Goal: Feedback & Contribution: Submit feedback/report problem

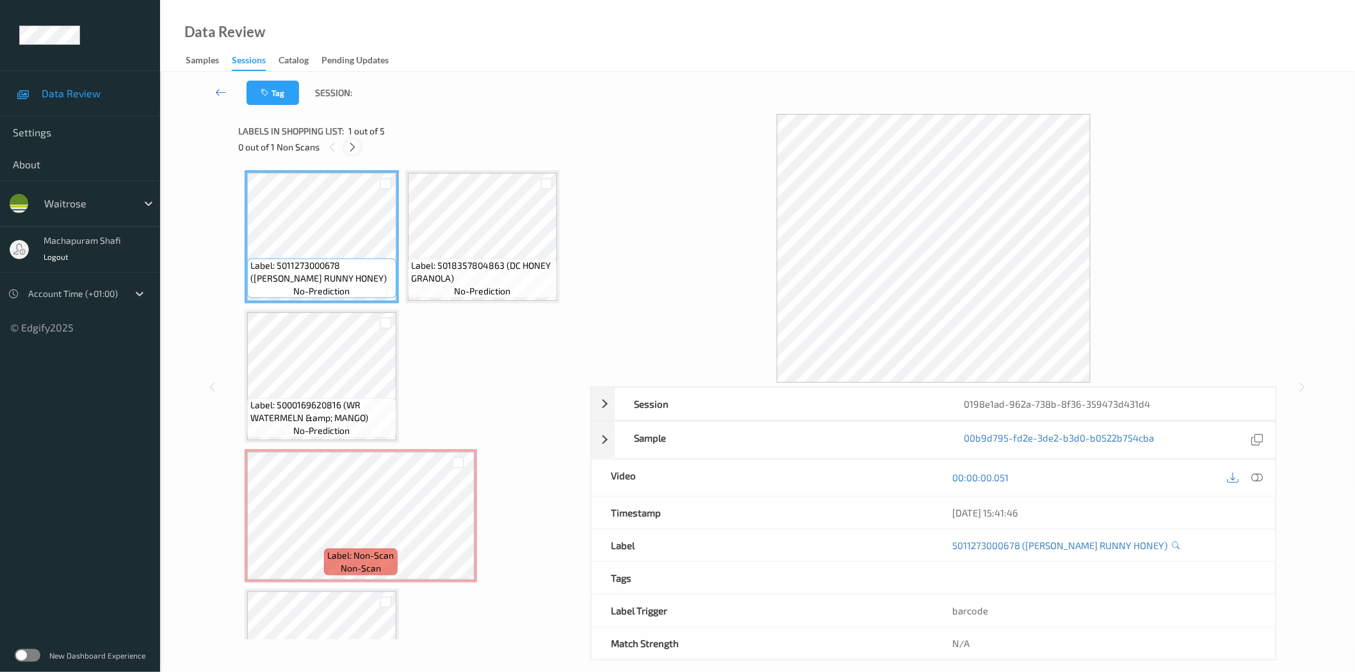
click at [353, 146] on icon at bounding box center [352, 148] width 11 height 12
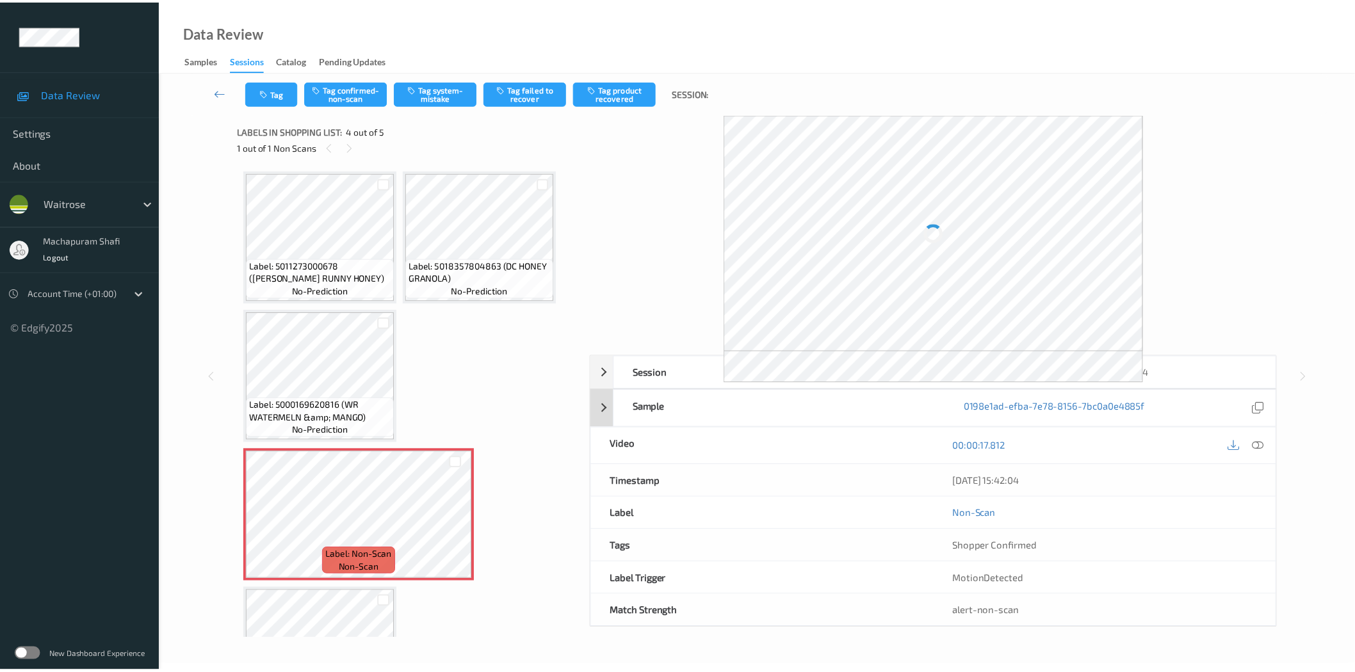
scroll to position [85, 0]
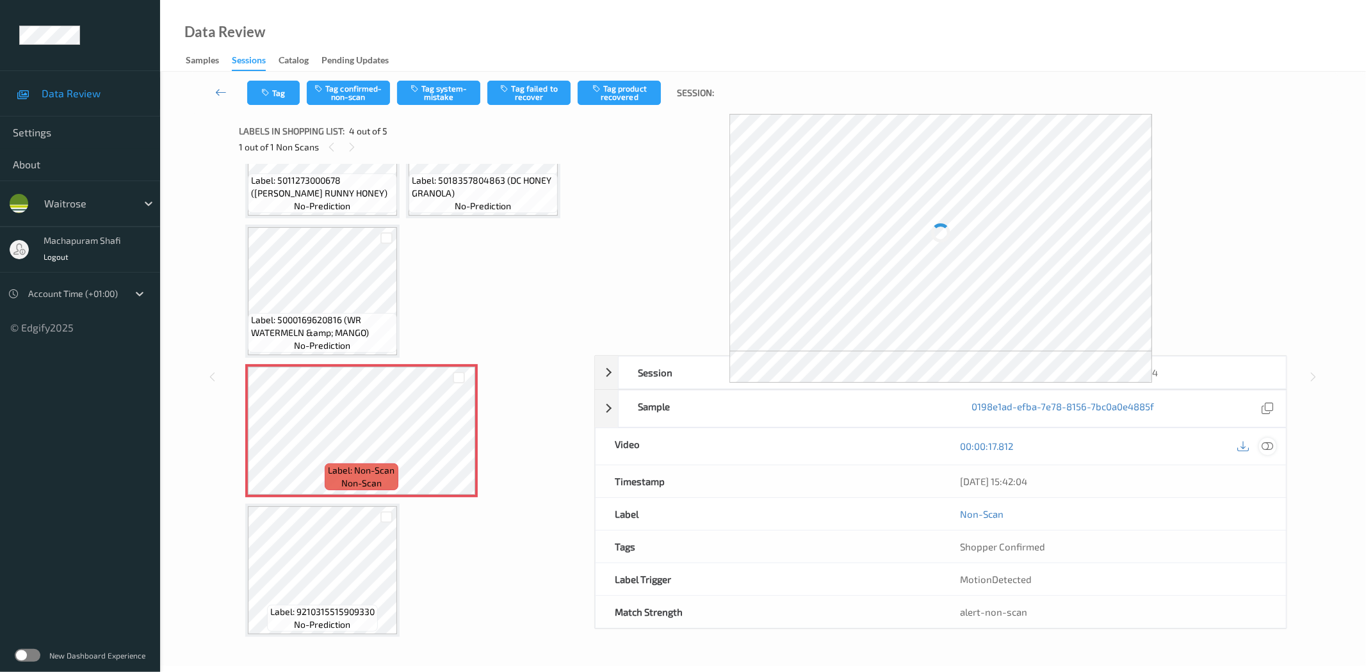
click at [1265, 444] on icon at bounding box center [1268, 447] width 12 height 12
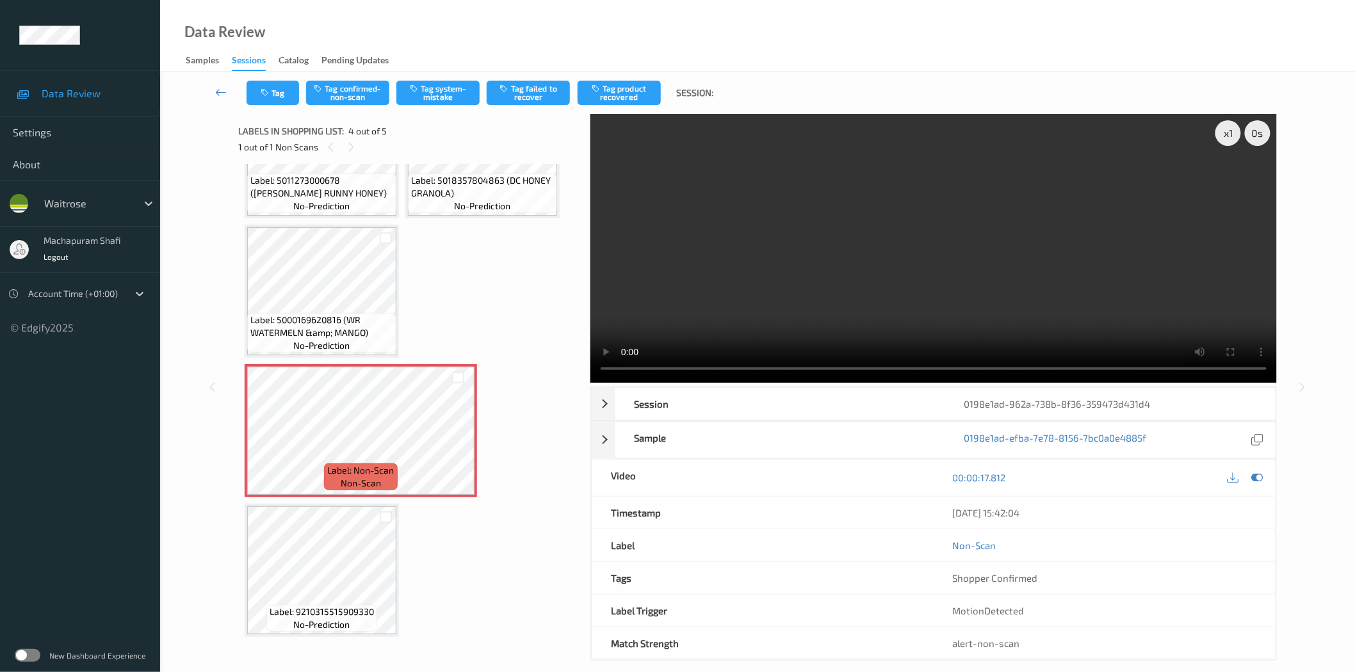
click at [807, 381] on div "x 1 0 s Session 0198e1ad-962a-738b-8f36-359473d431d4 Session ID 0198e1ad-962a-7…" at bounding box center [933, 387] width 686 height 547
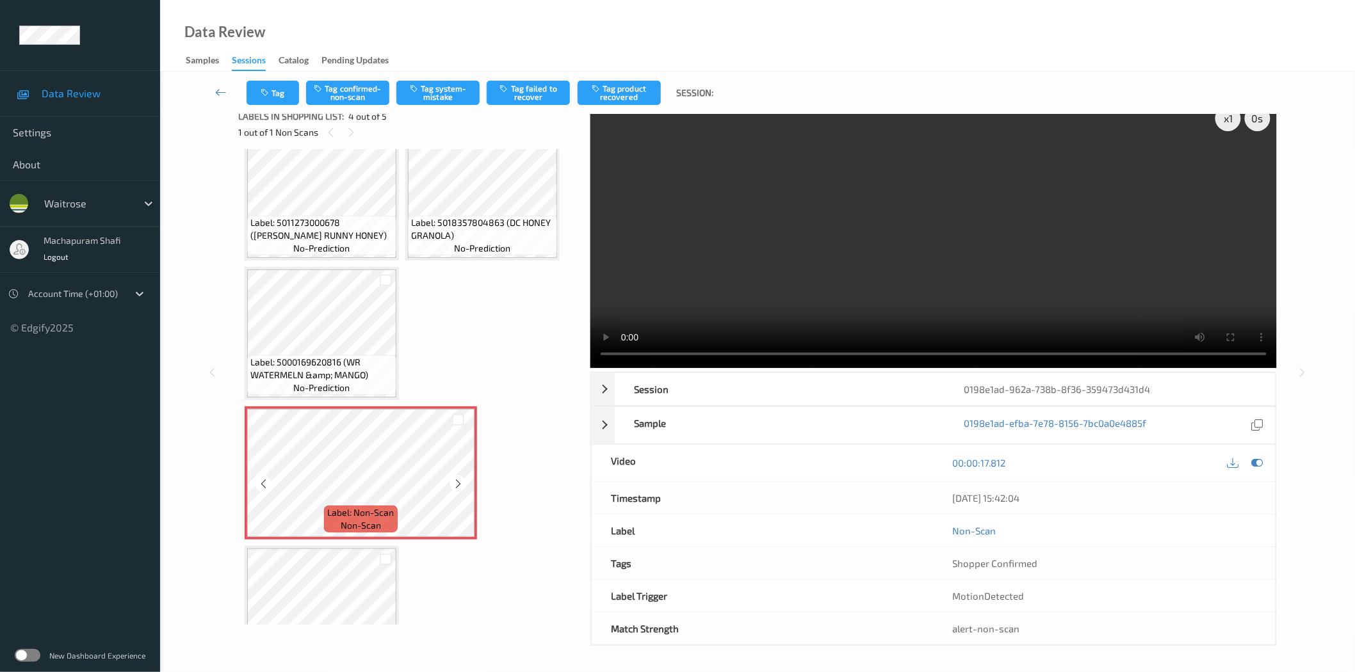
scroll to position [0, 0]
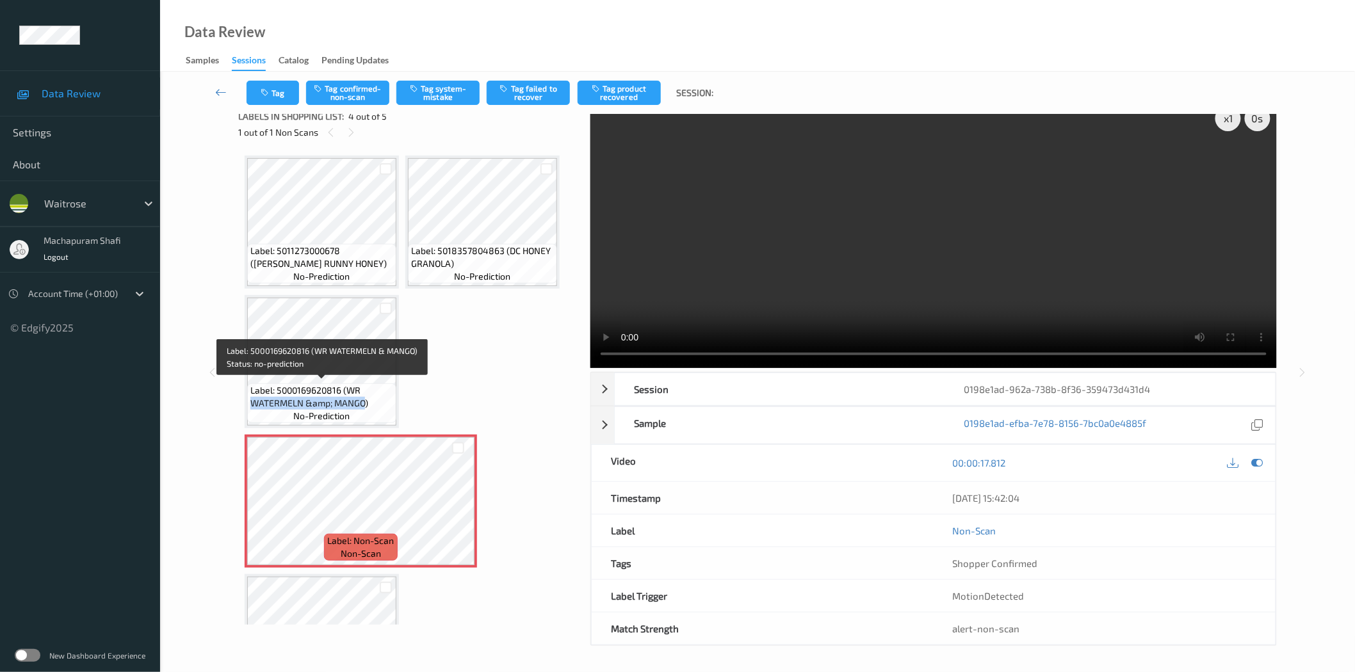
drag, startPoint x: 247, startPoint y: 402, endPoint x: 364, endPoint y: 400, distance: 116.6
click at [364, 400] on div "Label: 5000169620816 (WR WATERMELN &amp; MANGO) no-prediction" at bounding box center [321, 404] width 149 height 40
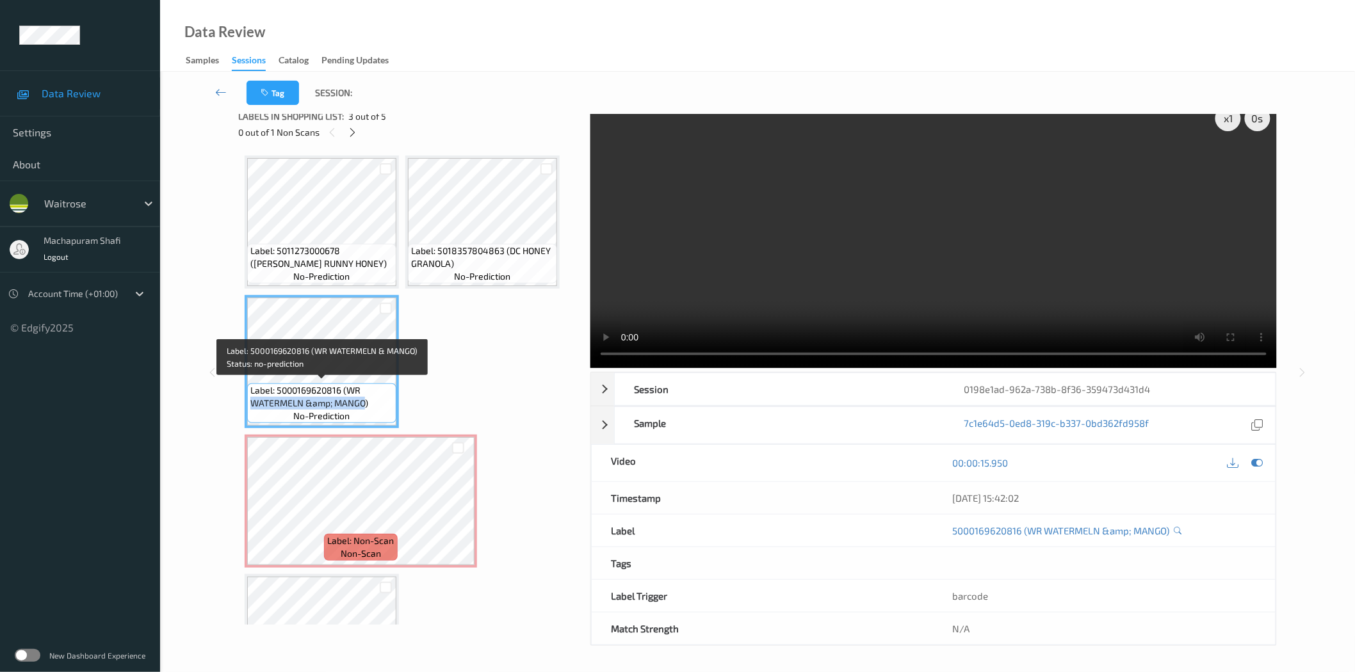
copy span "WATERMELN &amp; MANGO"
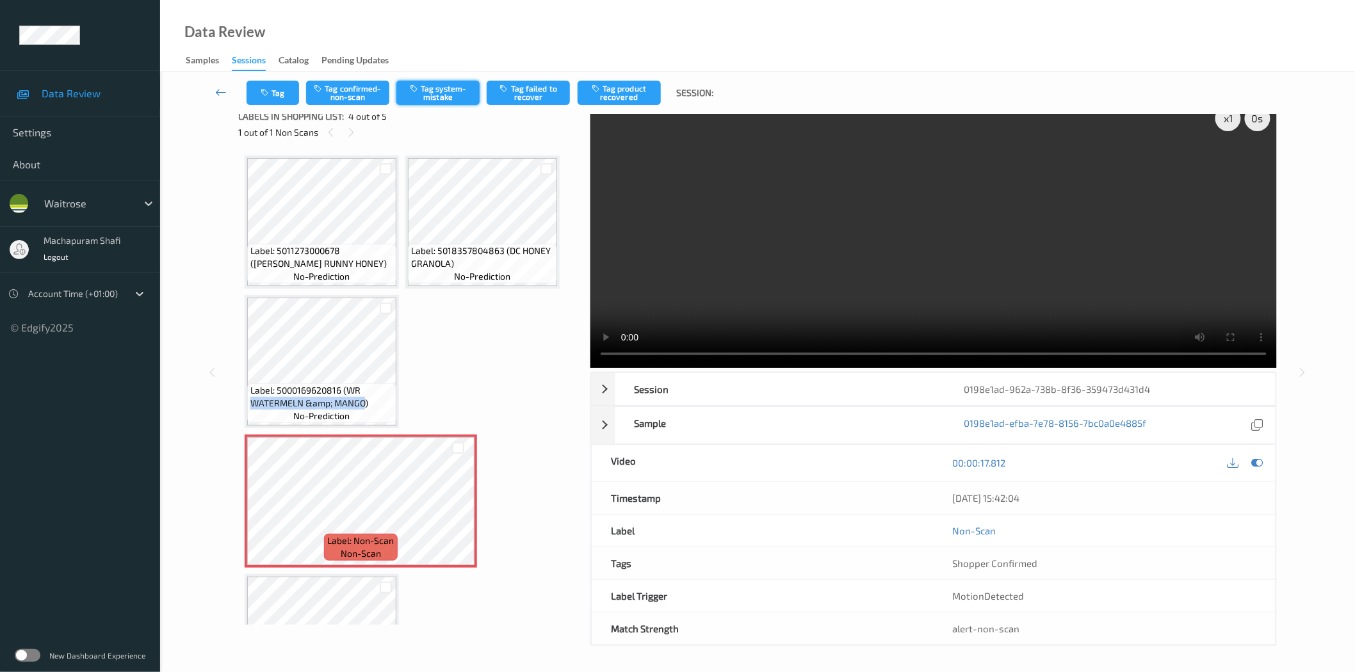
click at [446, 98] on button "Tag system-mistake" at bounding box center [437, 93] width 83 height 24
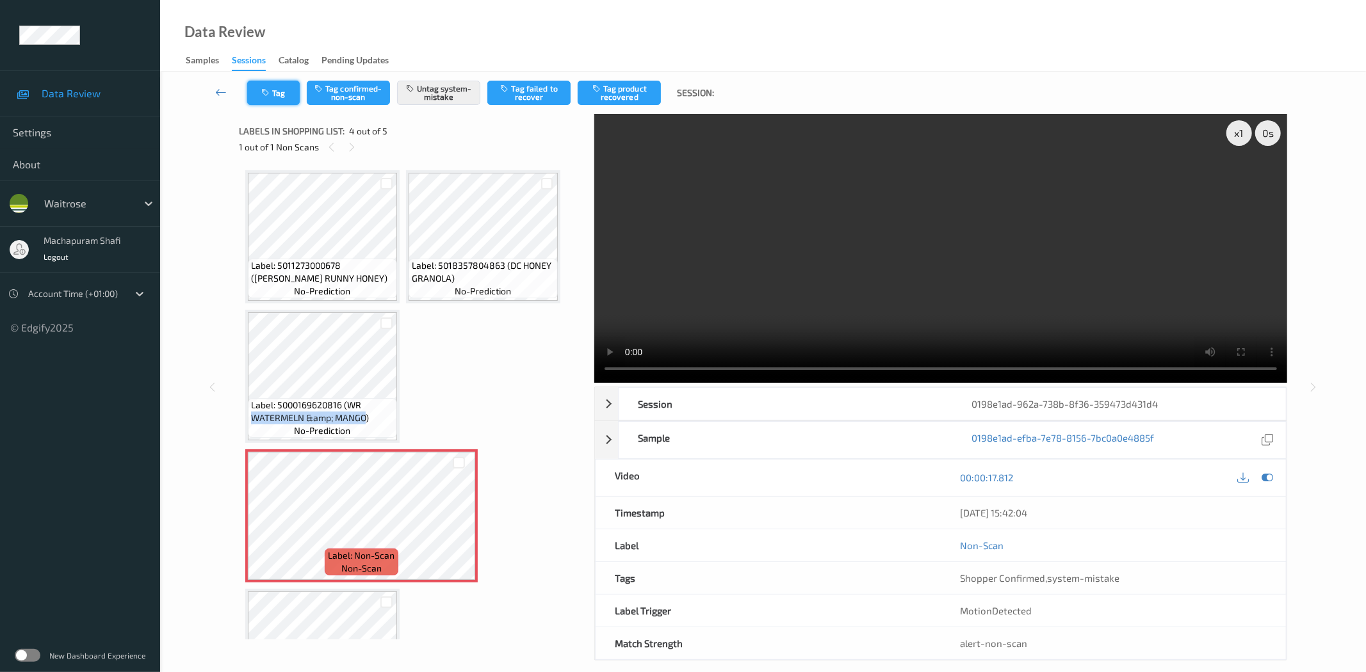
click at [270, 96] on icon "button" at bounding box center [266, 92] width 11 height 9
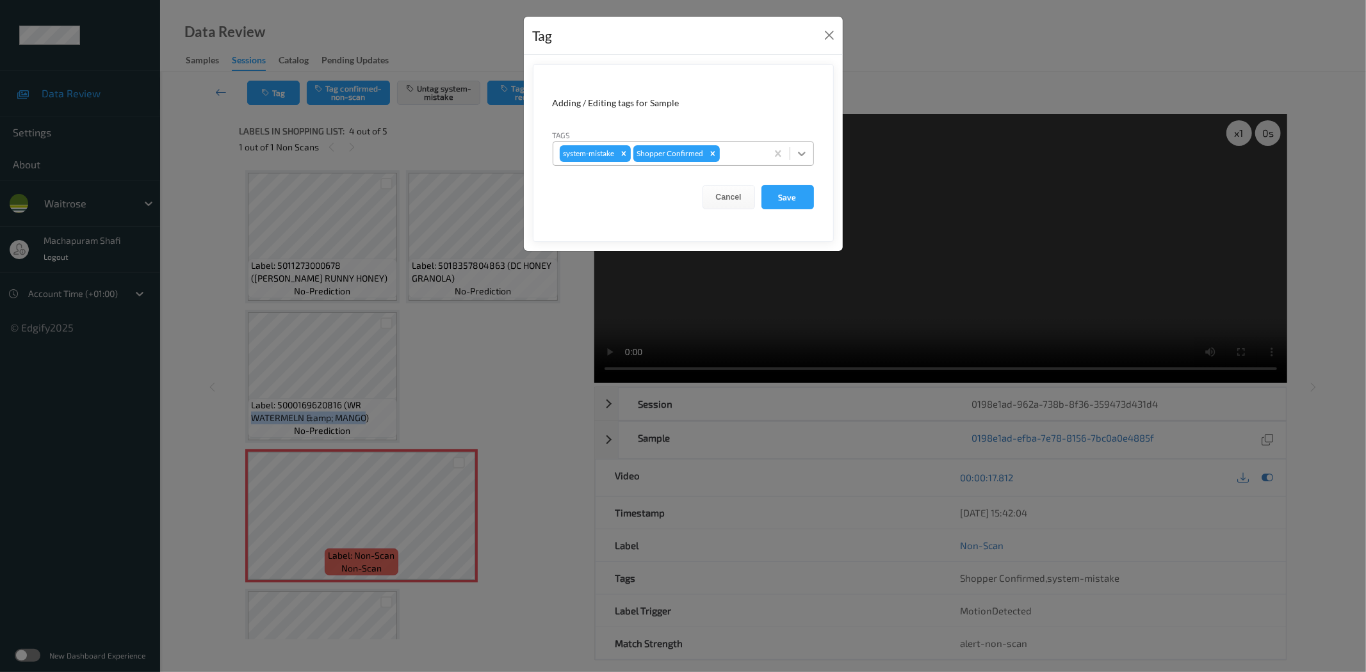
click at [792, 145] on div at bounding box center [801, 153] width 23 height 23
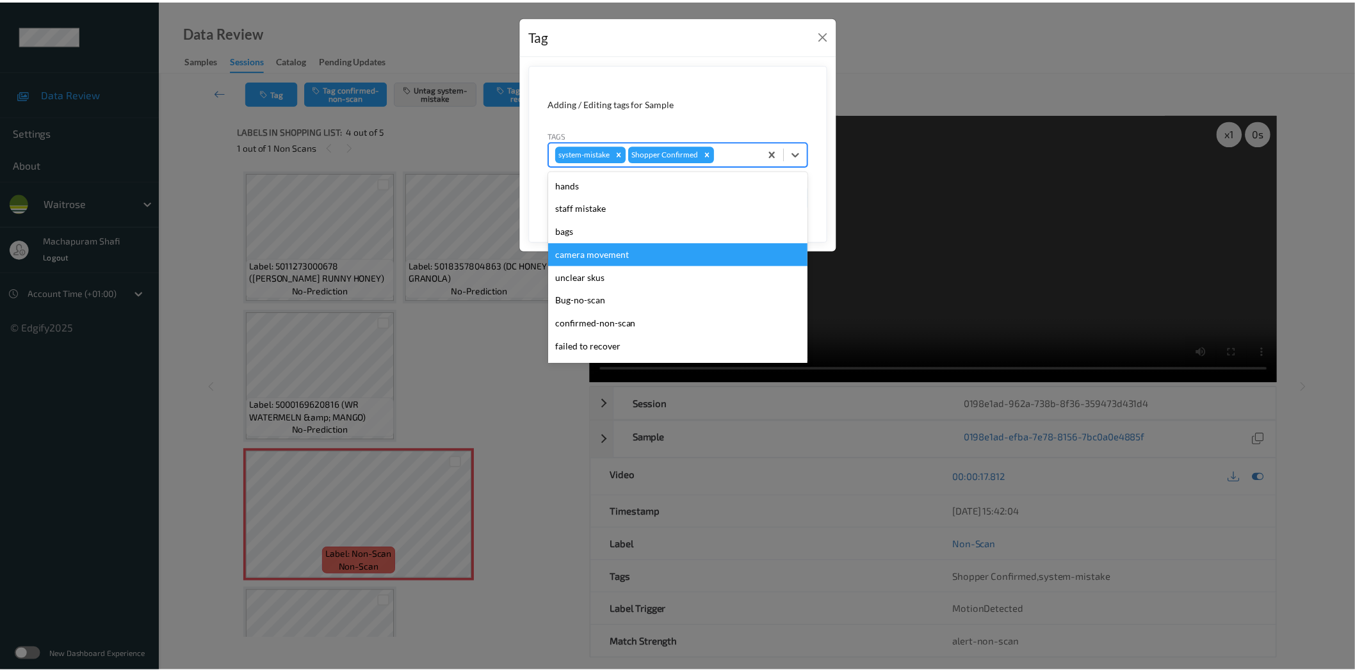
scroll to position [273, 0]
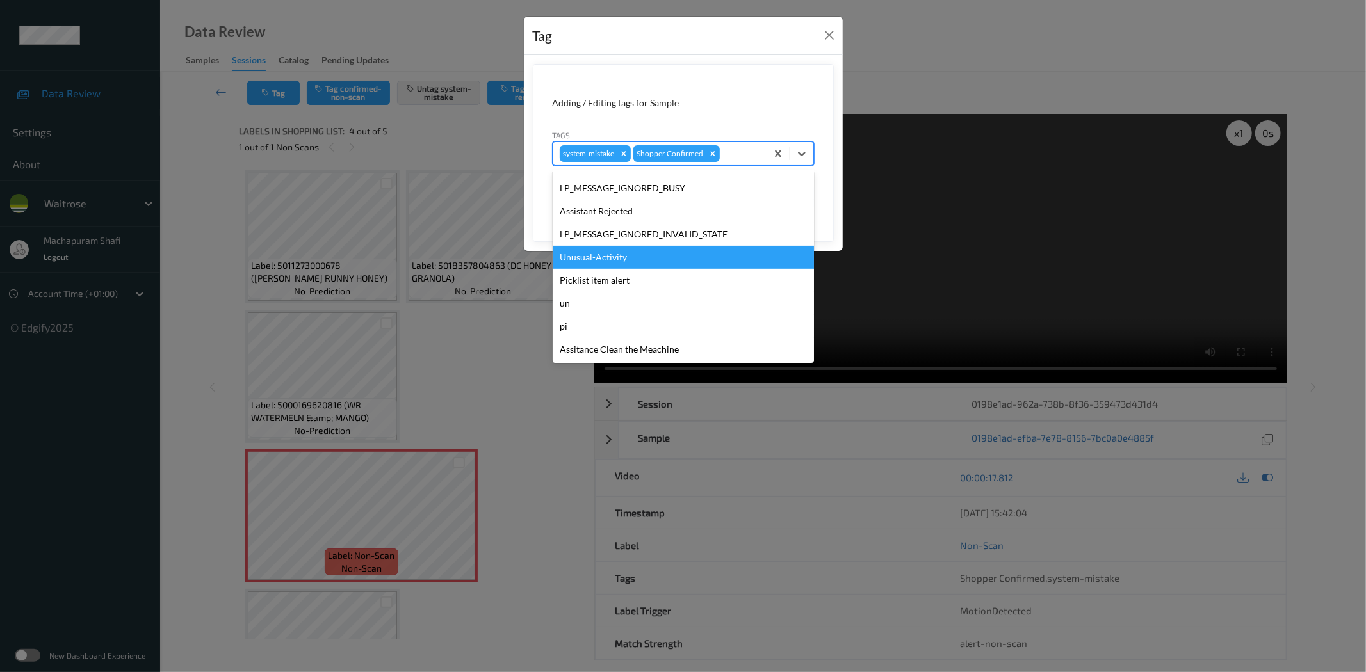
click at [601, 260] on div "Unusual-Activity" at bounding box center [683, 257] width 261 height 23
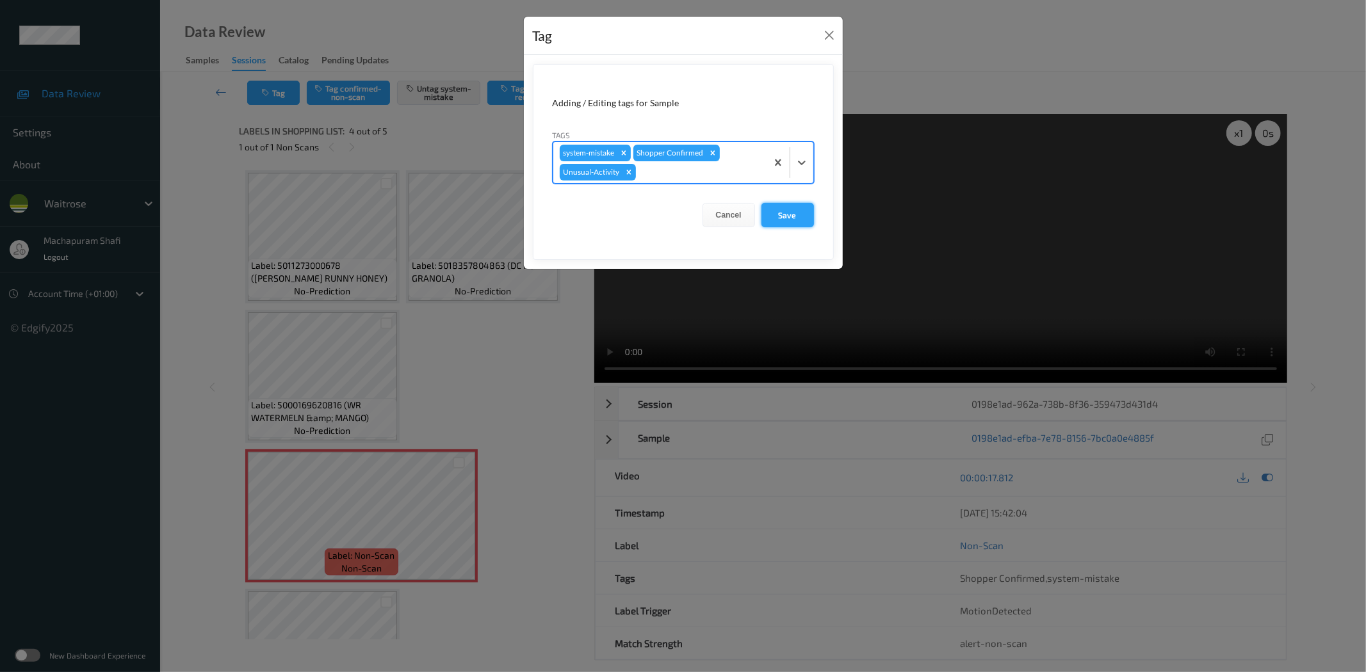
drag, startPoint x: 771, startPoint y: 211, endPoint x: 764, endPoint y: 220, distance: 11.4
click at [771, 213] on button "Save" at bounding box center [787, 215] width 53 height 24
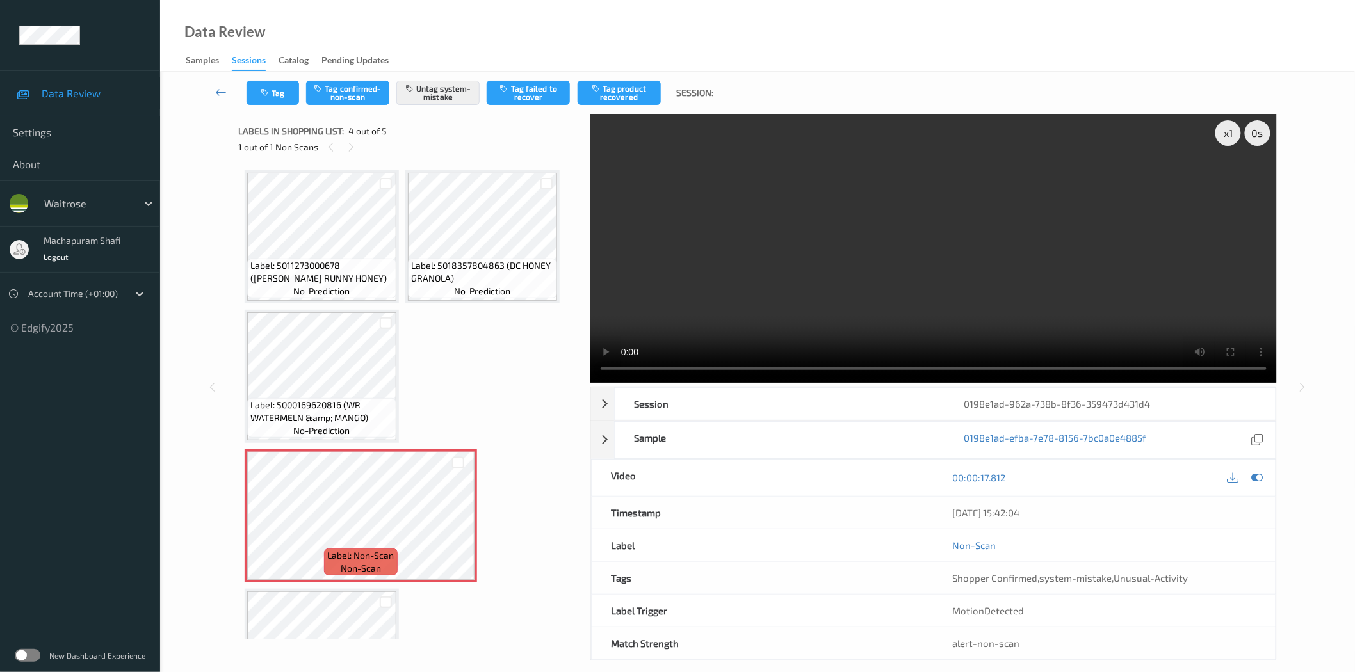
click at [436, 30] on div "Data Review Samples Sessions Catalog Pending Updates" at bounding box center [757, 36] width 1195 height 72
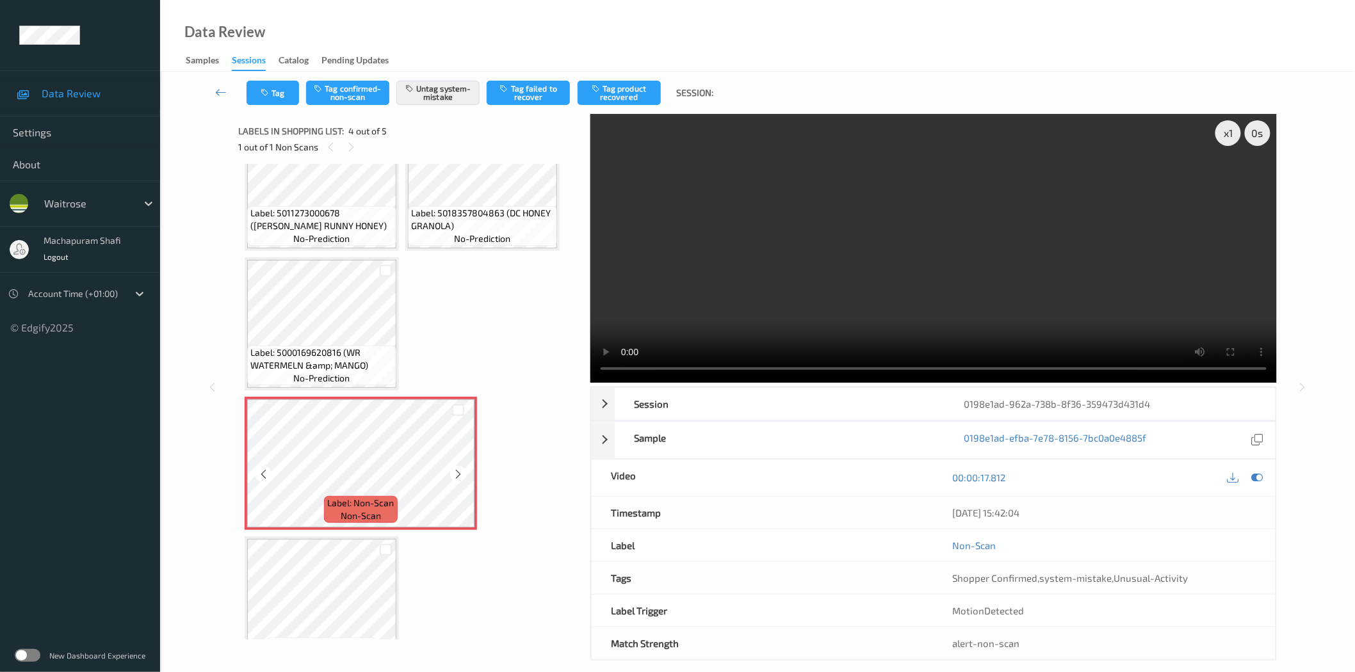
scroll to position [0, 0]
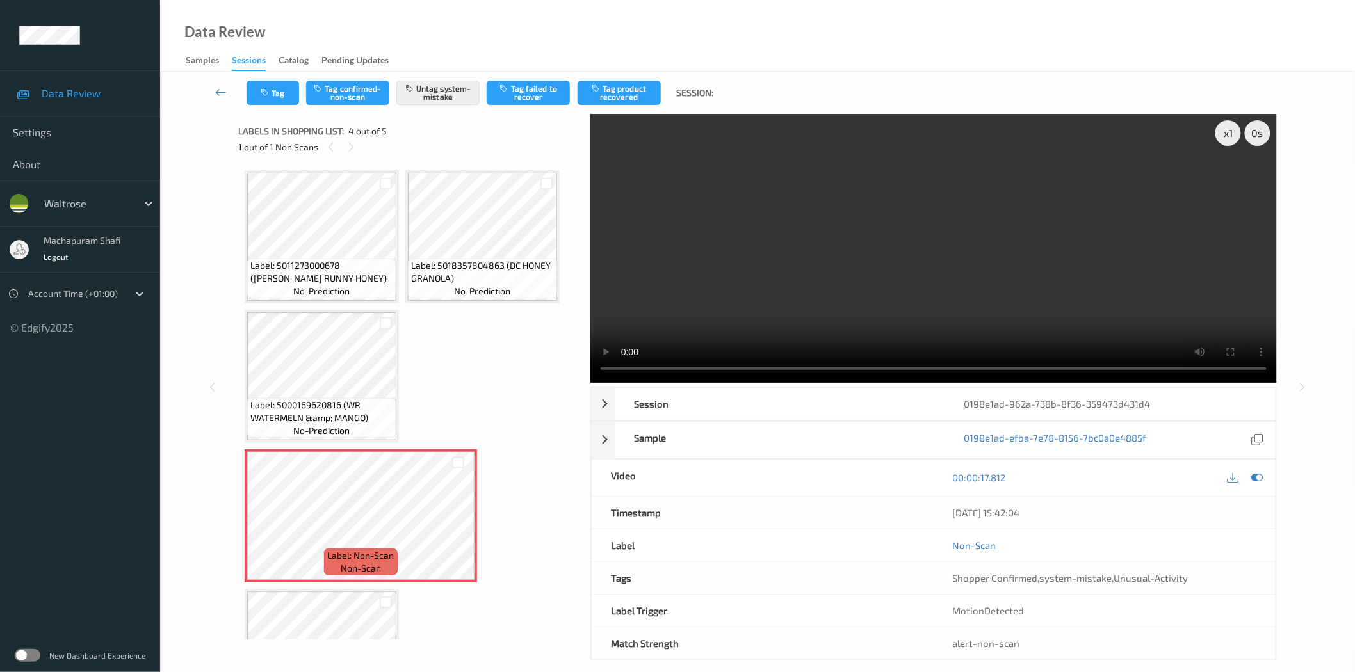
click at [427, 26] on div "Data Review Samples Sessions Catalog Pending Updates" at bounding box center [757, 36] width 1195 height 72
click at [351, 20] on div "Data Review Samples Sessions Catalog Pending Updates" at bounding box center [757, 36] width 1195 height 72
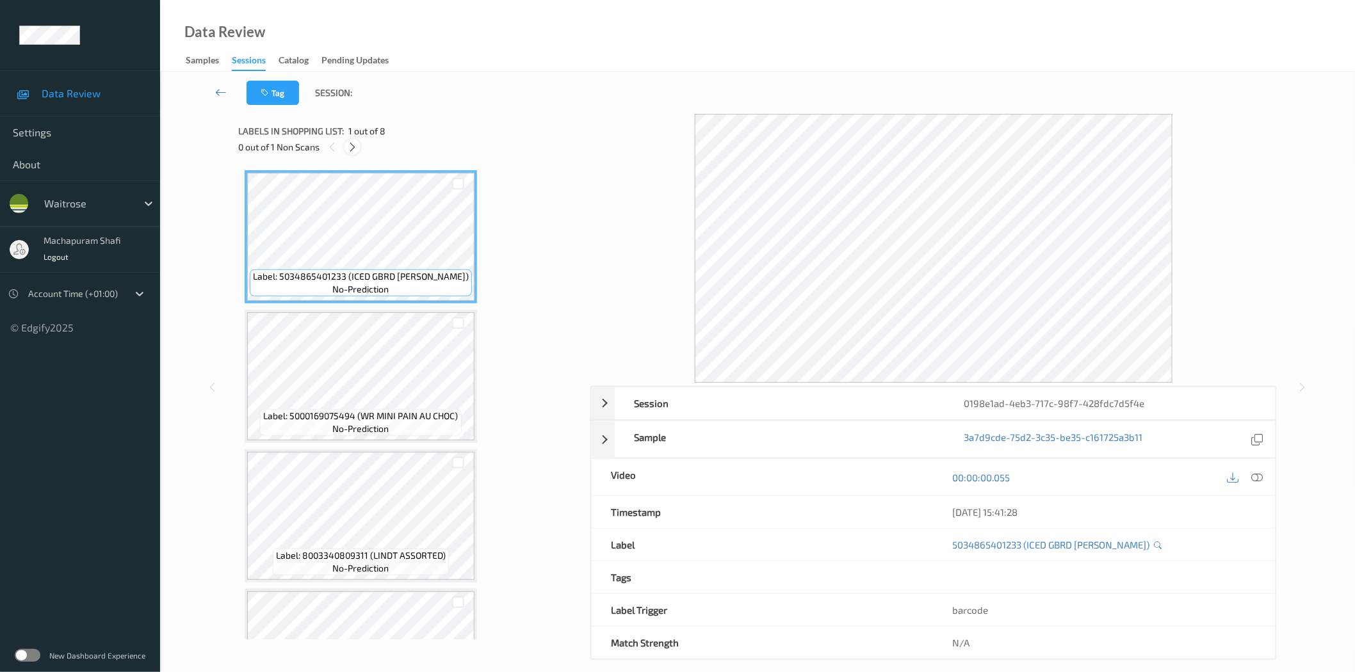
click at [357, 146] on icon at bounding box center [352, 148] width 11 height 12
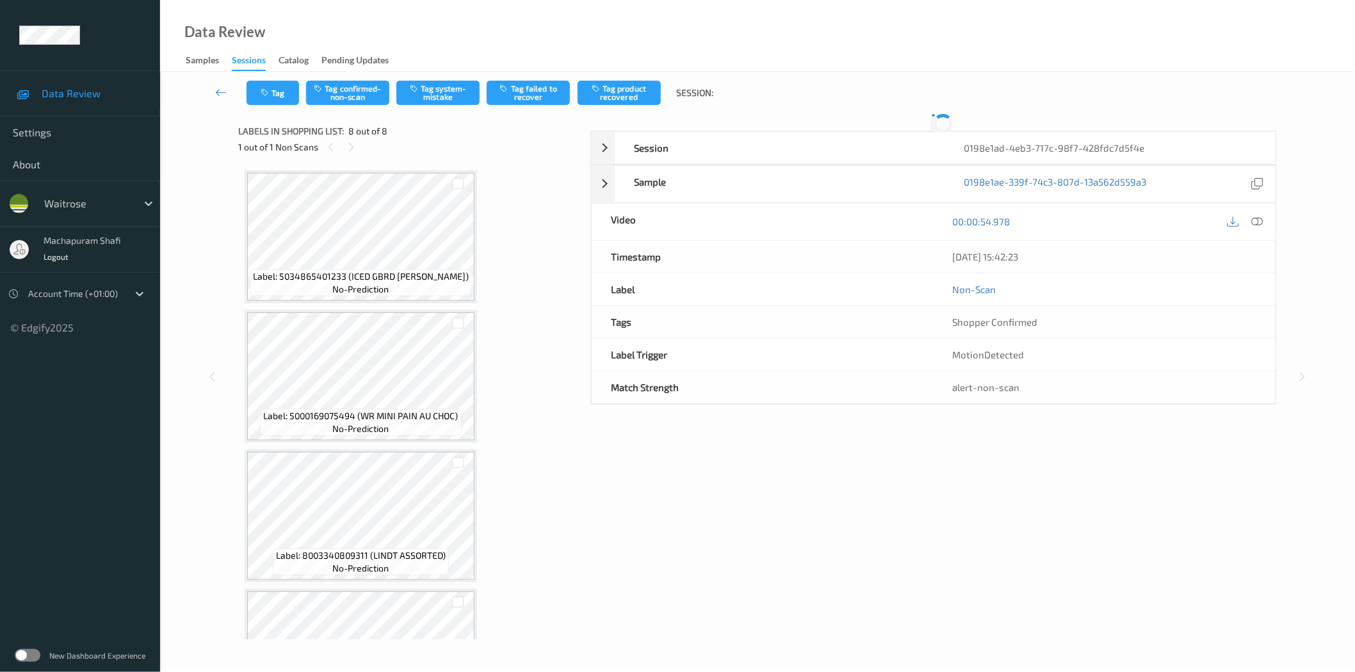
scroll to position [640, 0]
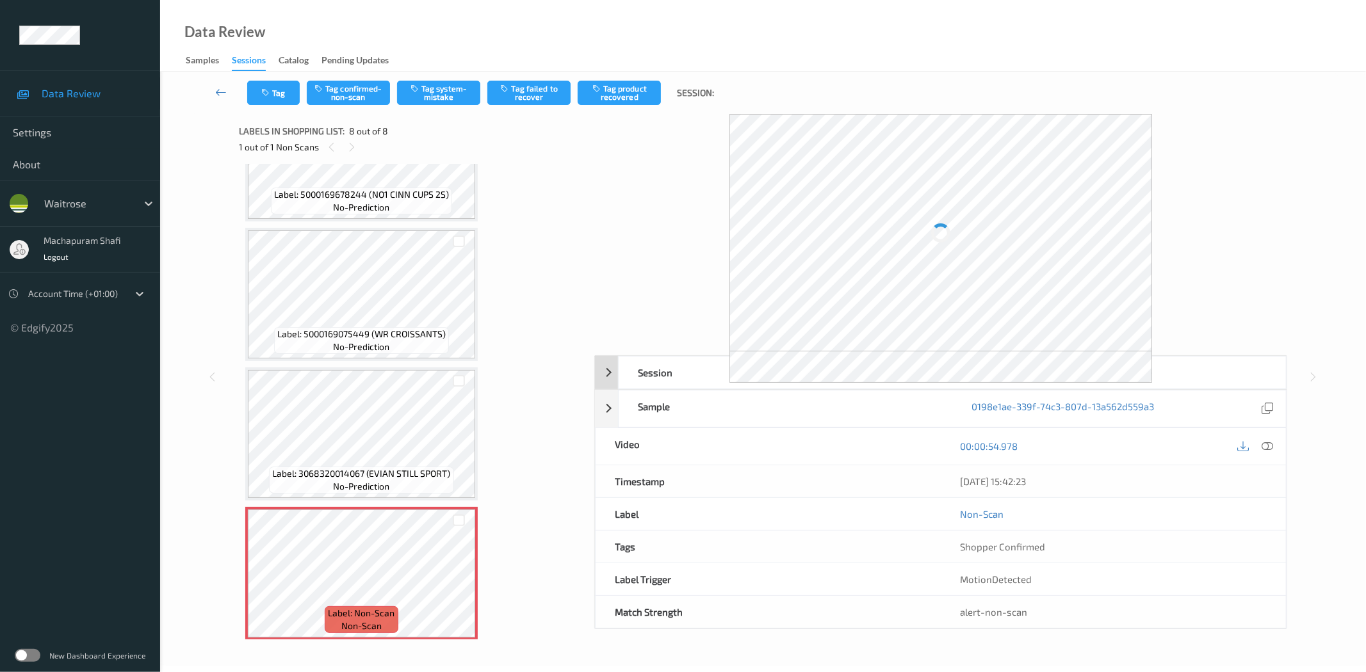
drag, startPoint x: 1263, startPoint y: 446, endPoint x: 1143, endPoint y: 247, distance: 232.4
click at [1263, 446] on icon at bounding box center [1268, 447] width 12 height 12
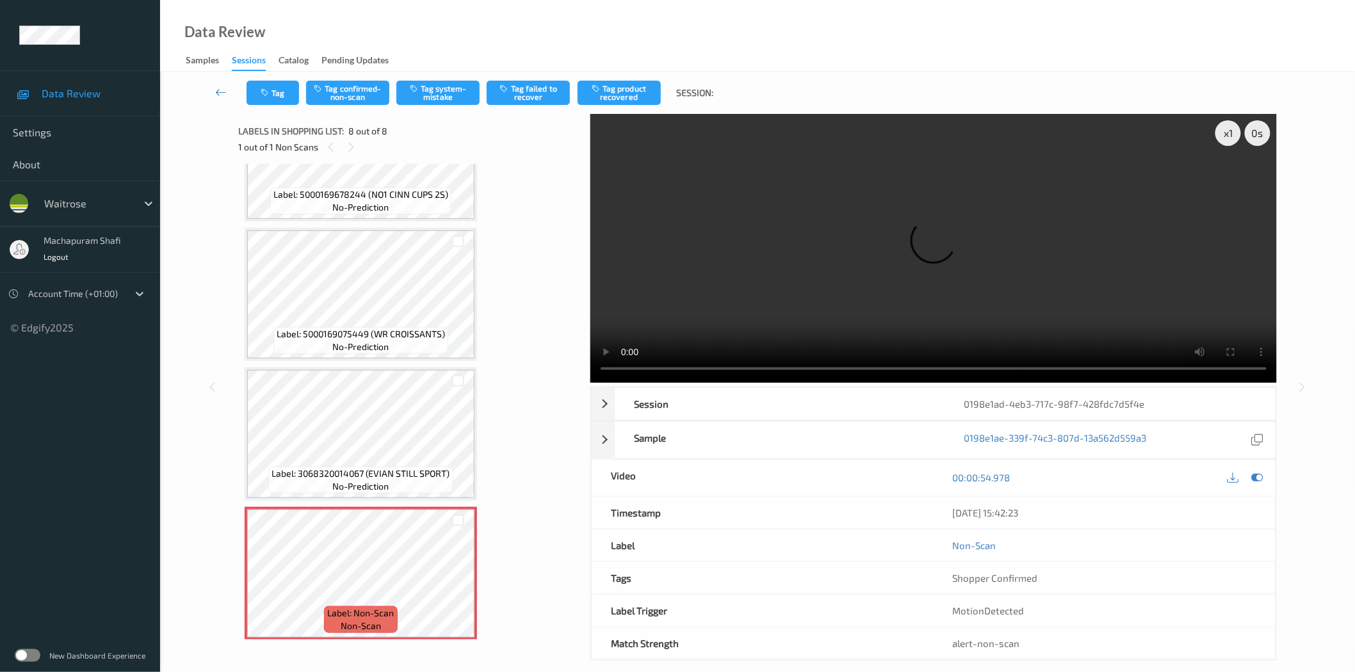
scroll to position [15, 0]
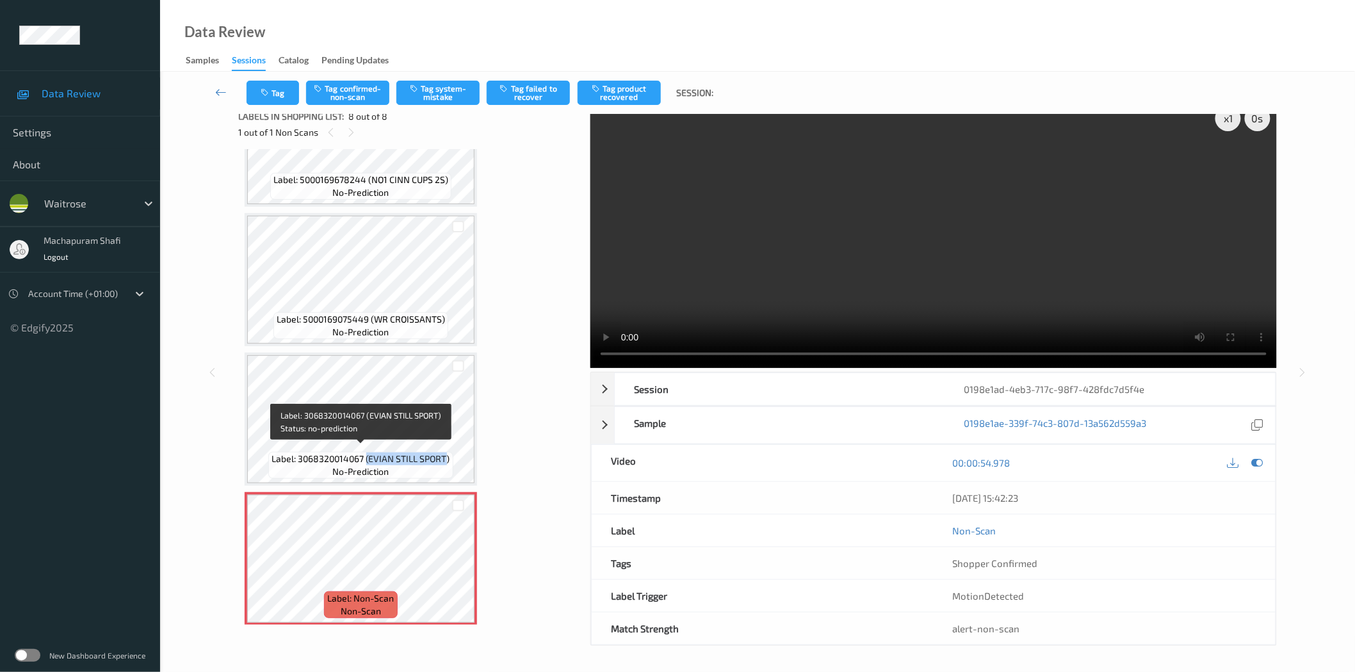
drag, startPoint x: 366, startPoint y: 451, endPoint x: 447, endPoint y: 453, distance: 80.7
click at [447, 453] on span "Label: 3068320014067 (EVIAN STILL SPORT)" at bounding box center [361, 459] width 178 height 13
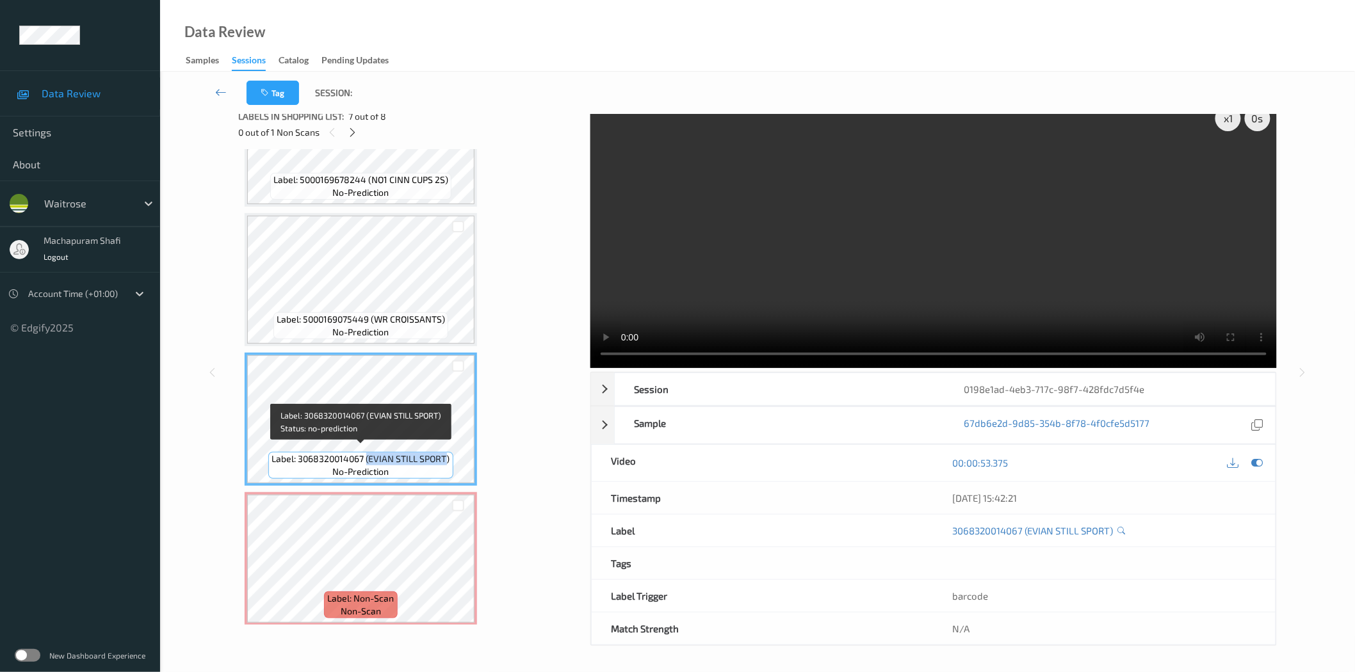
copy span "(EVIAN STILL SPORT"
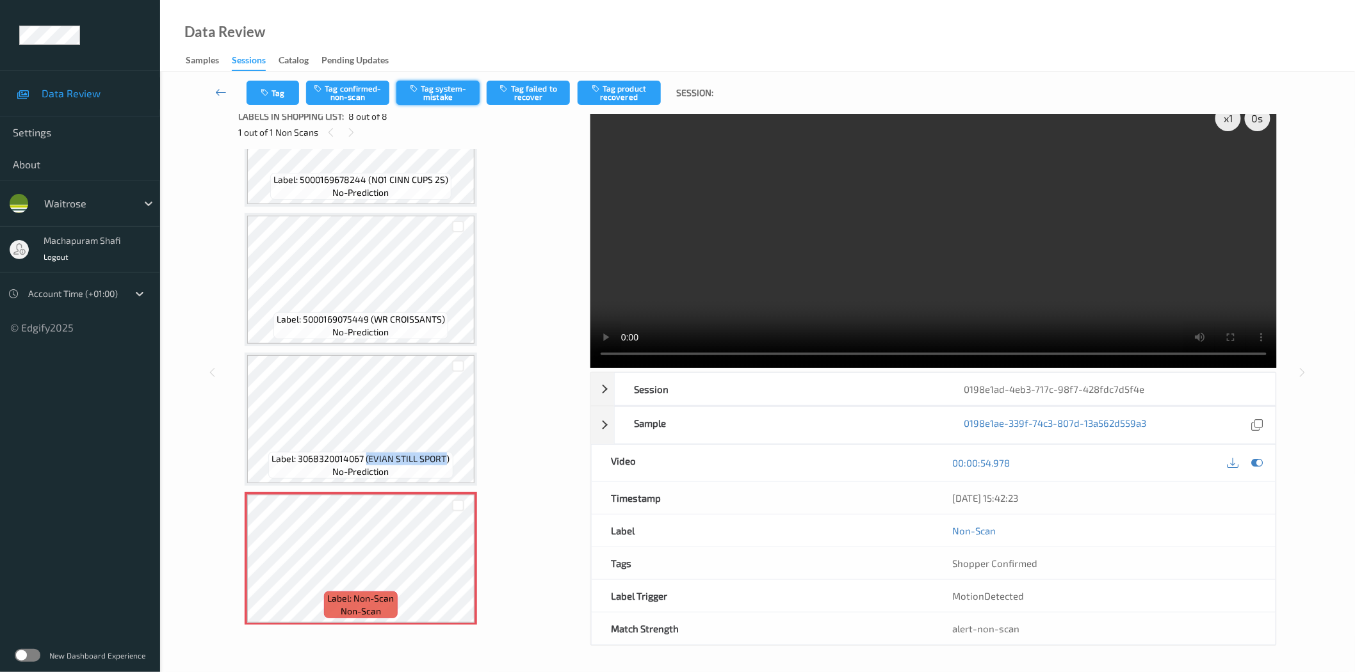
click at [438, 88] on button "Tag system-mistake" at bounding box center [437, 93] width 83 height 24
click at [440, 91] on button "Tag system-mistake" at bounding box center [437, 93] width 83 height 24
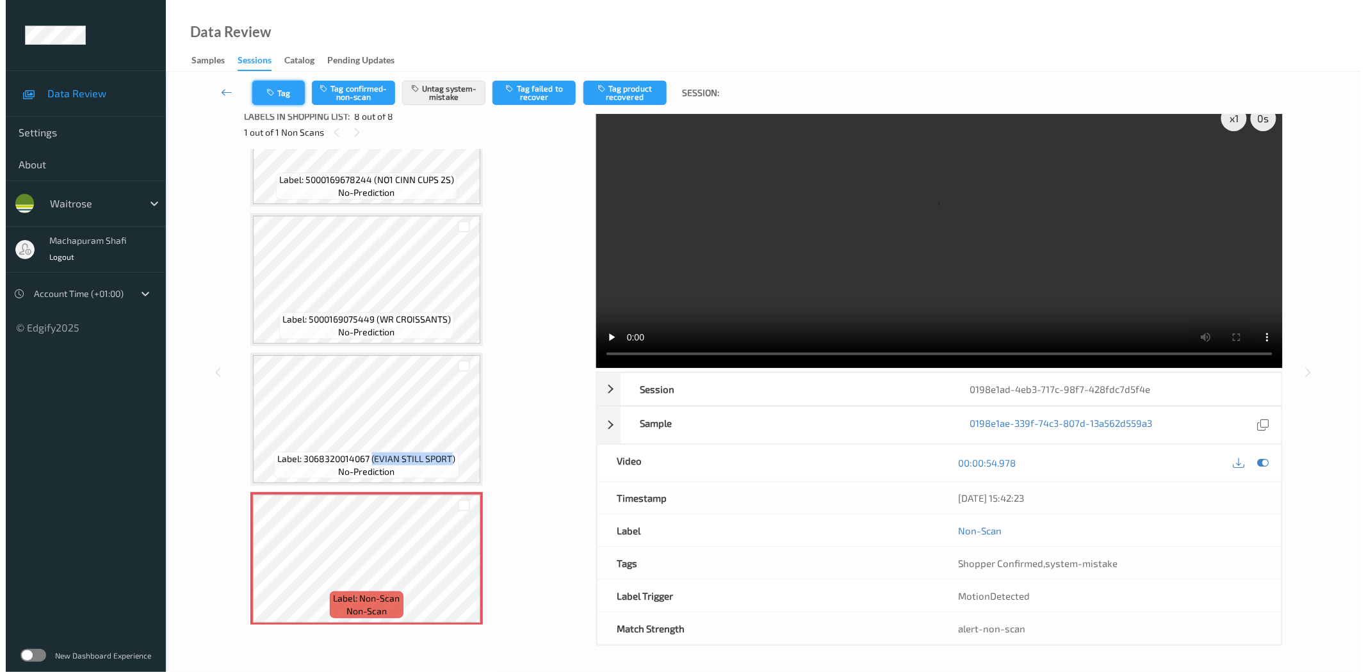
scroll to position [0, 0]
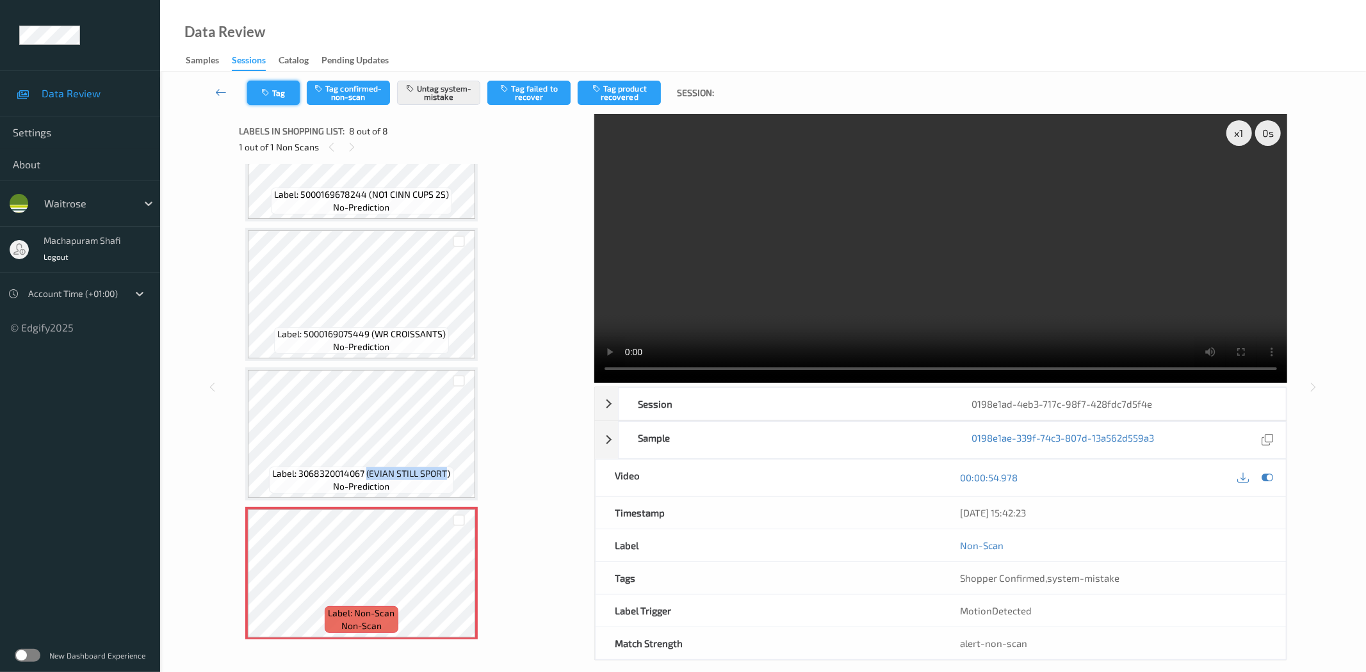
click at [268, 100] on button "Tag" at bounding box center [273, 93] width 53 height 24
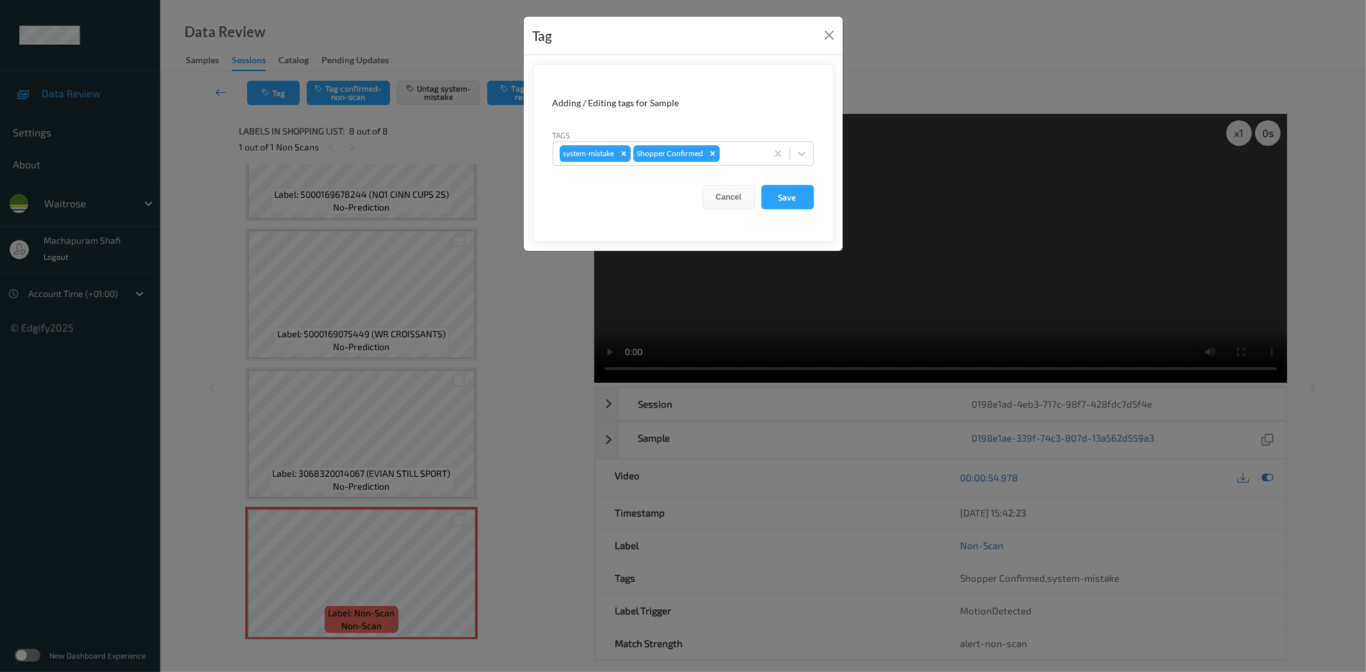
drag, startPoint x: 805, startPoint y: 150, endPoint x: 783, endPoint y: 170, distance: 29.9
click at [804, 150] on icon at bounding box center [801, 153] width 13 height 13
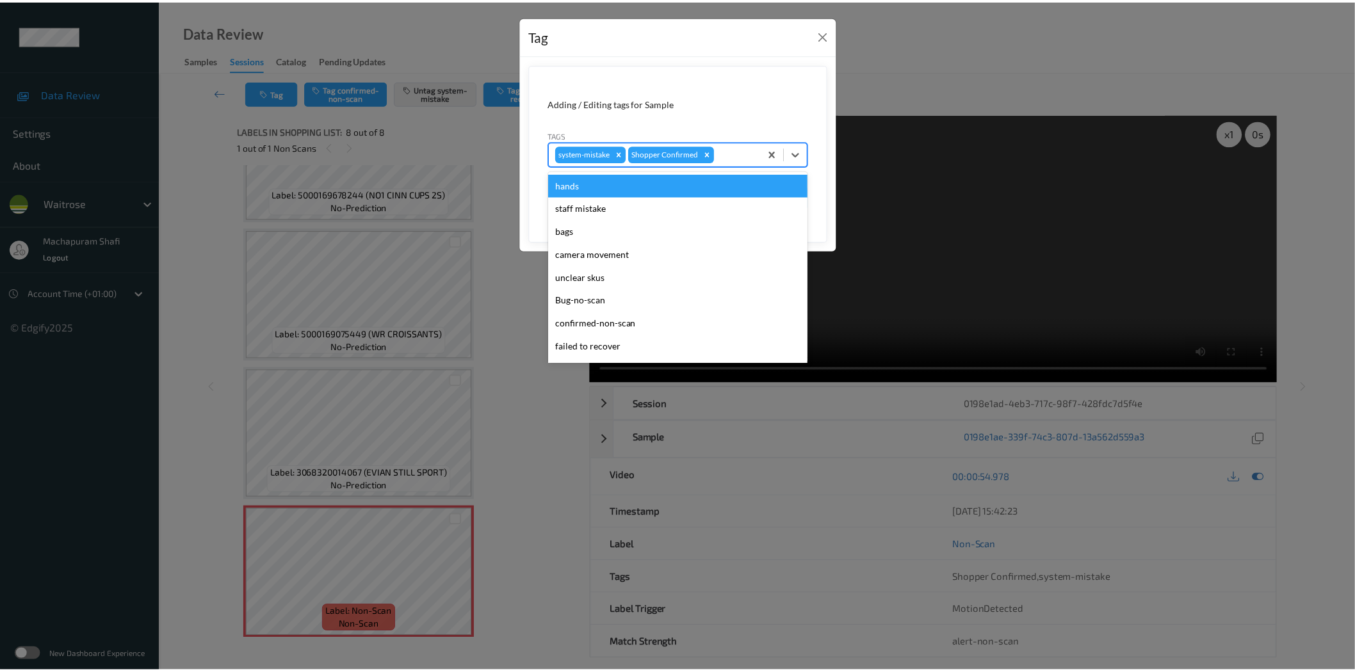
scroll to position [273, 0]
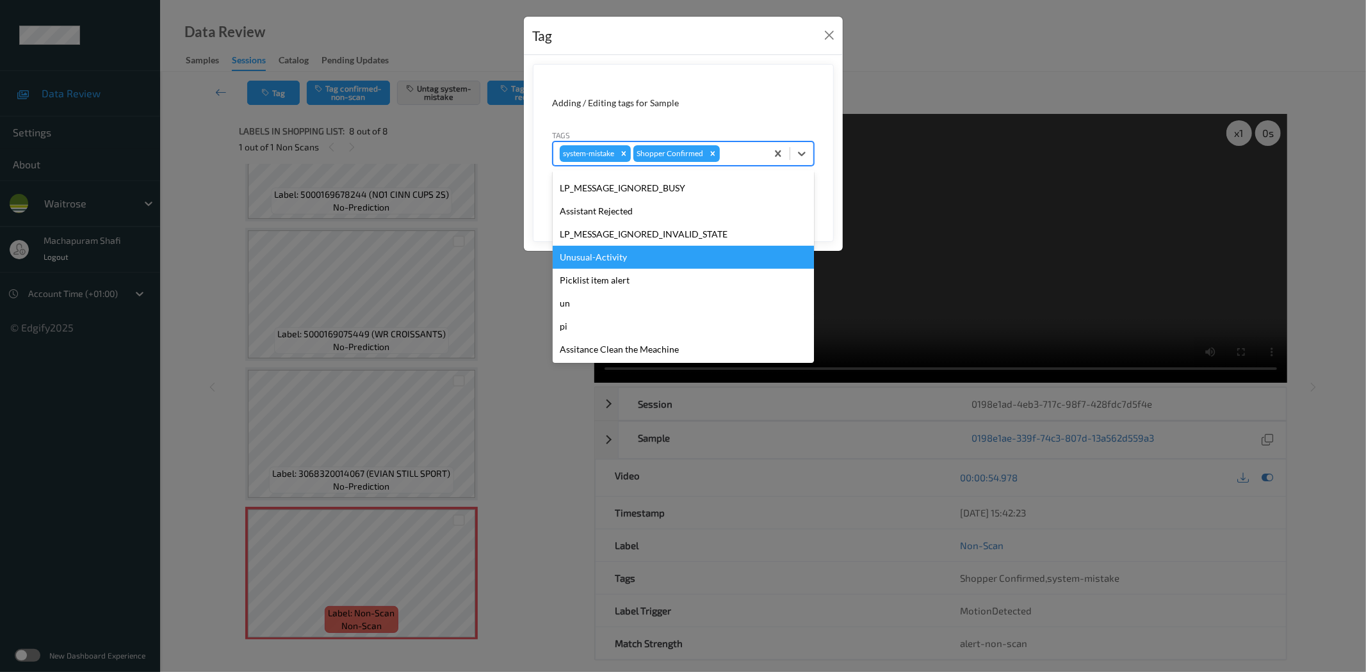
click at [596, 256] on div "Unusual-Activity" at bounding box center [683, 257] width 261 height 23
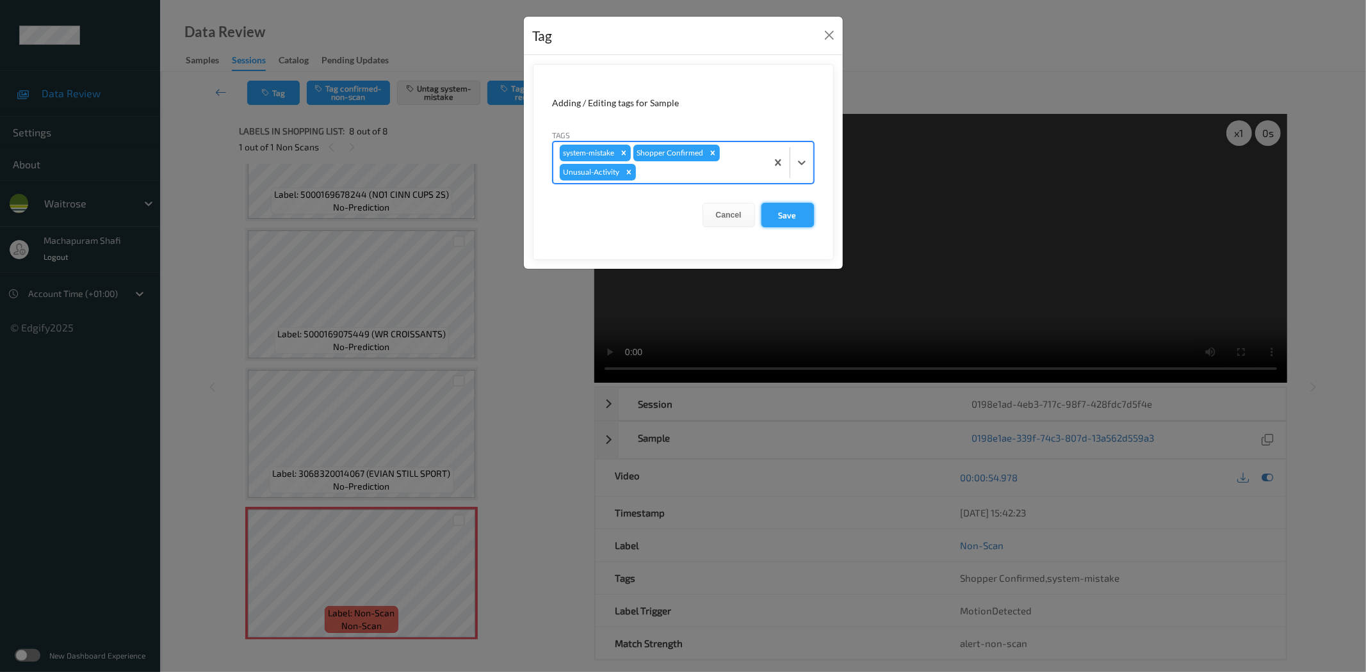
click at [797, 203] on button "Save" at bounding box center [787, 215] width 53 height 24
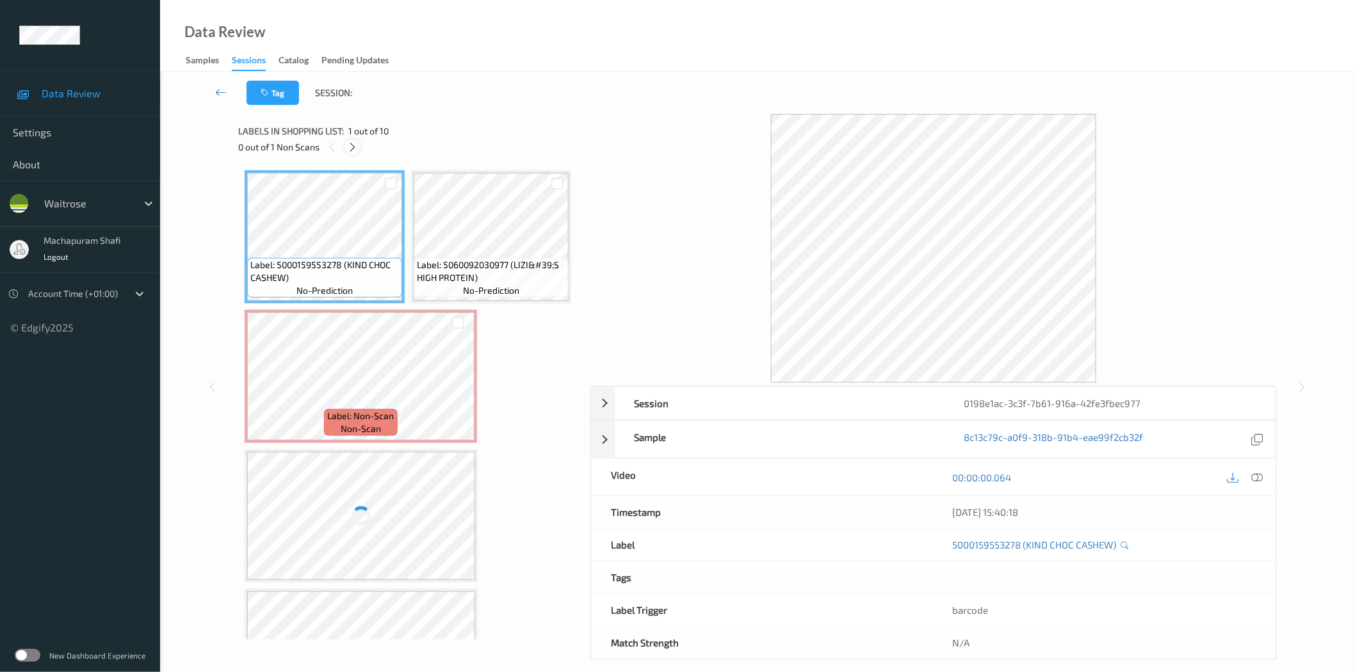
click at [348, 145] on icon at bounding box center [352, 148] width 11 height 12
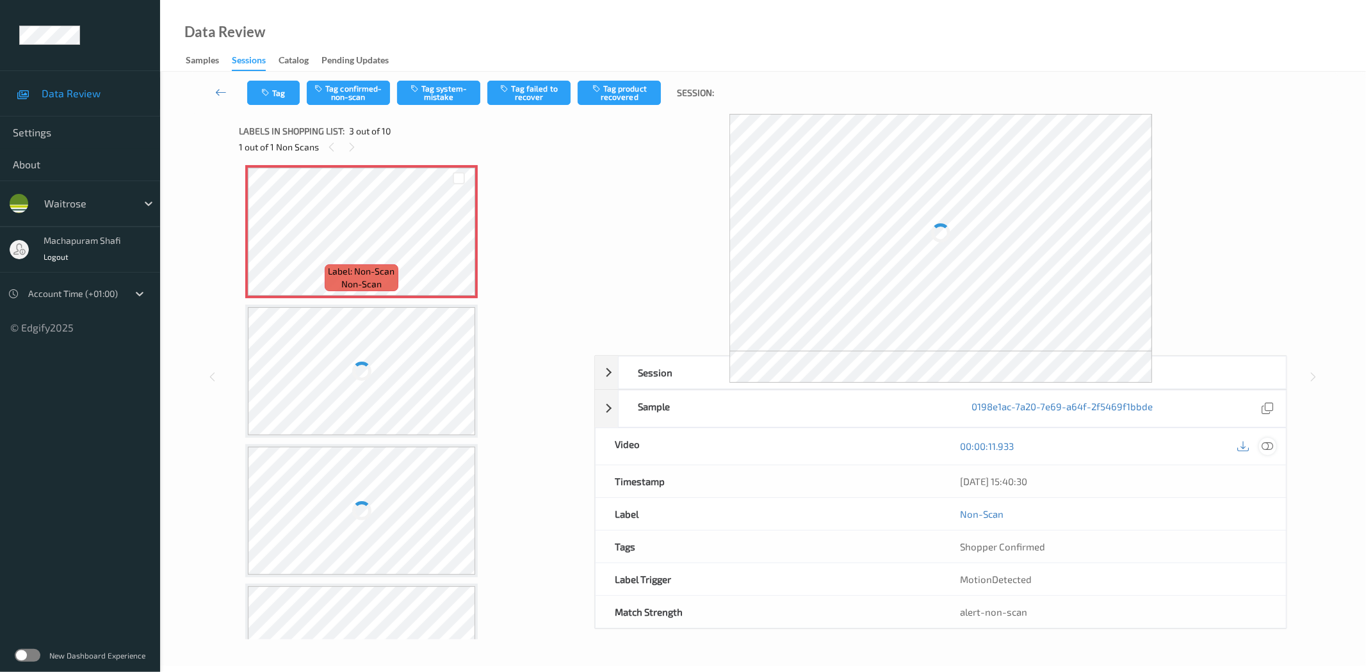
click at [1272, 445] on icon at bounding box center [1268, 447] width 12 height 12
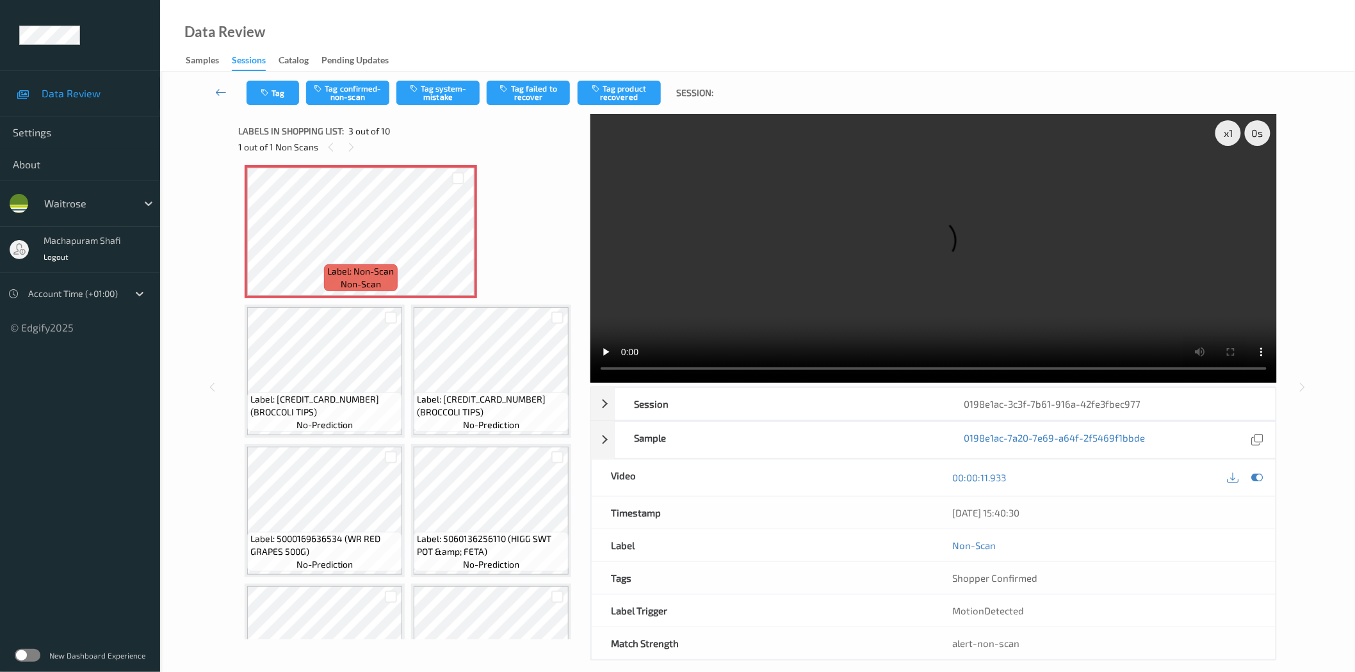
scroll to position [284, 0]
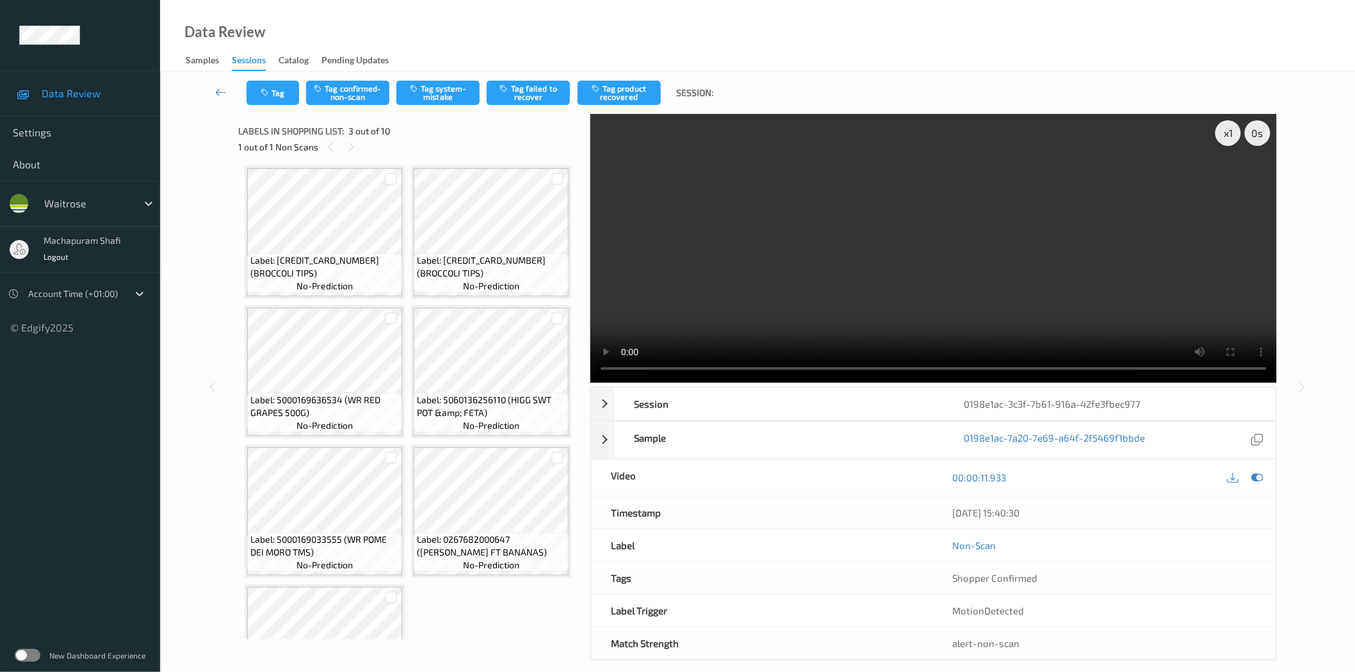
click at [456, 110] on icon at bounding box center [458, 104] width 11 height 12
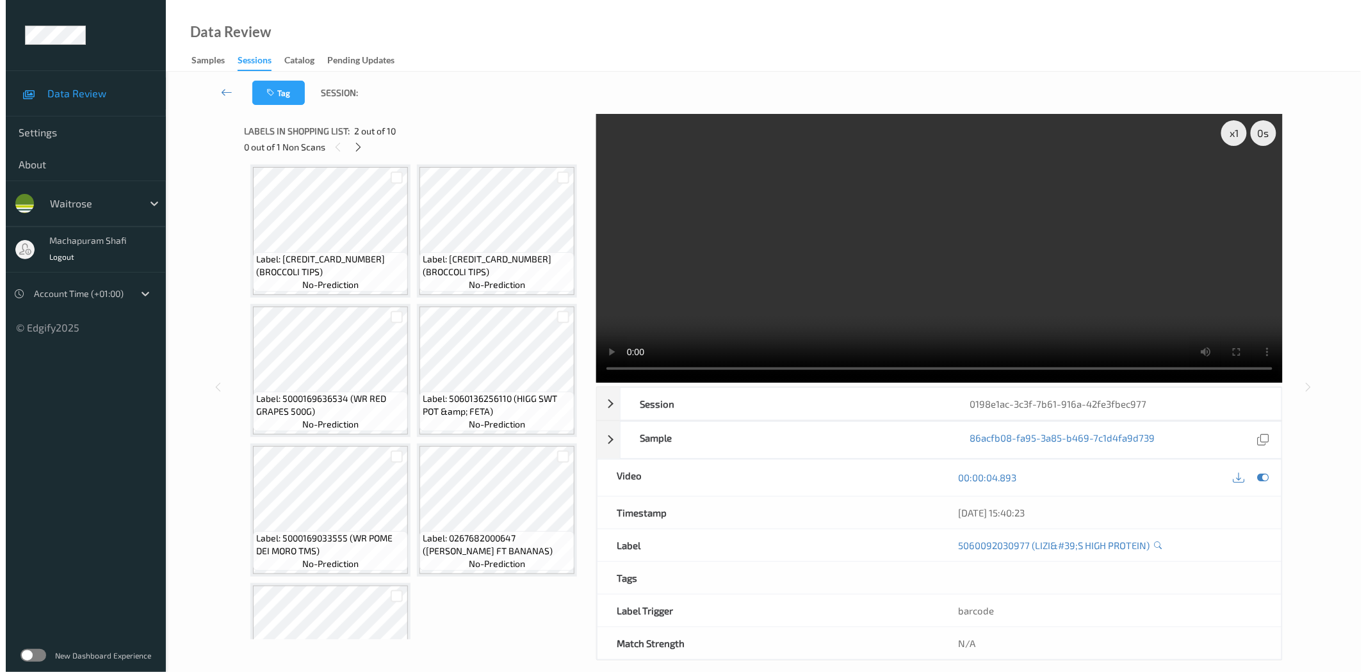
scroll to position [284, 0]
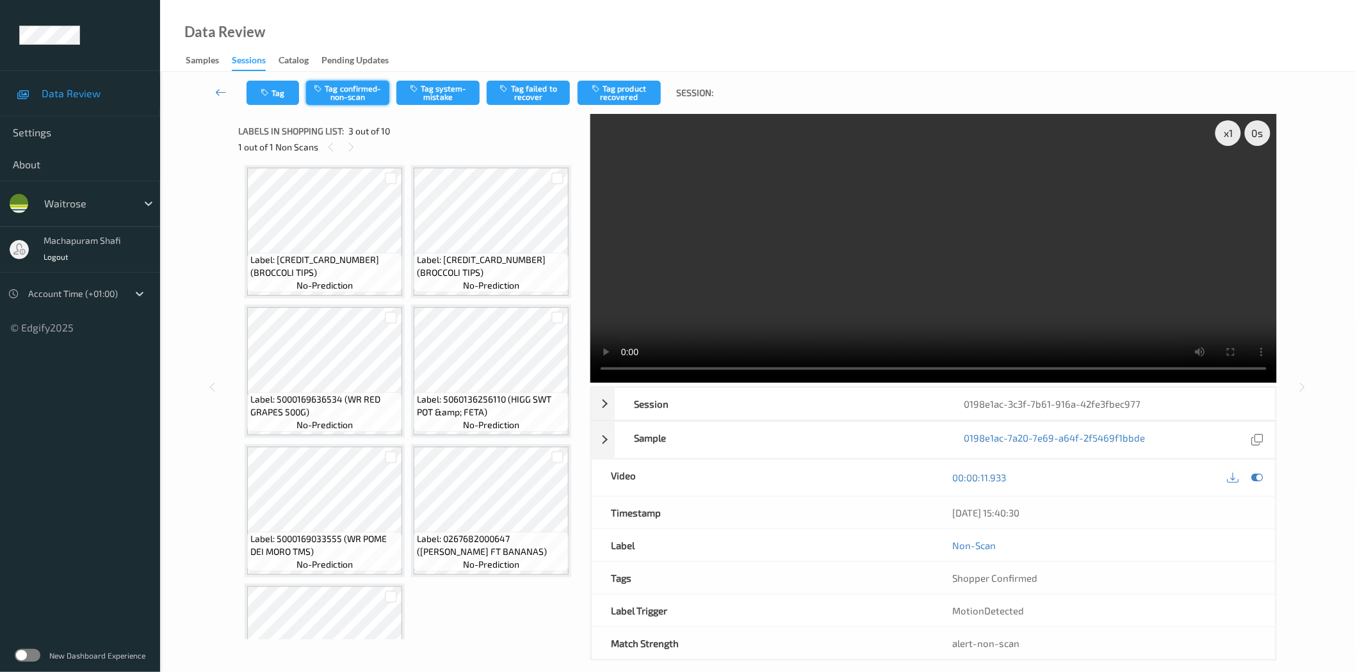
click at [354, 95] on button "Tag confirmed-non-scan" at bounding box center [347, 93] width 83 height 24
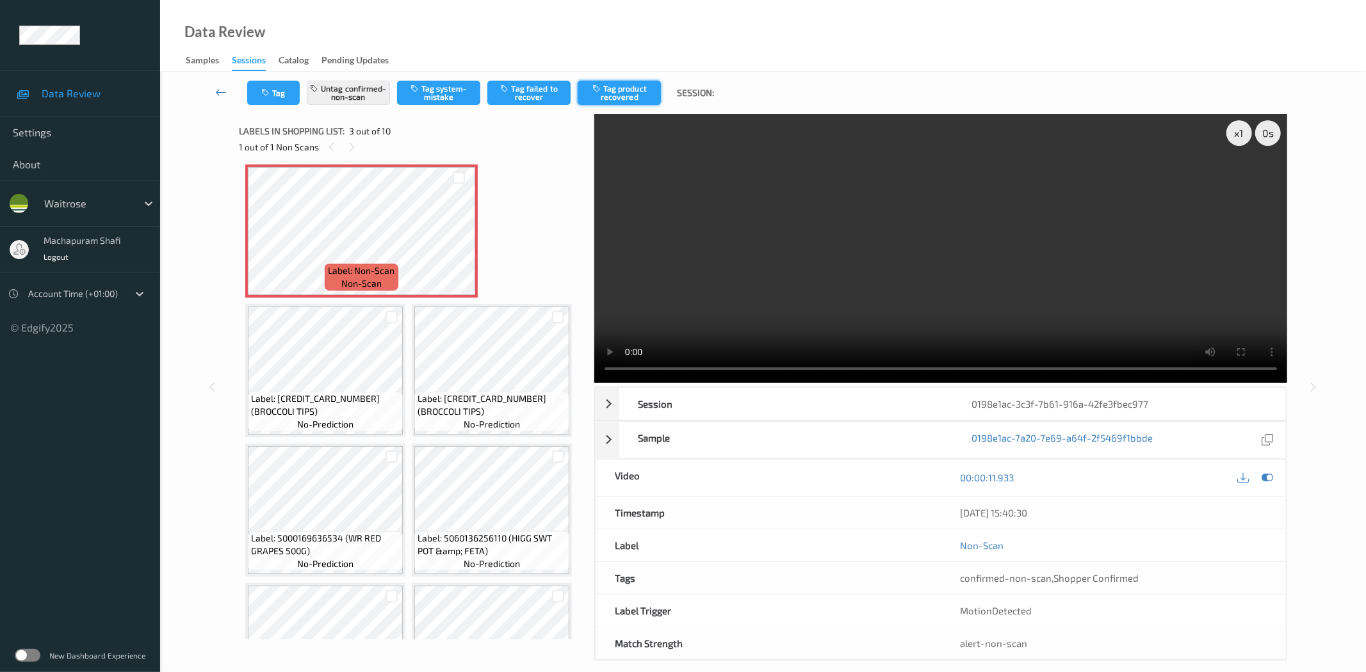
click at [612, 93] on button "Tag product recovered" at bounding box center [619, 93] width 83 height 24
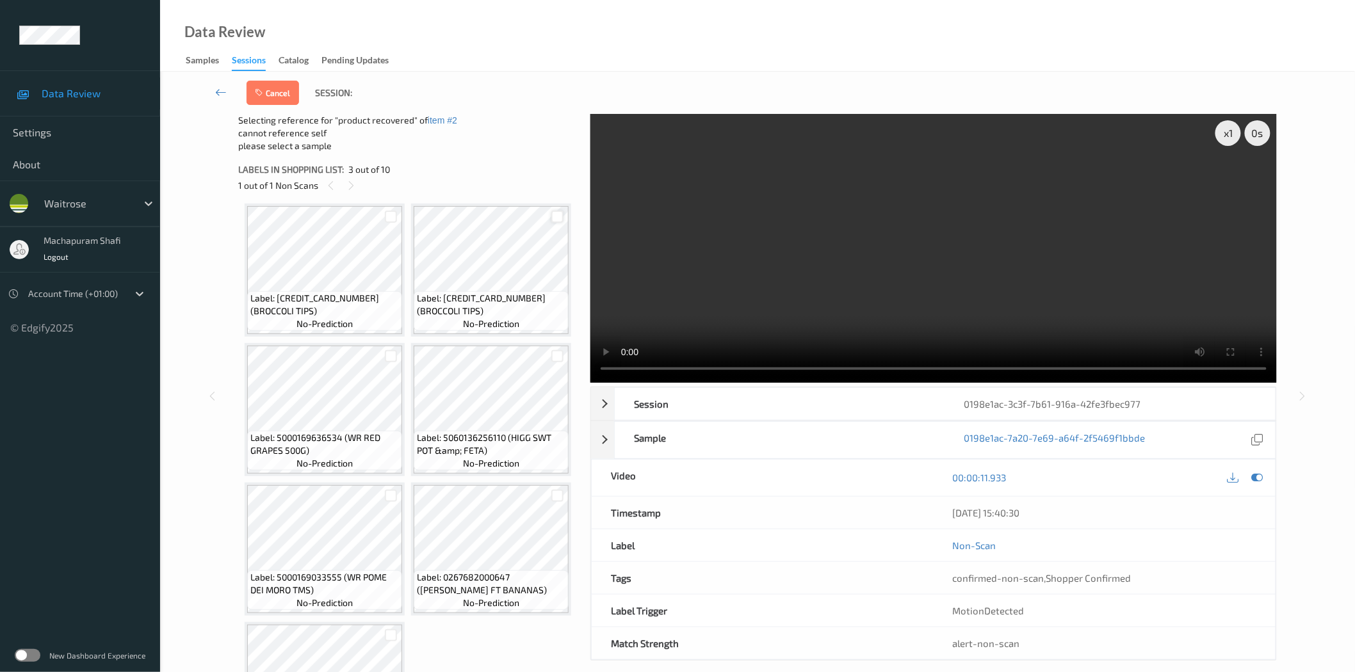
click at [551, 223] on div at bounding box center [557, 217] width 12 height 12
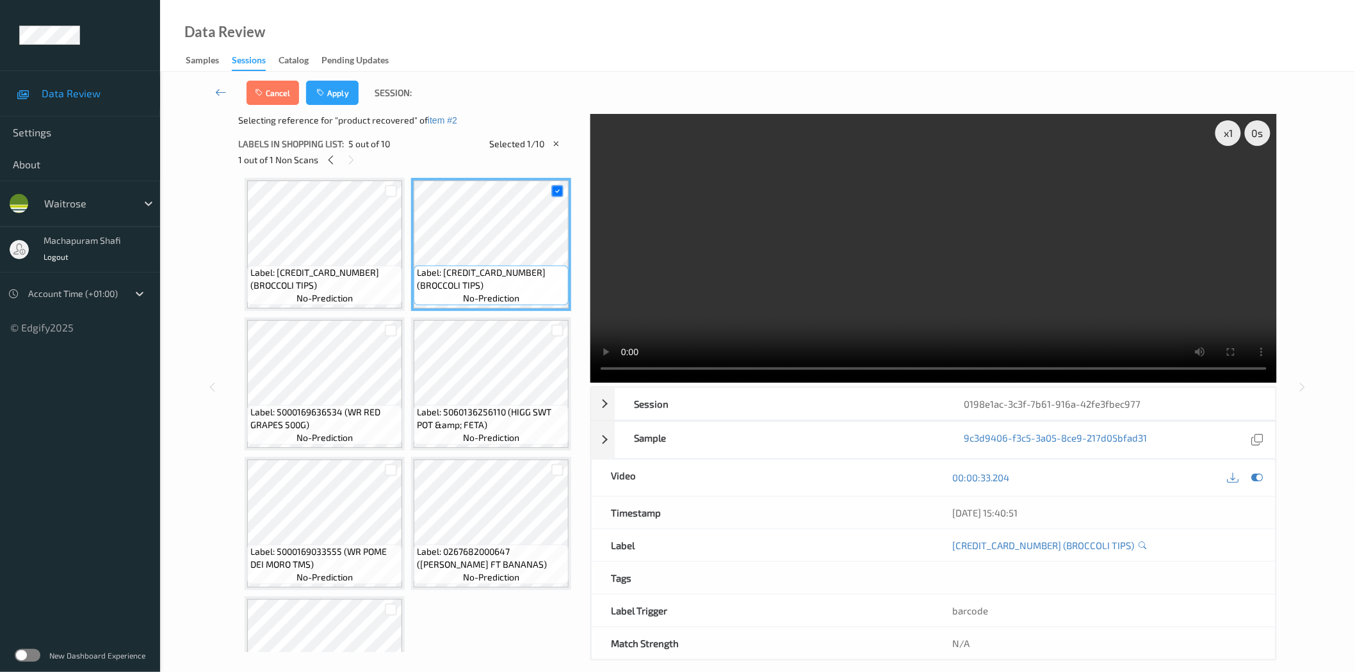
click at [336, 79] on div "Cancel Apply Session:" at bounding box center [757, 93] width 1142 height 42
click at [342, 95] on button "Apply" at bounding box center [332, 93] width 53 height 24
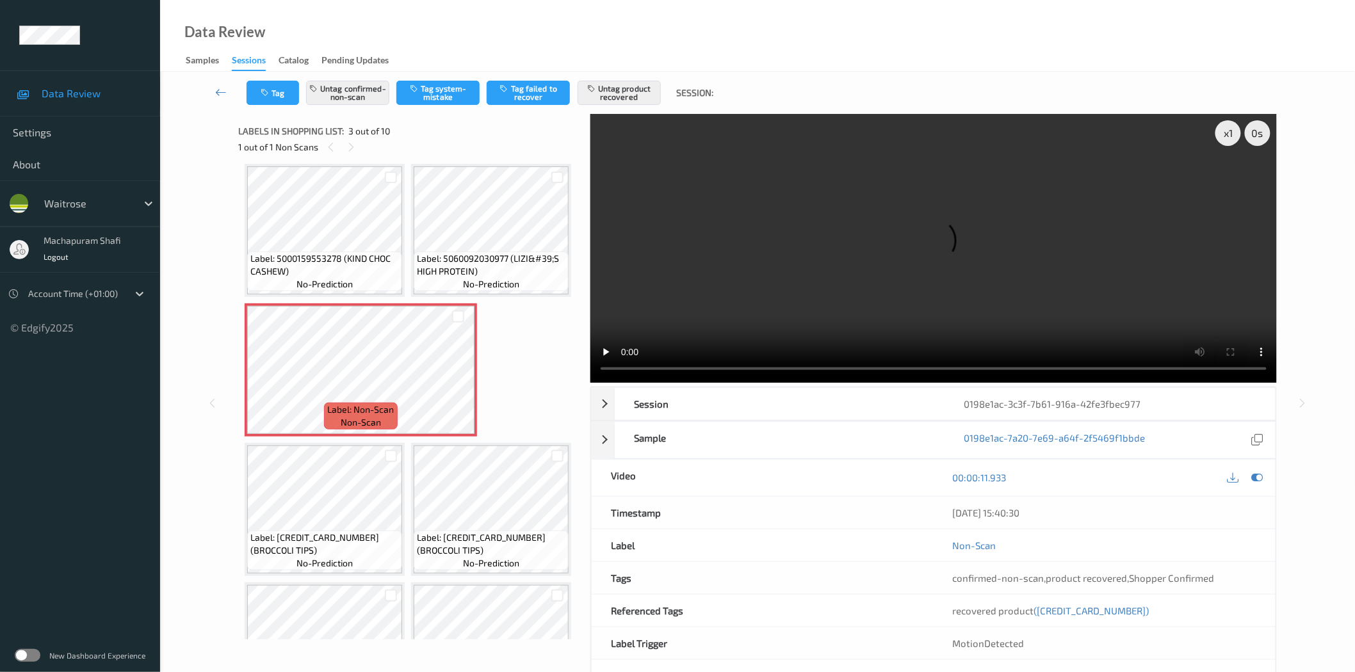
scroll to position [145, 0]
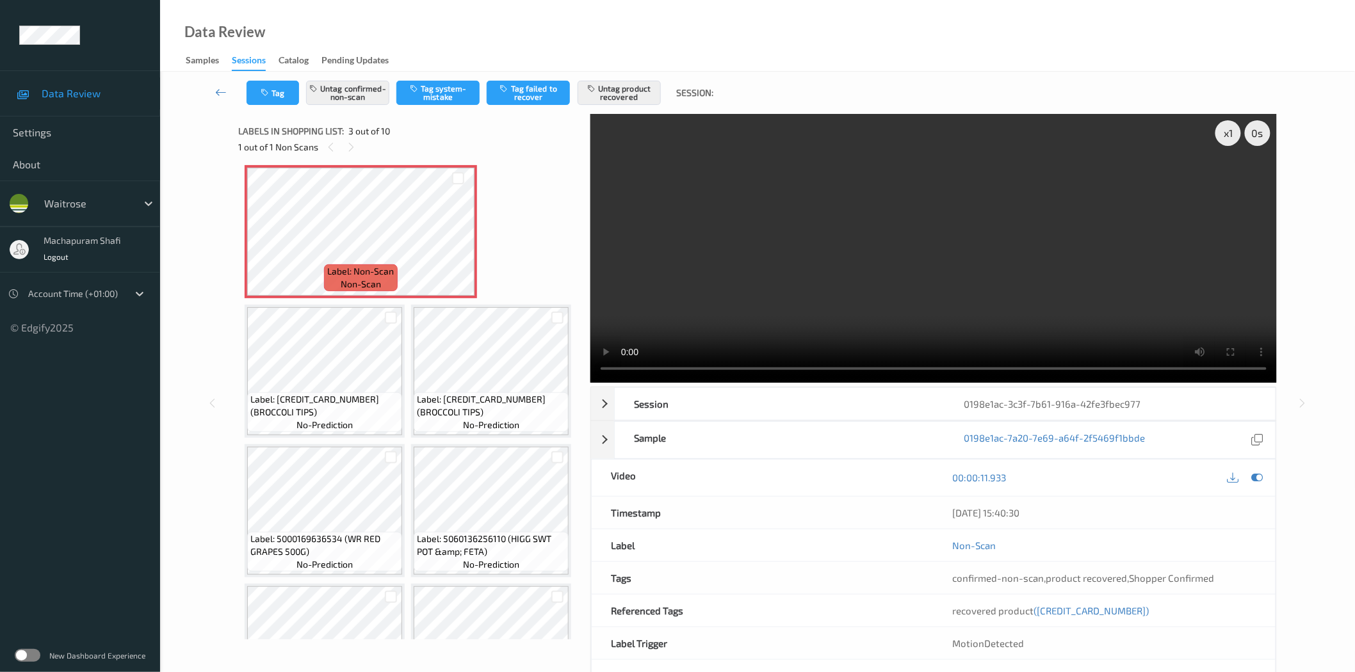
click at [385, 14] on div "Data Review Samples Sessions Catalog Pending Updates" at bounding box center [757, 36] width 1195 height 72
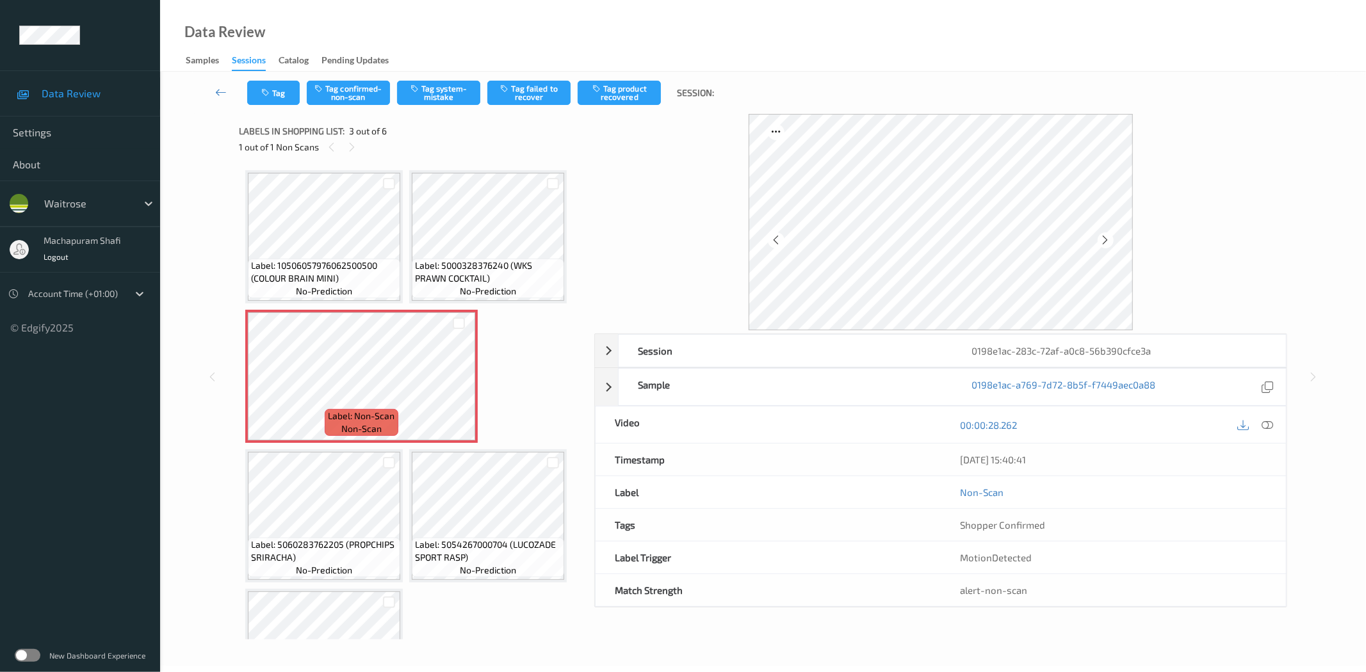
click at [1229, 425] on icon at bounding box center [1268, 425] width 12 height 12
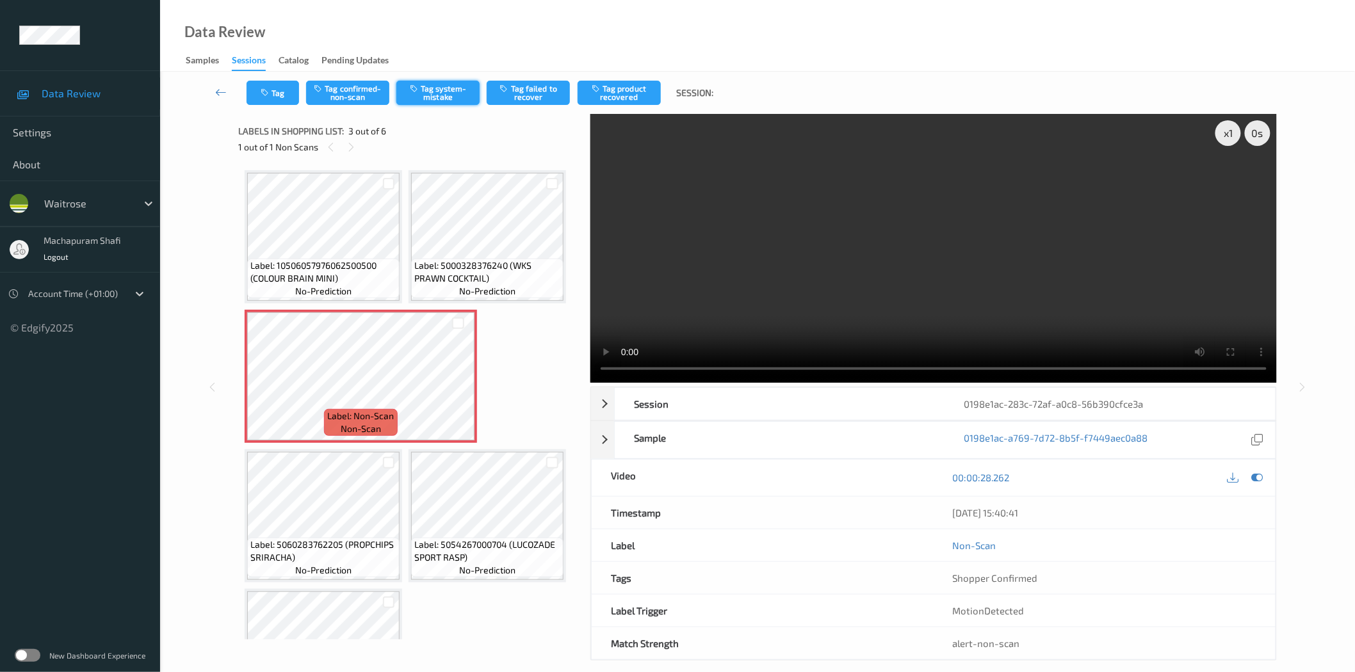
click at [419, 96] on button "Tag system-mistake" at bounding box center [437, 93] width 83 height 24
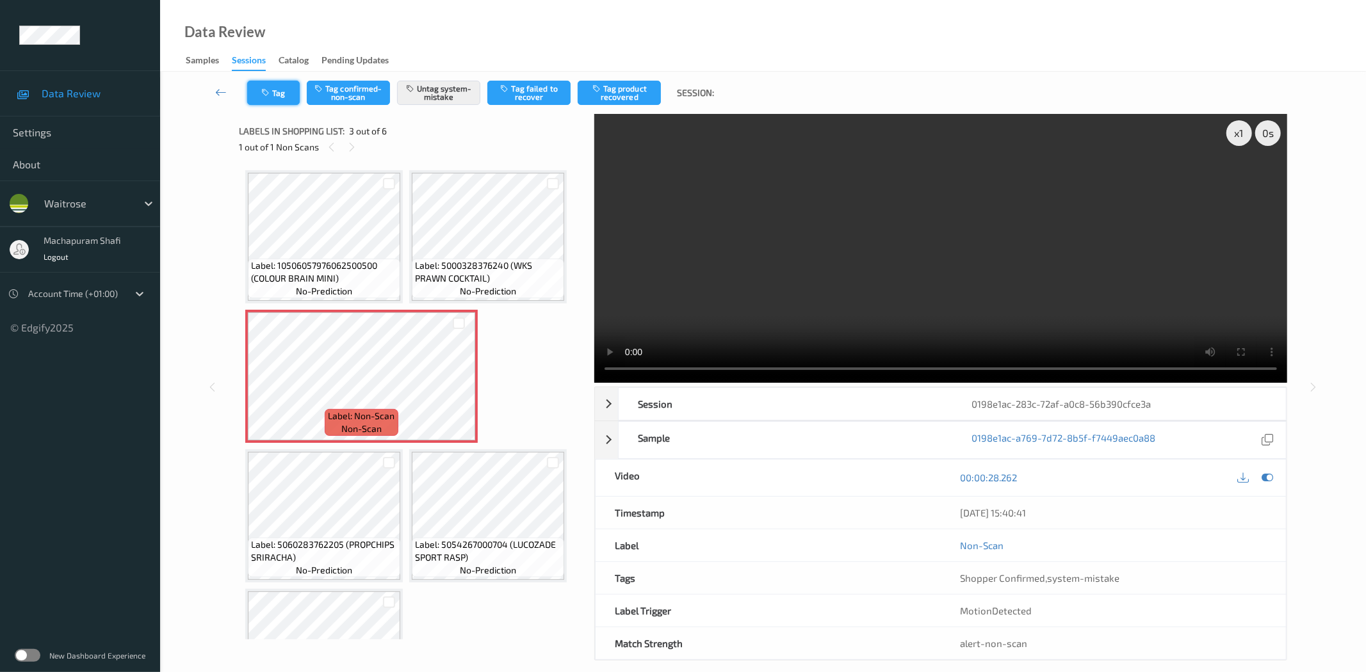
click at [273, 93] on button "Tag" at bounding box center [273, 93] width 53 height 24
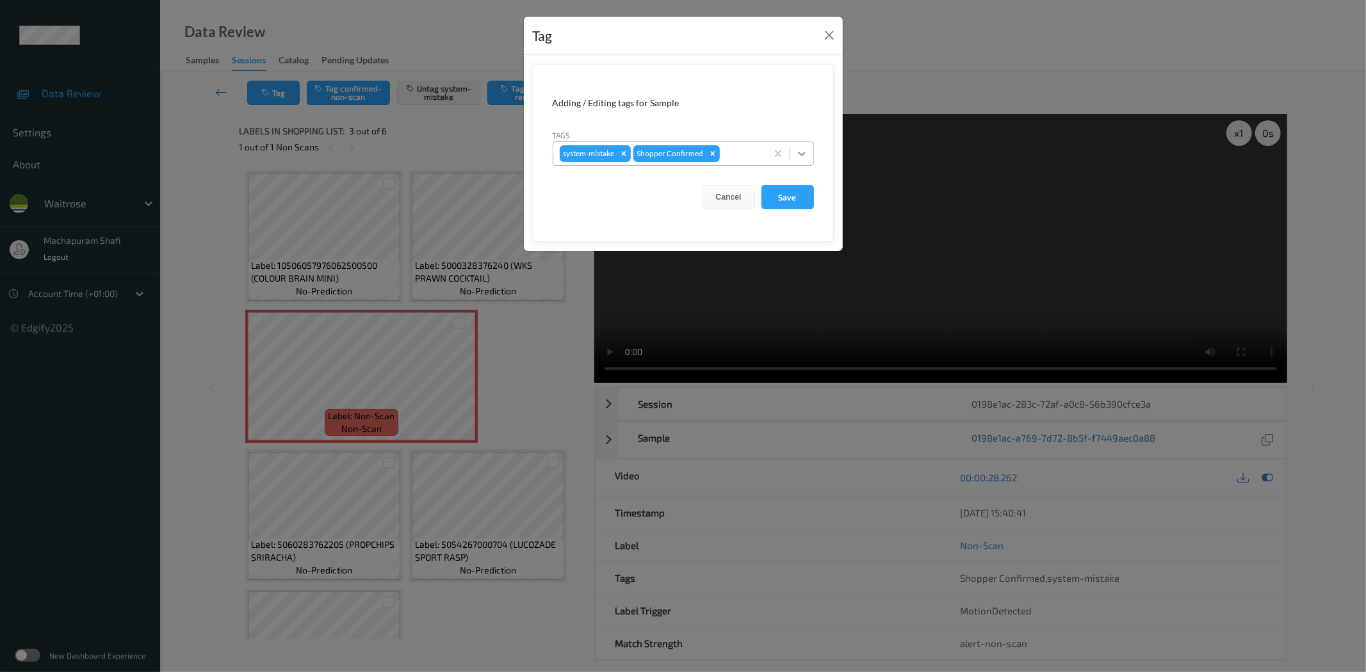
click at [805, 154] on icon at bounding box center [801, 153] width 13 height 13
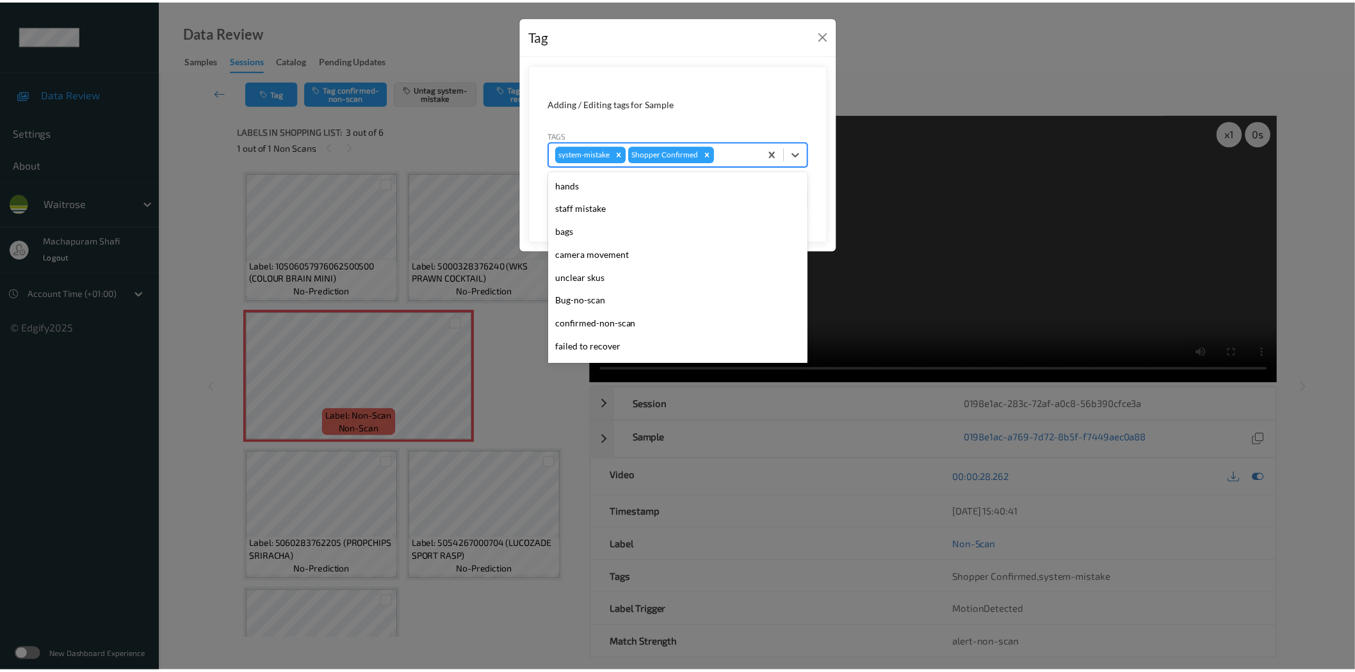
scroll to position [273, 0]
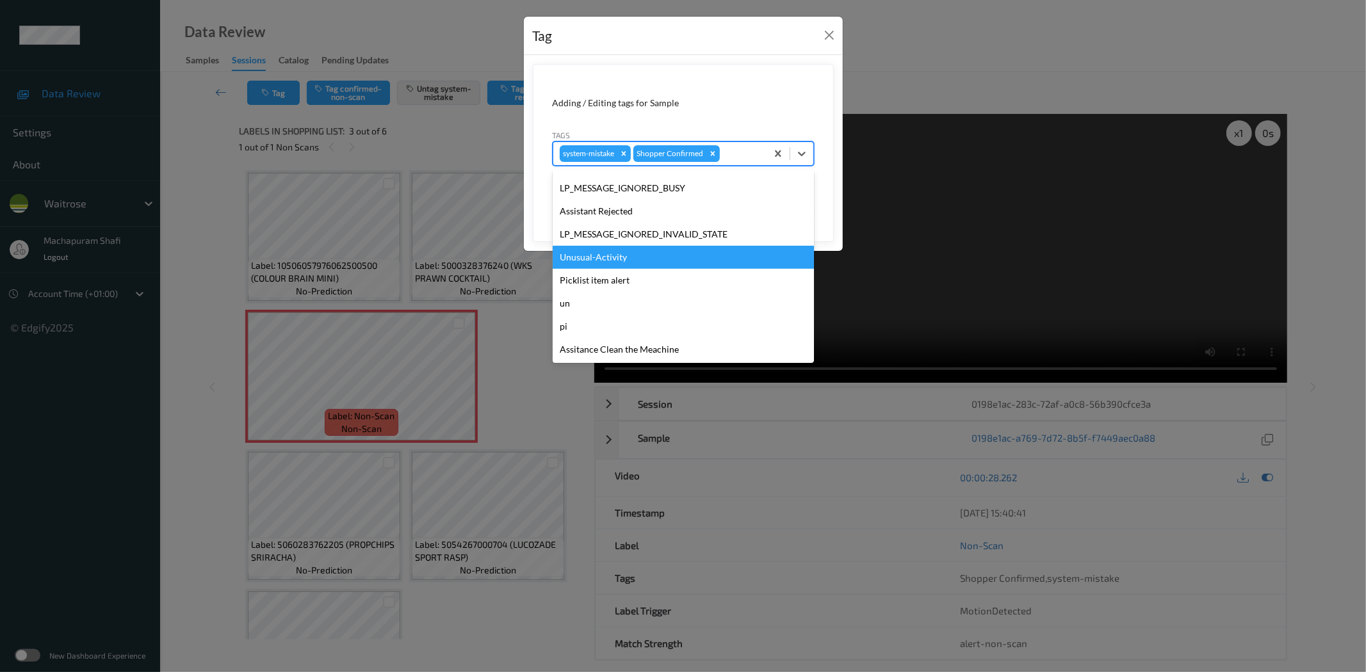
click at [605, 261] on div "Unusual-Activity" at bounding box center [683, 257] width 261 height 23
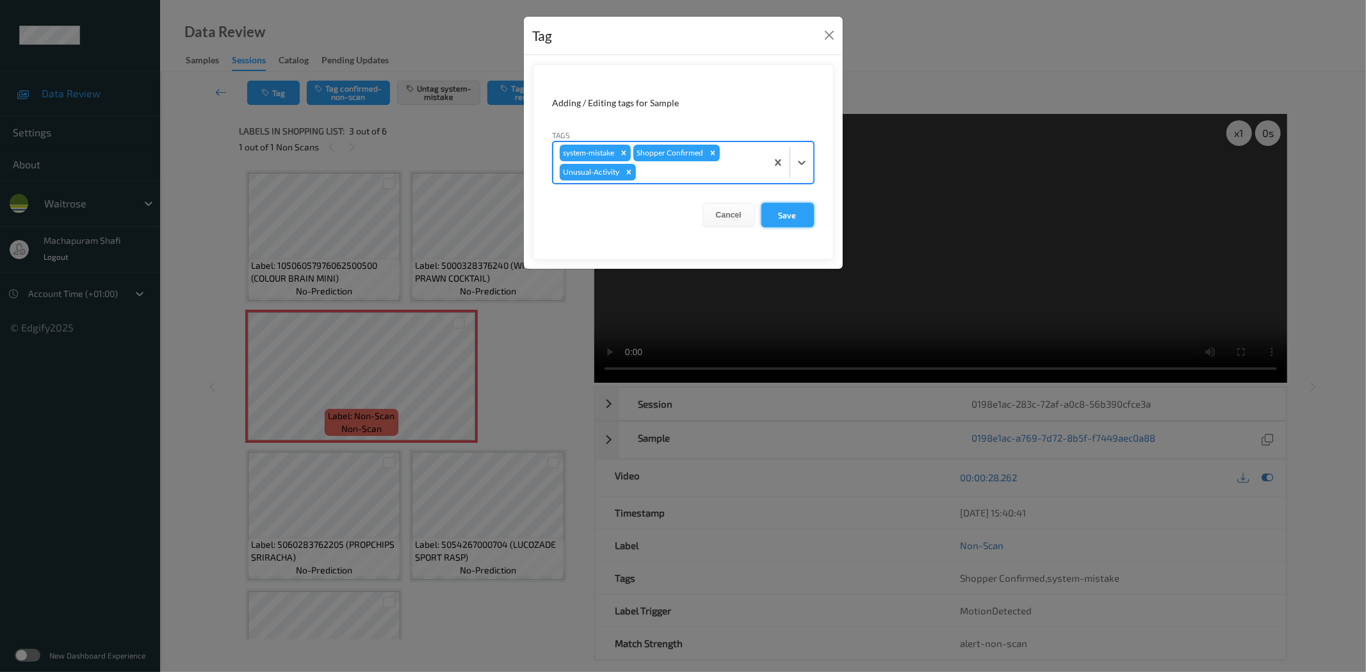
click at [773, 218] on button "Save" at bounding box center [787, 215] width 53 height 24
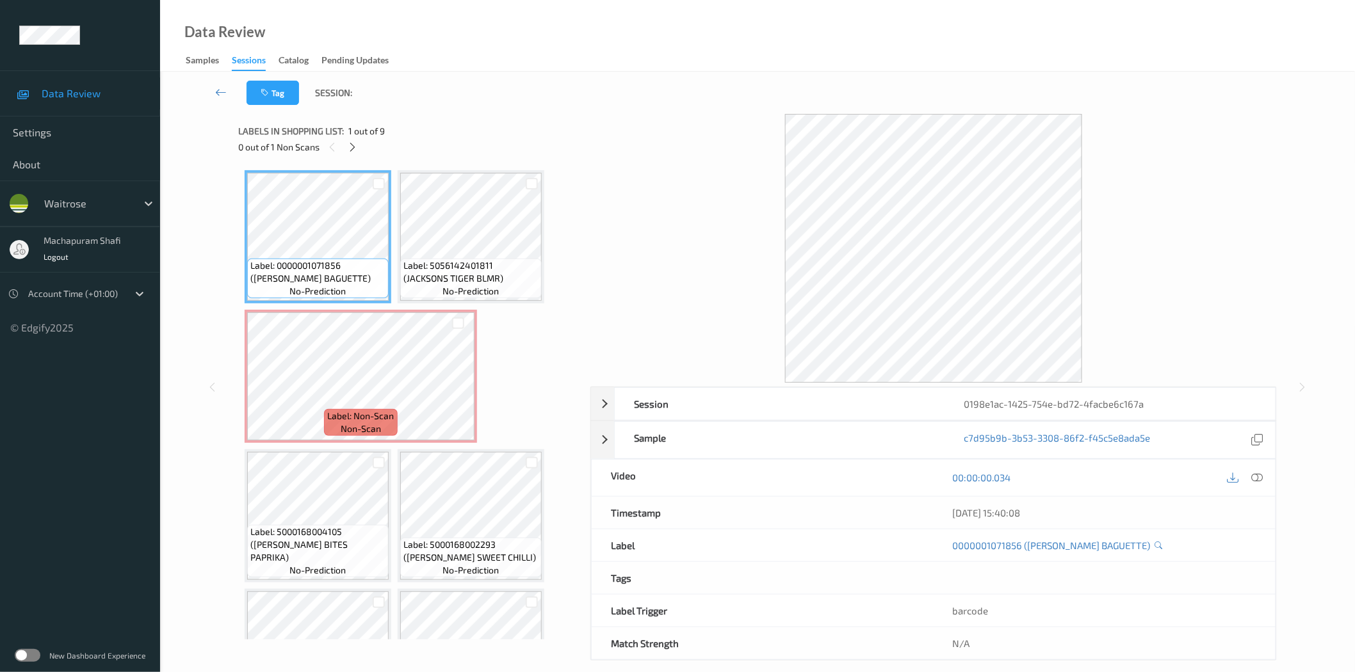
drag, startPoint x: 355, startPoint y: 145, endPoint x: 394, endPoint y: 170, distance: 45.8
click at [355, 145] on icon at bounding box center [352, 148] width 11 height 12
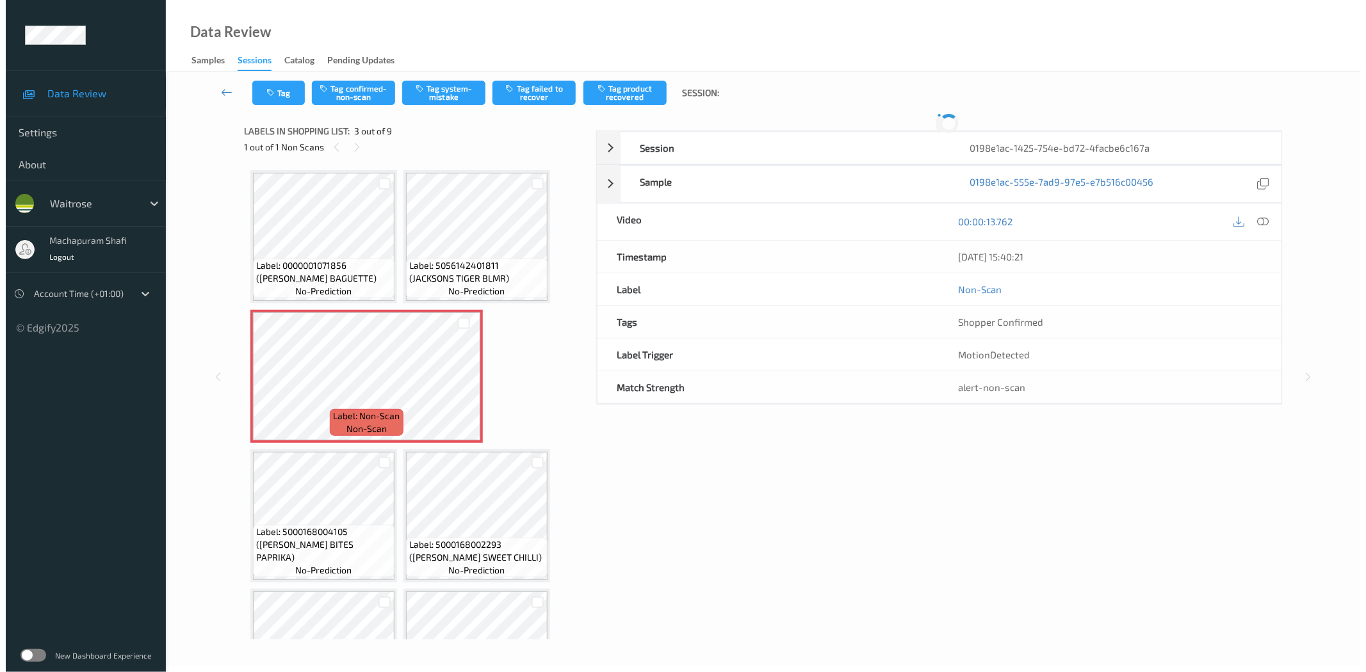
scroll to position [6, 0]
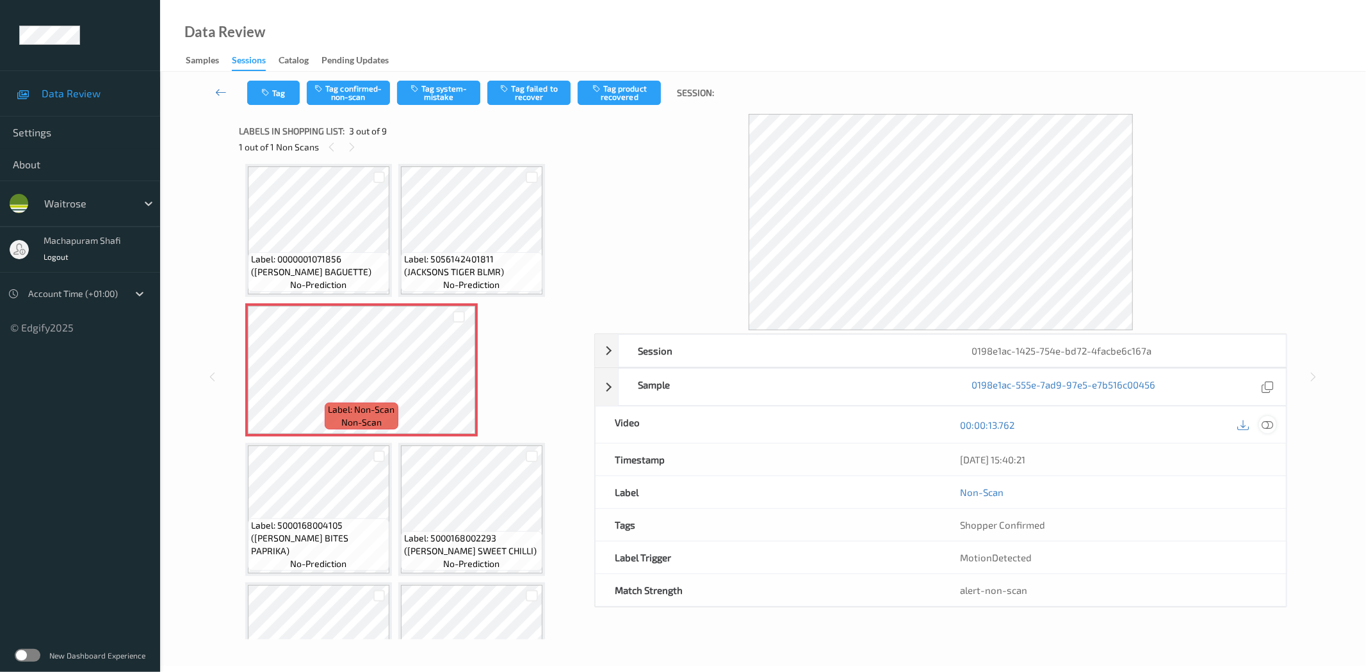
click at [1270, 423] on icon at bounding box center [1268, 425] width 12 height 12
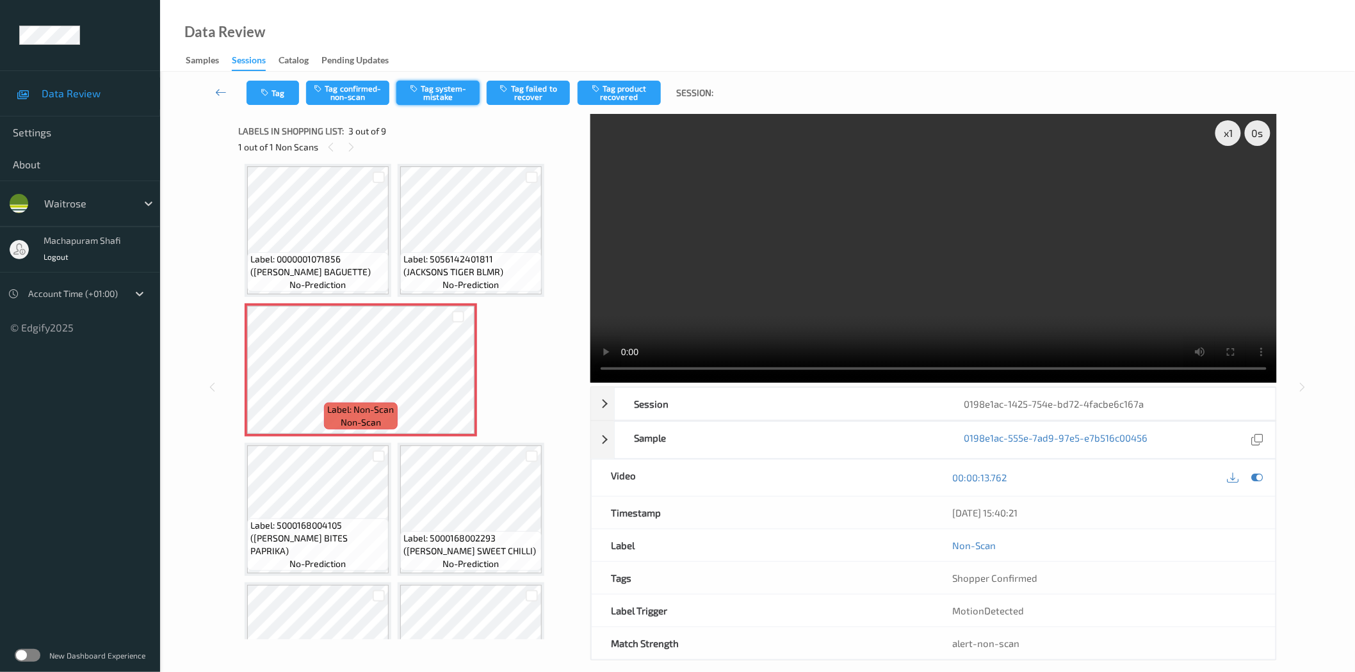
click at [430, 87] on button "Tag system-mistake" at bounding box center [437, 93] width 83 height 24
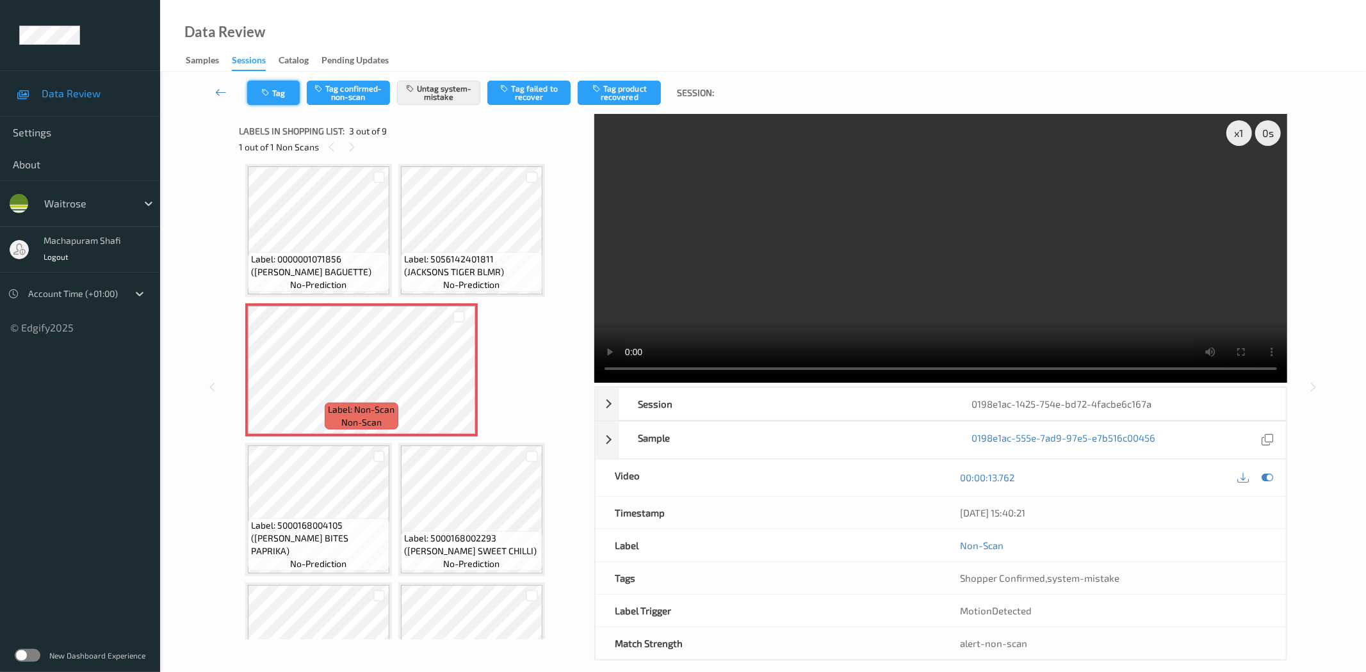
click at [268, 98] on button "Tag" at bounding box center [273, 93] width 53 height 24
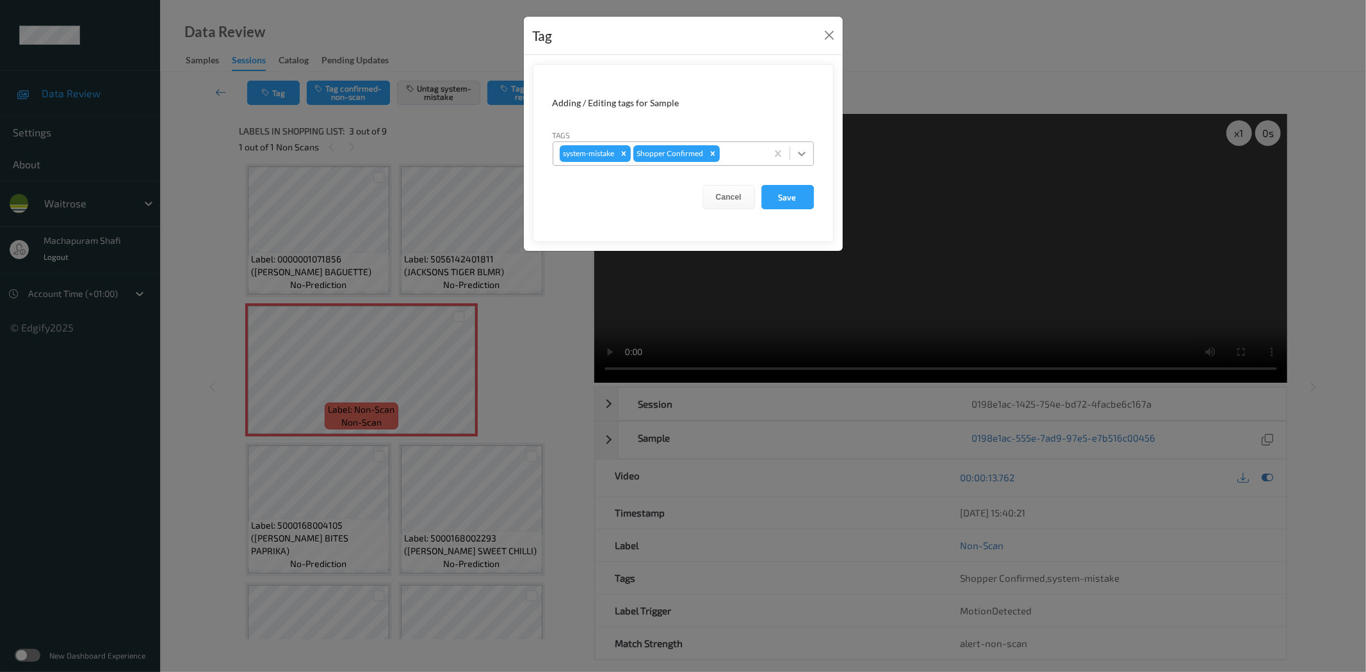
click at [795, 148] on icon at bounding box center [801, 153] width 13 height 13
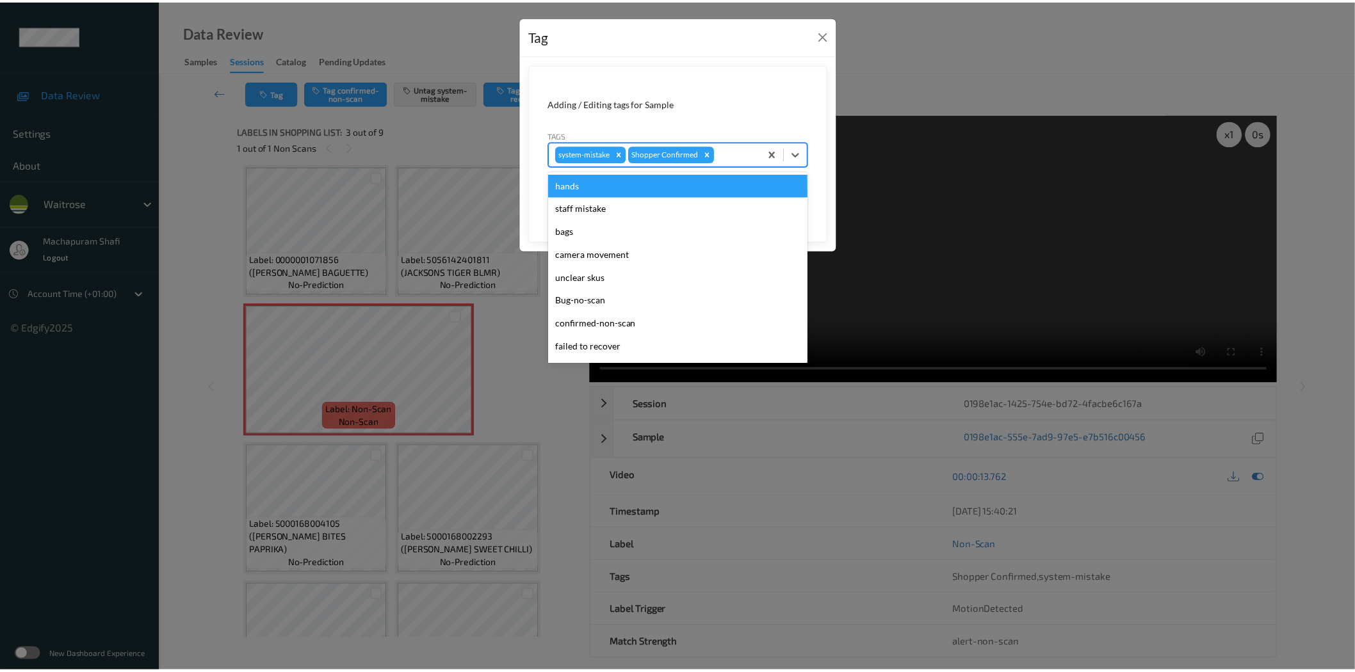
scroll to position [273, 0]
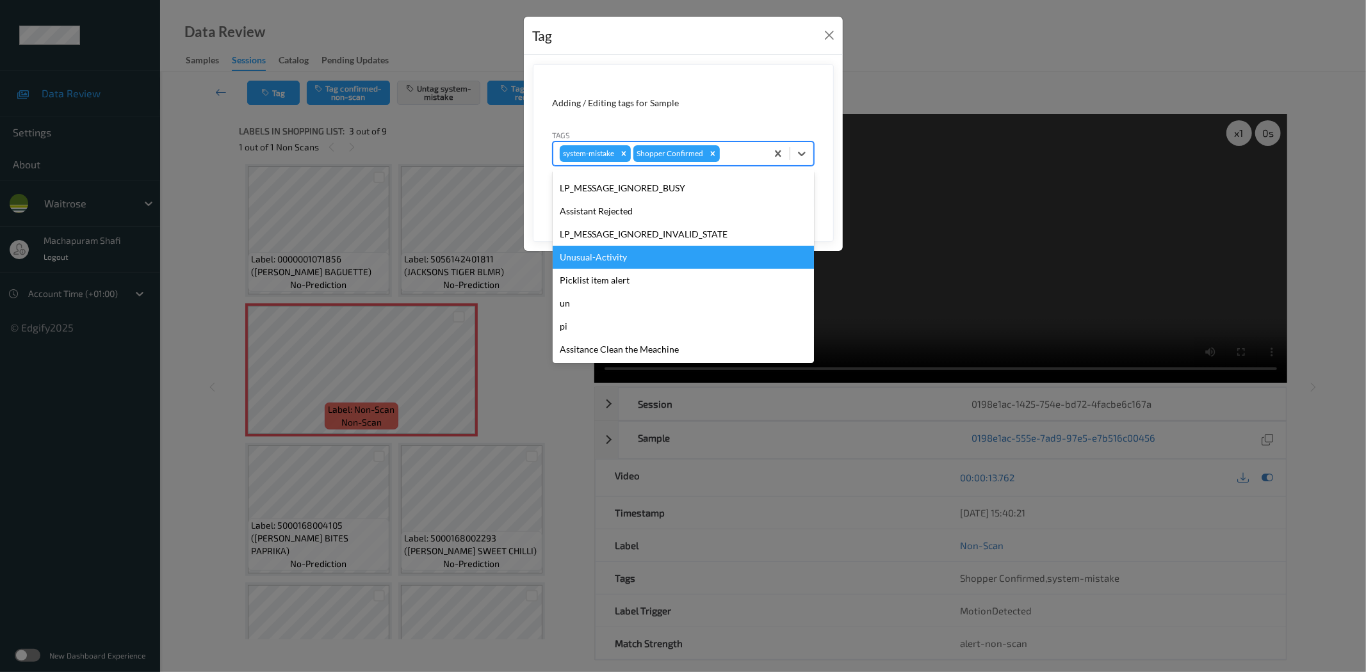
click at [616, 259] on div "Unusual-Activity" at bounding box center [683, 257] width 261 height 23
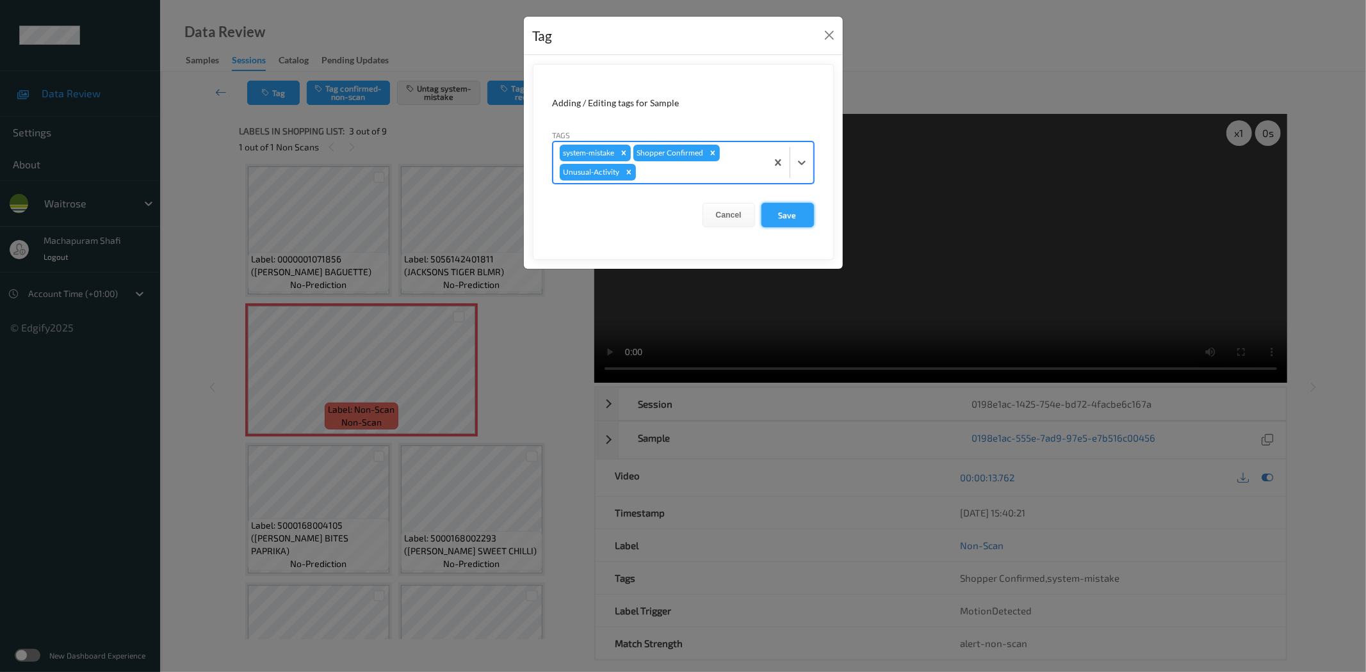
click at [788, 216] on button "Save" at bounding box center [787, 215] width 53 height 24
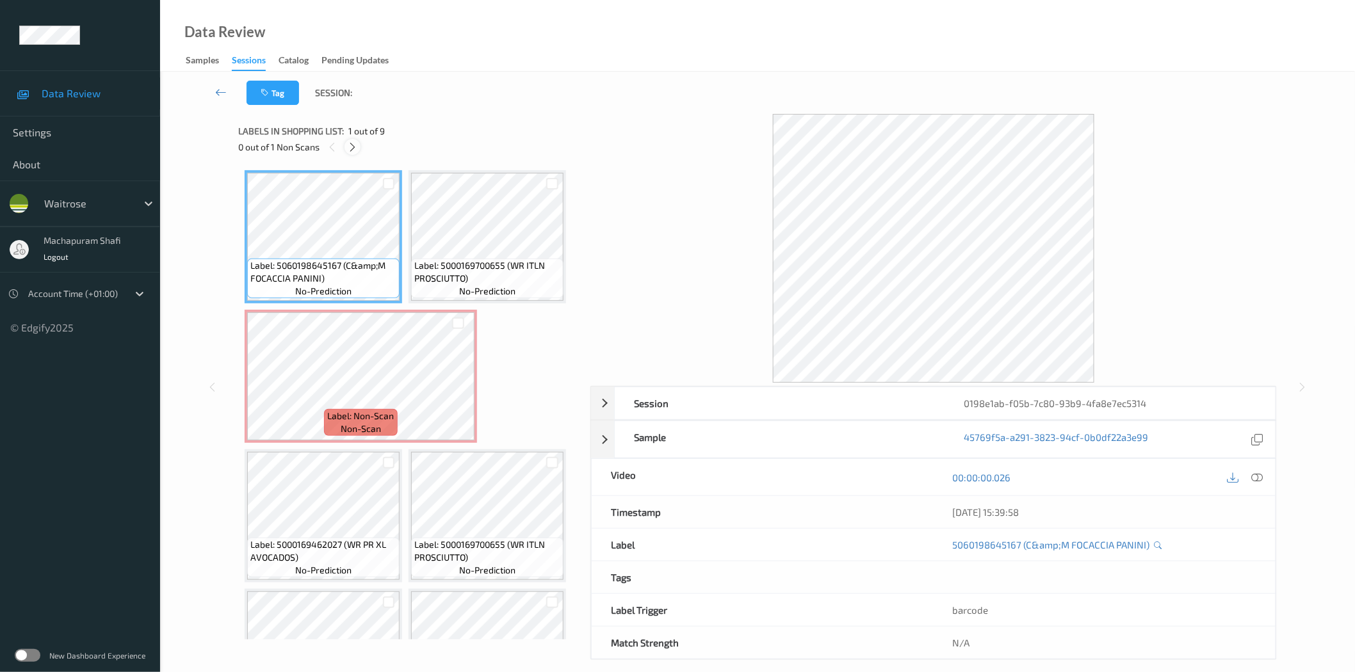
click at [353, 149] on icon at bounding box center [352, 148] width 11 height 12
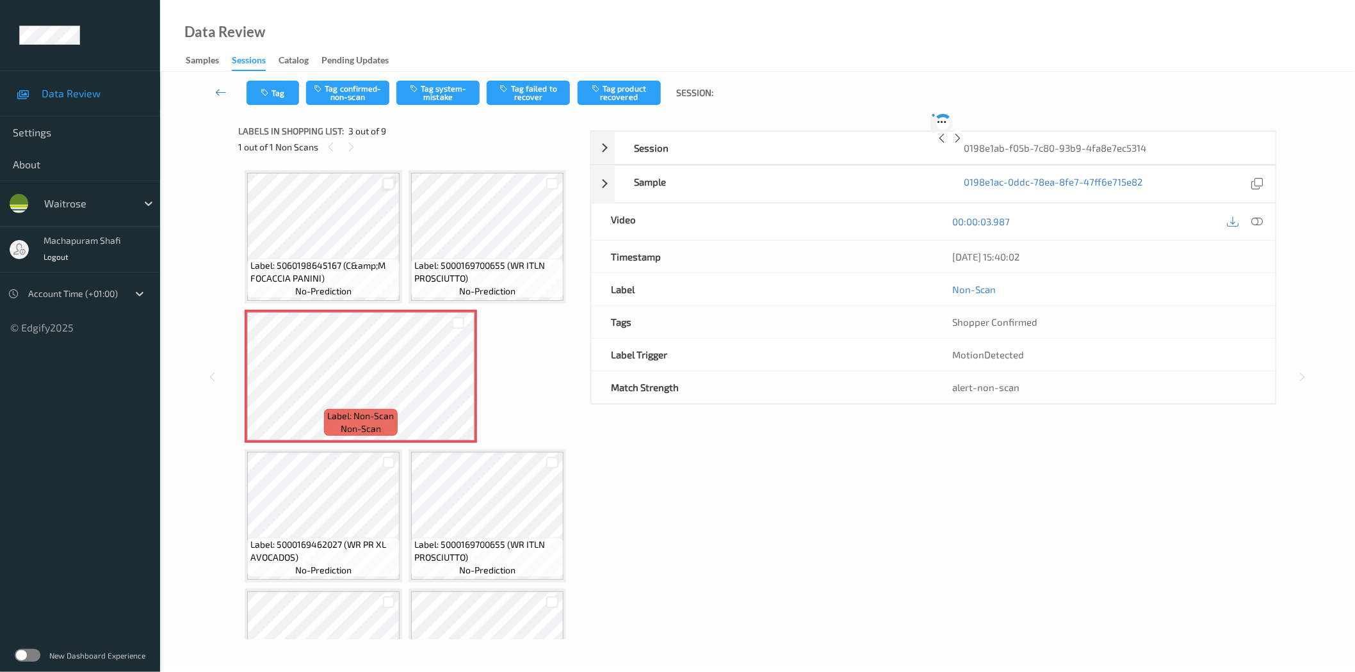
scroll to position [6, 0]
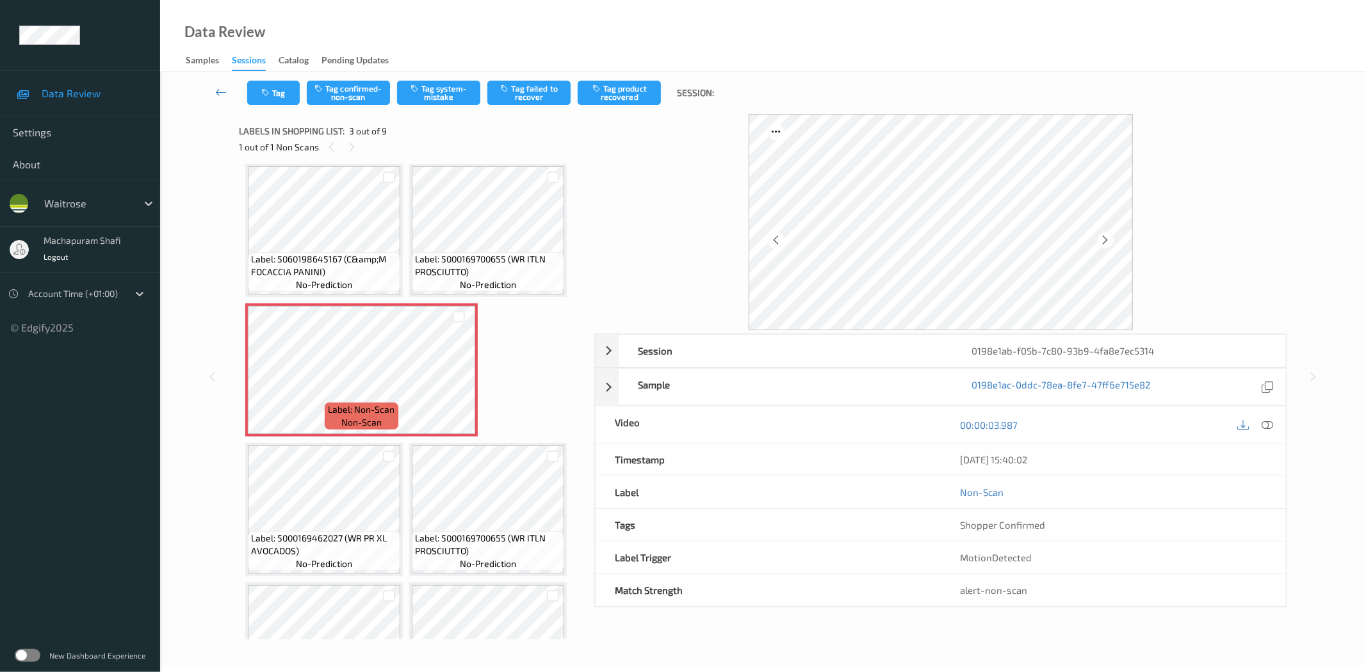
click at [1270, 421] on icon at bounding box center [1268, 425] width 12 height 12
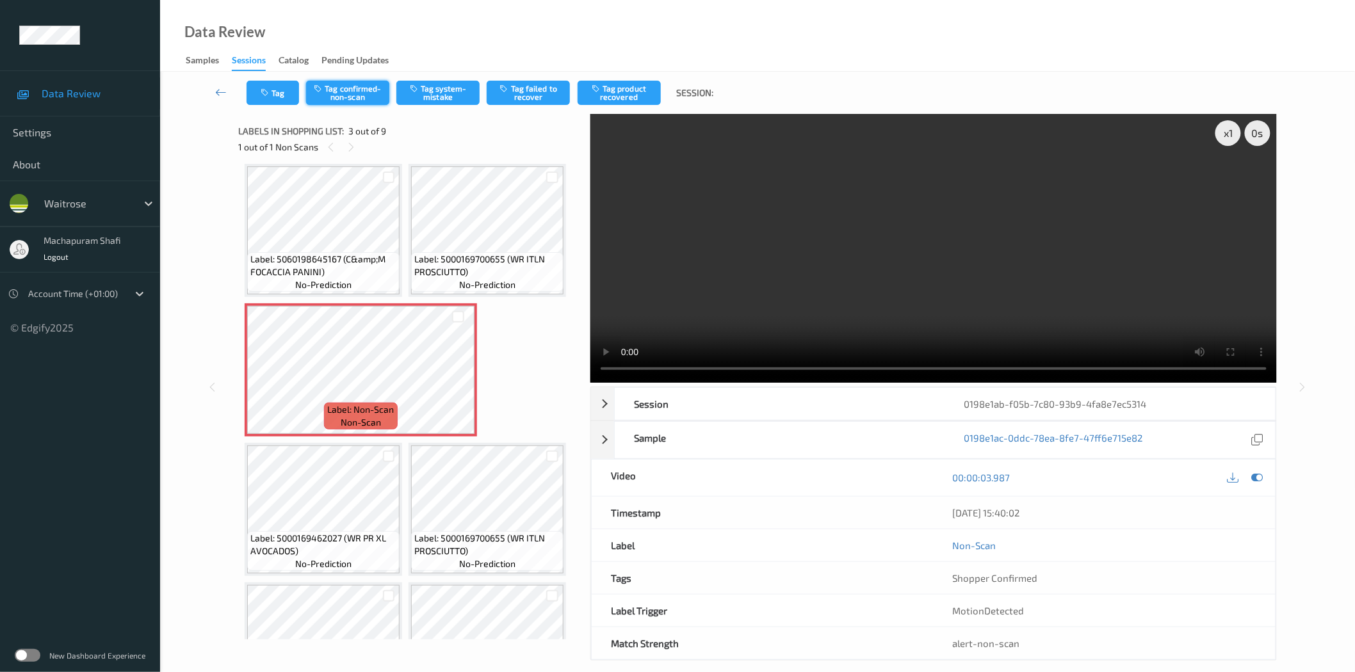
click at [352, 93] on button "Tag confirmed-non-scan" at bounding box center [347, 93] width 83 height 24
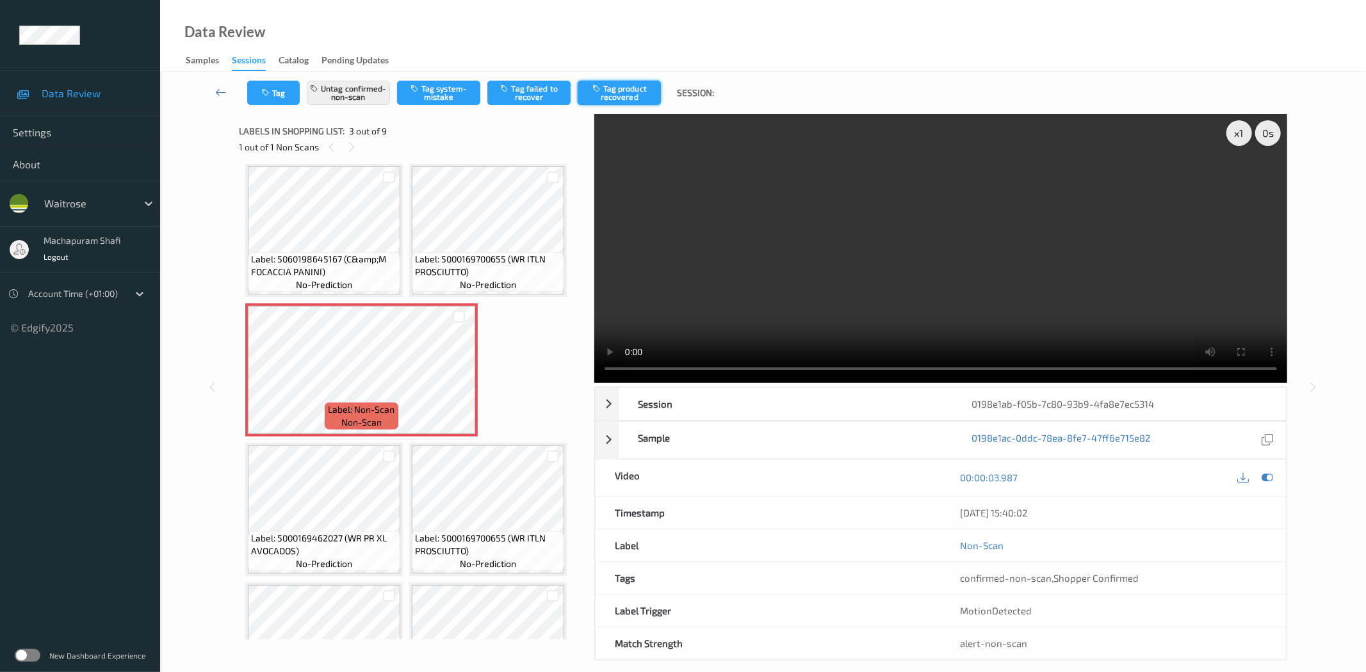
click at [631, 96] on button "Tag product recovered" at bounding box center [619, 93] width 83 height 24
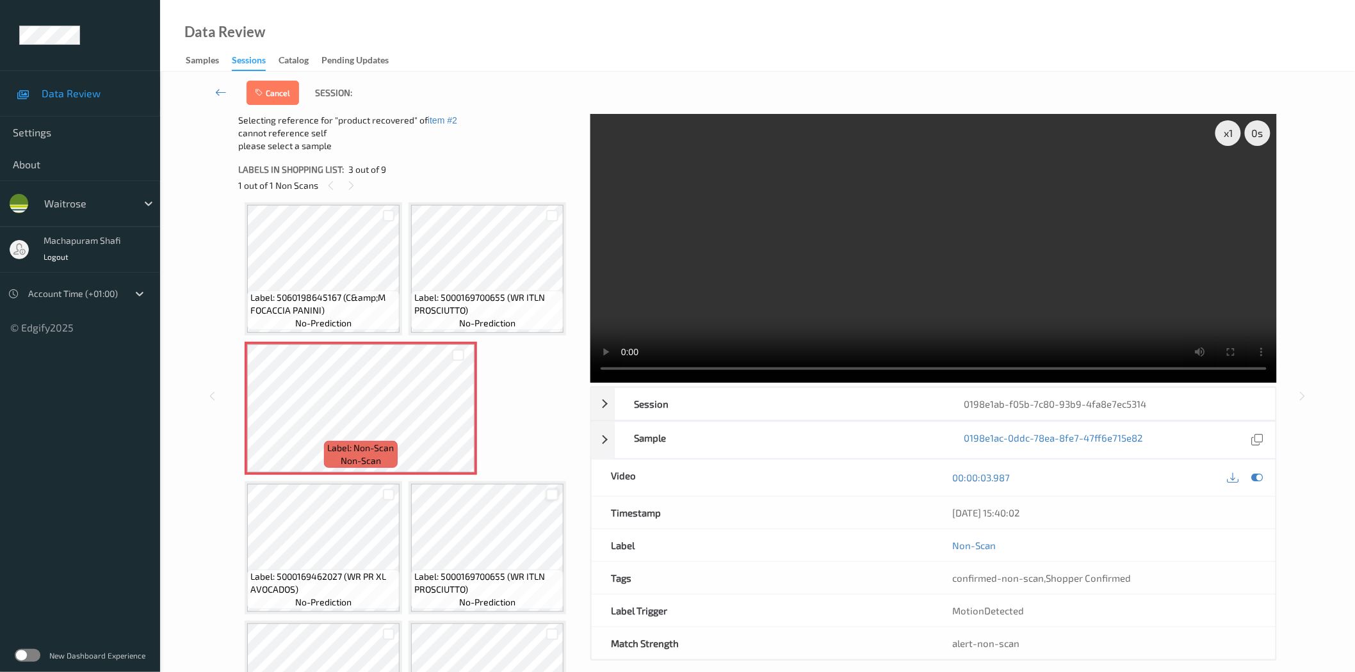
click at [551, 492] on div at bounding box center [552, 495] width 12 height 12
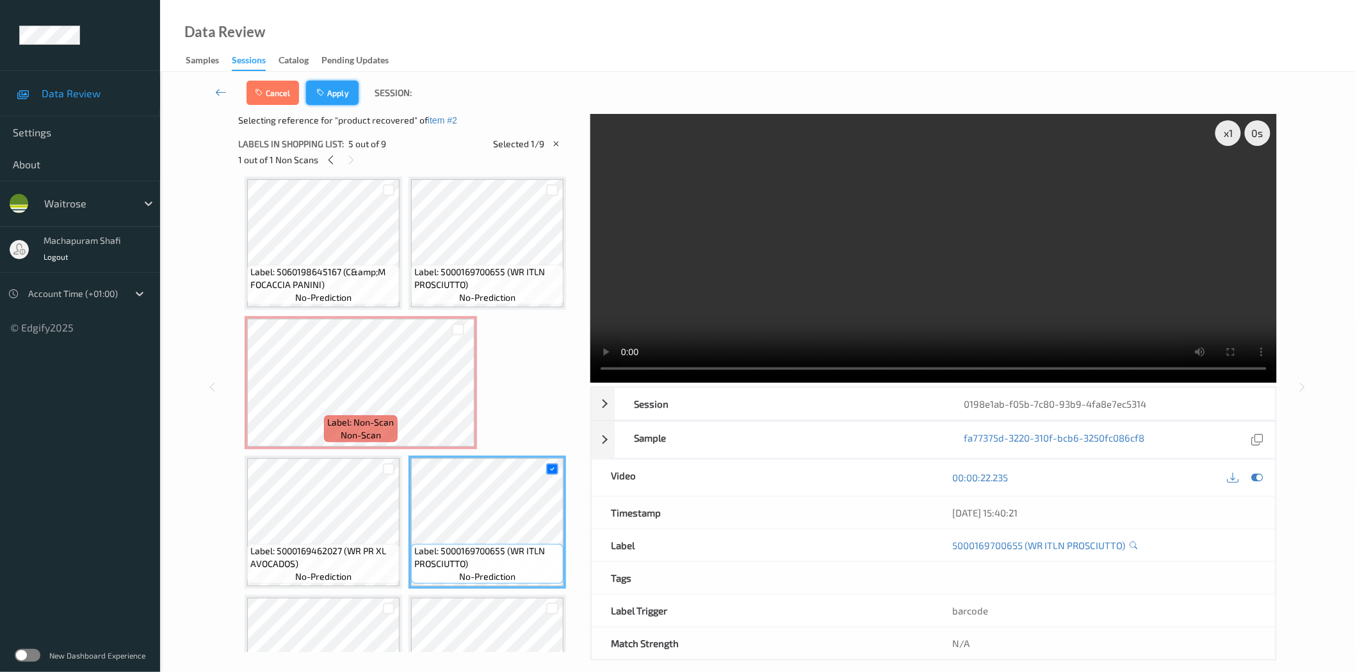
click at [336, 90] on button "Apply" at bounding box center [332, 93] width 53 height 24
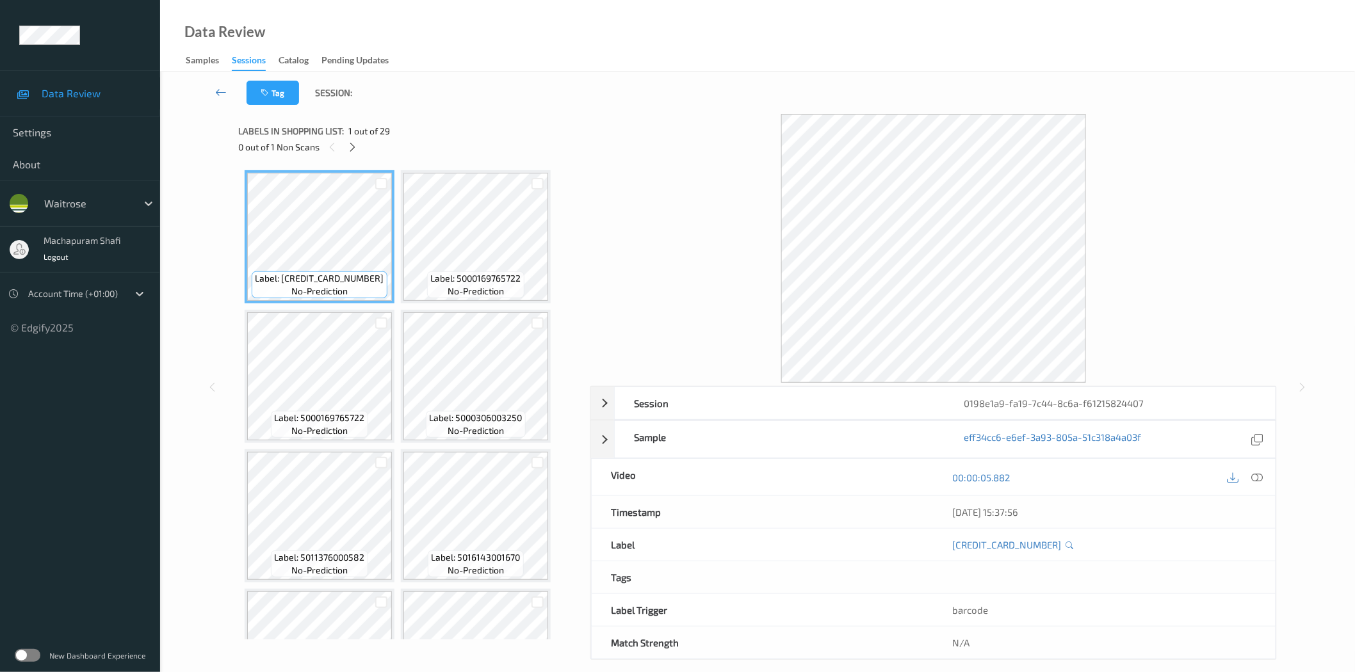
click at [353, 148] on icon at bounding box center [352, 148] width 11 height 12
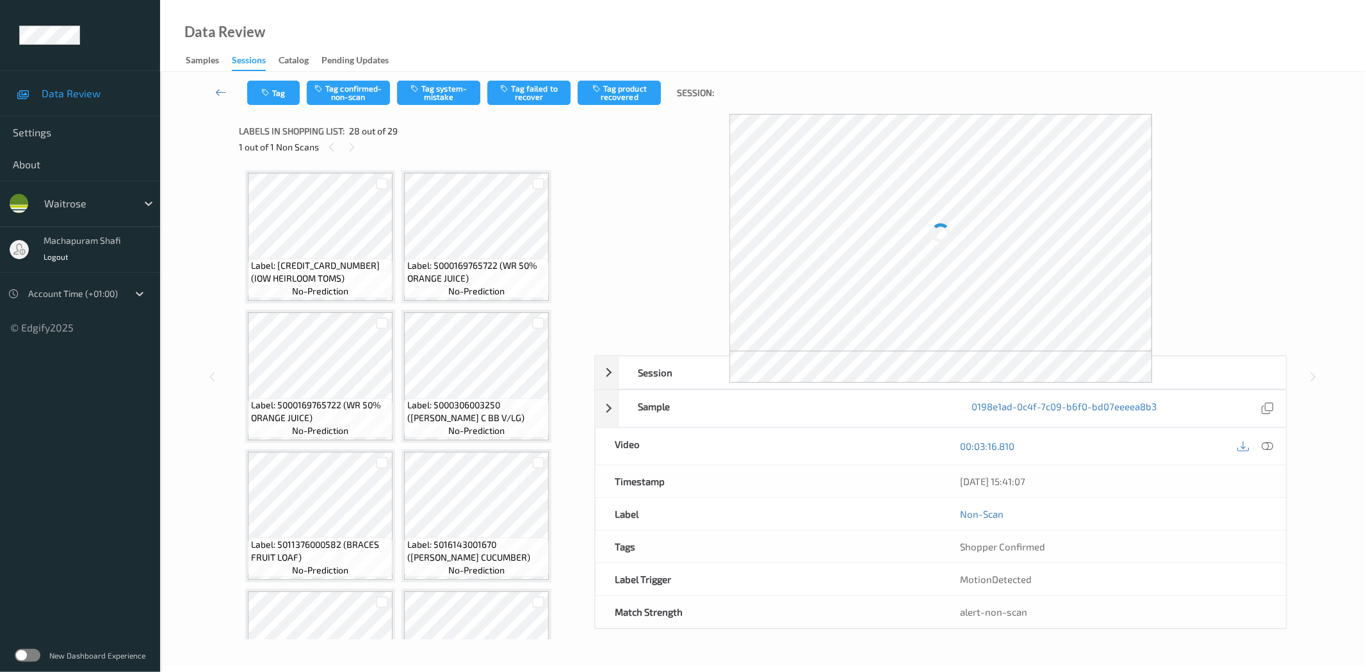
scroll to position [1739, 0]
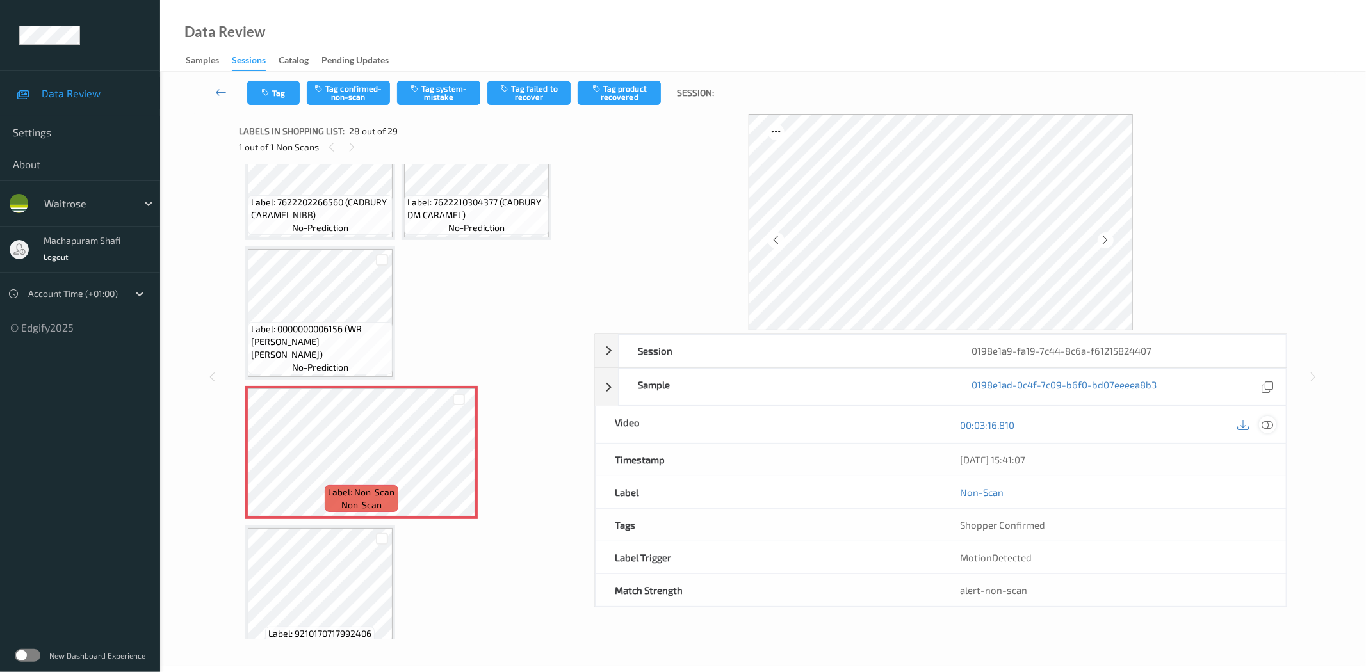
click at [1274, 421] on div at bounding box center [1267, 424] width 17 height 17
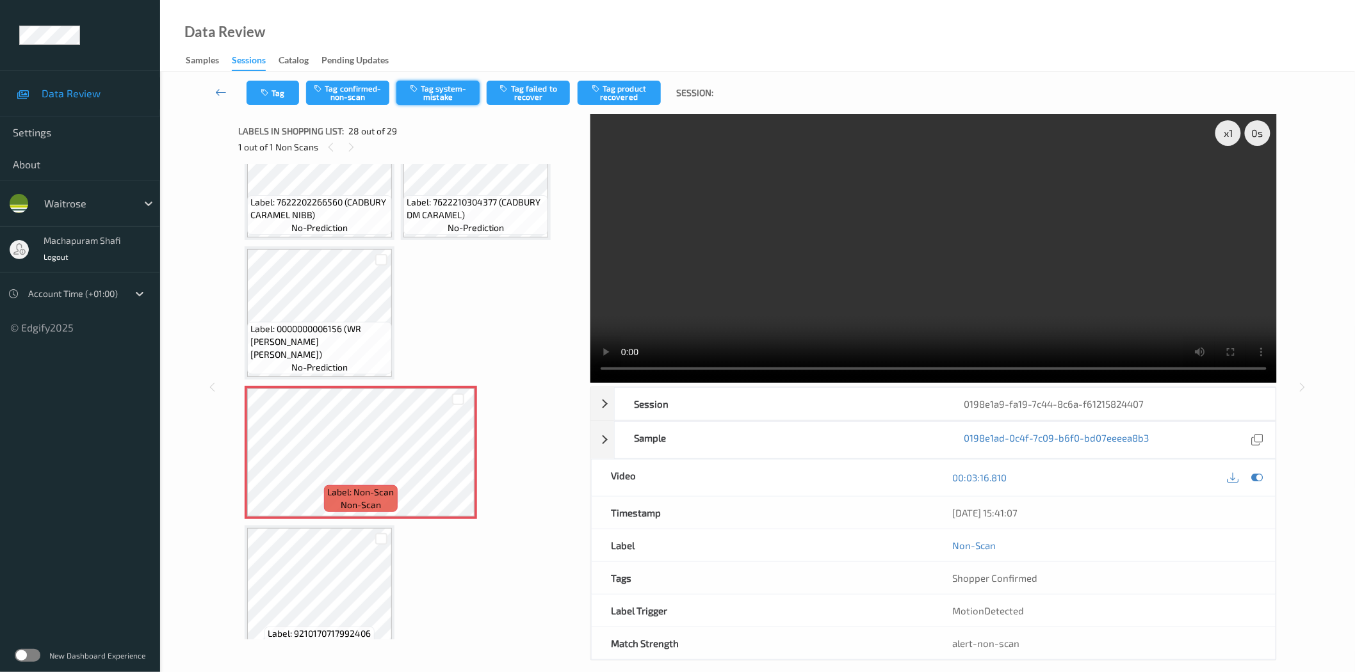
click at [436, 90] on button "Tag system-mistake" at bounding box center [437, 93] width 83 height 24
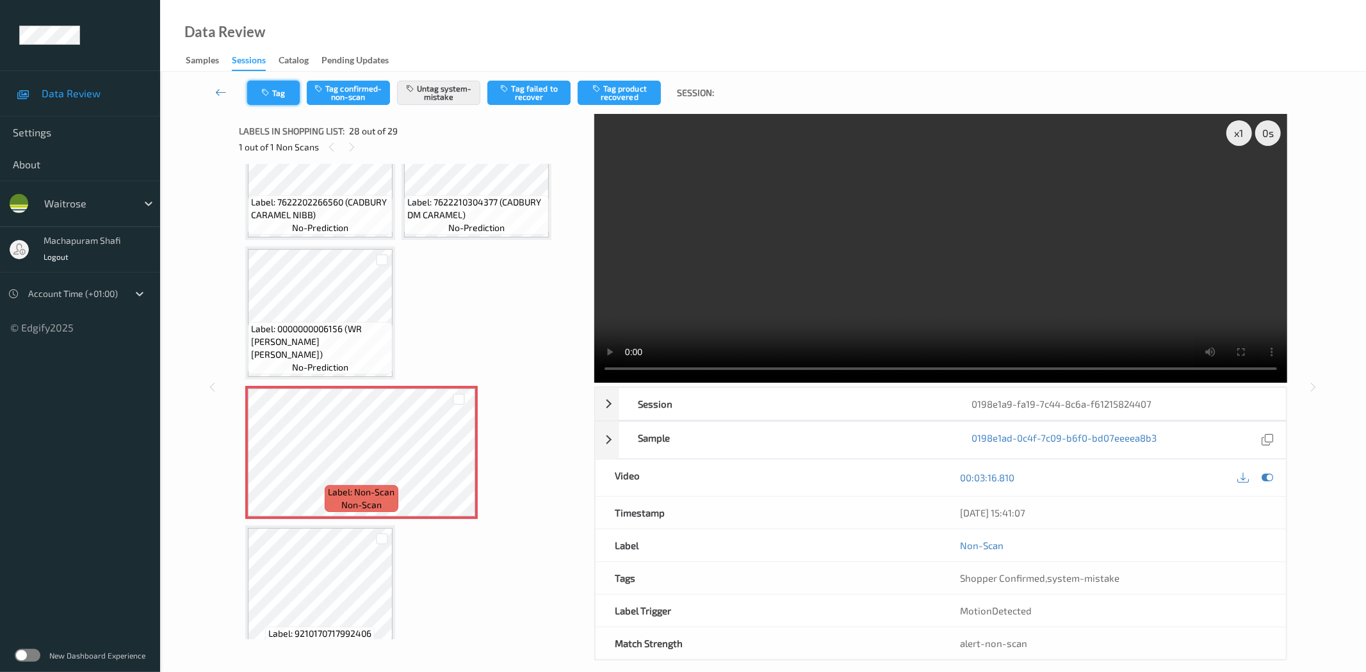
click at [265, 94] on icon "button" at bounding box center [266, 92] width 11 height 9
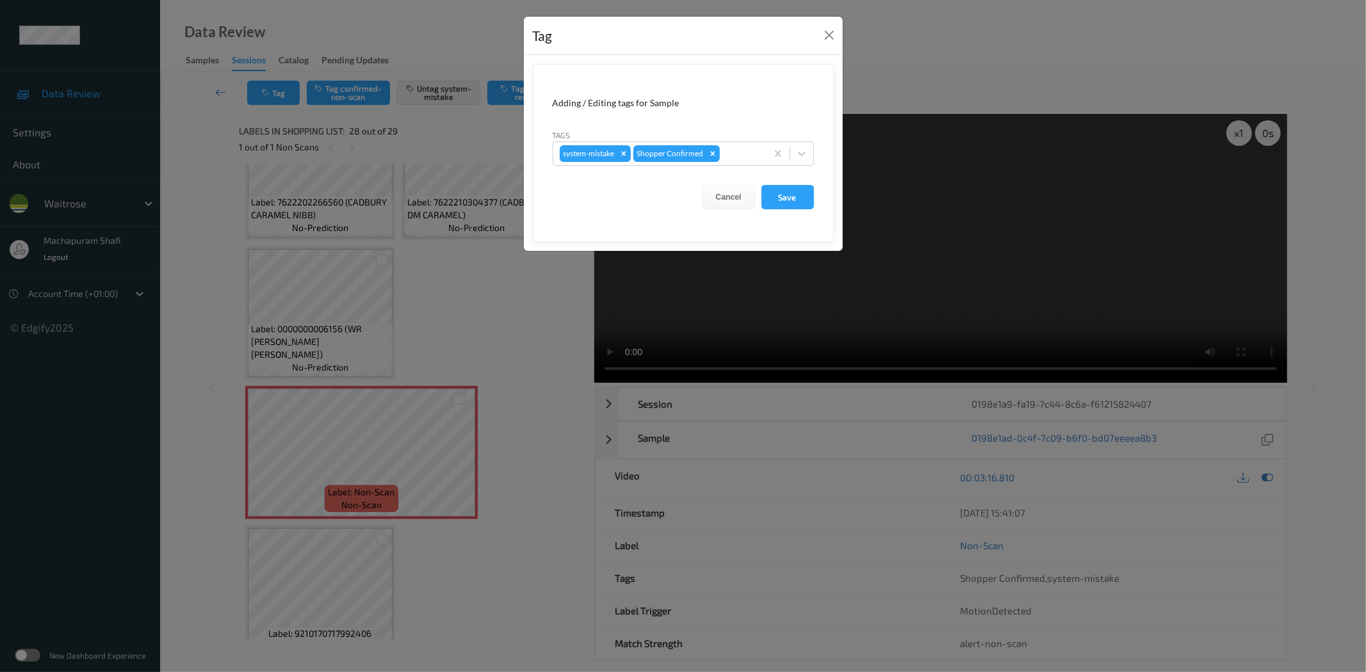
drag, startPoint x: 802, startPoint y: 150, endPoint x: 799, endPoint y: 170, distance: 19.5
click at [802, 152] on icon at bounding box center [801, 153] width 13 height 13
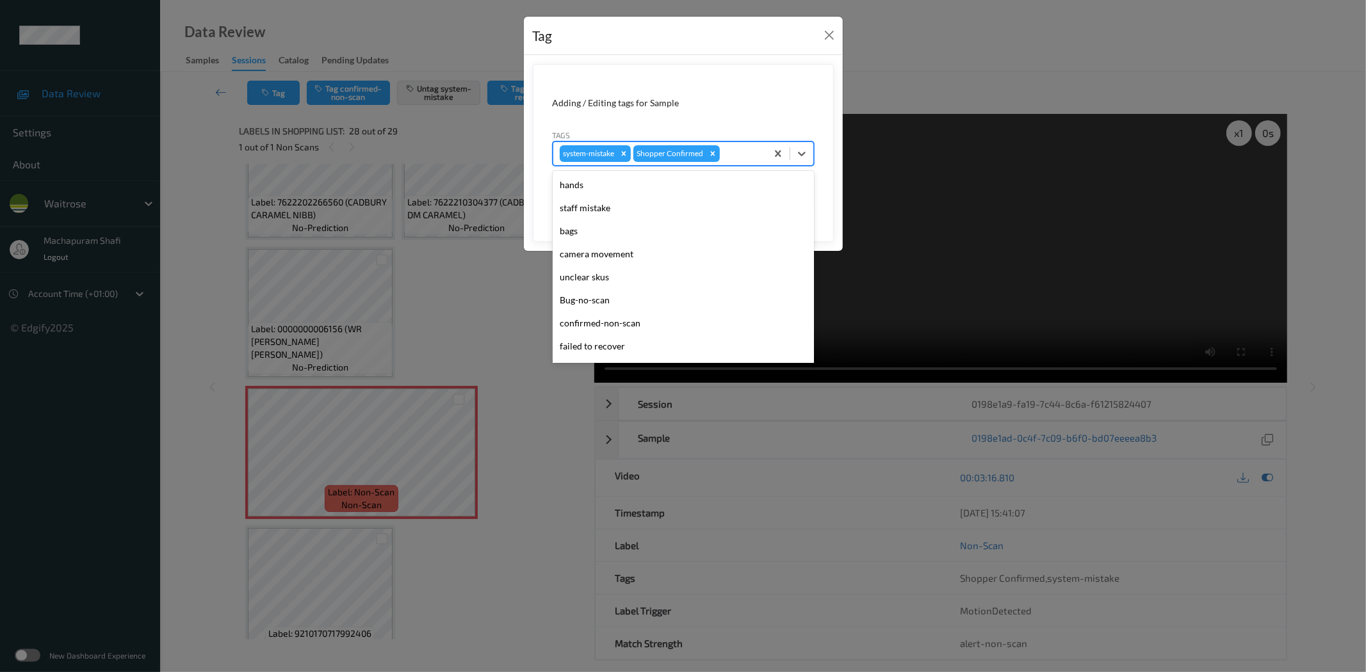
scroll to position [273, 0]
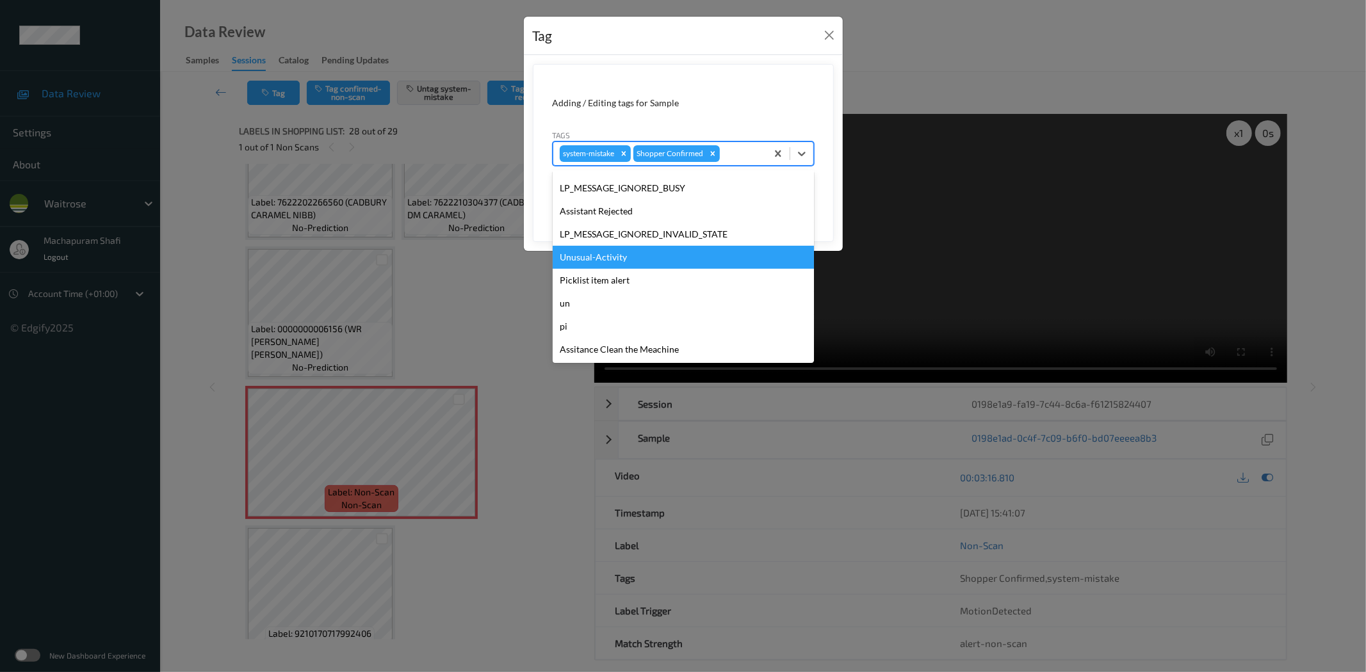
click at [586, 254] on div "Unusual-Activity" at bounding box center [683, 257] width 261 height 23
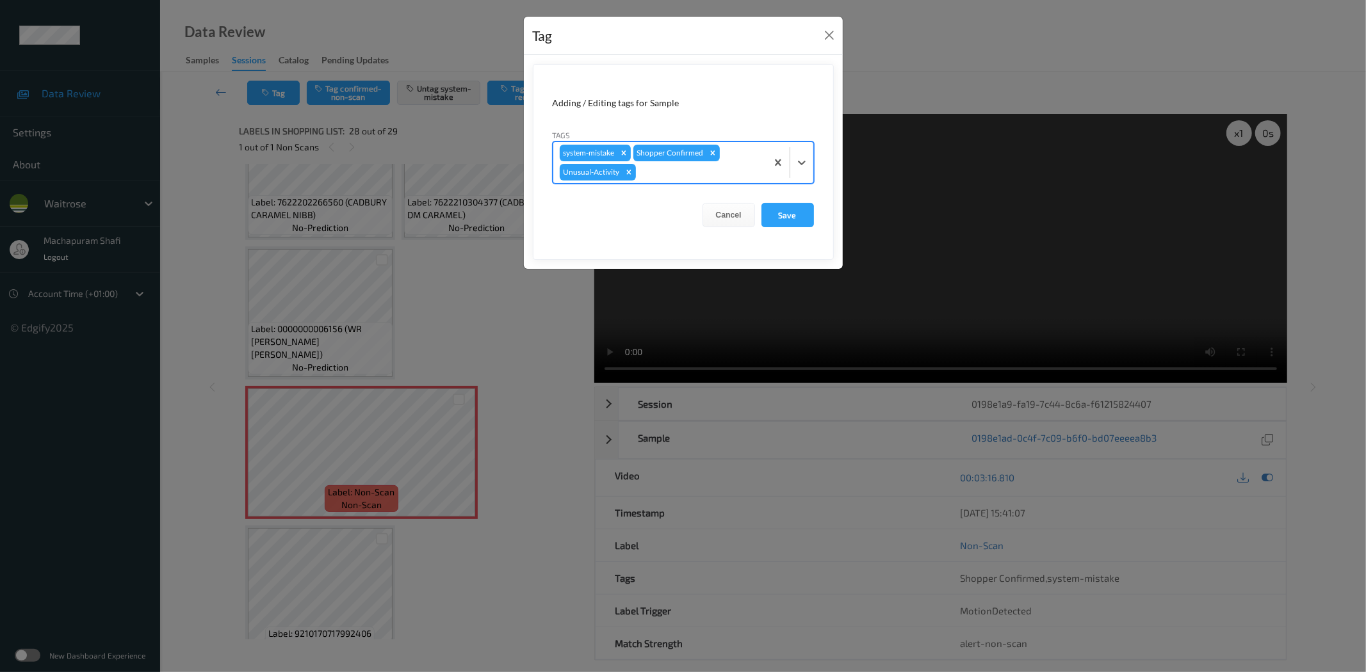
click at [807, 148] on div at bounding box center [790, 162] width 47 height 41
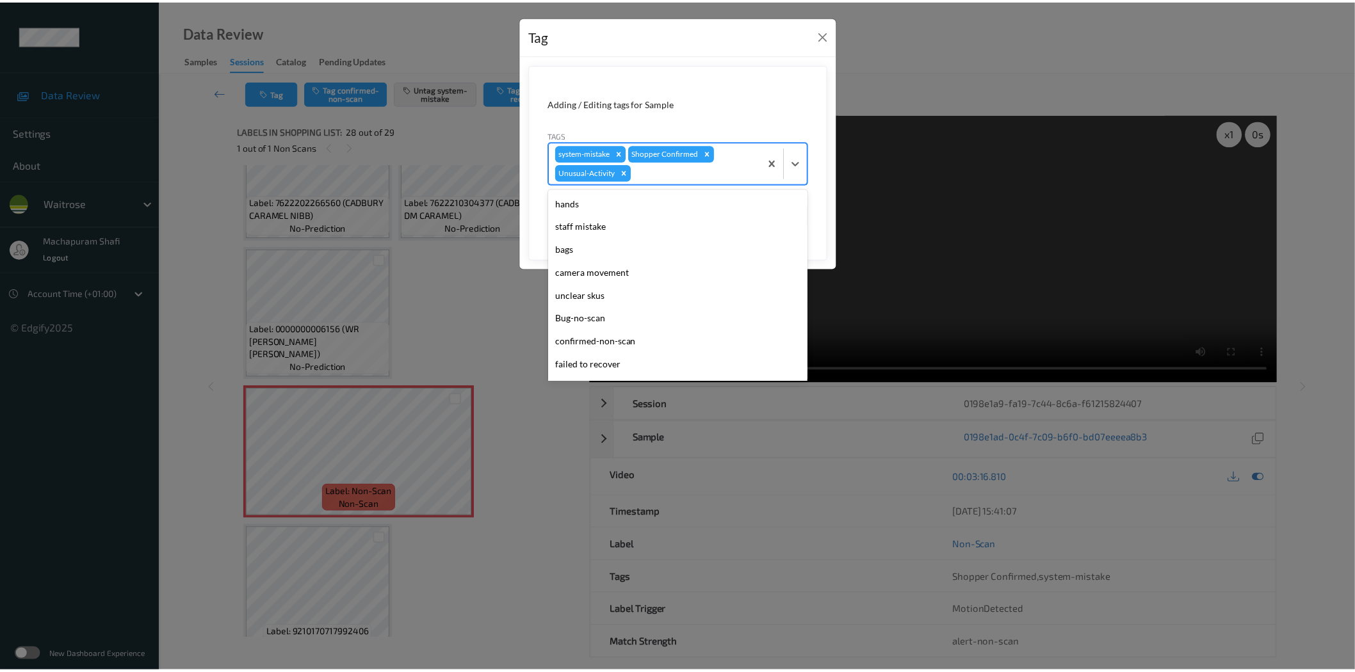
scroll to position [250, 0]
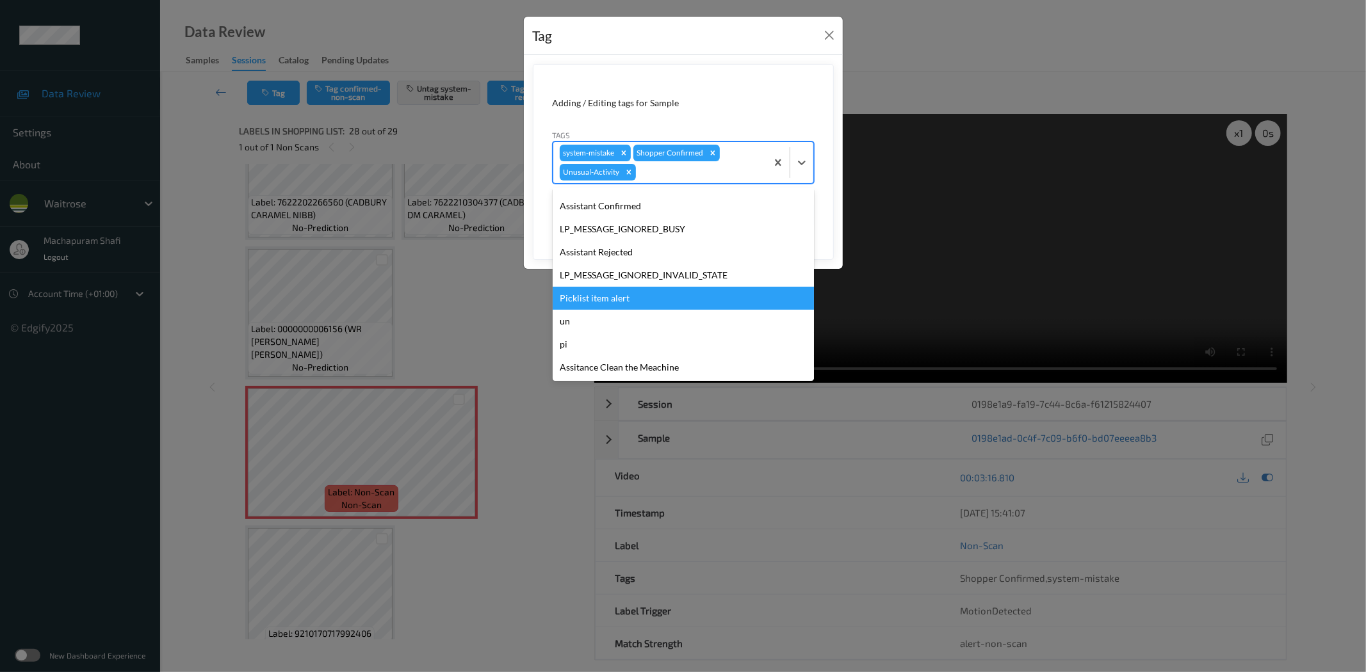
click at [570, 296] on div "Picklist item alert" at bounding box center [683, 298] width 261 height 23
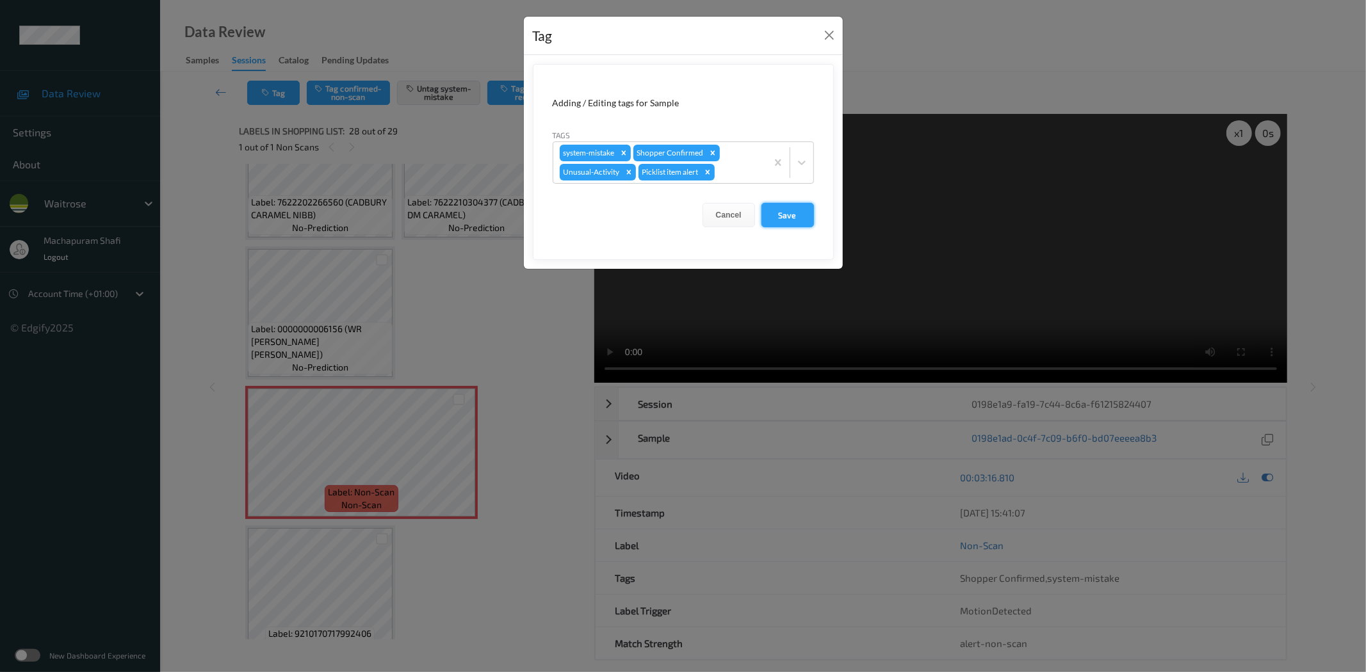
click at [774, 216] on button "Save" at bounding box center [787, 215] width 53 height 24
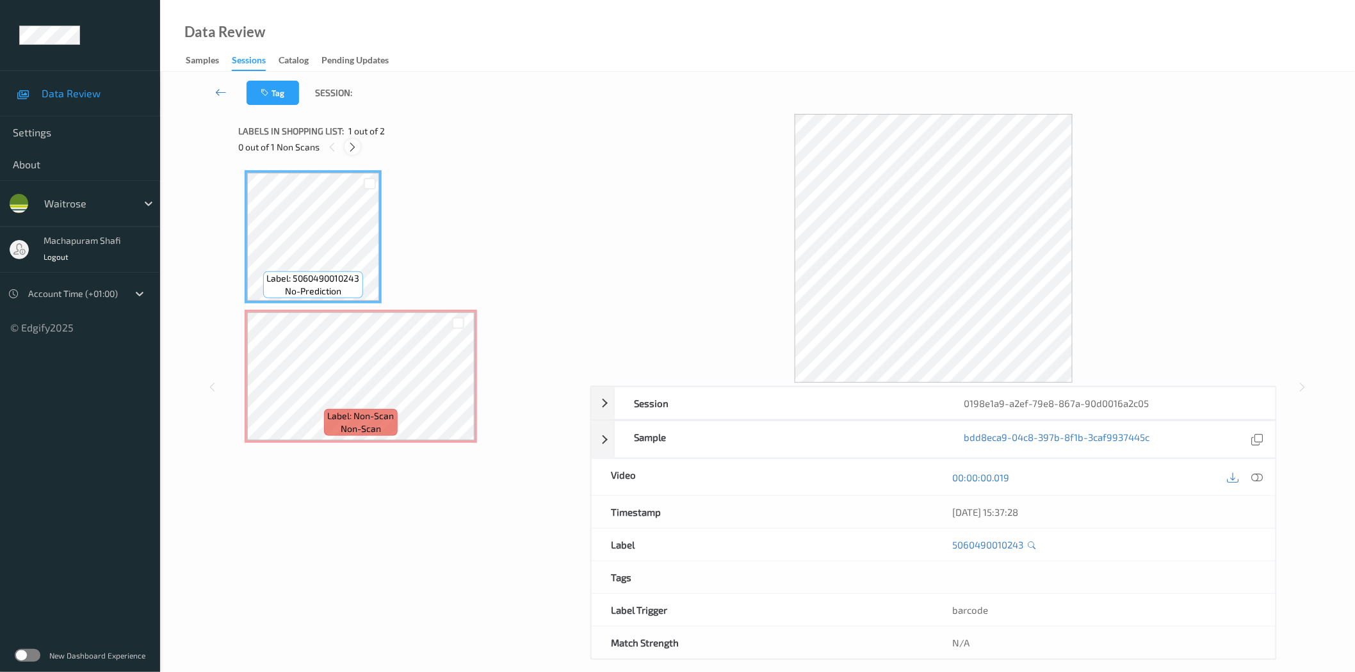
click at [352, 149] on icon at bounding box center [352, 148] width 11 height 12
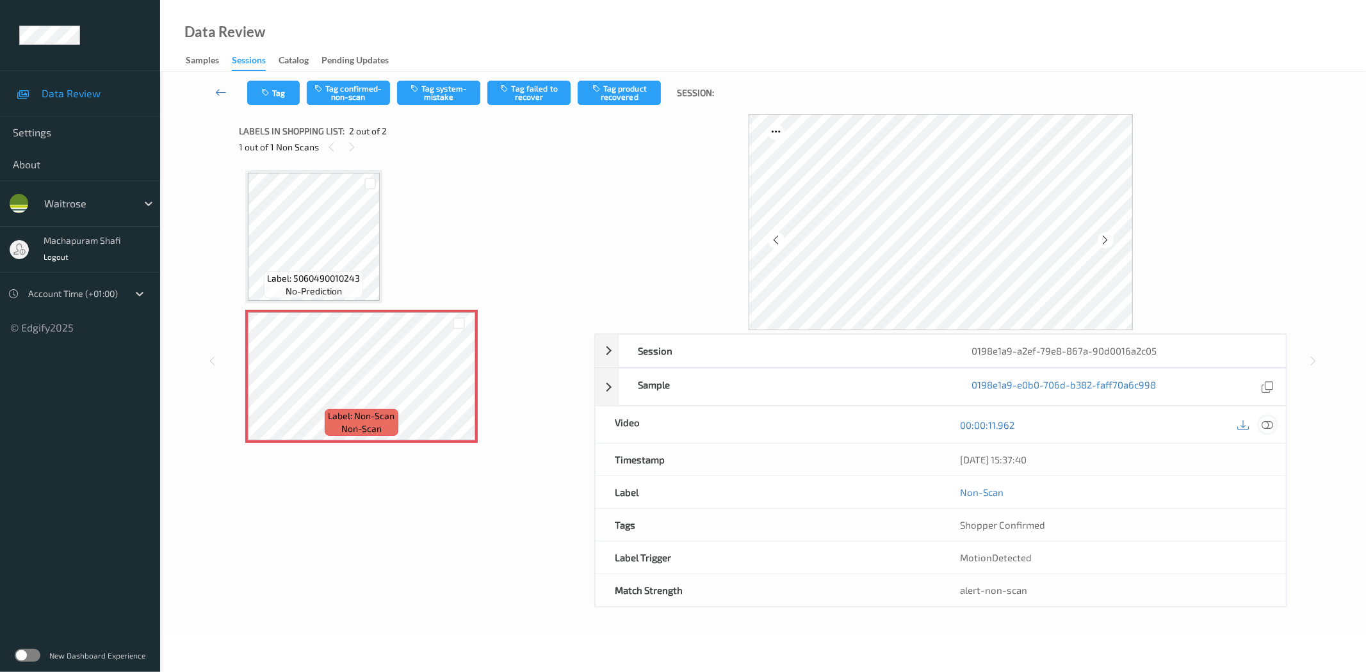
click at [1269, 426] on icon at bounding box center [1268, 425] width 12 height 12
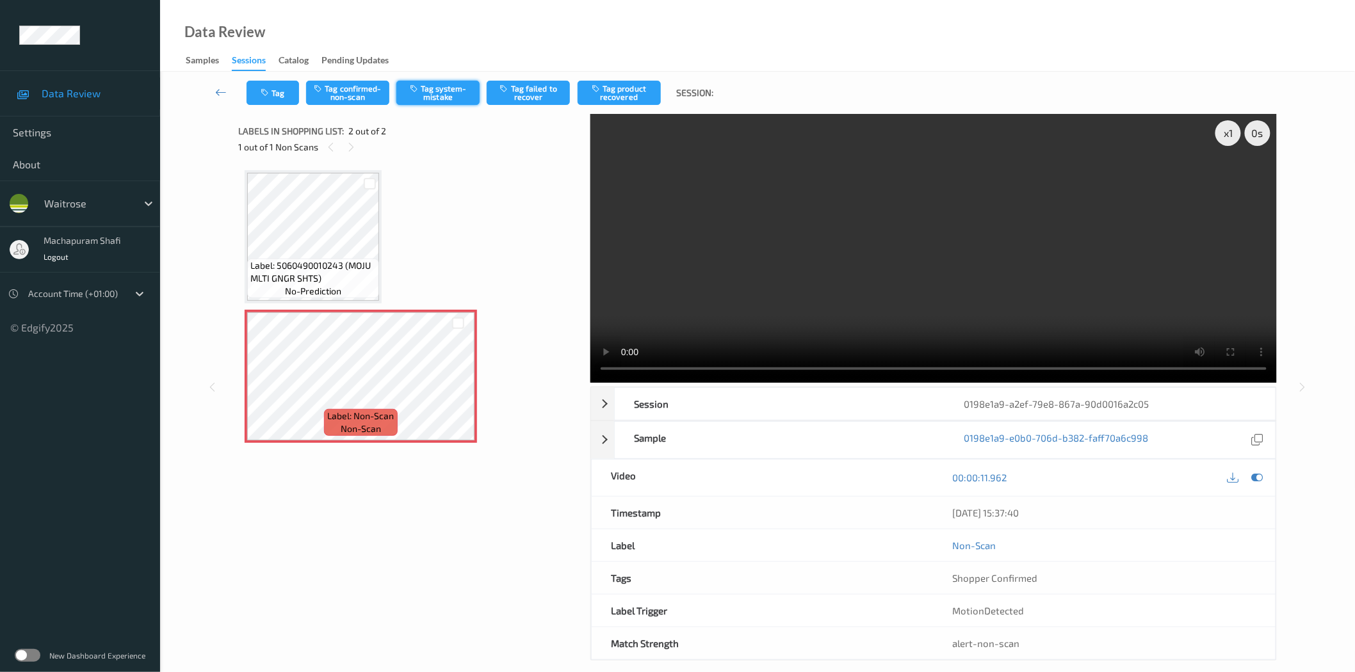
click at [438, 88] on button "Tag system-mistake" at bounding box center [437, 93] width 83 height 24
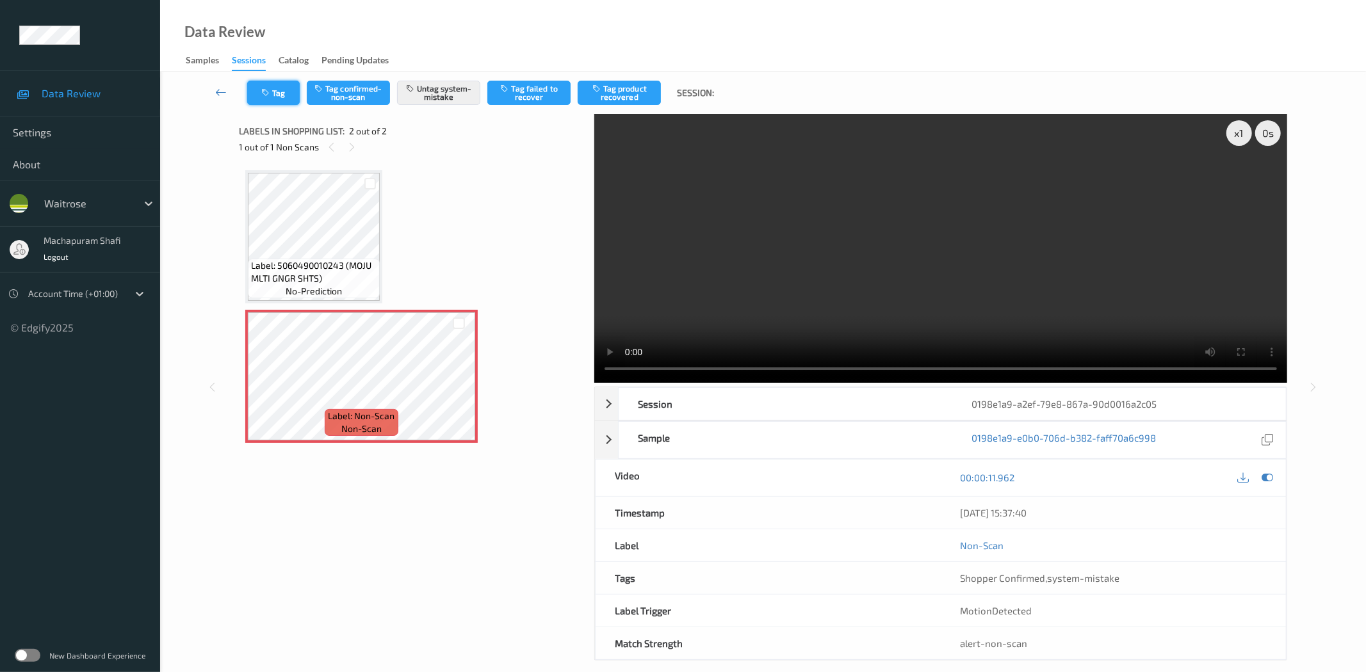
click at [266, 93] on icon "button" at bounding box center [266, 92] width 11 height 9
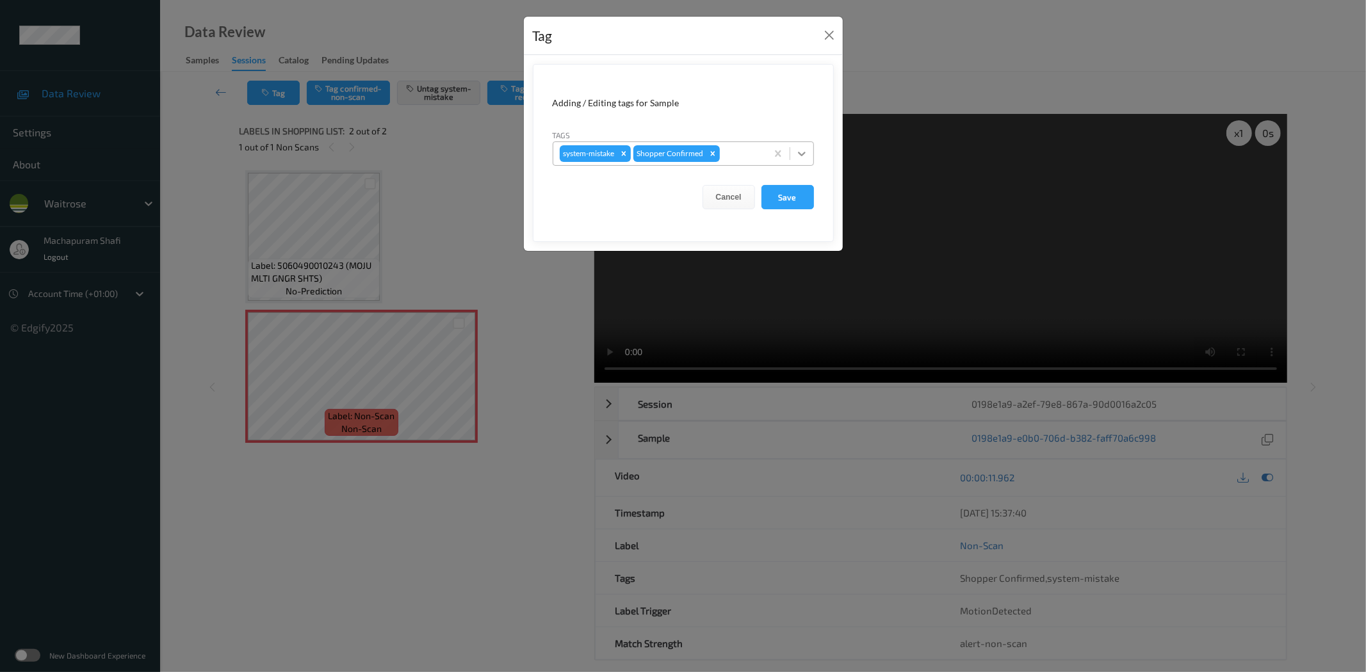
click at [795, 154] on icon at bounding box center [801, 153] width 13 height 13
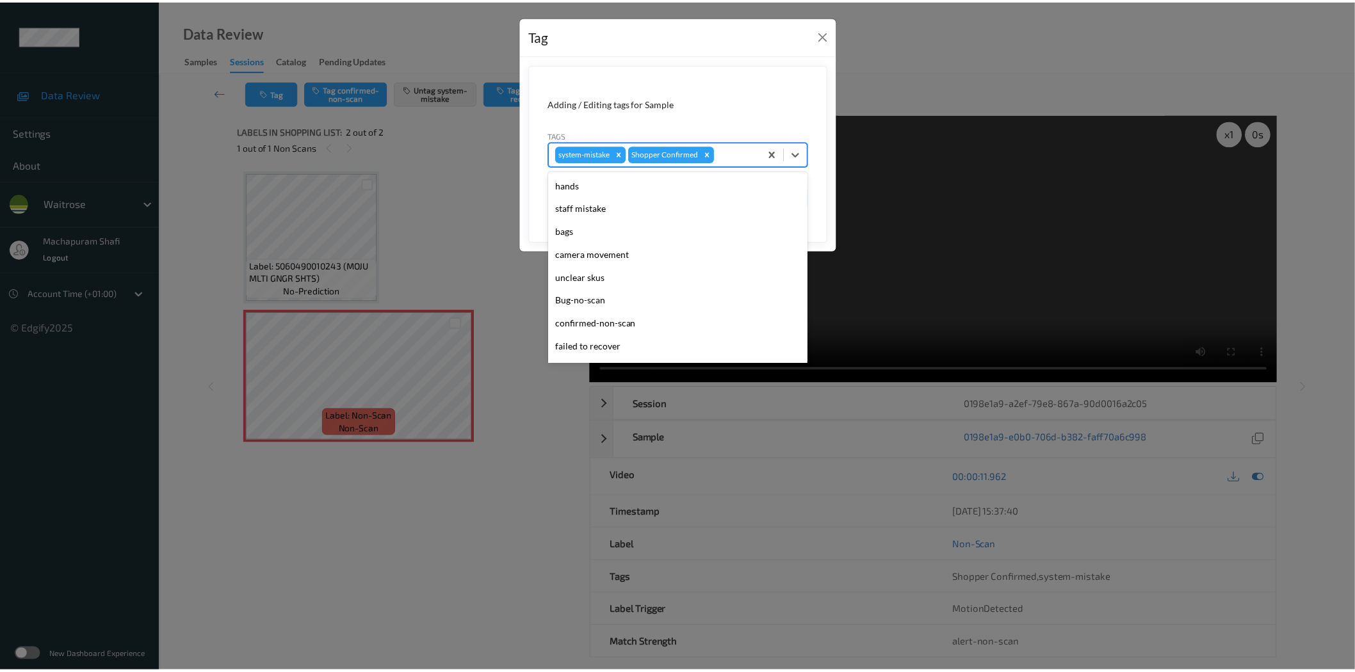
scroll to position [273, 0]
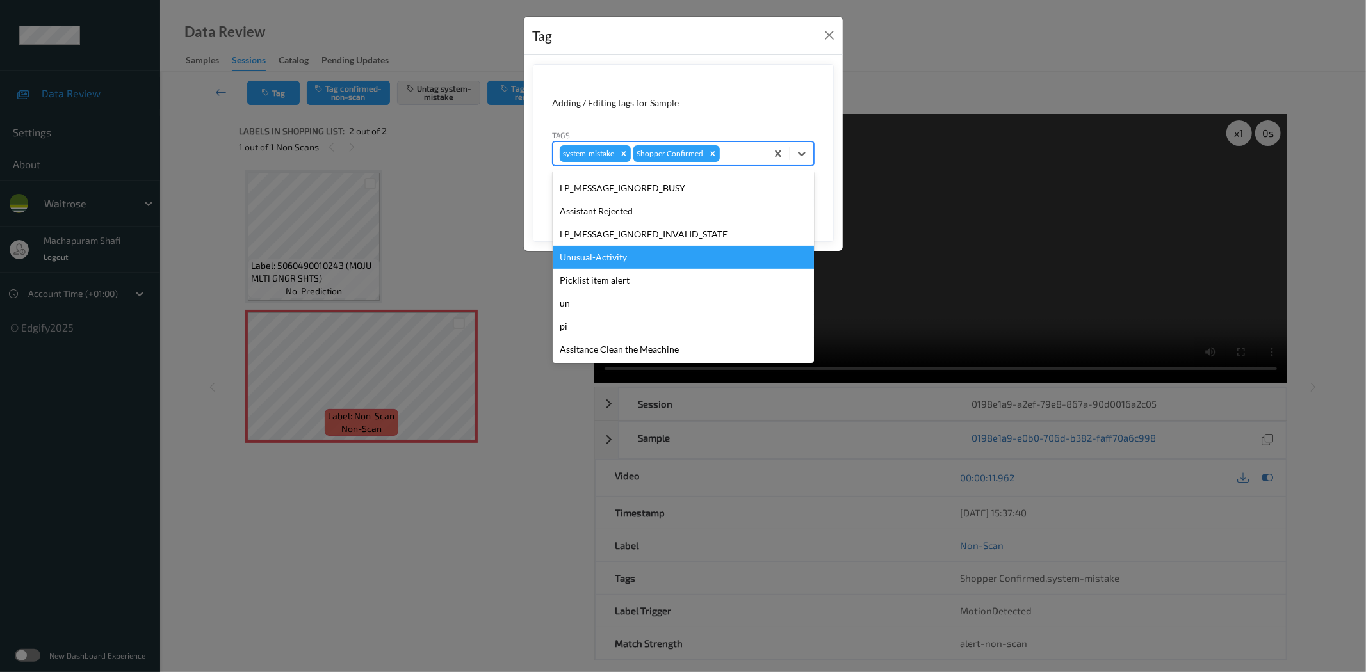
click at [606, 259] on div "Unusual-Activity" at bounding box center [683, 257] width 261 height 23
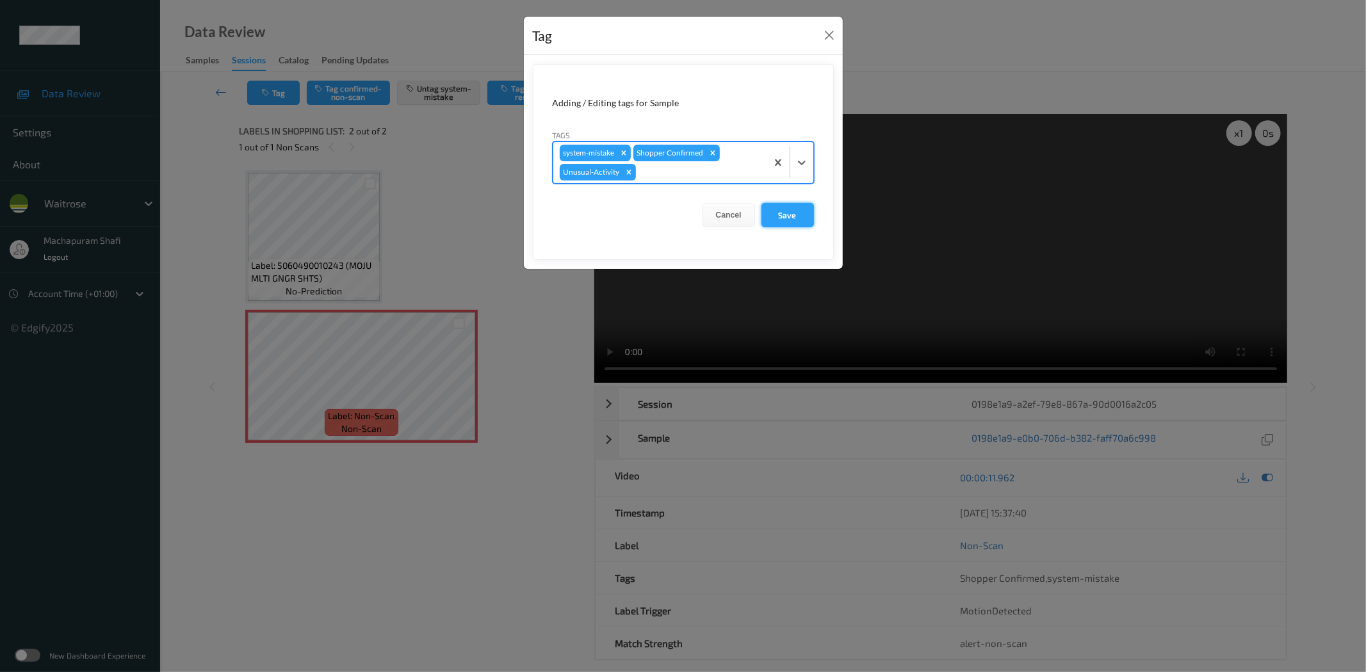
click at [786, 209] on button "Save" at bounding box center [787, 215] width 53 height 24
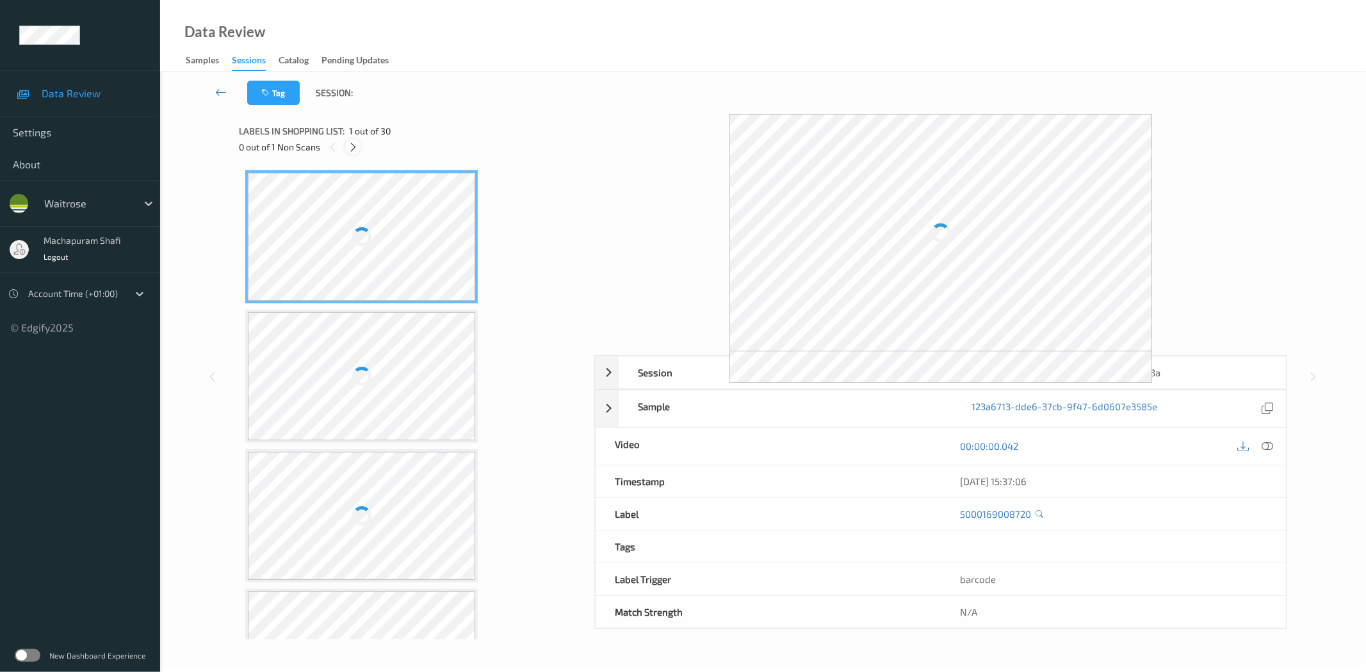
click at [351, 146] on icon at bounding box center [353, 148] width 11 height 12
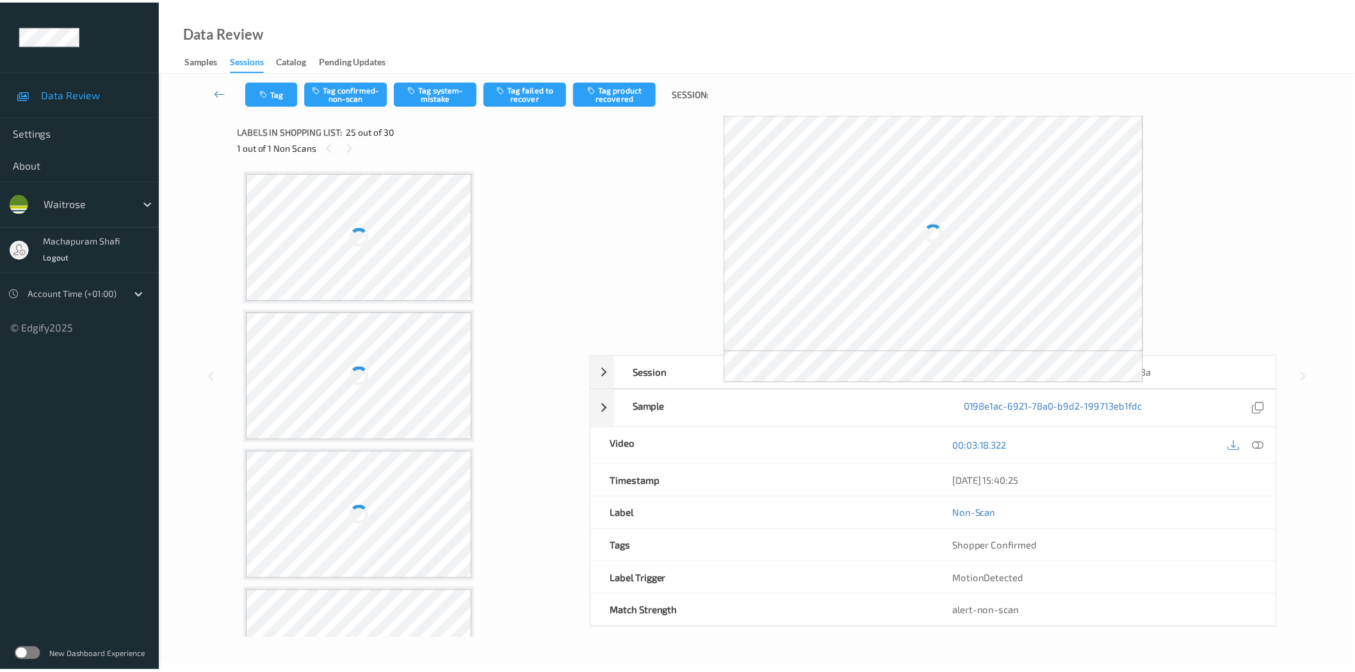
scroll to position [3197, 0]
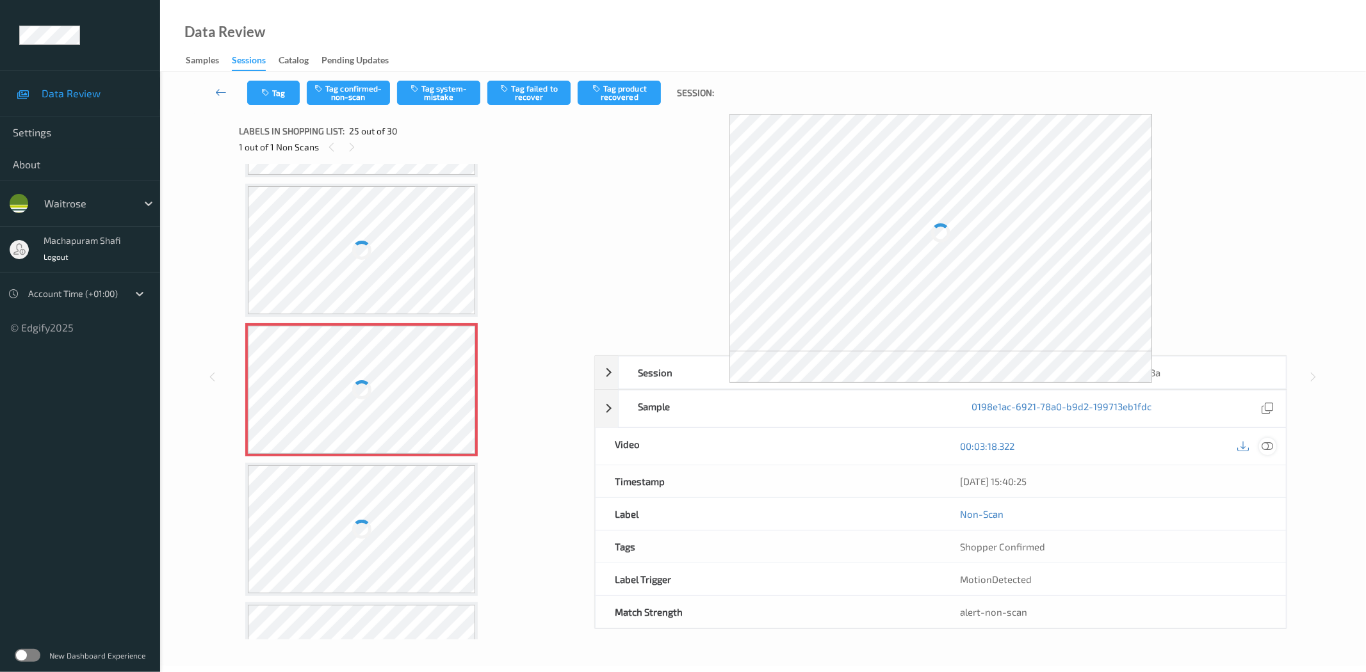
click at [1265, 446] on icon at bounding box center [1268, 447] width 12 height 12
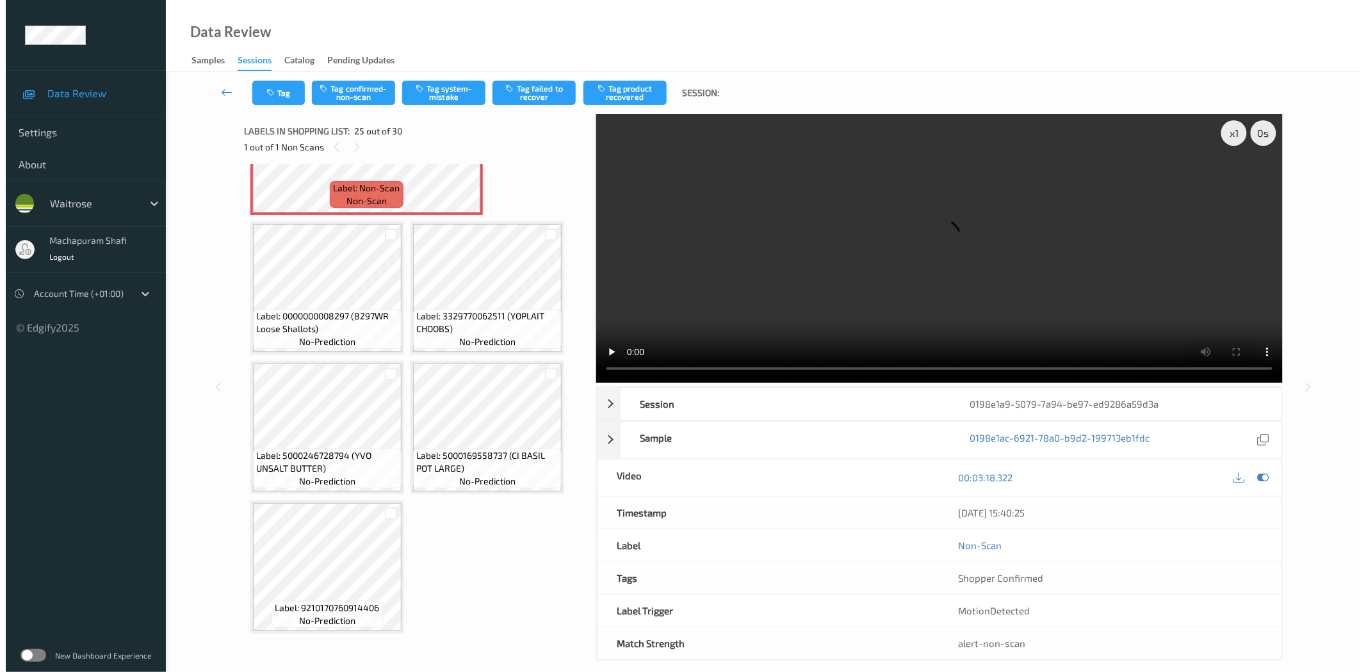
scroll to position [1532, 0]
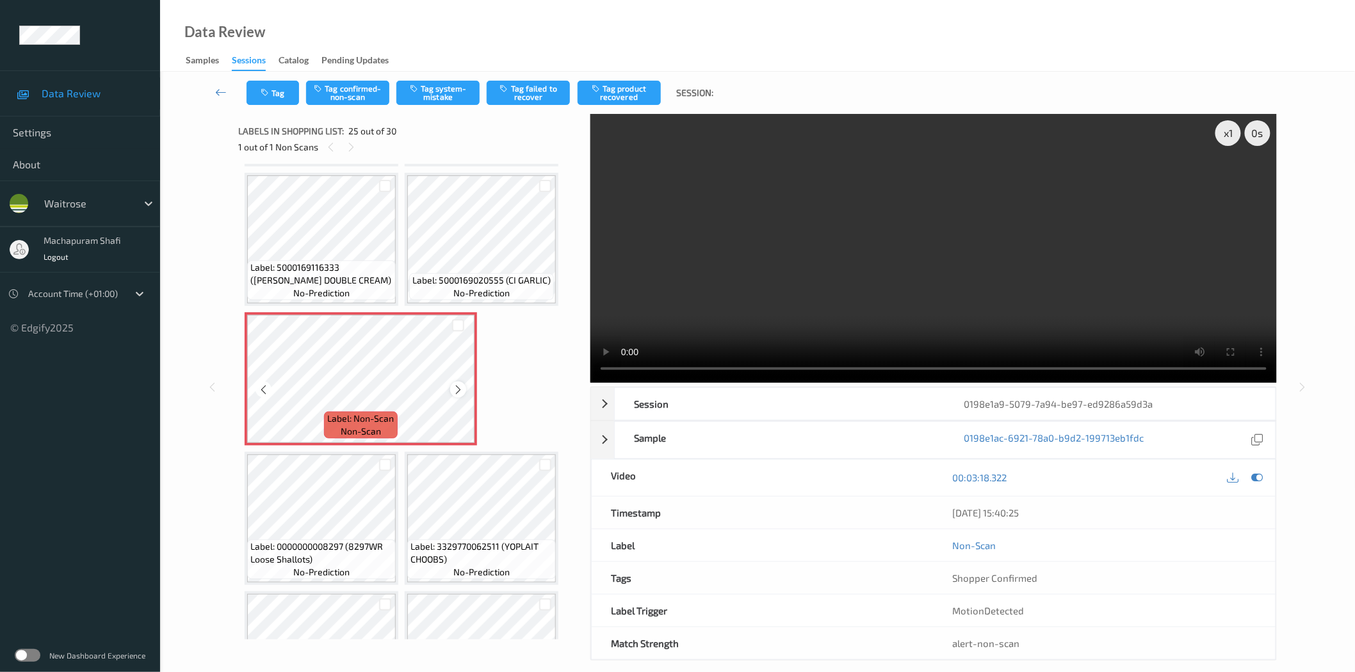
click at [451, 382] on div at bounding box center [458, 390] width 16 height 16
click at [457, 384] on icon at bounding box center [458, 390] width 11 height 12
click at [1260, 476] on icon at bounding box center [1257, 478] width 12 height 12
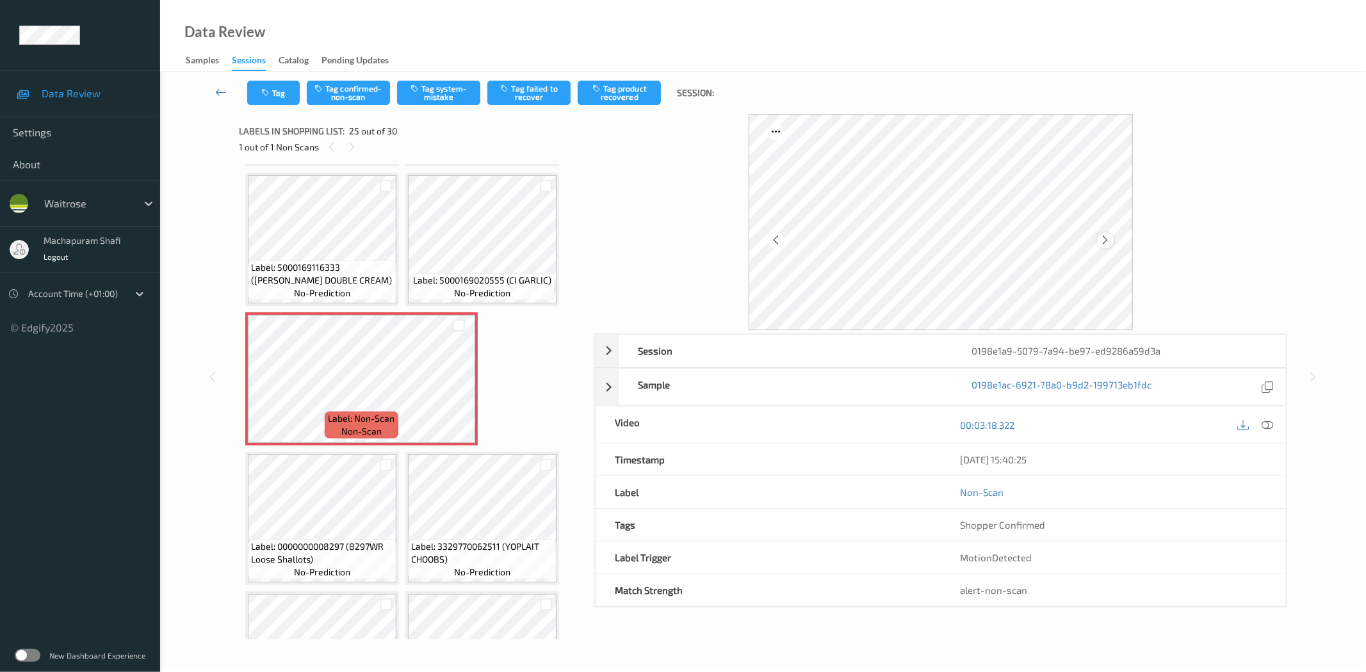
click at [1108, 240] on icon at bounding box center [1105, 240] width 11 height 12
click at [1103, 241] on icon at bounding box center [1105, 240] width 11 height 12
click at [1101, 245] on icon at bounding box center [1105, 240] width 11 height 12
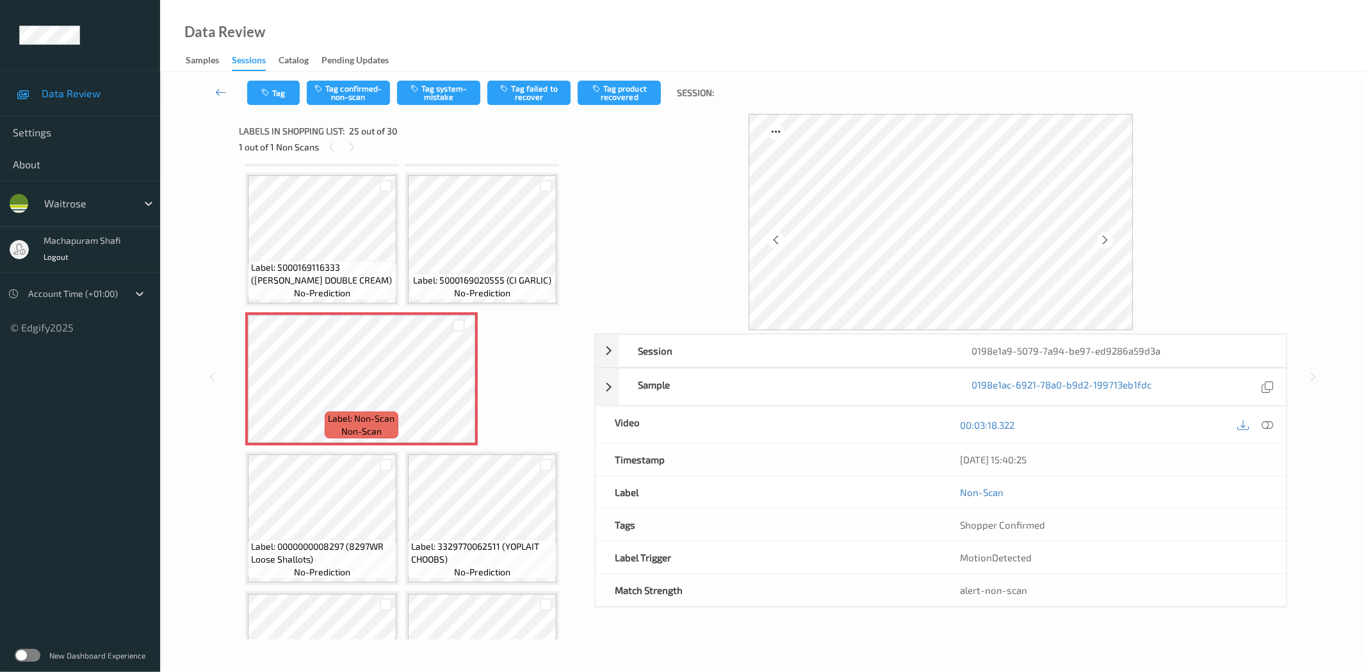
drag, startPoint x: 1264, startPoint y: 425, endPoint x: 1240, endPoint y: 430, distance: 24.2
click at [1264, 425] on icon at bounding box center [1268, 425] width 12 height 12
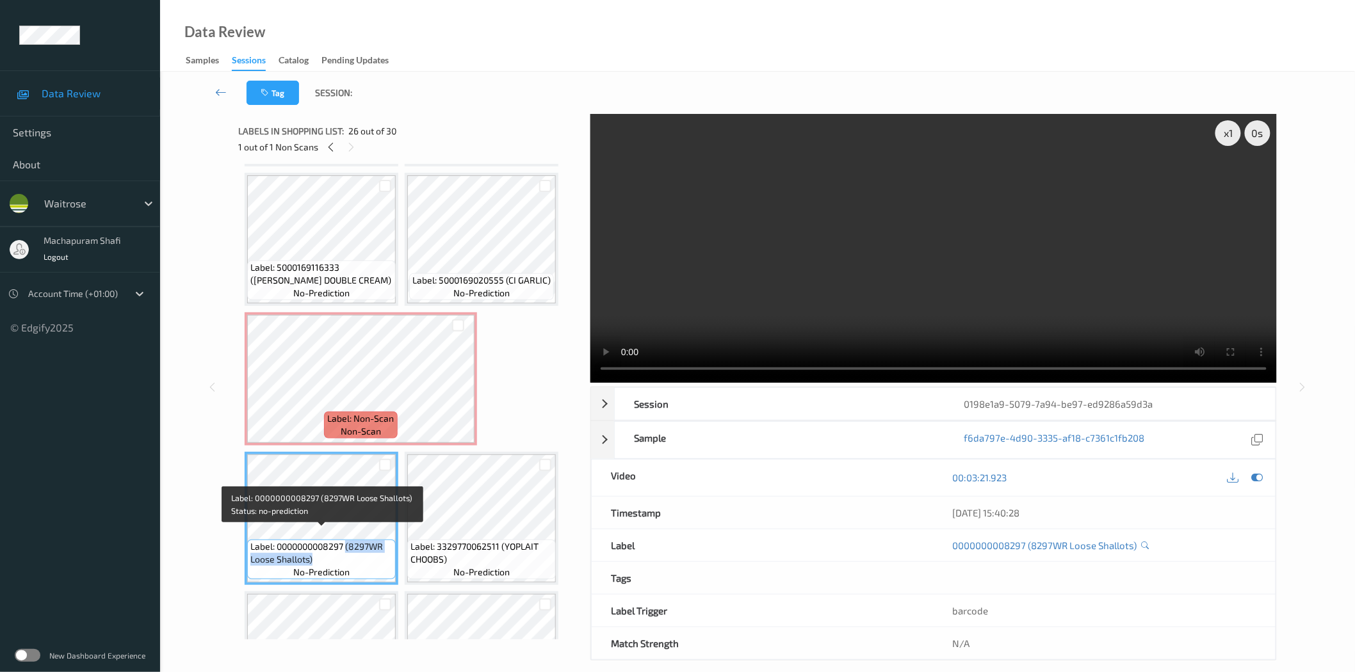
drag, startPoint x: 346, startPoint y: 533, endPoint x: 368, endPoint y: 552, distance: 28.6
click at [368, 552] on span "Label: 0000000008297 (8297WR Loose Shallots)" at bounding box center [321, 553] width 142 height 26
copy span "(8297WR Loose Shallots)"
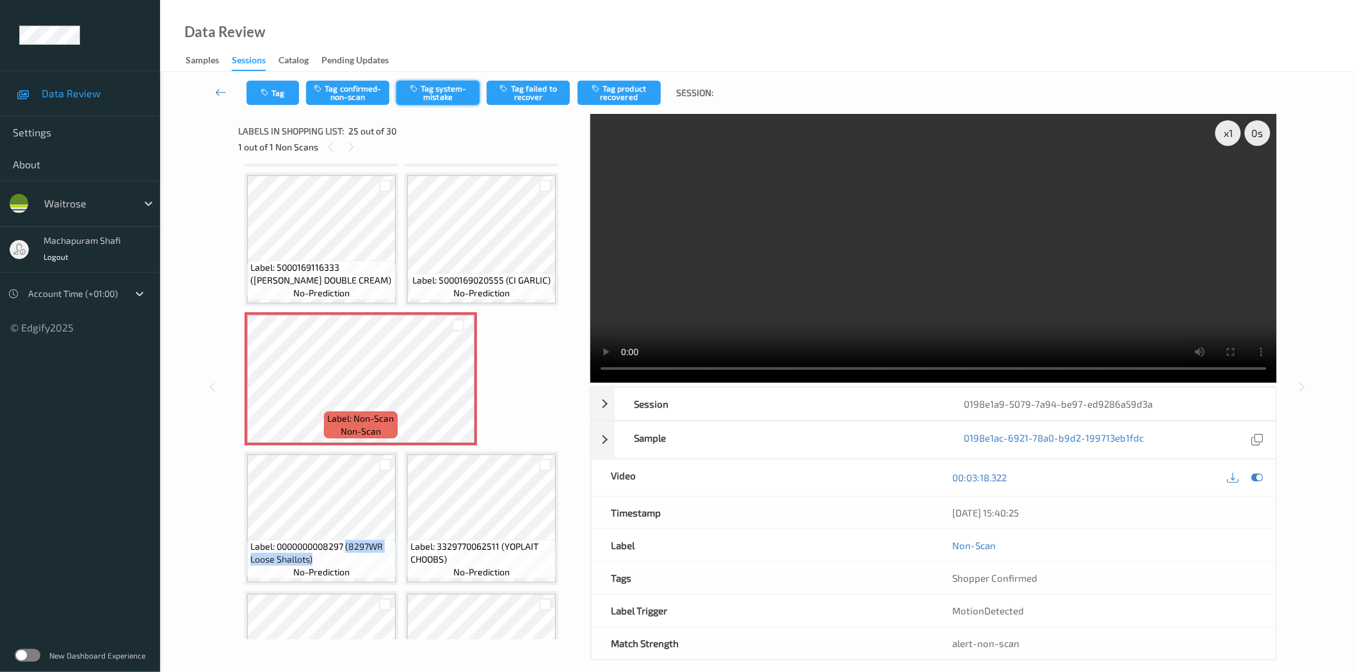
click at [432, 91] on button "Tag system-mistake" at bounding box center [437, 93] width 83 height 24
click at [435, 92] on button "Tag system-mistake" at bounding box center [437, 93] width 83 height 24
click at [444, 93] on button "Tag system-mistake" at bounding box center [437, 93] width 83 height 24
click at [430, 96] on button "Tag system-mistake" at bounding box center [437, 93] width 83 height 24
click at [434, 99] on button "Tag system-mistake" at bounding box center [437, 93] width 83 height 24
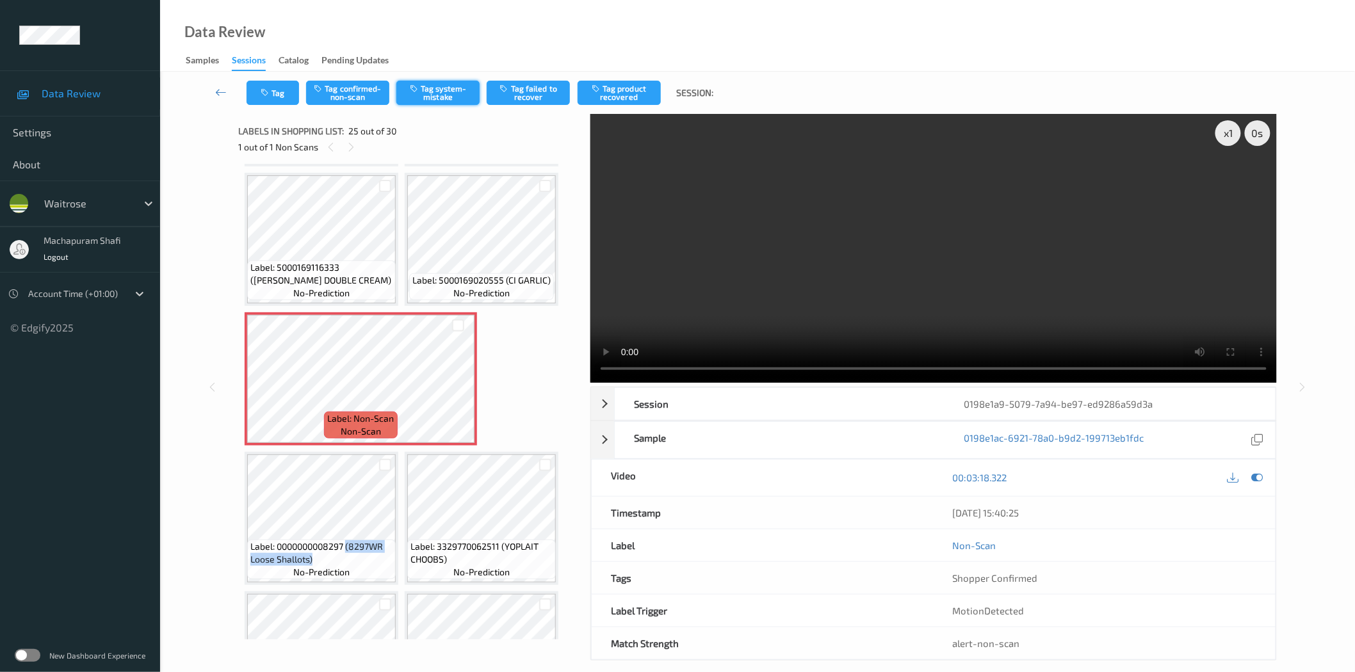
click at [446, 97] on button "Tag system-mistake" at bounding box center [437, 93] width 83 height 24
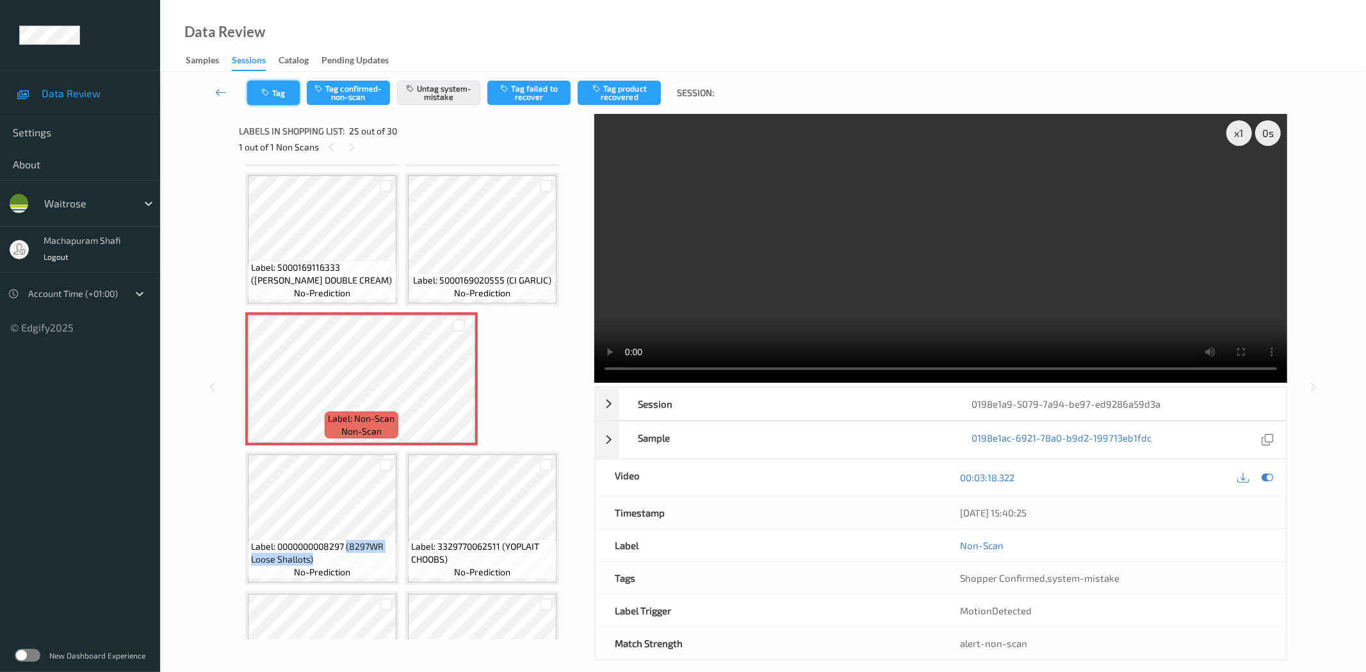
click at [261, 92] on icon "button" at bounding box center [266, 92] width 11 height 9
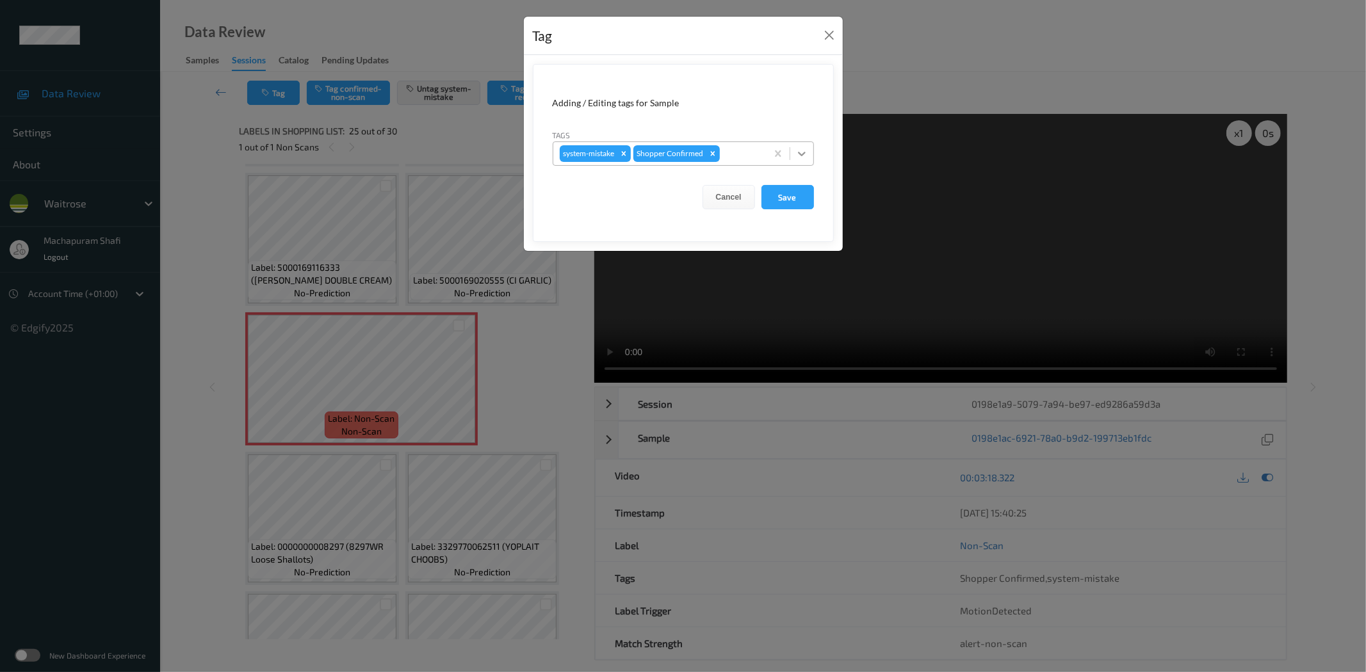
click at [807, 154] on icon at bounding box center [801, 153] width 13 height 13
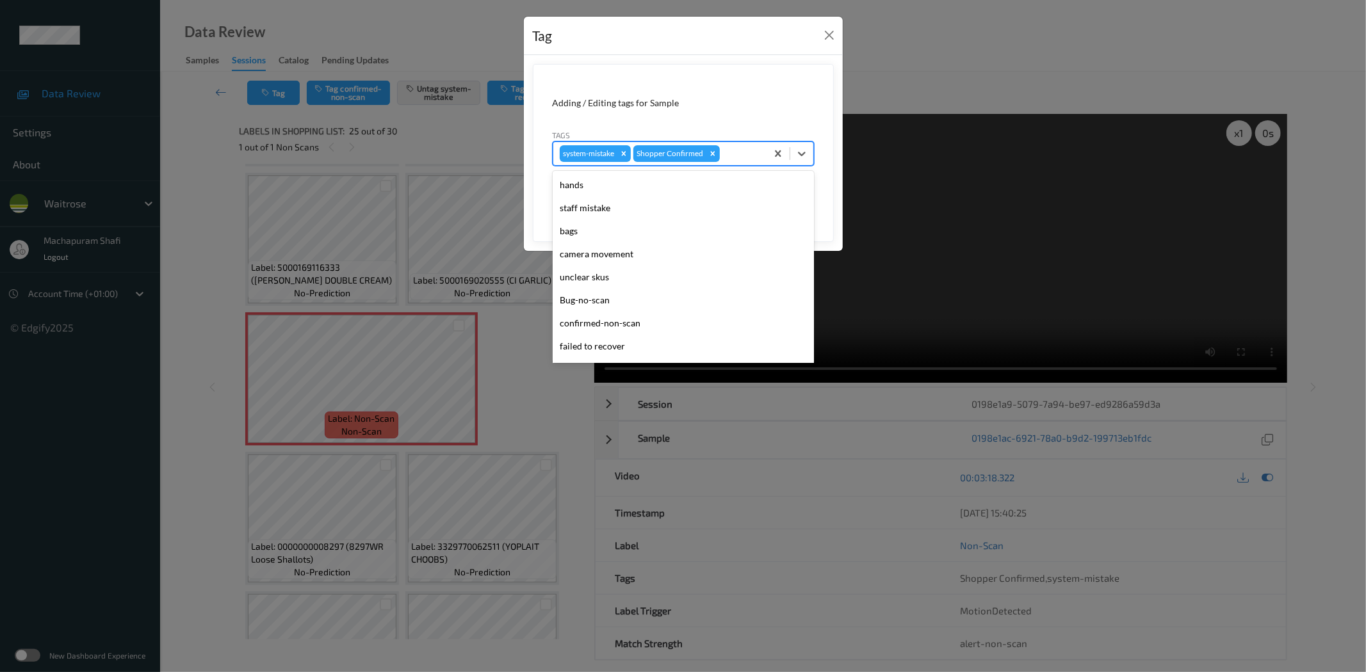
scroll to position [273, 0]
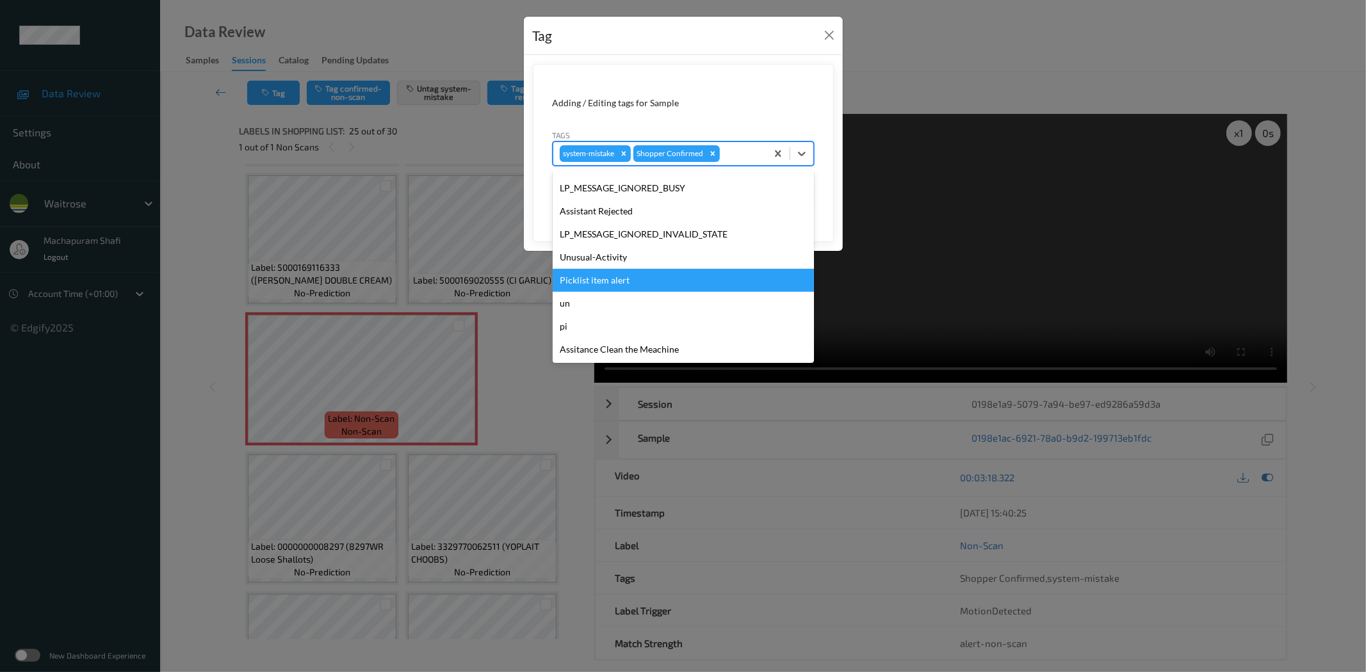
click at [606, 282] on div "Picklist item alert" at bounding box center [683, 280] width 261 height 23
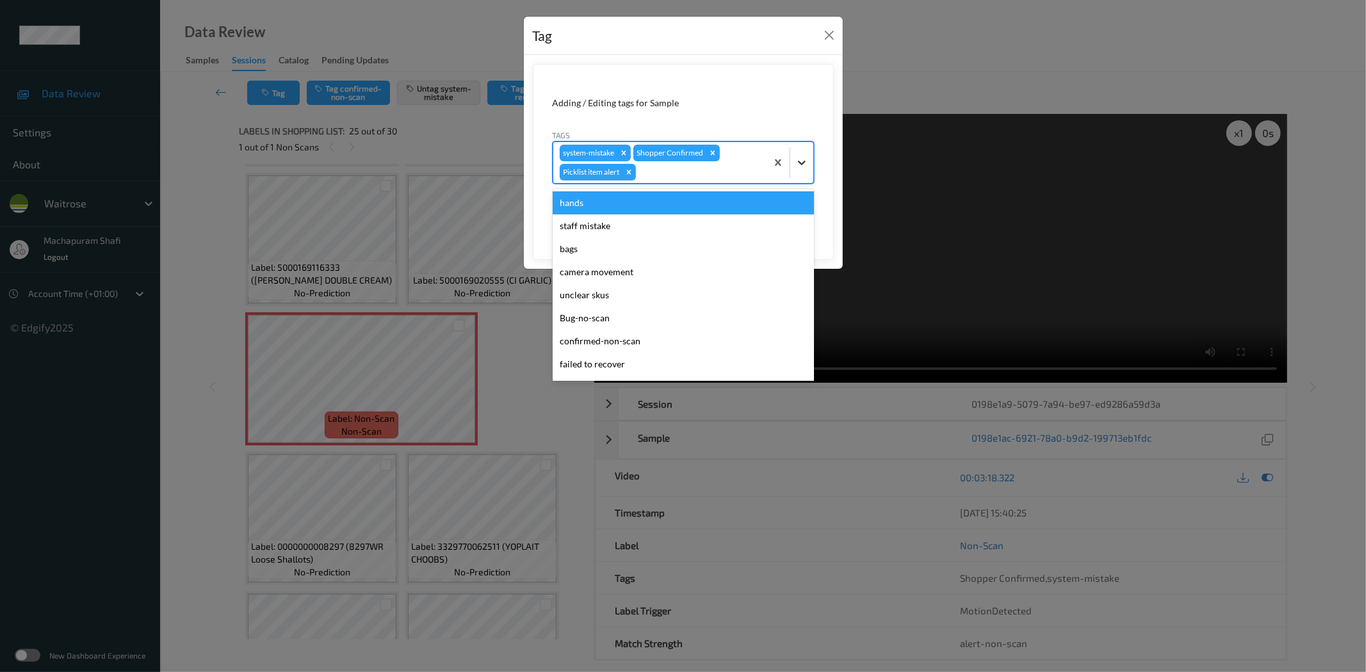
click at [804, 160] on icon at bounding box center [801, 162] width 13 height 13
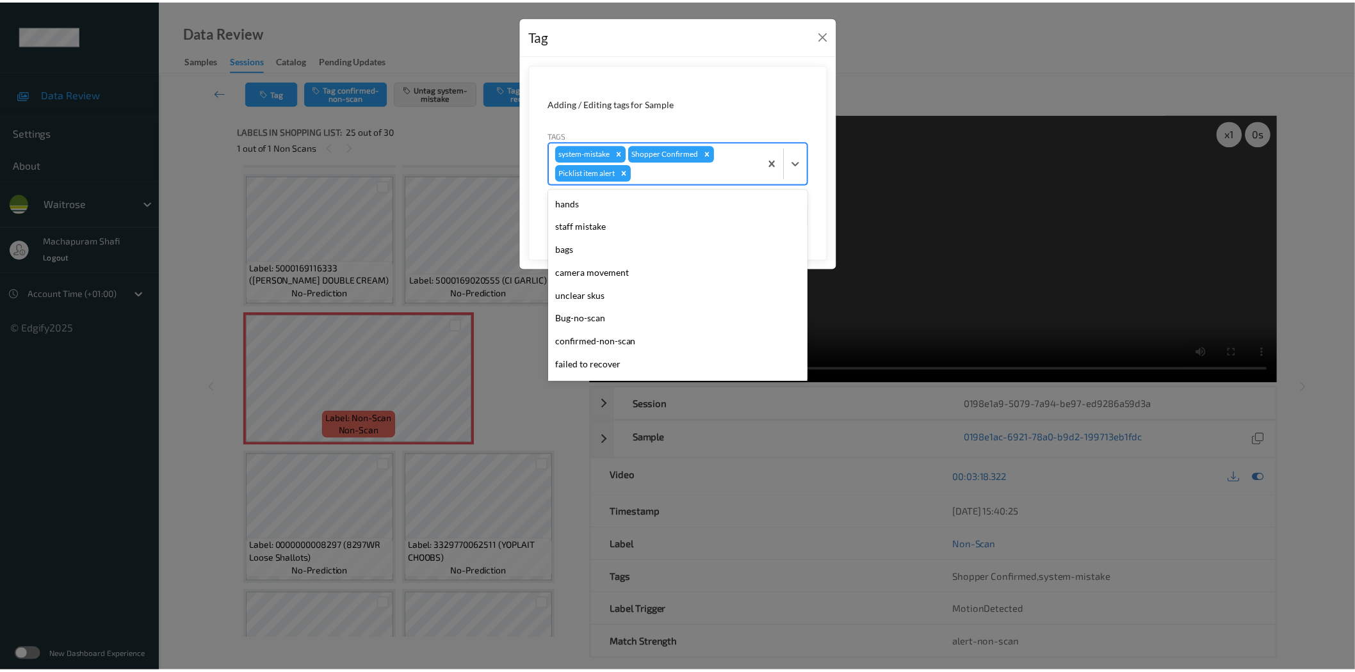
scroll to position [250, 0]
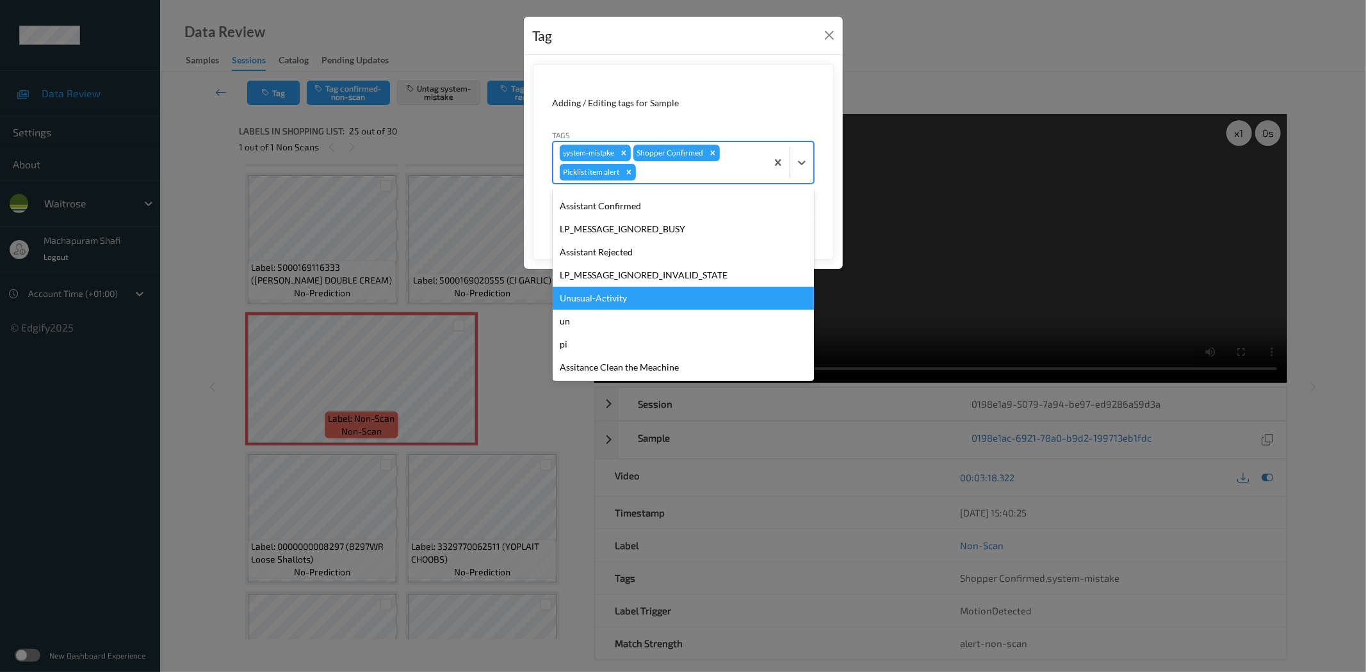
click at [601, 297] on div "Unusual-Activity" at bounding box center [683, 298] width 261 height 23
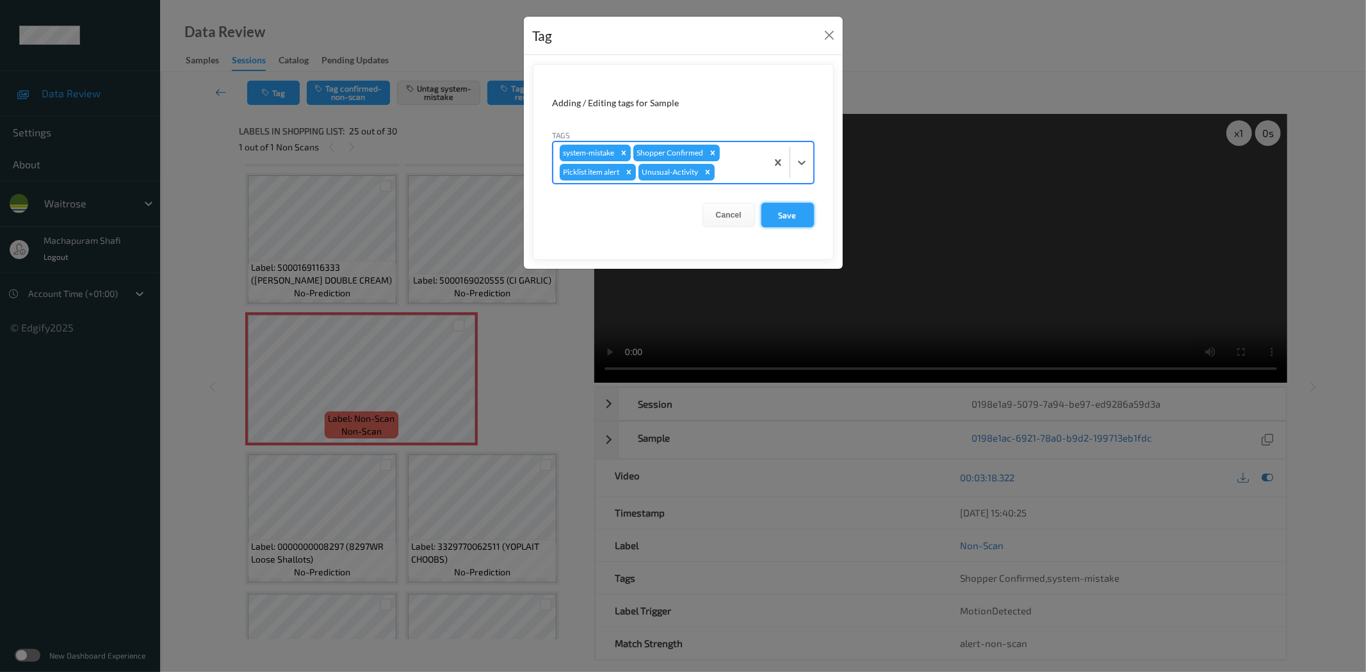
click at [789, 216] on button "Save" at bounding box center [787, 215] width 53 height 24
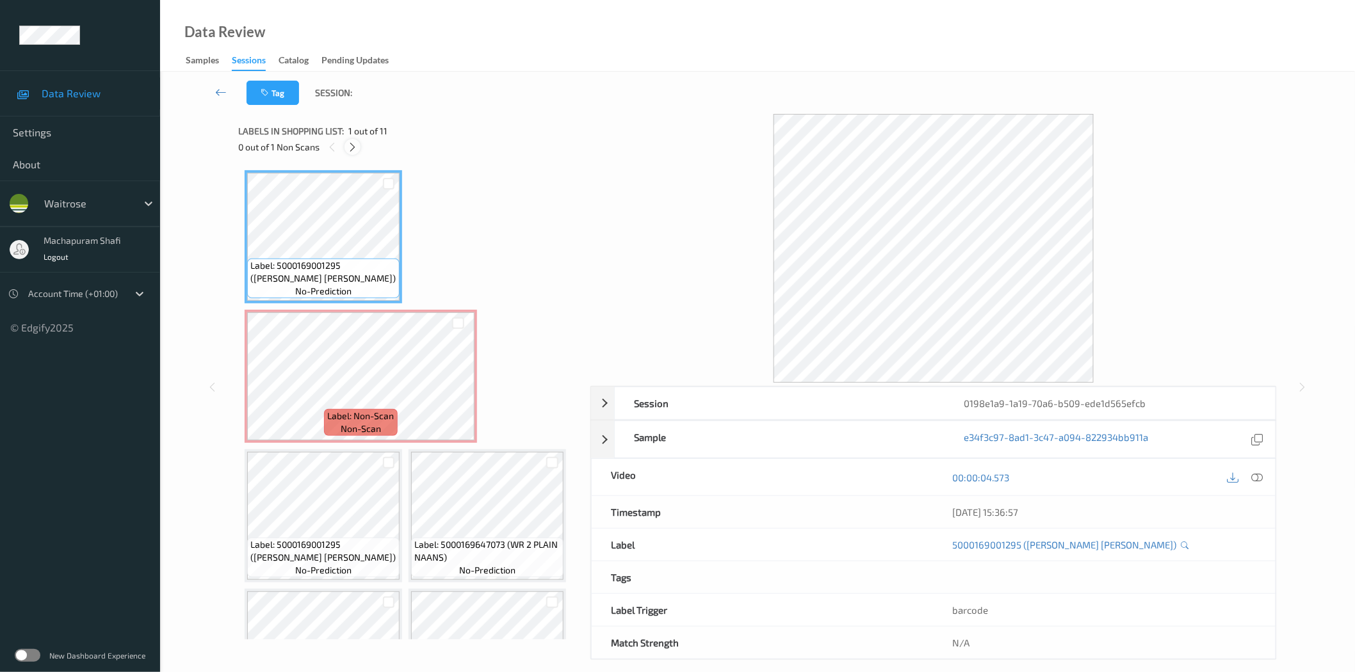
click at [350, 141] on div at bounding box center [353, 147] width 16 height 16
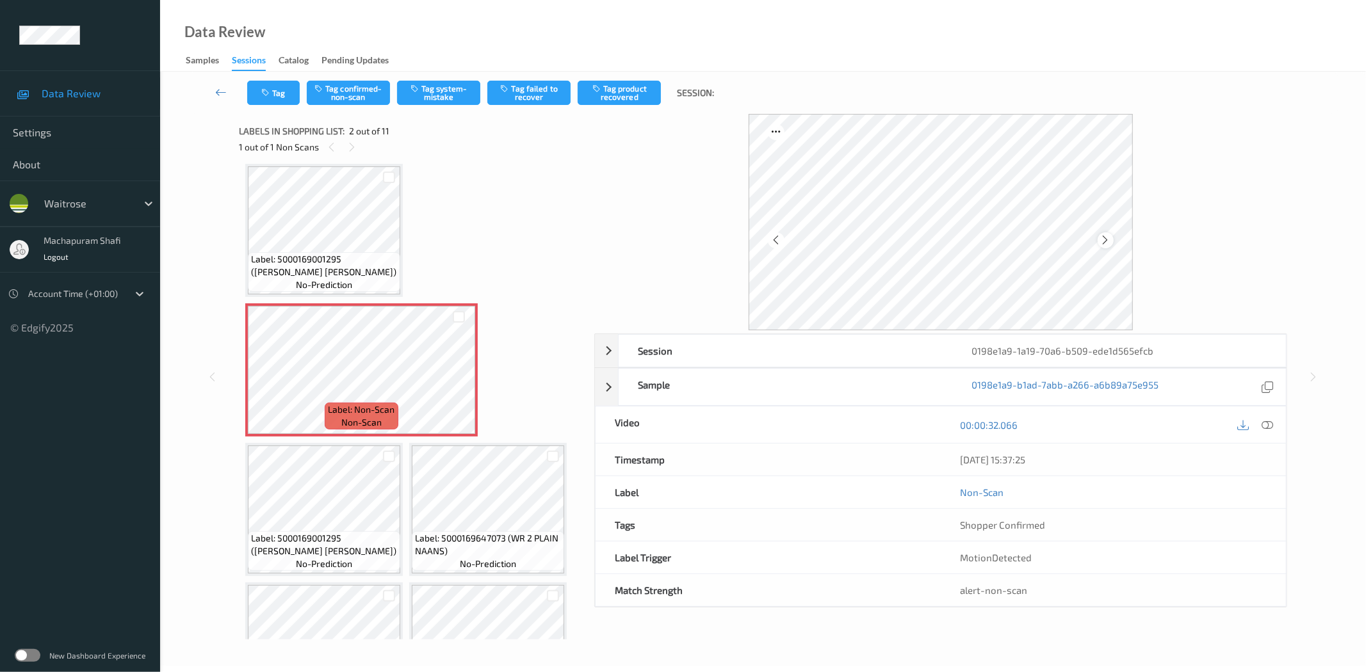
click at [1103, 239] on icon at bounding box center [1105, 240] width 11 height 12
click at [1269, 432] on div at bounding box center [1267, 424] width 17 height 17
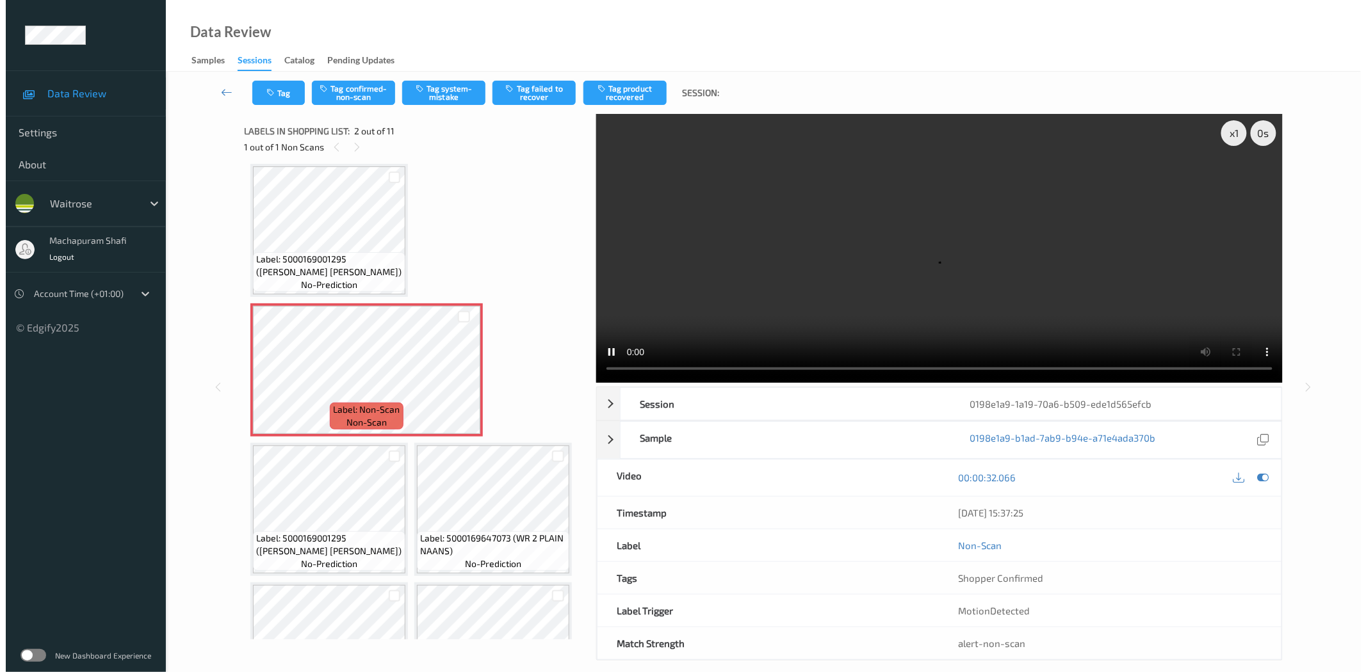
scroll to position [0, 0]
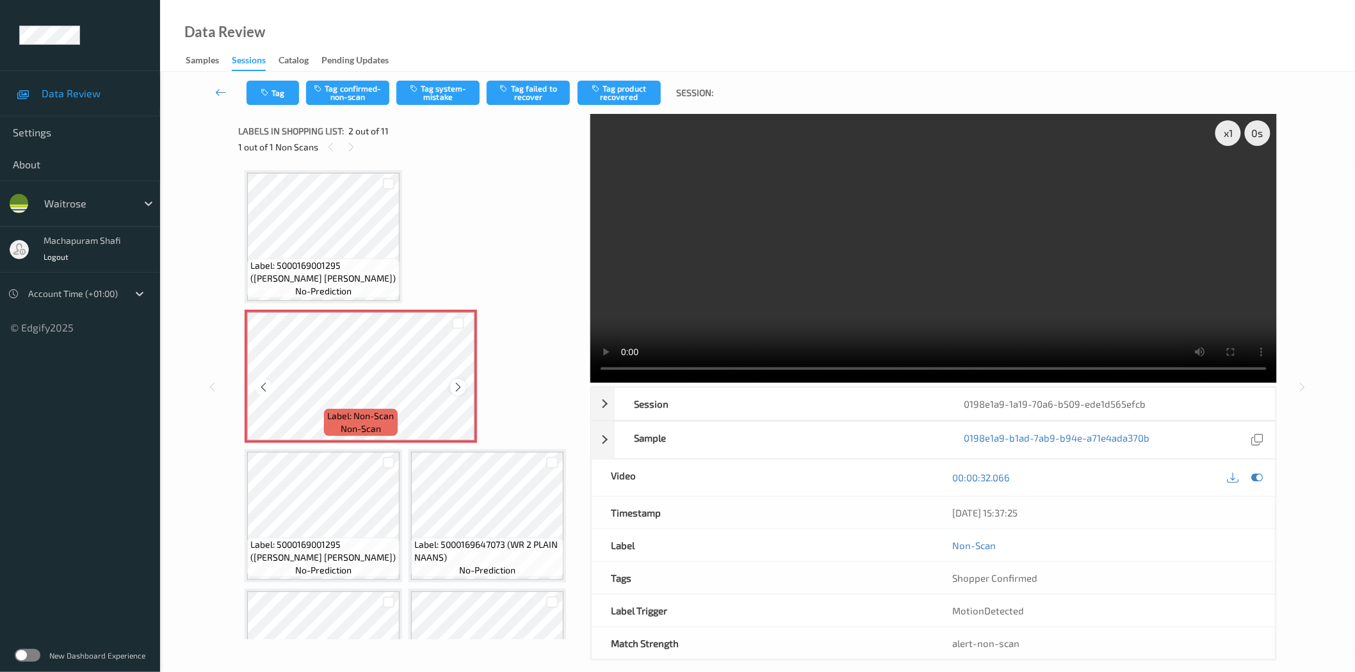
click at [455, 388] on icon at bounding box center [458, 388] width 11 height 12
click at [427, 101] on button "Tag system-mistake" at bounding box center [437, 93] width 83 height 24
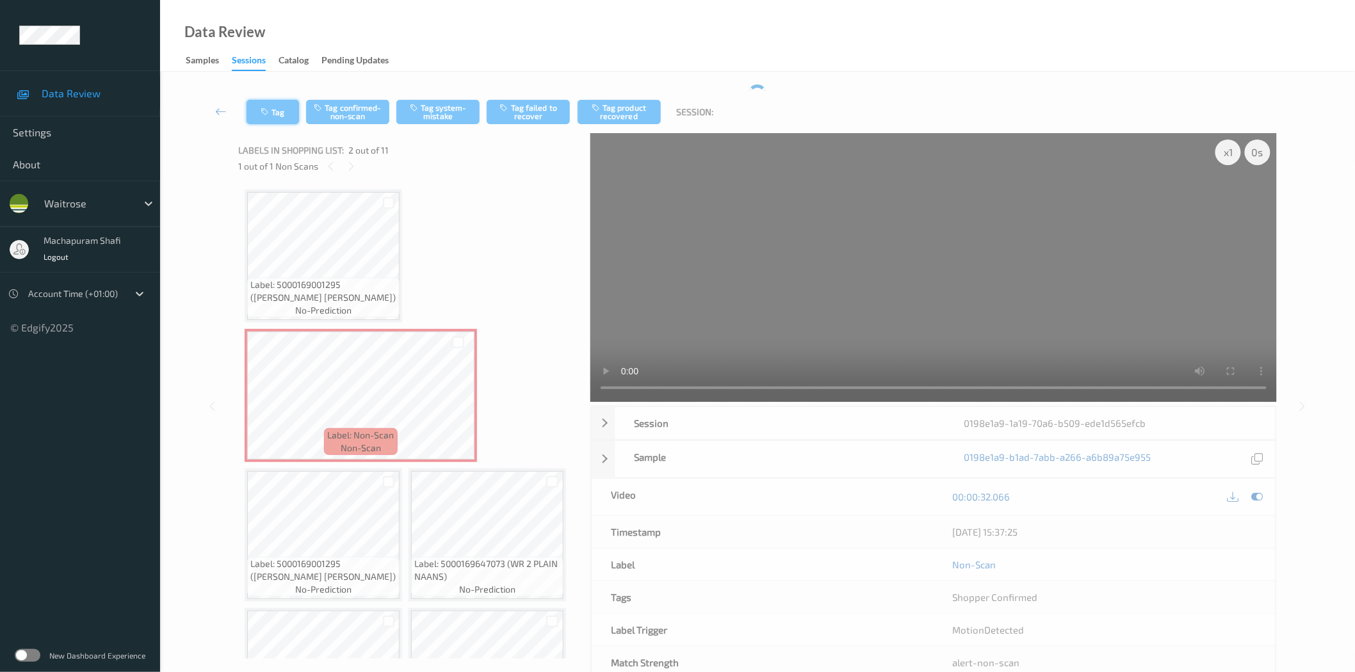
click at [270, 108] on icon "button" at bounding box center [266, 112] width 11 height 9
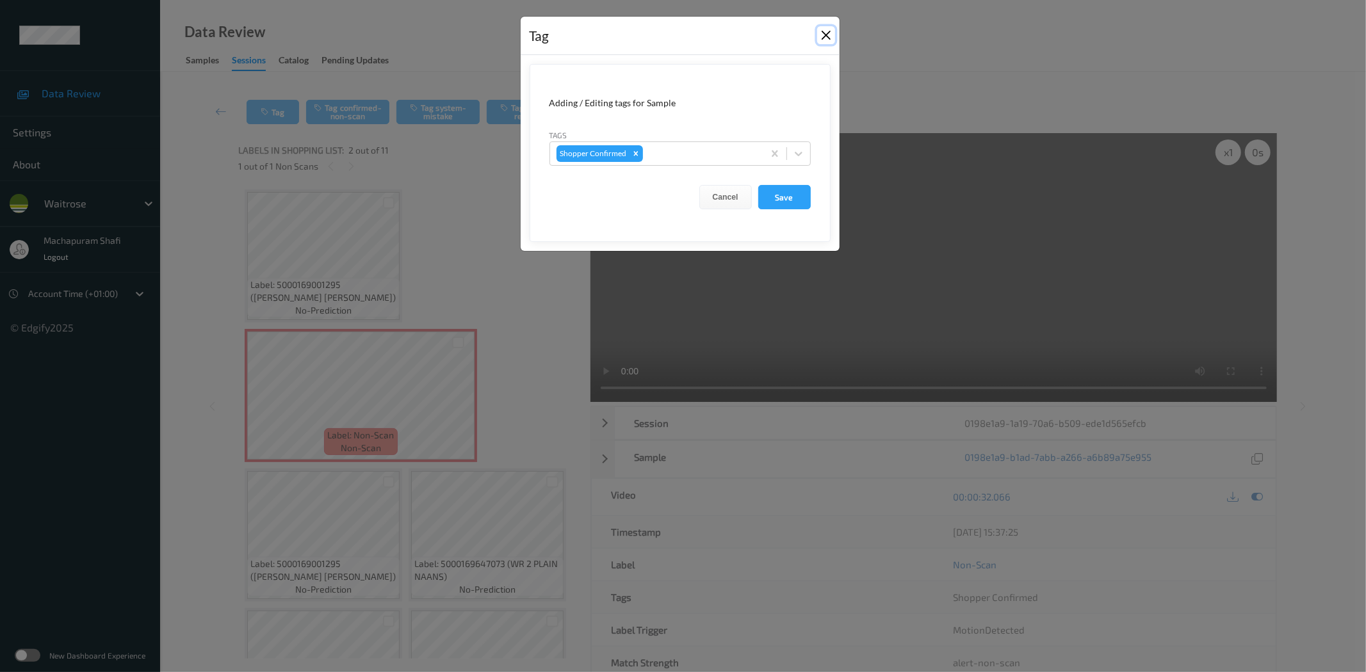
click at [824, 35] on button "Close" at bounding box center [826, 35] width 18 height 18
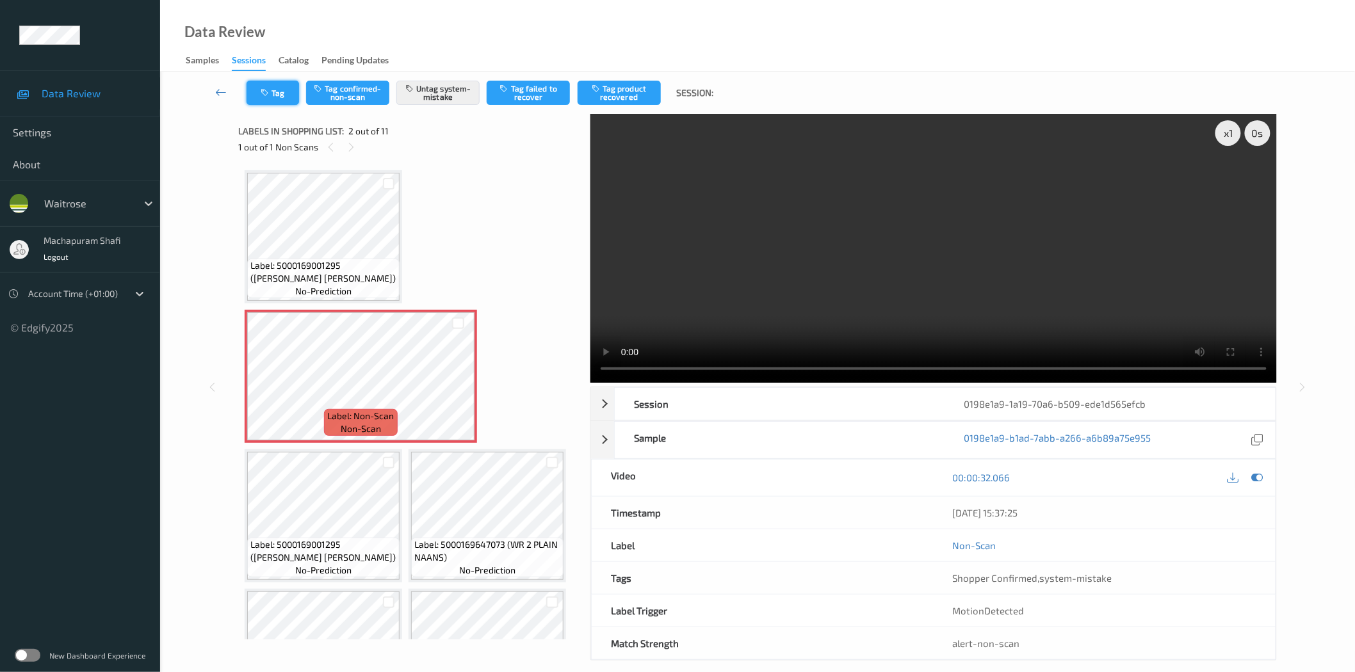
click at [272, 97] on button "Tag" at bounding box center [273, 93] width 53 height 24
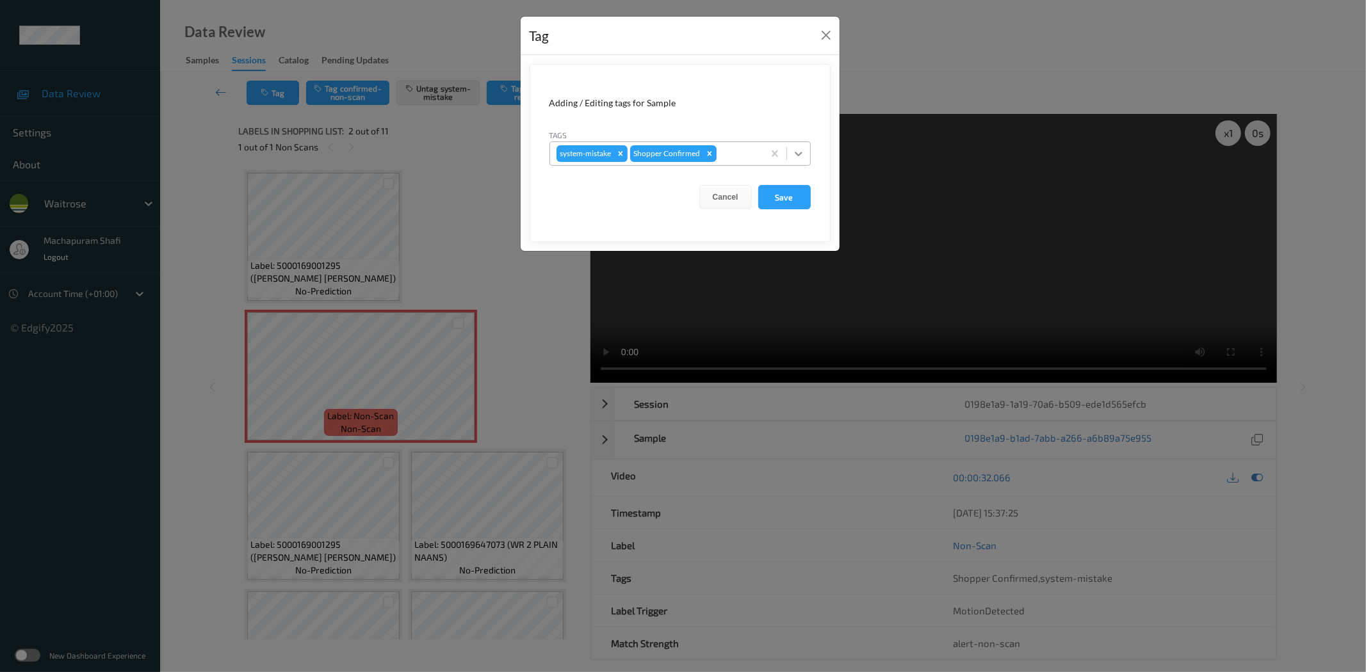
click at [799, 149] on icon at bounding box center [798, 153] width 13 height 13
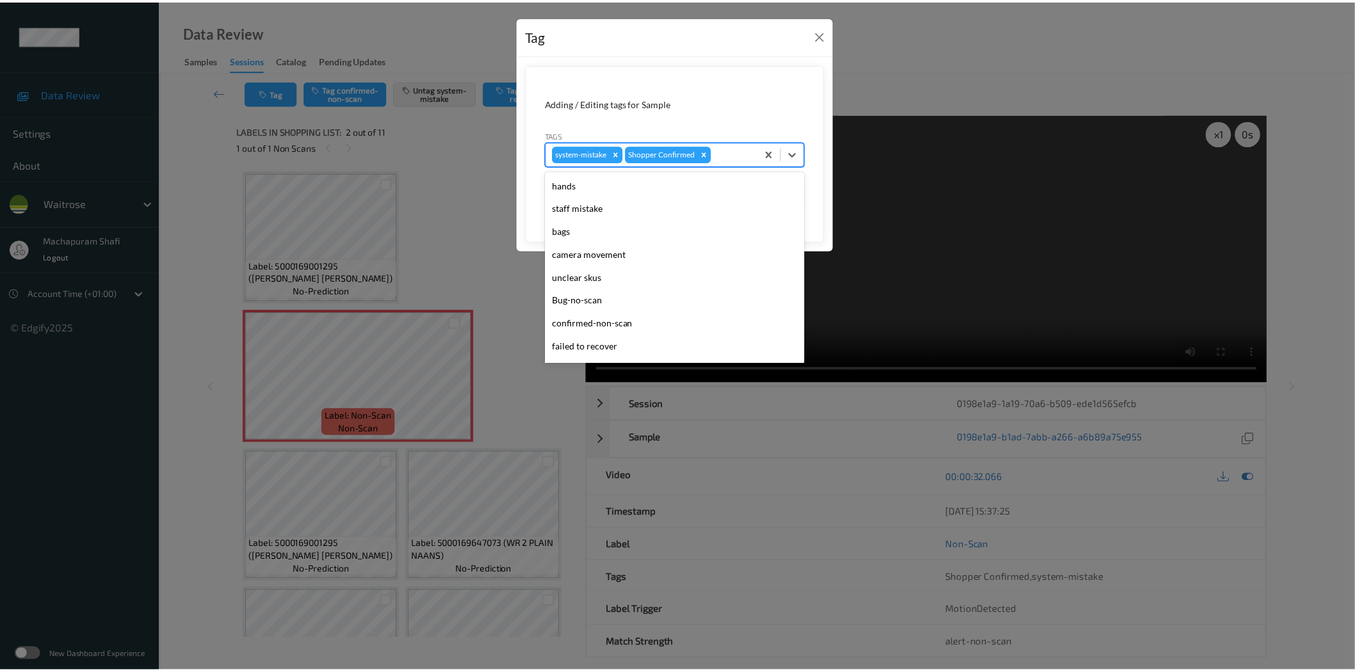
scroll to position [273, 0]
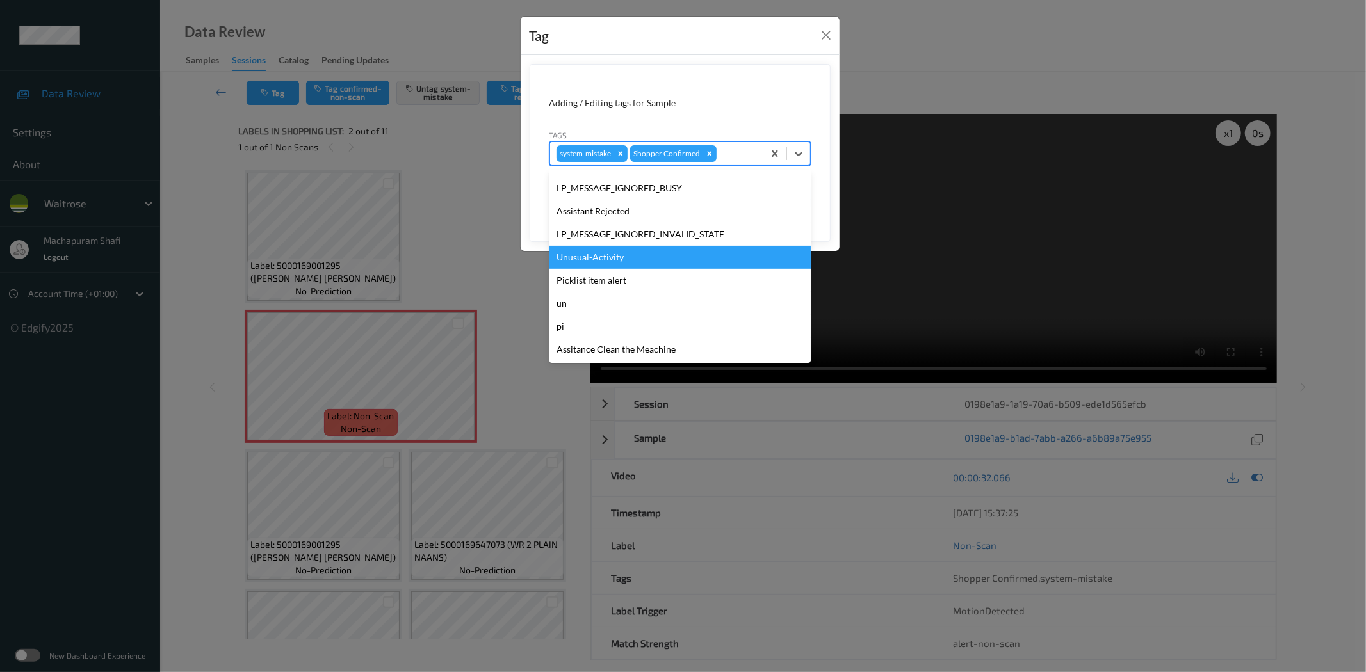
click at [610, 252] on div "Unusual-Activity" at bounding box center [679, 257] width 261 height 23
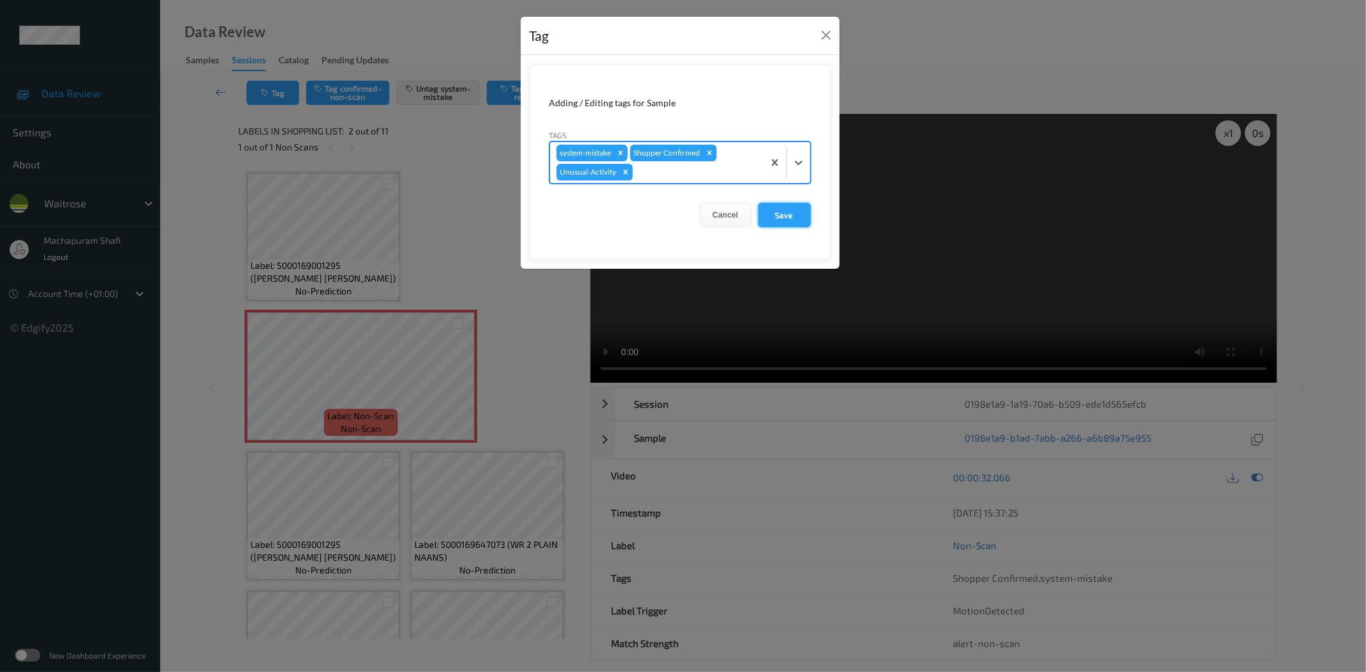
click at [796, 213] on button "Save" at bounding box center [784, 215] width 53 height 24
click at [770, 209] on button "Save" at bounding box center [784, 215] width 53 height 24
click at [778, 214] on button "Save" at bounding box center [784, 215] width 53 height 24
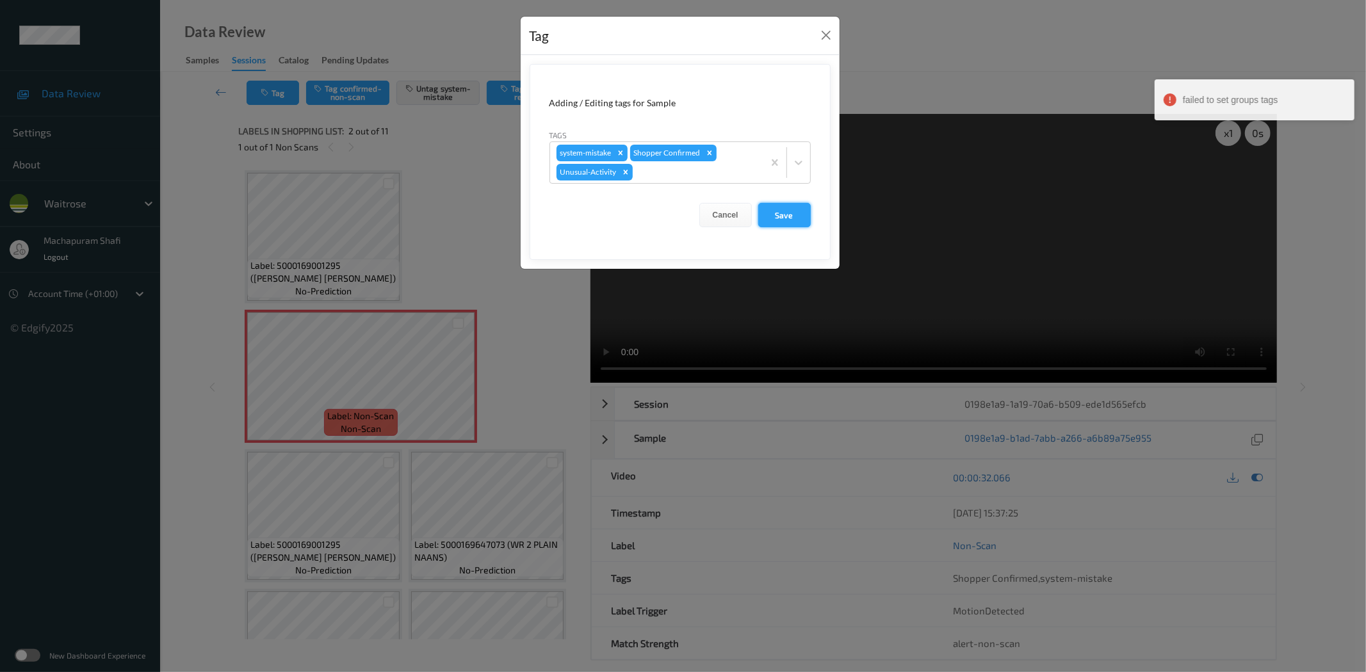
click at [782, 212] on button "Save" at bounding box center [784, 215] width 53 height 24
click at [790, 218] on button "Save" at bounding box center [784, 215] width 53 height 24
click at [784, 220] on button "Save" at bounding box center [784, 215] width 53 height 24
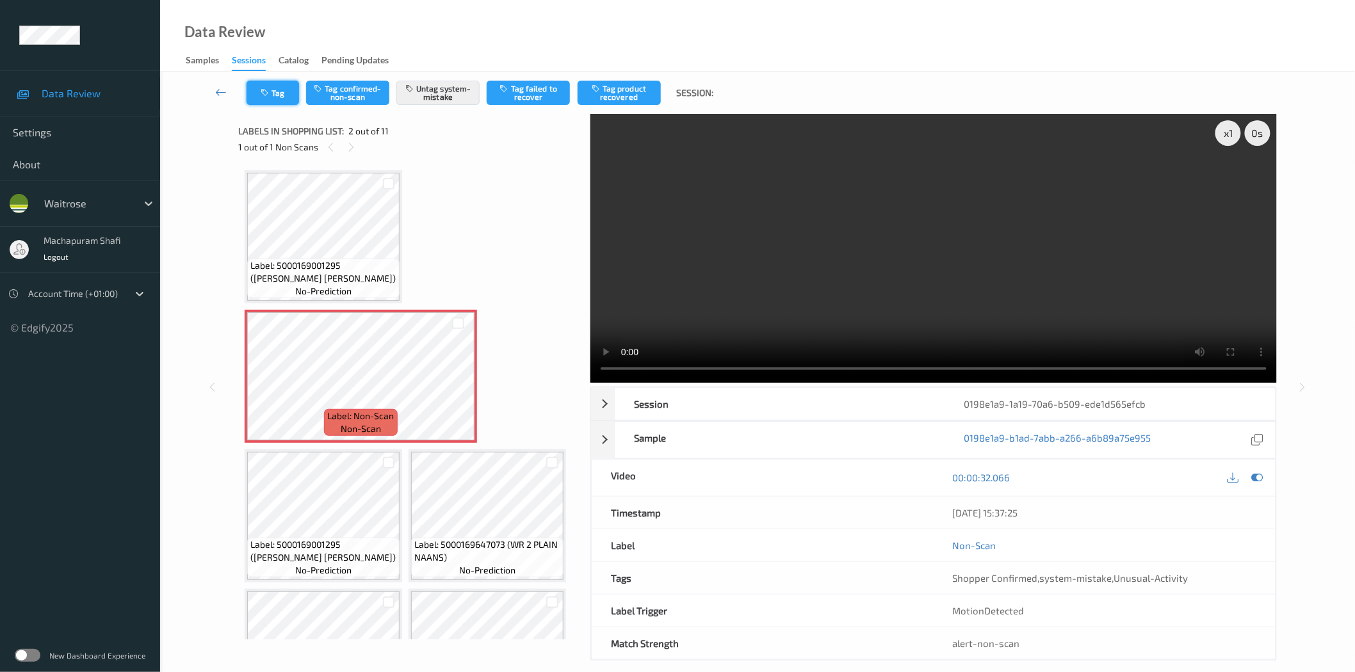
click at [266, 97] on button "Tag" at bounding box center [273, 93] width 53 height 24
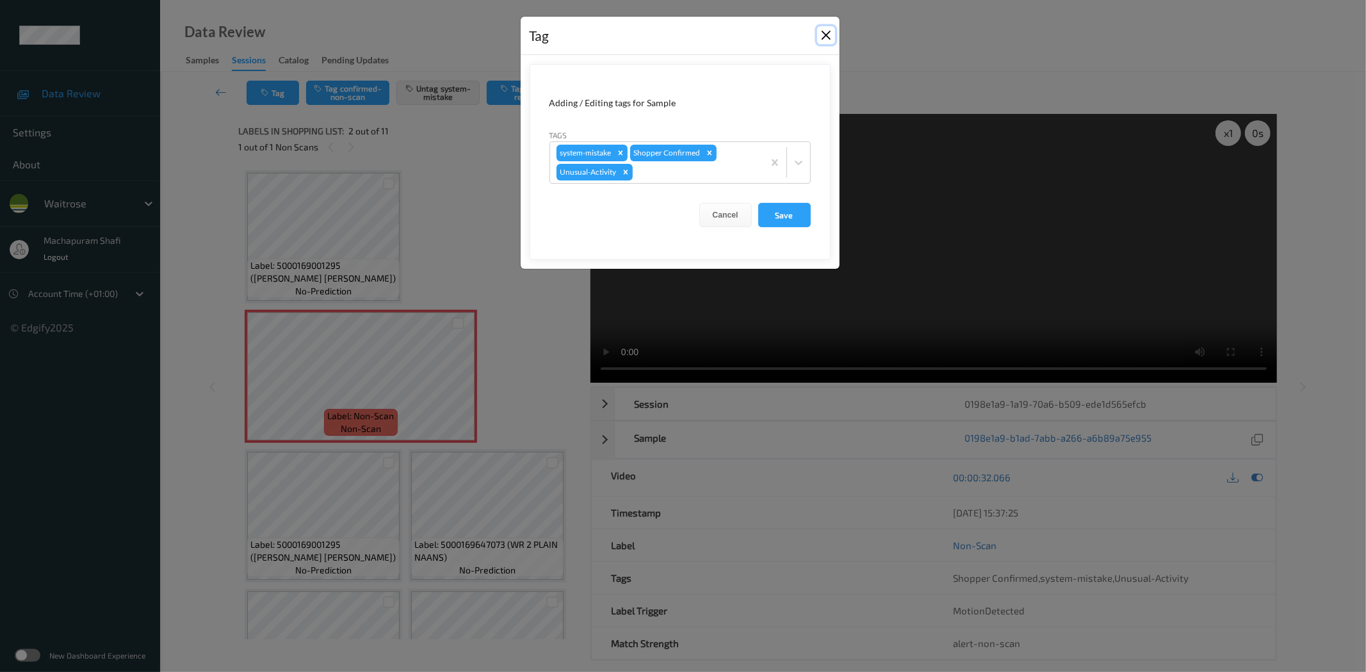
click at [825, 39] on button "Close" at bounding box center [826, 35] width 18 height 18
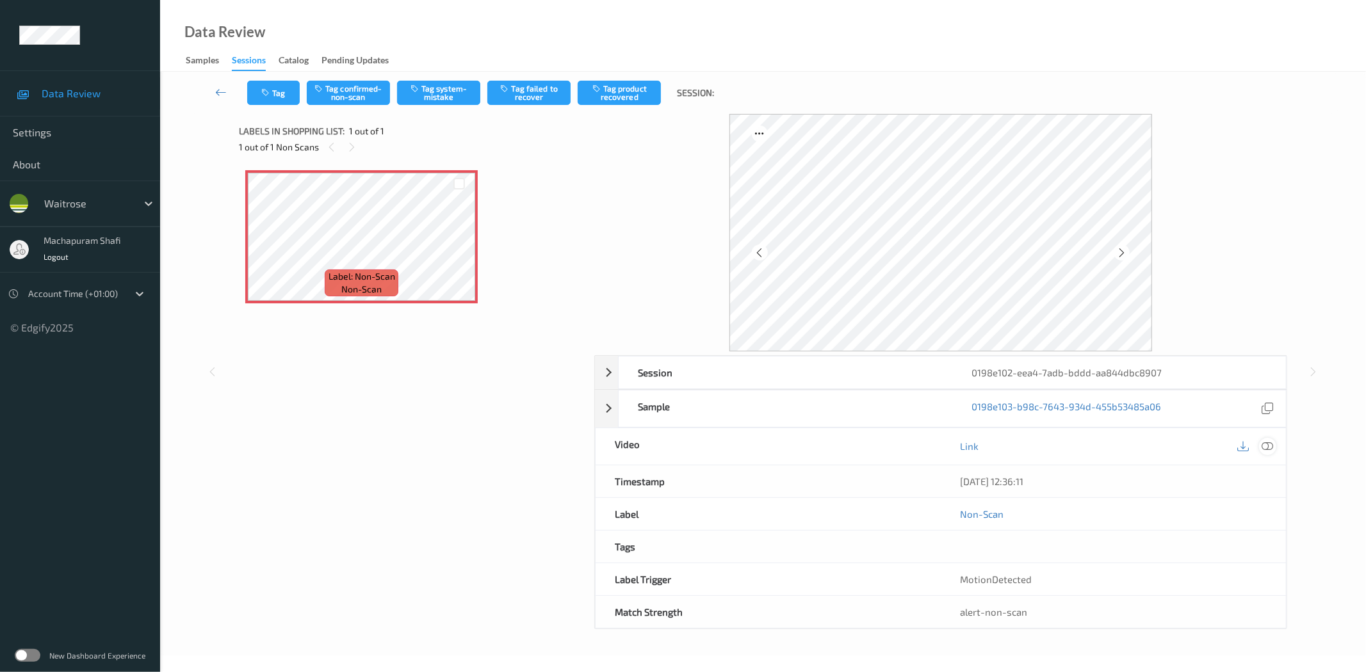
click at [1268, 446] on icon at bounding box center [1268, 447] width 12 height 12
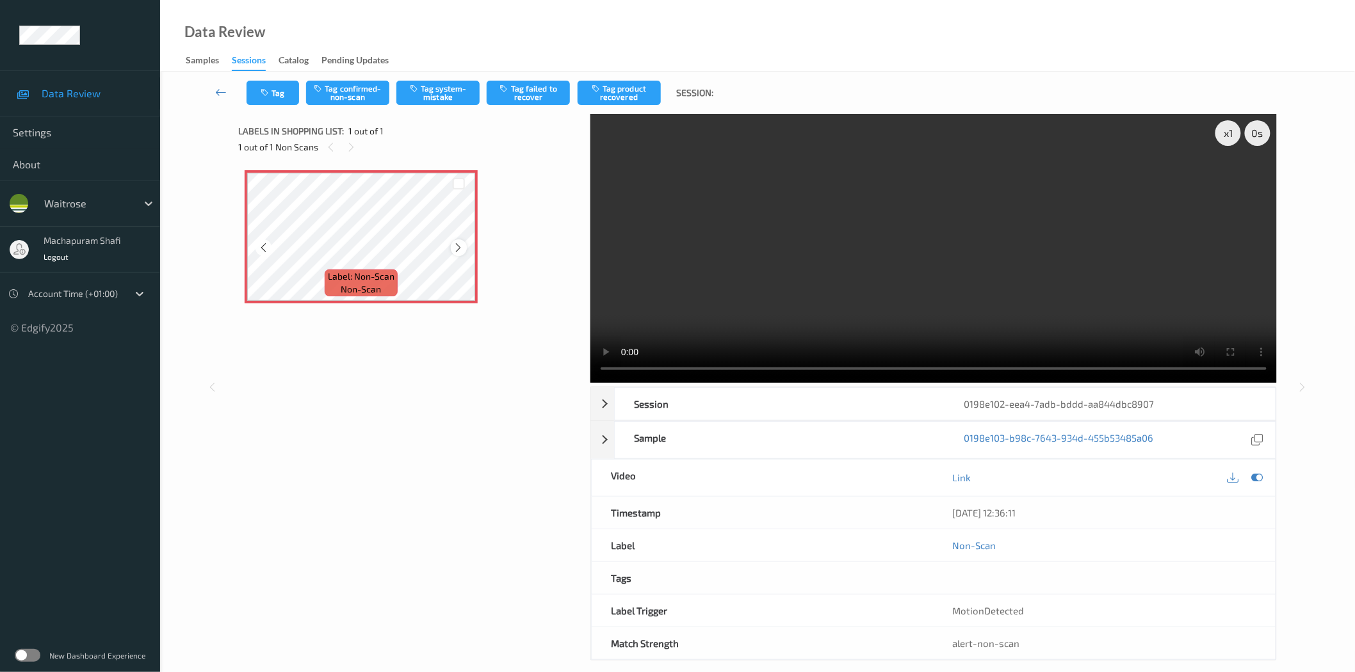
click at [457, 248] on icon at bounding box center [458, 248] width 11 height 12
click at [453, 247] on icon at bounding box center [458, 248] width 11 height 12
click at [1252, 482] on icon at bounding box center [1257, 478] width 12 height 12
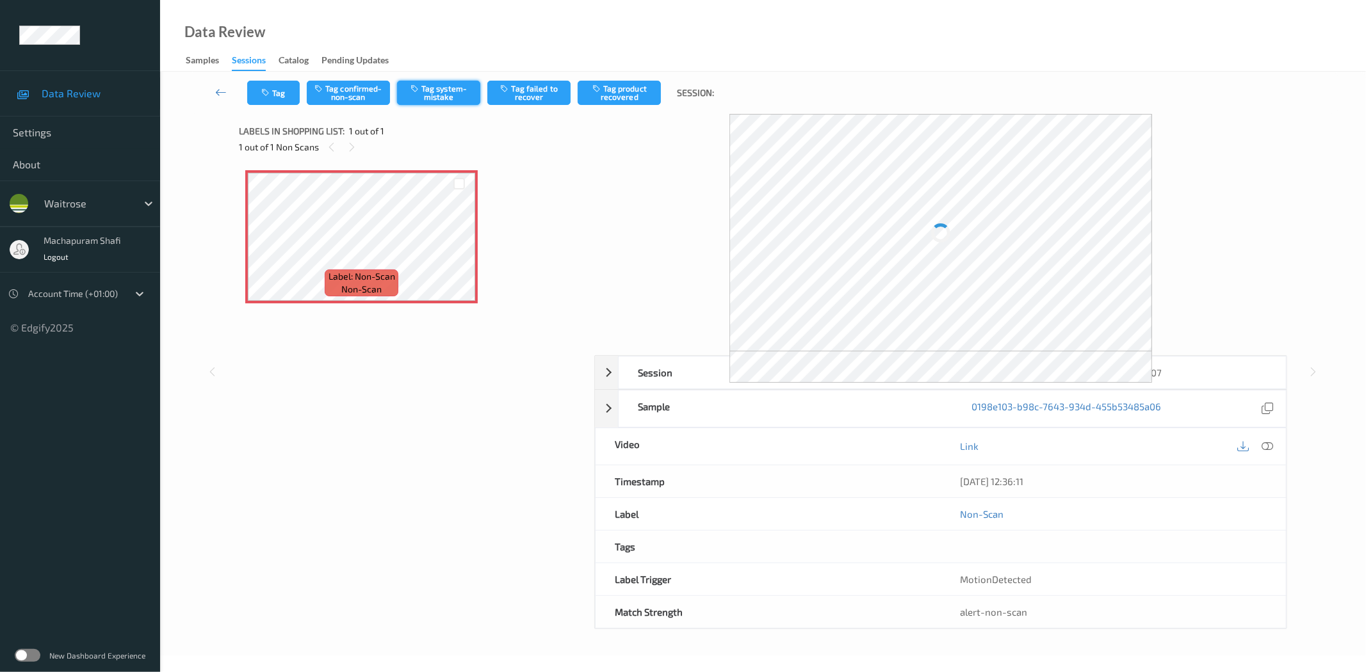
click at [437, 95] on button "Tag system-mistake" at bounding box center [438, 93] width 83 height 24
click at [449, 88] on button "Tag system-mistake" at bounding box center [438, 93] width 83 height 24
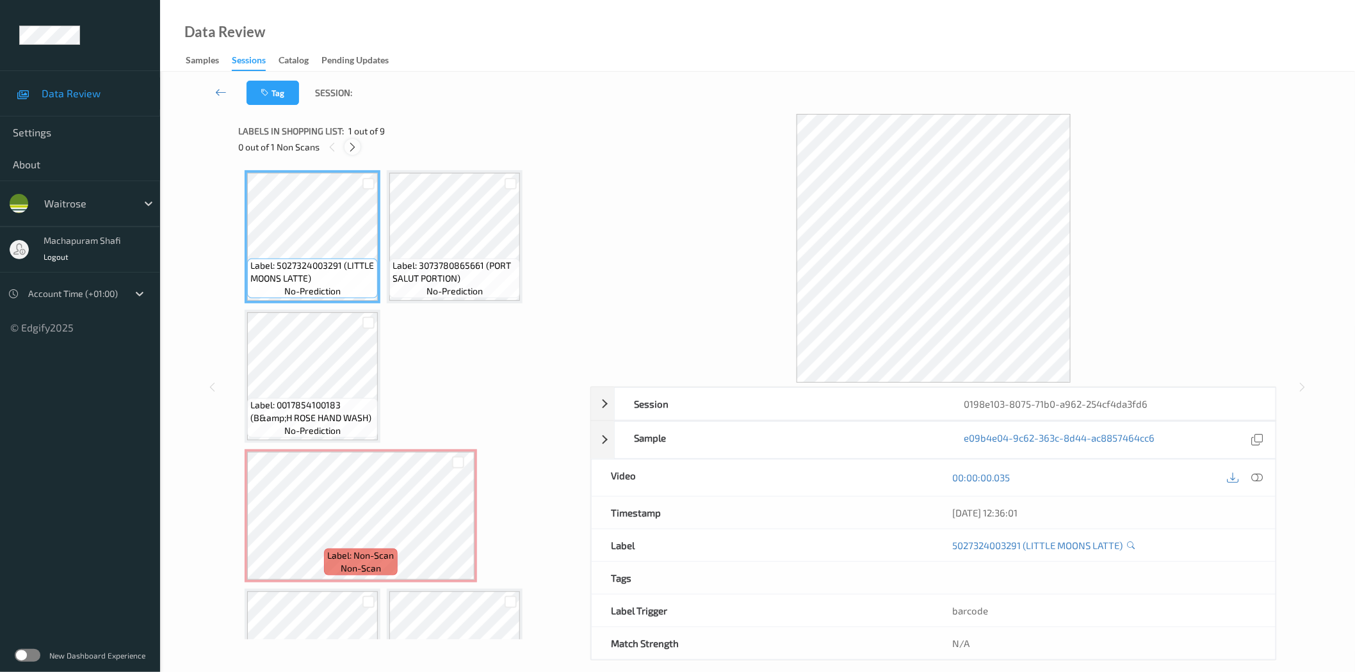
click at [346, 148] on div at bounding box center [353, 147] width 16 height 16
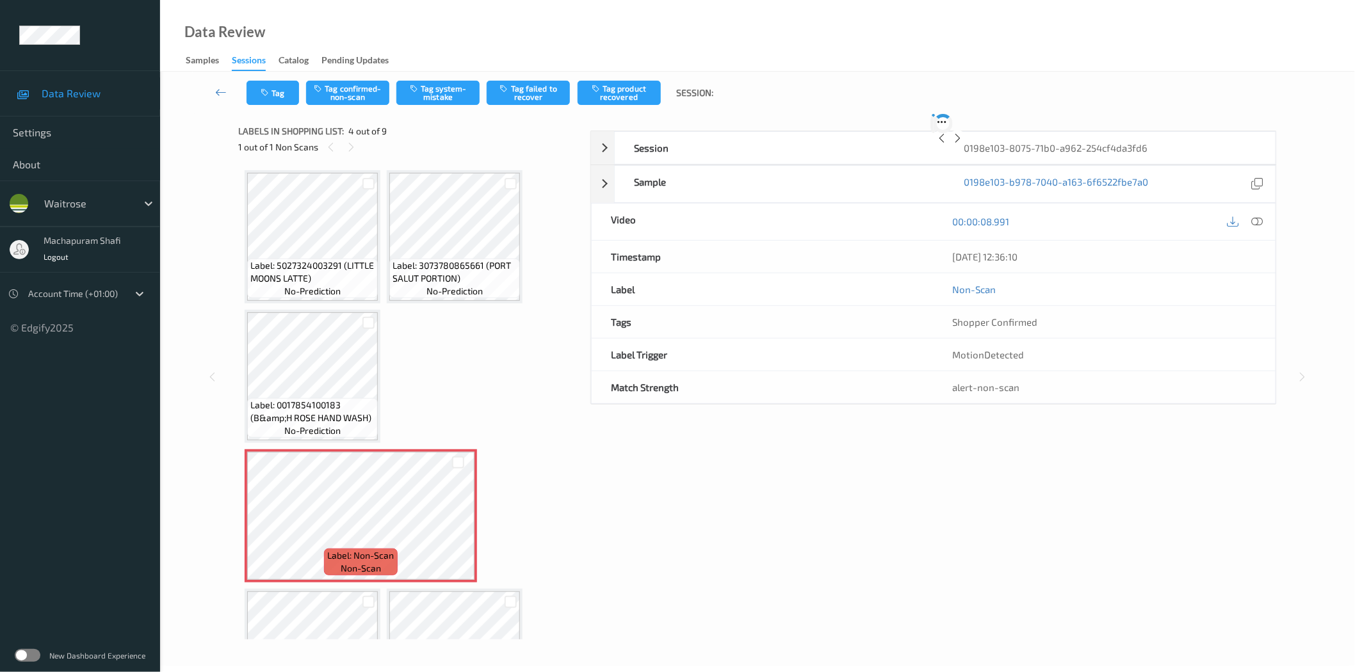
scroll to position [145, 0]
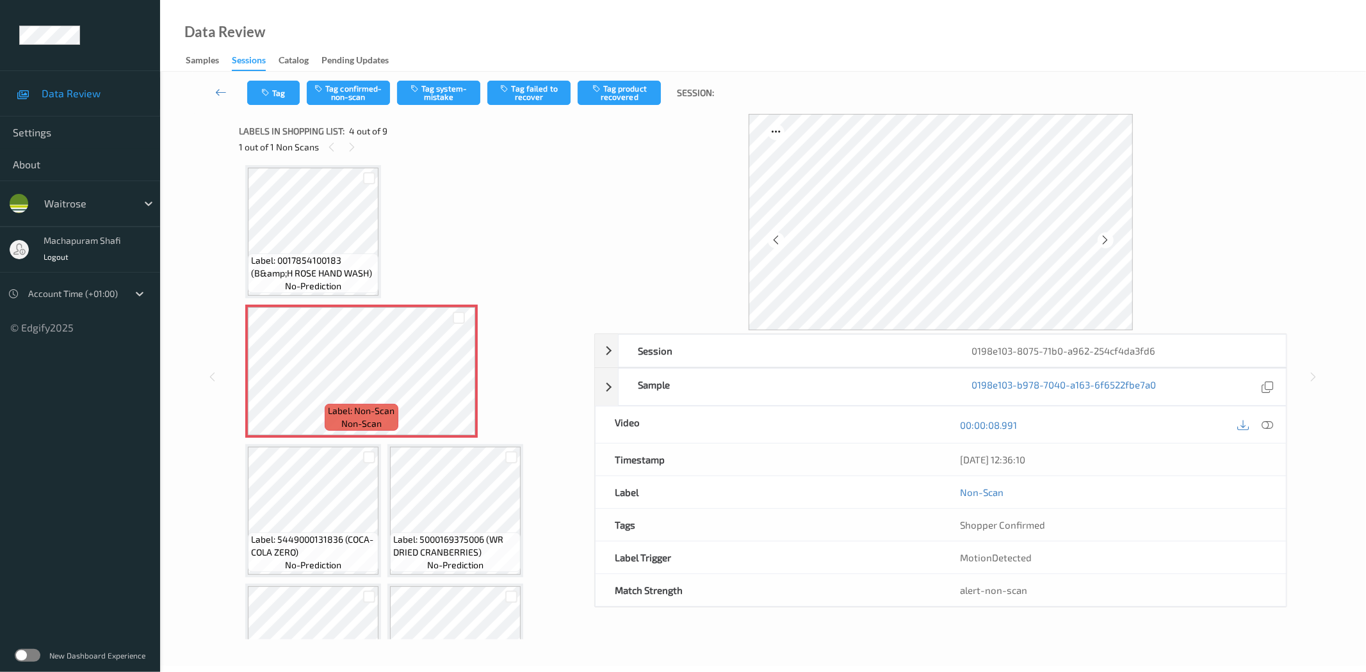
drag, startPoint x: 1267, startPoint y: 426, endPoint x: 1253, endPoint y: 412, distance: 20.4
click at [1267, 426] on icon at bounding box center [1268, 425] width 12 height 12
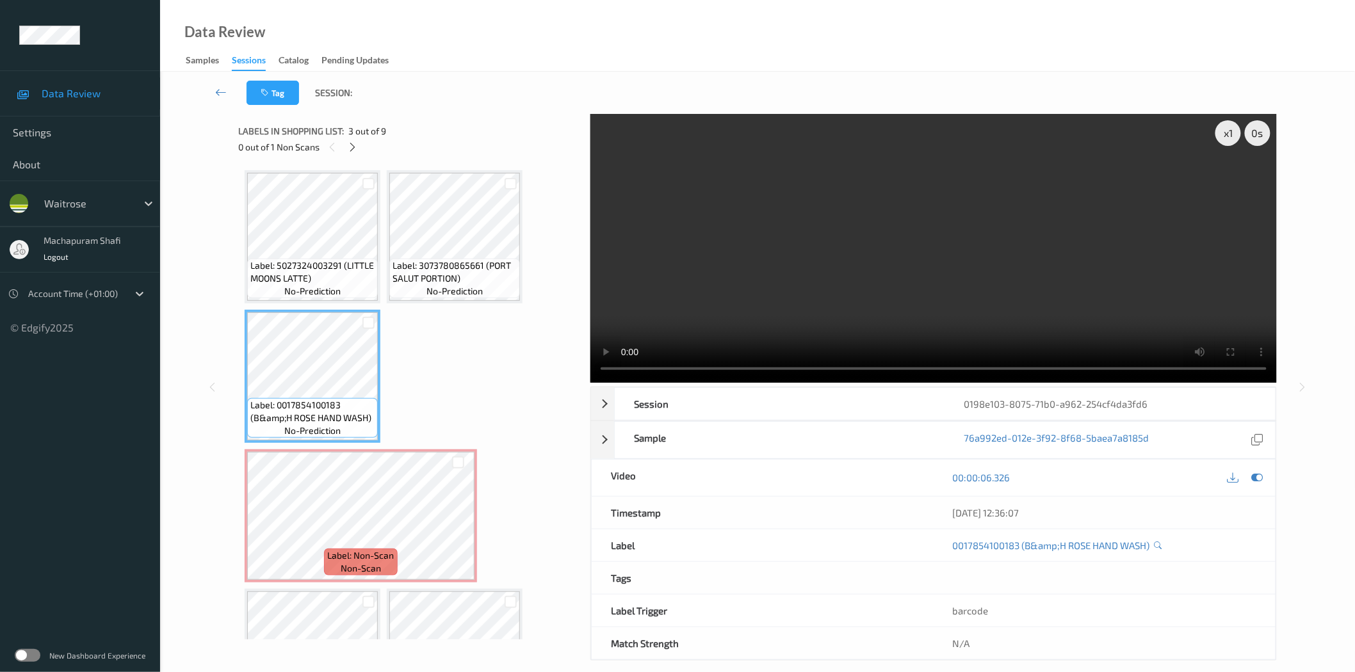
scroll to position [284, 0]
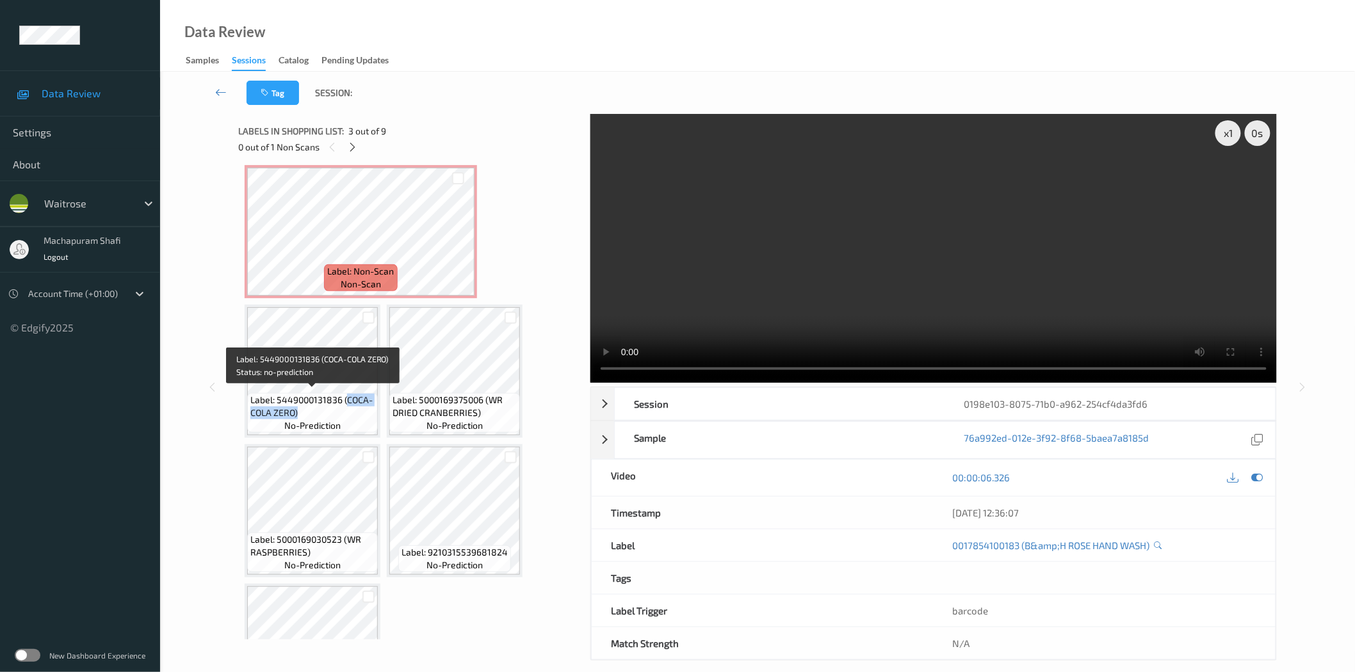
drag, startPoint x: 345, startPoint y: 397, endPoint x: 361, endPoint y: 410, distance: 21.4
click at [361, 410] on span "Label: 5449000131836 (COCA-COLA ZERO)" at bounding box center [312, 407] width 124 height 26
copy span "COCA-COLA ZERO)"
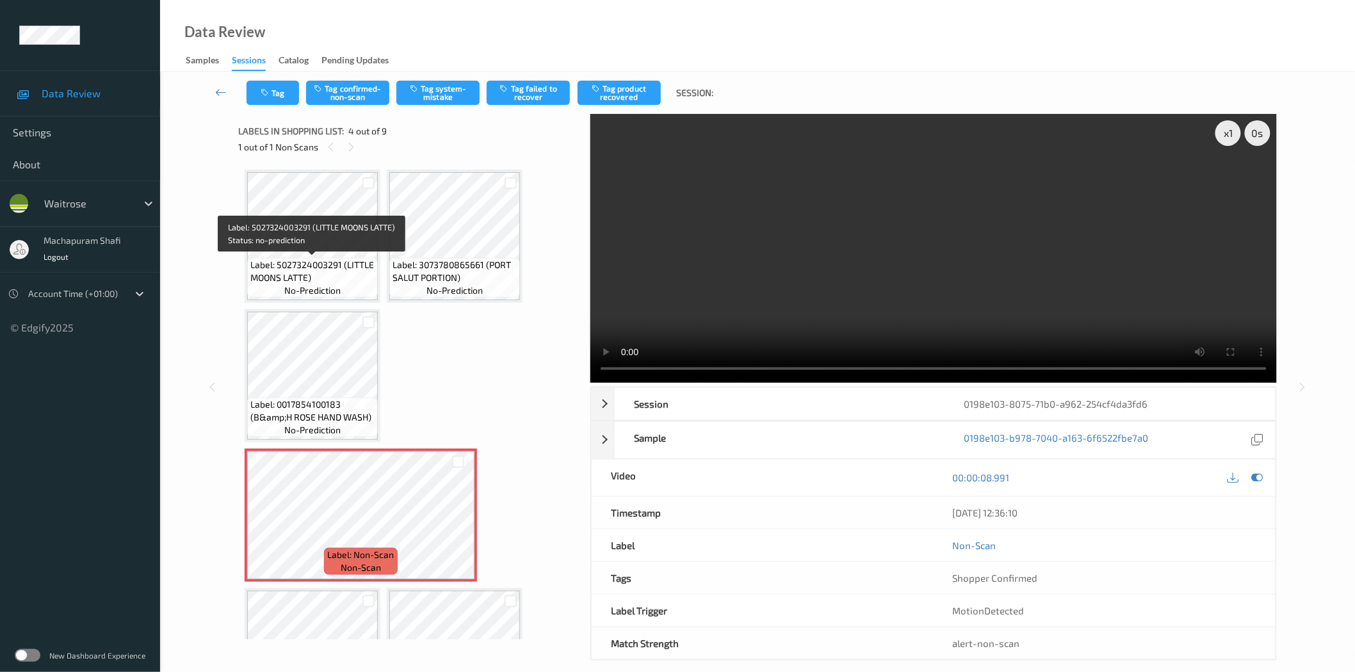
scroll to position [0, 0]
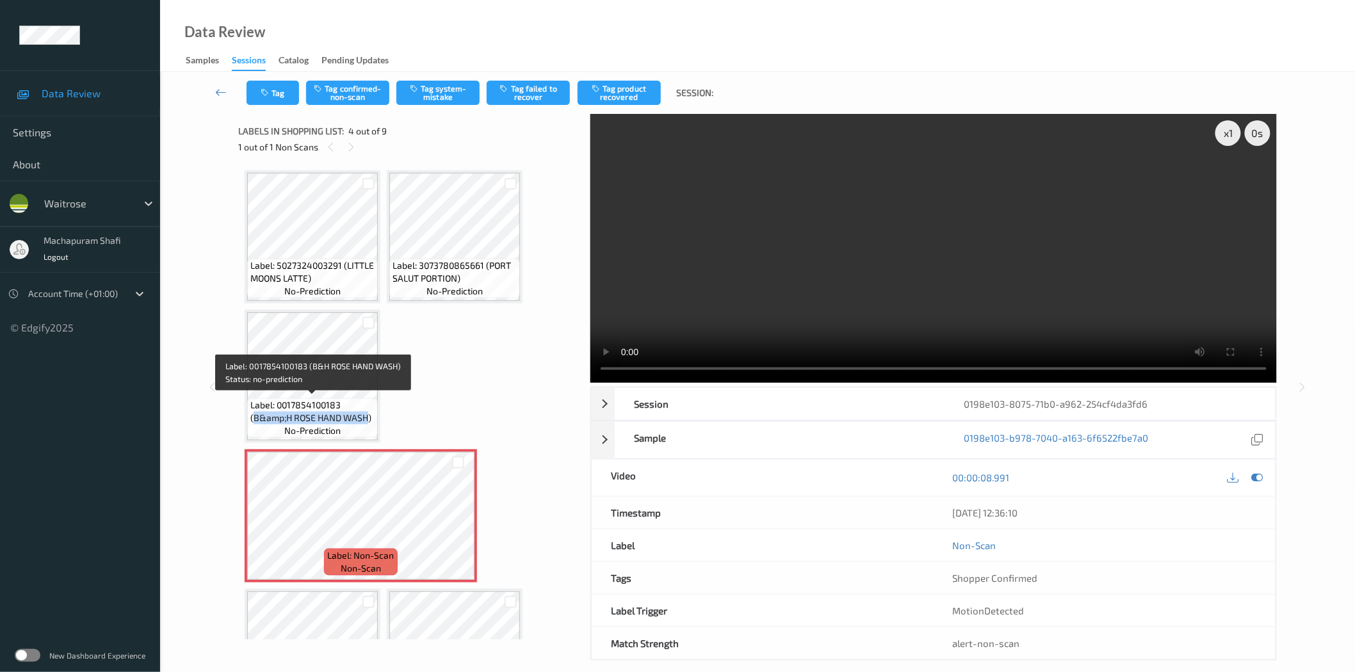
drag, startPoint x: 254, startPoint y: 418, endPoint x: 368, endPoint y: 415, distance: 114.0
click at [368, 415] on span "Label: 0017854100183 (B&amp;H ROSE HAND WASH)" at bounding box center [312, 412] width 124 height 26
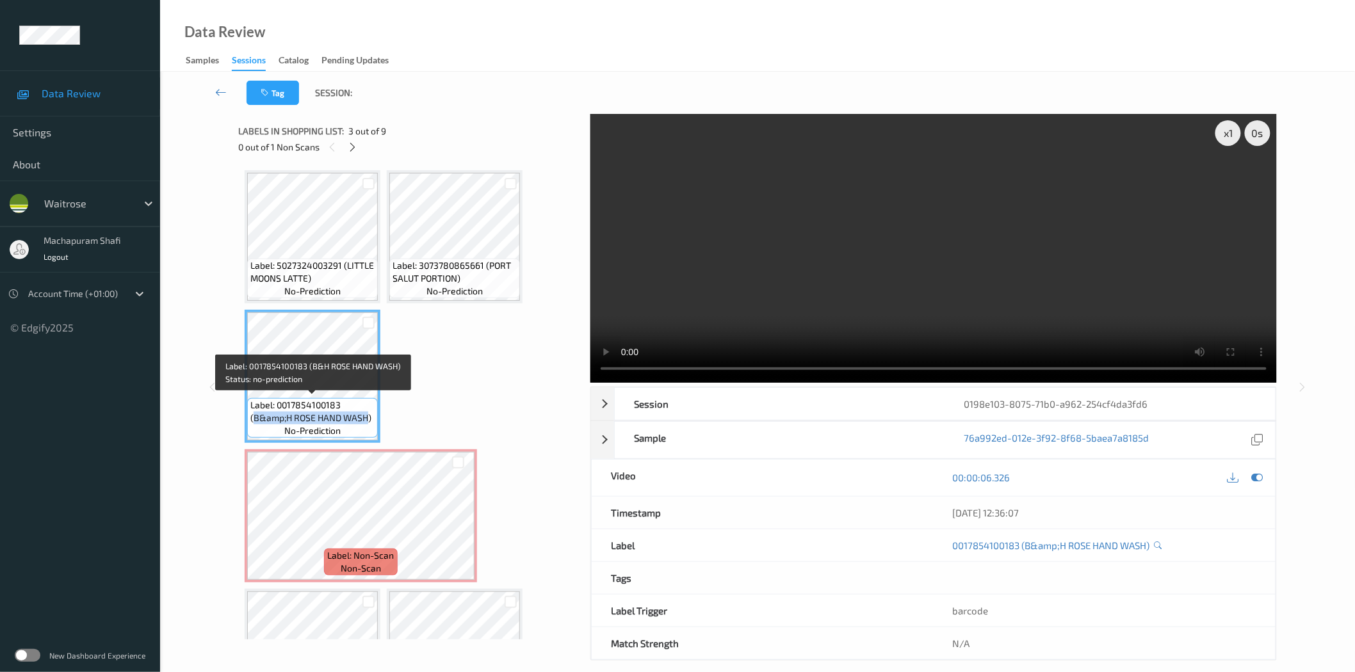
copy span "B&amp;H ROSE HAND WASH"
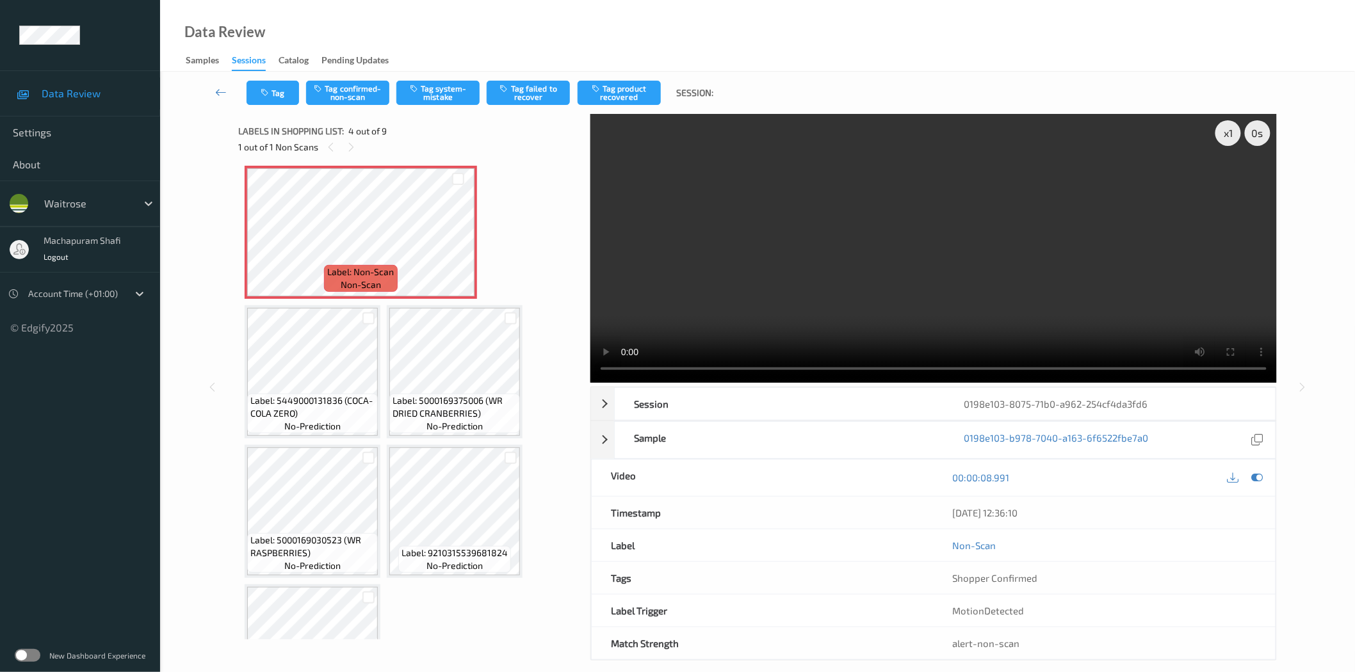
scroll to position [284, 0]
click at [350, 96] on button "Tag confirmed-non-scan" at bounding box center [347, 93] width 83 height 24
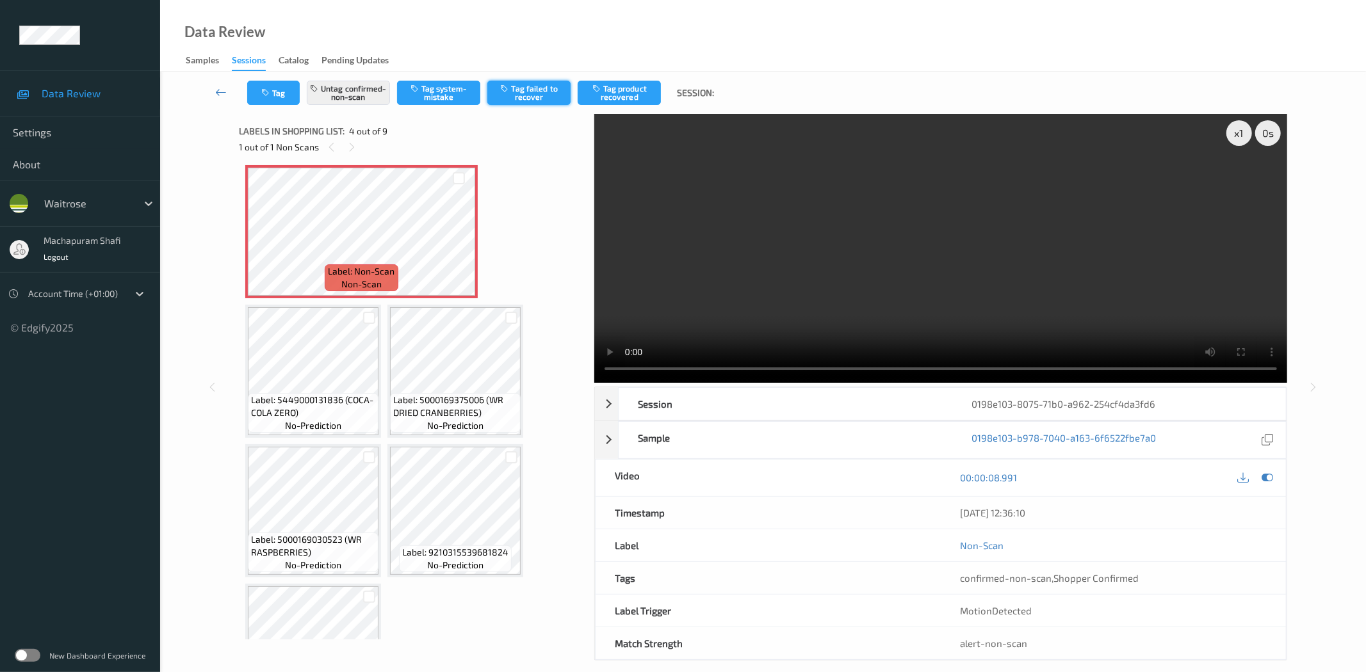
click at [535, 98] on button "Tag failed to recover" at bounding box center [528, 93] width 83 height 24
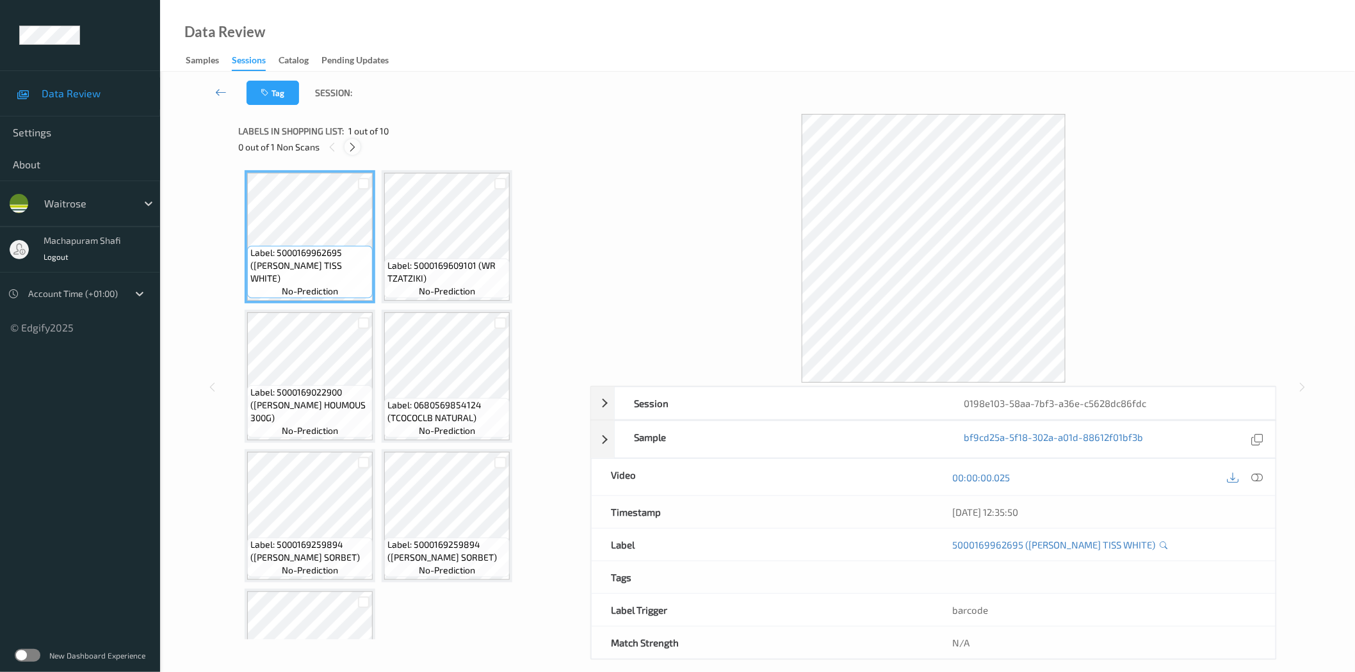
click at [350, 147] on icon at bounding box center [352, 148] width 11 height 12
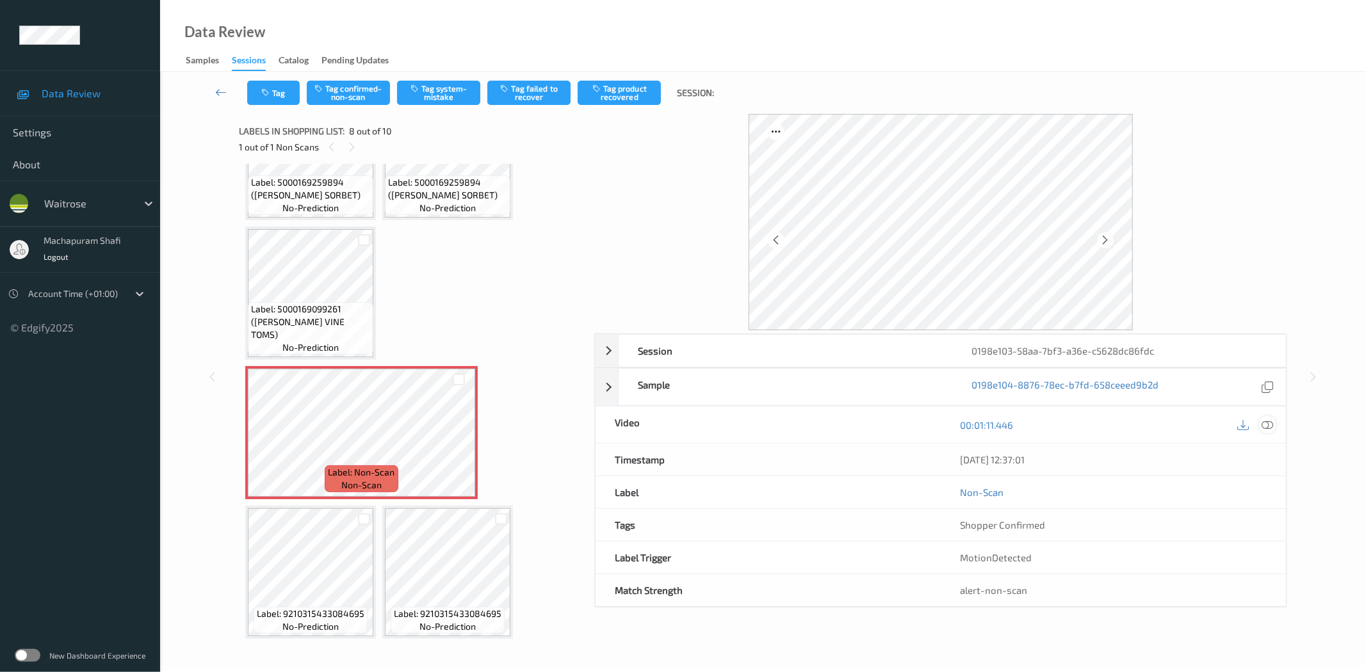
click at [1269, 426] on icon at bounding box center [1268, 425] width 12 height 12
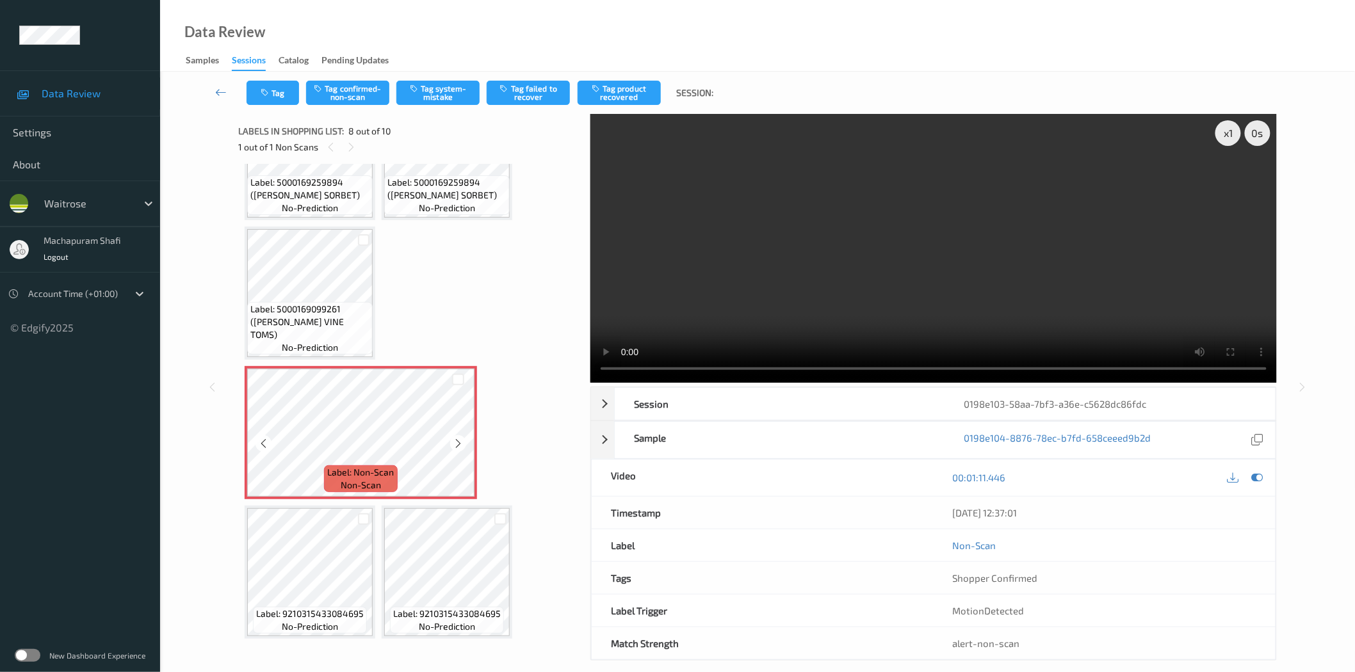
scroll to position [78, 0]
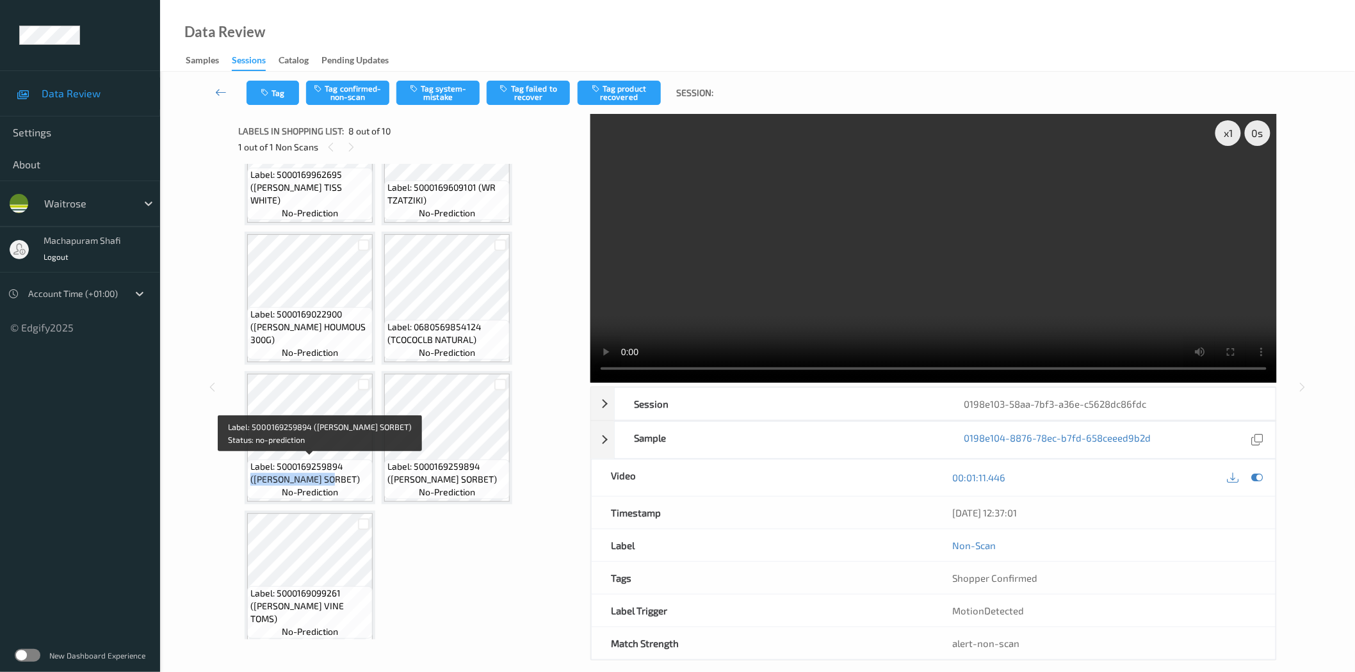
drag, startPoint x: 346, startPoint y: 464, endPoint x: 355, endPoint y: 485, distance: 23.0
click at [355, 485] on div "Label: 5000169259894 ([PERSON_NAME] SORBET) no-prediction" at bounding box center [310, 480] width 126 height 40
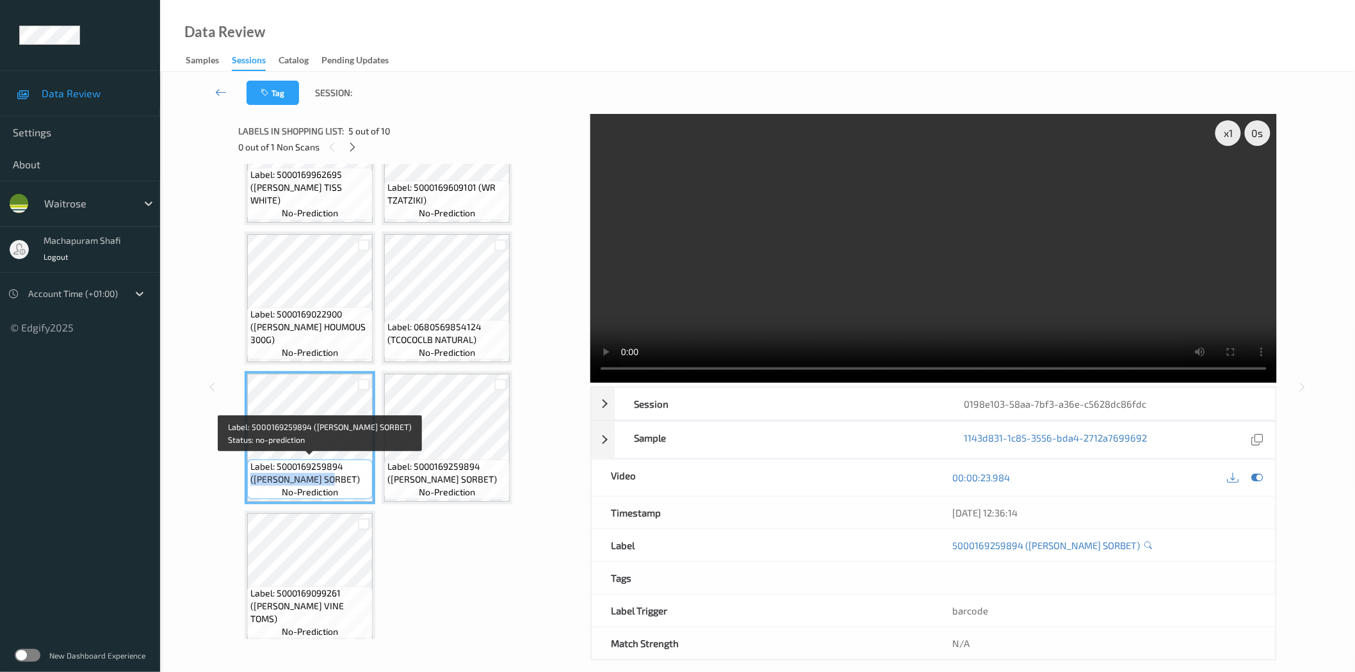
copy span "([PERSON_NAME] SORBET)"
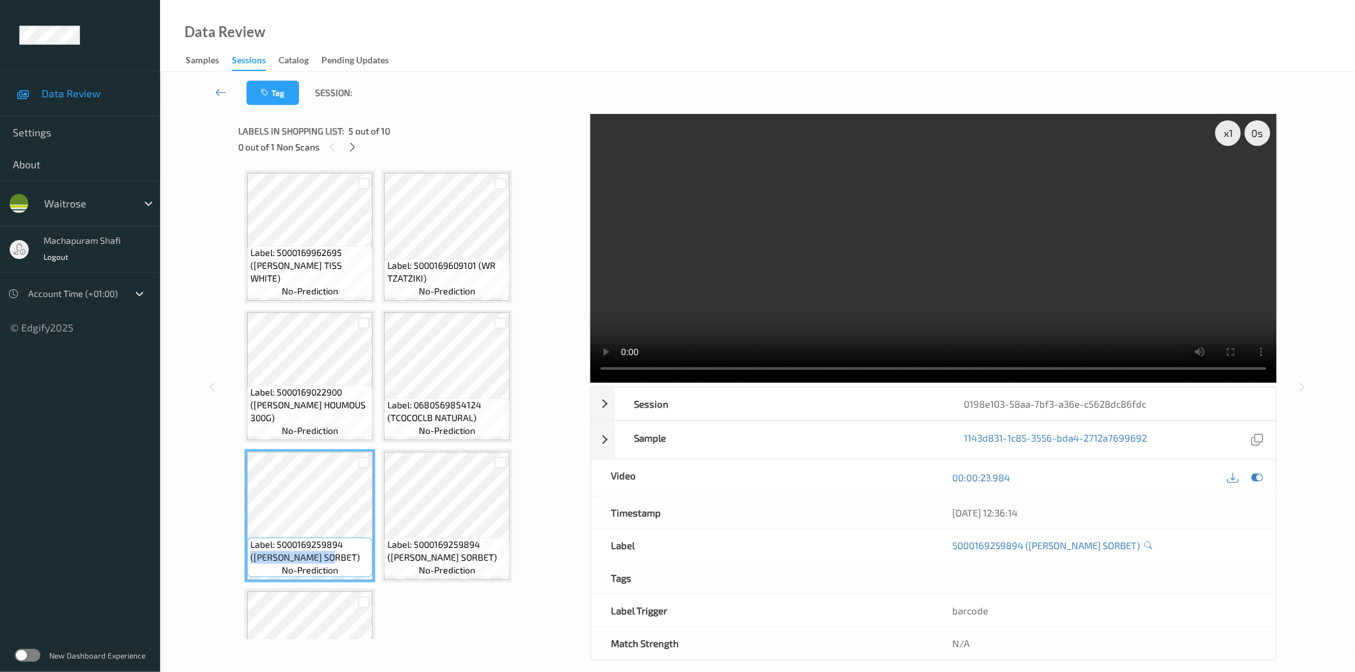
scroll to position [362, 0]
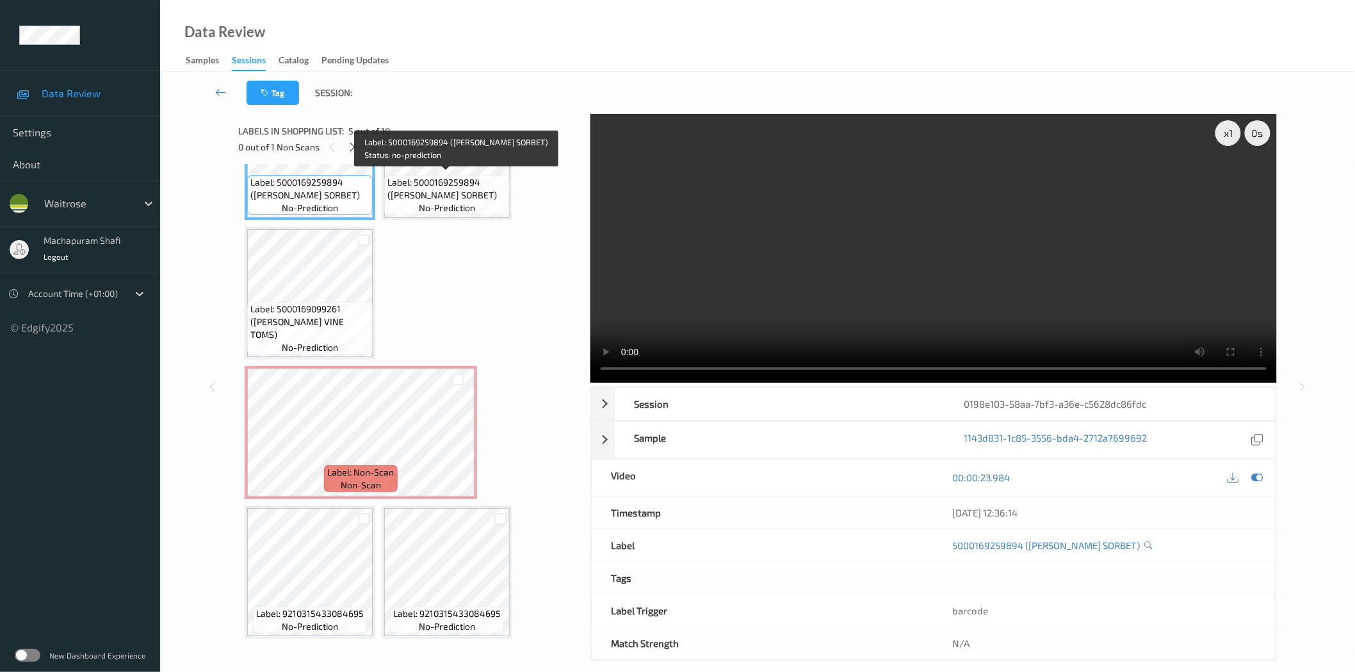
click at [450, 189] on span "Label: 5000169259894 ([PERSON_NAME] SORBET)" at bounding box center [446, 189] width 119 height 26
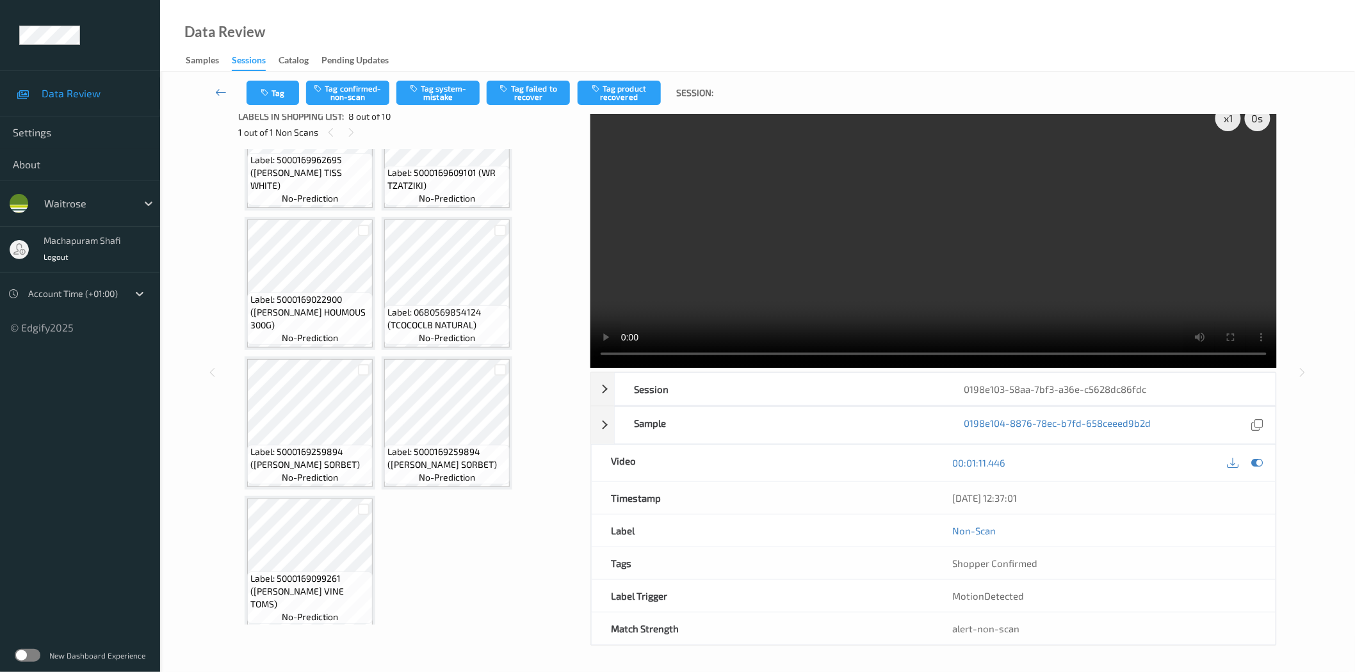
scroll to position [0, 0]
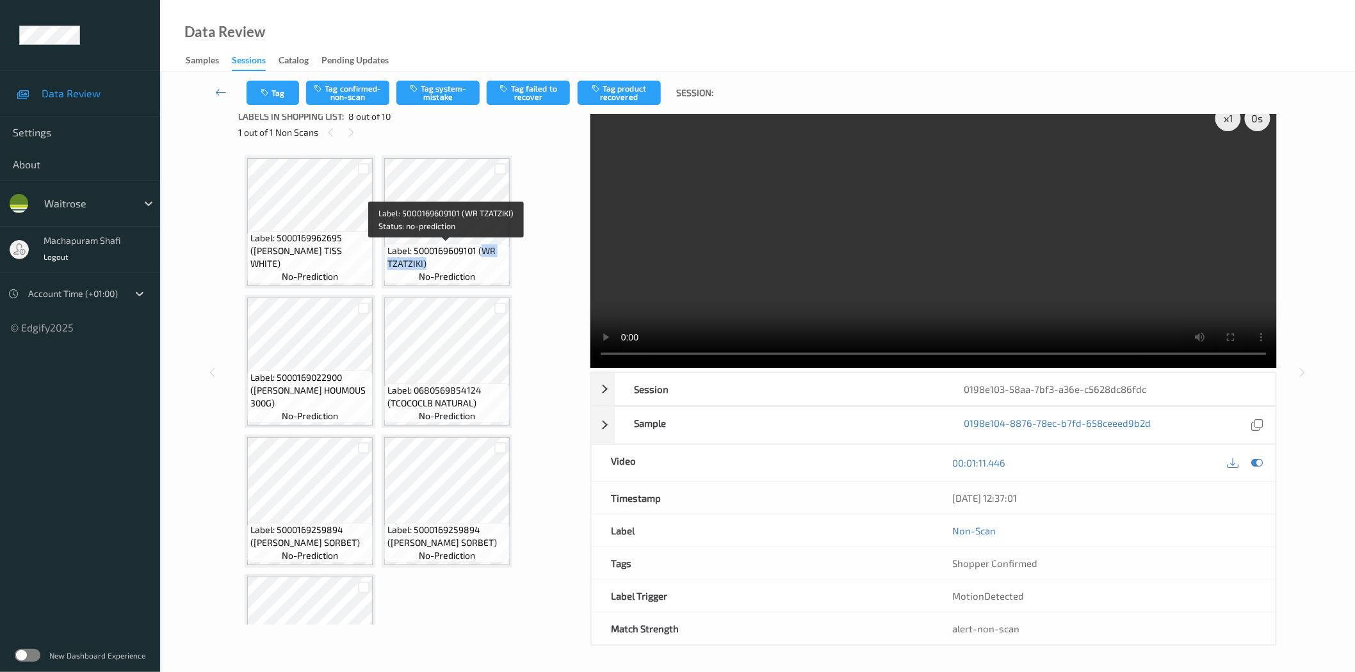
drag, startPoint x: 481, startPoint y: 247, endPoint x: 491, endPoint y: 276, distance: 30.4
click at [491, 276] on div "Label: 5000169609101 (WR TZATZIKI) no-prediction" at bounding box center [447, 264] width 126 height 40
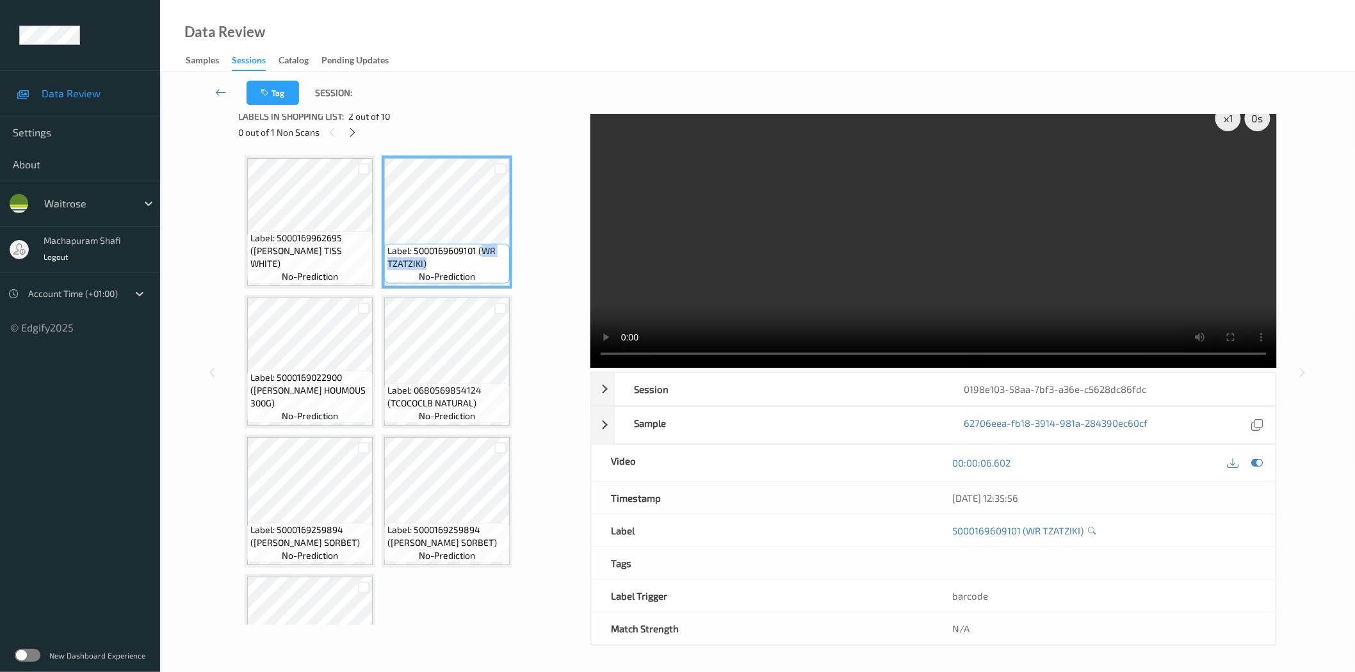
copy span "WR TZATZIKI)"
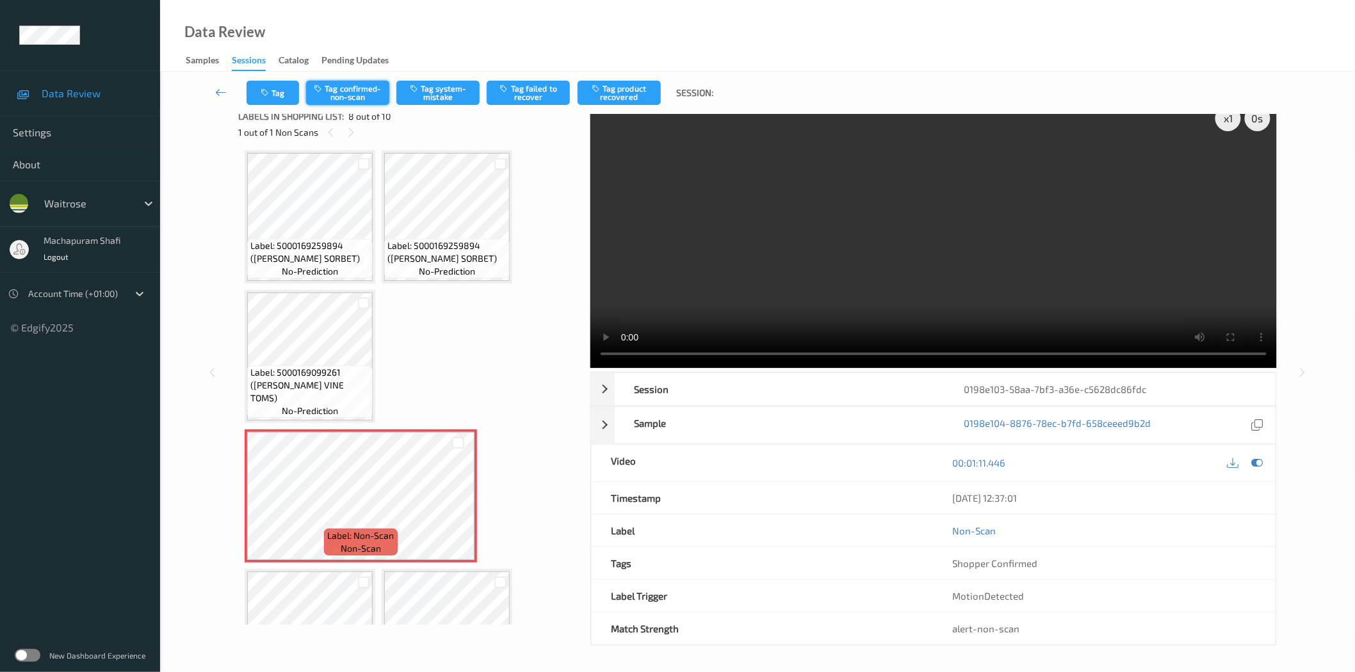
click at [360, 99] on button "Tag confirmed-non-scan" at bounding box center [347, 93] width 83 height 24
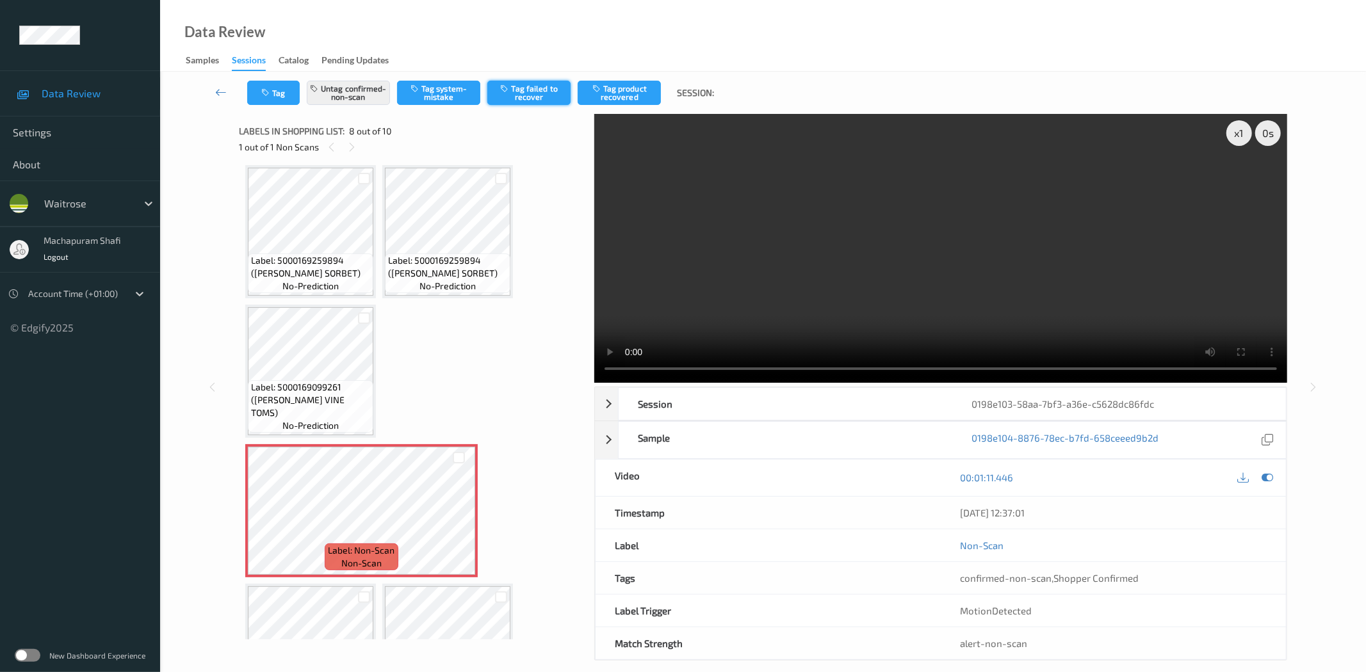
click at [528, 88] on button "Tag failed to recover" at bounding box center [528, 93] width 83 height 24
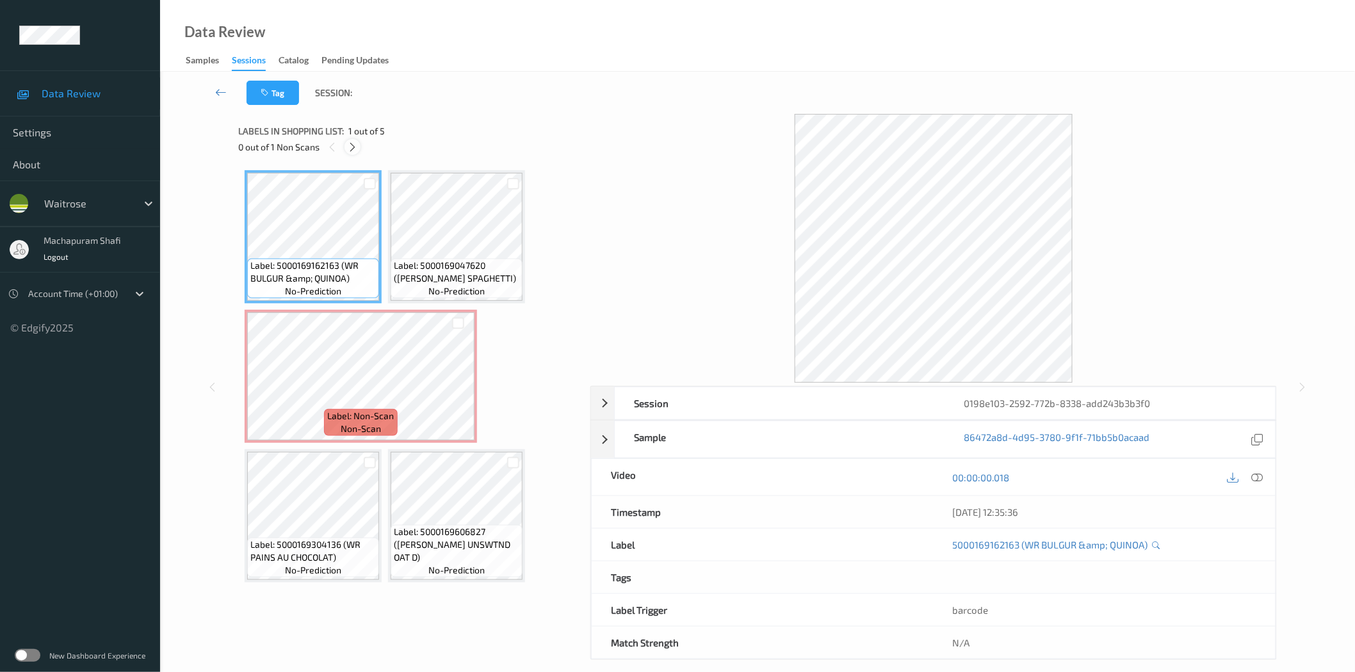
click at [351, 150] on icon at bounding box center [352, 148] width 11 height 12
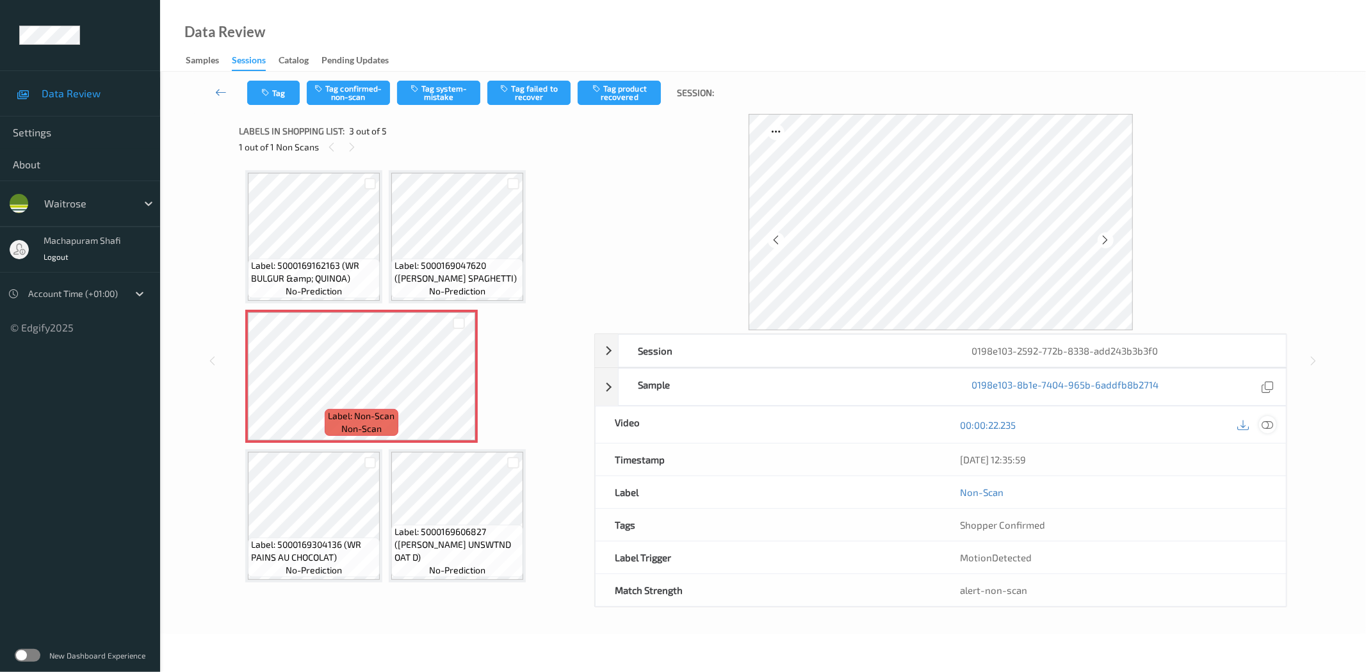
click at [1270, 425] on icon at bounding box center [1268, 425] width 12 height 12
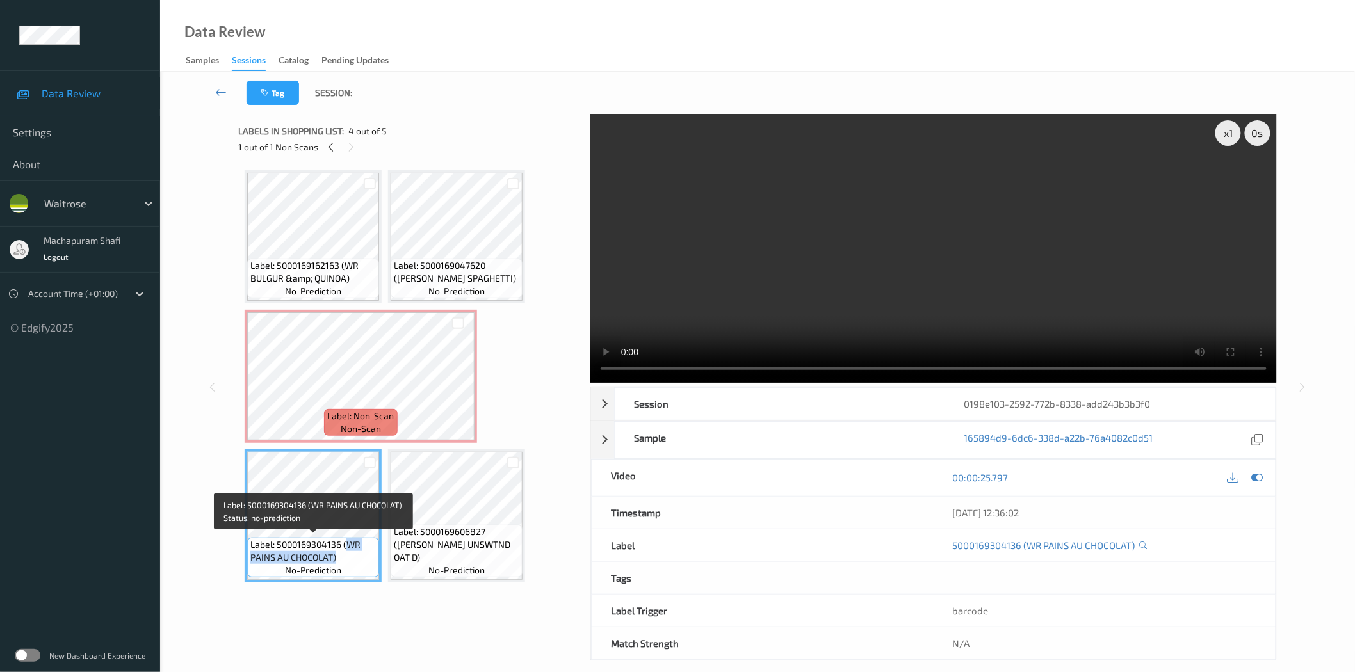
drag, startPoint x: 346, startPoint y: 543, endPoint x: 366, endPoint y: 566, distance: 30.8
click at [366, 566] on div "Label: 5000169304136 (WR PAINS AU CHOCOLAT) no-prediction" at bounding box center [313, 558] width 132 height 40
copy span "WR PAINS AU CHOCOLAT)"
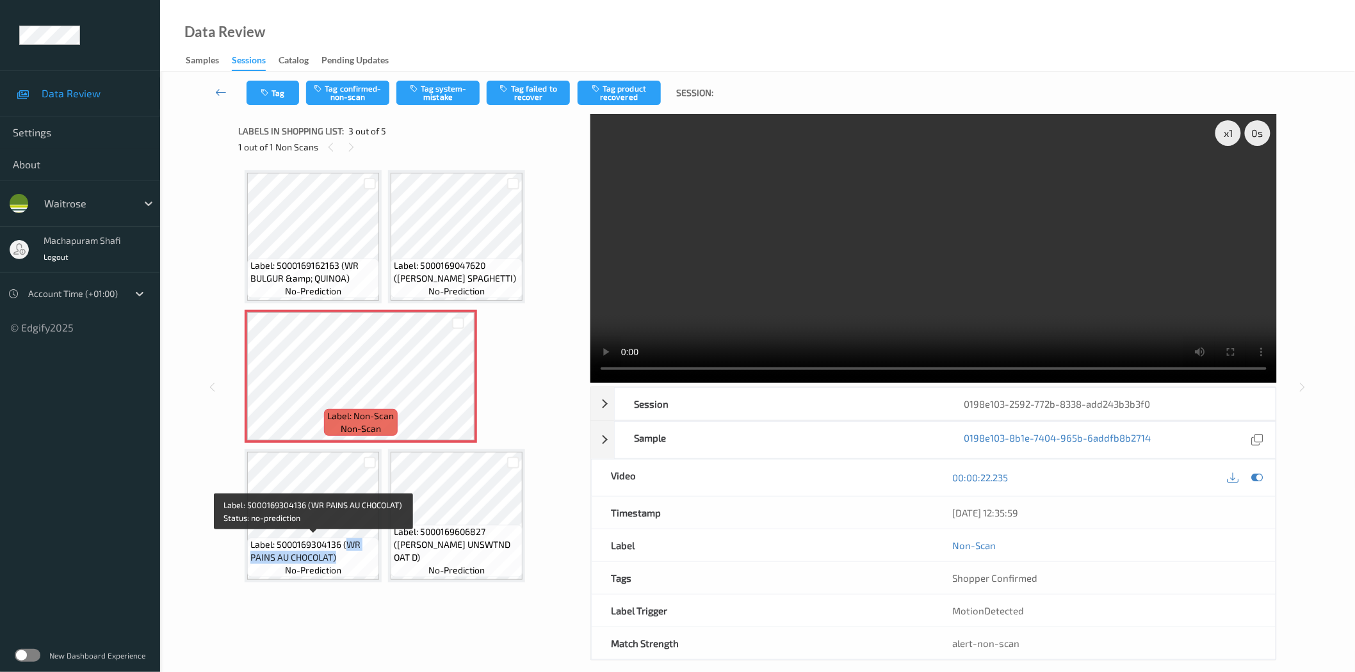
copy span "WR PAINS AU CHOCOLAT)"
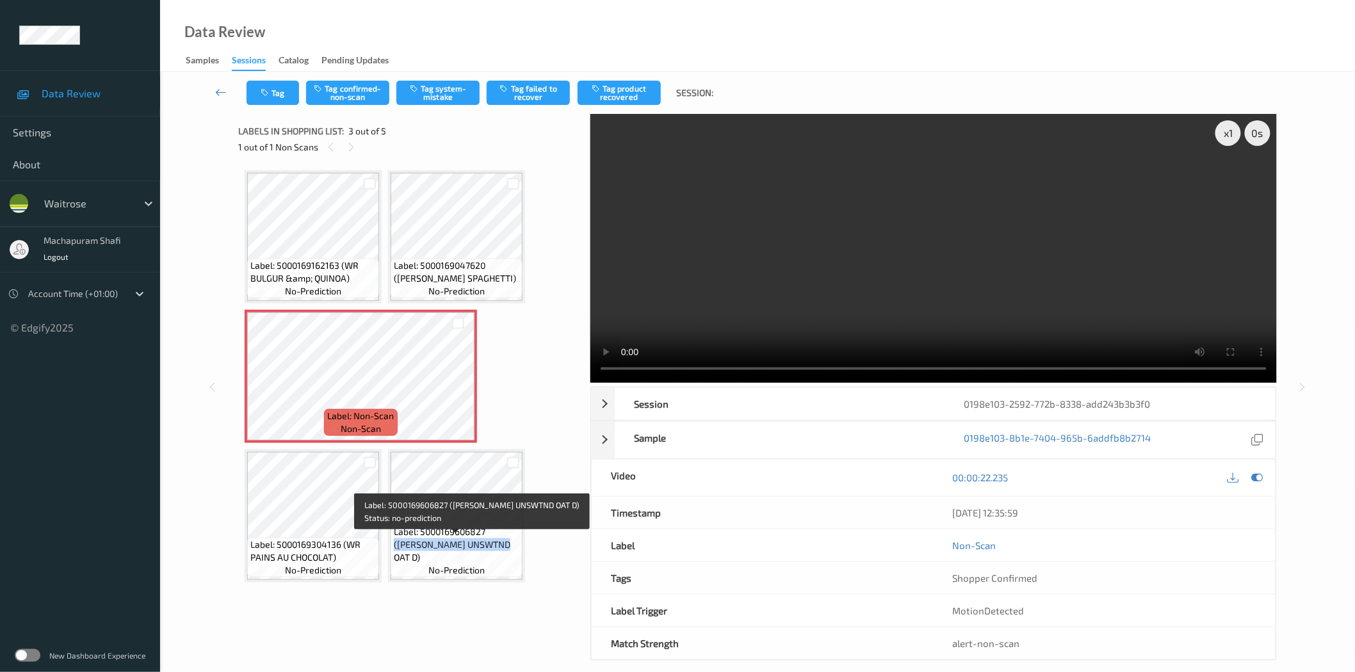
drag, startPoint x: 487, startPoint y: 545, endPoint x: 500, endPoint y: 564, distance: 23.4
click at [500, 564] on div "Label: 5000169606827 (WR ESS UNSWTND OAT D) no-prediction" at bounding box center [457, 551] width 132 height 53
copy span "(WR ESS UNSWTND OAT D)"
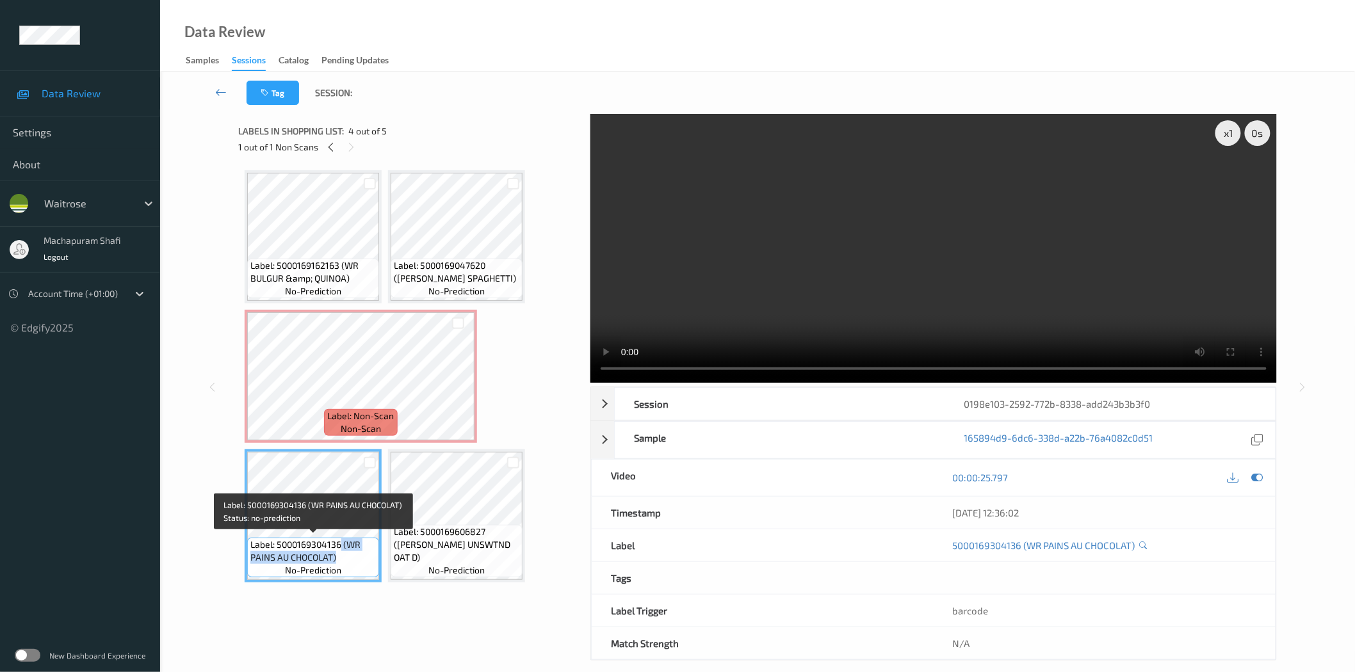
drag, startPoint x: 341, startPoint y: 543, endPoint x: 362, endPoint y: 562, distance: 28.6
click at [362, 562] on div "Label: 5000169304136 (WR PAINS AU CHOCOLAT) no-prediction" at bounding box center [313, 558] width 132 height 40
copy span "(WR PAINS AU CHOCOLAT)"
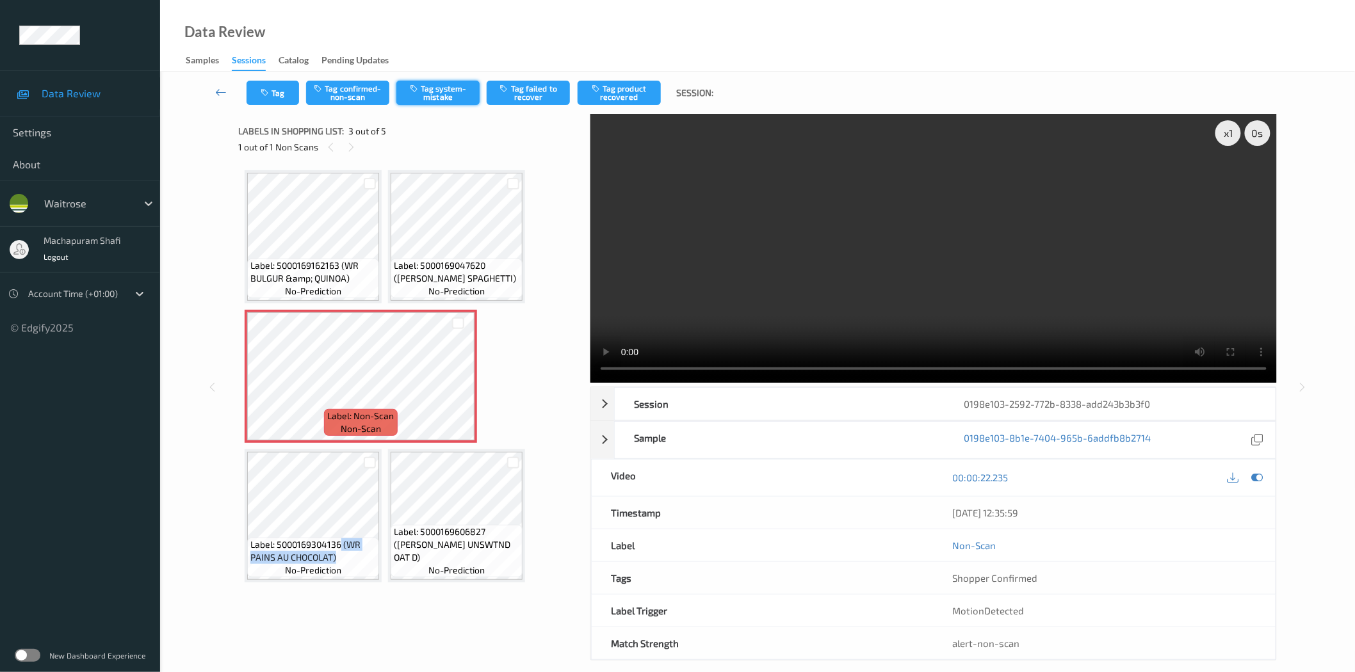
click at [435, 92] on button "Tag system-mistake" at bounding box center [437, 93] width 83 height 24
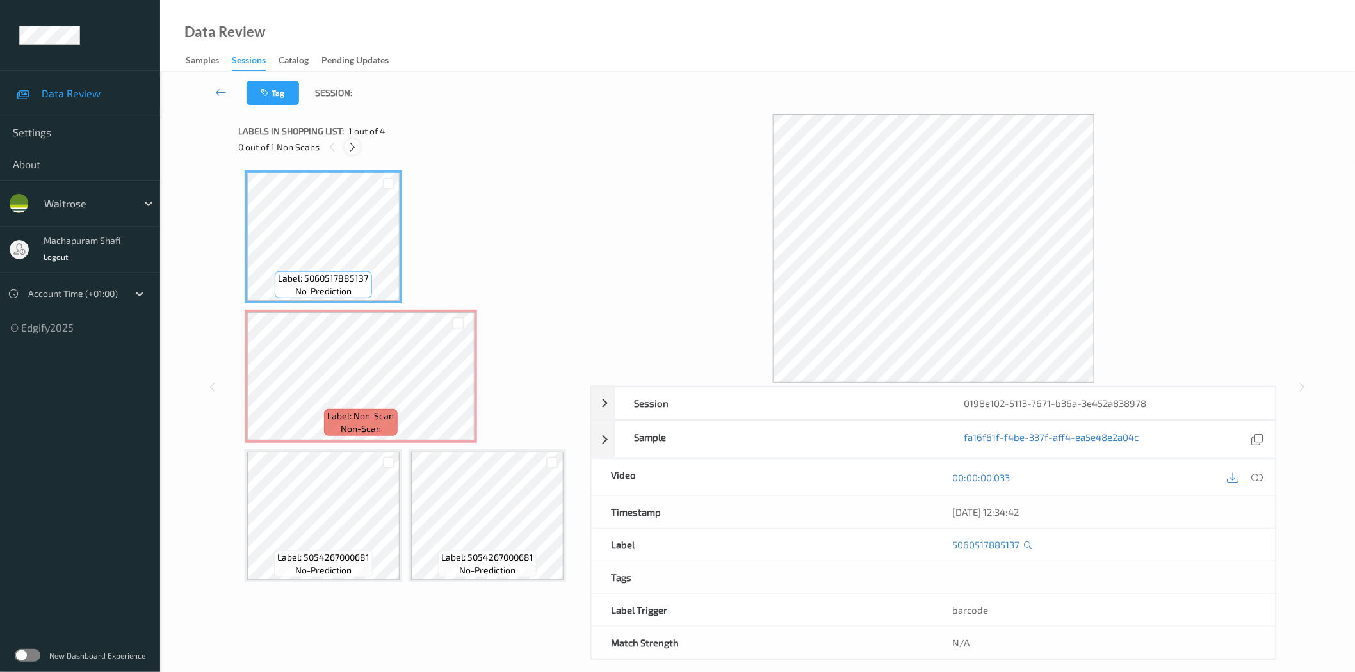
click at [354, 145] on icon at bounding box center [352, 148] width 11 height 12
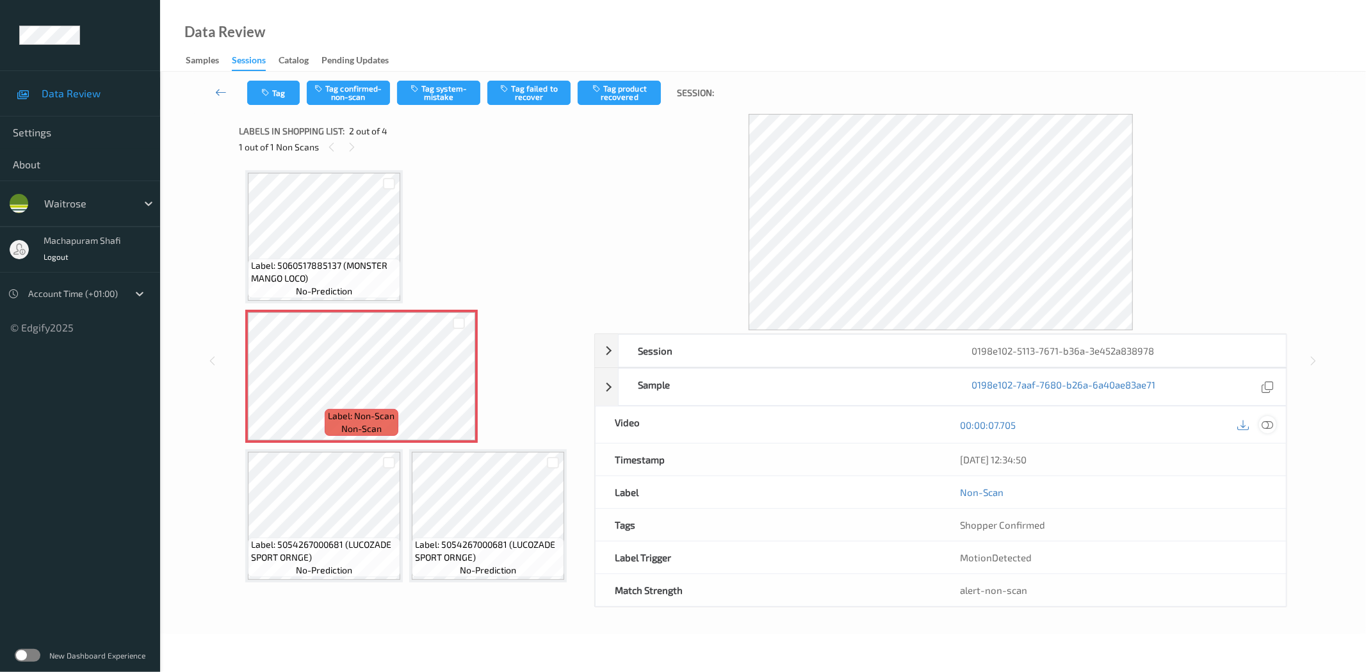
click at [1266, 424] on icon at bounding box center [1268, 425] width 12 height 12
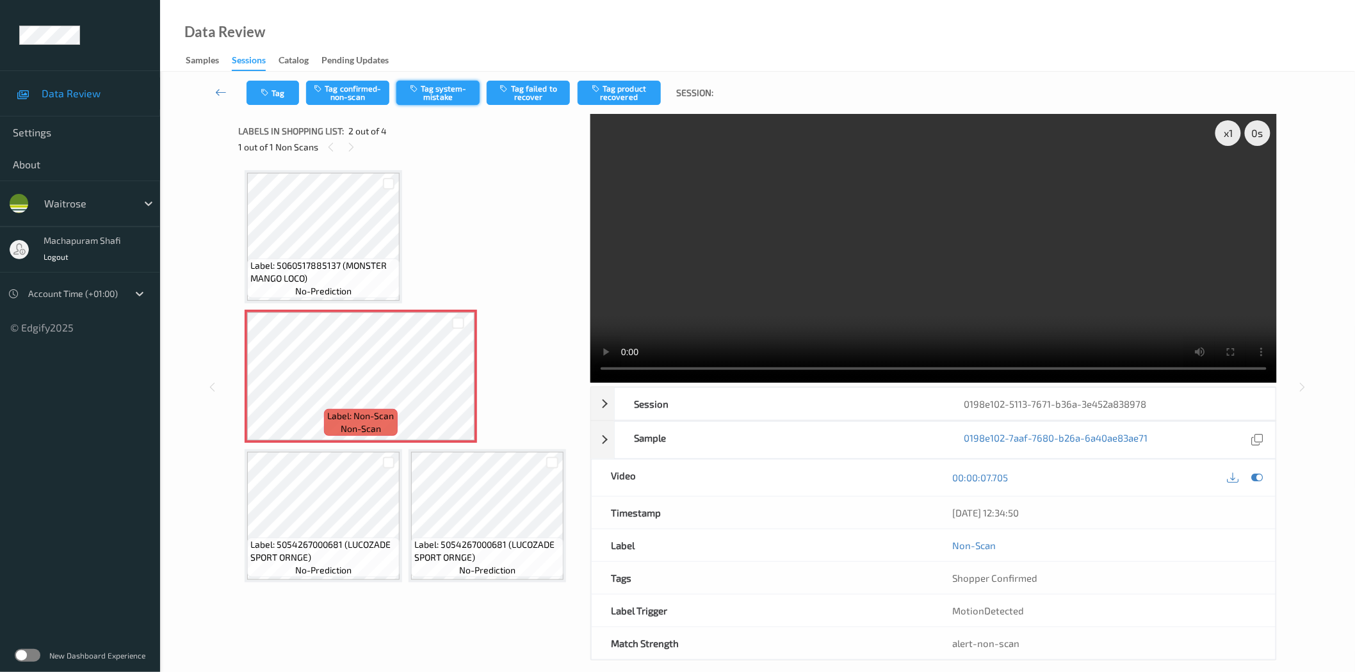
click at [437, 90] on button "Tag system-mistake" at bounding box center [437, 93] width 83 height 24
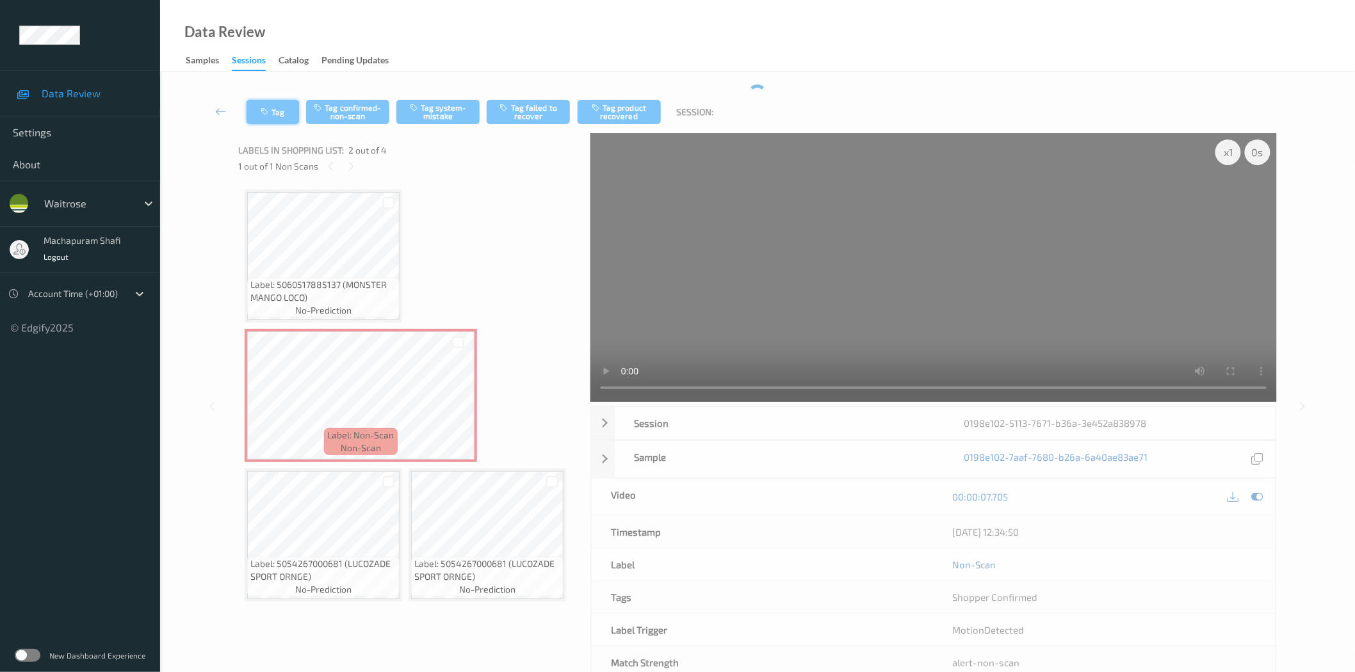
click at [268, 110] on icon "button" at bounding box center [266, 112] width 11 height 9
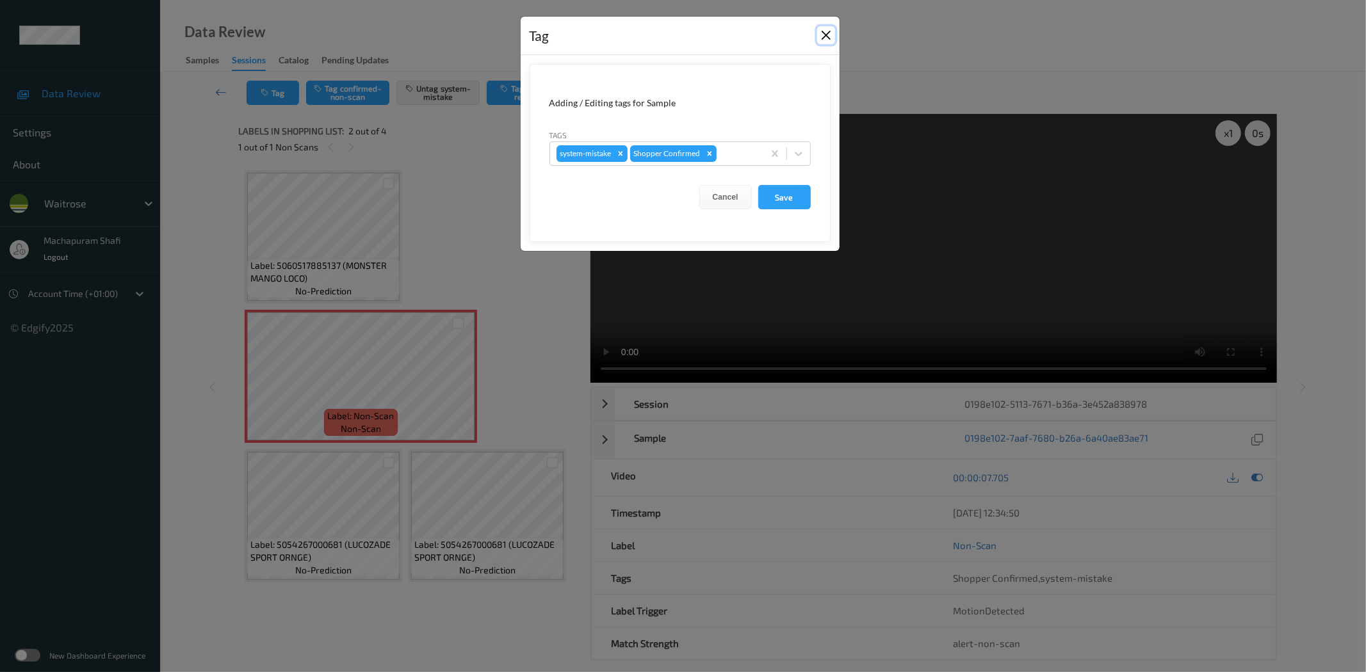
click at [829, 29] on button "Close" at bounding box center [826, 35] width 18 height 18
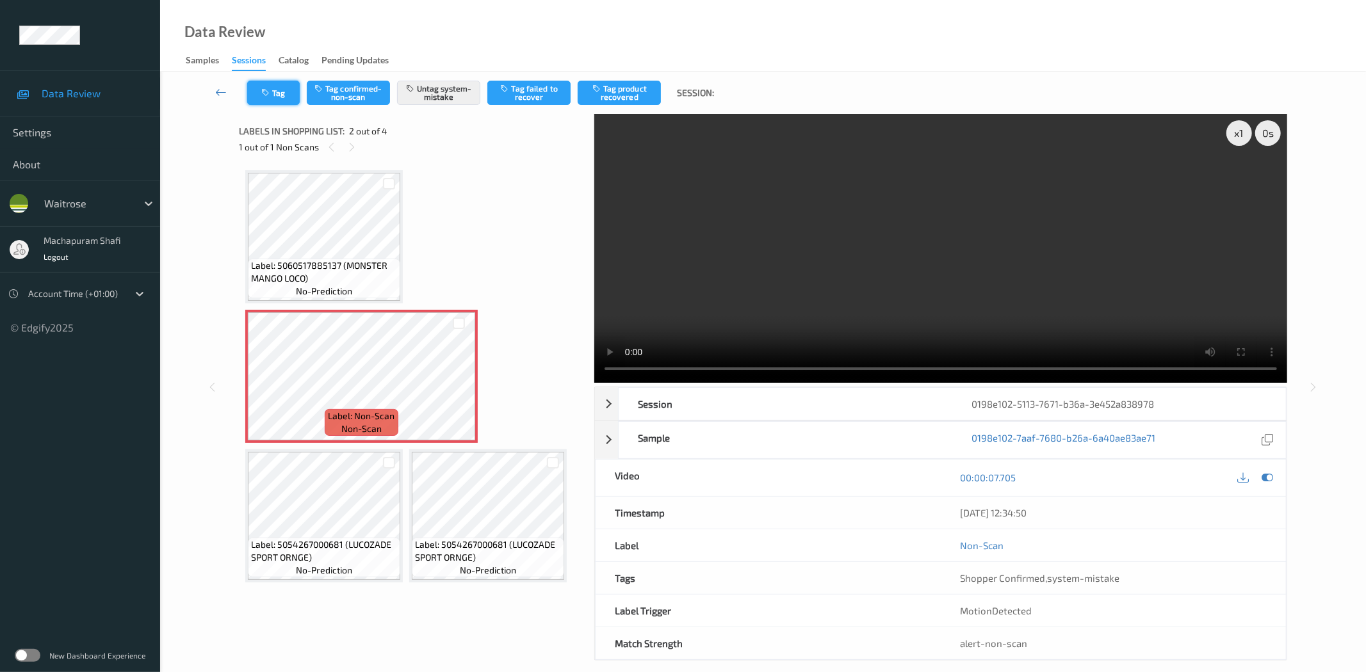
click at [286, 86] on button "Tag" at bounding box center [273, 93] width 53 height 24
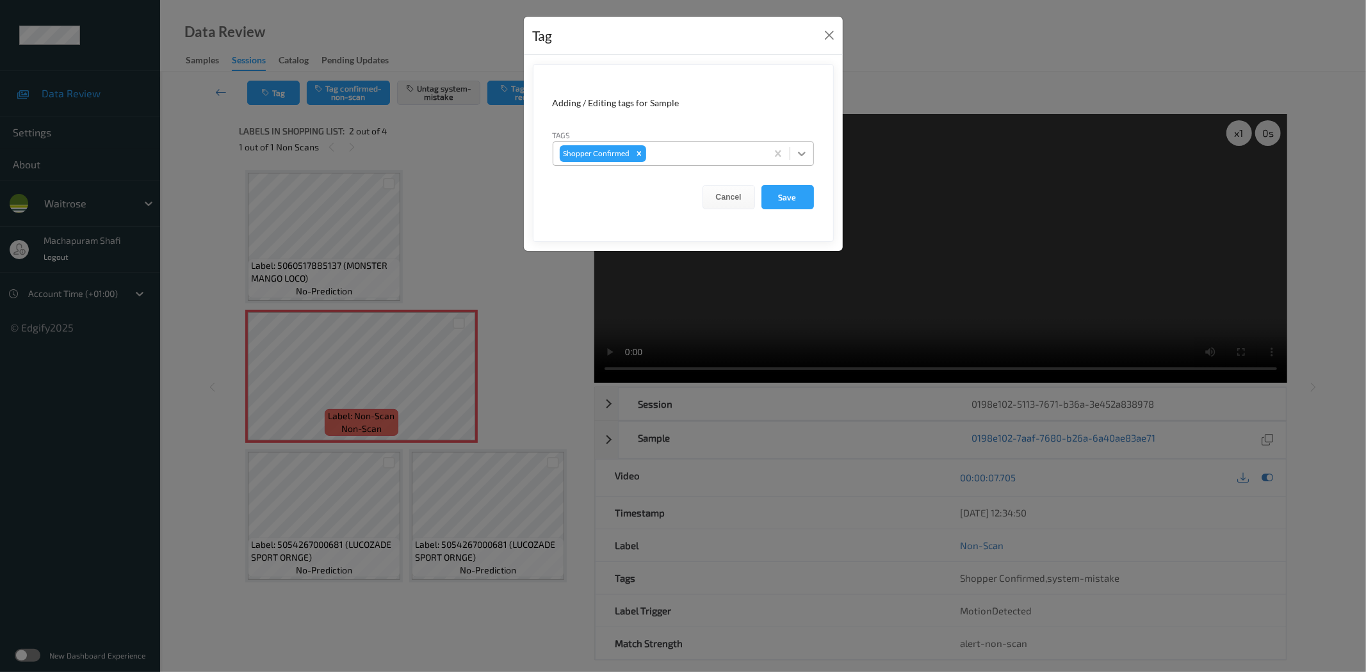
click at [796, 149] on icon at bounding box center [801, 153] width 13 height 13
click at [829, 32] on button "Close" at bounding box center [829, 35] width 18 height 18
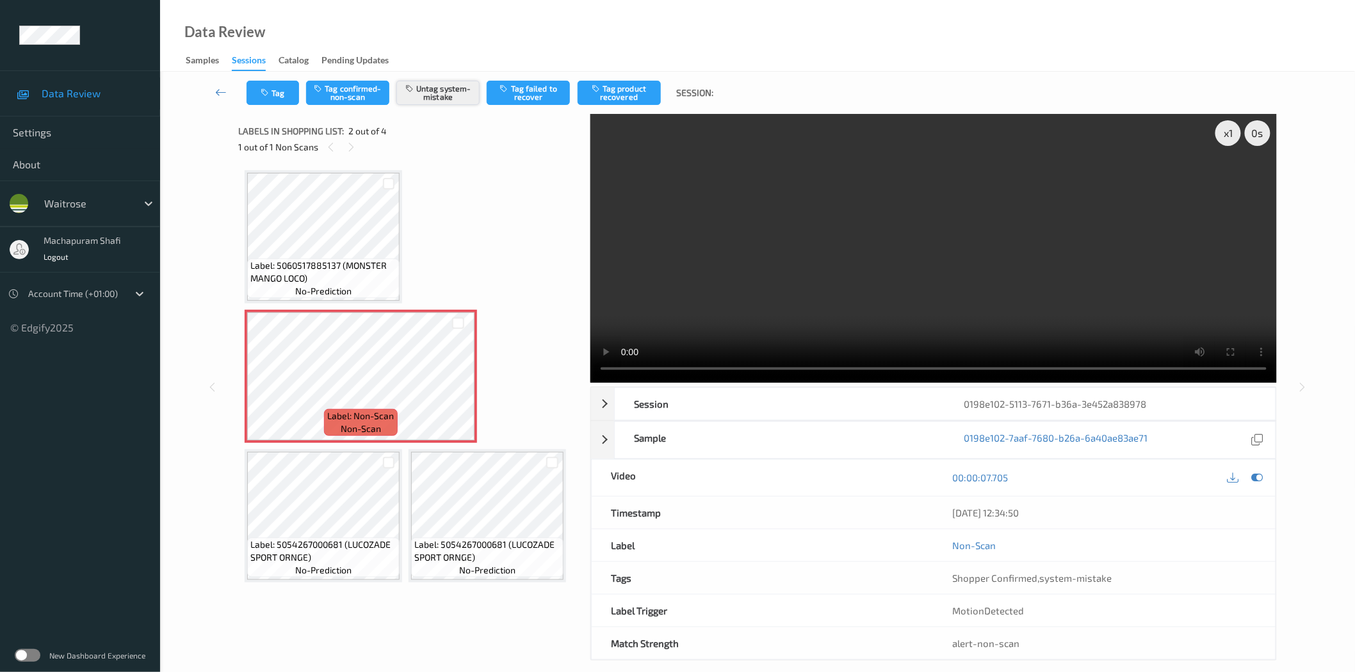
click at [423, 93] on button "Untag system-mistake" at bounding box center [437, 93] width 83 height 24
click at [440, 97] on button "Untag system-mistake" at bounding box center [437, 93] width 83 height 24
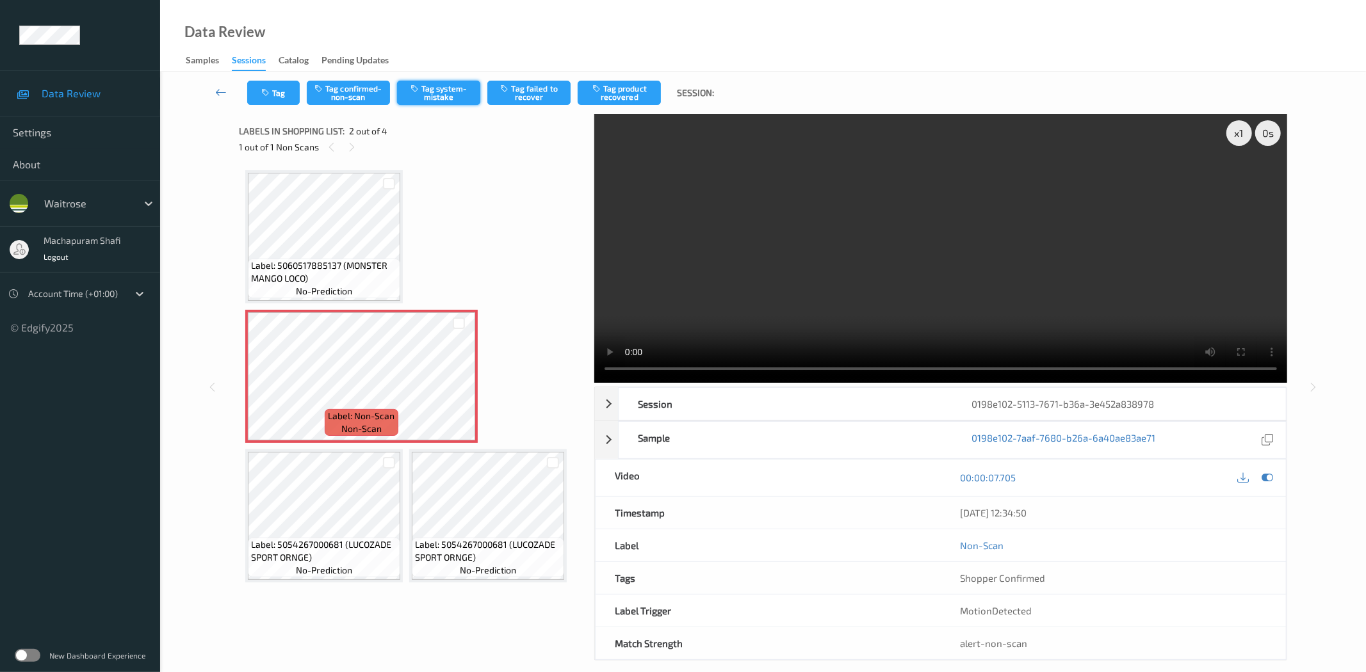
click at [434, 96] on button "Tag system-mistake" at bounding box center [438, 93] width 83 height 24
click at [272, 94] on icon "button" at bounding box center [266, 92] width 11 height 9
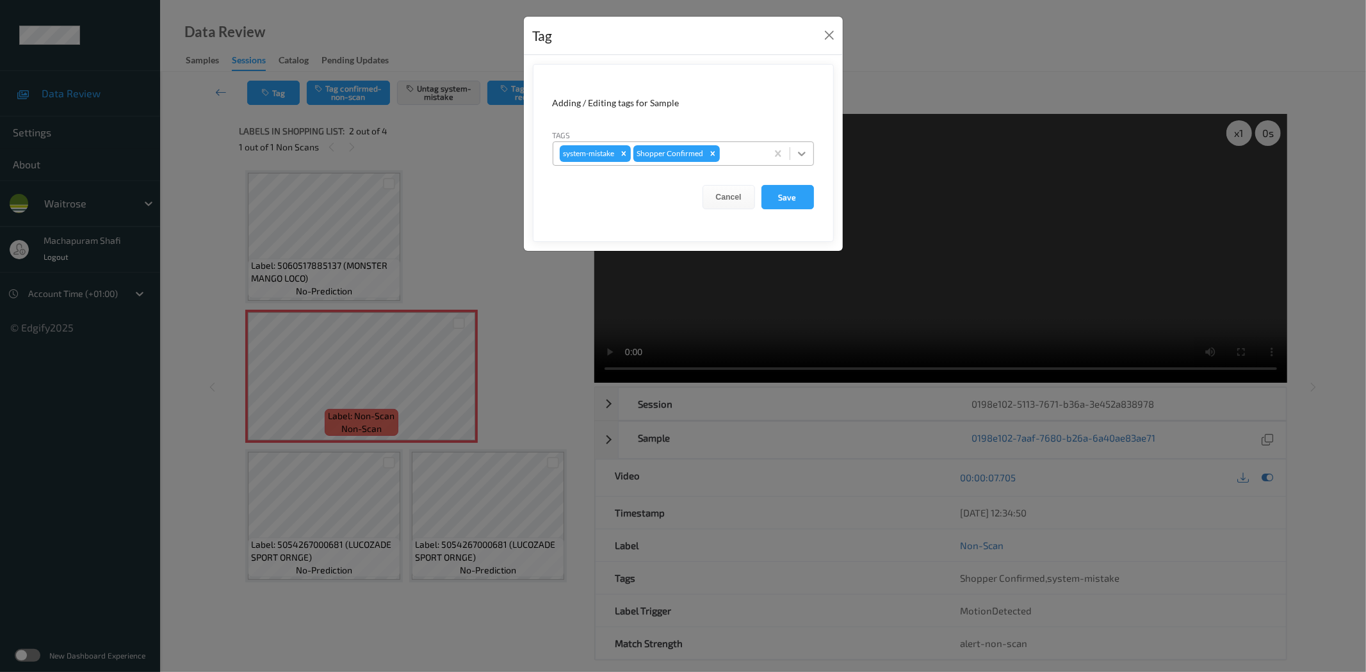
click at [802, 150] on icon at bounding box center [801, 153] width 13 height 13
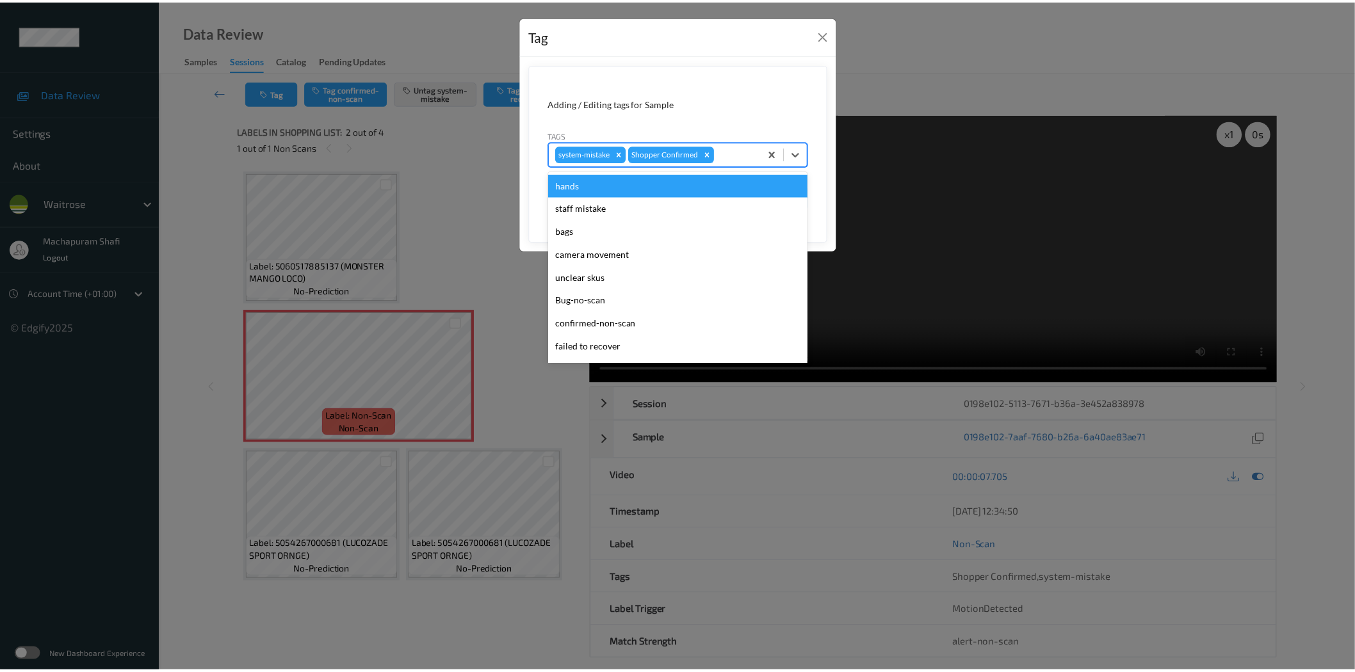
scroll to position [273, 0]
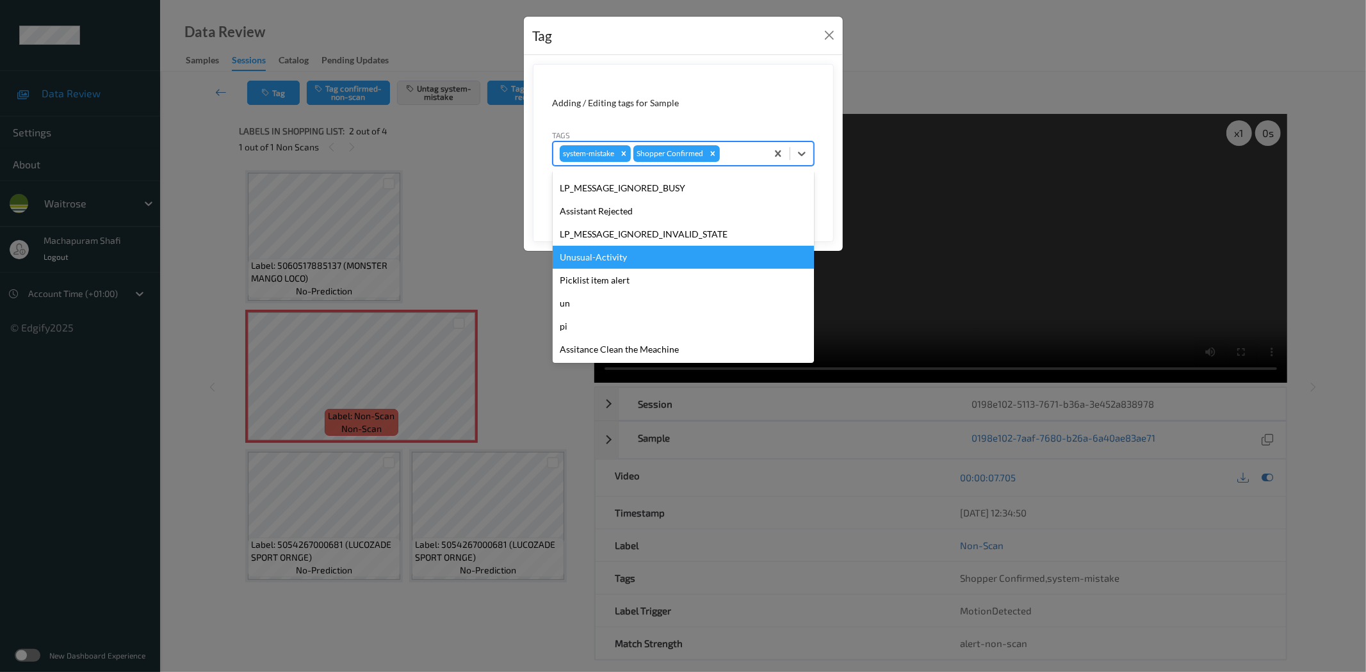
click at [583, 252] on div "Unusual-Activity" at bounding box center [683, 257] width 261 height 23
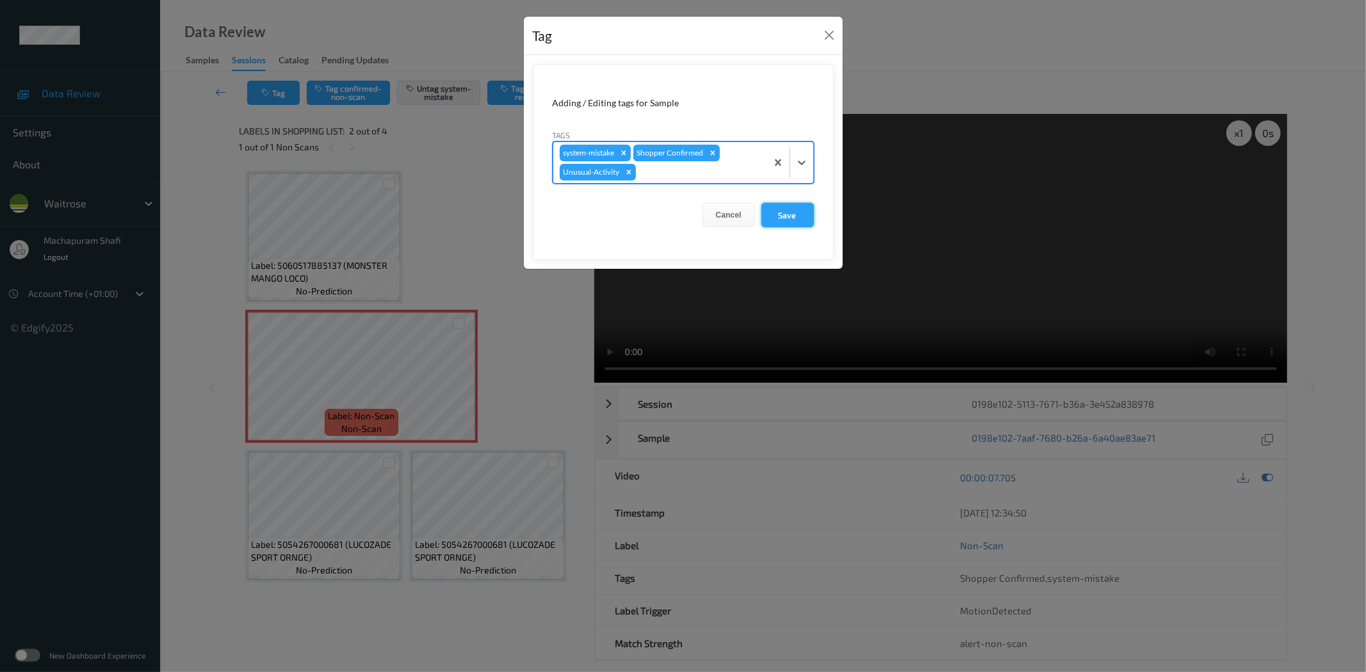
click at [791, 219] on button "Save" at bounding box center [787, 215] width 53 height 24
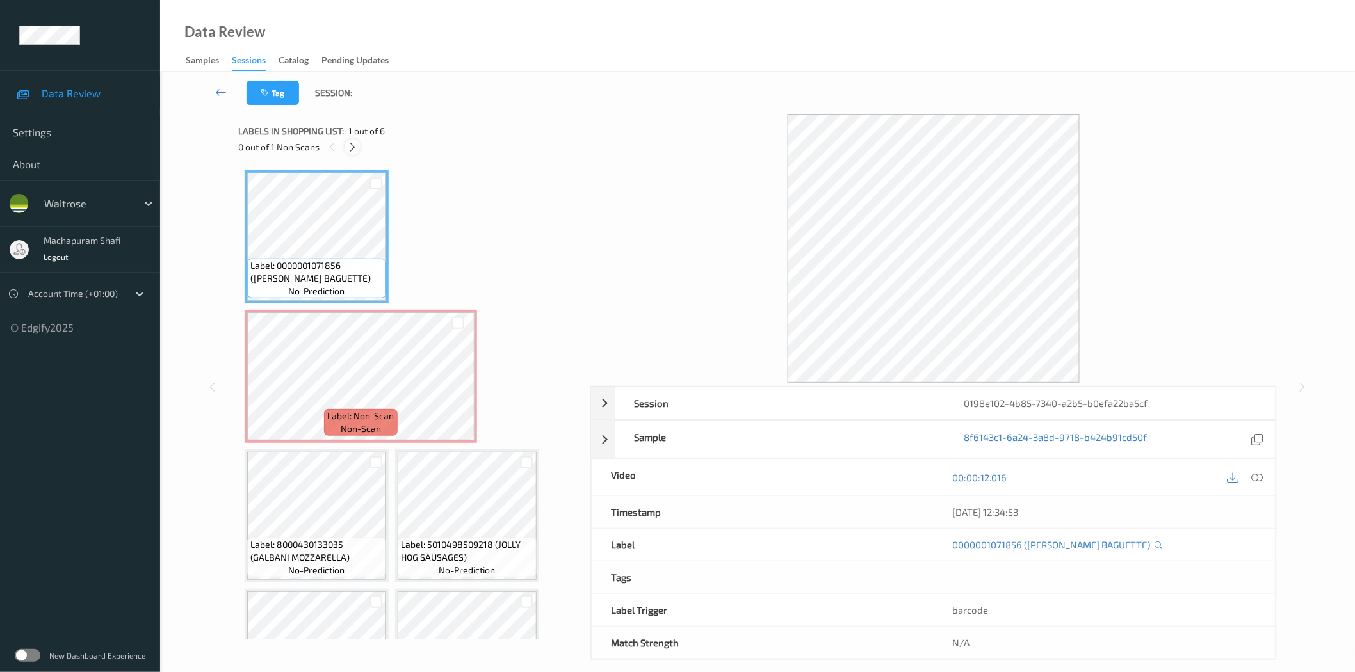
click at [346, 145] on div at bounding box center [353, 147] width 16 height 16
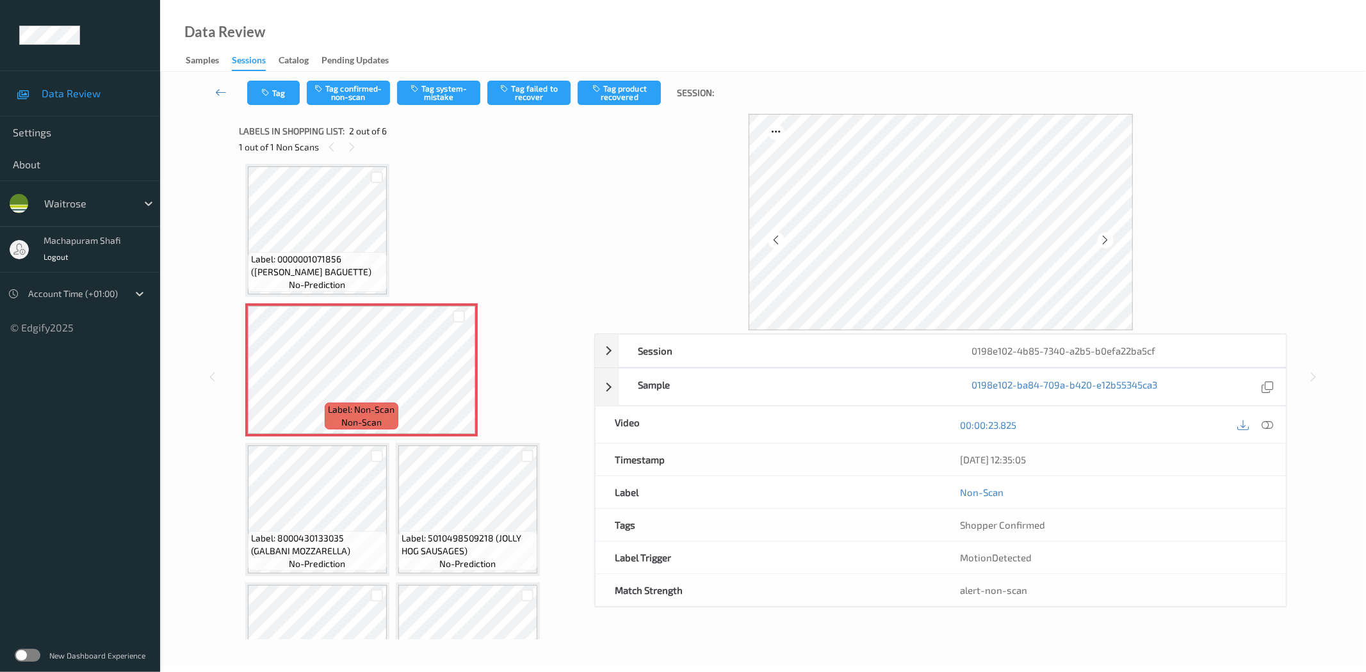
click at [1272, 432] on div at bounding box center [1256, 424] width 42 height 17
click at [1270, 423] on icon at bounding box center [1268, 425] width 12 height 12
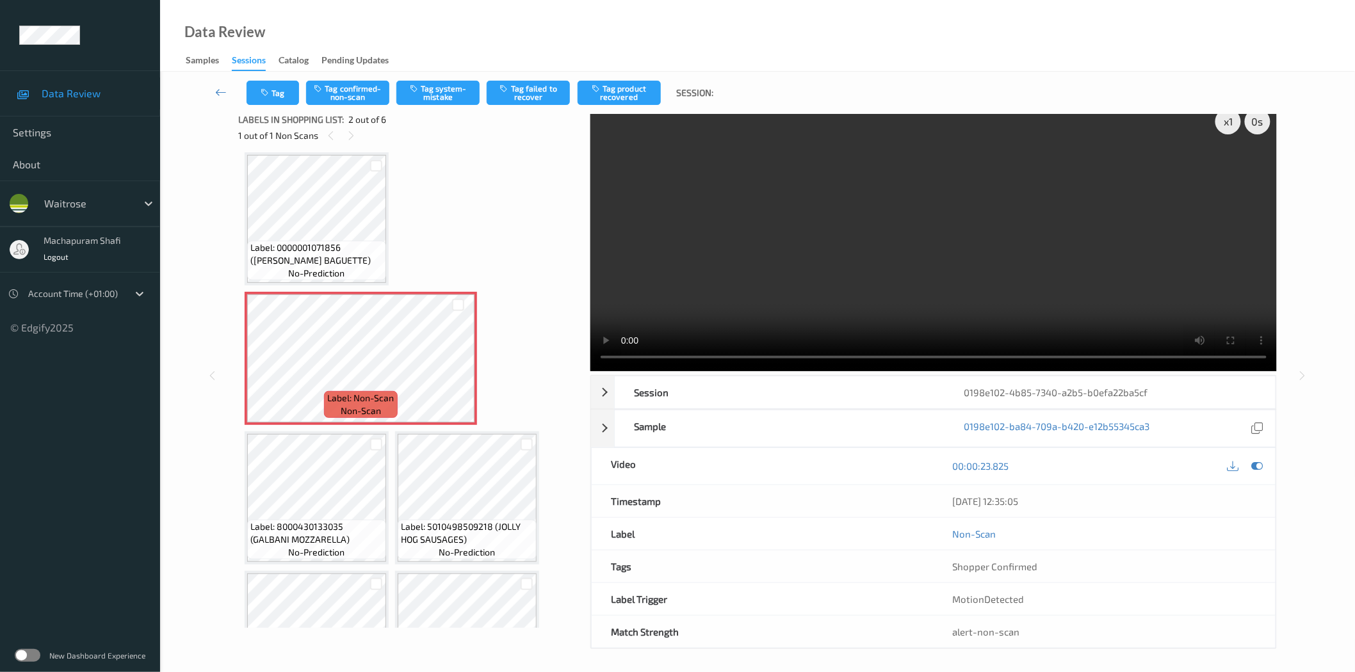
scroll to position [15, 0]
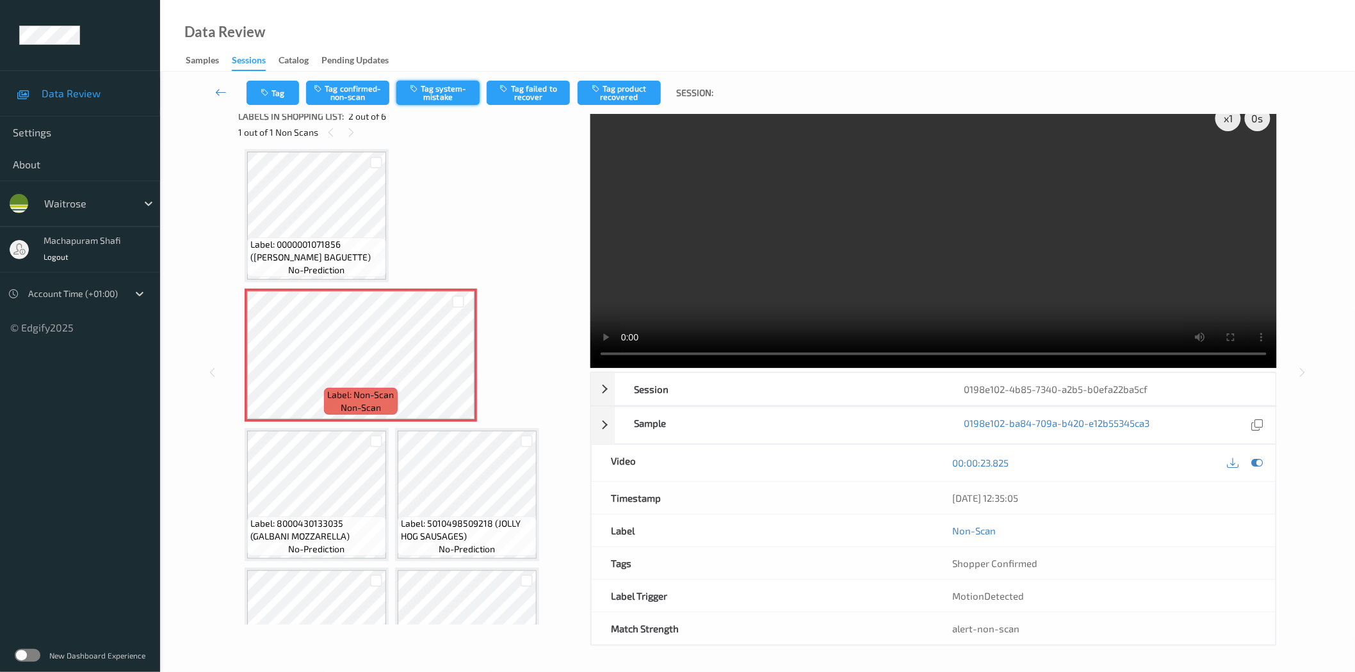
click at [447, 86] on button "Tag system-mistake" at bounding box center [437, 93] width 83 height 24
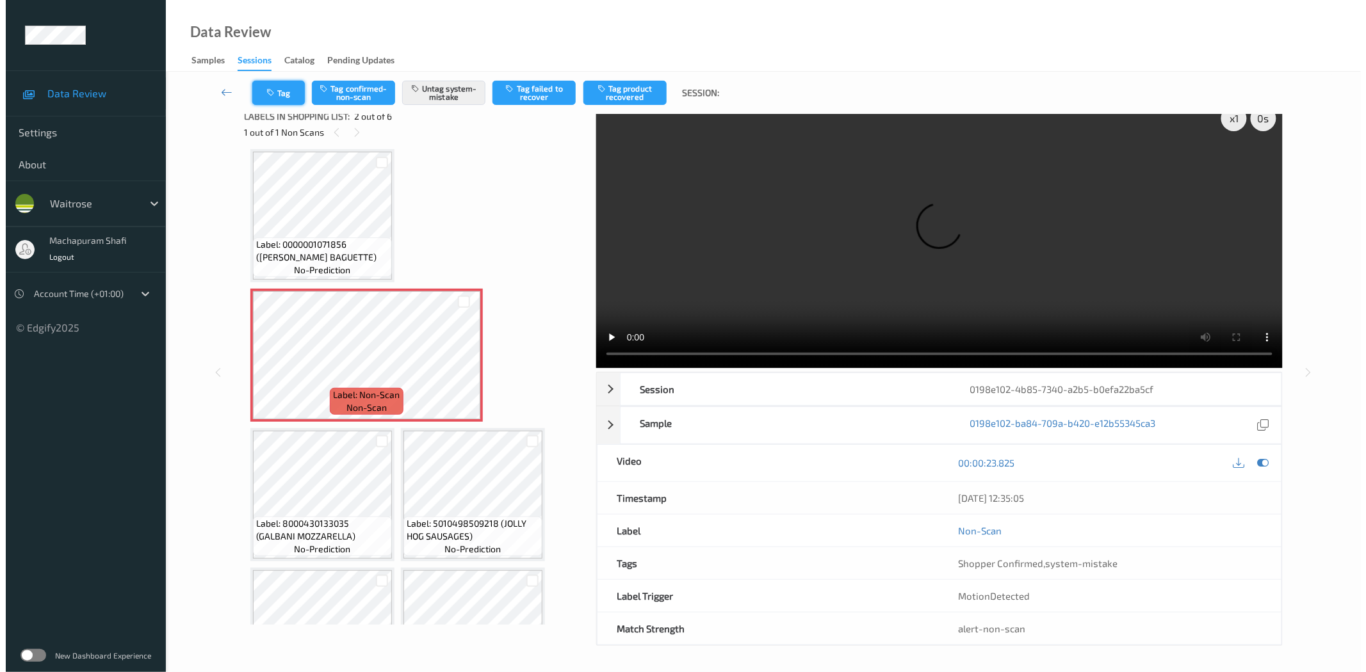
scroll to position [0, 0]
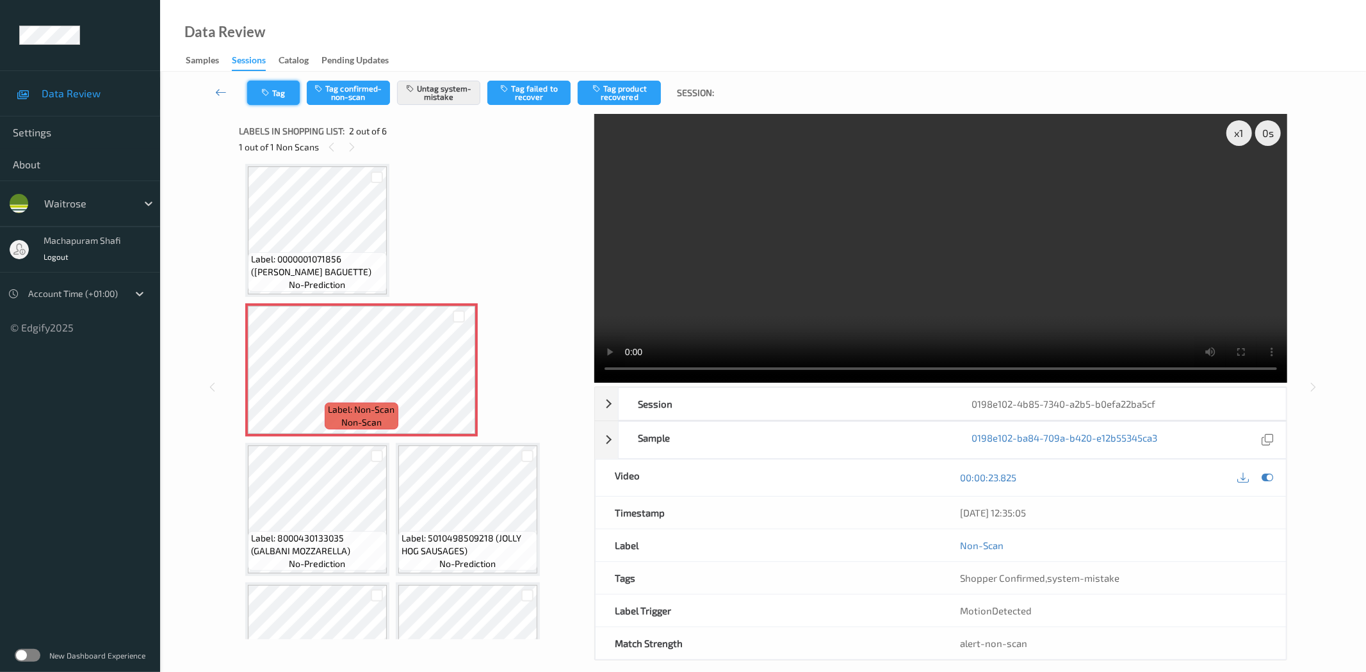
click at [271, 90] on icon "button" at bounding box center [266, 92] width 11 height 9
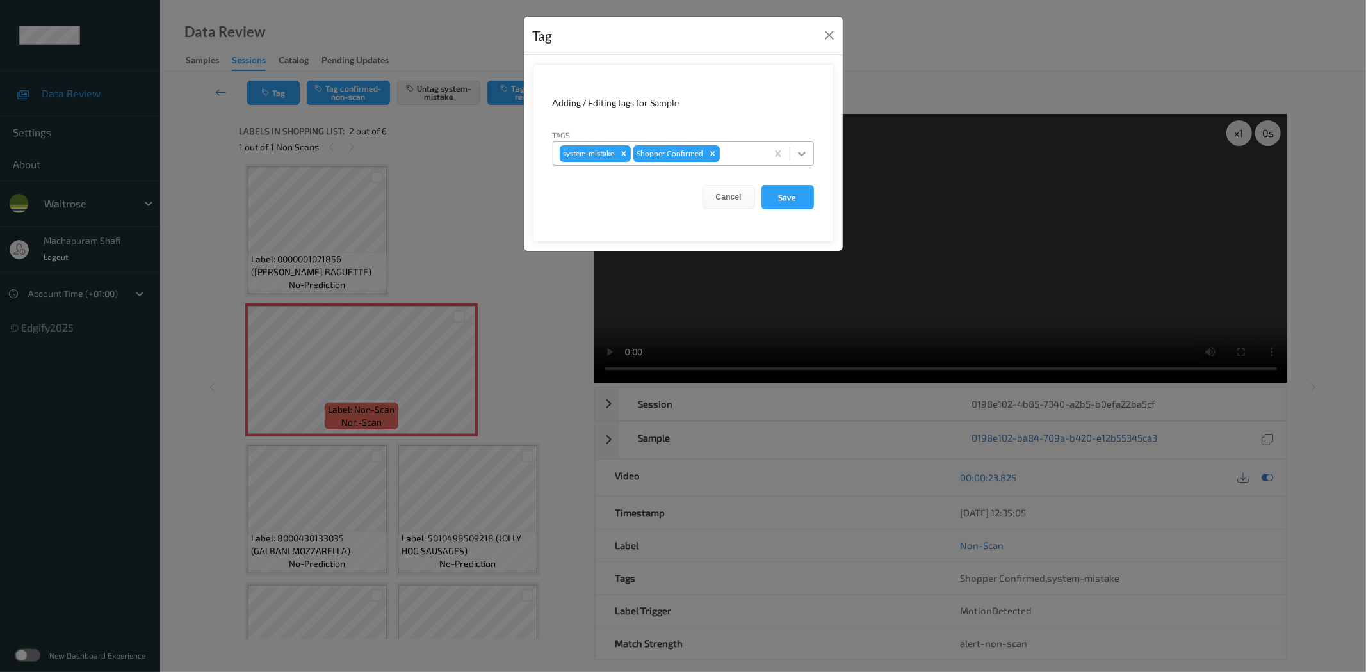
click at [795, 143] on div at bounding box center [801, 153] width 23 height 23
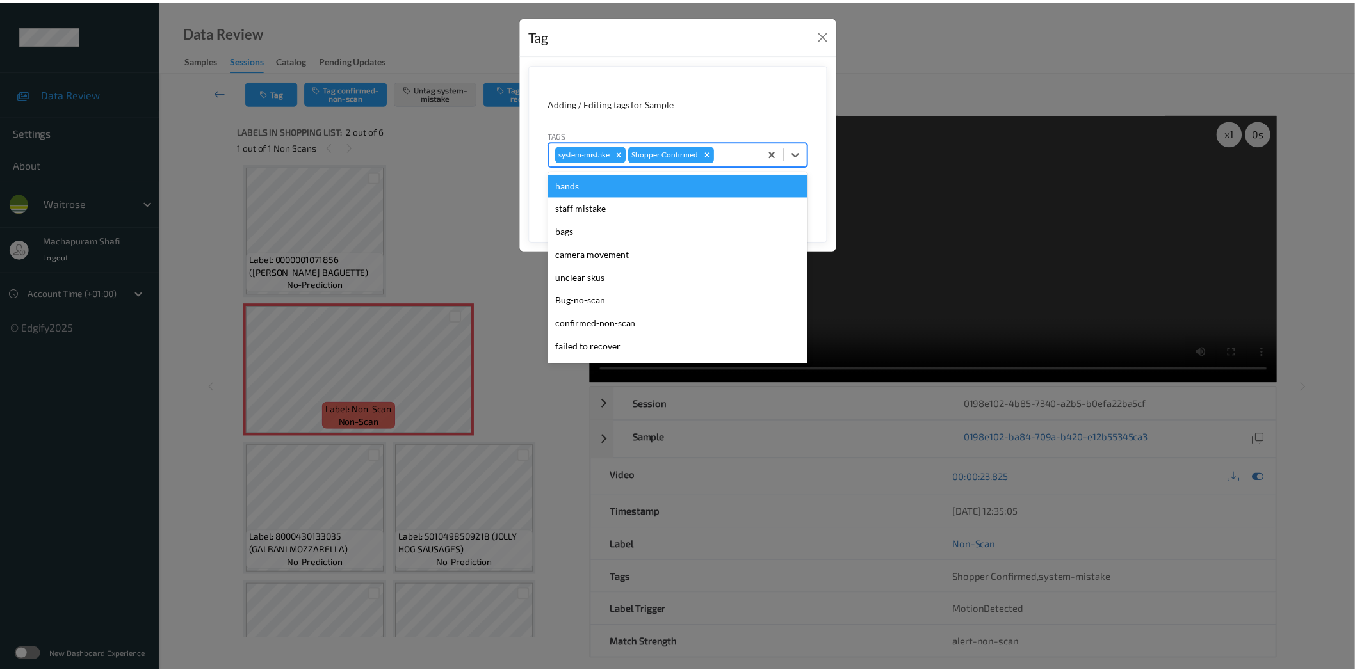
scroll to position [273, 0]
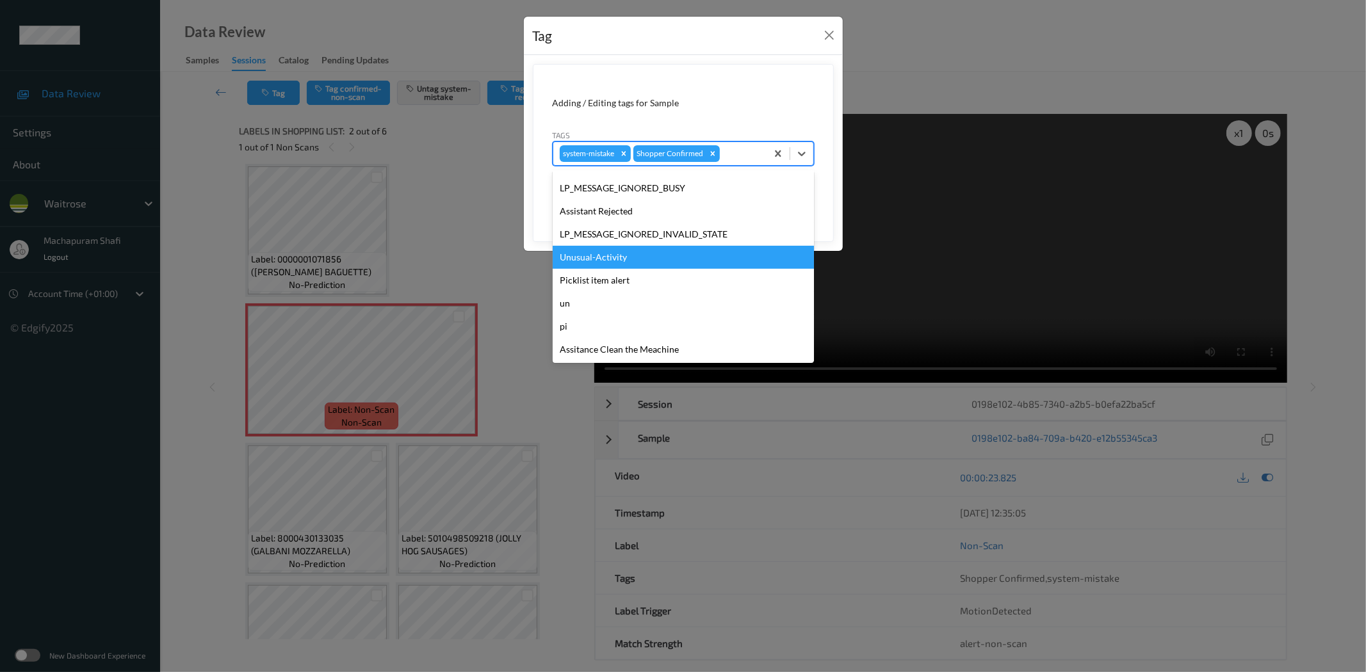
click at [610, 260] on div "Unusual-Activity" at bounding box center [683, 257] width 261 height 23
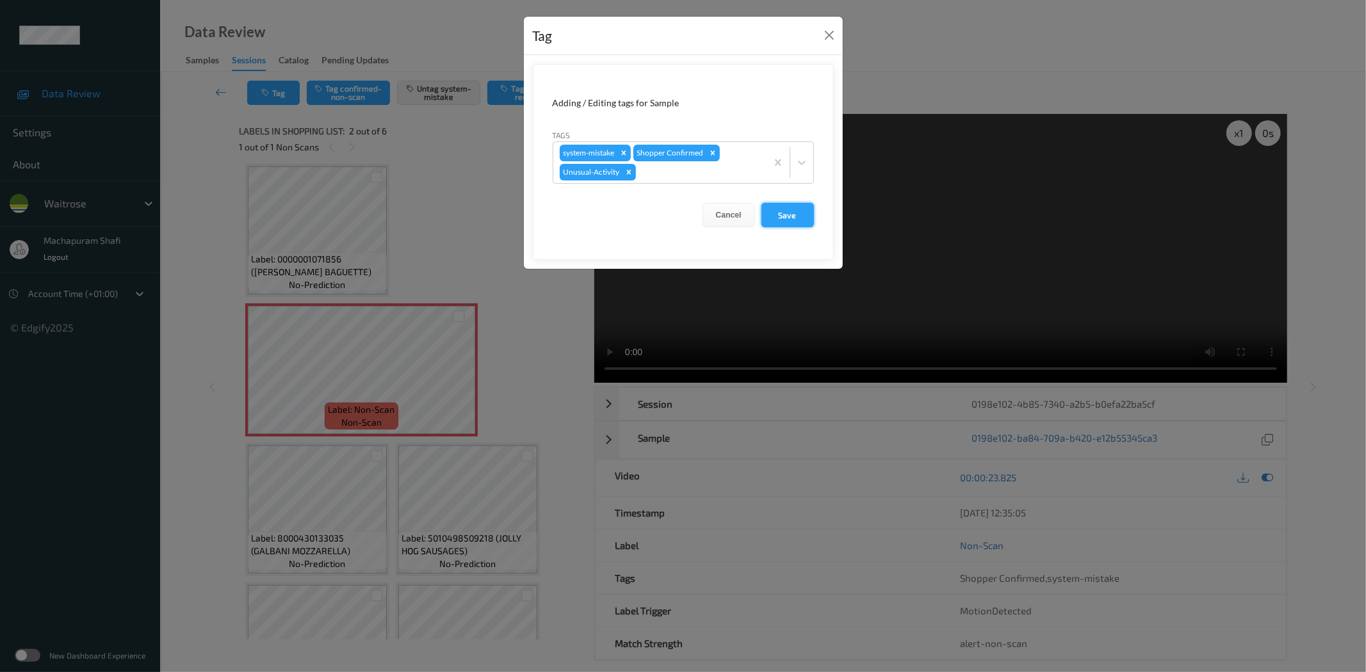
click at [784, 213] on button "Save" at bounding box center [787, 215] width 53 height 24
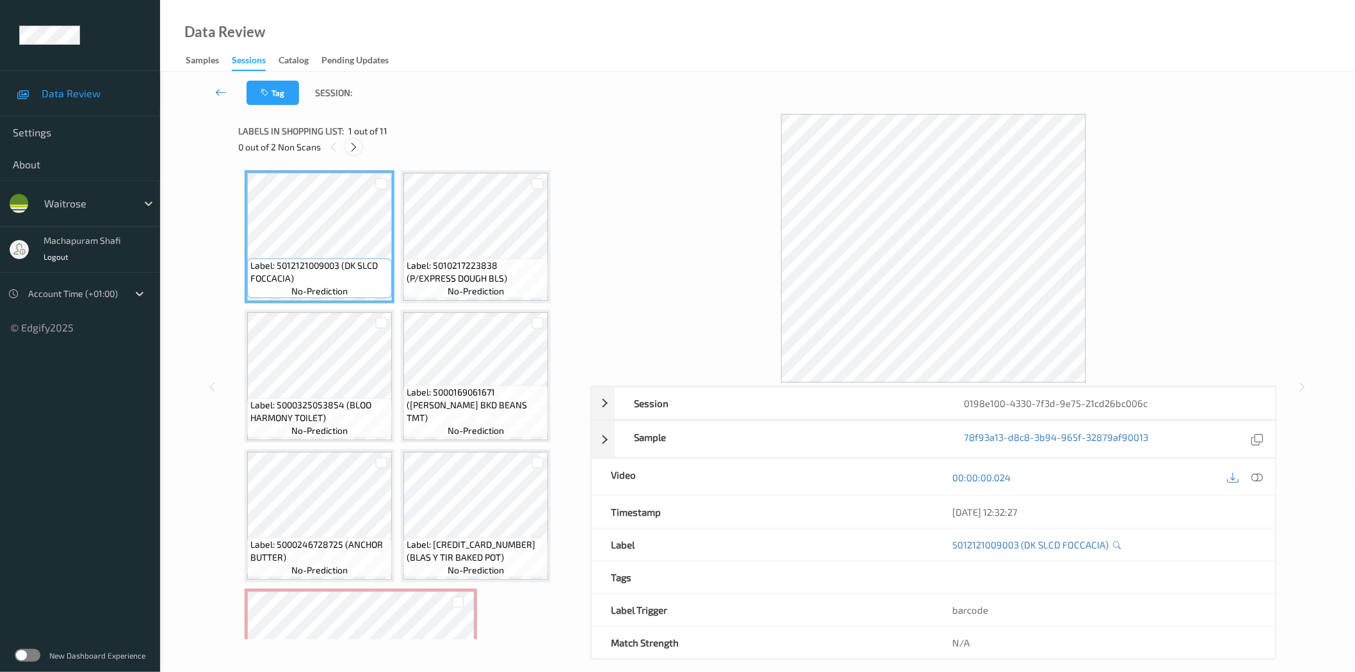
click at [348, 146] on icon at bounding box center [353, 148] width 11 height 12
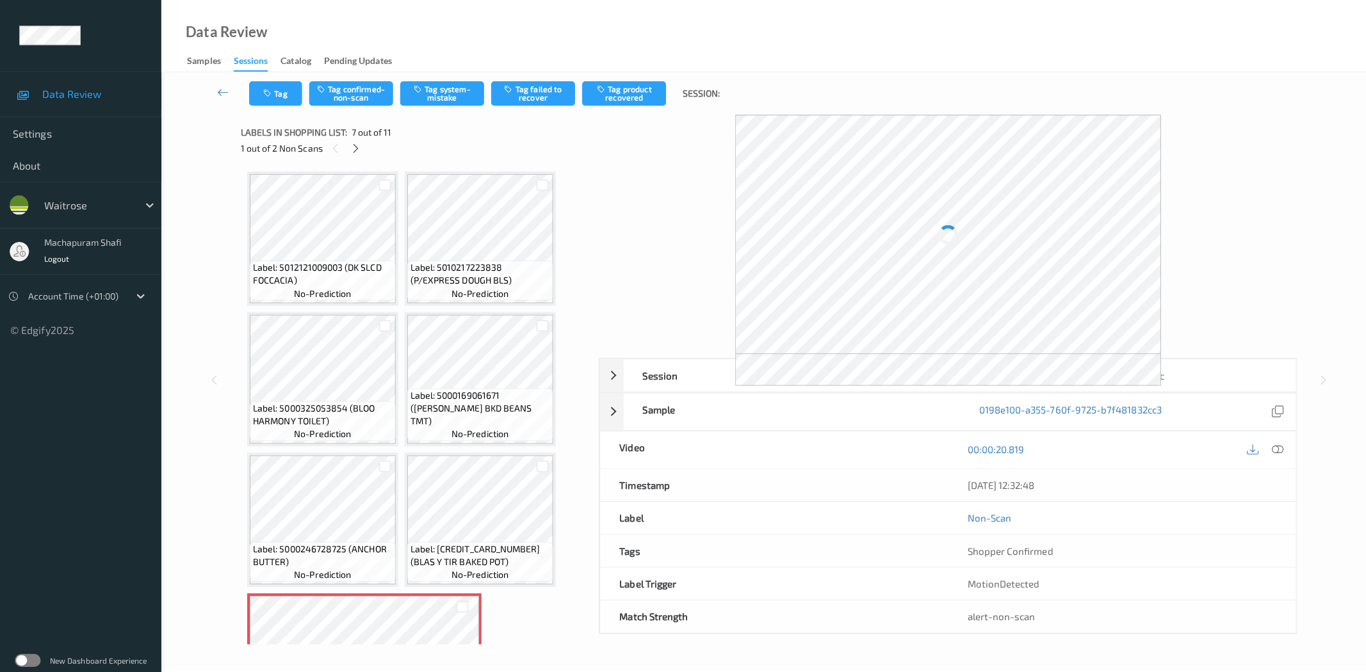
scroll to position [284, 0]
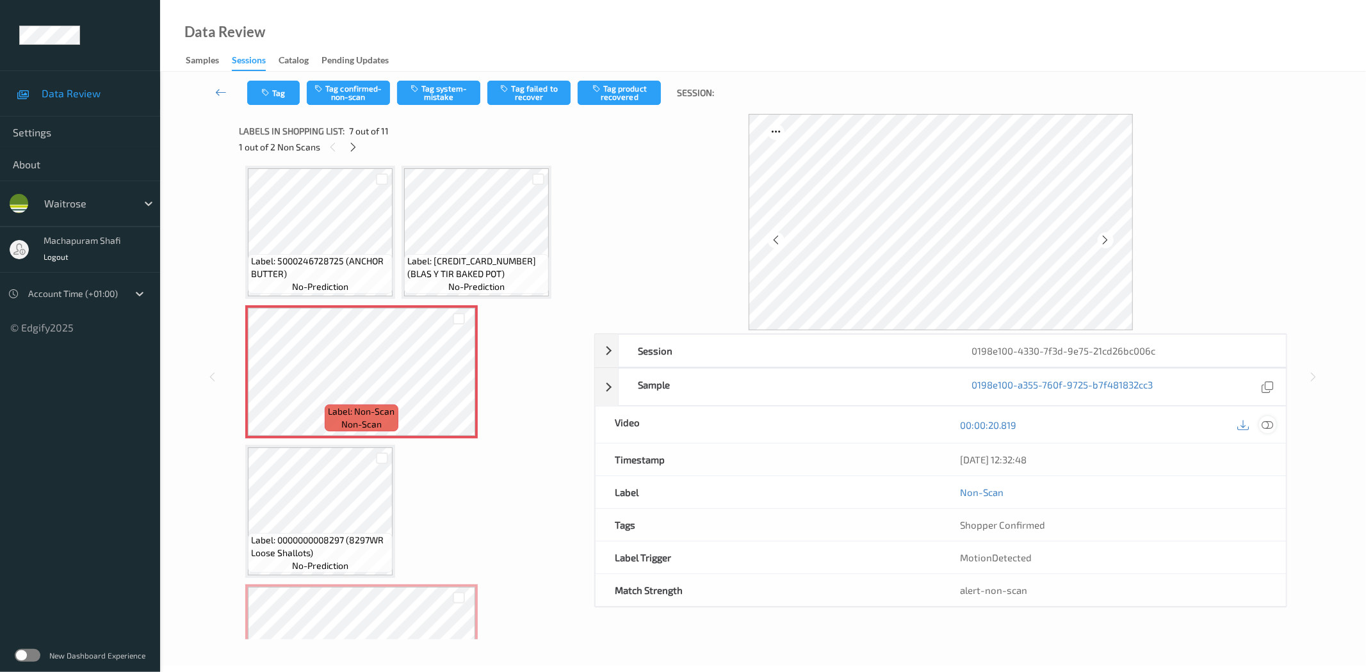
click at [1264, 426] on icon at bounding box center [1268, 425] width 12 height 12
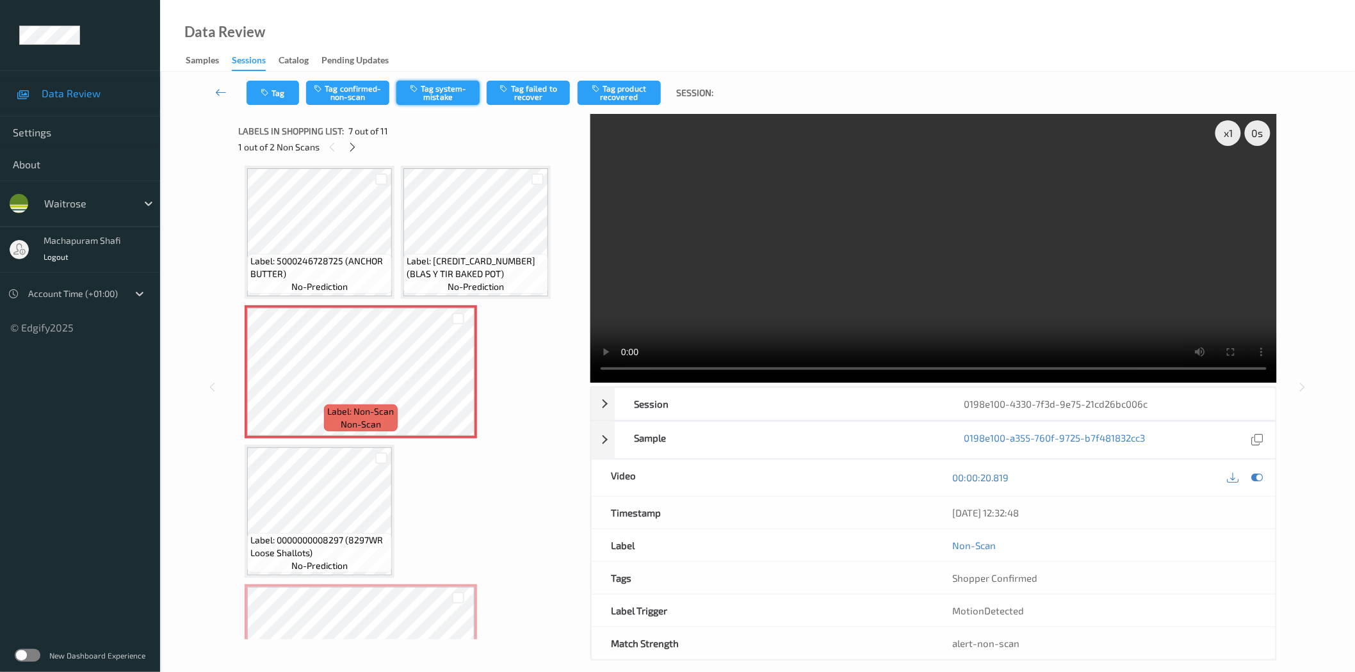
click at [439, 101] on button "Tag system-mistake" at bounding box center [437, 93] width 83 height 24
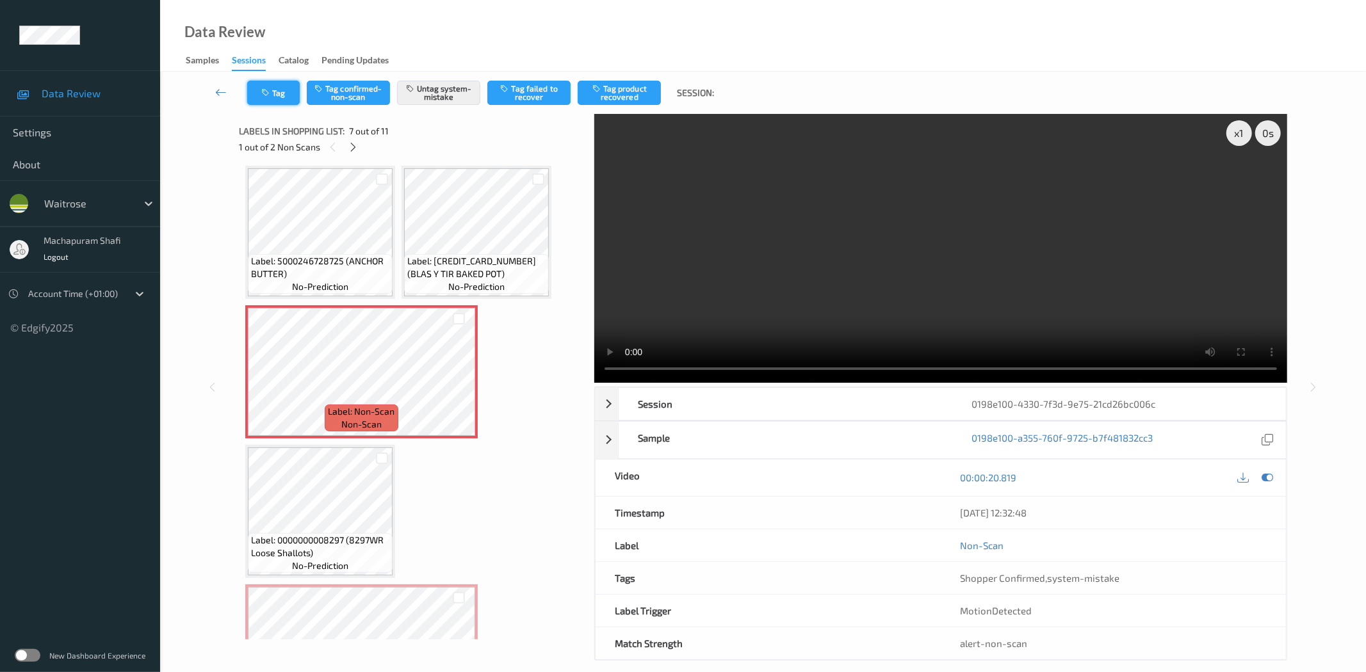
click at [280, 92] on button "Tag" at bounding box center [273, 93] width 53 height 24
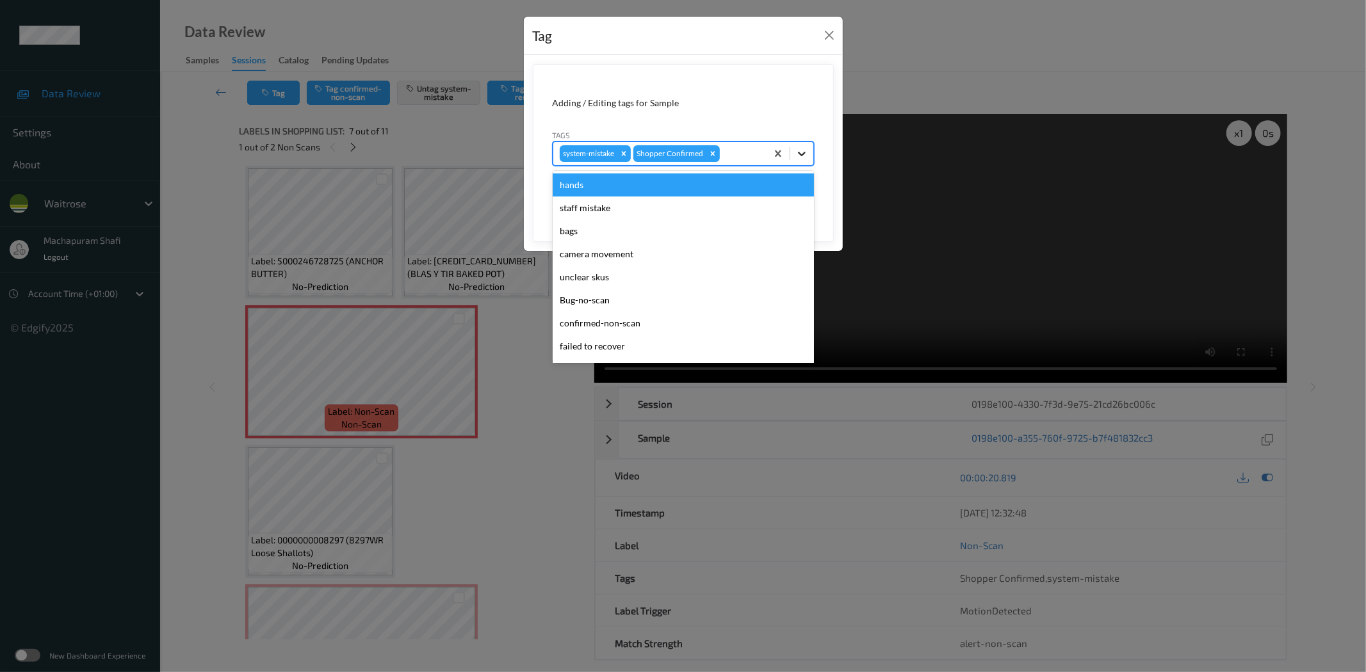
click at [802, 149] on icon at bounding box center [801, 153] width 13 height 13
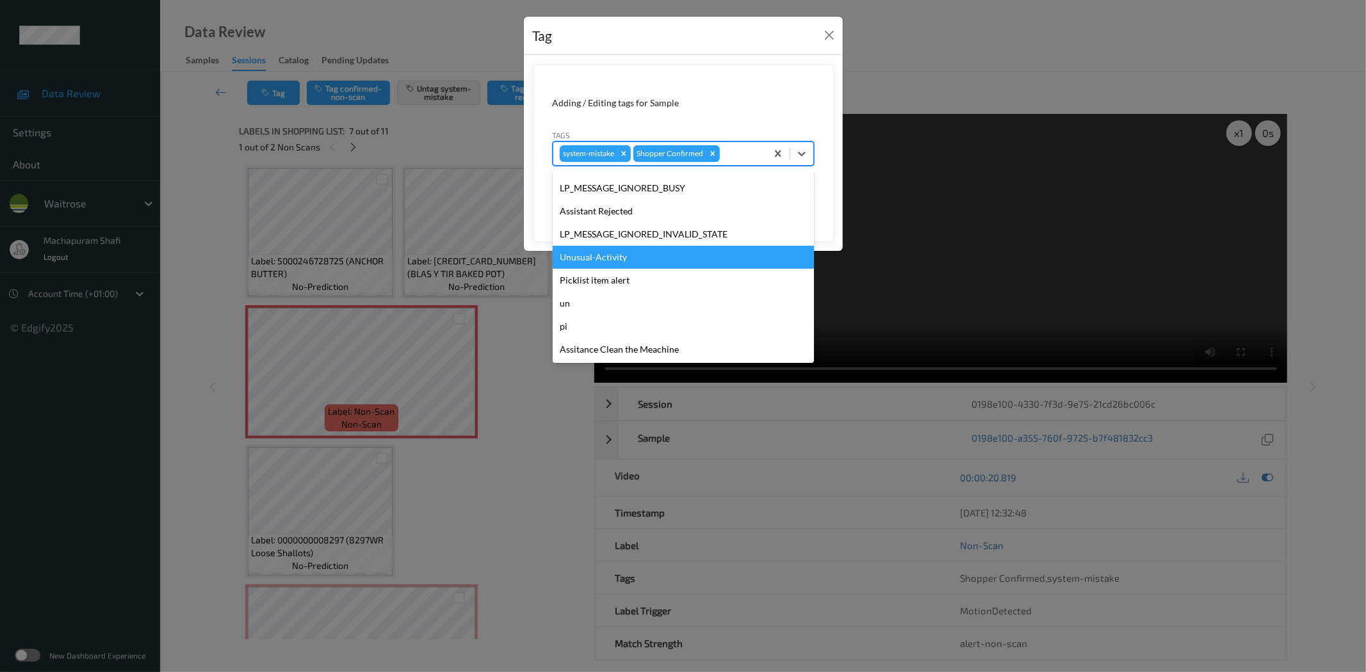
click at [592, 257] on div "Unusual-Activity" at bounding box center [683, 257] width 261 height 23
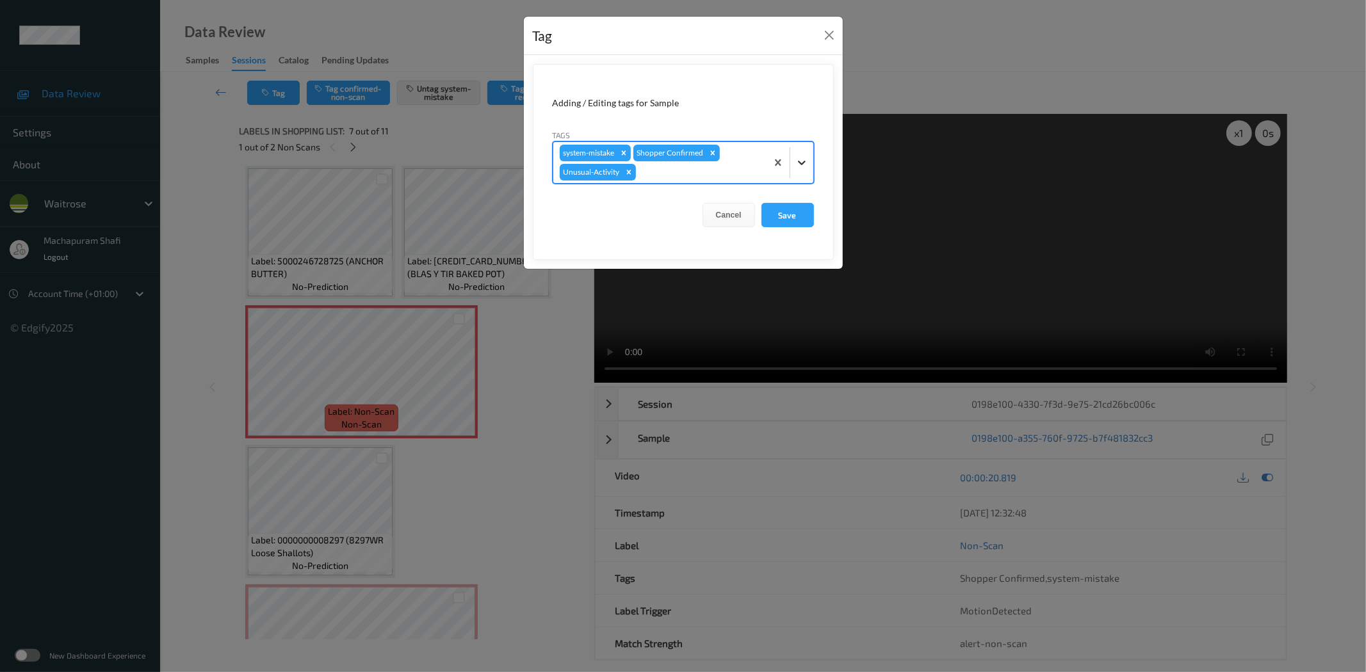
click at [792, 162] on div at bounding box center [801, 162] width 23 height 23
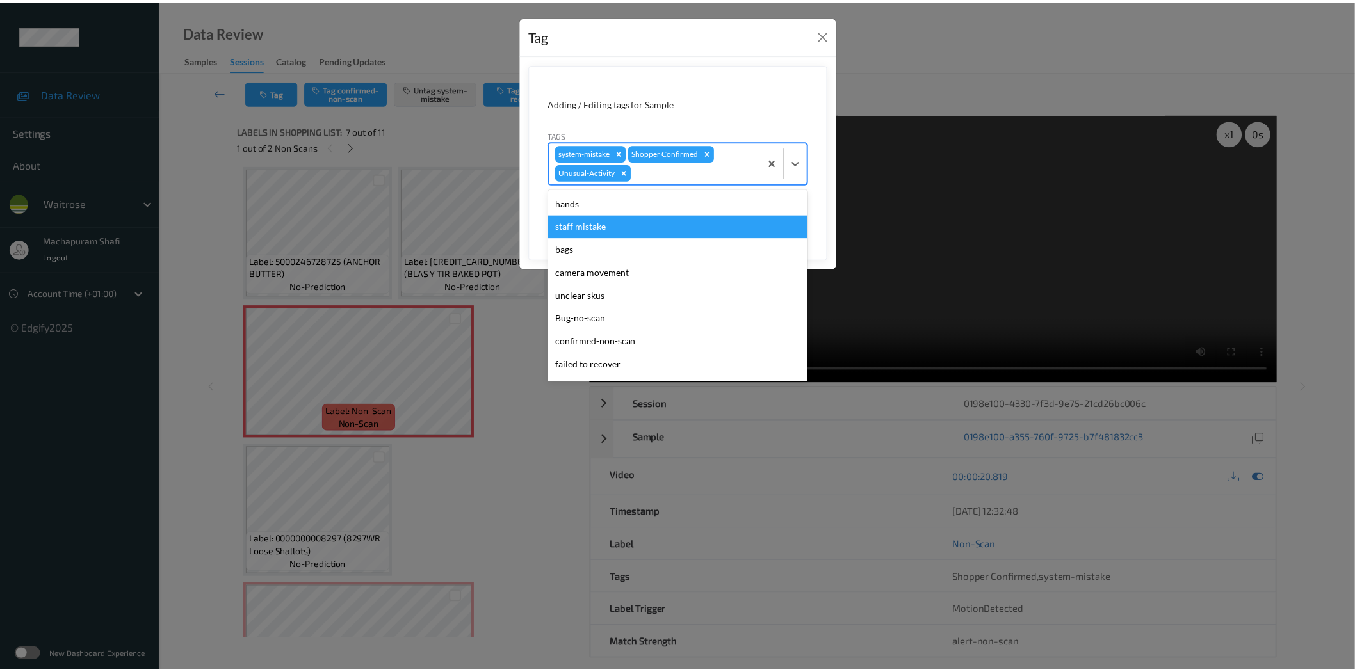
scroll to position [250, 0]
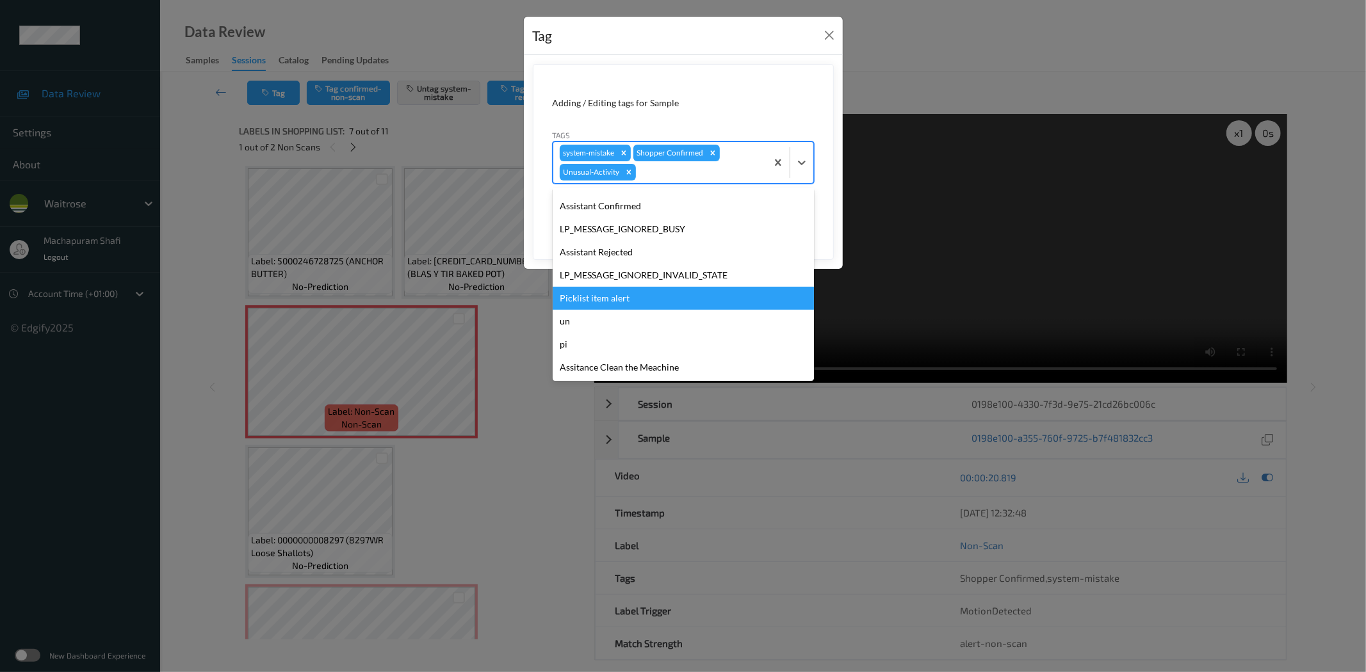
click at [613, 299] on div "Picklist item alert" at bounding box center [683, 298] width 261 height 23
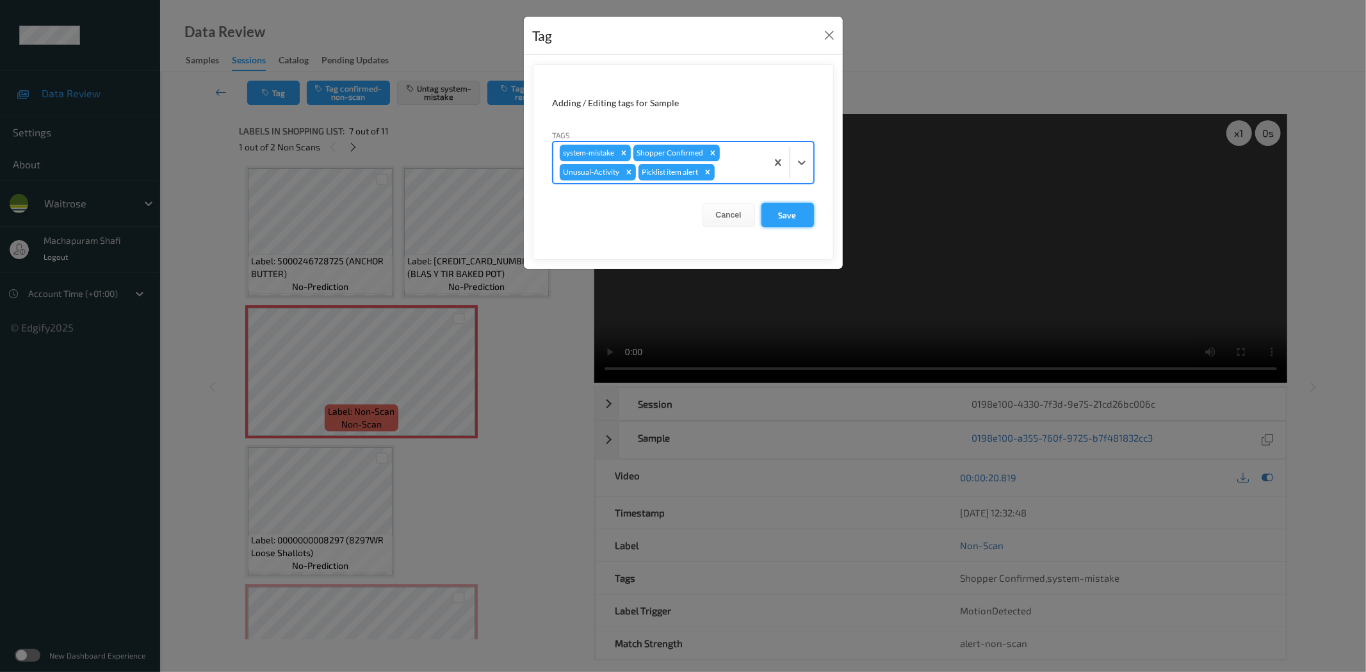
drag, startPoint x: 773, startPoint y: 210, endPoint x: 776, endPoint y: 258, distance: 48.1
click at [774, 210] on button "Save" at bounding box center [787, 215] width 53 height 24
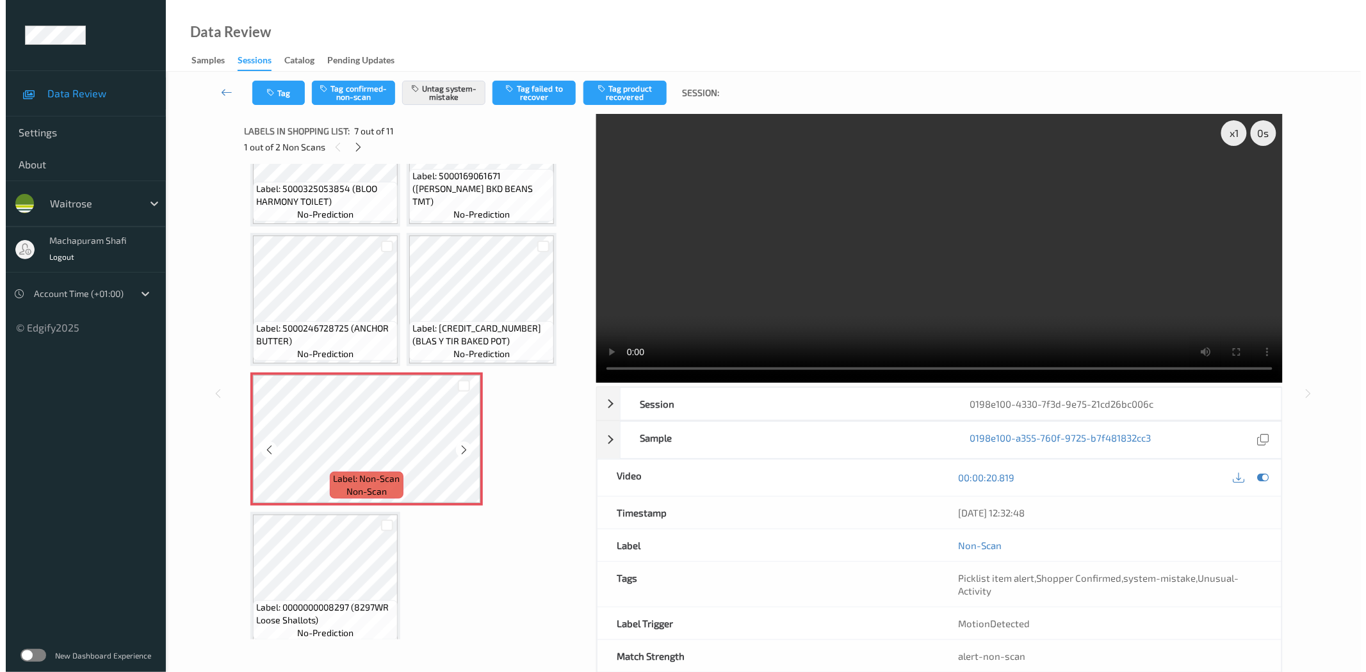
scroll to position [501, 0]
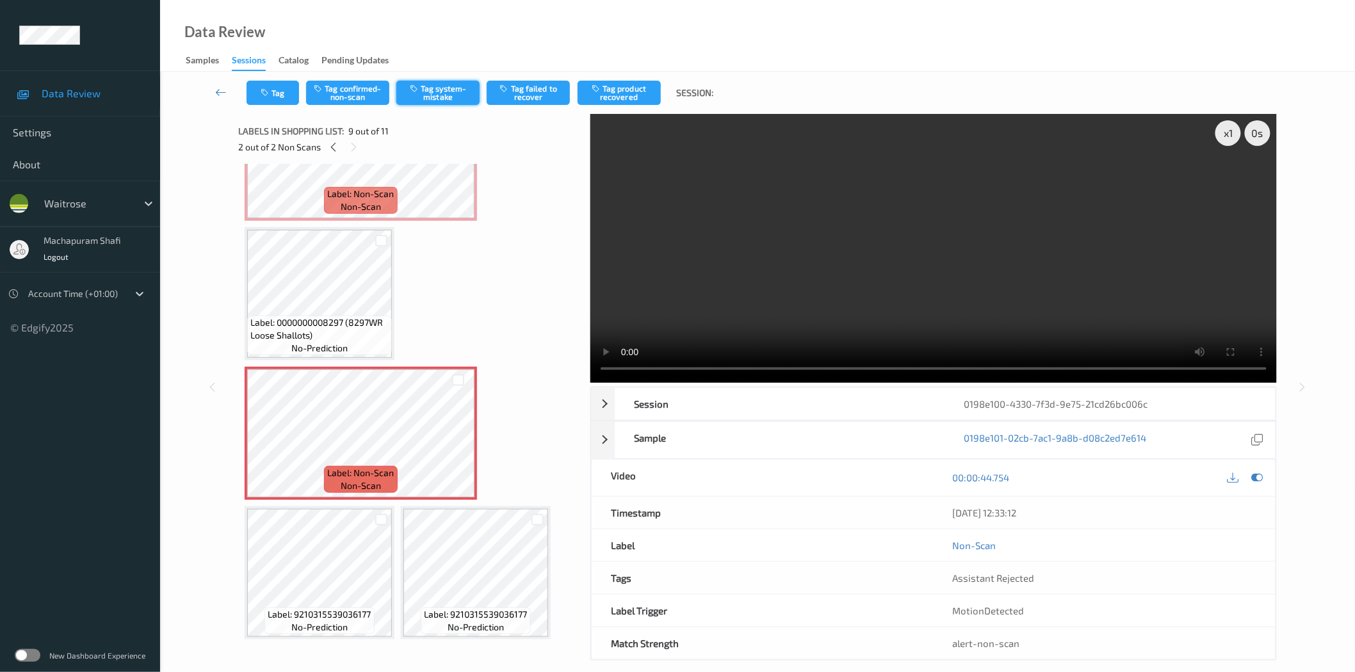
click at [444, 86] on button "Tag system-mistake" at bounding box center [437, 93] width 83 height 24
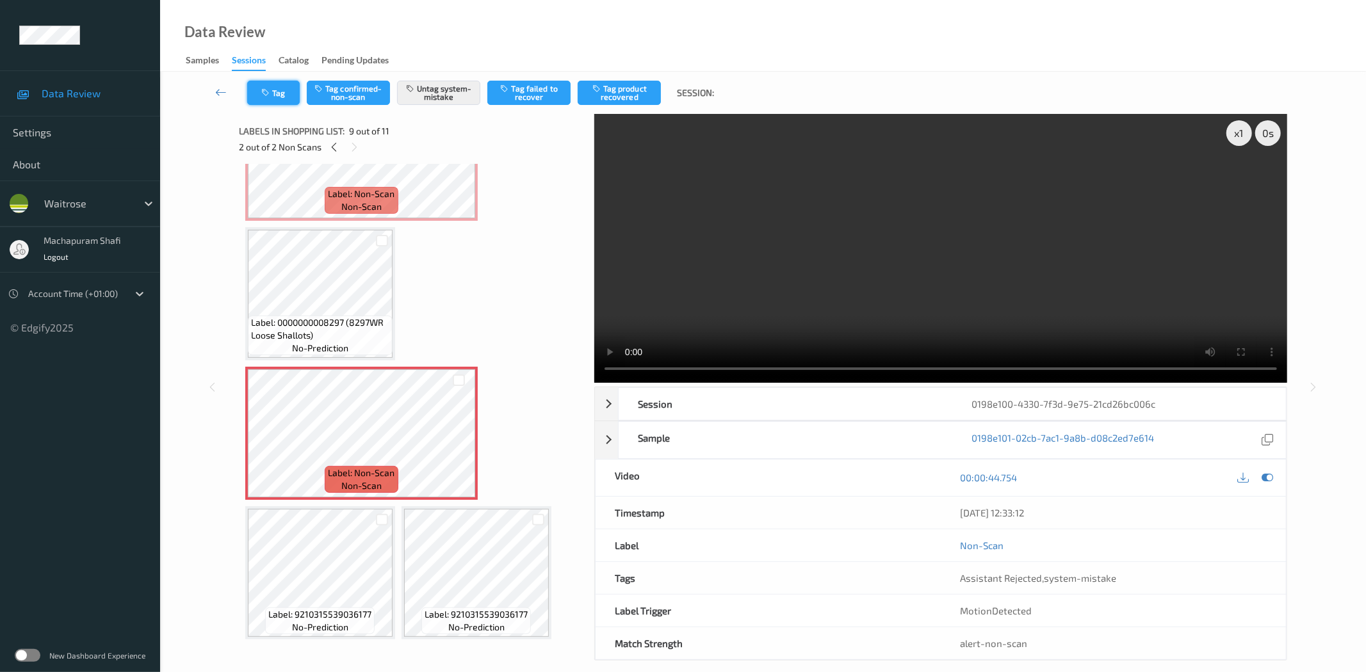
click at [269, 87] on button "Tag" at bounding box center [273, 93] width 53 height 24
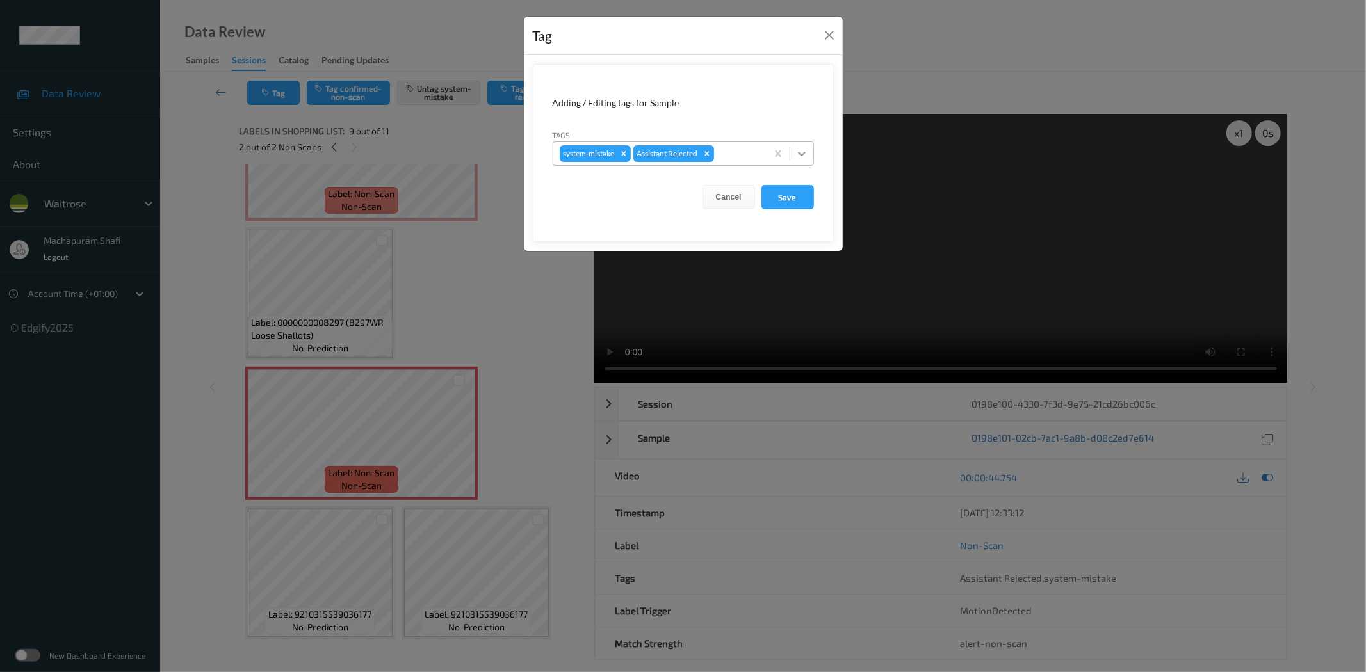
click at [804, 146] on div at bounding box center [801, 153] width 23 height 23
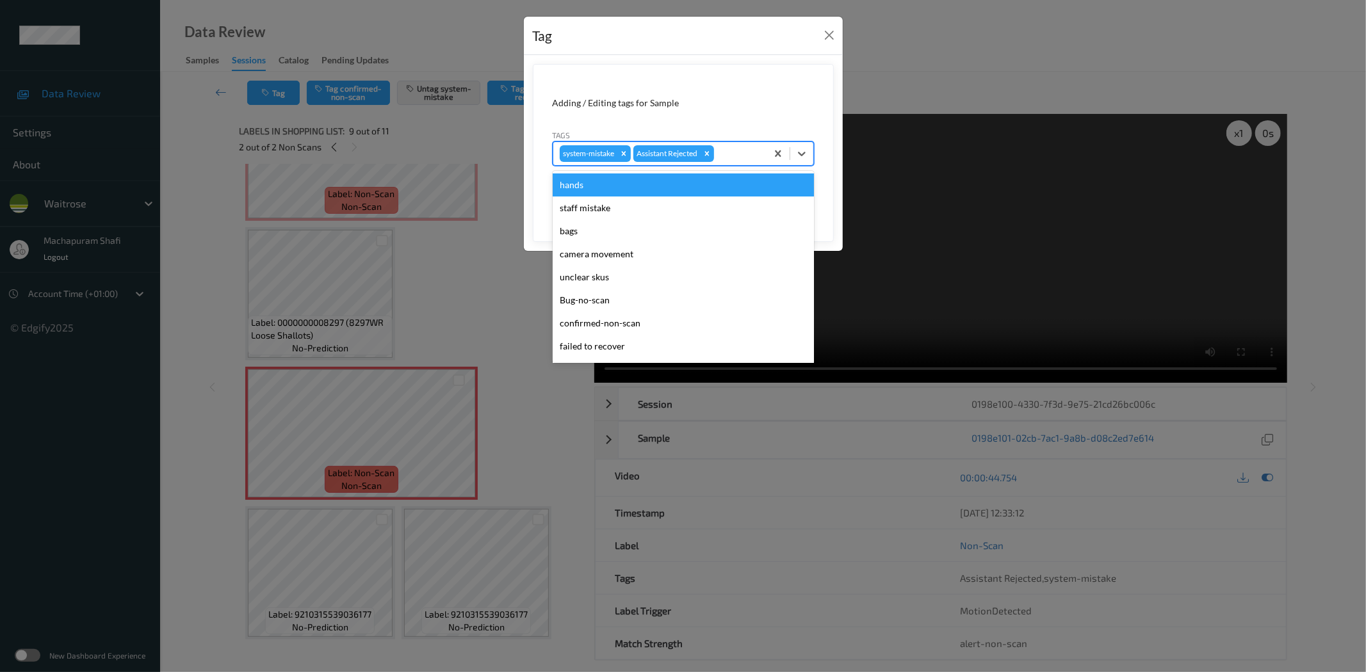
scroll to position [273, 0]
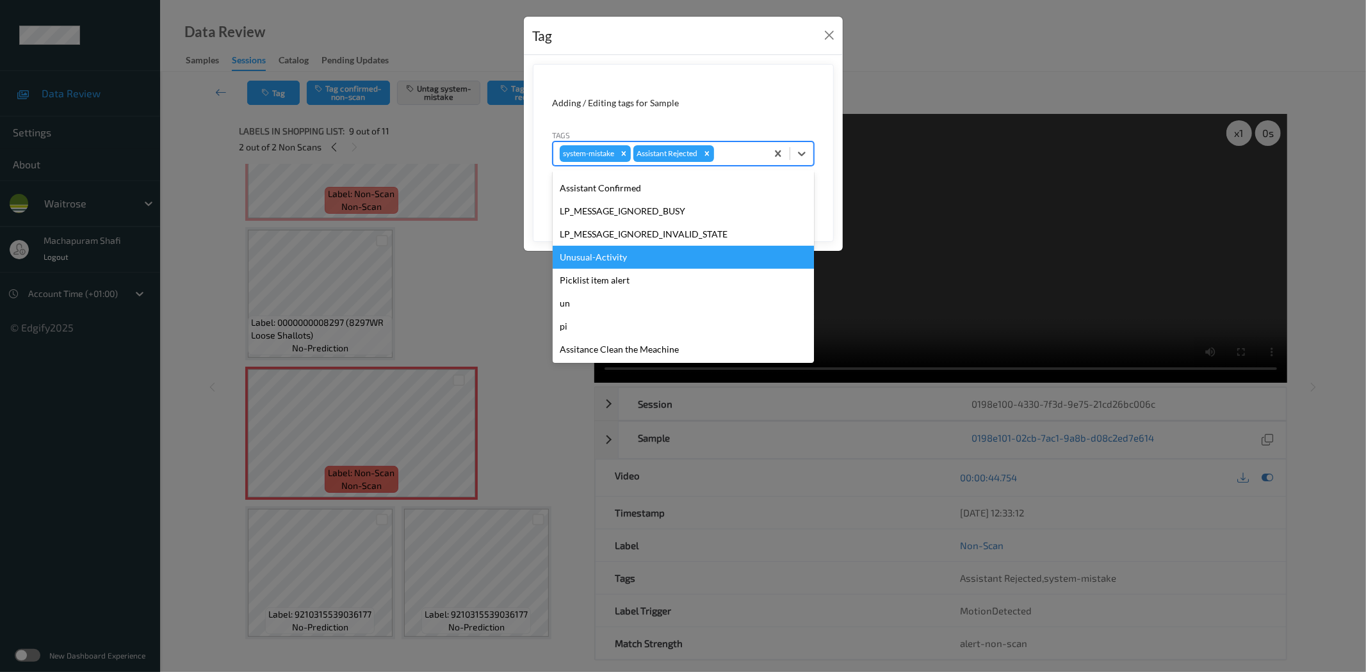
click at [599, 258] on div "Unusual-Activity" at bounding box center [683, 257] width 261 height 23
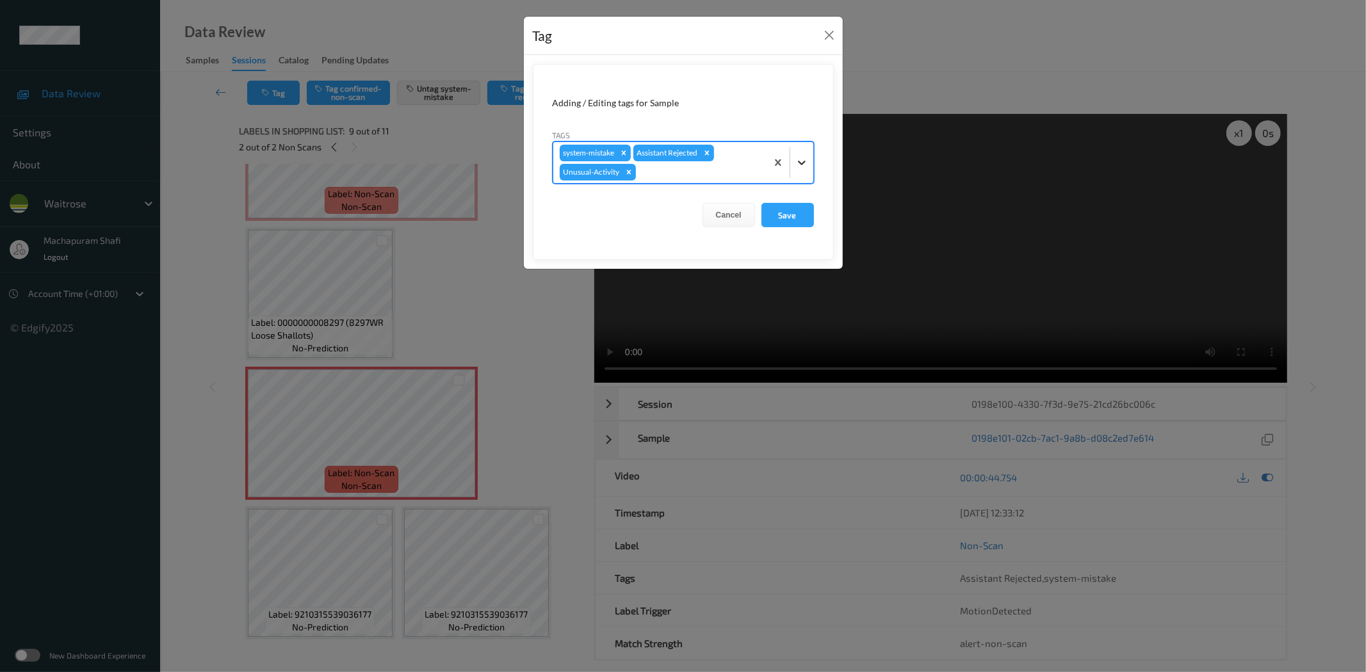
click at [795, 164] on icon at bounding box center [801, 162] width 13 height 13
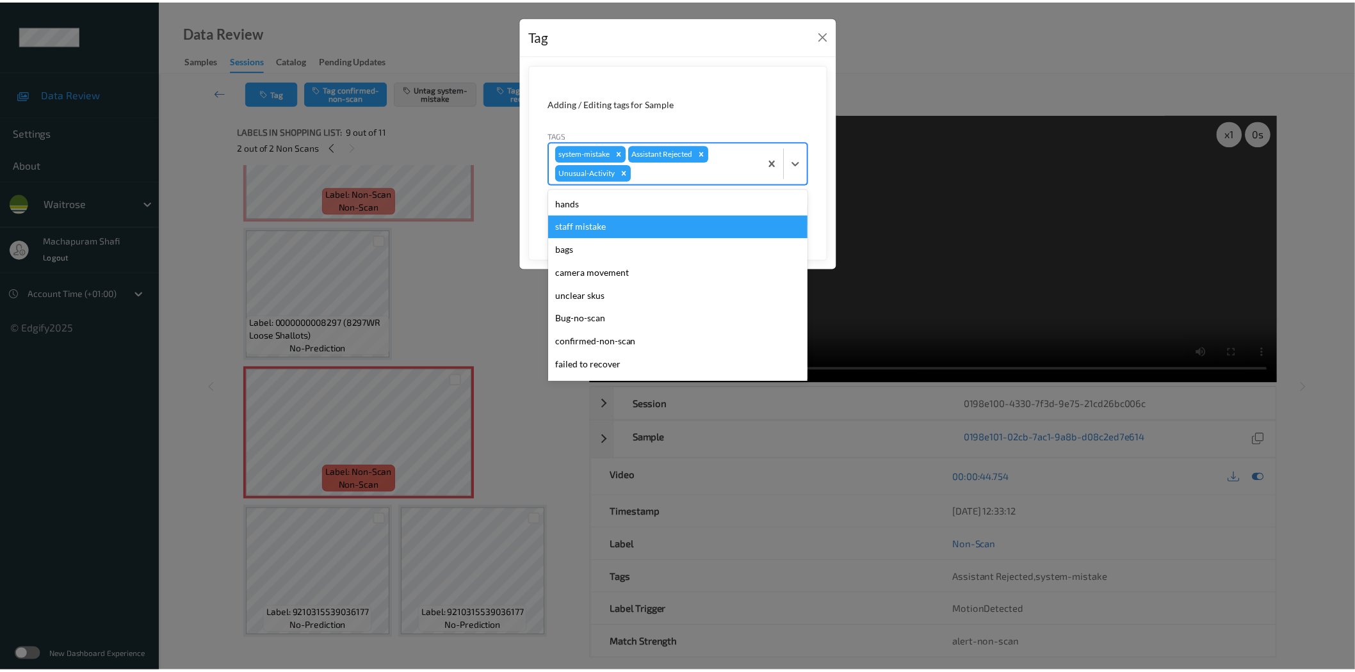
scroll to position [250, 0]
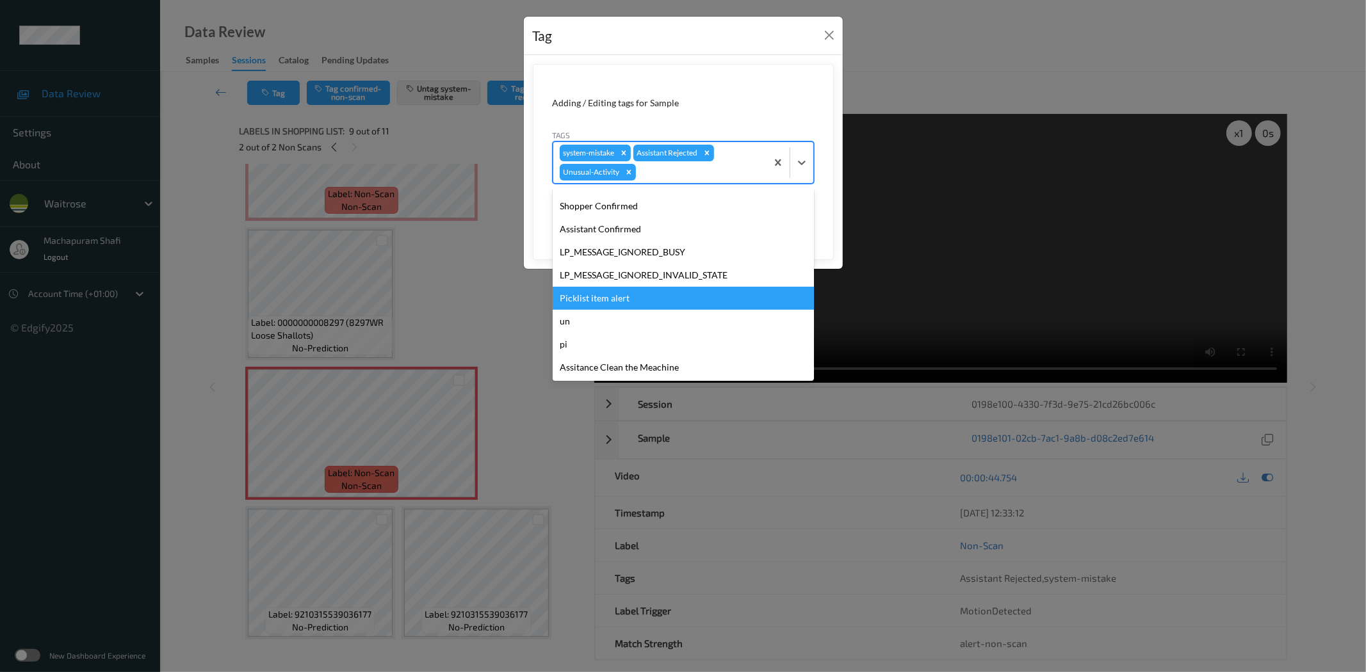
click at [588, 295] on div "Picklist item alert" at bounding box center [683, 298] width 261 height 23
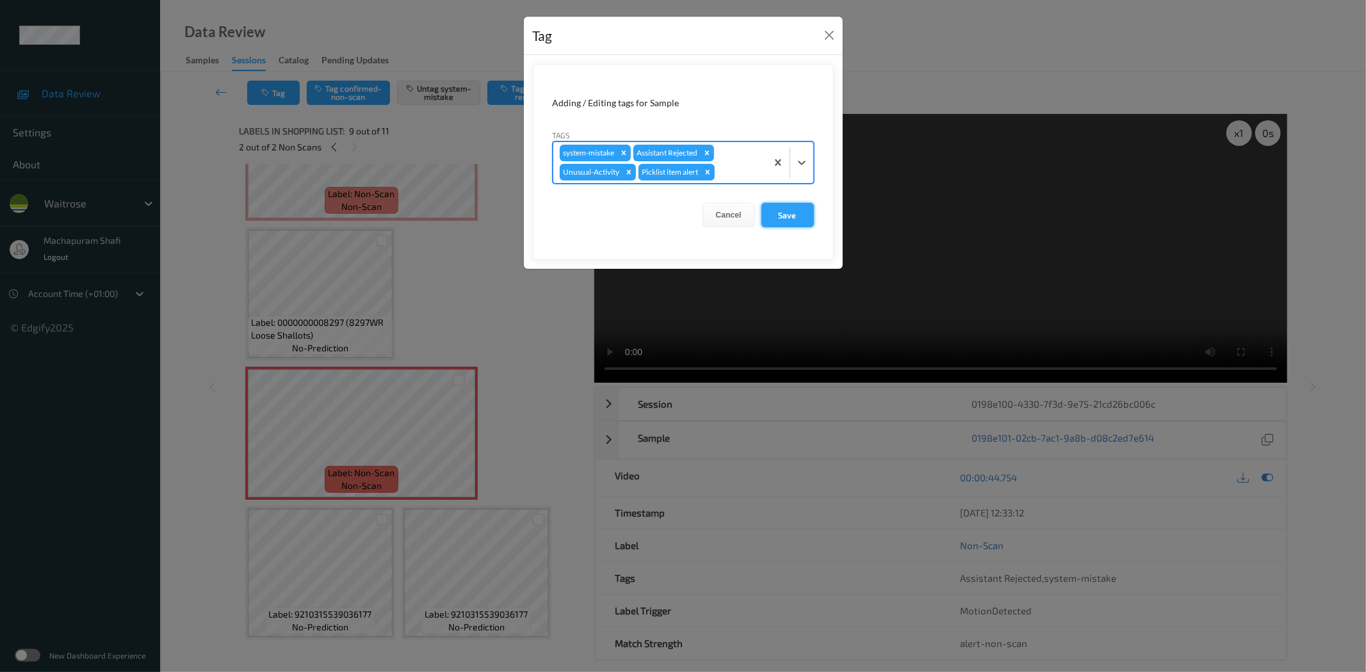
click at [797, 214] on button "Save" at bounding box center [787, 215] width 53 height 24
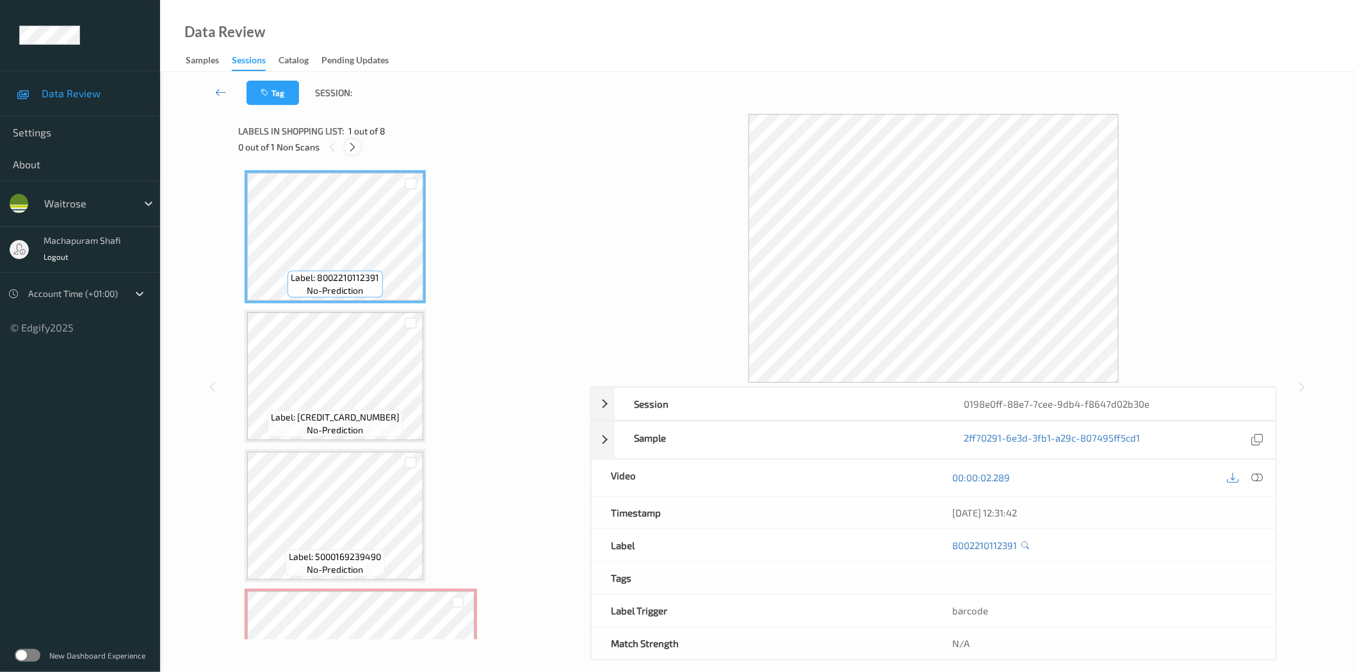
click at [356, 150] on icon at bounding box center [352, 148] width 11 height 12
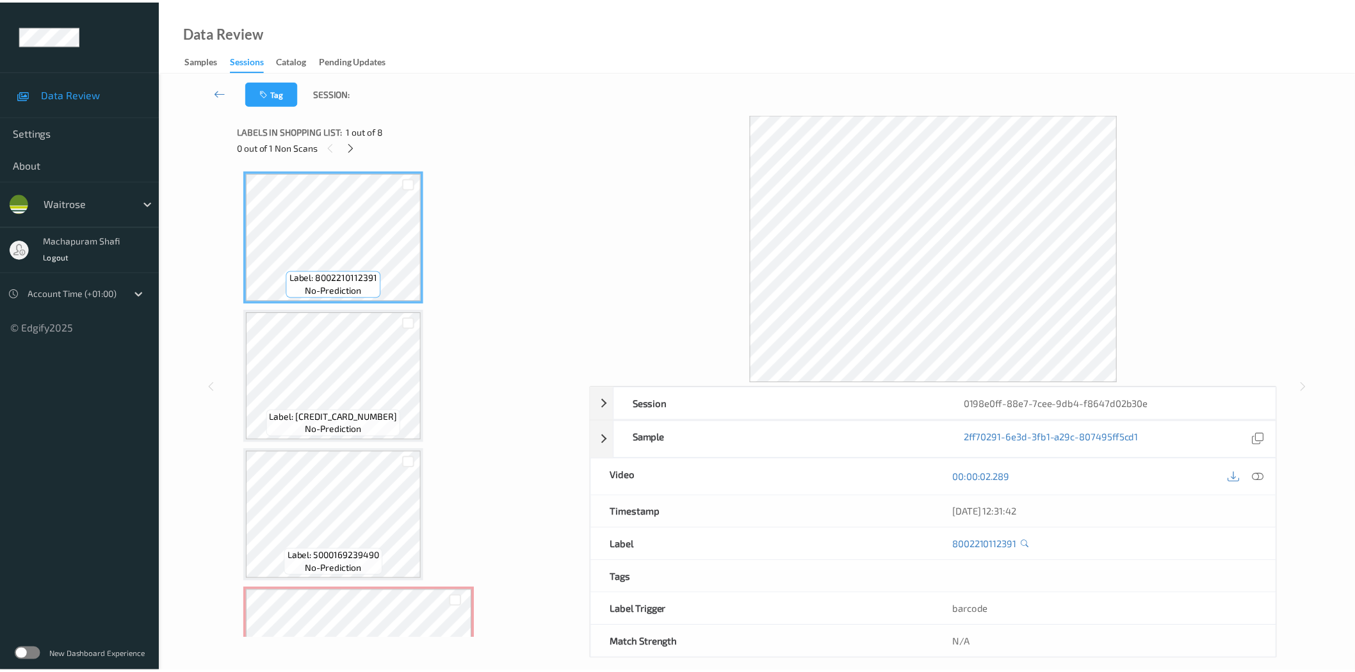
scroll to position [284, 0]
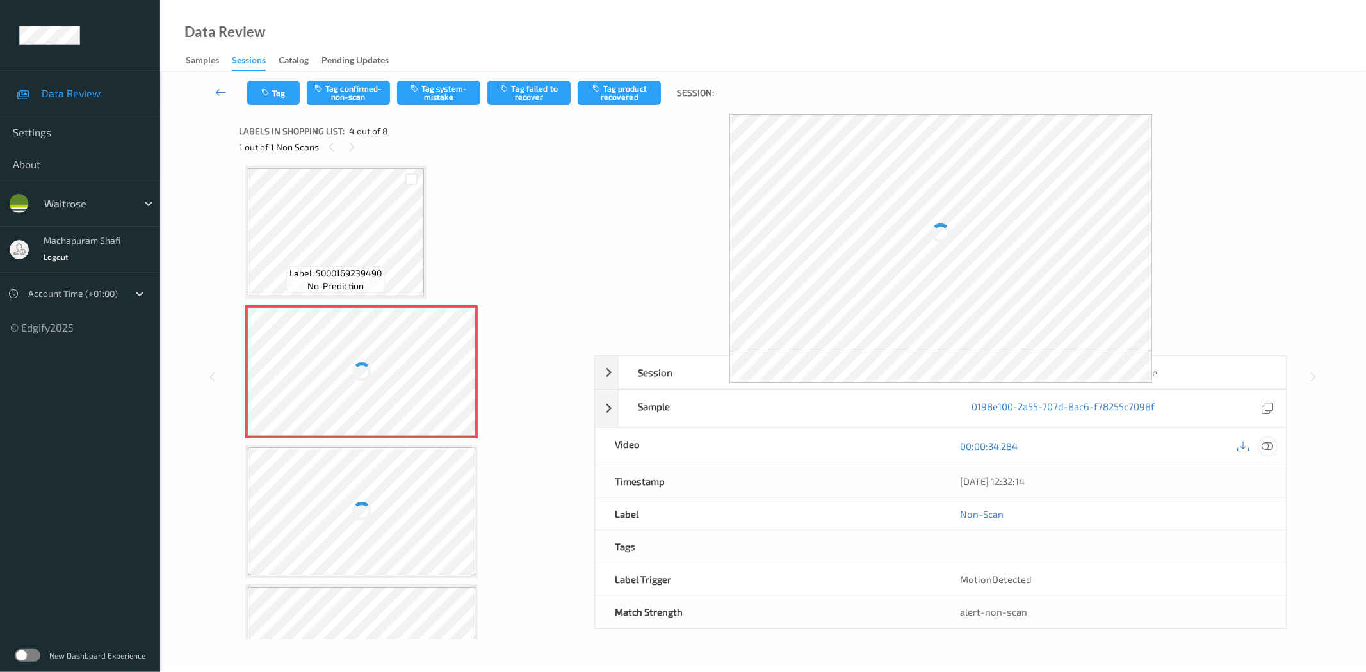
click at [1262, 446] on icon at bounding box center [1268, 447] width 12 height 12
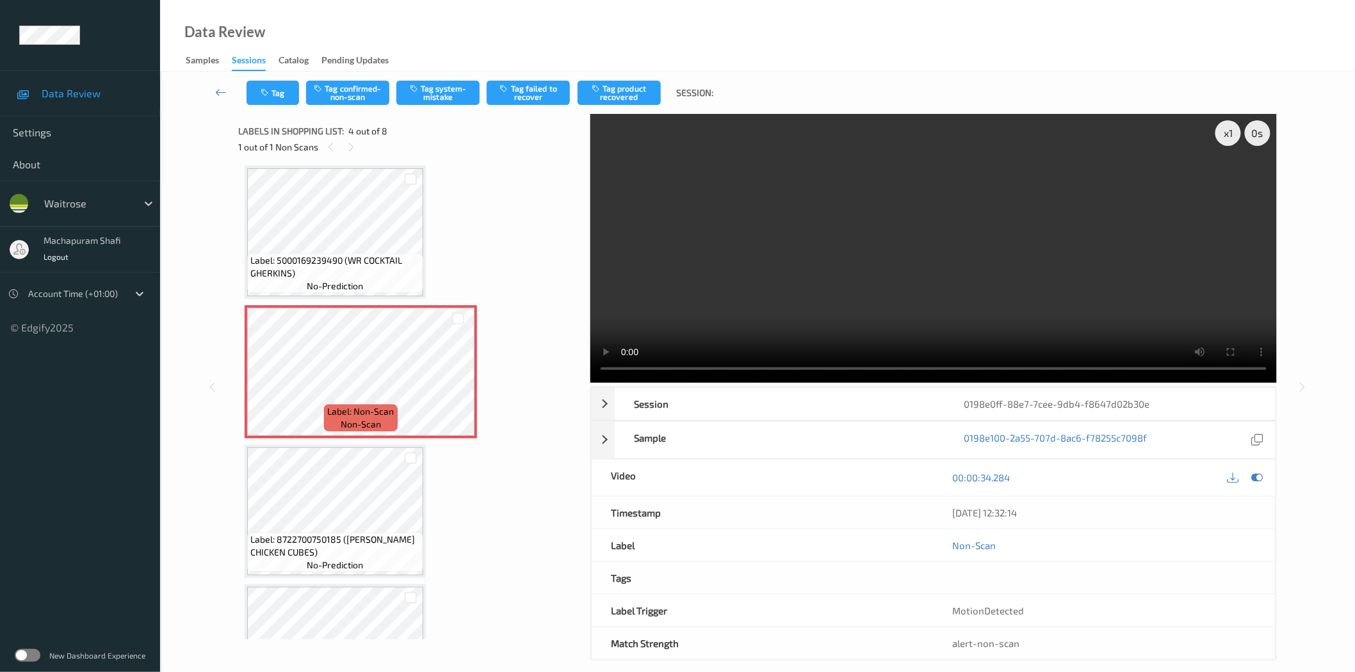
click at [859, 383] on div "x 1 0 s Session 0198e0ff-88e7-7cee-9db4-f8647d02b30e Session ID 0198e0ff-88e7-7…" at bounding box center [933, 387] width 686 height 547
click at [458, 380] on icon at bounding box center [458, 383] width 11 height 12
click at [457, 378] on icon at bounding box center [458, 383] width 11 height 12
click at [814, 384] on div "x 1 0 s Session 0198e0ff-88e7-7cee-9db4-f8647d02b30e Session ID 0198e0ff-88e7-7…" at bounding box center [933, 387] width 686 height 547
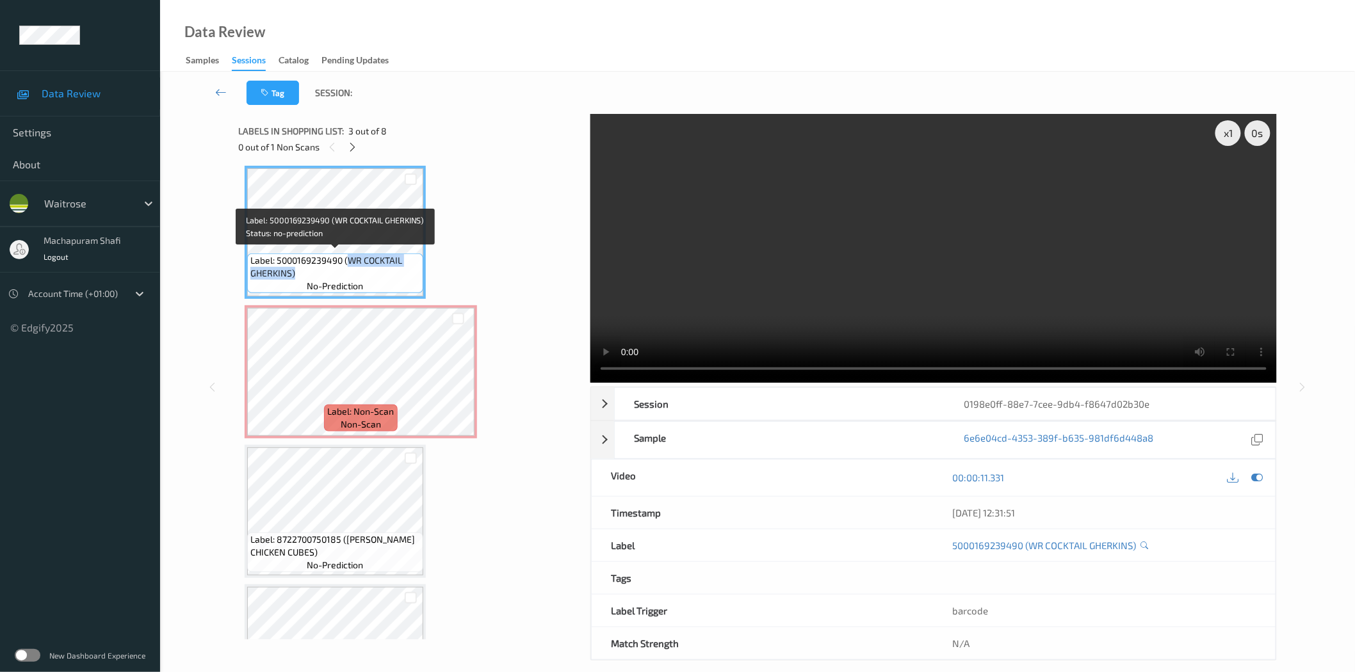
drag, startPoint x: 346, startPoint y: 259, endPoint x: 395, endPoint y: 270, distance: 50.0
click at [395, 270] on span "Label: 5000169239490 (WR COCKTAIL GHERKINS)" at bounding box center [335, 267] width 170 height 26
copy span "WR COCKTAIL GHERKINS)"
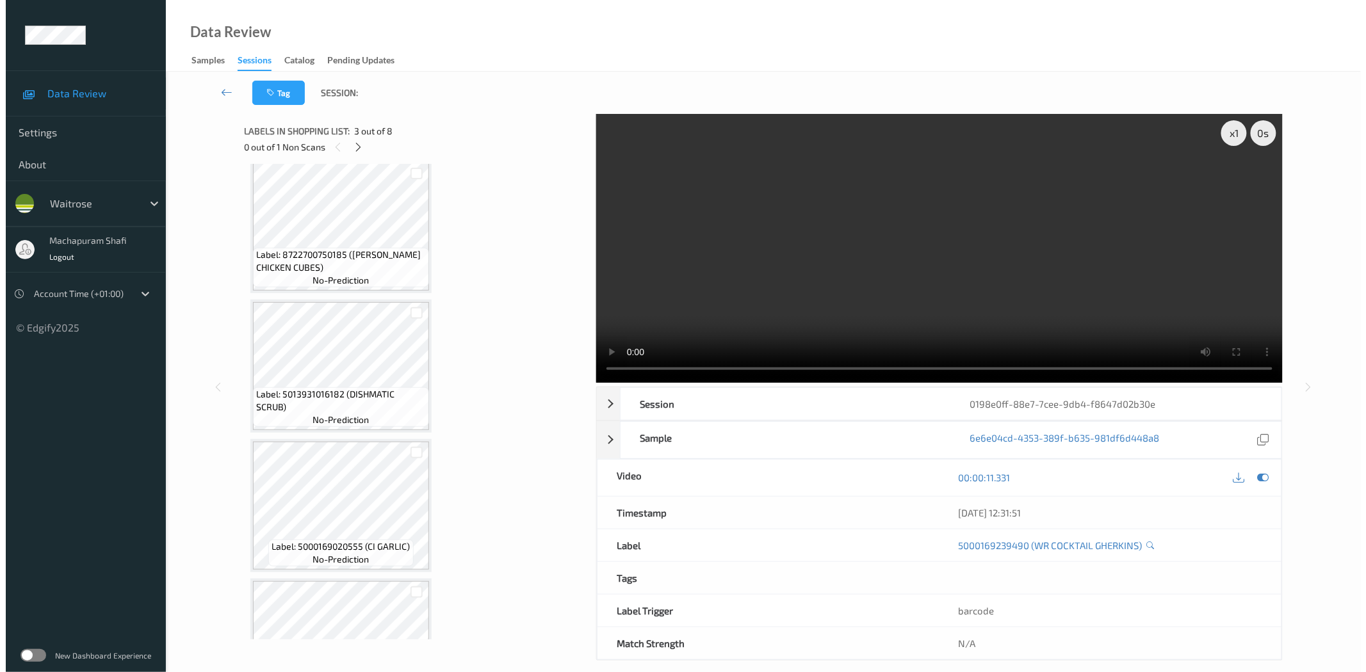
scroll to position [284, 0]
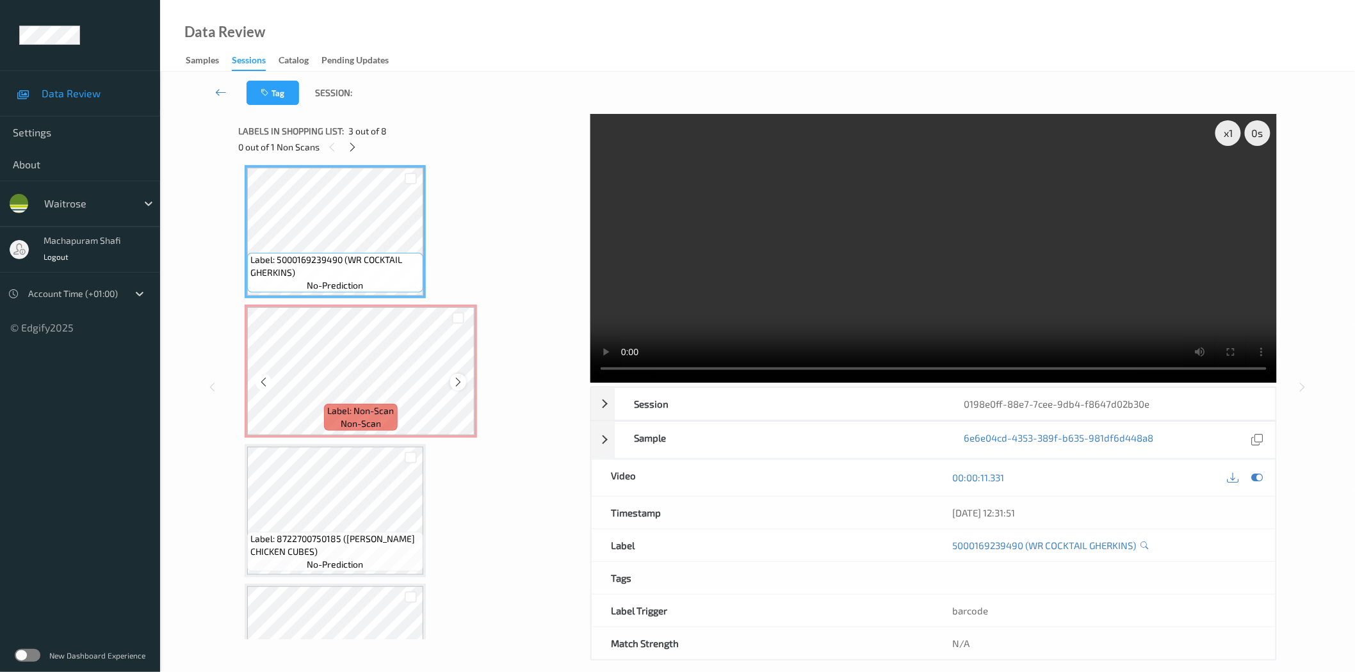
click at [461, 379] on icon at bounding box center [458, 383] width 11 height 12
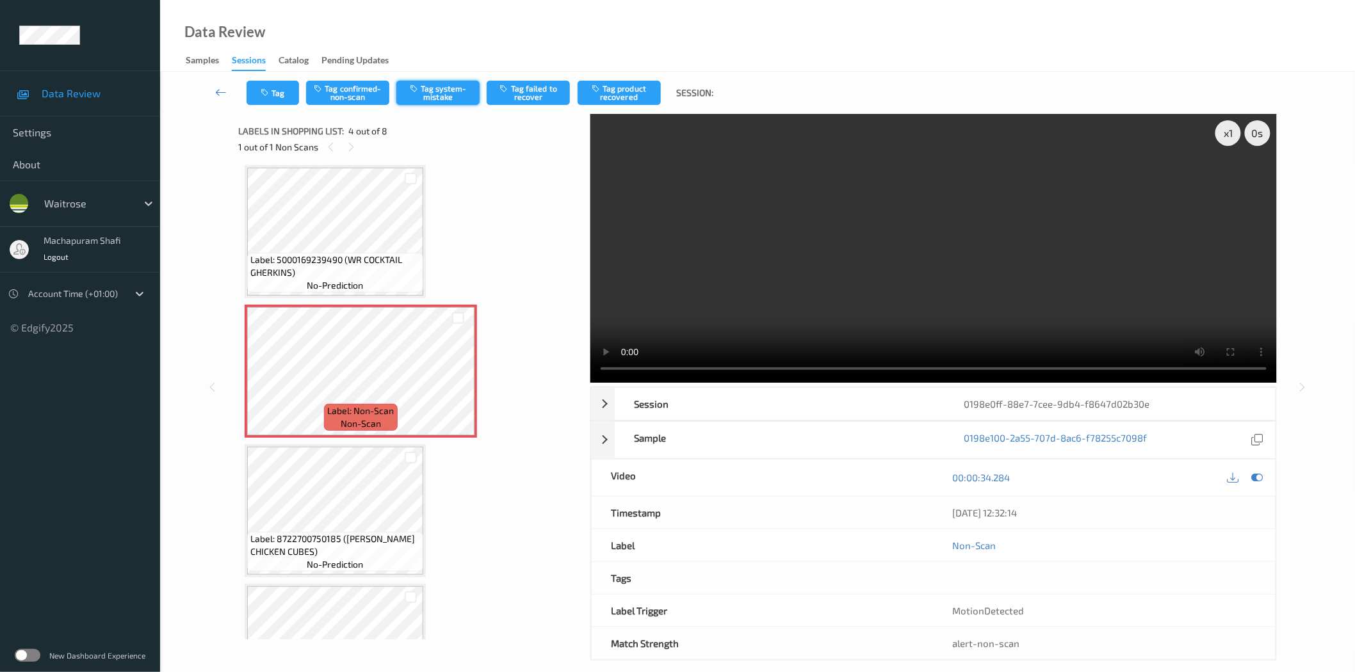
click at [429, 92] on button "Tag system-mistake" at bounding box center [437, 93] width 83 height 24
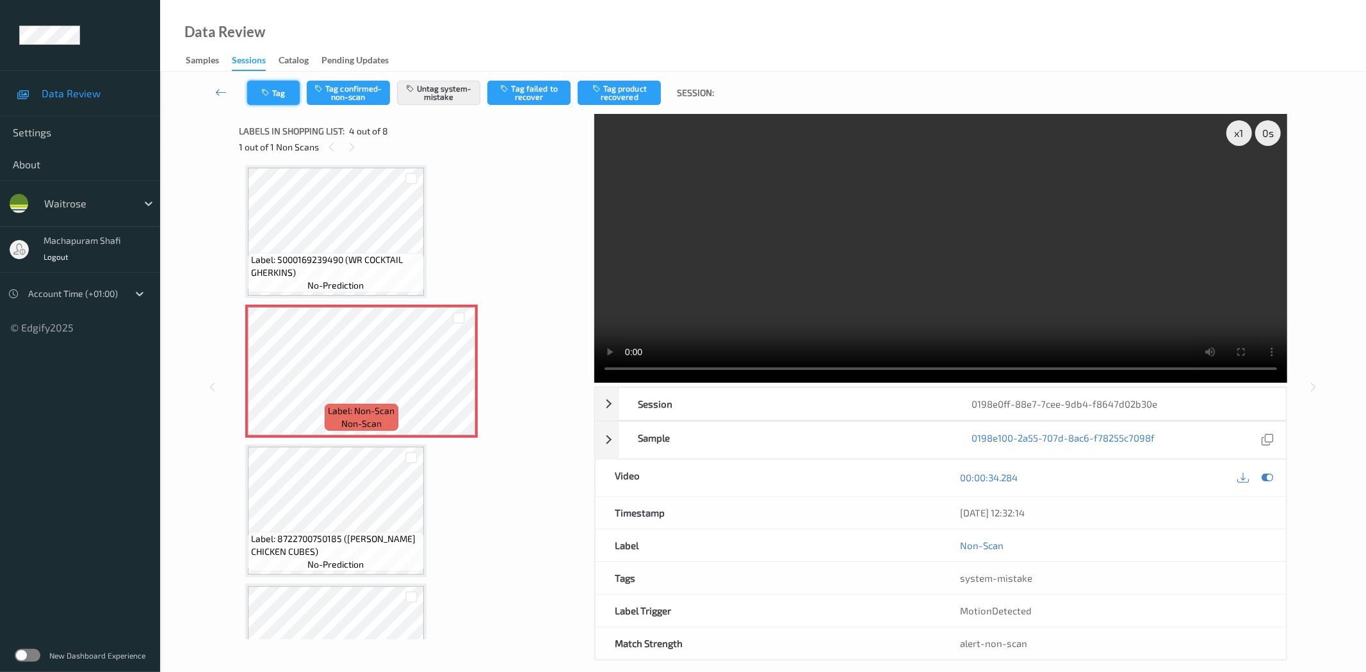
click at [267, 97] on button "Tag" at bounding box center [273, 93] width 53 height 24
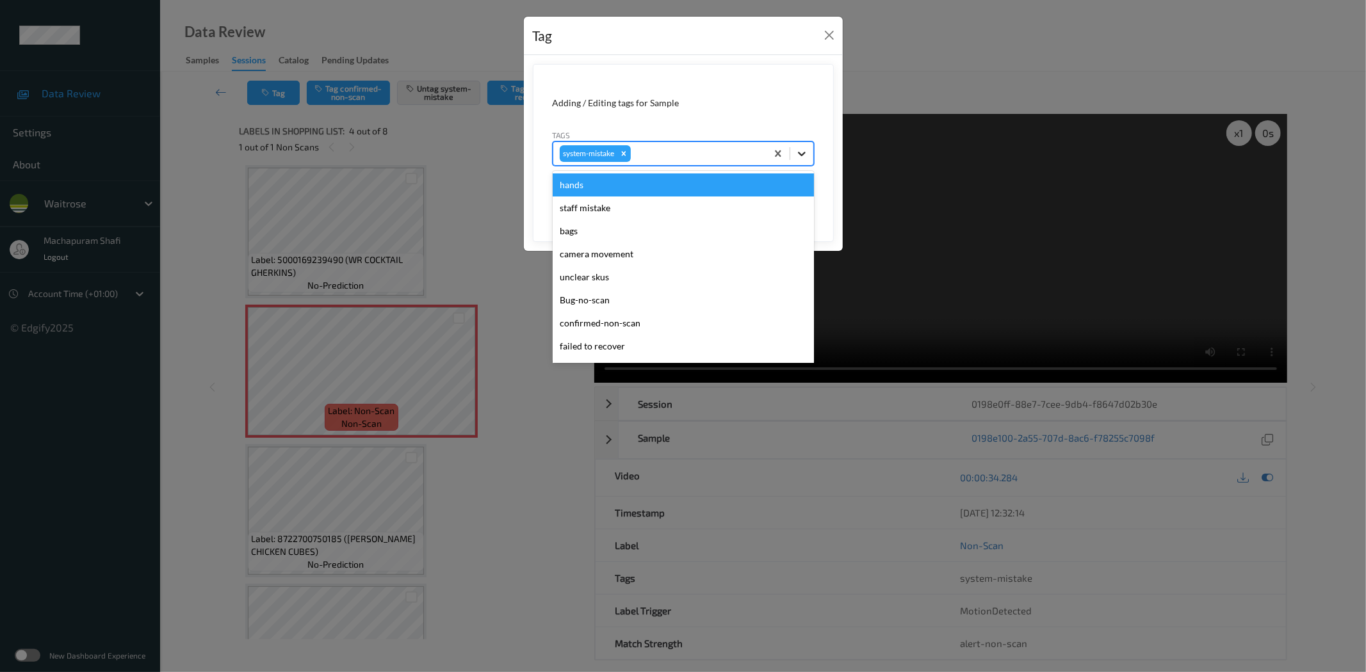
click at [802, 149] on icon at bounding box center [801, 153] width 13 height 13
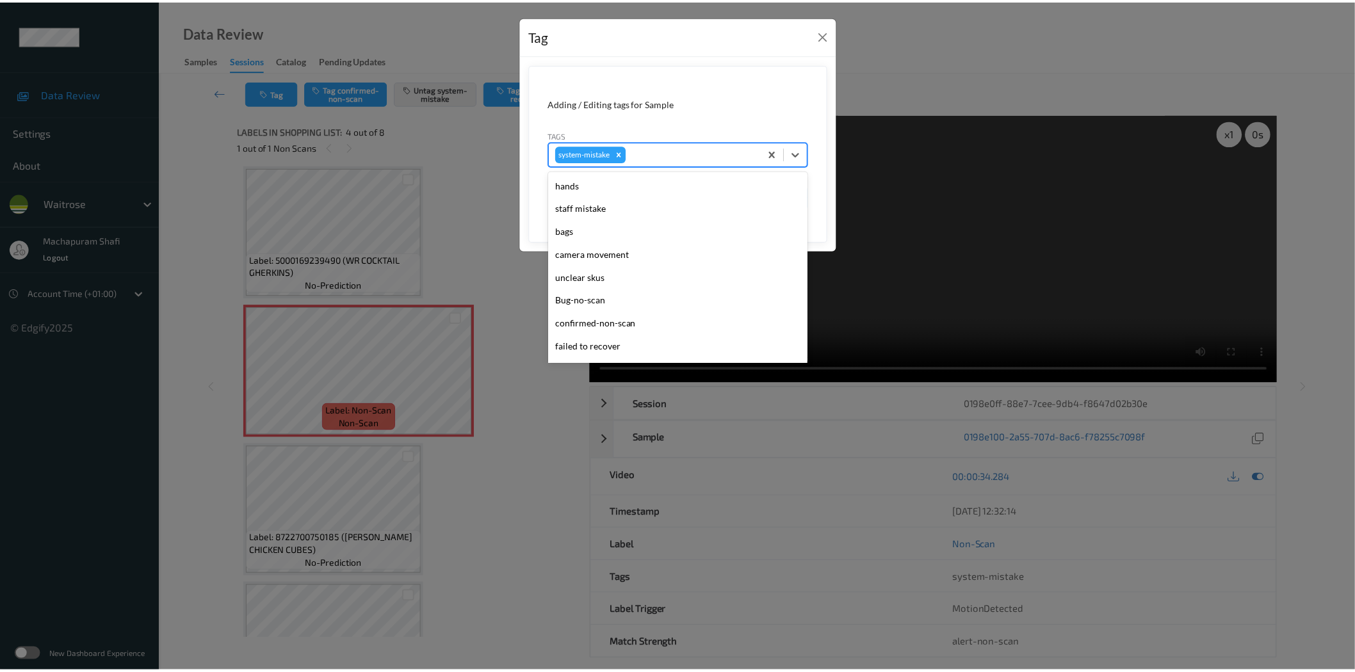
scroll to position [296, 0]
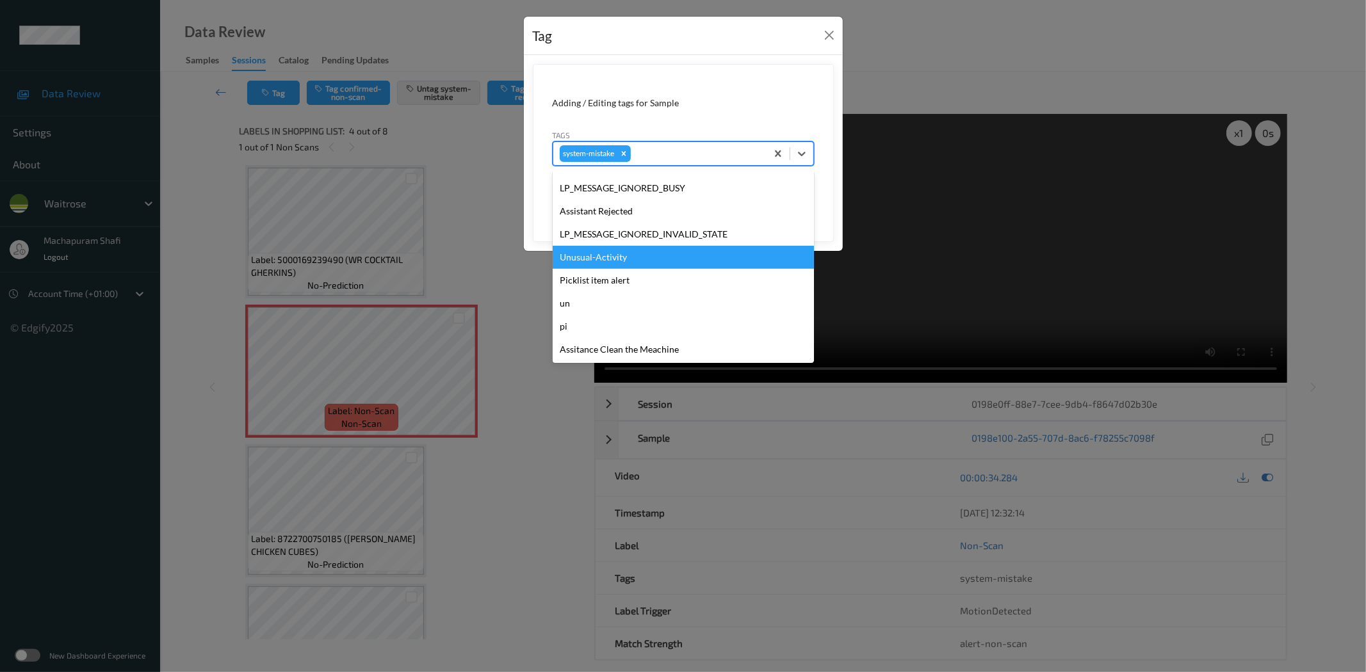
click at [610, 257] on div "Unusual-Activity" at bounding box center [683, 257] width 261 height 23
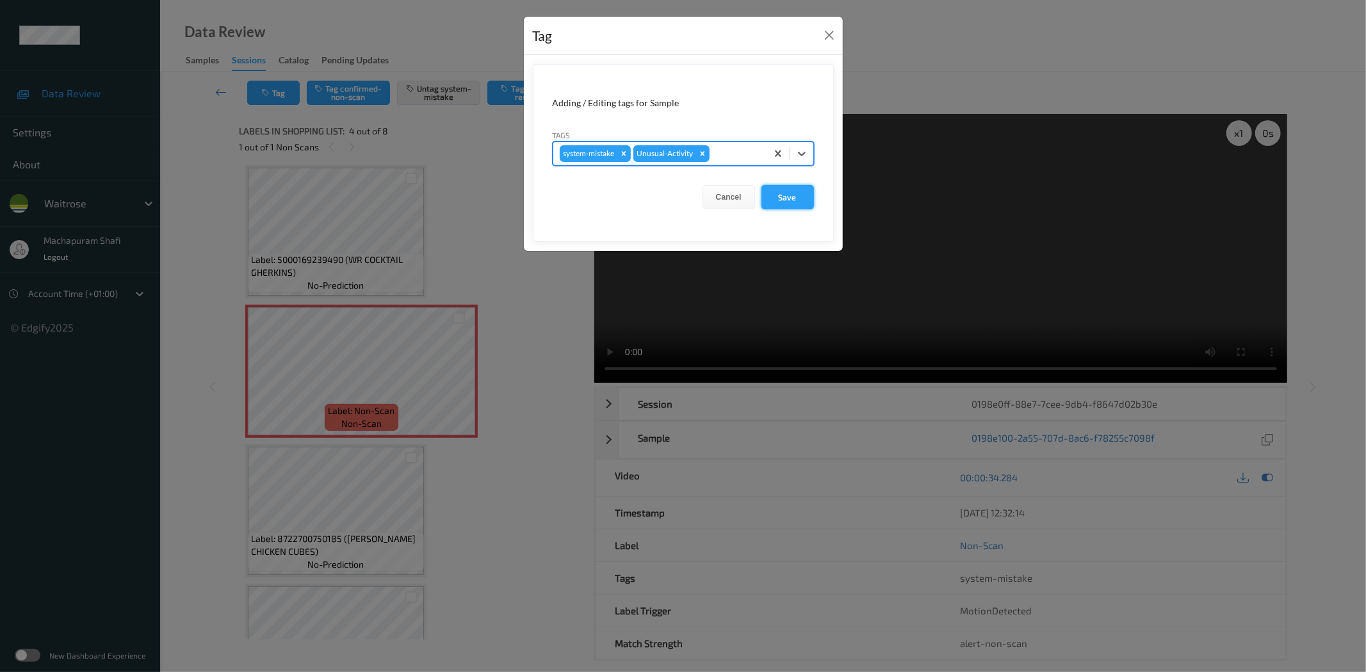
click at [783, 202] on button "Save" at bounding box center [787, 197] width 53 height 24
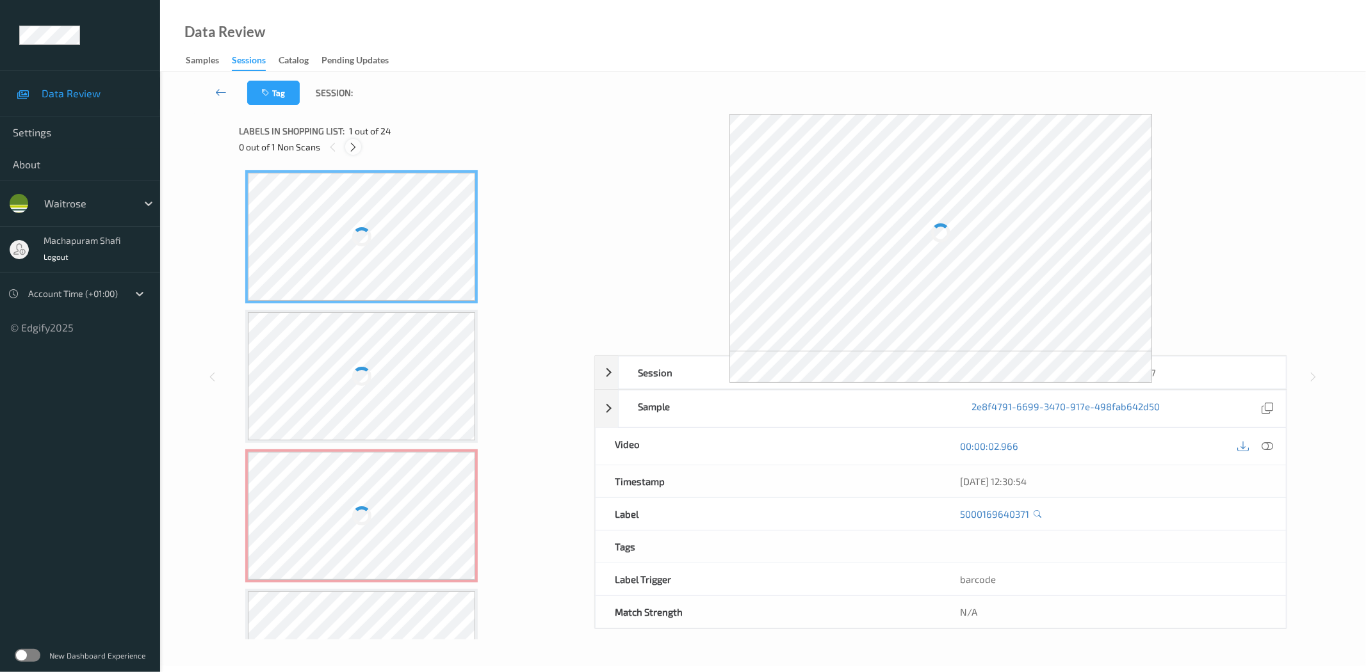
click at [352, 149] on icon at bounding box center [353, 148] width 11 height 12
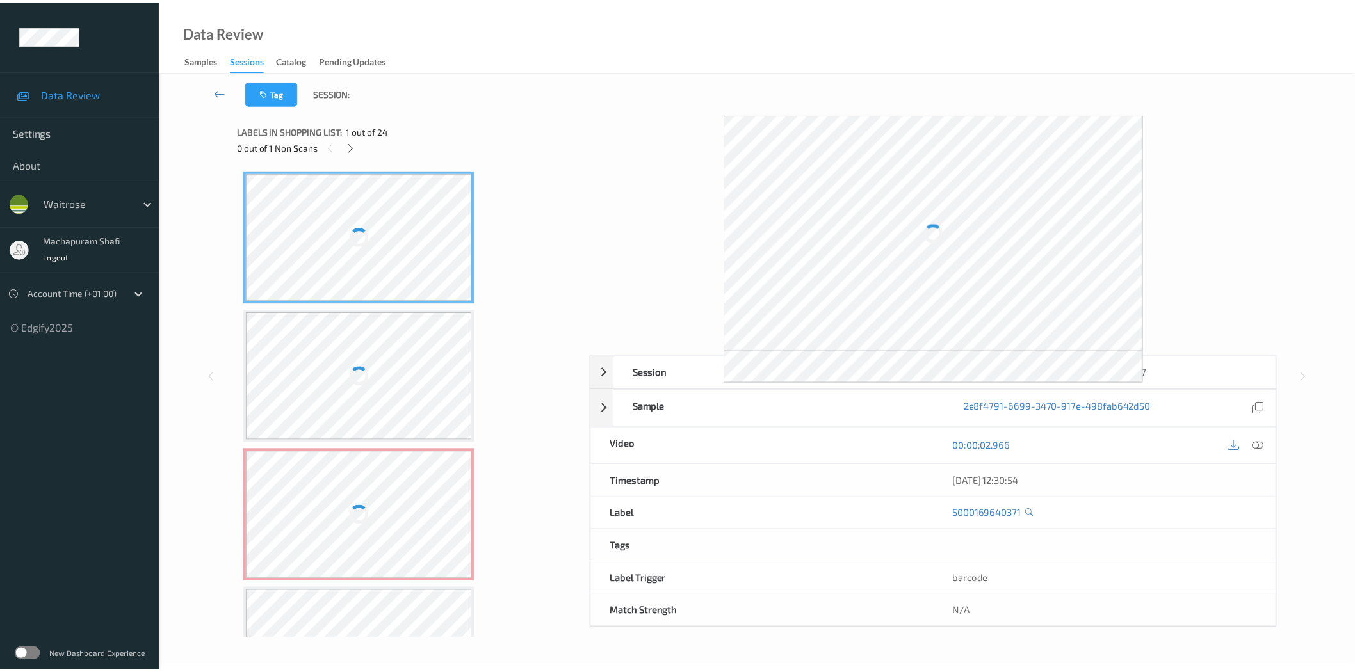
scroll to position [145, 0]
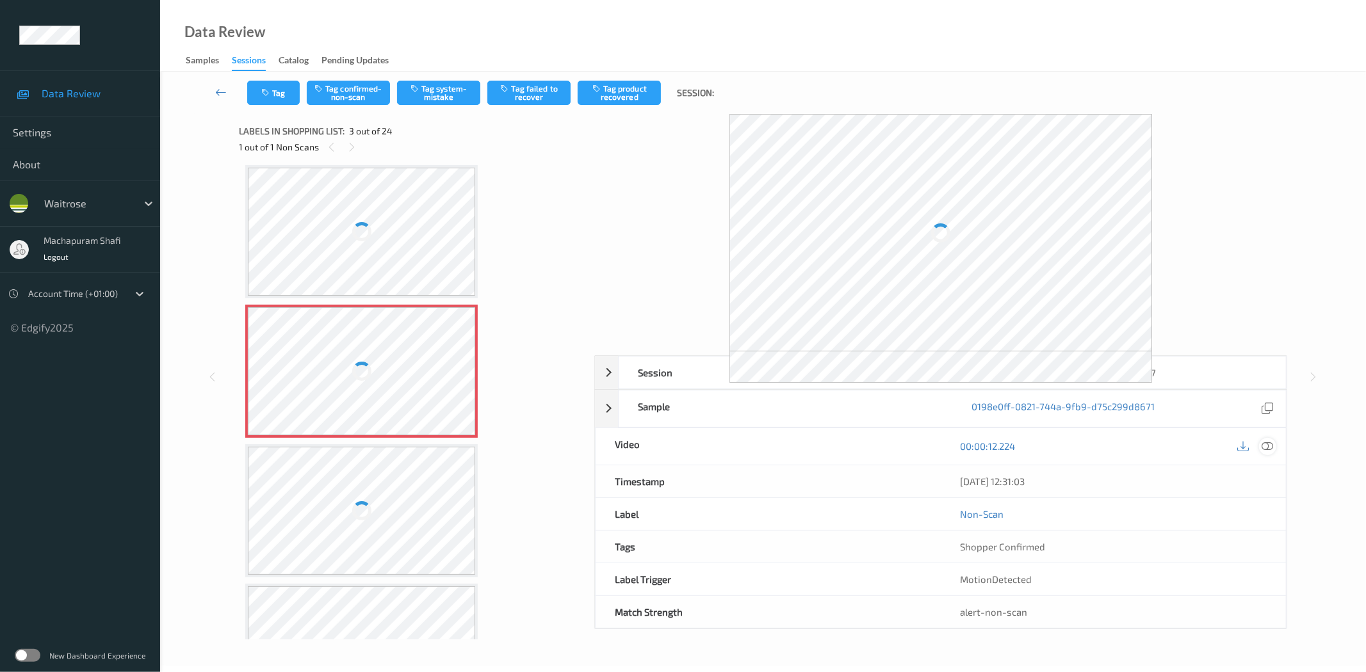
click at [1269, 450] on icon at bounding box center [1268, 447] width 12 height 12
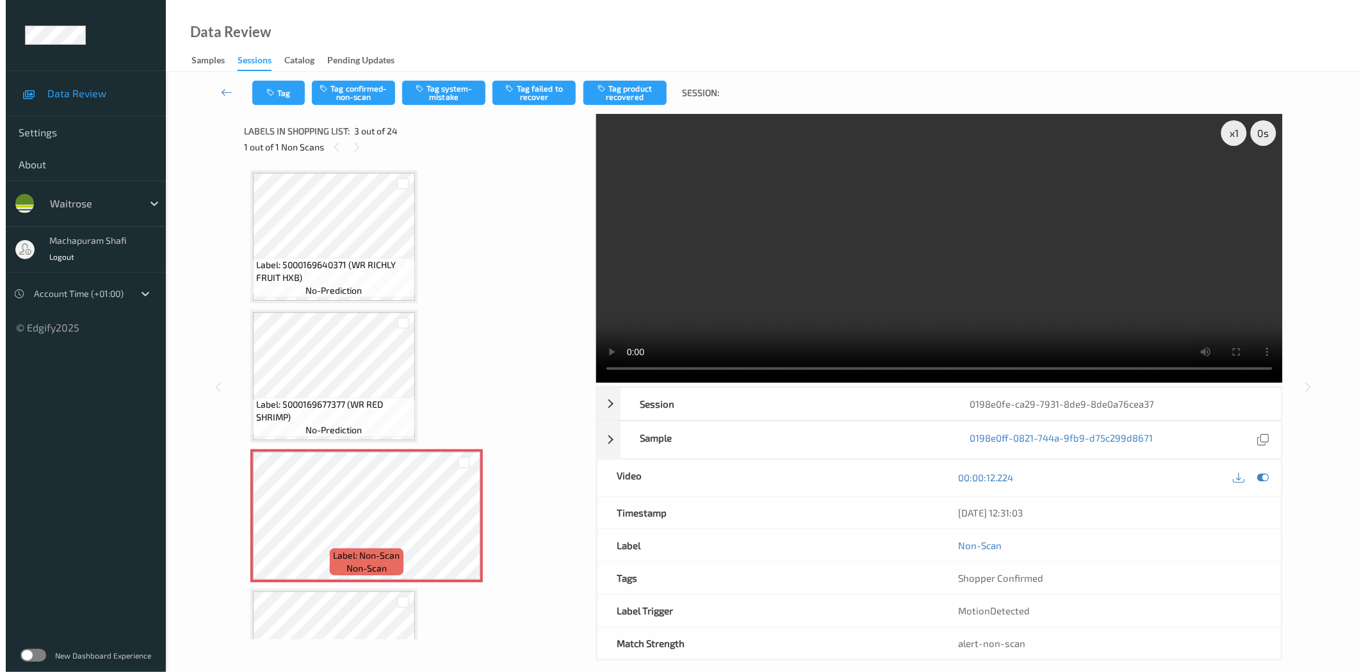
scroll to position [284, 0]
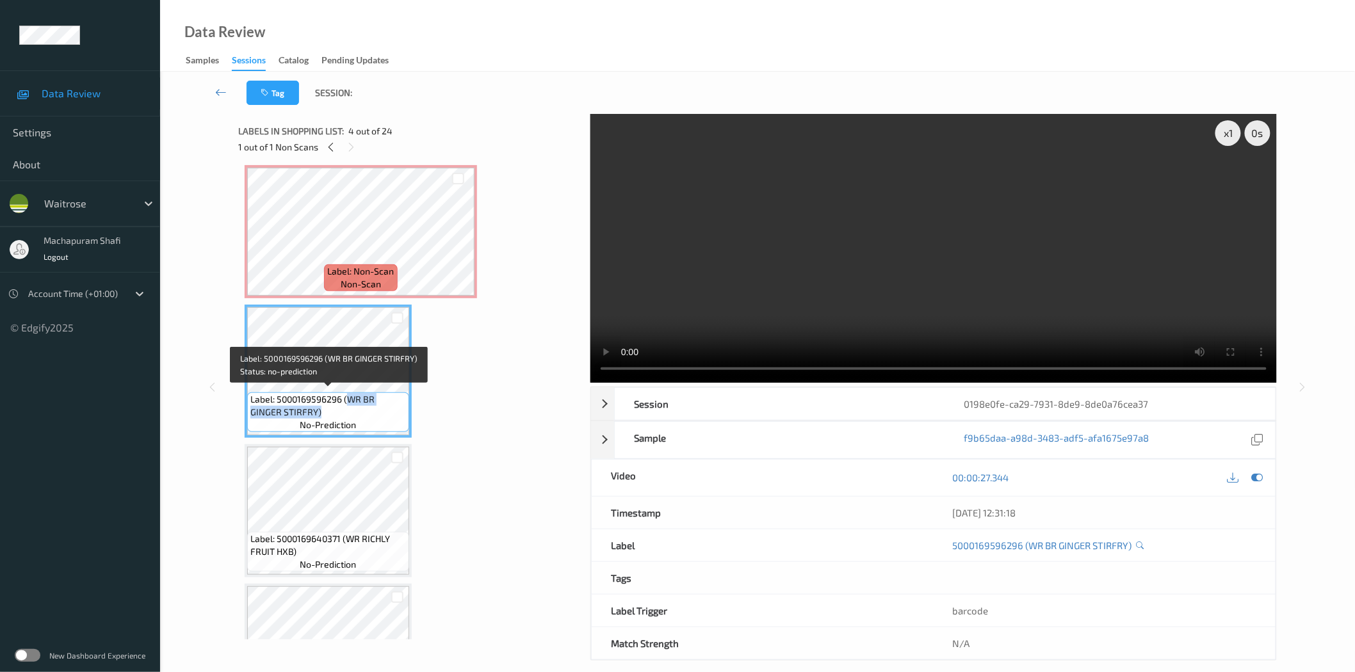
drag, startPoint x: 346, startPoint y: 391, endPoint x: 401, endPoint y: 418, distance: 60.7
click at [401, 418] on div "Label: 5000169596296 (WR BR GINGER STIRFRY) no-prediction" at bounding box center [328, 413] width 162 height 40
copy span "WR BR GINGER STIRFRY)"
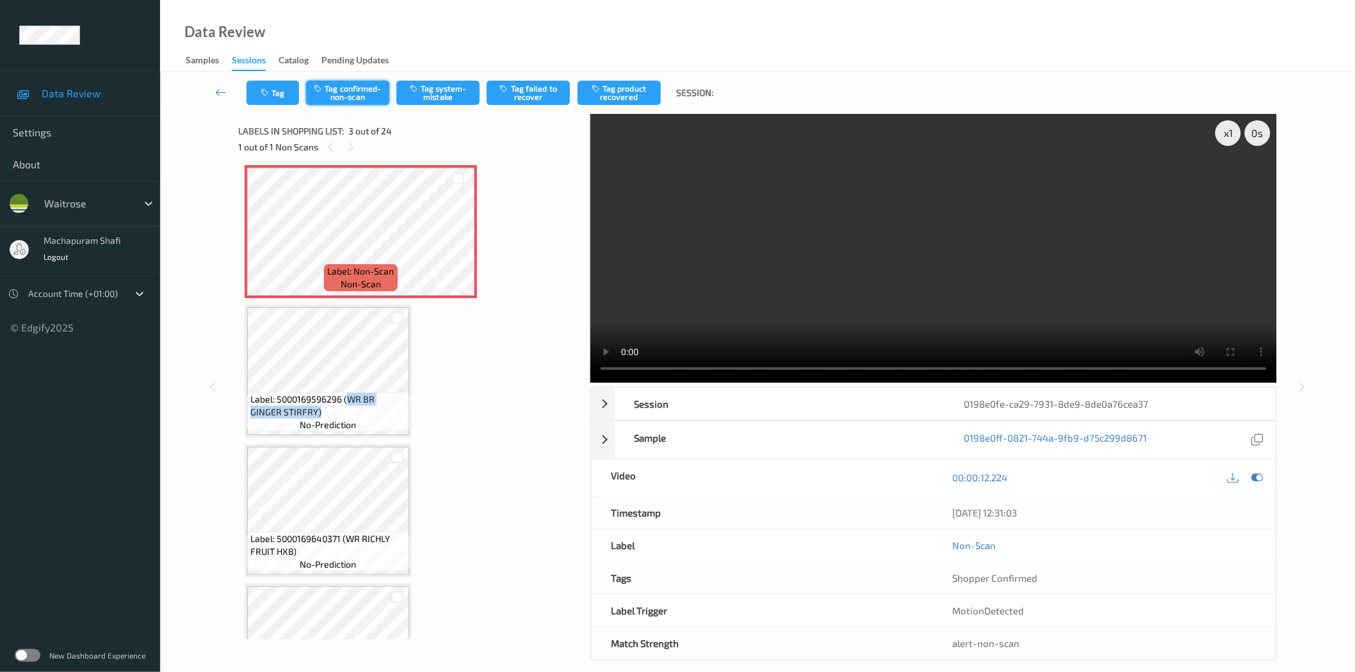
click at [357, 101] on button "Tag confirmed-non-scan" at bounding box center [347, 93] width 83 height 24
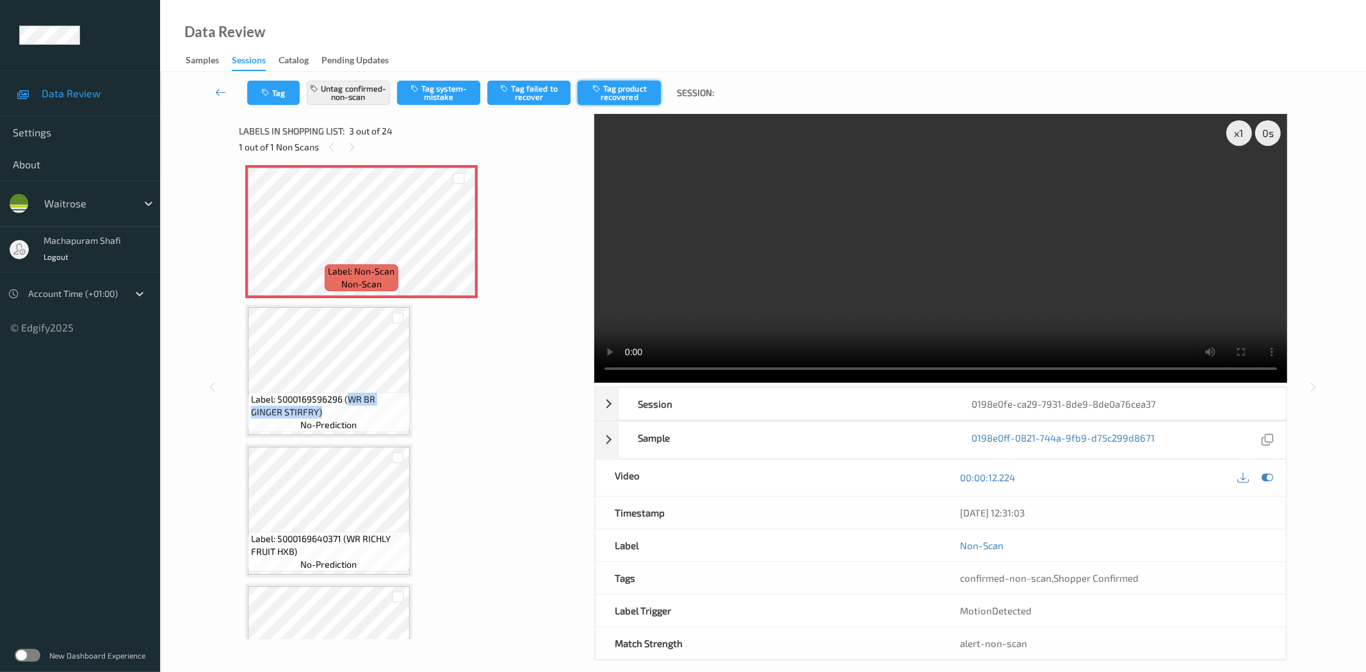
click at [622, 92] on button "Tag product recovered" at bounding box center [619, 93] width 83 height 24
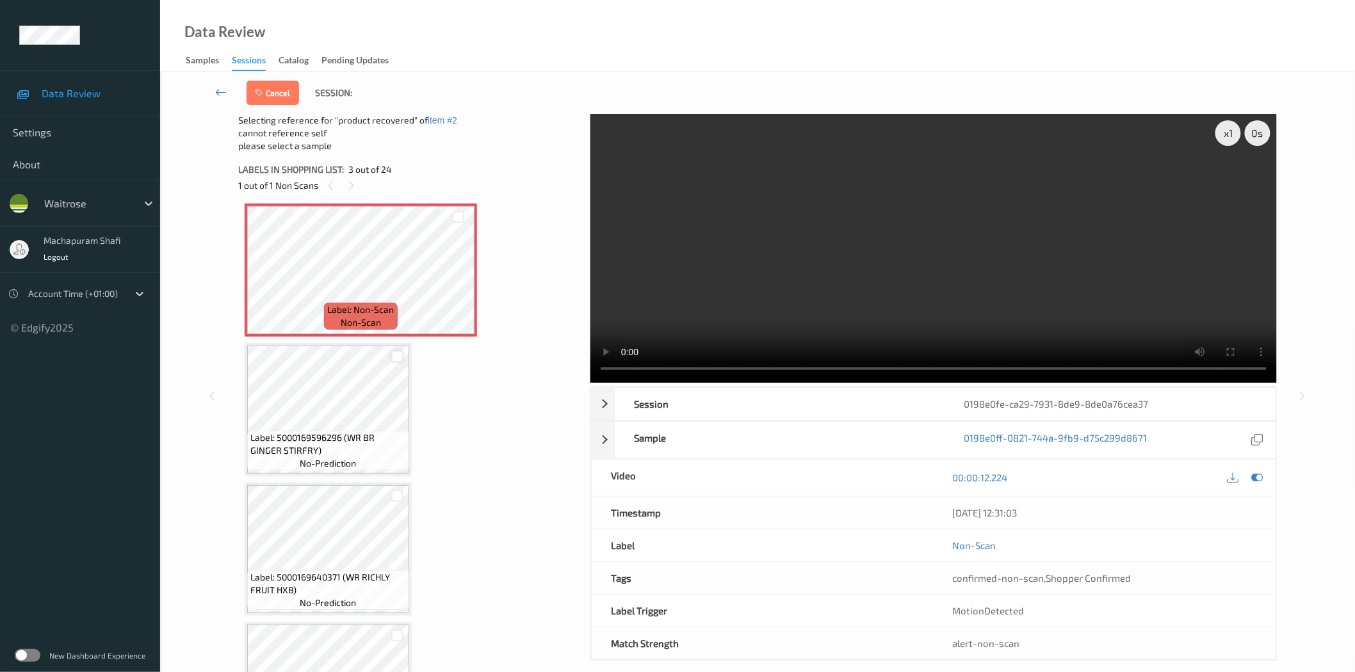
click at [399, 360] on div at bounding box center [397, 356] width 23 height 21
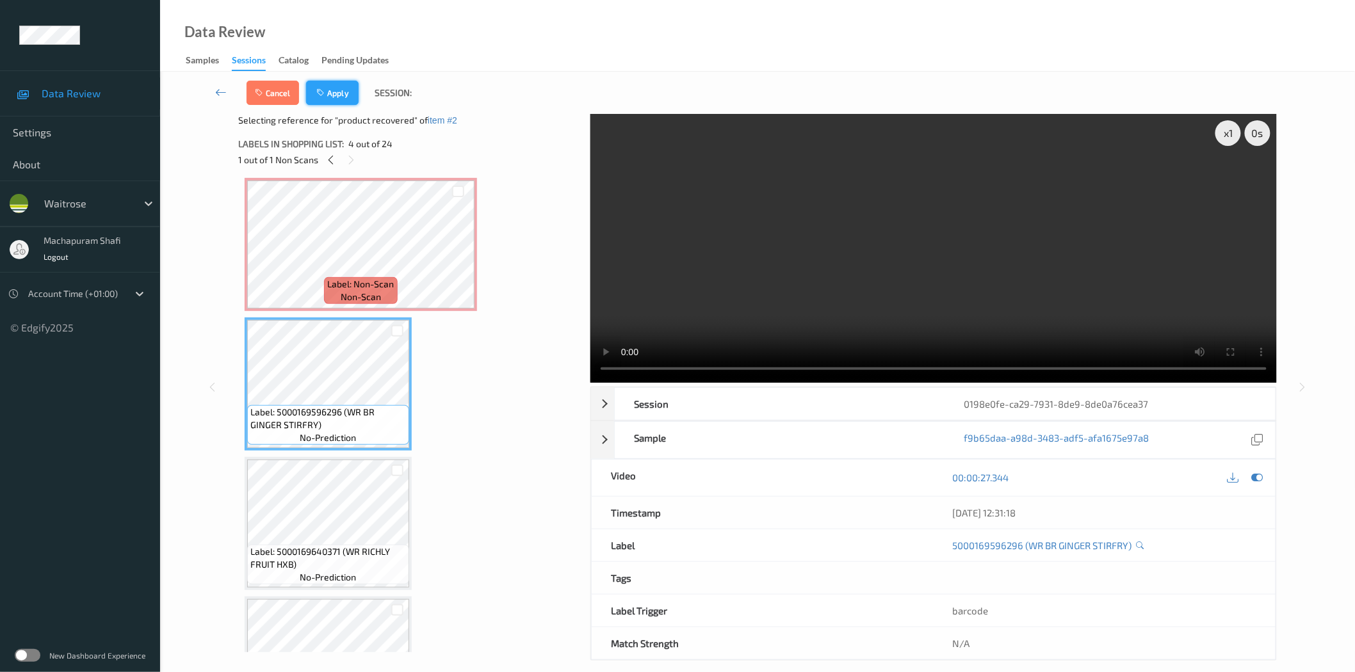
click at [336, 97] on button "Apply" at bounding box center [332, 93] width 53 height 24
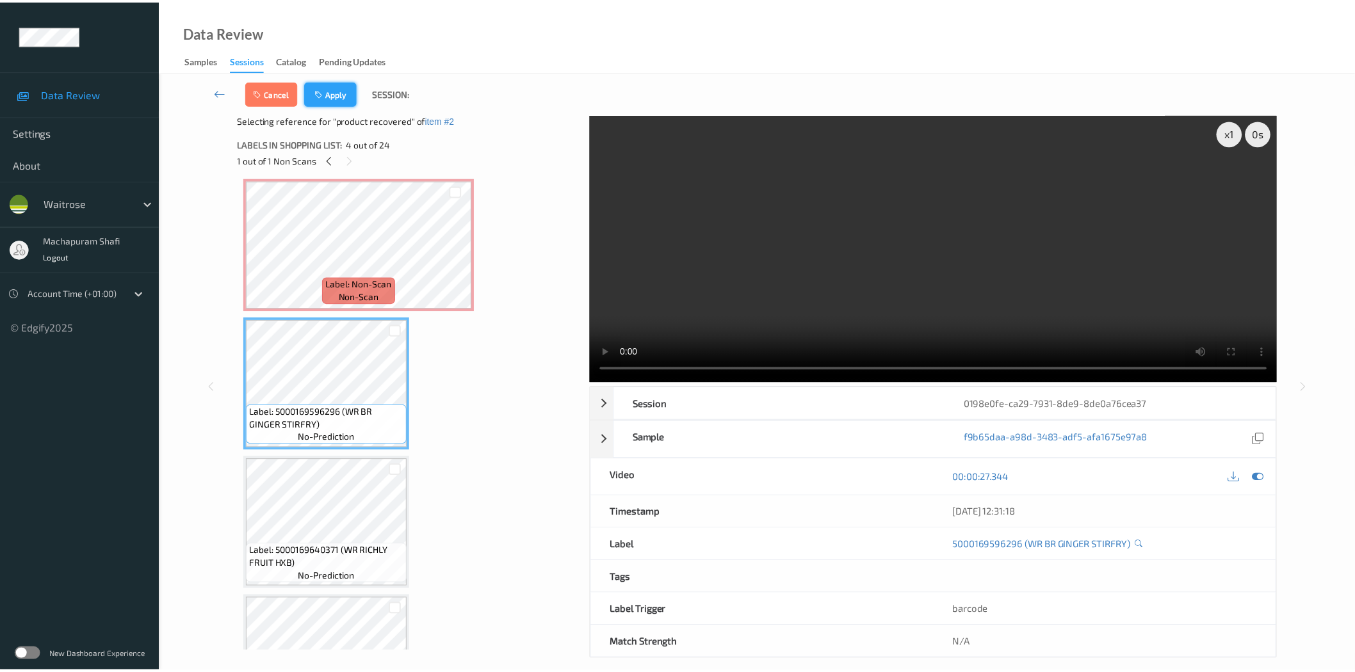
scroll to position [145, 0]
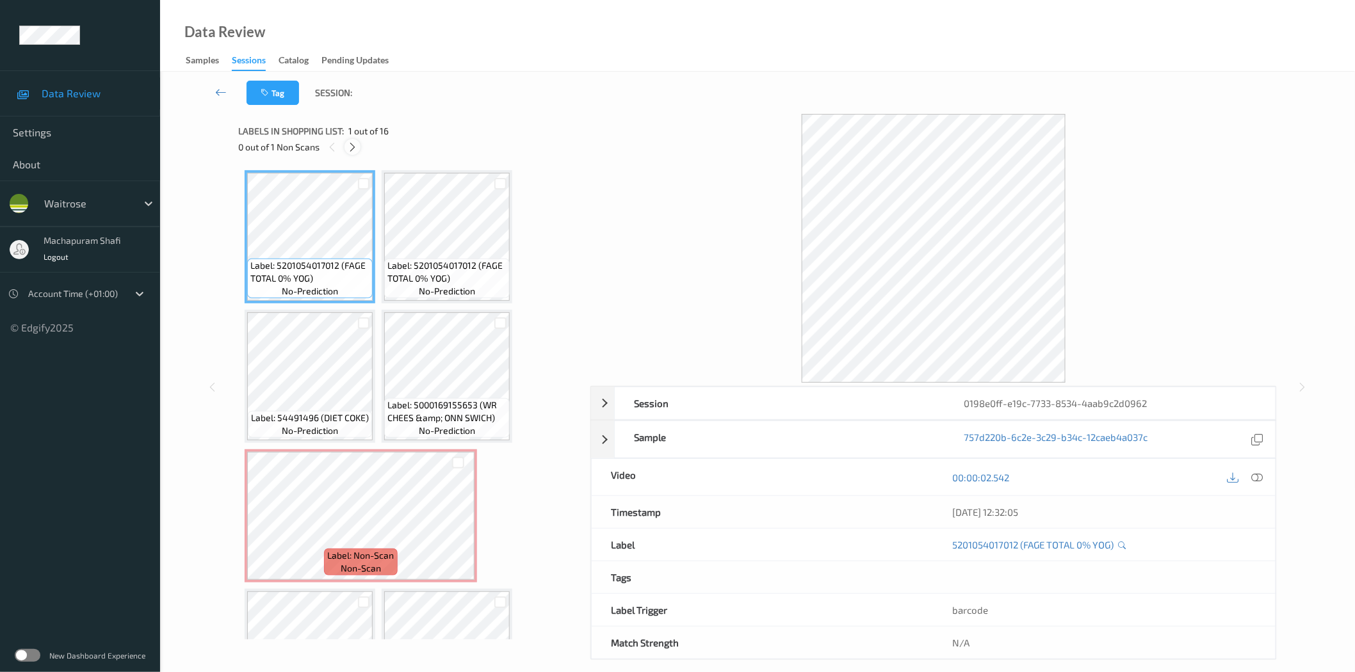
click at [354, 145] on icon at bounding box center [352, 148] width 11 height 12
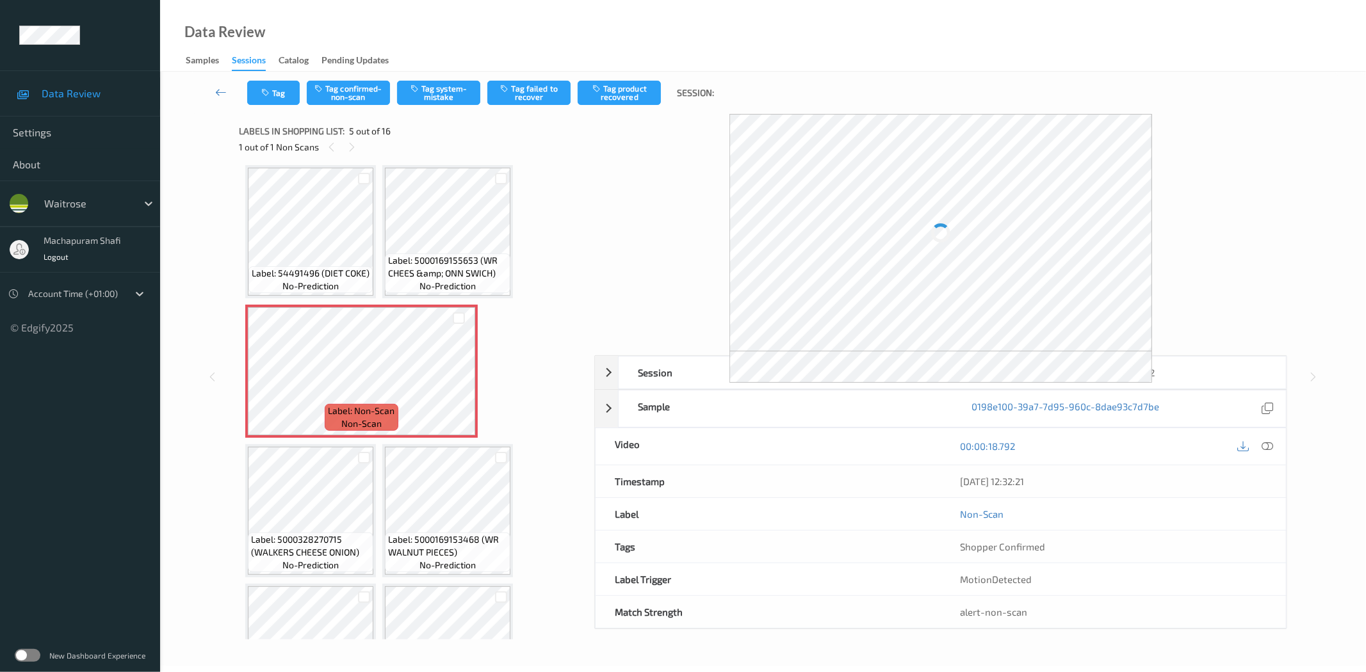
drag, startPoint x: 1263, startPoint y: 448, endPoint x: 1140, endPoint y: 343, distance: 161.7
click at [1263, 448] on icon at bounding box center [1268, 447] width 12 height 12
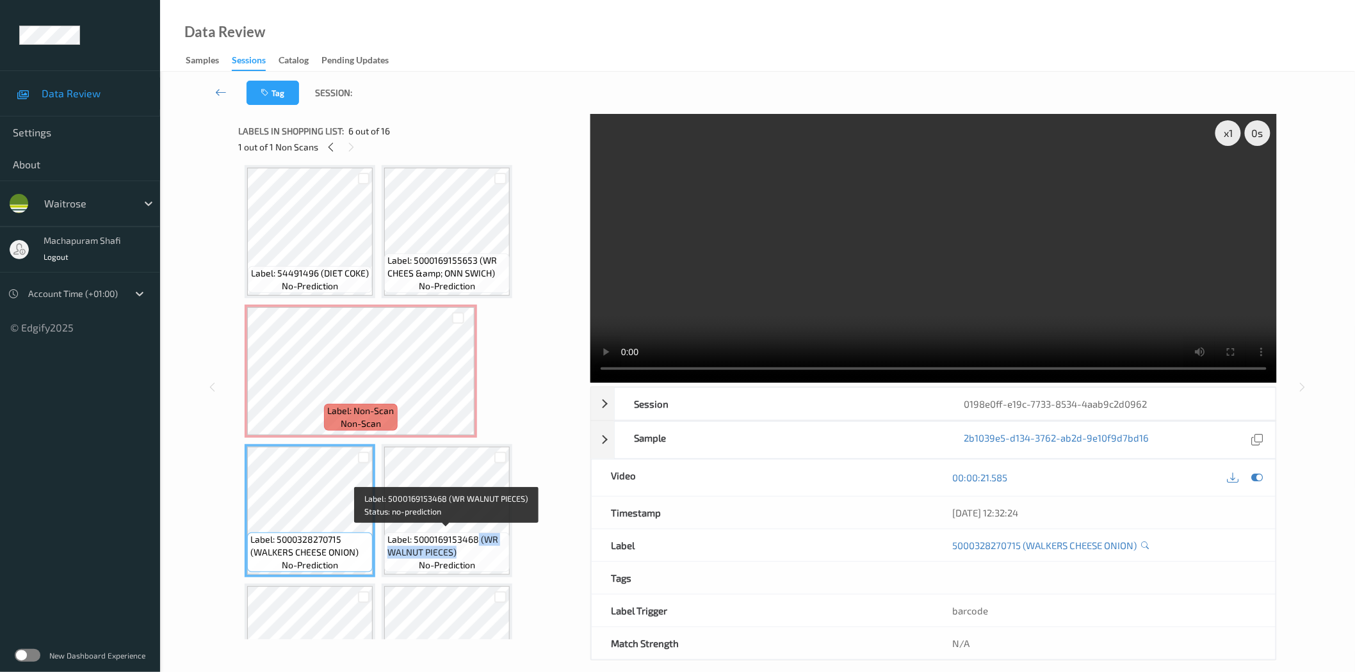
drag, startPoint x: 477, startPoint y: 534, endPoint x: 503, endPoint y: 534, distance: 25.6
click at [496, 555] on span "Label: 5000169153468 (WR WALNUT PIECES)" at bounding box center [446, 546] width 119 height 26
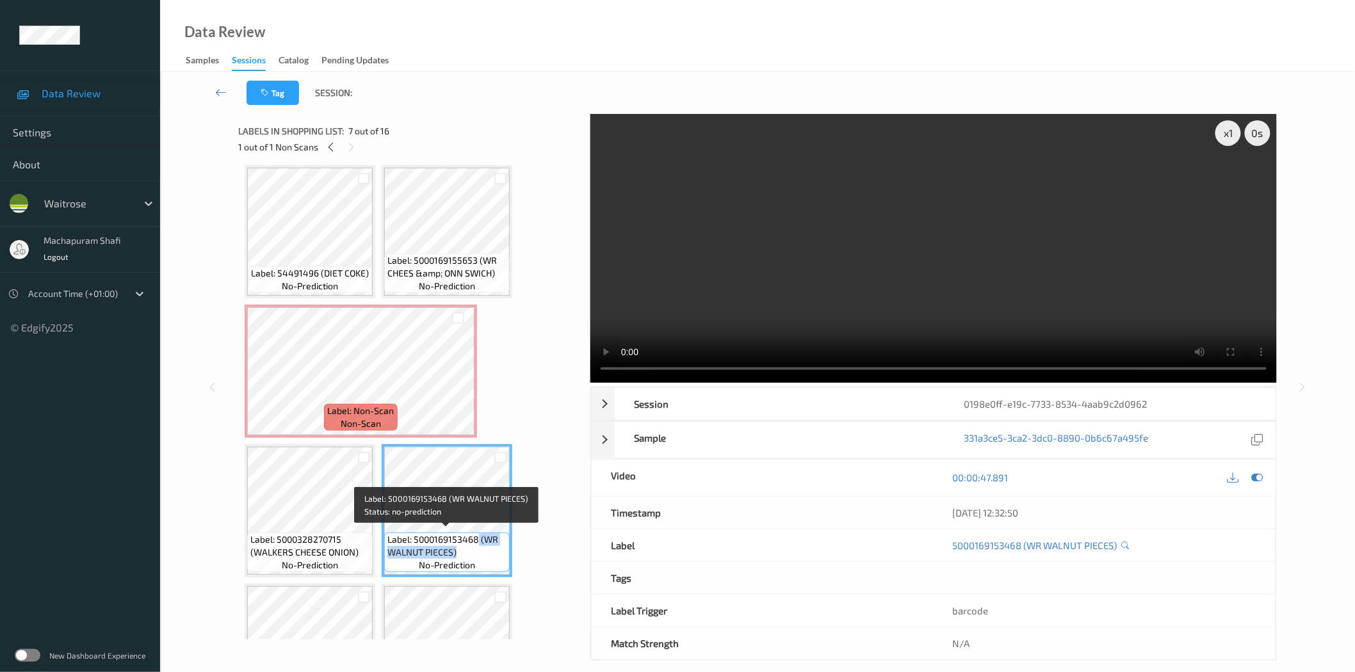
copy span "(WR WALNUT PIECES)"
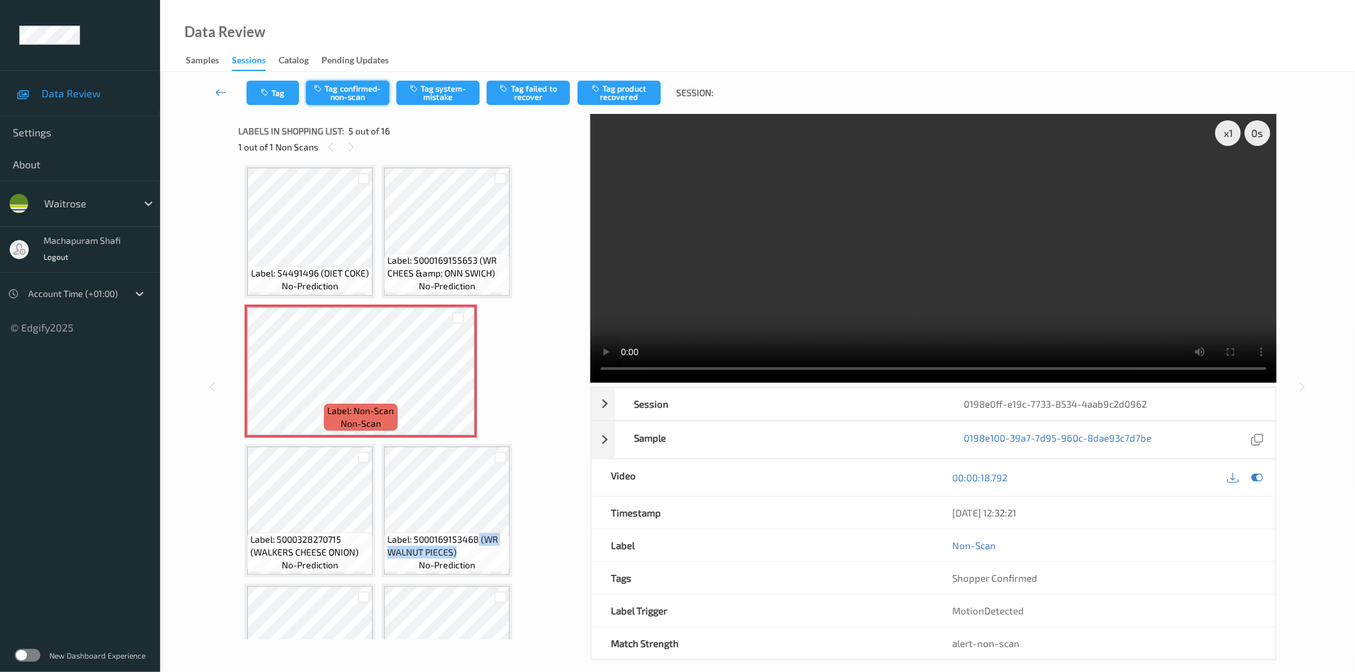
click at [363, 92] on button "Tag confirmed-non-scan" at bounding box center [347, 93] width 83 height 24
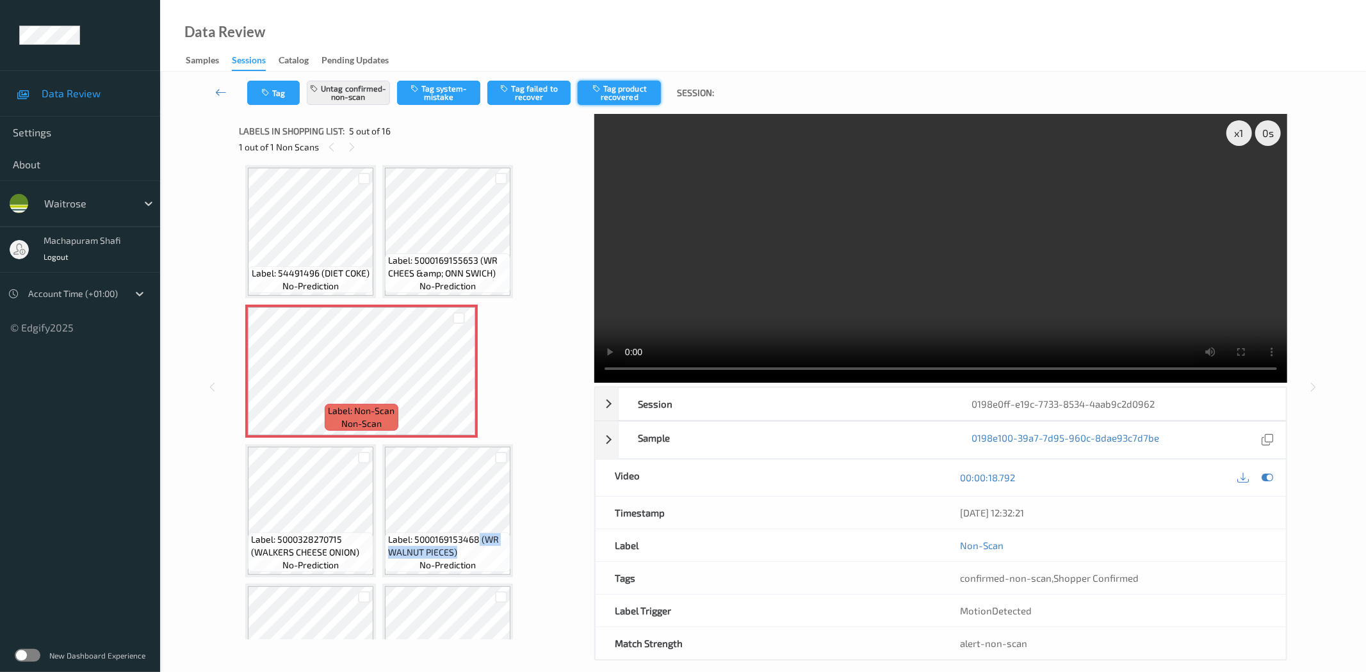
click at [619, 91] on button "Tag product recovered" at bounding box center [619, 93] width 83 height 24
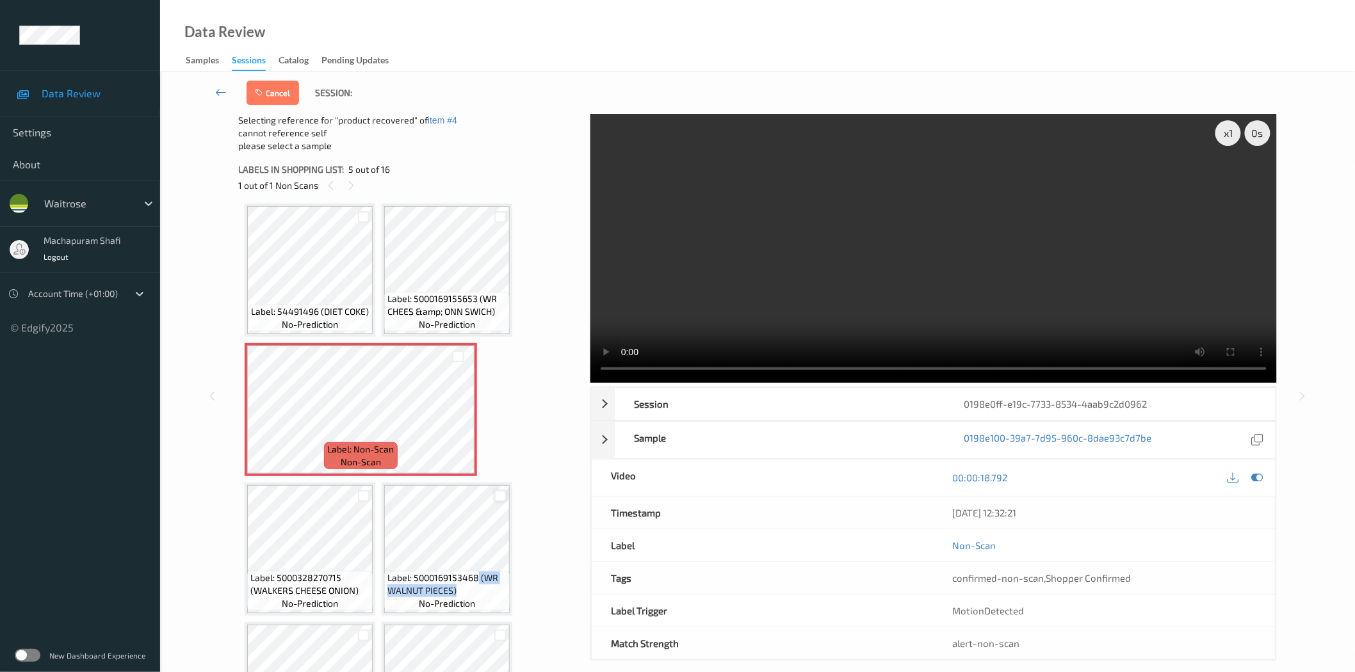
click at [497, 497] on div at bounding box center [500, 497] width 12 height 12
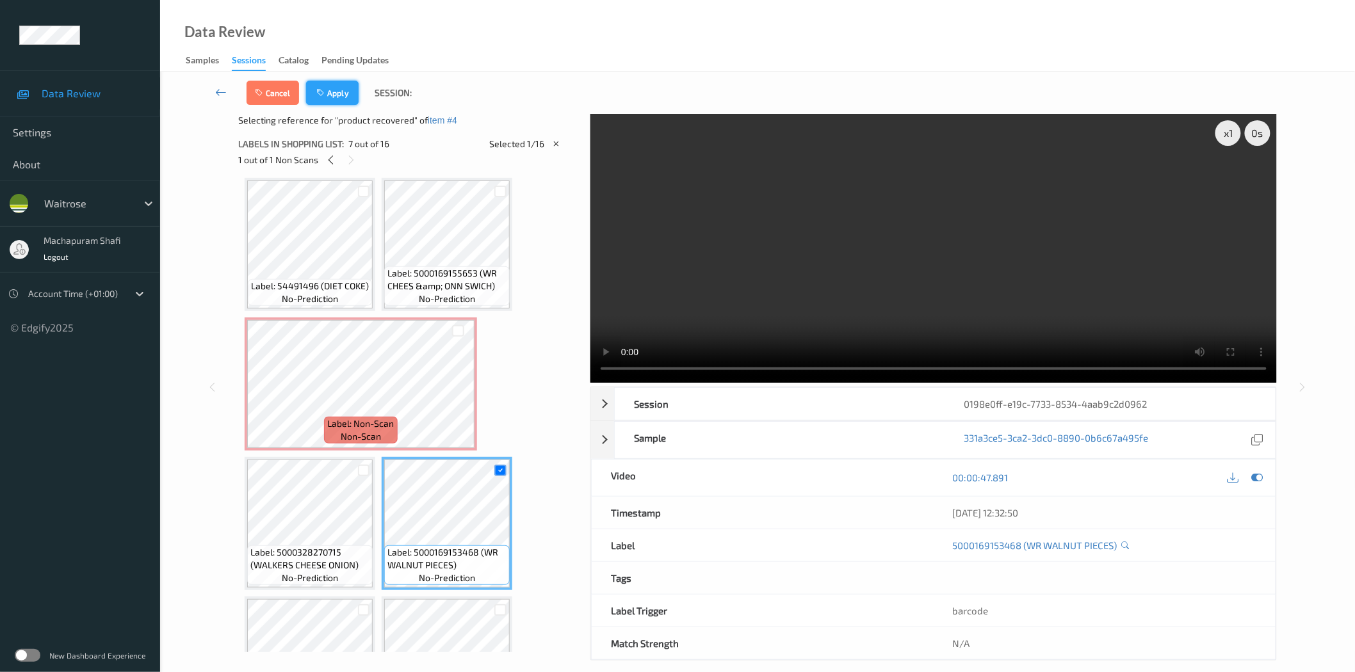
click at [335, 92] on button "Apply" at bounding box center [332, 93] width 53 height 24
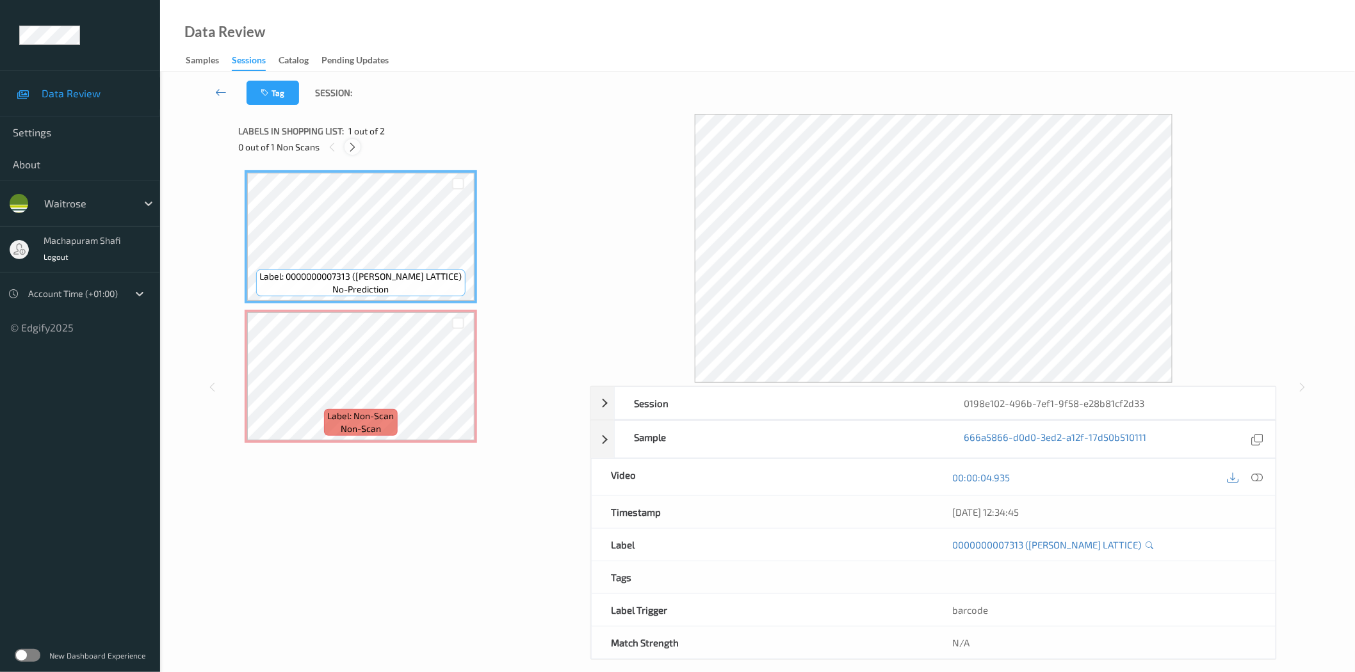
click at [355, 141] on div at bounding box center [353, 147] width 16 height 16
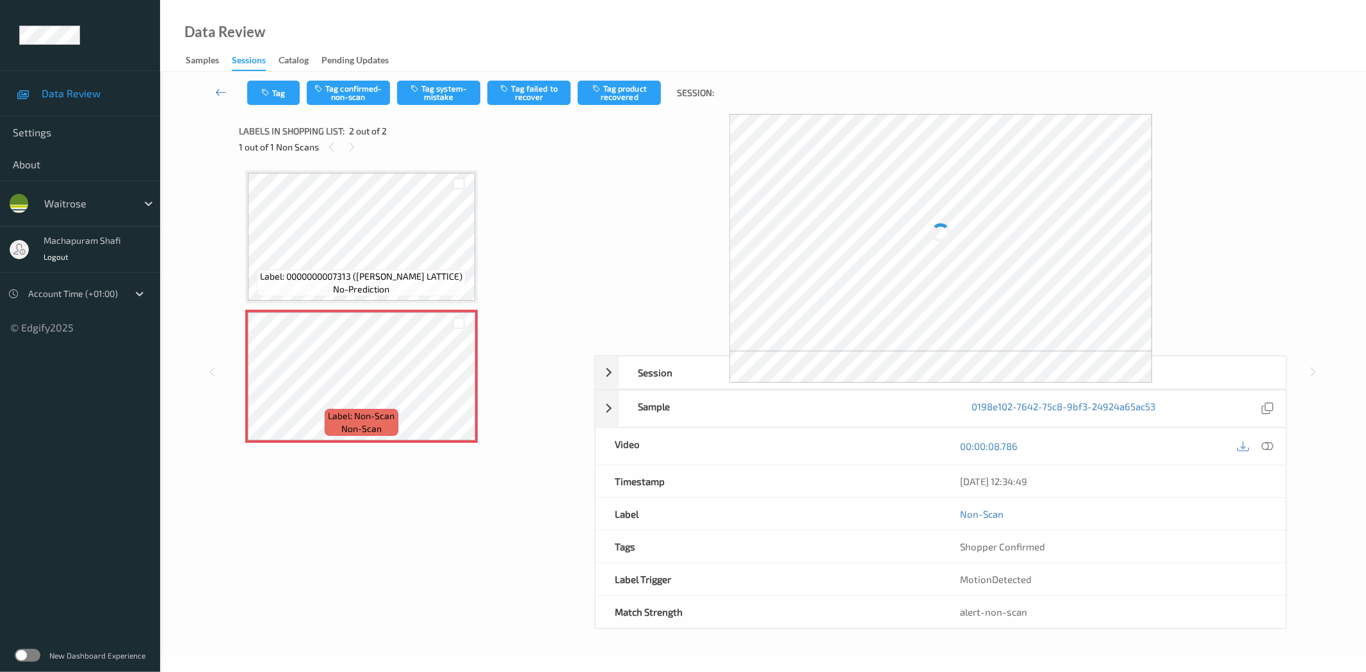
drag, startPoint x: 1274, startPoint y: 444, endPoint x: 1174, endPoint y: 387, distance: 115.6
click at [1274, 444] on div at bounding box center [1267, 446] width 17 height 17
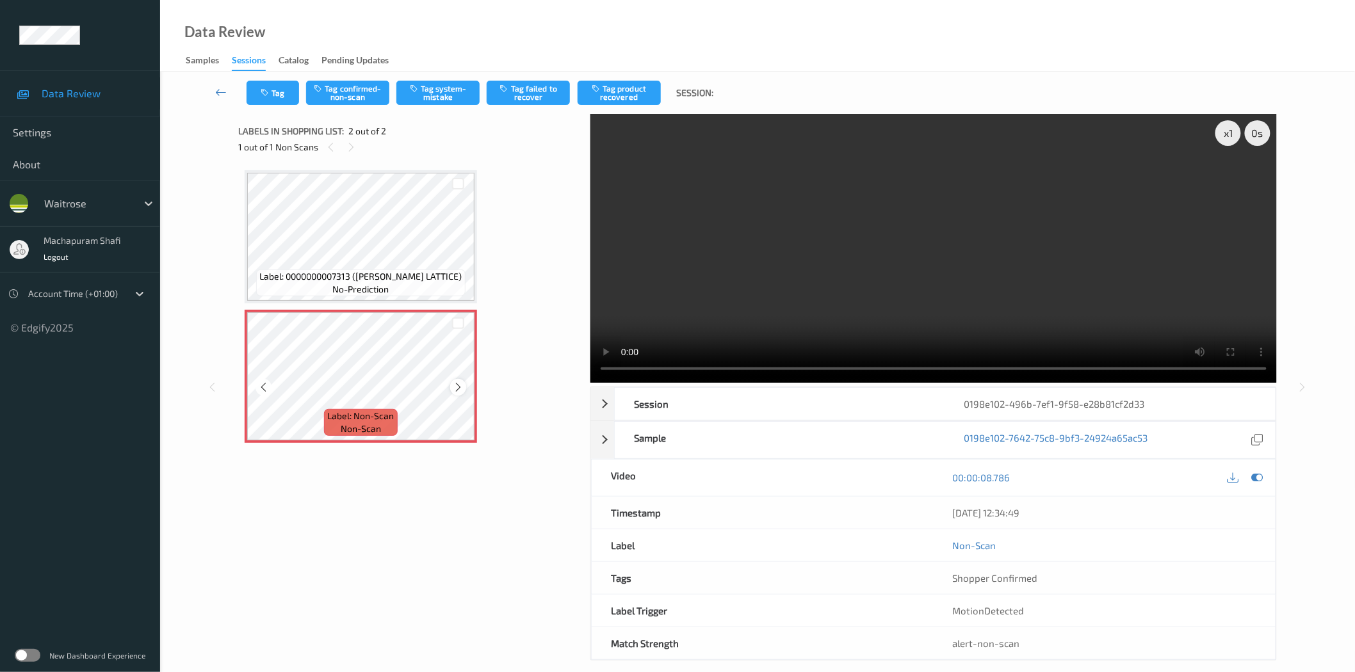
click at [451, 387] on div at bounding box center [458, 387] width 16 height 16
click at [428, 96] on button "Tag system-mistake" at bounding box center [437, 93] width 83 height 24
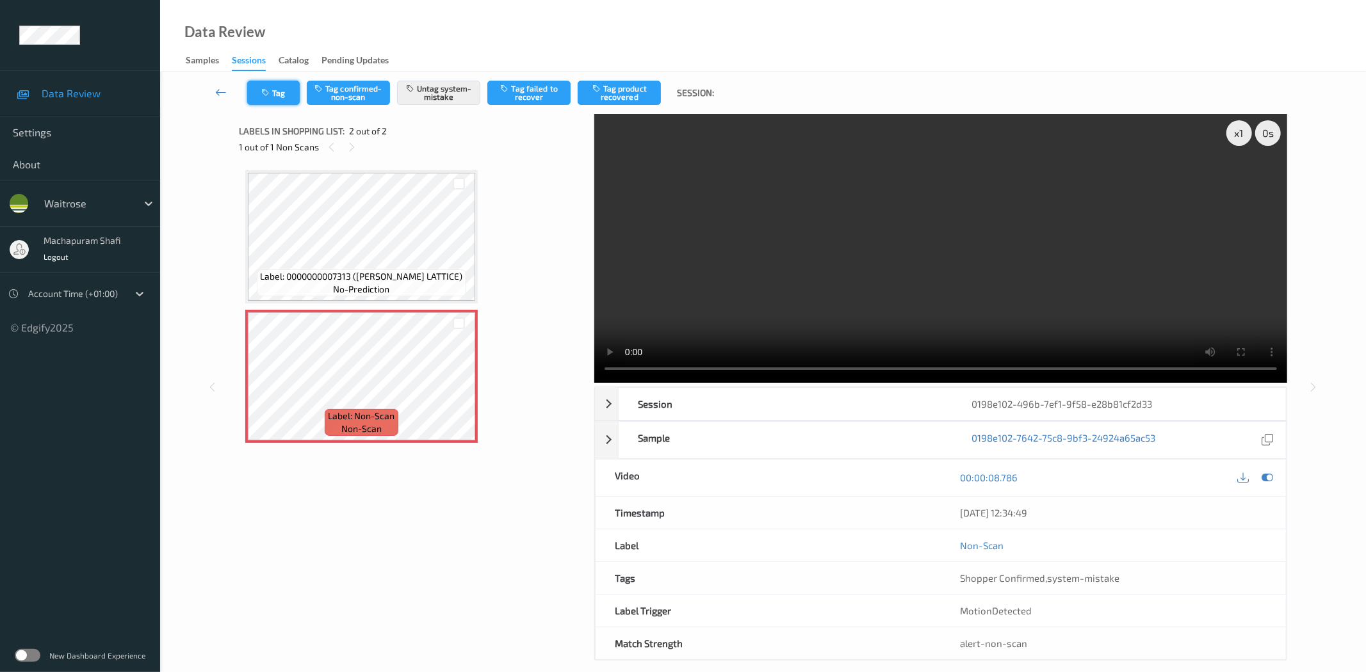
click at [289, 97] on button "Tag" at bounding box center [273, 93] width 53 height 24
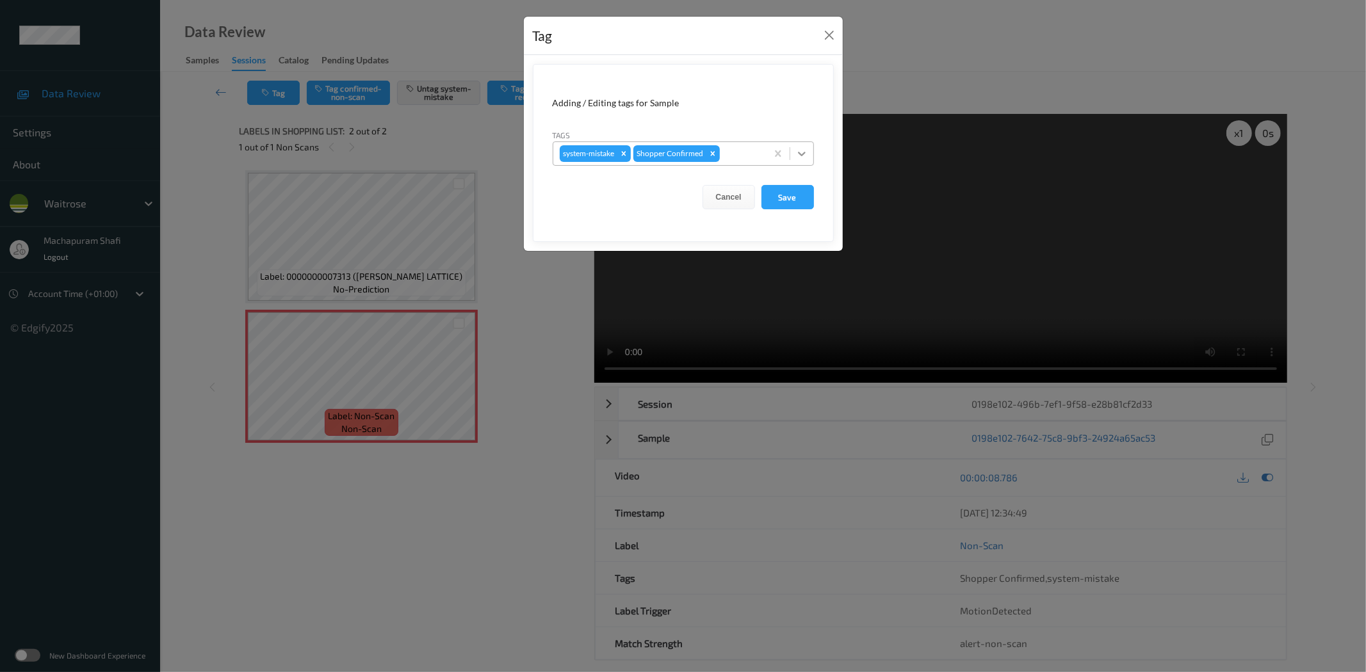
click at [806, 152] on icon at bounding box center [801, 153] width 13 height 13
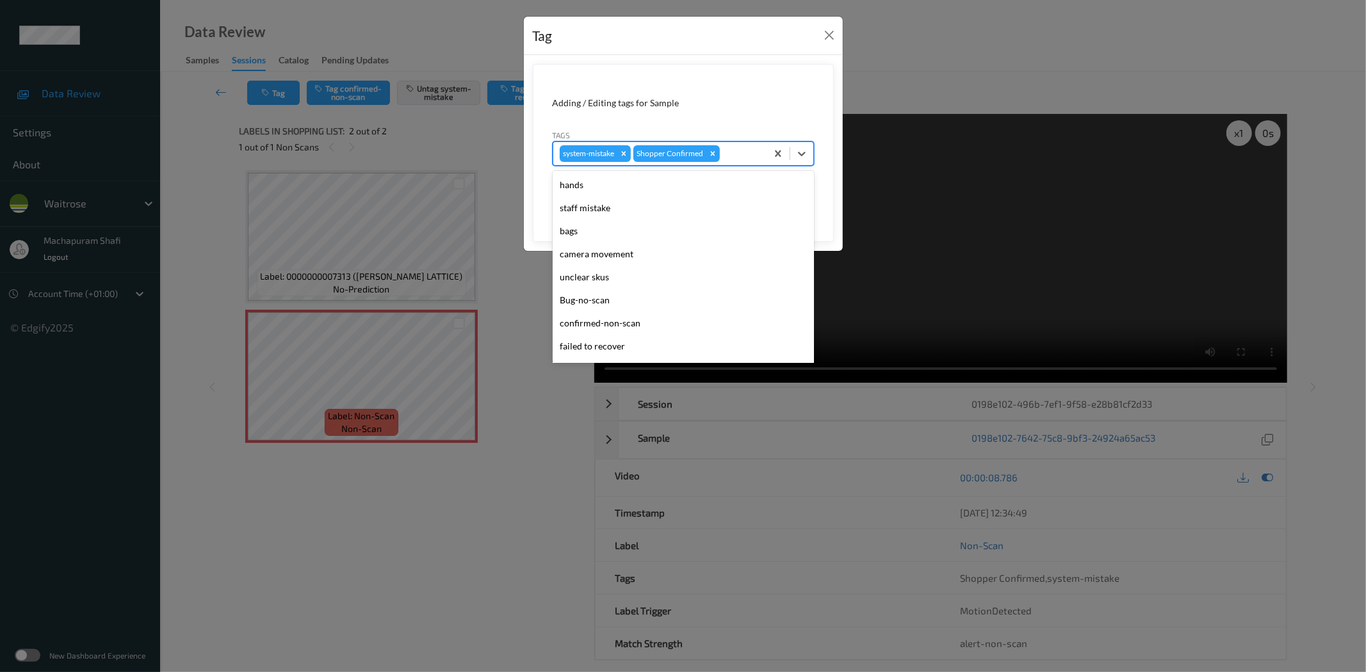
scroll to position [273, 0]
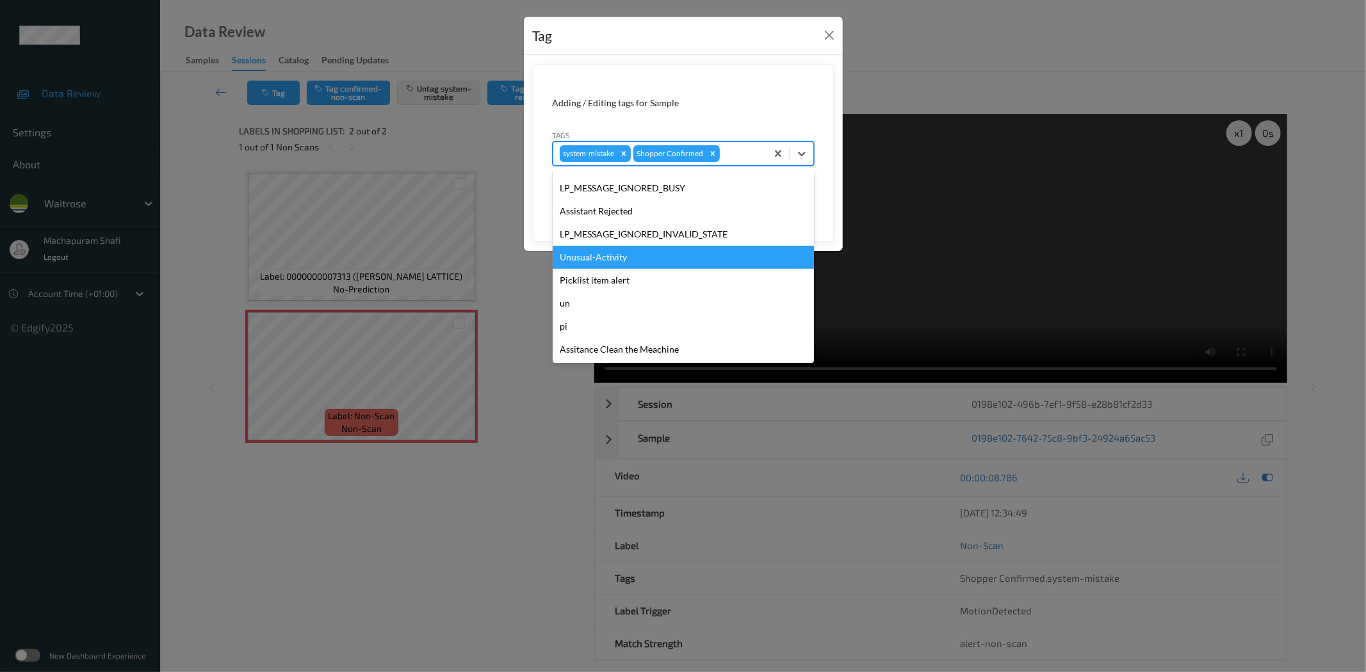
click at [610, 255] on div "Unusual-Activity" at bounding box center [683, 257] width 261 height 23
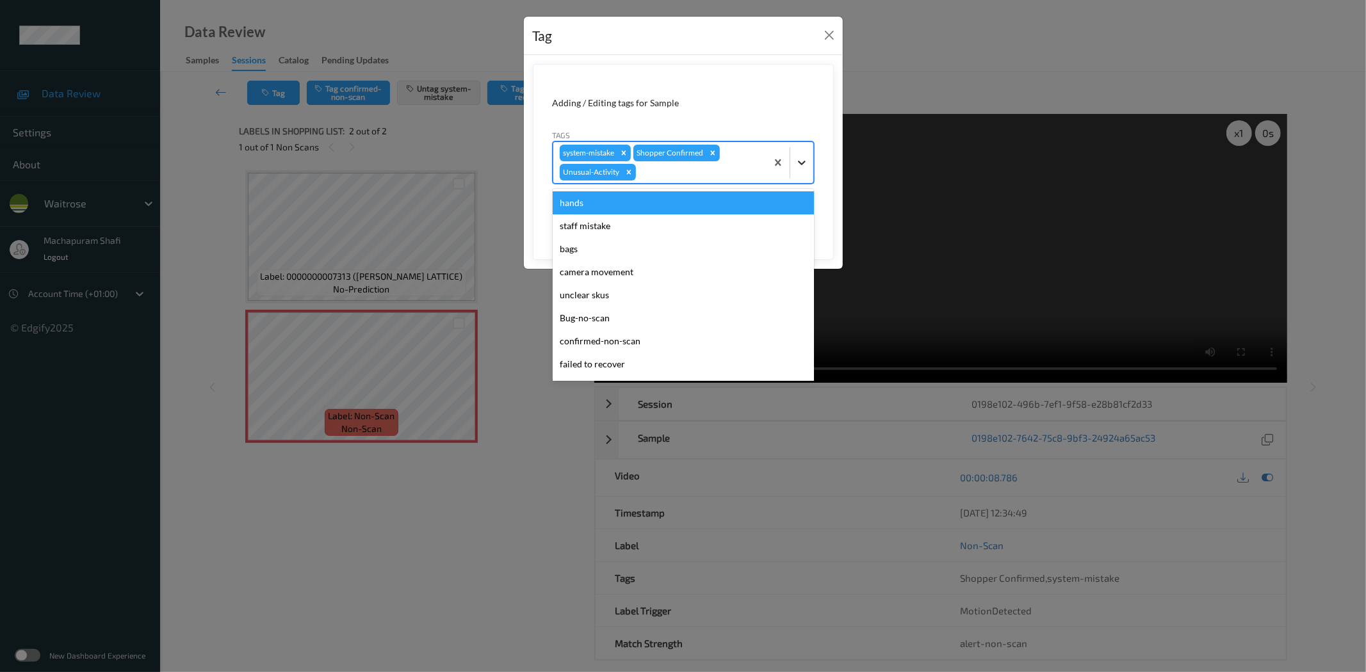
click at [791, 165] on div at bounding box center [801, 162] width 23 height 23
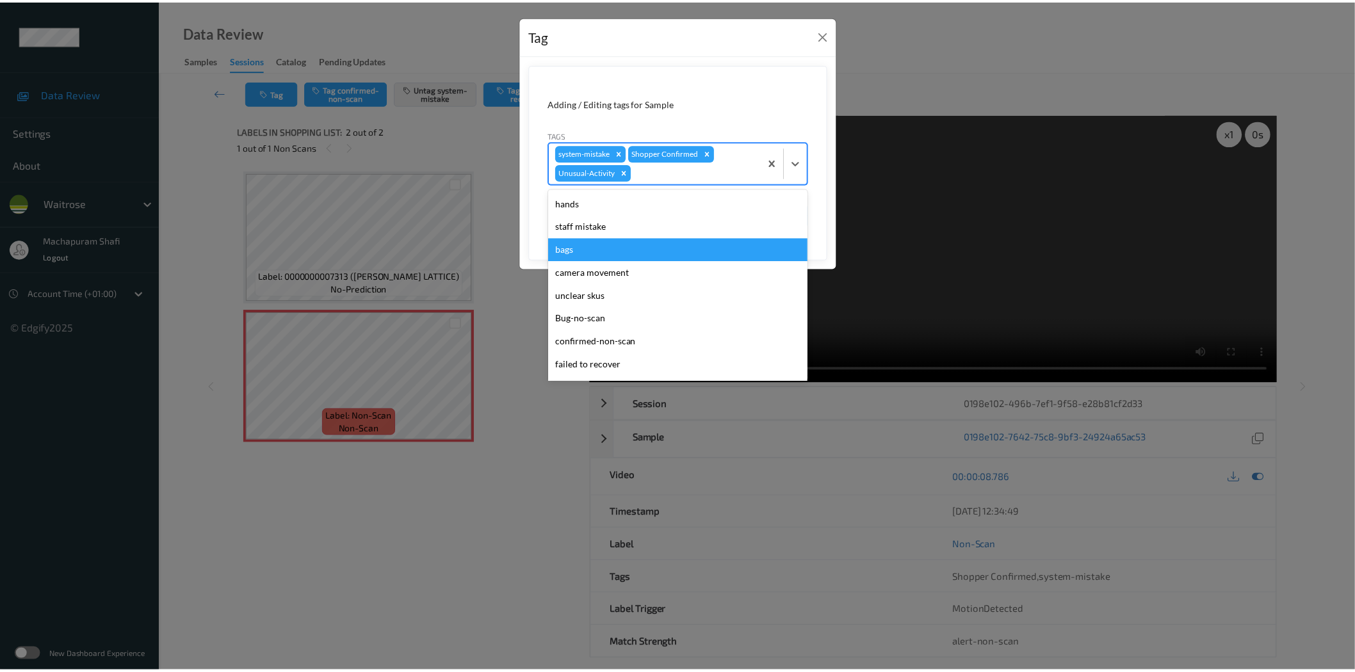
scroll to position [250, 0]
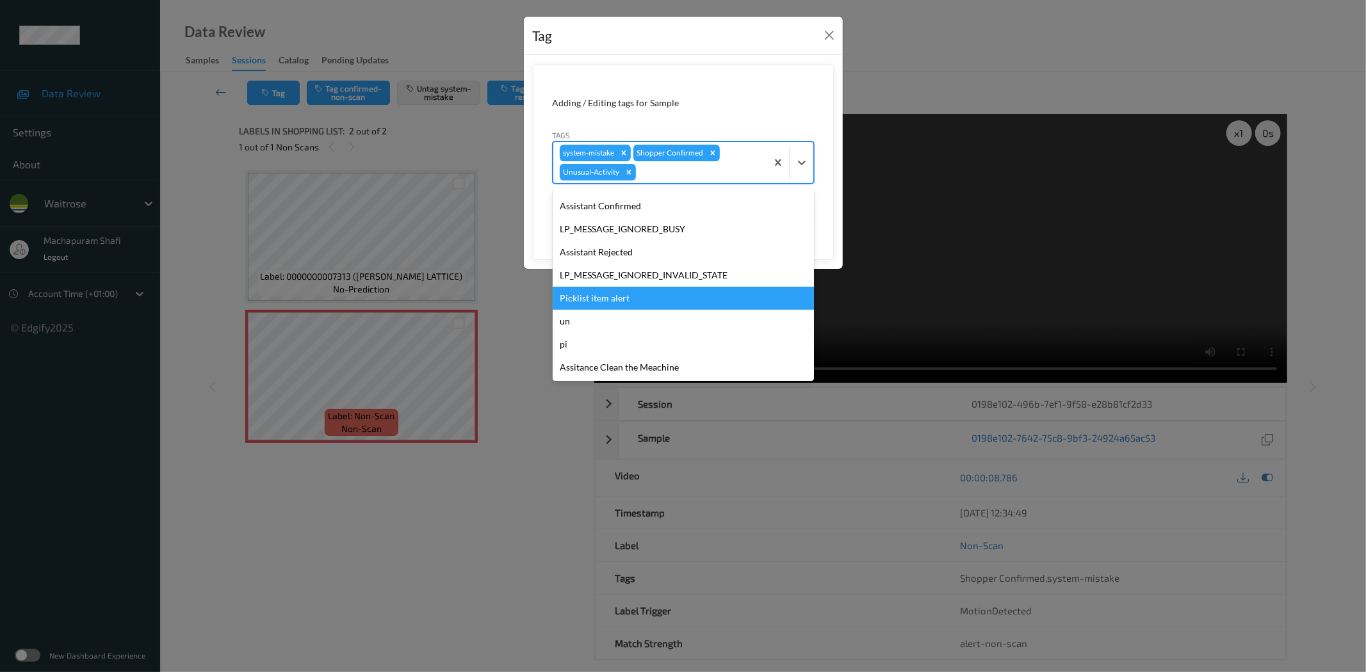
click at [583, 295] on div "Picklist item alert" at bounding box center [683, 298] width 261 height 23
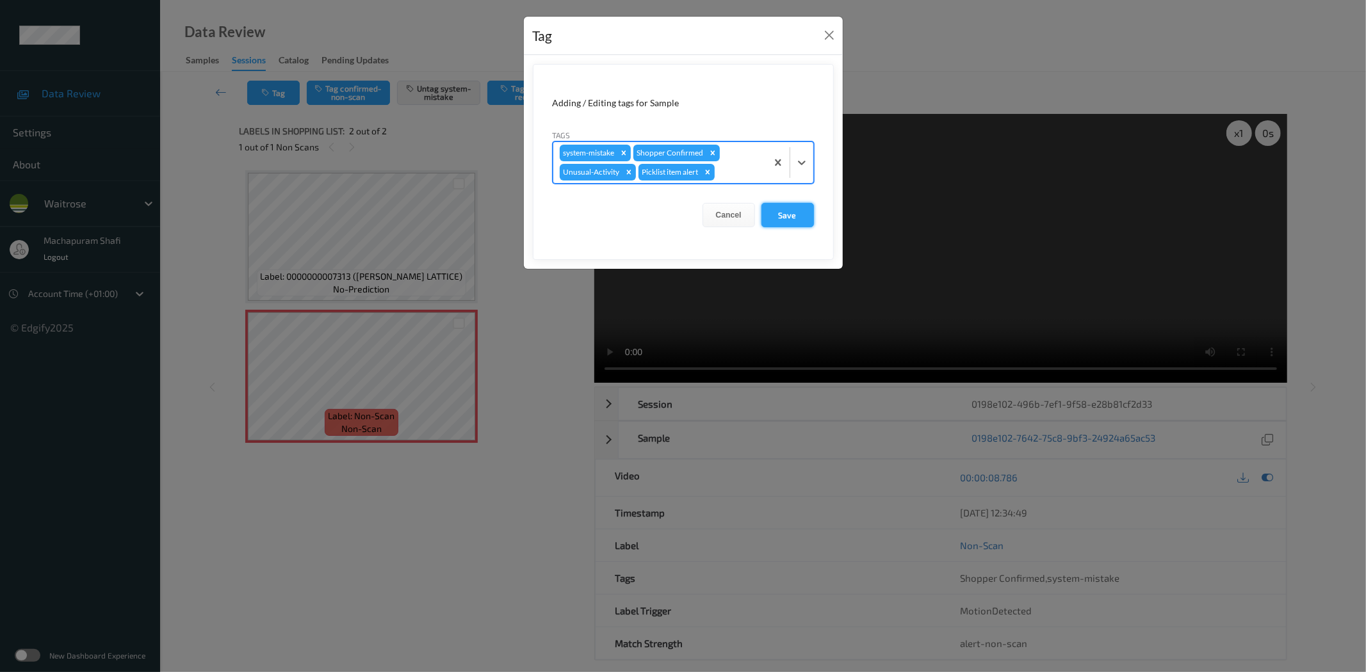
click at [795, 216] on button "Save" at bounding box center [787, 215] width 53 height 24
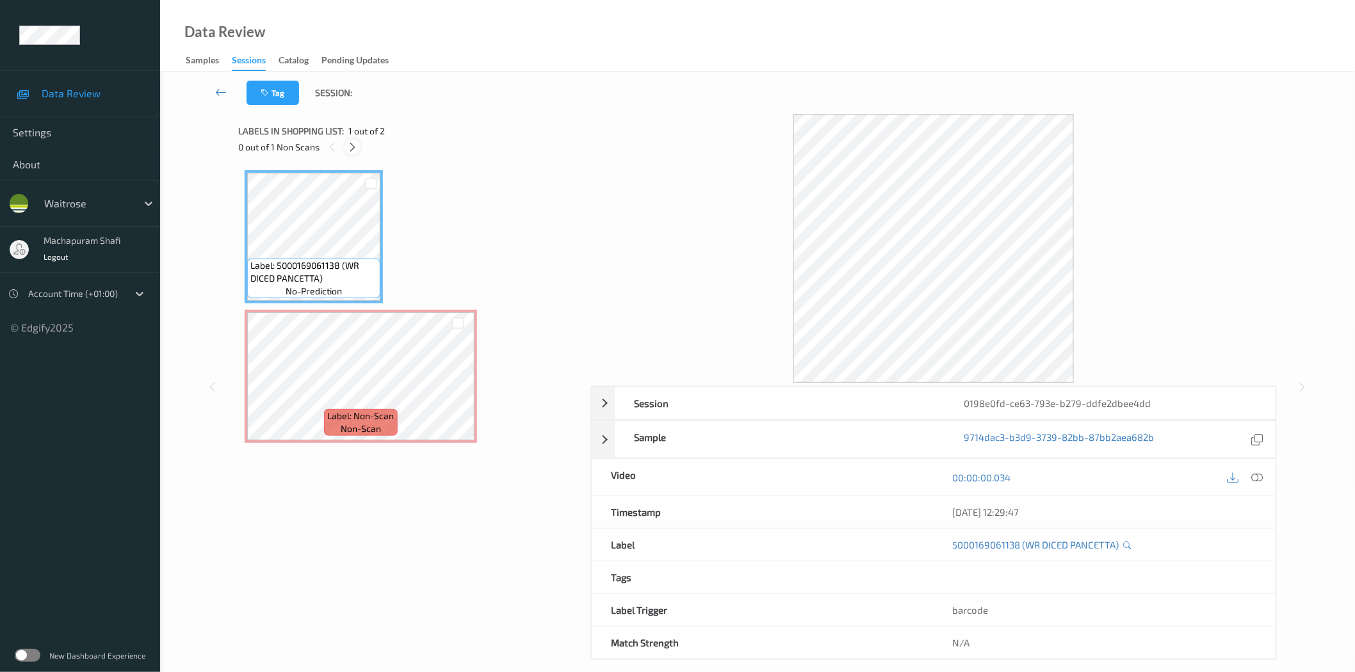
click at [348, 145] on icon at bounding box center [352, 148] width 11 height 12
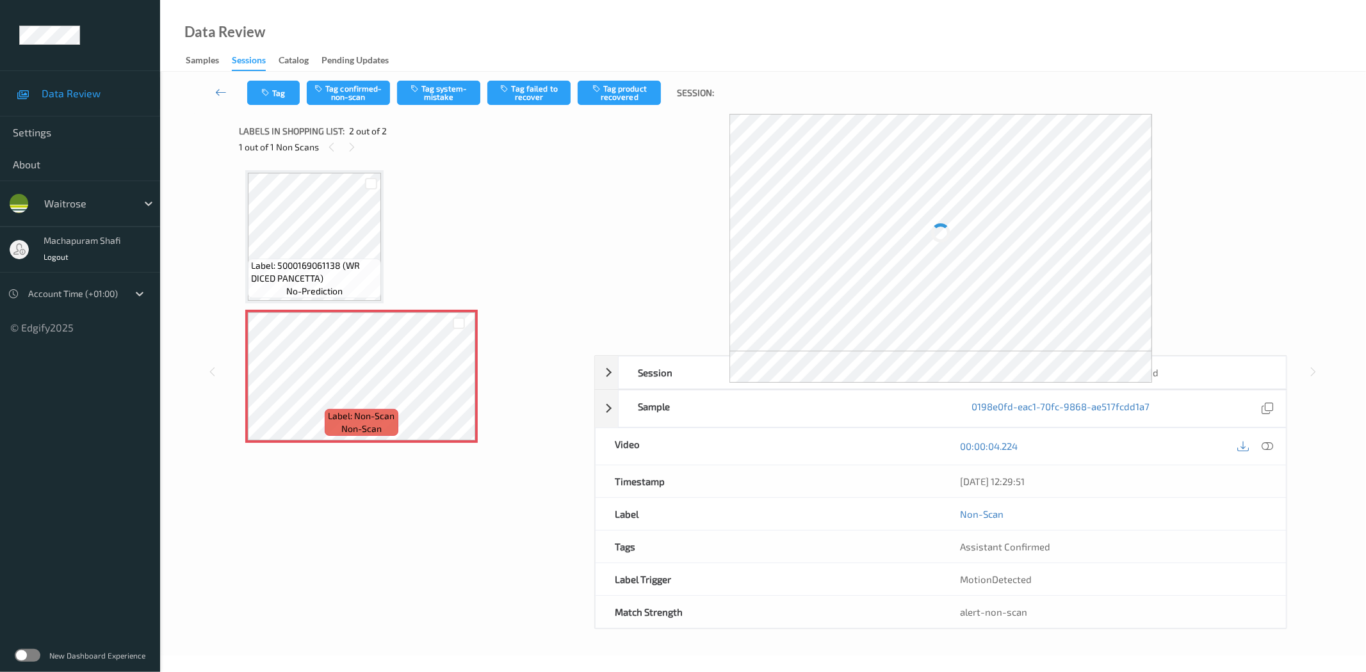
click at [1276, 448] on div at bounding box center [1267, 446] width 17 height 17
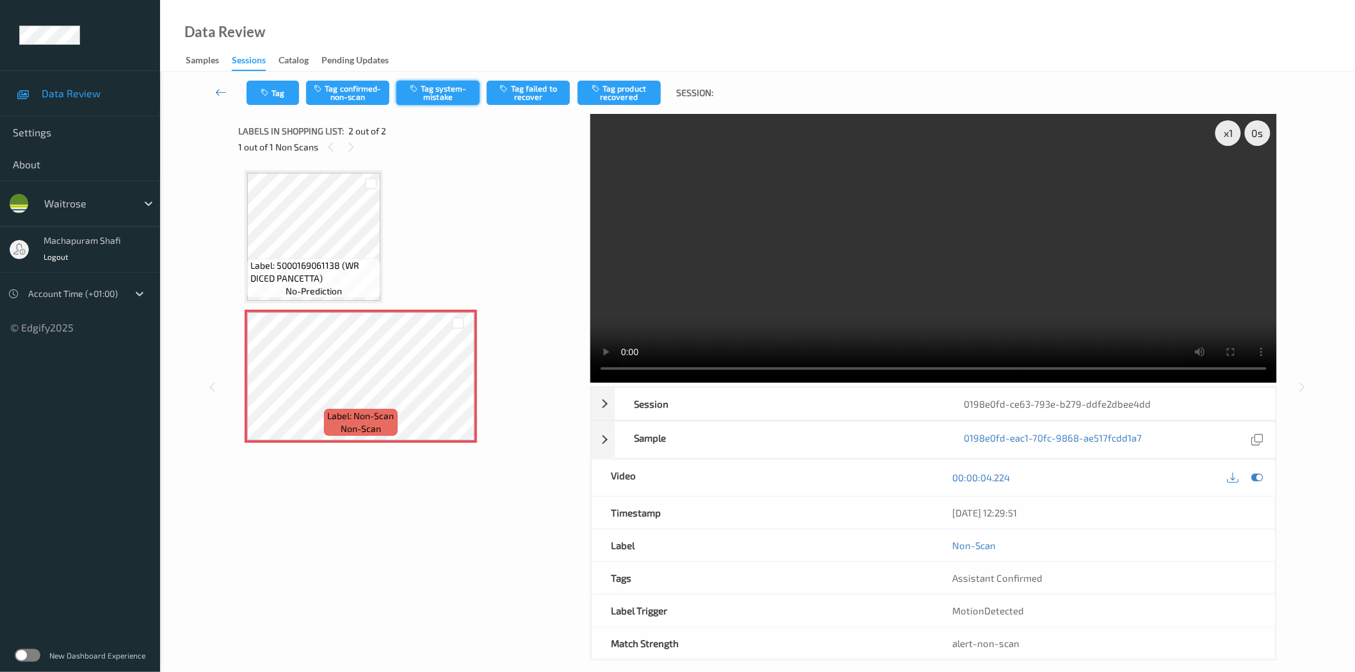
click at [432, 87] on button "Tag system-mistake" at bounding box center [437, 93] width 83 height 24
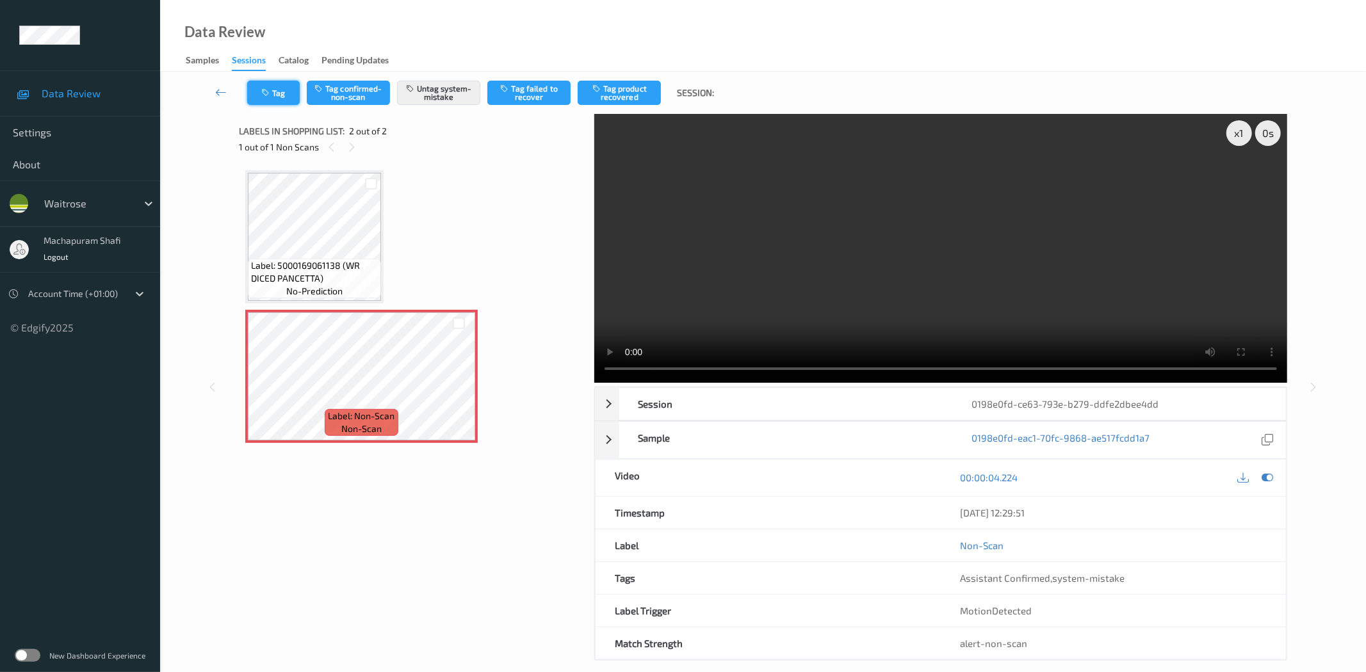
click at [270, 93] on icon "button" at bounding box center [266, 92] width 11 height 9
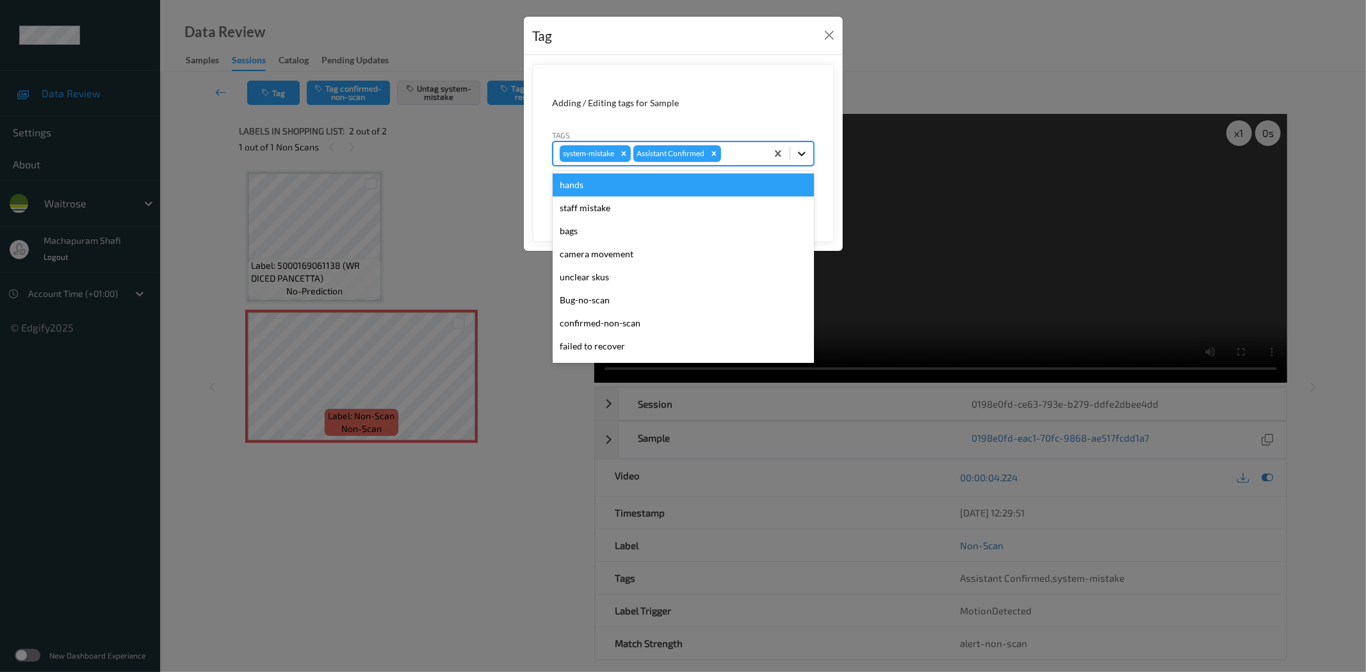
click at [803, 152] on icon at bounding box center [801, 153] width 13 height 13
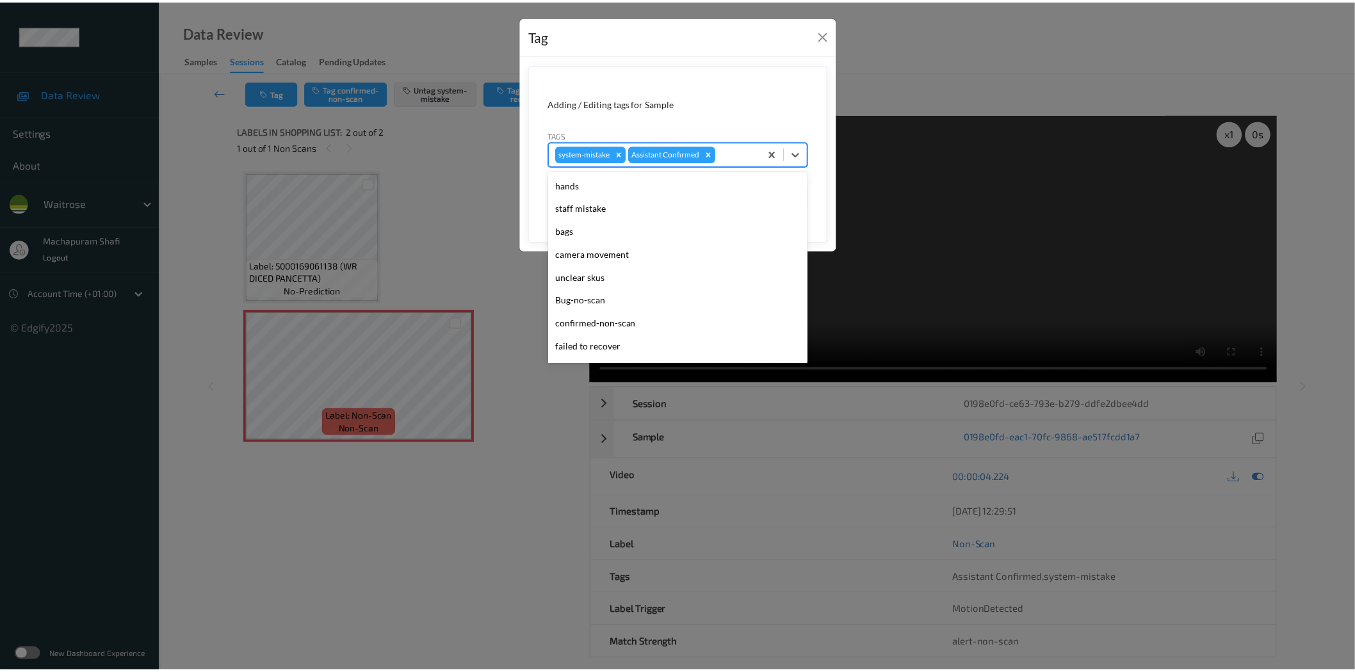
scroll to position [273, 0]
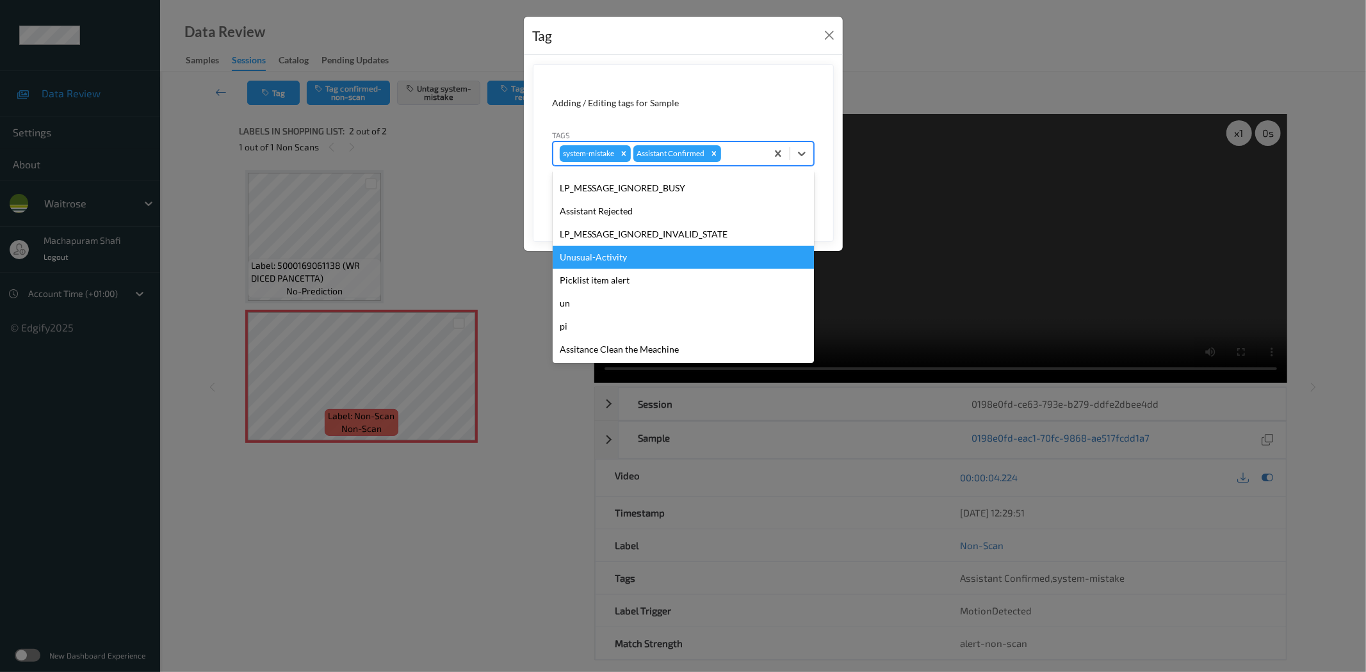
click at [615, 255] on div "Unusual-Activity" at bounding box center [683, 257] width 261 height 23
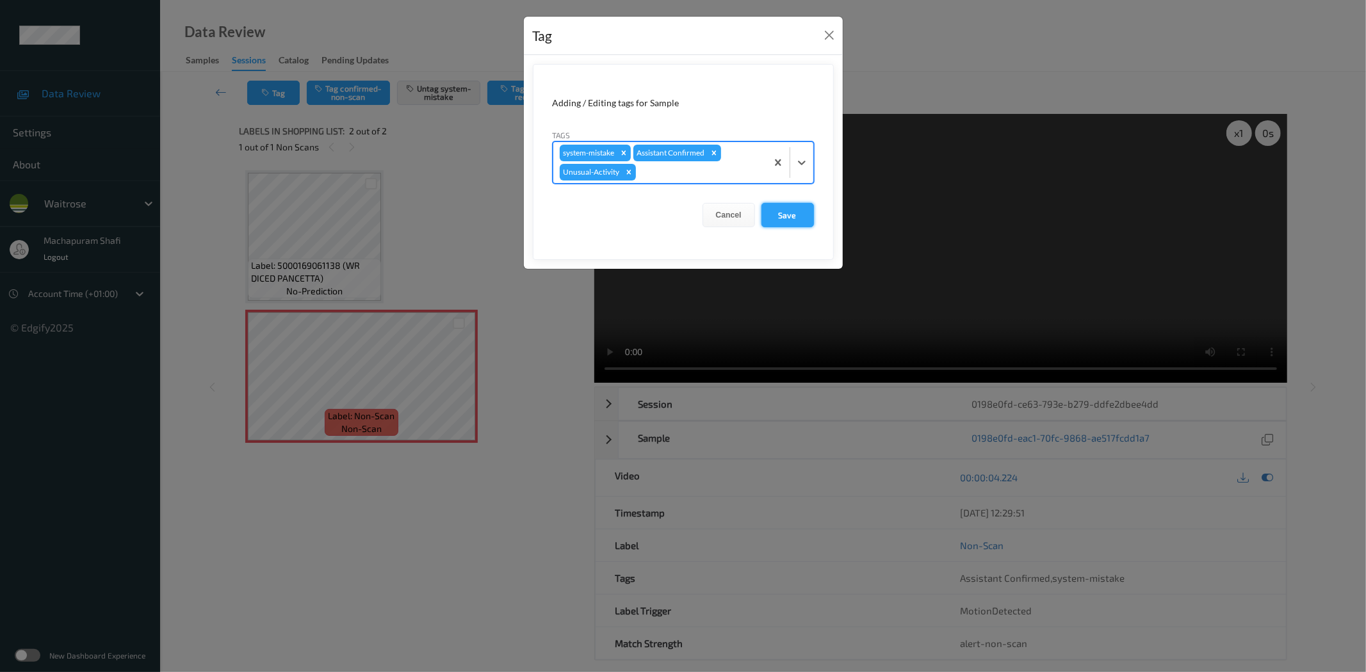
click at [797, 206] on button "Save" at bounding box center [787, 215] width 53 height 24
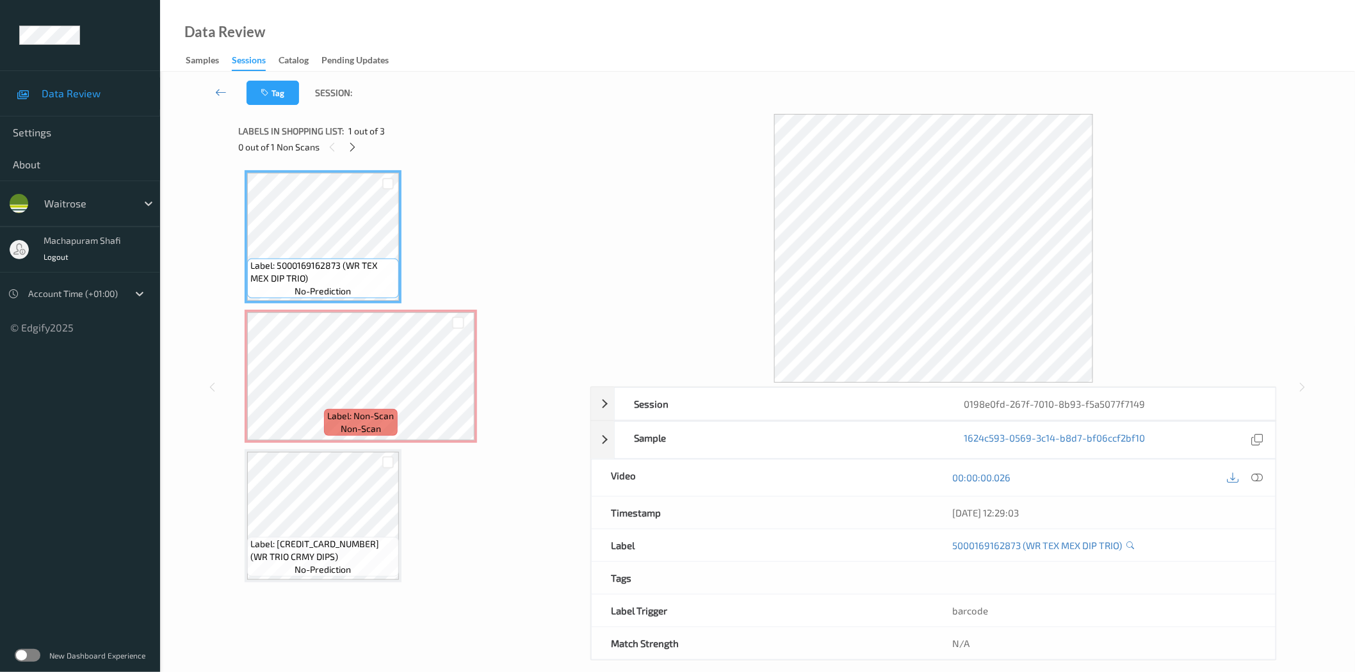
click at [342, 144] on div "0 out of 1 Non Scans" at bounding box center [409, 147] width 343 height 16
click at [350, 150] on icon at bounding box center [352, 148] width 11 height 12
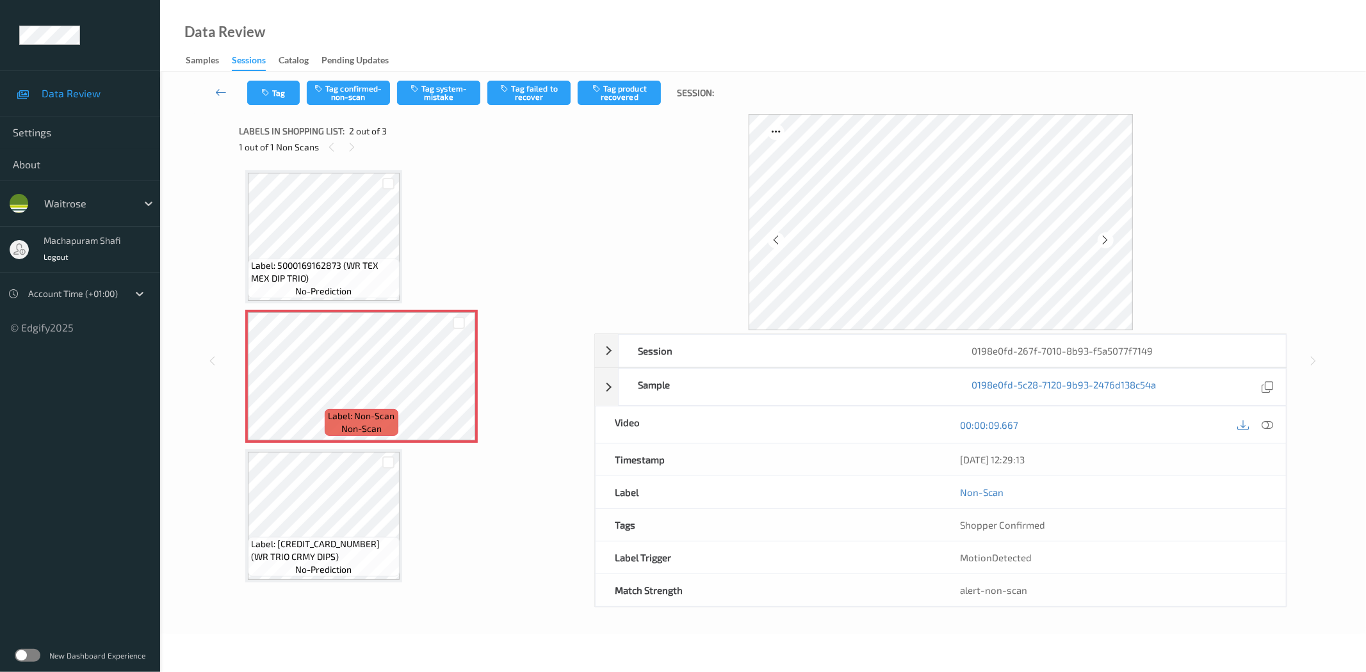
click at [1276, 427] on div "00:00:09.667" at bounding box center [1113, 425] width 345 height 37
click at [1264, 418] on div at bounding box center [1267, 424] width 17 height 17
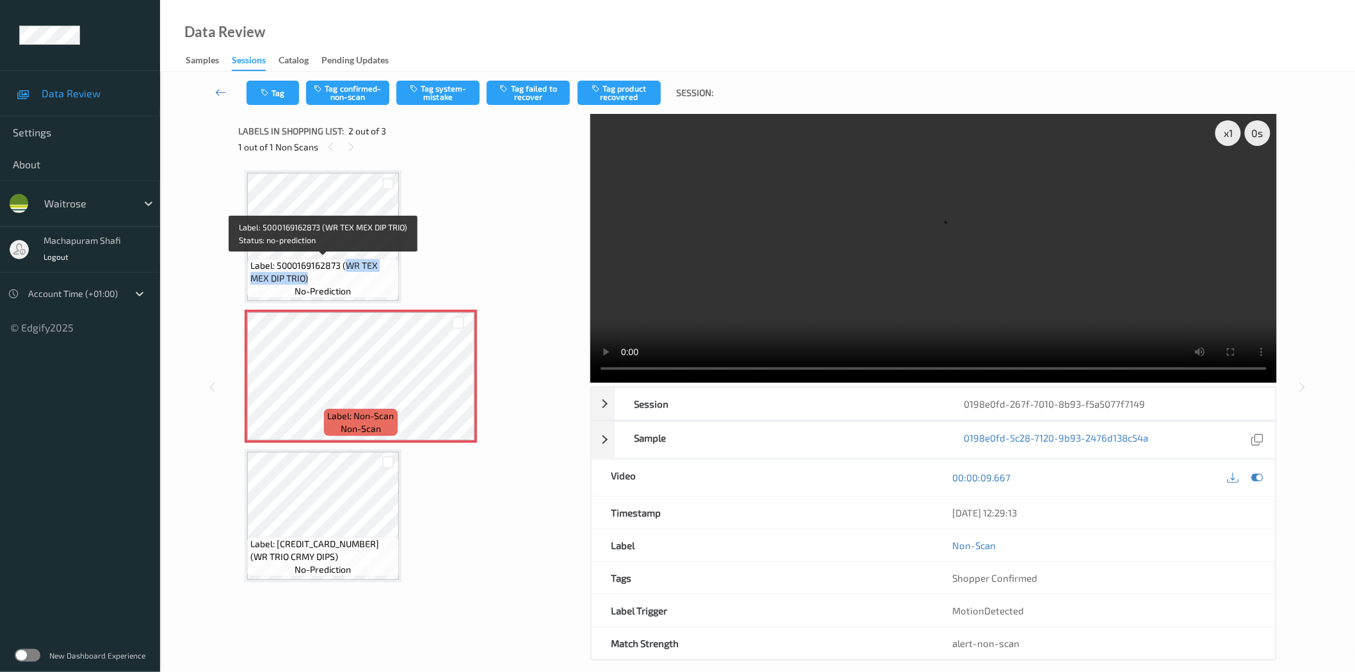
drag, startPoint x: 346, startPoint y: 265, endPoint x: 367, endPoint y: 282, distance: 27.3
click at [367, 282] on span "Label: 5000169162873 (WR TEX MEX DIP TRIO)" at bounding box center [322, 272] width 145 height 26
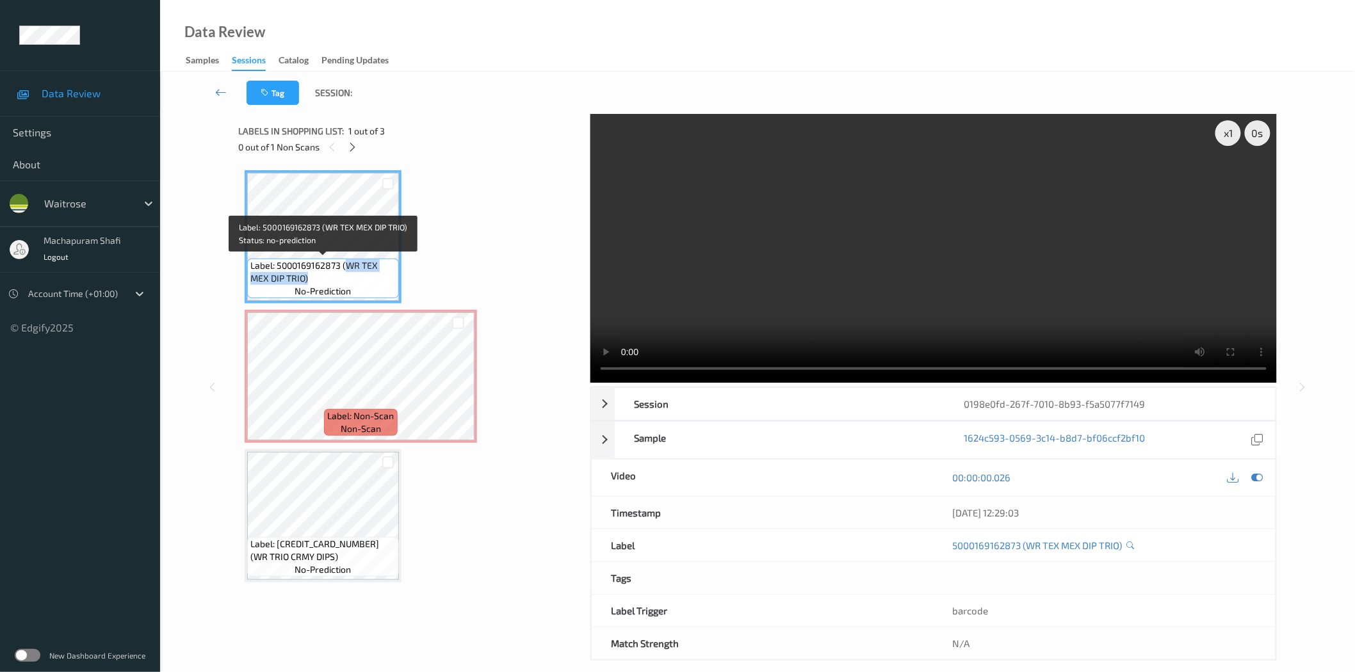
copy span "WR TEX MEX DIP TRIO)"
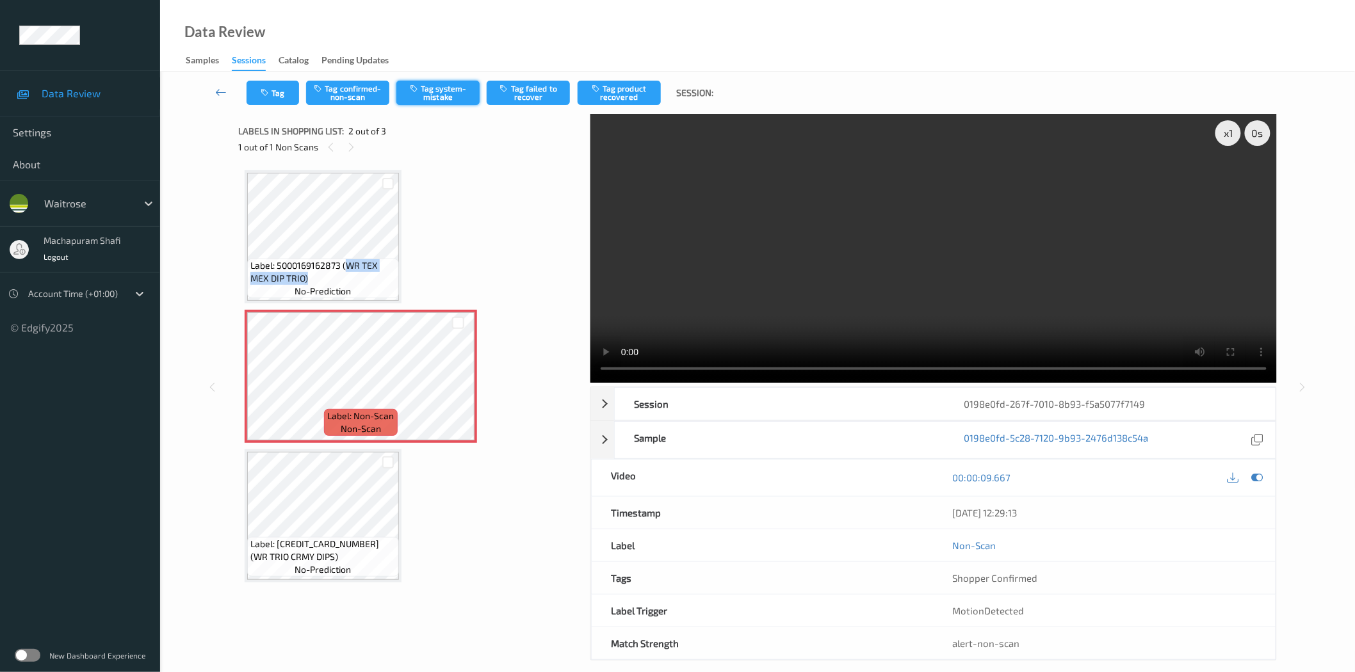
click at [442, 97] on button "Tag system-mistake" at bounding box center [437, 93] width 83 height 24
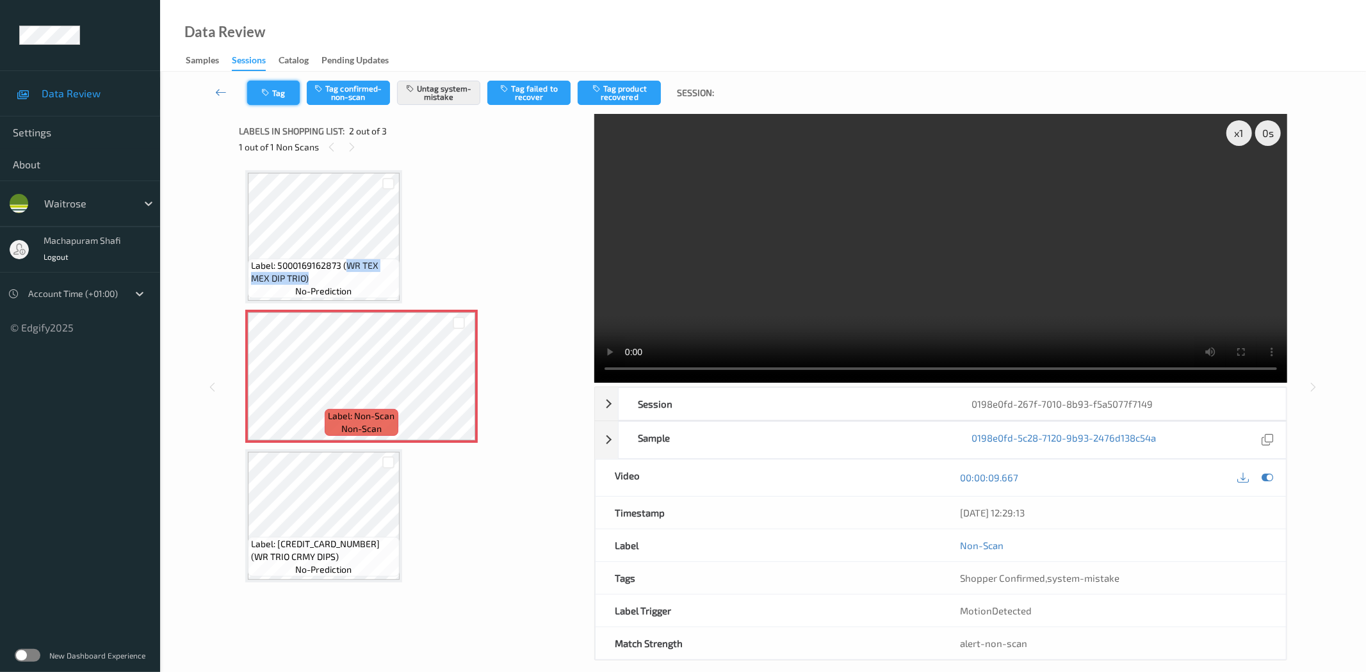
click at [264, 94] on icon "button" at bounding box center [266, 92] width 11 height 9
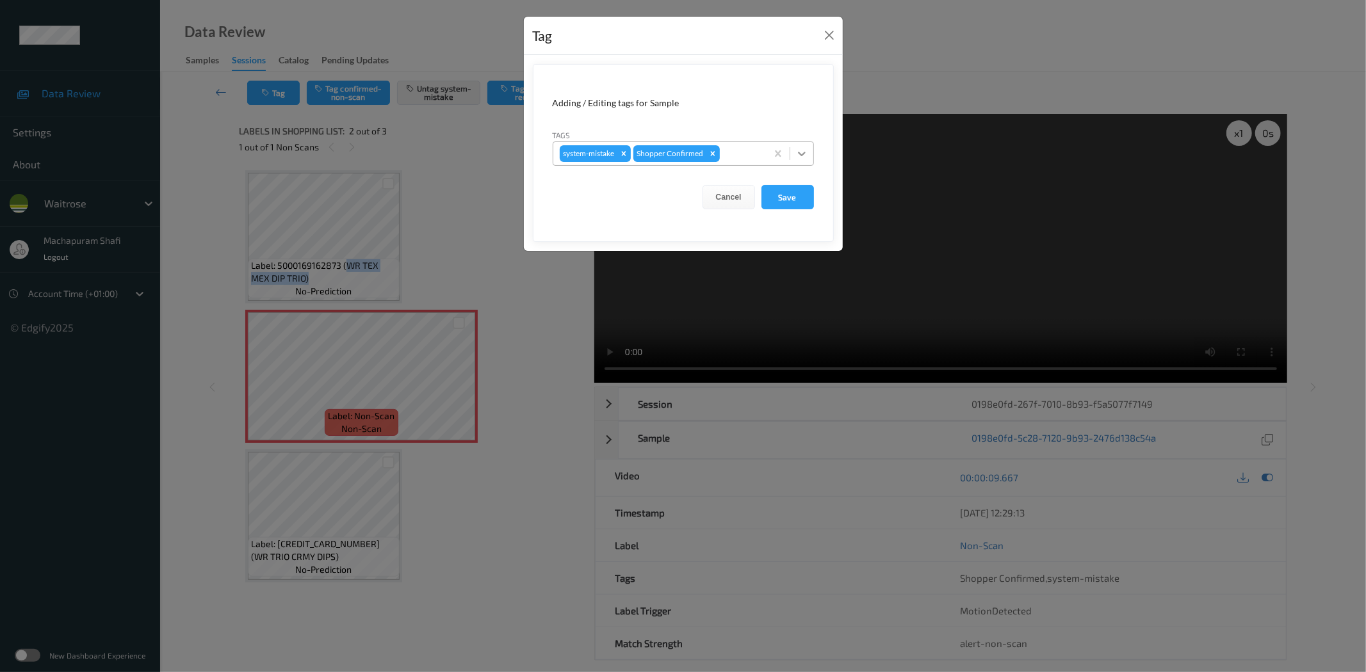
click at [809, 156] on div at bounding box center [801, 153] width 23 height 23
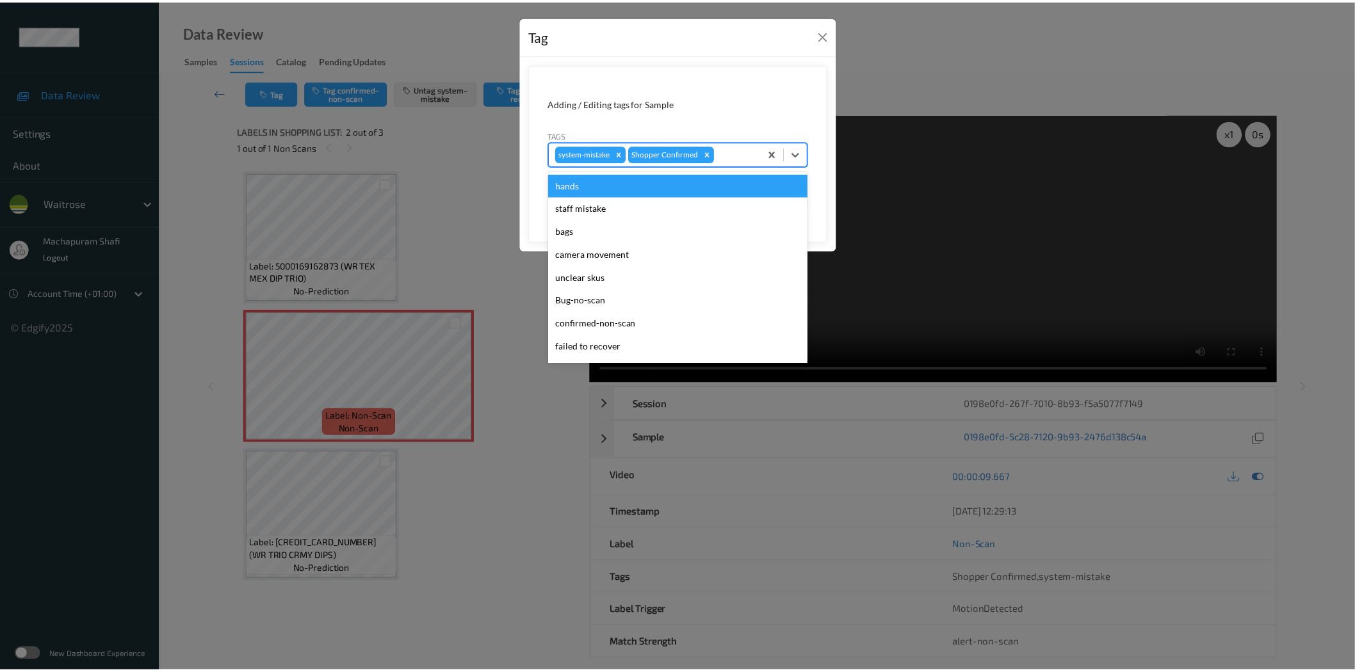
scroll to position [273, 0]
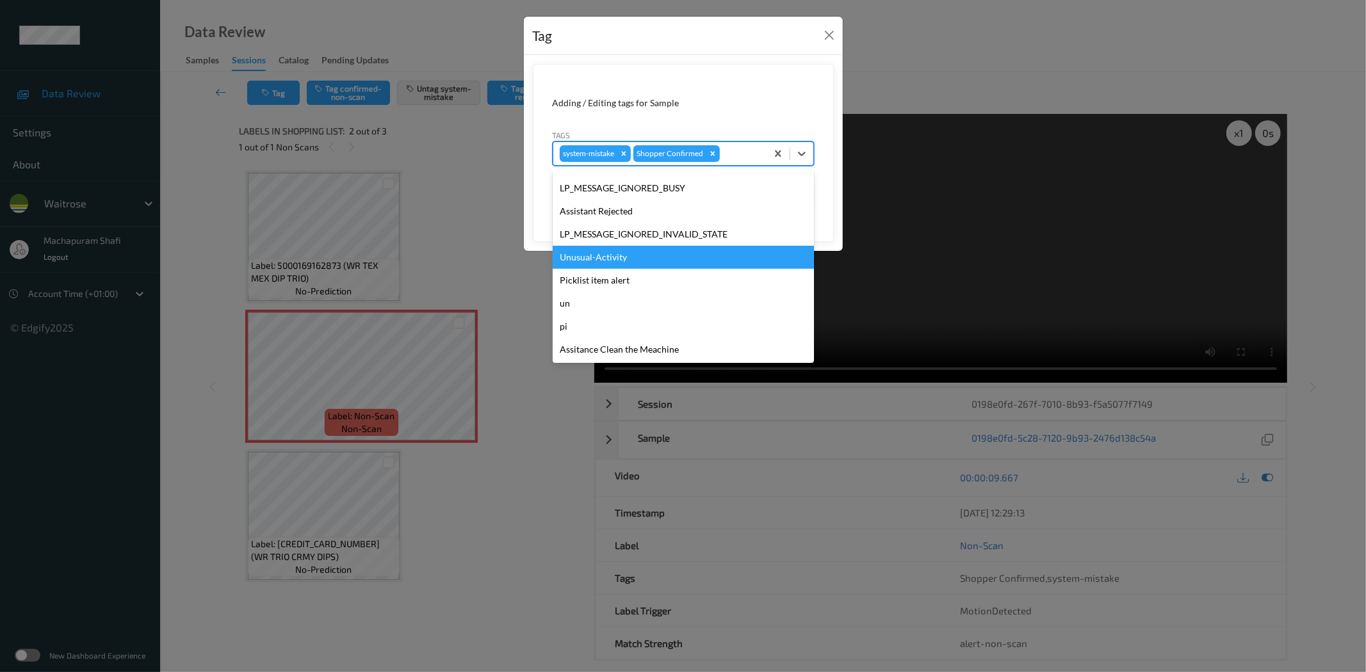
click at [606, 256] on div "Unusual-Activity" at bounding box center [683, 257] width 261 height 23
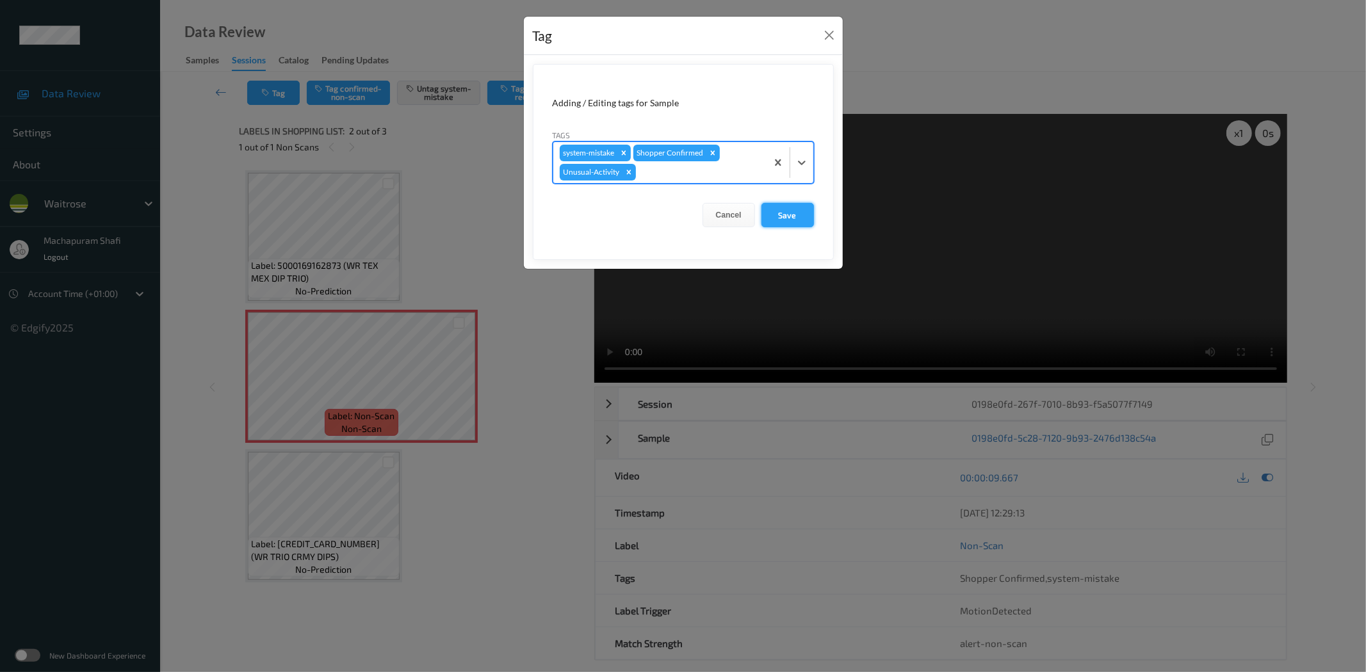
click at [789, 222] on button "Save" at bounding box center [787, 215] width 53 height 24
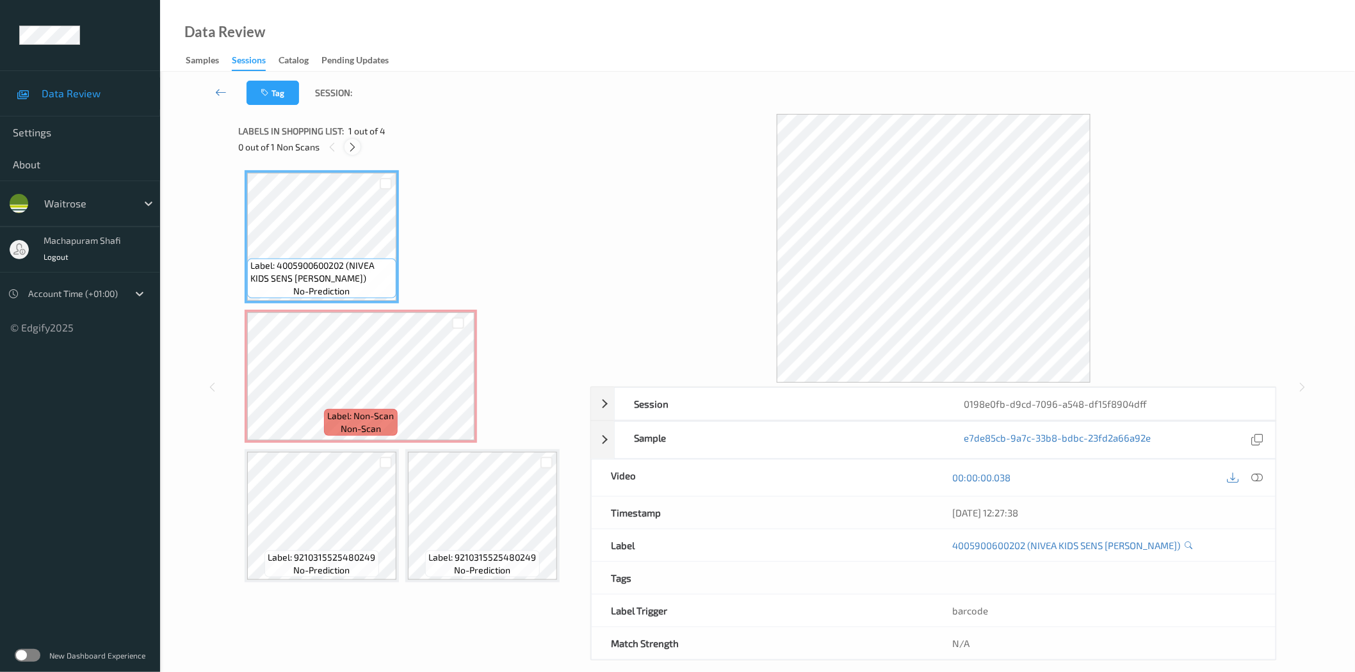
click at [347, 149] on icon at bounding box center [352, 148] width 11 height 12
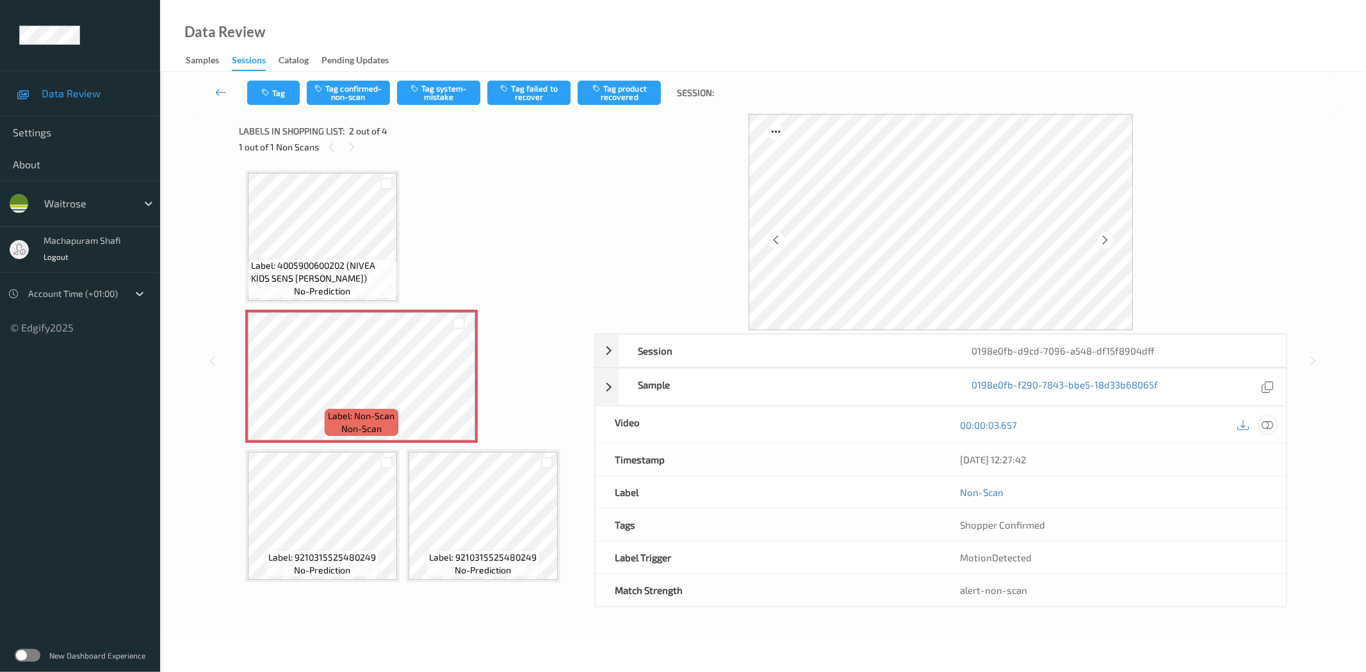
drag, startPoint x: 1262, startPoint y: 430, endPoint x: 1244, endPoint y: 471, distance: 45.3
click at [1262, 430] on icon at bounding box center [1268, 425] width 12 height 12
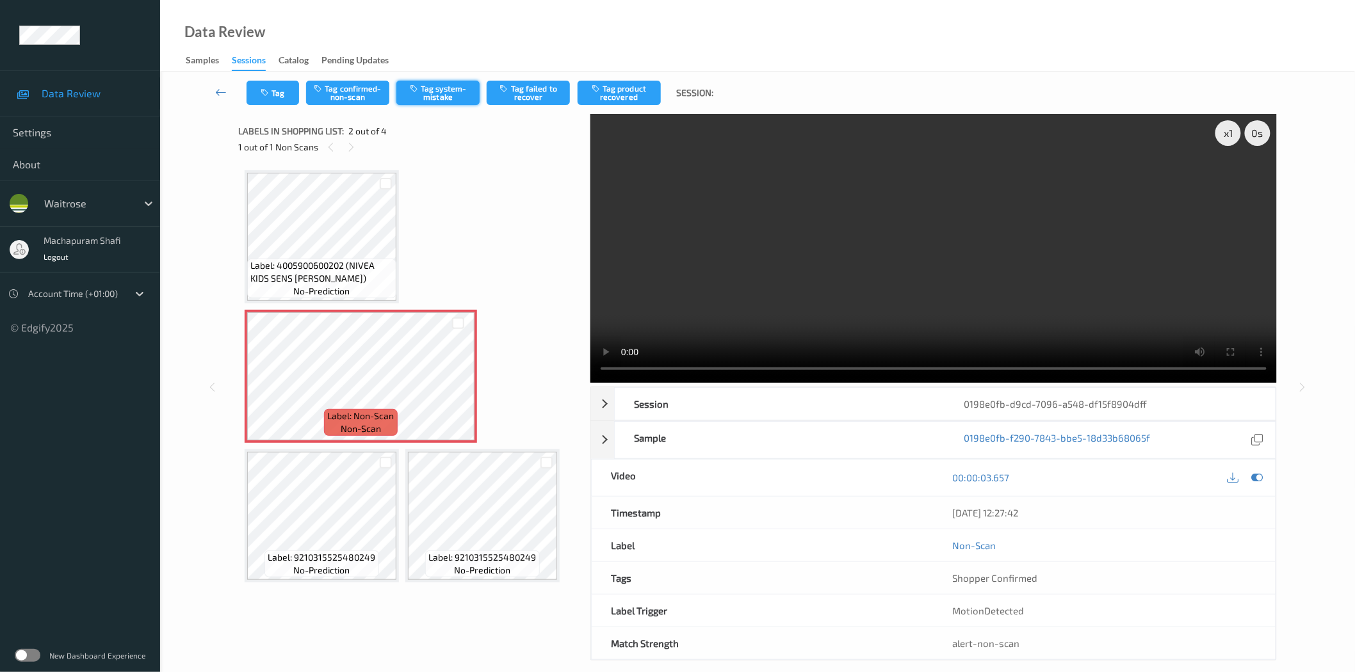
click at [449, 83] on button "Tag system-mistake" at bounding box center [437, 93] width 83 height 24
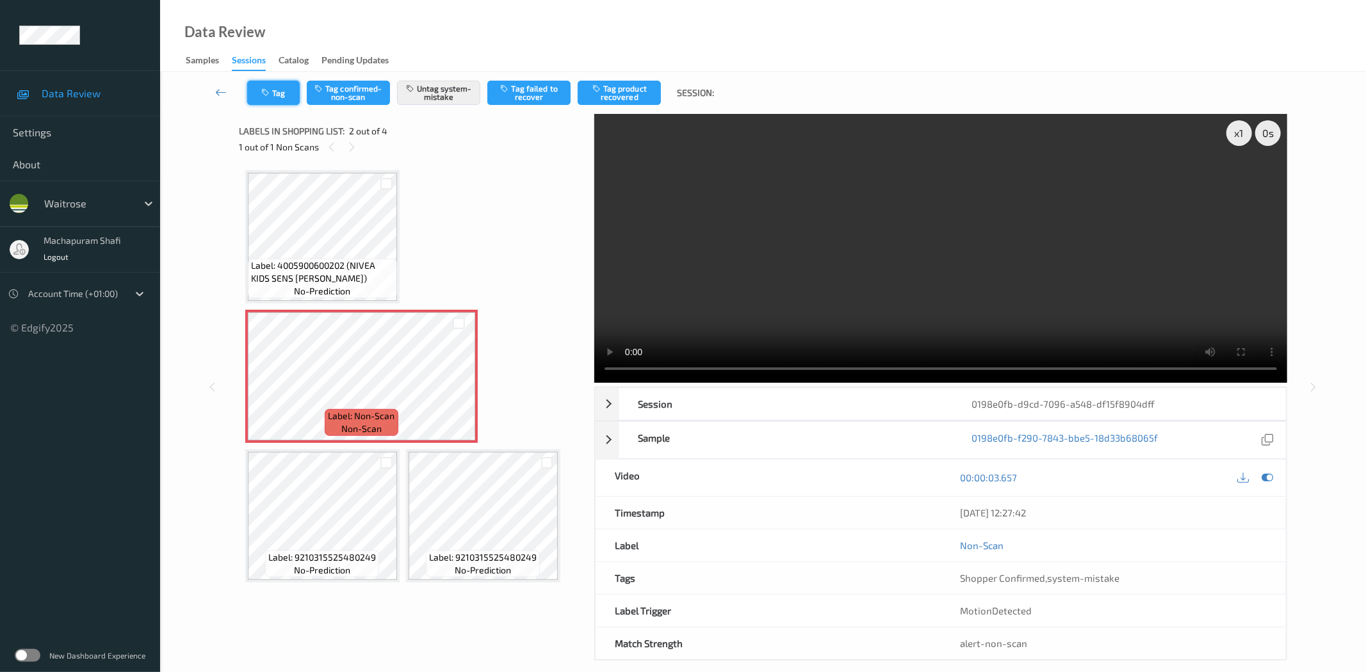
click at [265, 88] on icon "button" at bounding box center [266, 92] width 11 height 9
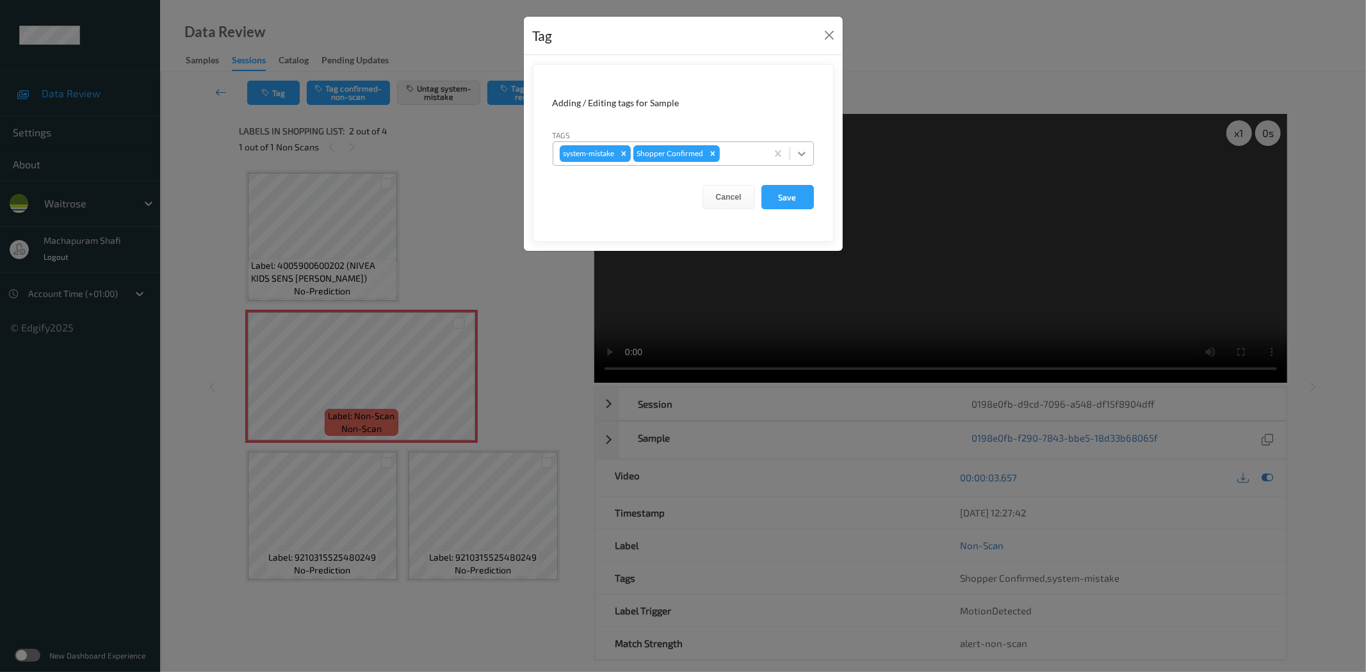
click at [808, 146] on div at bounding box center [801, 153] width 23 height 23
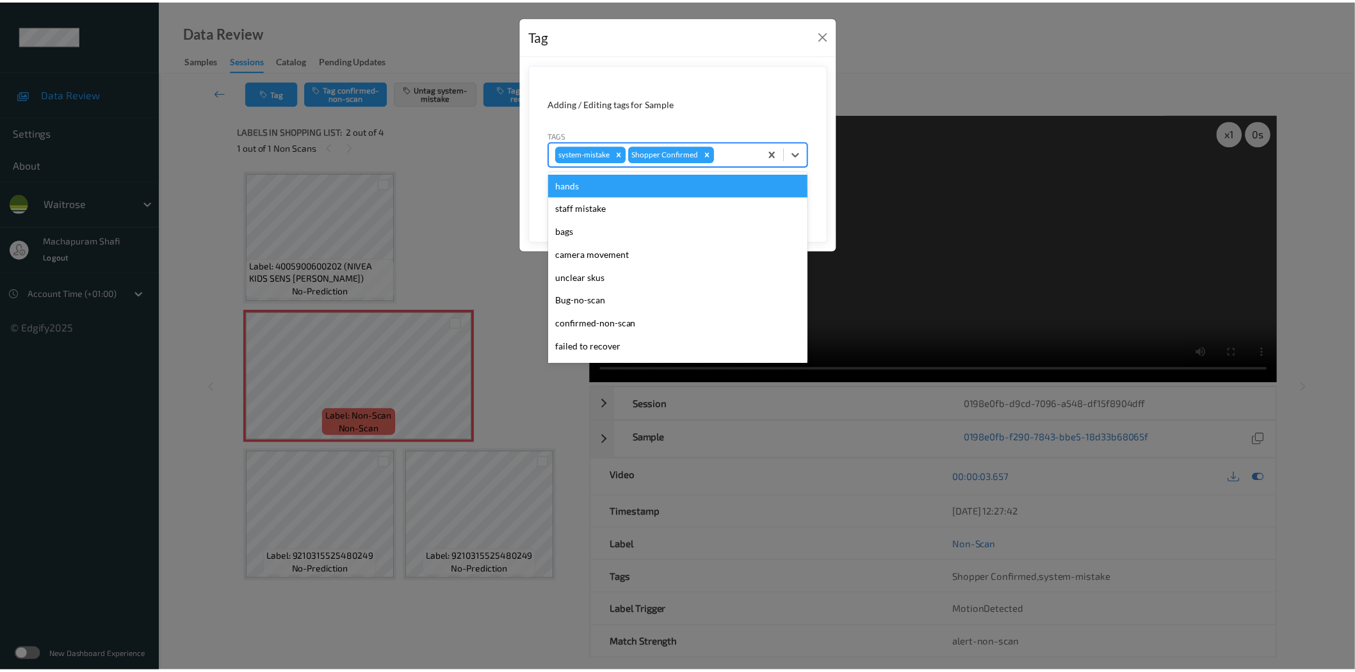
scroll to position [273, 0]
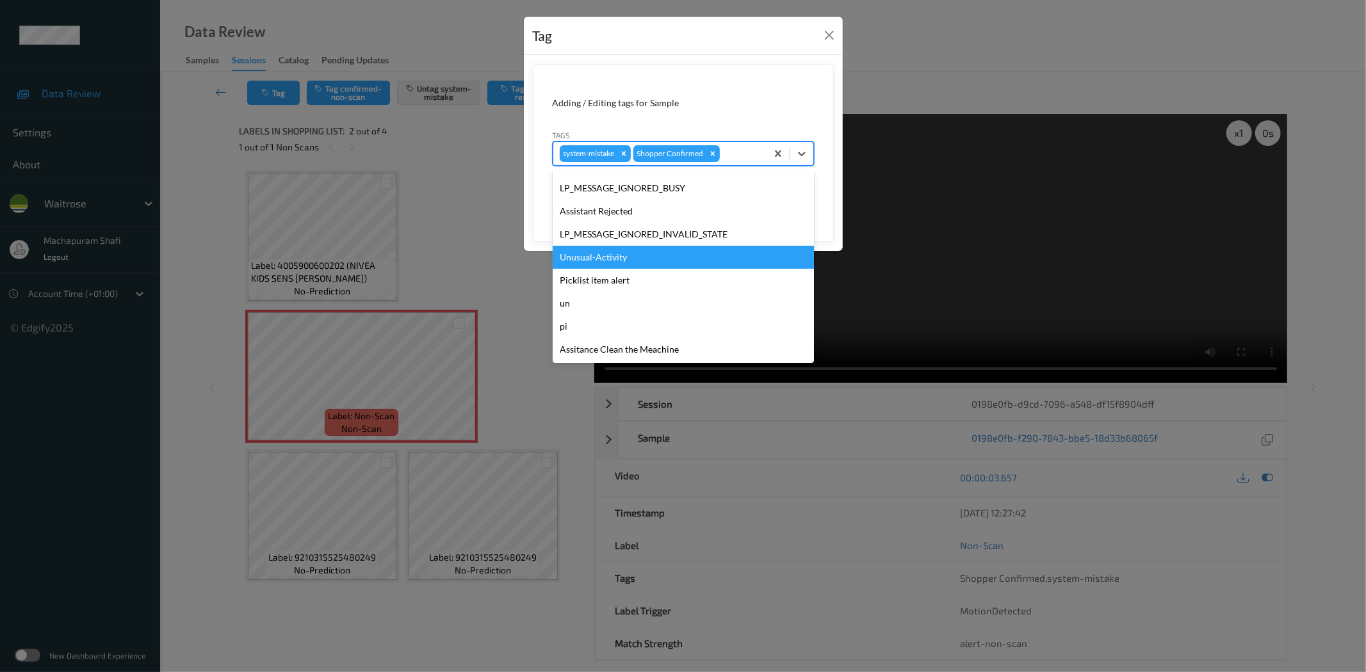
click at [605, 257] on div "Unusual-Activity" at bounding box center [683, 257] width 261 height 23
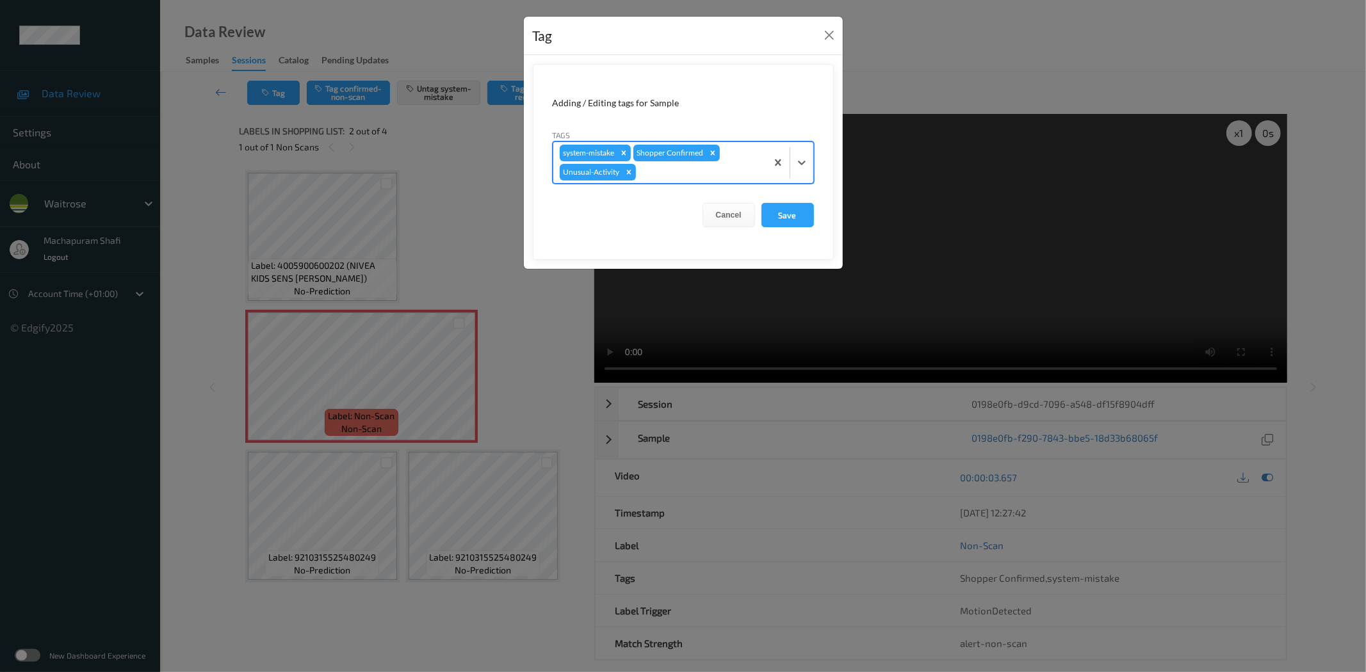
drag, startPoint x: 786, startPoint y: 213, endPoint x: 673, endPoint y: 250, distance: 119.5
click at [788, 213] on button "Save" at bounding box center [787, 215] width 53 height 24
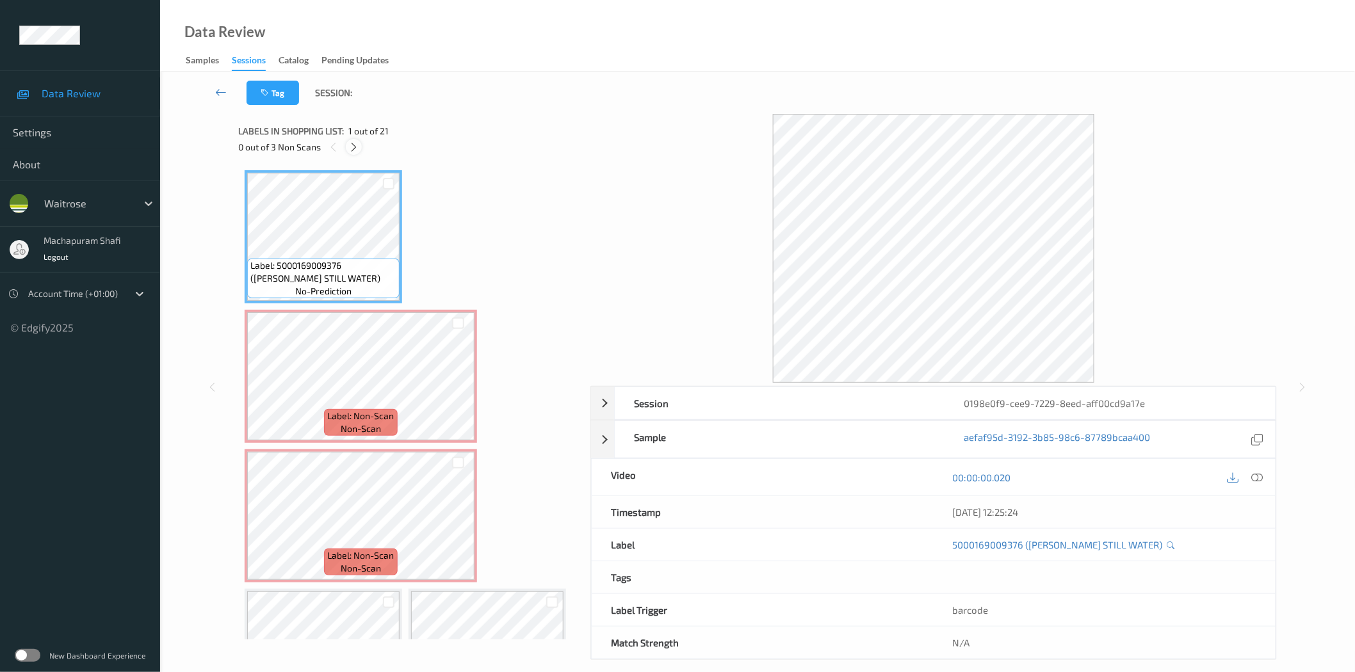
click at [356, 145] on icon at bounding box center [353, 148] width 11 height 12
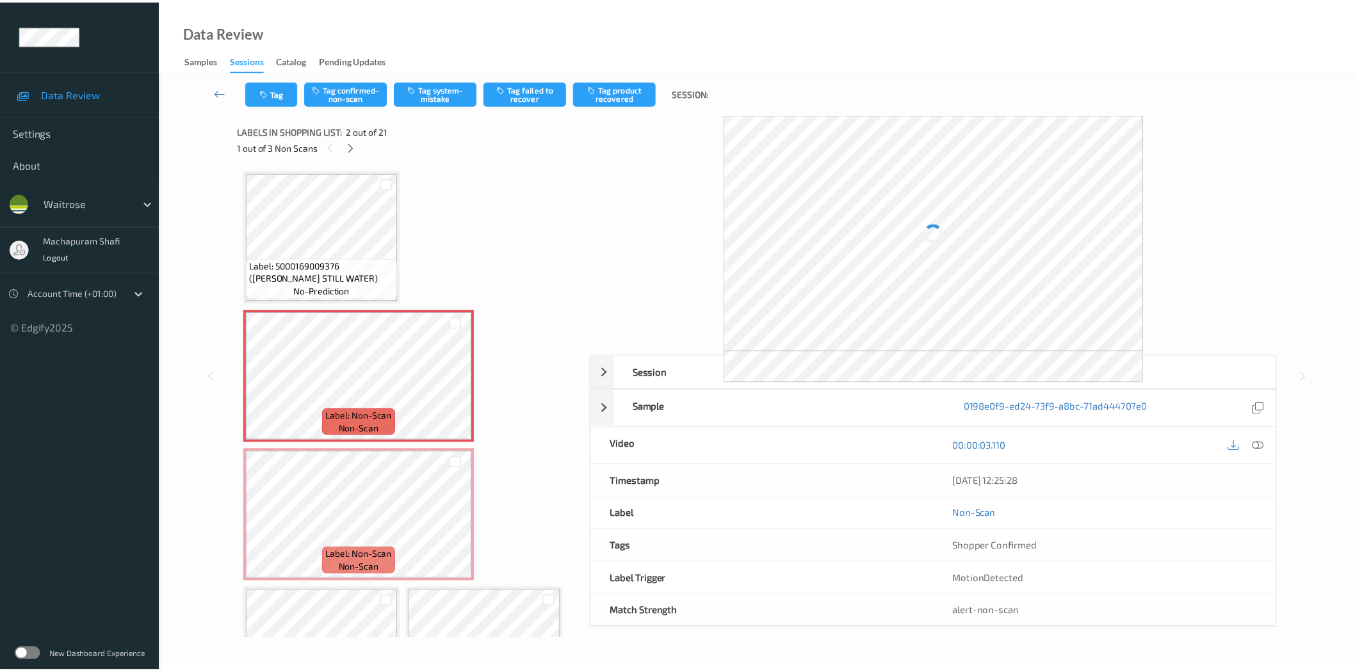
scroll to position [6, 0]
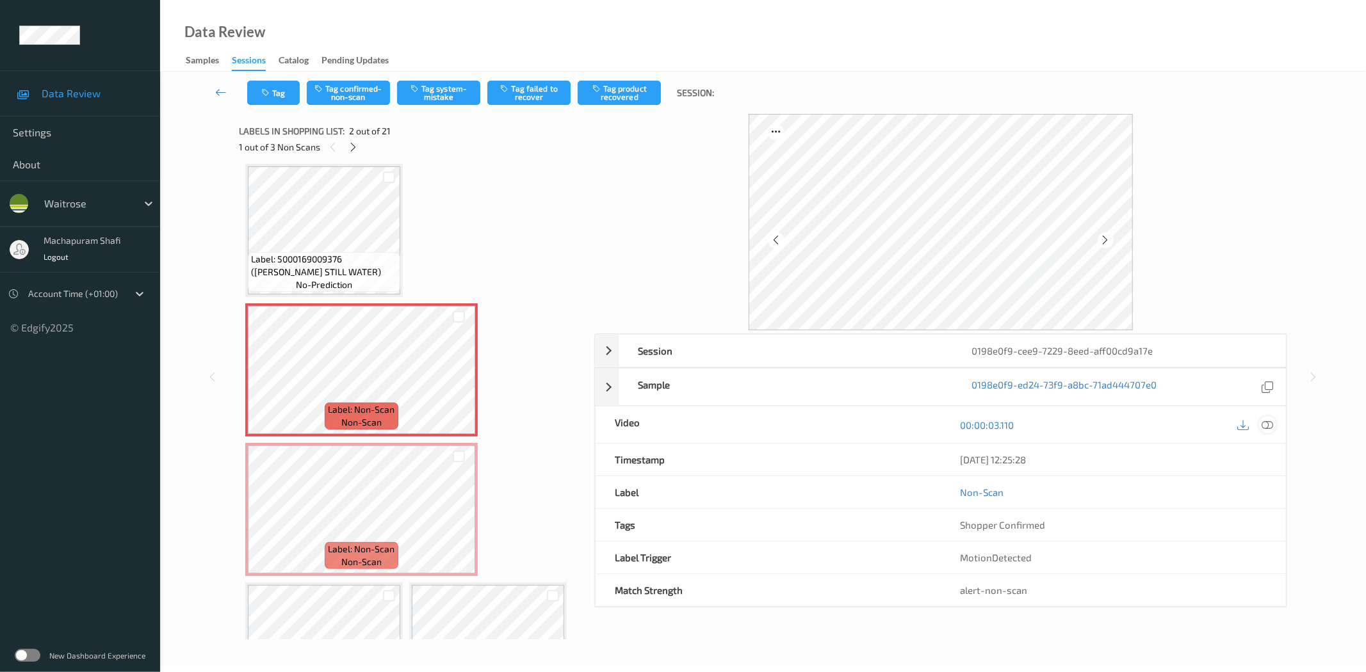
click at [1267, 425] on icon at bounding box center [1268, 425] width 12 height 12
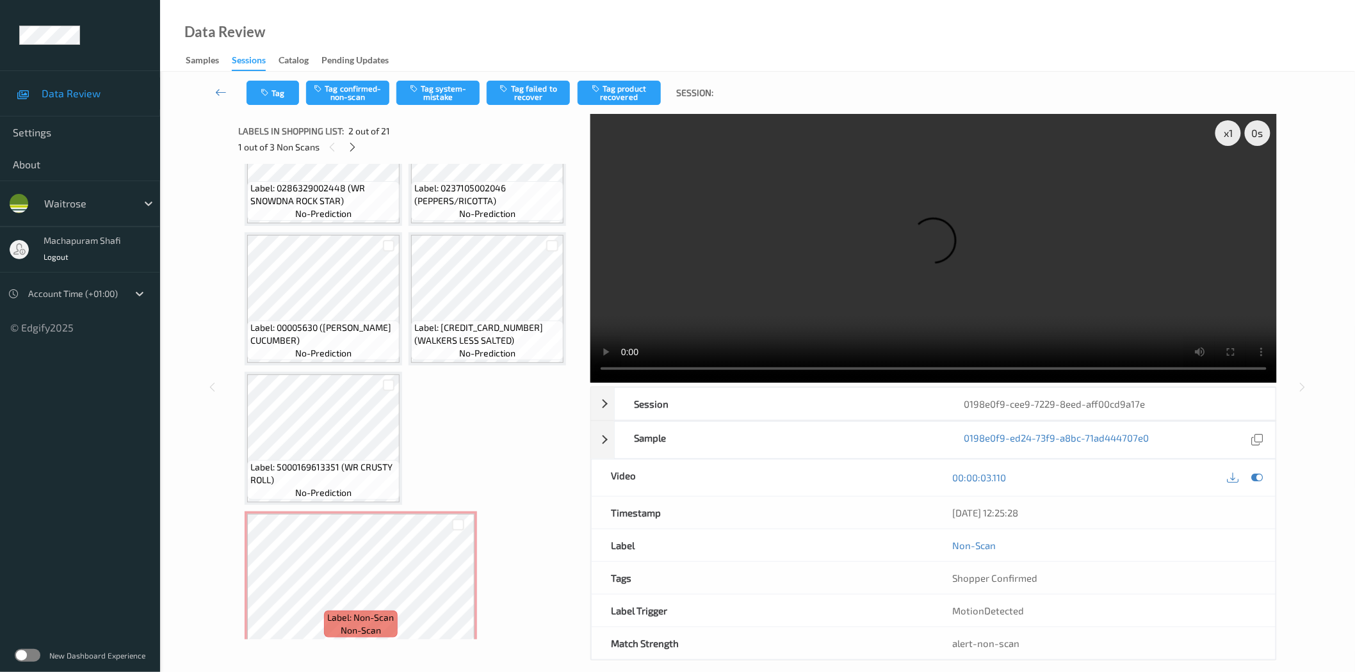
scroll to position [15, 0]
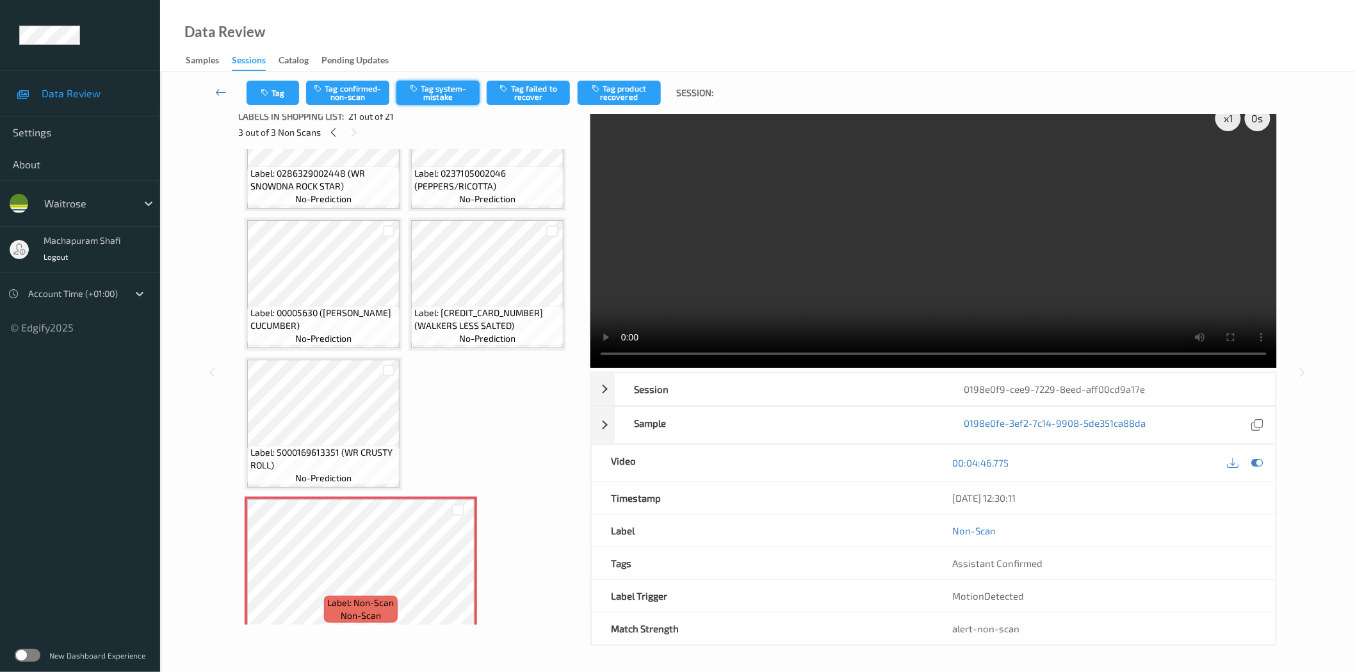
click at [434, 97] on button "Tag system-mistake" at bounding box center [437, 93] width 83 height 24
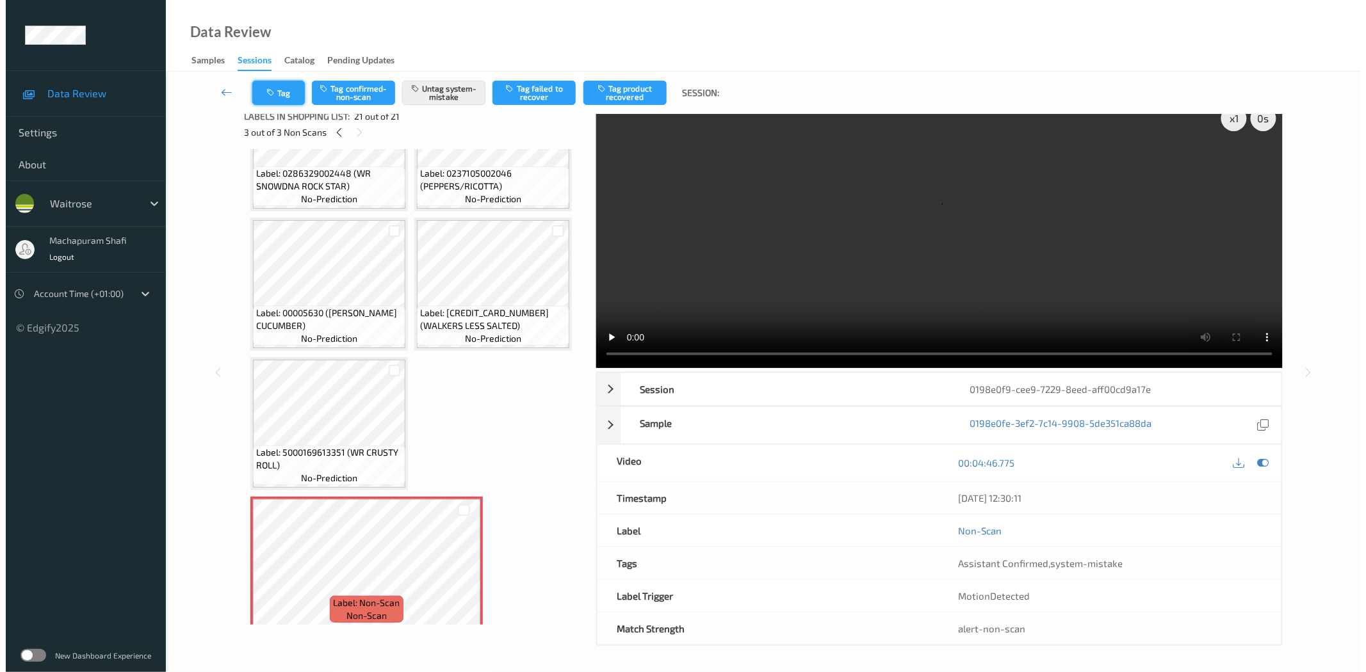
scroll to position [0, 0]
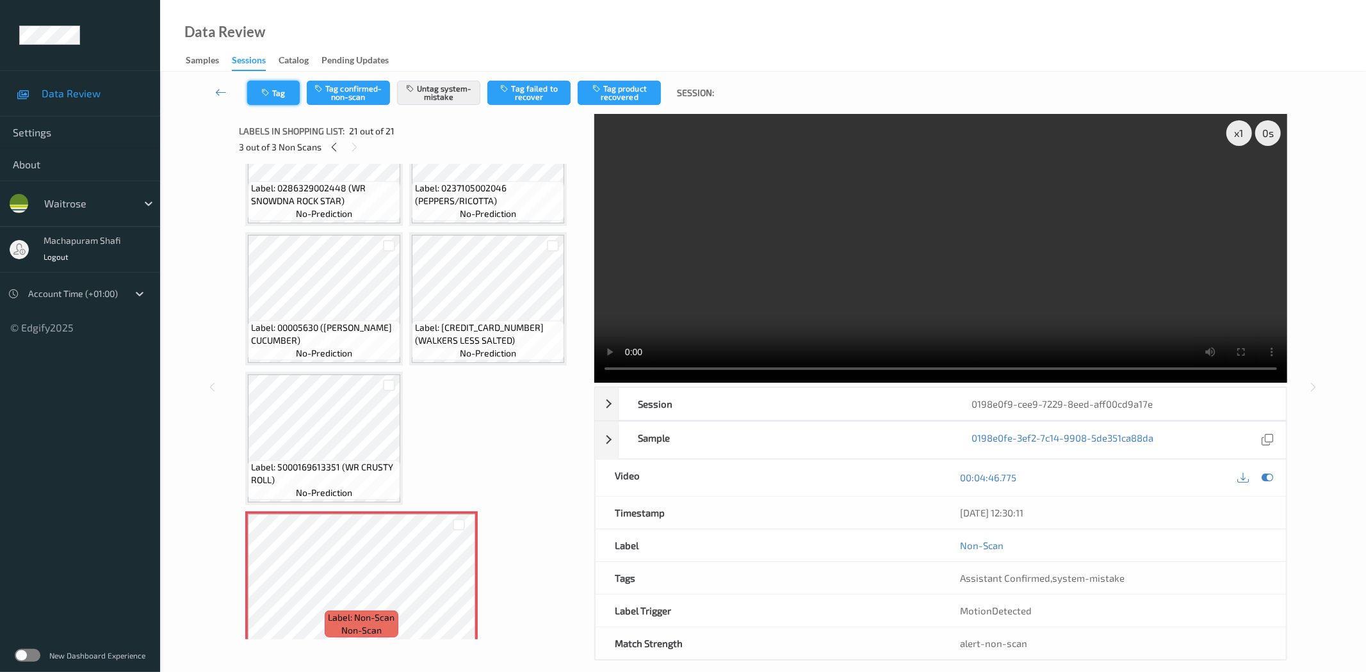
click at [273, 88] on button "Tag" at bounding box center [273, 93] width 53 height 24
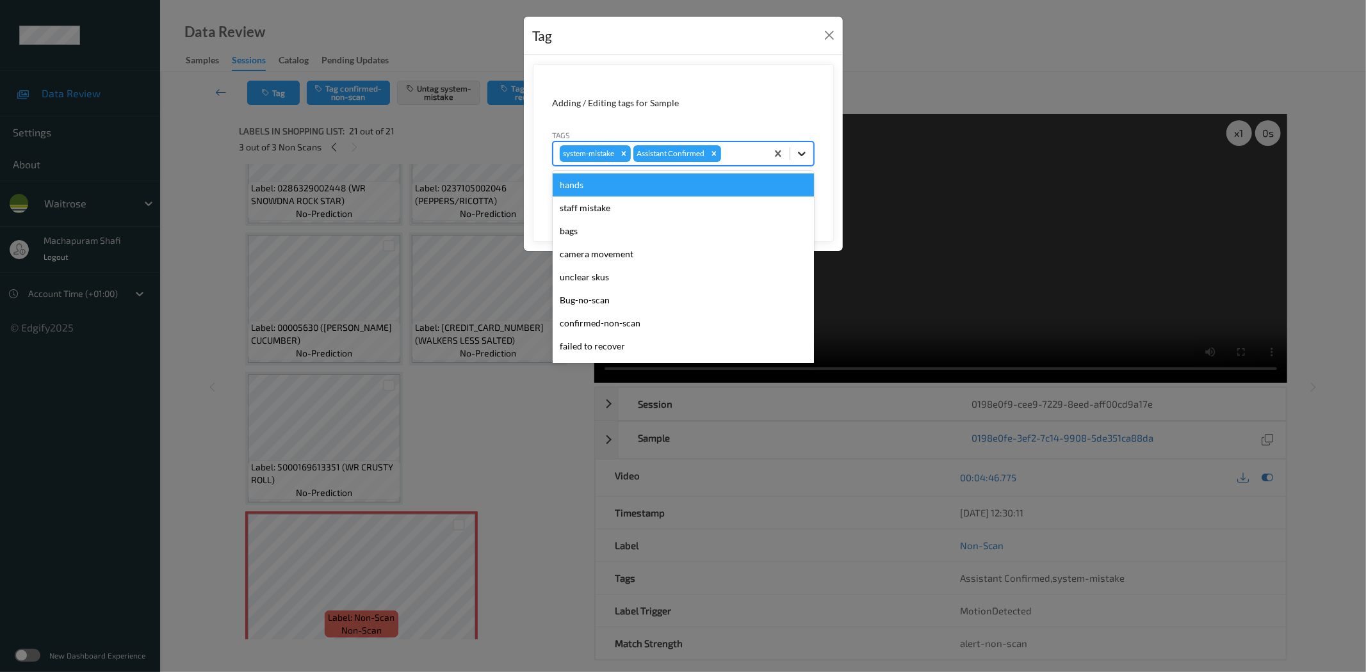
drag, startPoint x: 800, startPoint y: 146, endPoint x: 699, endPoint y: 216, distance: 123.3
click at [800, 147] on div at bounding box center [801, 153] width 23 height 23
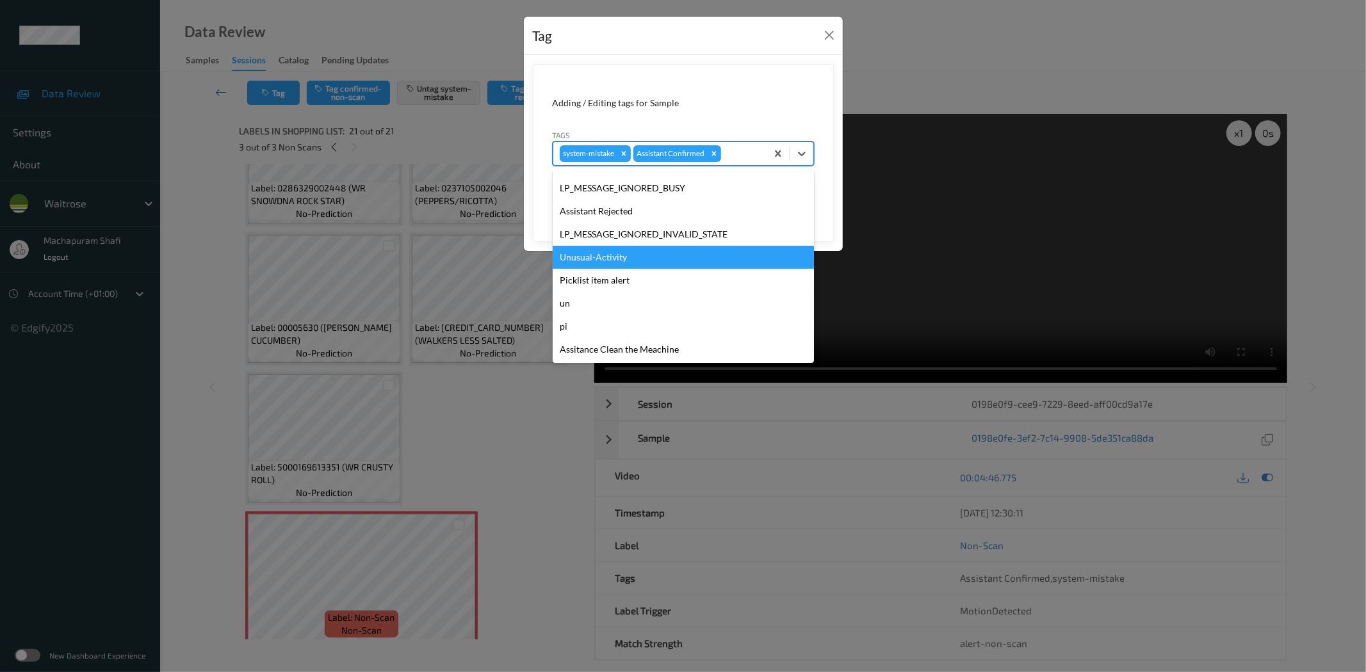
click at [586, 256] on div "Unusual-Activity" at bounding box center [683, 257] width 261 height 23
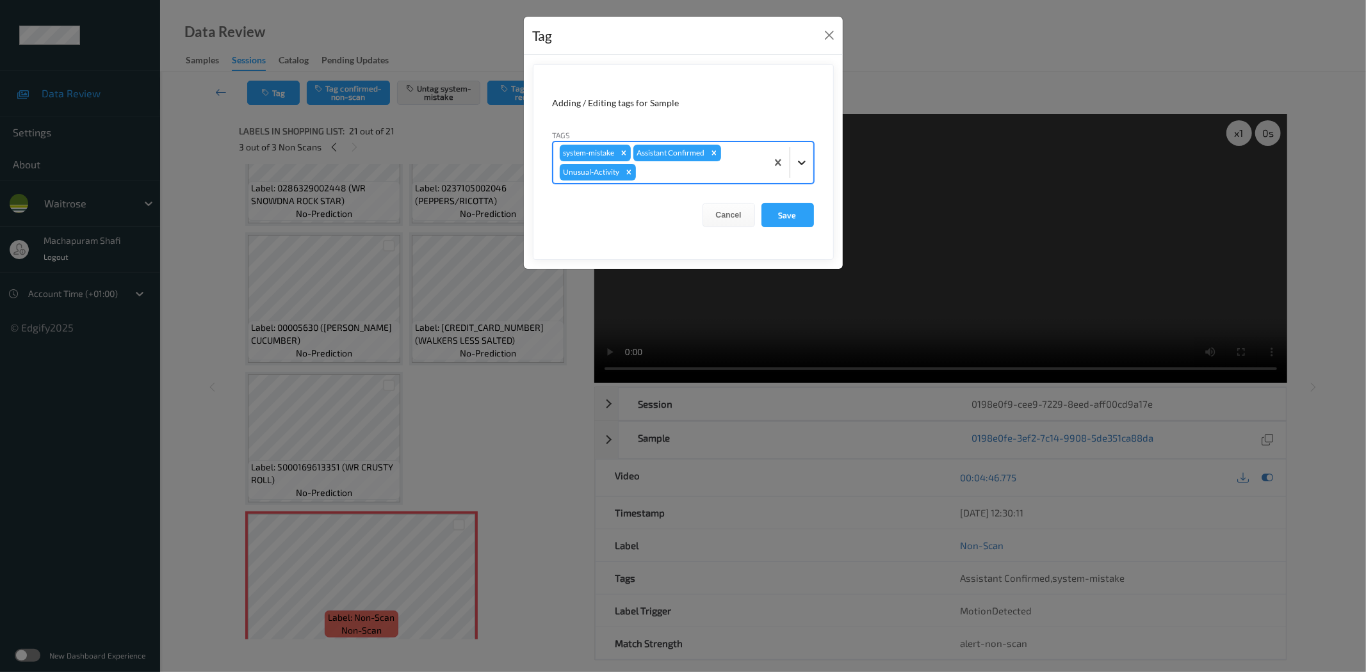
click at [791, 154] on div at bounding box center [801, 162] width 23 height 23
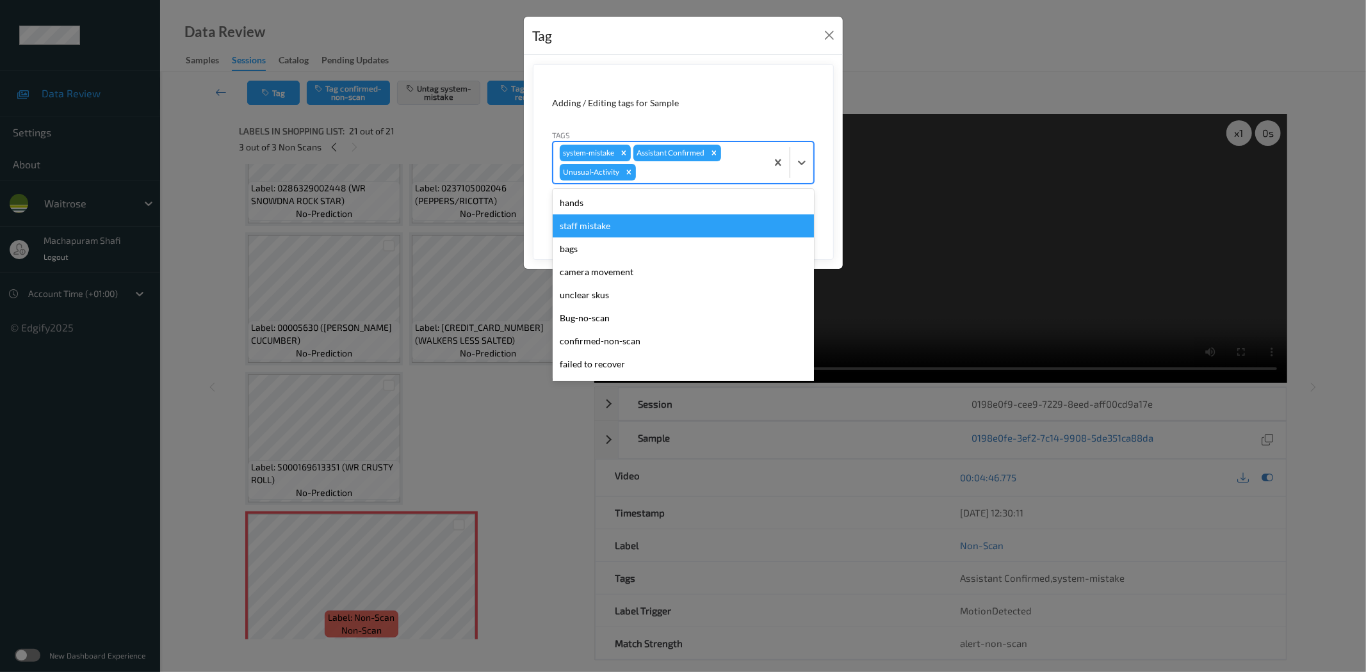
scroll to position [250, 0]
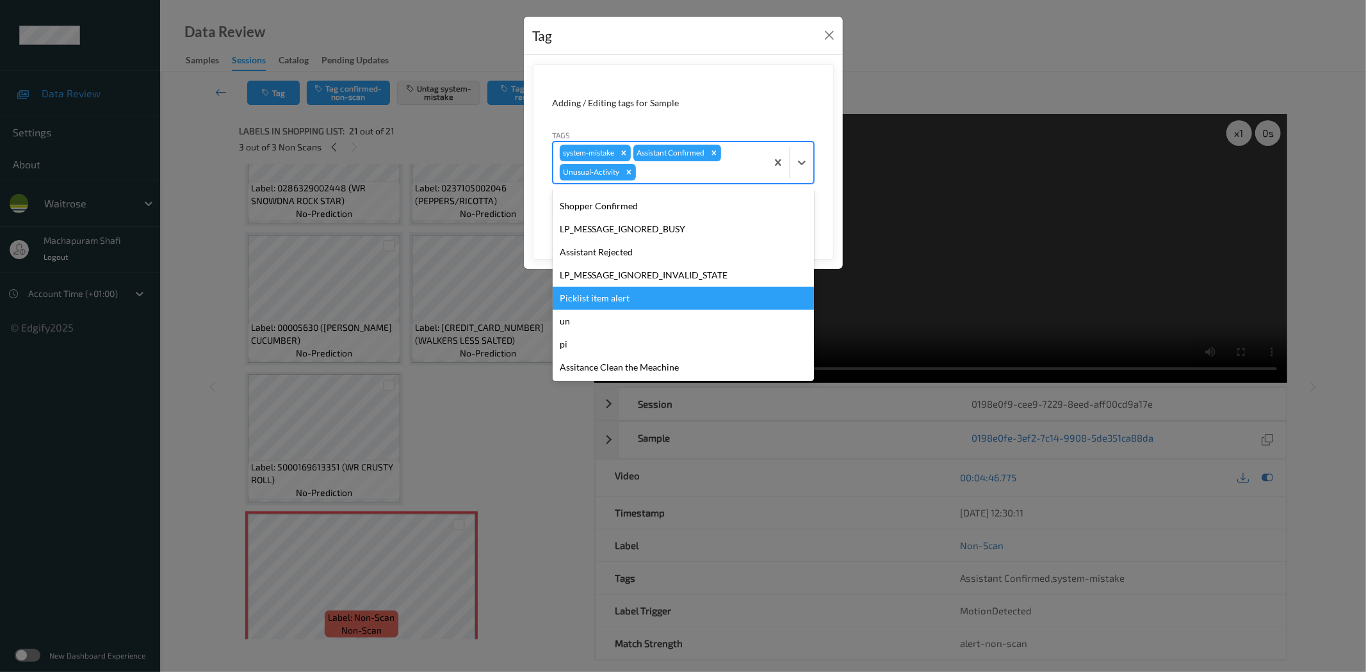
click at [604, 300] on div "Picklist item alert" at bounding box center [683, 298] width 261 height 23
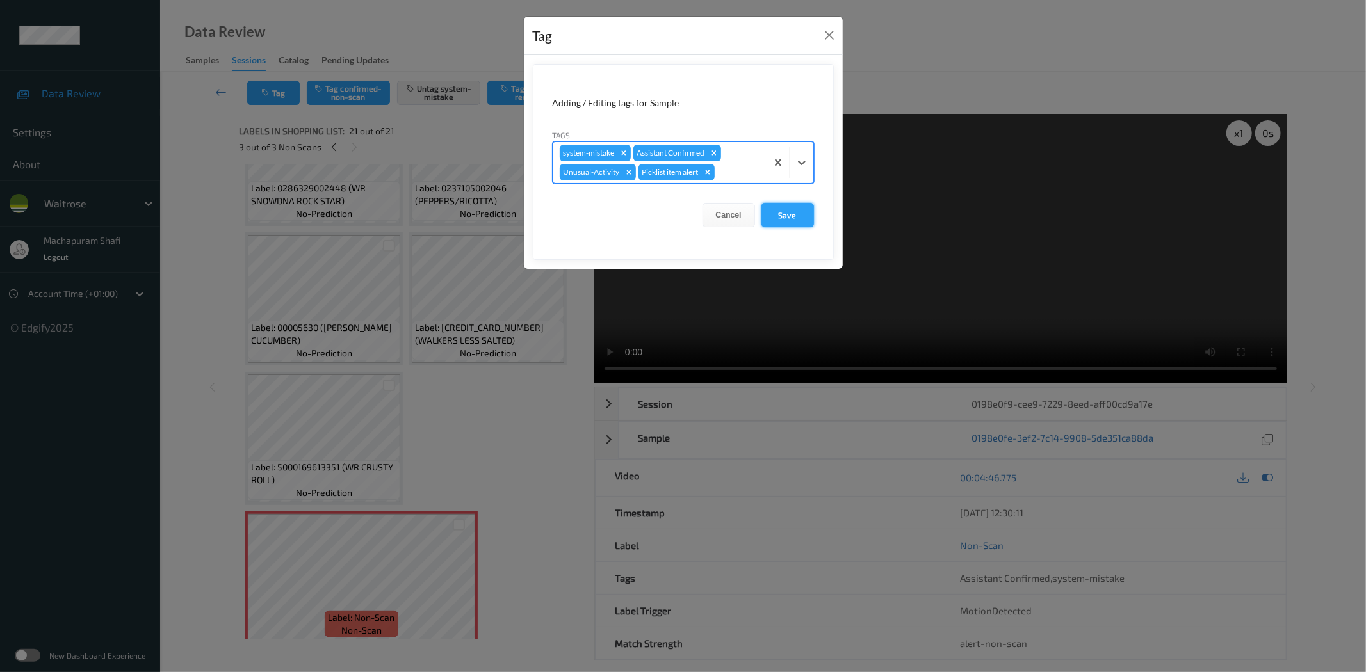
click at [784, 220] on button "Save" at bounding box center [787, 215] width 53 height 24
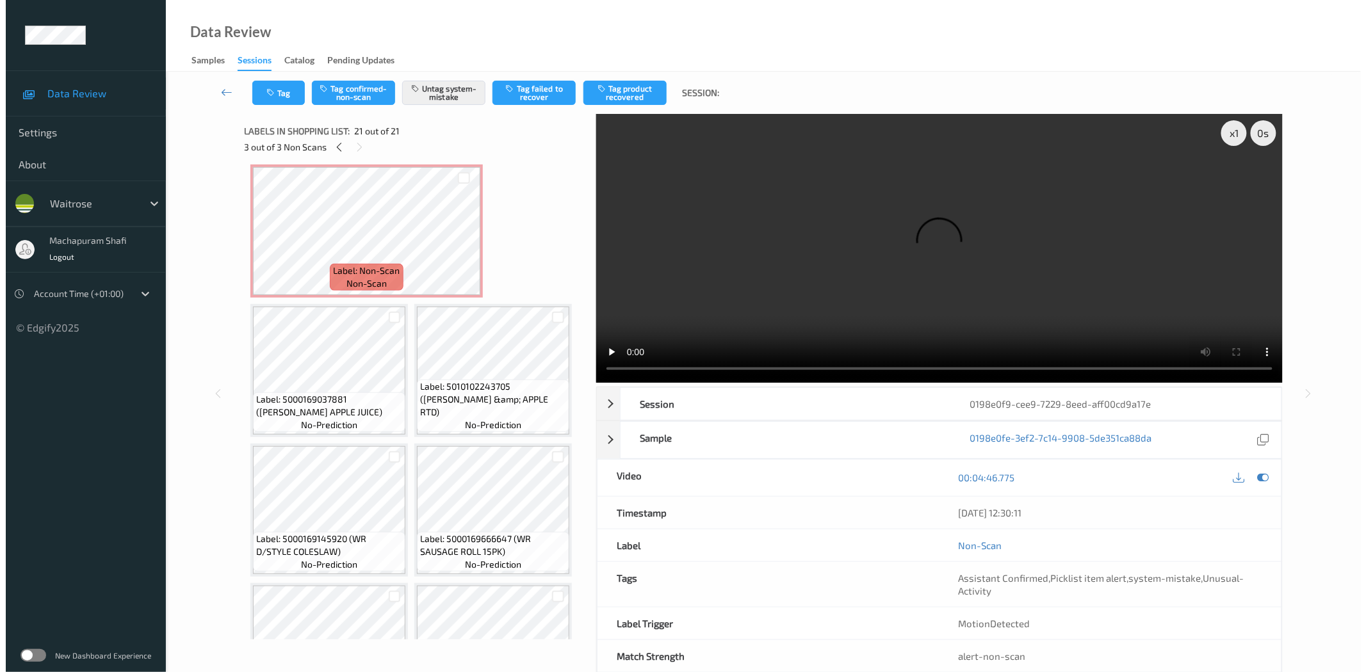
scroll to position [271, 0]
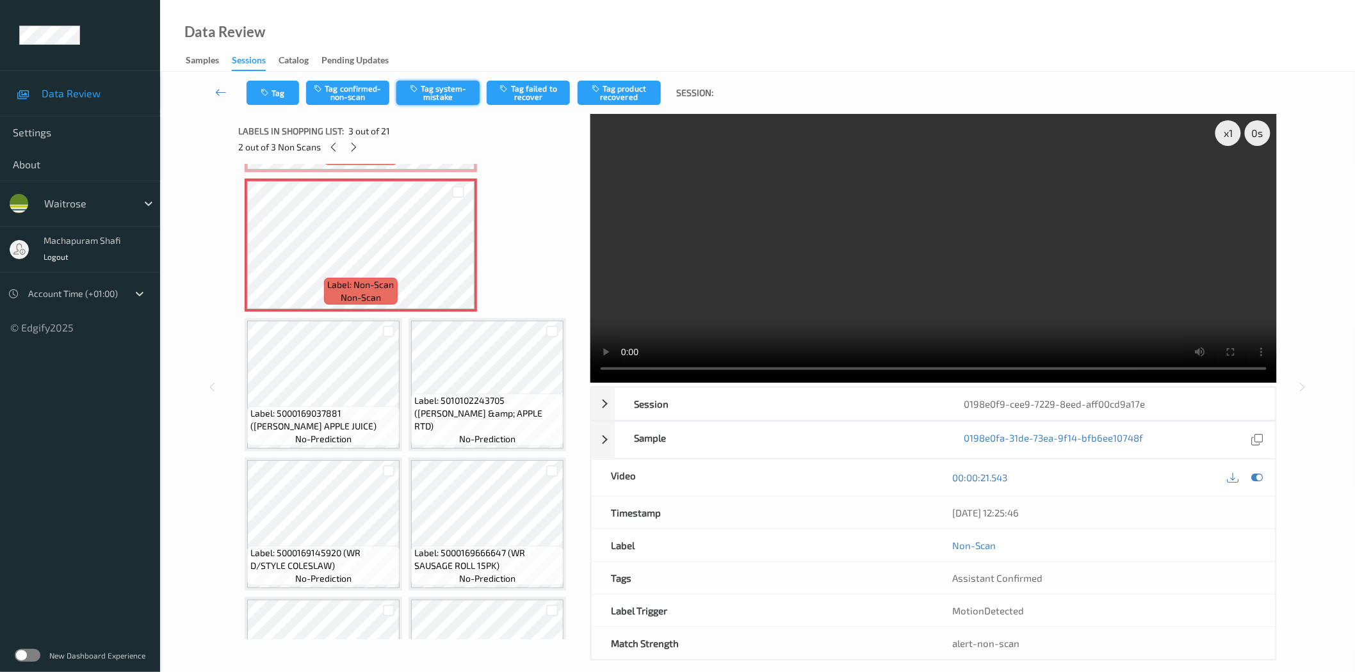
click at [425, 81] on button "Tag system-mistake" at bounding box center [437, 93] width 83 height 24
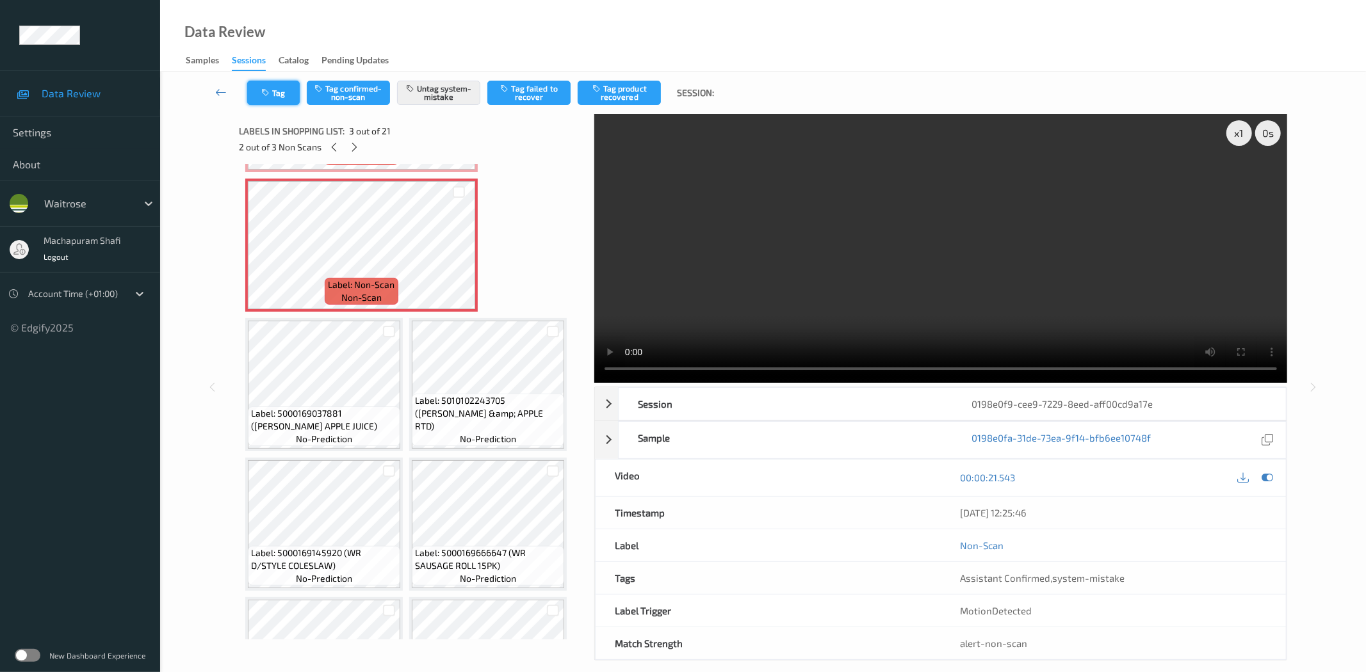
click at [268, 90] on icon "button" at bounding box center [266, 92] width 11 height 9
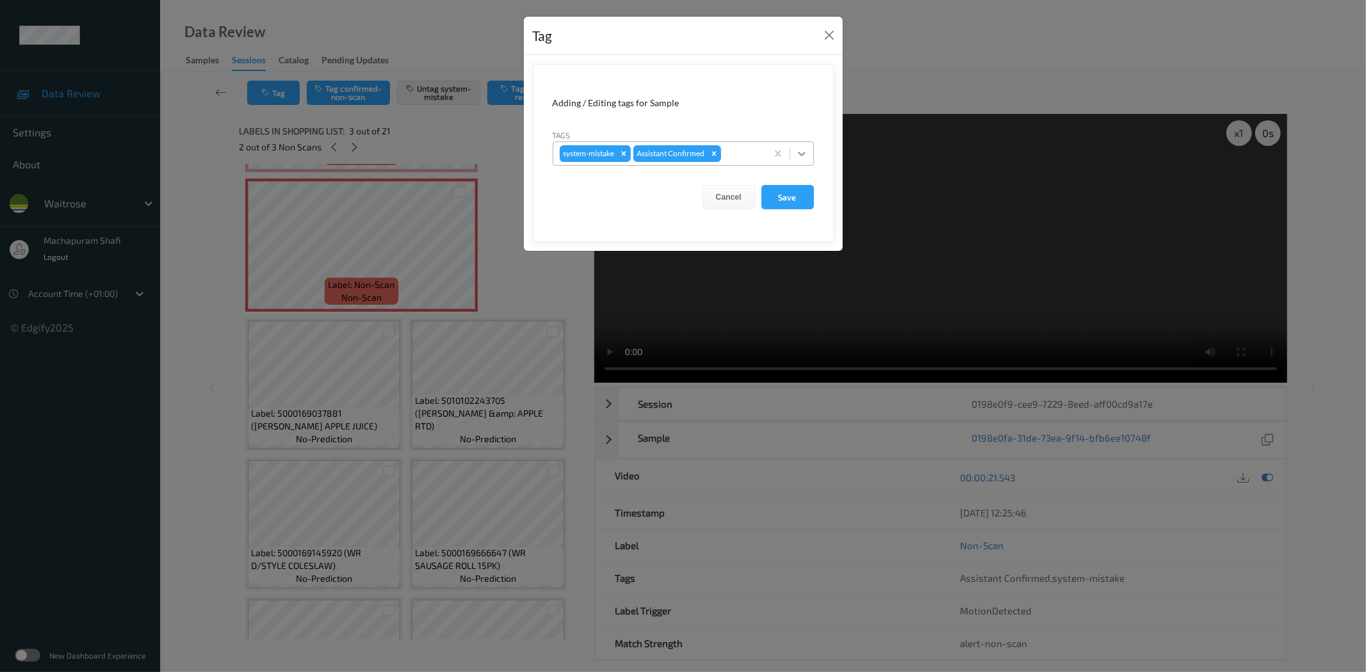
click at [805, 149] on icon at bounding box center [801, 153] width 13 height 13
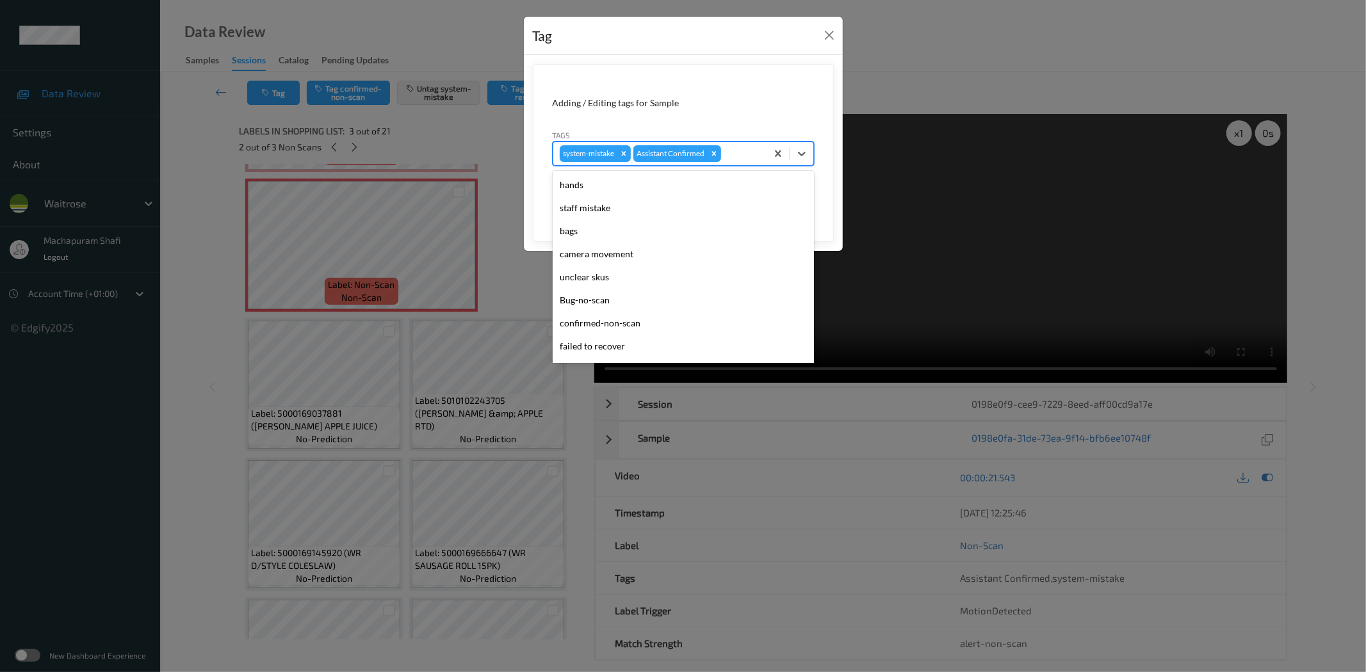
scroll to position [273, 0]
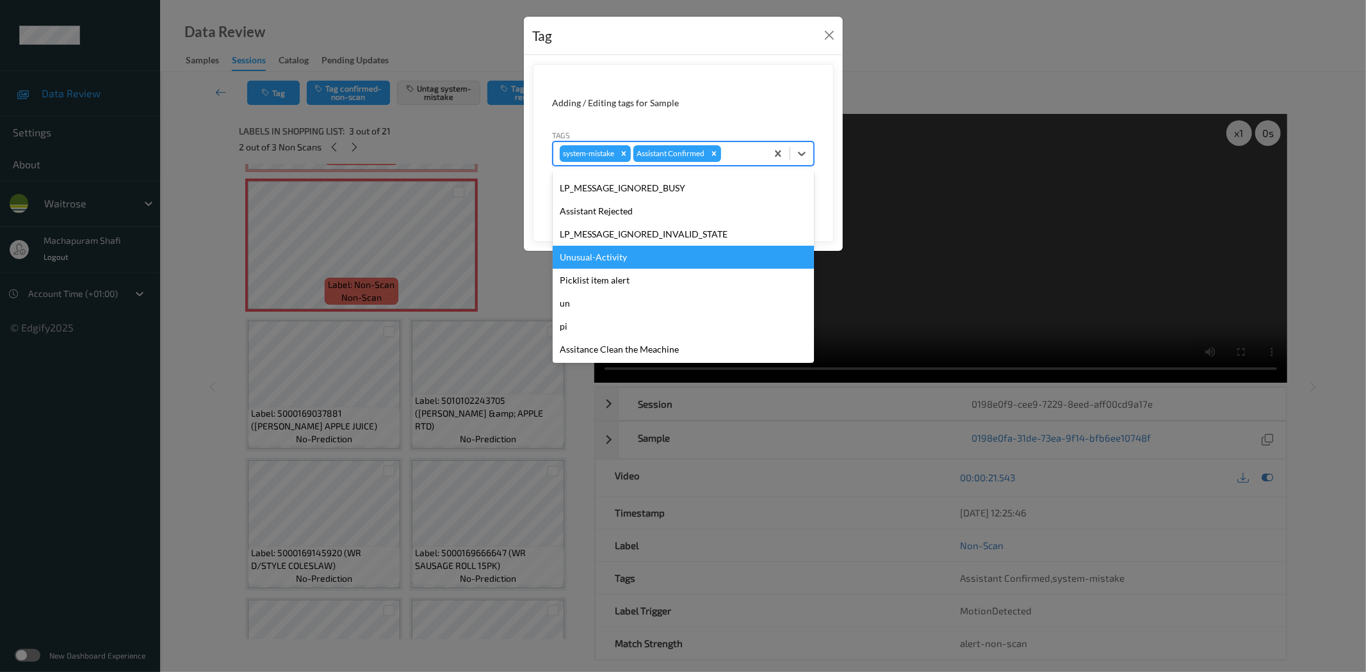
click at [597, 257] on div "Unusual-Activity" at bounding box center [683, 257] width 261 height 23
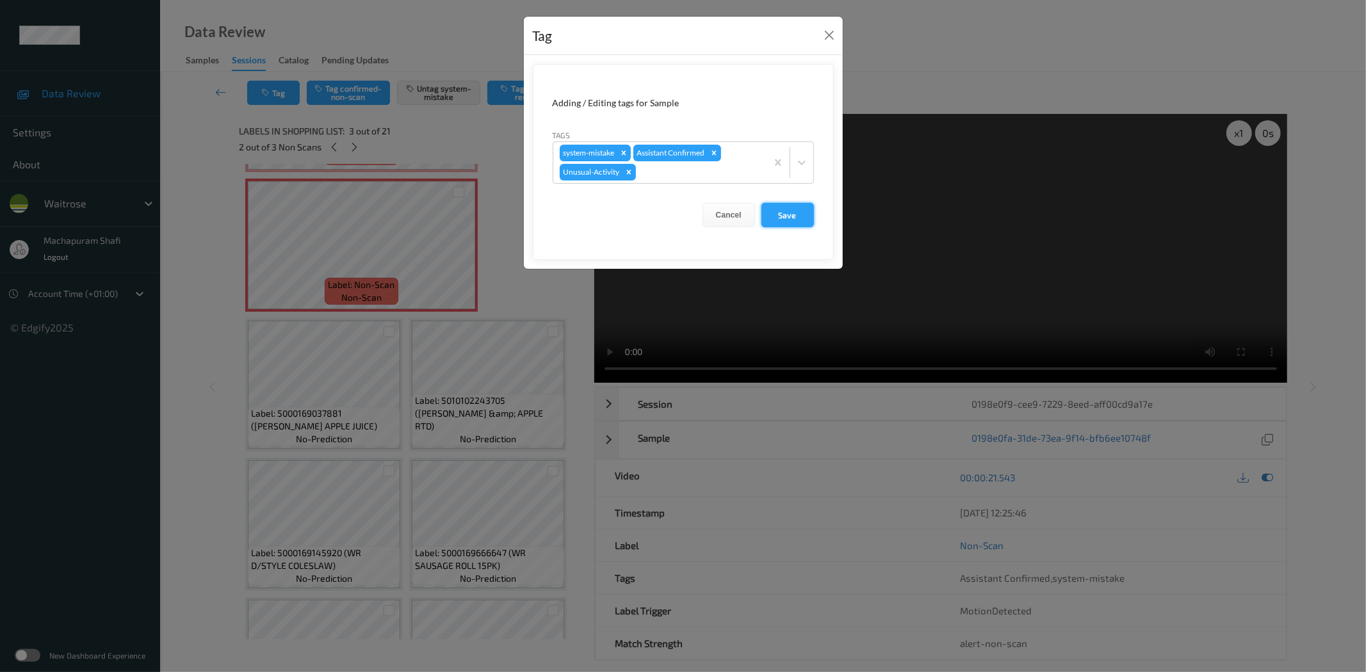
click at [783, 212] on button "Save" at bounding box center [787, 215] width 53 height 24
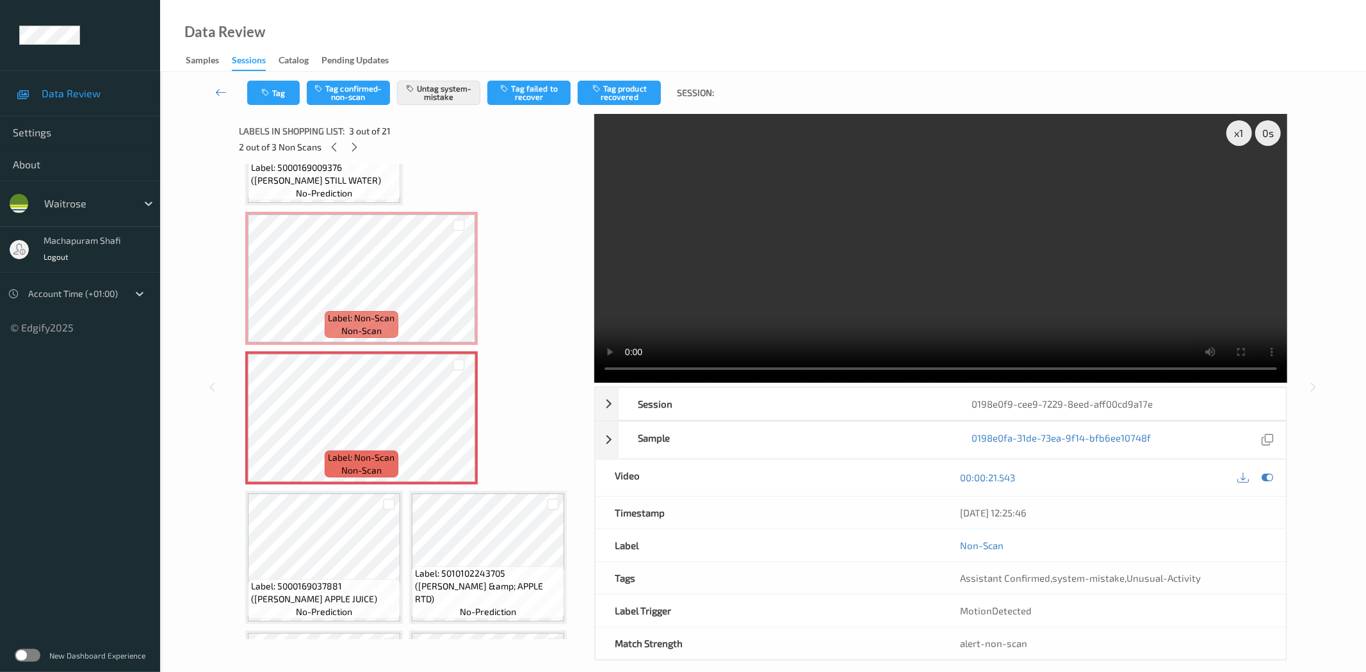
scroll to position [75, 0]
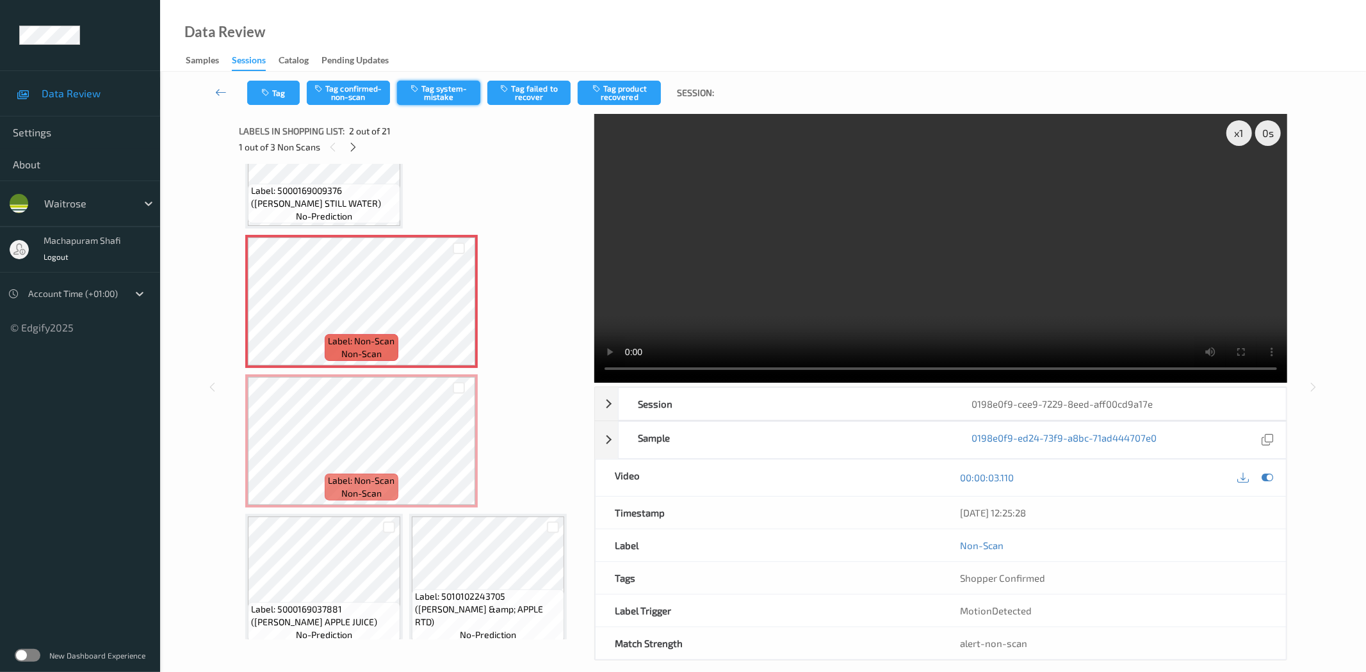
click at [444, 90] on button "Tag system-mistake" at bounding box center [438, 93] width 83 height 24
click at [271, 102] on button "Tag" at bounding box center [273, 93] width 53 height 24
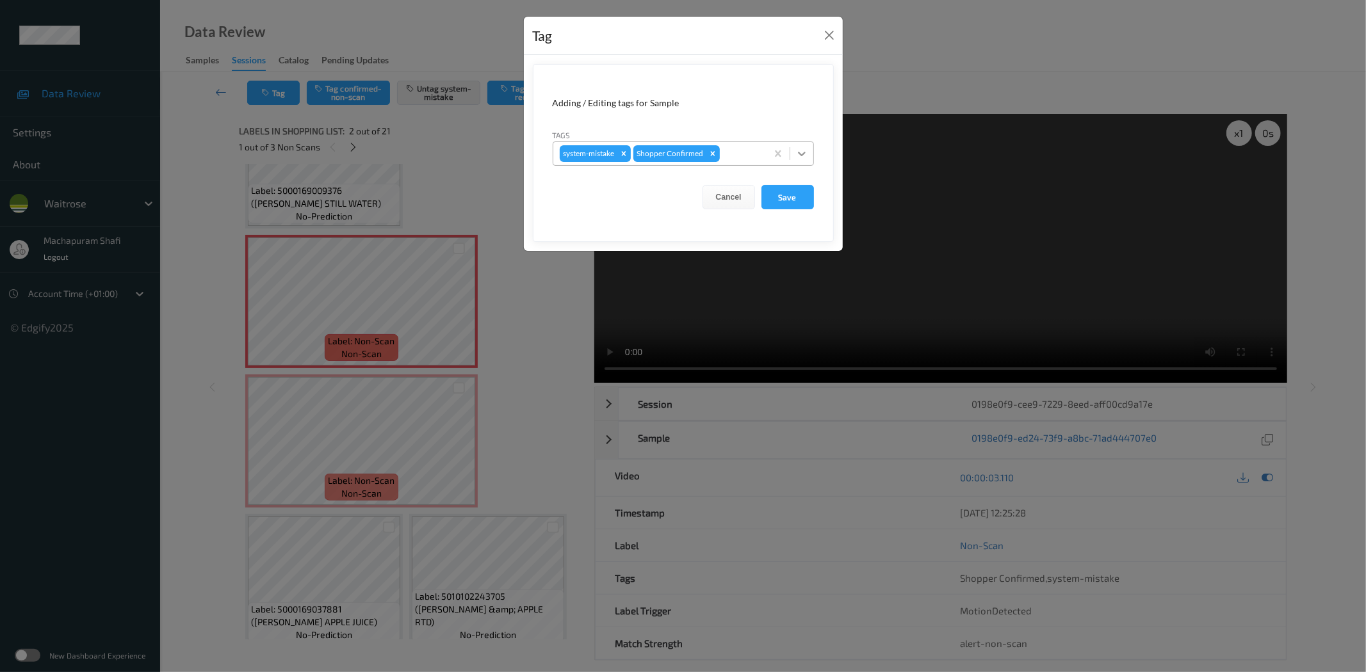
click at [804, 149] on icon at bounding box center [801, 153] width 13 height 13
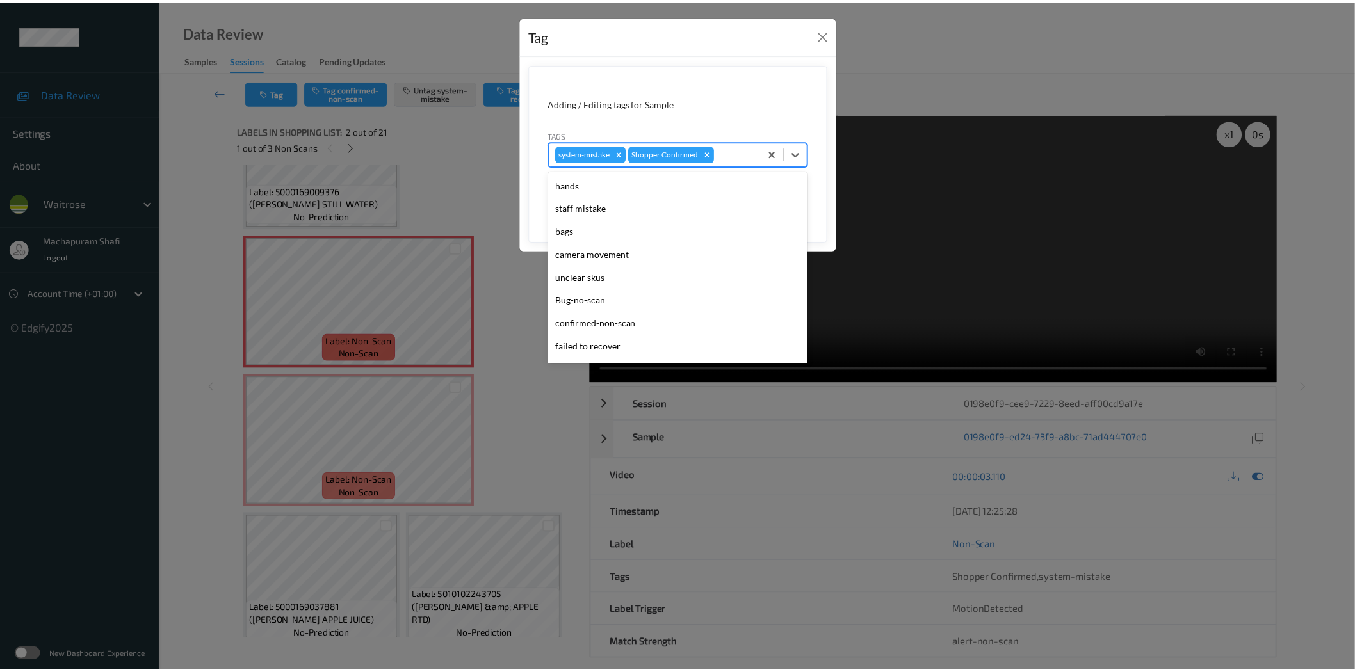
scroll to position [273, 0]
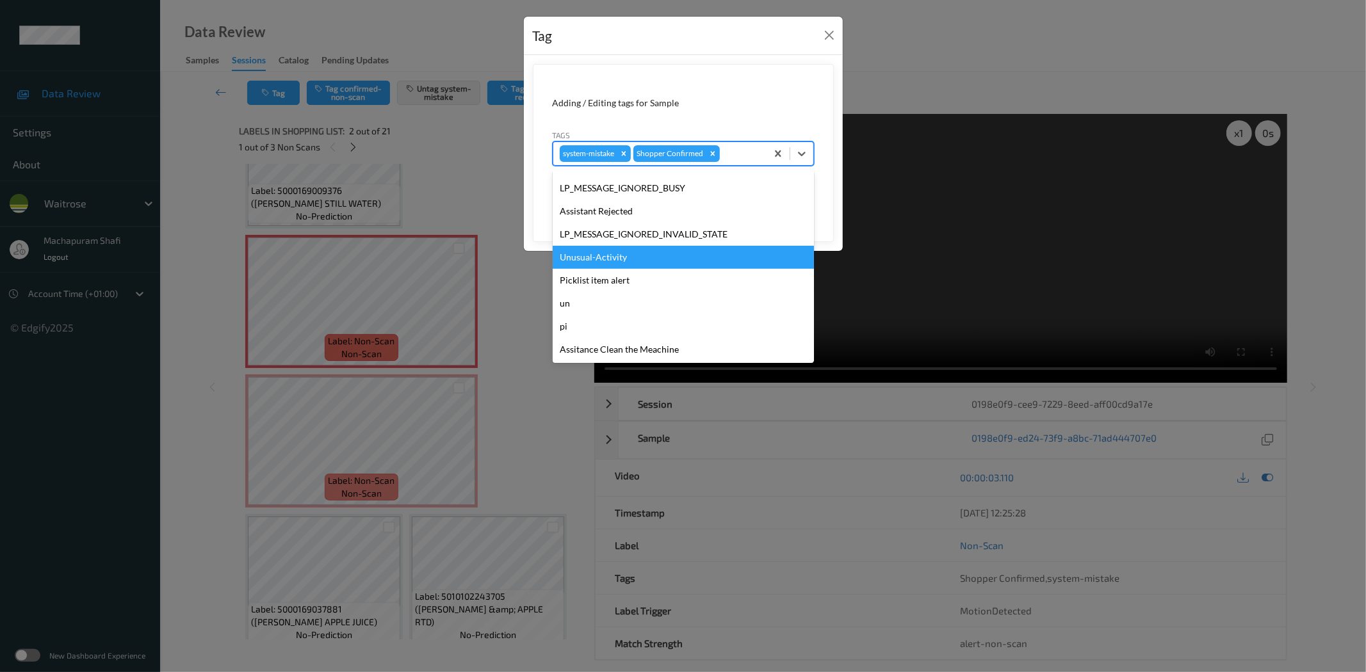
click at [583, 254] on div "Unusual-Activity" at bounding box center [683, 257] width 261 height 23
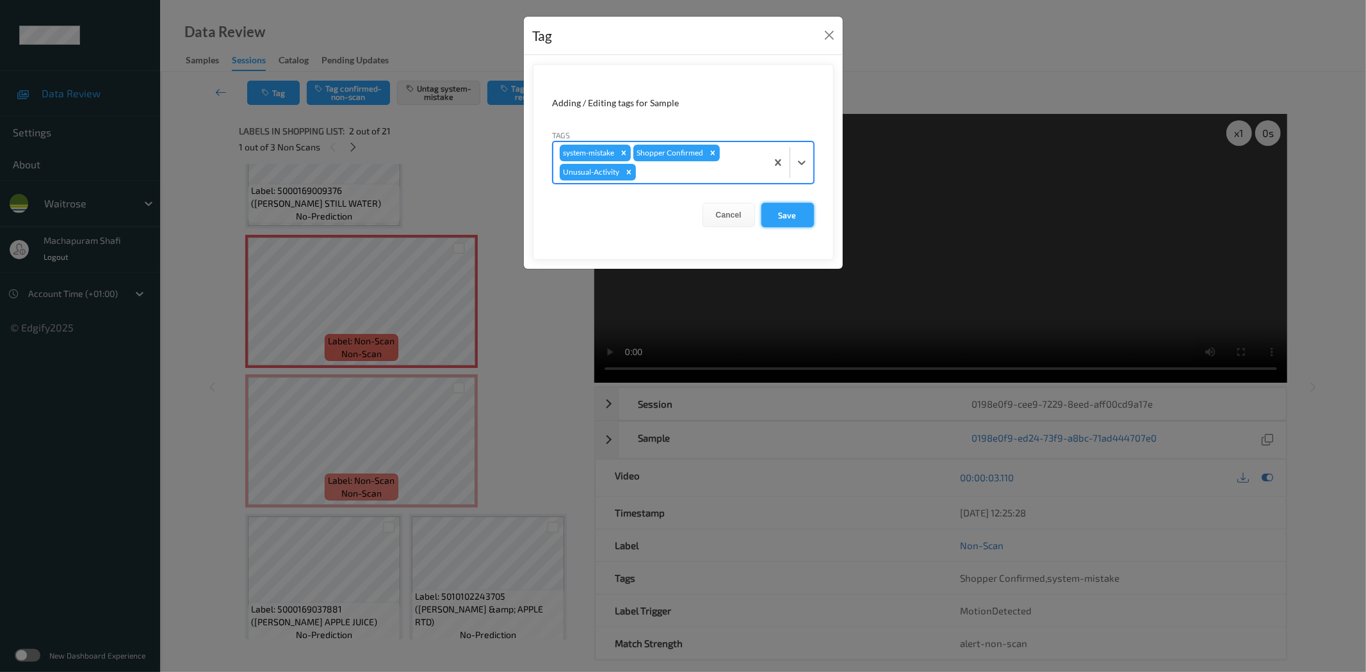
click at [800, 210] on button "Save" at bounding box center [787, 215] width 53 height 24
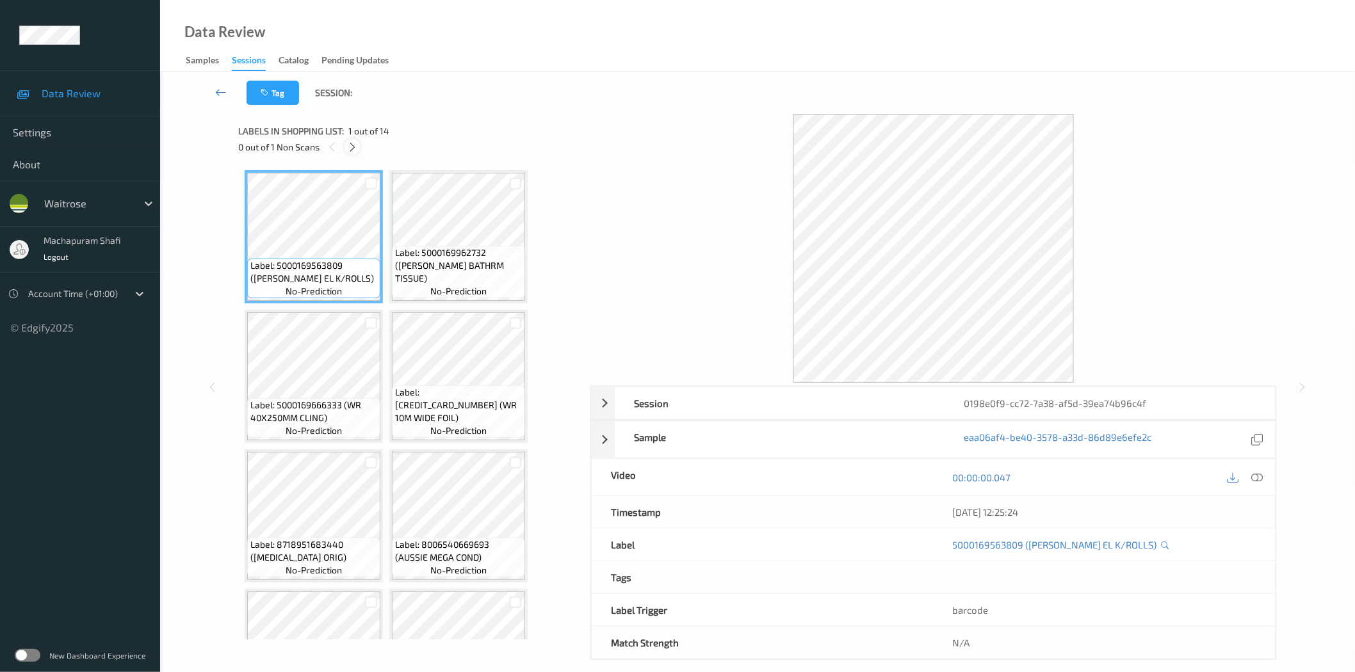
click at [352, 152] on icon at bounding box center [352, 148] width 11 height 12
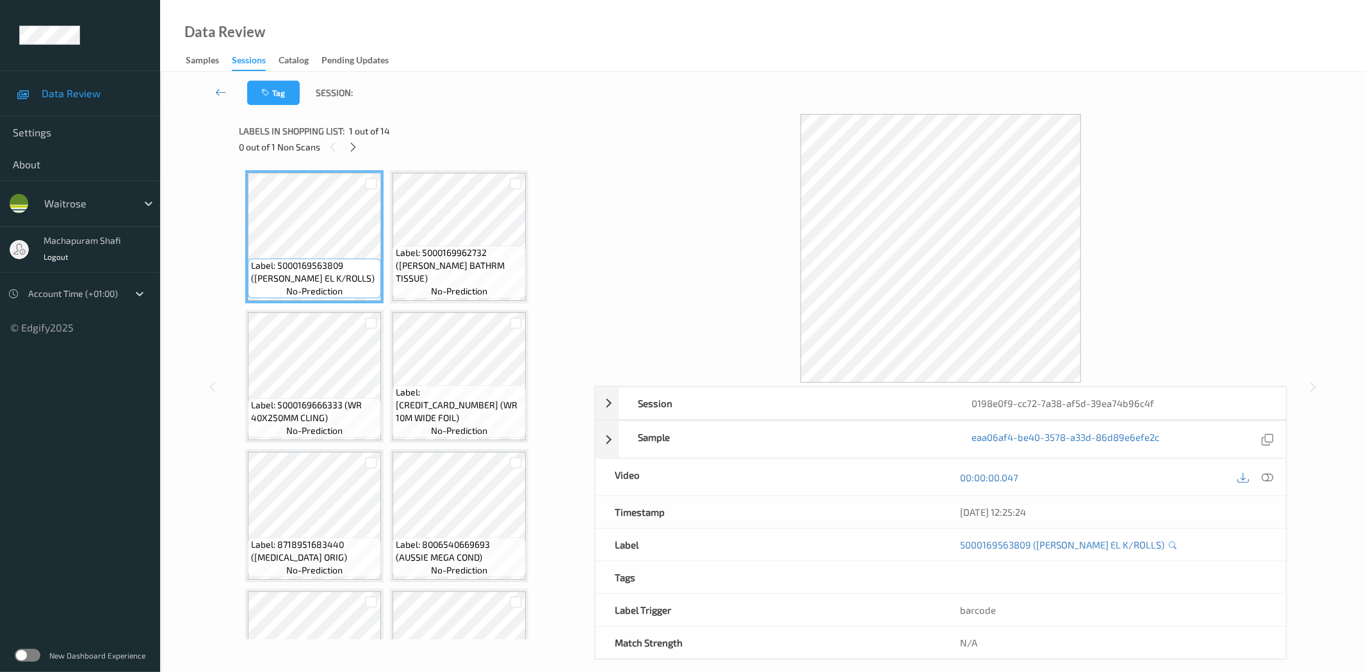
scroll to position [640, 0]
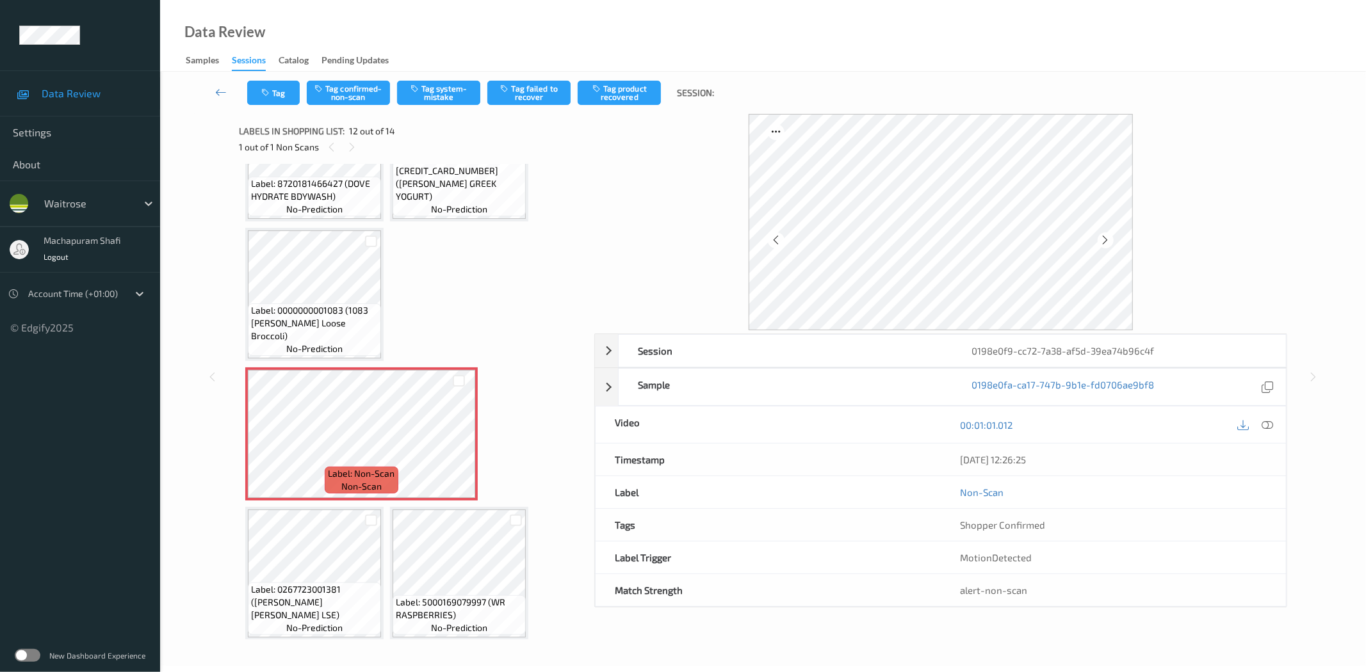
click at [1270, 446] on div "[DATE] 12:26:25" at bounding box center [1113, 460] width 345 height 32
click at [1269, 426] on icon at bounding box center [1268, 425] width 12 height 12
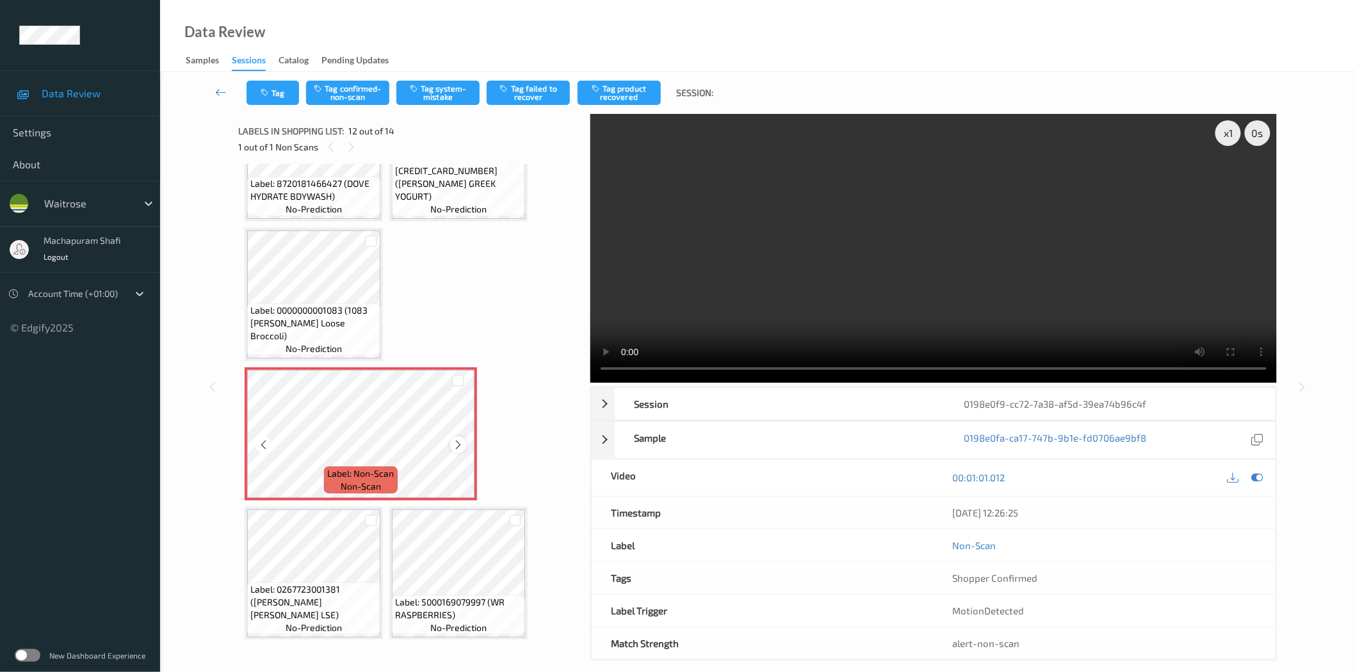
click at [453, 439] on icon at bounding box center [458, 445] width 11 height 12
click at [442, 88] on button "Tag system-mistake" at bounding box center [437, 93] width 83 height 24
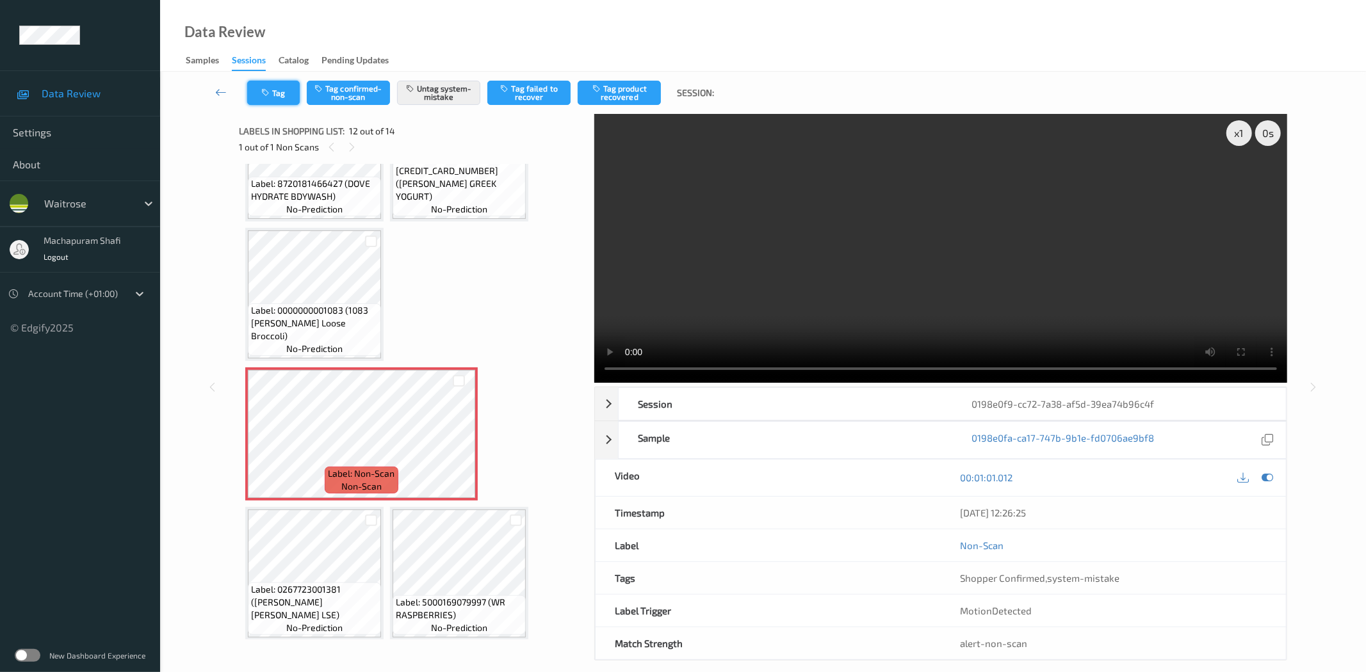
click at [267, 92] on icon "button" at bounding box center [266, 92] width 11 height 9
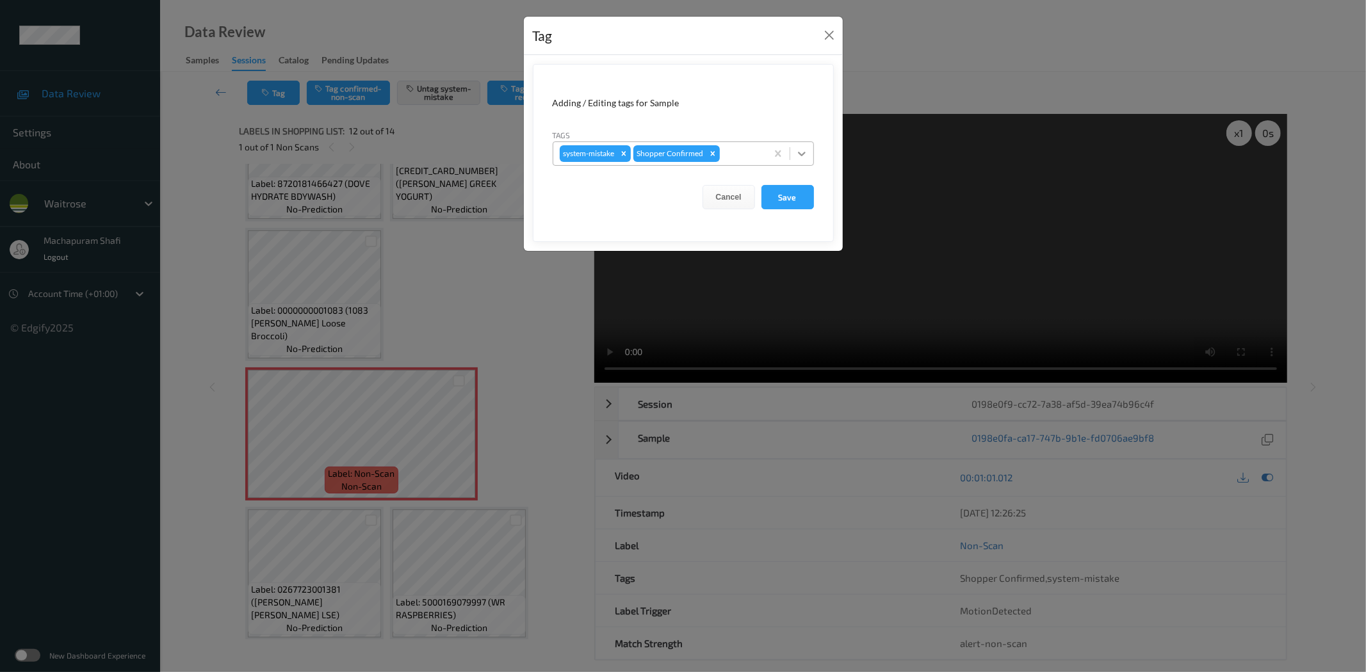
click at [791, 145] on div at bounding box center [801, 153] width 23 height 23
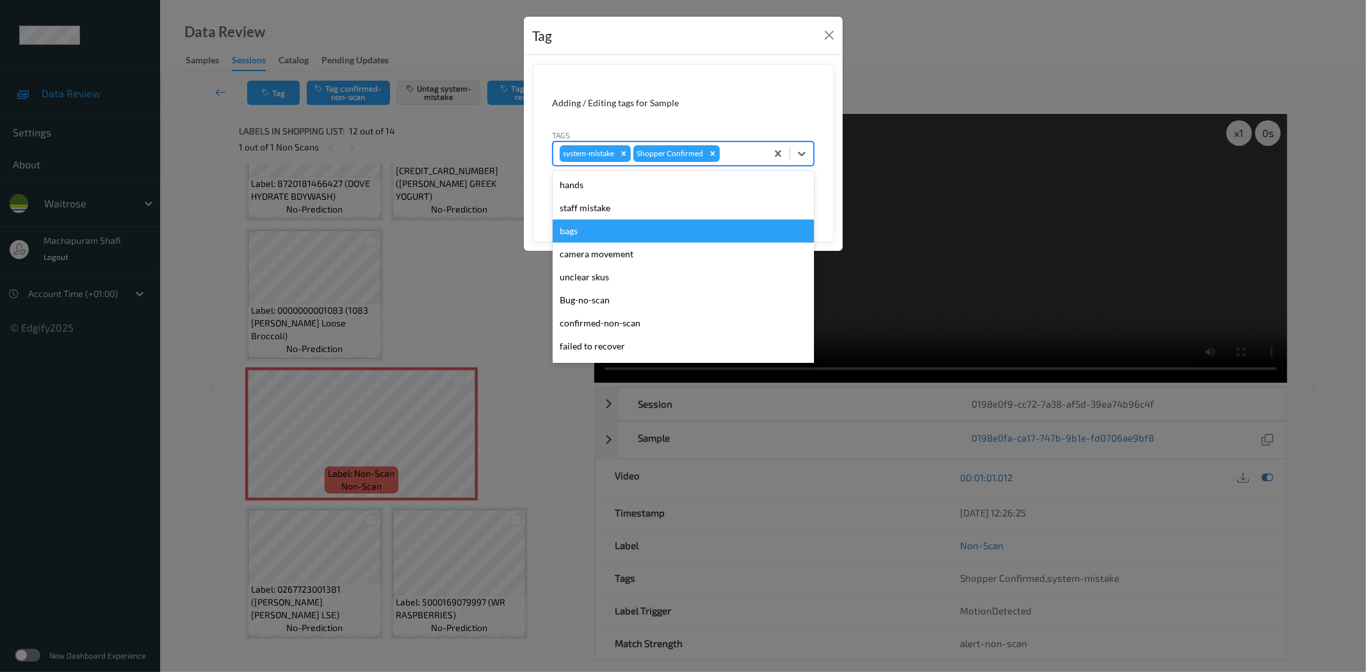
scroll to position [273, 0]
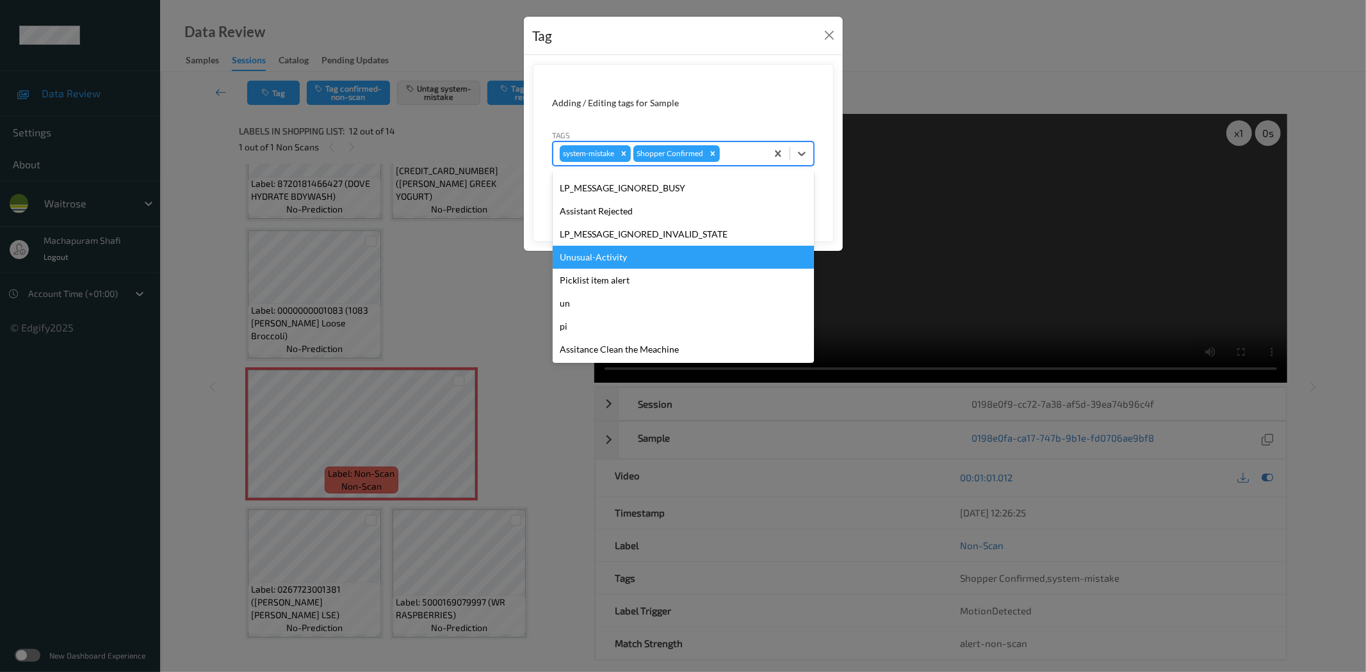
click at [599, 257] on div "Unusual-Activity" at bounding box center [683, 257] width 261 height 23
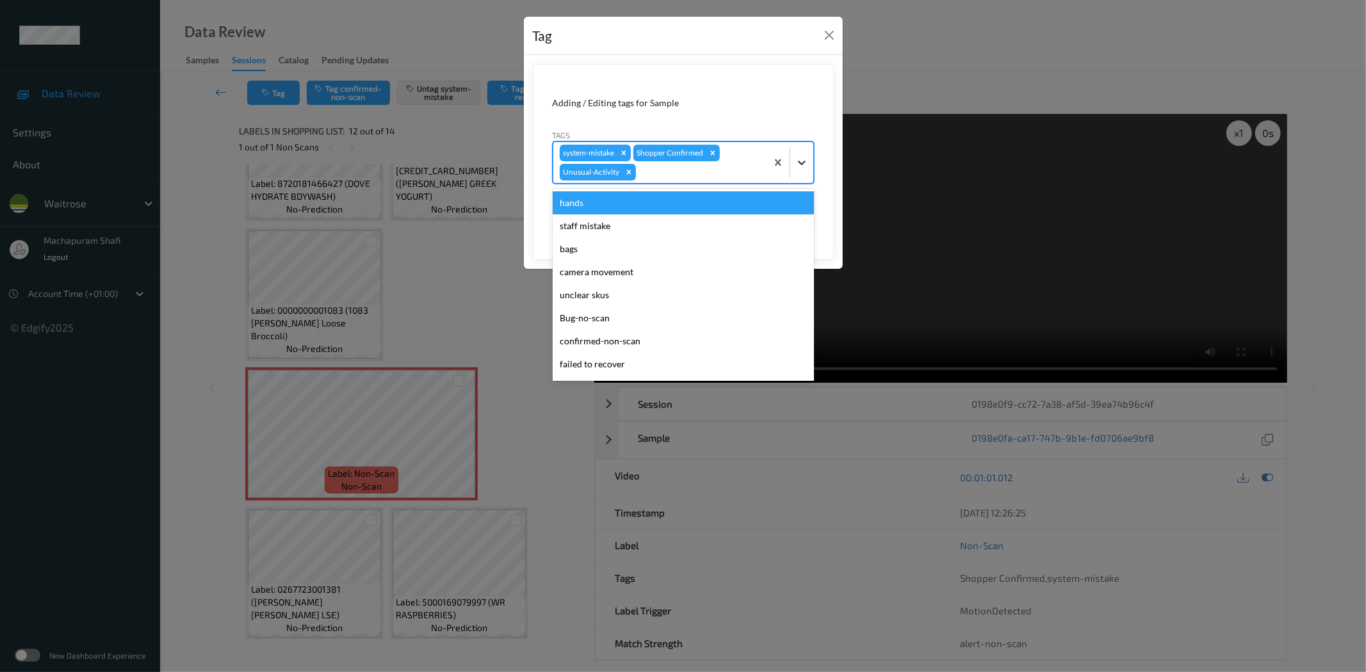
click at [804, 161] on icon at bounding box center [801, 162] width 13 height 13
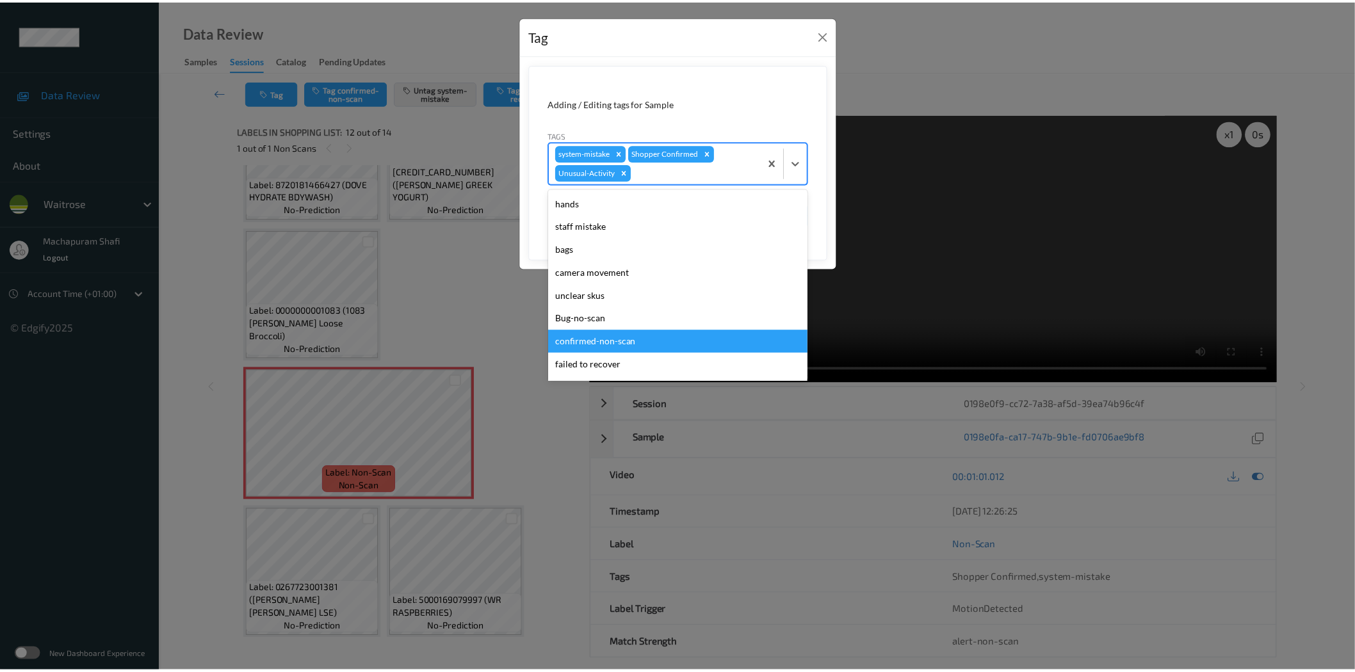
scroll to position [250, 0]
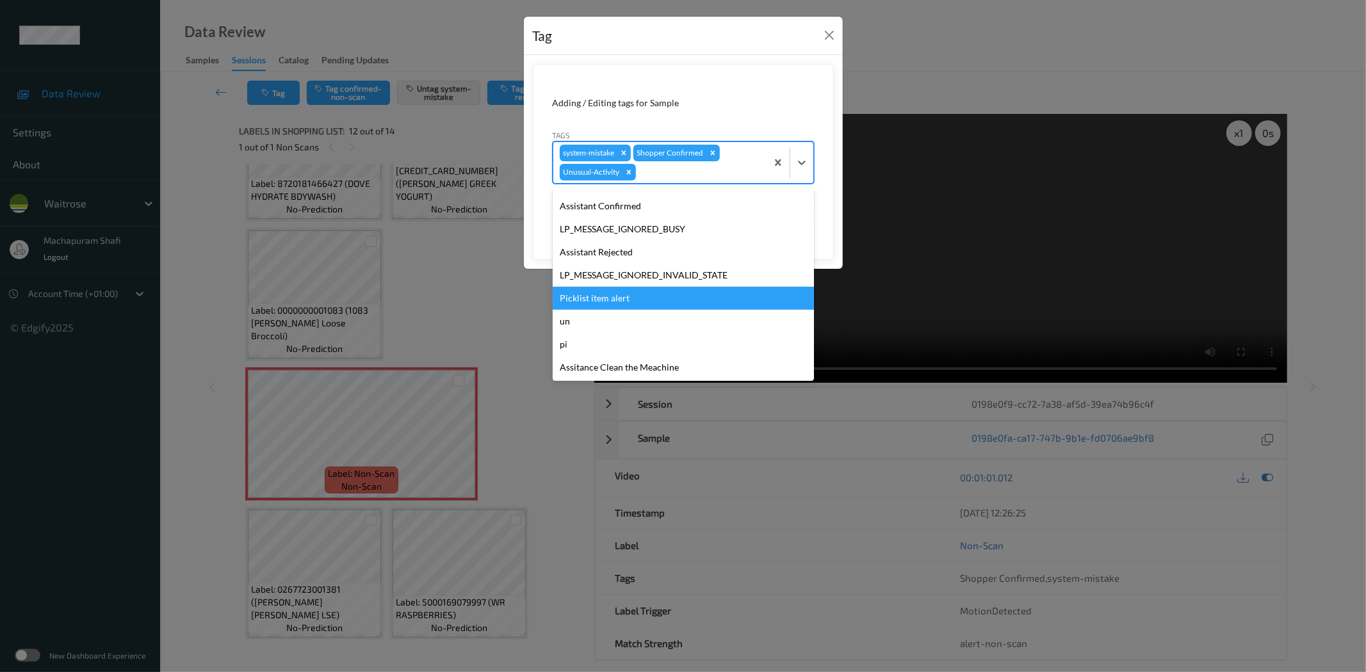
click at [594, 300] on div "Picklist item alert" at bounding box center [683, 298] width 261 height 23
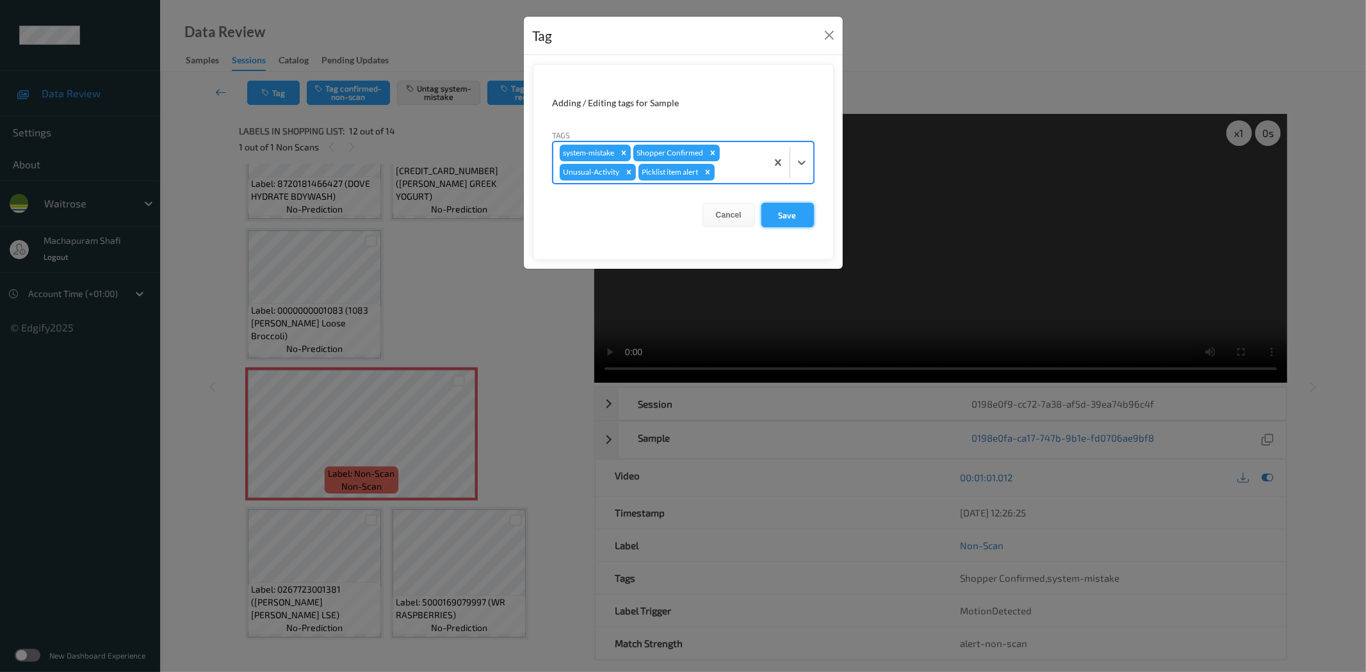
click at [797, 209] on button "Save" at bounding box center [787, 215] width 53 height 24
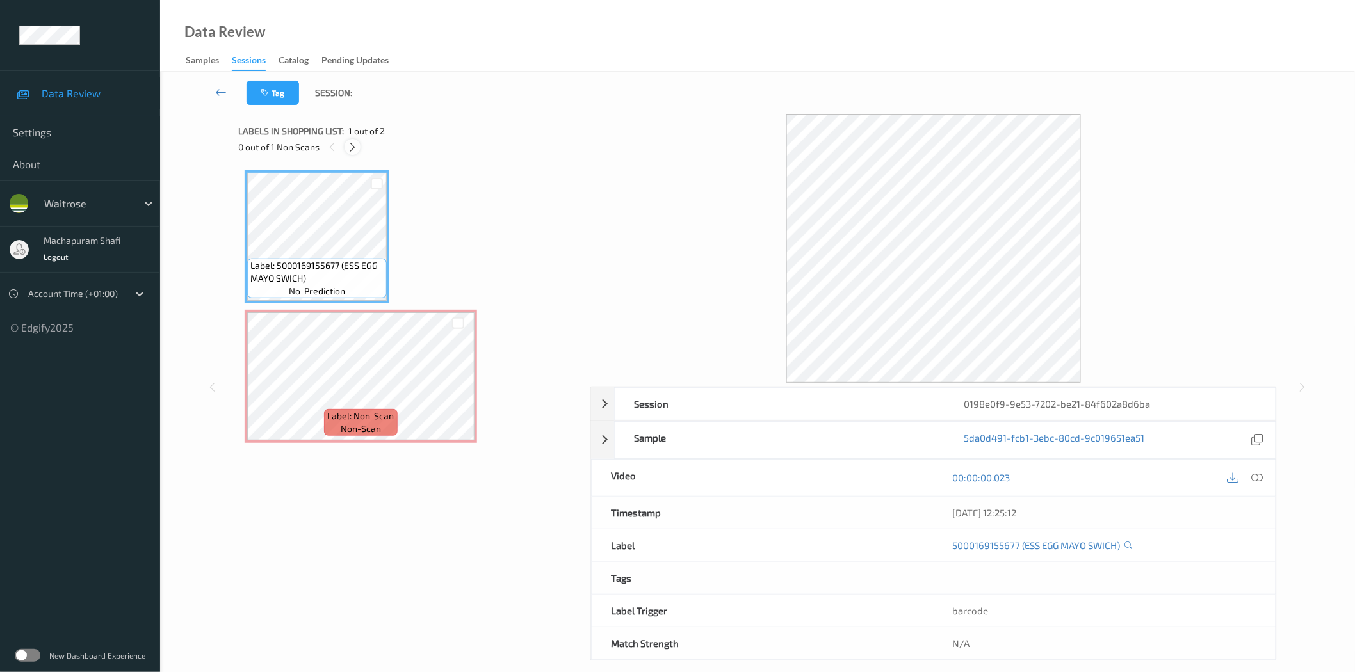
click at [353, 146] on icon at bounding box center [352, 148] width 11 height 12
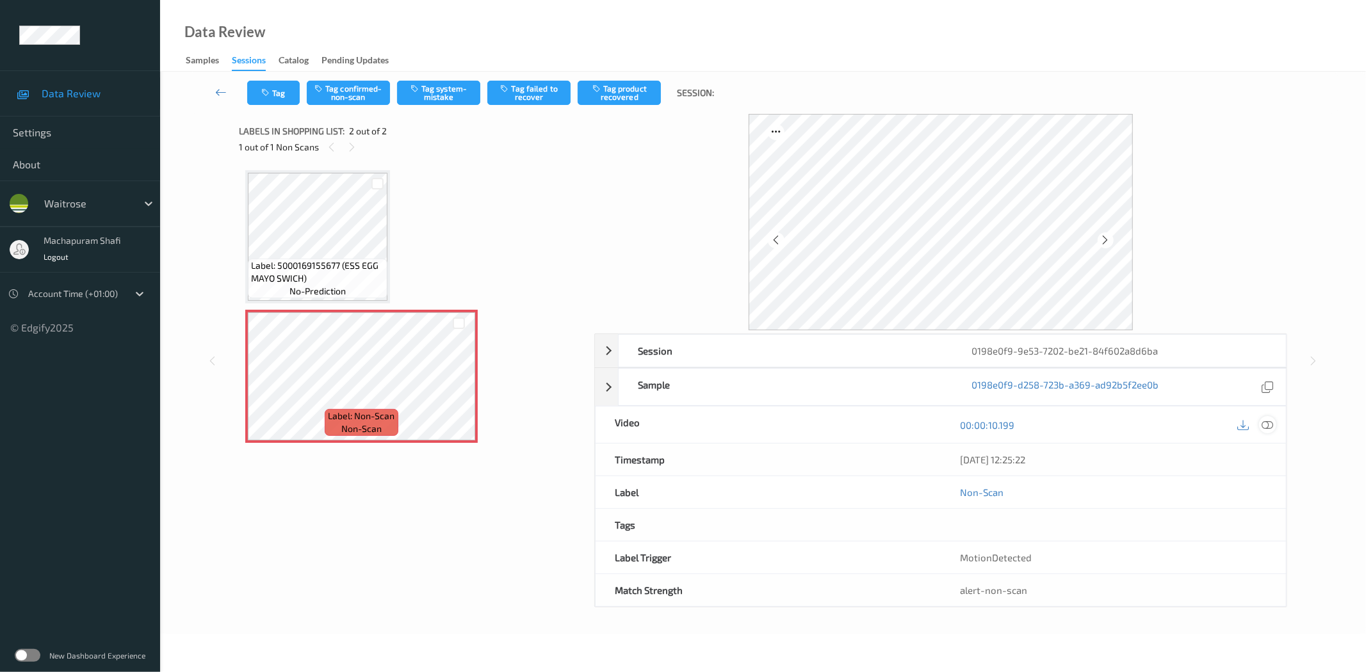
click at [1276, 424] on div at bounding box center [1267, 424] width 17 height 17
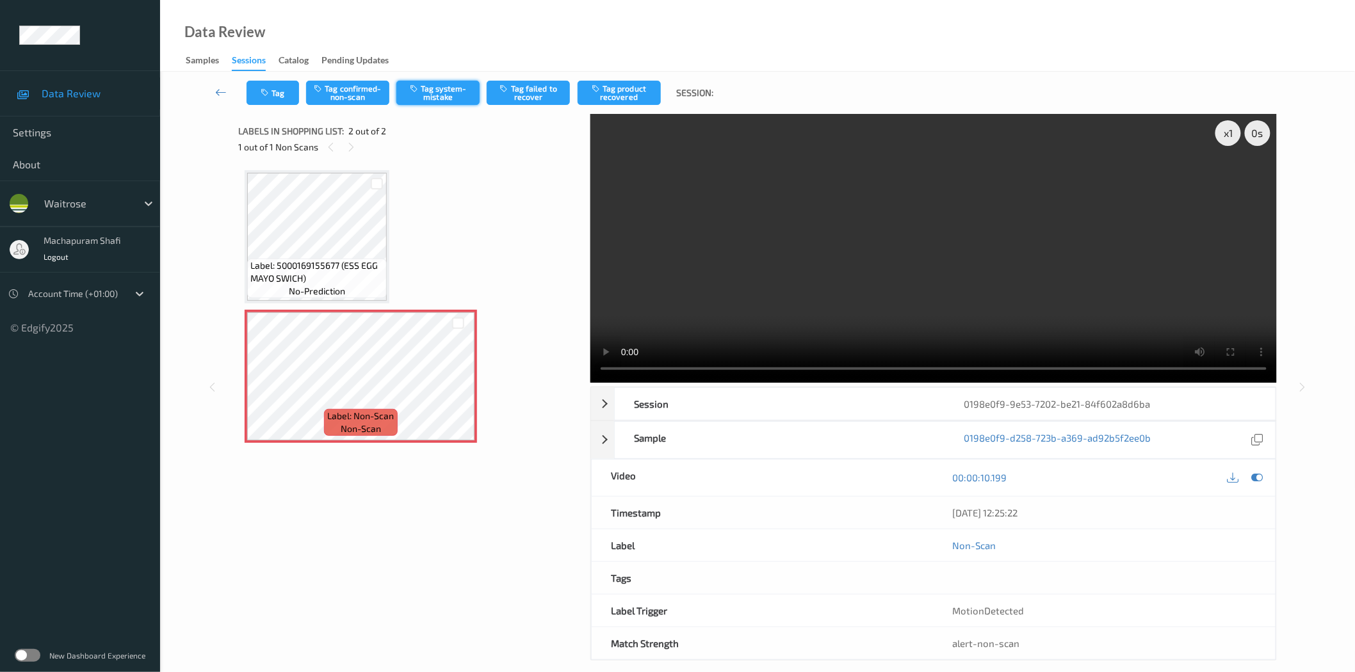
click at [432, 85] on button "Tag system-mistake" at bounding box center [437, 93] width 83 height 24
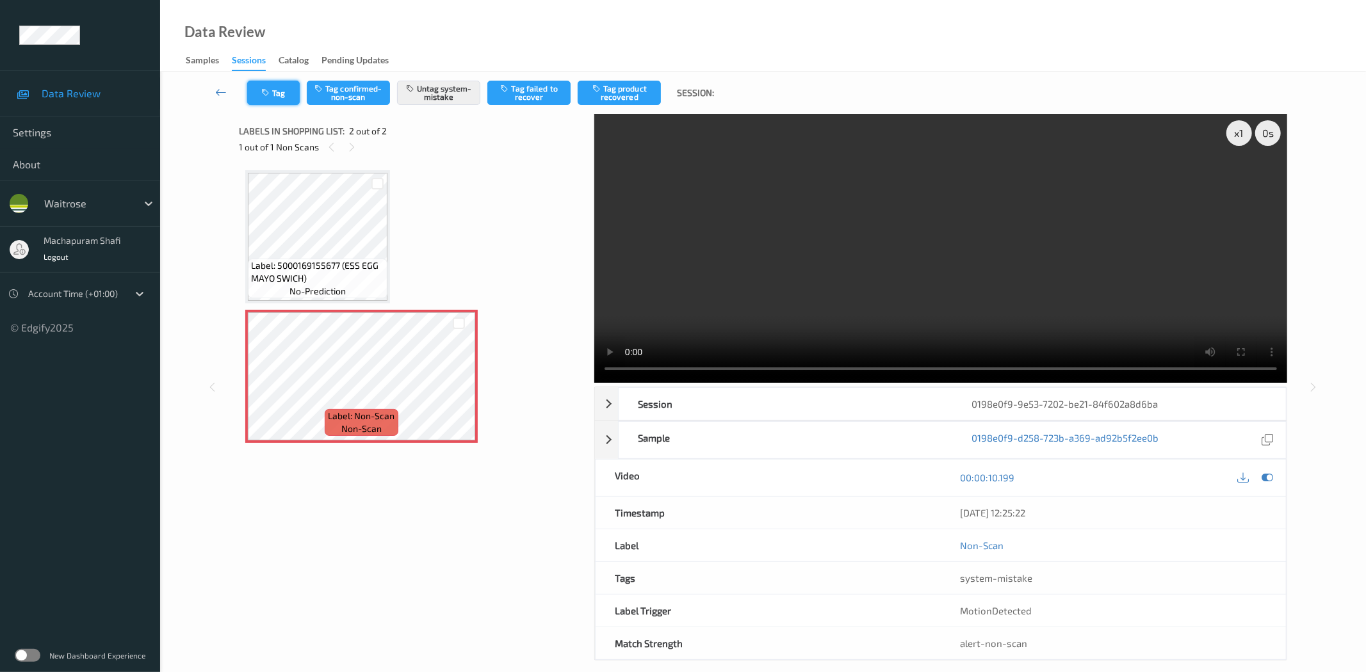
click at [263, 93] on icon "button" at bounding box center [266, 92] width 11 height 9
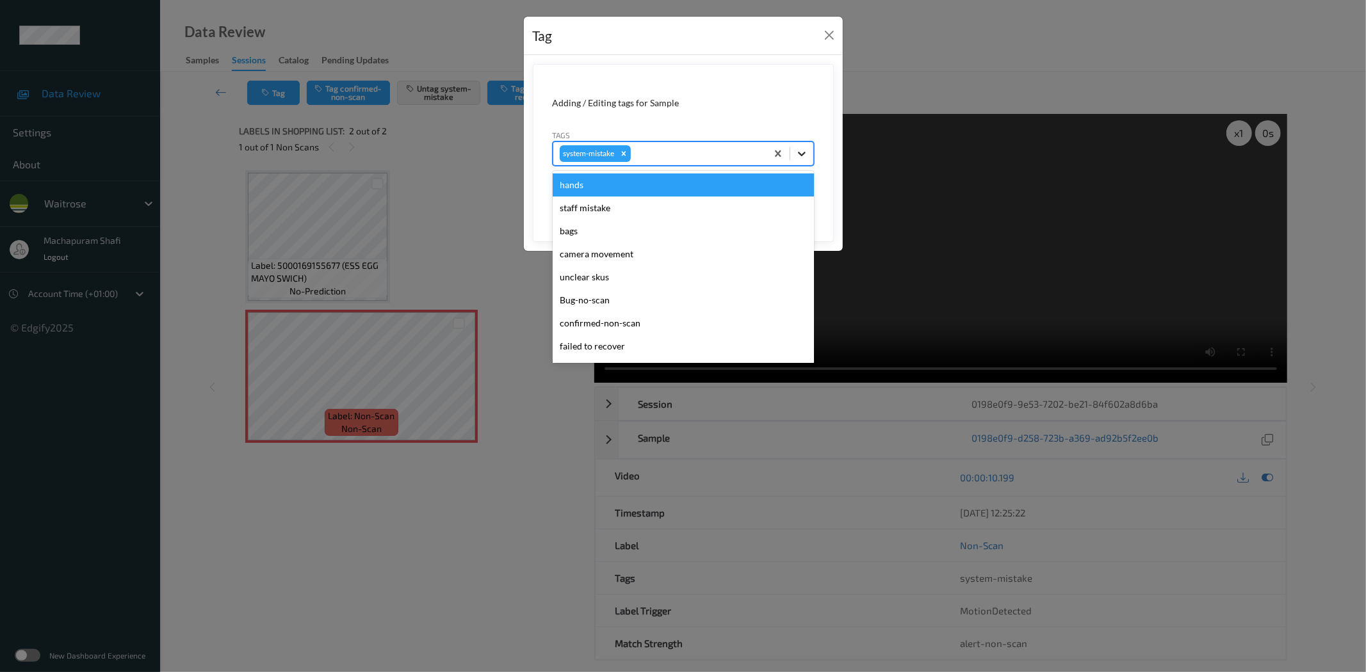
click at [806, 154] on icon at bounding box center [801, 153] width 13 height 13
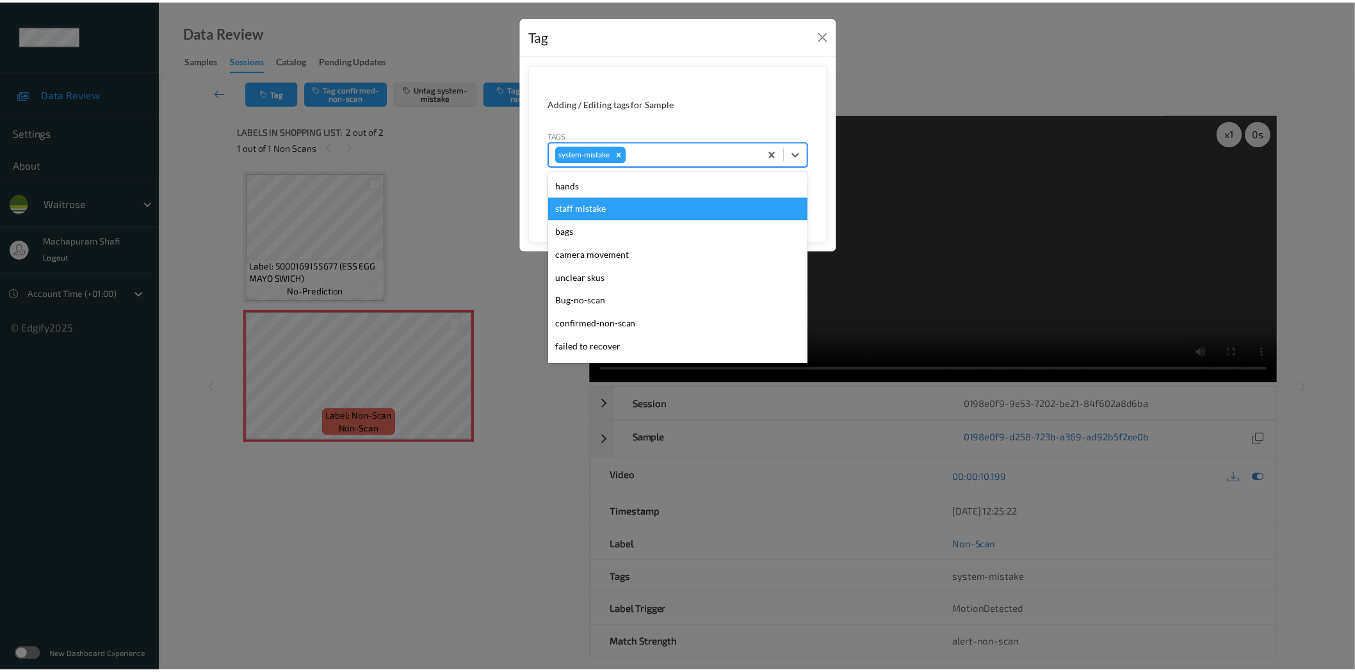
scroll to position [296, 0]
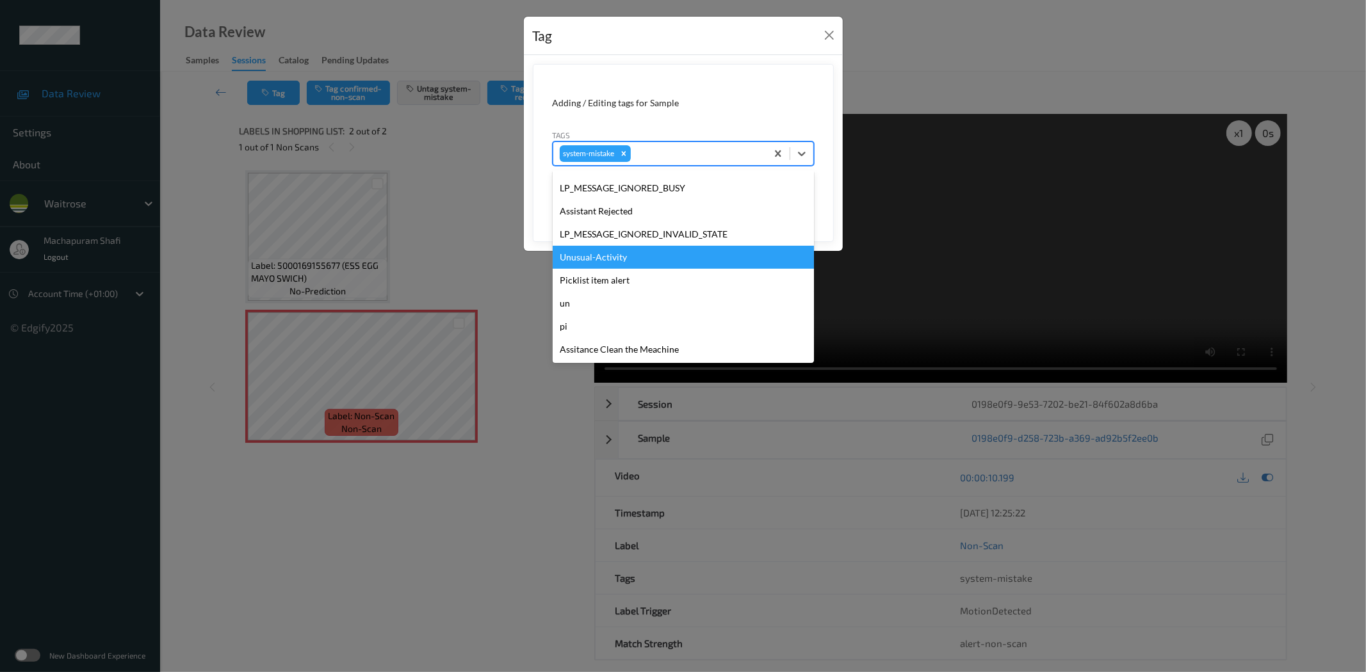
click at [623, 264] on div "Unusual-Activity" at bounding box center [683, 257] width 261 height 23
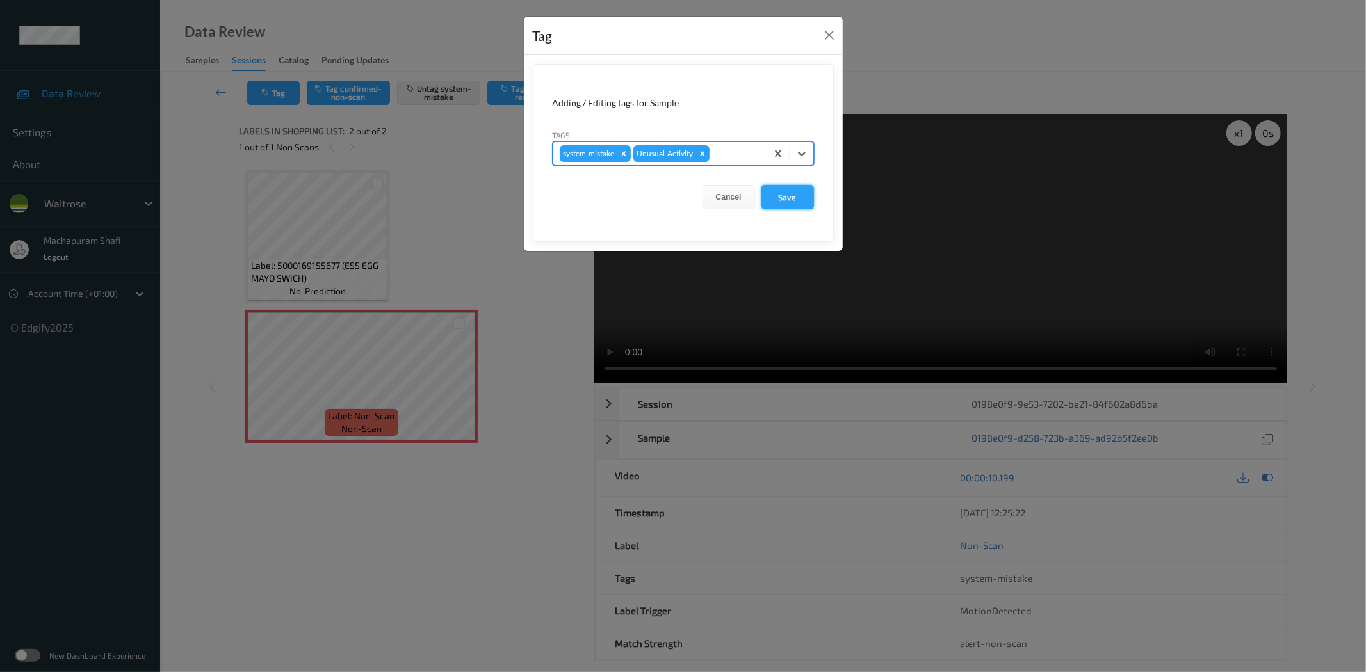
click at [788, 203] on button "Save" at bounding box center [787, 197] width 53 height 24
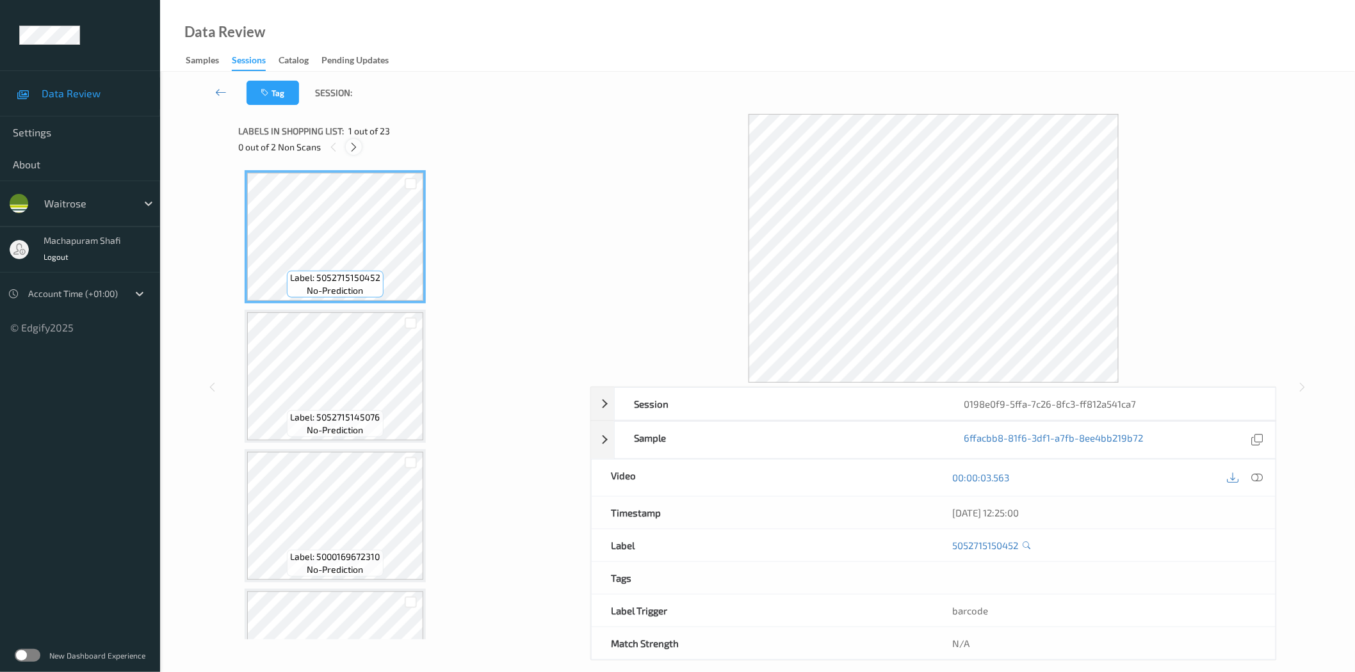
drag, startPoint x: 355, startPoint y: 142, endPoint x: 361, endPoint y: 143, distance: 6.7
click at [355, 142] on icon at bounding box center [353, 148] width 11 height 12
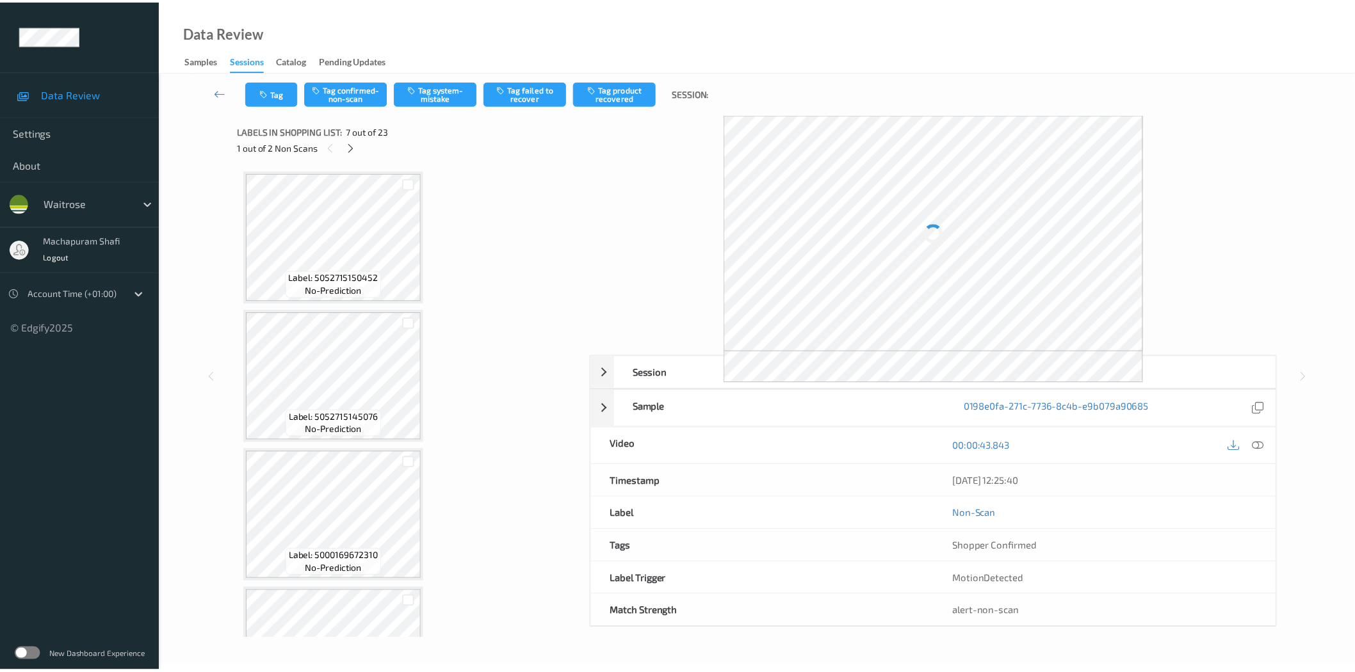
scroll to position [700, 0]
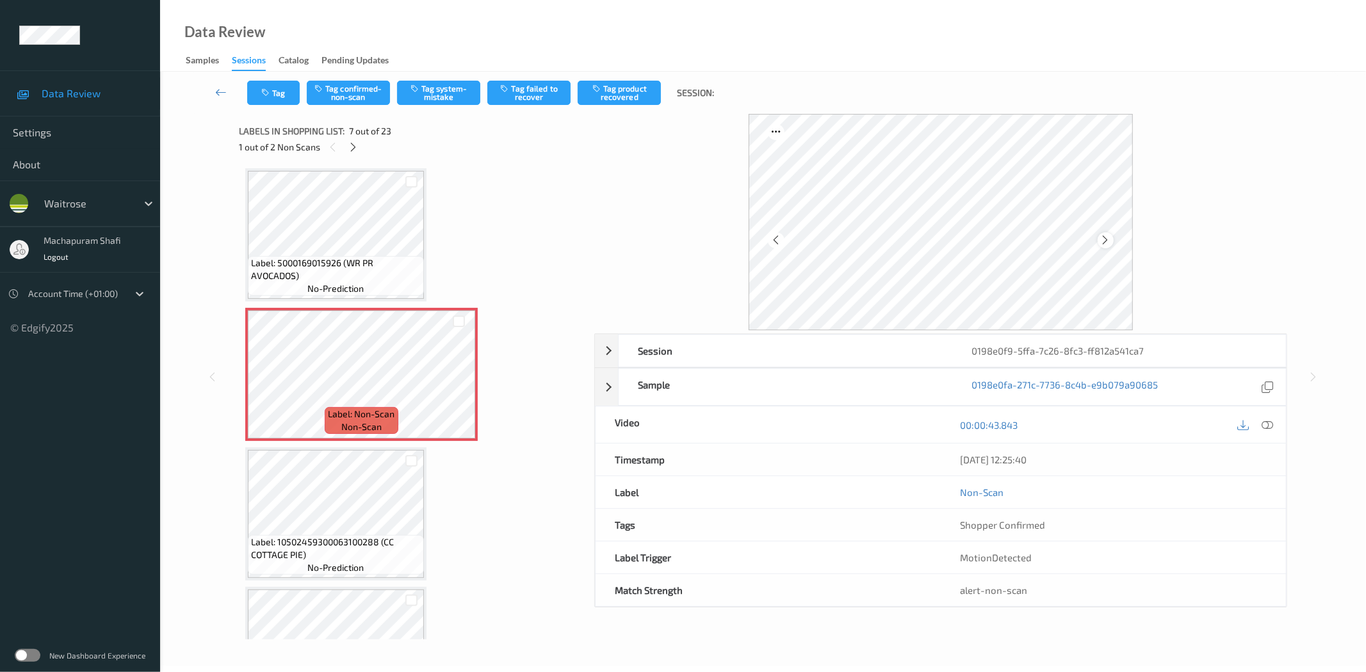
click at [1107, 239] on icon at bounding box center [1105, 240] width 11 height 12
click at [1271, 423] on icon at bounding box center [1268, 425] width 12 height 12
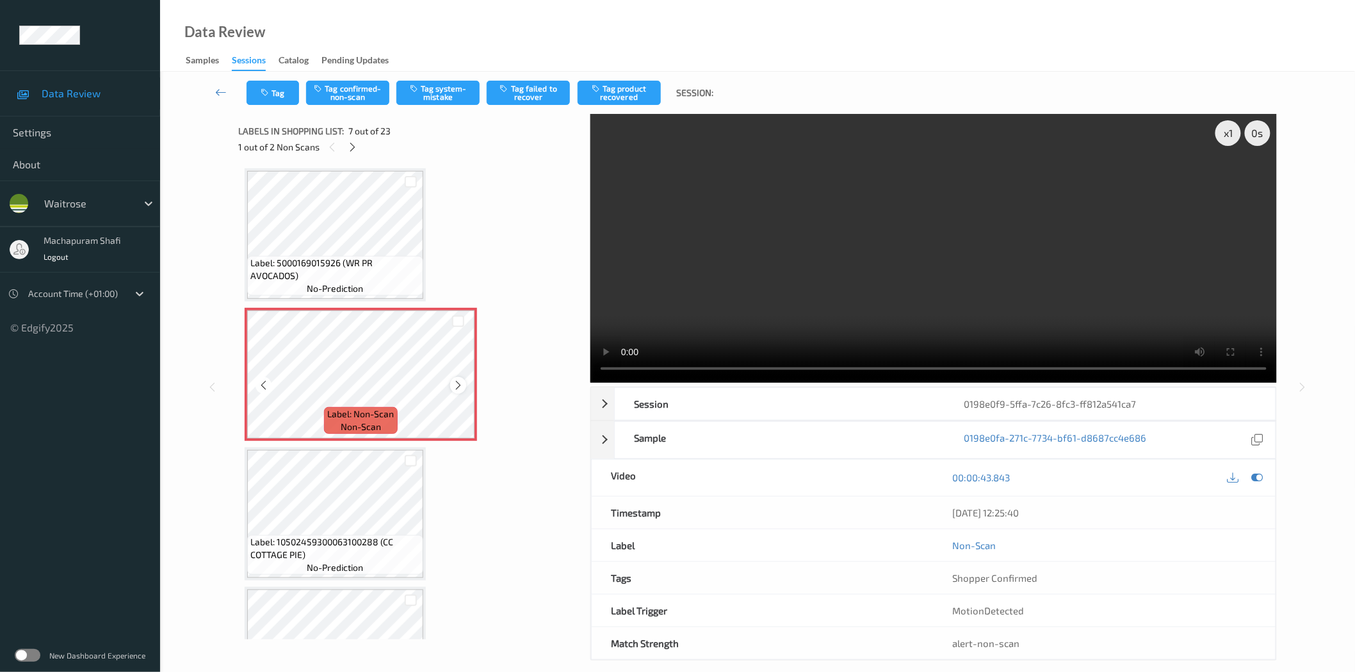
click icon
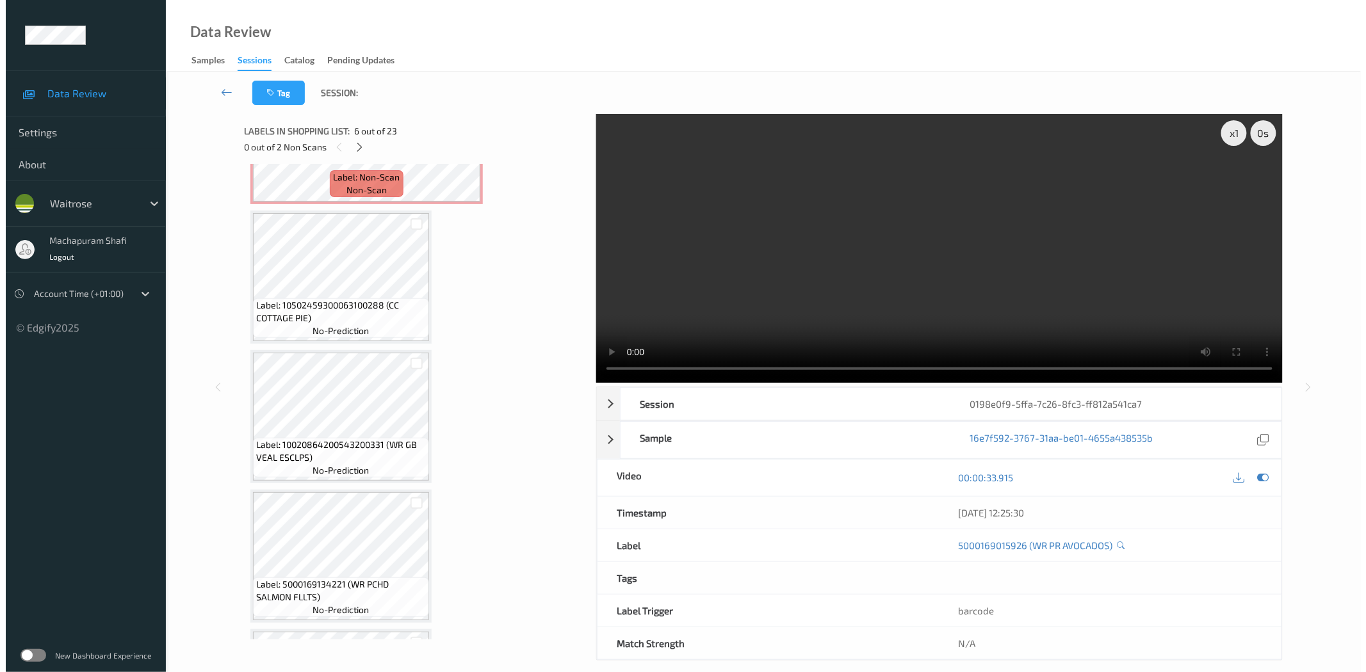
scroll to position [918, 0]
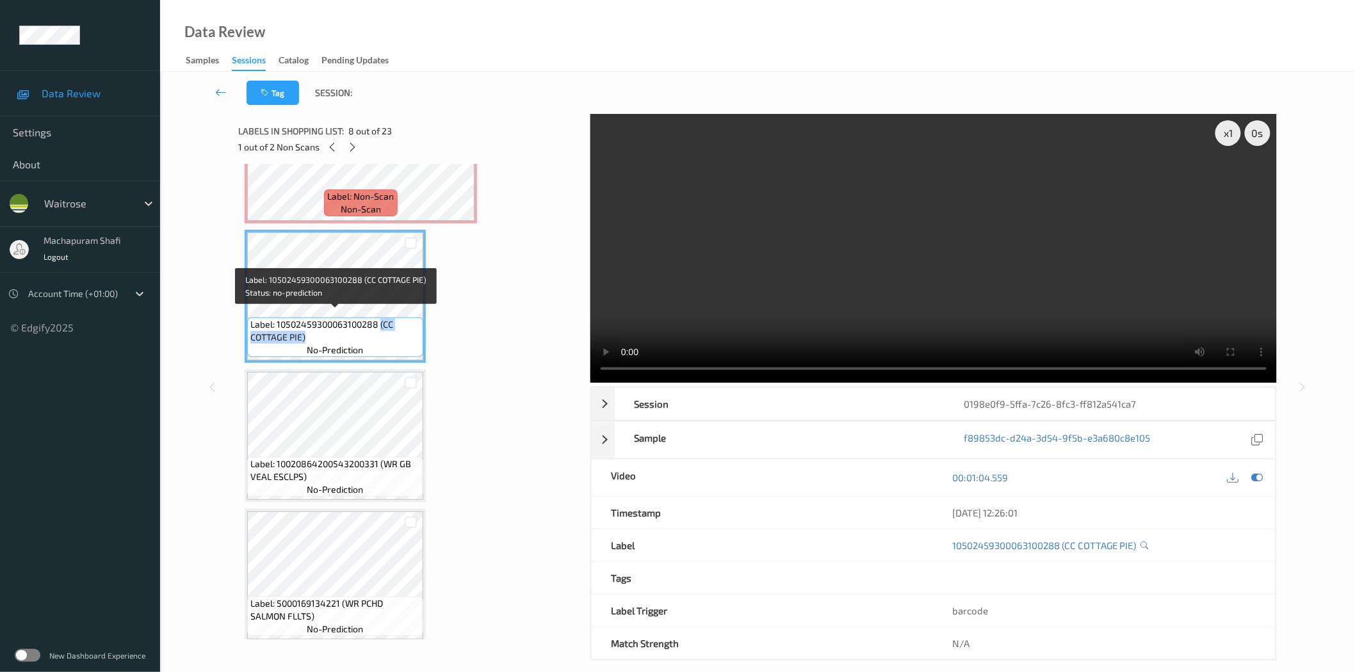
drag, startPoint x: 379, startPoint y: 316, endPoint x: 405, endPoint y: 336, distance: 32.9
click span "Label: 10502459300063100288 (CC COTTAGE PIE)"
copy span "(CC COTTAGE PIE)"
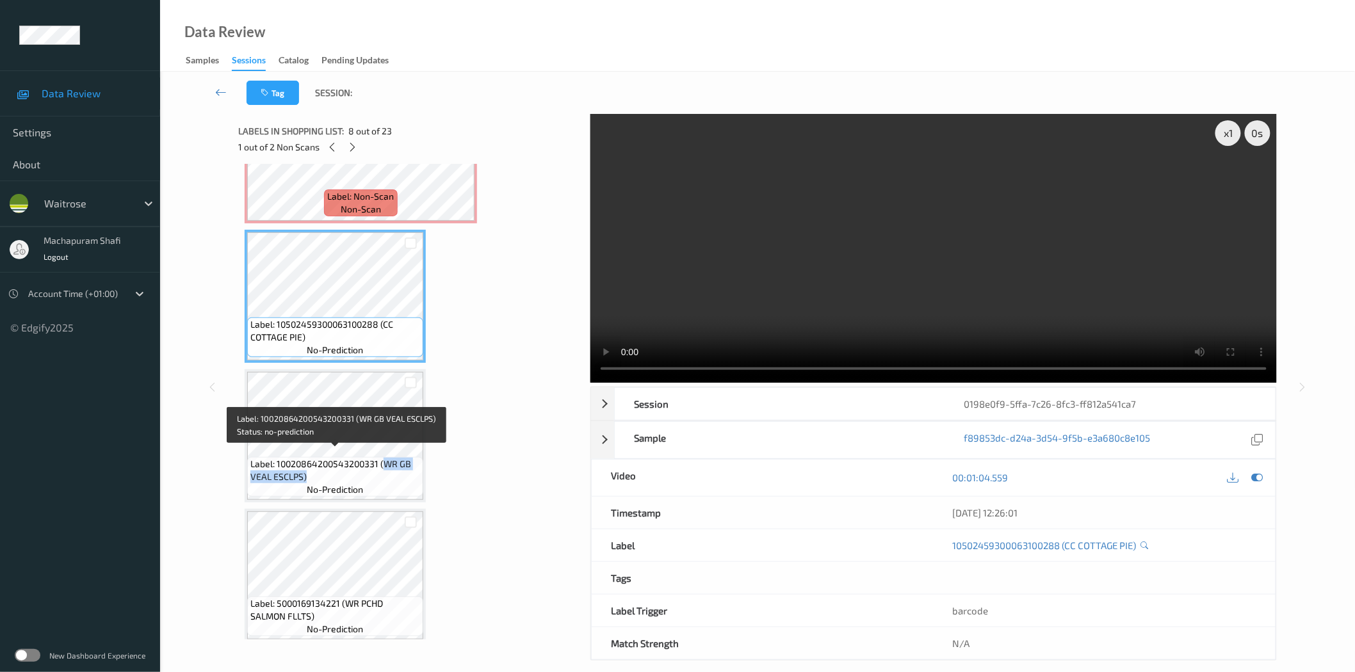
drag, startPoint x: 389, startPoint y: 464, endPoint x: 401, endPoint y: 477, distance: 17.7
click div "Label: 10020864200543200331 (WR GB VEAL ESCLPS) no-prediction"
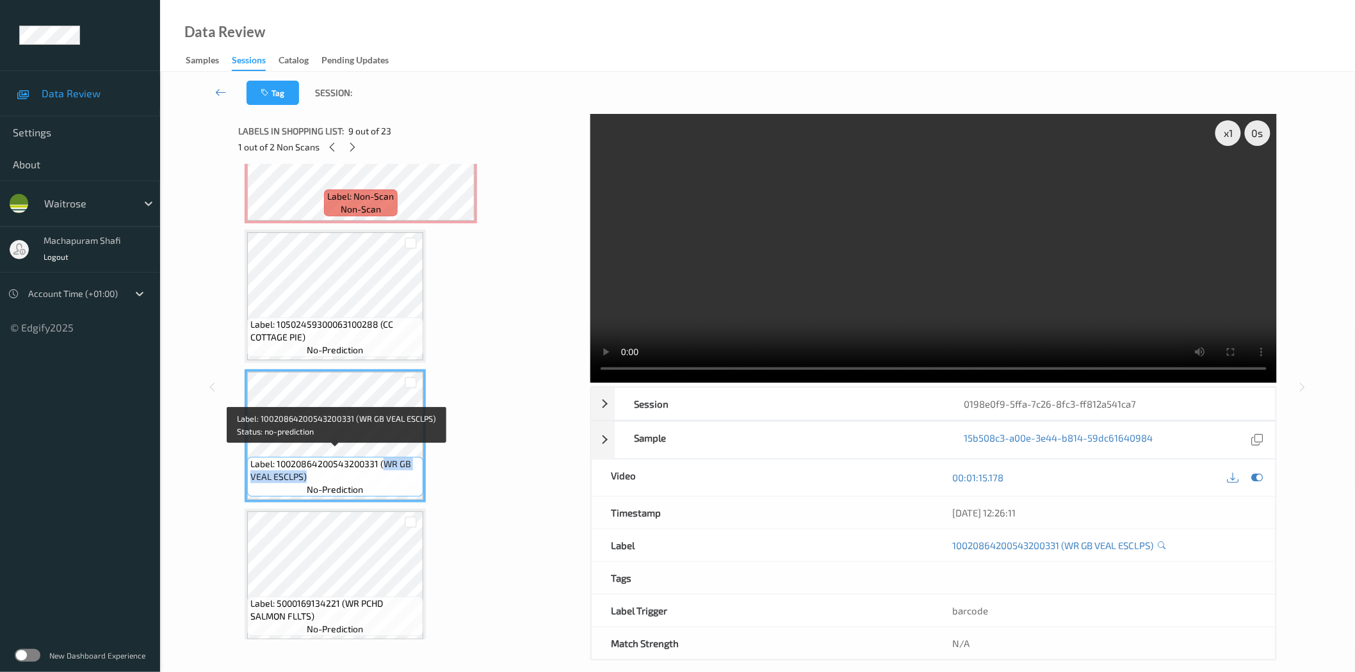
copy span "WR GB VEAL ESCLPS)"
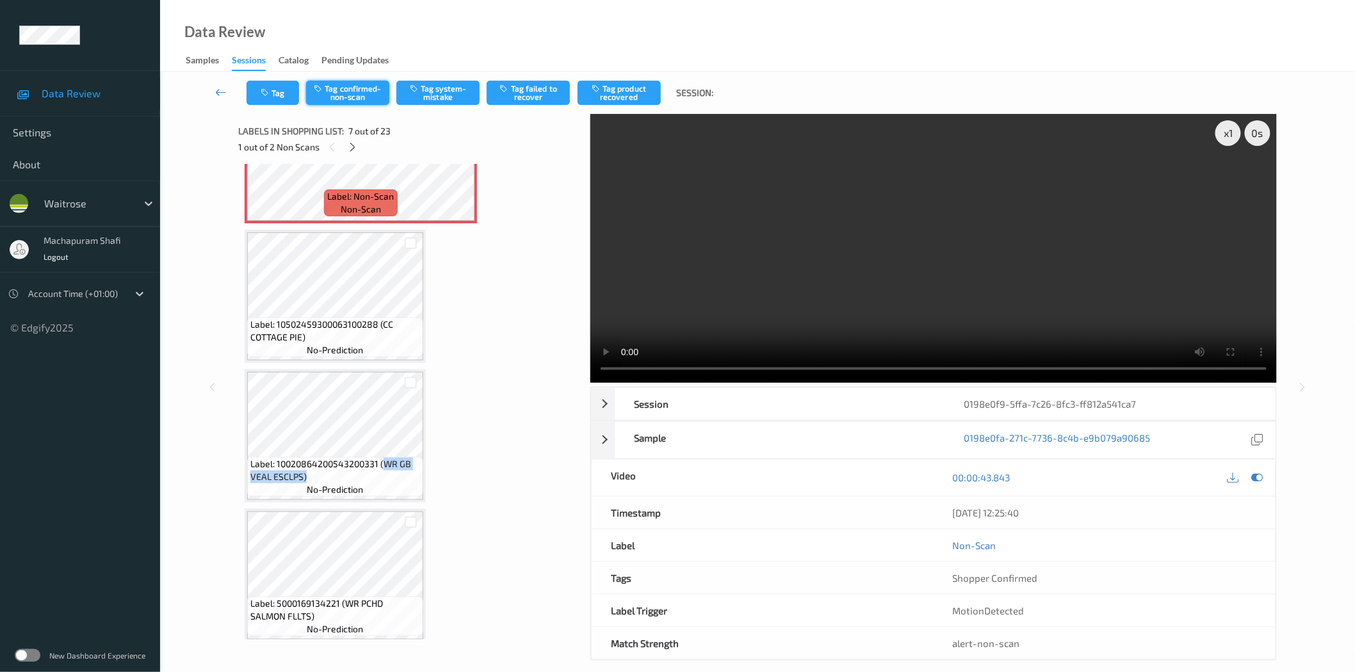
click button "Tag confirmed-non-scan"
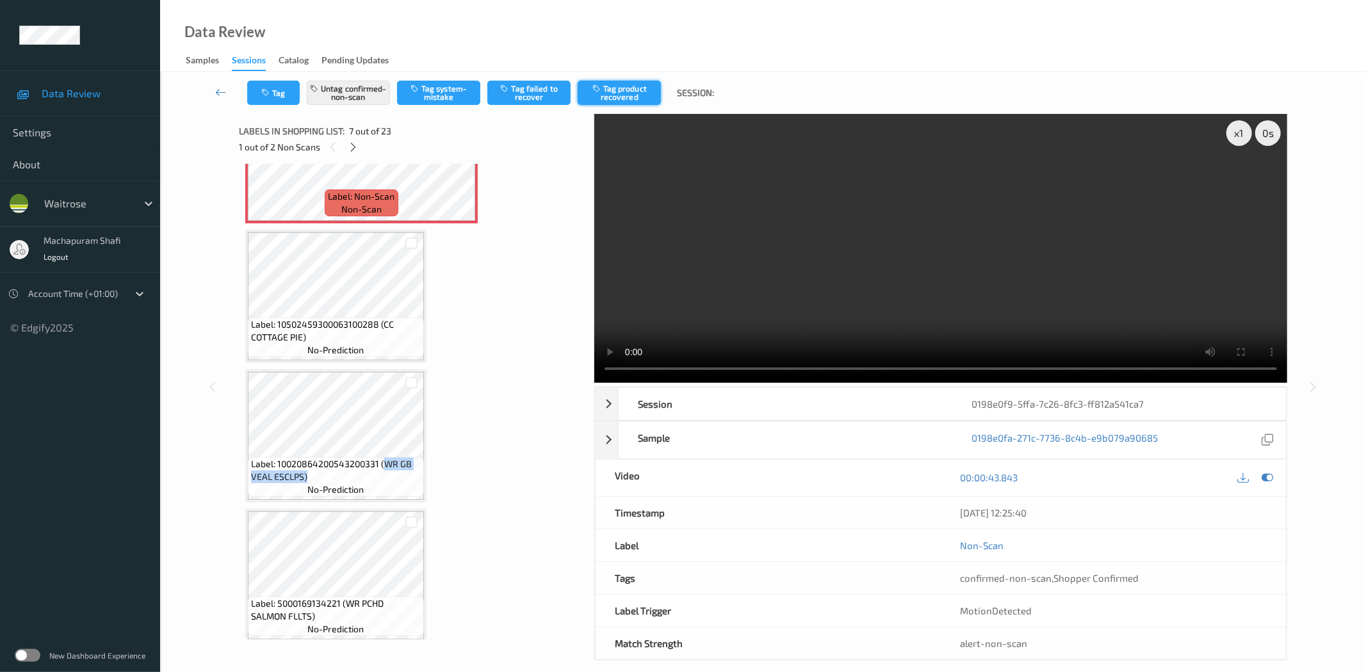
click button "Tag product recovered"
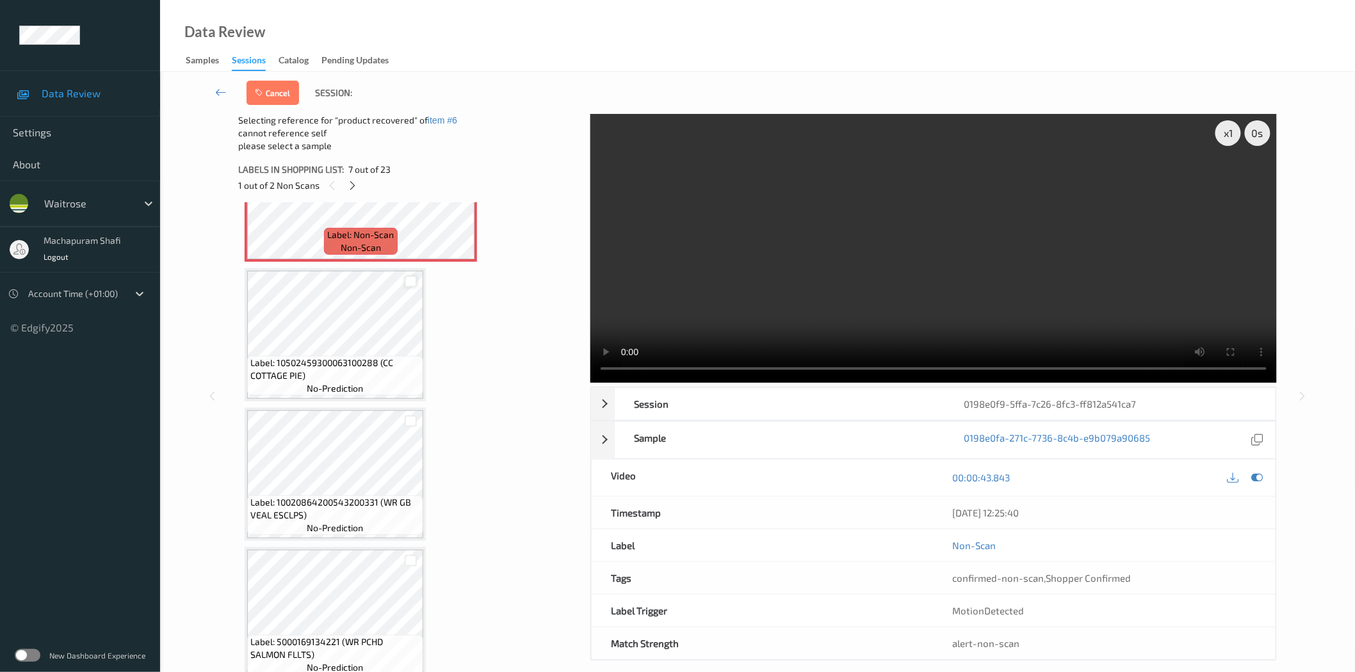
click div
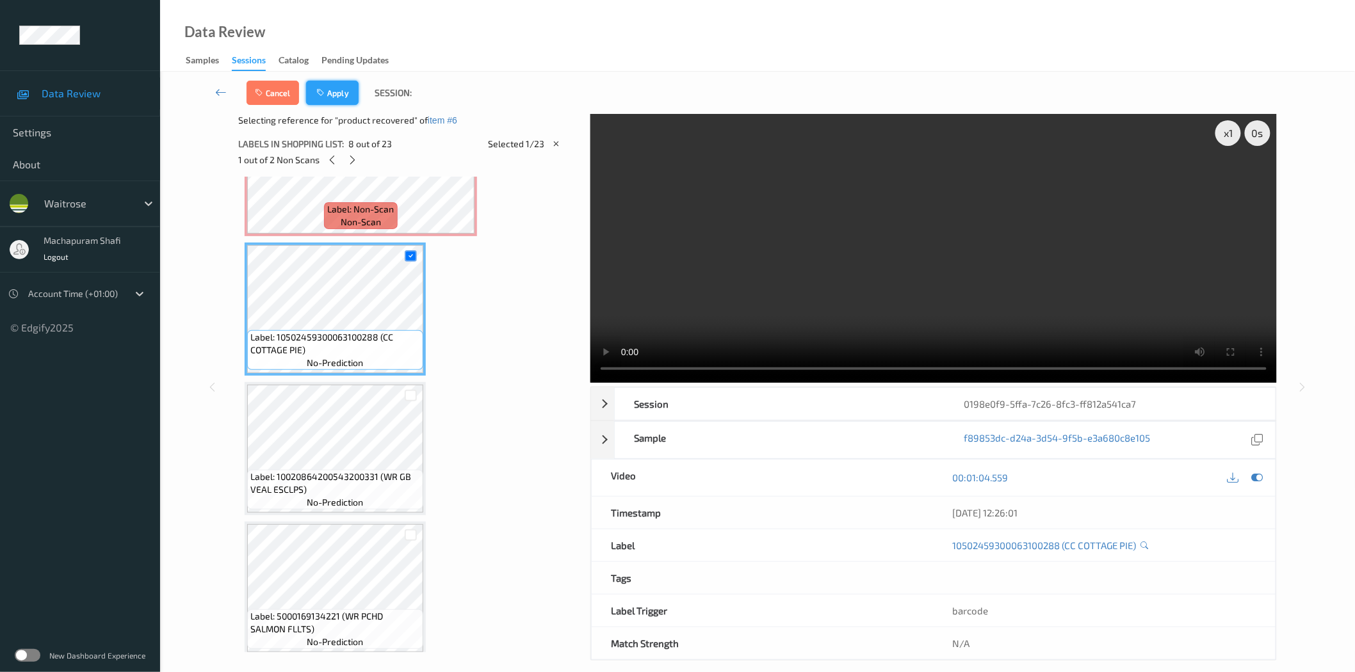
click button "Apply"
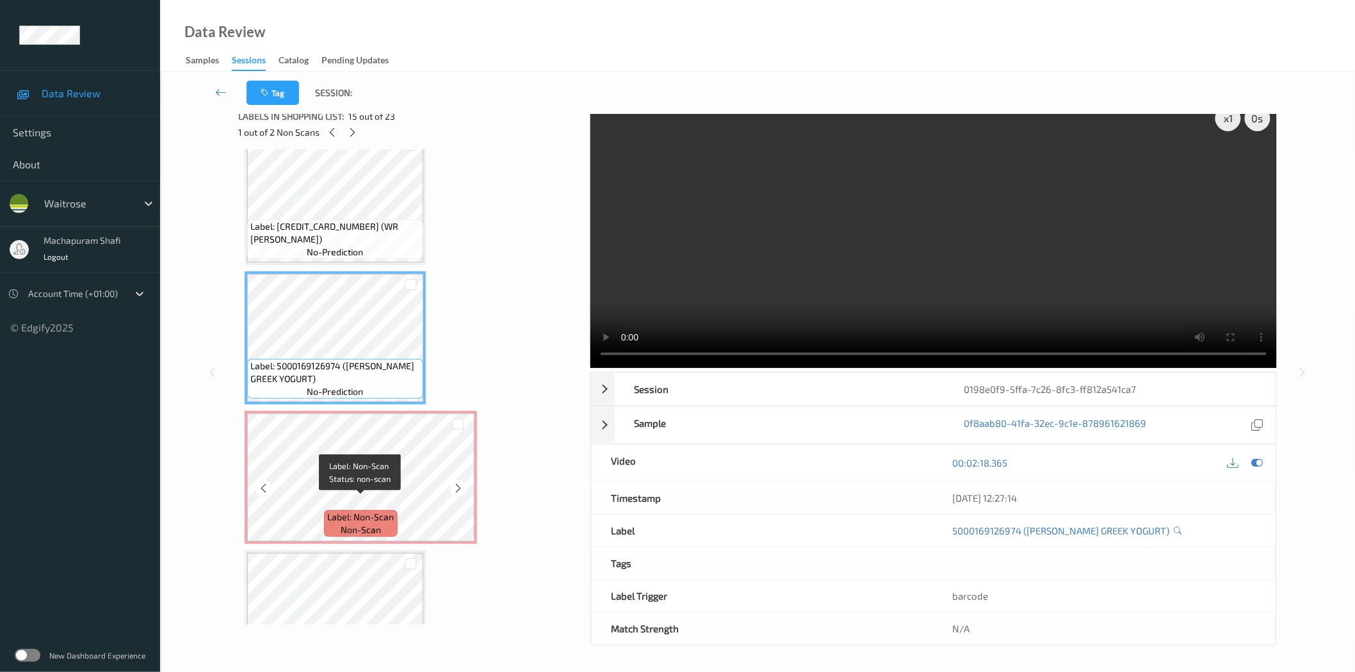
scroll to position [2123, 0]
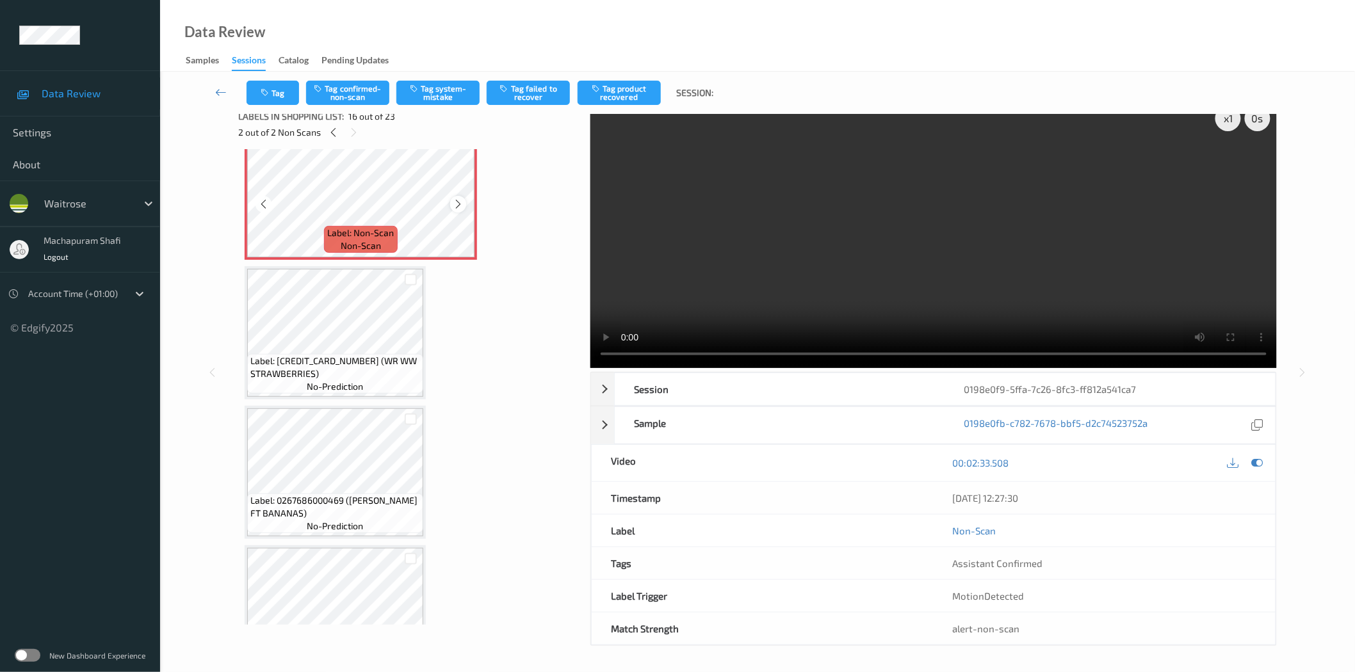
click icon
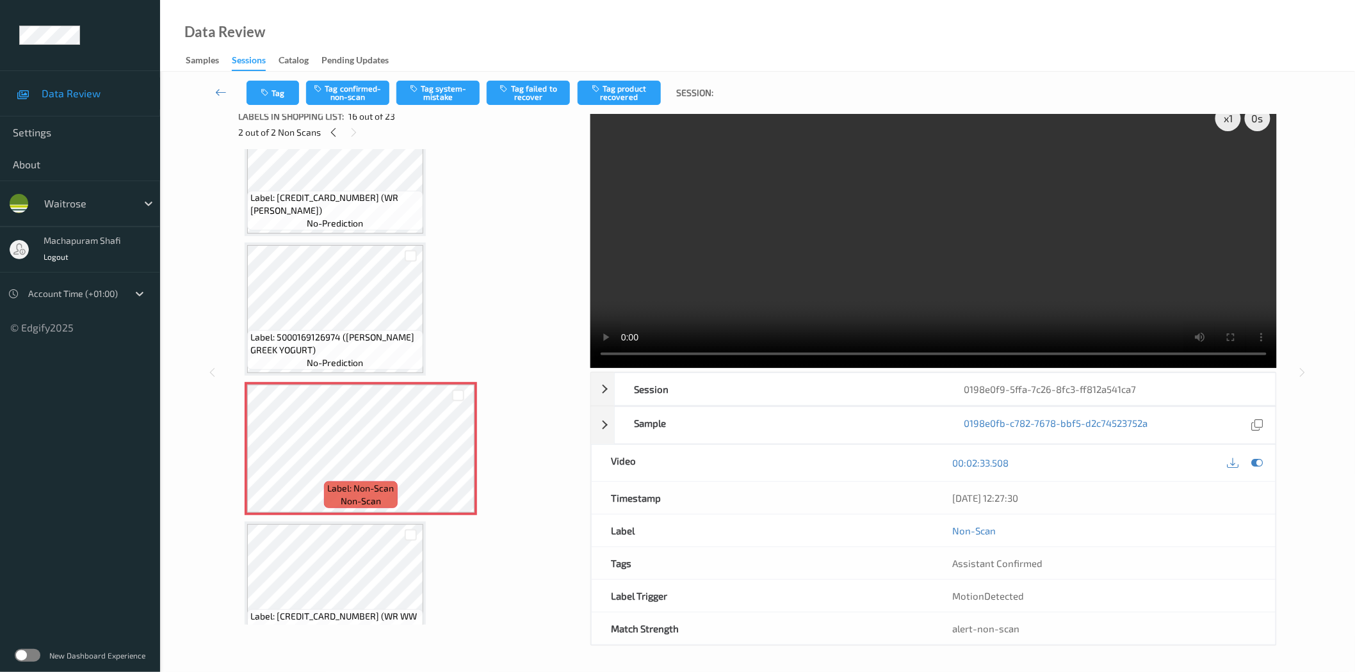
scroll to position [2152, 0]
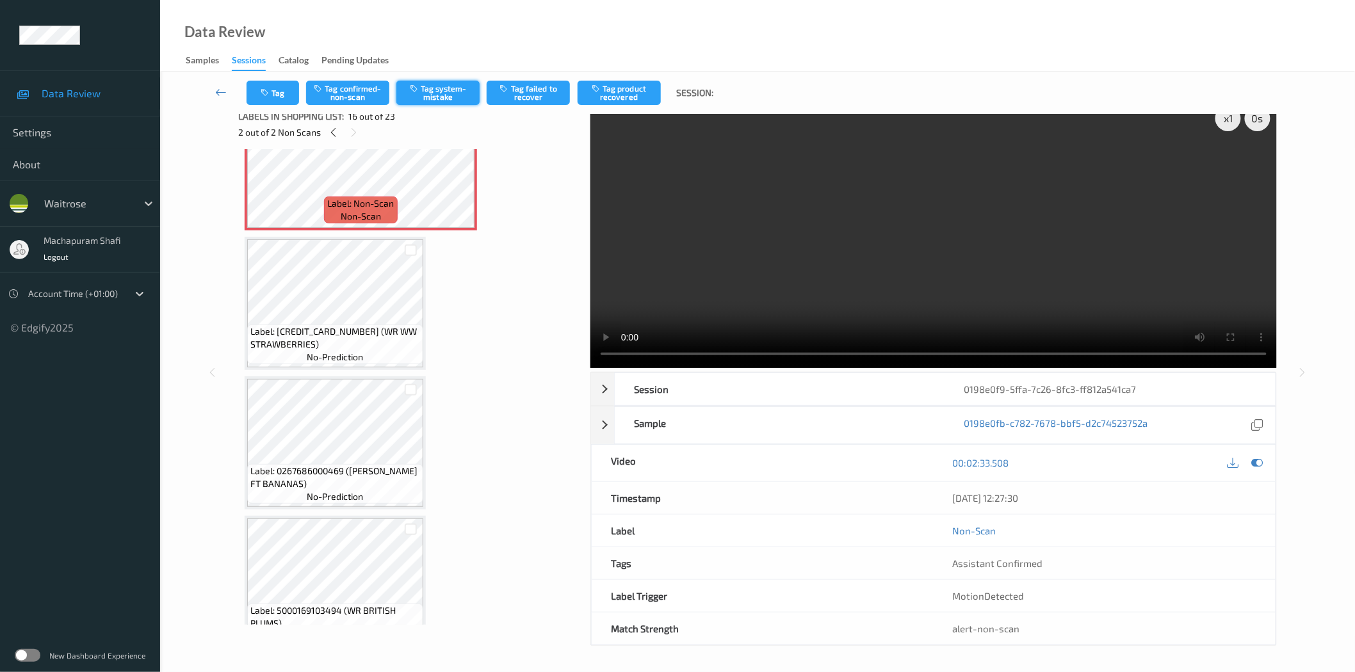
click button "Tag system-mistake"
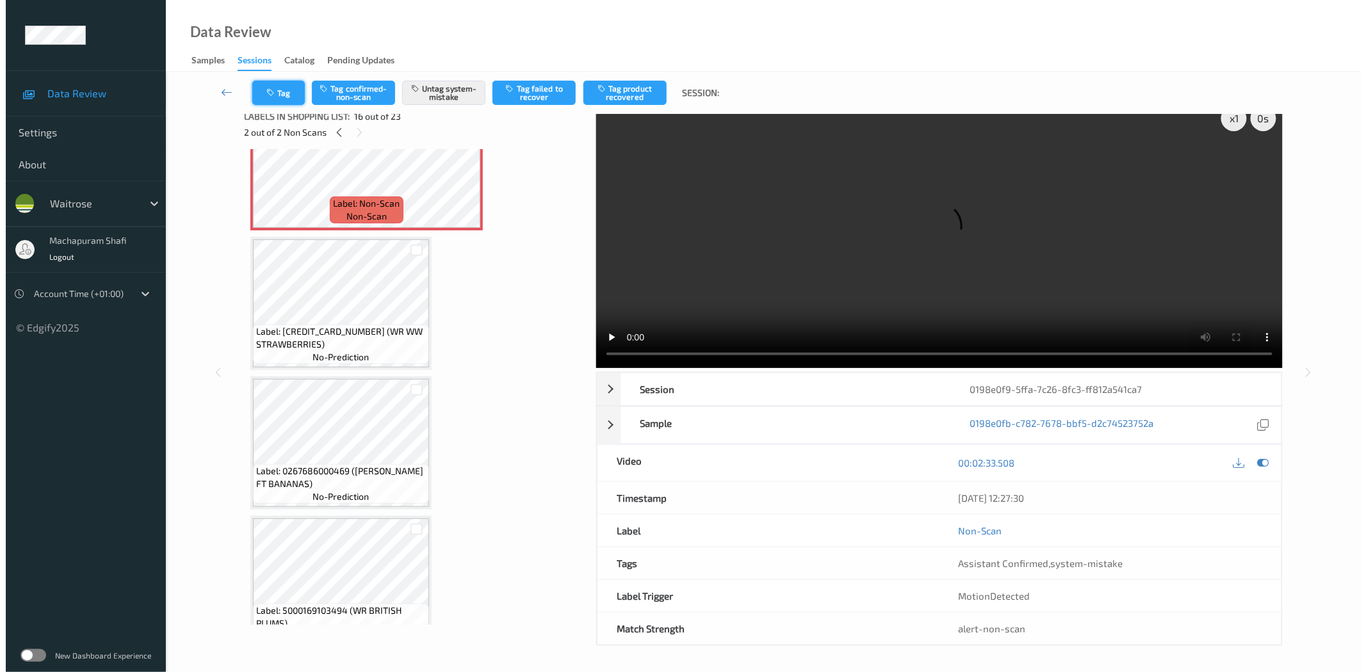
scroll to position [0, 0]
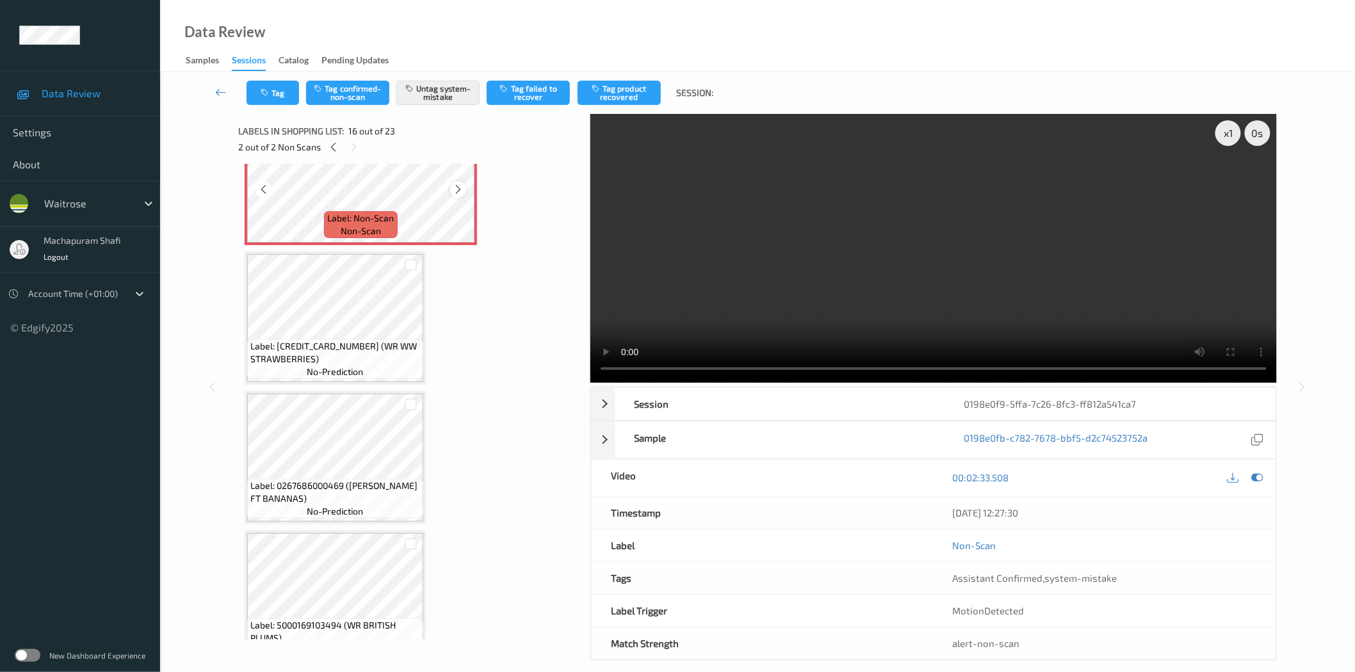
click icon
click button "Untag system-mistake"
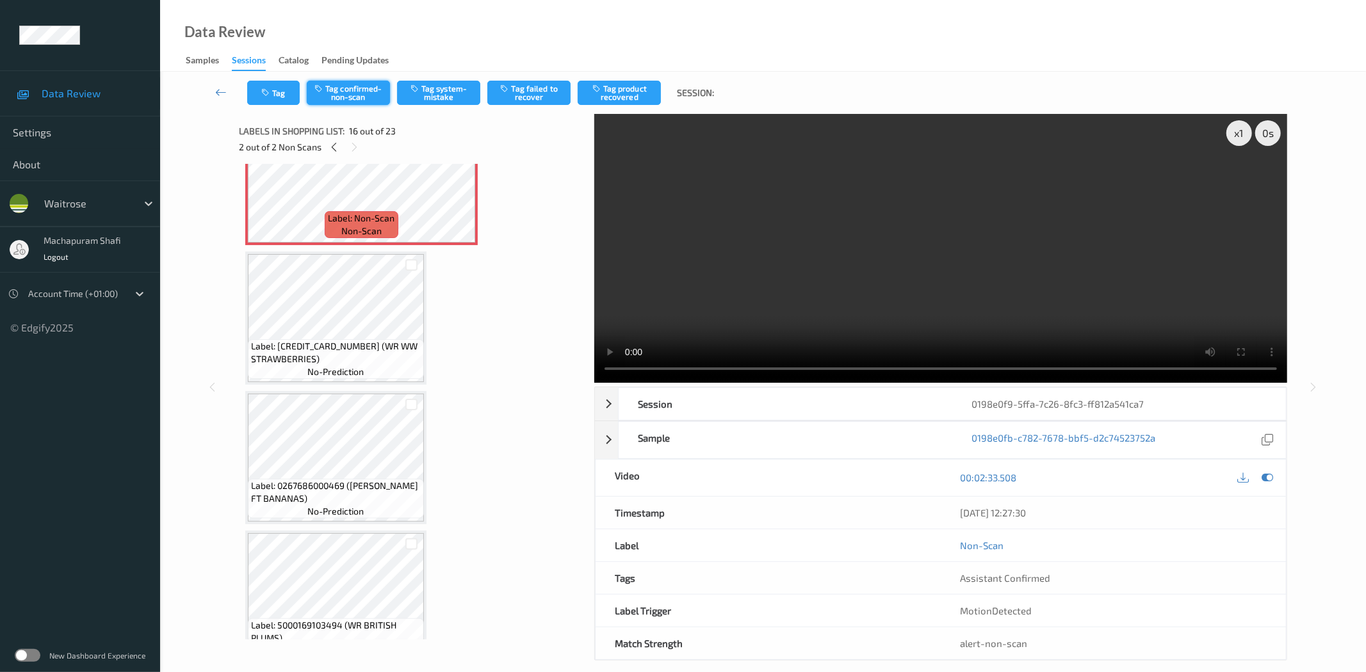
click button "Tag confirmed-non-scan"
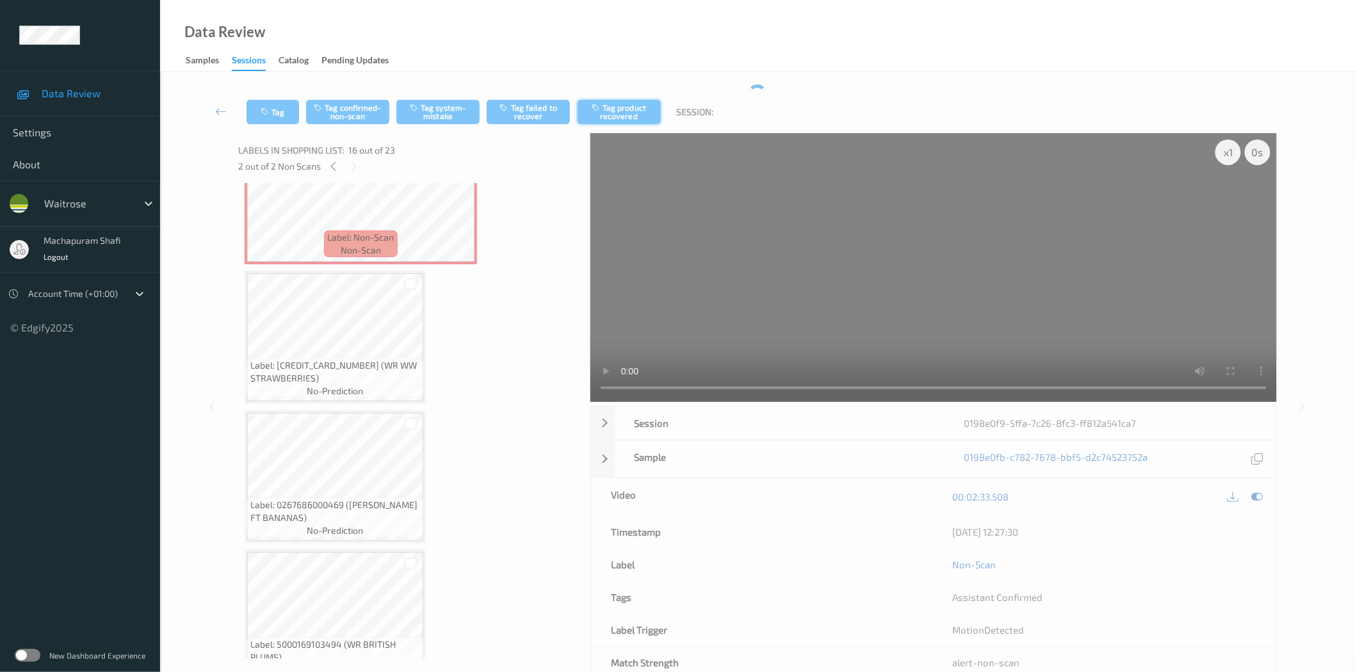
click button "Tag product recovered"
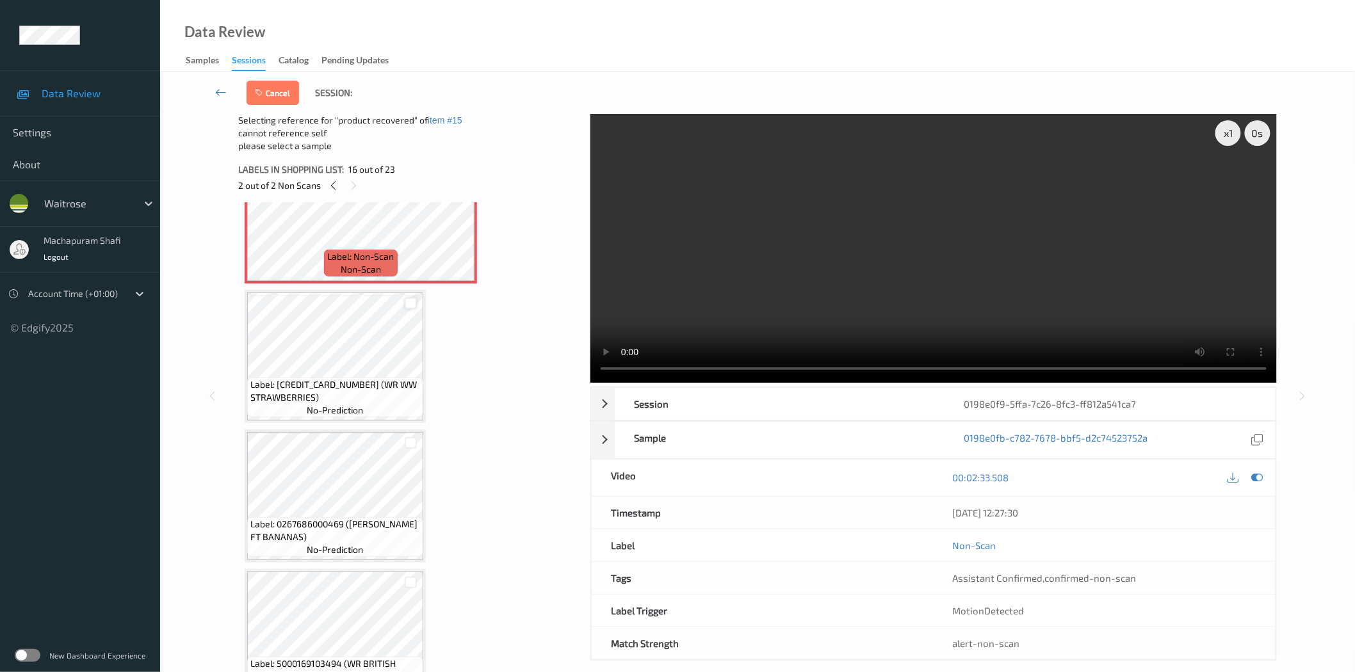
click div
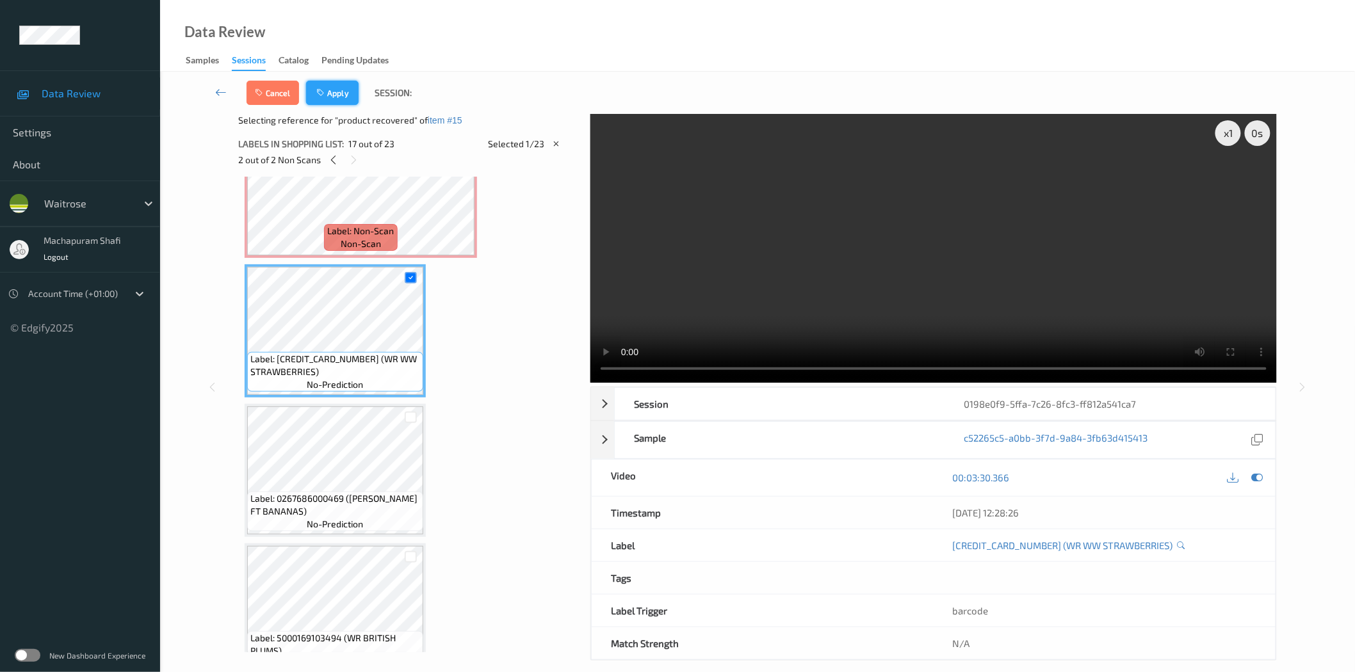
click button "Apply"
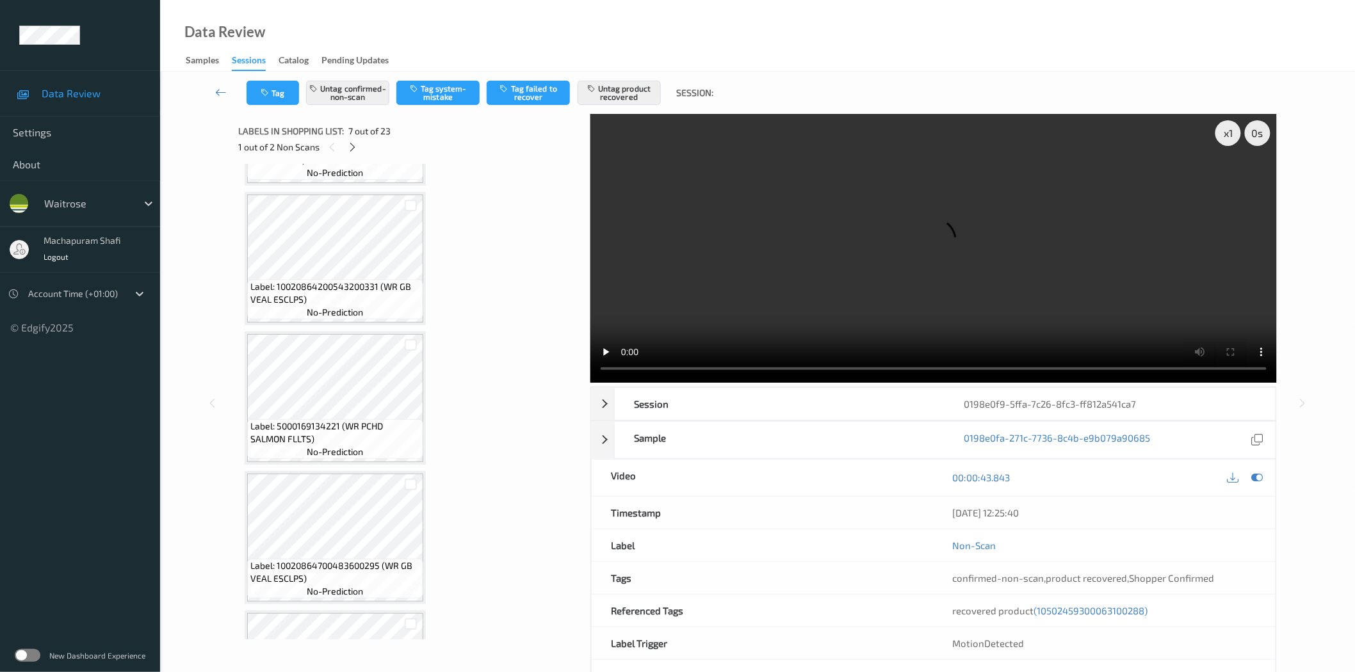
scroll to position [1949, 0]
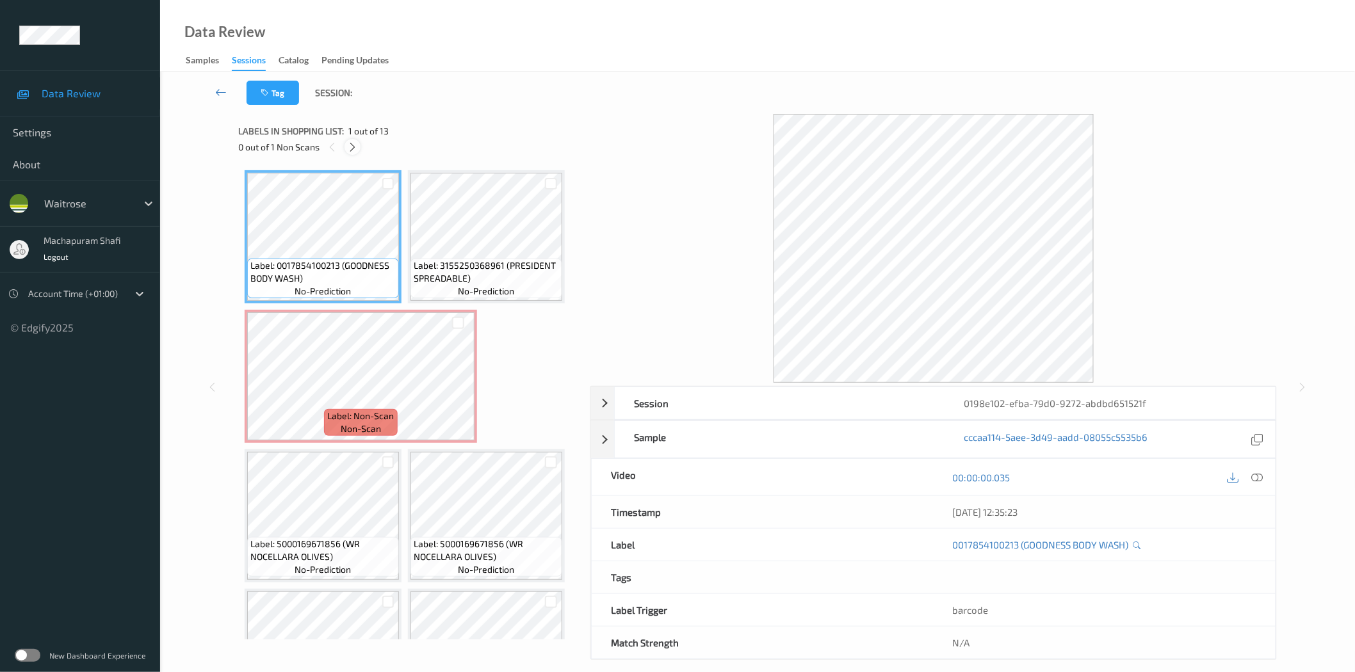
click at [355, 144] on icon at bounding box center [352, 148] width 11 height 12
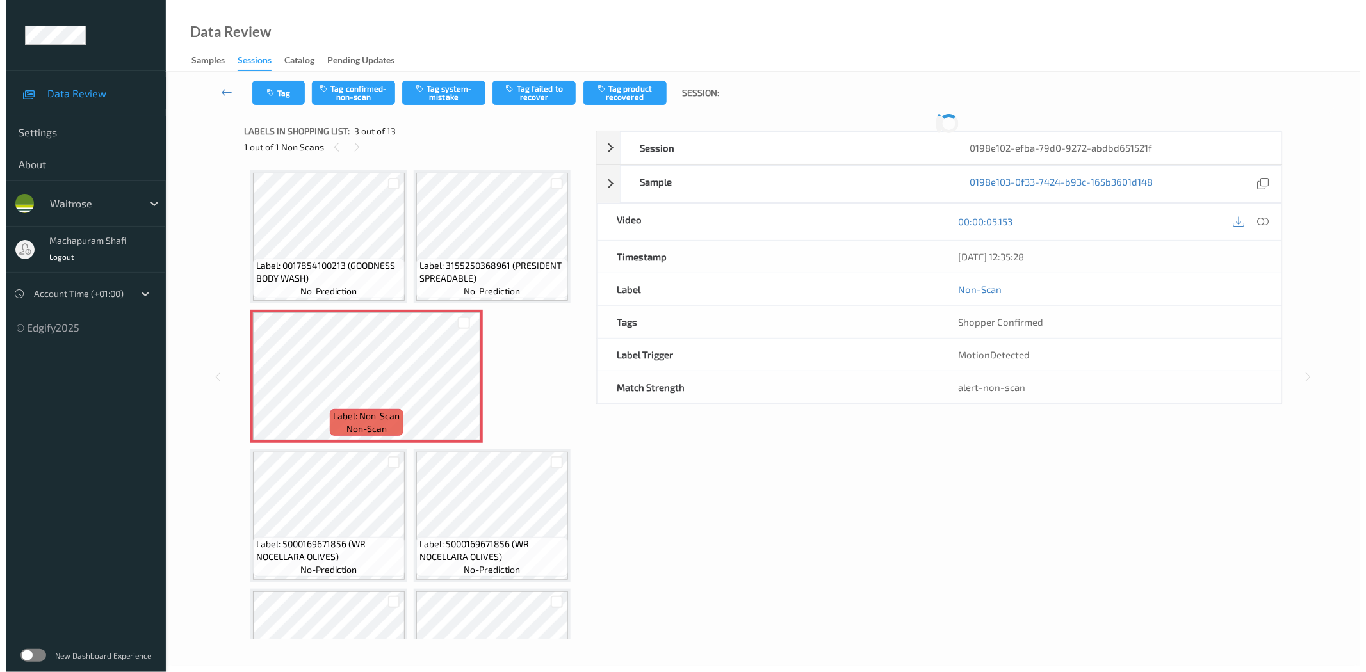
scroll to position [6, 0]
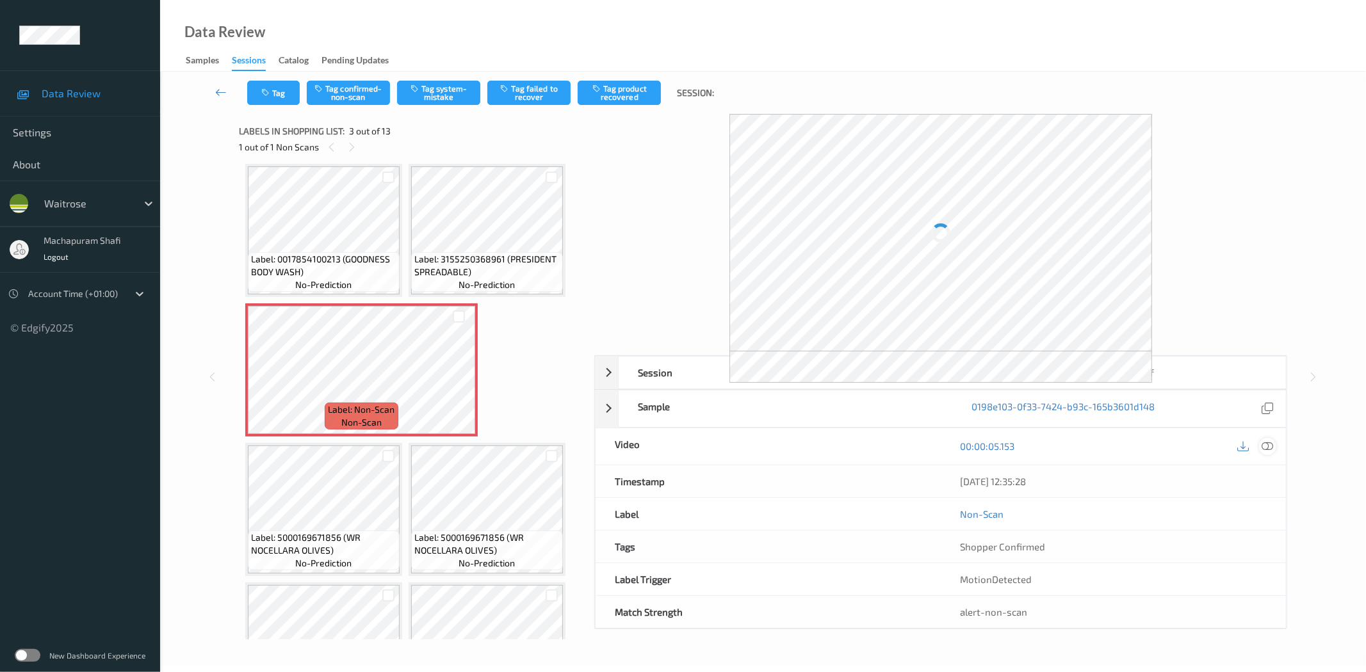
click at [1264, 442] on icon at bounding box center [1268, 447] width 12 height 12
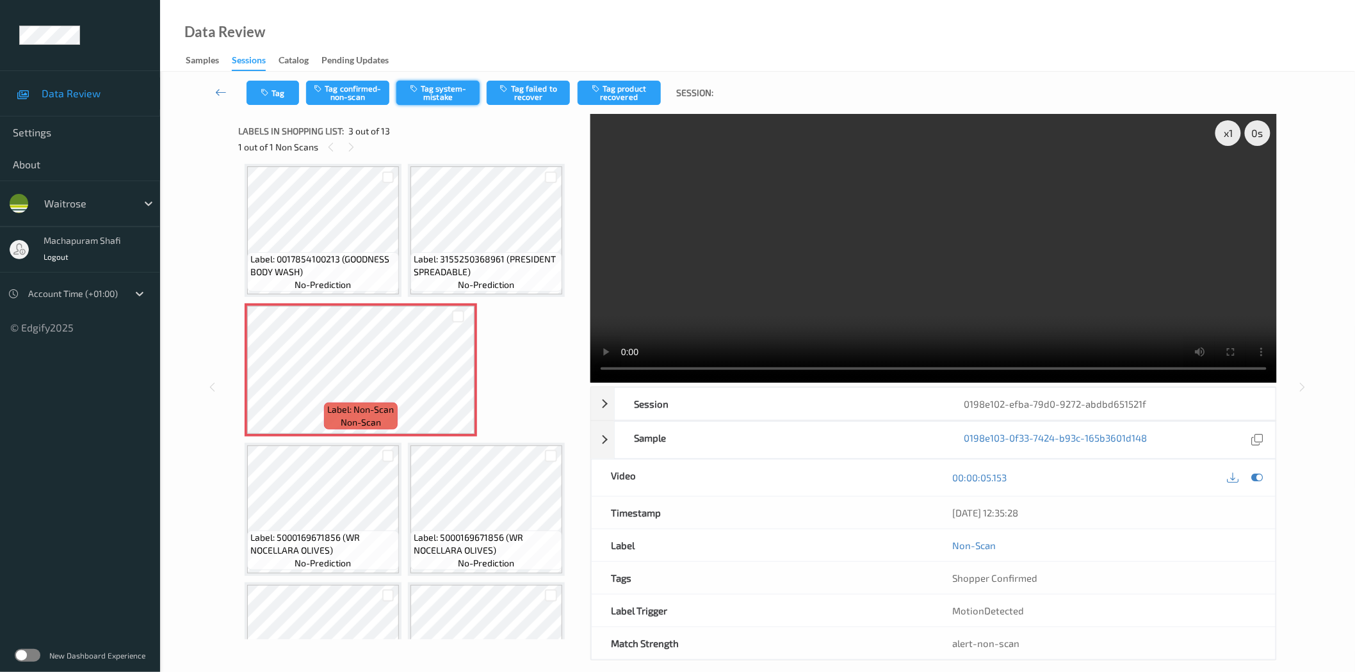
click at [437, 97] on button "Tag system-mistake" at bounding box center [437, 93] width 83 height 24
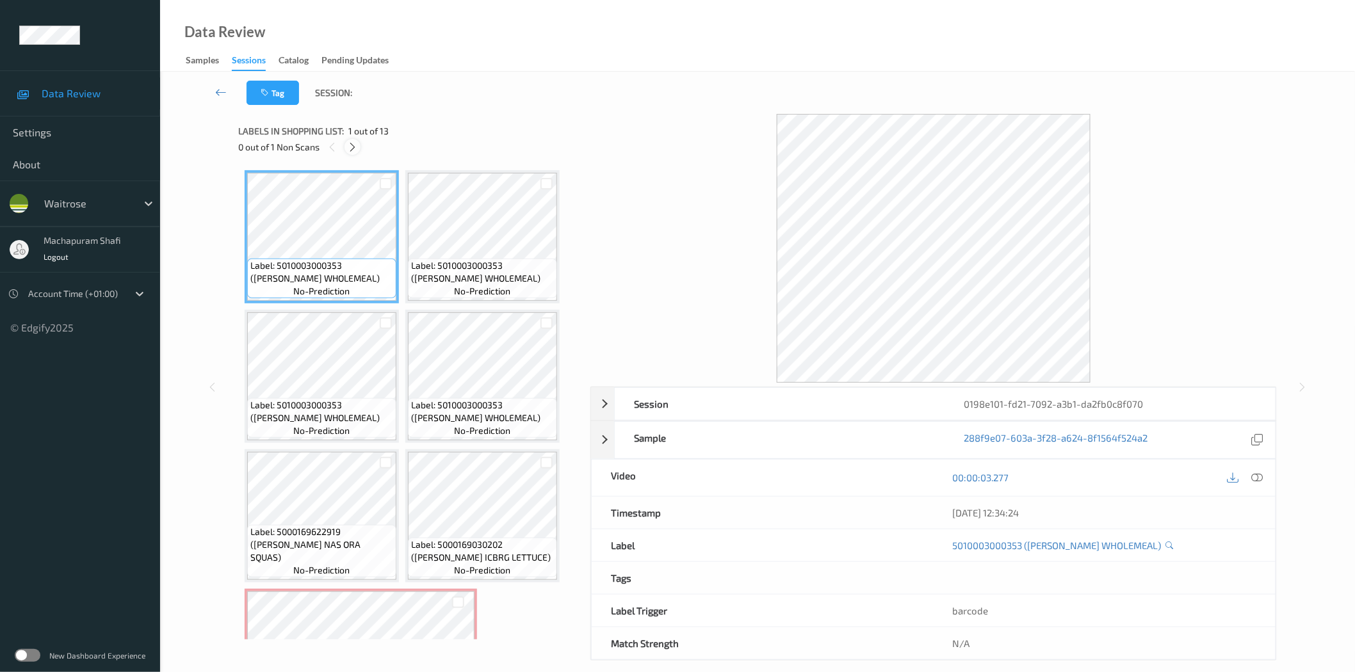
click at [355, 146] on icon at bounding box center [352, 148] width 11 height 12
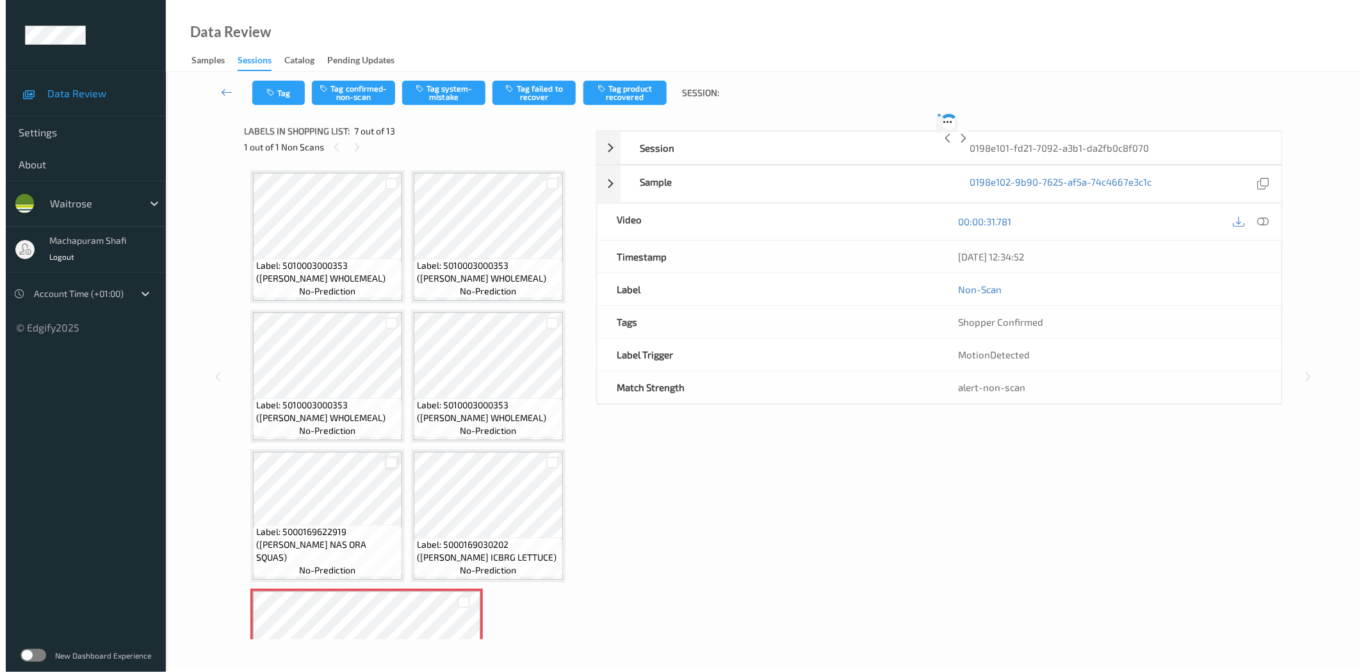
scroll to position [284, 0]
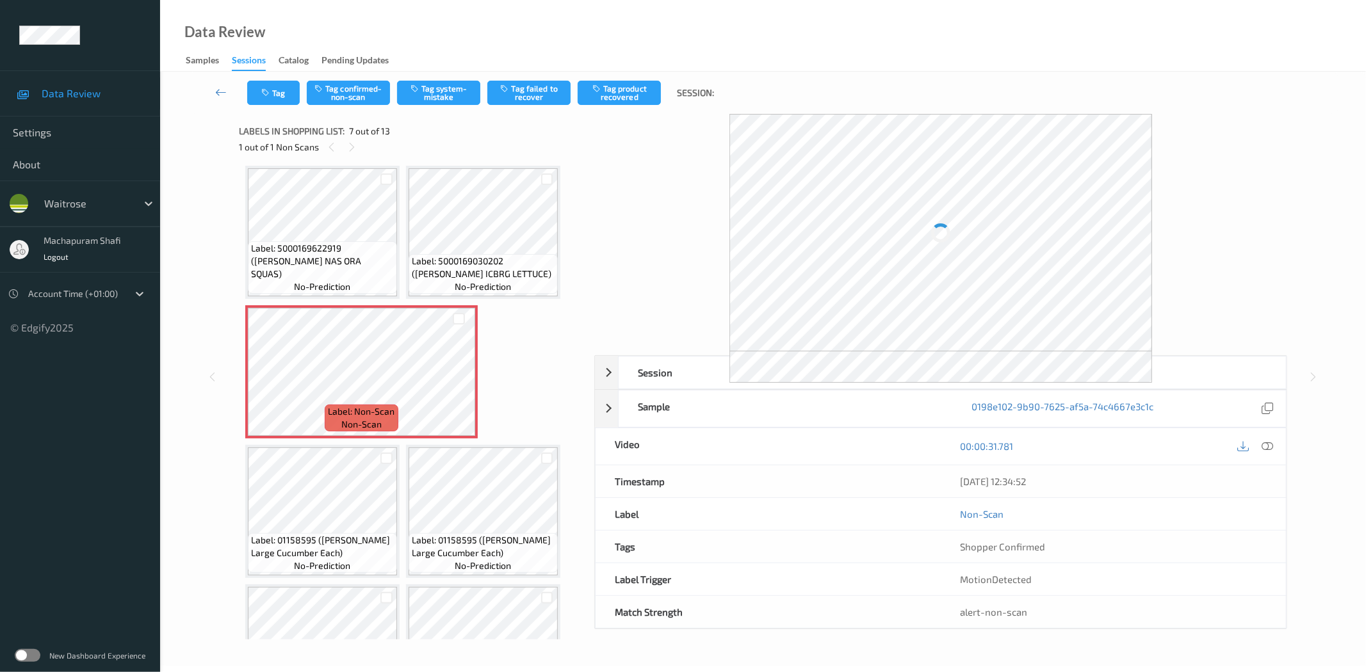
drag, startPoint x: 1275, startPoint y: 448, endPoint x: 1224, endPoint y: 431, distance: 53.5
click at [1275, 448] on div at bounding box center [1267, 446] width 17 height 17
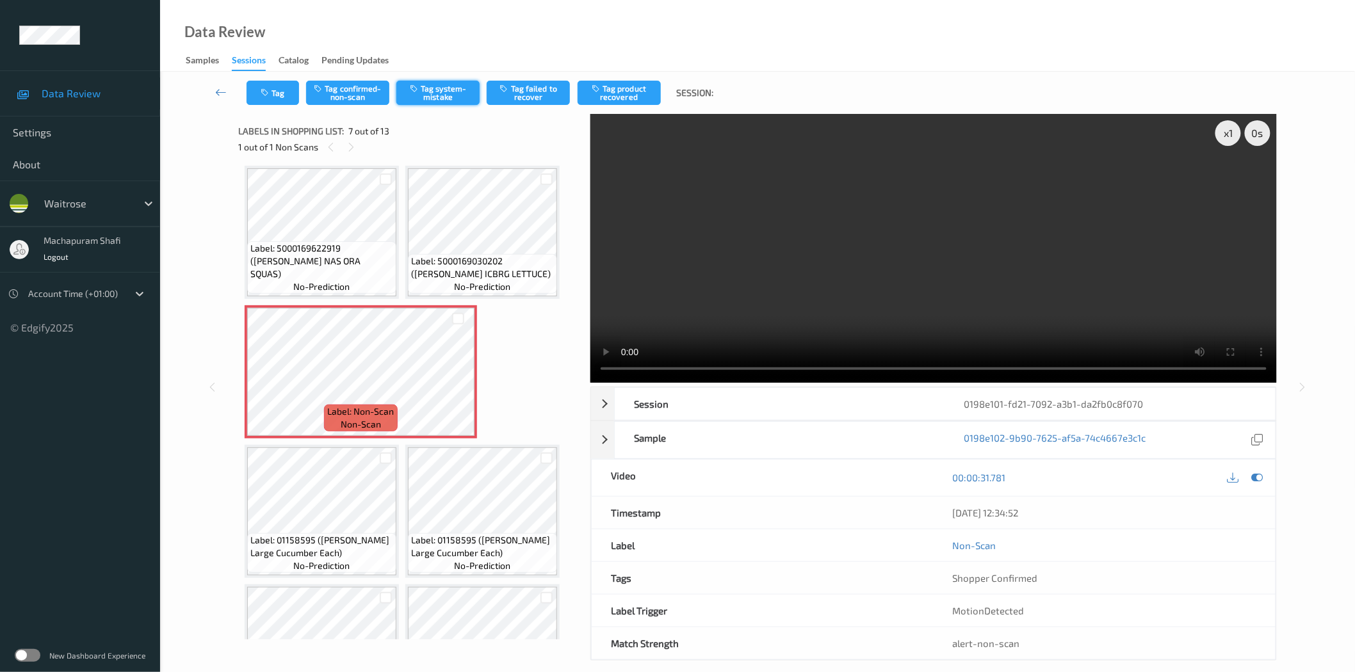
click at [425, 99] on button "Tag system-mistake" at bounding box center [437, 93] width 83 height 24
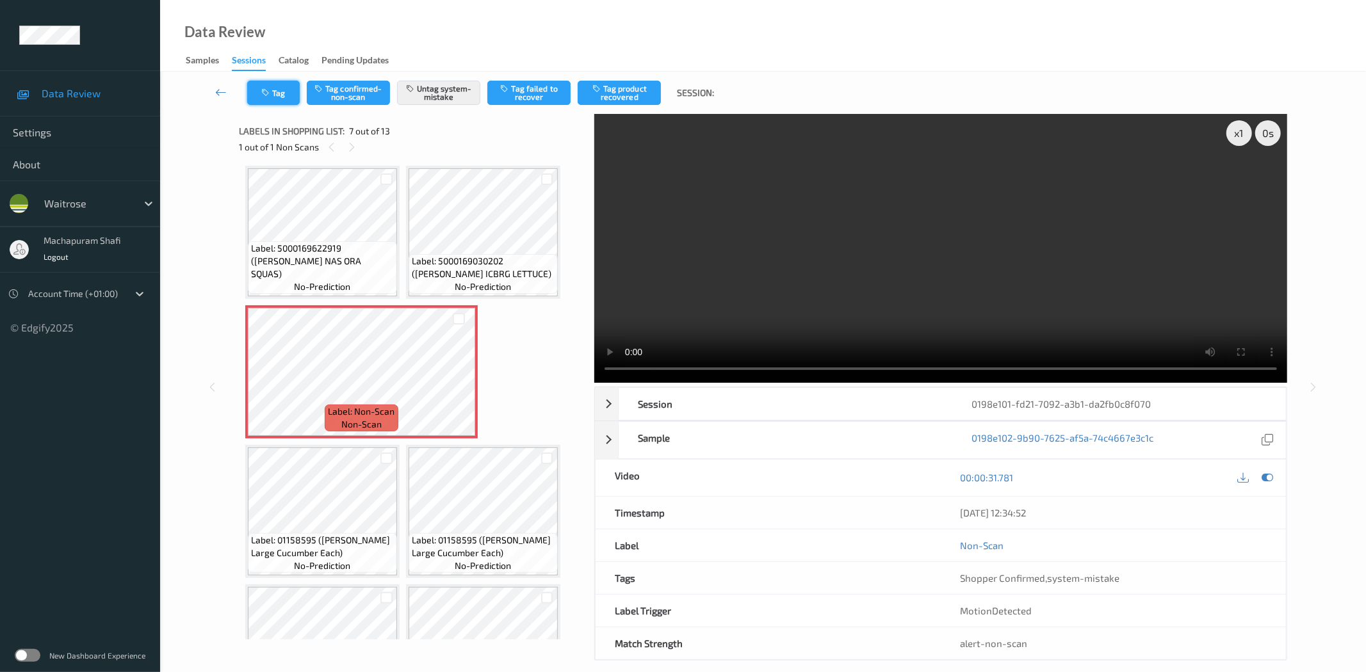
click at [270, 97] on icon "button" at bounding box center [266, 92] width 11 height 9
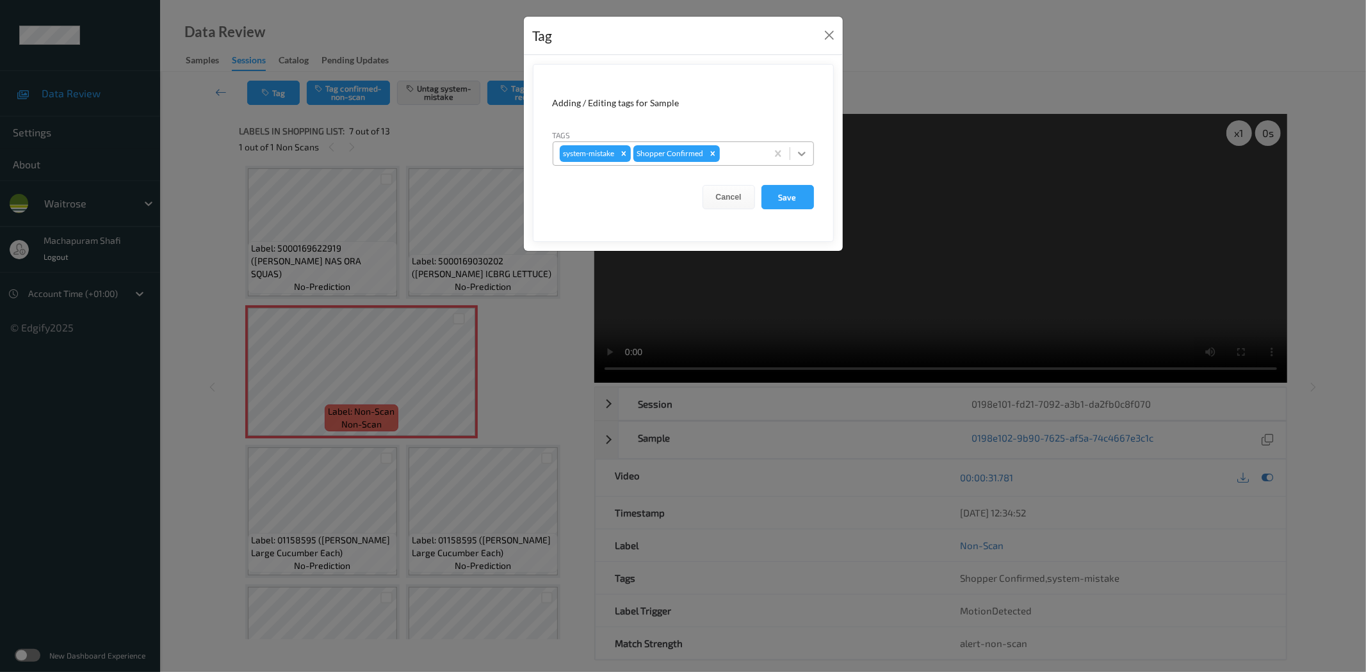
click at [802, 155] on icon at bounding box center [802, 154] width 8 height 4
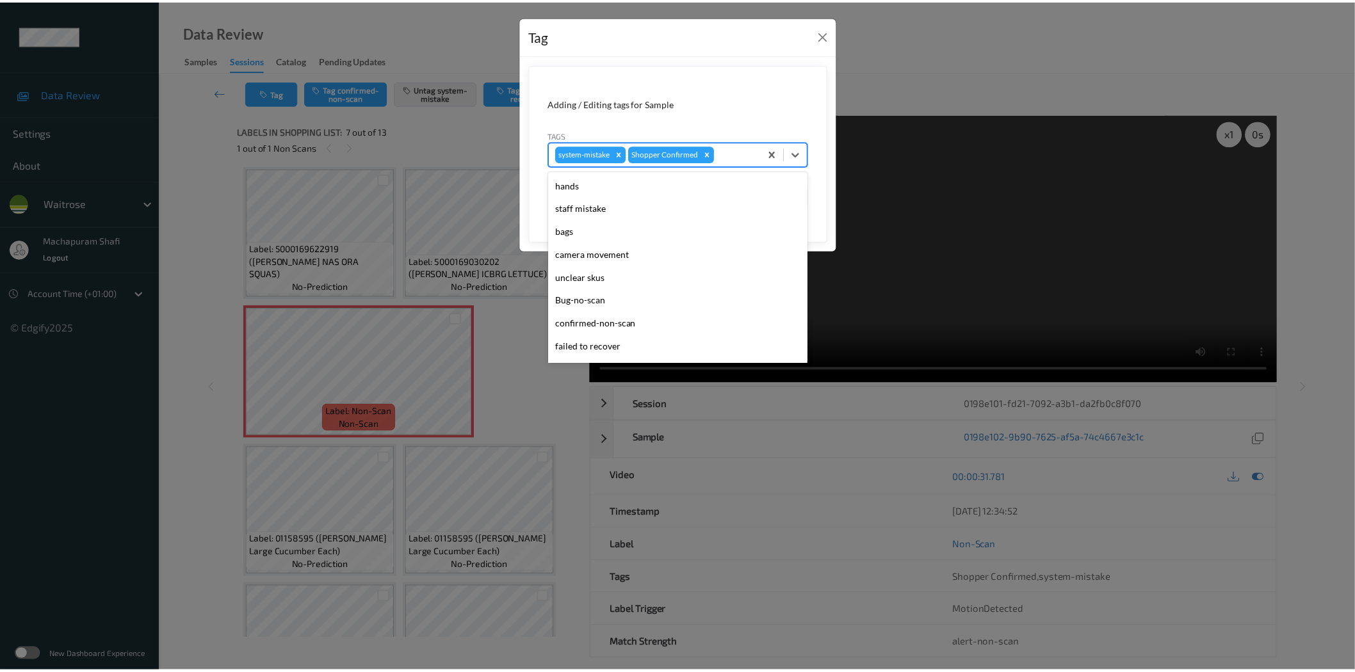
scroll to position [273, 0]
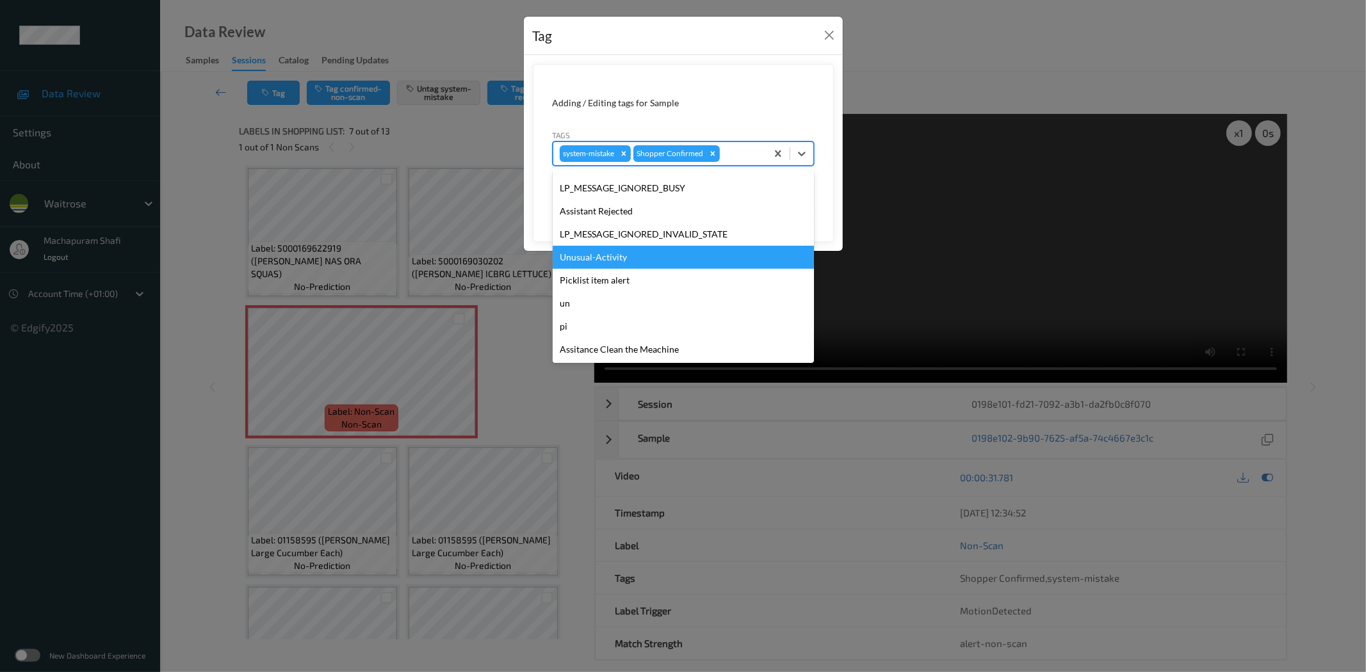
click at [594, 259] on div "Unusual-Activity" at bounding box center [683, 257] width 261 height 23
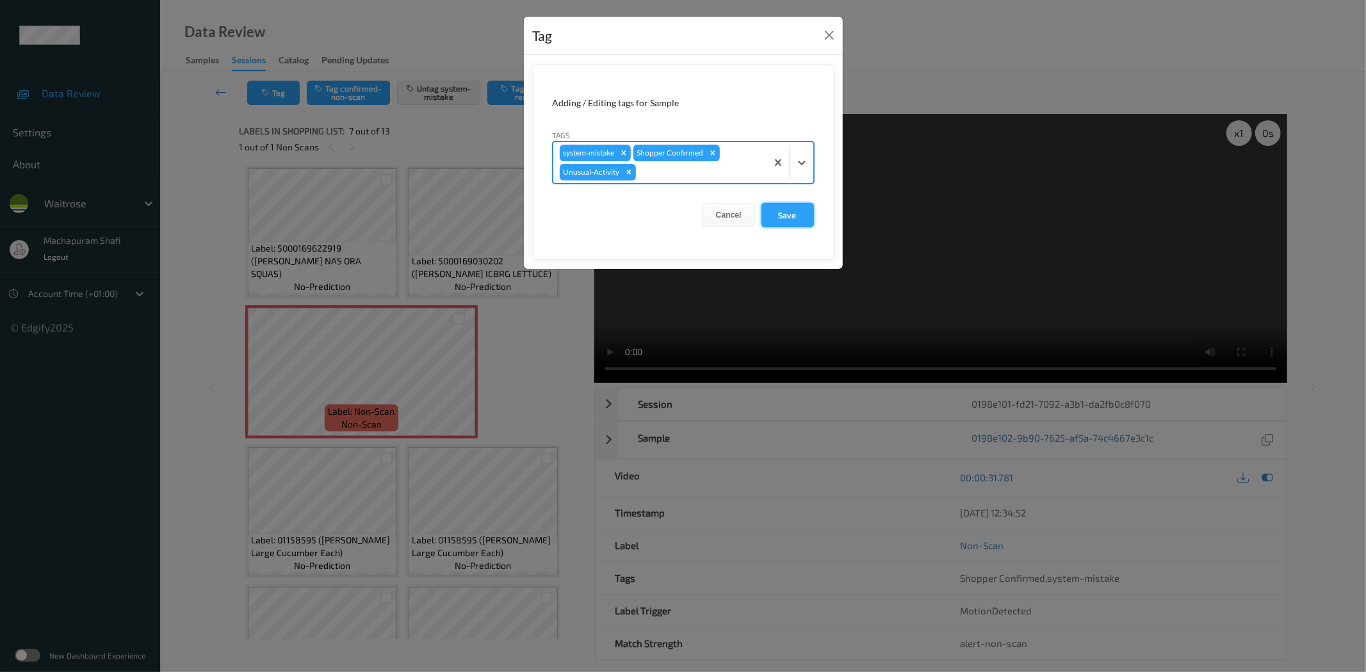
click at [783, 220] on button "Save" at bounding box center [787, 215] width 53 height 24
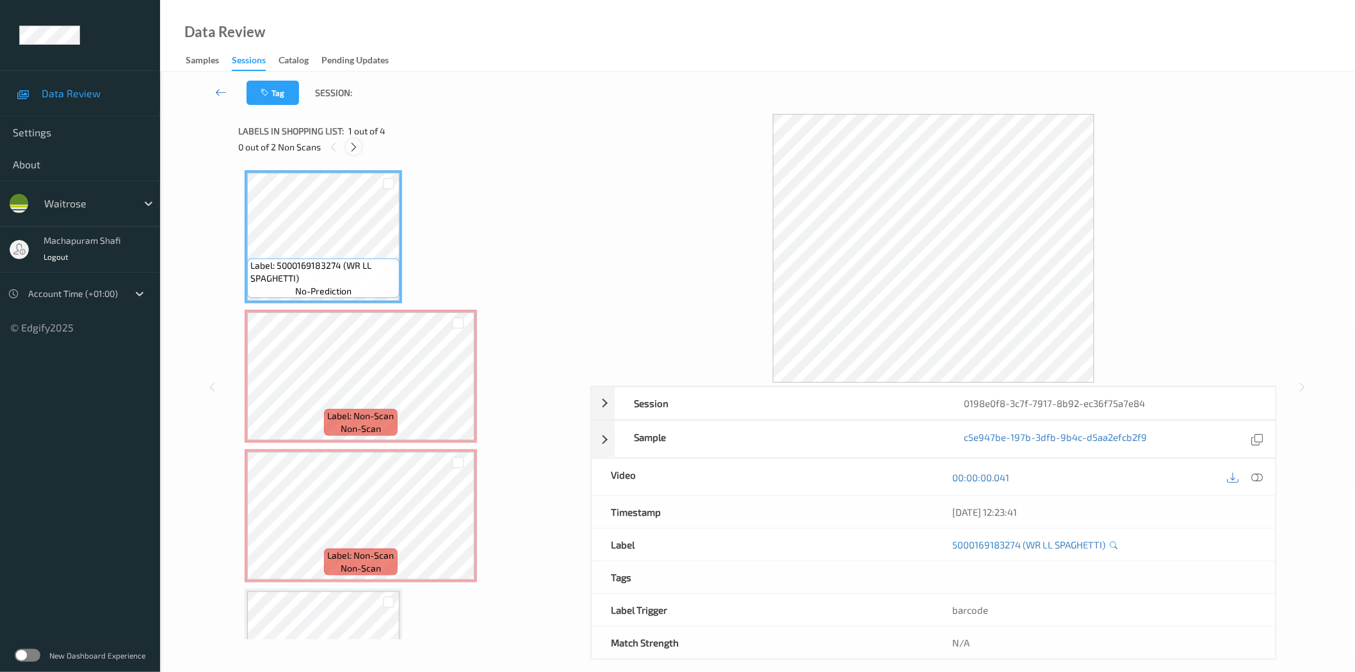
click at [351, 144] on icon at bounding box center [353, 148] width 11 height 12
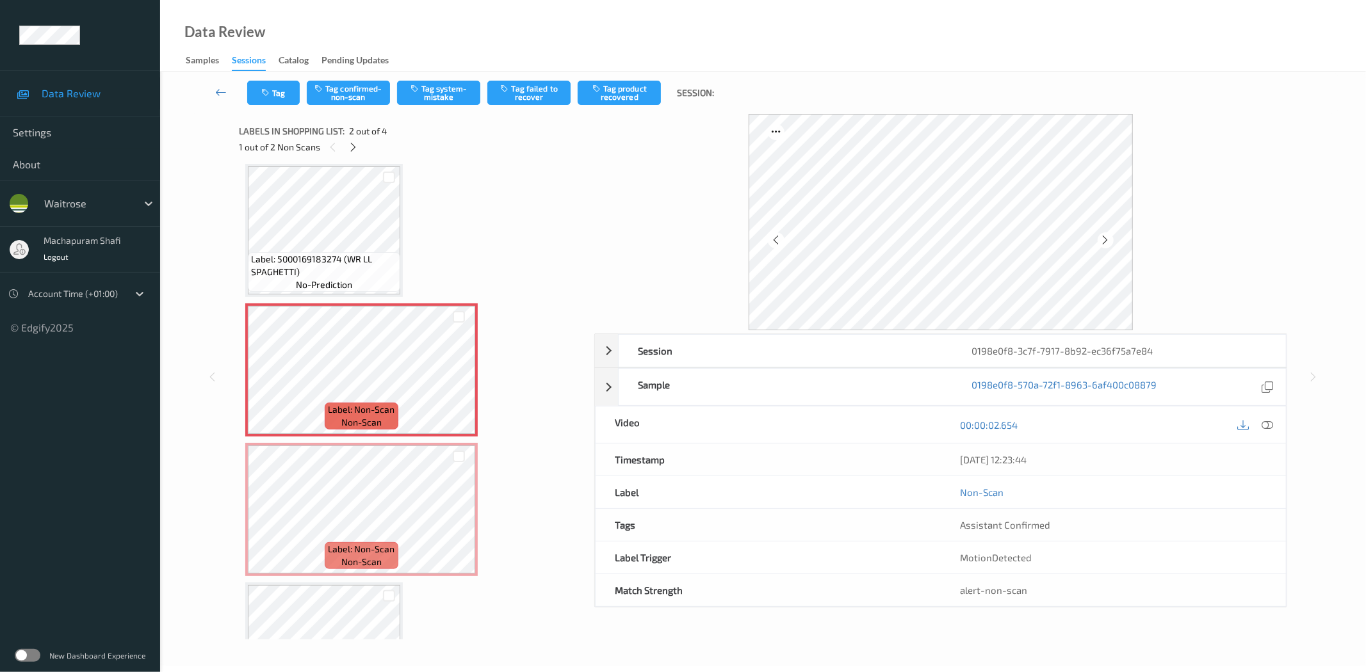
drag, startPoint x: 1268, startPoint y: 425, endPoint x: 1160, endPoint y: 353, distance: 129.5
click at [1268, 425] on icon at bounding box center [1268, 425] width 12 height 12
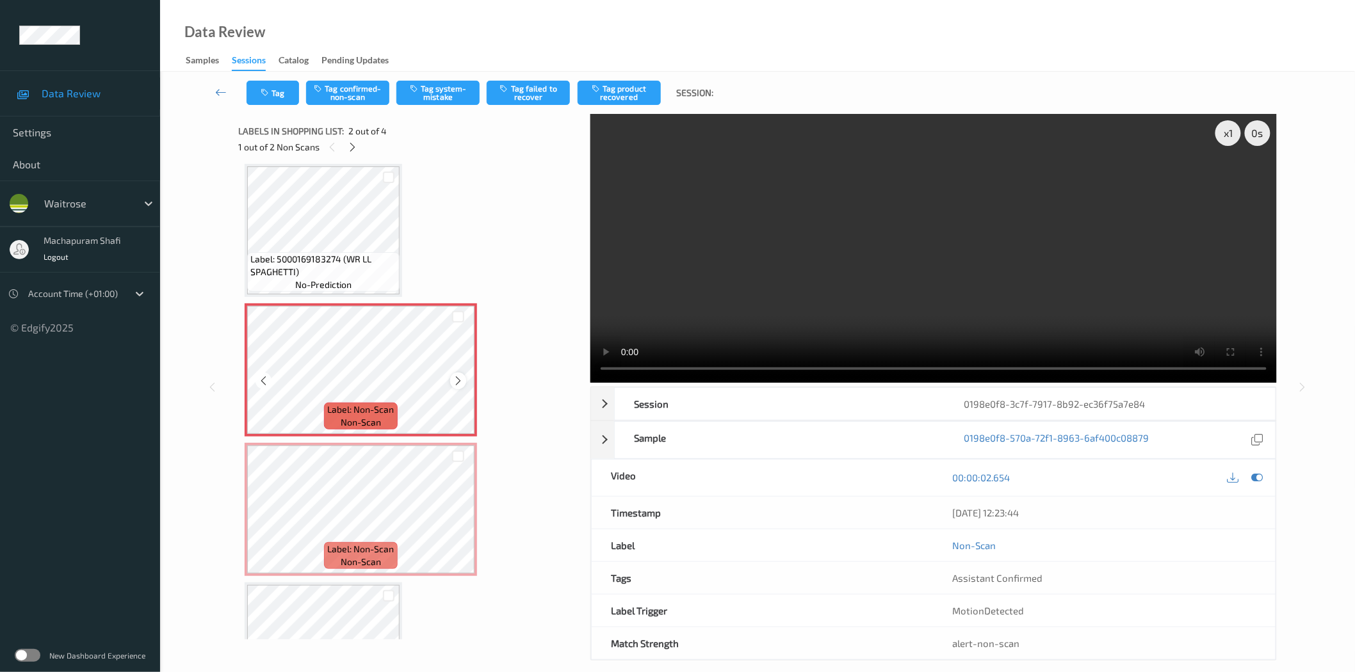
click at [458, 378] on icon at bounding box center [458, 381] width 11 height 12
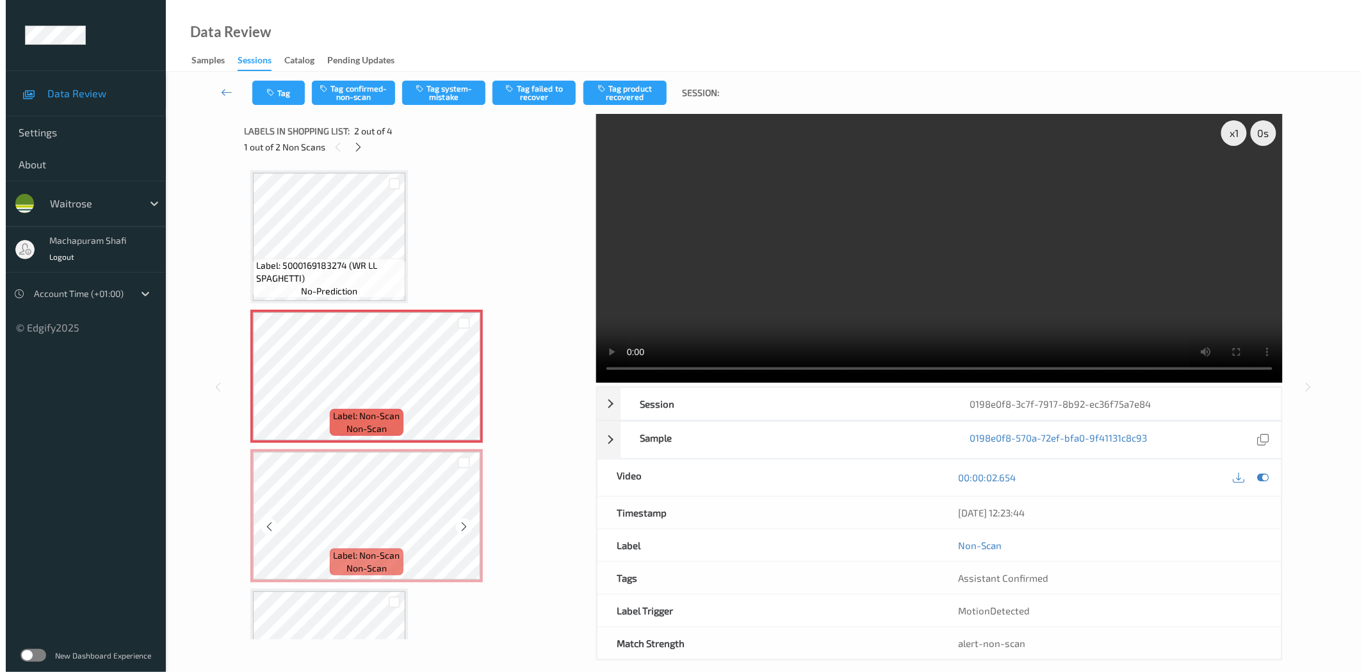
scroll to position [85, 0]
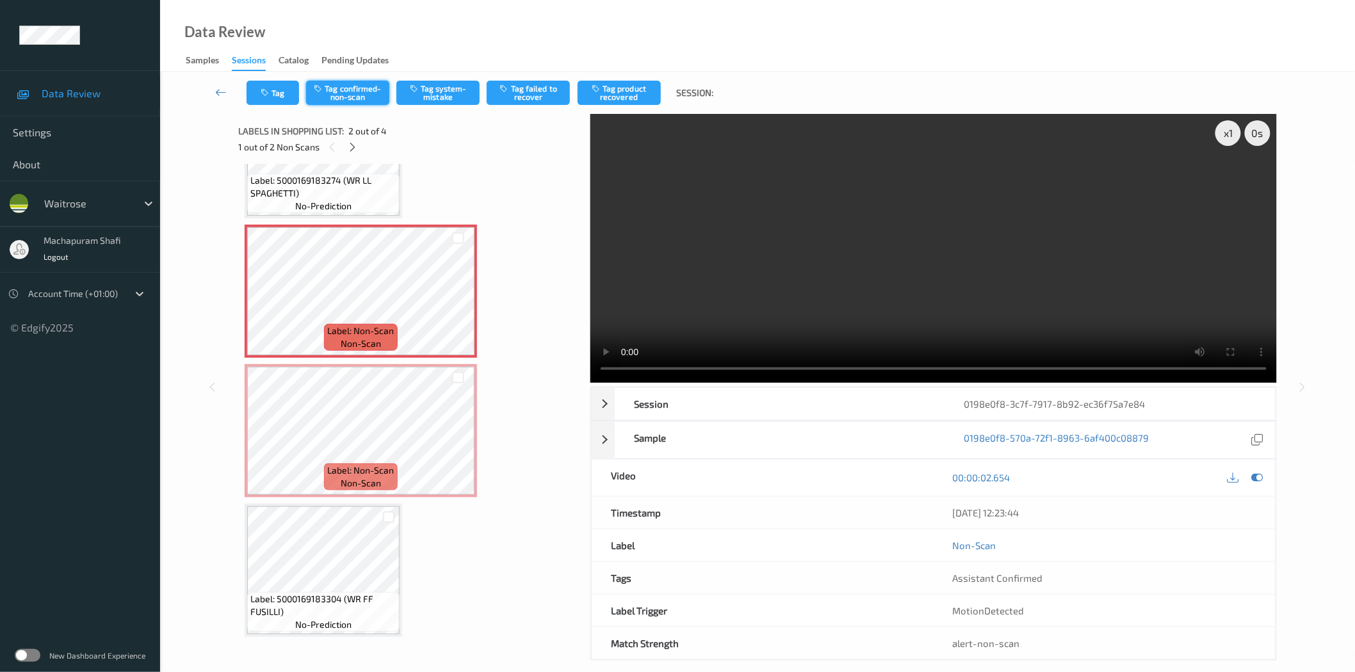
click at [355, 85] on button "Tag confirmed-non-scan" at bounding box center [347, 93] width 83 height 24
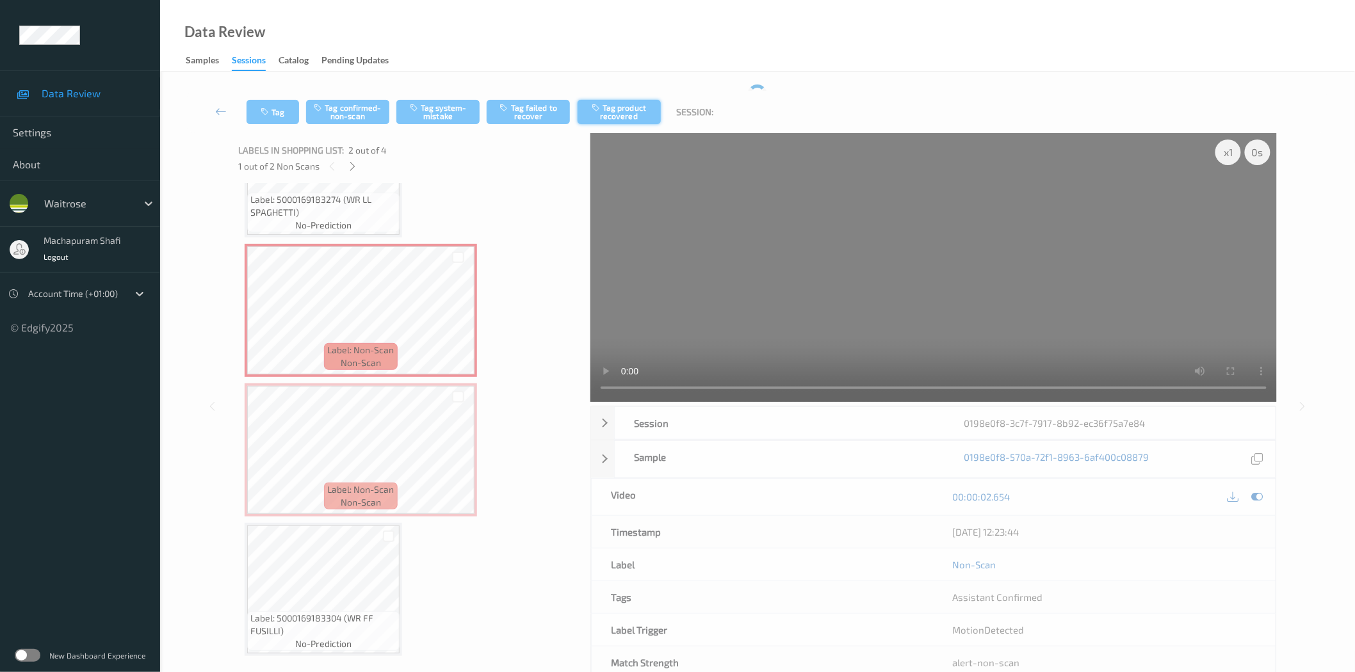
click at [634, 117] on button "Tag product recovered" at bounding box center [619, 112] width 83 height 24
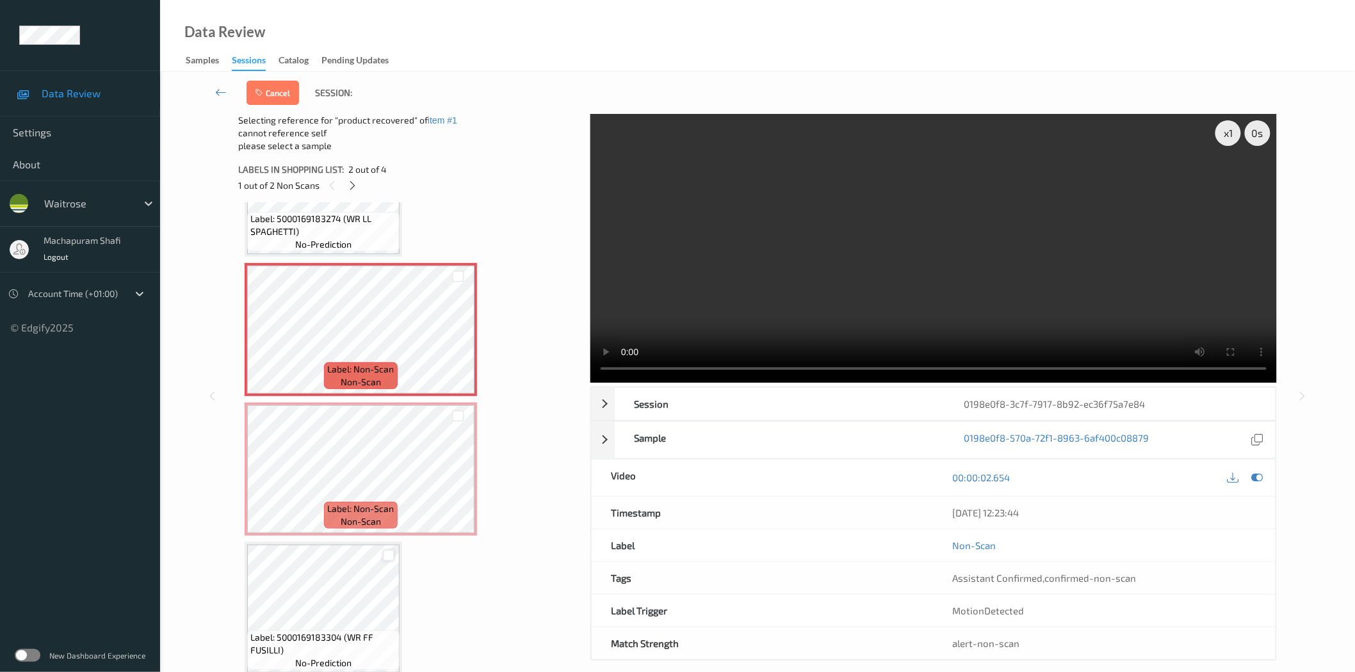
click at [387, 558] on div at bounding box center [389, 556] width 12 height 12
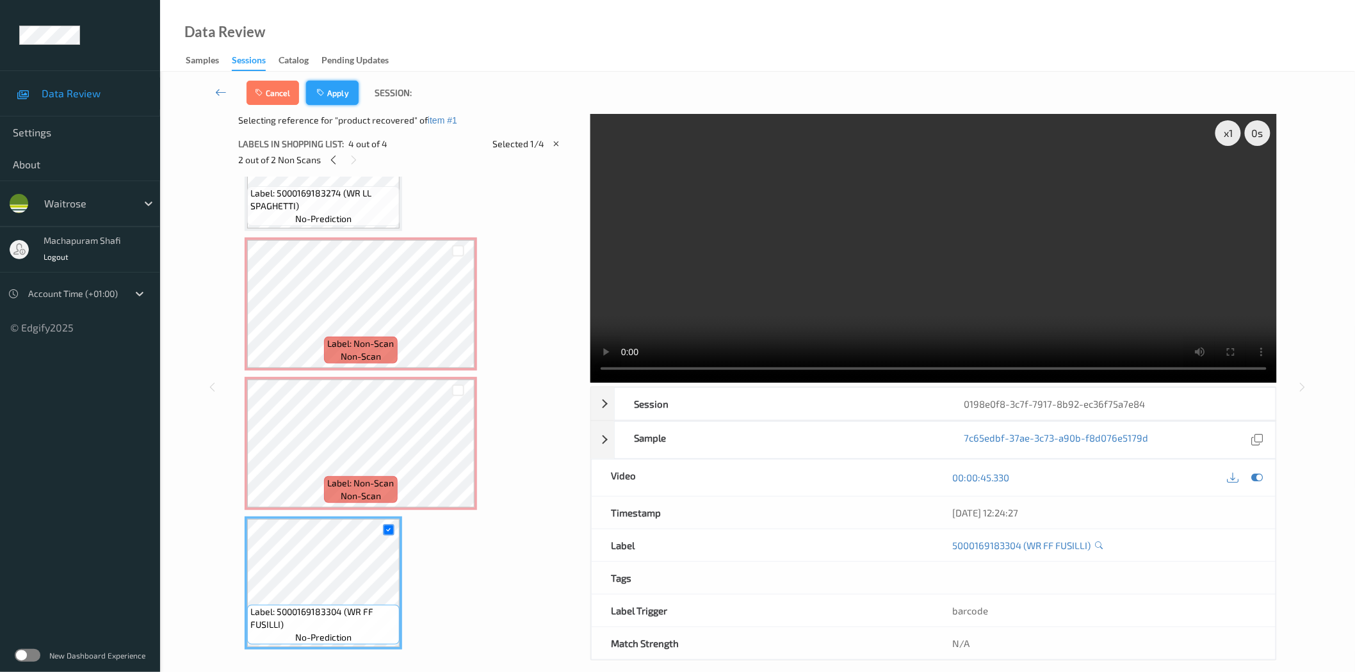
click at [321, 87] on button "Apply" at bounding box center [332, 93] width 53 height 24
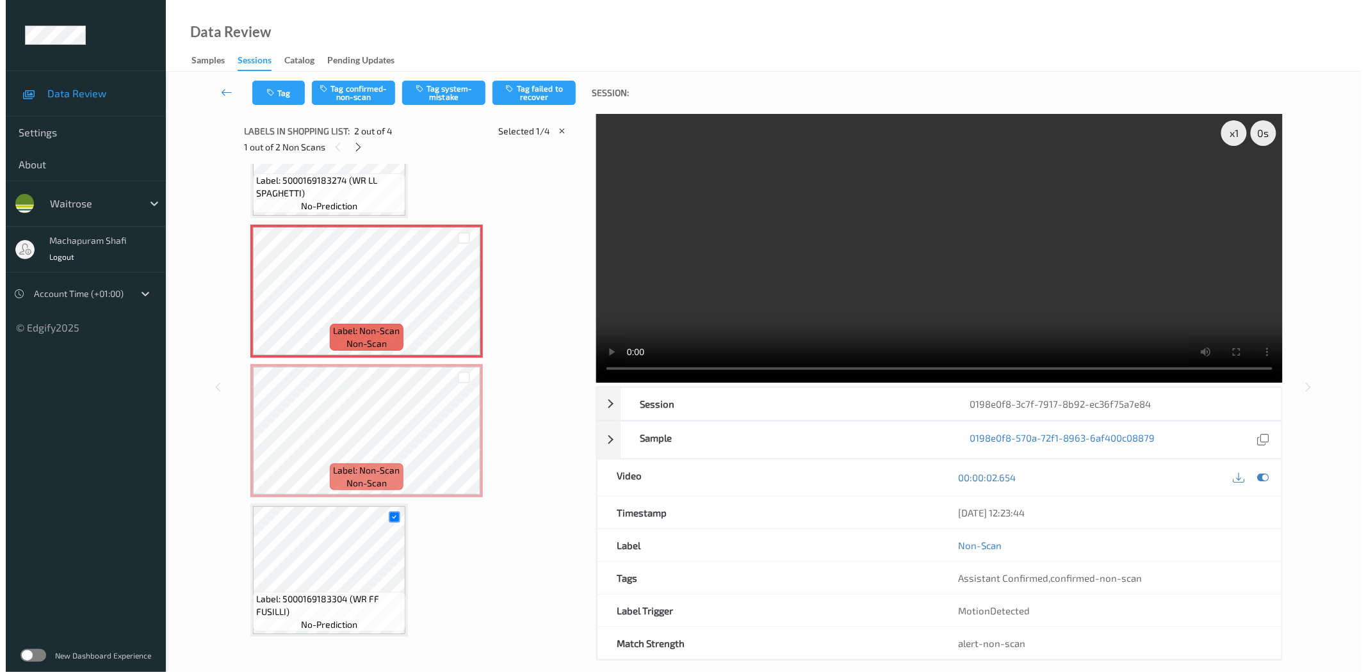
scroll to position [6, 0]
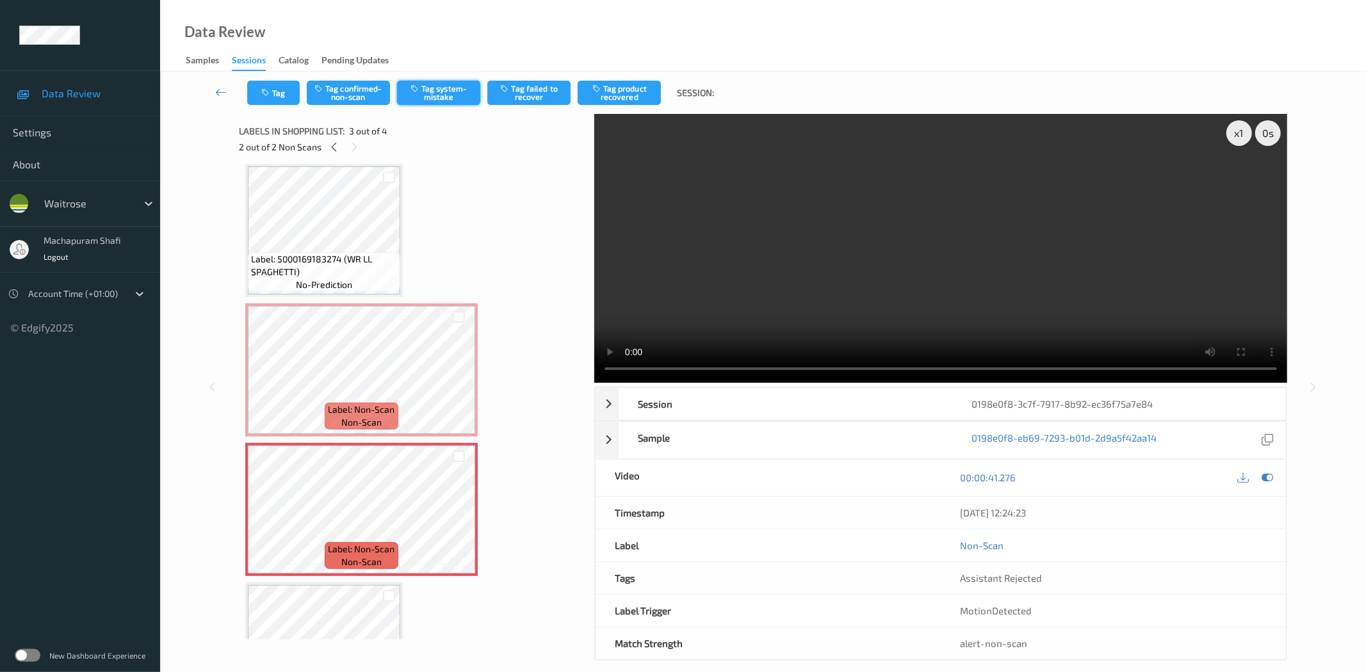
click at [437, 90] on button "Tag system-mistake" at bounding box center [438, 93] width 83 height 24
click at [272, 88] on button "Tag" at bounding box center [273, 93] width 53 height 24
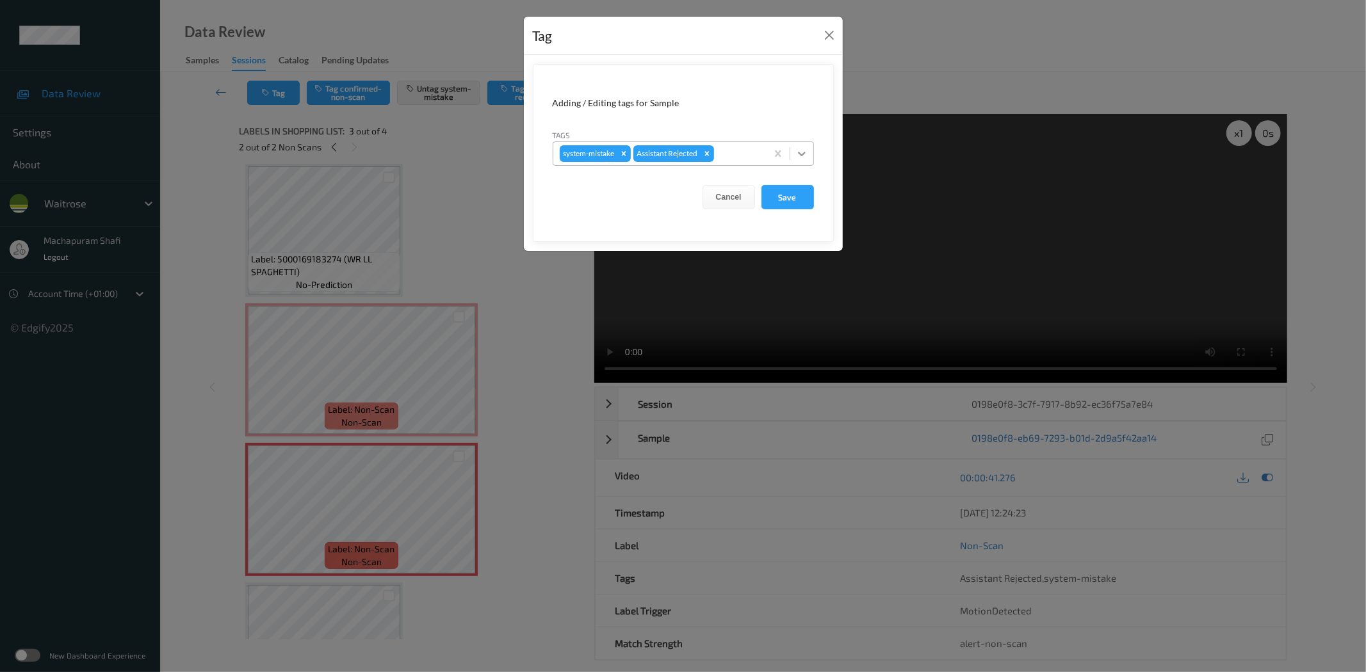
click at [803, 154] on icon at bounding box center [802, 154] width 8 height 4
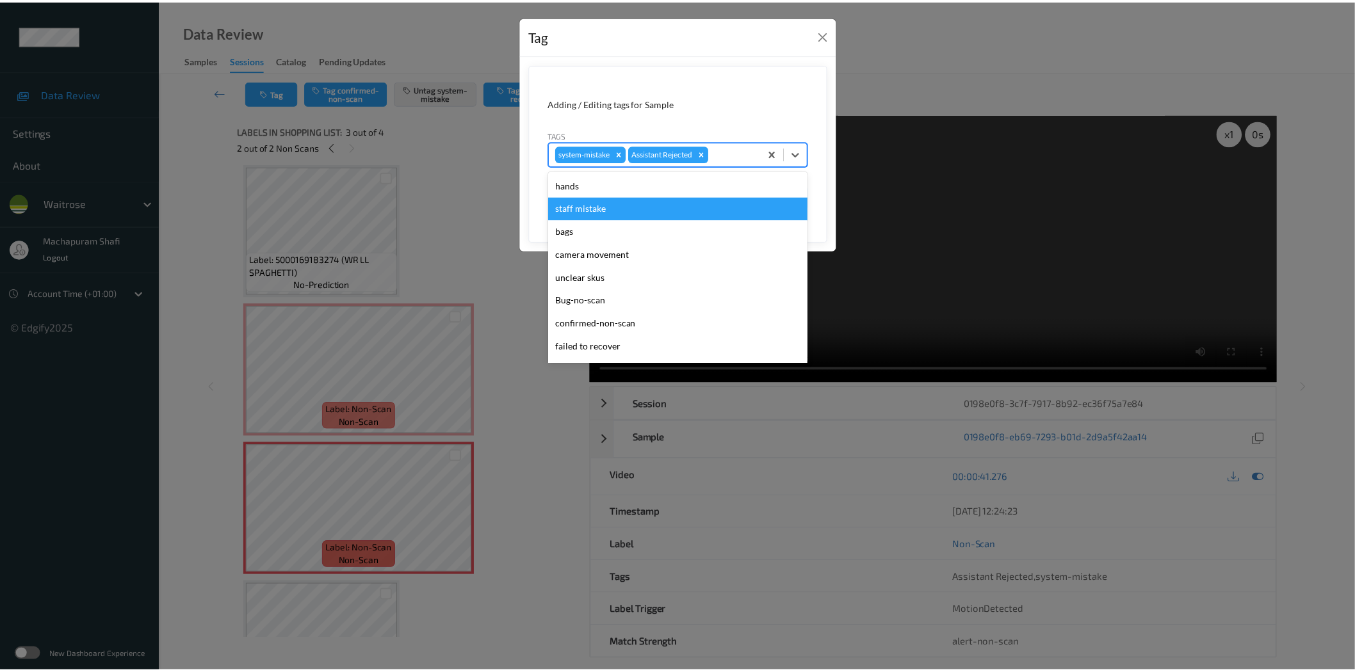
scroll to position [273, 0]
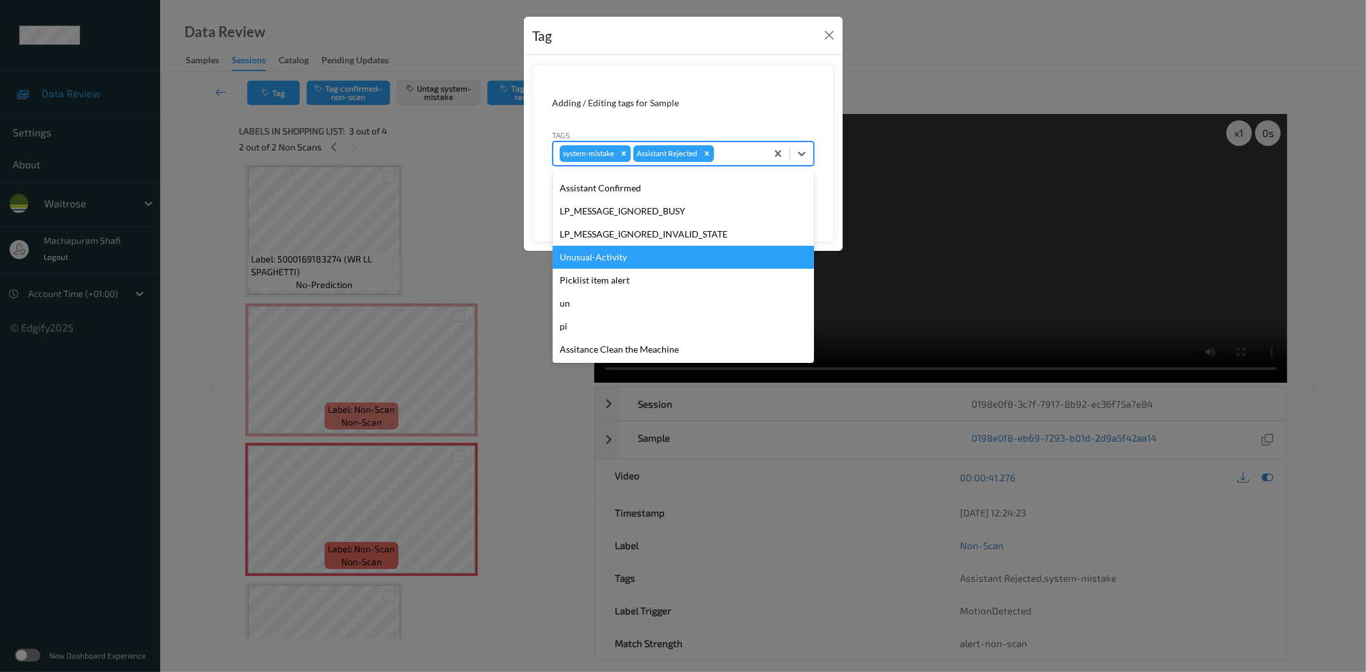
click at [603, 259] on div "Unusual-Activity" at bounding box center [683, 257] width 261 height 23
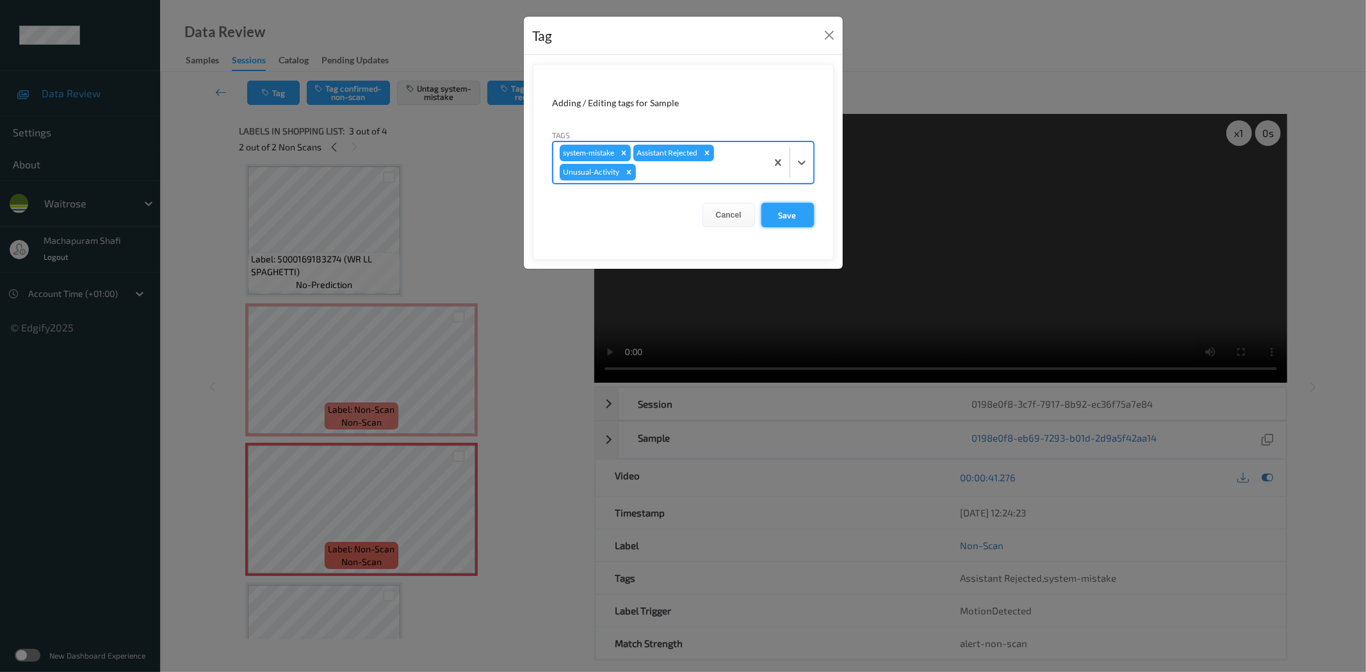
click at [770, 215] on button "Save" at bounding box center [787, 215] width 53 height 24
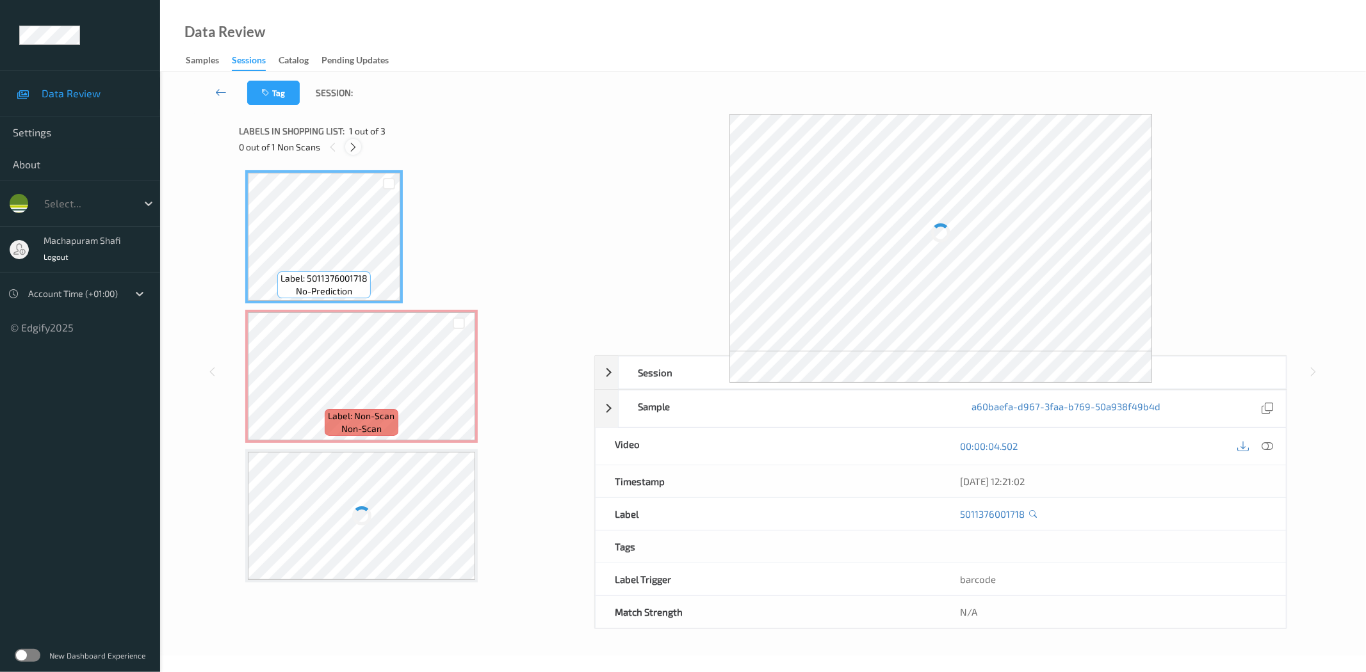
click at [355, 149] on icon at bounding box center [353, 148] width 11 height 12
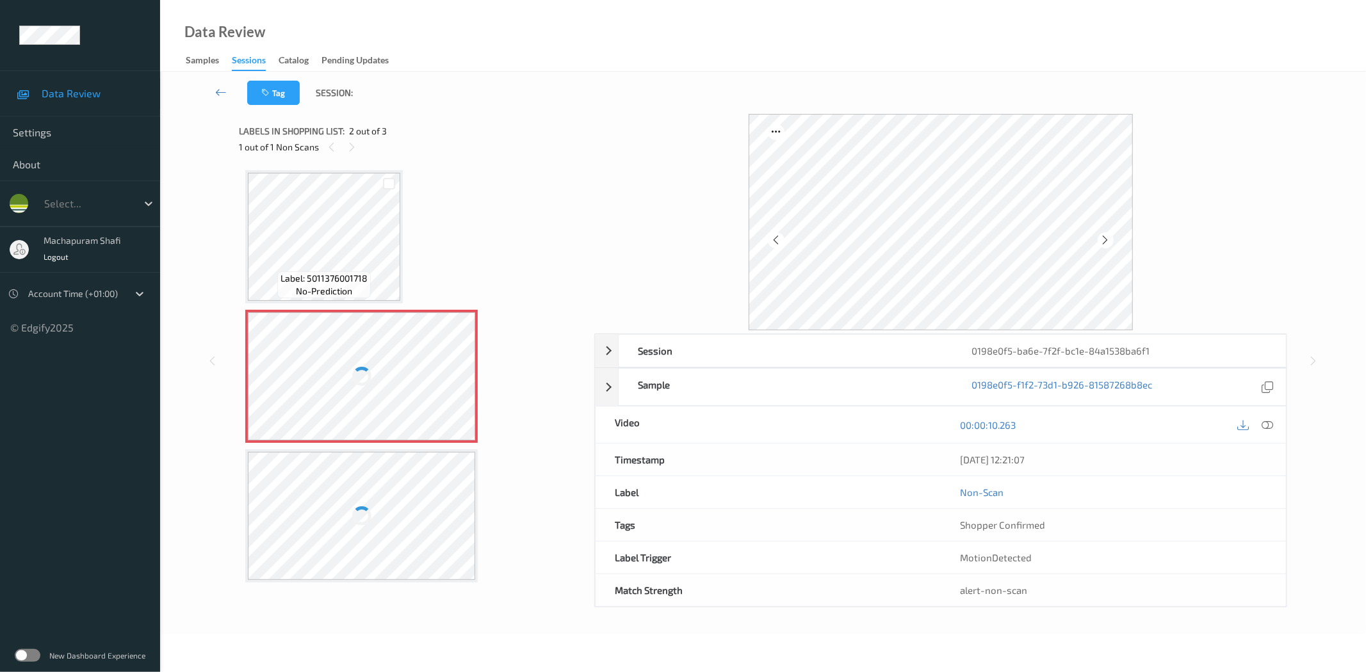
drag, startPoint x: 1269, startPoint y: 420, endPoint x: 1229, endPoint y: 421, distance: 39.1
click at [1269, 420] on icon at bounding box center [1268, 425] width 12 height 12
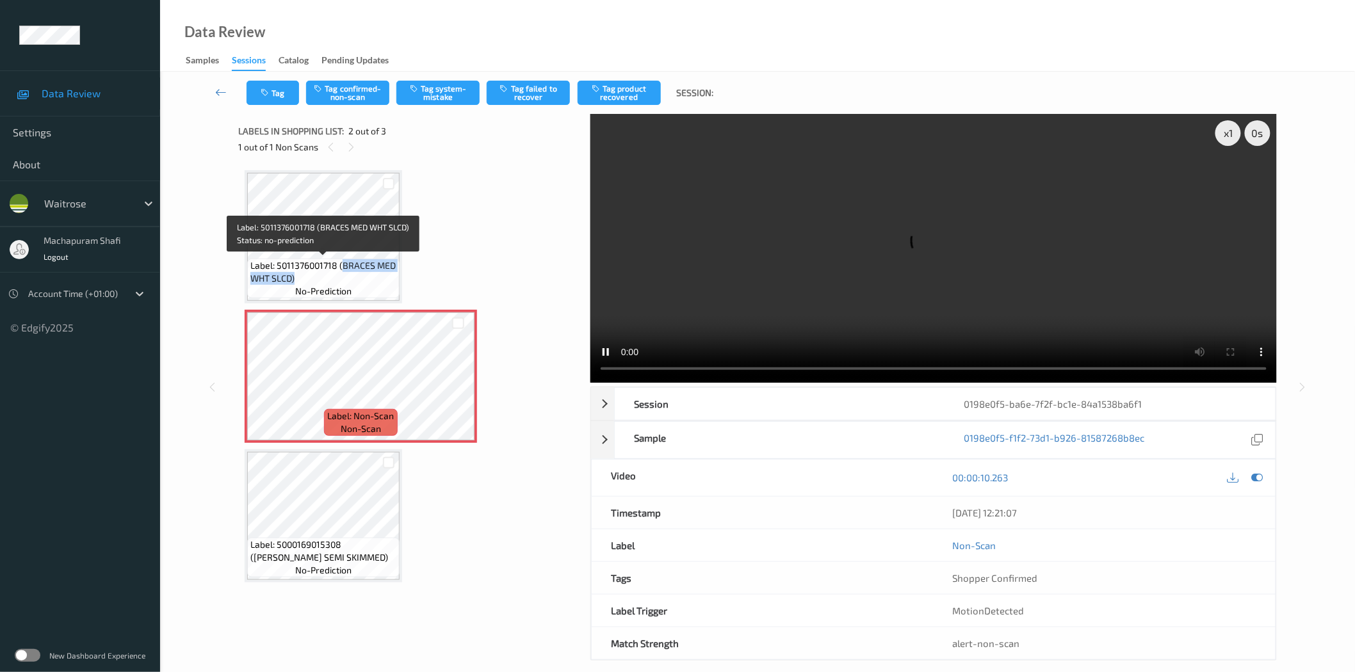
drag, startPoint x: 349, startPoint y: 272, endPoint x: 365, endPoint y: 286, distance: 21.8
click at [365, 286] on div "Label: 5011376001718 (BRACES MED WHT SLCD) no-prediction" at bounding box center [323, 279] width 152 height 40
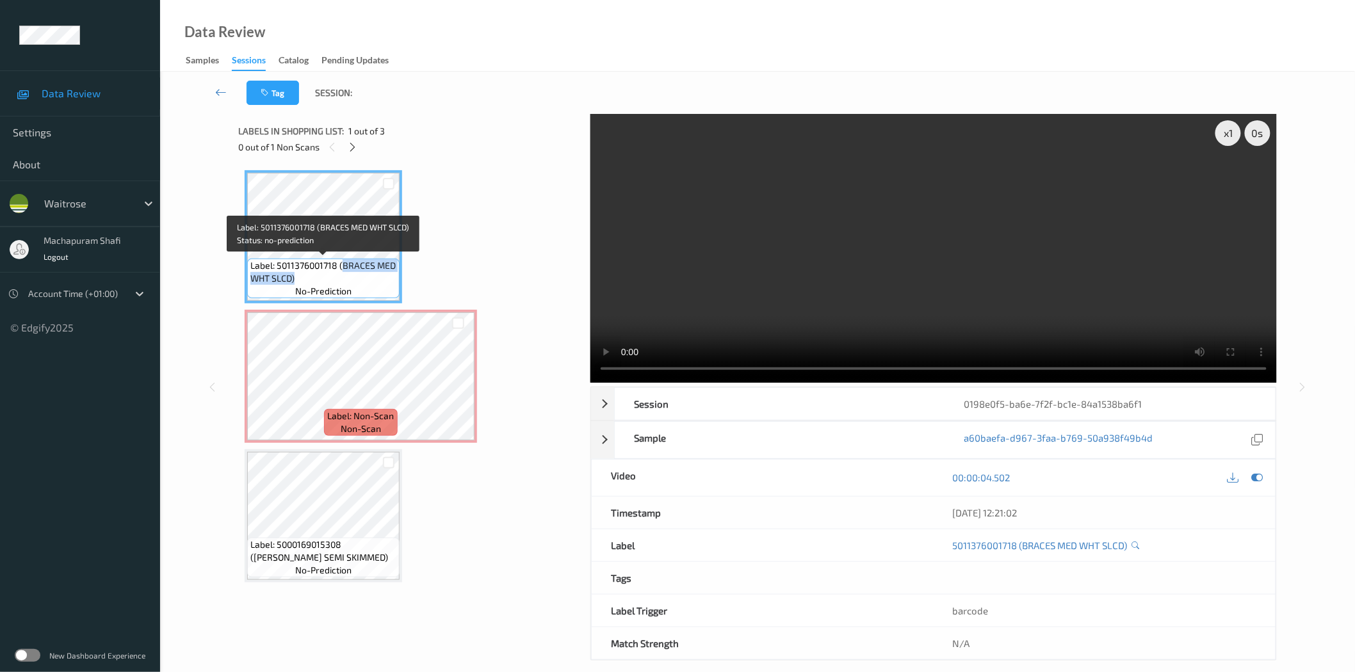
copy span "BRACES MED WHT SLCD)"
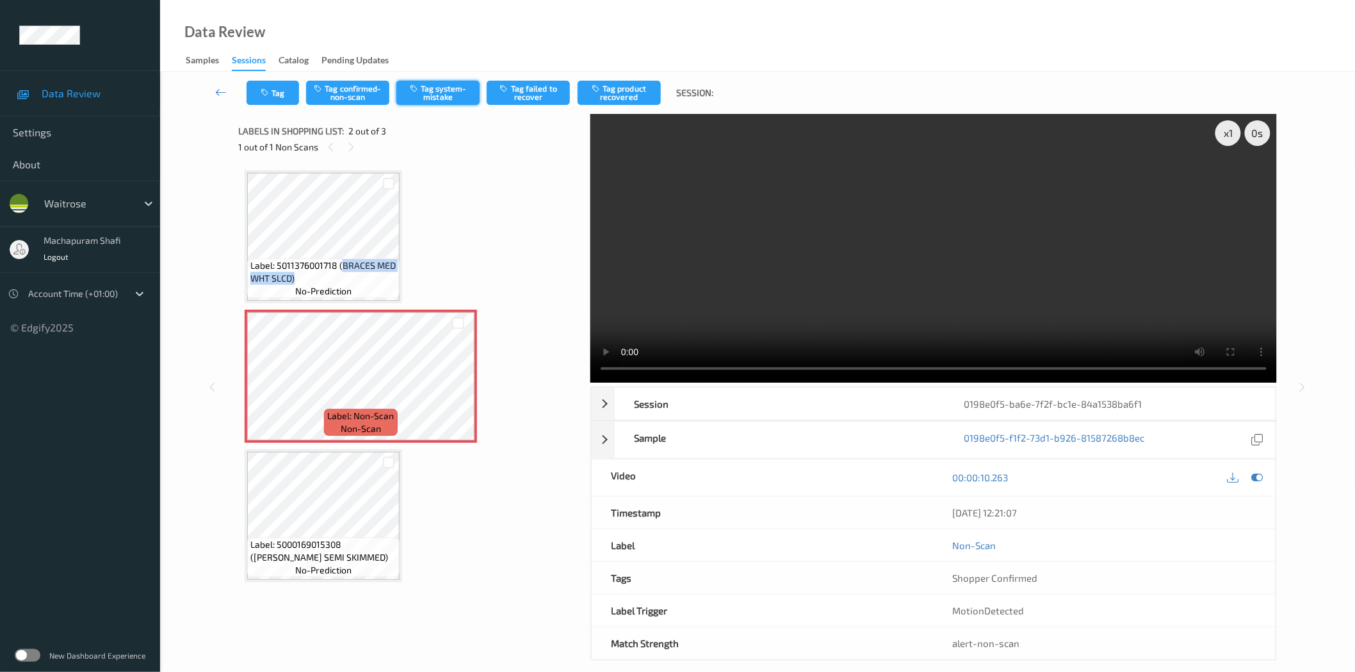
click at [431, 95] on button "Tag system-mistake" at bounding box center [437, 93] width 83 height 24
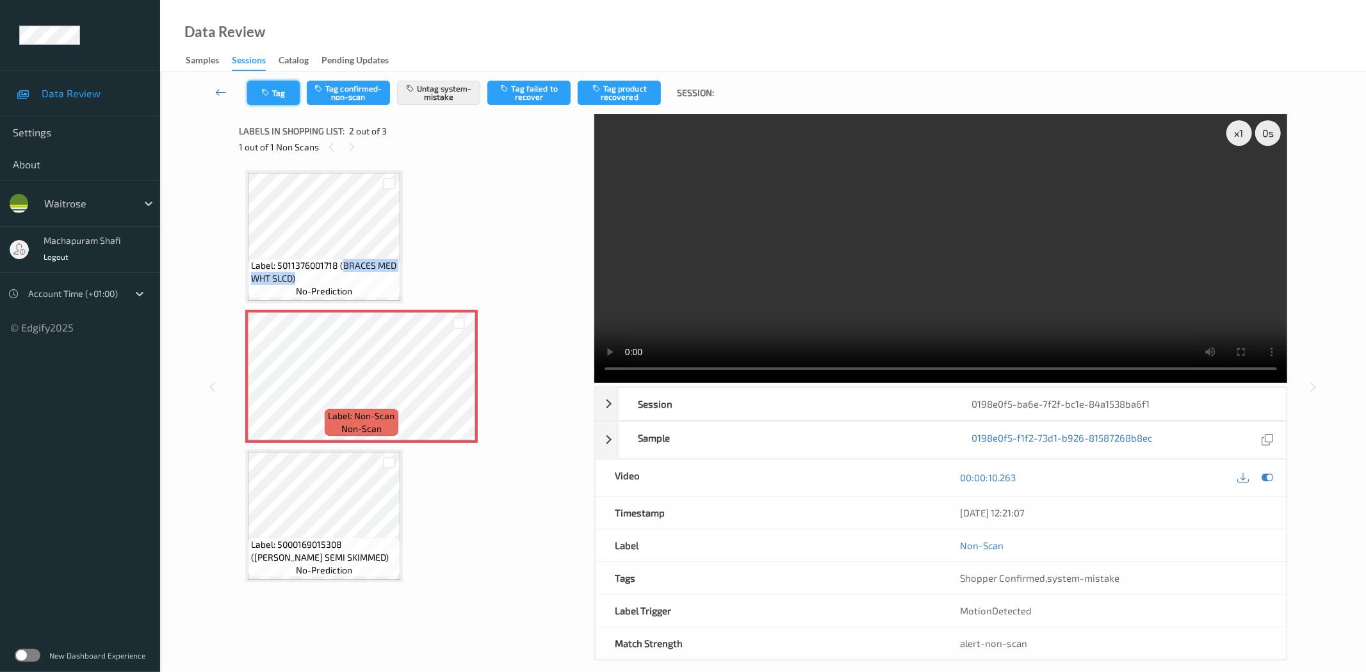
click at [264, 101] on button "Tag" at bounding box center [273, 93] width 53 height 24
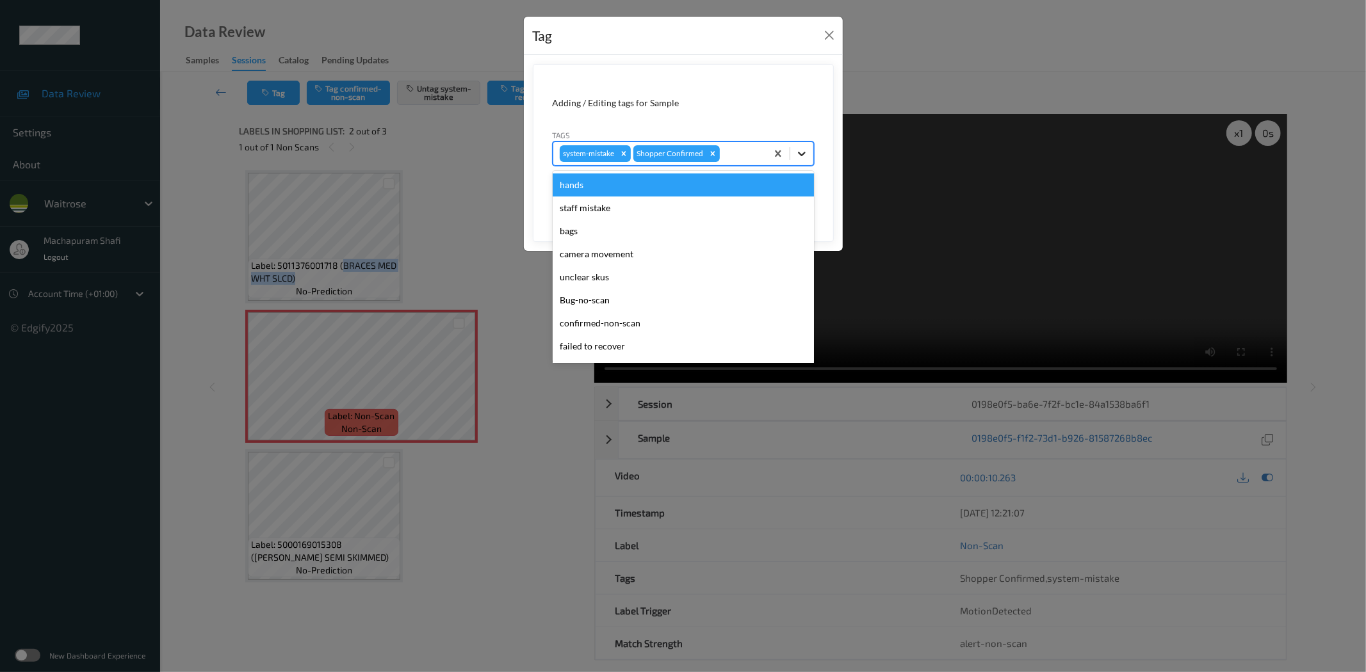
click at [802, 151] on icon at bounding box center [801, 153] width 13 height 13
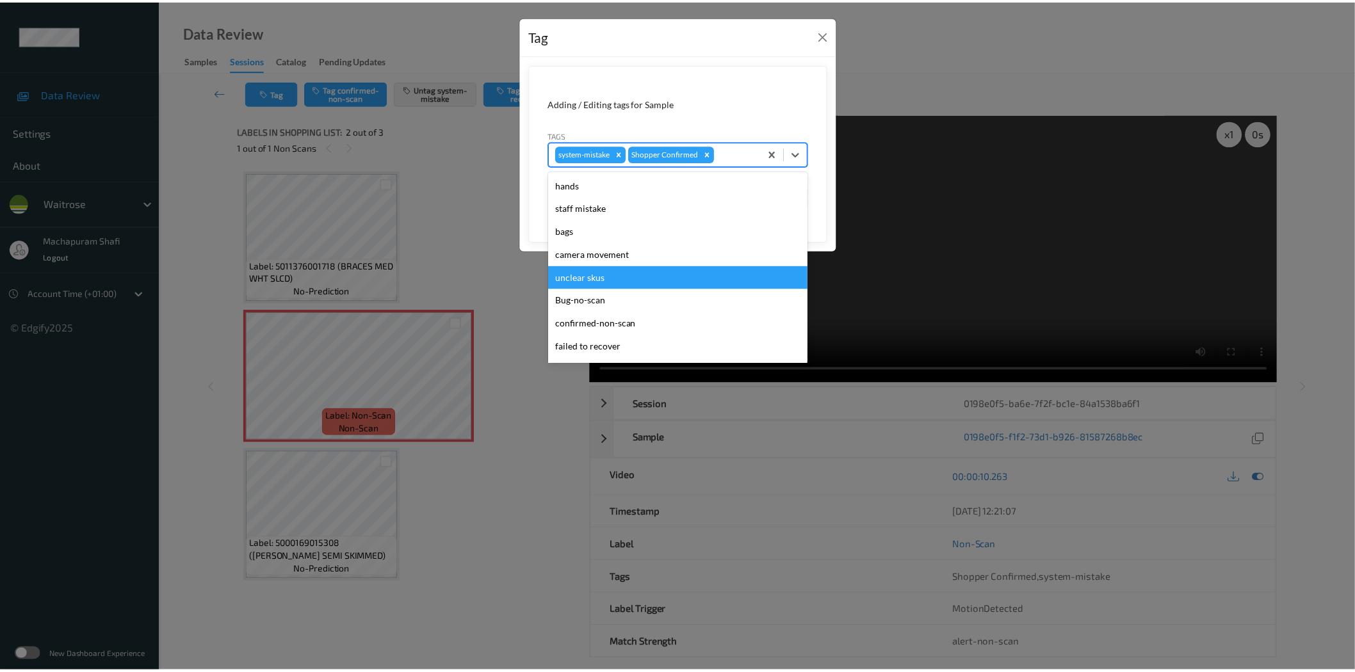
scroll to position [273, 0]
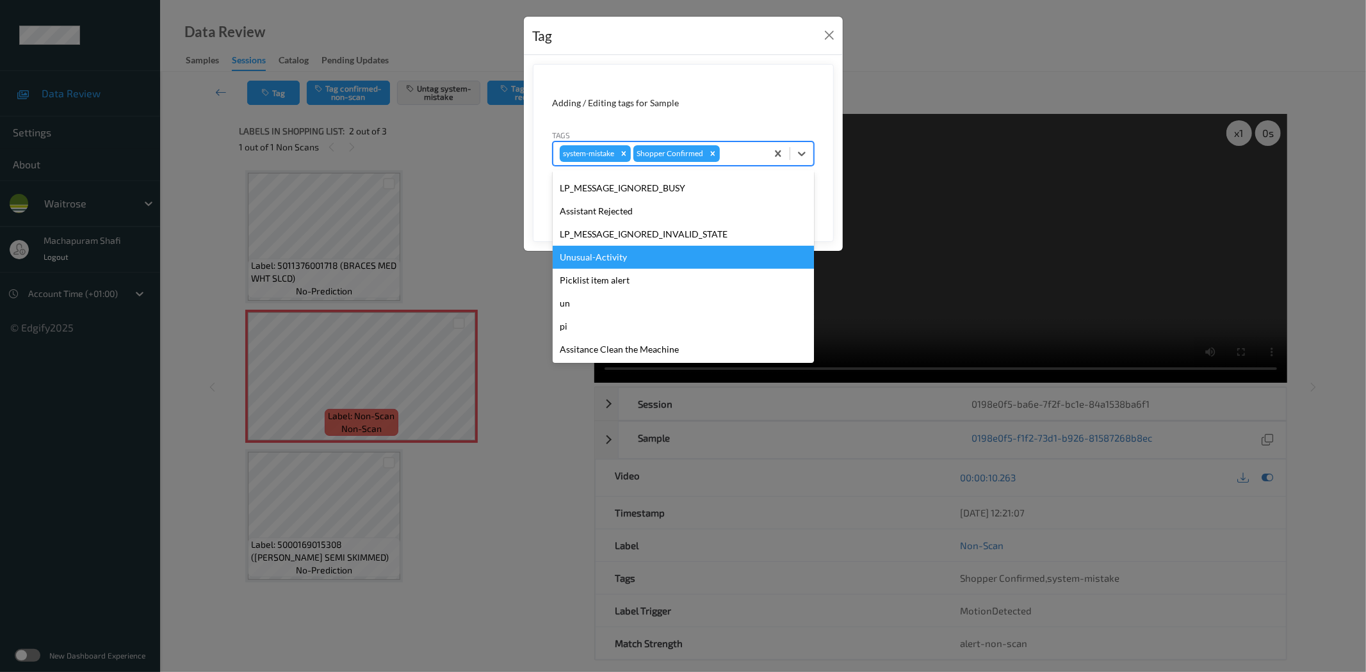
click at [605, 261] on div "Unusual-Activity" at bounding box center [683, 257] width 261 height 23
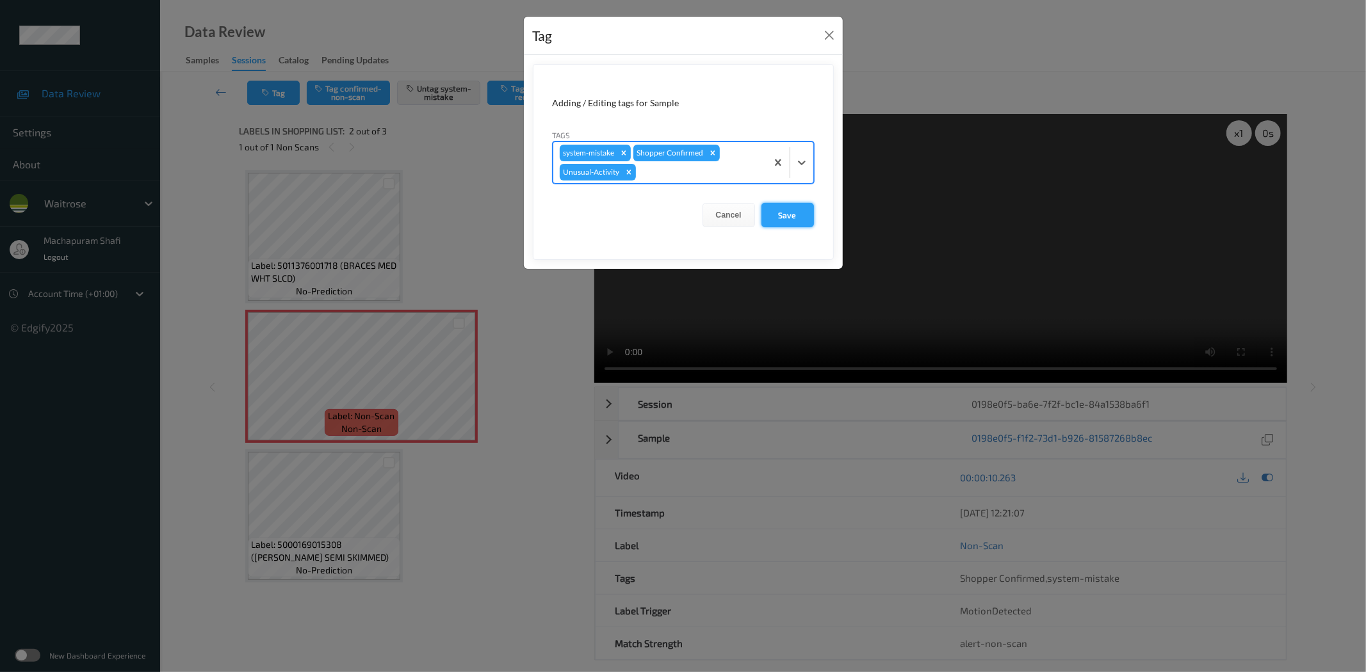
click at [798, 213] on button "Save" at bounding box center [787, 215] width 53 height 24
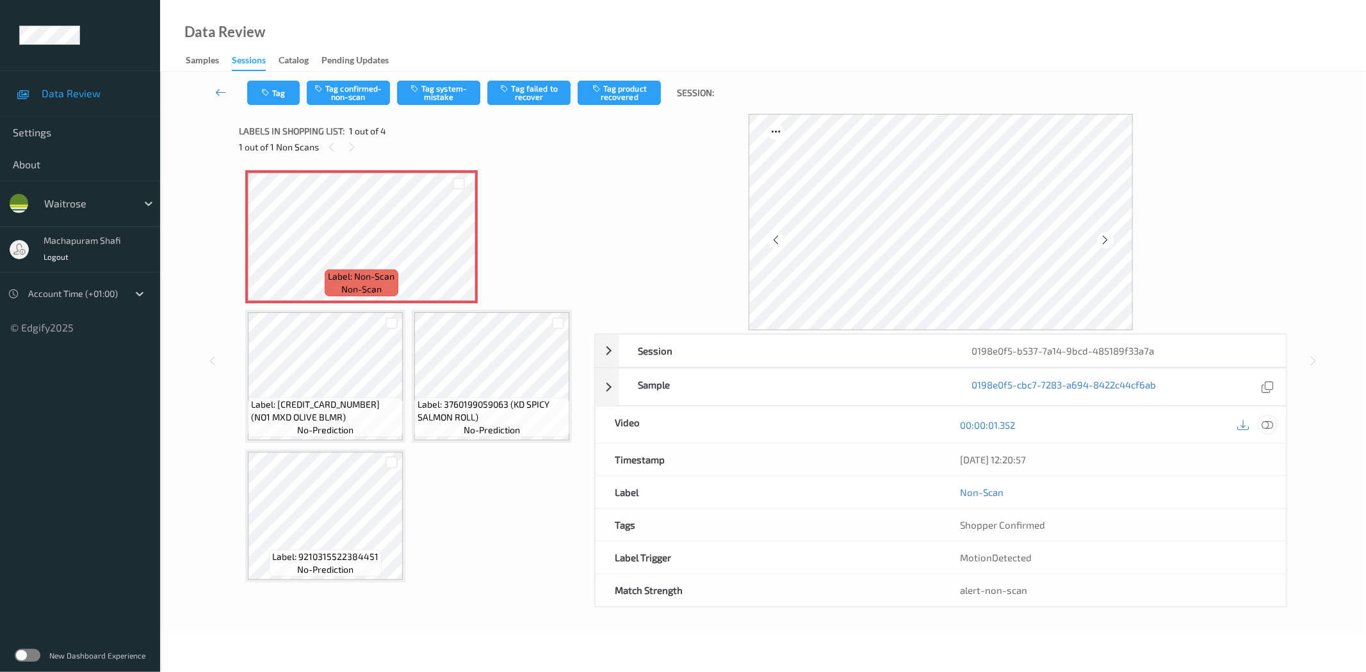
click at [1269, 425] on icon at bounding box center [1268, 425] width 12 height 12
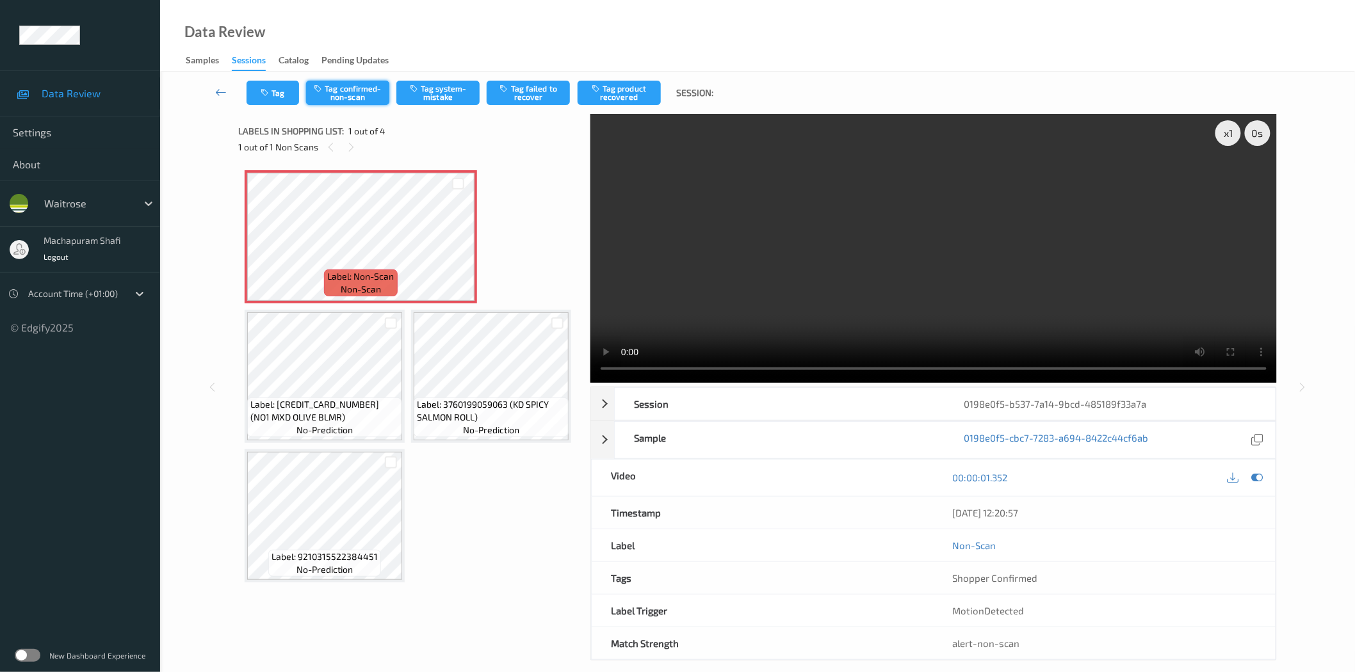
click at [343, 92] on button "Tag confirmed-non-scan" at bounding box center [347, 93] width 83 height 24
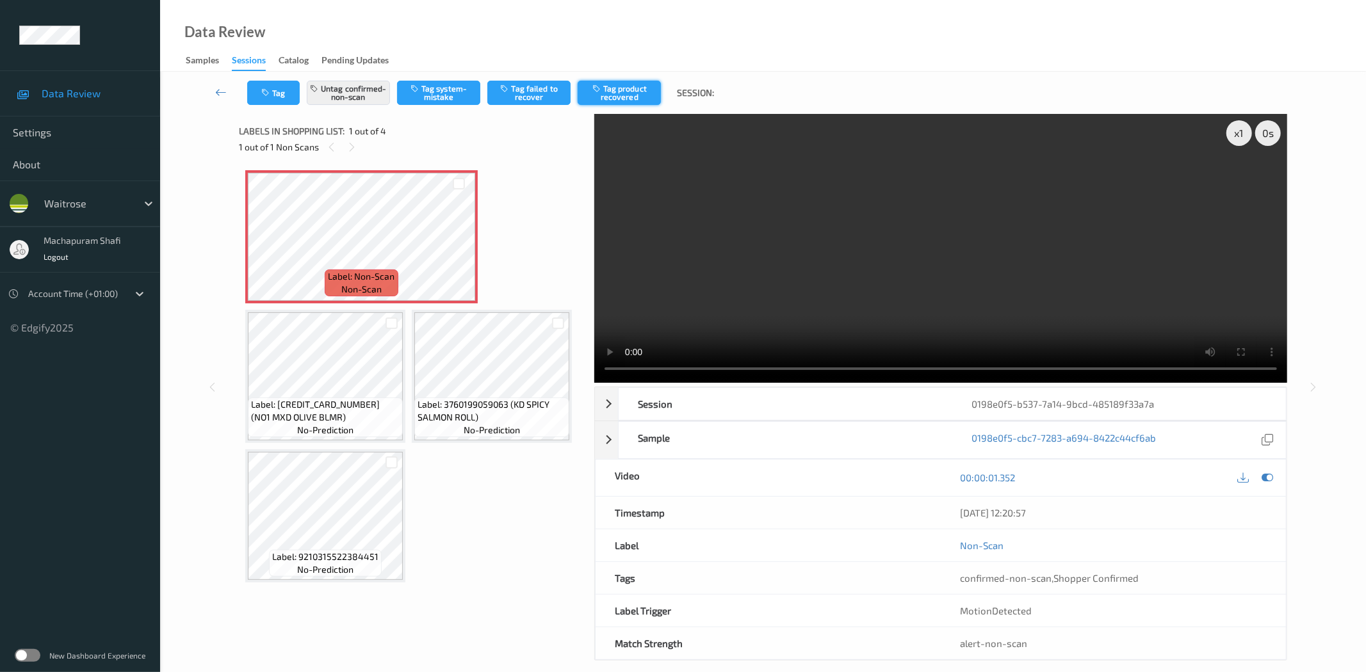
click at [637, 94] on button "Tag product recovered" at bounding box center [619, 93] width 83 height 24
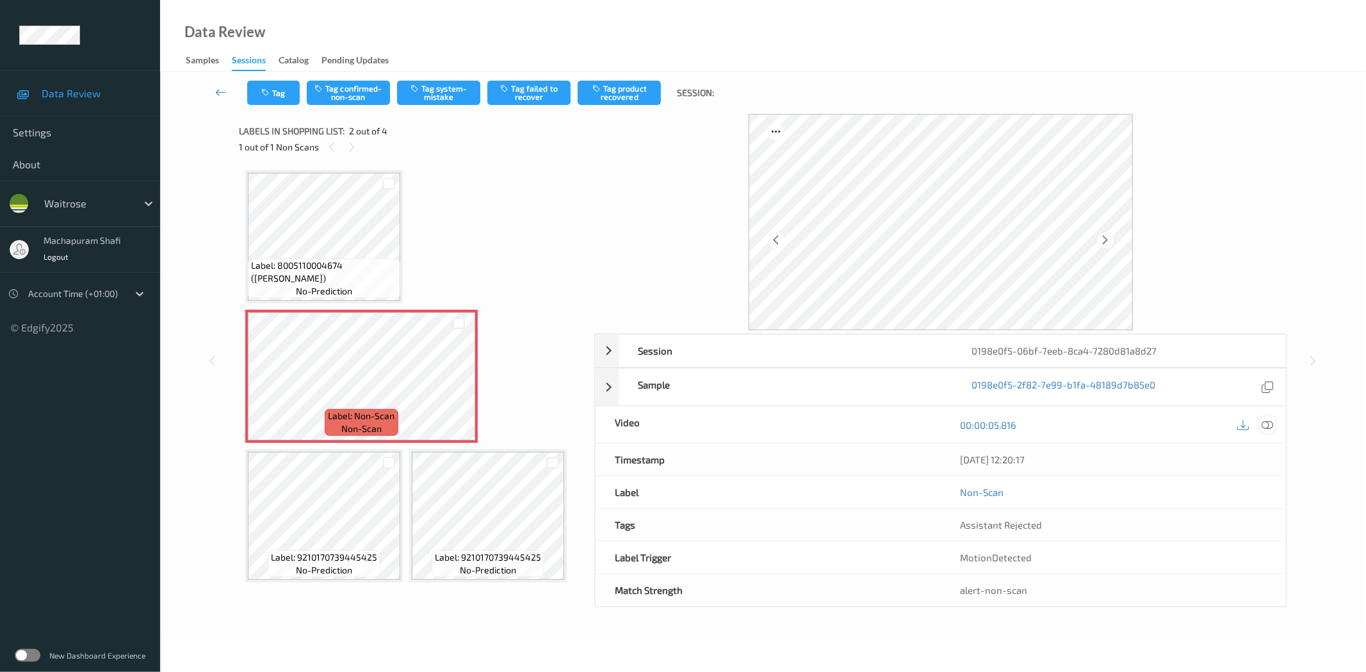
click at [1269, 423] on icon at bounding box center [1268, 425] width 12 height 12
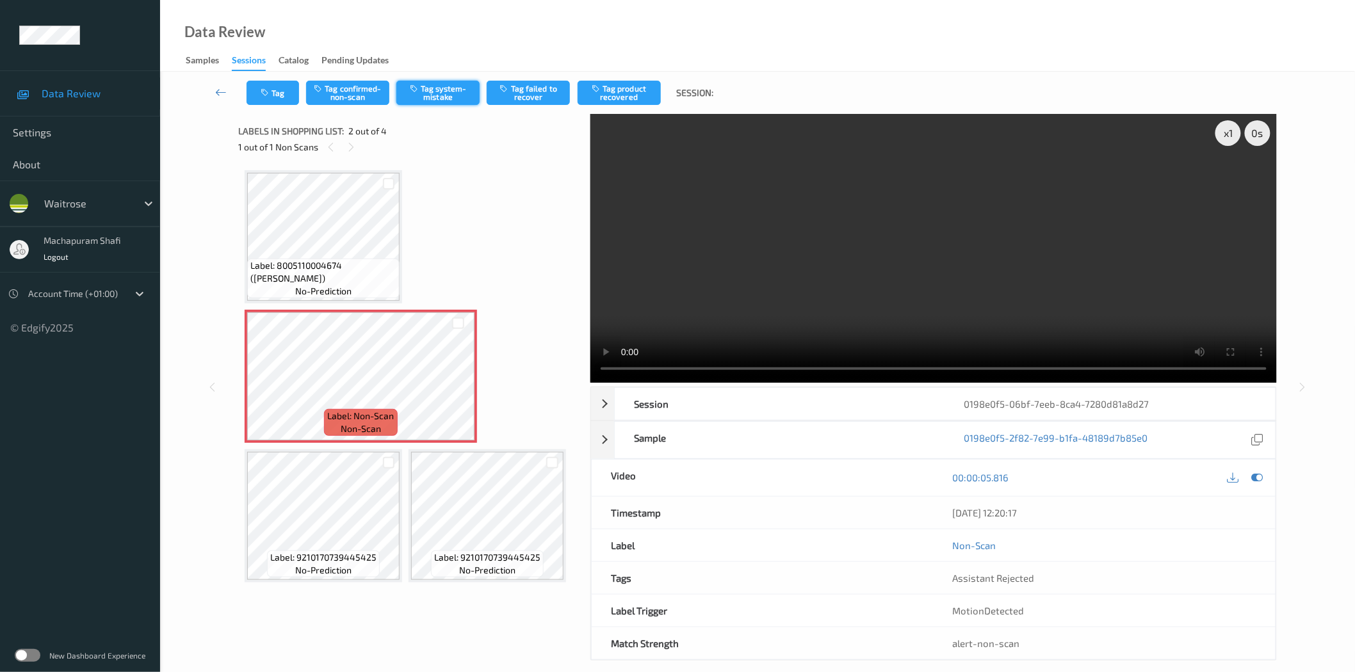
click at [445, 83] on button "Tag system-mistake" at bounding box center [437, 93] width 83 height 24
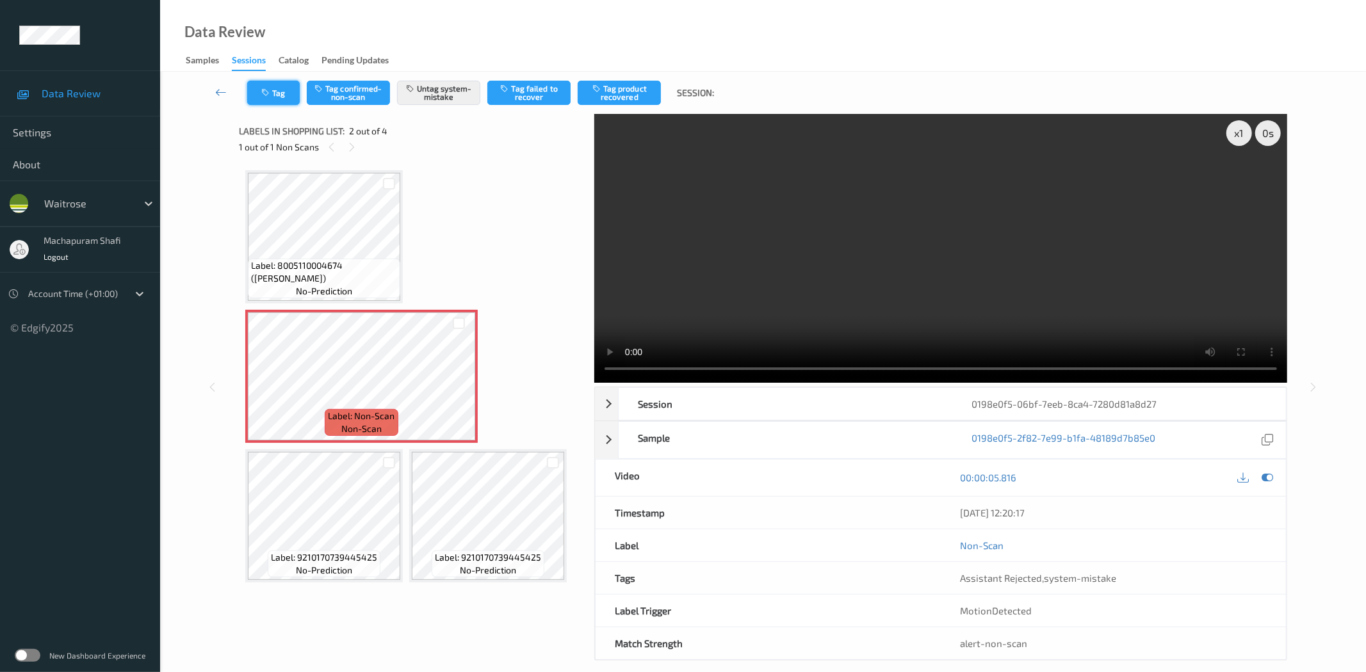
click at [251, 90] on button "Tag" at bounding box center [273, 93] width 53 height 24
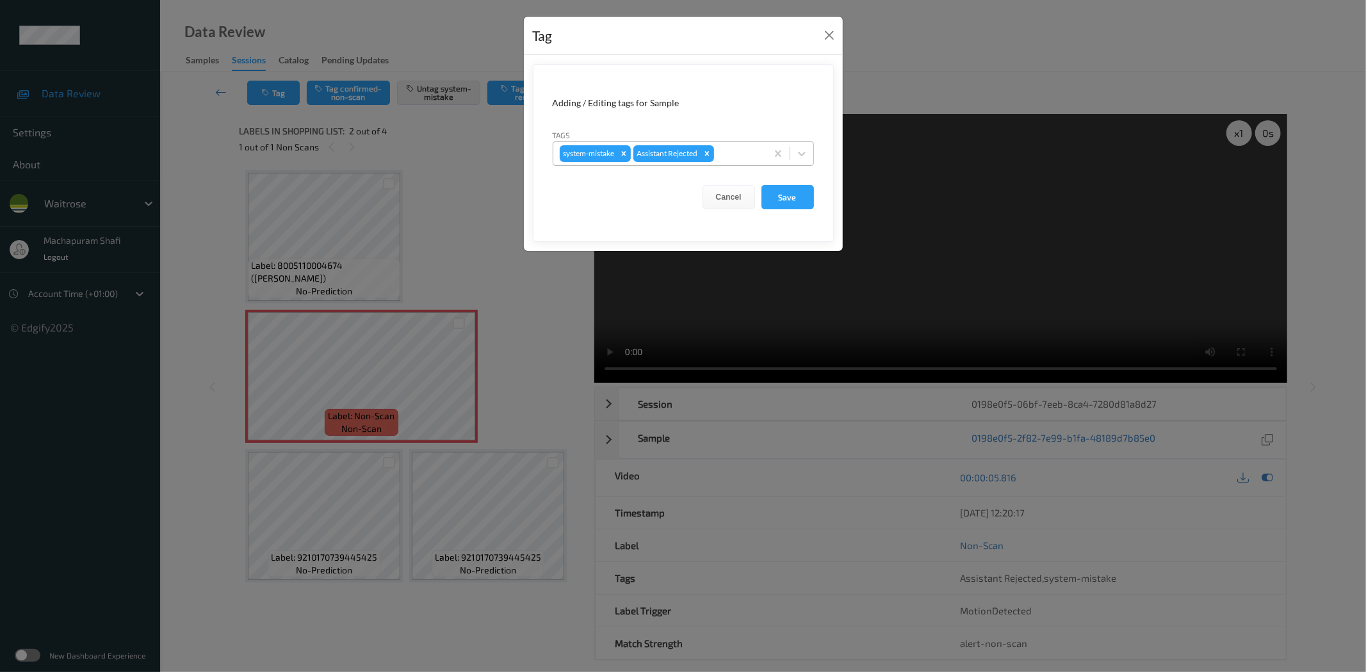
click at [813, 150] on div "system-mistake Assistant Rejected" at bounding box center [683, 154] width 261 height 24
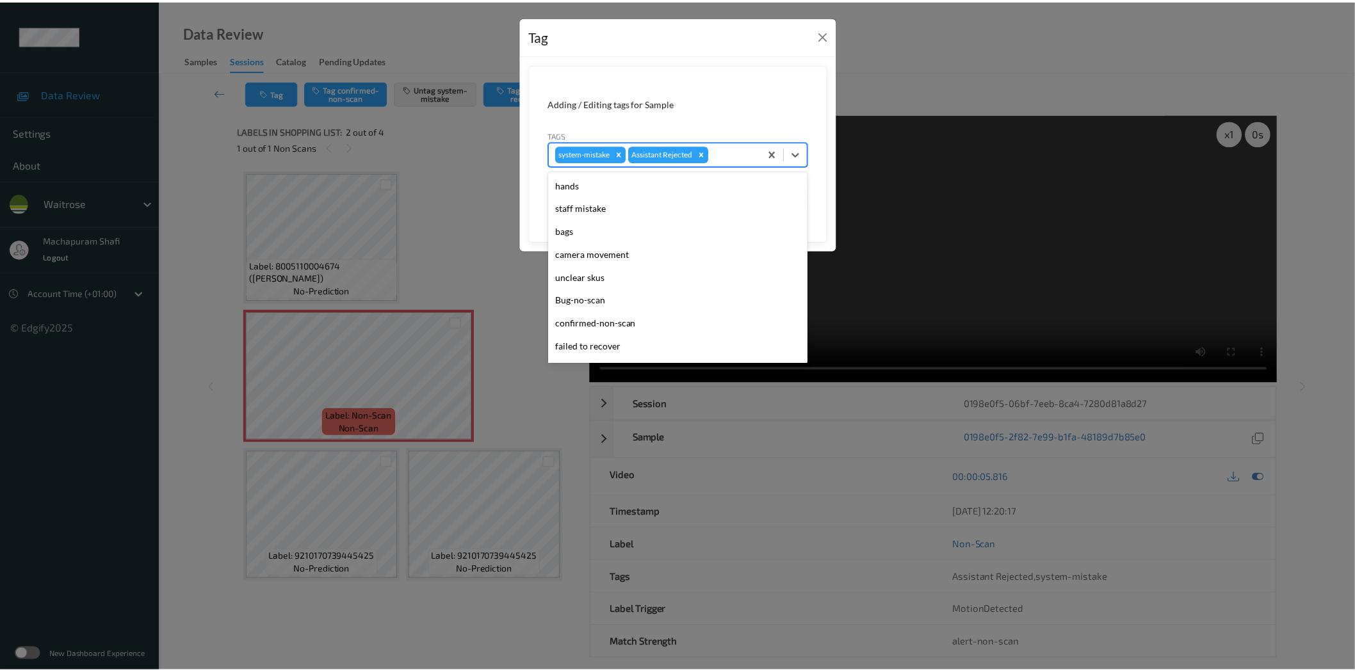
scroll to position [273, 0]
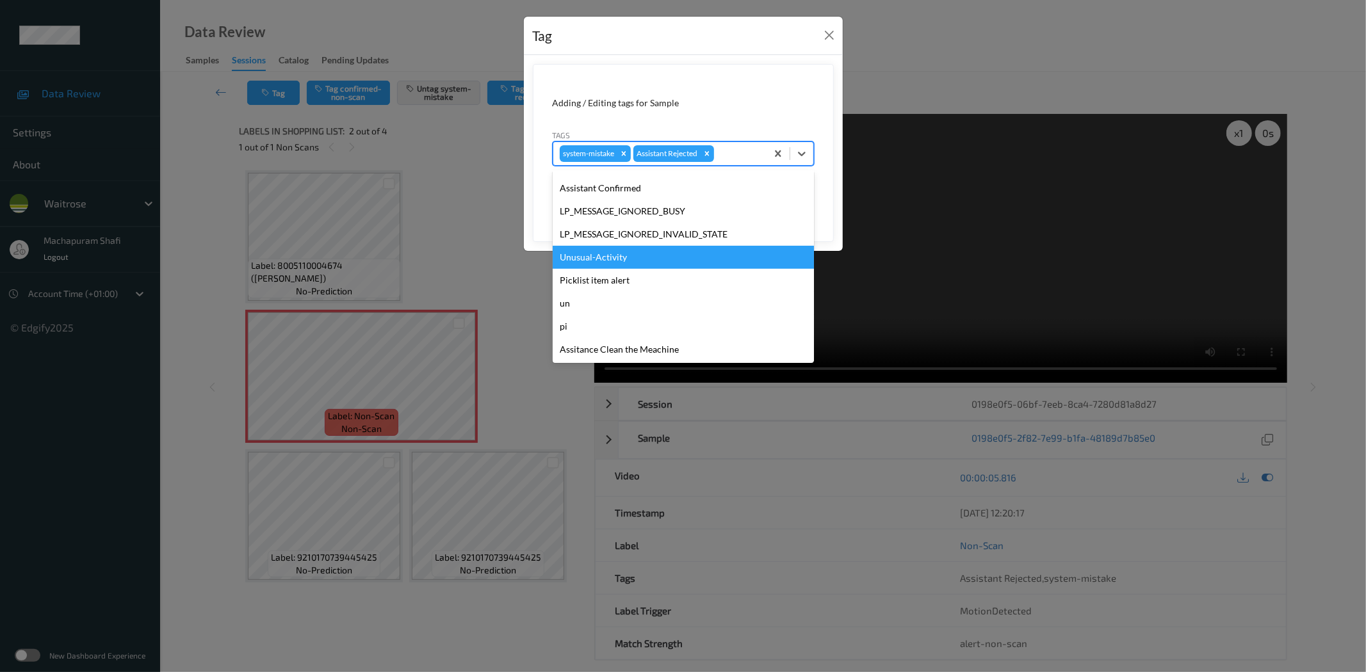
click at [599, 260] on div "Unusual-Activity" at bounding box center [683, 257] width 261 height 23
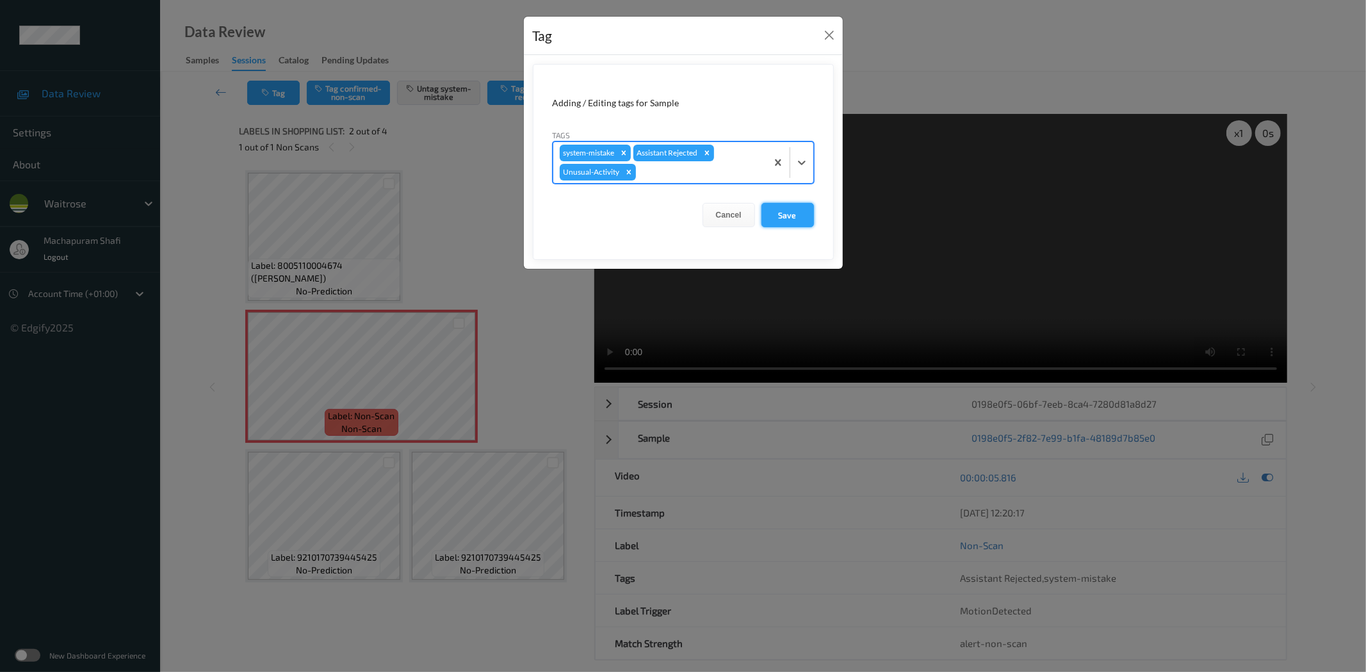
click at [770, 210] on button "Save" at bounding box center [787, 215] width 53 height 24
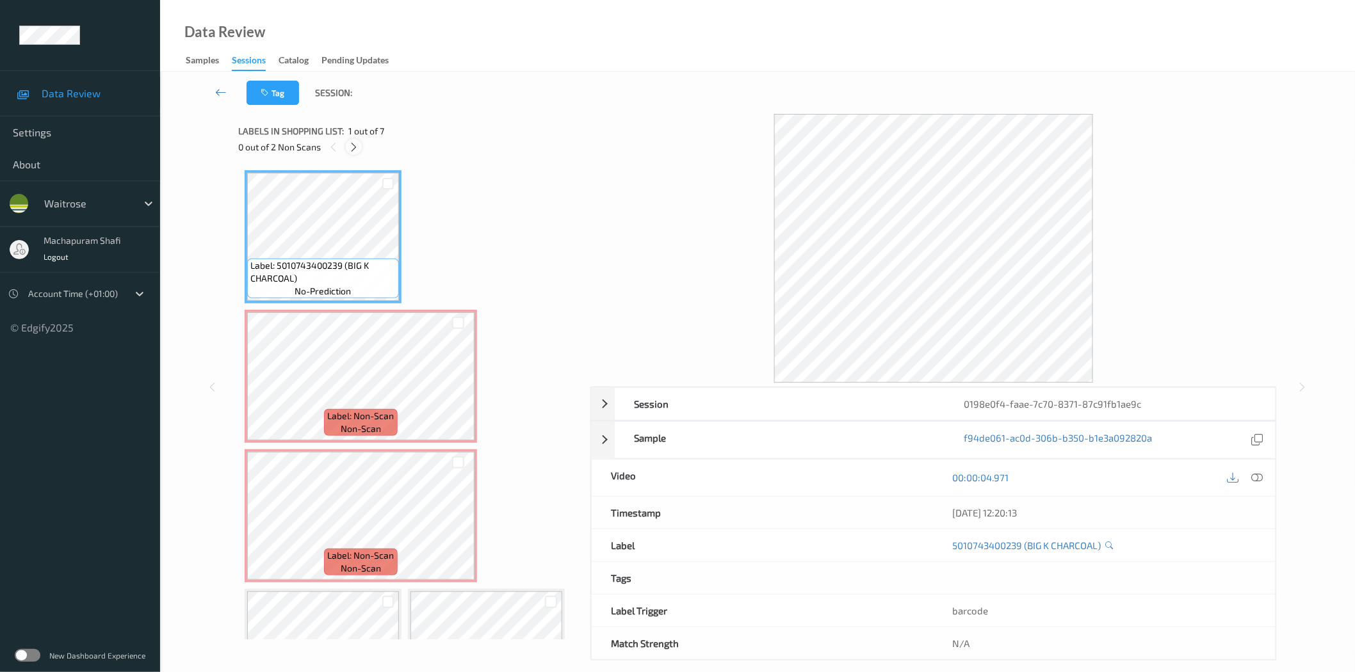
click at [352, 145] on icon at bounding box center [353, 148] width 11 height 12
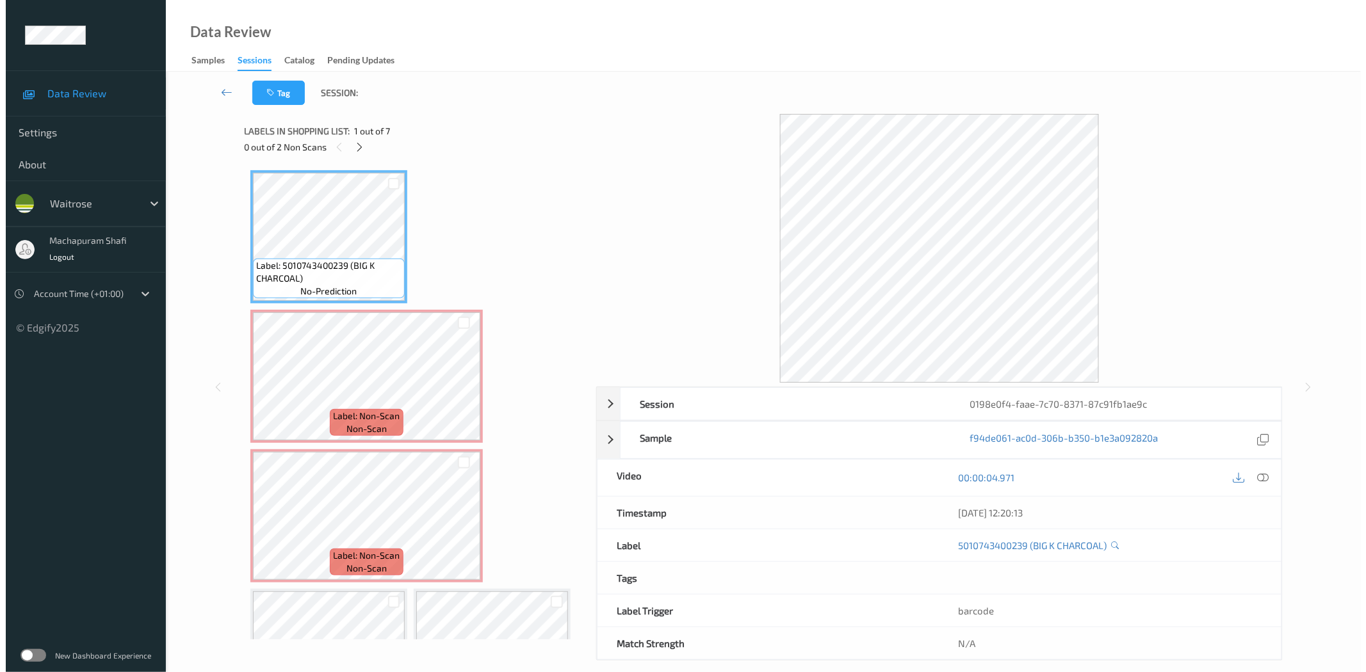
scroll to position [6, 0]
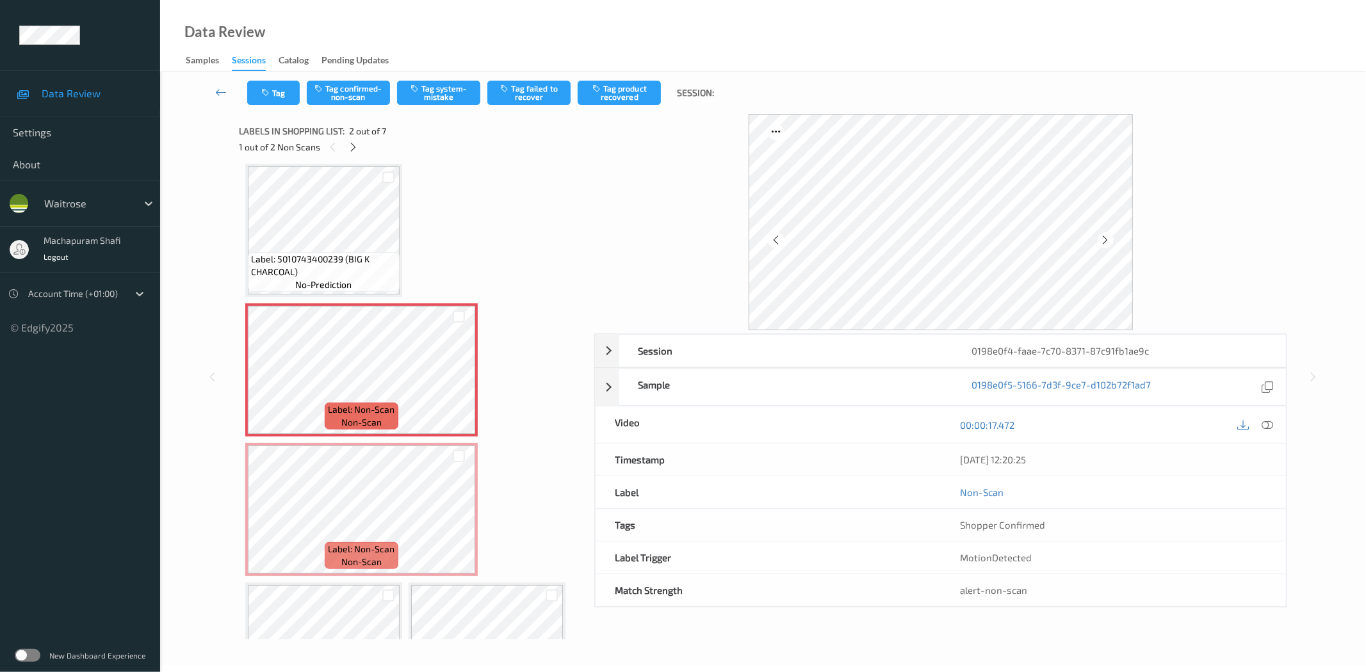
drag, startPoint x: 1268, startPoint y: 425, endPoint x: 1245, endPoint y: 413, distance: 25.5
click at [1268, 425] on icon at bounding box center [1268, 425] width 12 height 12
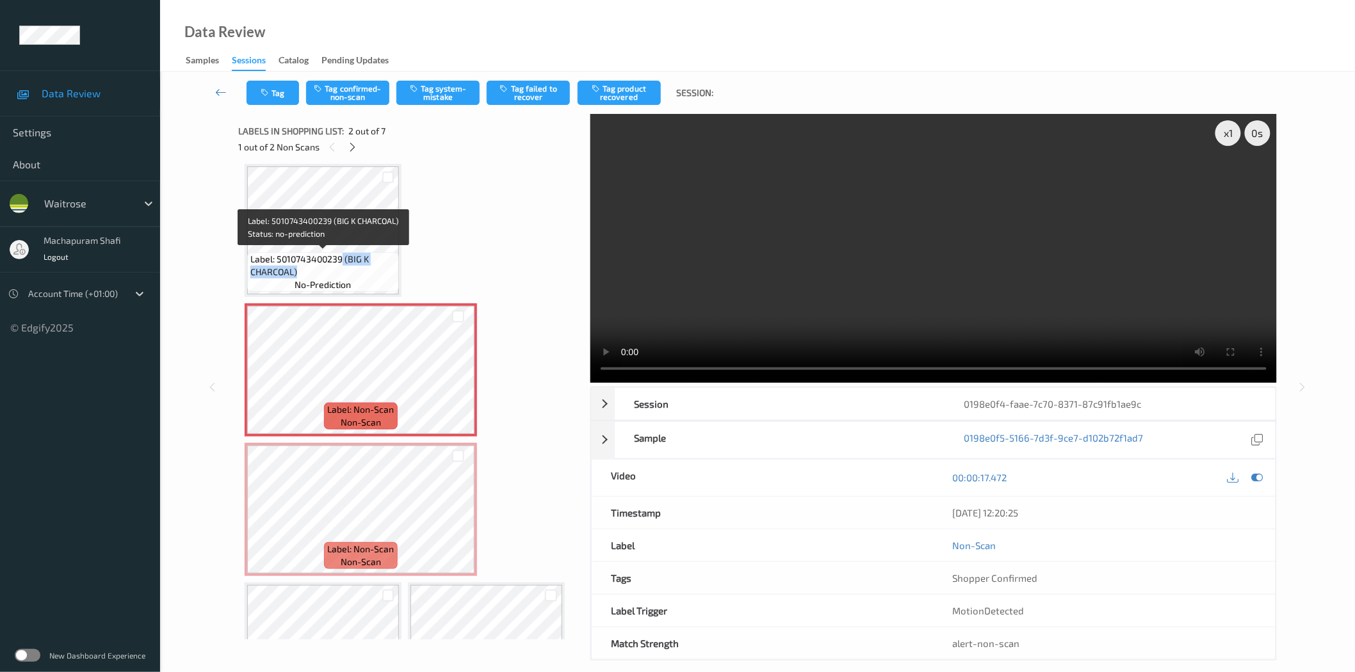
drag, startPoint x: 342, startPoint y: 254, endPoint x: 371, endPoint y: 271, distance: 33.8
click at [371, 271] on span "Label: 5010743400239 (BIG K CHARCOAL)" at bounding box center [322, 266] width 145 height 26
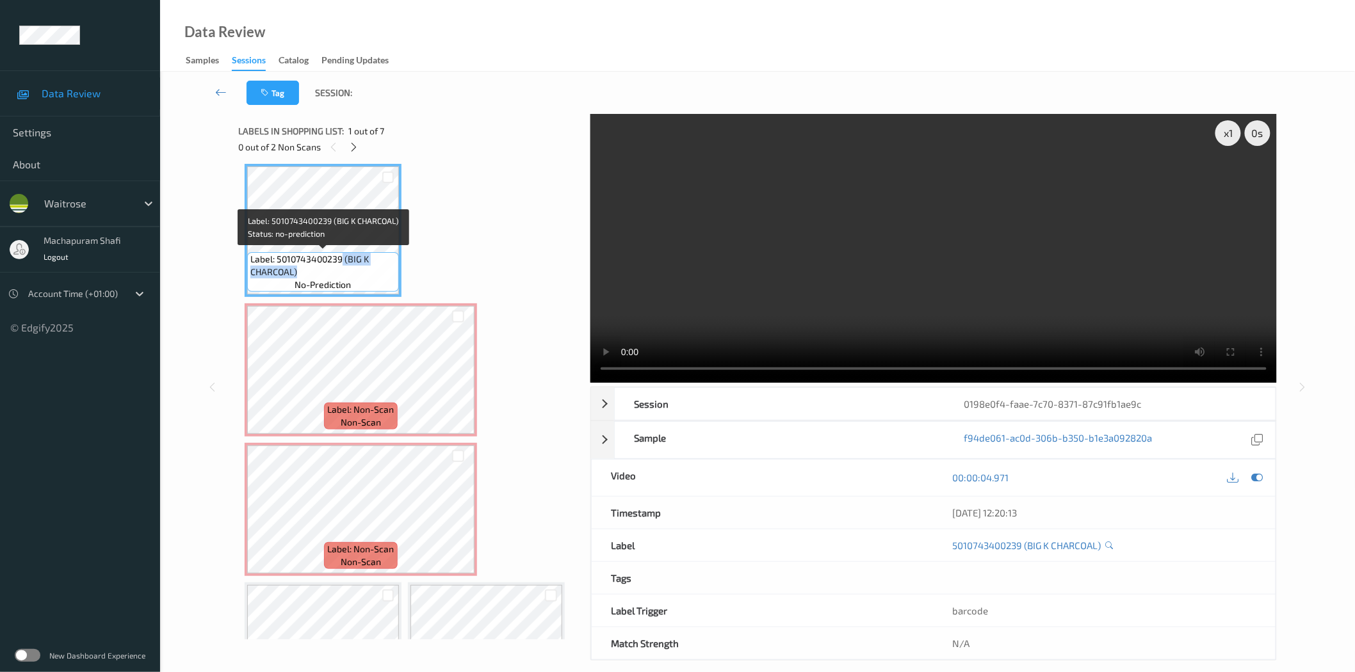
copy span "(BIG K CHARCOAL)"
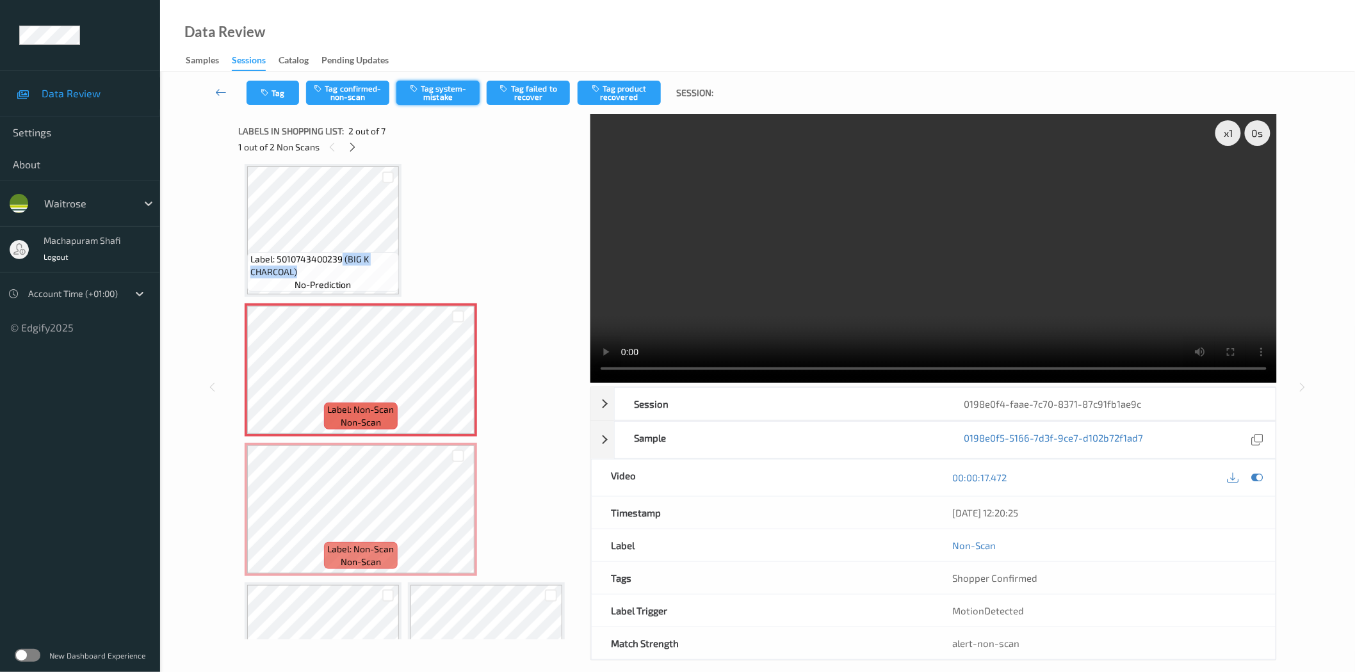
click at [424, 102] on button "Tag system-mistake" at bounding box center [437, 93] width 83 height 24
click at [442, 95] on button "Tag system-mistake" at bounding box center [437, 93] width 83 height 24
click at [437, 91] on button "Tag system-mistake" at bounding box center [437, 93] width 83 height 24
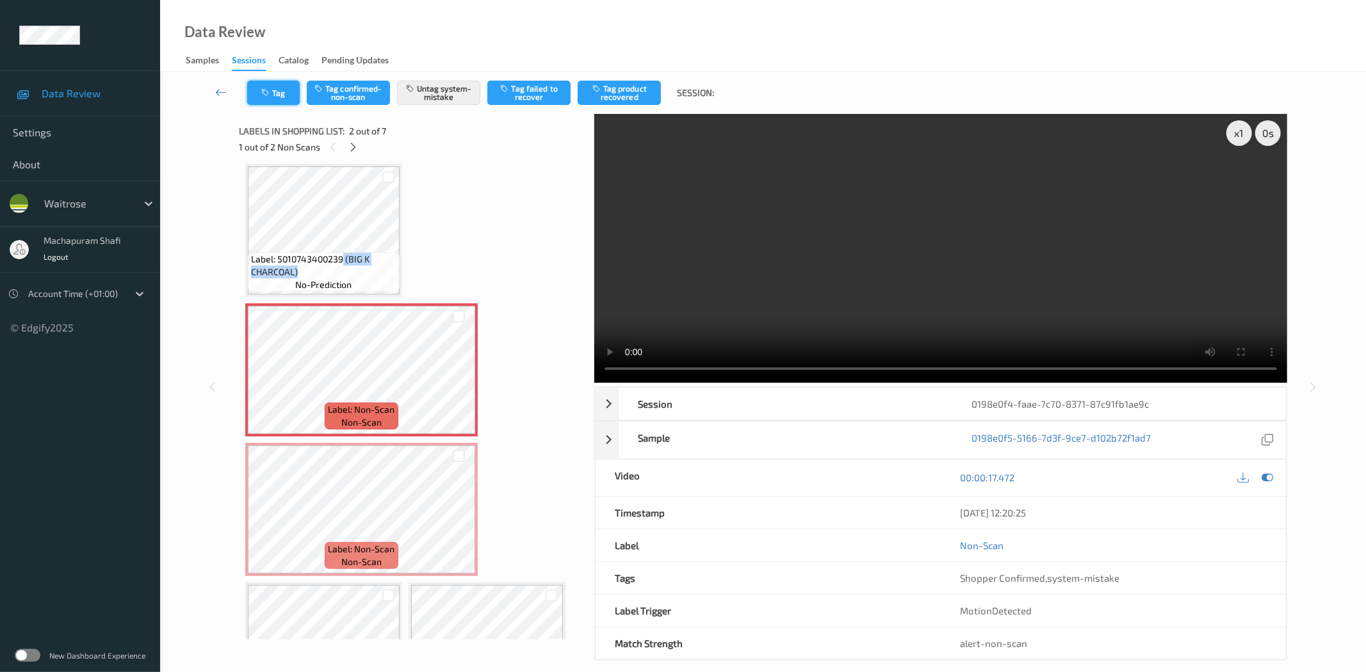
click at [264, 86] on button "Tag" at bounding box center [273, 93] width 53 height 24
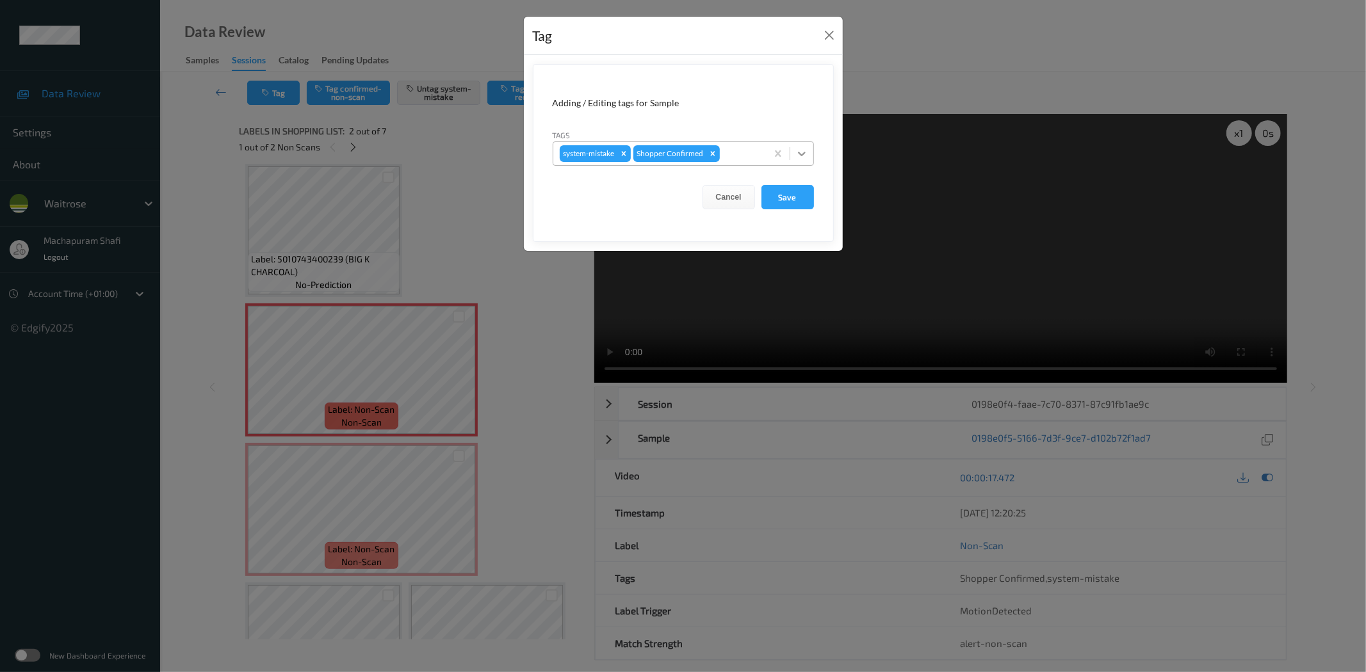
click at [792, 147] on div at bounding box center [801, 153] width 23 height 23
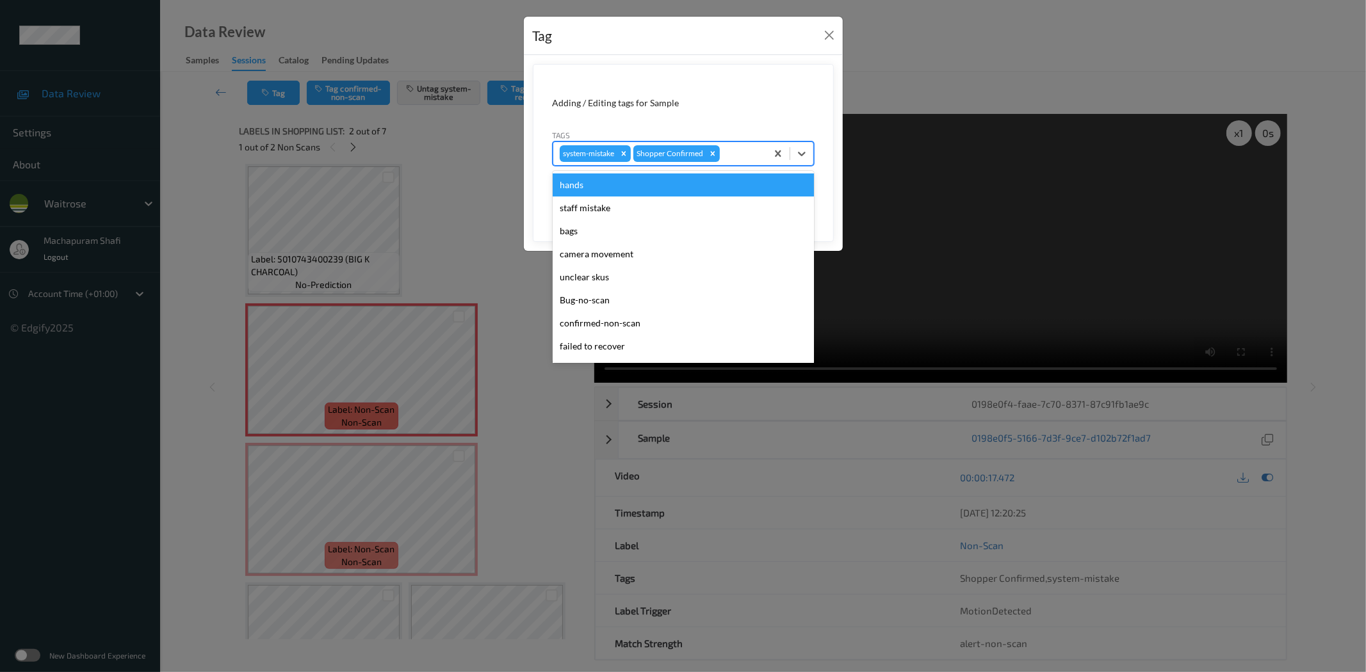
scroll to position [273, 0]
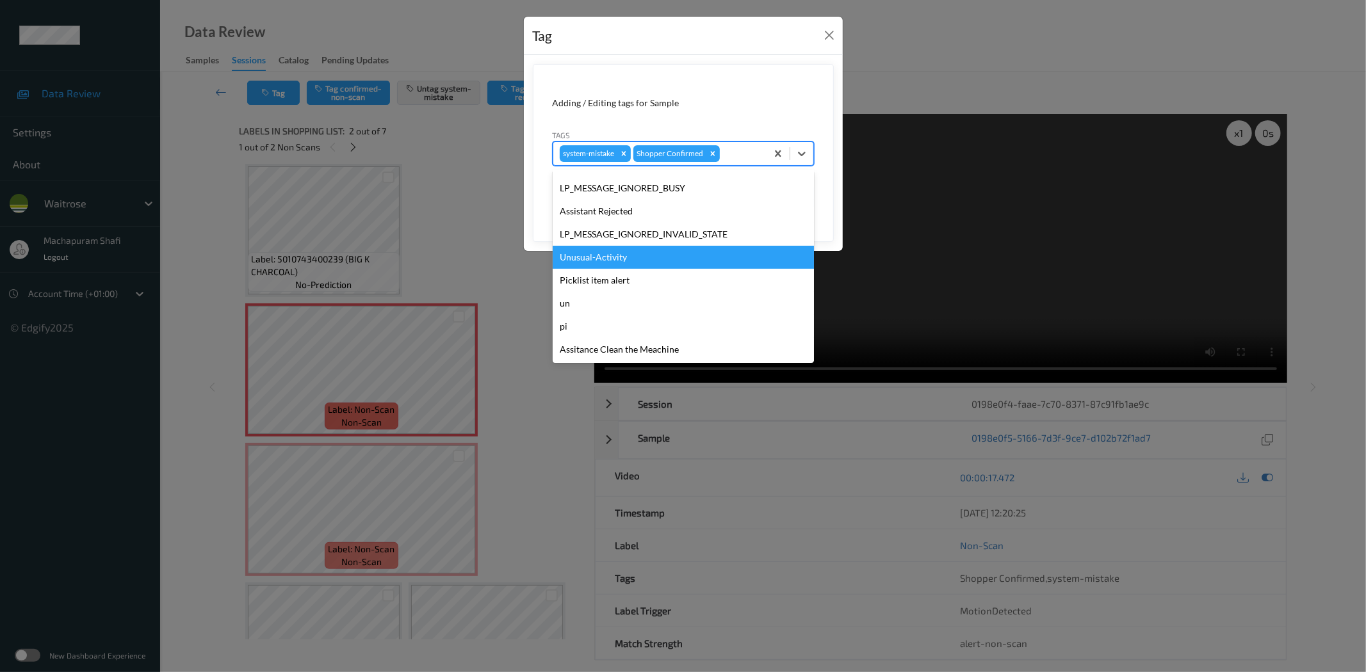
click at [606, 259] on div "Unusual-Activity" at bounding box center [683, 257] width 261 height 23
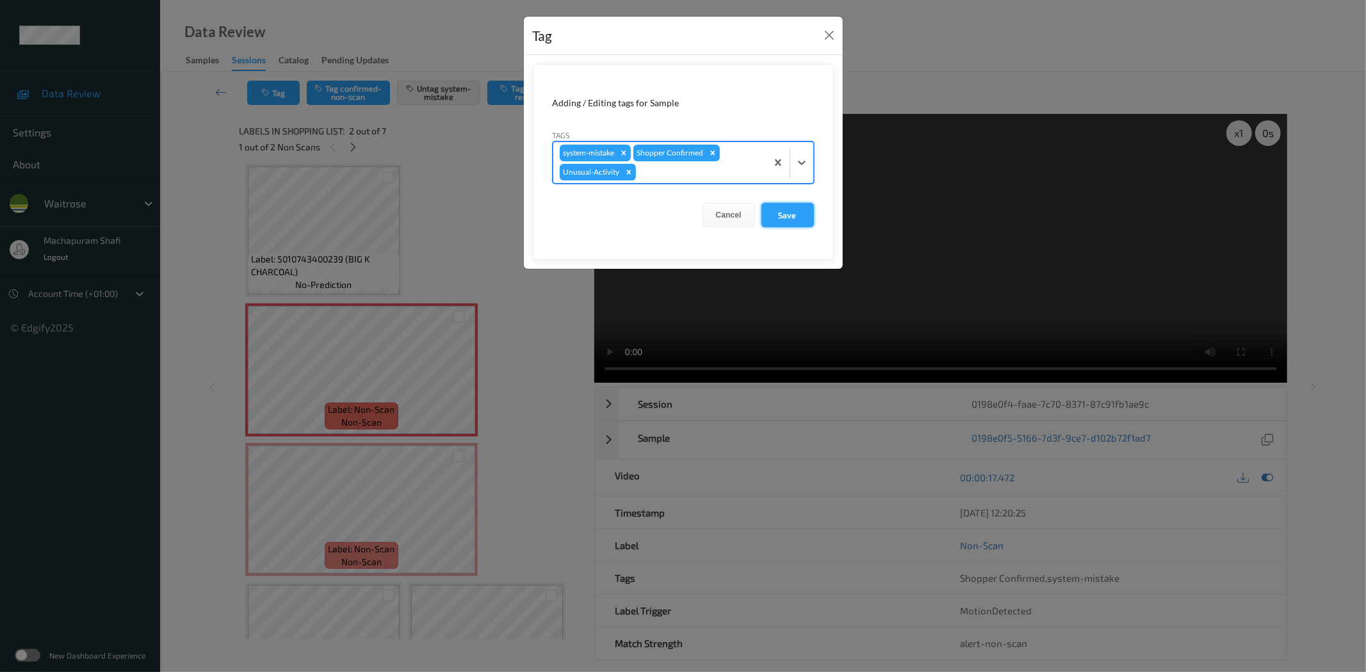
click at [804, 219] on button "Save" at bounding box center [787, 215] width 53 height 24
click at [796, 215] on button "Save" at bounding box center [787, 215] width 53 height 24
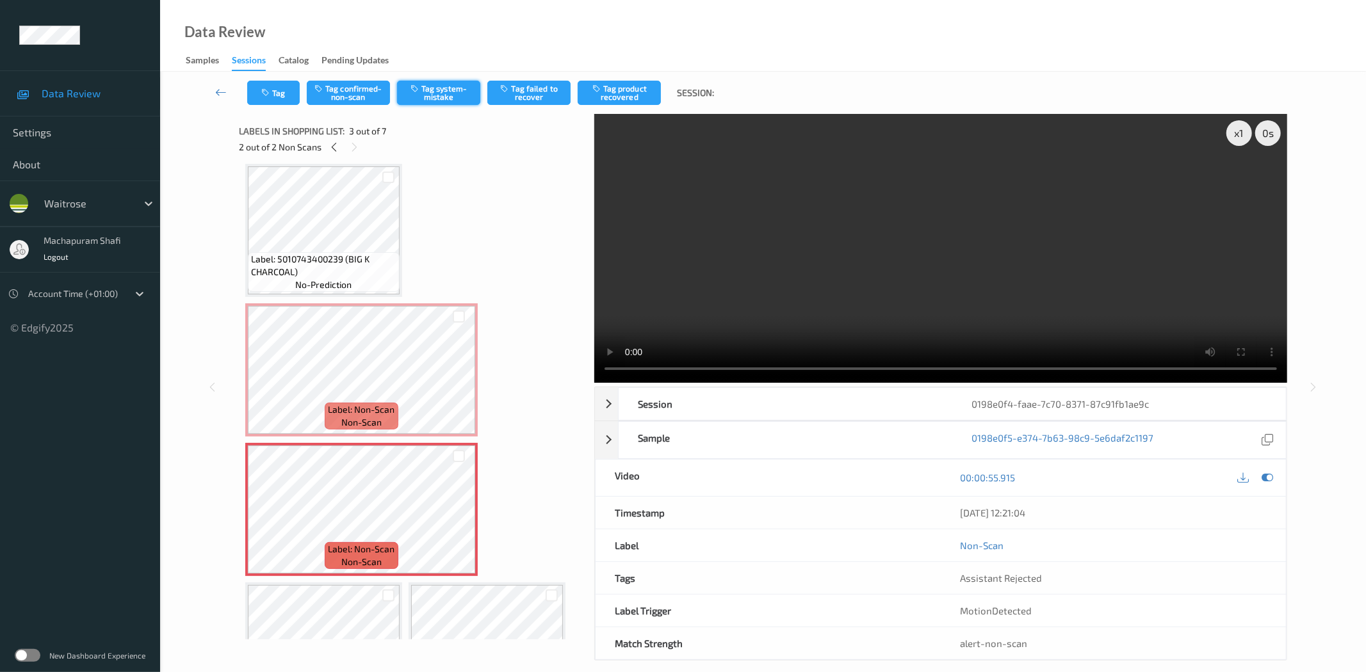
click at [448, 90] on button "Tag system-mistake" at bounding box center [438, 93] width 83 height 24
click at [273, 99] on button "Tag" at bounding box center [273, 93] width 53 height 24
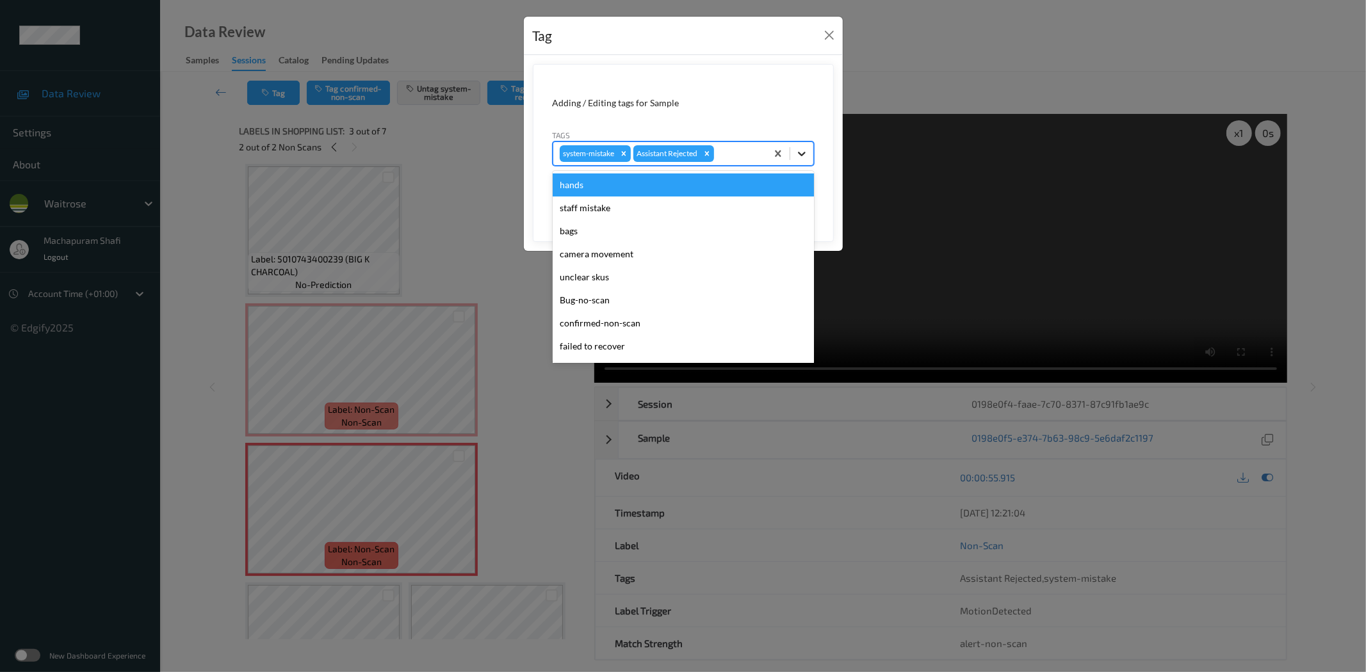
click at [804, 149] on icon at bounding box center [801, 153] width 13 height 13
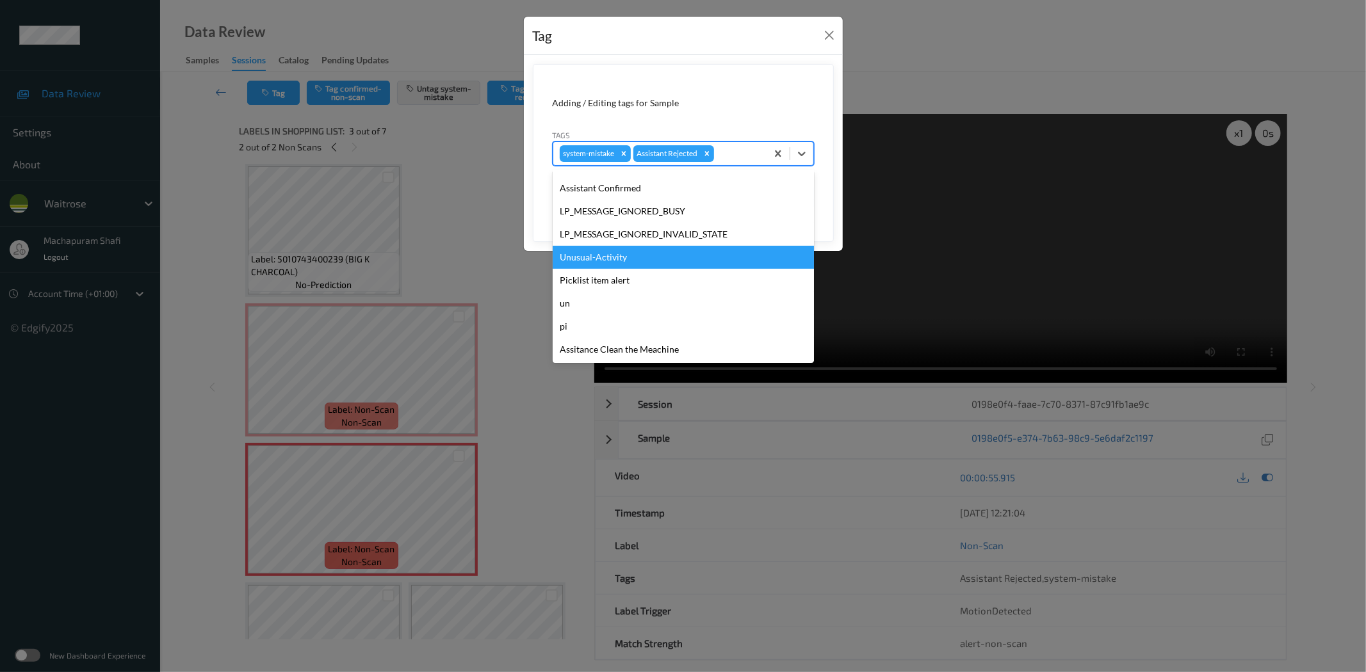
click at [594, 261] on div "Unusual-Activity" at bounding box center [683, 257] width 261 height 23
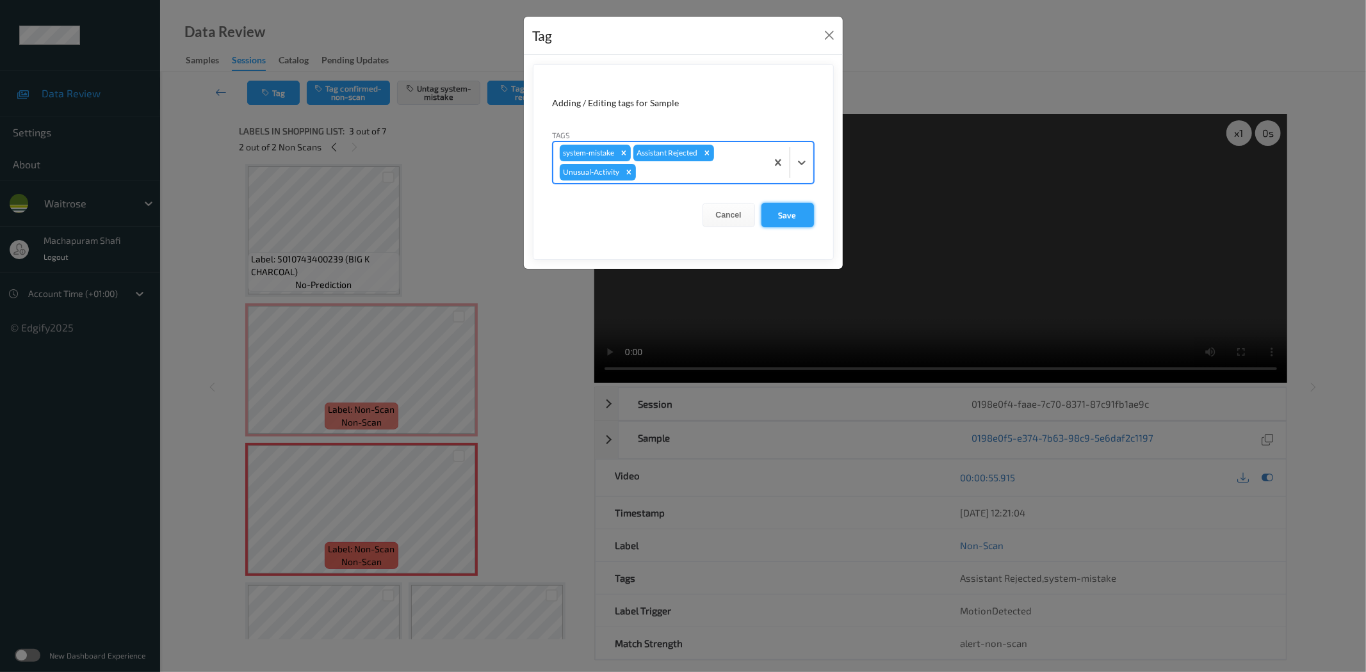
click at [771, 218] on button "Save" at bounding box center [787, 215] width 53 height 24
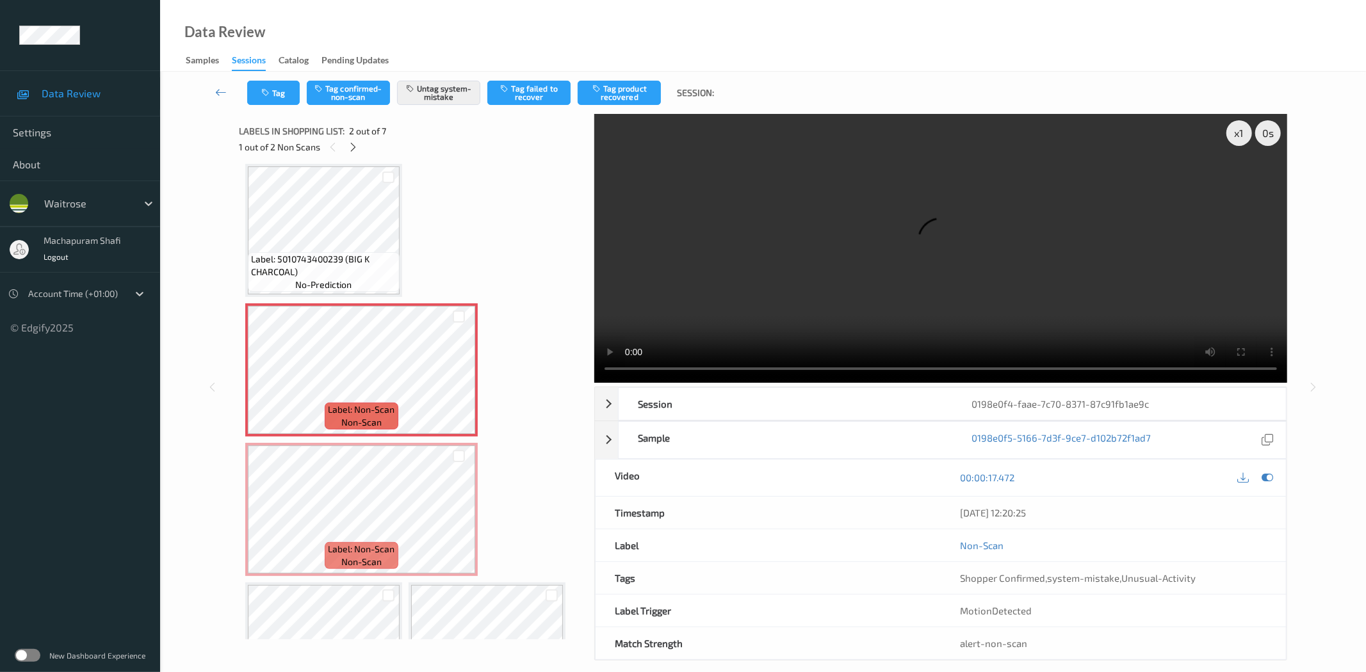
drag, startPoint x: 389, startPoint y: 14, endPoint x: 346, endPoint y: 13, distance: 42.9
click at [389, 14] on div "Data Review Samples Sessions Catalog Pending Updates" at bounding box center [763, 36] width 1206 height 72
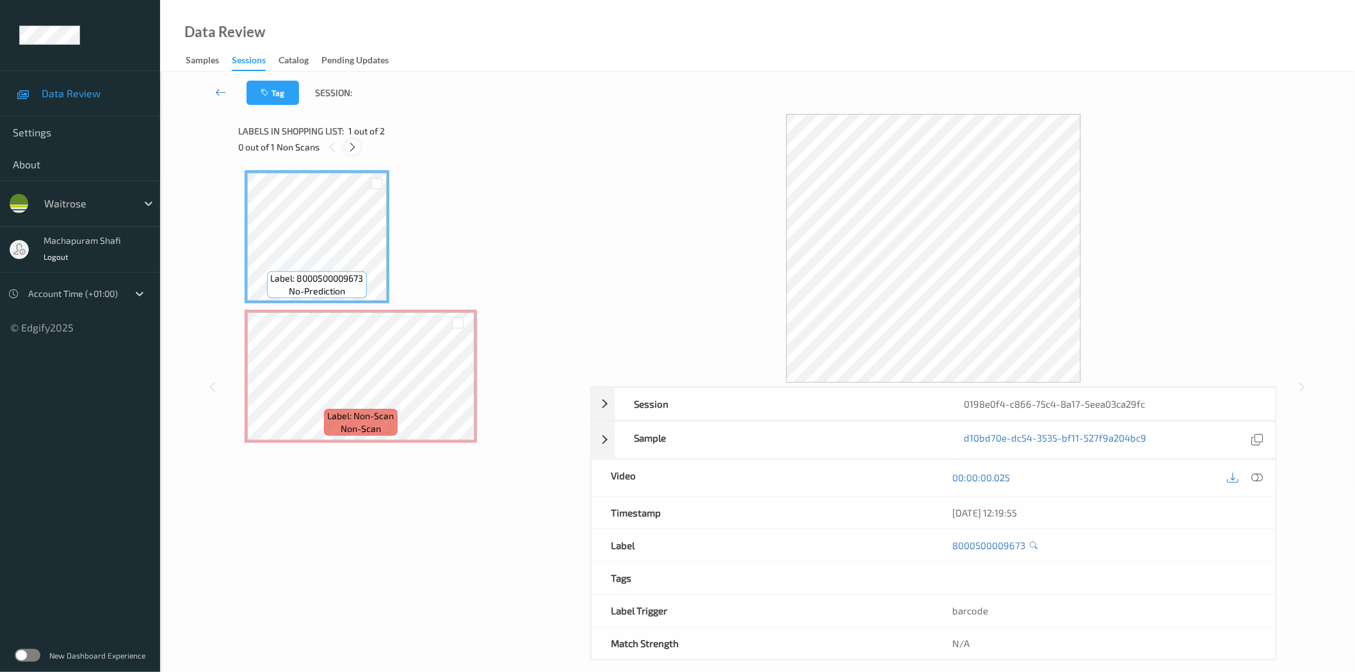
click at [359, 148] on div at bounding box center [353, 147] width 16 height 16
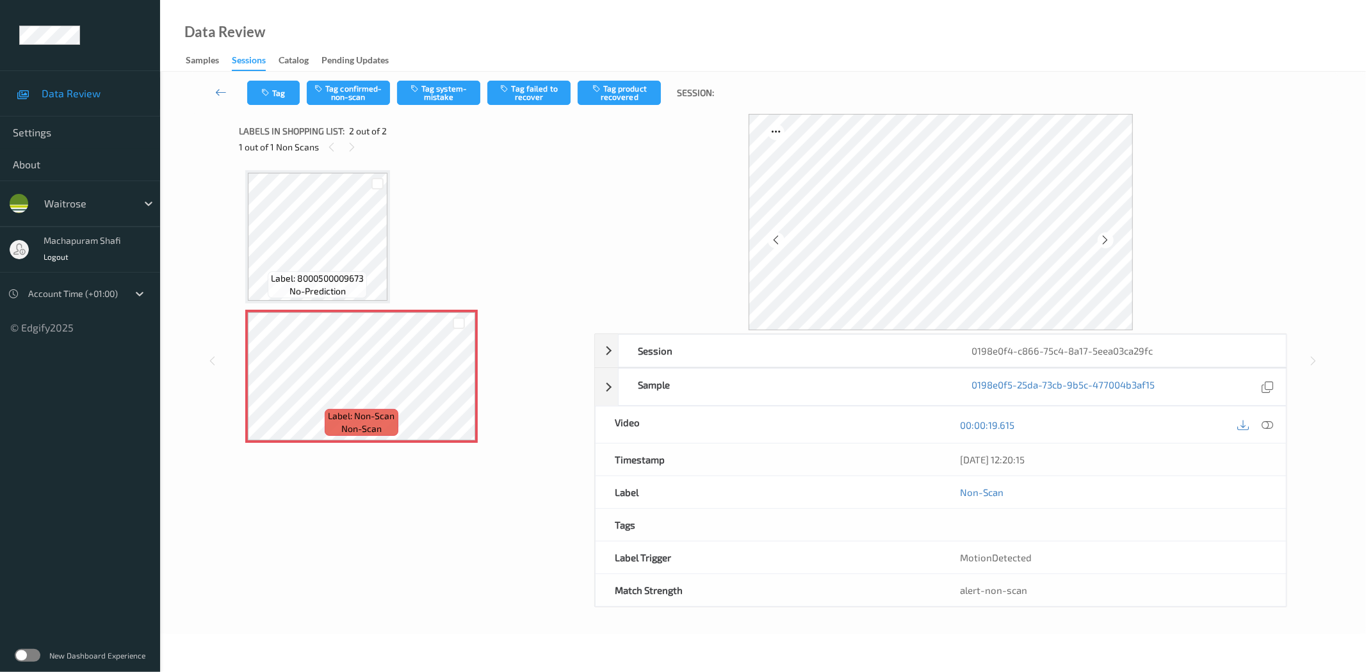
drag, startPoint x: 1270, startPoint y: 426, endPoint x: 1202, endPoint y: 409, distance: 70.7
click at [1270, 426] on icon at bounding box center [1268, 425] width 12 height 12
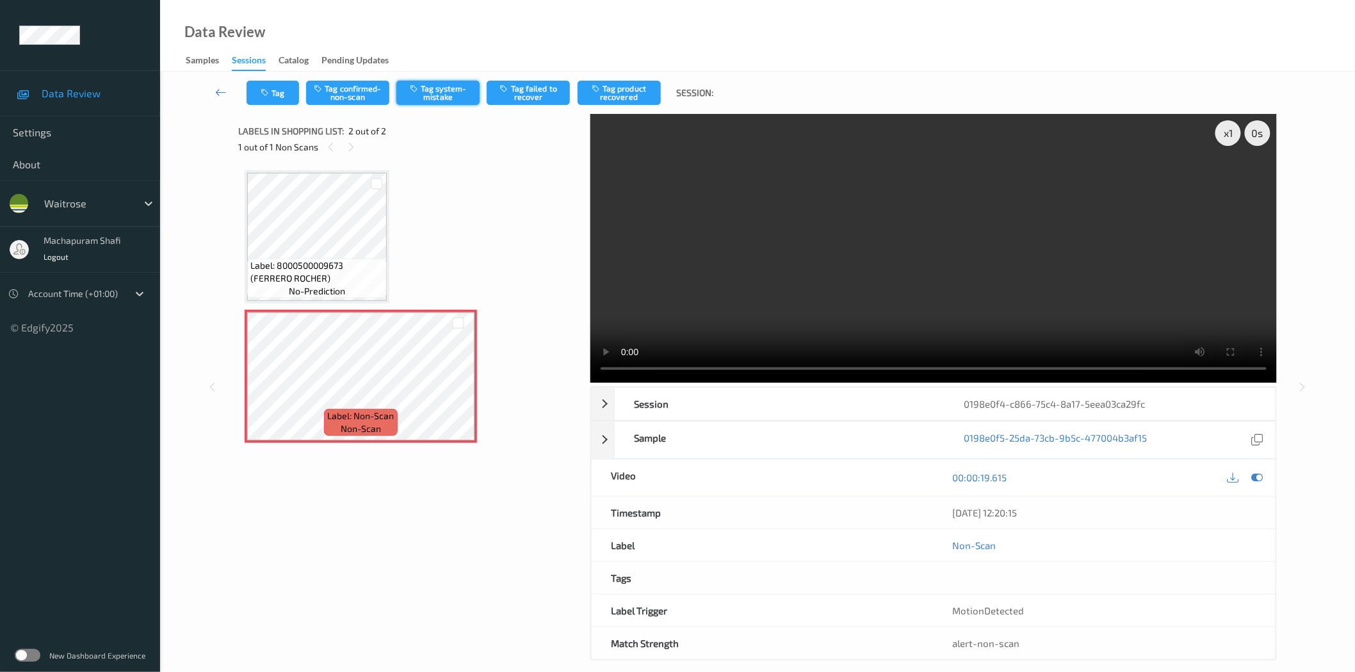
click at [416, 99] on button "Tag system-mistake" at bounding box center [437, 93] width 83 height 24
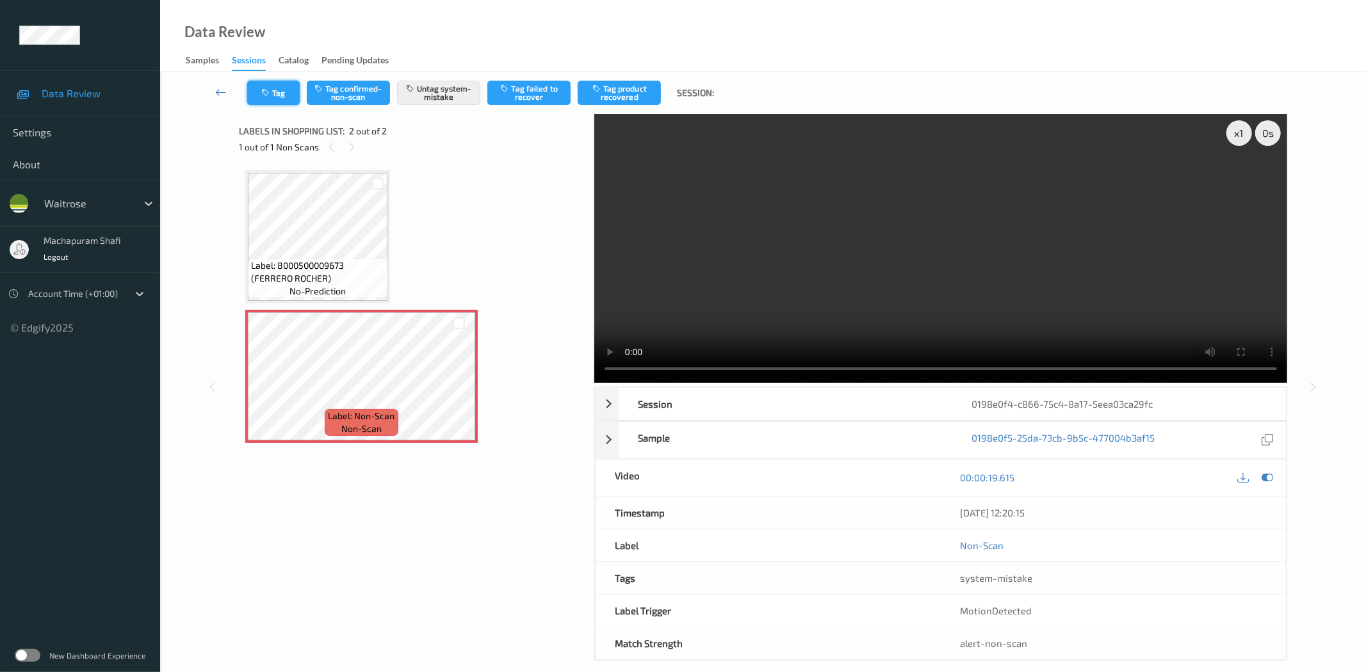
click at [264, 96] on icon "button" at bounding box center [266, 92] width 11 height 9
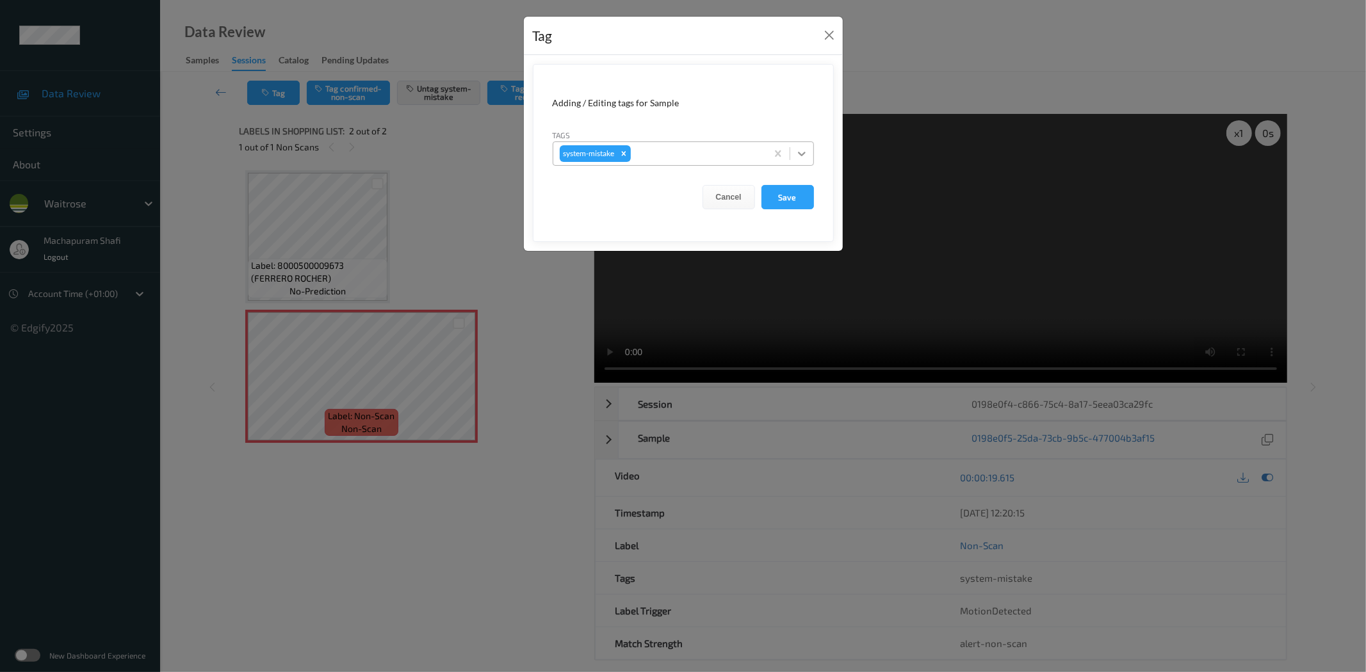
drag, startPoint x: 797, startPoint y: 145, endPoint x: 772, endPoint y: 158, distance: 28.4
click at [798, 146] on div at bounding box center [801, 153] width 23 height 23
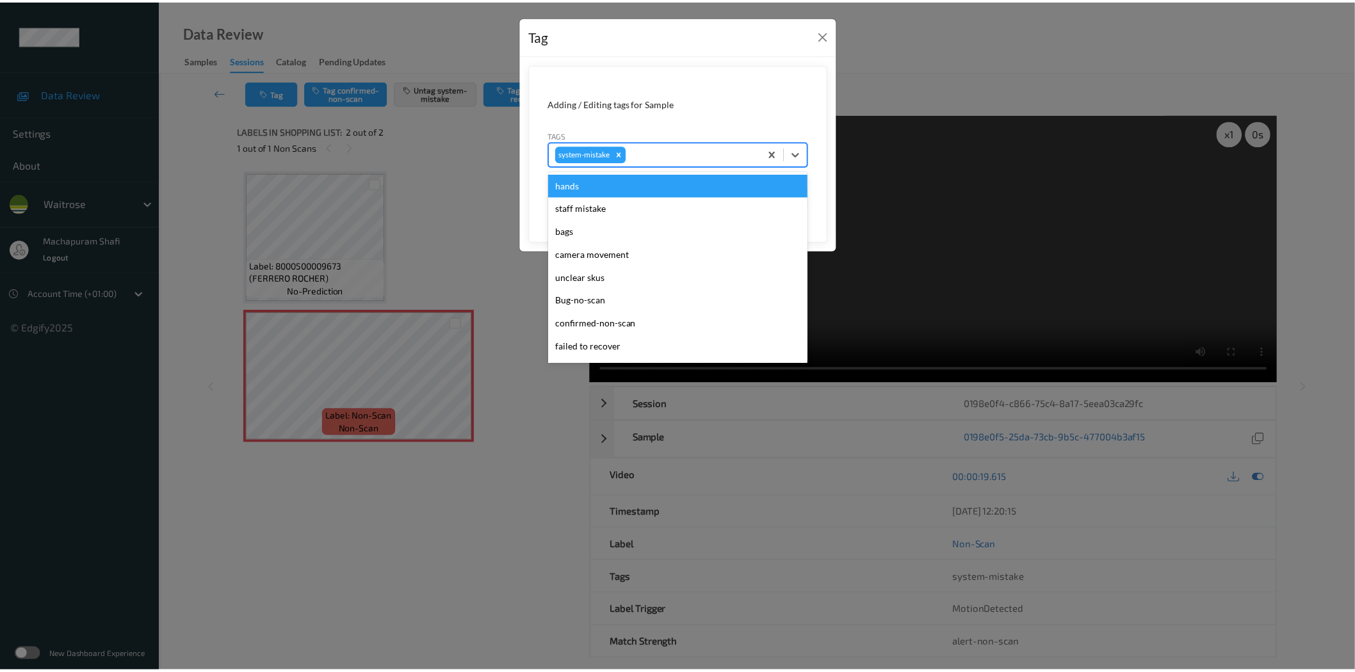
scroll to position [296, 0]
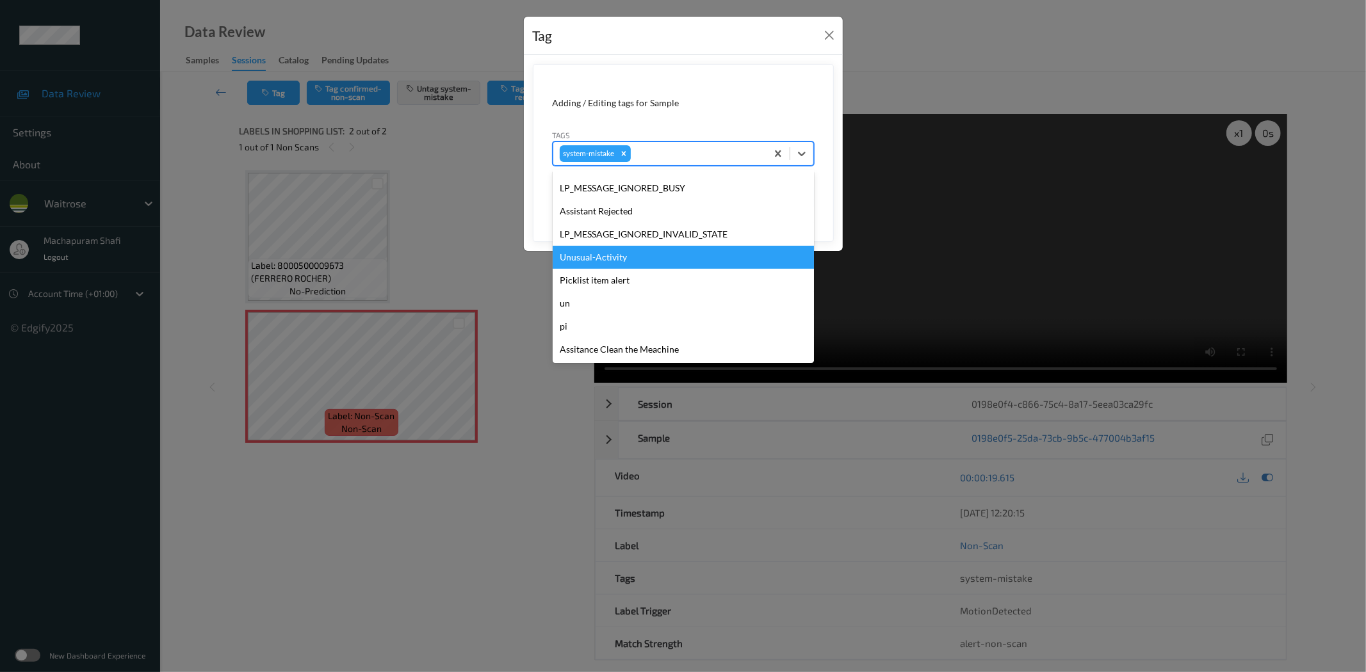
click at [606, 254] on div "Unusual-Activity" at bounding box center [683, 257] width 261 height 23
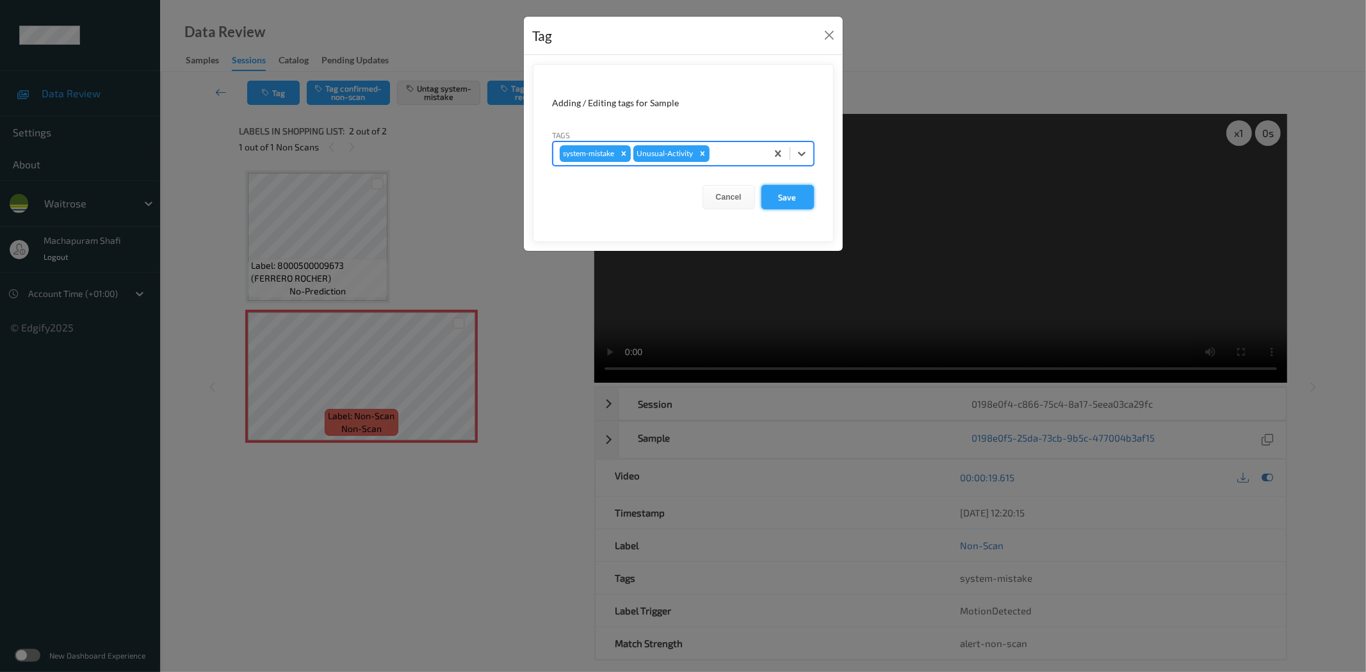
click at [792, 192] on button "Save" at bounding box center [787, 197] width 53 height 24
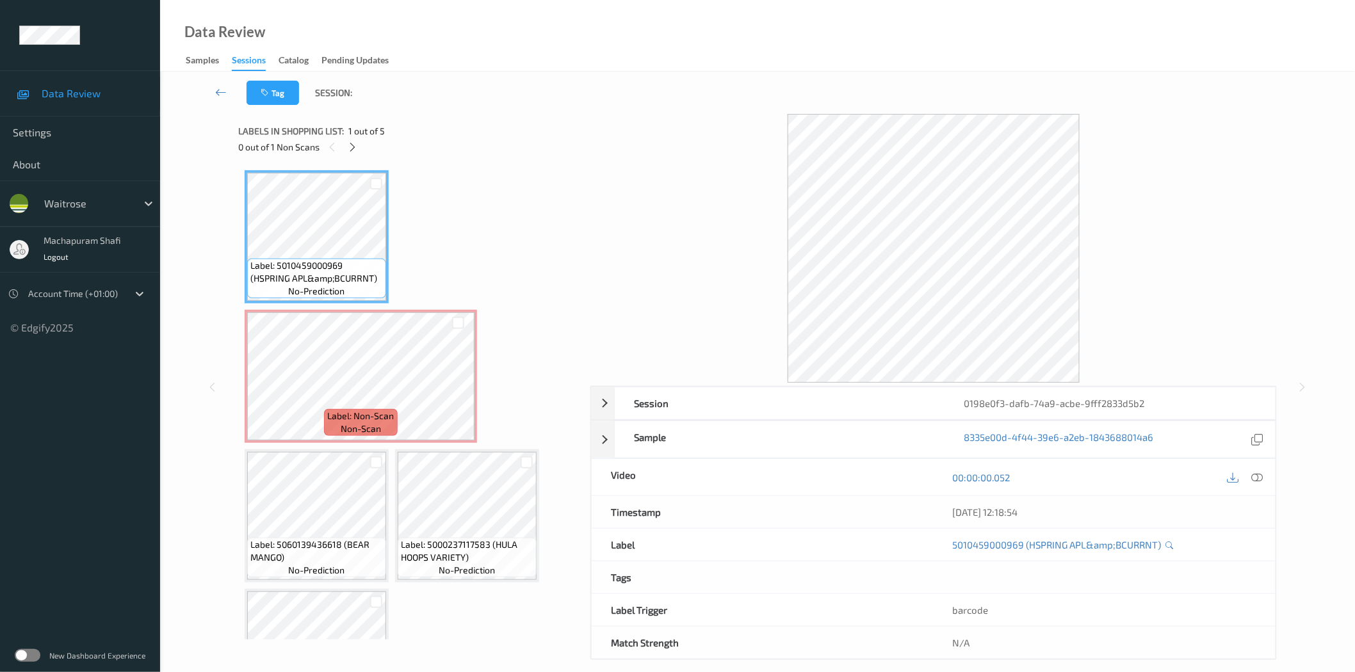
click at [352, 137] on span "1 out of 5" at bounding box center [366, 131] width 37 height 13
click at [350, 145] on icon at bounding box center [352, 148] width 11 height 12
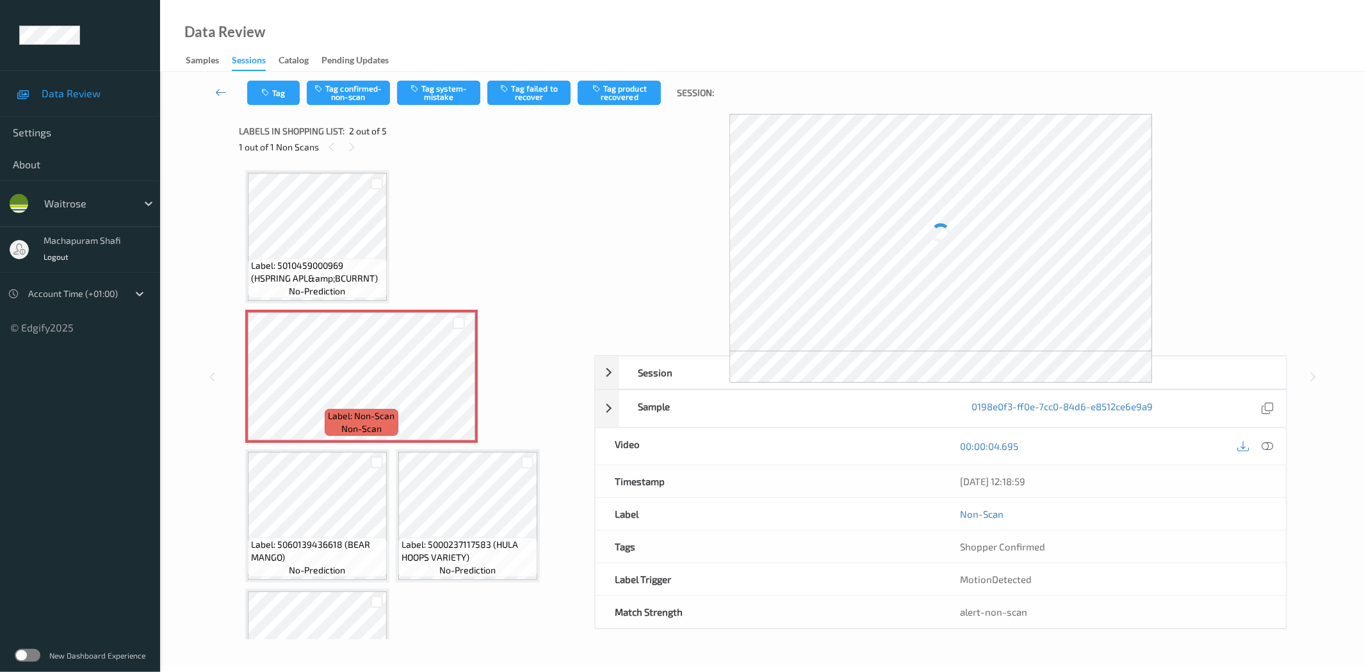
scroll to position [6, 0]
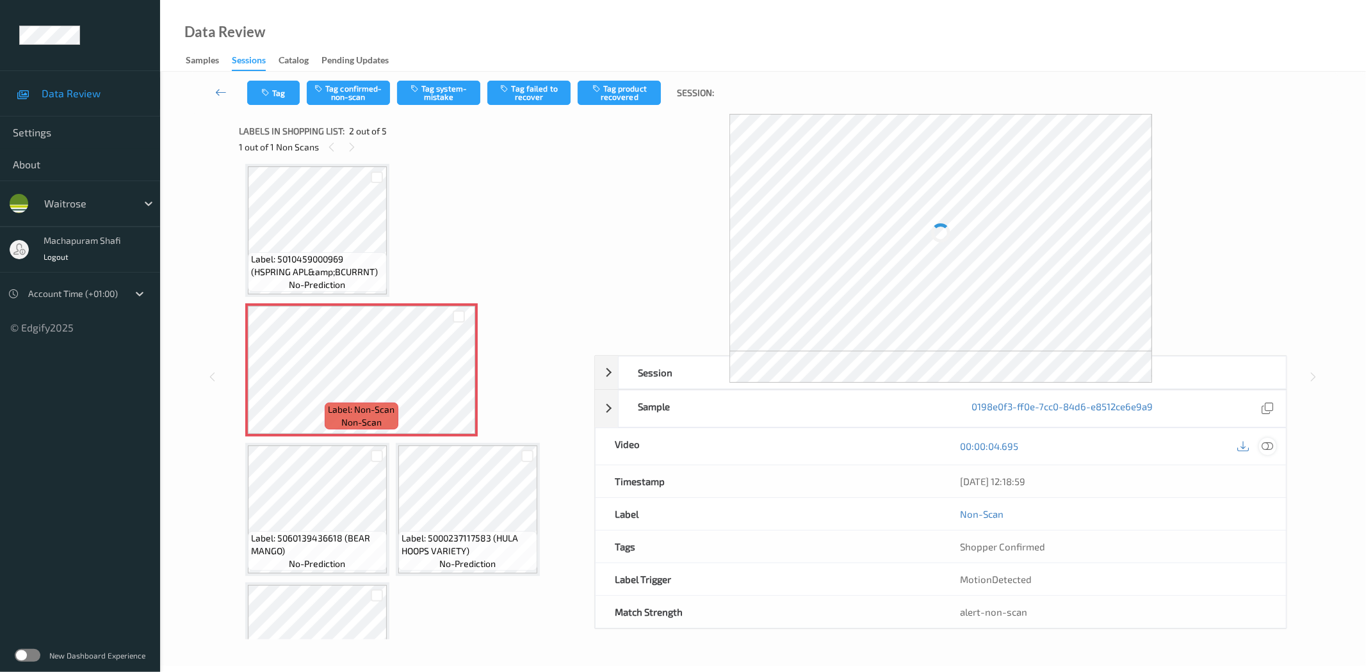
click at [1269, 444] on icon at bounding box center [1268, 447] width 12 height 12
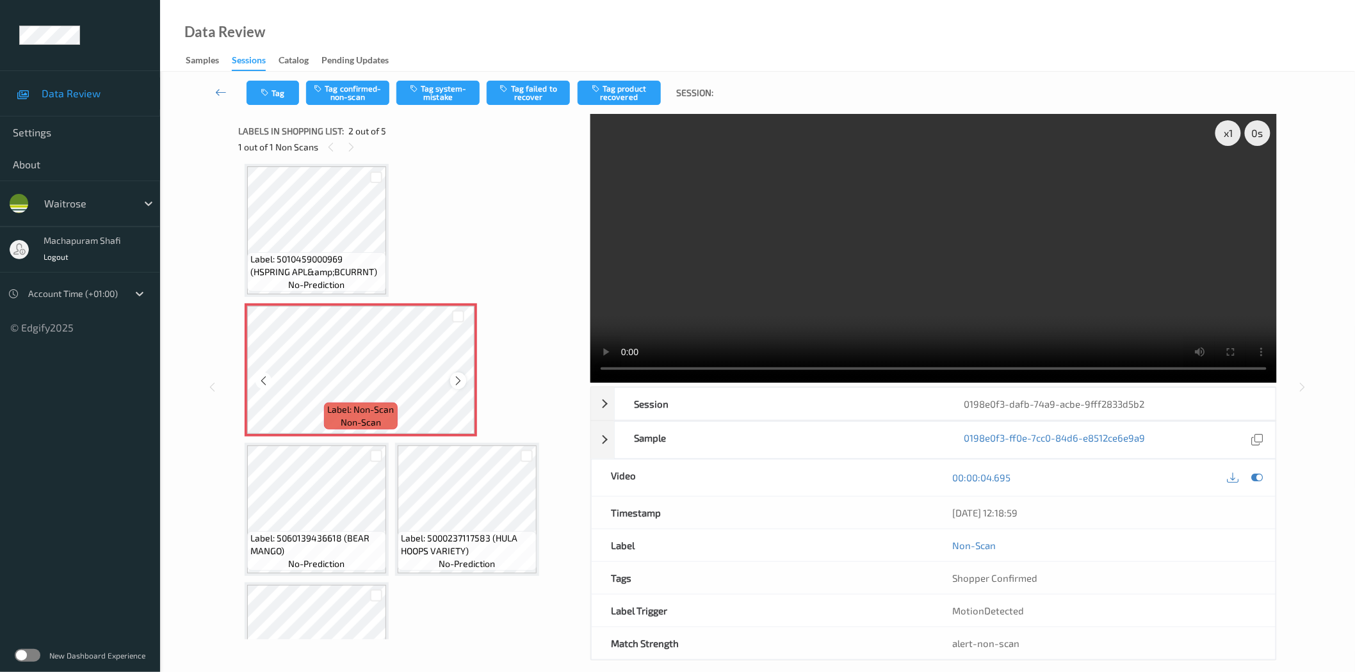
click at [453, 380] on icon at bounding box center [458, 381] width 11 height 12
click at [433, 97] on button "Tag system-mistake" at bounding box center [437, 93] width 83 height 24
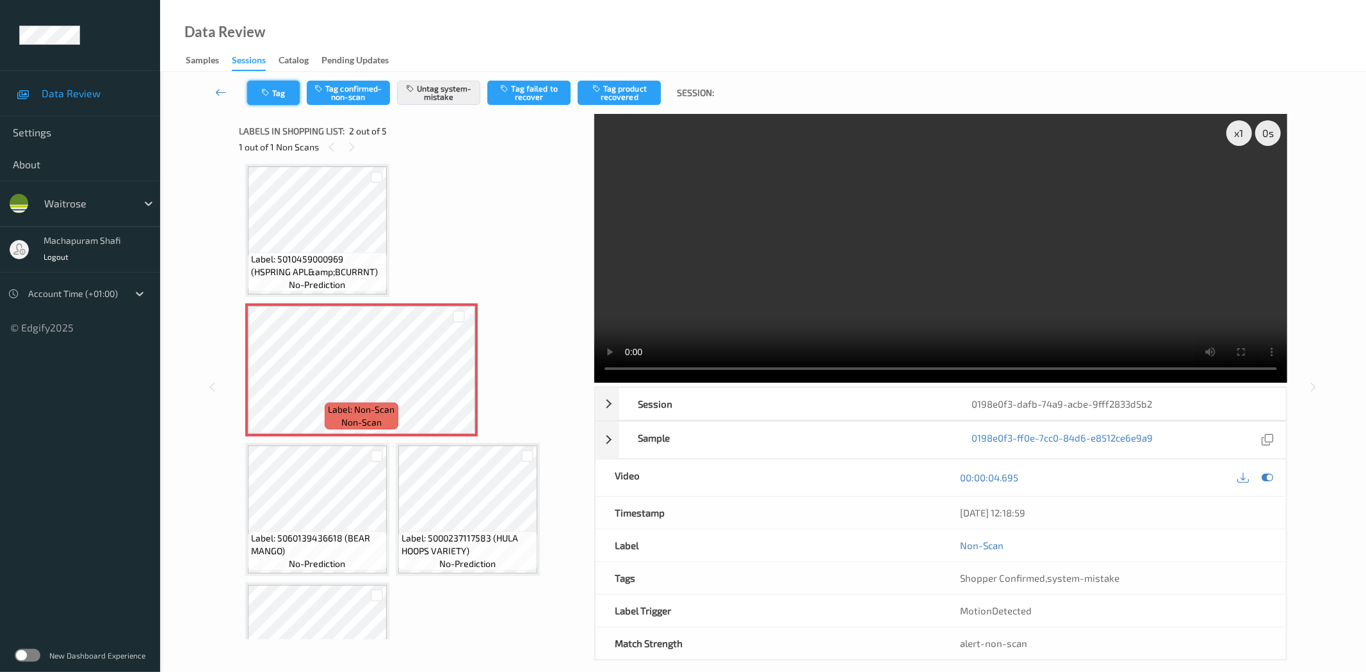
click at [261, 92] on icon "button" at bounding box center [266, 92] width 11 height 9
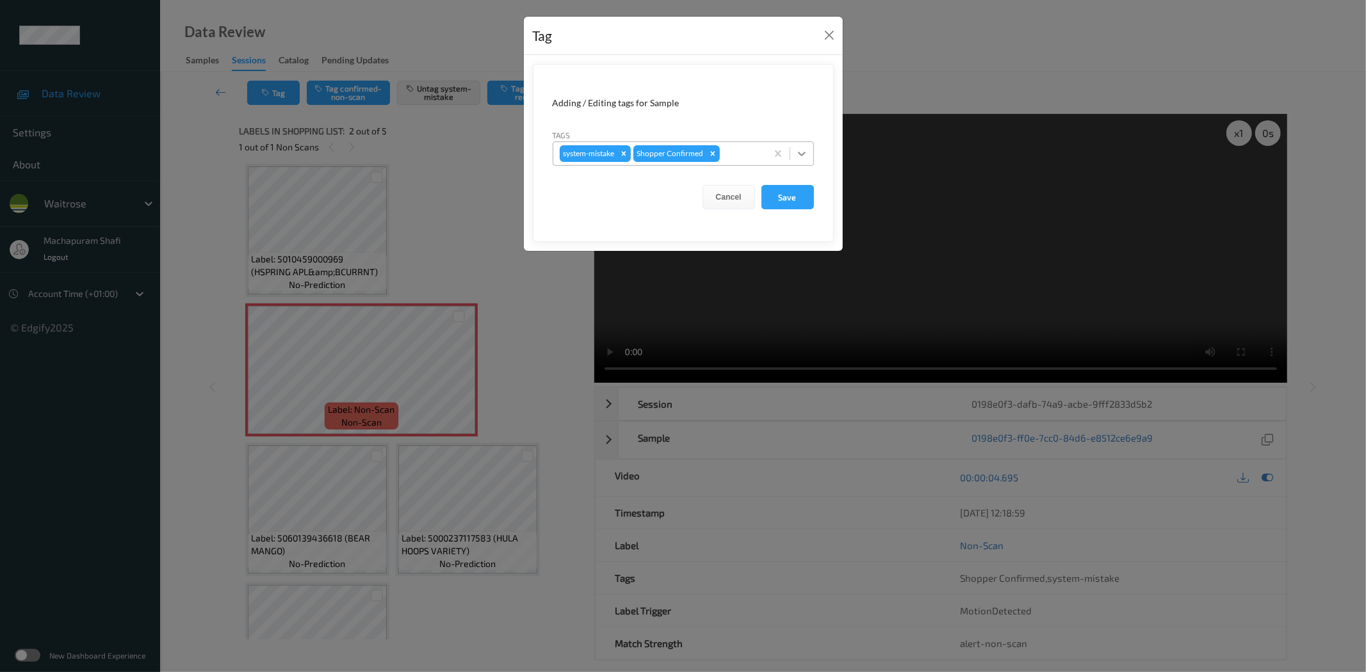
click at [805, 154] on icon at bounding box center [801, 153] width 13 height 13
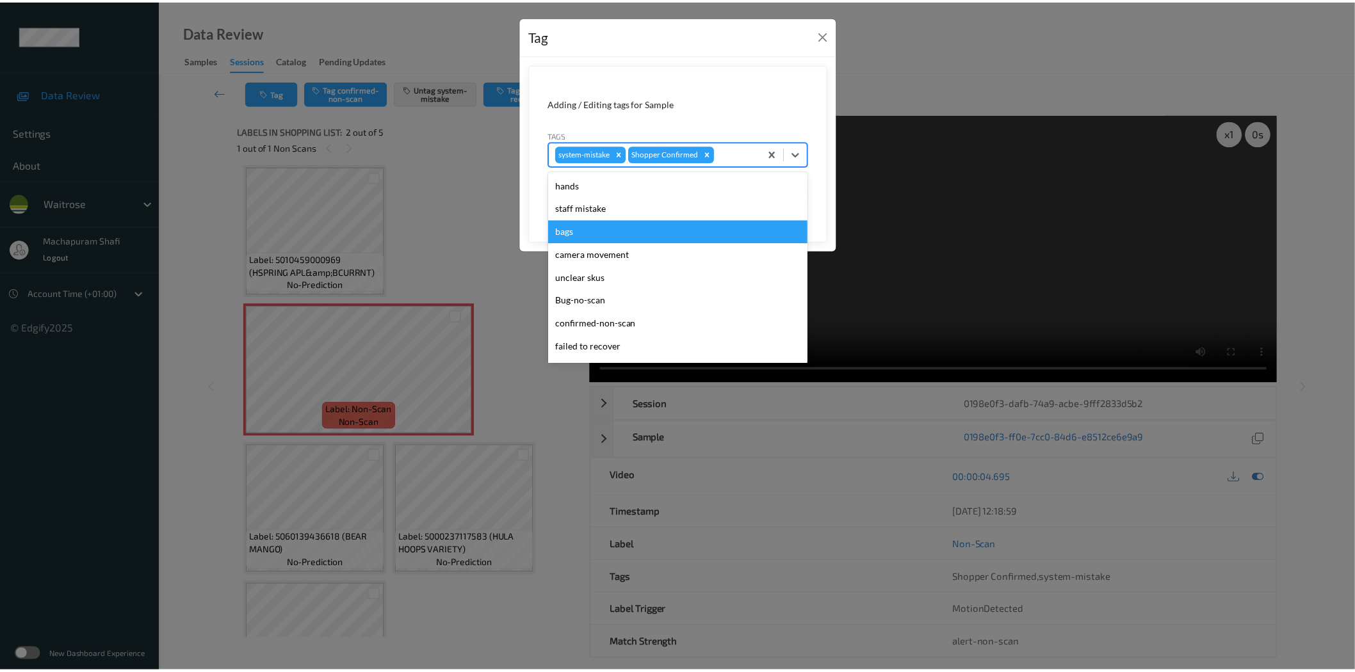
scroll to position [273, 0]
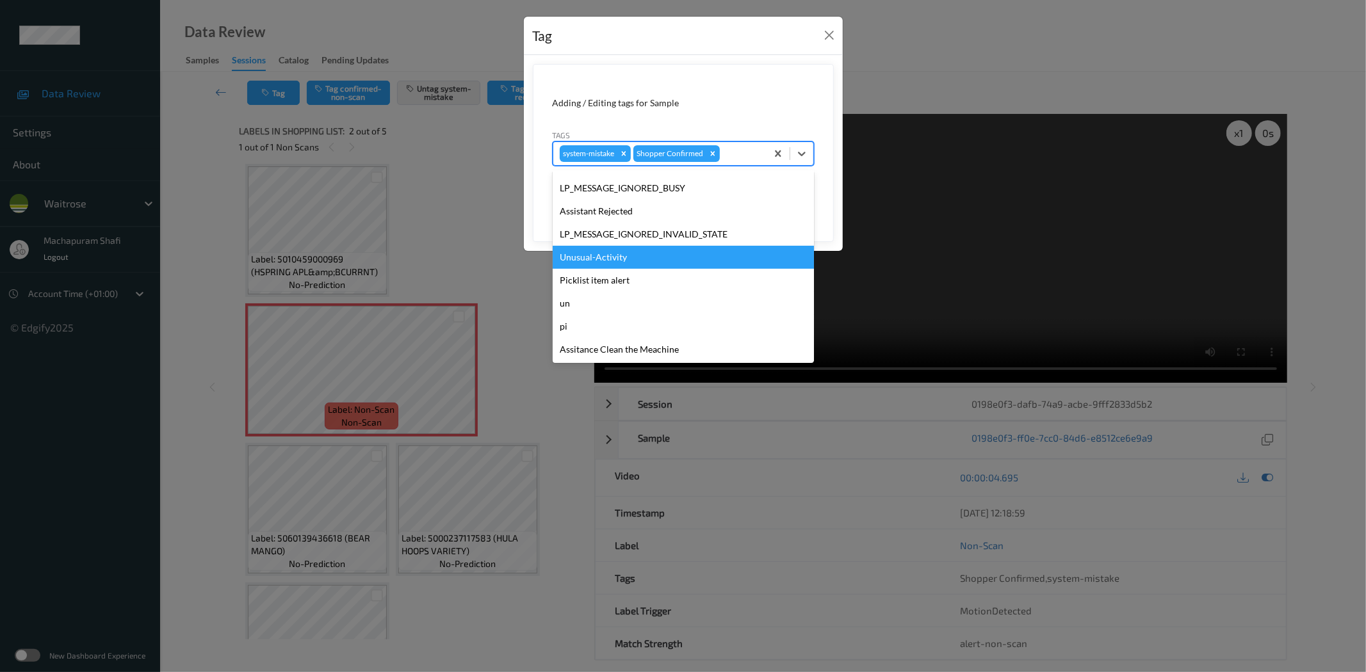
click at [588, 259] on div "Unusual-Activity" at bounding box center [683, 257] width 261 height 23
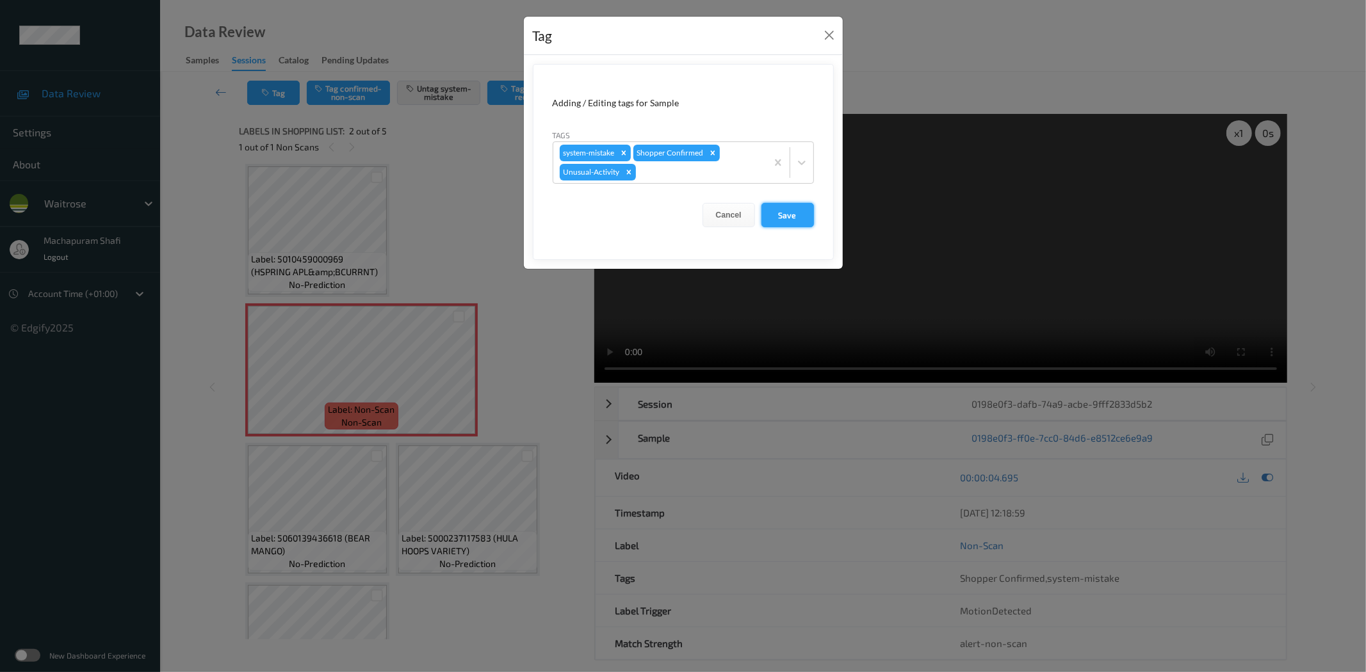
click at [781, 216] on button "Save" at bounding box center [787, 215] width 53 height 24
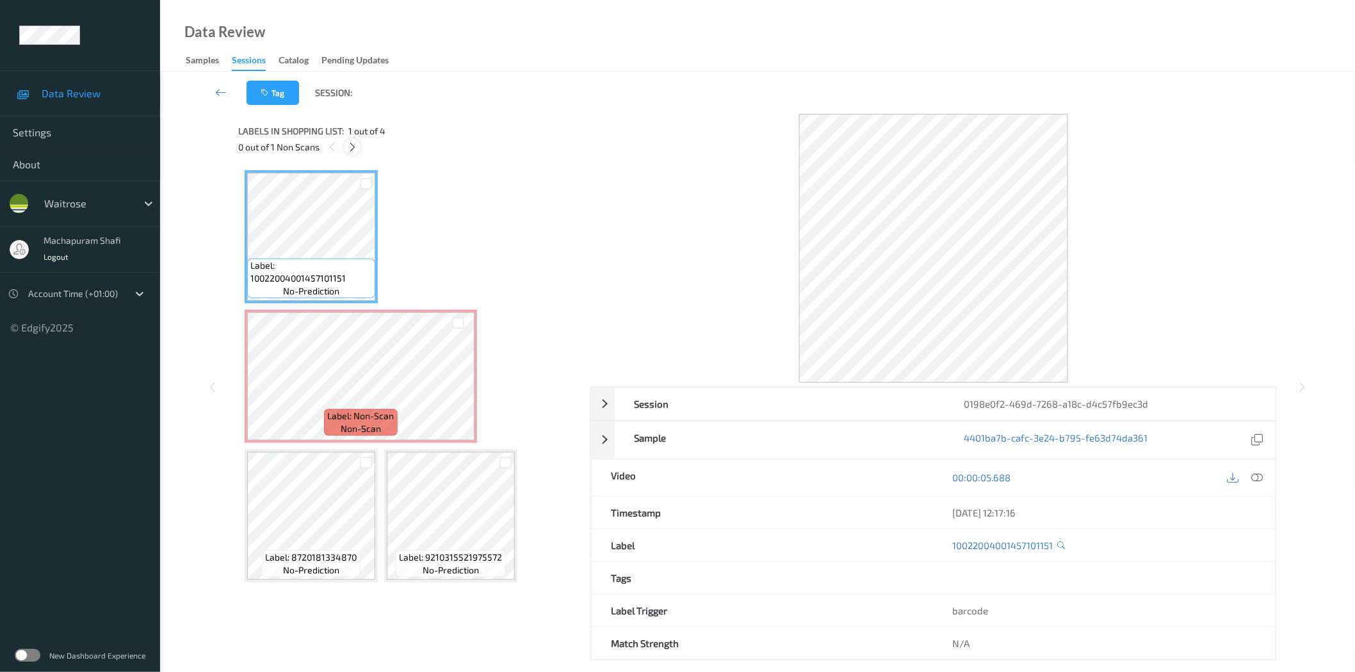
click at [354, 145] on icon at bounding box center [352, 148] width 11 height 12
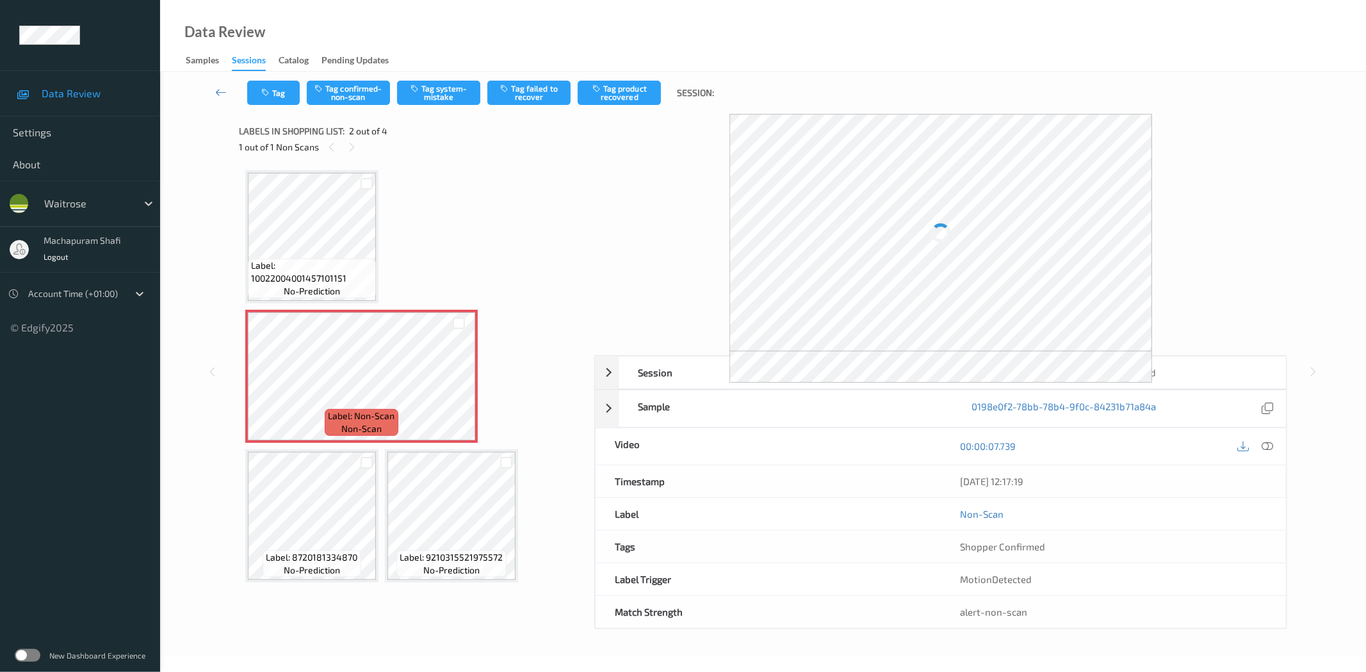
click at [1273, 444] on div at bounding box center [1267, 446] width 17 height 17
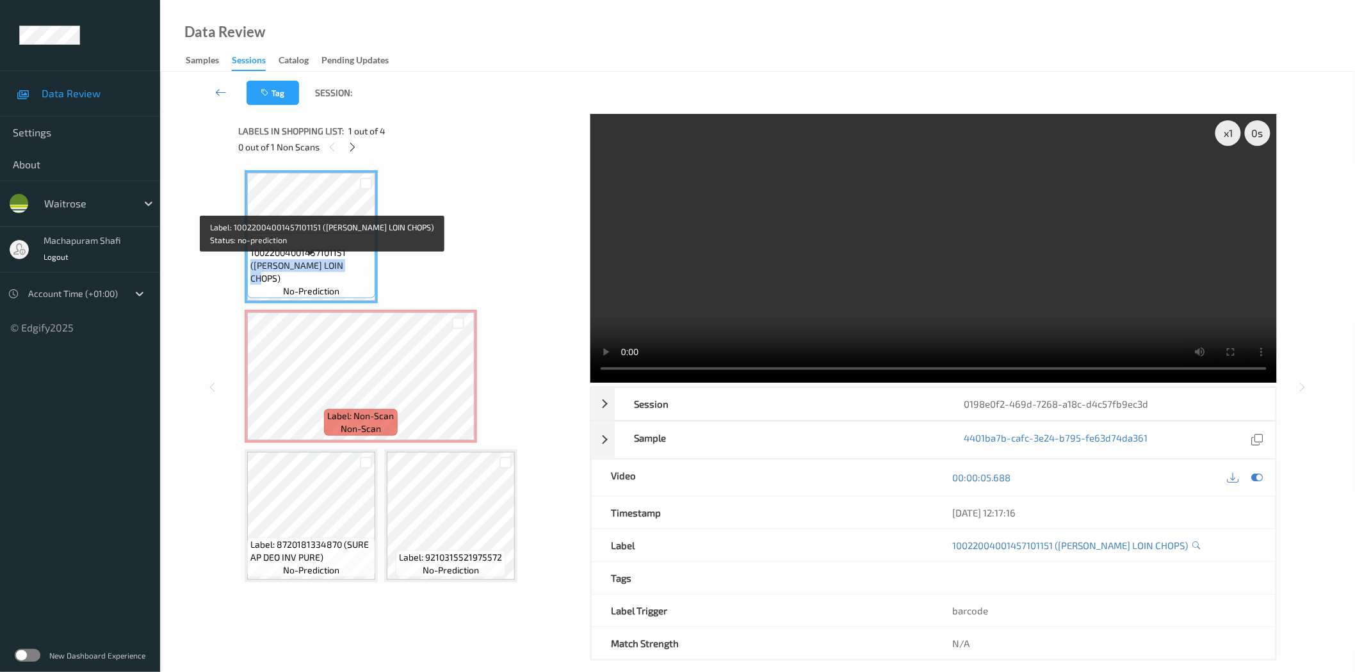
drag, startPoint x: 248, startPoint y: 282, endPoint x: 355, endPoint y: 279, distance: 106.3
click at [355, 279] on div "Label: 10022004001457101151 (BRIT LAMB LOIN CHOPS) no-prediction" at bounding box center [311, 265] width 128 height 65
copy span "(BRIT LAMB LOIN CHOPS)"
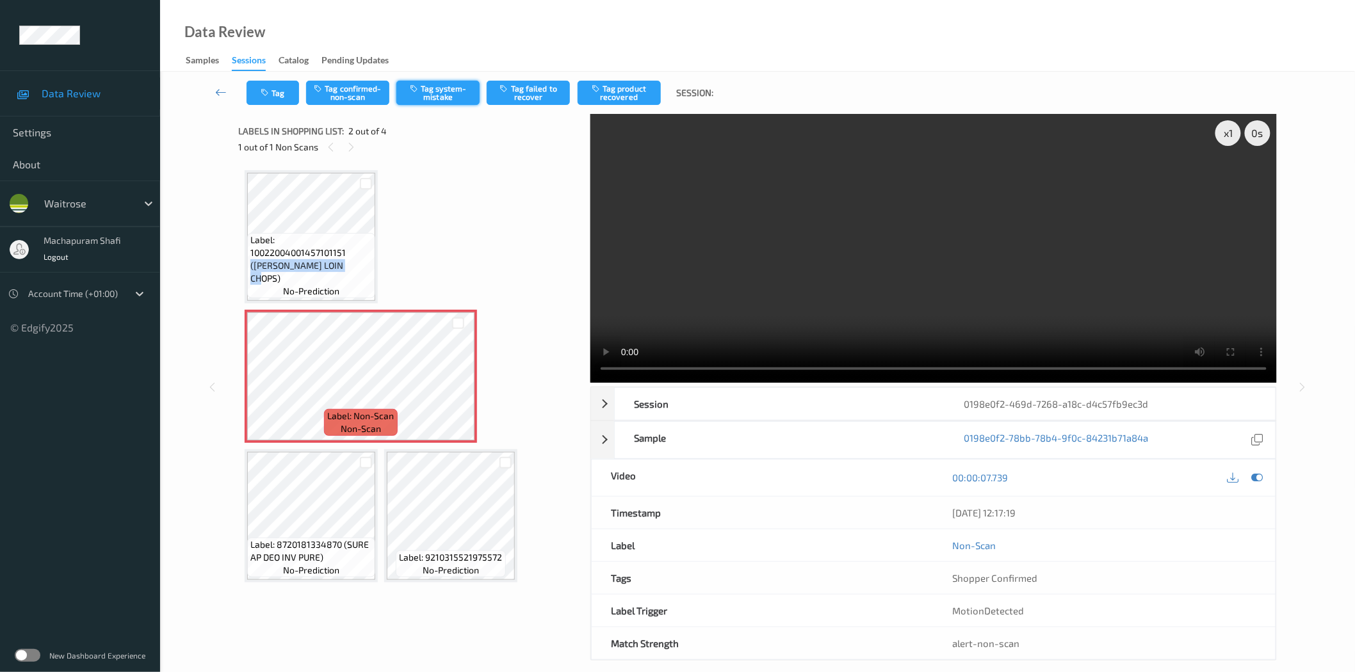
click at [434, 86] on button "Tag system-mistake" at bounding box center [437, 93] width 83 height 24
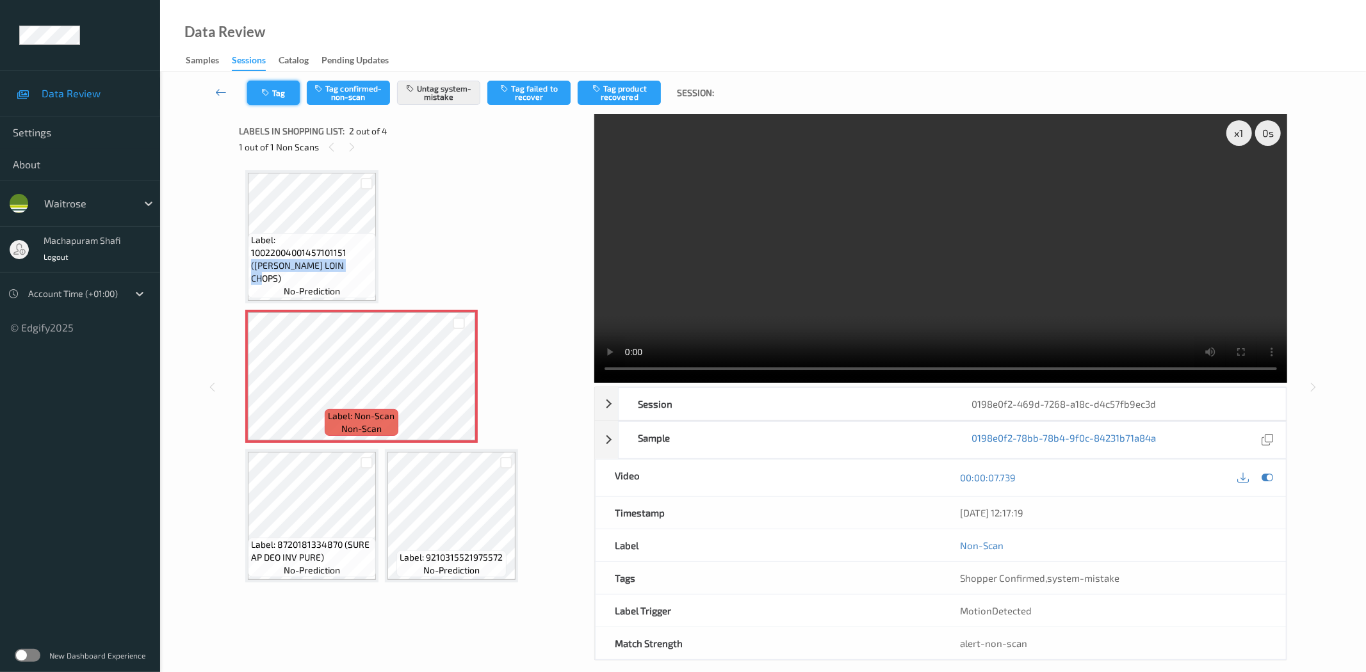
click at [259, 93] on button "Tag" at bounding box center [273, 93] width 53 height 24
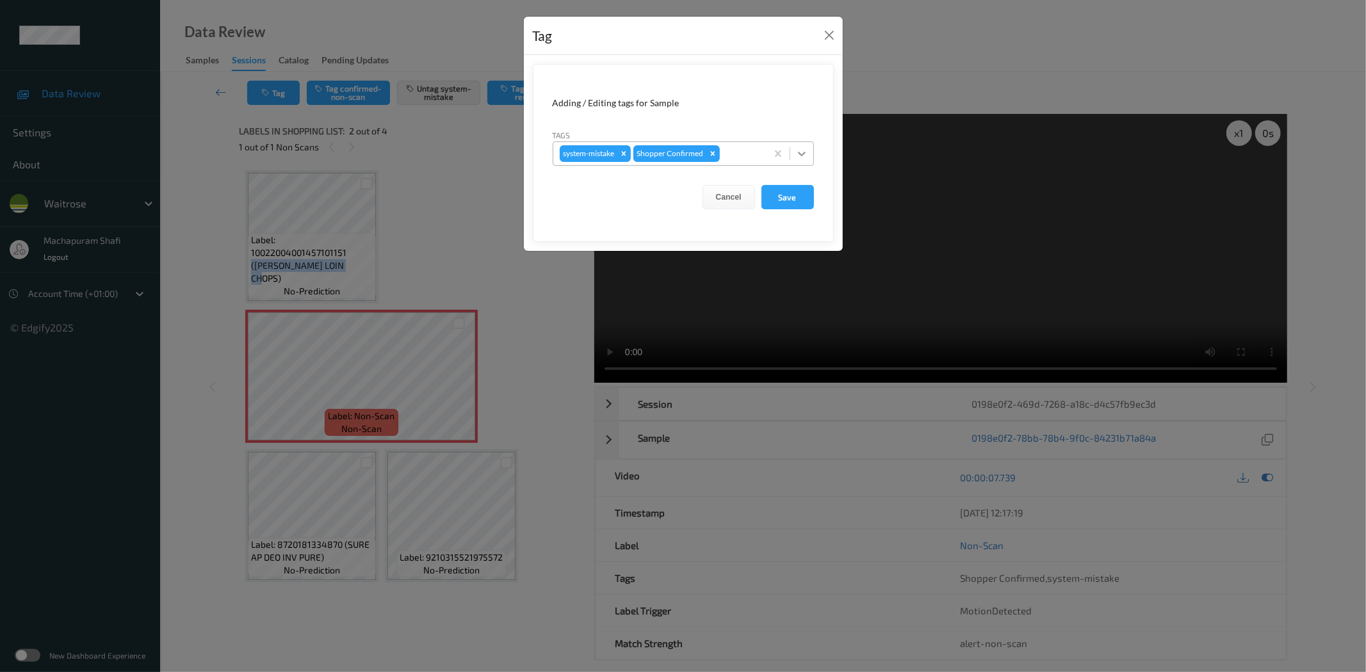
click at [803, 144] on div at bounding box center [801, 153] width 23 height 23
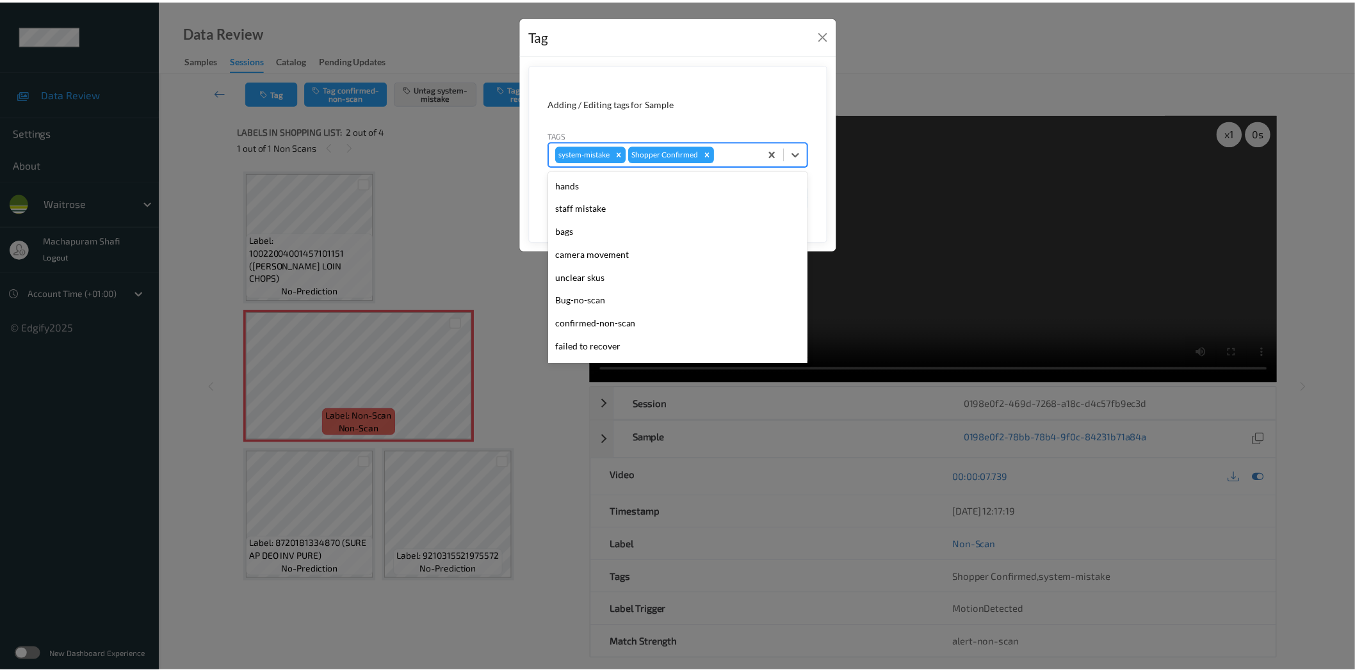
scroll to position [273, 0]
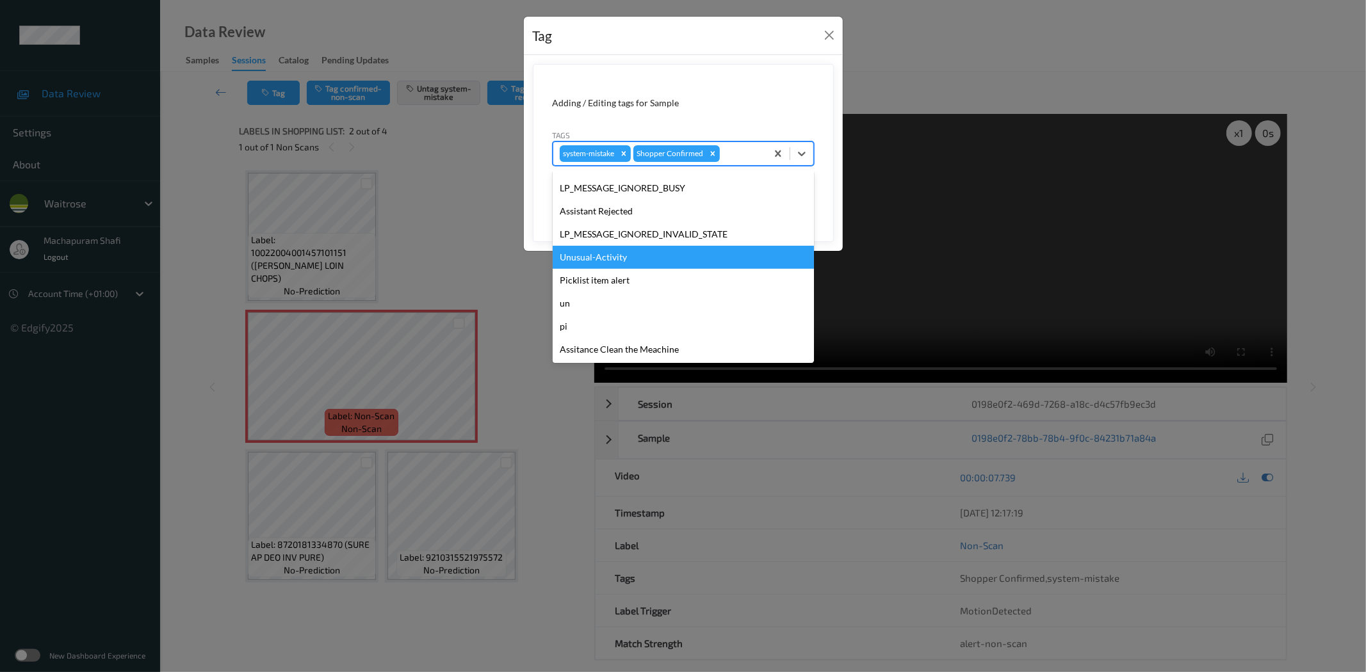
click at [619, 261] on div "Unusual-Activity" at bounding box center [683, 257] width 261 height 23
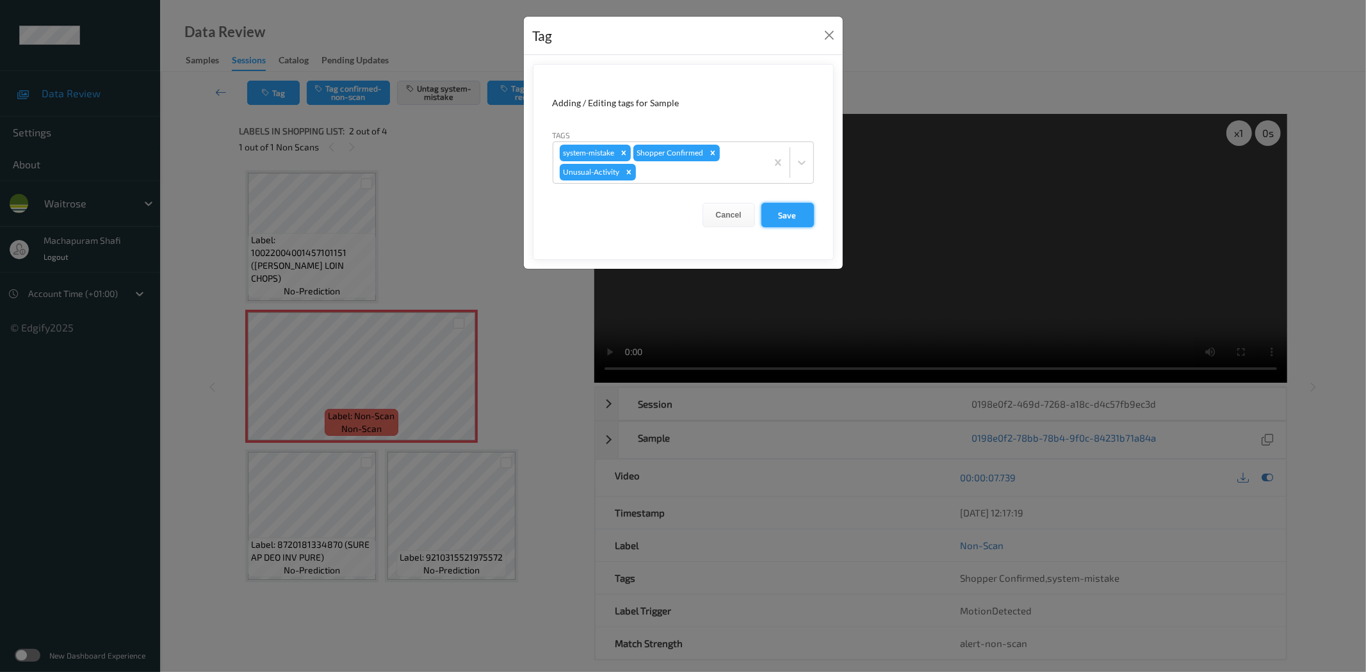
click at [783, 220] on button "Save" at bounding box center [787, 215] width 53 height 24
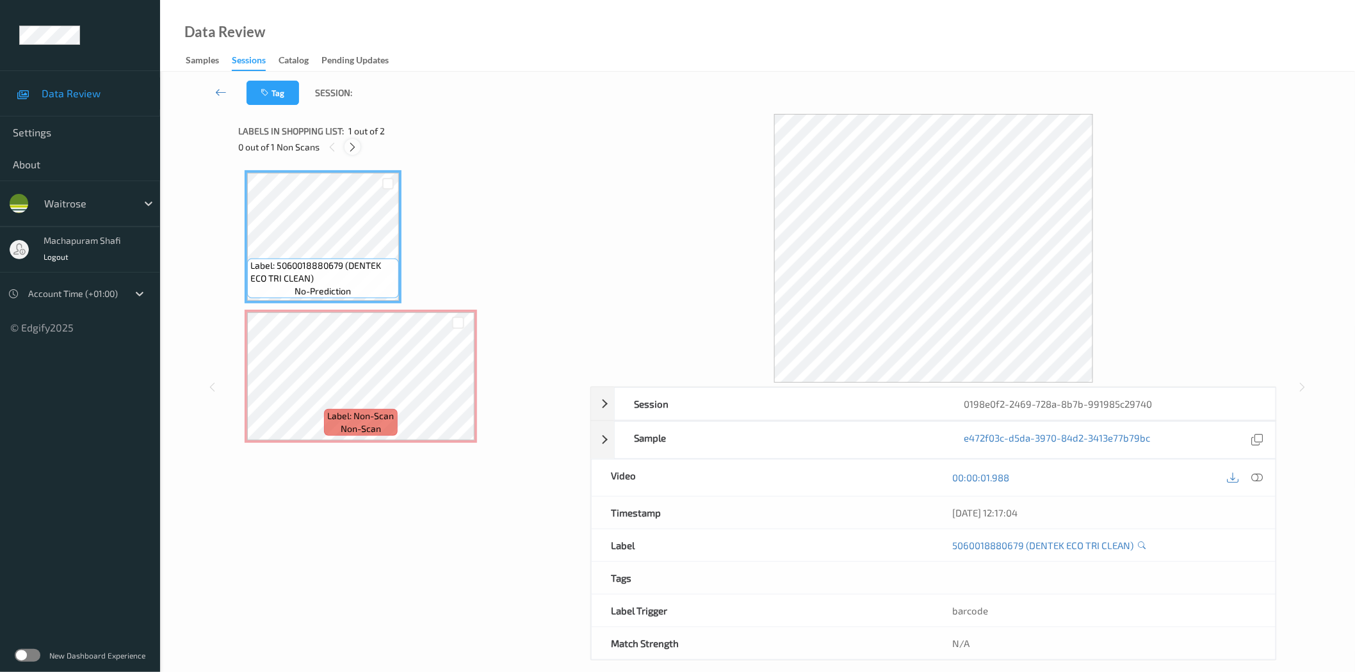
click at [356, 146] on icon at bounding box center [352, 148] width 11 height 12
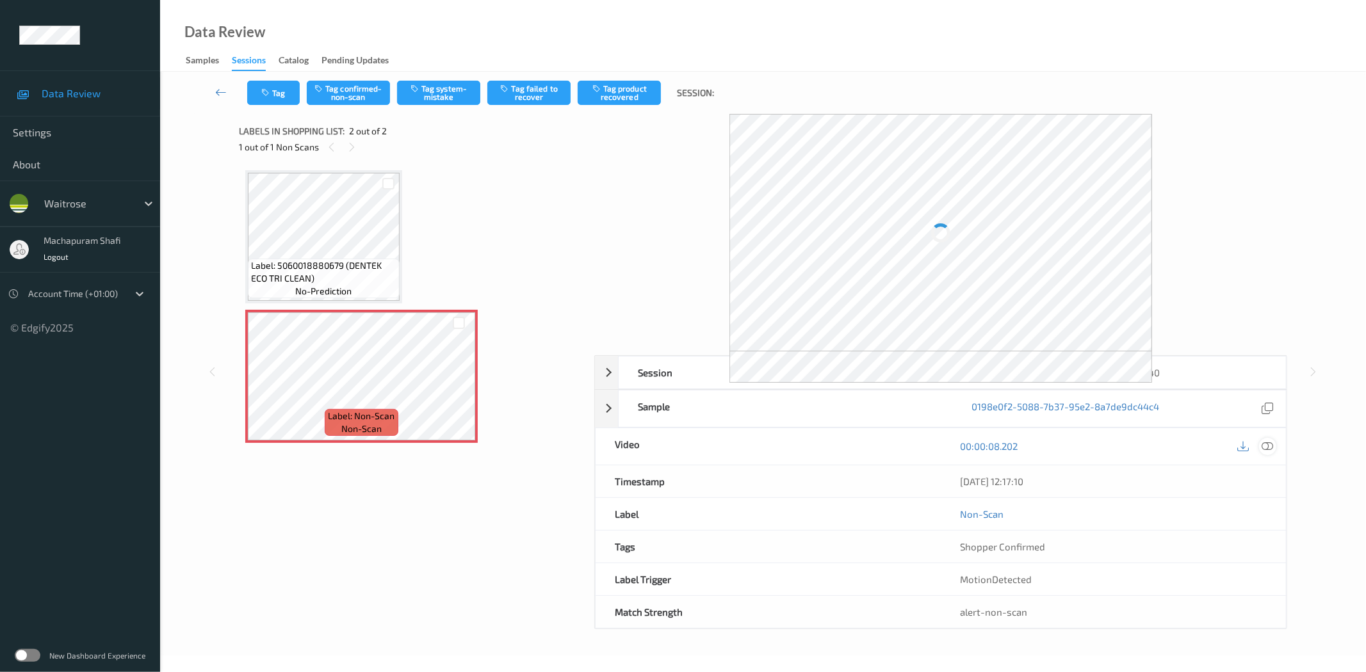
click at [1269, 446] on icon at bounding box center [1268, 447] width 12 height 12
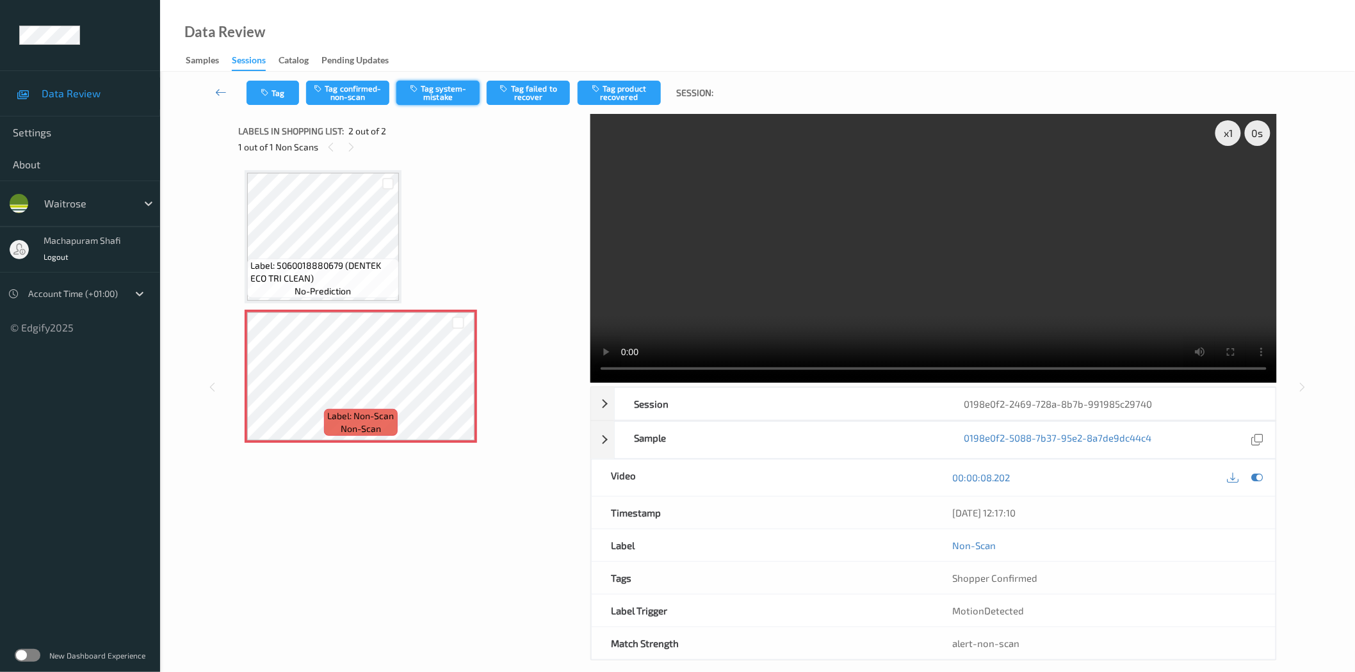
click at [421, 95] on button "Tag system-mistake" at bounding box center [437, 93] width 83 height 24
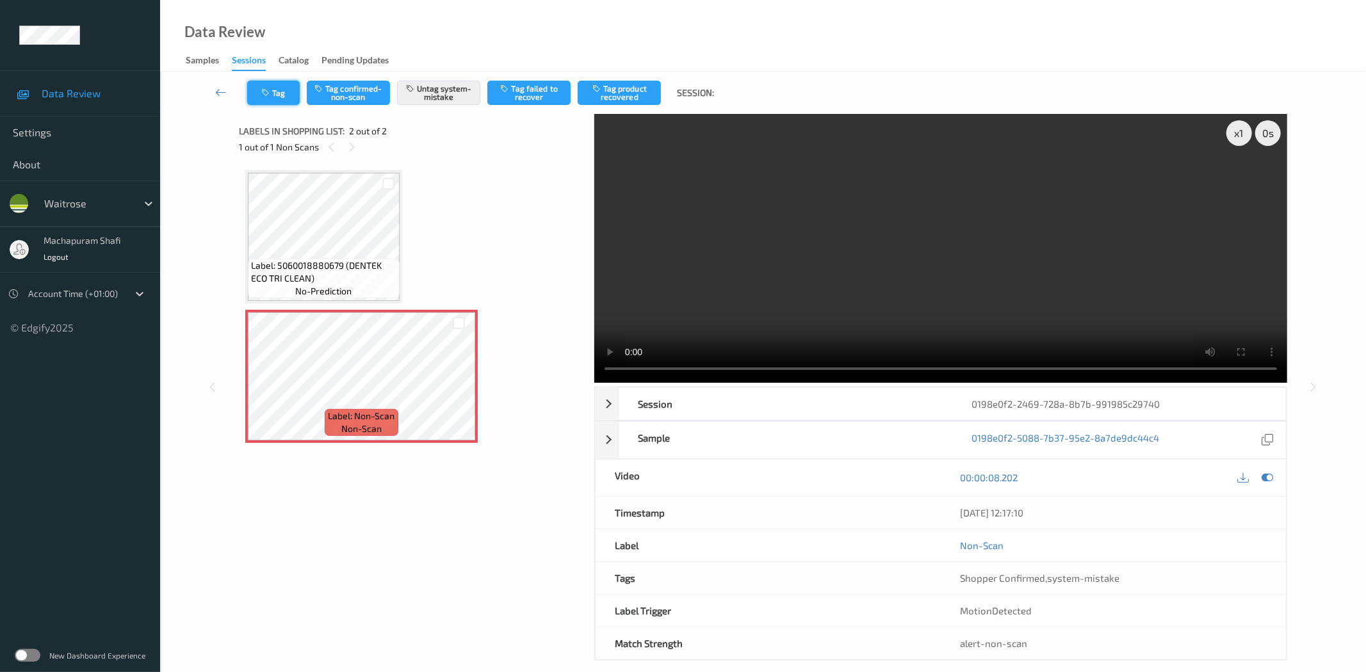
click at [260, 93] on button "Tag" at bounding box center [273, 93] width 53 height 24
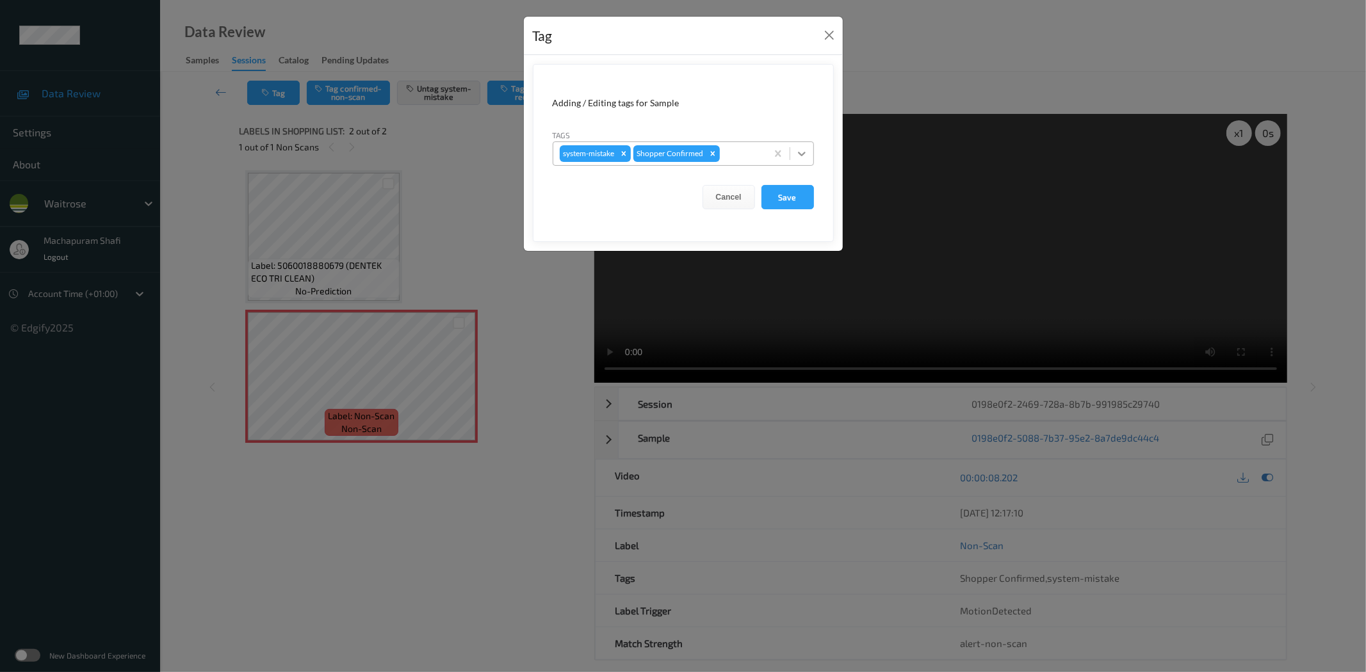
click at [802, 154] on icon at bounding box center [802, 154] width 8 height 4
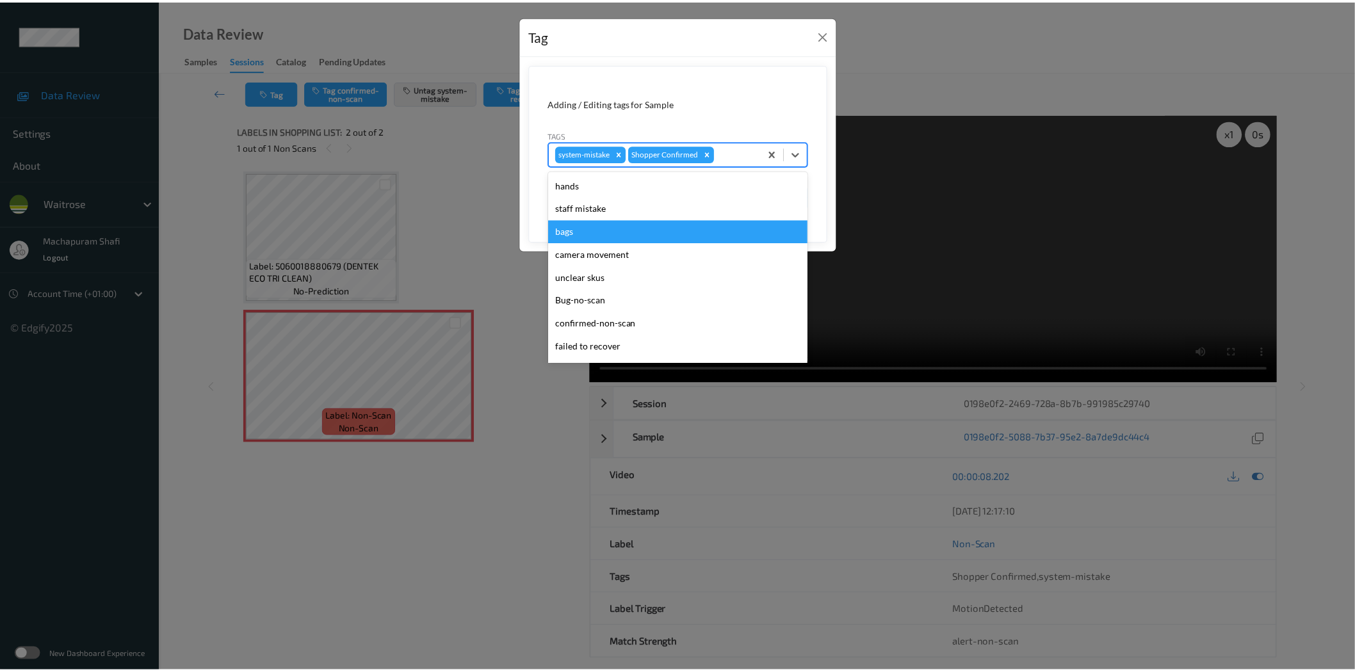
scroll to position [273, 0]
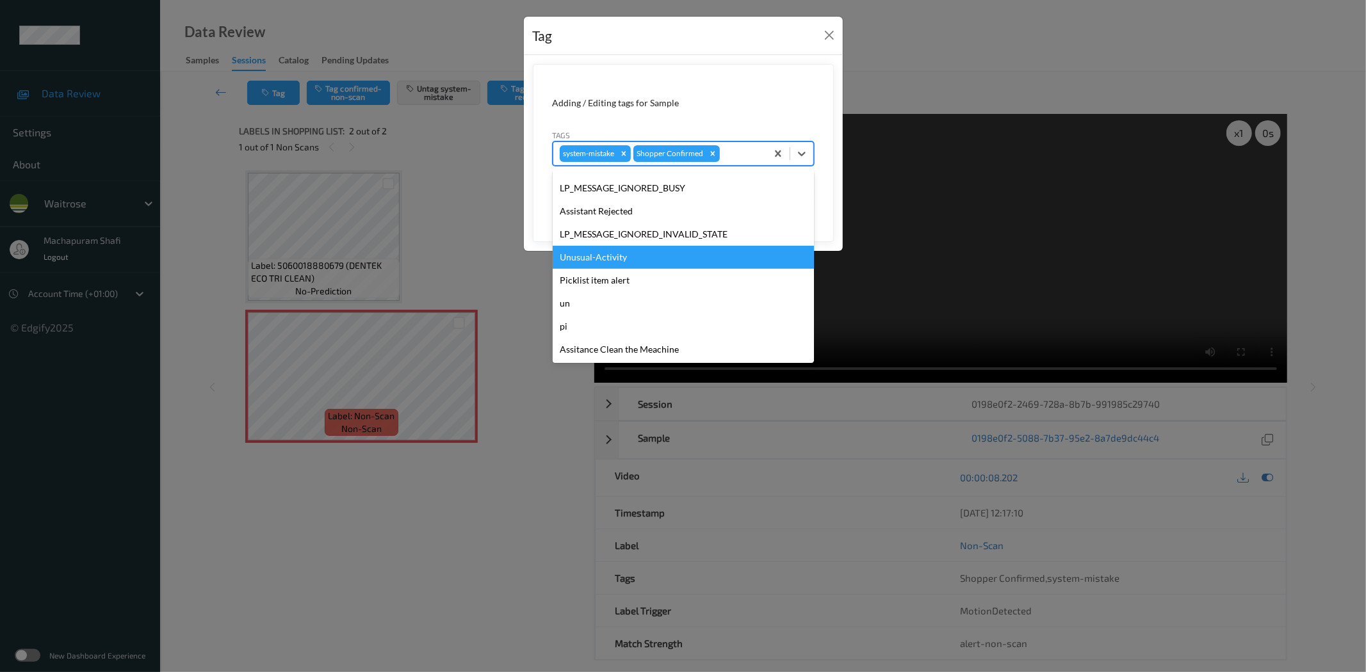
click at [585, 259] on div "Unusual-Activity" at bounding box center [683, 257] width 261 height 23
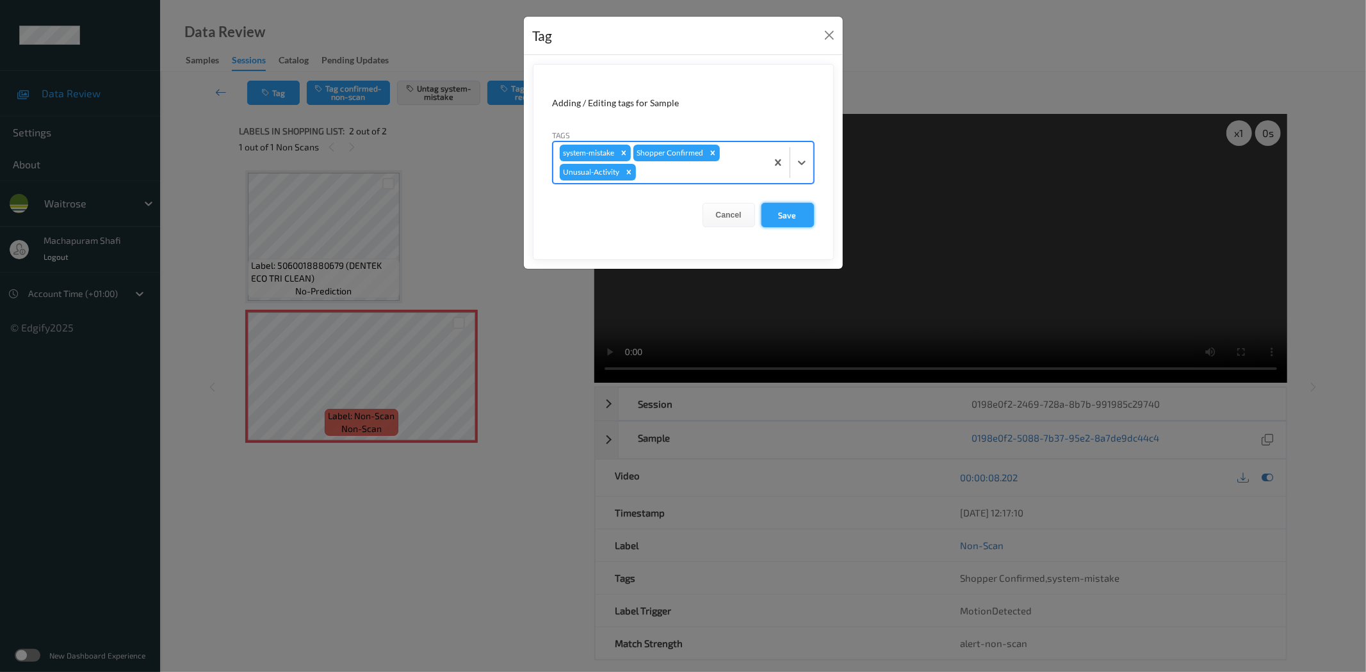
click at [772, 227] on button "Save" at bounding box center [787, 215] width 53 height 24
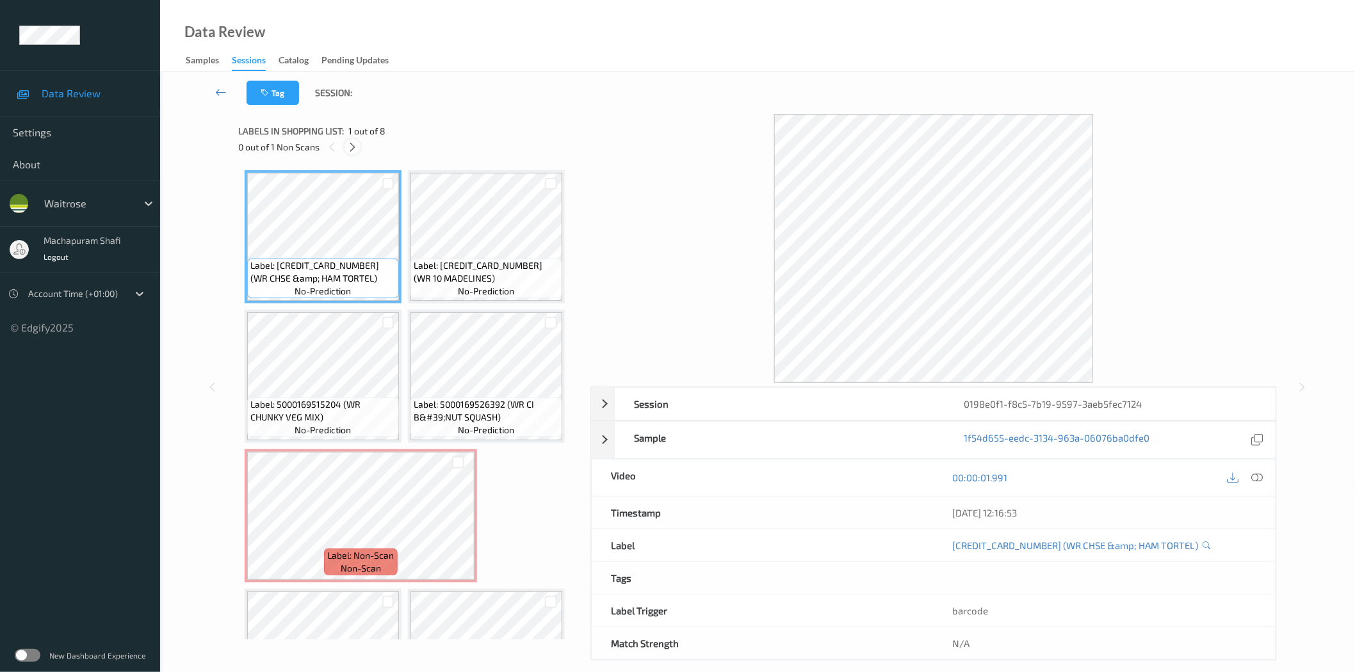
click at [360, 145] on div at bounding box center [353, 147] width 16 height 16
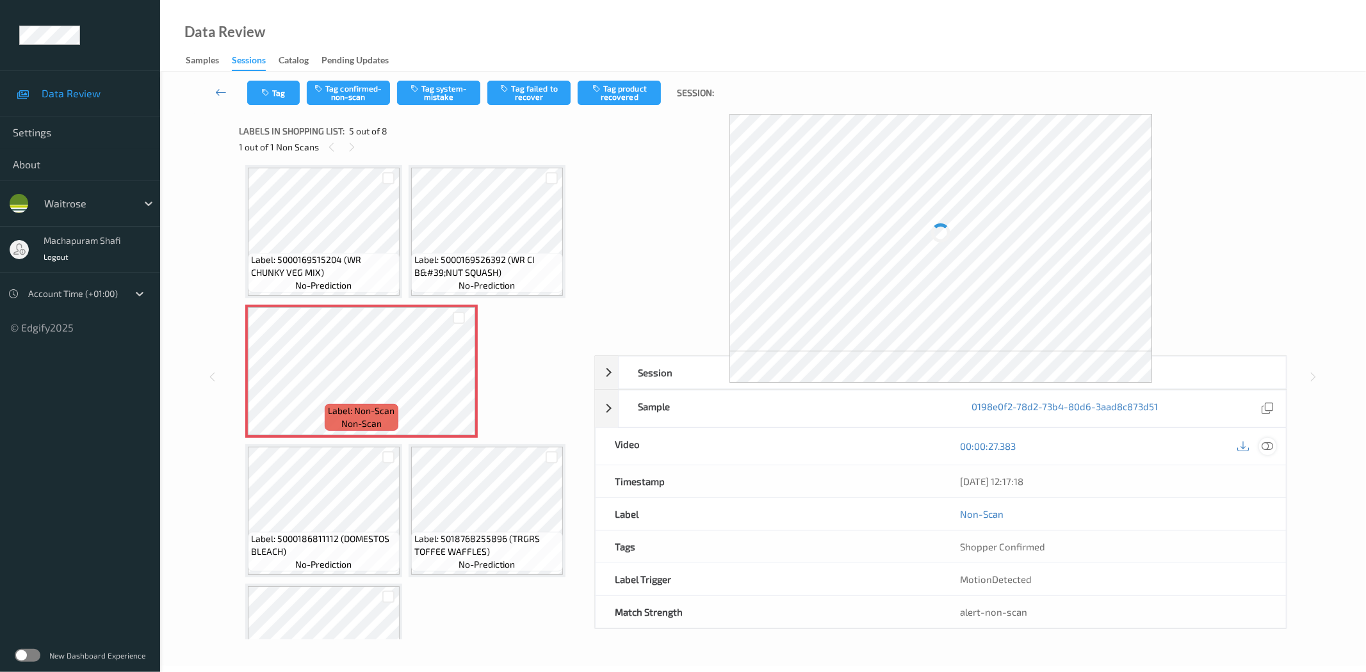
click at [1270, 446] on icon at bounding box center [1268, 447] width 12 height 12
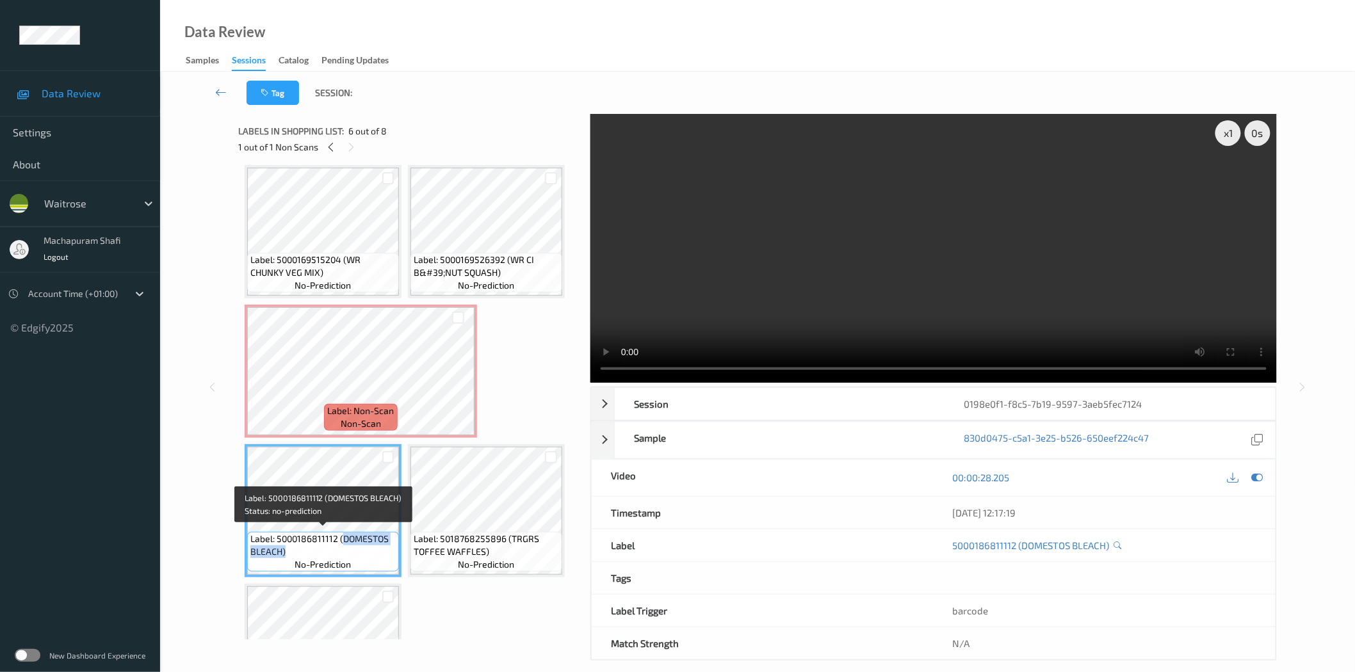
drag, startPoint x: 341, startPoint y: 538, endPoint x: 397, endPoint y: 559, distance: 60.2
click at [397, 559] on div "Label: 5000186811112 (DOMESTOS BLEACH) no-prediction" at bounding box center [323, 552] width 152 height 40
copy span "DOMESTOS BLEACH)"
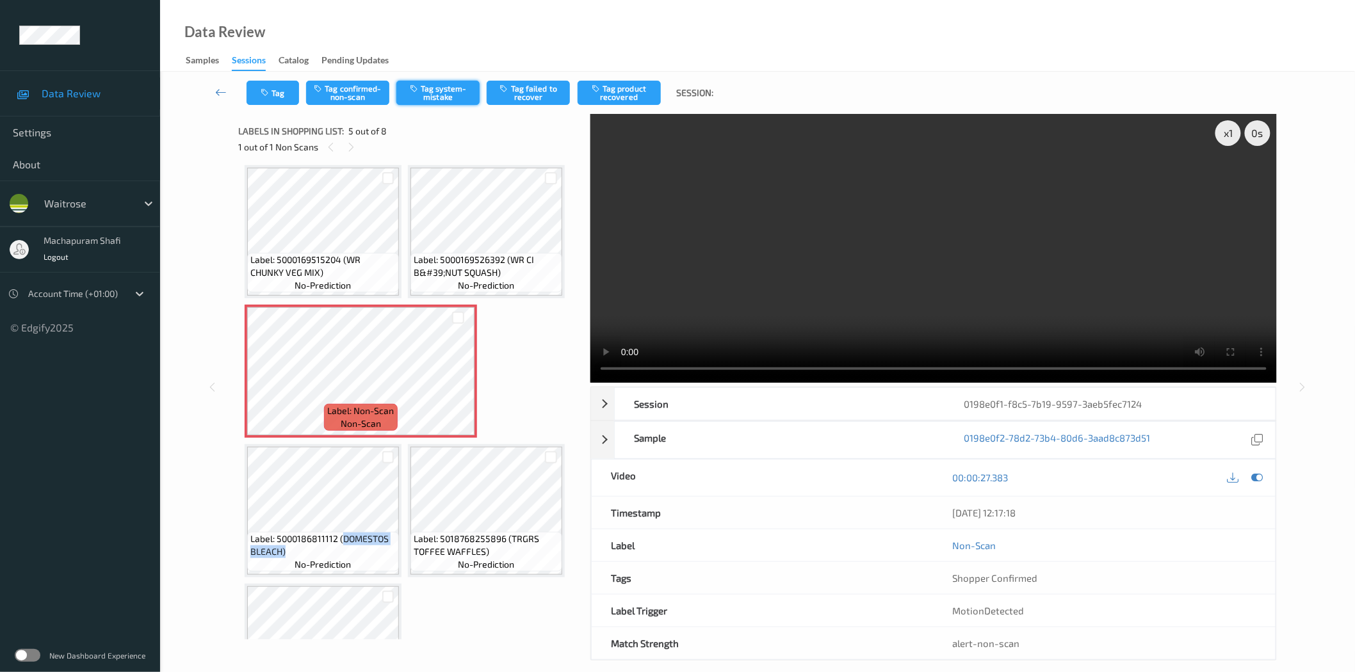
click at [431, 102] on button "Tag system-mistake" at bounding box center [437, 93] width 83 height 24
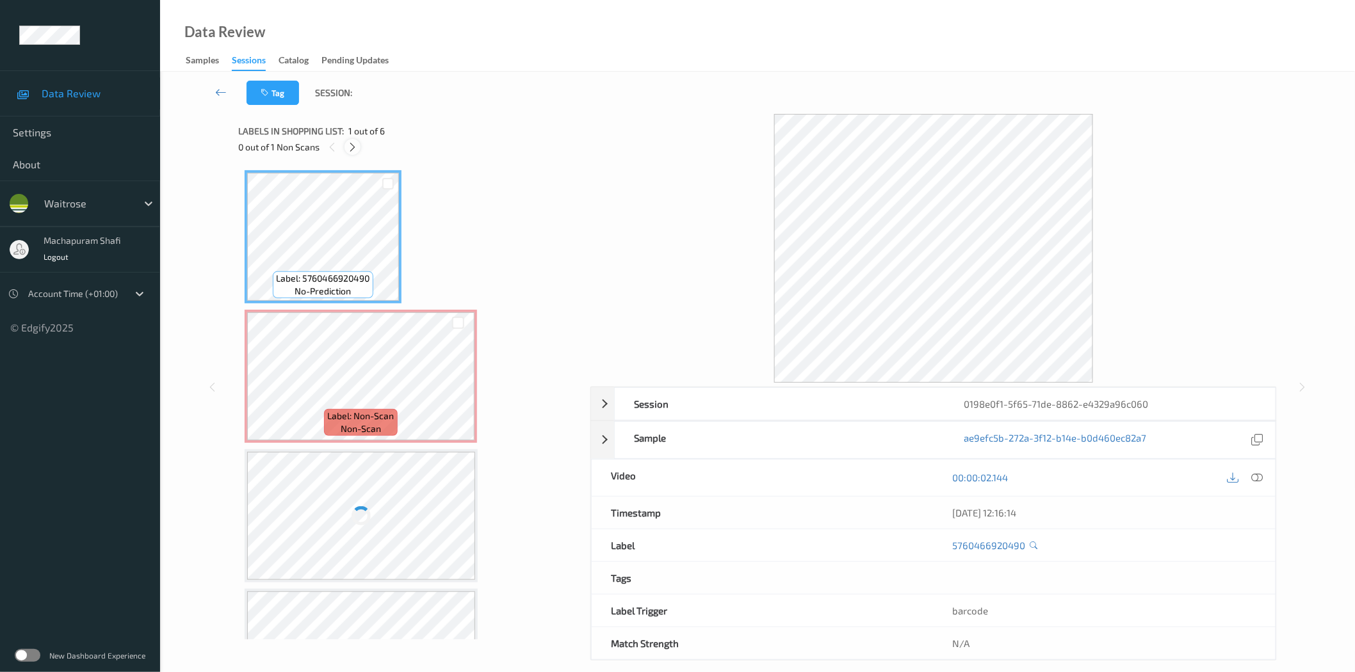
click at [349, 144] on icon at bounding box center [352, 148] width 11 height 12
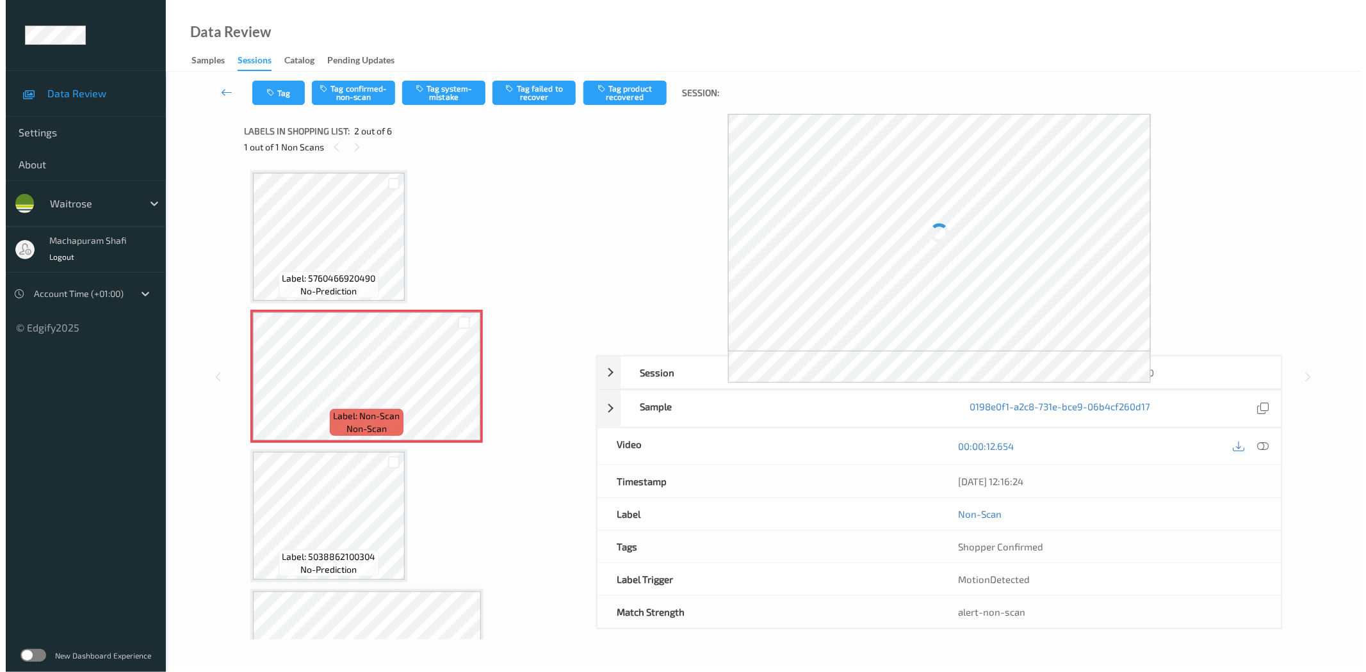
scroll to position [6, 0]
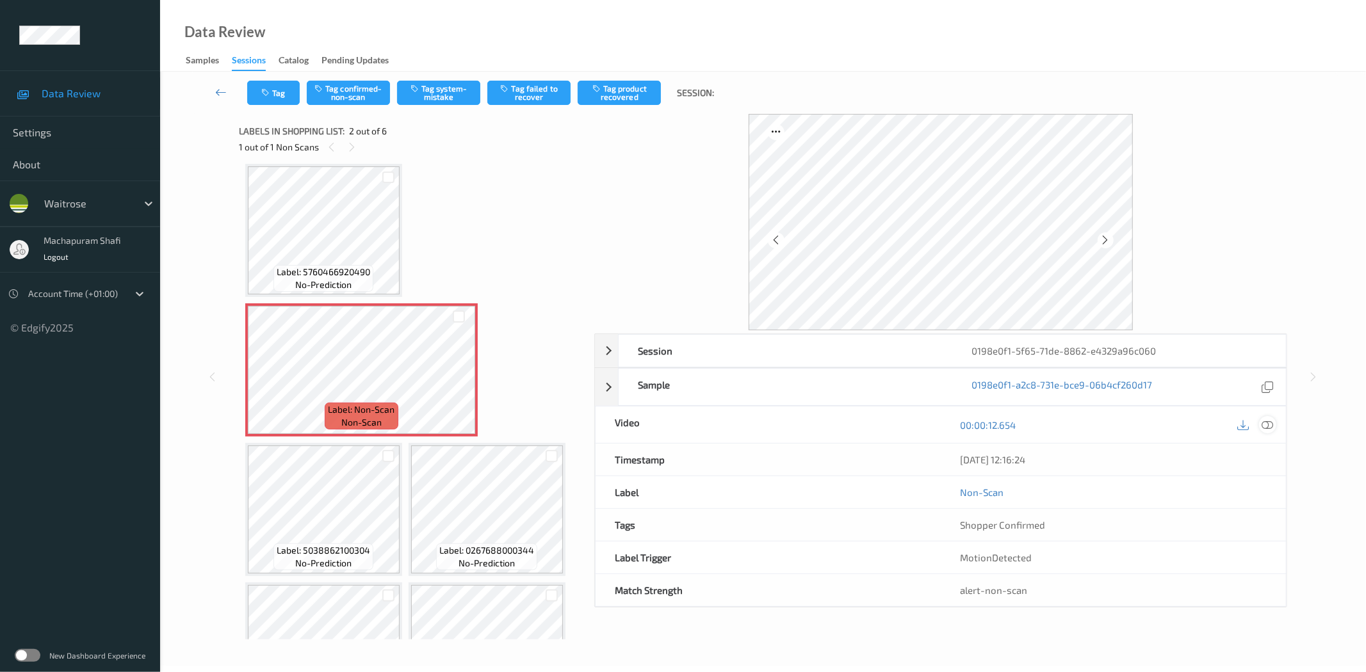
click at [1266, 427] on icon at bounding box center [1268, 425] width 12 height 12
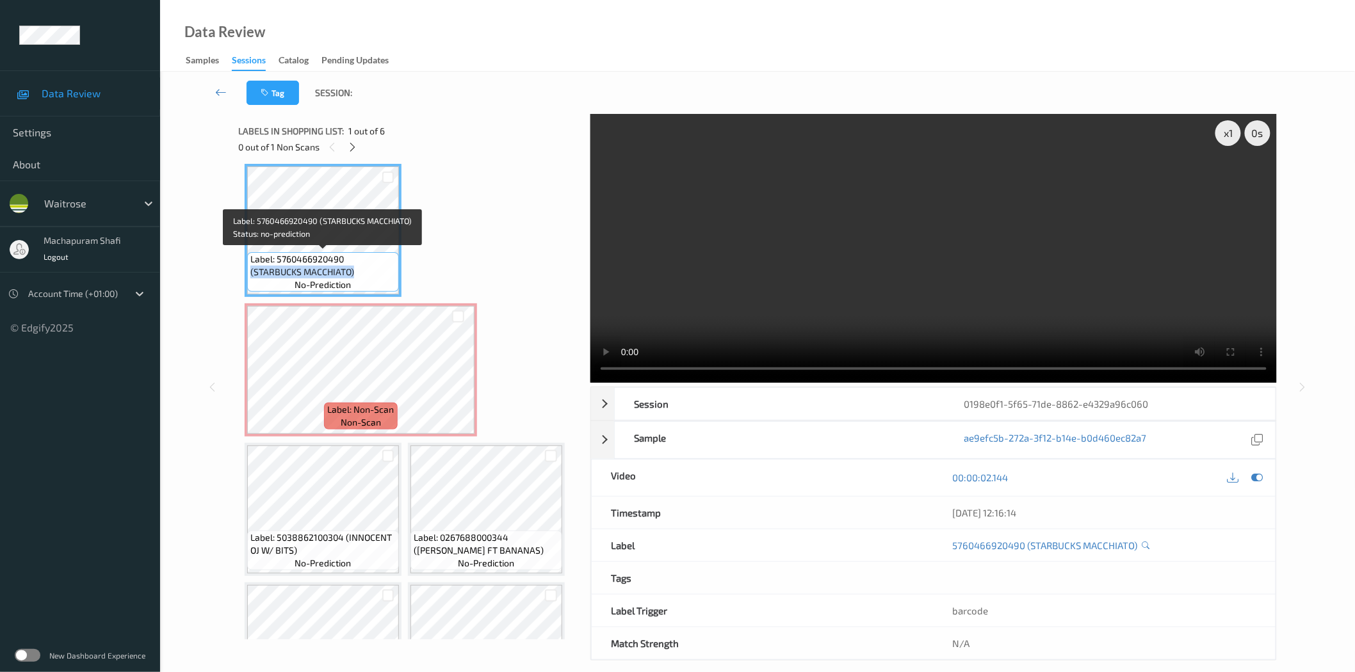
drag, startPoint x: 250, startPoint y: 270, endPoint x: 357, endPoint y: 273, distance: 107.6
click at [357, 273] on span "Label: 5760466920490 (STARBUCKS MACCHIATO)" at bounding box center [322, 266] width 145 height 26
copy span "(STARBUCKS MACCHIATO)"
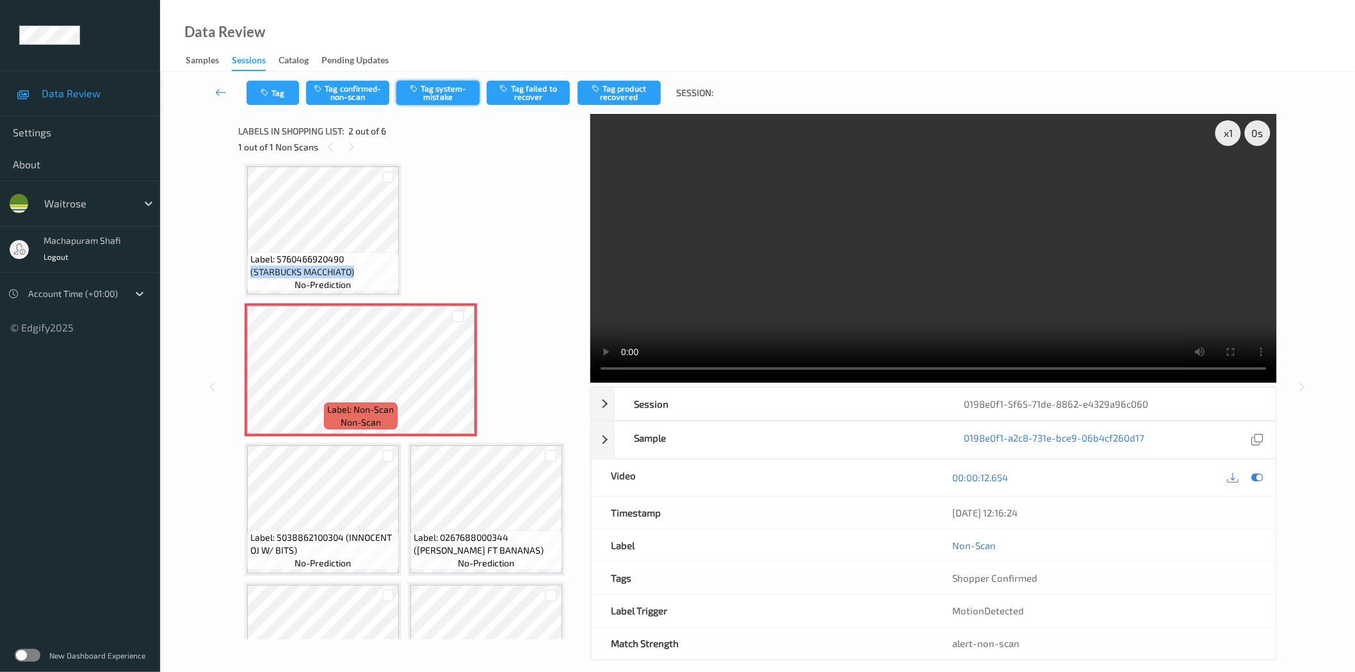
click at [442, 100] on button "Tag system-mistake" at bounding box center [437, 93] width 83 height 24
click at [447, 88] on button "Tag system-mistake" at bounding box center [437, 93] width 83 height 24
click at [431, 91] on button "Tag system-mistake" at bounding box center [437, 93] width 83 height 24
click at [448, 92] on button "Tag system-mistake" at bounding box center [437, 93] width 83 height 24
click at [279, 95] on button "Tag" at bounding box center [273, 93] width 53 height 24
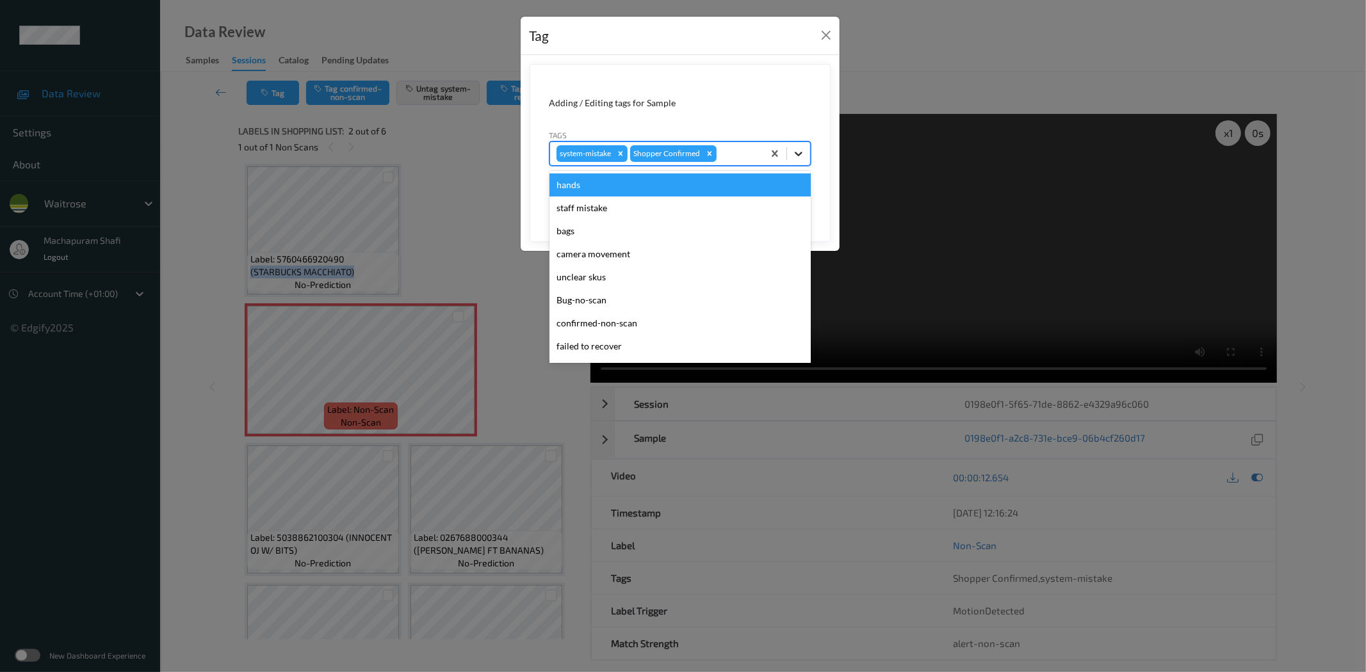
click at [801, 152] on icon at bounding box center [799, 154] width 8 height 4
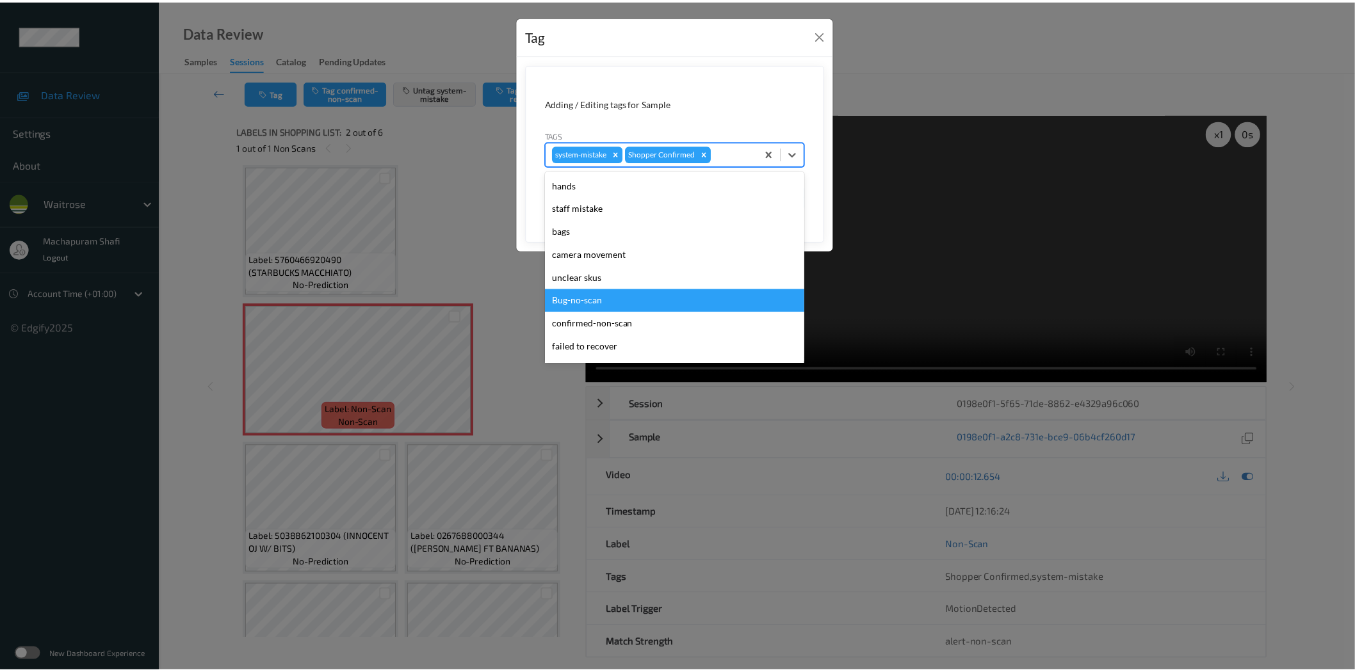
scroll to position [273, 0]
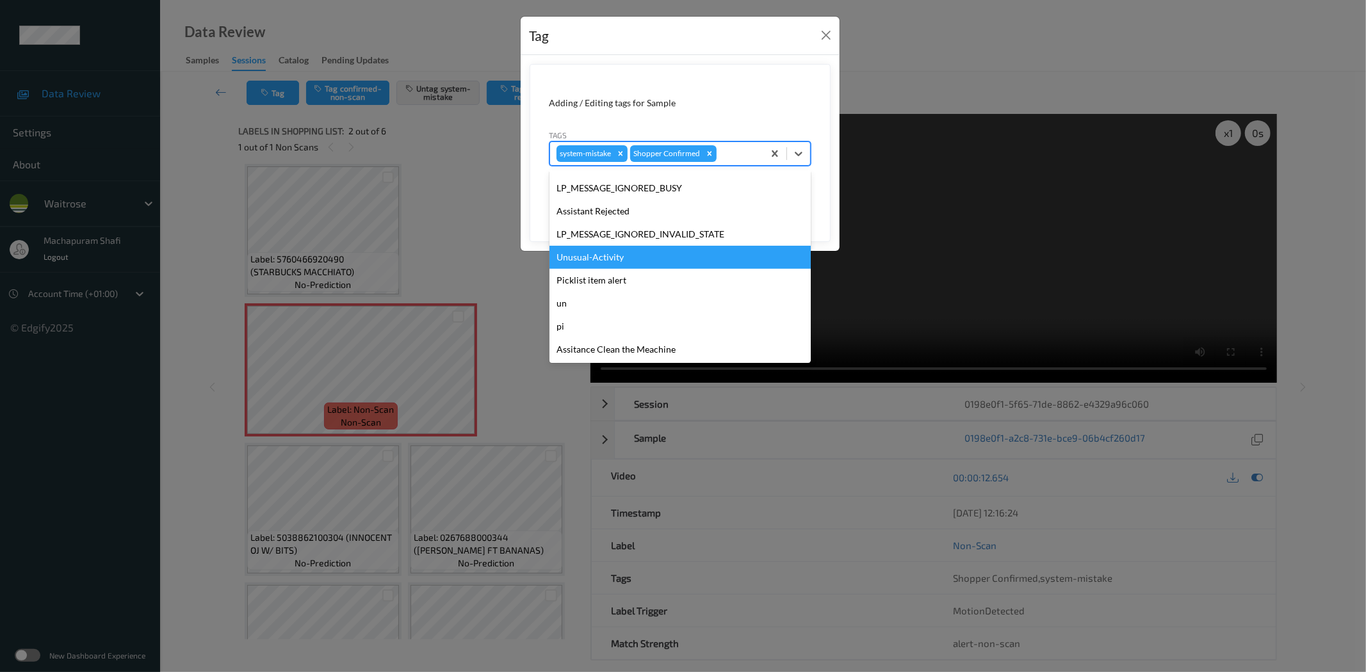
click at [599, 256] on div "Unusual-Activity" at bounding box center [679, 257] width 261 height 23
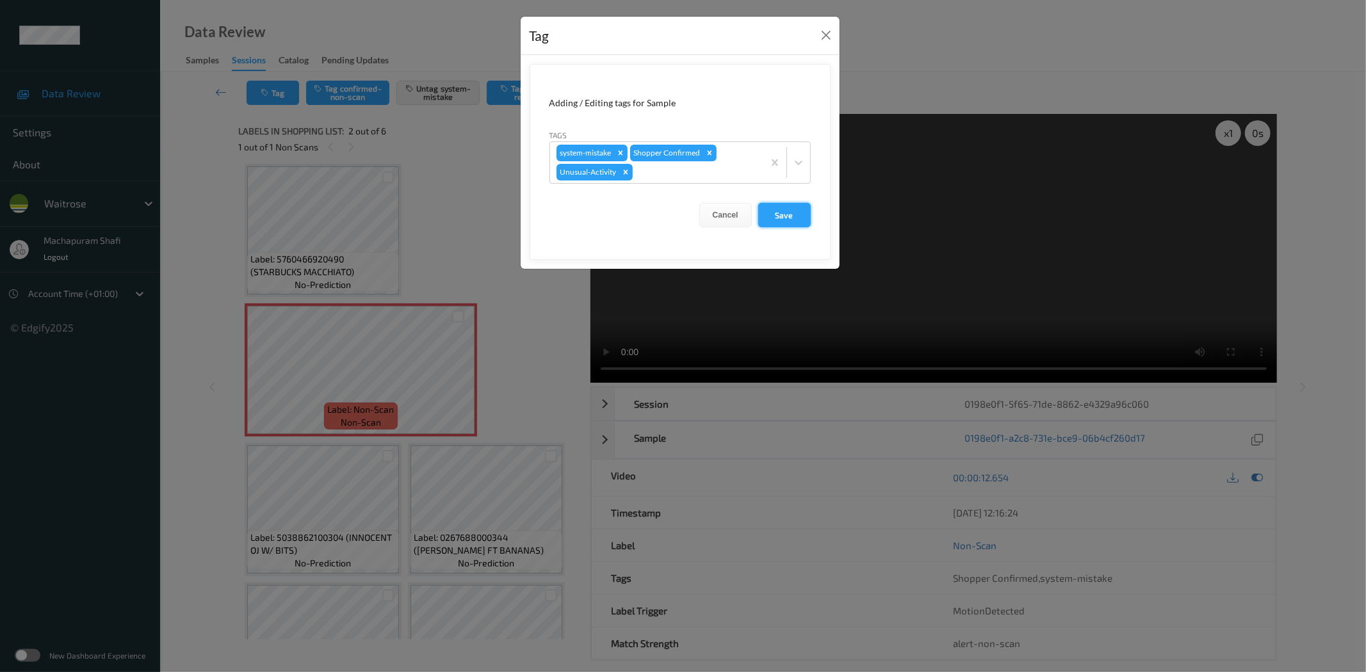
drag, startPoint x: 789, startPoint y: 215, endPoint x: 716, endPoint y: 252, distance: 82.2
click at [789, 214] on button "Save" at bounding box center [784, 215] width 53 height 24
click at [772, 210] on button "Save" at bounding box center [784, 215] width 53 height 24
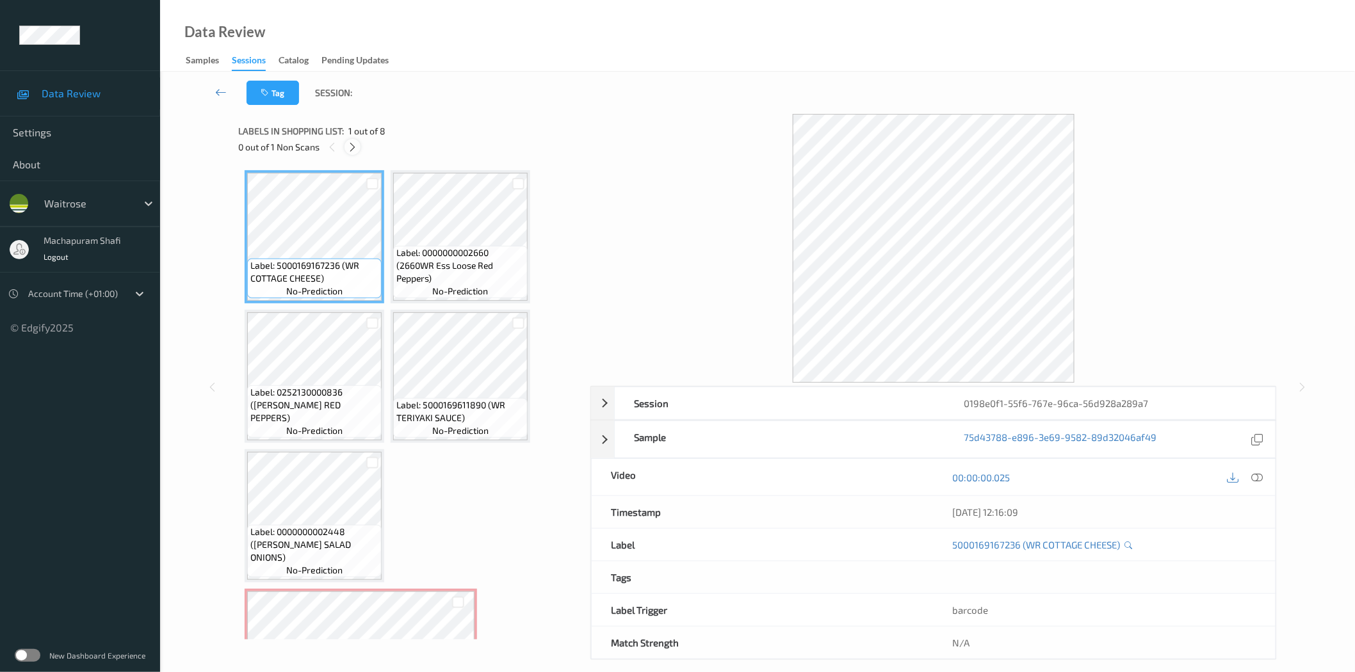
click at [357, 146] on icon at bounding box center [352, 148] width 11 height 12
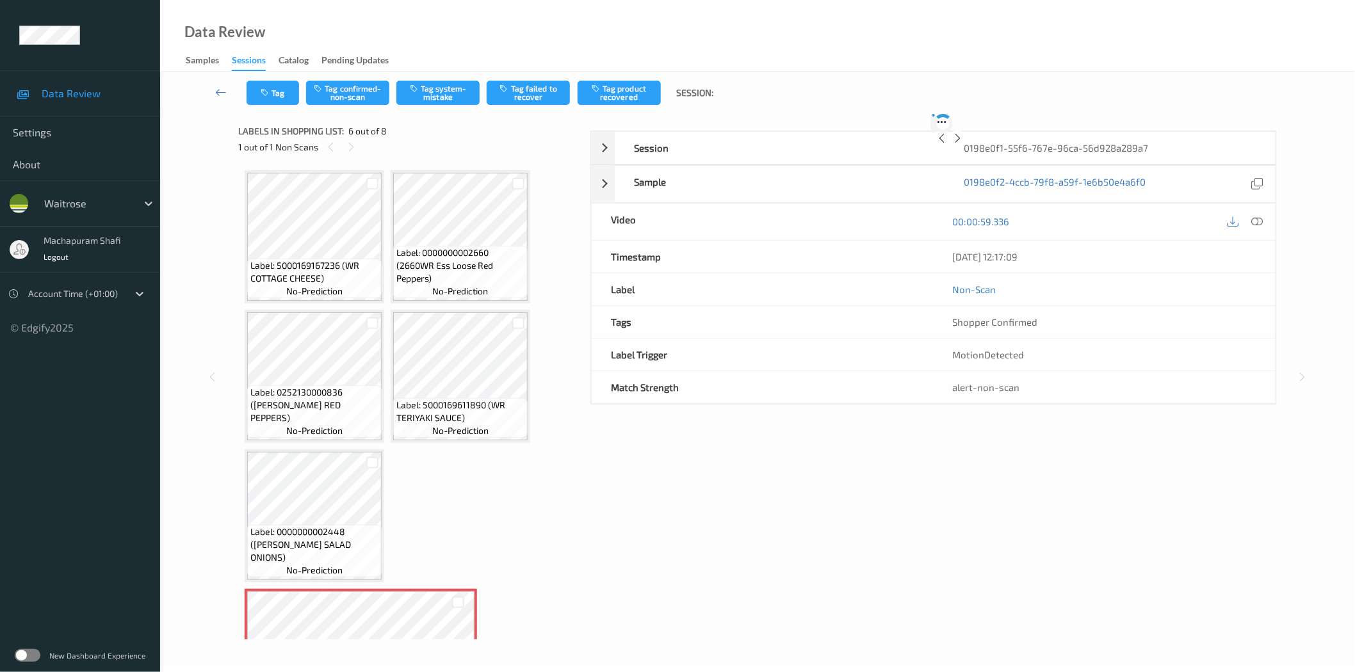
scroll to position [224, 0]
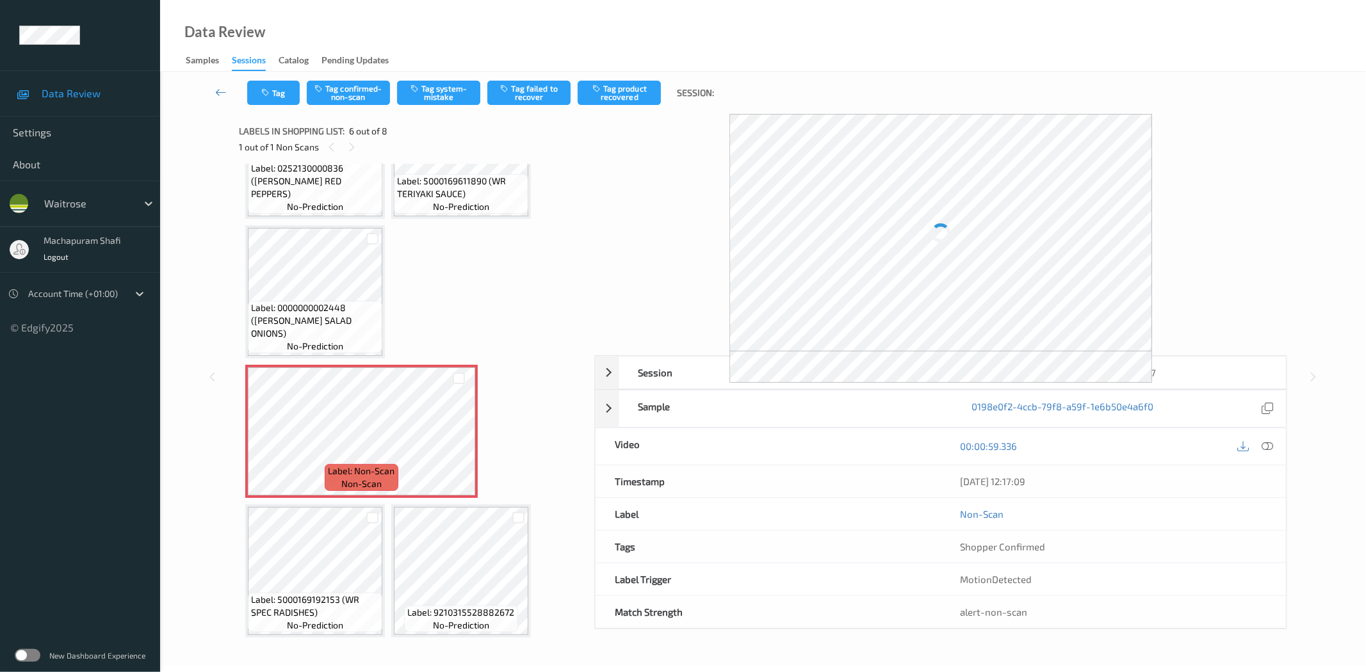
drag, startPoint x: 1270, startPoint y: 445, endPoint x: 1259, endPoint y: 433, distance: 16.8
click at [1270, 445] on icon at bounding box center [1268, 447] width 12 height 12
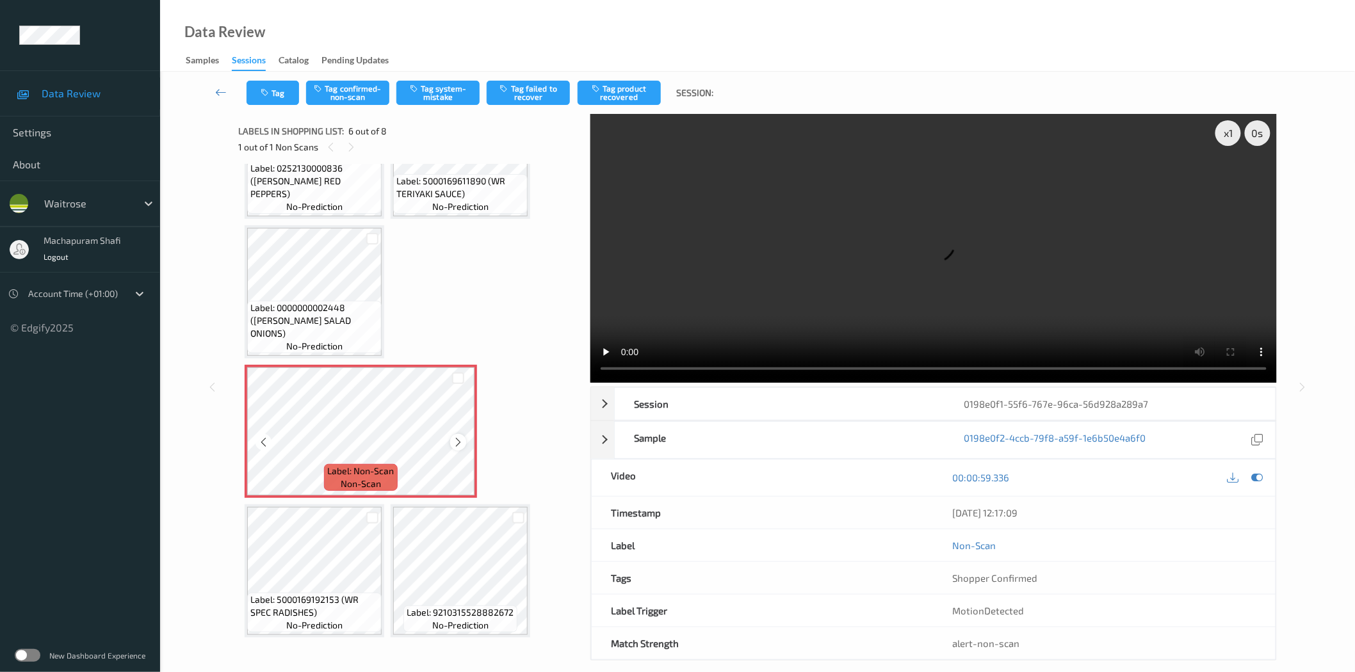
click at [457, 438] on icon at bounding box center [458, 443] width 11 height 12
click at [458, 439] on icon at bounding box center [458, 443] width 11 height 12
click at [366, 97] on button "Tag confirmed-non-scan" at bounding box center [347, 93] width 83 height 24
drag, startPoint x: 340, startPoint y: 92, endPoint x: 341, endPoint y: 98, distance: 6.4
click at [339, 92] on button "Tag confirmed-non-scan" at bounding box center [347, 93] width 83 height 24
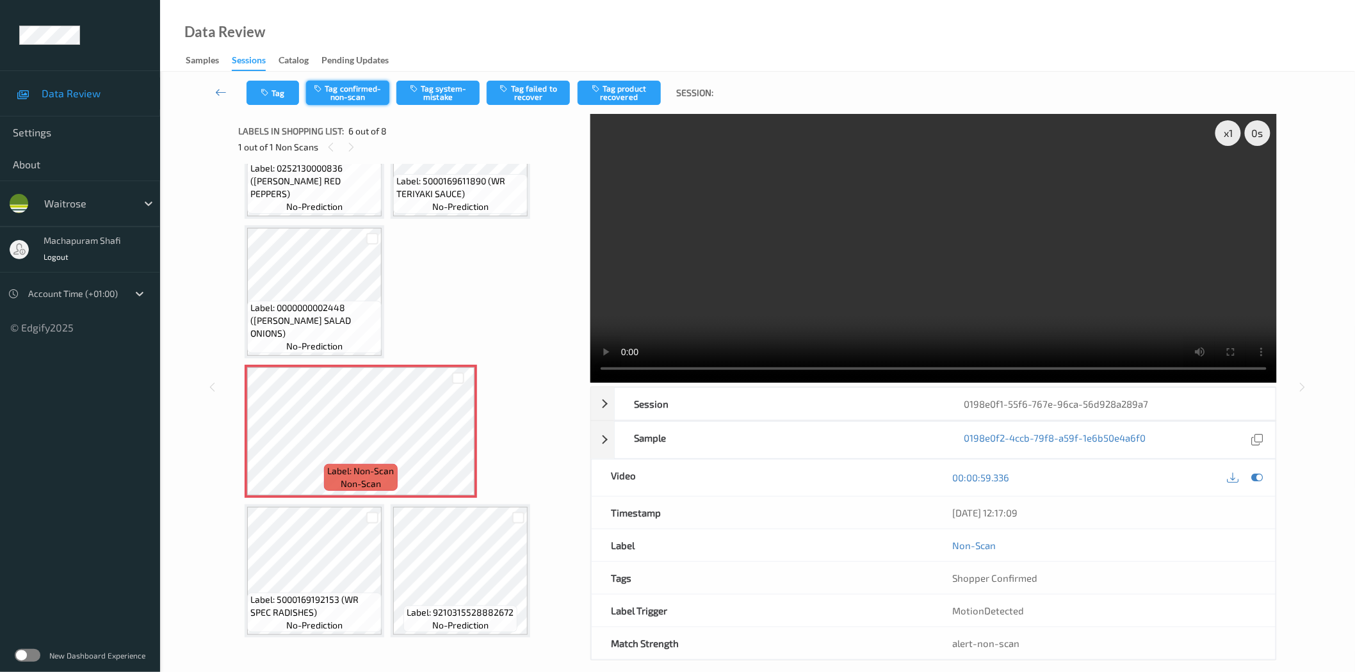
click at [359, 88] on button "Tag confirmed-non-scan" at bounding box center [347, 93] width 83 height 24
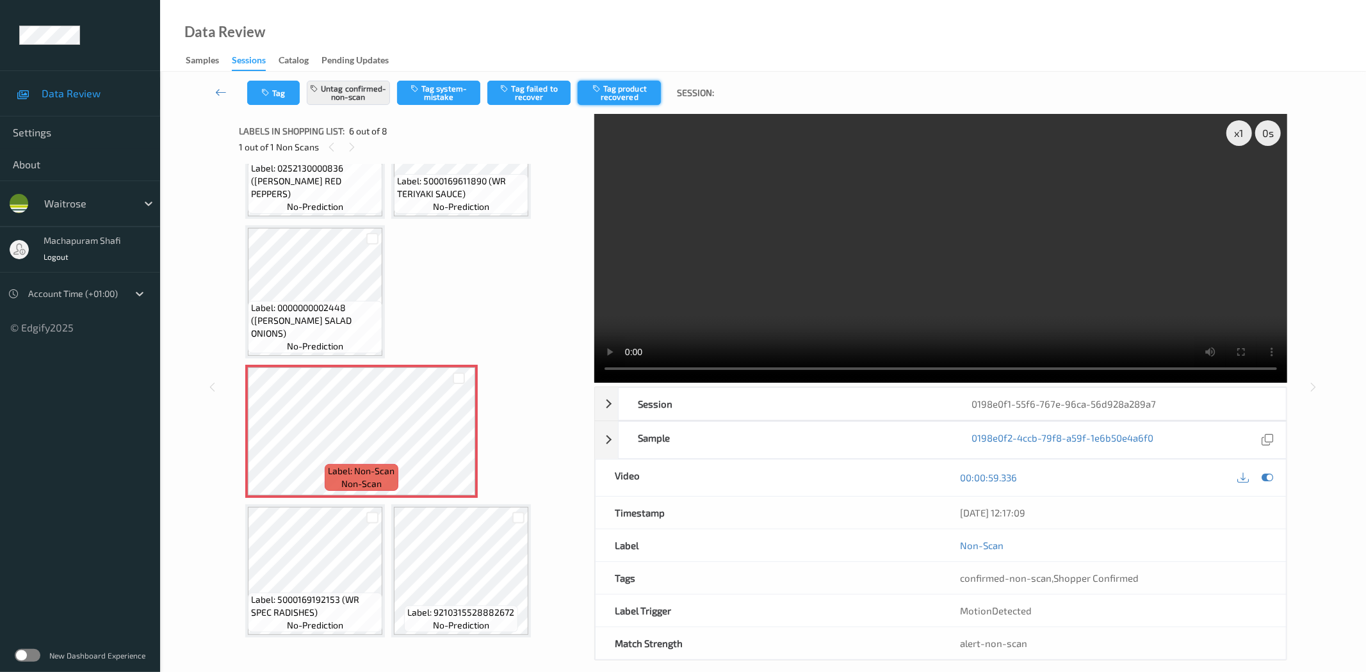
click at [623, 92] on button "Tag product recovered" at bounding box center [619, 93] width 83 height 24
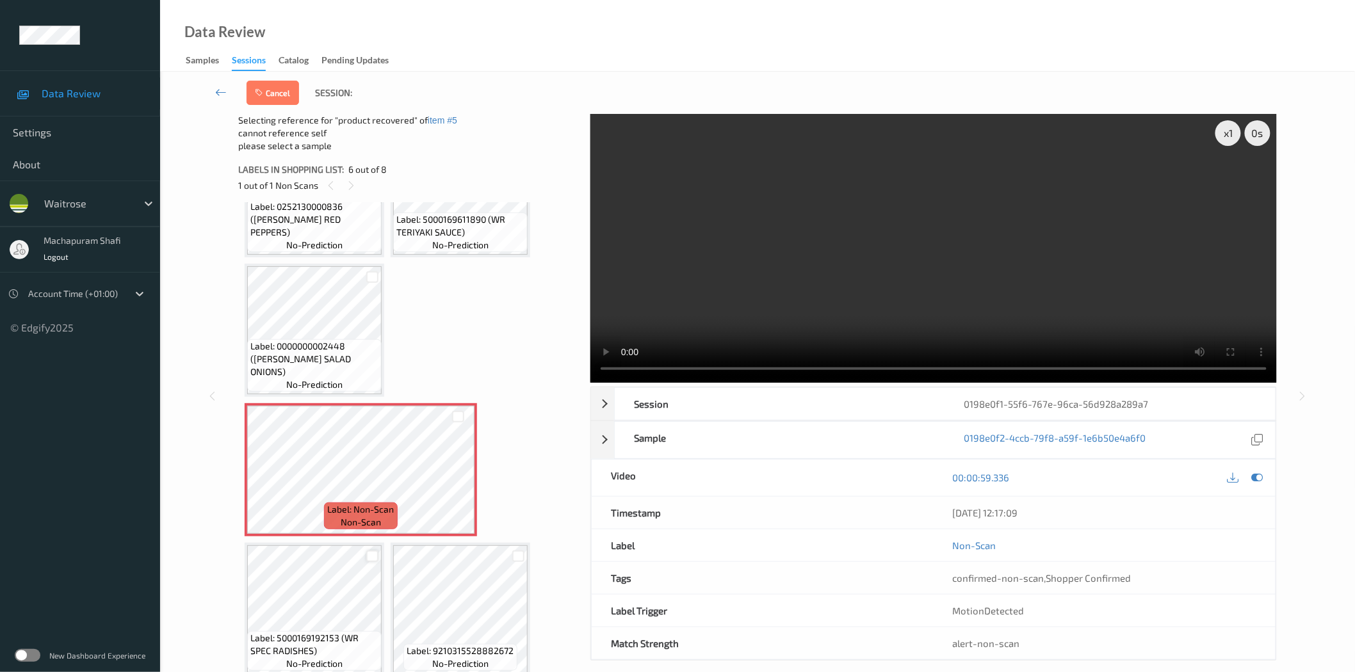
click at [371, 557] on div at bounding box center [372, 557] width 12 height 12
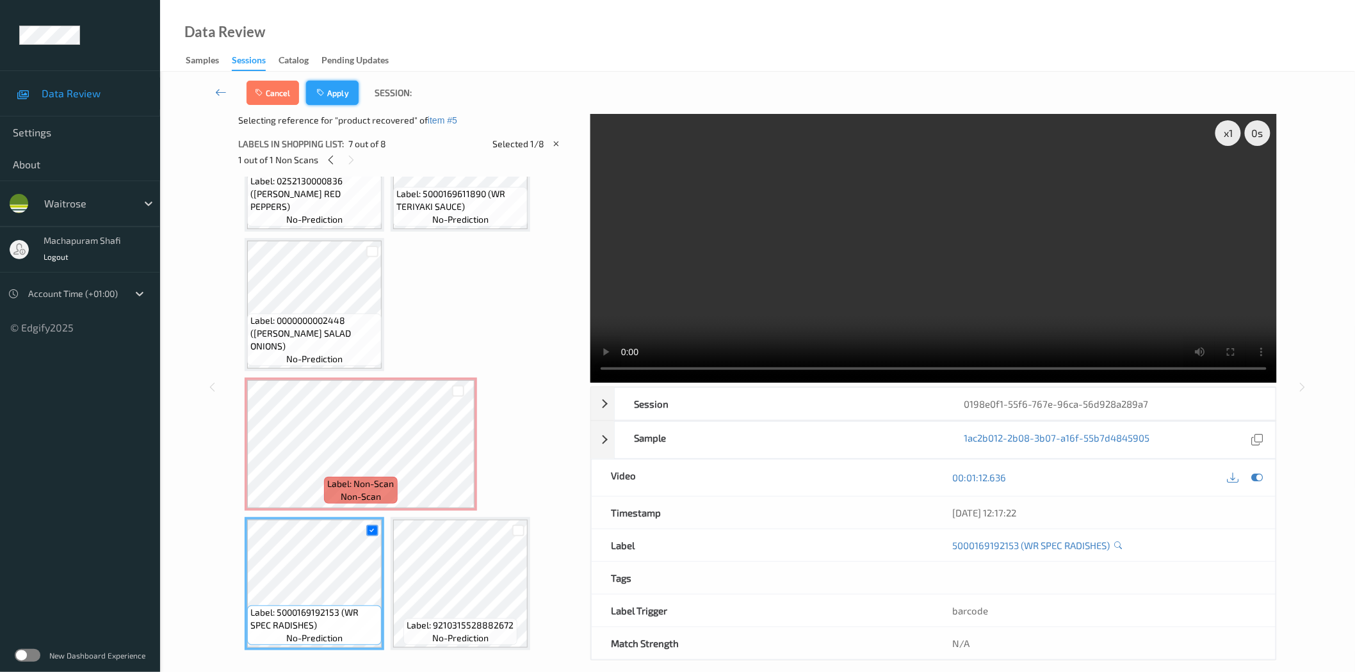
click at [341, 90] on button "Apply" at bounding box center [332, 93] width 53 height 24
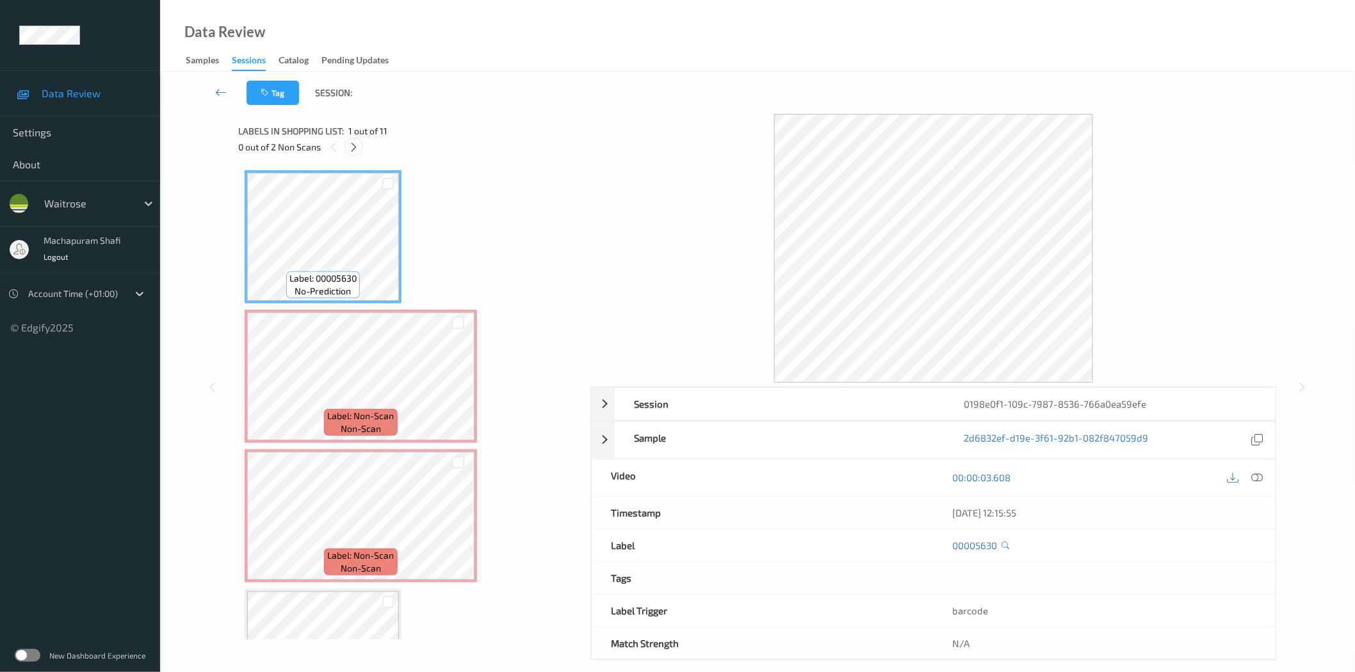
click at [356, 150] on icon at bounding box center [353, 148] width 11 height 12
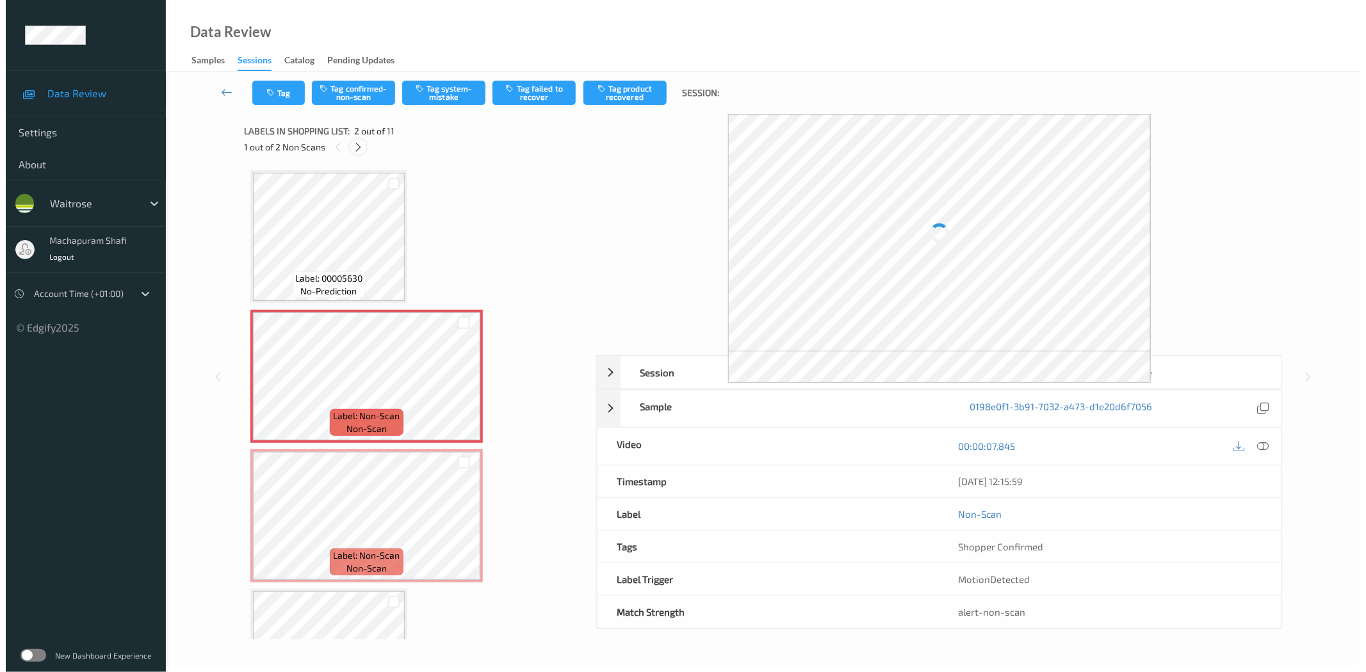
scroll to position [6, 0]
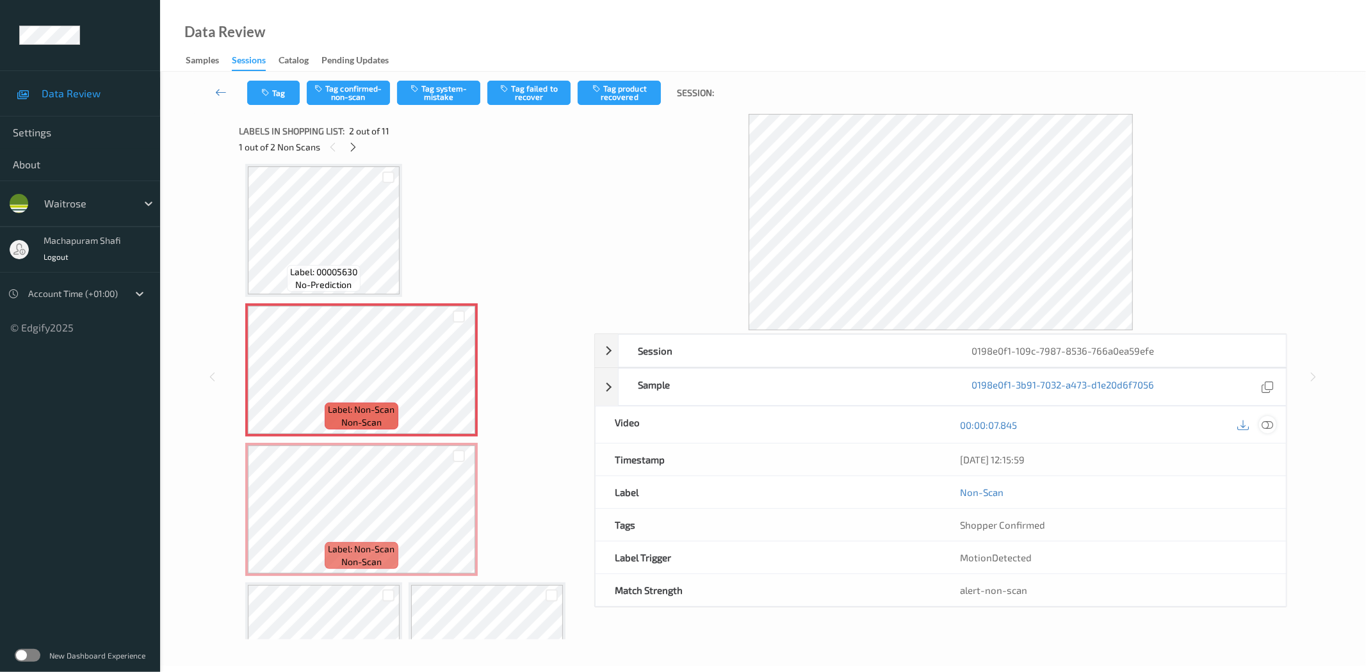
click at [1229, 423] on div at bounding box center [1267, 424] width 17 height 17
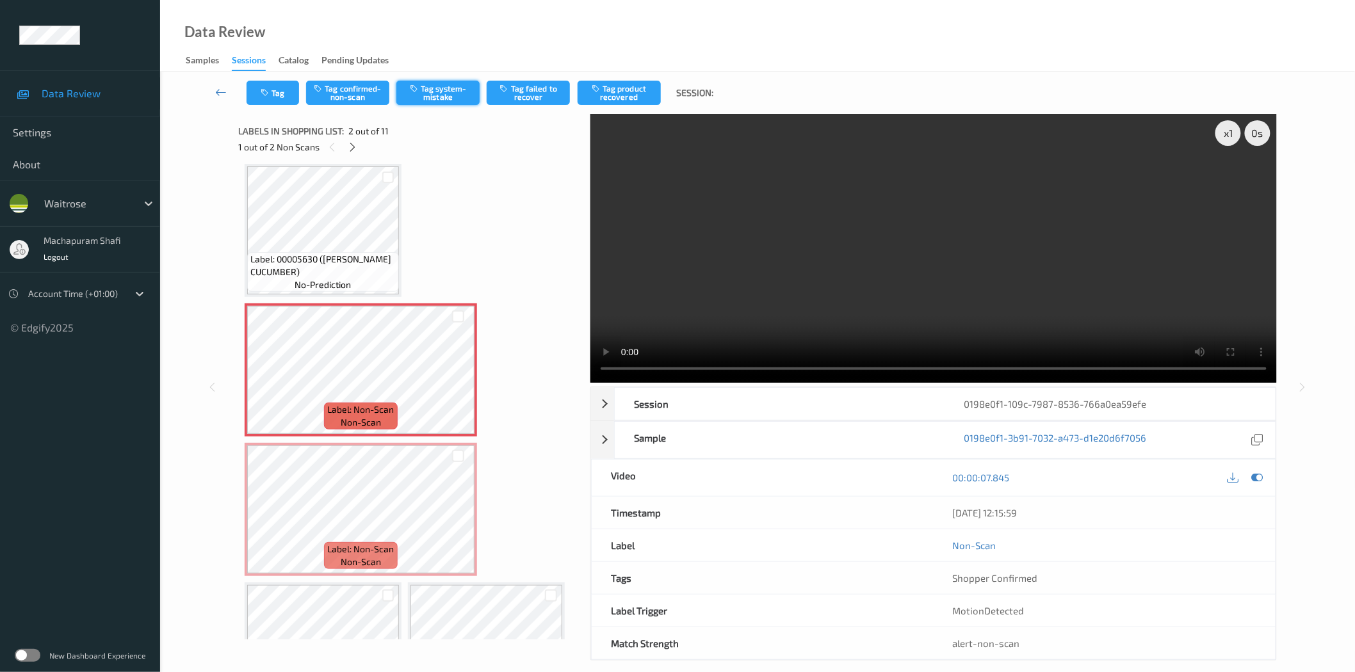
click at [436, 93] on button "Tag system-mistake" at bounding box center [437, 93] width 83 height 24
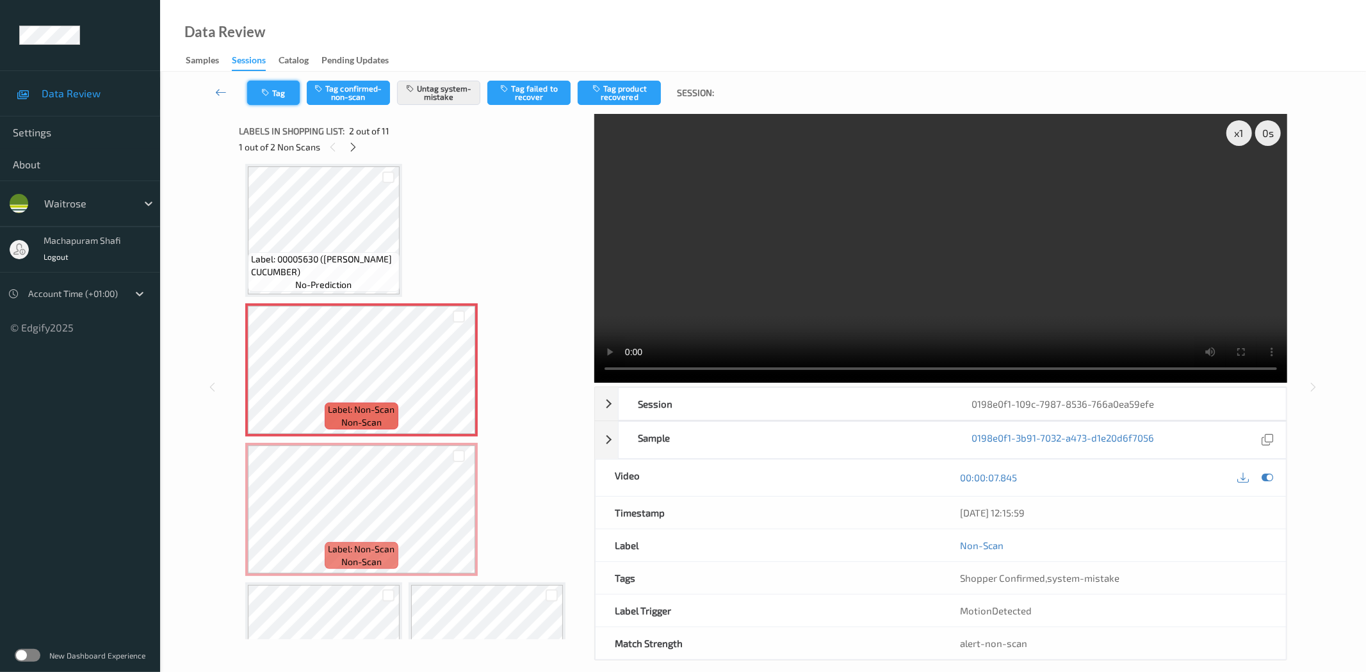
click at [289, 97] on button "Tag" at bounding box center [273, 93] width 53 height 24
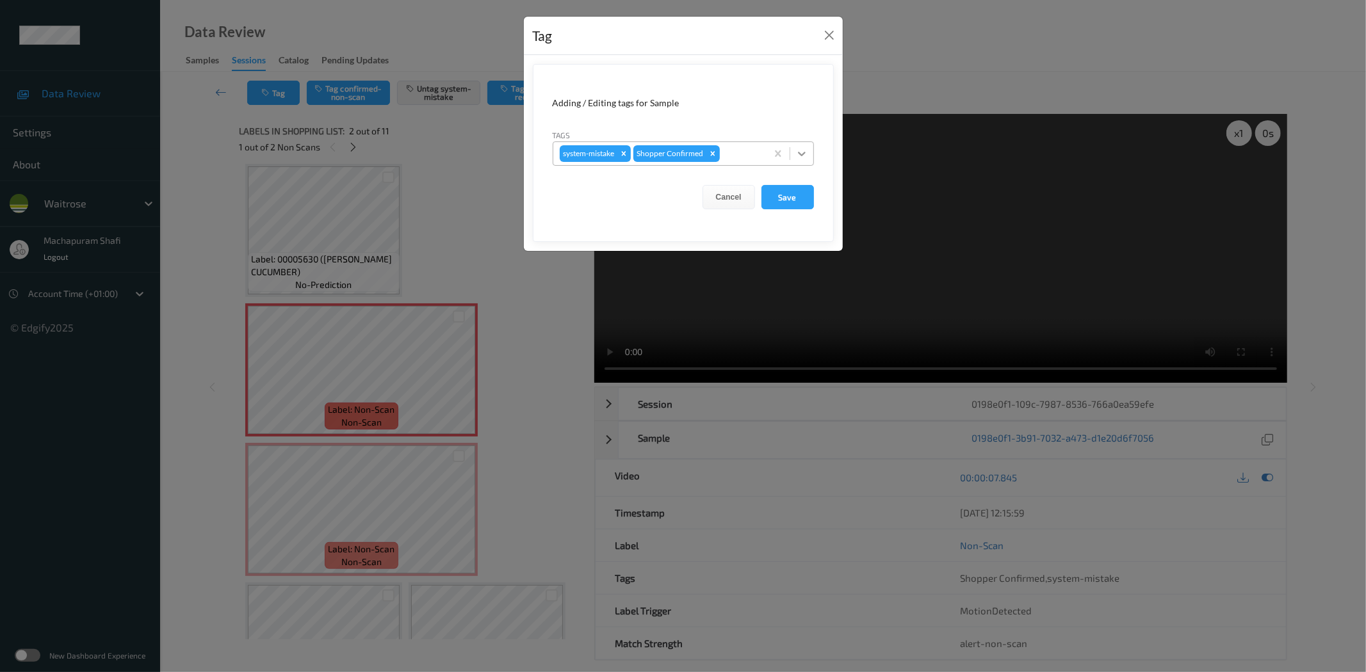
click at [804, 148] on icon at bounding box center [801, 153] width 13 height 13
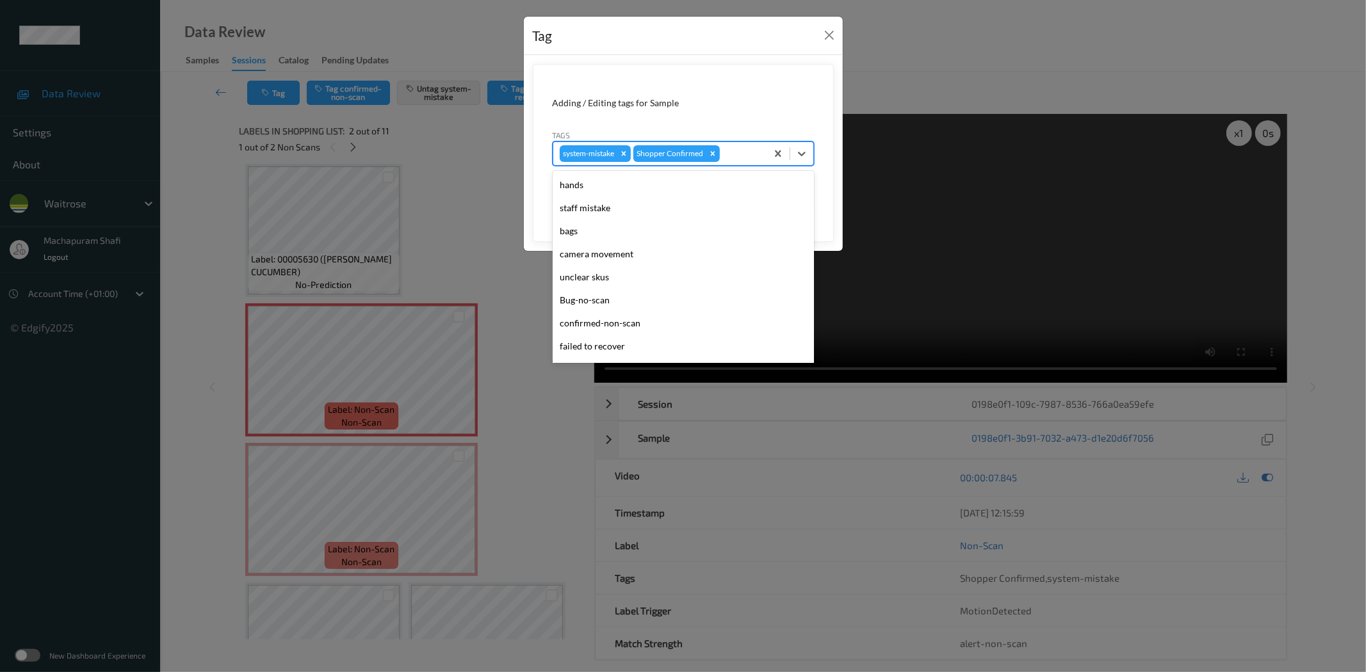
scroll to position [273, 0]
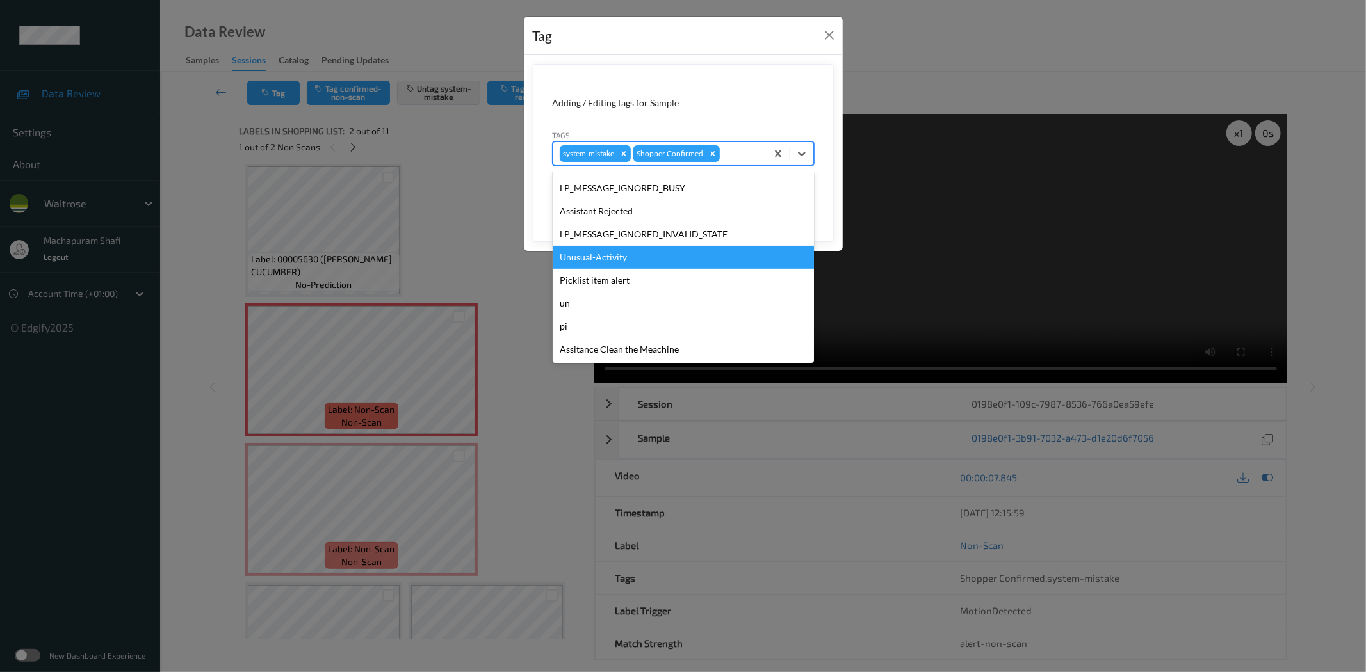
click at [618, 261] on div "Unusual-Activity" at bounding box center [683, 257] width 261 height 23
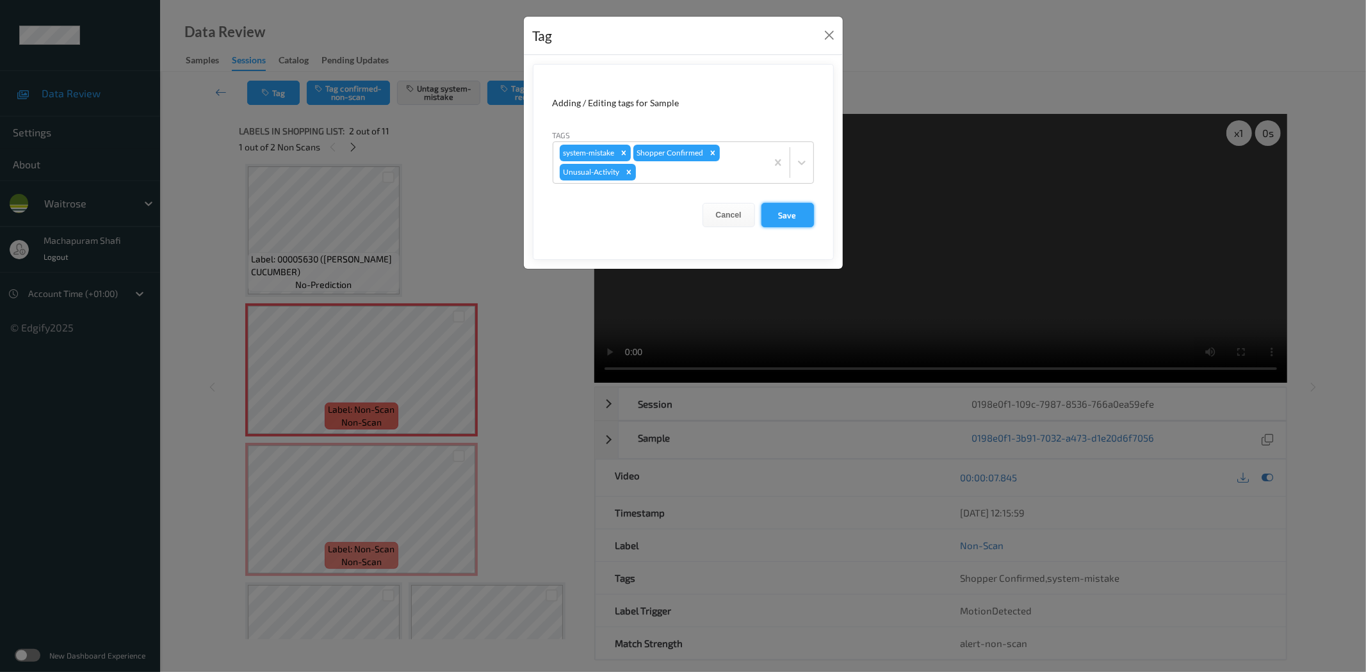
click at [778, 216] on button "Save" at bounding box center [787, 215] width 53 height 24
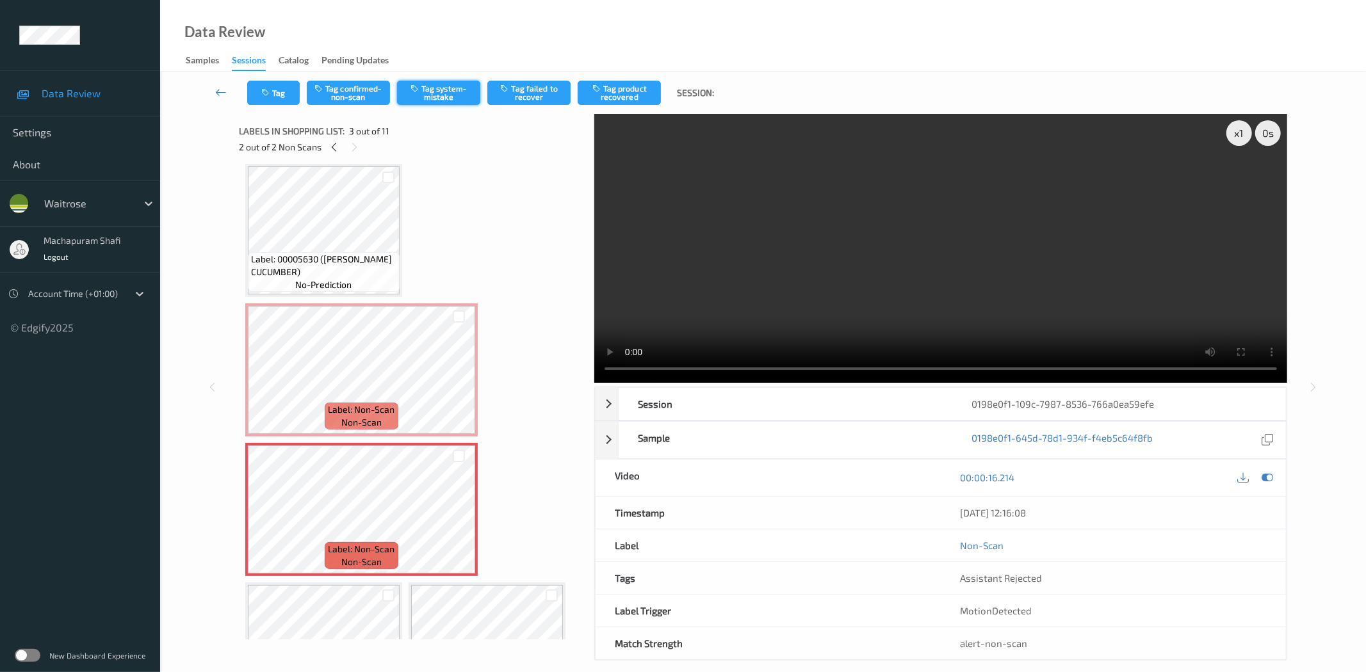
click at [428, 87] on button "Tag system-mistake" at bounding box center [438, 93] width 83 height 24
click at [263, 97] on icon "button" at bounding box center [266, 92] width 11 height 9
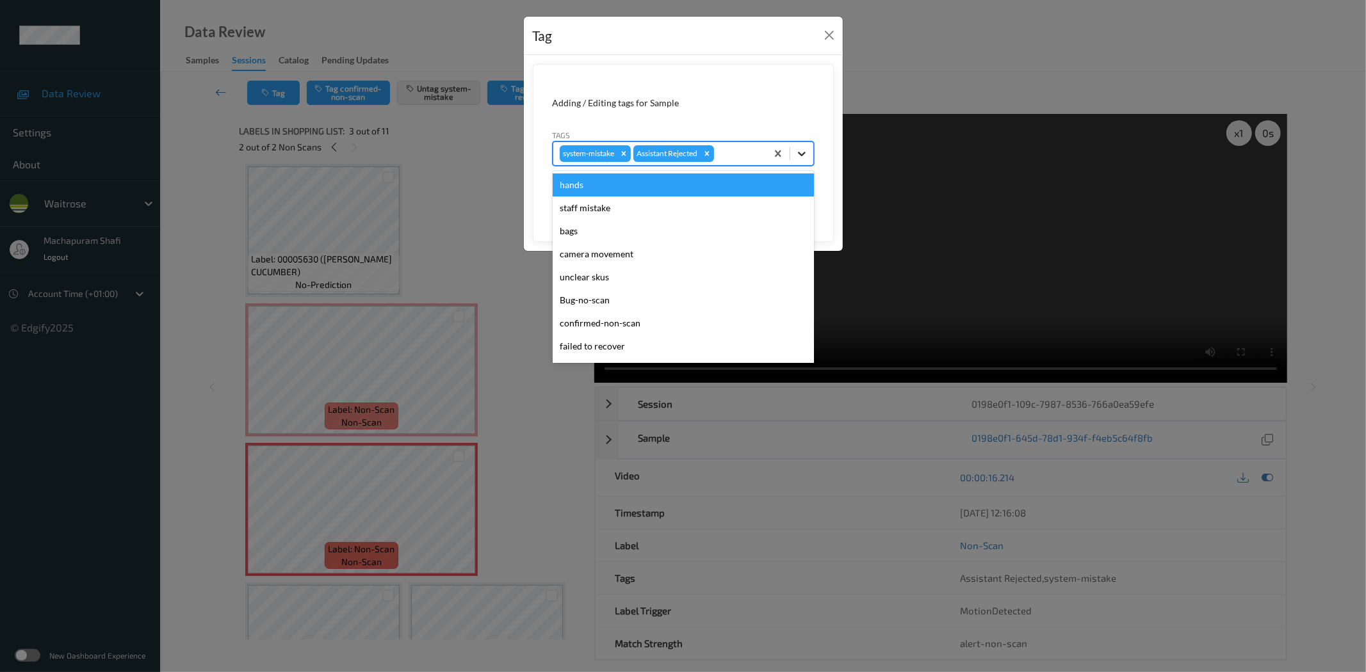
click at [804, 143] on div at bounding box center [801, 153] width 23 height 23
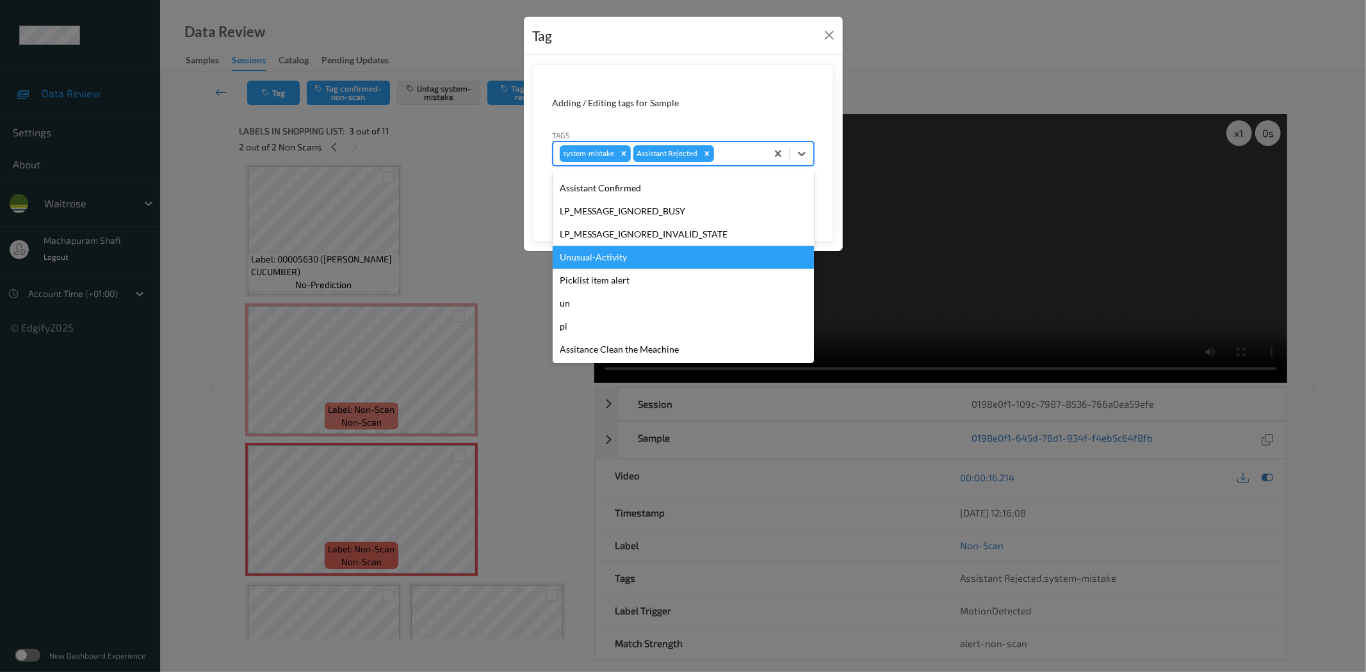
click at [609, 257] on div "Unusual-Activity" at bounding box center [683, 257] width 261 height 23
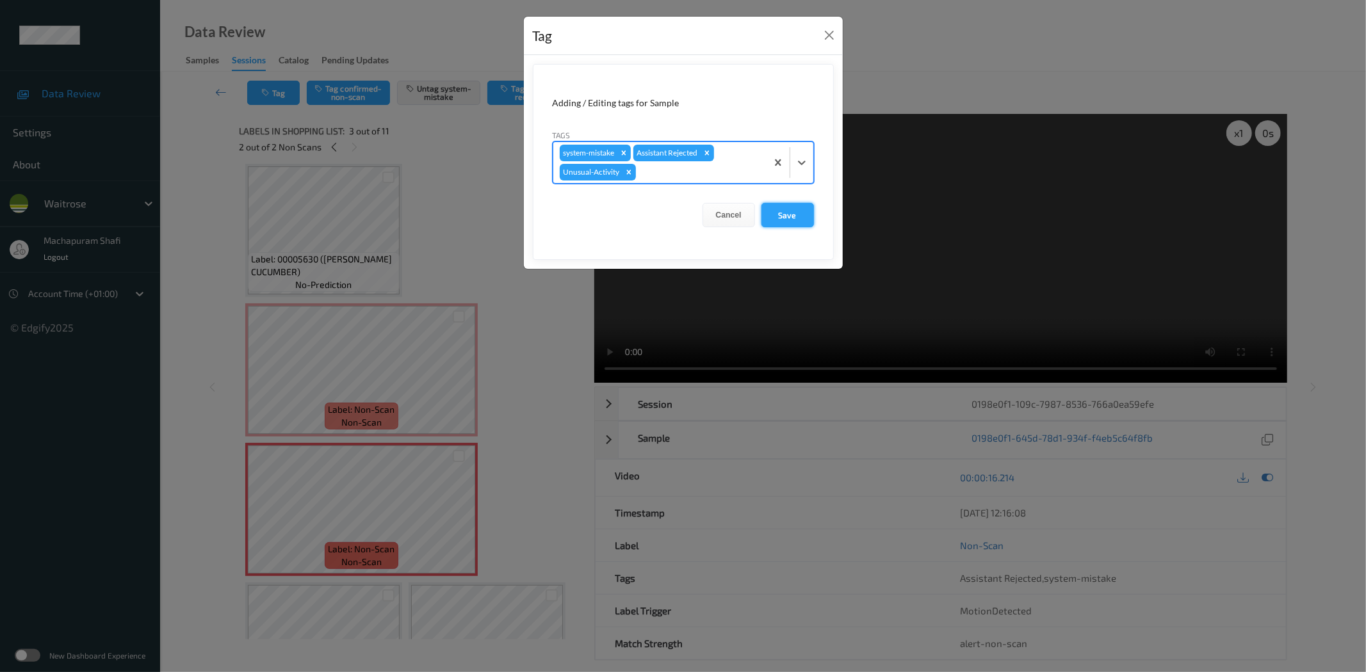
click at [767, 218] on button "Save" at bounding box center [787, 215] width 53 height 24
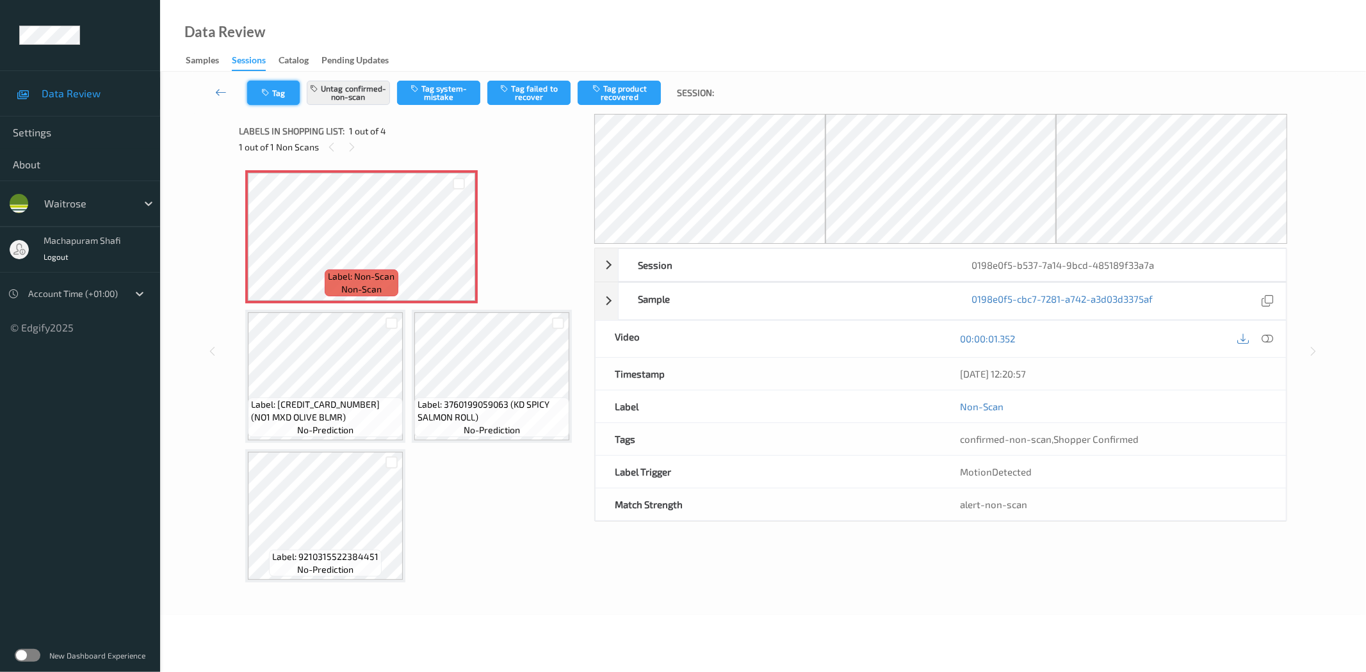
click at [256, 91] on button "Tag" at bounding box center [273, 93] width 53 height 24
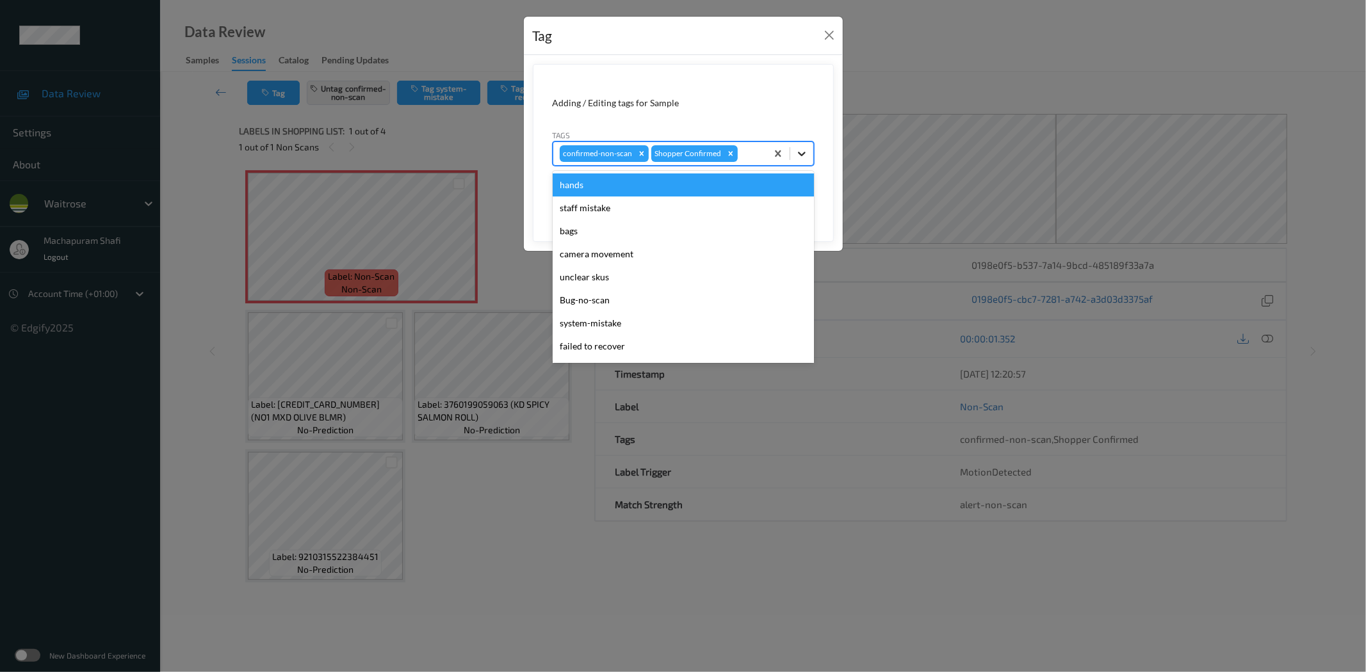
click at [801, 152] on icon at bounding box center [801, 153] width 13 height 13
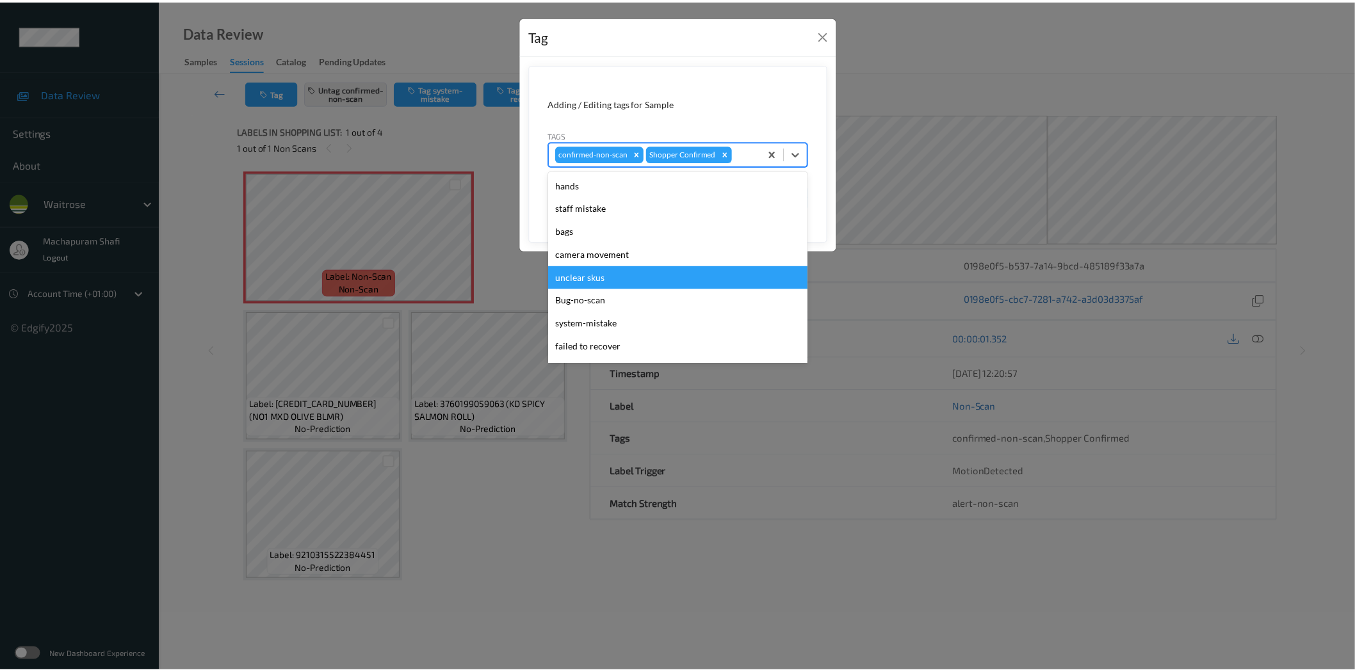
scroll to position [273, 0]
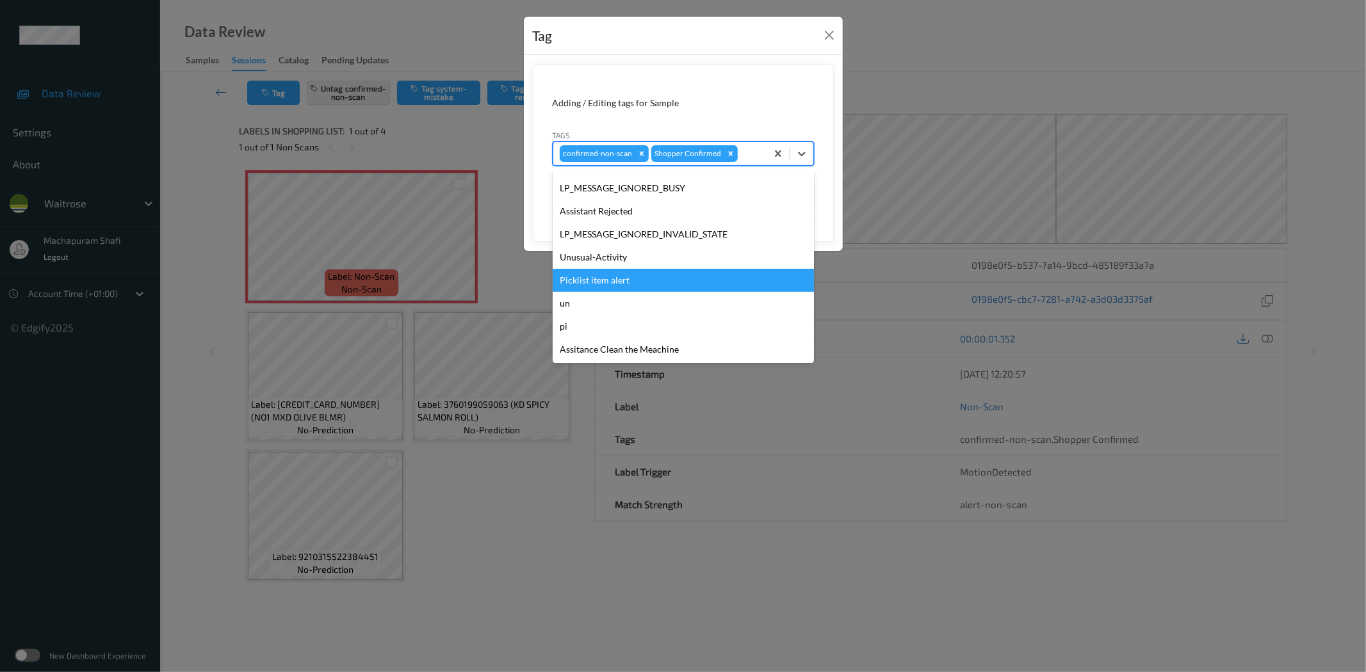
click at [617, 280] on div "Picklist item alert" at bounding box center [683, 280] width 261 height 23
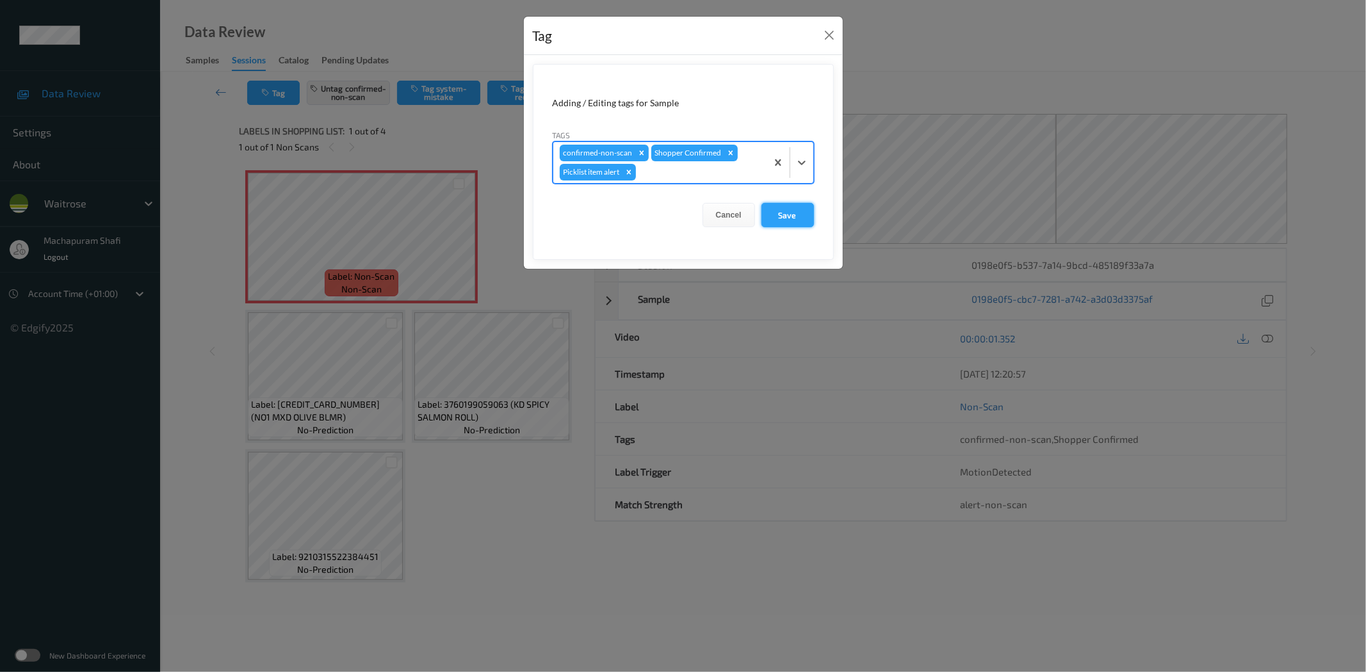
click at [786, 216] on button "Save" at bounding box center [787, 215] width 53 height 24
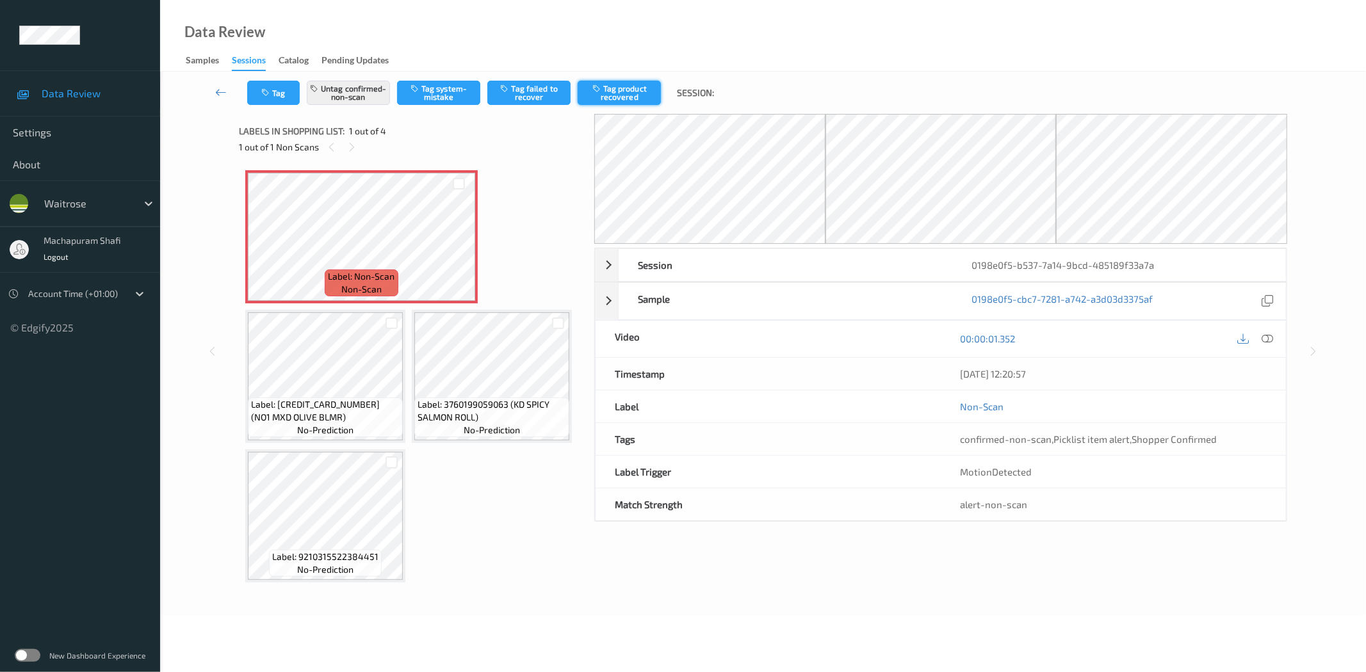
click at [615, 94] on button "Tag product recovered" at bounding box center [619, 93] width 83 height 24
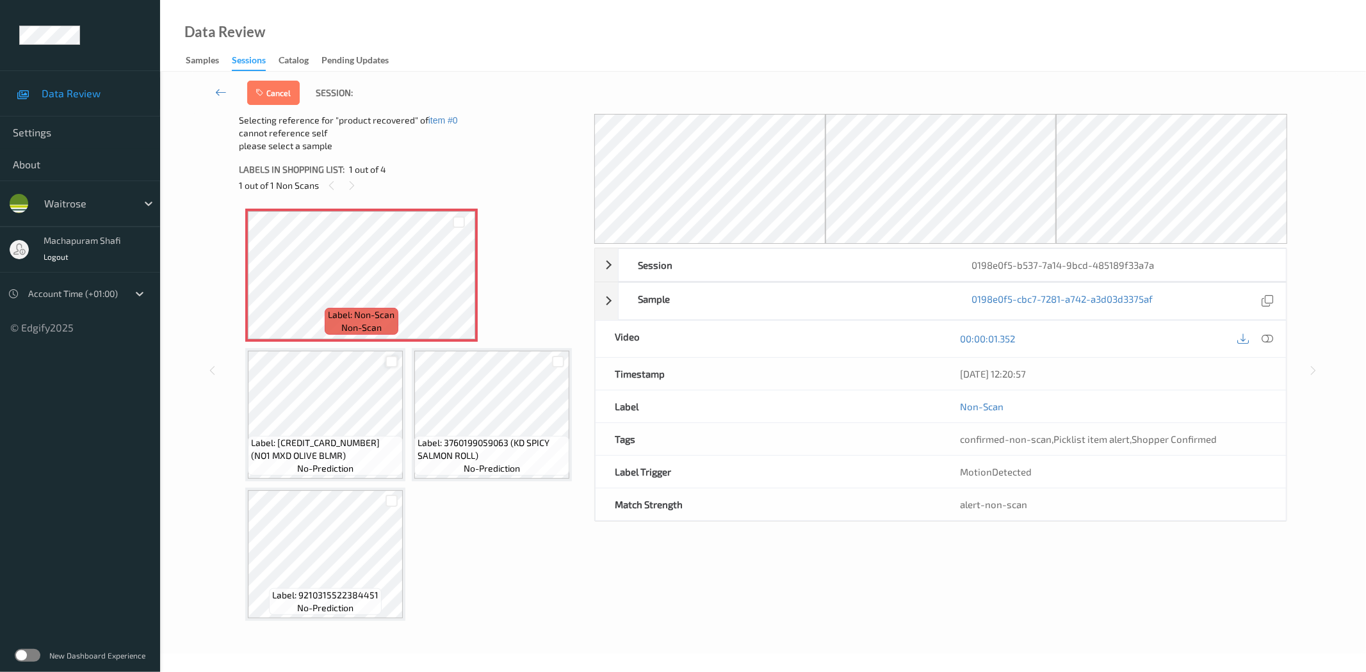
click at [389, 361] on div at bounding box center [391, 362] width 12 height 12
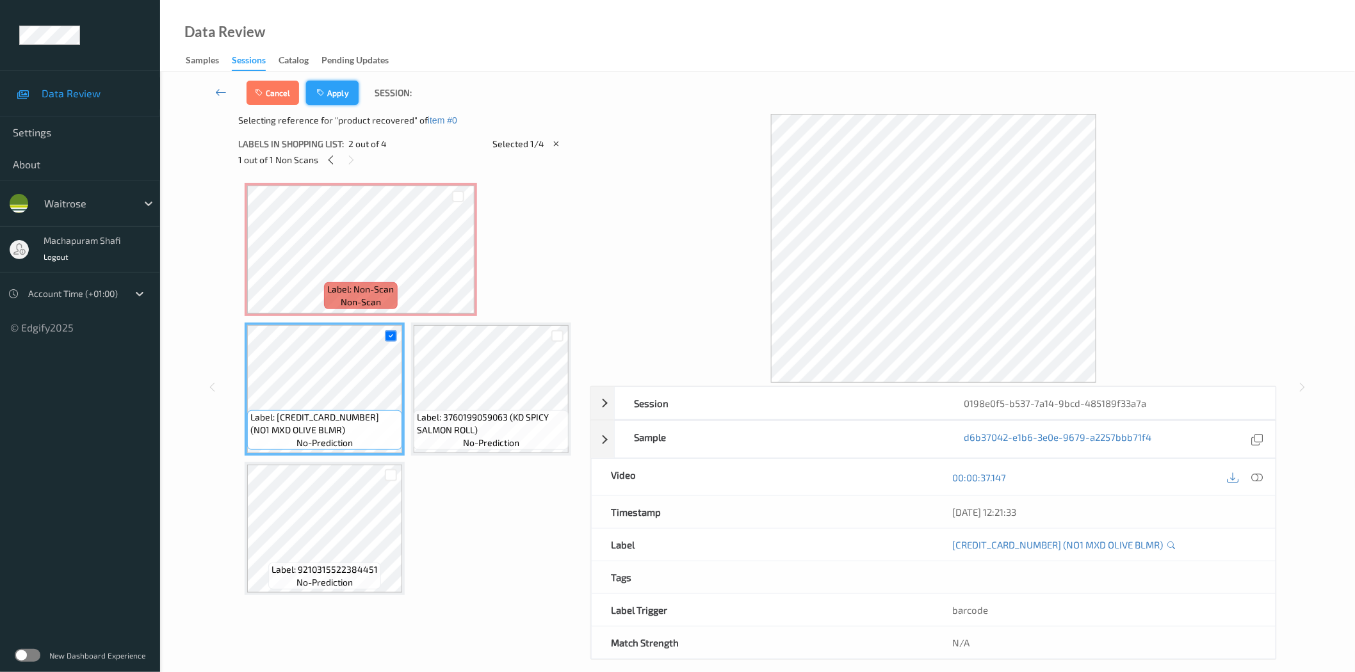
click at [338, 85] on button "Apply" at bounding box center [332, 93] width 53 height 24
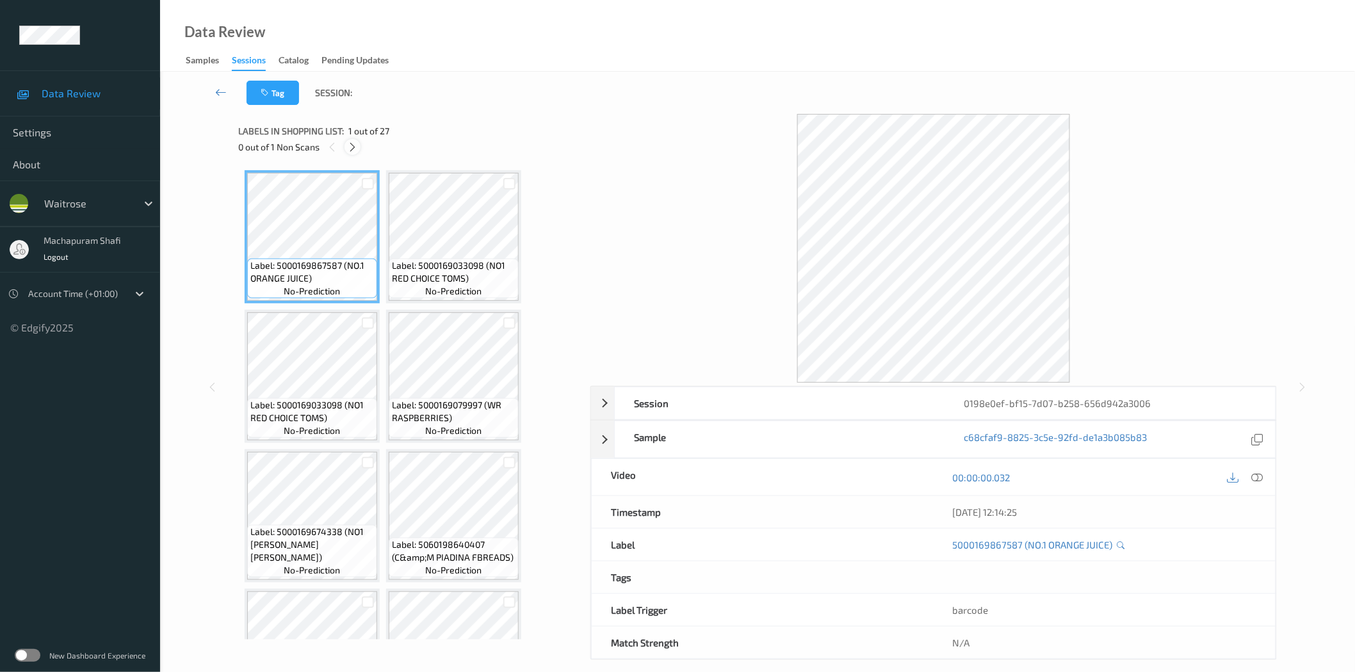
click at [349, 146] on icon at bounding box center [352, 148] width 11 height 12
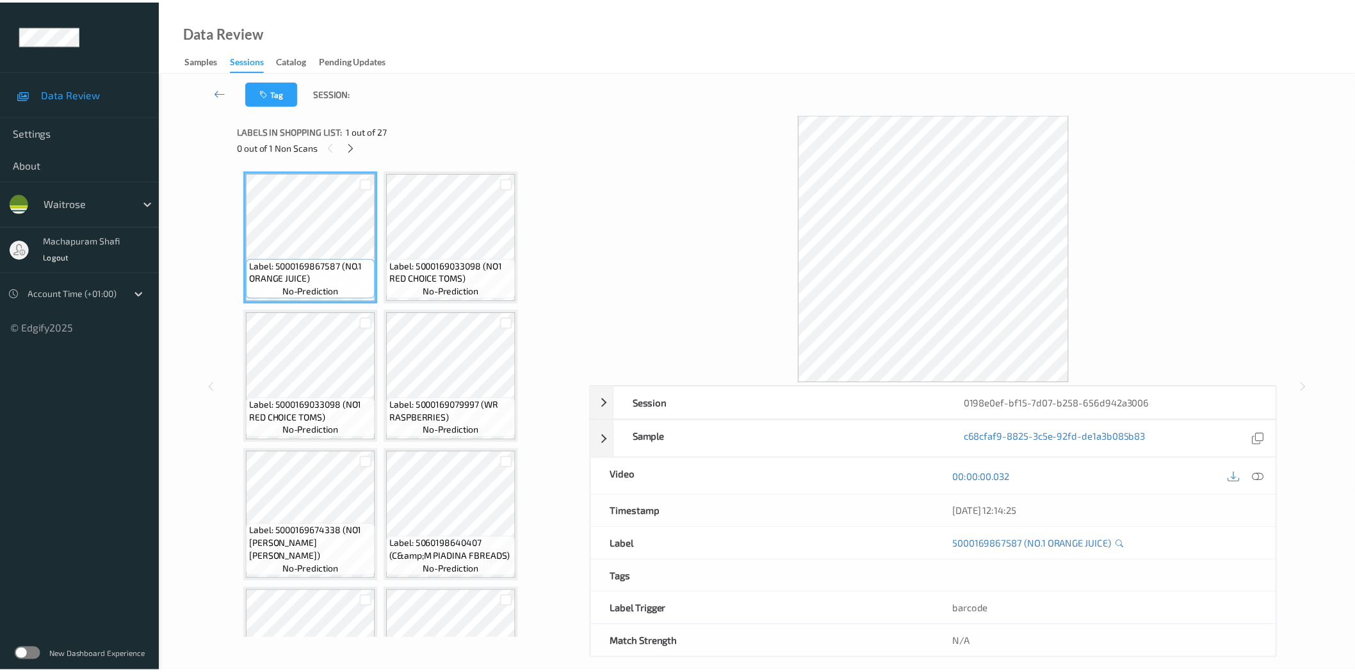
scroll to position [1393, 0]
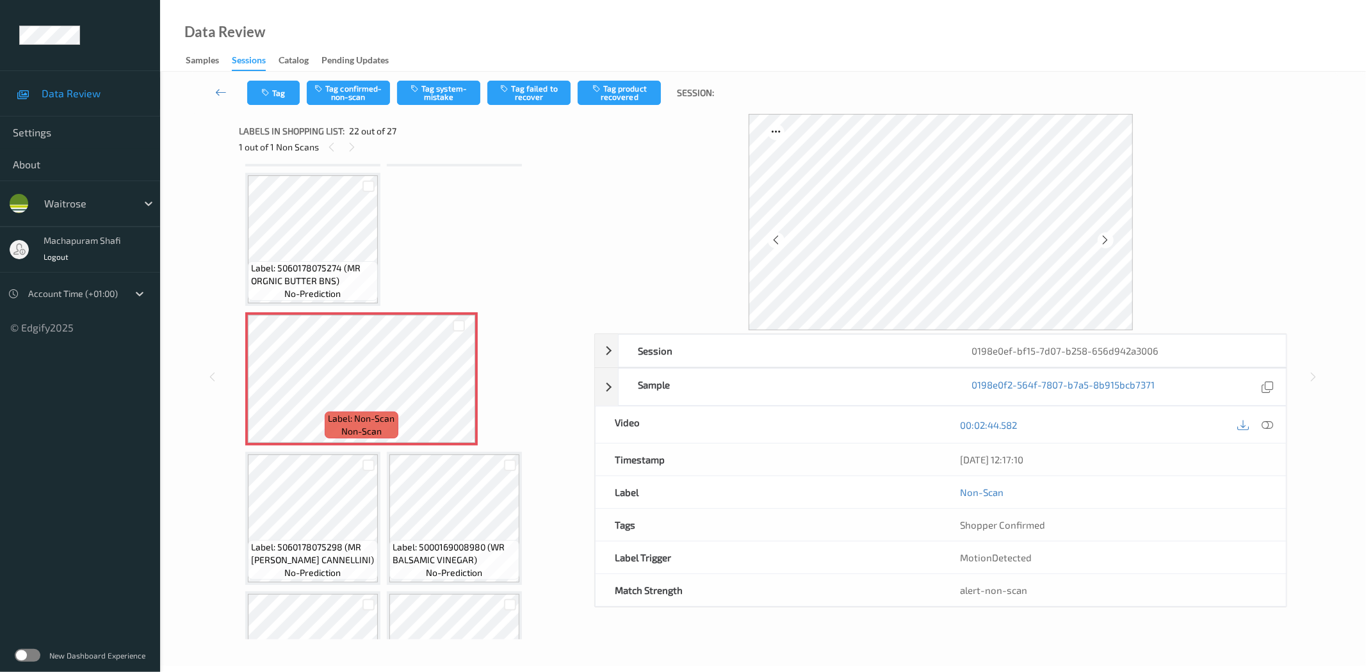
click at [1265, 446] on div "[DATE] 12:17:10" at bounding box center [1113, 460] width 345 height 32
click at [1267, 426] on icon at bounding box center [1268, 425] width 12 height 12
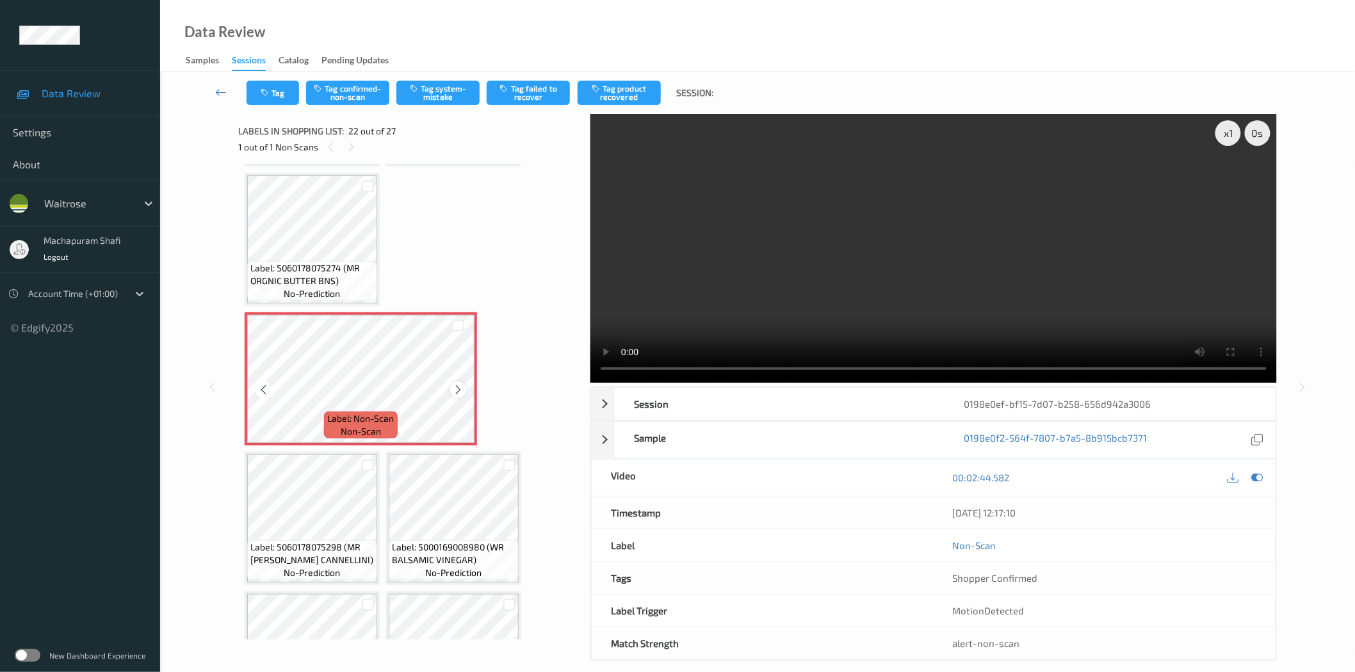
click at [453, 384] on icon at bounding box center [458, 390] width 11 height 12
click at [592, 336] on video at bounding box center [933, 248] width 686 height 269
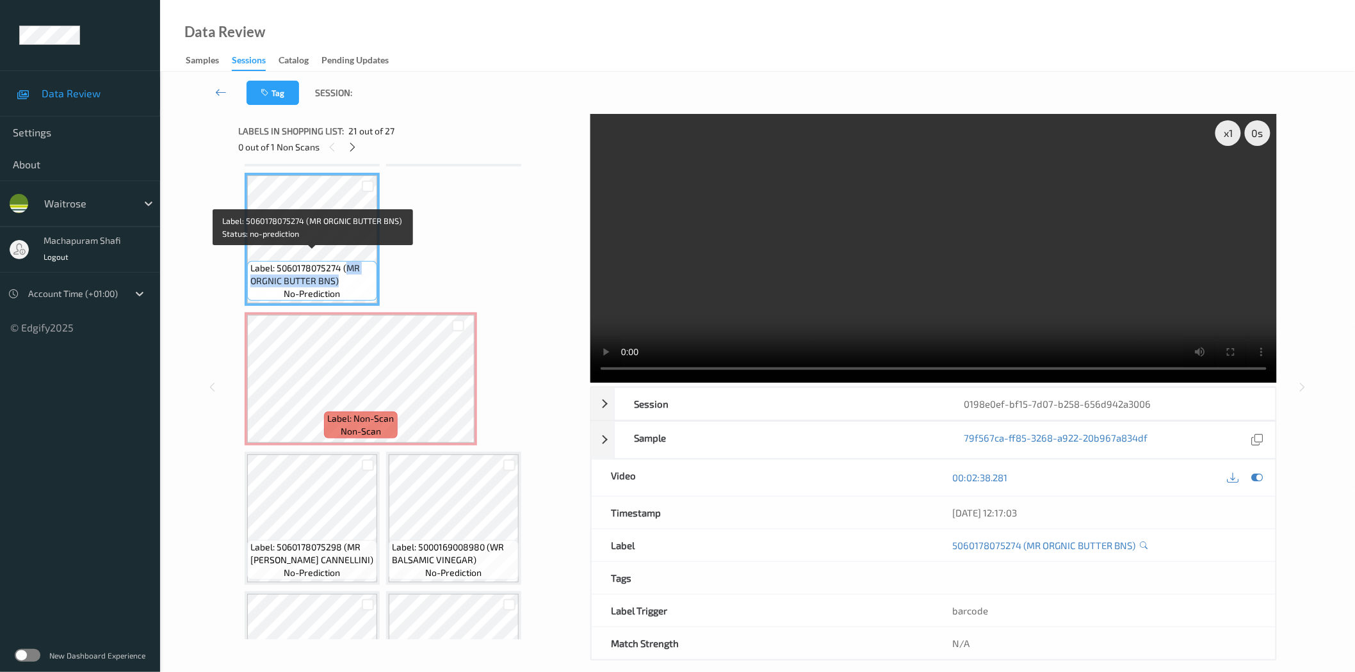
drag, startPoint x: 344, startPoint y: 258, endPoint x: 357, endPoint y: 277, distance: 22.6
click at [357, 277] on span "Label: 5060178075274 (MR ORGNIC BUTTER BNS)" at bounding box center [312, 275] width 124 height 26
copy span "MR ORGNIC BUTTER BNS)"
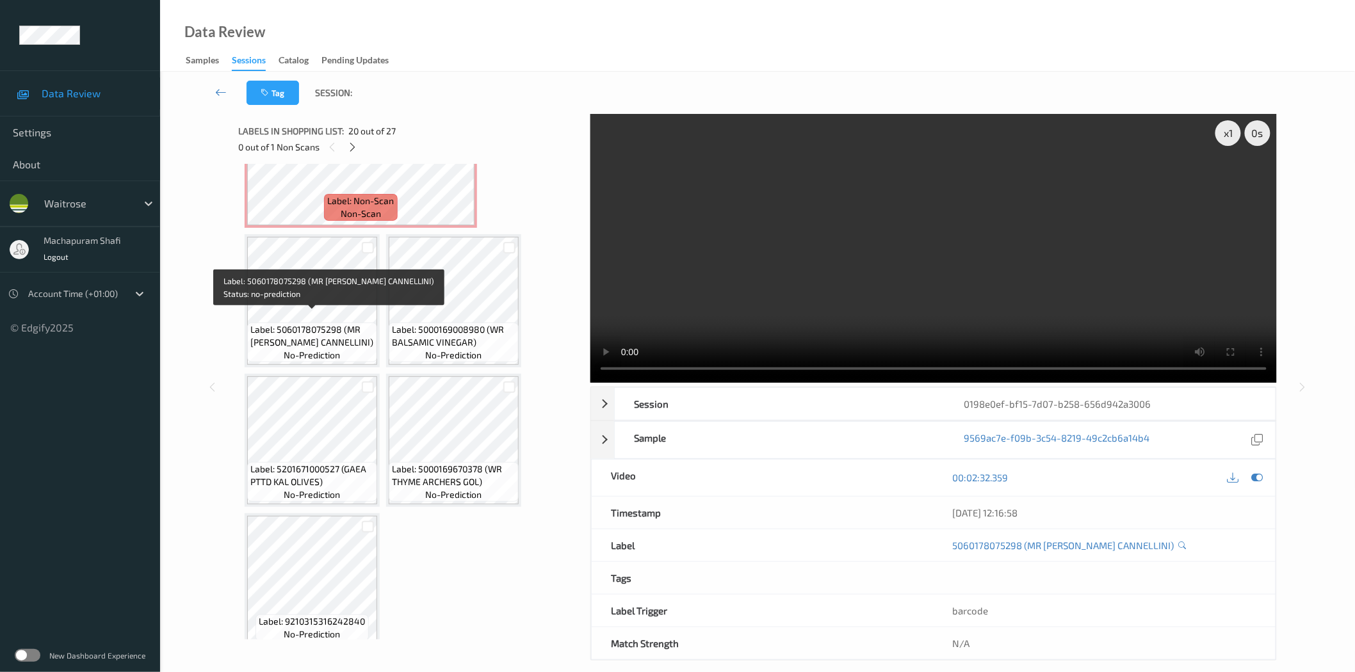
scroll to position [1327, 0]
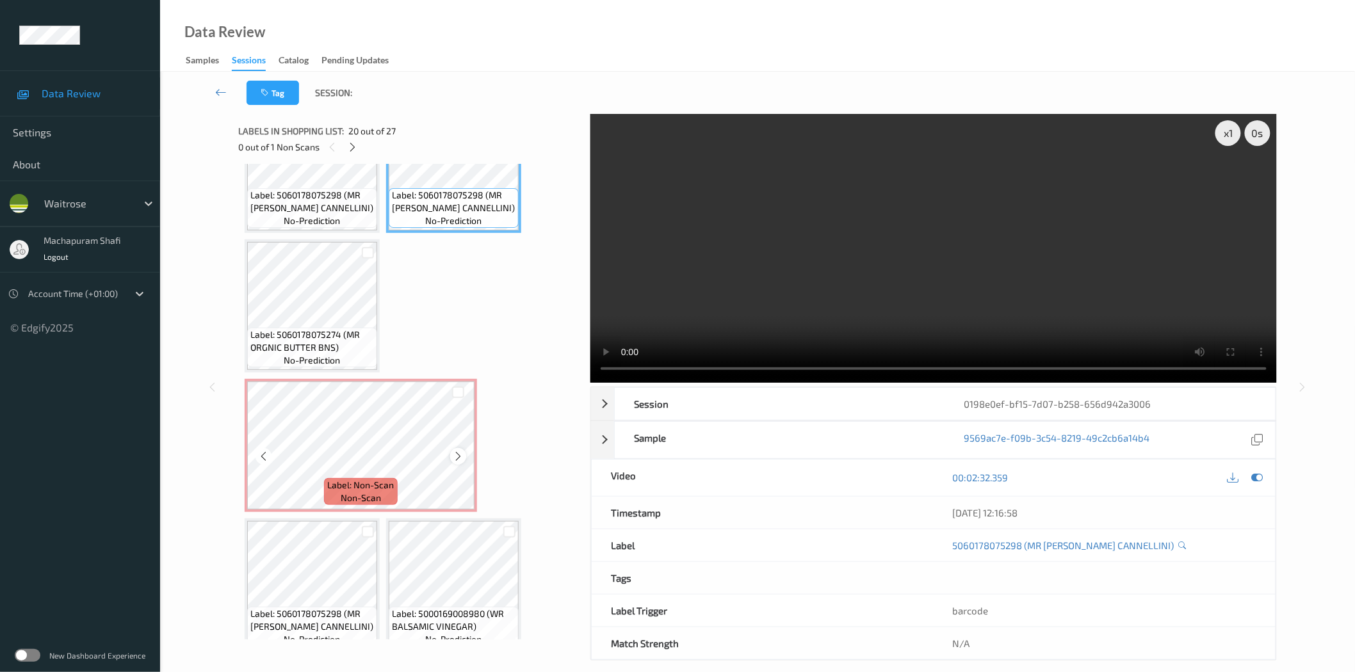
click at [456, 451] on icon at bounding box center [458, 457] width 11 height 12
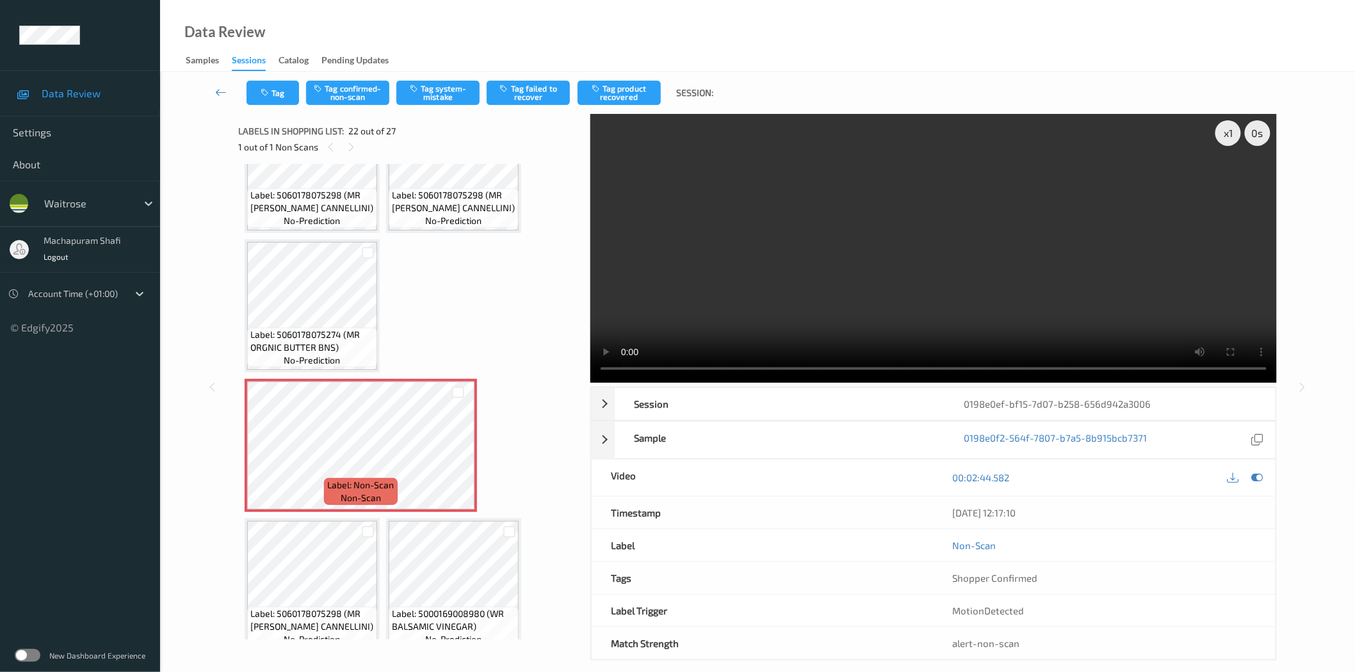
scroll to position [1042, 0]
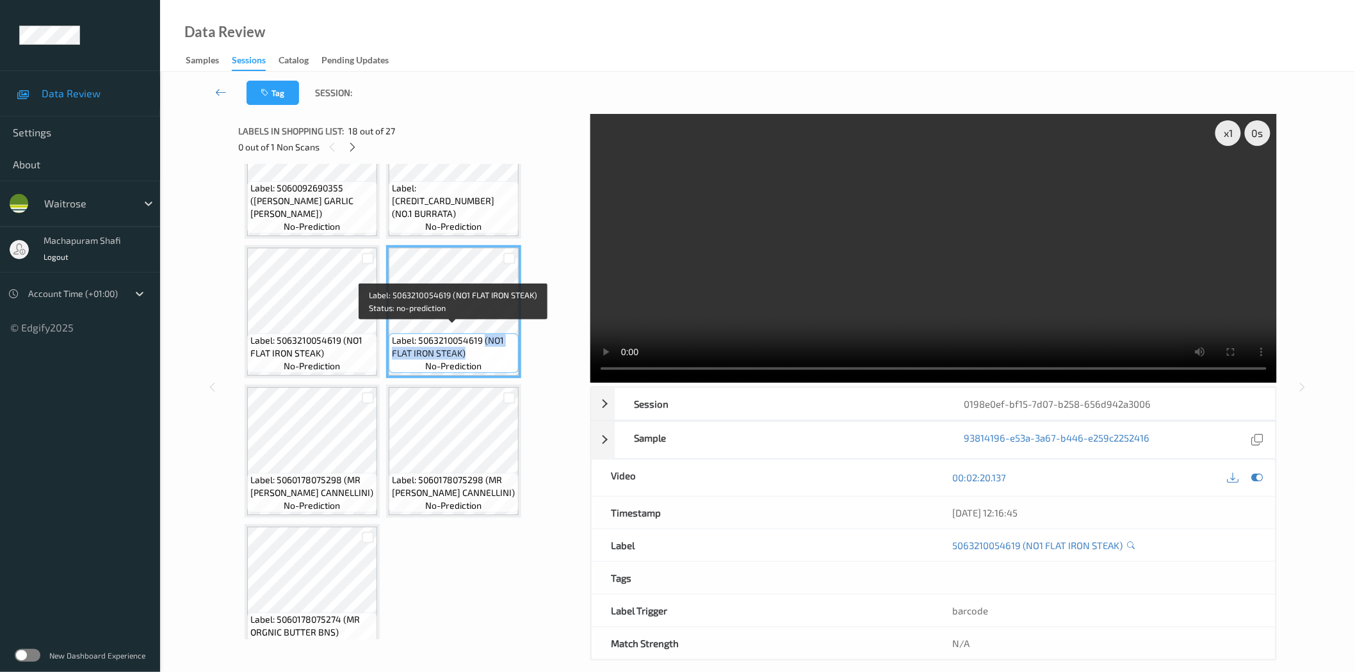
drag, startPoint x: 482, startPoint y: 332, endPoint x: 499, endPoint y: 351, distance: 25.8
click at [499, 351] on span "Label: 5063210054619 (NO1 FLAT IRON STEAK)" at bounding box center [454, 347] width 124 height 26
copy span "(NO1 FLAT IRON STEAK)"
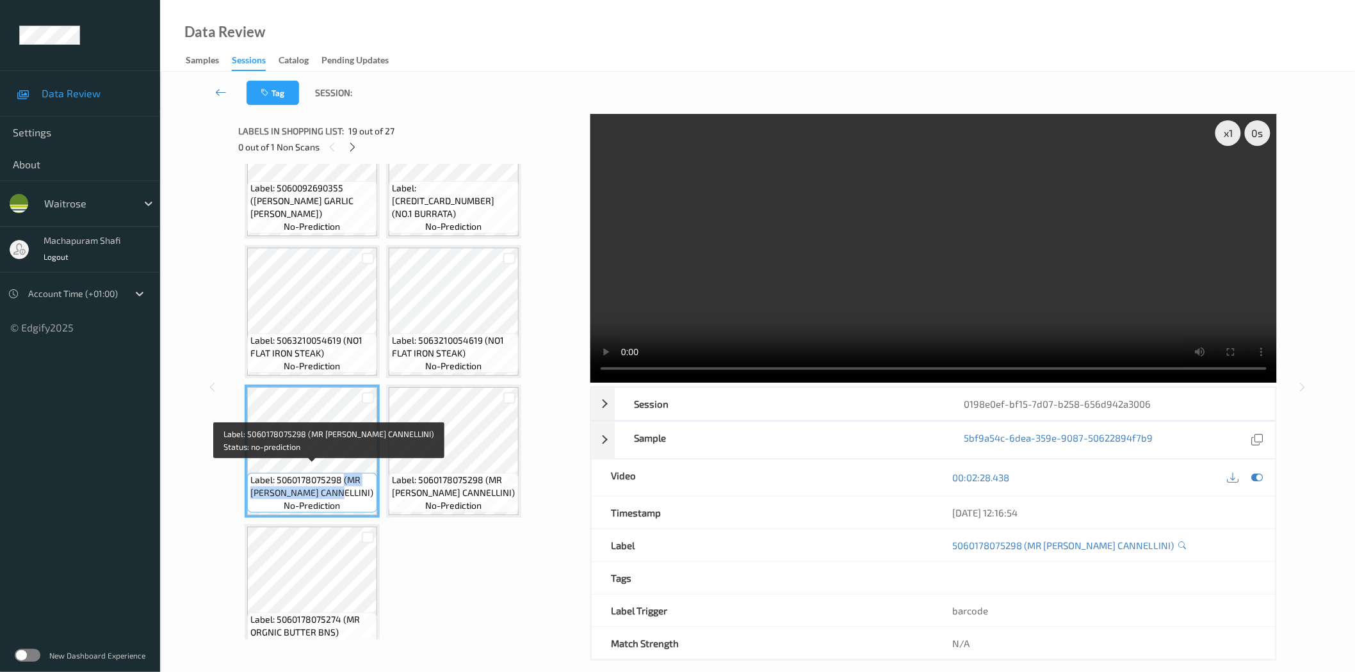
drag, startPoint x: 361, startPoint y: 488, endPoint x: 367, endPoint y: 499, distance: 12.9
click at [367, 499] on div "Label: 5060178075298 (MR ORGNIC CANNELLINI) no-prediction" at bounding box center [312, 493] width 130 height 40
copy span "(MR ORGNIC CANNELLINI)"
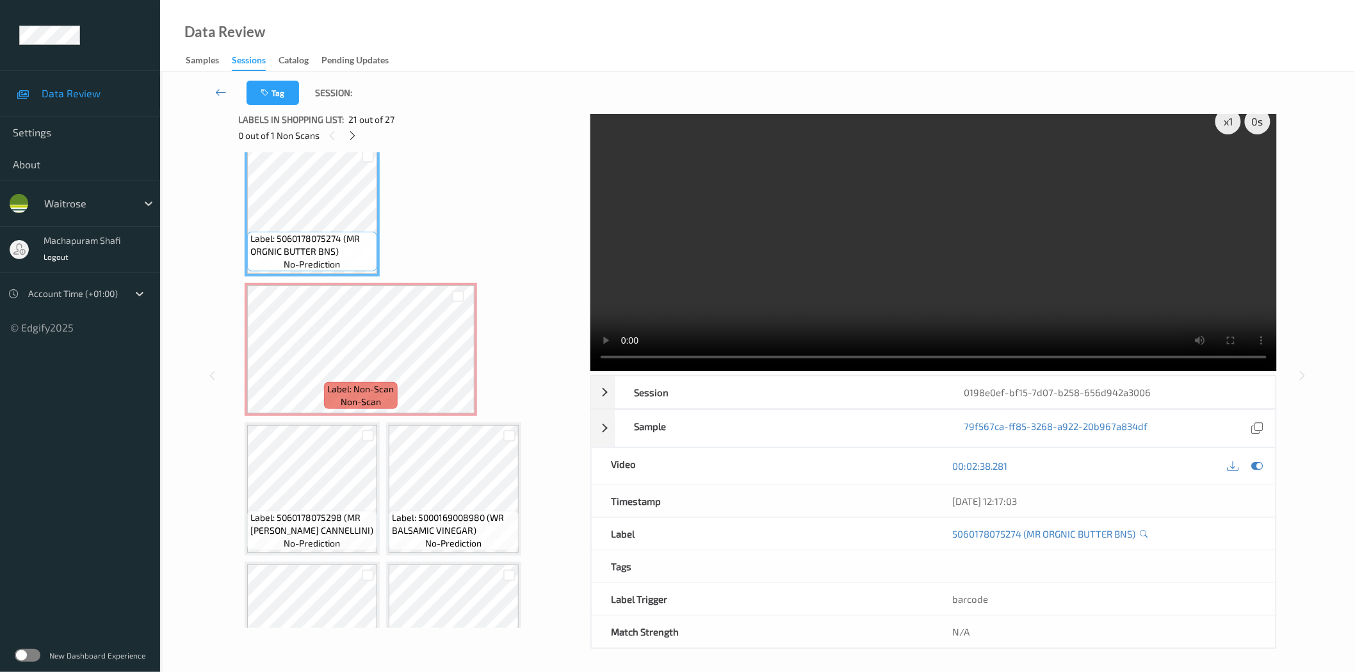
scroll to position [15, 0]
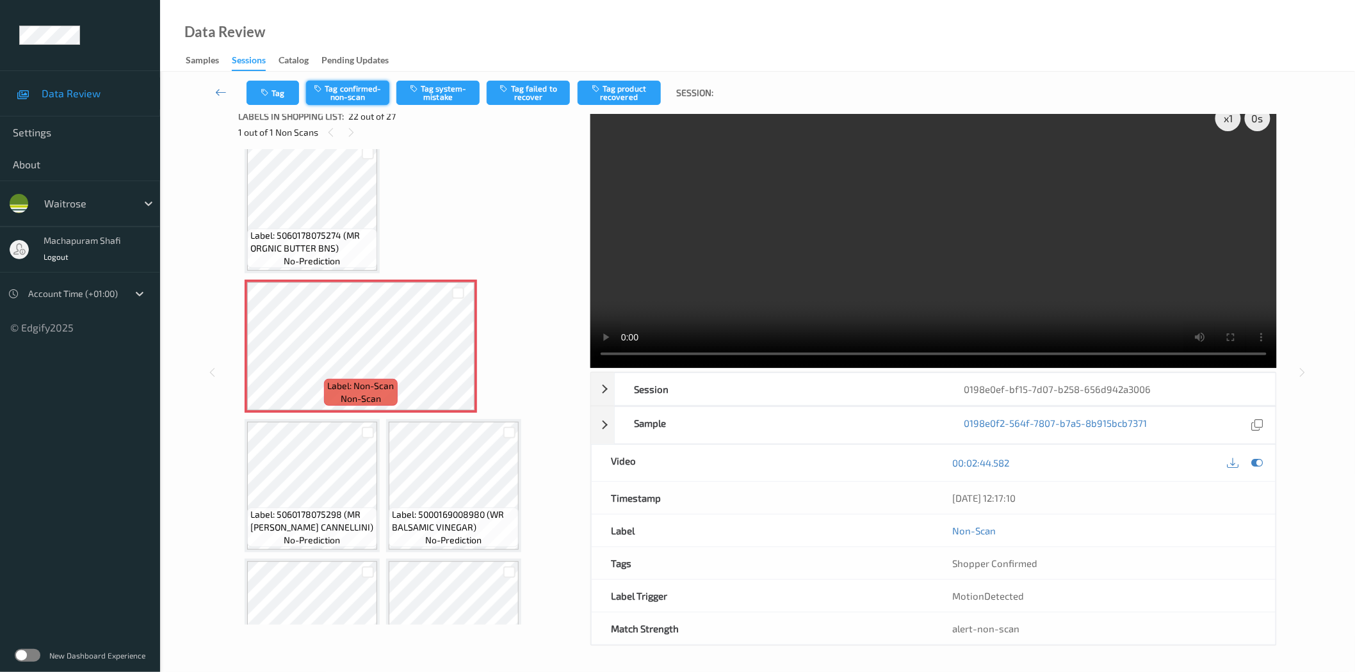
click at [343, 92] on button "Tag confirmed-non-scan" at bounding box center [347, 93] width 83 height 24
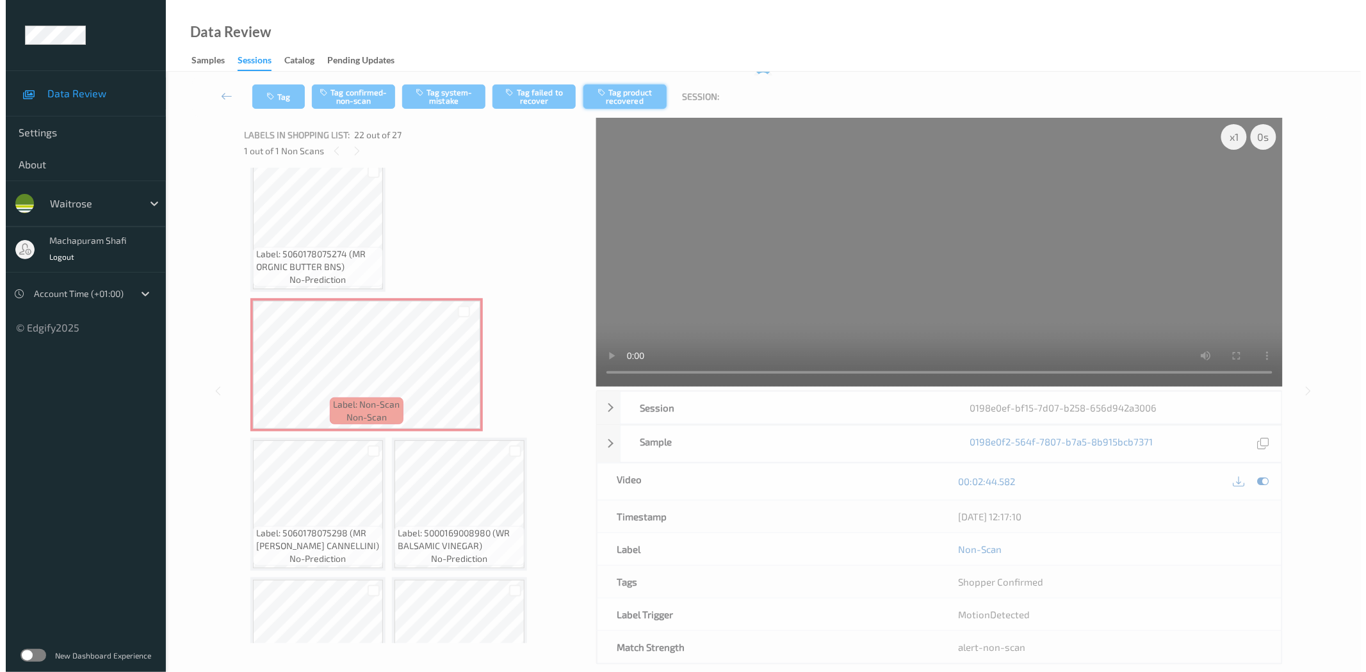
scroll to position [0, 0]
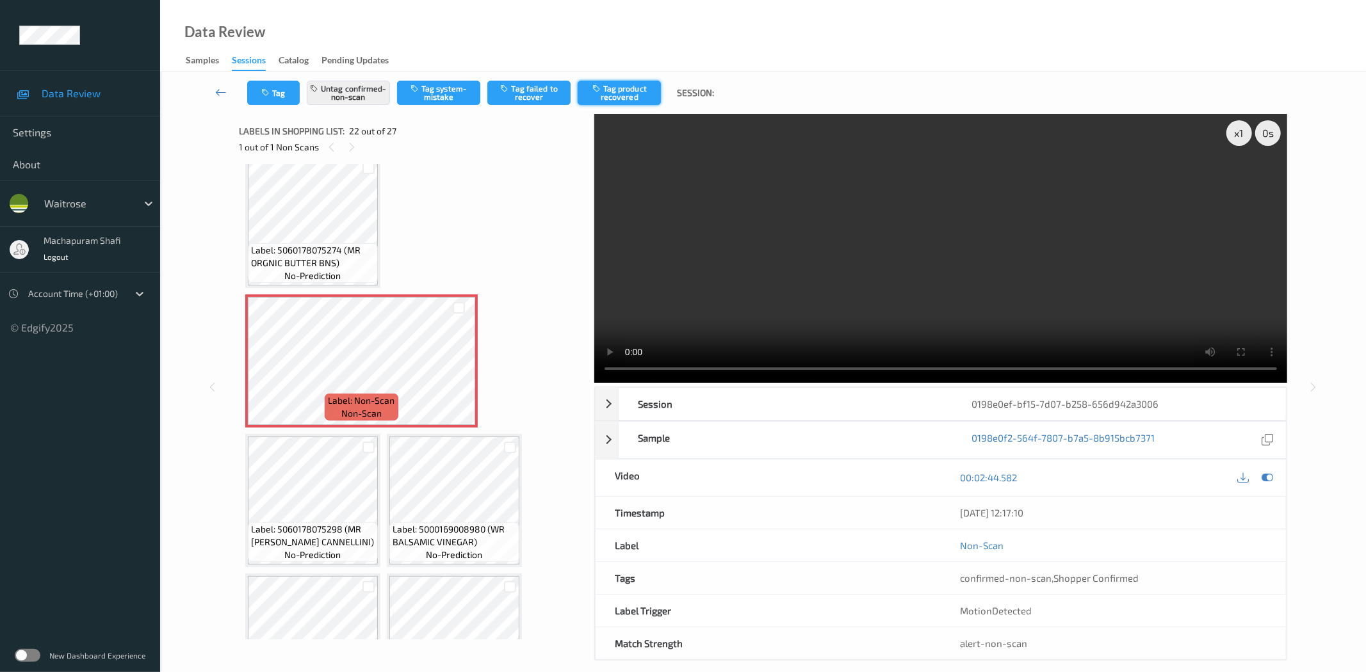
click at [639, 88] on button "Tag product recovered" at bounding box center [619, 93] width 83 height 24
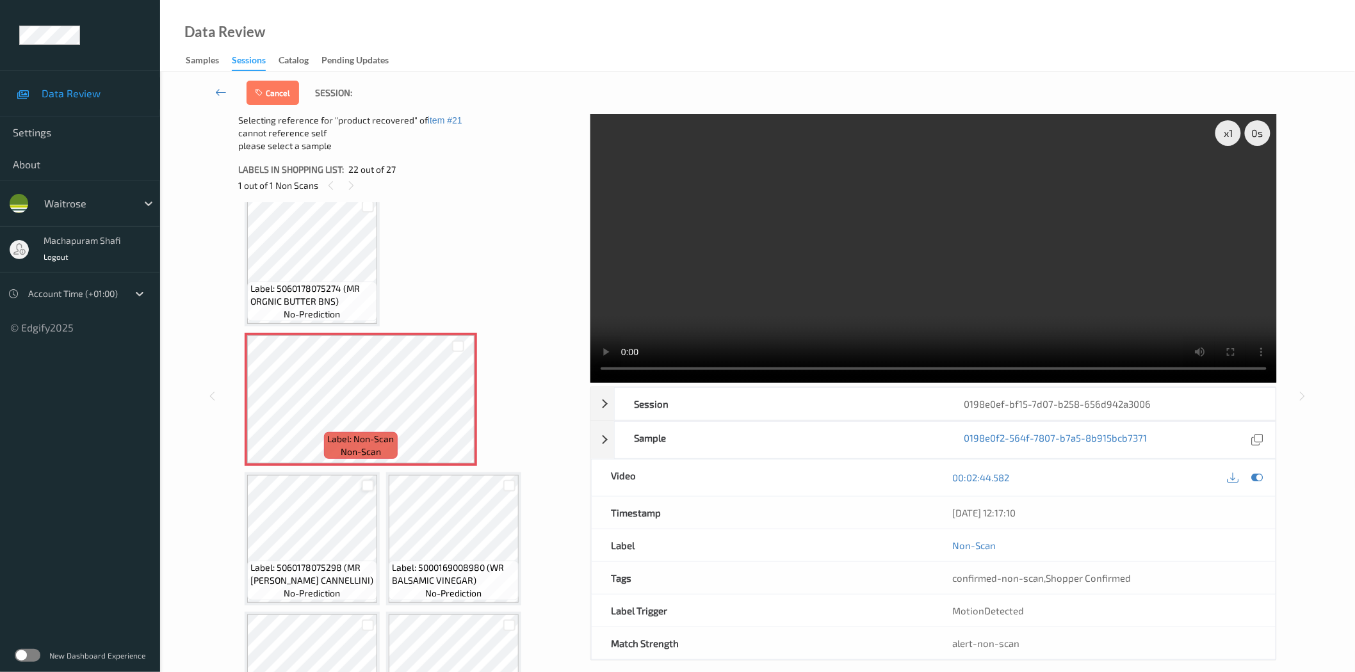
click at [366, 480] on div at bounding box center [368, 486] width 12 height 12
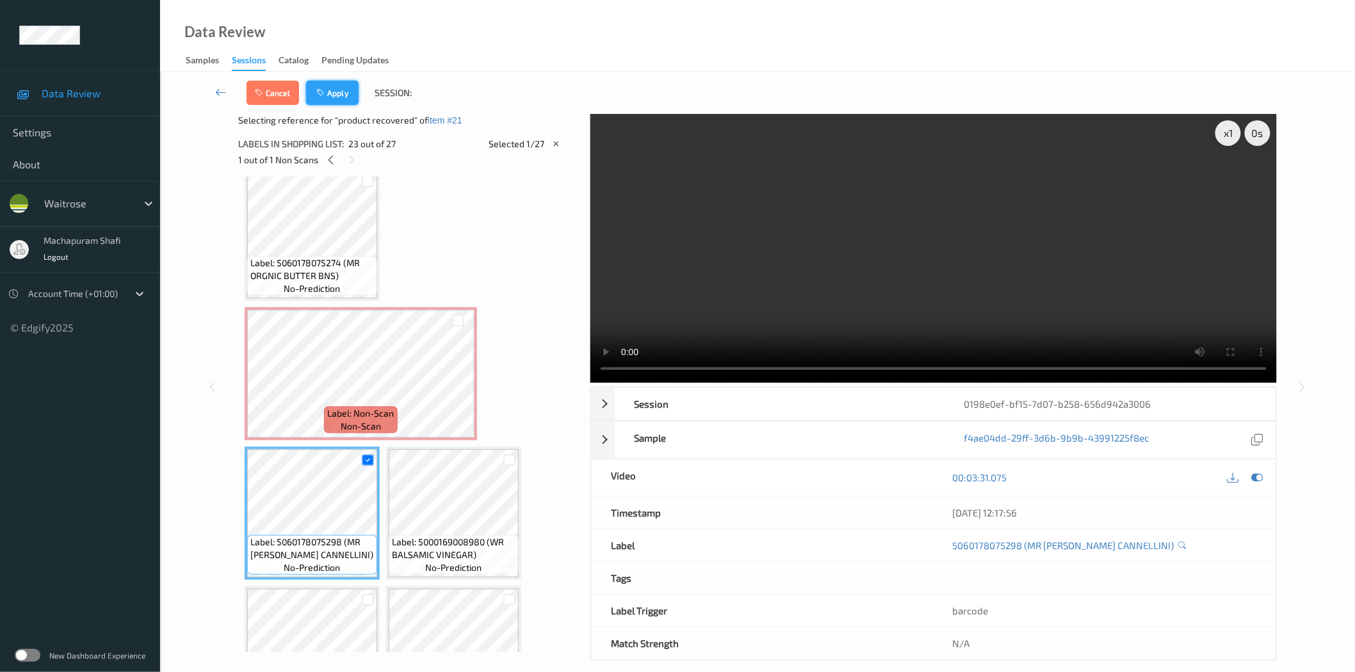
click at [327, 85] on button "Apply" at bounding box center [332, 93] width 53 height 24
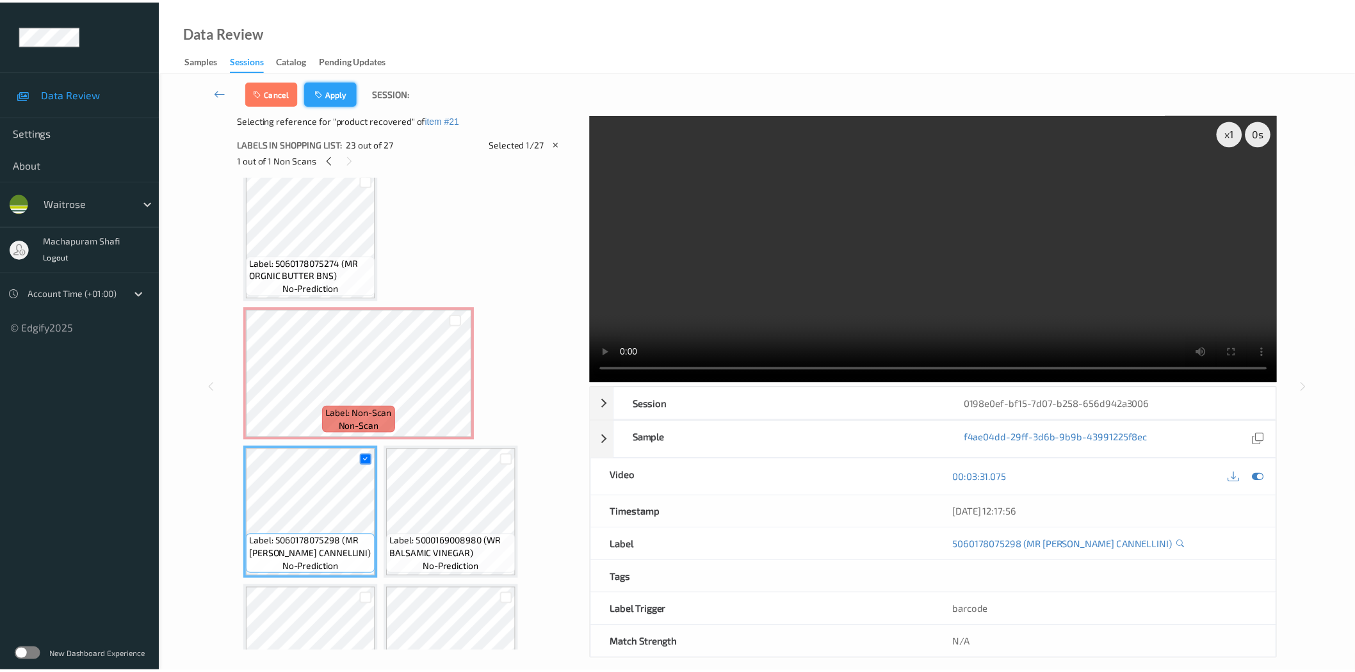
scroll to position [1393, 0]
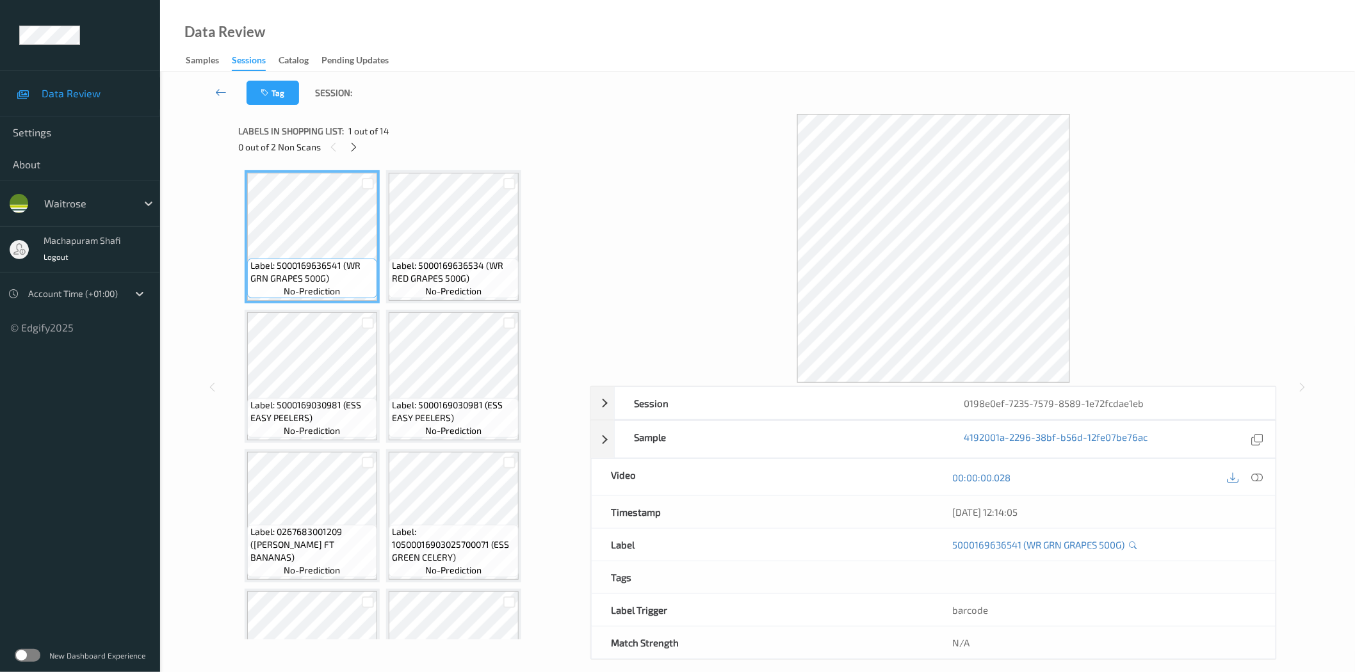
click at [354, 145] on icon at bounding box center [353, 148] width 11 height 12
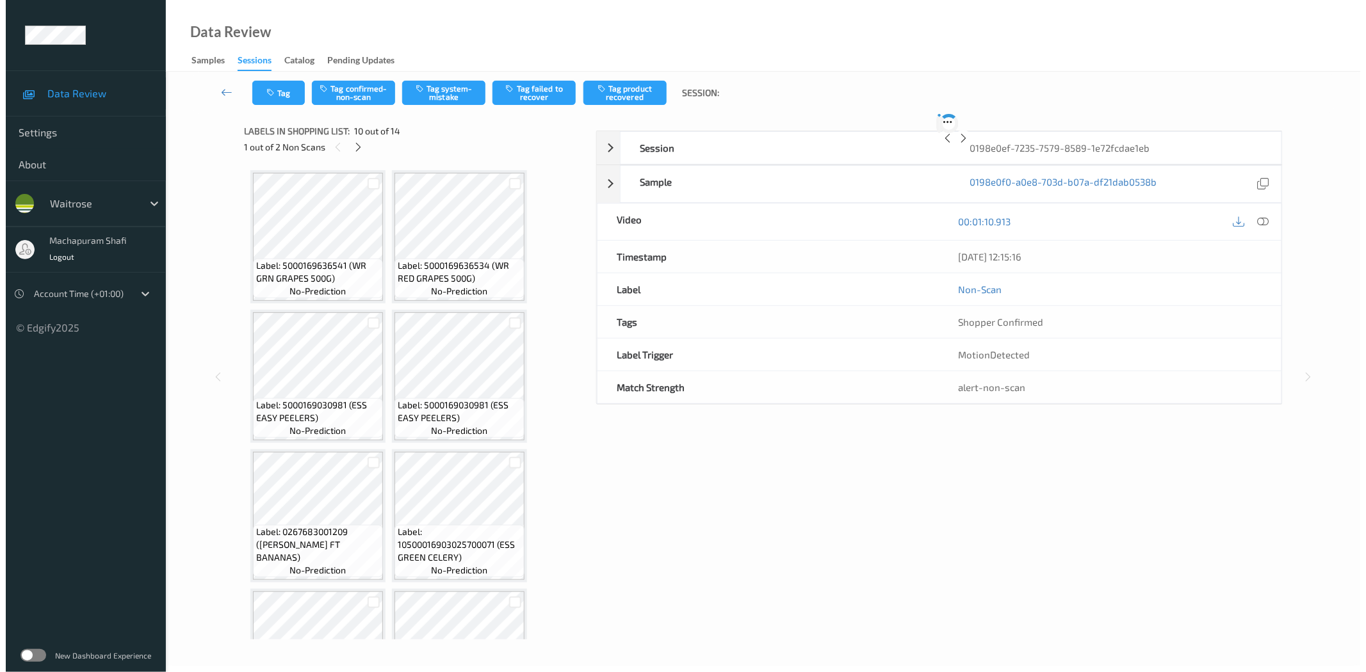
scroll to position [561, 0]
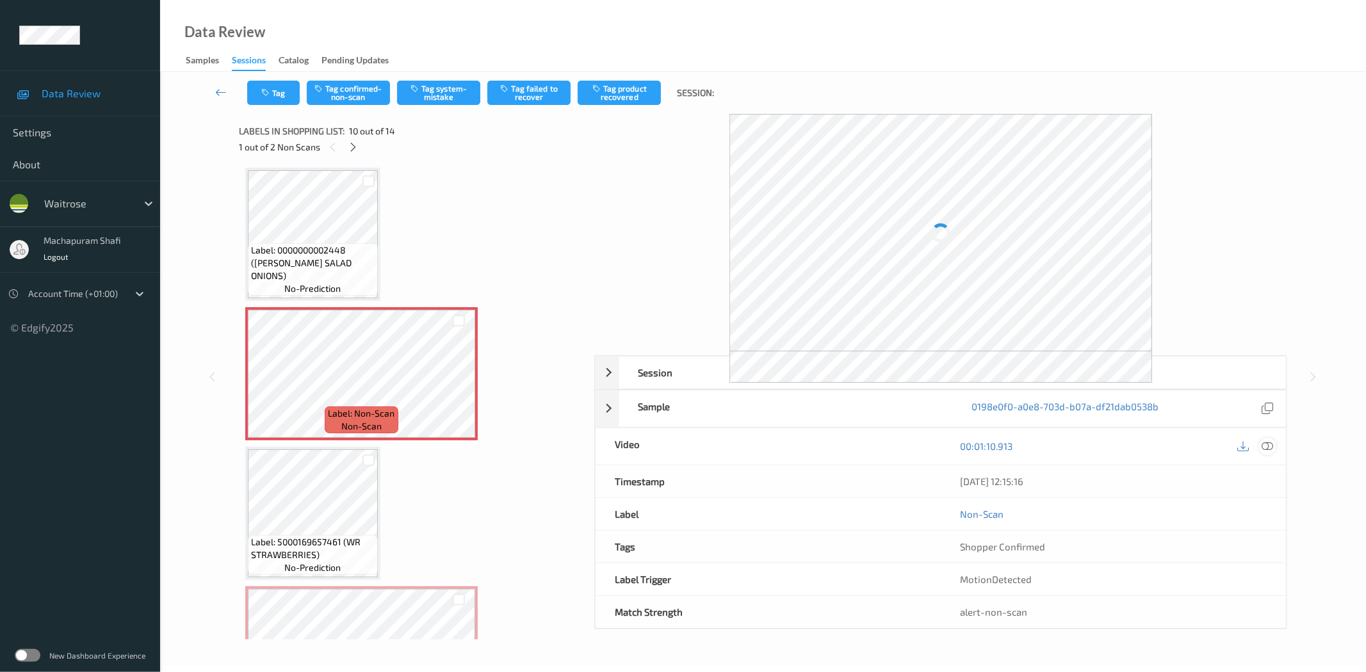
click at [1263, 444] on icon at bounding box center [1268, 447] width 12 height 12
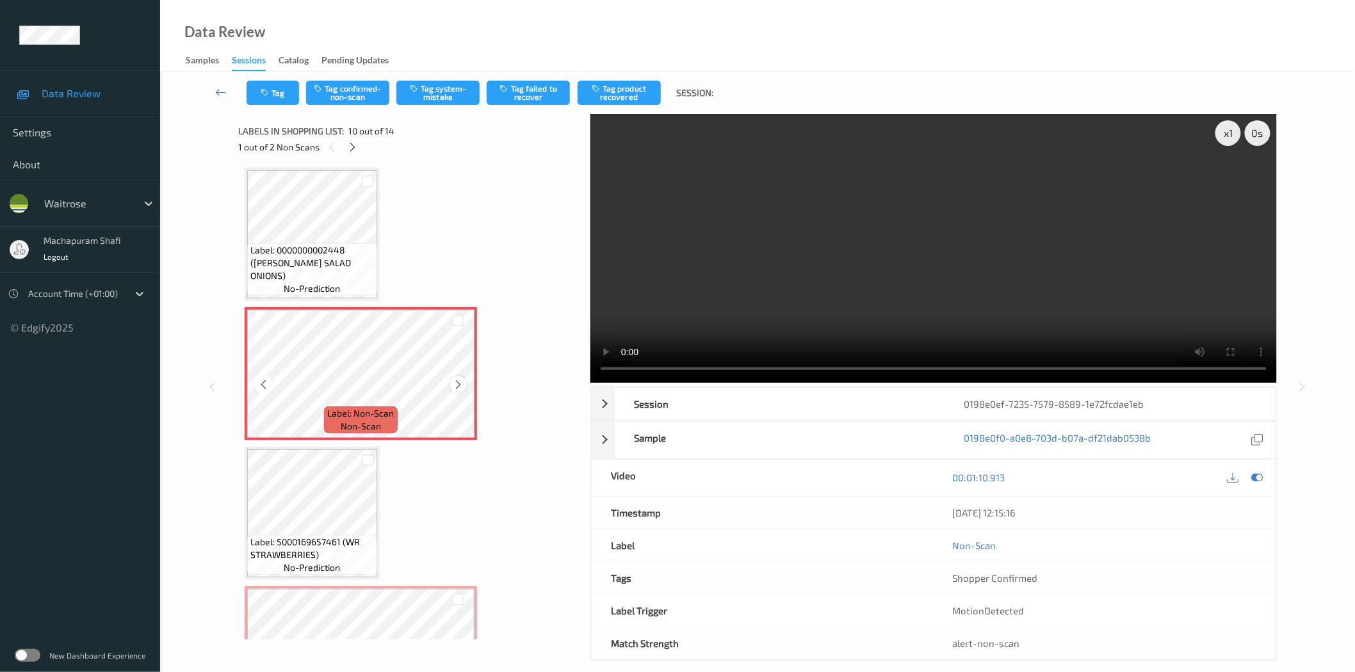
click at [455, 379] on icon at bounding box center [458, 385] width 11 height 12
click at [439, 85] on button "Tag system-mistake" at bounding box center [437, 93] width 83 height 24
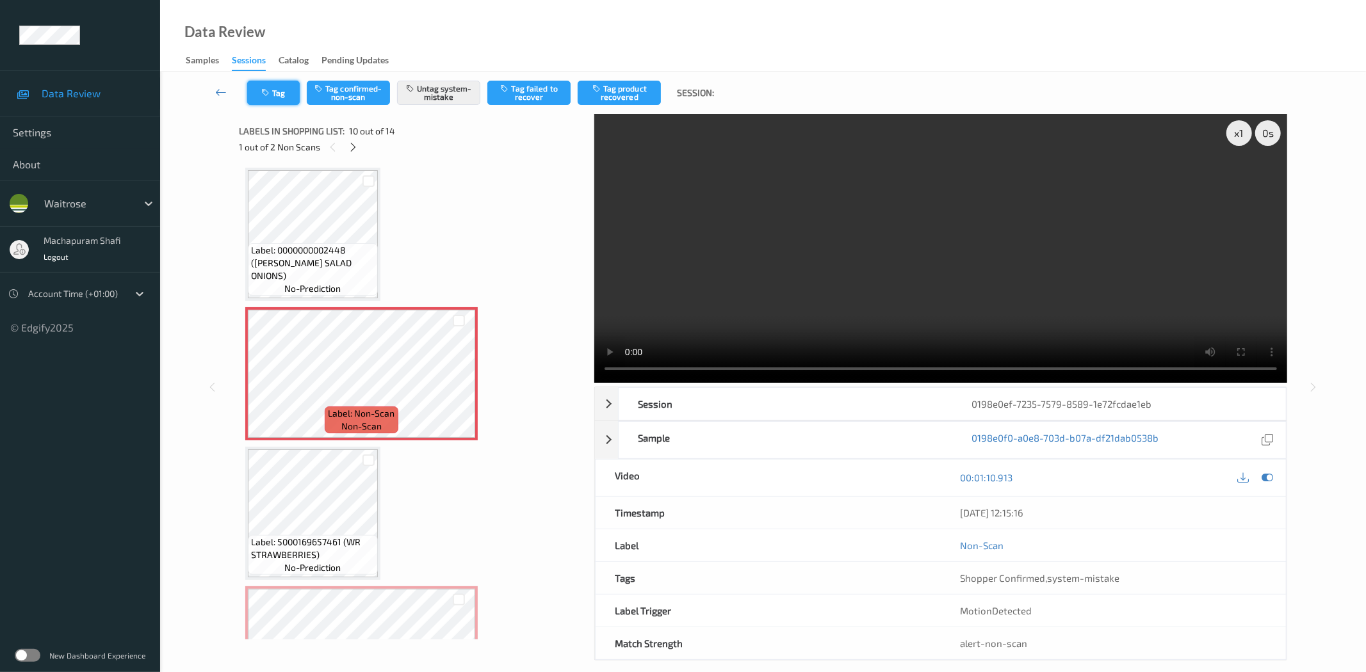
click at [271, 97] on button "Tag" at bounding box center [273, 93] width 53 height 24
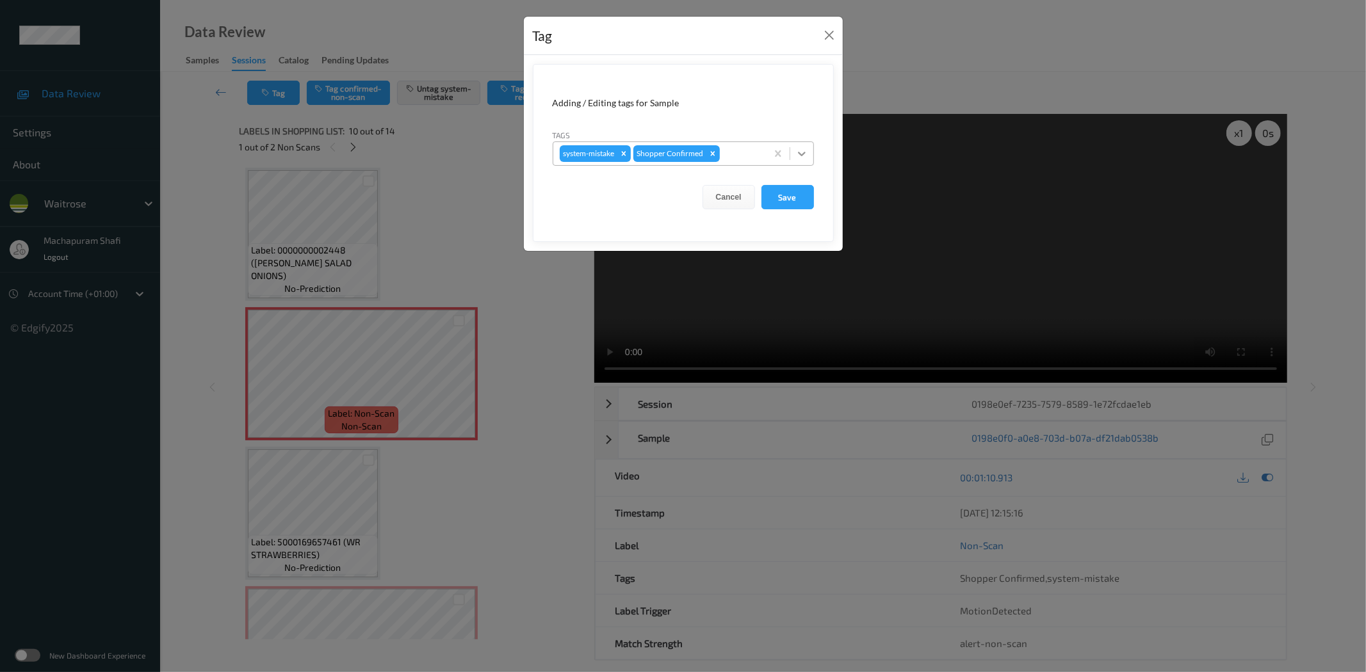
click at [808, 149] on div at bounding box center [801, 153] width 23 height 23
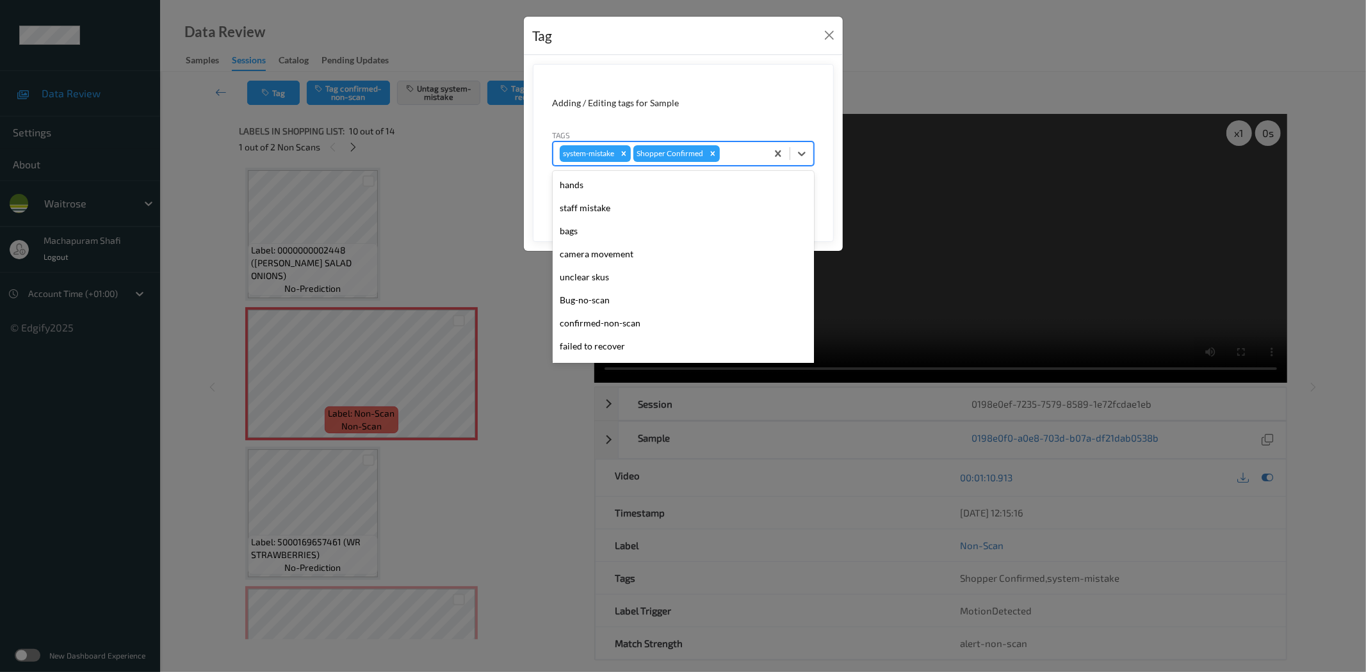
scroll to position [273, 0]
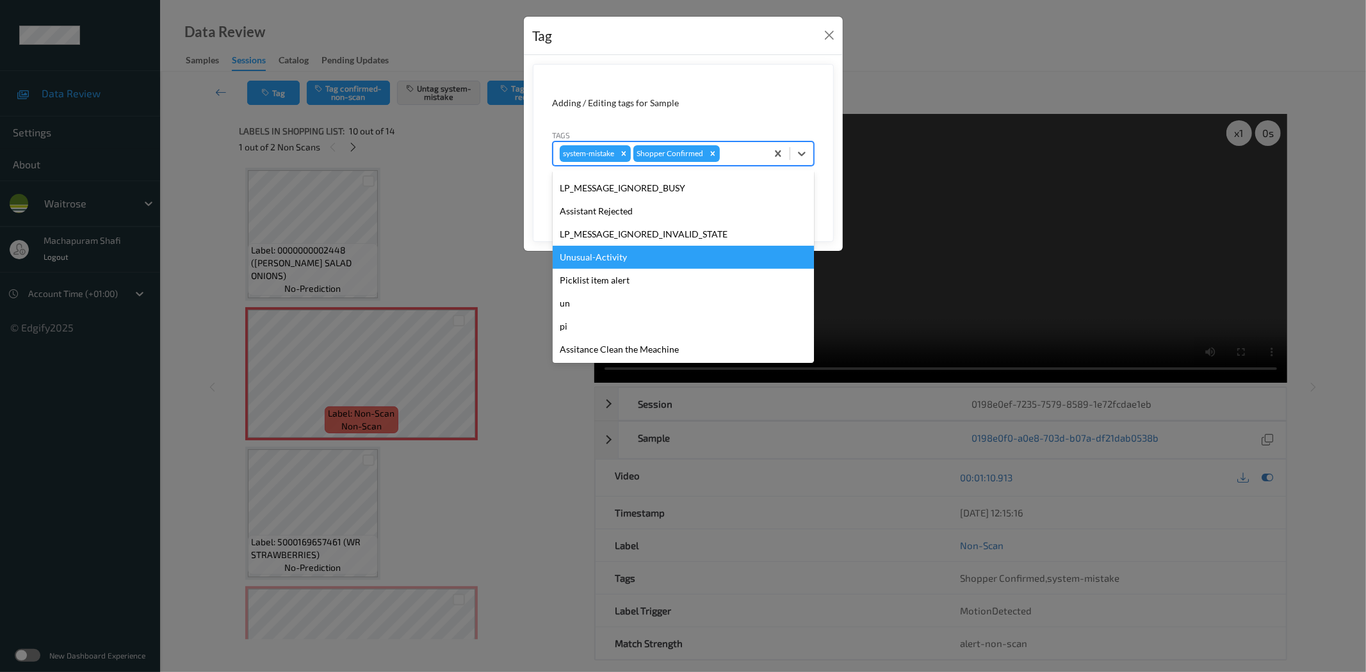
click at [603, 252] on div "Unusual-Activity" at bounding box center [683, 257] width 261 height 23
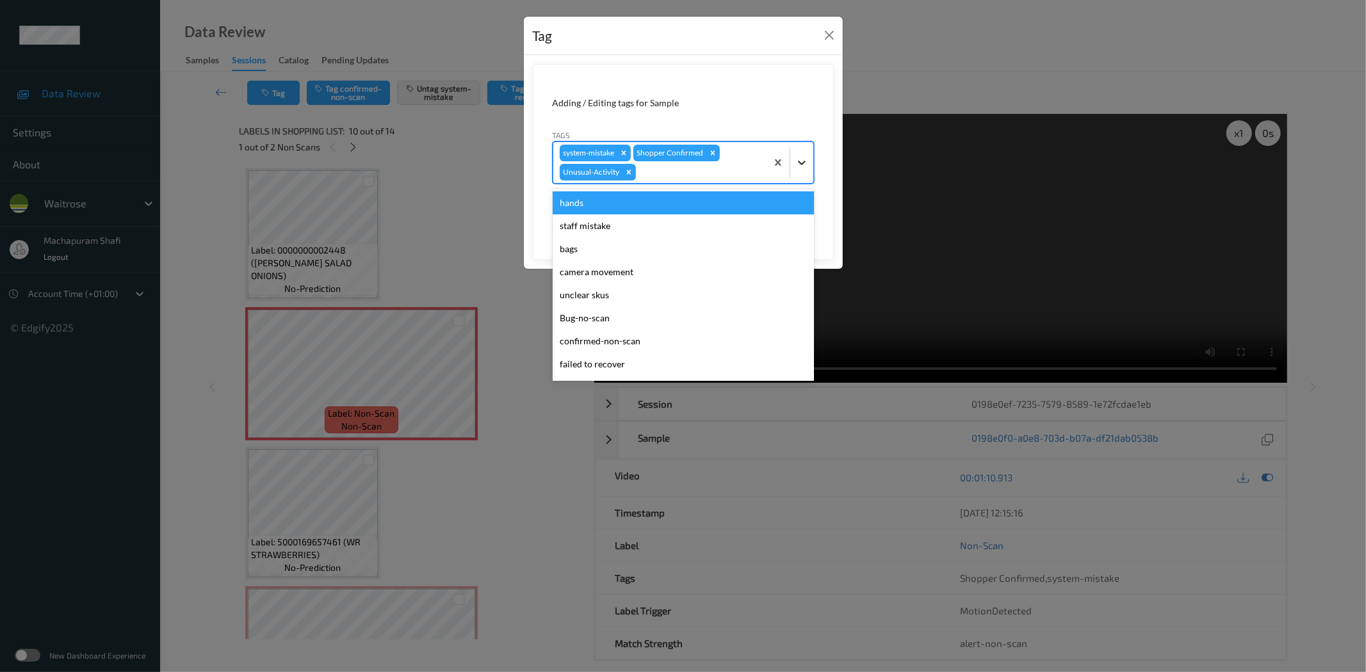
click at [809, 157] on div at bounding box center [801, 162] width 23 height 23
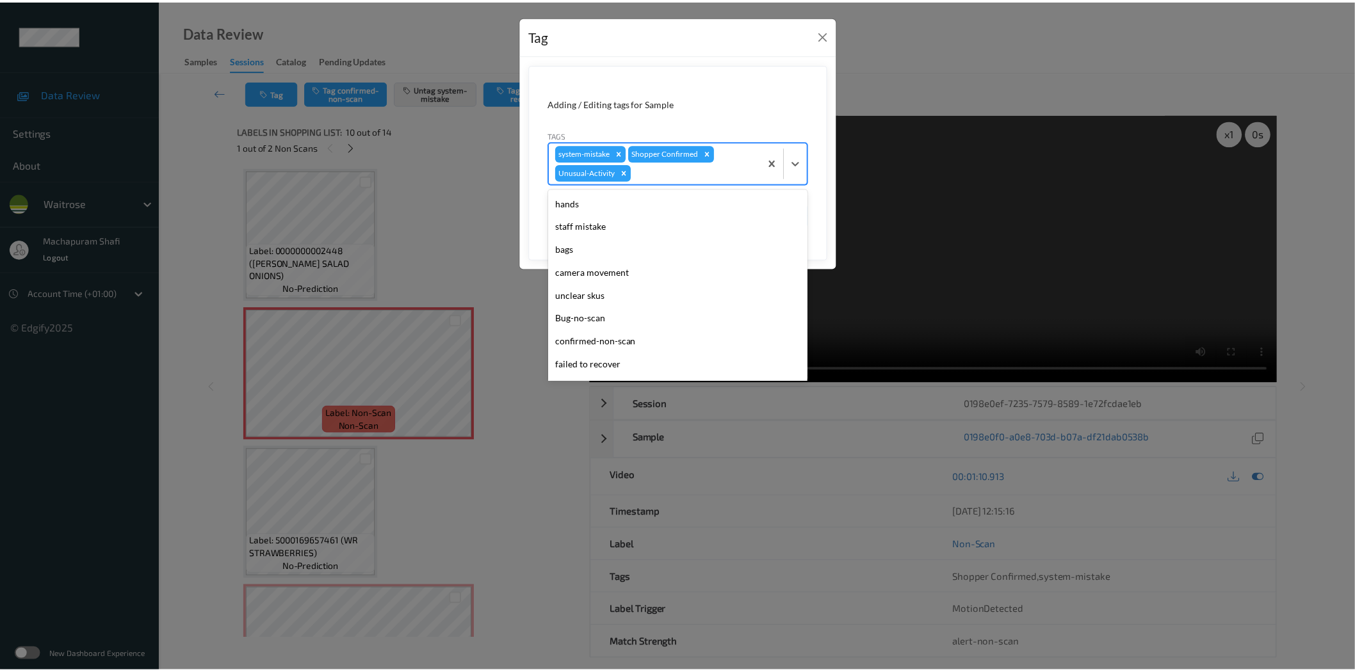
scroll to position [250, 0]
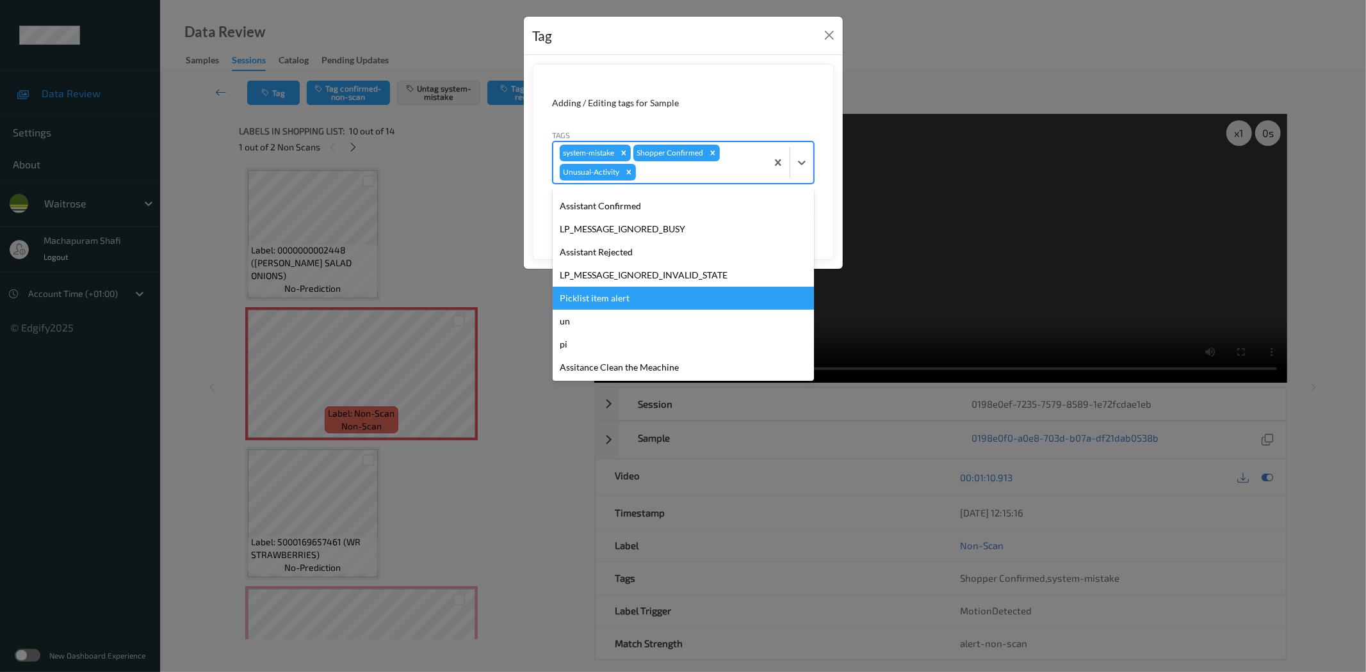
click at [599, 287] on div "Picklist item alert" at bounding box center [683, 298] width 261 height 23
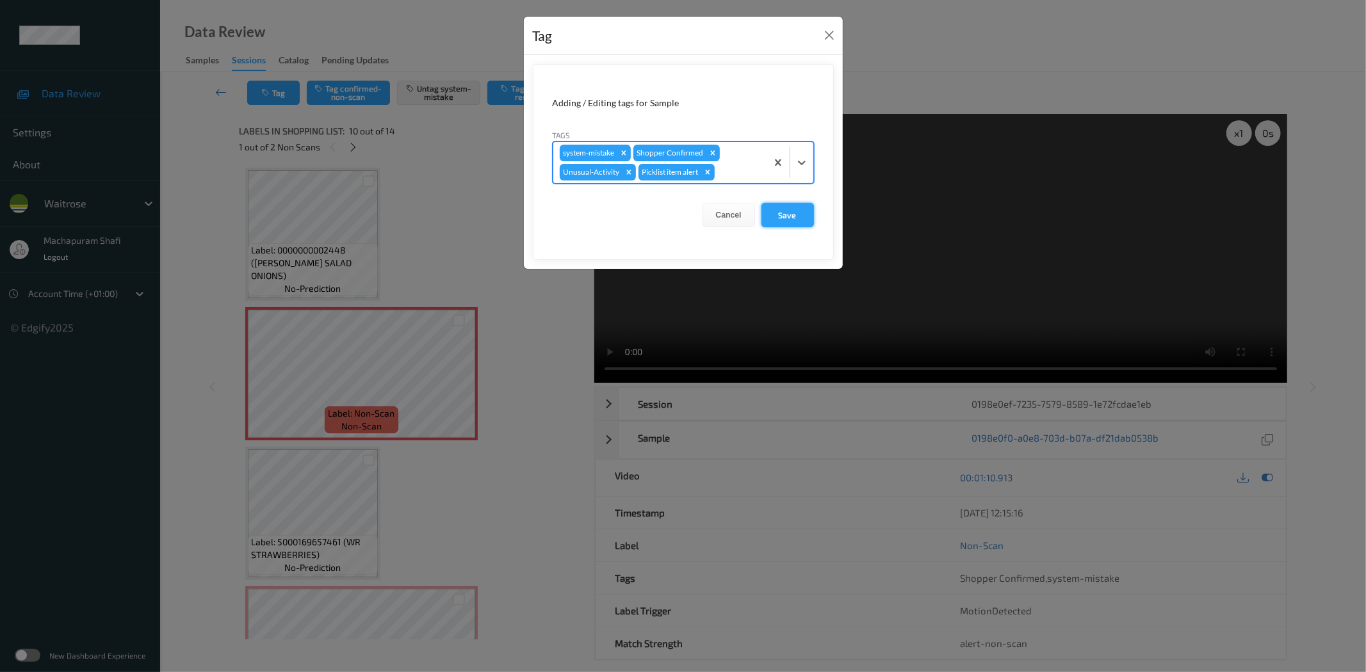
click at [776, 227] on button "Save" at bounding box center [787, 215] width 53 height 24
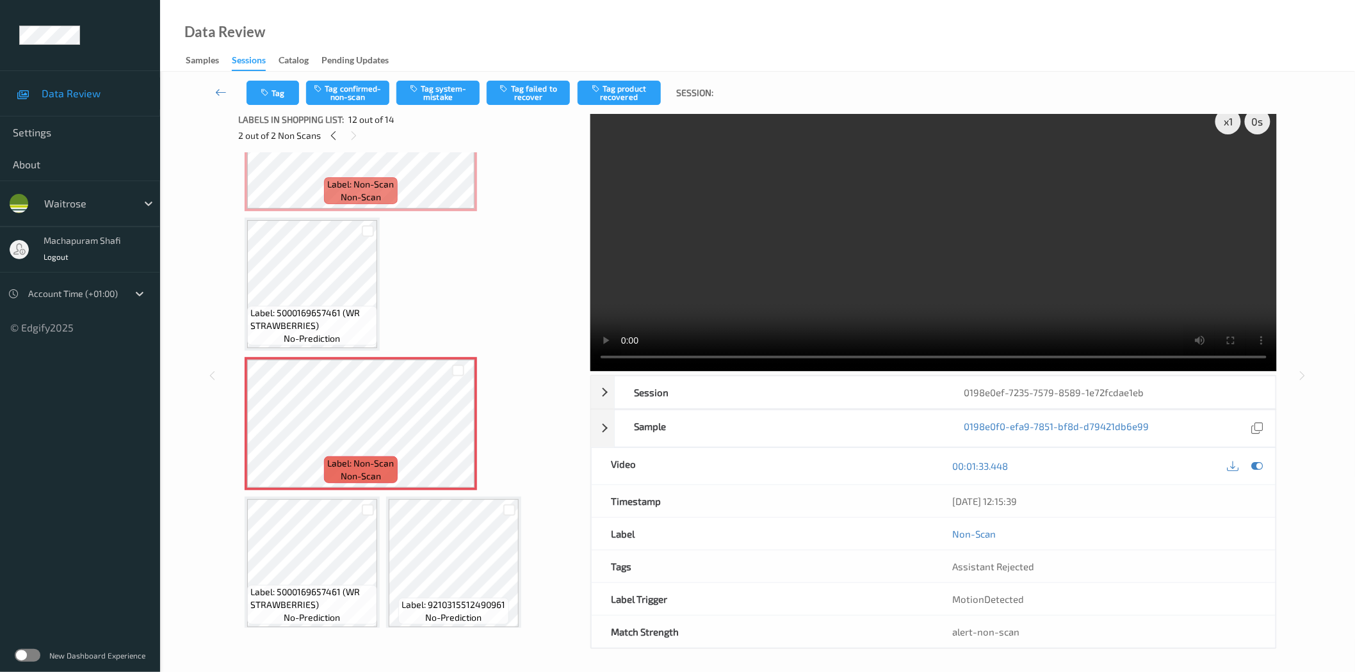
scroll to position [15, 0]
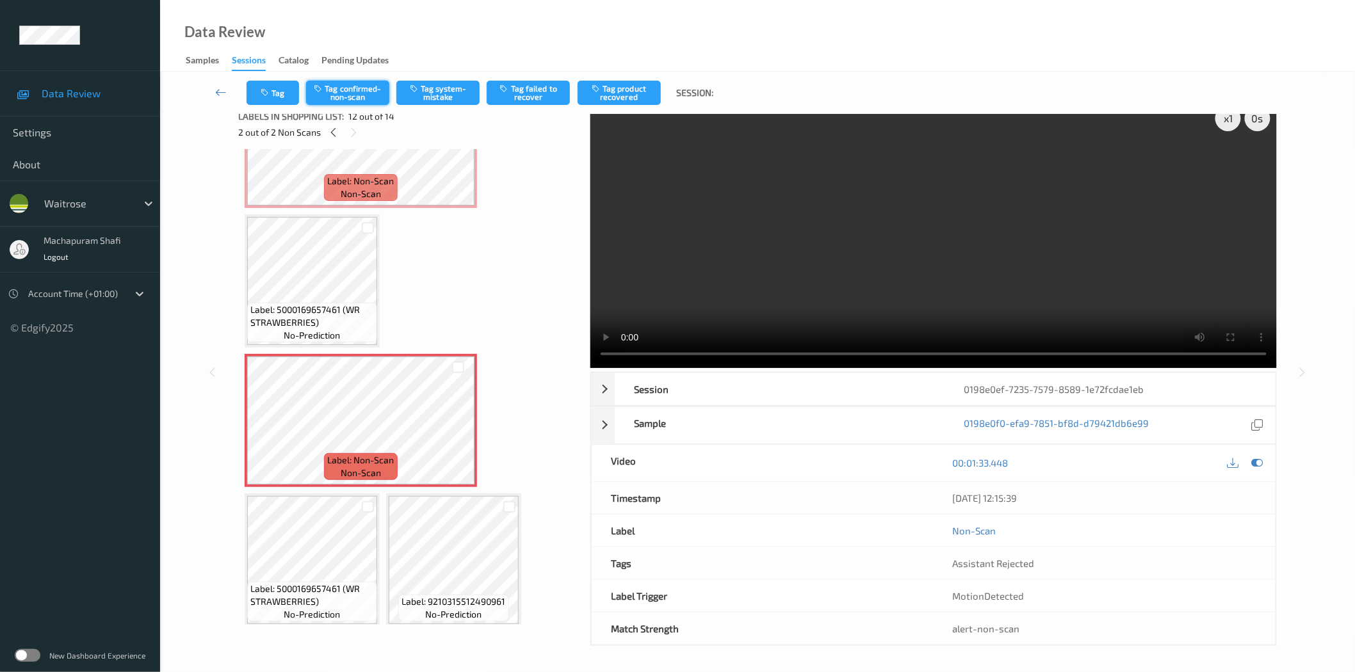
click at [339, 94] on button "Tag confirmed-non-scan" at bounding box center [347, 93] width 83 height 24
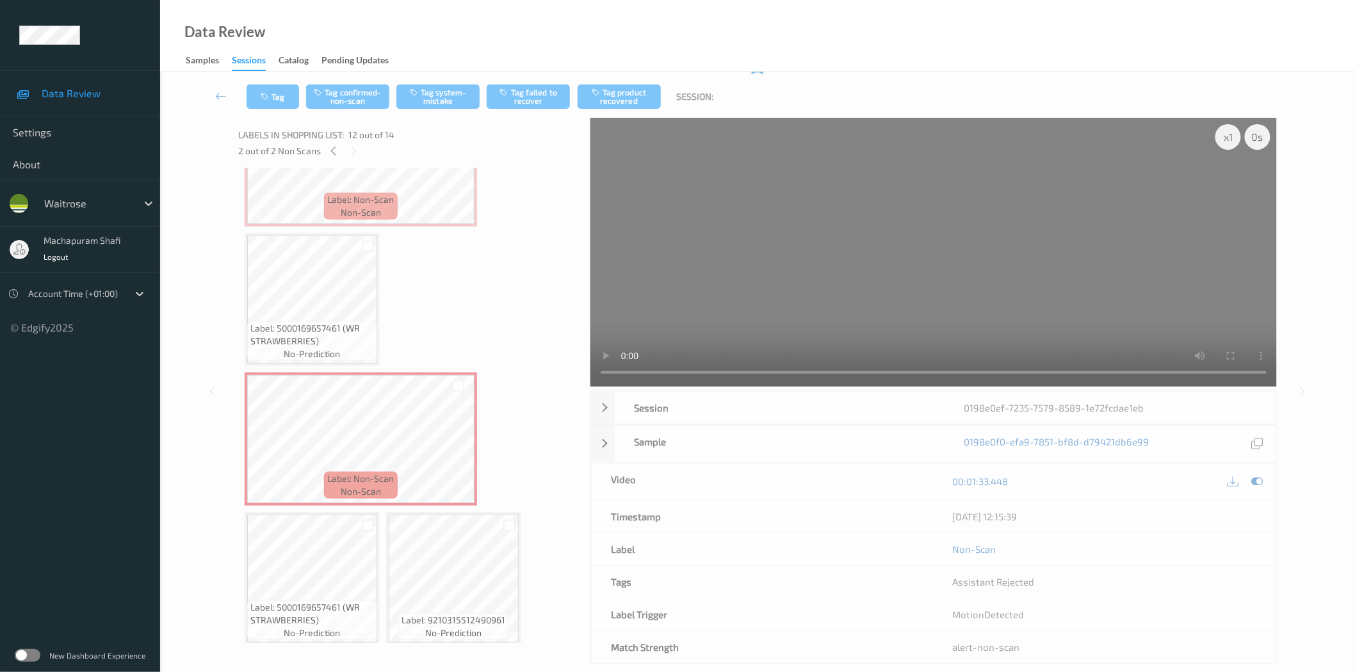
scroll to position [0, 0]
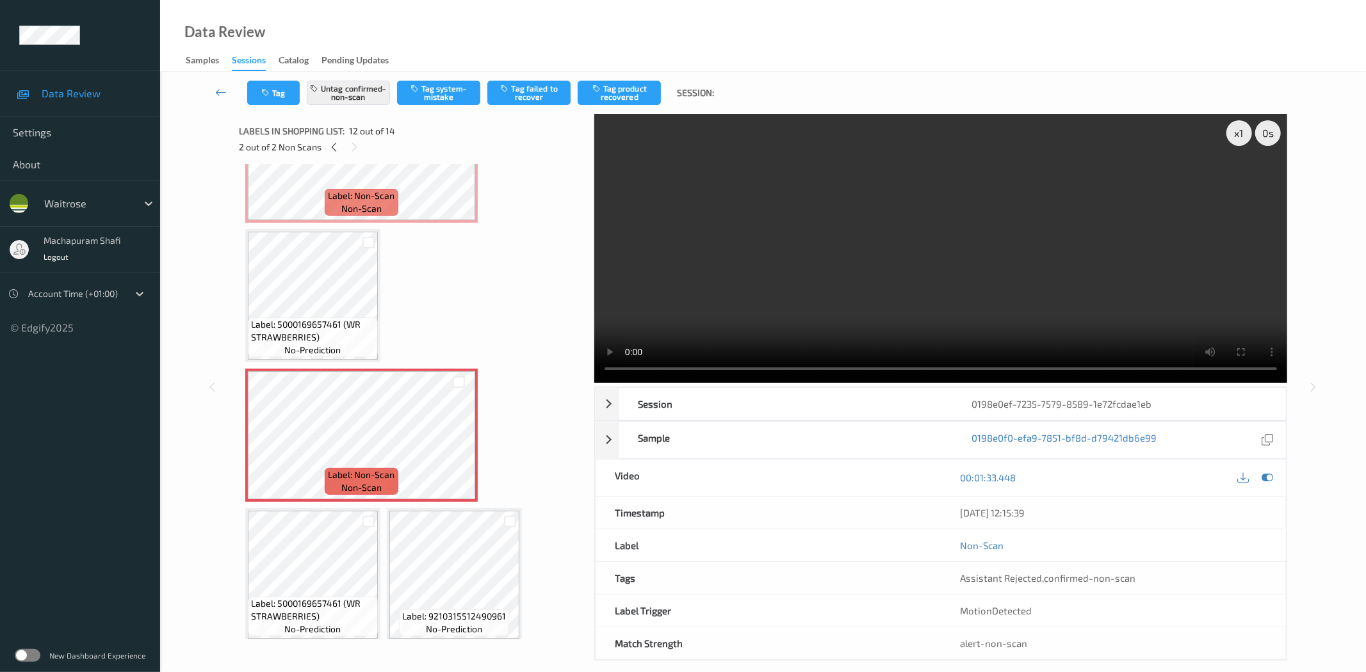
click at [619, 93] on button "Tag product recovered" at bounding box center [619, 93] width 83 height 24
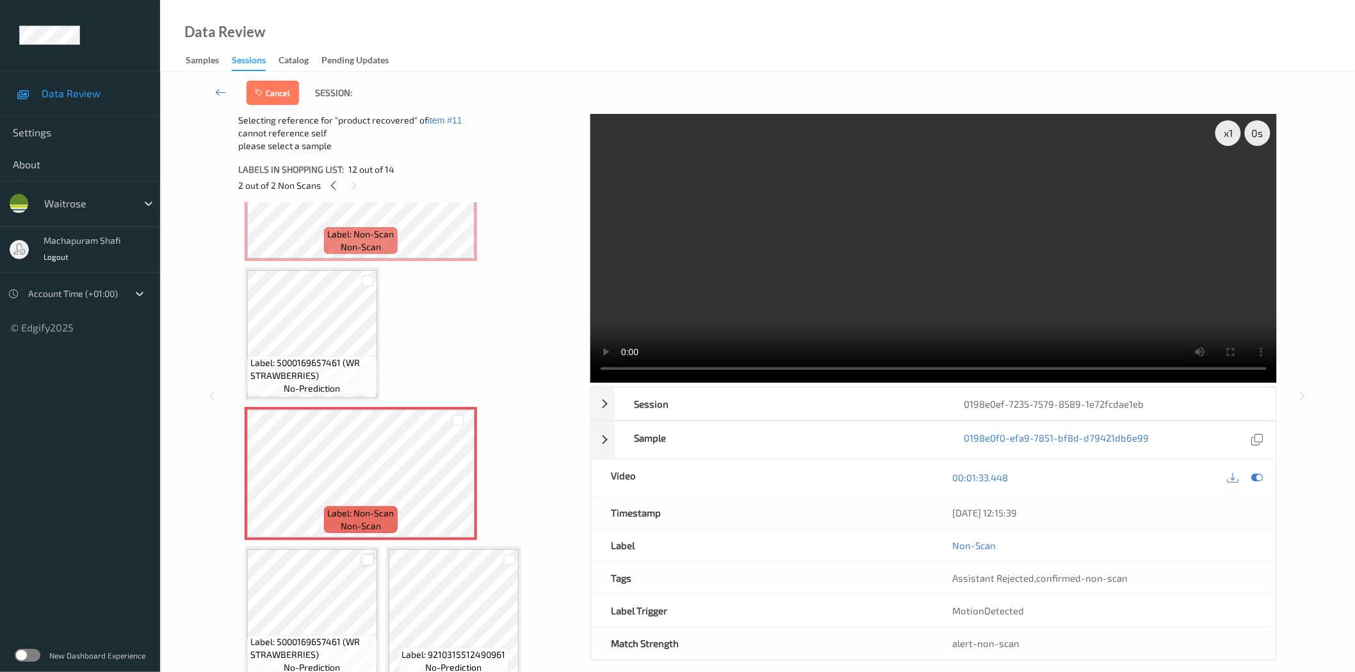
click at [362, 555] on div at bounding box center [368, 561] width 12 height 12
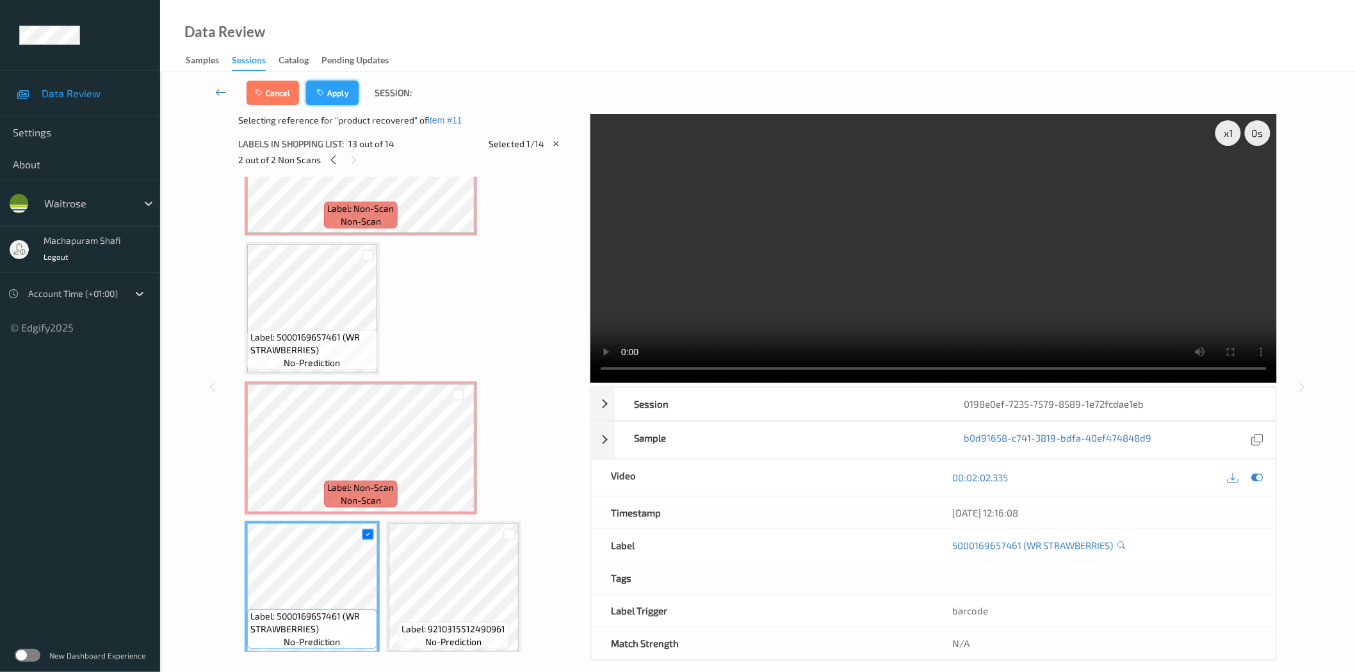
click at [332, 93] on button "Apply" at bounding box center [332, 93] width 53 height 24
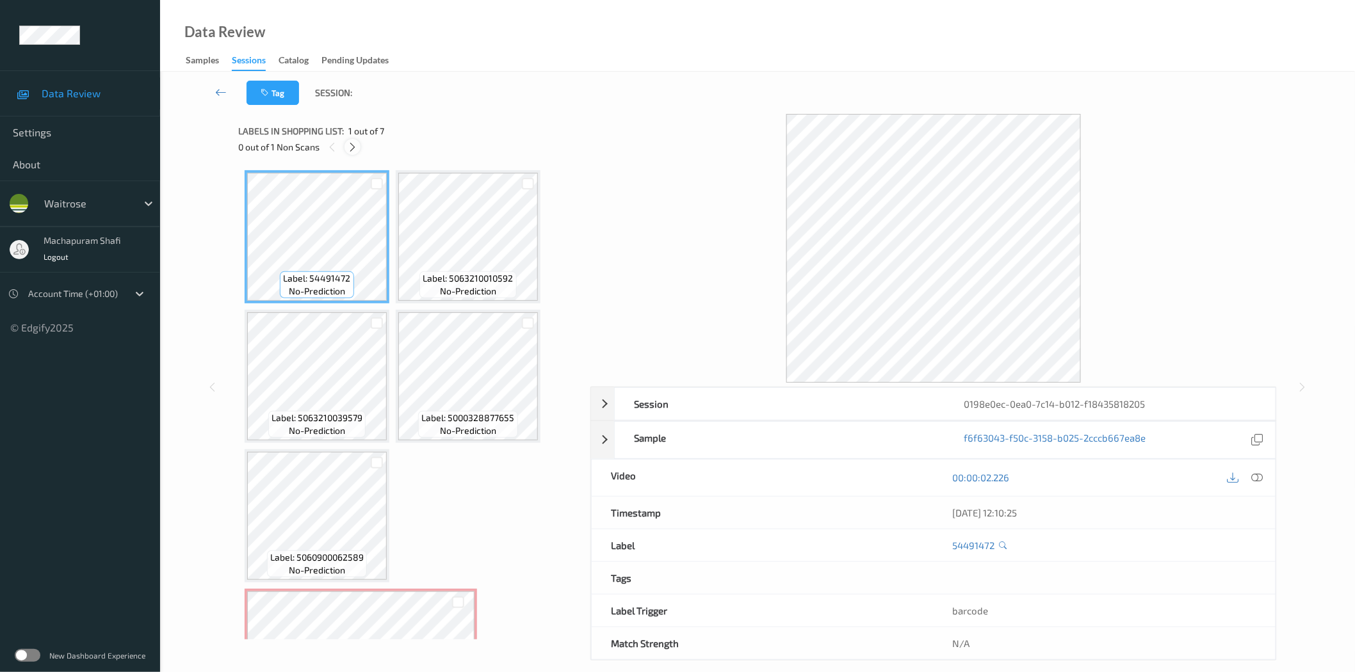
click at [349, 147] on icon at bounding box center [352, 148] width 11 height 12
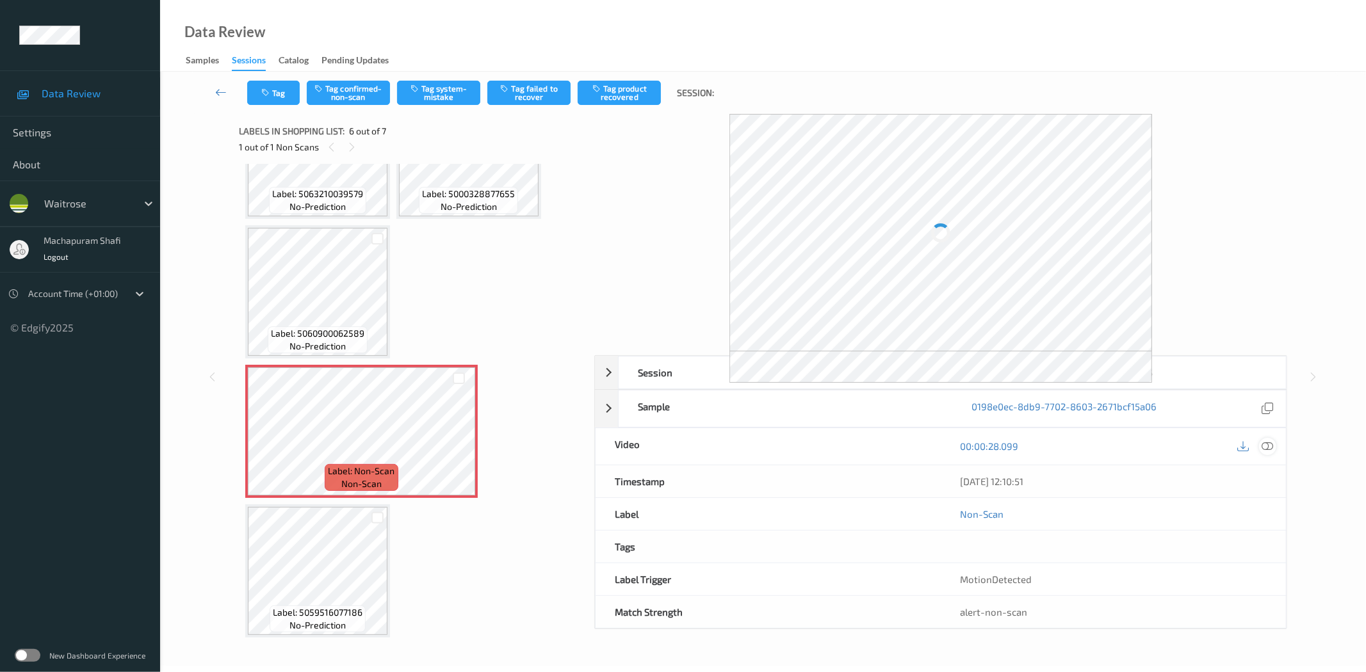
click at [1269, 446] on icon at bounding box center [1268, 447] width 12 height 12
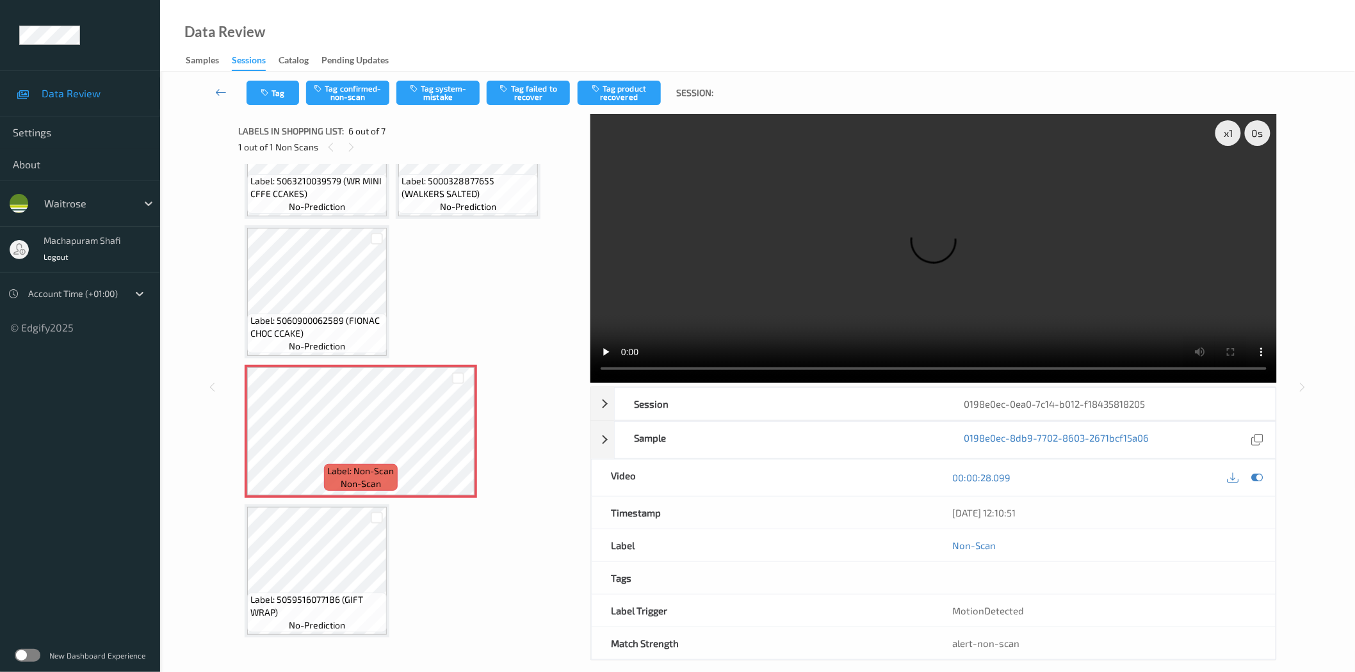
scroll to position [211, 0]
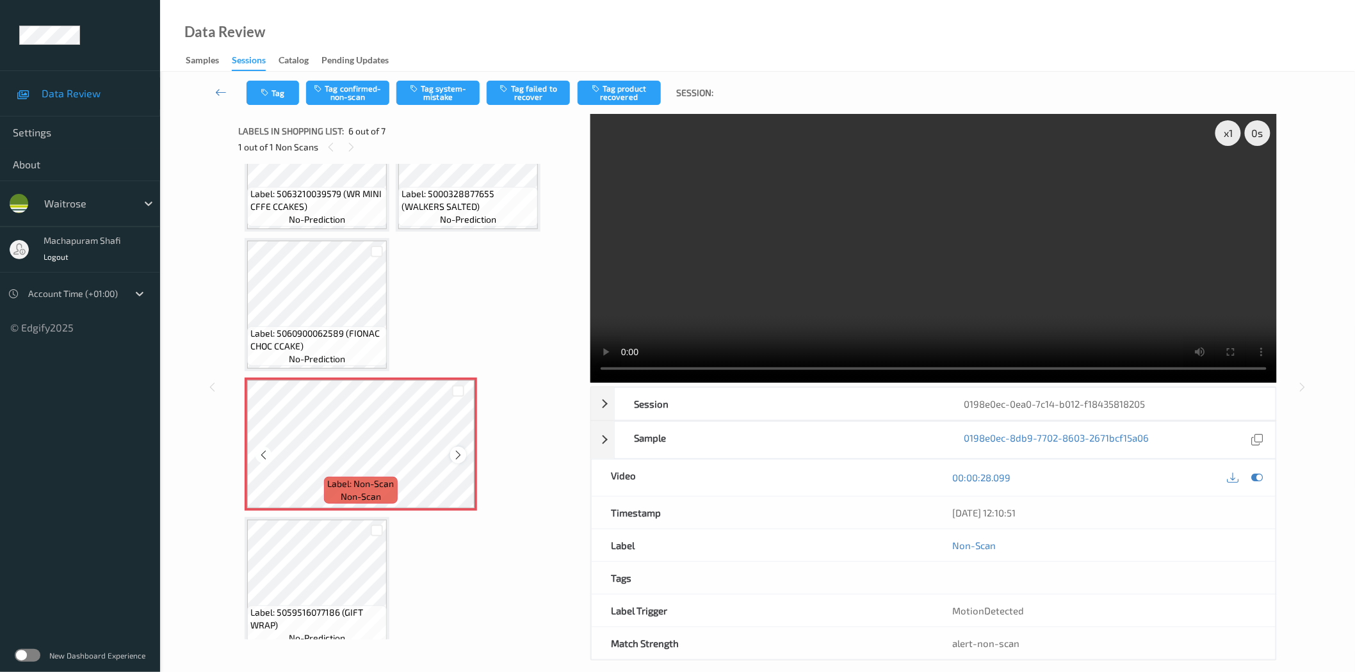
click at [457, 455] on icon at bounding box center [458, 456] width 11 height 12
click at [441, 96] on button "Tag system-mistake" at bounding box center [437, 93] width 83 height 24
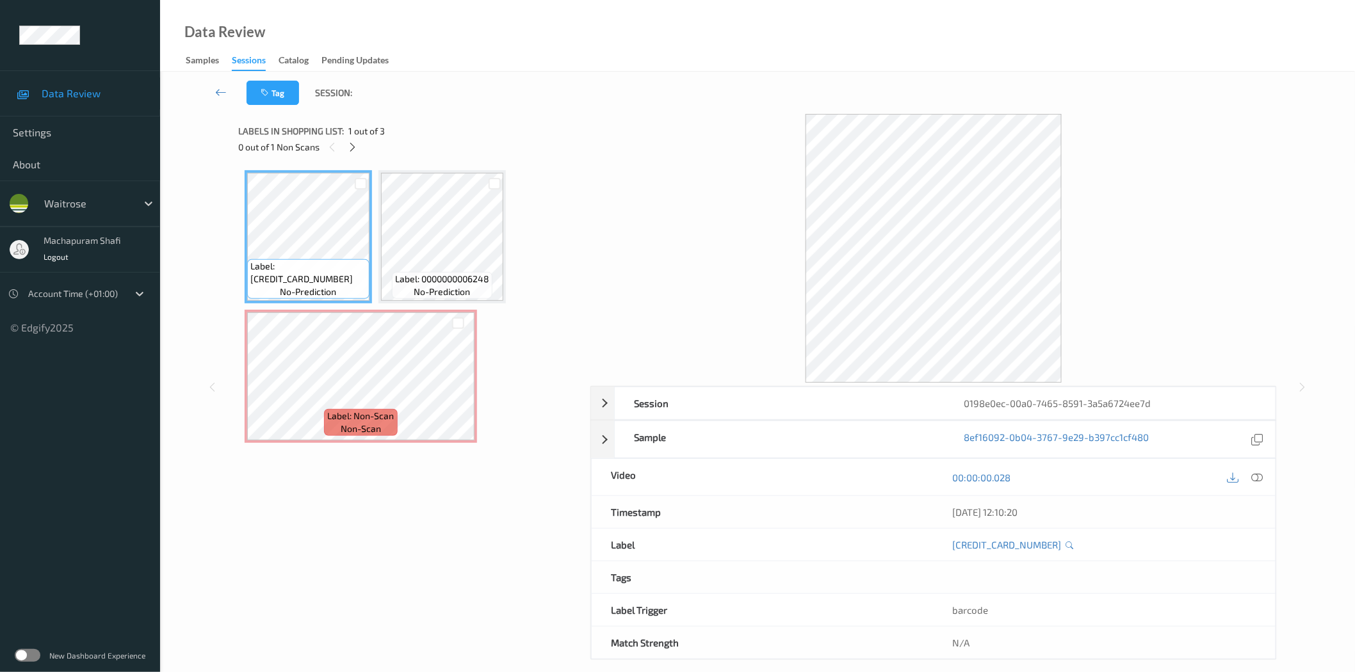
drag, startPoint x: 350, startPoint y: 147, endPoint x: 360, endPoint y: 163, distance: 18.7
click at [350, 147] on icon at bounding box center [352, 148] width 11 height 12
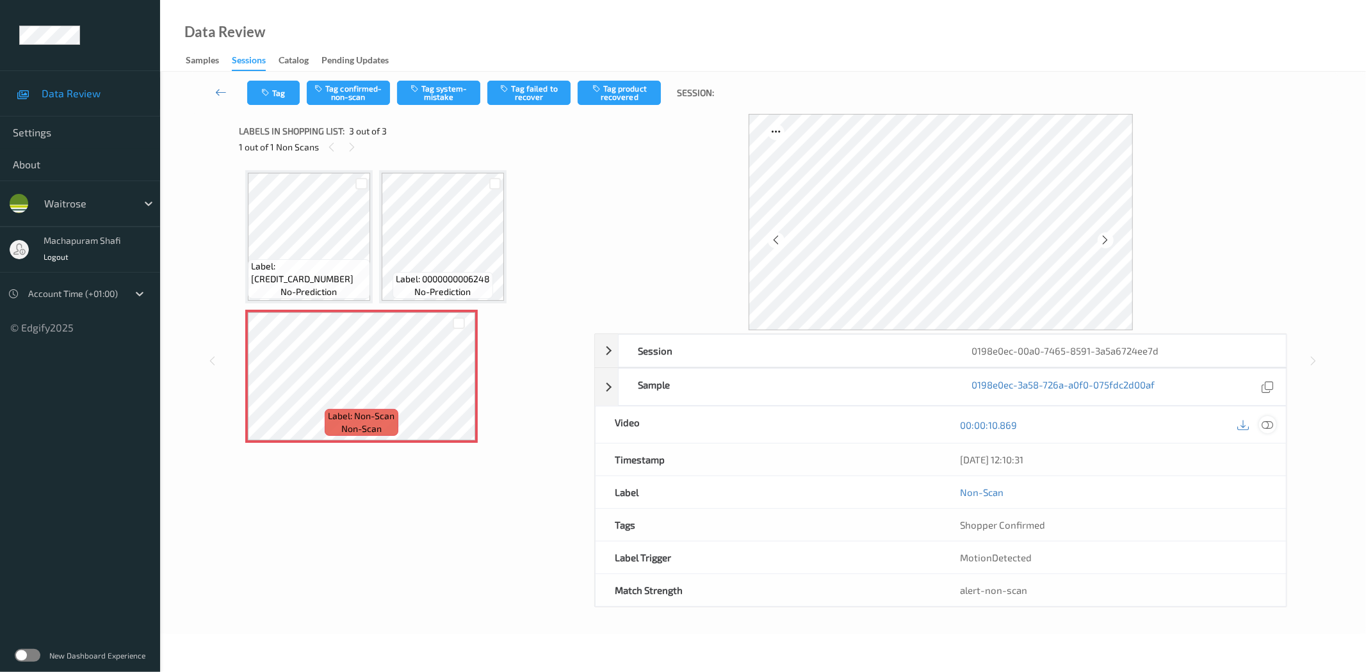
click at [1265, 423] on icon at bounding box center [1268, 425] width 12 height 12
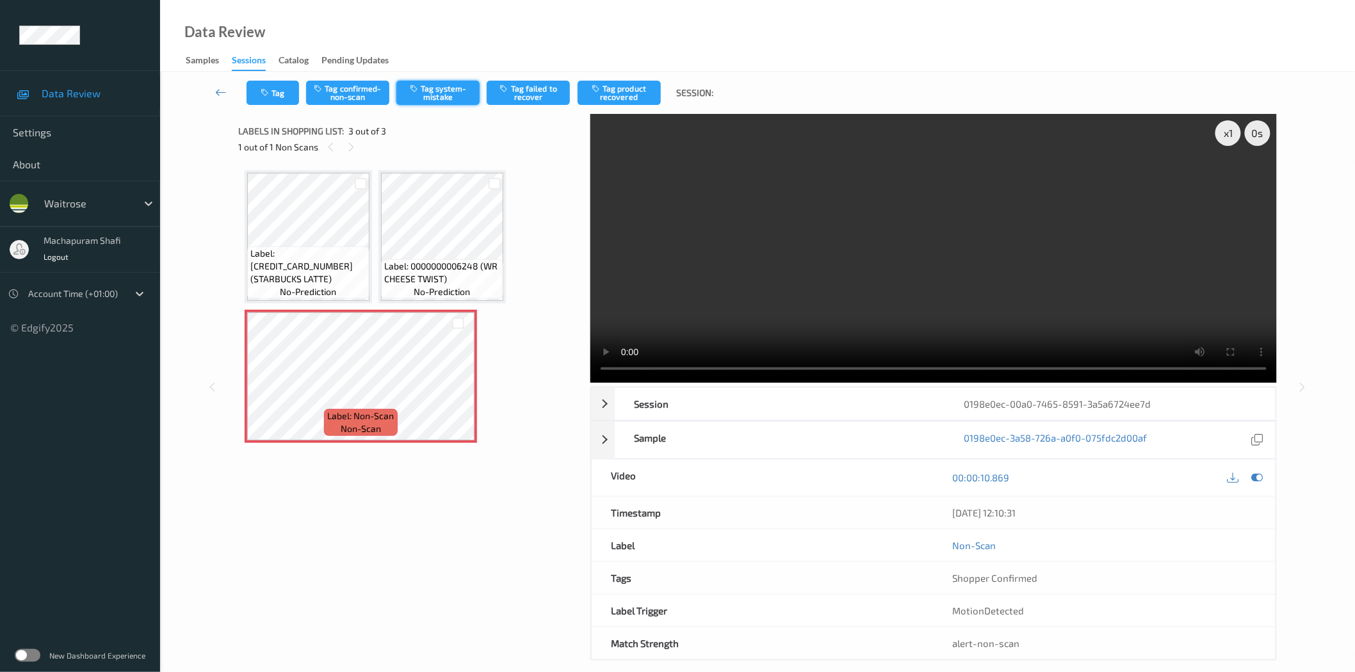
click at [443, 93] on button "Tag system-mistake" at bounding box center [437, 93] width 83 height 24
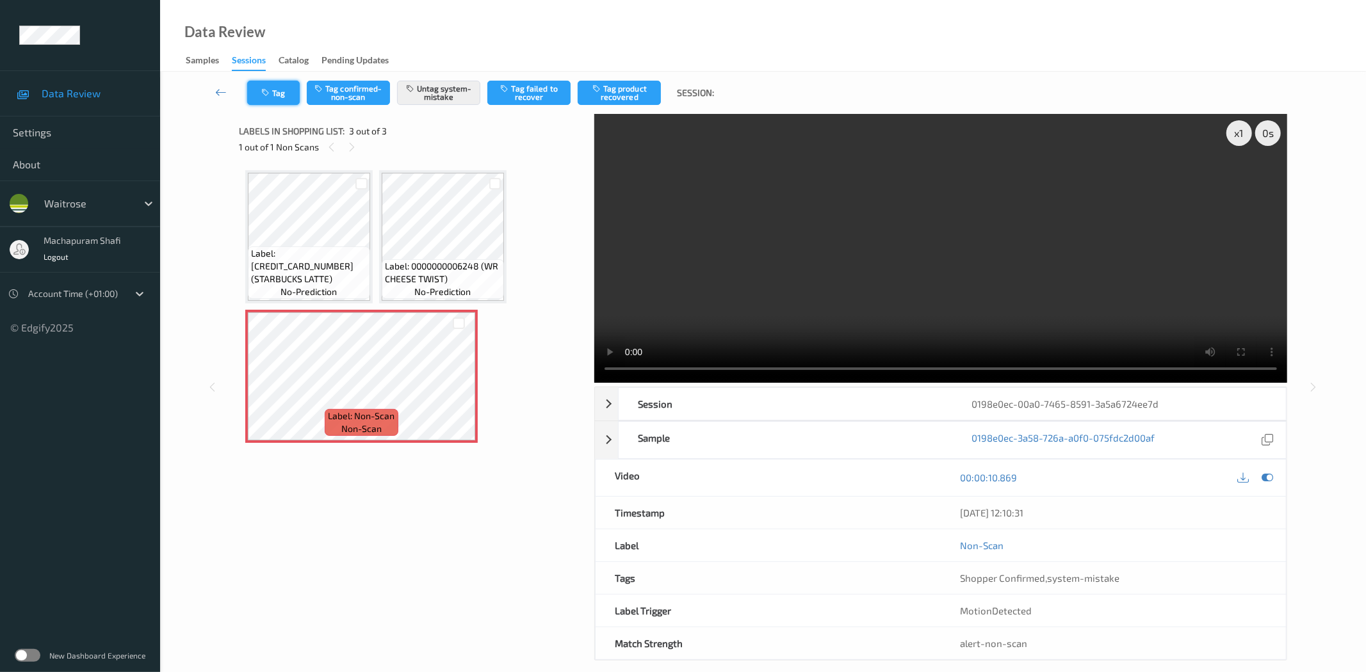
click at [268, 88] on icon "button" at bounding box center [266, 92] width 11 height 9
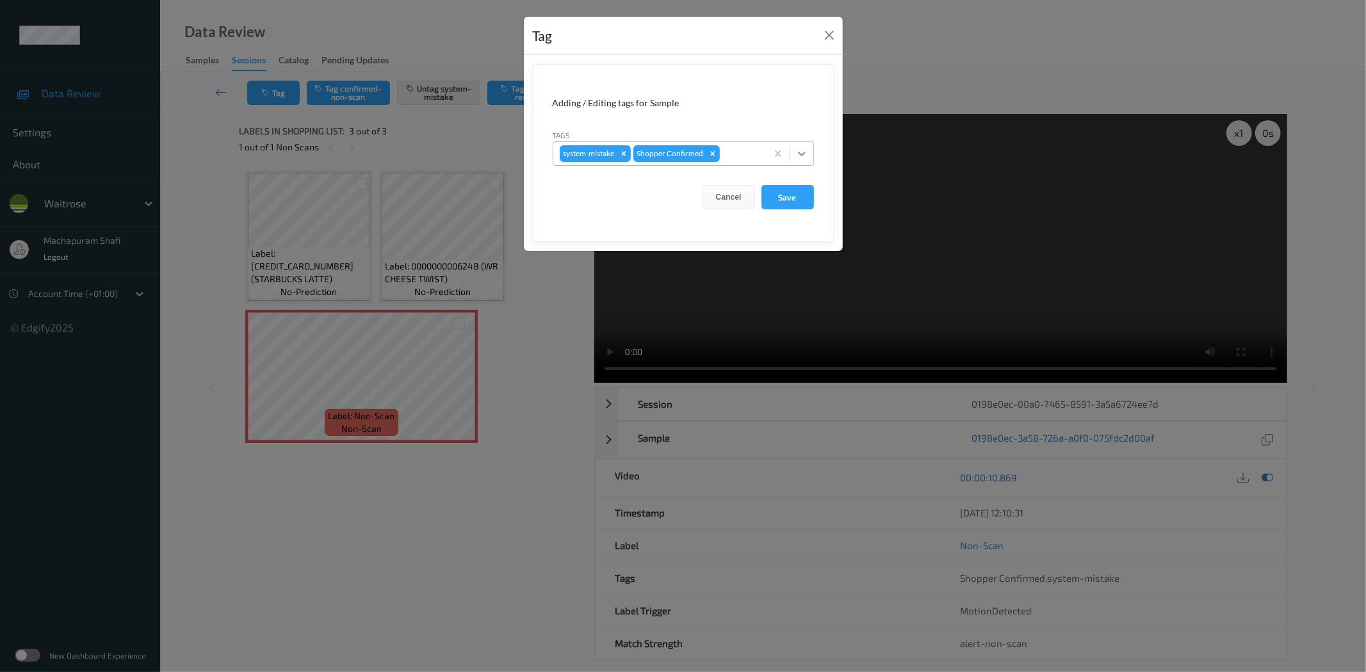
click at [803, 154] on icon at bounding box center [802, 154] width 8 height 4
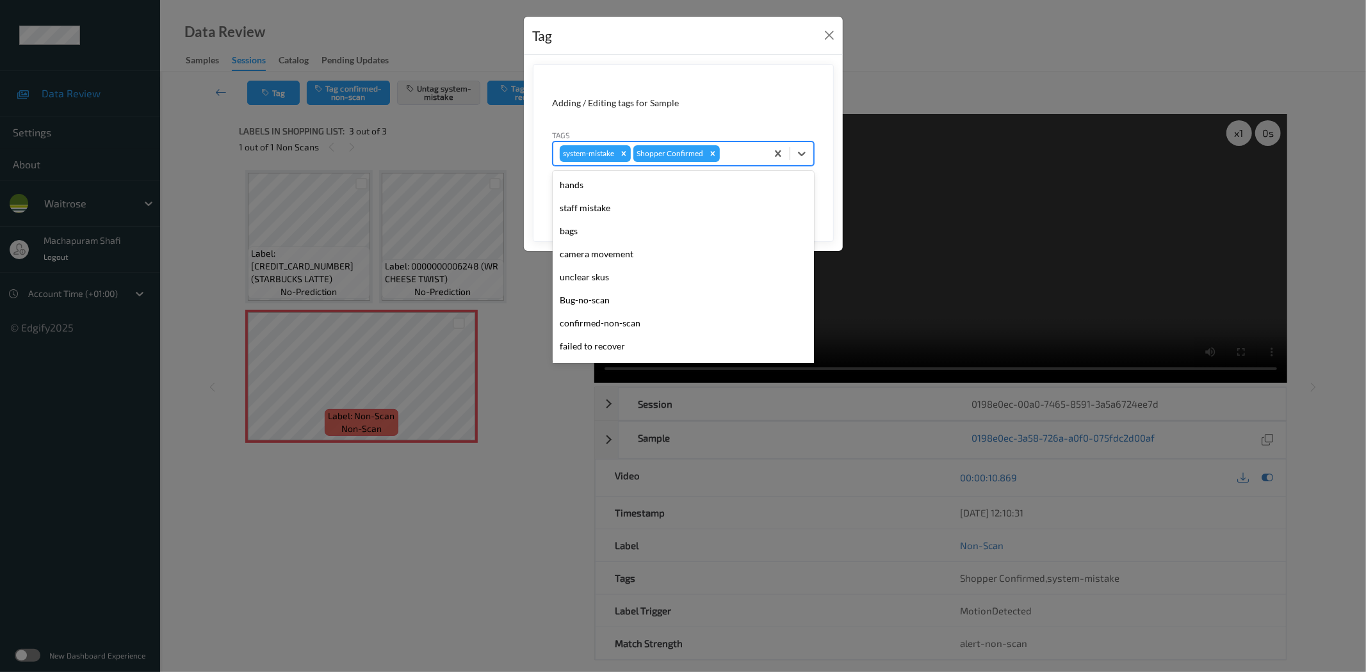
scroll to position [273, 0]
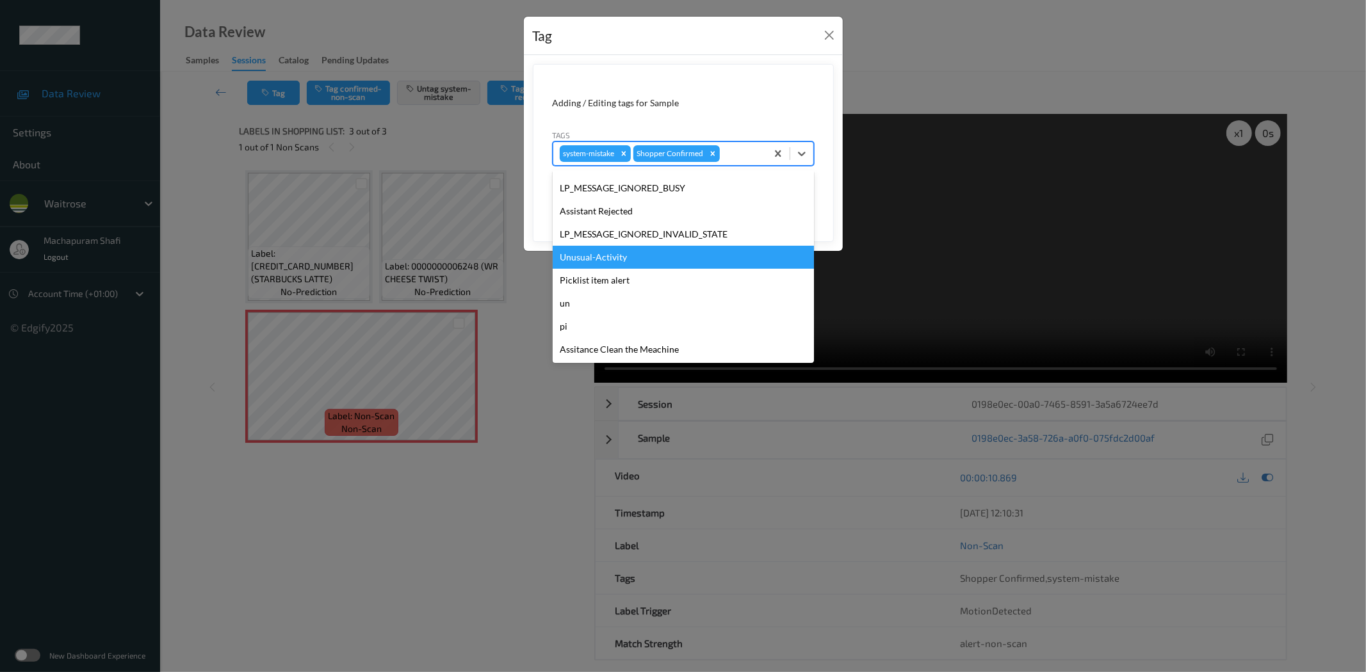
click at [599, 257] on div "Unusual-Activity" at bounding box center [683, 257] width 261 height 23
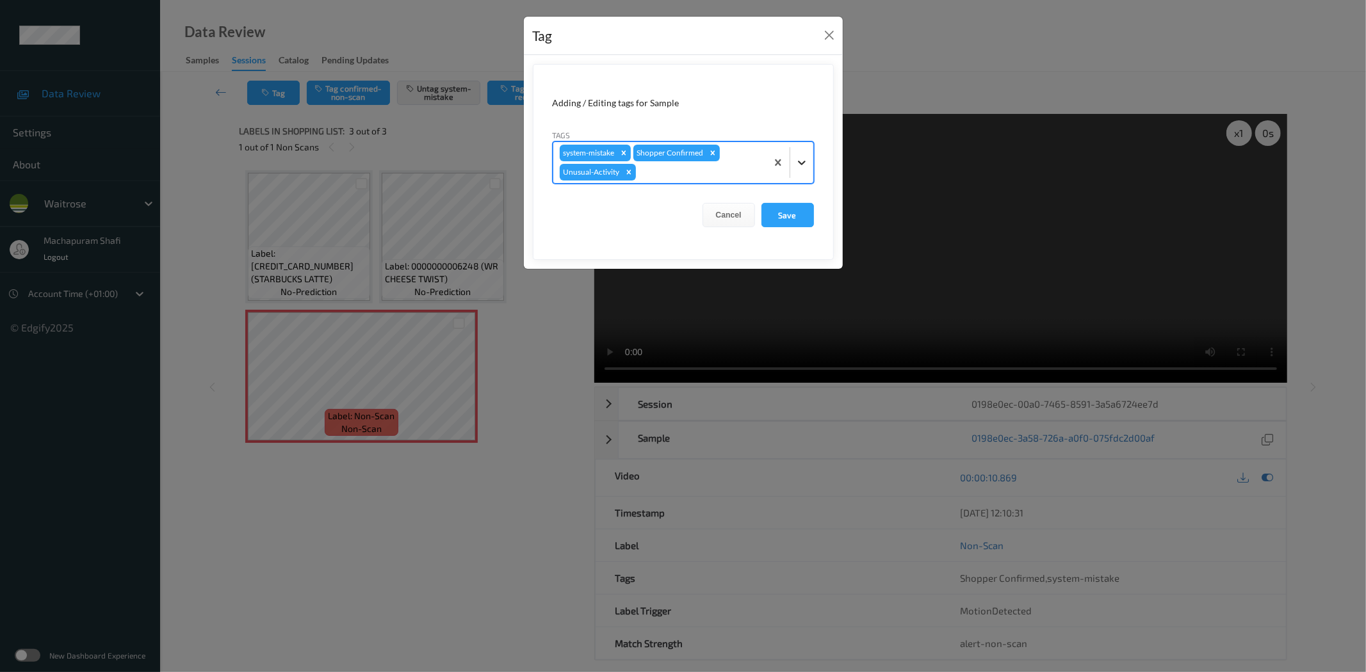
click at [795, 162] on icon at bounding box center [801, 162] width 13 height 13
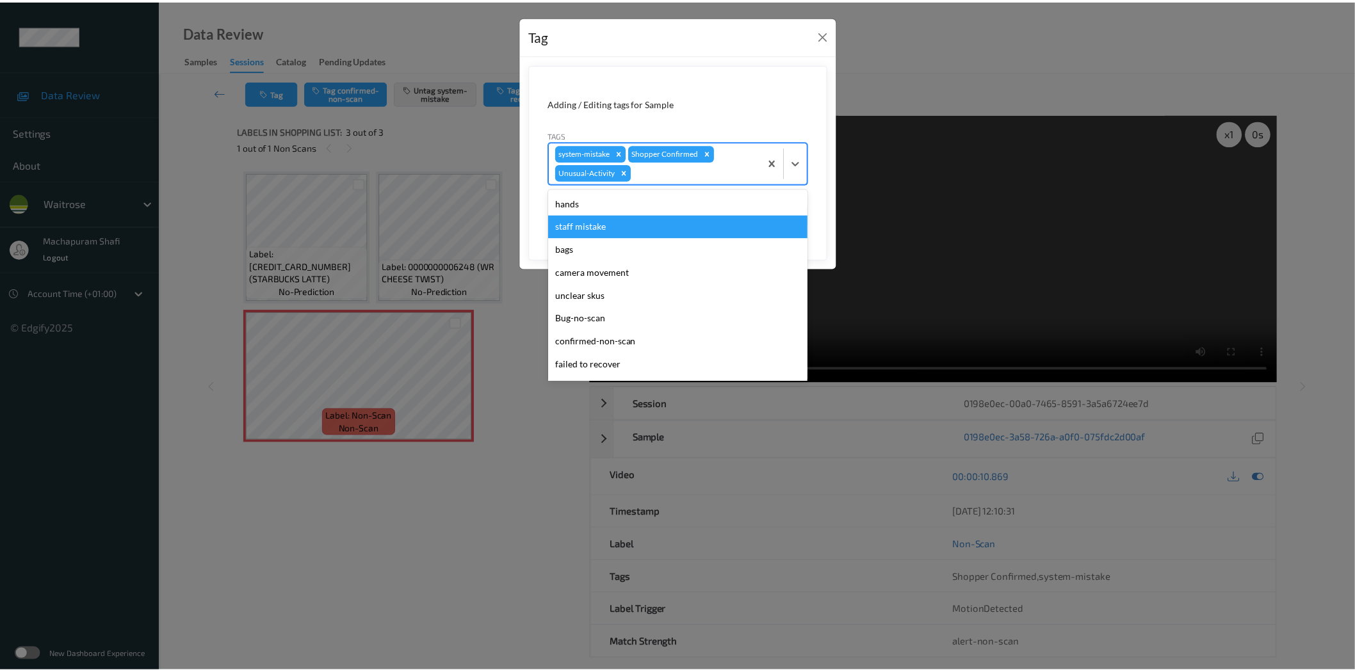
scroll to position [250, 0]
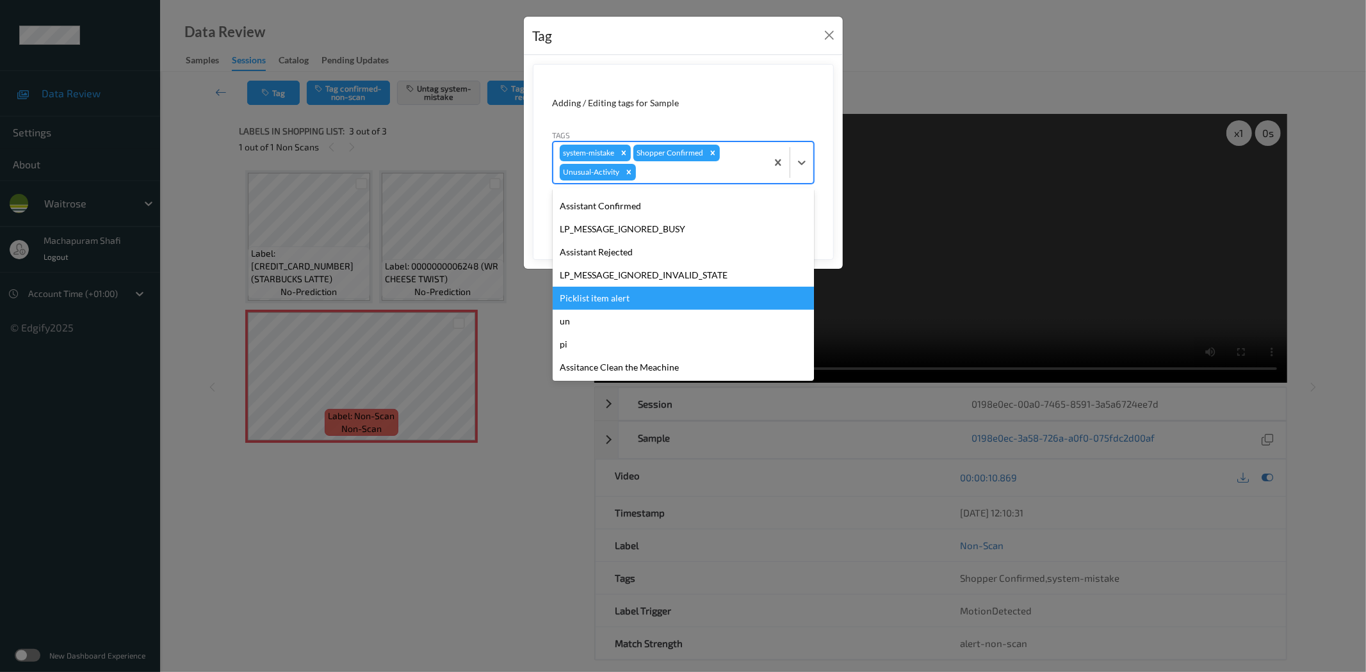
click at [611, 298] on div "Picklist item alert" at bounding box center [683, 298] width 261 height 23
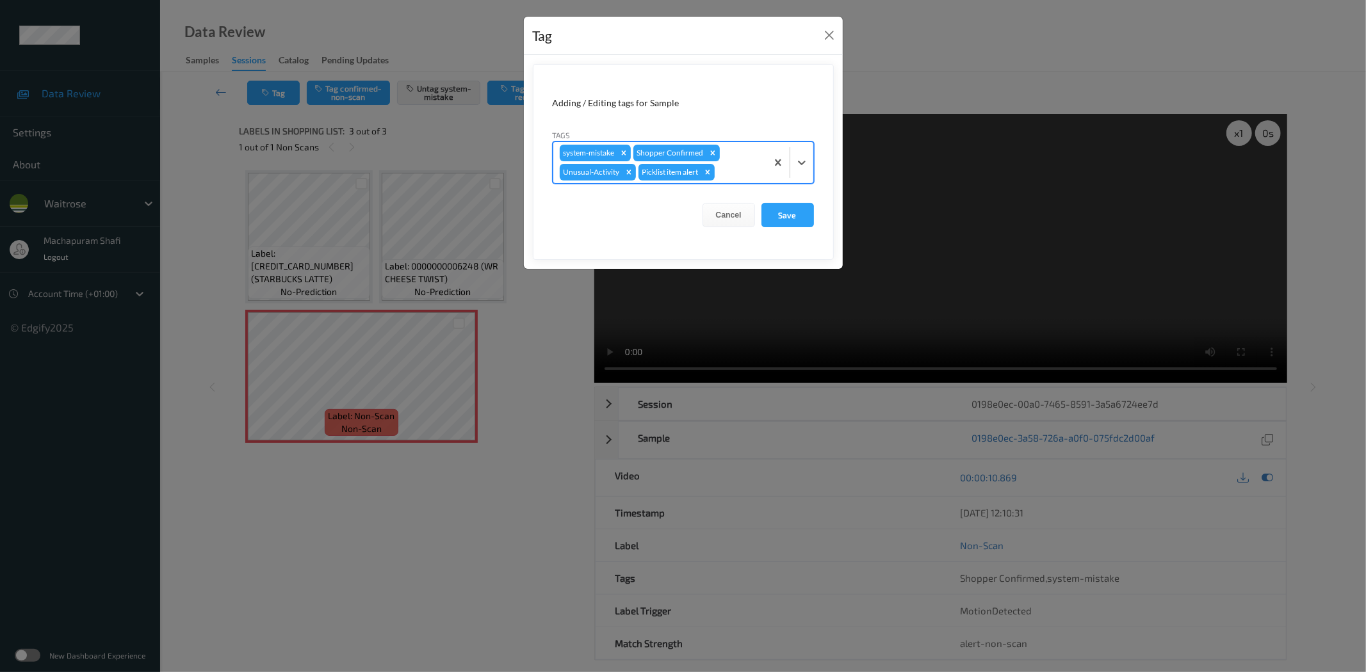
click at [788, 196] on form "Adding / Editing tags for Sample Tags option Picklist item alert, selected. Sel…" at bounding box center [683, 162] width 301 height 196
click at [783, 215] on button "Save" at bounding box center [787, 215] width 53 height 24
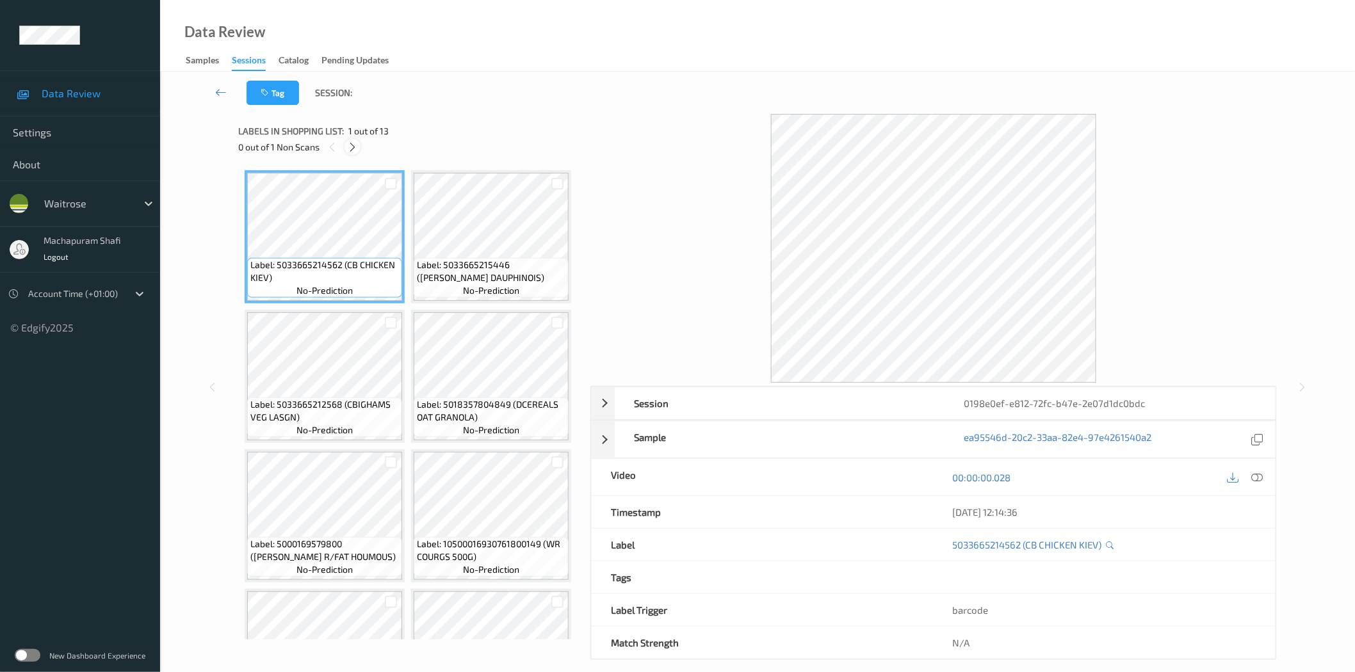
click at [352, 147] on icon at bounding box center [352, 148] width 11 height 12
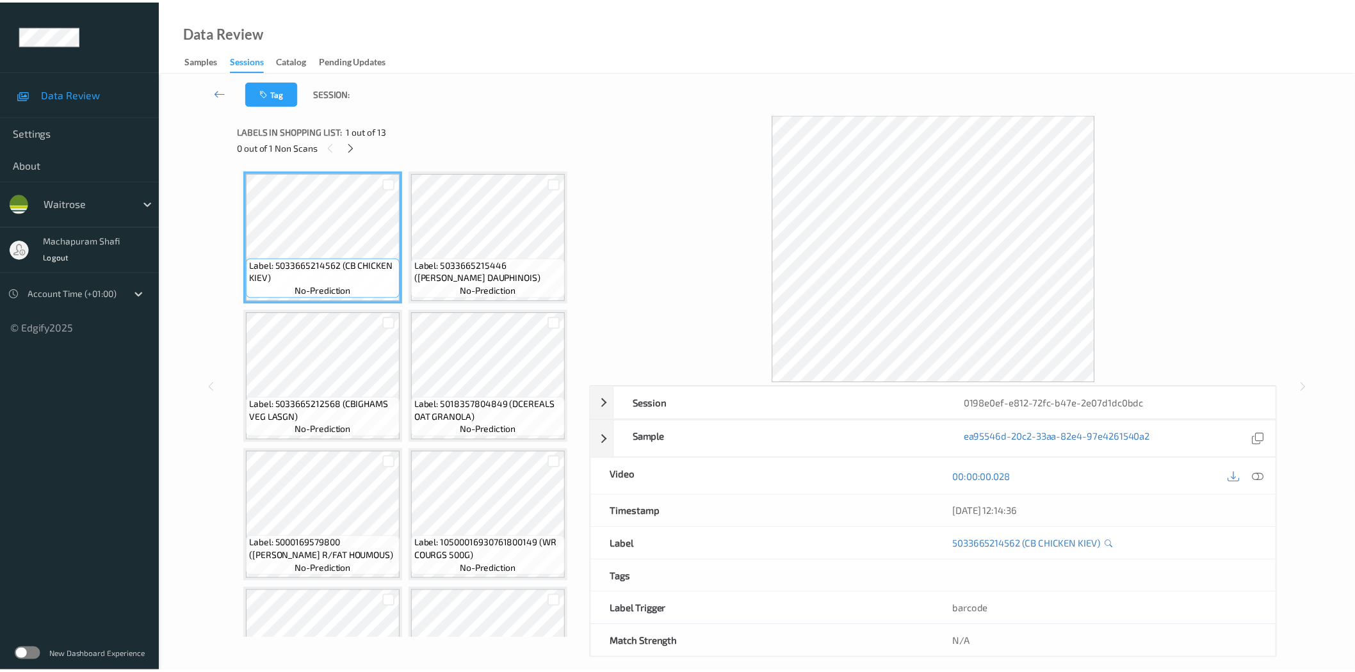
scroll to position [640, 0]
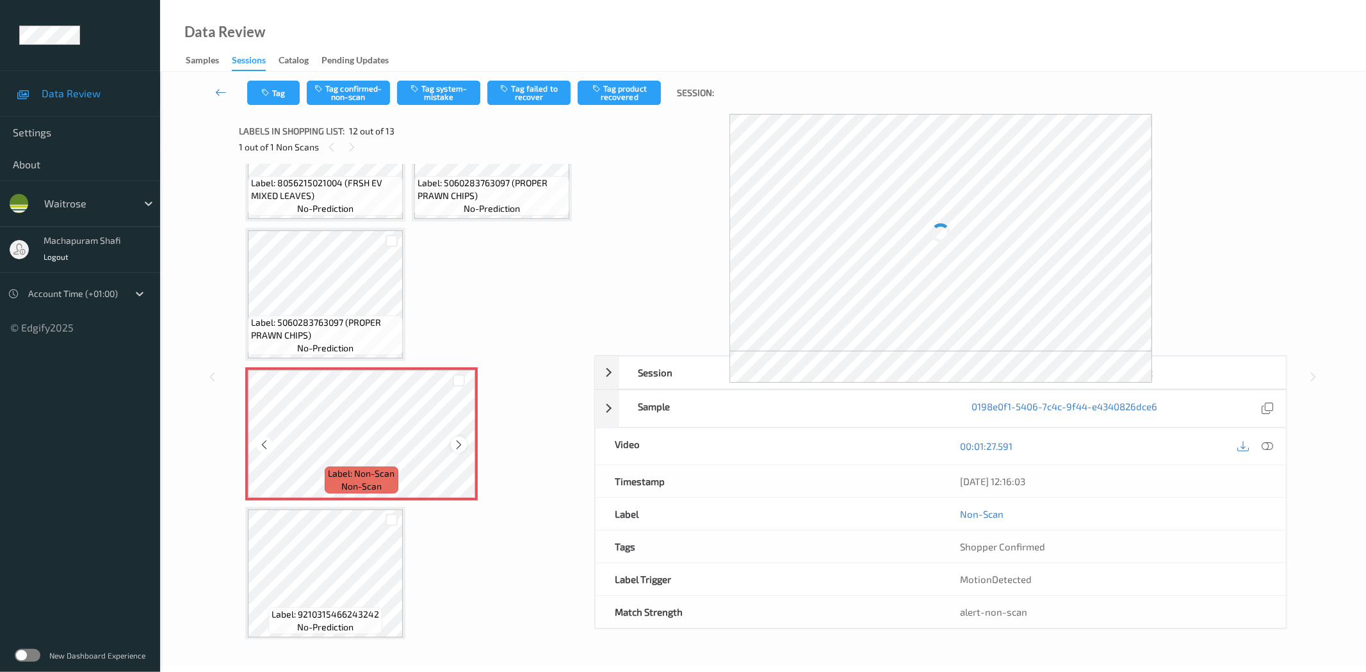
click at [462, 442] on icon at bounding box center [458, 445] width 11 height 12
click at [1266, 451] on icon at bounding box center [1268, 447] width 12 height 12
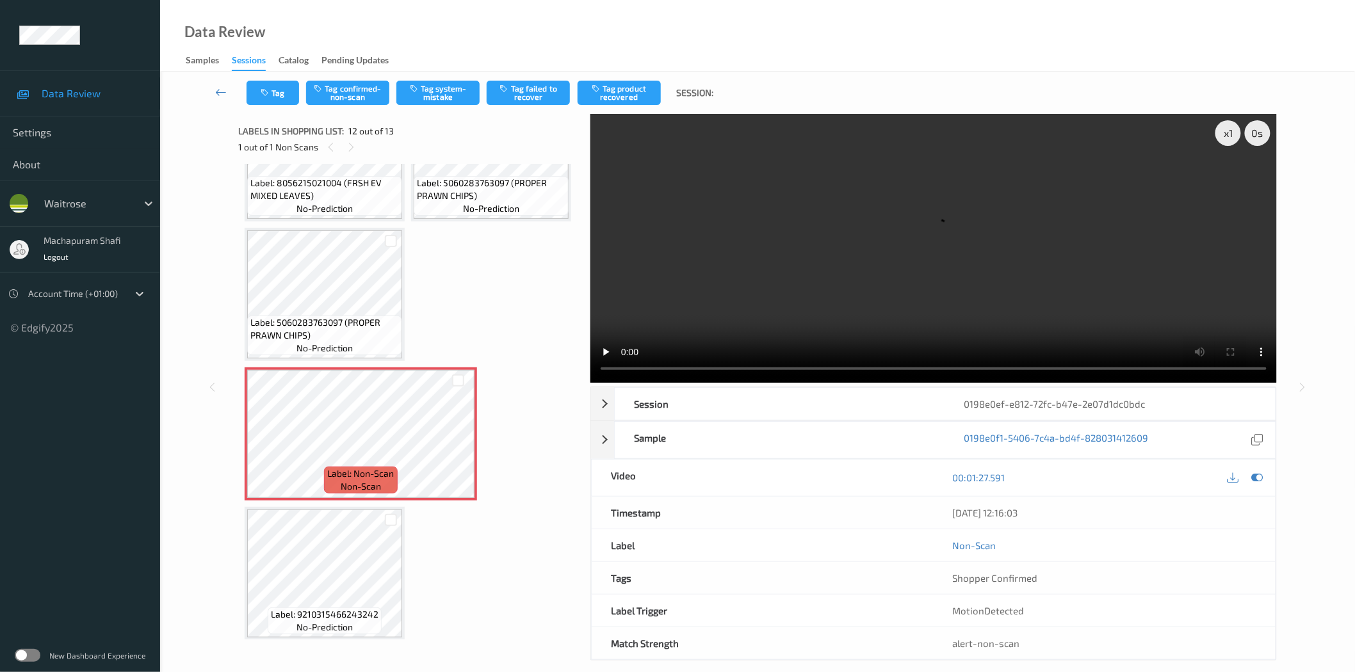
scroll to position [1334, 0]
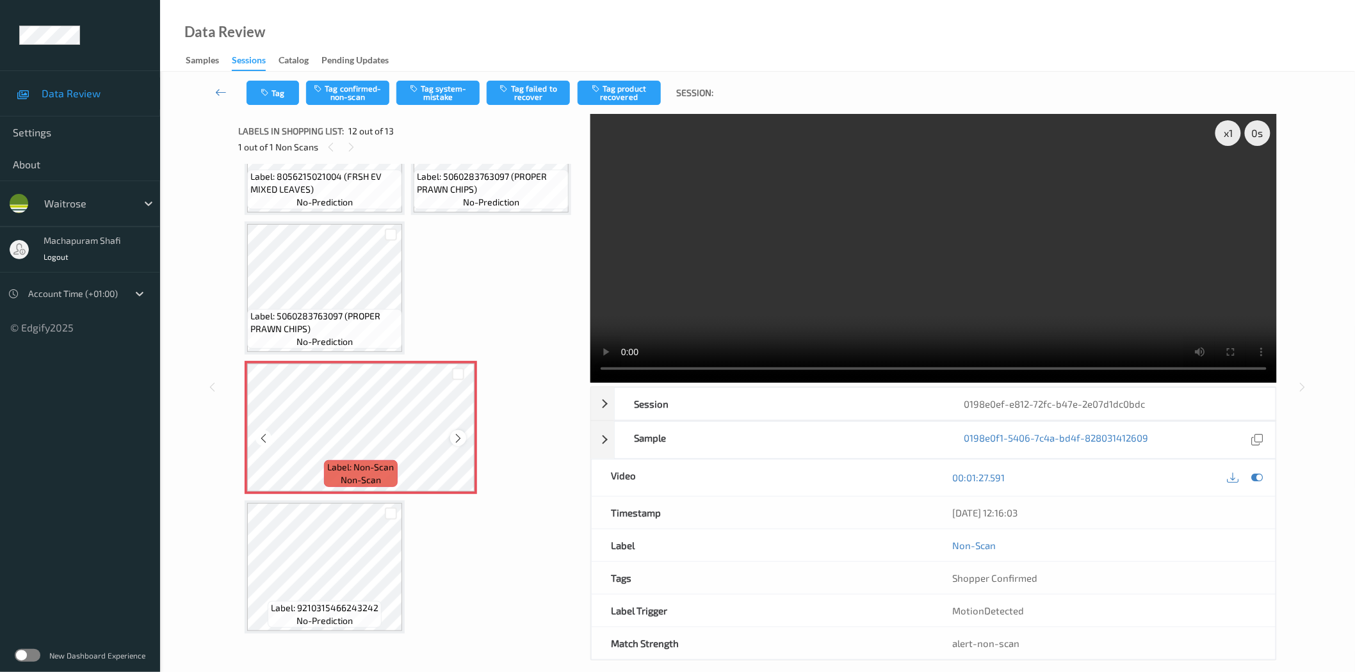
click at [451, 439] on div at bounding box center [458, 438] width 16 height 16
click at [439, 90] on button "Tag system-mistake" at bounding box center [437, 93] width 83 height 24
click at [439, 93] on button "Tag system-mistake" at bounding box center [437, 93] width 83 height 24
click at [279, 97] on button "Tag" at bounding box center [273, 93] width 53 height 24
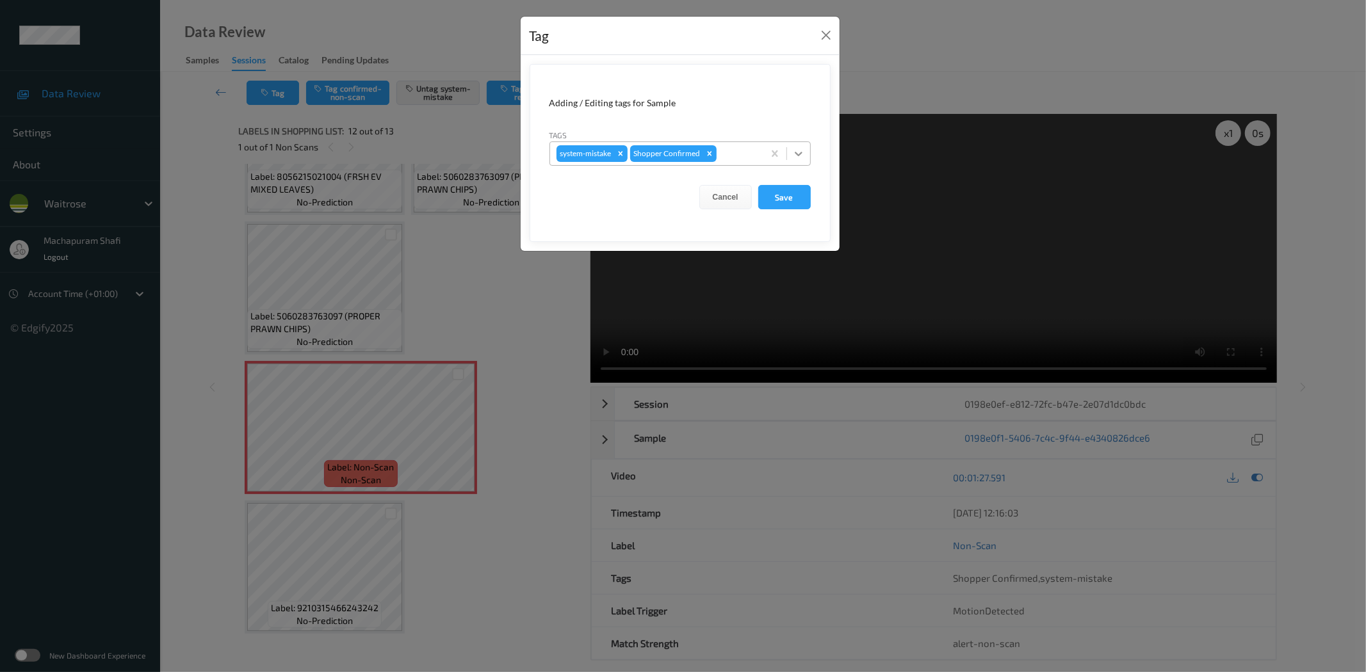
click at [795, 152] on icon at bounding box center [798, 153] width 13 height 13
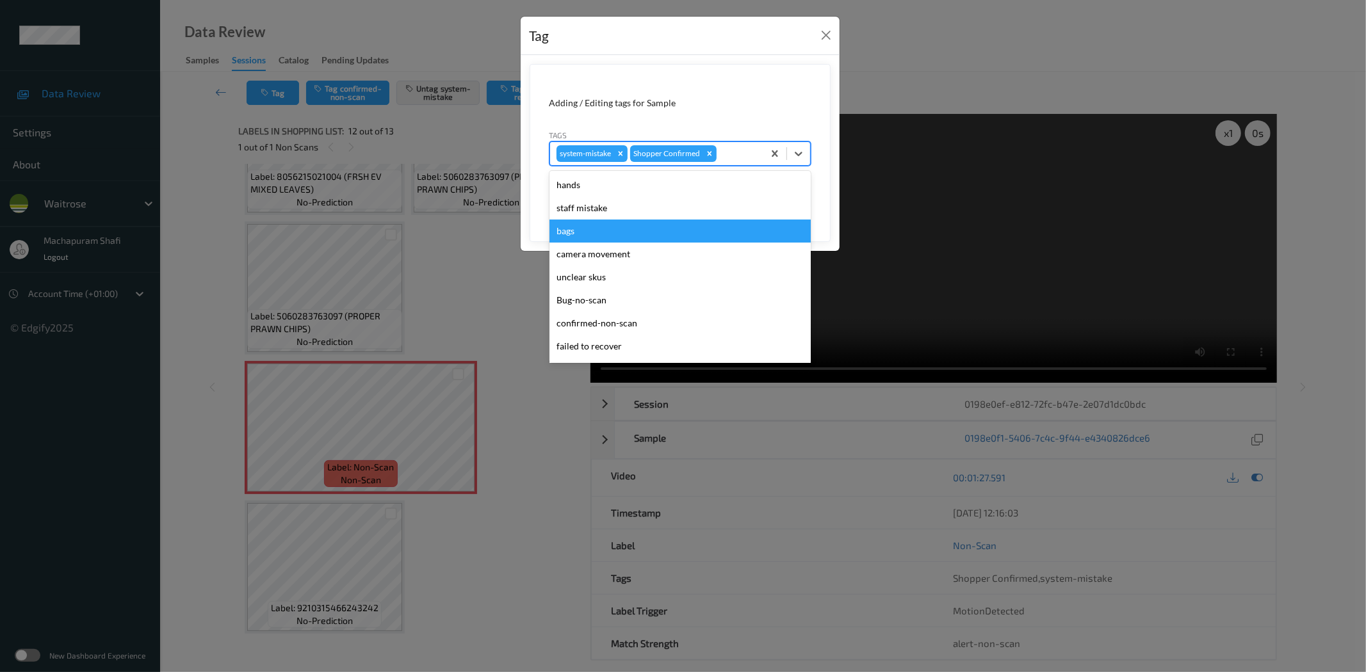
click at [575, 237] on div "bags" at bounding box center [679, 231] width 261 height 23
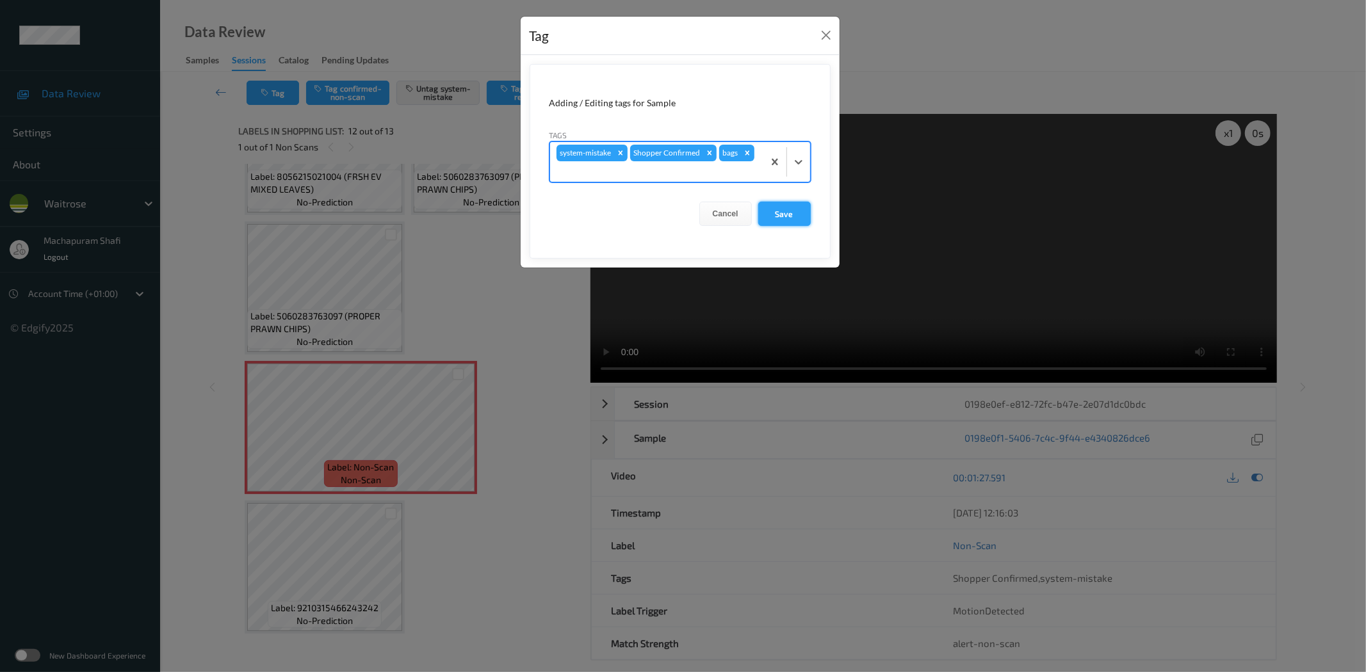
click at [788, 215] on button "Save" at bounding box center [784, 214] width 53 height 24
click at [783, 219] on button "Save" at bounding box center [784, 214] width 53 height 24
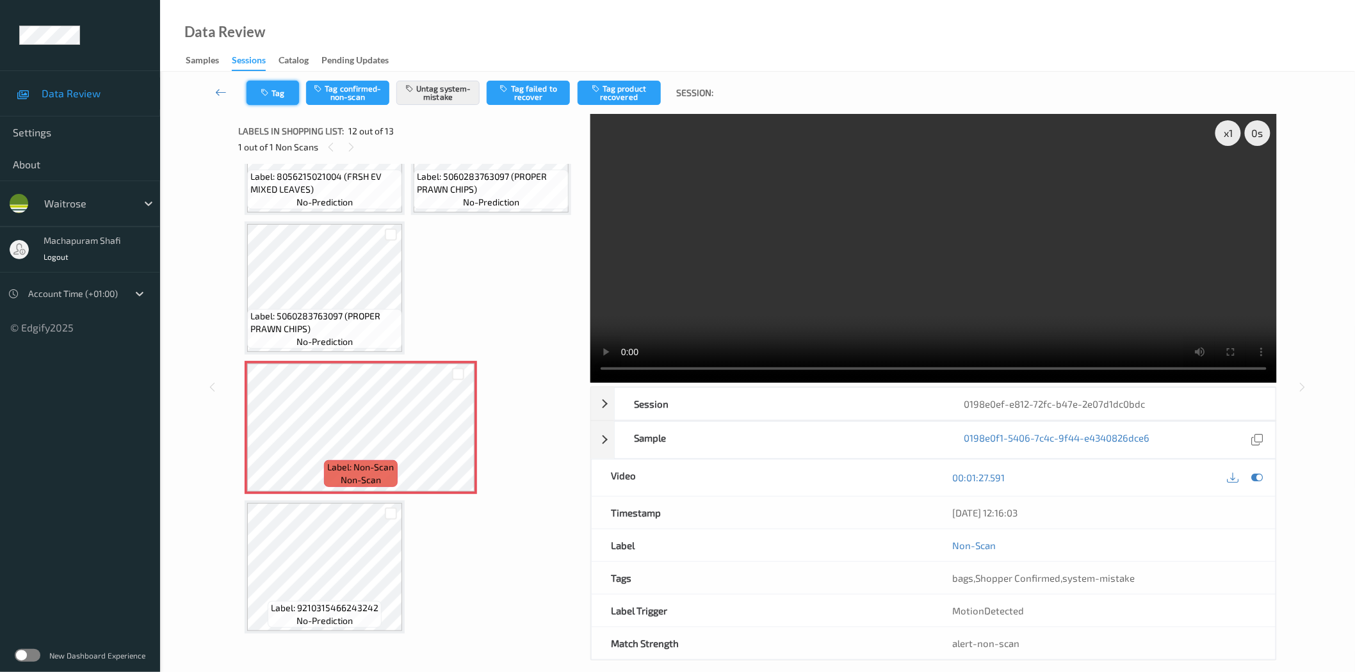
click at [284, 88] on button "Tag" at bounding box center [273, 93] width 53 height 24
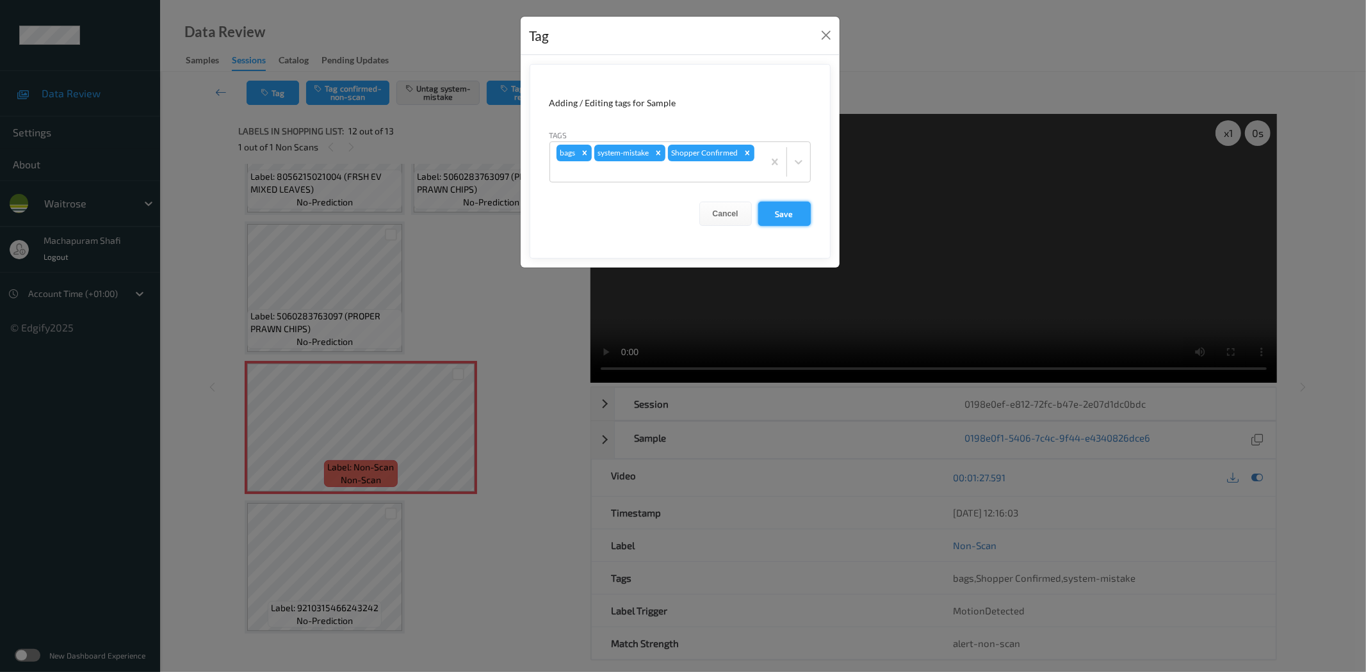
click at [777, 215] on button "Save" at bounding box center [784, 214] width 53 height 24
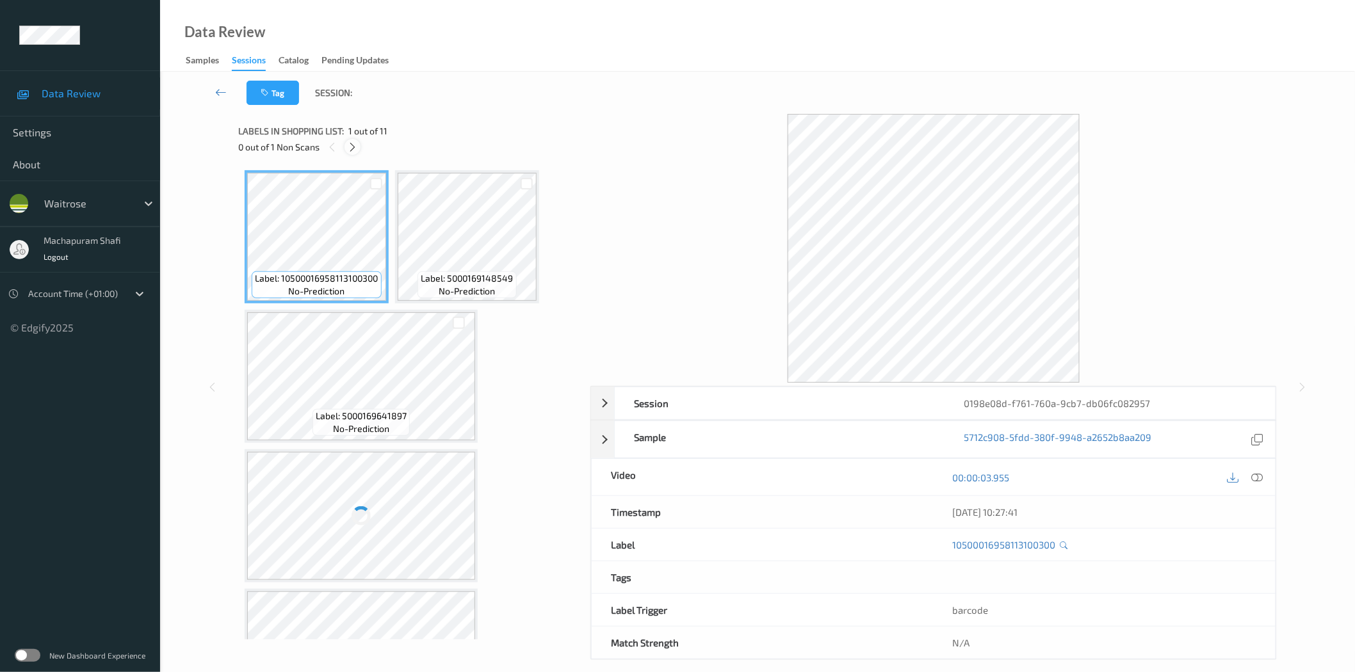
click at [355, 146] on icon at bounding box center [352, 148] width 11 height 12
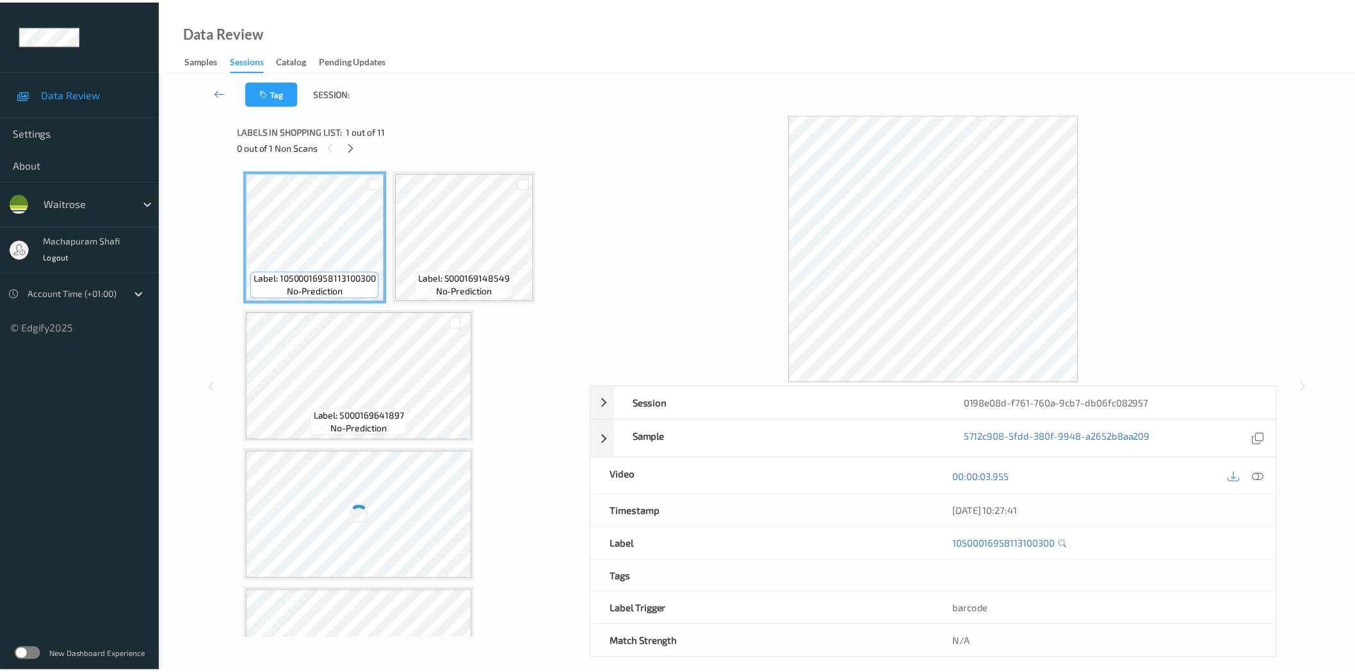
scroll to position [918, 0]
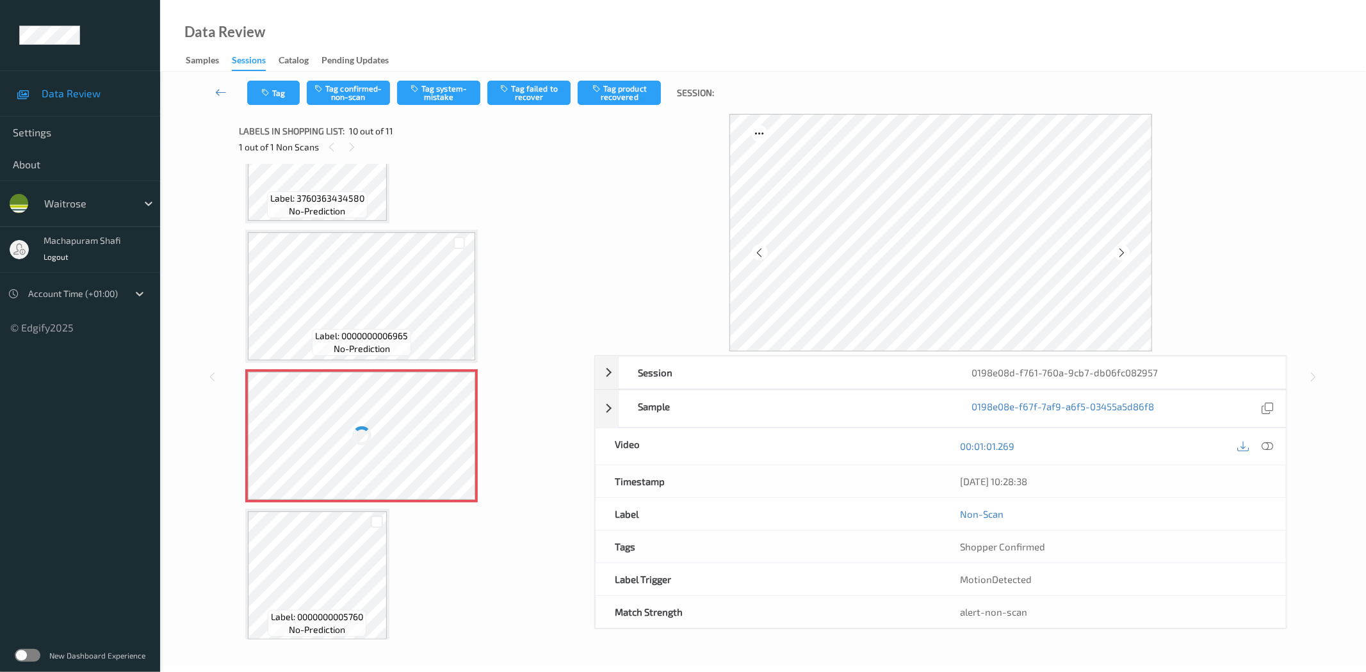
click at [405, 439] on div at bounding box center [362, 436] width 228 height 128
click at [1264, 451] on icon at bounding box center [1268, 447] width 12 height 12
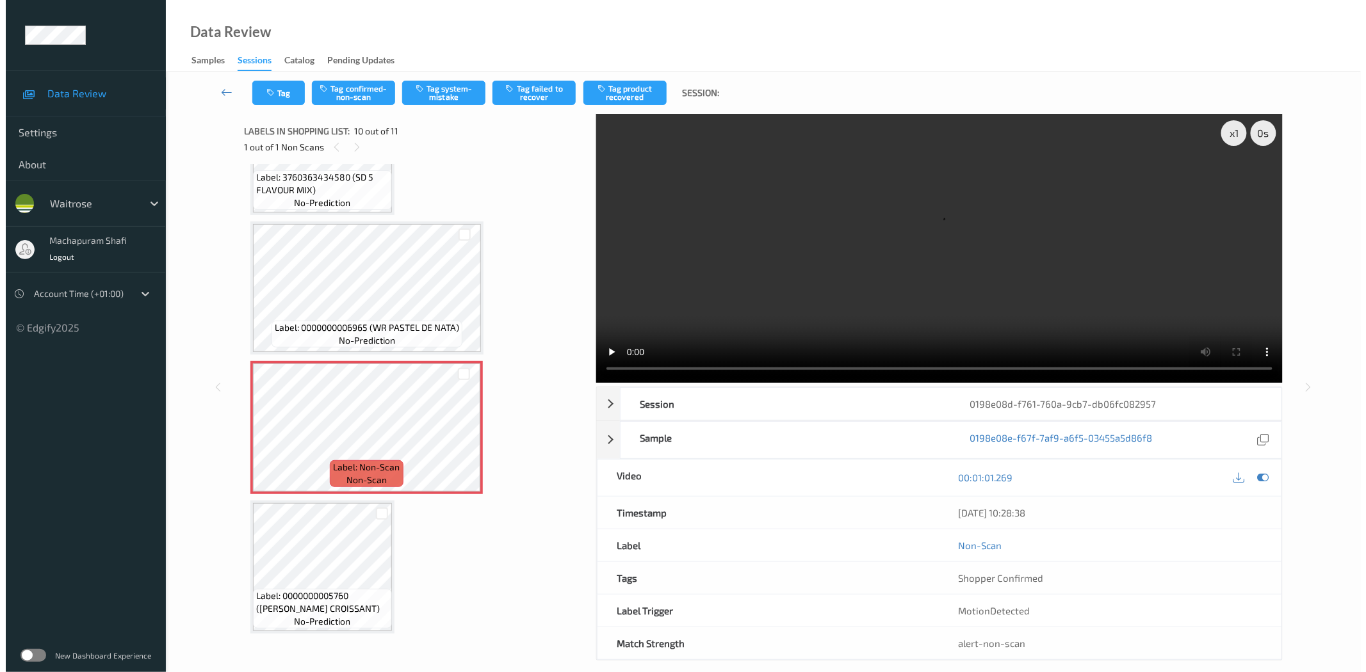
scroll to position [628, 0]
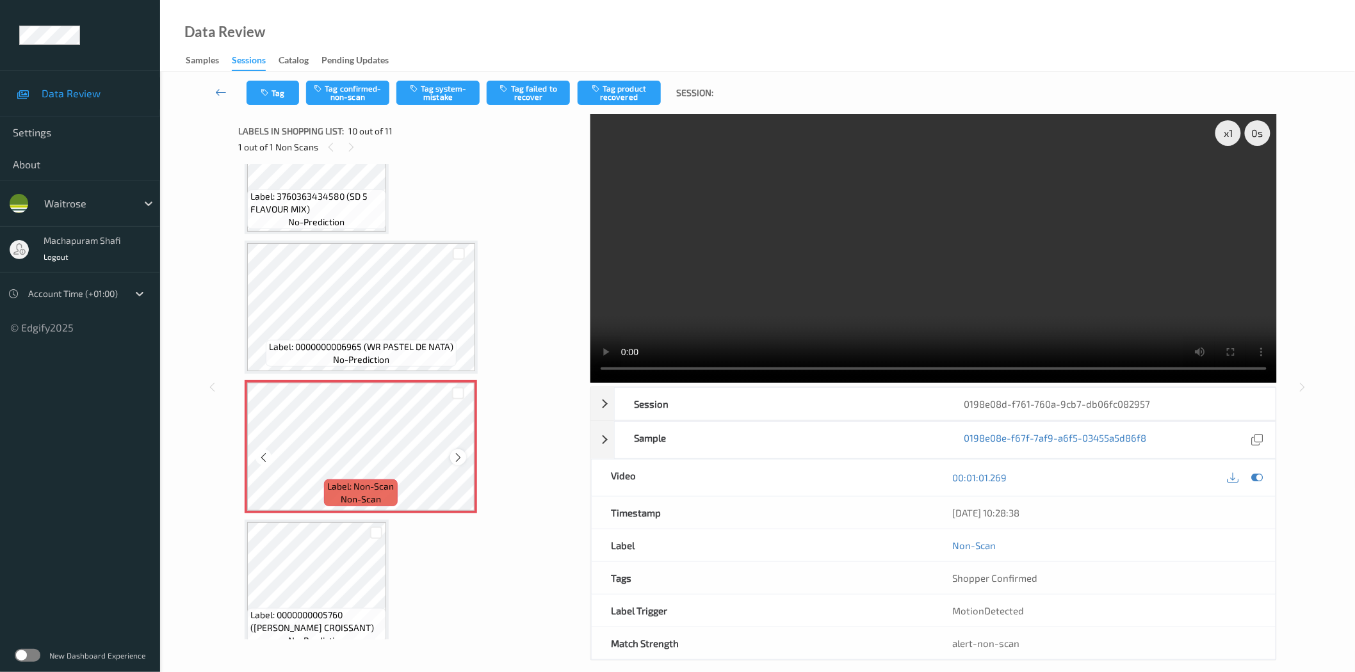
click at [456, 452] on icon at bounding box center [458, 458] width 11 height 12
click at [437, 99] on button "Tag system-mistake" at bounding box center [437, 93] width 83 height 24
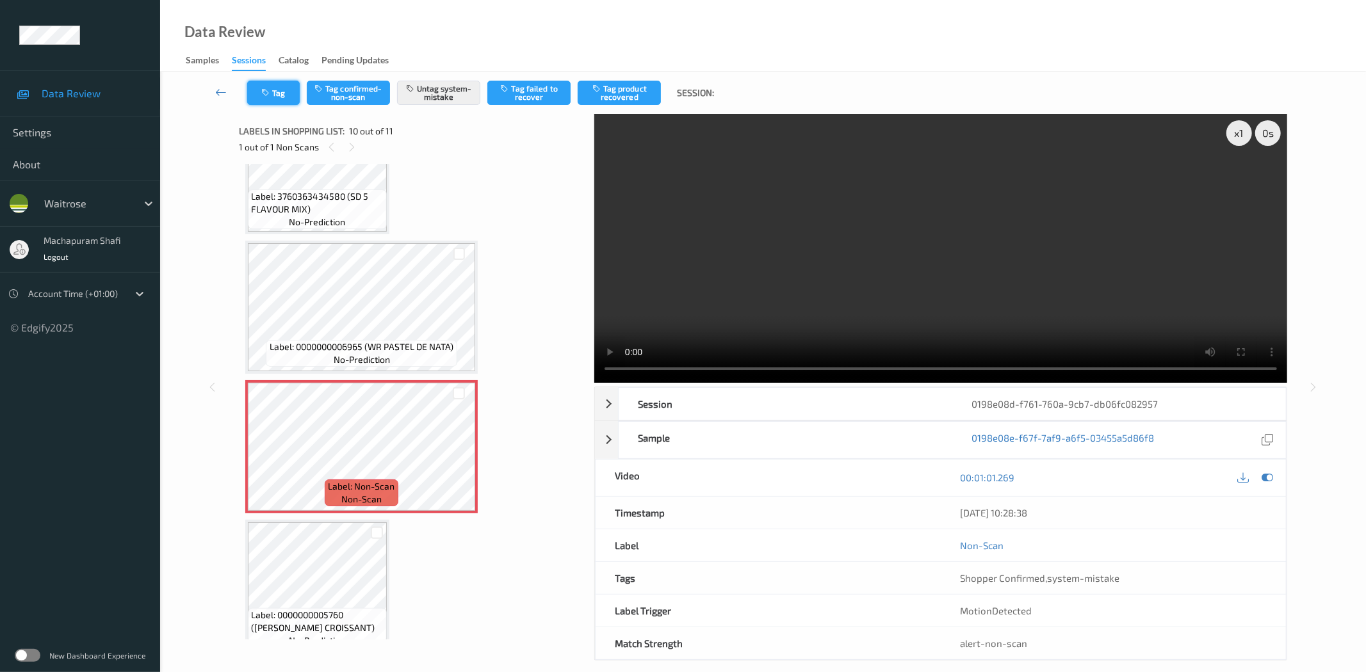
click at [266, 96] on icon "button" at bounding box center [266, 92] width 11 height 9
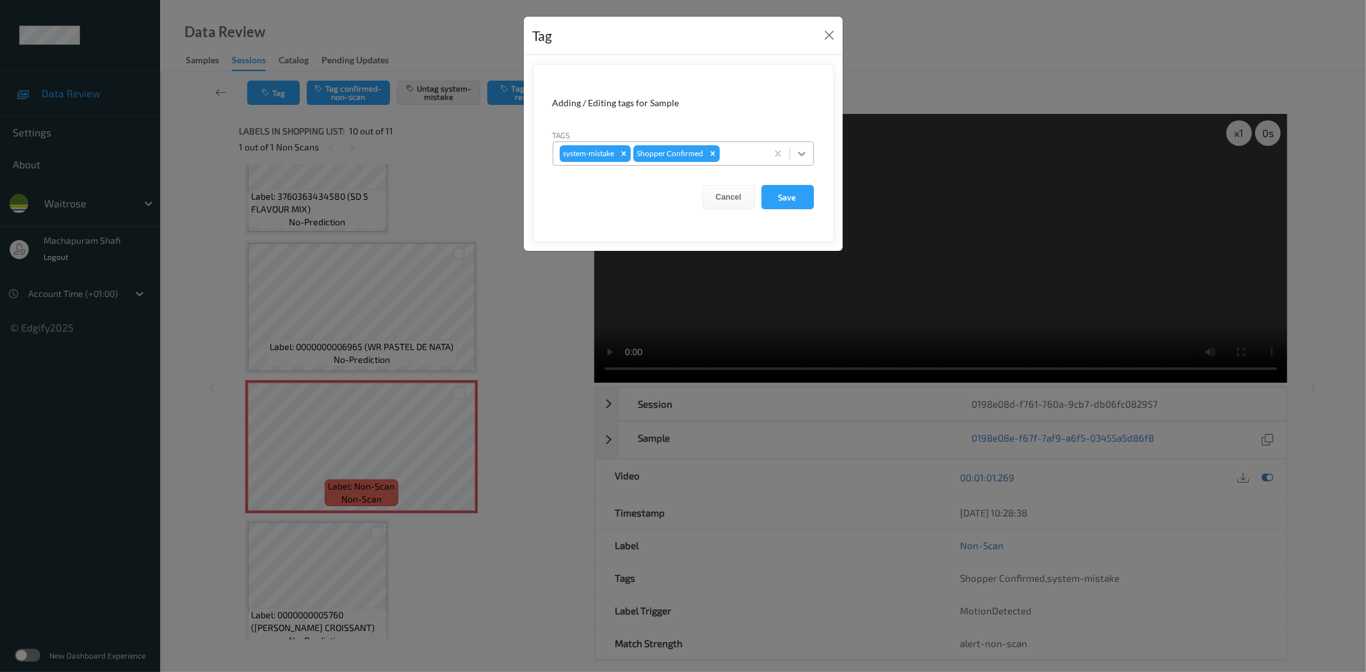
click at [799, 149] on icon at bounding box center [801, 153] width 13 height 13
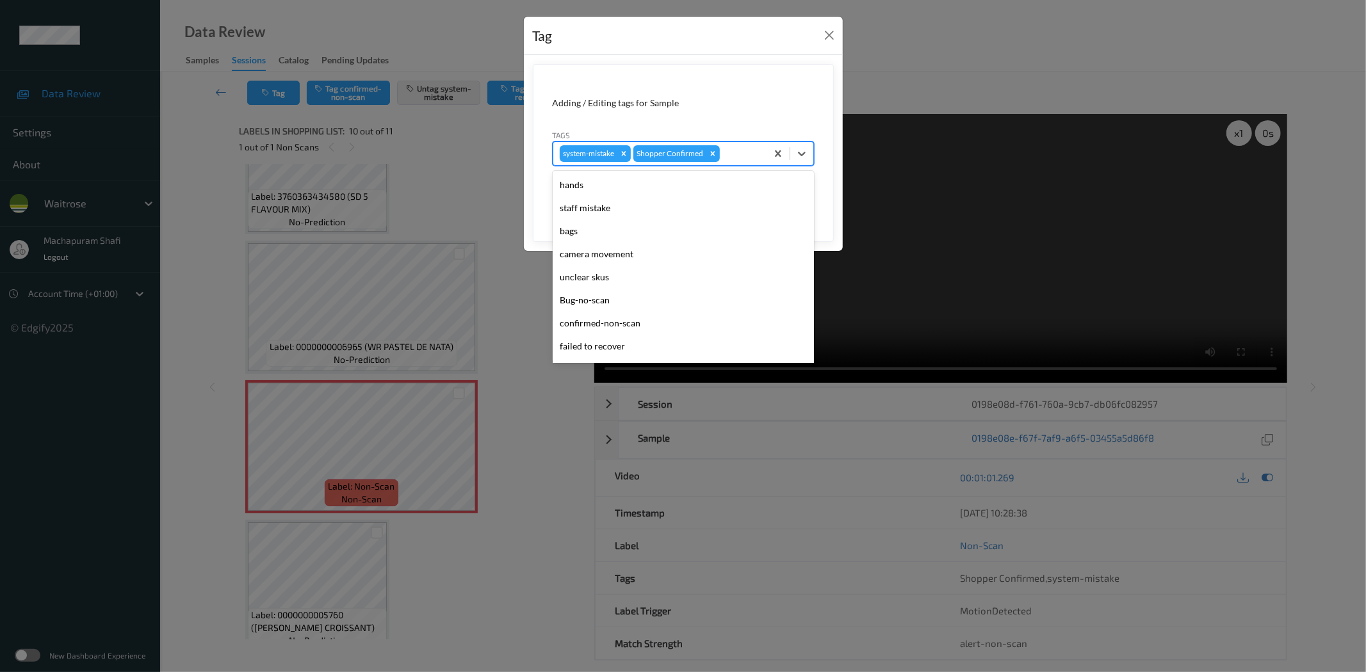
scroll to position [273, 0]
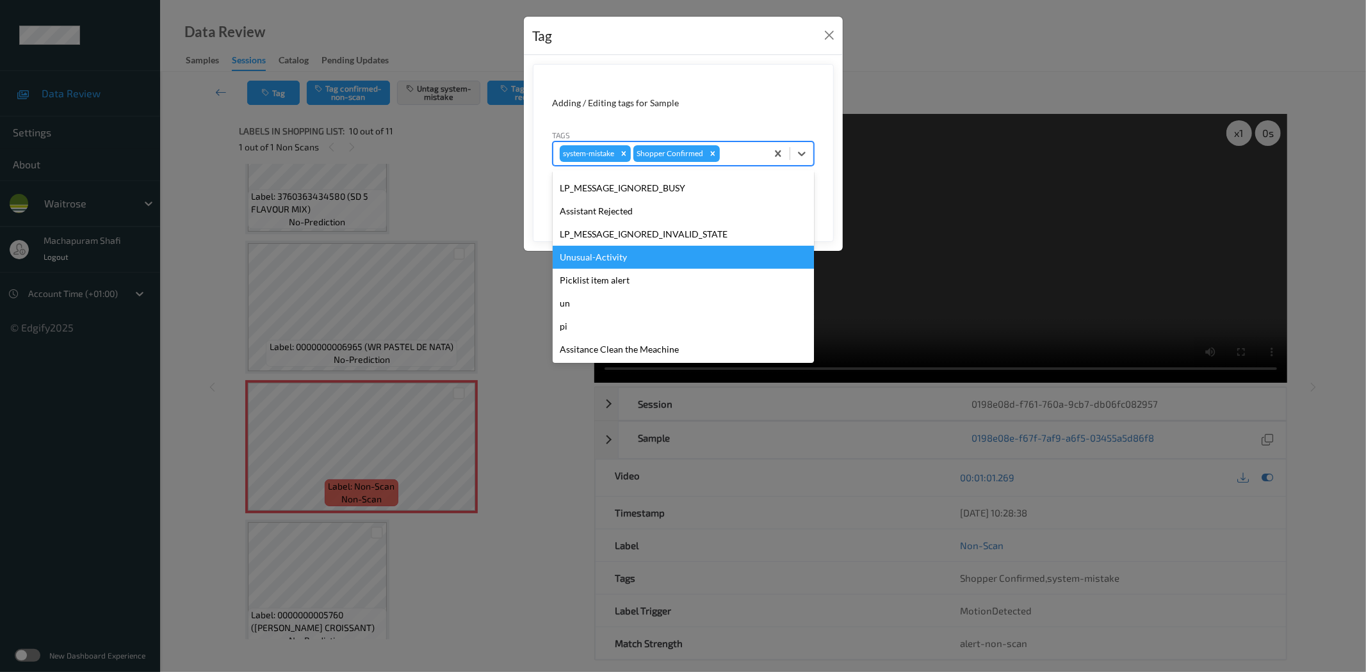
click at [598, 252] on div "Unusual-Activity" at bounding box center [683, 257] width 261 height 23
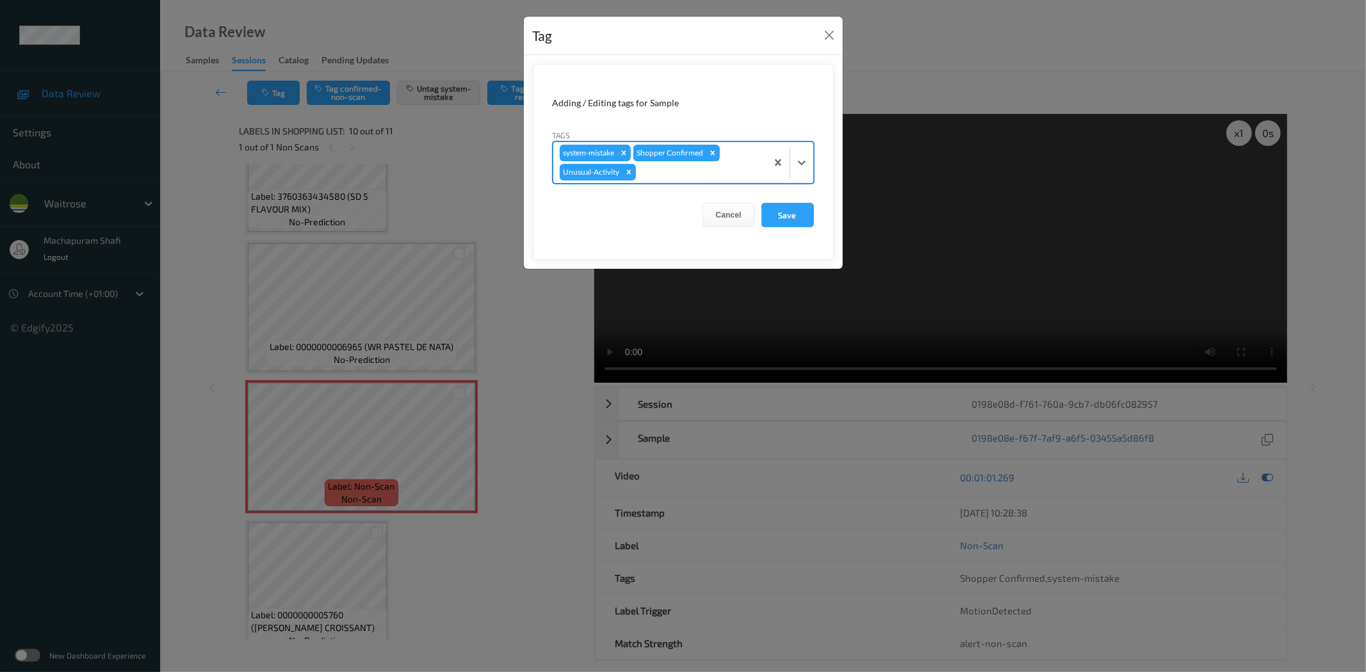
click at [813, 156] on div "system-mistake Shopper Confirmed Unusual-Activity" at bounding box center [683, 163] width 261 height 42
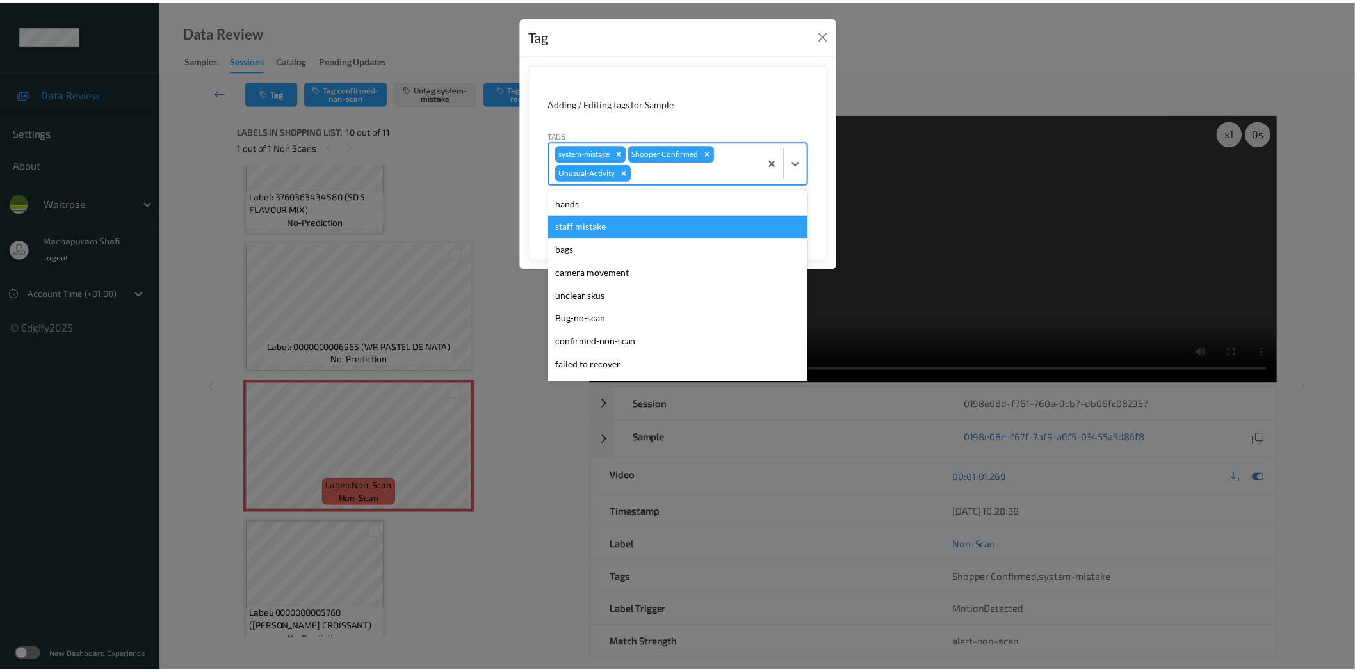
scroll to position [250, 0]
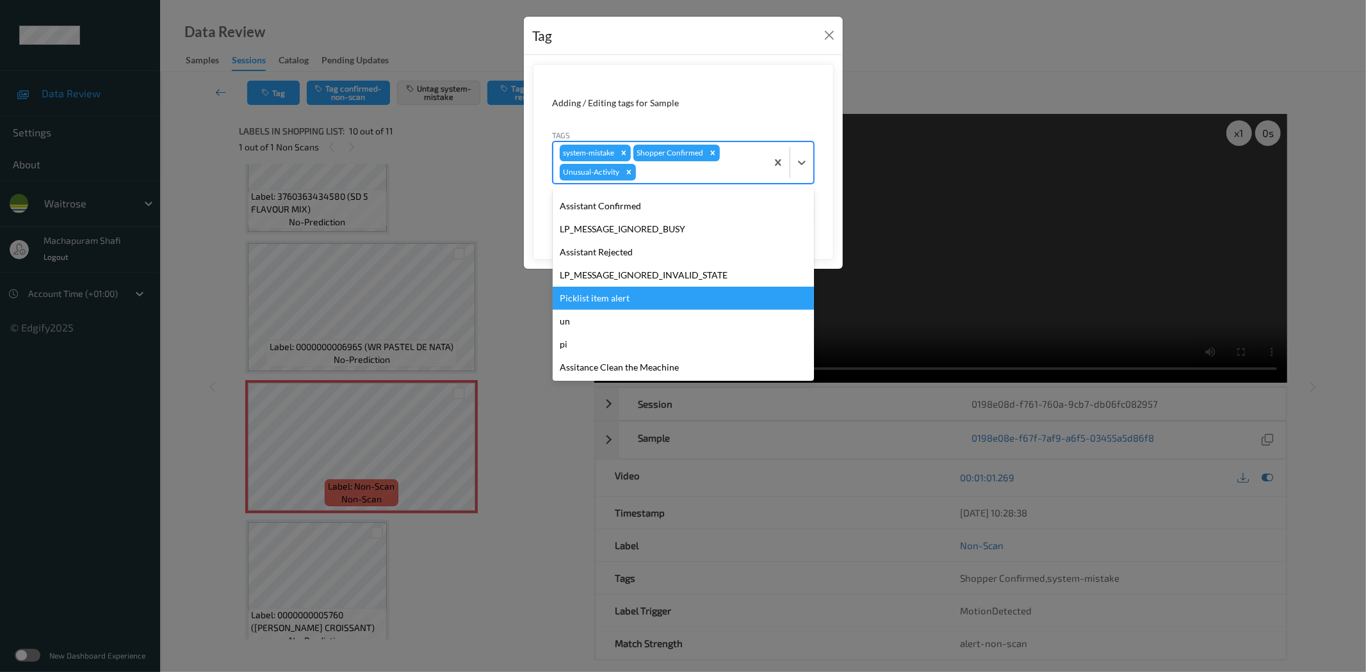
click at [616, 296] on div "Picklist item alert" at bounding box center [683, 298] width 261 height 23
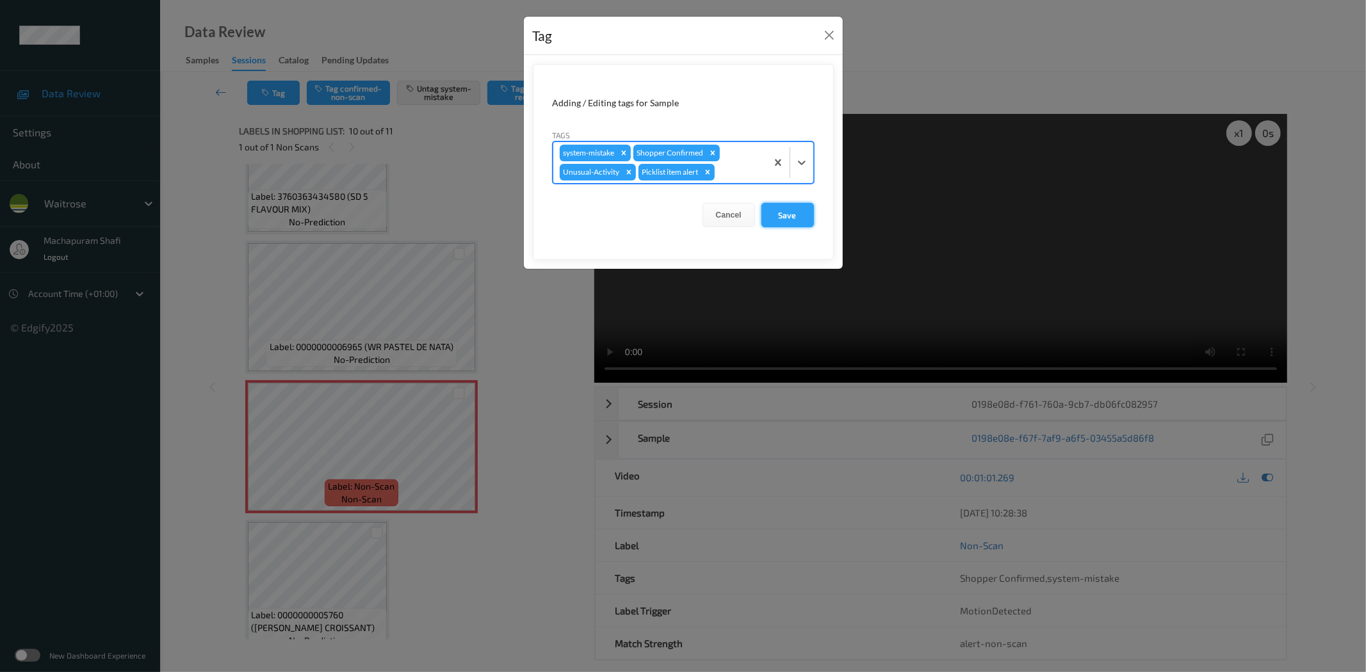
click at [775, 214] on button "Save" at bounding box center [787, 215] width 53 height 24
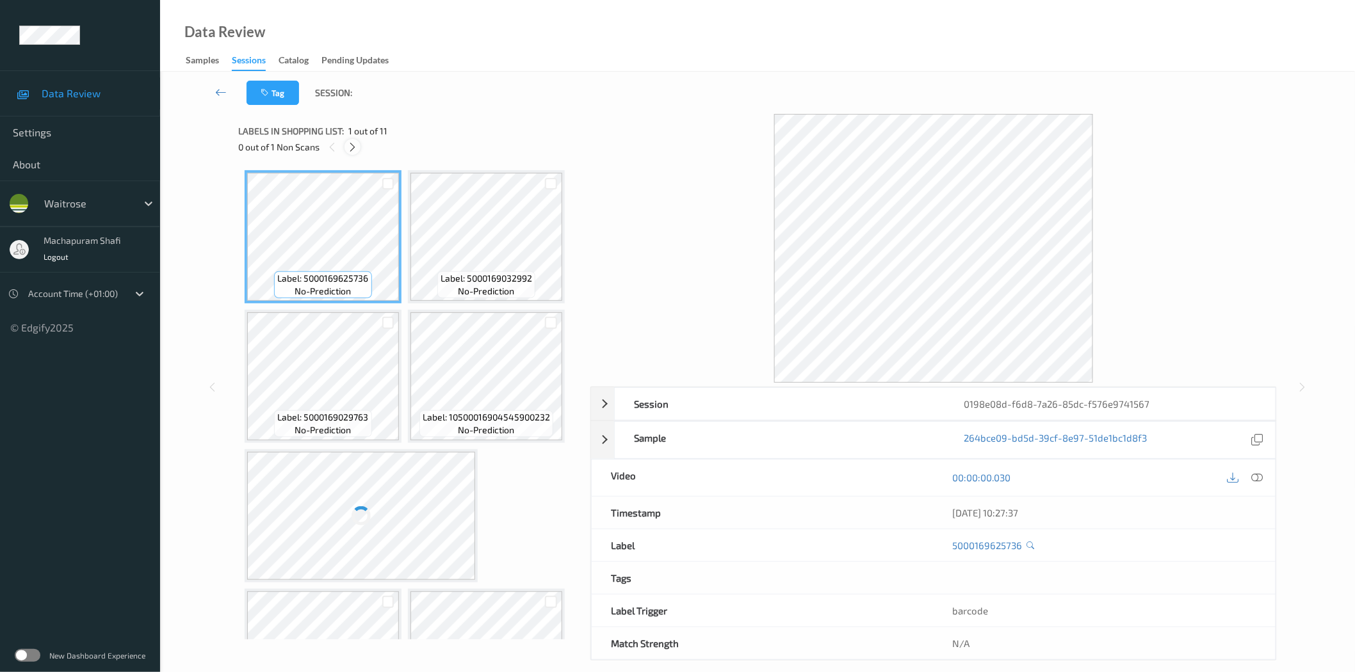
click at [356, 145] on icon at bounding box center [352, 148] width 11 height 12
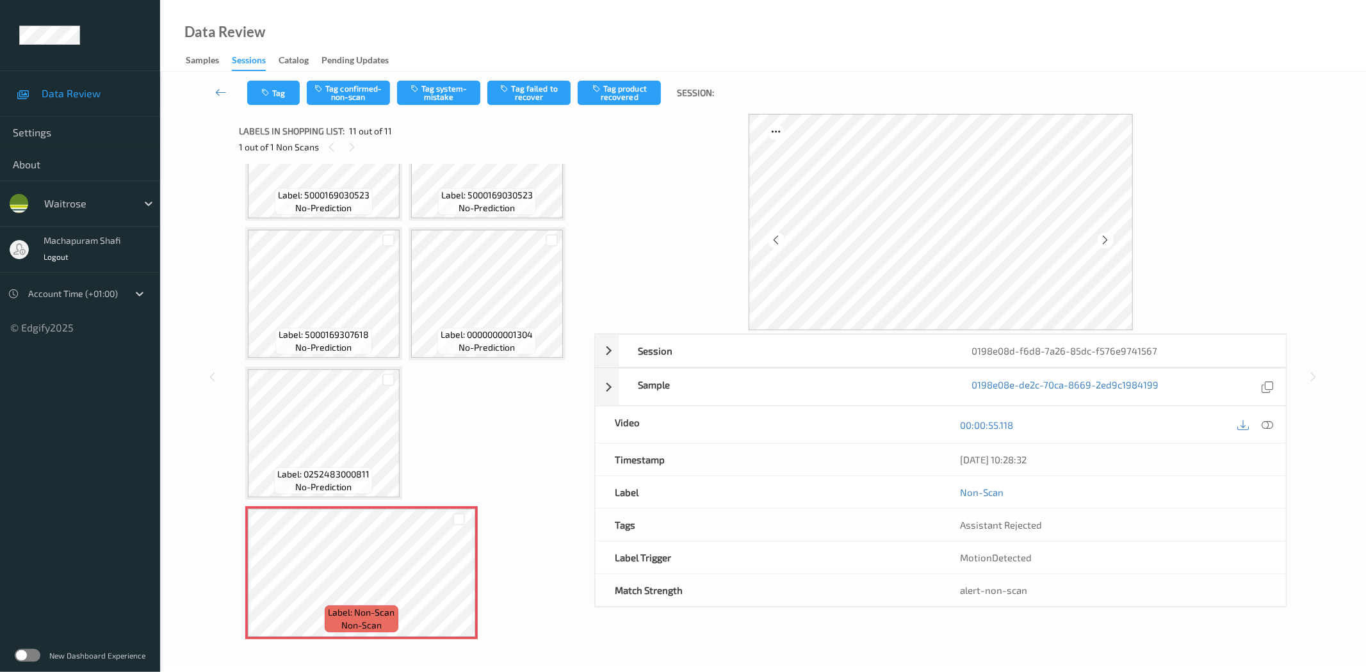
drag, startPoint x: 1270, startPoint y: 427, endPoint x: 1246, endPoint y: 331, distance: 98.9
click at [1270, 427] on icon at bounding box center [1268, 425] width 12 height 12
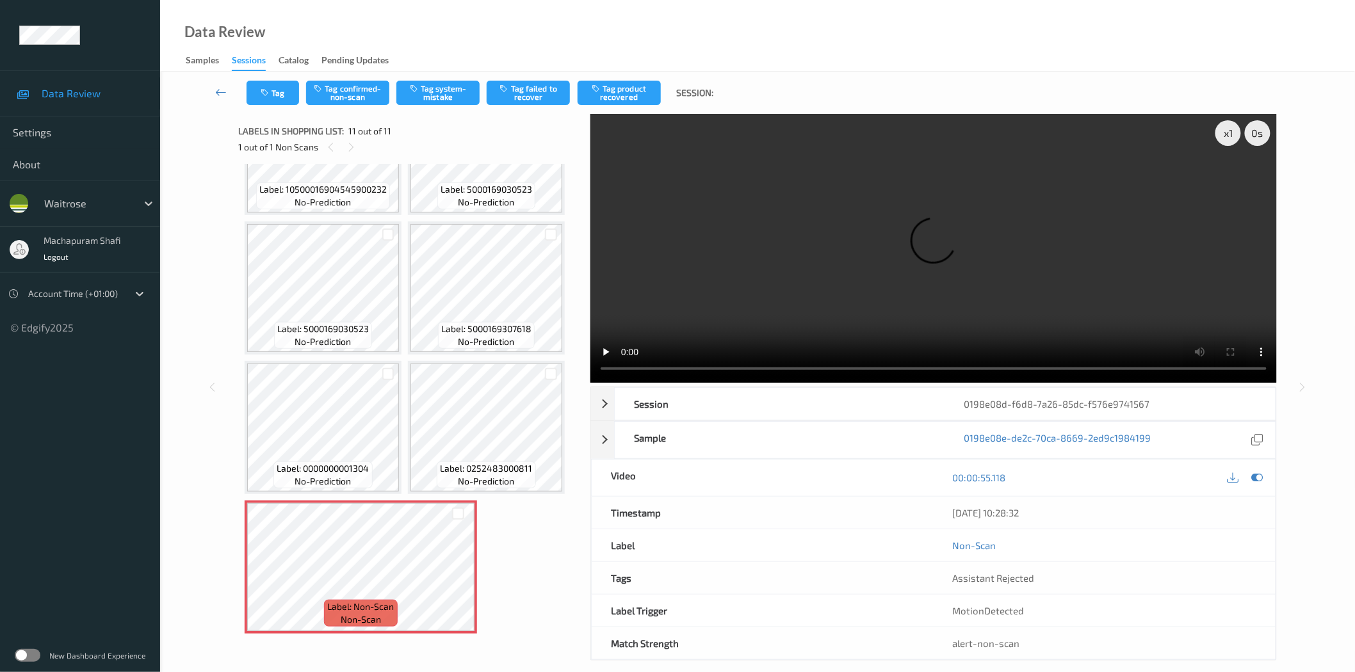
scroll to position [362, 0]
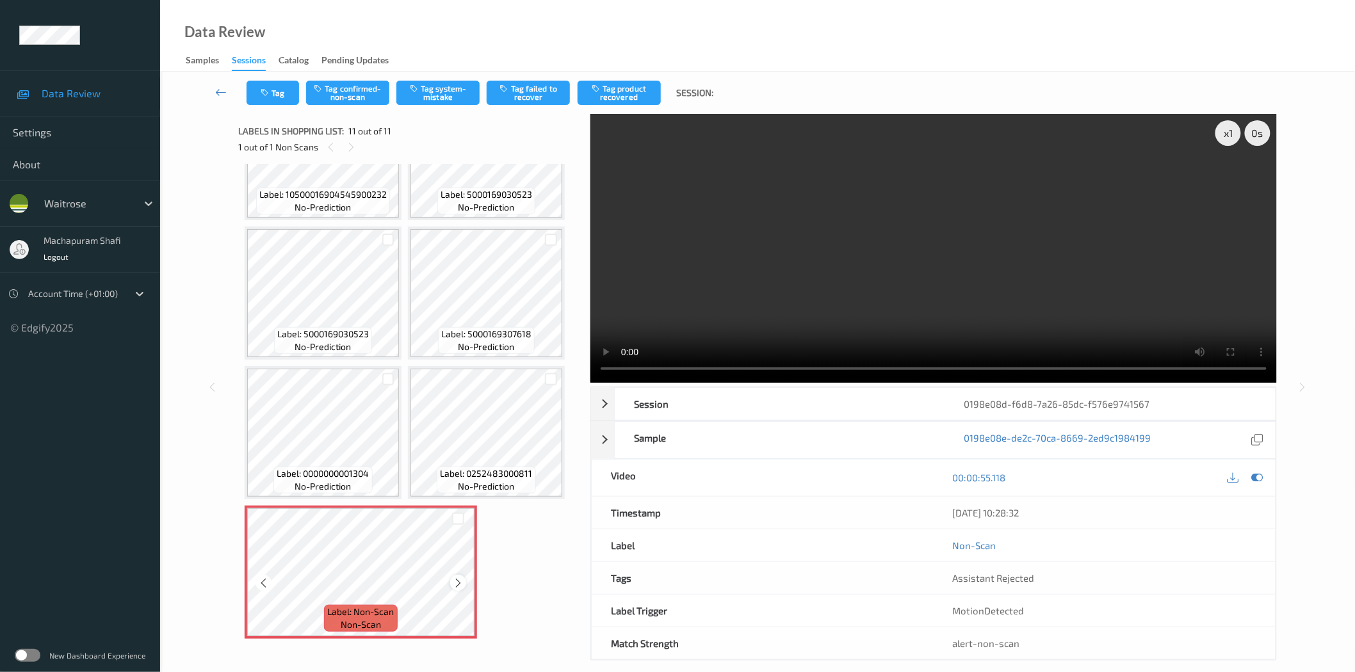
click at [457, 578] on icon at bounding box center [458, 584] width 11 height 12
click at [427, 93] on button "Tag system-mistake" at bounding box center [437, 93] width 83 height 24
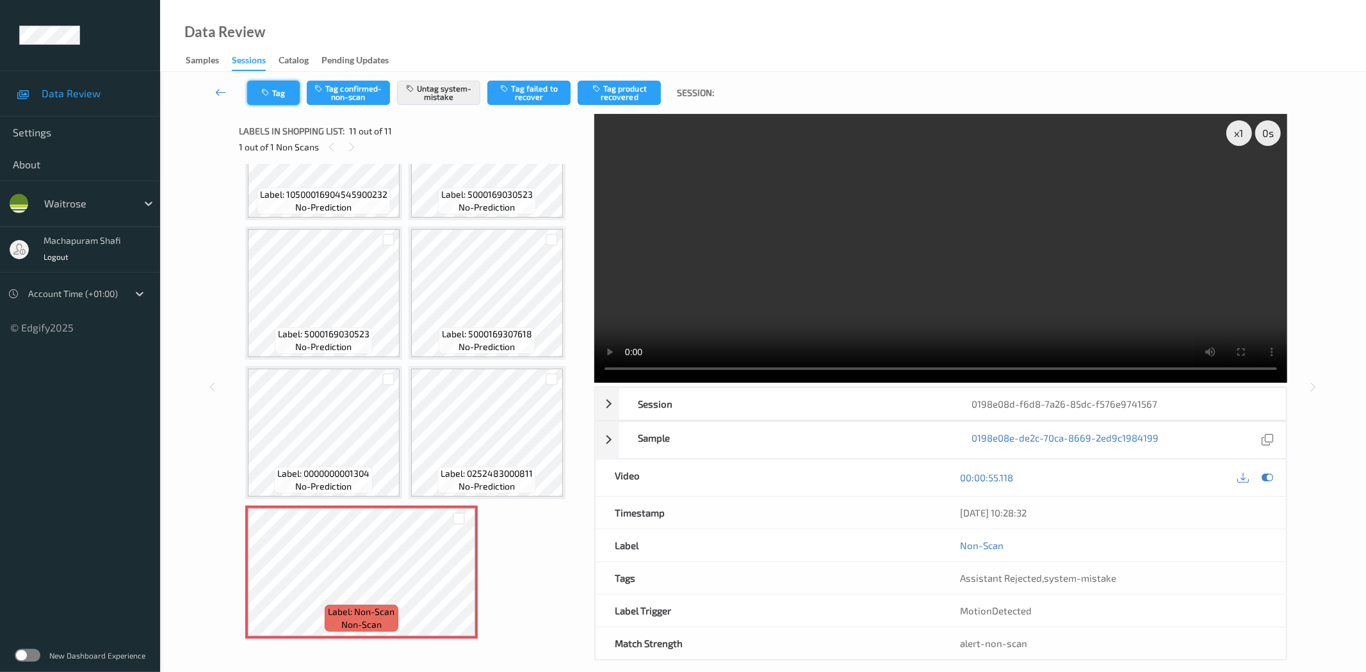
click at [275, 95] on button "Tag" at bounding box center [273, 93] width 53 height 24
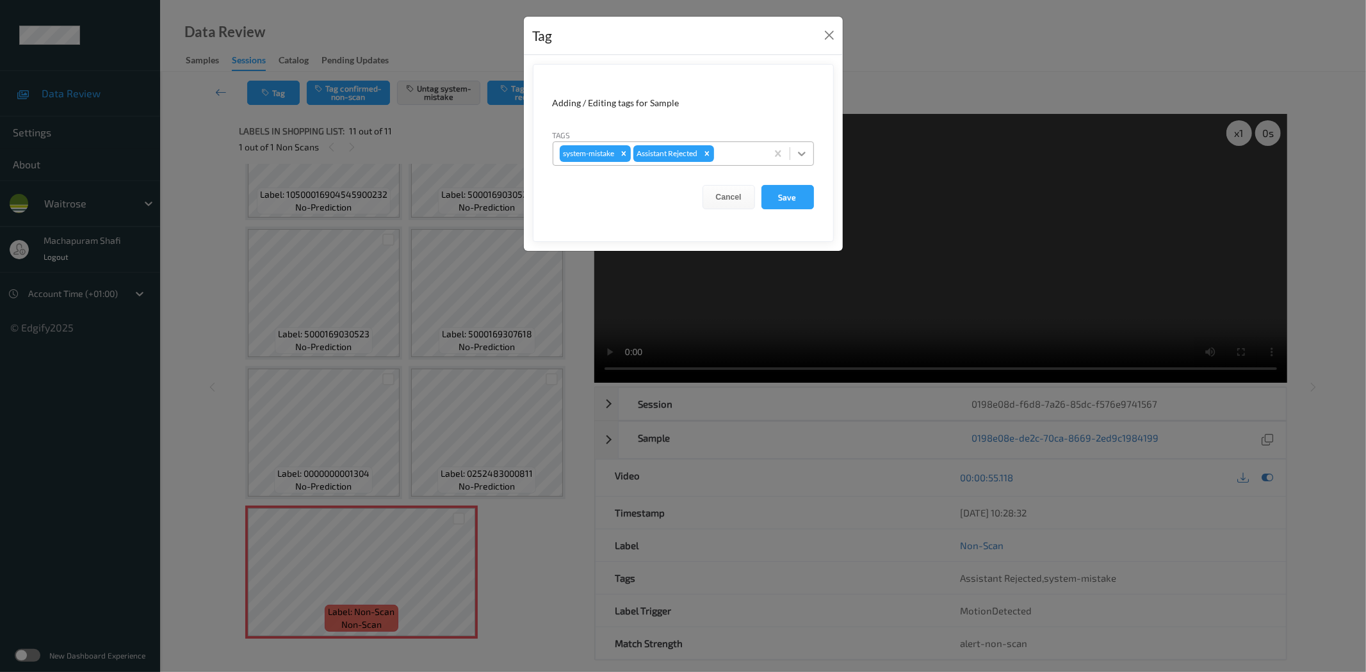
click at [802, 145] on div at bounding box center [801, 153] width 23 height 23
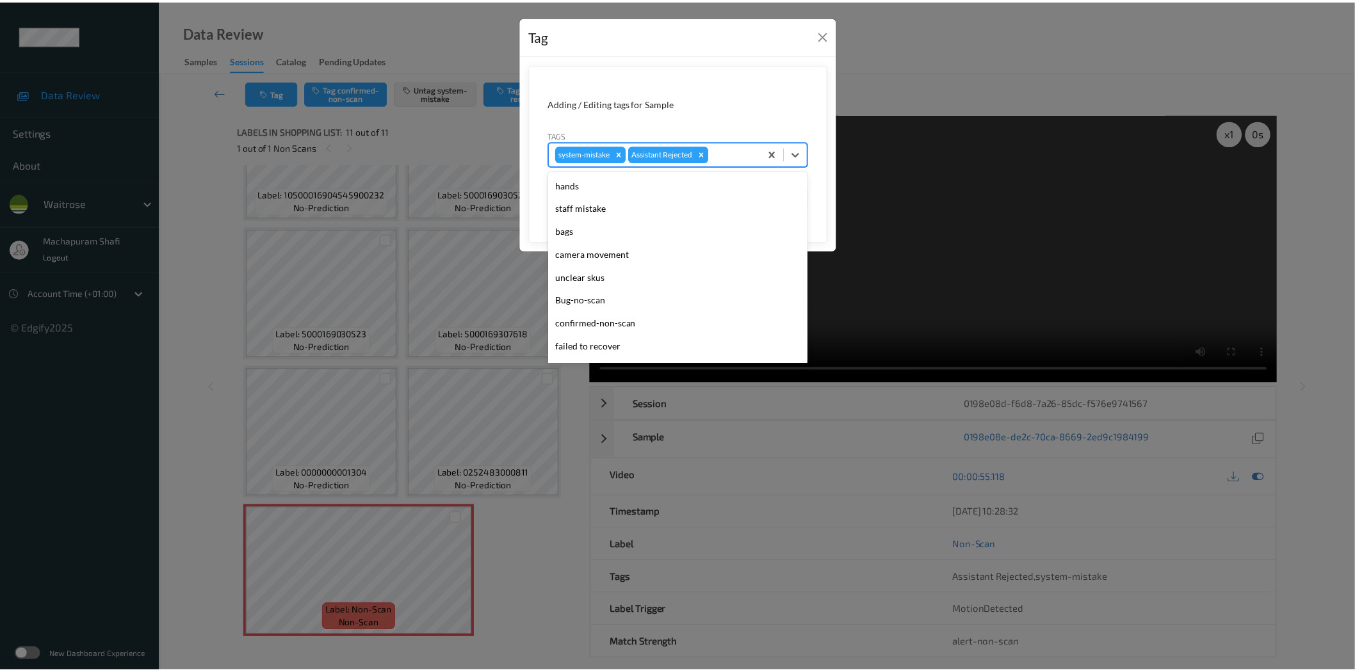
scroll to position [273, 0]
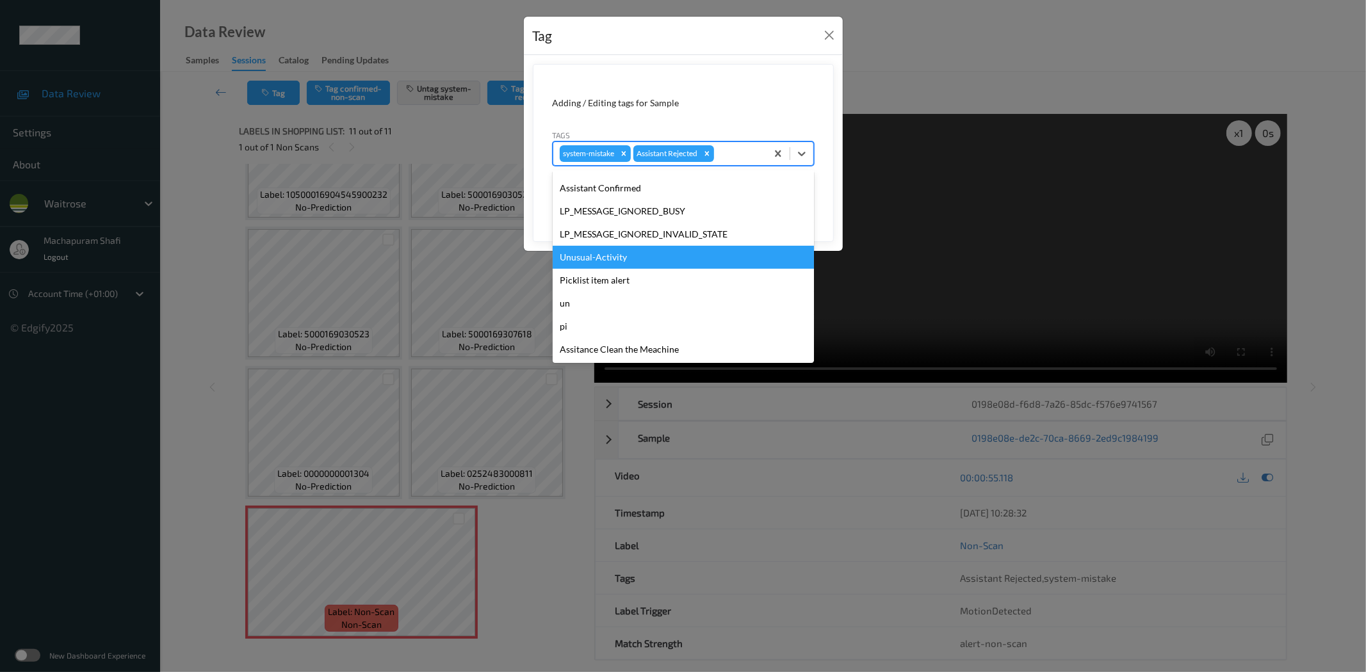
click at [611, 253] on div "Unusual-Activity" at bounding box center [683, 257] width 261 height 23
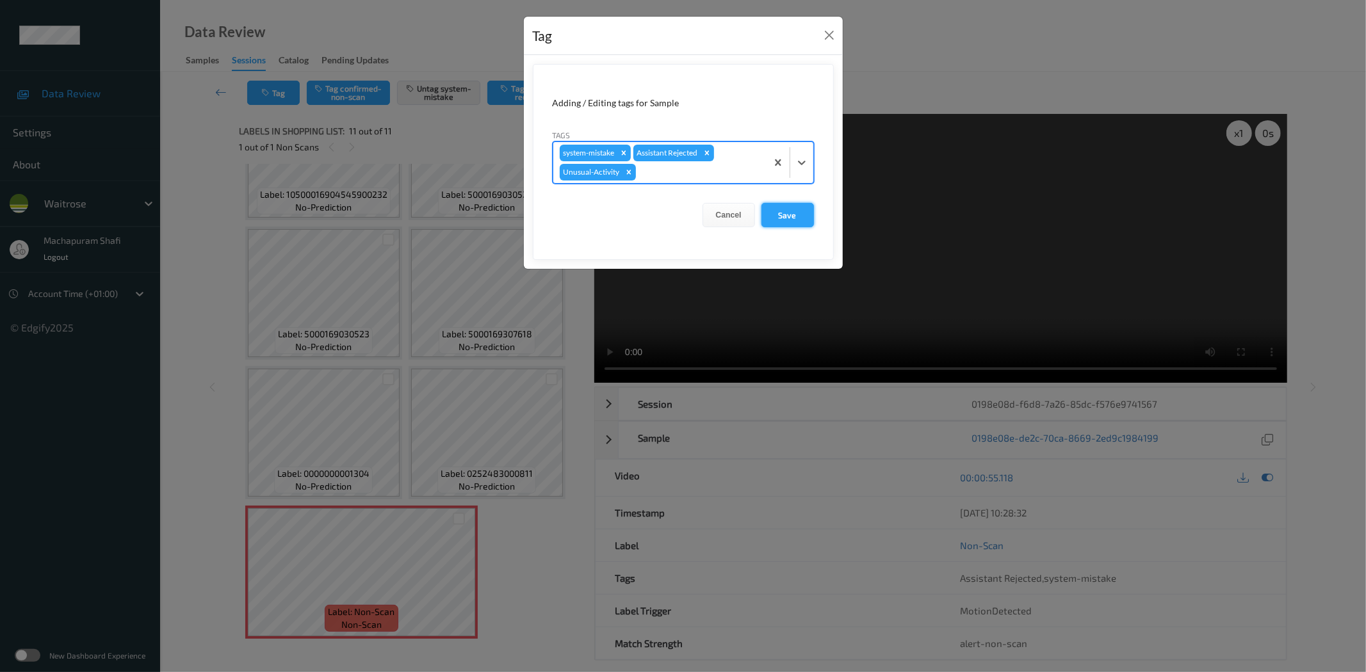
click at [783, 206] on button "Save" at bounding box center [787, 215] width 53 height 24
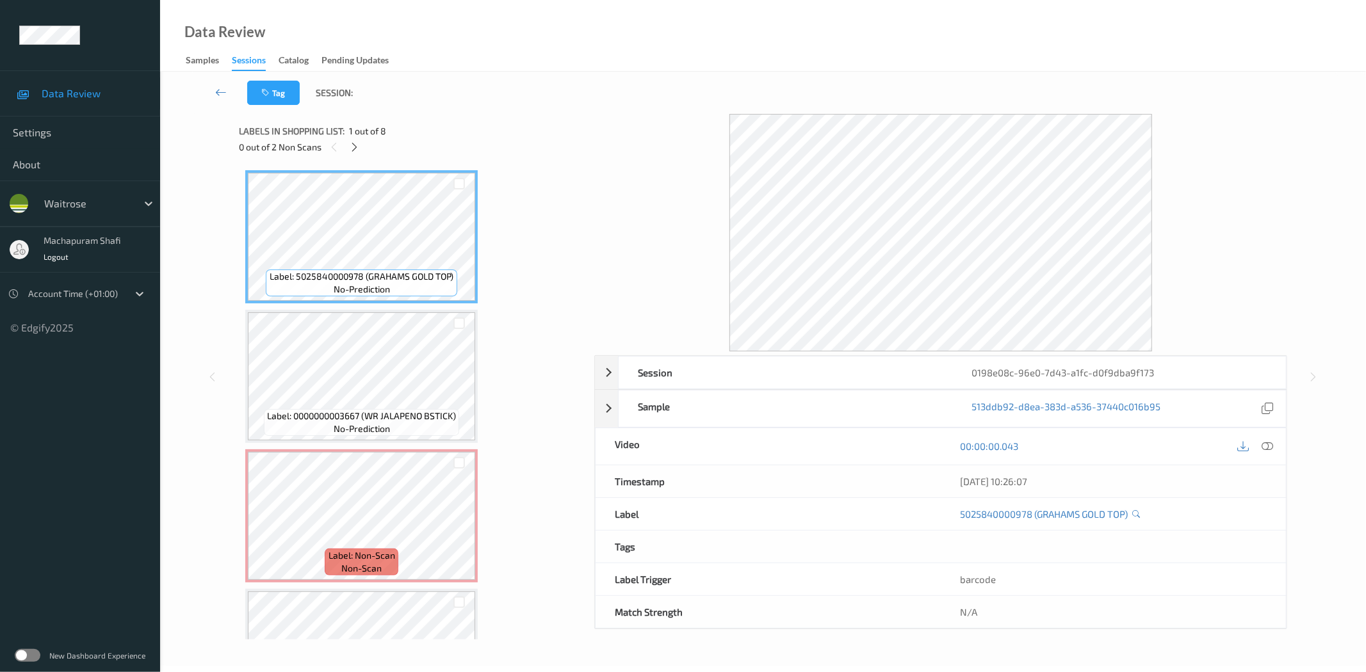
click at [366, 144] on div "0 out of 2 Non Scans" at bounding box center [412, 147] width 346 height 16
click at [353, 148] on icon at bounding box center [354, 148] width 11 height 12
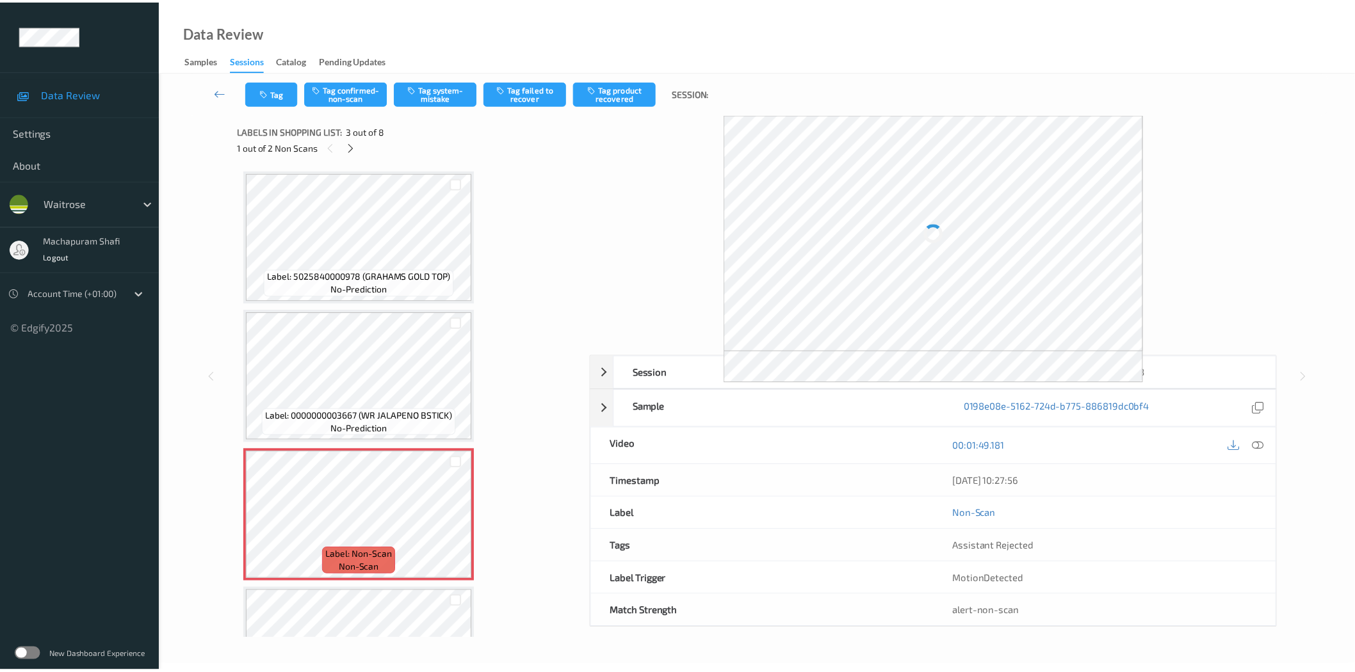
scroll to position [145, 0]
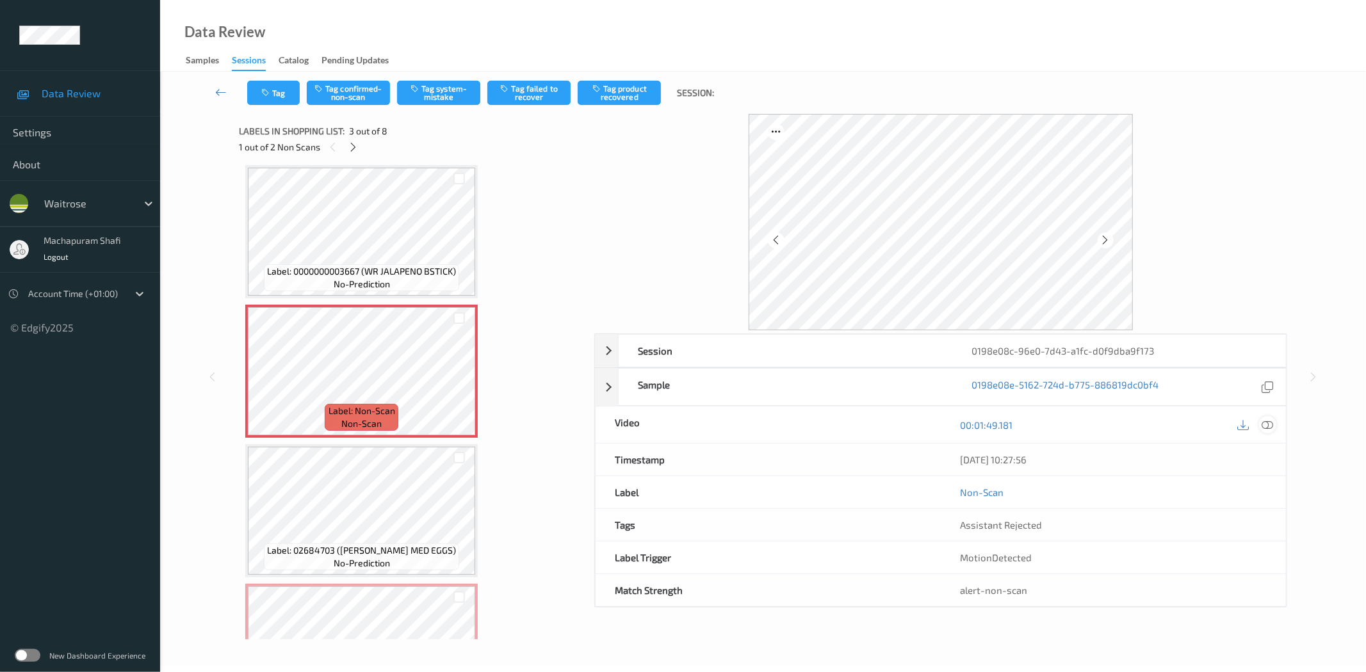
click at [1266, 423] on icon at bounding box center [1268, 425] width 12 height 12
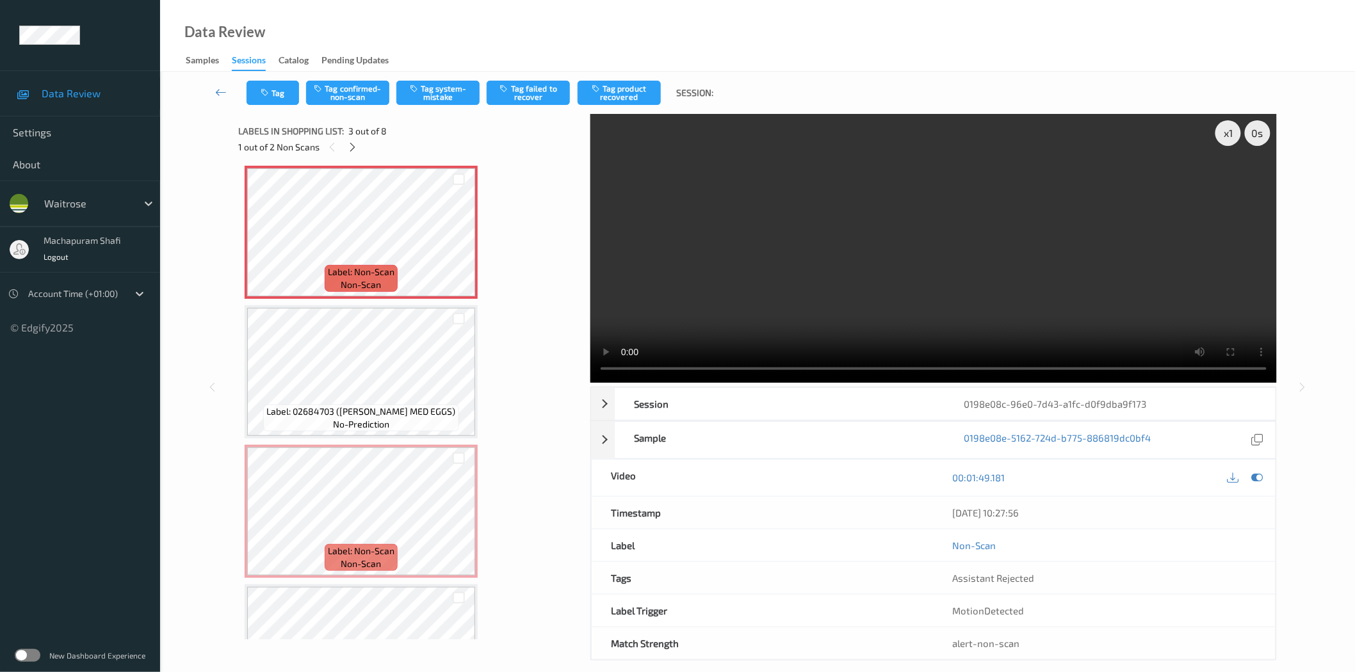
scroll to position [284, 0]
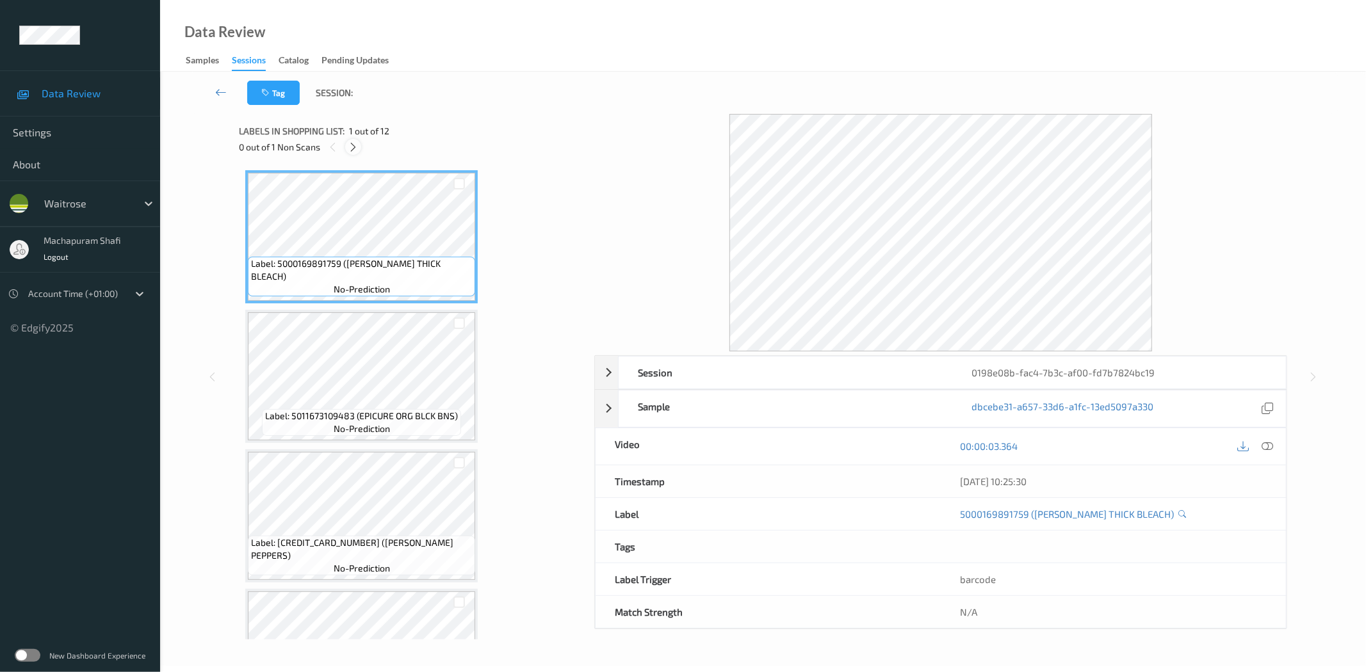
click at [353, 147] on icon at bounding box center [353, 148] width 11 height 12
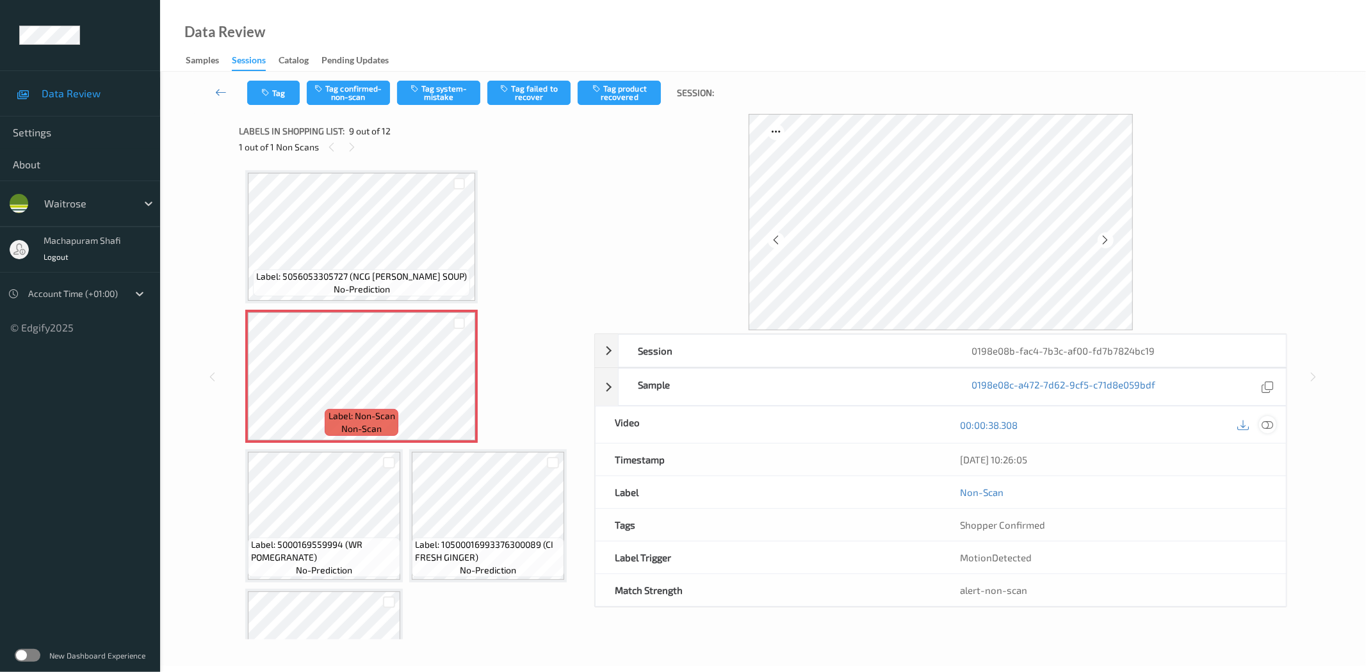
click at [1265, 419] on icon at bounding box center [1268, 425] width 12 height 12
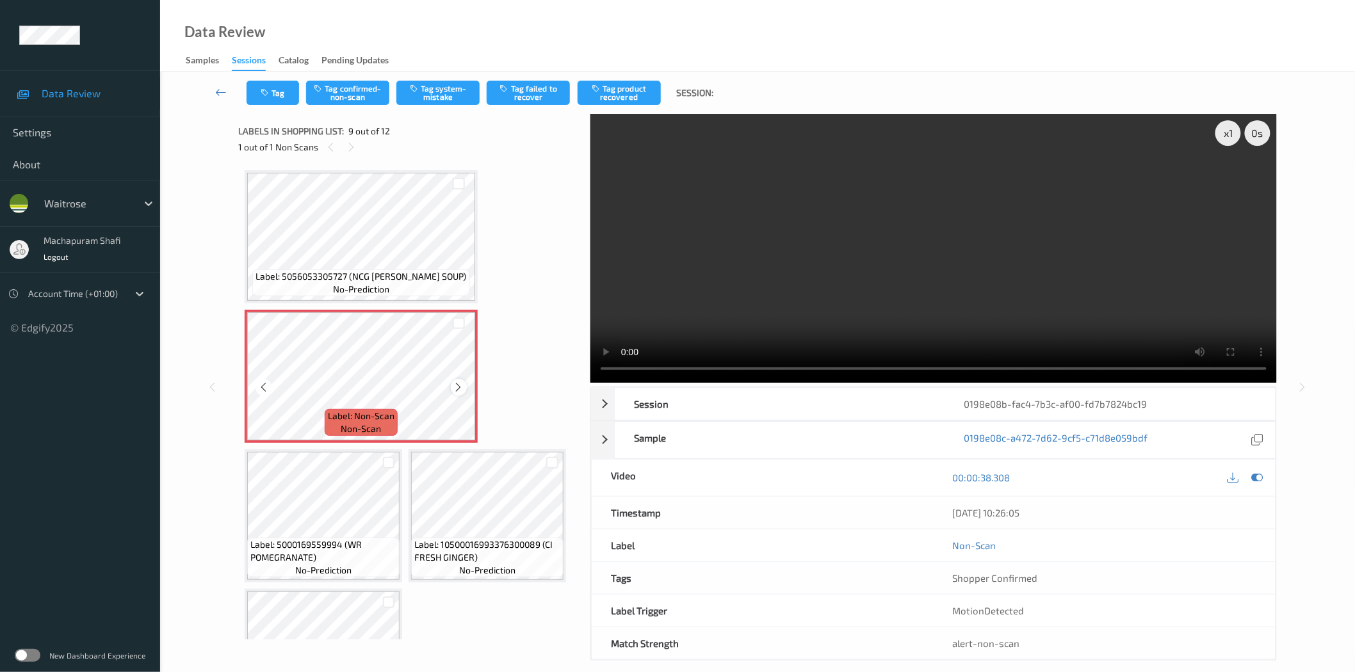
click at [458, 382] on icon at bounding box center [458, 388] width 11 height 12
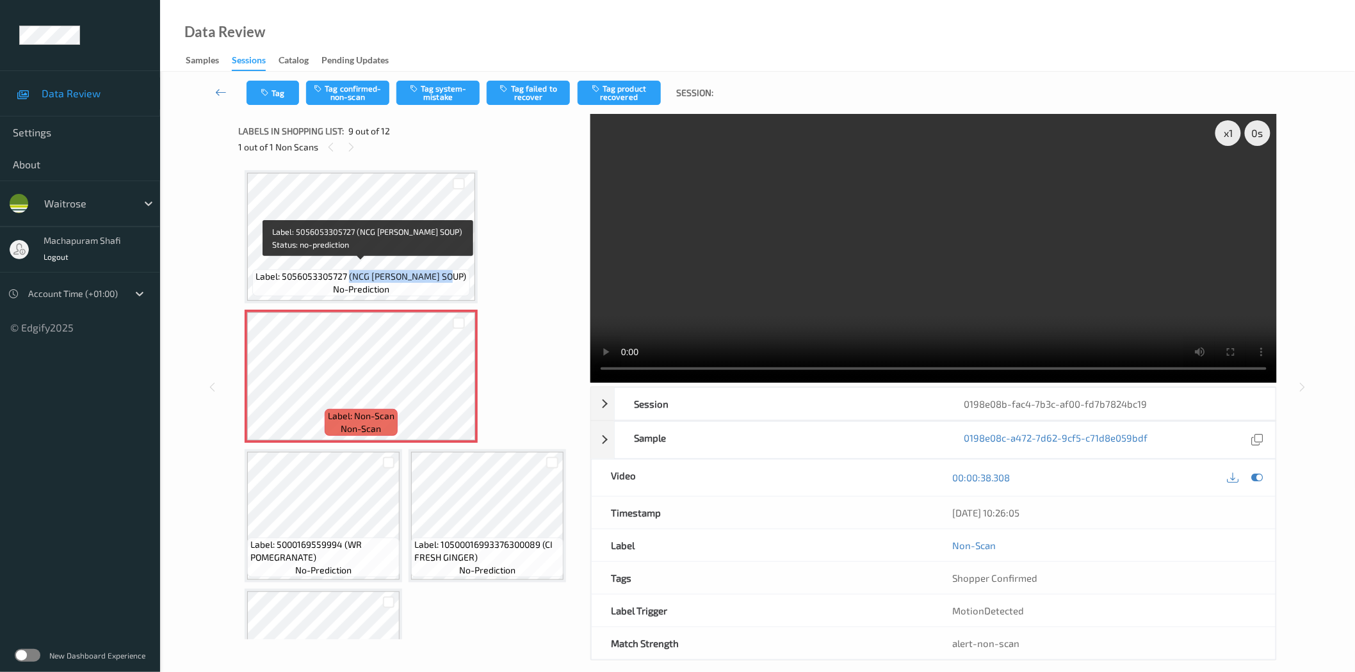
drag, startPoint x: 355, startPoint y: 272, endPoint x: 457, endPoint y: 271, distance: 101.2
click at [457, 271] on span "Label: 5056053305727 (NCG TOMAT BASIL SOUP)" at bounding box center [361, 276] width 211 height 13
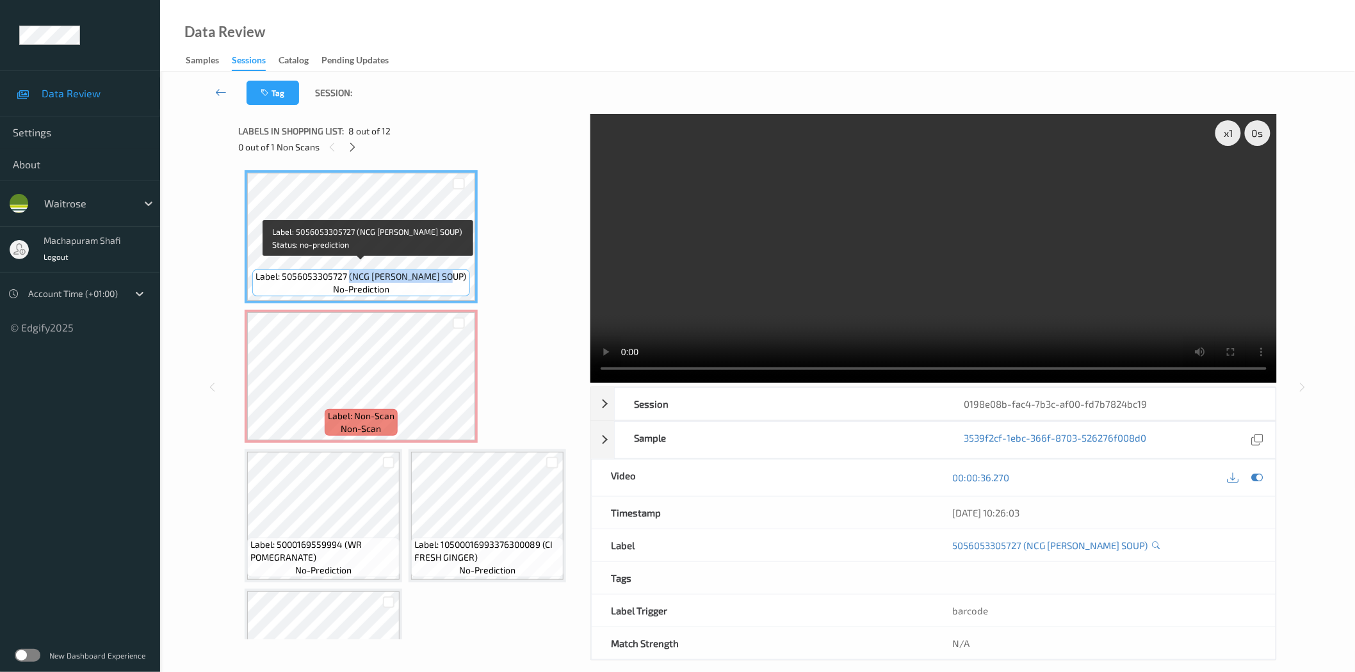
copy span "(NCG TOMAT BASIL SOUP"
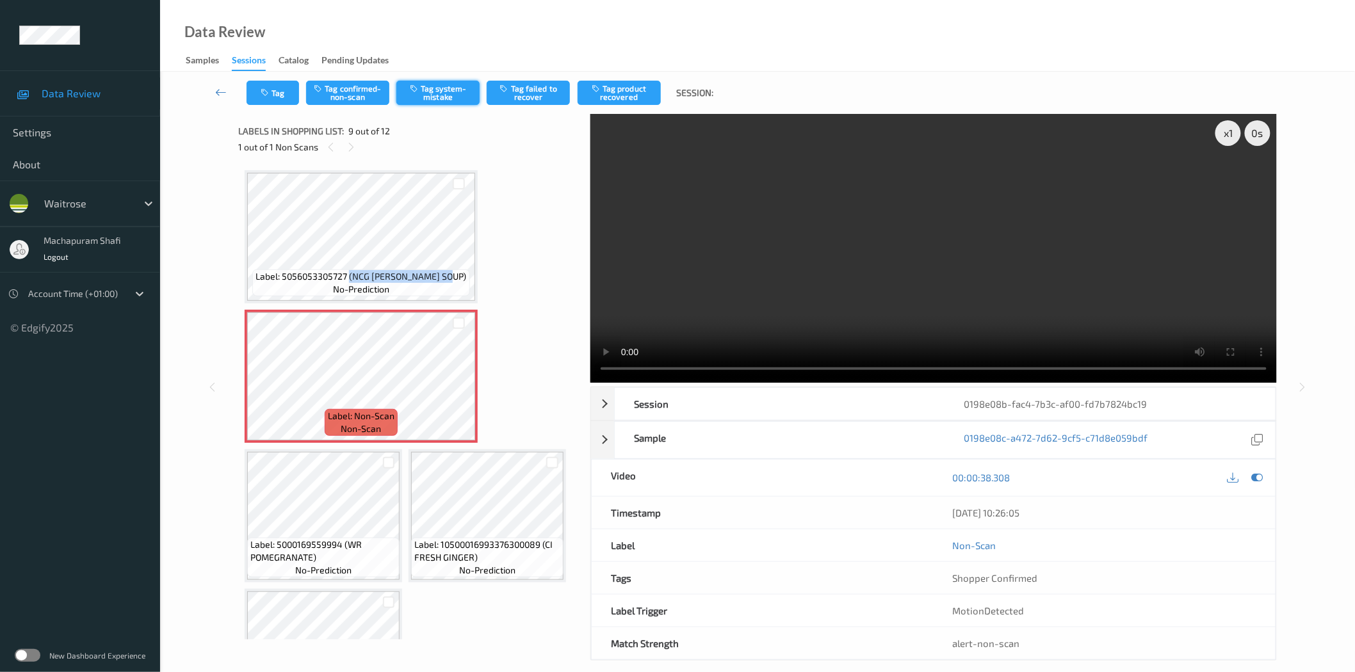
click at [457, 87] on button "Tag system-mistake" at bounding box center [437, 93] width 83 height 24
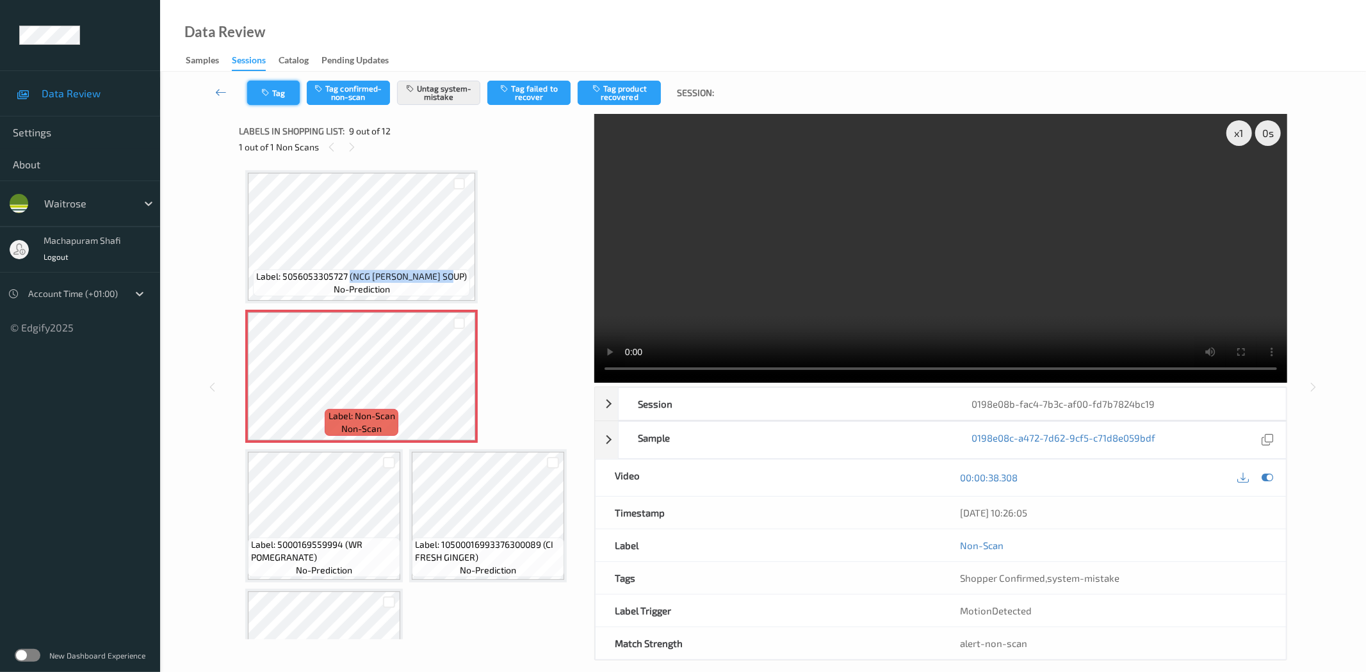
click at [255, 93] on button "Tag" at bounding box center [273, 93] width 53 height 24
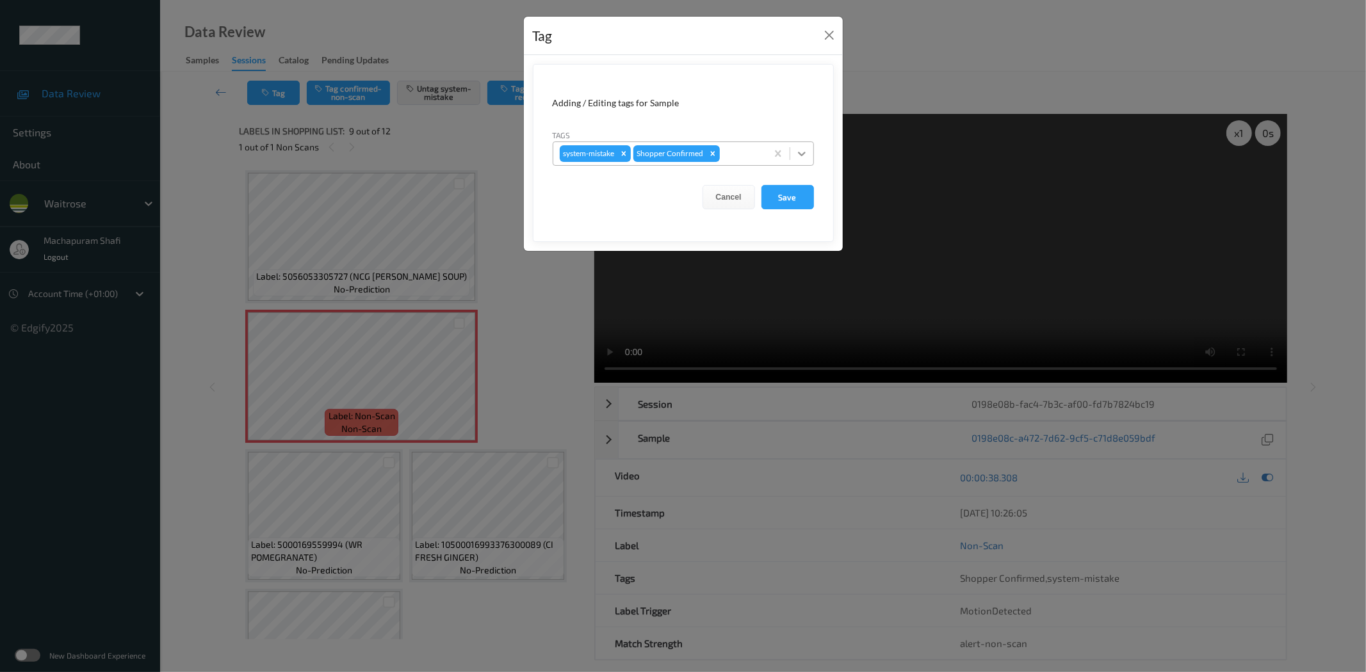
click at [804, 150] on icon at bounding box center [801, 153] width 13 height 13
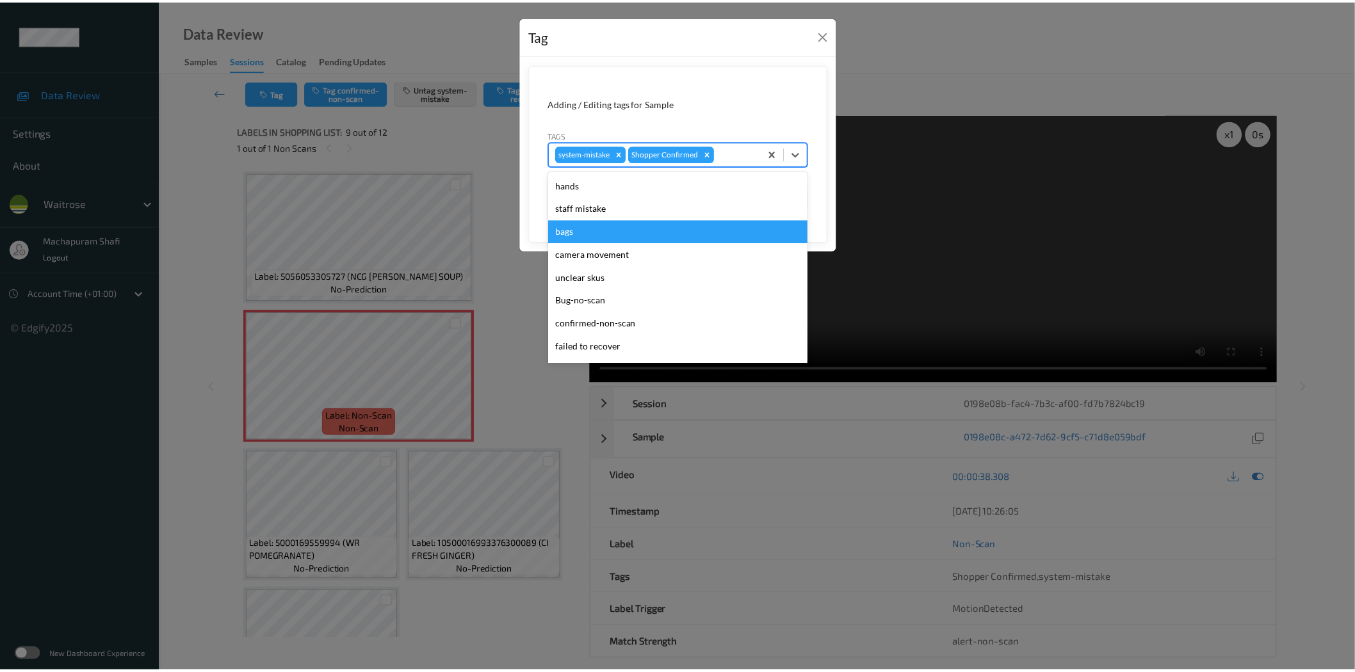
scroll to position [273, 0]
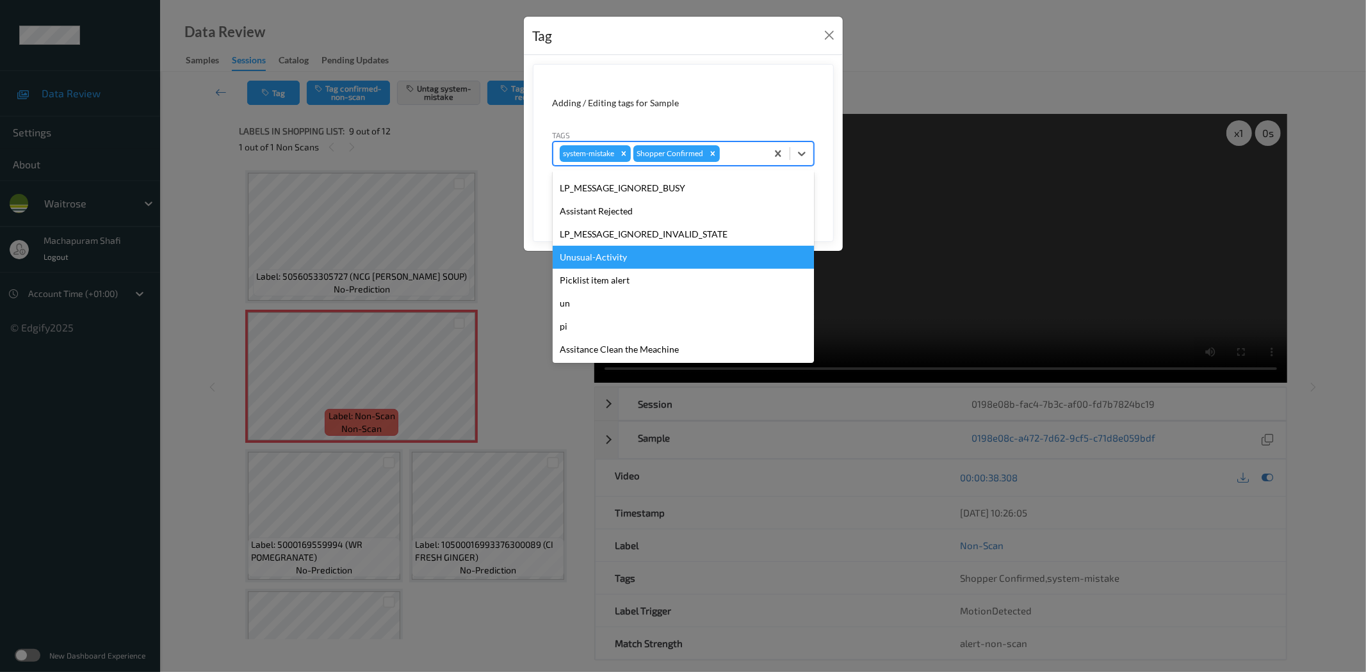
click at [585, 259] on div "Unusual-Activity" at bounding box center [683, 257] width 261 height 23
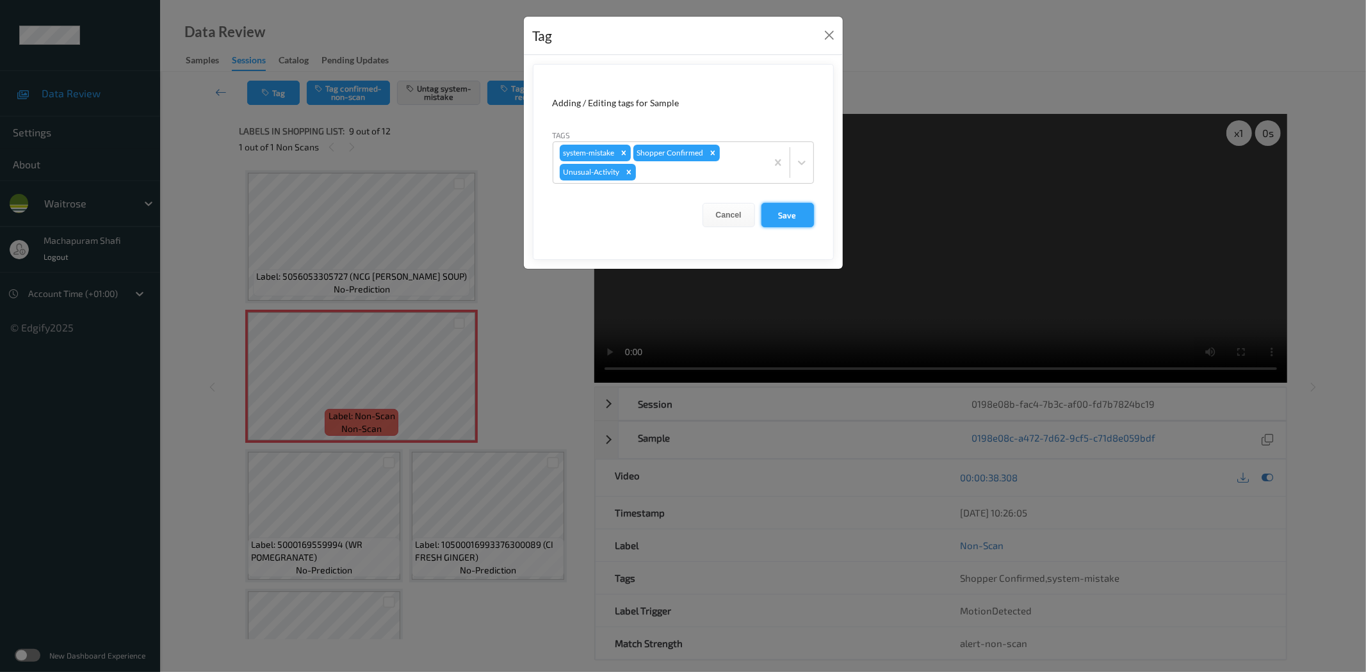
click at [761, 215] on button "Save" at bounding box center [787, 215] width 53 height 24
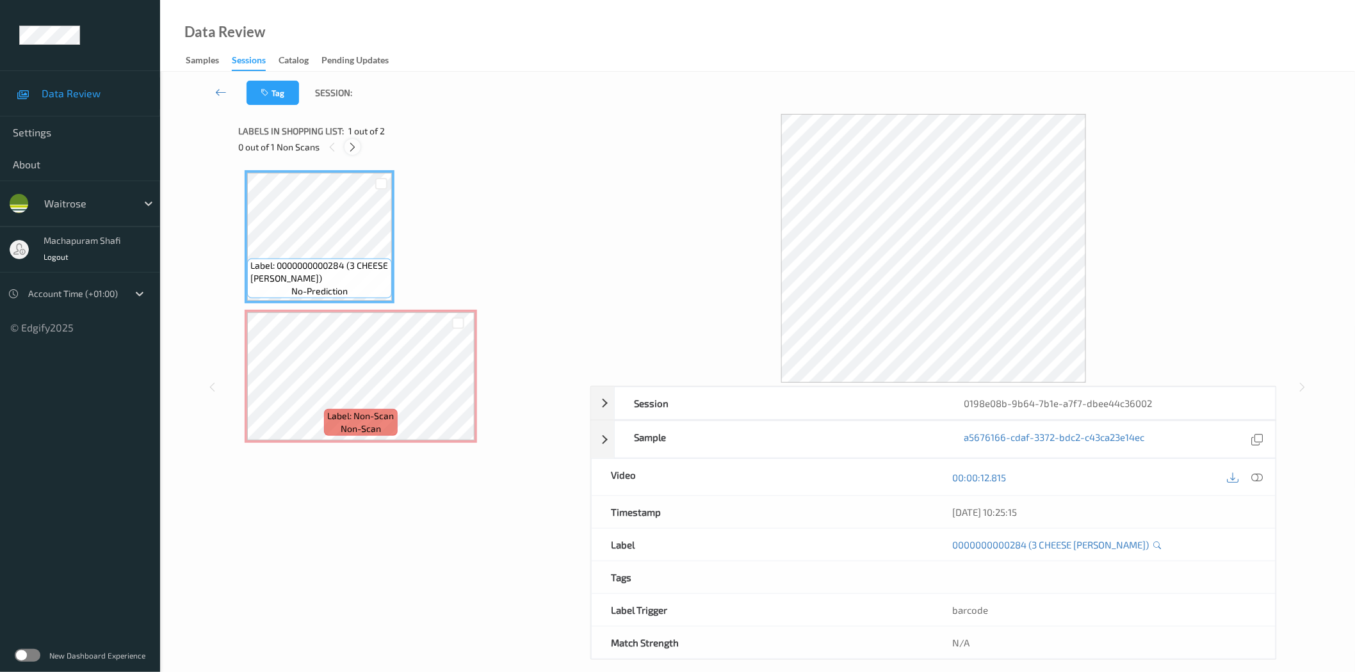
click at [361, 150] on div at bounding box center [353, 147] width 16 height 16
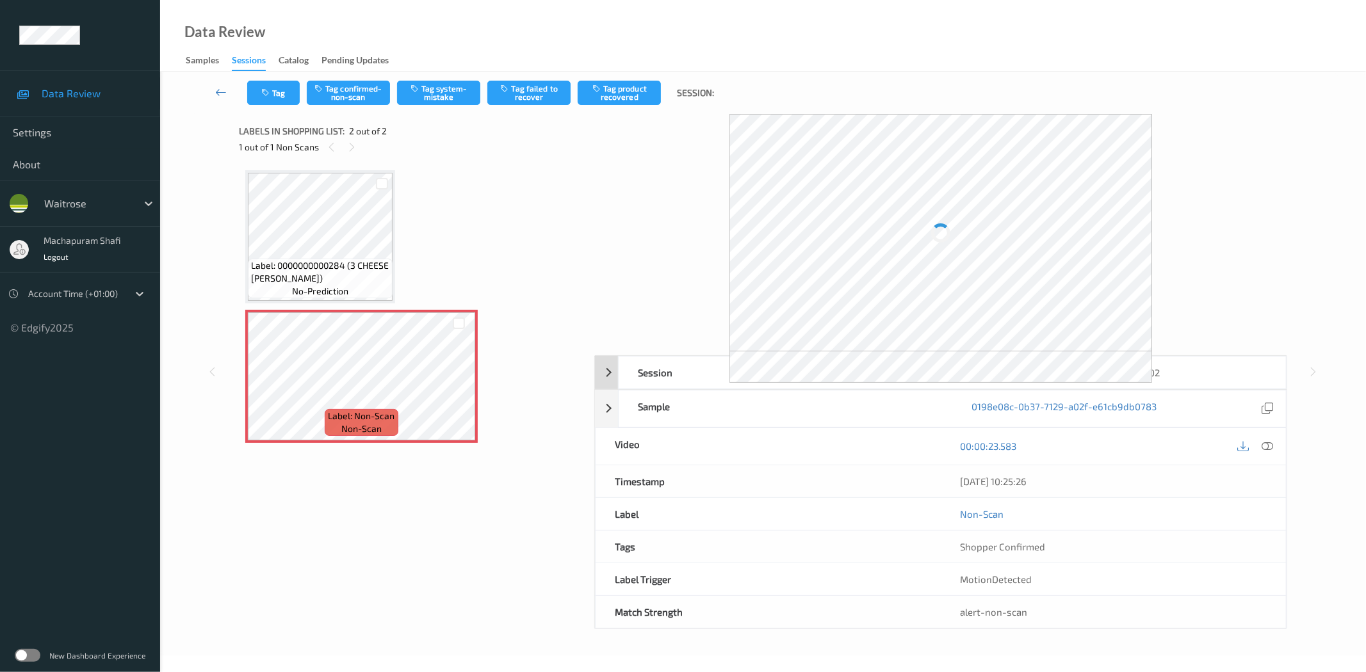
drag, startPoint x: 1269, startPoint y: 443, endPoint x: 1116, endPoint y: 240, distance: 253.8
click at [1269, 443] on icon at bounding box center [1268, 447] width 12 height 12
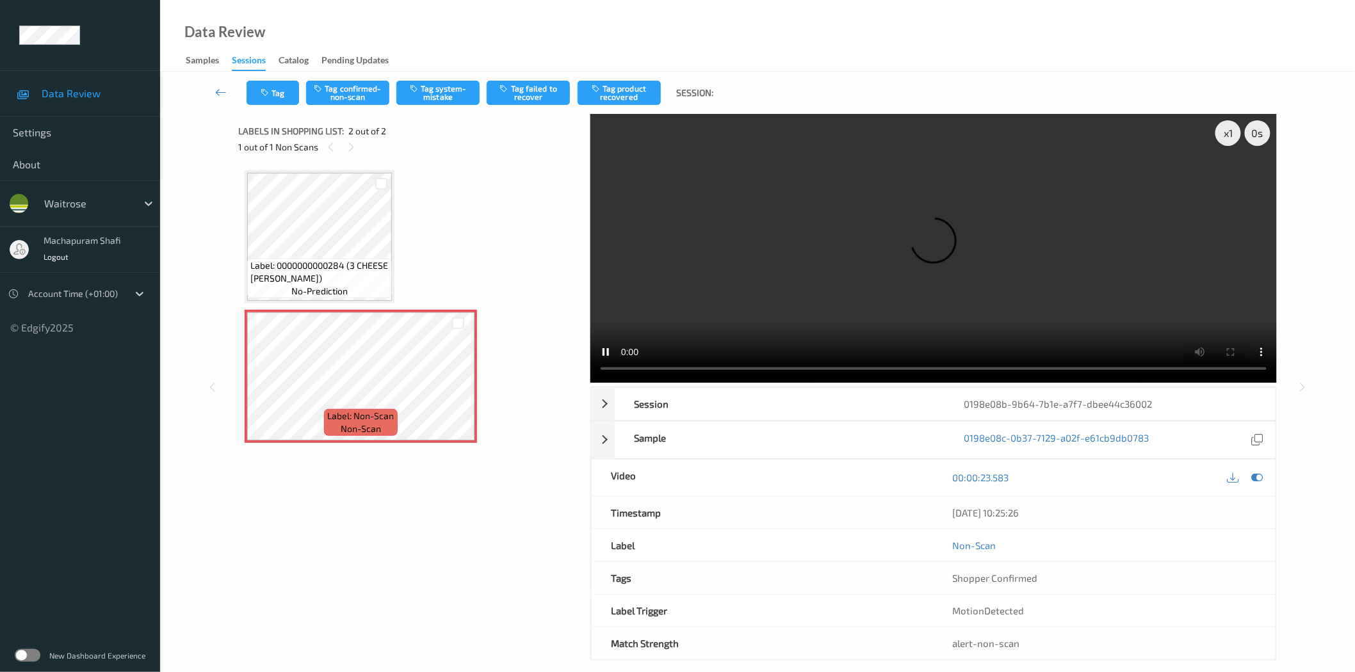
click at [434, 79] on div "Tag Tag confirmed-non-scan Tag system-mistake Tag failed to recover Tag product…" at bounding box center [757, 93] width 1142 height 42
click at [444, 97] on button "Tag system-mistake" at bounding box center [437, 93] width 83 height 24
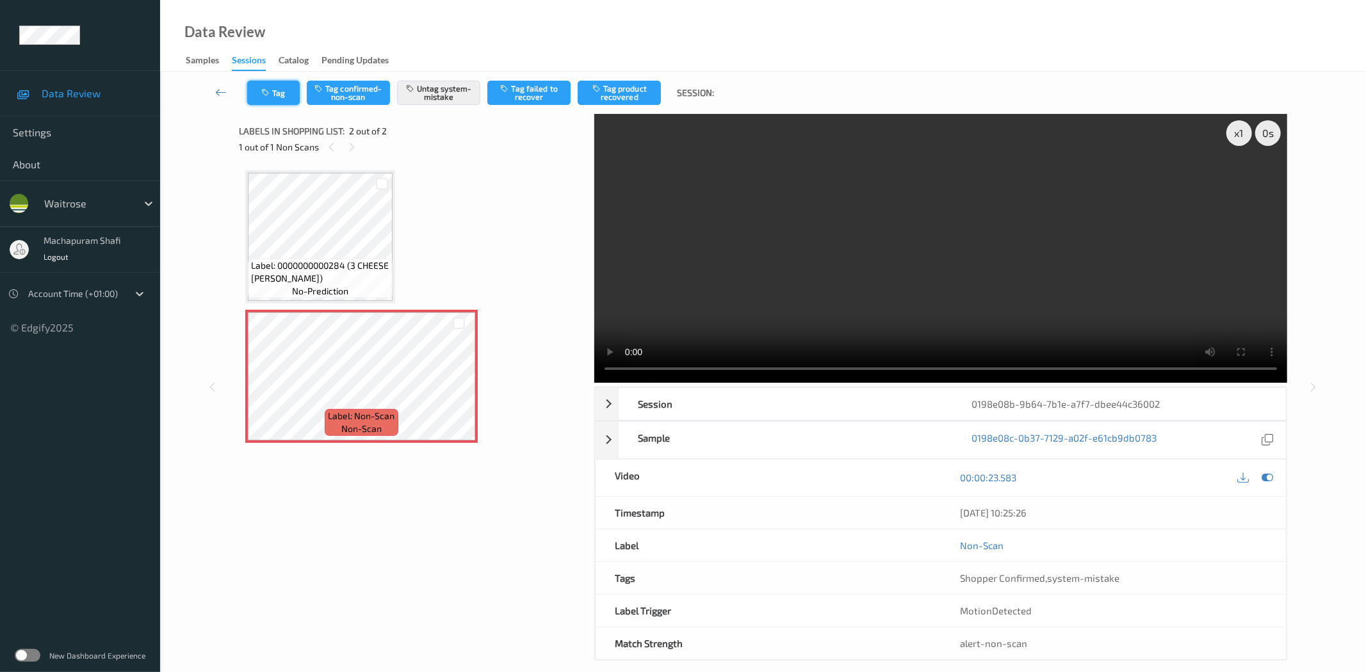
click at [273, 104] on button "Tag" at bounding box center [273, 93] width 53 height 24
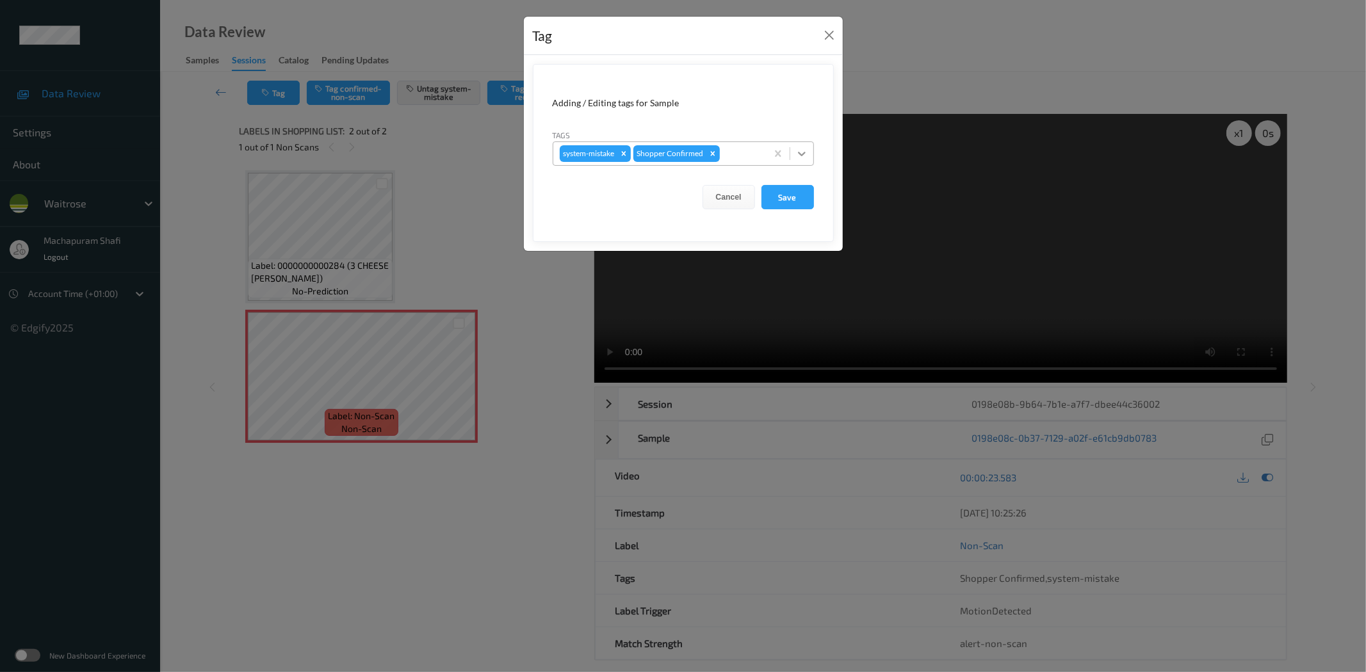
click at [802, 149] on icon at bounding box center [801, 153] width 13 height 13
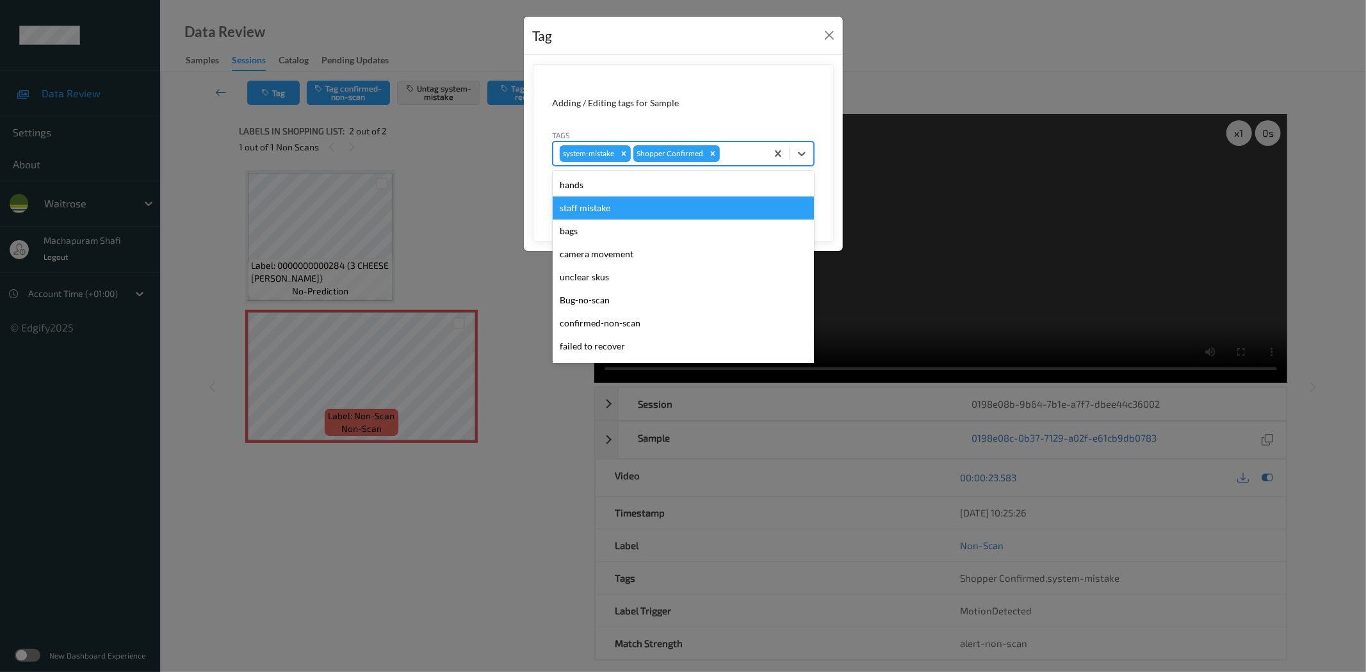
scroll to position [273, 0]
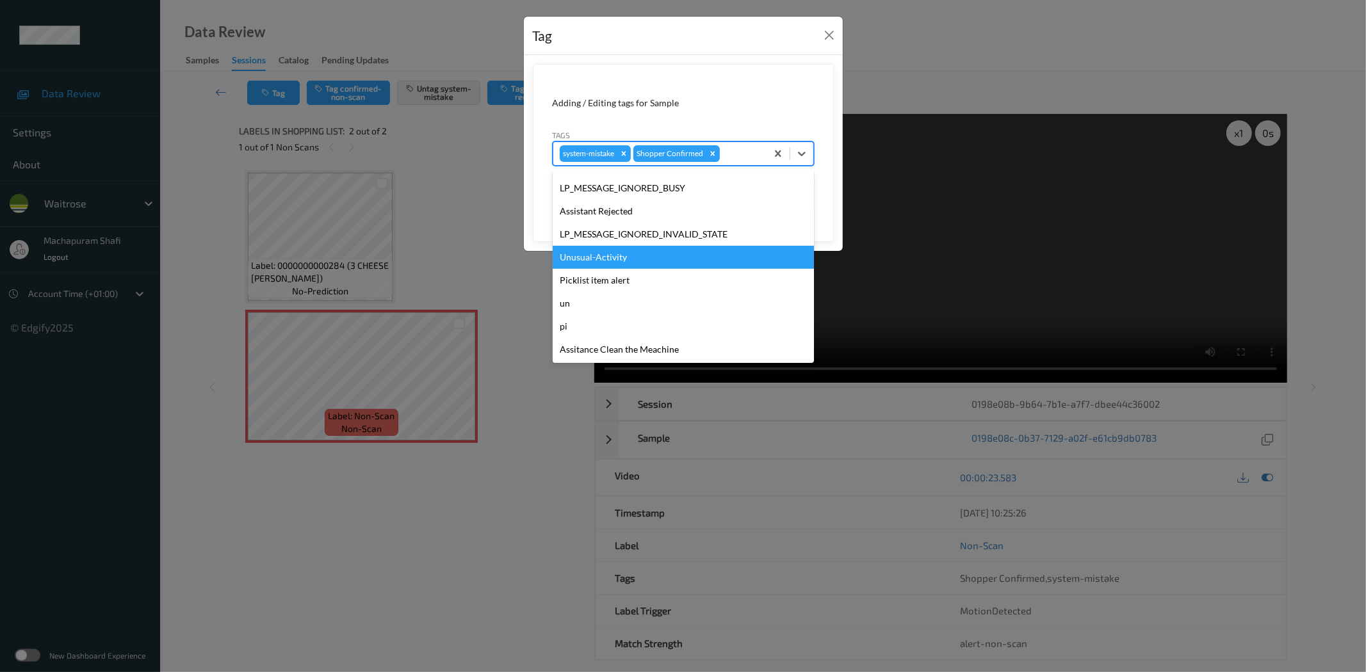
click at [600, 254] on div "Unusual-Activity" at bounding box center [683, 257] width 261 height 23
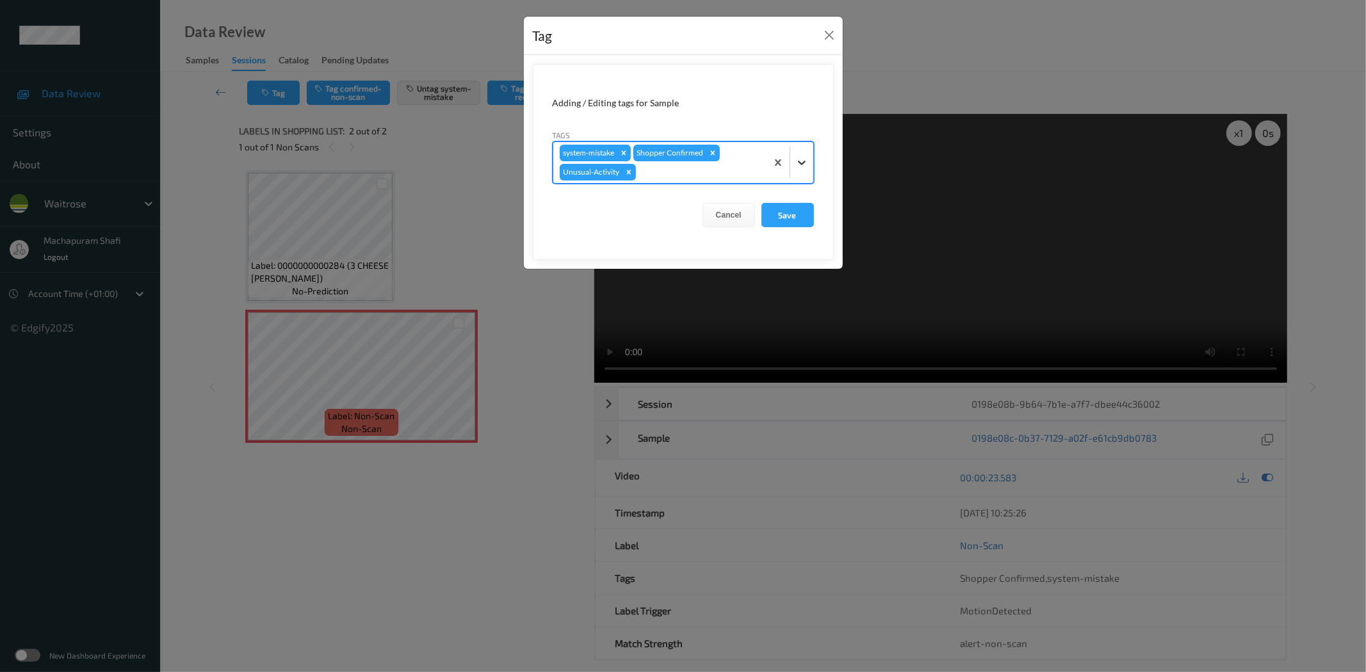
click at [809, 156] on div at bounding box center [801, 162] width 23 height 23
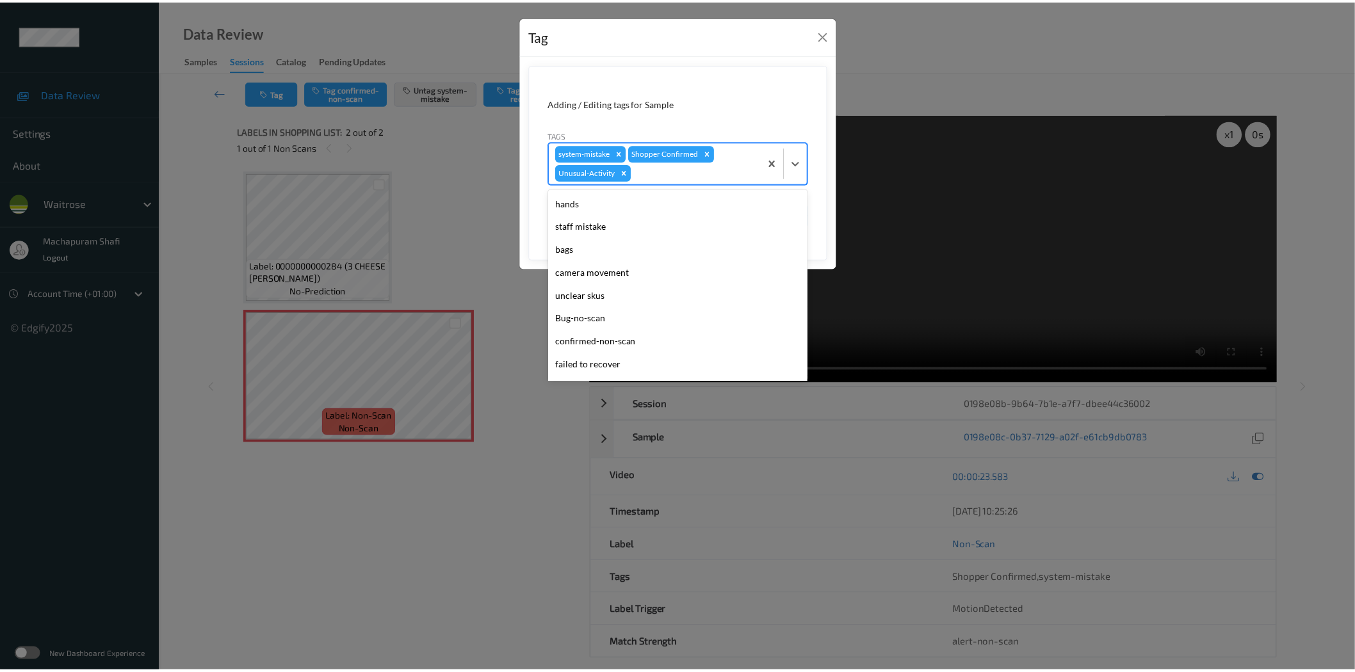
scroll to position [250, 0]
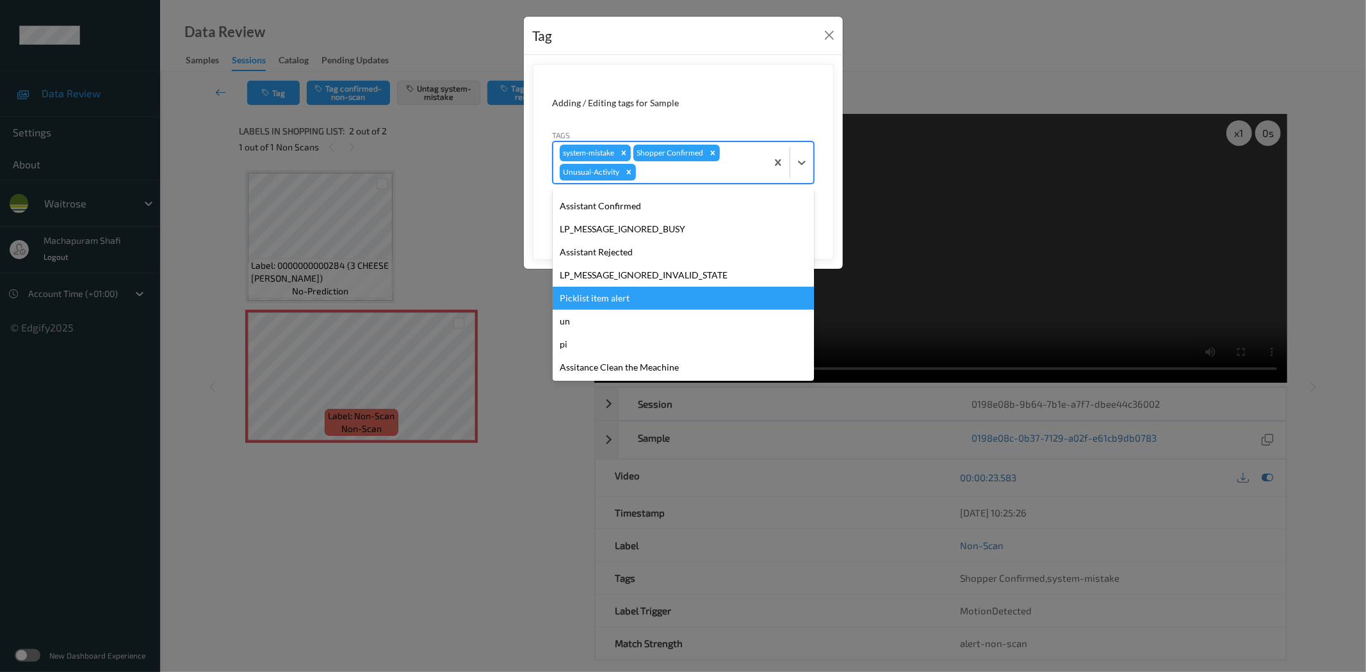
click at [613, 300] on div "Picklist item alert" at bounding box center [683, 298] width 261 height 23
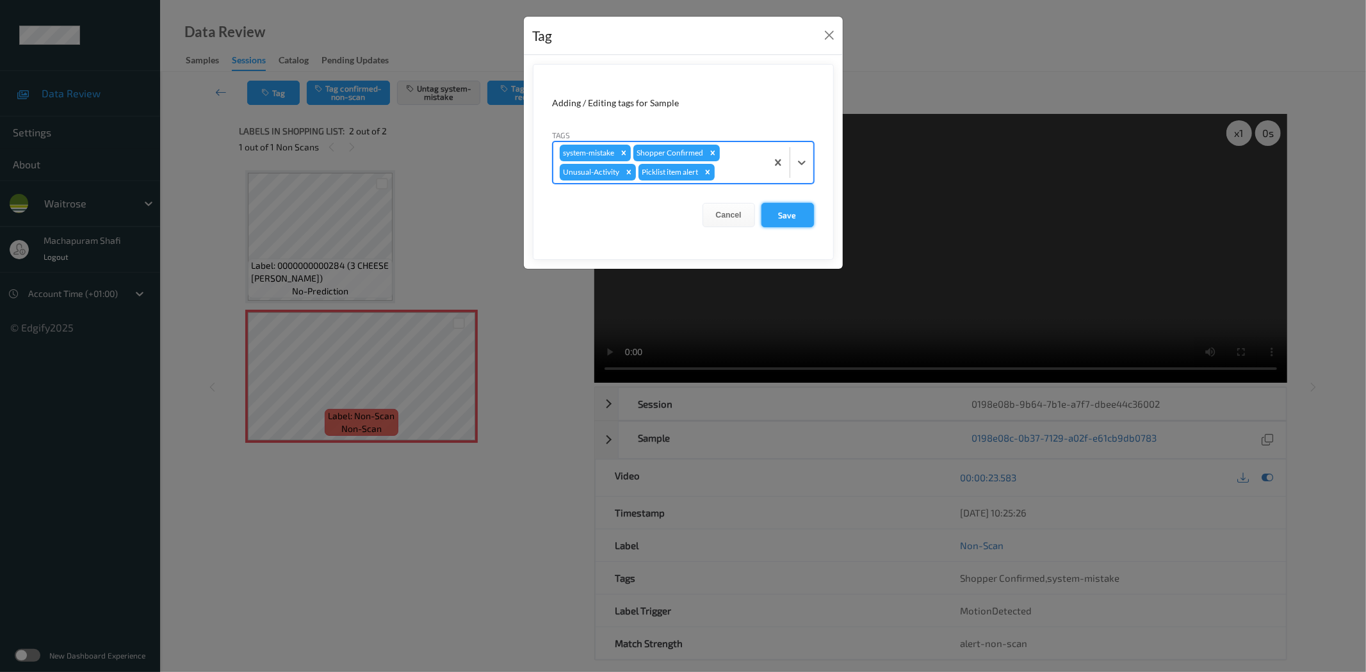
click at [791, 220] on button "Save" at bounding box center [787, 215] width 53 height 24
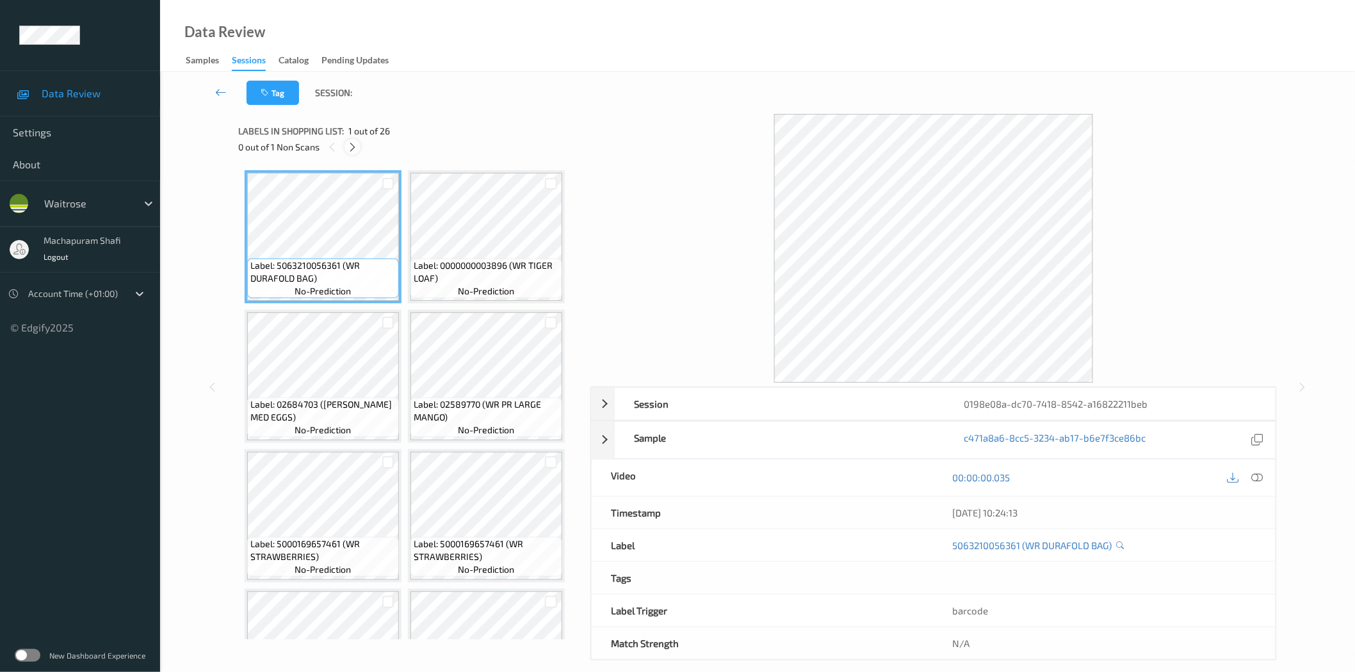
click at [348, 143] on icon at bounding box center [352, 148] width 11 height 12
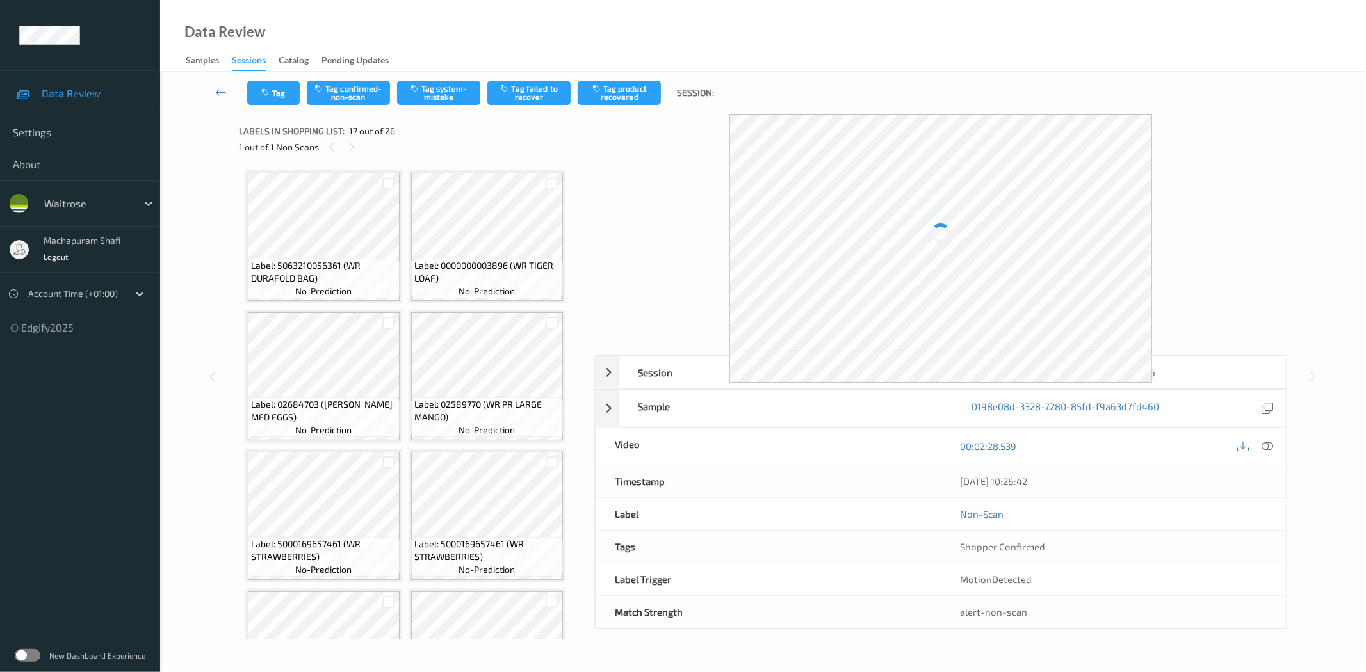
scroll to position [977, 0]
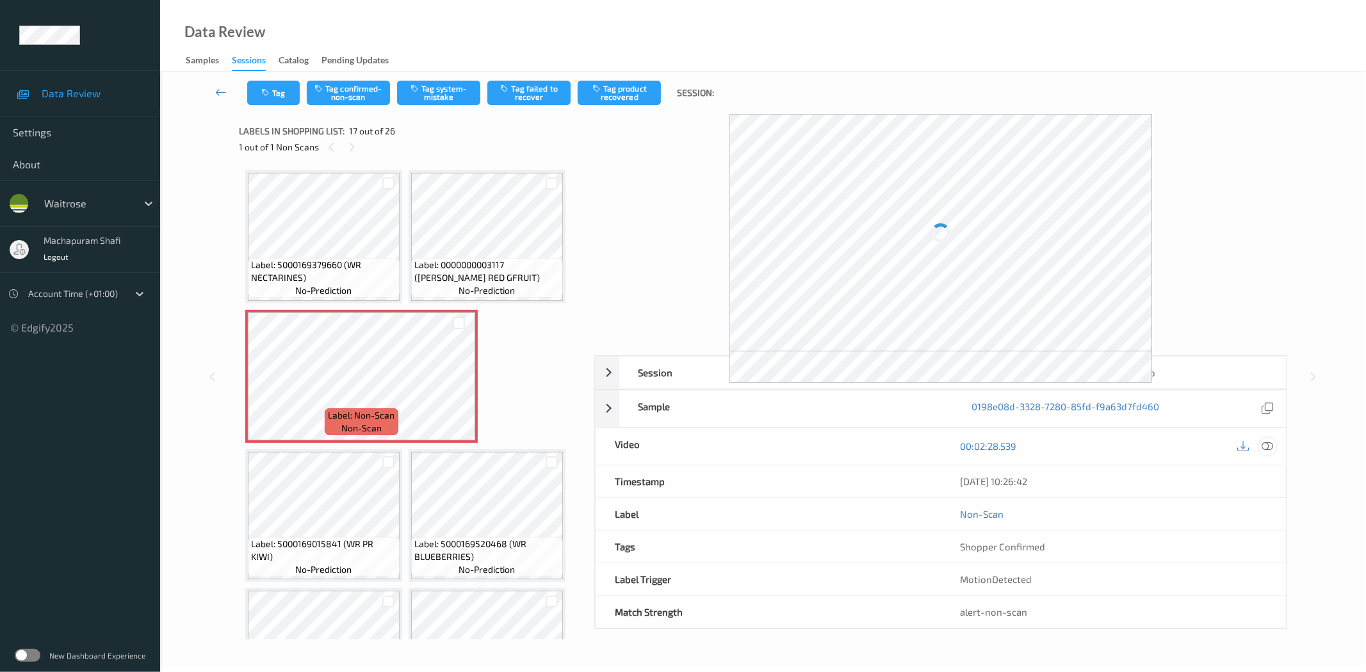
click at [1263, 447] on icon at bounding box center [1268, 447] width 12 height 12
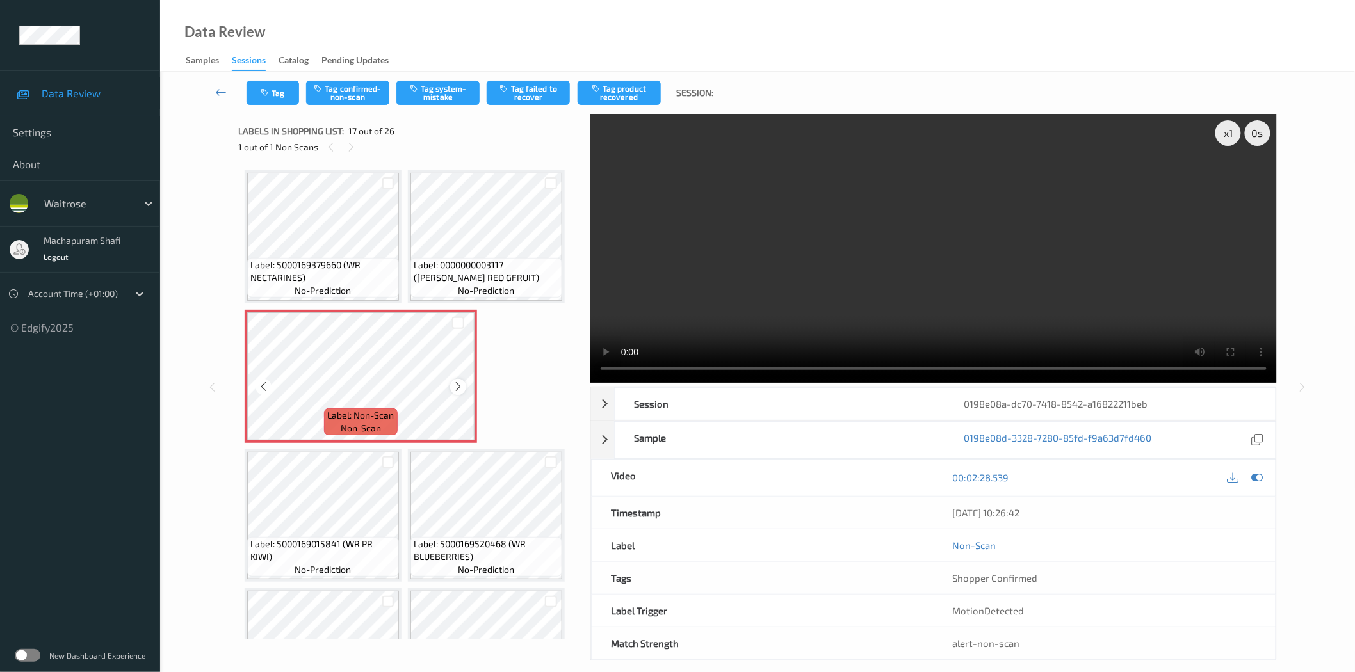
click at [459, 381] on icon at bounding box center [458, 387] width 11 height 12
click at [444, 86] on button "Tag system-mistake" at bounding box center [437, 93] width 83 height 24
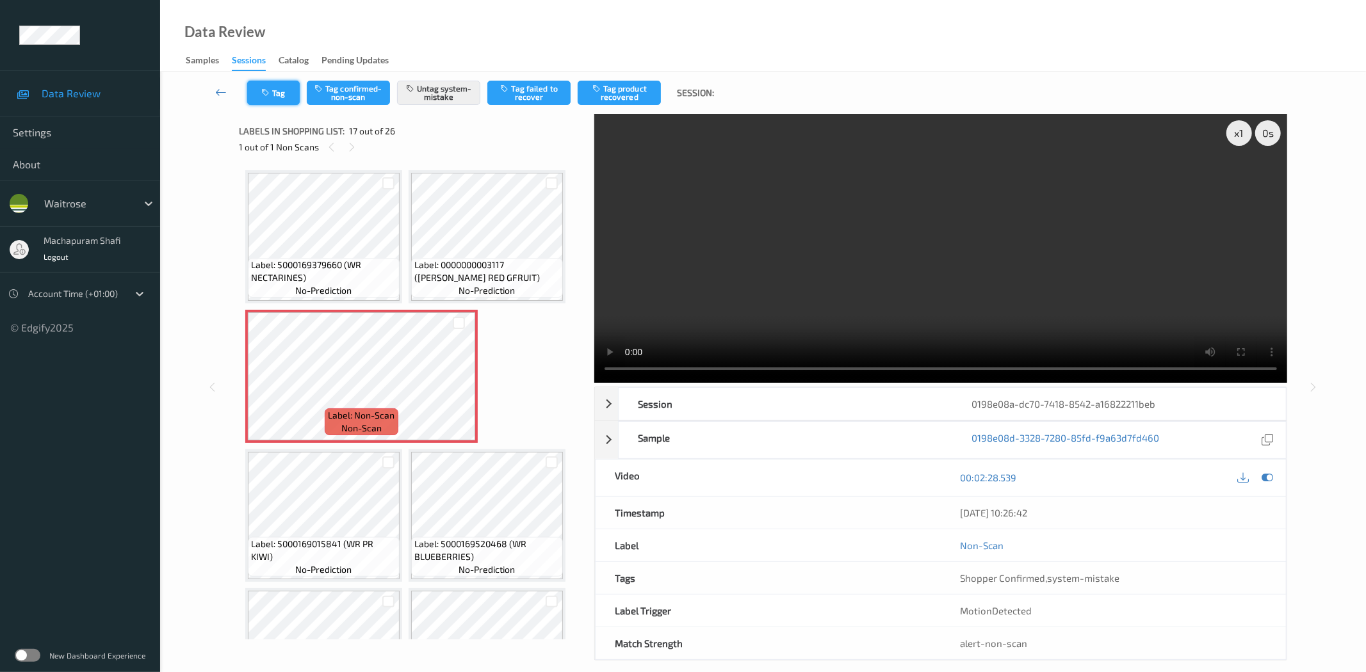
click at [261, 91] on icon "button" at bounding box center [266, 92] width 11 height 9
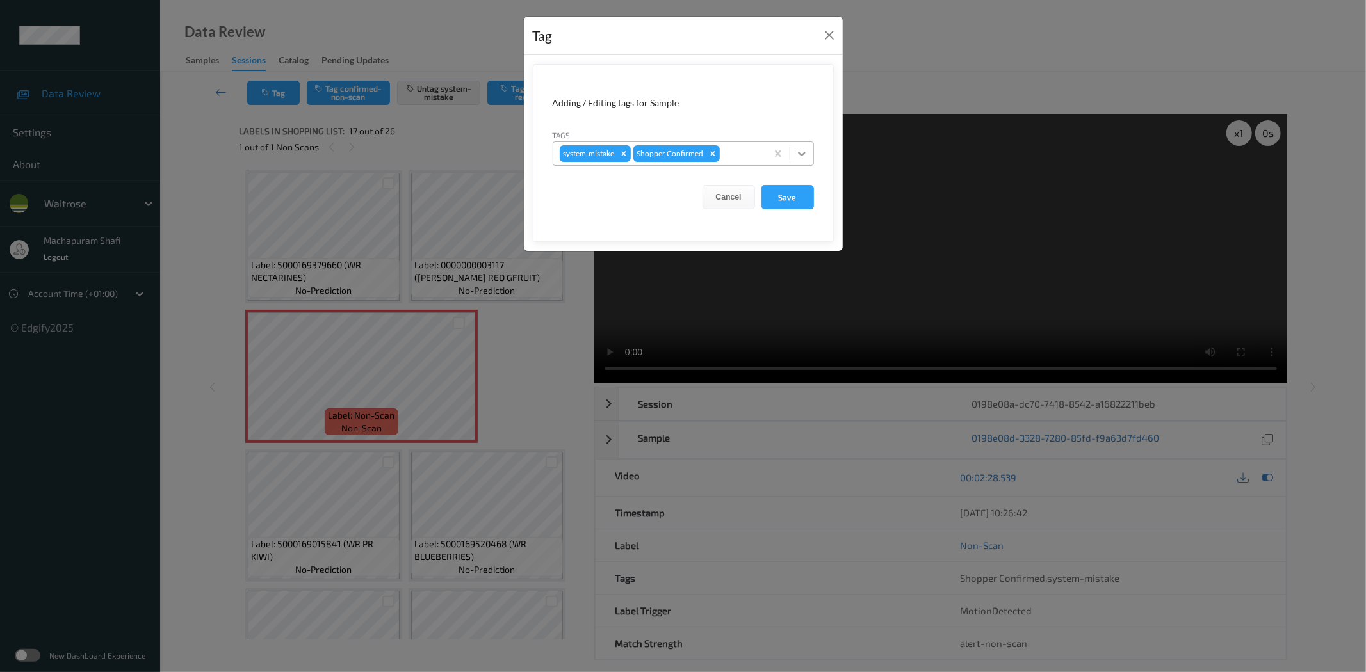
click at [808, 150] on div at bounding box center [801, 153] width 23 height 23
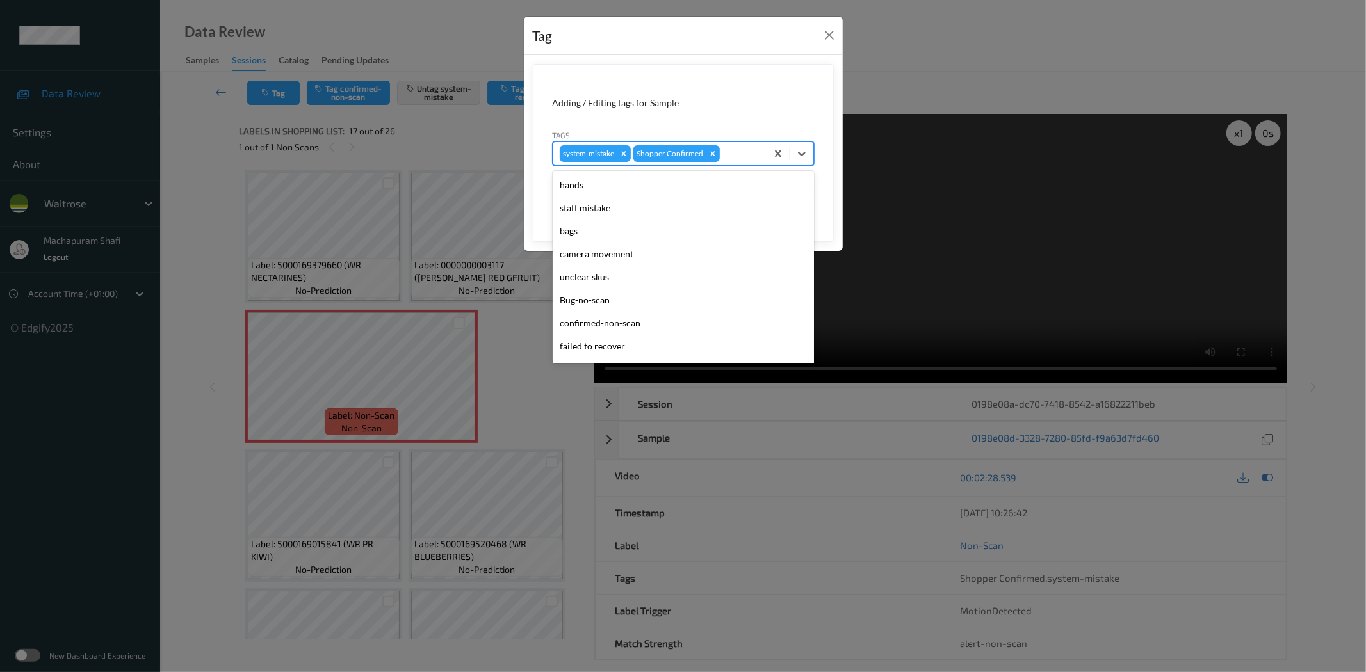
scroll to position [273, 0]
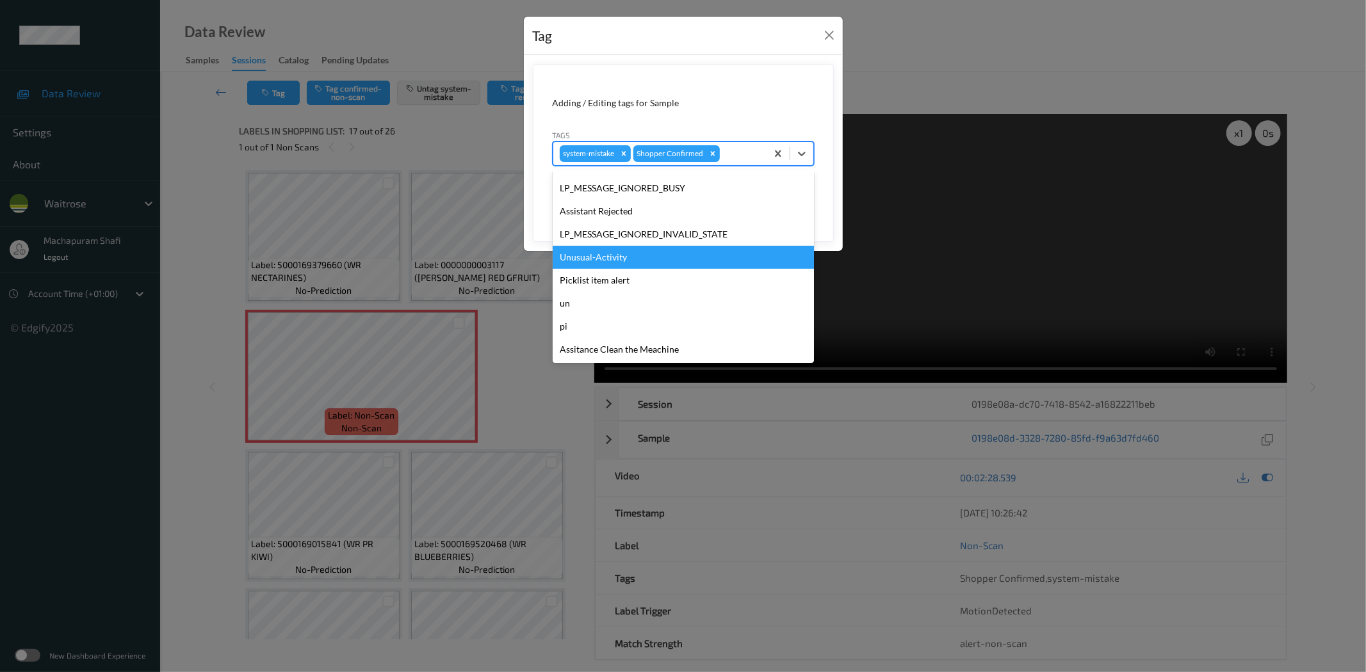
click at [611, 252] on div "Unusual-Activity" at bounding box center [683, 257] width 261 height 23
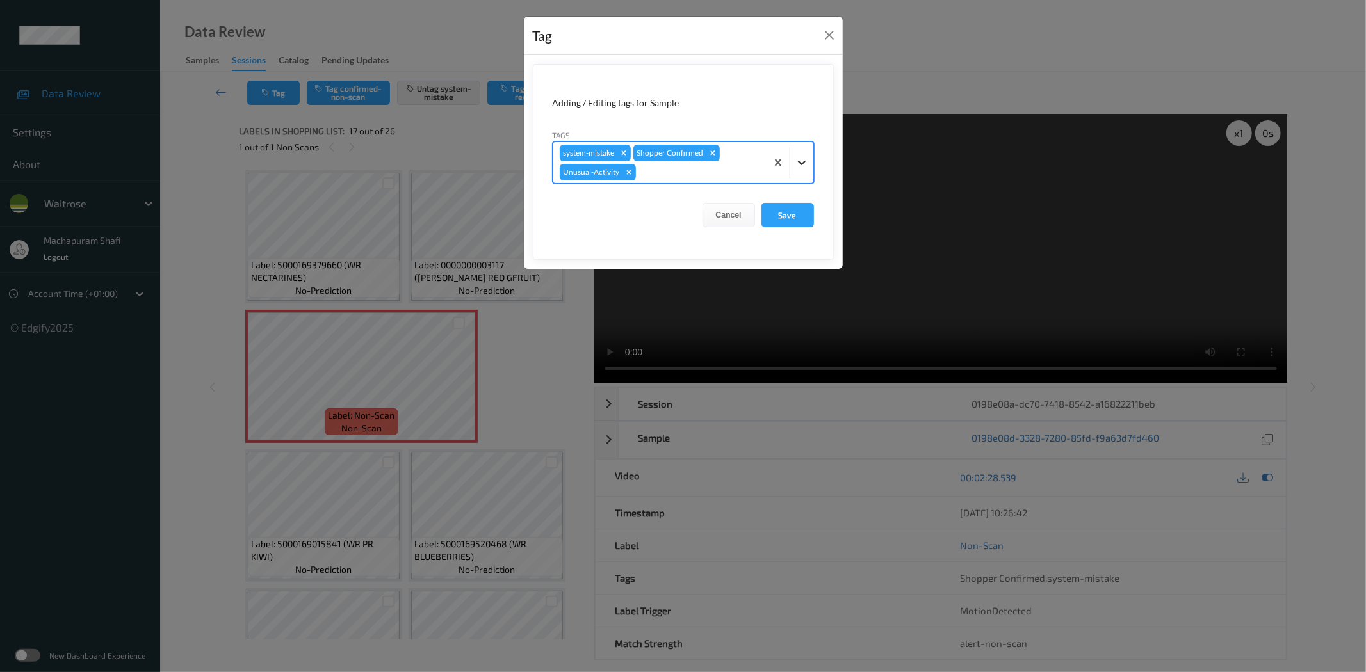
click at [796, 162] on icon at bounding box center [801, 162] width 13 height 13
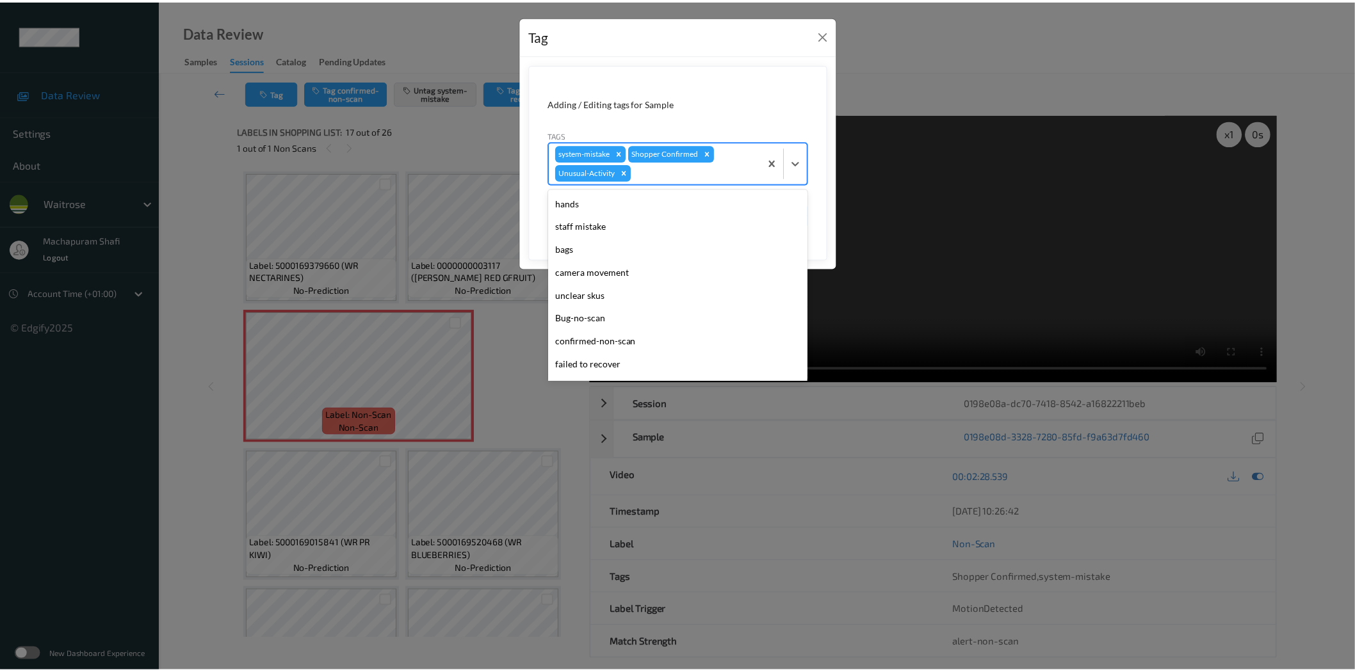
scroll to position [250, 0]
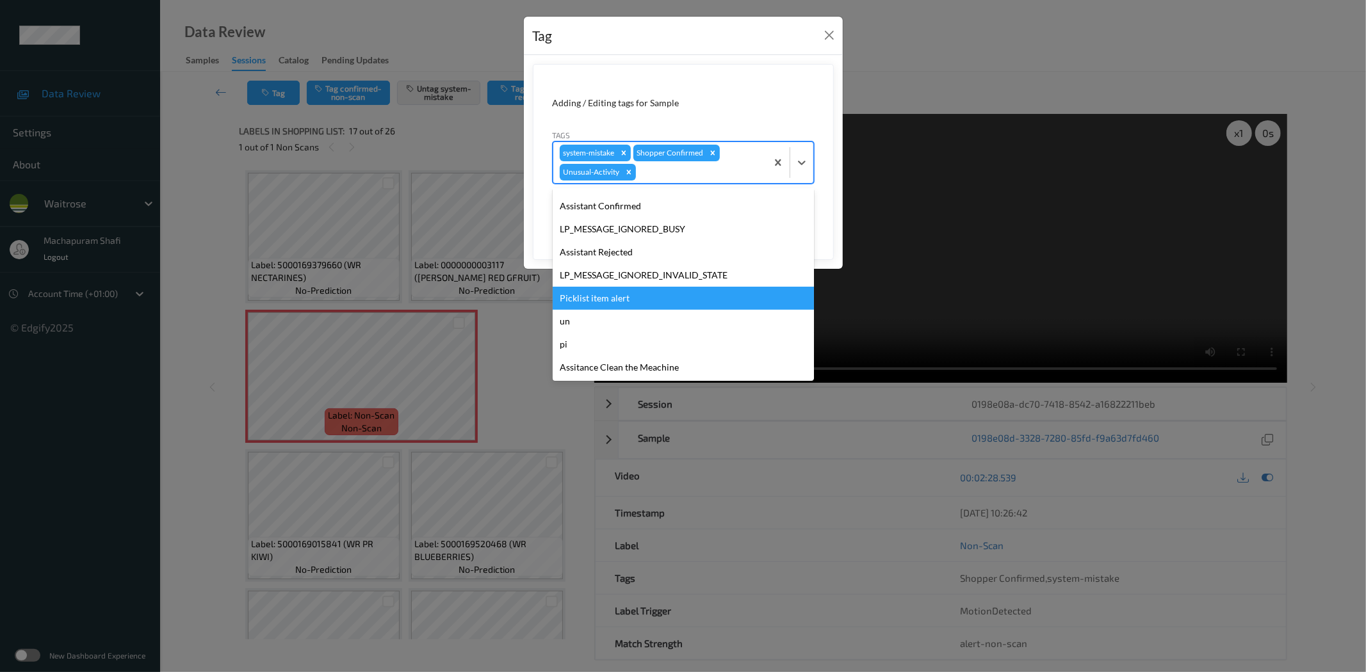
click at [603, 298] on div "Picklist item alert" at bounding box center [683, 298] width 261 height 23
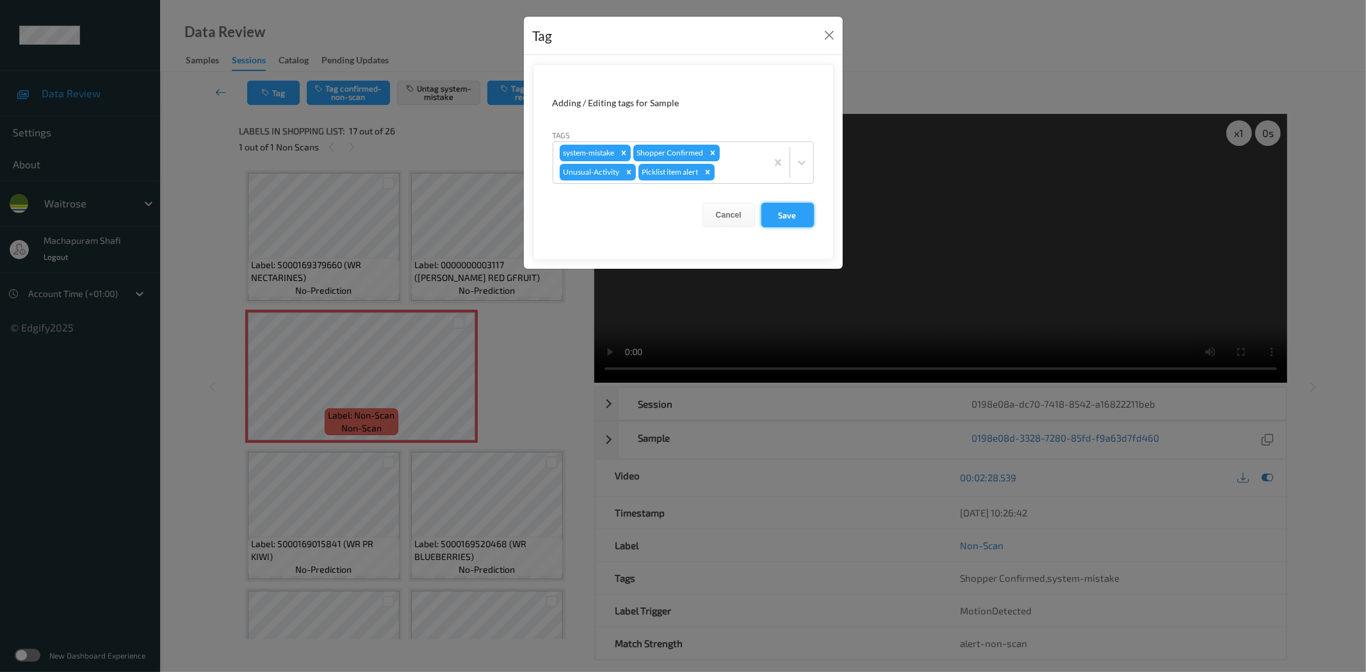
click at [784, 212] on button "Save" at bounding box center [787, 215] width 53 height 24
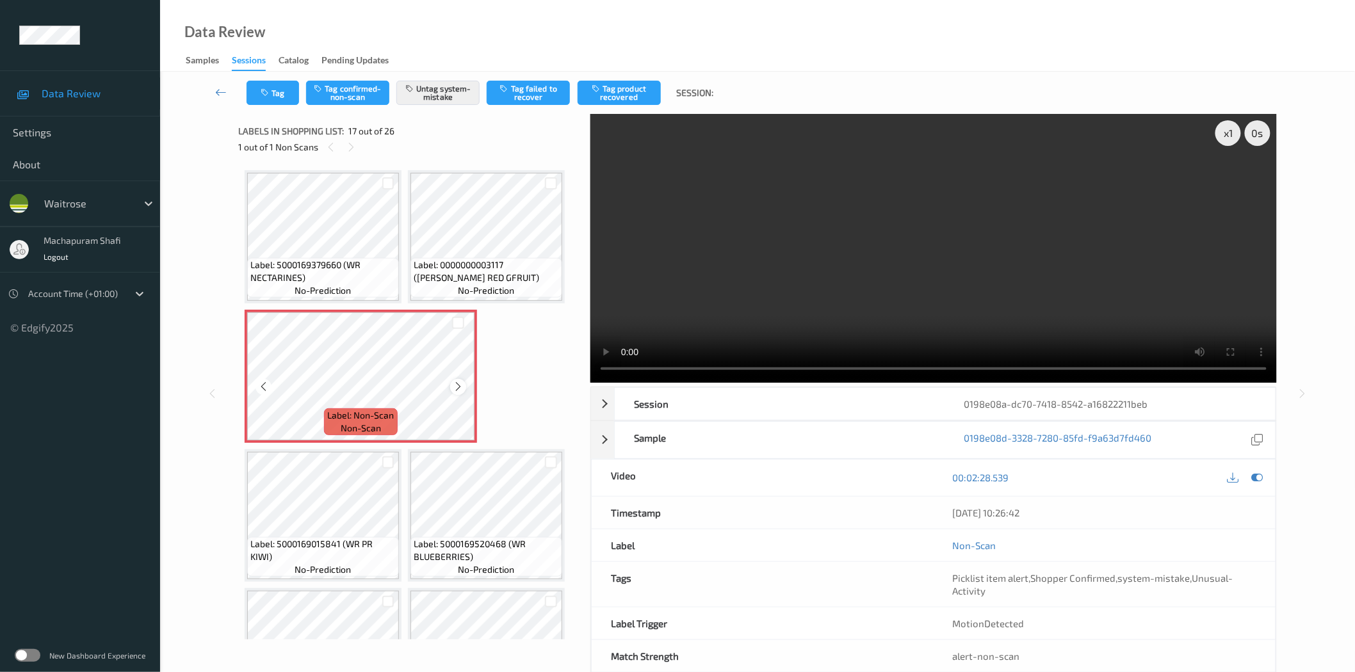
click at [463, 381] on icon at bounding box center [458, 387] width 11 height 12
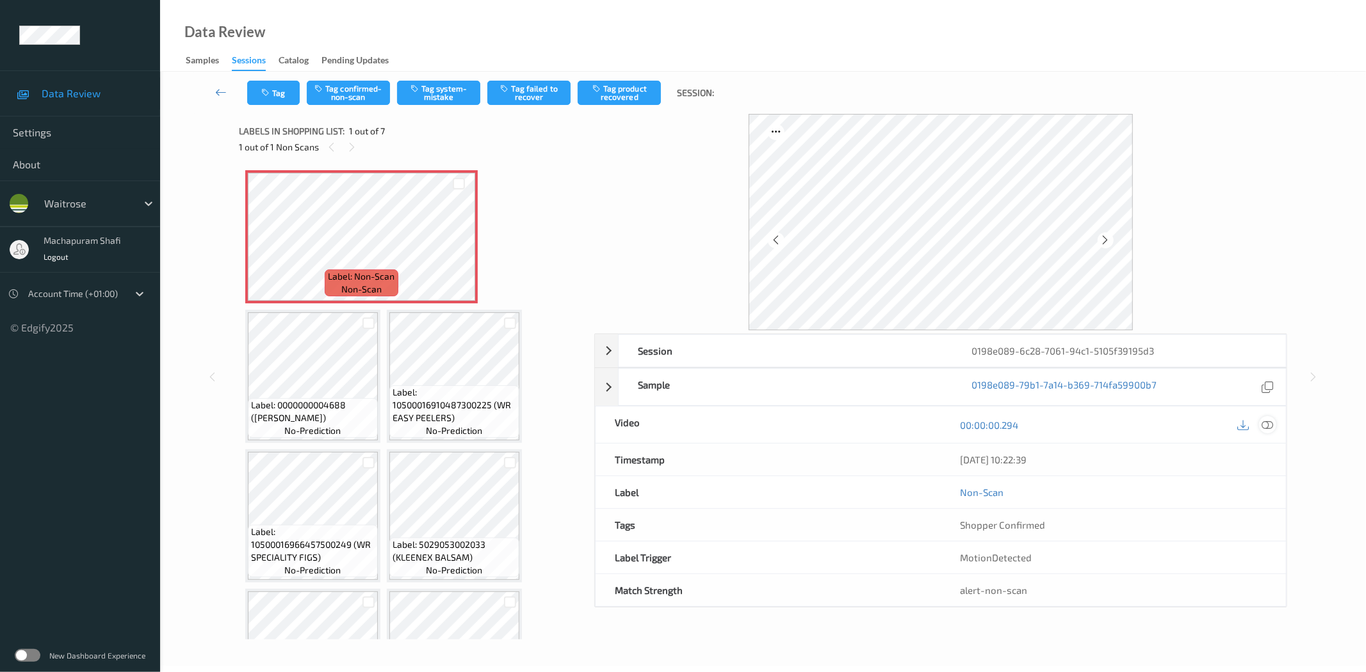
click at [1273, 425] on div at bounding box center [1267, 424] width 17 height 17
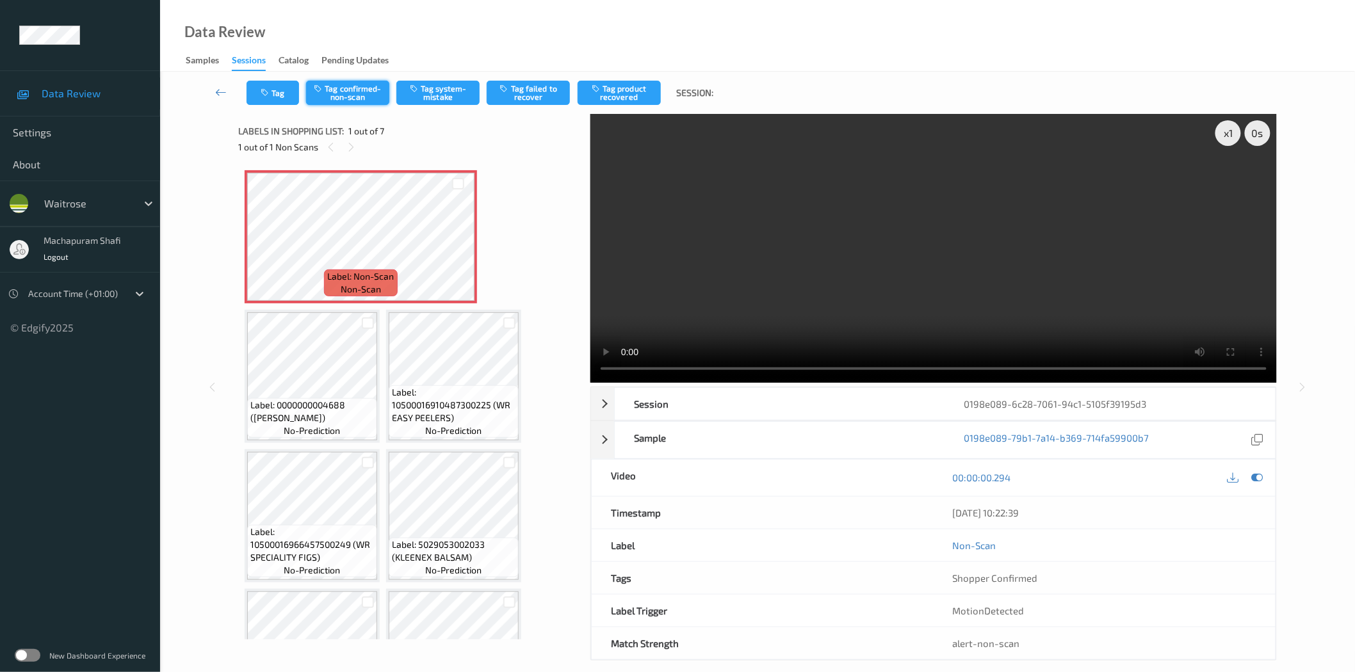
click at [339, 93] on button "Tag confirmed-non-scan" at bounding box center [347, 93] width 83 height 24
click at [344, 94] on button "Tag confirmed-non-scan" at bounding box center [347, 93] width 83 height 24
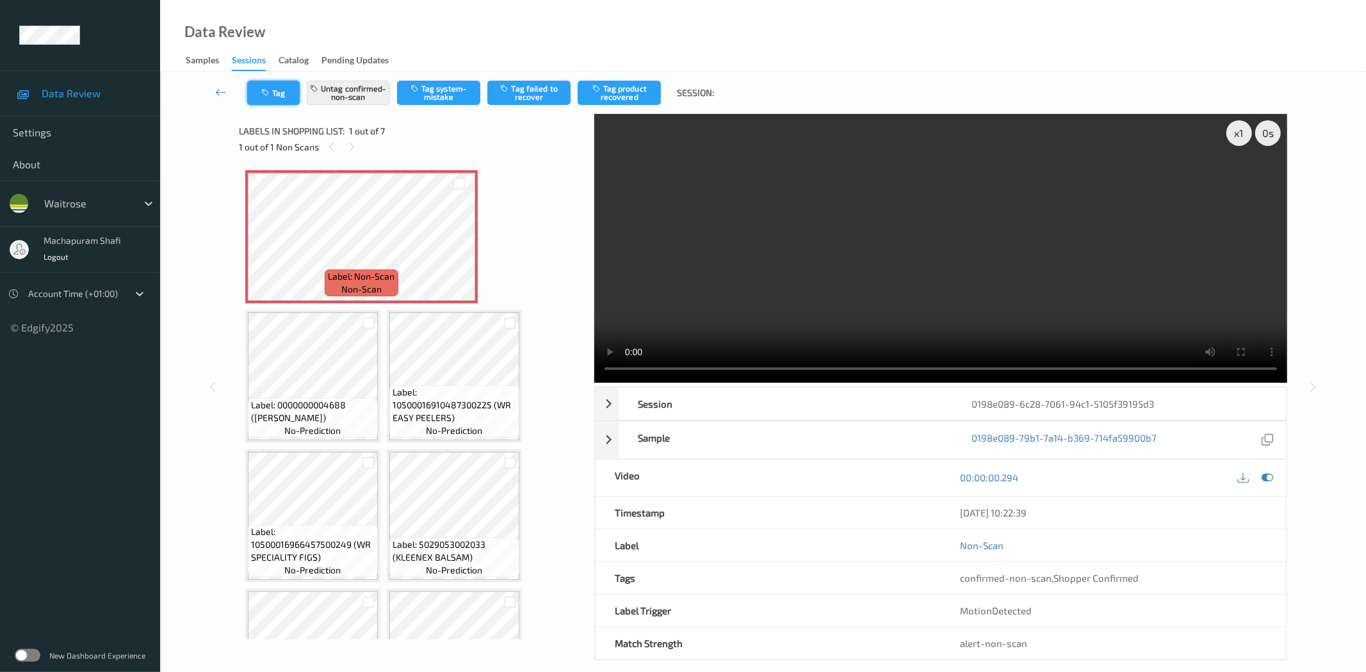
click at [264, 92] on icon "button" at bounding box center [266, 92] width 11 height 9
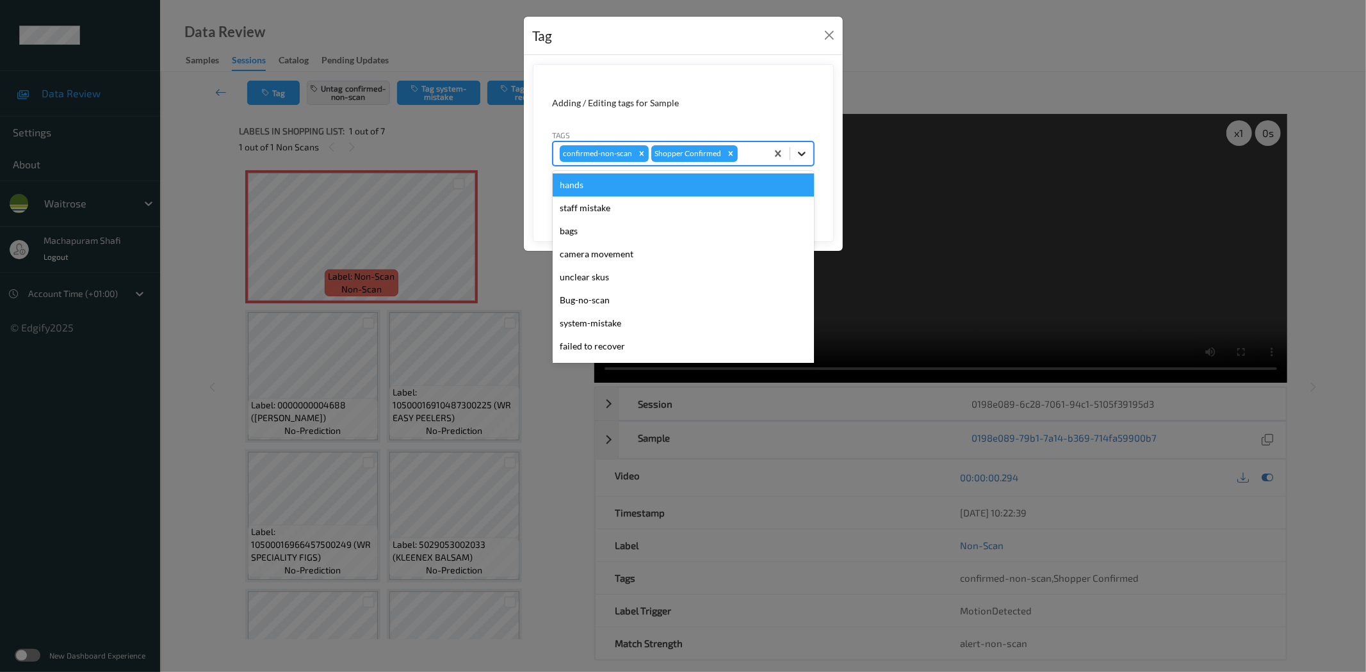
click at [804, 149] on icon at bounding box center [801, 153] width 13 height 13
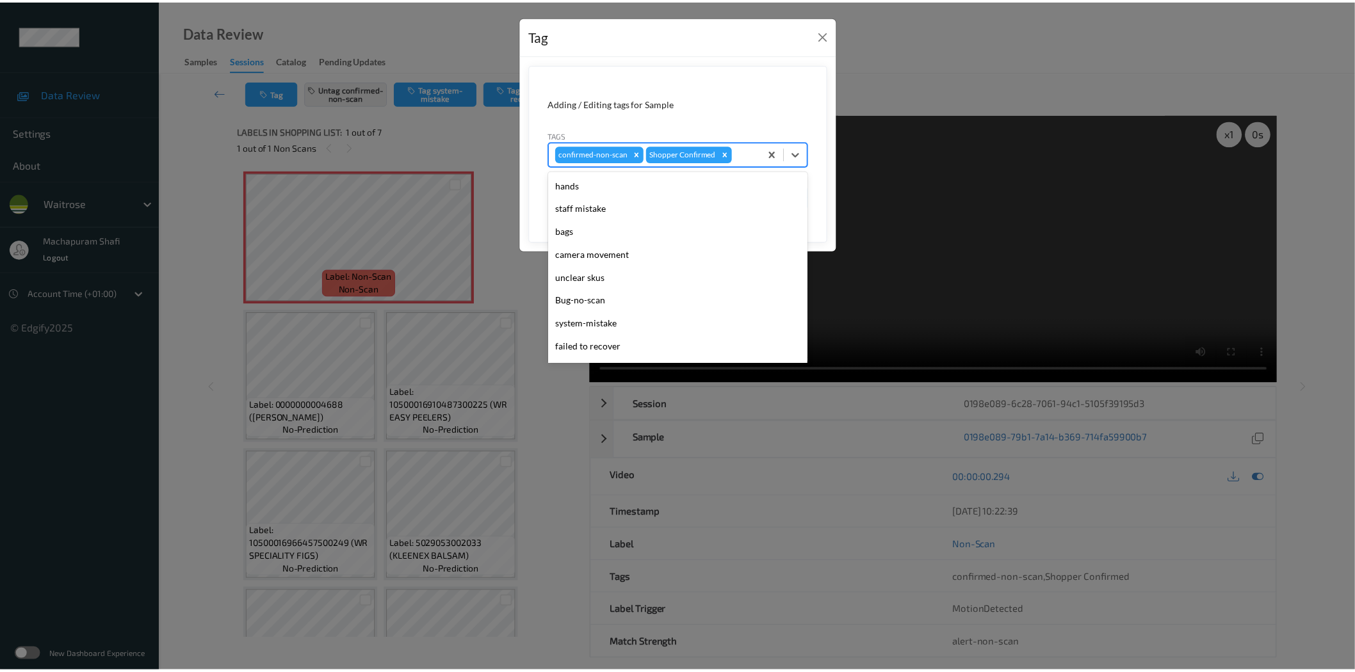
scroll to position [273, 0]
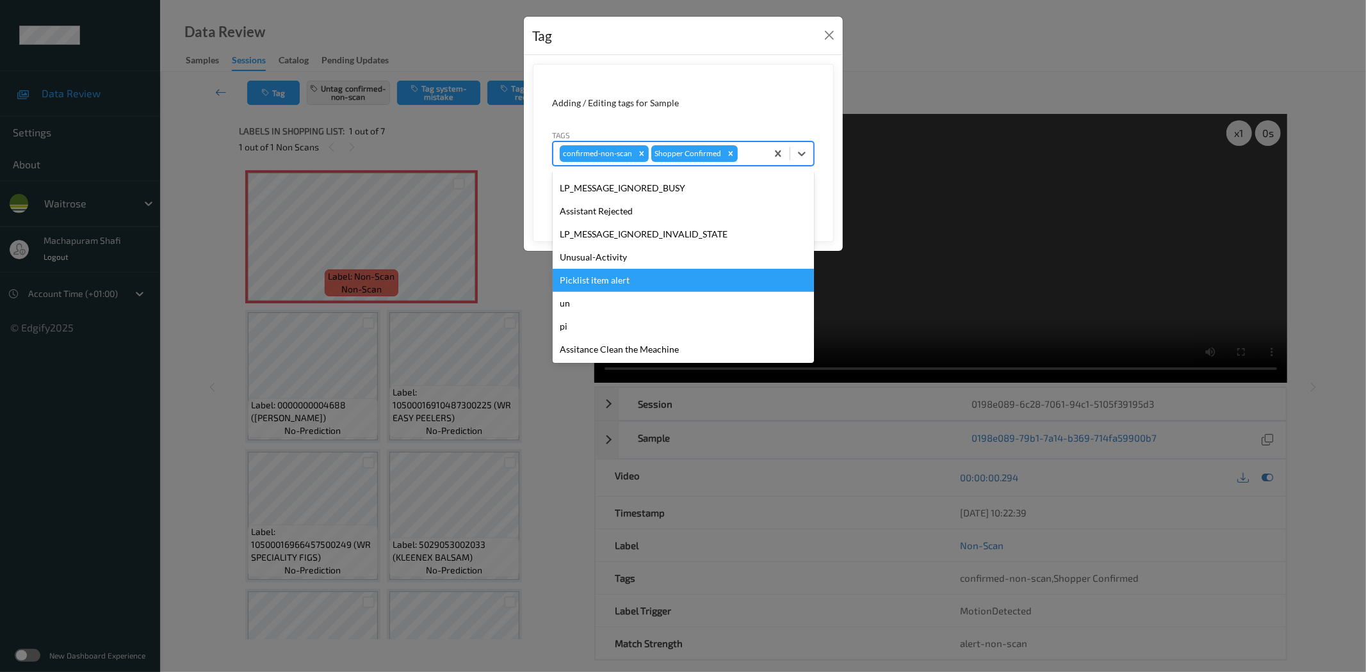
click at [585, 277] on div "Picklist item alert" at bounding box center [683, 280] width 261 height 23
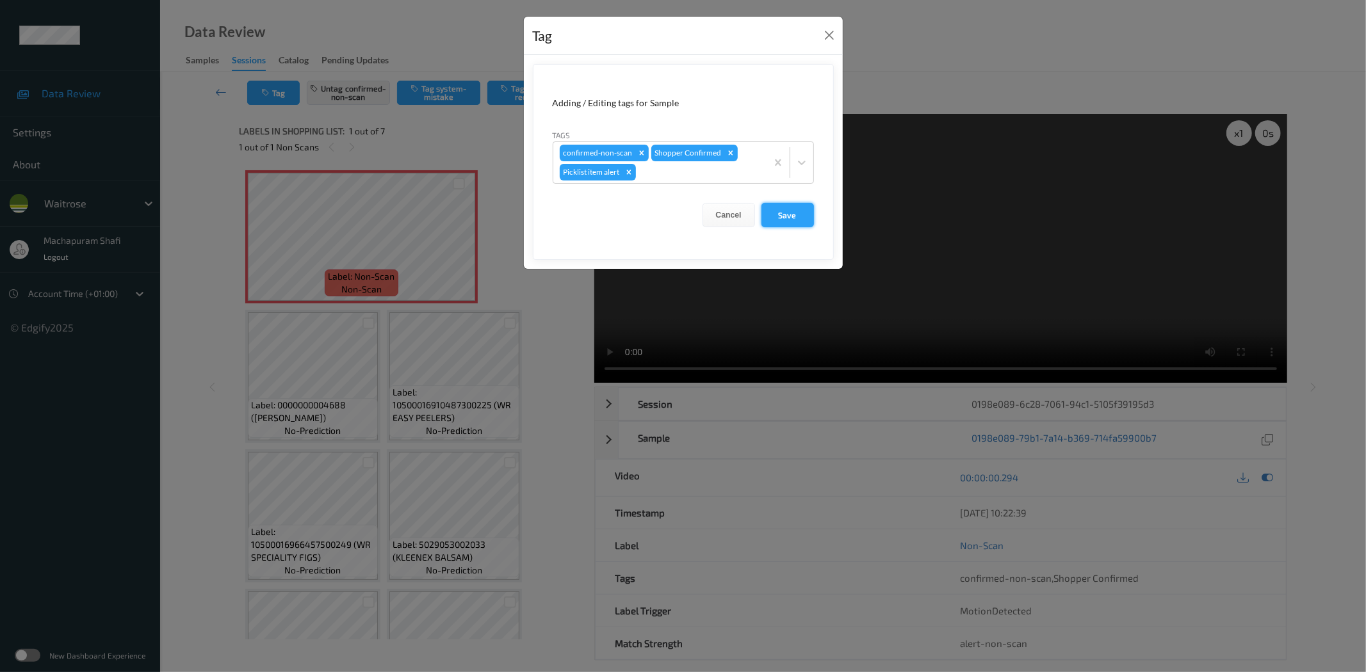
click at [788, 218] on button "Save" at bounding box center [787, 215] width 53 height 24
click at [795, 212] on button "Save" at bounding box center [787, 215] width 53 height 24
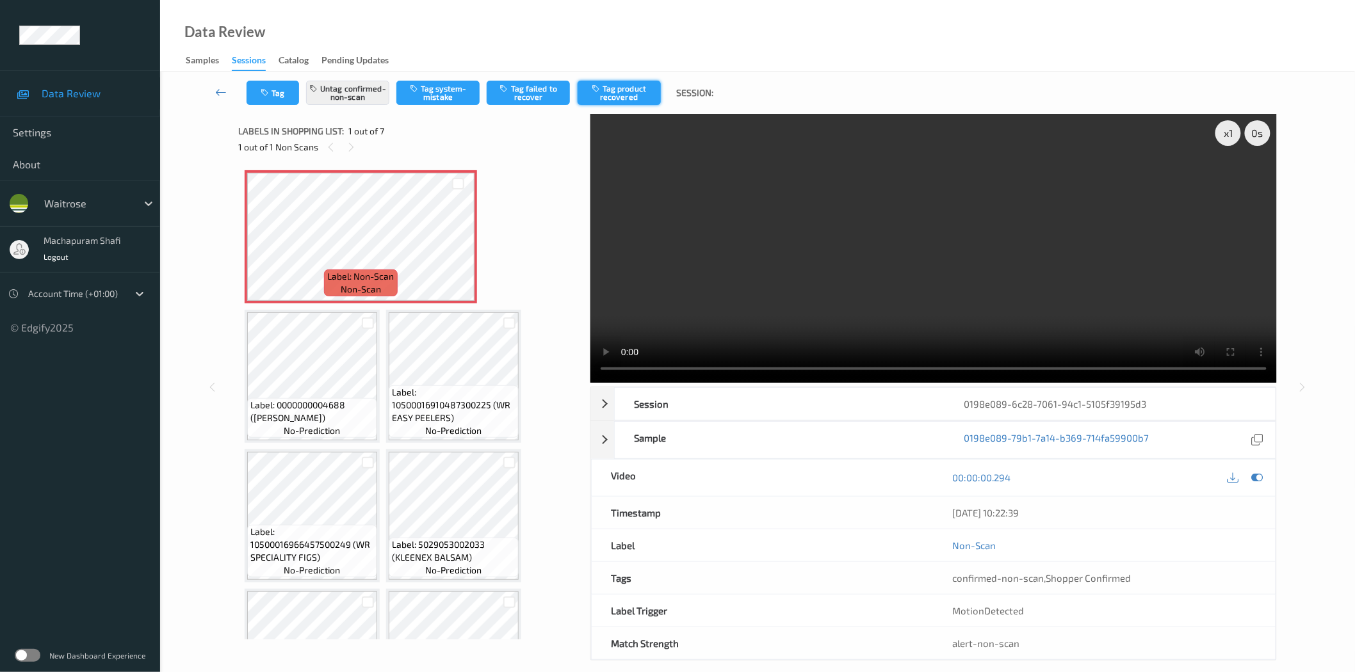
click at [649, 92] on button "Tag product recovered" at bounding box center [619, 93] width 83 height 24
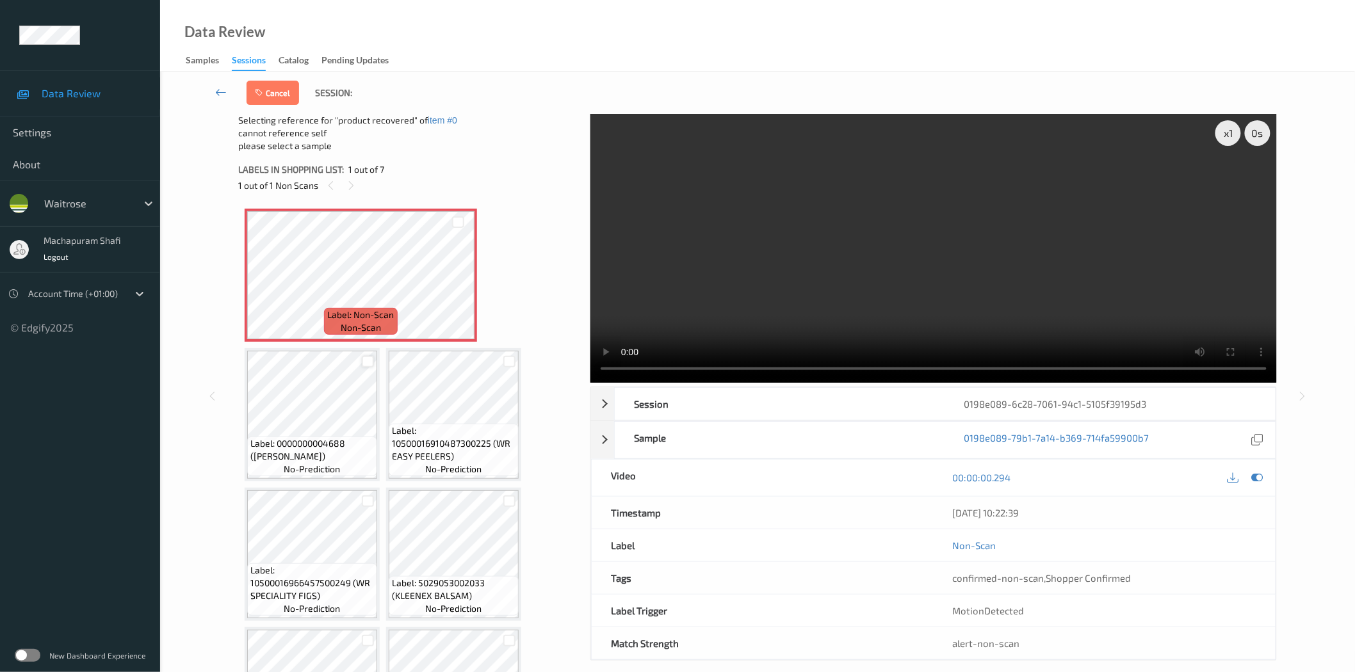
click at [368, 360] on div at bounding box center [368, 362] width 12 height 12
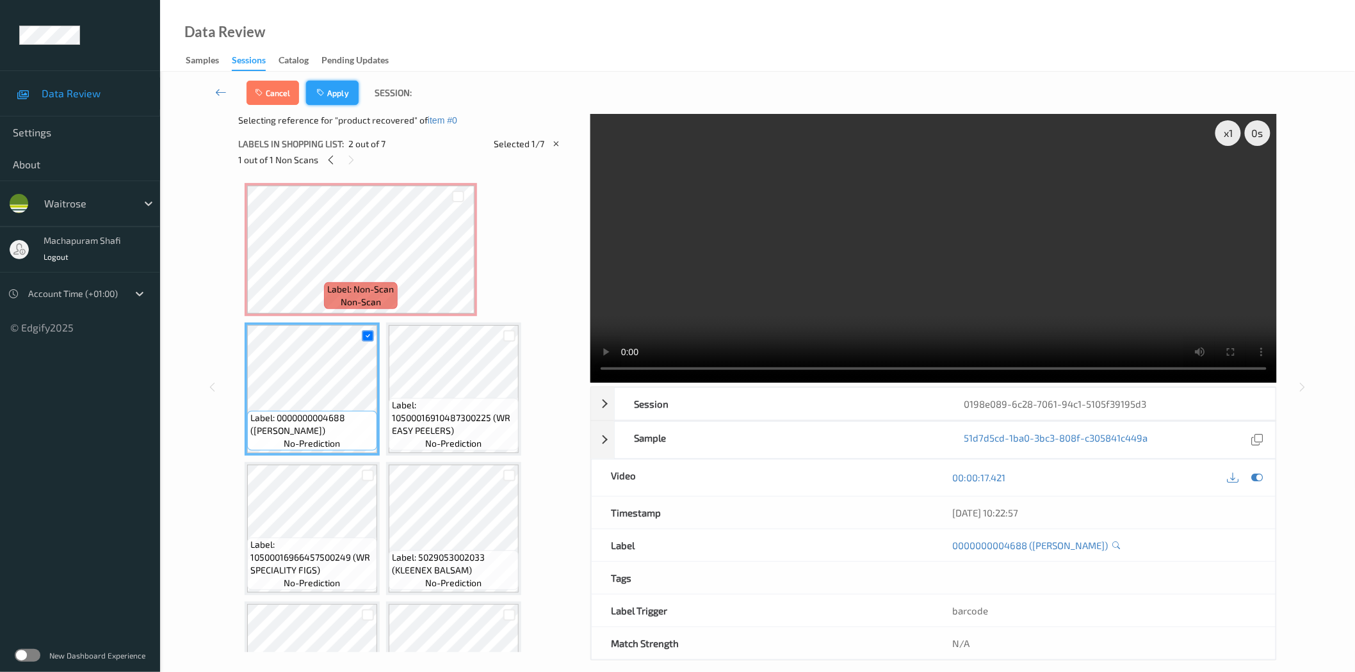
click at [340, 96] on button "Apply" at bounding box center [332, 93] width 53 height 24
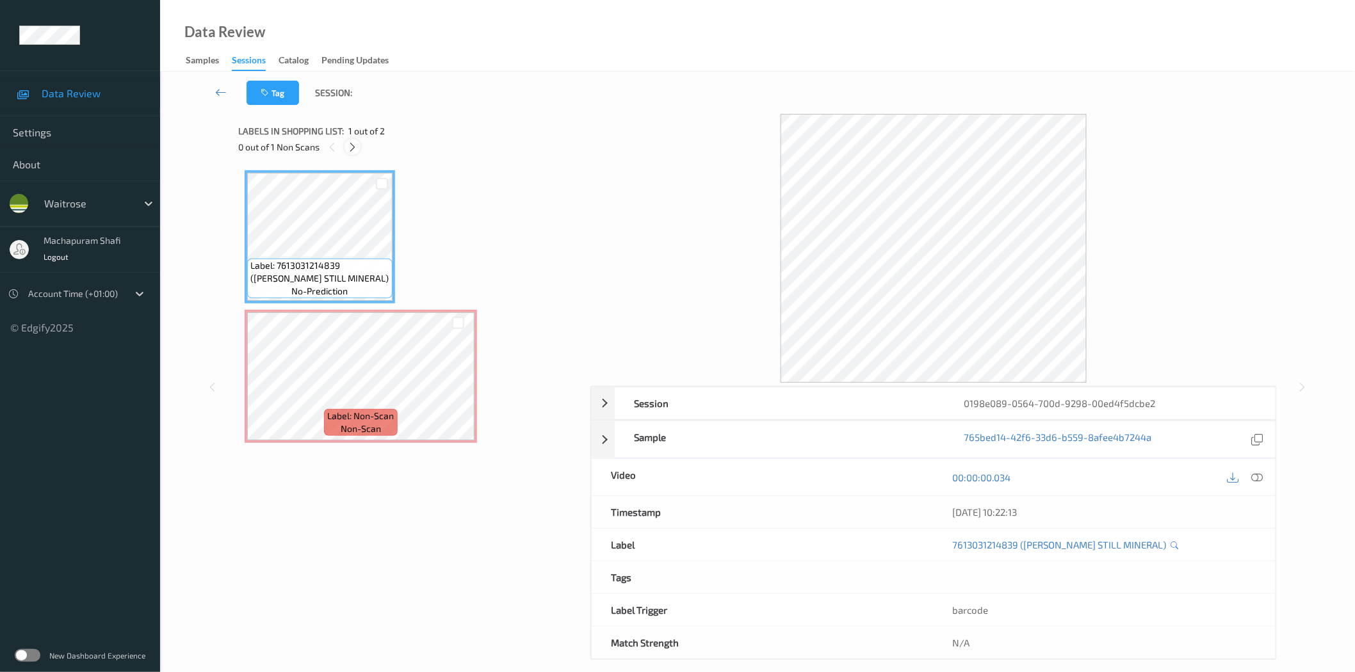
click at [346, 145] on div at bounding box center [353, 147] width 16 height 16
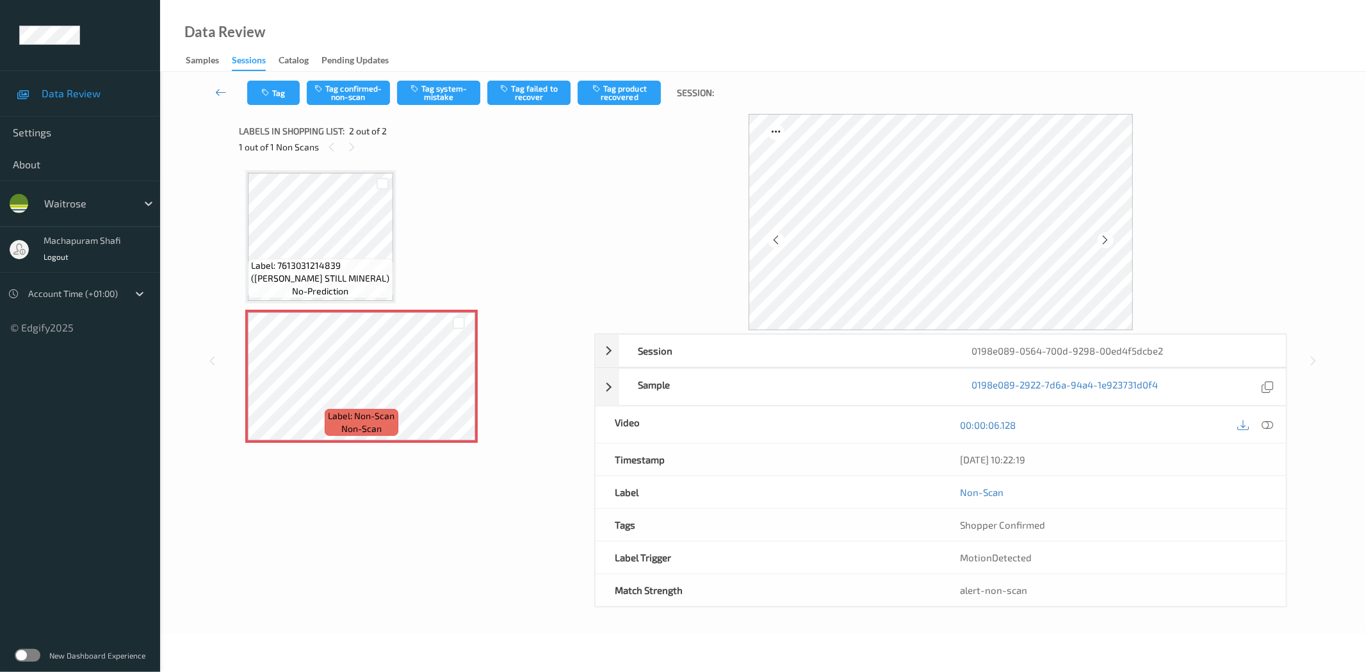
drag, startPoint x: 1270, startPoint y: 421, endPoint x: 1251, endPoint y: 379, distance: 46.4
click at [1270, 421] on icon at bounding box center [1268, 425] width 12 height 12
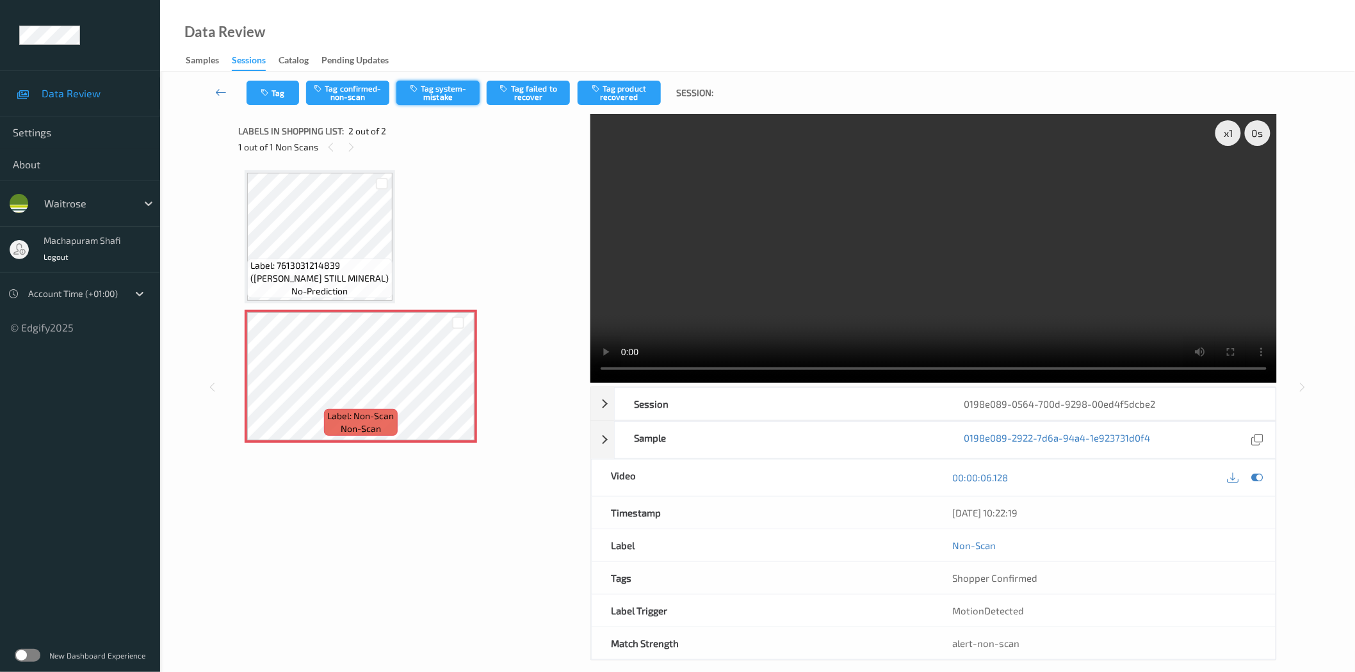
click at [448, 97] on button "Tag system-mistake" at bounding box center [437, 93] width 83 height 24
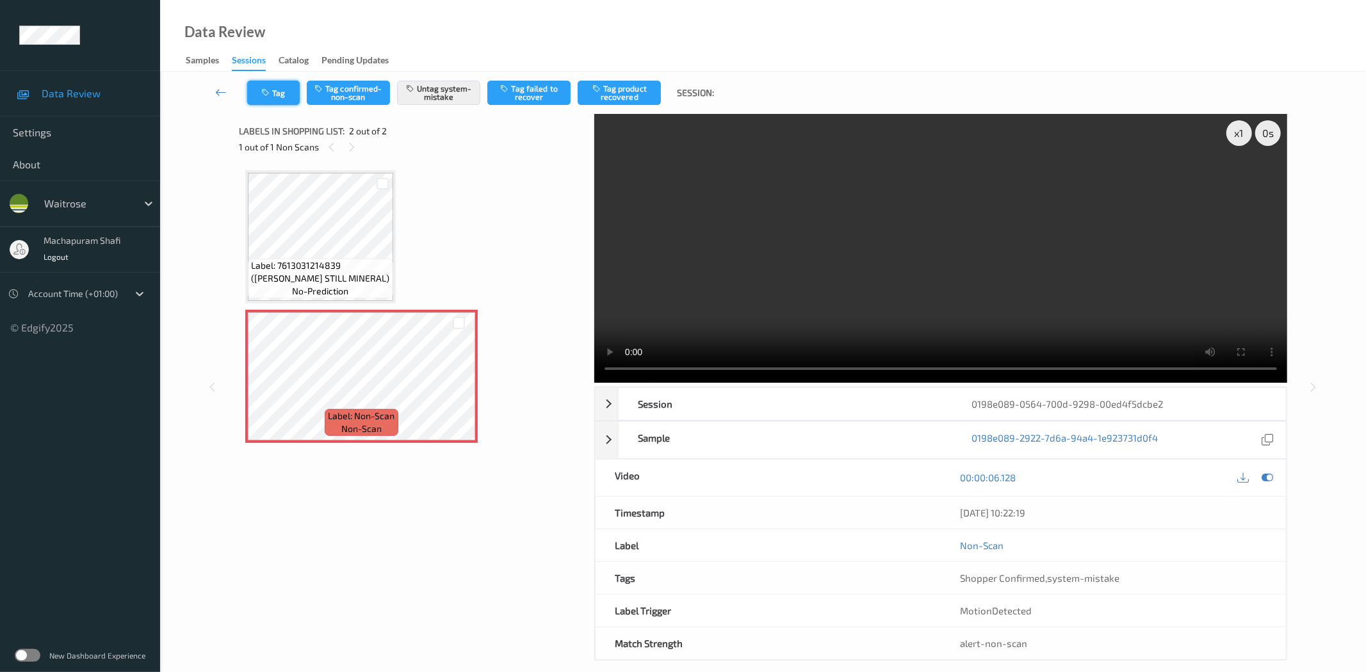
click at [277, 85] on button "Tag" at bounding box center [273, 93] width 53 height 24
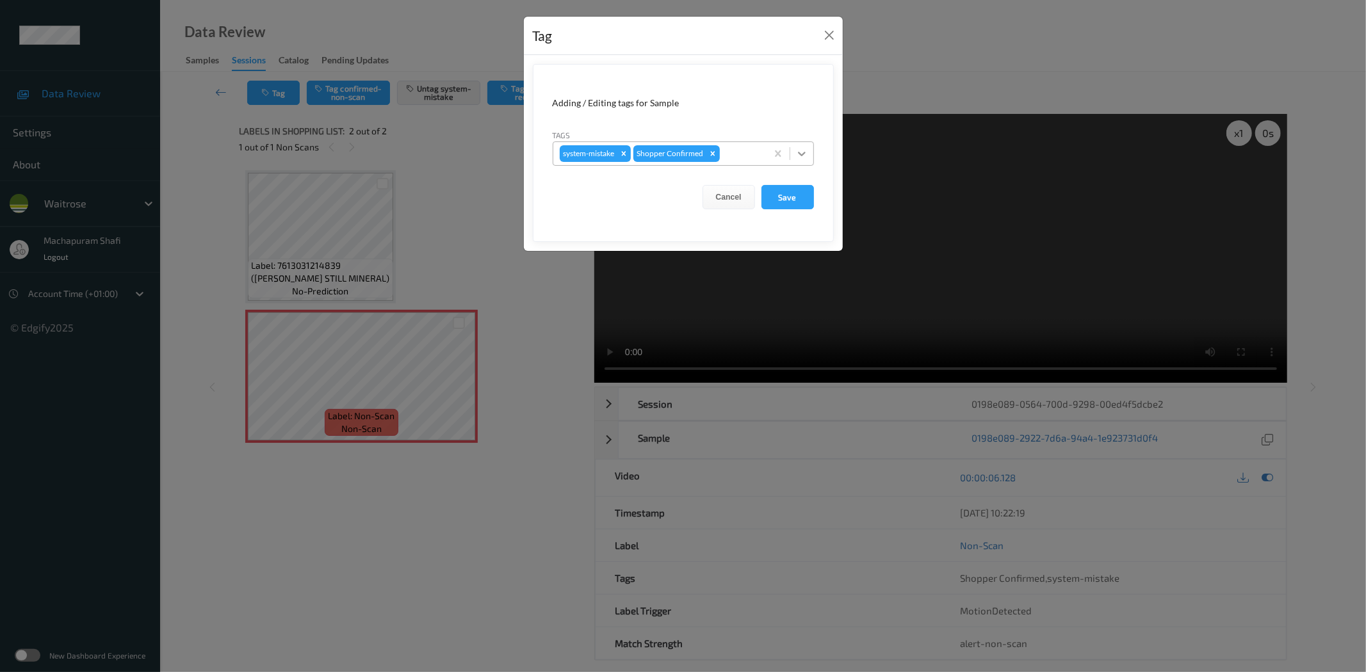
click at [810, 147] on div at bounding box center [801, 153] width 23 height 23
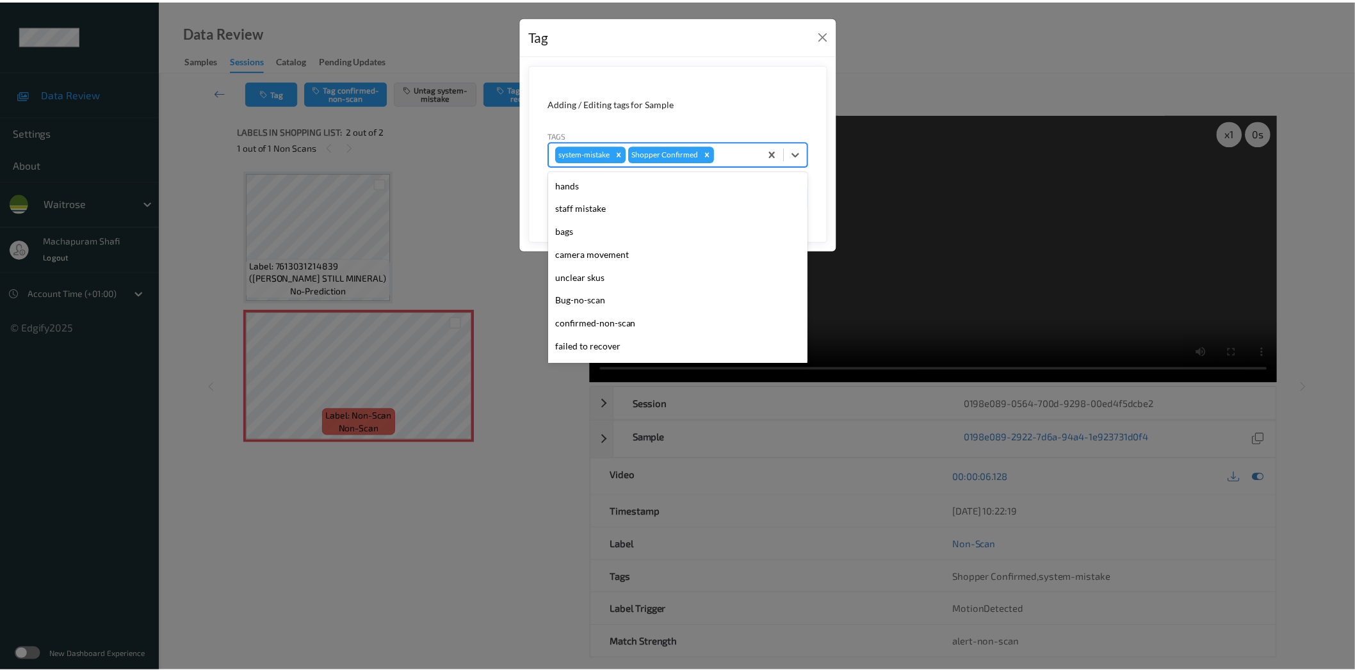
scroll to position [273, 0]
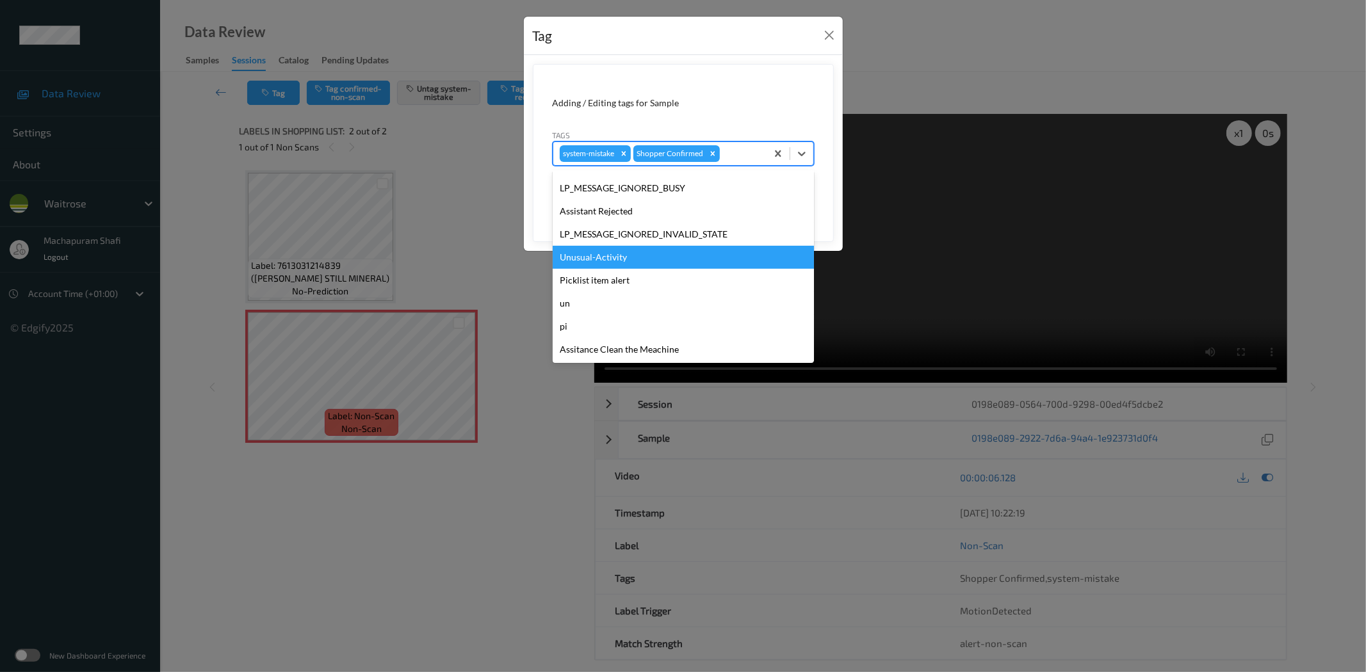
click at [618, 255] on div "Unusual-Activity" at bounding box center [683, 257] width 261 height 23
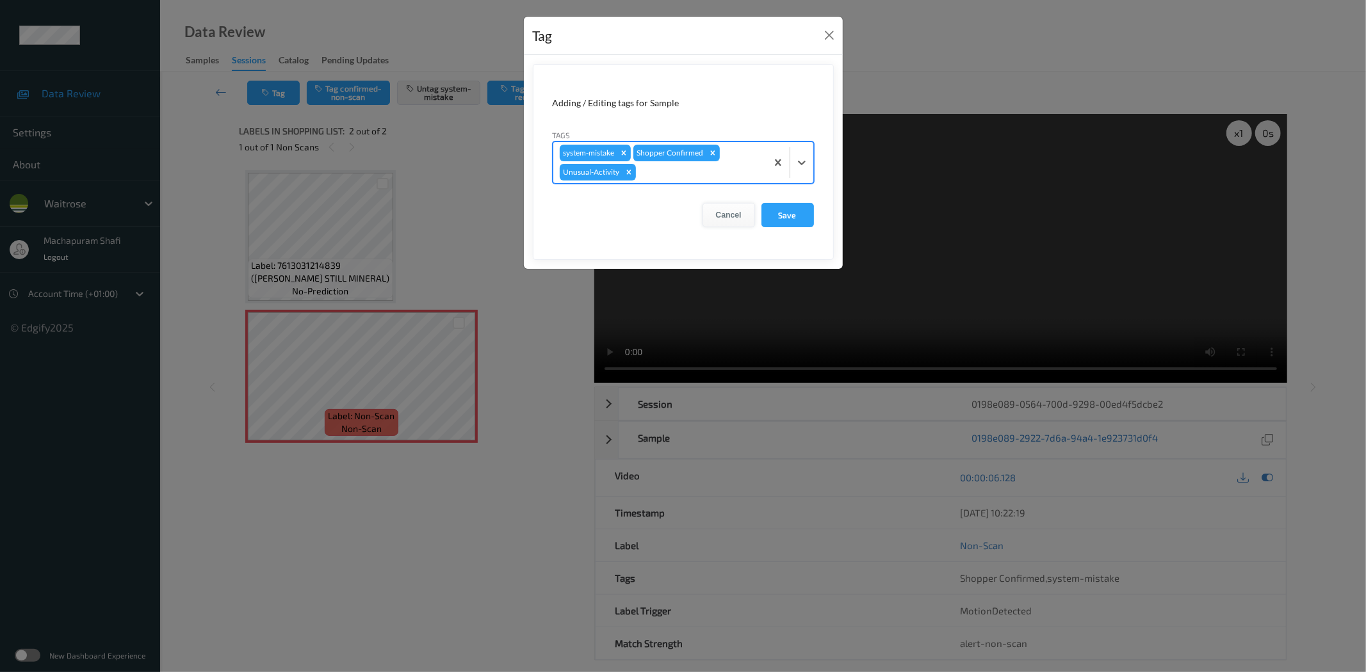
click at [770, 214] on button "Save" at bounding box center [787, 215] width 53 height 24
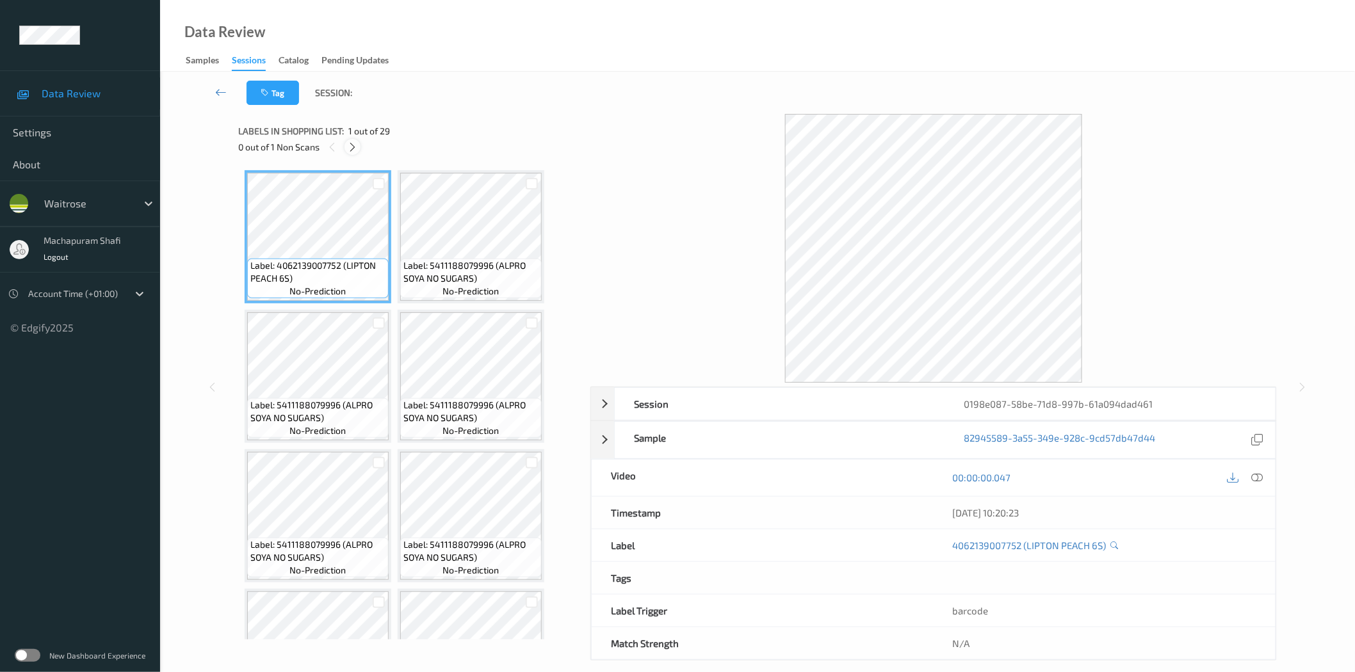
click at [355, 149] on icon at bounding box center [352, 148] width 11 height 12
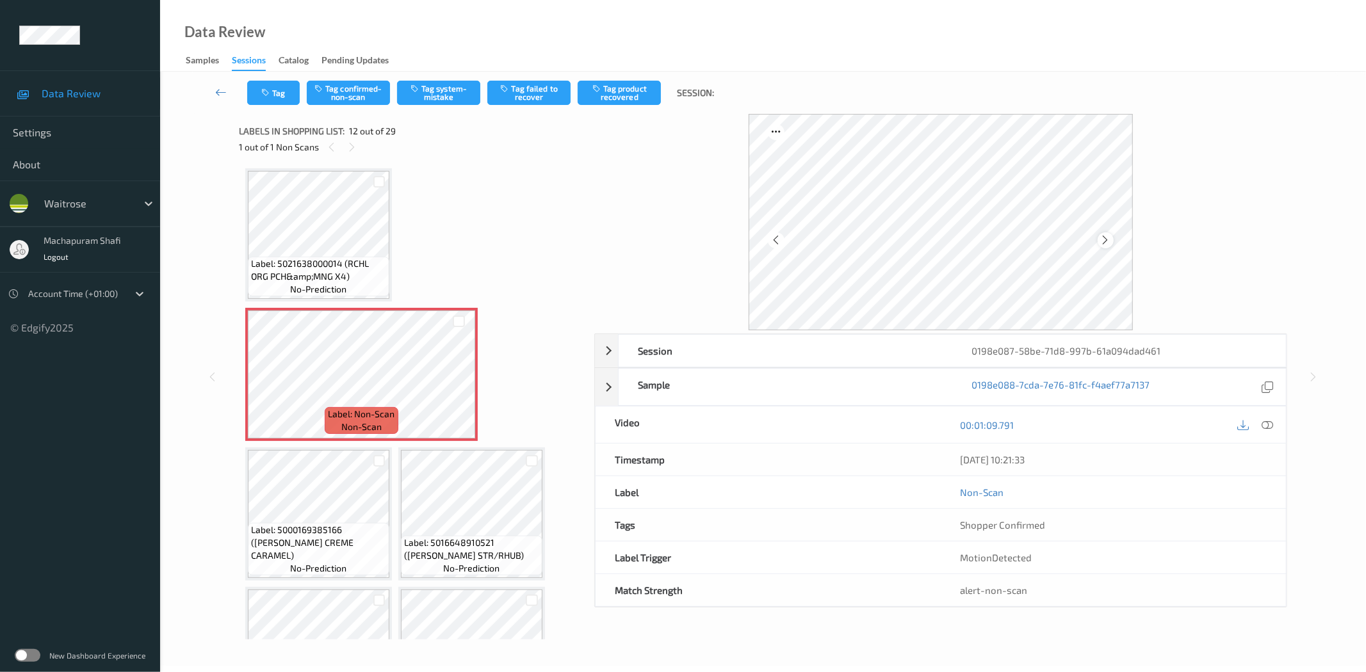
click at [1106, 239] on icon at bounding box center [1105, 240] width 11 height 12
click at [1101, 239] on icon at bounding box center [1105, 240] width 11 height 12
click at [1262, 425] on icon at bounding box center [1268, 425] width 12 height 12
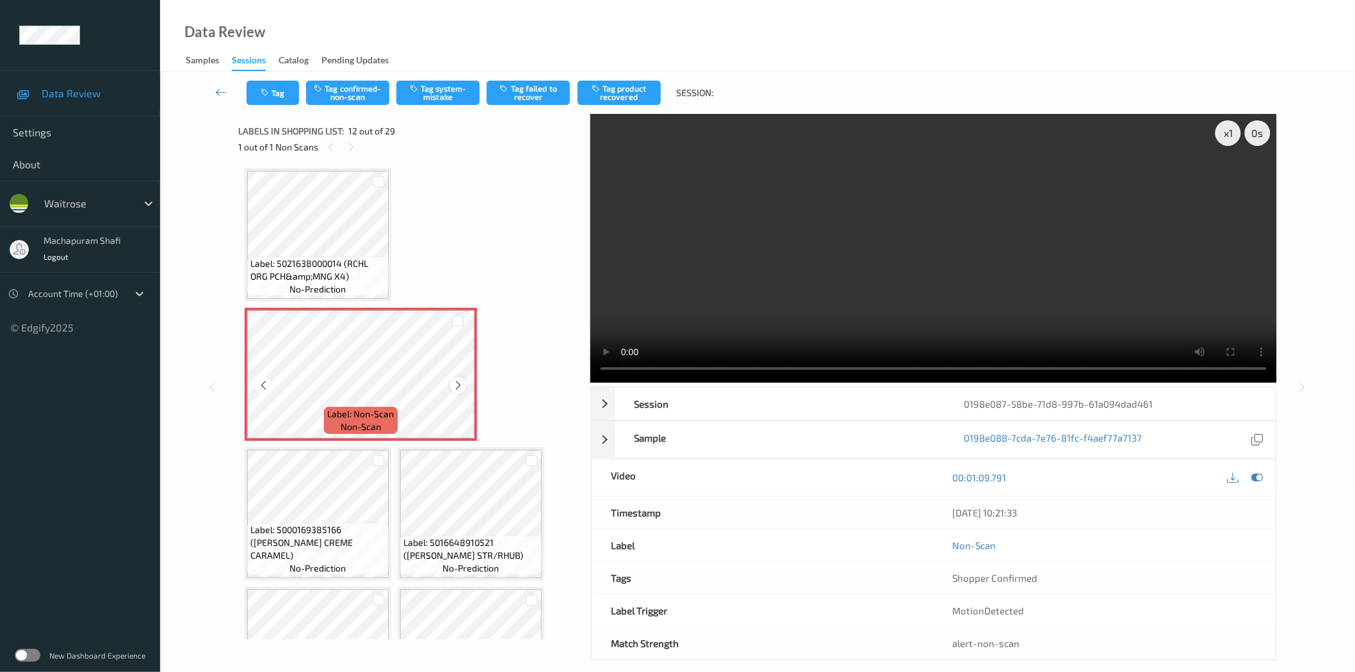
click at [453, 380] on icon at bounding box center [458, 386] width 11 height 12
click at [455, 380] on icon at bounding box center [458, 386] width 11 height 12
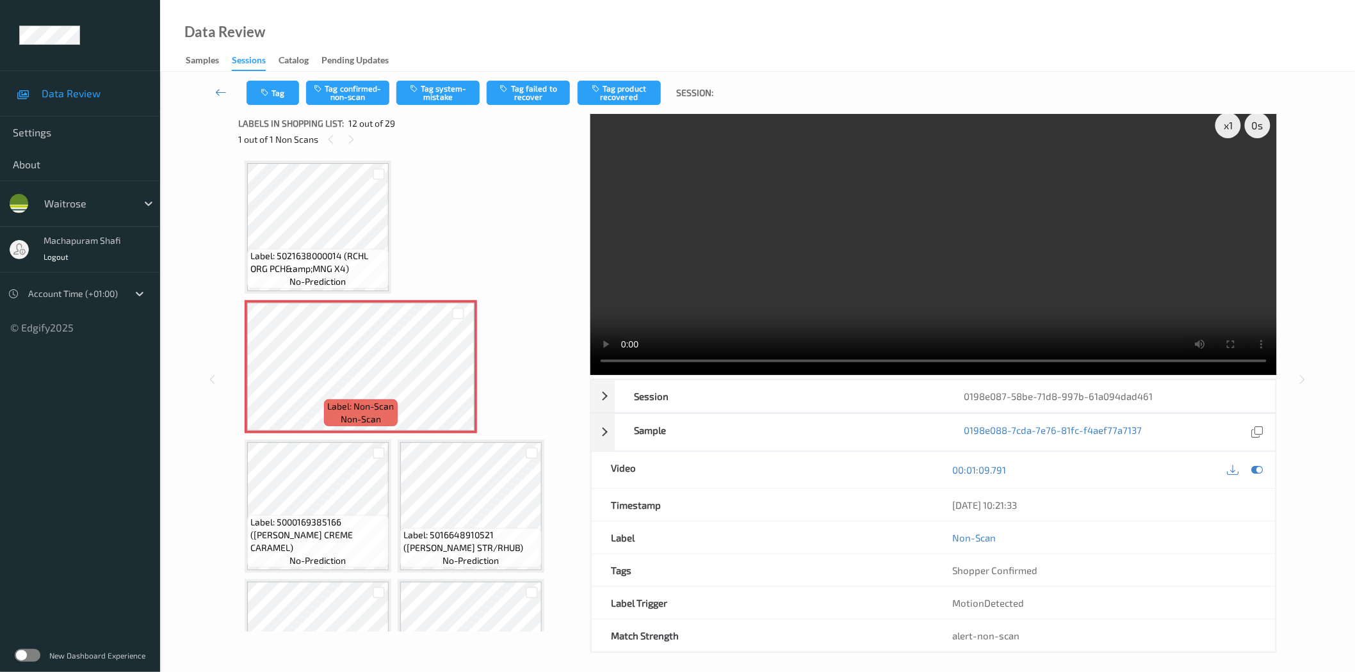
scroll to position [15, 0]
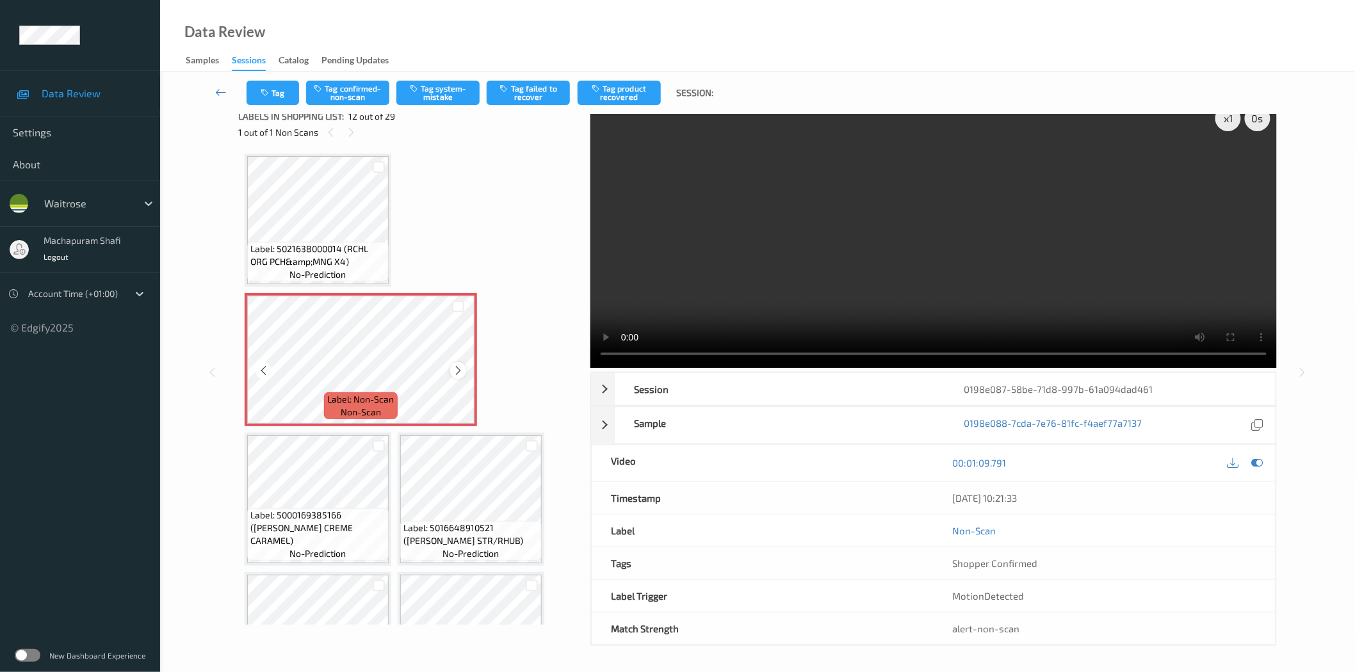
click at [458, 365] on icon at bounding box center [458, 371] width 11 height 12
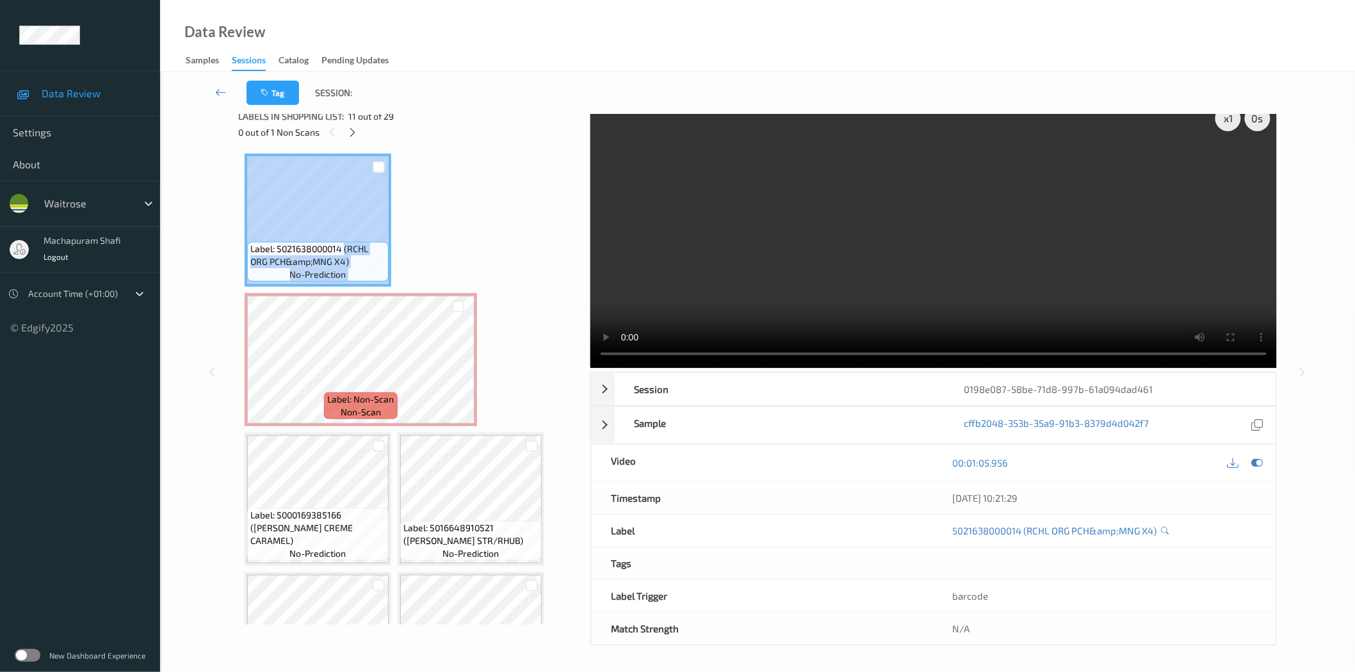
click at [363, 277] on div "Label: 5021638000014 (RCHL ORG PCH&amp;MNG X4) no-prediction" at bounding box center [318, 220] width 147 height 133
copy div "(RCHL ORG PCH&amp;MNG X4) no-prediction"
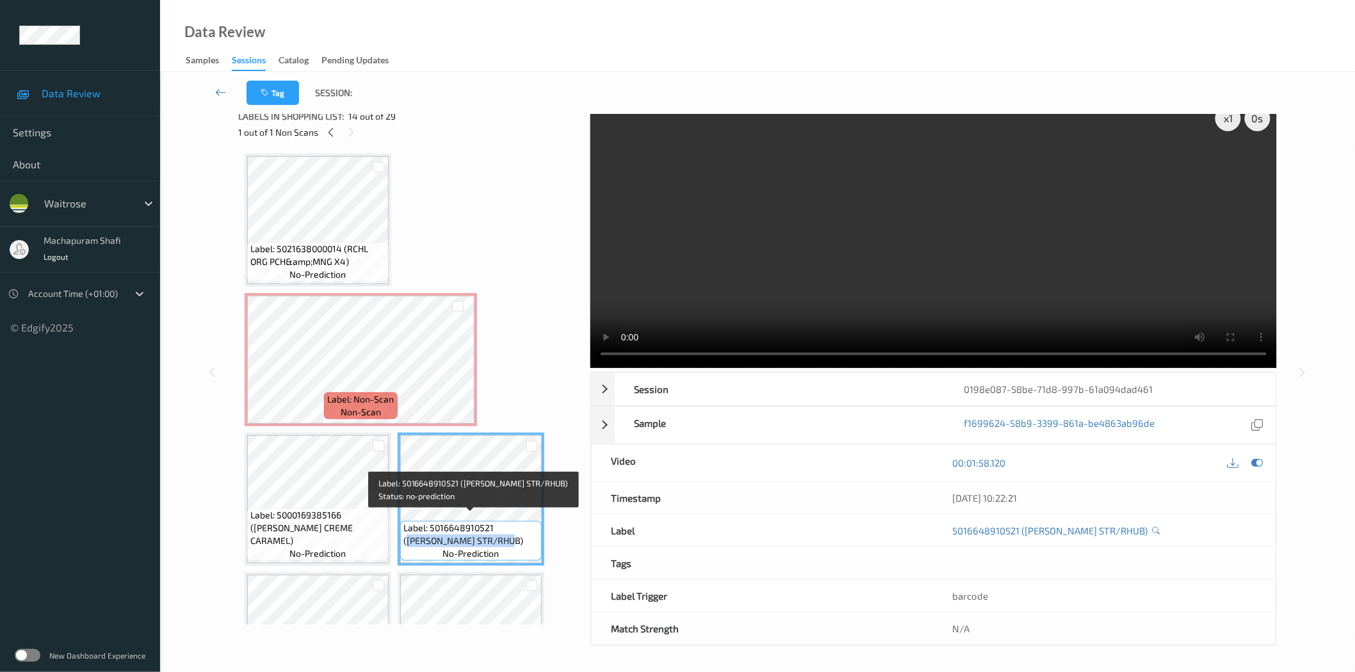
drag, startPoint x: 499, startPoint y: 522, endPoint x: 513, endPoint y: 537, distance: 19.9
click at [513, 537] on span "Label: 5016648910521 (ANN FORSHAW STR/RHUB)" at bounding box center [470, 535] width 135 height 26
copy span "ANN FORSHAW STR/RHUB)"
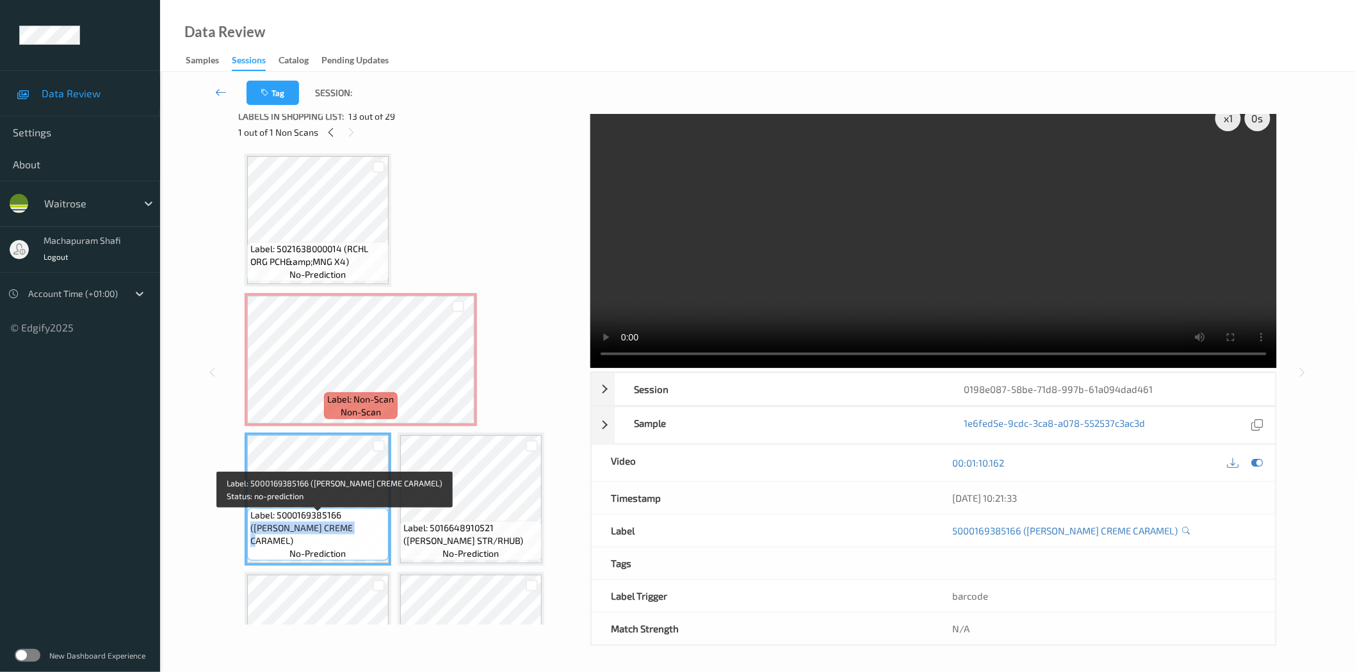
drag, startPoint x: 343, startPoint y: 521, endPoint x: 365, endPoint y: 537, distance: 27.0
click at [365, 537] on span "Label: 5000169385166 (WR ESS CREME CARAMEL)" at bounding box center [317, 528] width 135 height 38
copy span "(WR ESS CREME CARAMEL)"
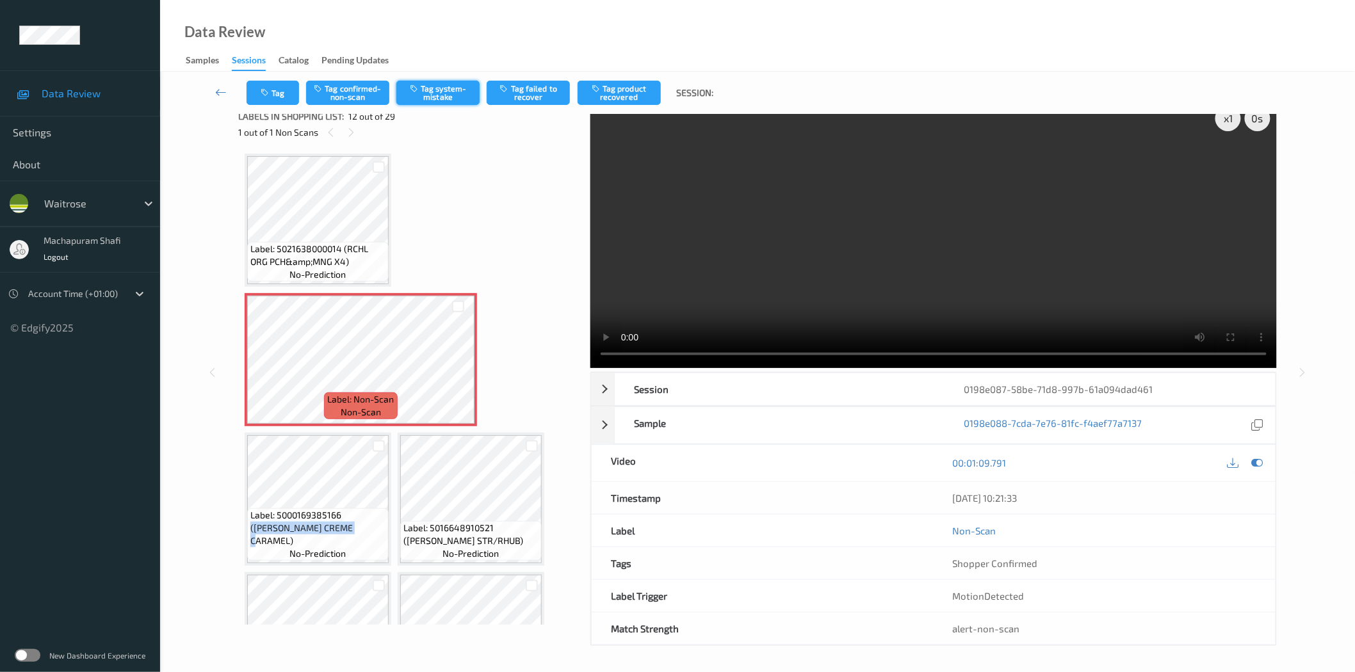
click at [457, 94] on button "Tag system-mistake" at bounding box center [437, 93] width 83 height 24
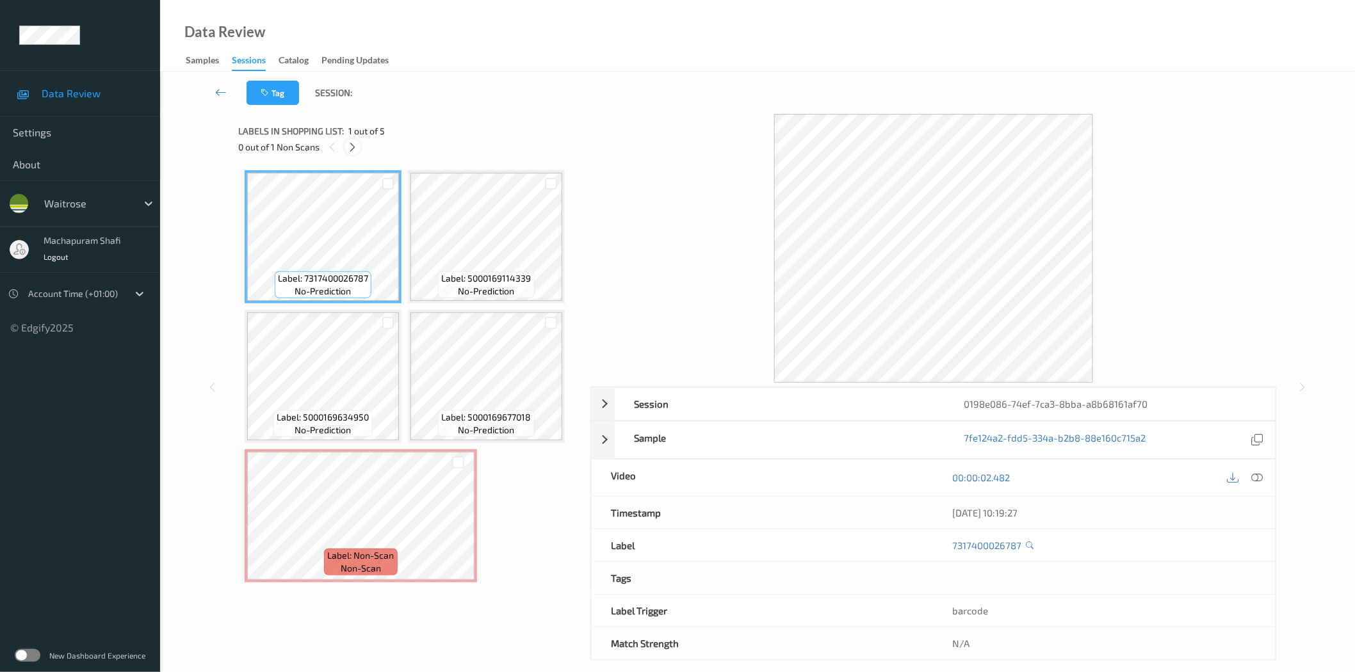
click at [359, 149] on div at bounding box center [353, 147] width 16 height 16
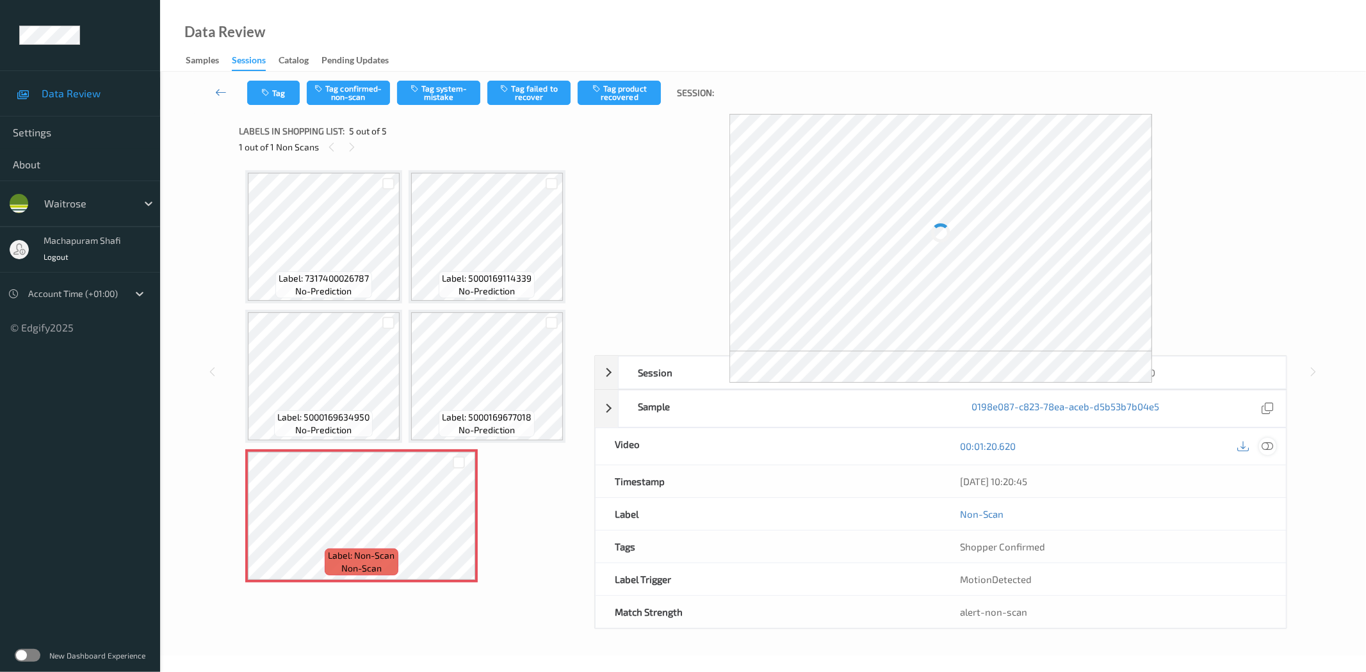
click at [1272, 445] on icon at bounding box center [1268, 447] width 12 height 12
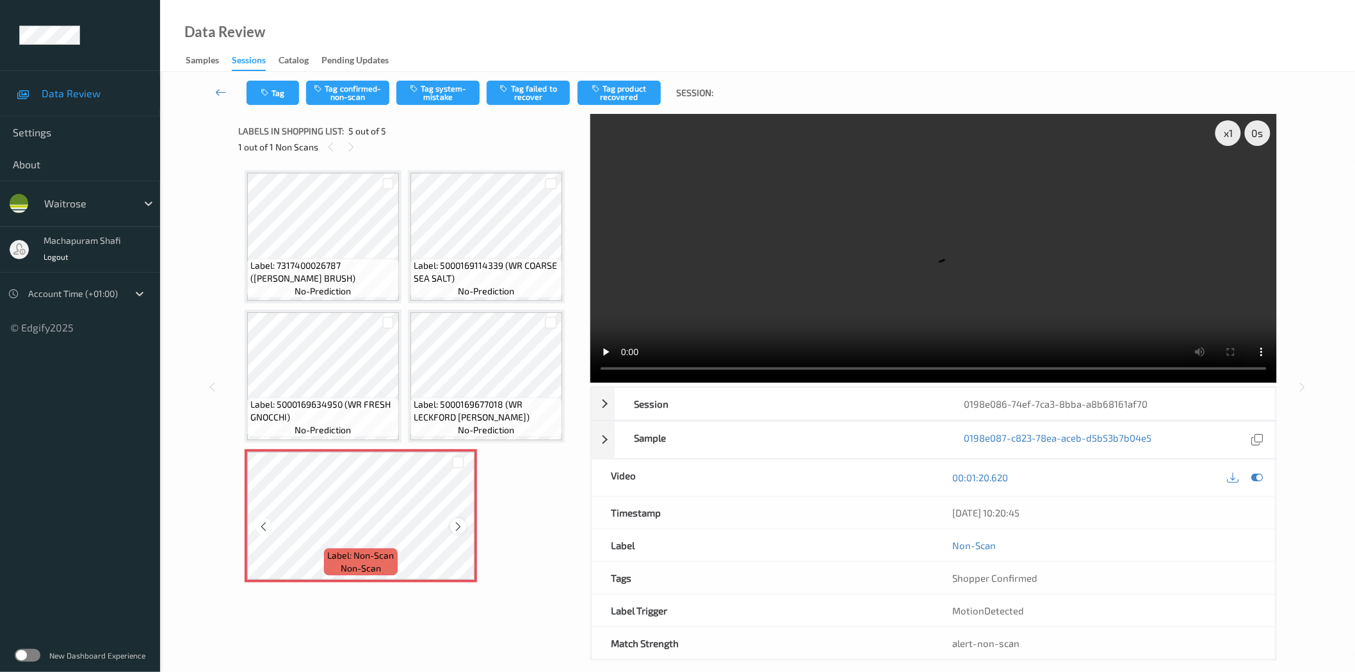
click at [453, 523] on icon at bounding box center [458, 527] width 11 height 12
click at [456, 525] on icon at bounding box center [458, 527] width 11 height 12
click at [450, 92] on button "Tag system-mistake" at bounding box center [437, 93] width 83 height 24
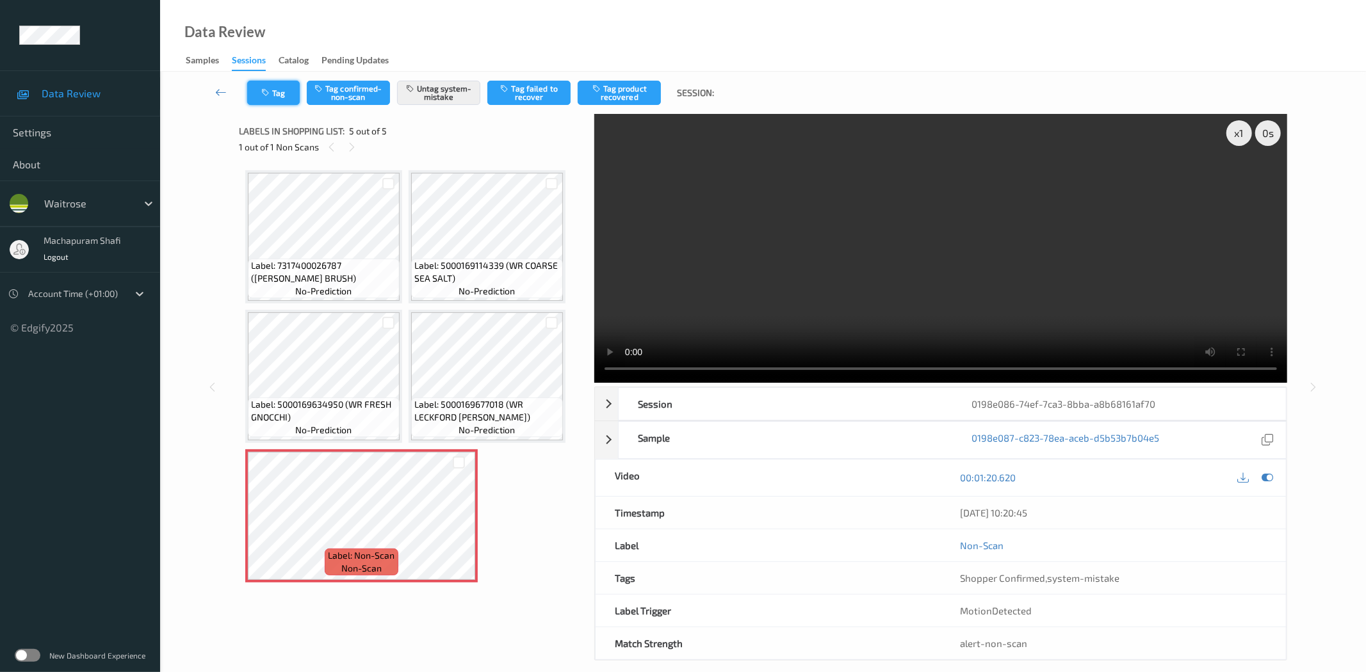
click at [271, 90] on icon "button" at bounding box center [266, 92] width 11 height 9
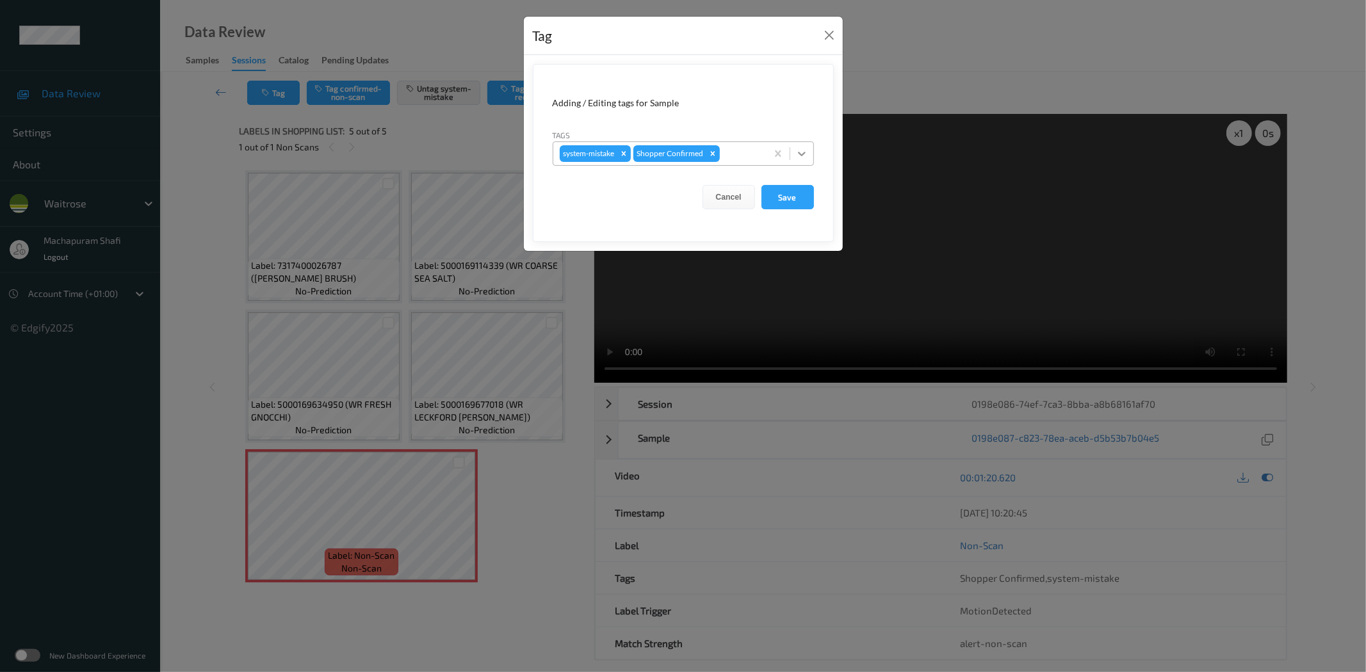
click at [804, 147] on icon at bounding box center [801, 153] width 13 height 13
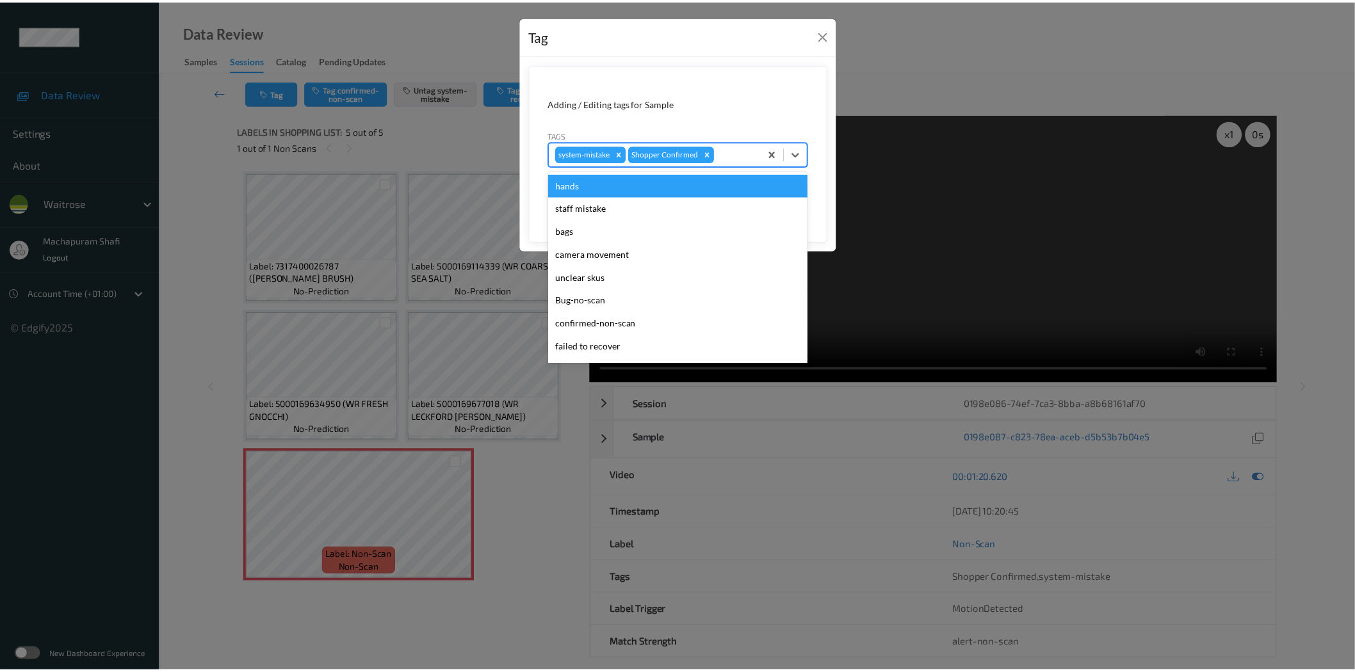
scroll to position [273, 0]
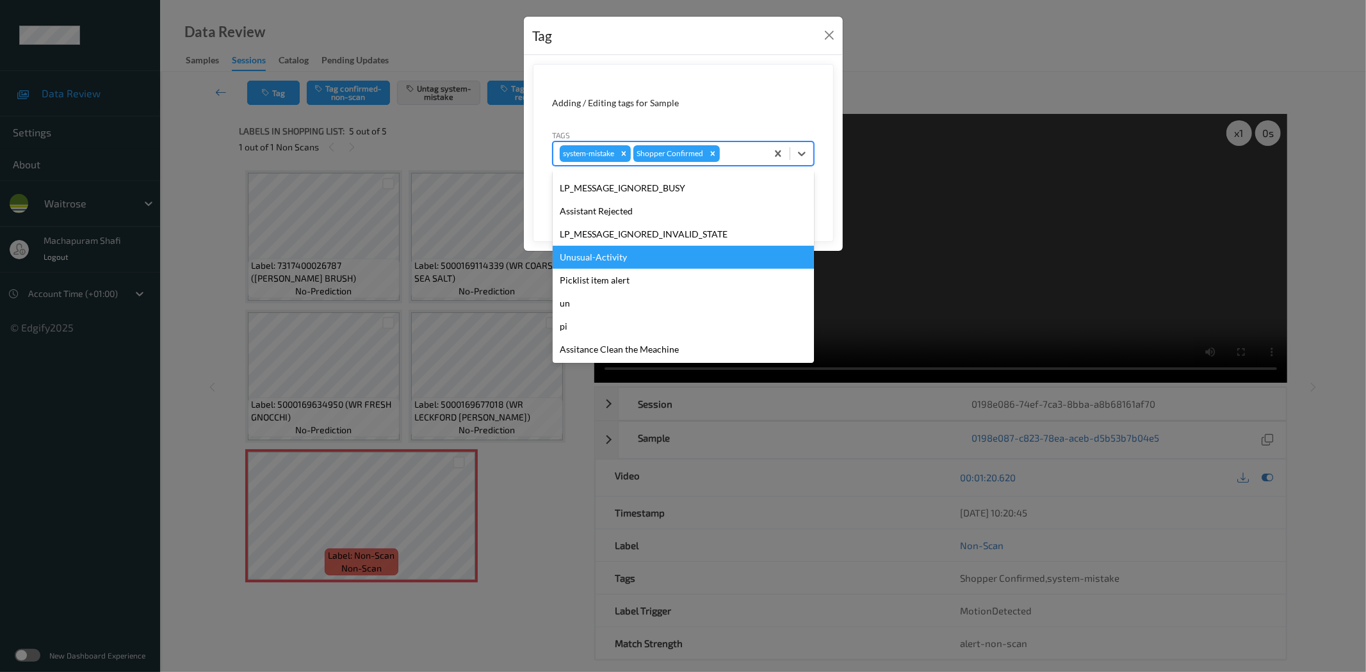
click at [603, 259] on div "Unusual-Activity" at bounding box center [683, 257] width 261 height 23
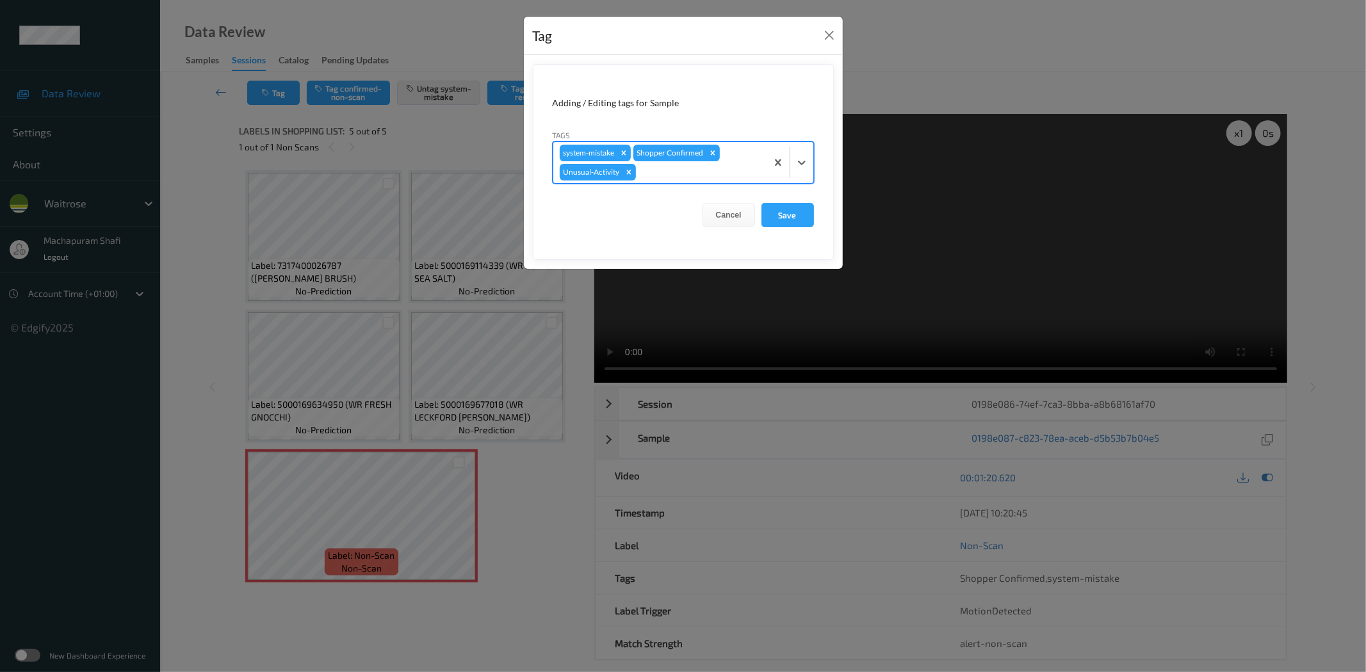
click at [784, 218] on button "Save" at bounding box center [787, 215] width 53 height 24
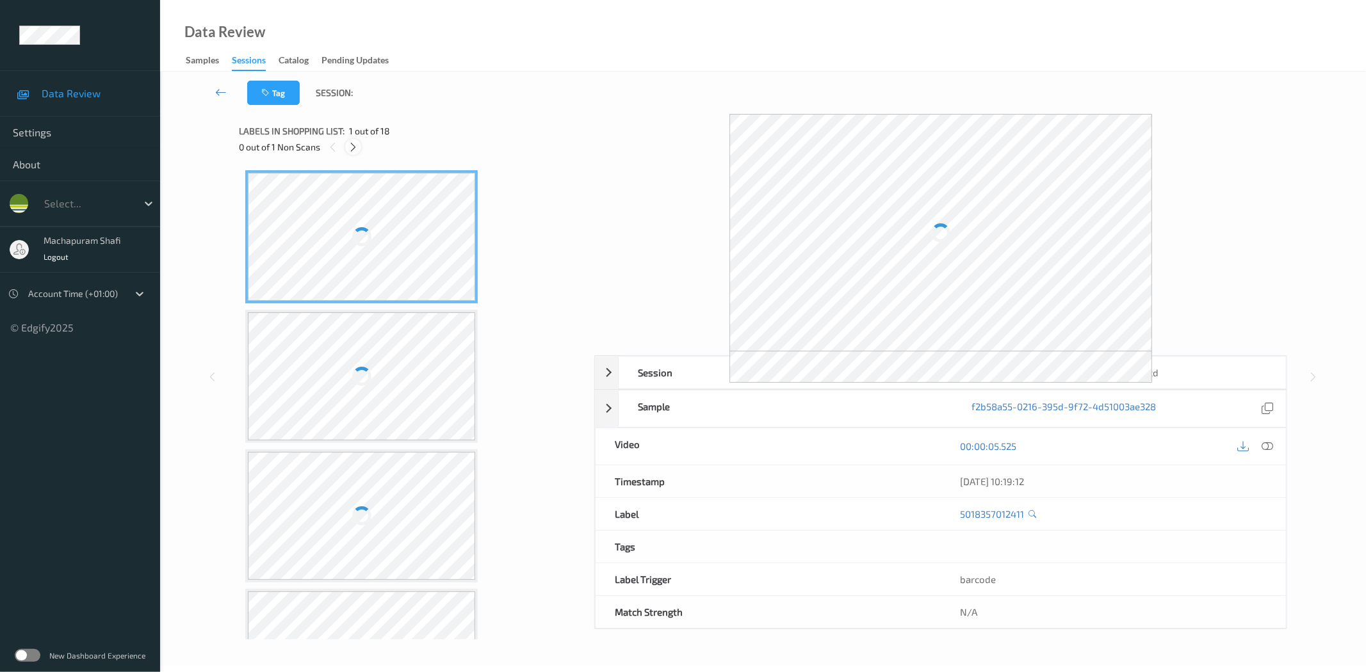
click at [357, 146] on icon at bounding box center [353, 148] width 11 height 12
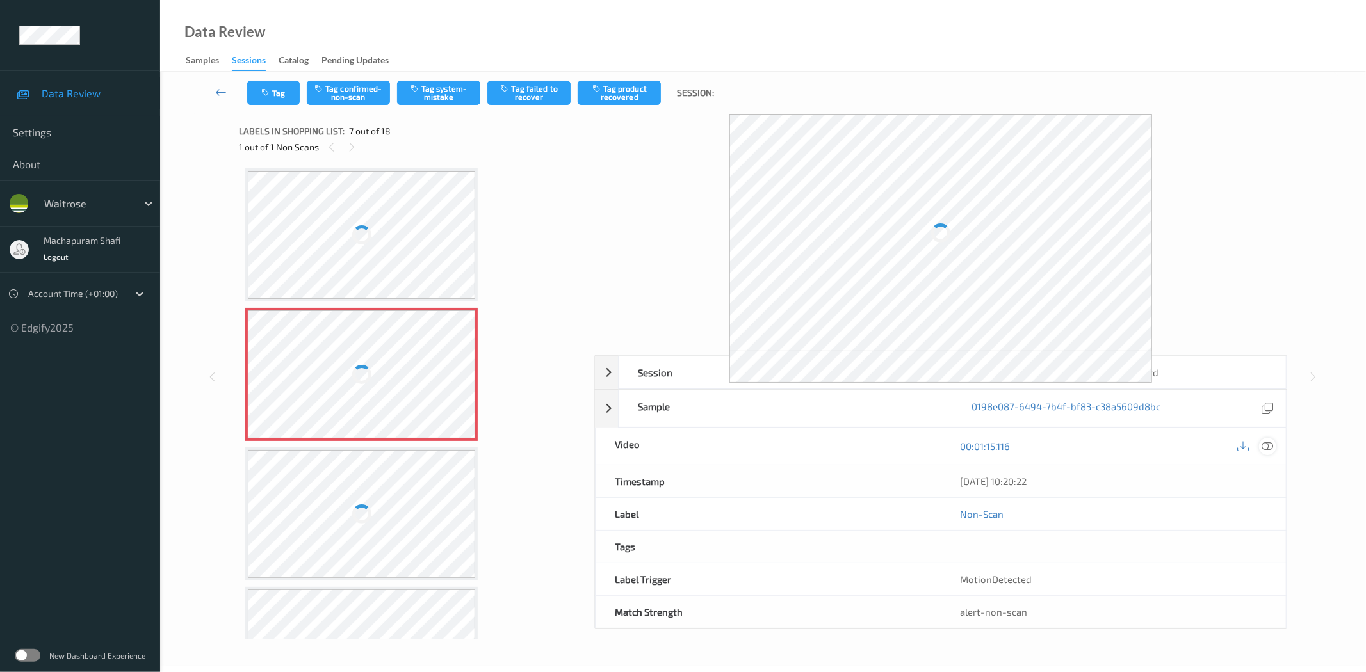
click at [1268, 449] on icon at bounding box center [1268, 447] width 12 height 12
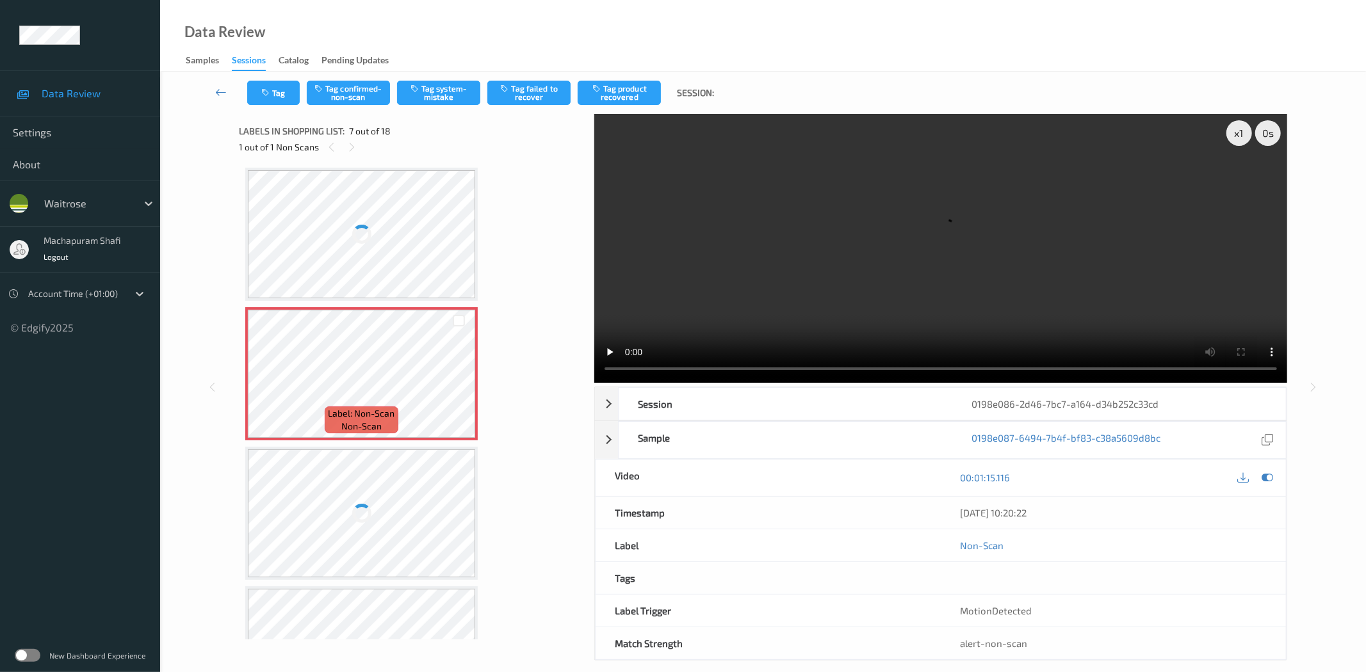
scroll to position [284, 0]
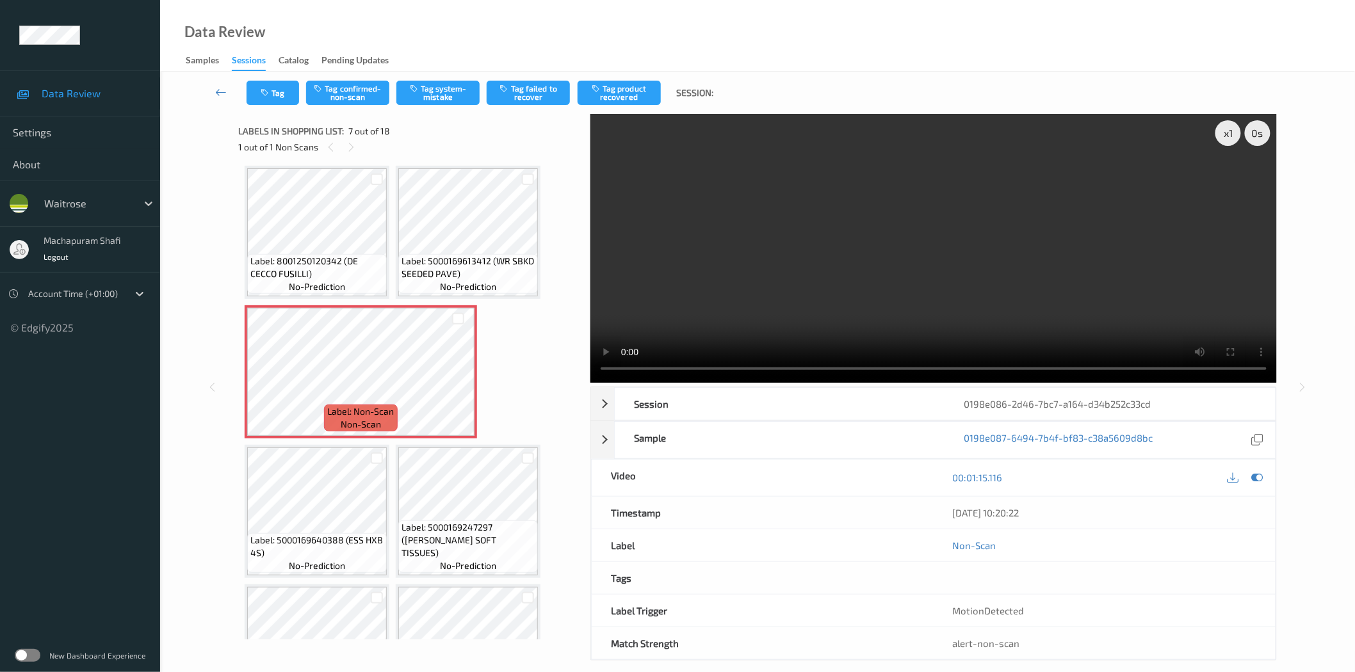
drag, startPoint x: 439, startPoint y: 95, endPoint x: 401, endPoint y: 120, distance: 45.8
click at [440, 94] on button "Tag system-mistake" at bounding box center [437, 93] width 83 height 24
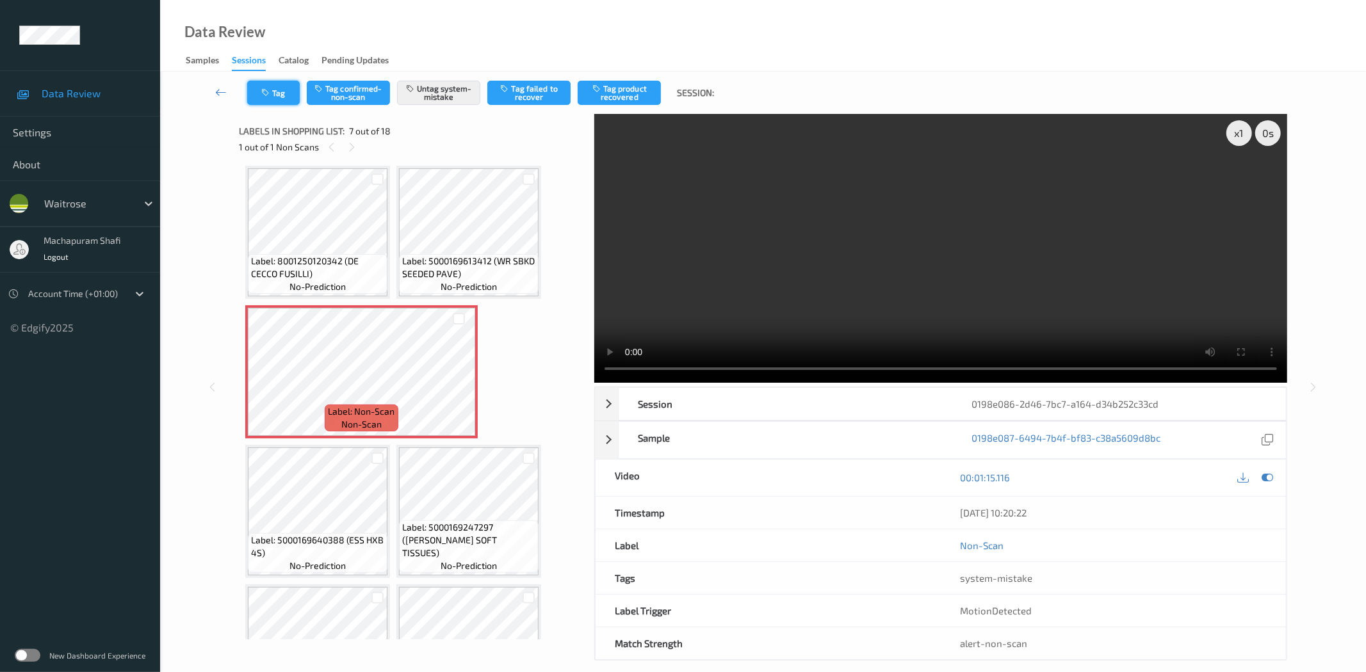
click at [270, 99] on button "Tag" at bounding box center [273, 93] width 53 height 24
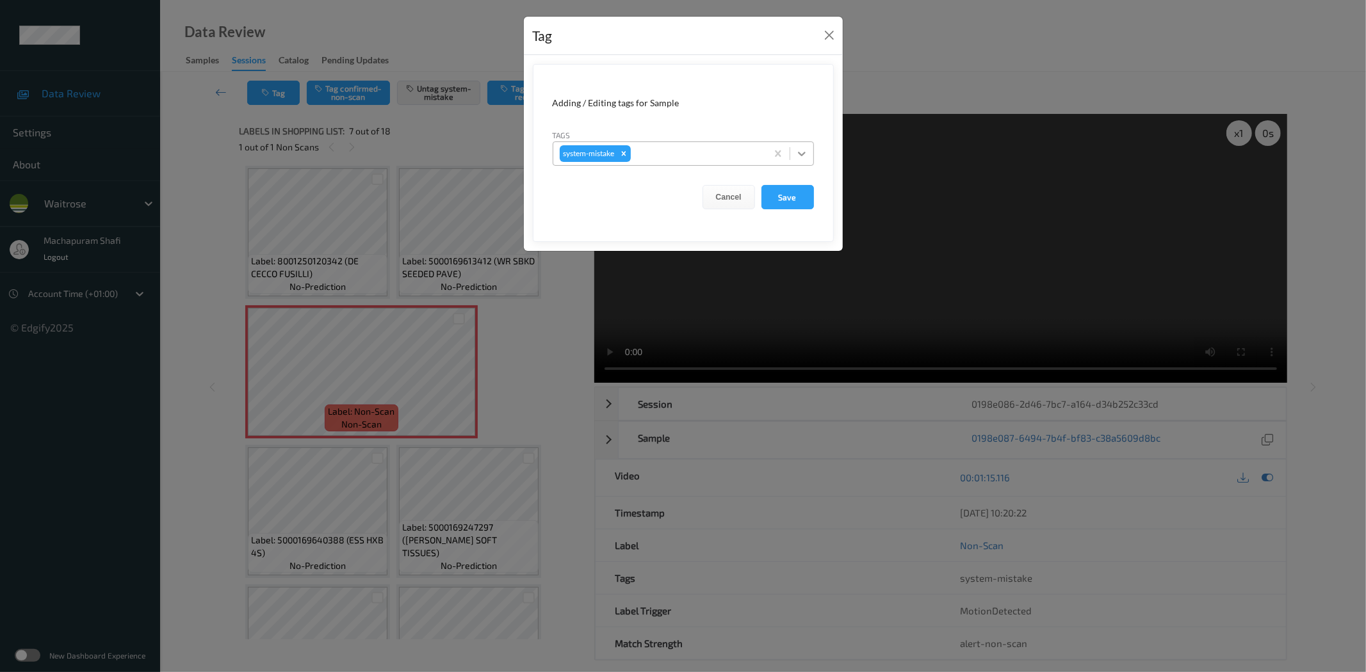
click at [801, 150] on icon at bounding box center [801, 153] width 13 height 13
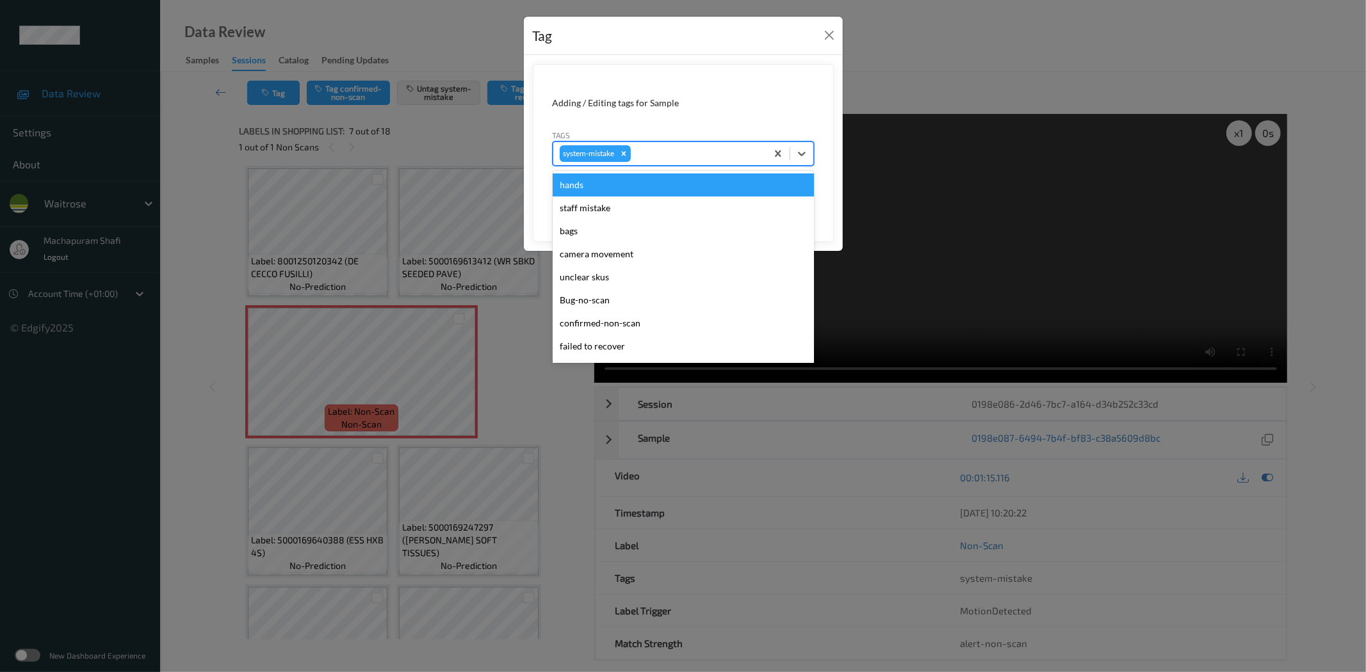
scroll to position [296, 0]
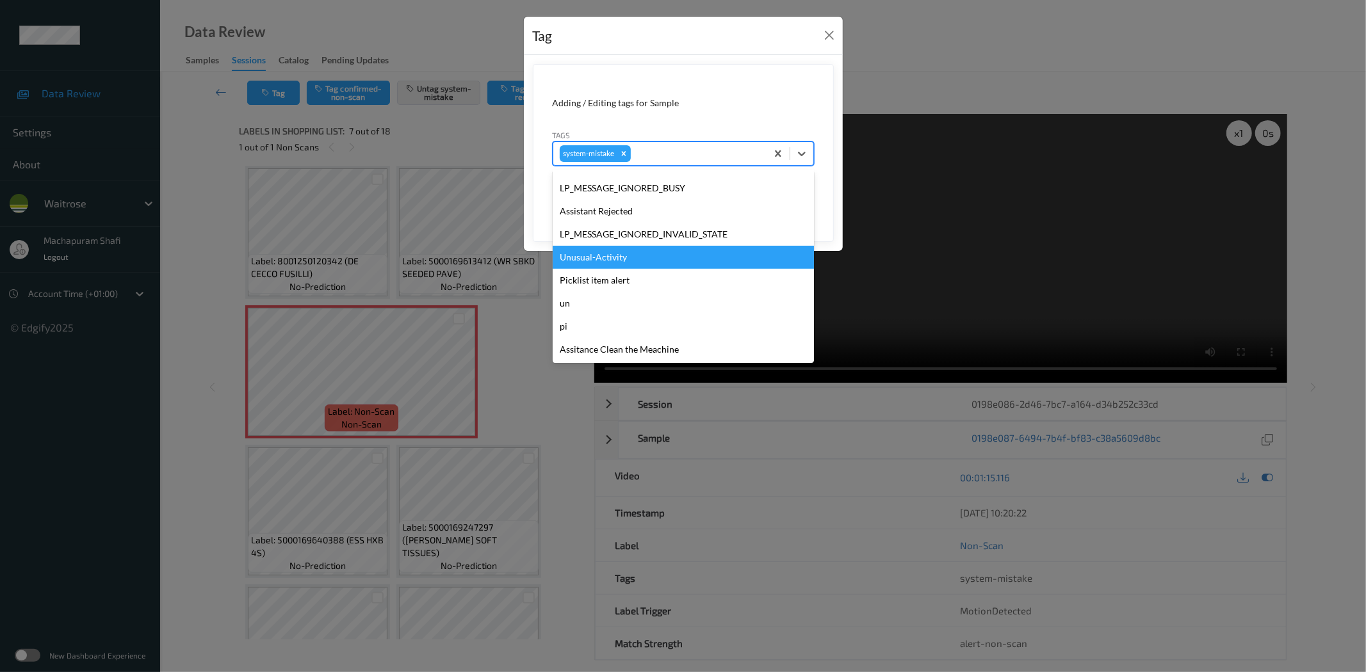
click at [617, 252] on div "Unusual-Activity" at bounding box center [683, 257] width 261 height 23
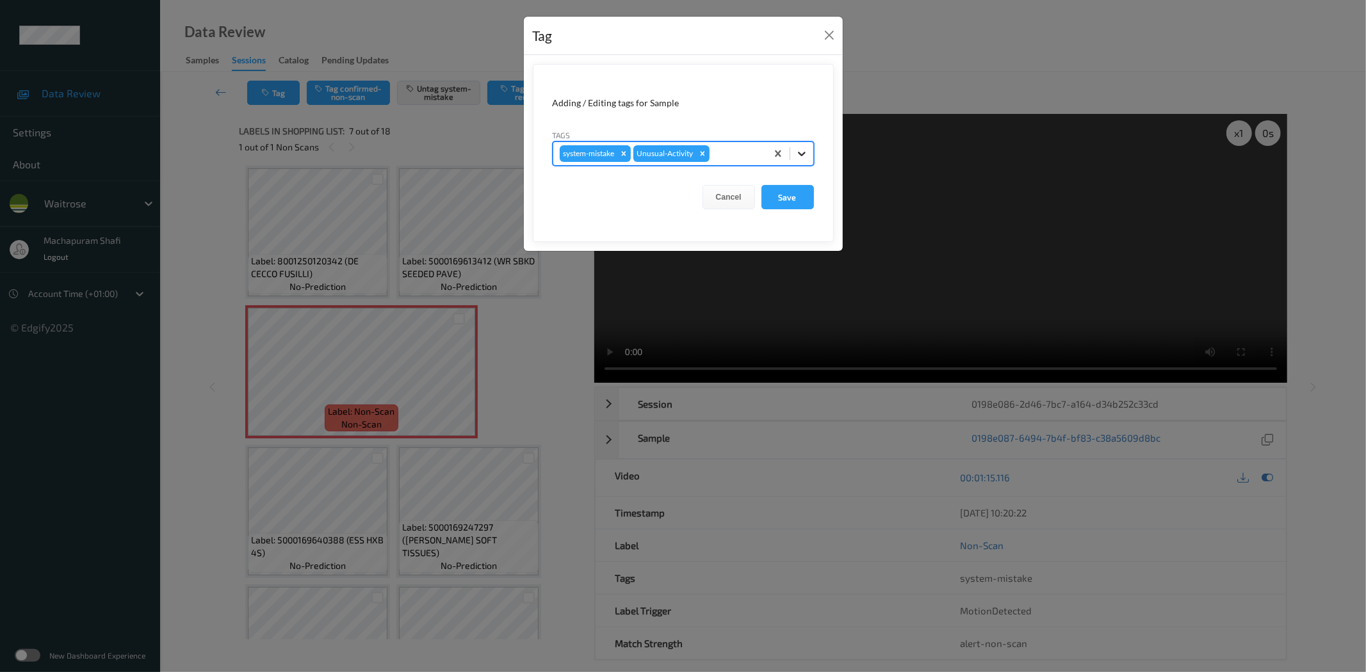
click at [798, 161] on div at bounding box center [801, 153] width 23 height 23
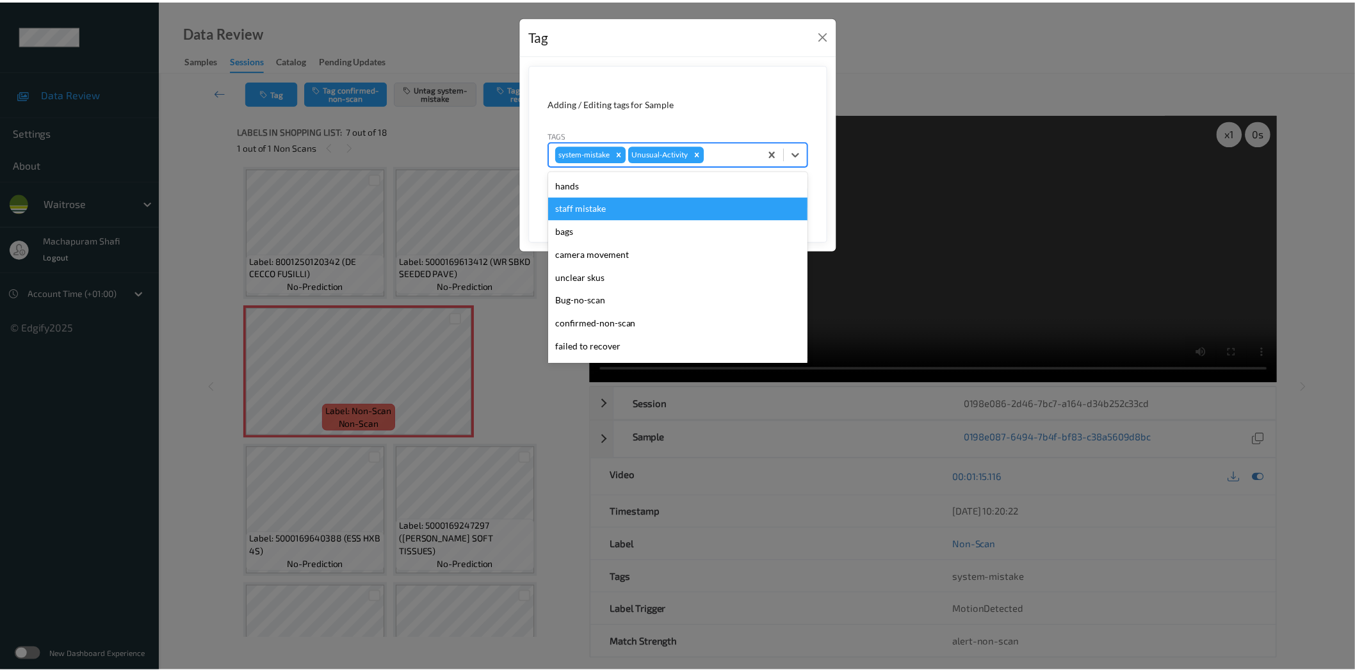
scroll to position [273, 0]
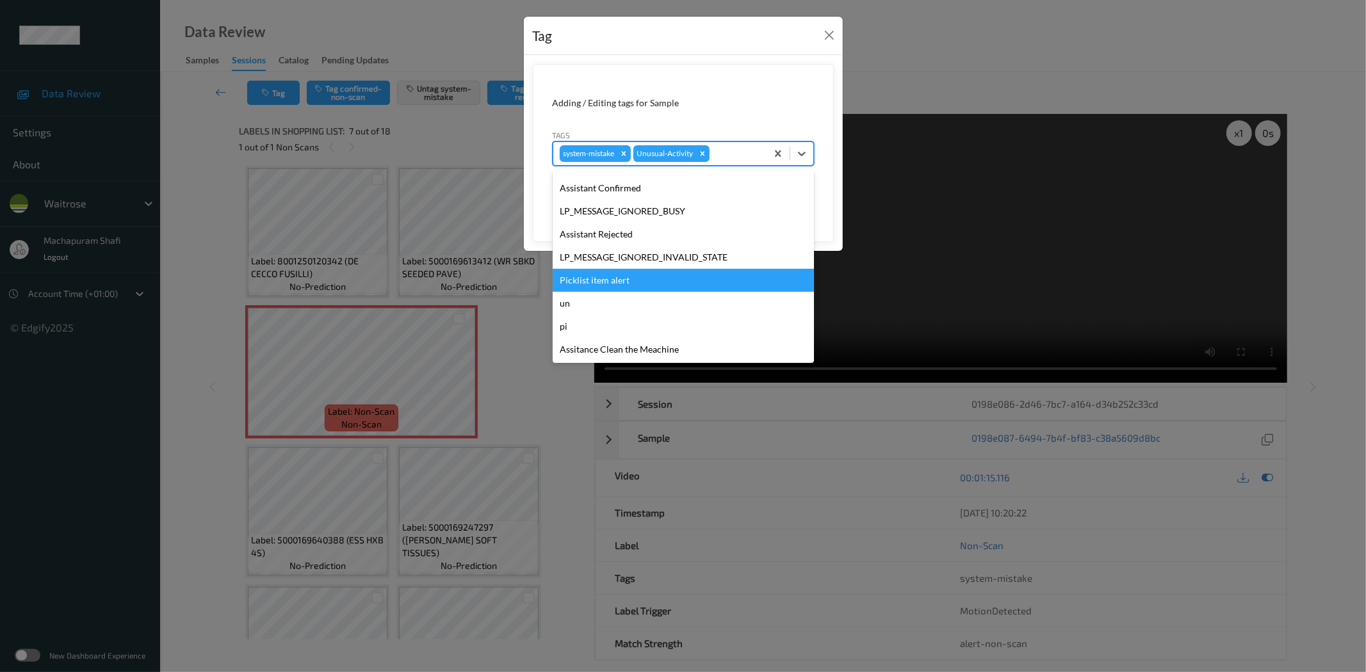
click at [607, 284] on div "Picklist item alert" at bounding box center [683, 280] width 261 height 23
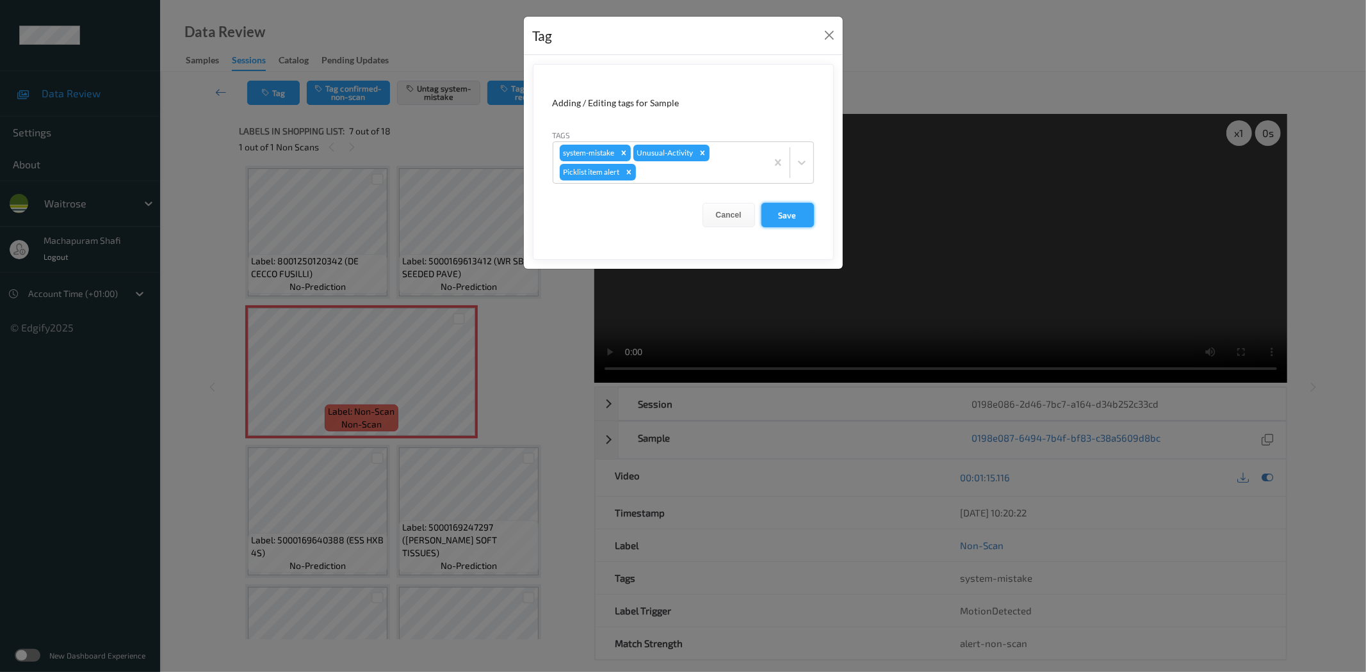
click at [799, 219] on button "Save" at bounding box center [787, 215] width 53 height 24
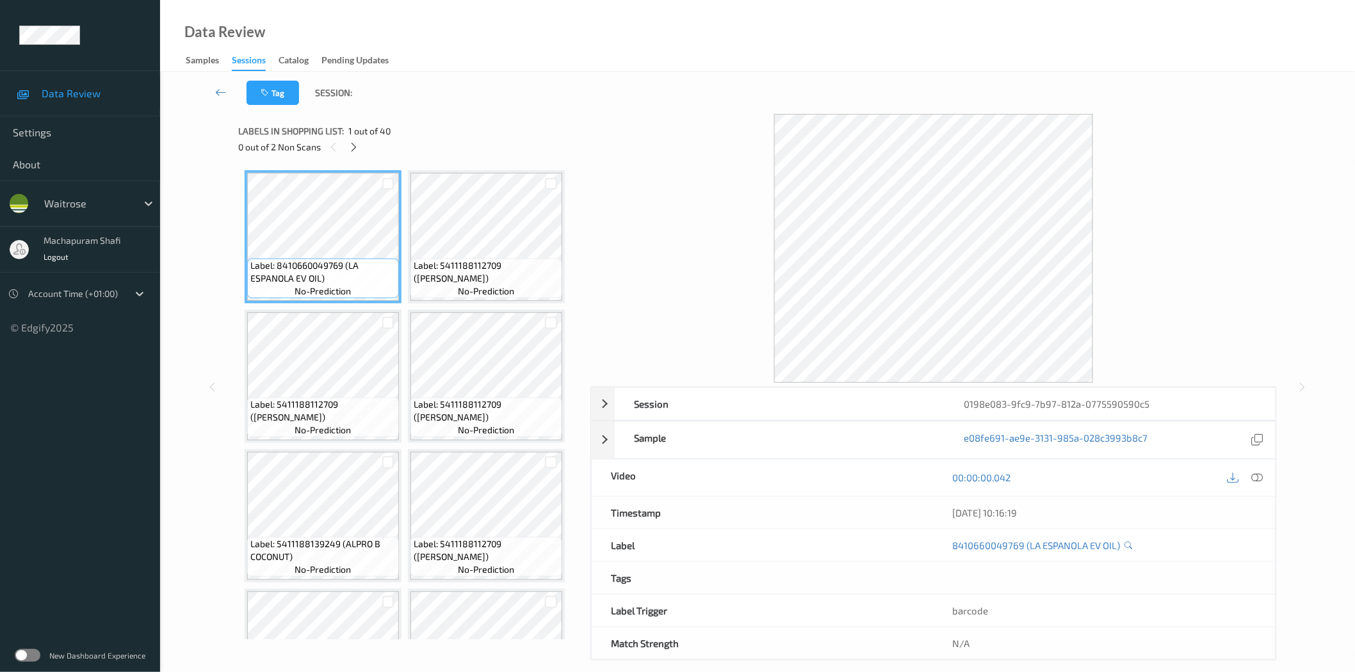
drag, startPoint x: 355, startPoint y: 149, endPoint x: 383, endPoint y: 171, distance: 35.1
click at [355, 149] on icon at bounding box center [353, 148] width 11 height 12
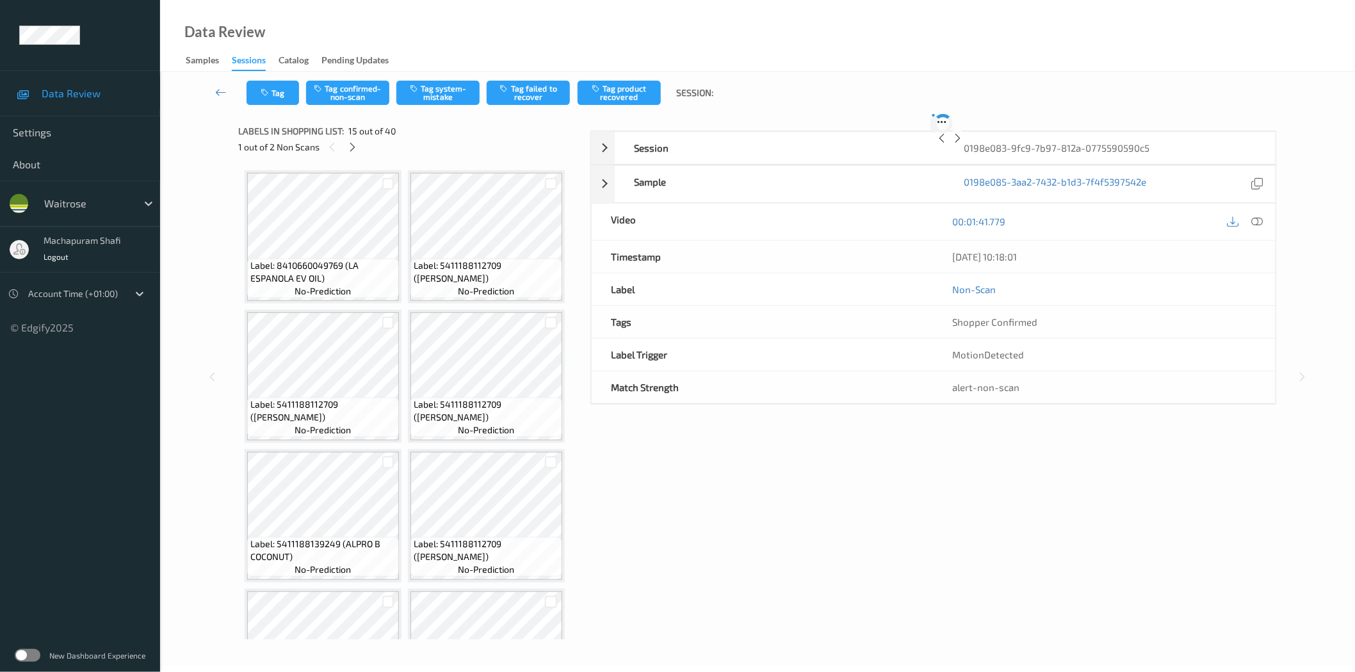
scroll to position [839, 0]
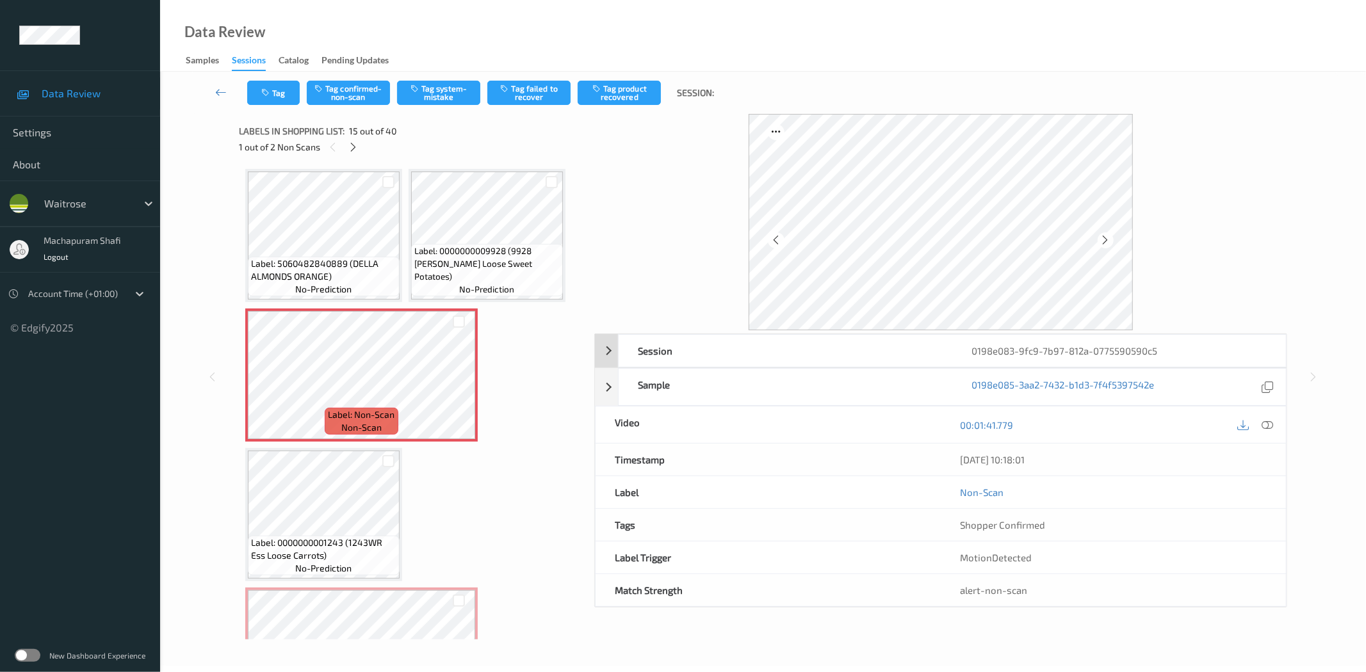
drag, startPoint x: 1268, startPoint y: 423, endPoint x: 1195, endPoint y: 228, distance: 208.5
click at [1268, 423] on icon at bounding box center [1268, 425] width 12 height 12
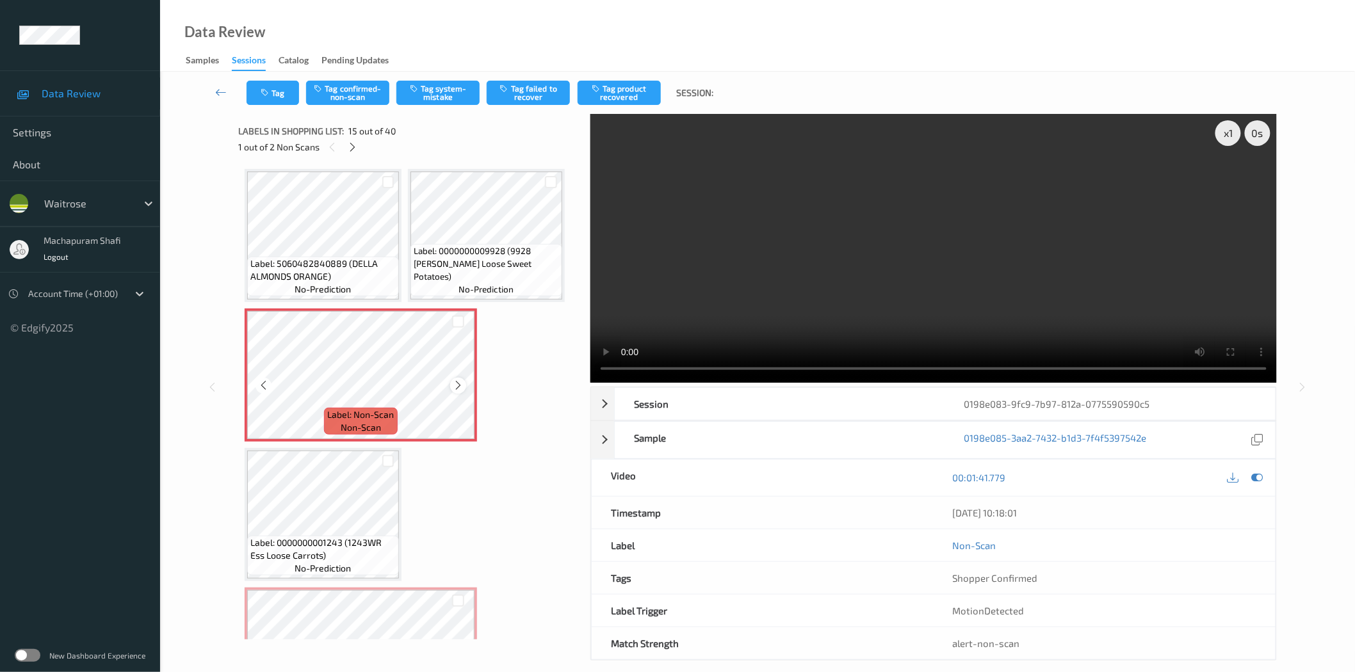
click at [458, 380] on icon at bounding box center [458, 386] width 11 height 12
click at [457, 381] on icon at bounding box center [458, 386] width 11 height 12
click at [432, 90] on button "Tag system-mistake" at bounding box center [437, 93] width 83 height 24
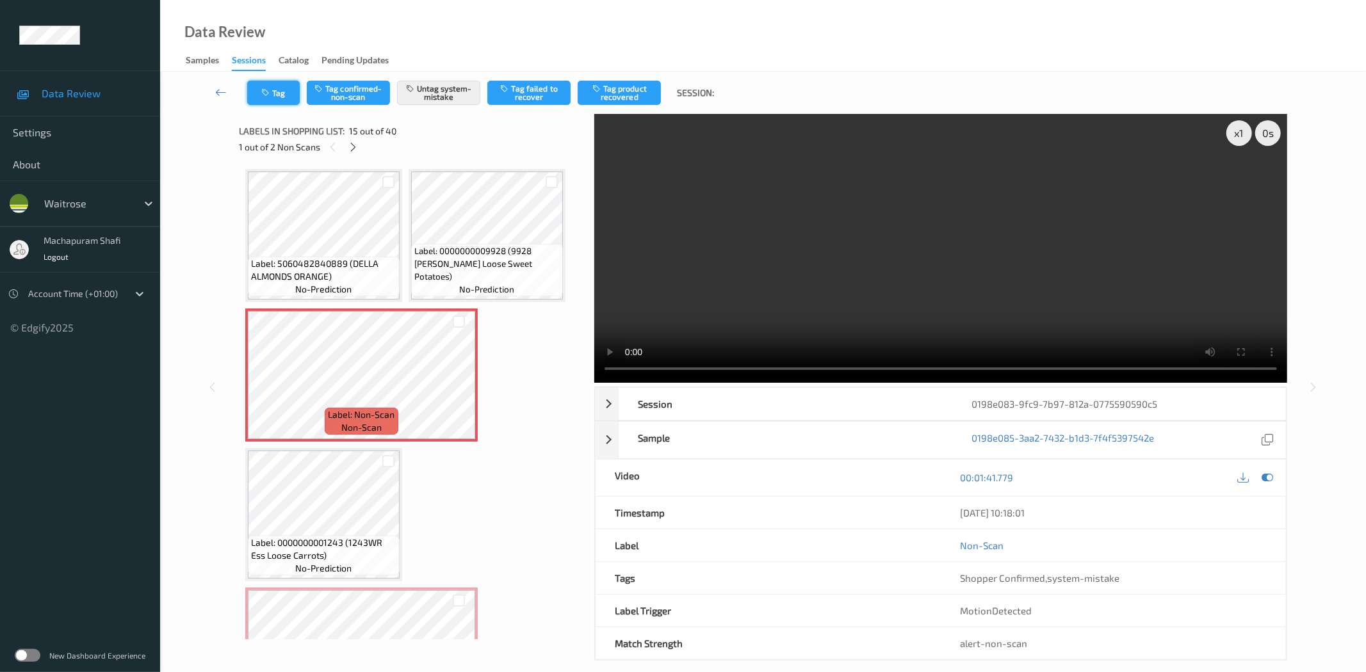
click at [273, 90] on button "Tag" at bounding box center [273, 93] width 53 height 24
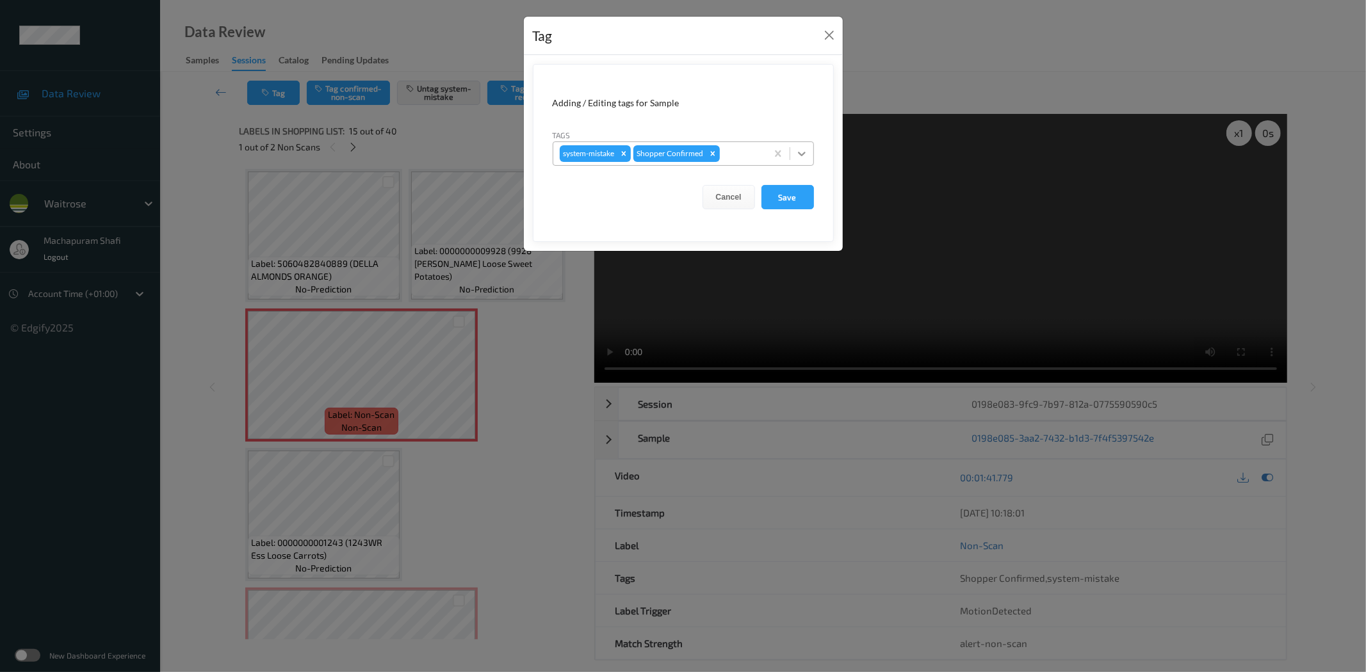
click at [809, 150] on div at bounding box center [801, 153] width 23 height 23
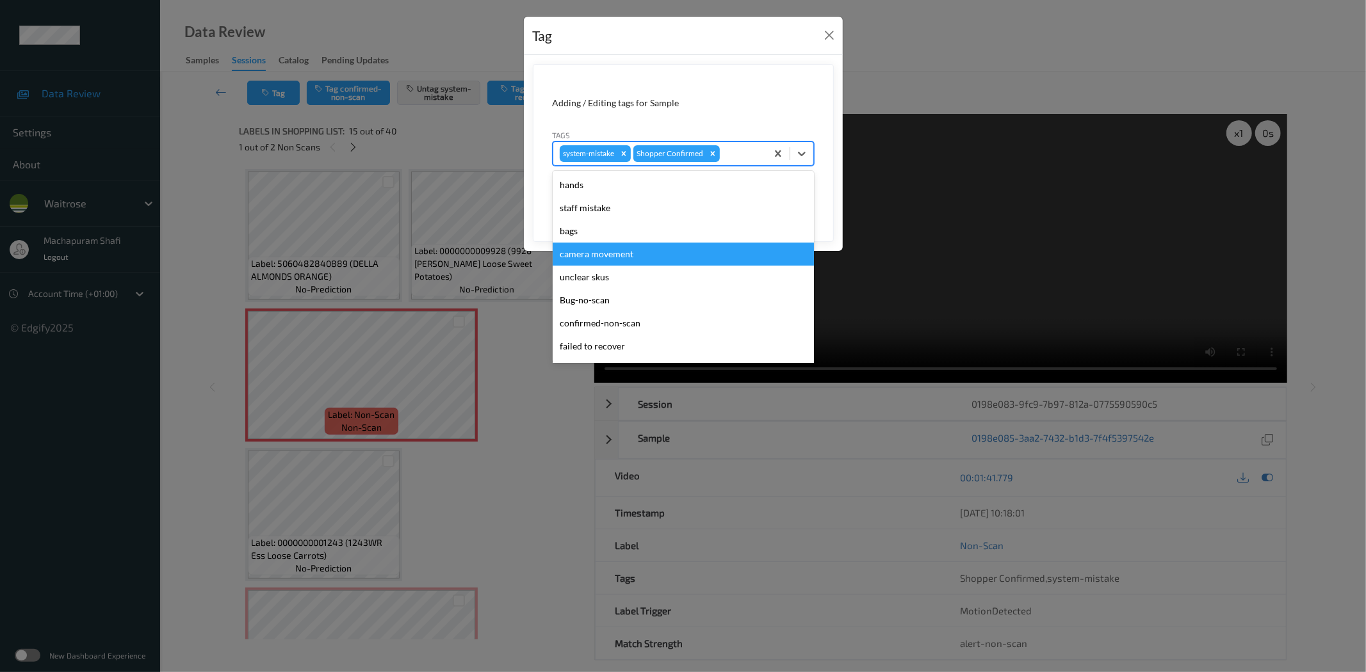
scroll to position [273, 0]
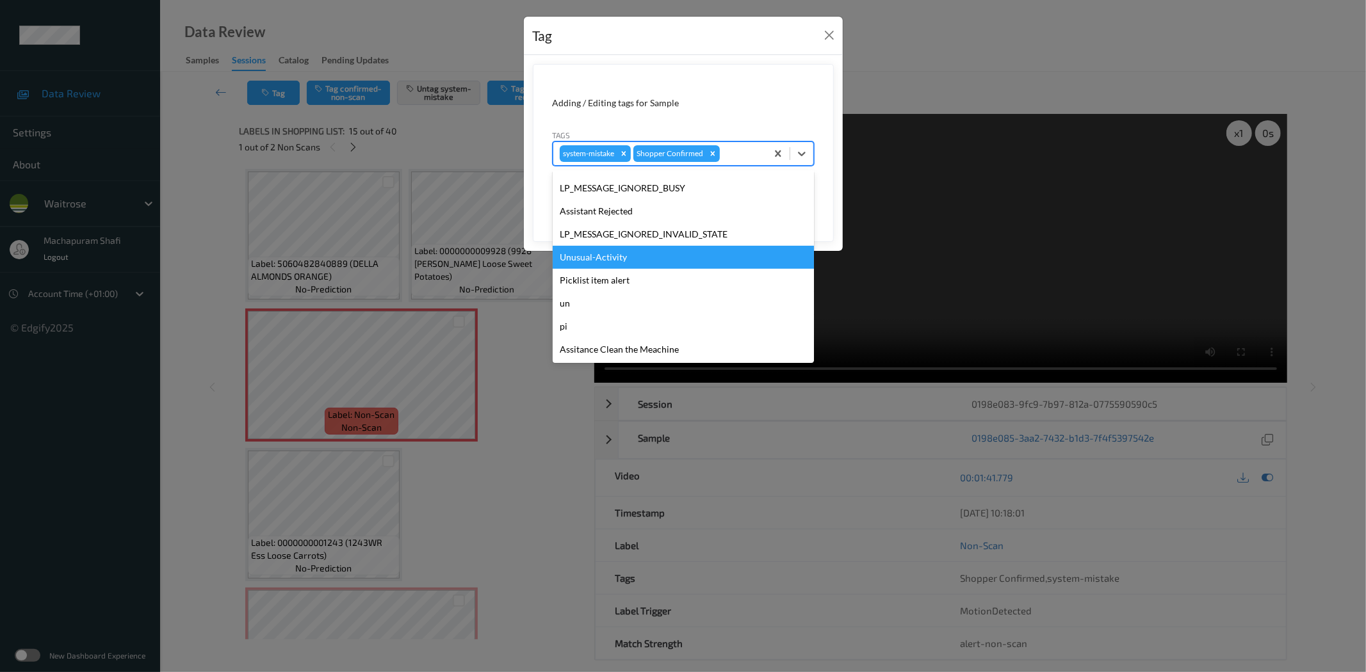
click at [625, 256] on div "Unusual-Activity" at bounding box center [683, 257] width 261 height 23
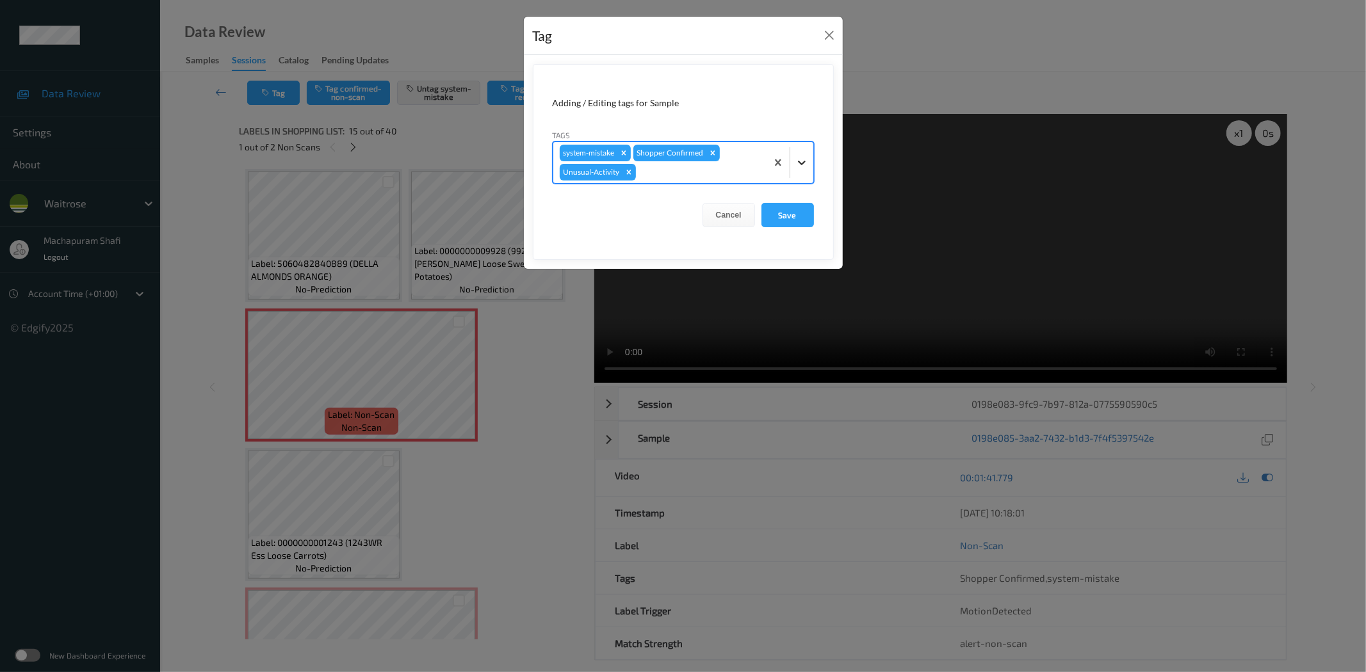
click at [809, 155] on div at bounding box center [801, 162] width 23 height 23
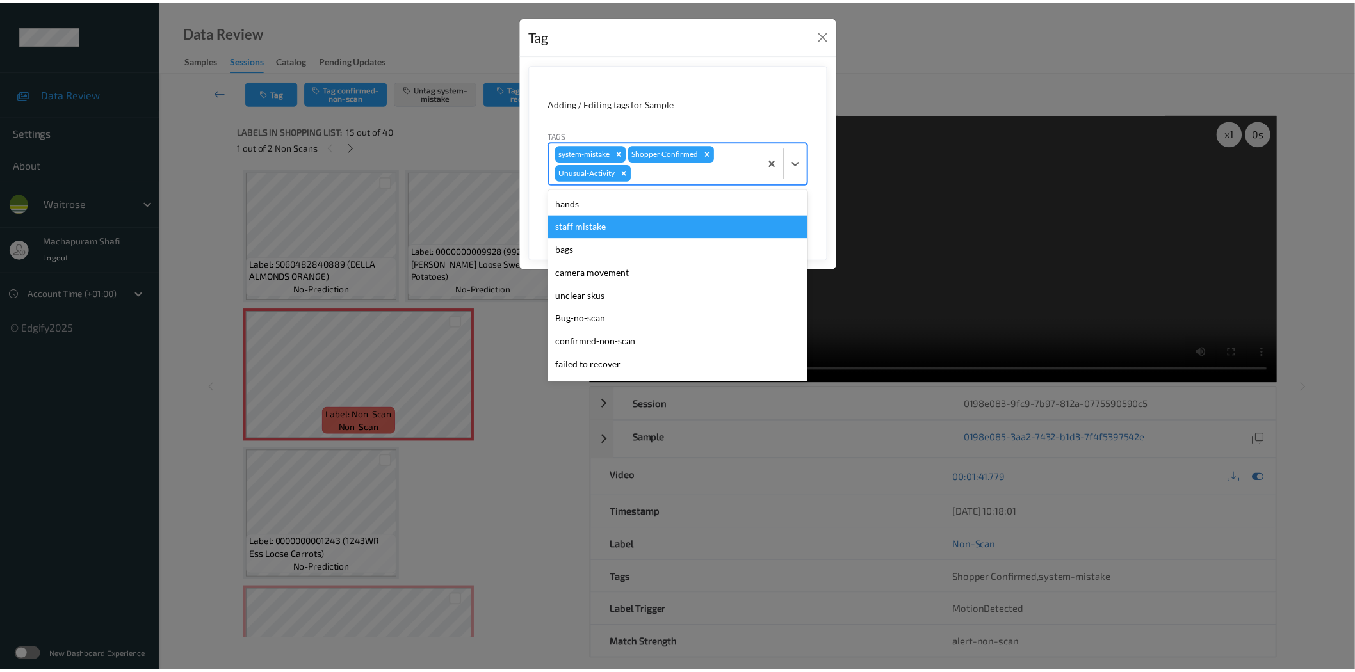
scroll to position [250, 0]
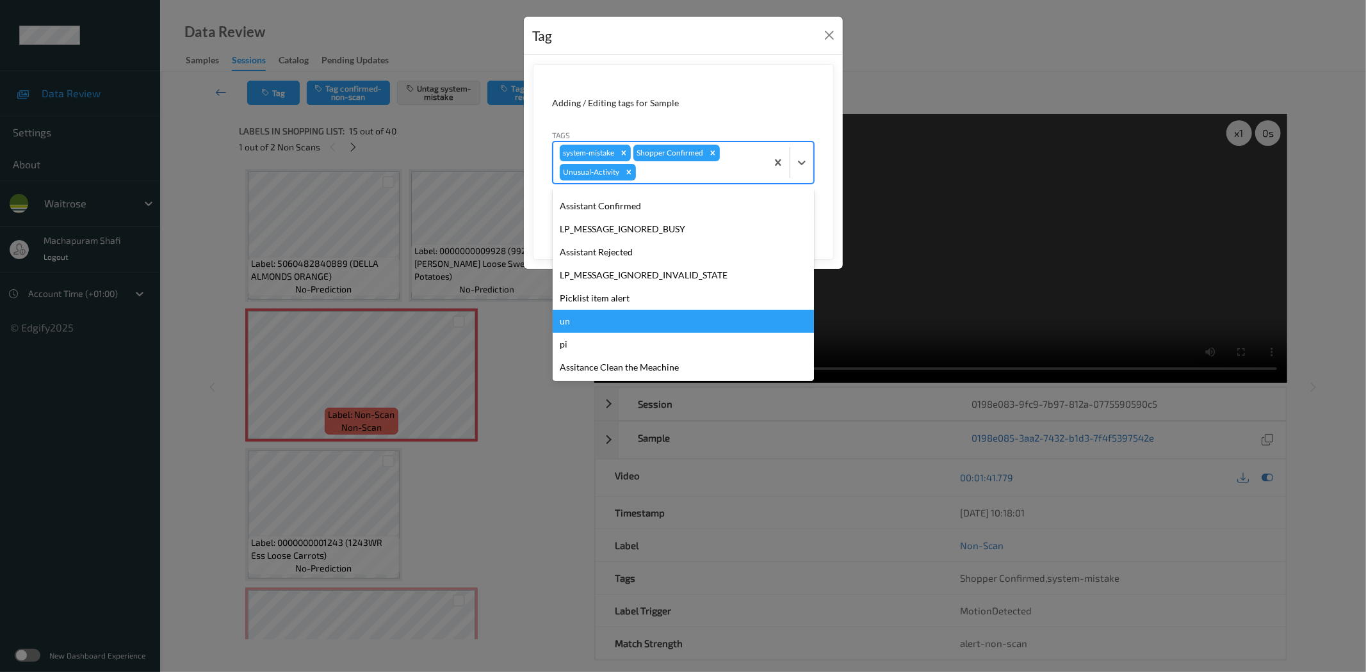
click at [615, 297] on div "Picklist item alert" at bounding box center [683, 298] width 261 height 23
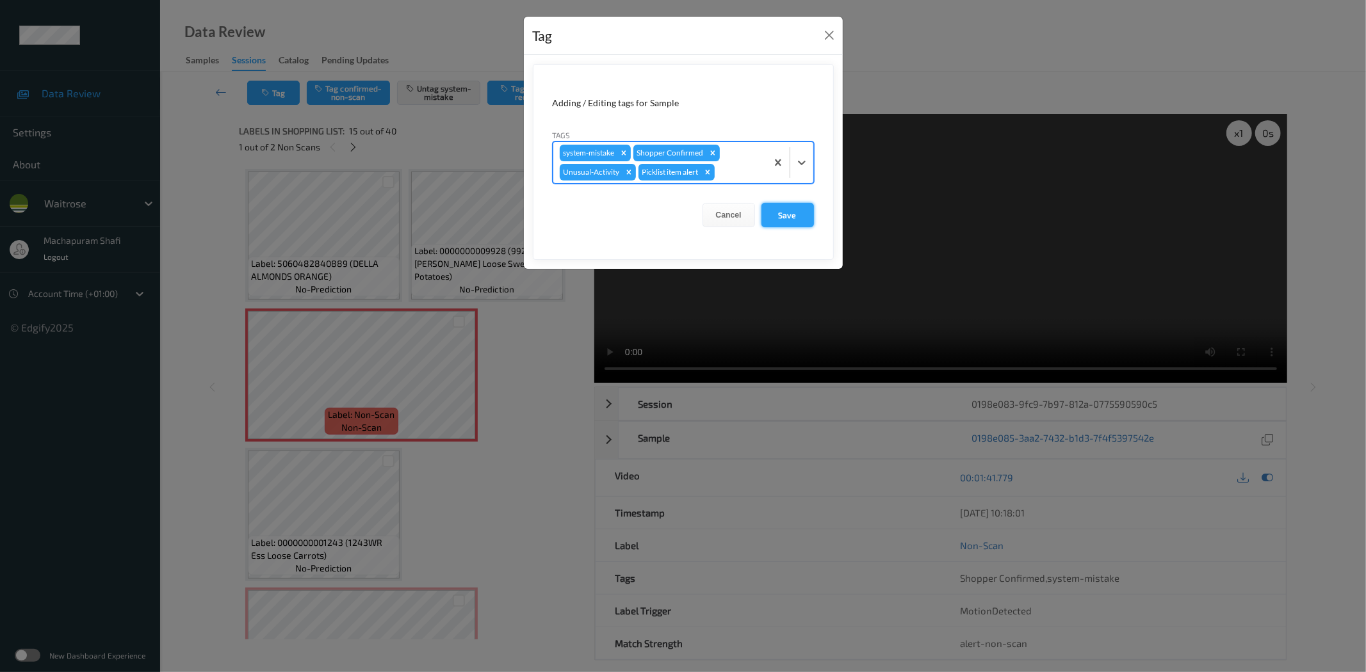
click at [789, 216] on button "Save" at bounding box center [787, 215] width 53 height 24
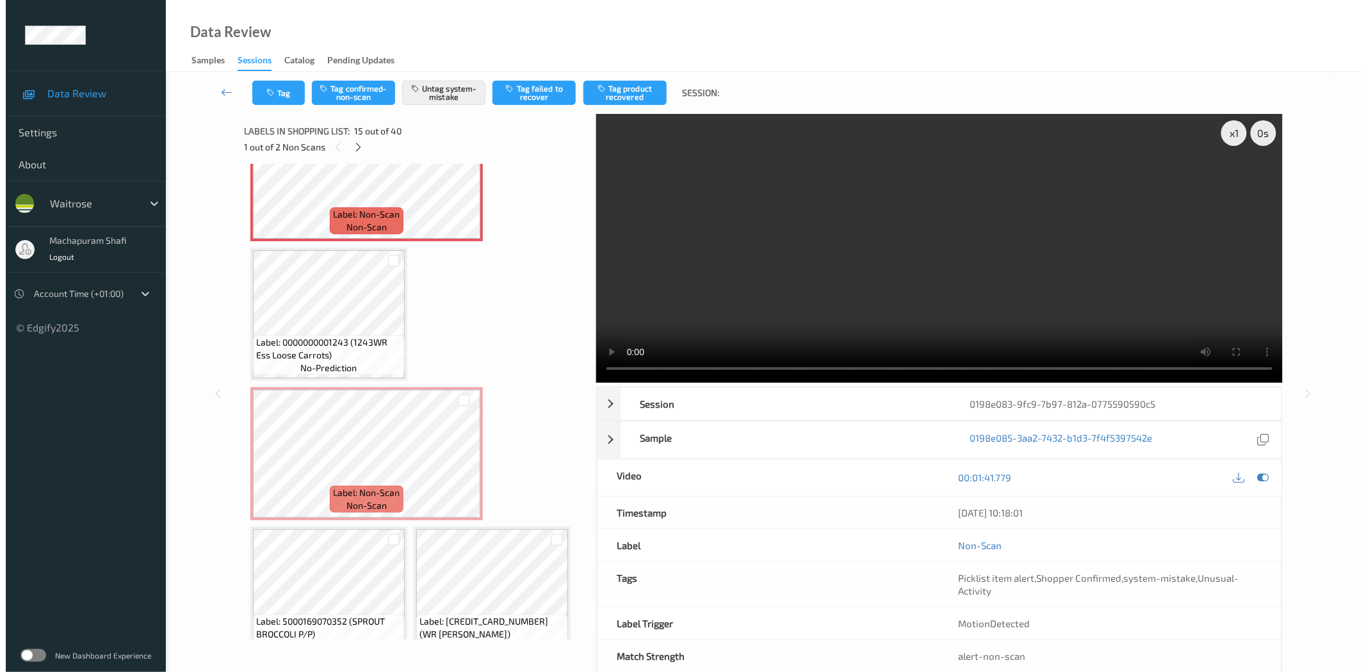
scroll to position [1021, 0]
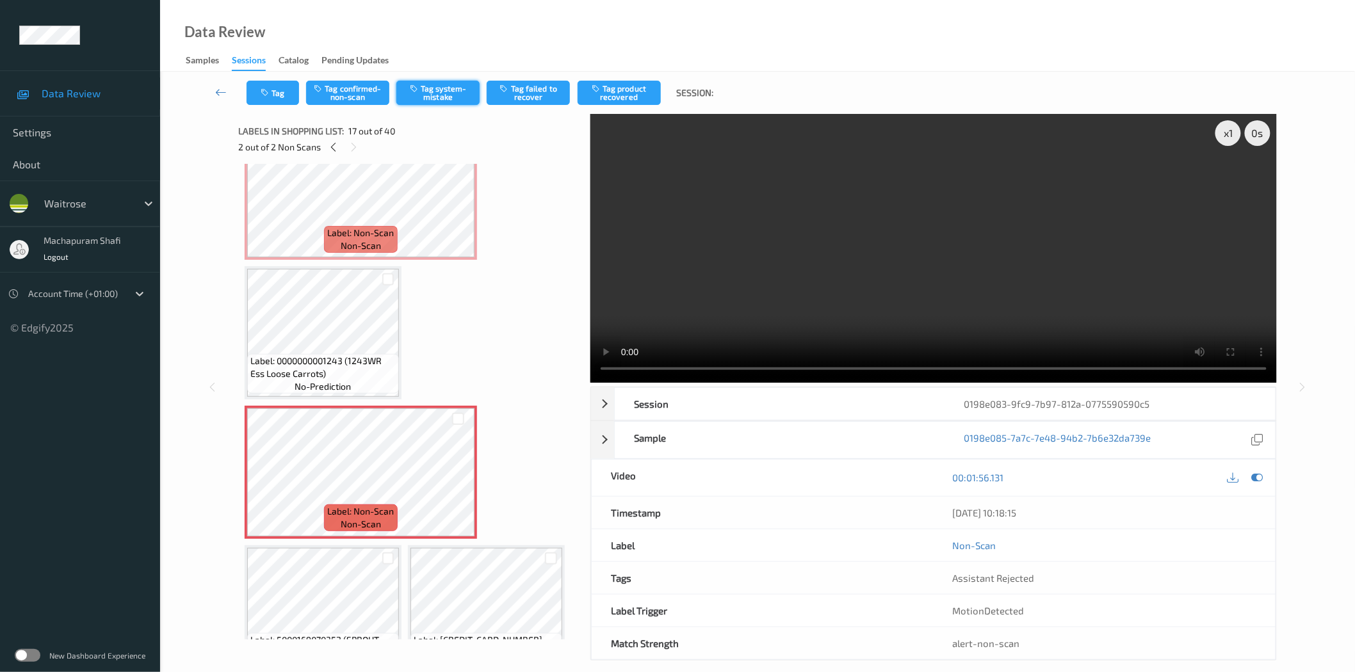
click at [443, 94] on button "Tag system-mistake" at bounding box center [437, 93] width 83 height 24
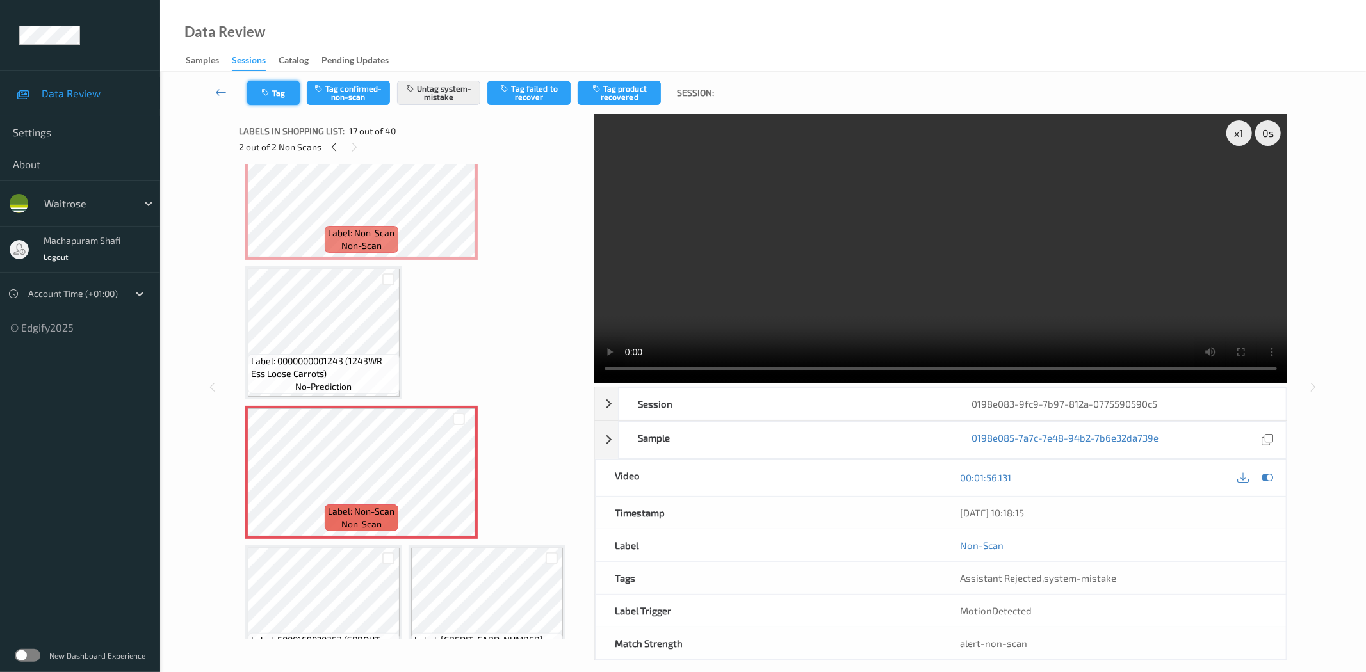
click at [277, 90] on button "Tag" at bounding box center [273, 93] width 53 height 24
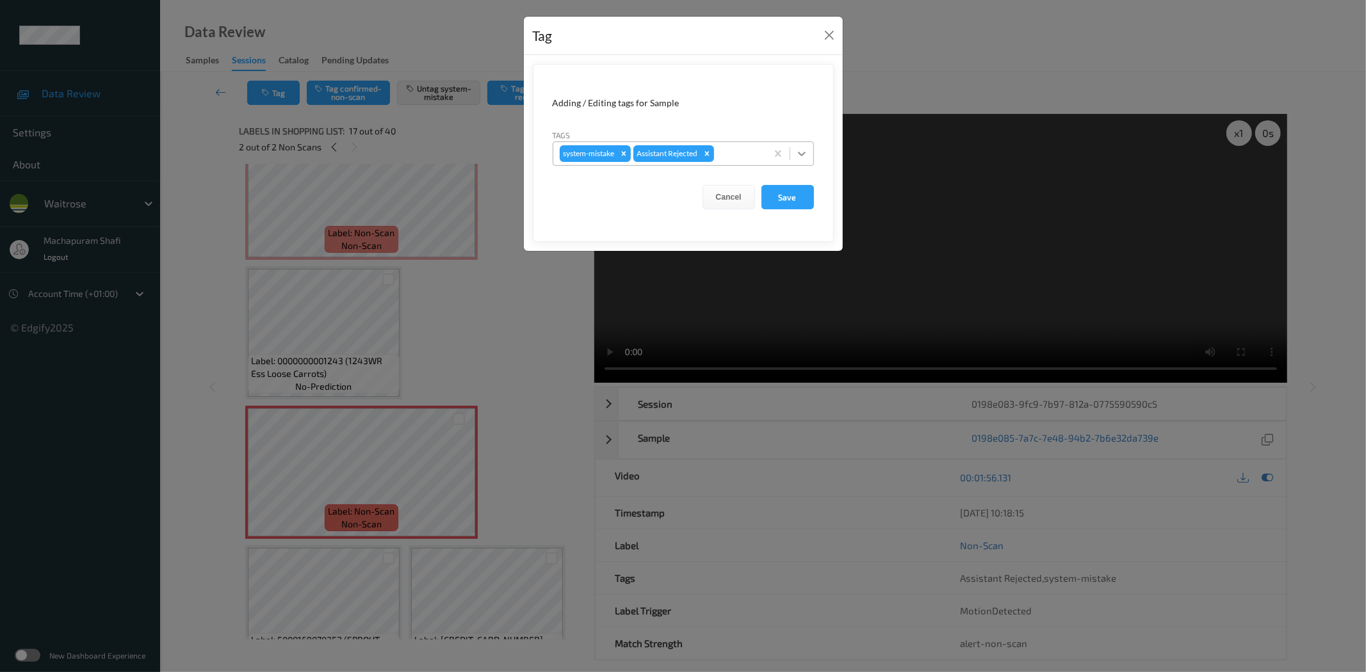
click at [804, 149] on icon at bounding box center [801, 153] width 13 height 13
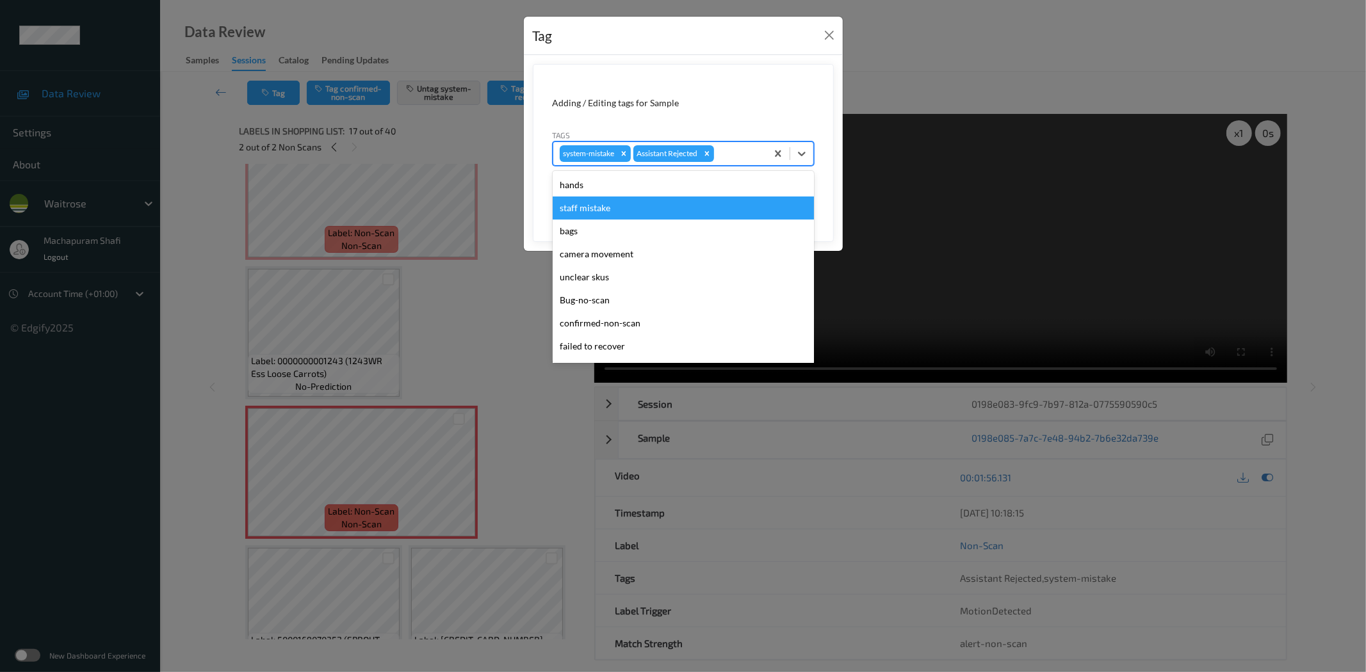
scroll to position [273, 0]
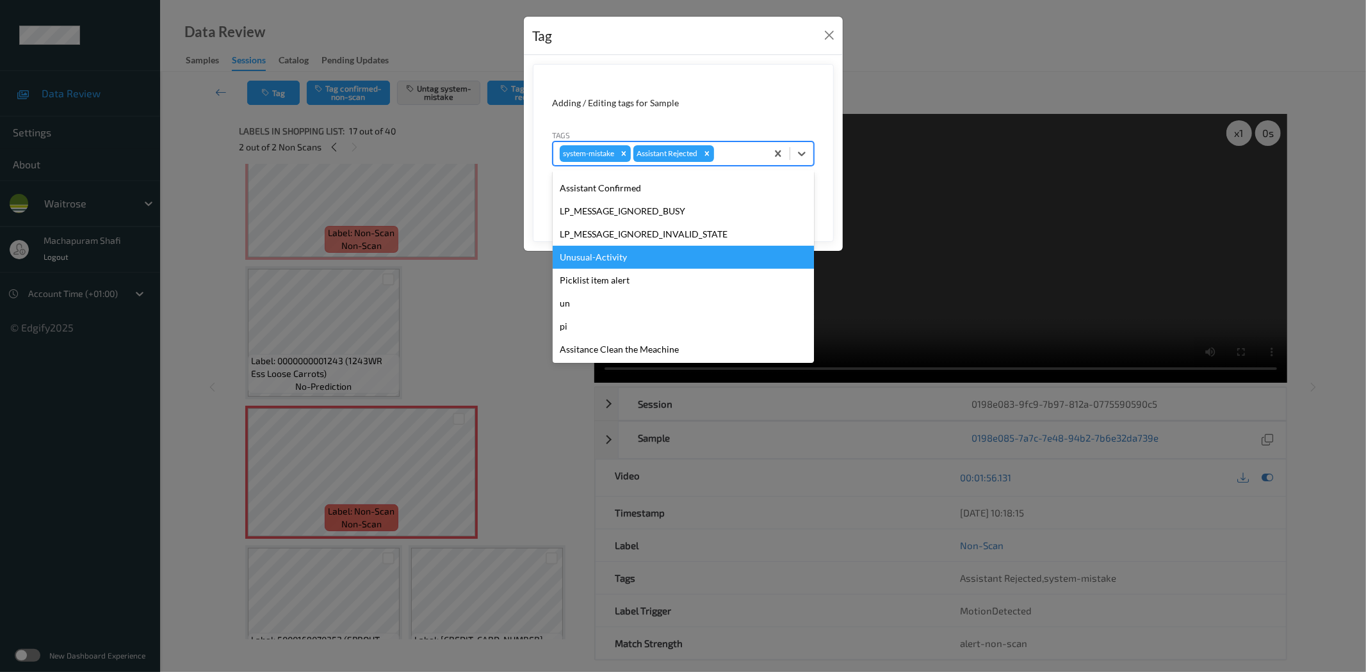
click at [612, 252] on div "Unusual-Activity" at bounding box center [683, 257] width 261 height 23
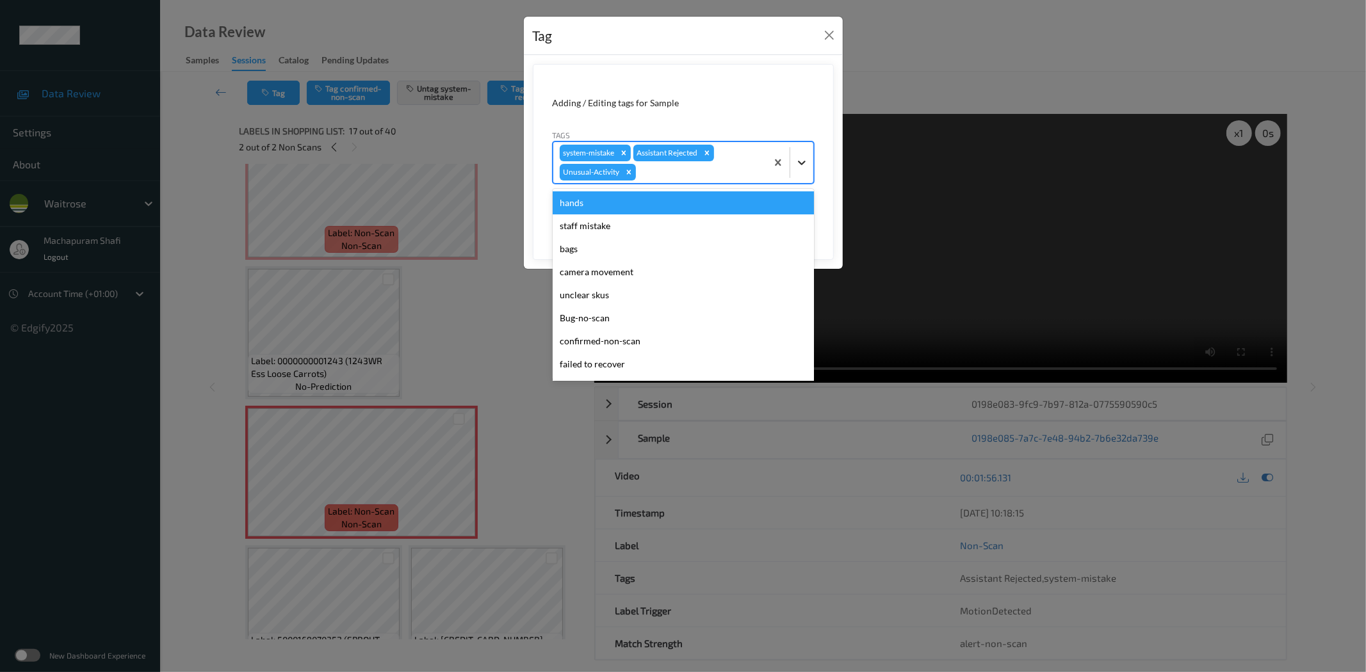
click at [803, 161] on icon at bounding box center [801, 162] width 13 height 13
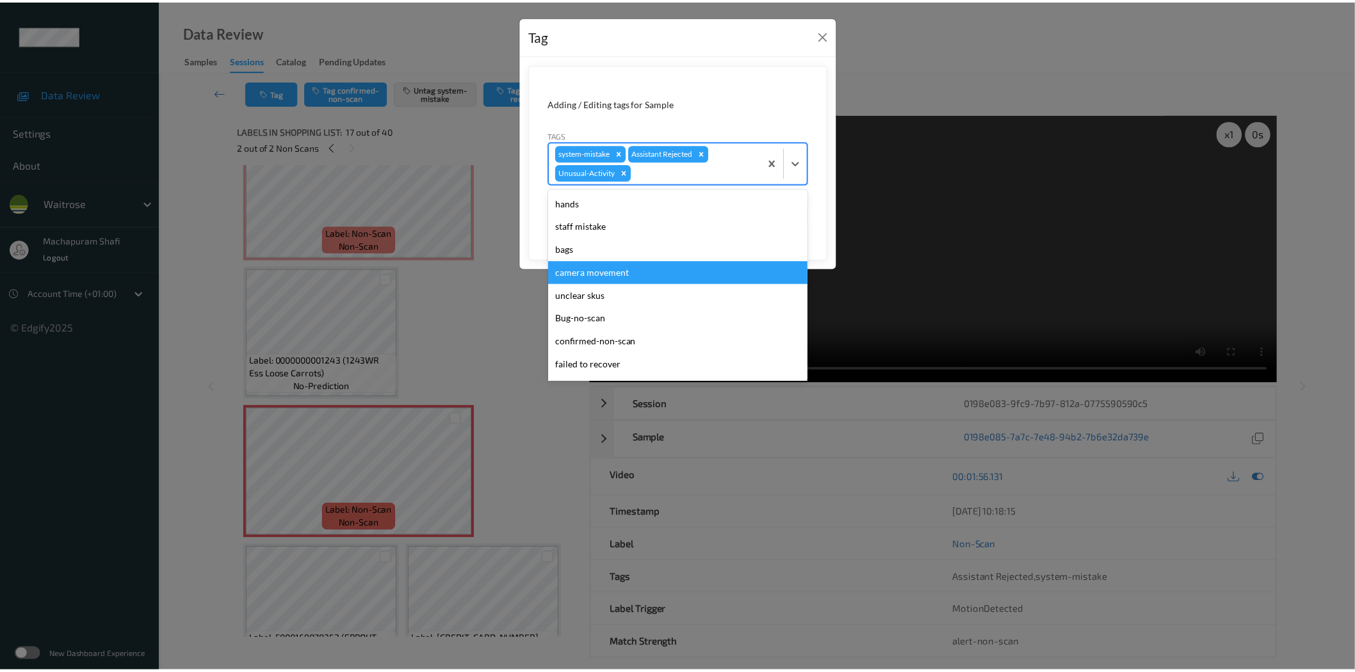
scroll to position [250, 0]
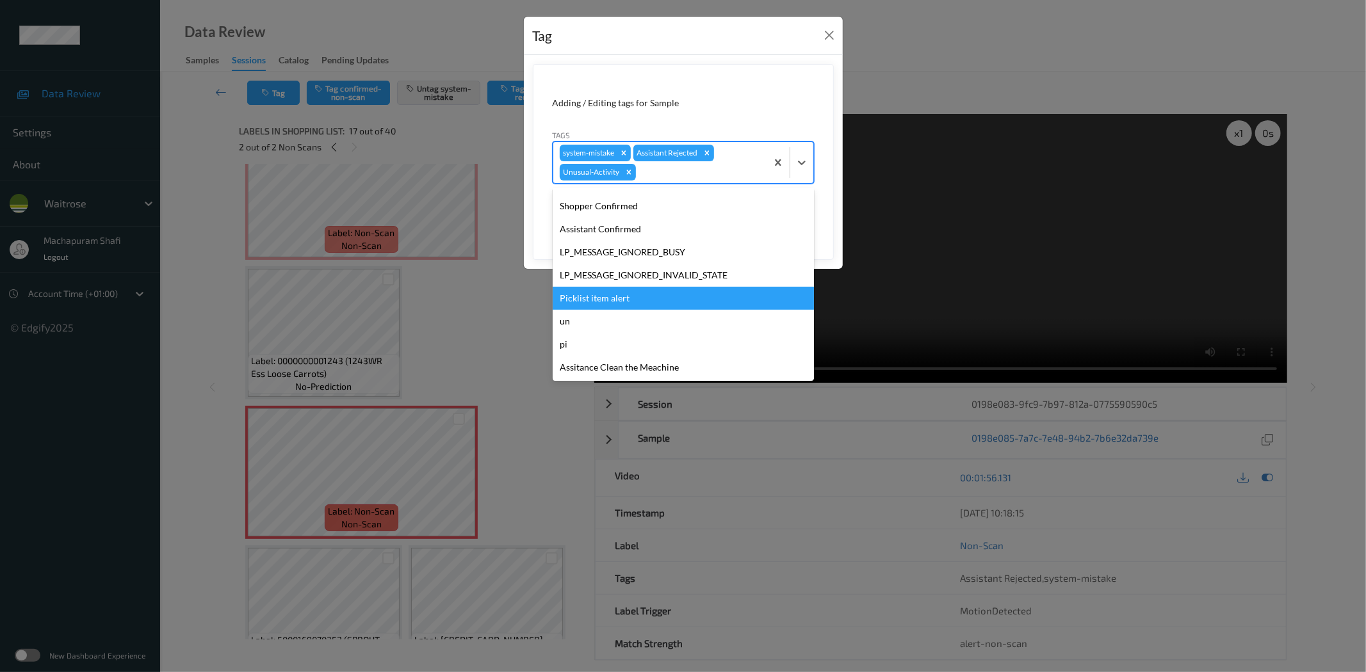
click at [602, 290] on div "Picklist item alert" at bounding box center [683, 298] width 261 height 23
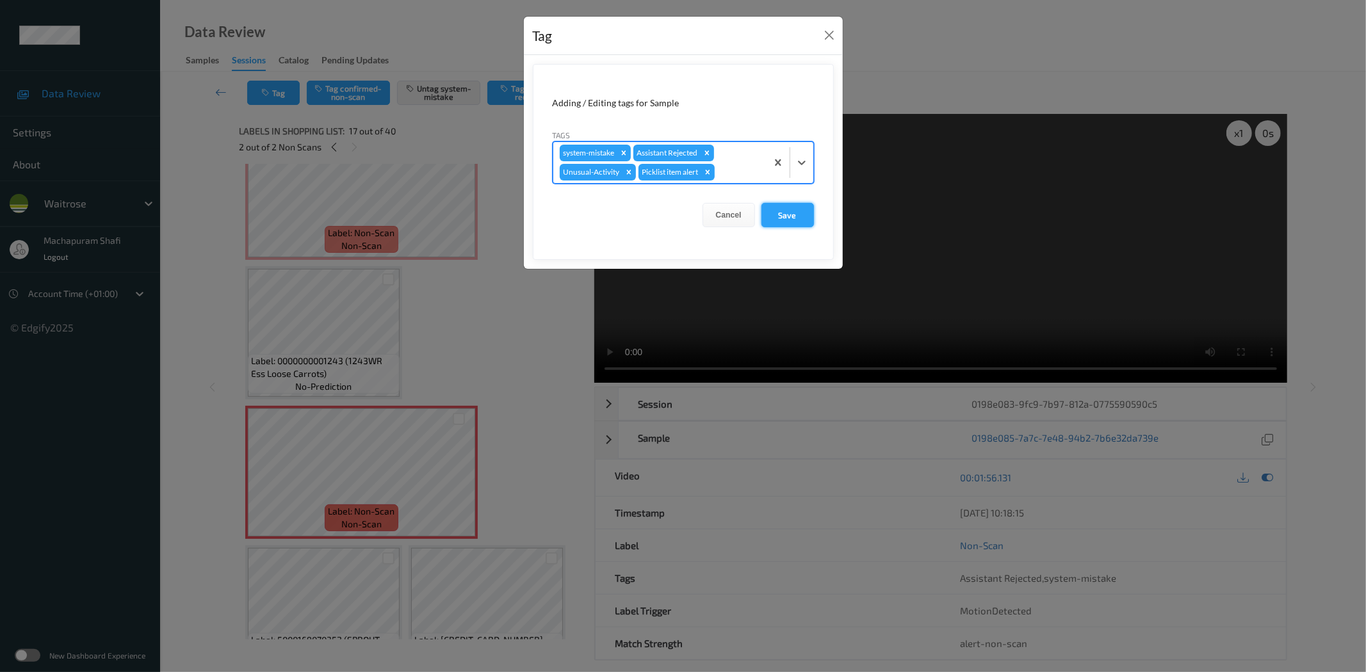
click at [779, 225] on button "Save" at bounding box center [787, 215] width 53 height 24
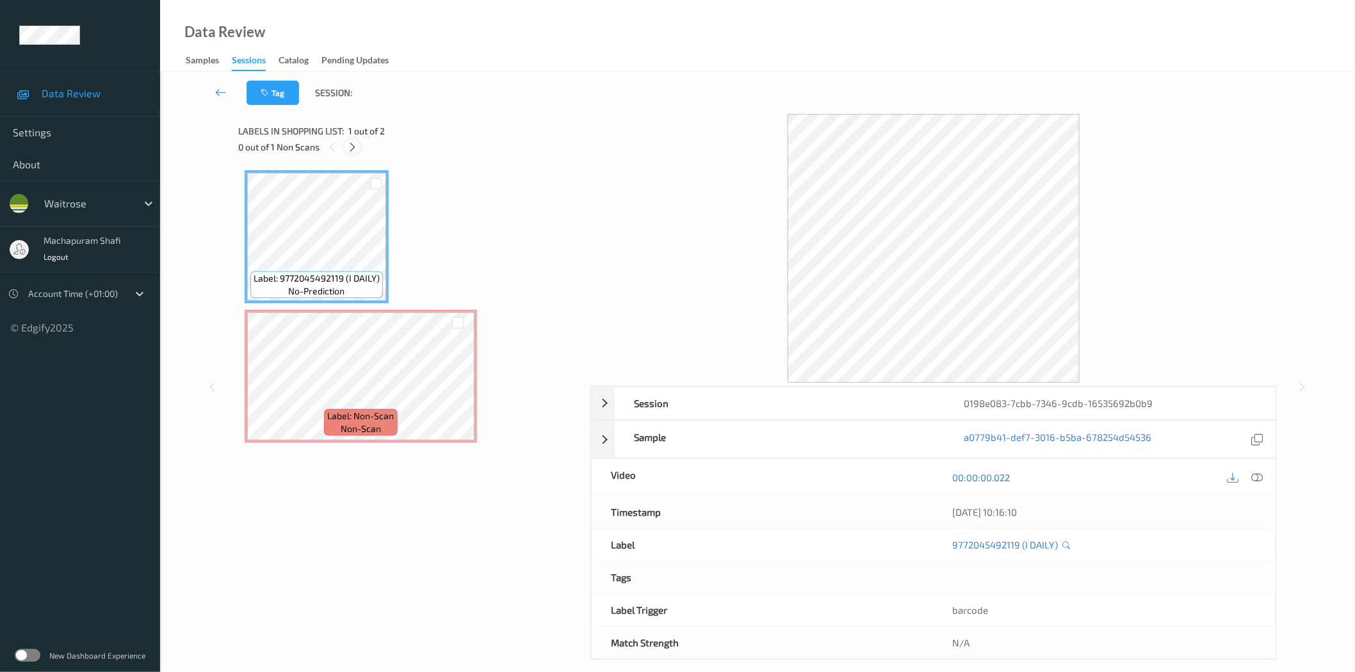
click at [347, 146] on icon at bounding box center [352, 148] width 11 height 12
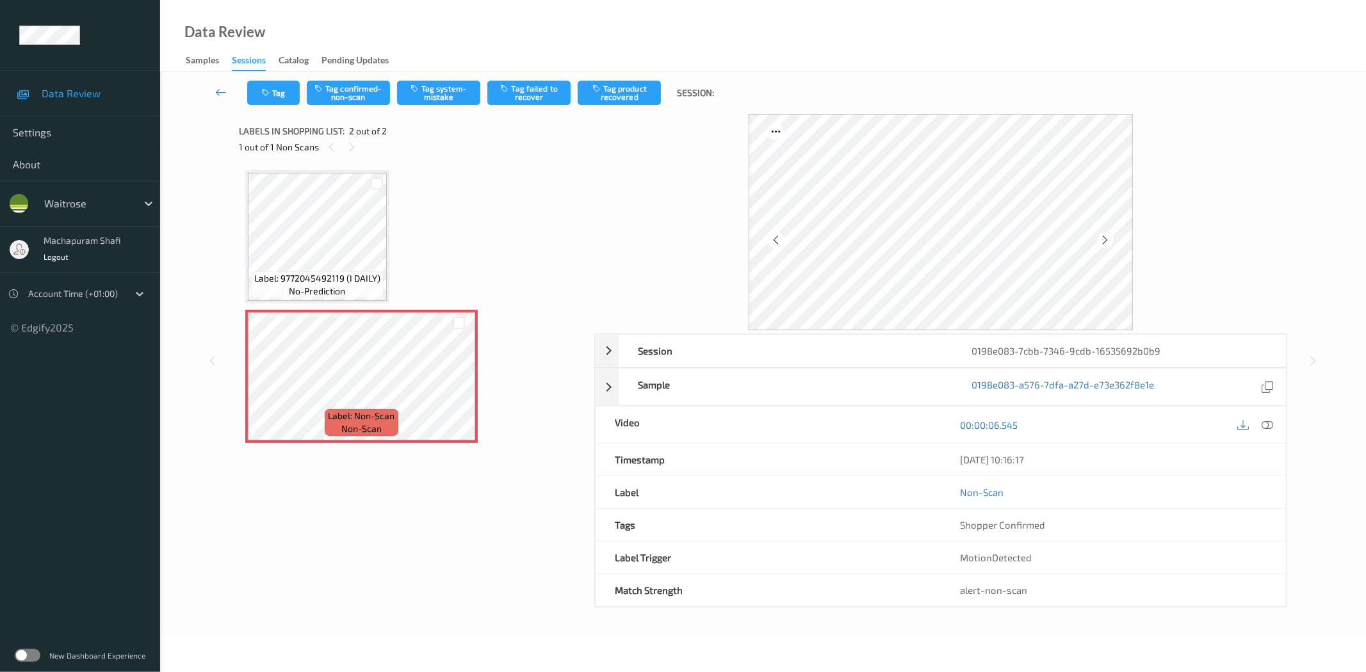
click at [1268, 446] on div "[DATE] 10:16:17" at bounding box center [1113, 460] width 345 height 32
click at [1262, 431] on icon at bounding box center [1268, 425] width 12 height 12
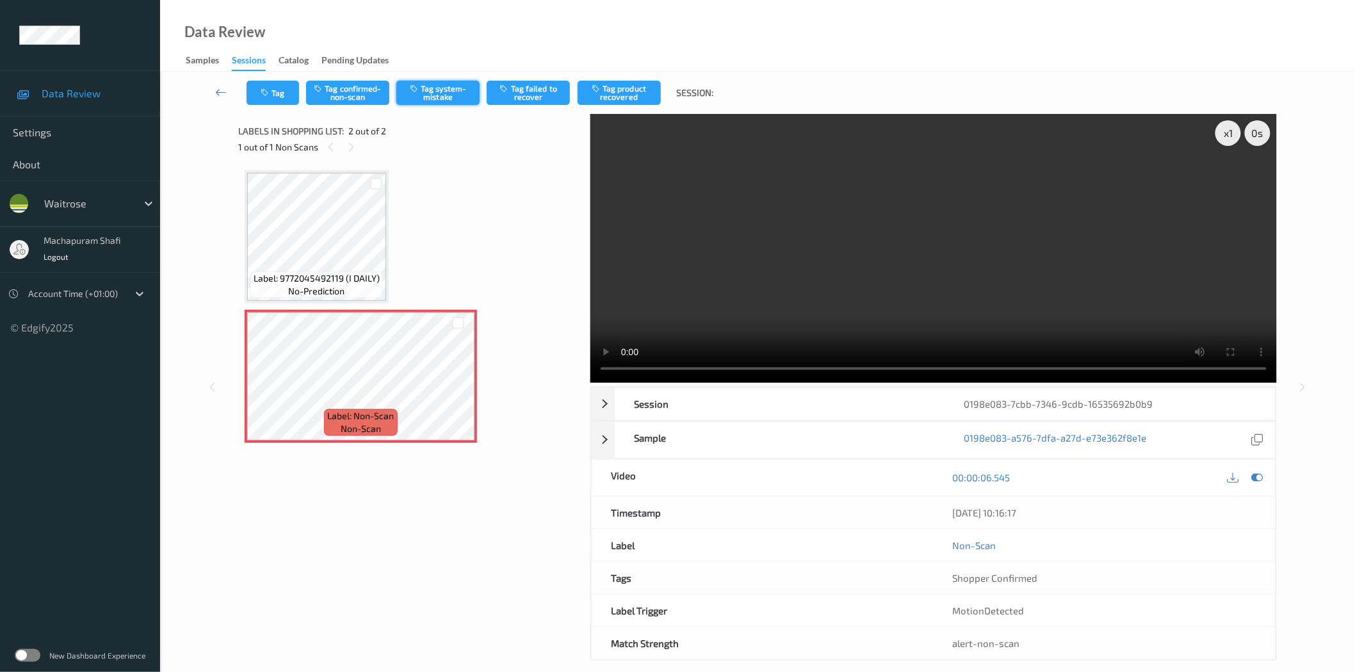
click at [426, 91] on button "Tag system-mistake" at bounding box center [437, 93] width 83 height 24
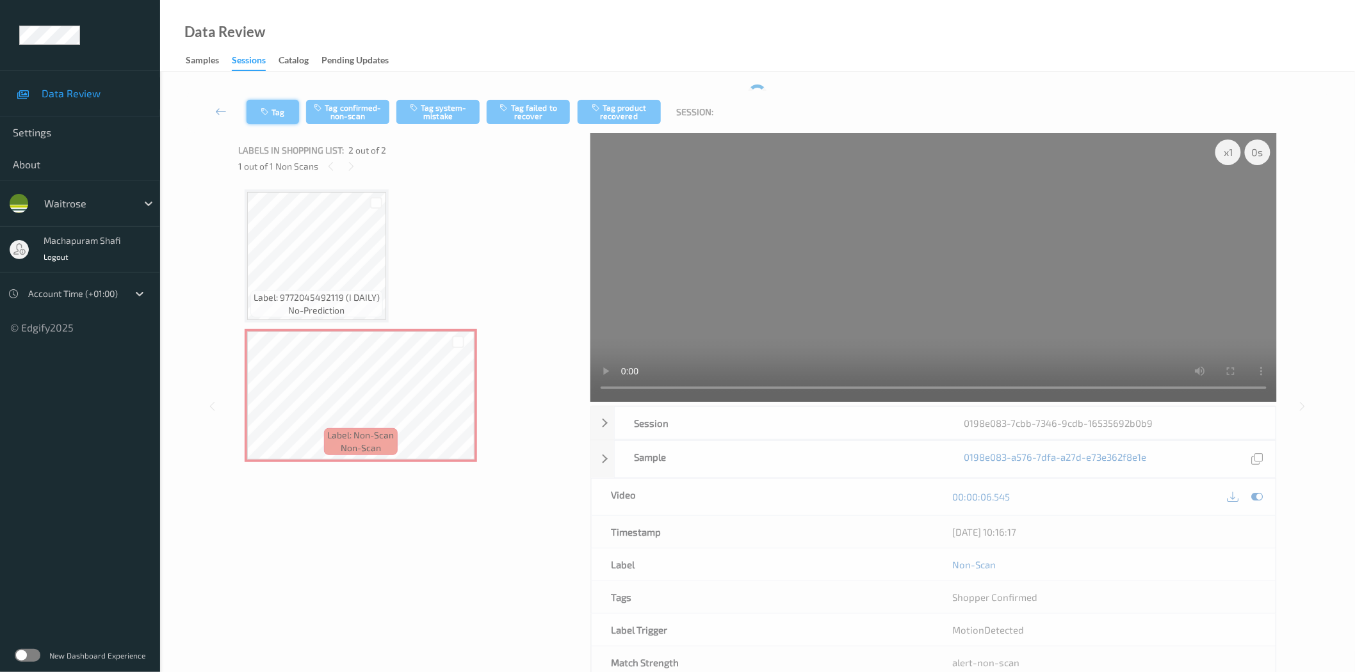
click at [270, 115] on icon "button" at bounding box center [266, 112] width 11 height 9
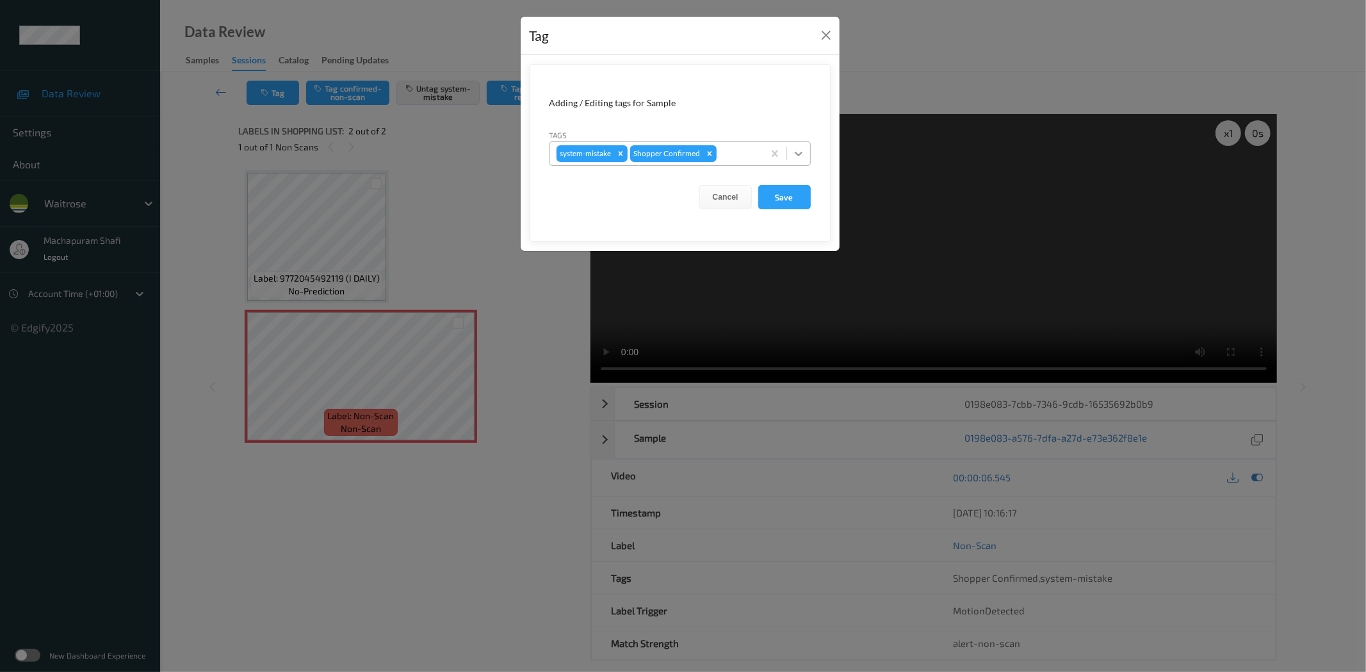
click at [794, 154] on icon at bounding box center [798, 153] width 13 height 13
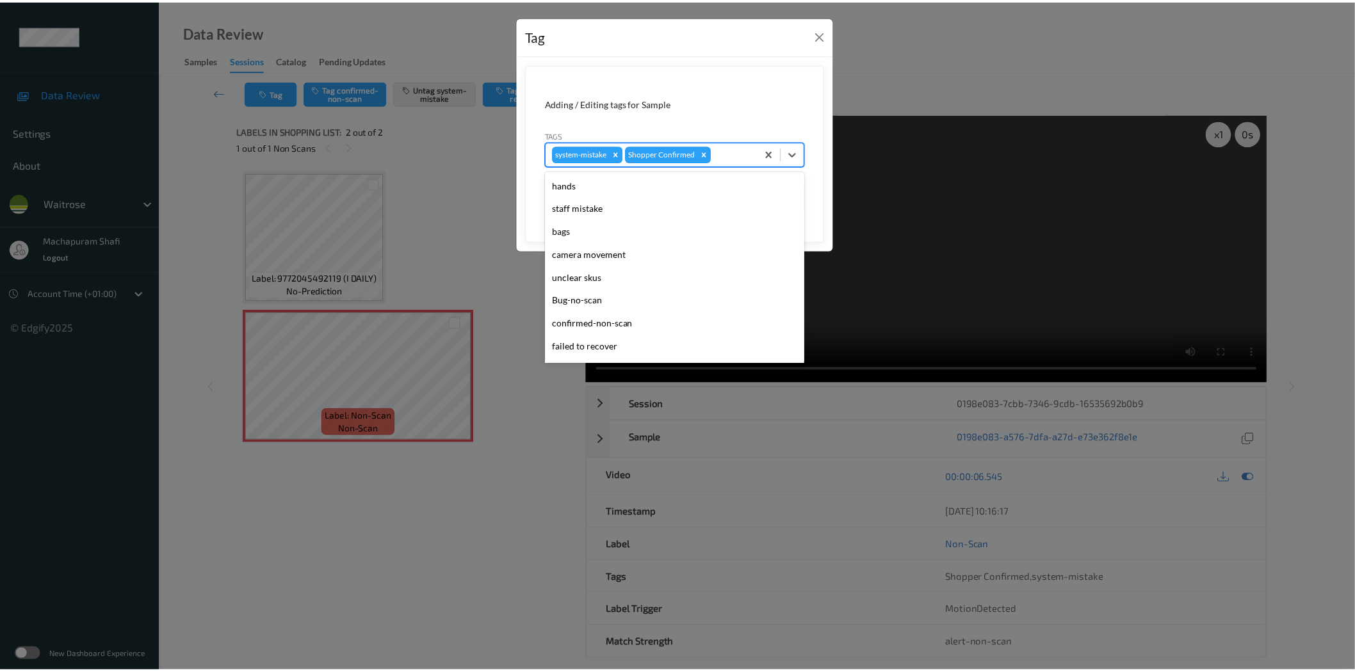
scroll to position [273, 0]
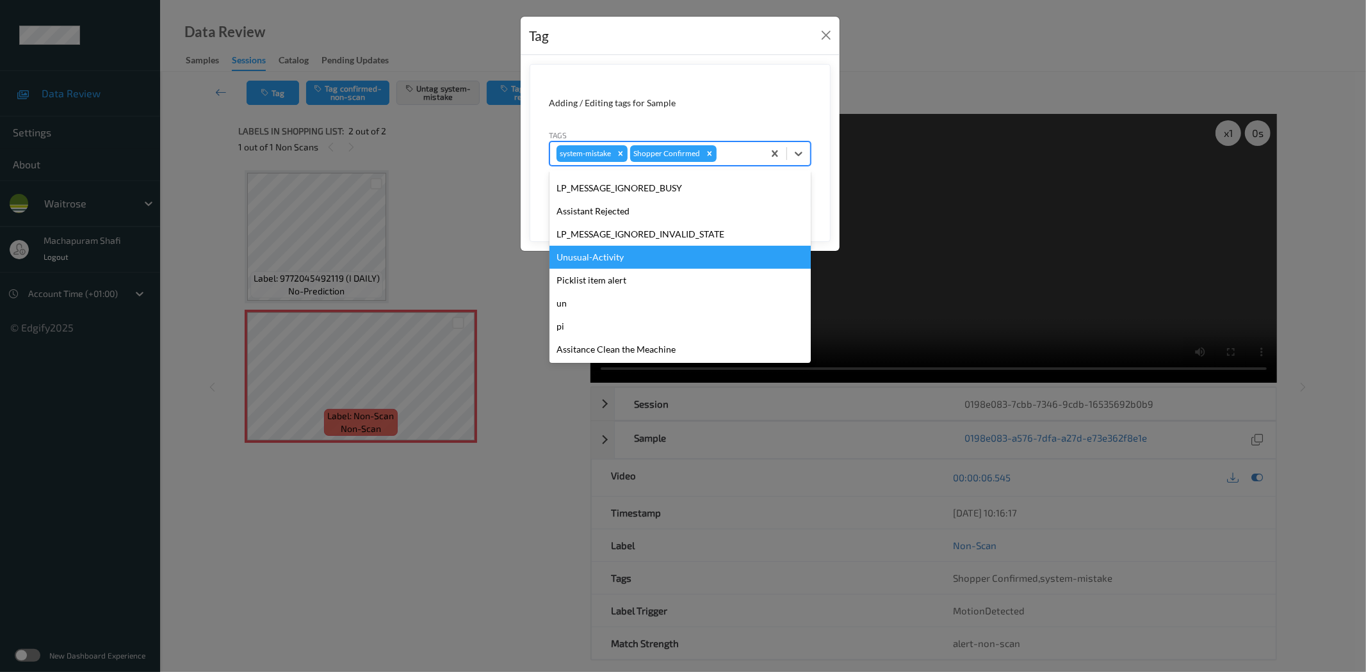
click at [613, 257] on div "Unusual-Activity" at bounding box center [679, 257] width 261 height 23
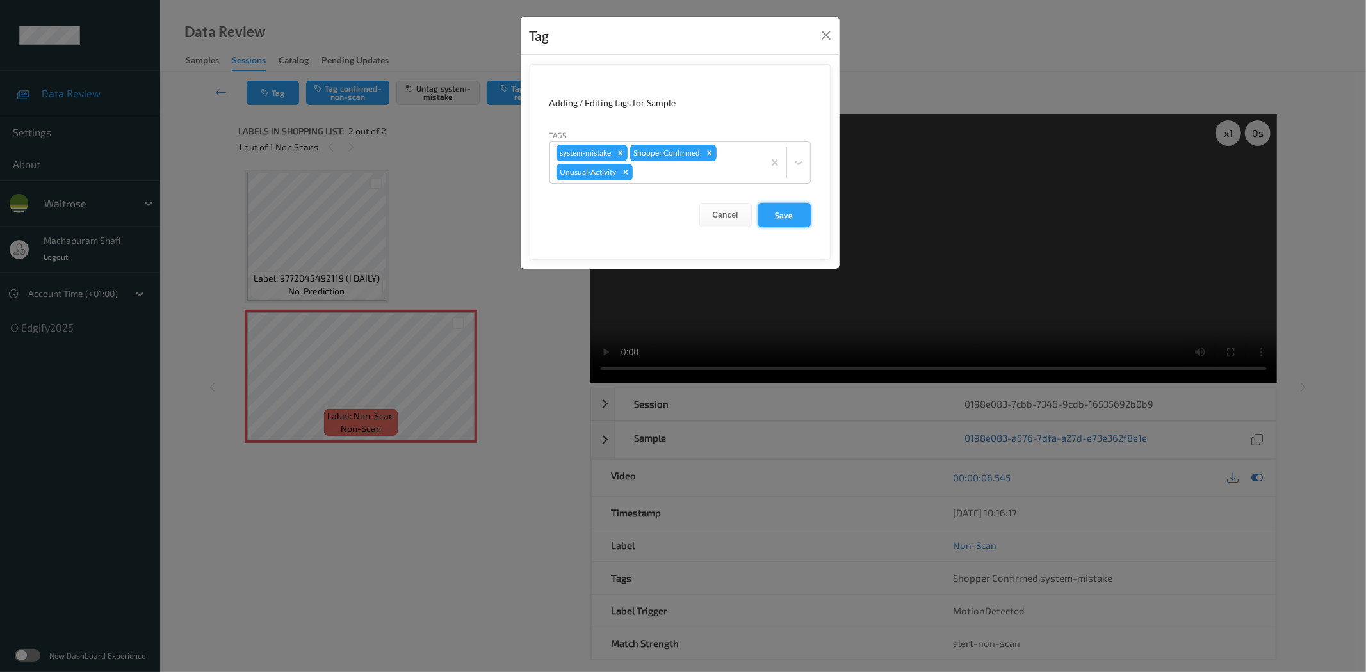
click at [779, 220] on button "Save" at bounding box center [784, 215] width 53 height 24
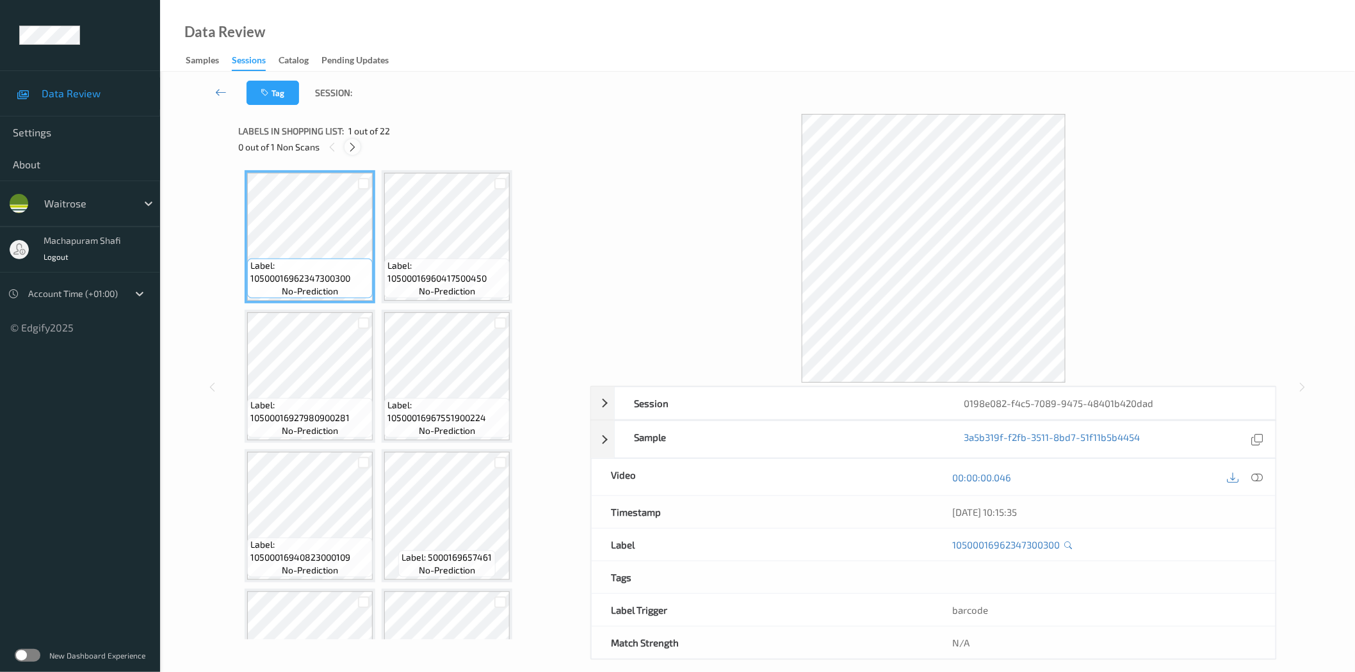
click at [359, 144] on div at bounding box center [353, 147] width 16 height 16
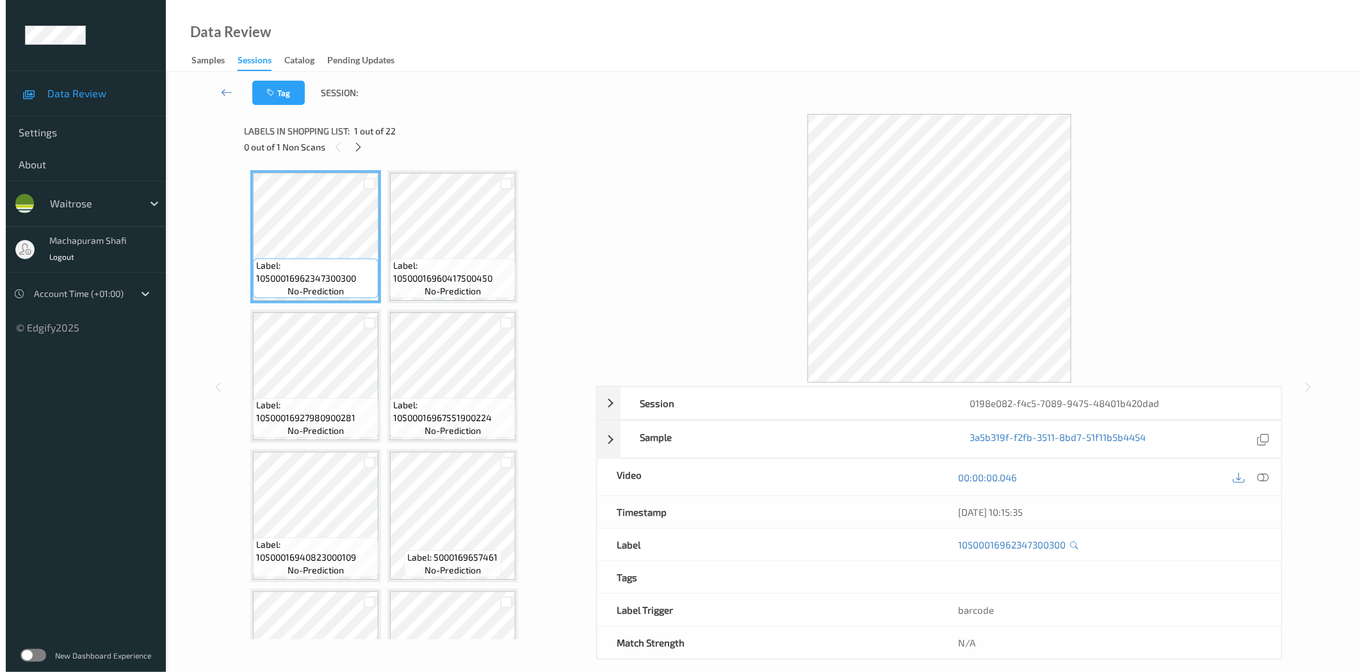
scroll to position [1195, 0]
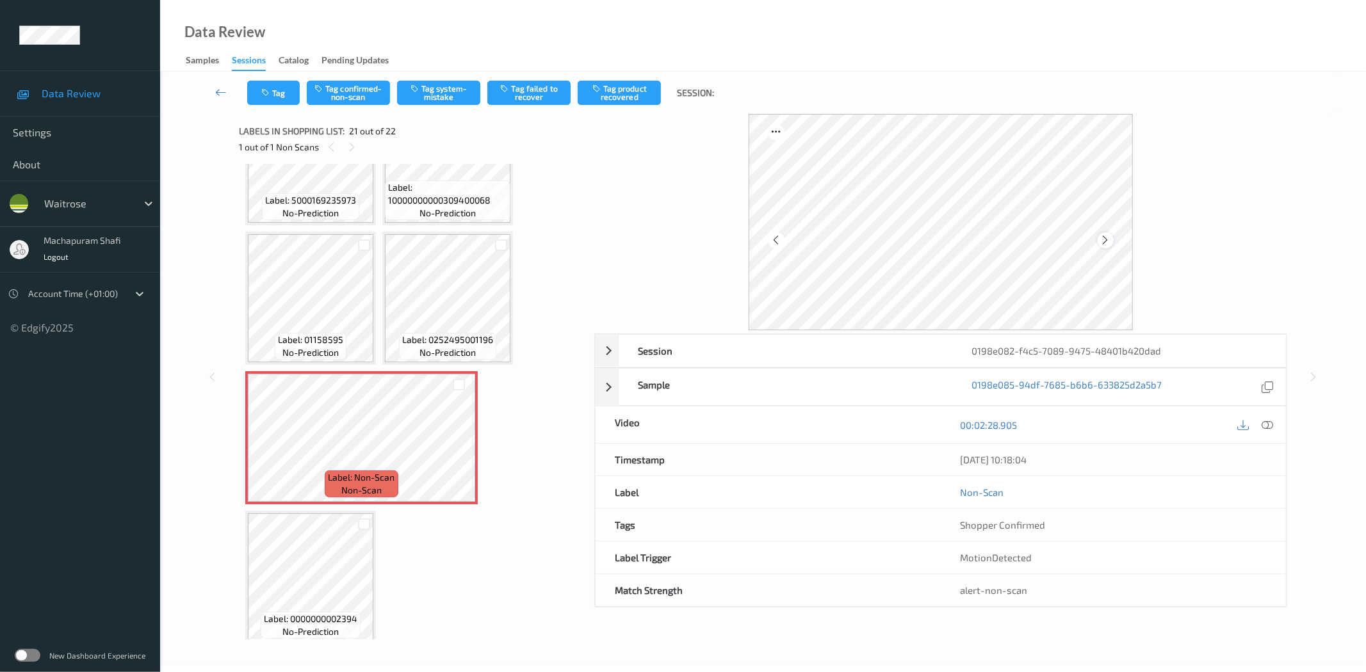
click at [1105, 241] on icon at bounding box center [1105, 240] width 11 height 12
click at [1264, 423] on icon at bounding box center [1268, 425] width 12 height 12
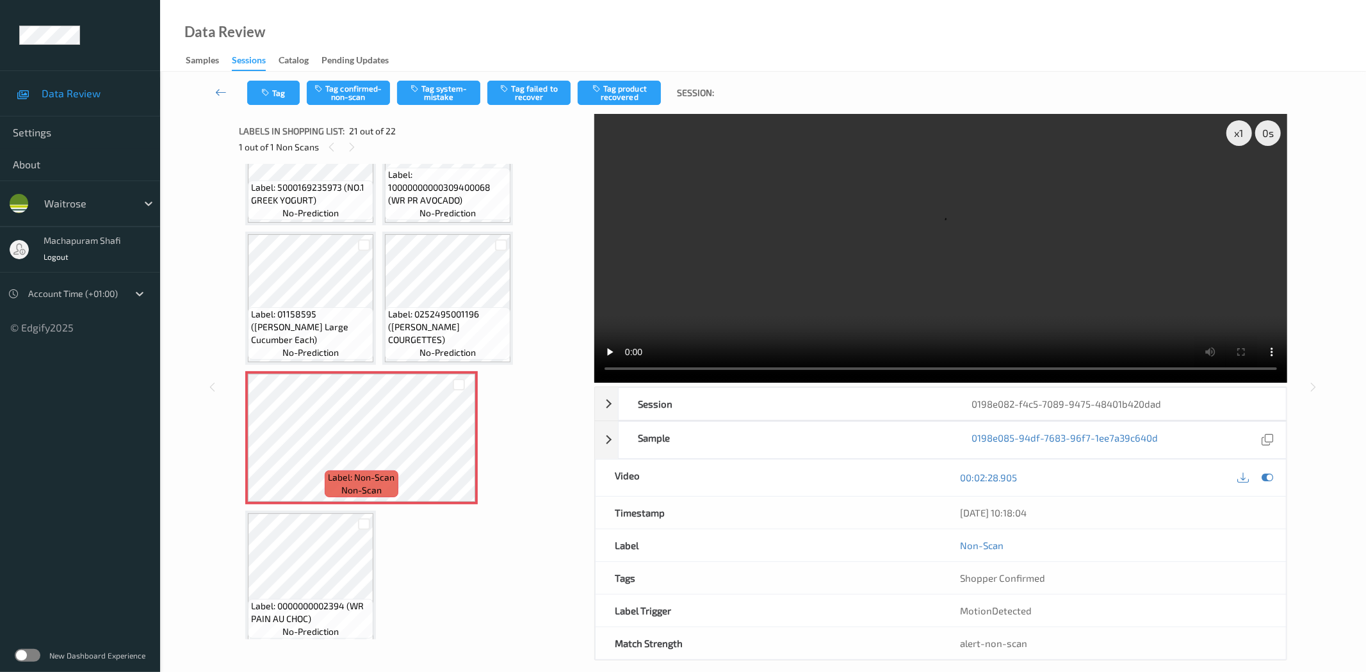
scroll to position [1182, 0]
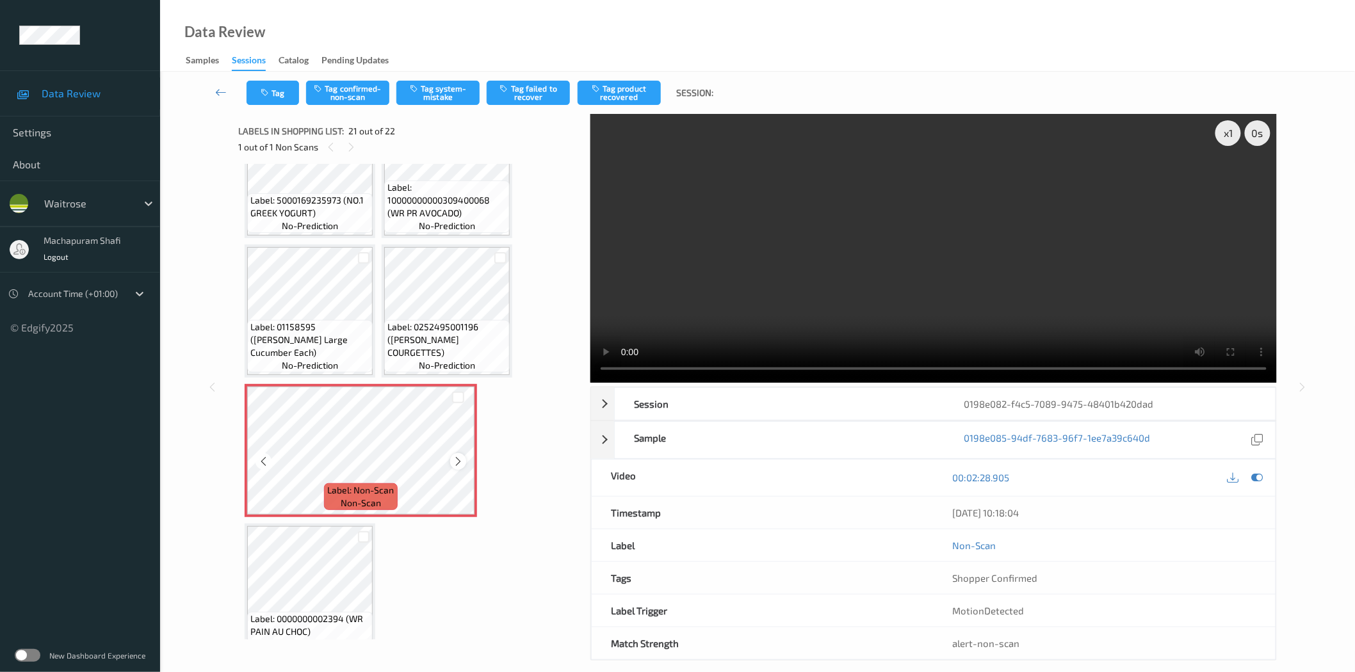
click at [456, 456] on icon at bounding box center [458, 462] width 11 height 12
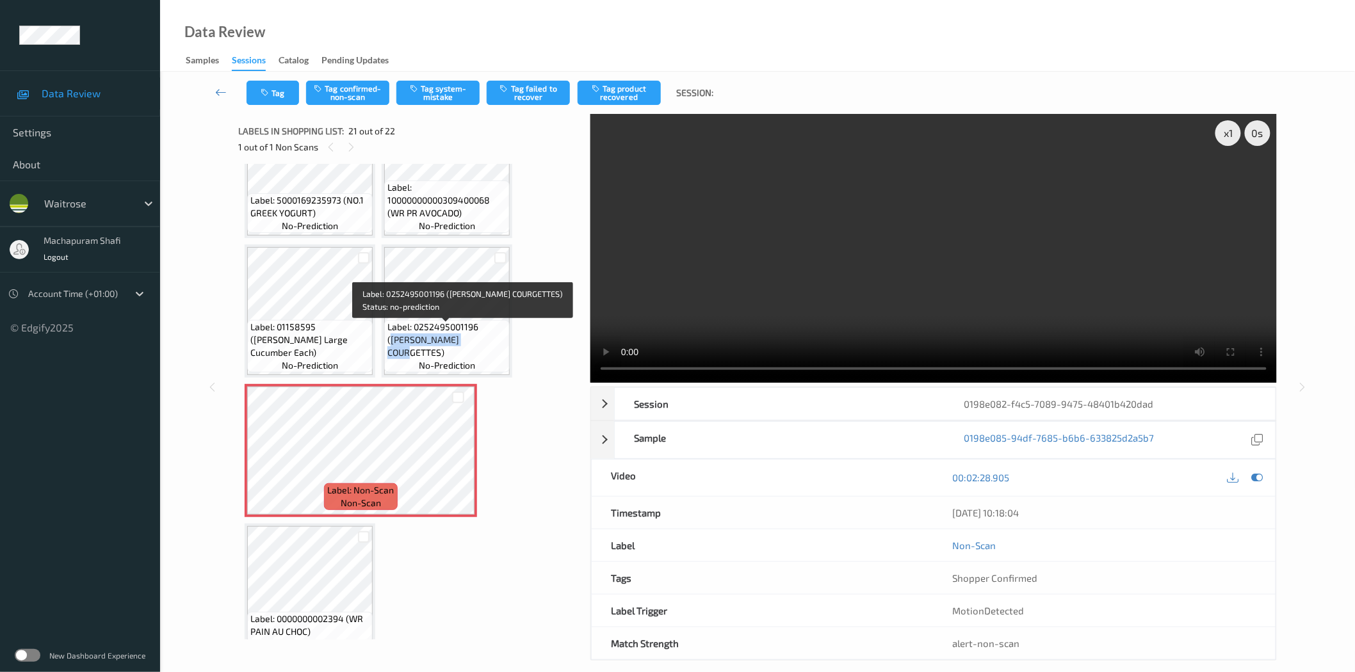
drag, startPoint x: 480, startPoint y: 330, endPoint x: 488, endPoint y: 340, distance: 12.8
click at [488, 340] on span "Label: 0252495001196 ([PERSON_NAME] COURGETTES)" at bounding box center [446, 340] width 119 height 38
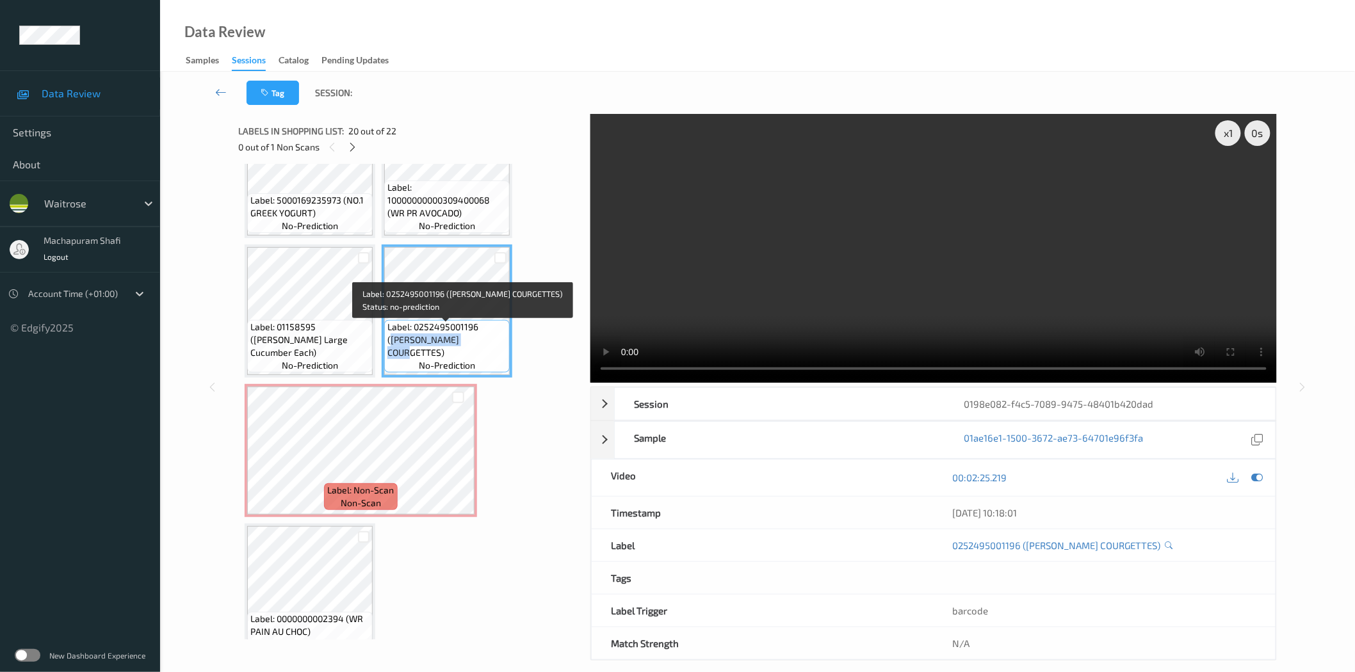
copy span "[PERSON_NAME] COURGETTES)"
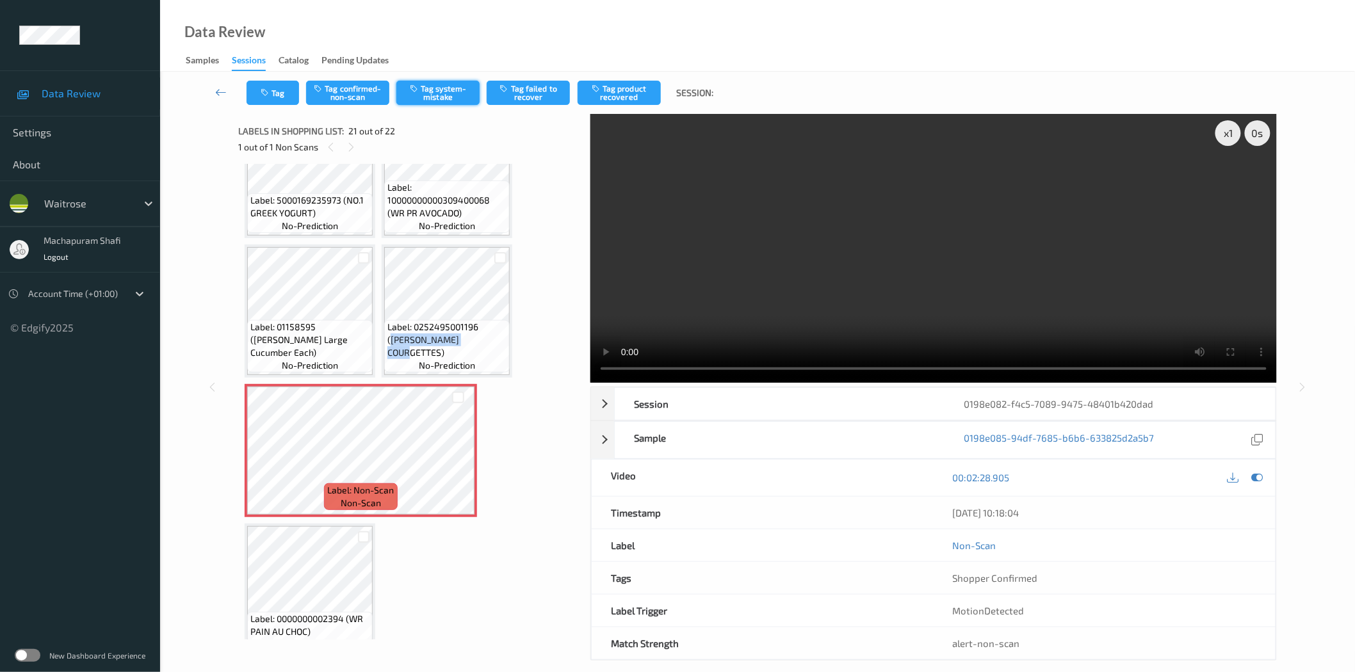
click at [428, 81] on button "Tag system-mistake" at bounding box center [437, 93] width 83 height 24
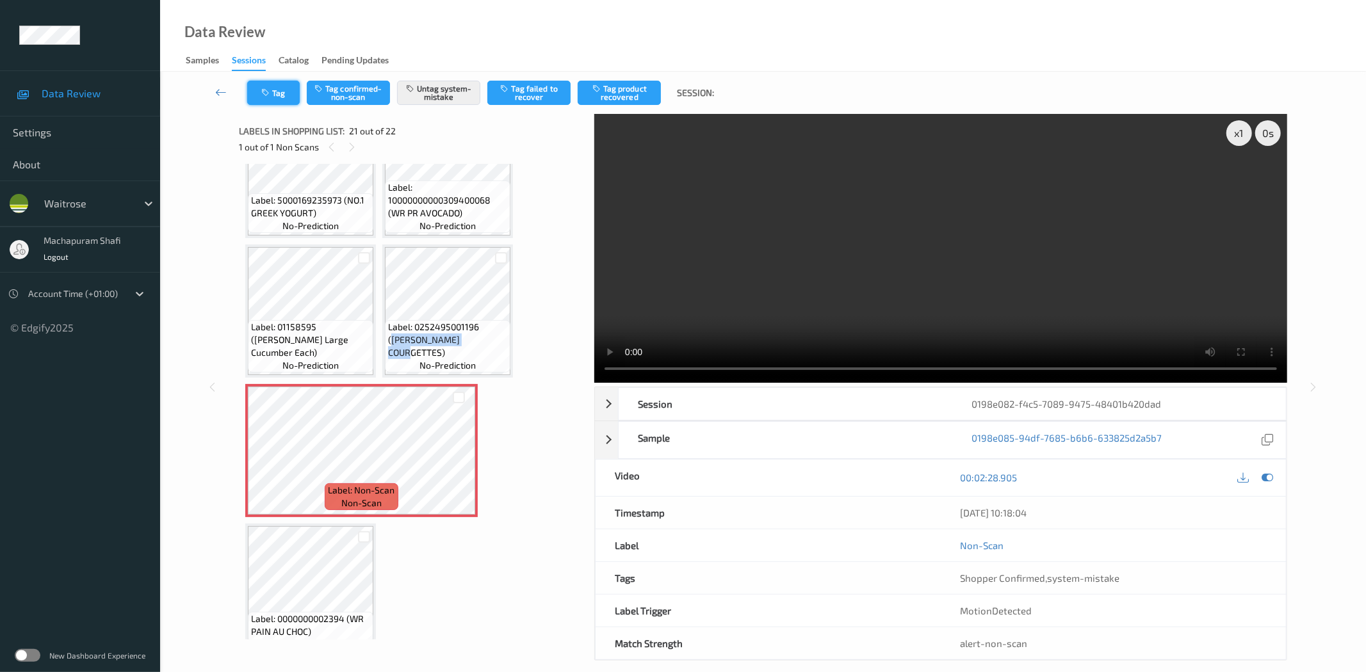
click at [268, 88] on icon "button" at bounding box center [266, 92] width 11 height 9
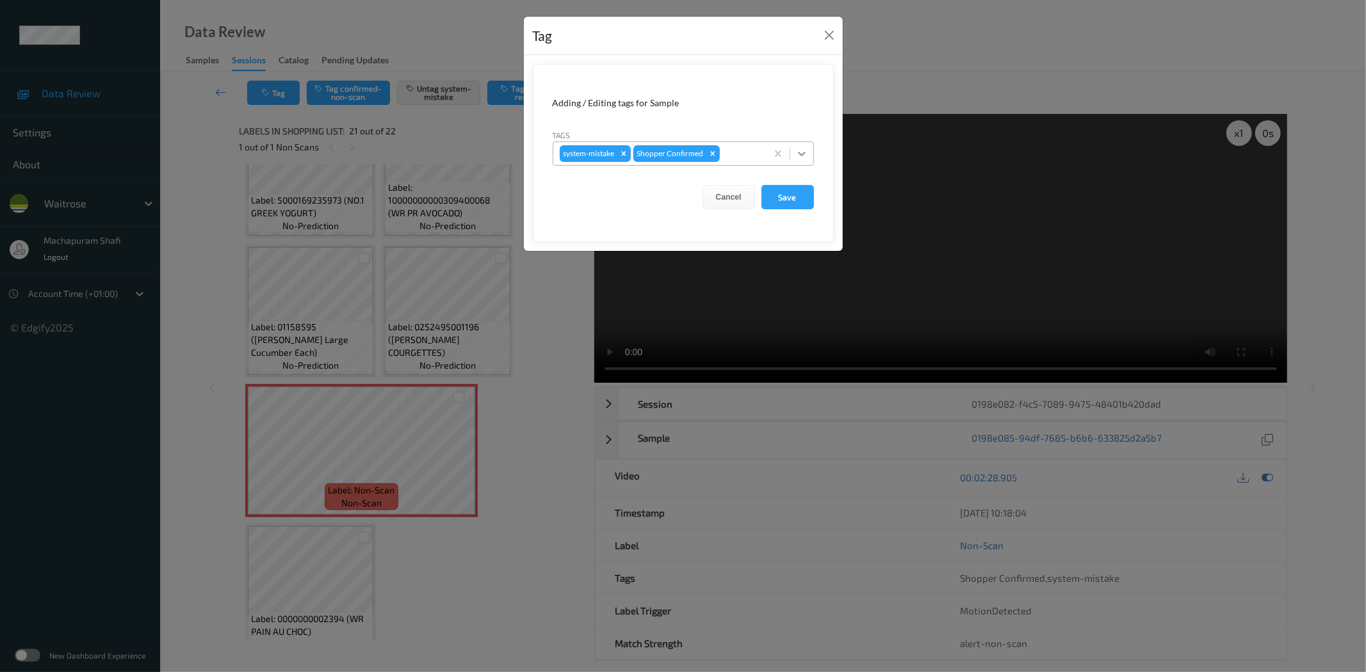
click at [795, 151] on icon at bounding box center [801, 153] width 13 height 13
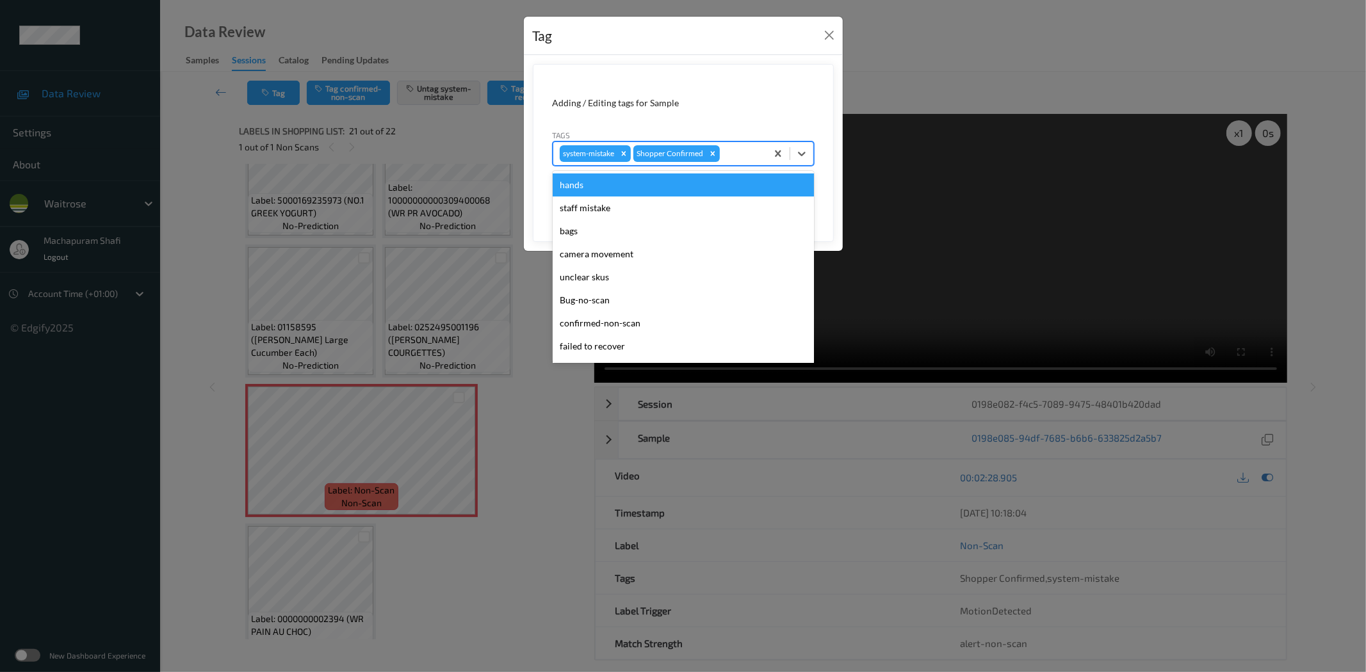
scroll to position [273, 0]
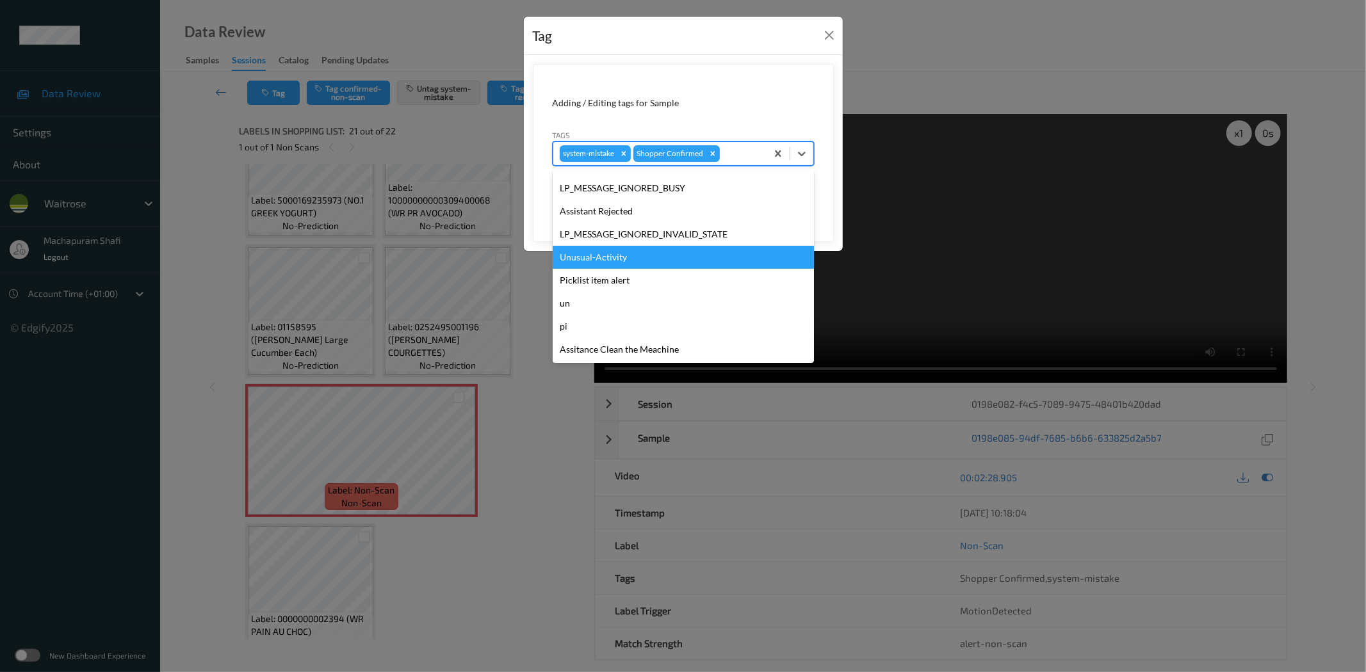
click at [596, 253] on div "Unusual-Activity" at bounding box center [683, 257] width 261 height 23
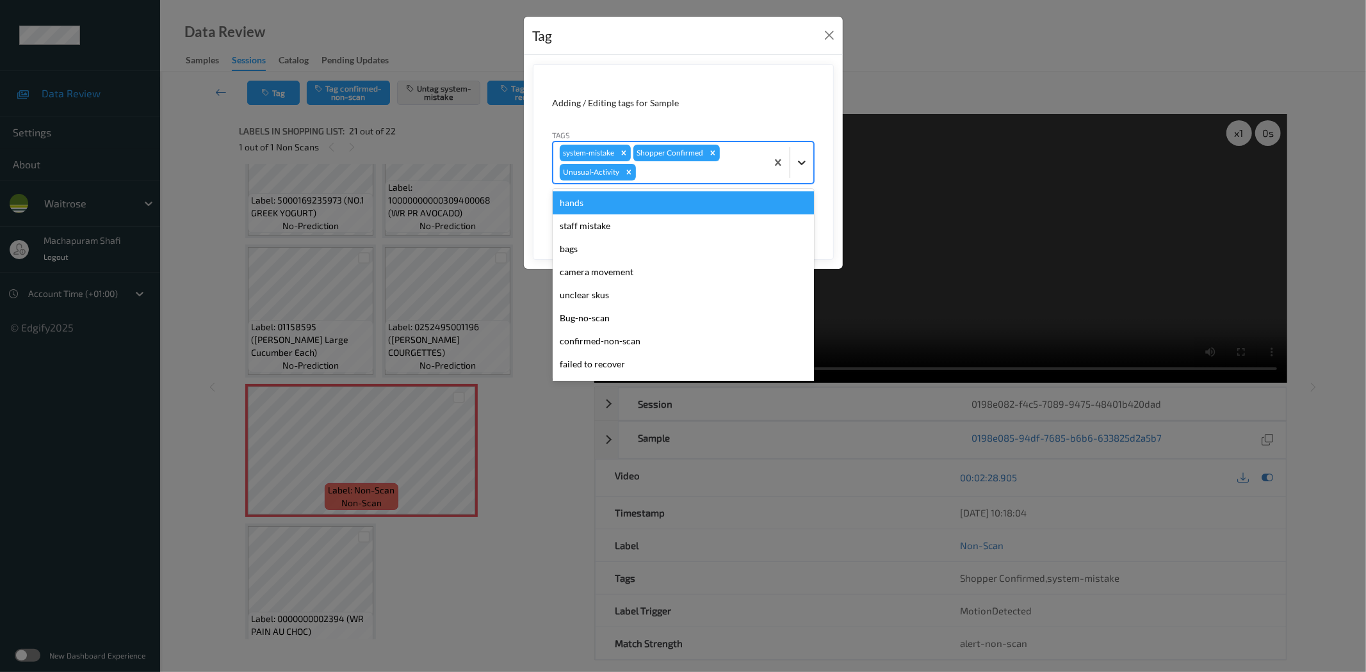
drag, startPoint x: 809, startPoint y: 151, endPoint x: 722, endPoint y: 222, distance: 112.0
click at [809, 154] on div at bounding box center [801, 162] width 23 height 23
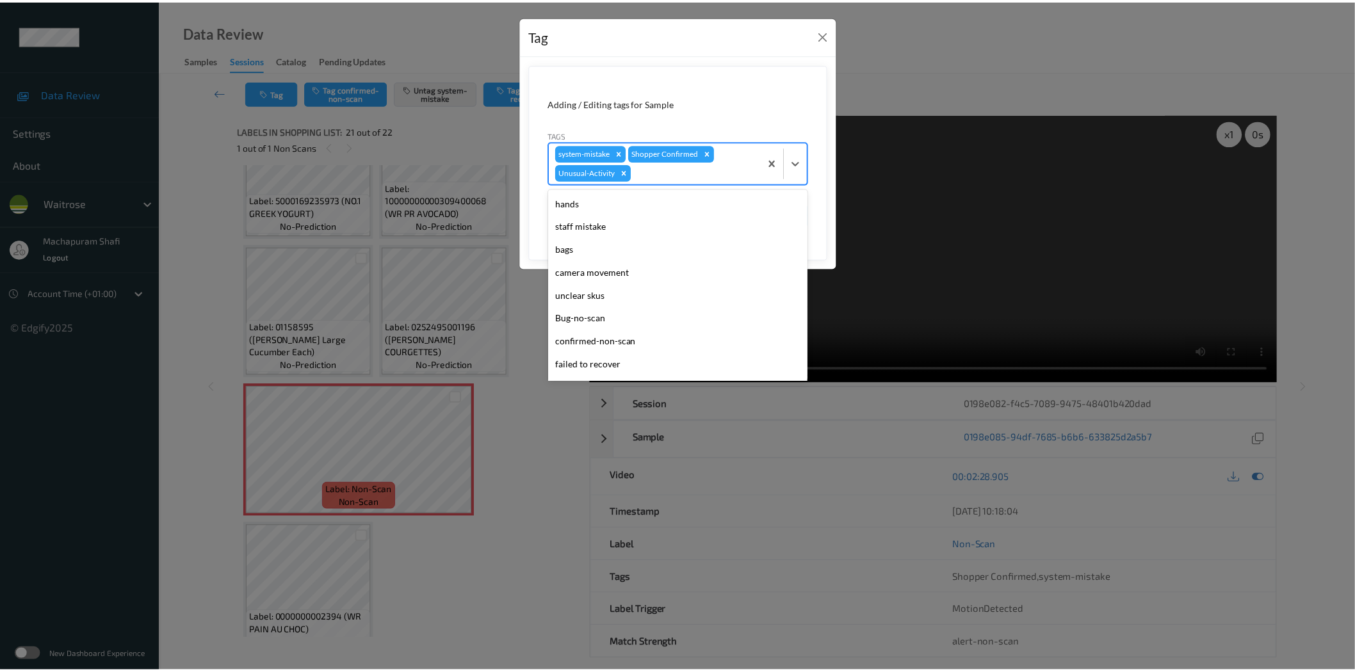
scroll to position [250, 0]
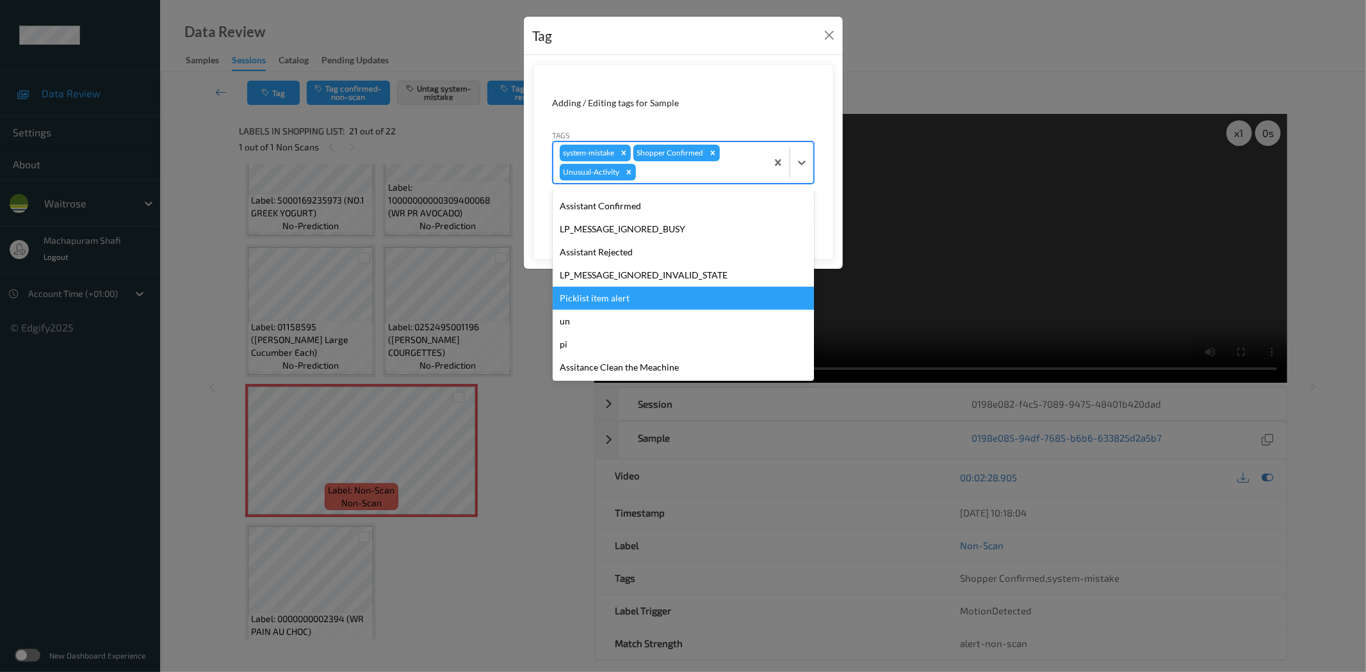
click at [594, 302] on div "Picklist item alert" at bounding box center [683, 298] width 261 height 23
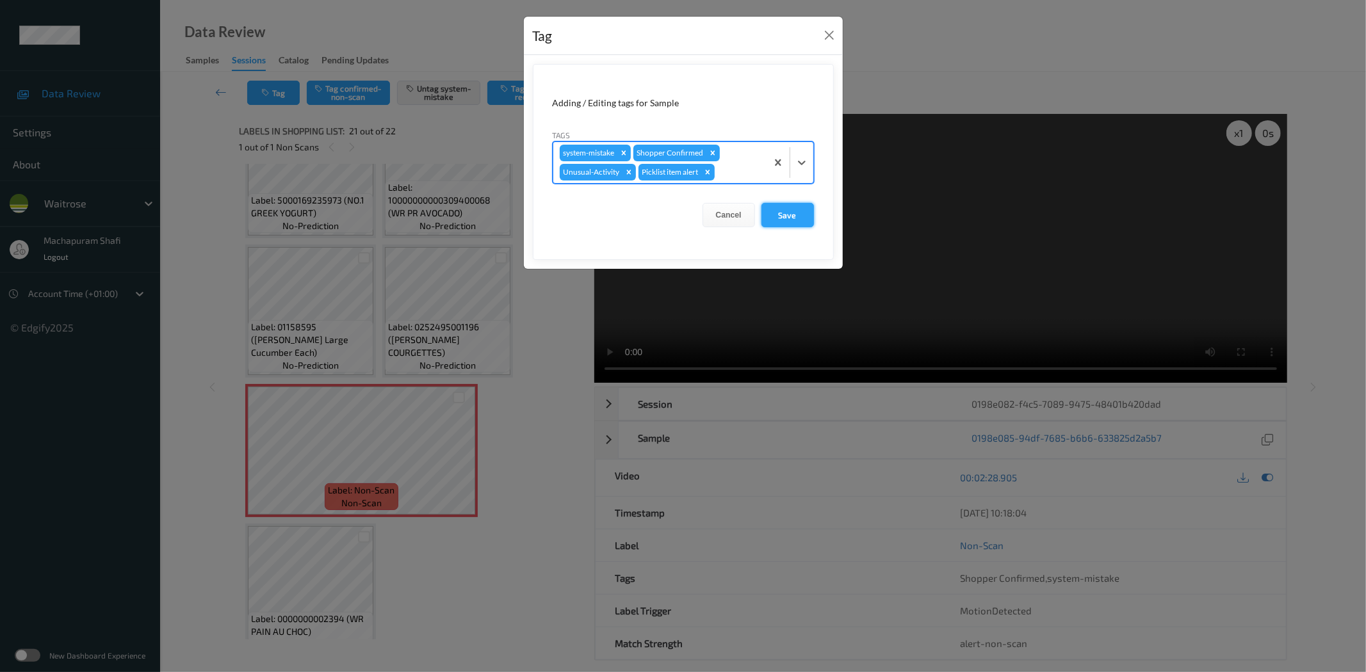
click at [794, 214] on button "Save" at bounding box center [787, 215] width 53 height 24
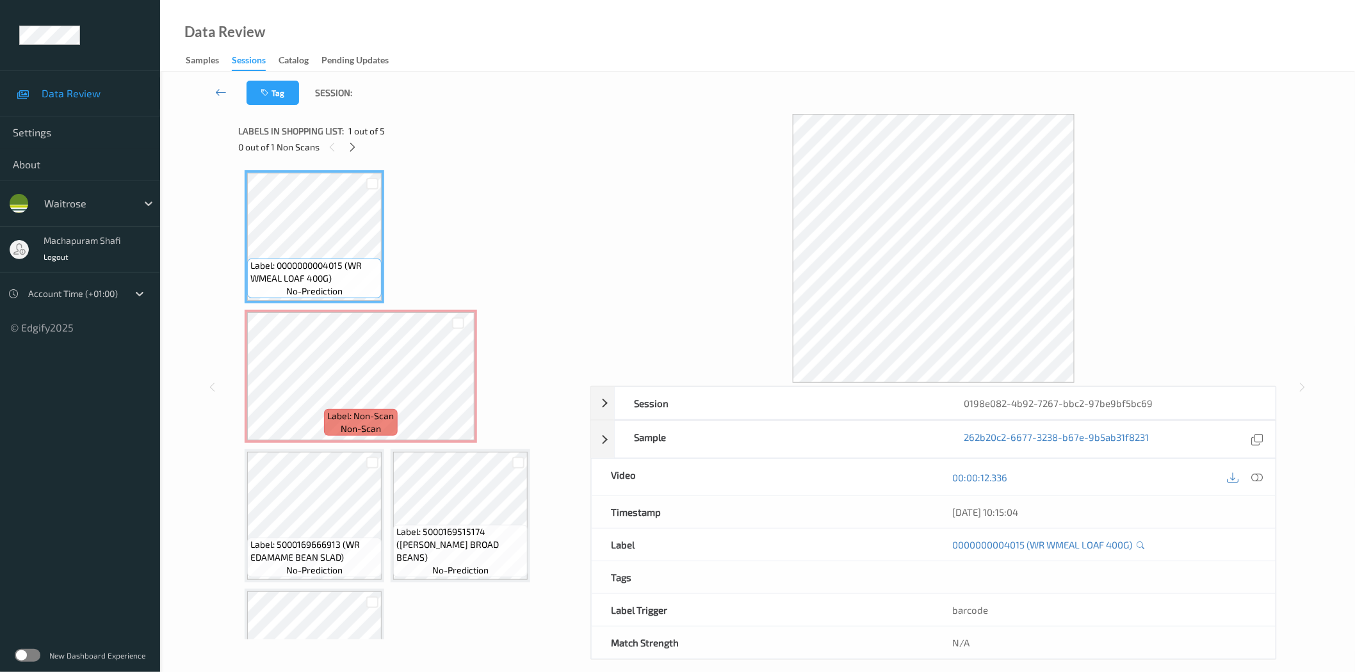
click at [344, 142] on div "0 out of 1 Non Scans" at bounding box center [409, 147] width 343 height 16
click at [347, 148] on icon at bounding box center [352, 148] width 11 height 12
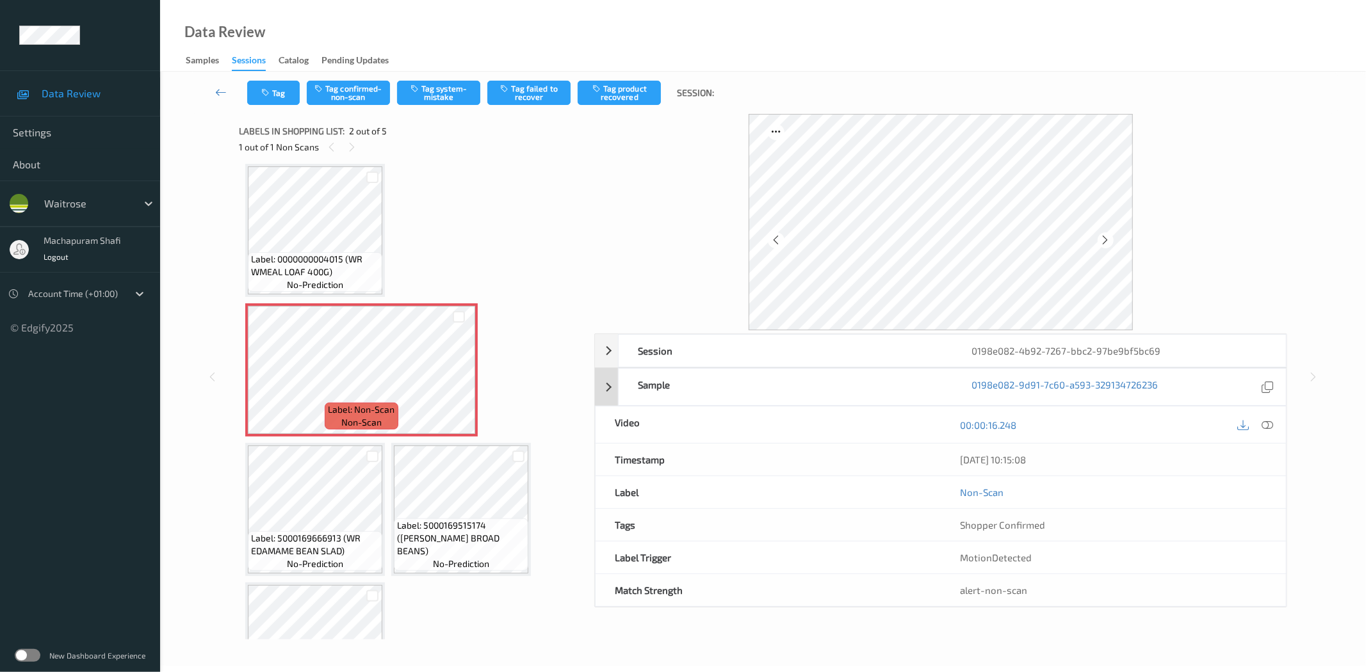
drag, startPoint x: 1266, startPoint y: 426, endPoint x: 1096, endPoint y: 276, distance: 227.3
click at [1266, 426] on icon at bounding box center [1268, 425] width 12 height 12
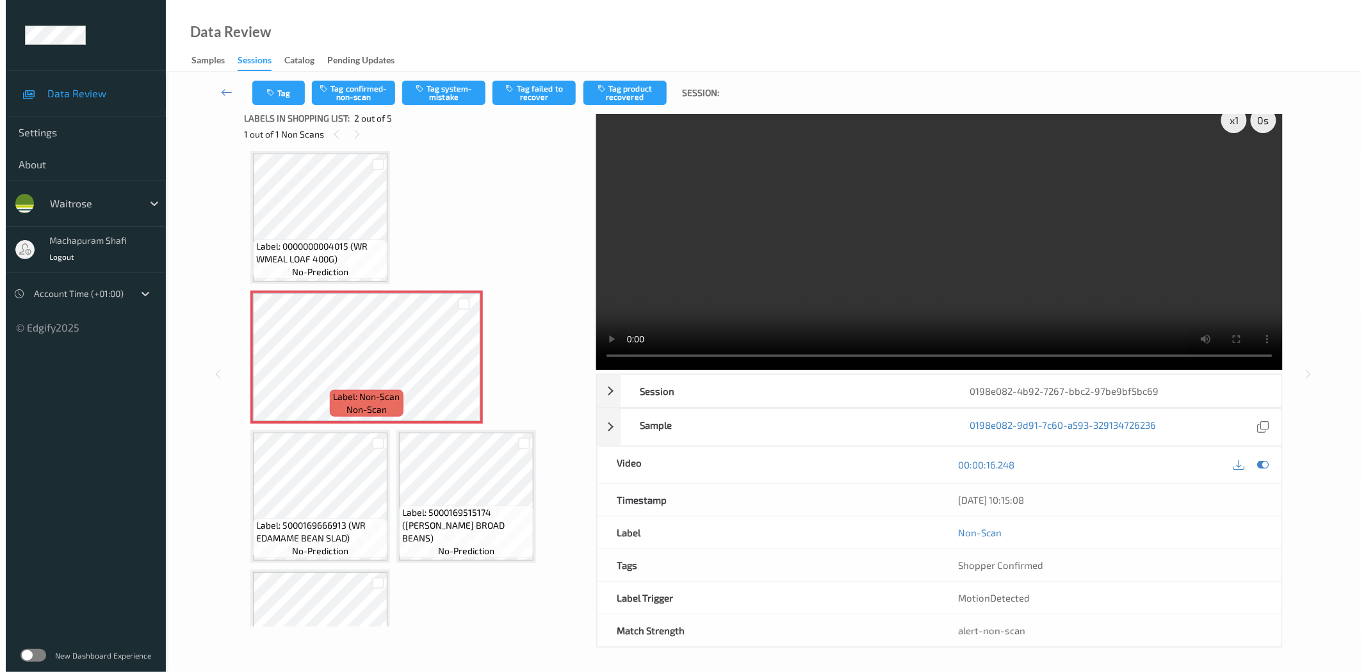
scroll to position [15, 0]
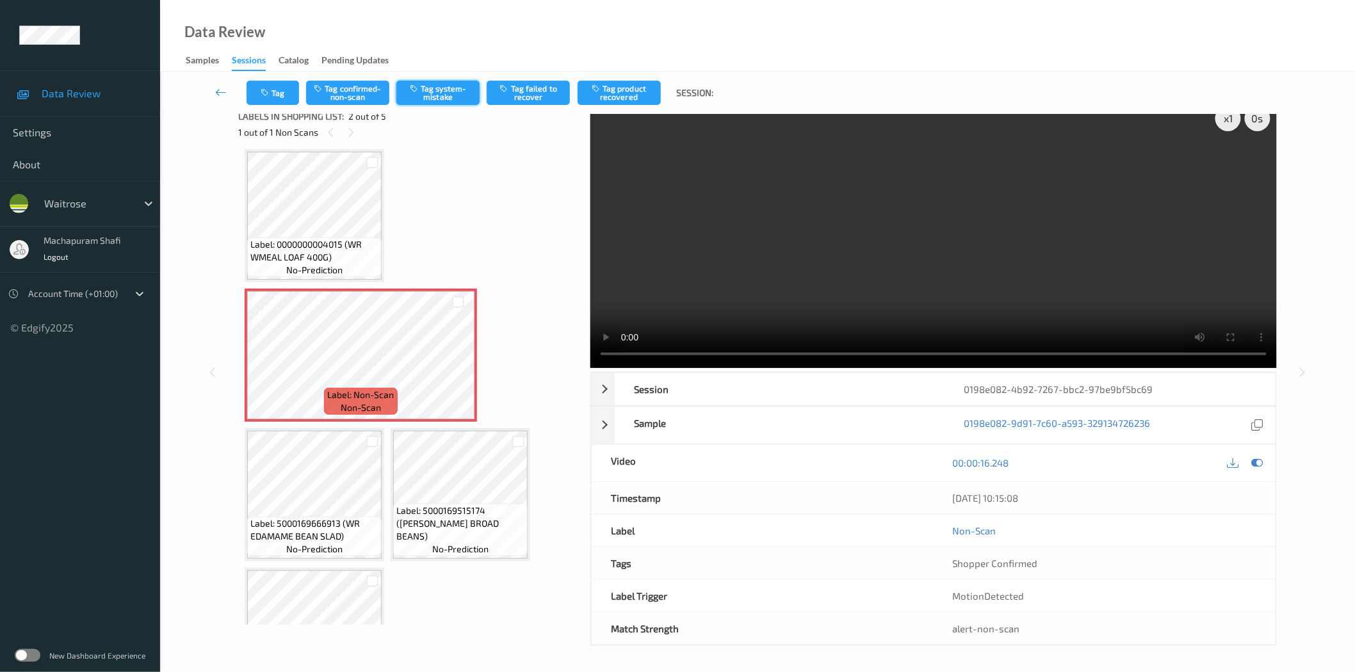
click at [441, 101] on button "Tag system-mistake" at bounding box center [437, 93] width 83 height 24
click at [428, 85] on button "Tag system-mistake" at bounding box center [437, 93] width 83 height 24
click at [274, 85] on button "Tag" at bounding box center [273, 93] width 53 height 24
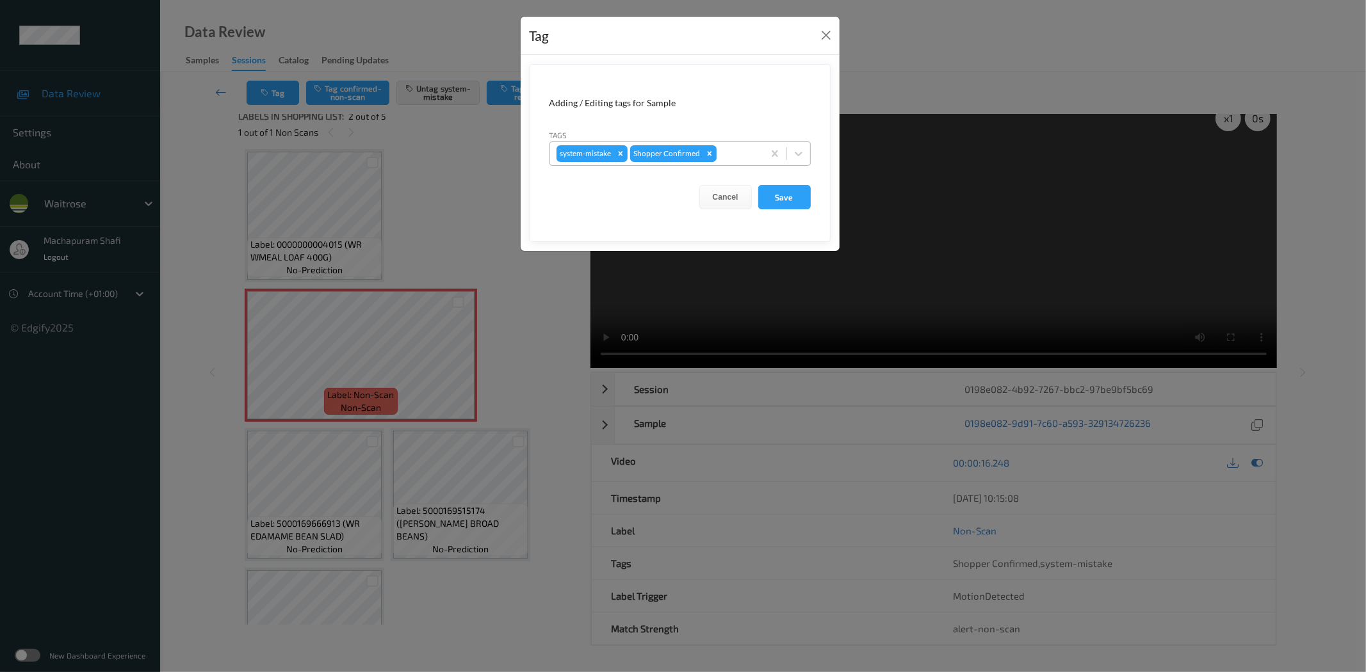
click at [786, 151] on span at bounding box center [786, 153] width 1 height 13
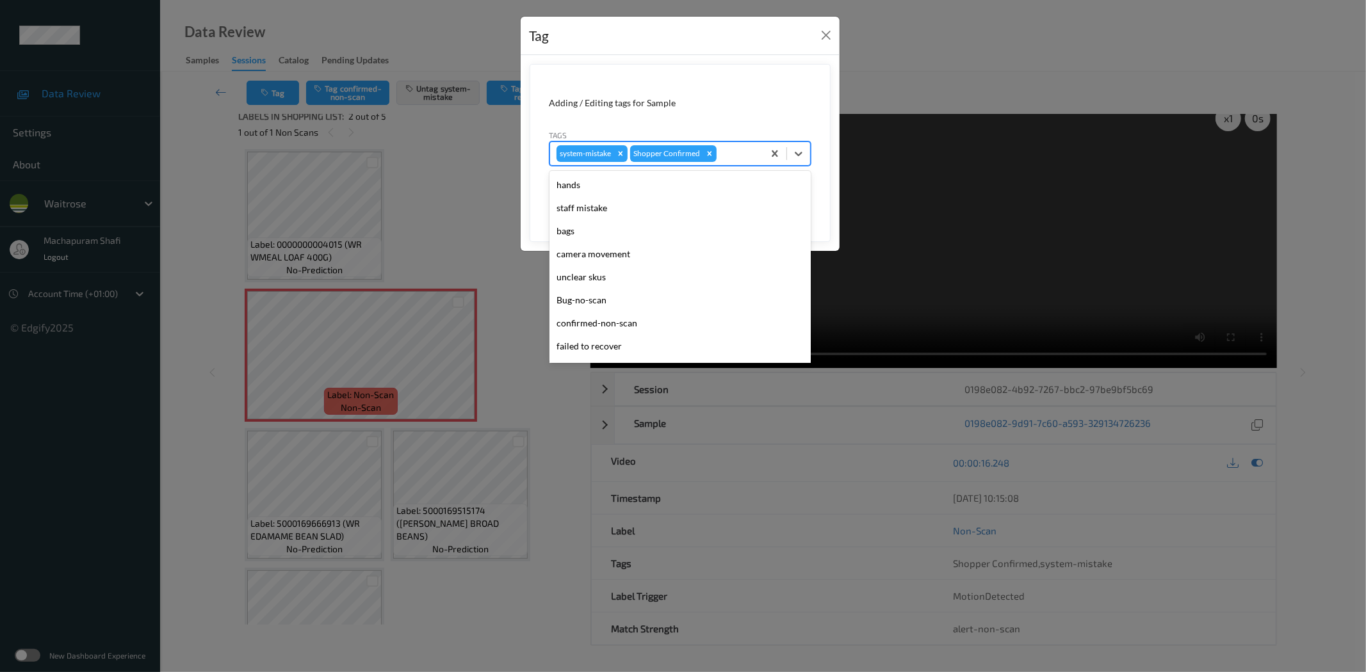
scroll to position [273, 0]
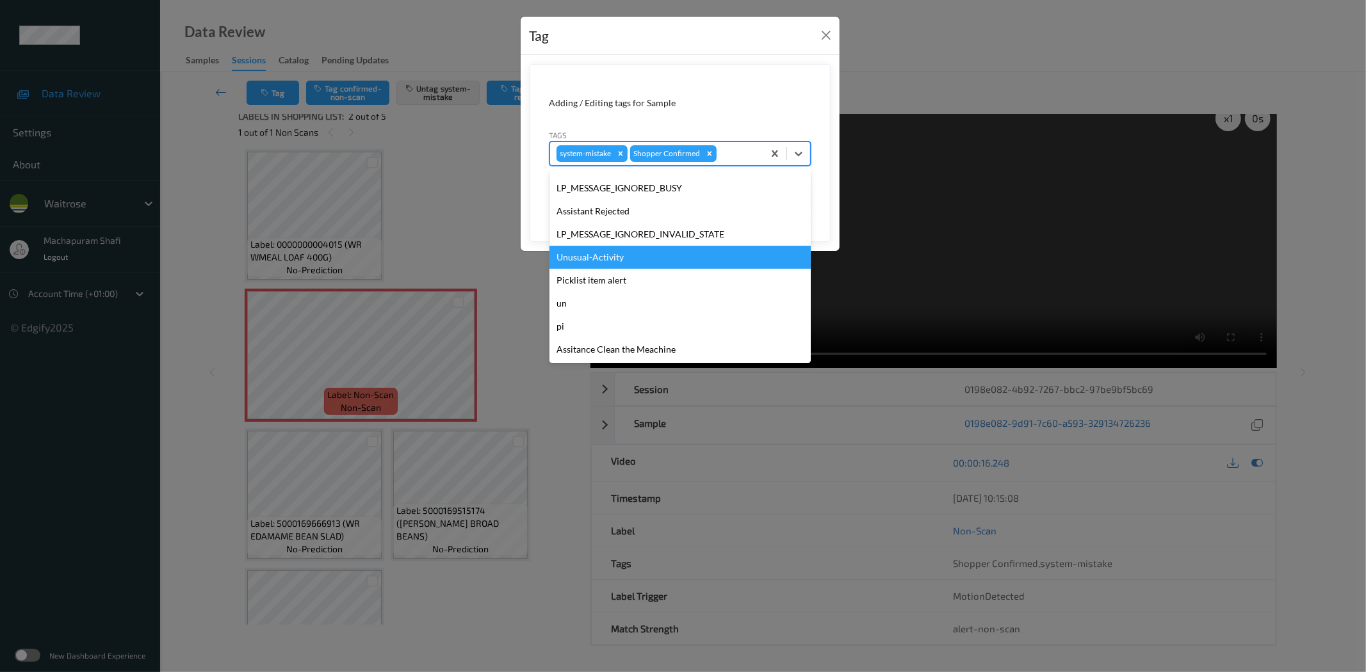
click at [599, 253] on div "Unusual-Activity" at bounding box center [679, 257] width 261 height 23
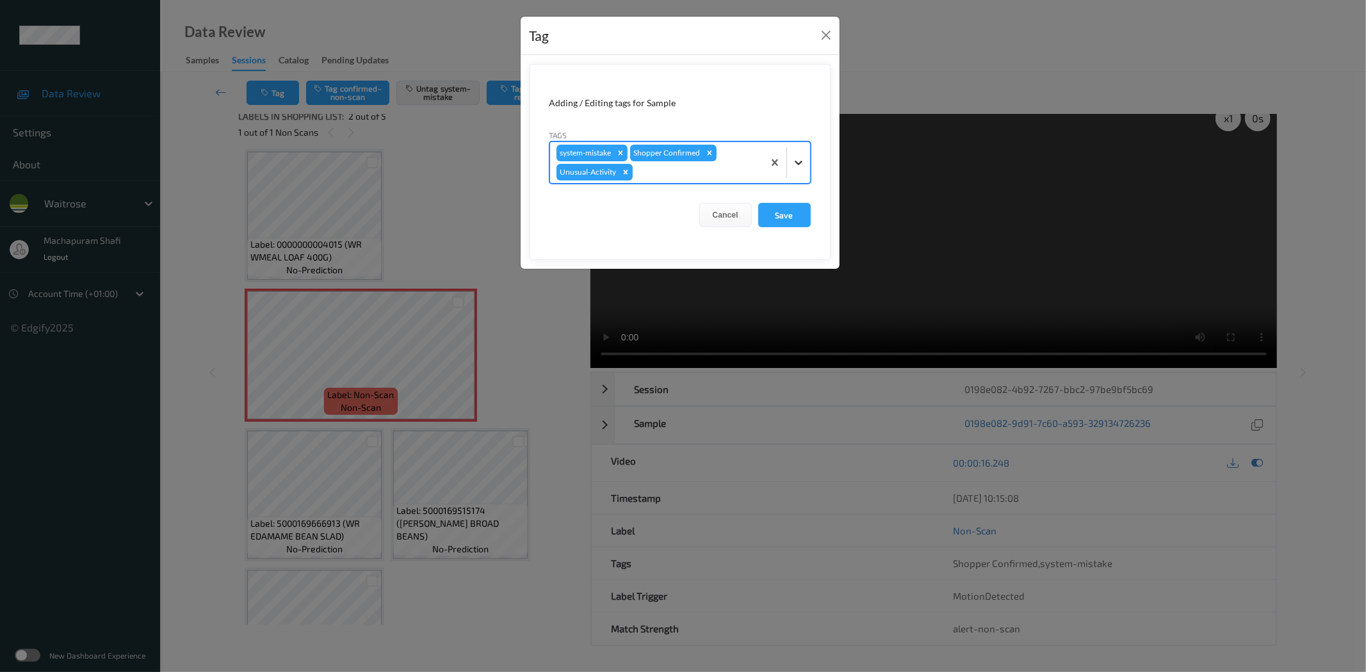
click at [804, 161] on icon at bounding box center [798, 162] width 13 height 13
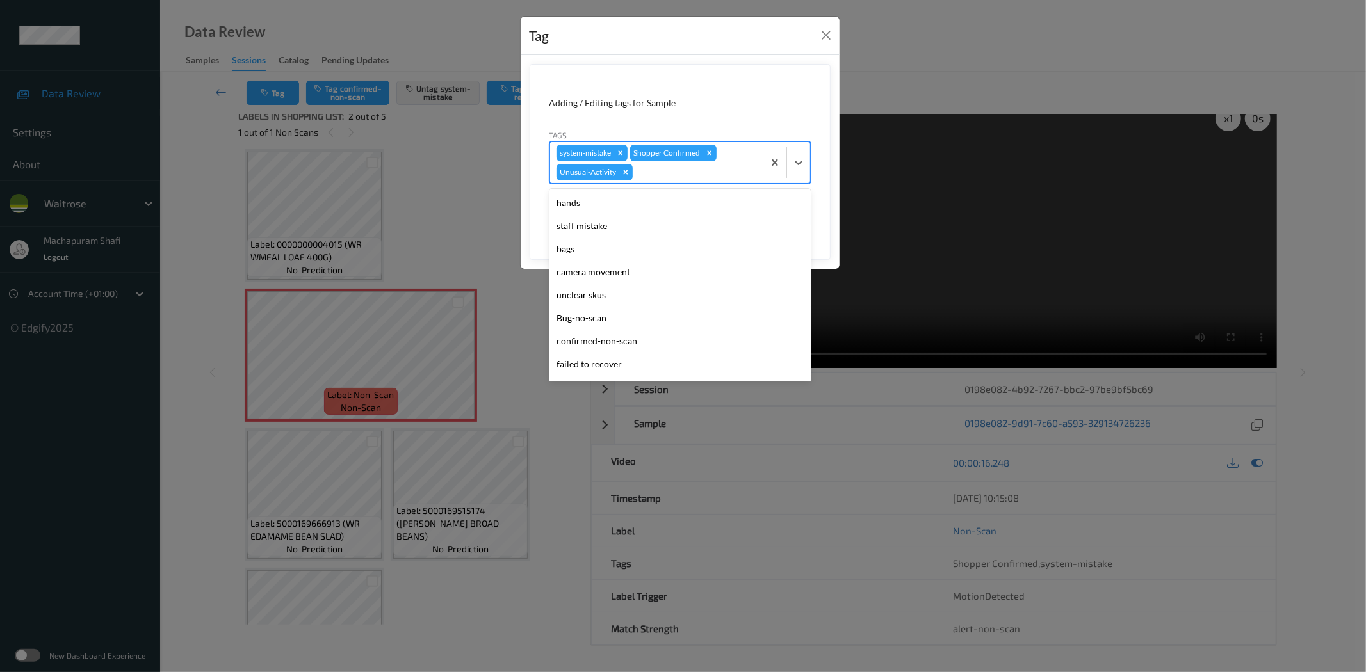
scroll to position [250, 0]
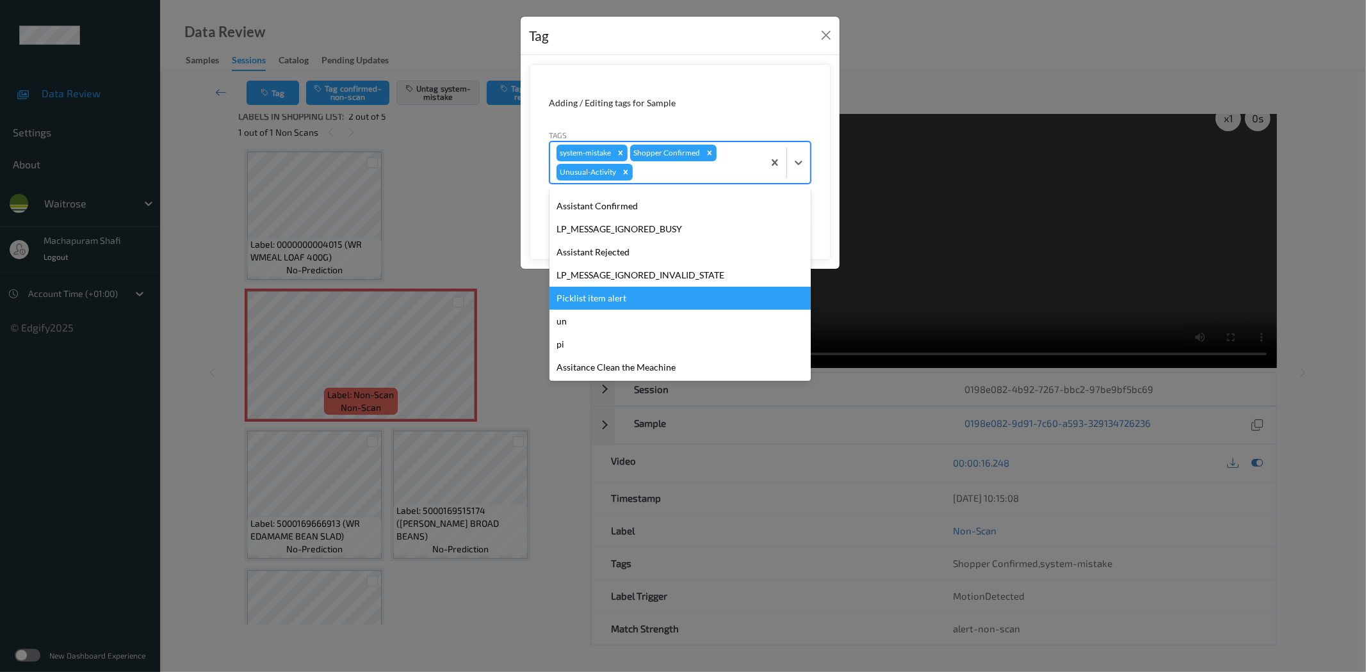
click at [589, 296] on div "Picklist item alert" at bounding box center [679, 298] width 261 height 23
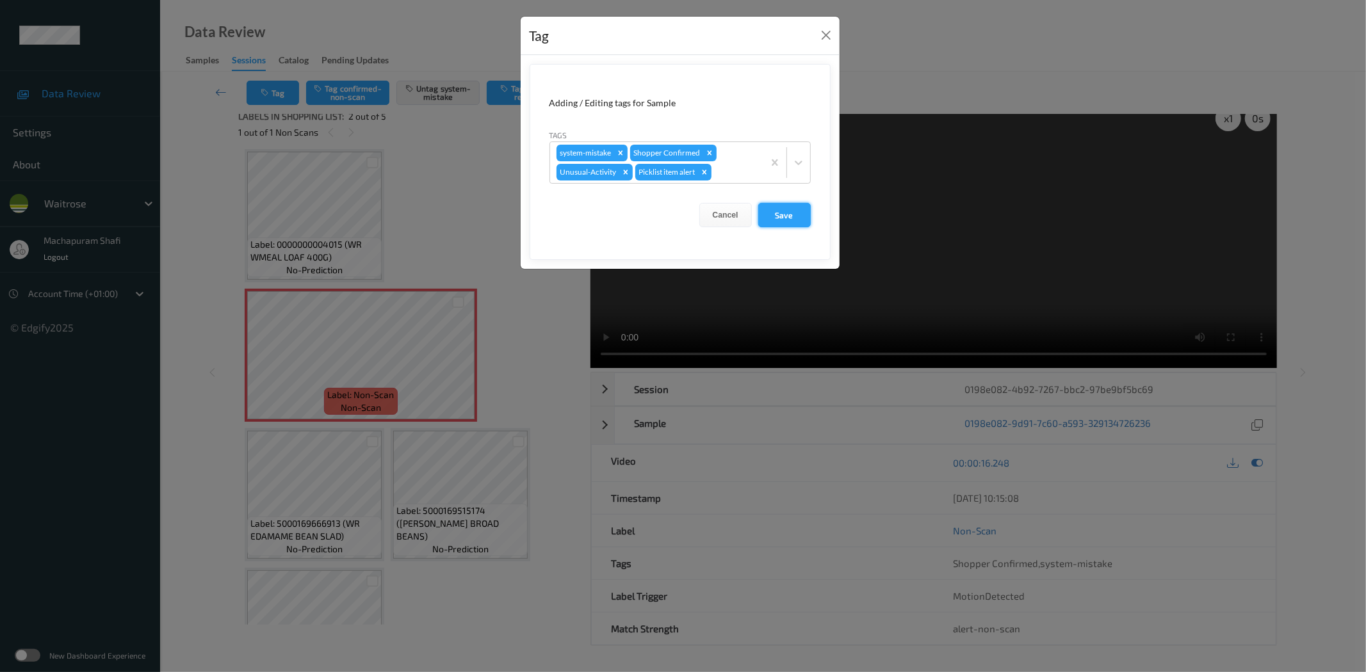
click at [773, 224] on button "Save" at bounding box center [784, 215] width 53 height 24
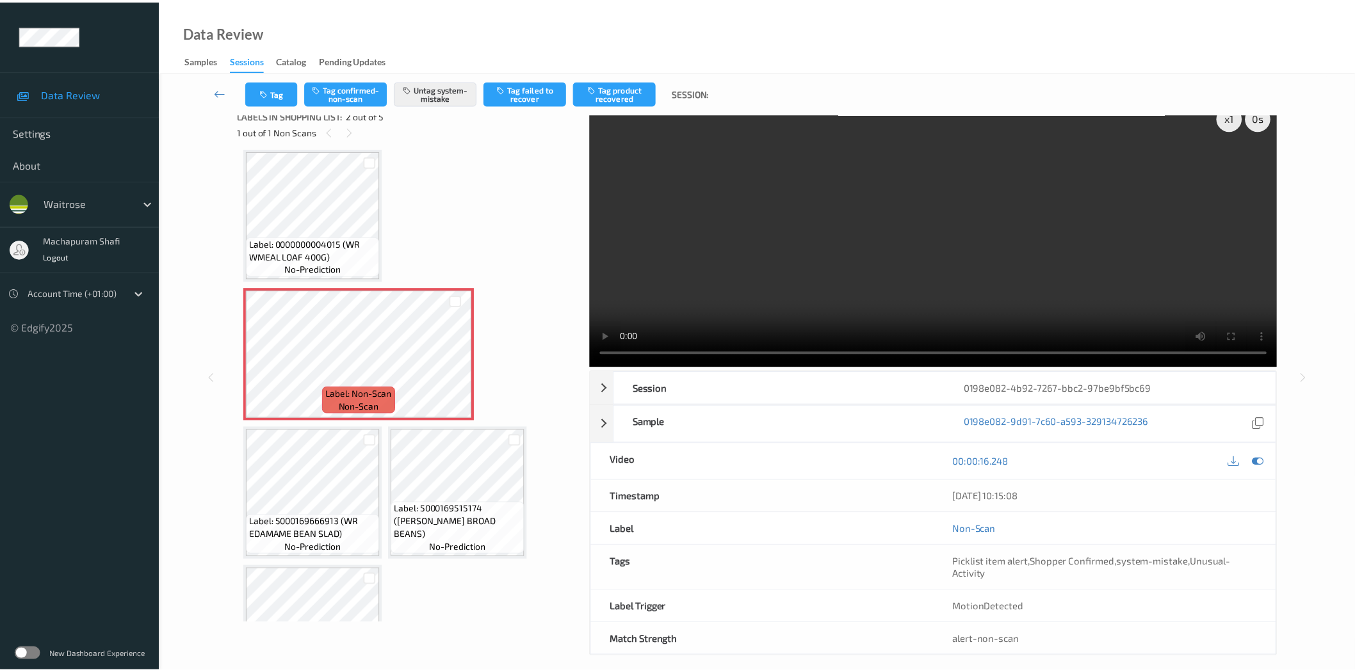
scroll to position [0, 0]
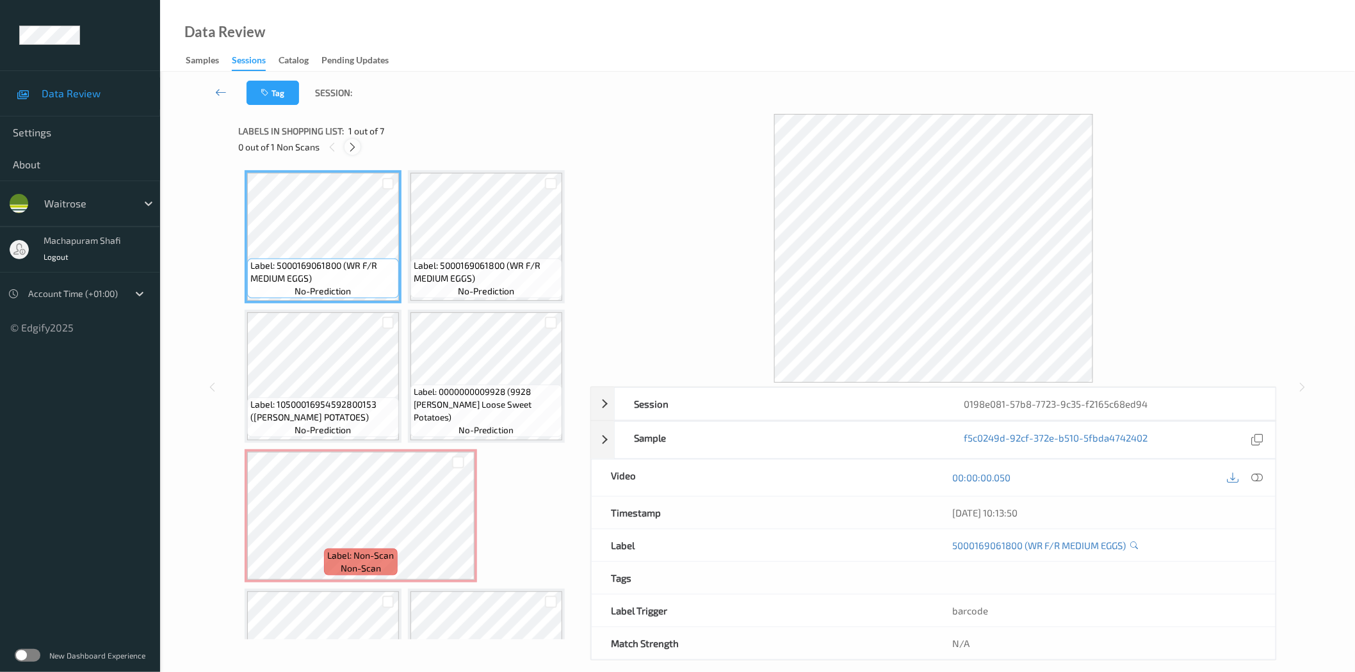
click at [353, 147] on icon at bounding box center [352, 148] width 11 height 12
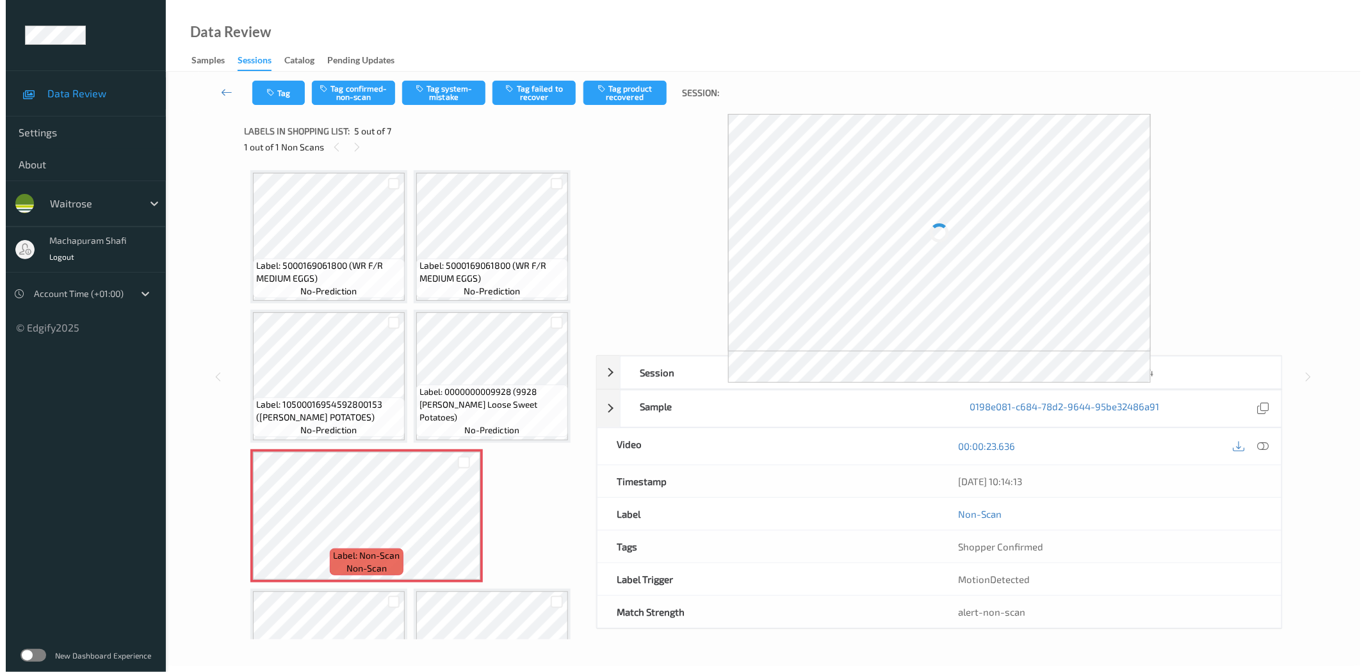
scroll to position [85, 0]
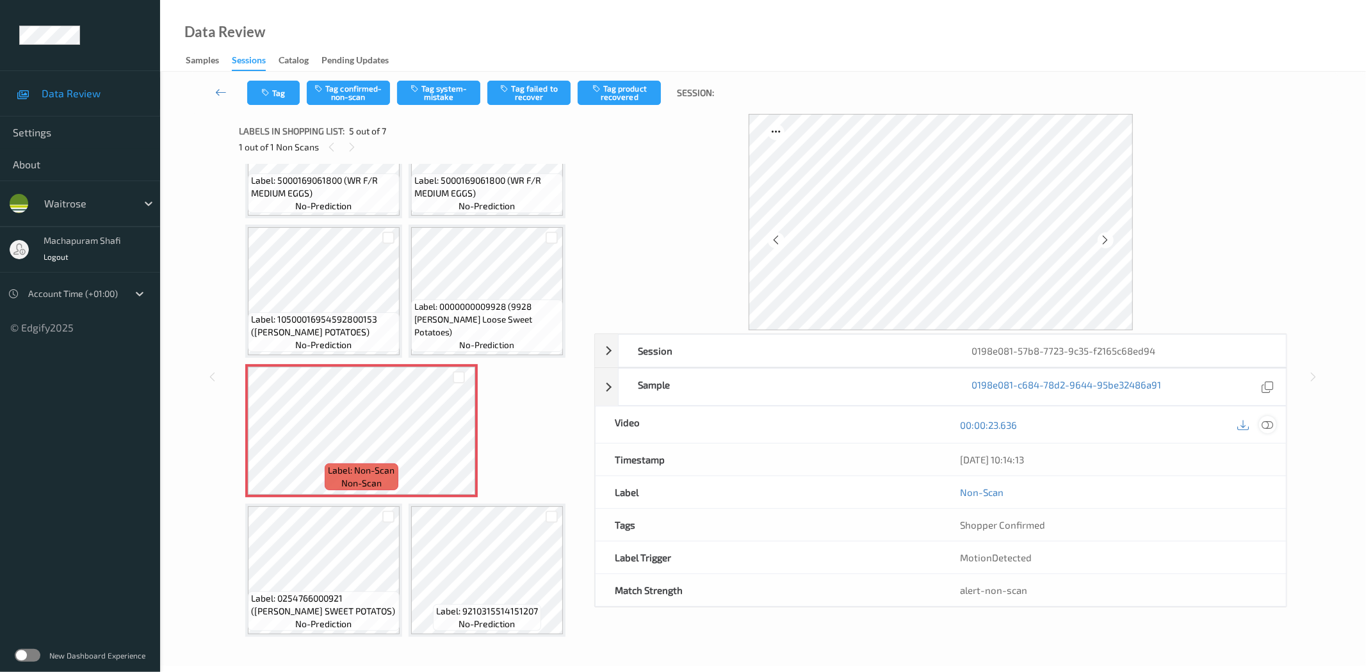
click at [1265, 429] on icon at bounding box center [1268, 425] width 12 height 12
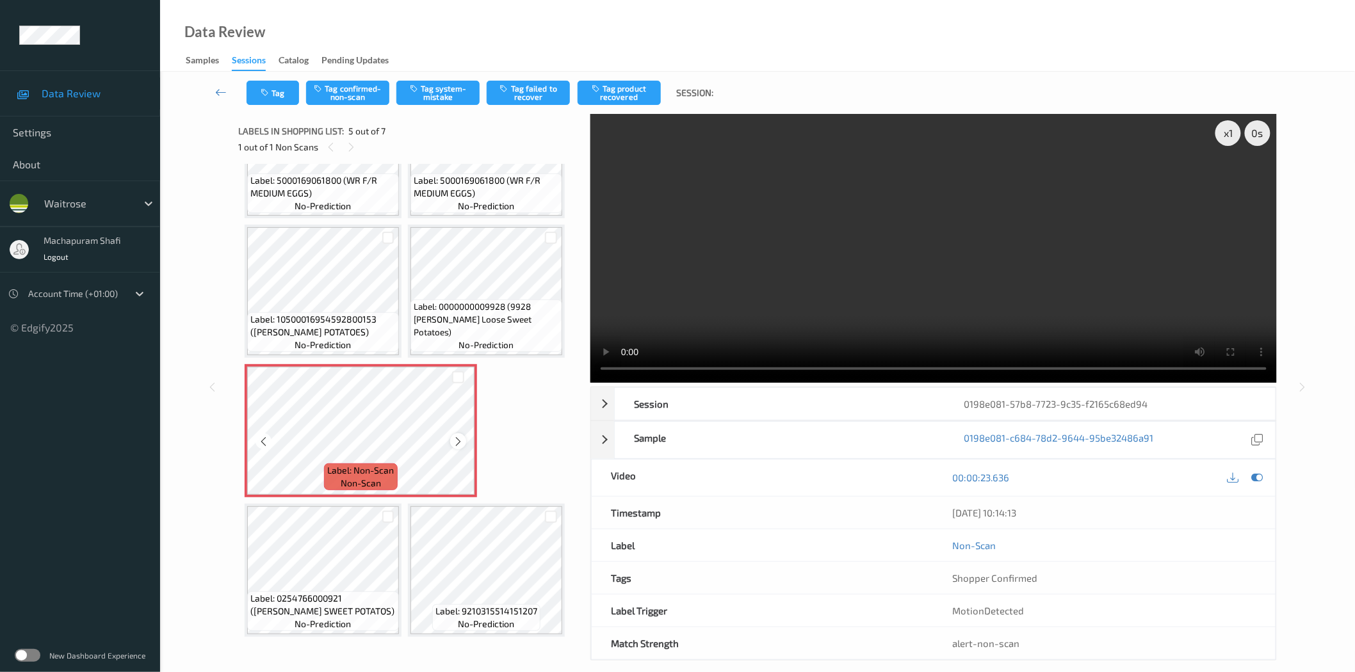
click at [453, 441] on icon at bounding box center [458, 442] width 11 height 12
click at [440, 85] on button "Tag system-mistake" at bounding box center [437, 93] width 83 height 24
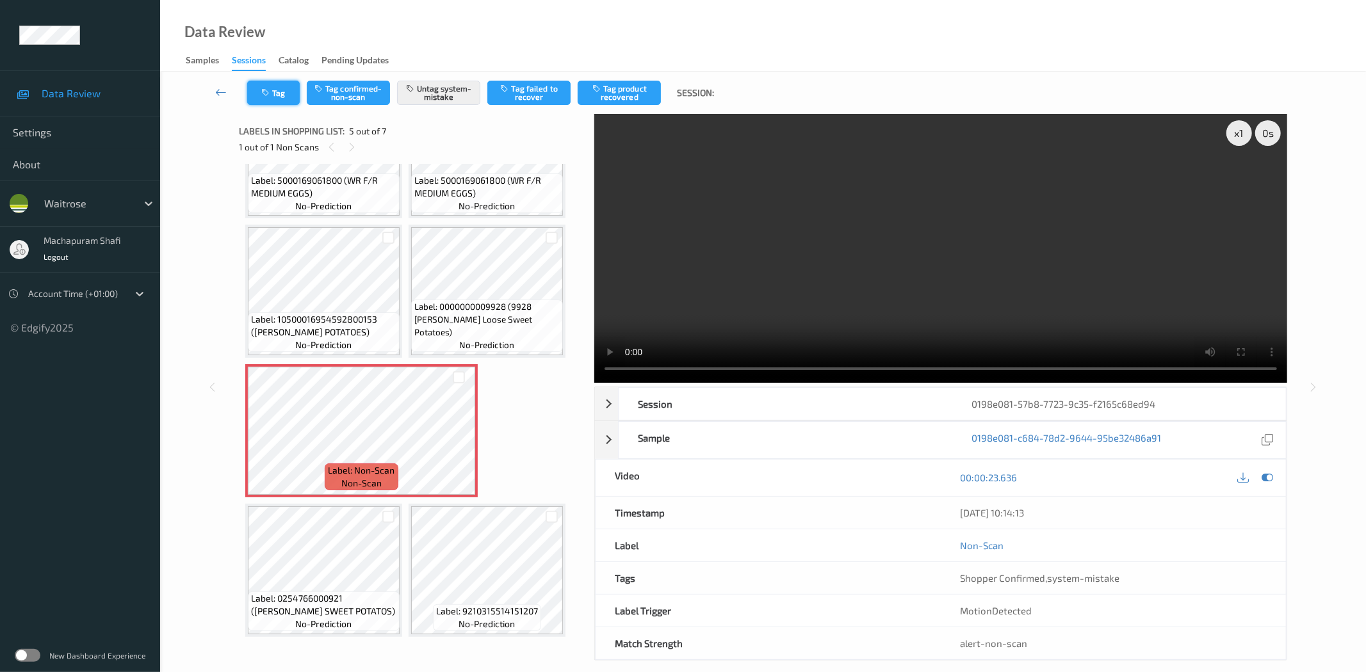
click at [277, 96] on button "Tag" at bounding box center [273, 93] width 53 height 24
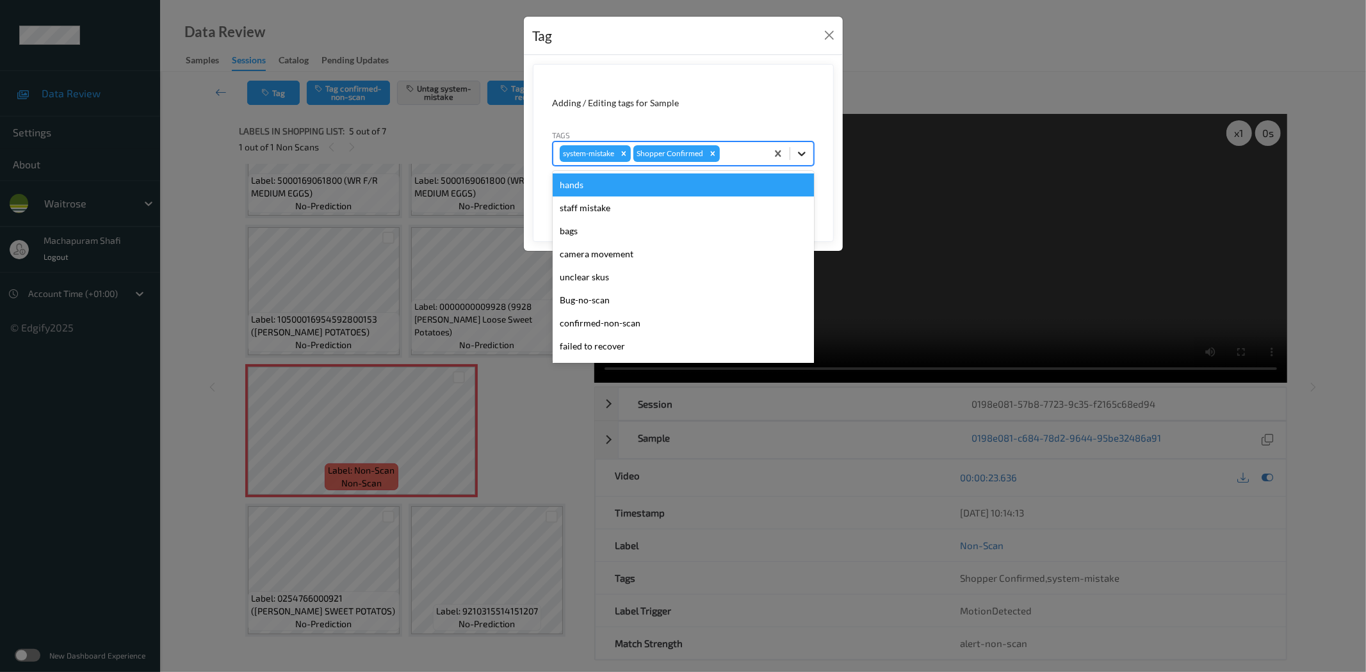
click at [802, 154] on icon at bounding box center [802, 154] width 8 height 4
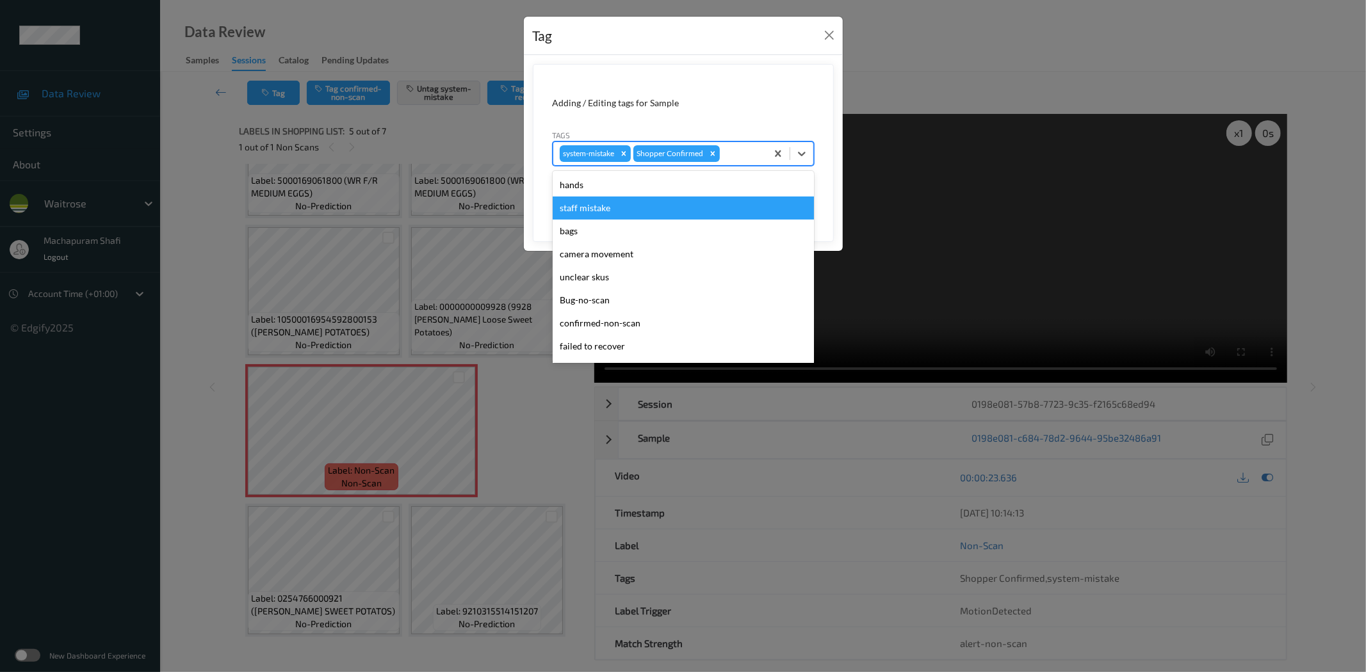
scroll to position [273, 0]
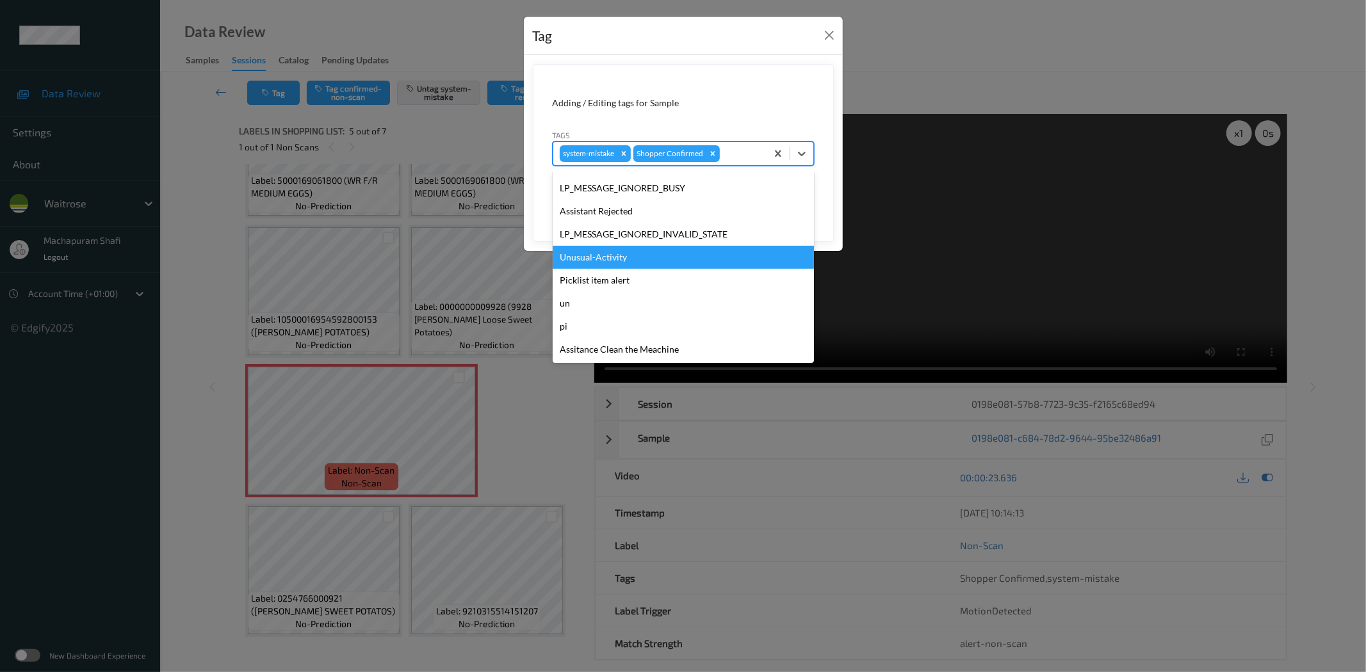
click at [610, 254] on div "Unusual-Activity" at bounding box center [683, 257] width 261 height 23
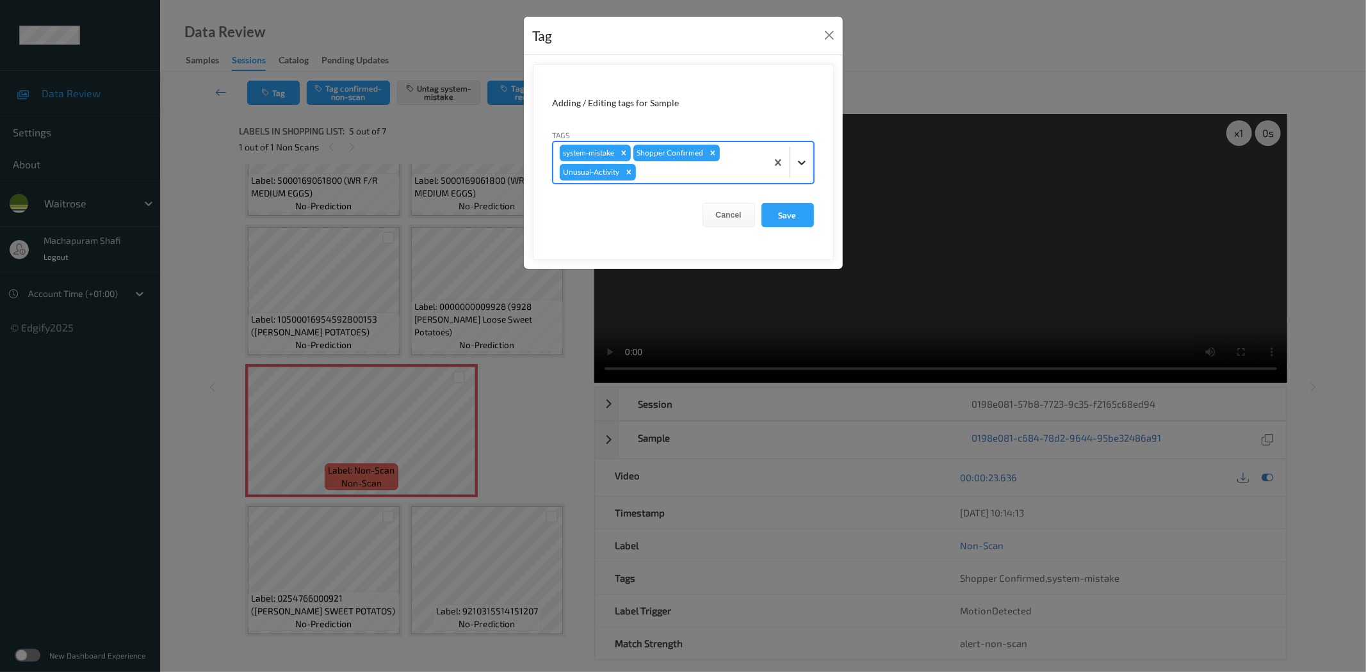
click at [804, 158] on icon at bounding box center [801, 162] width 13 height 13
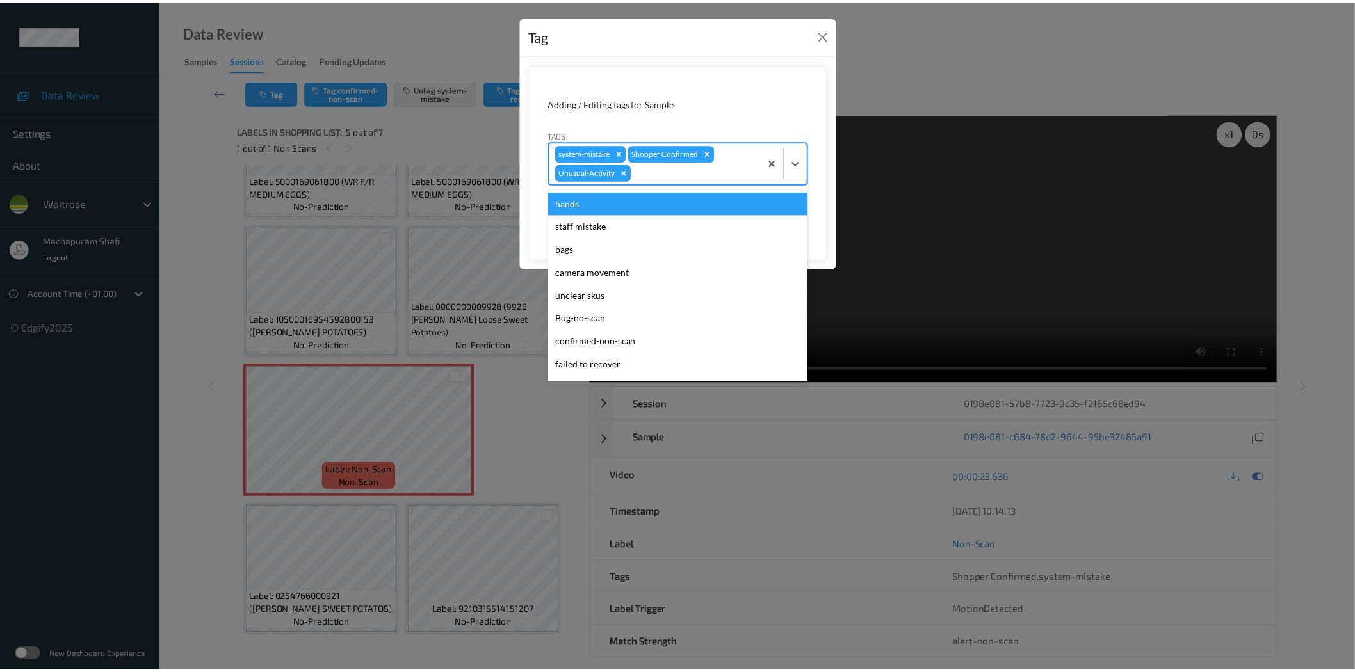
scroll to position [250, 0]
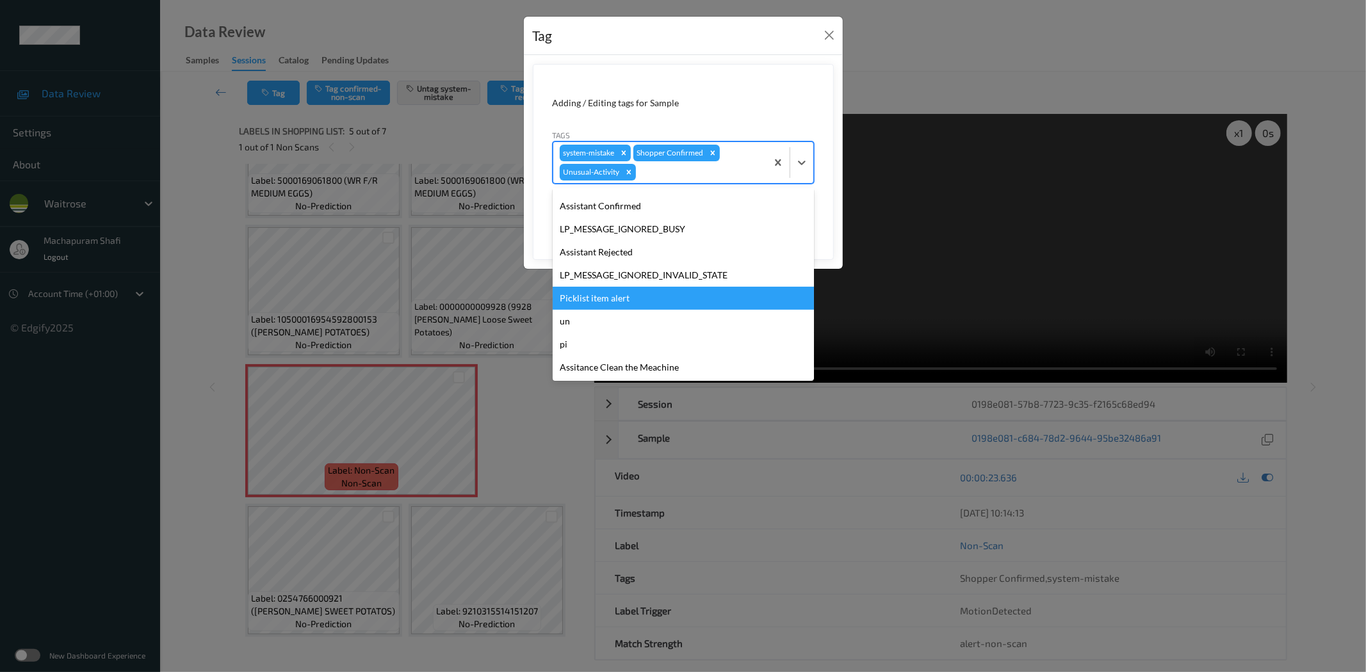
click at [594, 293] on div "Picklist item alert" at bounding box center [683, 298] width 261 height 23
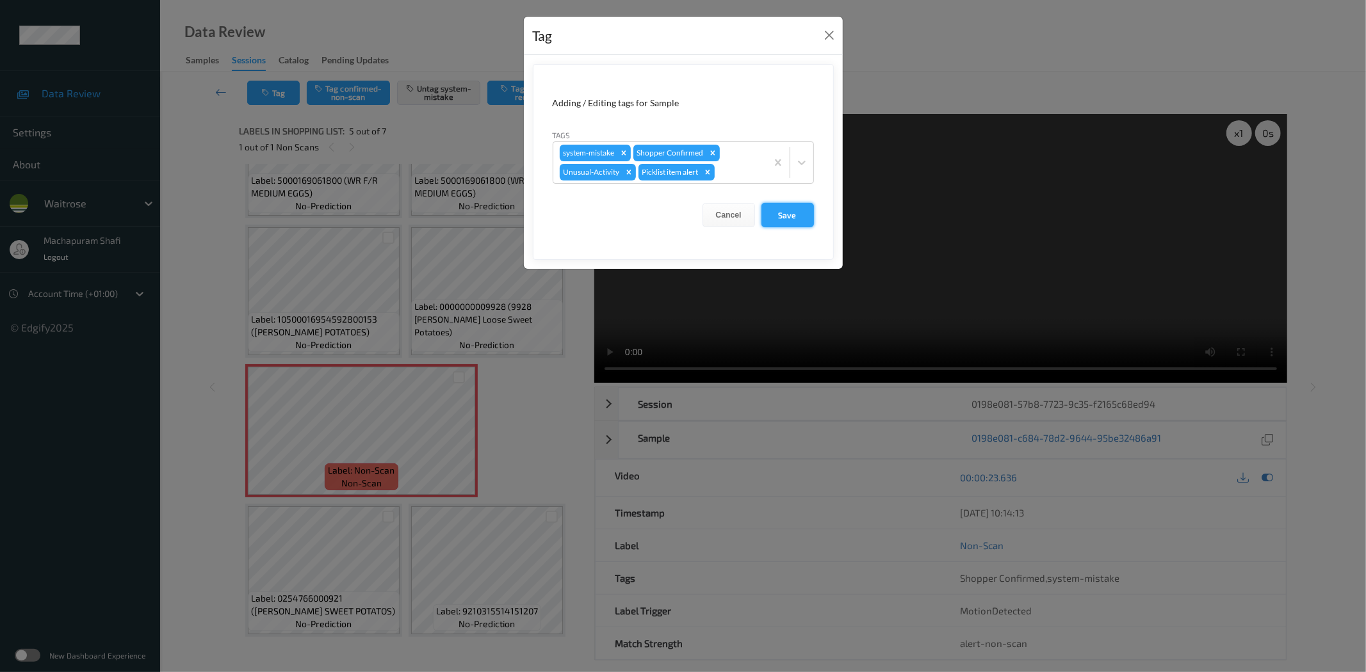
click at [780, 213] on button "Save" at bounding box center [787, 215] width 53 height 24
click at [776, 209] on button "Save" at bounding box center [787, 215] width 53 height 24
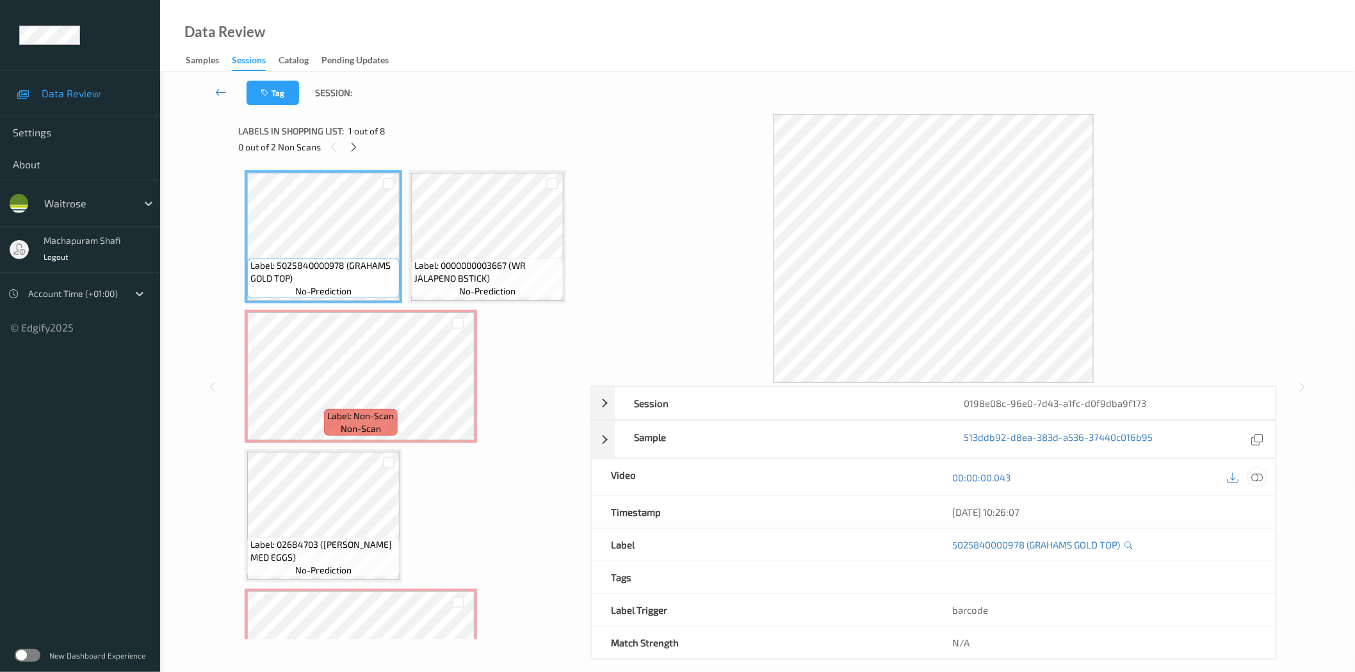
click at [1255, 481] on icon at bounding box center [1257, 478] width 12 height 12
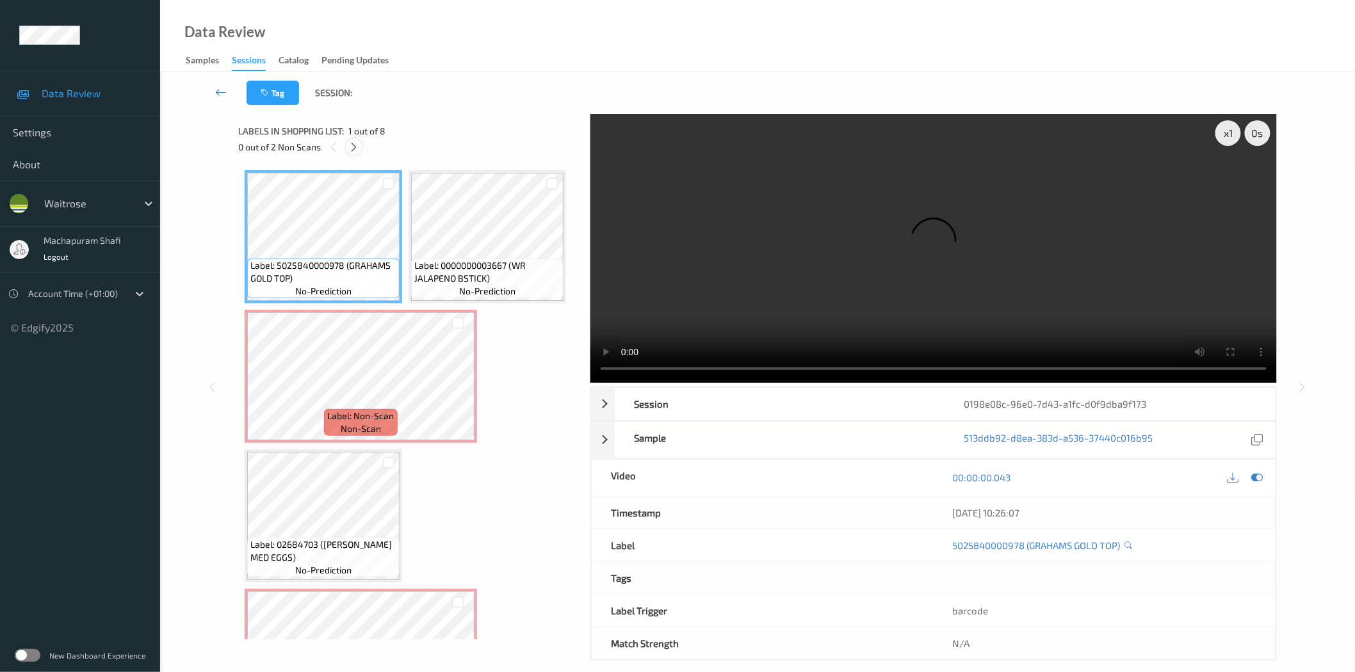
click at [355, 145] on icon at bounding box center [353, 148] width 11 height 12
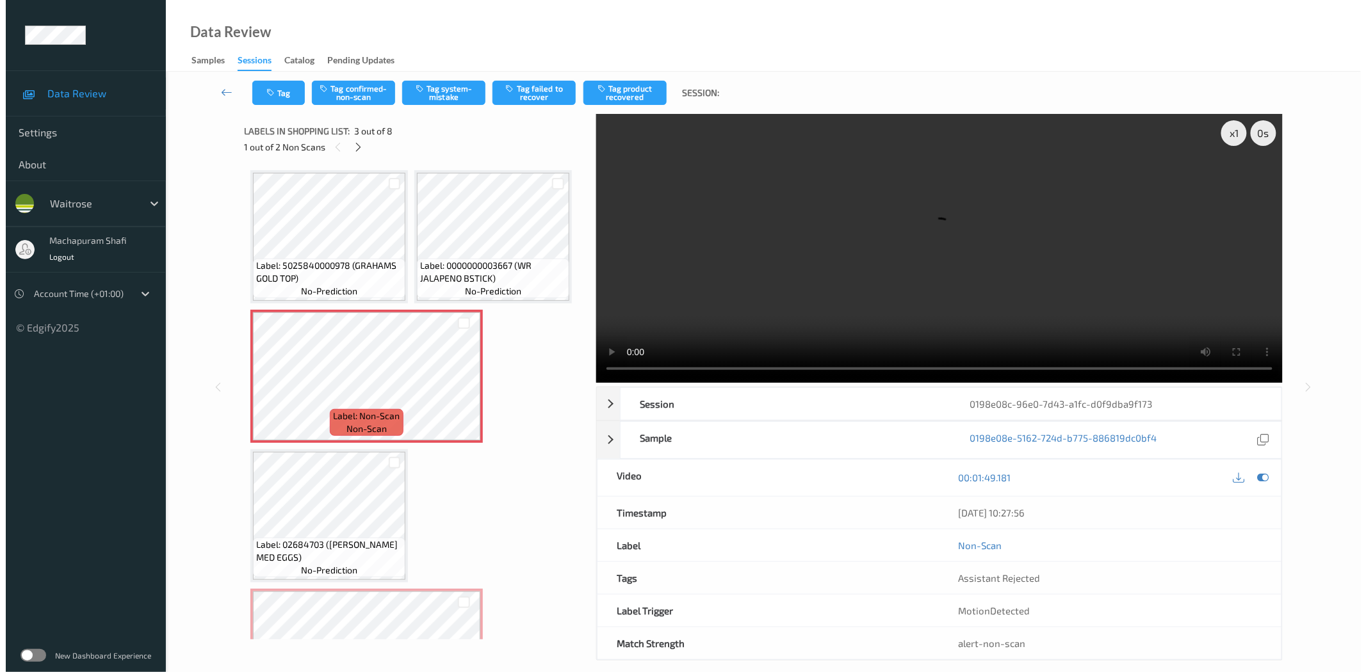
scroll to position [6, 0]
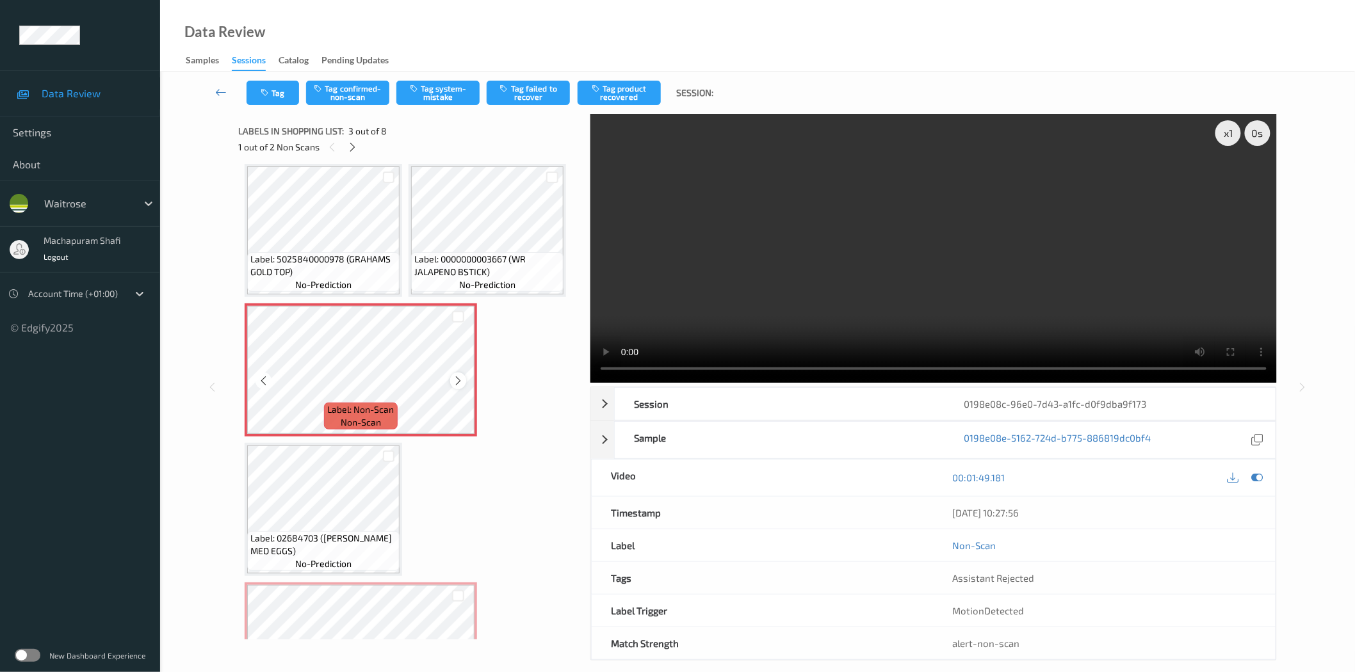
click at [457, 375] on icon at bounding box center [458, 381] width 11 height 12
click at [463, 379] on icon at bounding box center [458, 381] width 11 height 12
click at [428, 81] on button "Tag system-mistake" at bounding box center [437, 93] width 83 height 24
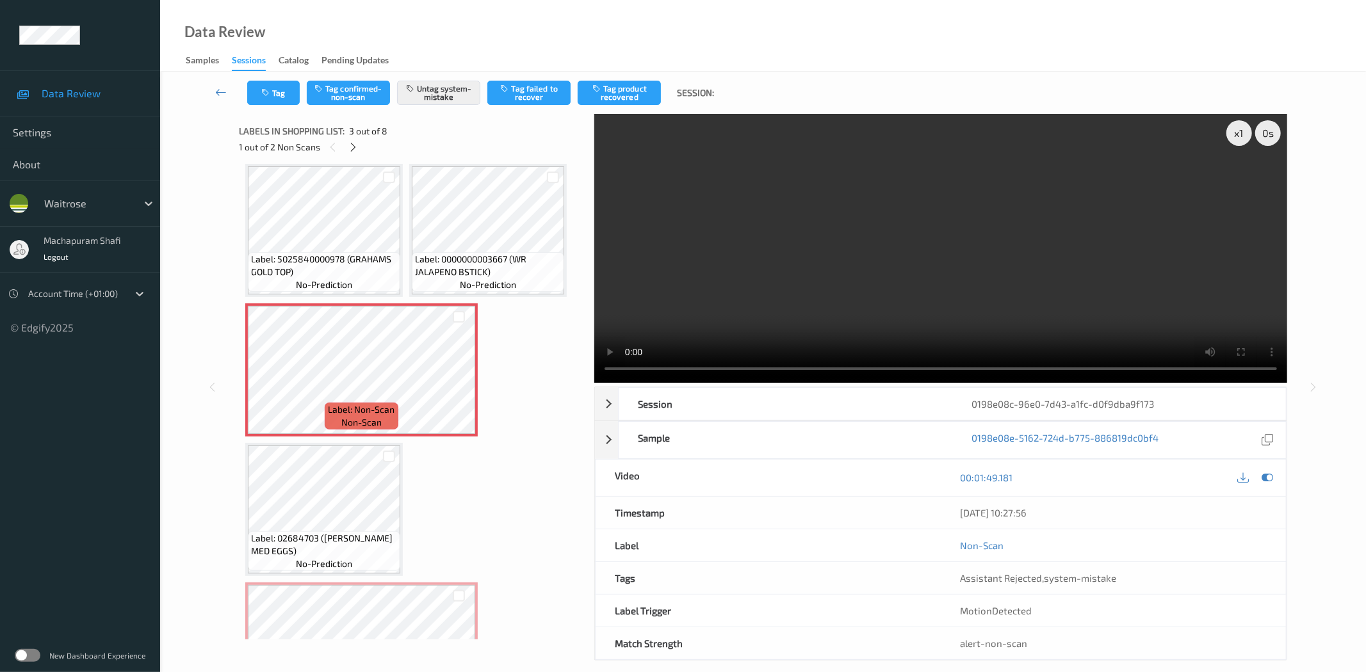
click at [271, 113] on div "Tag Tag confirmed-non-scan Untag system-mistake Tag failed to recover Tag produ…" at bounding box center [762, 93] width 1153 height 42
click at [273, 87] on button "Tag" at bounding box center [273, 93] width 53 height 24
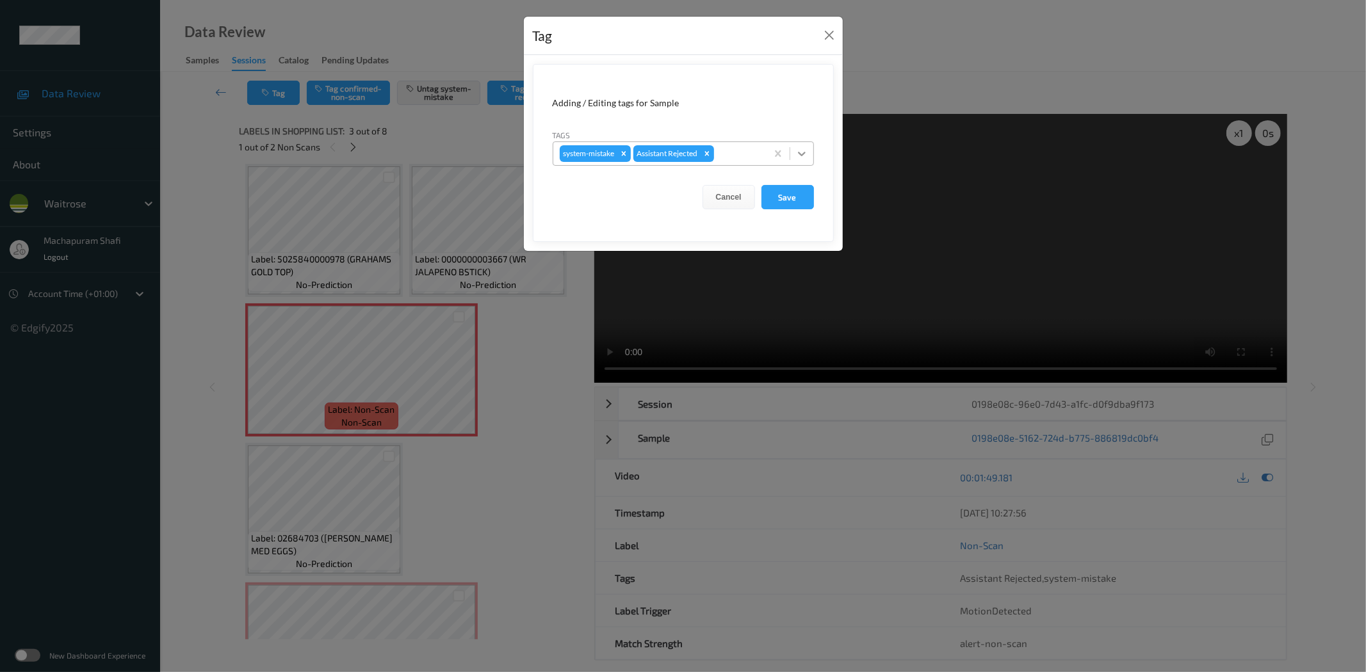
click at [804, 150] on icon at bounding box center [801, 153] width 13 height 13
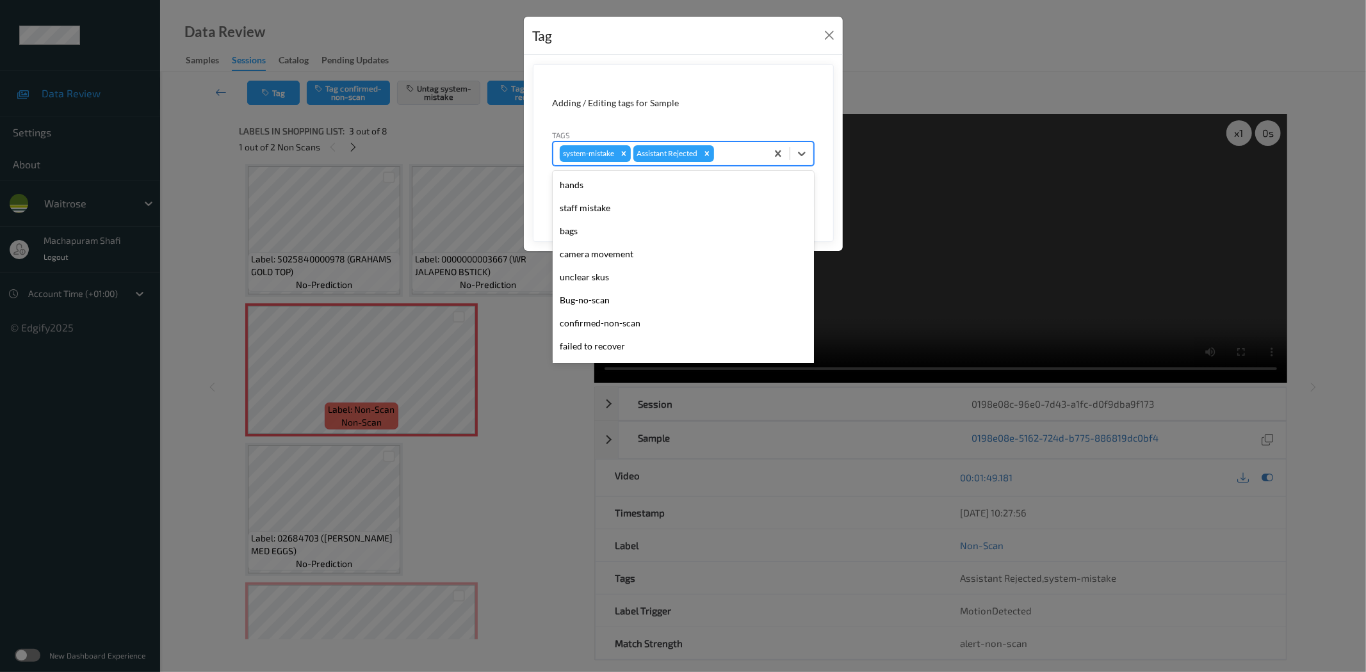
scroll to position [273, 0]
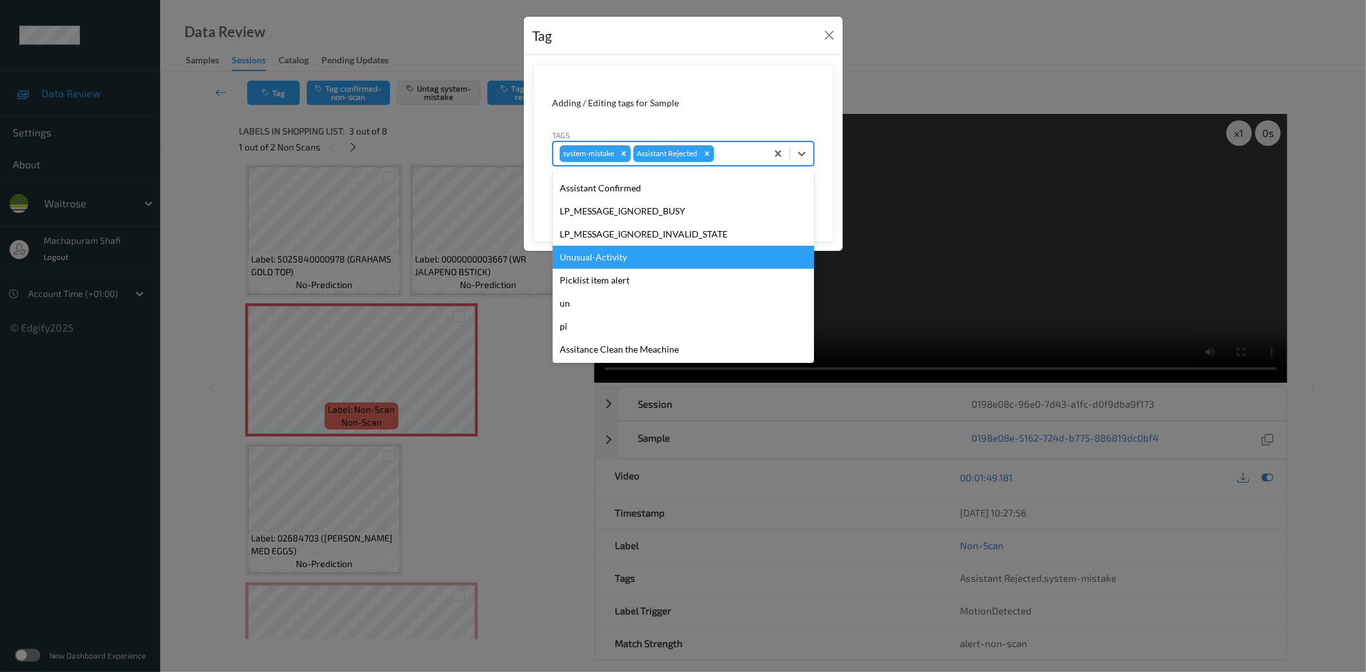
click at [597, 255] on div "Unusual-Activity" at bounding box center [683, 257] width 261 height 23
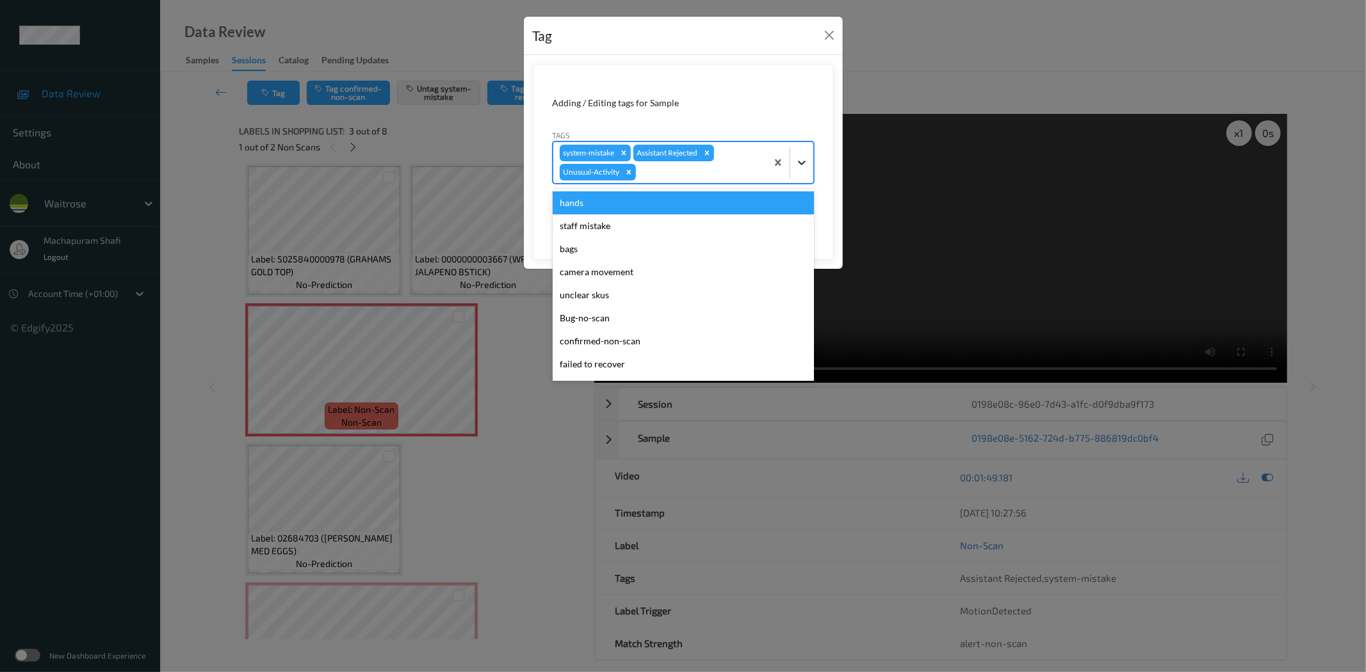
click at [797, 161] on icon at bounding box center [801, 162] width 13 height 13
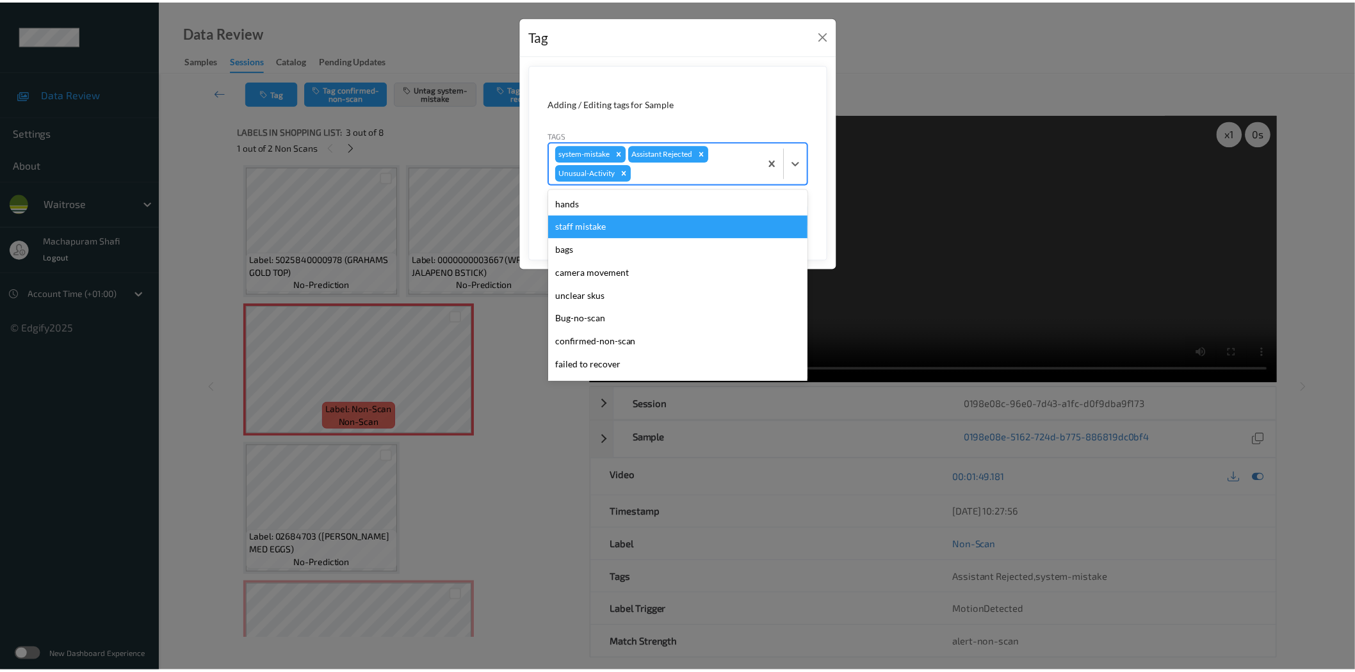
scroll to position [250, 0]
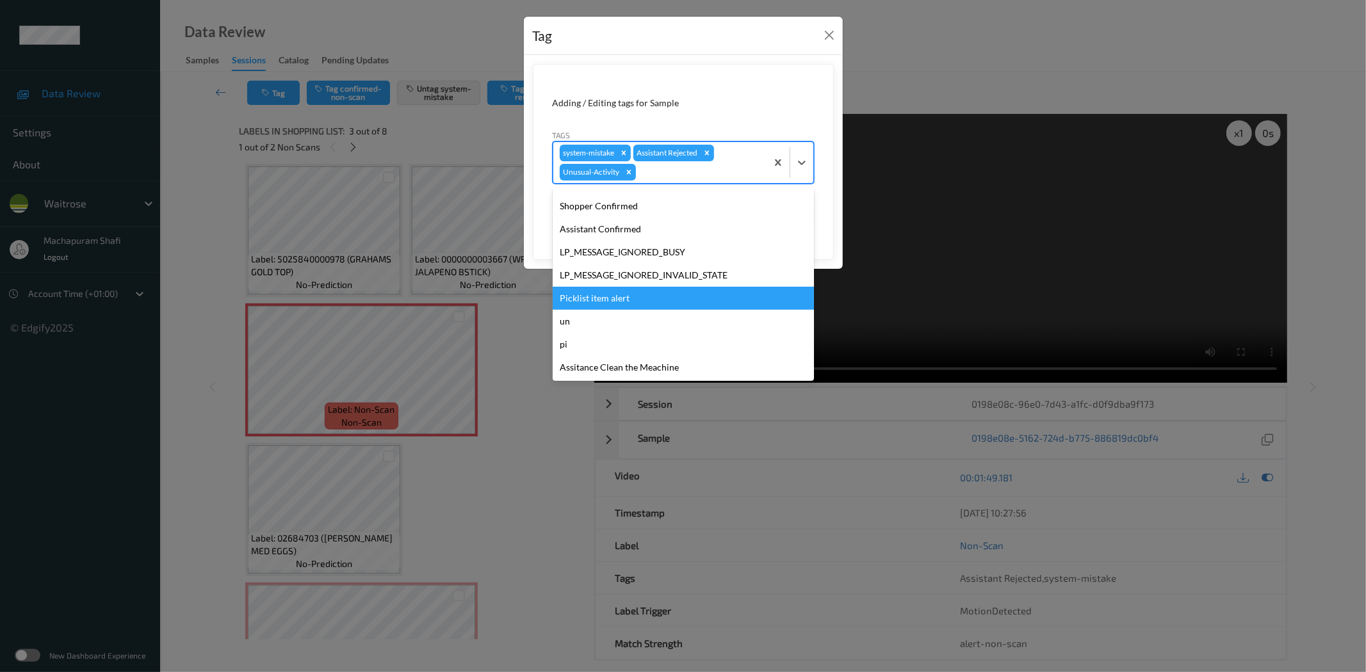
click at [604, 291] on div "Picklist item alert" at bounding box center [683, 298] width 261 height 23
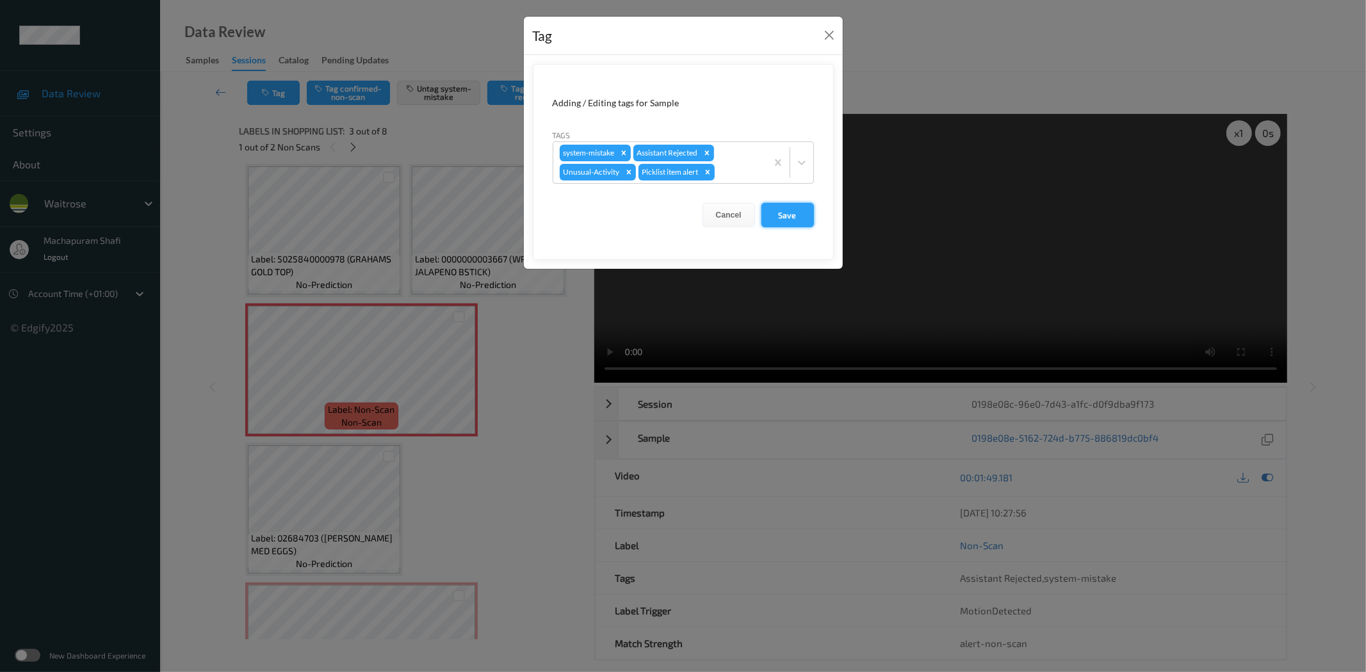
click at [788, 216] on button "Save" at bounding box center [787, 215] width 53 height 24
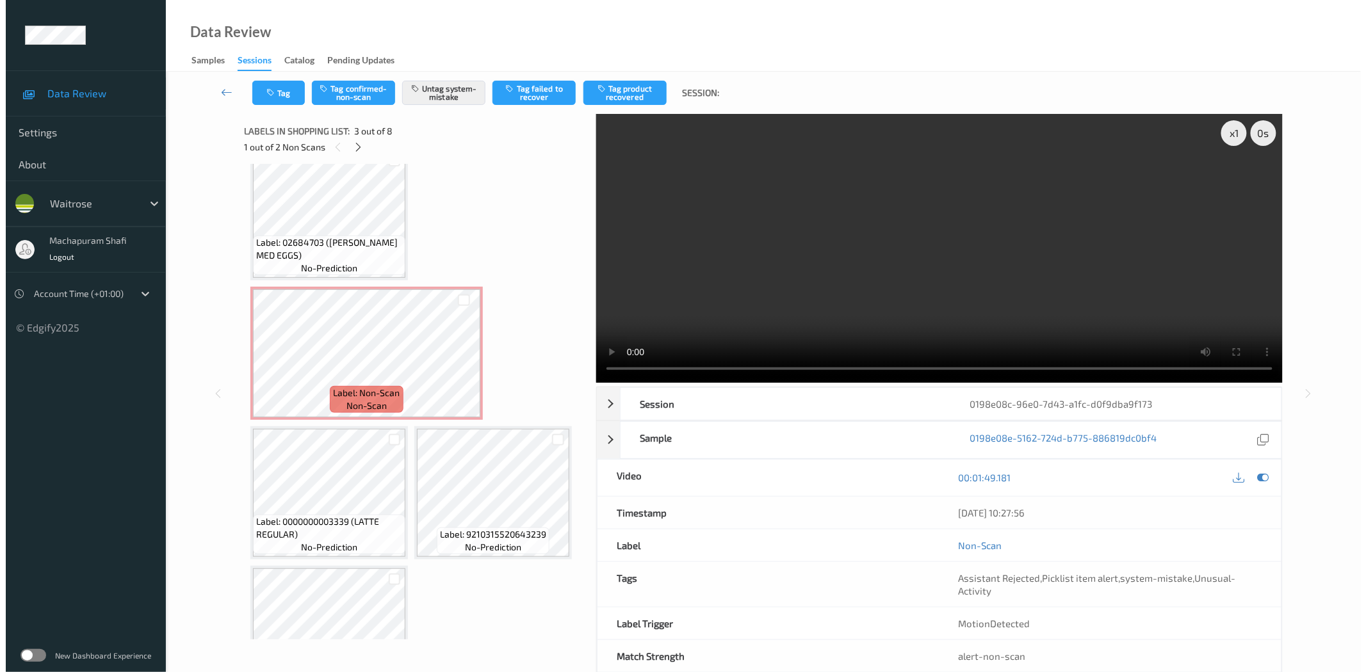
scroll to position [309, 0]
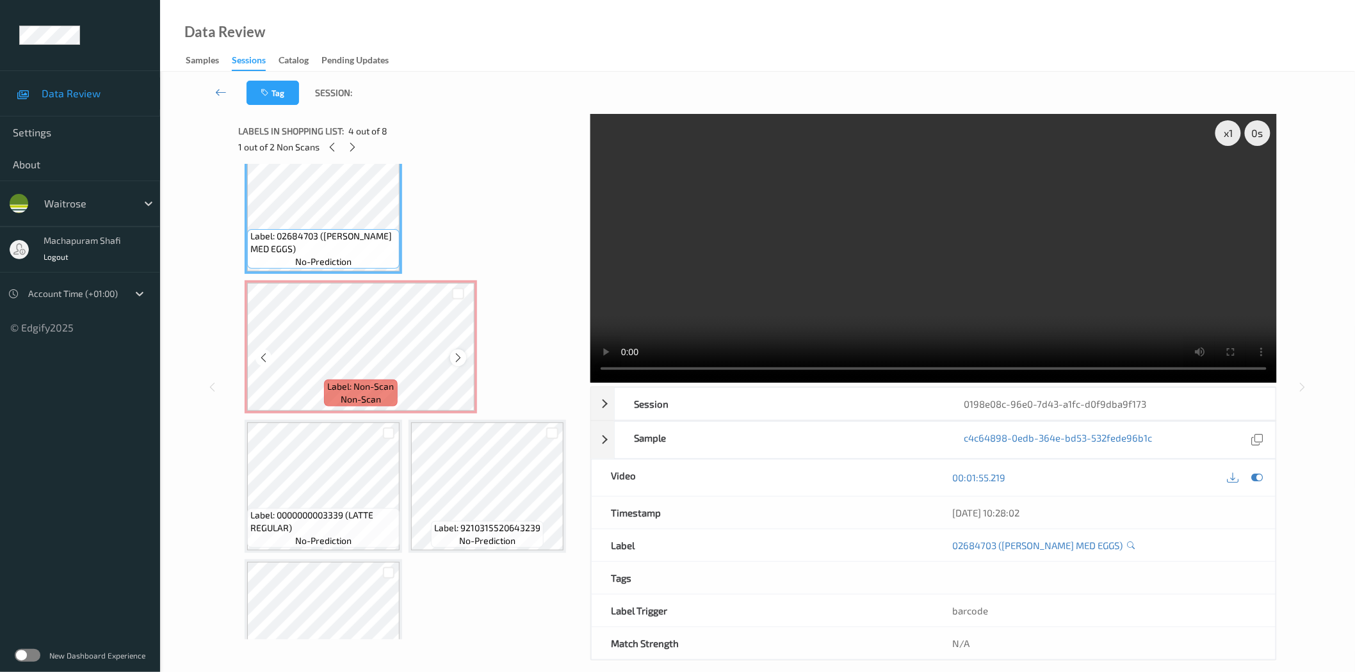
click at [457, 359] on icon at bounding box center [458, 358] width 11 height 12
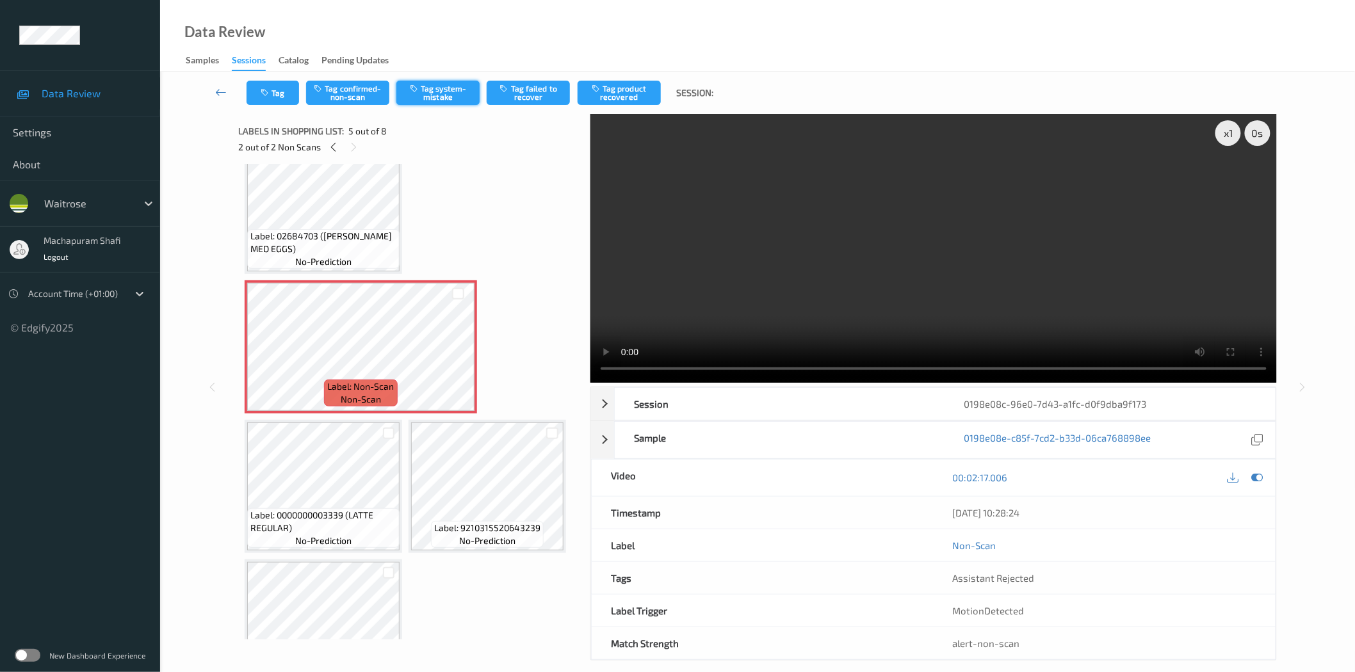
click at [437, 90] on button "Tag system-mistake" at bounding box center [437, 93] width 83 height 24
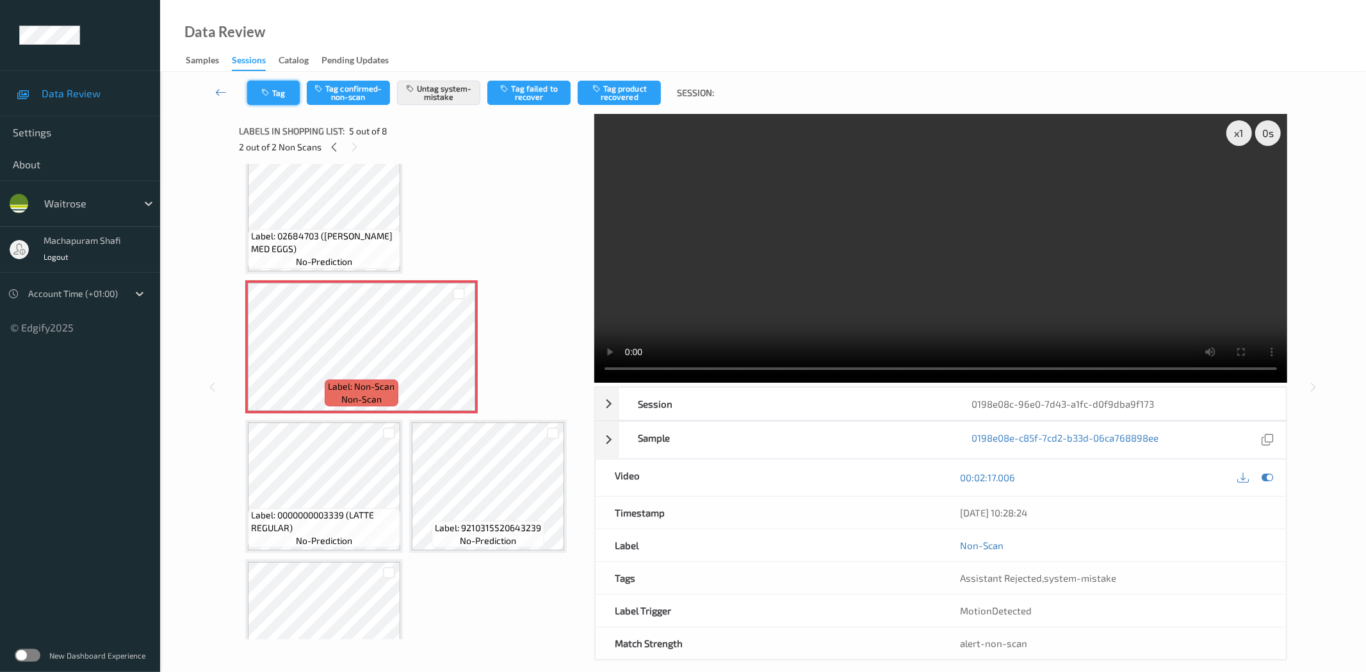
click at [267, 94] on icon "button" at bounding box center [266, 92] width 11 height 9
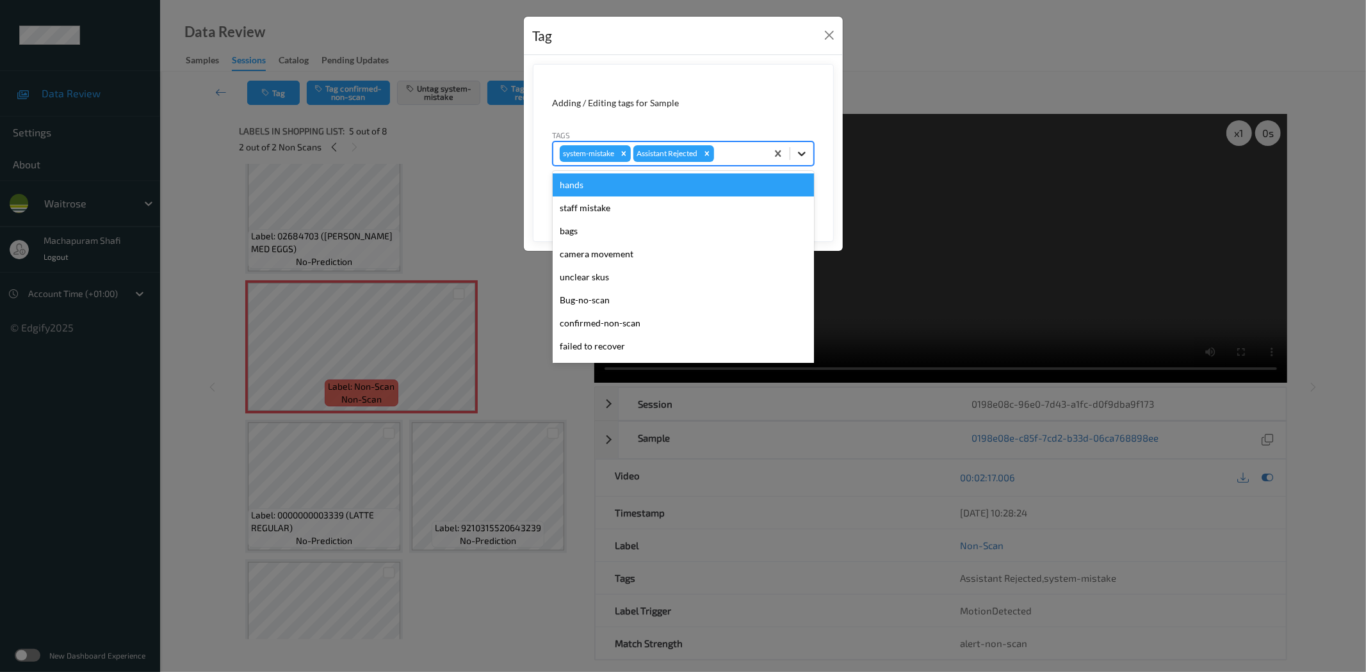
click at [808, 144] on div at bounding box center [801, 153] width 23 height 23
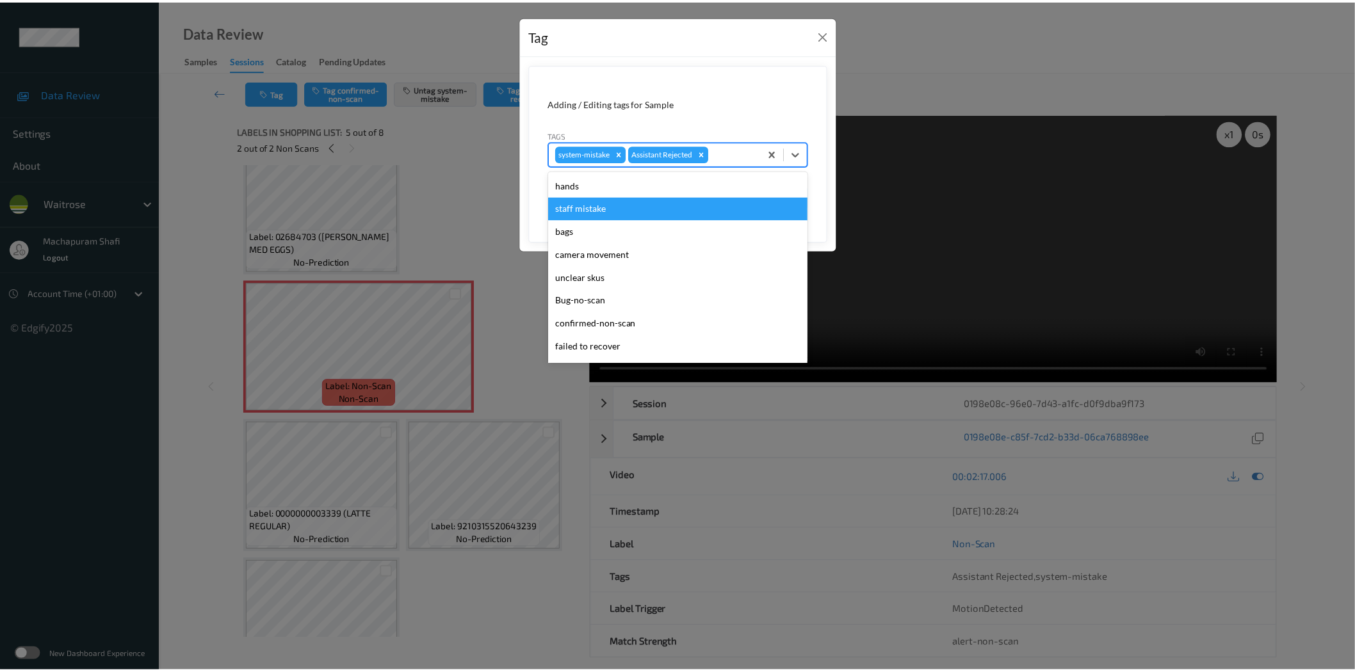
scroll to position [273, 0]
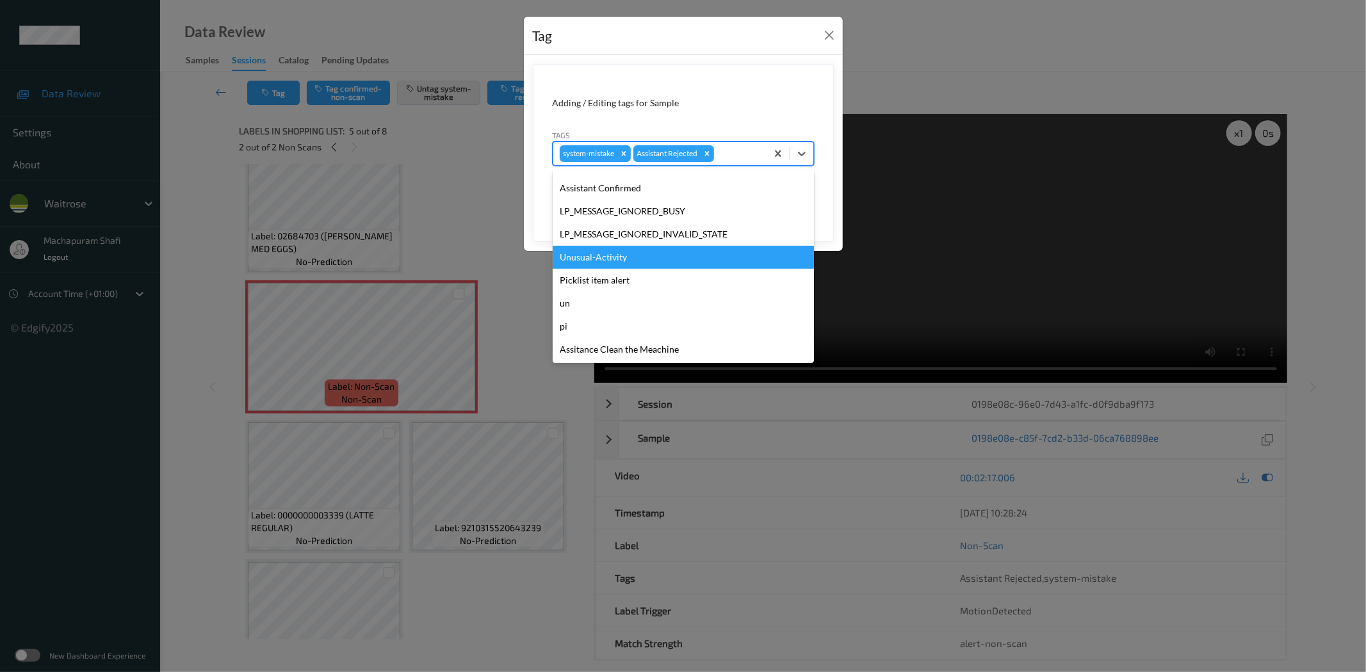
click at [613, 257] on div "Unusual-Activity" at bounding box center [683, 257] width 261 height 23
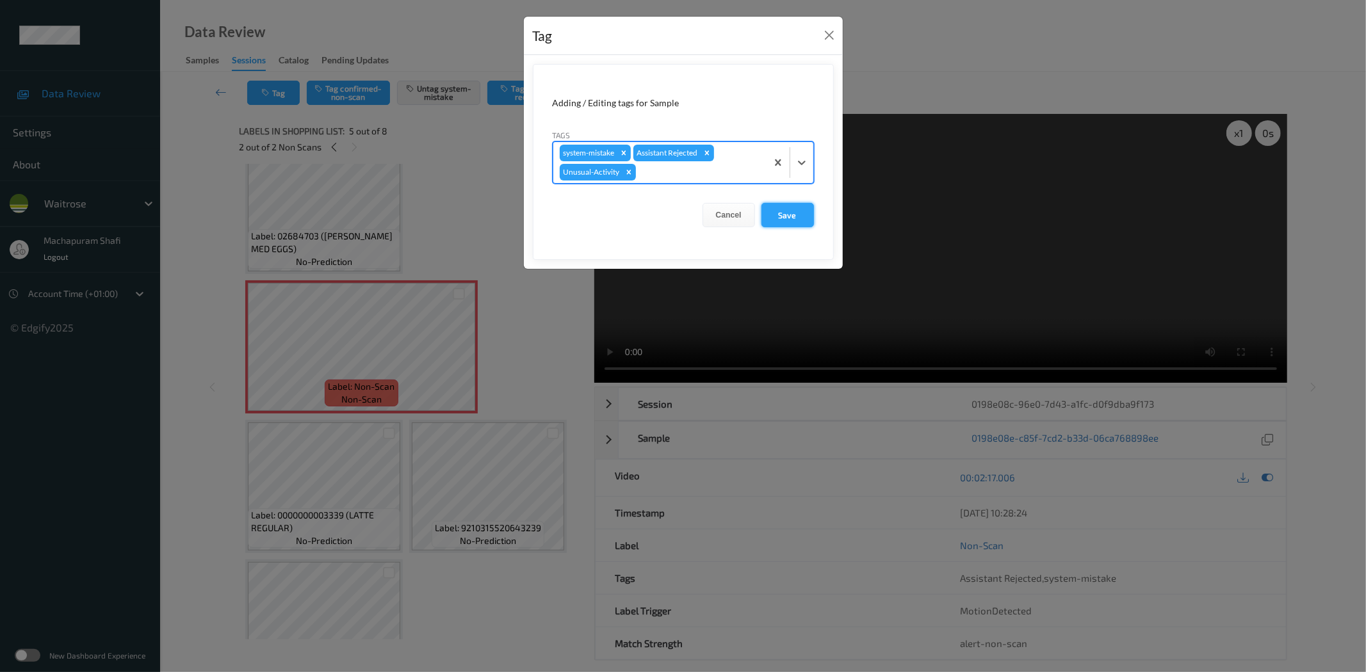
click at [778, 212] on button "Save" at bounding box center [787, 215] width 53 height 24
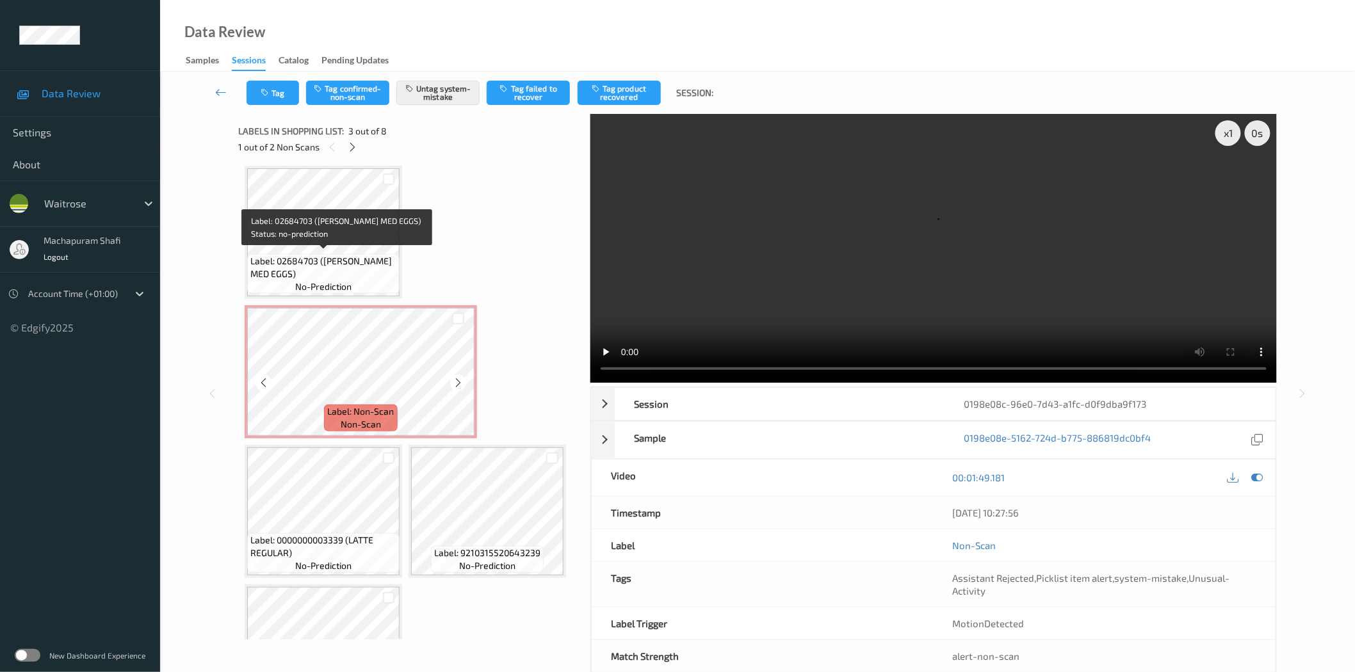
scroll to position [284, 0]
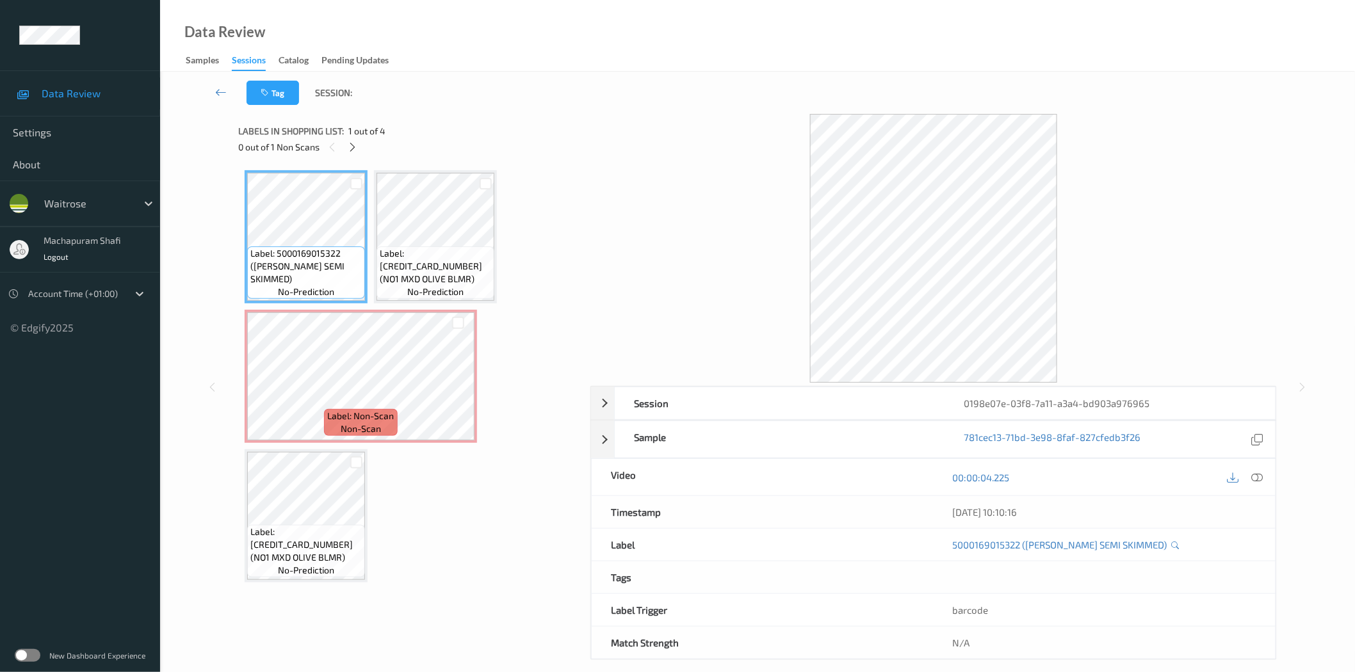
click at [361, 150] on div "0 out of 1 Non Scans" at bounding box center [409, 147] width 343 height 16
click at [346, 149] on div at bounding box center [353, 147] width 16 height 16
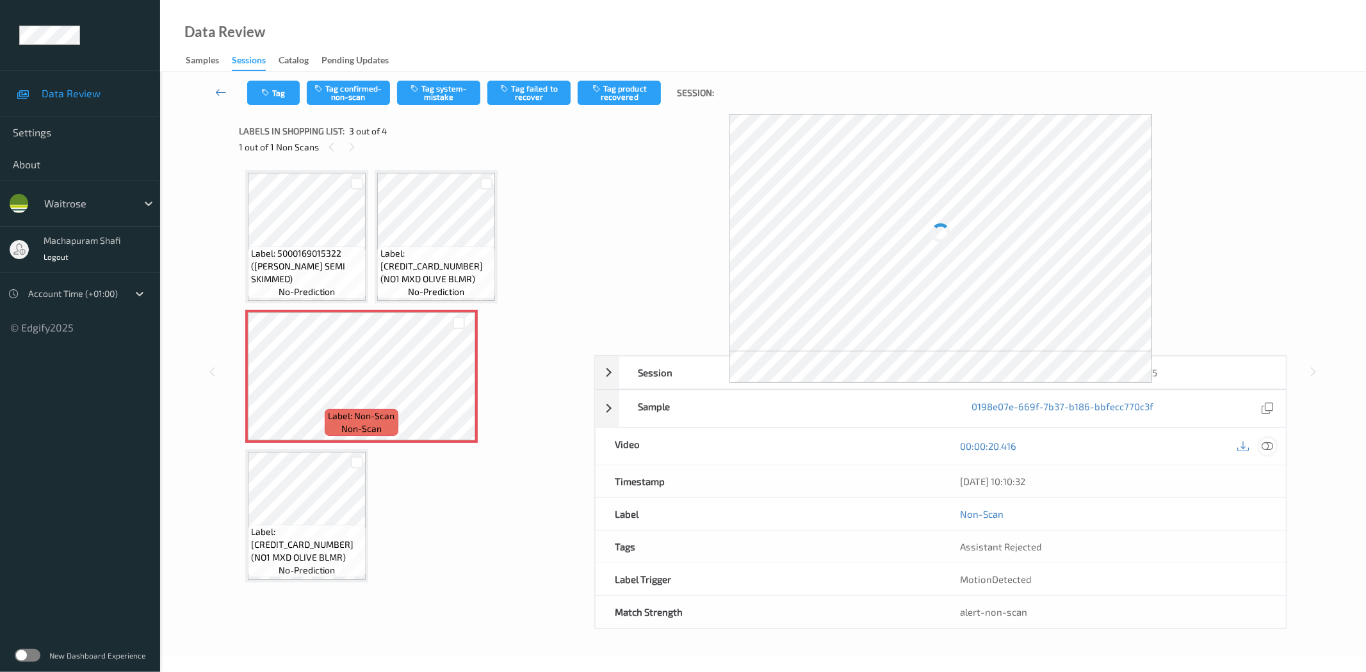
click at [1267, 442] on icon at bounding box center [1268, 447] width 12 height 12
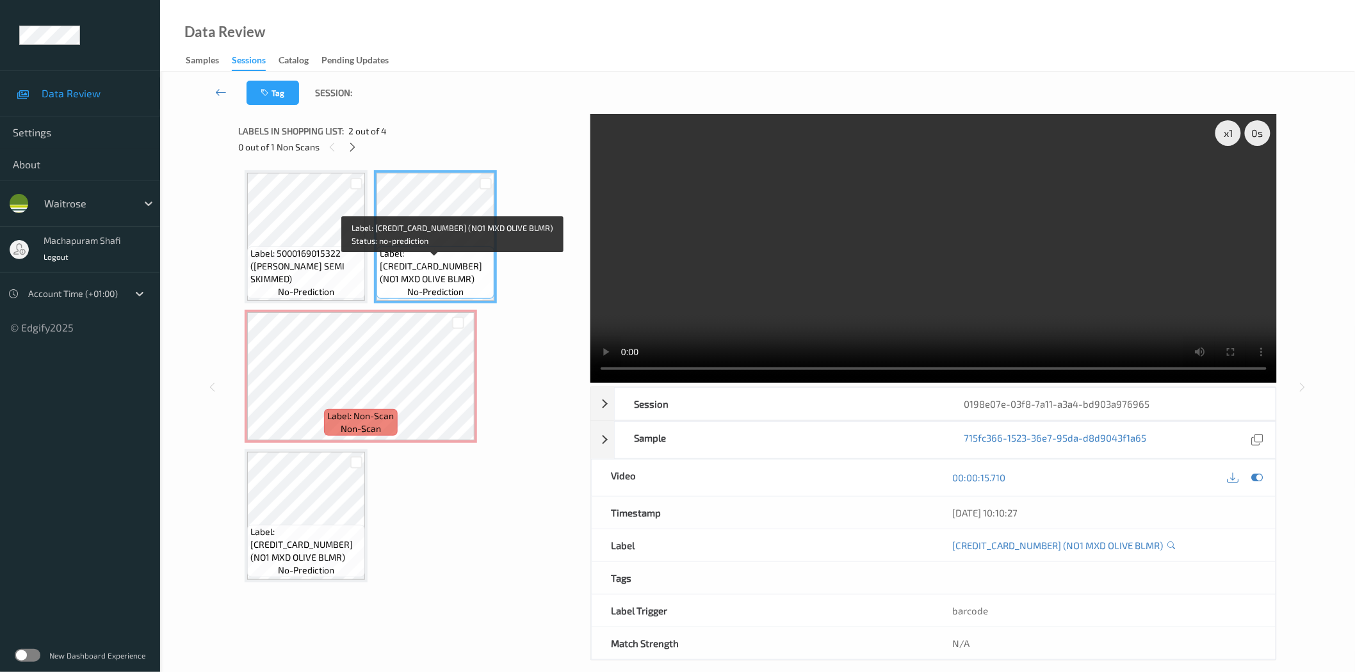
click at [464, 261] on span "Label: 5063210021161 (NO1 MXD OLIVE BLMR)" at bounding box center [435, 266] width 111 height 38
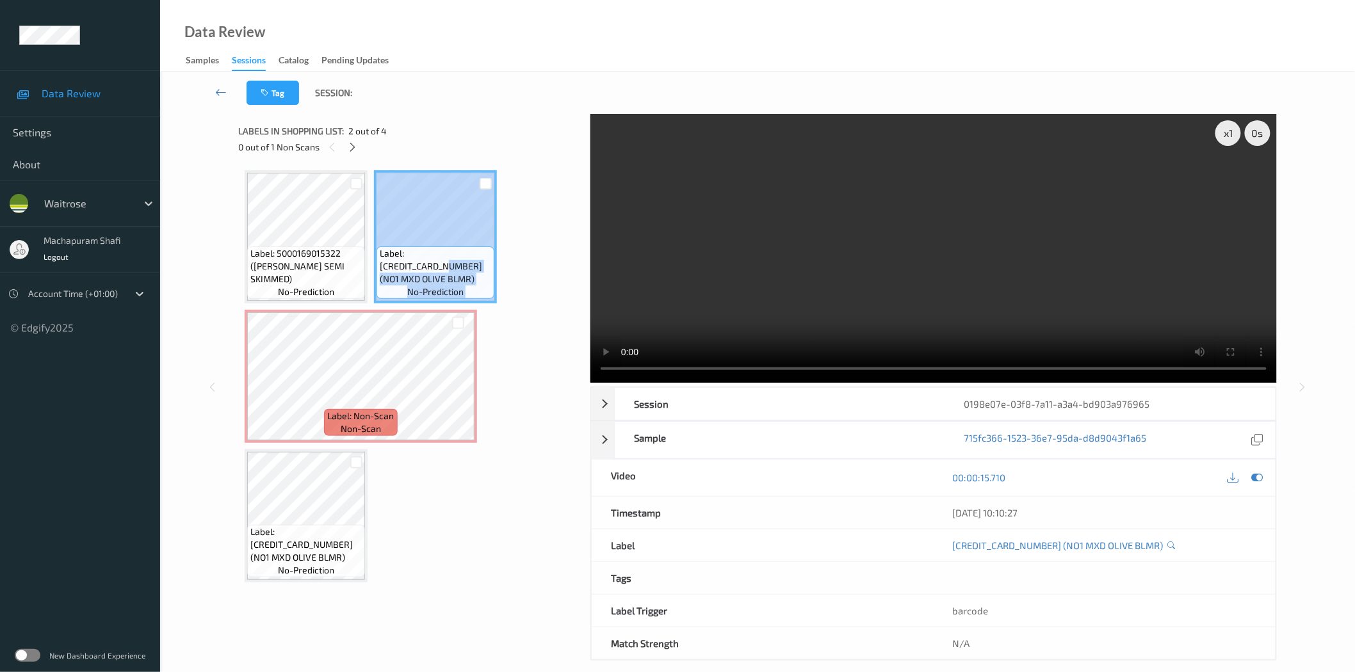
drag, startPoint x: 468, startPoint y: 261, endPoint x: 494, endPoint y: 284, distance: 34.9
click at [494, 284] on div "Label: 5063210021161 (NO1 MXD OLIVE BLMR) no-prediction" at bounding box center [435, 236] width 123 height 133
copy div "(NO1 MXD OLIVE BLMR) no-prediction"
drag, startPoint x: 526, startPoint y: 244, endPoint x: 444, endPoint y: 270, distance: 86.5
click at [527, 244] on div "Label: 5000169015322 (WR ESS SEMI SKIMMED) no-prediction Label: 5063210021161 (…" at bounding box center [410, 376] width 330 height 412
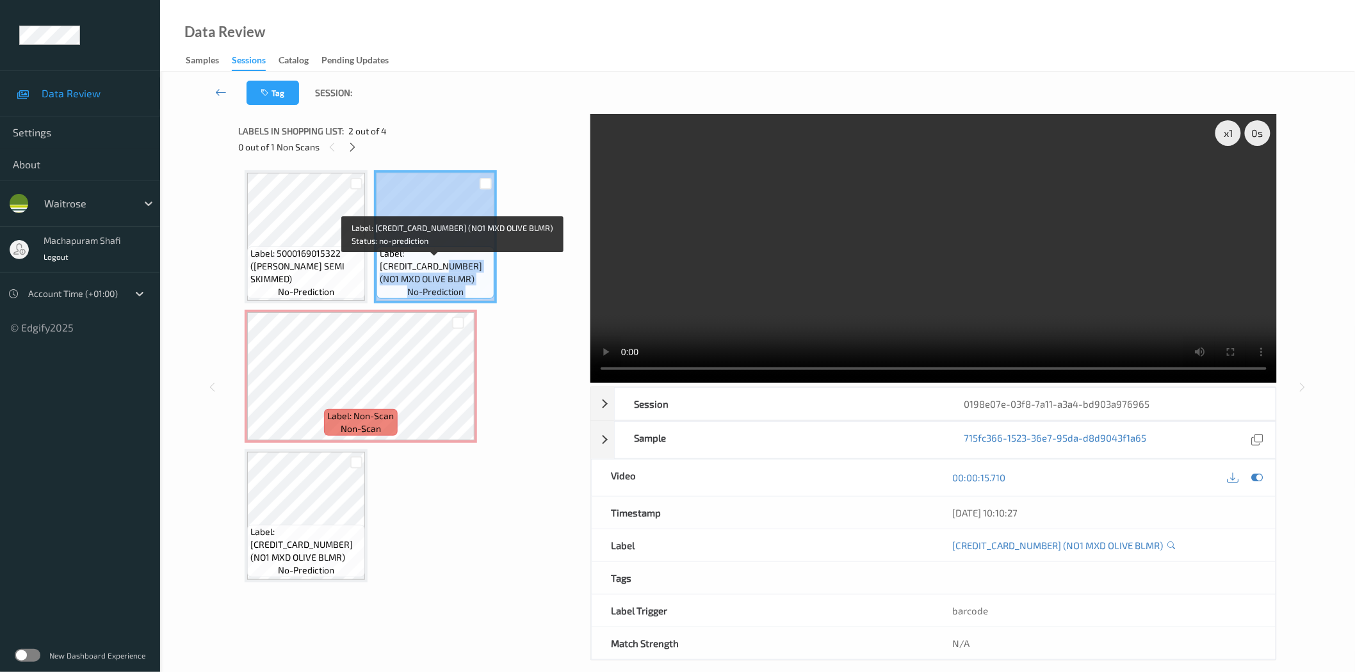
click at [471, 270] on span "Label: 5063210021161 (NO1 MXD OLIVE BLMR)" at bounding box center [435, 266] width 111 height 38
drag, startPoint x: 467, startPoint y: 266, endPoint x: 449, endPoint y: 273, distance: 19.9
click at [449, 273] on span "Label: 5063210021161 (NO1 MXD OLIVE BLMR)" at bounding box center [435, 266] width 111 height 38
copy span "(NO1 MXD OLIVE BLMR"
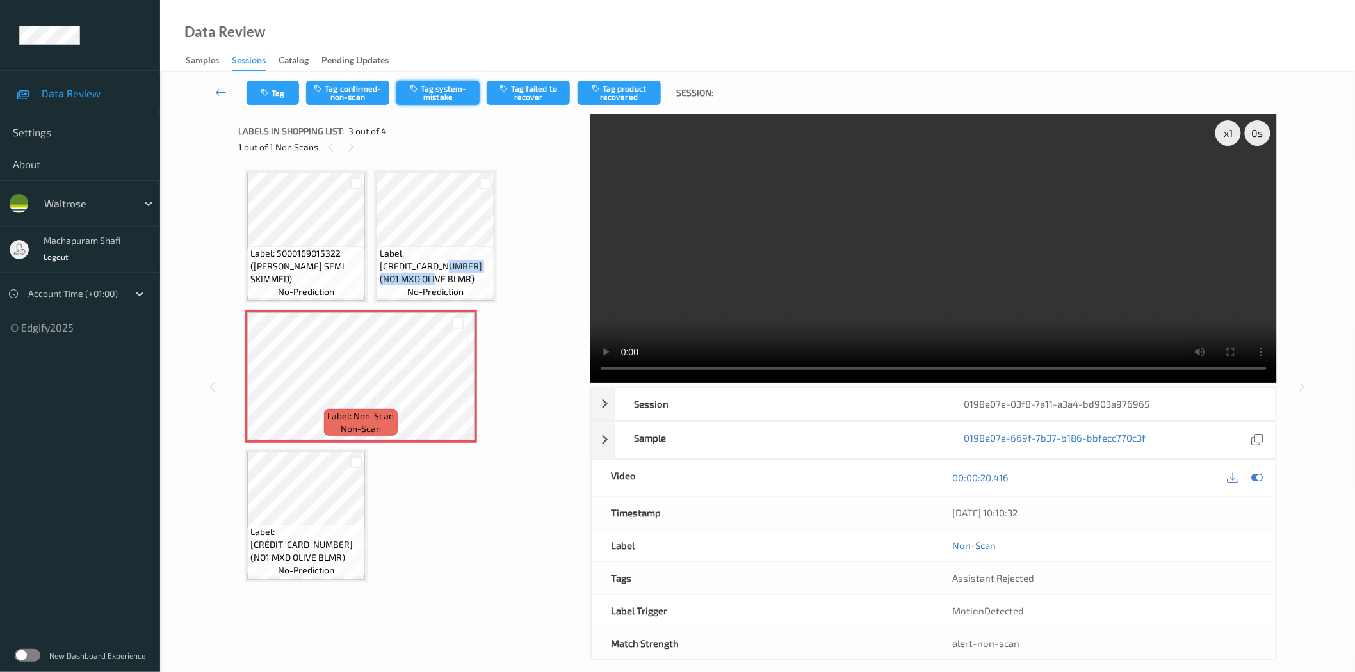
click at [423, 91] on button "Tag system-mistake" at bounding box center [437, 93] width 83 height 24
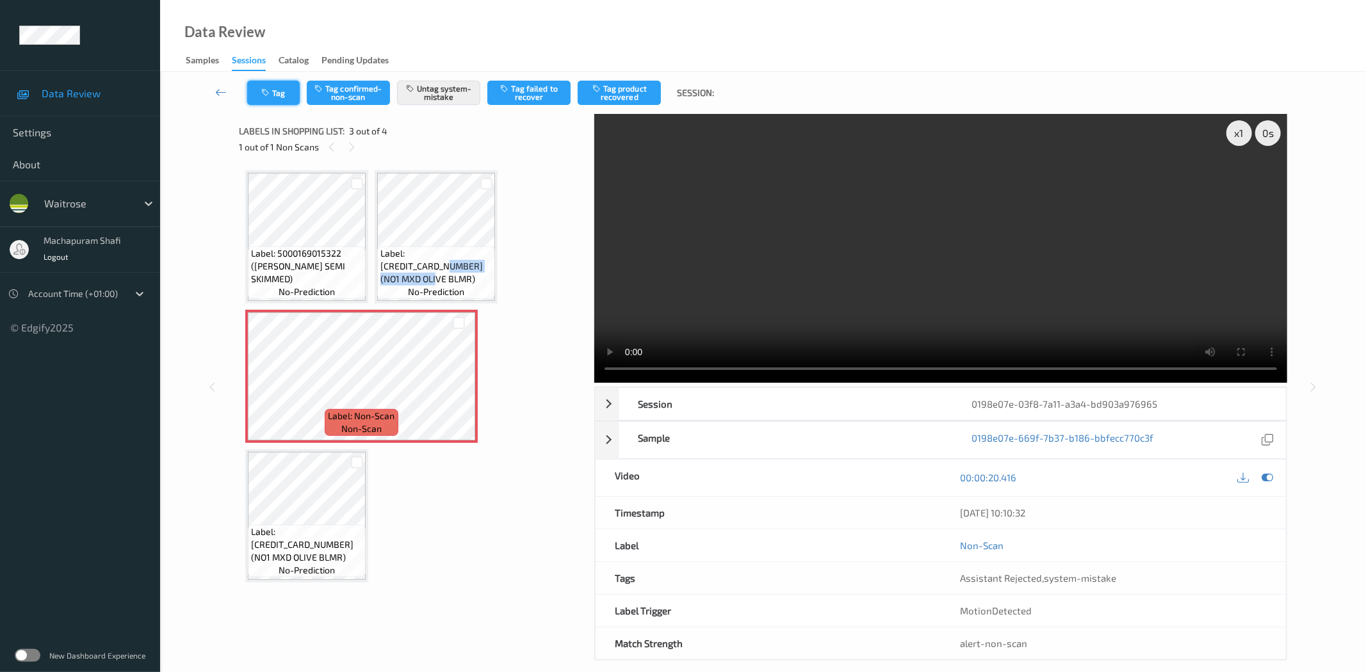
click at [277, 99] on button "Tag" at bounding box center [273, 93] width 53 height 24
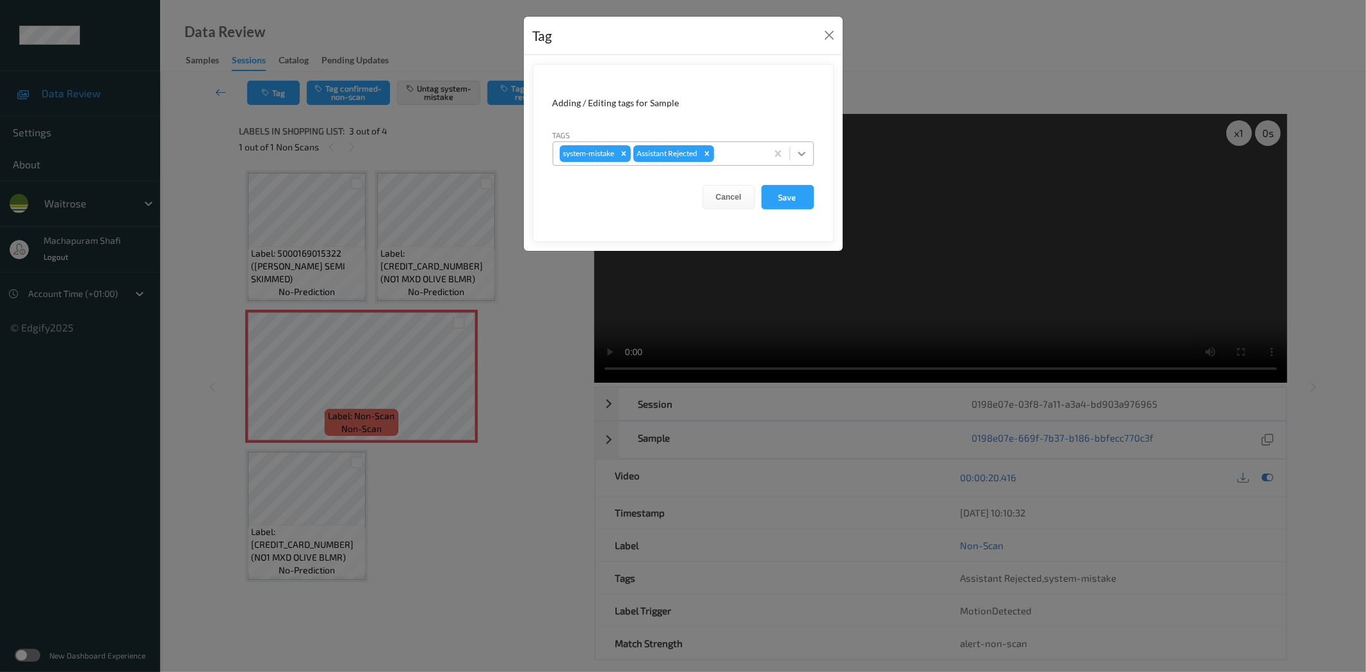
click at [797, 147] on icon at bounding box center [801, 153] width 13 height 13
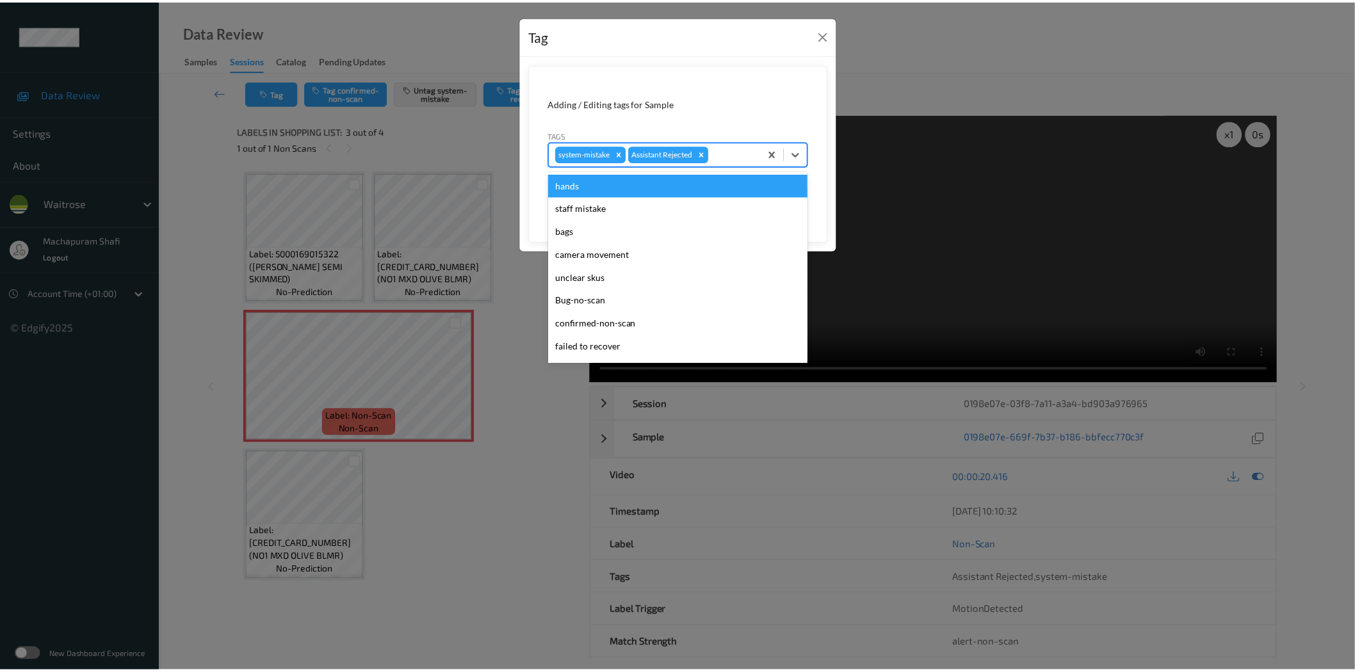
scroll to position [273, 0]
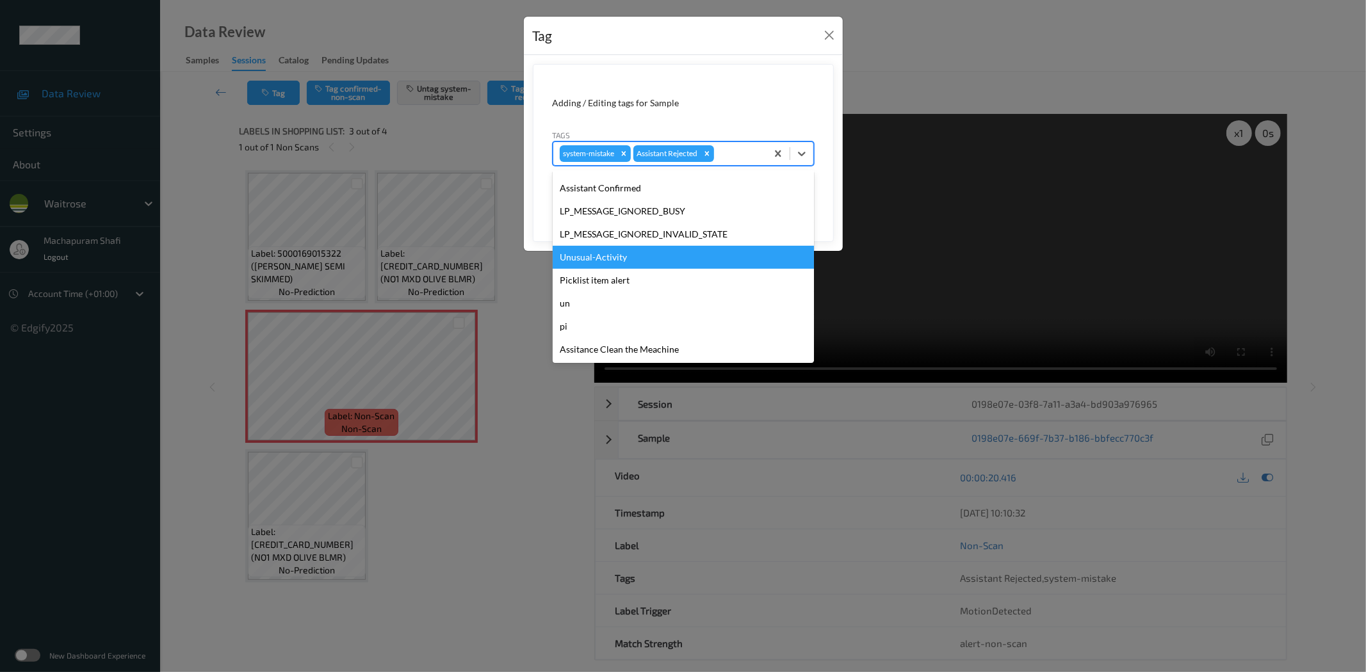
click at [594, 252] on div "Unusual-Activity" at bounding box center [683, 257] width 261 height 23
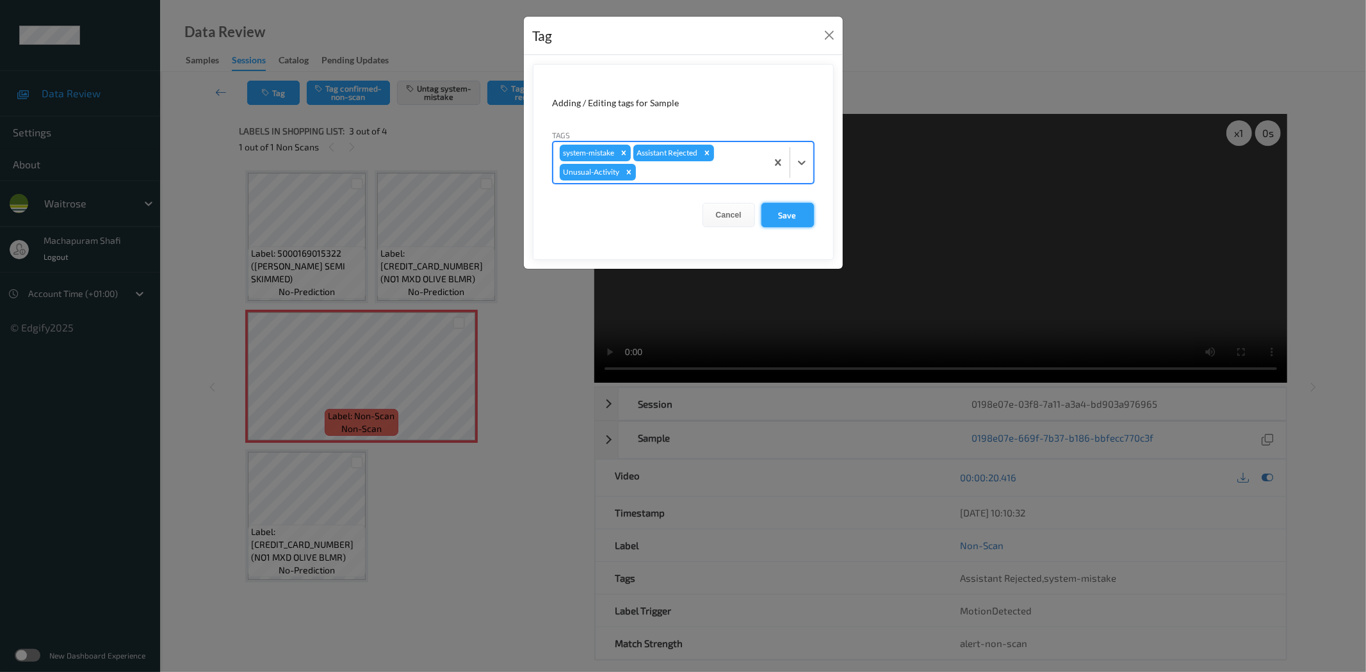
click at [792, 211] on button "Save" at bounding box center [787, 215] width 53 height 24
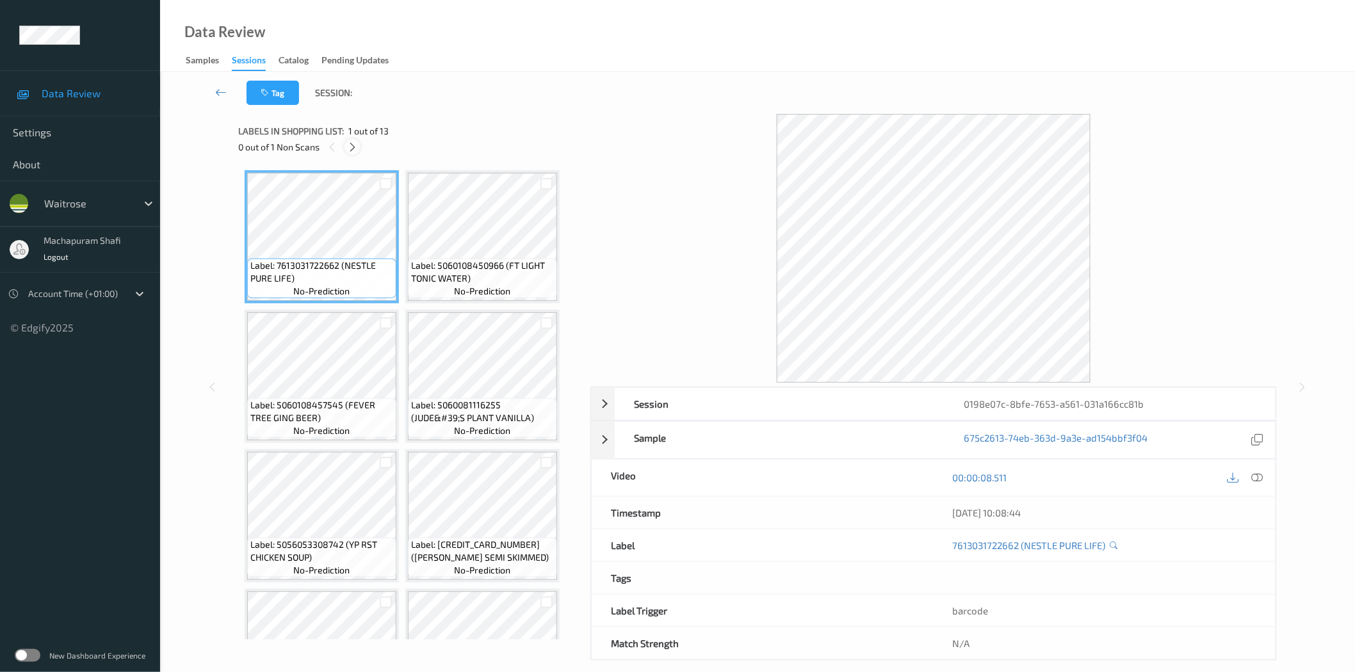
click at [357, 145] on icon at bounding box center [352, 148] width 11 height 12
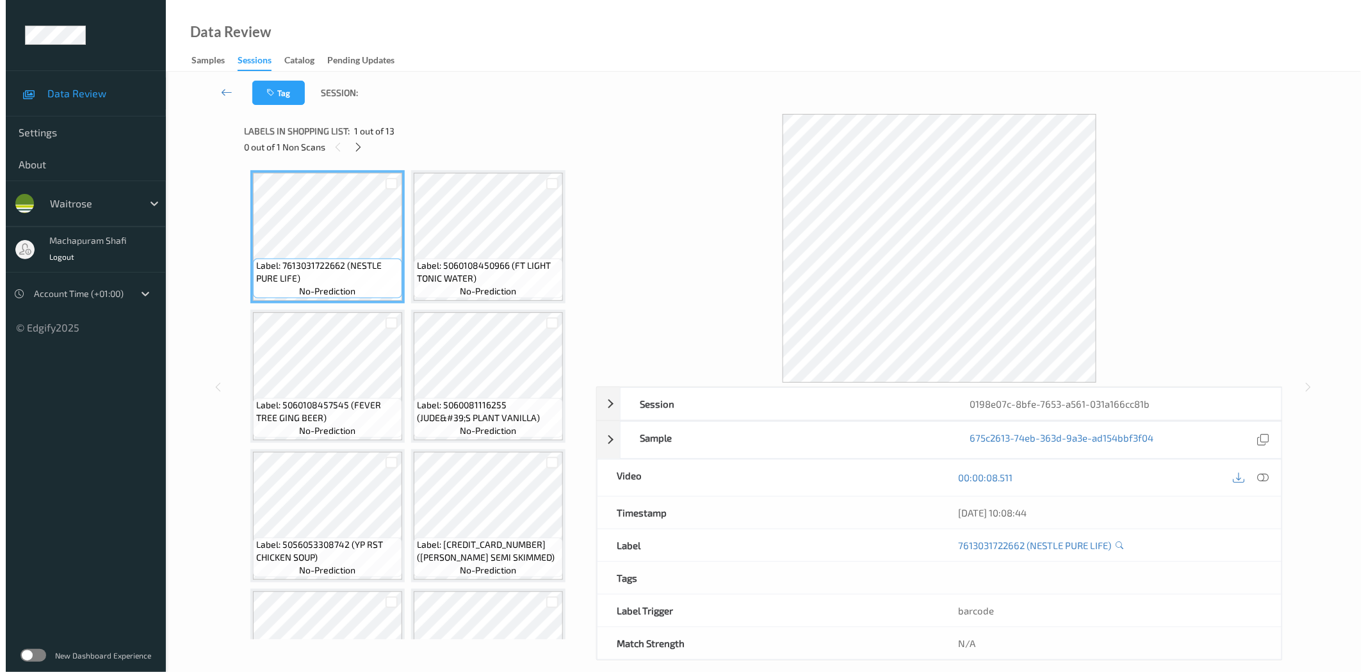
scroll to position [640, 0]
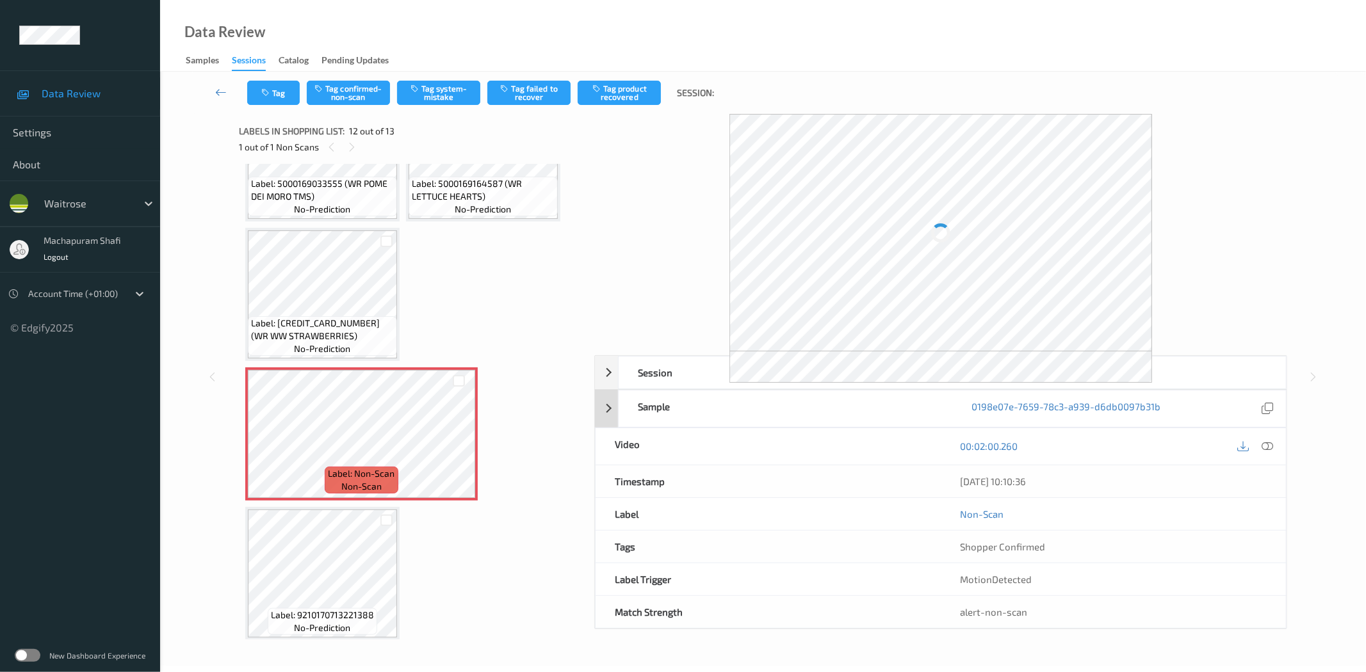
drag, startPoint x: 1270, startPoint y: 444, endPoint x: 1205, endPoint y: 252, distance: 202.7
click at [1272, 444] on icon at bounding box center [1268, 447] width 12 height 12
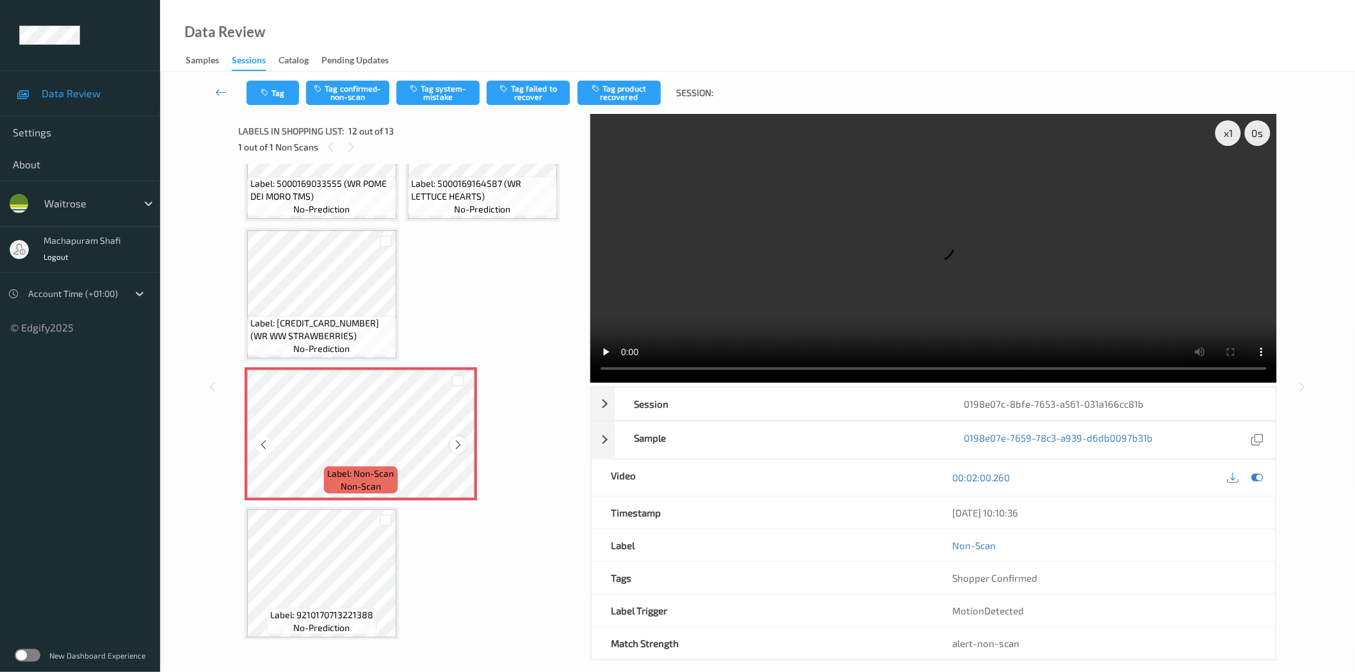
click at [455, 439] on icon at bounding box center [458, 445] width 11 height 12
click at [439, 92] on button "Tag system-mistake" at bounding box center [437, 93] width 83 height 24
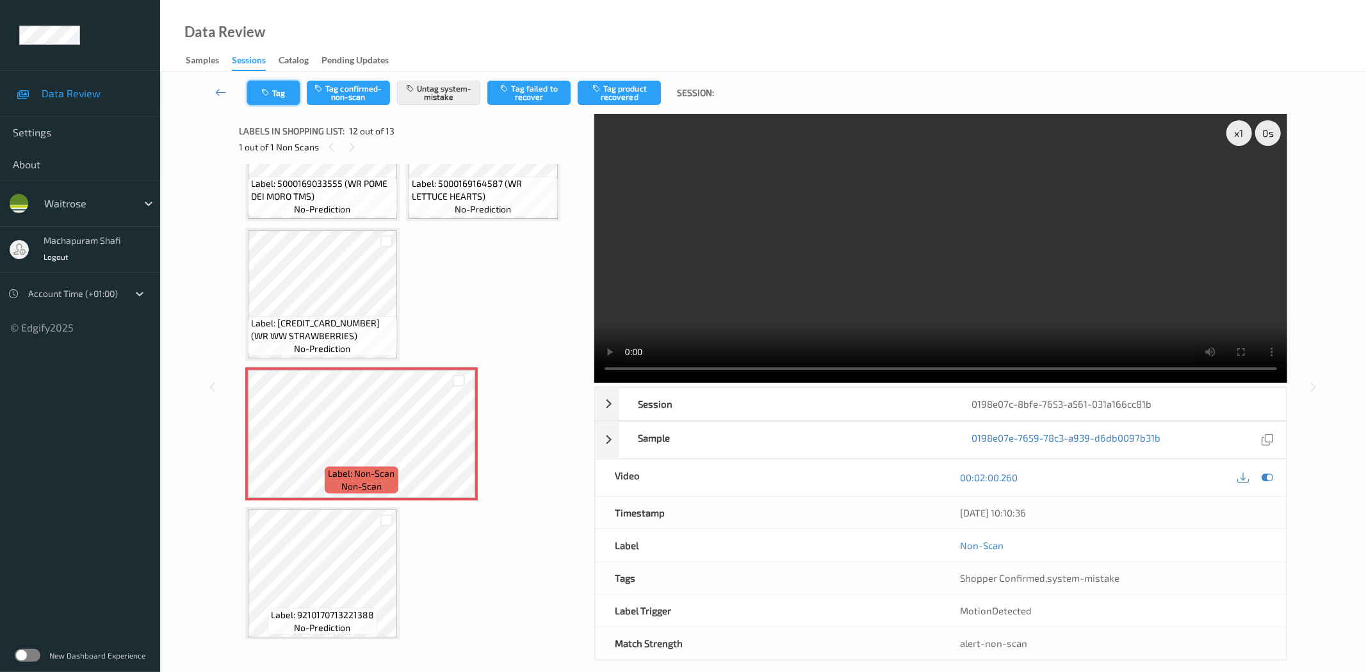
click at [273, 94] on button "Tag" at bounding box center [273, 93] width 53 height 24
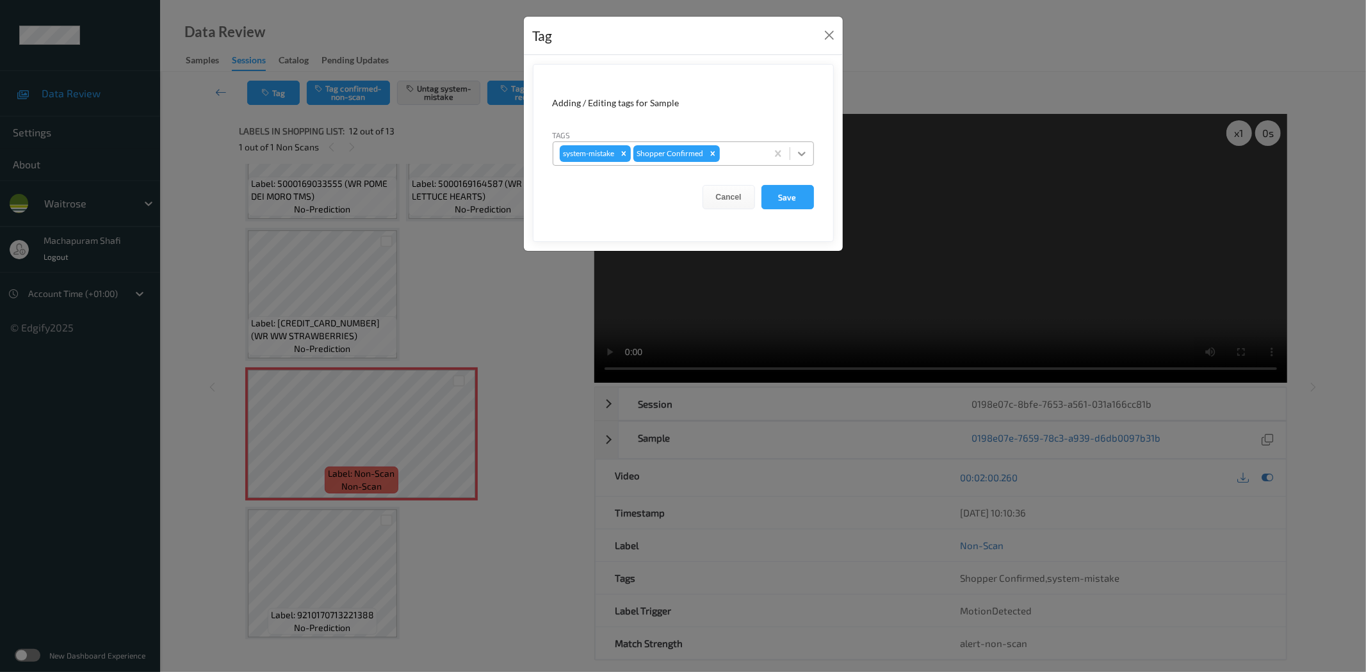
click at [811, 151] on div at bounding box center [801, 153] width 23 height 23
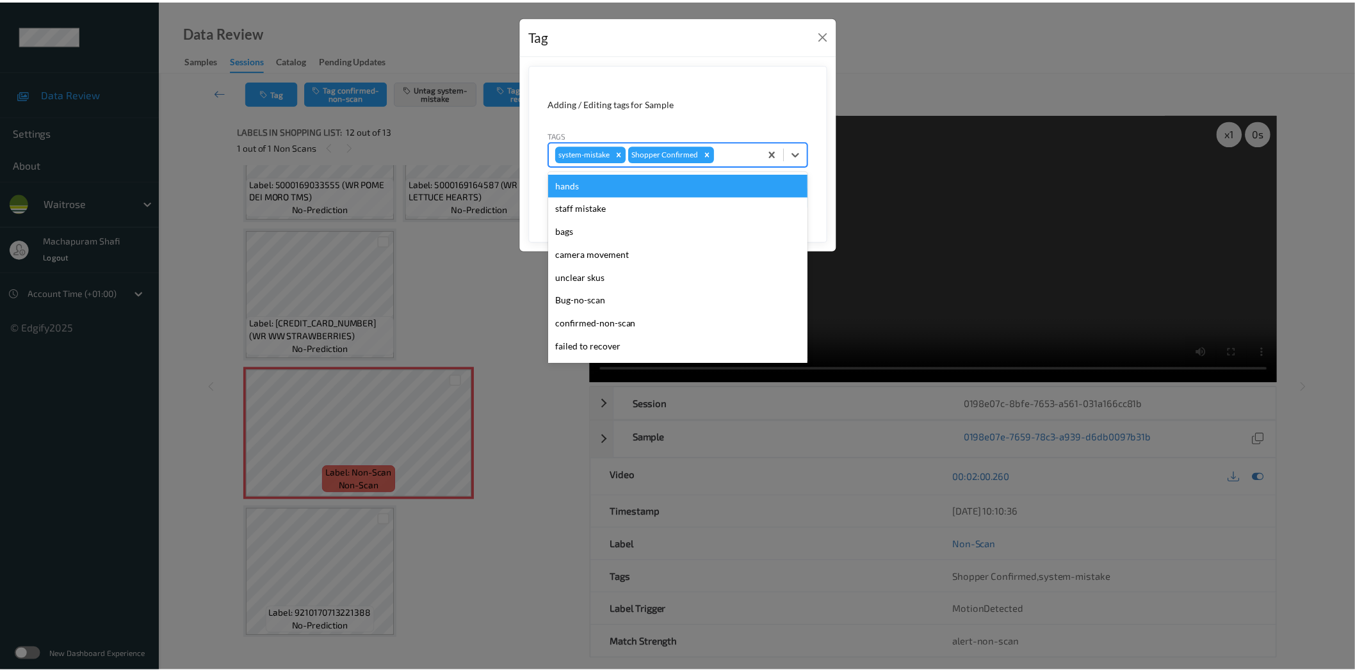
scroll to position [273, 0]
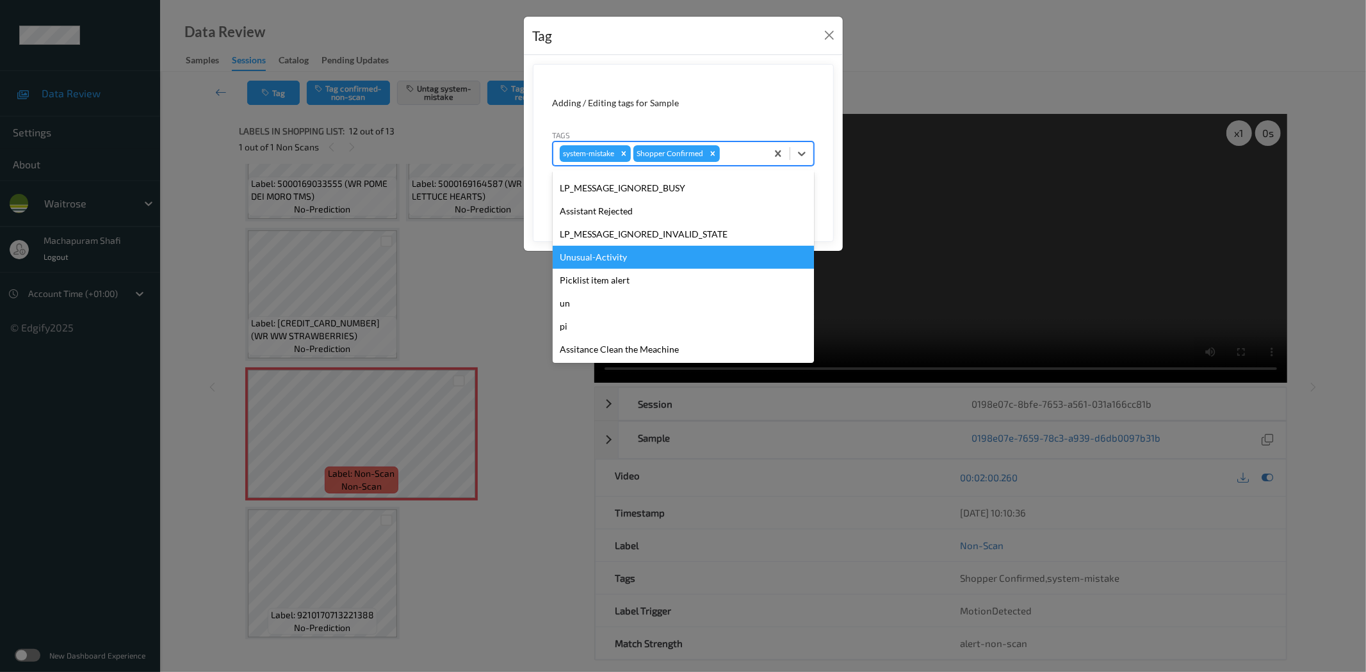
drag, startPoint x: 599, startPoint y: 256, endPoint x: 708, endPoint y: 234, distance: 111.0
click at [602, 256] on div "Unusual-Activity" at bounding box center [683, 257] width 261 height 23
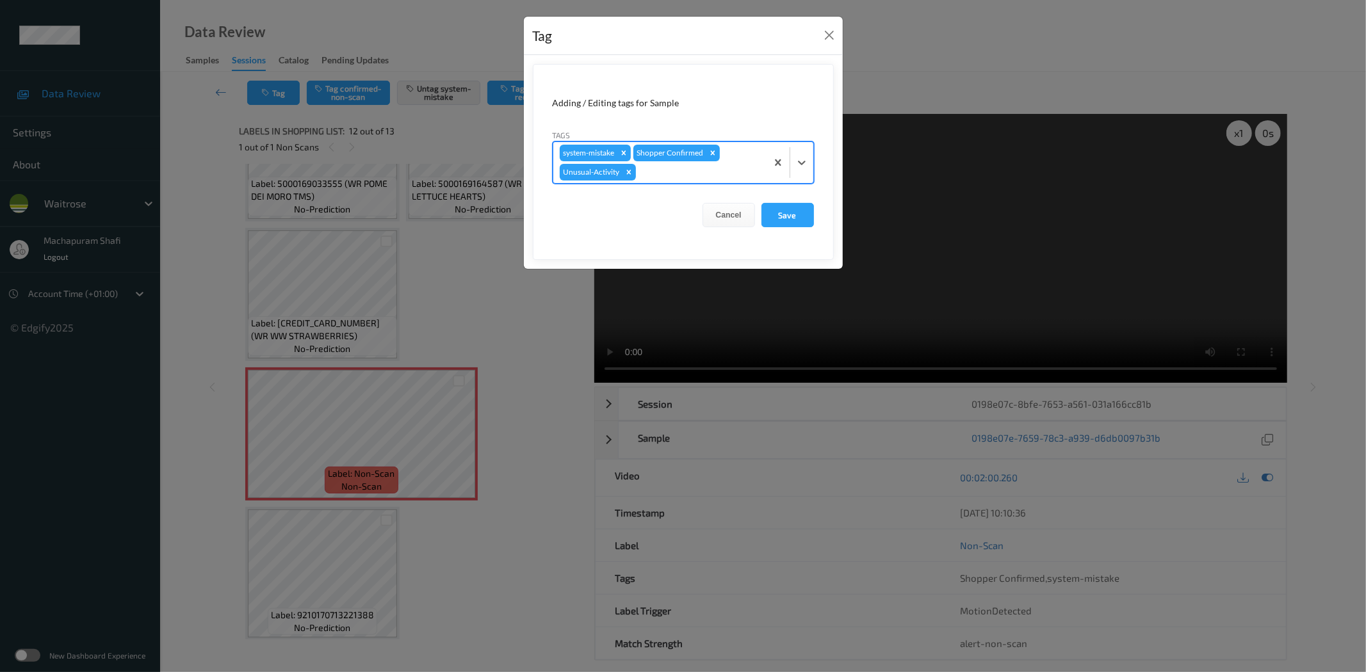
drag, startPoint x: 781, startPoint y: 212, endPoint x: 737, endPoint y: 260, distance: 65.3
click at [782, 211] on button "Save" at bounding box center [787, 215] width 53 height 24
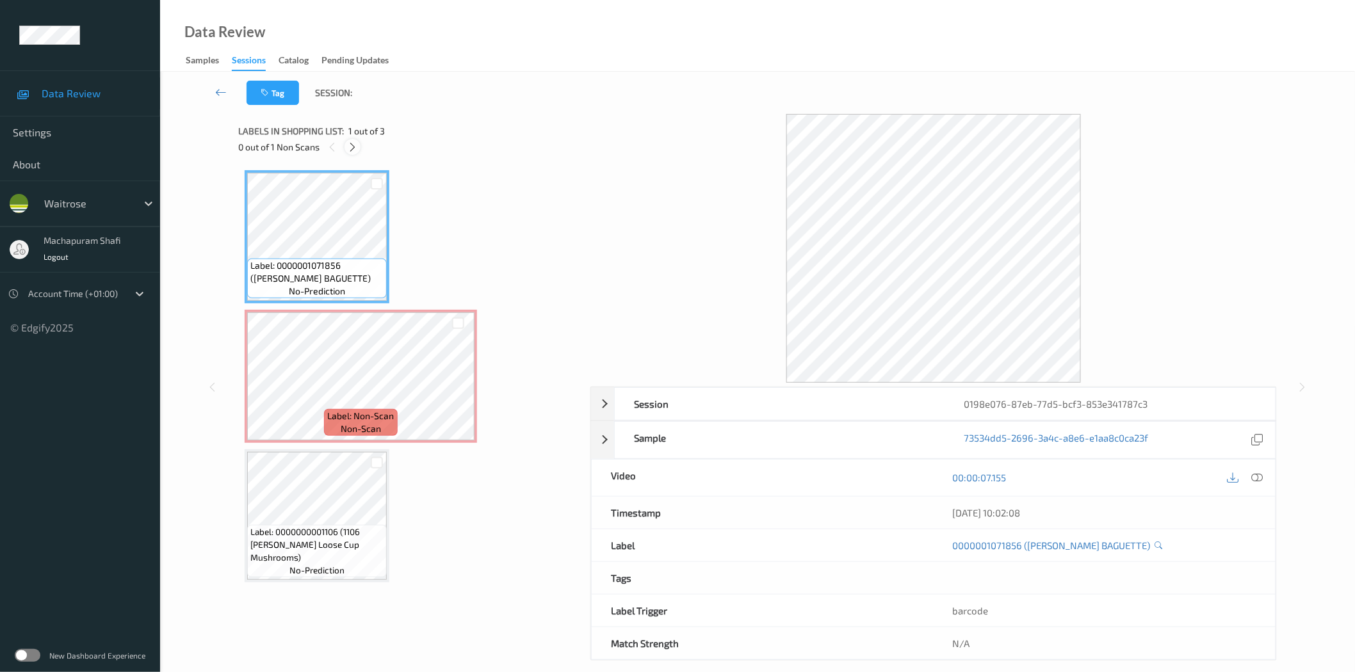
click at [350, 148] on icon at bounding box center [352, 148] width 11 height 12
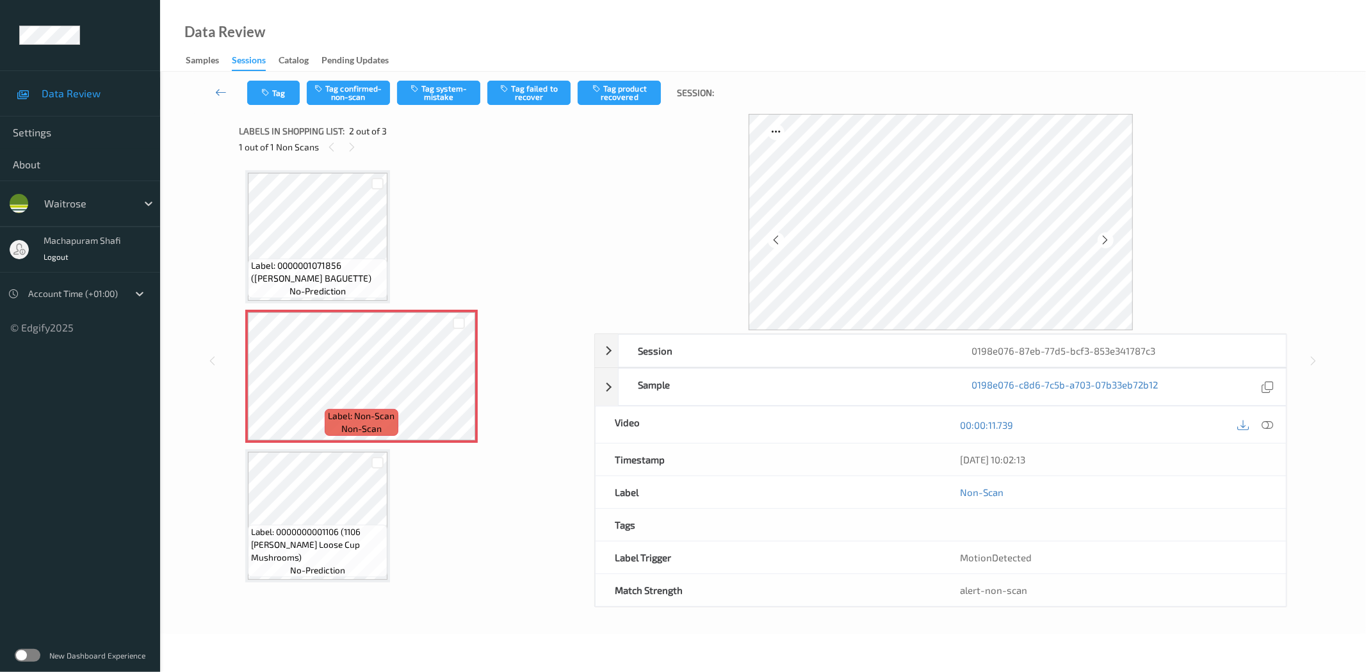
drag, startPoint x: 1275, startPoint y: 426, endPoint x: 1251, endPoint y: 405, distance: 32.7
click at [1275, 426] on div at bounding box center [1267, 424] width 17 height 17
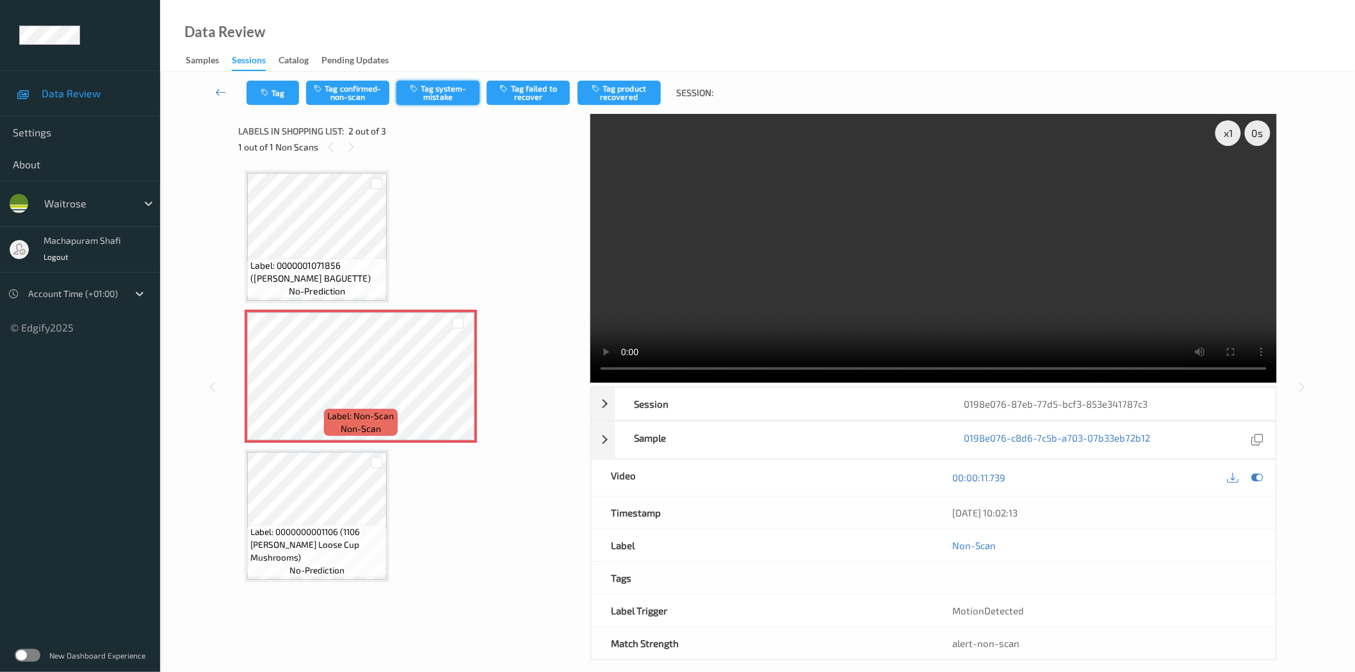
click at [450, 97] on button "Tag system-mistake" at bounding box center [437, 93] width 83 height 24
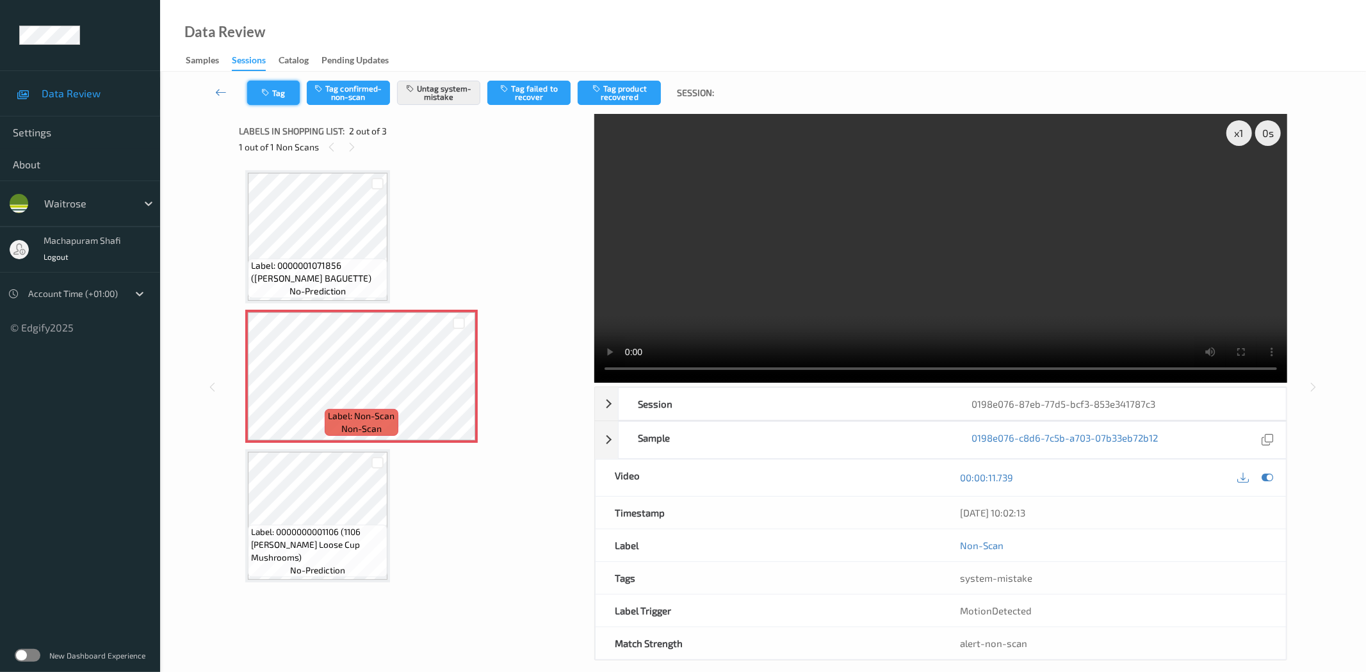
click at [277, 97] on button "Tag" at bounding box center [273, 93] width 53 height 24
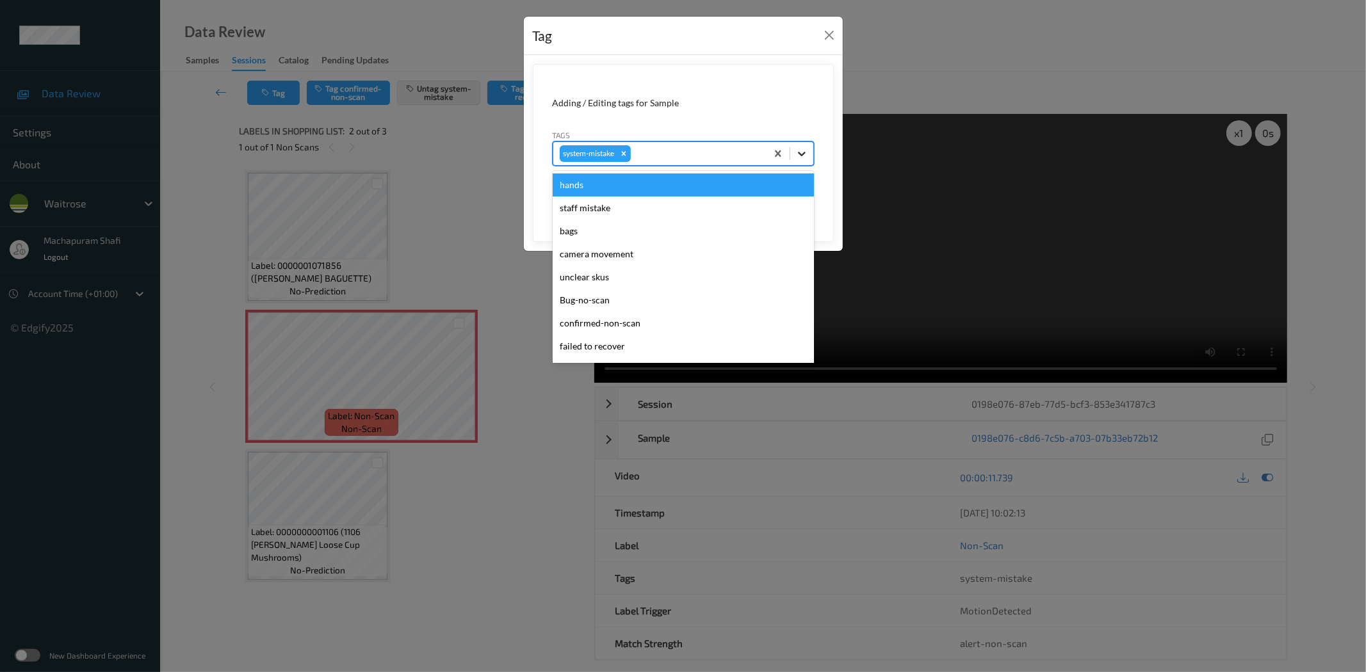
click at [808, 154] on div at bounding box center [801, 153] width 23 height 23
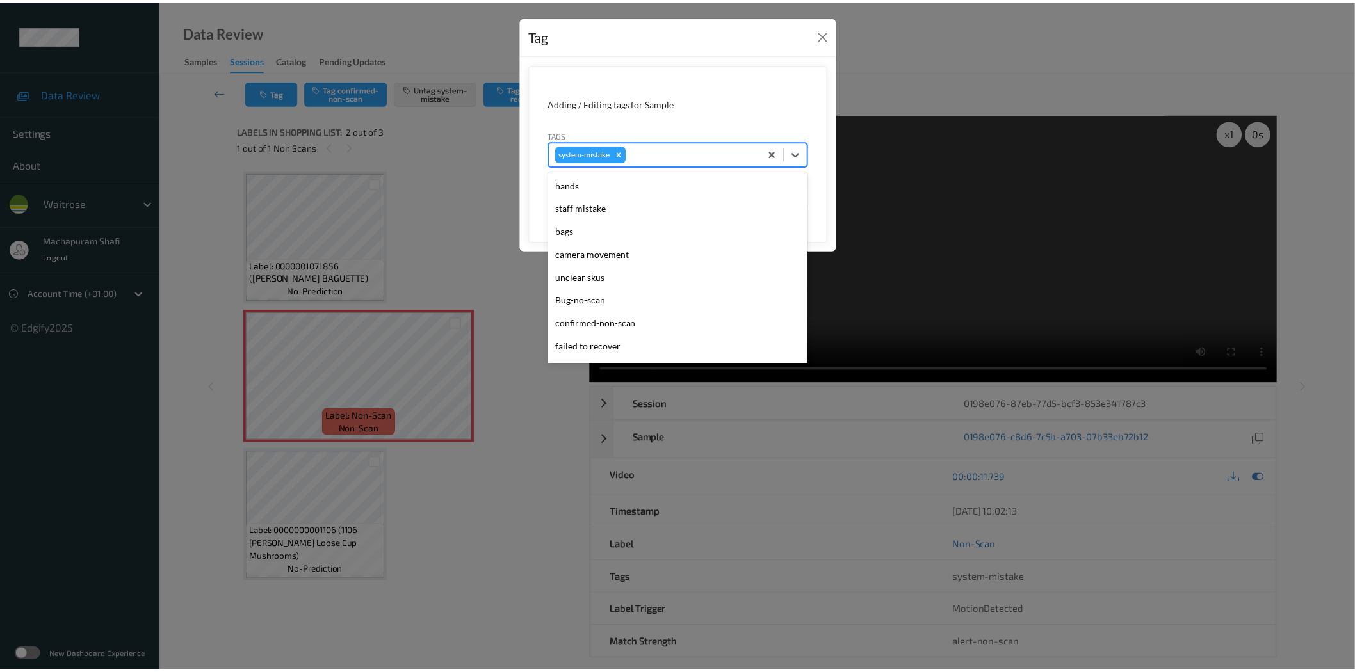
scroll to position [296, 0]
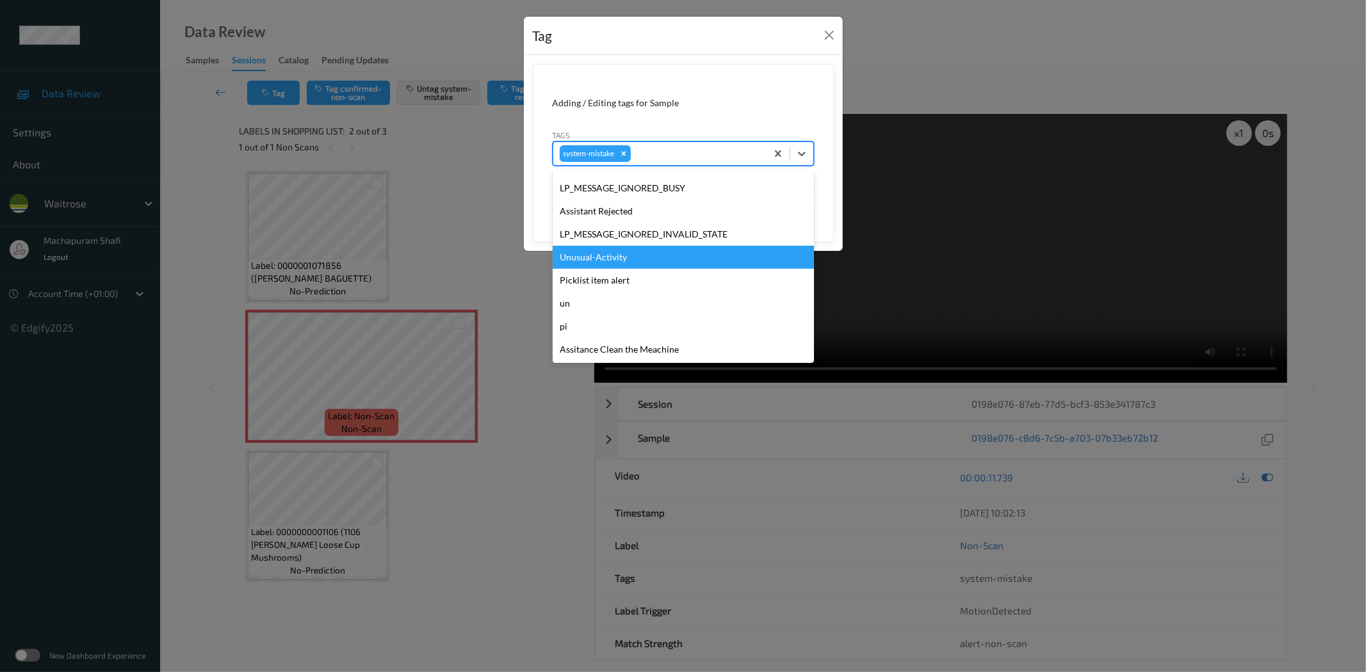
click at [596, 258] on div "Unusual-Activity" at bounding box center [683, 257] width 261 height 23
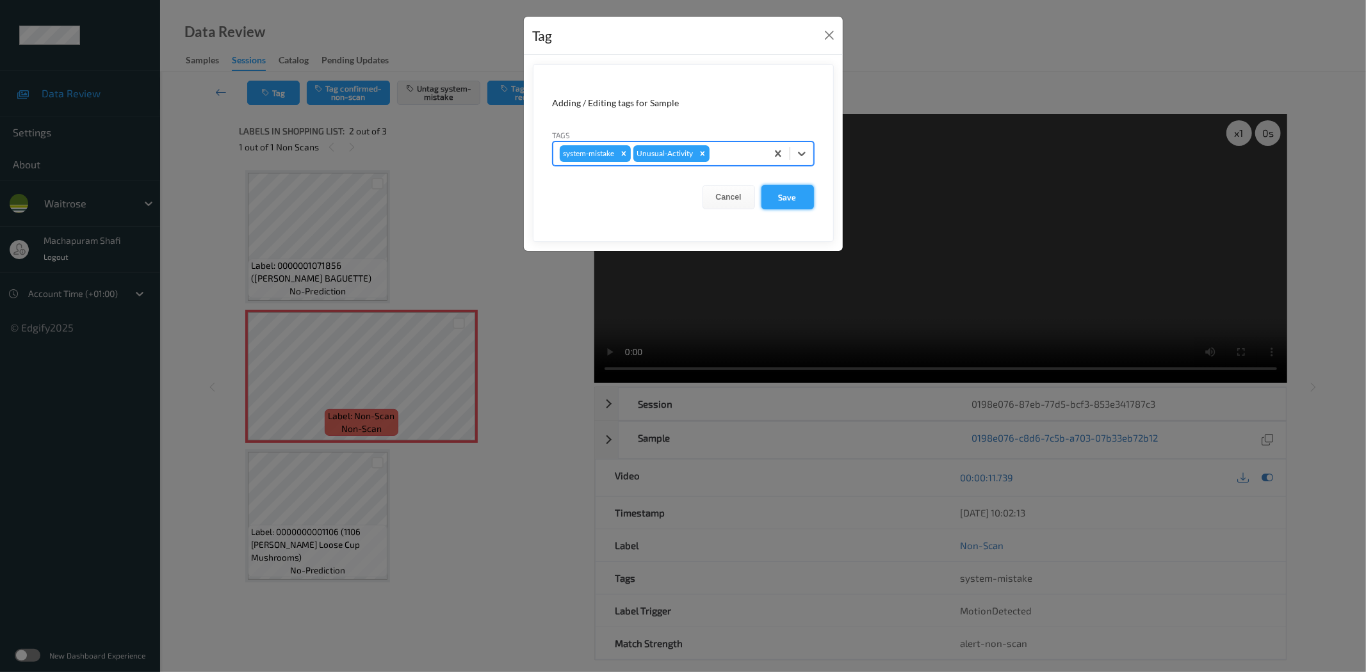
click at [796, 196] on button "Save" at bounding box center [787, 197] width 53 height 24
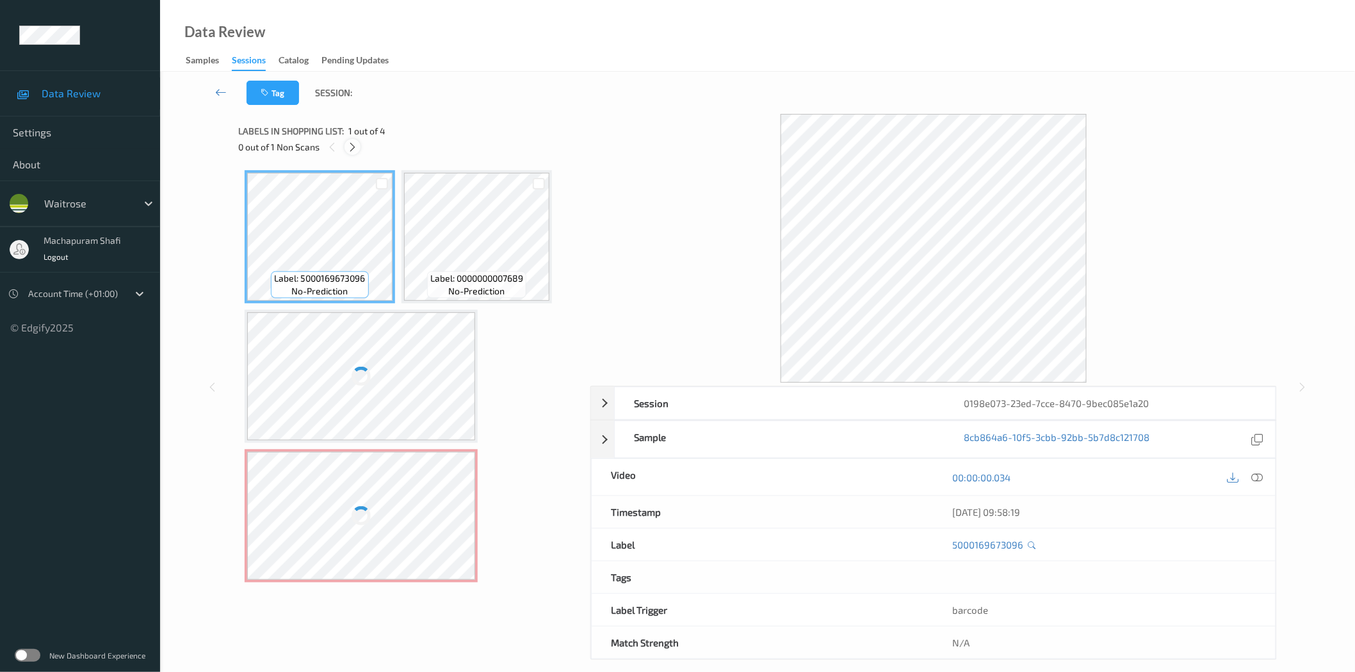
click at [348, 146] on icon at bounding box center [352, 148] width 11 height 12
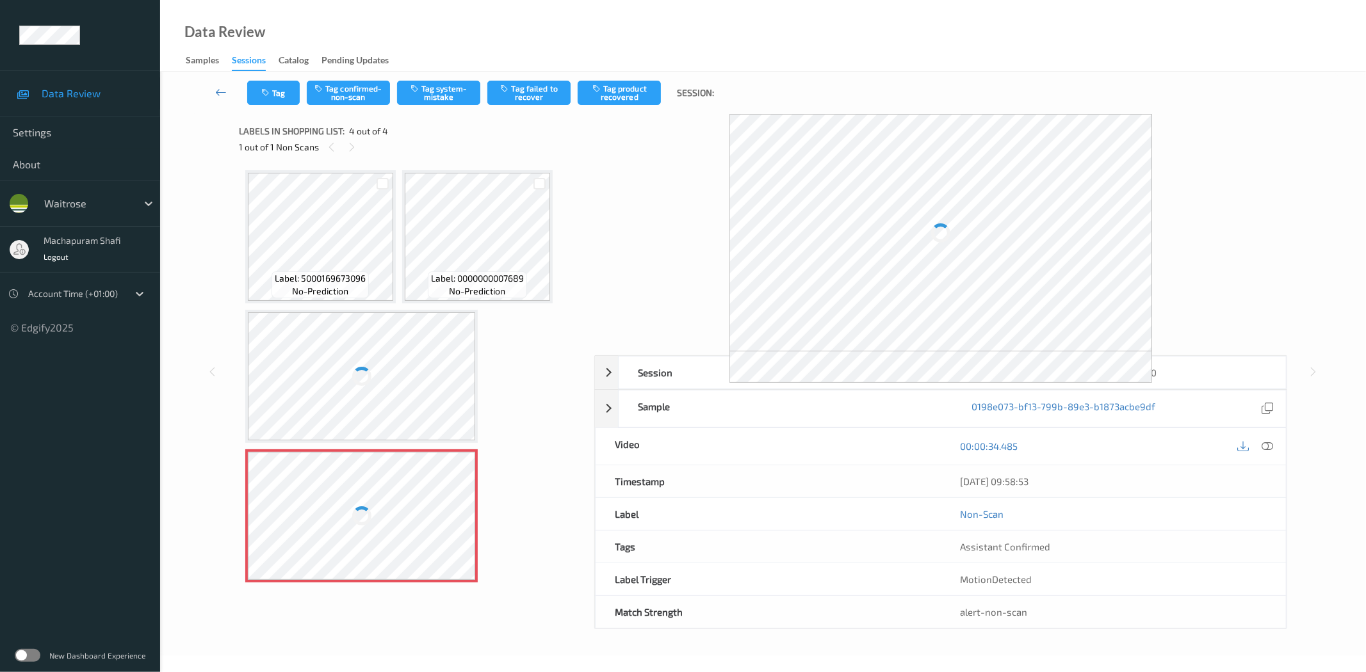
drag, startPoint x: 1264, startPoint y: 442, endPoint x: 1226, endPoint y: 474, distance: 49.5
click at [1264, 442] on icon at bounding box center [1268, 447] width 12 height 12
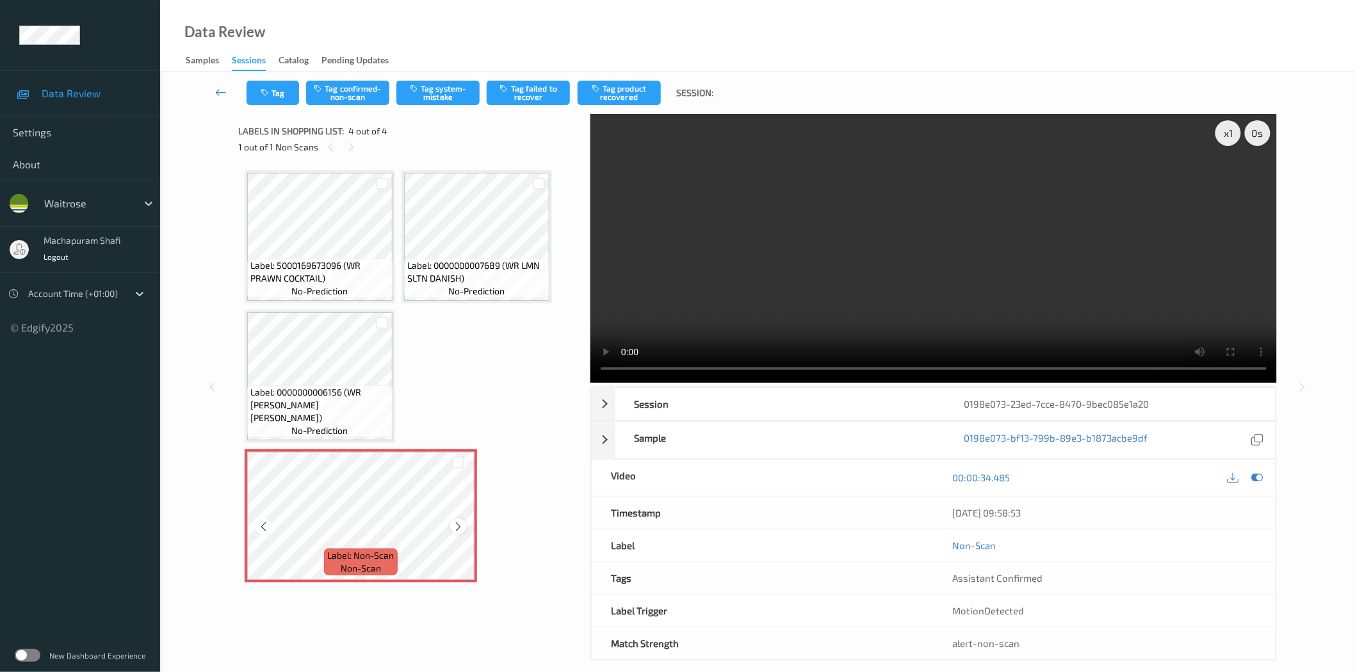
click at [459, 528] on icon at bounding box center [458, 527] width 11 height 12
click at [434, 97] on button "Tag system-mistake" at bounding box center [437, 93] width 83 height 24
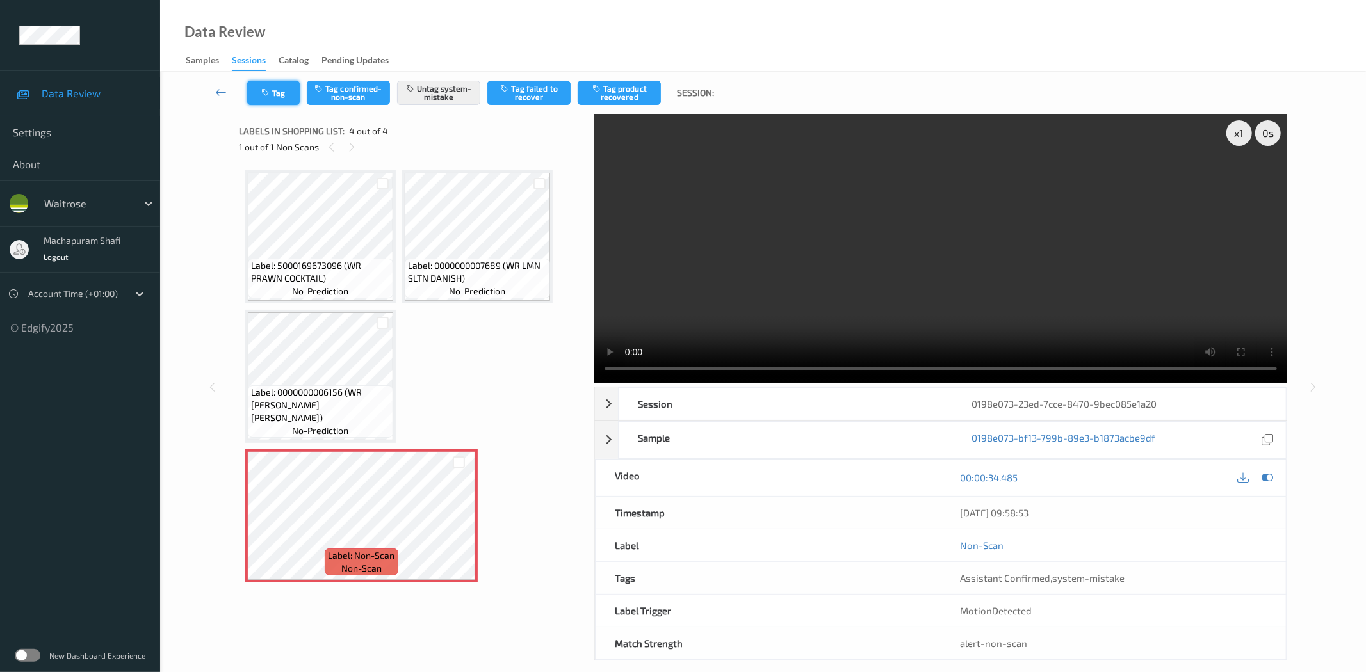
click at [266, 90] on icon "button" at bounding box center [266, 92] width 11 height 9
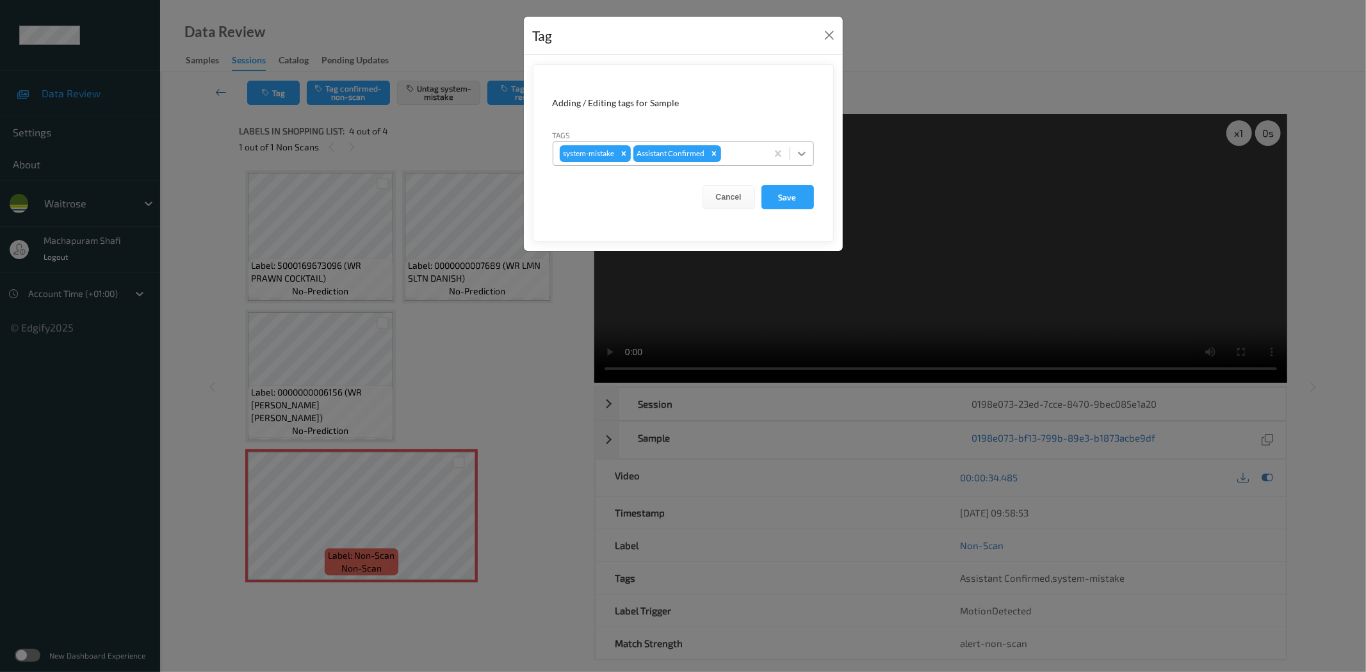
click at [804, 145] on div at bounding box center [801, 153] width 23 height 23
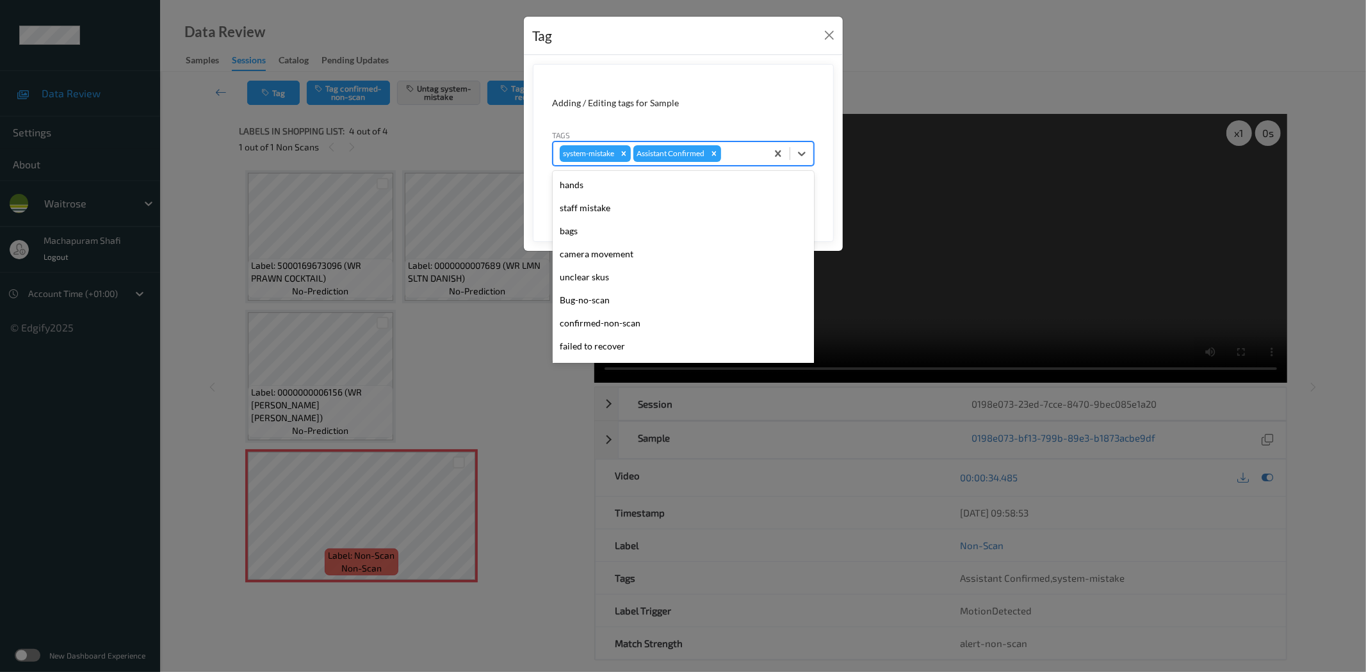
scroll to position [273, 0]
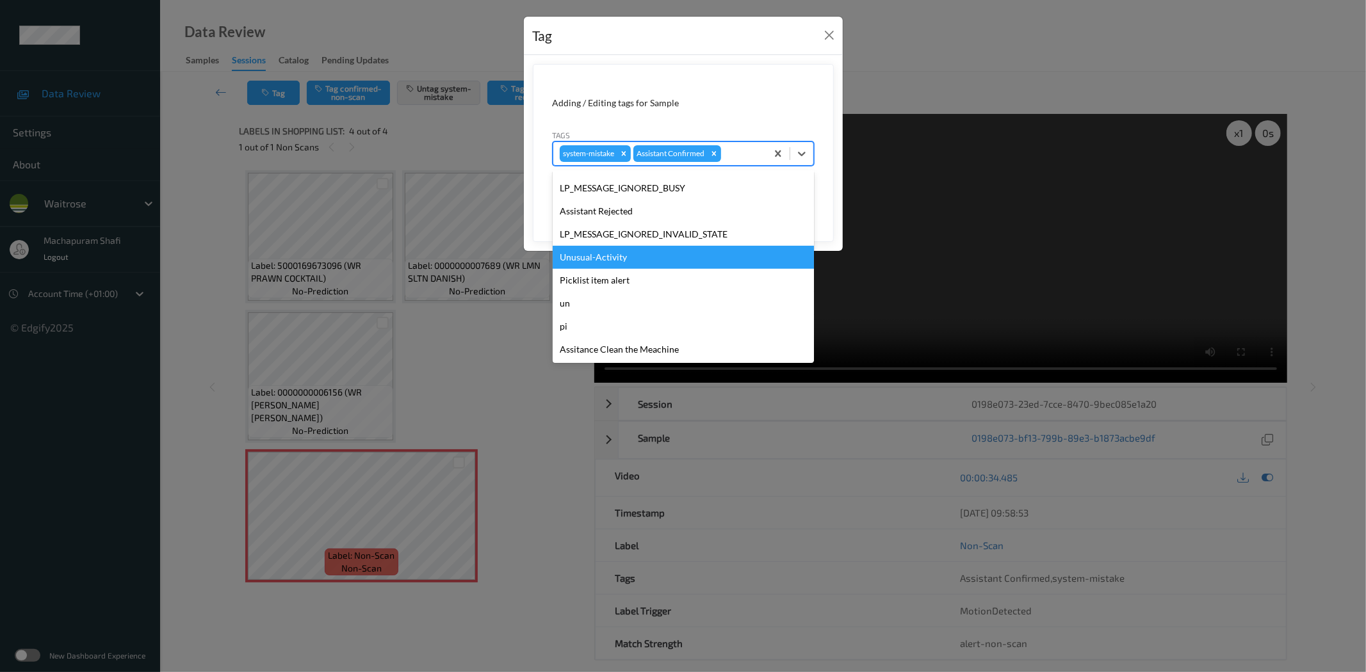
click at [589, 260] on div "Unusual-Activity" at bounding box center [683, 257] width 261 height 23
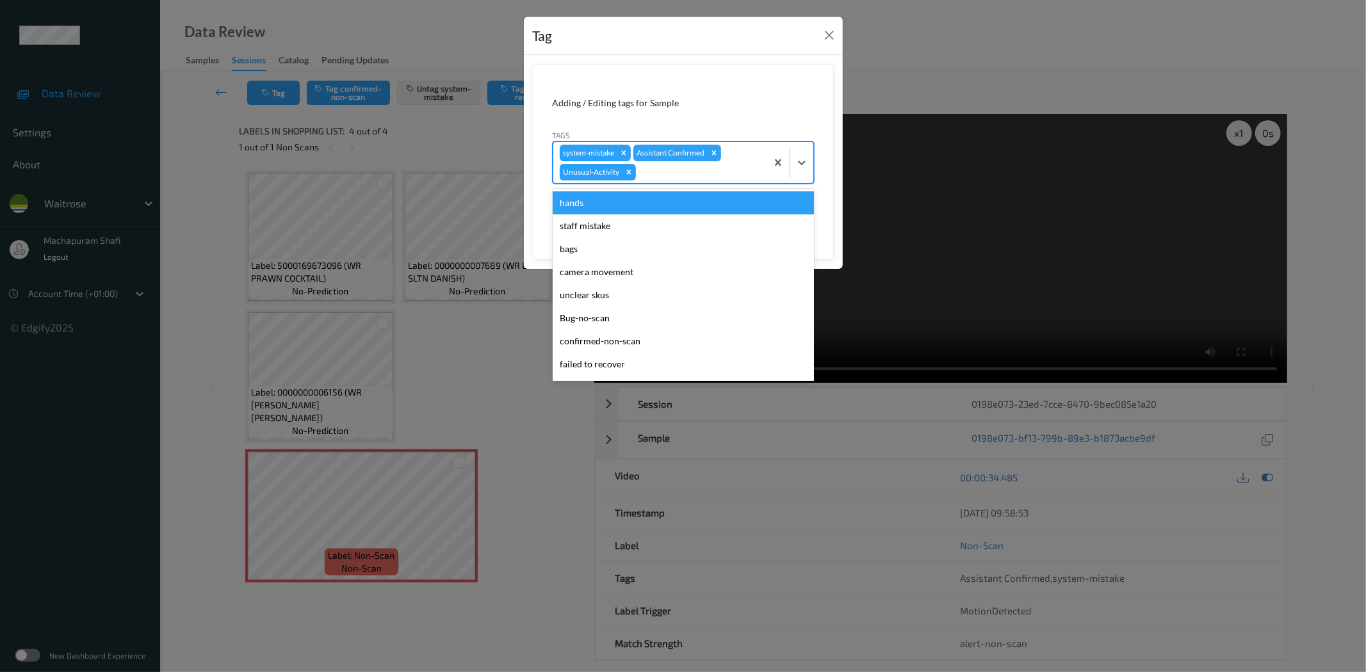
drag, startPoint x: 800, startPoint y: 156, endPoint x: 760, endPoint y: 209, distance: 66.2
click at [801, 156] on icon at bounding box center [801, 162] width 13 height 13
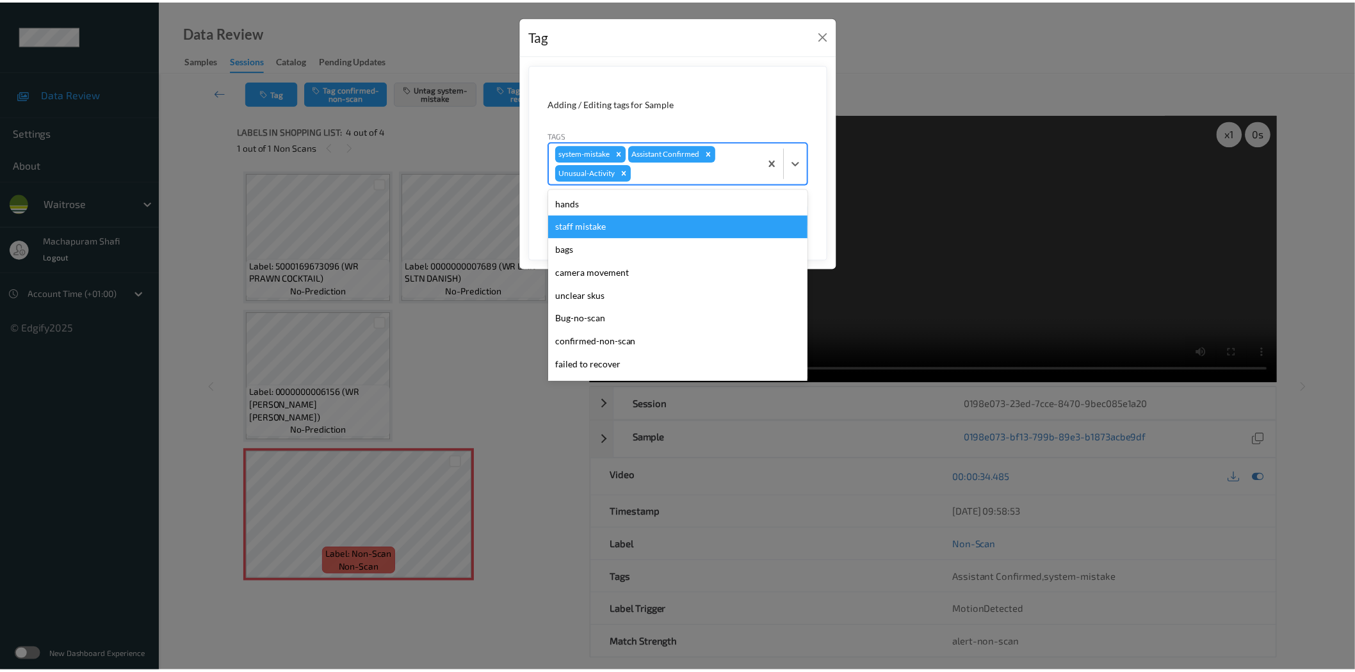
scroll to position [250, 0]
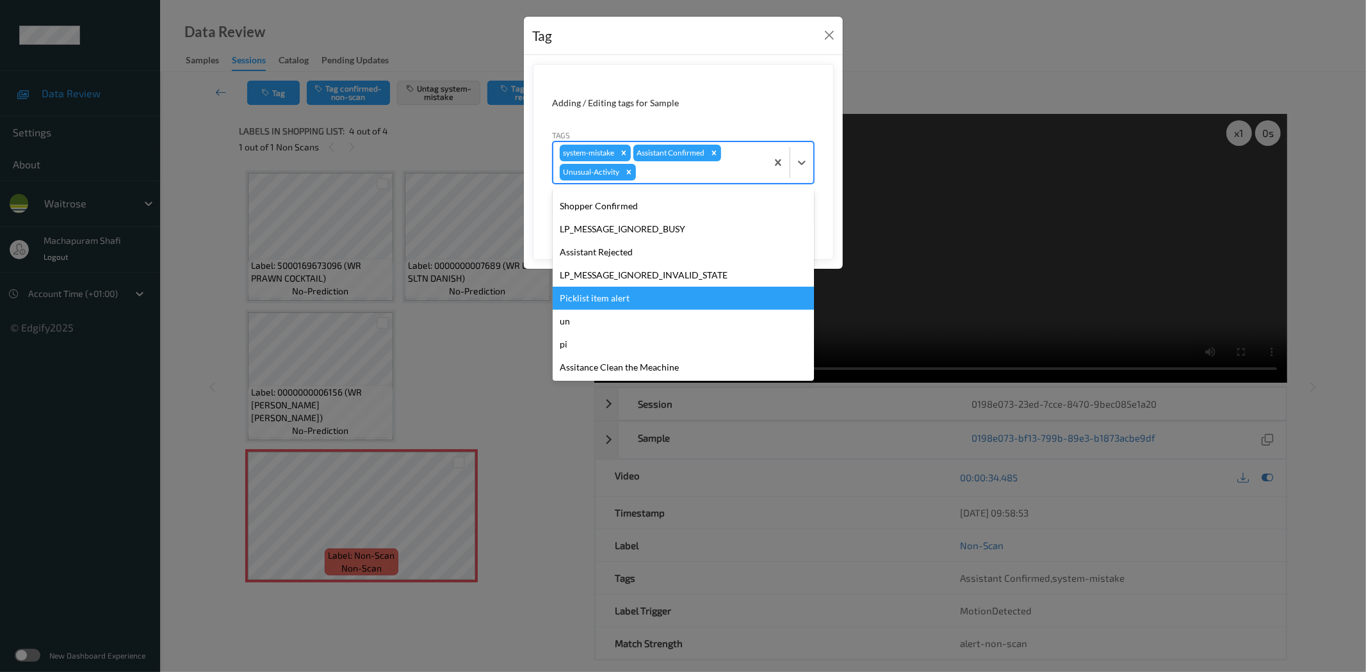
click at [599, 296] on div "Picklist item alert" at bounding box center [683, 298] width 261 height 23
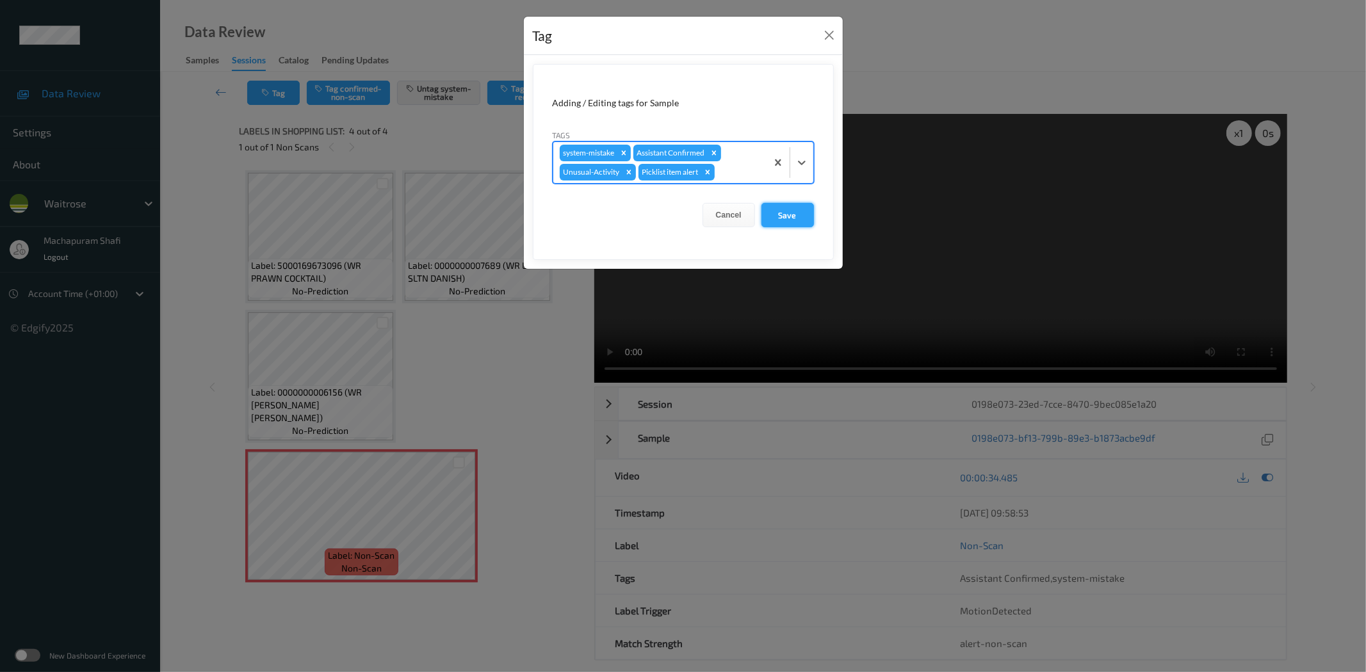
click at [790, 213] on button "Save" at bounding box center [787, 215] width 53 height 24
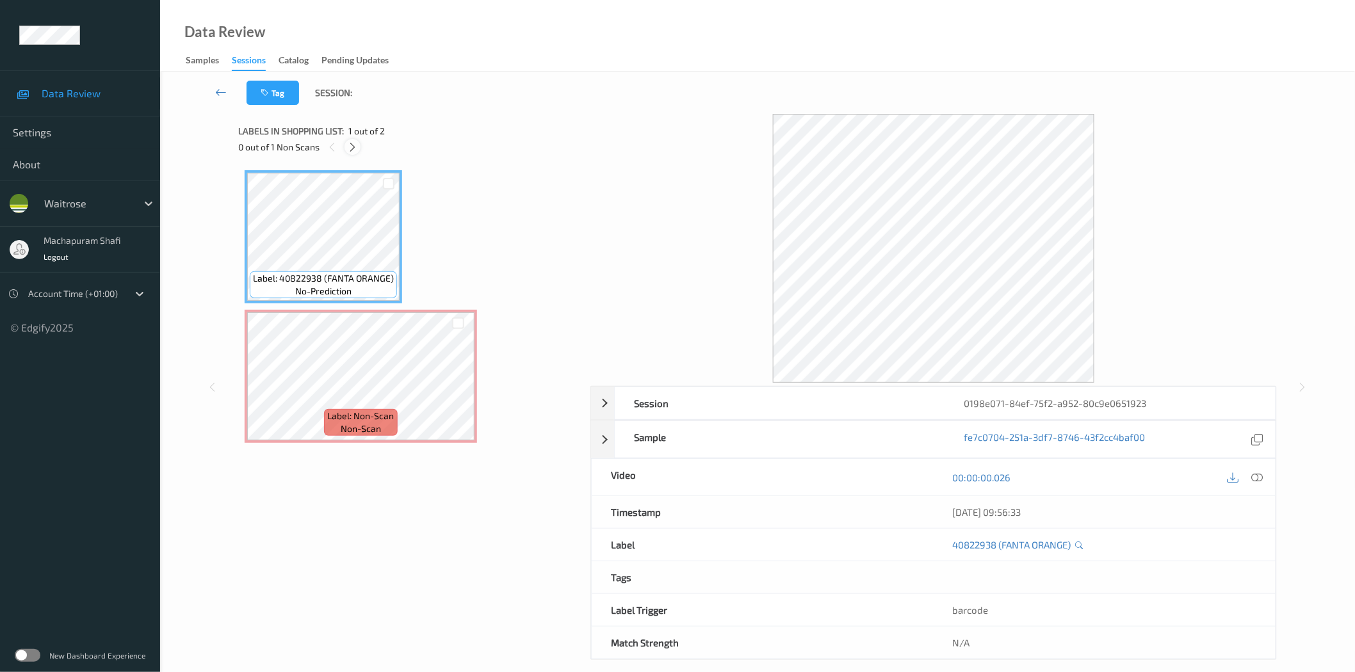
click at [356, 152] on div at bounding box center [353, 147] width 16 height 16
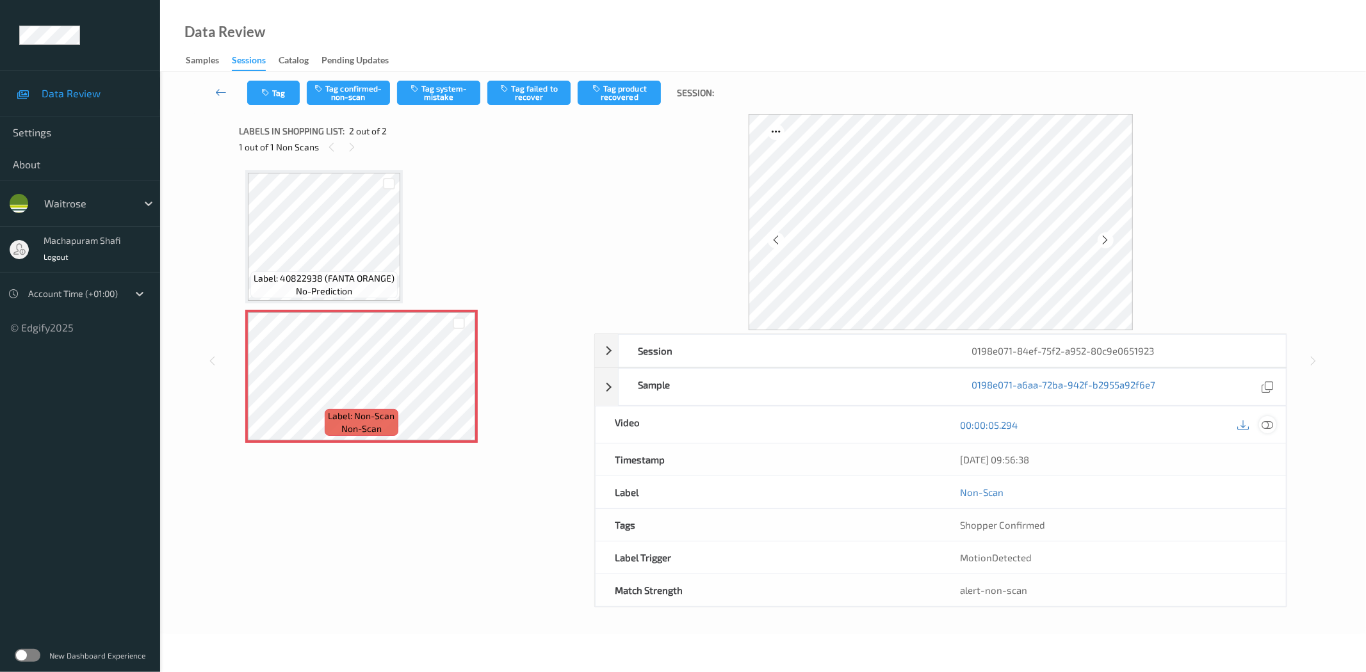
click at [1263, 421] on icon at bounding box center [1268, 425] width 12 height 12
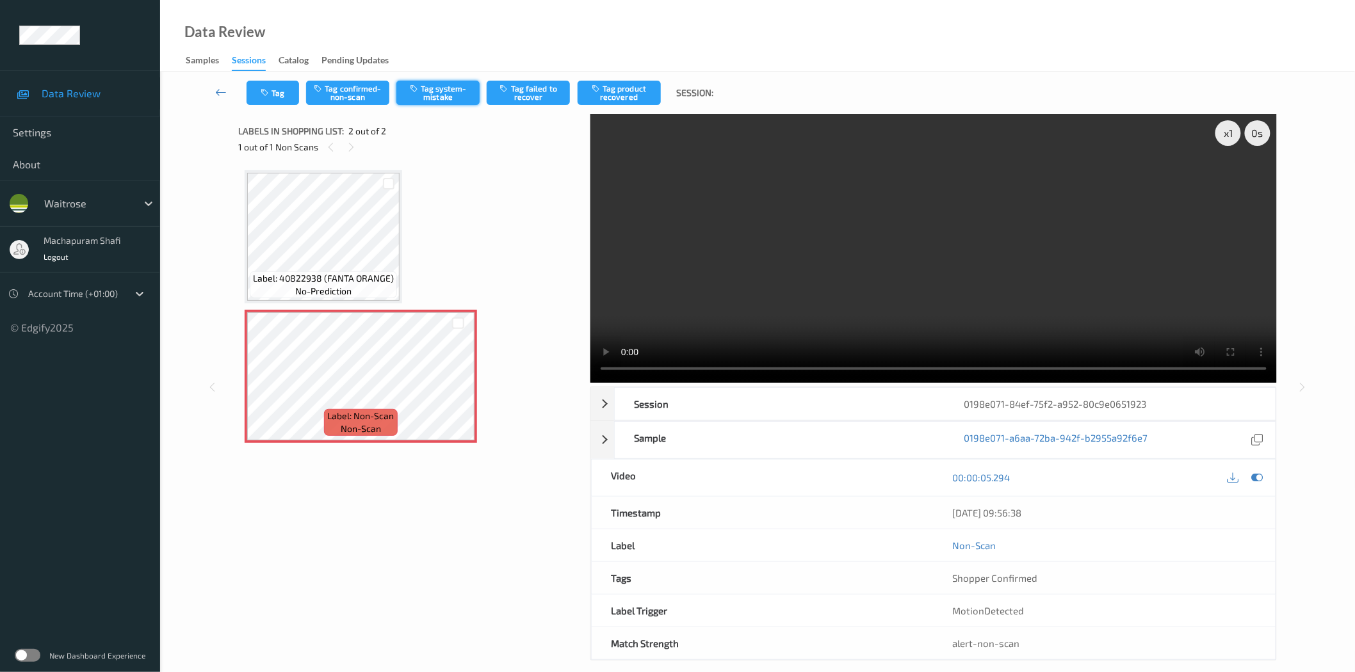
click at [446, 90] on button "Tag system-mistake" at bounding box center [437, 93] width 83 height 24
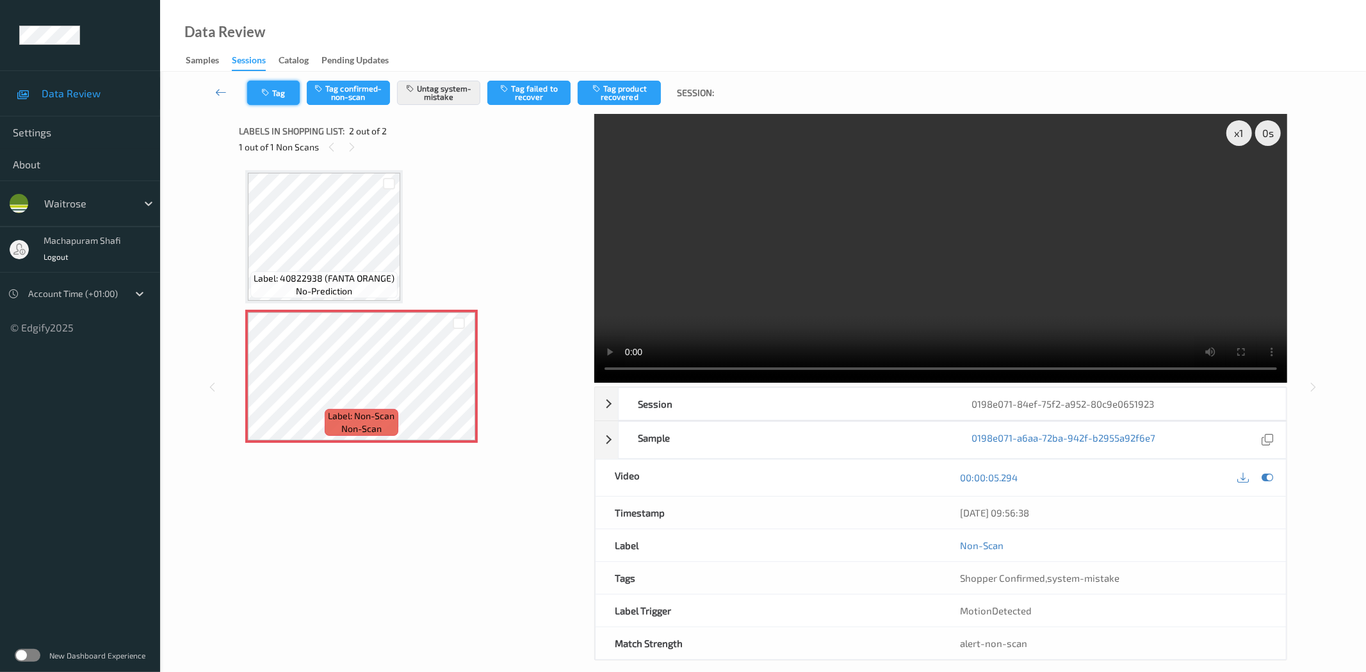
click at [276, 85] on button "Tag" at bounding box center [273, 93] width 53 height 24
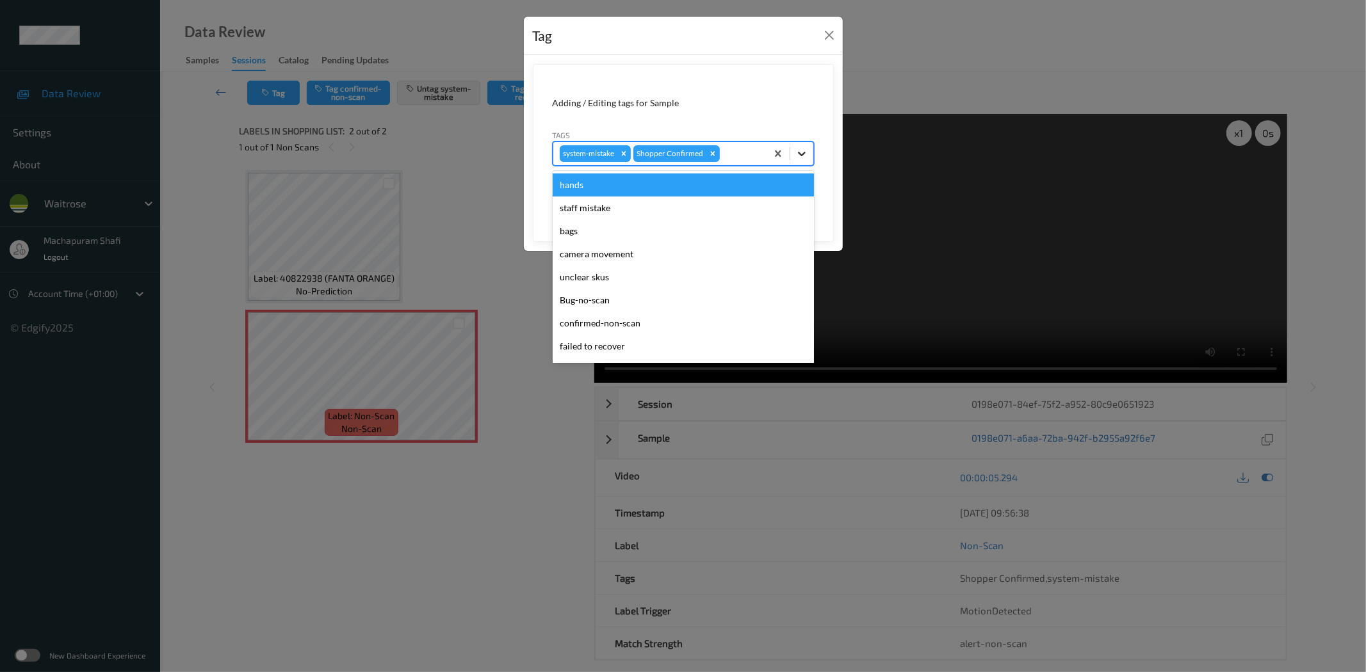
drag, startPoint x: 805, startPoint y: 149, endPoint x: 728, endPoint y: 220, distance: 104.2
click at [805, 151] on icon at bounding box center [801, 153] width 13 height 13
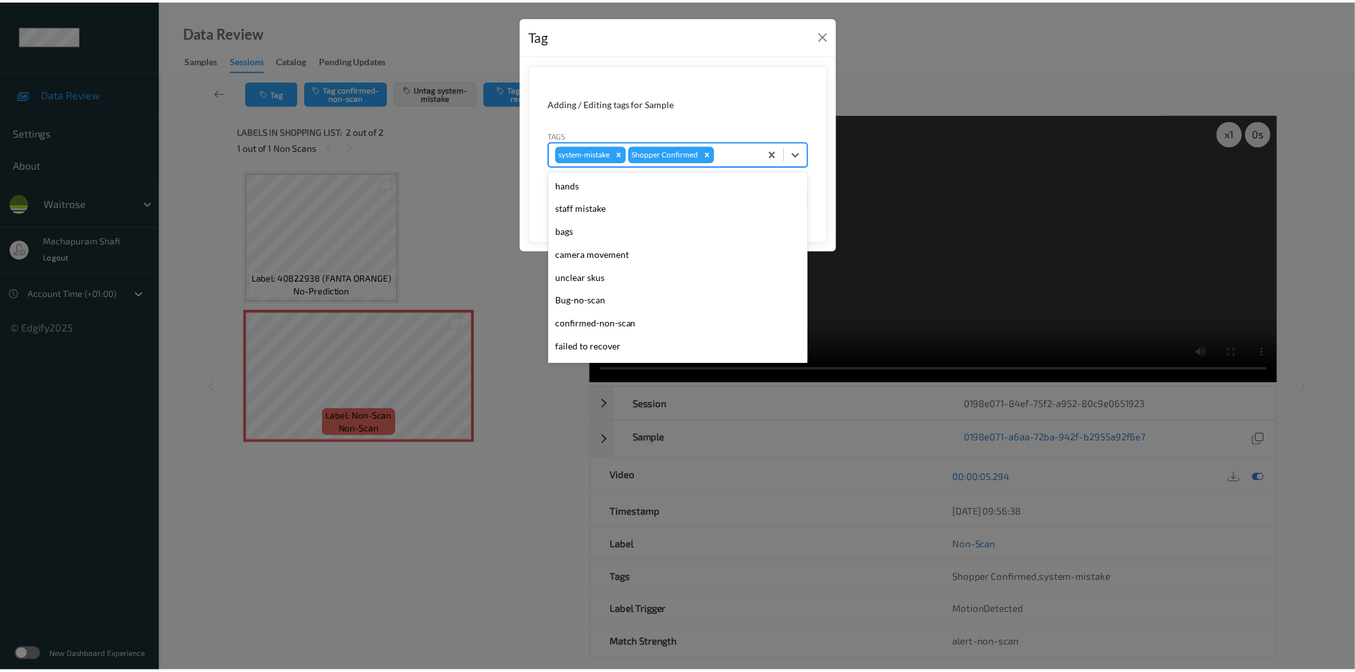
scroll to position [273, 0]
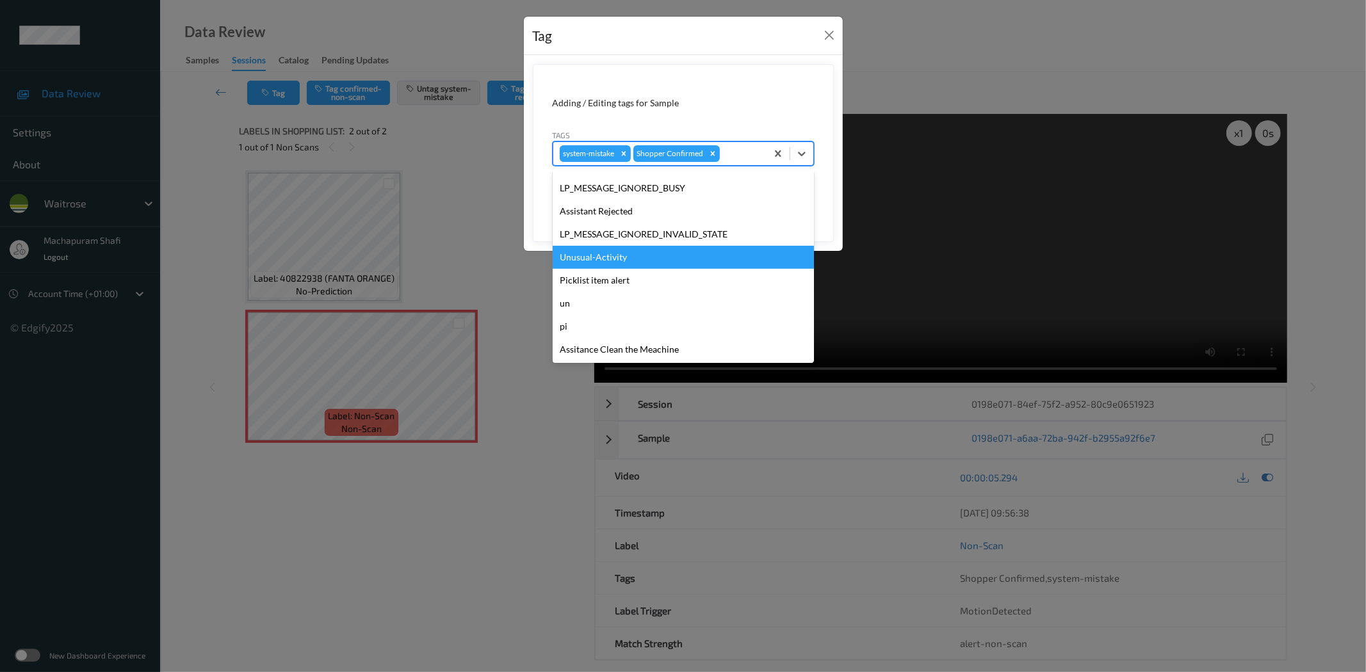
click at [590, 257] on div "Unusual-Activity" at bounding box center [683, 257] width 261 height 23
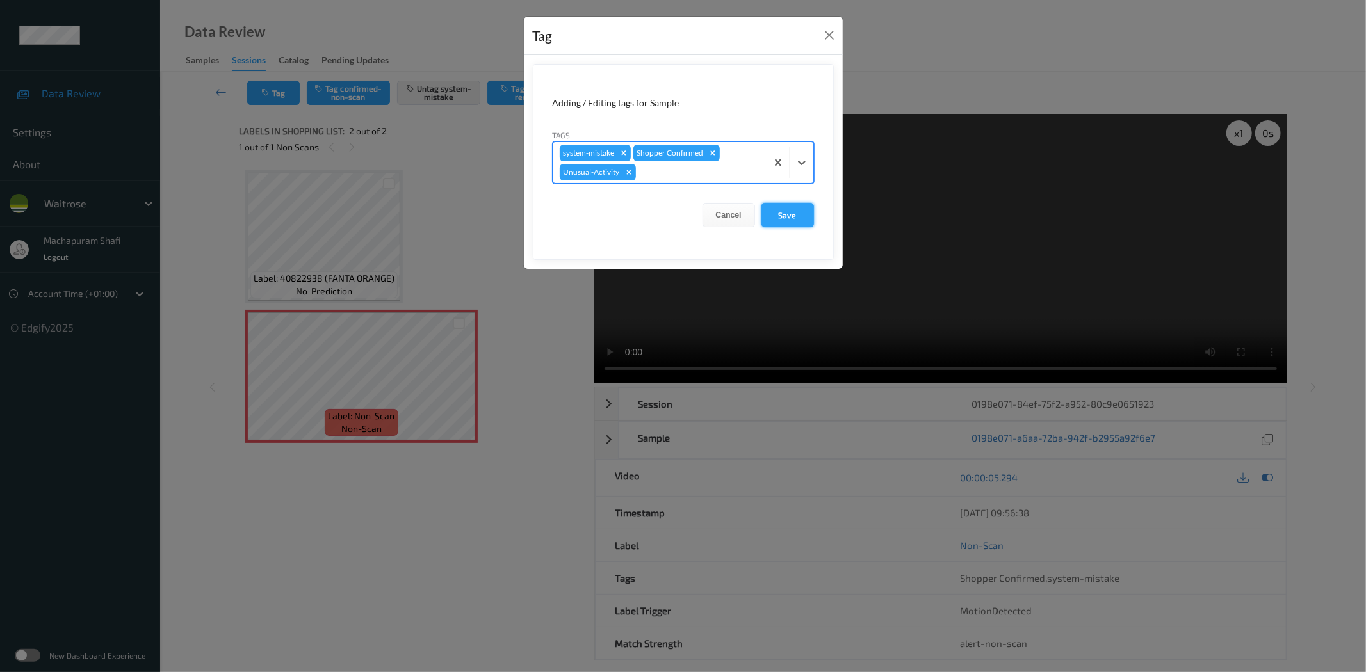
click at [792, 207] on button "Save" at bounding box center [787, 215] width 53 height 24
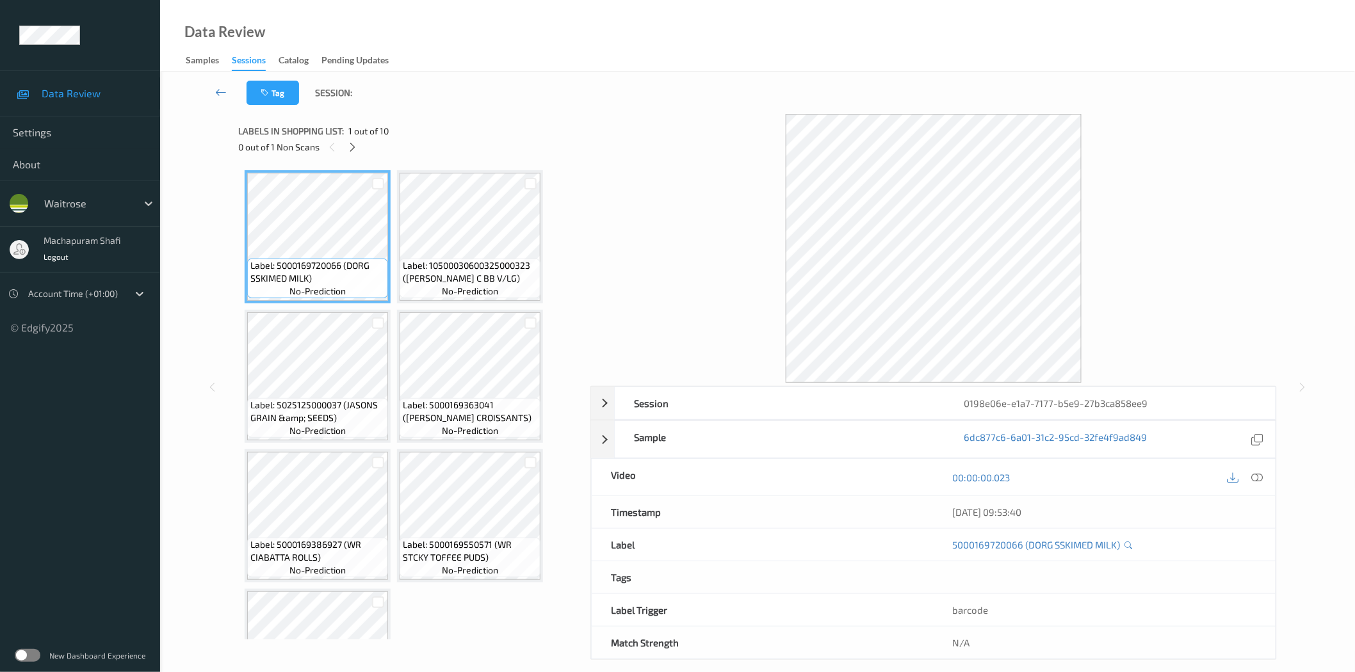
click at [359, 143] on div at bounding box center [353, 147] width 16 height 16
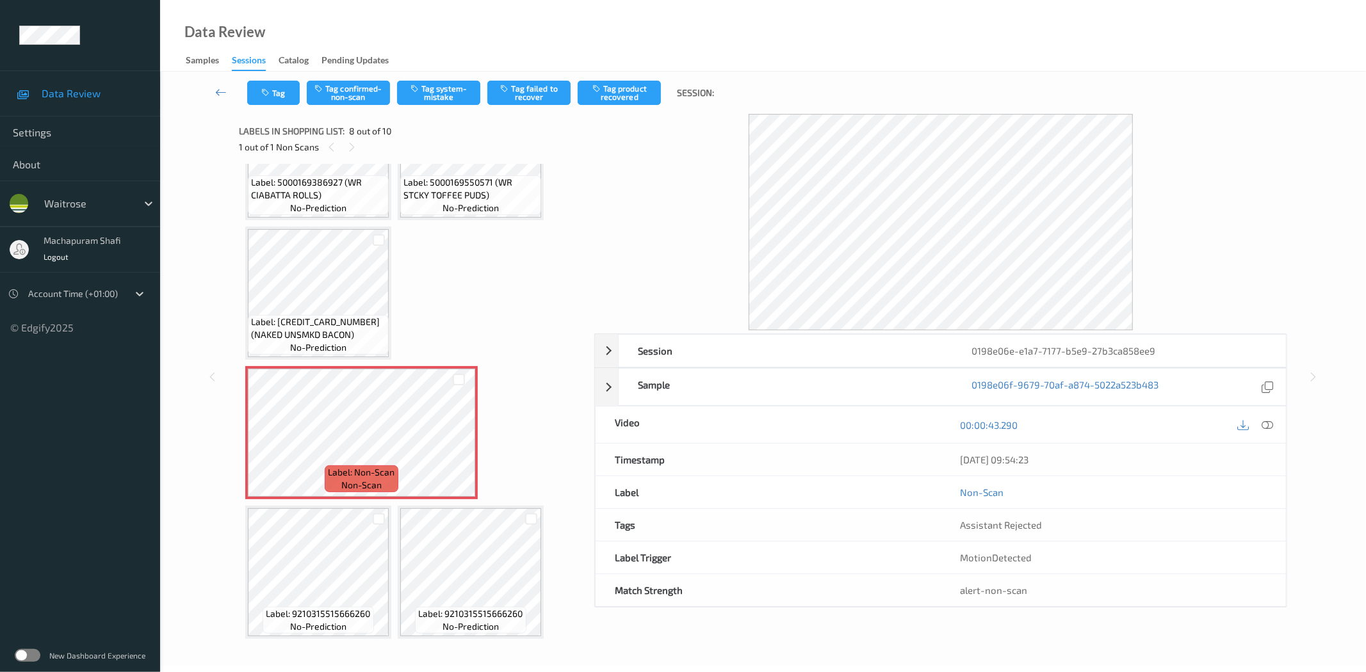
click at [1264, 430] on icon at bounding box center [1268, 425] width 12 height 12
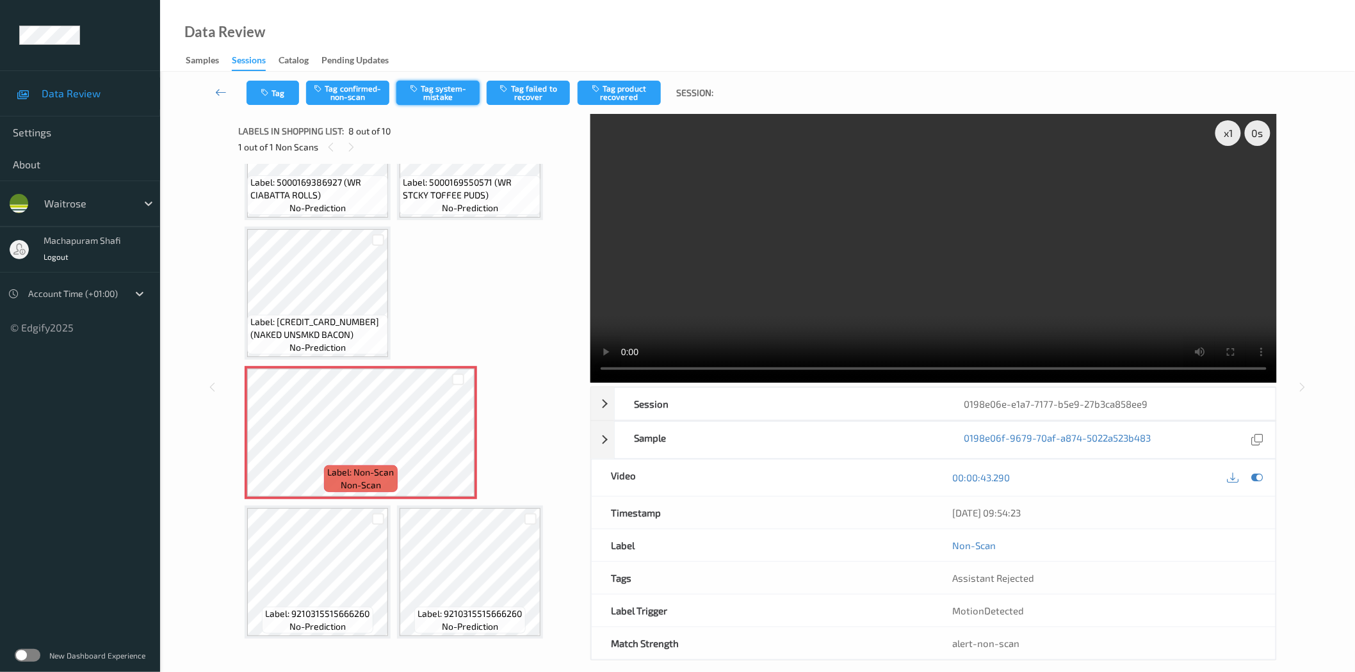
click at [459, 90] on button "Tag system-mistake" at bounding box center [437, 93] width 83 height 24
click at [420, 96] on button "Tag system-mistake" at bounding box center [437, 93] width 83 height 24
drag, startPoint x: 427, startPoint y: 92, endPoint x: 428, endPoint y: 102, distance: 10.3
click at [427, 93] on button "Tag system-mistake" at bounding box center [437, 93] width 83 height 24
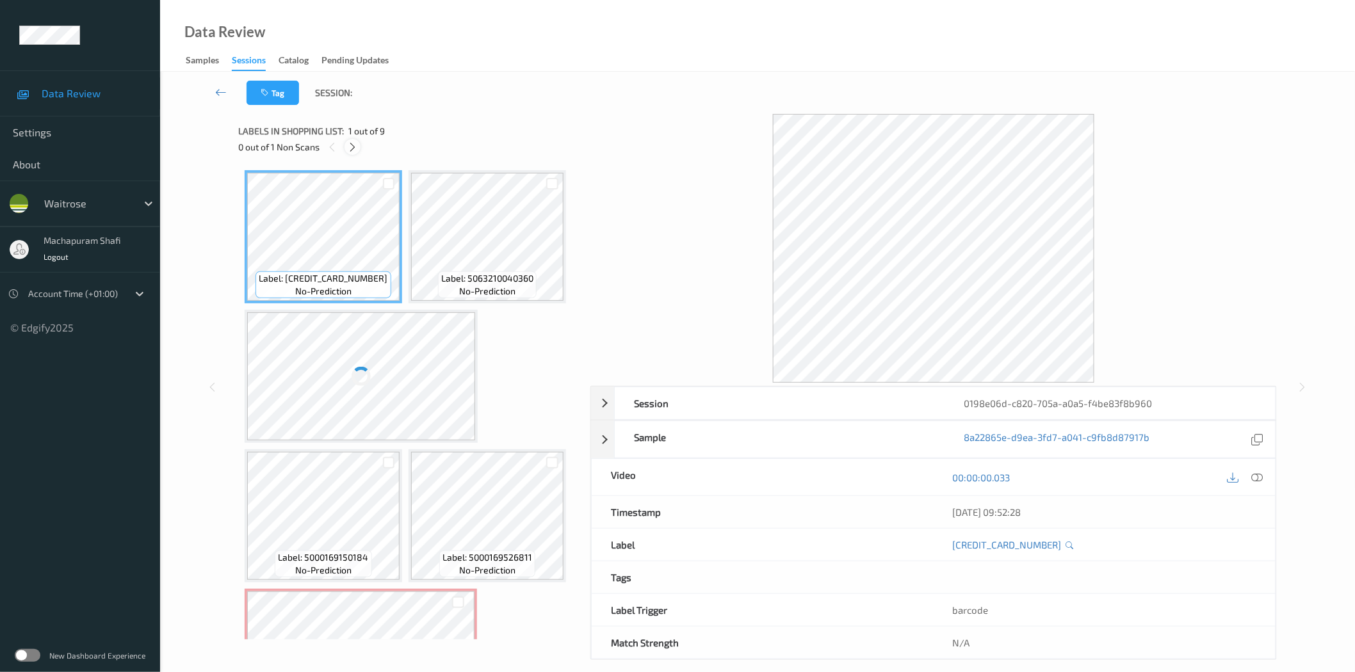
click at [352, 142] on icon at bounding box center [352, 148] width 11 height 12
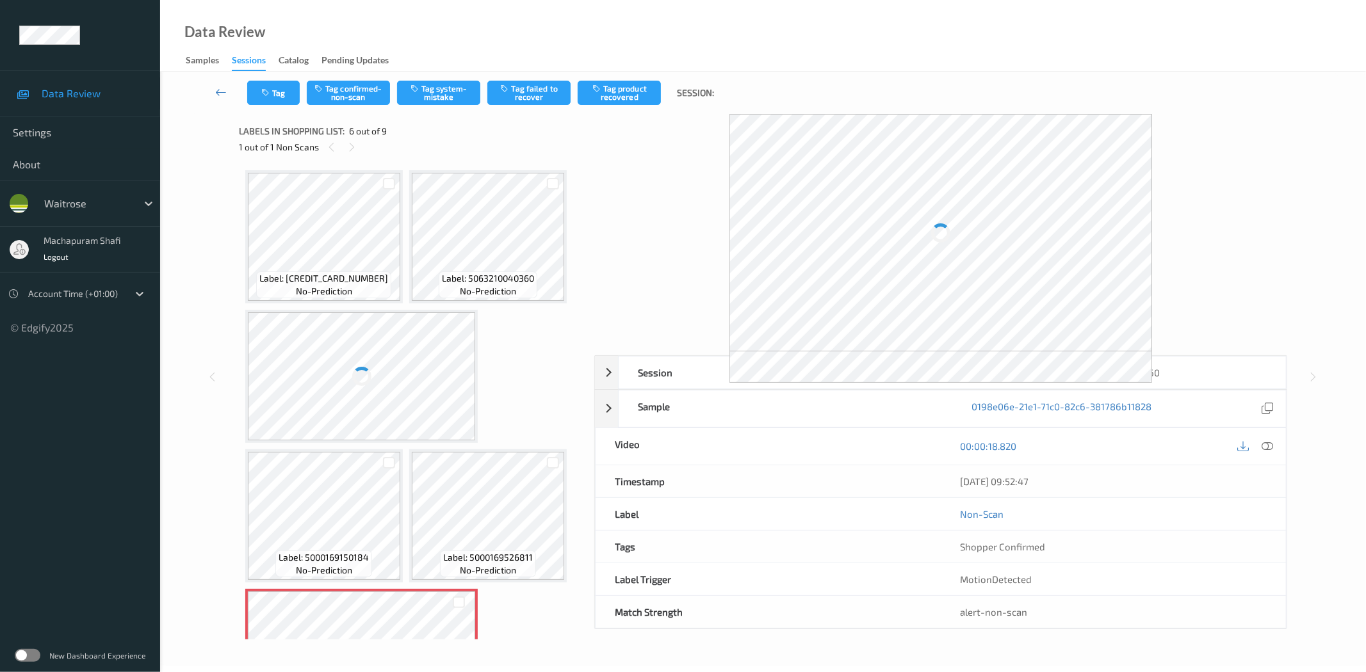
scroll to position [284, 0]
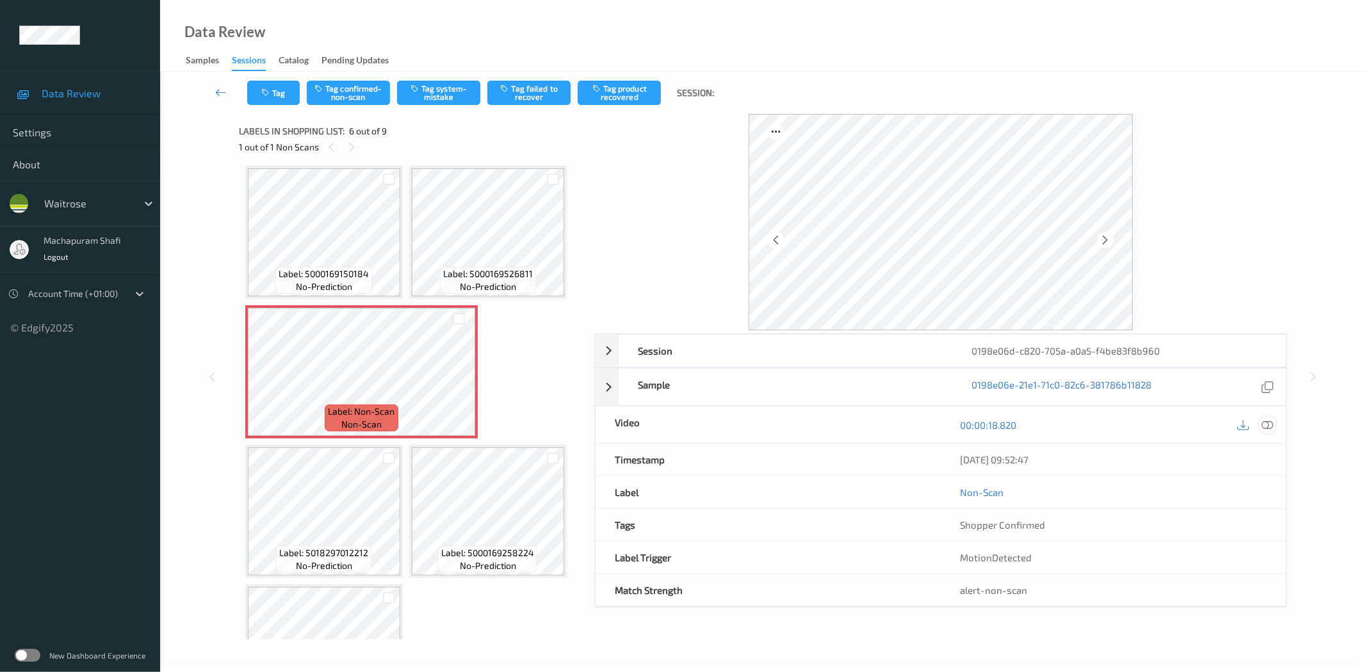
click at [1267, 421] on icon at bounding box center [1268, 425] width 12 height 12
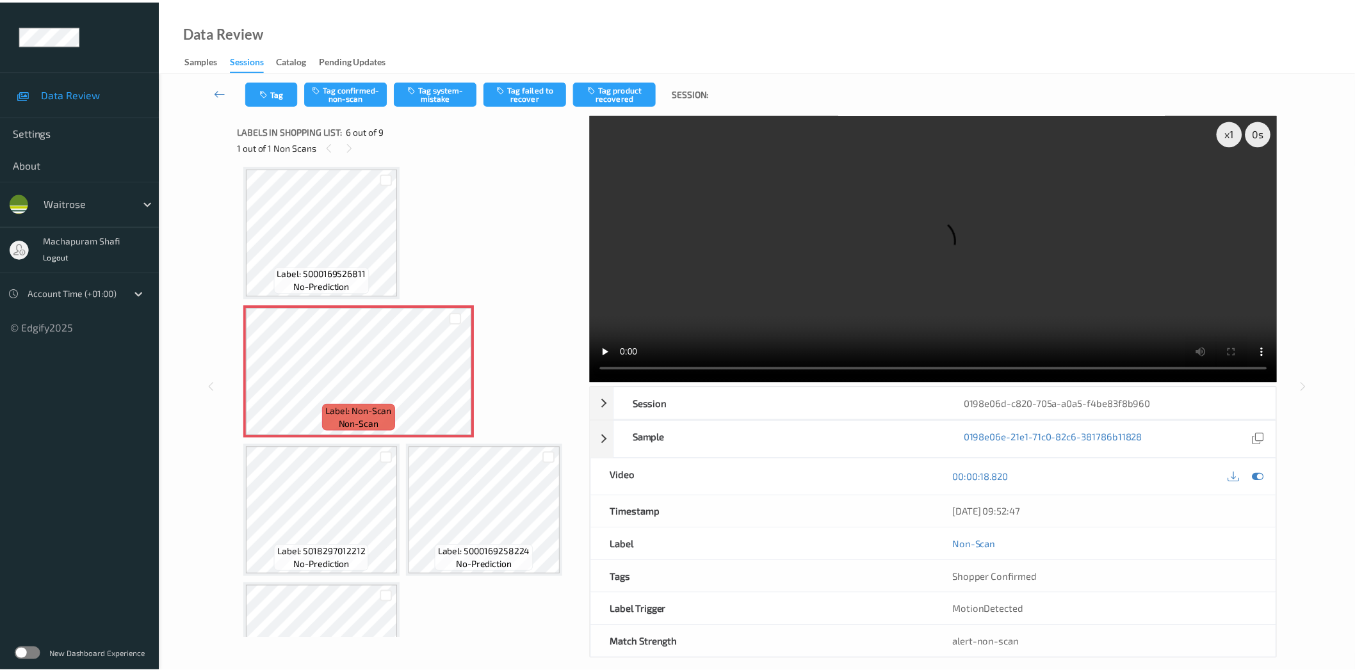
scroll to position [145, 0]
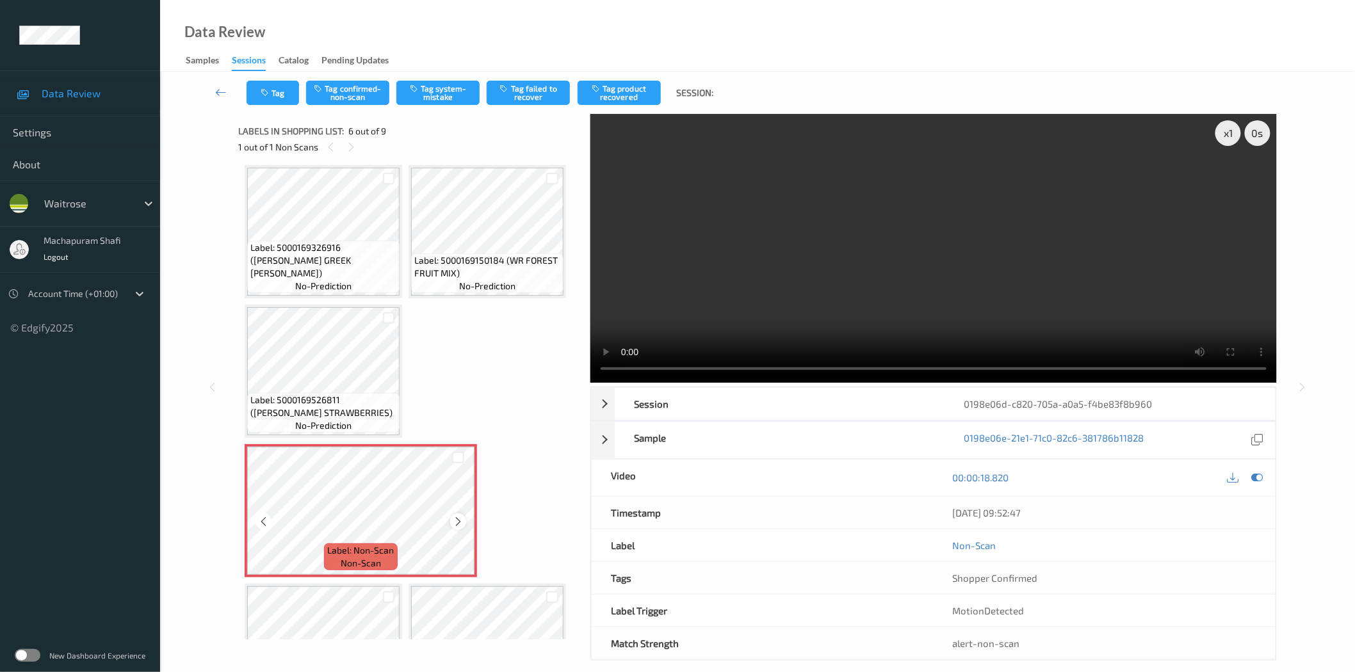
click at [455, 519] on icon at bounding box center [458, 522] width 11 height 12
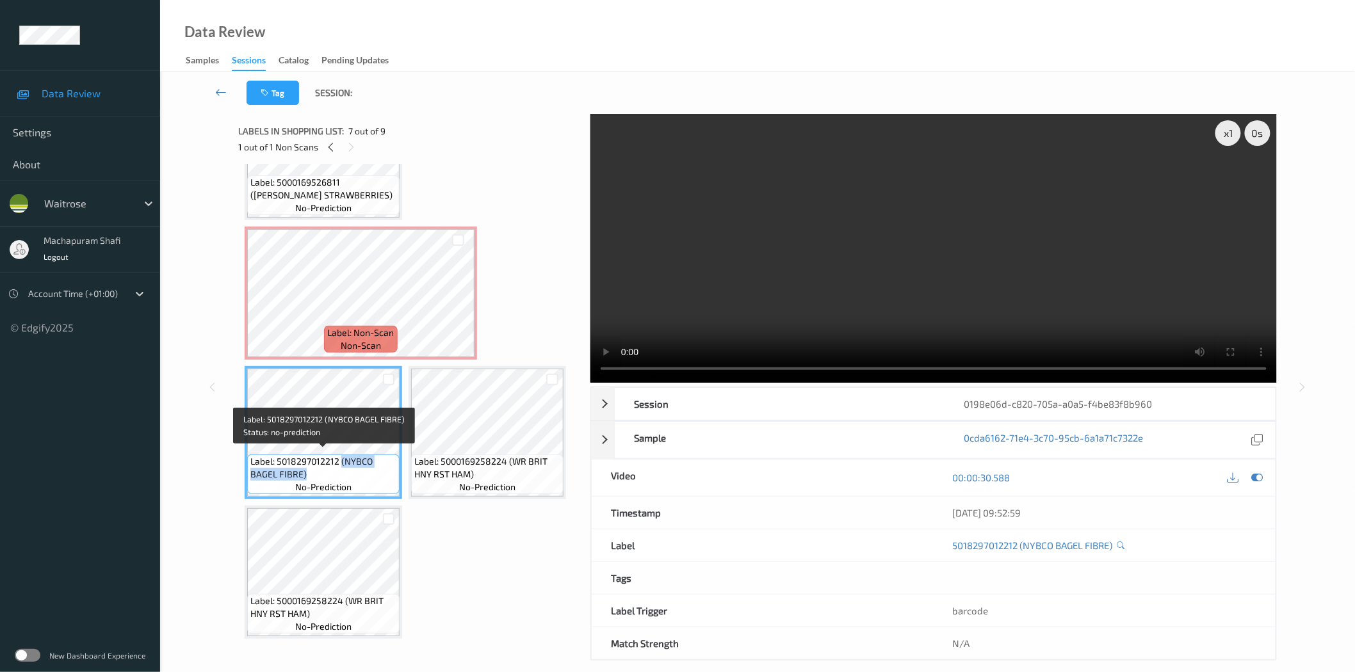
drag, startPoint x: 340, startPoint y: 455, endPoint x: 359, endPoint y: 471, distance: 24.6
click at [359, 471] on span "Label: 5018297012212 (NYBCO BAGEL FIBRE)" at bounding box center [323, 468] width 146 height 26
copy span "(NYBCO BAGEL FIBRE)"
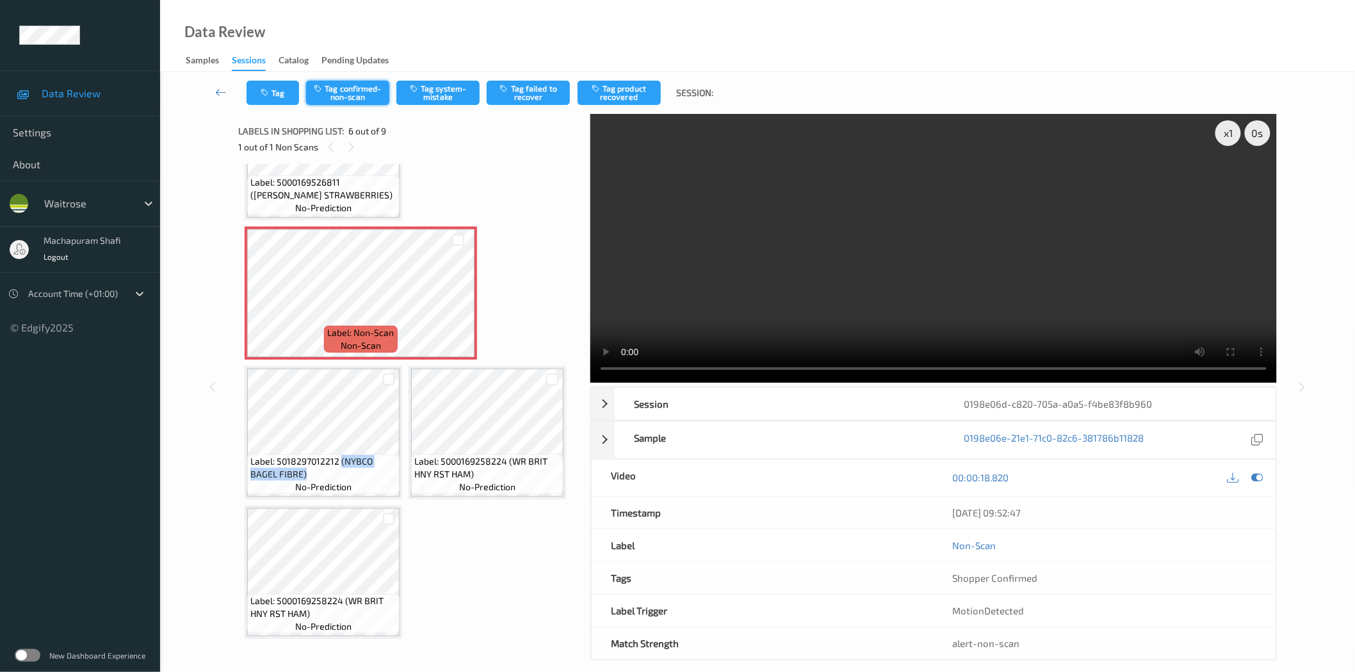
click at [364, 86] on button "Tag confirmed-non-scan" at bounding box center [347, 93] width 83 height 24
click at [348, 96] on button "Tag confirmed-non-scan" at bounding box center [347, 93] width 83 height 24
drag, startPoint x: 619, startPoint y: 94, endPoint x: 387, endPoint y: 373, distance: 362.9
click at [620, 94] on button "Tag product recovered" at bounding box center [619, 93] width 83 height 24
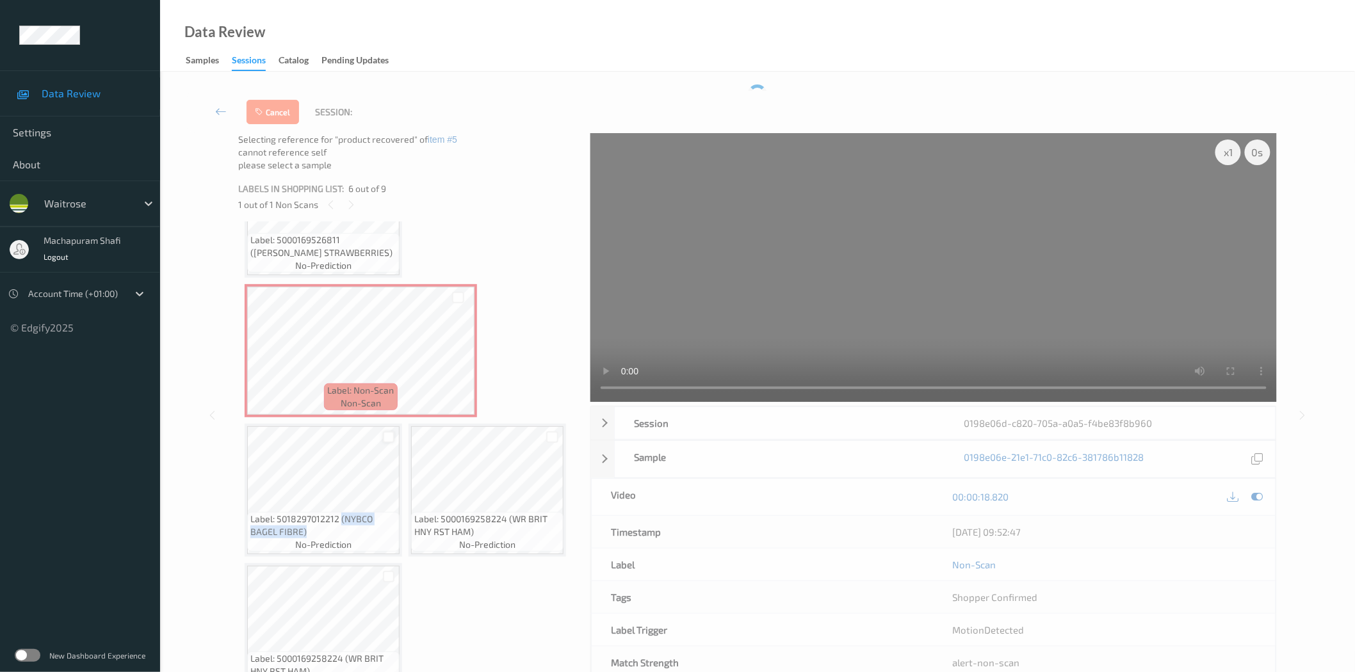
click at [387, 432] on div at bounding box center [389, 438] width 12 height 12
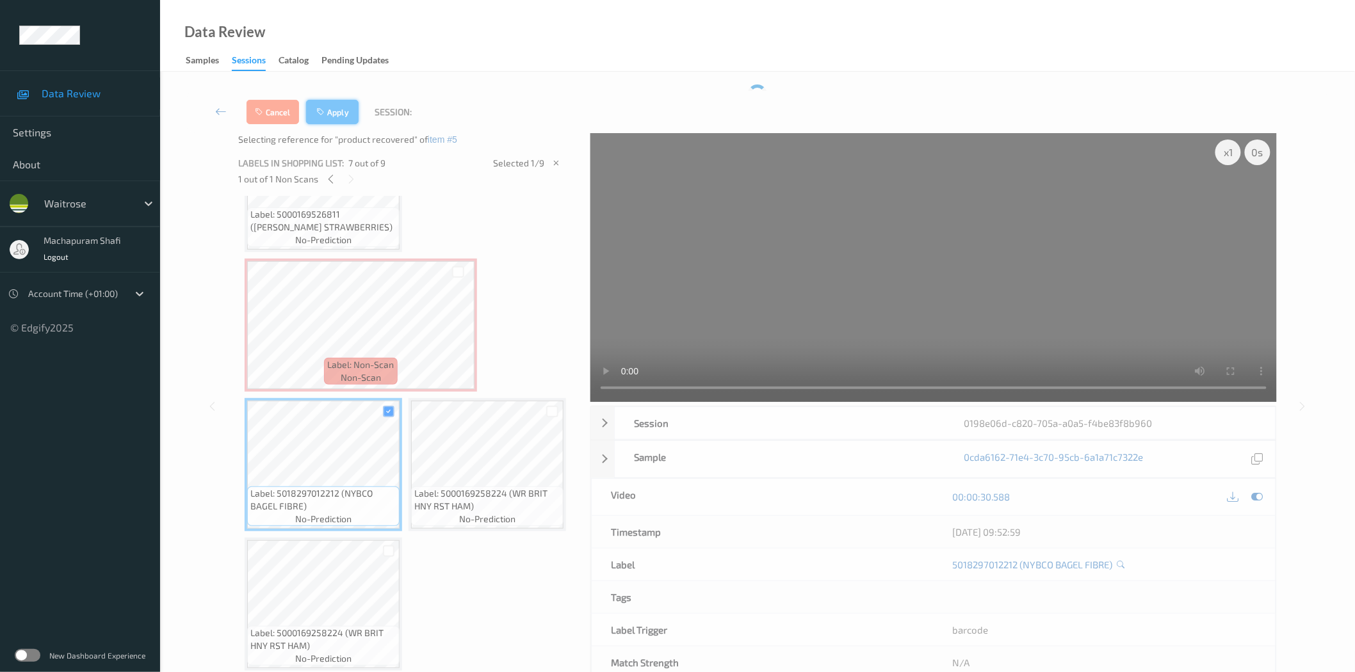
click at [339, 113] on button "Apply" at bounding box center [332, 112] width 53 height 24
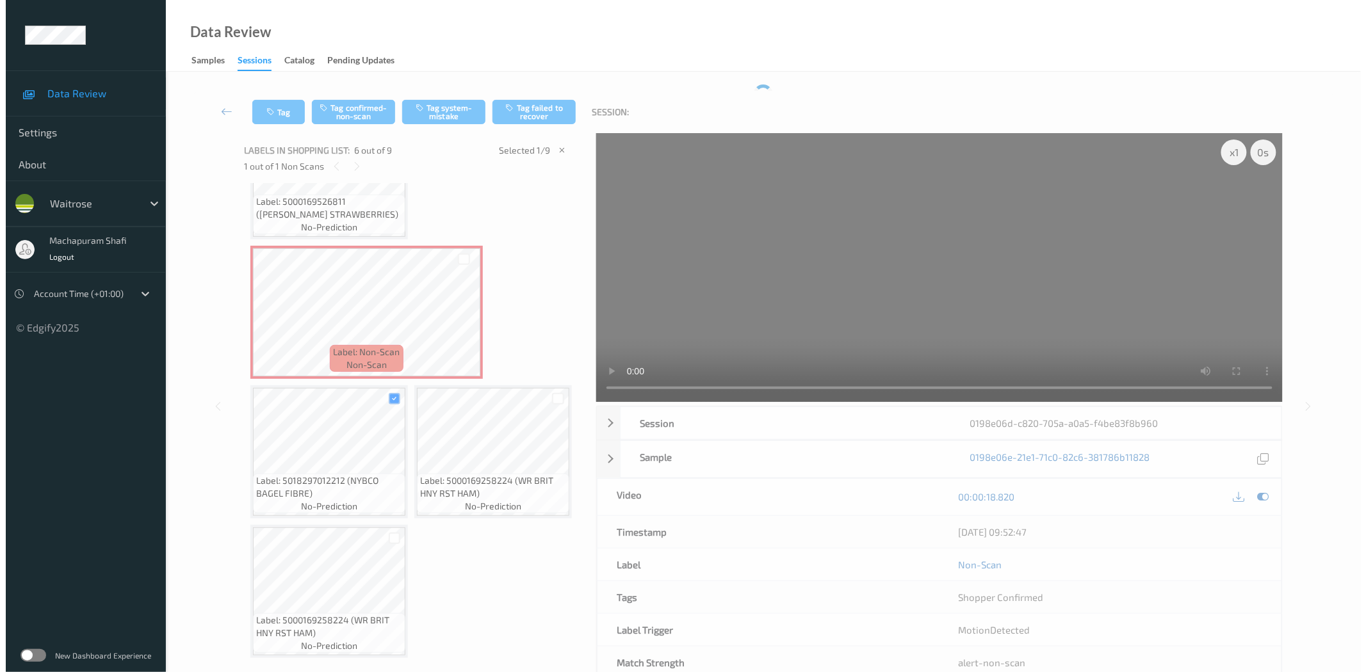
scroll to position [284, 0]
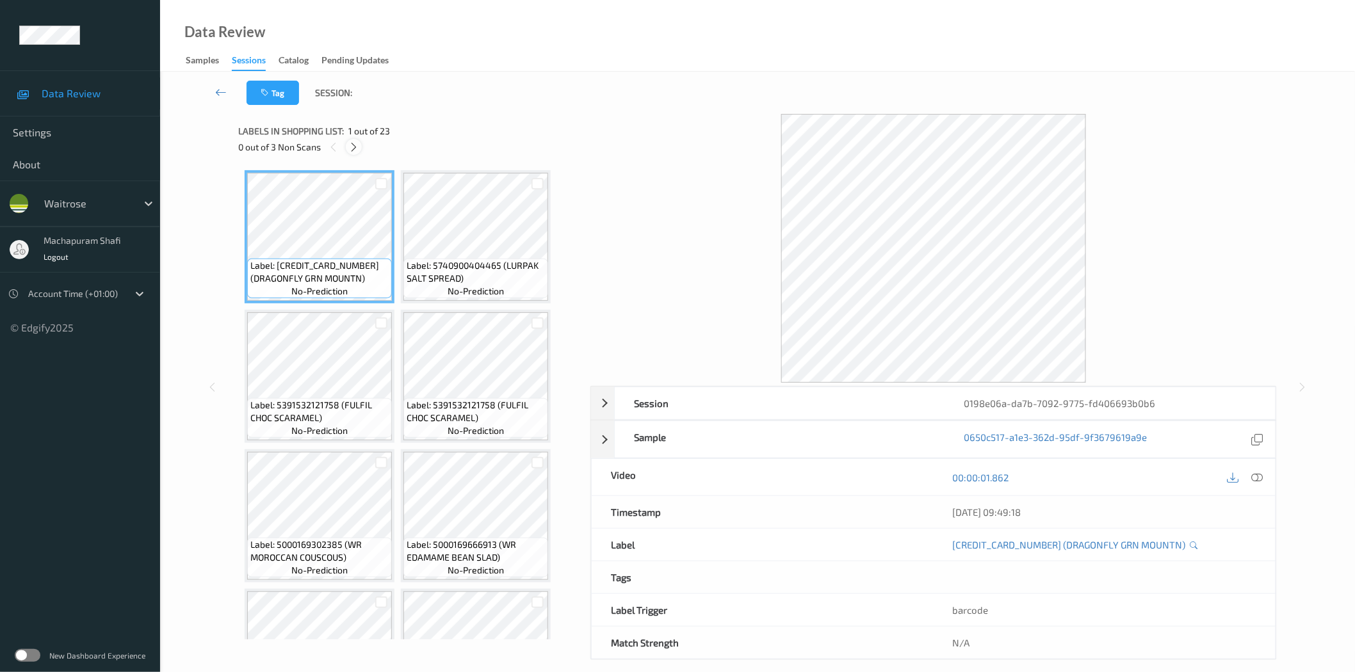
click at [355, 147] on icon at bounding box center [353, 148] width 11 height 12
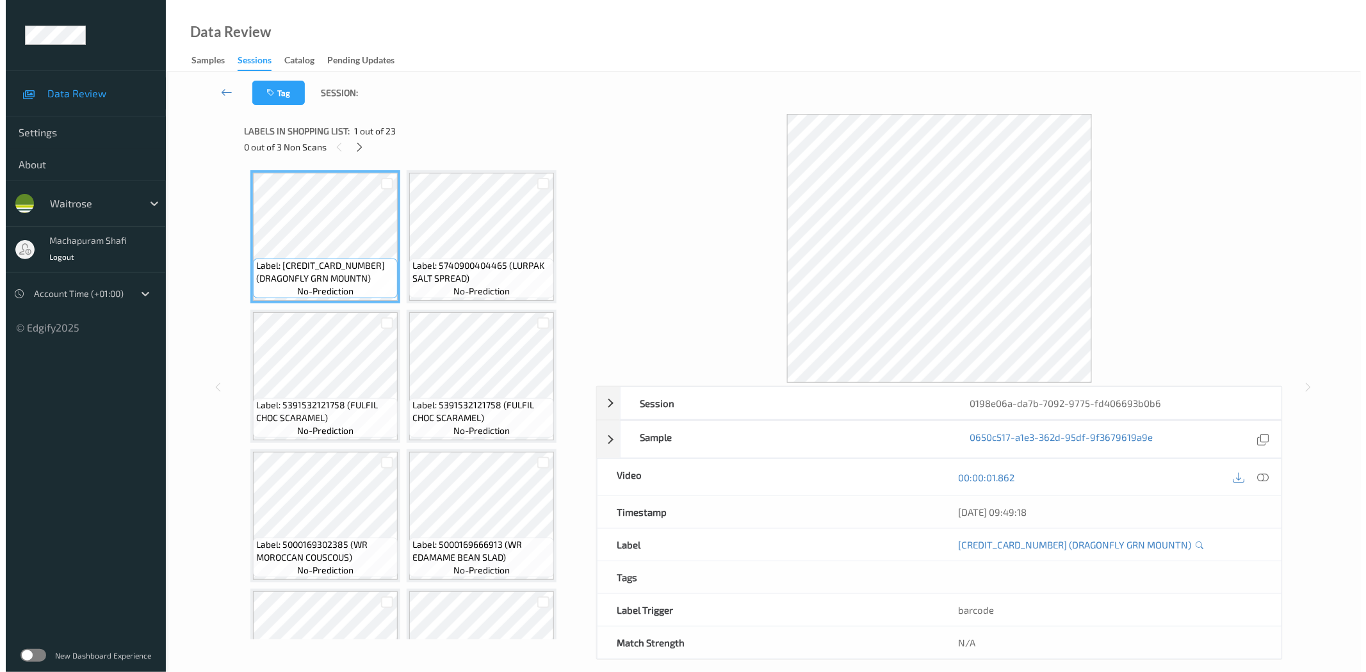
scroll to position [423, 0]
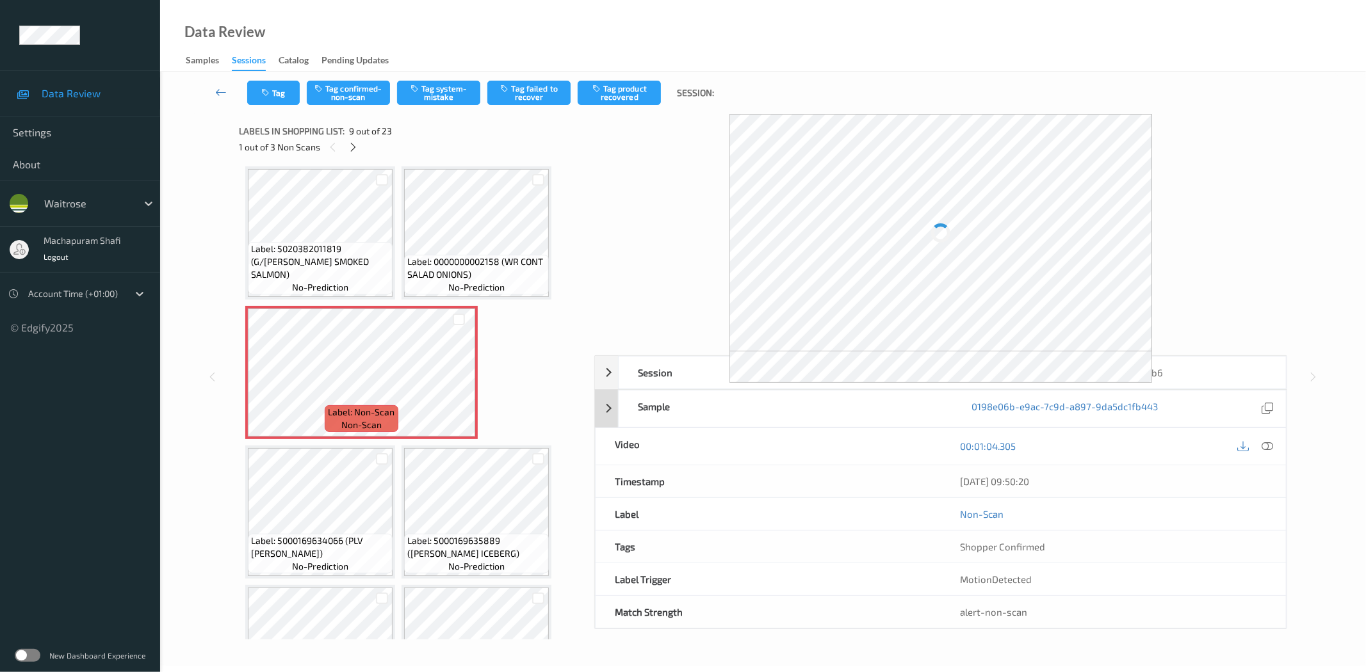
drag, startPoint x: 1268, startPoint y: 444, endPoint x: 1145, endPoint y: 255, distance: 225.9
click at [1268, 444] on icon at bounding box center [1268, 447] width 12 height 12
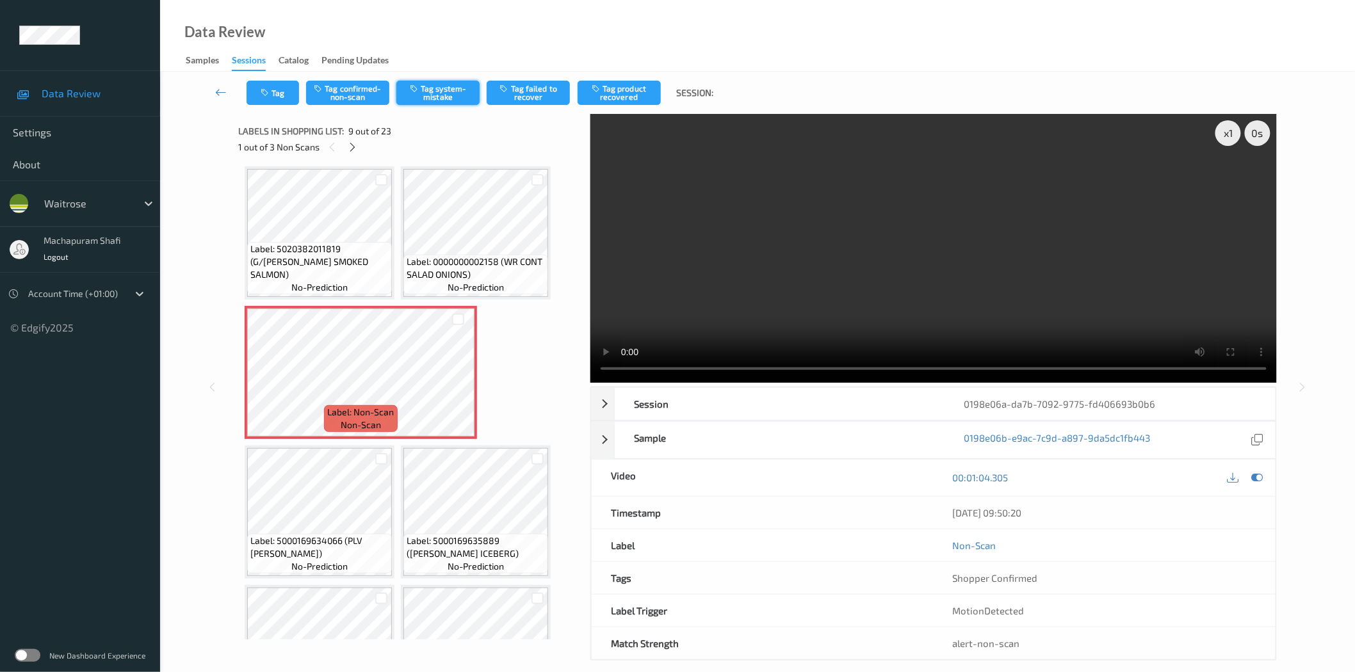
click at [438, 96] on button "Tag system-mistake" at bounding box center [437, 93] width 83 height 24
click at [439, 91] on button "Tag system-mistake" at bounding box center [437, 93] width 83 height 24
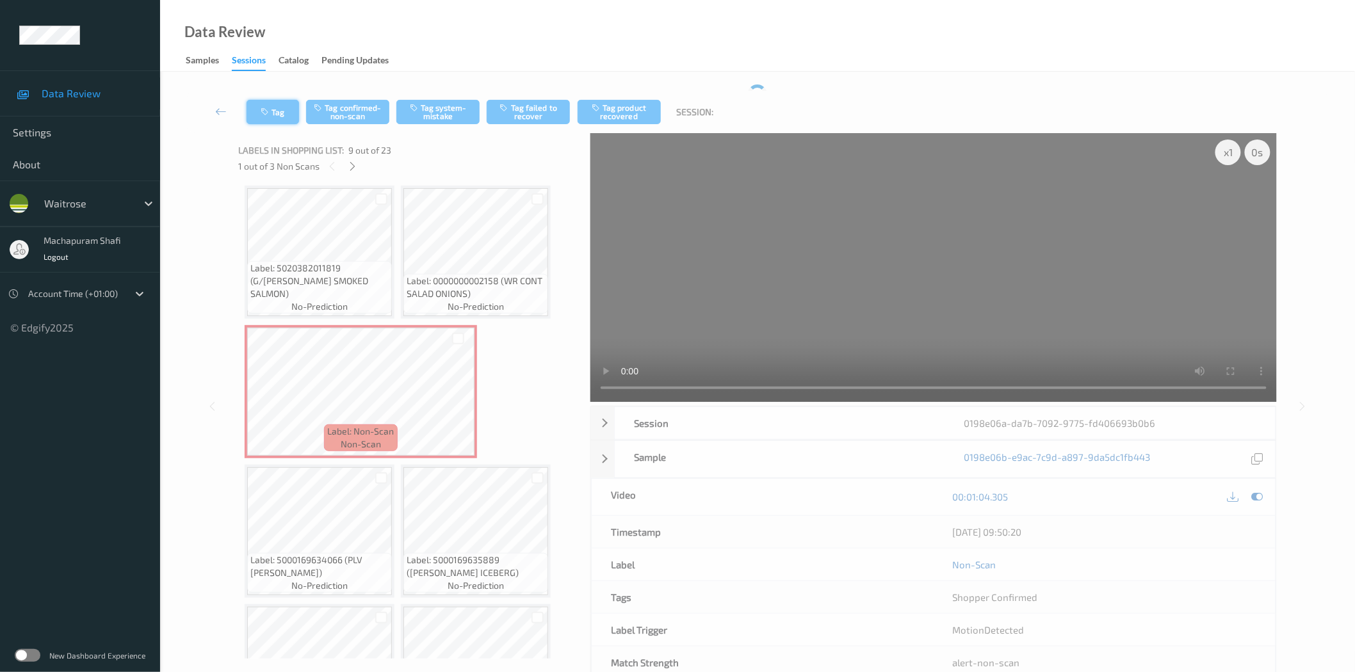
click at [275, 110] on button "Tag" at bounding box center [273, 112] width 53 height 24
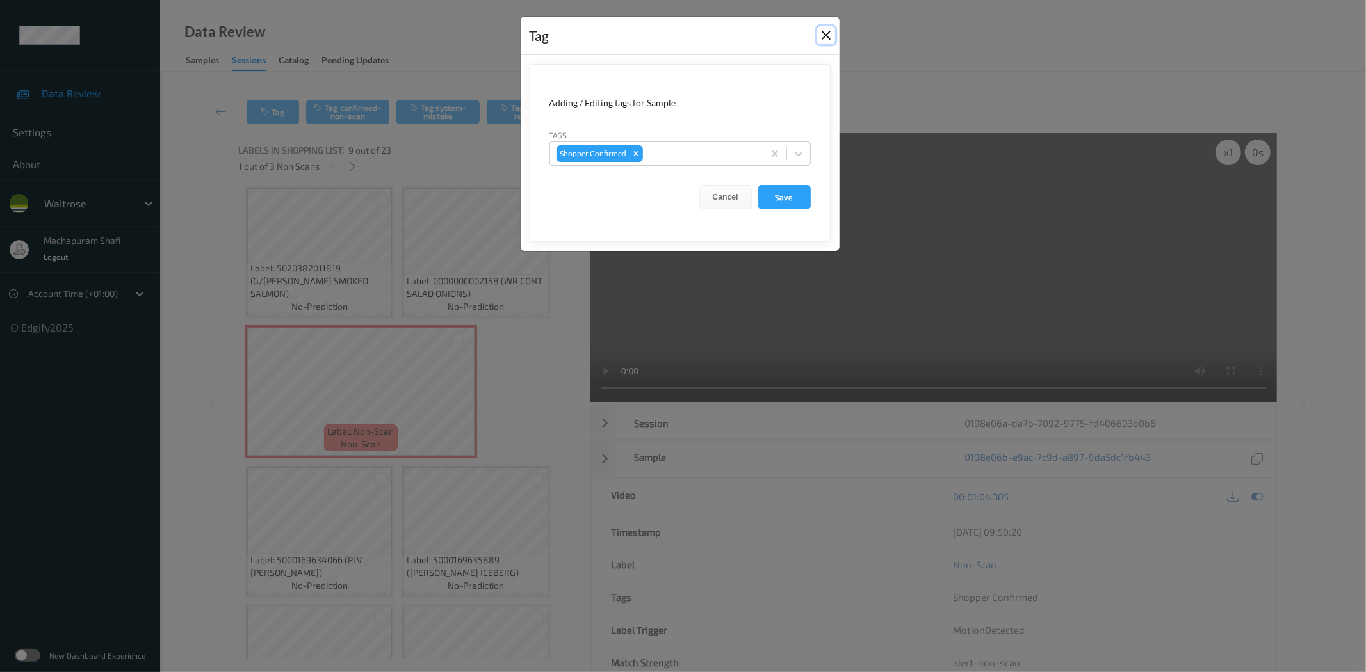
click at [826, 33] on button "Close" at bounding box center [826, 35] width 18 height 18
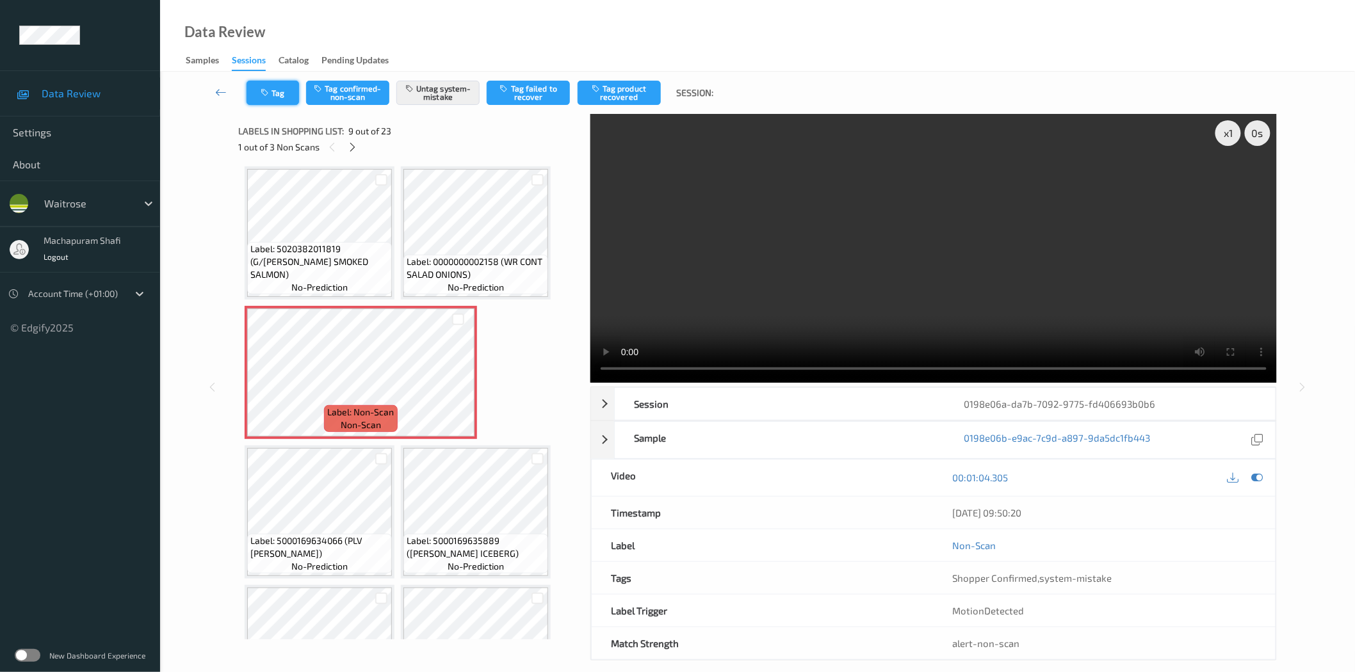
click at [263, 99] on button "Tag" at bounding box center [273, 93] width 53 height 24
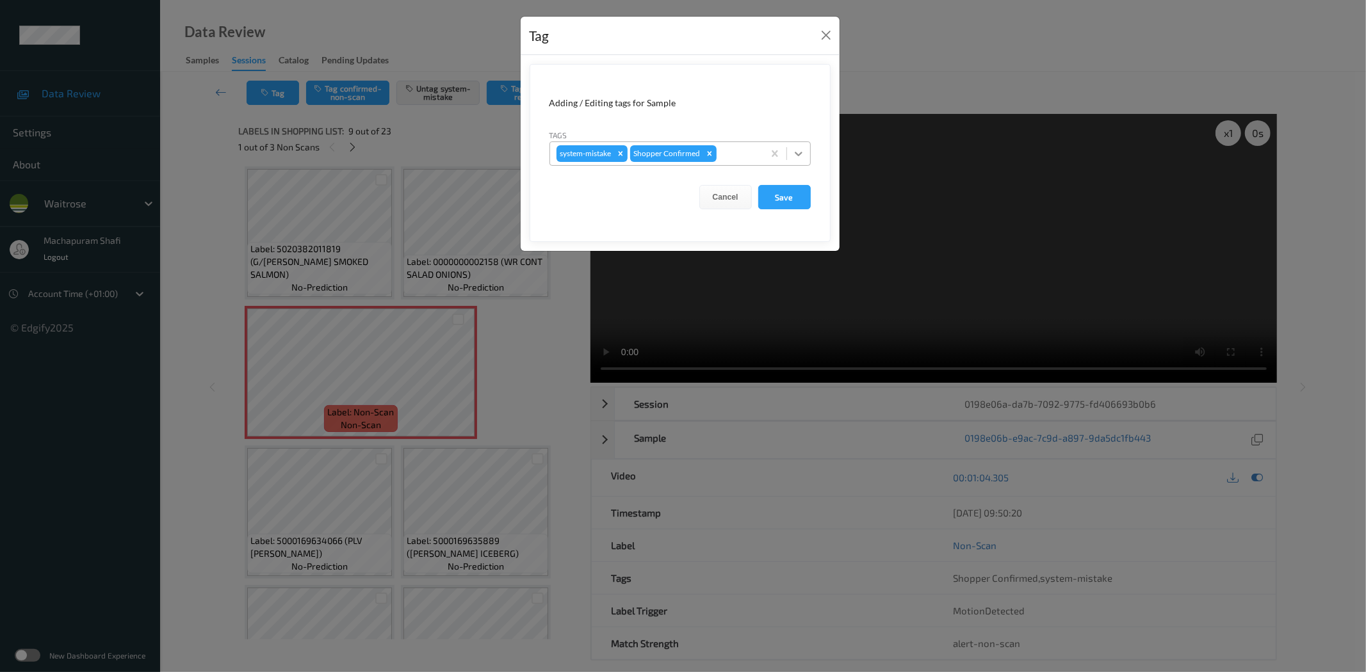
click at [798, 150] on icon at bounding box center [798, 153] width 13 height 13
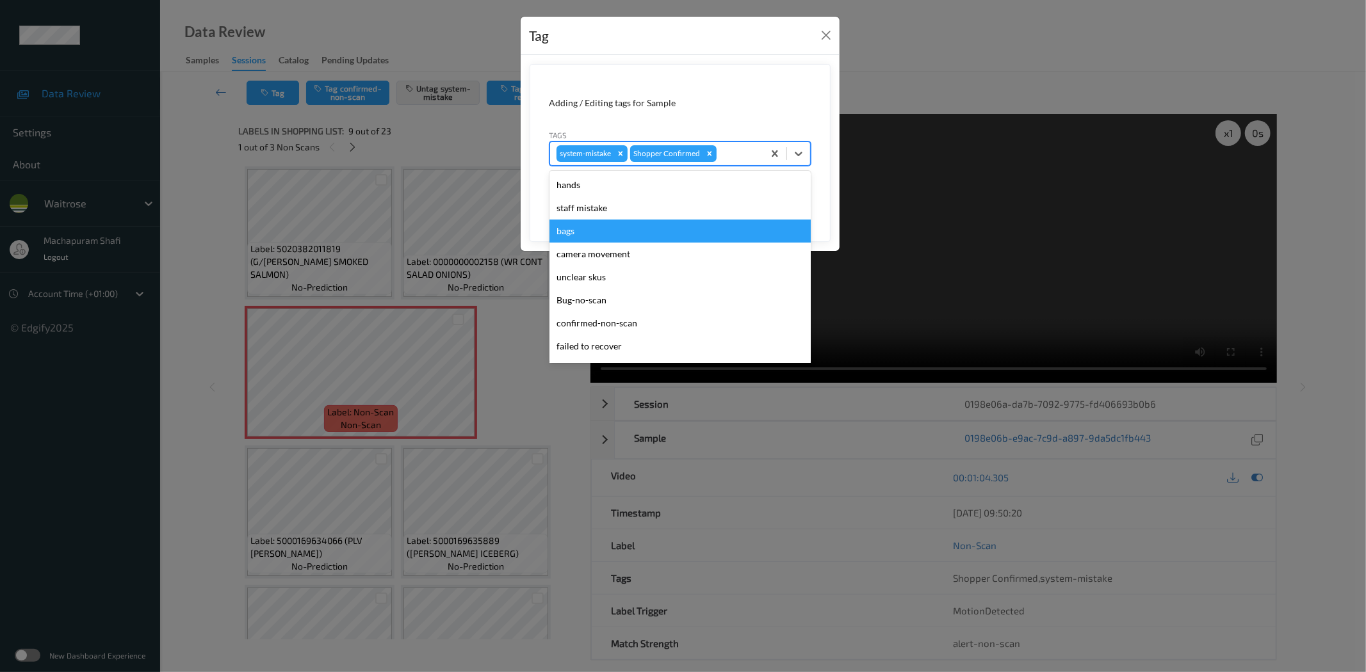
scroll to position [273, 0]
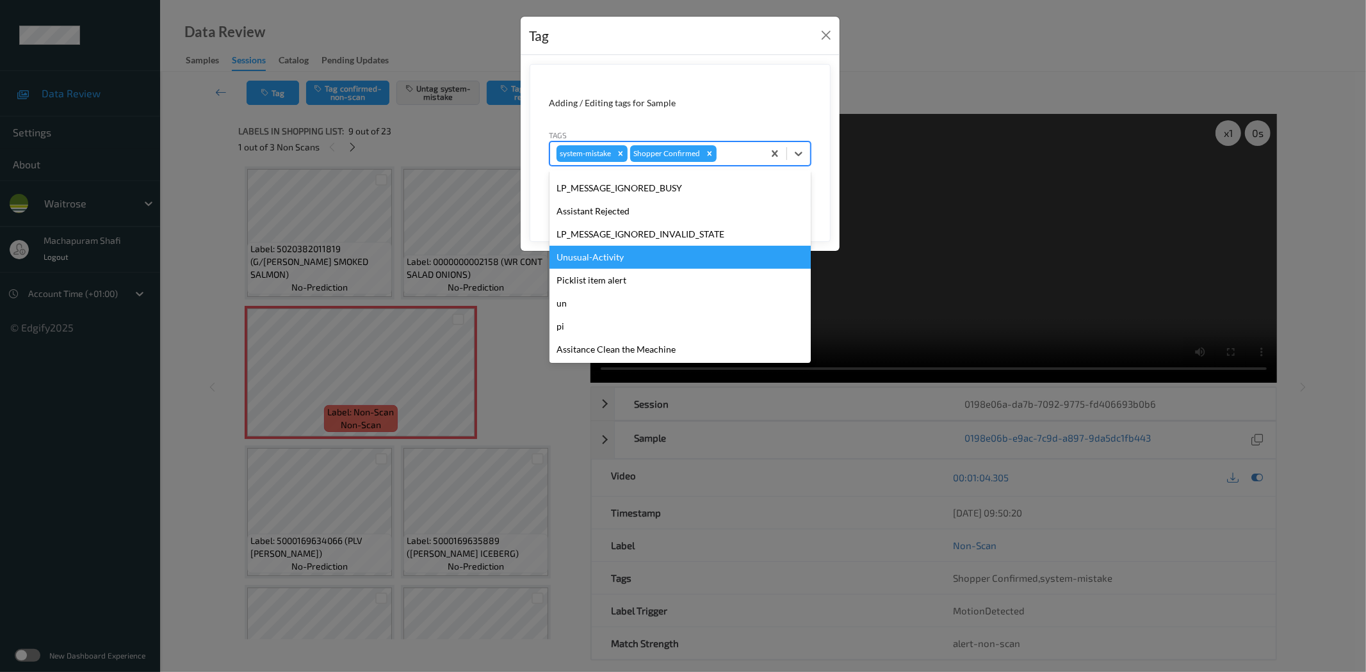
click at [604, 252] on div "Unusual-Activity" at bounding box center [679, 257] width 261 height 23
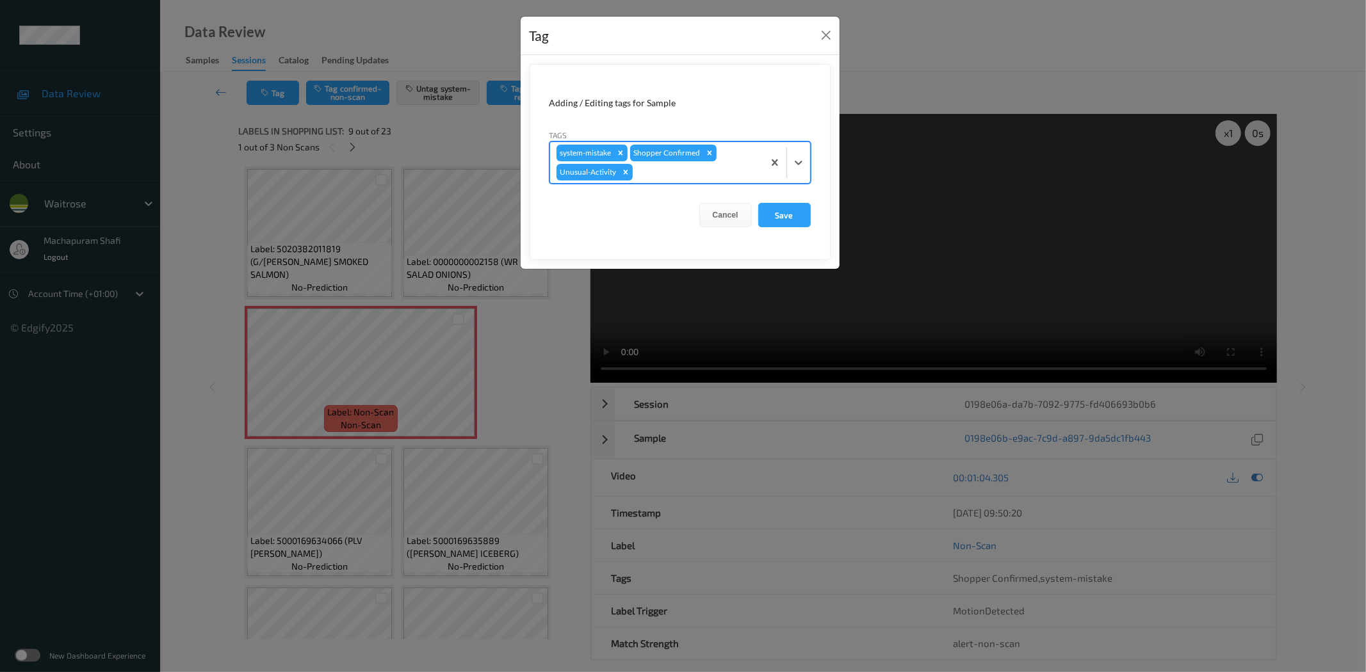
click at [803, 149] on div at bounding box center [786, 162] width 47 height 41
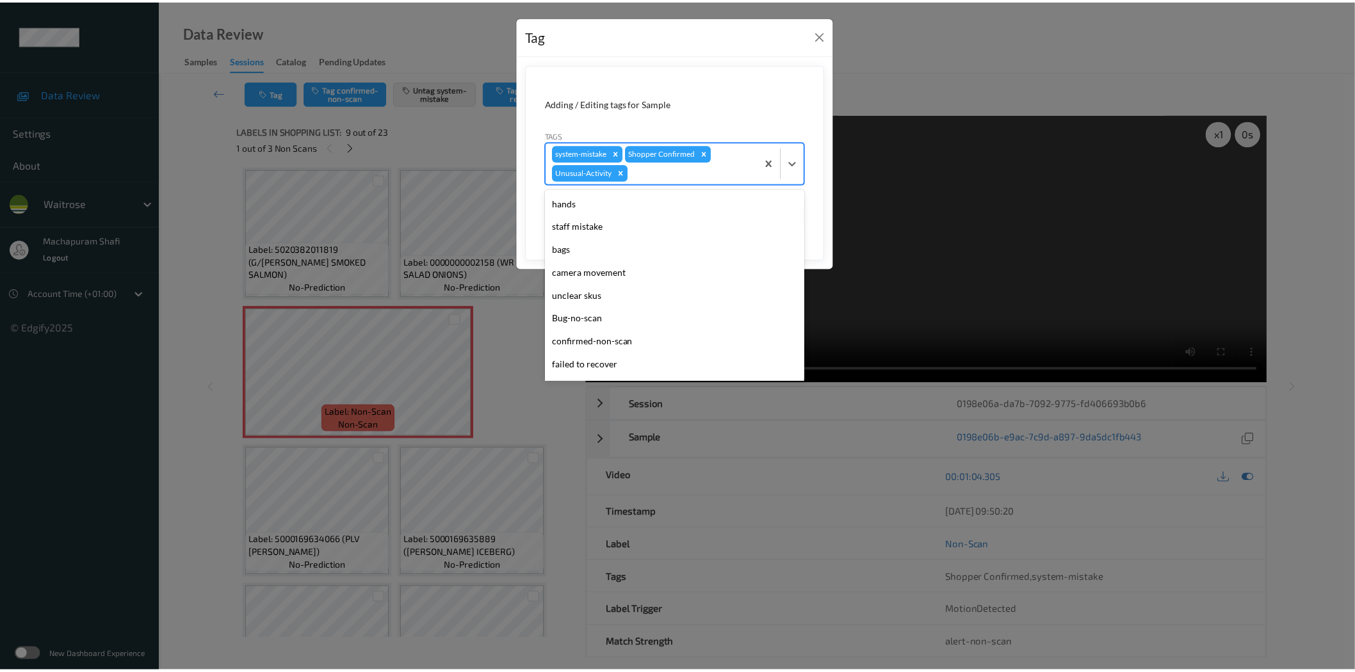
scroll to position [250, 0]
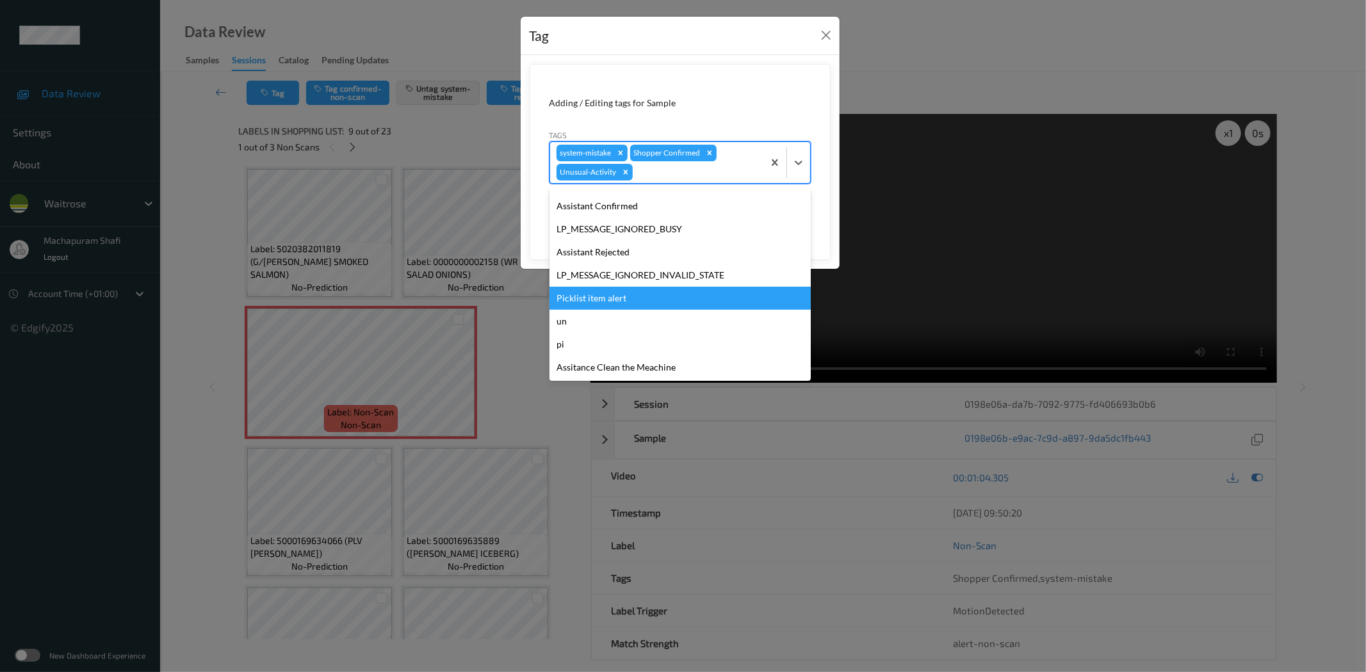
click at [587, 291] on div "Picklist item alert" at bounding box center [679, 298] width 261 height 23
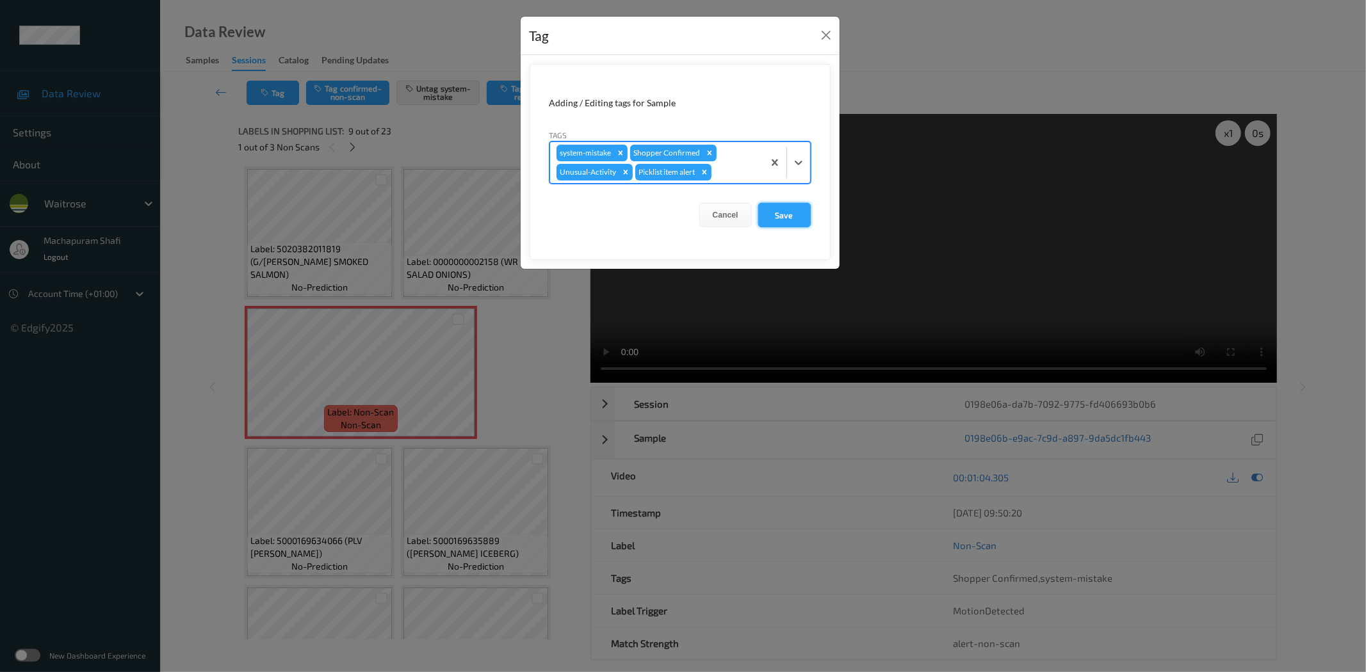
click at [771, 218] on button "Save" at bounding box center [784, 215] width 53 height 24
click at [775, 216] on button "Save" at bounding box center [784, 215] width 53 height 24
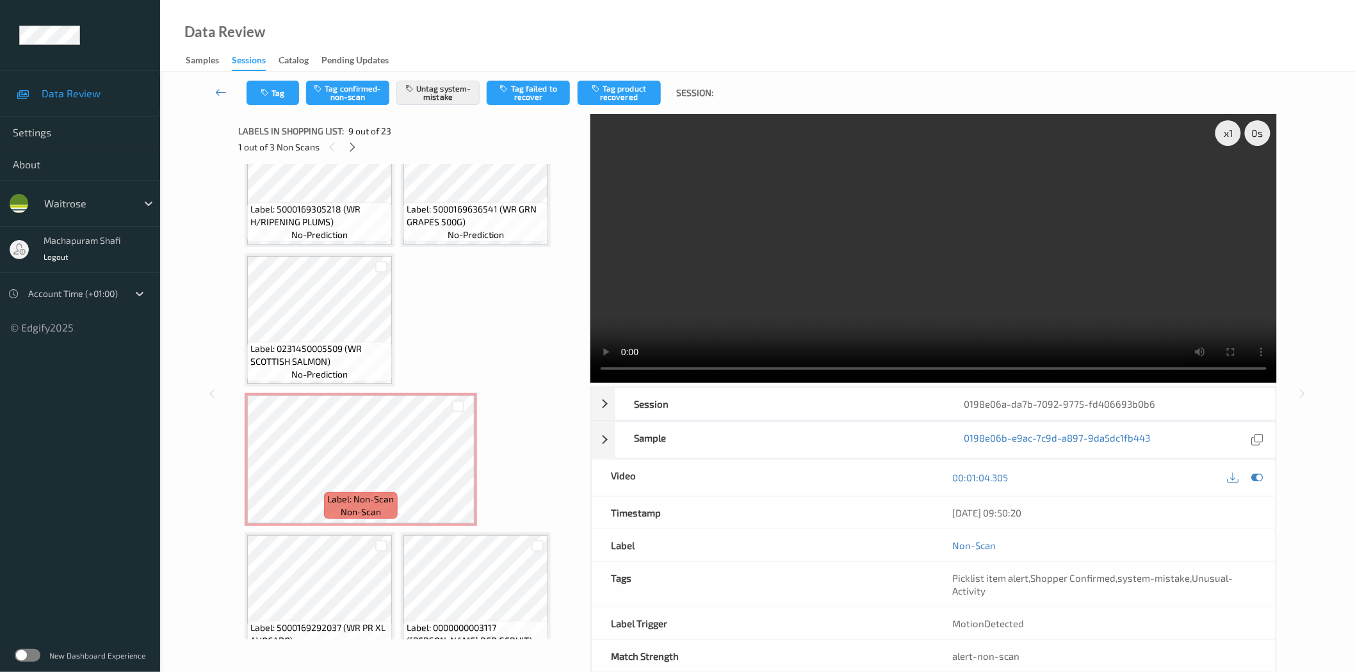
scroll to position [1138, 0]
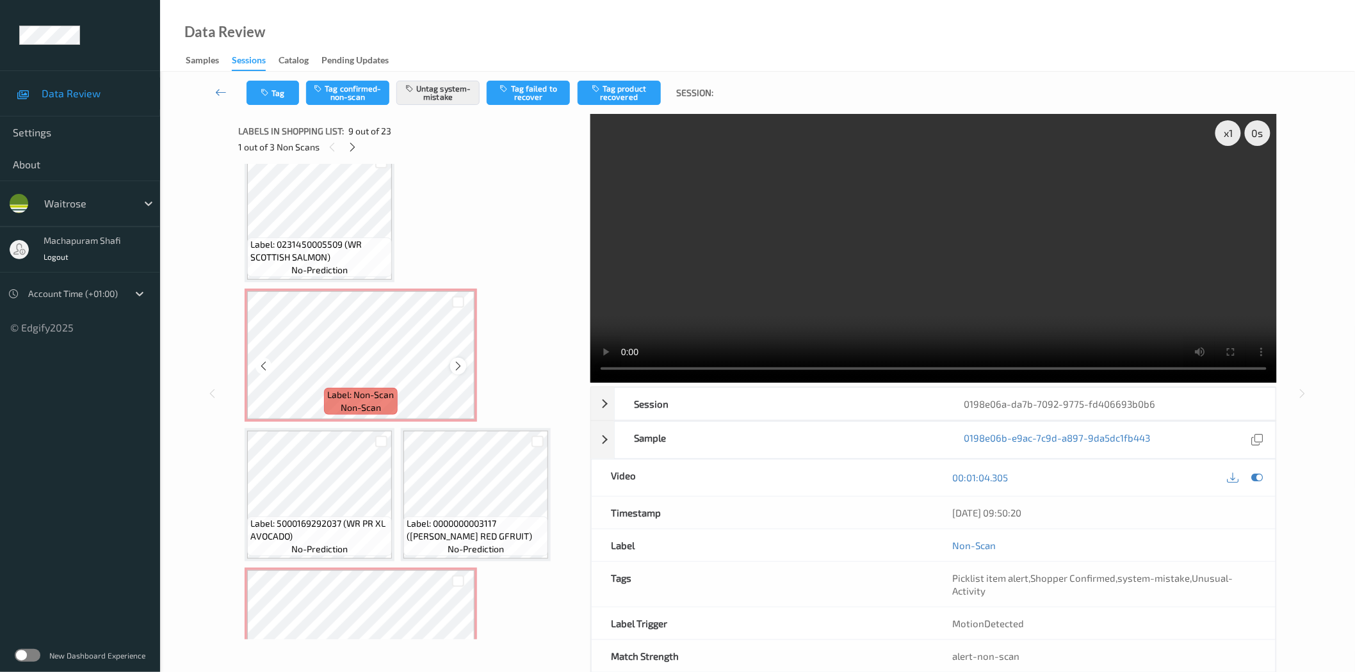
click at [455, 361] on icon at bounding box center [458, 367] width 11 height 12
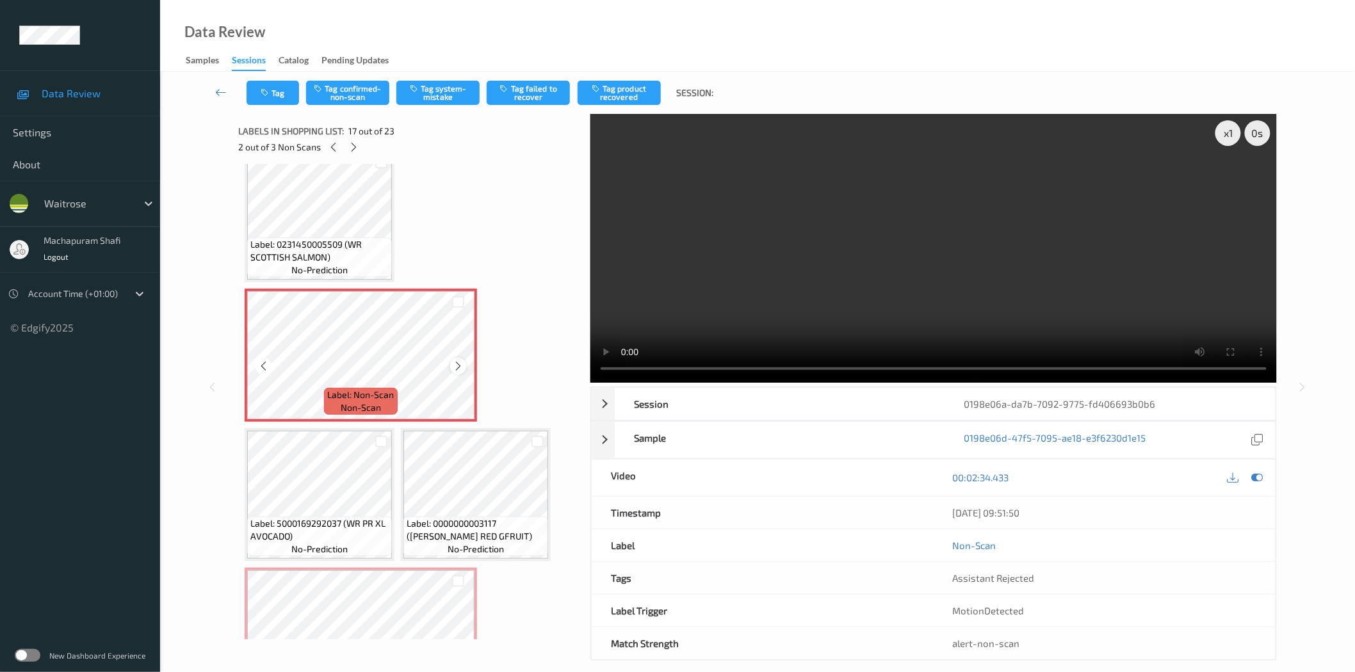
click at [460, 361] on icon at bounding box center [458, 367] width 11 height 12
click at [457, 361] on icon at bounding box center [458, 367] width 11 height 12
click at [458, 361] on icon at bounding box center [458, 367] width 11 height 12
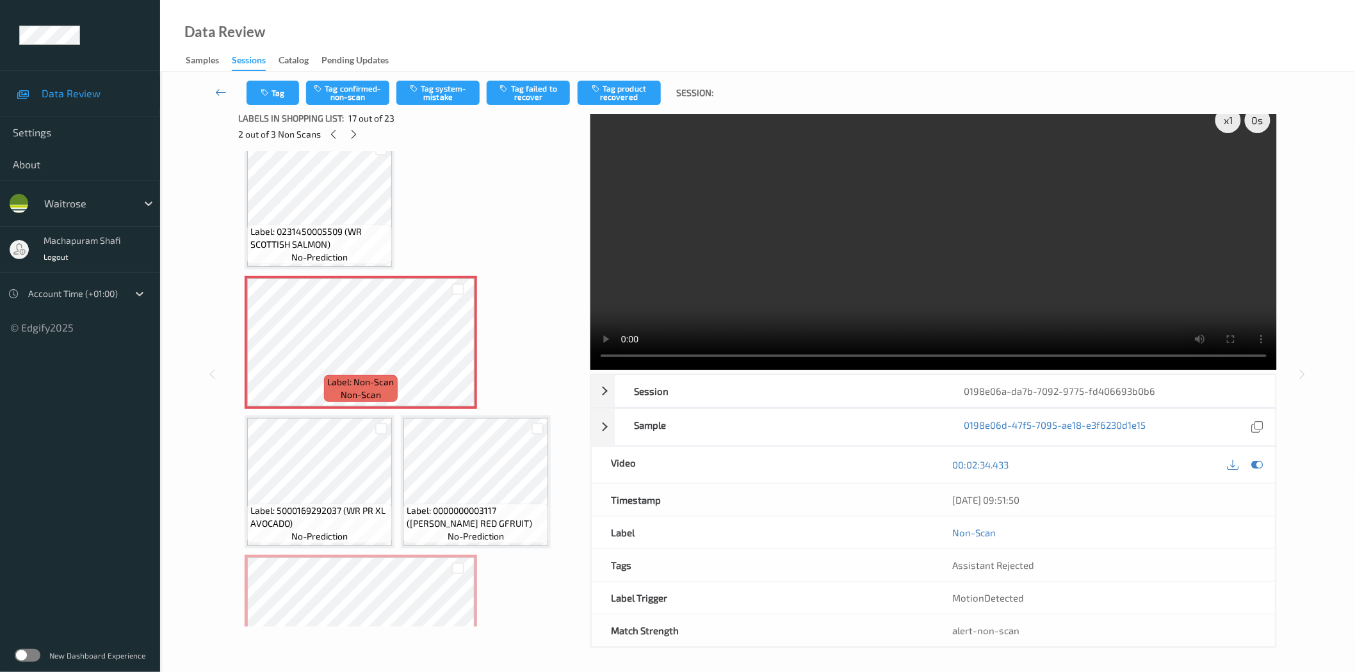
scroll to position [15, 0]
click at [440, 87] on button "Tag system-mistake" at bounding box center [437, 93] width 83 height 24
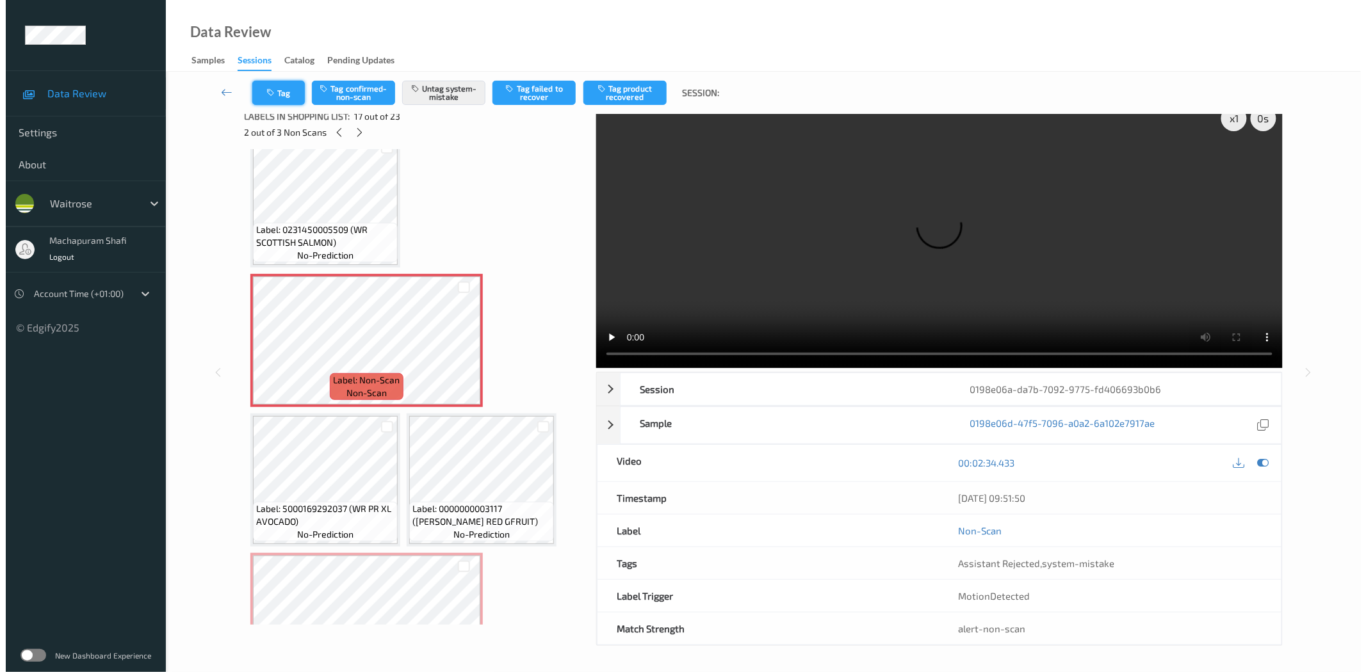
scroll to position [0, 0]
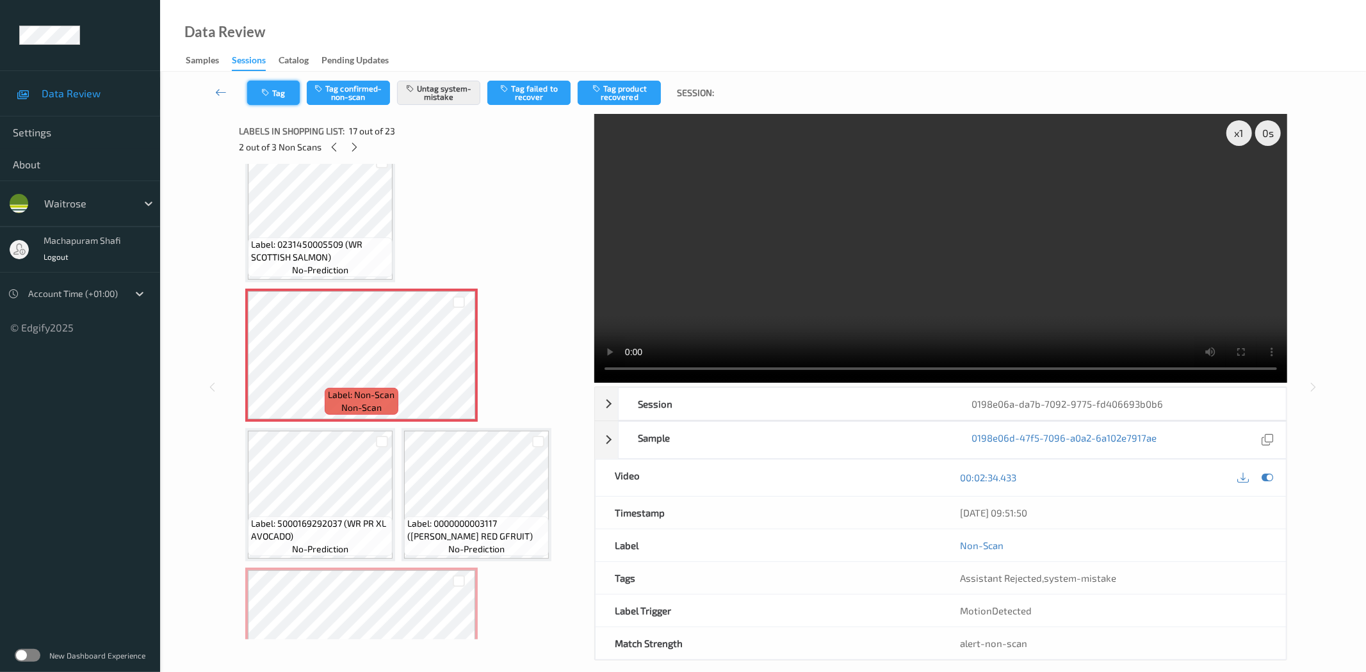
click at [275, 93] on button "Tag" at bounding box center [273, 93] width 53 height 24
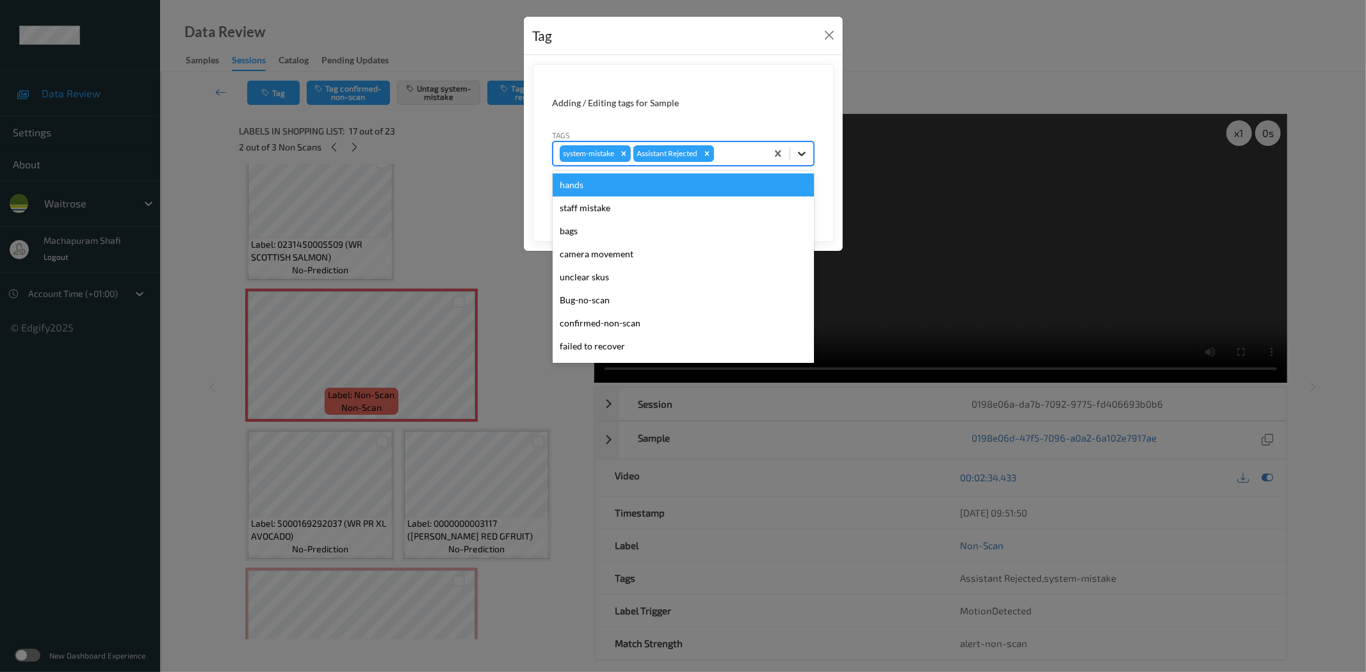
click at [803, 152] on icon at bounding box center [802, 154] width 8 height 4
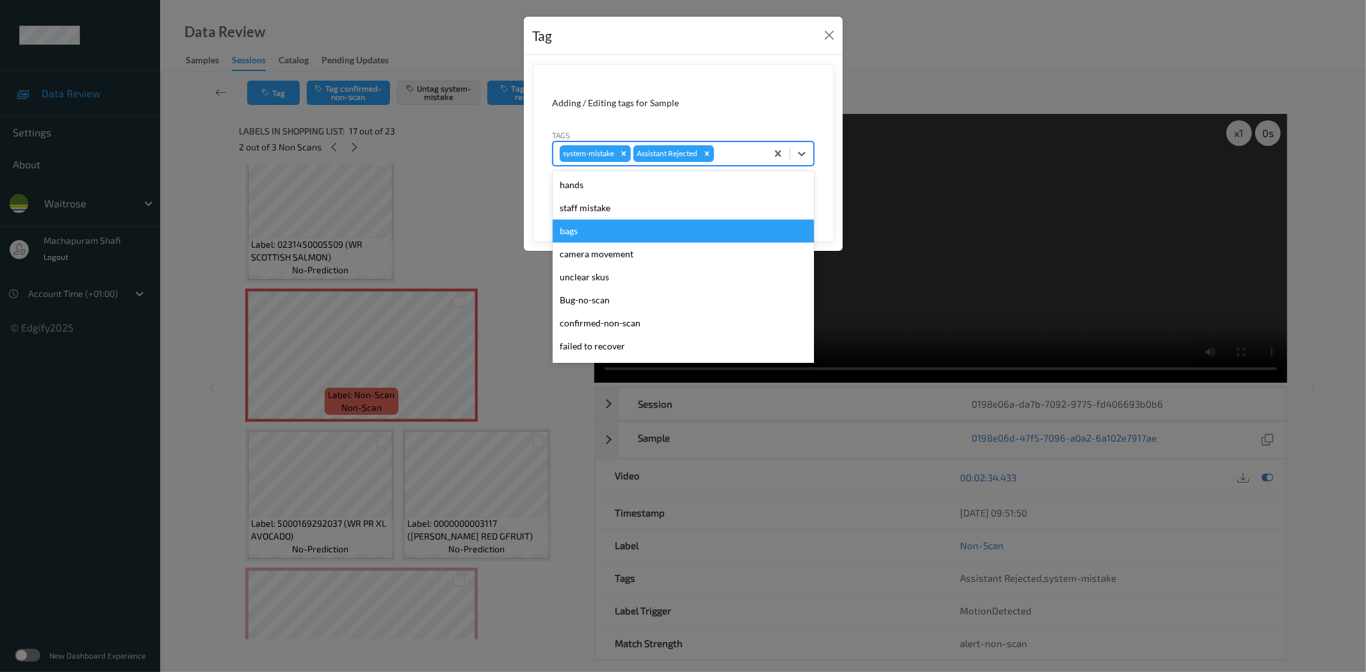
click at [593, 231] on div "bags" at bounding box center [683, 231] width 261 height 23
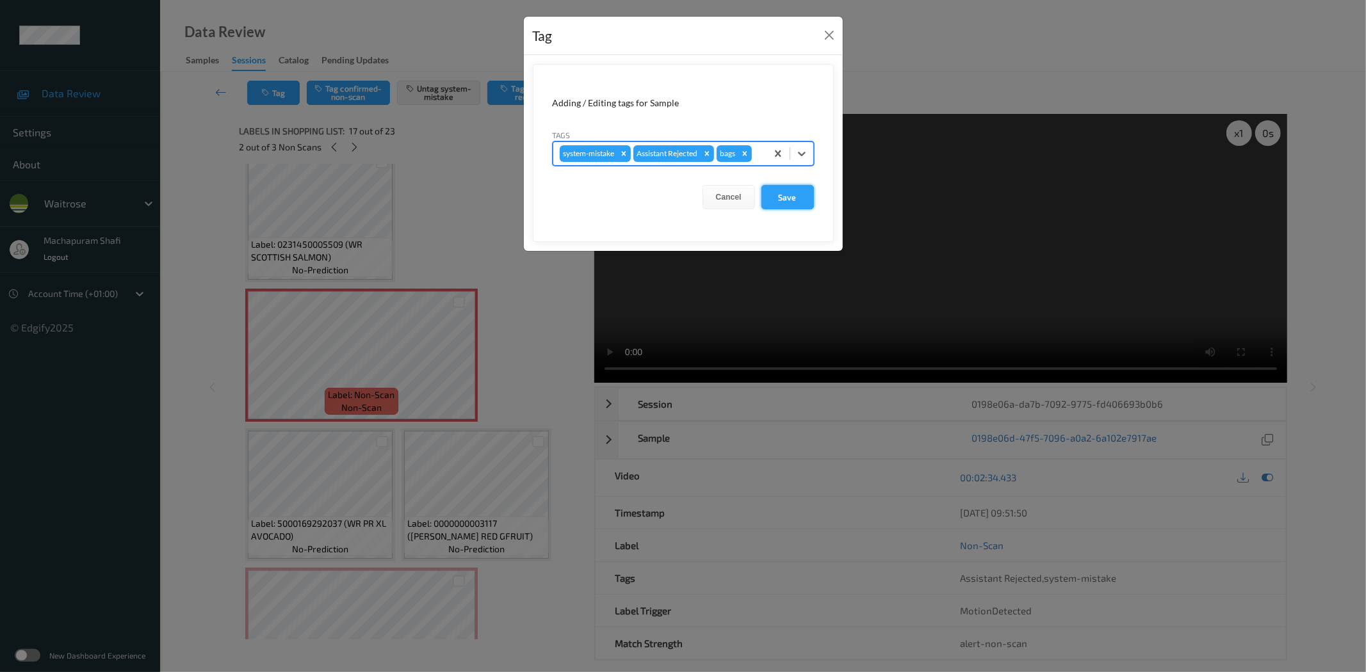
click at [784, 193] on button "Save" at bounding box center [787, 197] width 53 height 24
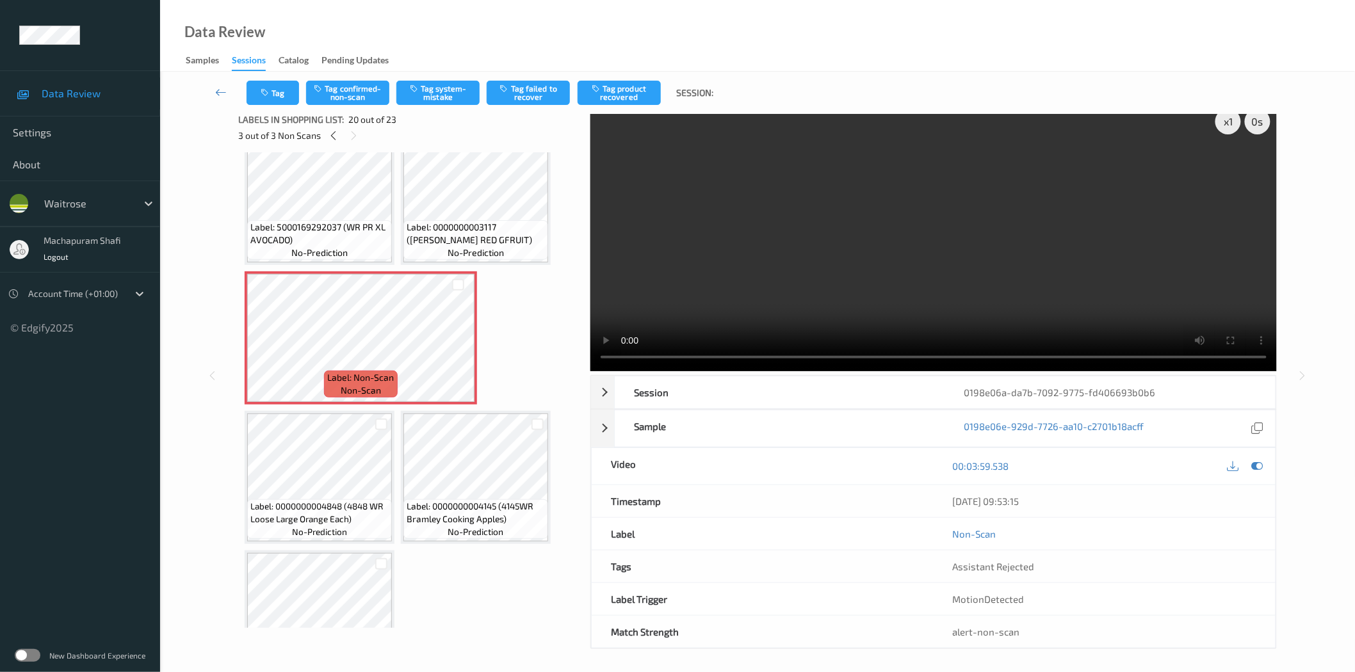
scroll to position [15, 0]
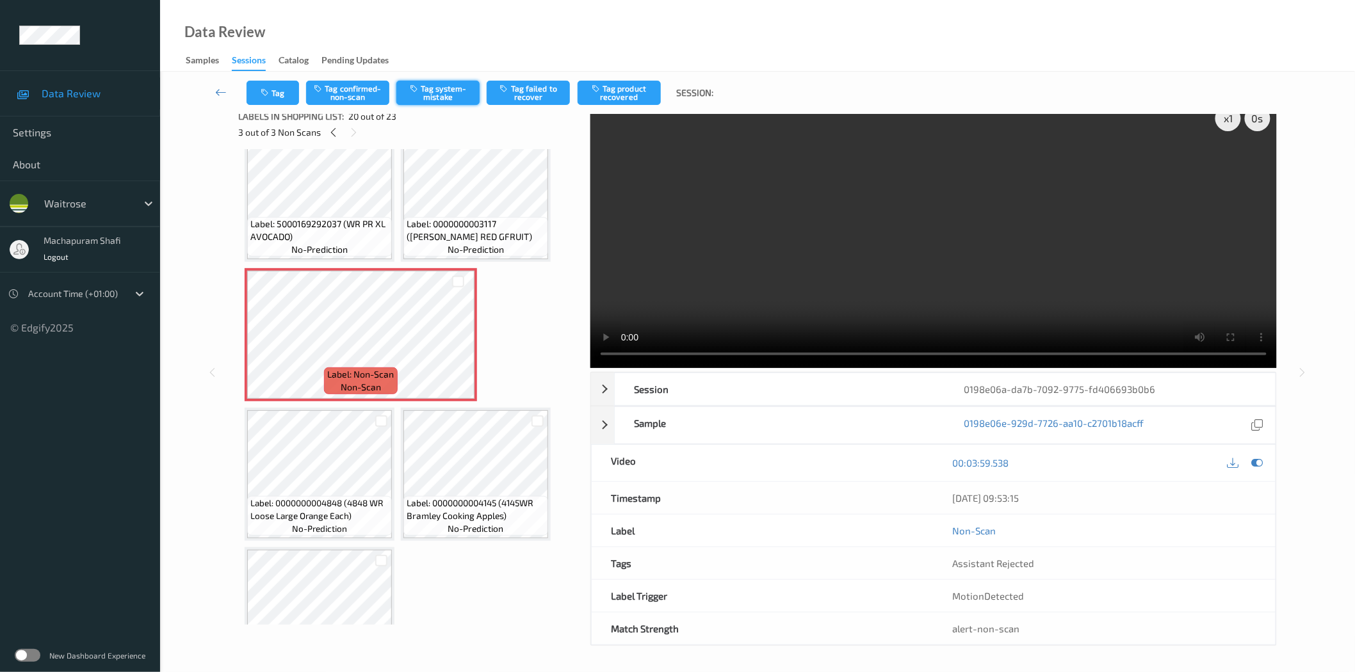
click at [455, 93] on button "Tag system-mistake" at bounding box center [437, 93] width 83 height 24
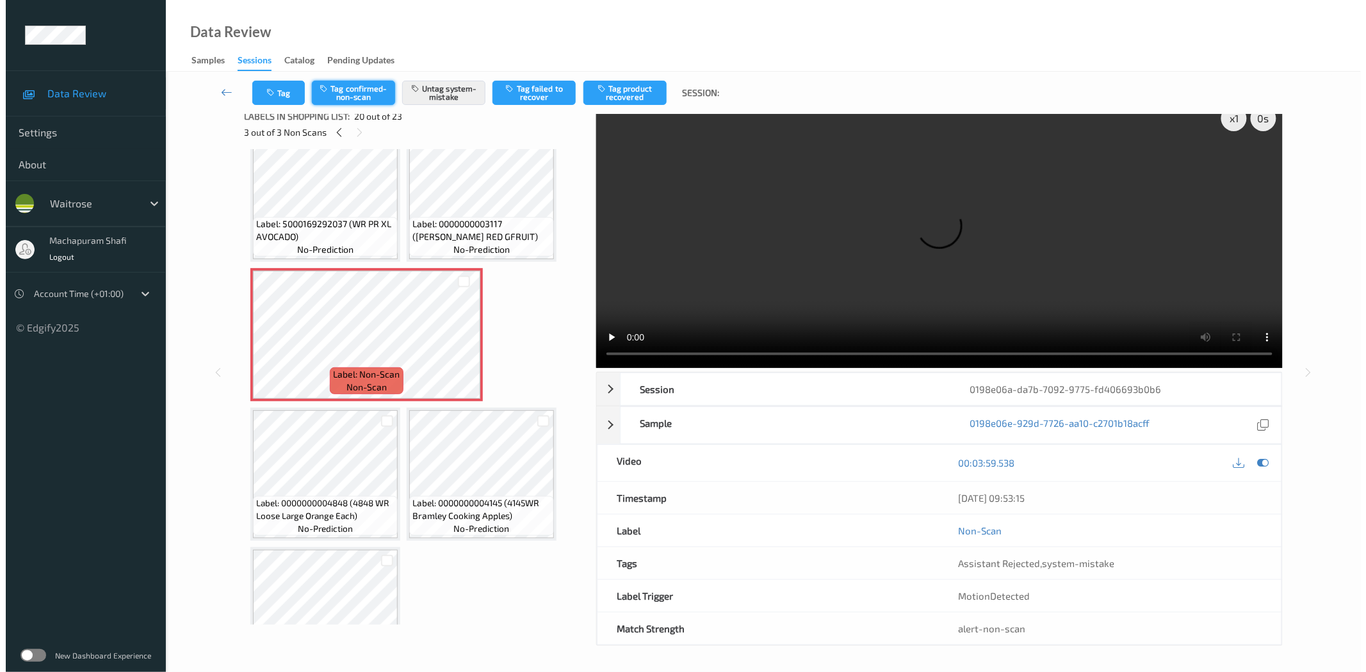
scroll to position [0, 0]
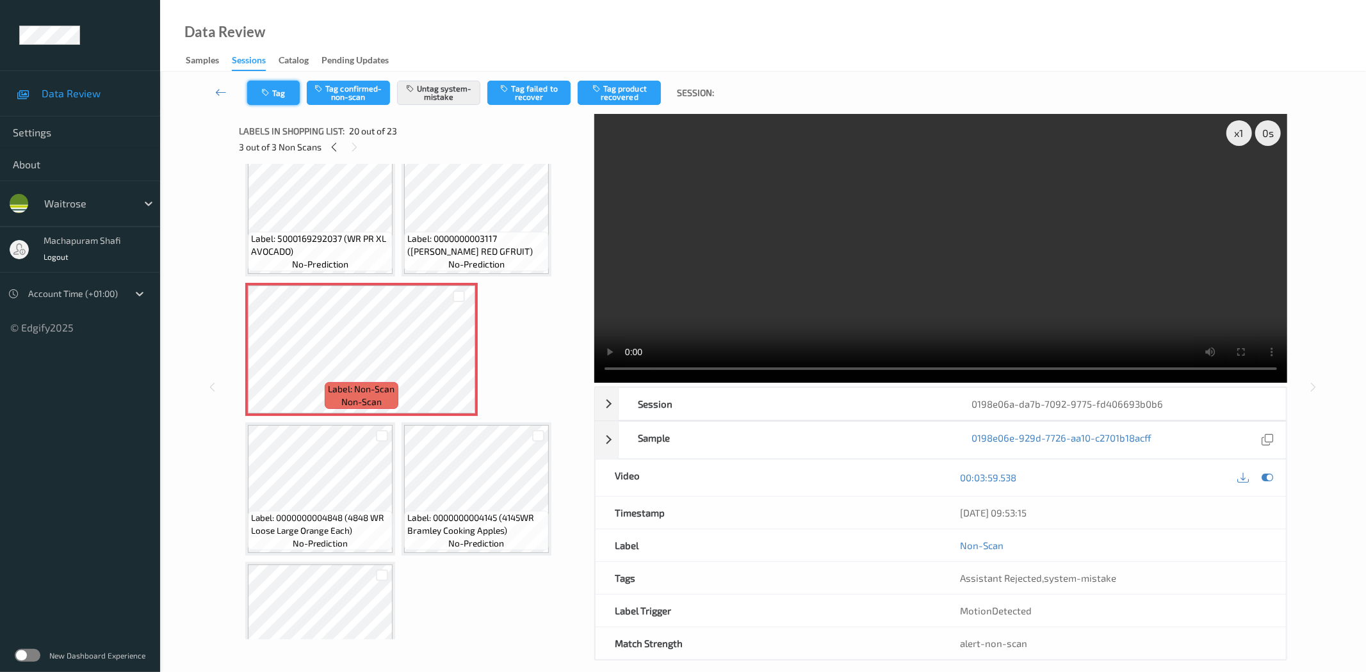
click at [268, 92] on icon "button" at bounding box center [266, 92] width 11 height 9
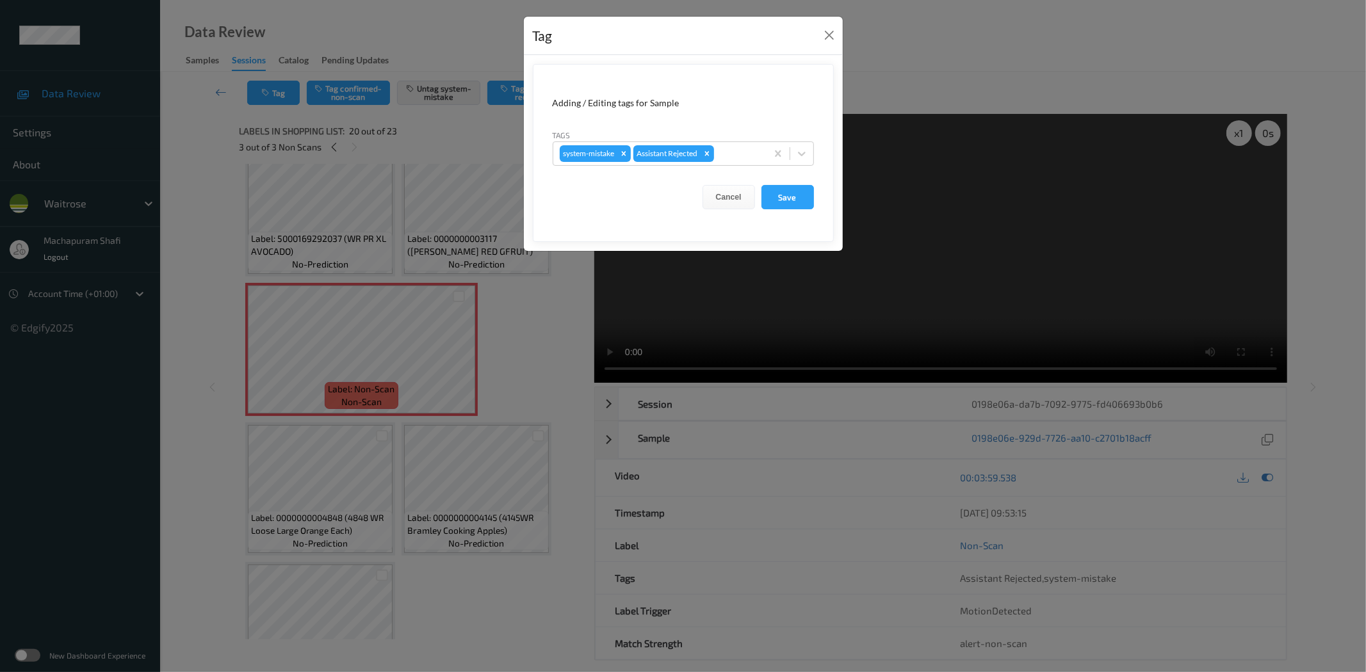
click at [800, 150] on icon at bounding box center [801, 153] width 13 height 13
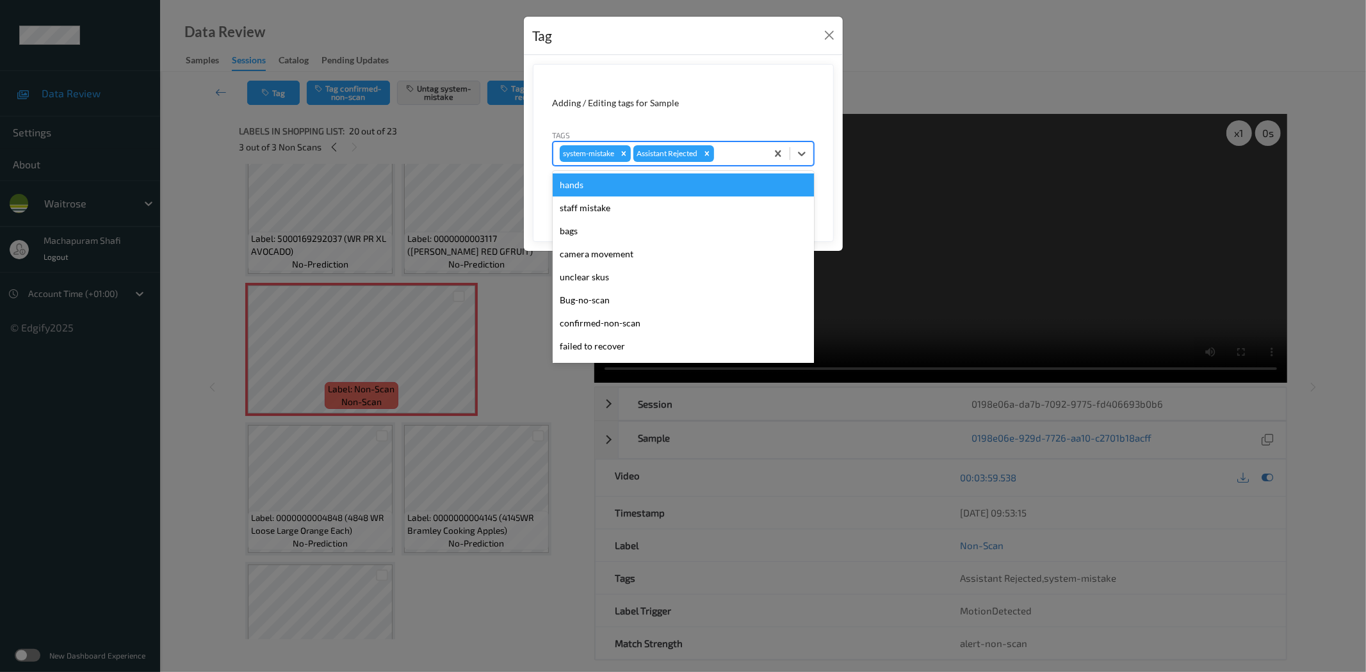
scroll to position [273, 0]
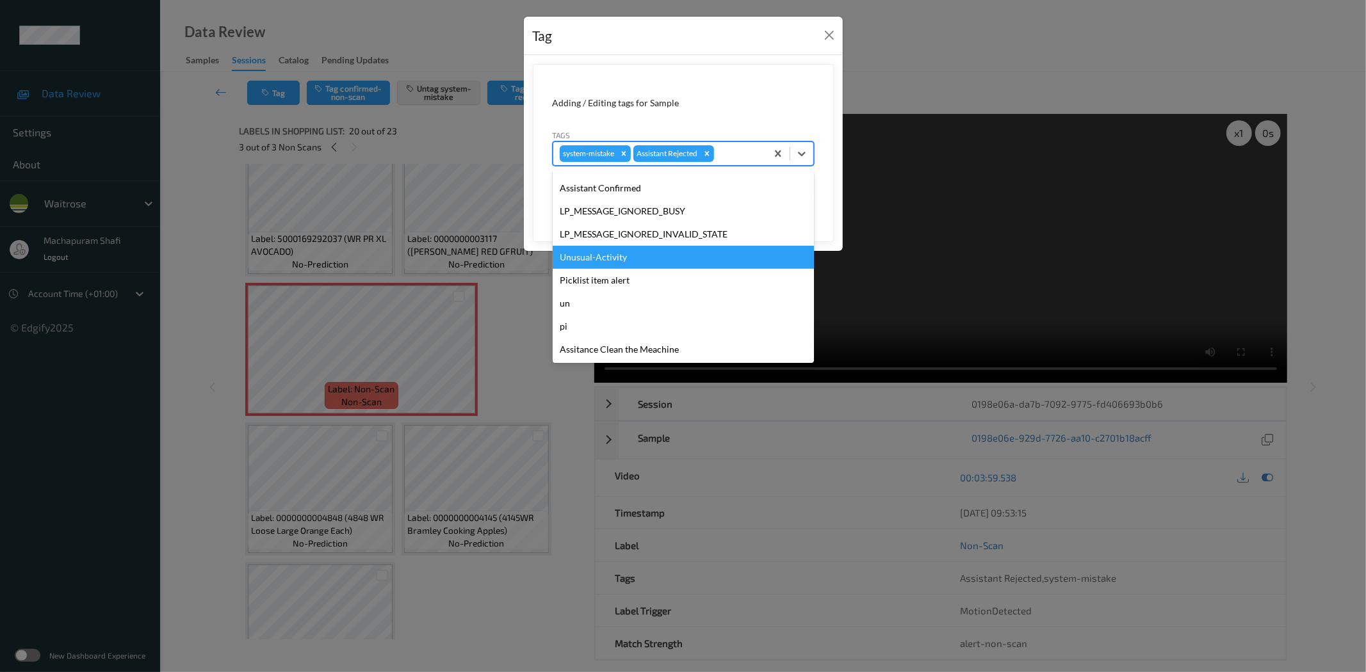
click at [602, 253] on div "Unusual-Activity" at bounding box center [683, 257] width 261 height 23
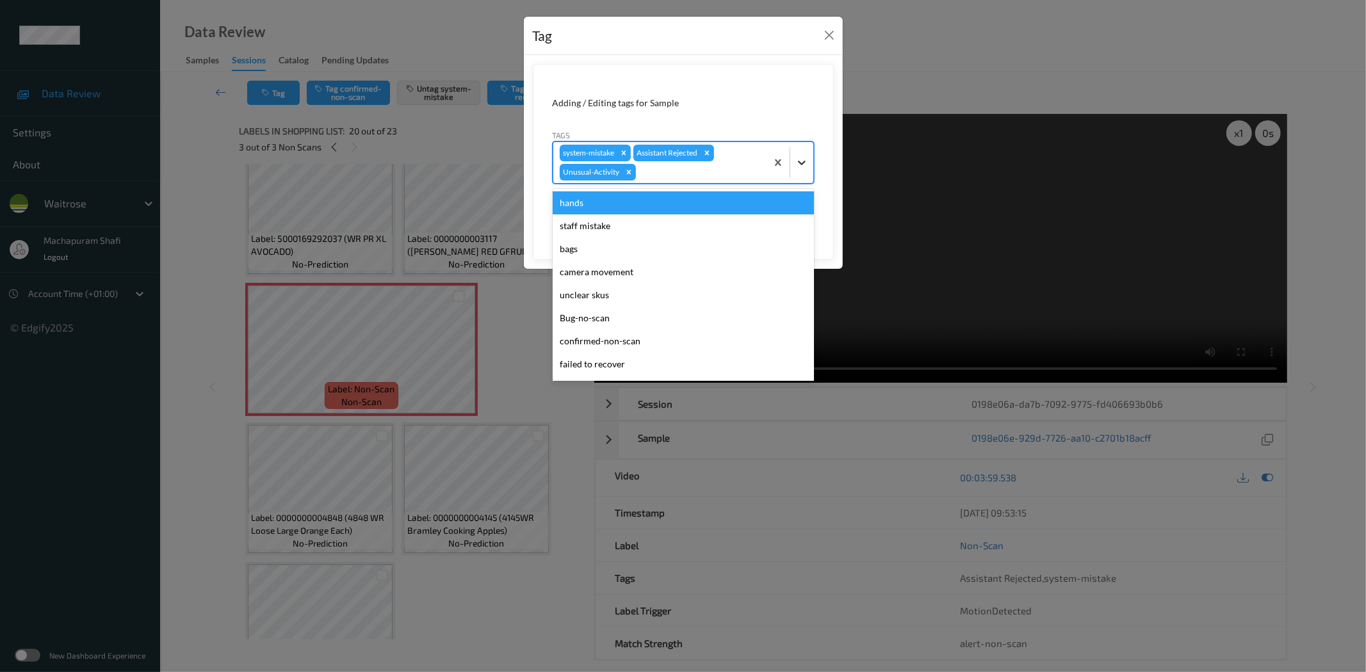
click at [799, 154] on div at bounding box center [801, 162] width 23 height 23
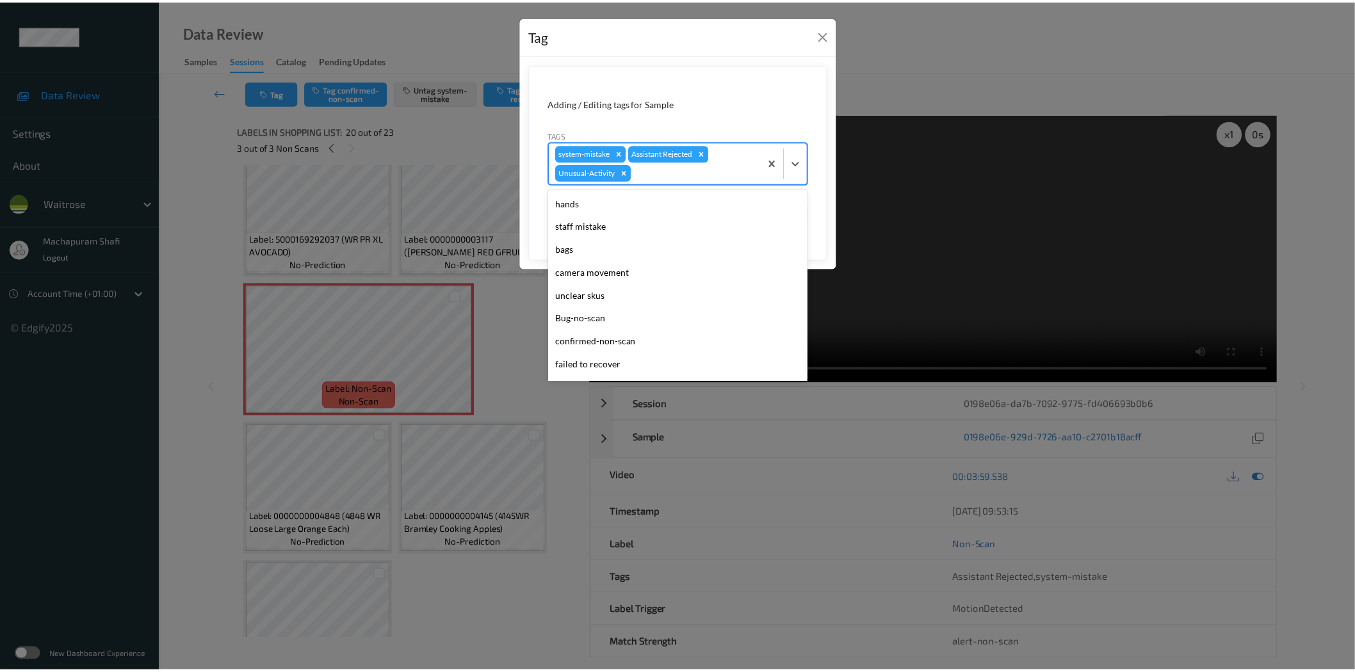
scroll to position [250, 0]
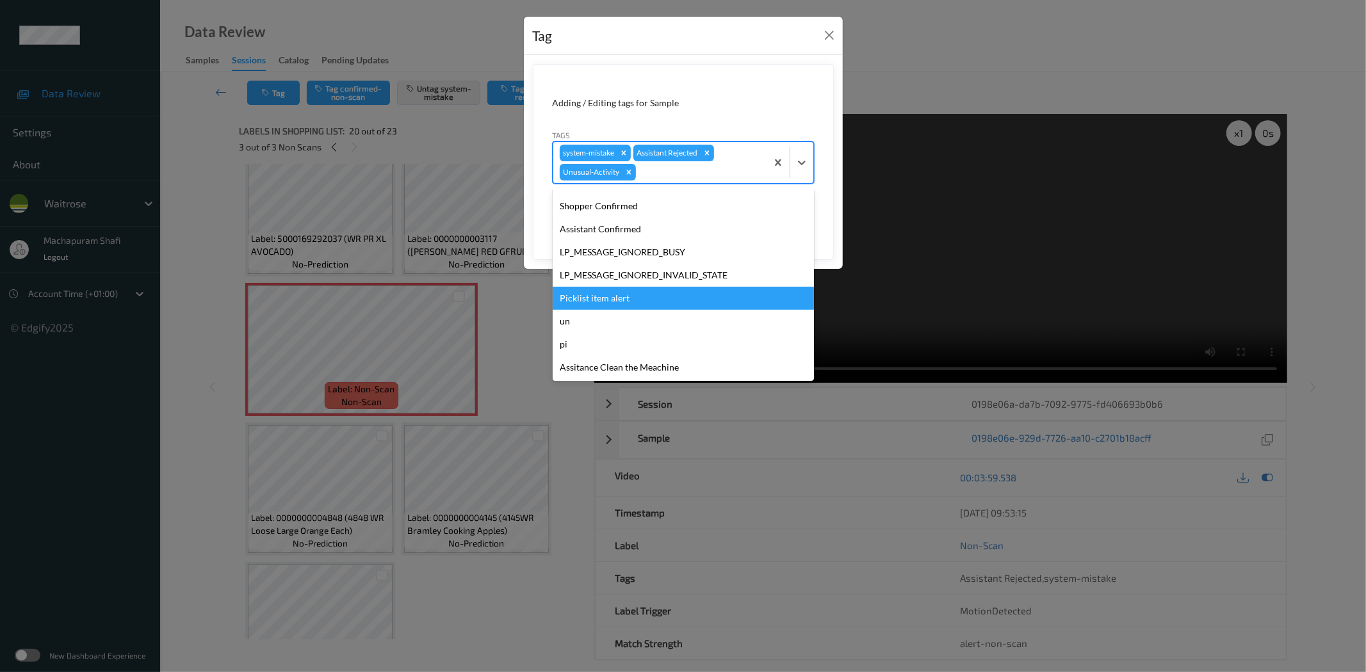
click at [592, 296] on div "Picklist item alert" at bounding box center [683, 298] width 261 height 23
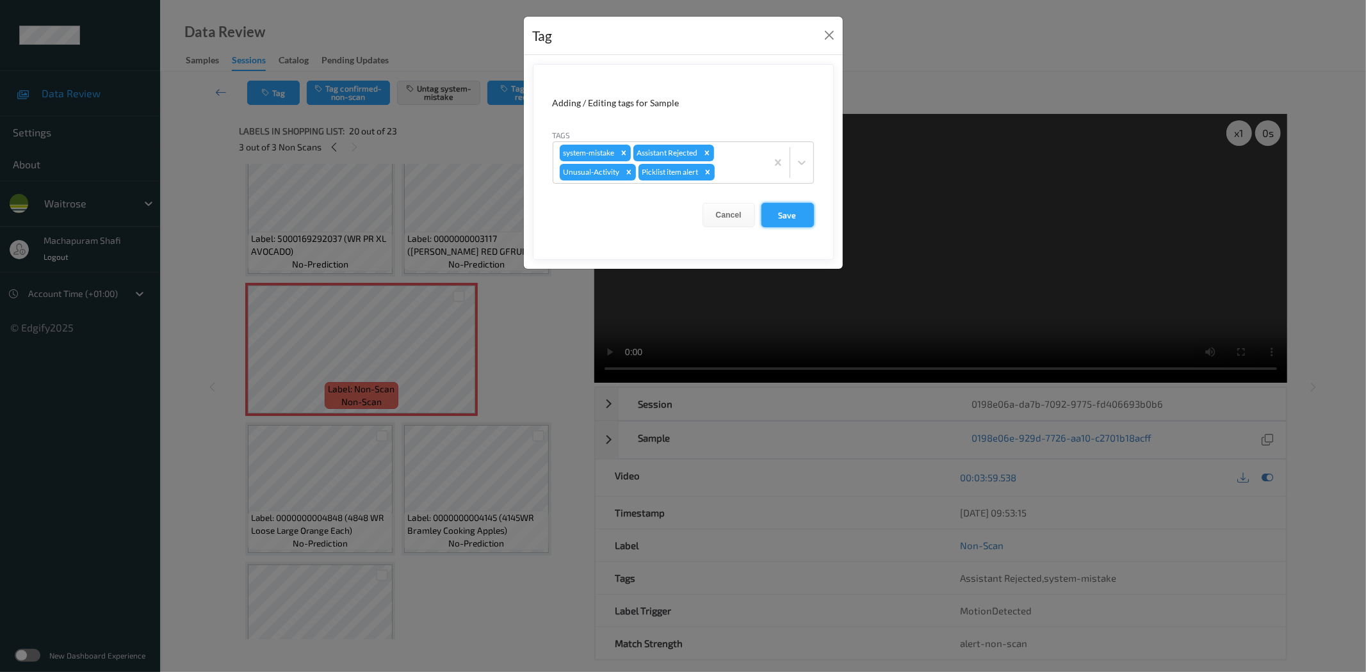
click at [801, 213] on button "Save" at bounding box center [787, 215] width 53 height 24
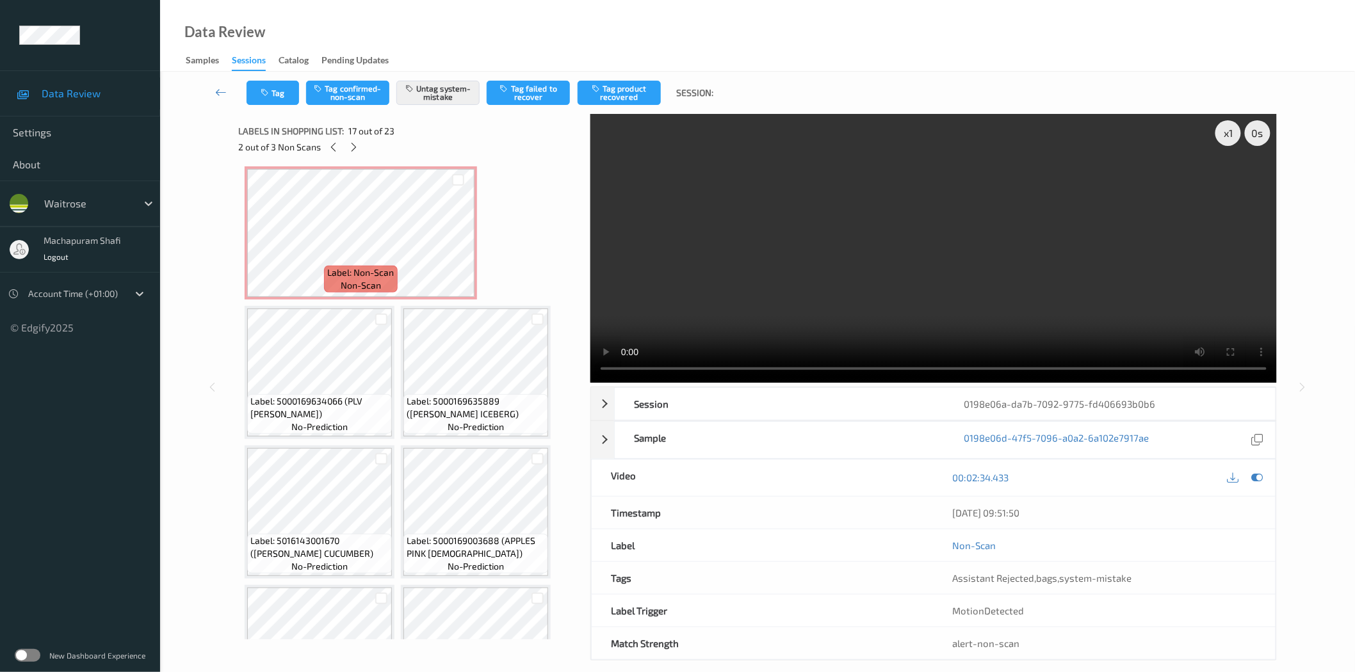
scroll to position [496, 0]
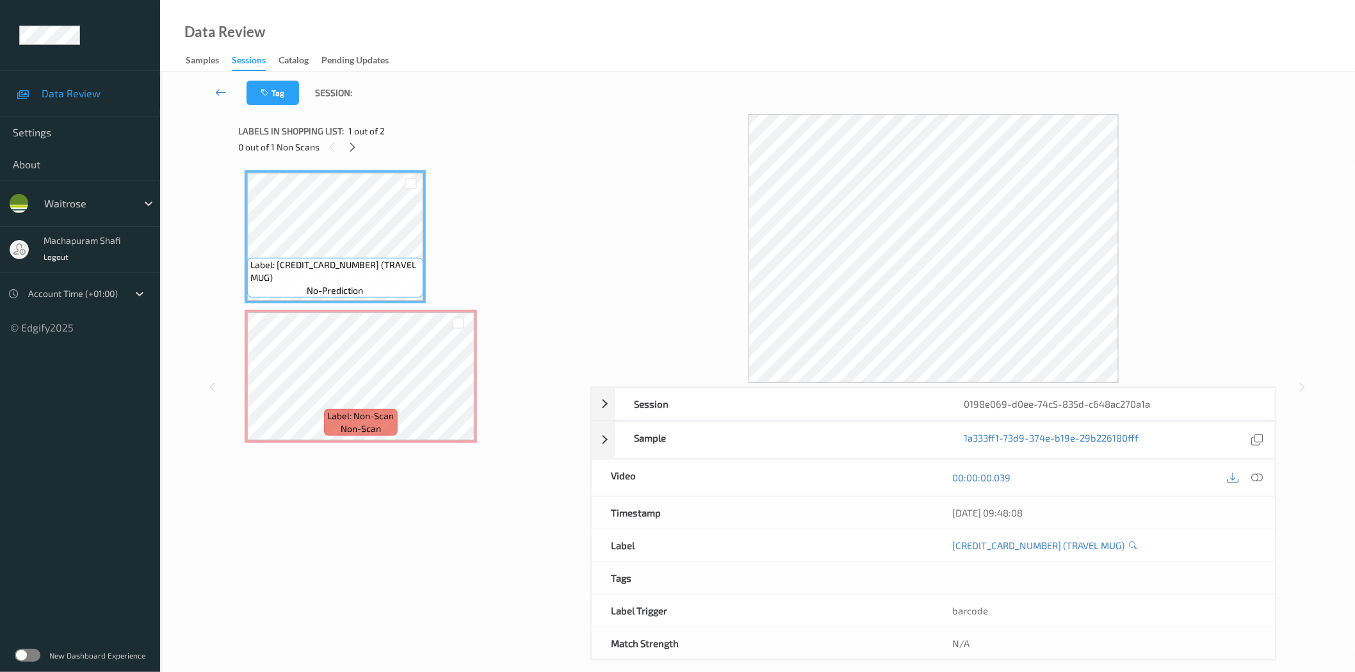
click at [361, 151] on div "0 out of 1 Non Scans" at bounding box center [409, 147] width 343 height 16
click at [352, 149] on icon at bounding box center [352, 148] width 11 height 12
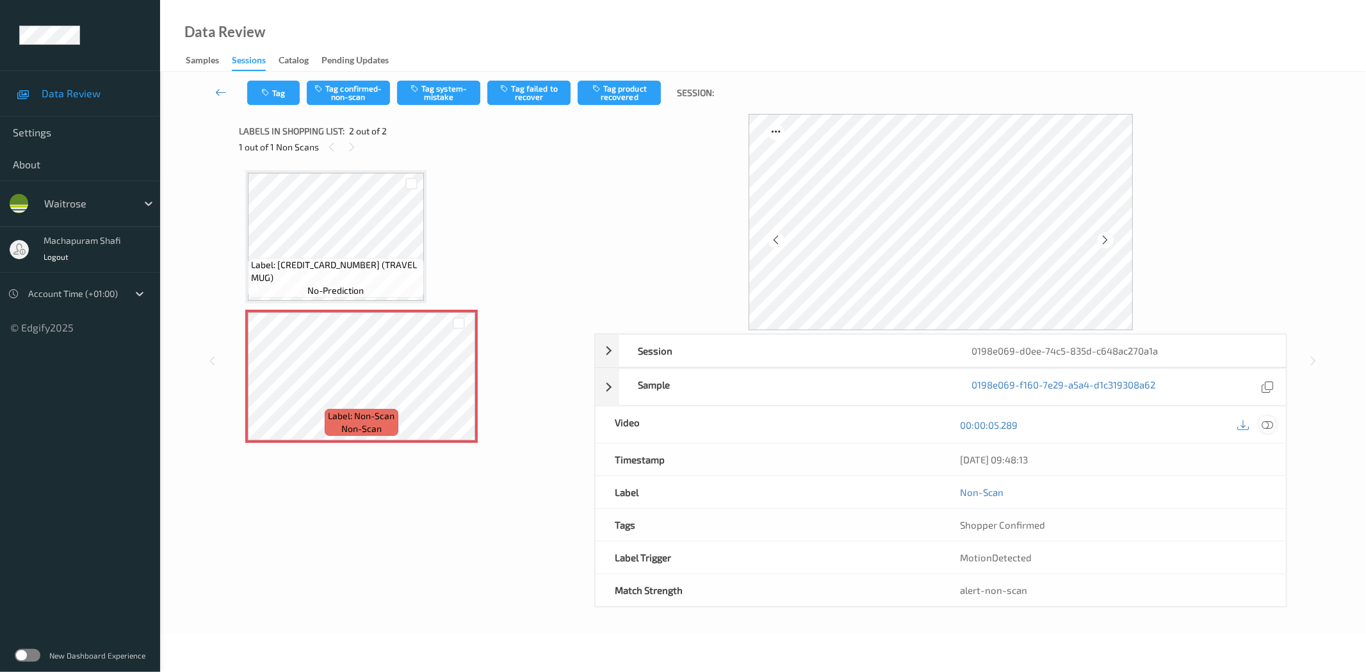
click at [1266, 423] on icon at bounding box center [1268, 425] width 12 height 12
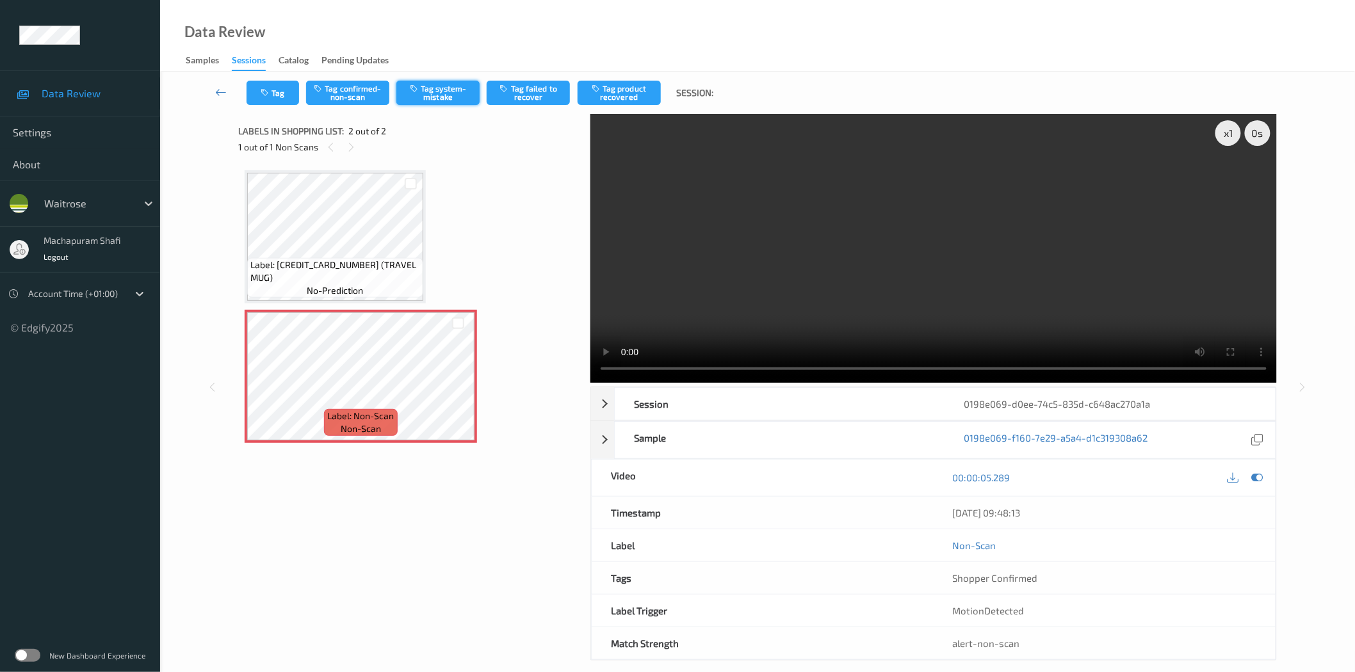
click at [451, 93] on button "Tag system-mistake" at bounding box center [437, 93] width 83 height 24
click at [436, 90] on button "Tag system-mistake" at bounding box center [437, 93] width 83 height 24
click at [273, 95] on button "Tag" at bounding box center [273, 93] width 53 height 24
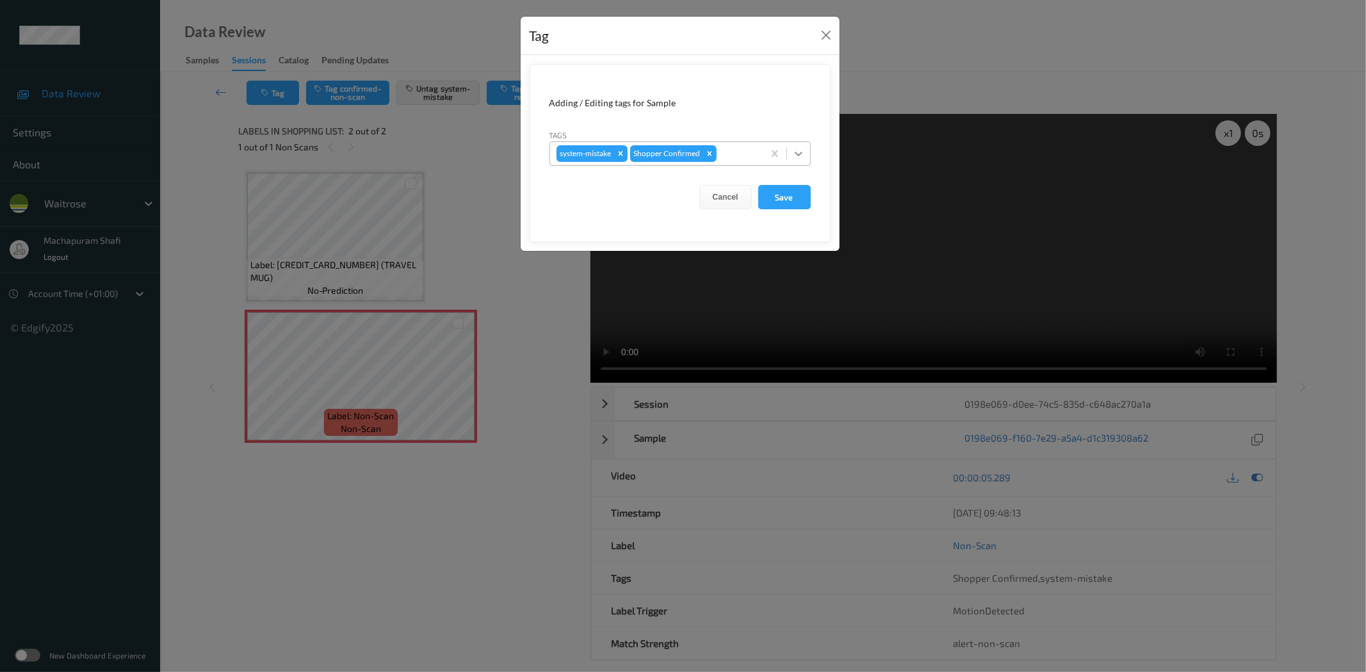
click at [801, 148] on icon at bounding box center [798, 153] width 13 height 13
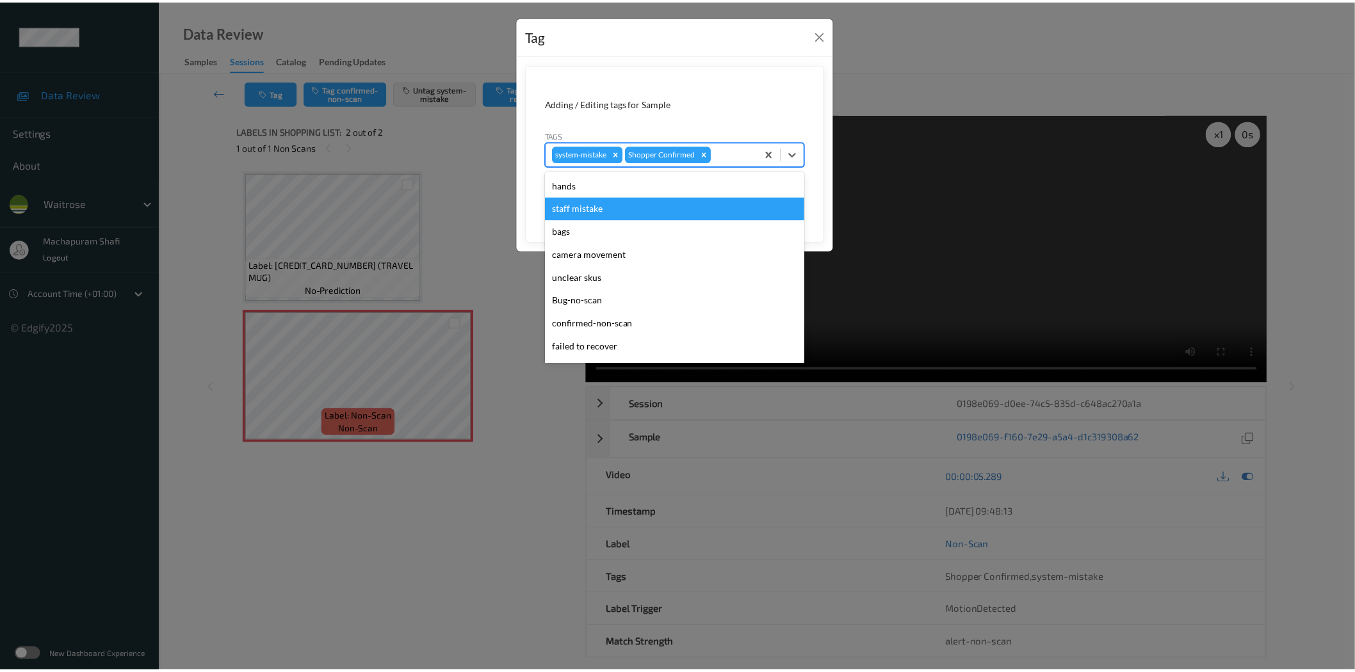
scroll to position [273, 0]
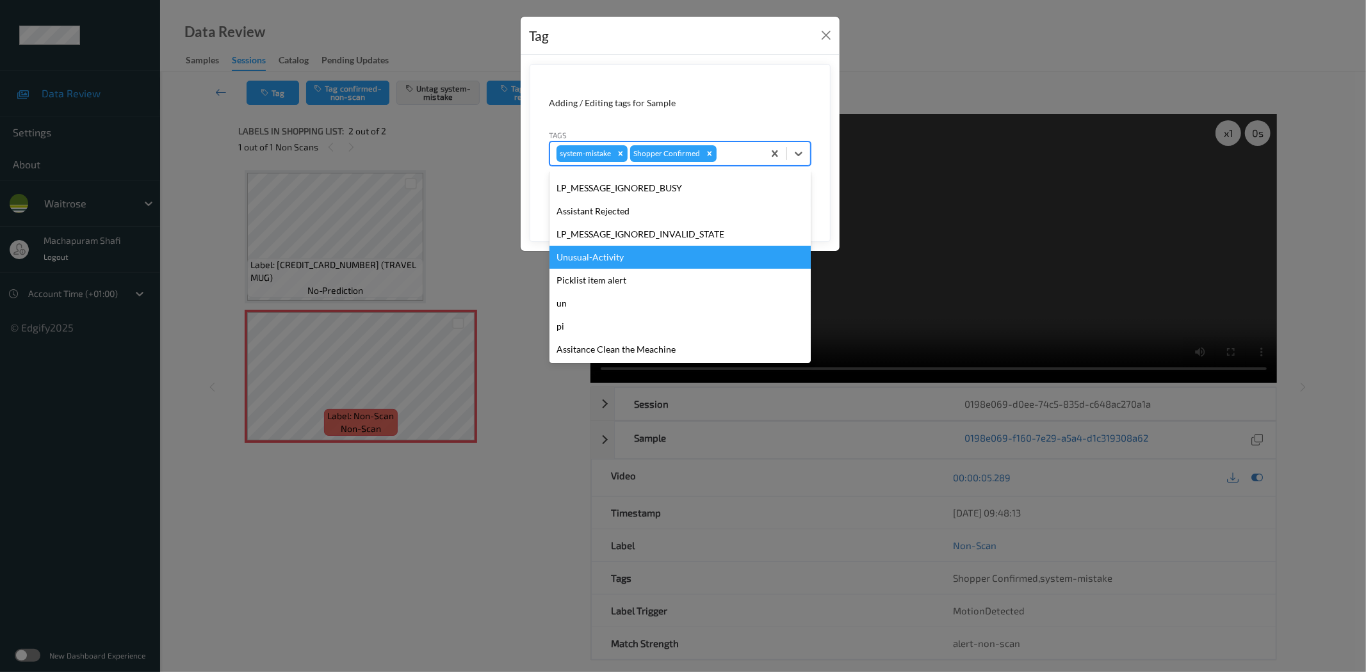
click at [585, 252] on div "Unusual-Activity" at bounding box center [679, 257] width 261 height 23
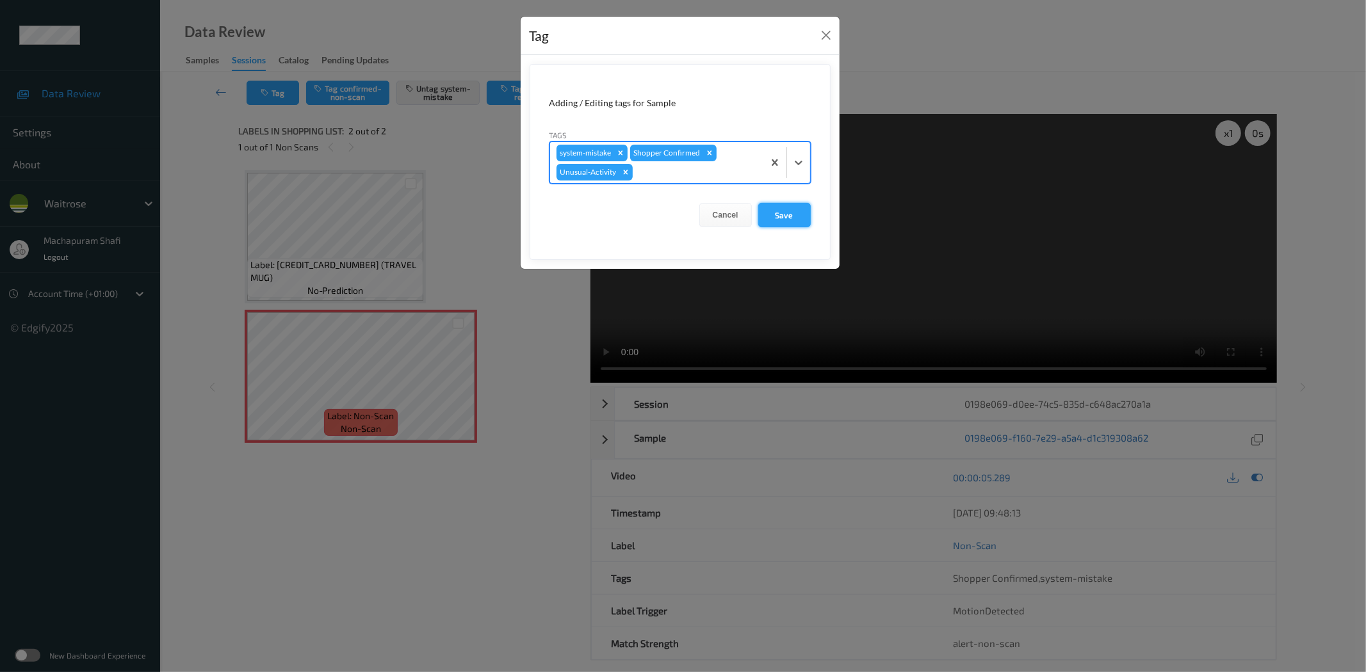
click at [788, 210] on button "Save" at bounding box center [784, 215] width 53 height 24
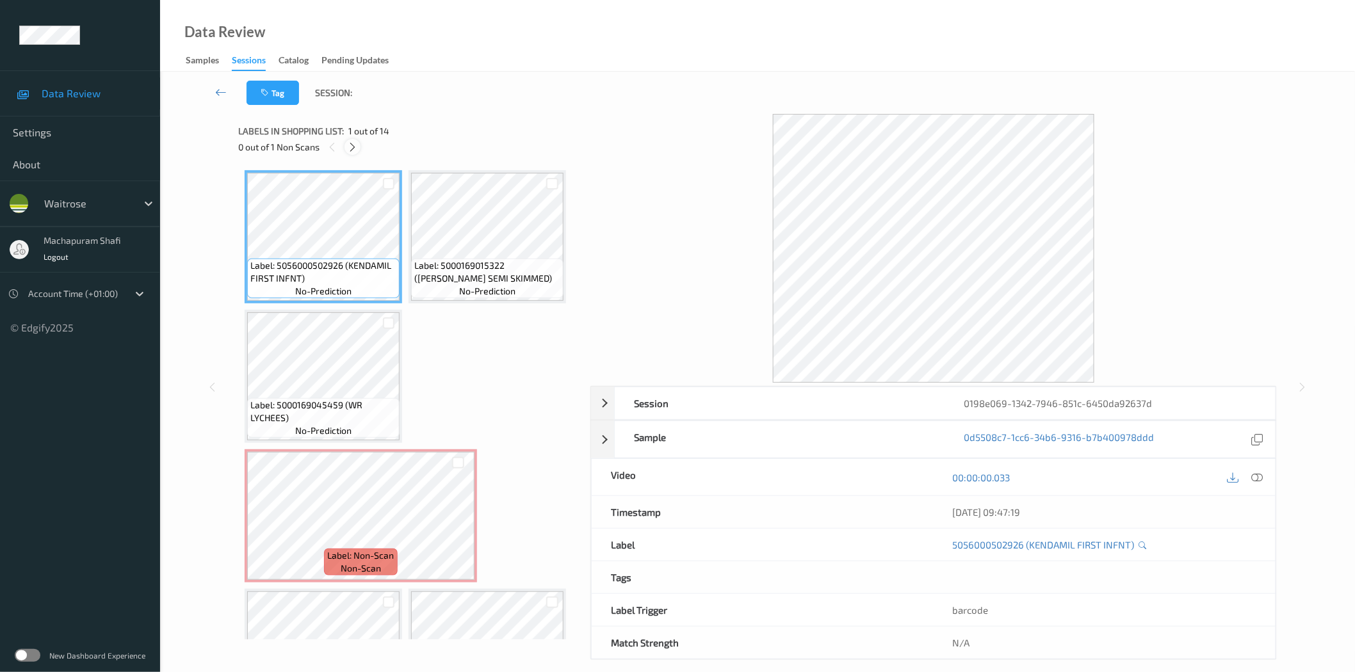
click at [360, 145] on div at bounding box center [353, 147] width 16 height 16
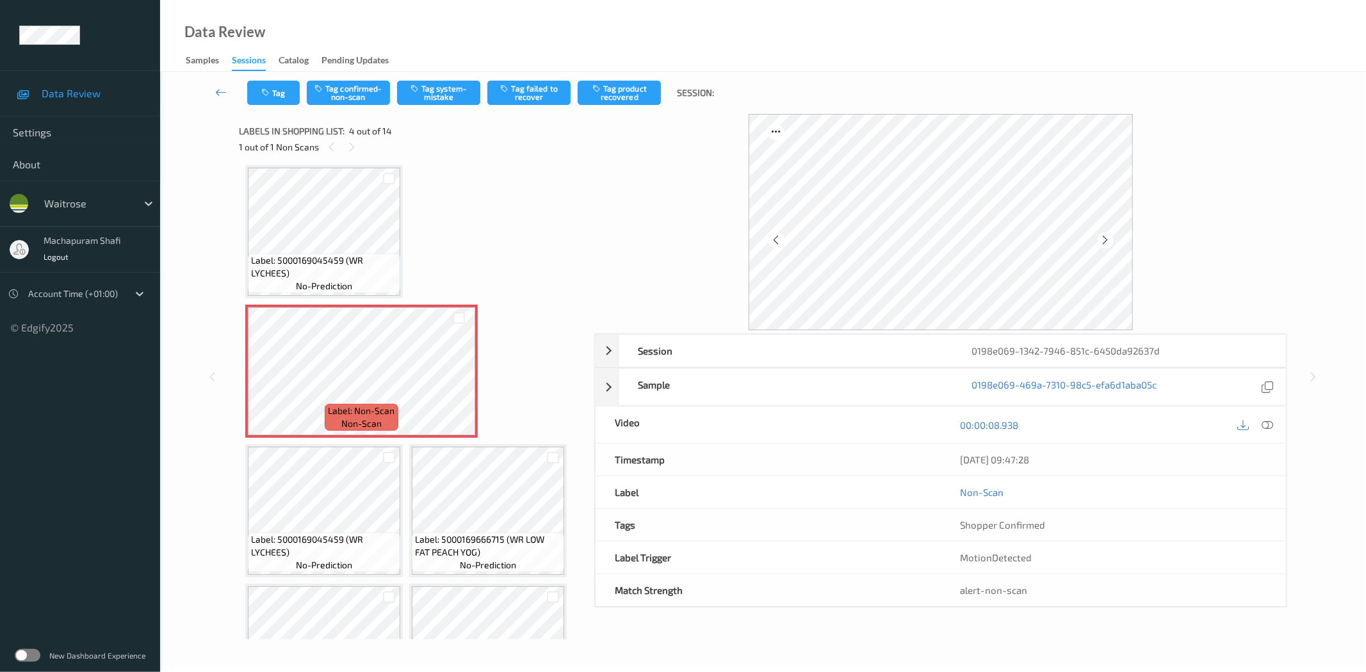
drag, startPoint x: 1260, startPoint y: 426, endPoint x: 1212, endPoint y: 213, distance: 219.2
click at [1263, 426] on div at bounding box center [1267, 424] width 17 height 17
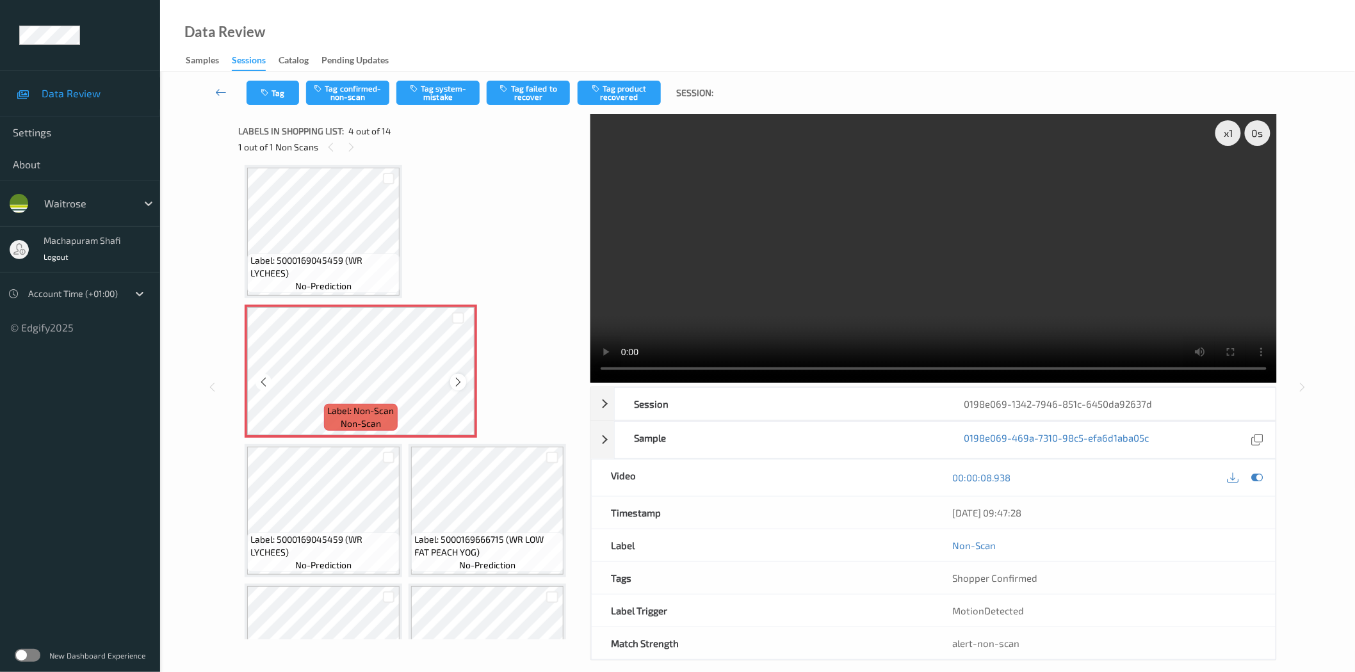
click at [456, 380] on icon at bounding box center [458, 383] width 11 height 12
click at [455, 377] on icon at bounding box center [458, 383] width 11 height 12
click at [350, 94] on button "Tag confirmed-non-scan" at bounding box center [347, 93] width 83 height 24
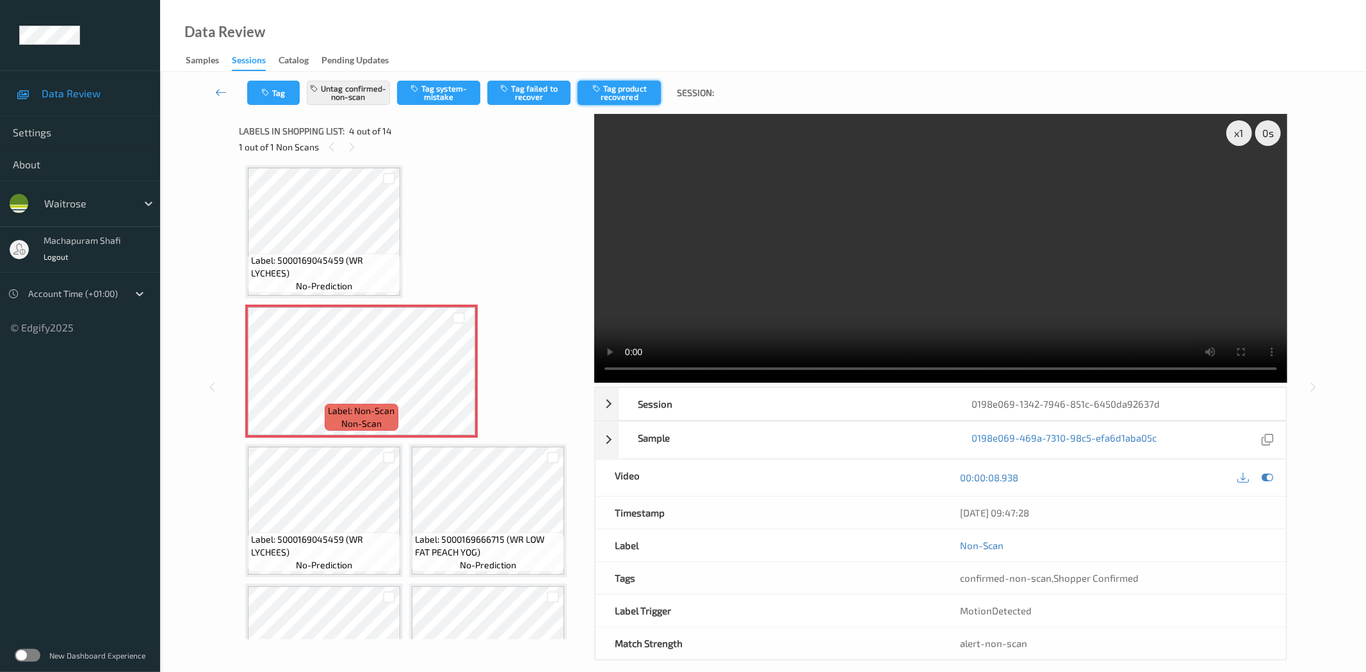
click at [632, 90] on button "Tag product recovered" at bounding box center [619, 93] width 83 height 24
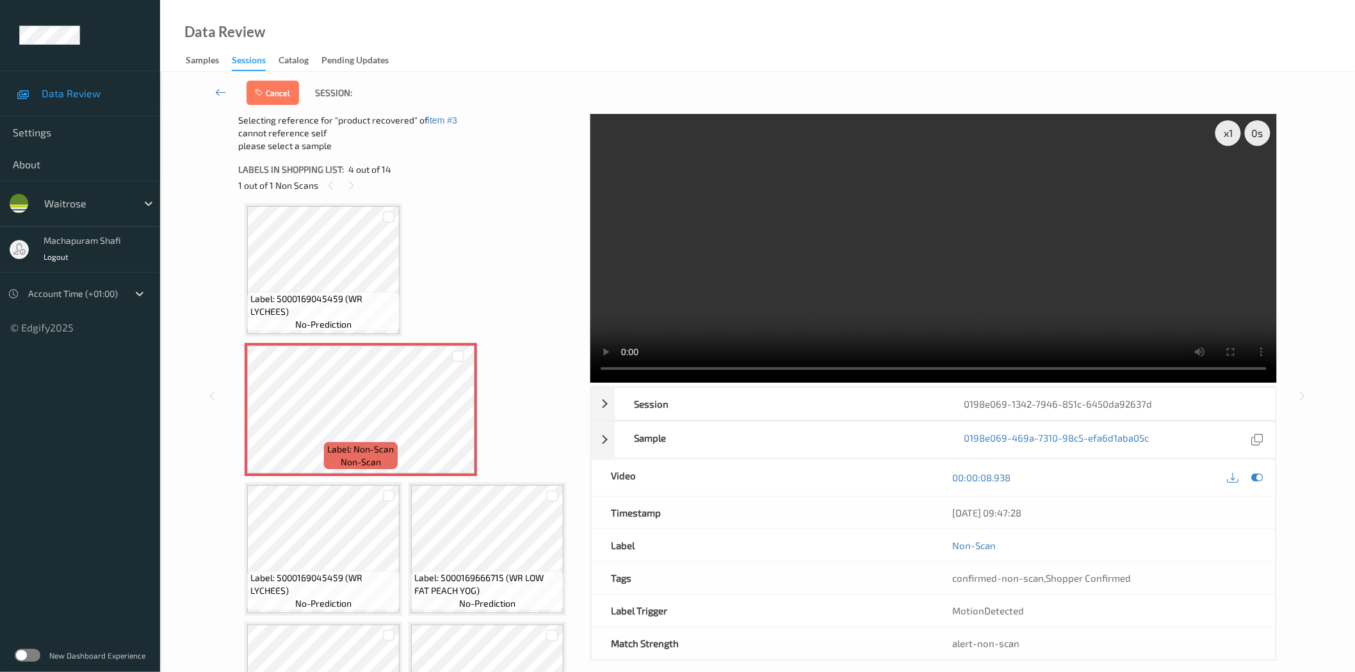
click at [380, 494] on div at bounding box center [389, 495] width 22 height 21
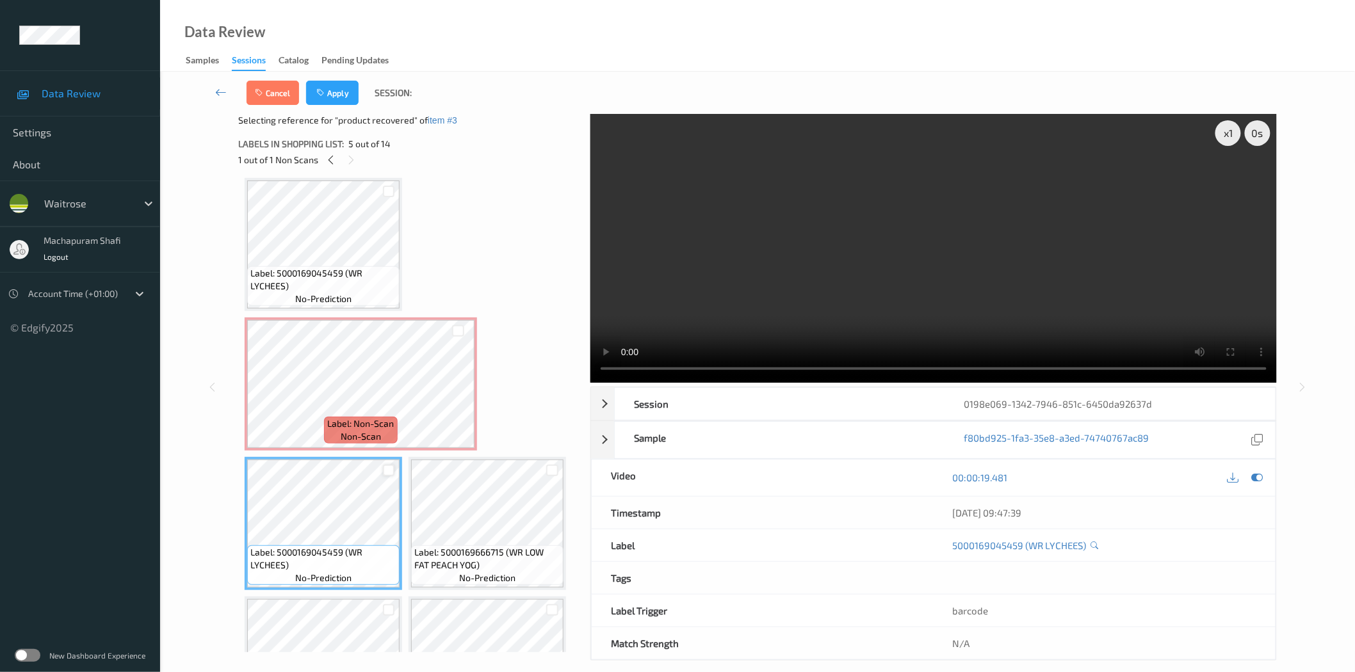
click at [389, 469] on div at bounding box center [389, 471] width 12 height 12
click at [336, 99] on button "Apply" at bounding box center [332, 93] width 53 height 24
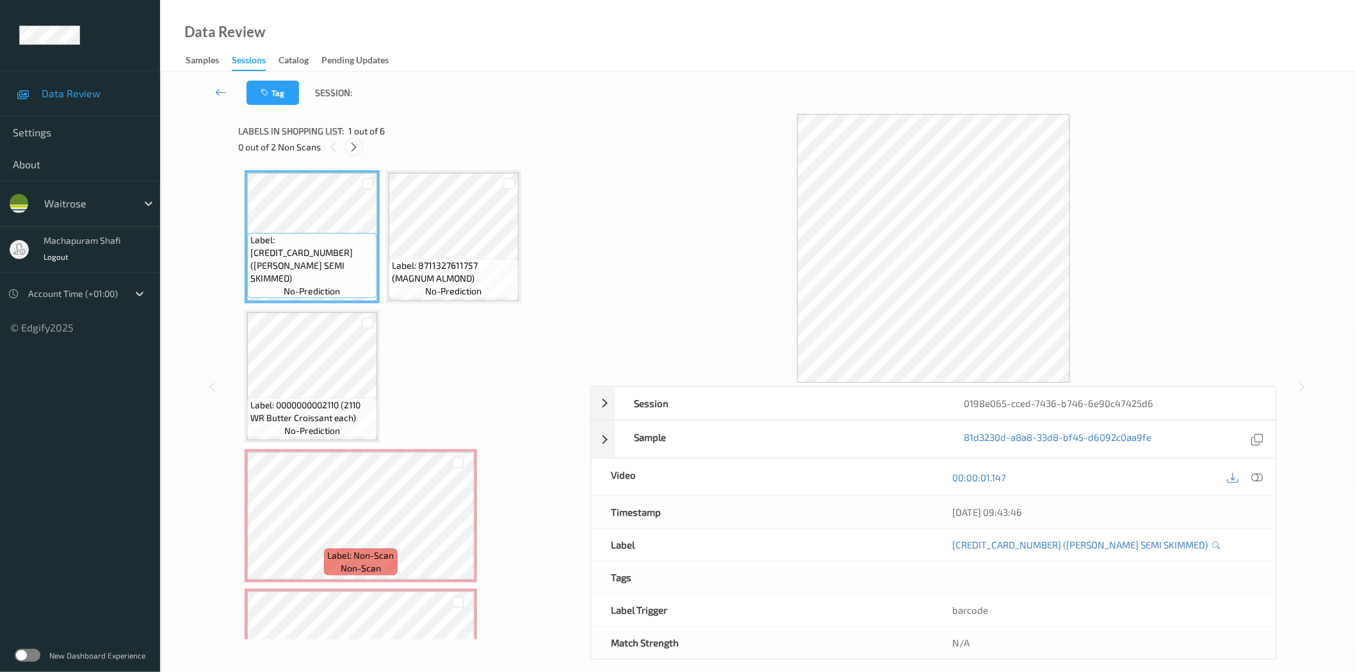
click at [351, 147] on icon at bounding box center [353, 148] width 11 height 12
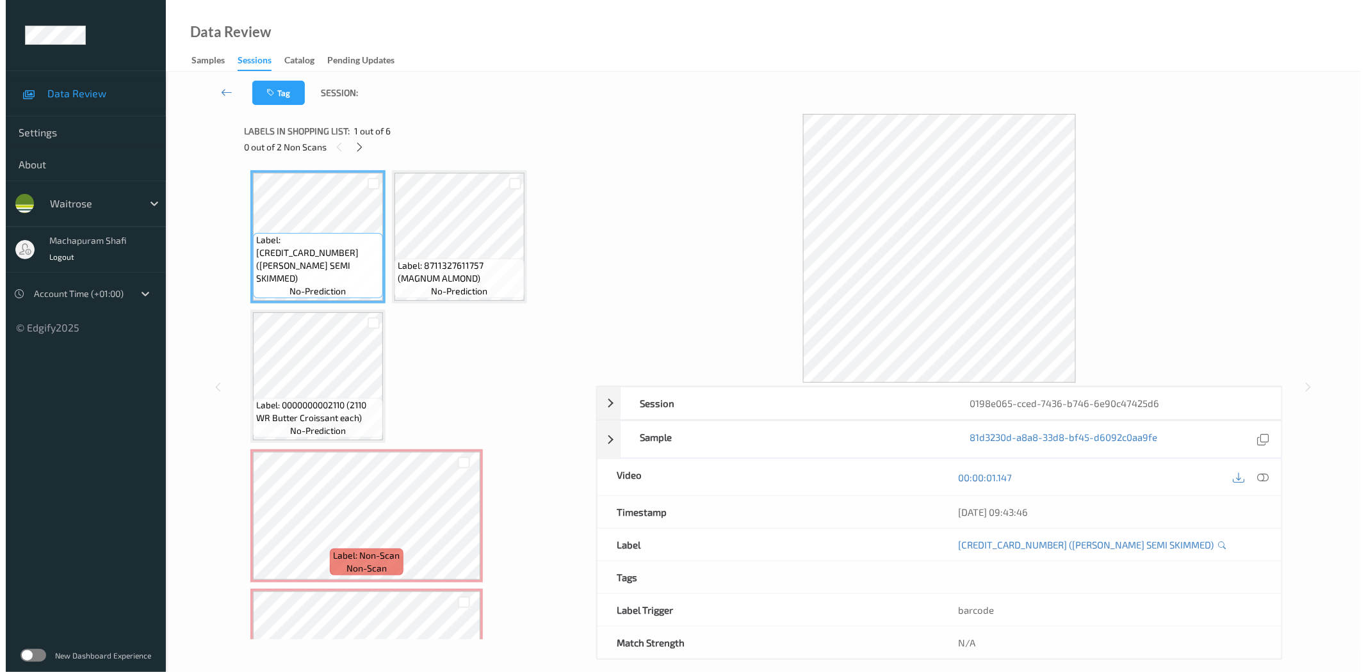
scroll to position [145, 0]
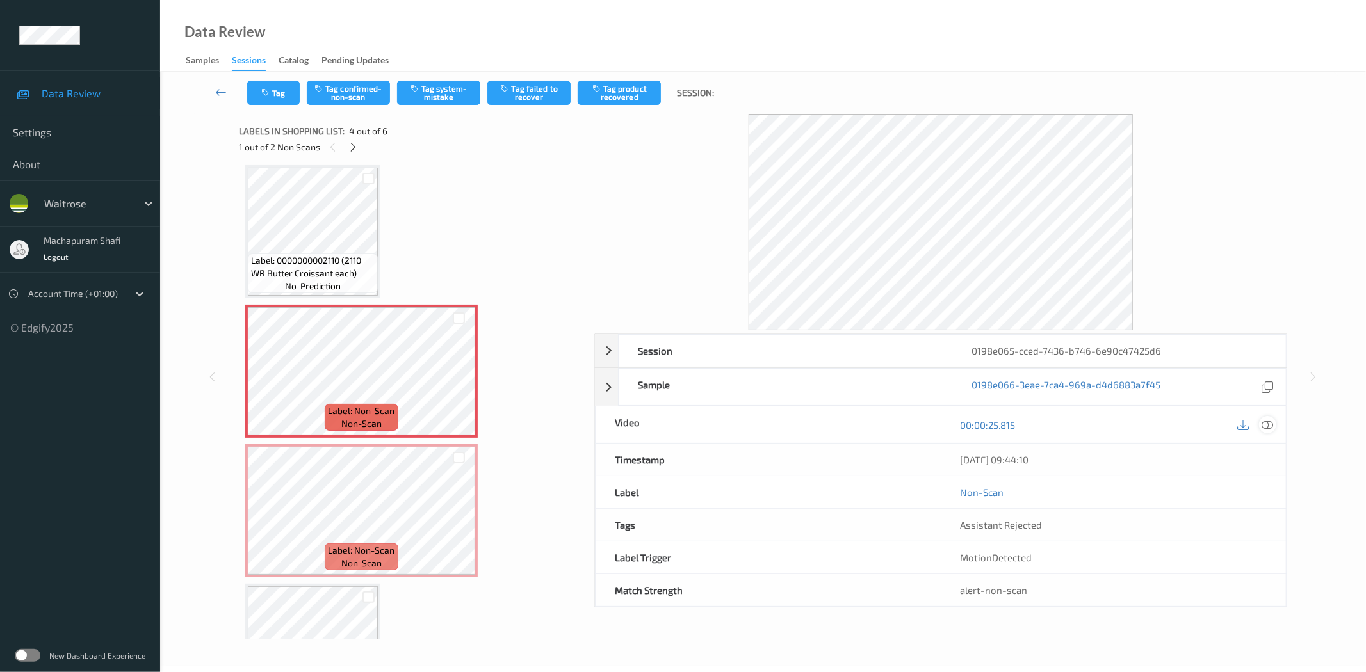
click at [1262, 419] on div at bounding box center [1267, 424] width 17 height 17
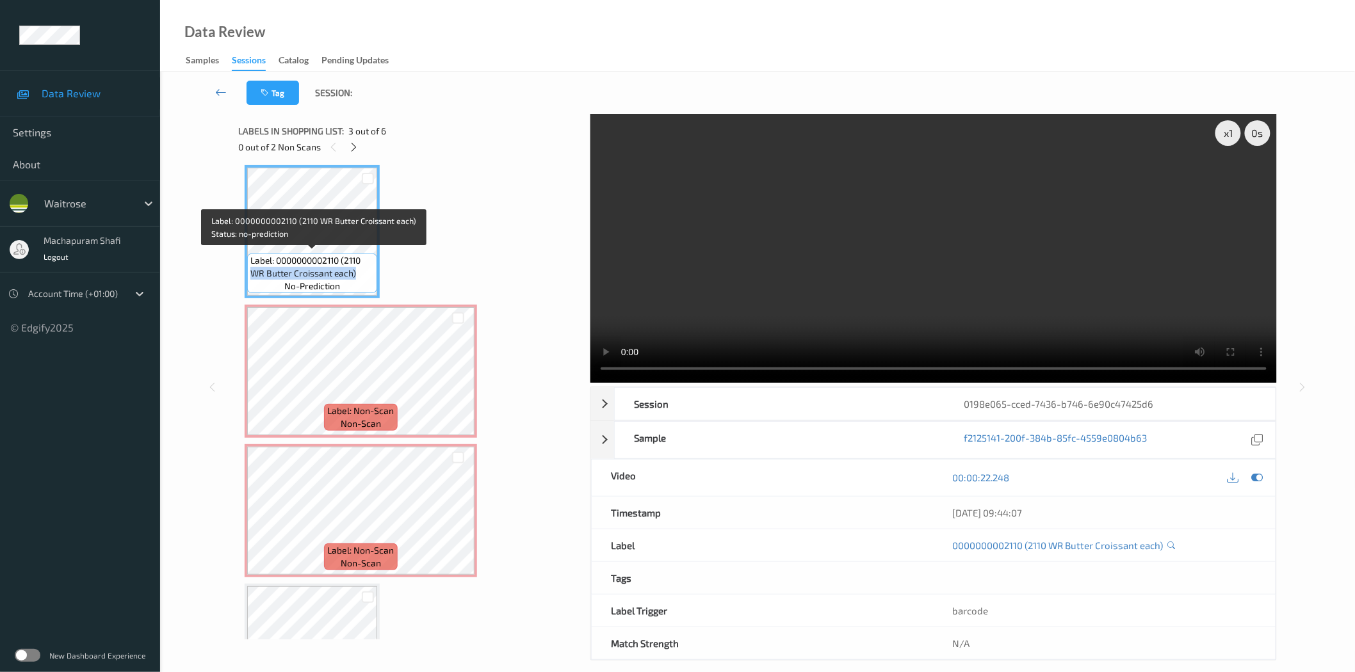
drag, startPoint x: 247, startPoint y: 275, endPoint x: 357, endPoint y: 274, distance: 110.1
click at [357, 274] on div "Label: 0000000002110 (2110 WR Butter Croissant each) no-prediction" at bounding box center [312, 274] width 130 height 40
copy span "WR Butter Croissant each)"
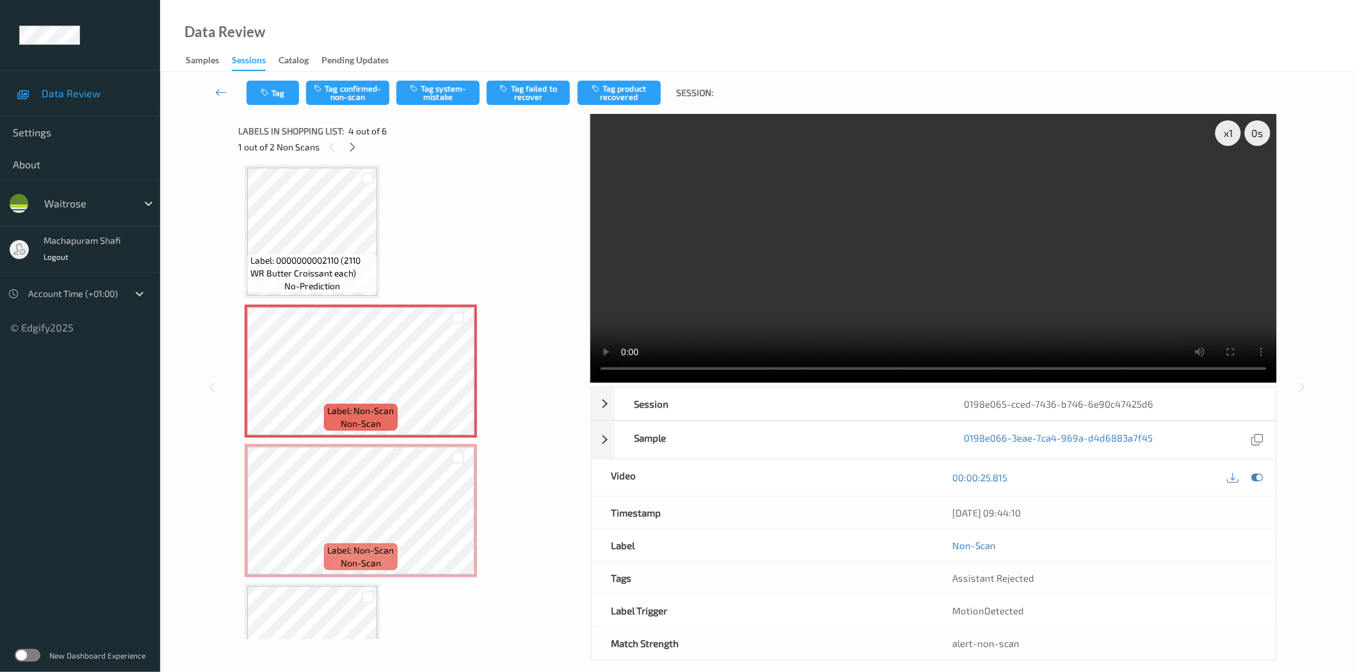
click at [434, 79] on div "Tag Tag confirmed-non-scan Tag system-mistake Tag failed to recover Tag product…" at bounding box center [757, 93] width 1142 height 42
click at [437, 87] on button "Tag system-mistake" at bounding box center [437, 93] width 83 height 24
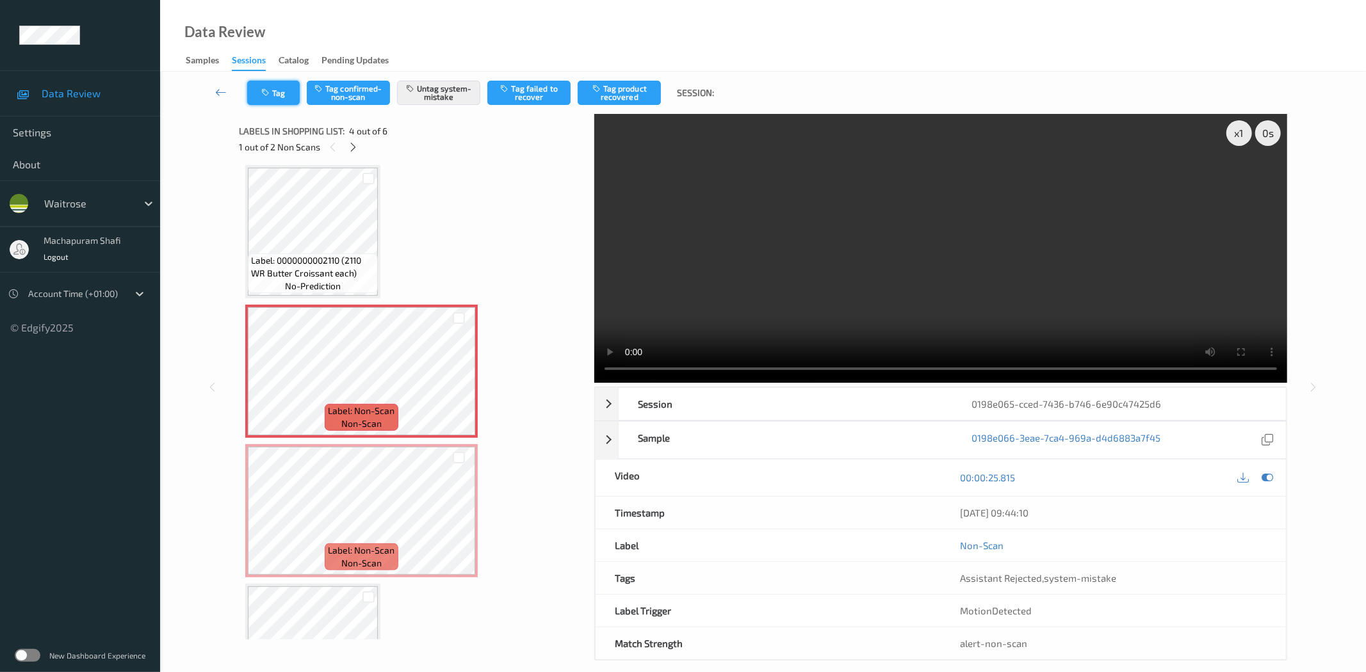
click at [271, 101] on button "Tag" at bounding box center [273, 93] width 53 height 24
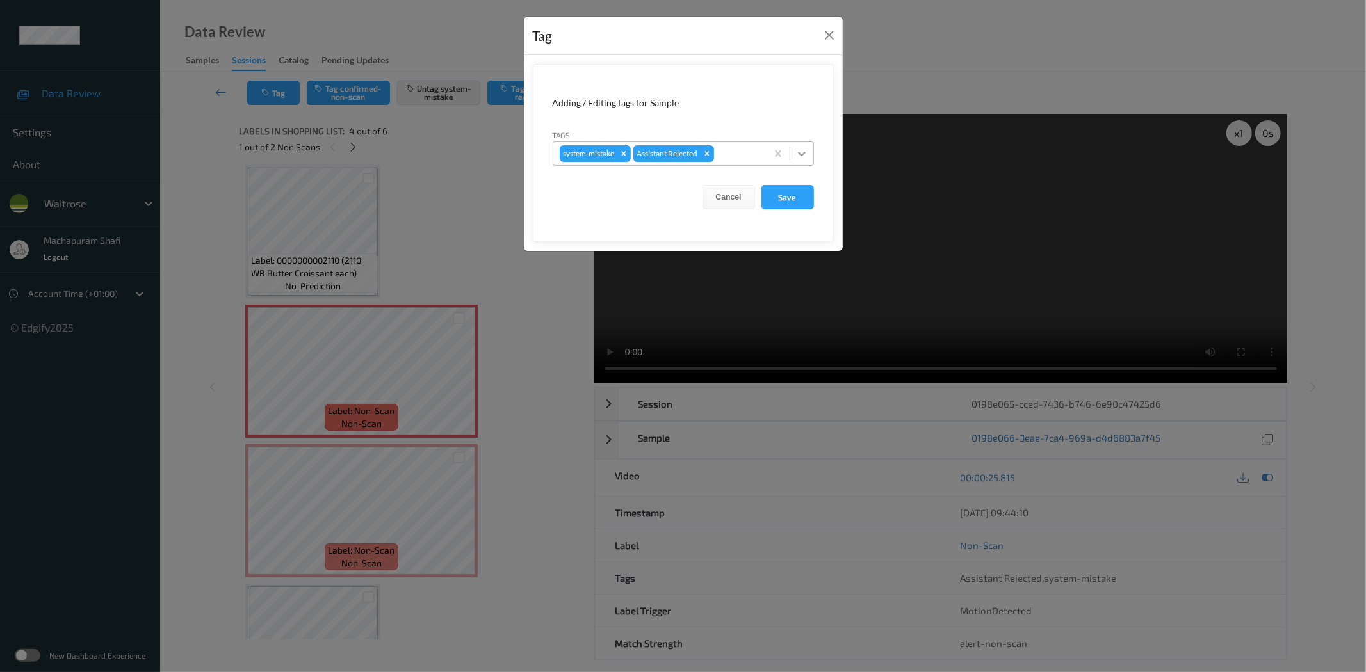
click at [807, 151] on icon at bounding box center [801, 153] width 13 height 13
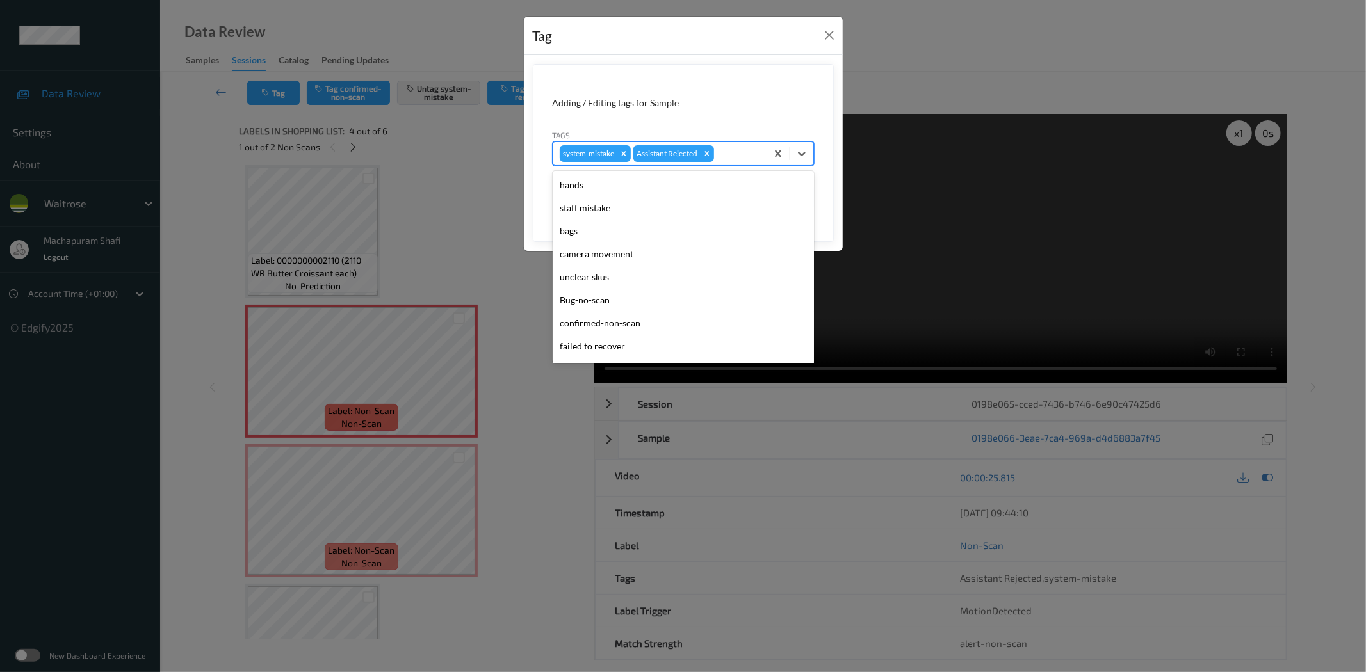
scroll to position [273, 0]
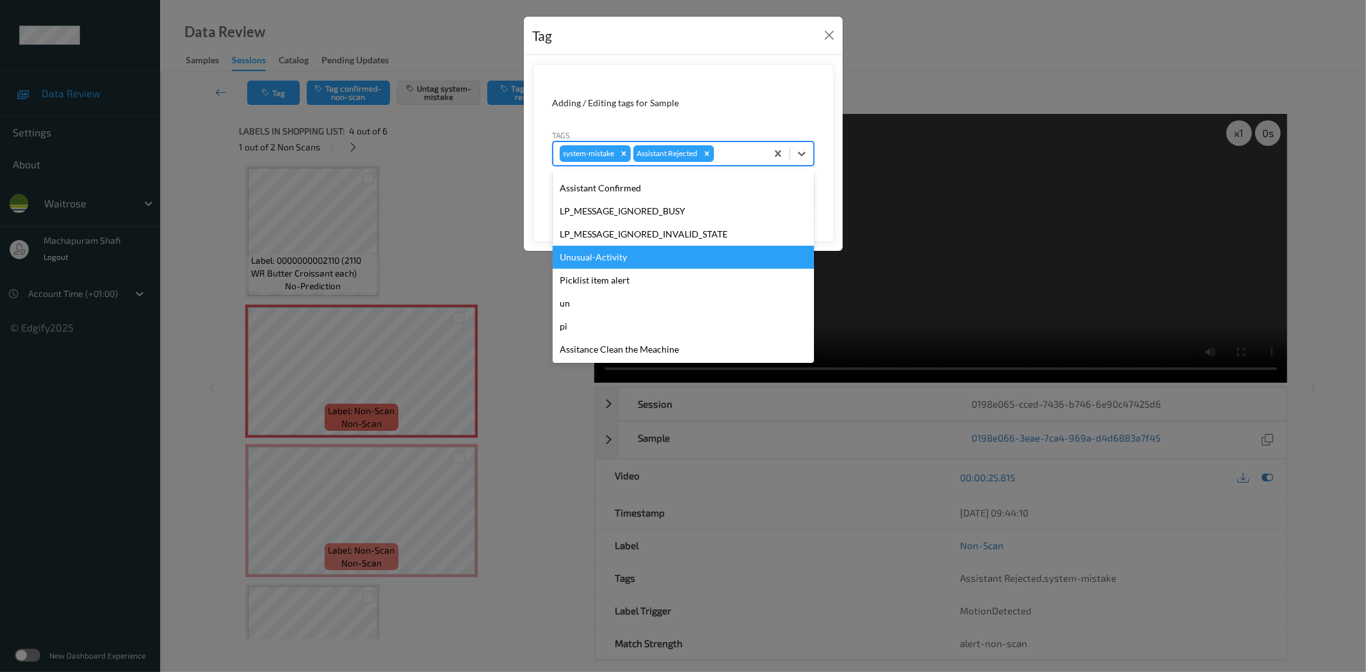
click at [603, 257] on div "Unusual-Activity" at bounding box center [683, 257] width 261 height 23
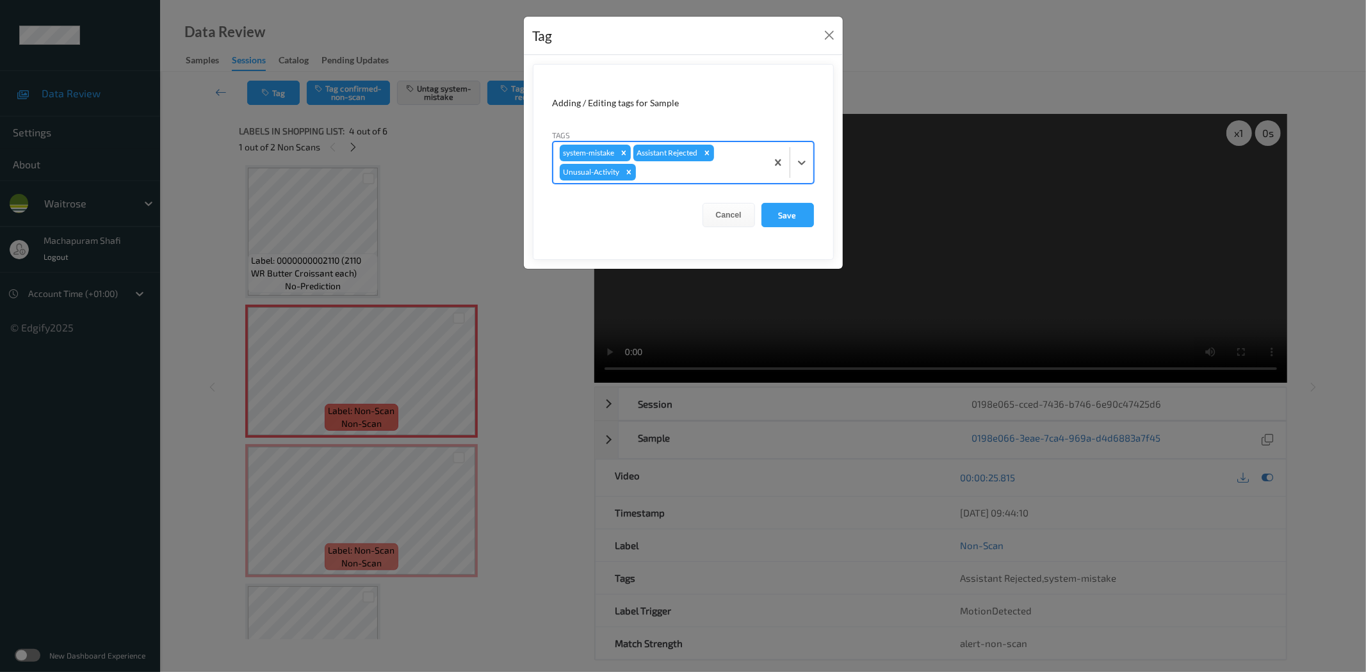
click at [815, 157] on form "Adding / Editing tags for Sample Tags option Unusual-Activity, selected. Select…" at bounding box center [683, 162] width 301 height 196
click at [798, 156] on icon at bounding box center [801, 162] width 13 height 13
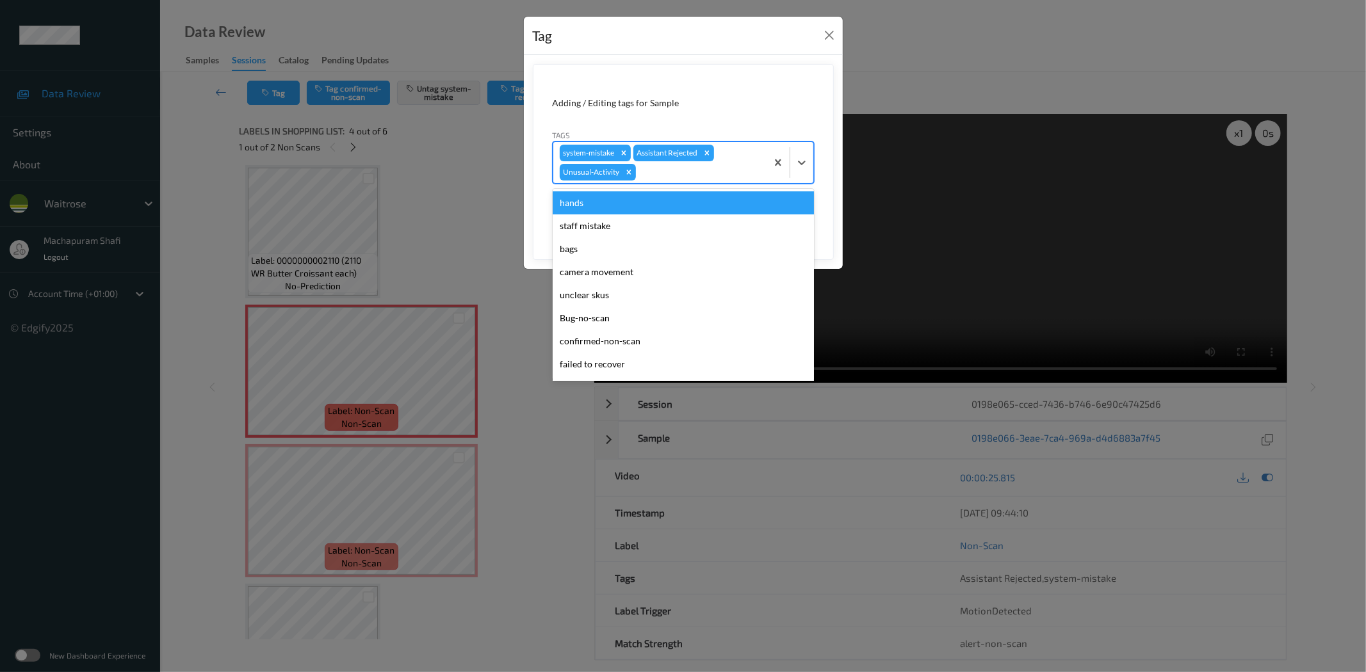
scroll to position [250, 0]
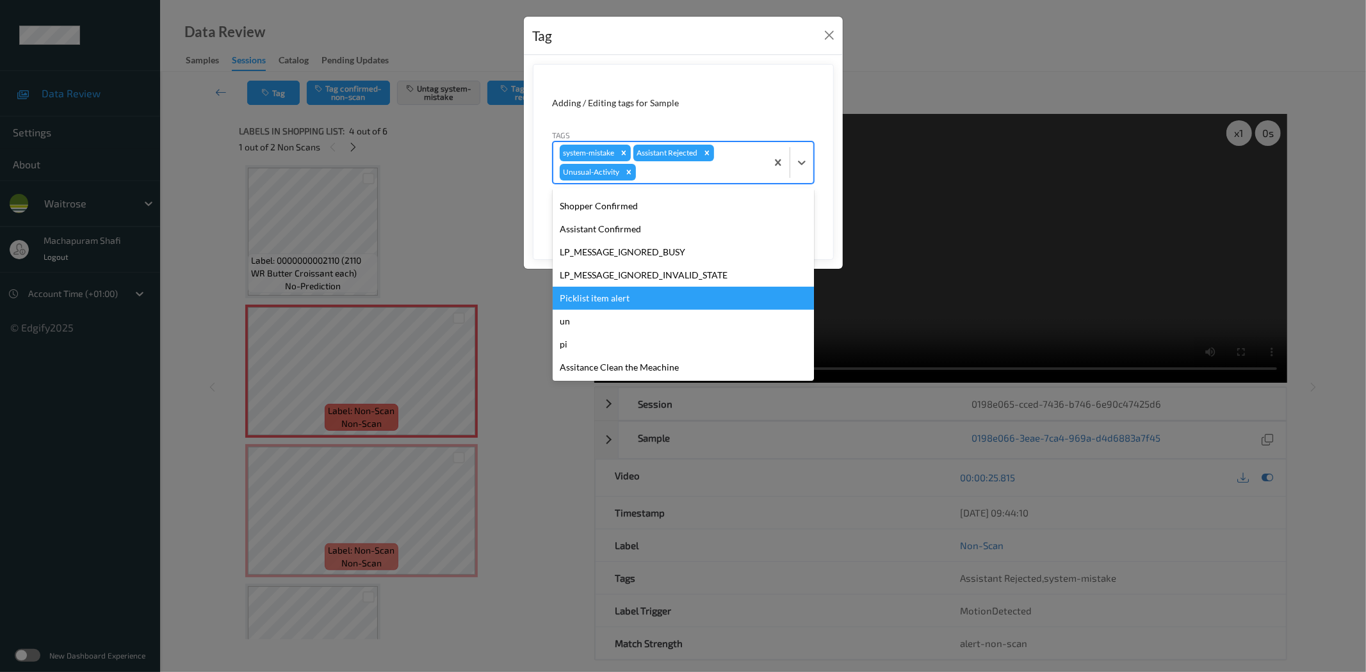
click at [607, 302] on div "Picklist item alert" at bounding box center [683, 298] width 261 height 23
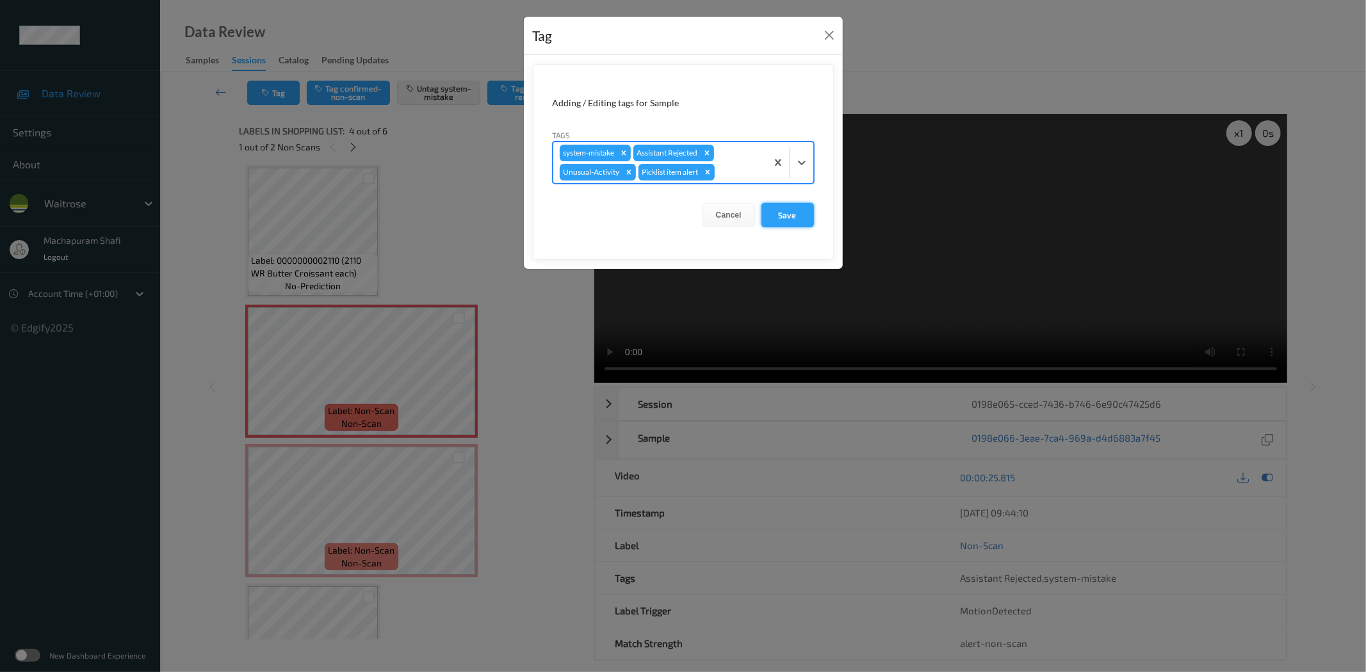
click at [793, 213] on button "Save" at bounding box center [787, 215] width 53 height 24
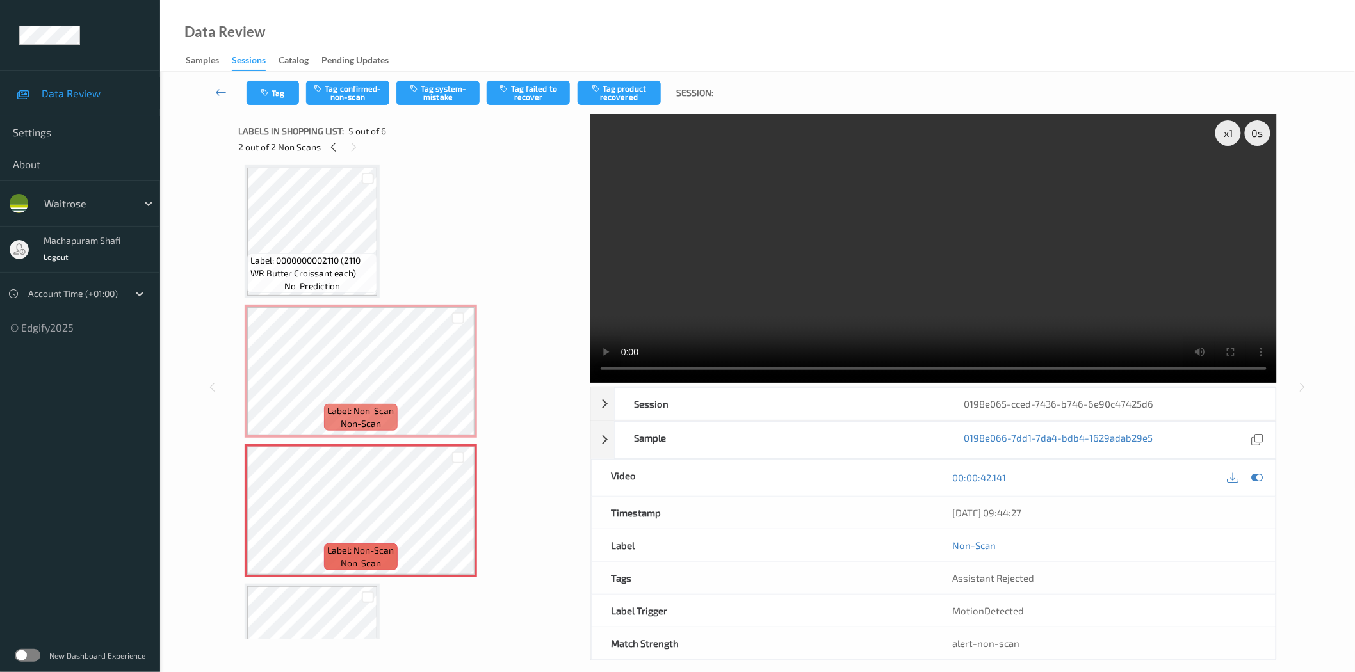
drag, startPoint x: 439, startPoint y: 87, endPoint x: 398, endPoint y: 190, distance: 110.4
click at [439, 86] on button "Tag system-mistake" at bounding box center [437, 93] width 83 height 24
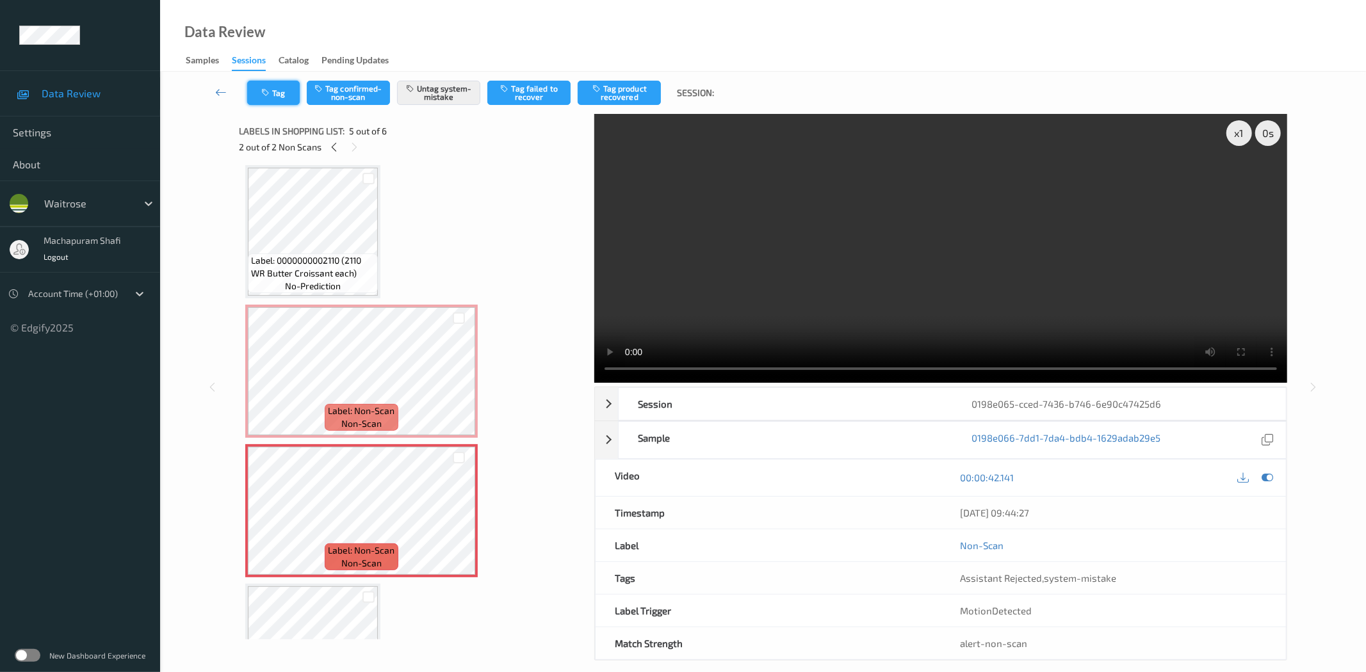
click at [273, 88] on button "Tag" at bounding box center [273, 93] width 53 height 24
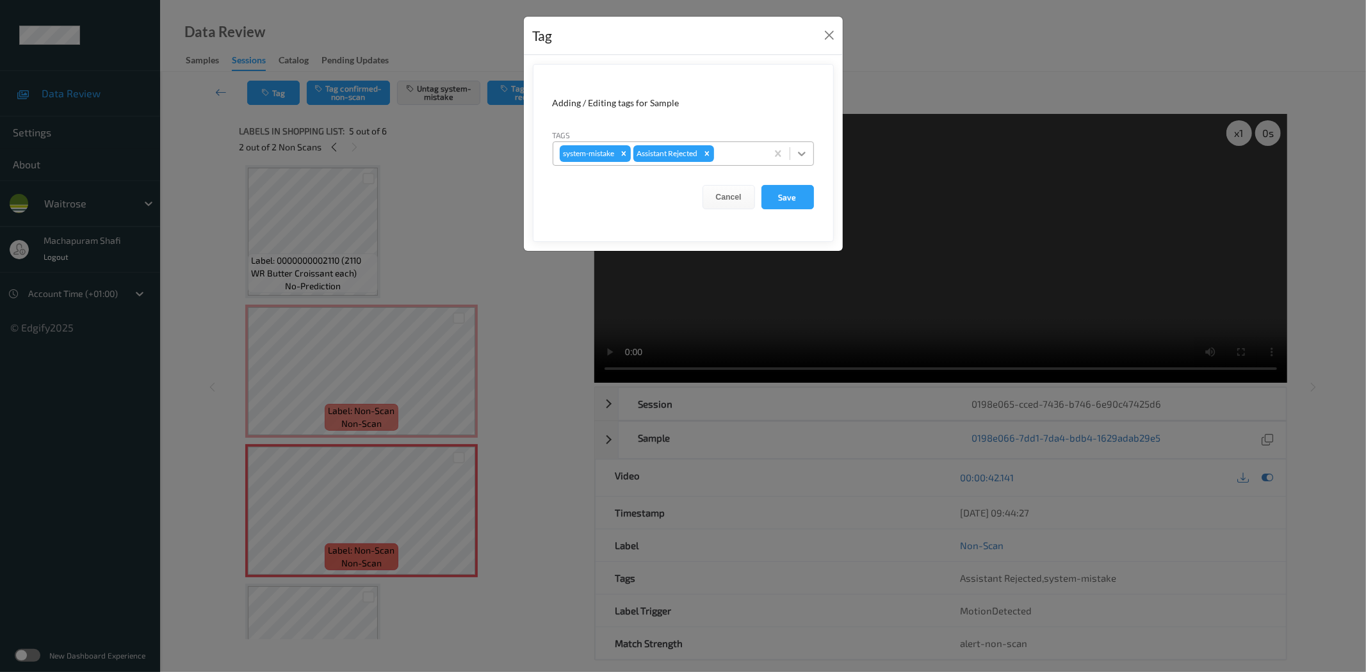
click at [804, 151] on icon at bounding box center [801, 153] width 13 height 13
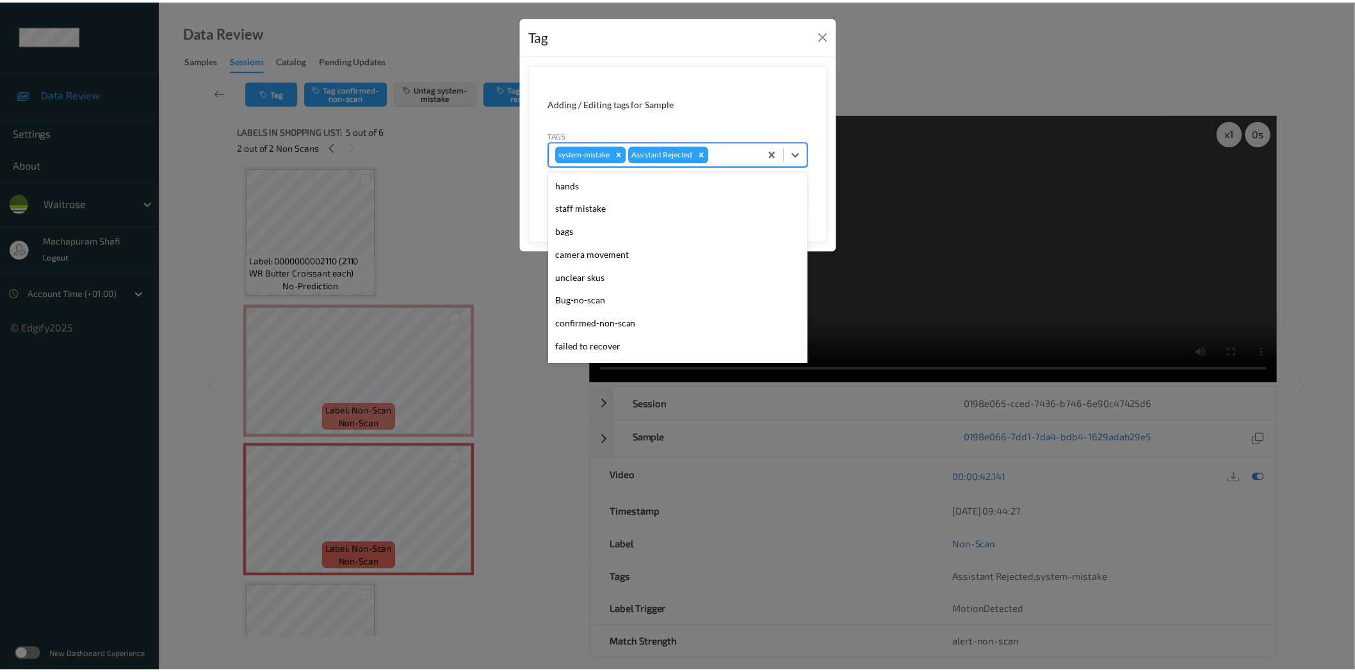
scroll to position [273, 0]
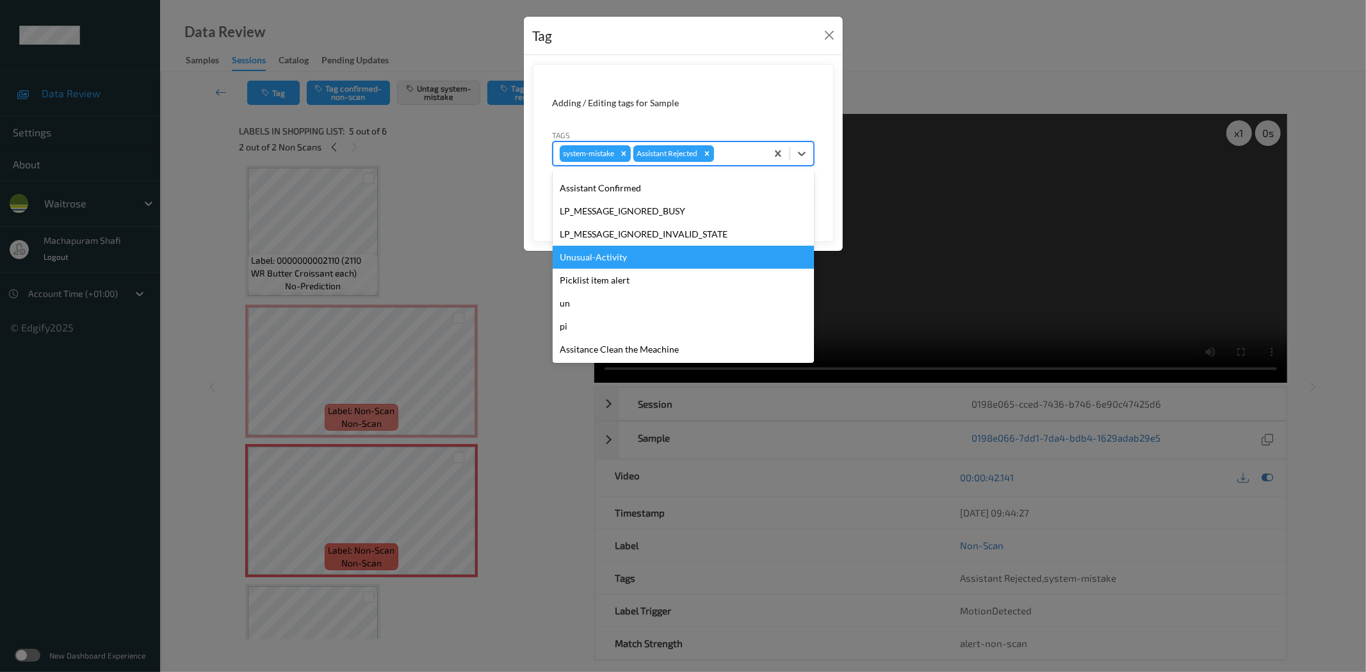
drag, startPoint x: 626, startPoint y: 253, endPoint x: 702, endPoint y: 254, distance: 76.9
click at [626, 254] on div "Unusual-Activity" at bounding box center [683, 257] width 261 height 23
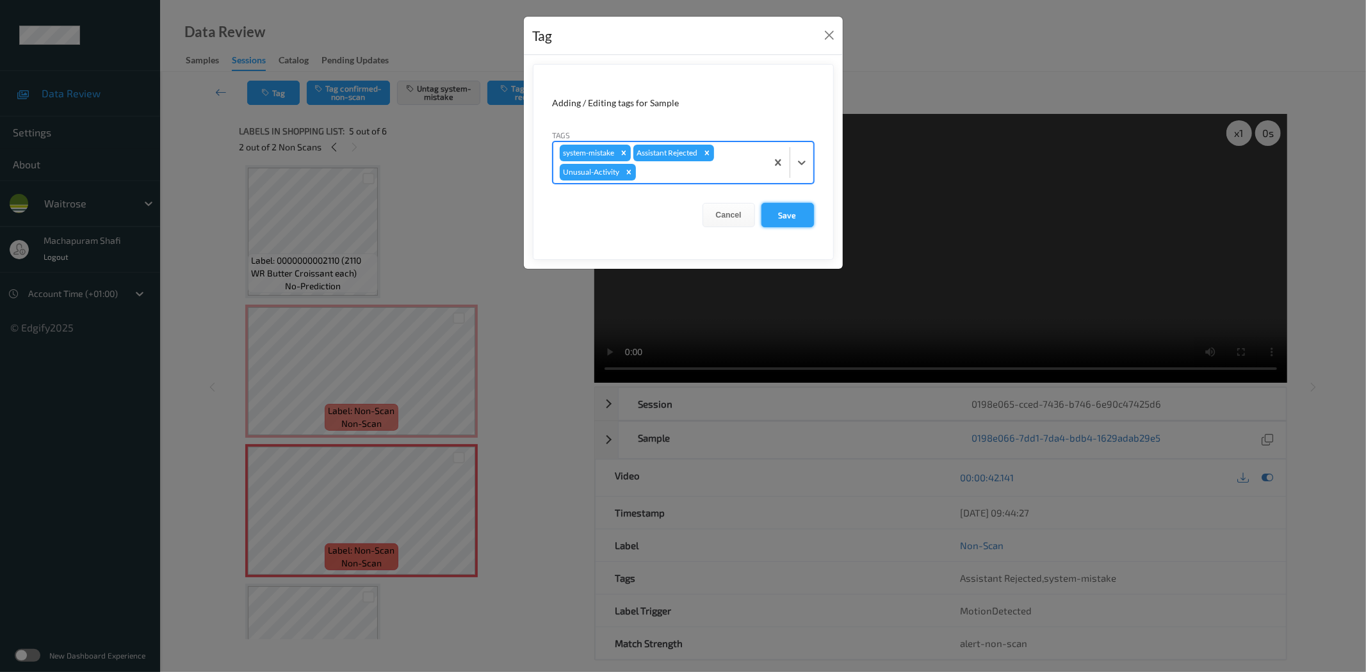
click at [791, 211] on button "Save" at bounding box center [787, 215] width 53 height 24
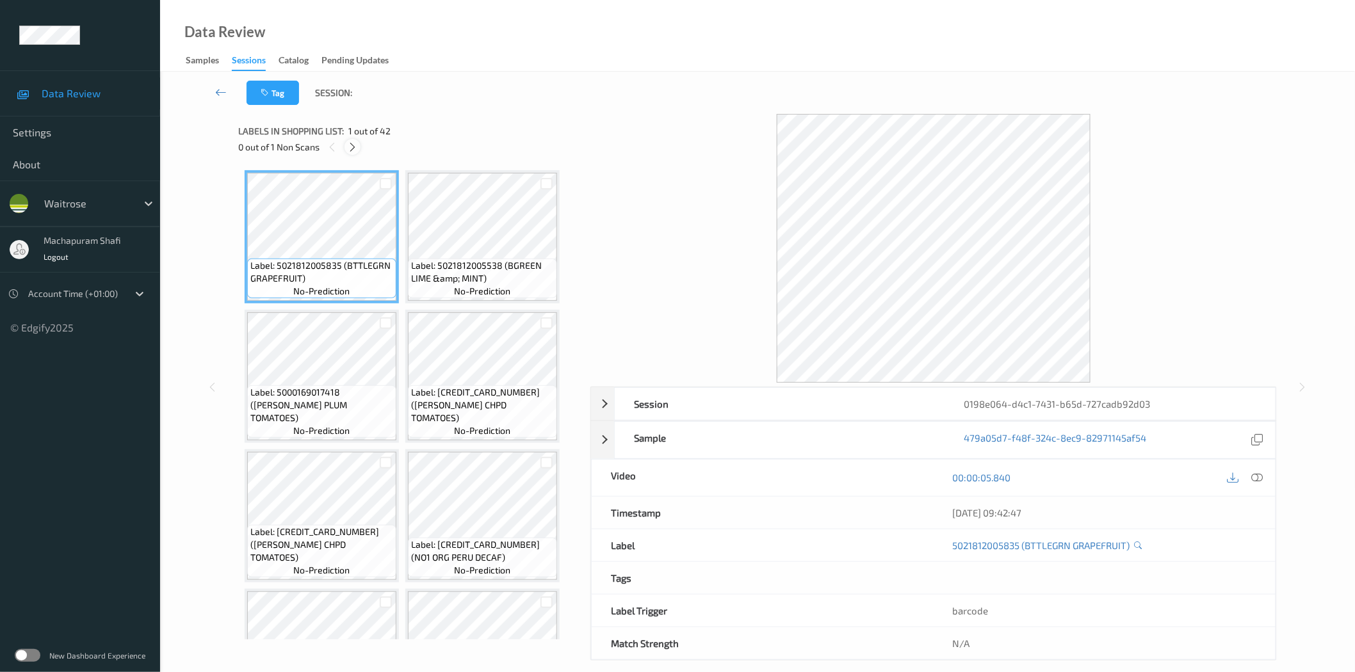
click at [353, 144] on icon at bounding box center [352, 148] width 11 height 12
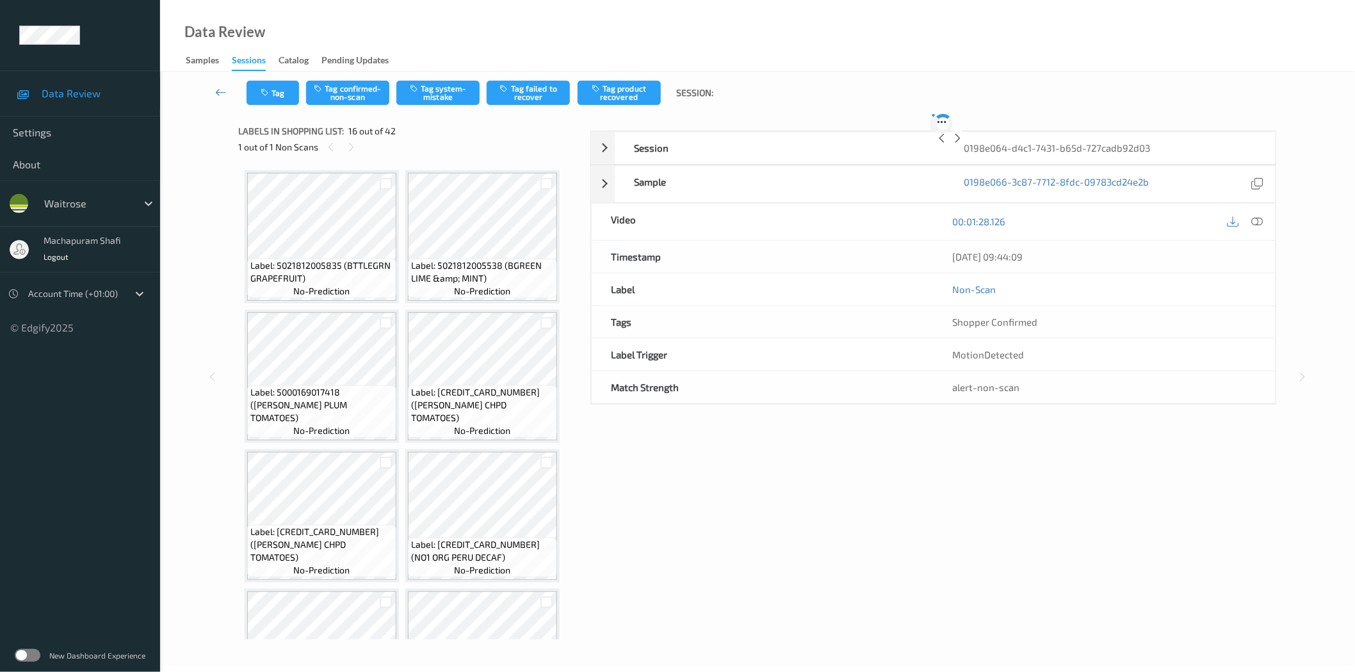
scroll to position [977, 0]
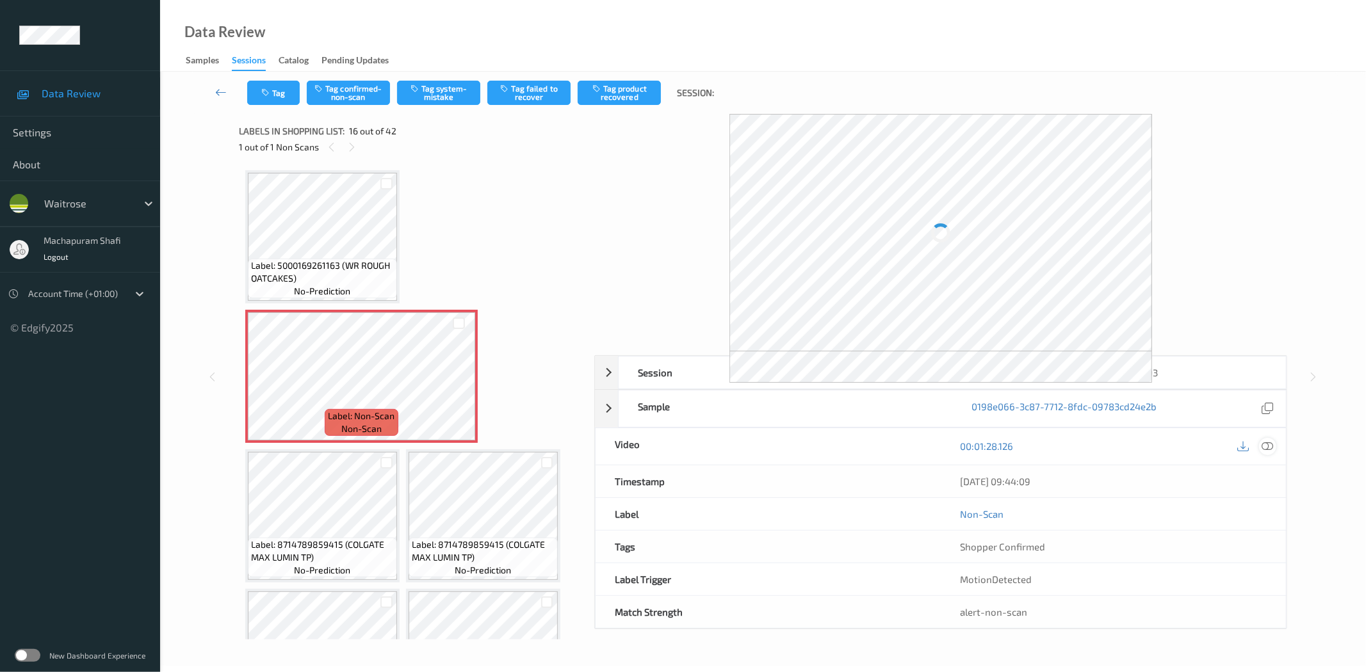
click at [1262, 447] on icon at bounding box center [1268, 447] width 12 height 12
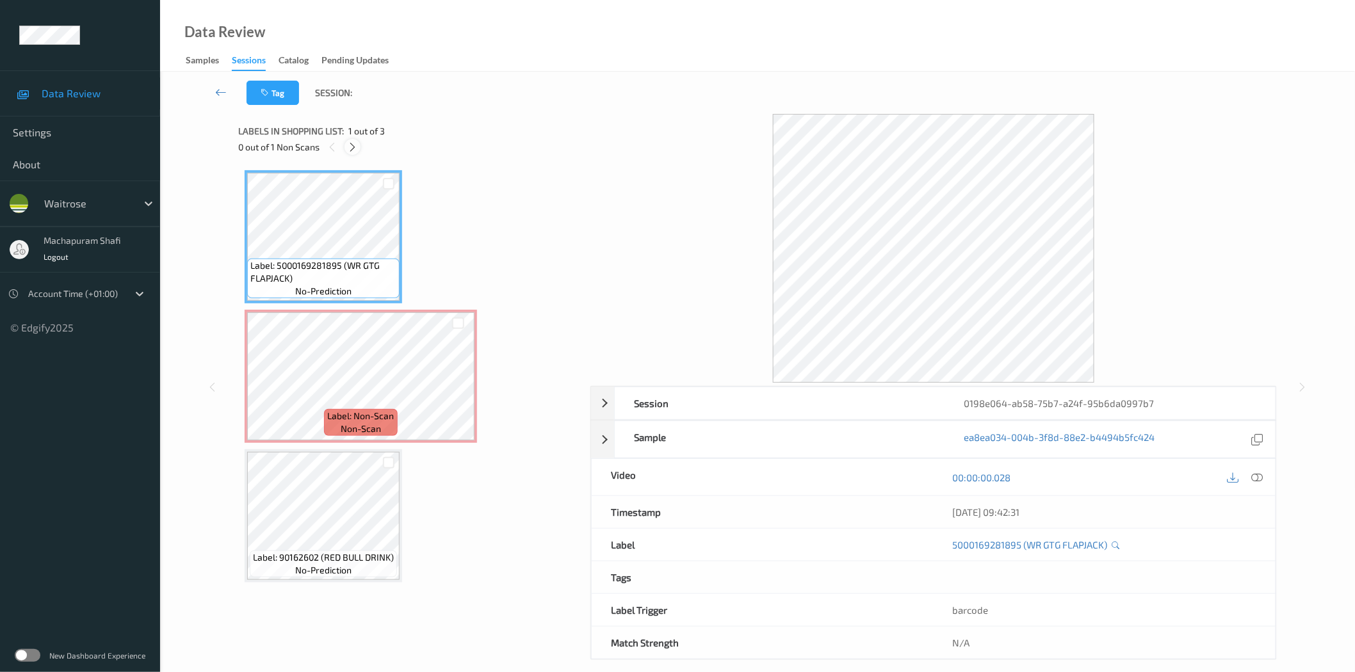
click at [352, 143] on icon at bounding box center [352, 148] width 11 height 12
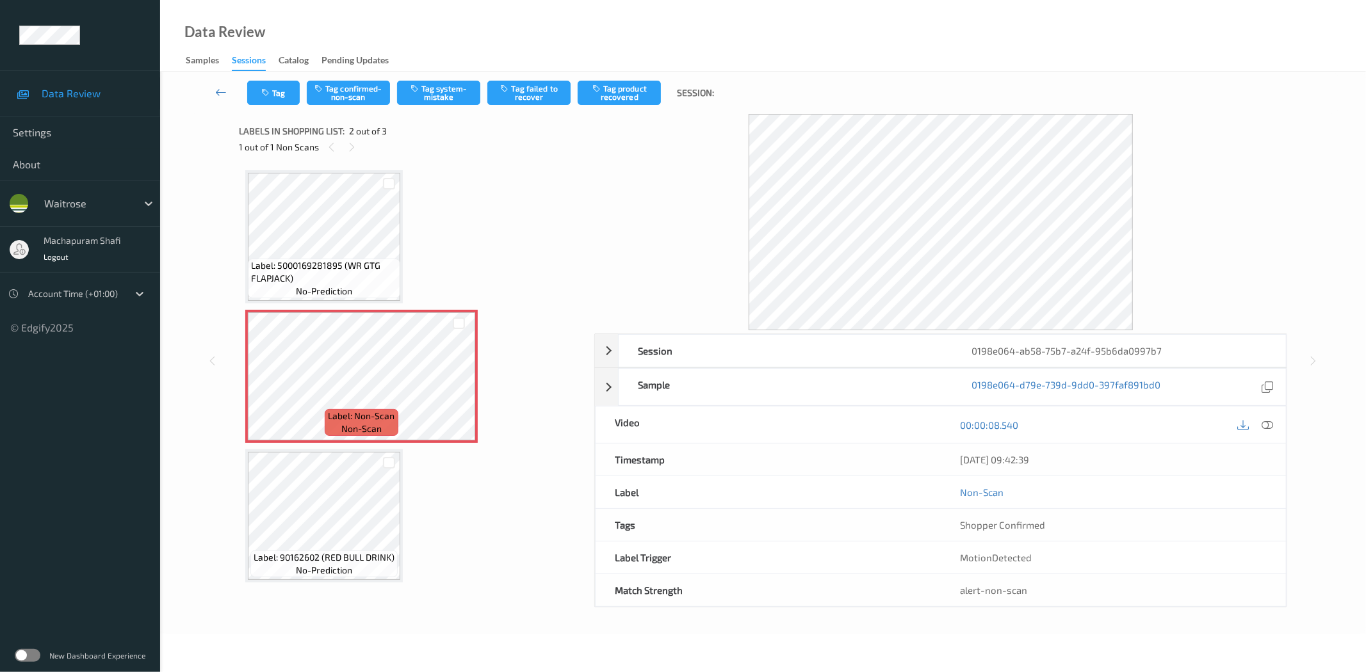
click at [1265, 426] on icon at bounding box center [1268, 425] width 12 height 12
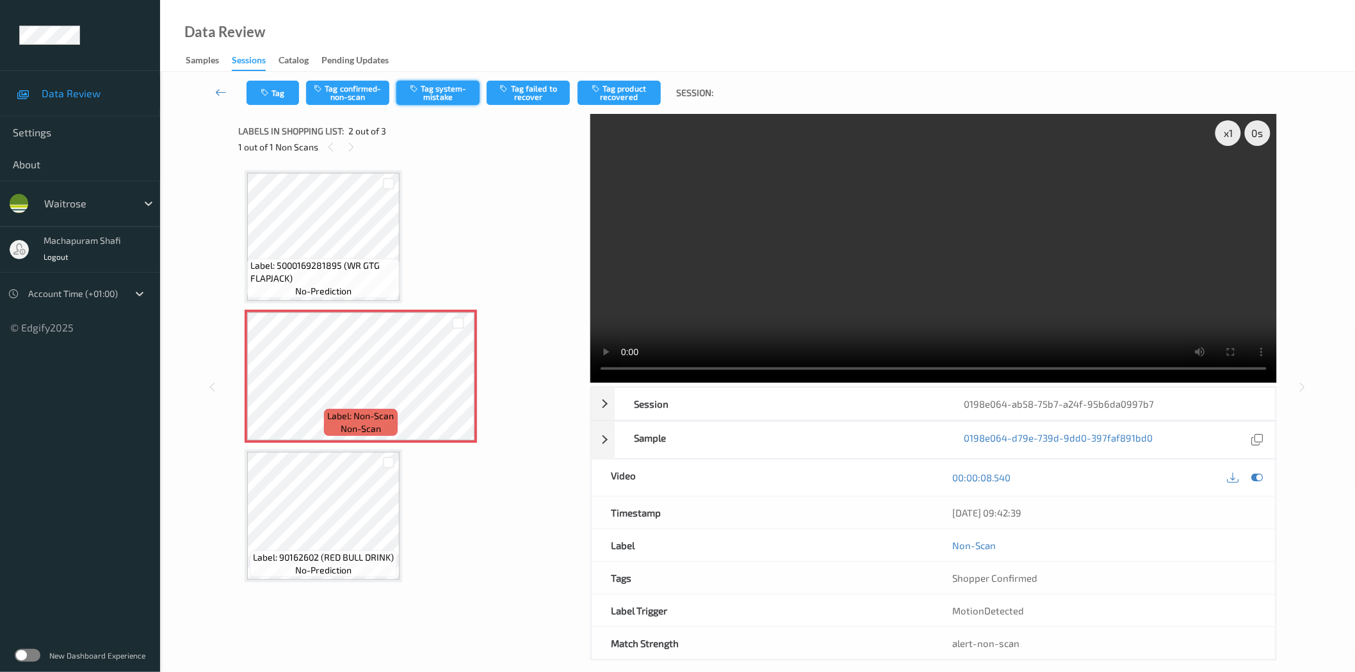
click at [419, 95] on button "Tag system-mistake" at bounding box center [437, 93] width 83 height 24
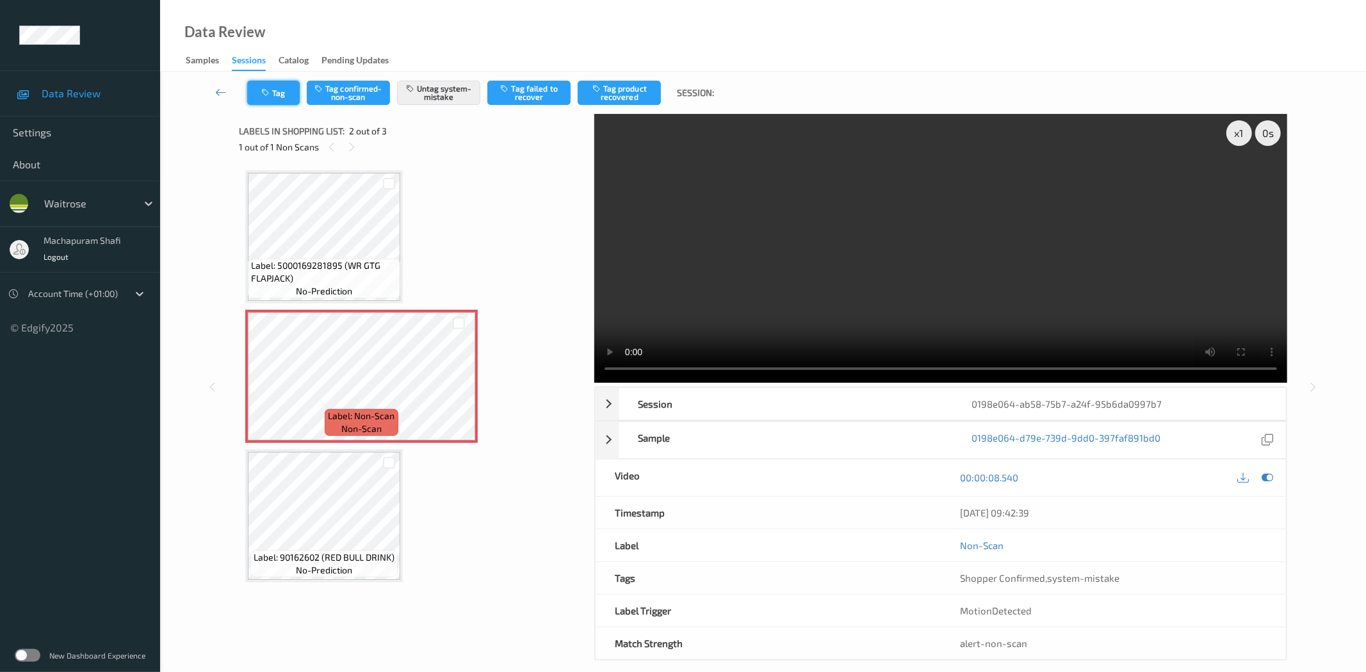
click at [267, 91] on icon "button" at bounding box center [266, 92] width 11 height 9
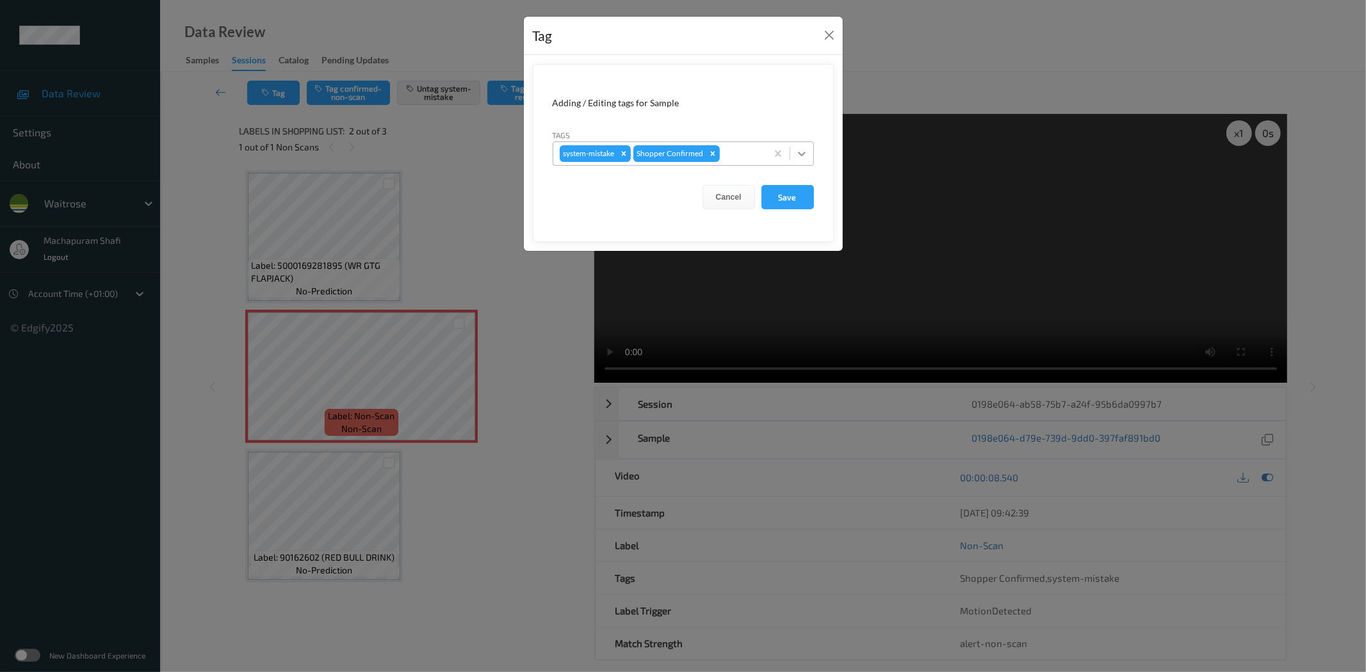
click at [802, 147] on icon at bounding box center [801, 153] width 13 height 13
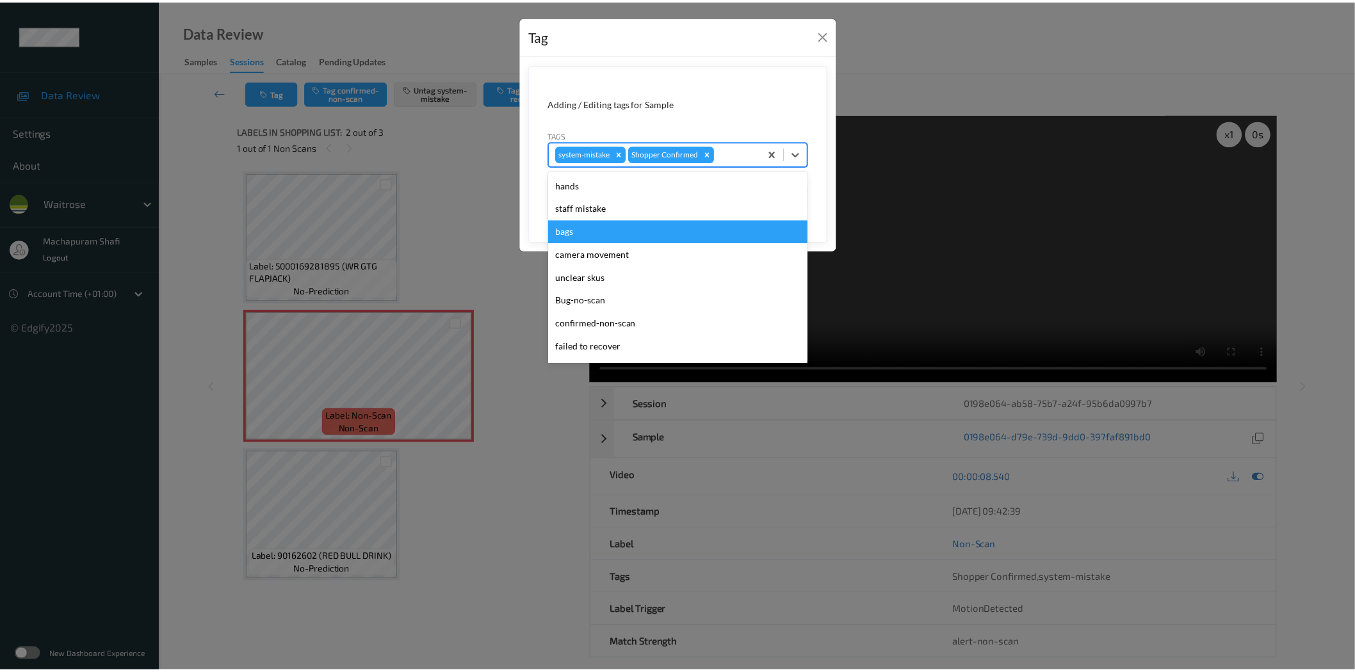
scroll to position [273, 0]
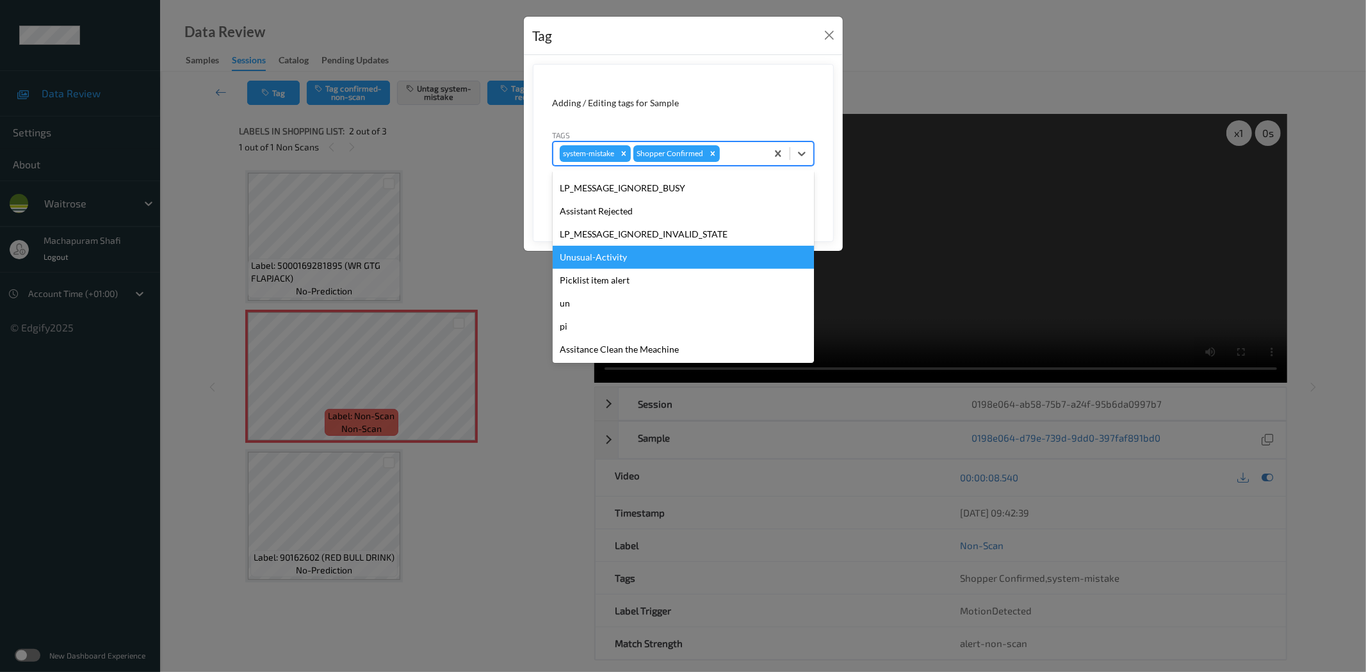
click at [604, 259] on div "Unusual-Activity" at bounding box center [683, 257] width 261 height 23
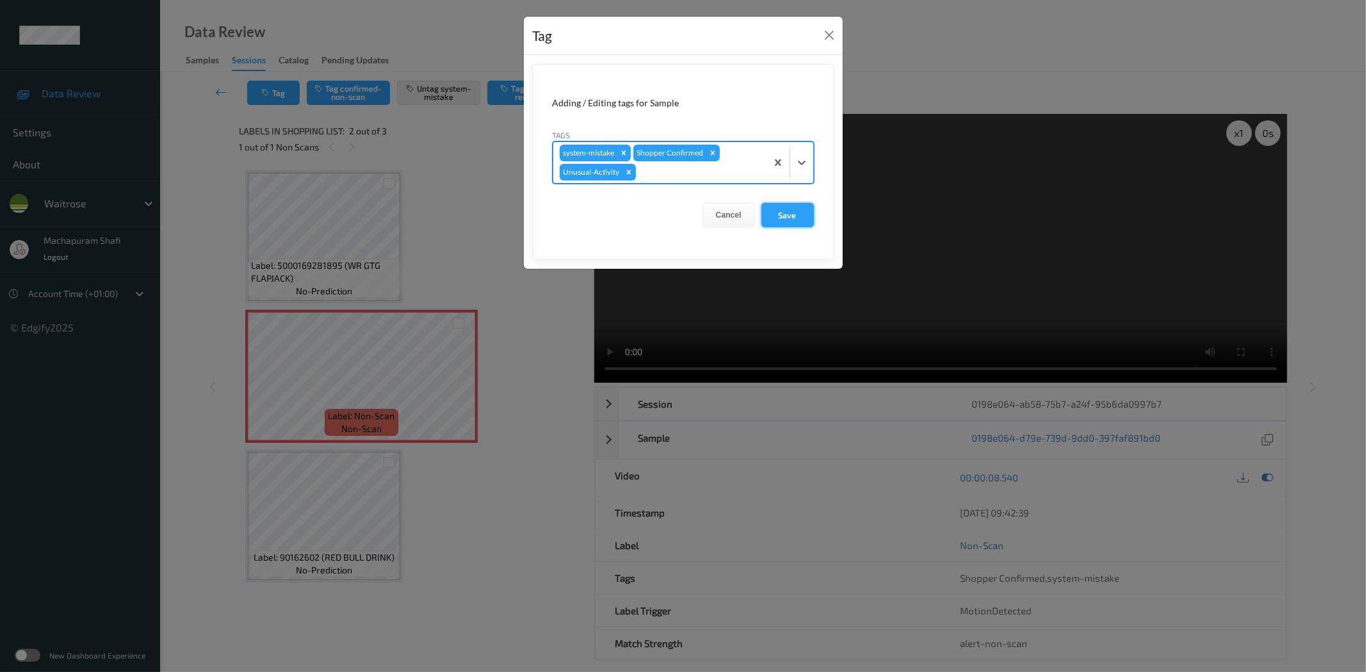
click at [786, 216] on button "Save" at bounding box center [787, 215] width 53 height 24
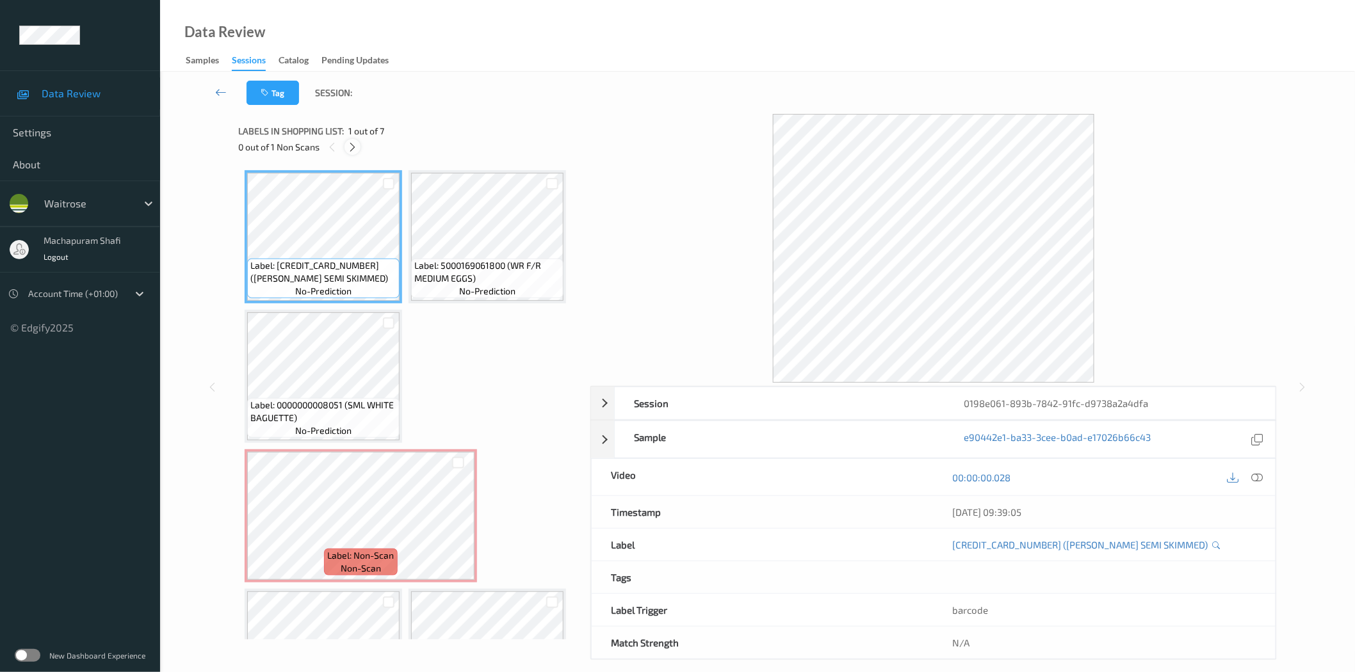
click at [349, 145] on icon at bounding box center [352, 148] width 11 height 12
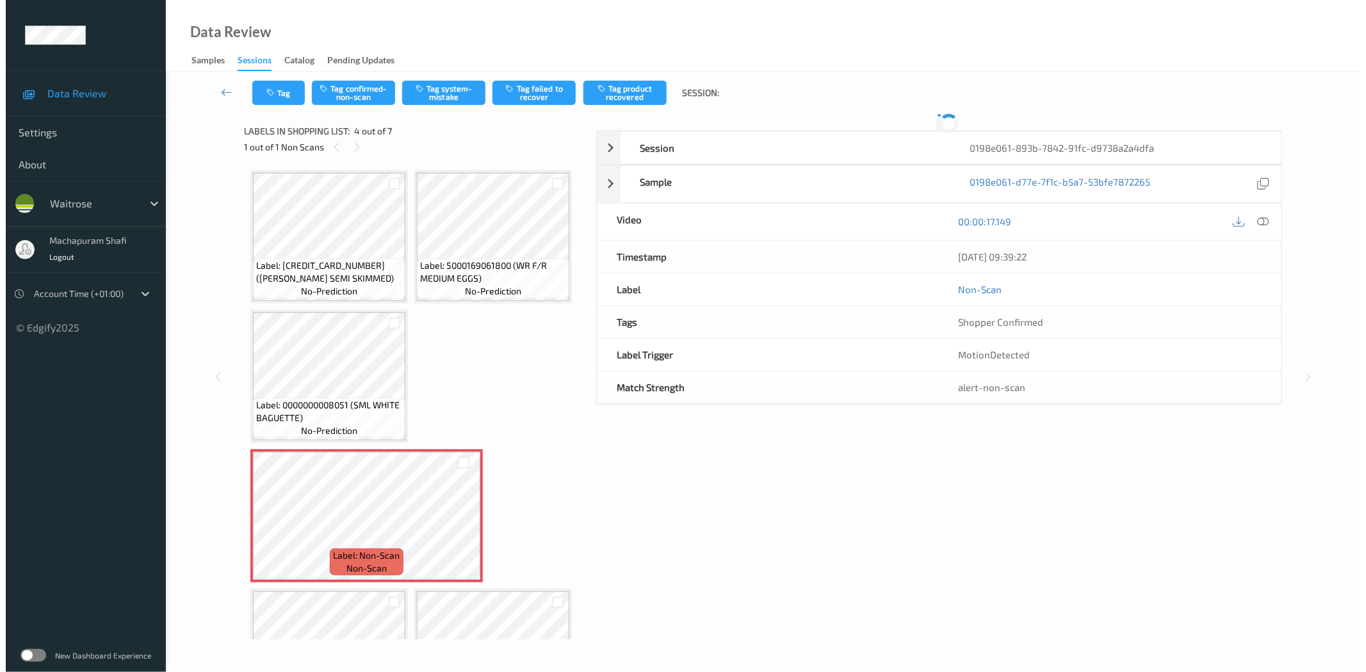
scroll to position [145, 0]
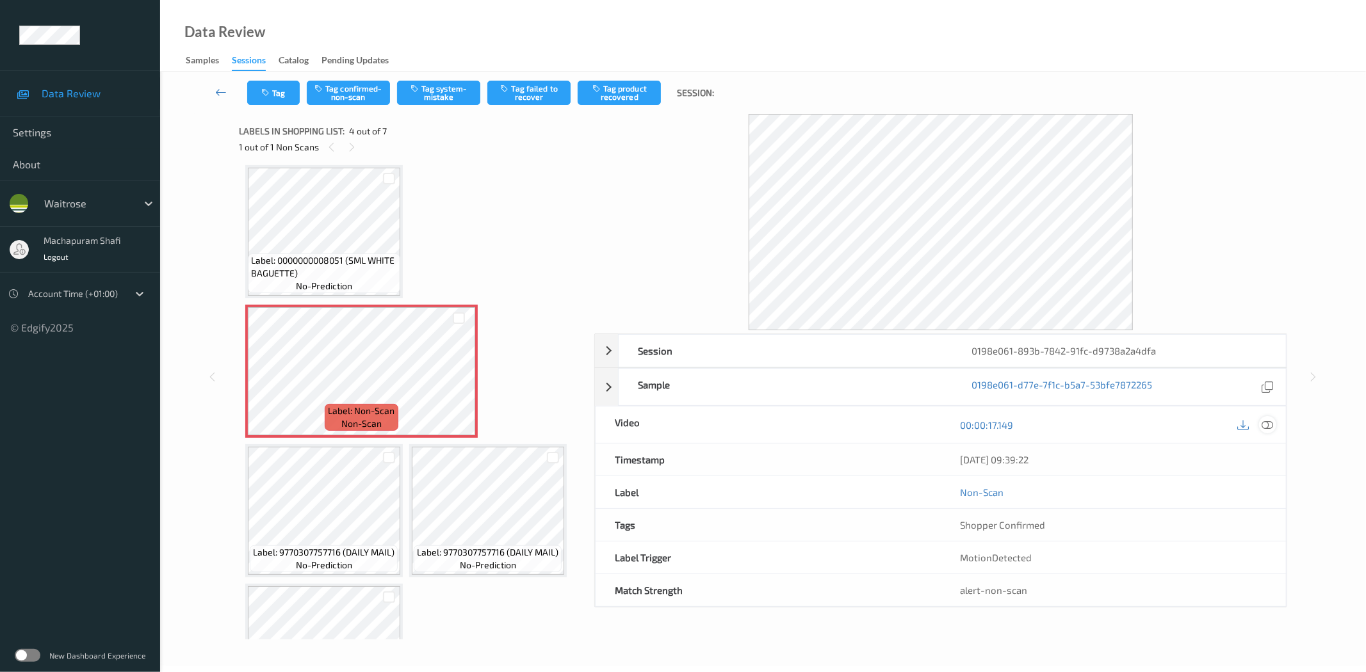
click at [1265, 424] on icon at bounding box center [1268, 425] width 12 height 12
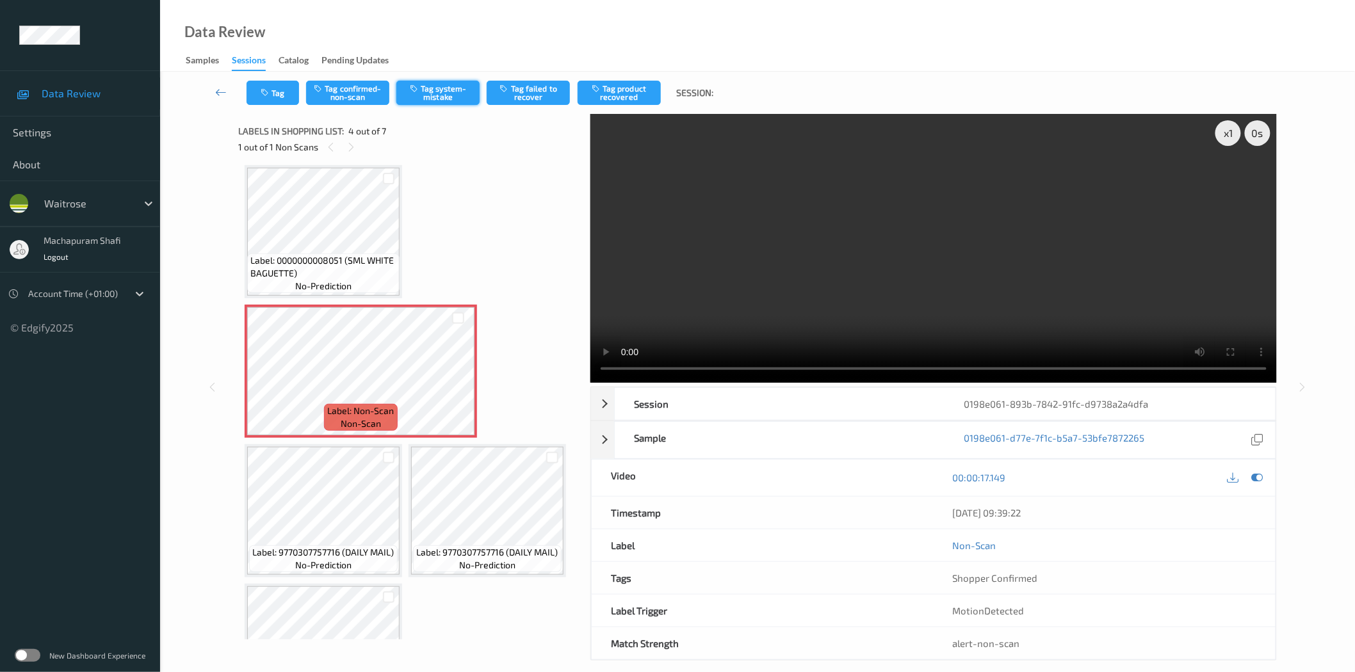
click at [437, 90] on button "Tag system-mistake" at bounding box center [437, 93] width 83 height 24
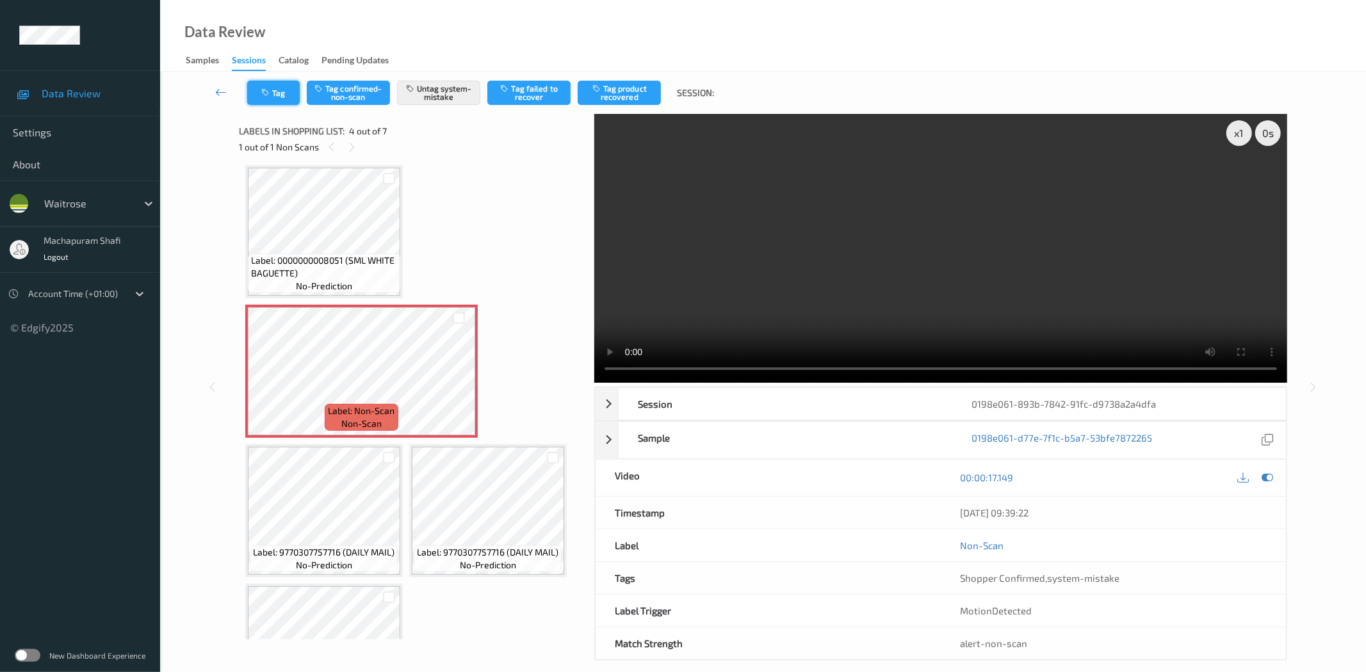
click at [273, 93] on button "Tag" at bounding box center [273, 93] width 53 height 24
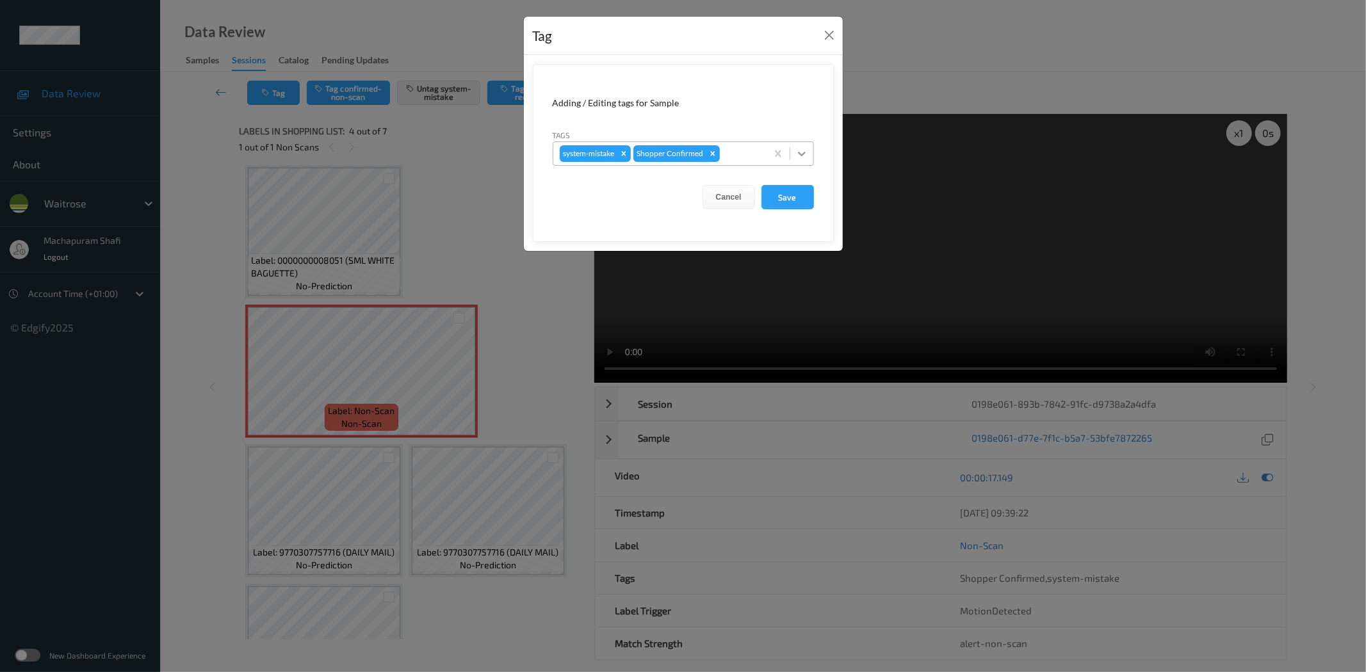
click at [812, 145] on div at bounding box center [801, 153] width 23 height 23
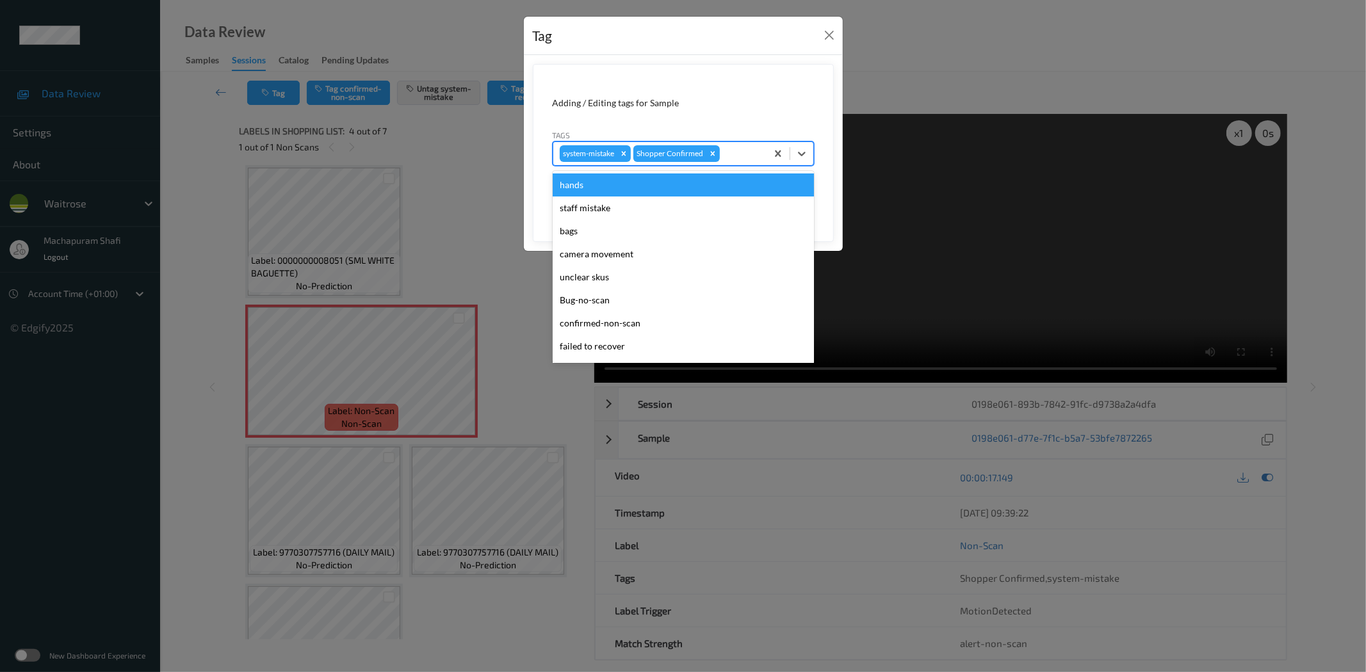
scroll to position [273, 0]
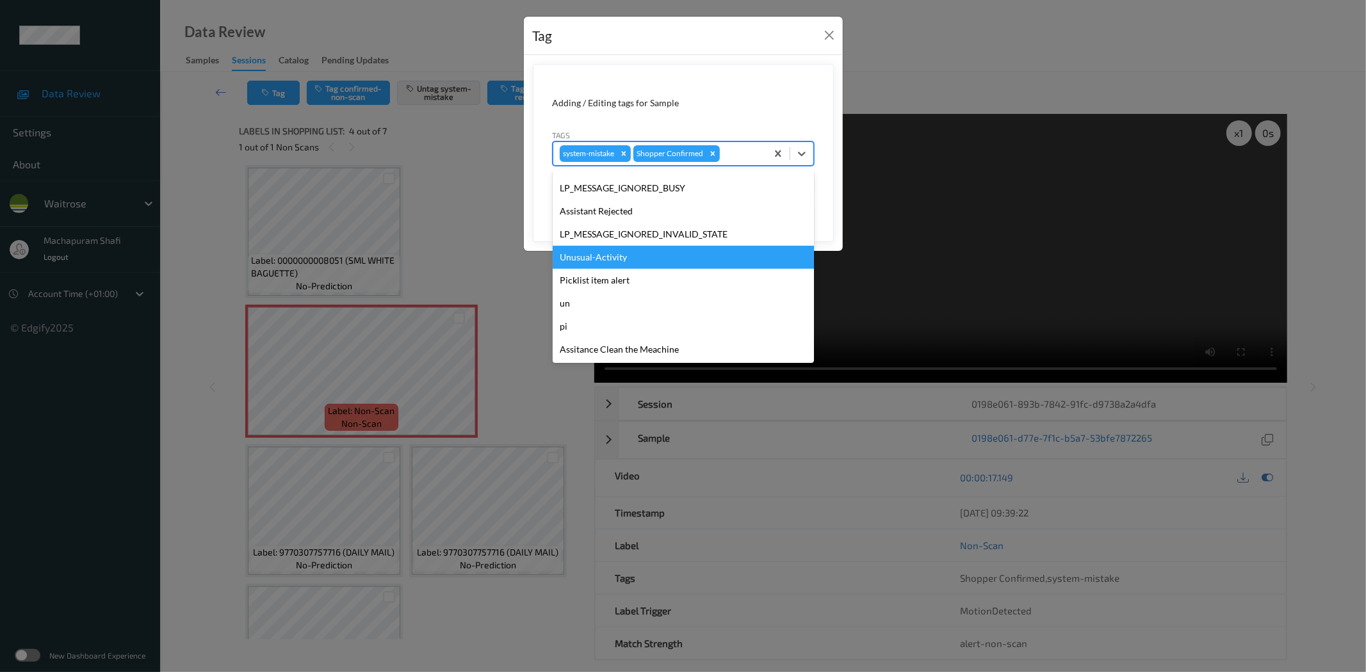
click at [610, 257] on div "Unusual-Activity" at bounding box center [683, 257] width 261 height 23
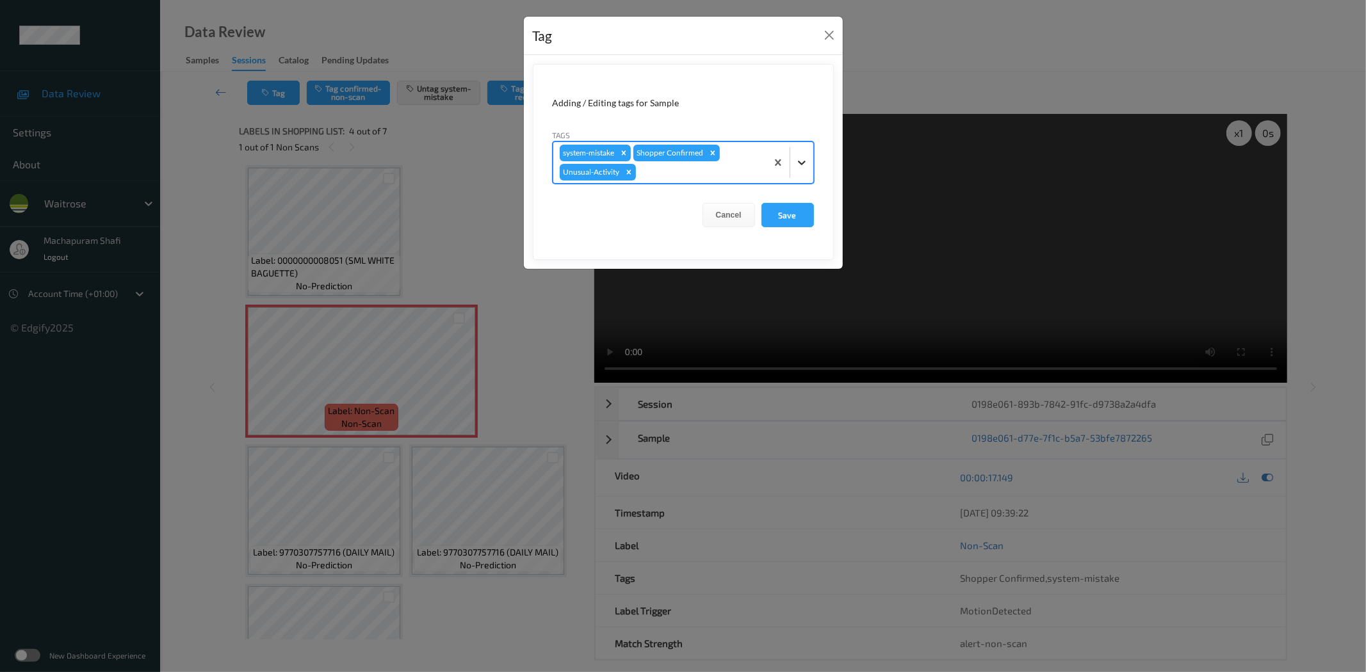
click at [803, 154] on div at bounding box center [801, 162] width 23 height 23
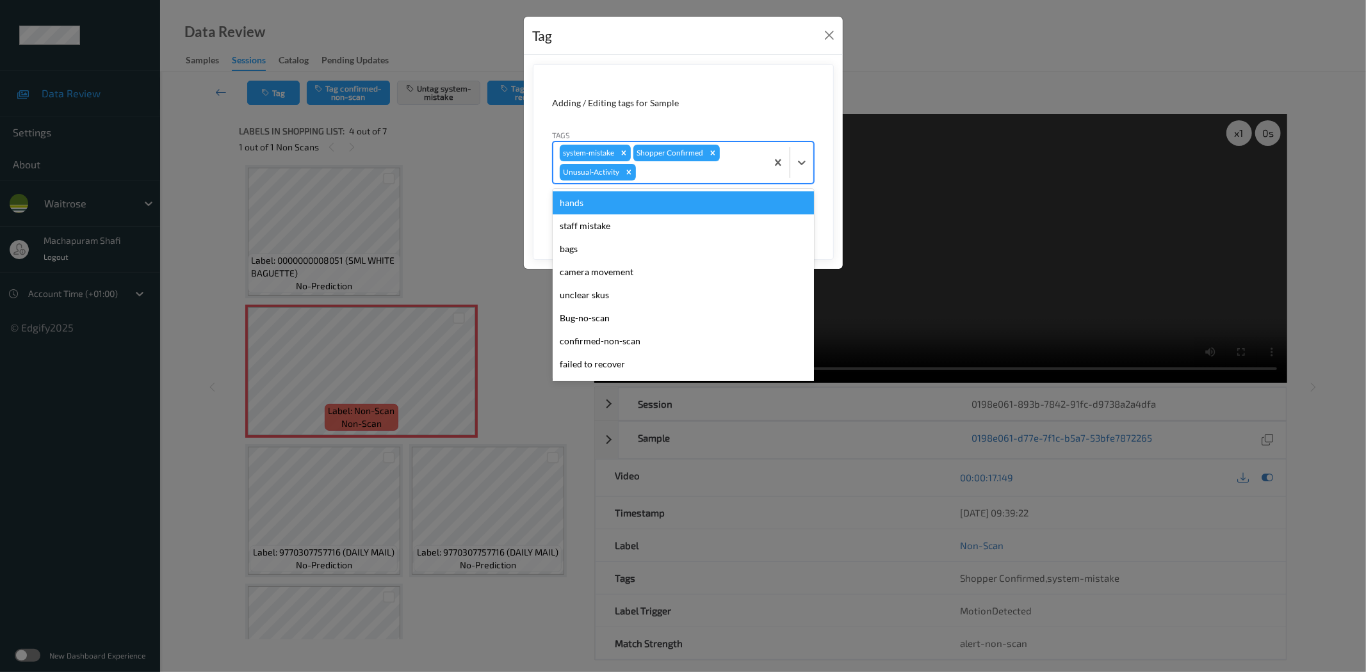
scroll to position [250, 0]
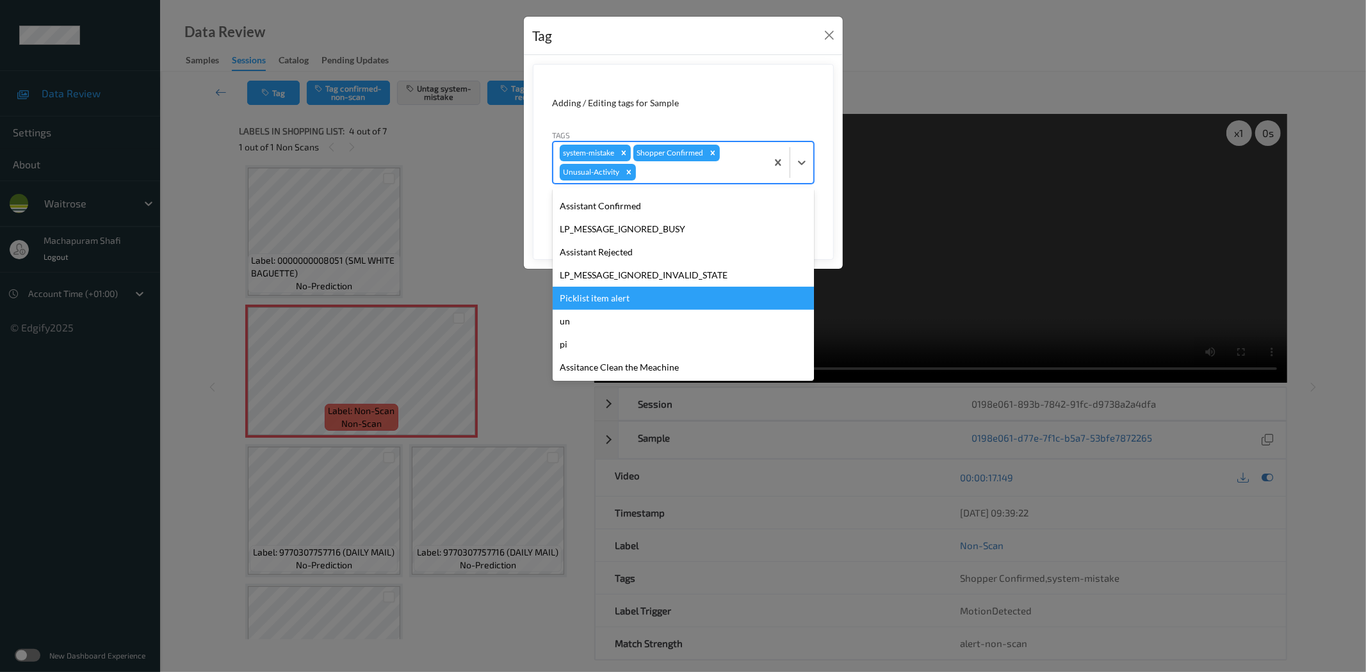
click at [619, 298] on div "Picklist item alert" at bounding box center [683, 298] width 261 height 23
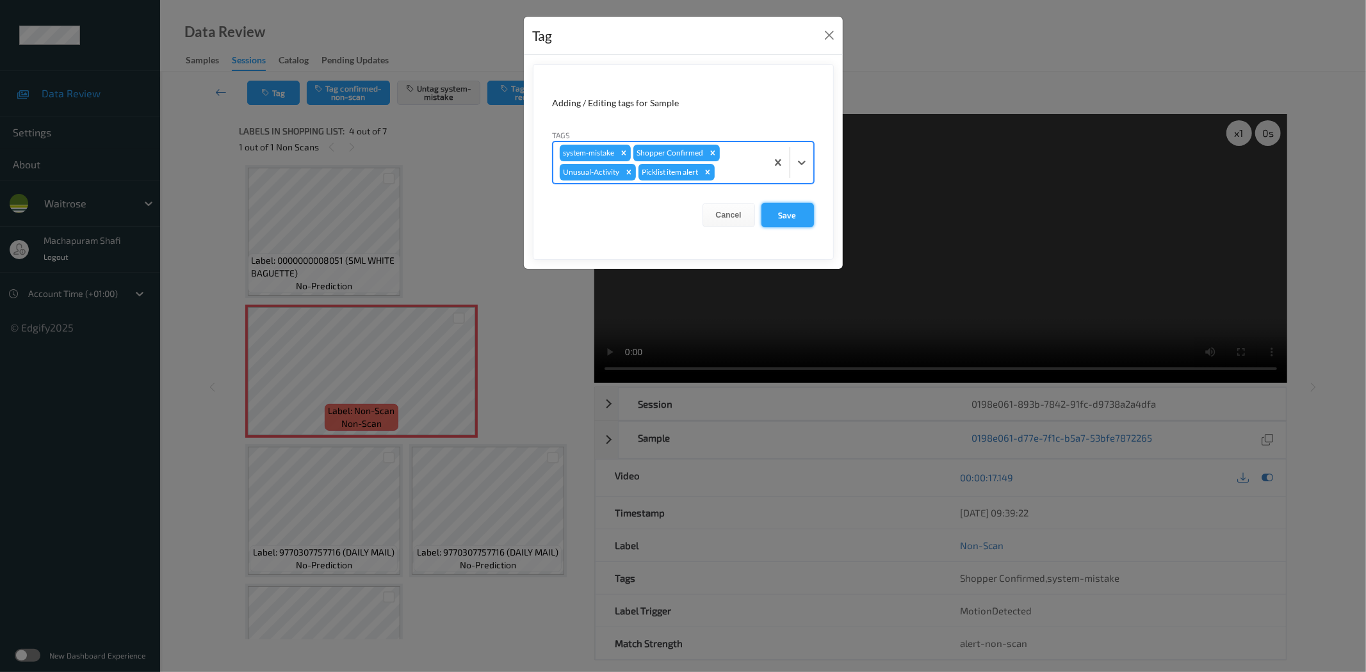
click at [786, 206] on button "Save" at bounding box center [787, 215] width 53 height 24
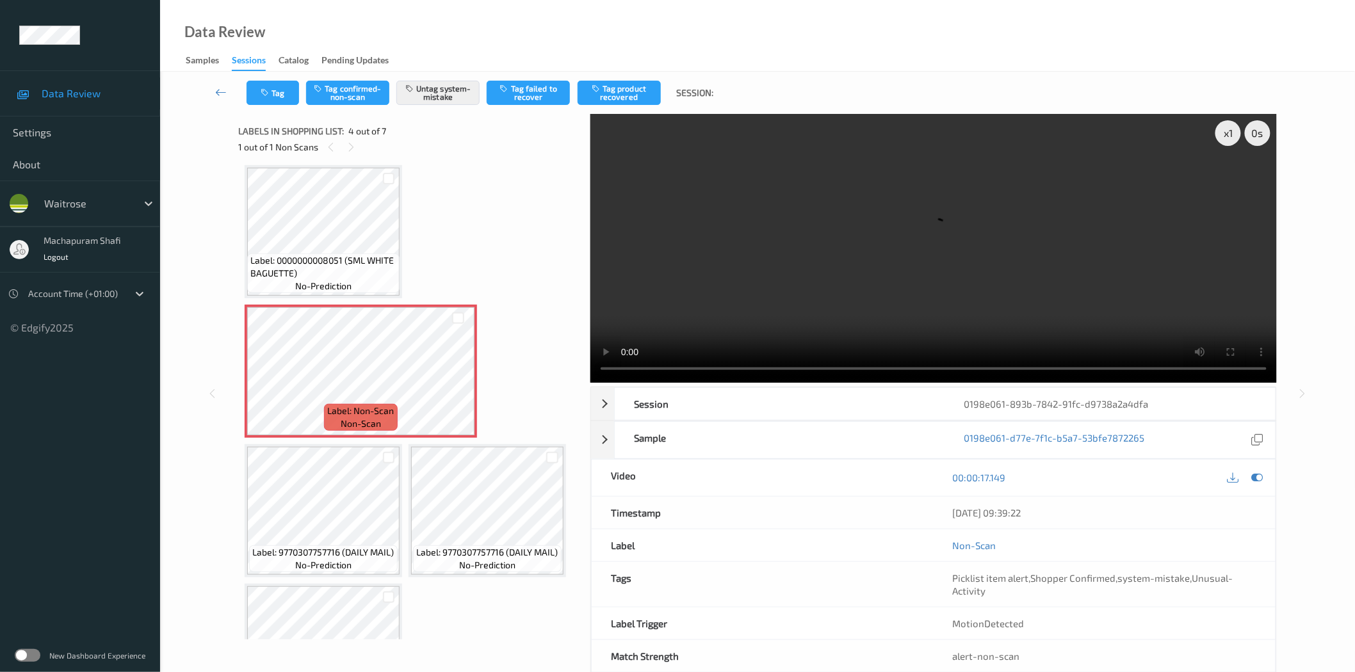
drag, startPoint x: 1260, startPoint y: 478, endPoint x: 1222, endPoint y: 479, distance: 37.8
click at [1260, 478] on icon at bounding box center [1257, 478] width 12 height 12
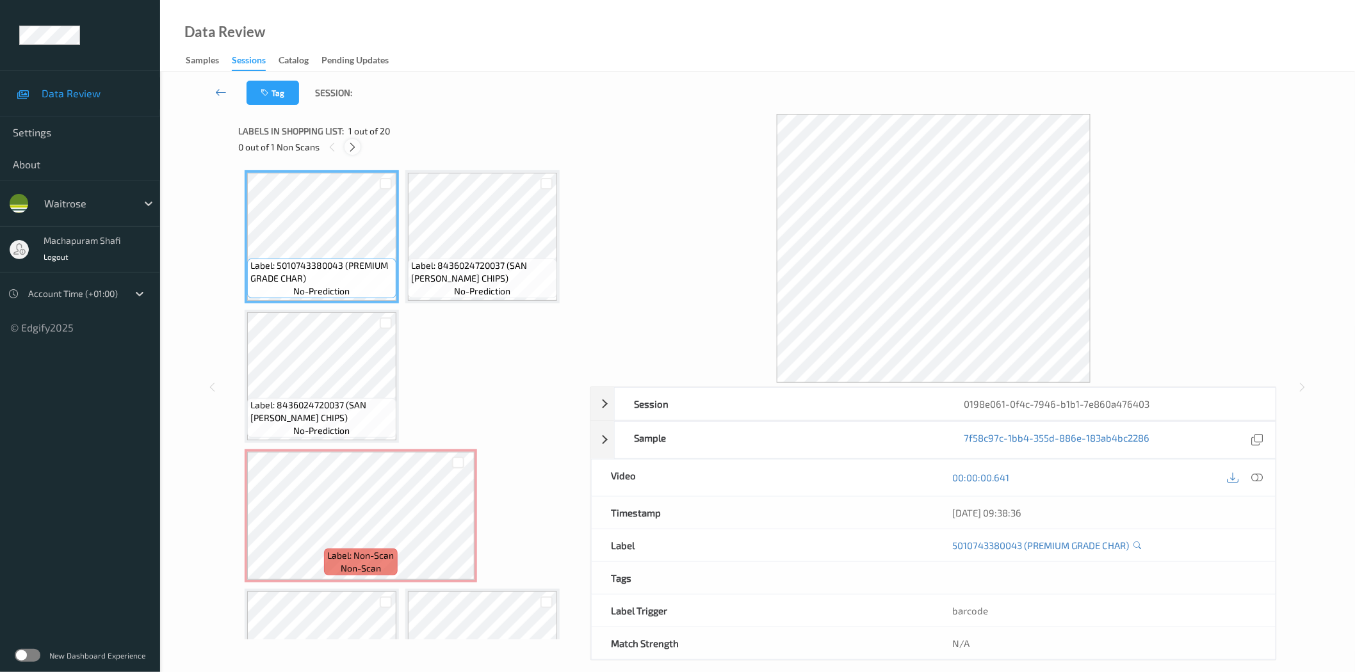
click at [353, 149] on icon at bounding box center [352, 148] width 11 height 12
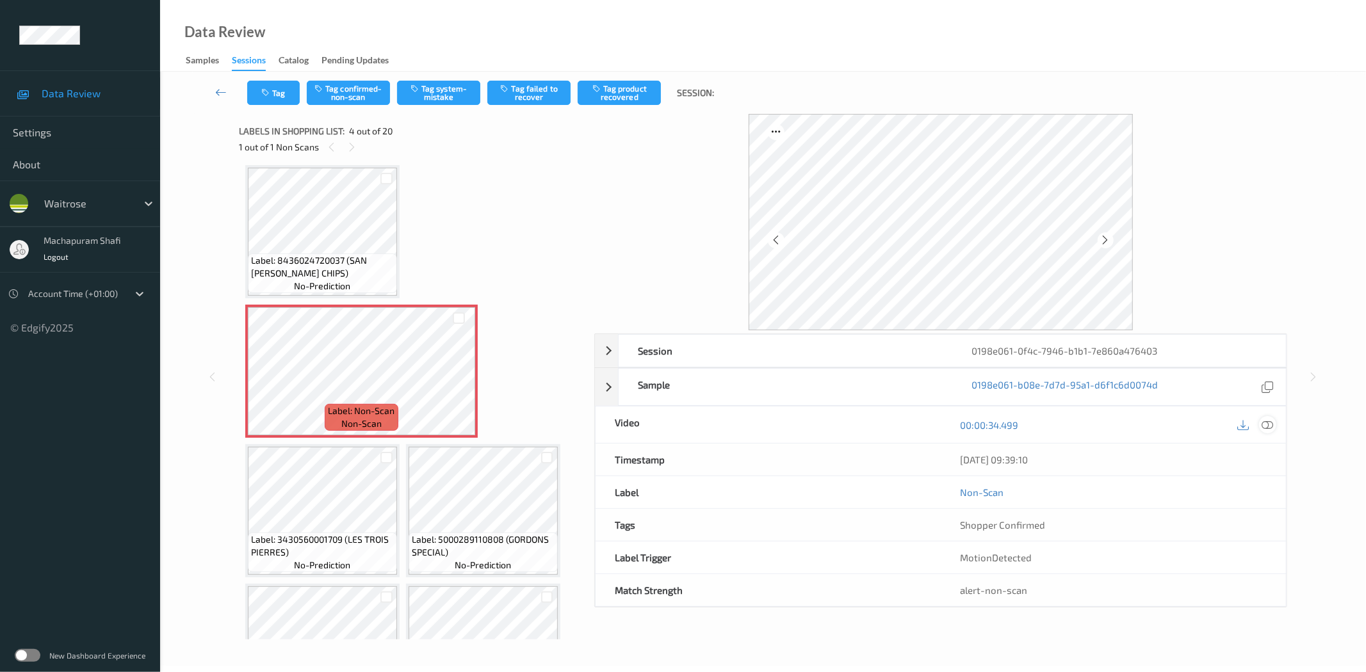
click at [1263, 425] on icon at bounding box center [1268, 425] width 12 height 12
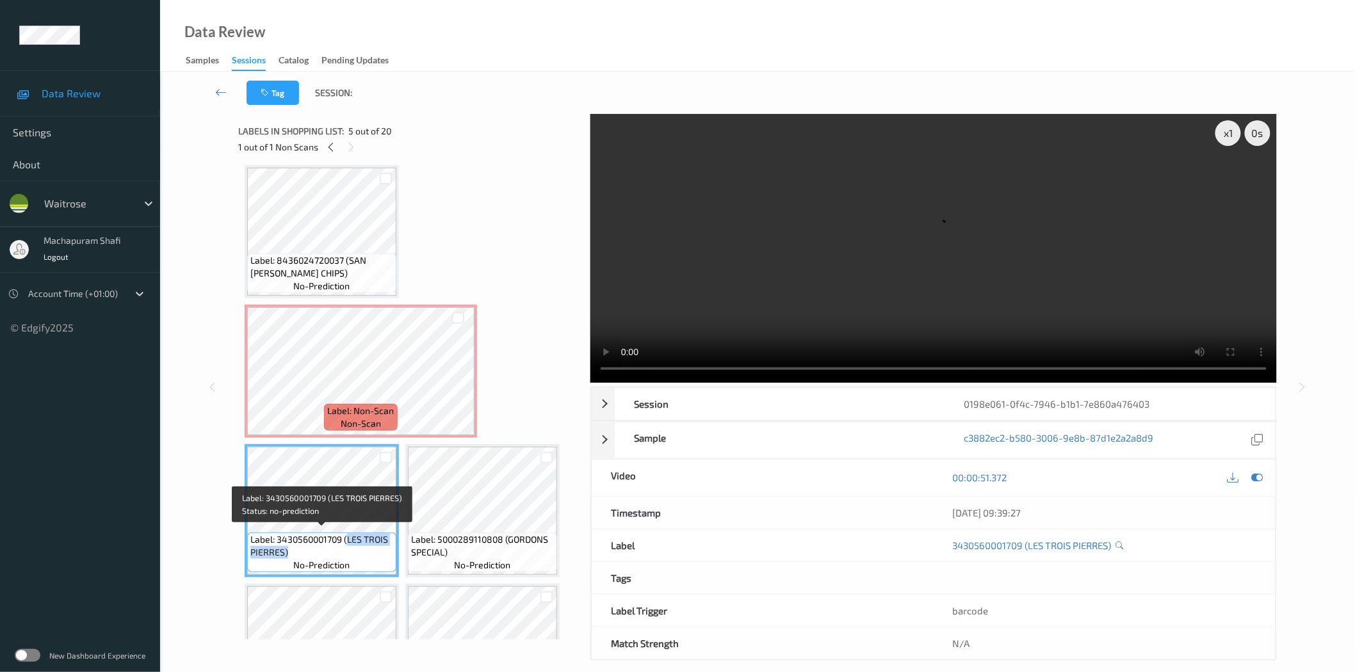
drag, startPoint x: 346, startPoint y: 540, endPoint x: 372, endPoint y: 558, distance: 31.4
click at [372, 558] on div "Label: 3430560001709 (LES TROIS PIERRES) no-prediction" at bounding box center [321, 553] width 149 height 40
copy span "LES TROIS PIERRES)"
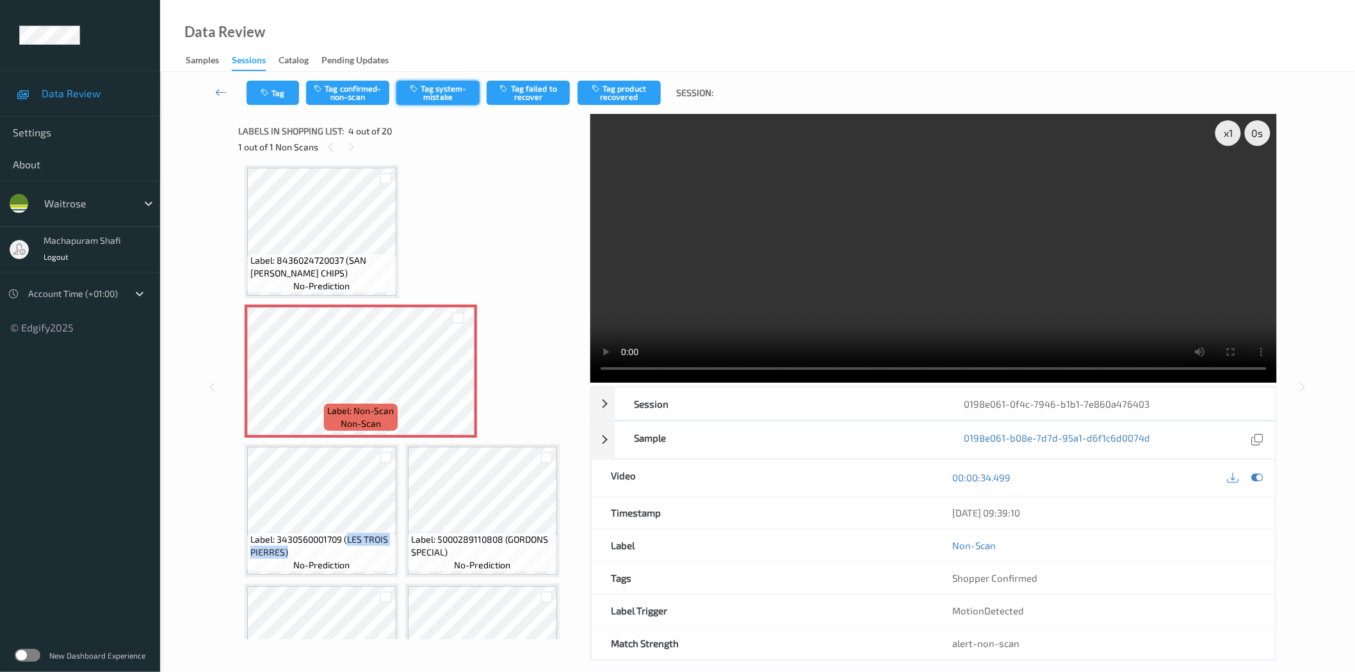
drag, startPoint x: 438, startPoint y: 84, endPoint x: 436, endPoint y: 100, distance: 16.1
click at [438, 84] on button "Tag system-mistake" at bounding box center [437, 93] width 83 height 24
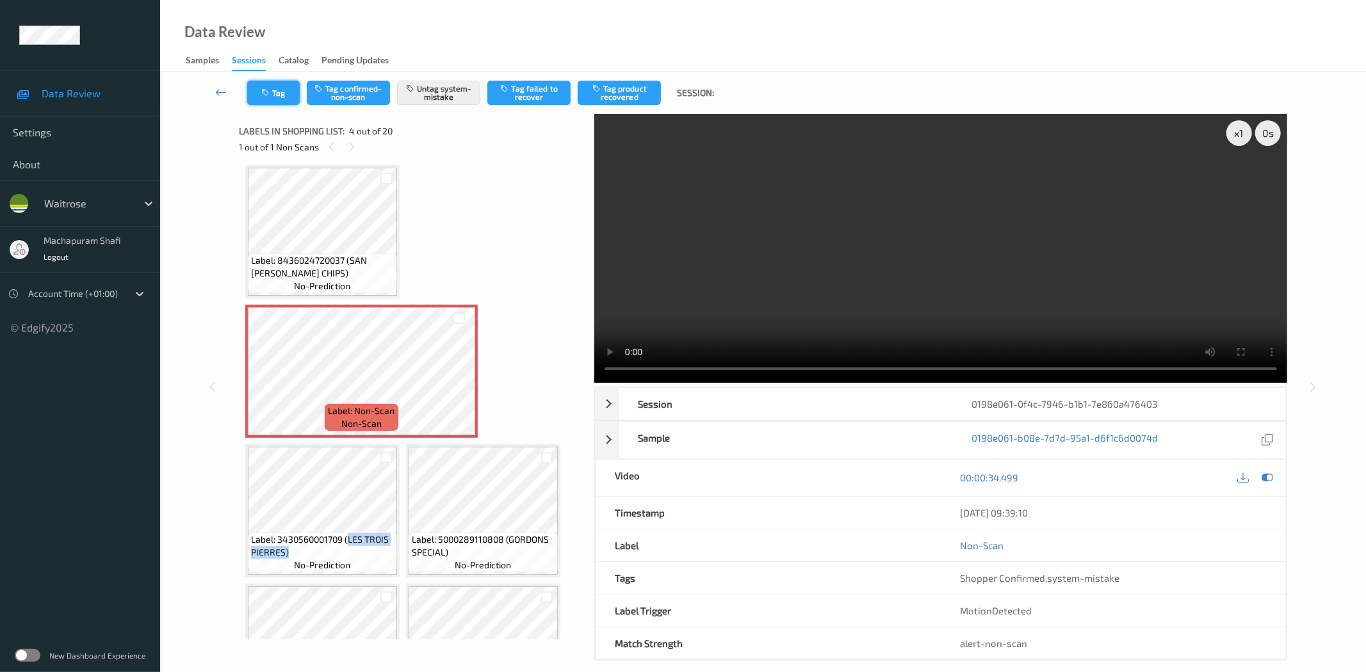
click at [266, 97] on icon "button" at bounding box center [266, 92] width 11 height 9
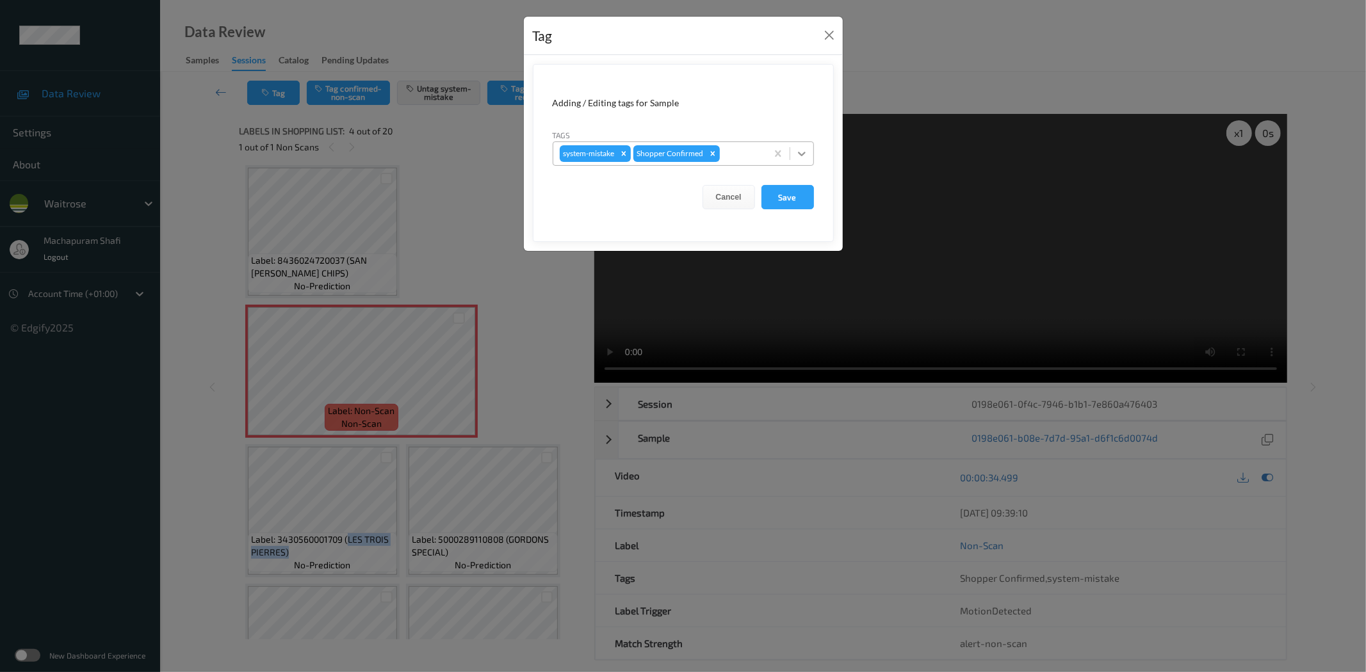
click at [799, 151] on icon at bounding box center [801, 153] width 13 height 13
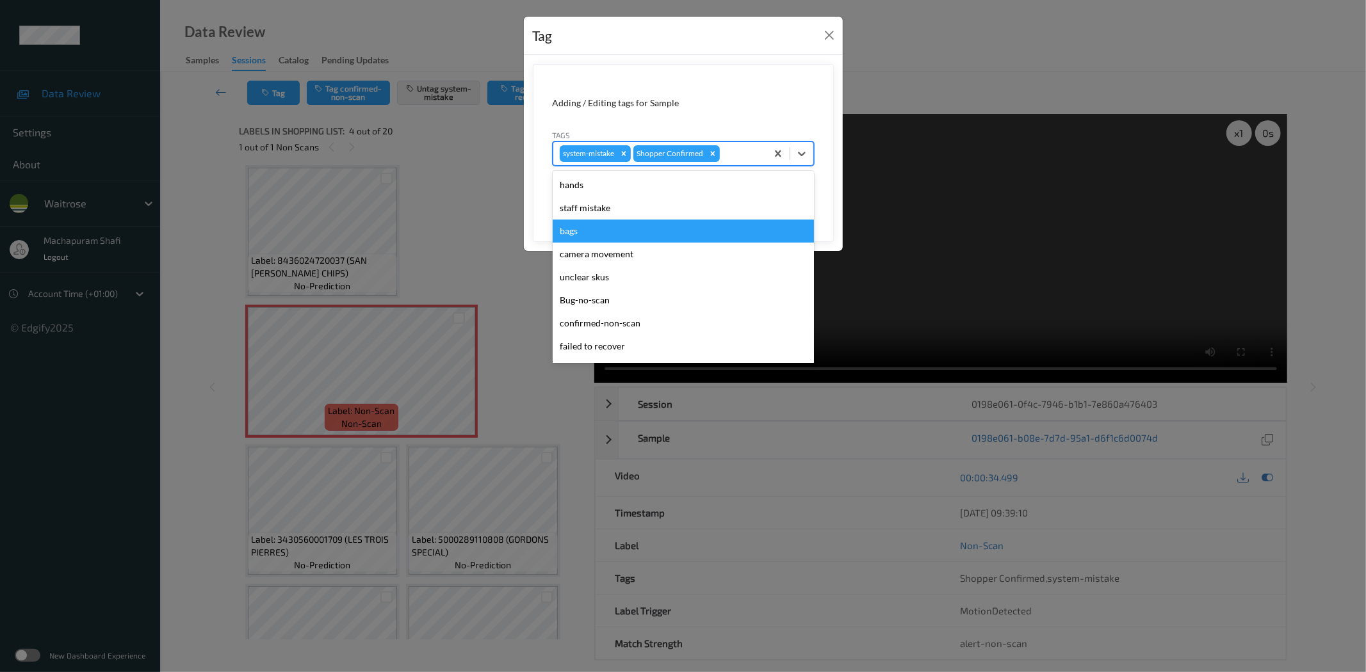
click at [581, 234] on div "bags" at bounding box center [683, 231] width 261 height 23
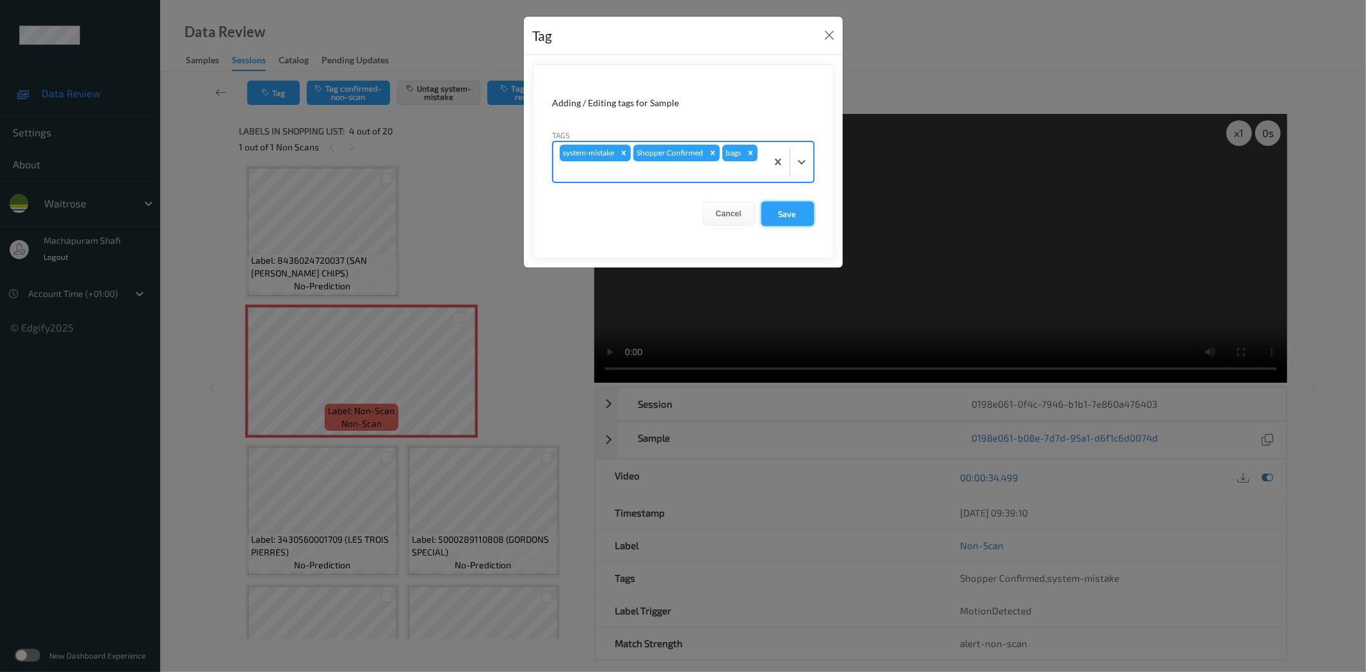
click at [778, 211] on button "Save" at bounding box center [787, 214] width 53 height 24
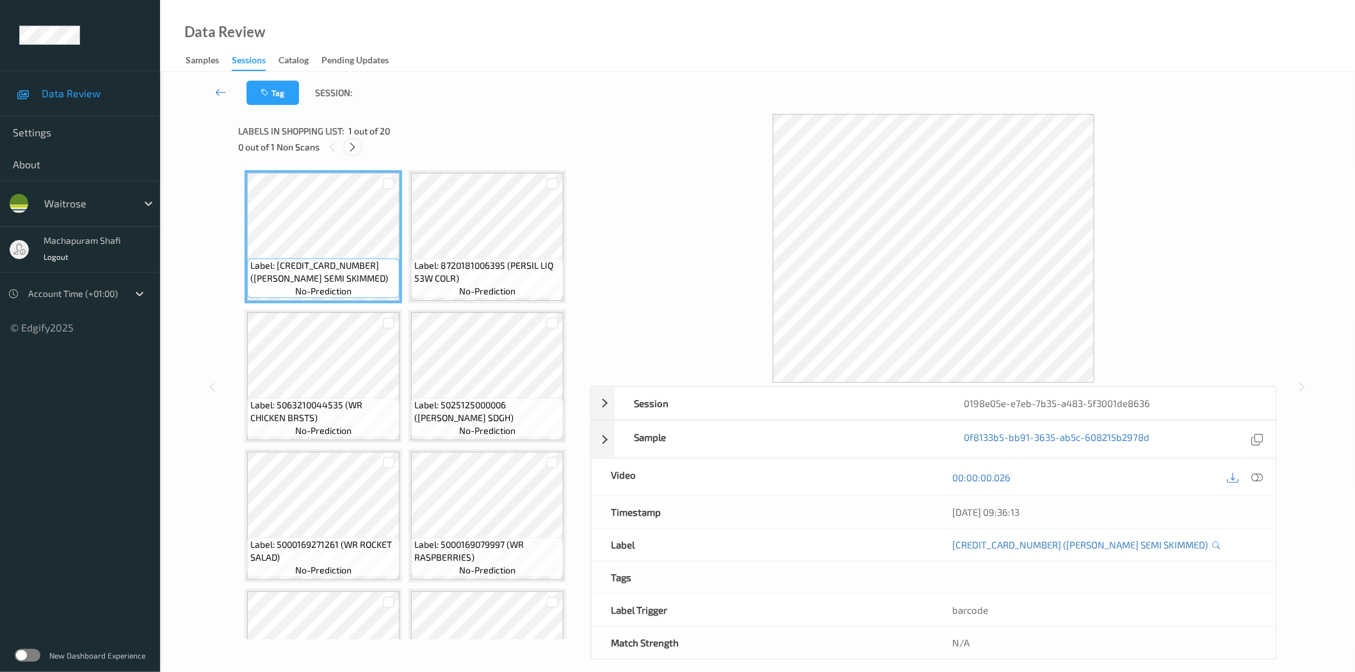
click at [355, 146] on icon at bounding box center [352, 148] width 11 height 12
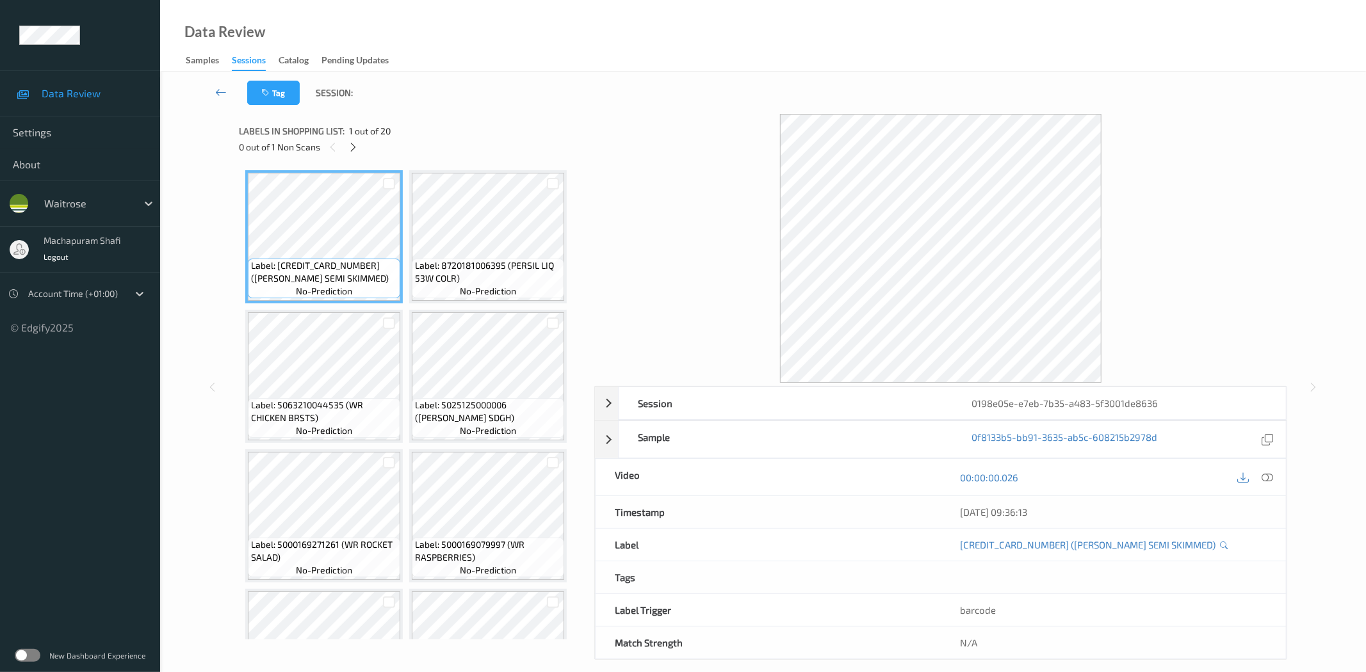
scroll to position [977, 0]
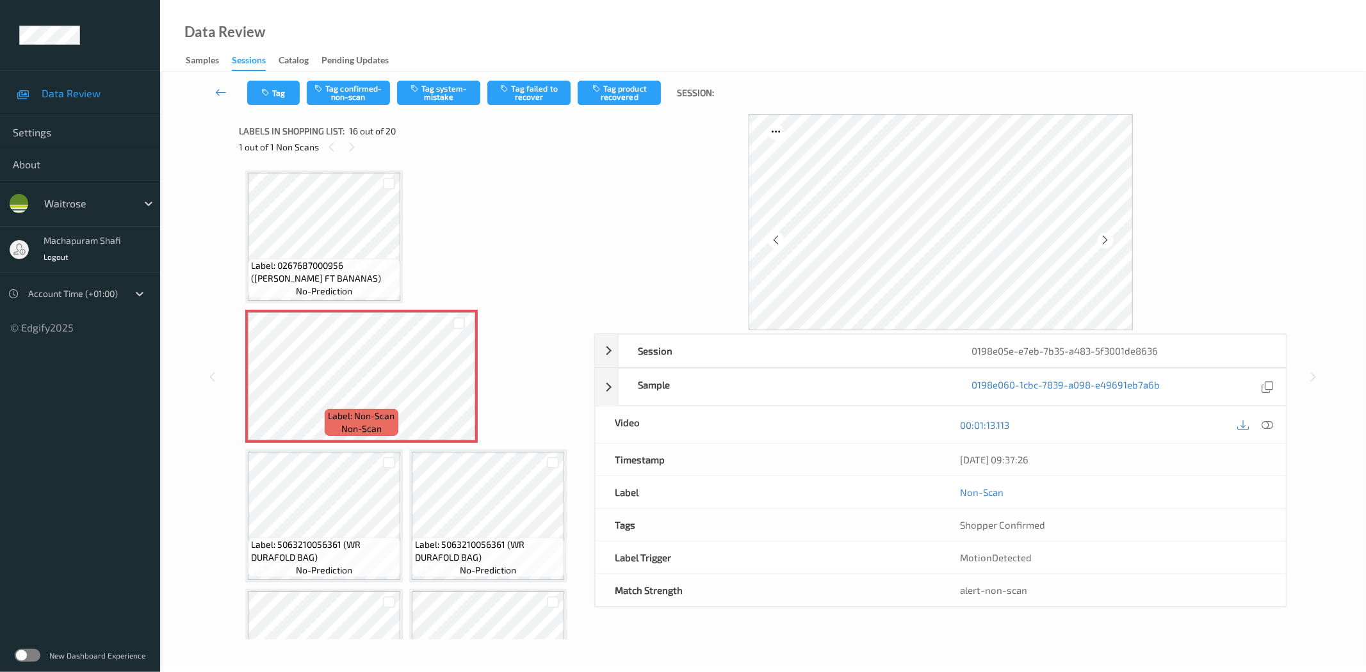
click at [1271, 447] on div "[DATE] 09:37:26" at bounding box center [1113, 460] width 345 height 32
click at [1262, 425] on icon at bounding box center [1268, 425] width 12 height 12
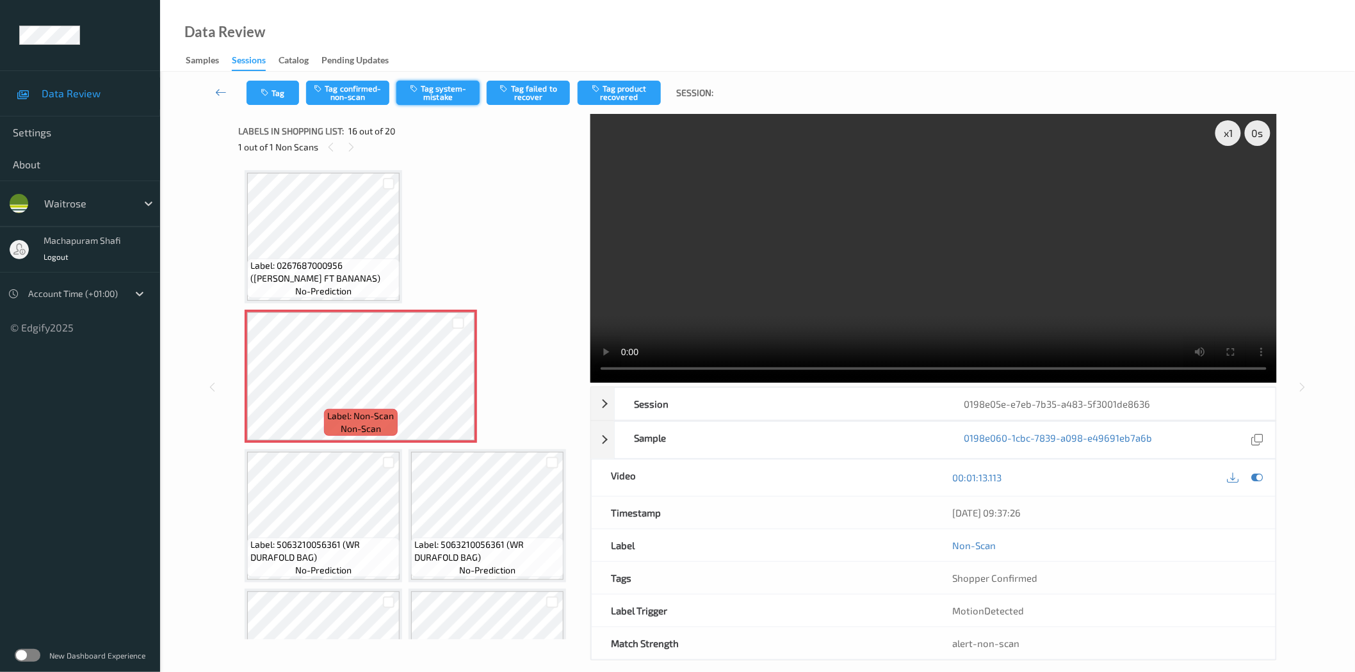
click at [446, 91] on button "Tag system-mistake" at bounding box center [437, 93] width 83 height 24
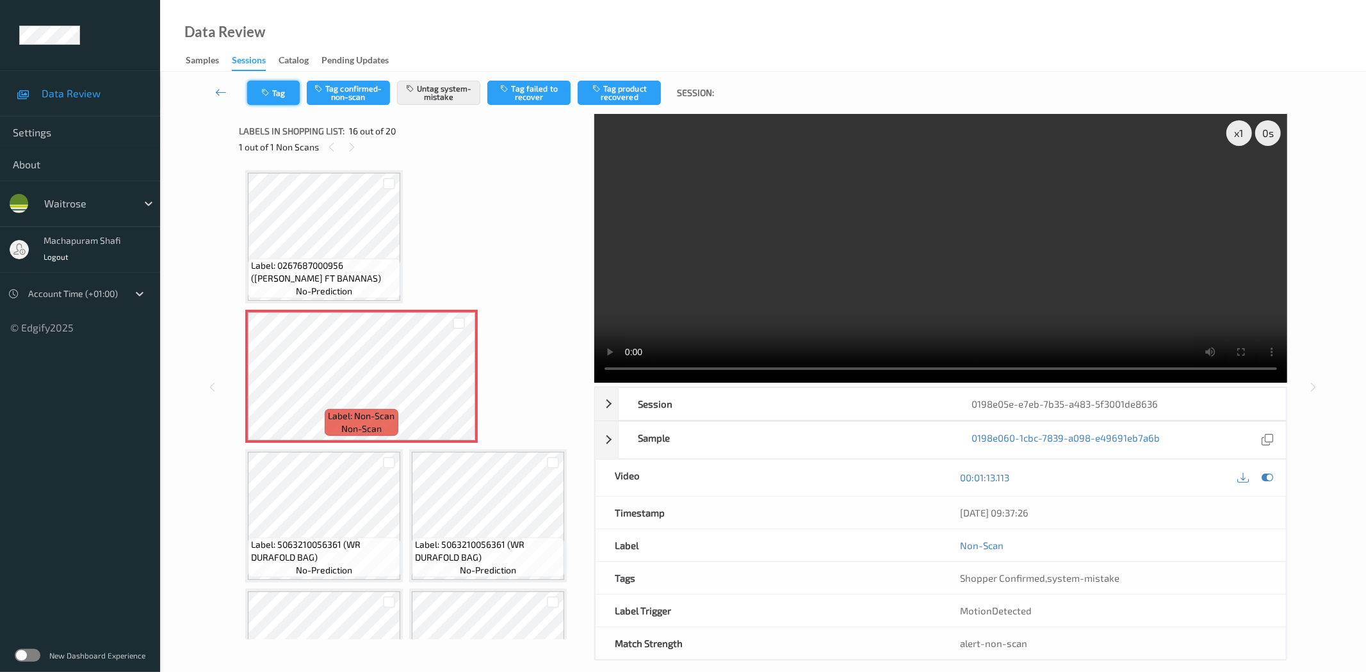
click at [275, 101] on button "Tag" at bounding box center [273, 93] width 53 height 24
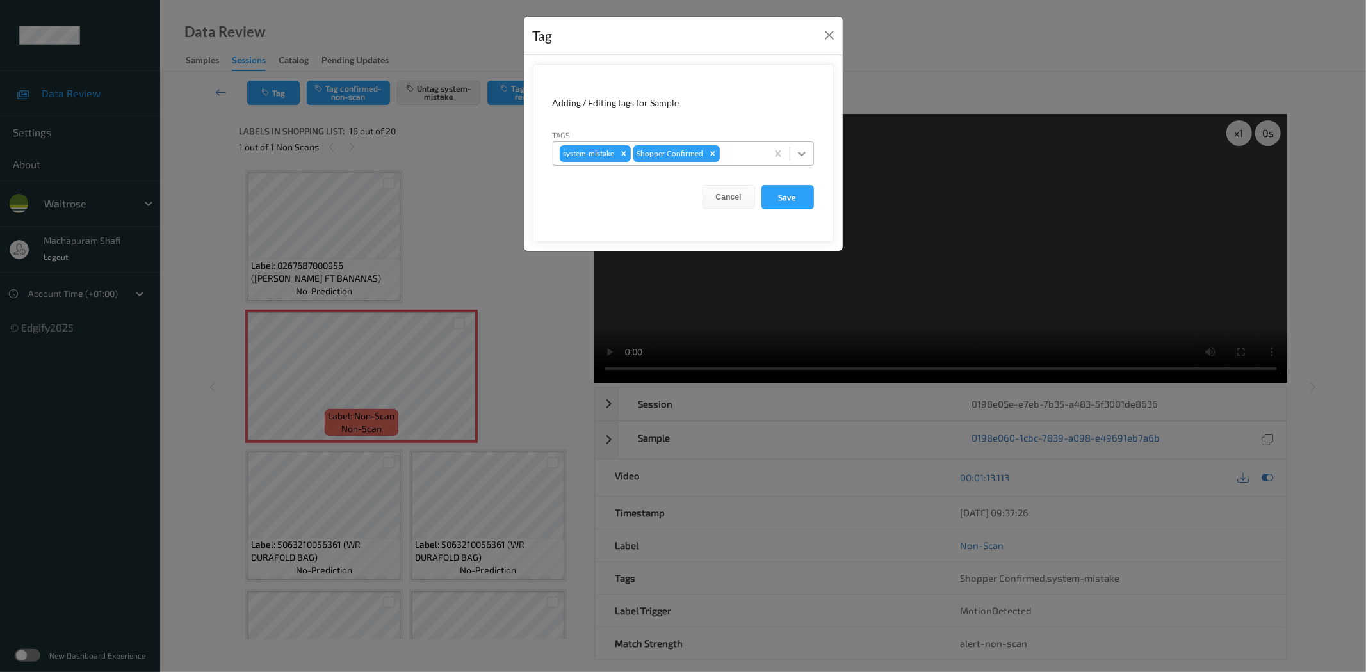
click at [809, 145] on div at bounding box center [801, 153] width 23 height 23
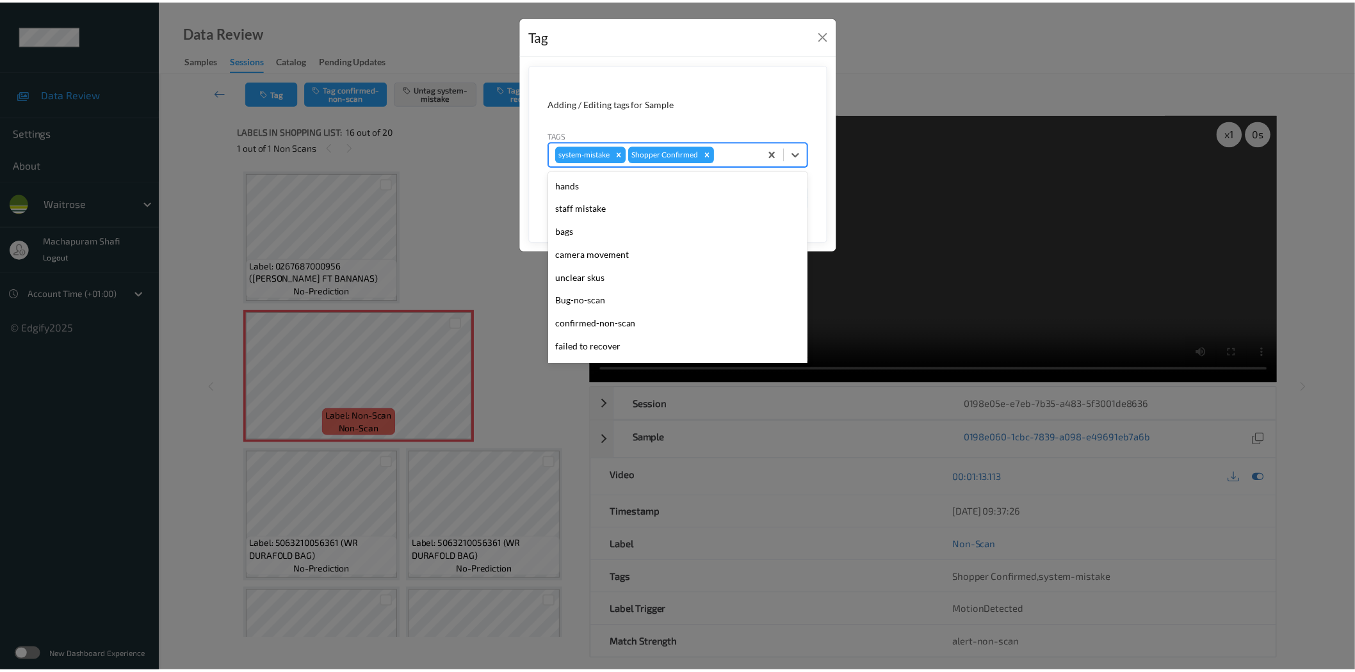
scroll to position [273, 0]
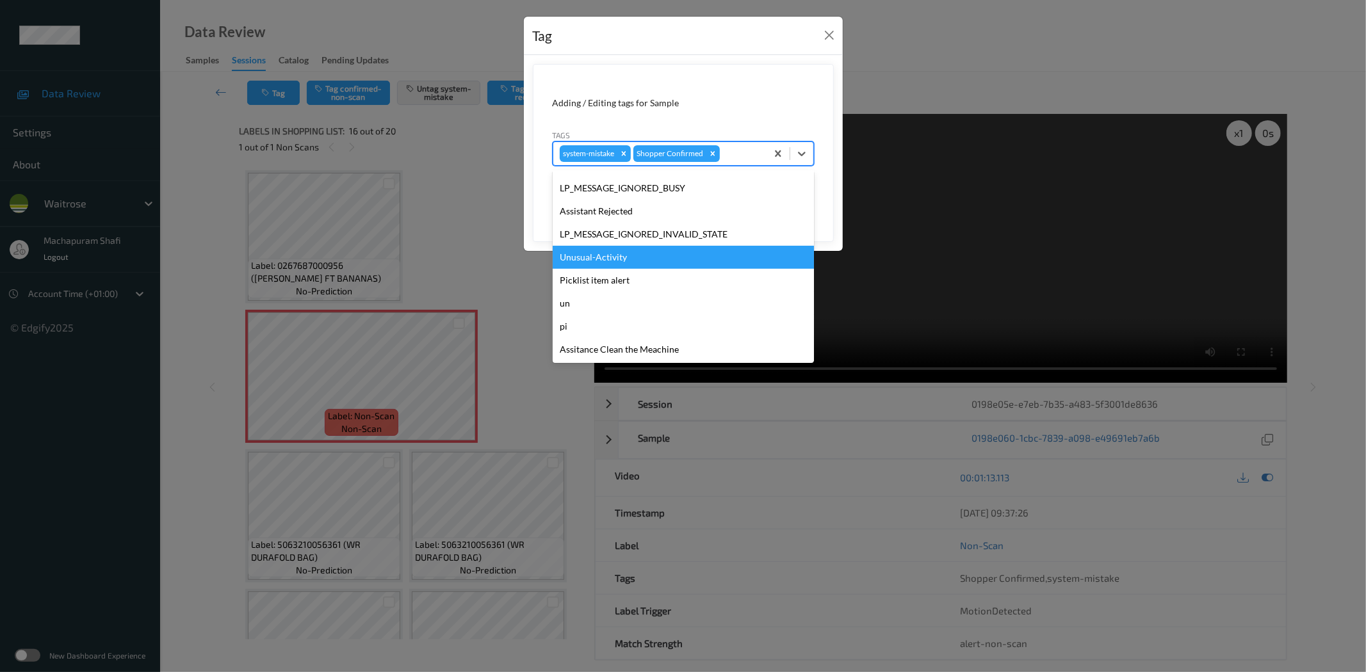
click at [615, 258] on div "Unusual-Activity" at bounding box center [683, 257] width 261 height 23
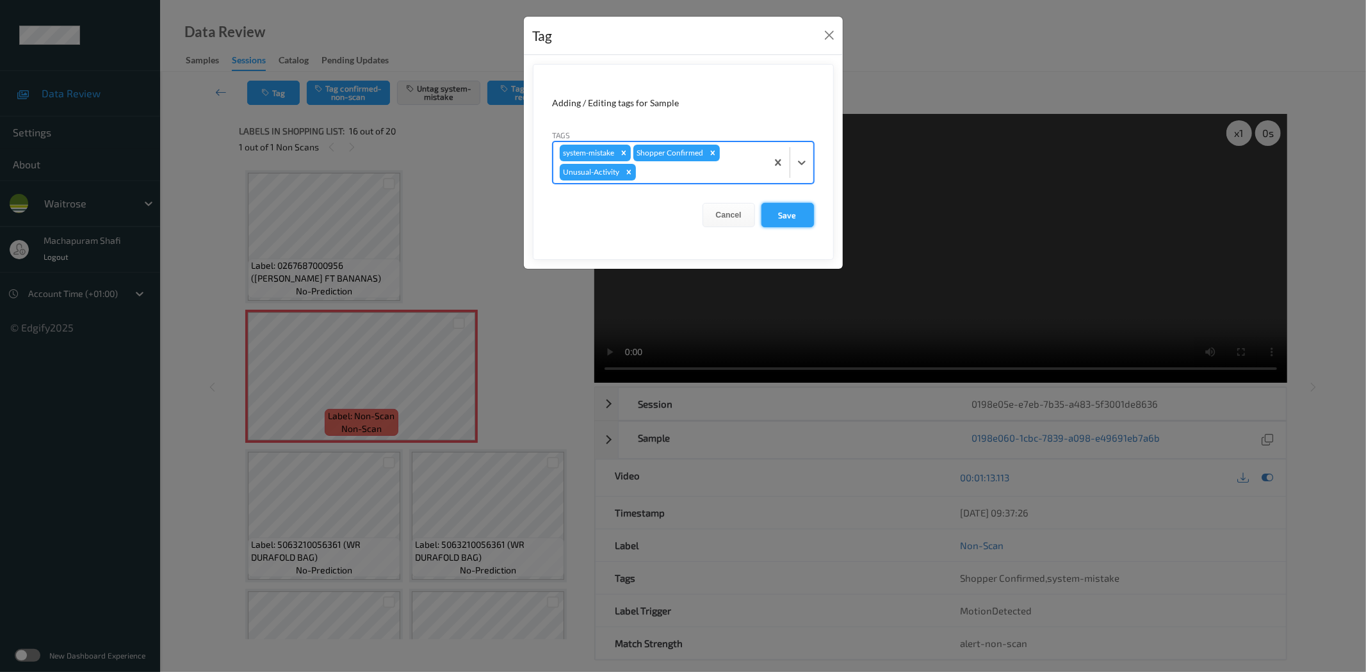
click at [788, 216] on button "Save" at bounding box center [787, 215] width 53 height 24
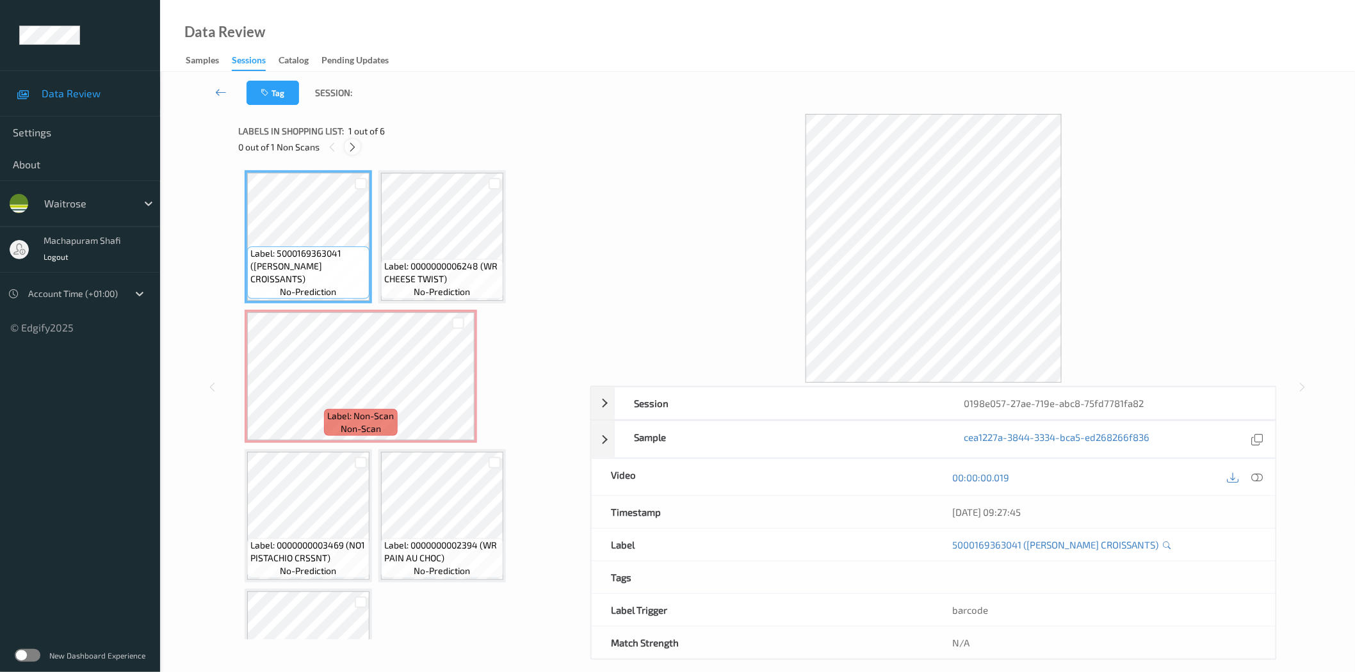
click at [349, 142] on icon at bounding box center [352, 148] width 11 height 12
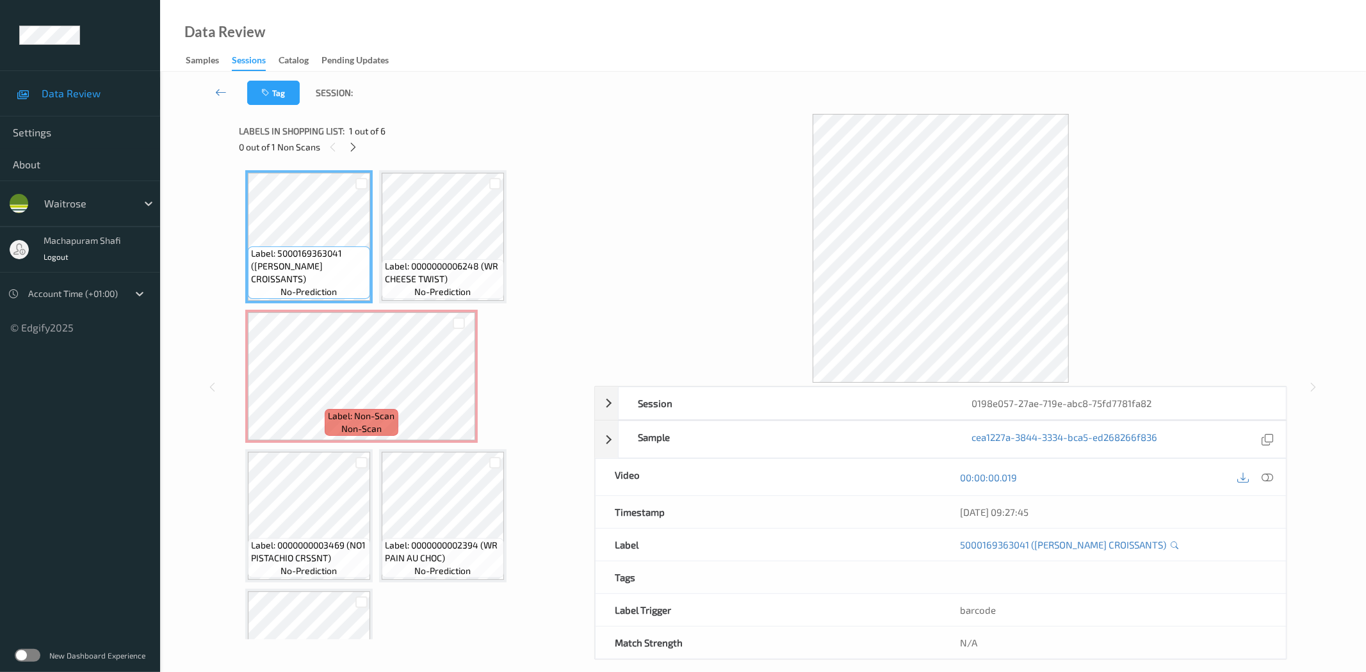
scroll to position [6, 0]
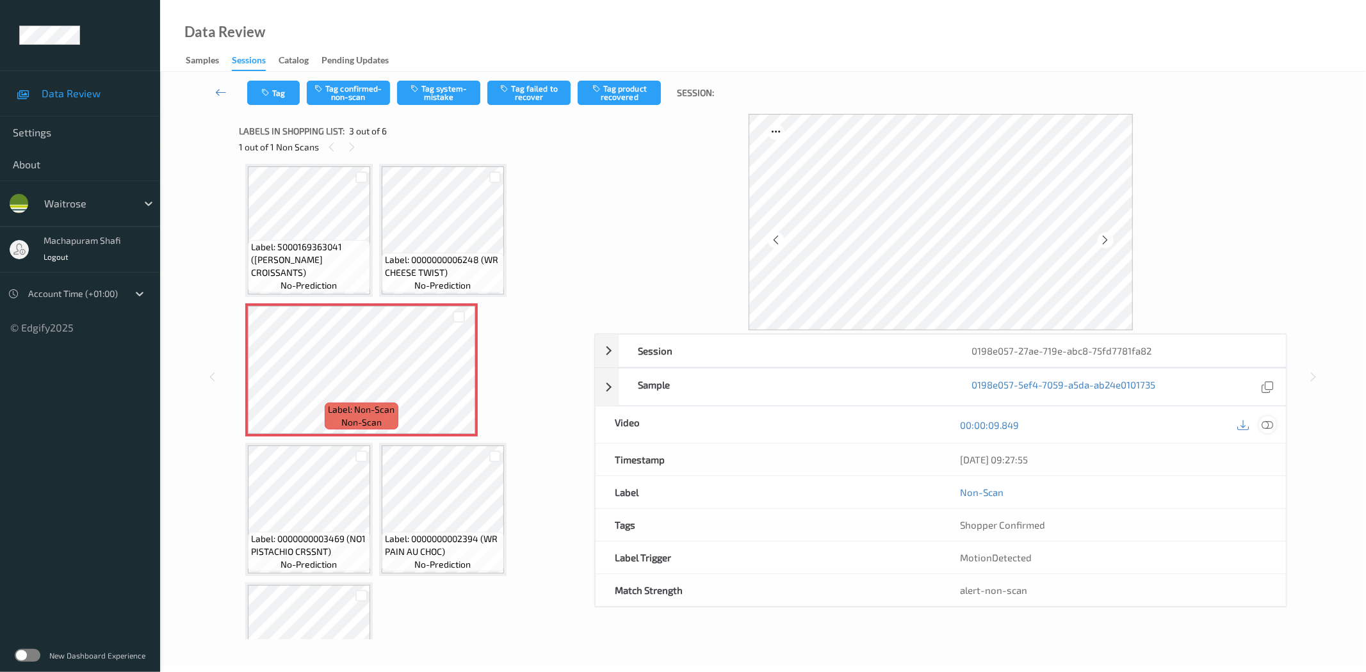
click at [1276, 427] on div at bounding box center [1267, 424] width 17 height 17
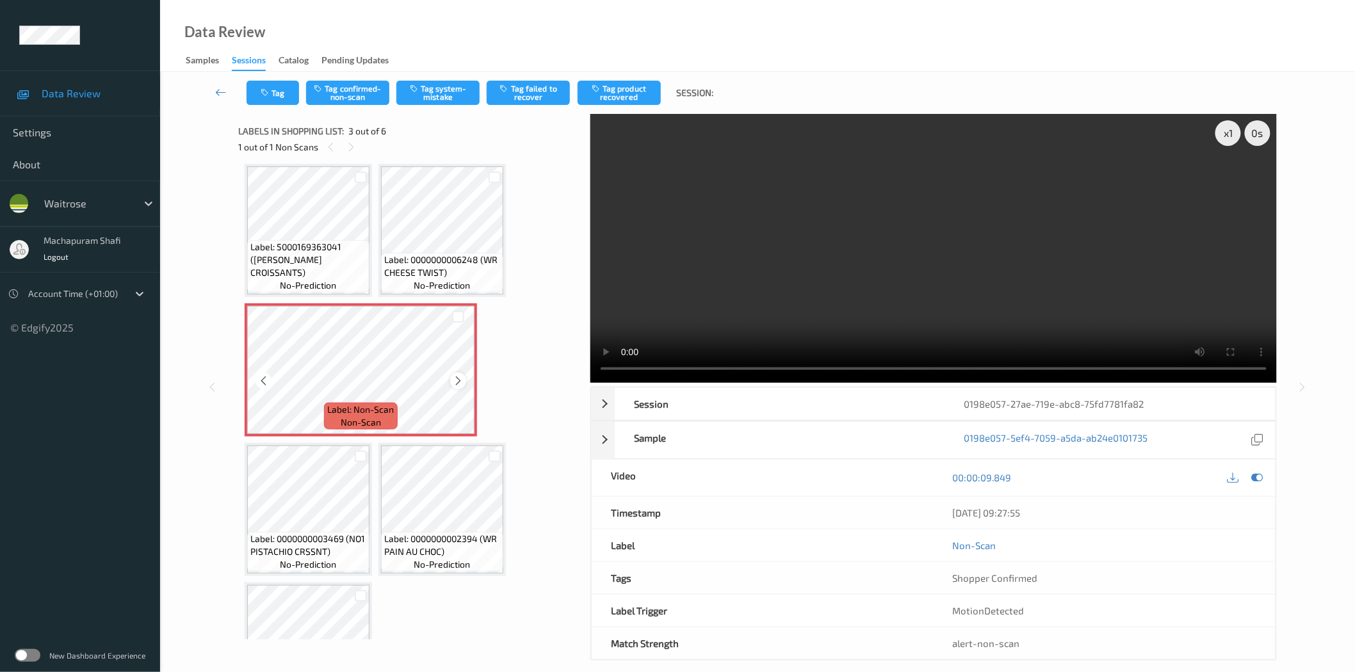
click at [456, 380] on icon at bounding box center [458, 381] width 11 height 12
click at [453, 381] on icon at bounding box center [458, 381] width 11 height 12
drag, startPoint x: 483, startPoint y: 261, endPoint x: 498, endPoint y: 274, distance: 19.5
click at [498, 274] on span "Label: 0000000006248 (WR CHEESE TWIST)" at bounding box center [442, 267] width 116 height 26
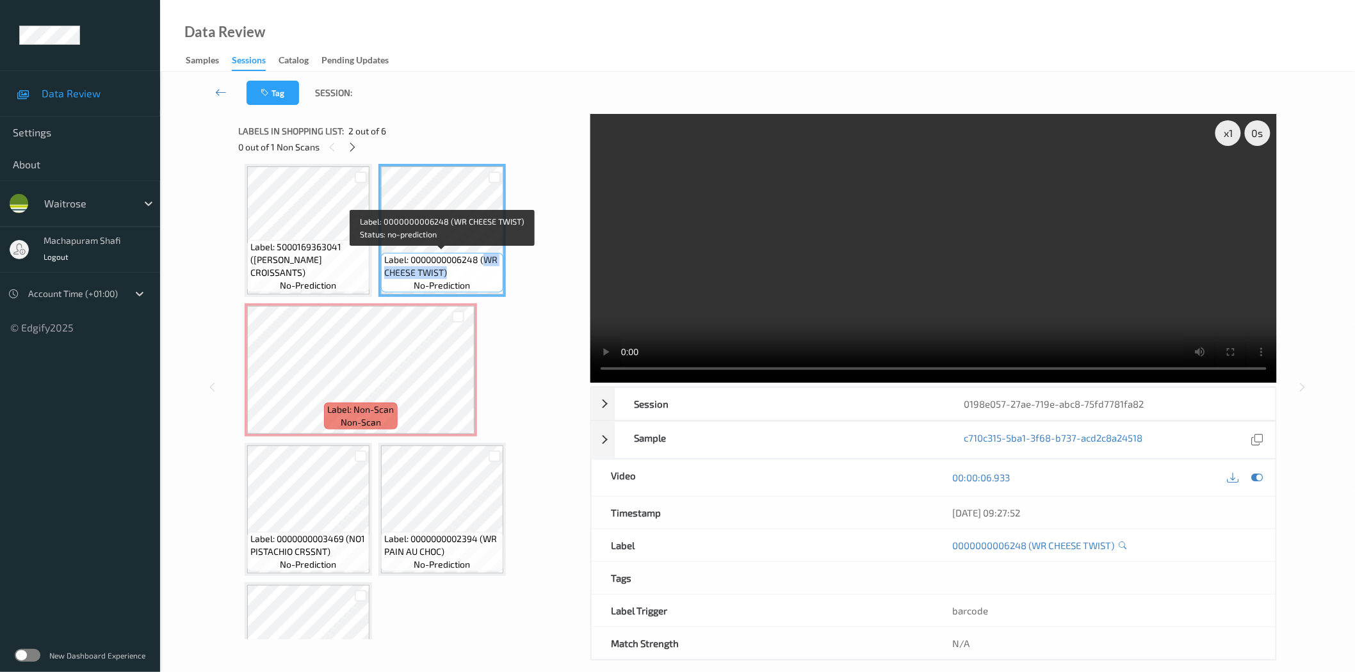
copy span "WR CHEESE TWIST)"
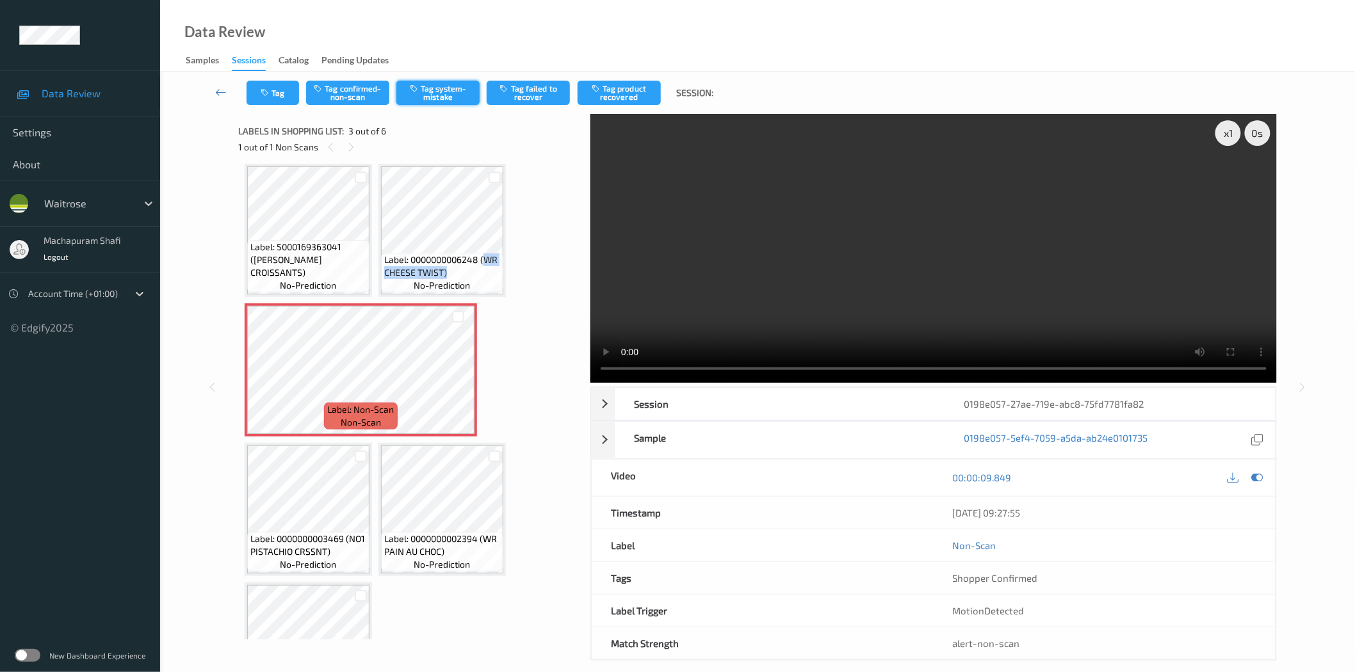
click at [442, 90] on button "Tag system-mistake" at bounding box center [437, 93] width 83 height 24
click at [437, 81] on button "Untag system-mistake" at bounding box center [437, 93] width 83 height 24
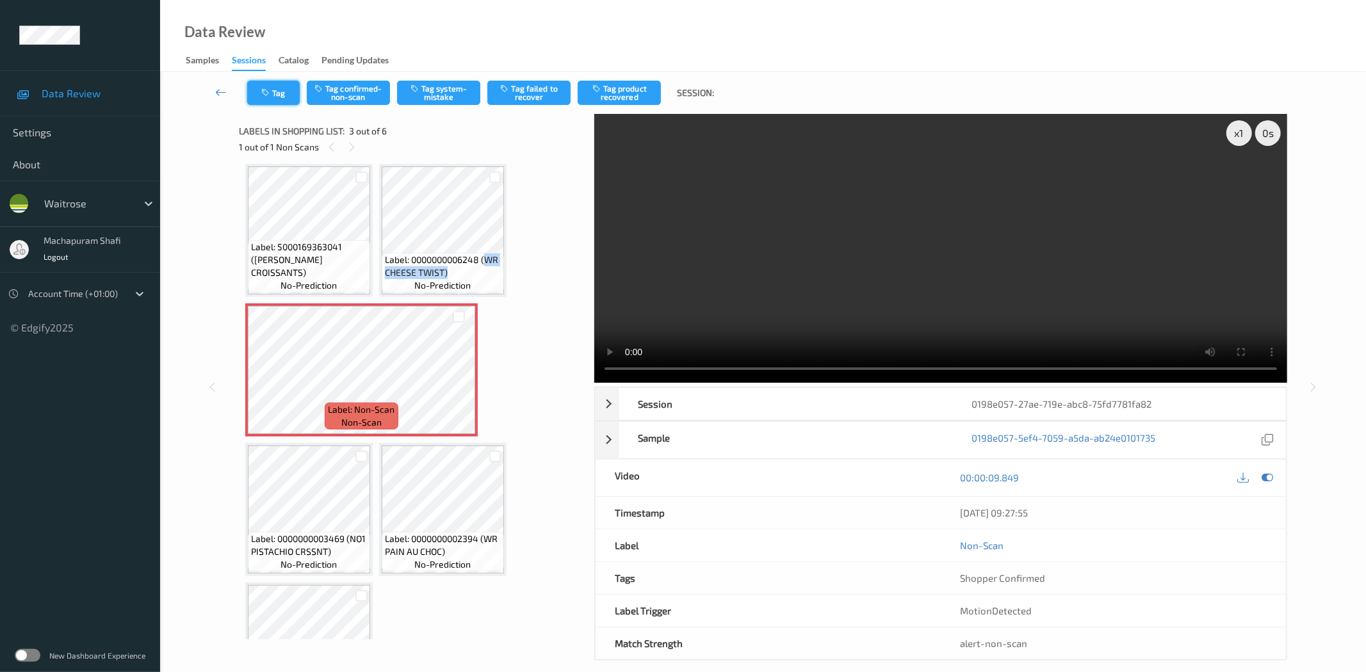
click at [268, 90] on icon "button" at bounding box center [266, 92] width 11 height 9
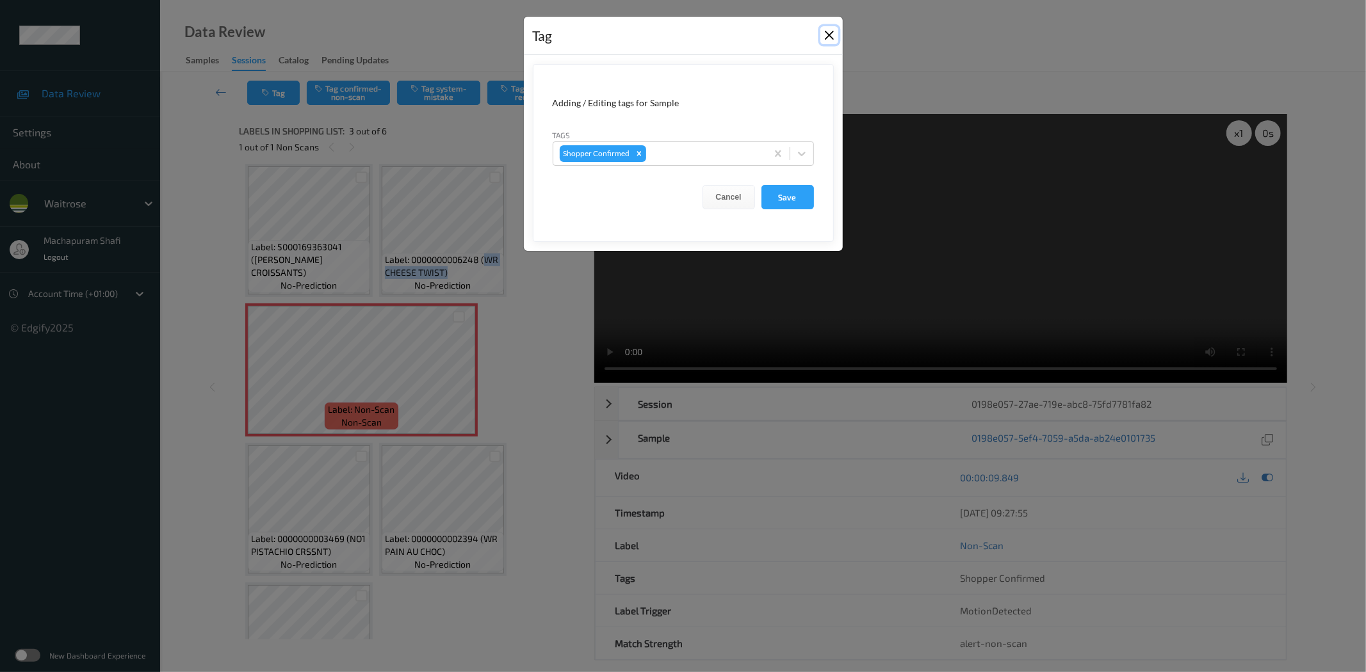
click at [831, 29] on button "Close" at bounding box center [829, 35] width 18 height 18
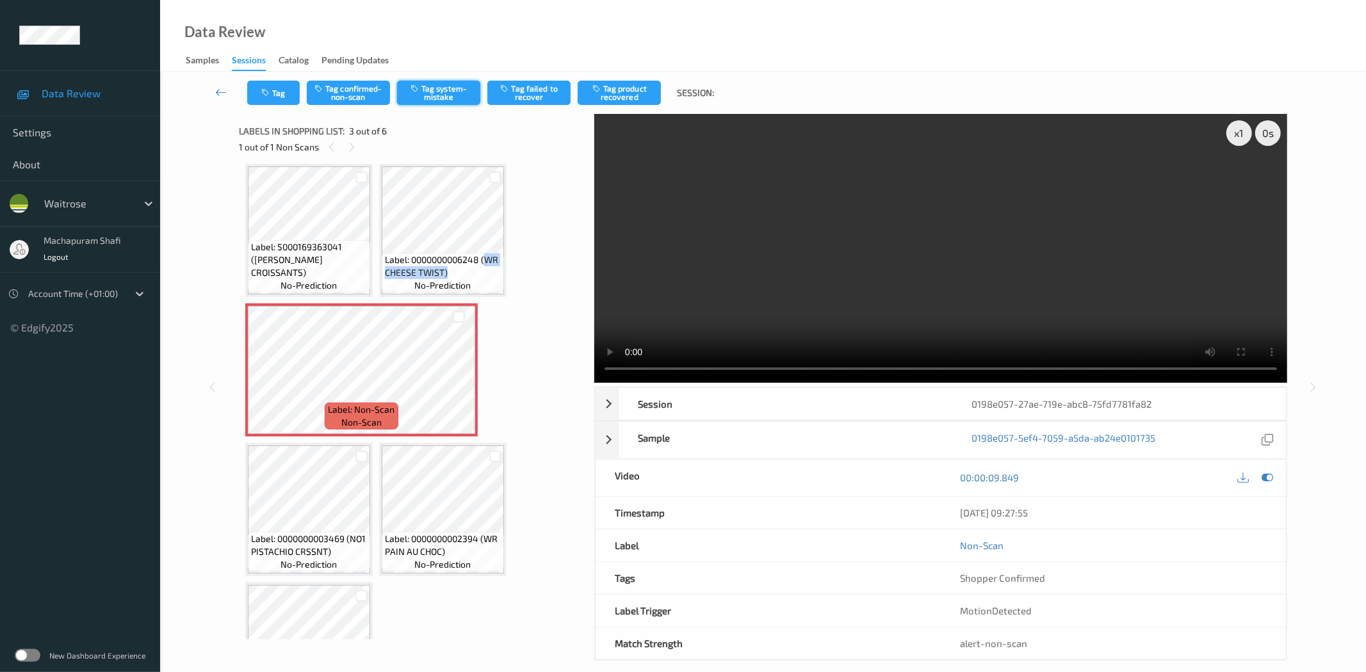
click at [439, 90] on button "Tag system-mistake" at bounding box center [438, 93] width 83 height 24
click at [273, 95] on button "Tag" at bounding box center [273, 93] width 53 height 24
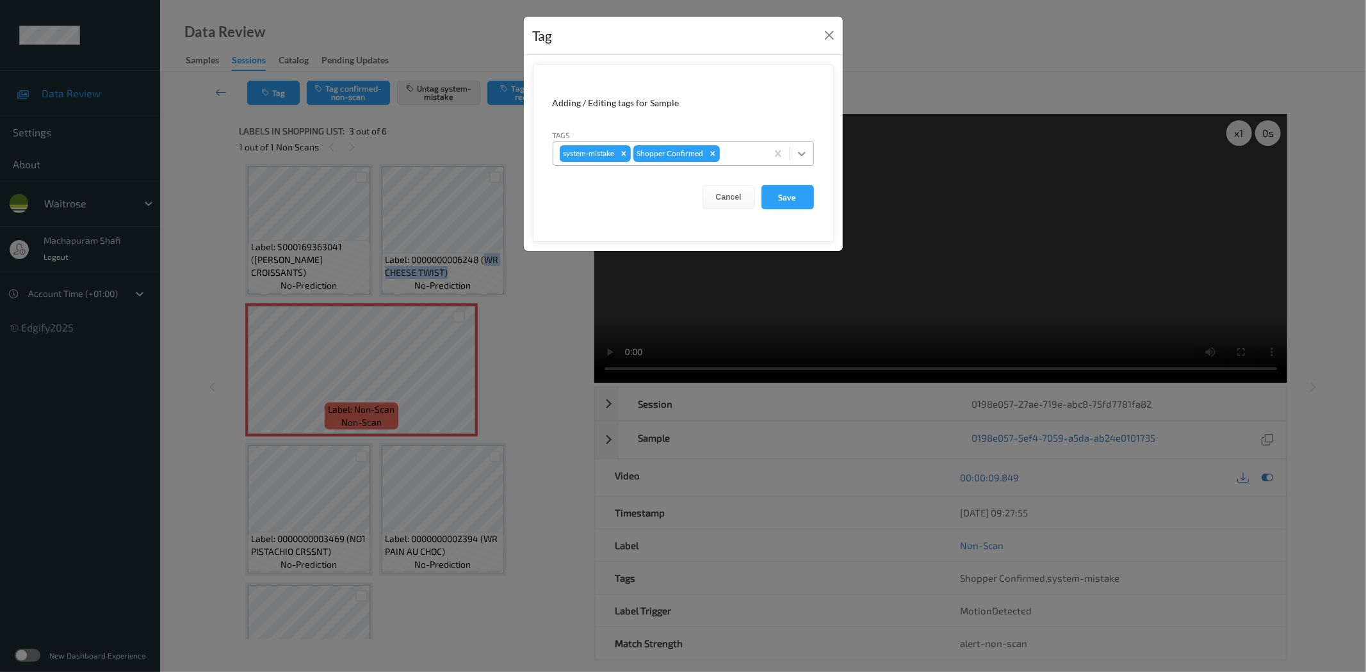
click at [802, 152] on icon at bounding box center [801, 153] width 13 height 13
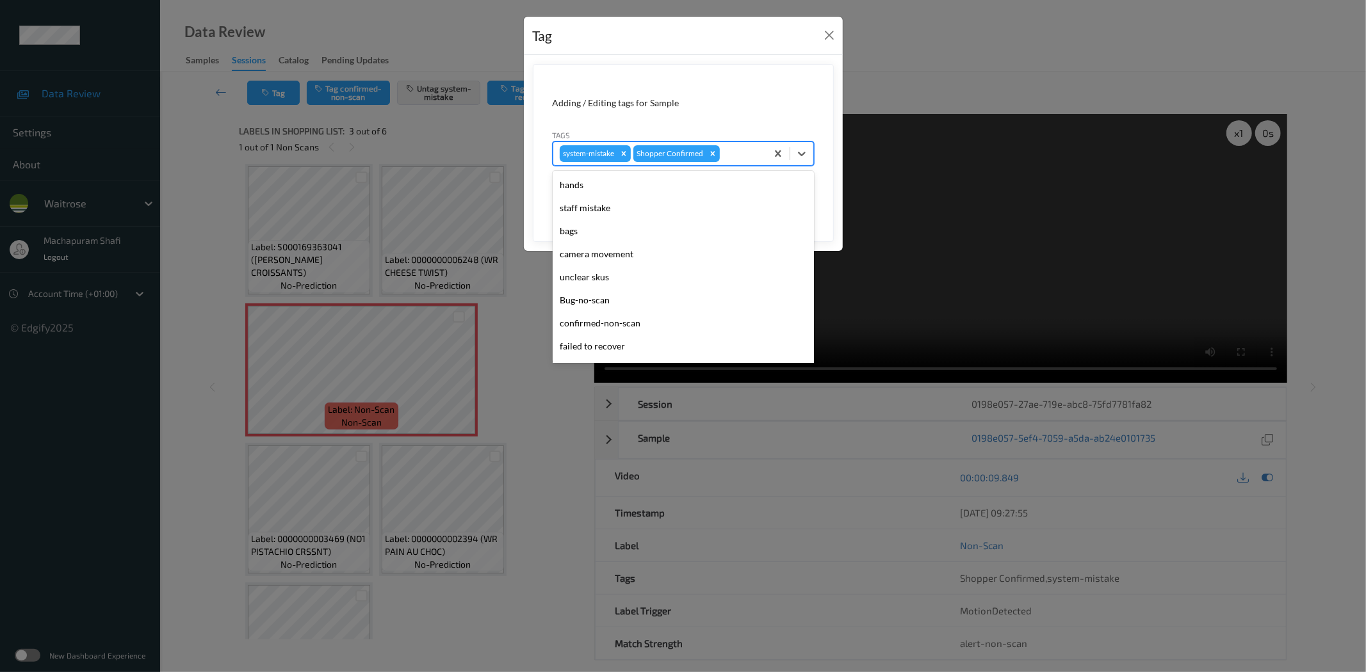
scroll to position [273, 0]
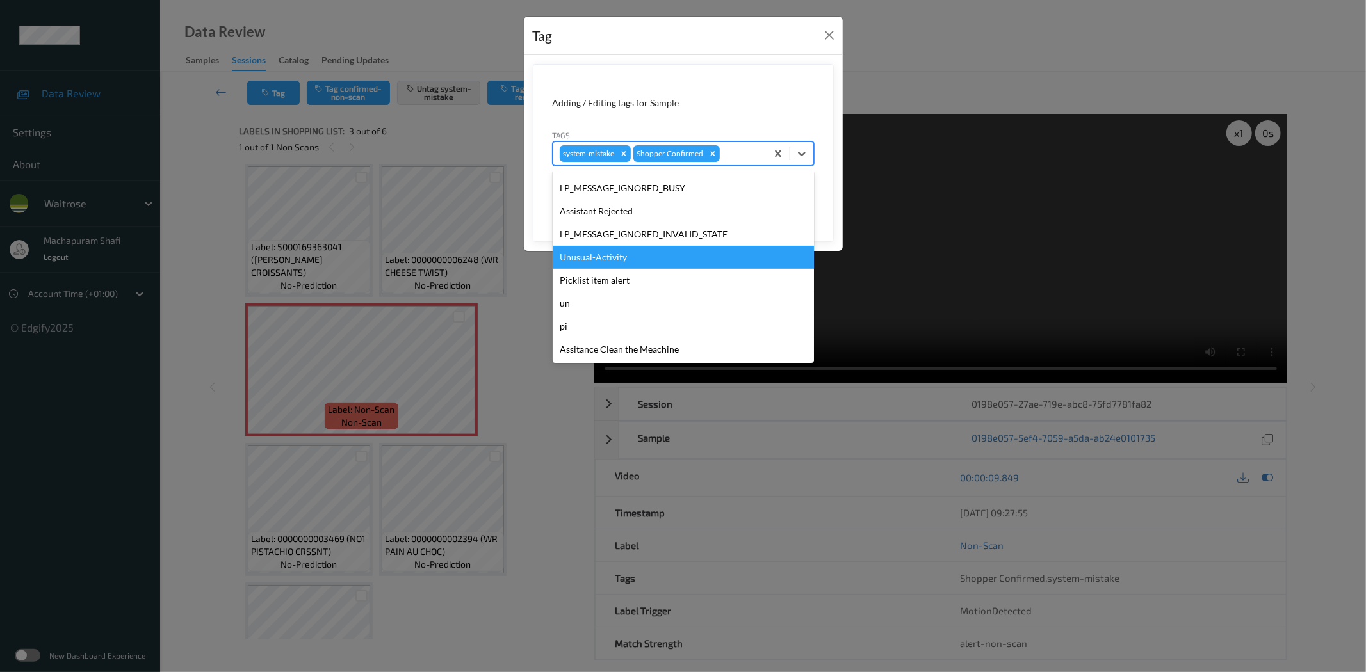
click at [624, 256] on div "Unusual-Activity" at bounding box center [683, 257] width 261 height 23
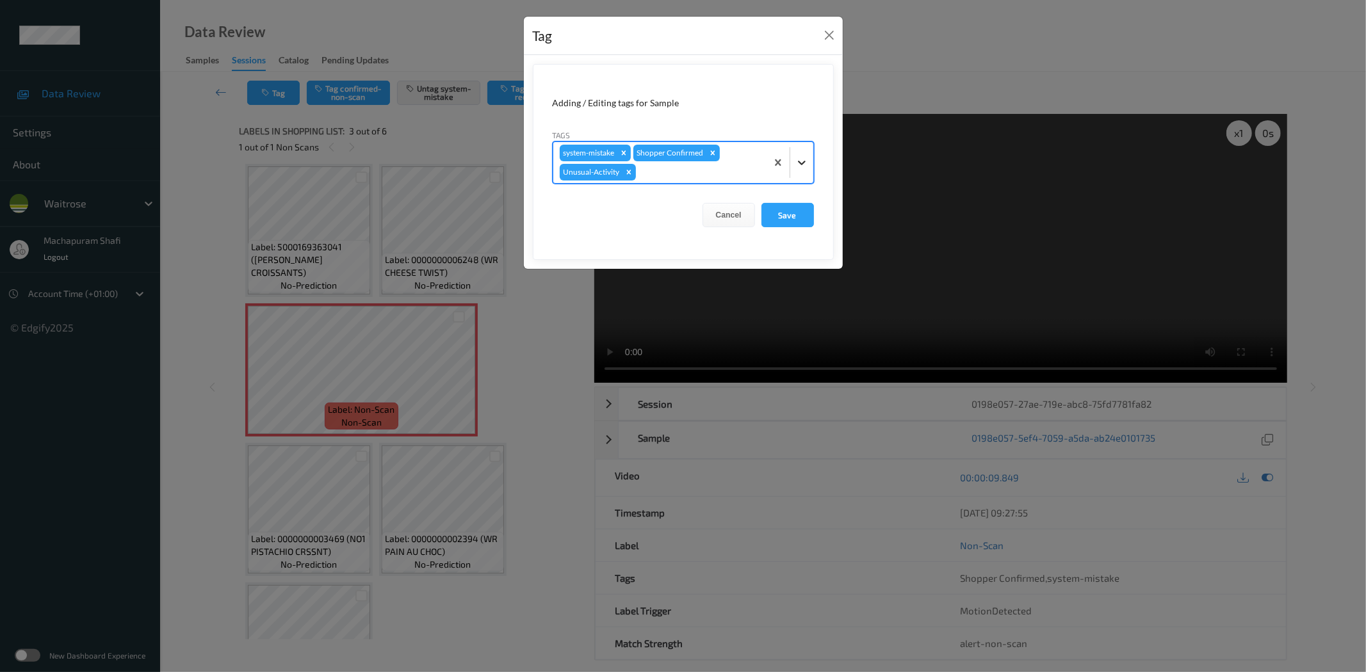
click at [807, 157] on icon at bounding box center [801, 162] width 13 height 13
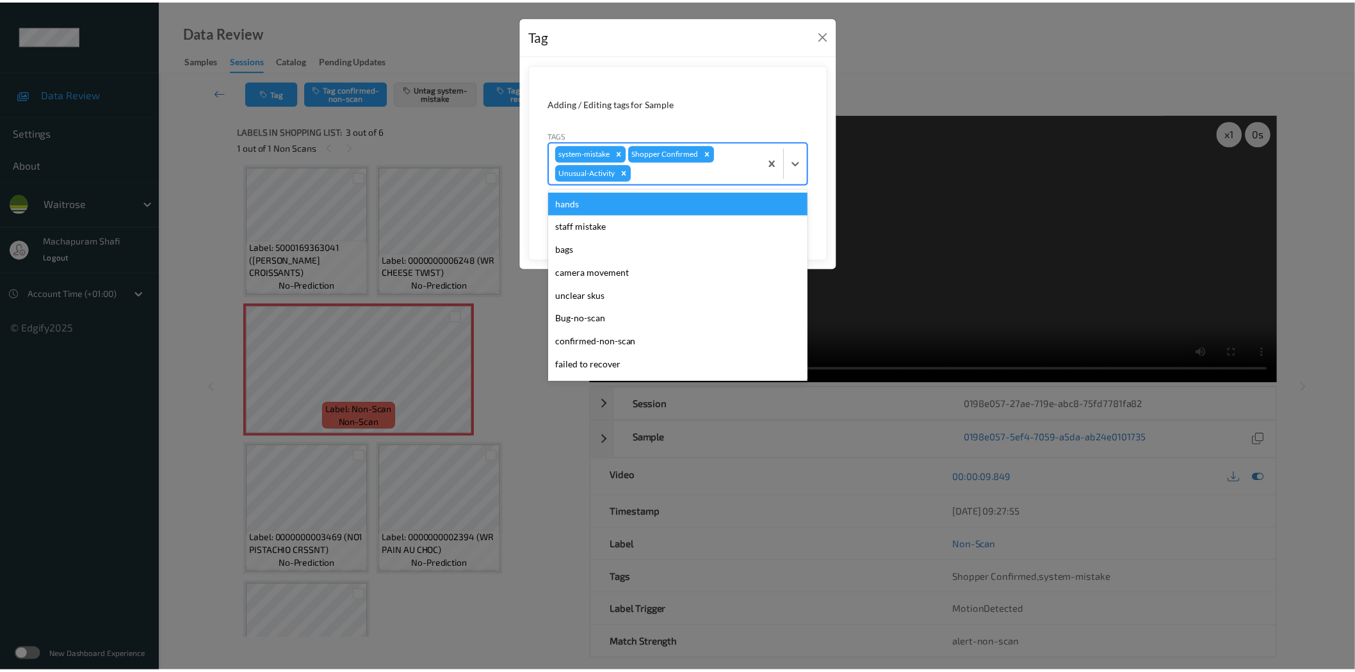
scroll to position [250, 0]
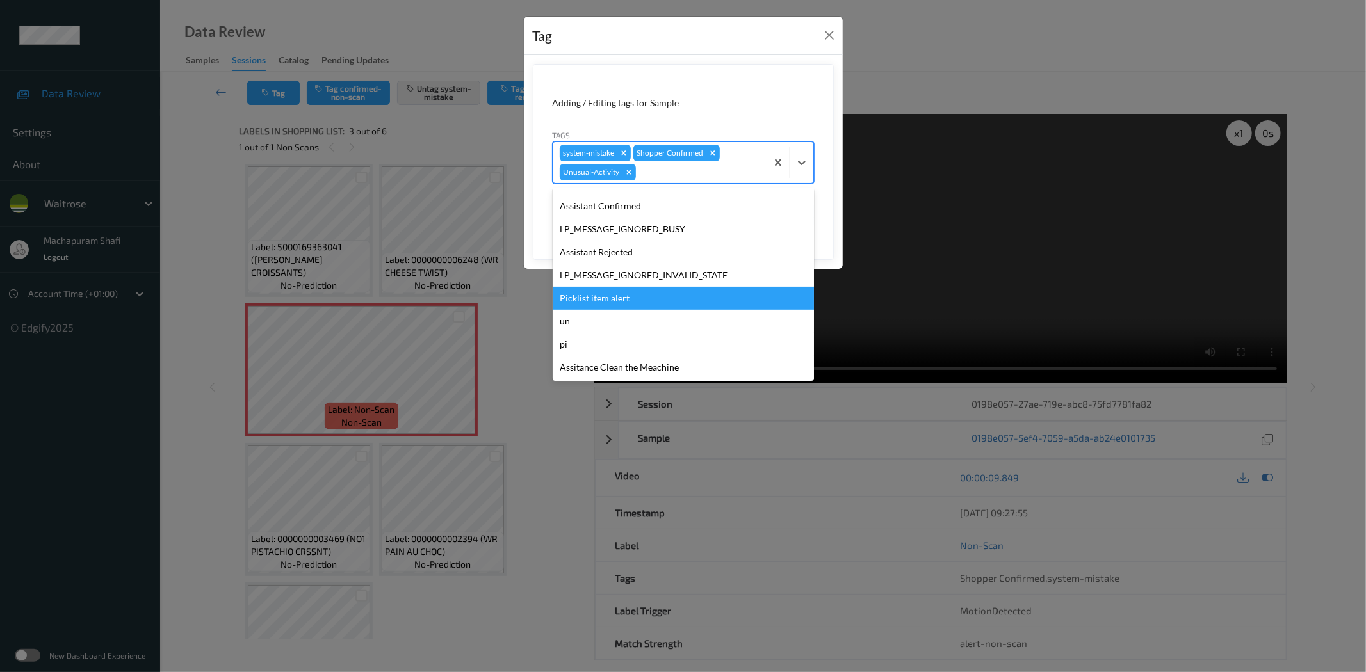
click at [596, 291] on div "Picklist item alert" at bounding box center [683, 298] width 261 height 23
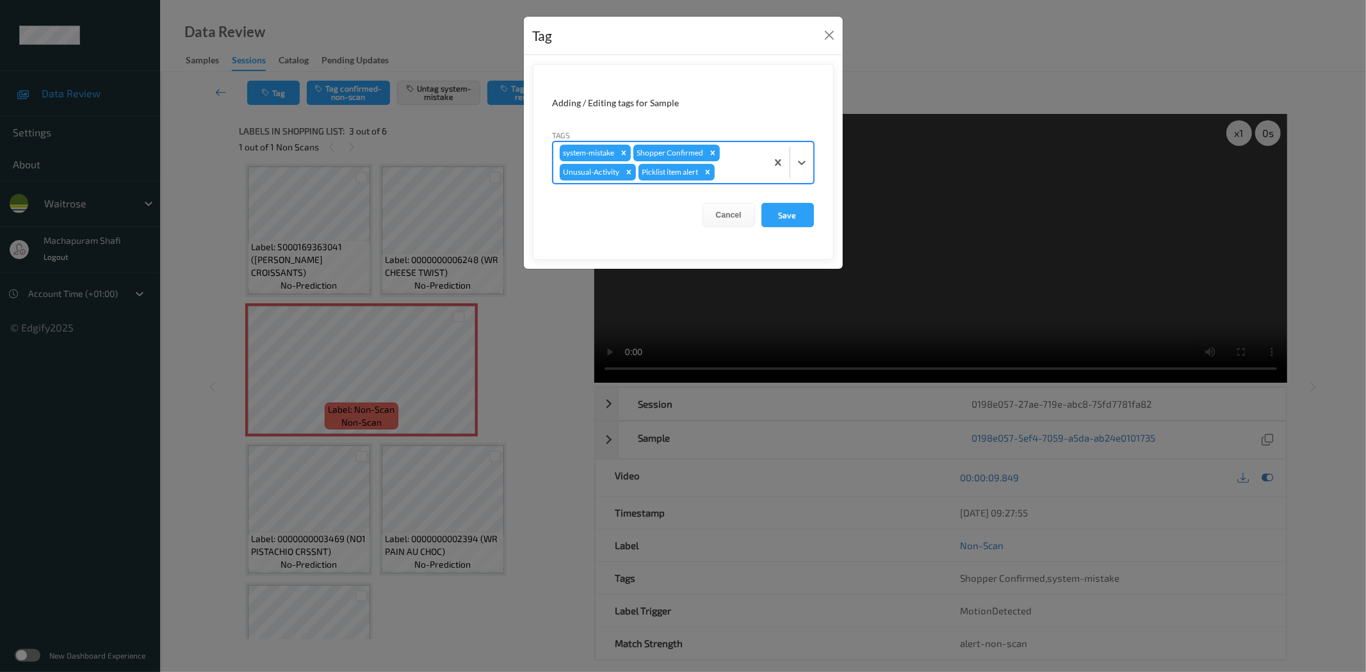
click at [784, 220] on button "Save" at bounding box center [787, 215] width 53 height 24
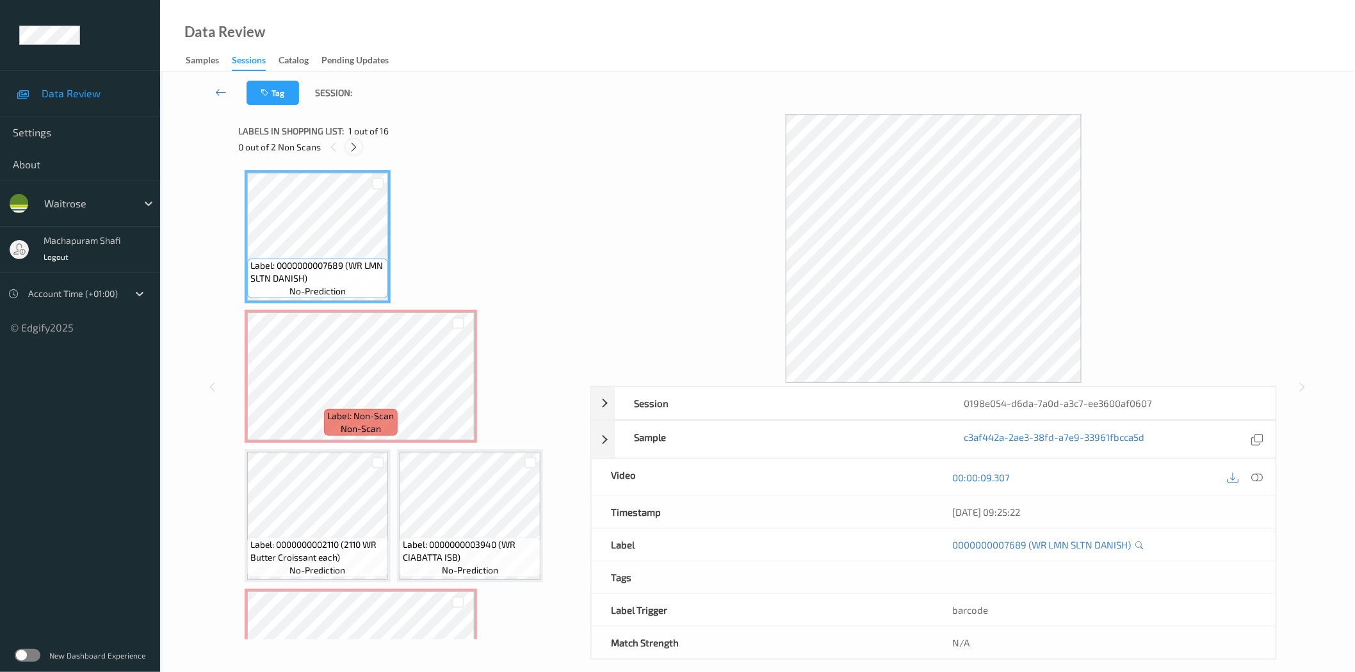
click at [356, 141] on div at bounding box center [354, 147] width 16 height 16
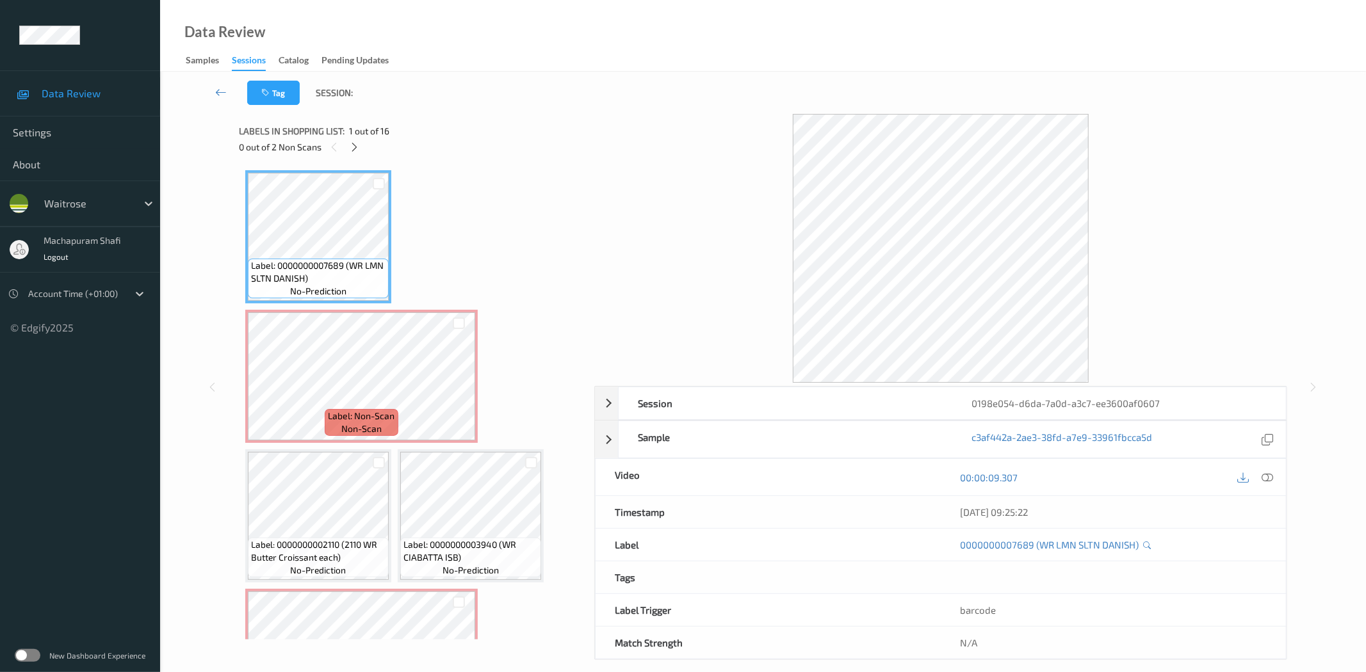
scroll to position [6, 0]
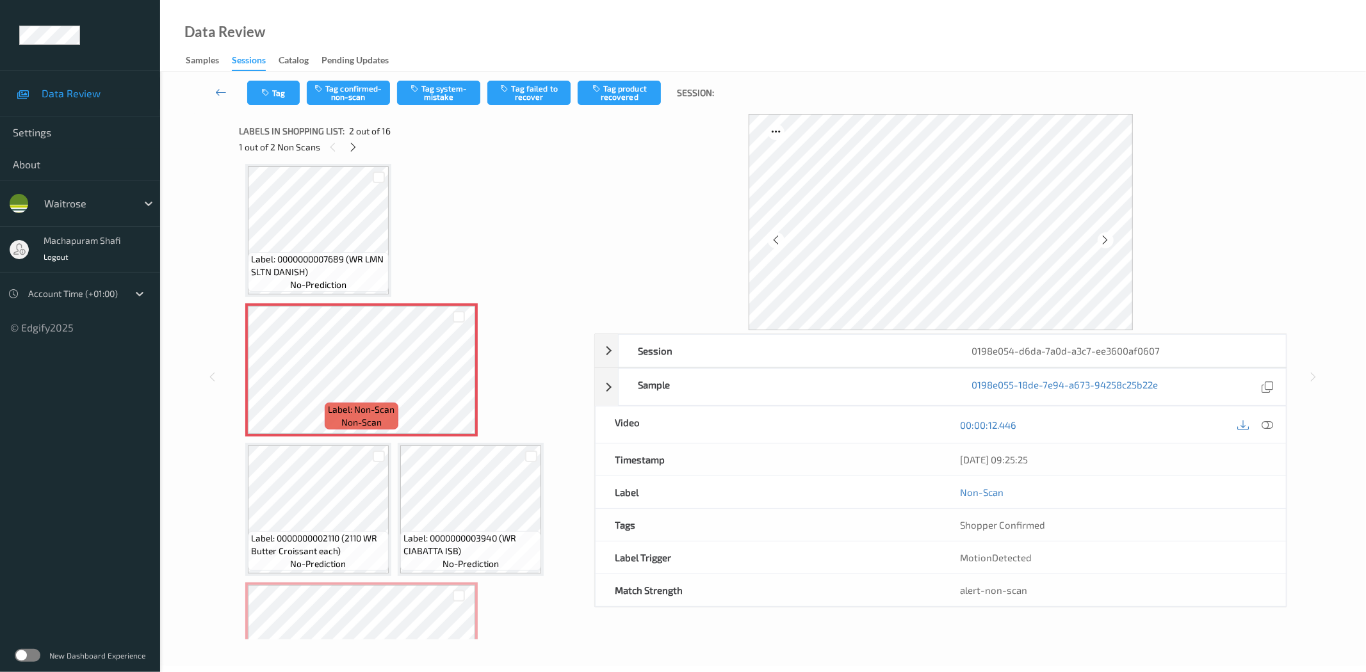
drag, startPoint x: 1270, startPoint y: 423, endPoint x: 1232, endPoint y: 403, distance: 43.0
click at [1270, 423] on icon at bounding box center [1268, 425] width 12 height 12
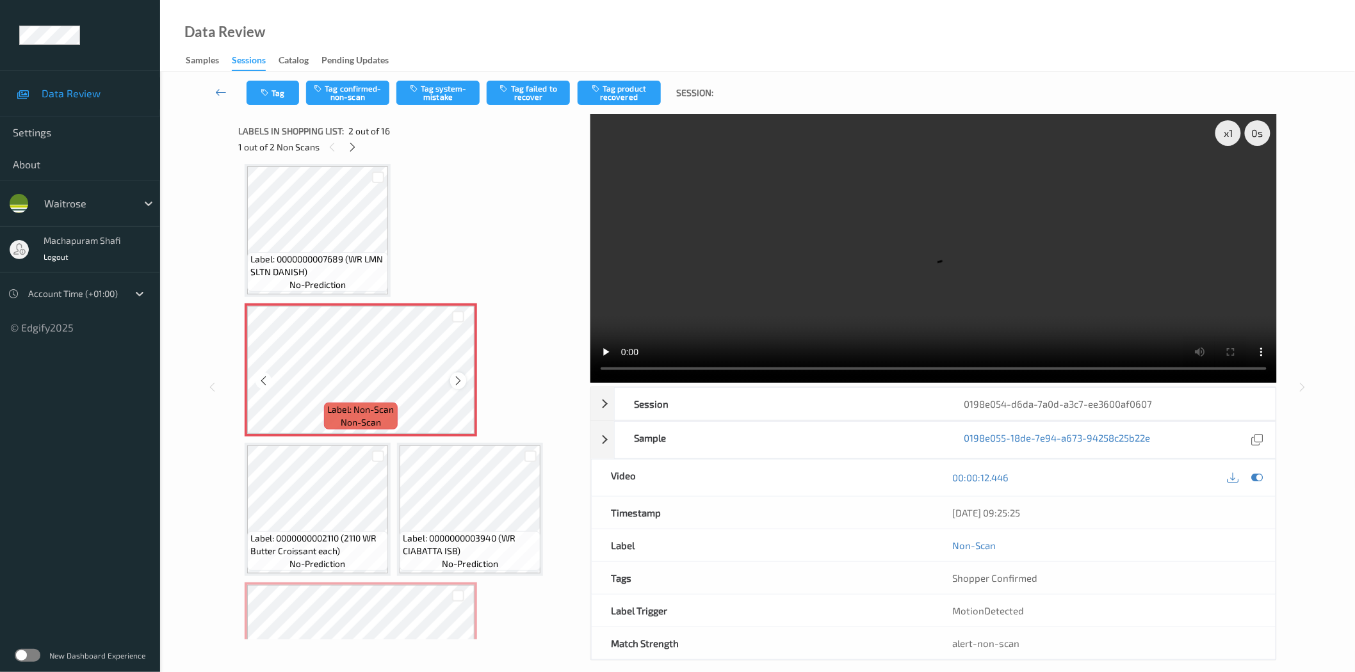
click at [453, 385] on icon at bounding box center [458, 381] width 11 height 12
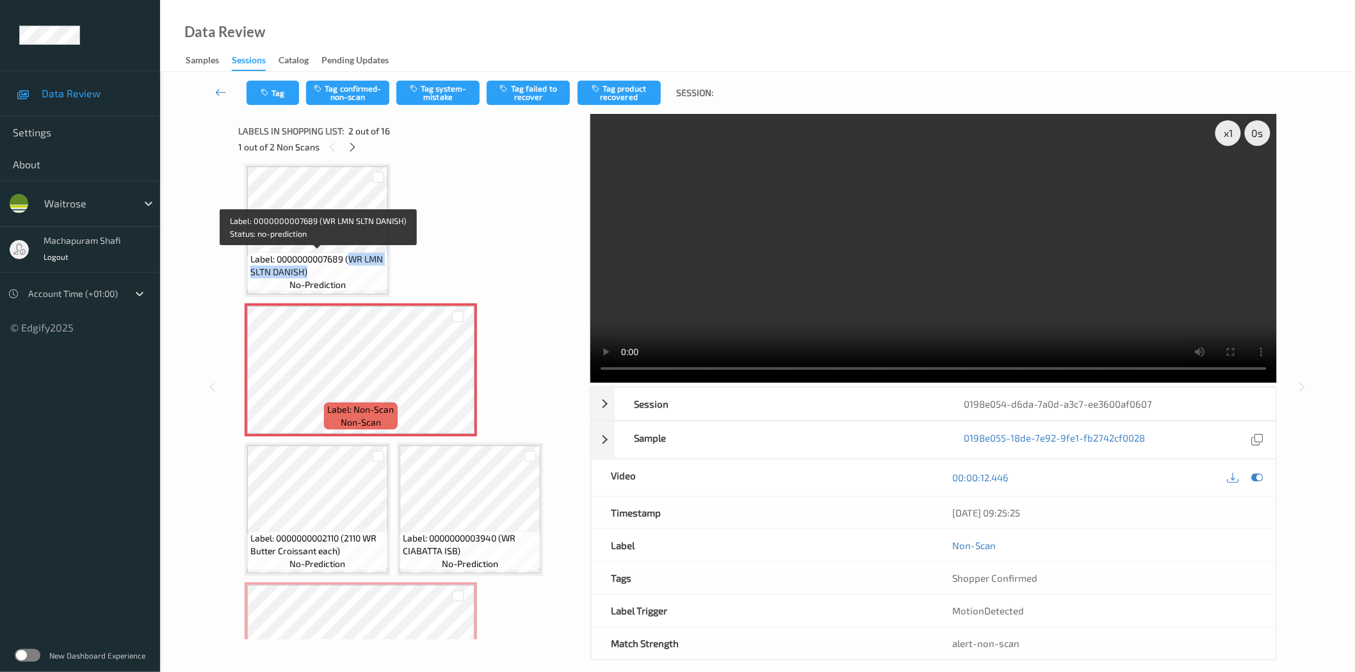
drag, startPoint x: 349, startPoint y: 257, endPoint x: 364, endPoint y: 274, distance: 22.2
click at [364, 274] on span "Label: 0000000007689 (WR LMN SLTN DANISH)" at bounding box center [317, 266] width 134 height 26
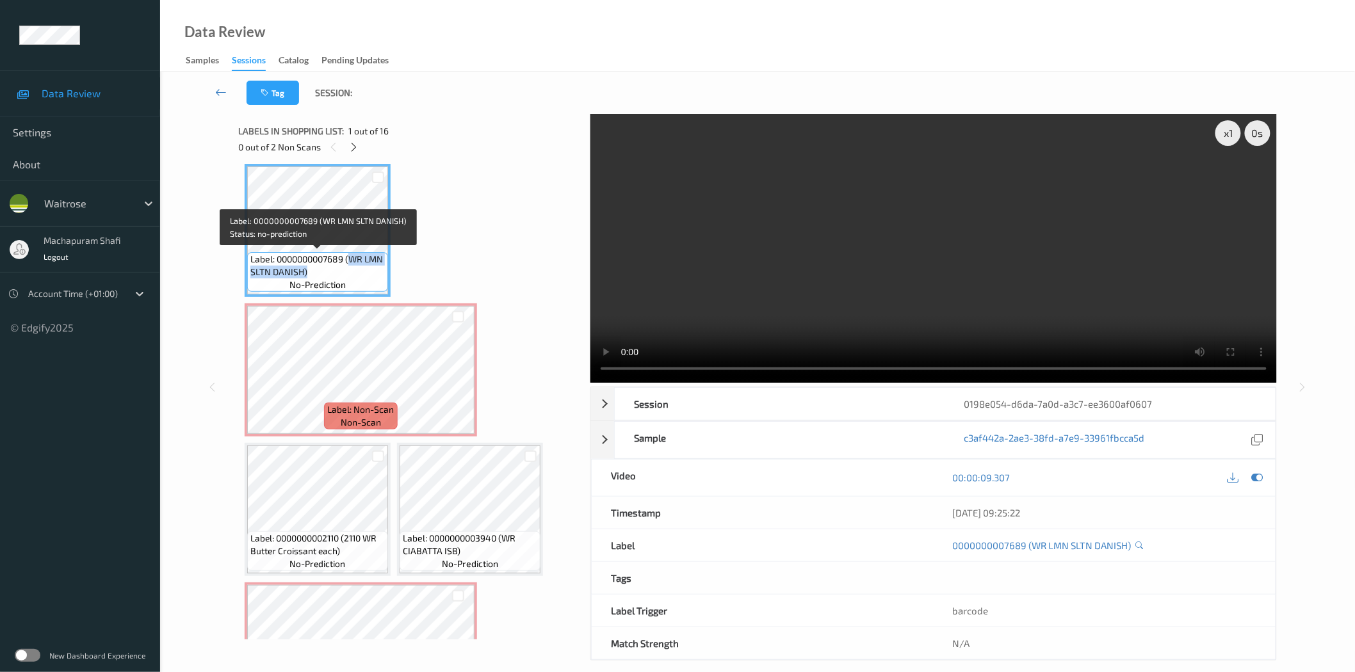
copy span "WR LMN SLTN DANISH)"
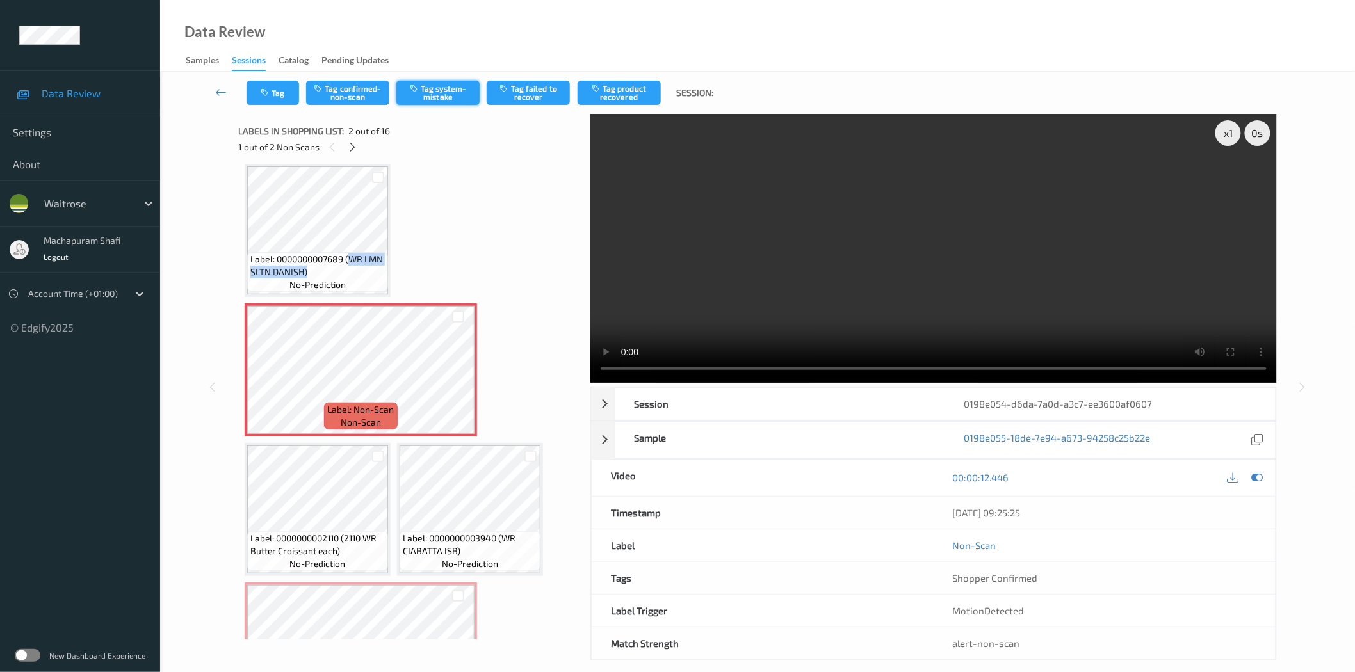
click at [446, 86] on button "Tag system-mistake" at bounding box center [437, 93] width 83 height 24
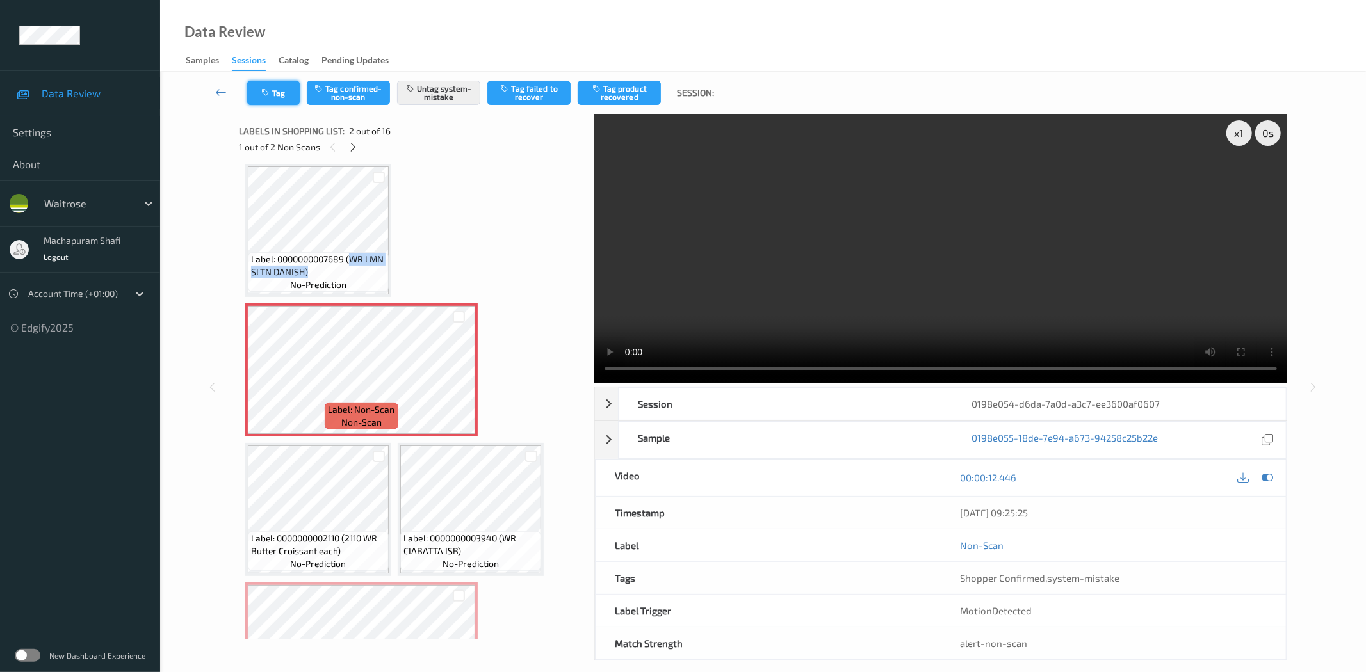
click at [274, 88] on button "Tag" at bounding box center [273, 93] width 53 height 24
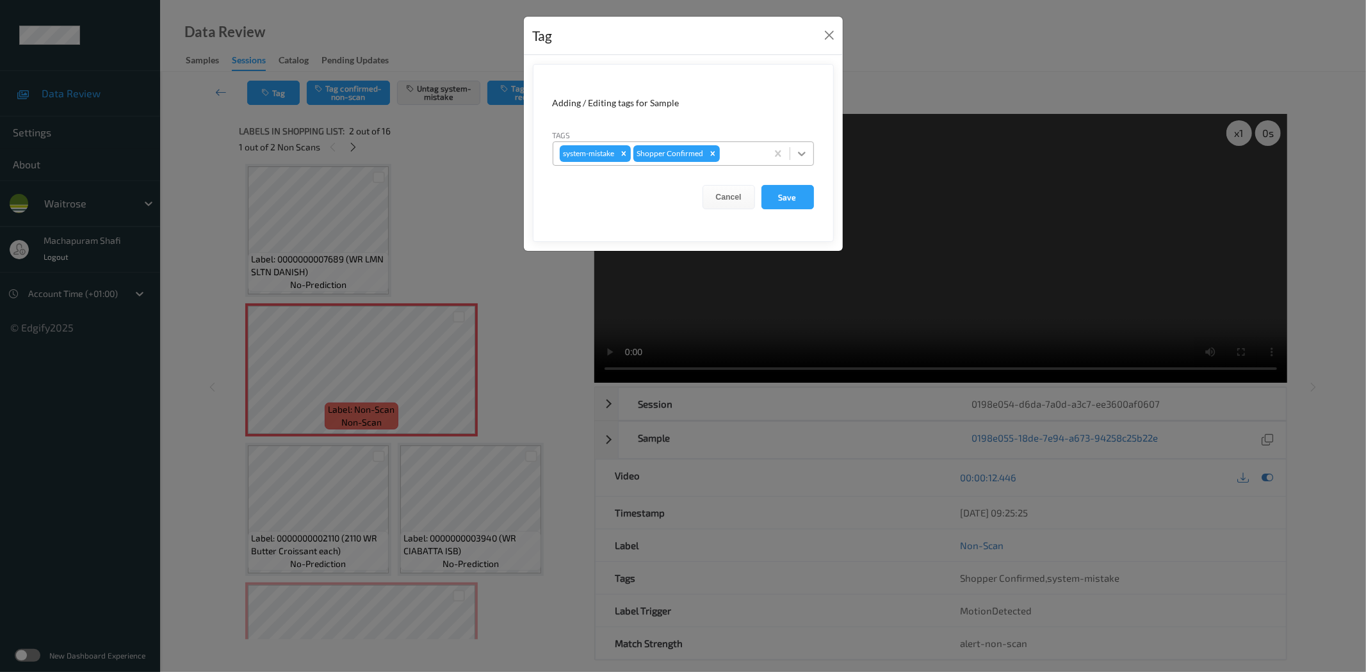
click at [800, 149] on icon at bounding box center [801, 153] width 13 height 13
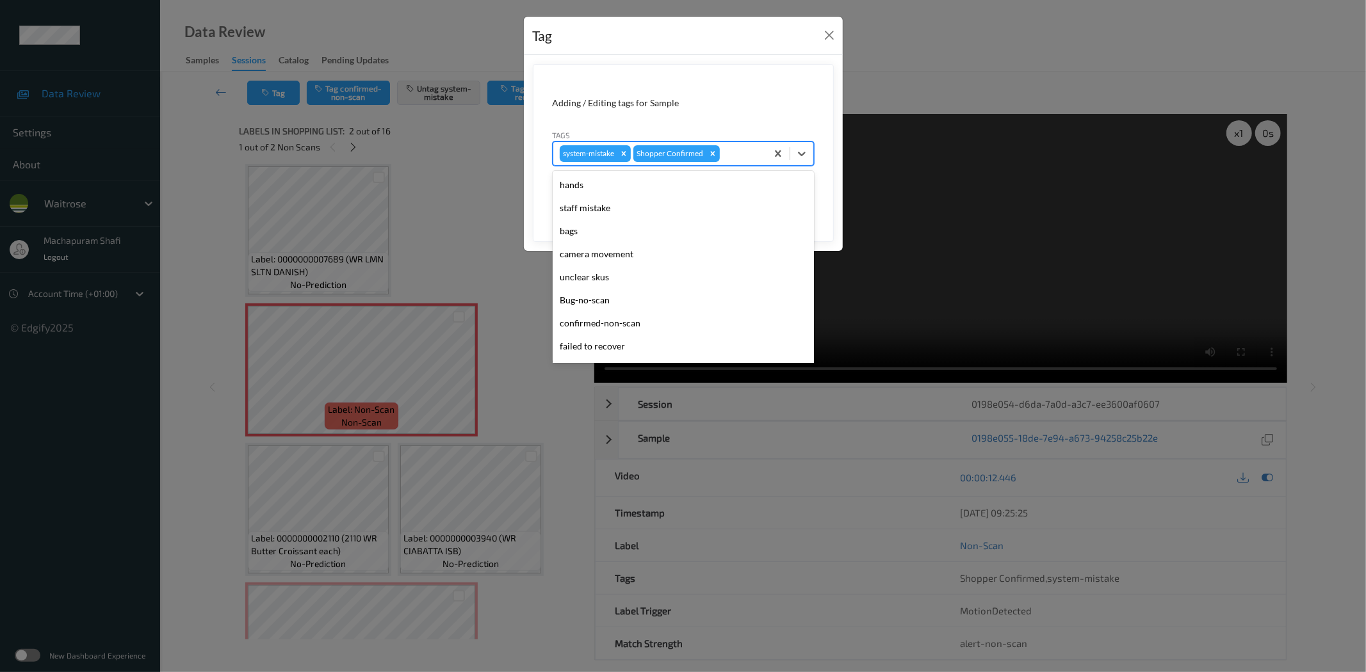
scroll to position [273, 0]
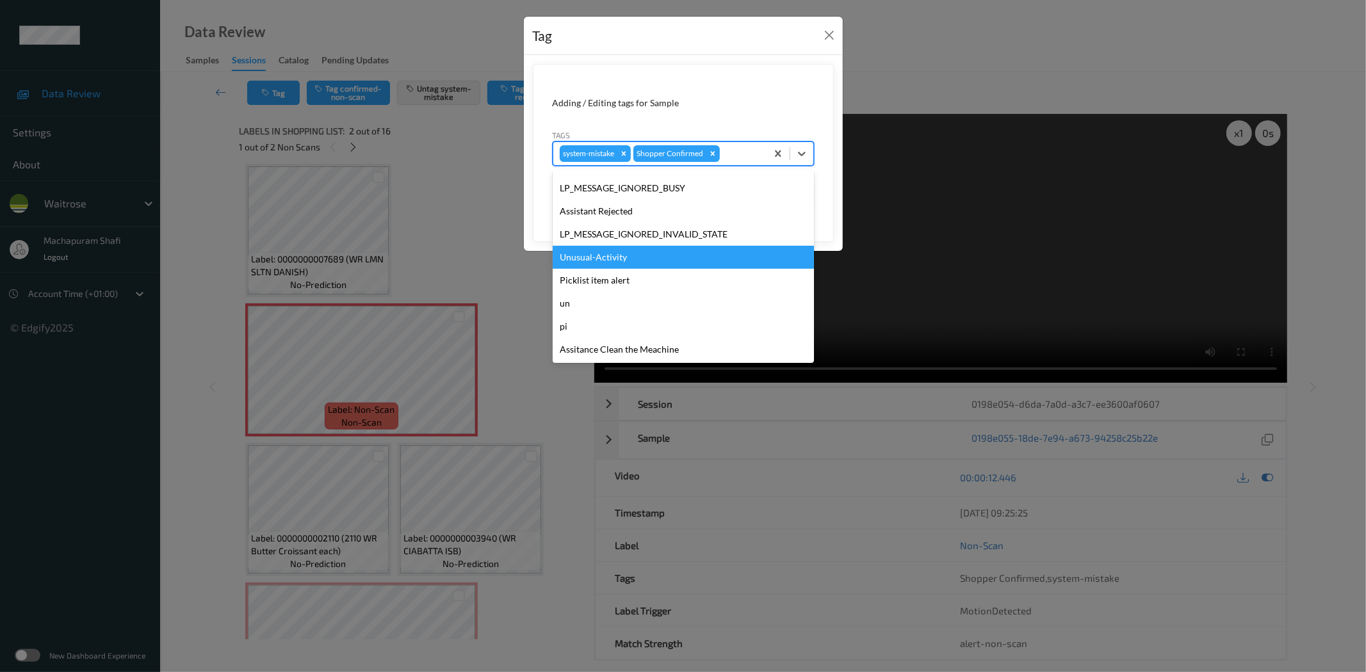
click at [617, 253] on div "Unusual-Activity" at bounding box center [683, 257] width 261 height 23
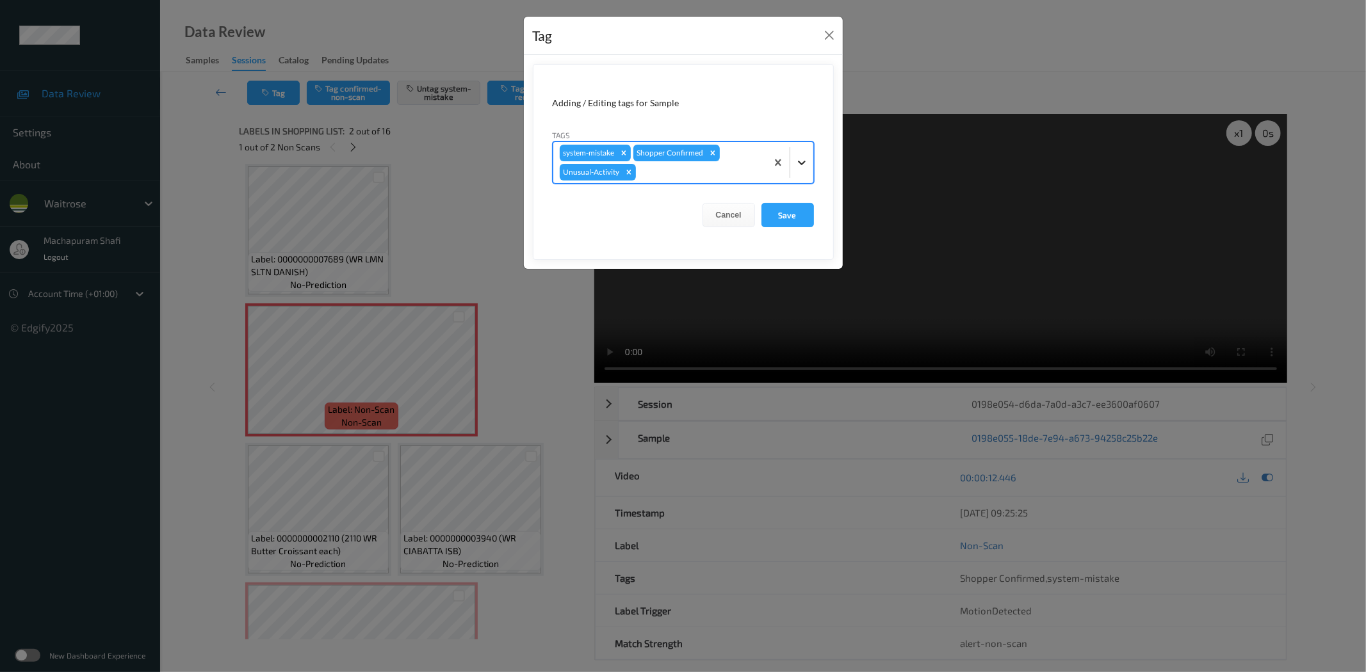
click at [792, 161] on div at bounding box center [801, 162] width 23 height 23
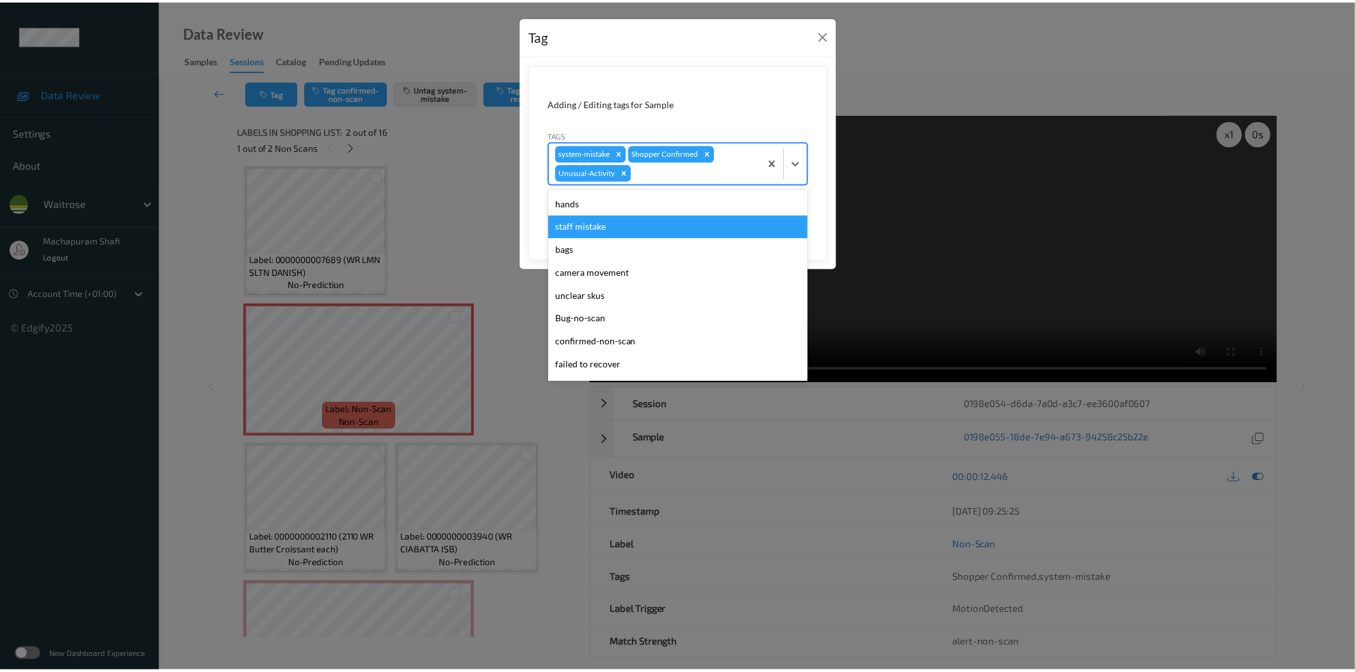
scroll to position [250, 0]
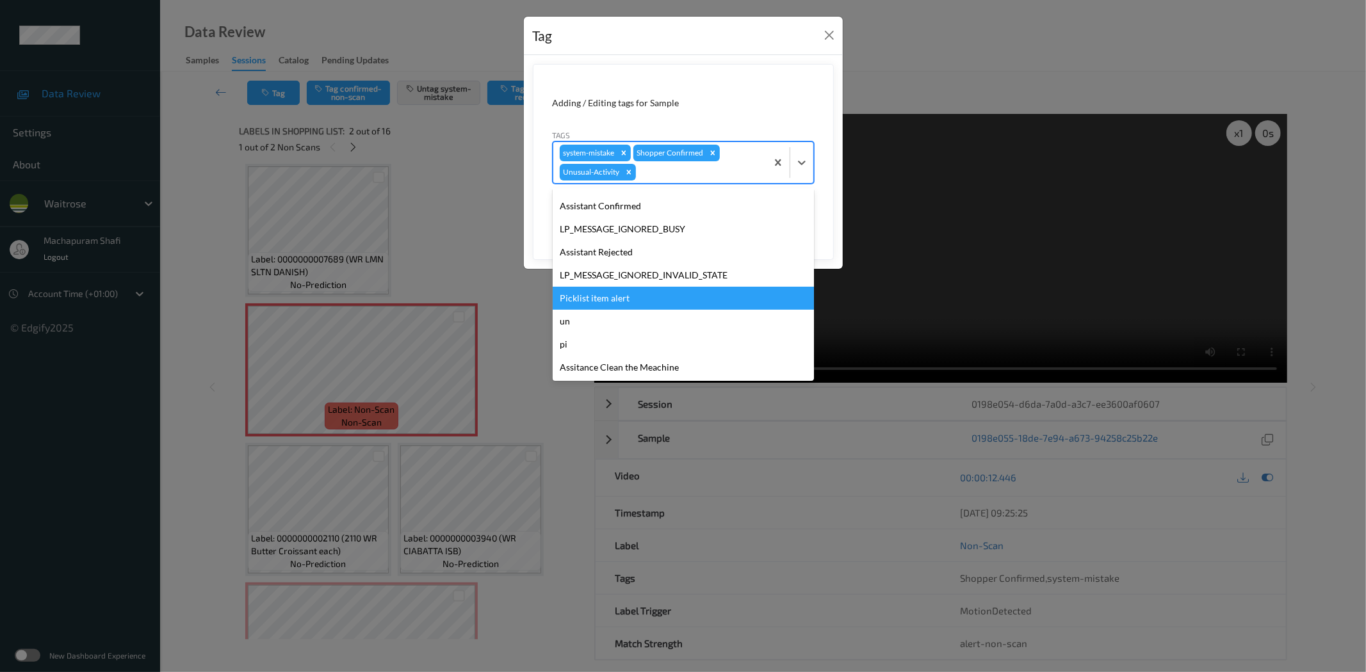
click at [598, 296] on div "Picklist item alert" at bounding box center [683, 298] width 261 height 23
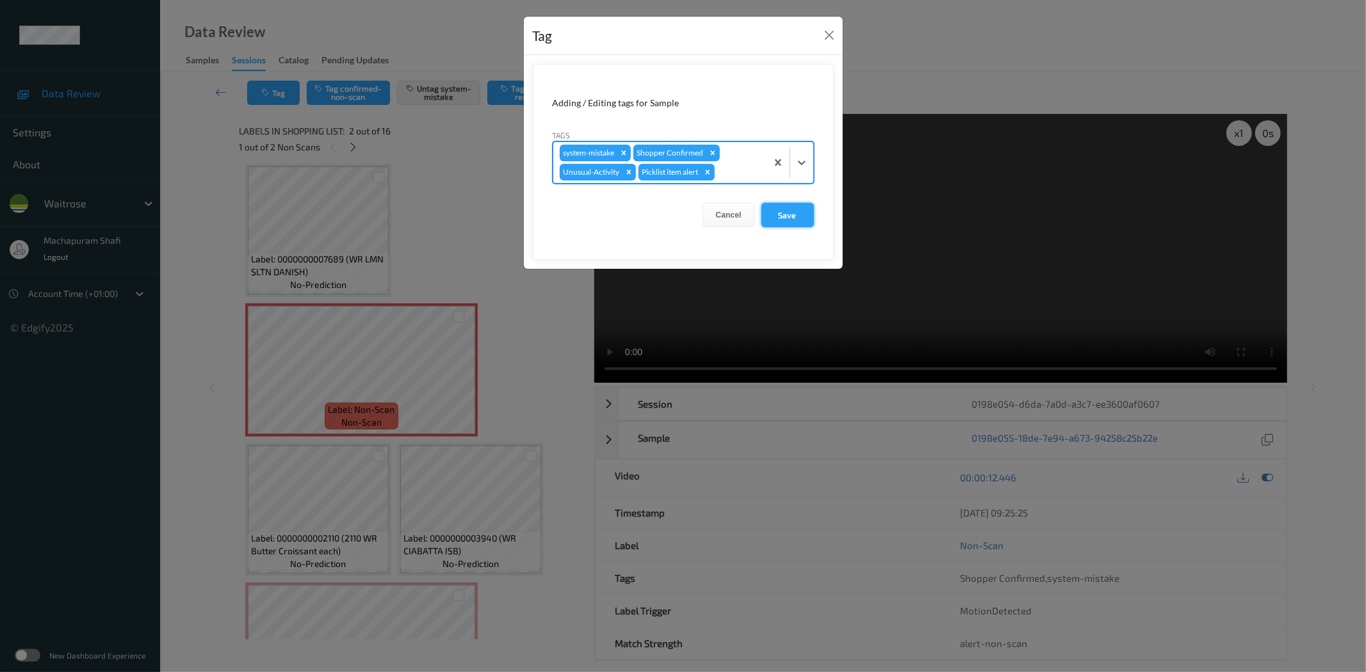
click at [797, 215] on button "Save" at bounding box center [787, 215] width 53 height 24
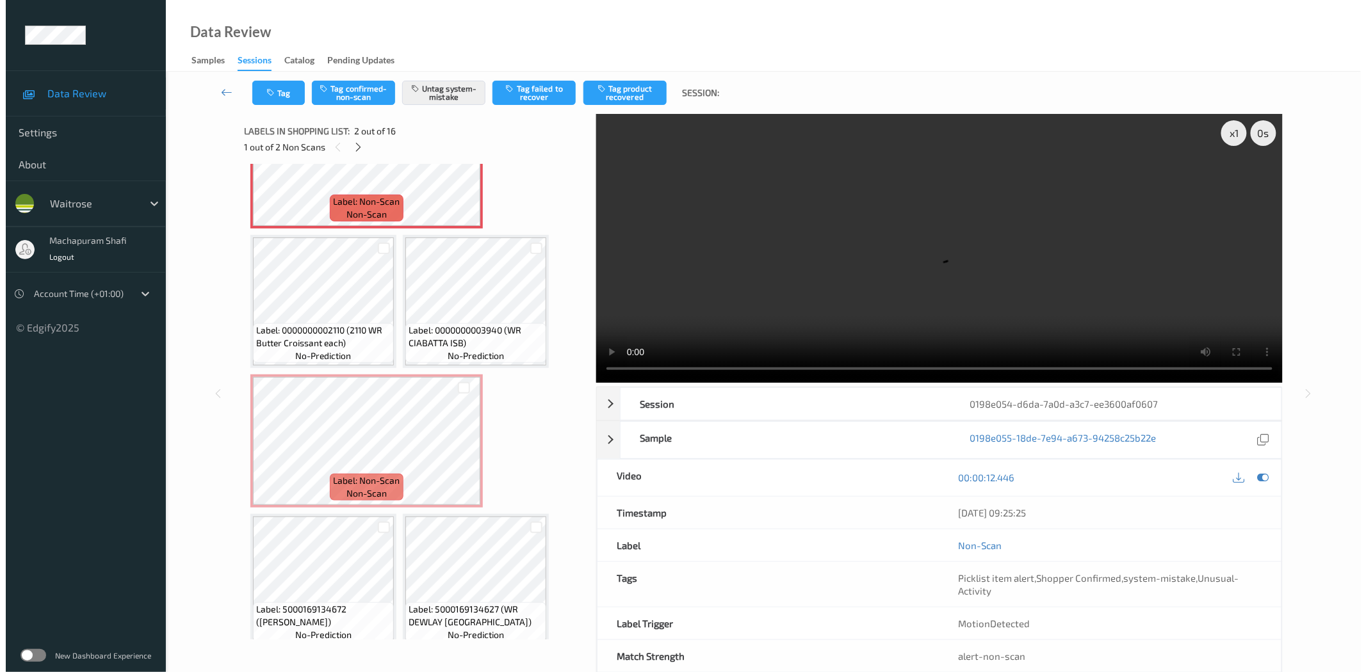
scroll to position [227, 0]
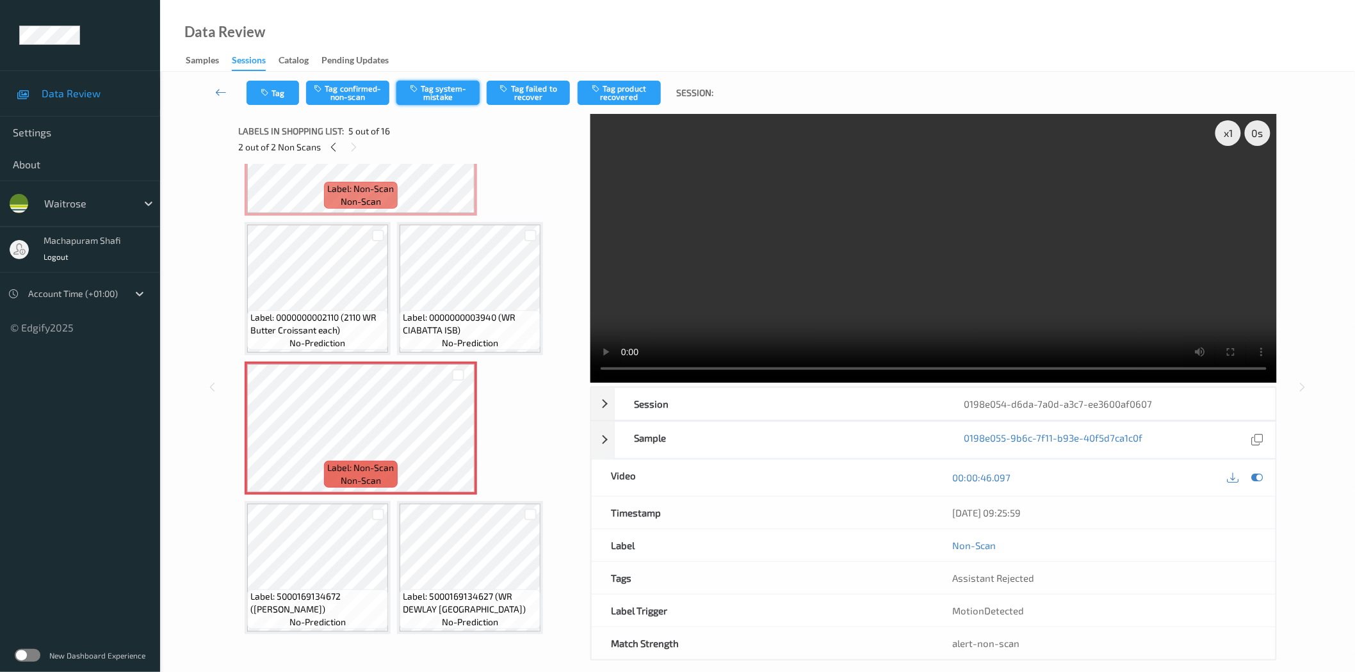
click at [435, 95] on button "Tag system-mistake" at bounding box center [437, 93] width 83 height 24
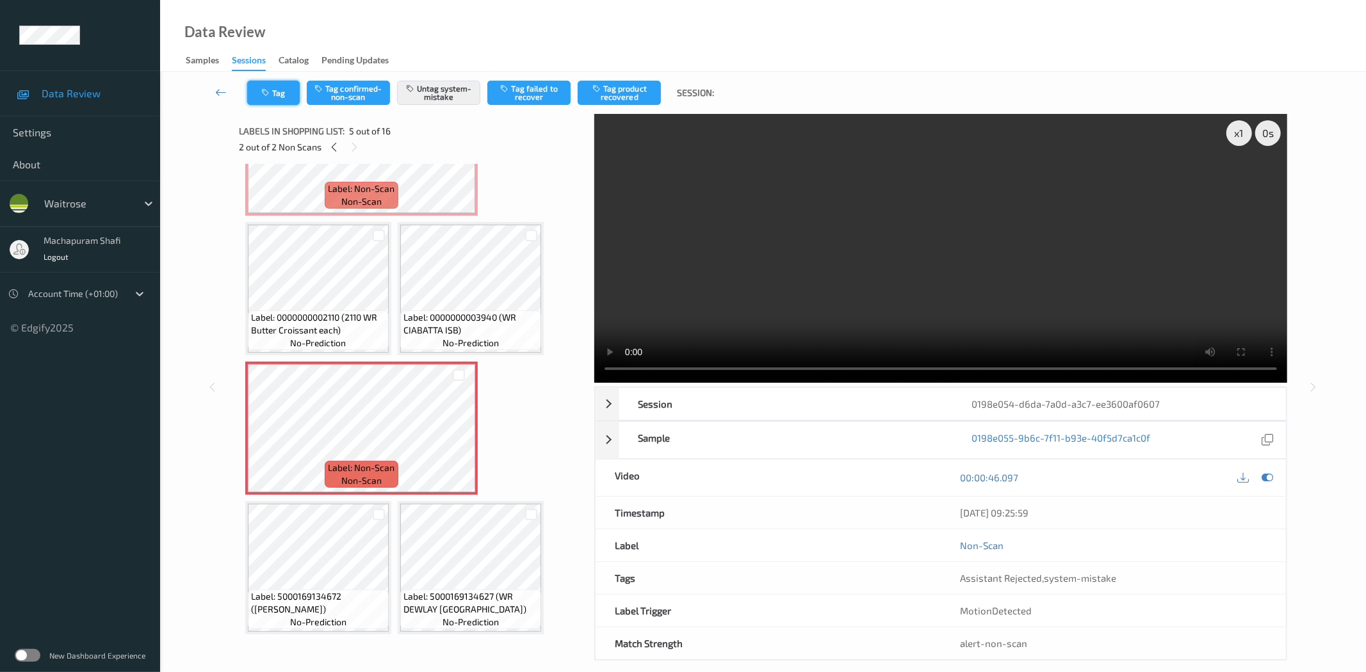
click at [276, 90] on button "Tag" at bounding box center [273, 93] width 53 height 24
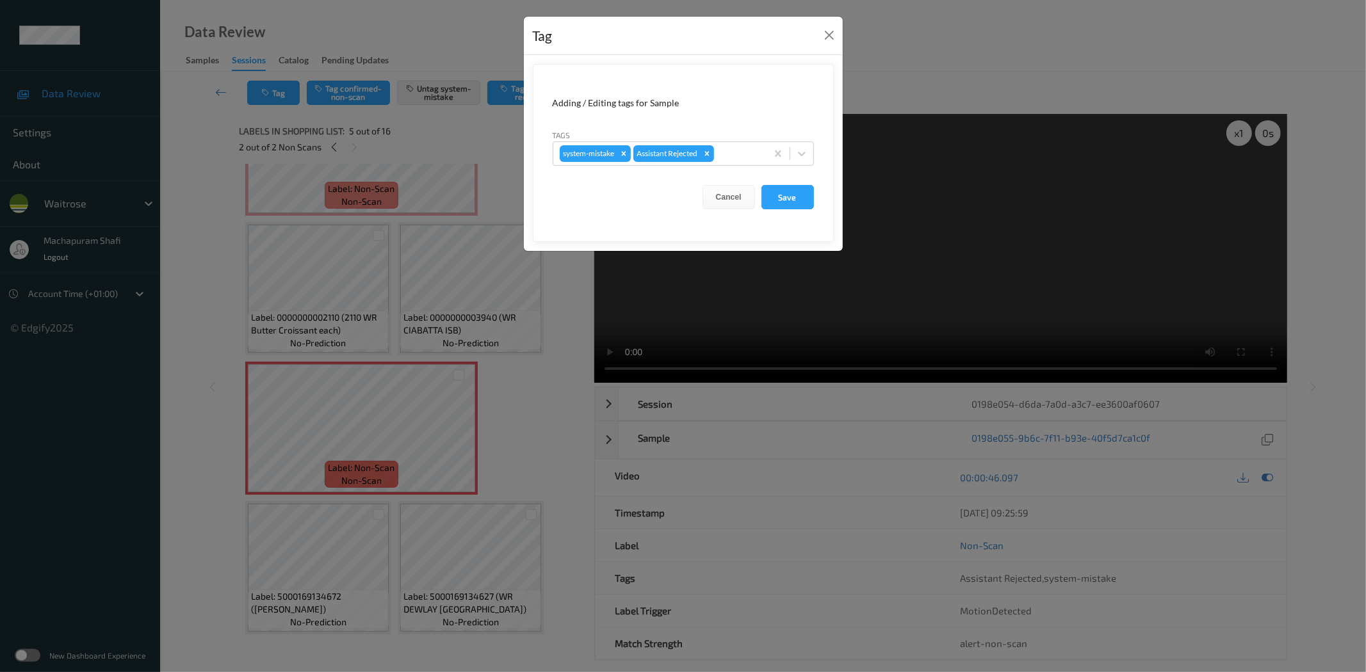
click at [814, 154] on form "Adding / Editing tags for Sample Tags system-mistake Assistant Rejected Cancel …" at bounding box center [683, 153] width 301 height 178
click at [803, 149] on icon at bounding box center [801, 153] width 13 height 13
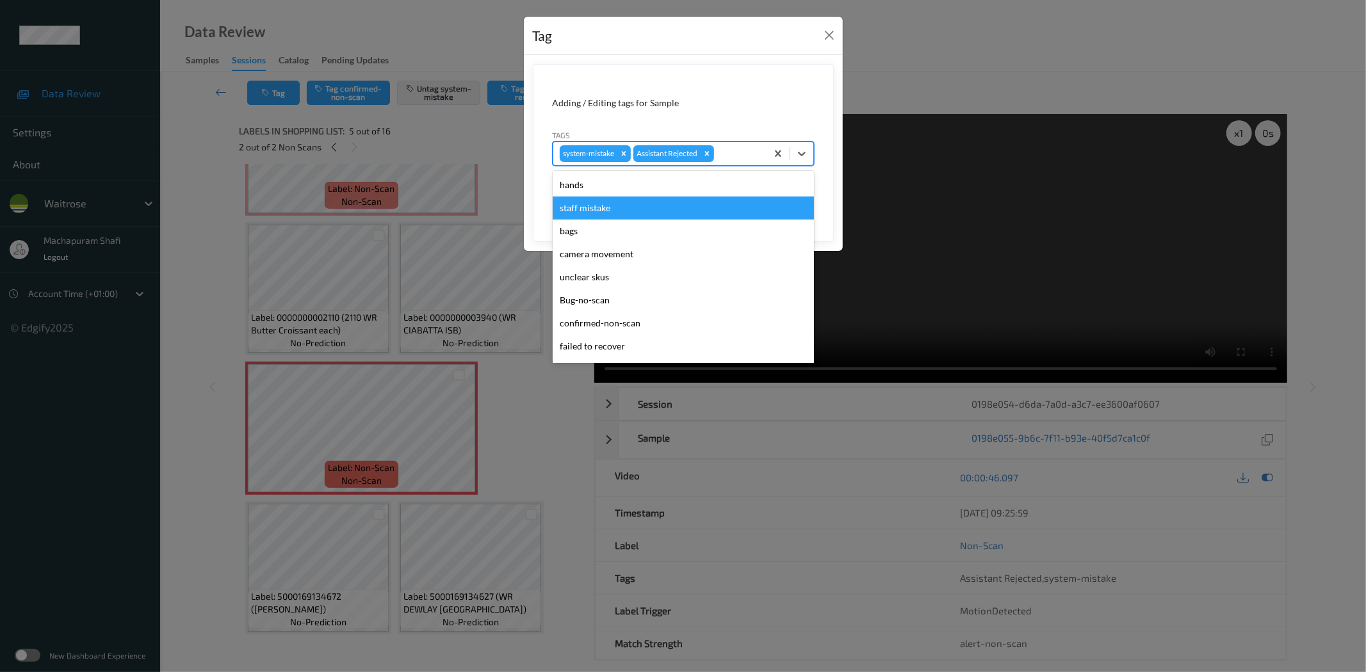
scroll to position [273, 0]
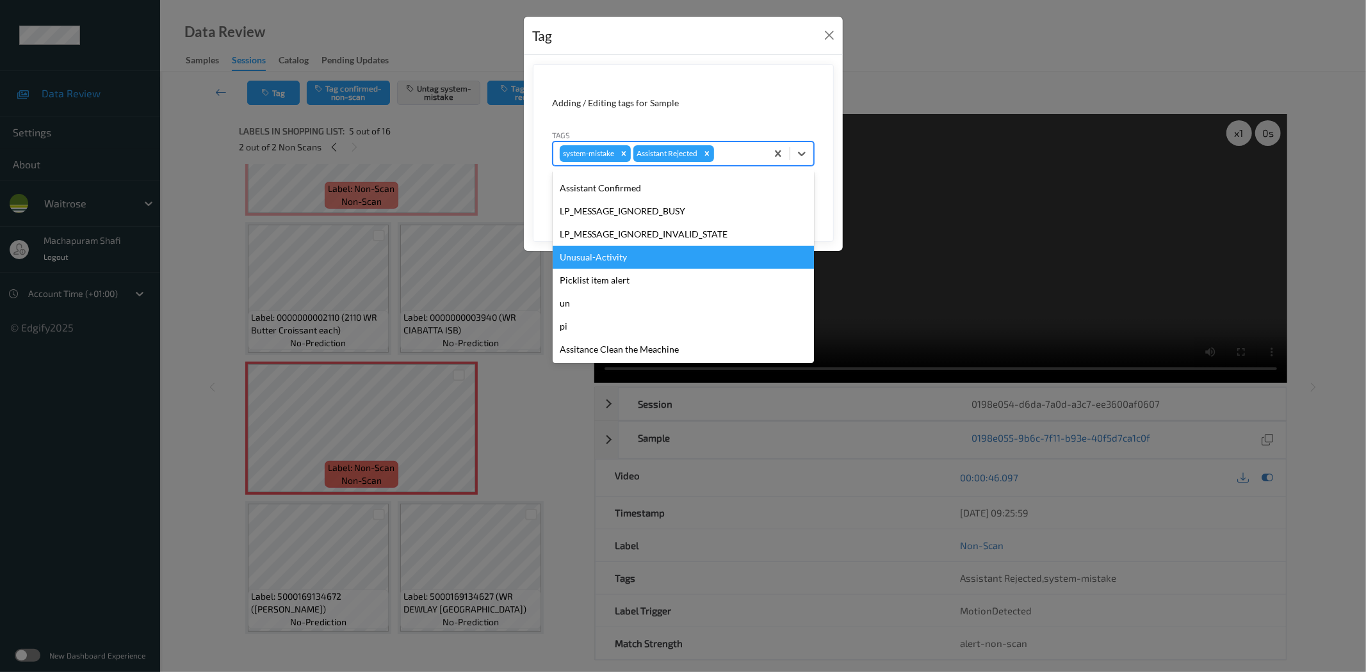
click at [604, 257] on div "Unusual-Activity" at bounding box center [683, 257] width 261 height 23
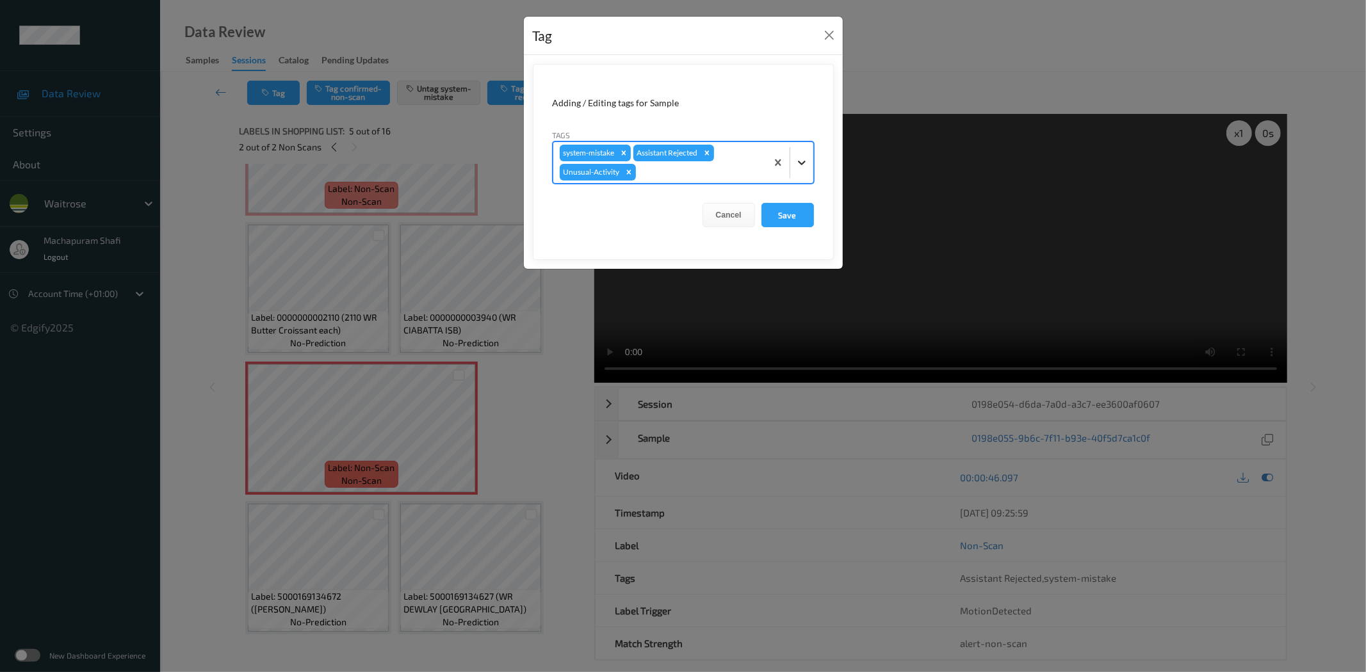
click at [803, 161] on icon at bounding box center [801, 162] width 13 height 13
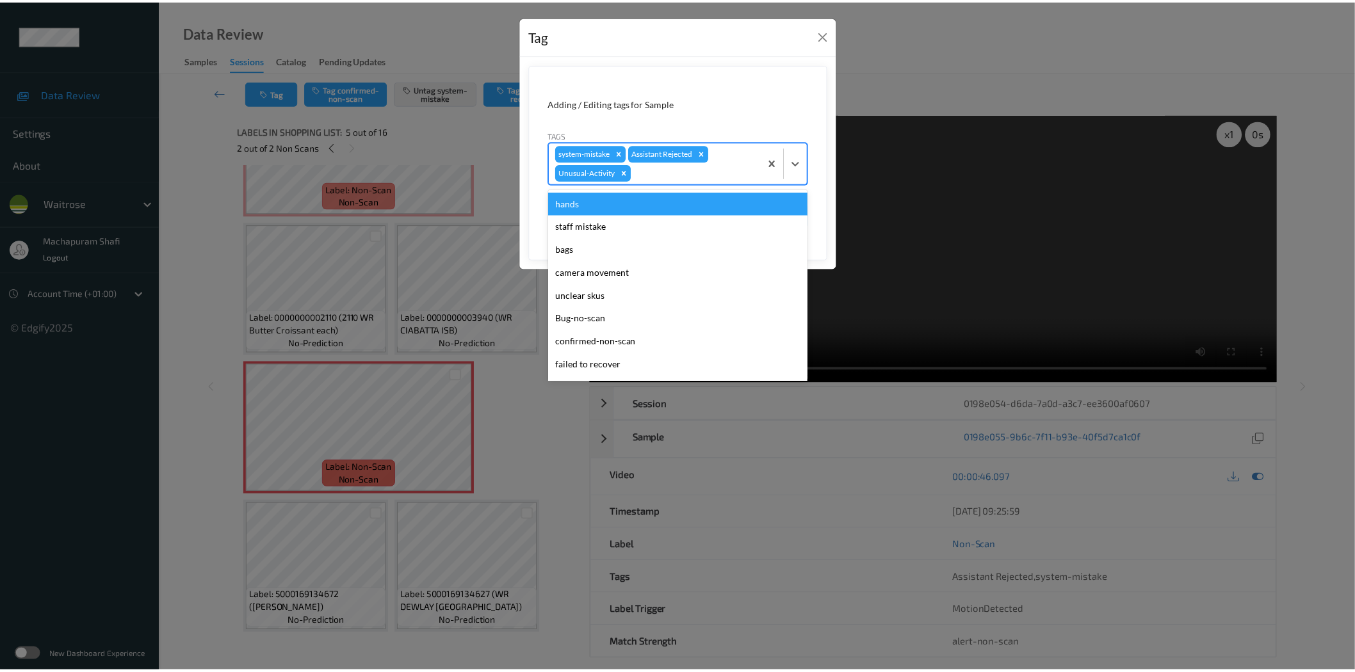
scroll to position [250, 0]
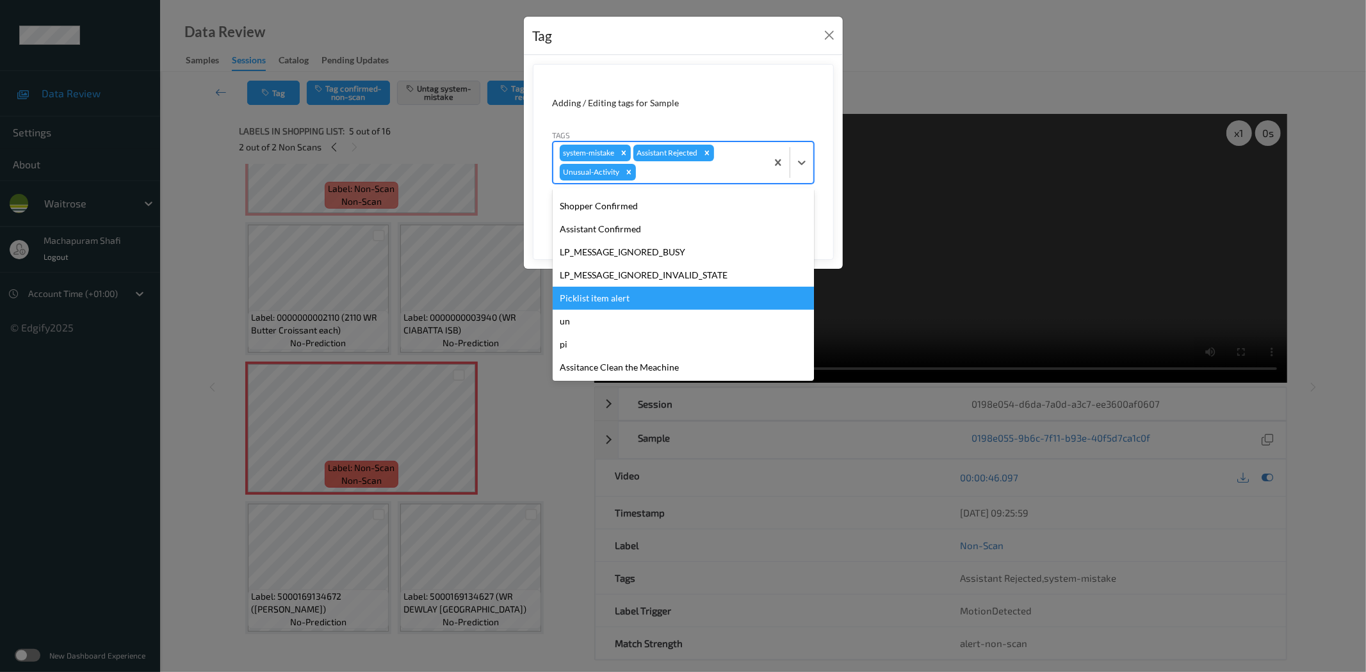
click at [583, 295] on div "Picklist item alert" at bounding box center [683, 298] width 261 height 23
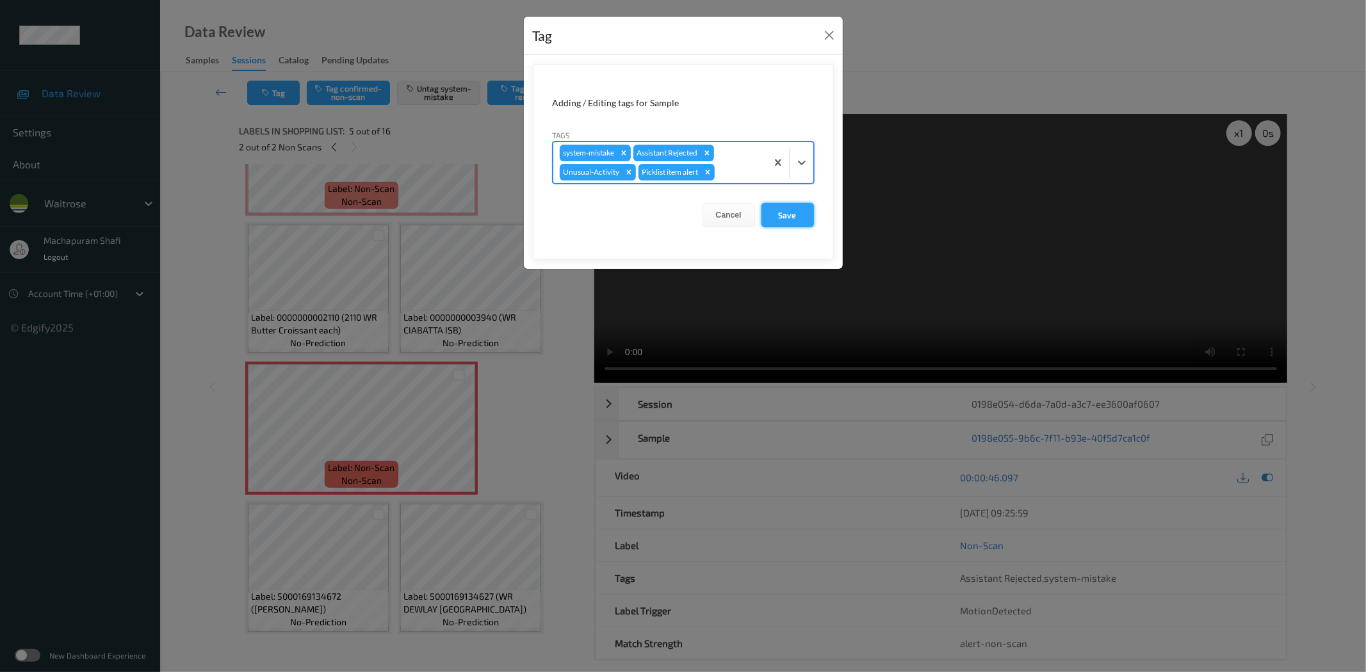
click at [796, 222] on button "Save" at bounding box center [787, 215] width 53 height 24
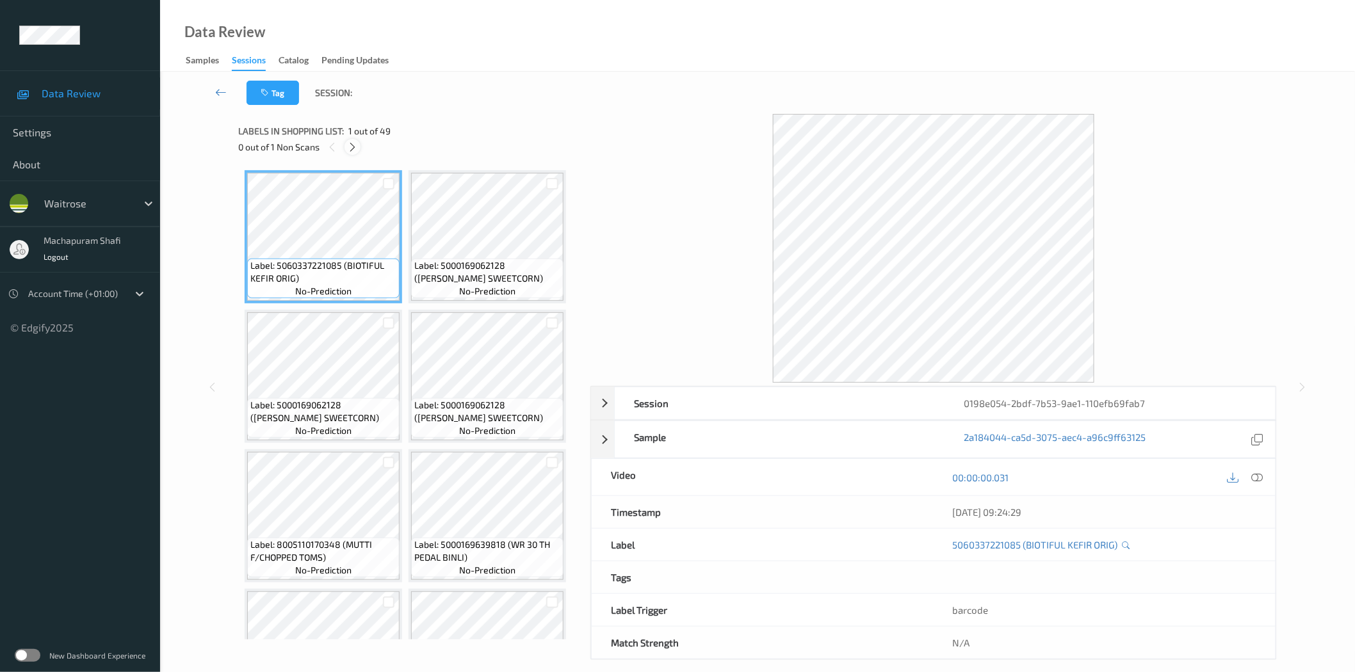
click at [347, 143] on icon at bounding box center [352, 148] width 11 height 12
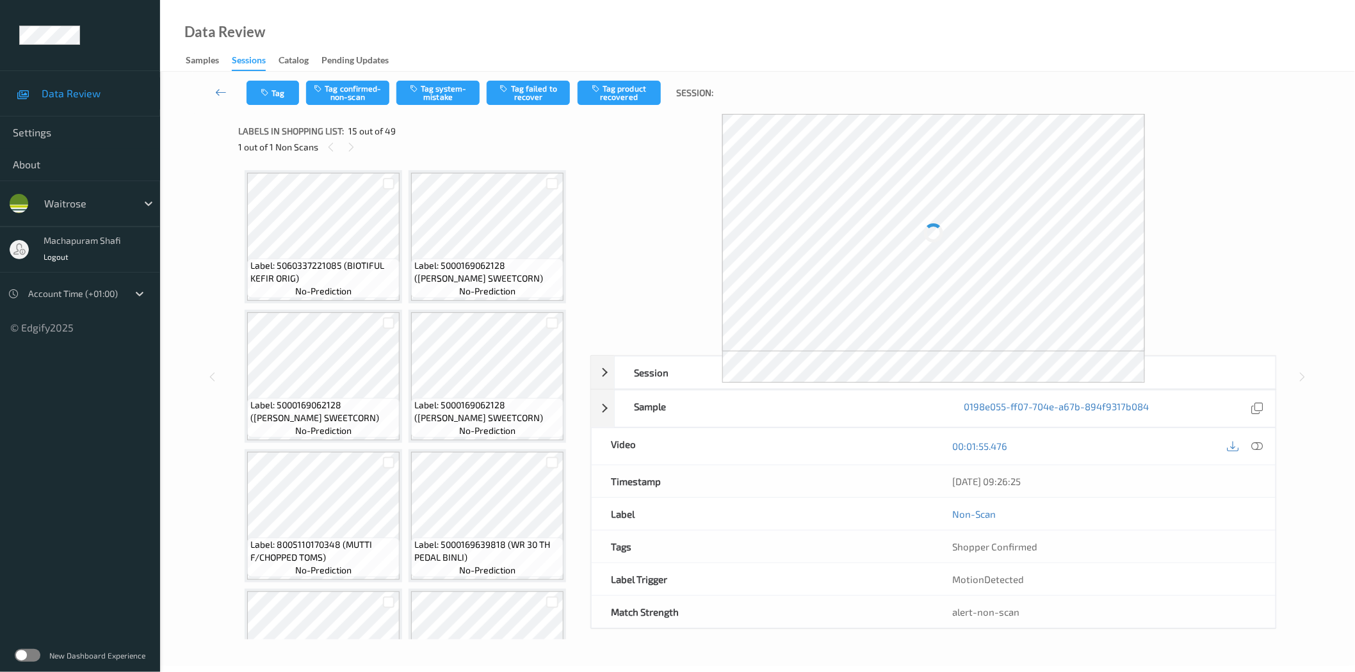
scroll to position [839, 0]
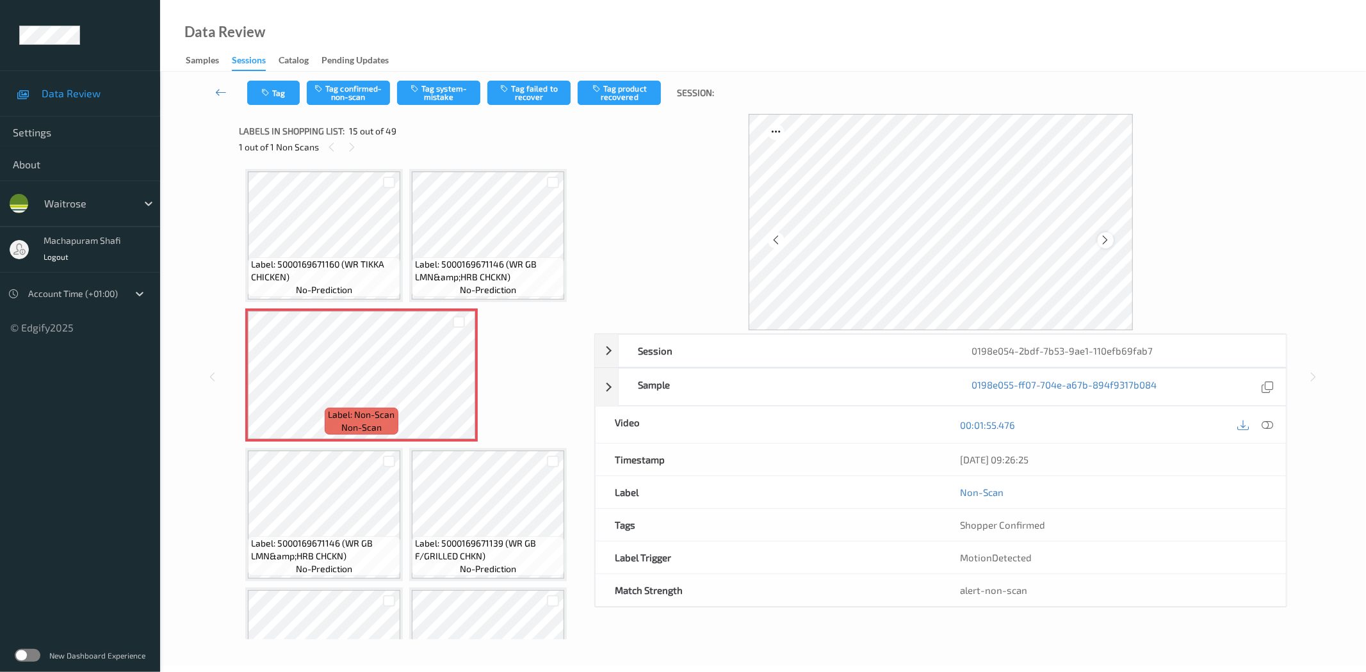
click at [1099, 241] on div at bounding box center [1106, 240] width 16 height 16
click at [1267, 424] on icon at bounding box center [1268, 425] width 12 height 12
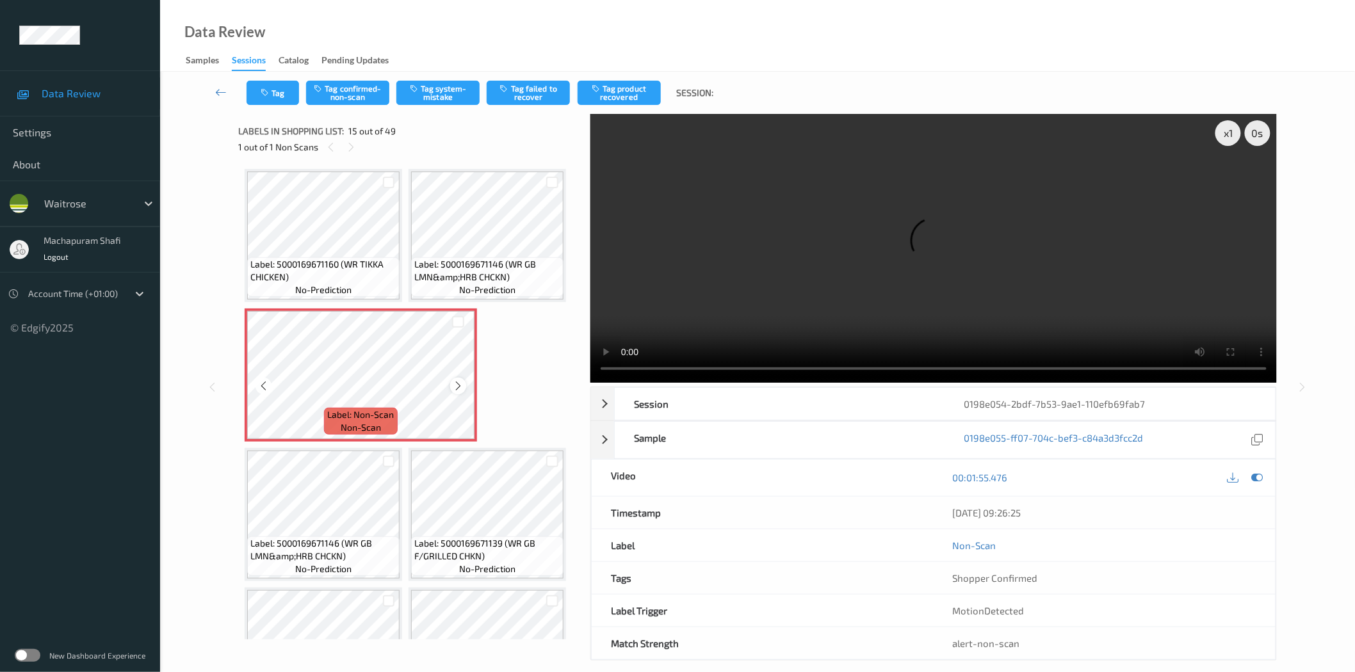
click at [458, 380] on icon at bounding box center [458, 386] width 11 height 12
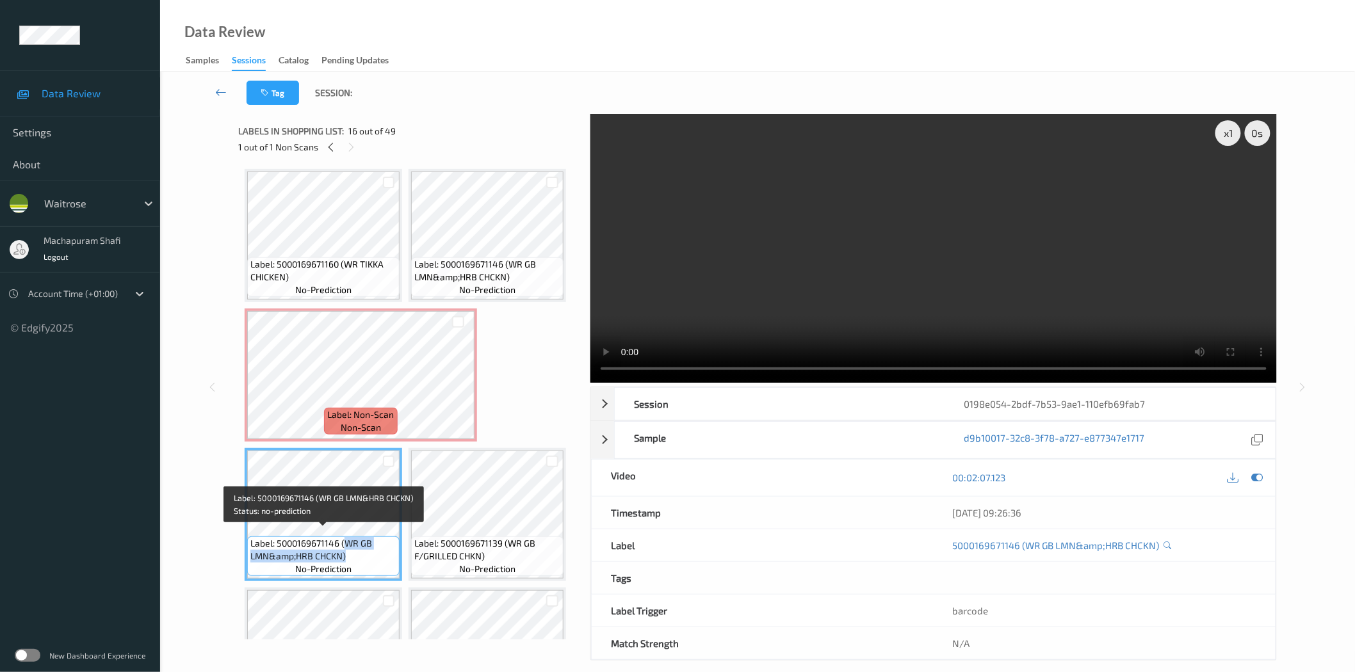
drag, startPoint x: 343, startPoint y: 540, endPoint x: 354, endPoint y: 555, distance: 18.3
click at [354, 555] on div "Label: 5000169671146 (WR GB LMN&amp;HRB CHCKN) no-prediction" at bounding box center [323, 557] width 152 height 40
copy span "WR GB LMN&amp;HRB CHCKN)"
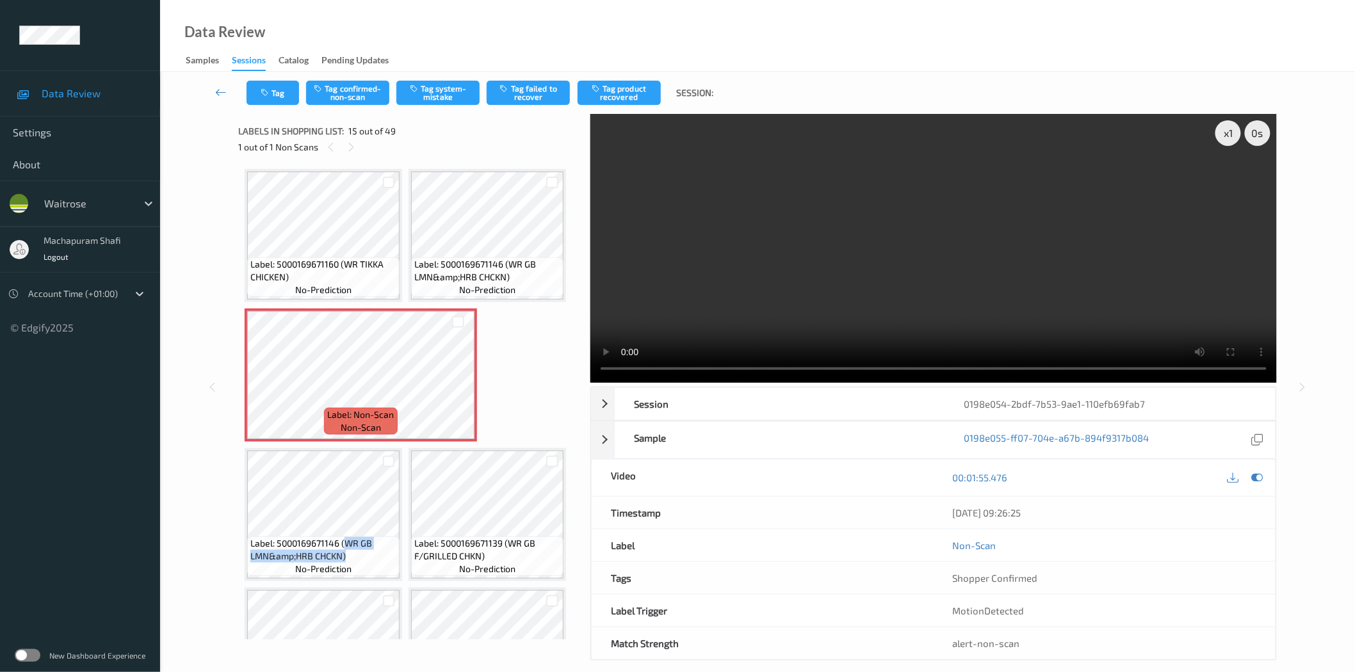
drag, startPoint x: 336, startPoint y: 92, endPoint x: 355, endPoint y: 112, distance: 27.7
click at [336, 92] on button "Tag confirmed-non-scan" at bounding box center [347, 93] width 83 height 24
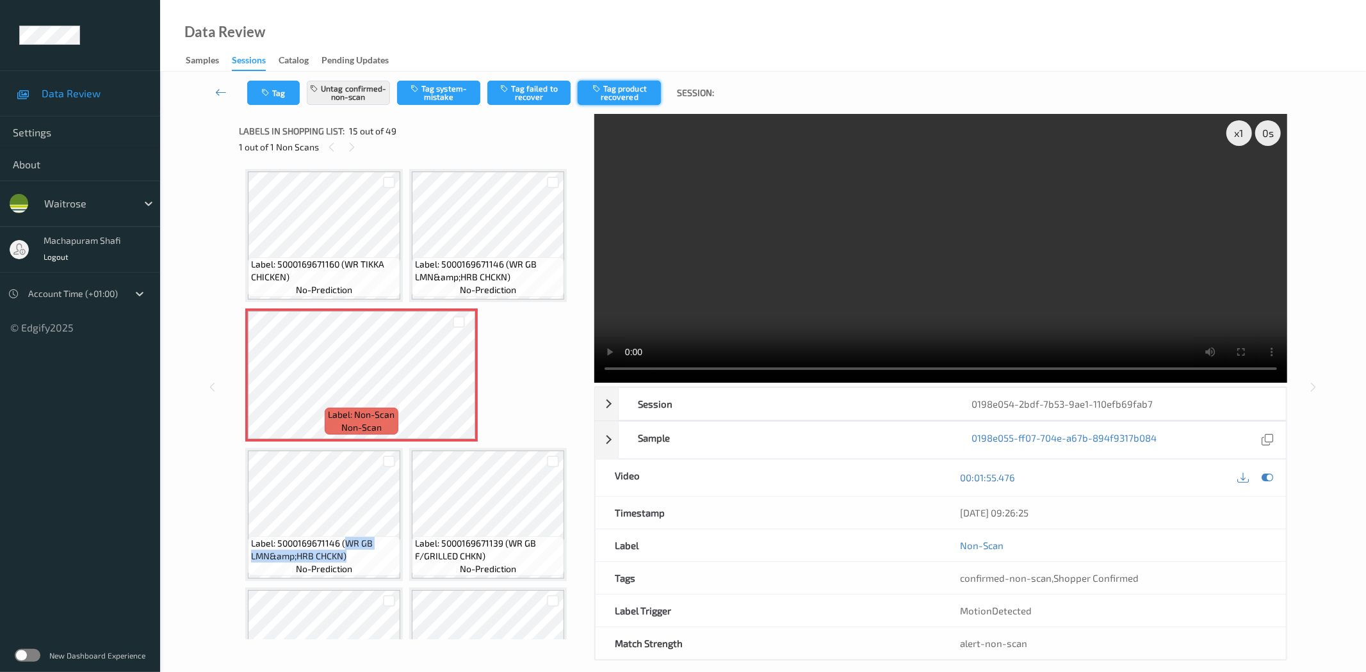
click at [631, 85] on button "Tag product recovered" at bounding box center [619, 93] width 83 height 24
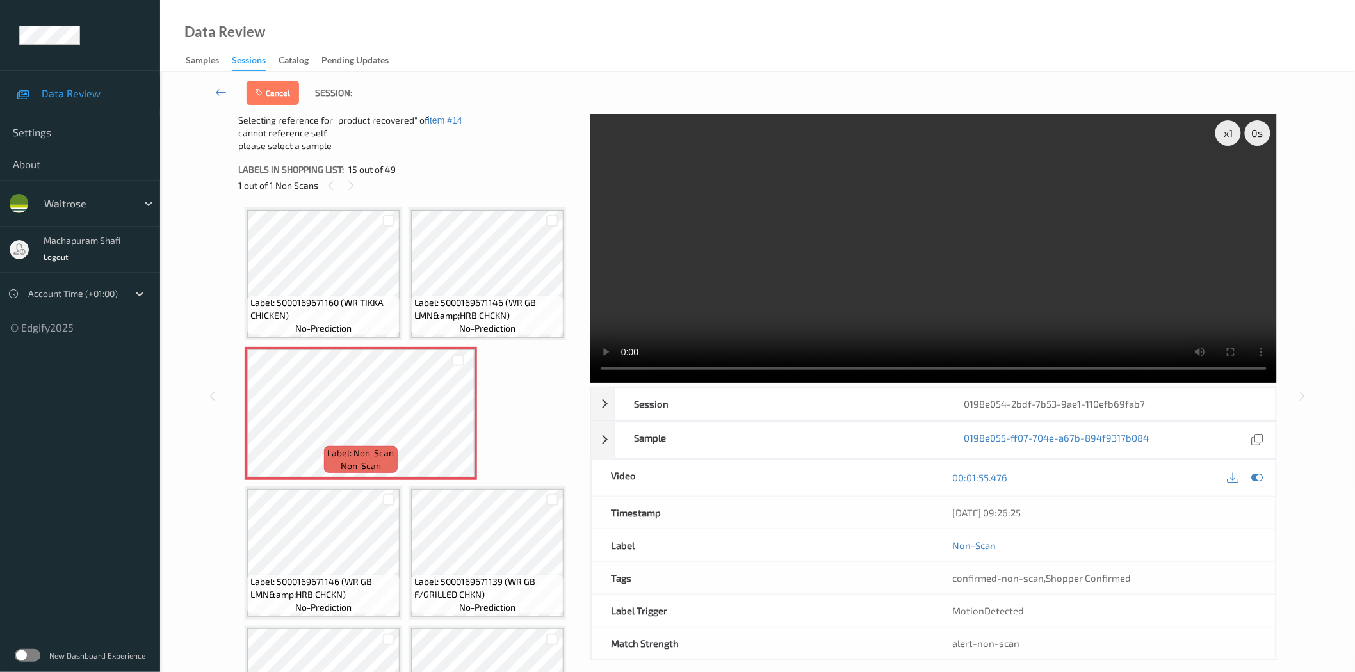
click at [398, 493] on div at bounding box center [389, 499] width 22 height 21
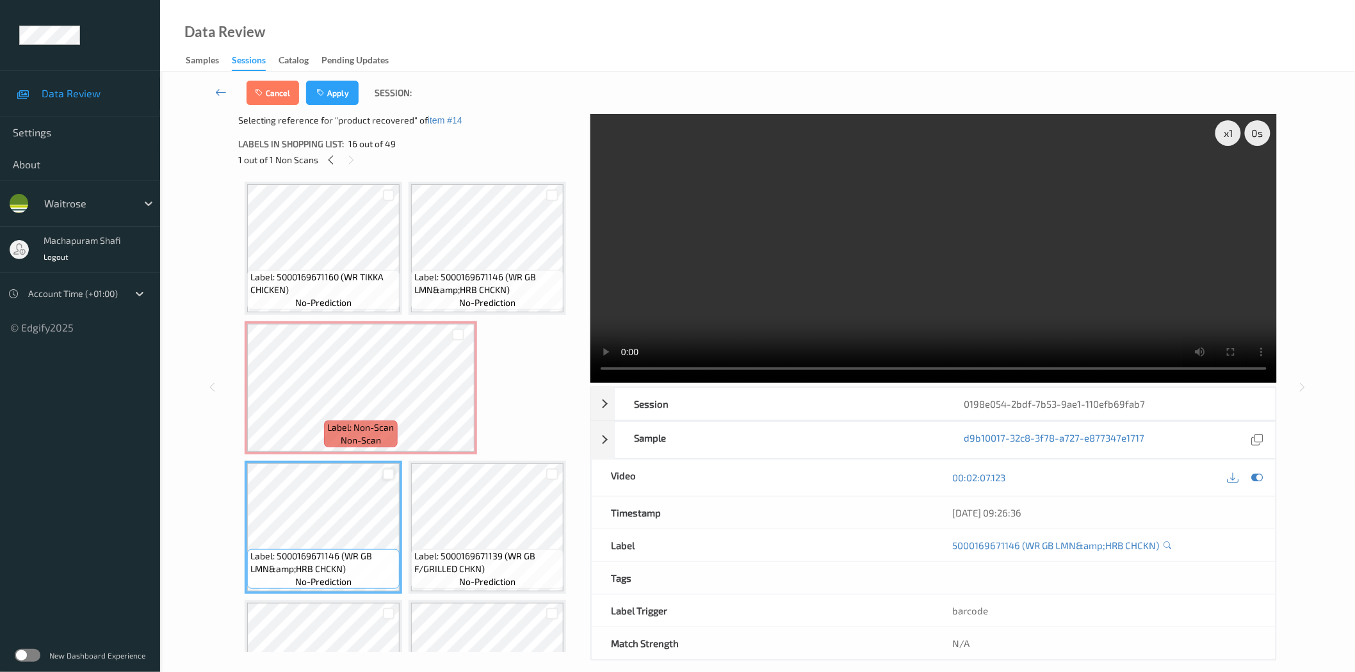
click at [393, 469] on div at bounding box center [389, 475] width 12 height 12
click at [348, 88] on button "Apply" at bounding box center [332, 93] width 53 height 24
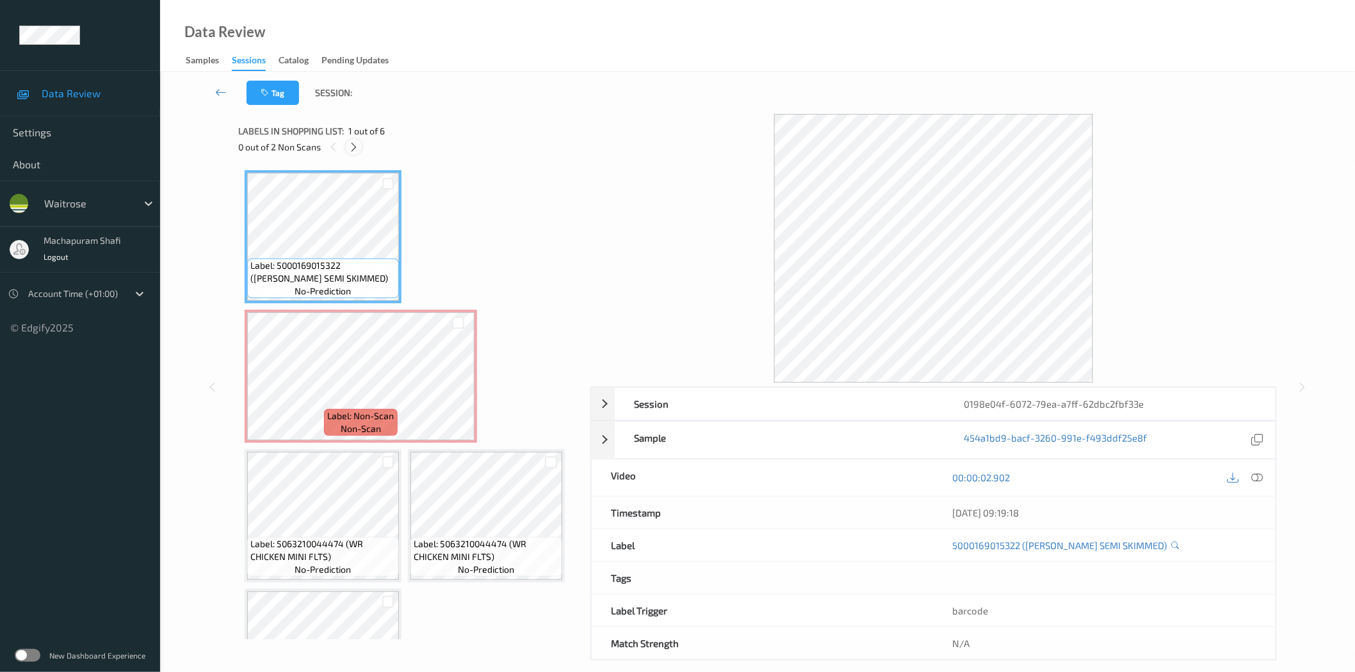
click at [360, 145] on div at bounding box center [354, 147] width 16 height 16
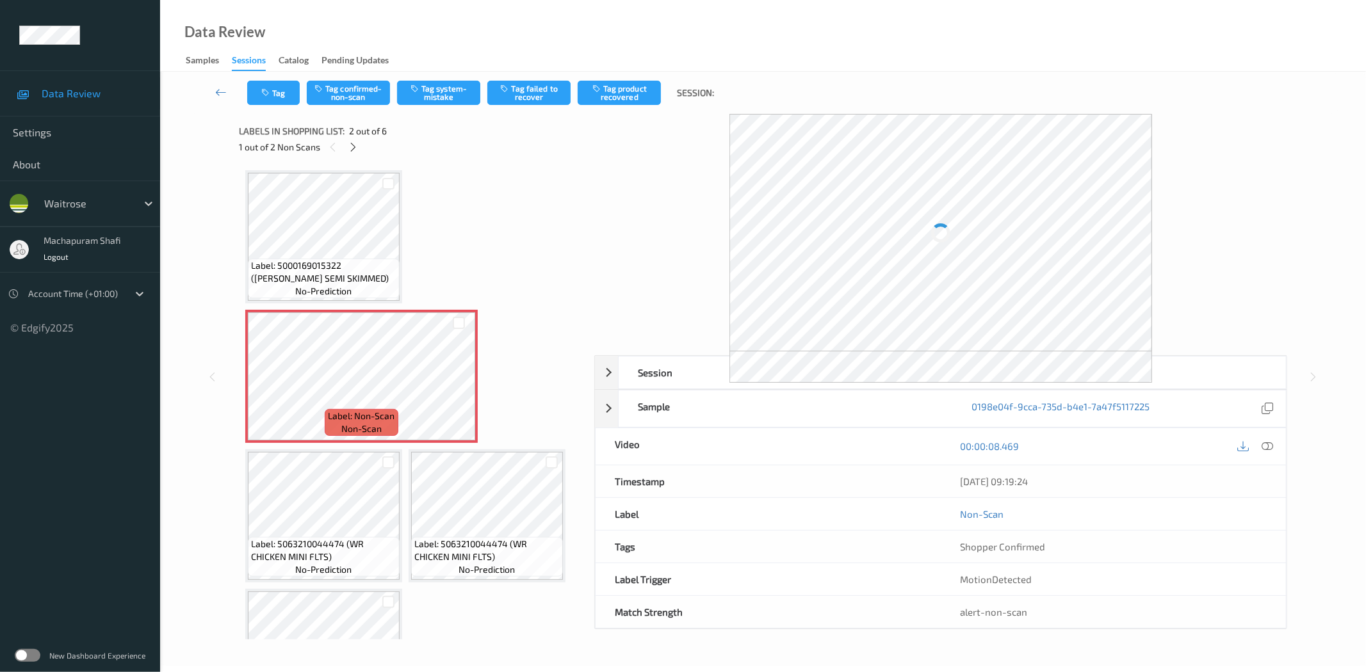
scroll to position [6, 0]
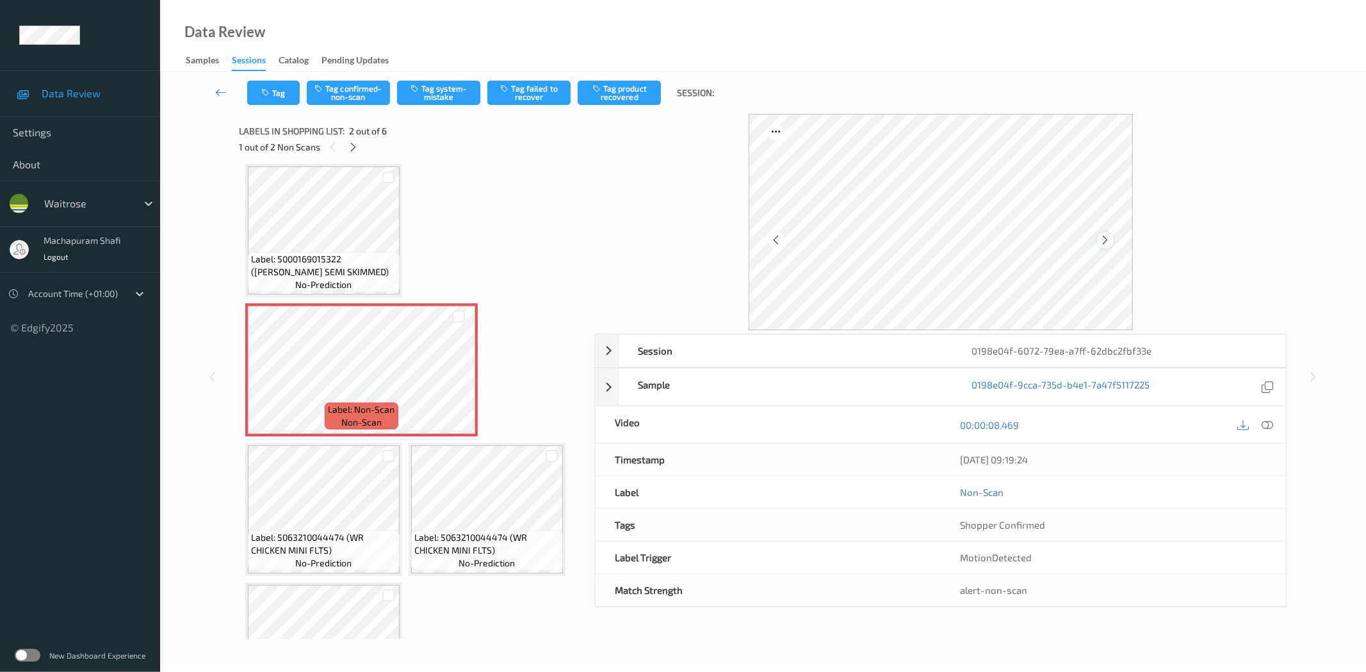
click at [1105, 237] on icon at bounding box center [1105, 240] width 11 height 12
click at [1268, 423] on icon at bounding box center [1268, 425] width 12 height 12
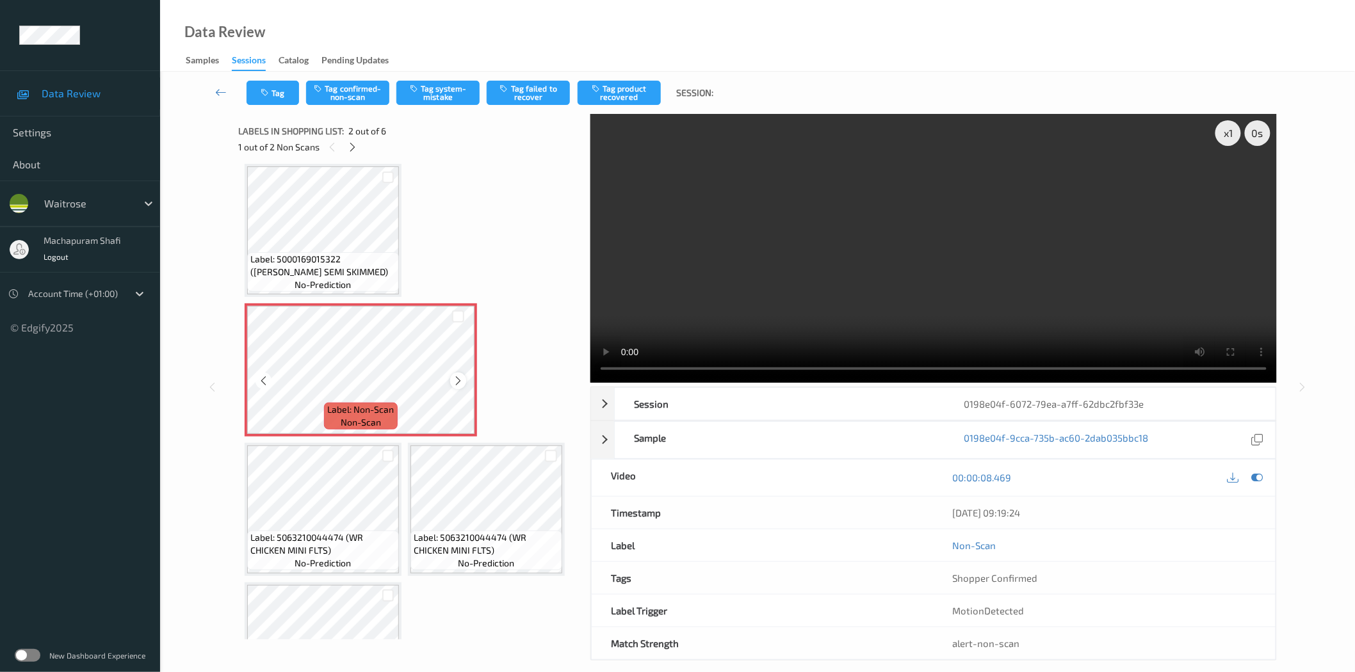
click at [462, 384] on icon at bounding box center [458, 381] width 11 height 12
click at [457, 379] on icon at bounding box center [458, 381] width 11 height 12
click at [453, 381] on icon at bounding box center [458, 381] width 11 height 12
click at [455, 380] on icon at bounding box center [458, 381] width 11 height 12
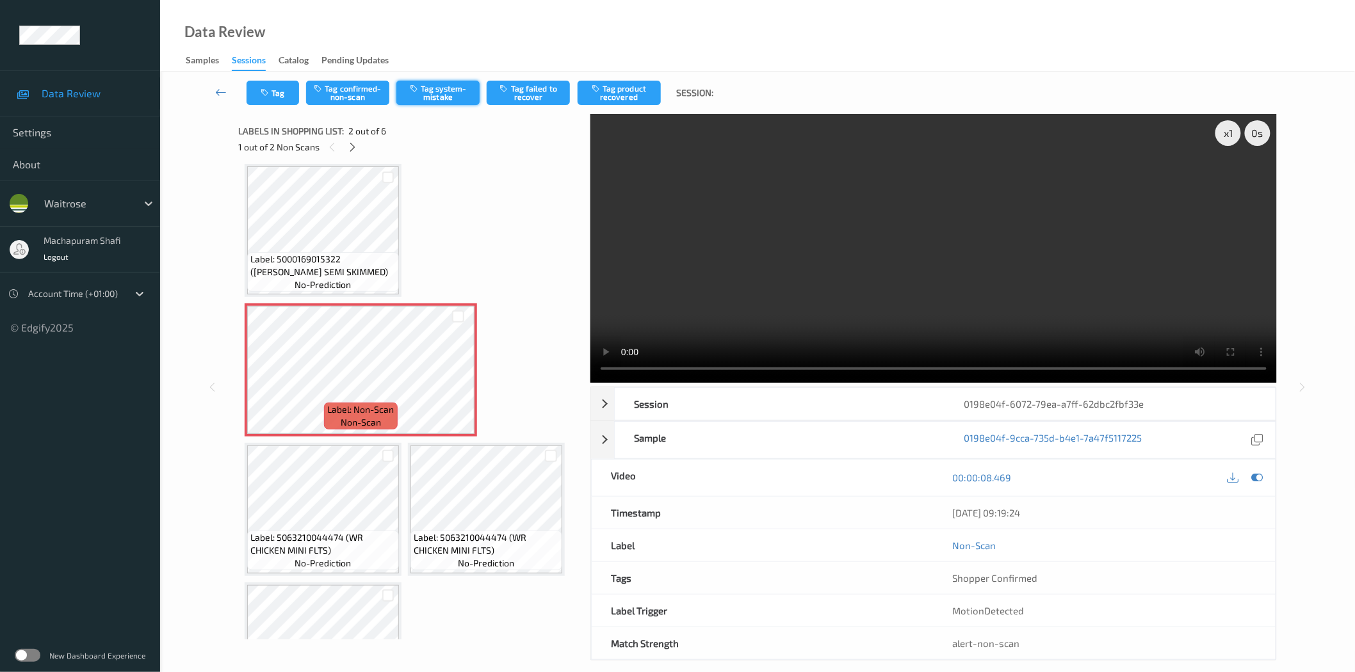
click at [421, 90] on button "Tag system-mistake" at bounding box center [437, 93] width 83 height 24
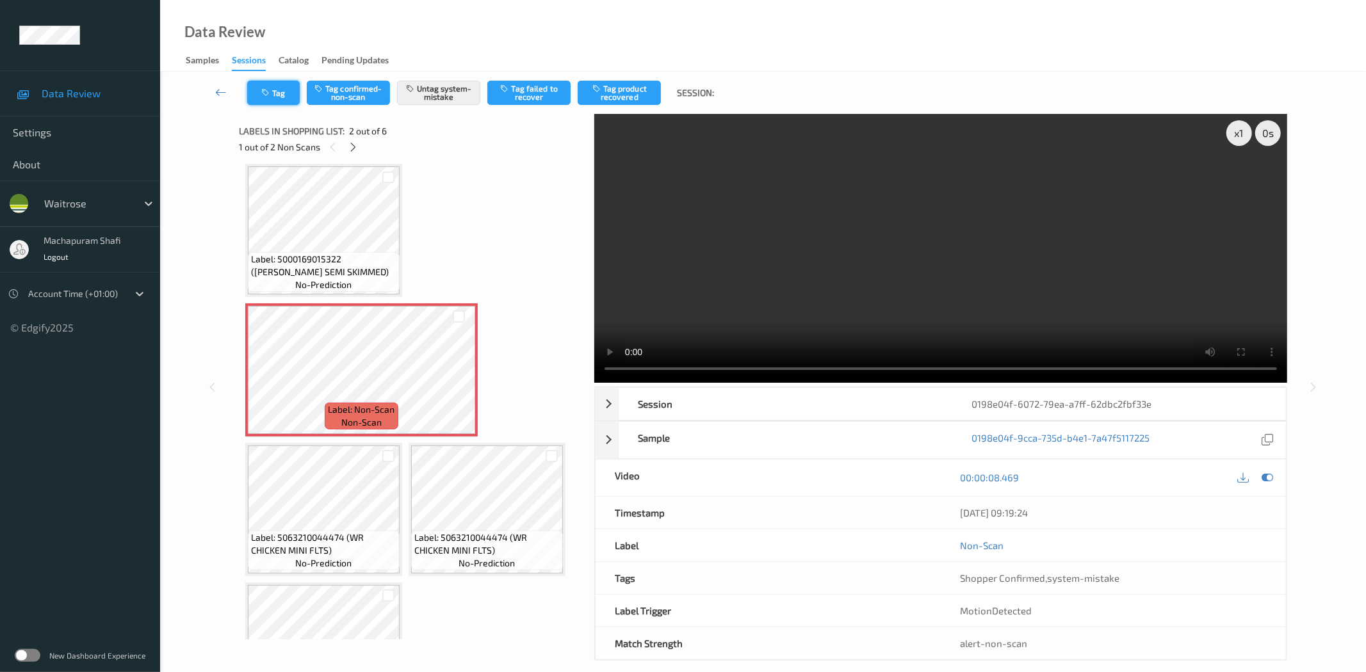
click at [275, 91] on button "Tag" at bounding box center [273, 93] width 53 height 24
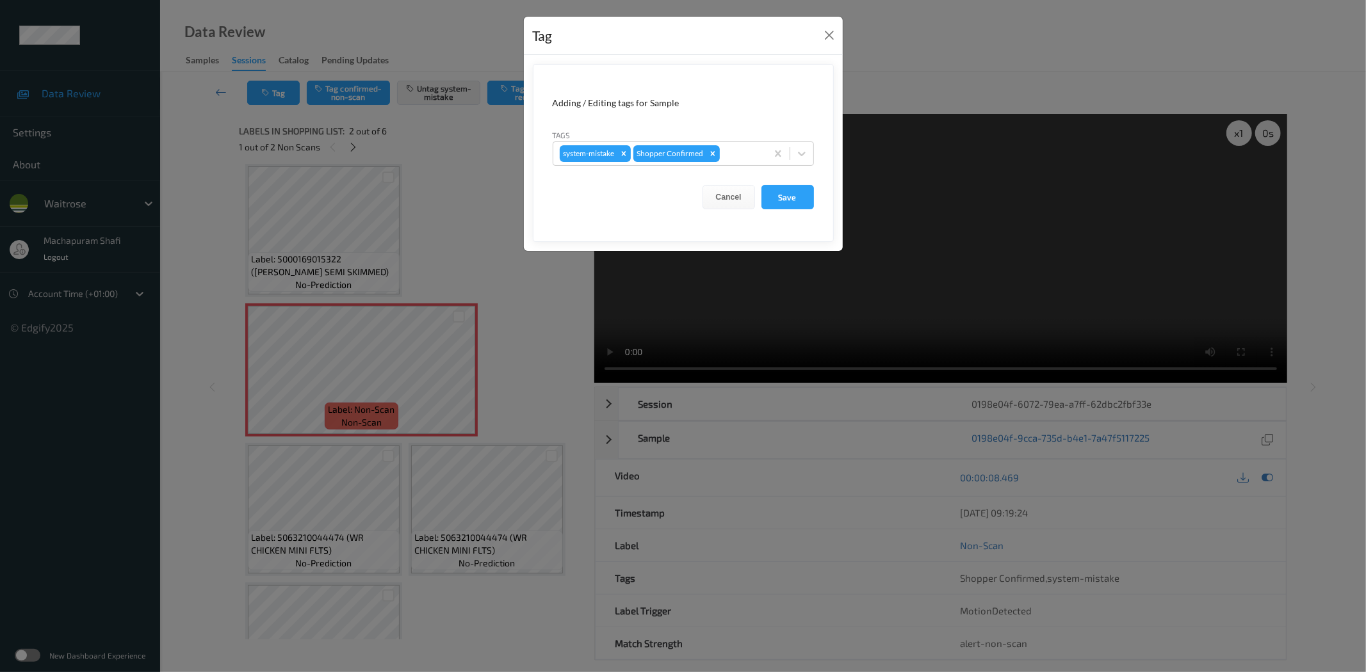
click at [822, 150] on form "Adding / Editing tags for Sample Tags system-mistake Shopper Confirmed Cancel S…" at bounding box center [683, 153] width 301 height 178
click at [800, 149] on icon at bounding box center [801, 153] width 13 height 13
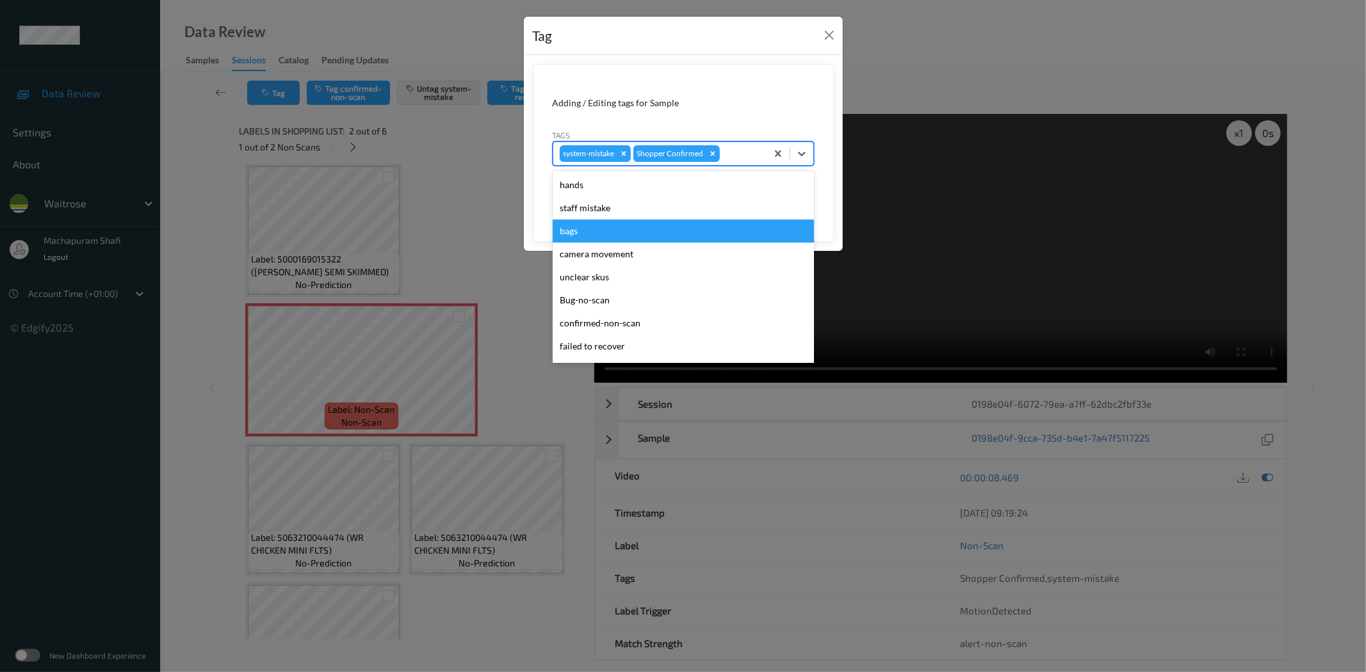
click at [570, 233] on div "bags" at bounding box center [683, 231] width 261 height 23
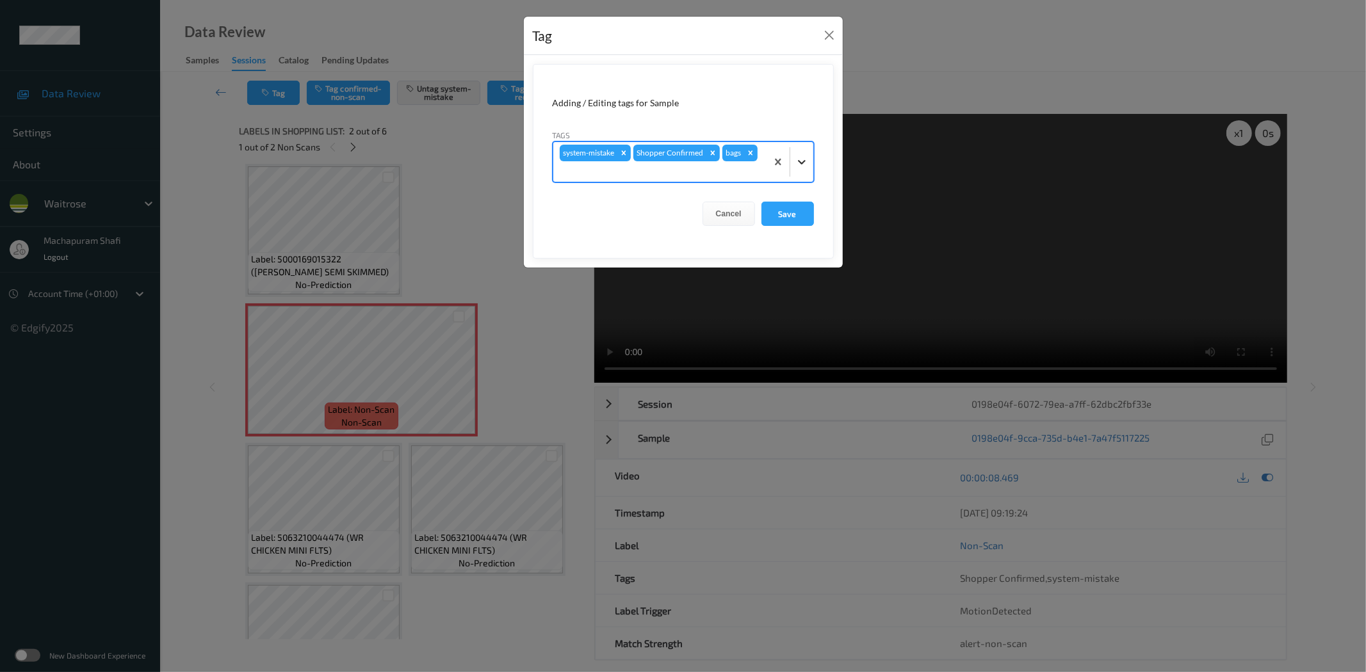
click at [807, 156] on icon at bounding box center [801, 162] width 13 height 13
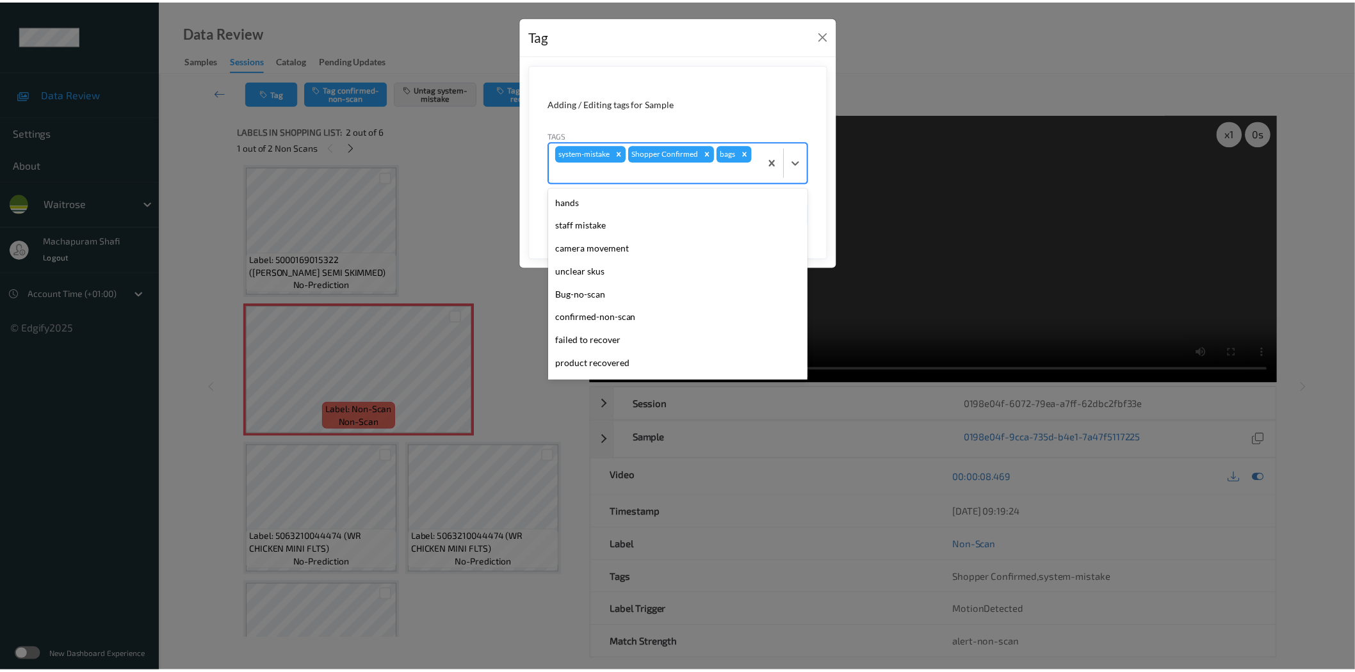
scroll to position [250, 0]
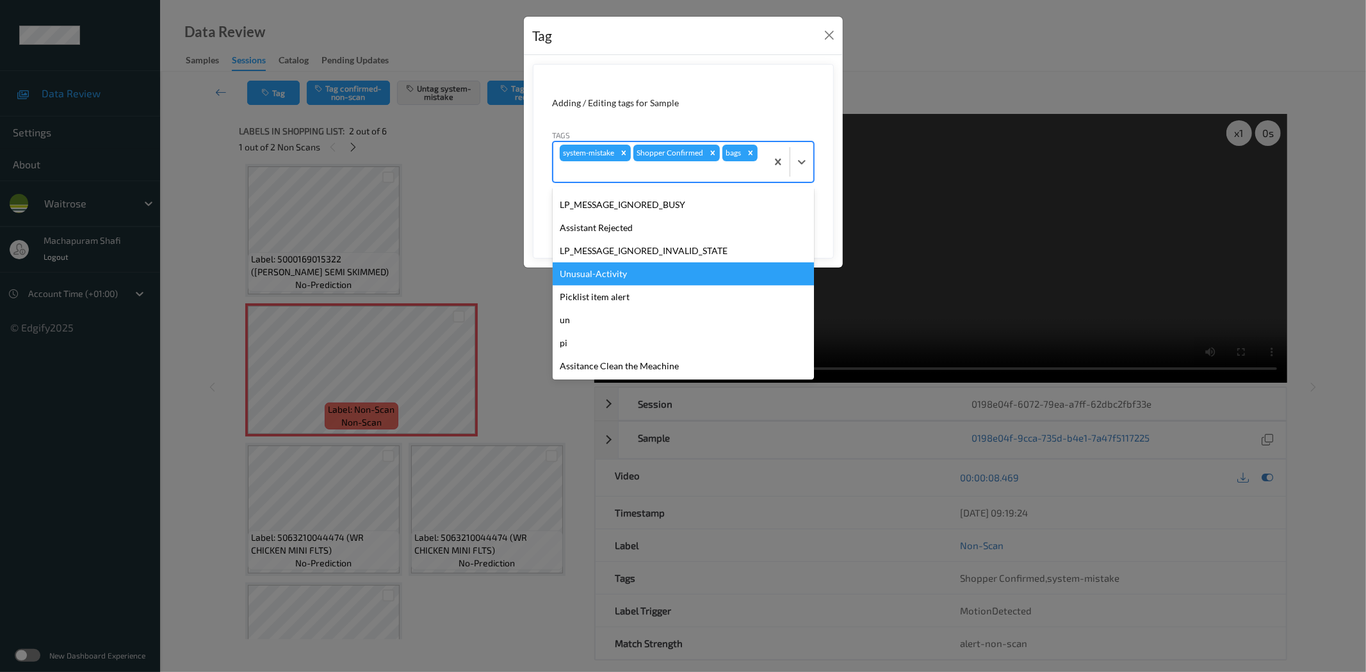
click at [594, 273] on div "Unusual-Activity" at bounding box center [683, 274] width 261 height 23
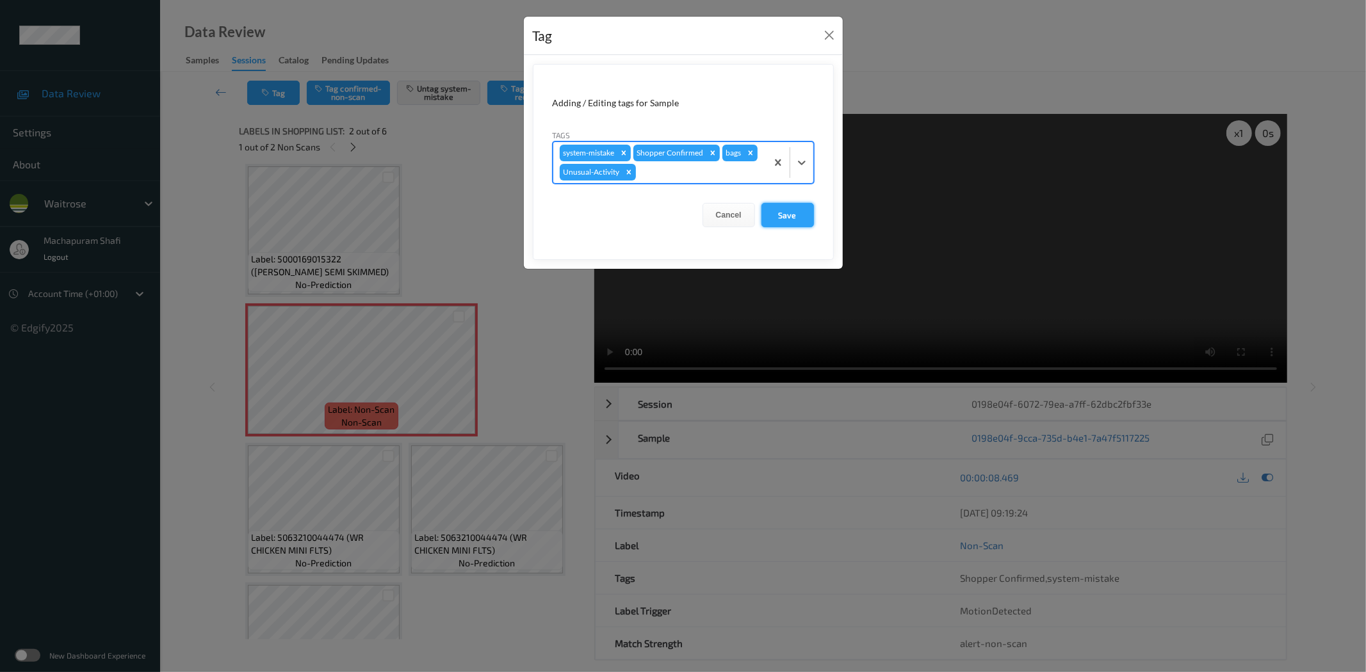
click at [777, 219] on button "Save" at bounding box center [787, 215] width 53 height 24
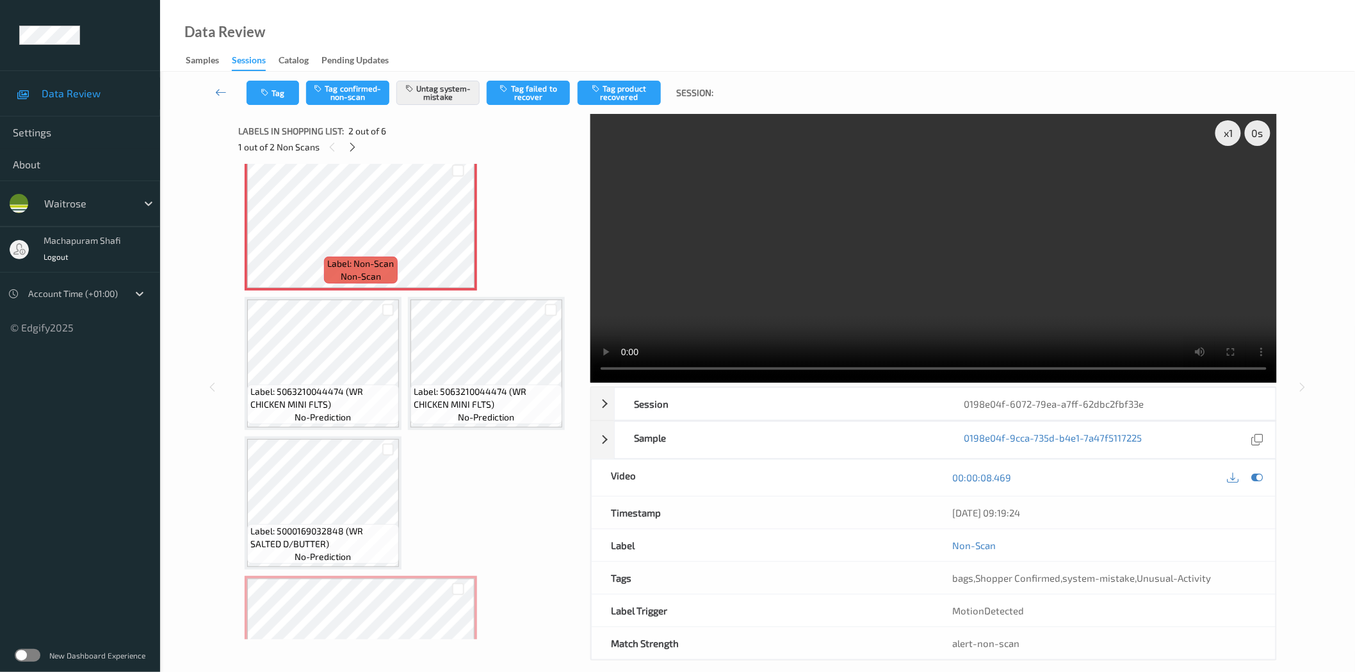
scroll to position [224, 0]
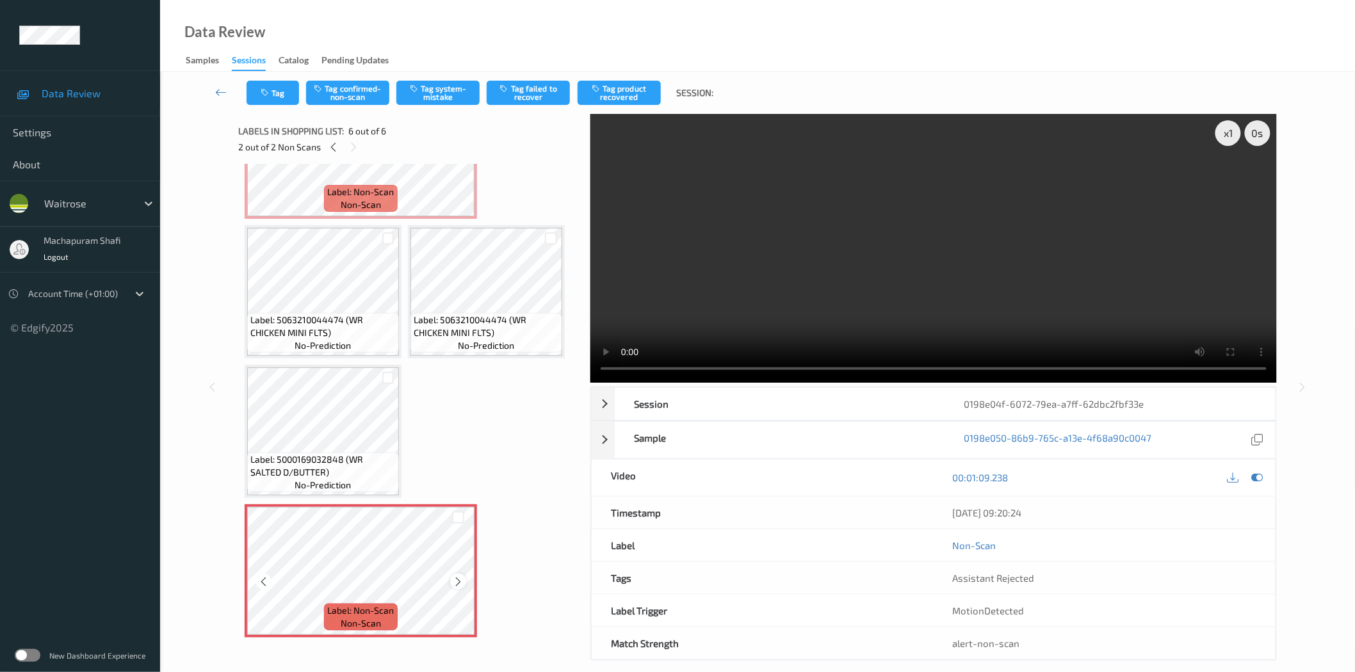
click at [456, 579] on icon at bounding box center [458, 582] width 11 height 12
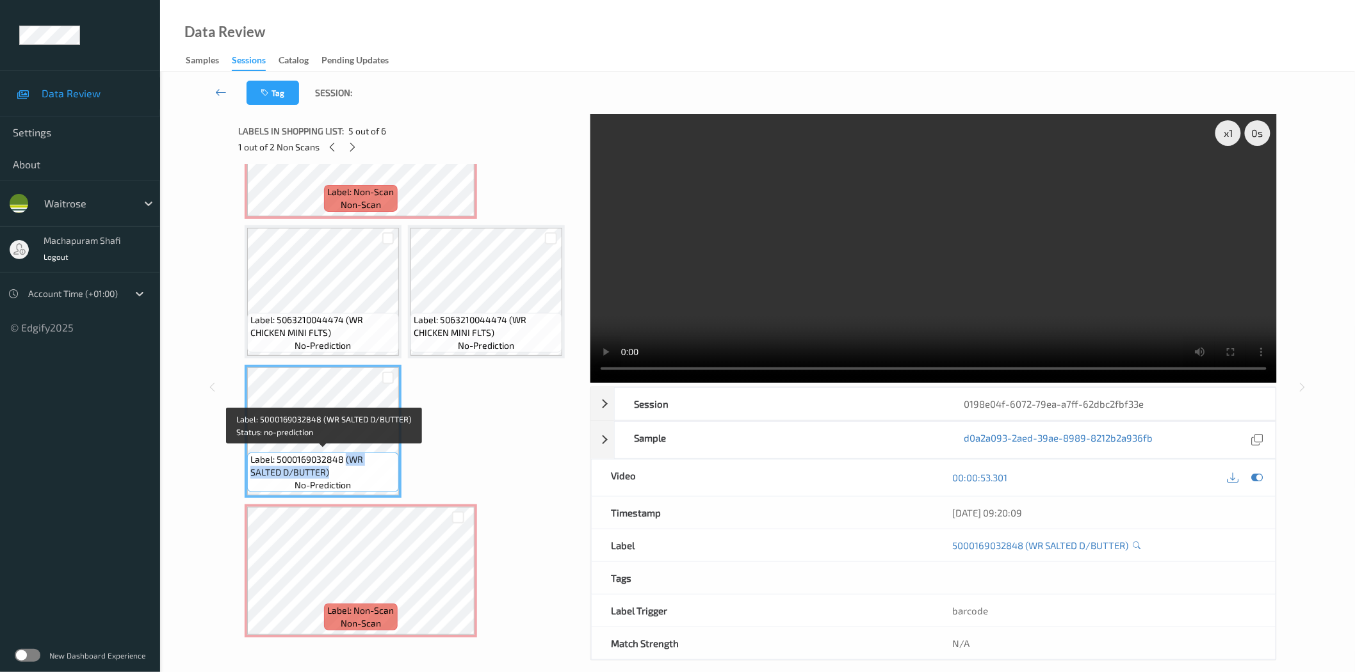
drag, startPoint x: 346, startPoint y: 453, endPoint x: 362, endPoint y: 469, distance: 22.2
click at [362, 469] on span "Label: 5000169032848 (WR SALTED D/BUTTER)" at bounding box center [322, 466] width 145 height 26
copy span "(WR SALTED D/BUTTER)"
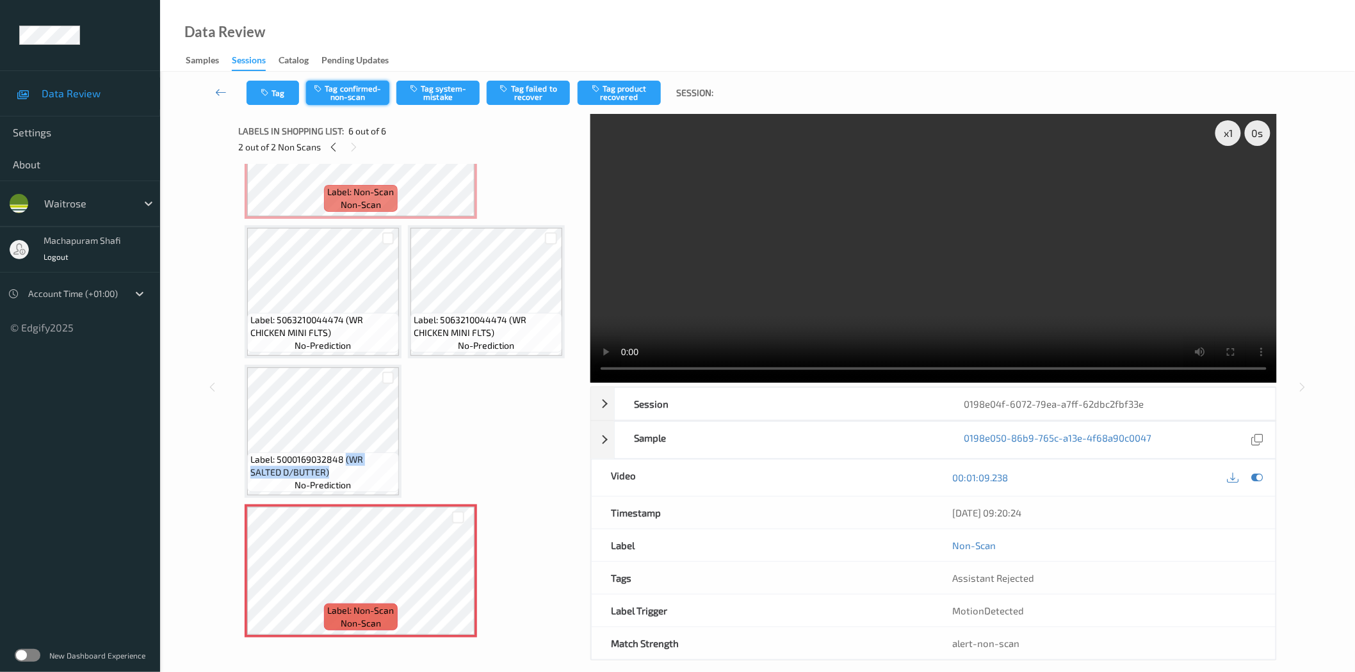
click at [361, 92] on button "Tag confirmed-non-scan" at bounding box center [347, 93] width 83 height 24
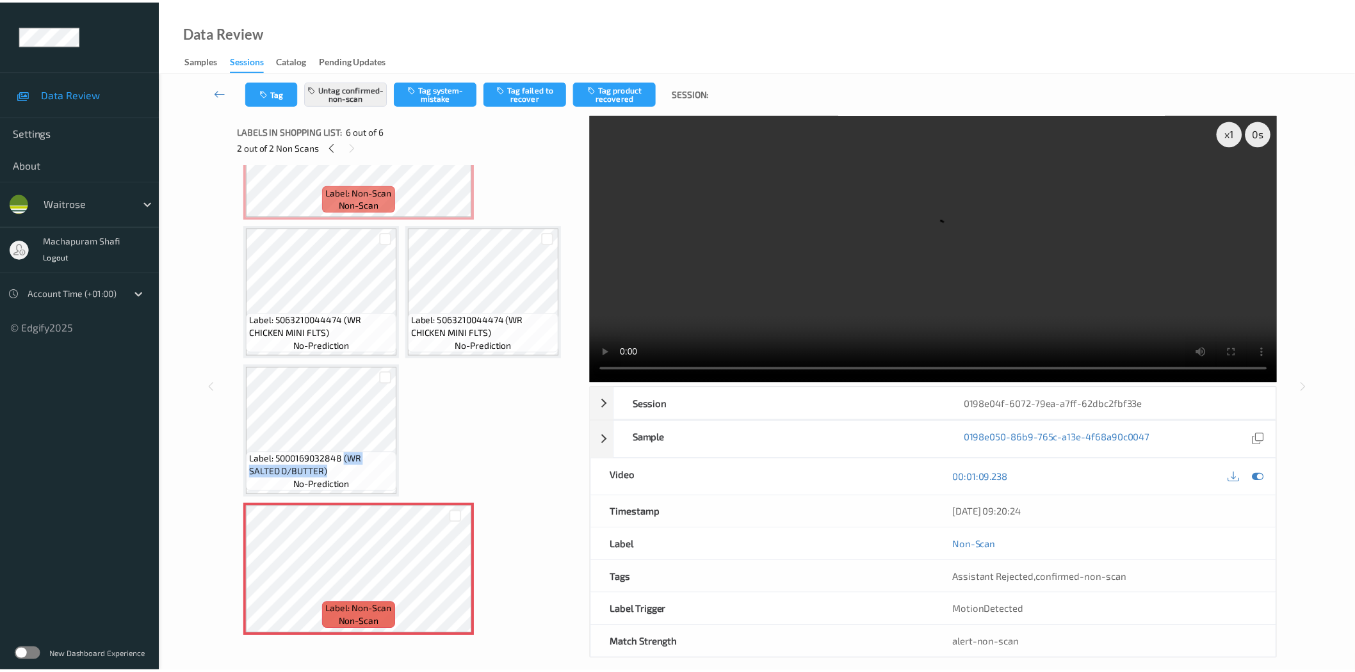
scroll to position [0, 0]
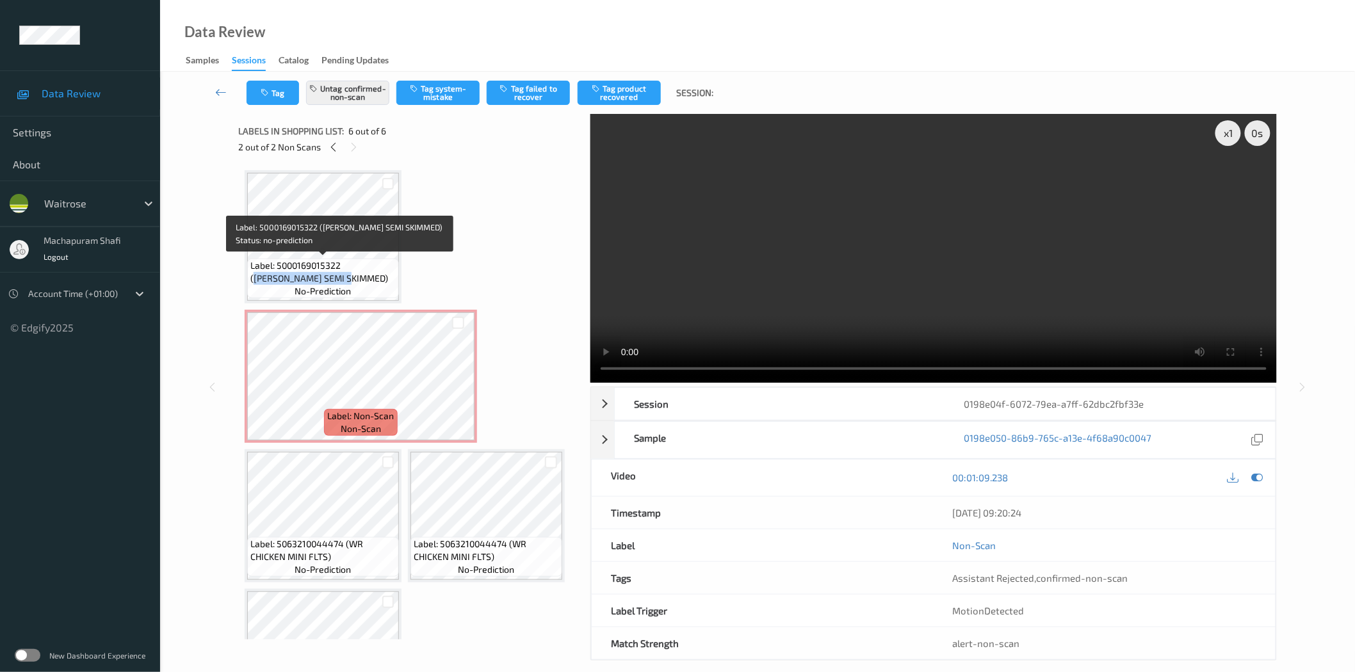
drag, startPoint x: 347, startPoint y: 264, endPoint x: 370, endPoint y: 276, distance: 25.8
click at [370, 276] on span "Label: 5000169015322 (WR ESS SEMI SKIMMED)" at bounding box center [322, 272] width 145 height 26
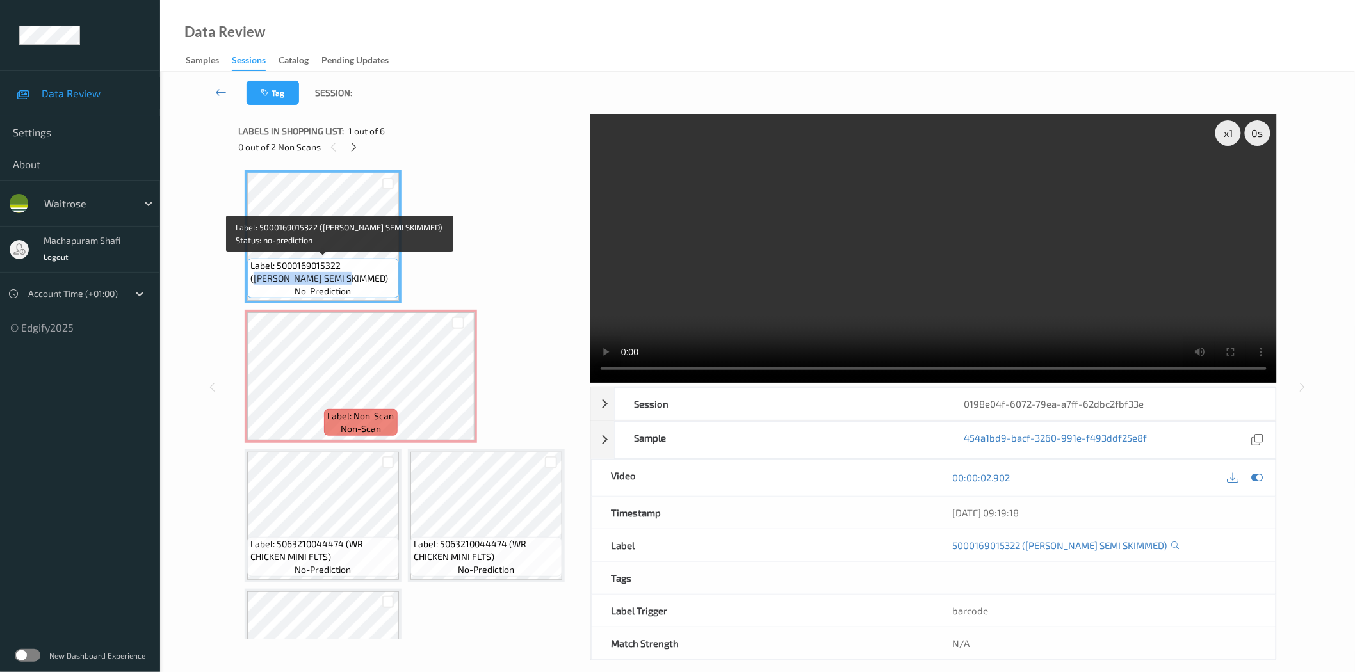
copy span "WR ESS SEMI SKIMMED)"
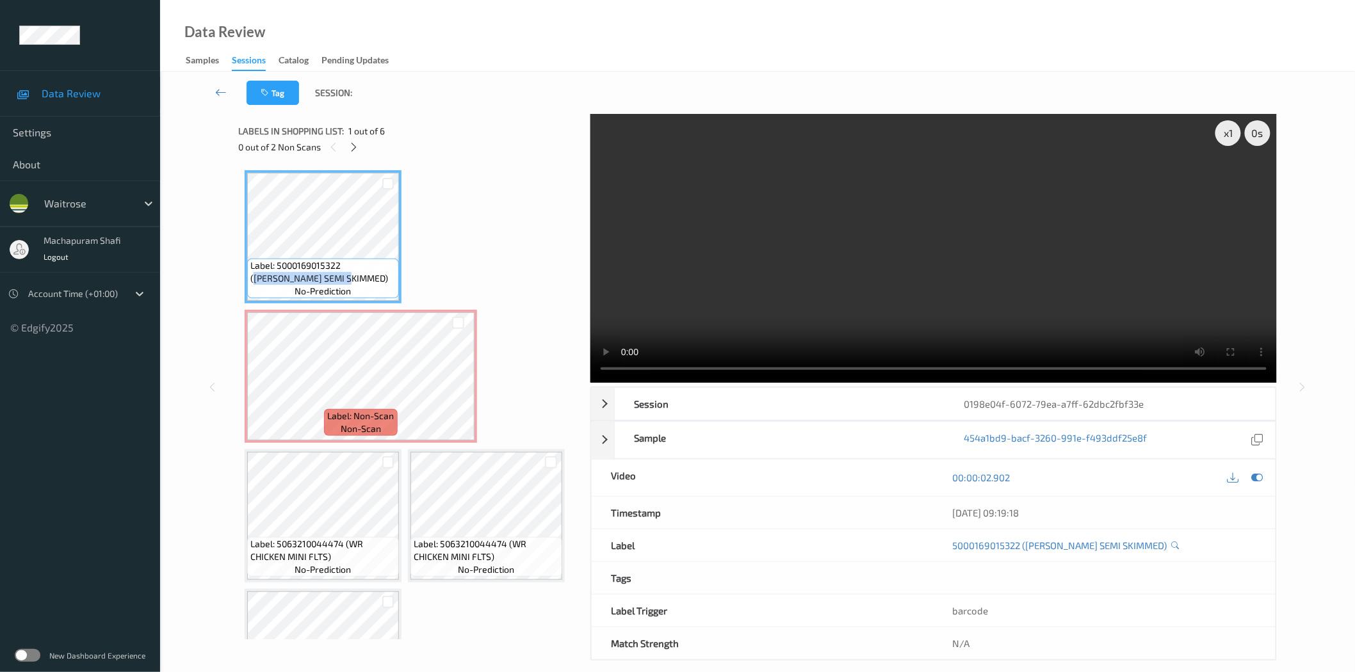
scroll to position [224, 0]
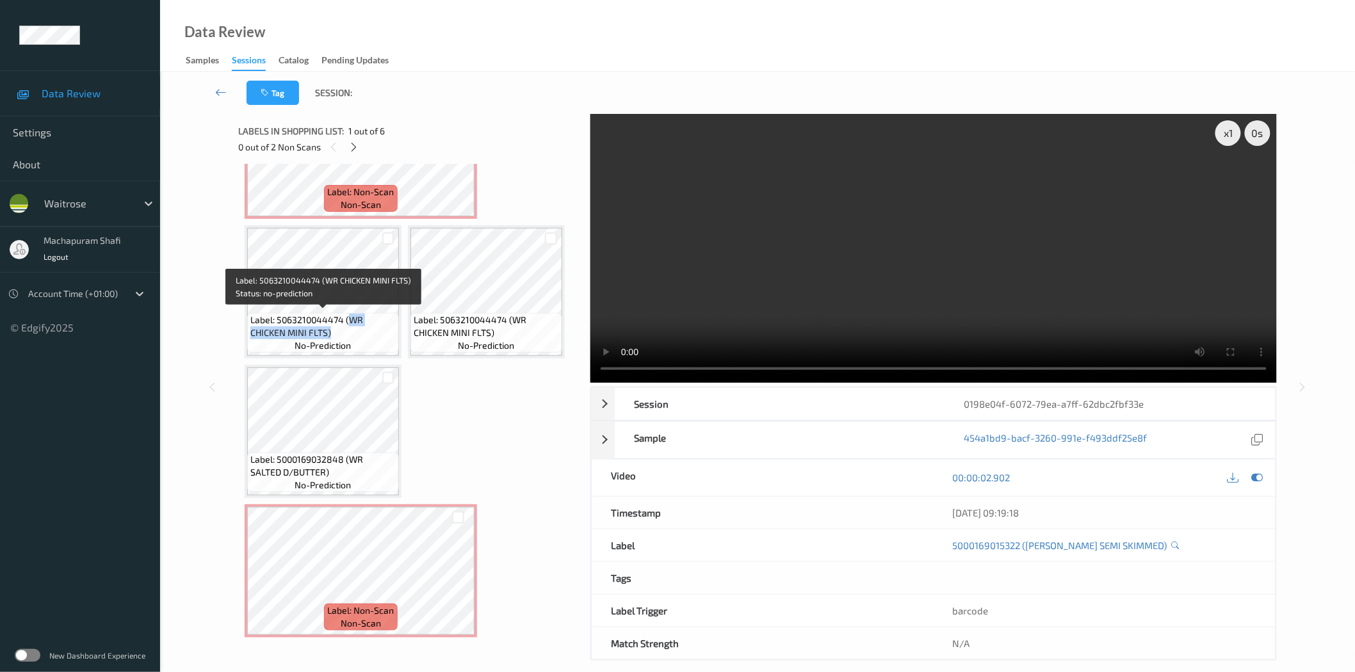
drag, startPoint x: 349, startPoint y: 314, endPoint x: 362, endPoint y: 331, distance: 21.0
click at [362, 331] on span "Label: 5063210044474 (WR CHICKEN MINI FLTS)" at bounding box center [322, 327] width 145 height 26
copy span "WR CHICKEN MINI FLTS)"
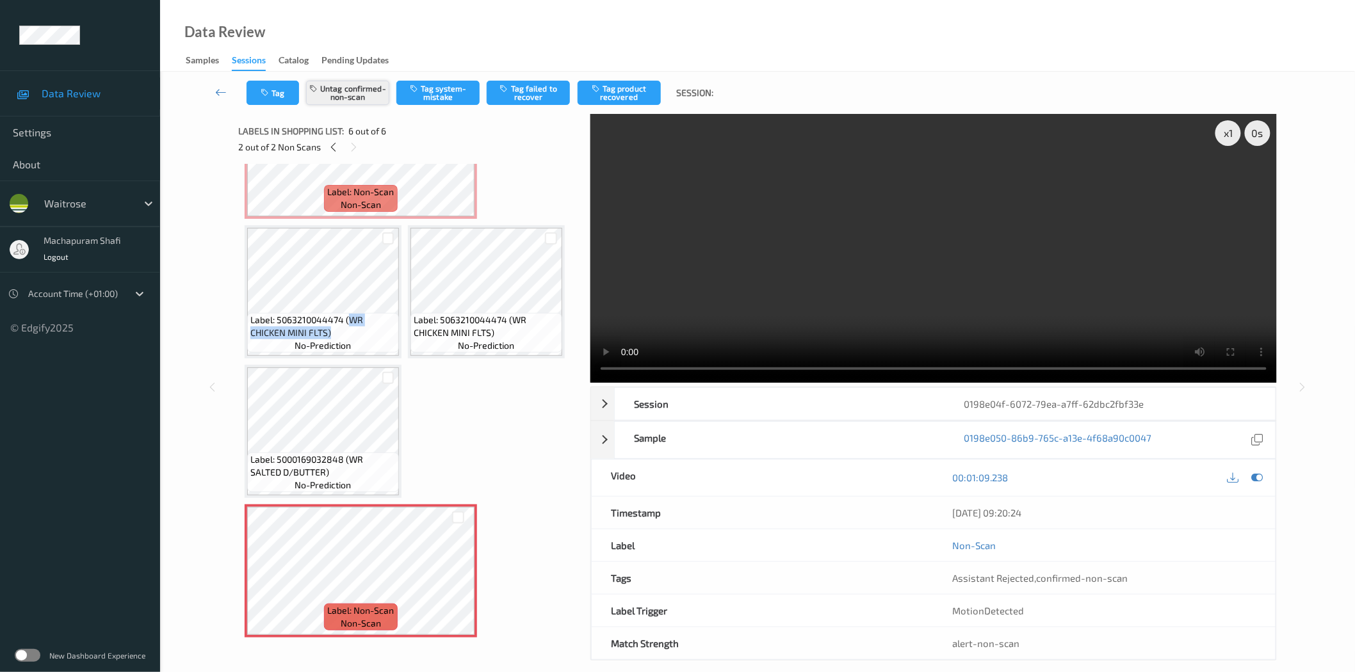
click at [361, 99] on button "Untag confirmed-non-scan" at bounding box center [347, 93] width 83 height 24
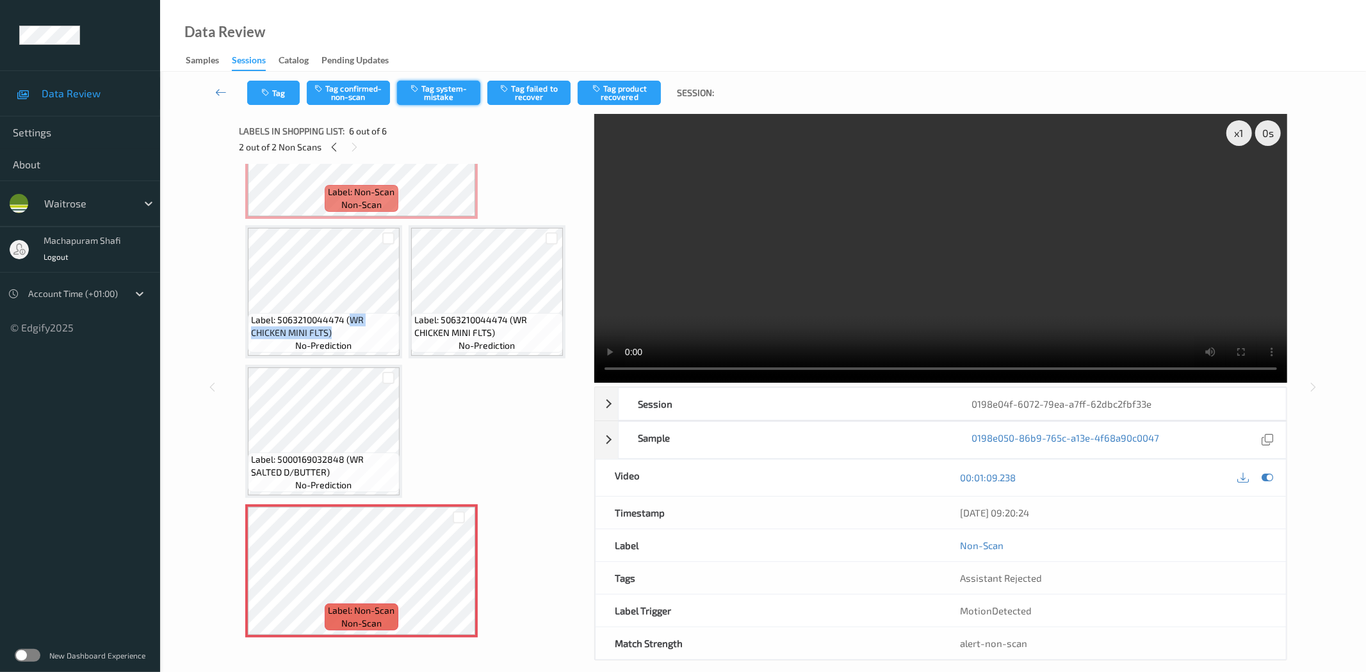
click at [437, 92] on button "Tag system-mistake" at bounding box center [438, 93] width 83 height 24
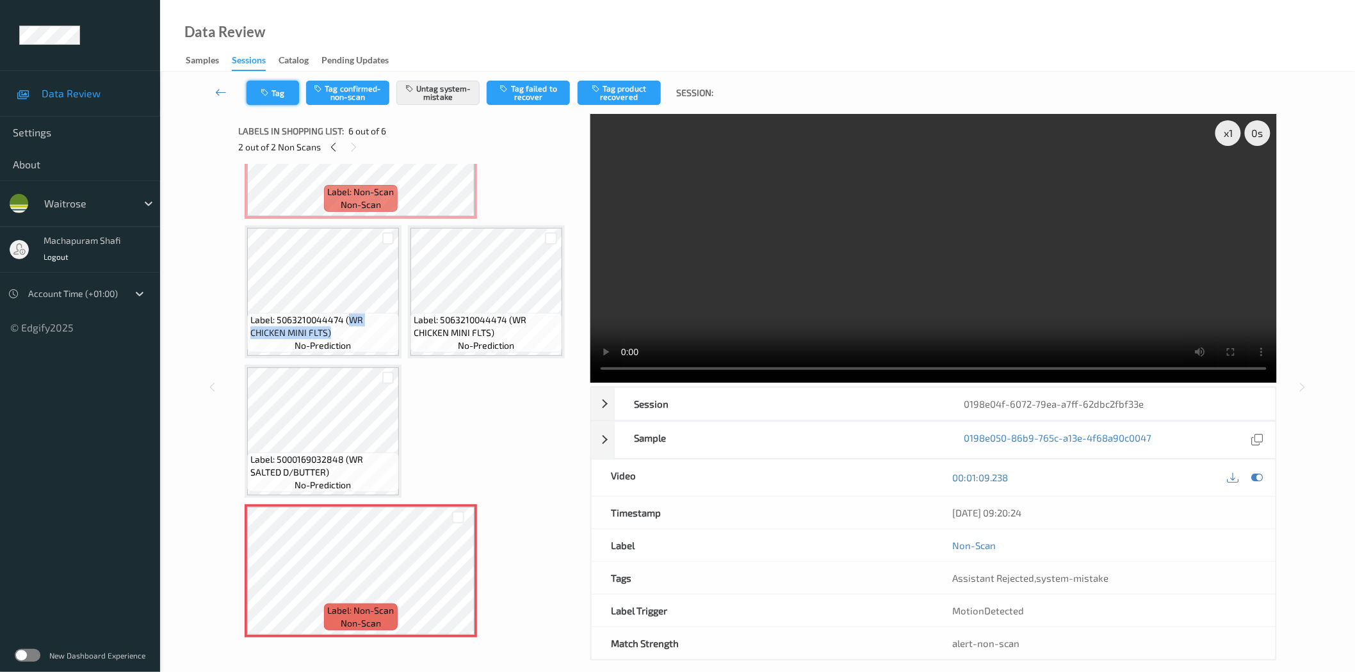
click at [279, 93] on button "Tag" at bounding box center [273, 93] width 53 height 24
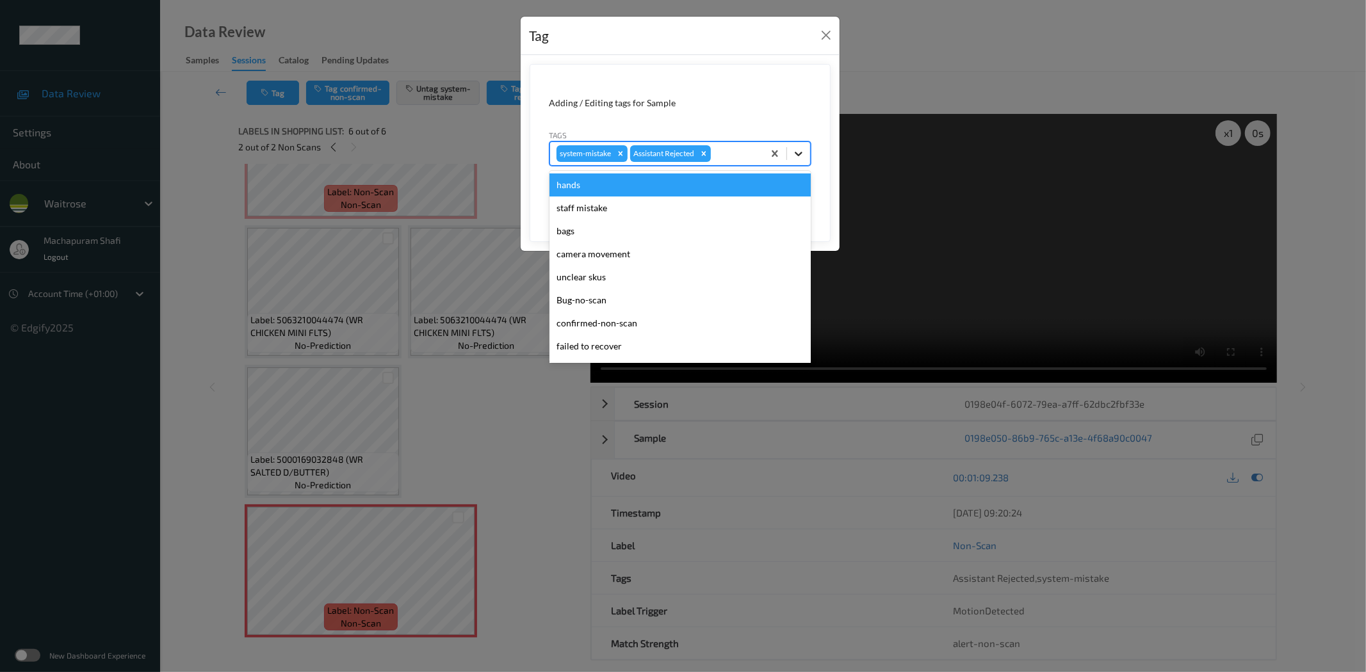
click at [799, 150] on icon at bounding box center [798, 153] width 13 height 13
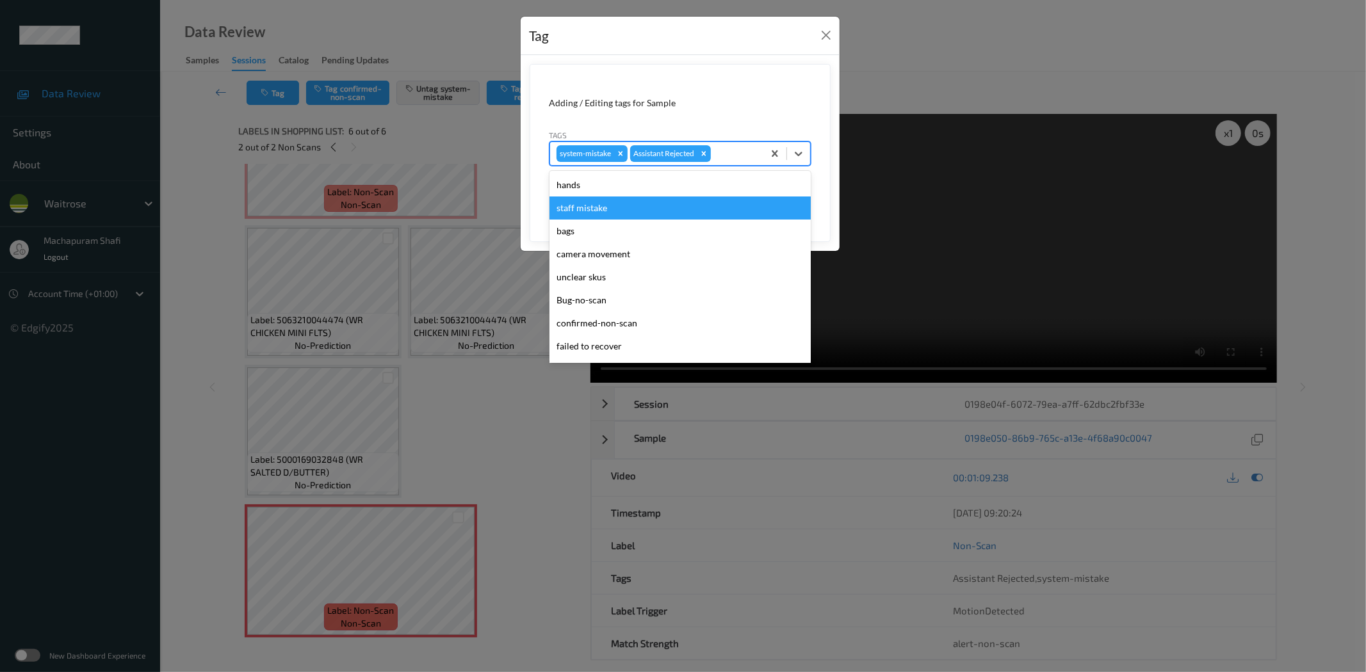
scroll to position [273, 0]
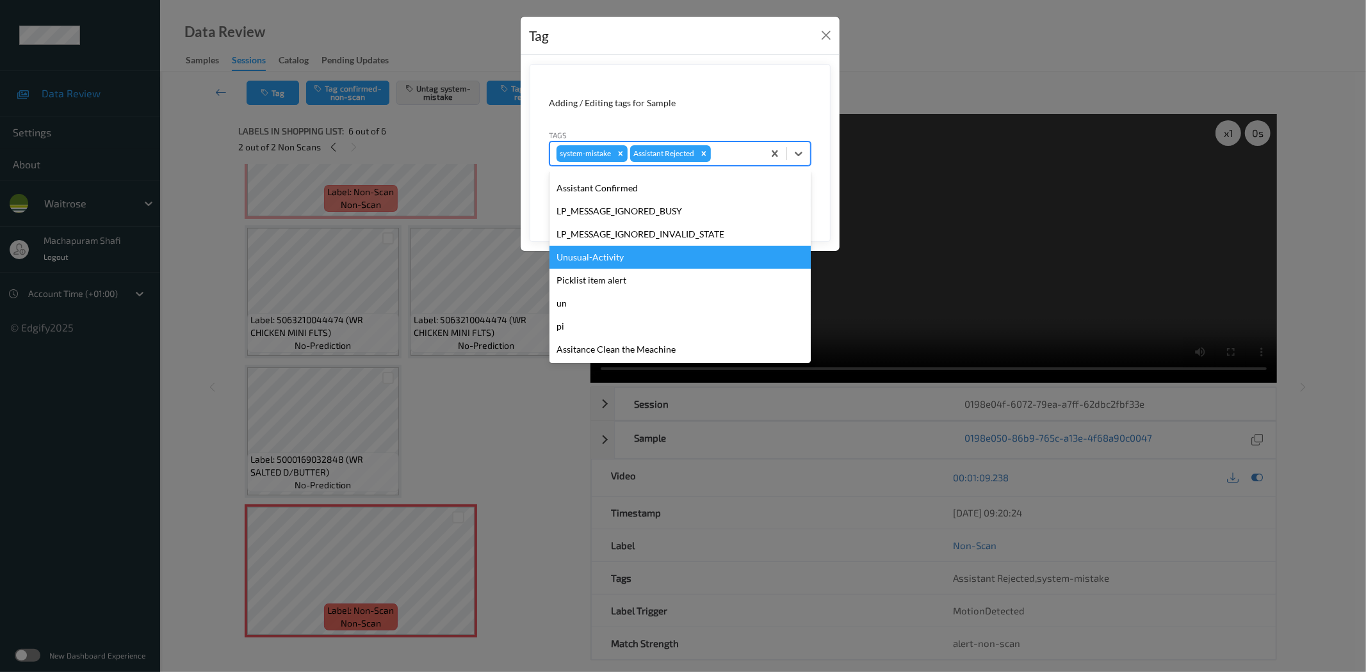
click at [618, 257] on div "Unusual-Activity" at bounding box center [679, 257] width 261 height 23
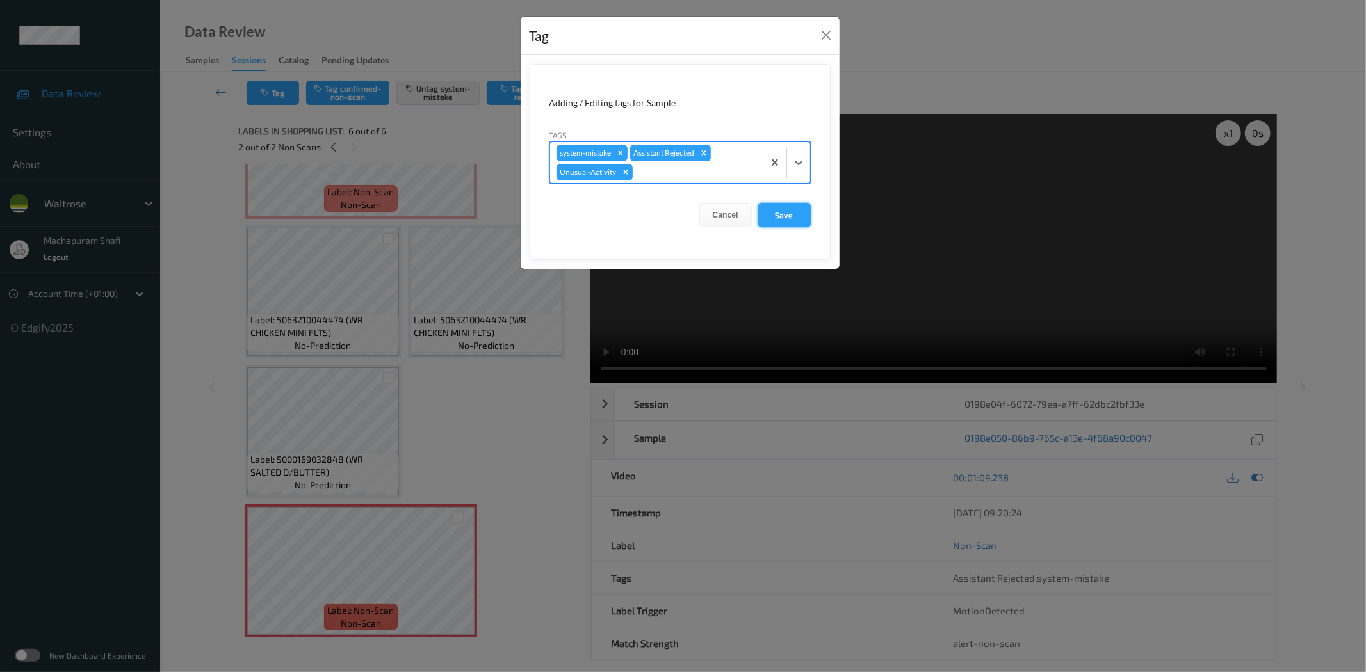
click at [765, 221] on button "Save" at bounding box center [784, 215] width 53 height 24
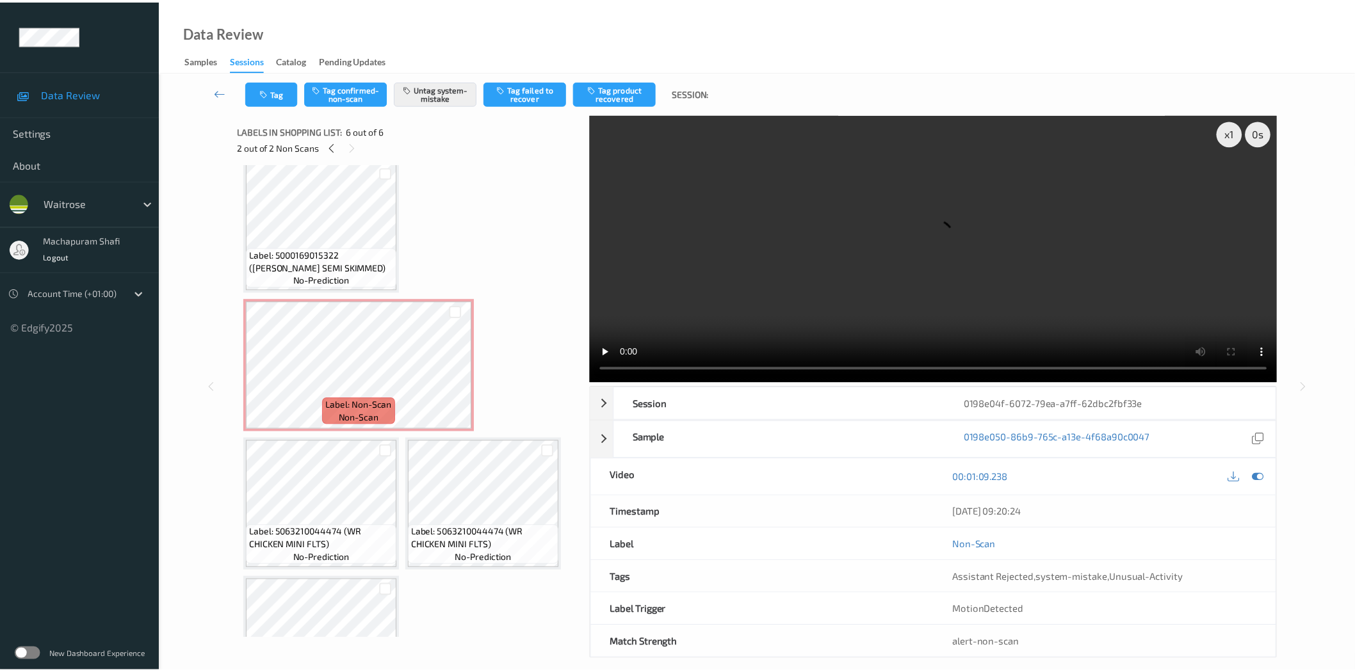
scroll to position [0, 0]
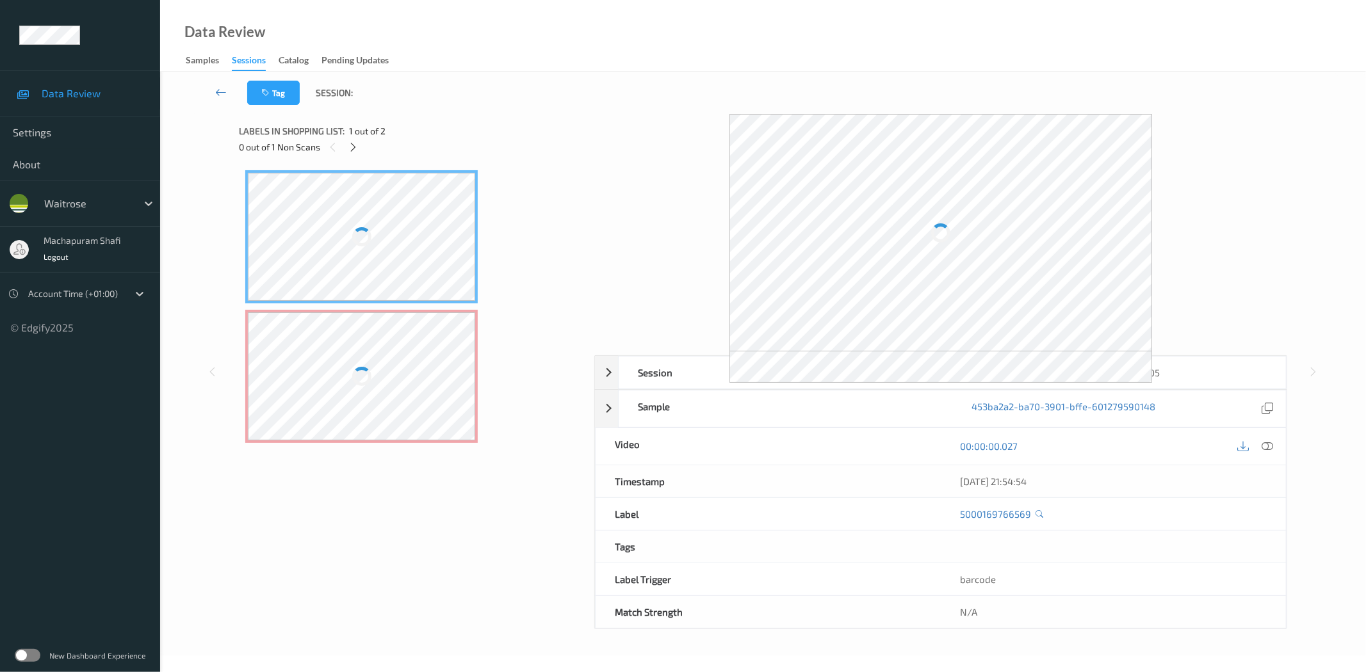
click at [351, 364] on div at bounding box center [362, 376] width 228 height 128
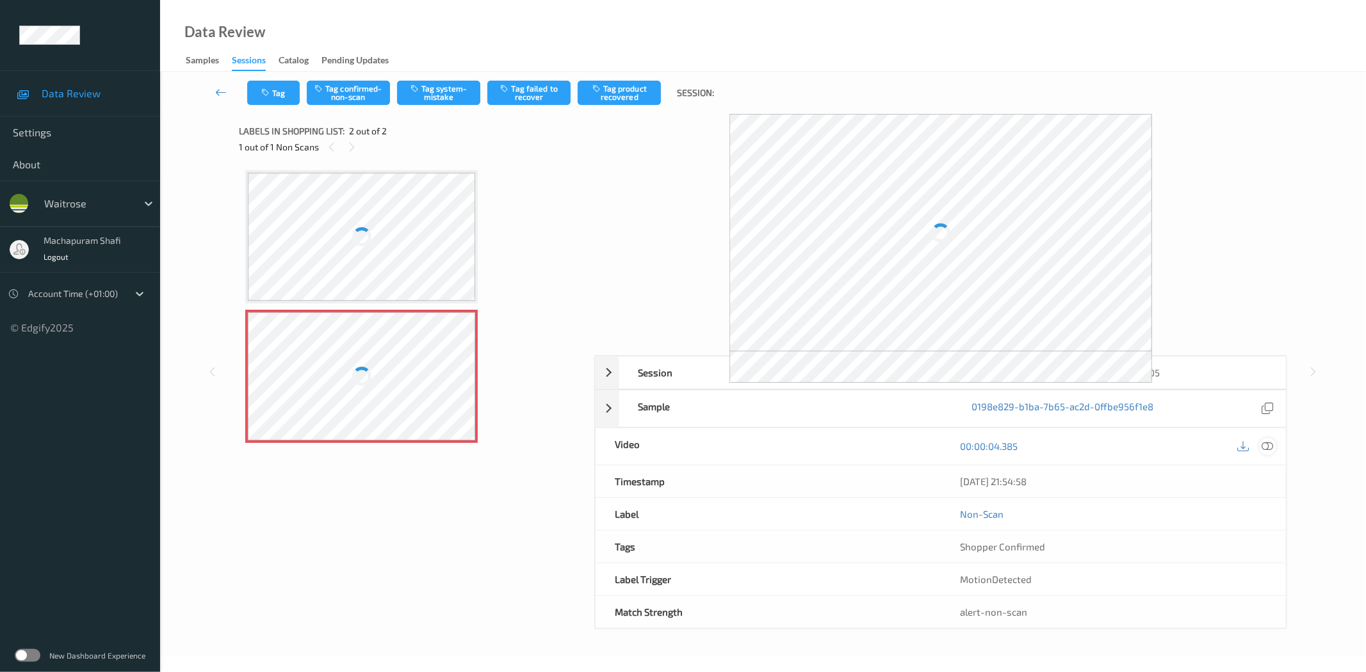
click at [1265, 447] on icon at bounding box center [1268, 447] width 12 height 12
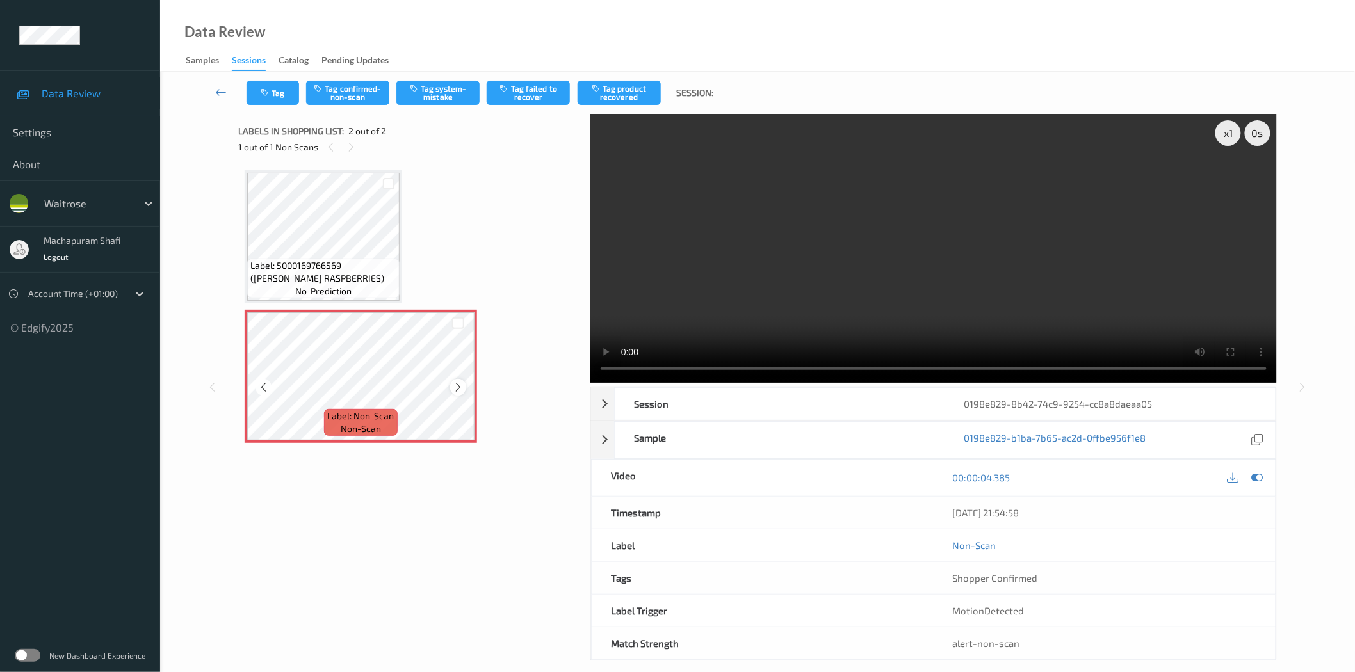
click at [462, 387] on icon at bounding box center [458, 388] width 11 height 12
click at [457, 382] on icon at bounding box center [458, 388] width 11 height 12
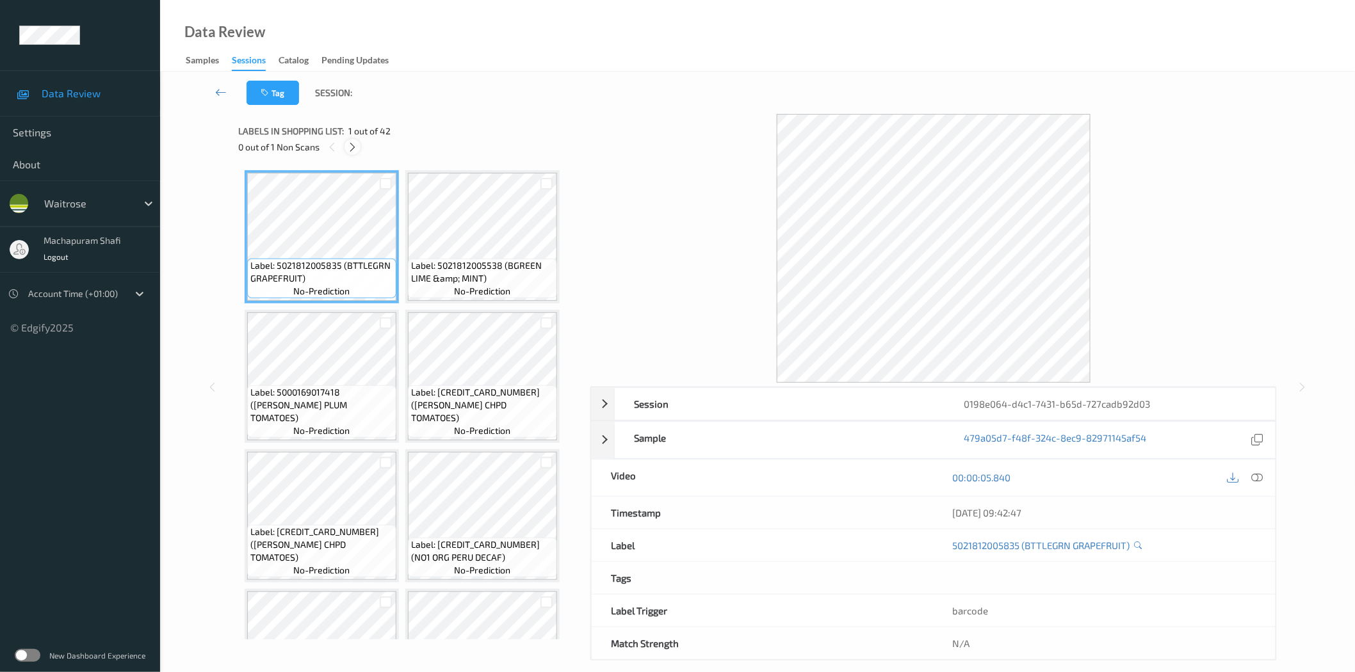
click at [348, 150] on icon at bounding box center [352, 148] width 11 height 12
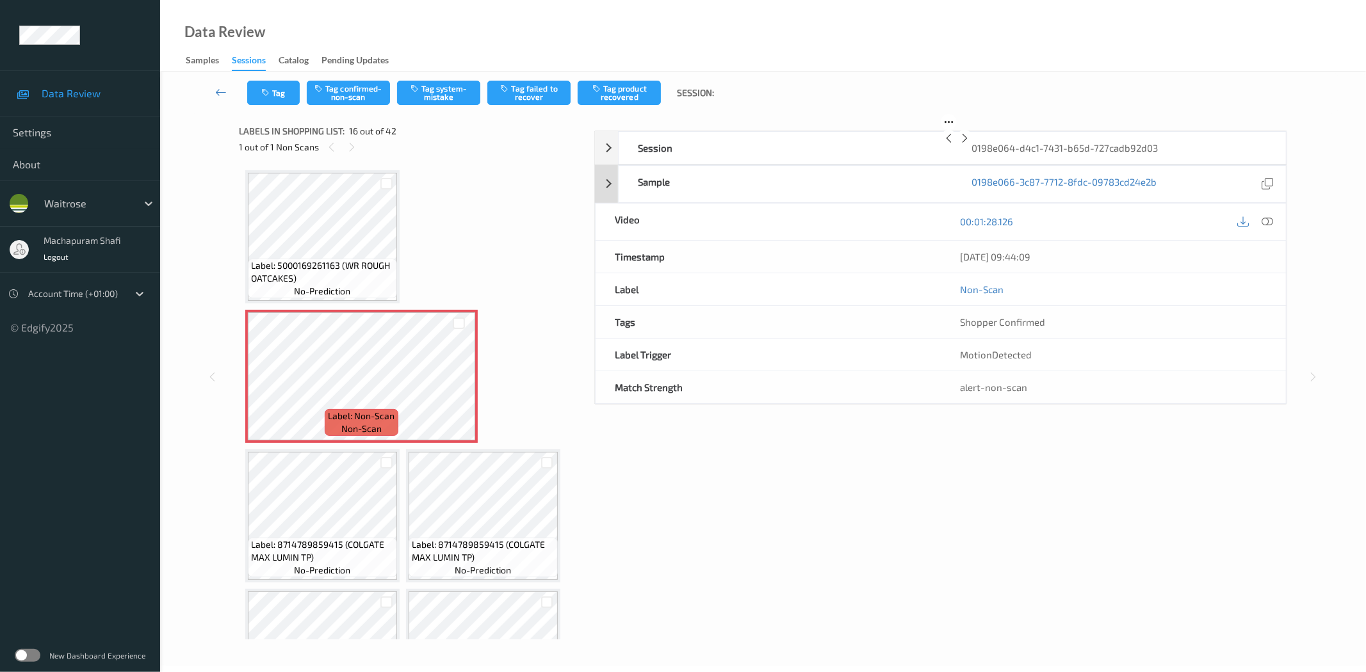
drag, startPoint x: 1270, startPoint y: 446, endPoint x: 1243, endPoint y: 392, distance: 60.1
click at [1270, 273] on div "25/08/2025 09:44:09" at bounding box center [1113, 257] width 345 height 32
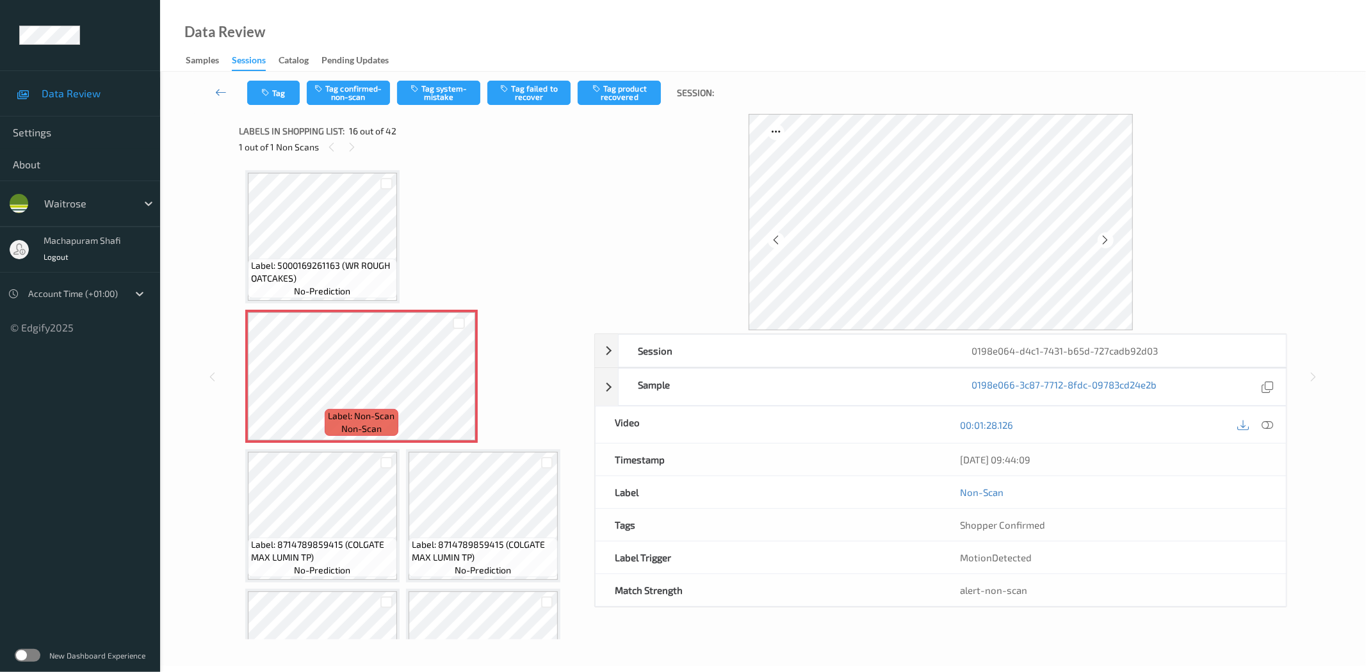
click at [1269, 420] on icon at bounding box center [1268, 425] width 12 height 12
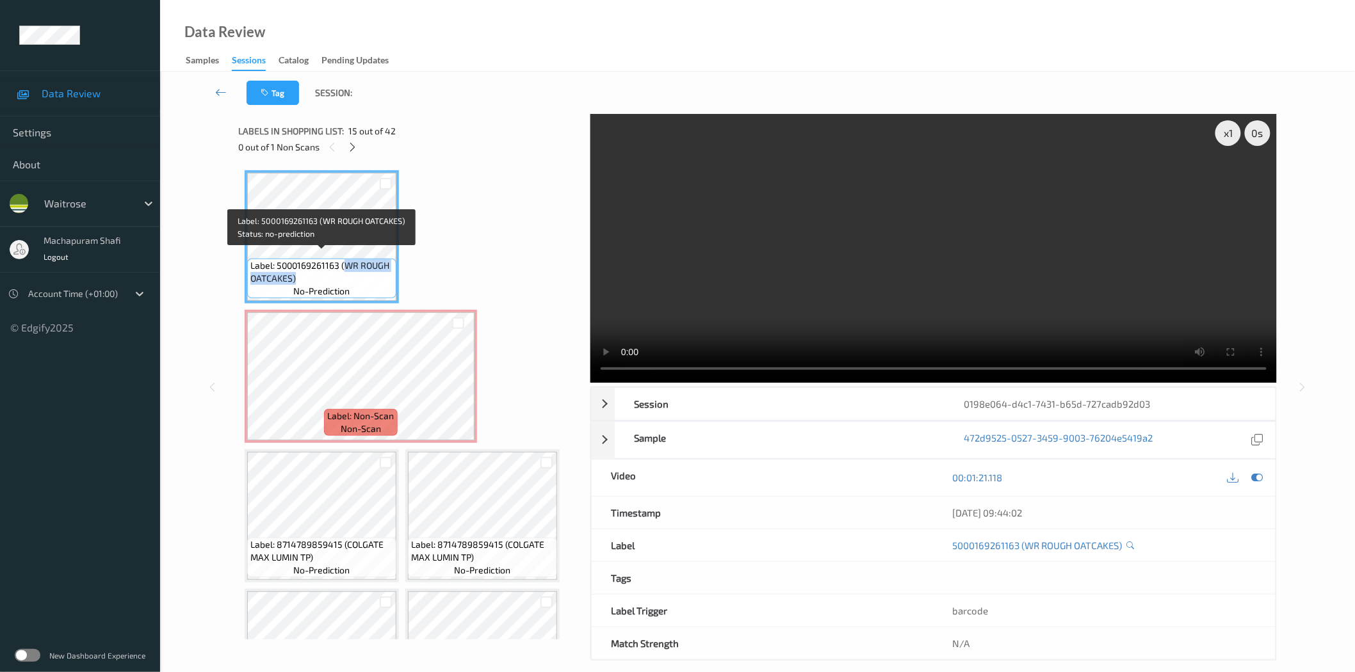
drag, startPoint x: 344, startPoint y: 258, endPoint x: 357, endPoint y: 272, distance: 19.0
click at [357, 272] on span "Label: 5000169261163 (WR ROUGH OATCAKES)" at bounding box center [321, 272] width 143 height 26
copy span "WR ROUGH OATCAKES)"
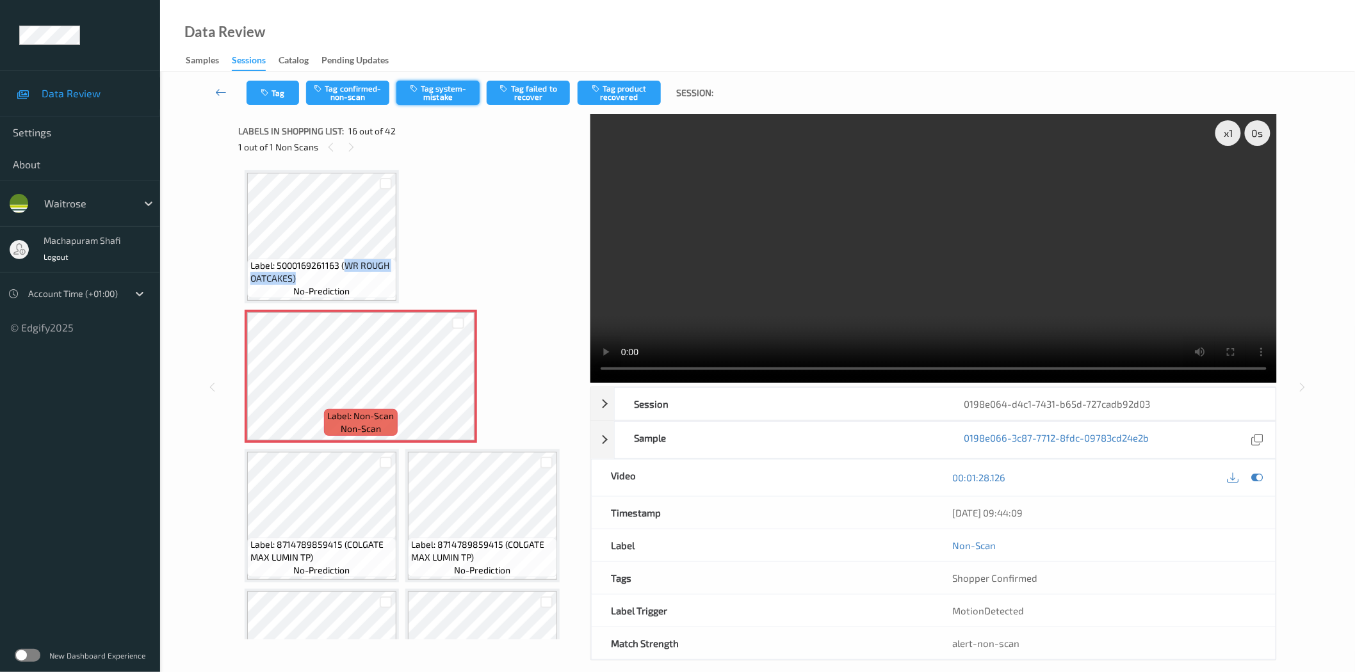
click at [442, 102] on button "Tag system-mistake" at bounding box center [437, 93] width 83 height 24
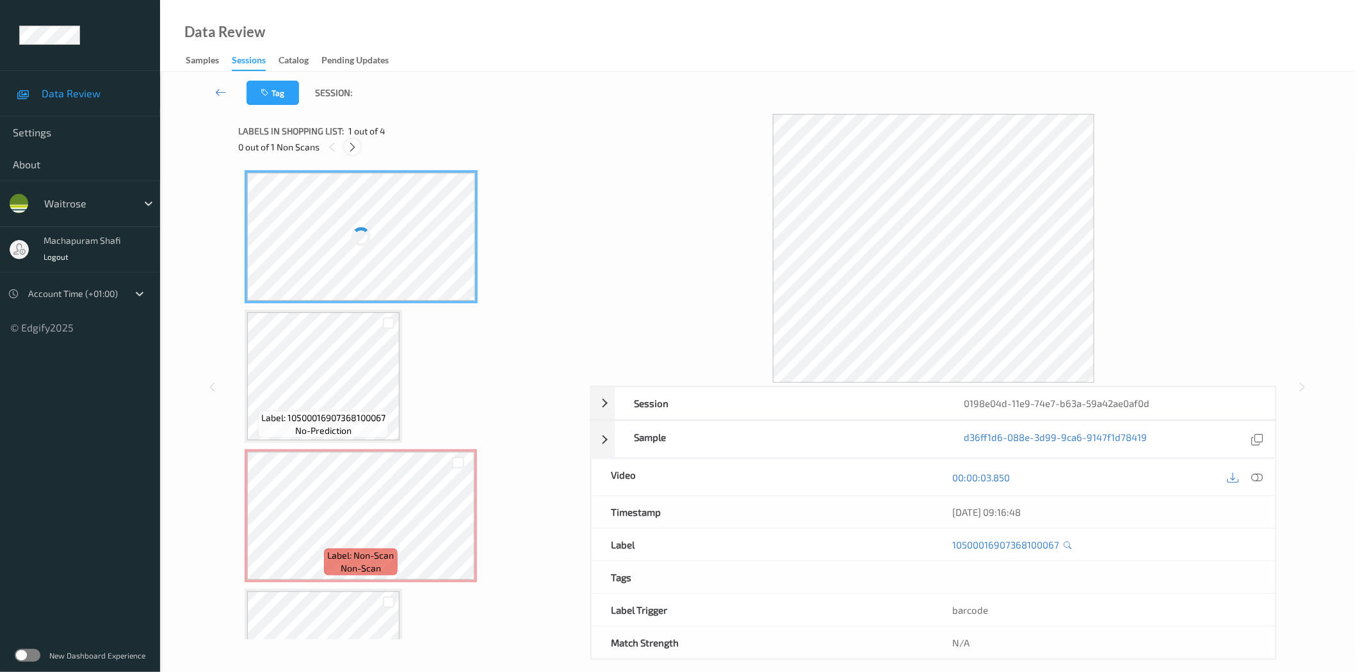
click at [355, 148] on icon at bounding box center [352, 148] width 11 height 12
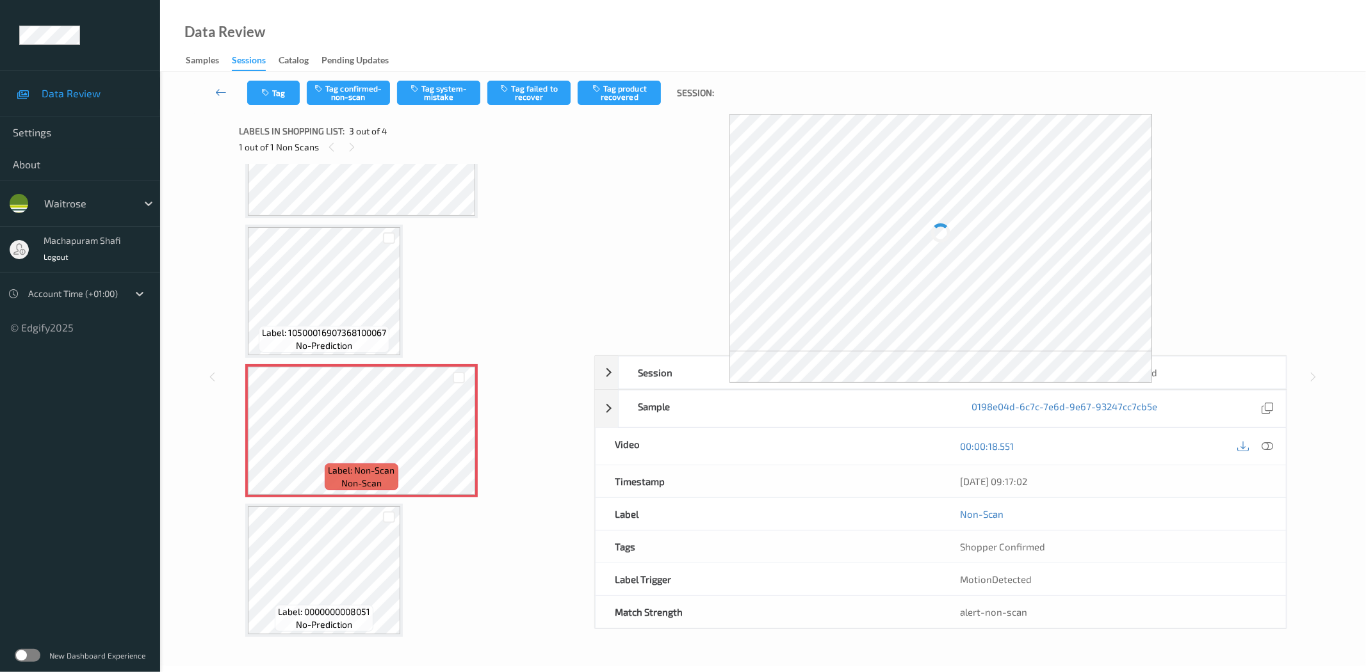
drag, startPoint x: 1266, startPoint y: 446, endPoint x: 877, endPoint y: 101, distance: 519.4
click at [1266, 446] on icon at bounding box center [1268, 447] width 12 height 12
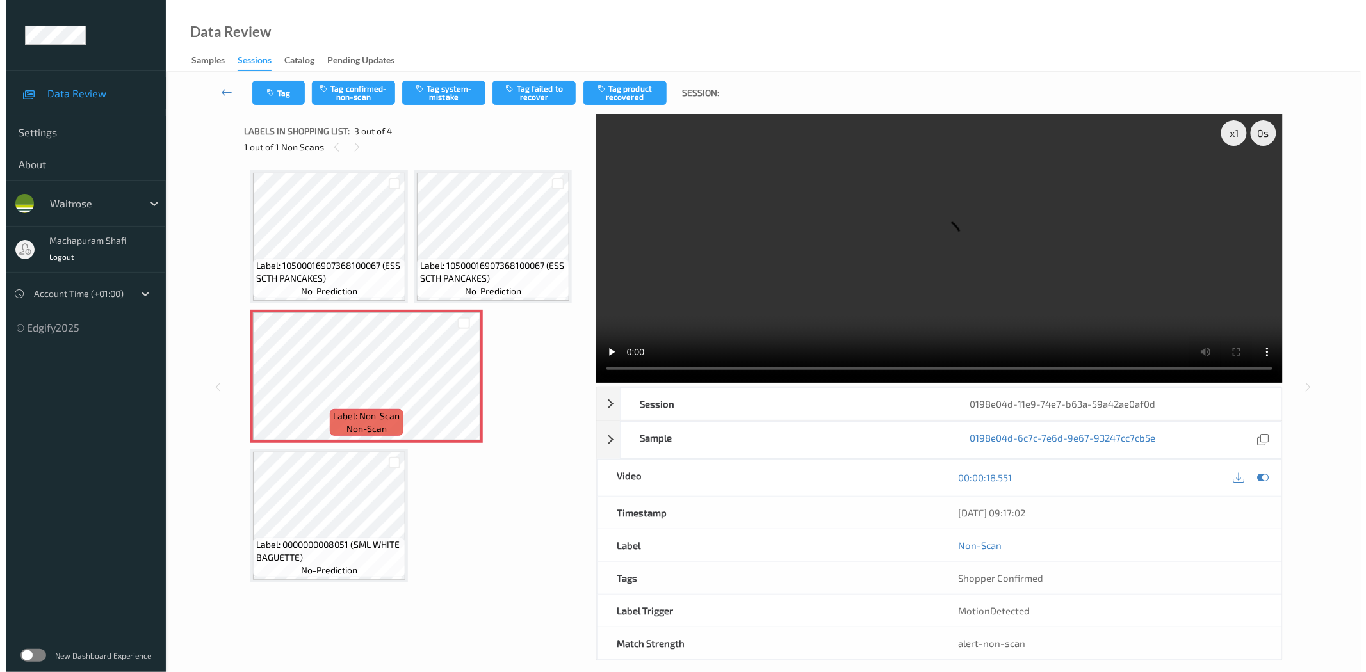
scroll to position [0, 0]
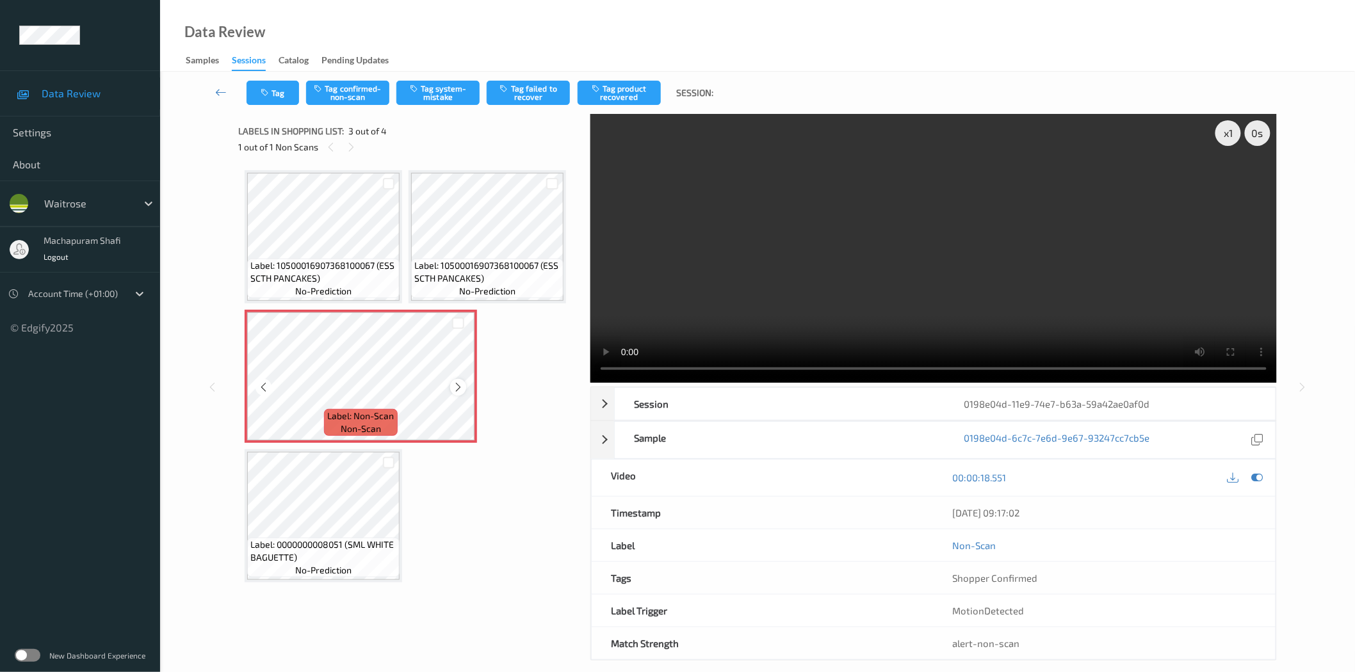
click at [460, 387] on icon at bounding box center [458, 388] width 11 height 12
click at [446, 81] on button "Tag system-mistake" at bounding box center [437, 93] width 83 height 24
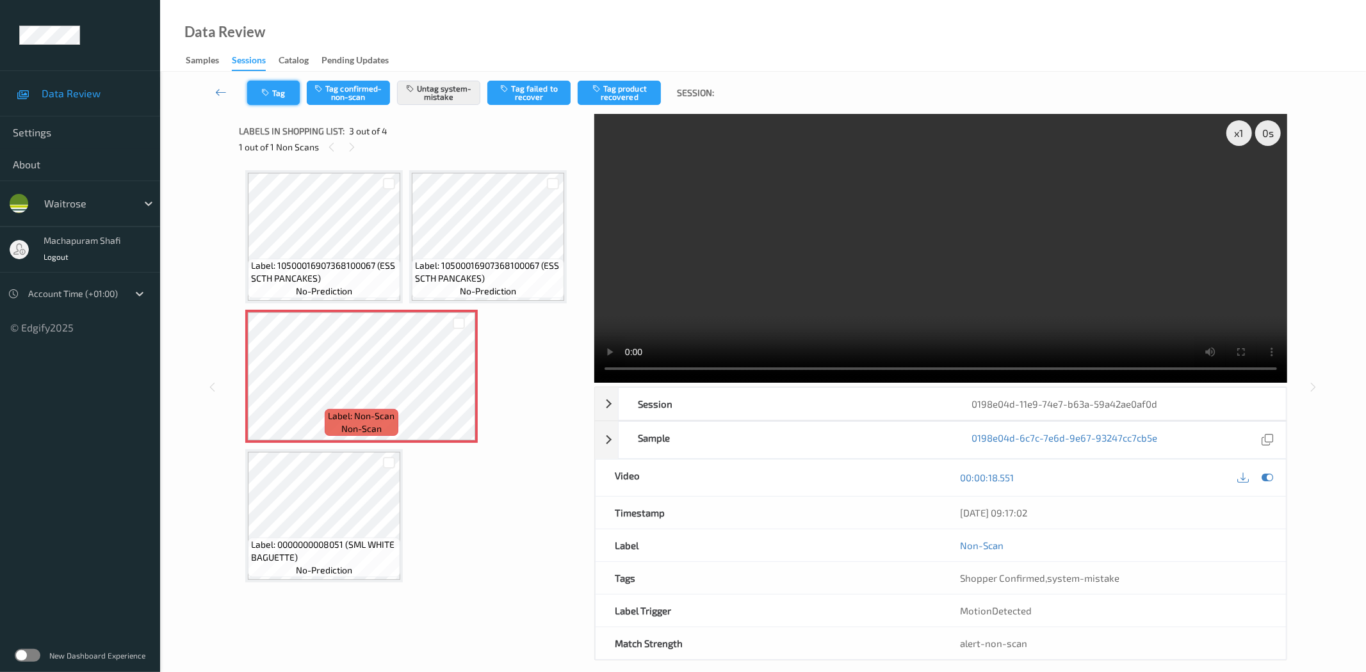
click at [282, 96] on button "Tag" at bounding box center [273, 93] width 53 height 24
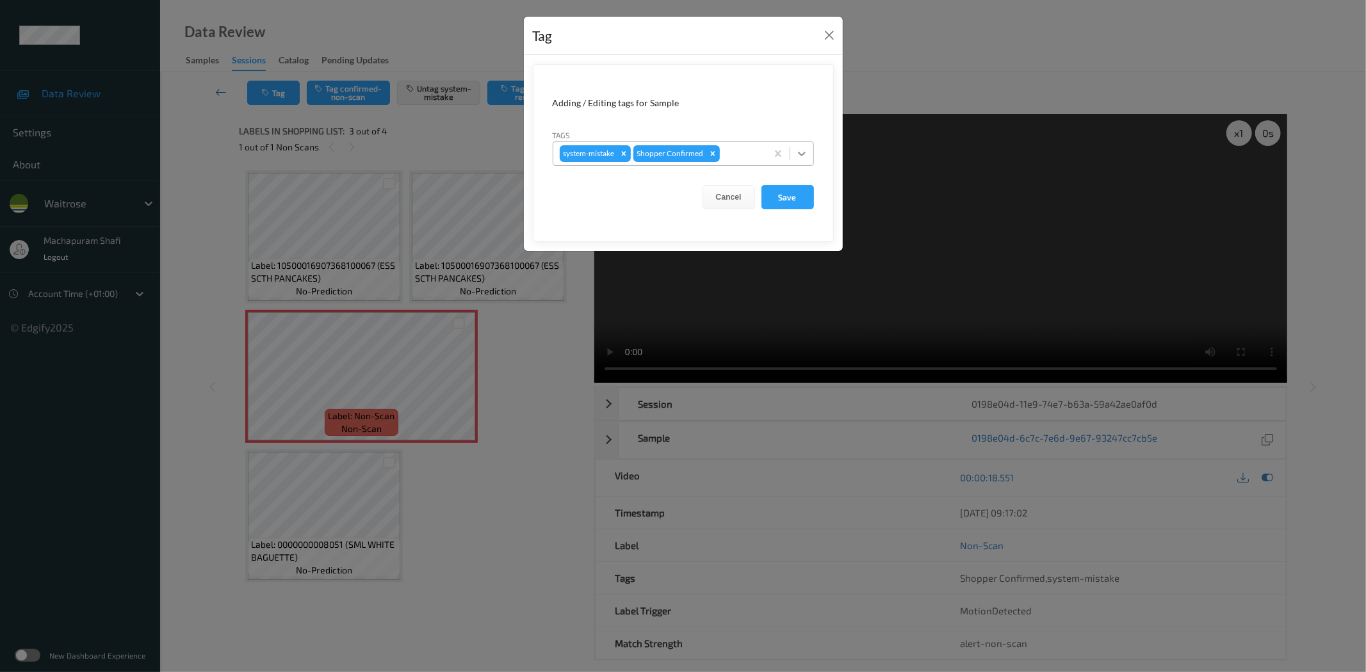
click at [807, 149] on icon at bounding box center [801, 153] width 13 height 13
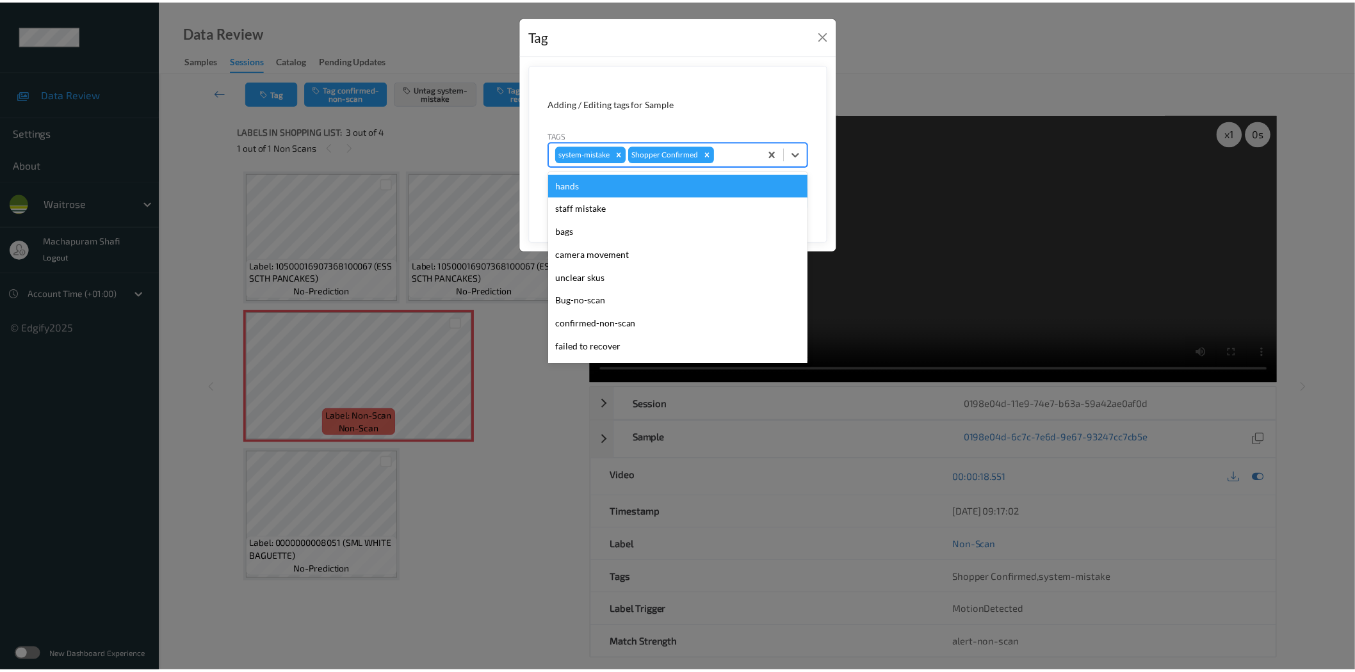
scroll to position [273, 0]
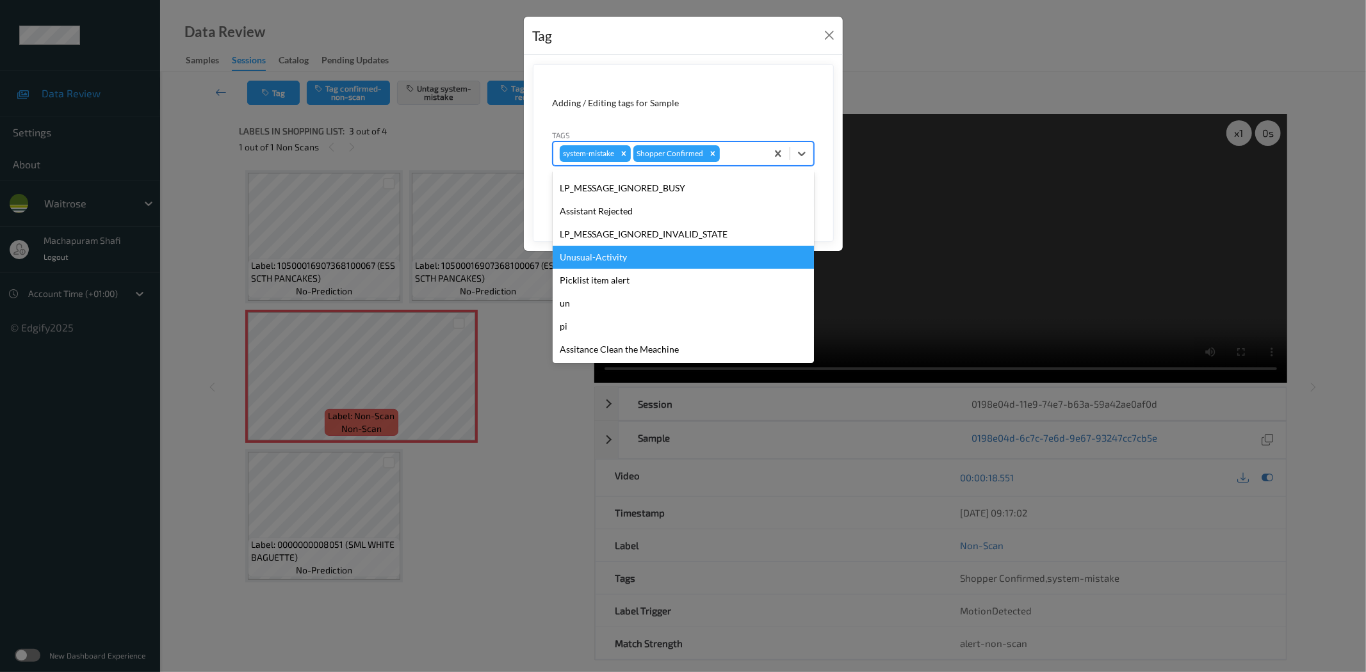
click at [624, 257] on div "Unusual-Activity" at bounding box center [683, 257] width 261 height 23
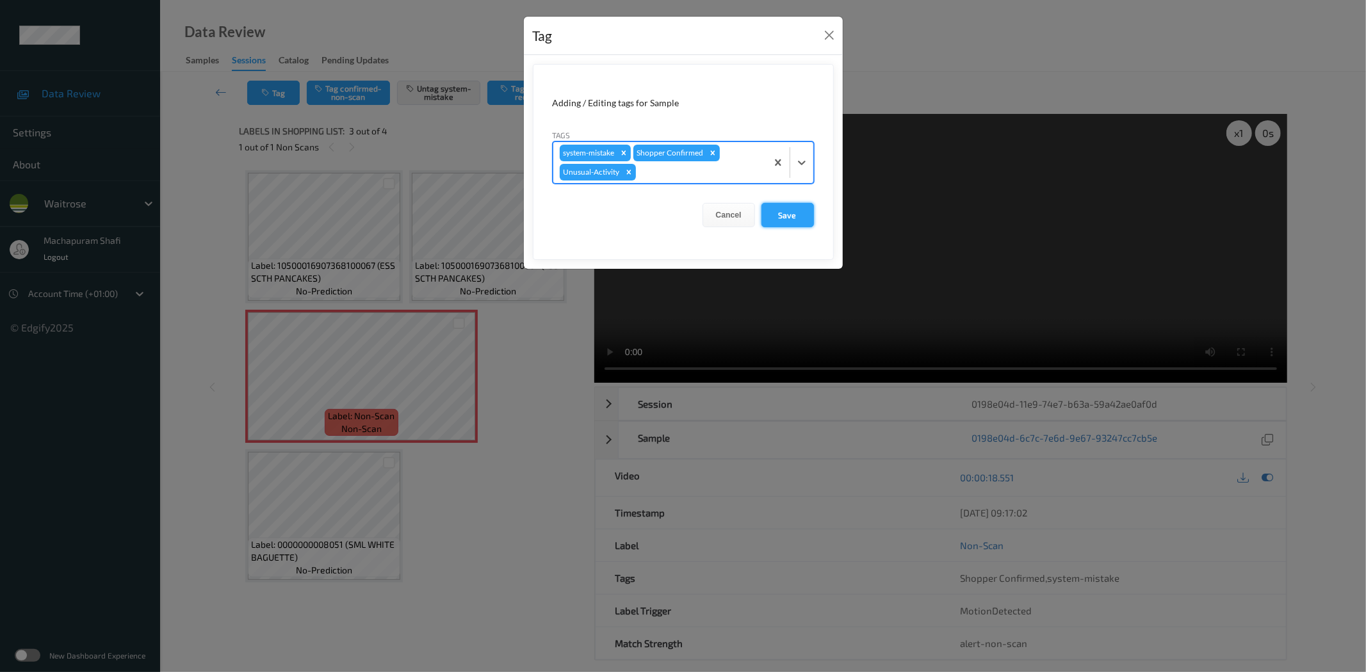
click at [767, 210] on button "Save" at bounding box center [787, 215] width 53 height 24
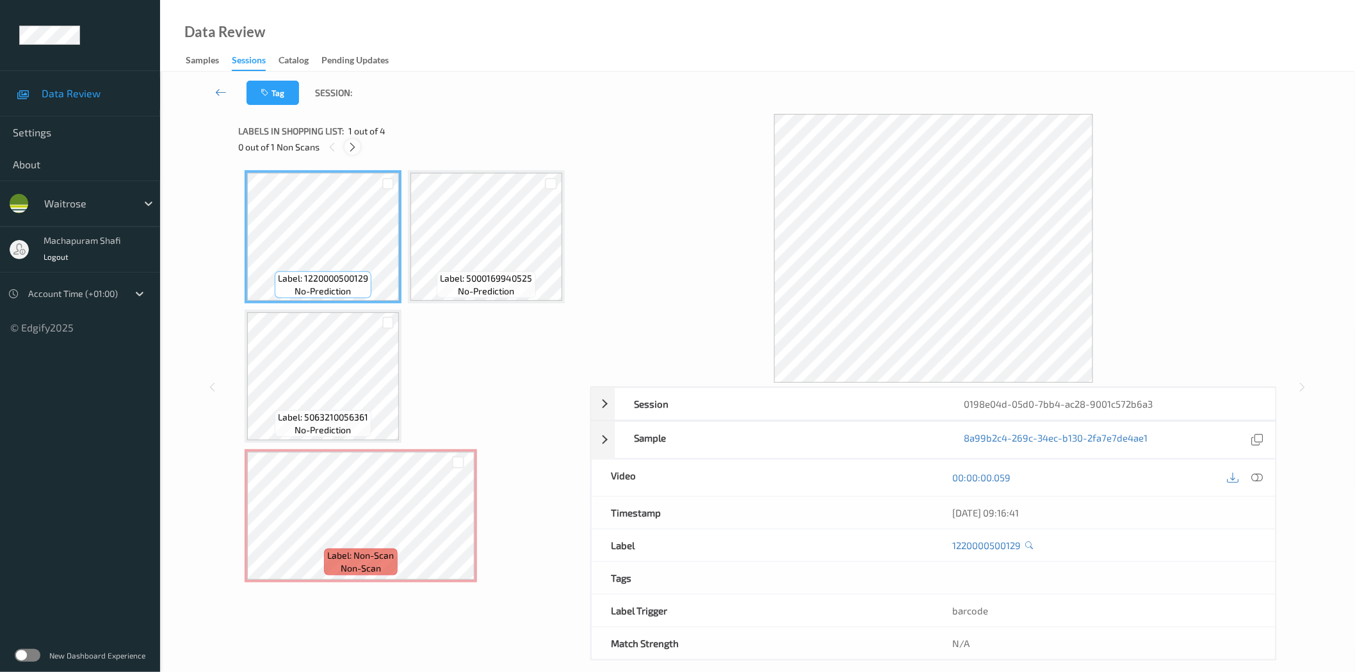
drag, startPoint x: 346, startPoint y: 149, endPoint x: 361, endPoint y: 157, distance: 16.0
click at [347, 149] on div at bounding box center [353, 147] width 16 height 16
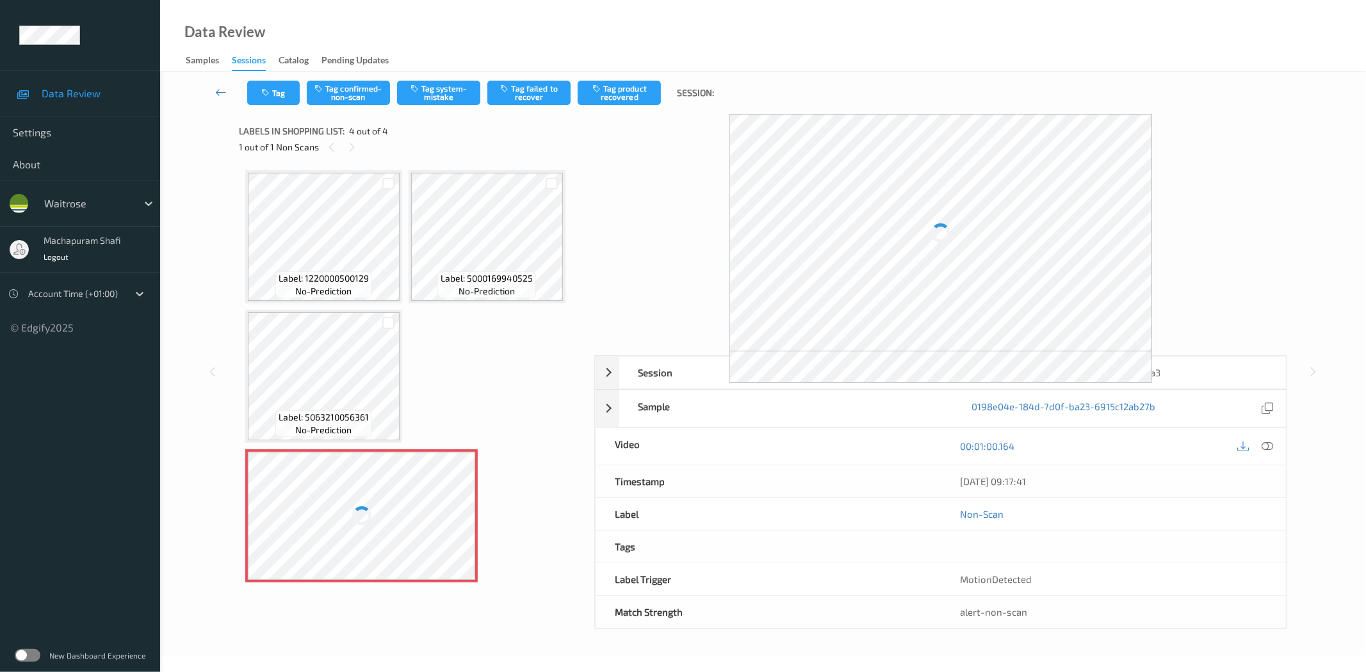
drag, startPoint x: 1262, startPoint y: 442, endPoint x: 1240, endPoint y: 414, distance: 35.6
click at [1262, 442] on icon at bounding box center [1268, 447] width 12 height 12
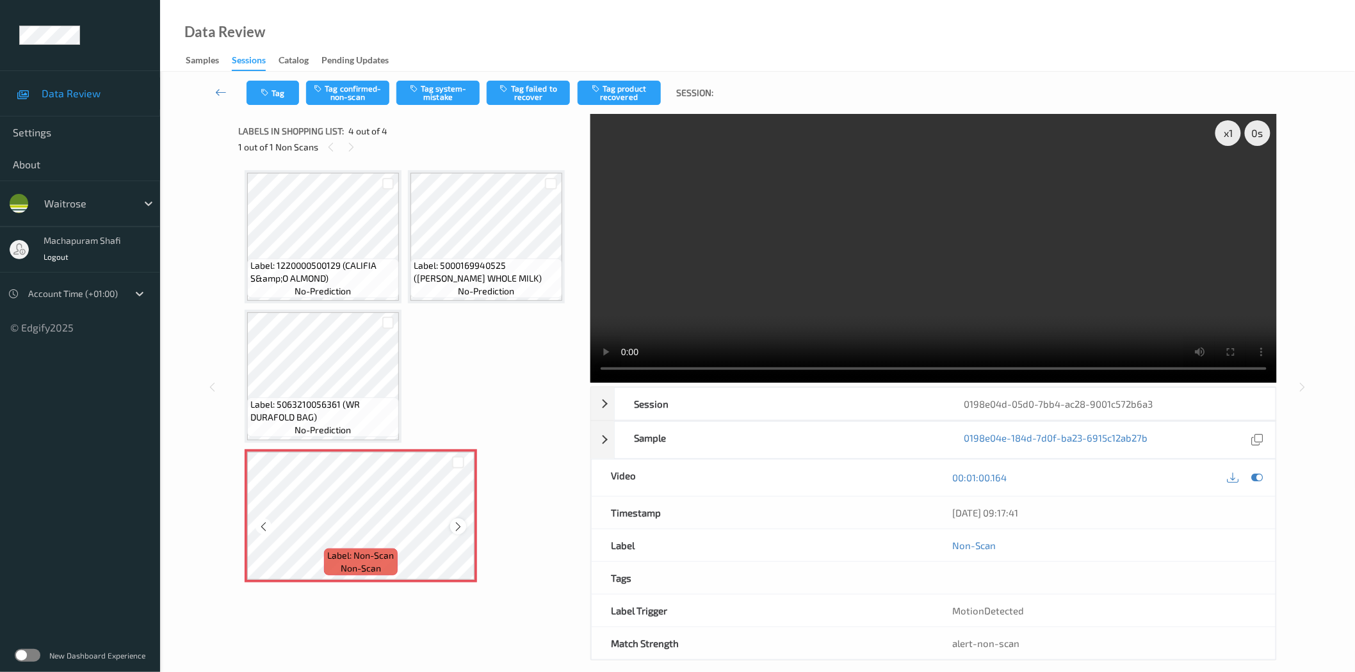
click at [463, 528] on icon at bounding box center [458, 527] width 11 height 12
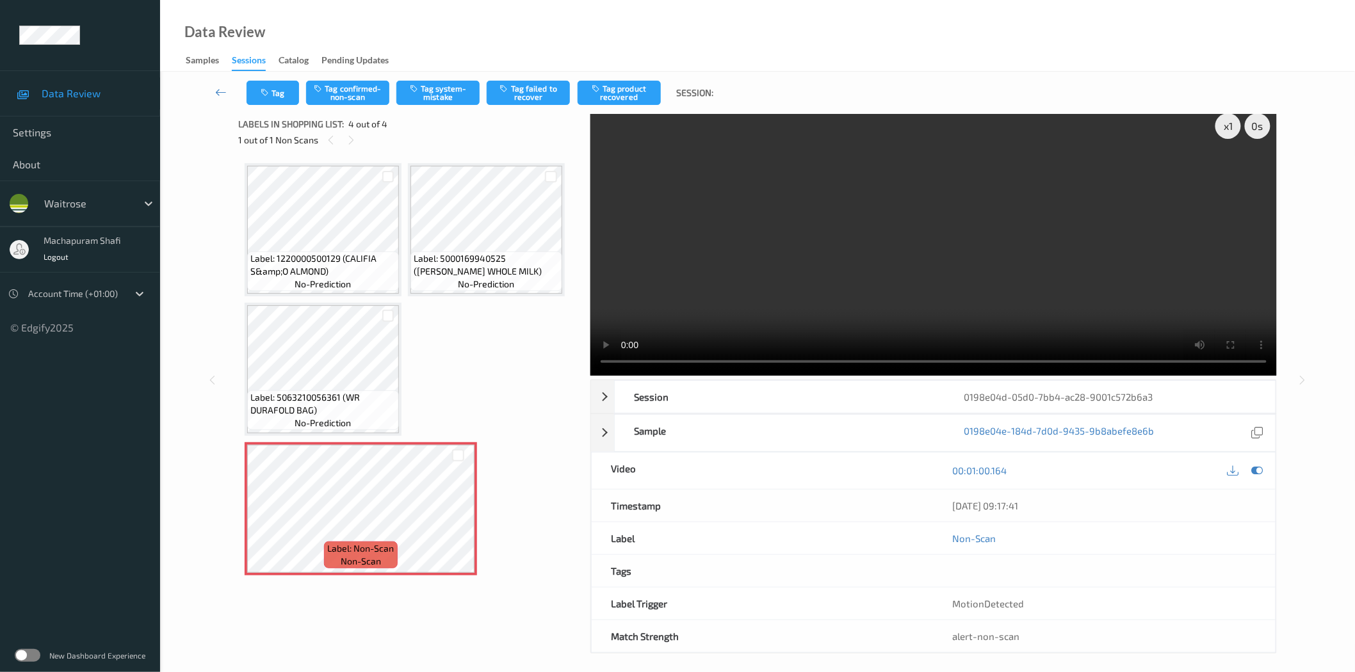
scroll to position [15, 0]
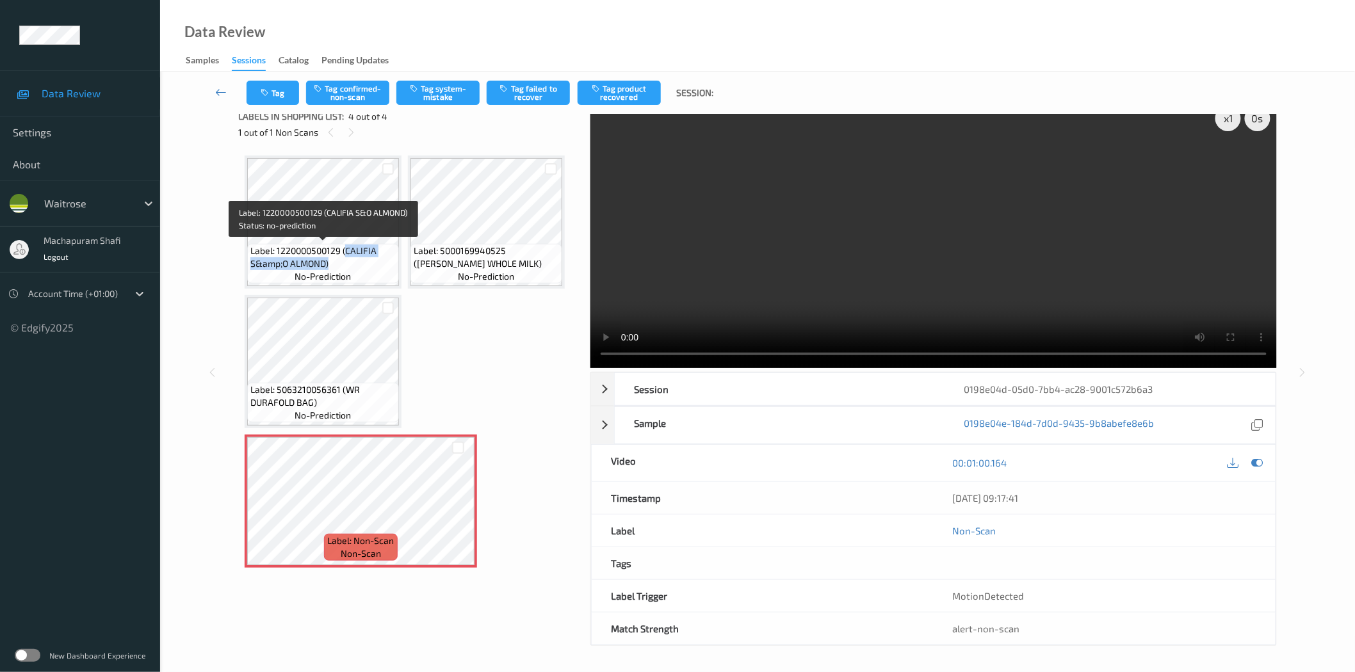
drag, startPoint x: 345, startPoint y: 248, endPoint x: 365, endPoint y: 264, distance: 26.4
click at [365, 264] on span "Label: 1220000500129 (CALIFIA S&amp;O ALMOND)" at bounding box center [322, 258] width 145 height 26
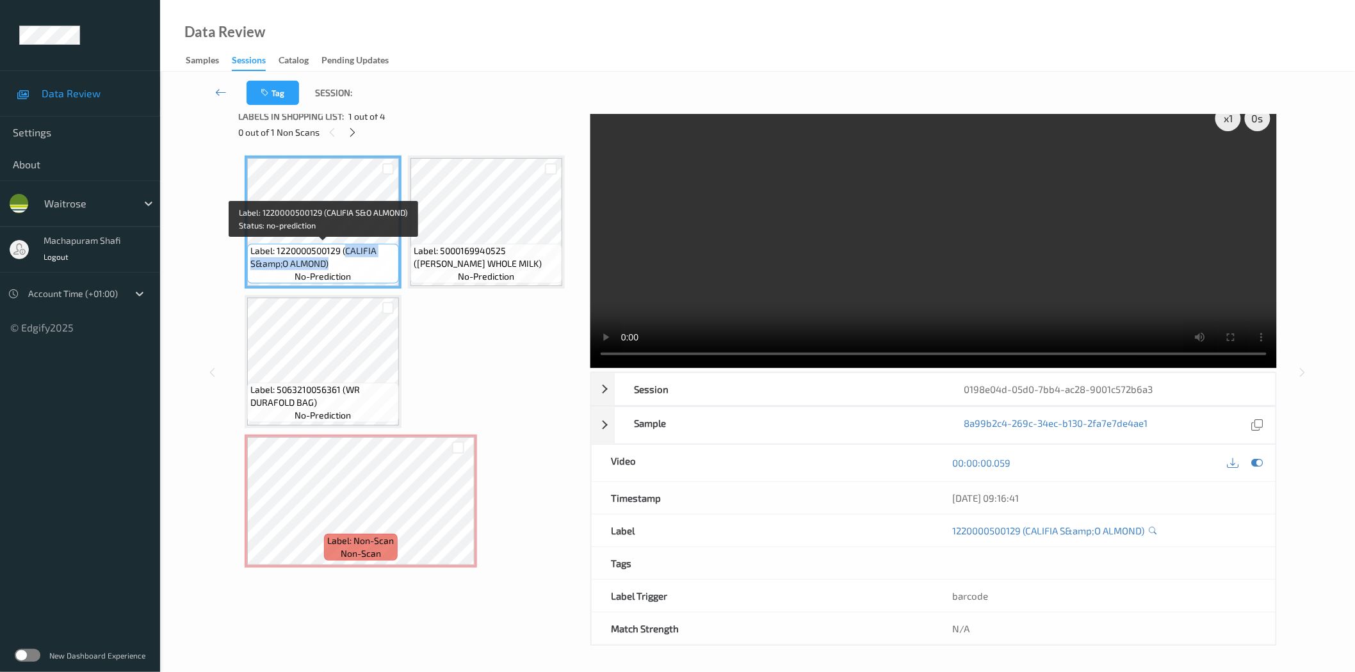
copy span "CALIFIA S&amp;O ALMOND)"
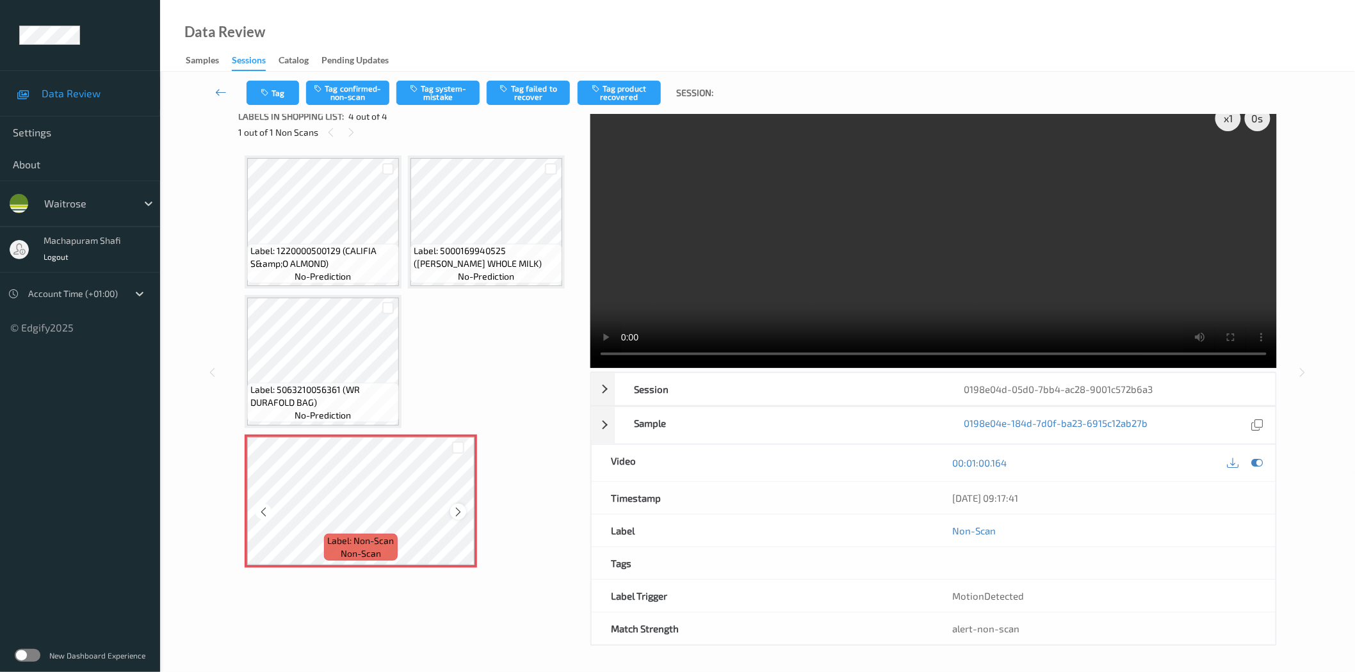
click at [450, 509] on div at bounding box center [458, 512] width 16 height 16
click at [446, 76] on div "Tag Tag confirmed-non-scan Tag system-mistake Tag failed to recover Tag product…" at bounding box center [757, 93] width 1142 height 42
click at [445, 95] on button "Tag system-mistake" at bounding box center [437, 93] width 83 height 24
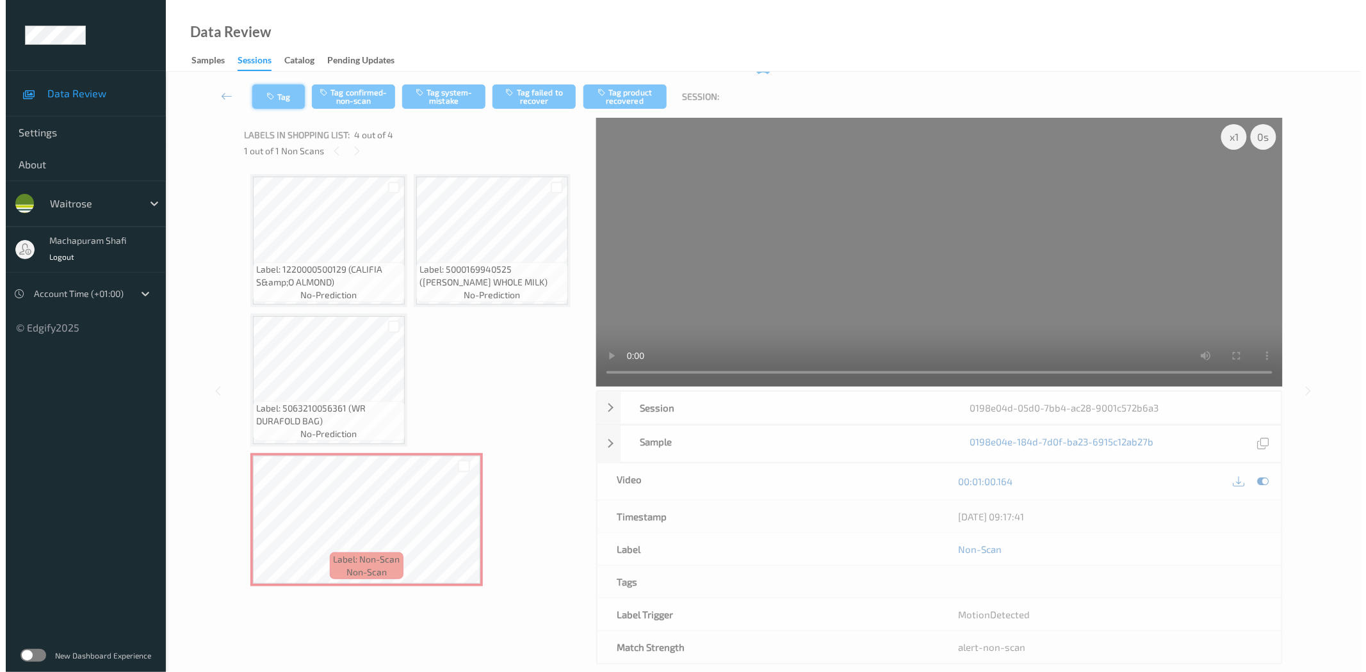
scroll to position [0, 0]
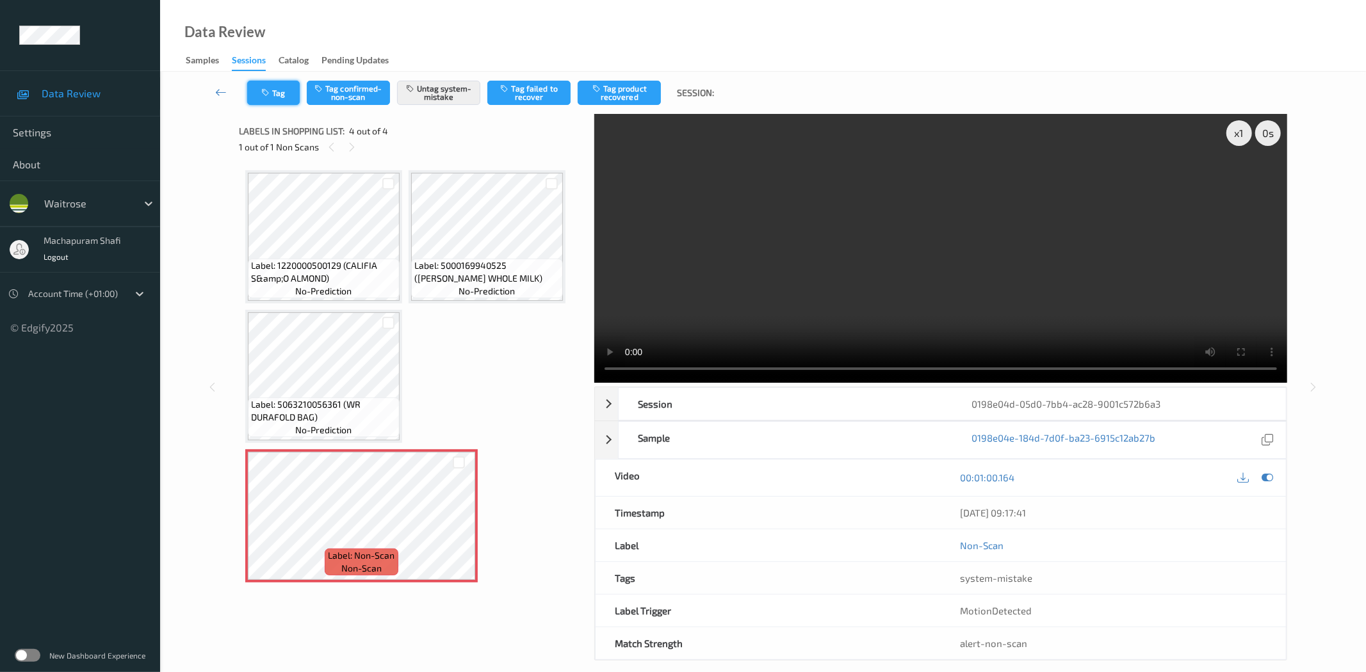
click at [274, 92] on button "Tag" at bounding box center [273, 93] width 53 height 24
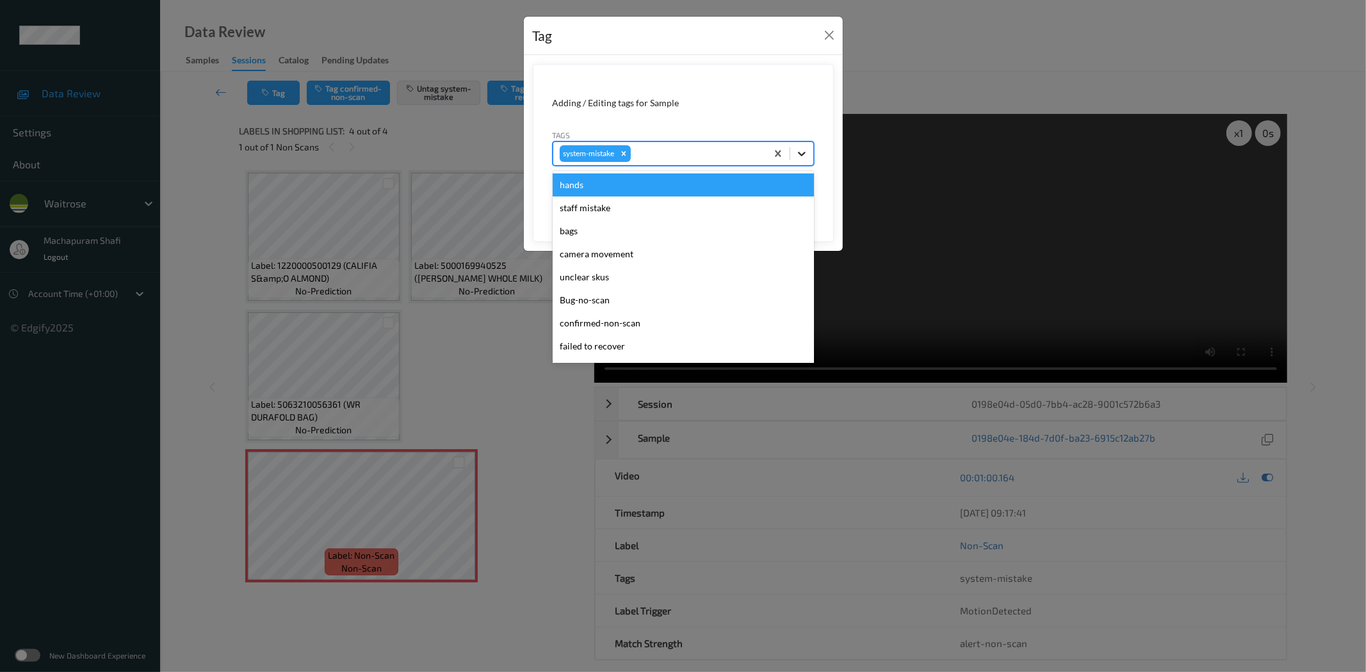
click at [800, 148] on icon at bounding box center [801, 153] width 13 height 13
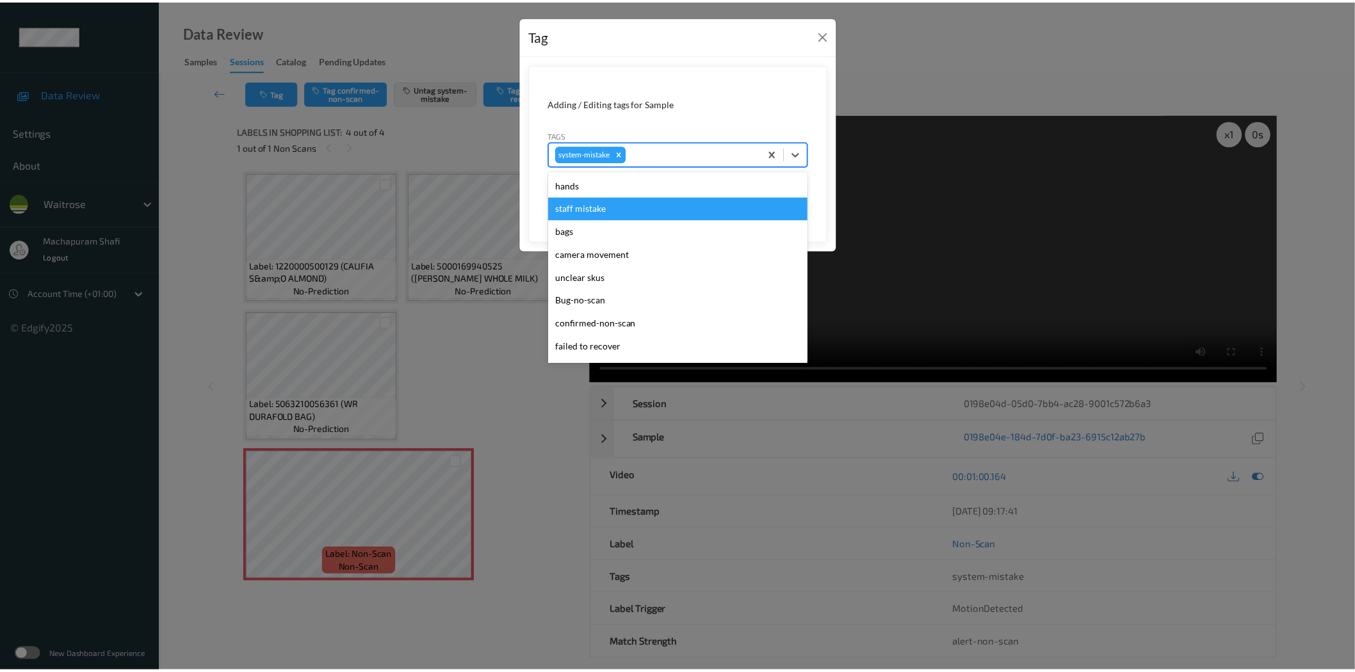
scroll to position [296, 0]
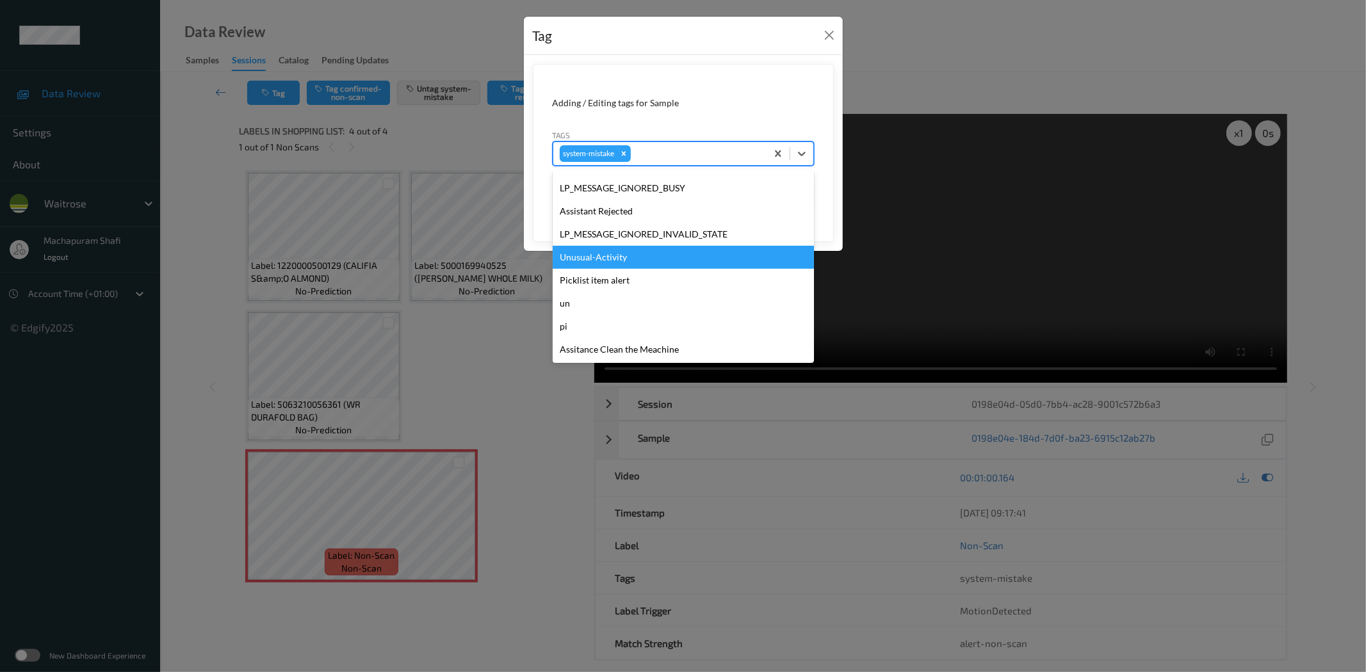
click at [593, 256] on div "Unusual-Activity" at bounding box center [683, 257] width 261 height 23
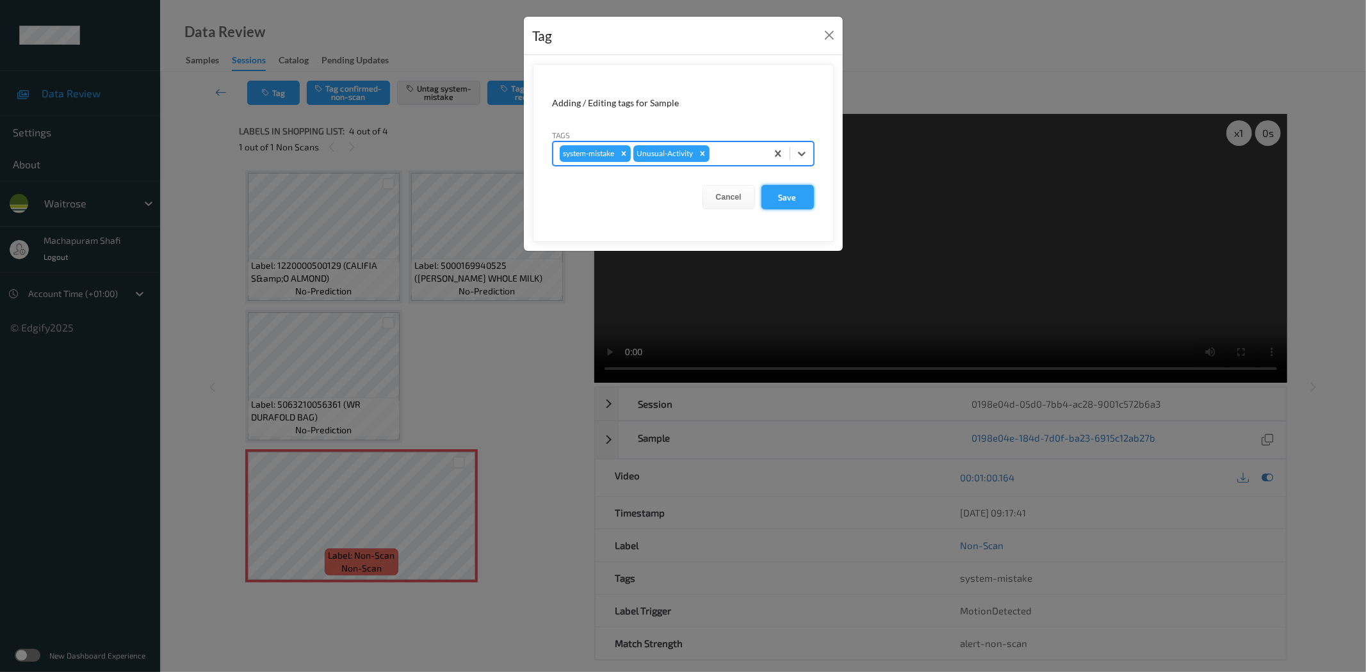
click at [783, 197] on button "Save" at bounding box center [787, 197] width 53 height 24
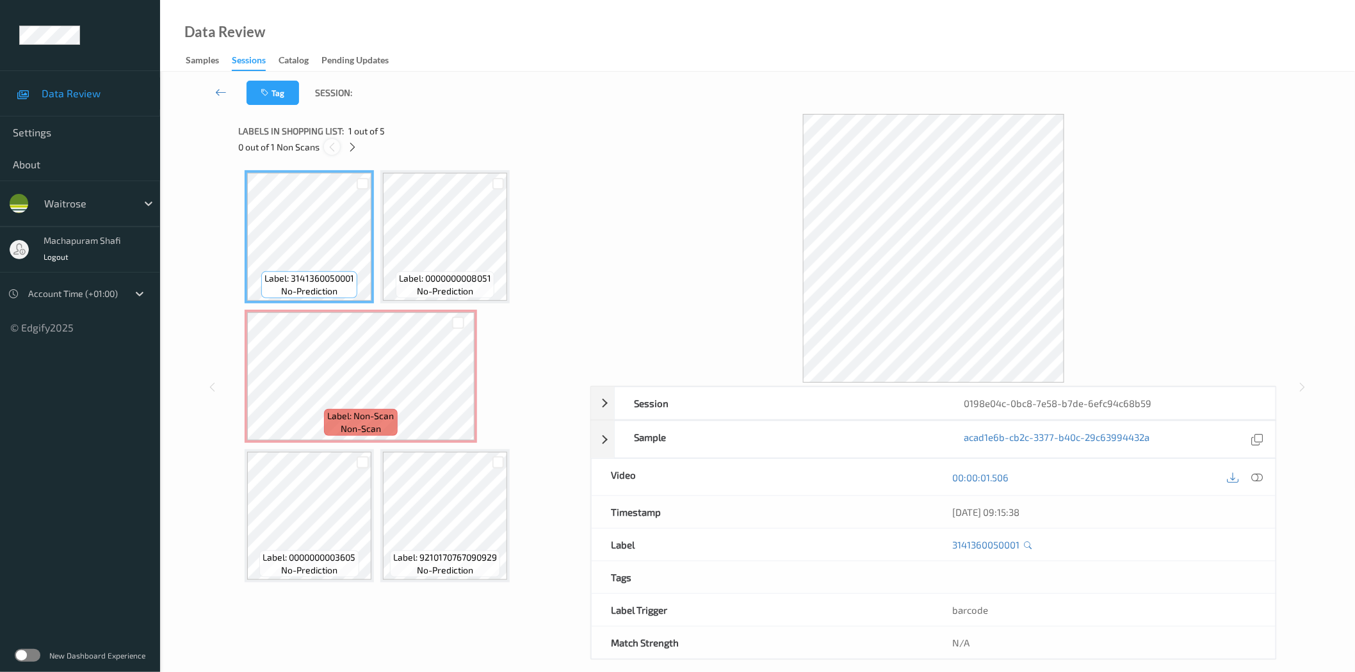
click at [338, 145] on div at bounding box center [332, 147] width 16 height 16
click at [360, 145] on div at bounding box center [353, 147] width 16 height 16
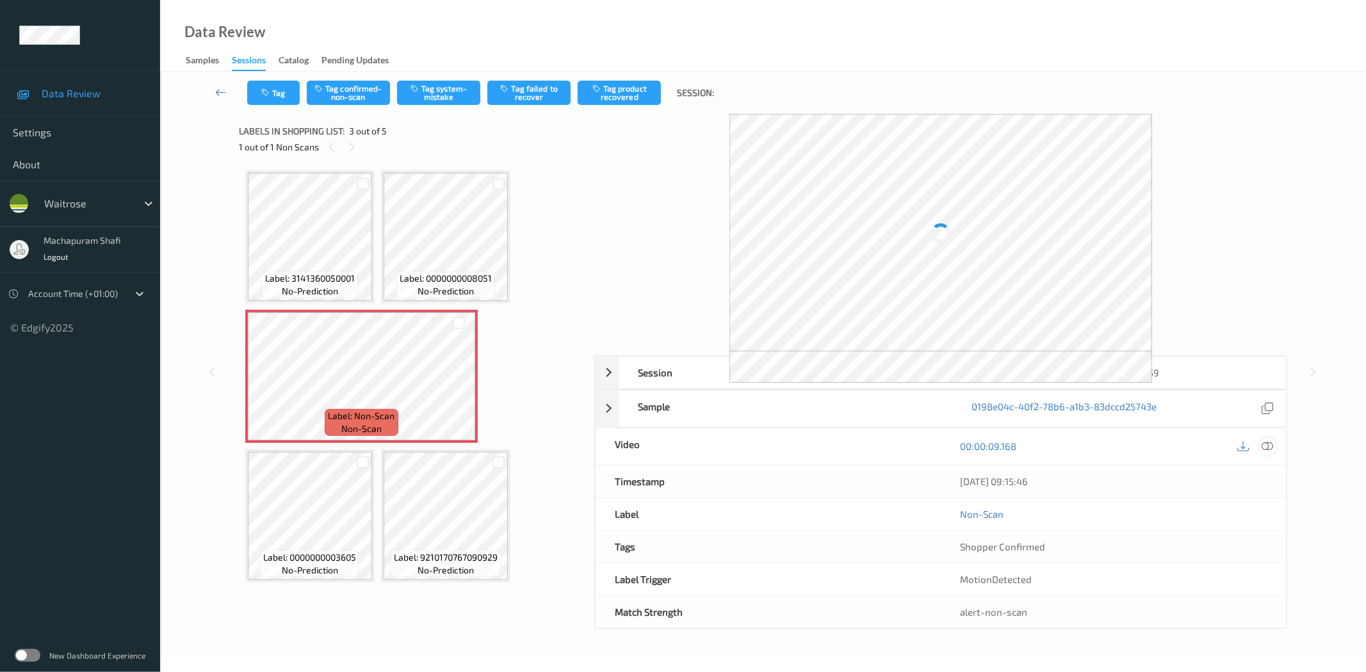
click at [1263, 442] on icon at bounding box center [1268, 447] width 12 height 12
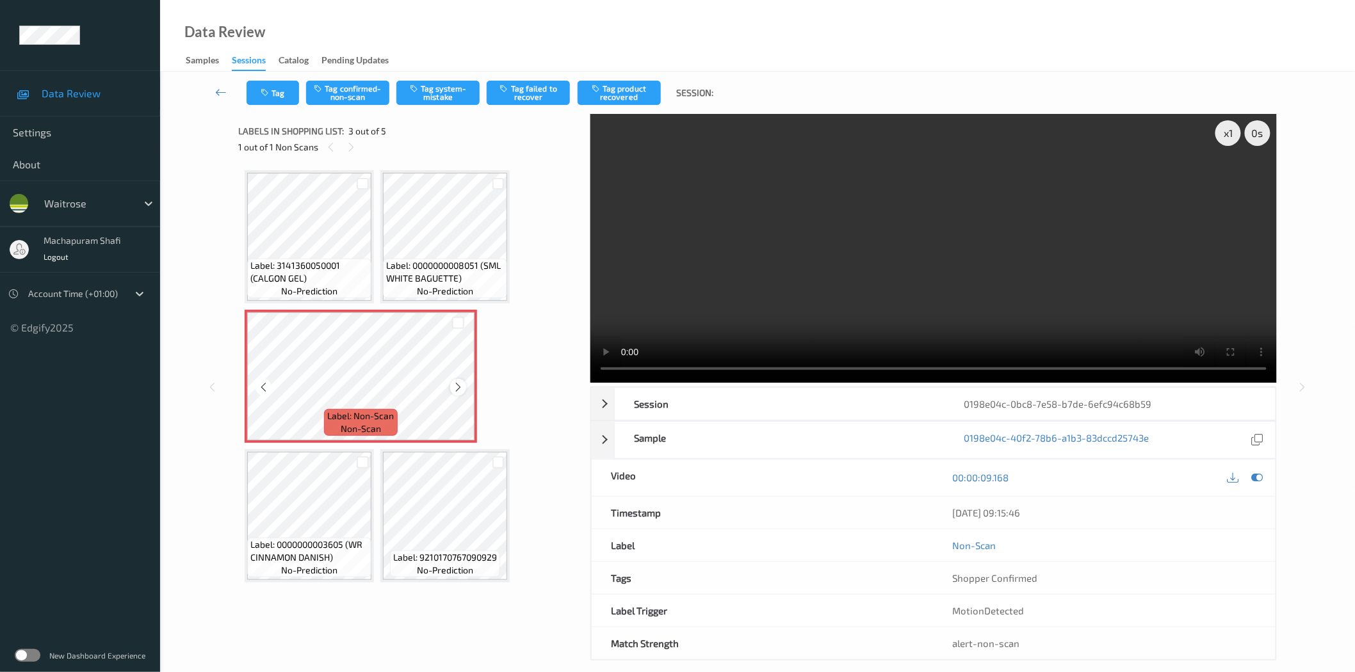
click at [461, 382] on icon at bounding box center [458, 388] width 11 height 12
click at [462, 386] on icon at bounding box center [458, 388] width 11 height 12
click at [436, 95] on button "Tag system-mistake" at bounding box center [437, 93] width 83 height 24
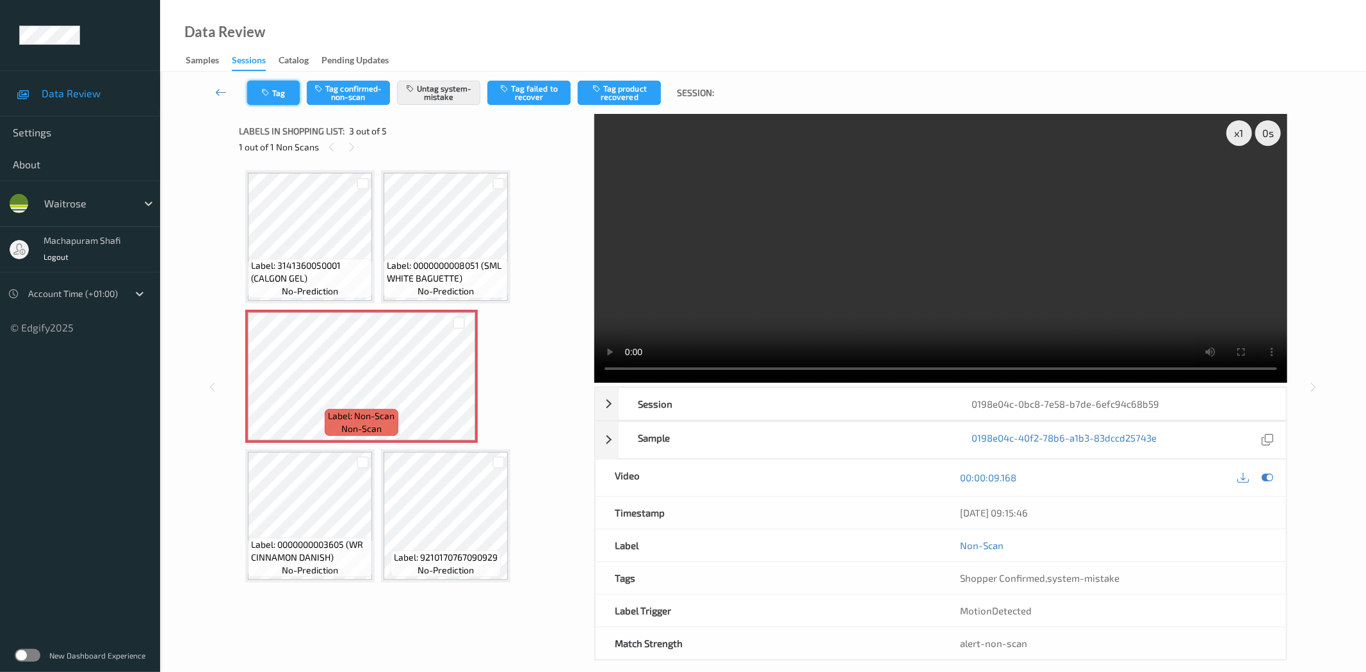
click at [270, 93] on icon "button" at bounding box center [266, 92] width 11 height 9
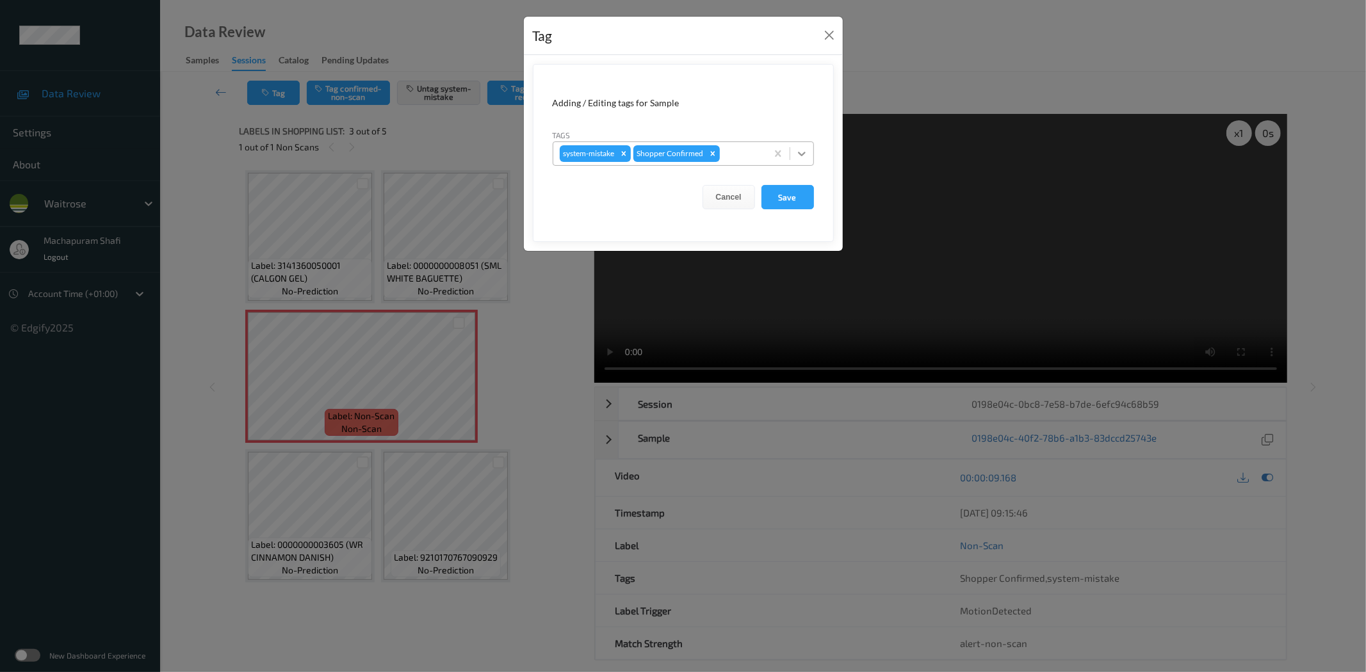
click at [801, 147] on icon at bounding box center [801, 153] width 13 height 13
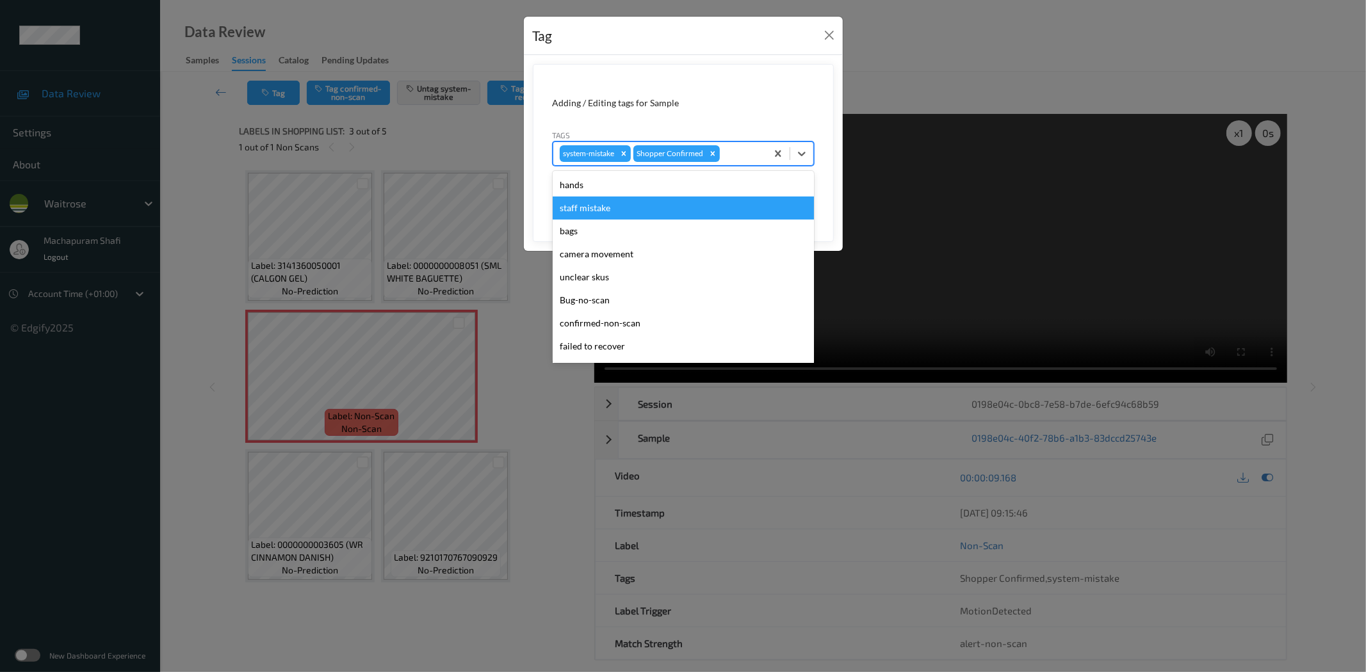
scroll to position [273, 0]
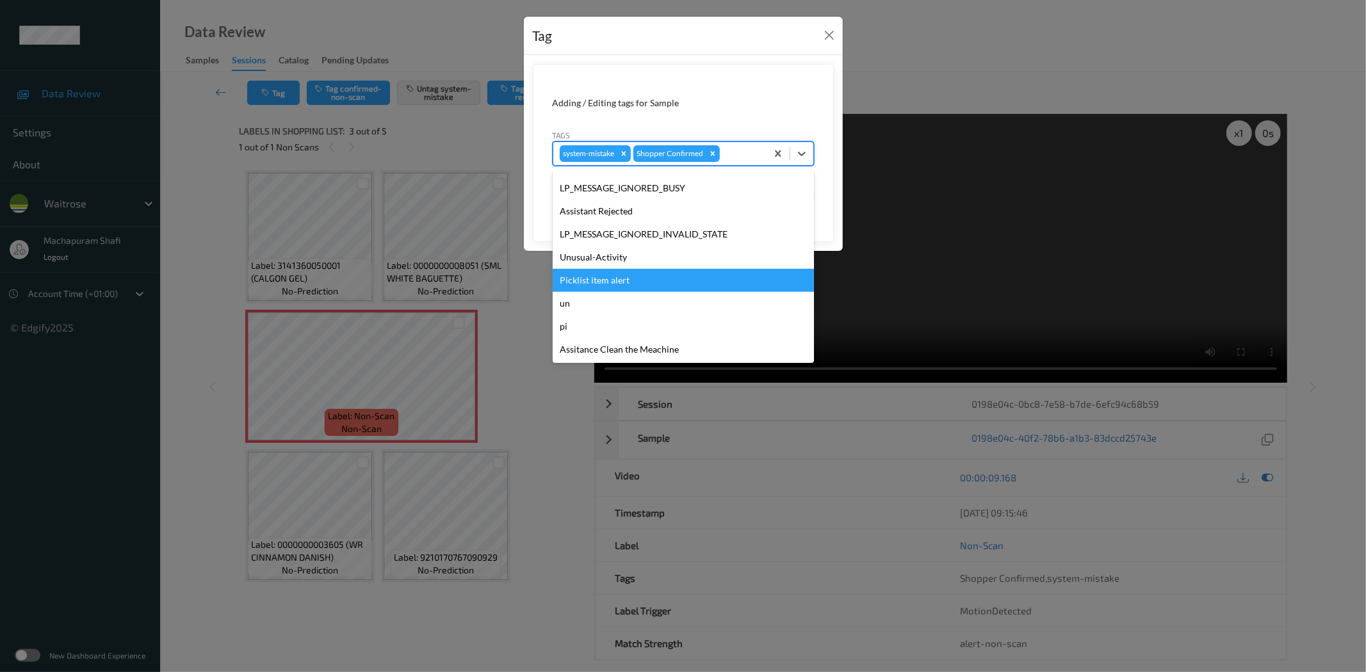
click at [599, 279] on div "Picklist item alert" at bounding box center [683, 280] width 261 height 23
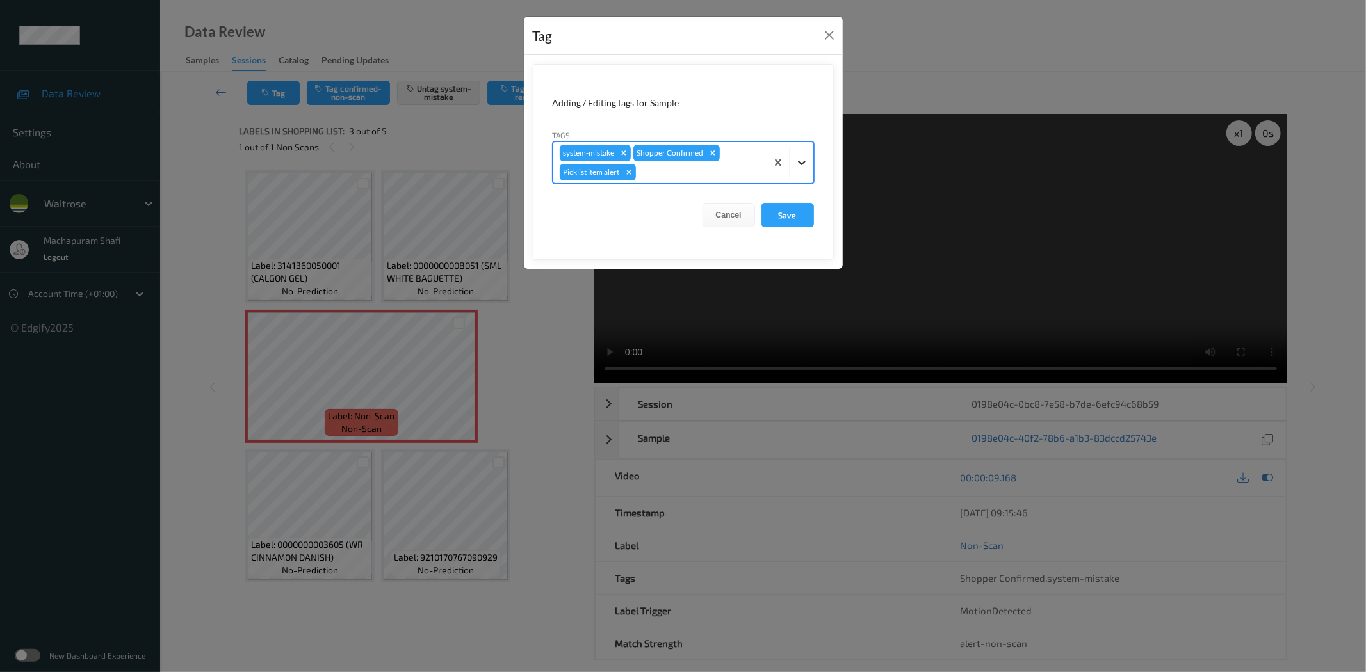
click at [806, 152] on div at bounding box center [801, 162] width 23 height 23
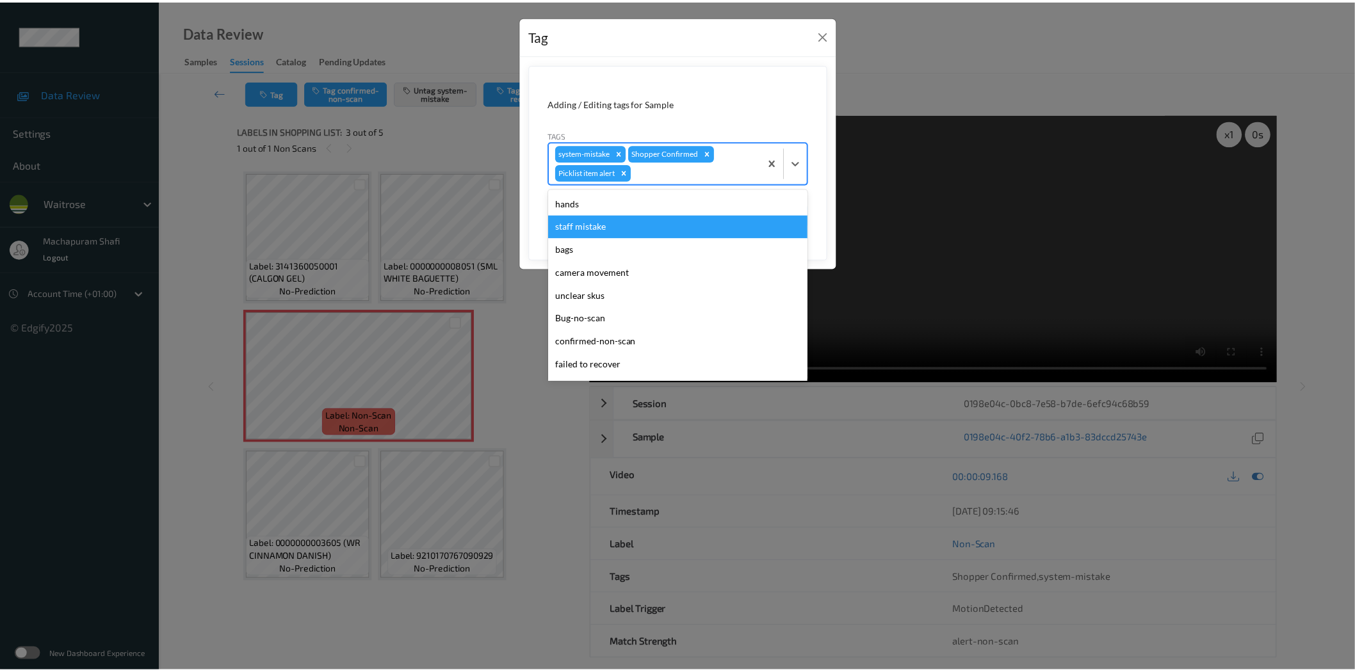
scroll to position [250, 0]
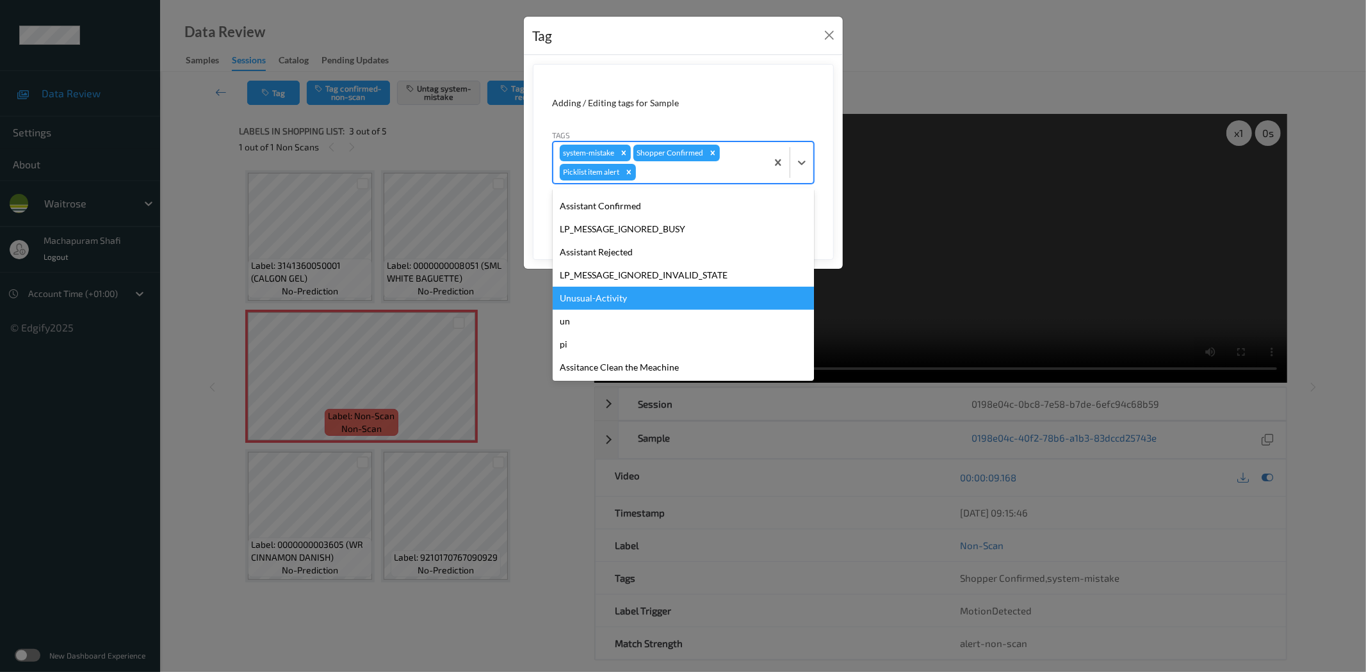
click at [603, 291] on div "Unusual-Activity" at bounding box center [683, 298] width 261 height 23
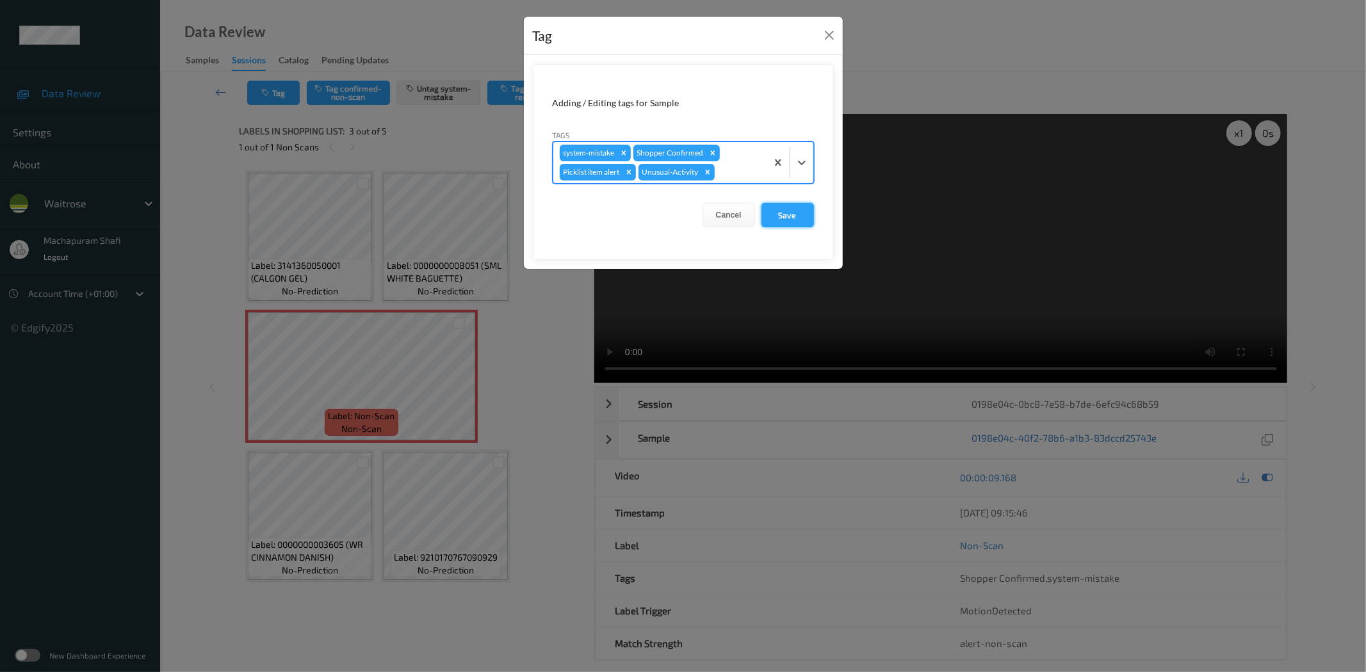
click at [791, 209] on button "Save" at bounding box center [787, 215] width 53 height 24
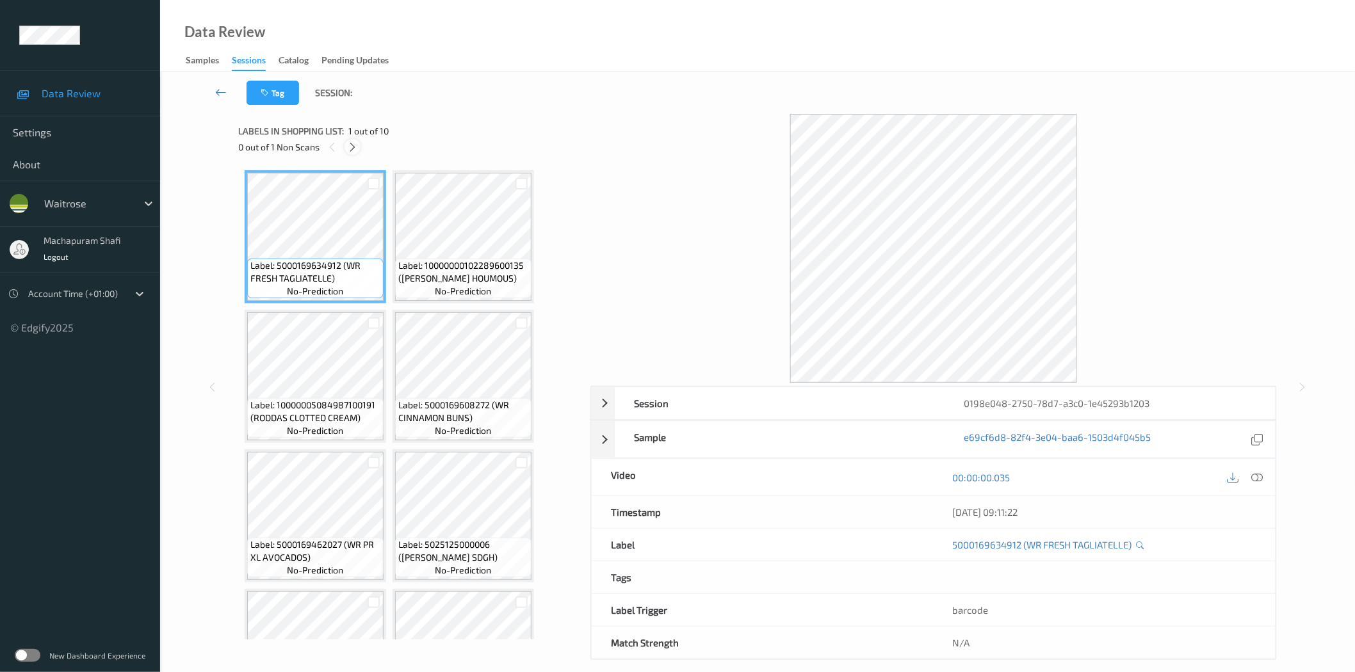
click at [359, 150] on div at bounding box center [353, 147] width 16 height 16
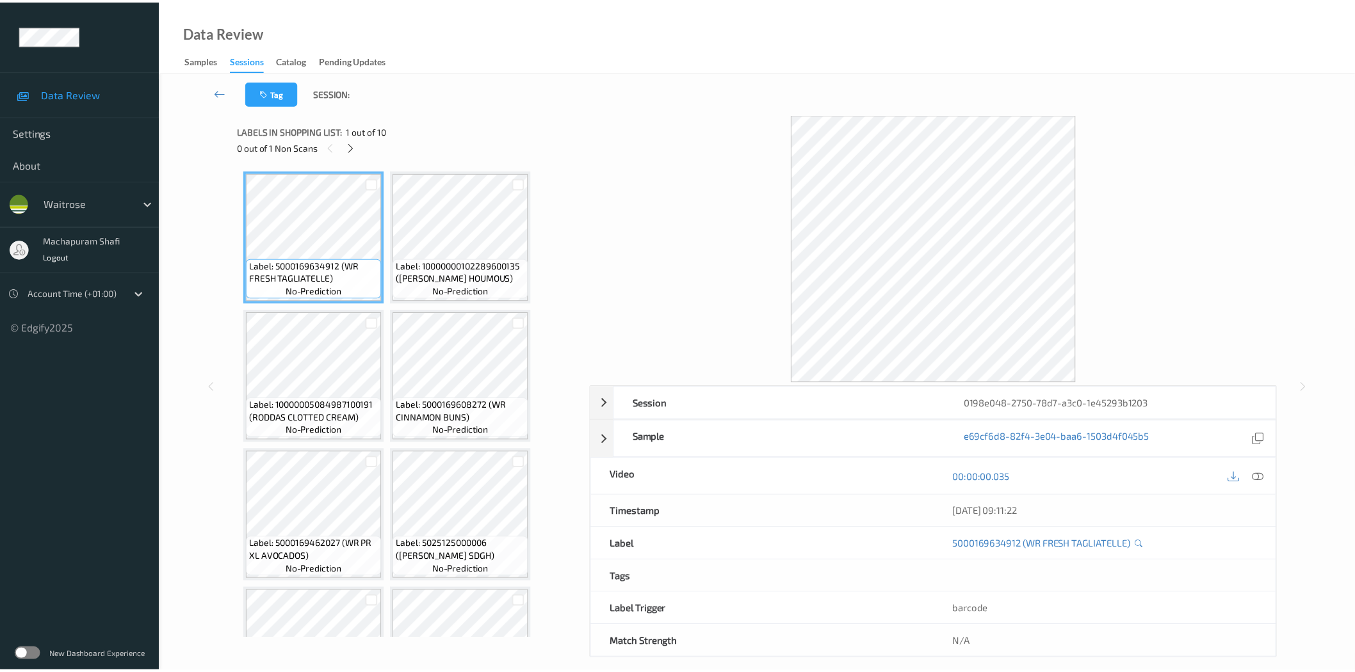
scroll to position [362, 0]
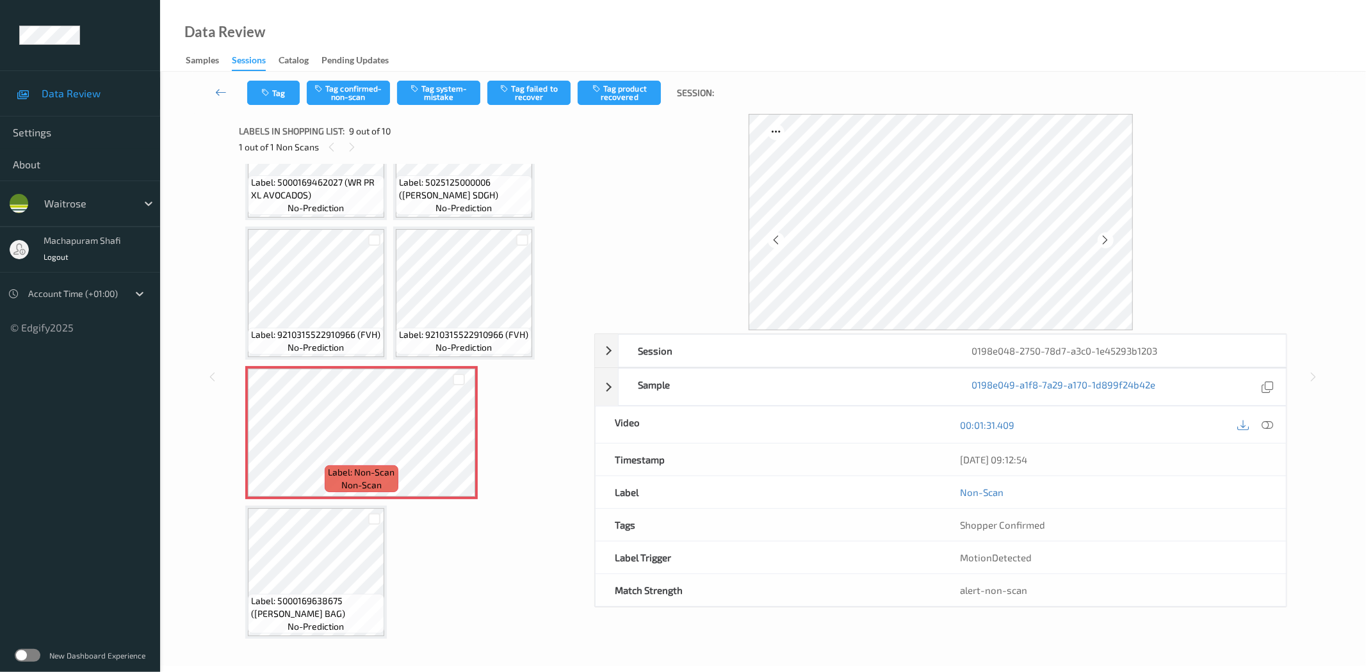
drag, startPoint x: 1271, startPoint y: 431, endPoint x: 1250, endPoint y: 421, distance: 23.2
click at [1271, 431] on icon at bounding box center [1268, 425] width 12 height 12
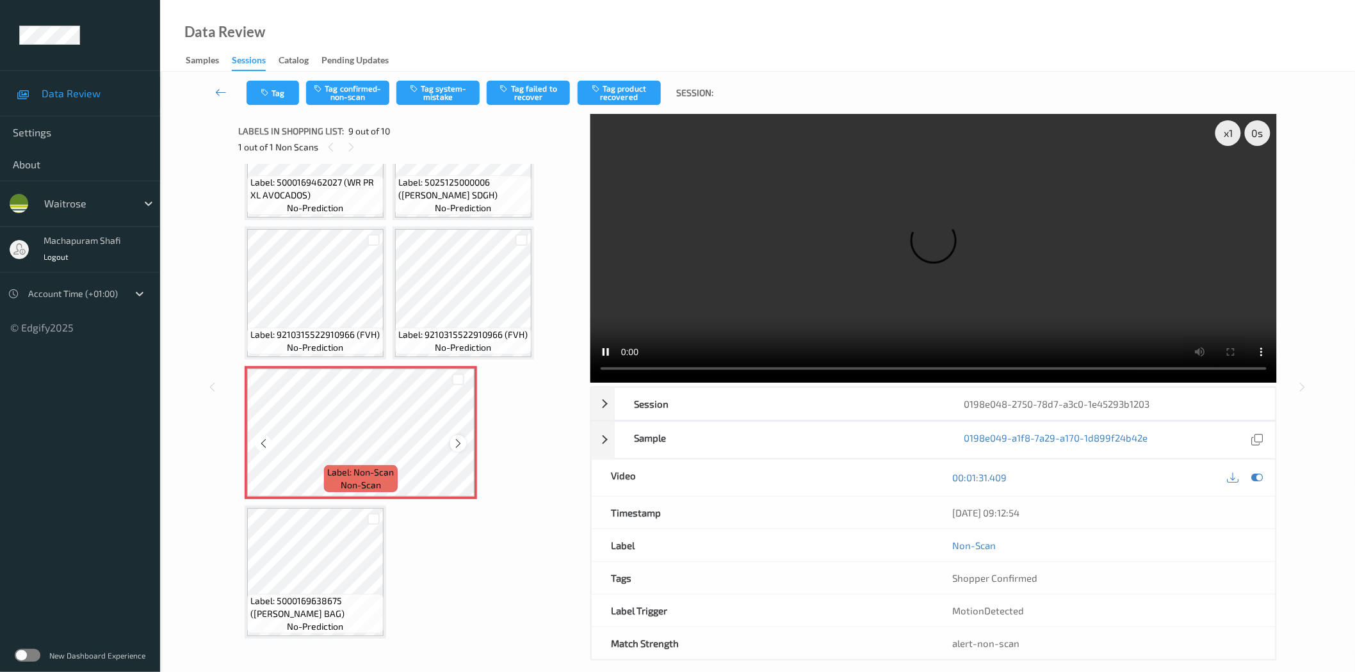
click at [457, 438] on icon at bounding box center [458, 444] width 11 height 12
drag, startPoint x: 505, startPoint y: 332, endPoint x: 526, endPoint y: 333, distance: 21.2
click at [526, 333] on div "Label: 9210315522910966 (FVH) no-prediction" at bounding box center [463, 341] width 136 height 27
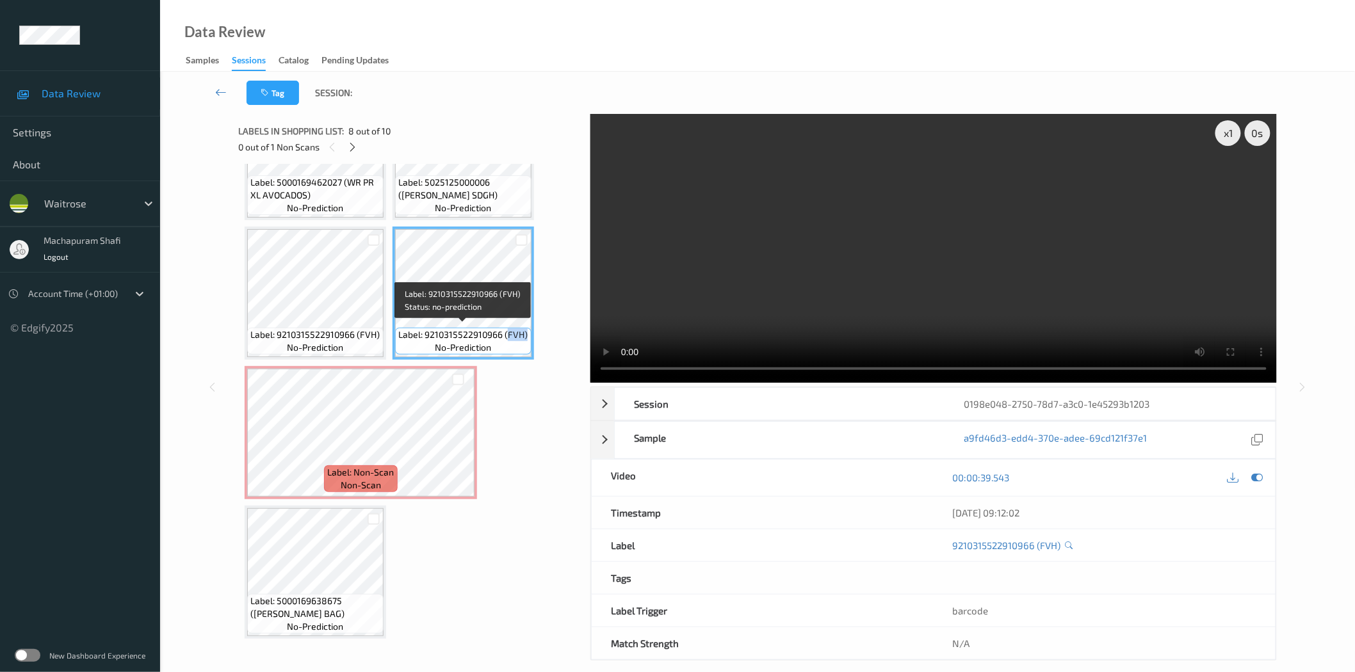
copy span "FVH)"
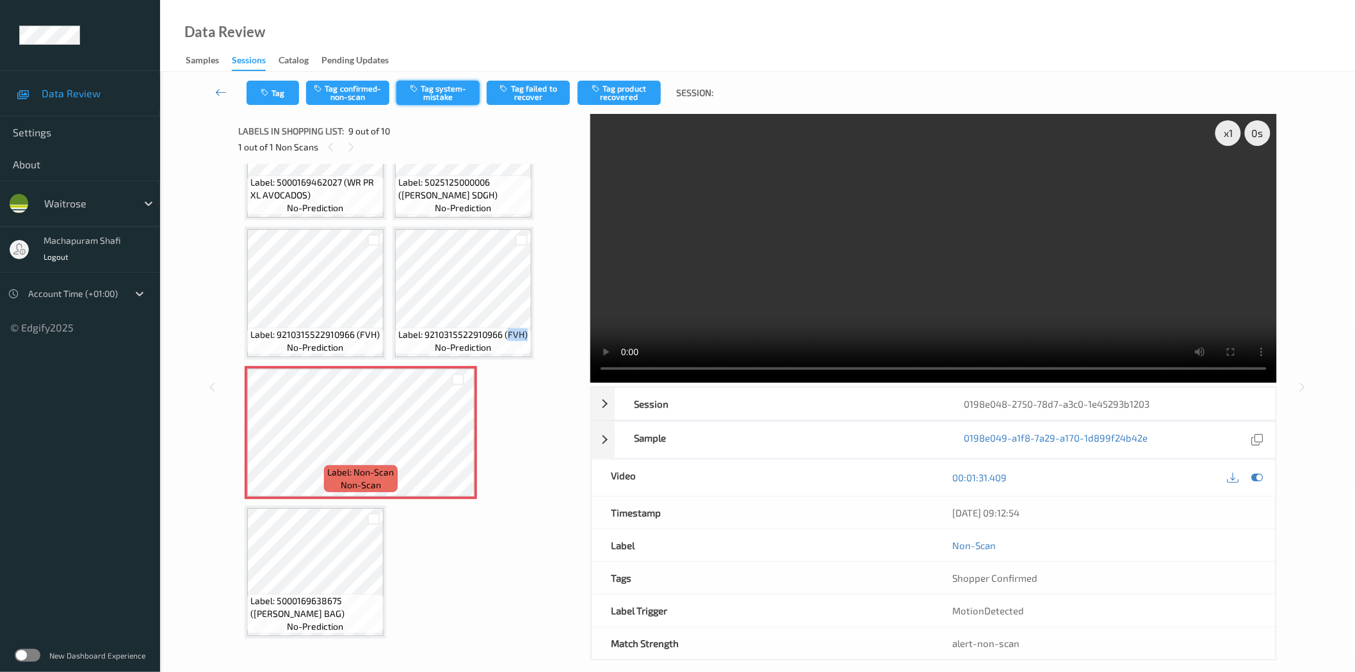
click at [433, 93] on button "Tag system-mistake" at bounding box center [437, 93] width 83 height 24
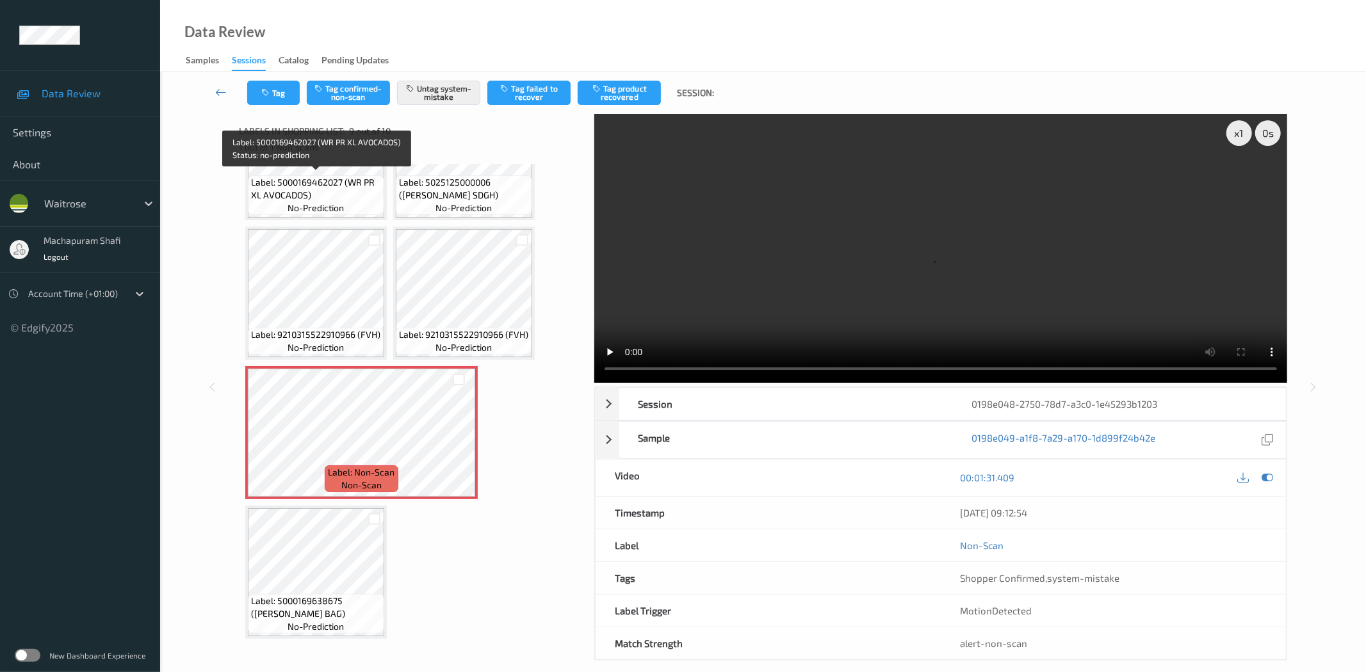
click at [320, 202] on span "no-prediction" at bounding box center [316, 208] width 56 height 13
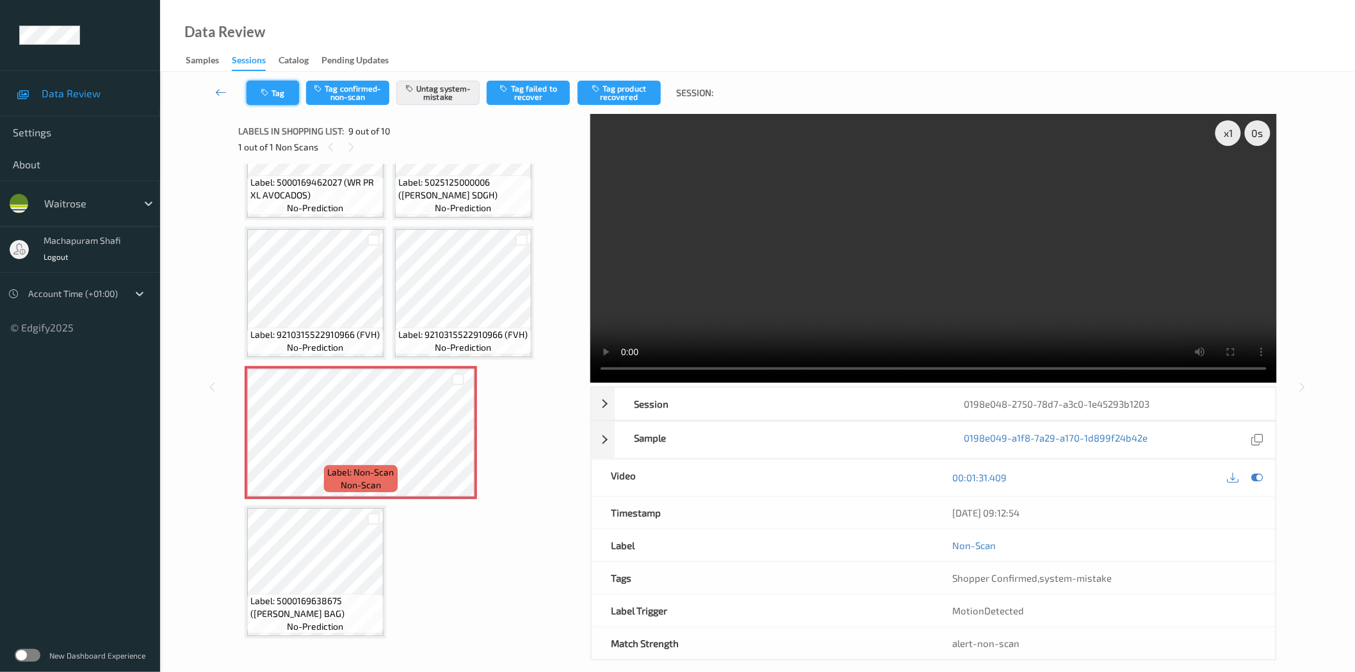
click at [282, 88] on button "Tag" at bounding box center [273, 93] width 53 height 24
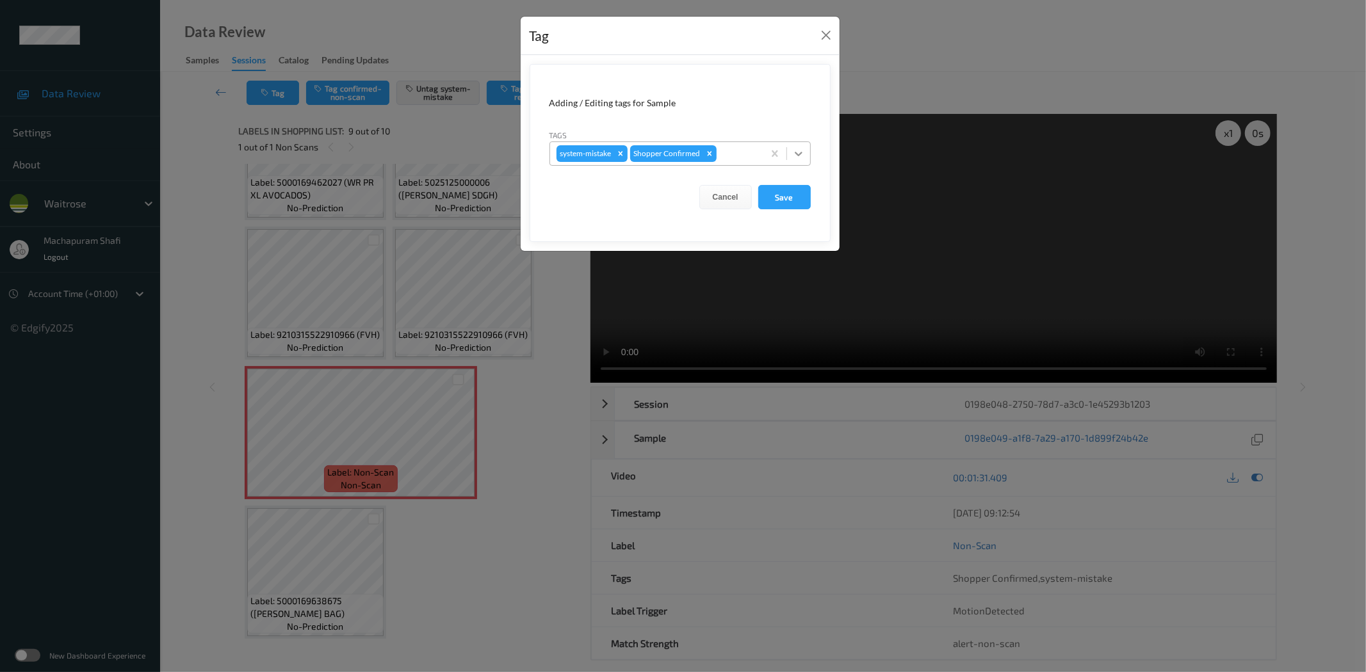
click at [797, 149] on icon at bounding box center [798, 153] width 13 height 13
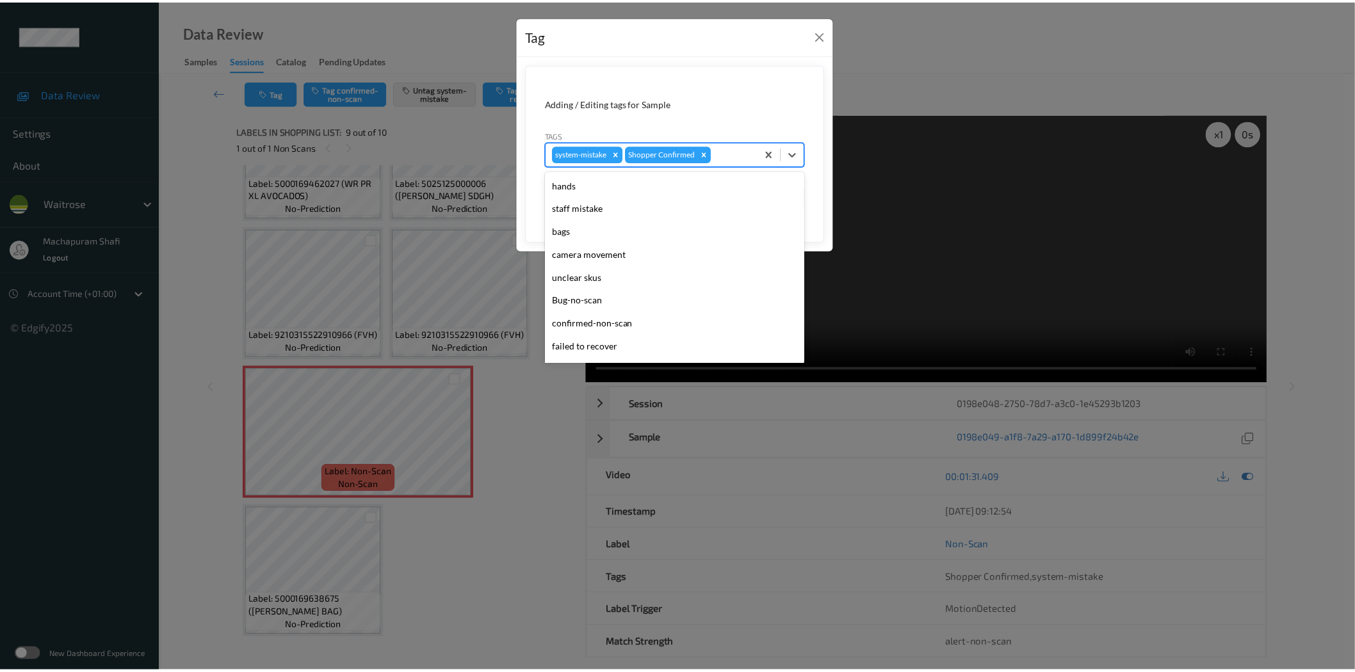
scroll to position [273, 0]
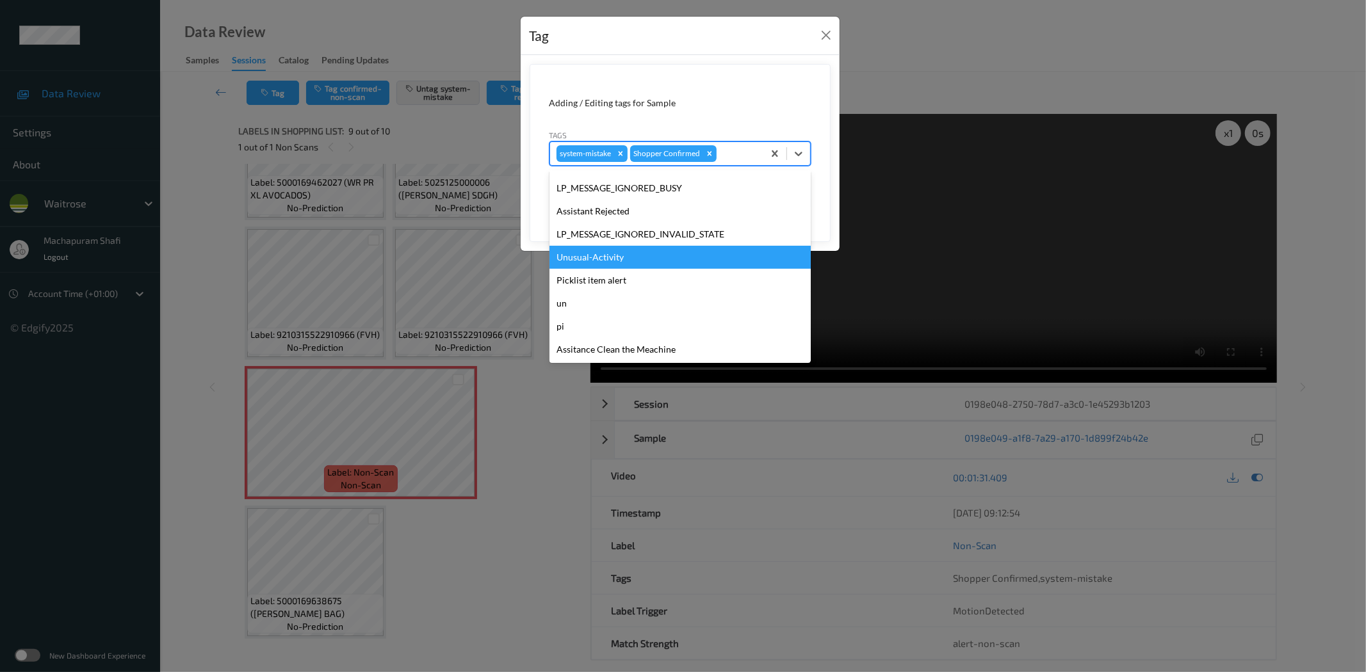
click at [593, 261] on div "Unusual-Activity" at bounding box center [679, 257] width 261 height 23
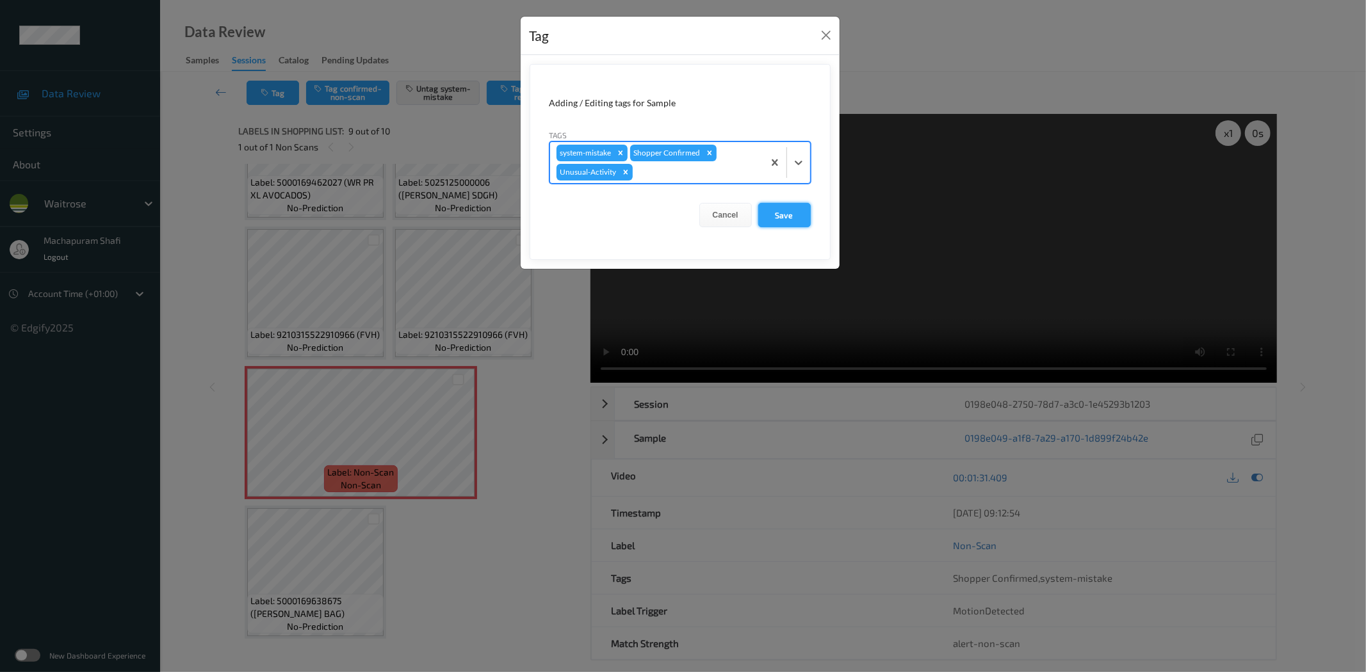
click at [785, 220] on button "Save" at bounding box center [784, 215] width 53 height 24
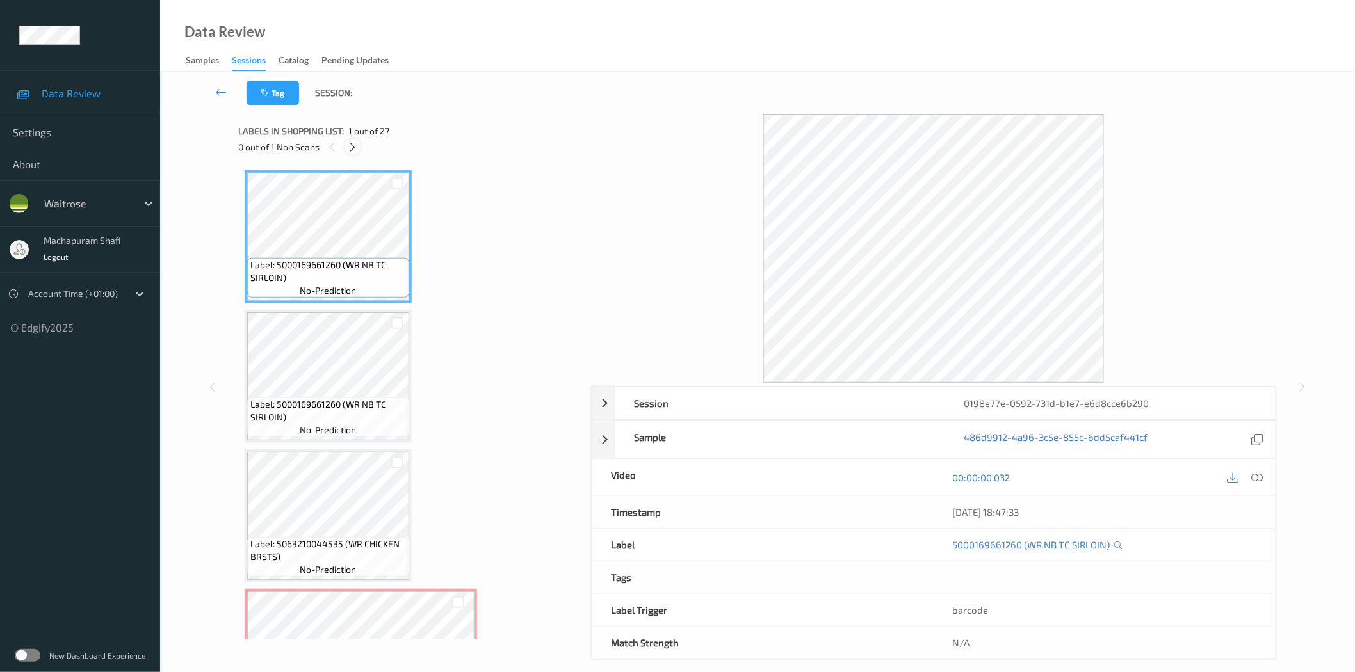
click at [353, 145] on icon at bounding box center [352, 148] width 11 height 12
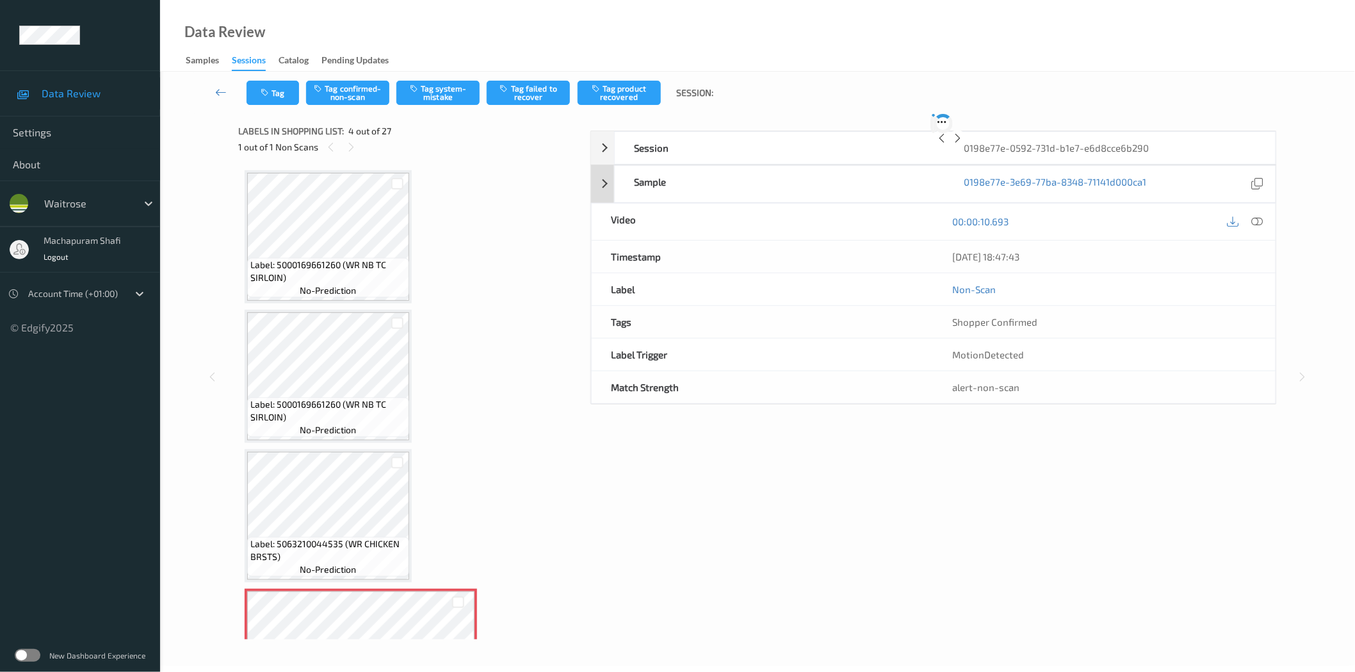
scroll to position [284, 0]
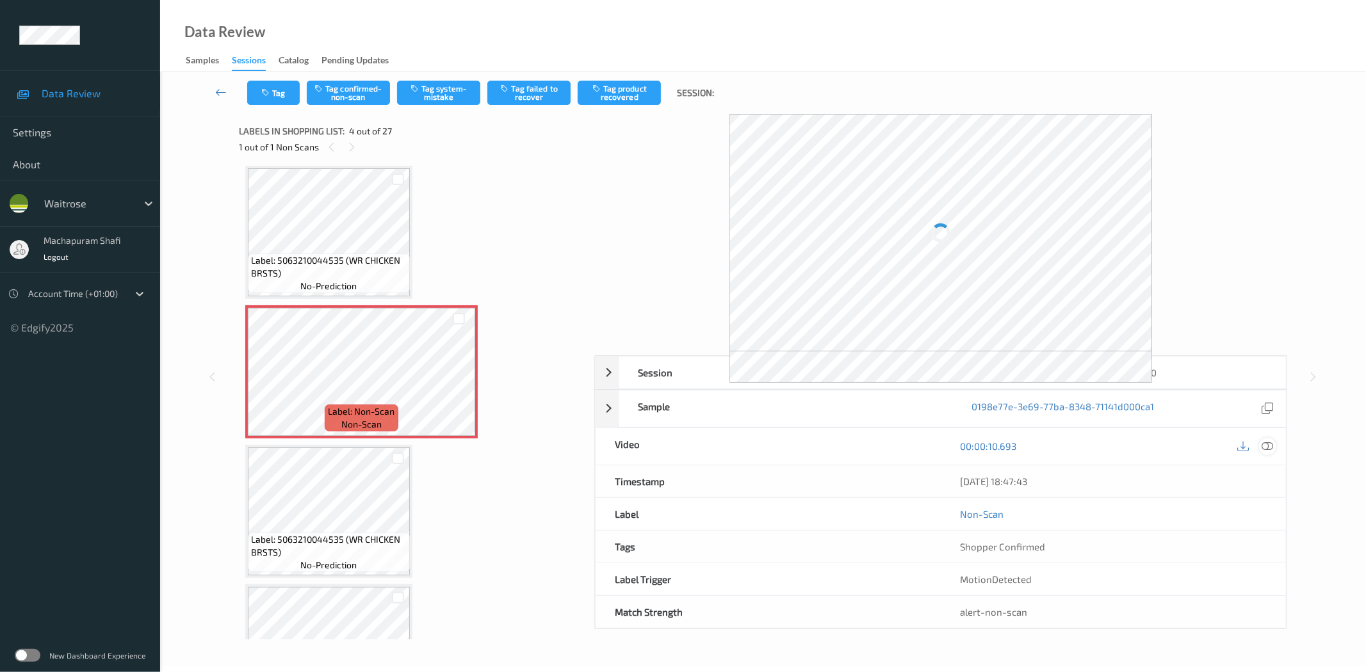
click at [1267, 444] on icon at bounding box center [1268, 447] width 12 height 12
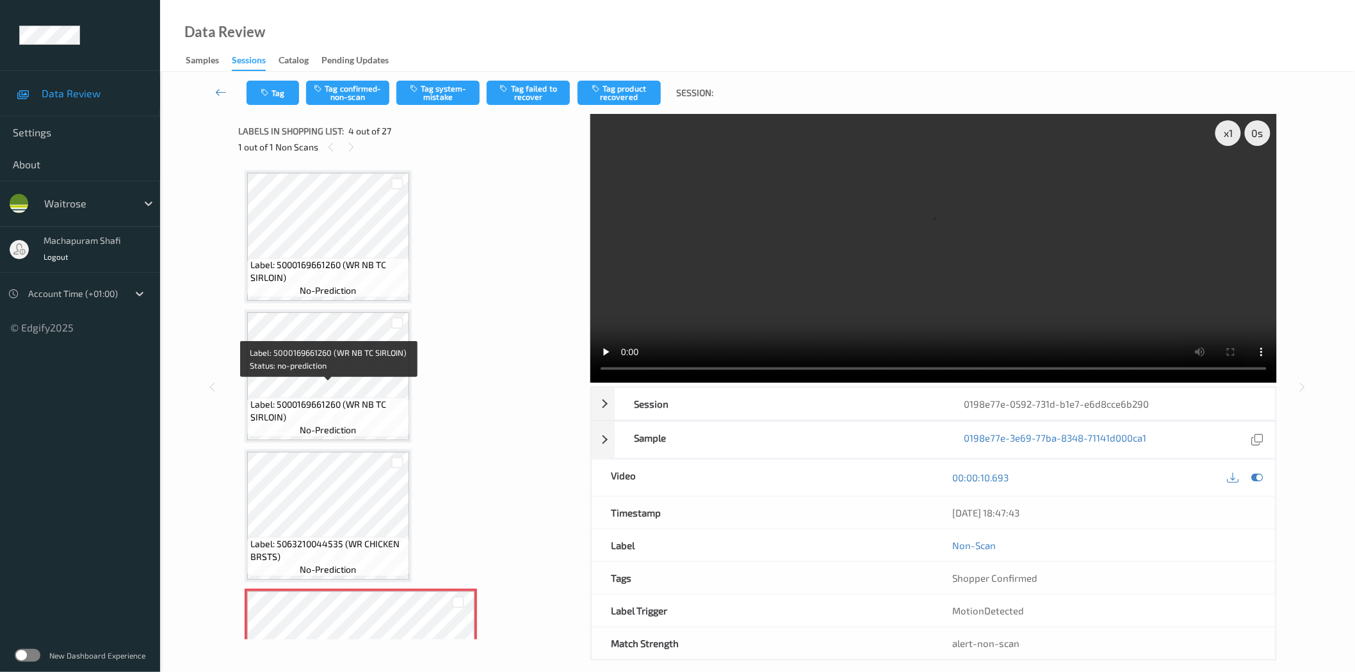
scroll to position [284, 0]
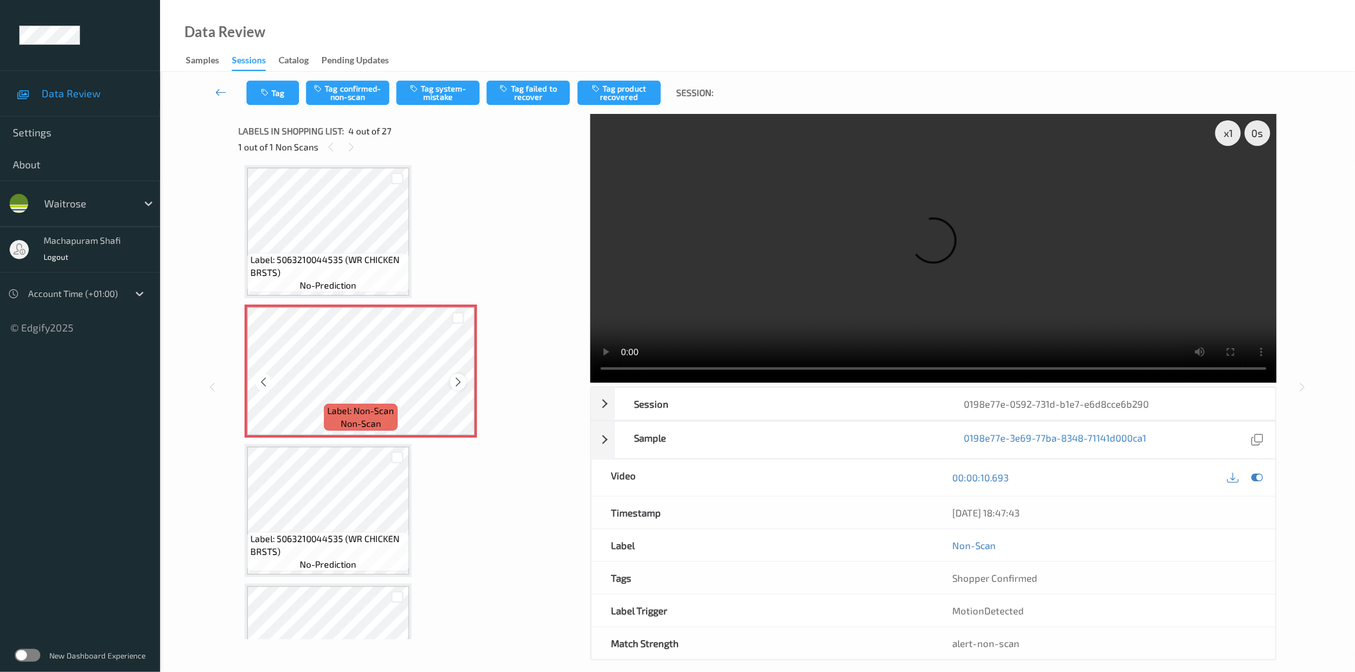
click at [460, 378] on icon at bounding box center [458, 383] width 11 height 12
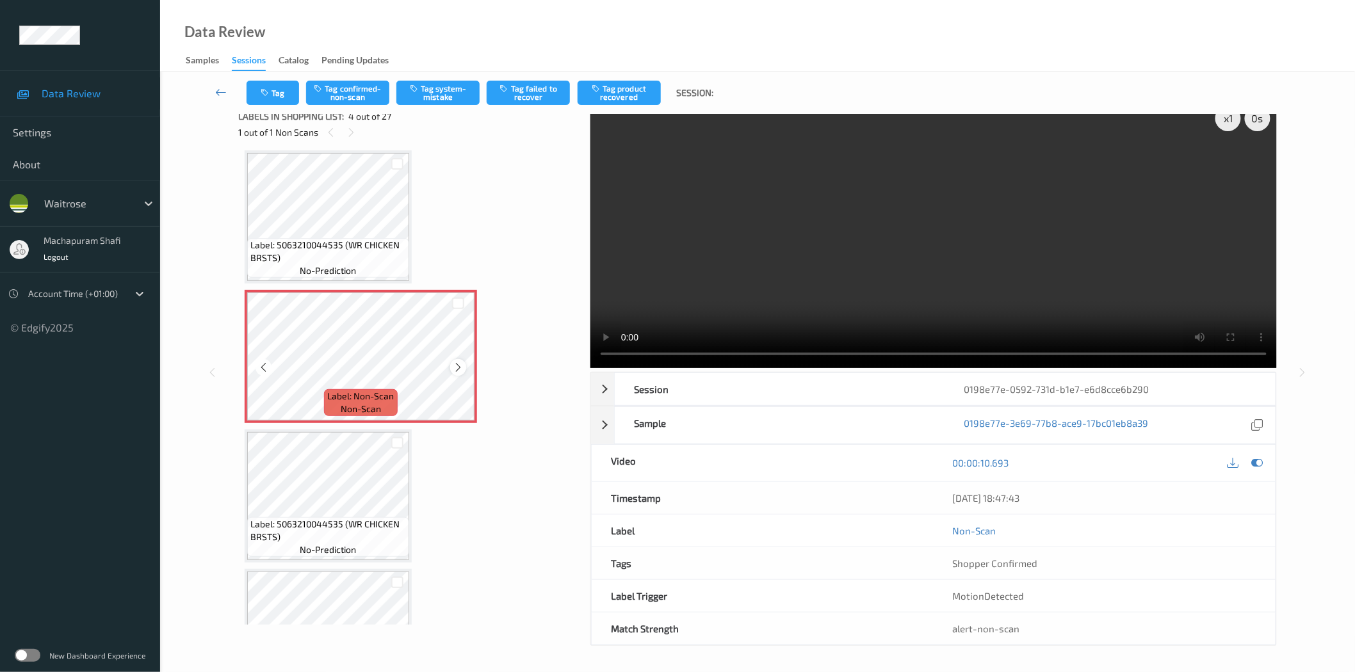
click at [457, 362] on icon at bounding box center [458, 368] width 11 height 12
click at [441, 94] on button "Tag system-mistake" at bounding box center [437, 93] width 83 height 24
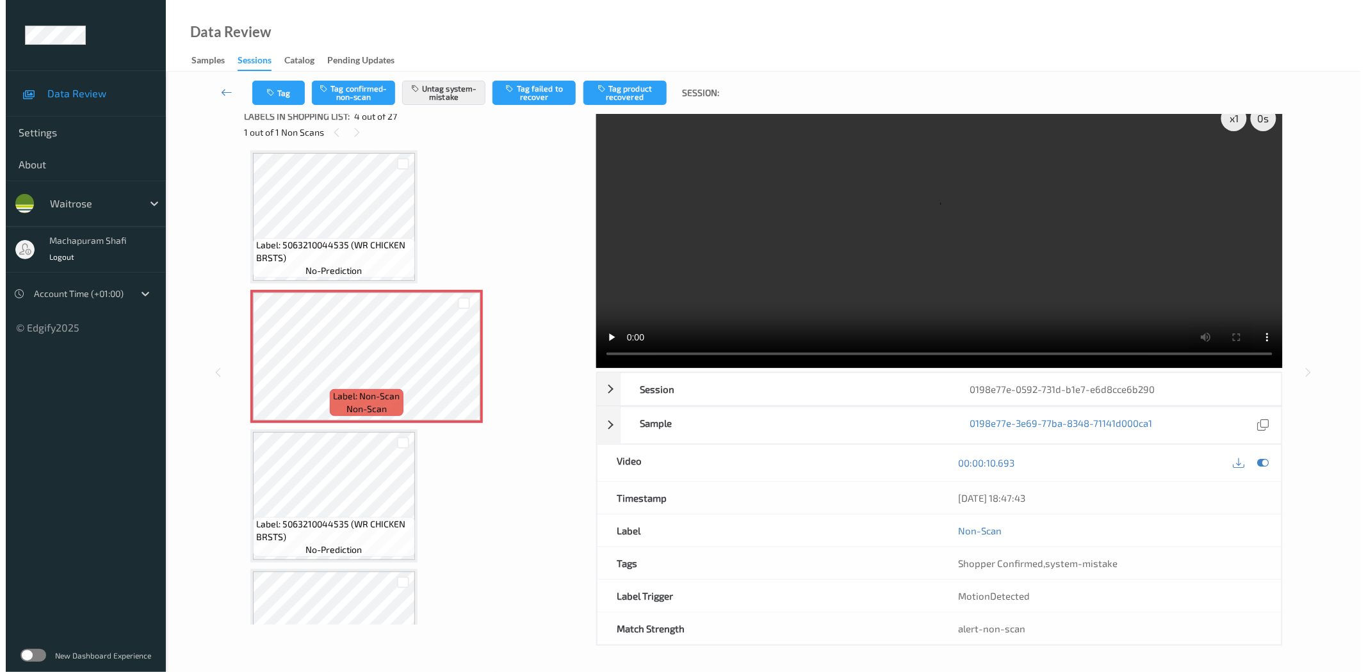
scroll to position [0, 0]
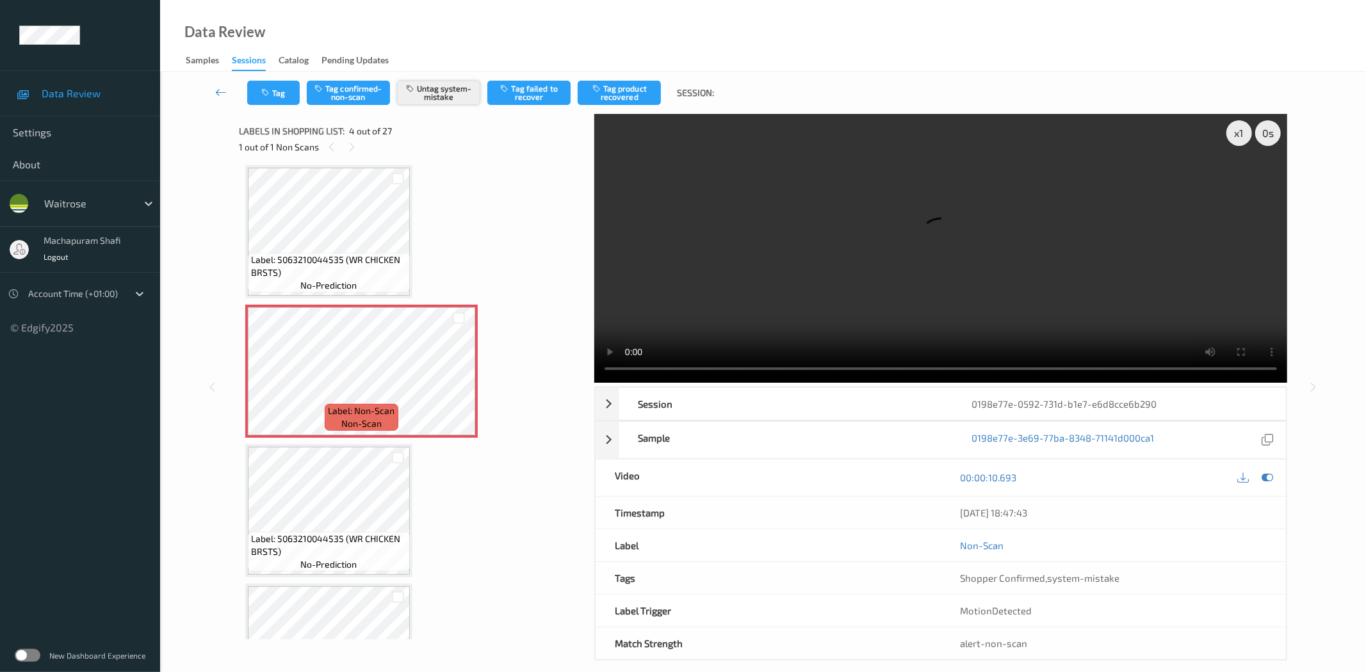
click at [448, 99] on button "Untag system-mistake" at bounding box center [438, 93] width 83 height 24
click at [351, 99] on button "Tag confirmed-non-scan" at bounding box center [348, 93] width 83 height 24
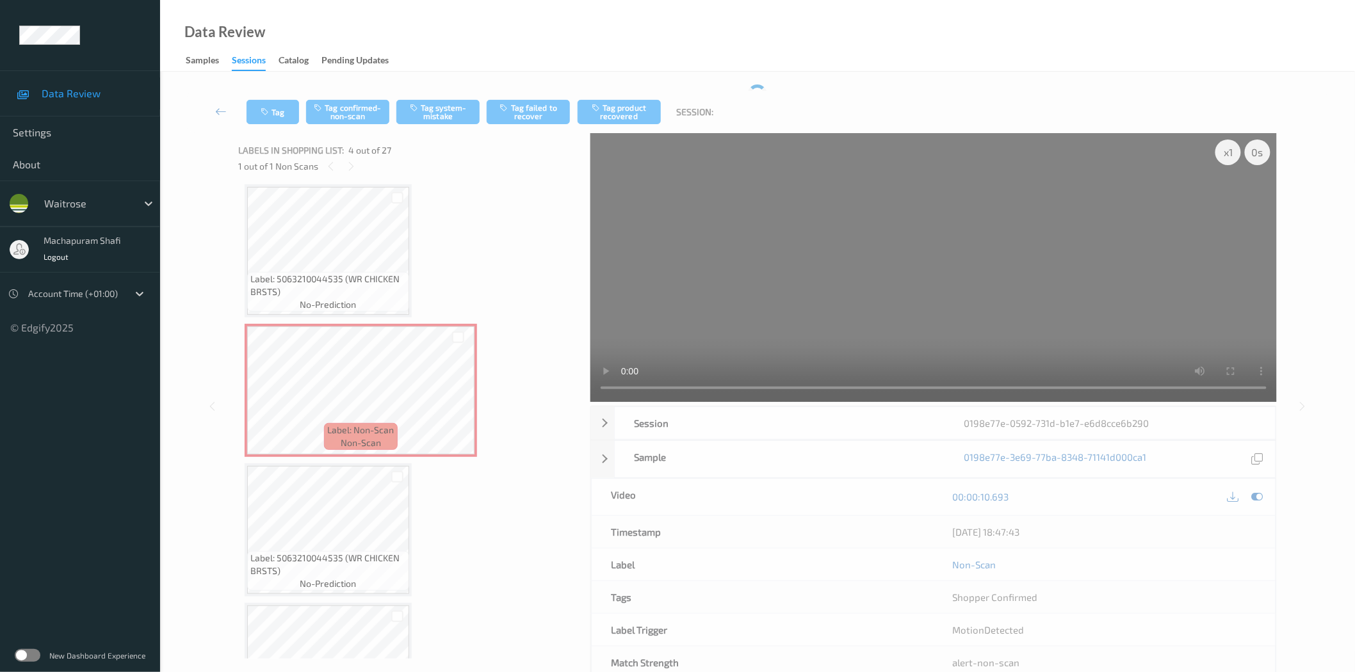
click at [631, 110] on div "Tag Tag confirmed-non-scan Tag system-mistake Tag failed to recover Tag product…" at bounding box center [757, 112] width 1142 height 42
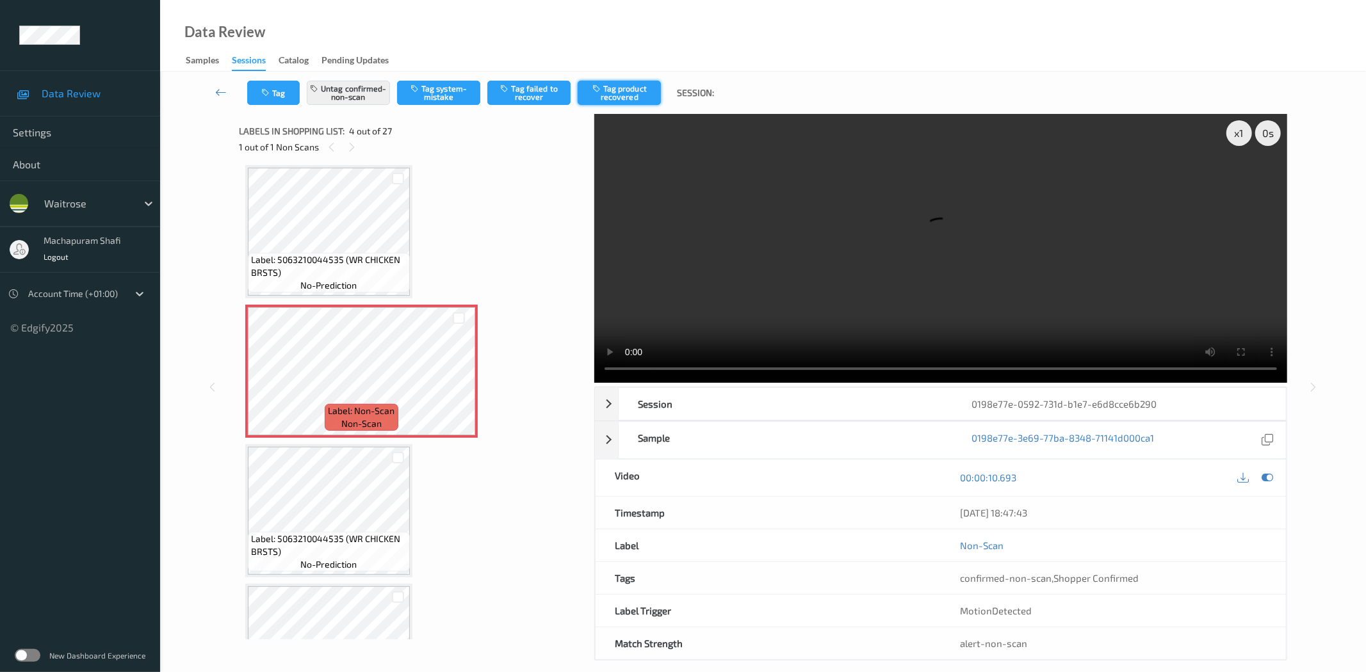
click at [621, 95] on button "Tag product recovered" at bounding box center [619, 93] width 83 height 24
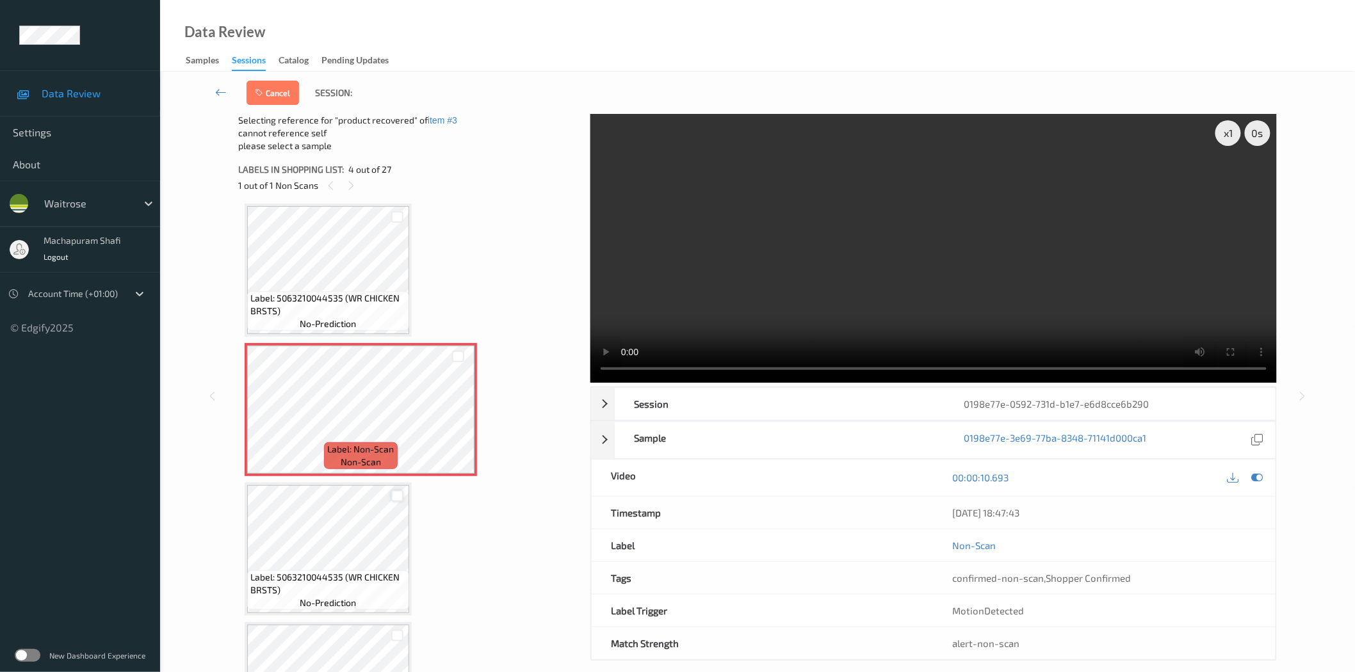
click at [391, 494] on div at bounding box center [397, 497] width 12 height 12
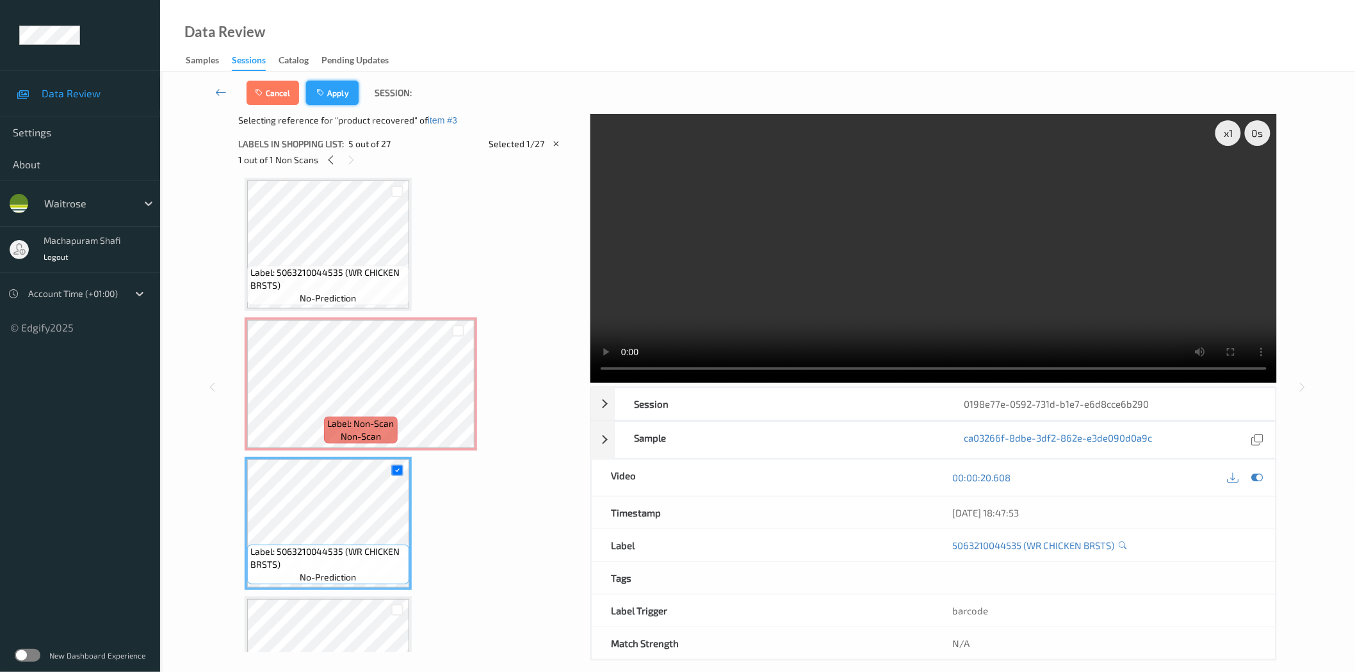
click at [353, 91] on button "Apply" at bounding box center [332, 93] width 53 height 24
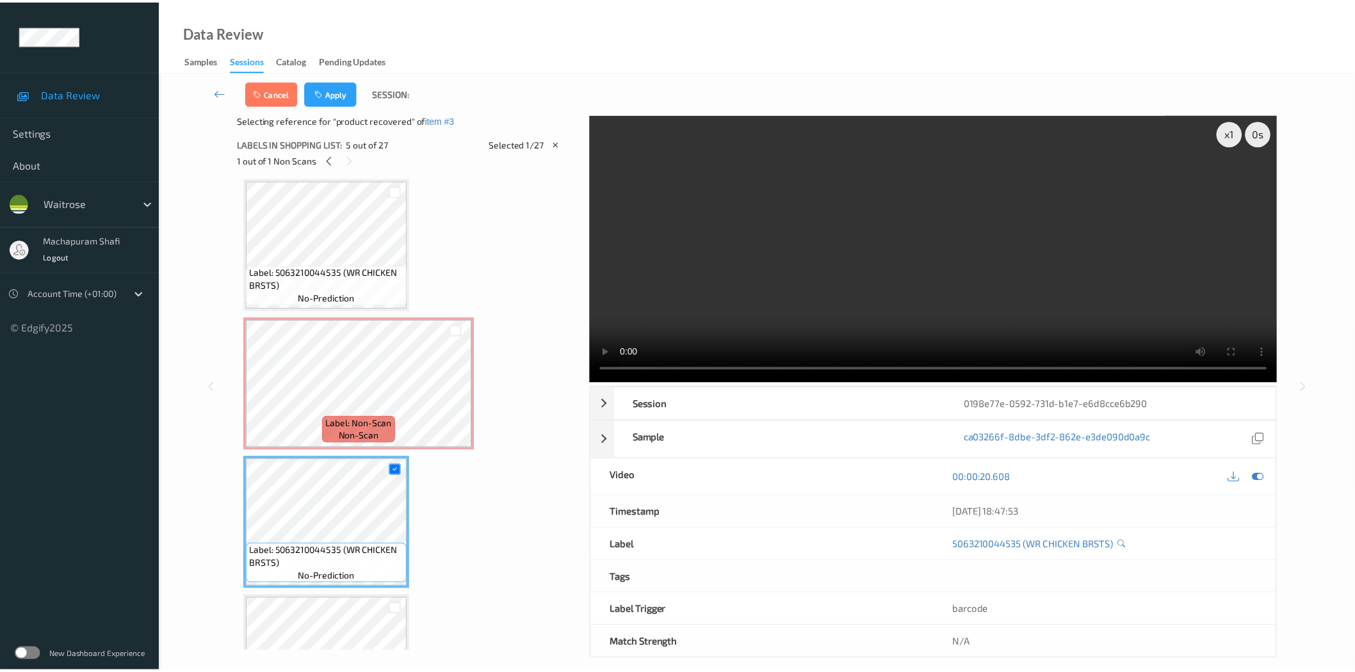
scroll to position [284, 0]
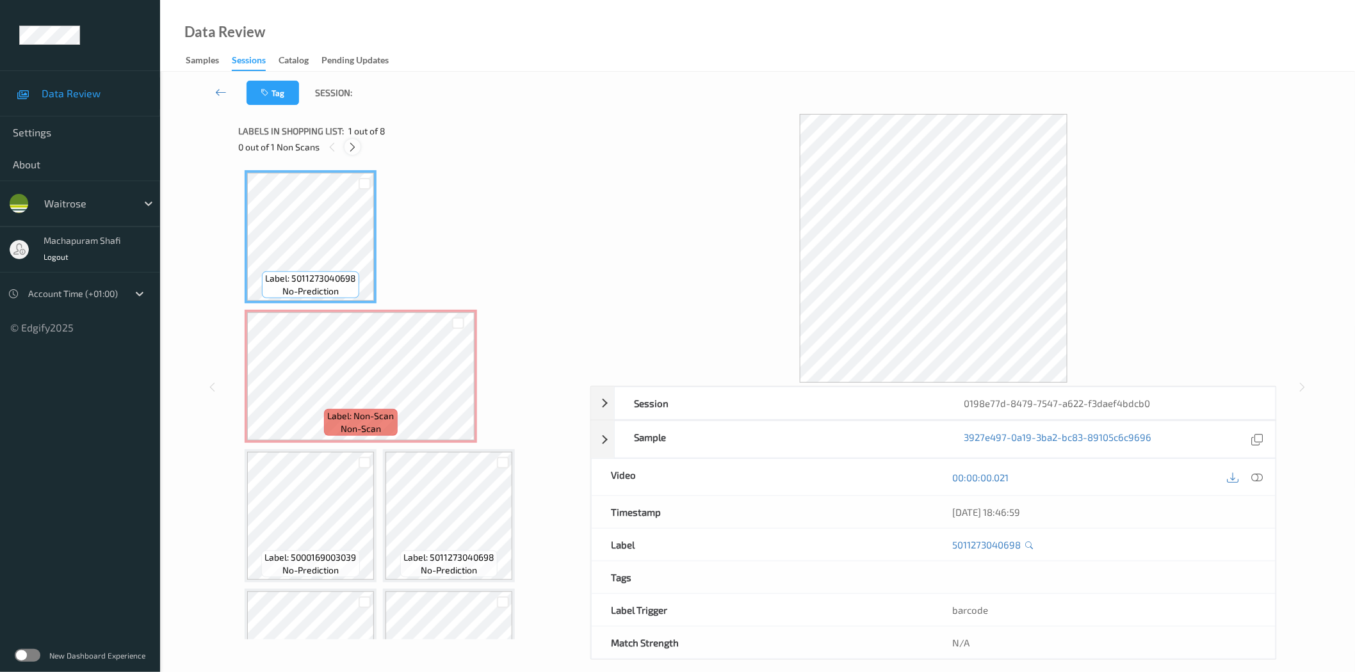
click at [350, 145] on icon at bounding box center [352, 148] width 11 height 12
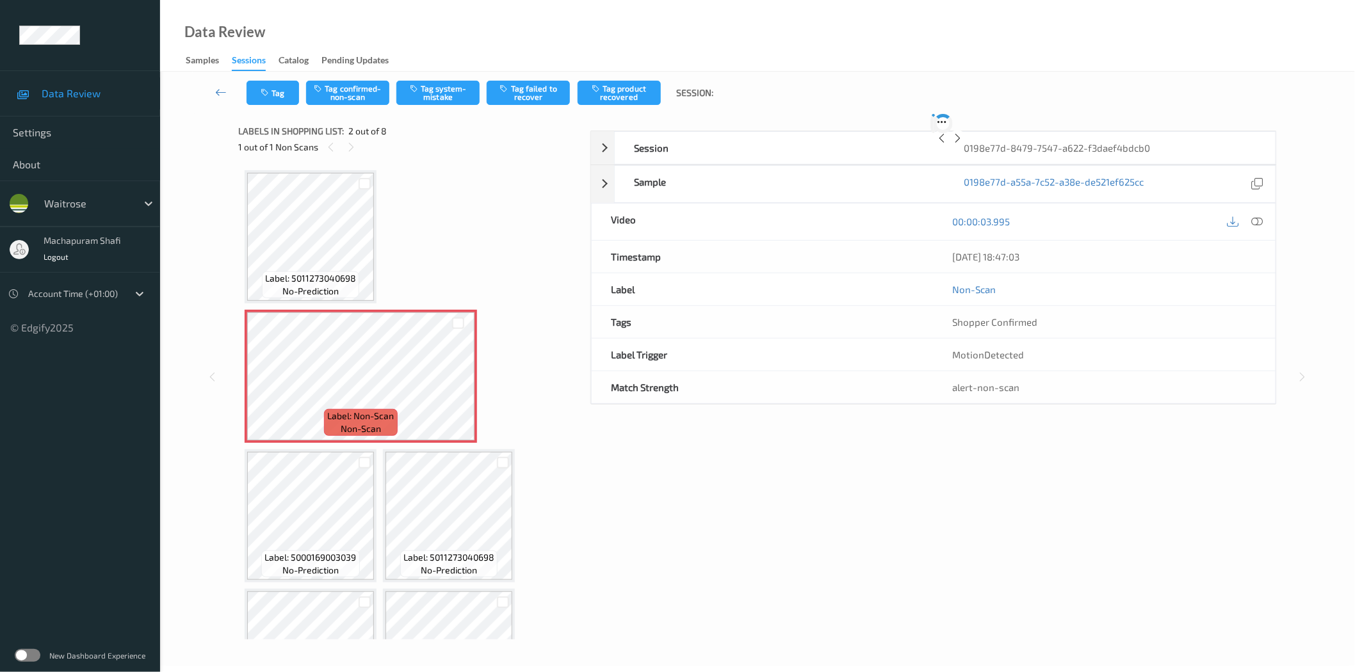
scroll to position [6, 0]
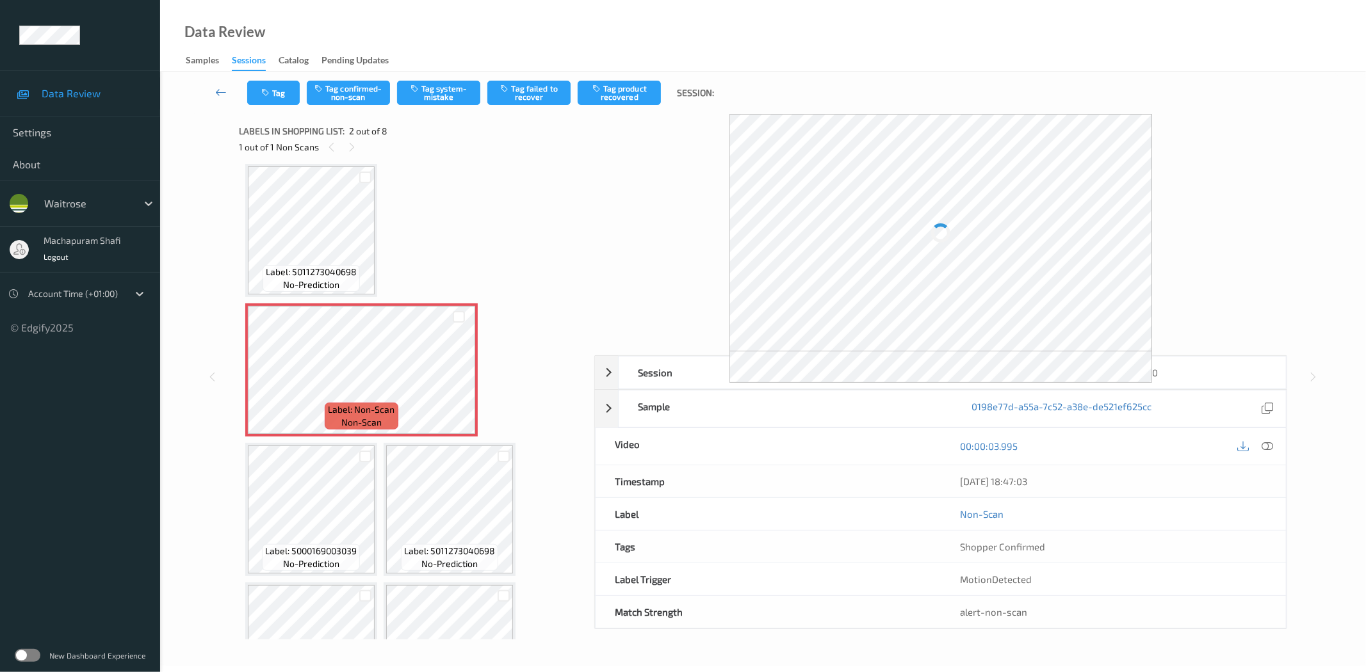
click at [1268, 444] on icon at bounding box center [1268, 447] width 12 height 12
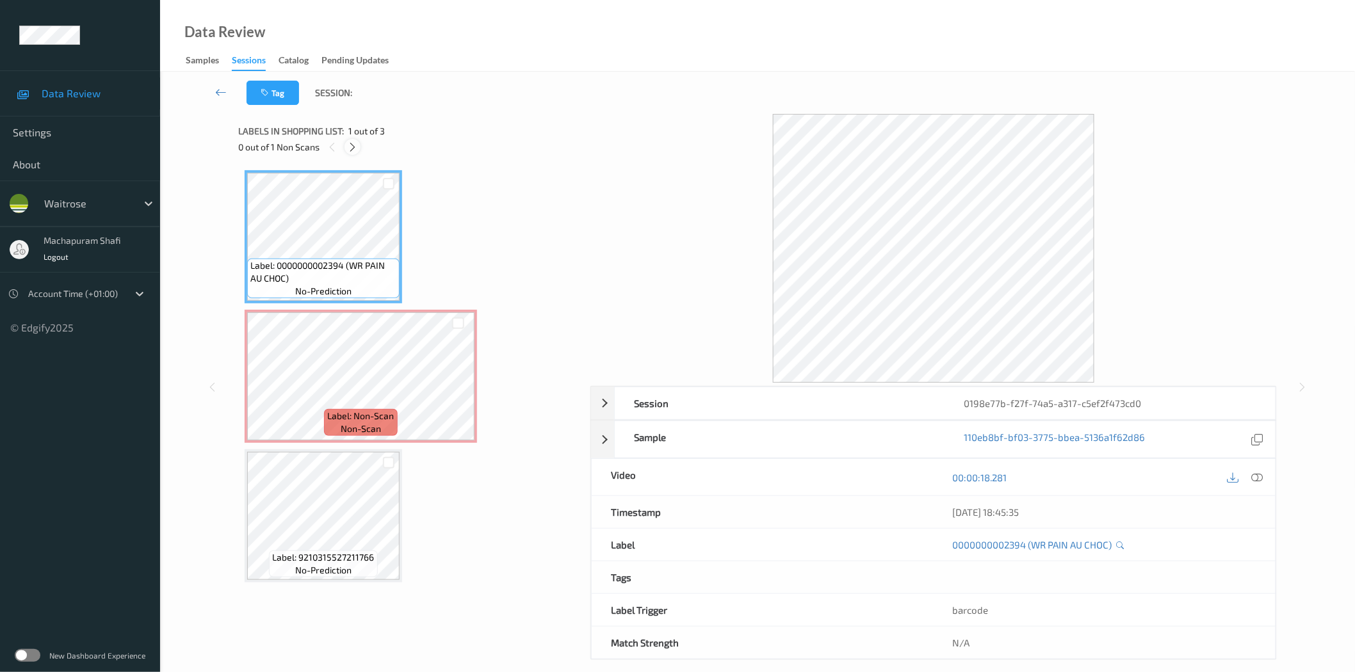
click at [355, 145] on icon at bounding box center [352, 148] width 11 height 12
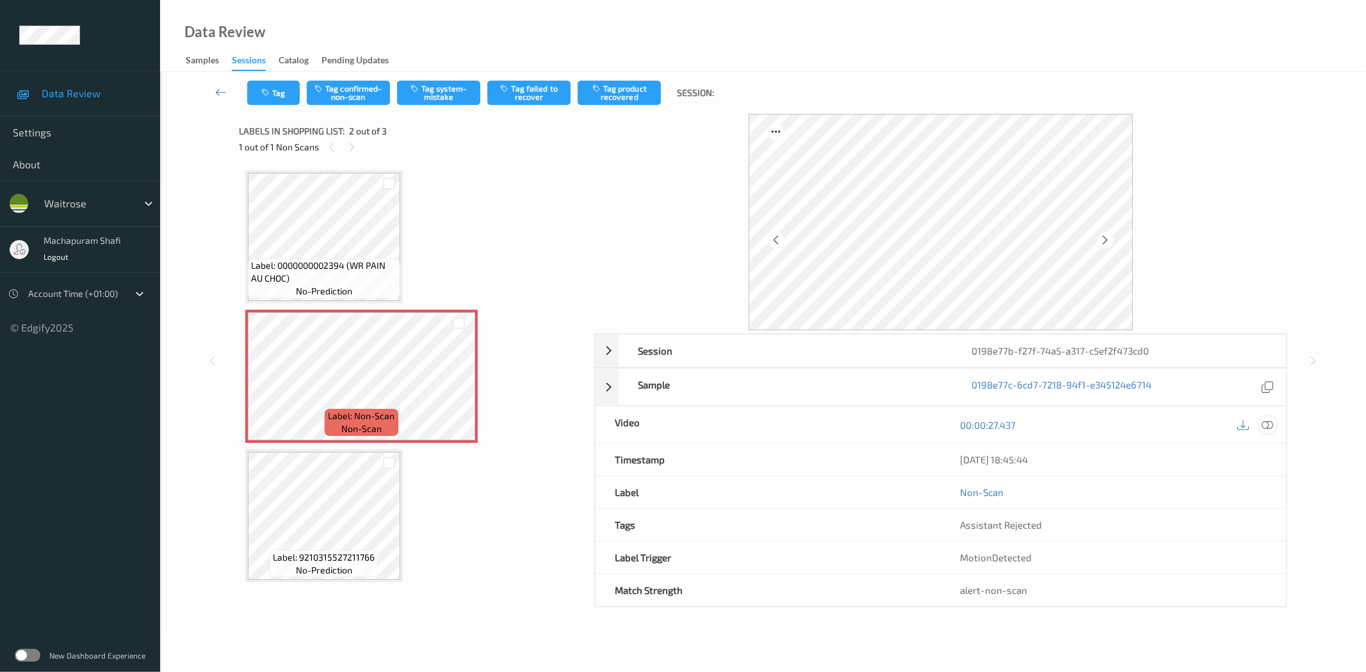
click at [1265, 421] on icon at bounding box center [1268, 425] width 12 height 12
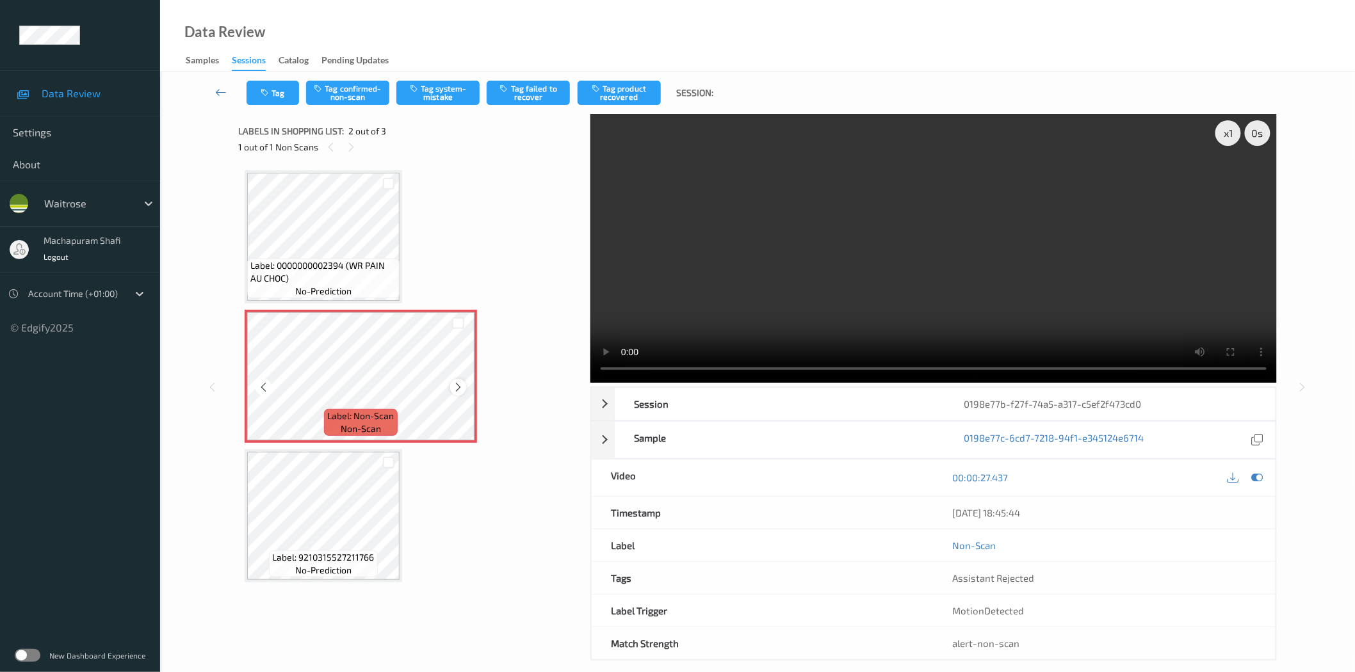
click at [453, 387] on icon at bounding box center [458, 388] width 11 height 12
drag, startPoint x: 350, startPoint y: 266, endPoint x: 366, endPoint y: 288, distance: 27.0
click at [366, 288] on div "Label: 0000000002394 (WR PAIN AU CHOC) no-prediction" at bounding box center [323, 279] width 152 height 40
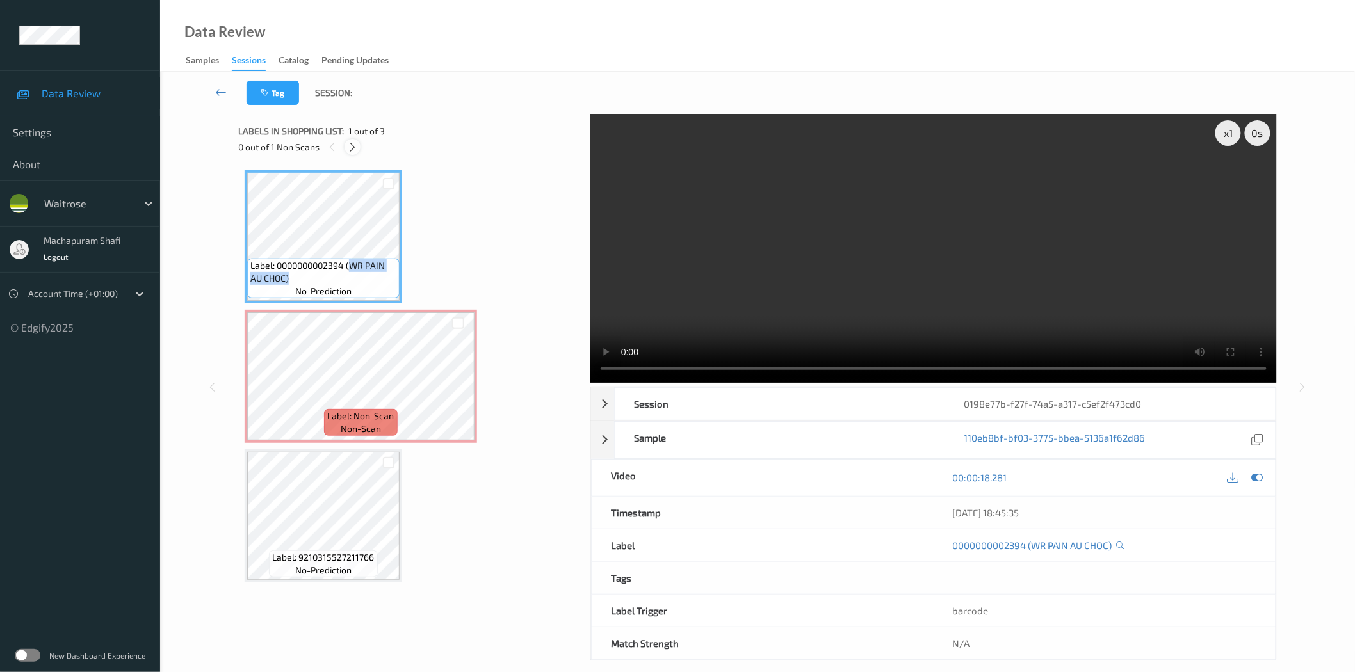
copy span "WR PAIN AU CHOC)"
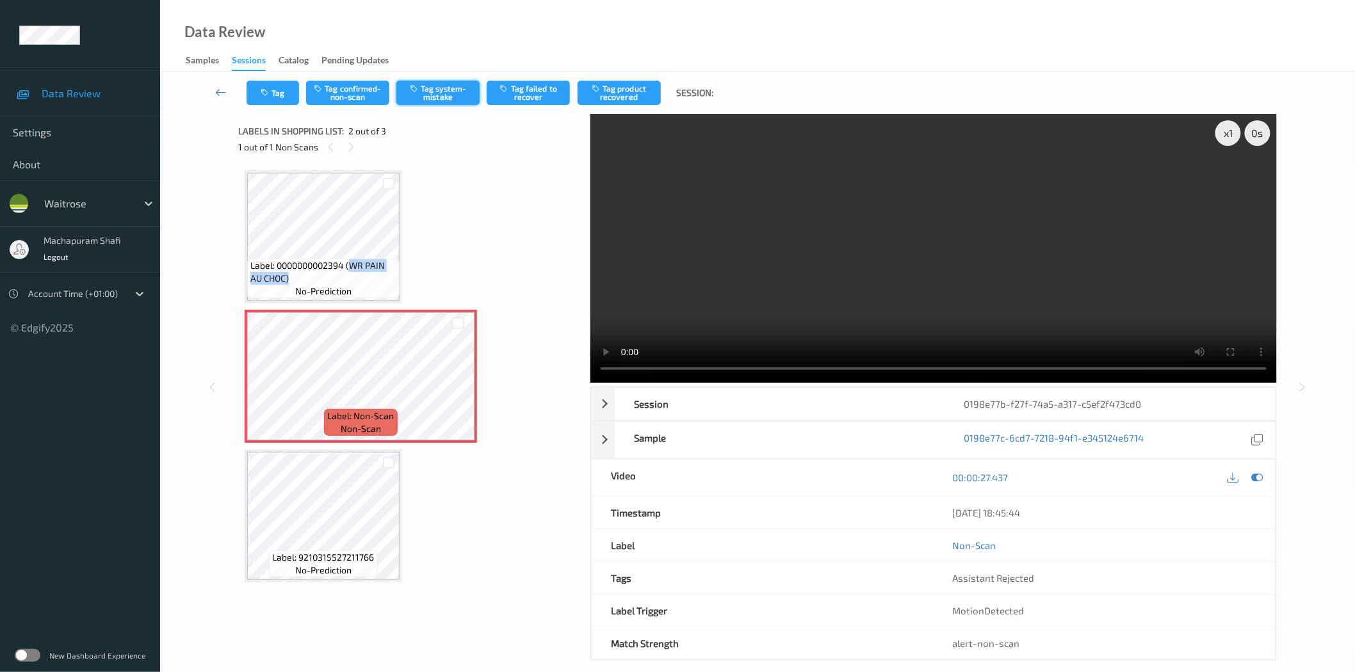
click at [426, 88] on button "Tag system-mistake" at bounding box center [437, 93] width 83 height 24
click at [437, 93] on button "Tag system-mistake" at bounding box center [437, 93] width 83 height 24
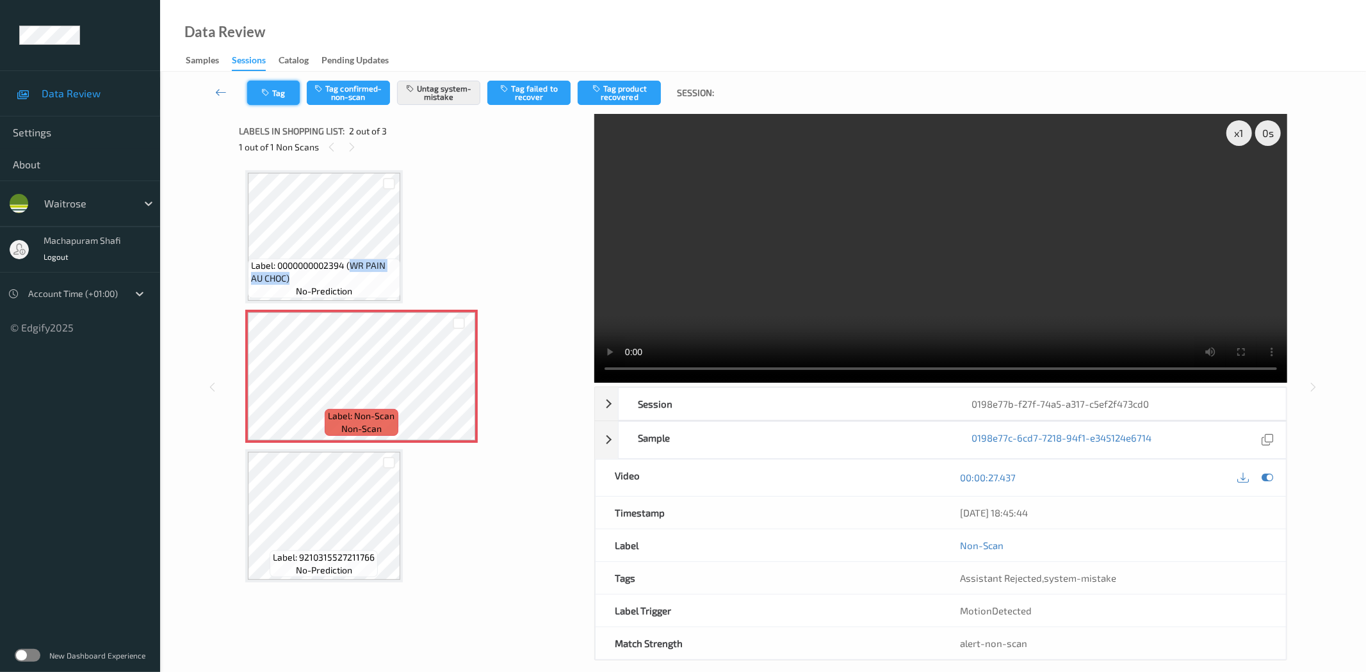
click at [272, 90] on icon "button" at bounding box center [266, 92] width 11 height 9
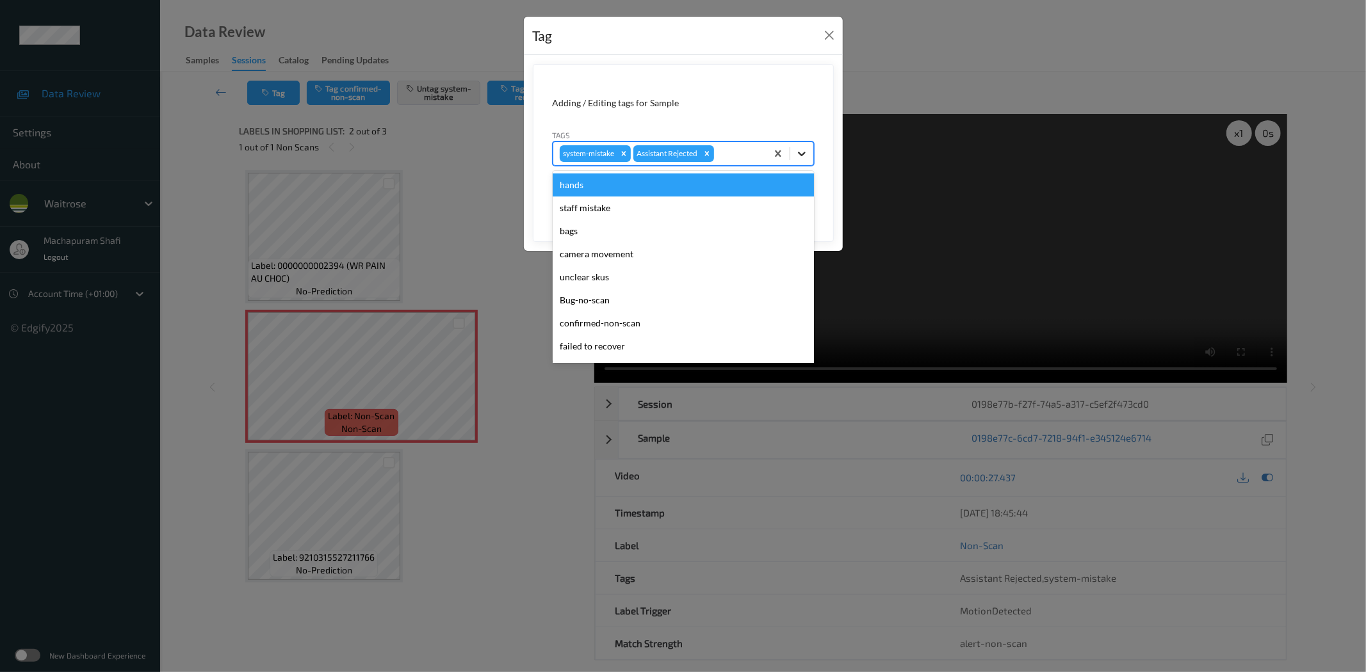
click at [793, 152] on div at bounding box center [801, 153] width 23 height 23
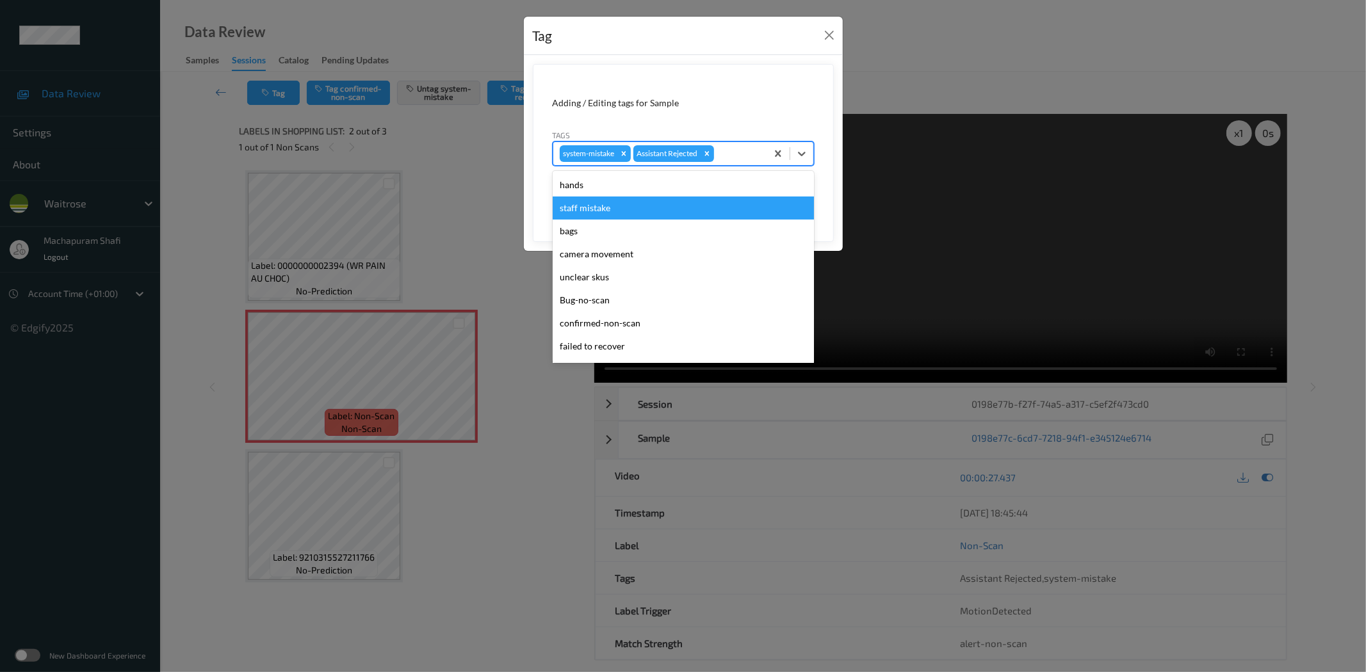
scroll to position [273, 0]
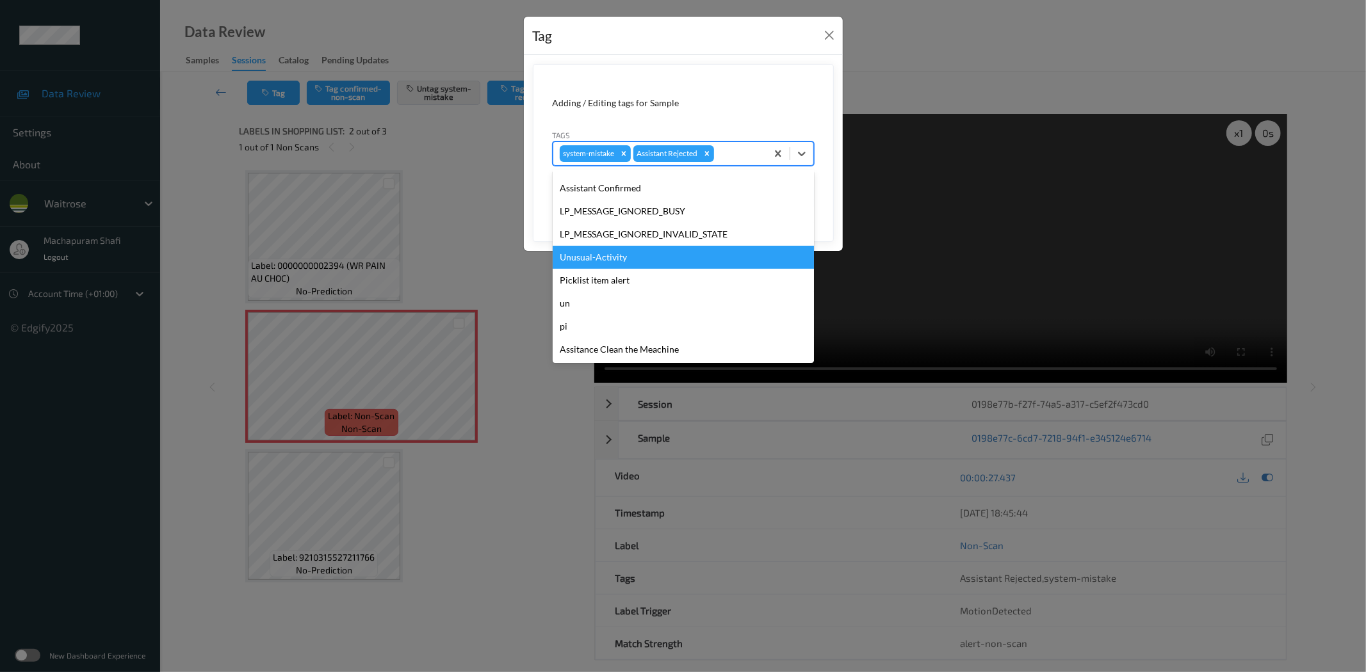
click at [599, 256] on div "Unusual-Activity" at bounding box center [683, 257] width 261 height 23
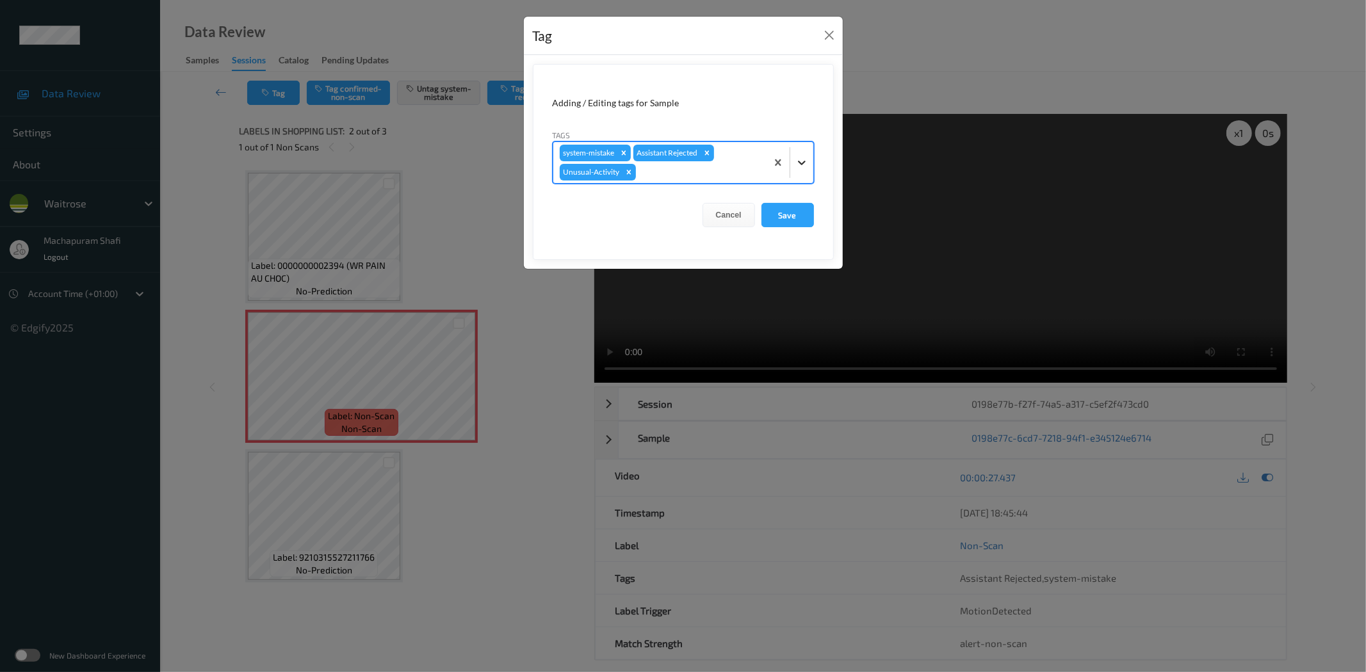
click at [799, 159] on icon at bounding box center [801, 162] width 13 height 13
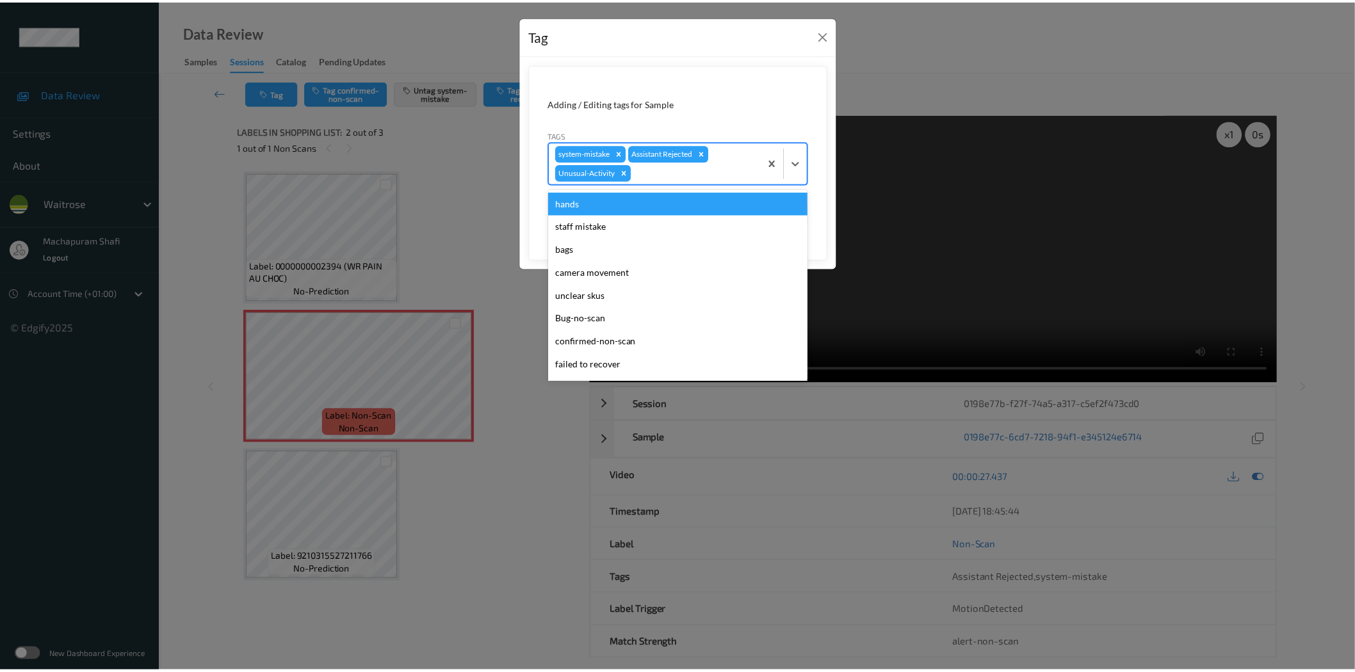
scroll to position [250, 0]
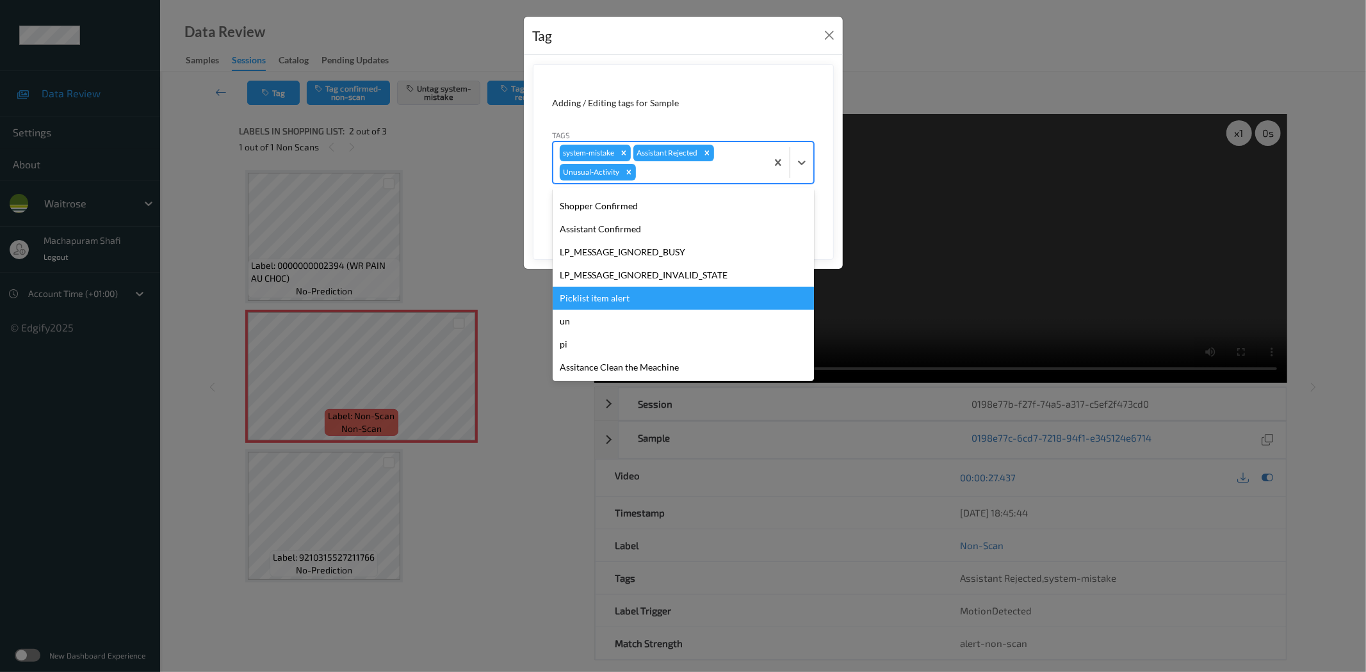
click at [599, 295] on div "Picklist item alert" at bounding box center [683, 298] width 261 height 23
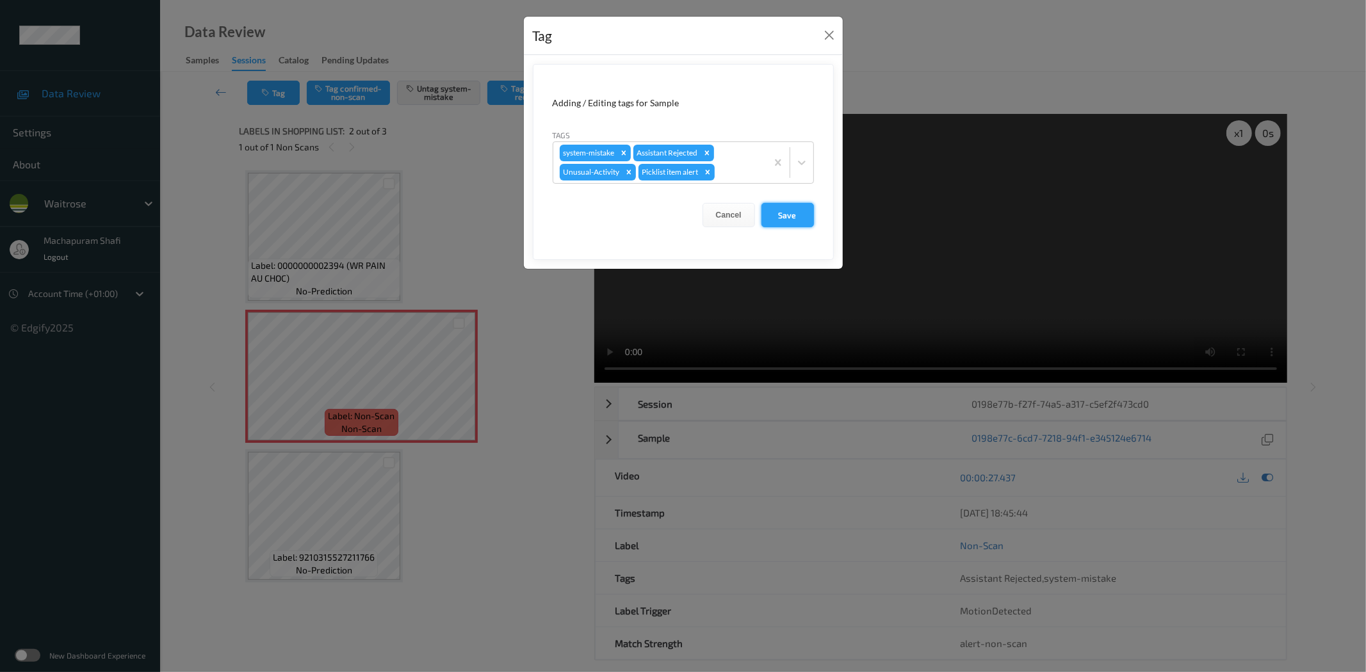
click at [781, 210] on button "Save" at bounding box center [787, 215] width 53 height 24
click at [784, 213] on button "Save" at bounding box center [787, 215] width 53 height 24
click at [790, 218] on button "Save" at bounding box center [787, 215] width 53 height 24
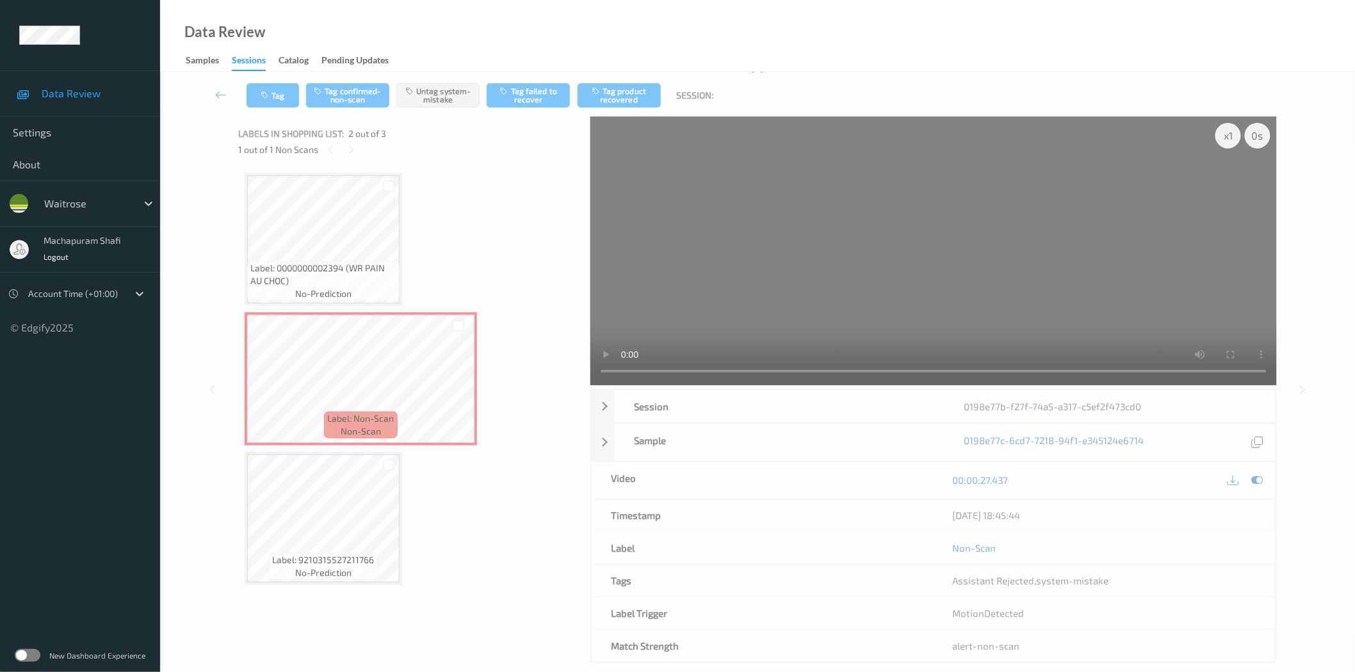
scroll to position [0, 0]
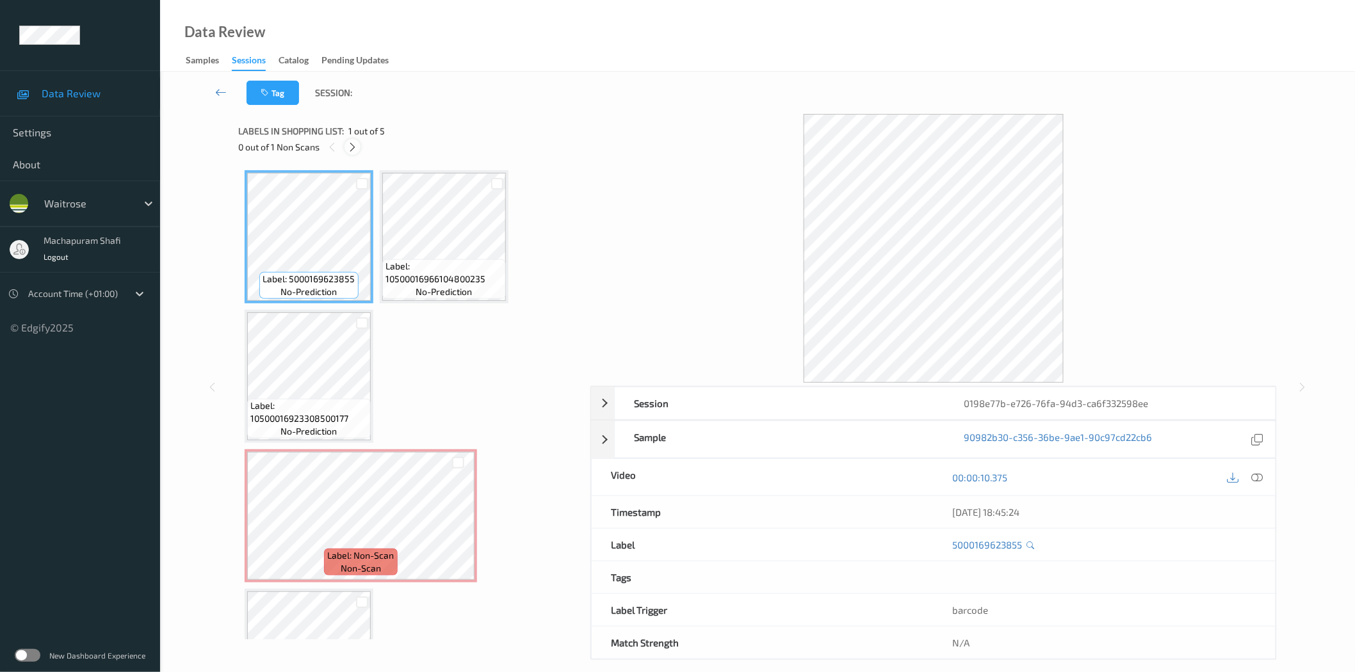
click at [352, 143] on icon at bounding box center [352, 148] width 11 height 12
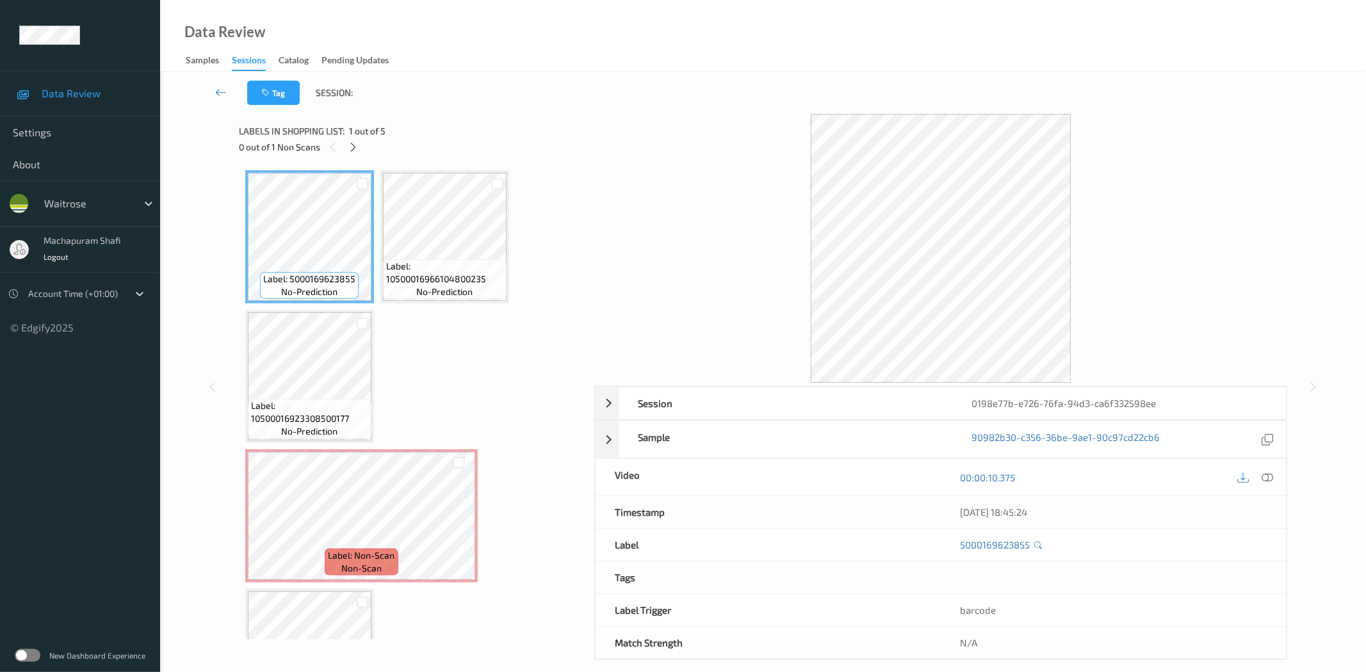
scroll to position [85, 0]
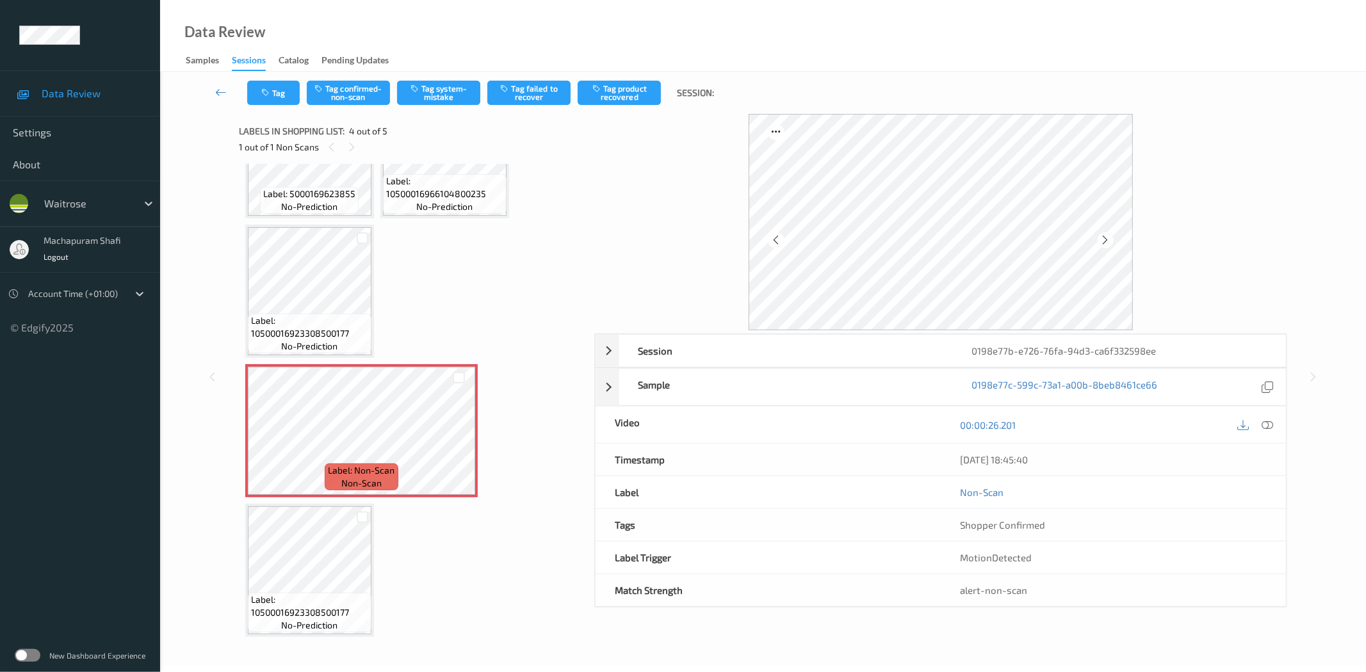
drag, startPoint x: 1269, startPoint y: 444, endPoint x: 1247, endPoint y: 413, distance: 37.3
click at [1269, 444] on div "26/08/2025 18:45:40" at bounding box center [1113, 460] width 345 height 32
click at [1272, 426] on icon at bounding box center [1268, 425] width 12 height 12
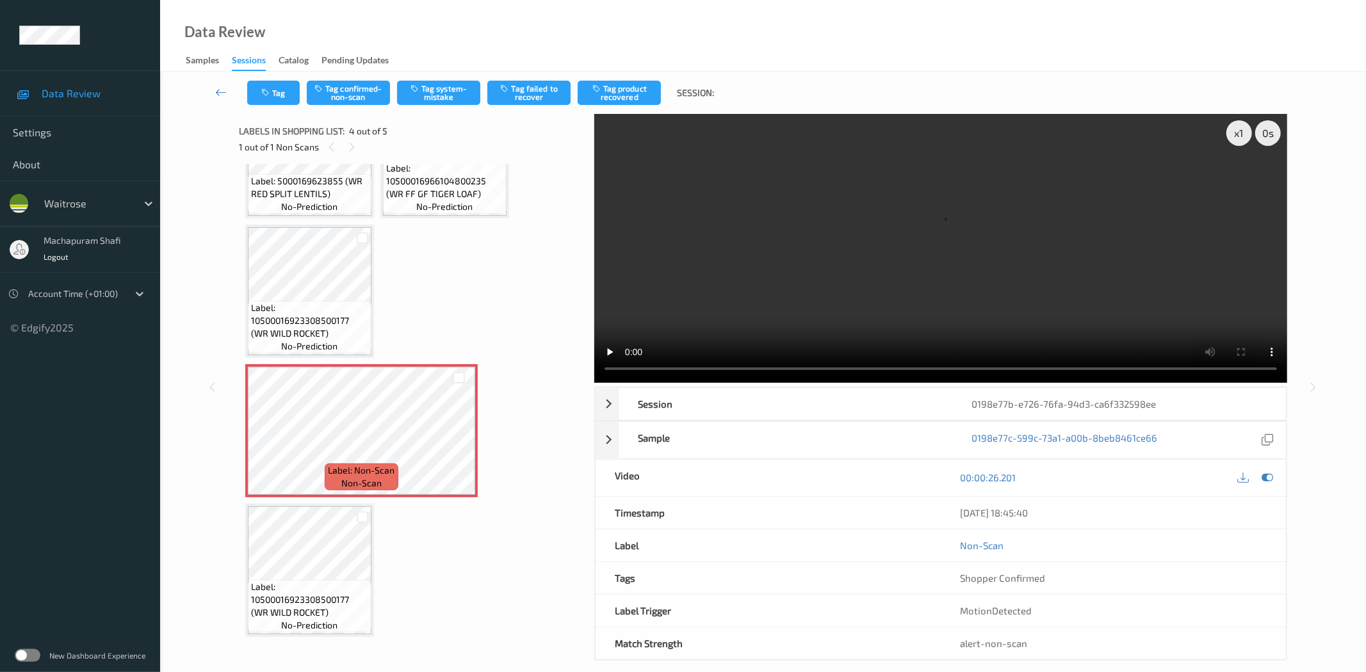
scroll to position [72, 0]
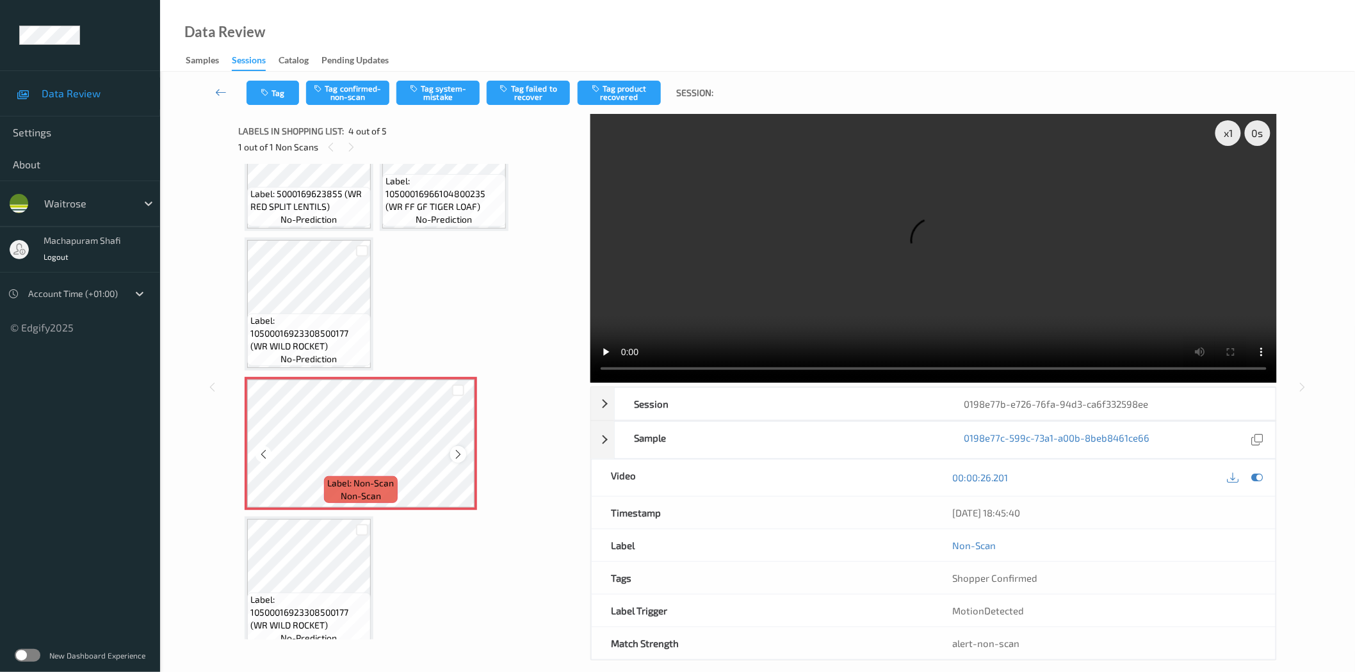
click at [451, 450] on div at bounding box center [458, 454] width 16 height 16
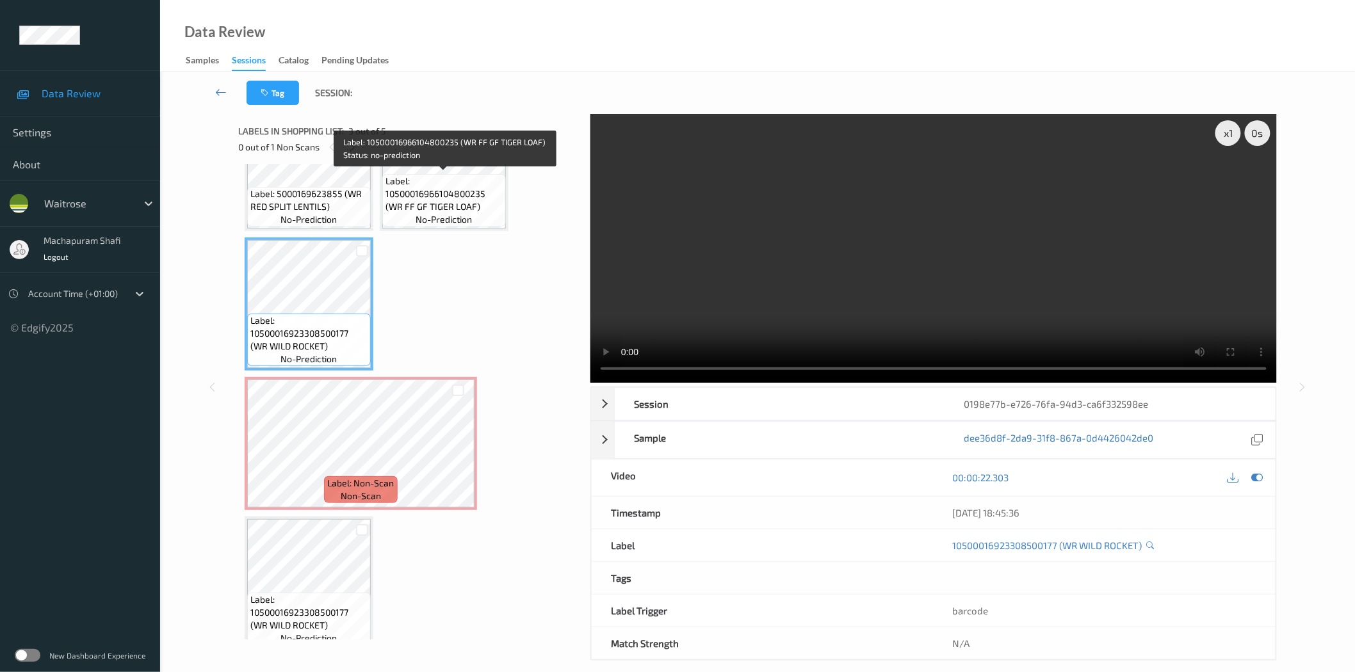
click at [460, 200] on span "Label: 10500016966104800235 (WR FF GF TIGER LOAF)" at bounding box center [443, 194] width 117 height 38
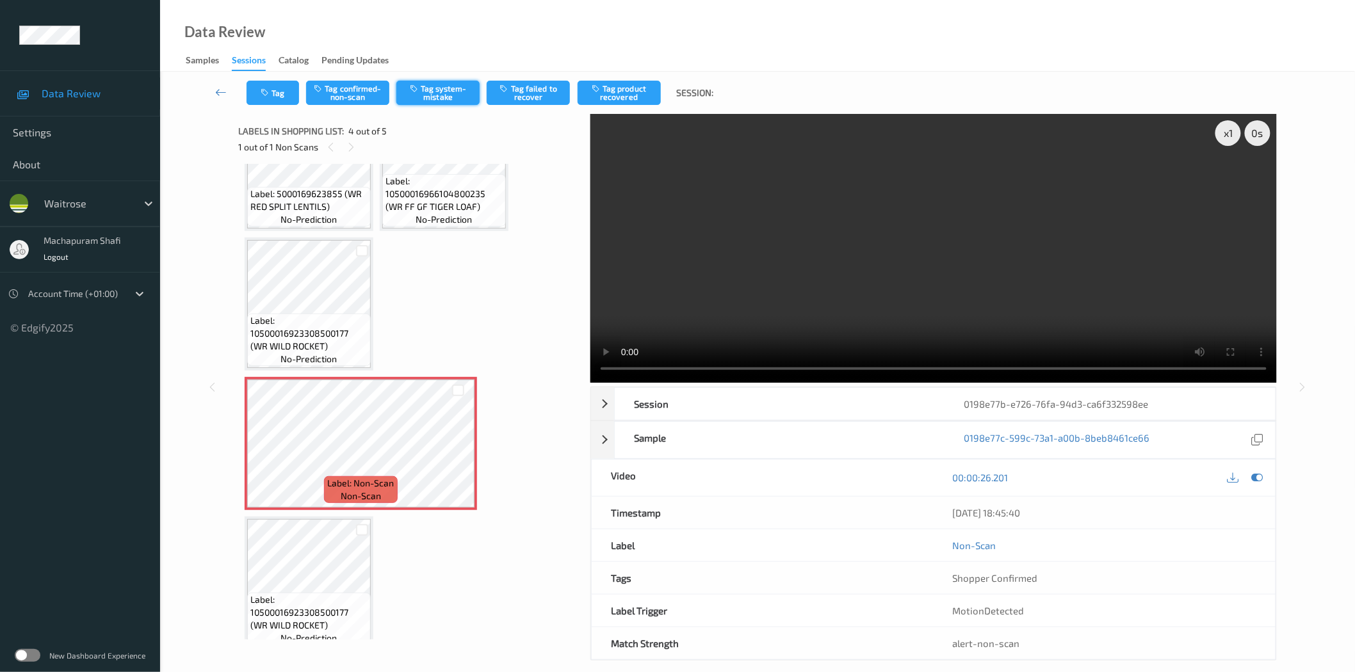
click at [430, 87] on button "Tag system-mistake" at bounding box center [437, 93] width 83 height 24
click at [436, 88] on button "Tag system-mistake" at bounding box center [437, 93] width 83 height 24
click at [418, 93] on button "Tag system-mistake" at bounding box center [437, 93] width 83 height 24
click at [434, 86] on button "Tag system-mistake" at bounding box center [437, 93] width 83 height 24
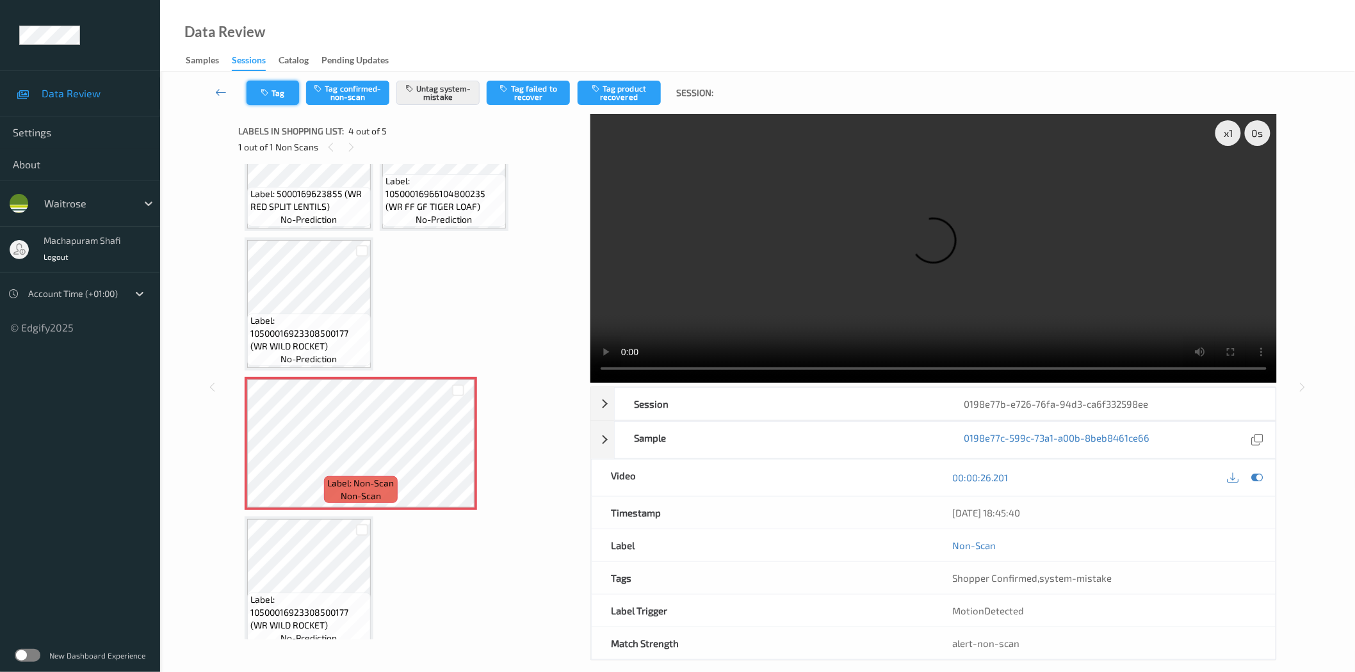
click at [269, 101] on button "Tag" at bounding box center [273, 93] width 53 height 24
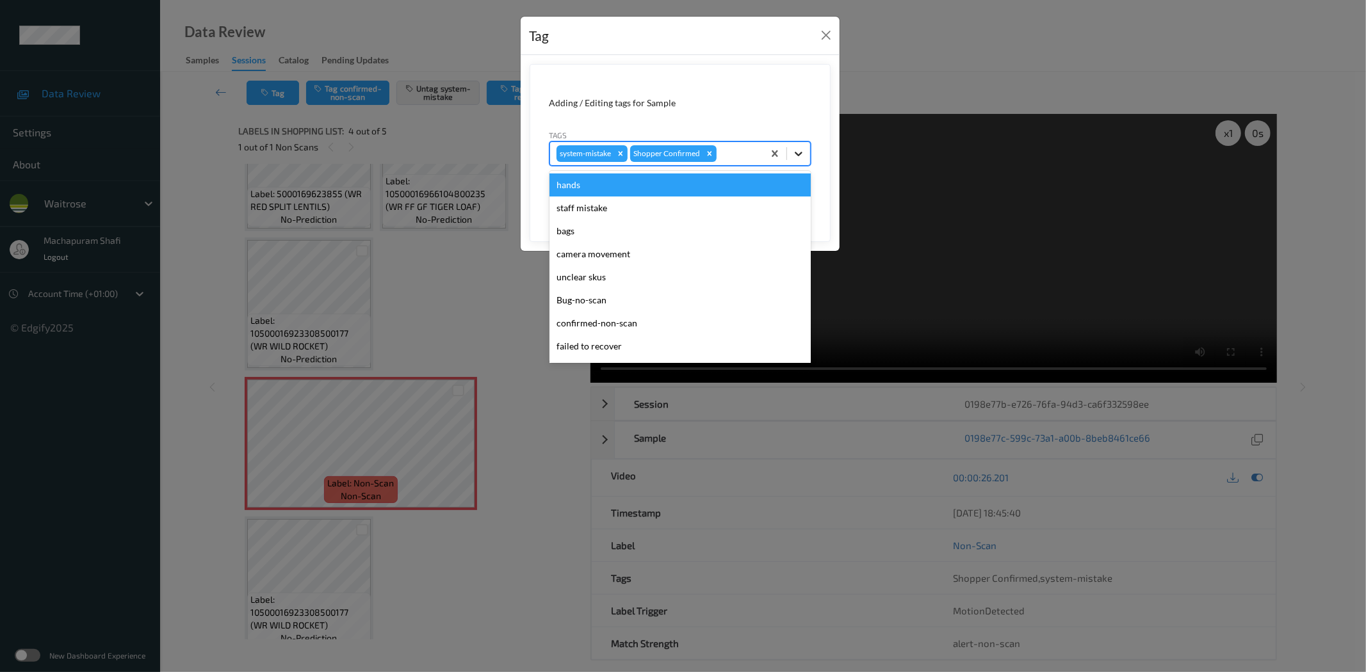
click at [801, 150] on icon at bounding box center [798, 153] width 13 height 13
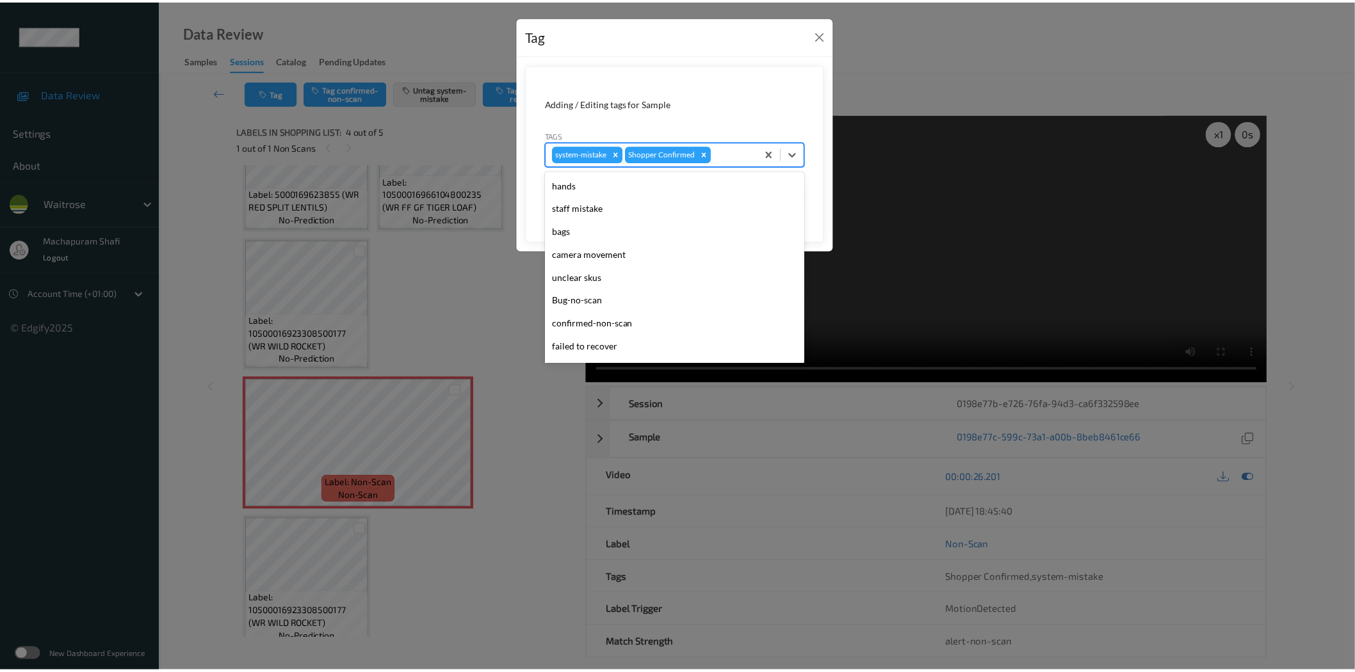
scroll to position [273, 0]
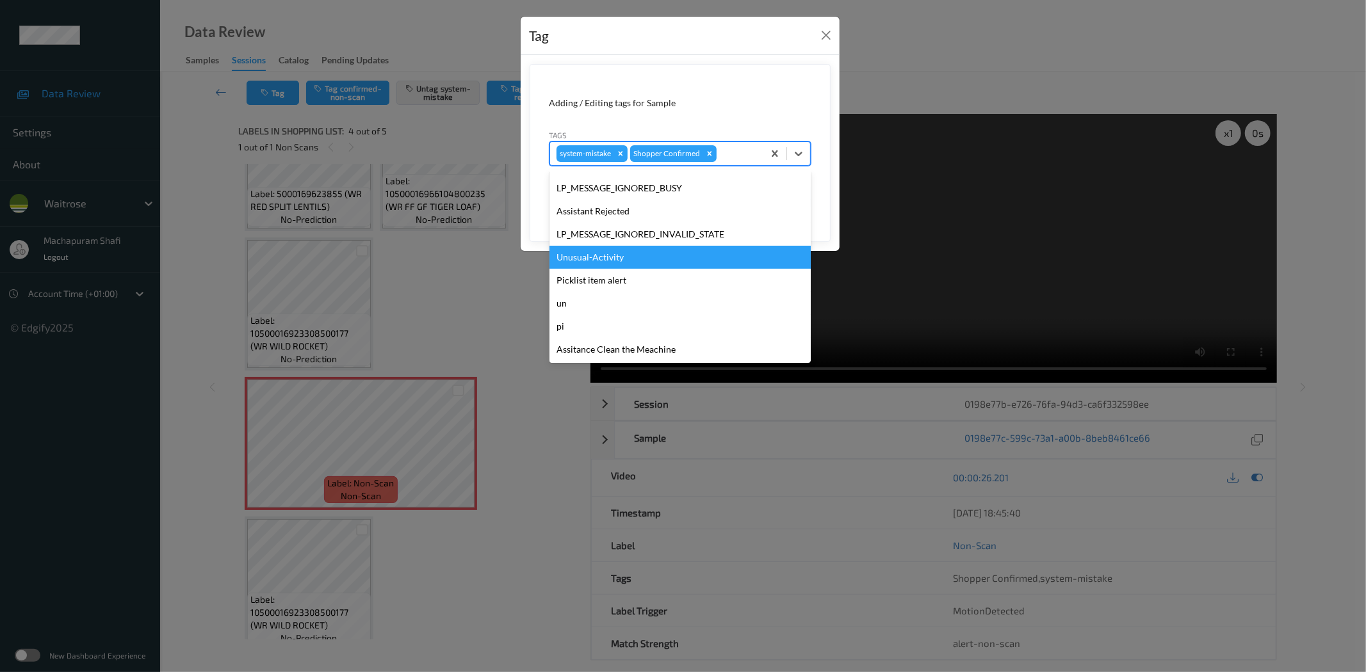
click at [592, 255] on div "Unusual-Activity" at bounding box center [679, 257] width 261 height 23
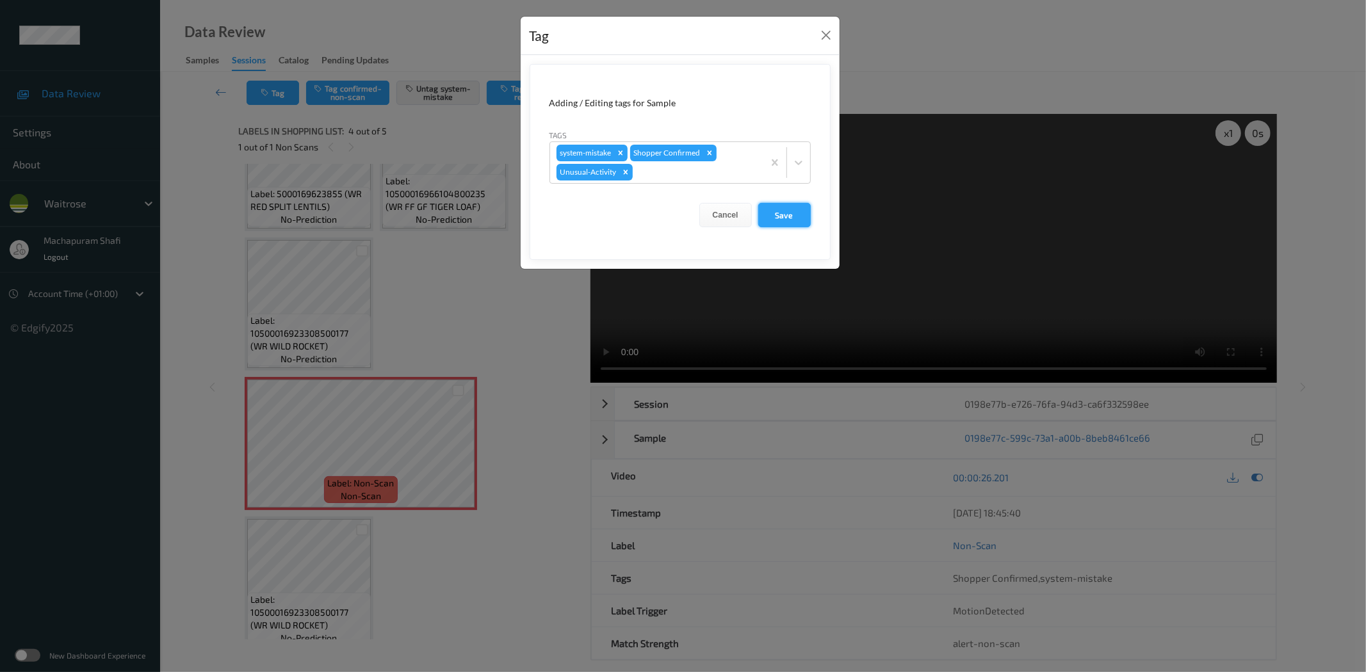
click at [775, 211] on button "Save" at bounding box center [784, 215] width 53 height 24
click at [783, 209] on button "Save" at bounding box center [784, 215] width 53 height 24
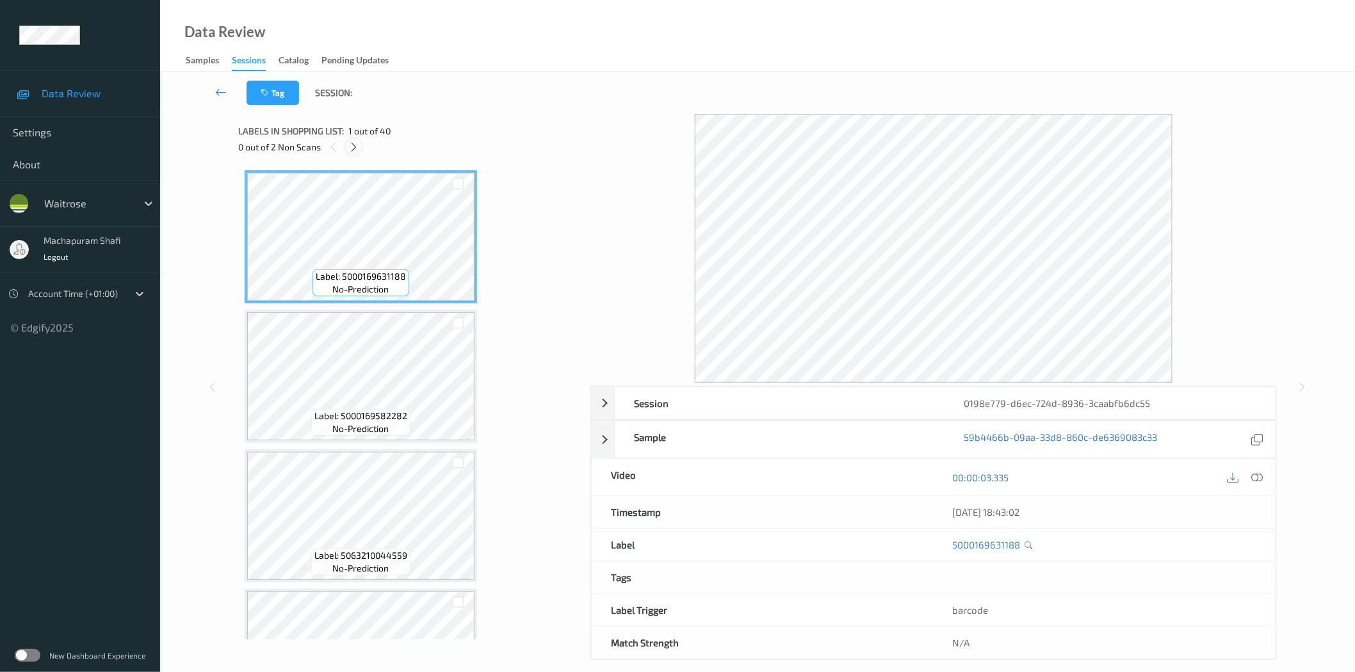
click at [360, 148] on div at bounding box center [354, 147] width 16 height 16
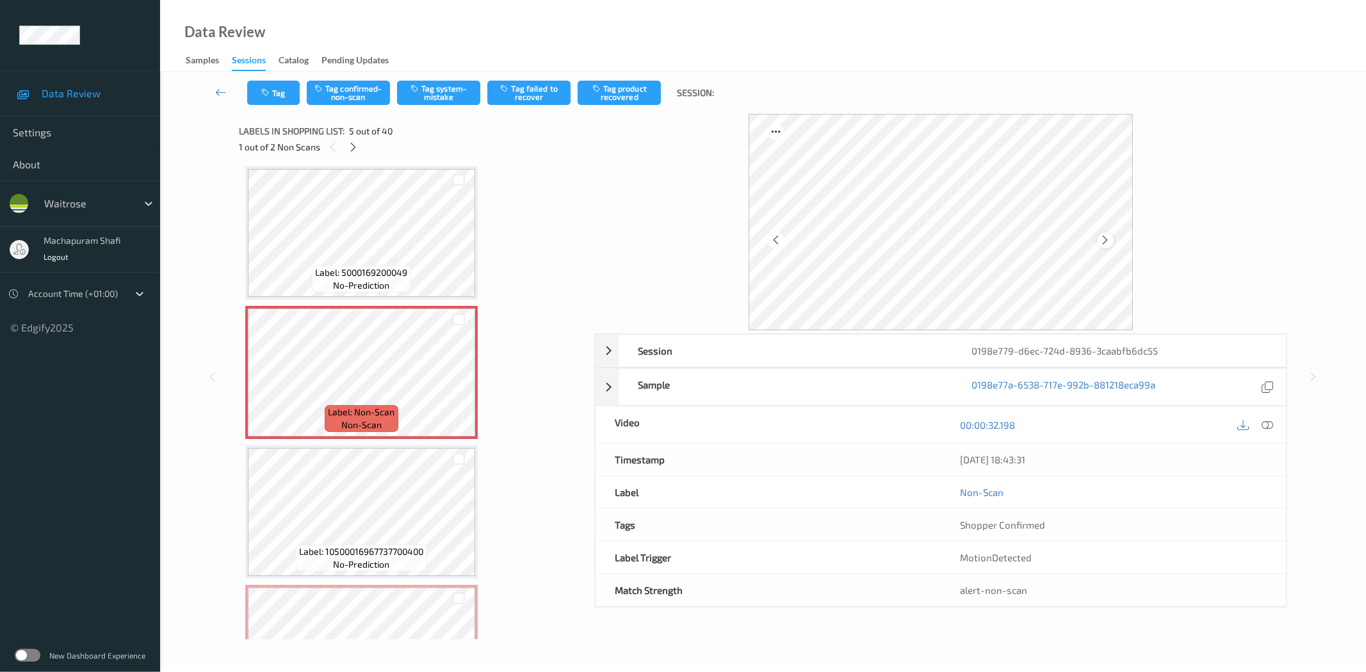
click at [1103, 235] on icon at bounding box center [1105, 240] width 11 height 12
click at [1265, 423] on icon at bounding box center [1268, 425] width 12 height 12
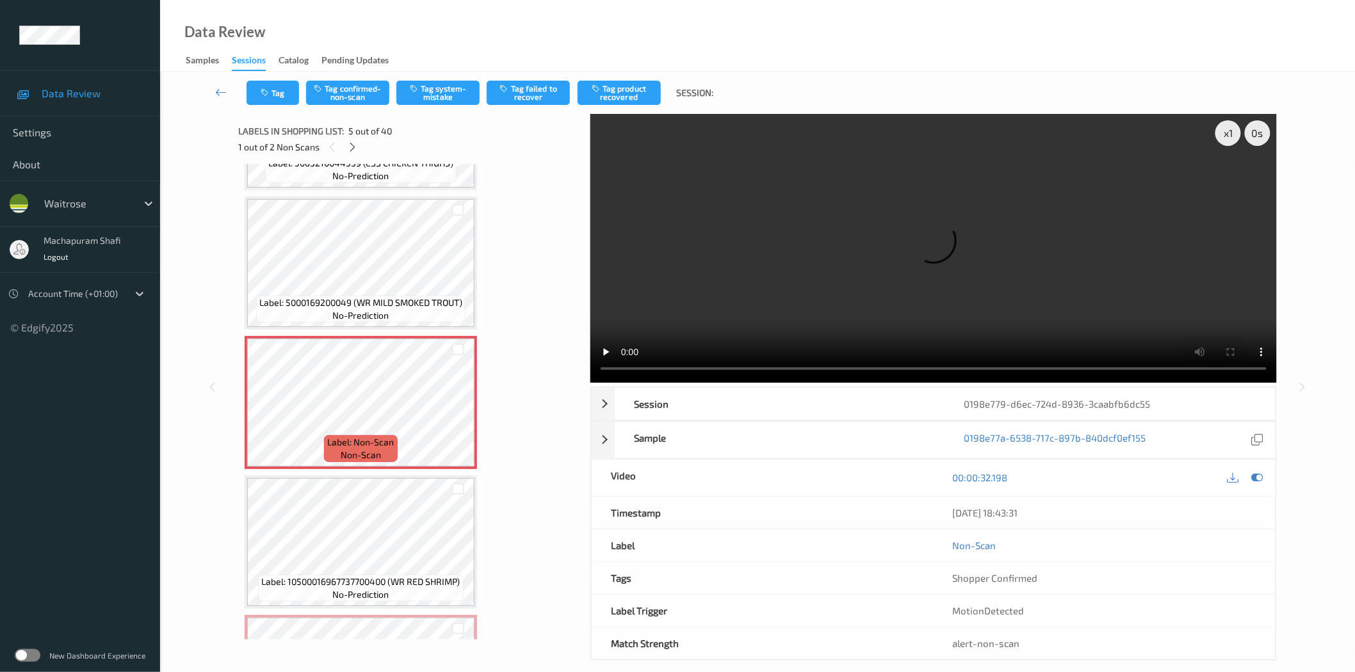
scroll to position [284, 0]
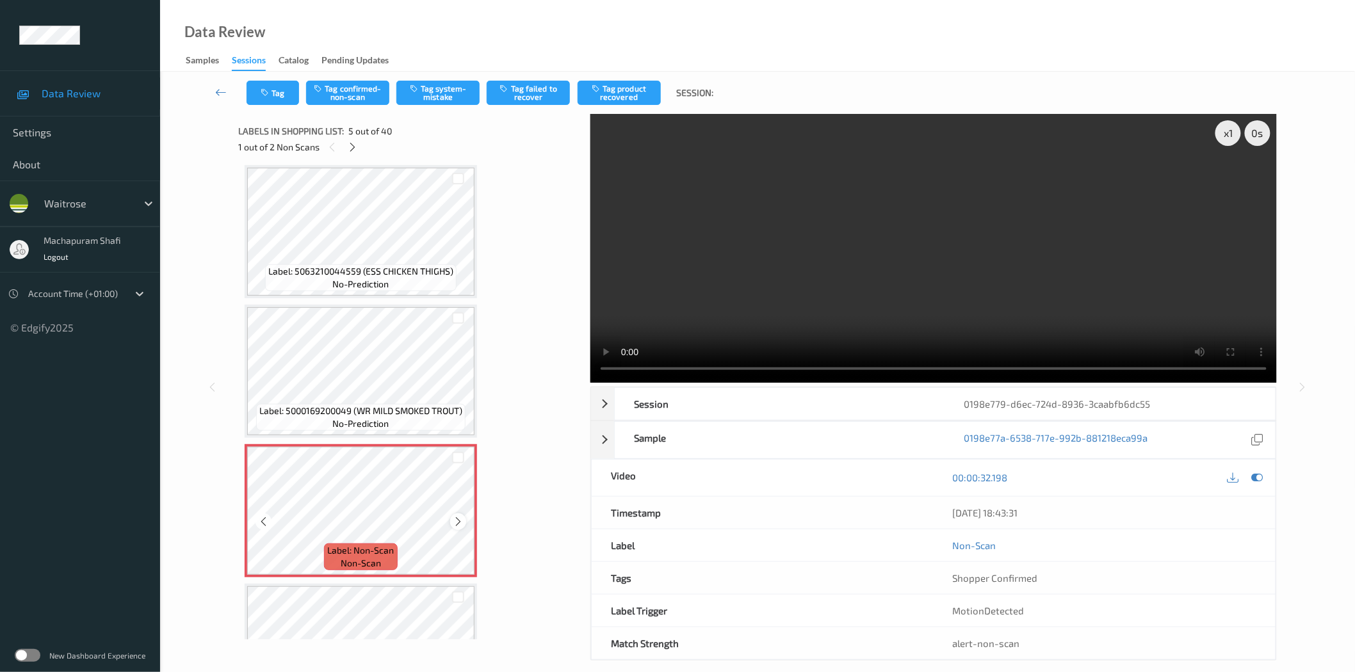
click at [453, 517] on icon at bounding box center [458, 522] width 11 height 12
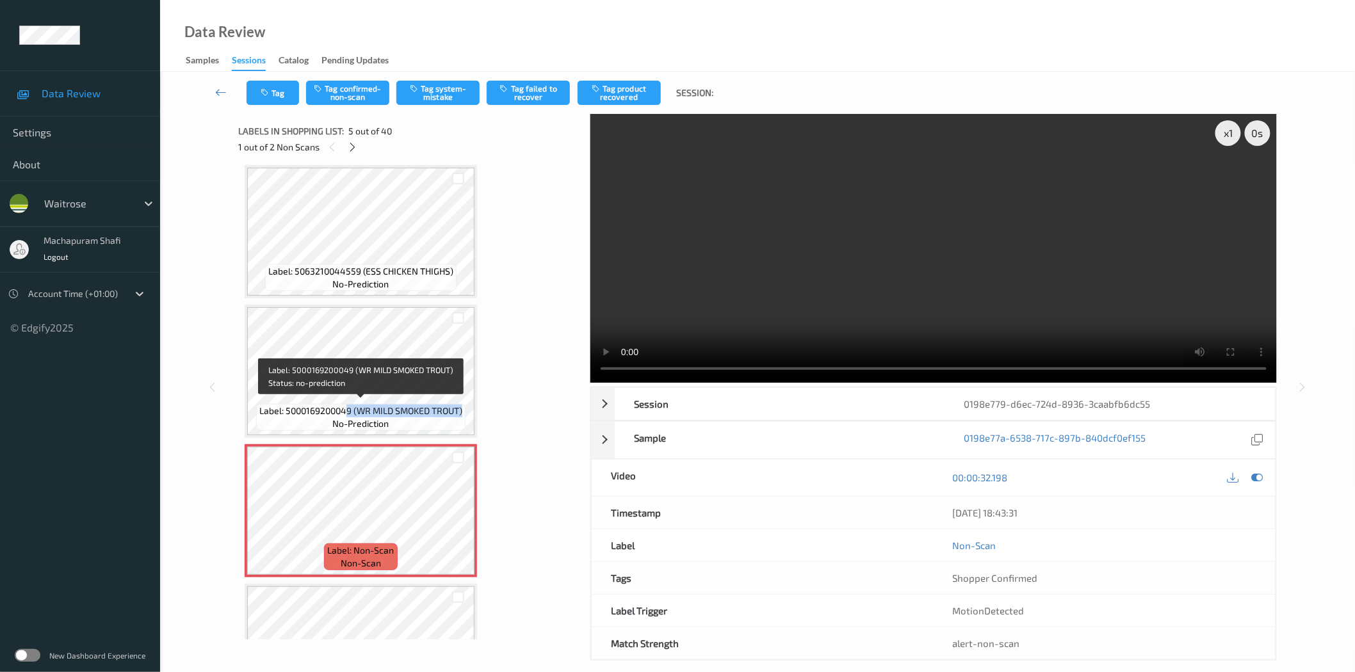
drag, startPoint x: 348, startPoint y: 408, endPoint x: 462, endPoint y: 407, distance: 114.6
click at [462, 407] on span "Label: 5000169200049 (WR MILD SMOKED TROUT)" at bounding box center [360, 411] width 203 height 13
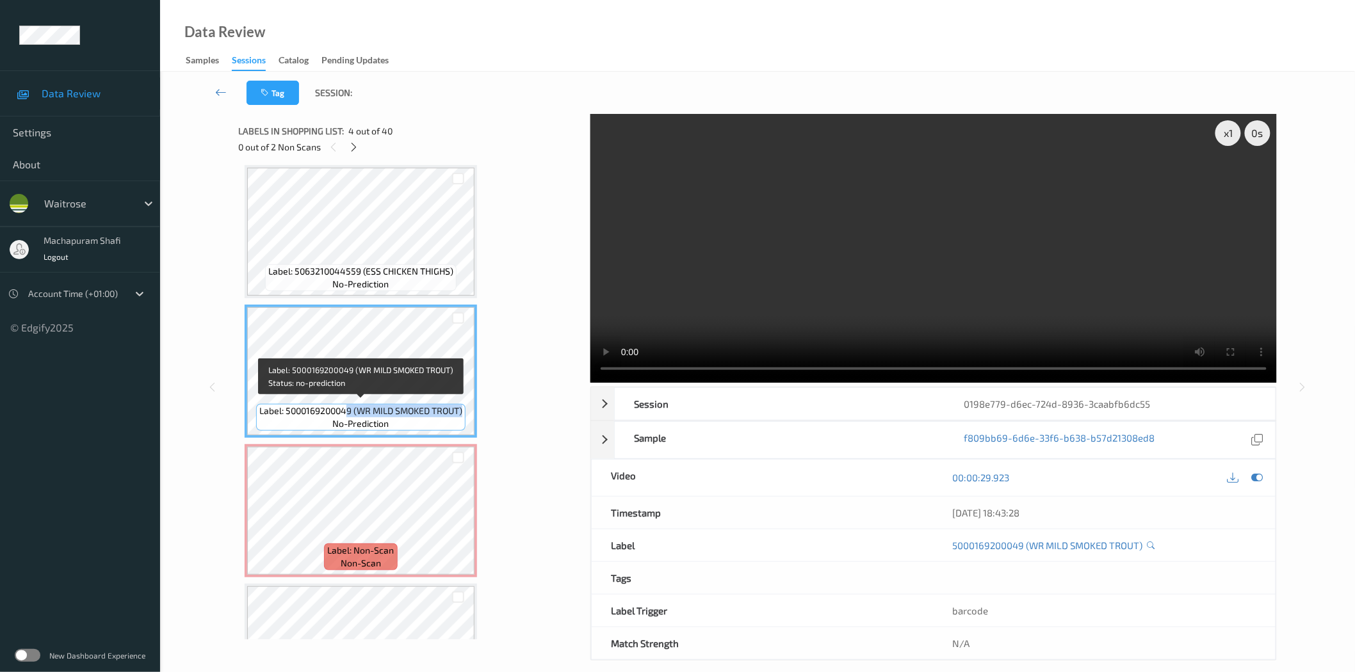
click at [414, 418] on div "Label: 5000169200049 (WR MILD SMOKED TROUT) no-prediction" at bounding box center [360, 417] width 209 height 27
drag, startPoint x: 357, startPoint y: 405, endPoint x: 464, endPoint y: 407, distance: 106.9
click at [464, 407] on div "Label: 5000169200049 (WR MILD SMOKED TROUT) no-prediction" at bounding box center [360, 417] width 209 height 27
copy span "WR MILD SMOKED TROUT)"
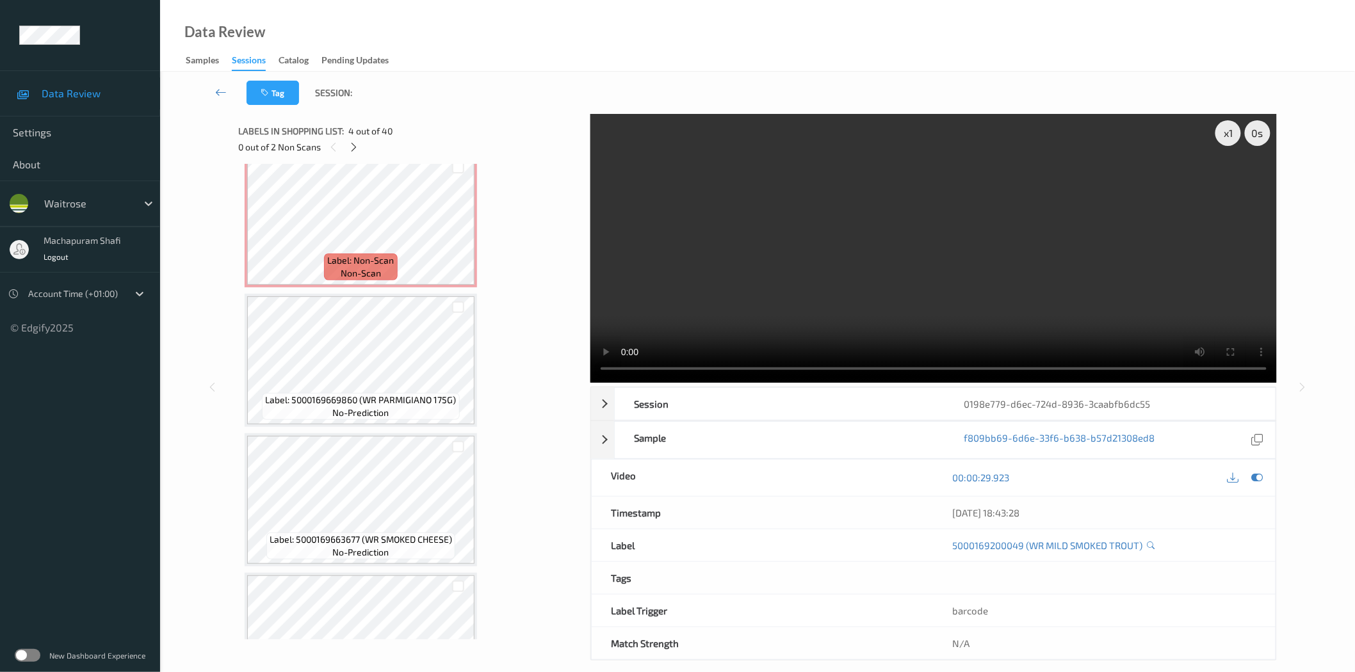
scroll to position [569, 0]
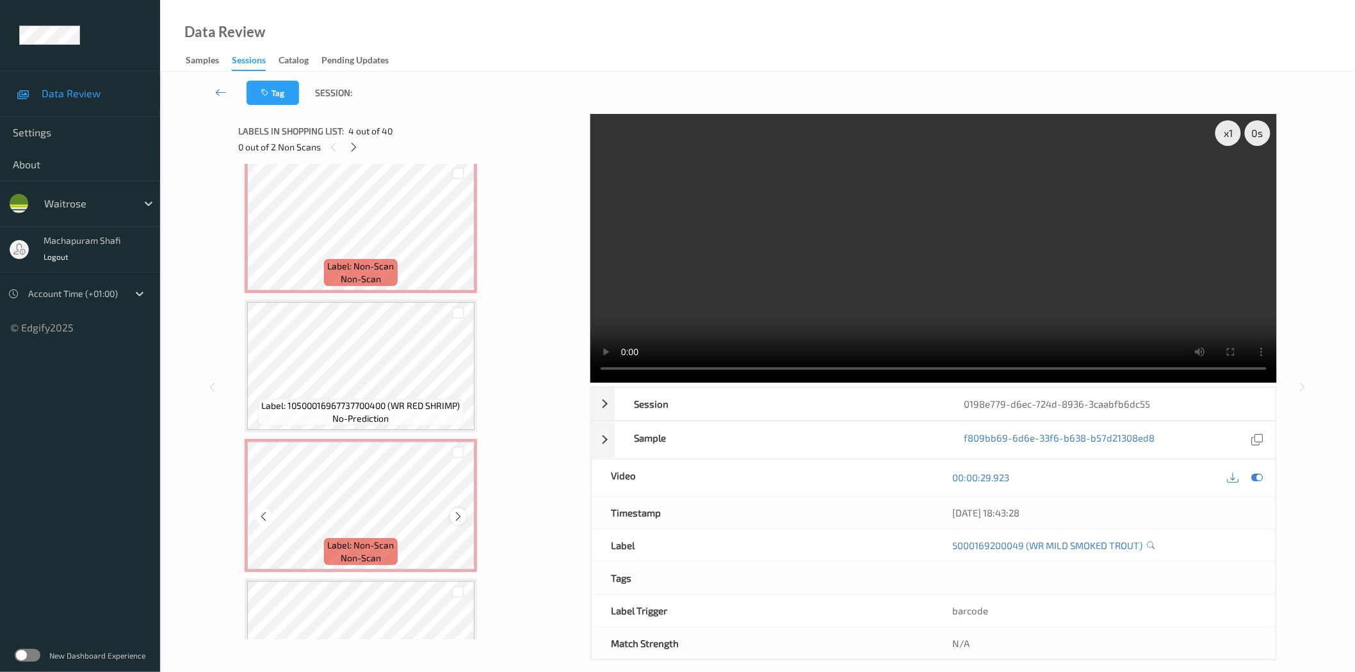
click at [458, 512] on icon at bounding box center [458, 517] width 11 height 12
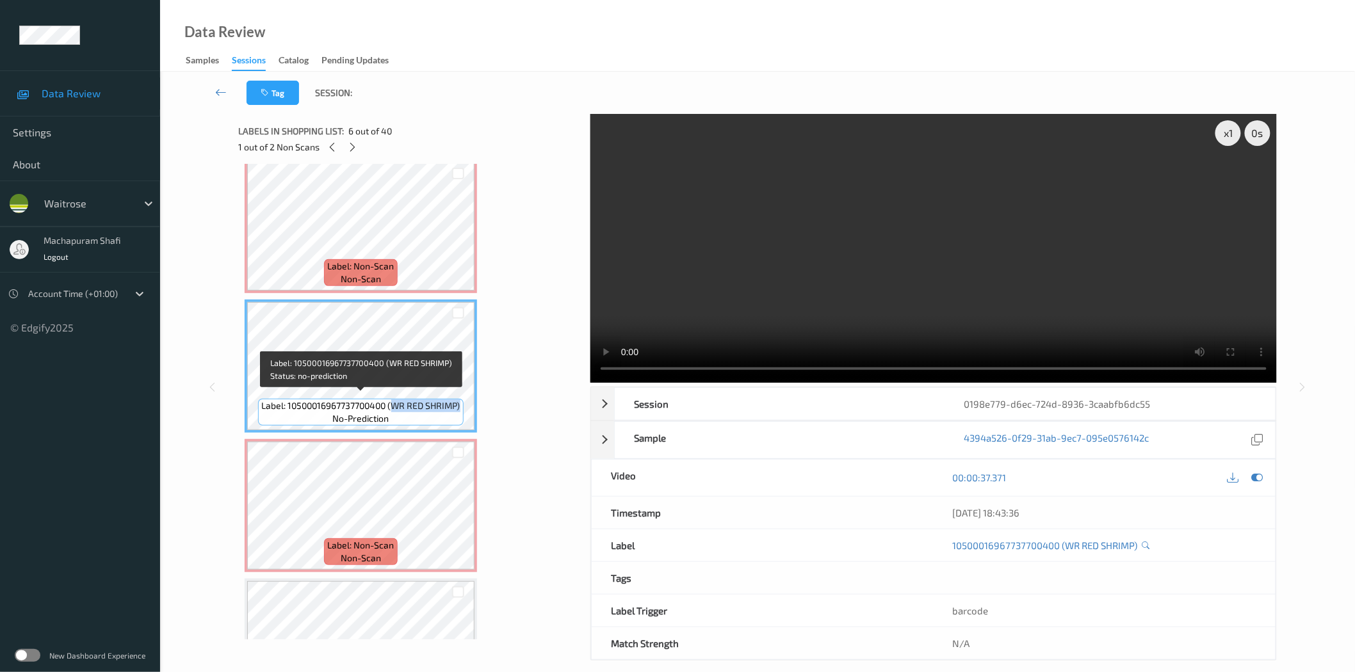
drag, startPoint x: 391, startPoint y: 400, endPoint x: 463, endPoint y: 412, distance: 72.6
click at [463, 412] on div "Label: 10500016967737700400 (WR RED SHRIMP) no-prediction" at bounding box center [360, 412] width 205 height 27
copy span "WR RED SHRIMP)"
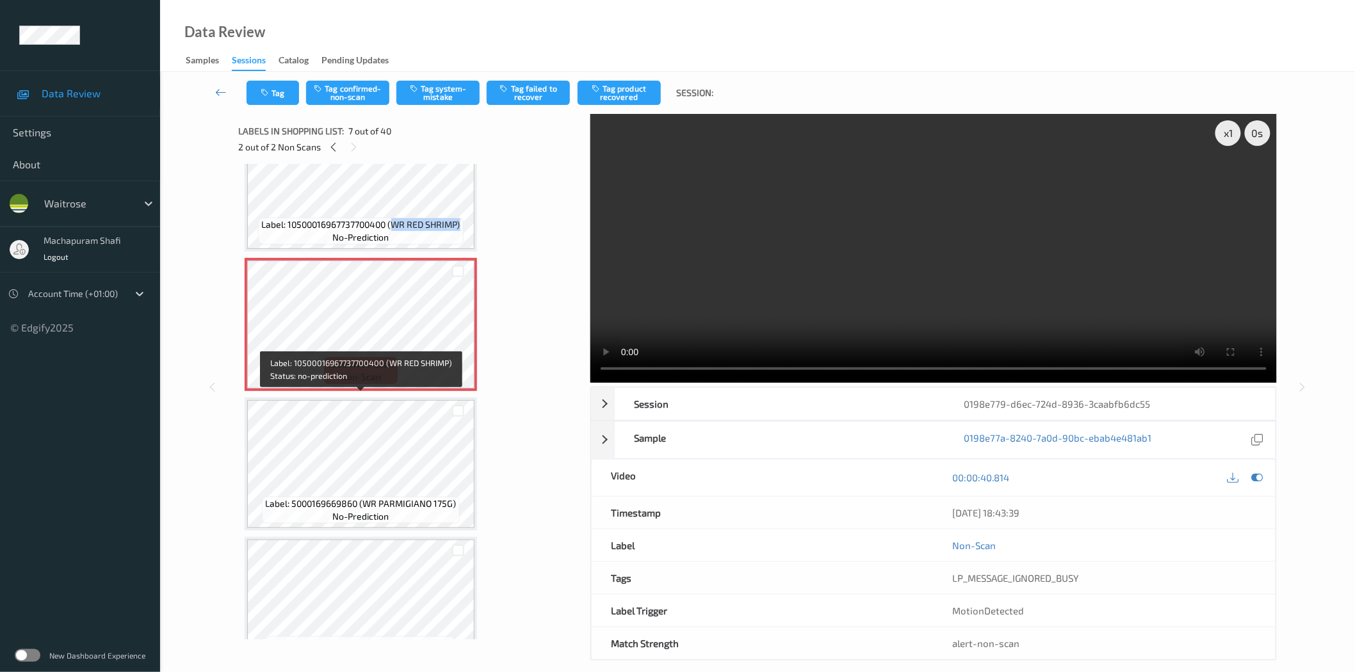
scroll to position [854, 0]
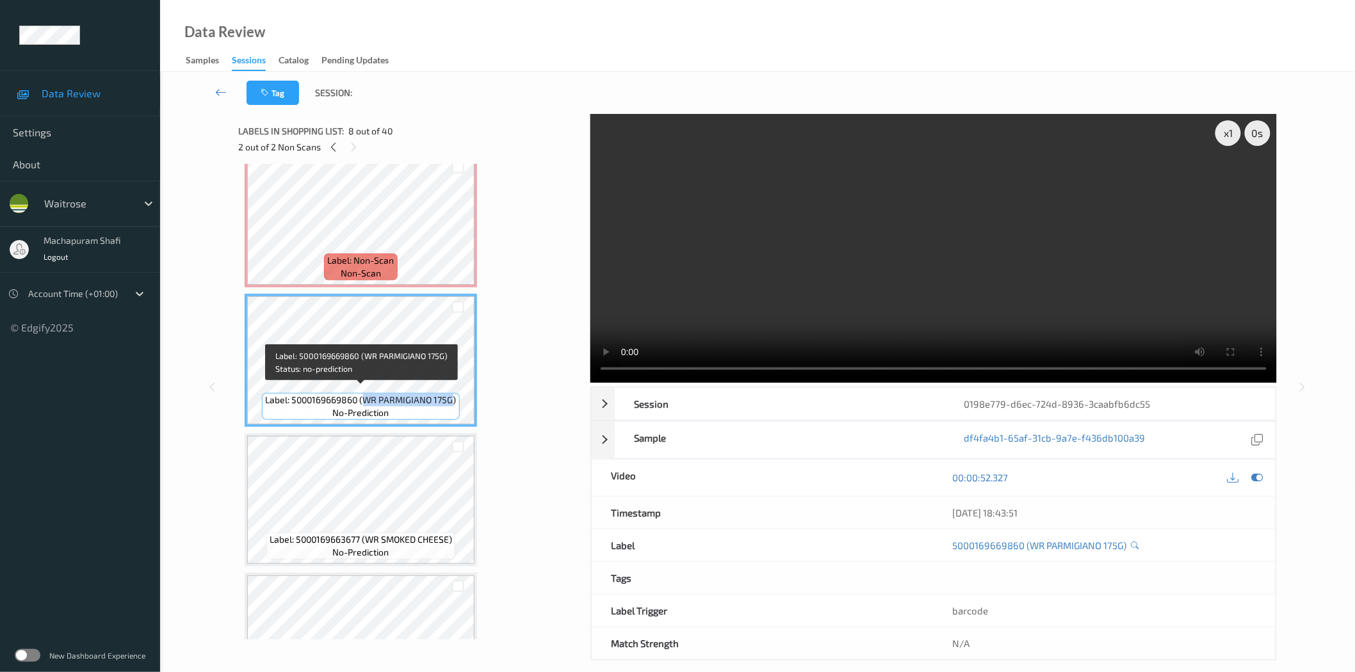
drag, startPoint x: 364, startPoint y: 393, endPoint x: 451, endPoint y: 391, distance: 87.1
click at [451, 394] on span "Label: 5000169669860 (WR PARMIGIANO 175G)" at bounding box center [361, 400] width 191 height 13
copy span "WR PARMIGIANO 175G"
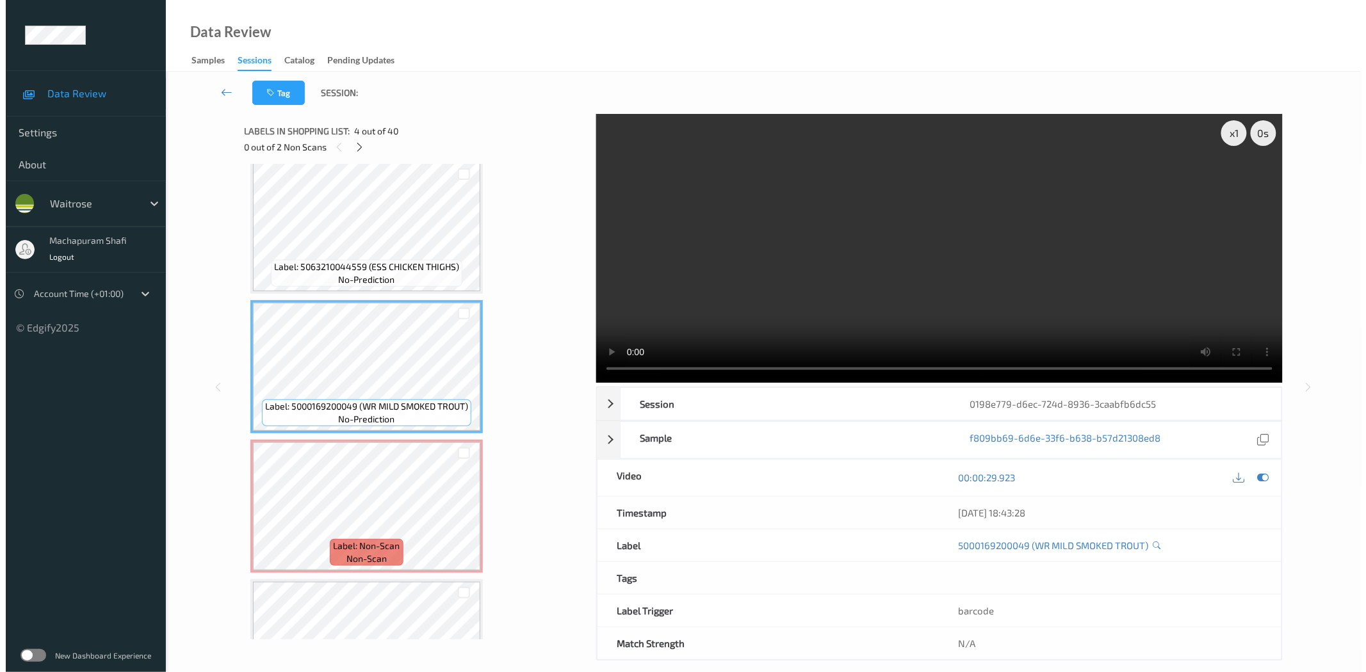
scroll to position [284, 0]
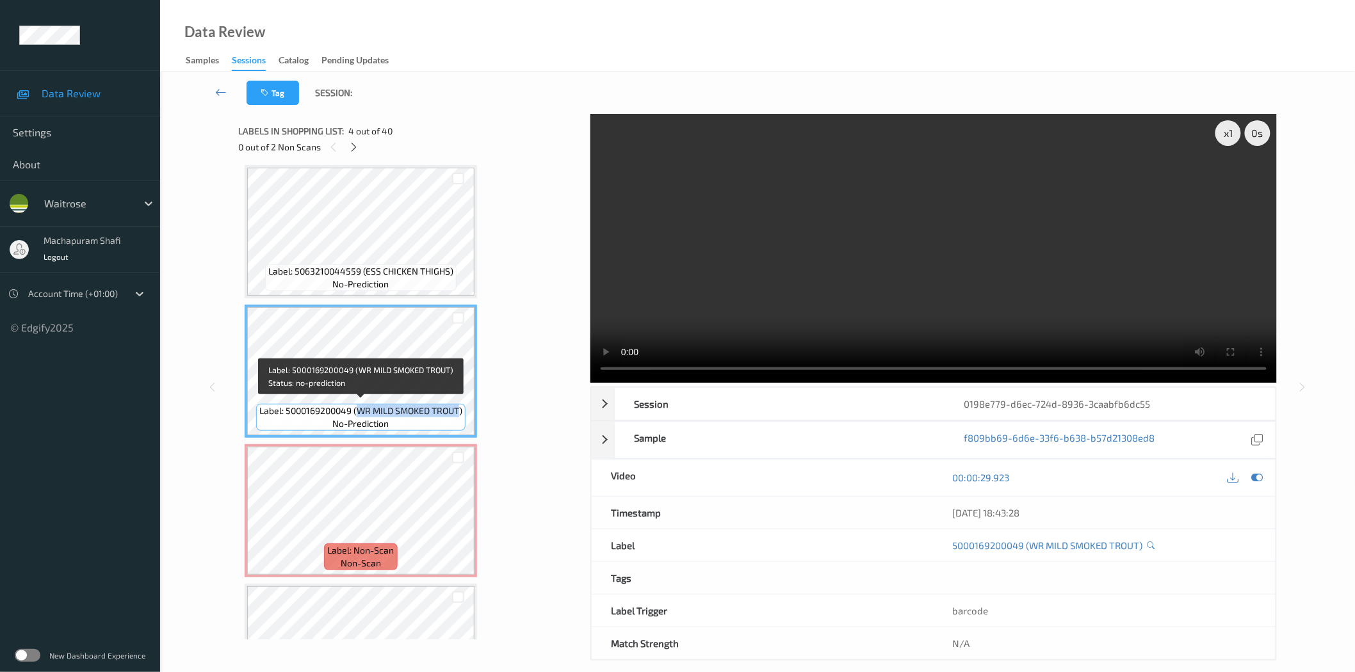
drag, startPoint x: 357, startPoint y: 405, endPoint x: 459, endPoint y: 408, distance: 102.5
click at [459, 408] on span "Label: 5000169200049 (WR MILD SMOKED TROUT)" at bounding box center [360, 411] width 203 height 13
copy span "WR MILD SMOKED TROUT"
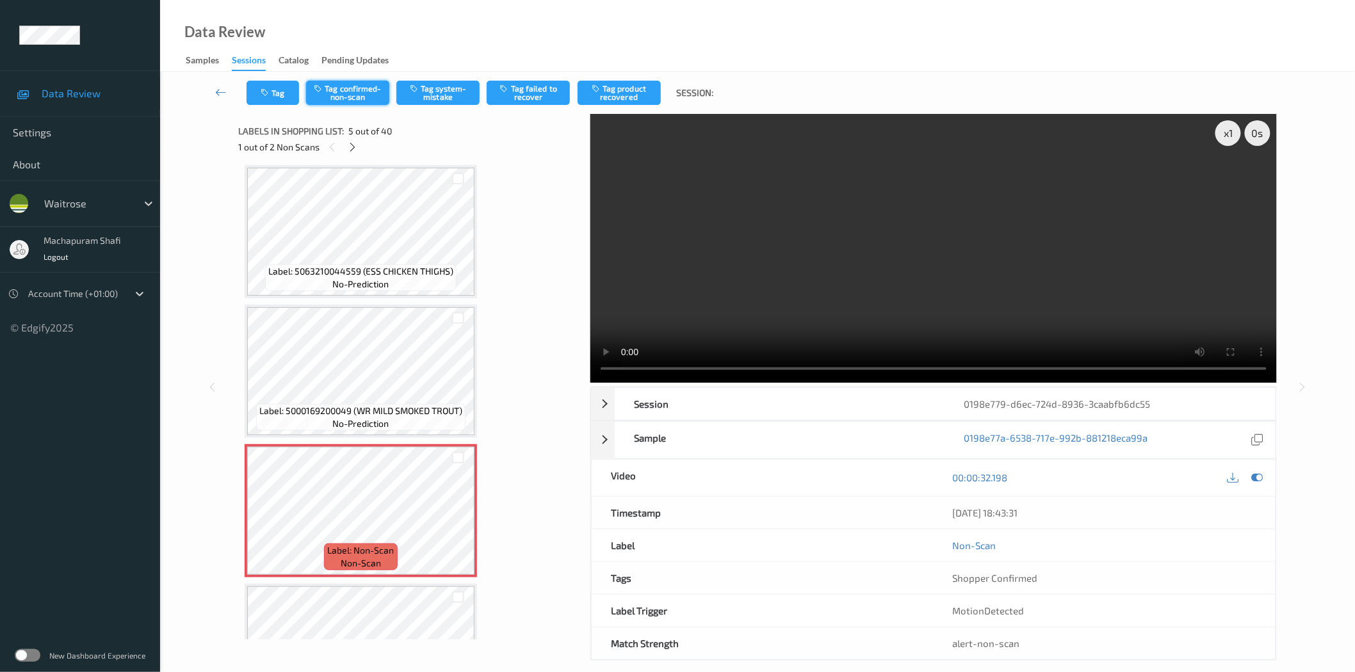
click at [353, 94] on button "Tag confirmed-non-scan" at bounding box center [347, 93] width 83 height 24
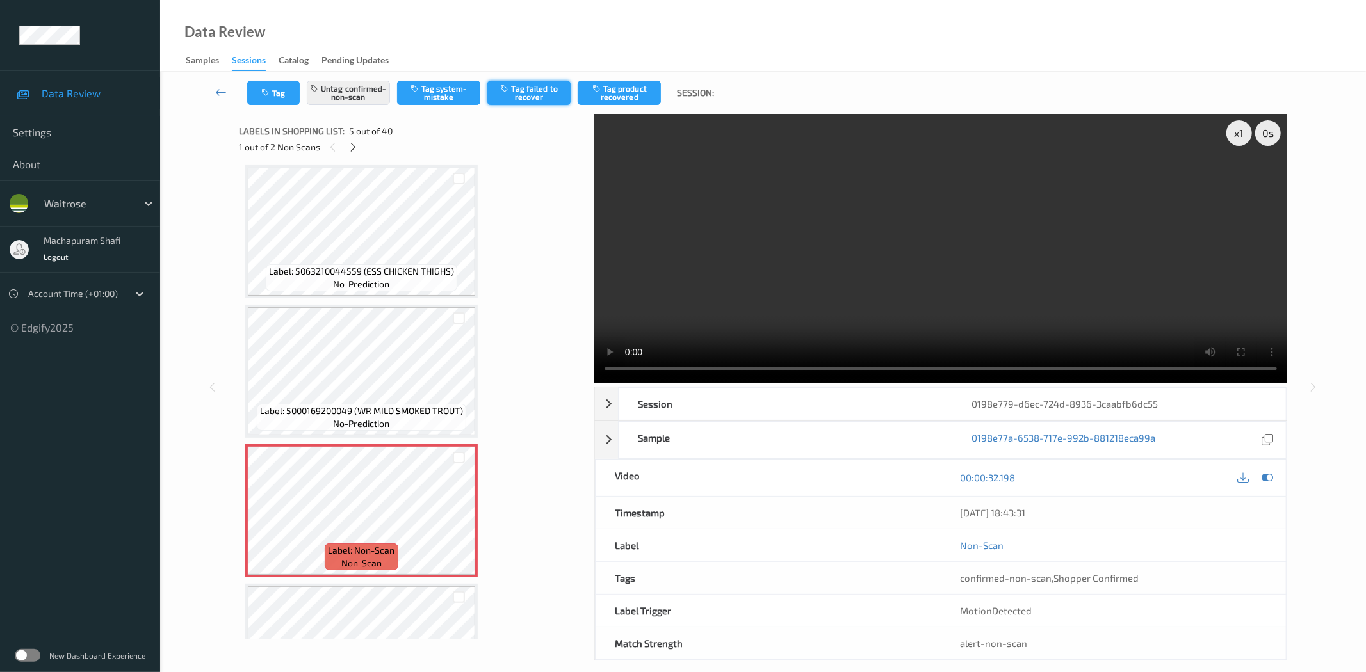
click at [535, 94] on button "Tag failed to recover" at bounding box center [528, 93] width 83 height 24
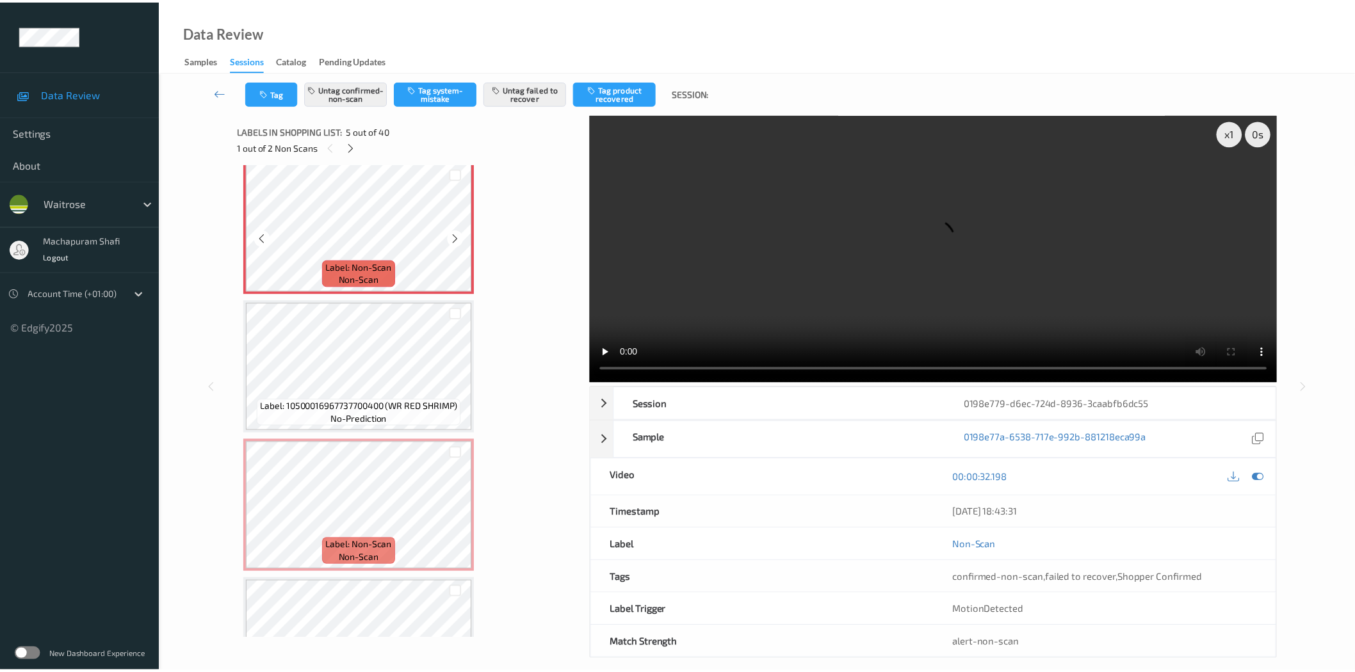
scroll to position [569, 0]
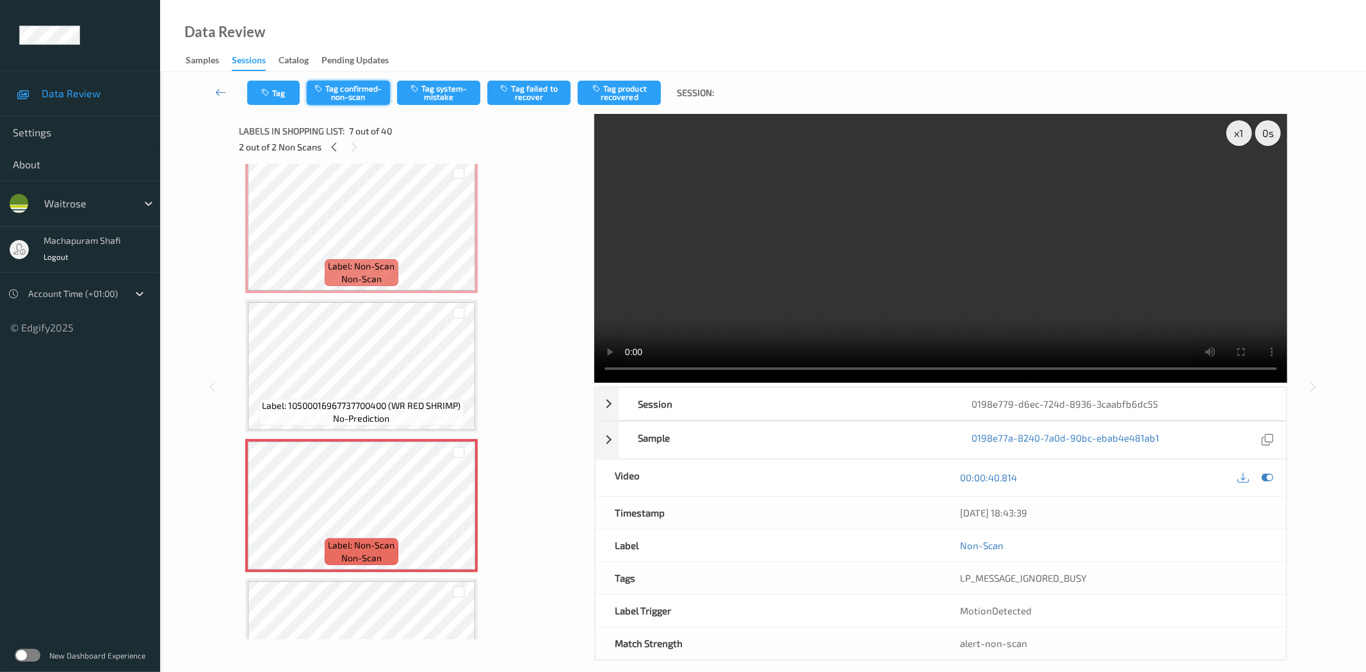
click at [366, 93] on button "Tag confirmed-non-scan" at bounding box center [348, 93] width 83 height 24
click at [626, 85] on button "Tag product recovered" at bounding box center [619, 93] width 83 height 24
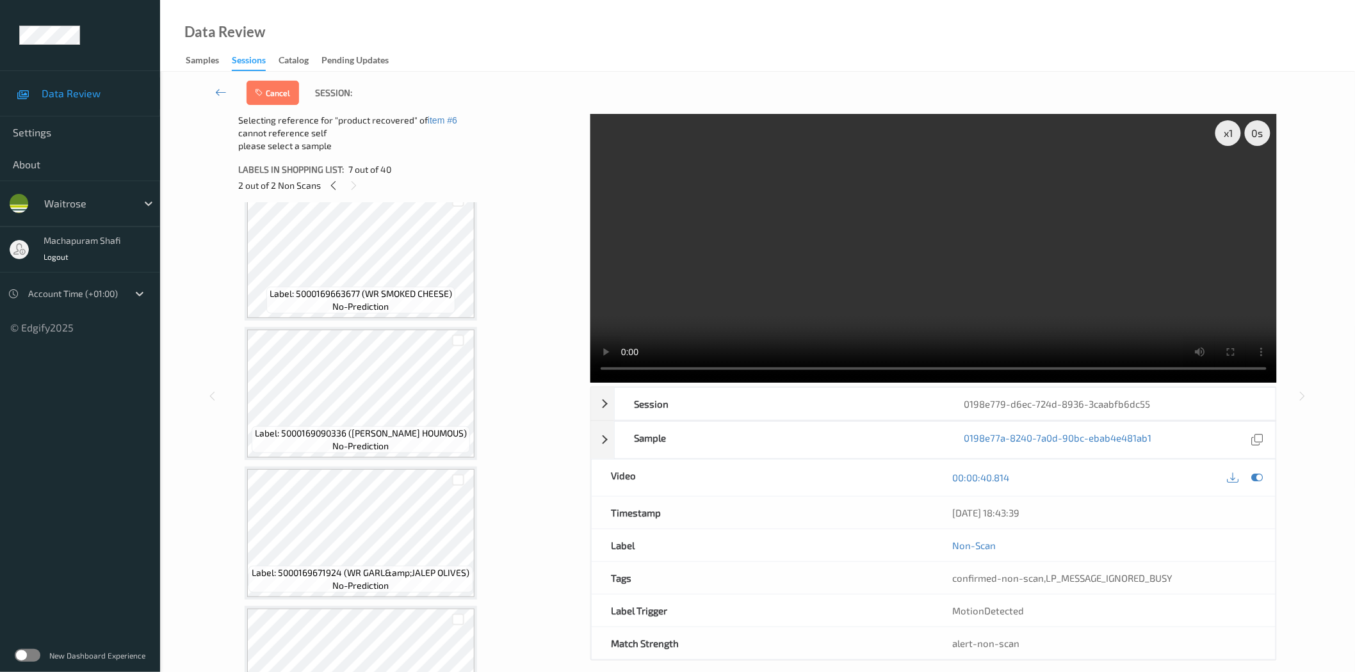
scroll to position [854, 0]
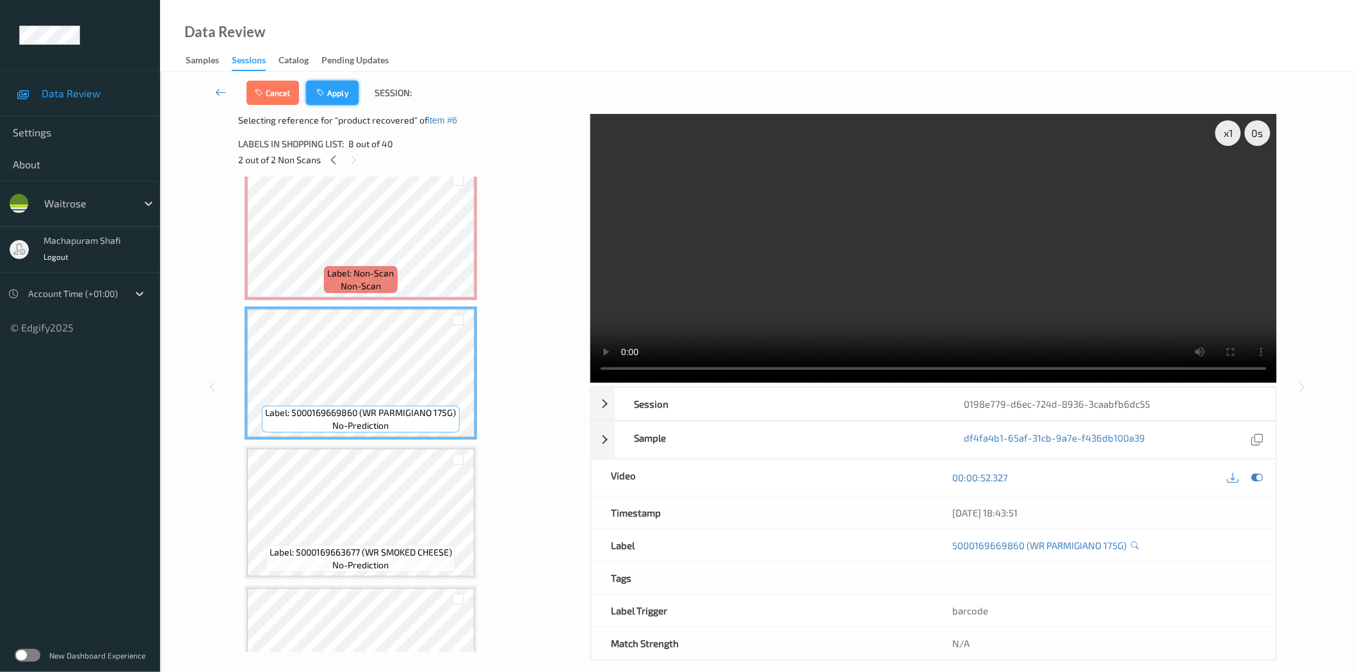
click at [339, 92] on button "Apply" at bounding box center [332, 93] width 53 height 24
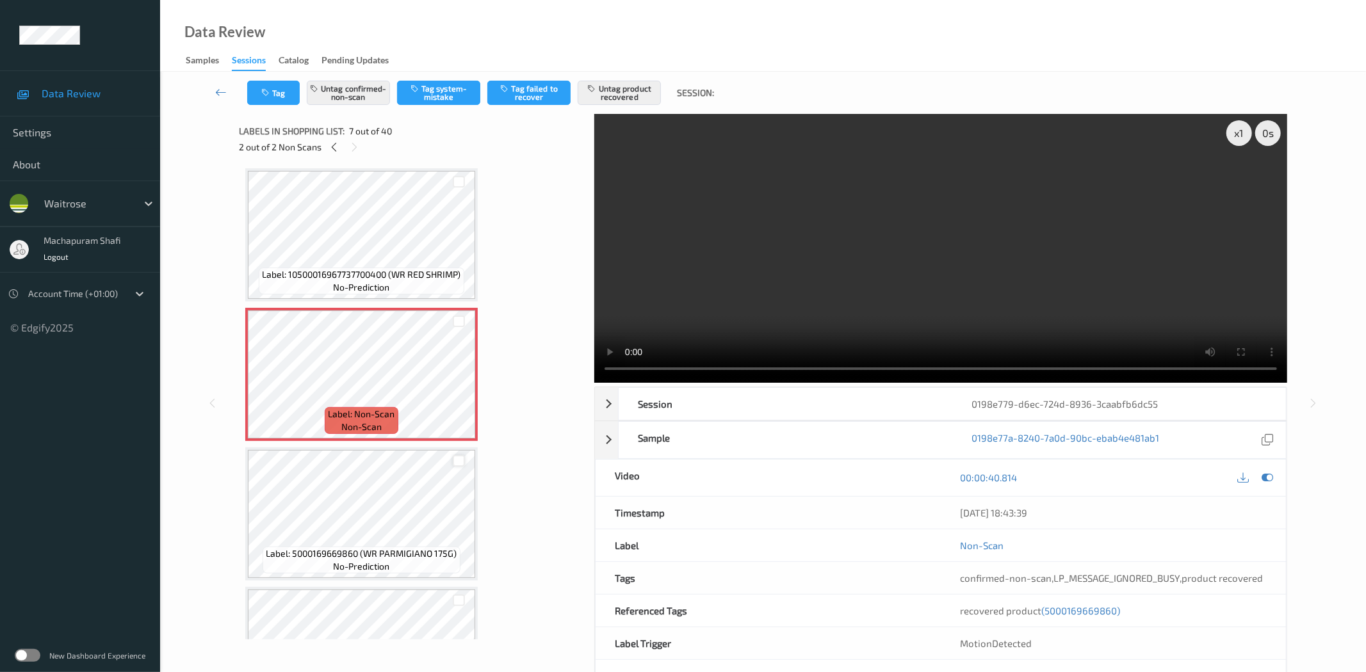
click at [455, 455] on div at bounding box center [459, 461] width 12 height 12
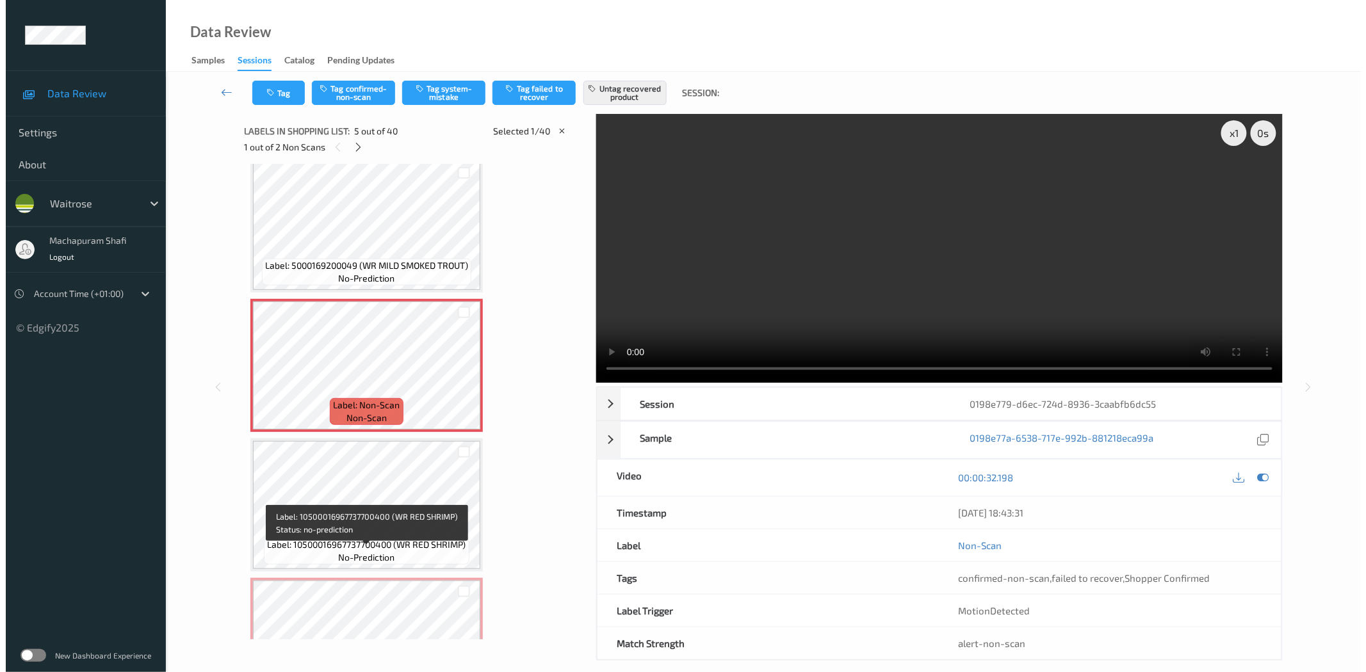
scroll to position [415, 0]
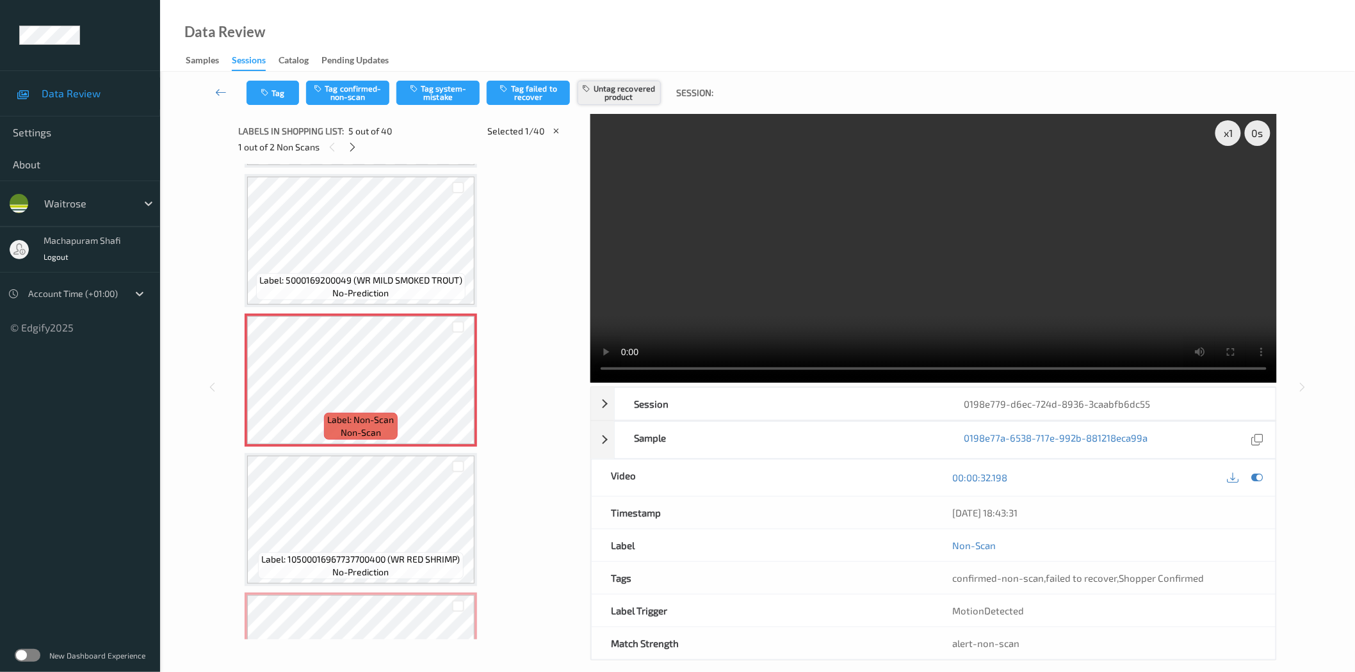
click at [626, 90] on button "Untag recovered product" at bounding box center [619, 93] width 83 height 24
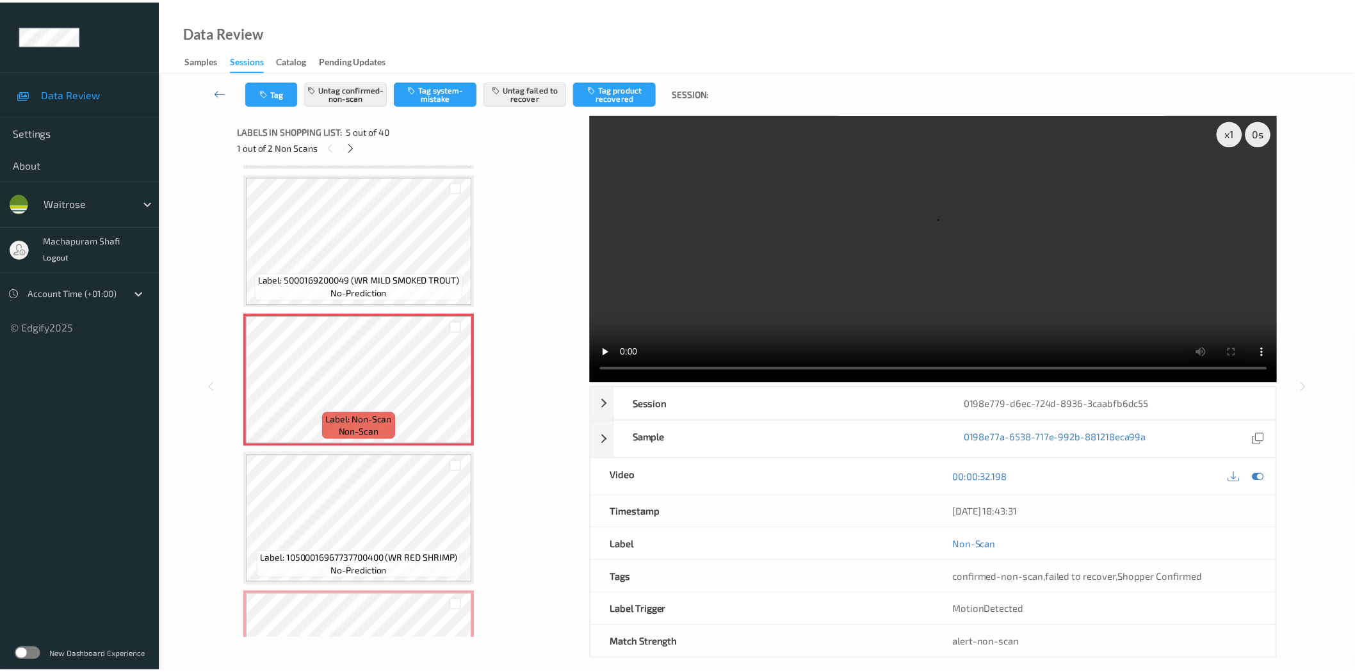
scroll to position [700, 0]
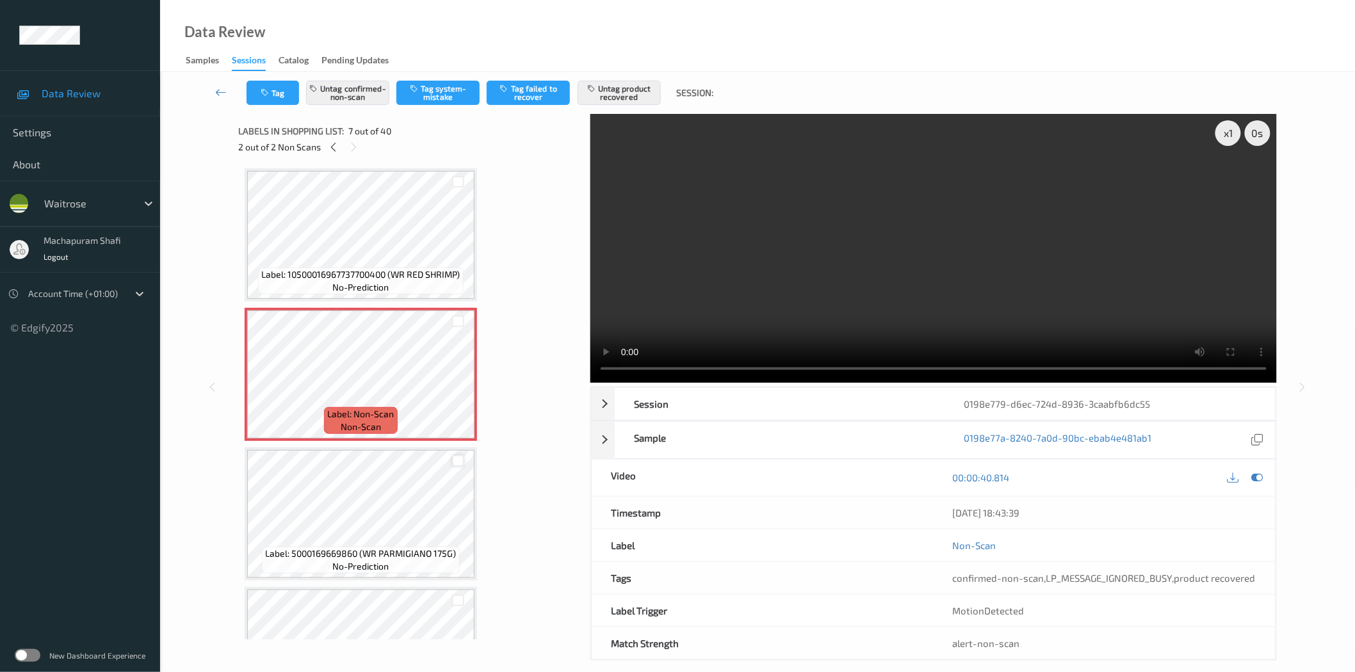
click at [457, 455] on div at bounding box center [458, 461] width 12 height 12
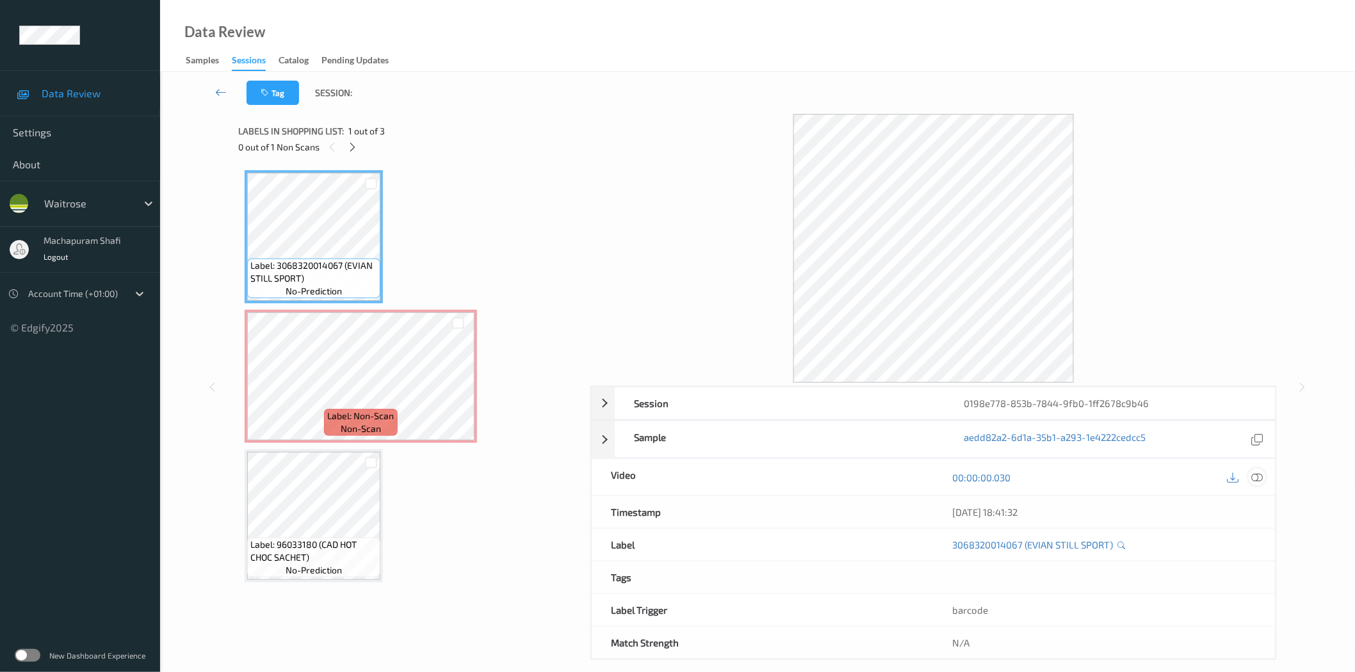
click at [1258, 475] on icon at bounding box center [1257, 478] width 12 height 12
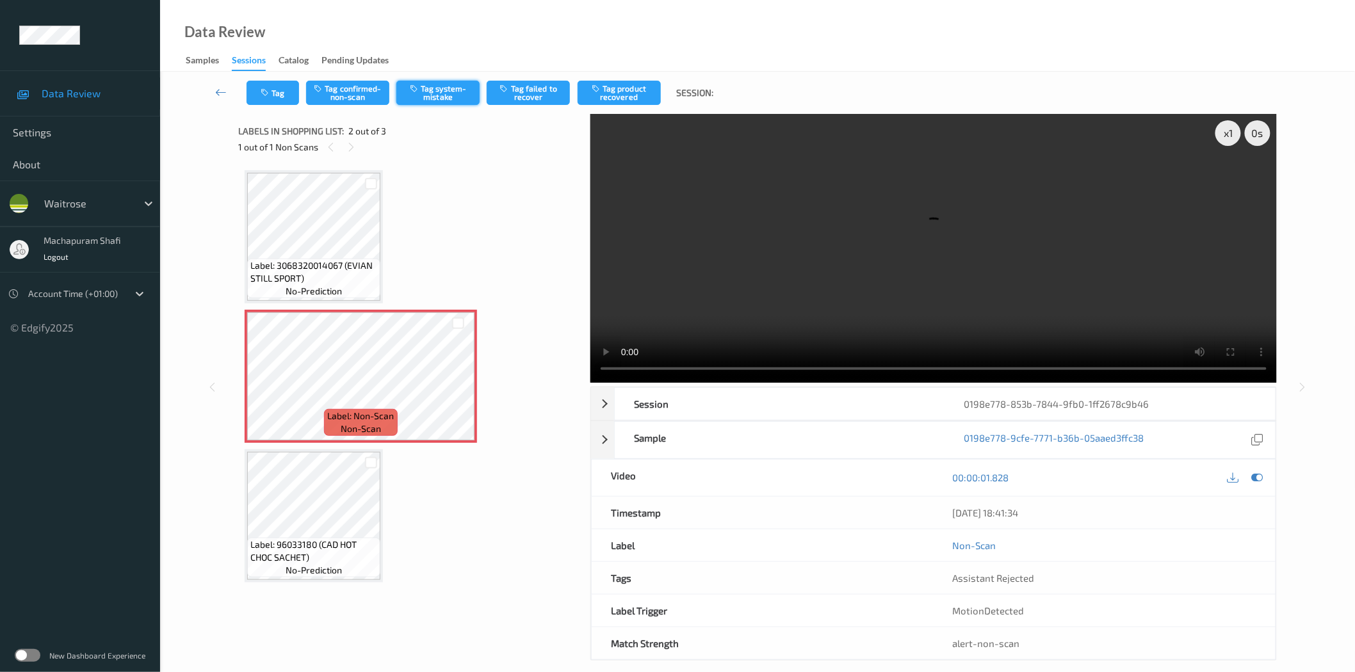
click at [434, 92] on button "Tag system-mistake" at bounding box center [437, 93] width 83 height 24
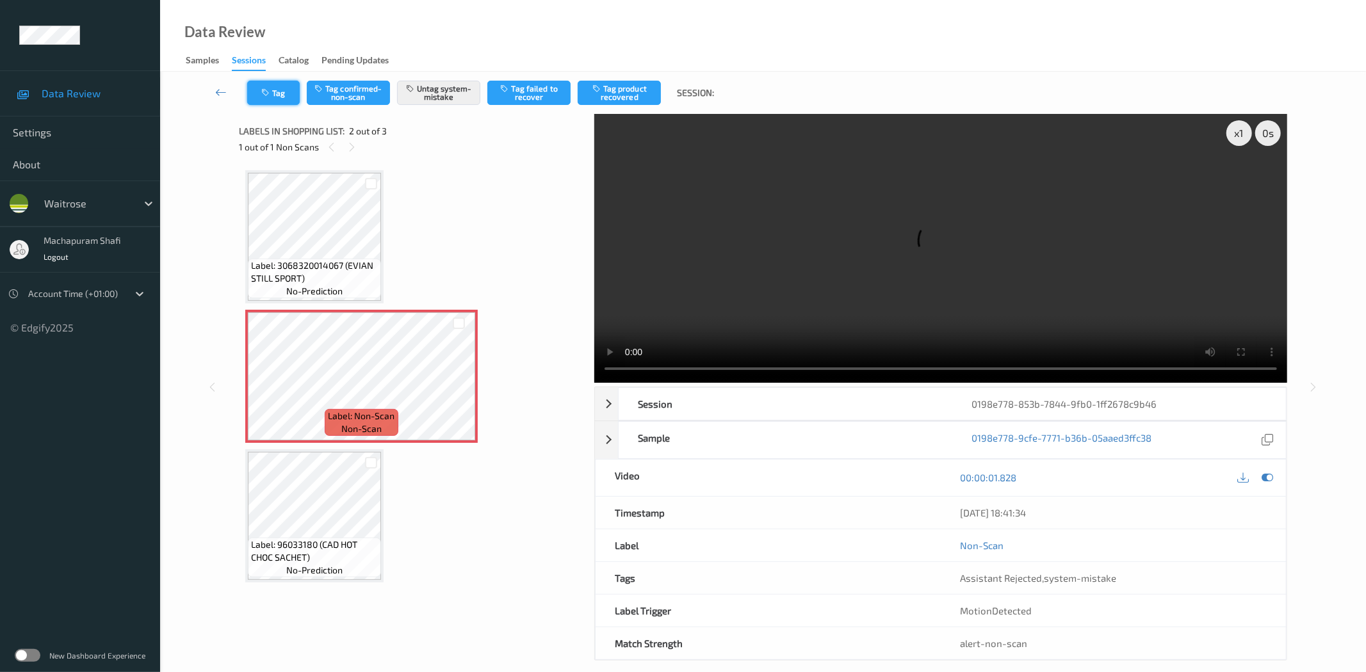
click at [278, 104] on button "Tag" at bounding box center [273, 93] width 53 height 24
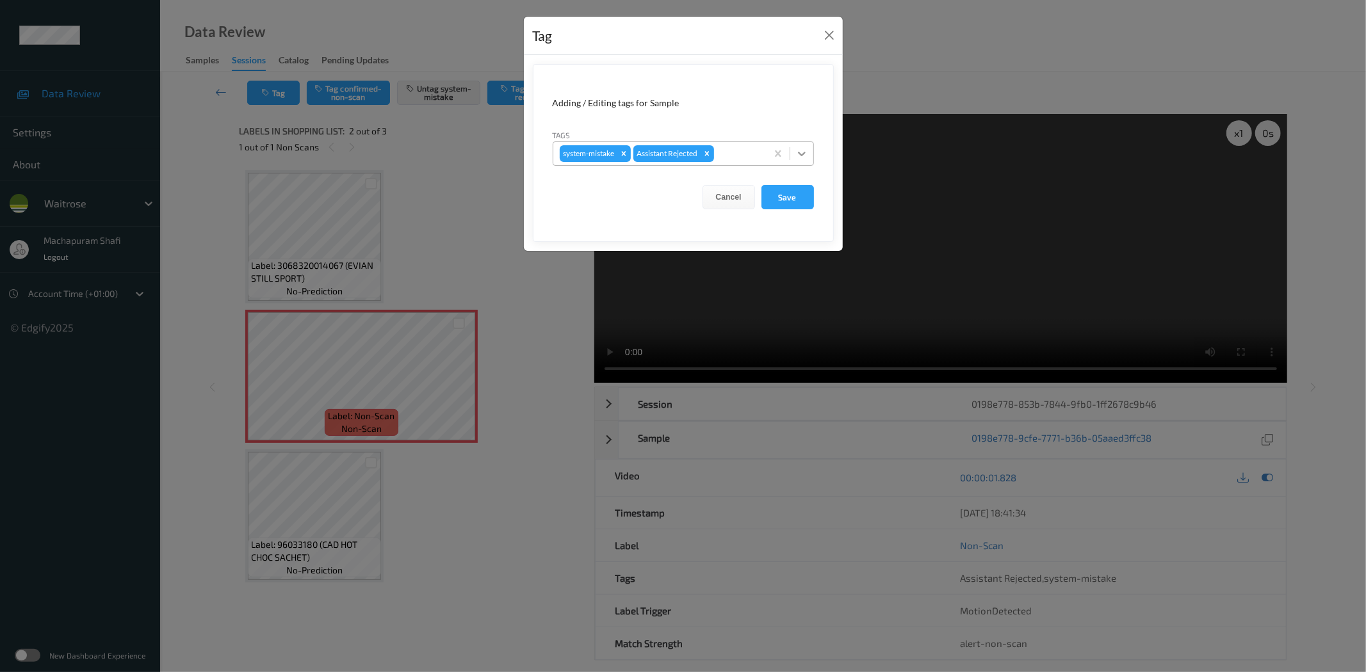
click at [800, 154] on icon at bounding box center [801, 153] width 13 height 13
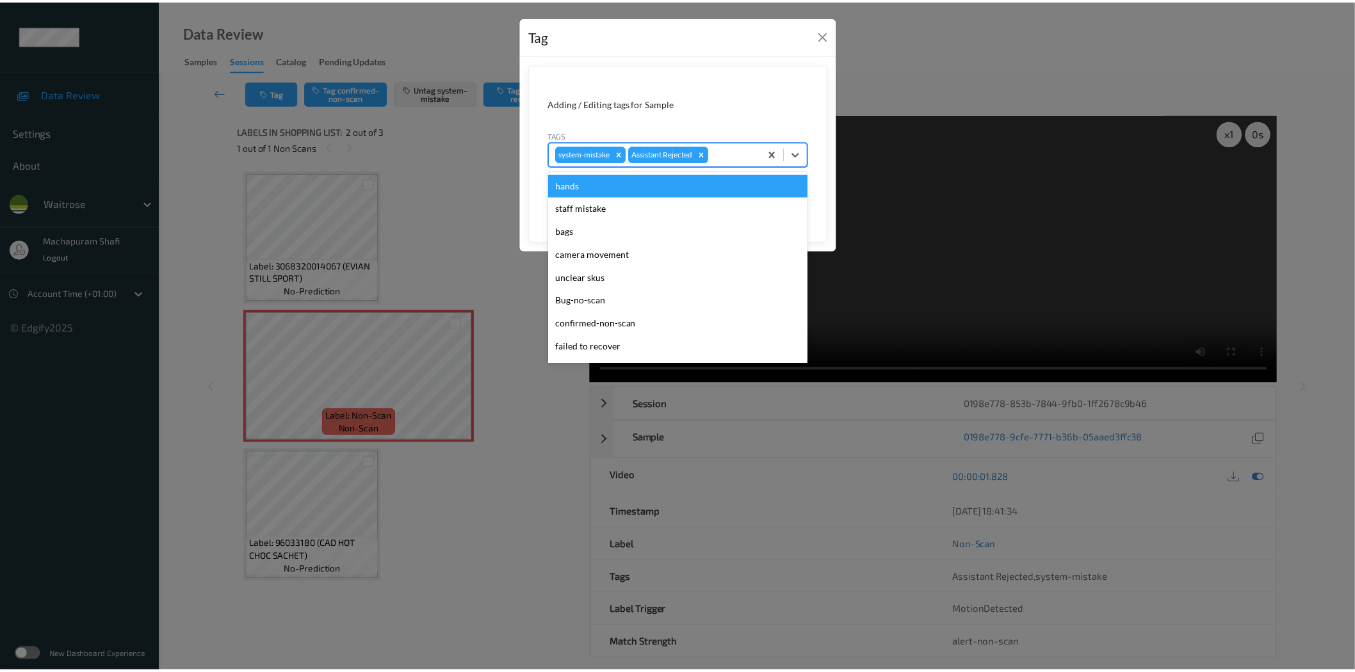
scroll to position [273, 0]
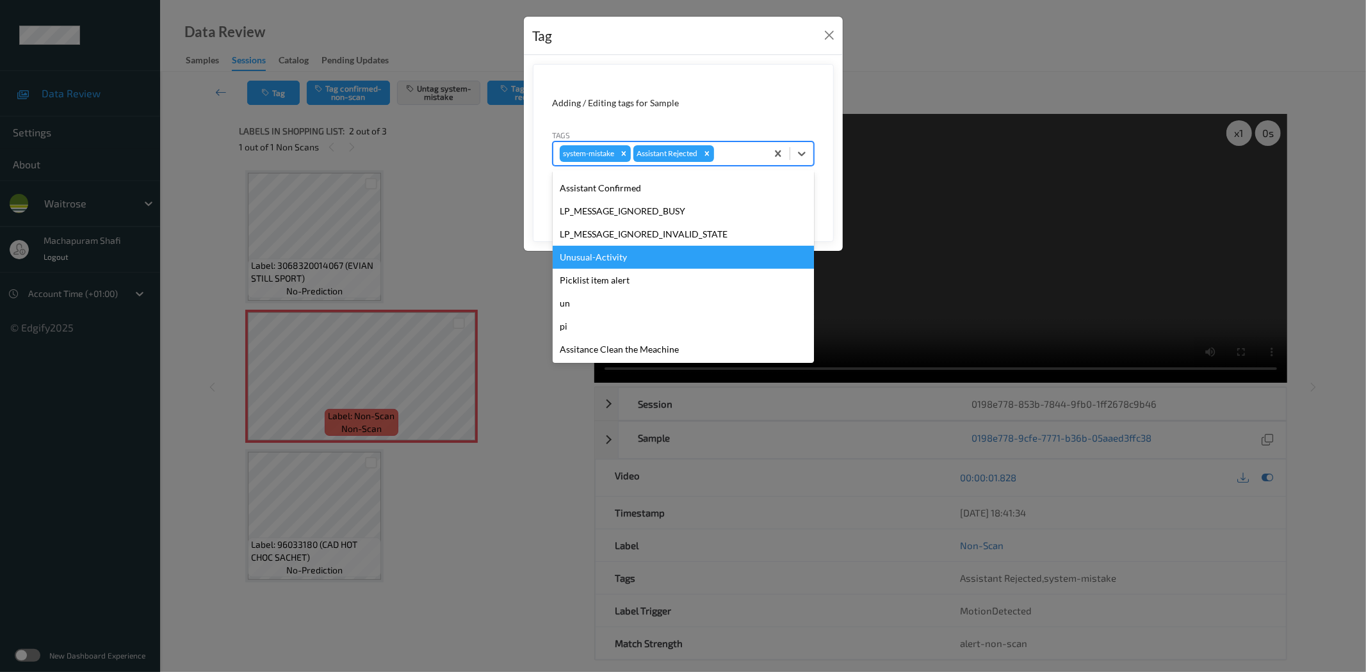
click at [633, 258] on div "Unusual-Activity" at bounding box center [683, 257] width 261 height 23
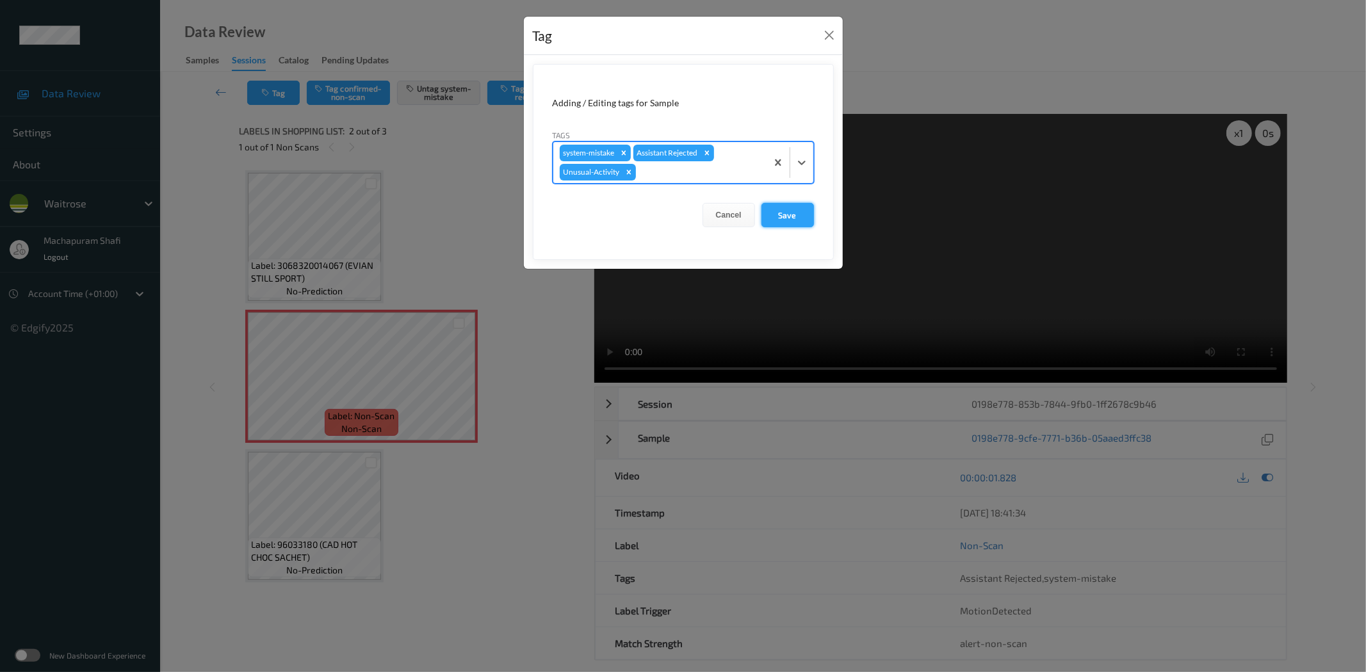
click at [790, 206] on button "Save" at bounding box center [787, 215] width 53 height 24
click at [790, 213] on button "Save" at bounding box center [787, 215] width 53 height 24
click at [791, 211] on button "Save" at bounding box center [787, 215] width 53 height 24
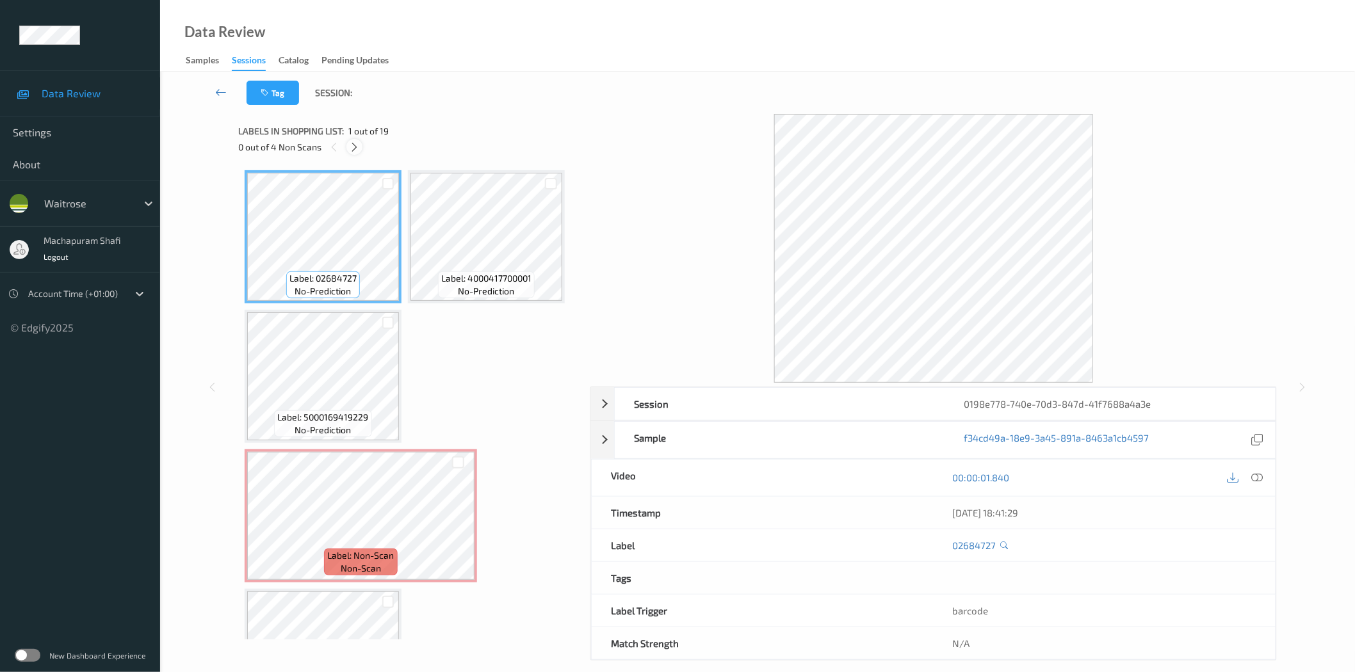
click at [357, 149] on icon at bounding box center [354, 148] width 11 height 12
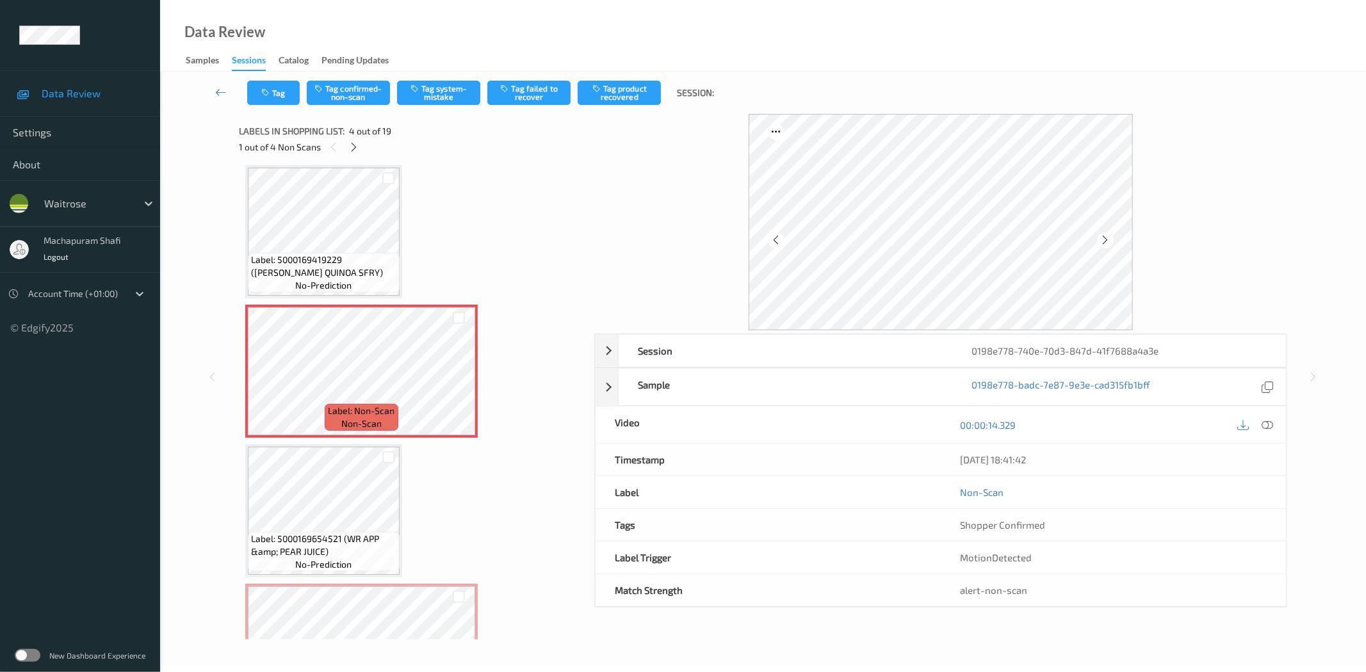
drag, startPoint x: 1273, startPoint y: 426, endPoint x: 1255, endPoint y: 406, distance: 26.7
click at [1273, 426] on div at bounding box center [1267, 424] width 17 height 17
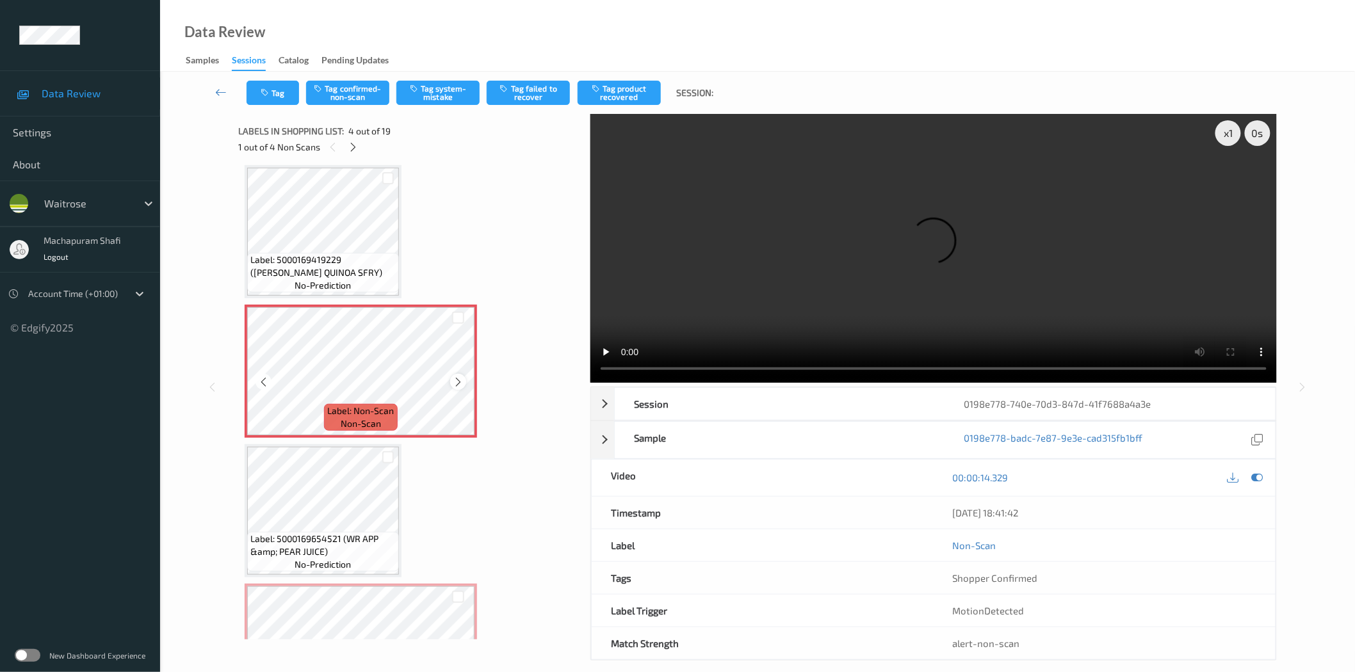
click at [457, 382] on icon at bounding box center [458, 383] width 11 height 12
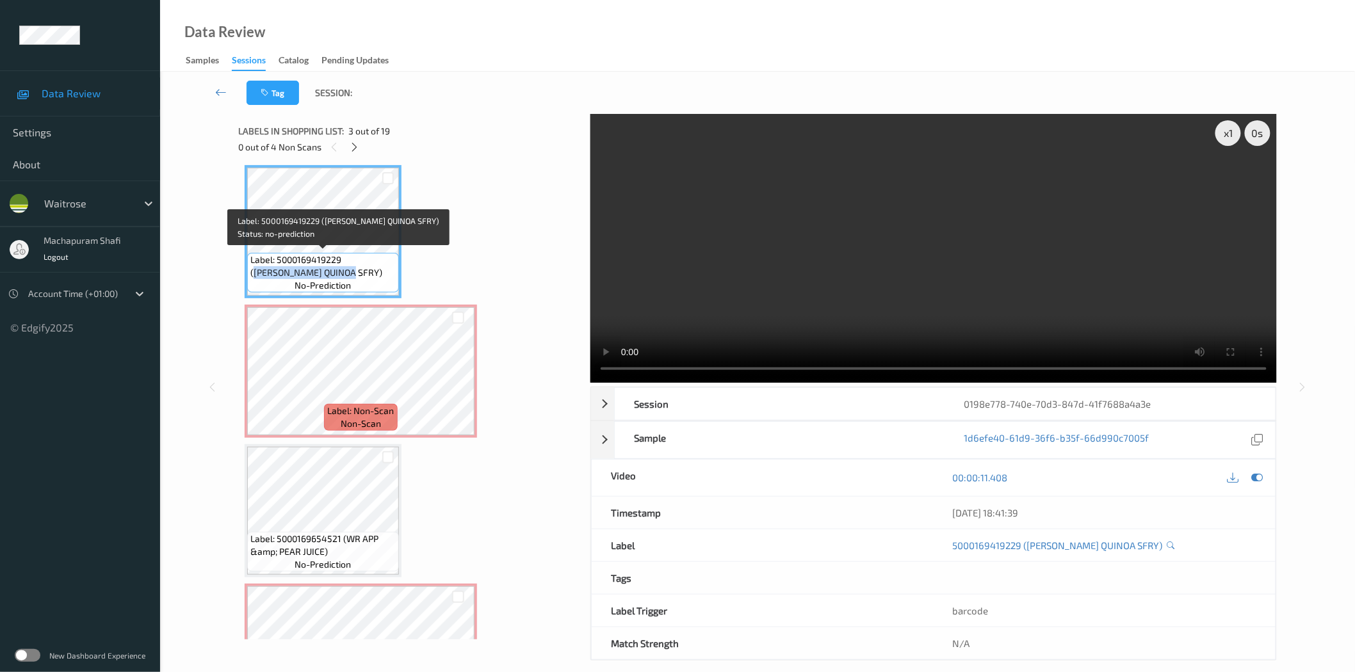
drag, startPoint x: 346, startPoint y: 259, endPoint x: 383, endPoint y: 276, distance: 41.0
click at [383, 276] on span "Label: 5000169419229 ([PERSON_NAME] QUINOA SFRY)" at bounding box center [322, 267] width 145 height 26
copy span "[PERSON_NAME] QUINOA SFRY)"
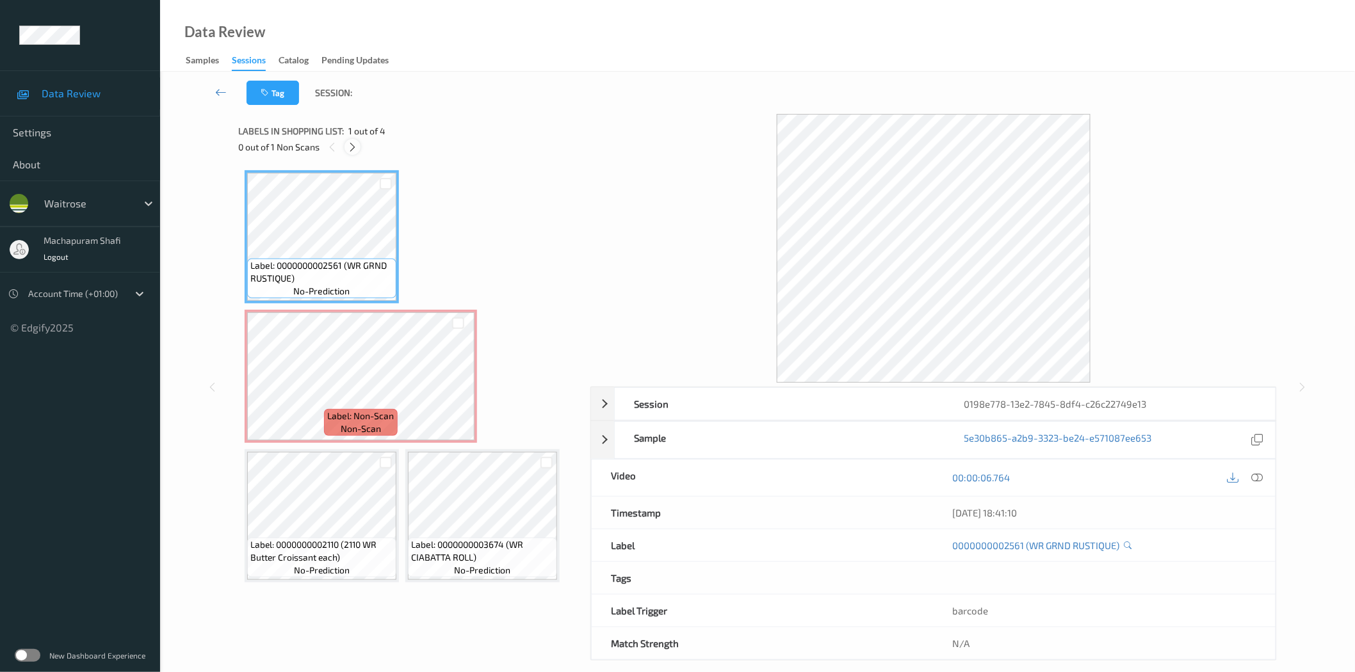
click at [359, 145] on div at bounding box center [353, 147] width 16 height 16
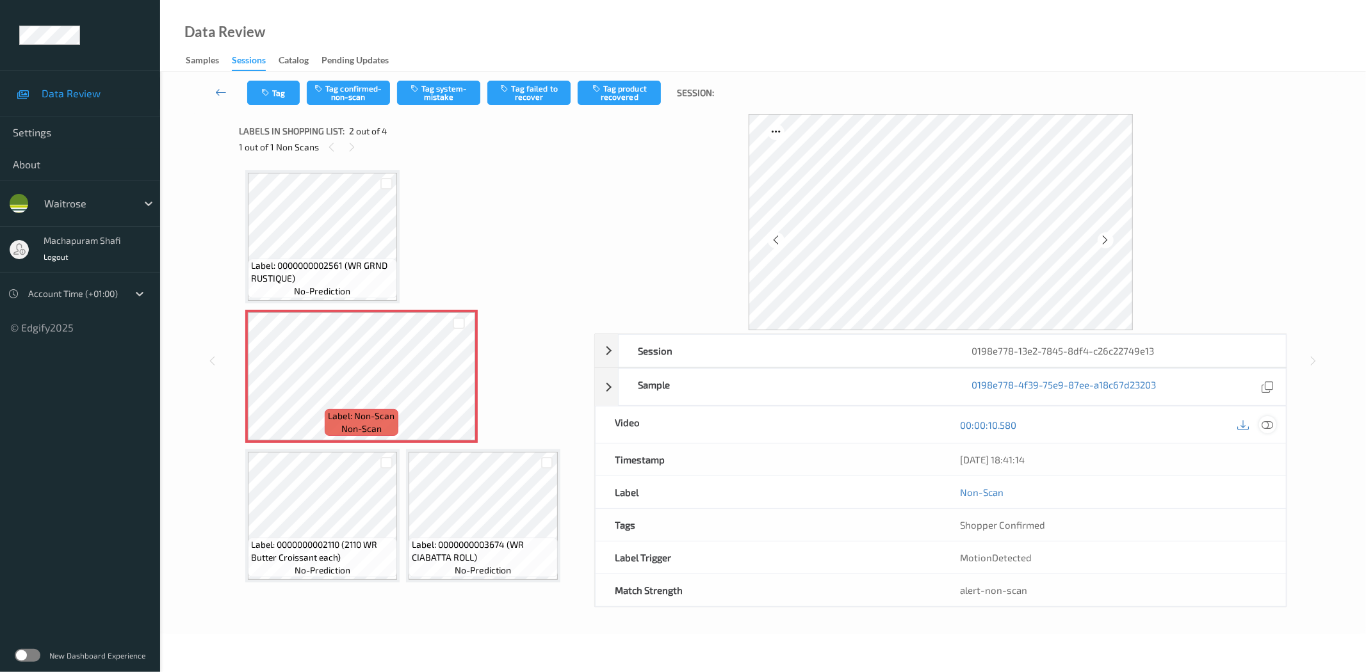
click at [1271, 426] on icon at bounding box center [1268, 425] width 12 height 12
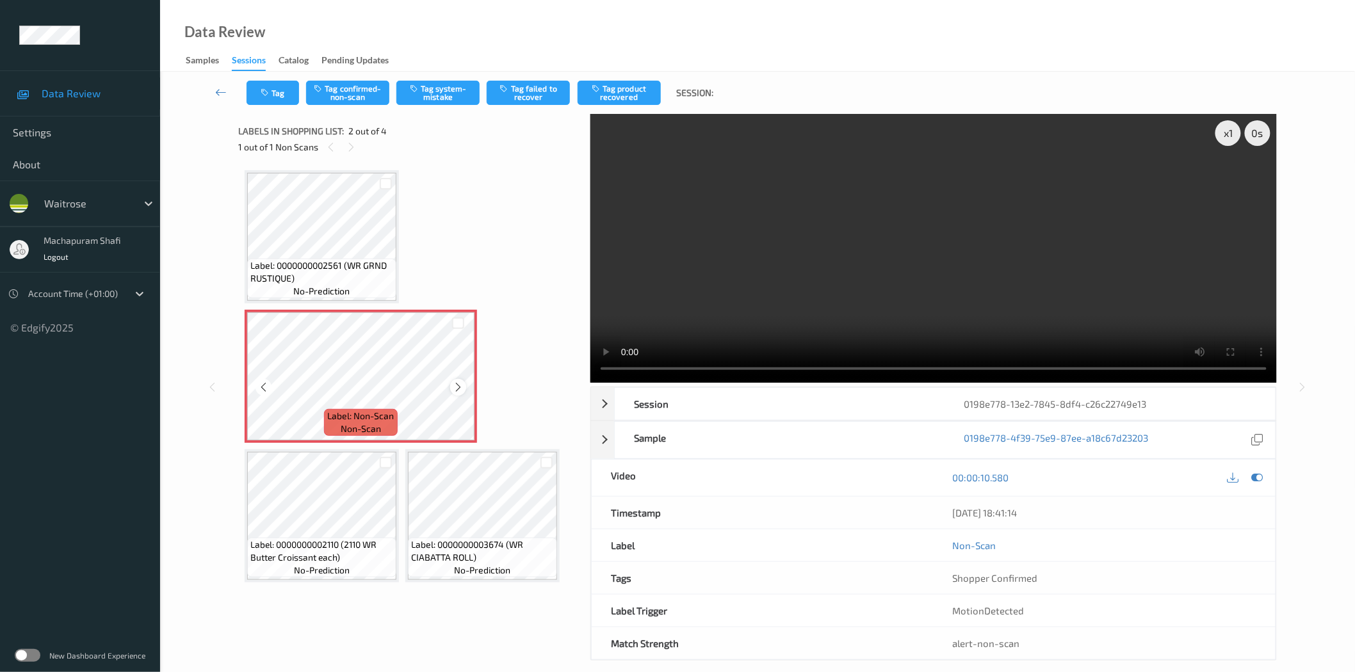
click at [458, 382] on icon at bounding box center [458, 388] width 11 height 12
click at [456, 383] on icon at bounding box center [458, 388] width 11 height 12
click at [427, 81] on button "Tag system-mistake" at bounding box center [437, 93] width 83 height 24
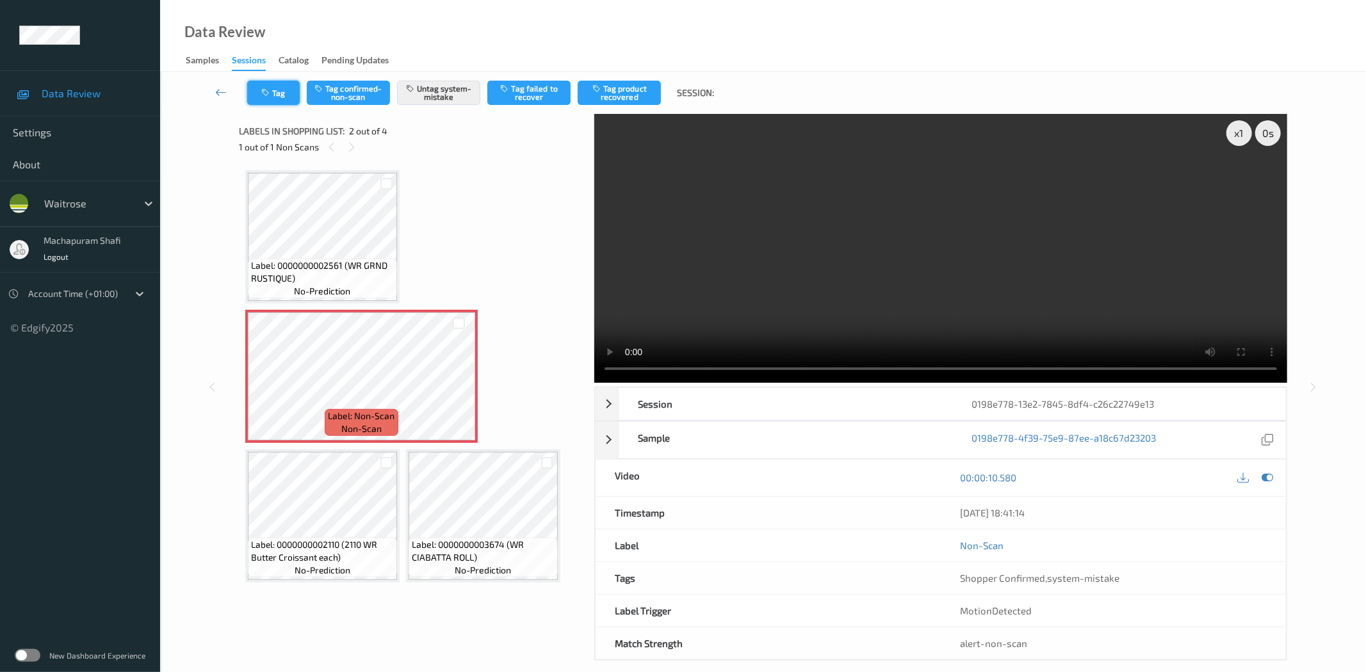
click at [278, 92] on button "Tag" at bounding box center [273, 93] width 53 height 24
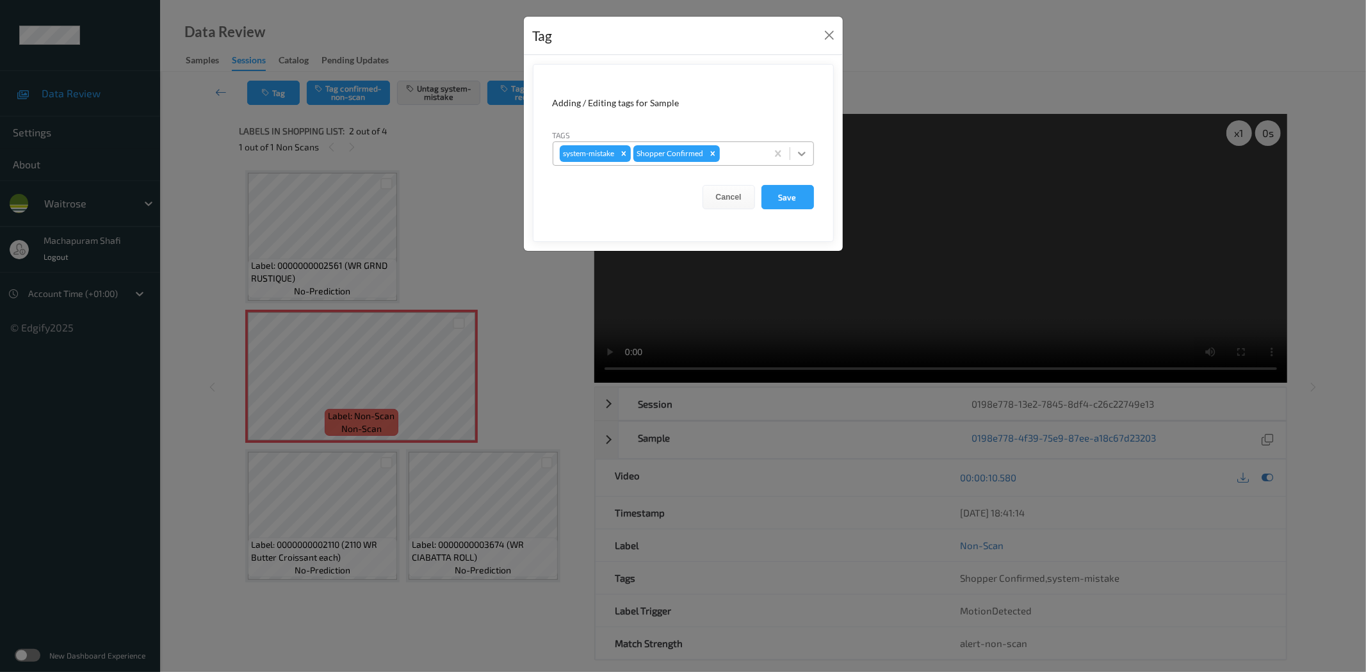
click at [797, 149] on icon at bounding box center [801, 153] width 13 height 13
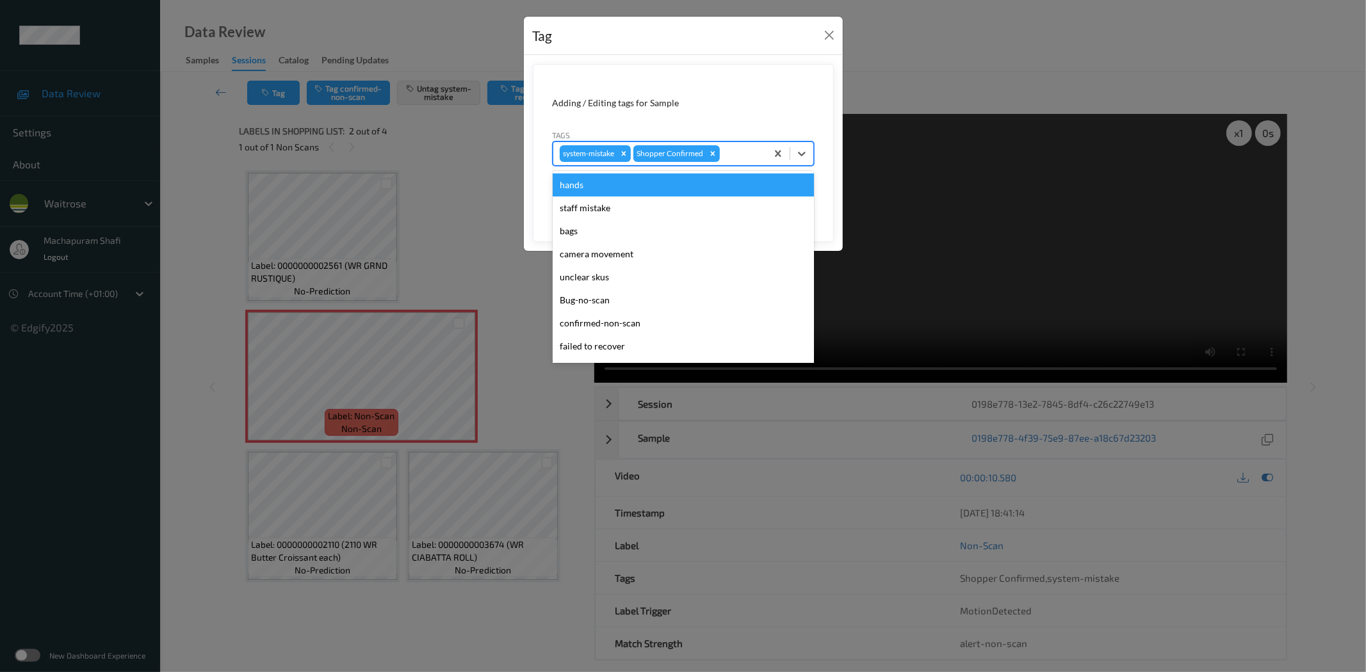
scroll to position [273, 0]
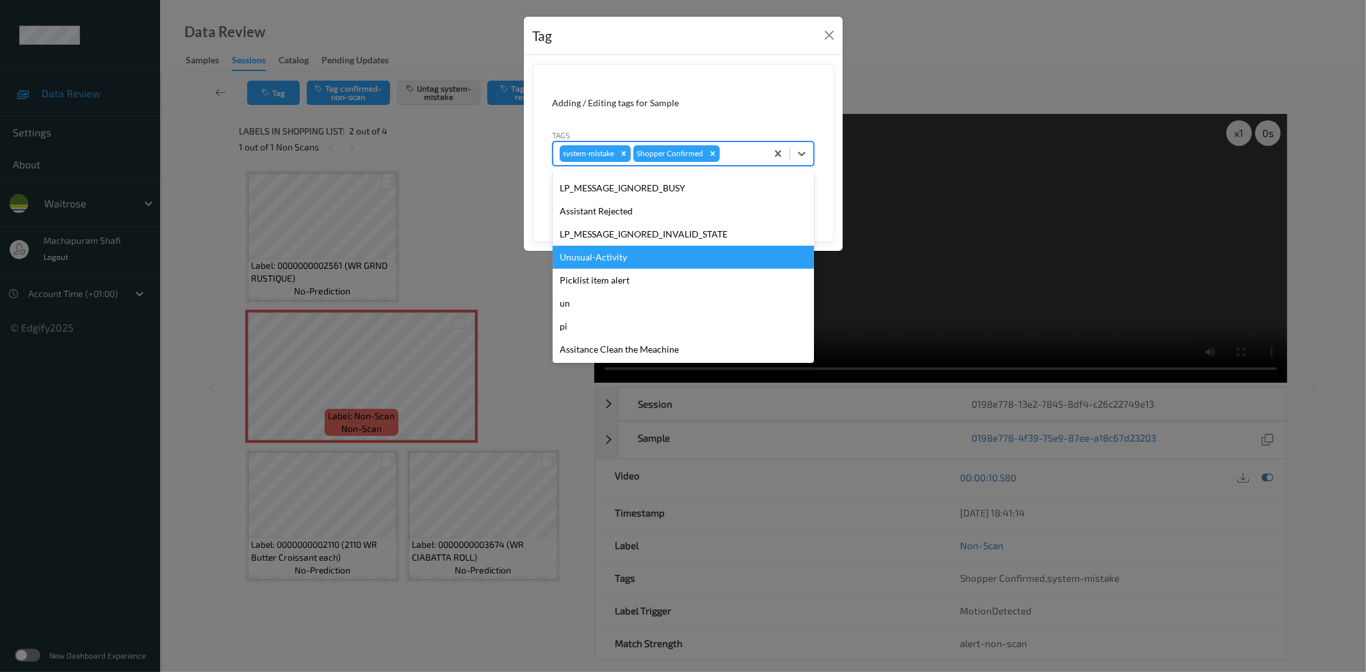
click at [605, 252] on div "Unusual-Activity" at bounding box center [683, 257] width 261 height 23
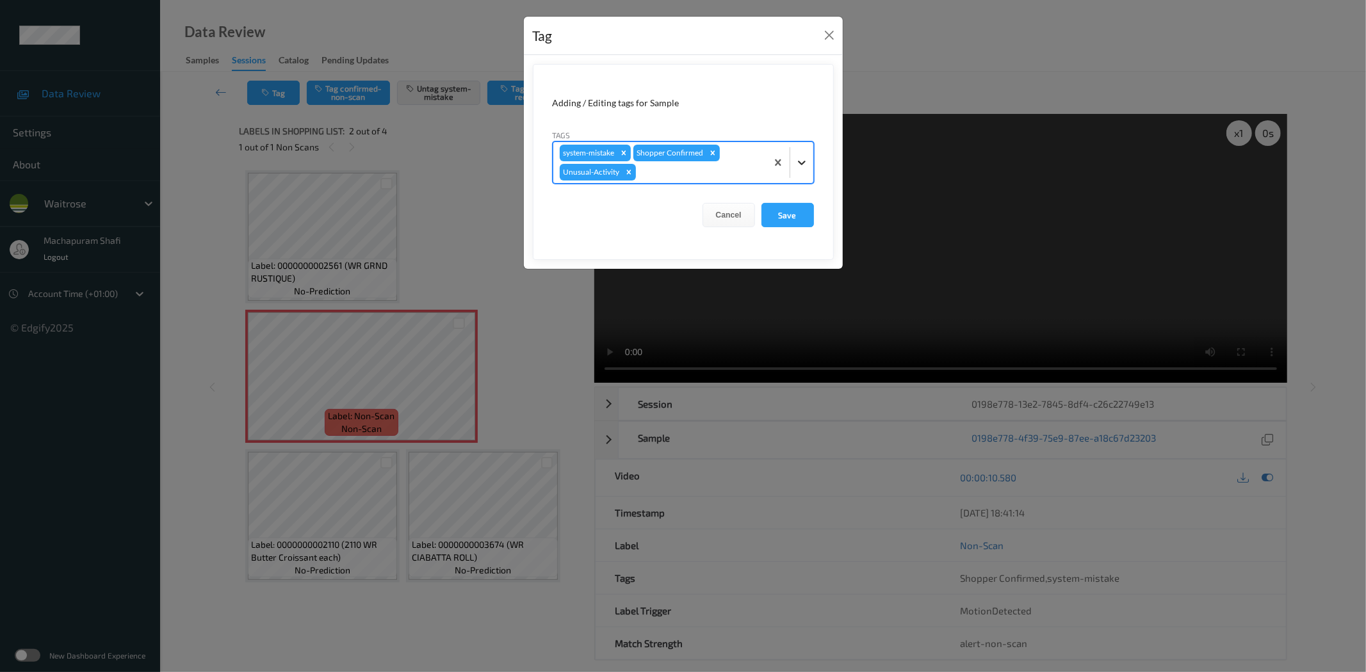
click at [798, 158] on icon at bounding box center [801, 162] width 13 height 13
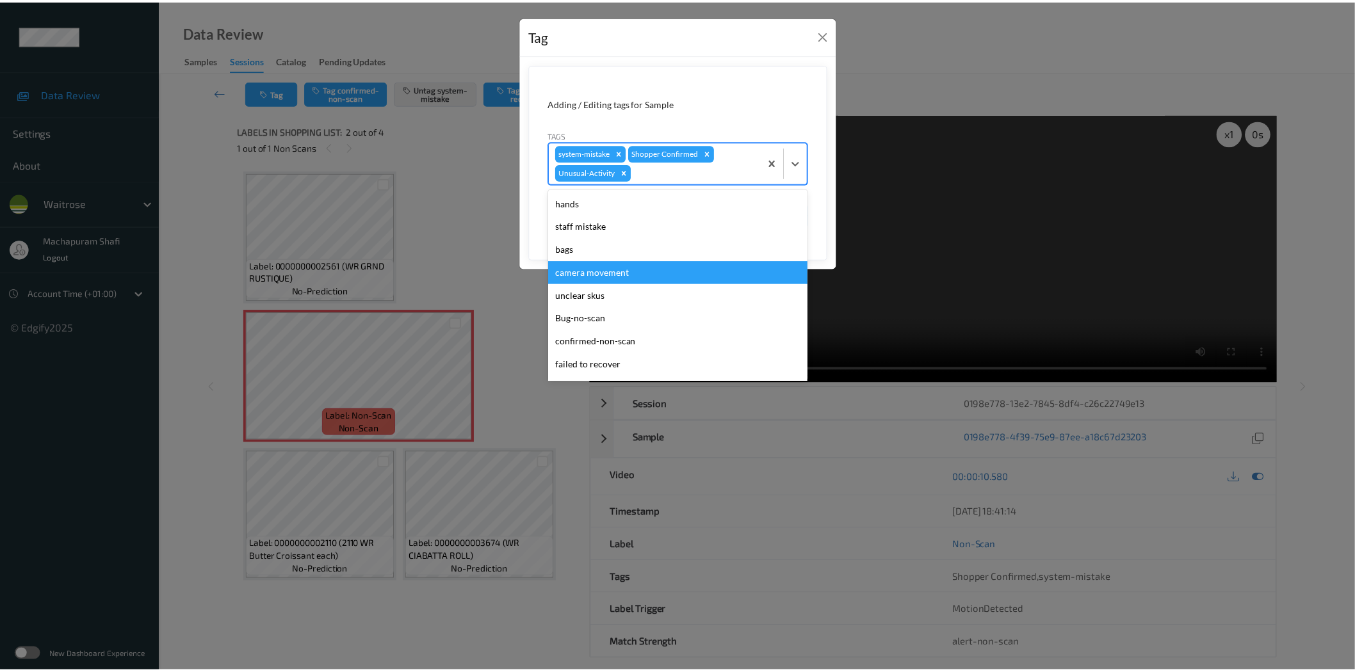
scroll to position [250, 0]
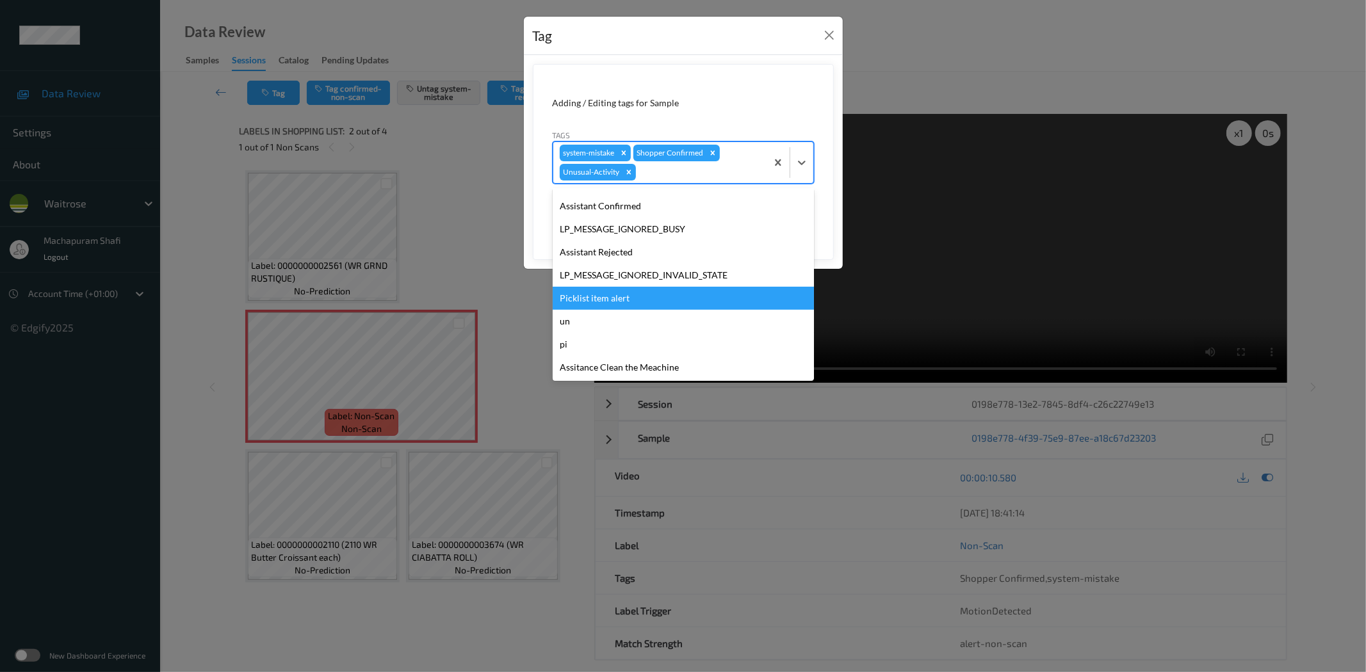
click at [622, 299] on div "Picklist item alert" at bounding box center [683, 298] width 261 height 23
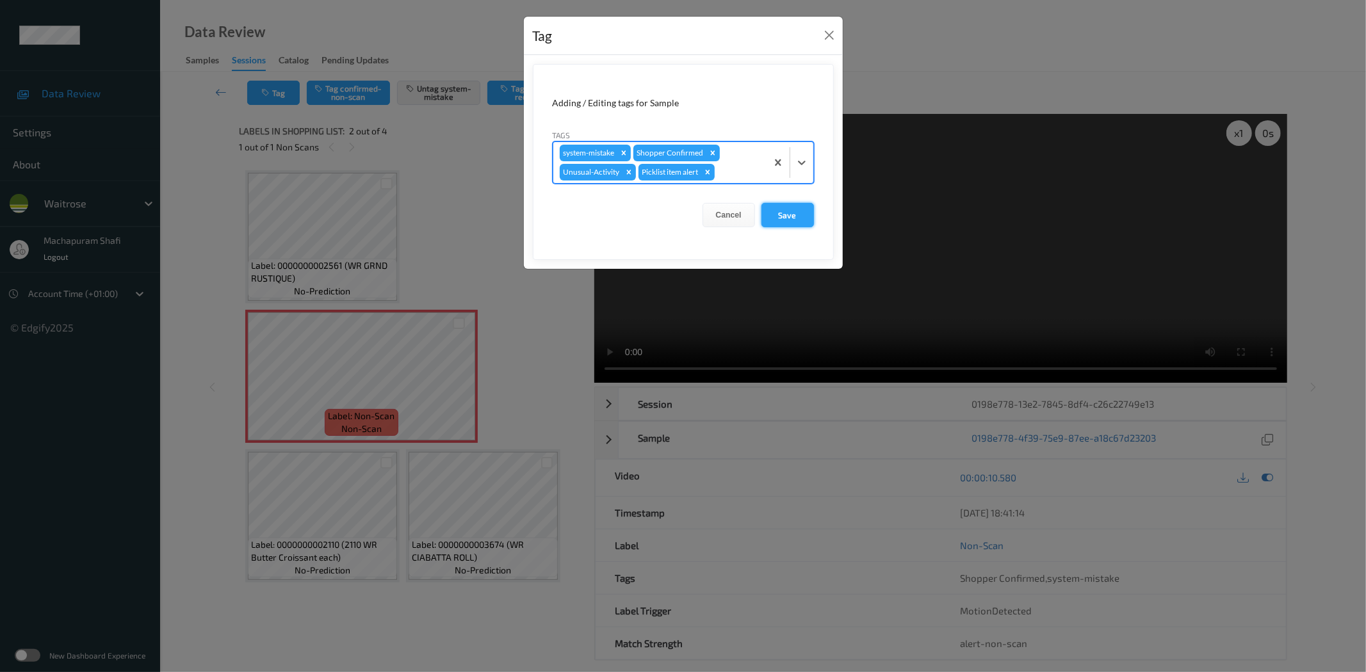
click at [791, 209] on button "Save" at bounding box center [787, 215] width 53 height 24
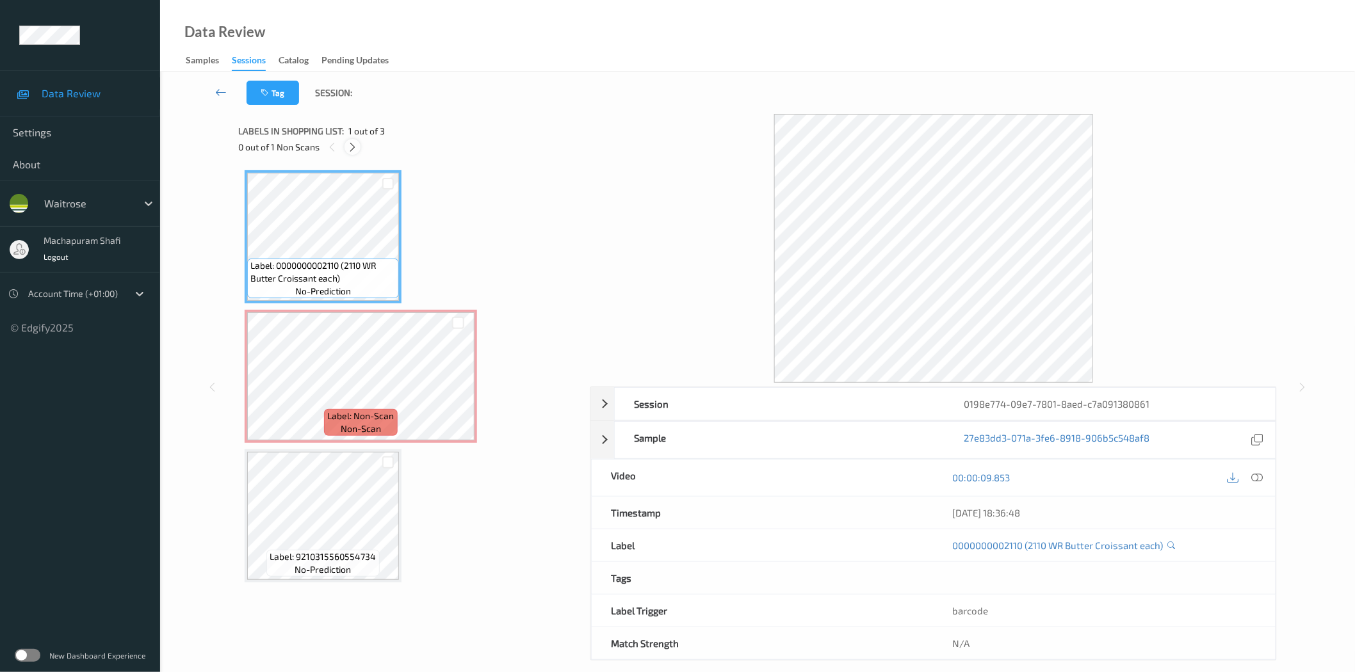
click at [346, 144] on div at bounding box center [353, 147] width 16 height 16
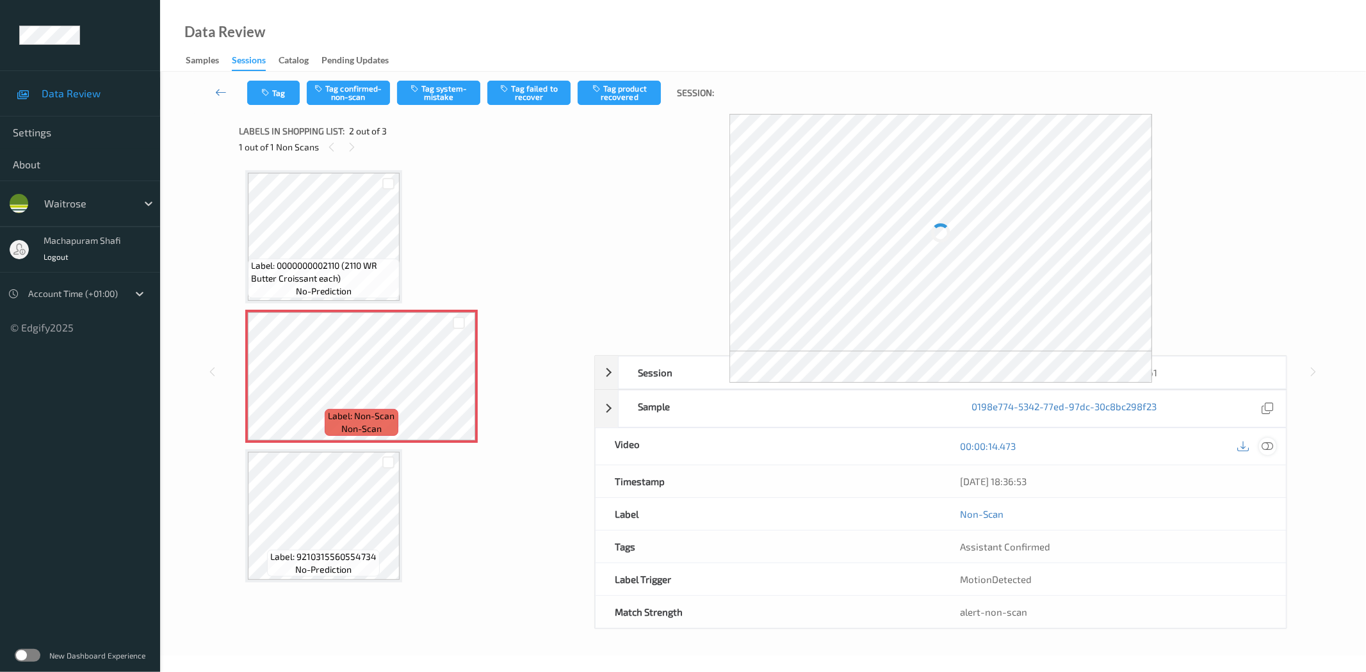
click at [1269, 446] on icon at bounding box center [1268, 447] width 12 height 12
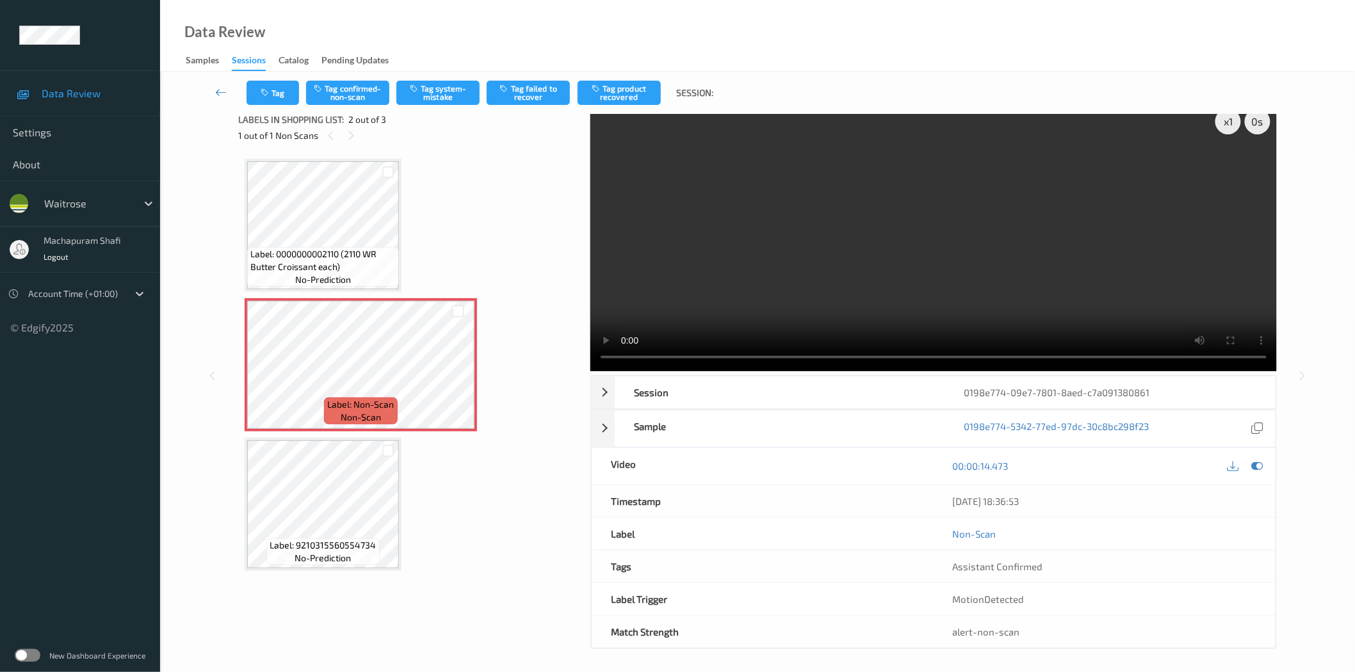
scroll to position [15, 0]
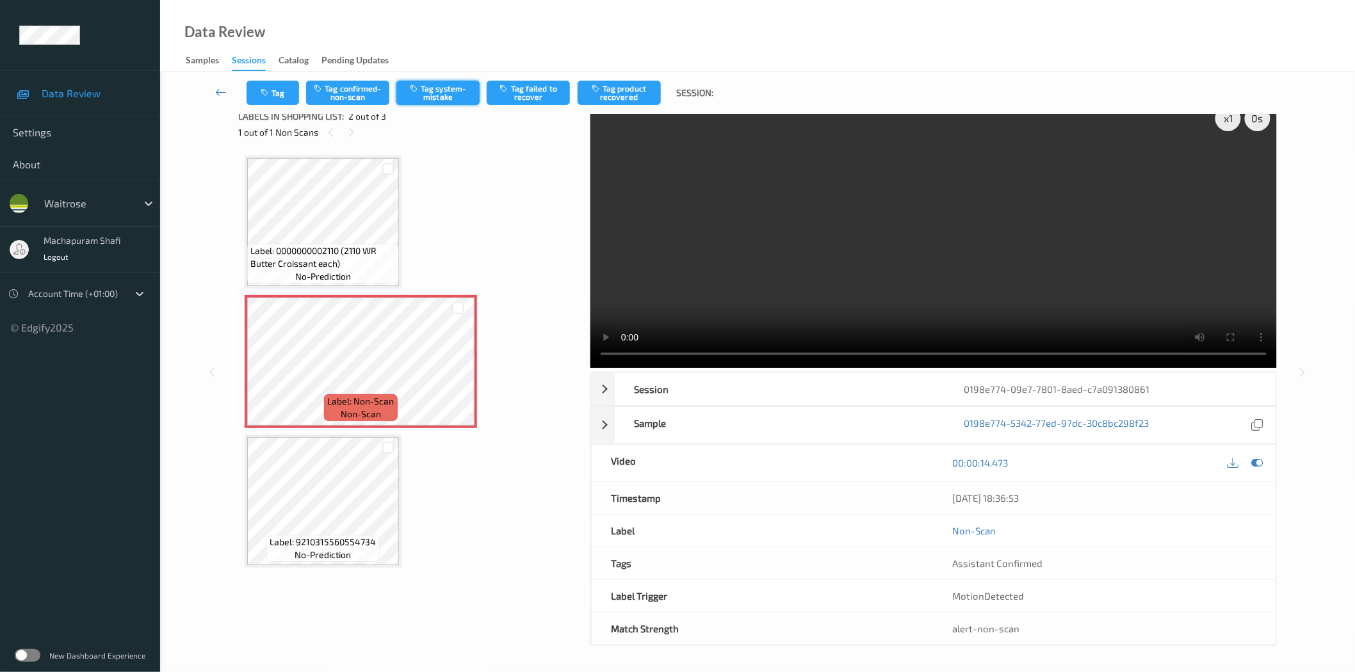
click at [426, 99] on button "Tag system-mistake" at bounding box center [437, 93] width 83 height 24
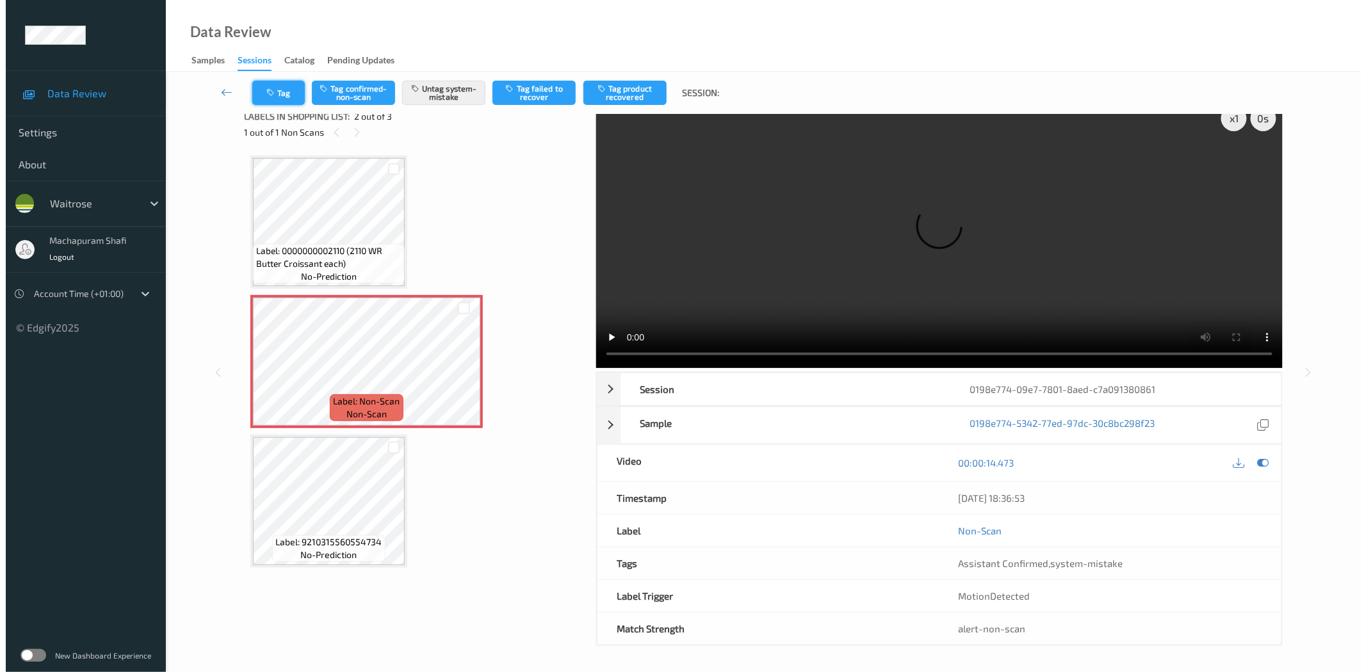
scroll to position [0, 0]
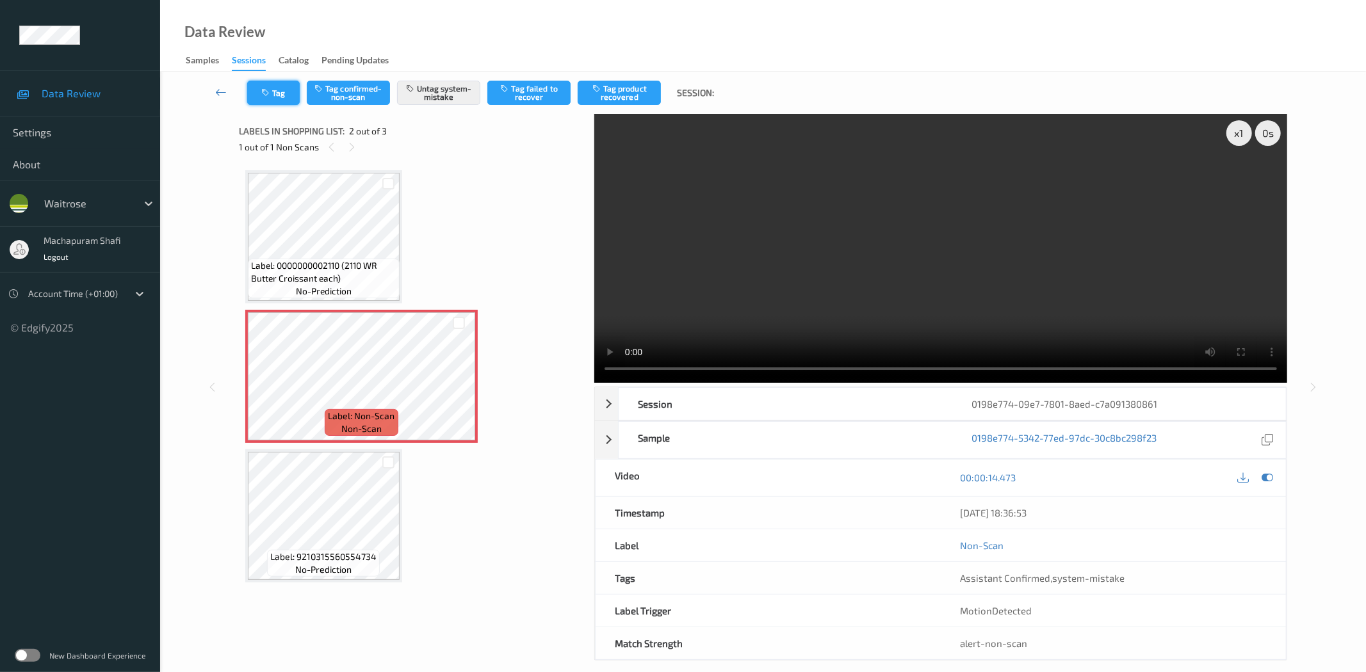
click at [268, 93] on icon "button" at bounding box center [266, 92] width 11 height 9
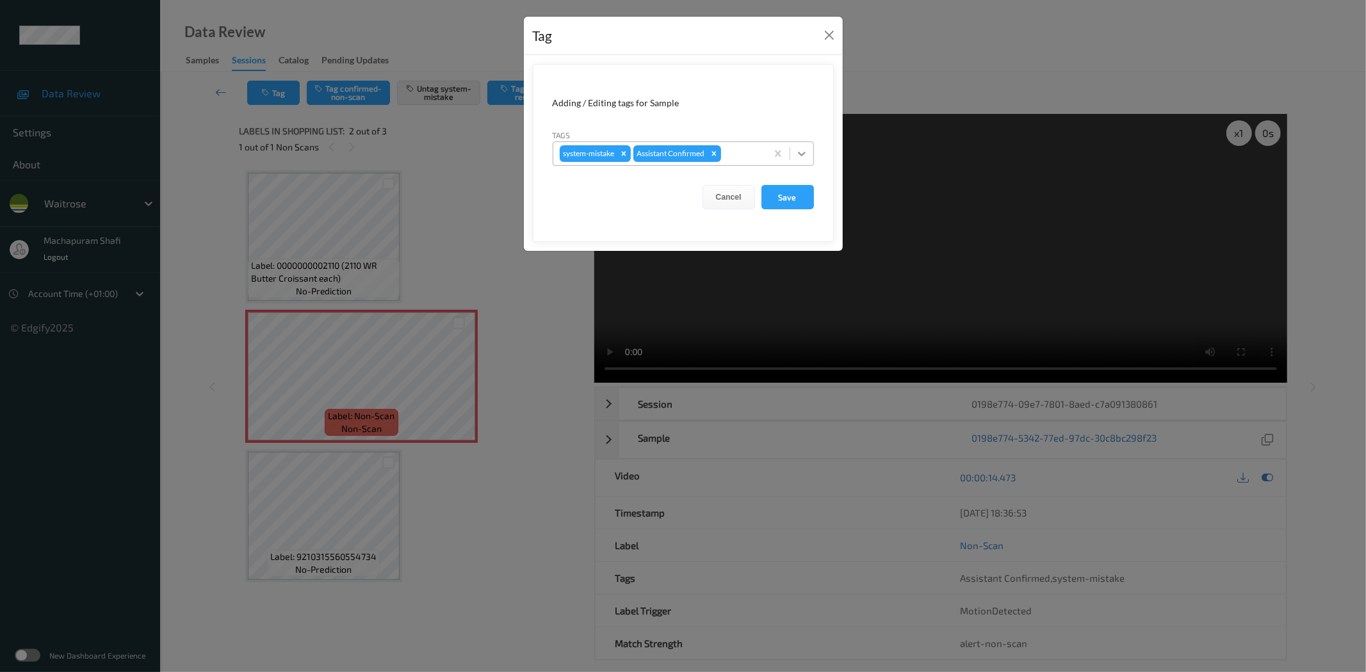
drag, startPoint x: 795, startPoint y: 146, endPoint x: 772, endPoint y: 161, distance: 27.4
click at [795, 147] on div at bounding box center [801, 153] width 23 height 23
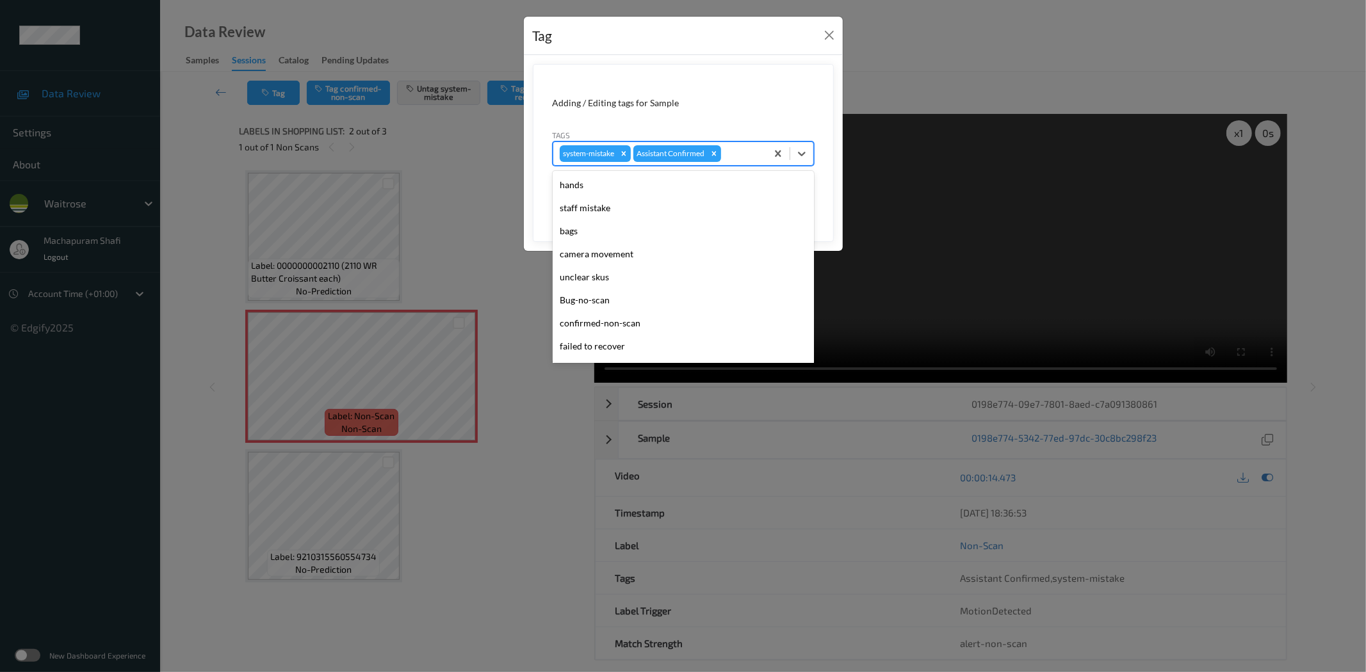
scroll to position [273, 0]
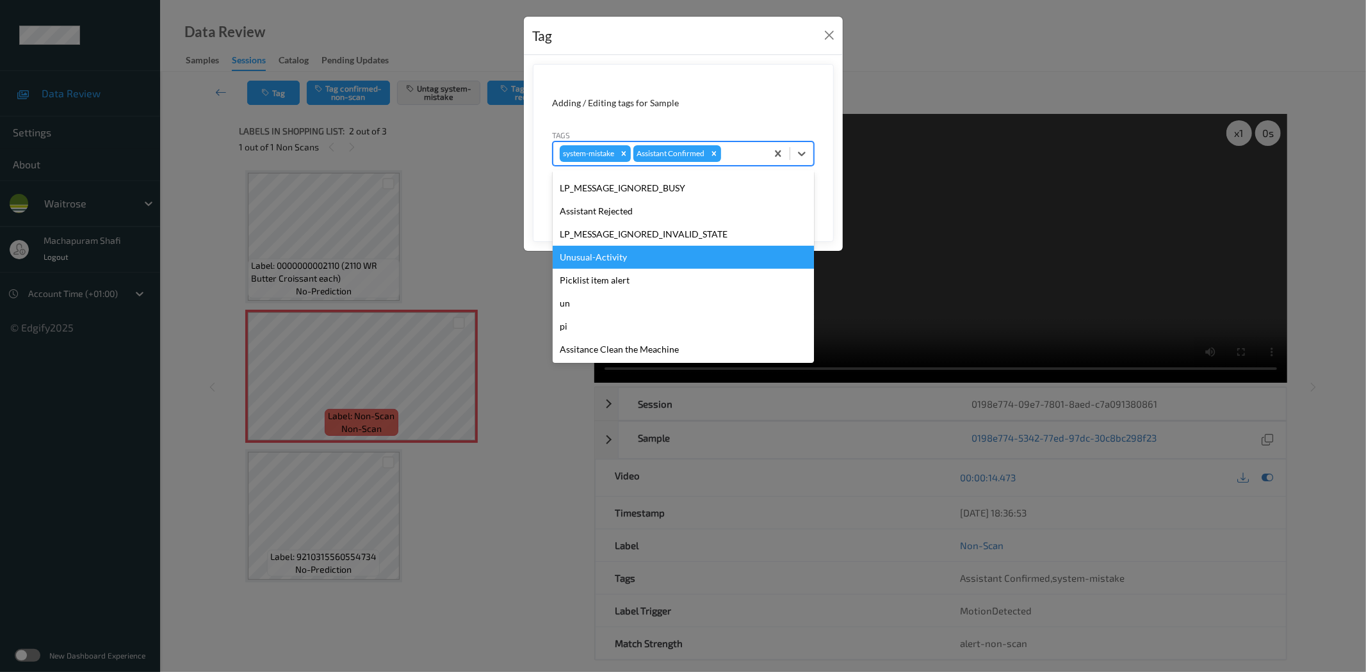
click at [605, 252] on div "Unusual-Activity" at bounding box center [683, 257] width 261 height 23
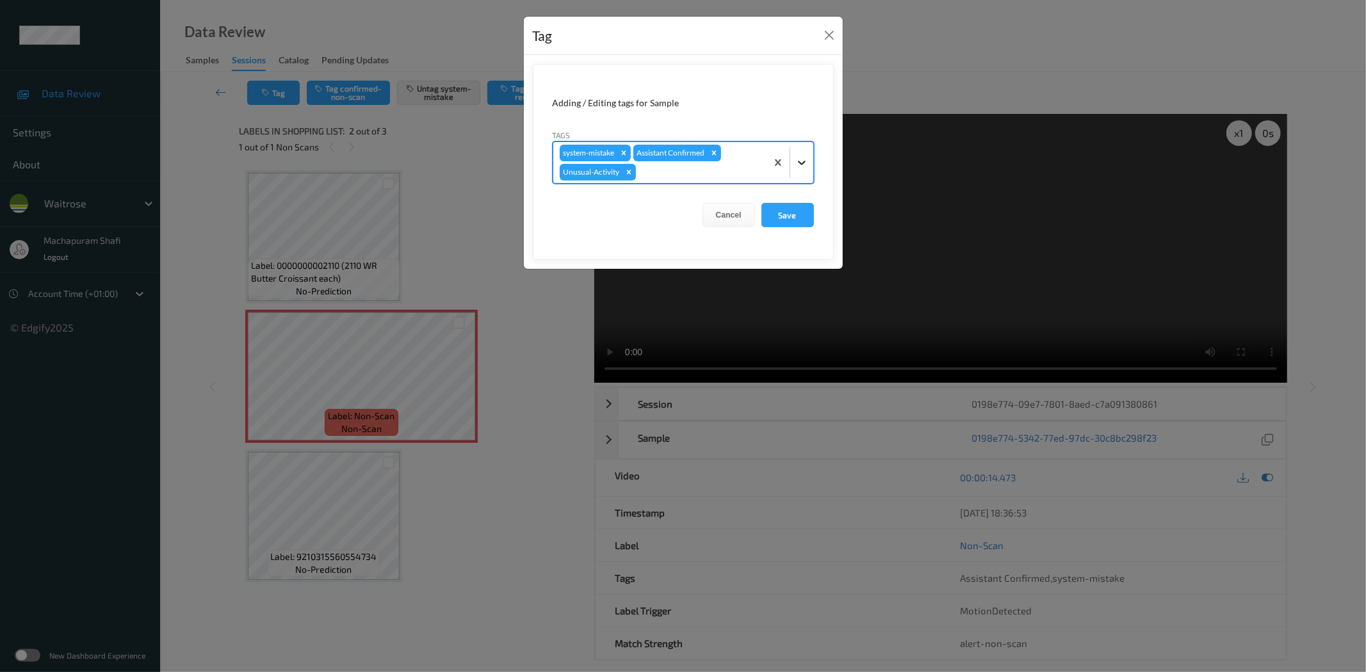
click at [800, 170] on div at bounding box center [801, 162] width 23 height 23
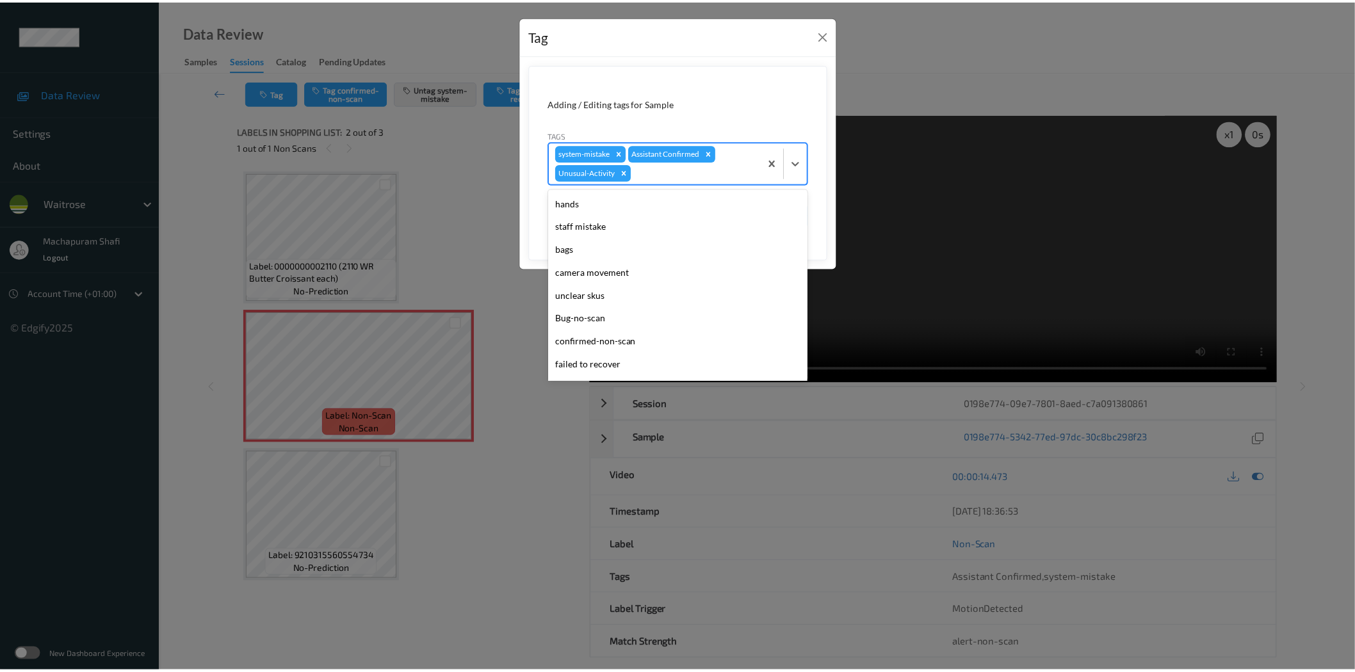
scroll to position [250, 0]
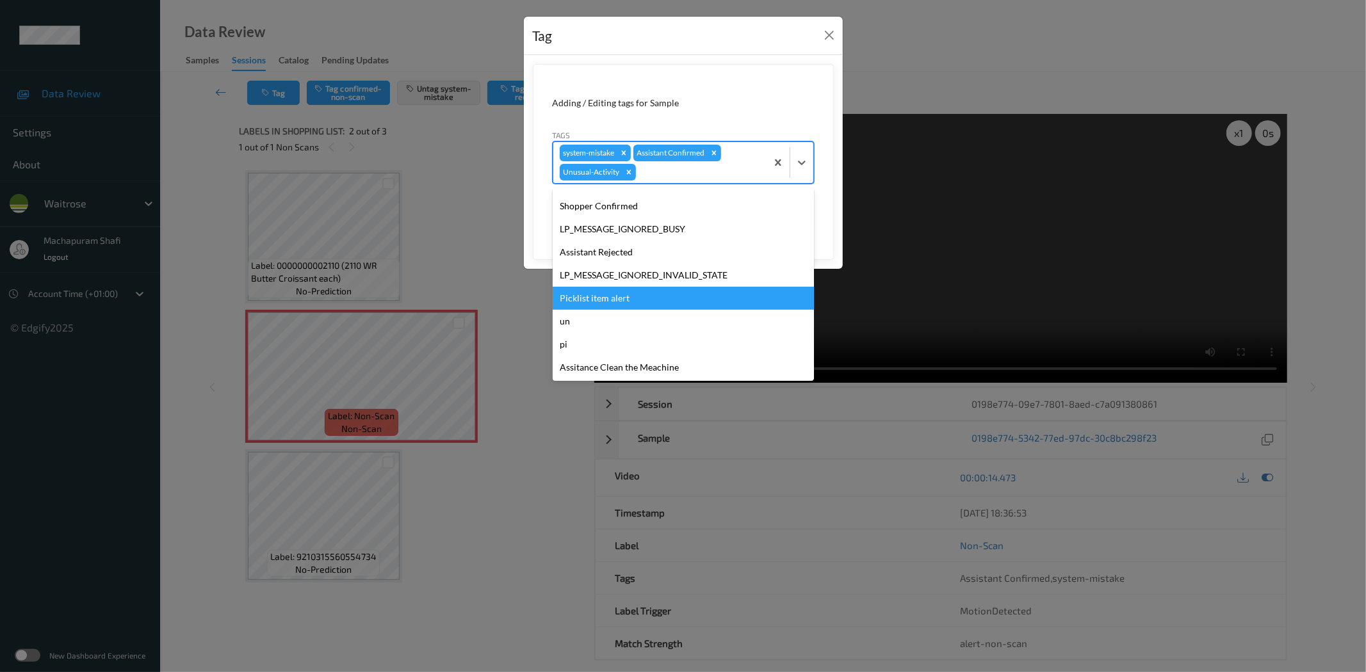
click at [633, 293] on div "Picklist item alert" at bounding box center [683, 298] width 261 height 23
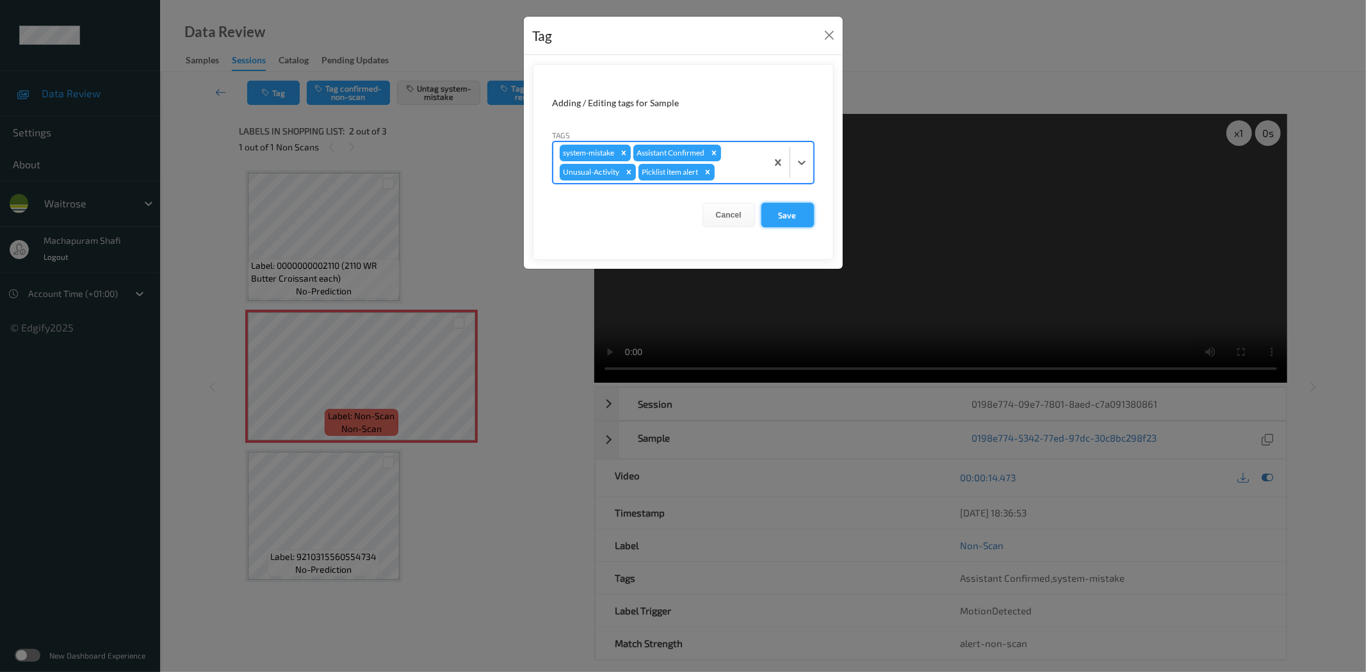
click at [788, 211] on button "Save" at bounding box center [787, 215] width 53 height 24
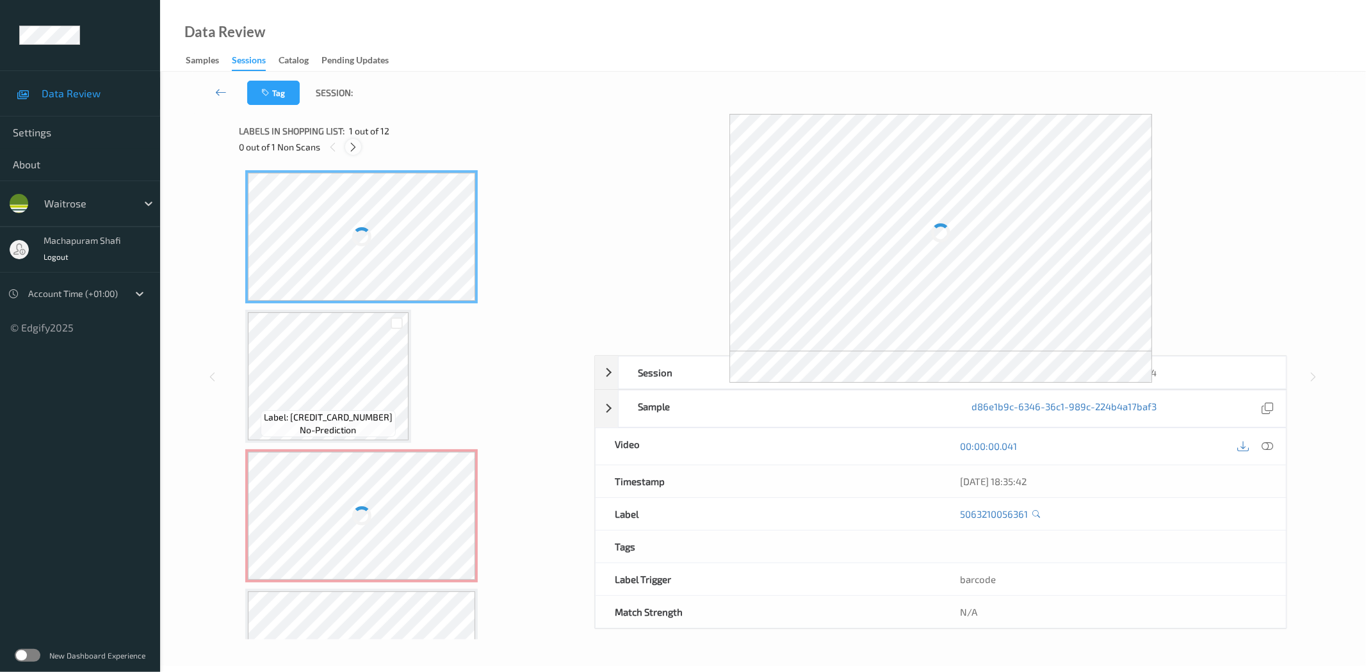
click at [355, 148] on icon at bounding box center [353, 148] width 11 height 12
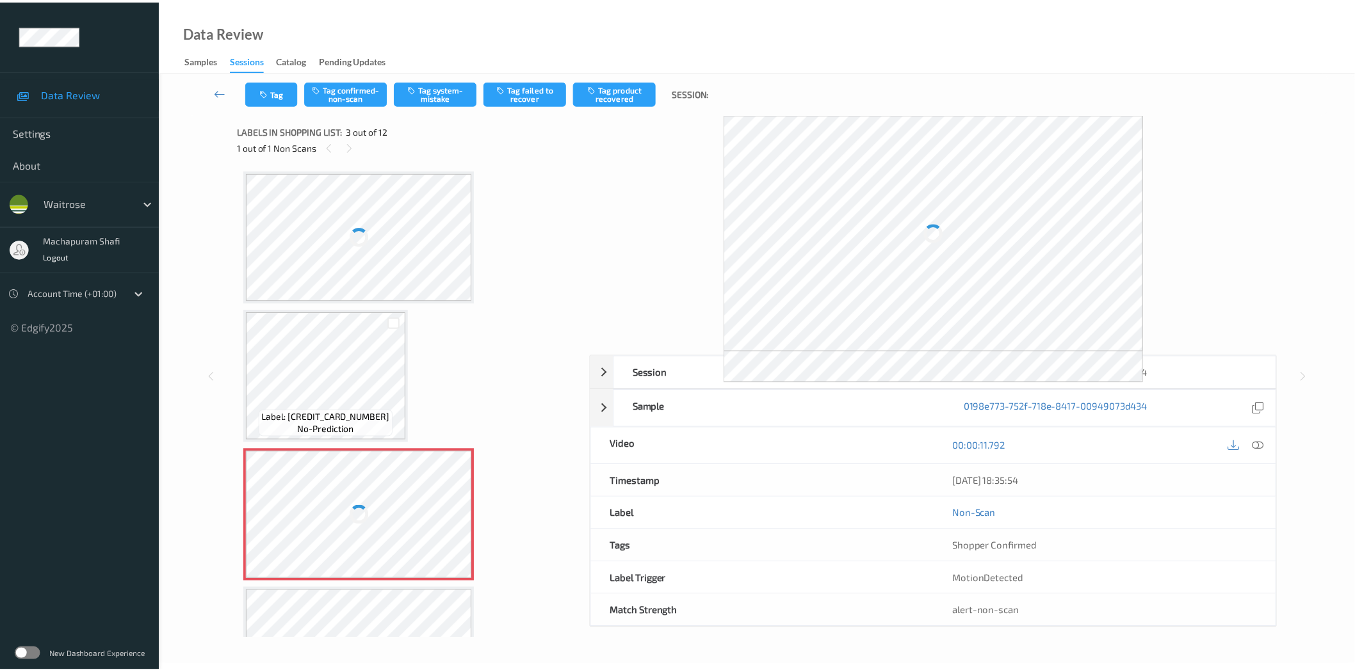
scroll to position [145, 0]
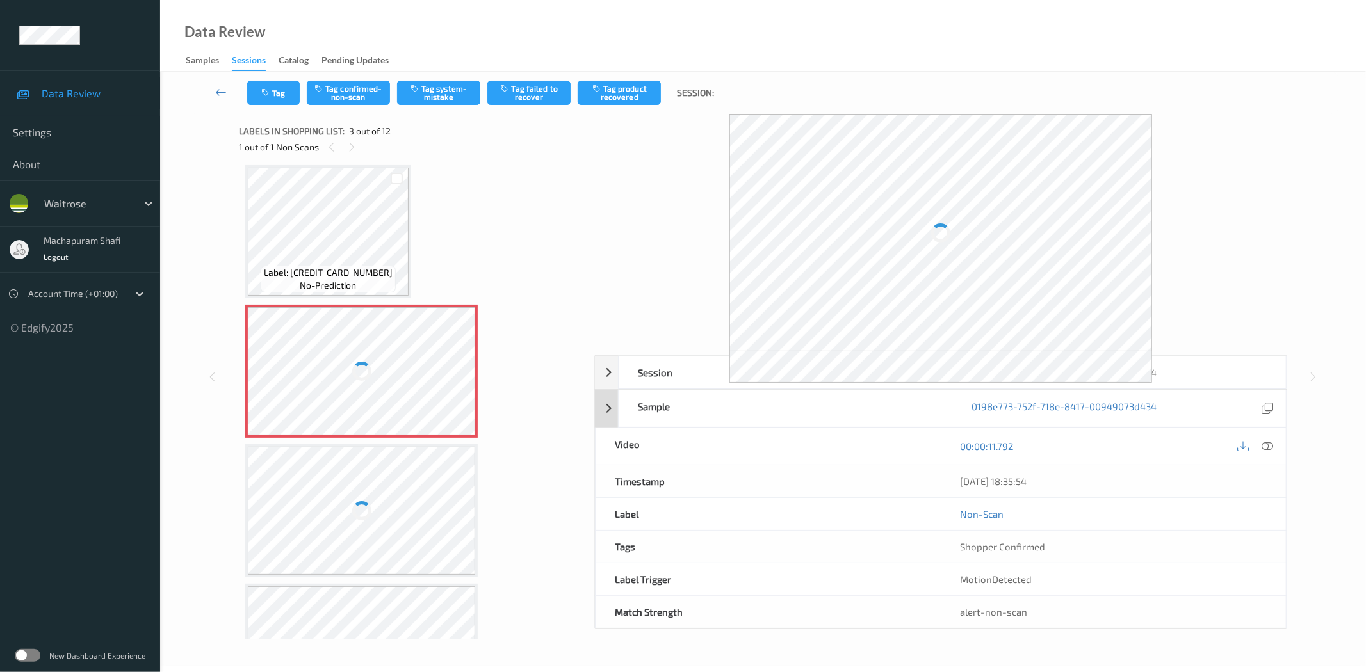
drag, startPoint x: 1269, startPoint y: 445, endPoint x: 1191, endPoint y: 282, distance: 180.2
click at [1269, 445] on icon at bounding box center [1268, 447] width 12 height 12
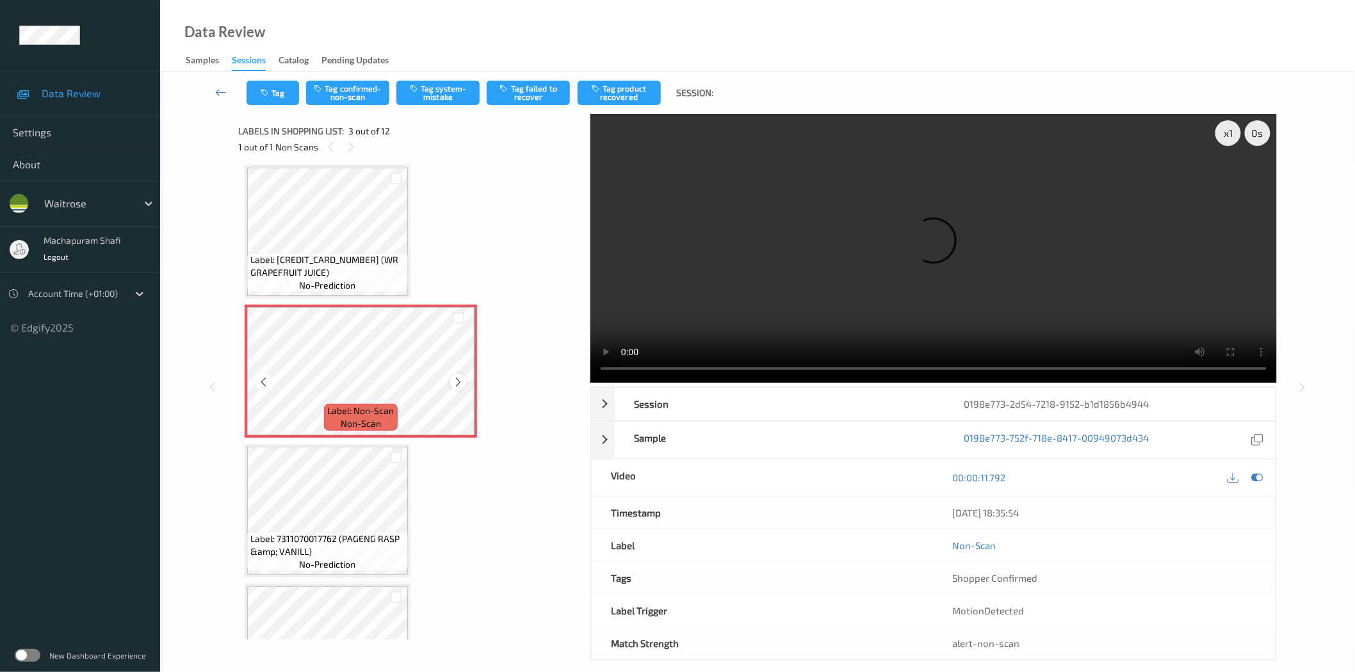
click at [457, 380] on icon at bounding box center [458, 383] width 11 height 12
click at [455, 381] on icon at bounding box center [458, 383] width 11 height 12
click at [458, 382] on icon at bounding box center [458, 383] width 11 height 12
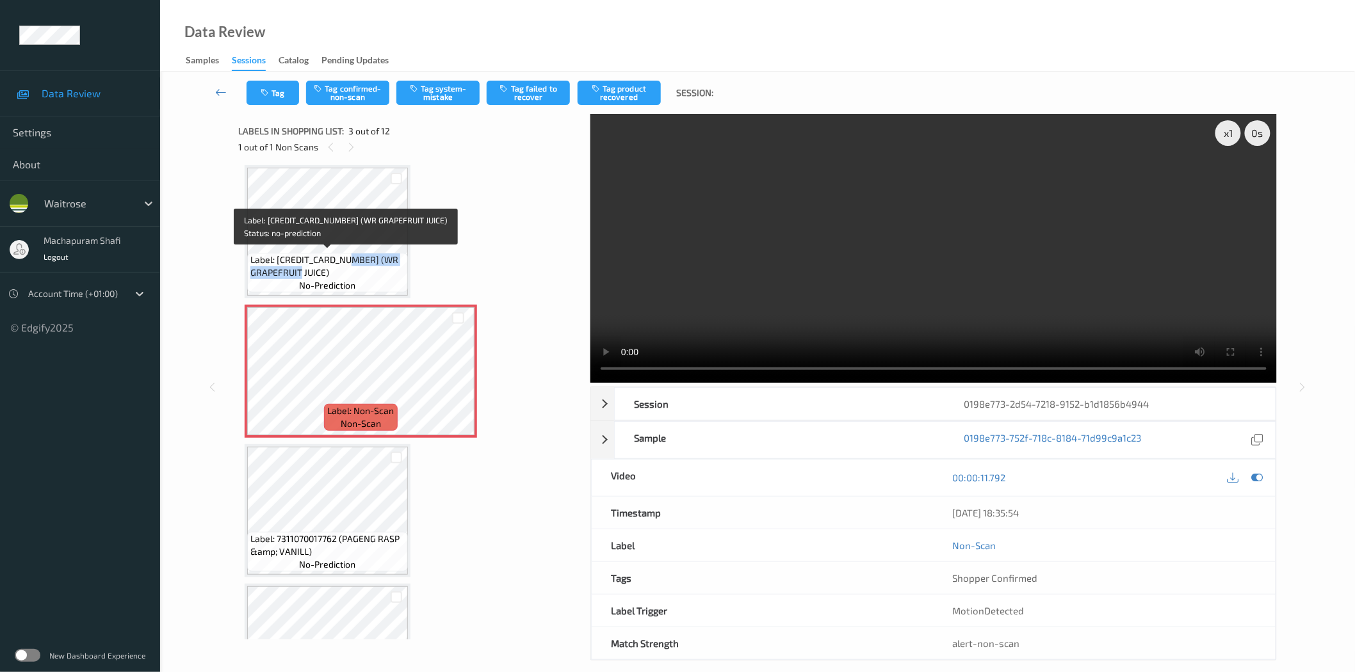
drag, startPoint x: 341, startPoint y: 260, endPoint x: 369, endPoint y: 274, distance: 30.9
click at [369, 274] on span "Label: [CREDIT_CARD_NUMBER] (WR GRAPEFRUIT JUICE)" at bounding box center [327, 267] width 154 height 26
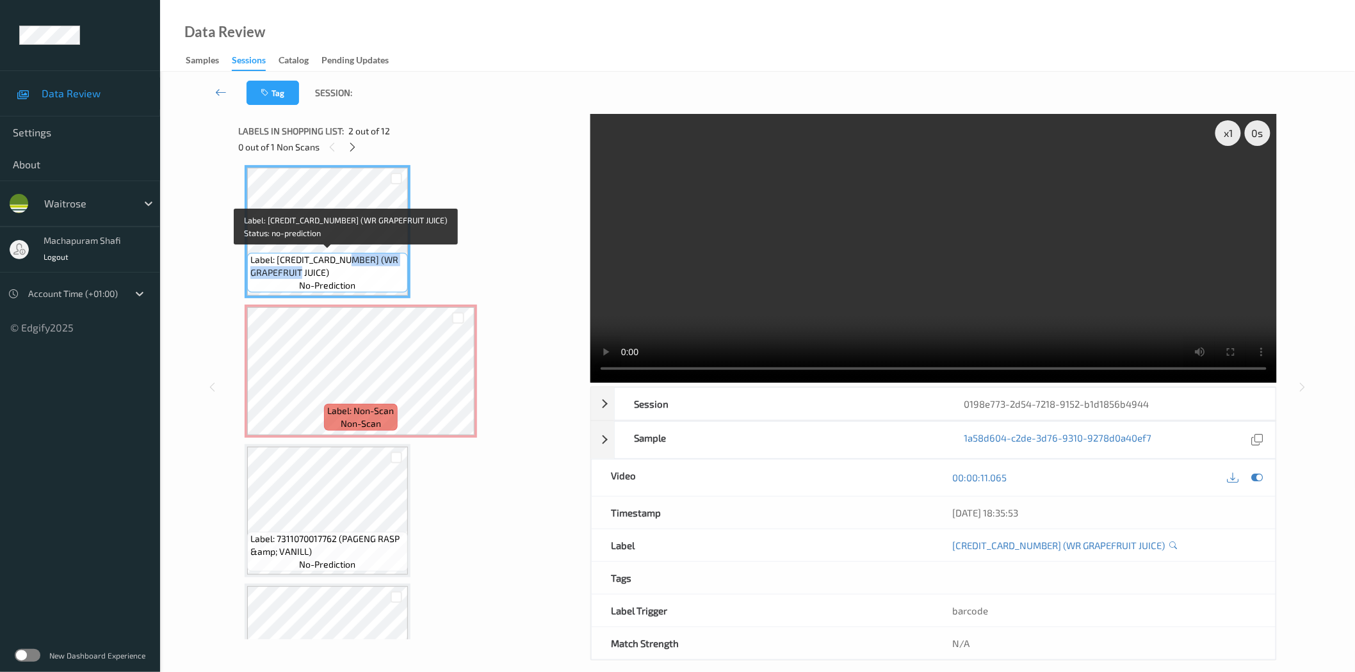
copy span "WR GRAPEFRUIT JUICE)"
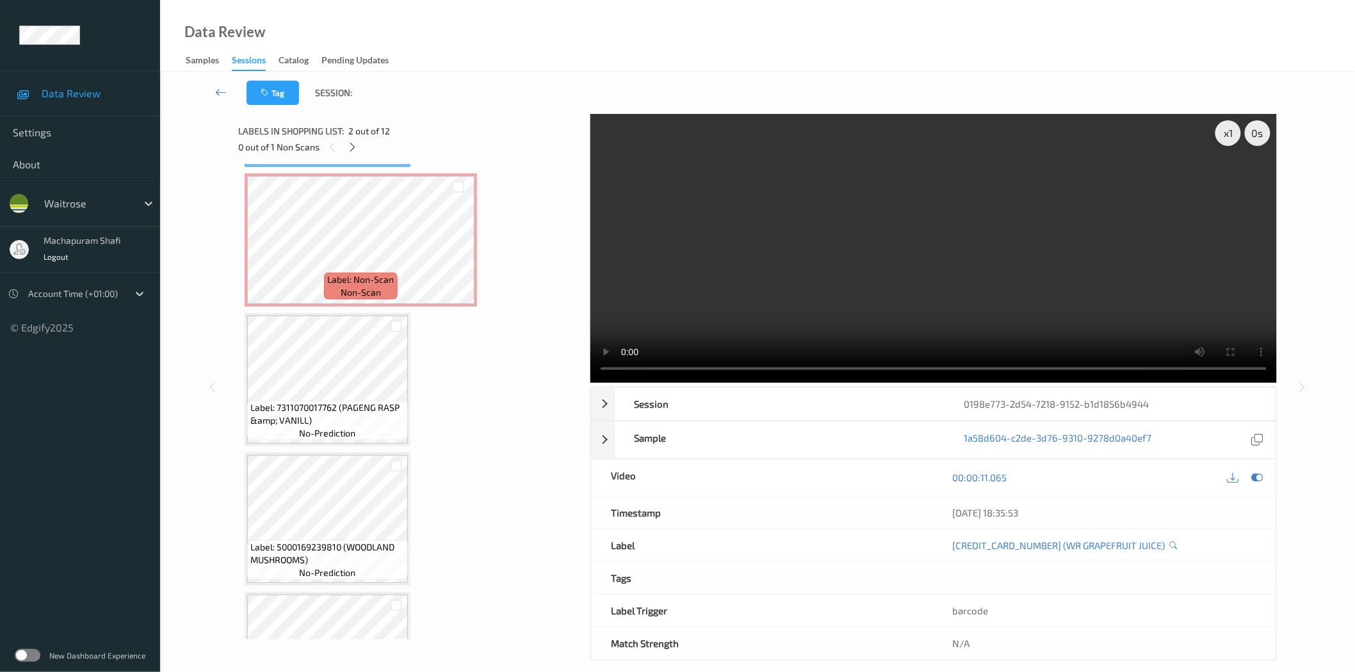
scroll to position [284, 0]
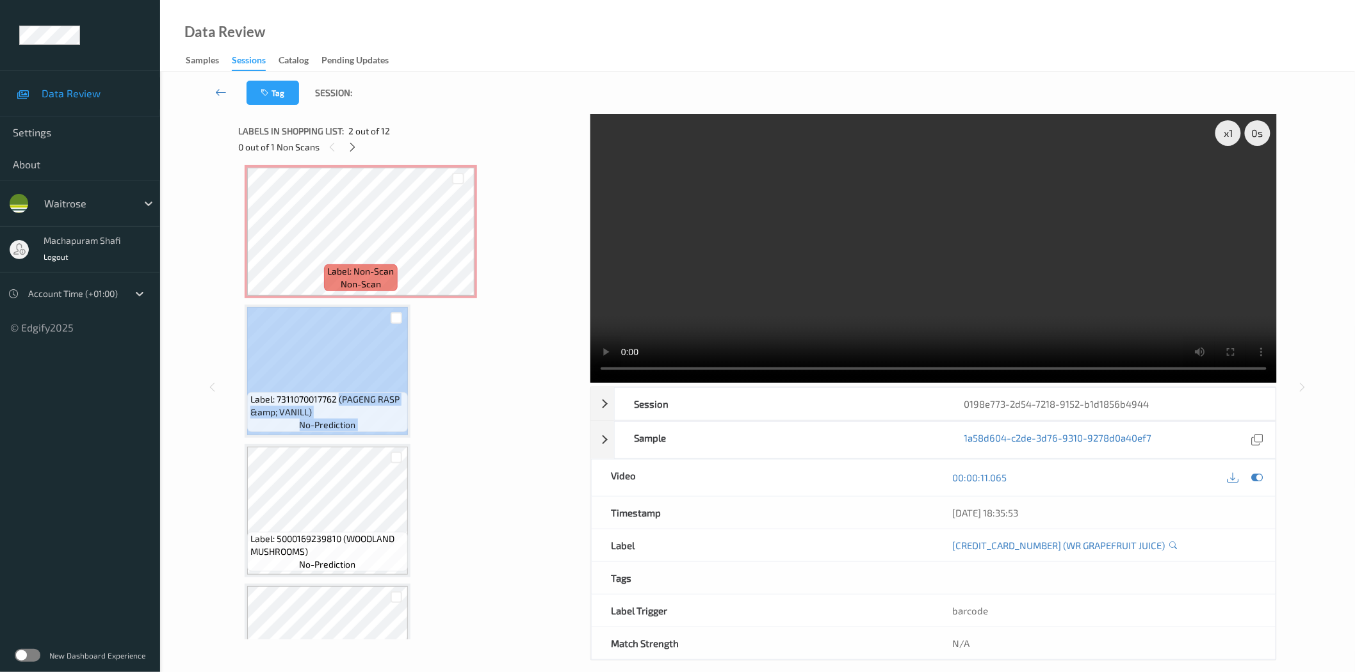
drag, startPoint x: 337, startPoint y: 397, endPoint x: 416, endPoint y: 421, distance: 82.4
copy div "(PAGENG RASP &amp; VANILL) no-prediction"
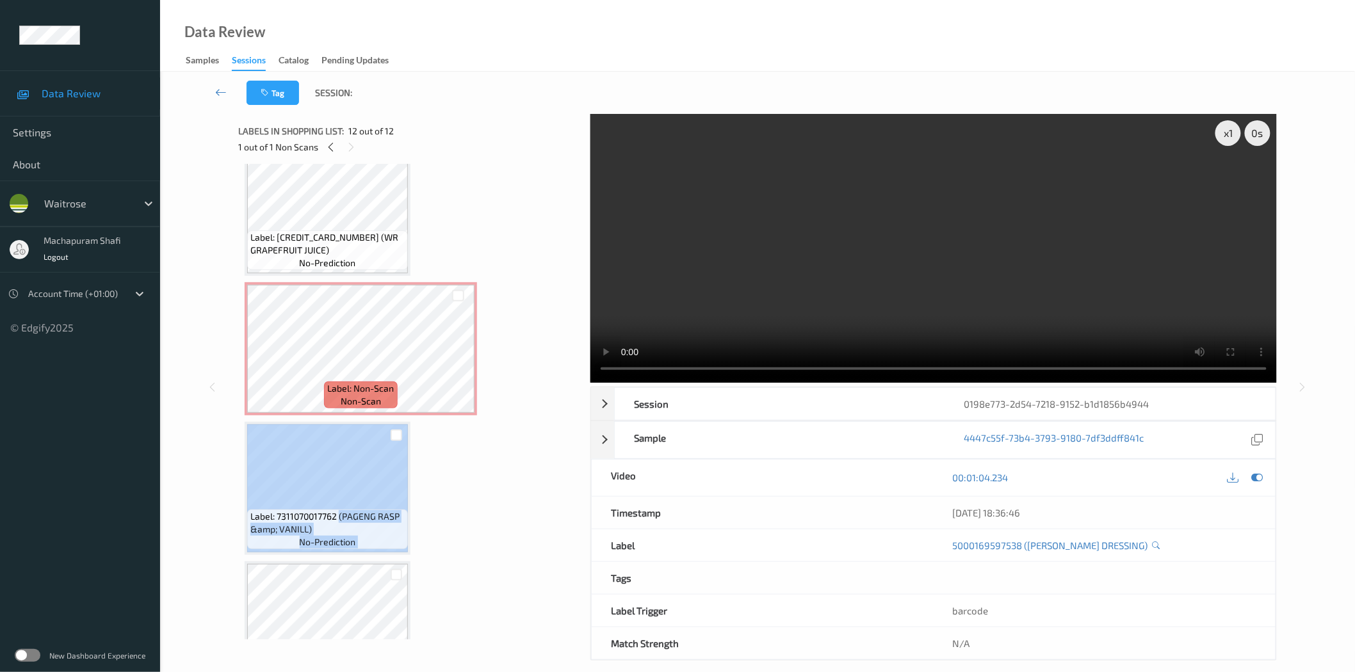
scroll to position [0, 0]
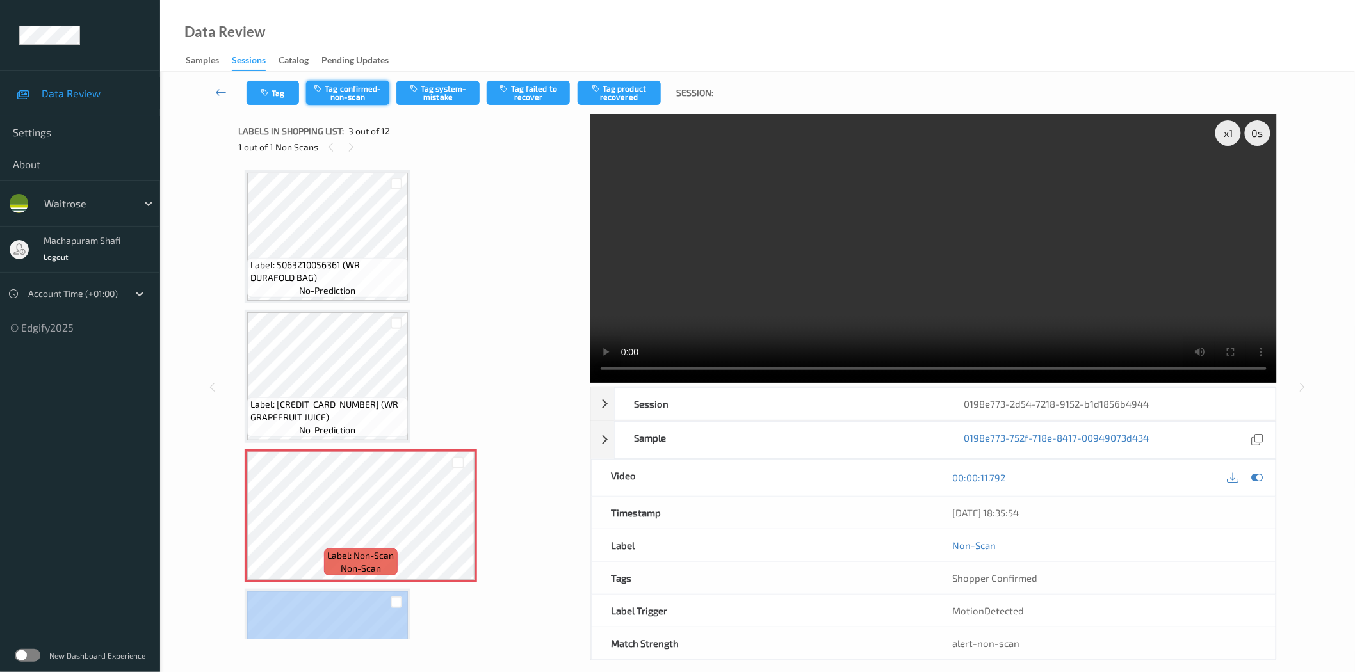
click at [330, 95] on button "Tag confirmed-non-scan" at bounding box center [347, 93] width 83 height 24
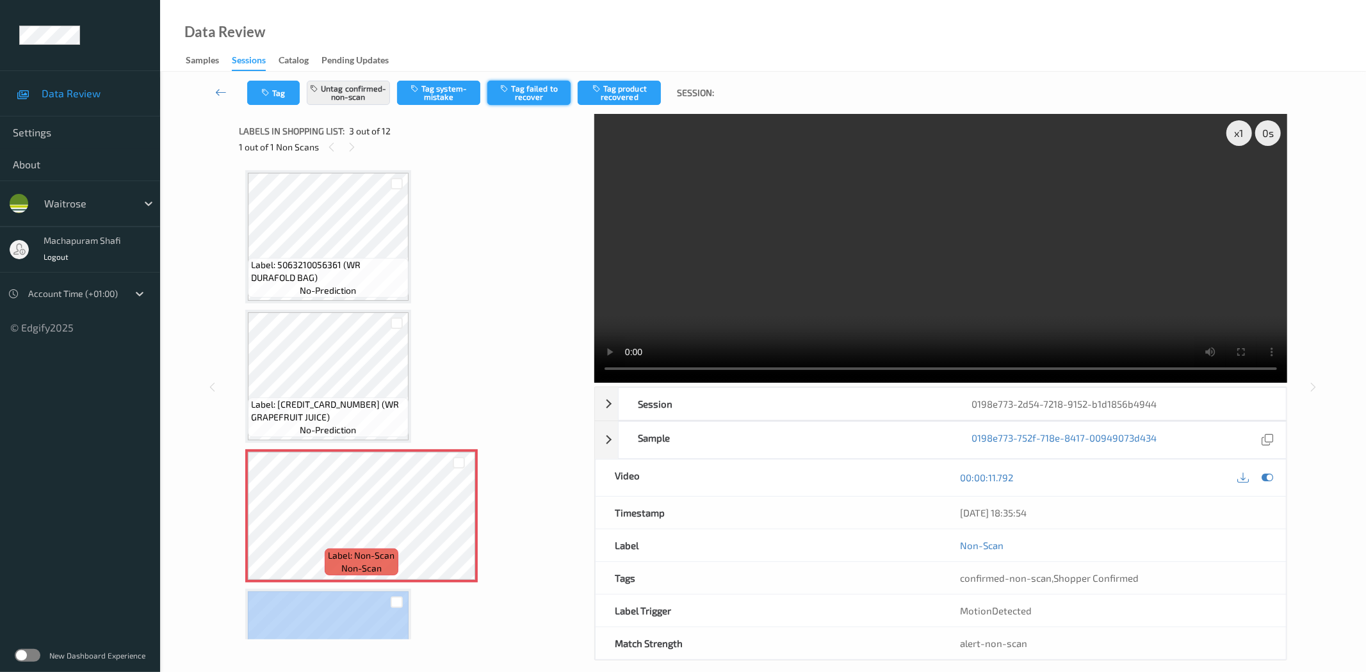
click at [530, 93] on button "Tag failed to recover" at bounding box center [528, 93] width 83 height 24
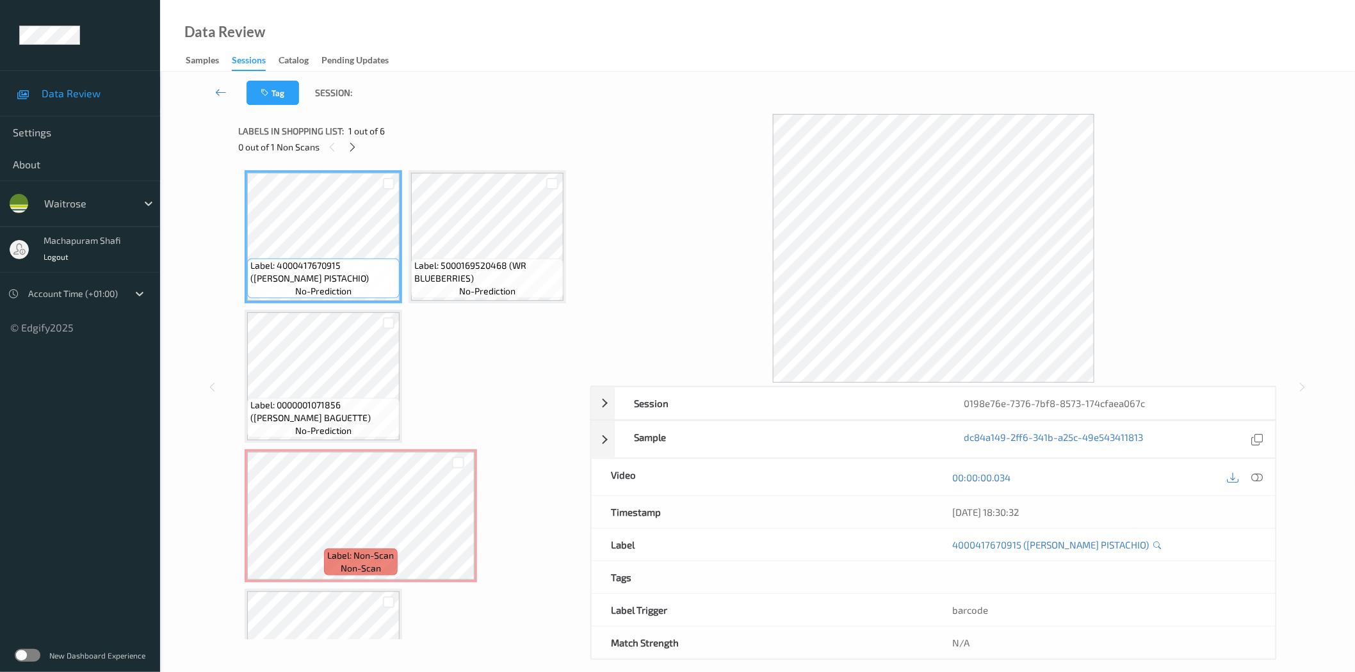
drag, startPoint x: 353, startPoint y: 143, endPoint x: 624, endPoint y: 239, distance: 286.6
click at [353, 143] on icon at bounding box center [352, 148] width 11 height 12
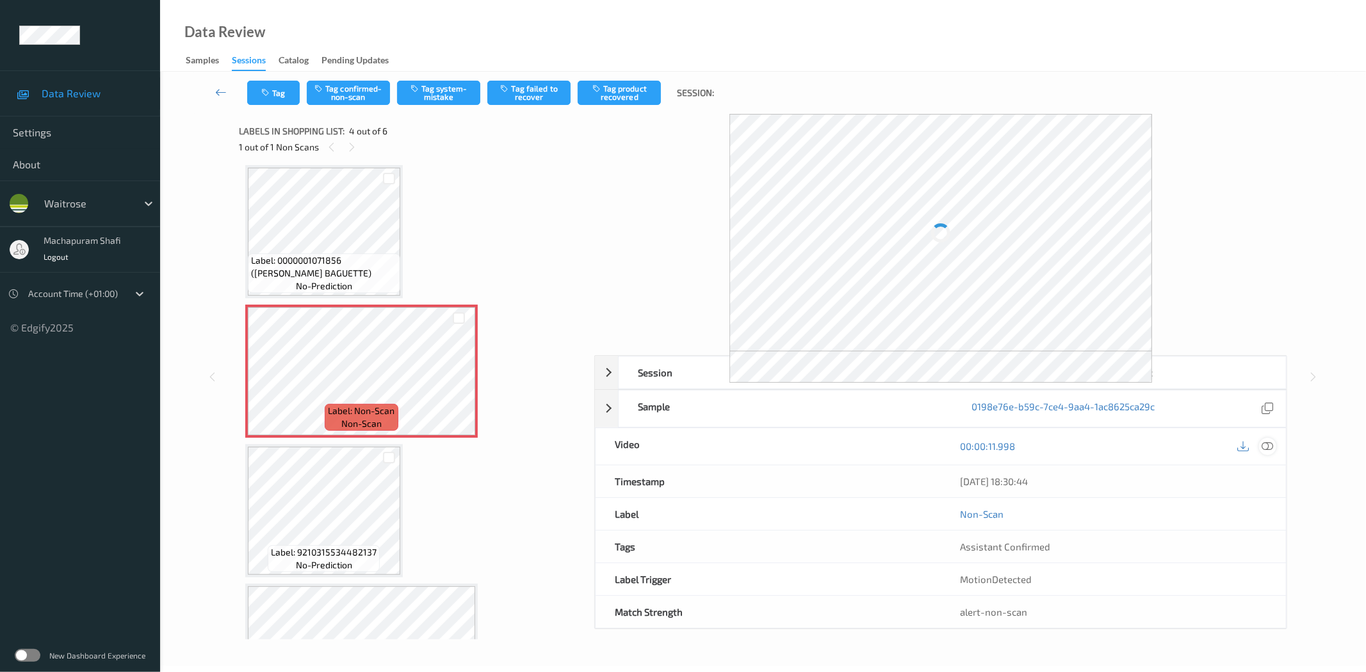
click at [1270, 448] on icon at bounding box center [1268, 447] width 12 height 12
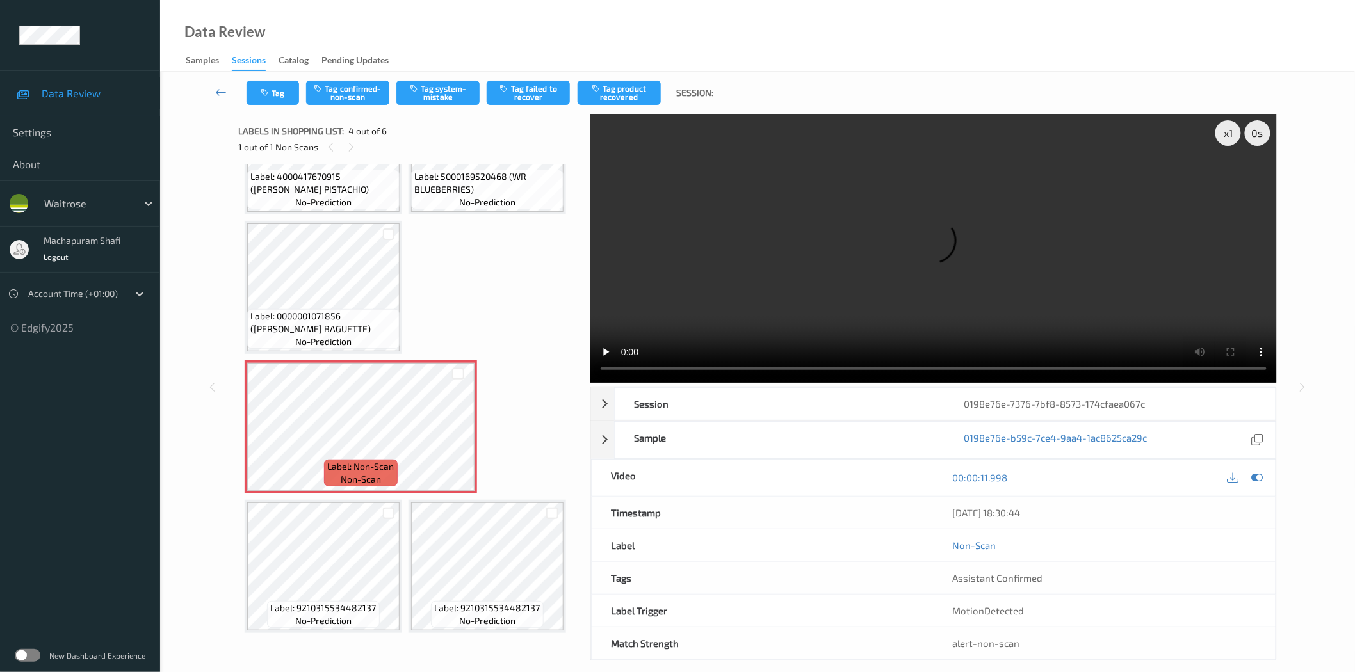
scroll to position [85, 0]
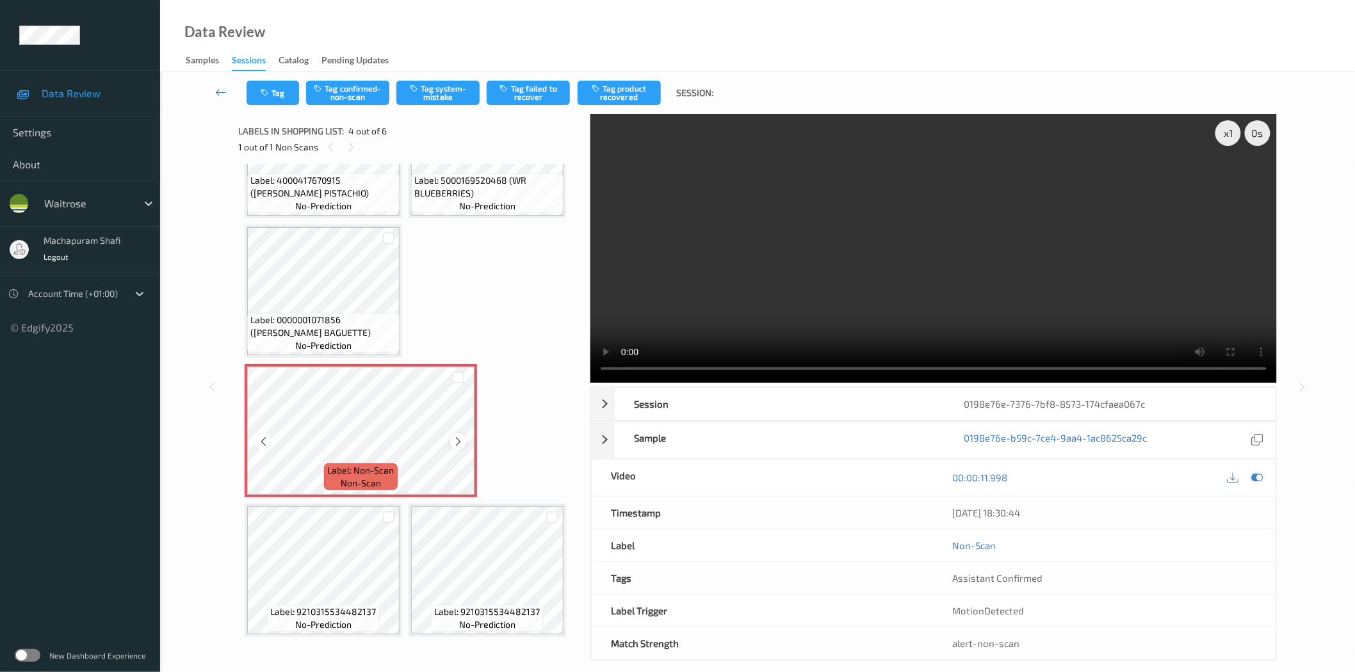
click at [450, 435] on div at bounding box center [458, 442] width 16 height 16
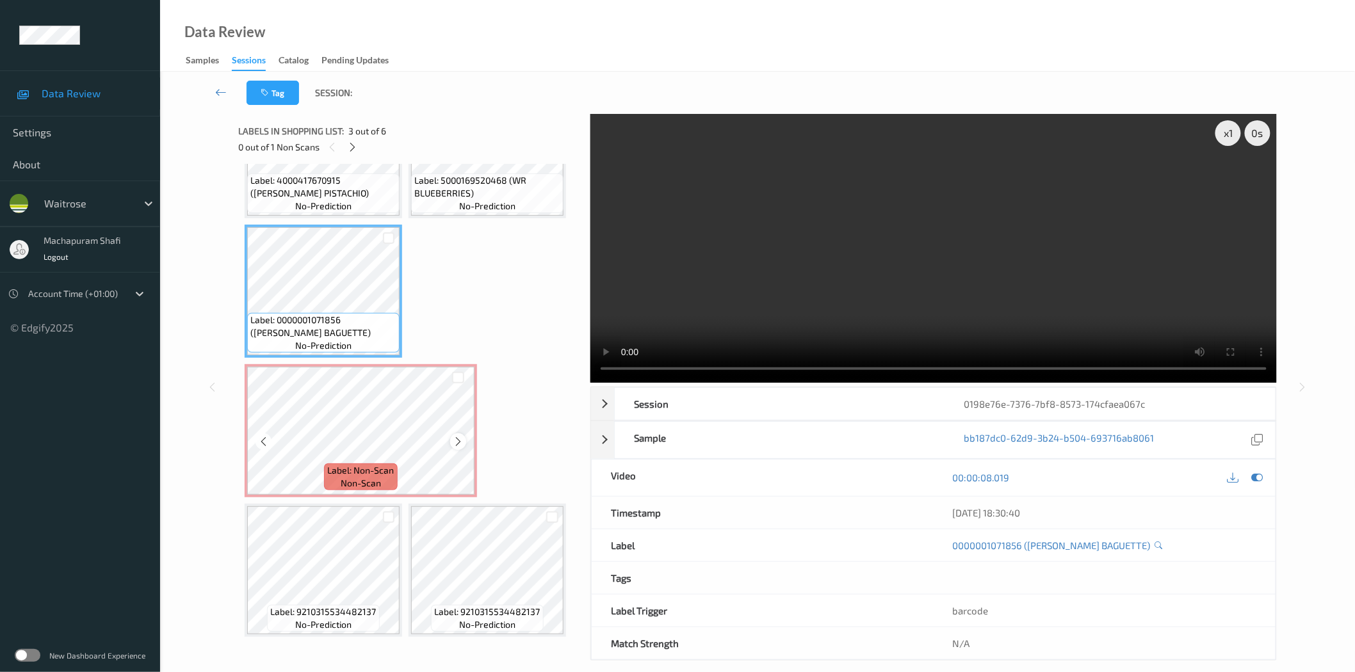
click at [457, 437] on icon at bounding box center [458, 442] width 11 height 12
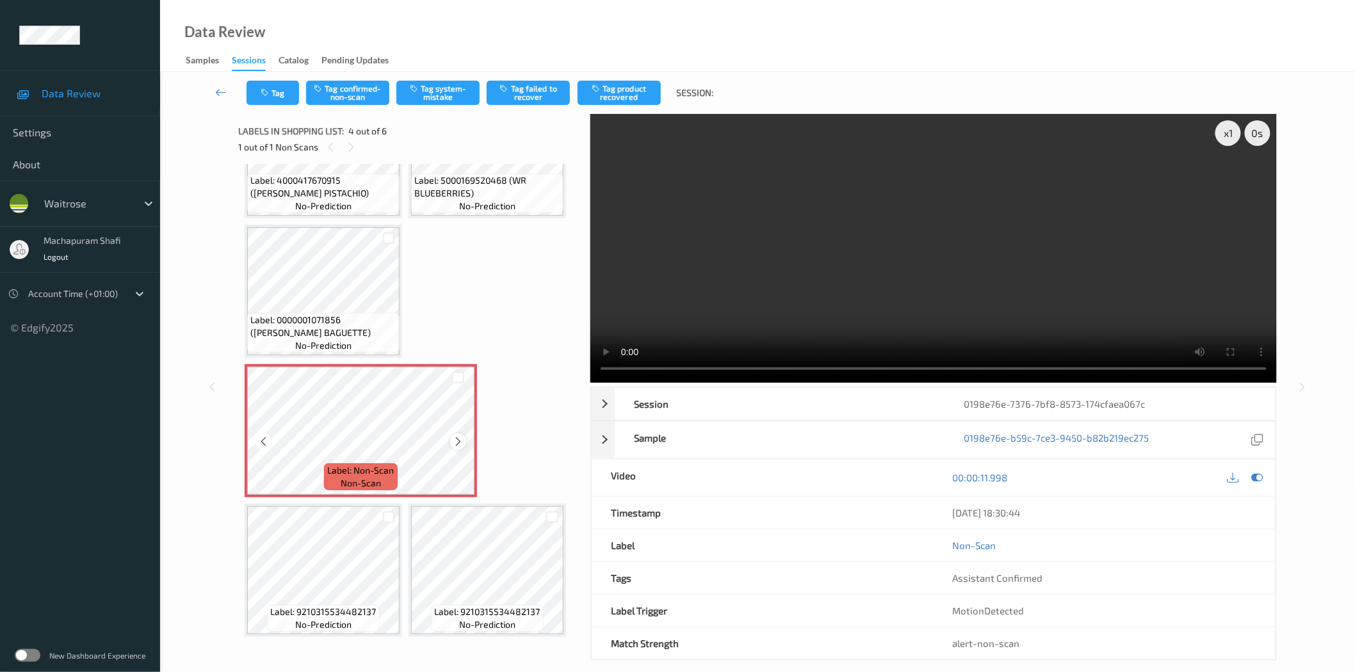
click at [453, 437] on icon at bounding box center [458, 442] width 11 height 12
click at [434, 91] on button "Tag system-mistake" at bounding box center [437, 93] width 83 height 24
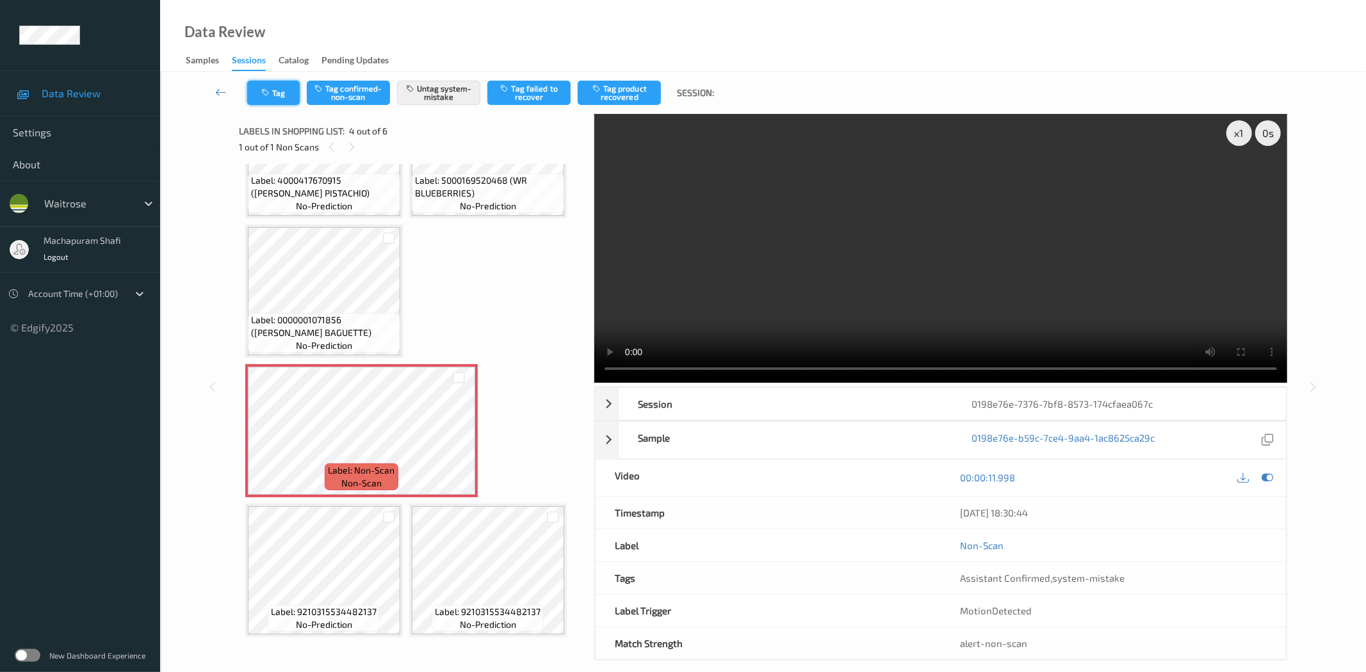
click at [264, 97] on button "Tag" at bounding box center [273, 93] width 53 height 24
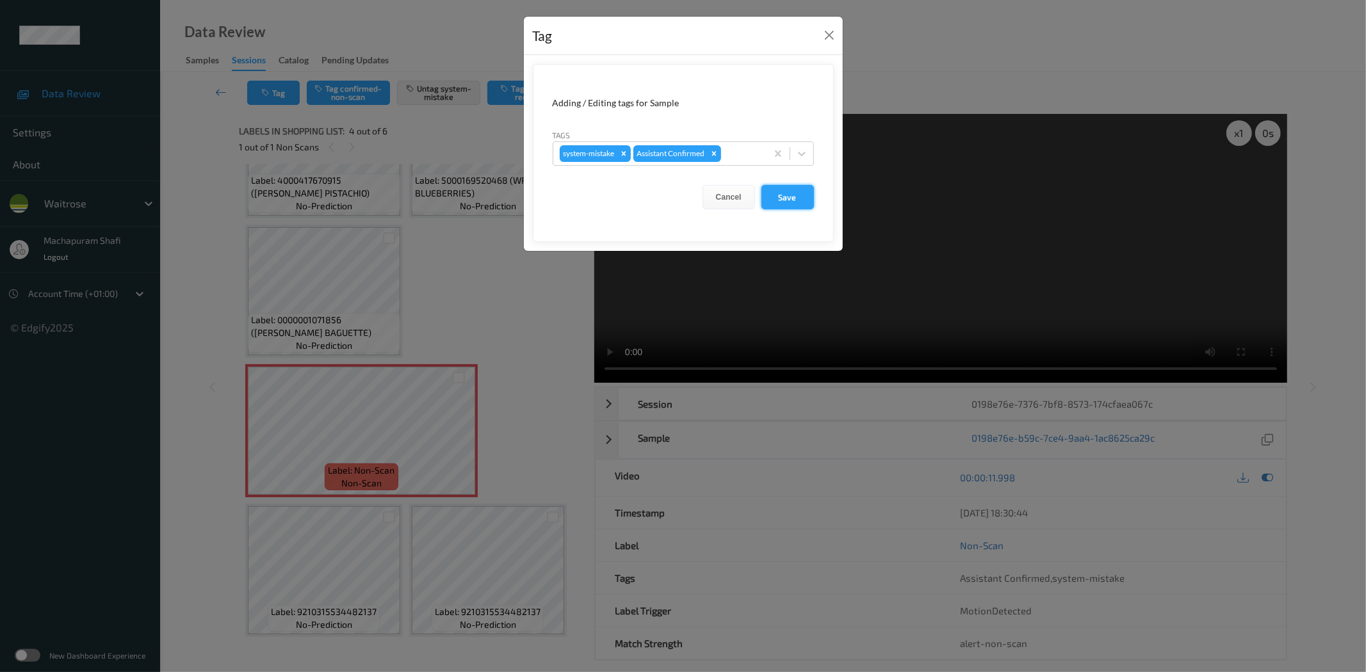
click at [788, 199] on button "Save" at bounding box center [787, 197] width 53 height 24
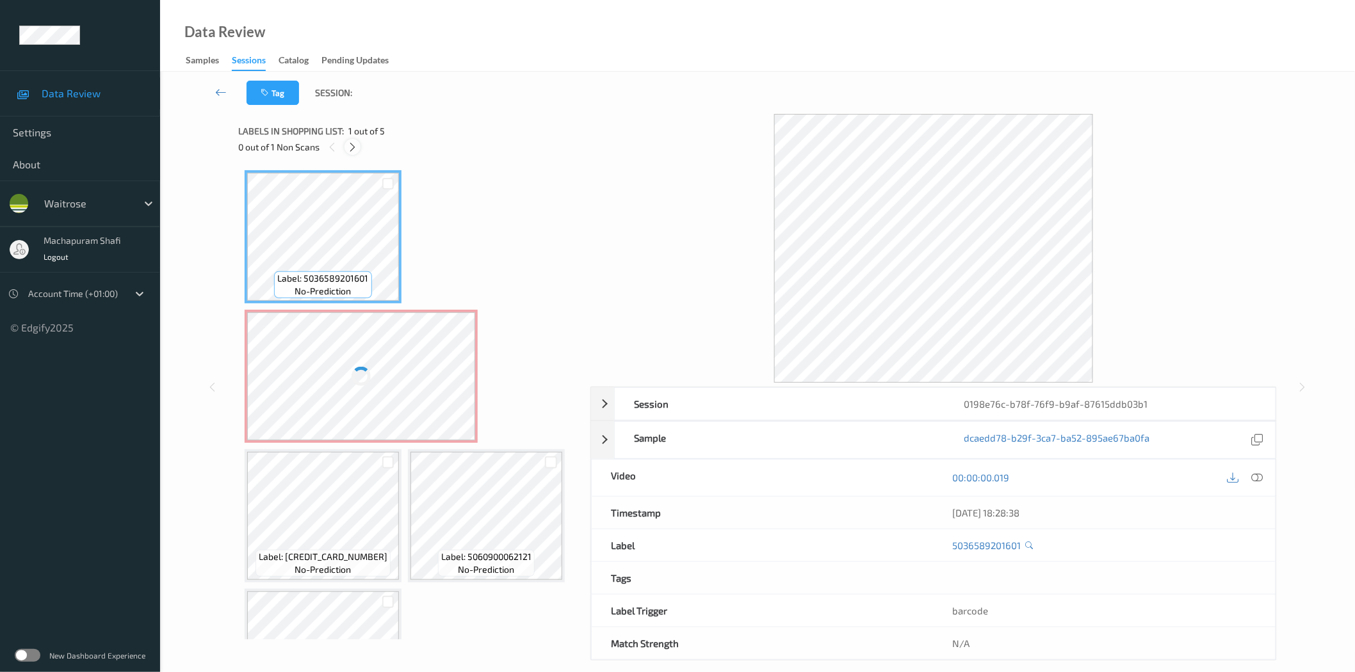
click at [355, 148] on icon at bounding box center [352, 148] width 11 height 12
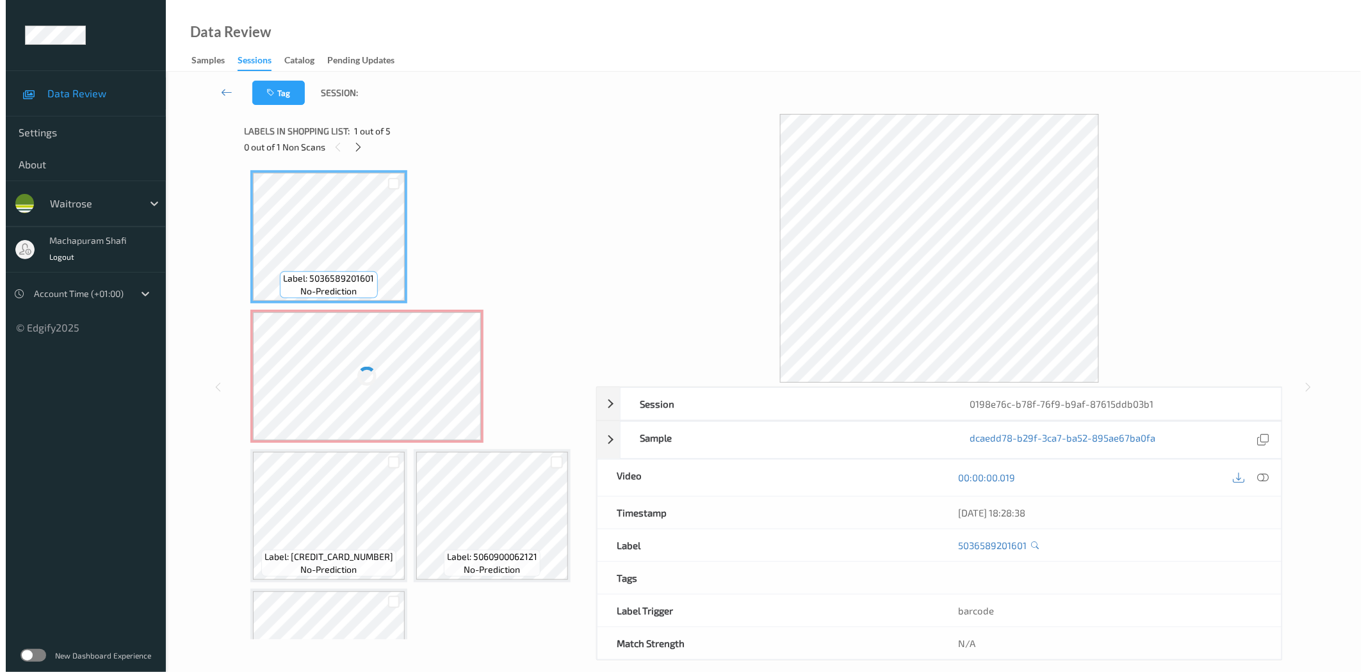
scroll to position [6, 0]
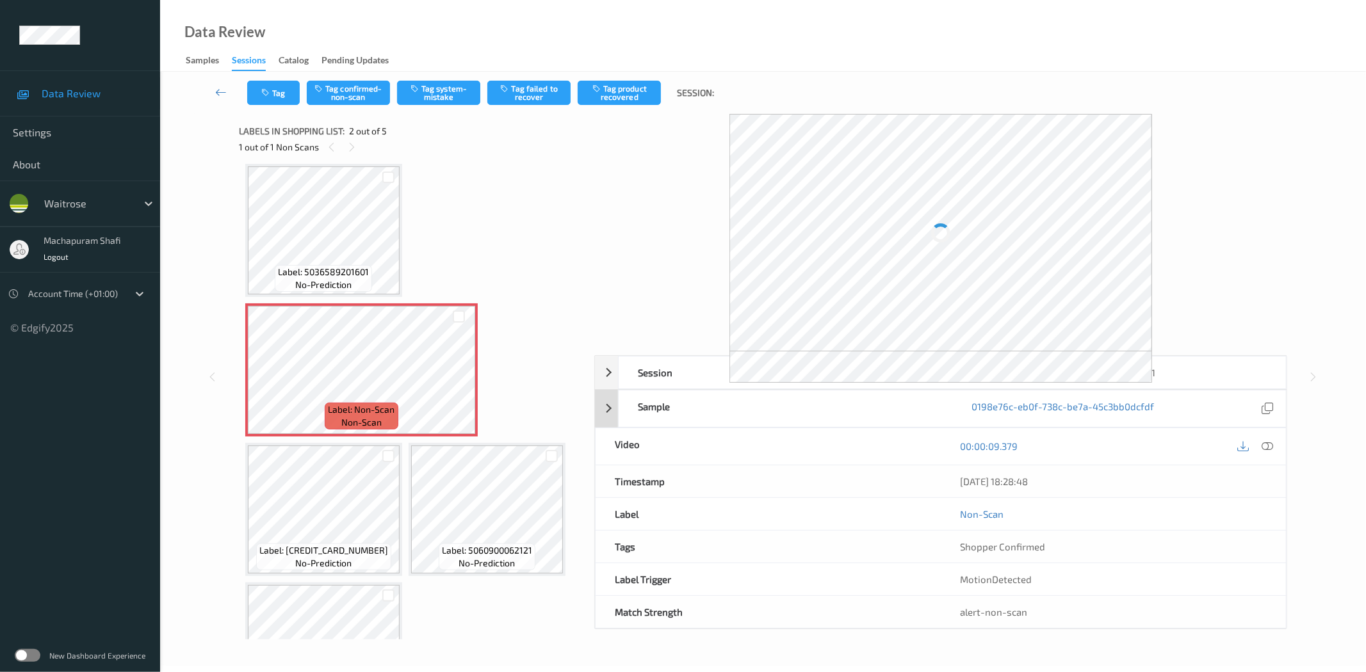
drag, startPoint x: 1269, startPoint y: 446, endPoint x: 1176, endPoint y: 256, distance: 211.6
click at [1269, 446] on icon at bounding box center [1268, 447] width 12 height 12
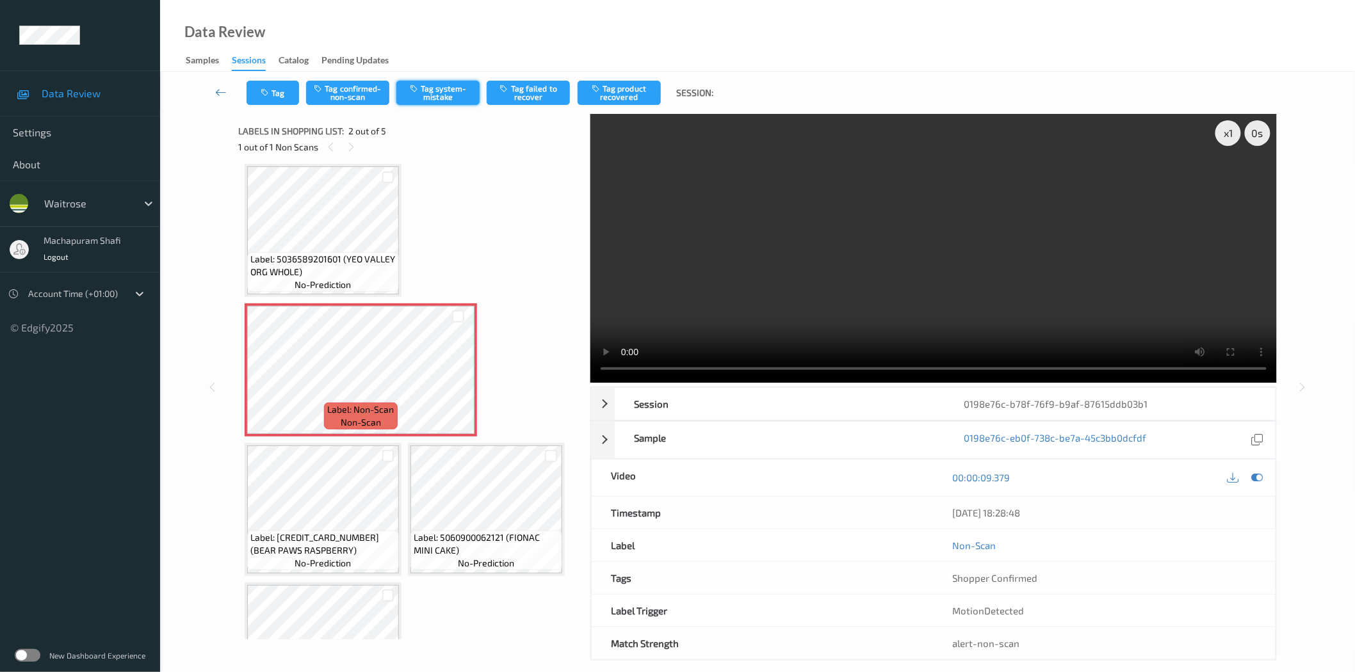
click at [431, 94] on button "Tag system-mistake" at bounding box center [437, 93] width 83 height 24
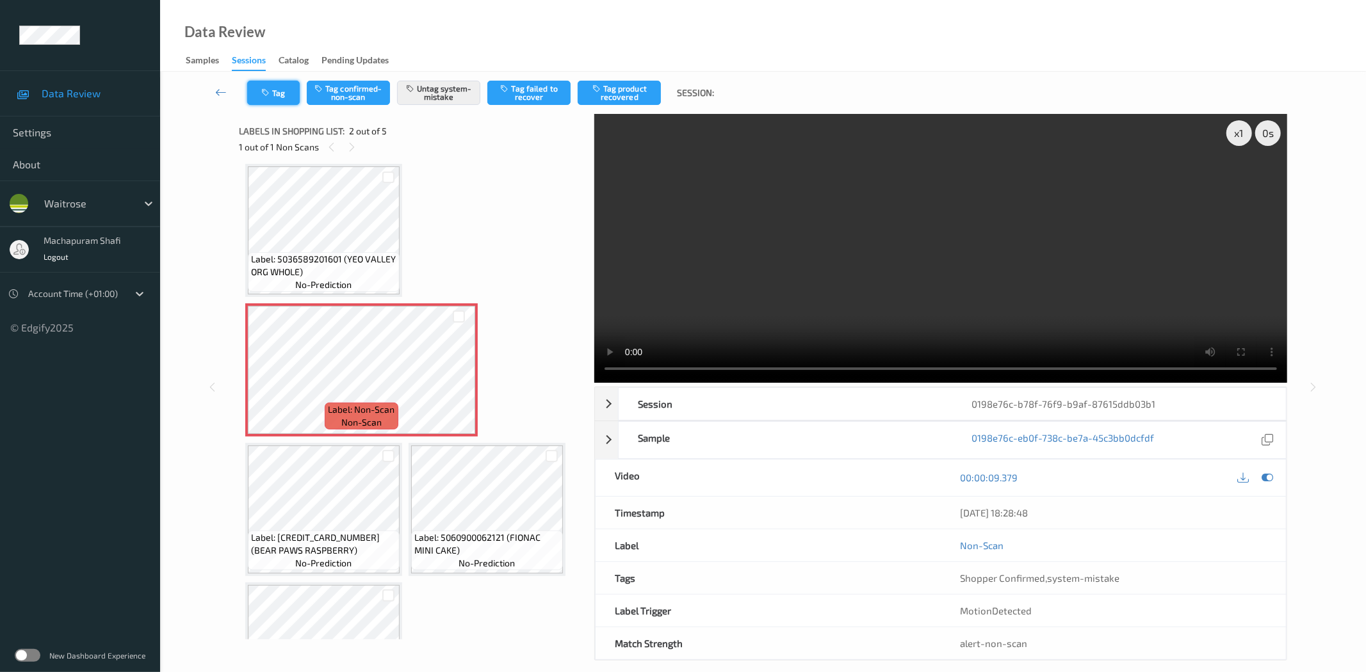
click at [274, 93] on button "Tag" at bounding box center [273, 93] width 53 height 24
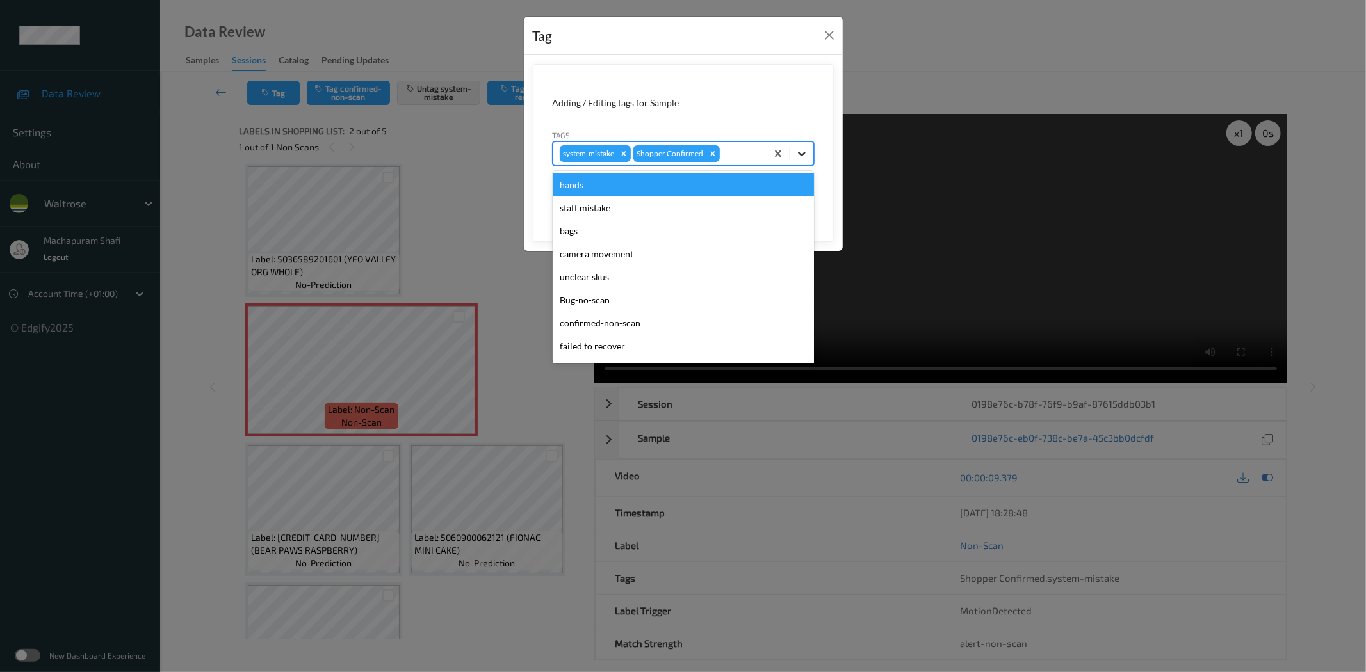
click at [808, 152] on div at bounding box center [801, 153] width 23 height 23
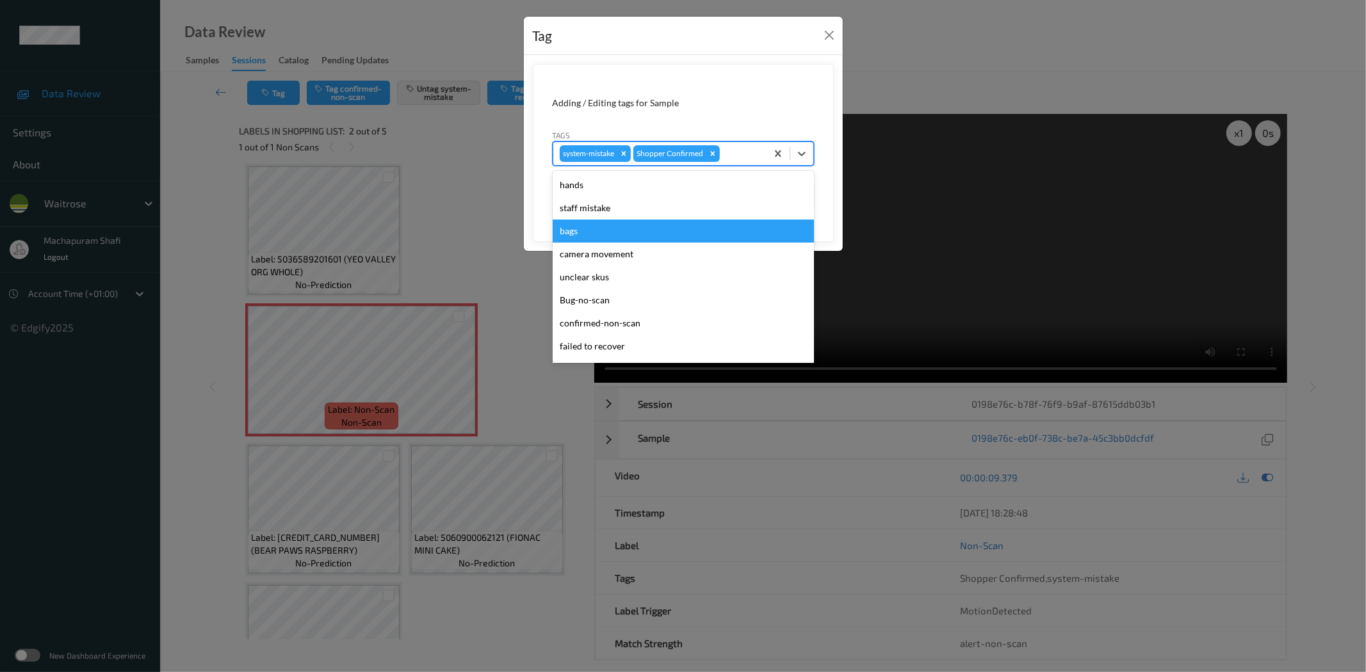
scroll to position [273, 0]
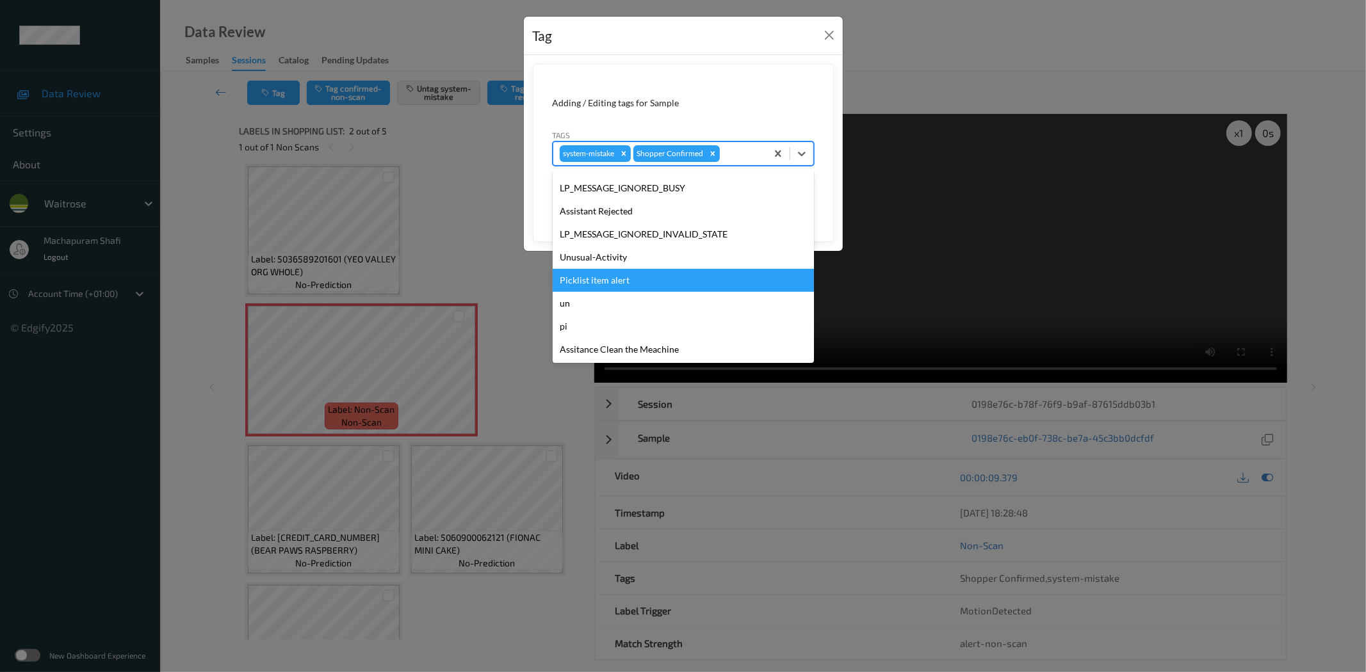
click at [612, 274] on div "Picklist item alert" at bounding box center [683, 280] width 261 height 23
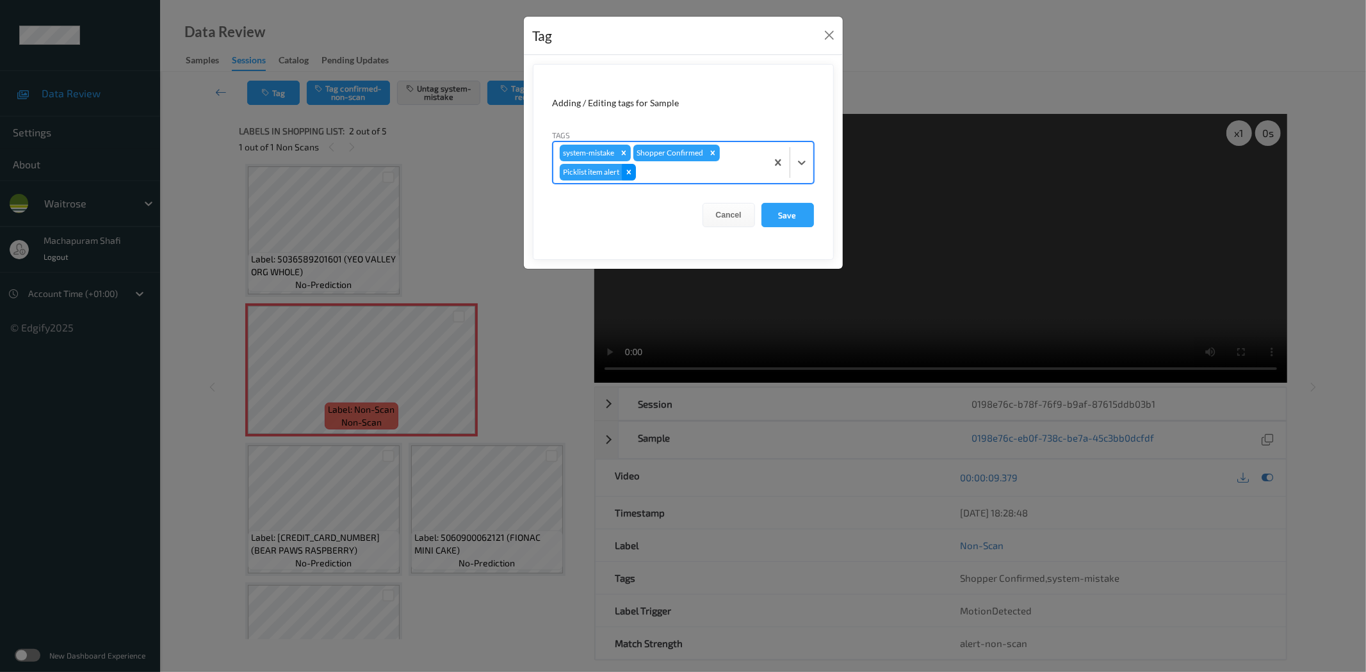
click at [631, 174] on icon "Remove Picklist item alert" at bounding box center [628, 172] width 9 height 9
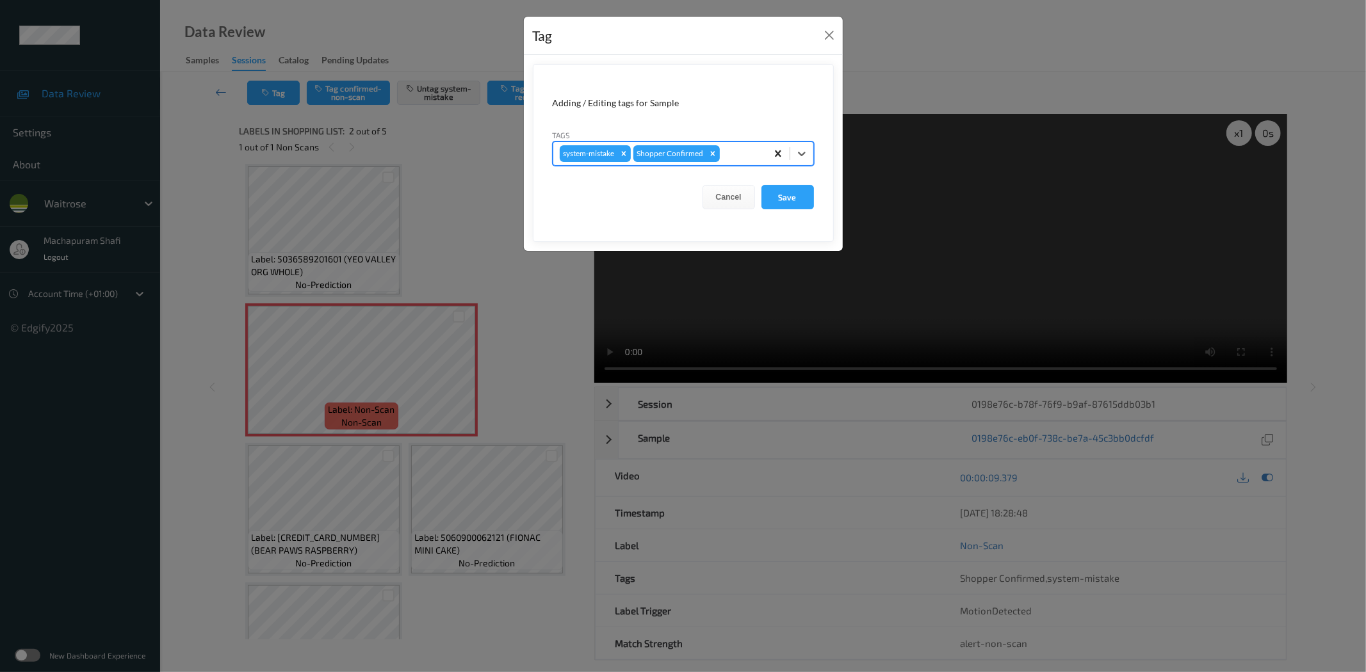
click at [798, 152] on icon at bounding box center [802, 154] width 8 height 4
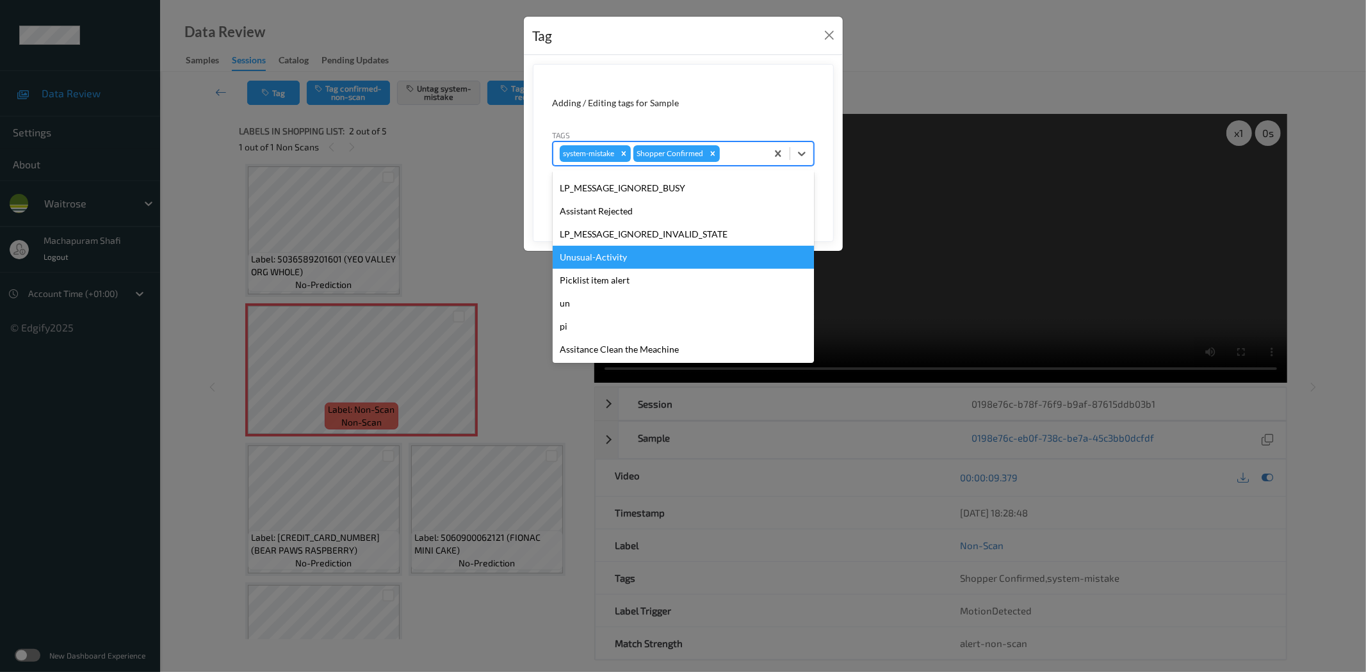
click at [604, 254] on div "Unusual-Activity" at bounding box center [683, 257] width 261 height 23
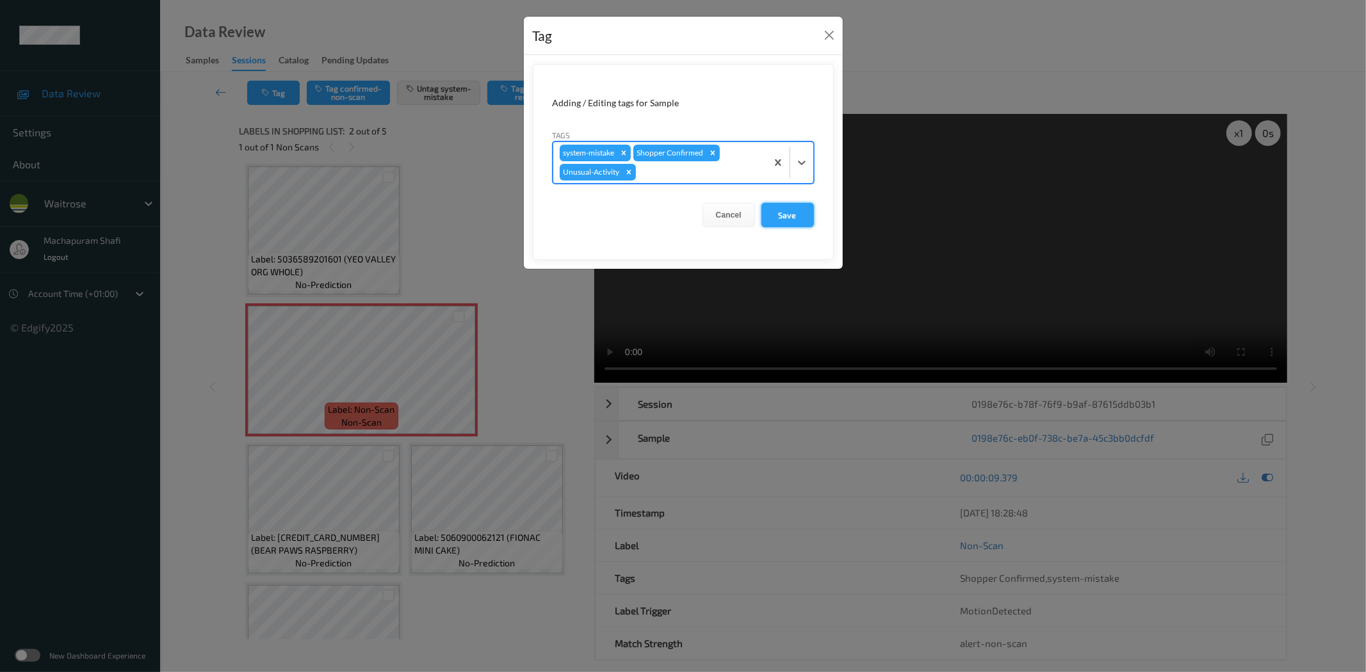
click at [779, 218] on button "Save" at bounding box center [787, 215] width 53 height 24
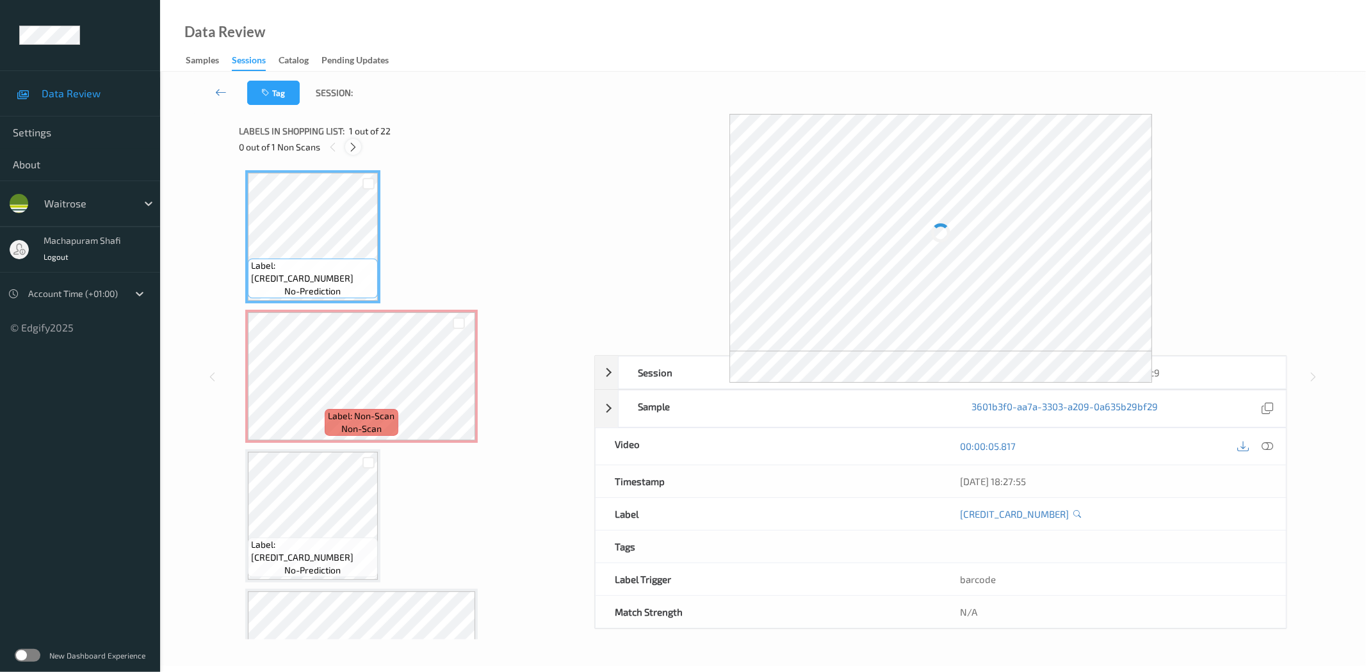
click at [355, 145] on icon at bounding box center [353, 148] width 11 height 12
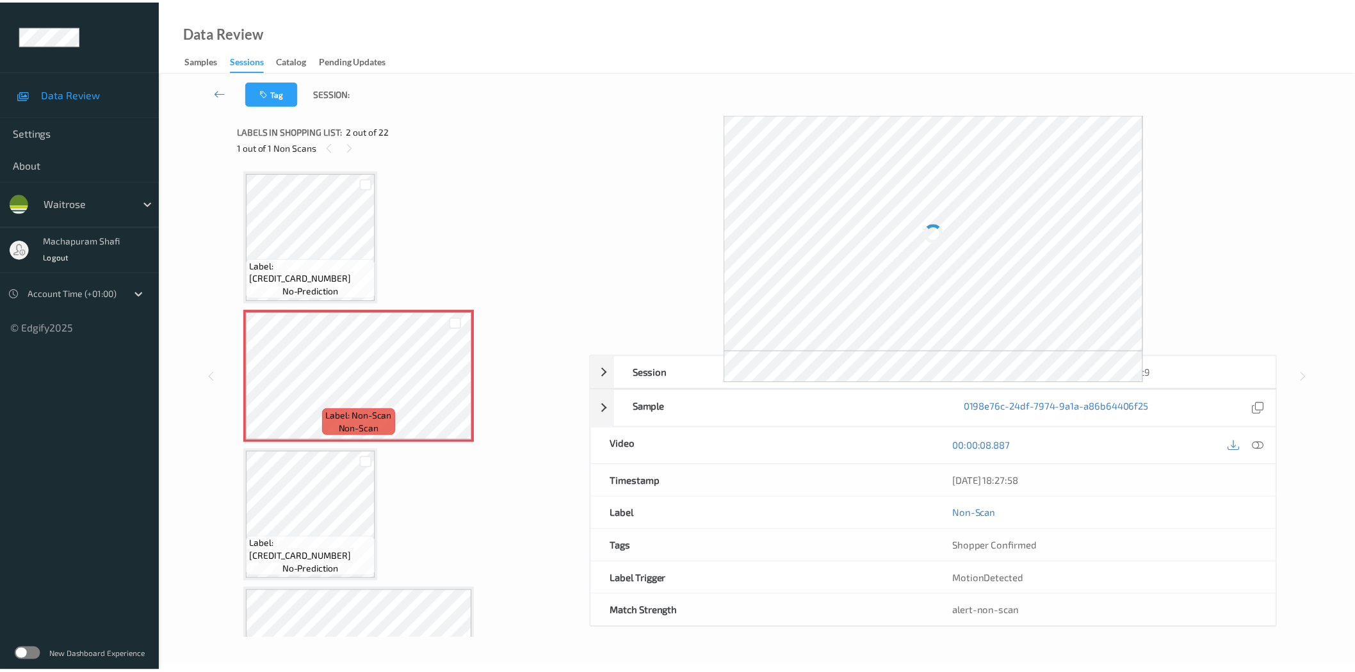
scroll to position [6, 0]
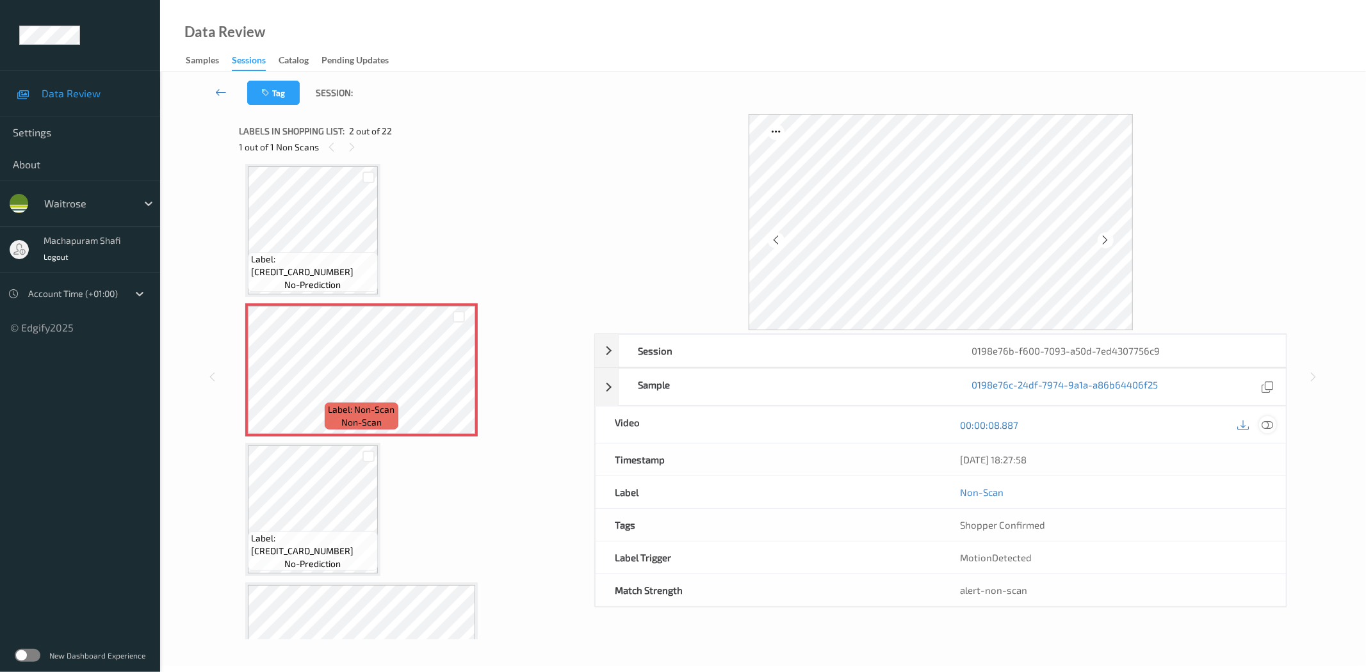
click at [1269, 424] on icon at bounding box center [1268, 425] width 12 height 12
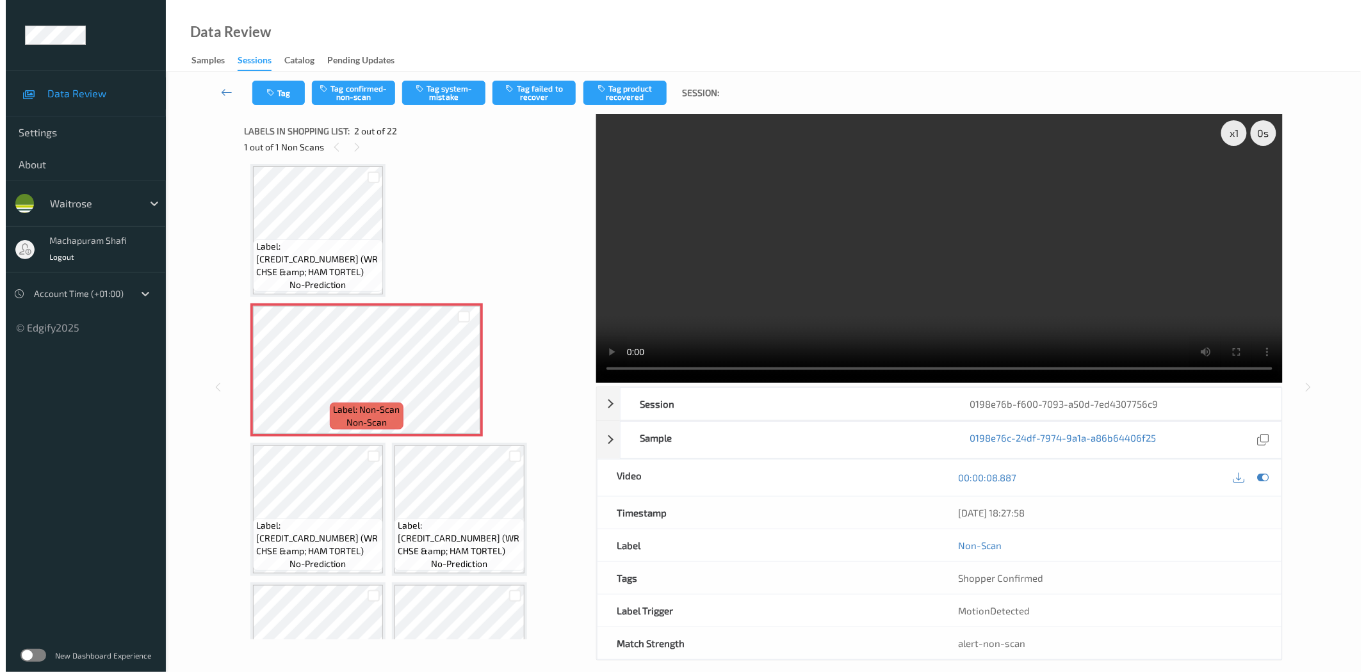
scroll to position [0, 0]
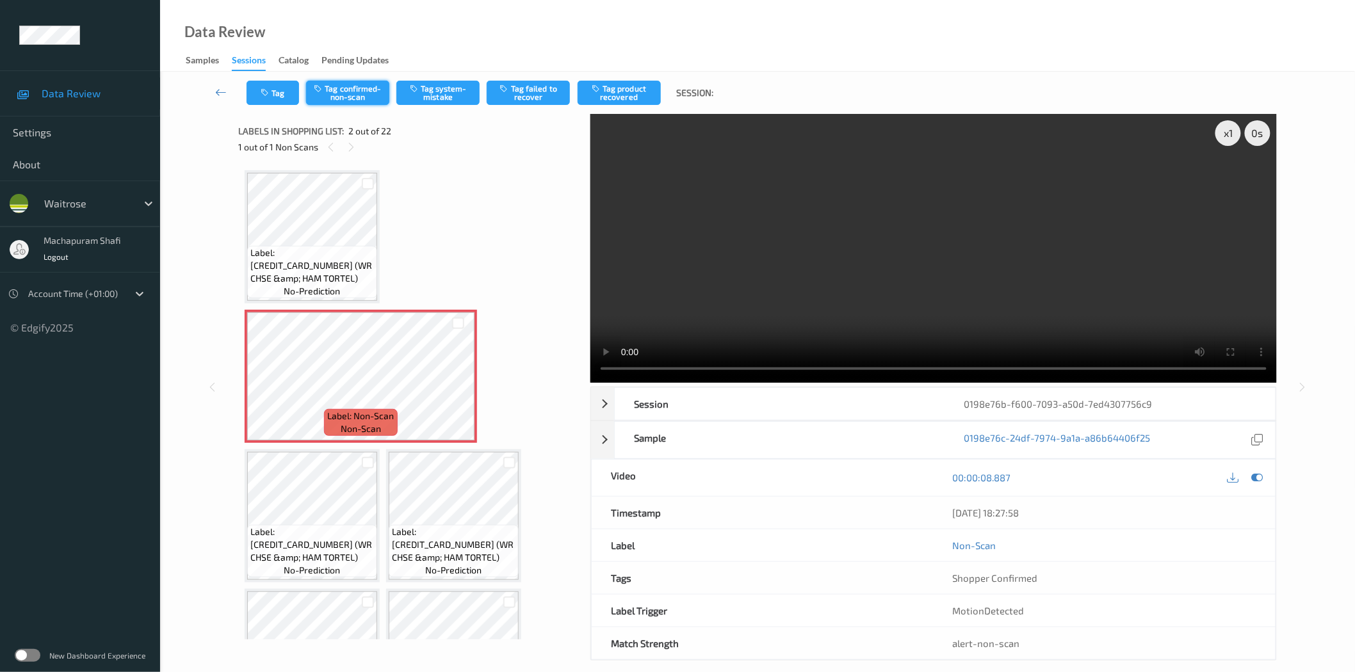
click at [348, 83] on button "Tag confirmed-non-scan" at bounding box center [347, 93] width 83 height 24
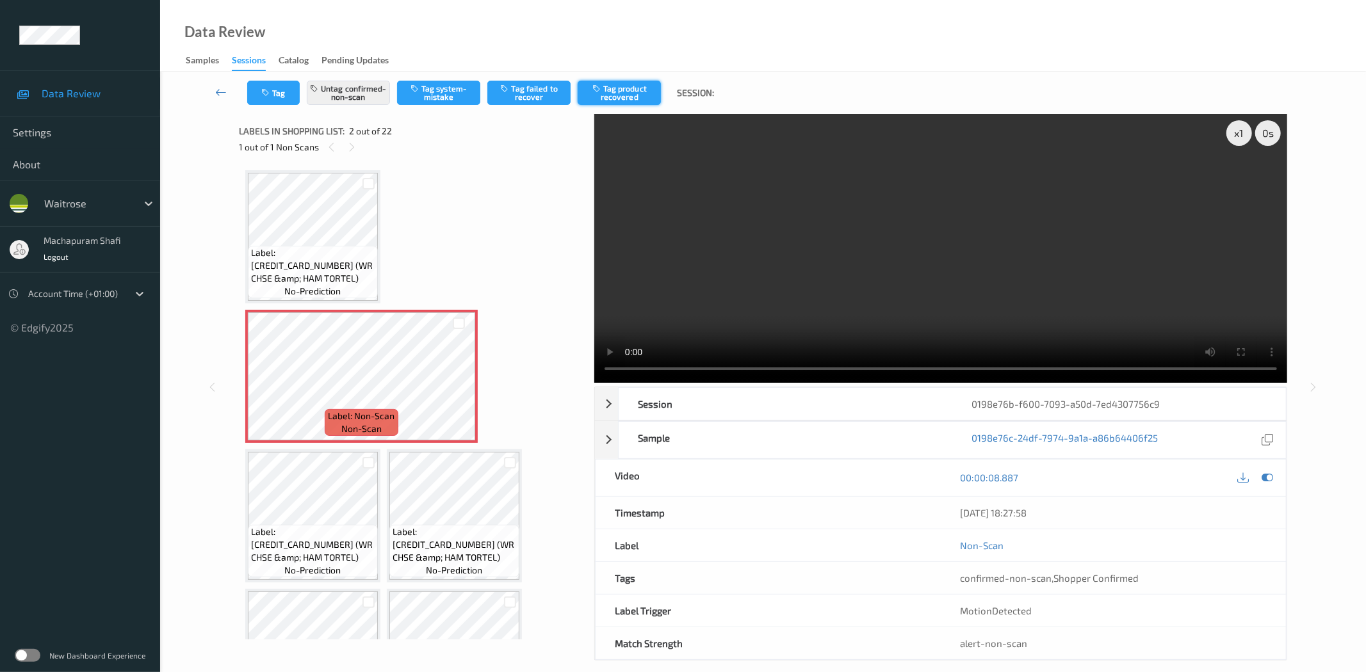
click at [622, 92] on button "Tag product recovered" at bounding box center [619, 93] width 83 height 24
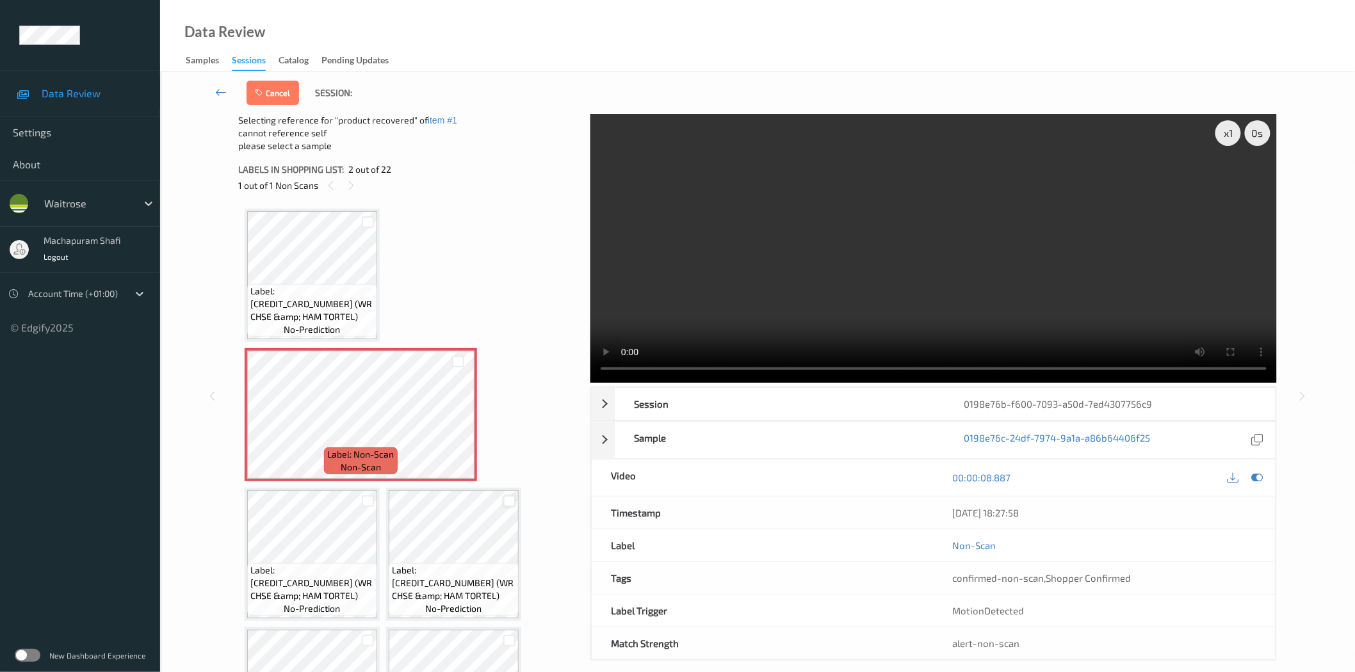
click at [503, 498] on div at bounding box center [509, 502] width 12 height 12
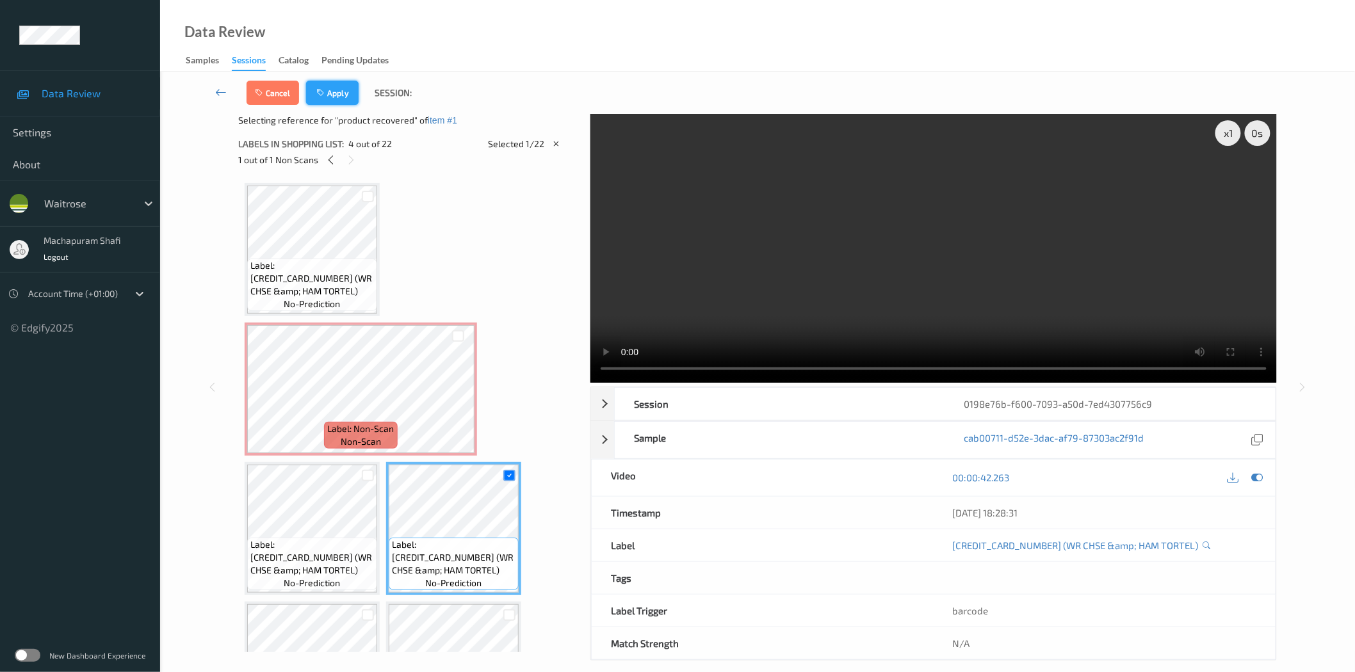
click at [336, 86] on button "Apply" at bounding box center [332, 93] width 53 height 24
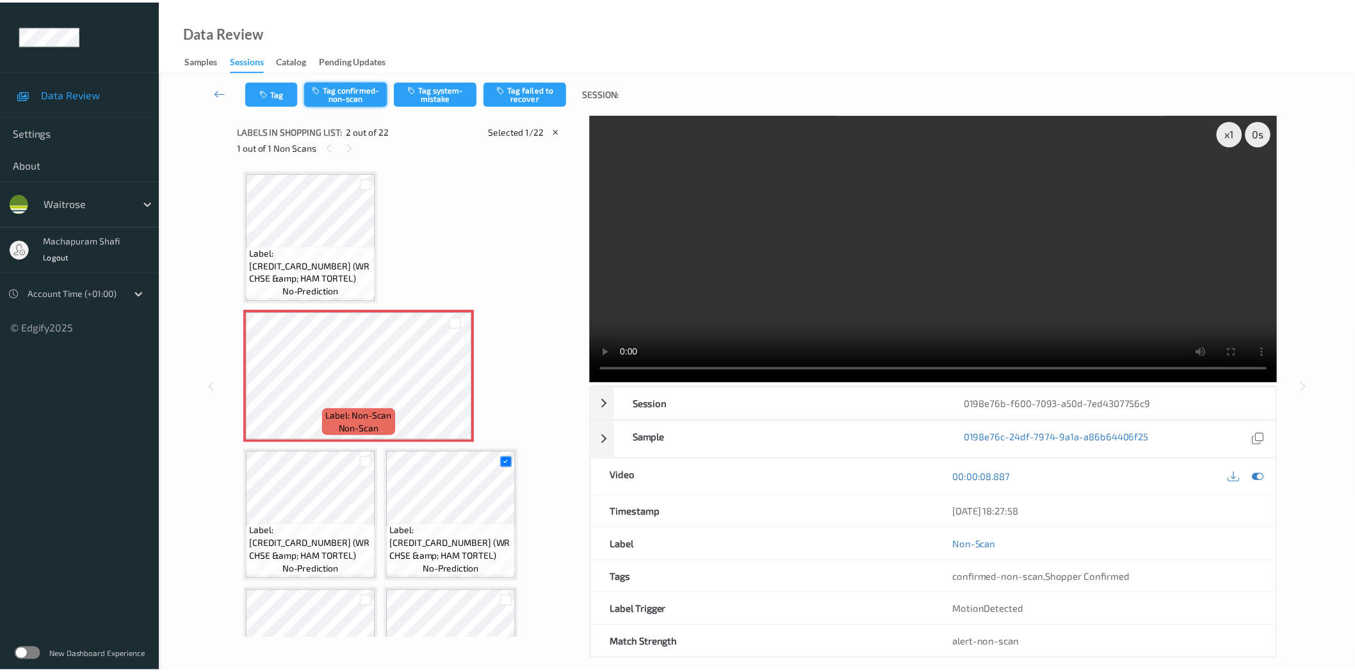
scroll to position [6, 0]
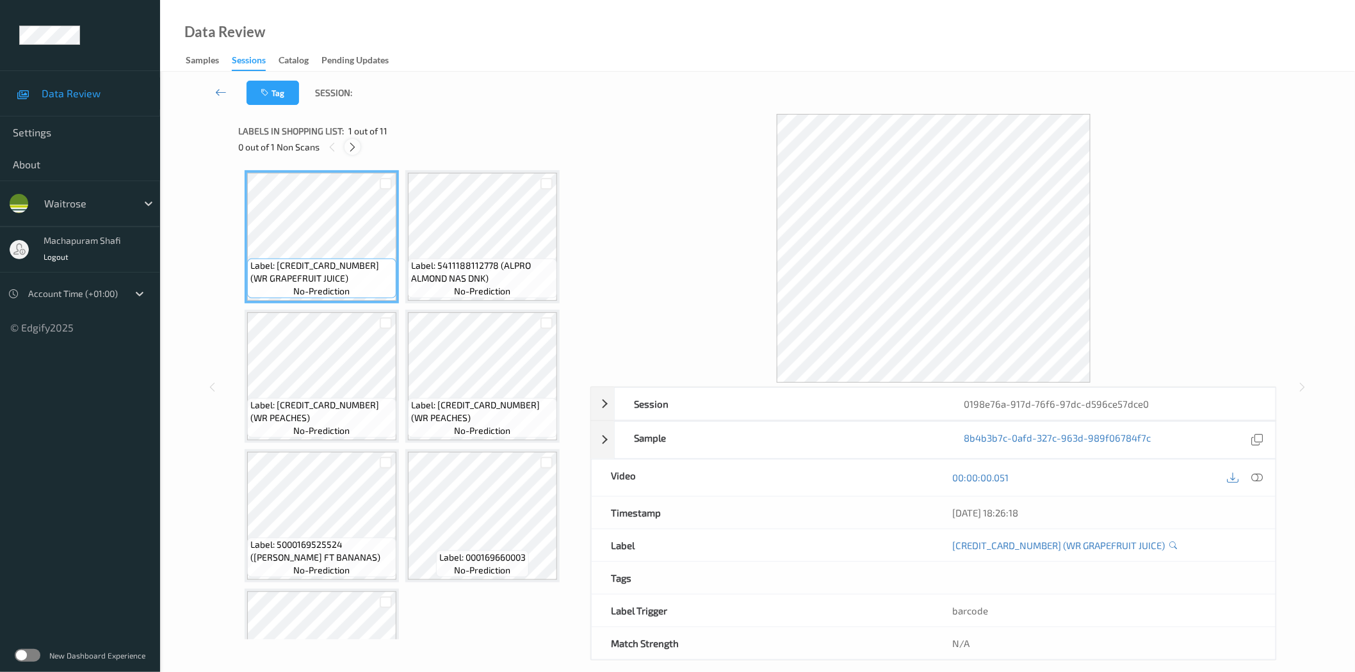
click at [356, 148] on icon at bounding box center [352, 148] width 11 height 12
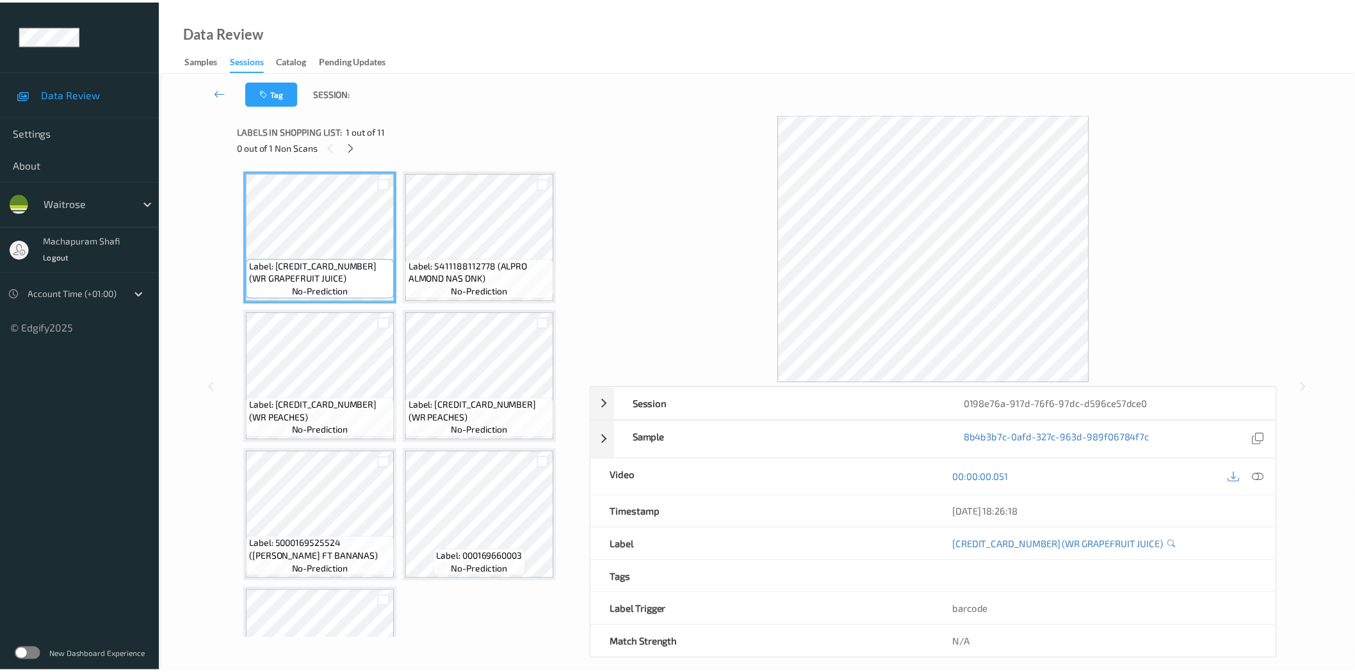
scroll to position [423, 0]
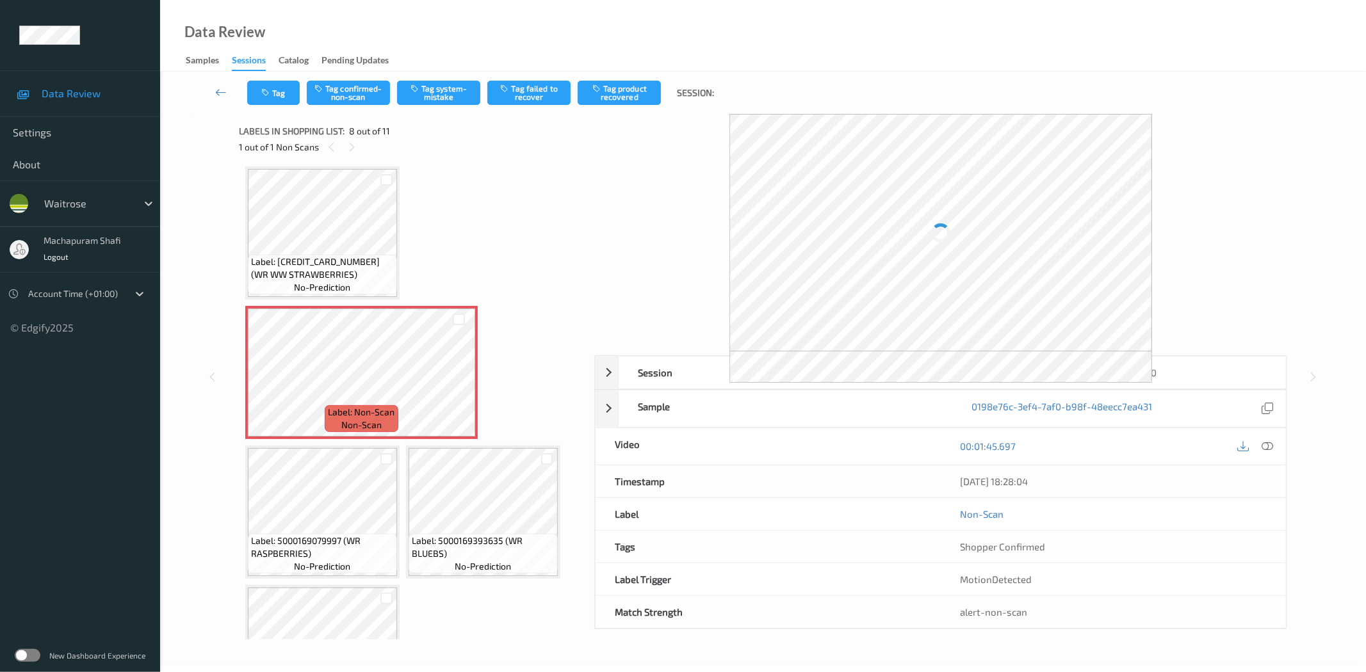
drag, startPoint x: 1266, startPoint y: 446, endPoint x: 1265, endPoint y: 437, distance: 9.7
click at [1266, 443] on icon at bounding box center [1268, 447] width 12 height 12
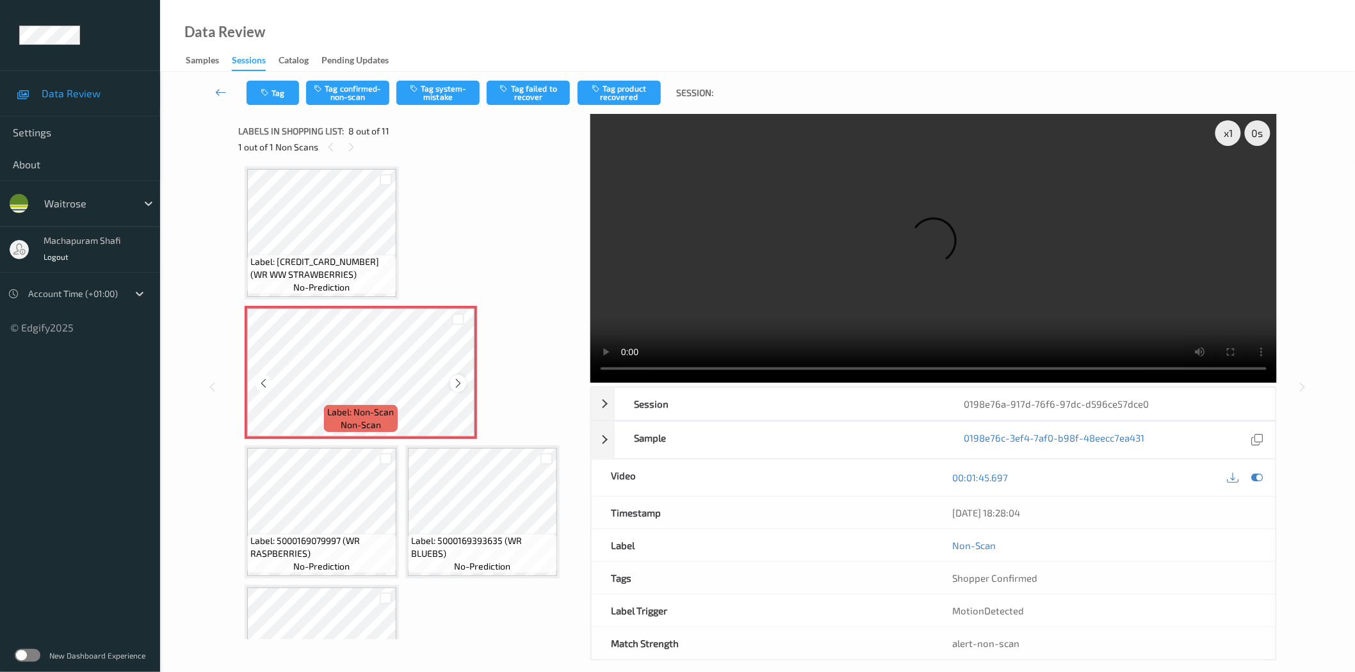
click at [453, 378] on icon at bounding box center [458, 384] width 11 height 12
click at [460, 379] on icon at bounding box center [458, 384] width 11 height 12
click at [457, 382] on icon at bounding box center [458, 384] width 11 height 12
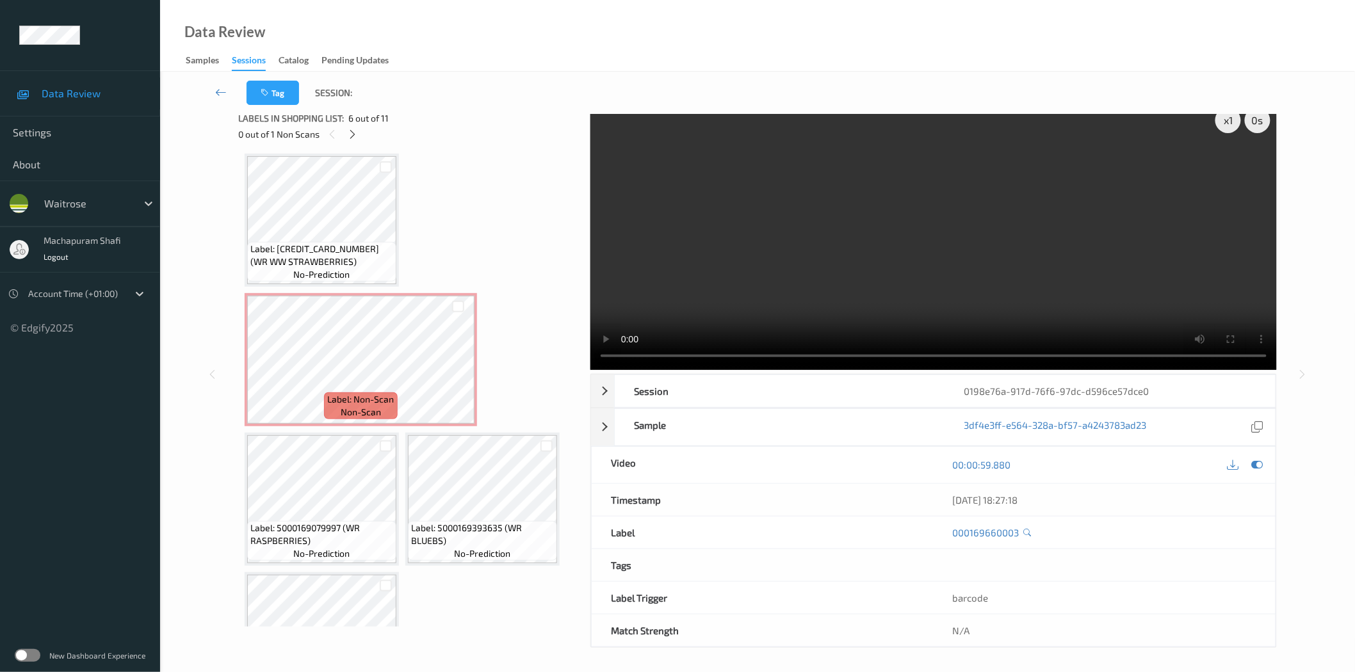
scroll to position [15, 0]
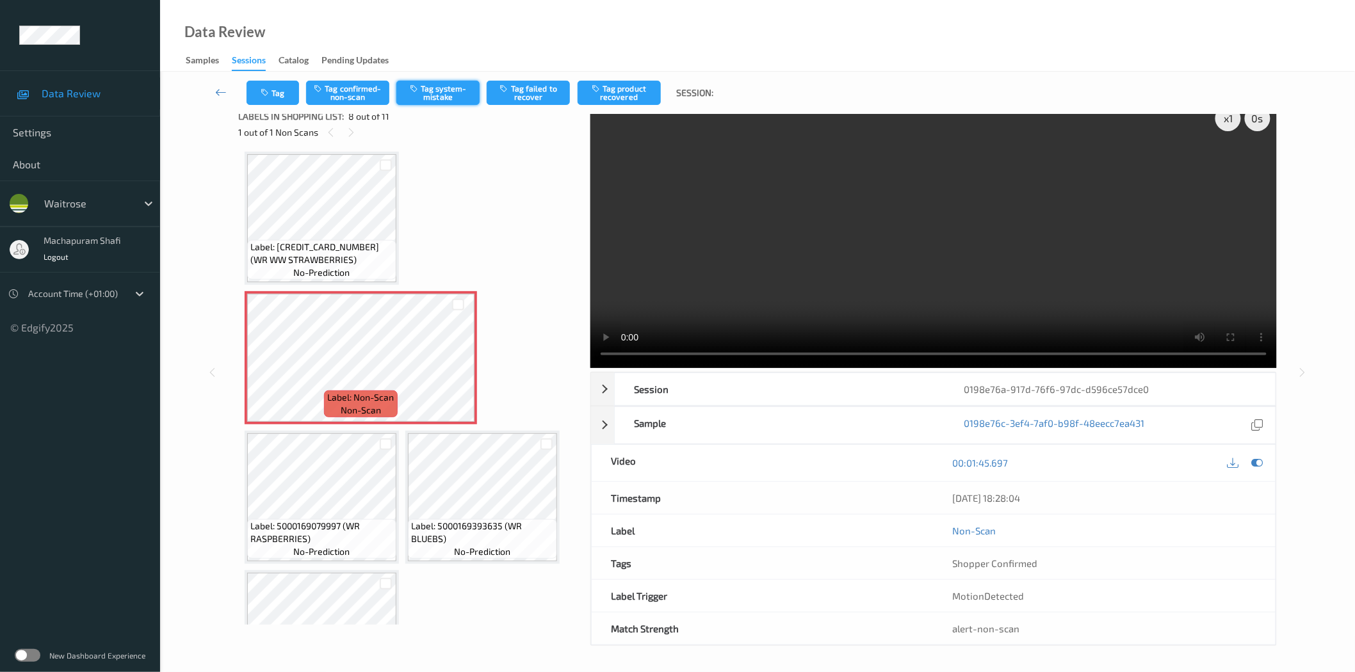
click at [452, 92] on button "Tag system-mistake" at bounding box center [437, 93] width 83 height 24
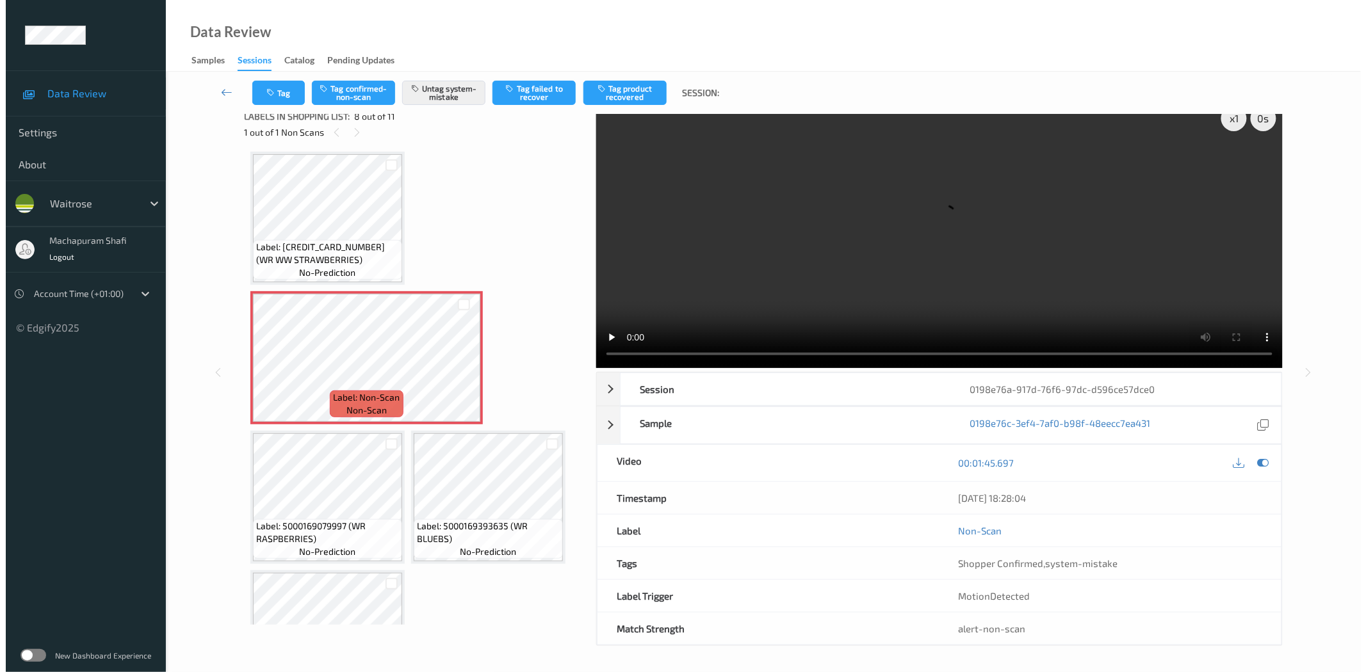
scroll to position [0, 0]
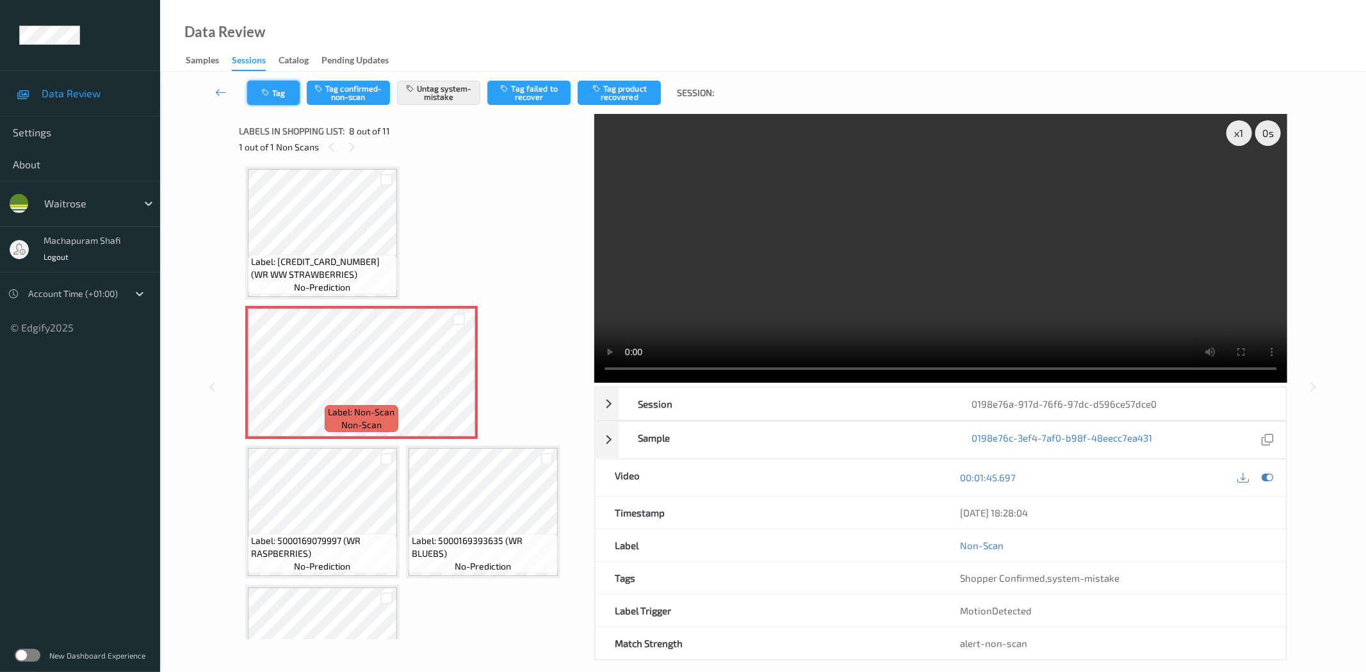
click at [272, 88] on icon "button" at bounding box center [266, 92] width 11 height 9
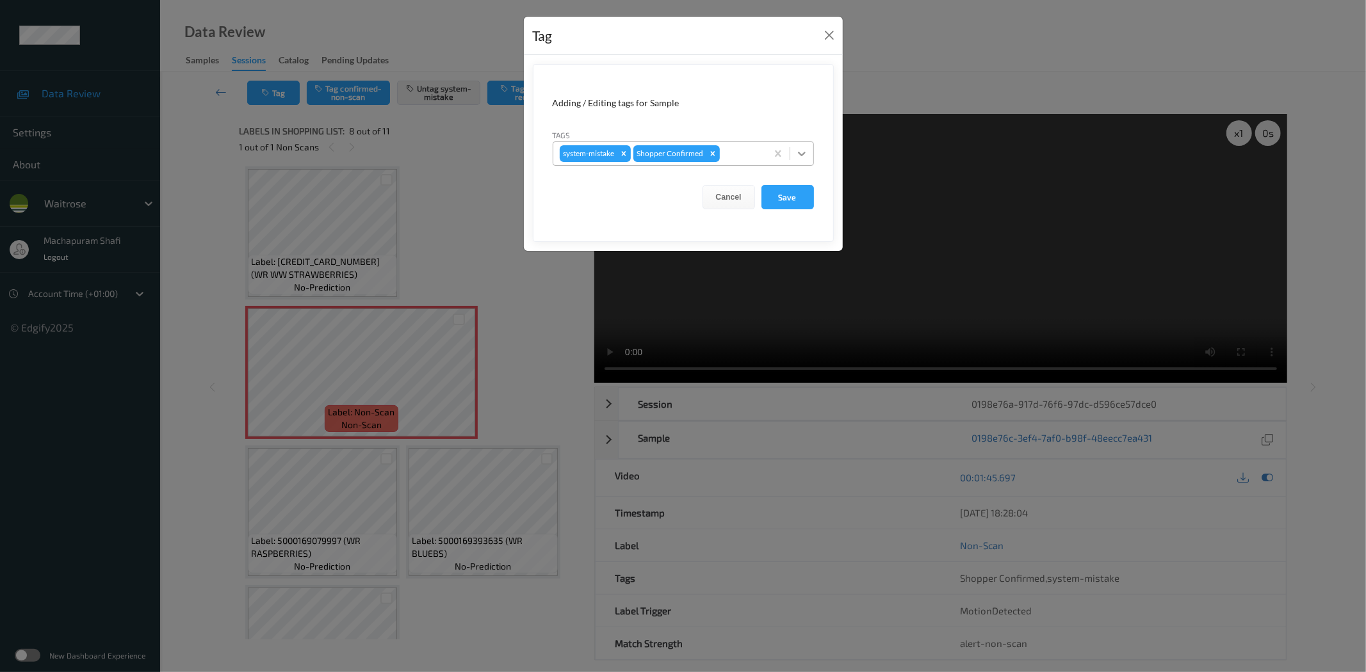
click at [807, 145] on div at bounding box center [801, 153] width 23 height 23
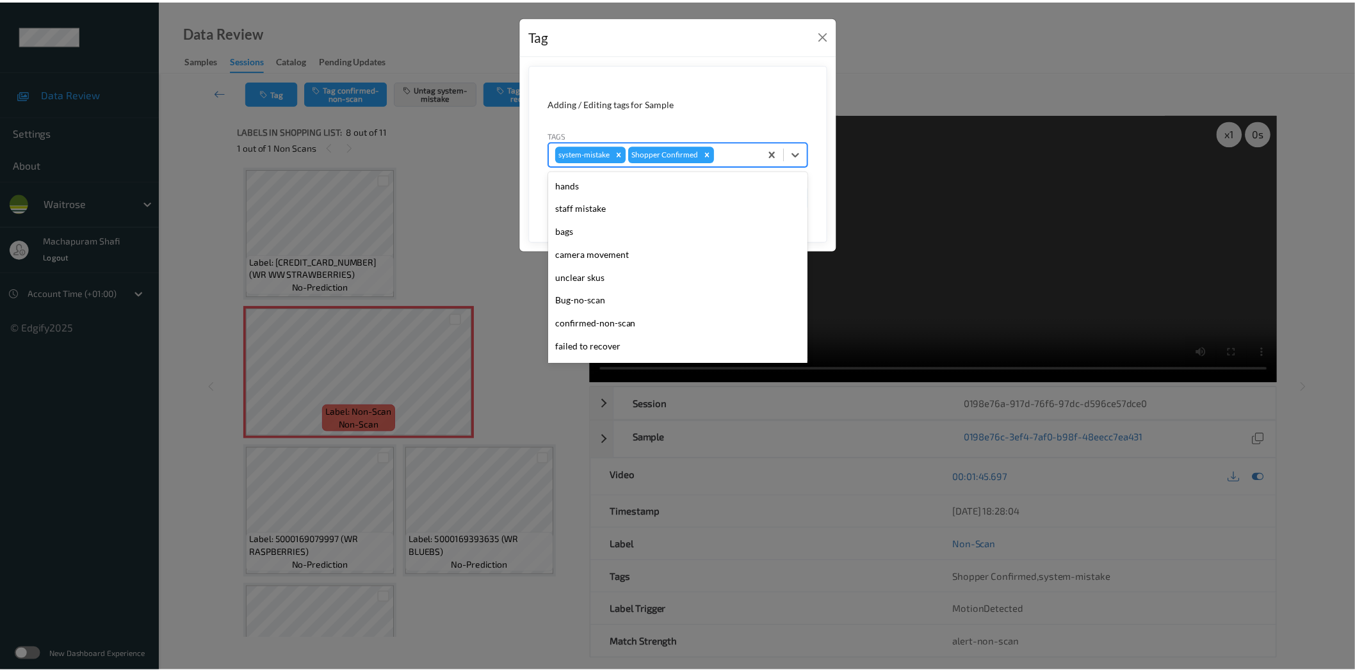
scroll to position [273, 0]
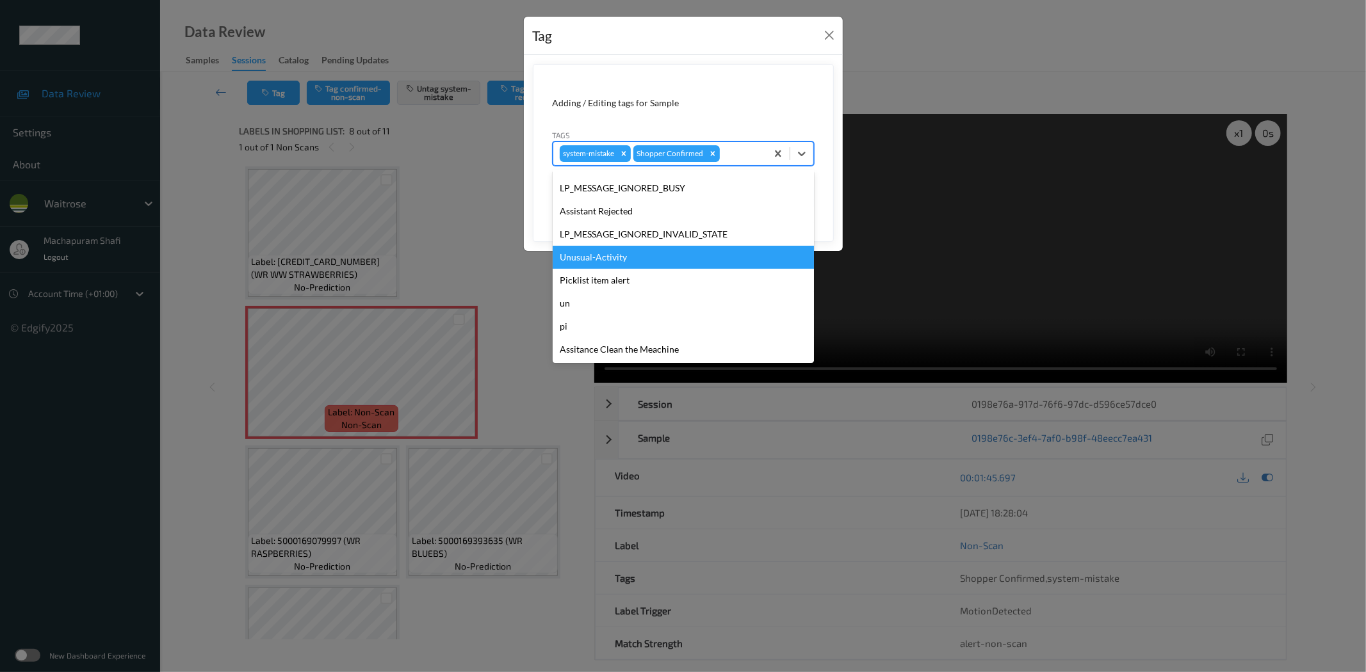
click at [594, 254] on div "Unusual-Activity" at bounding box center [683, 257] width 261 height 23
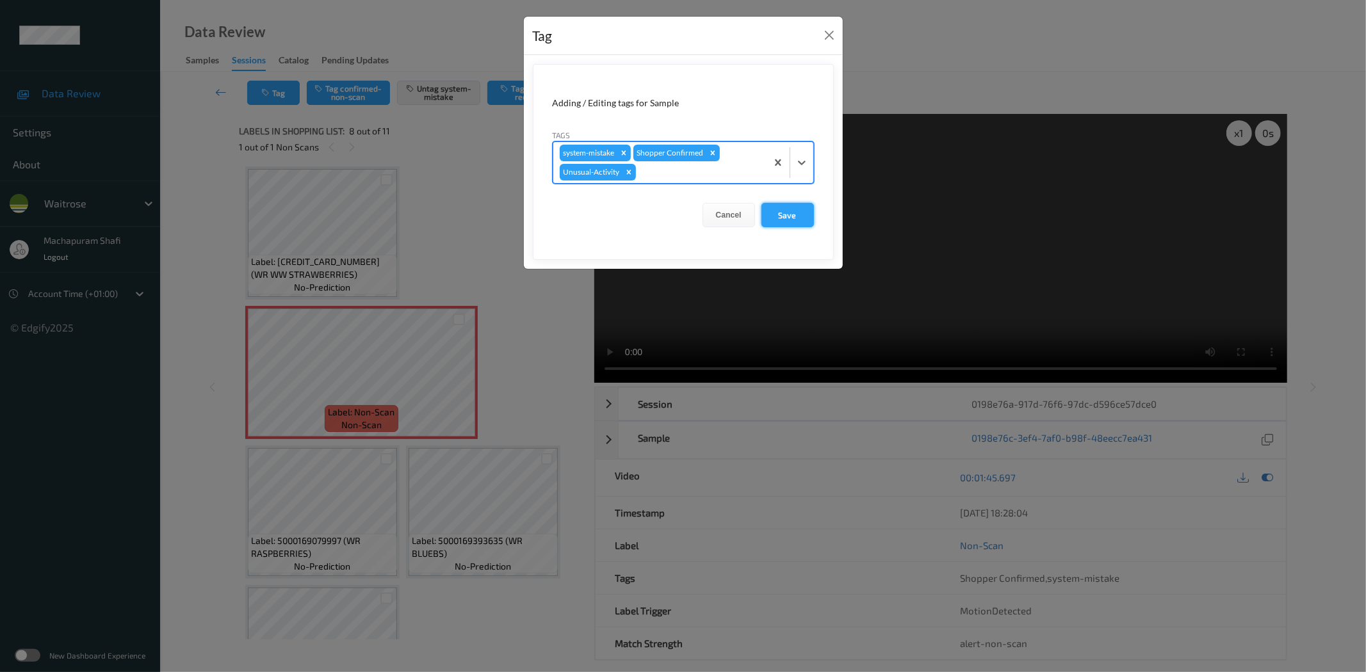
click at [786, 207] on button "Save" at bounding box center [787, 215] width 53 height 24
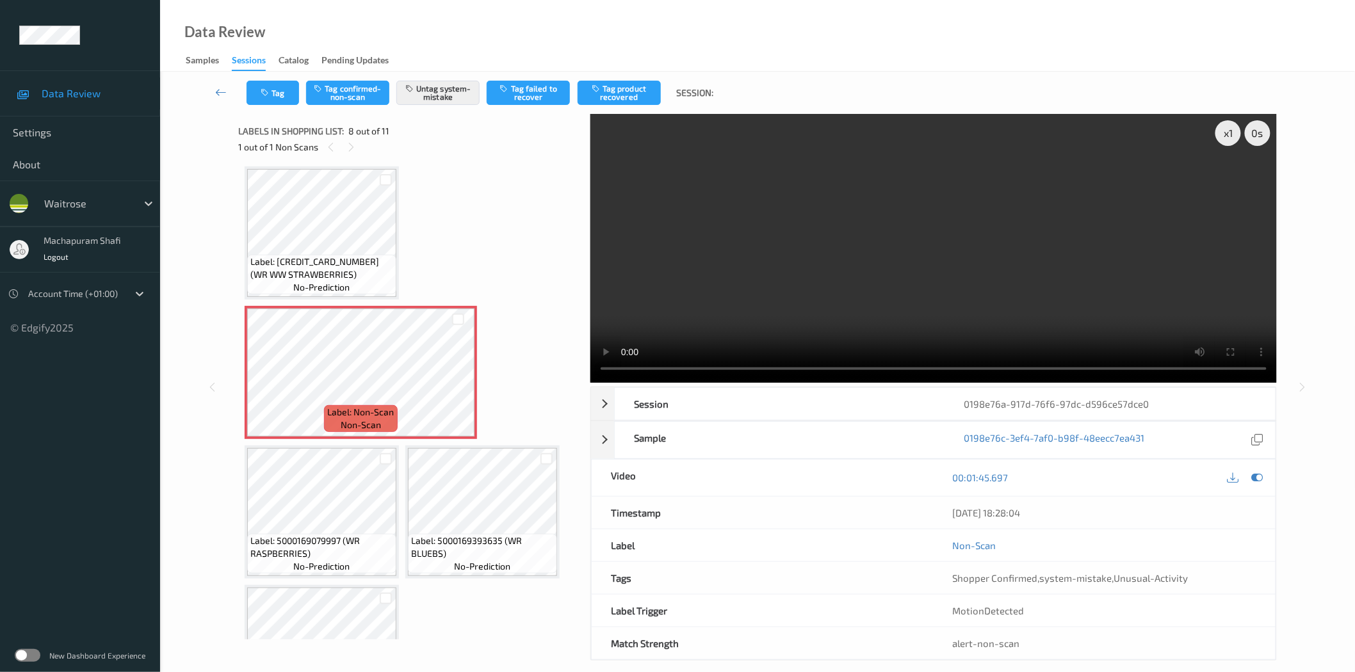
click at [520, 35] on div "Data Review Samples Sessions Catalog Pending Updates" at bounding box center [757, 36] width 1195 height 72
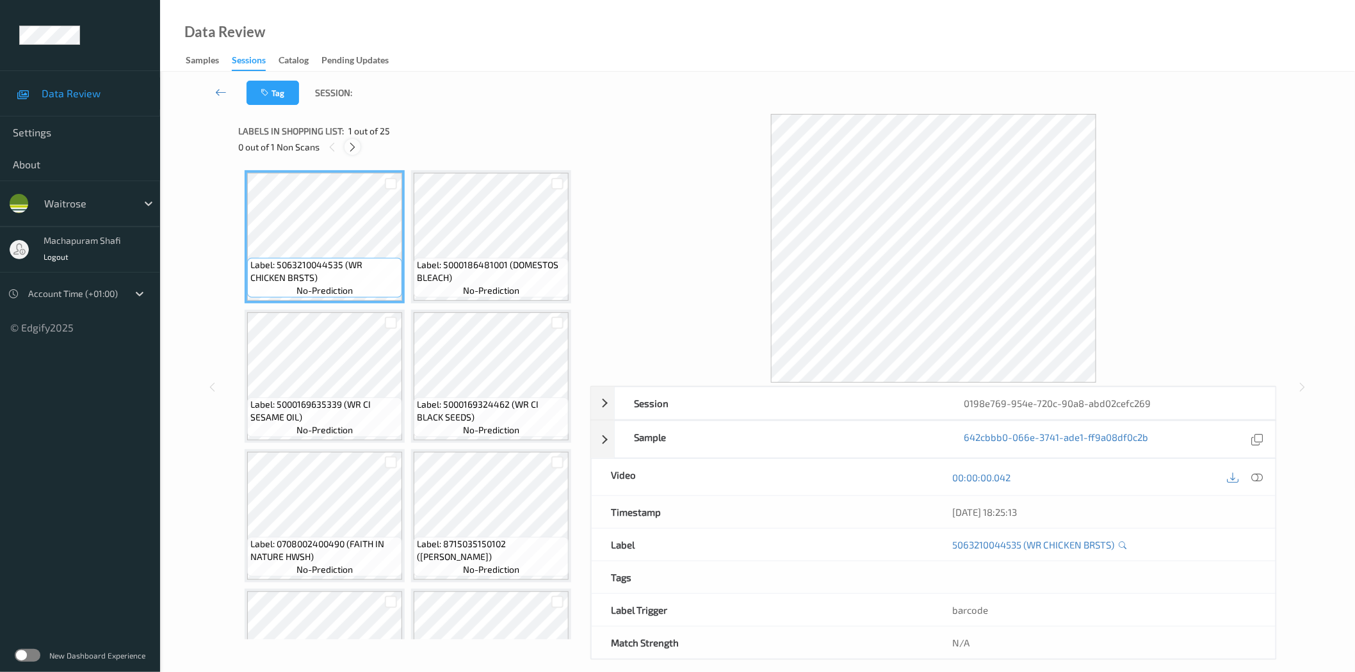
click at [356, 143] on icon at bounding box center [352, 148] width 11 height 12
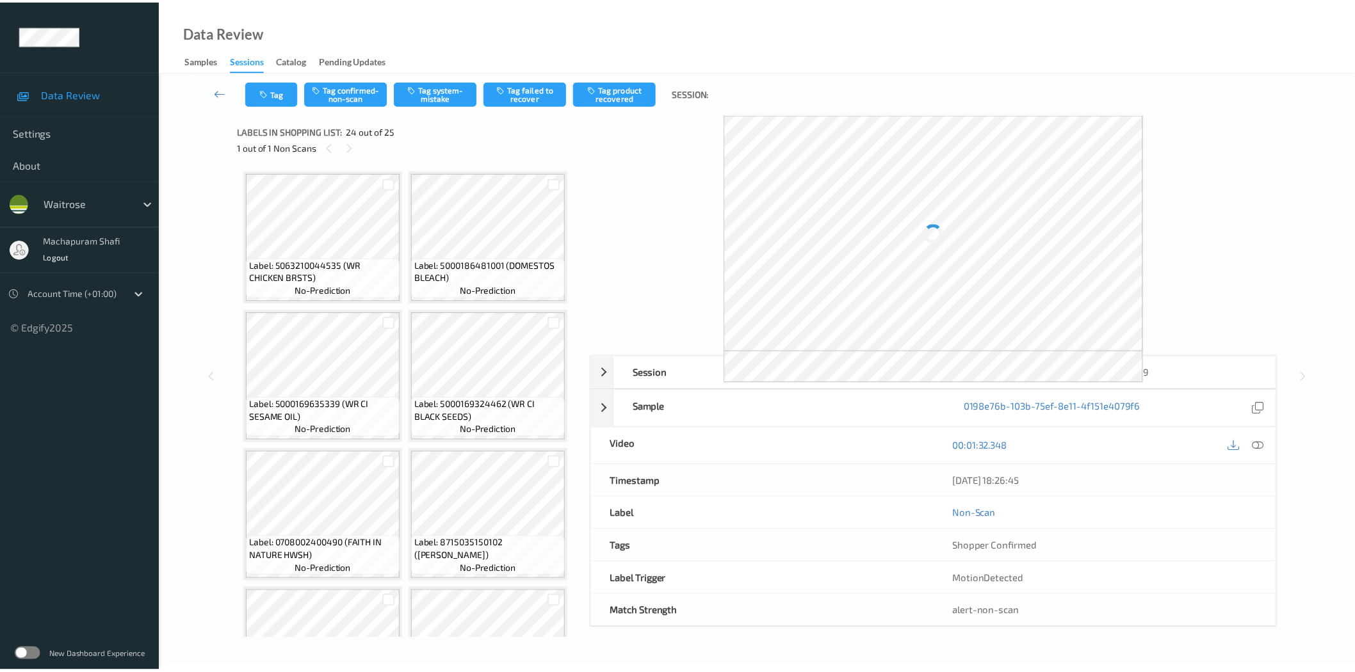
scroll to position [1473, 0]
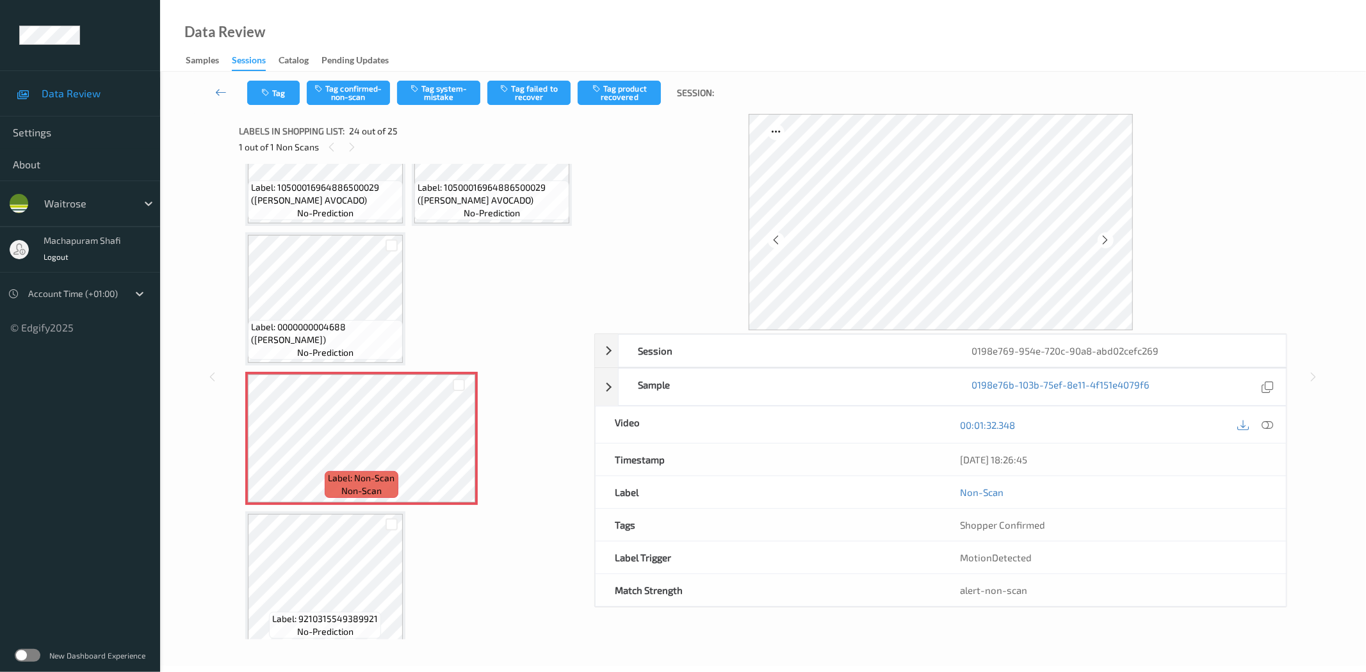
drag, startPoint x: 1269, startPoint y: 426, endPoint x: 1254, endPoint y: 427, distance: 14.8
click at [1269, 426] on icon at bounding box center [1268, 425] width 12 height 12
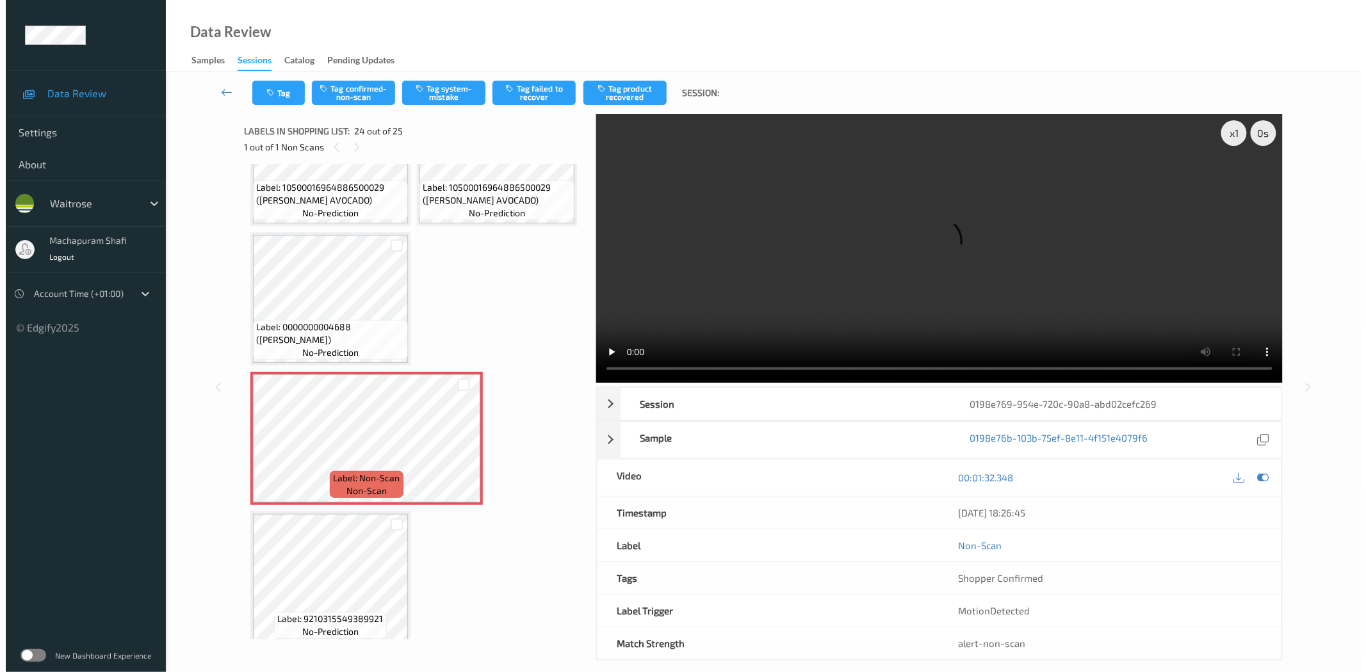
scroll to position [2999, 0]
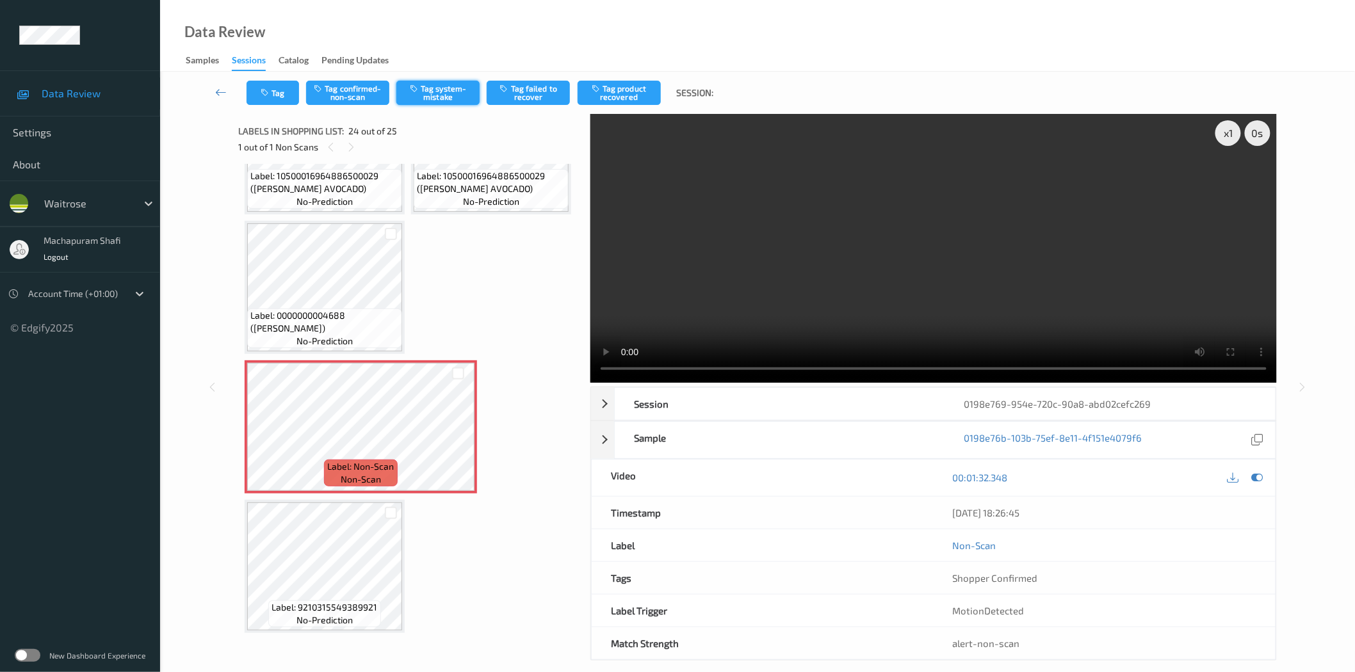
click at [434, 85] on button "Tag system-mistake" at bounding box center [437, 93] width 83 height 24
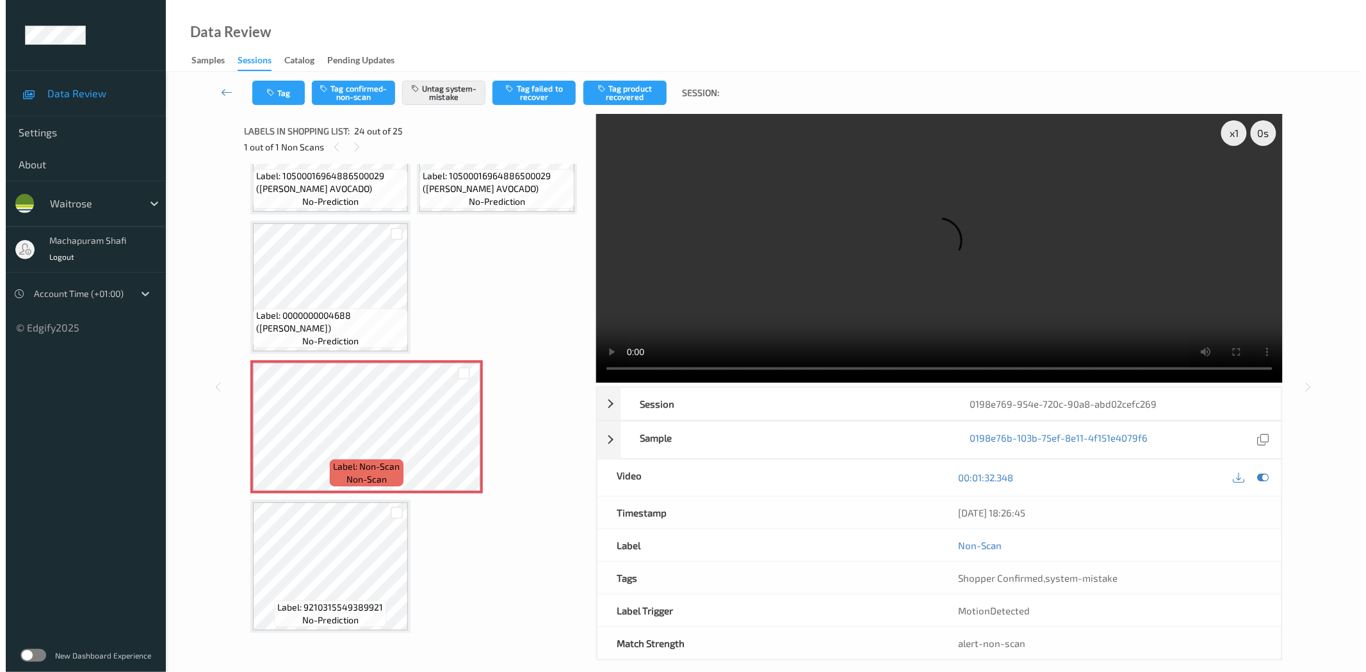
scroll to position [1473, 0]
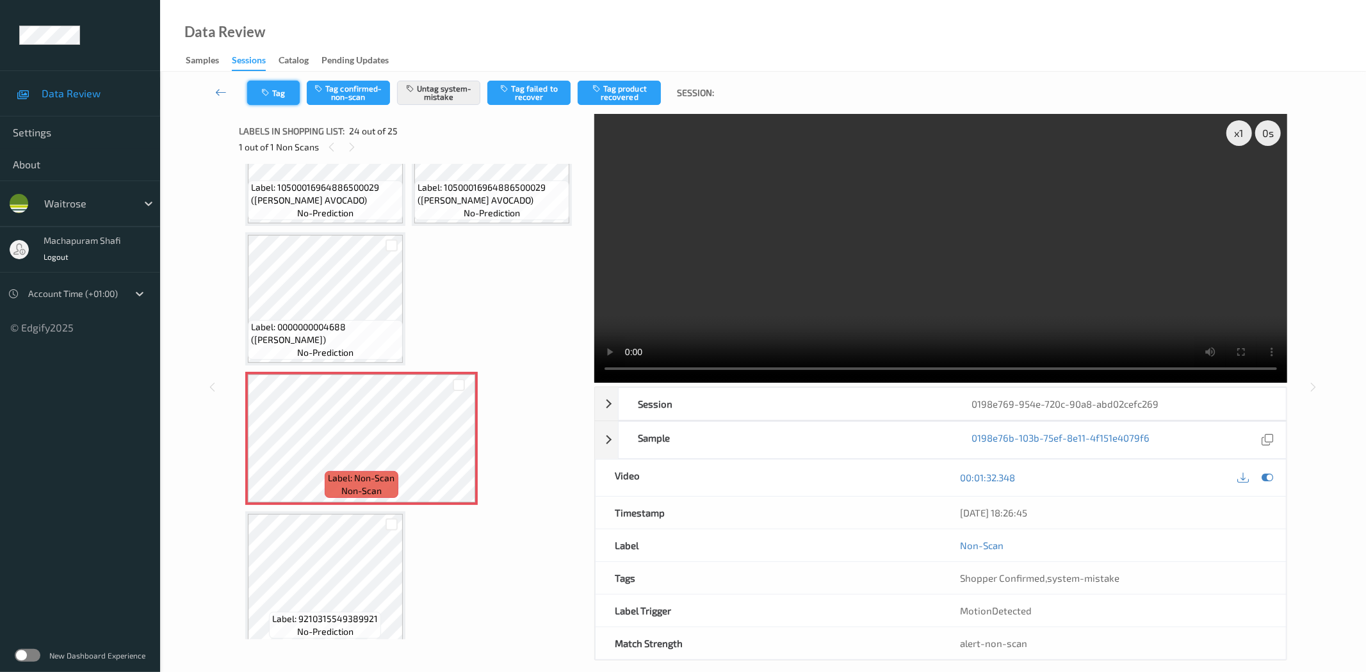
click at [264, 99] on button "Tag" at bounding box center [273, 93] width 53 height 24
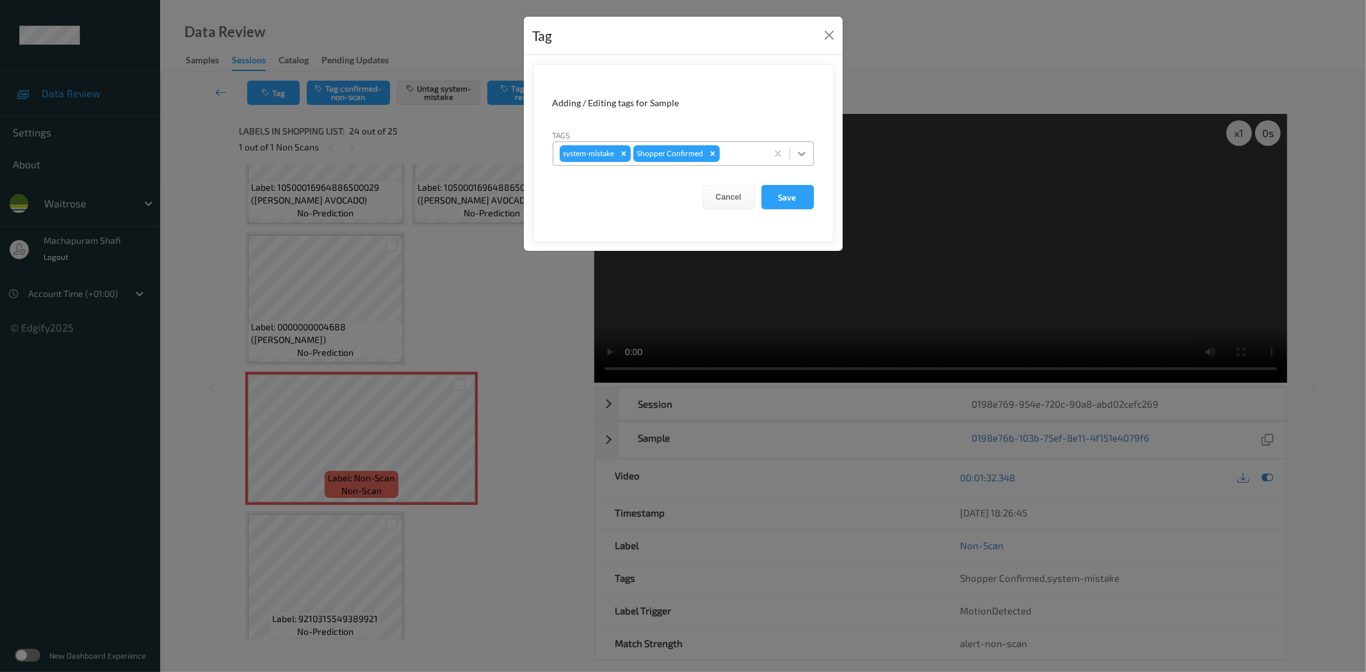
click at [802, 154] on icon at bounding box center [801, 153] width 13 height 13
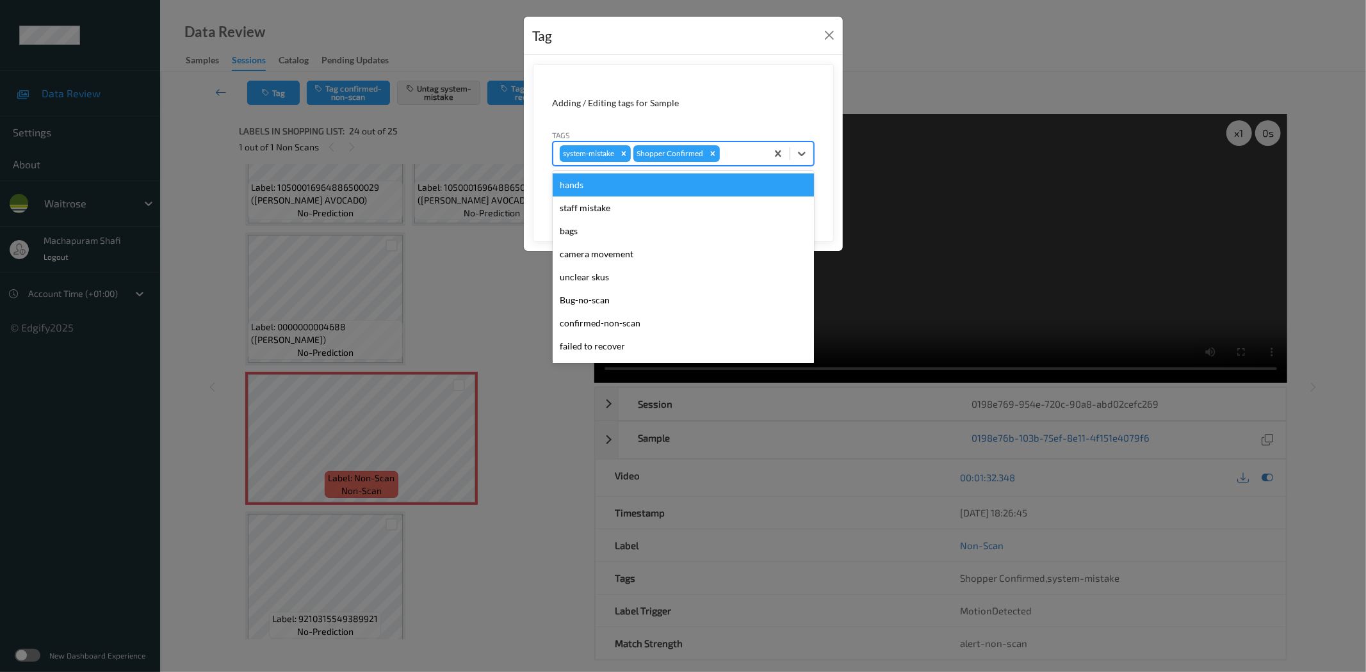
scroll to position [273, 0]
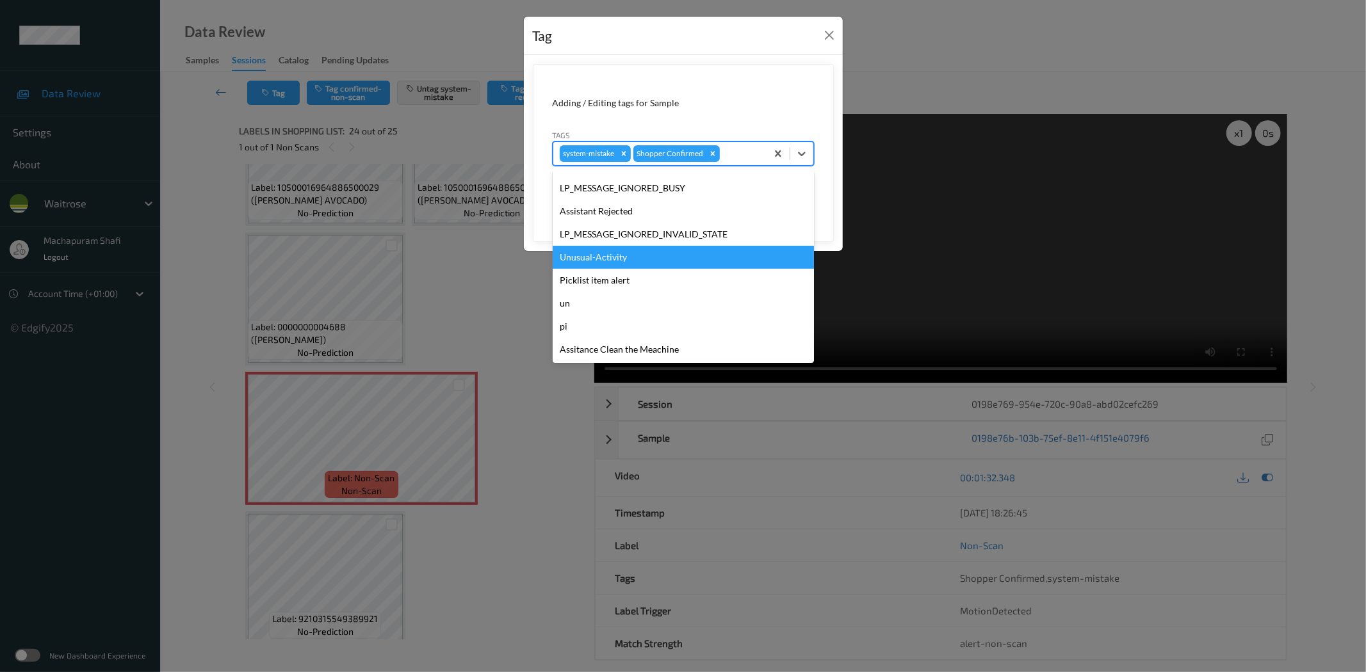
click at [620, 250] on div "Unusual-Activity" at bounding box center [683, 257] width 261 height 23
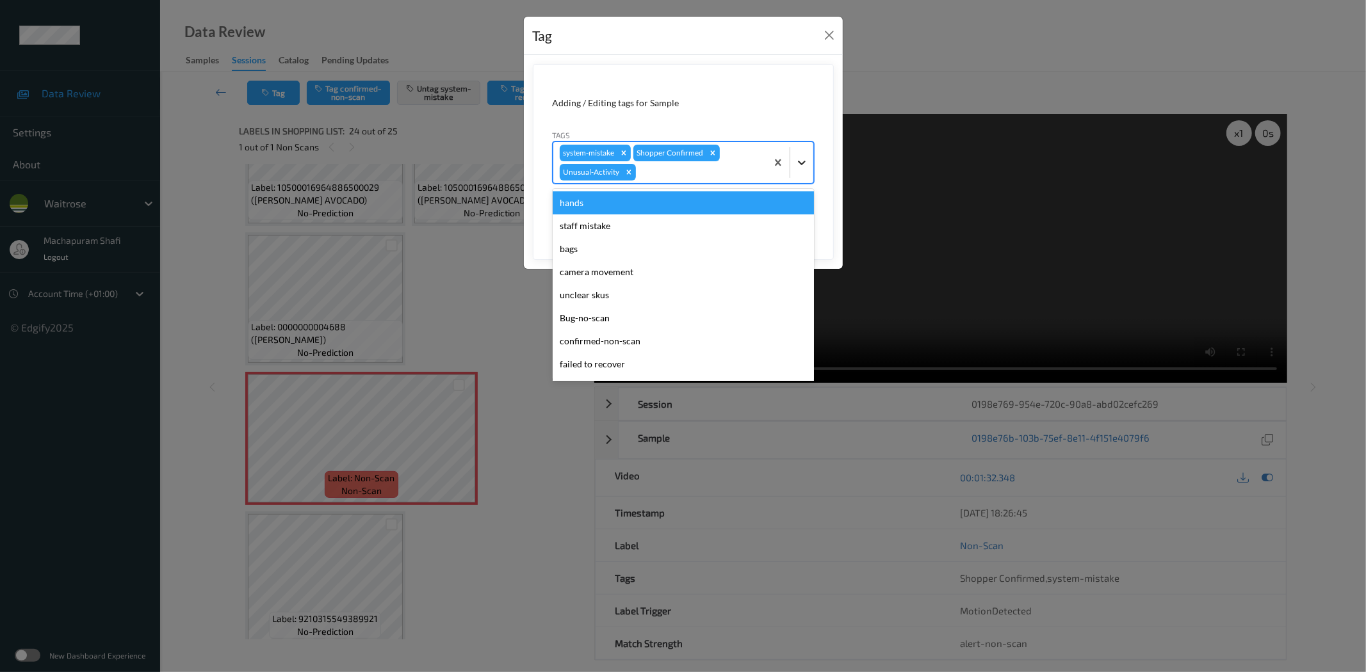
click at [799, 163] on icon at bounding box center [802, 163] width 8 height 4
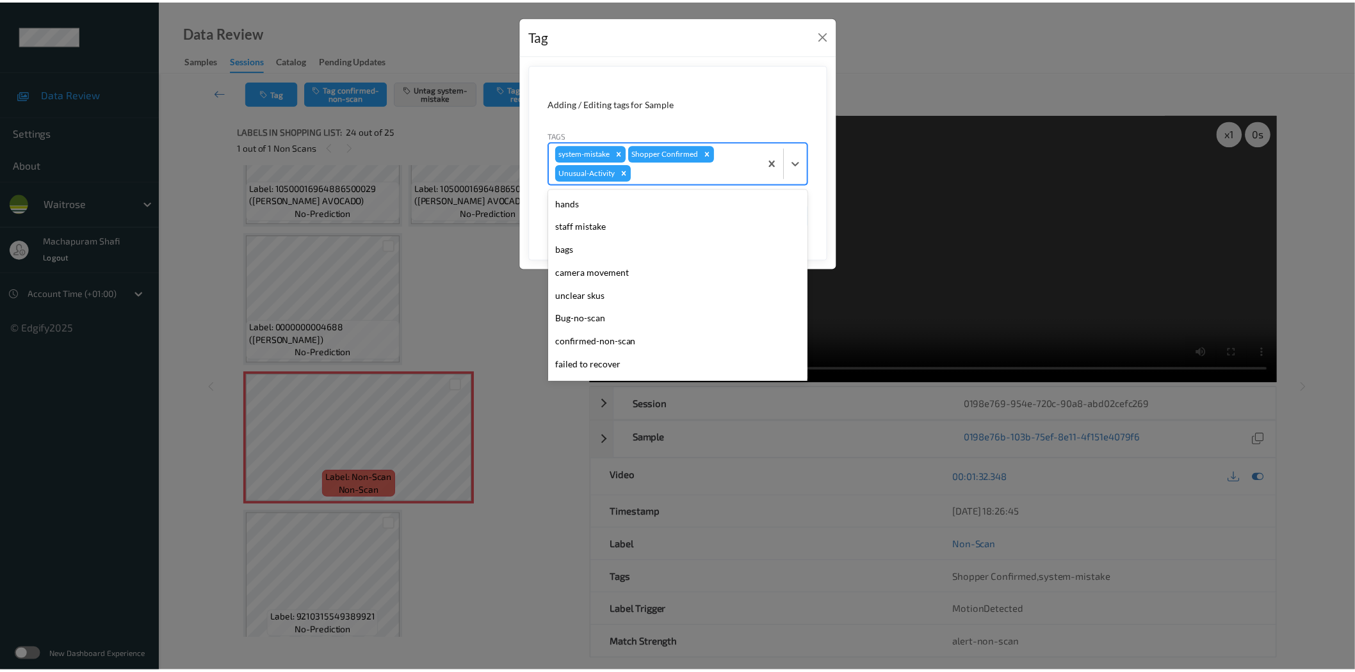
scroll to position [250, 0]
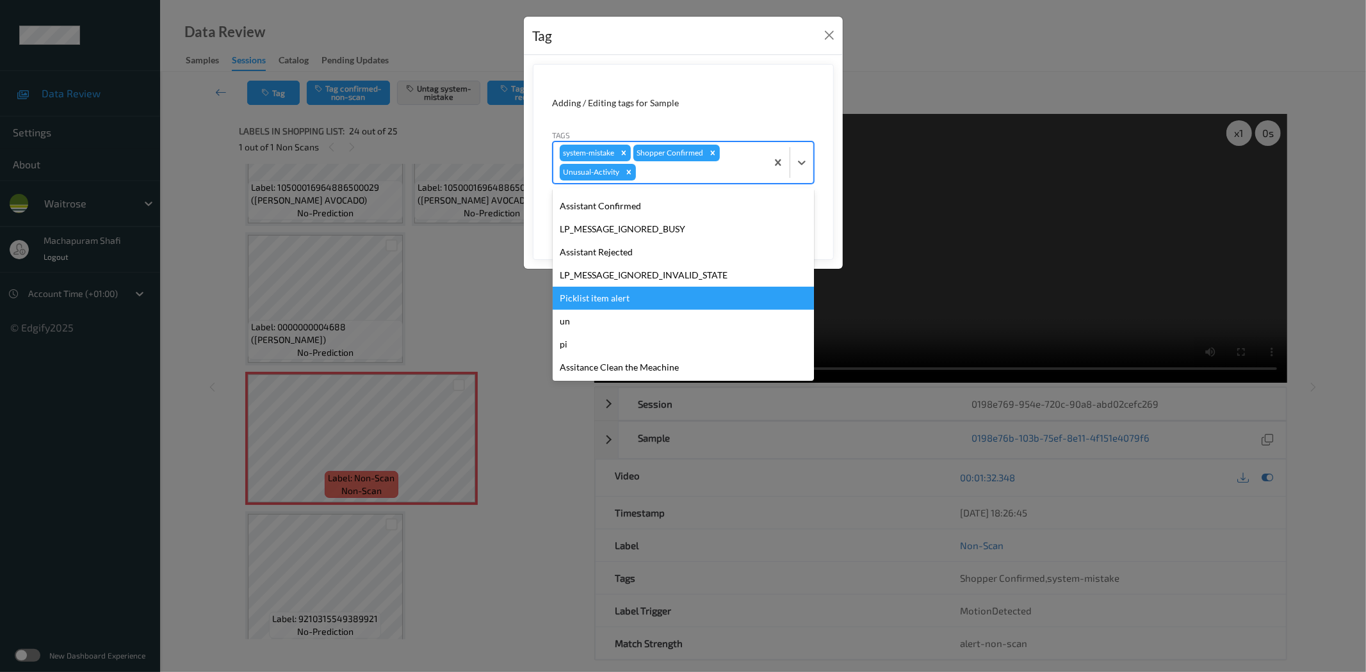
click at [623, 298] on div "Picklist item alert" at bounding box center [683, 298] width 261 height 23
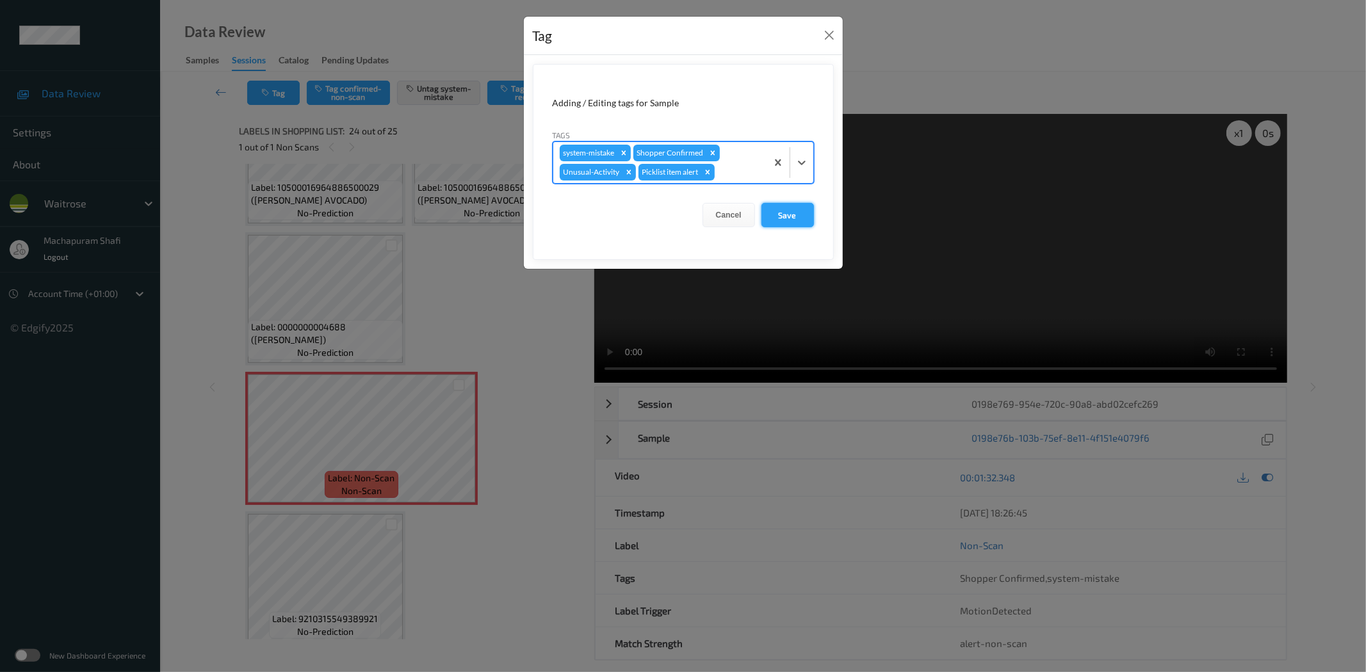
click at [805, 216] on button "Save" at bounding box center [787, 215] width 53 height 24
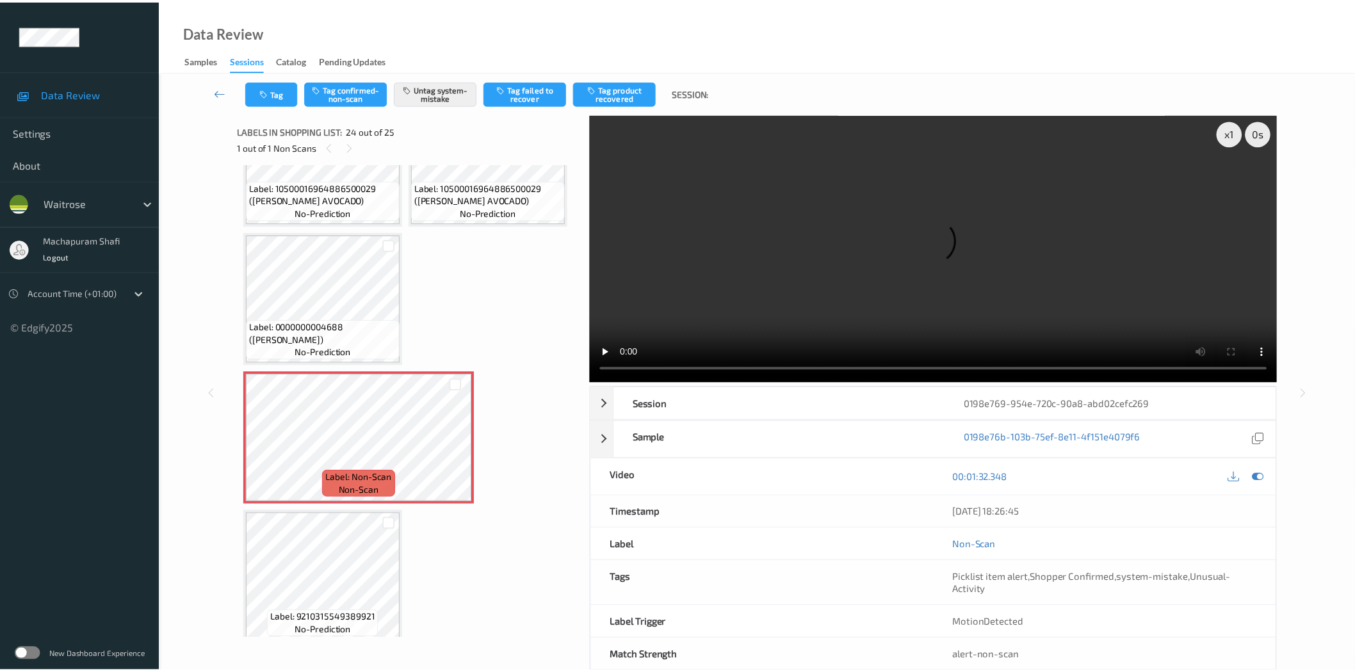
scroll to position [2999, 0]
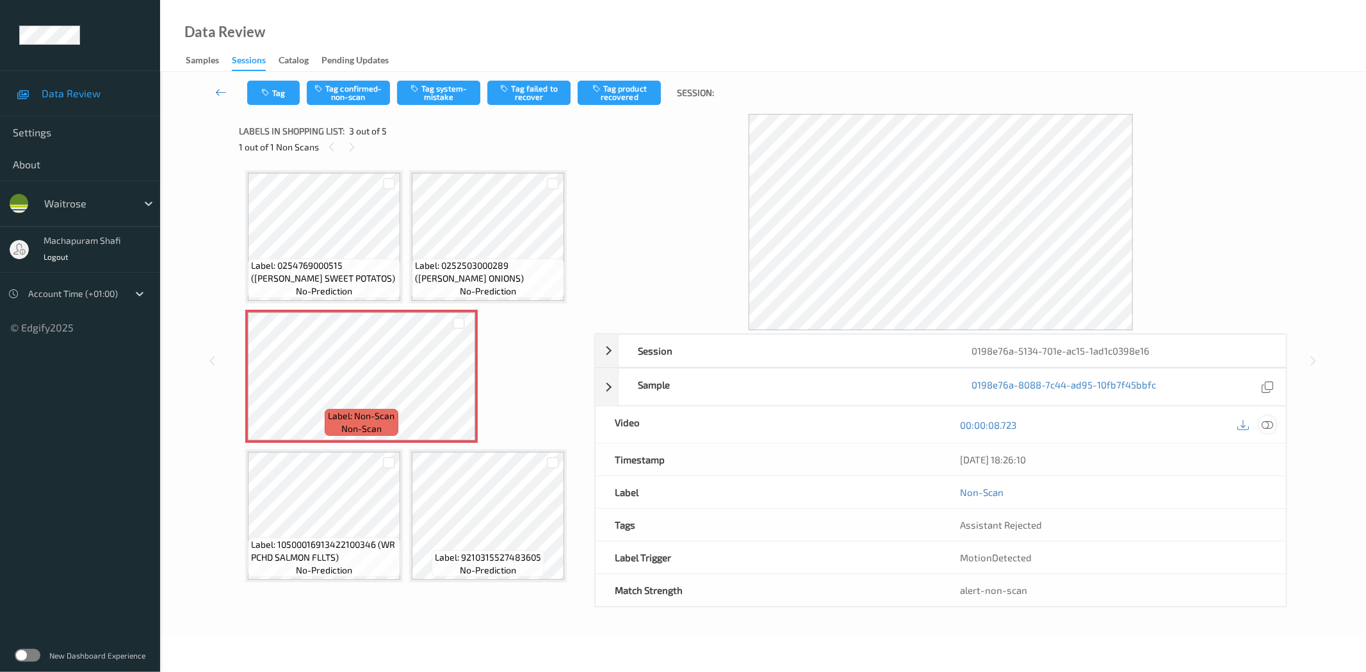
drag, startPoint x: 1271, startPoint y: 428, endPoint x: 1253, endPoint y: 412, distance: 23.6
click at [1270, 427] on icon at bounding box center [1268, 425] width 12 height 12
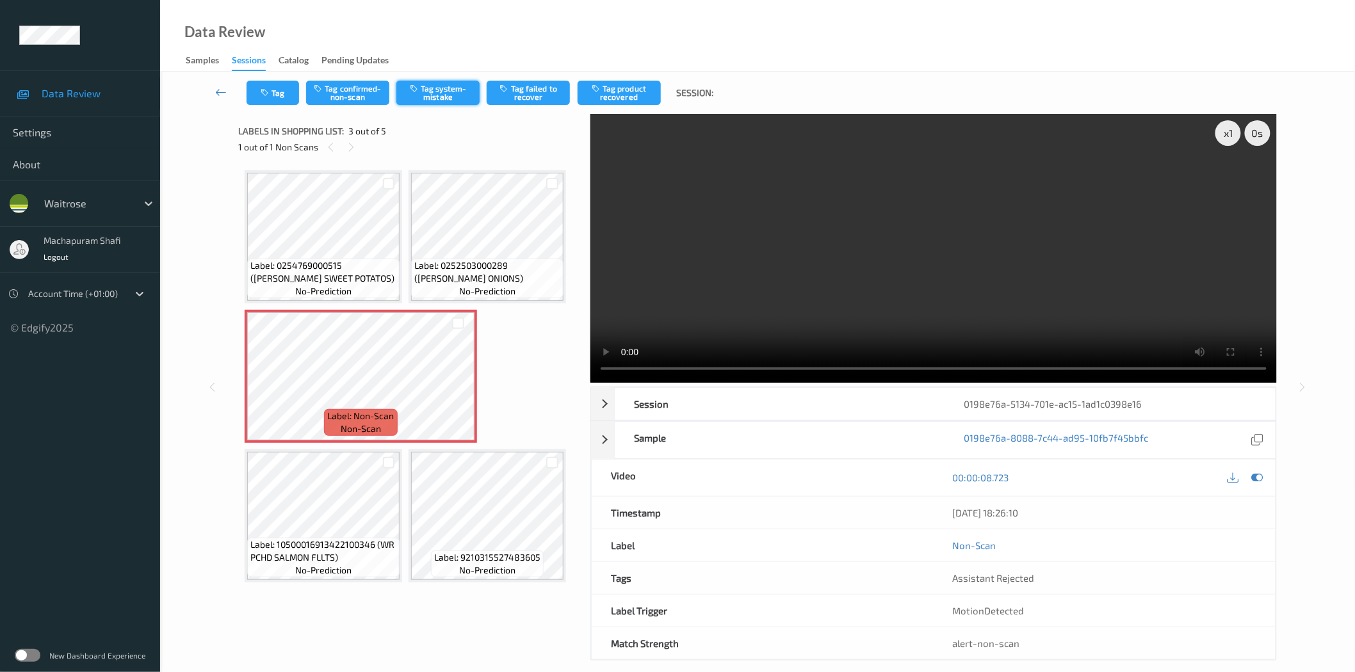
click at [440, 92] on button "Tag system-mistake" at bounding box center [437, 93] width 83 height 24
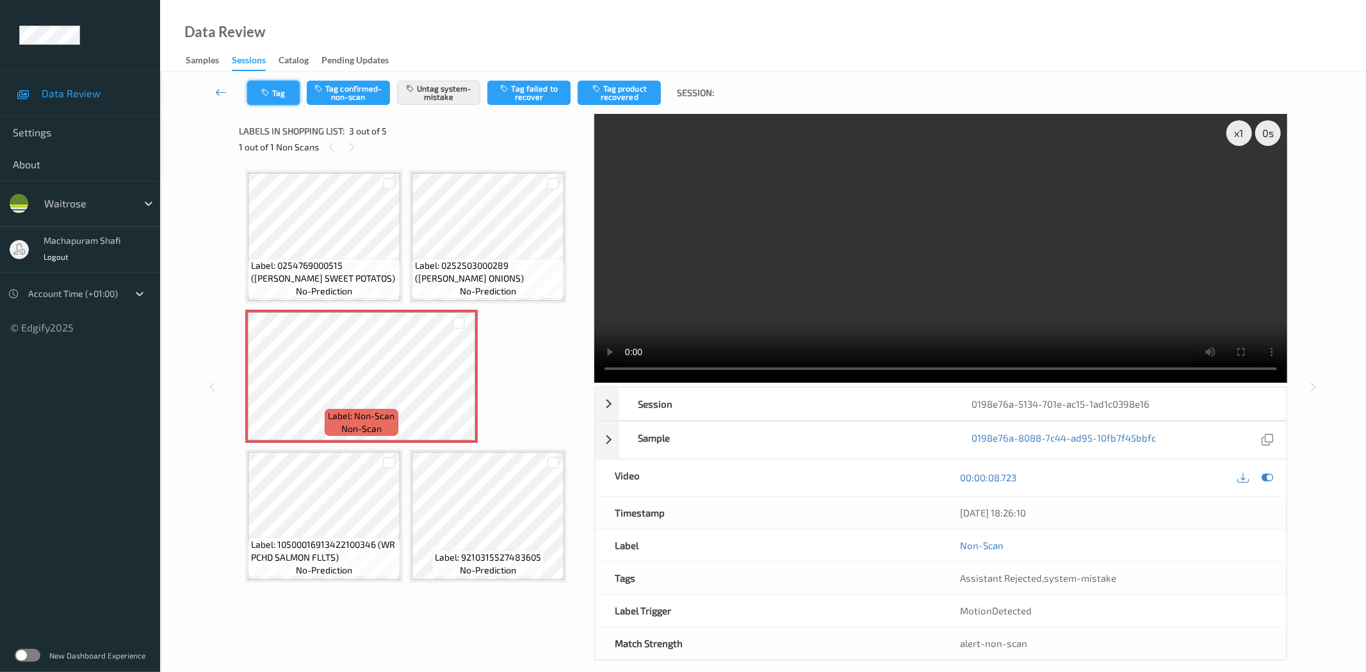
click at [277, 90] on button "Tag" at bounding box center [273, 93] width 53 height 24
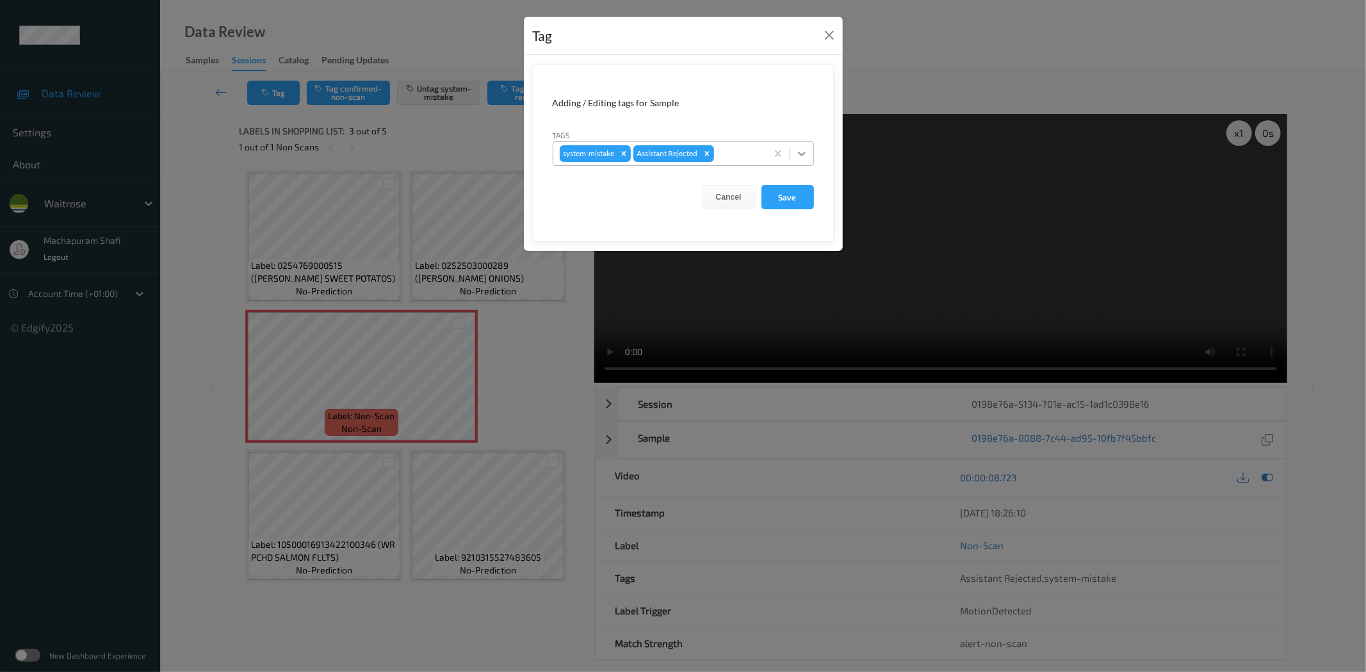
click at [795, 152] on icon at bounding box center [801, 153] width 13 height 13
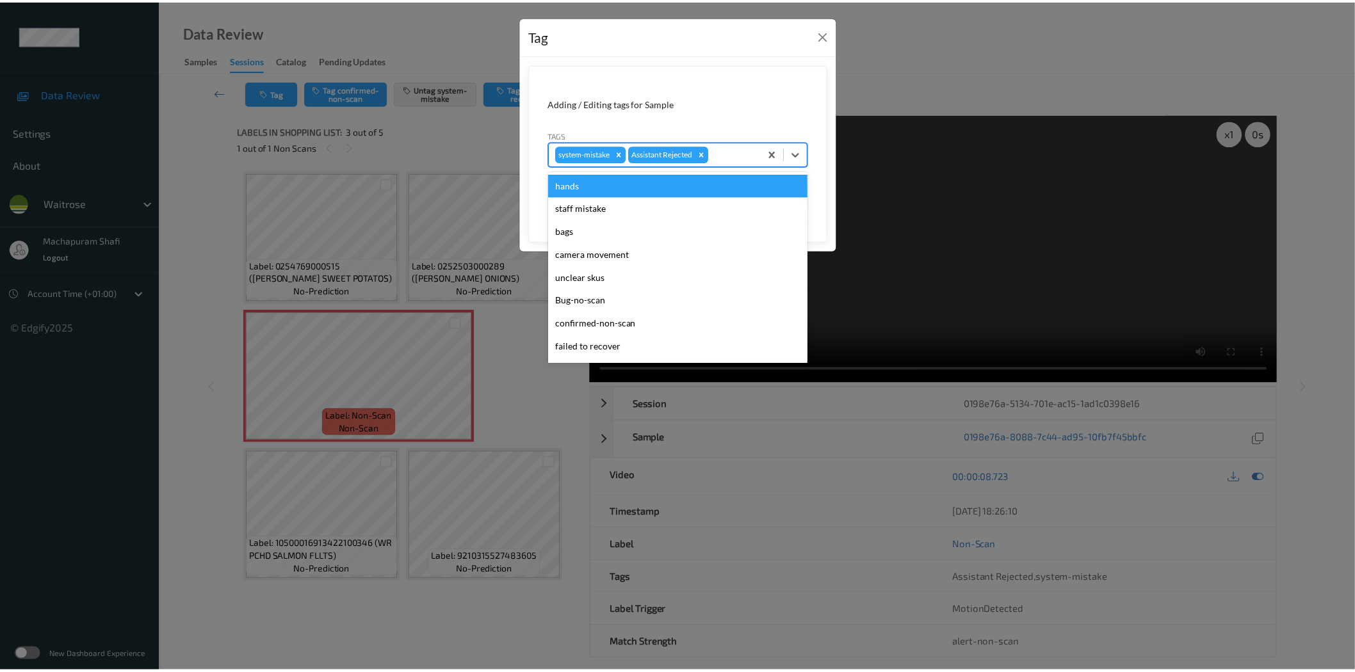
scroll to position [273, 0]
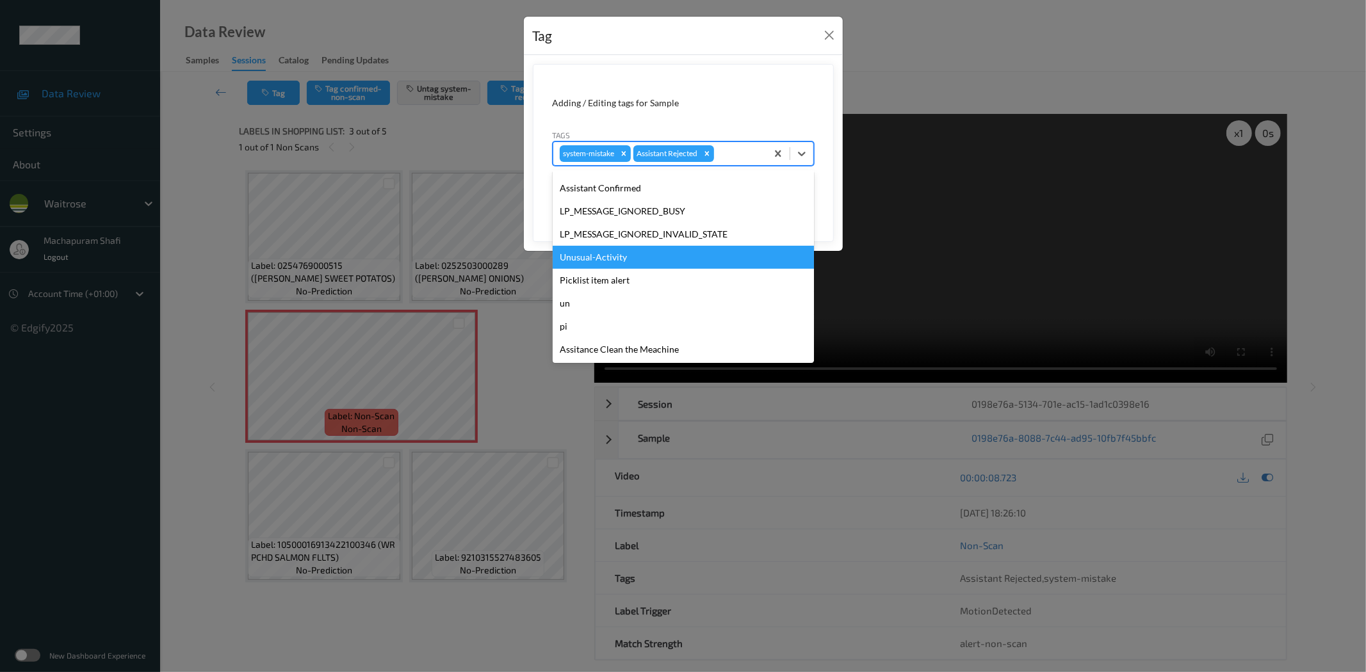
click at [583, 254] on div "Unusual-Activity" at bounding box center [683, 257] width 261 height 23
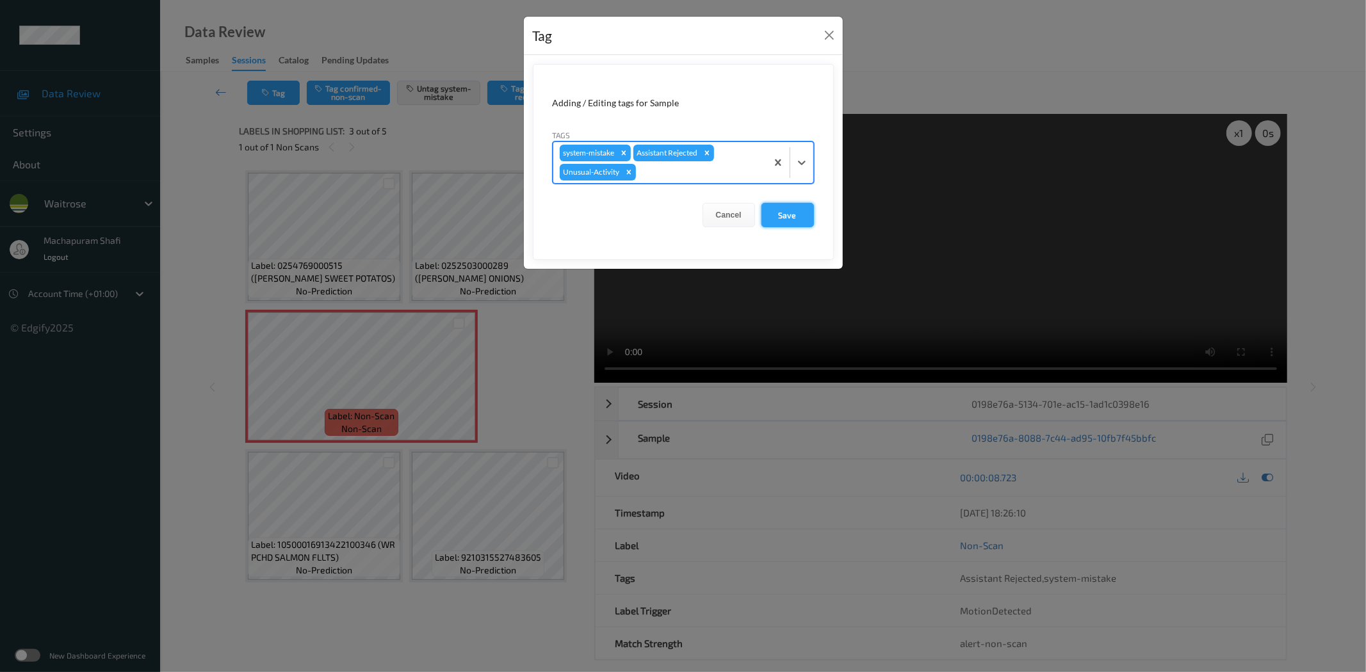
click at [790, 212] on button "Save" at bounding box center [787, 215] width 53 height 24
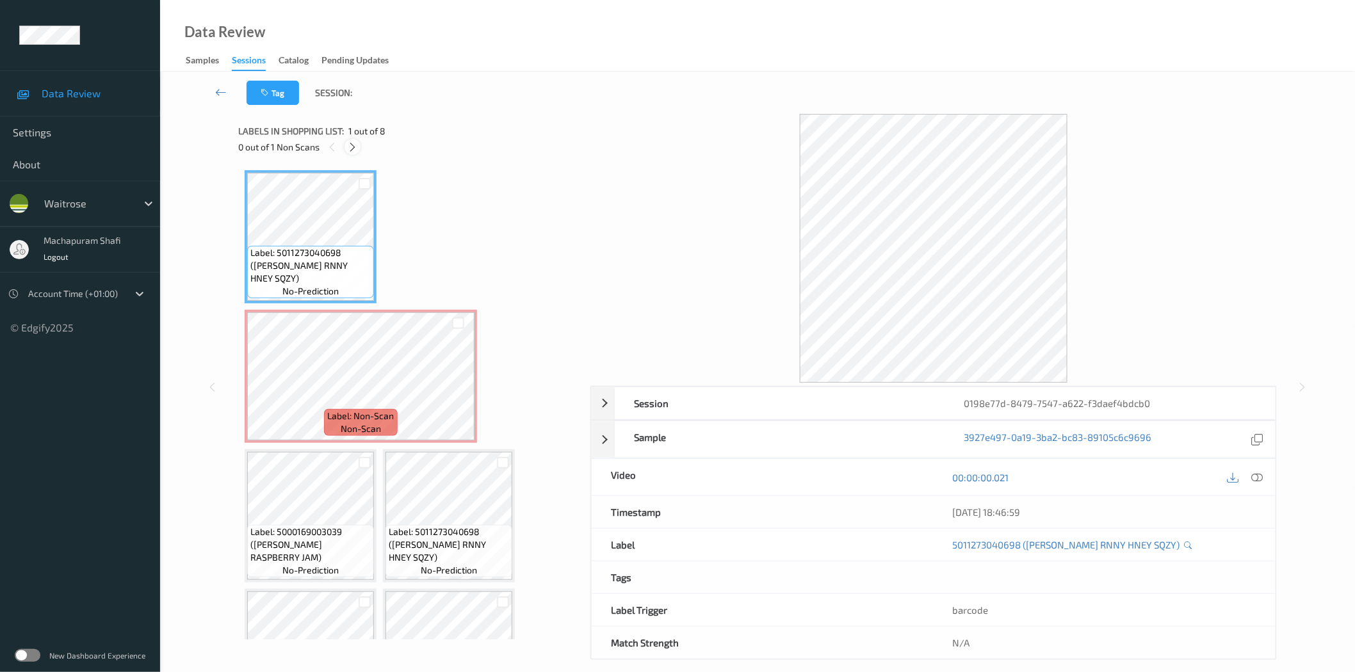
click at [349, 145] on icon at bounding box center [352, 148] width 11 height 12
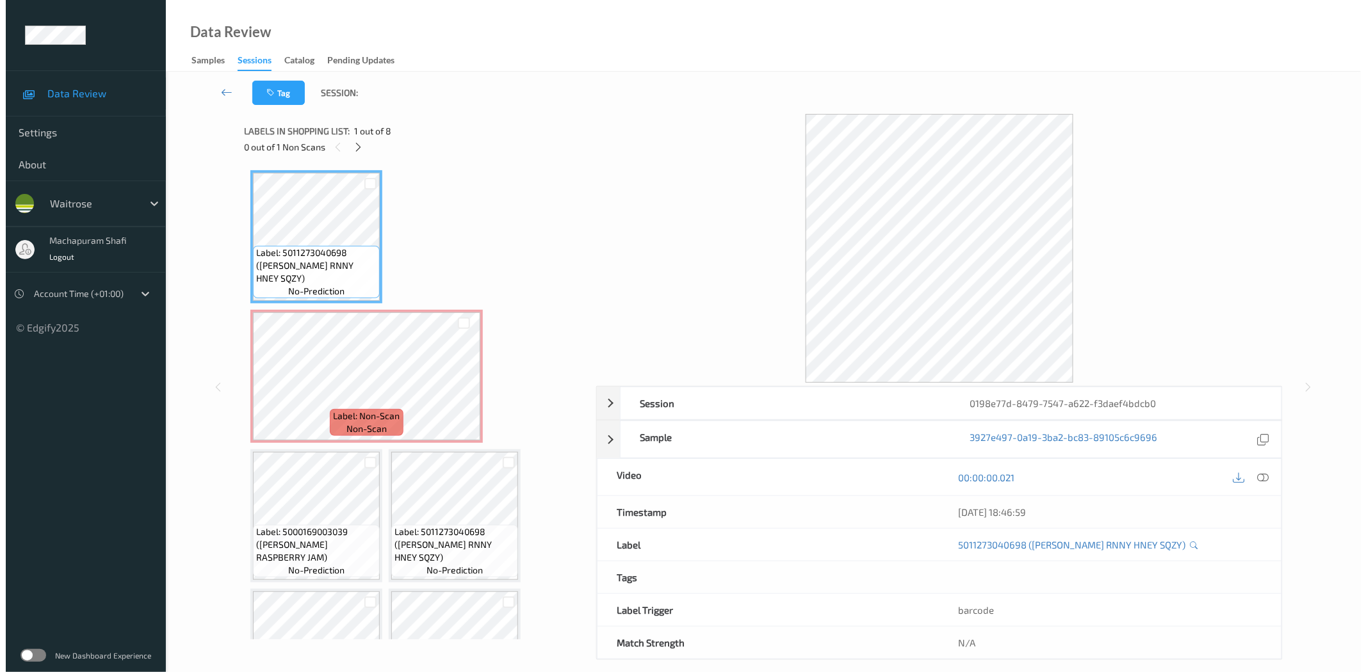
scroll to position [6, 0]
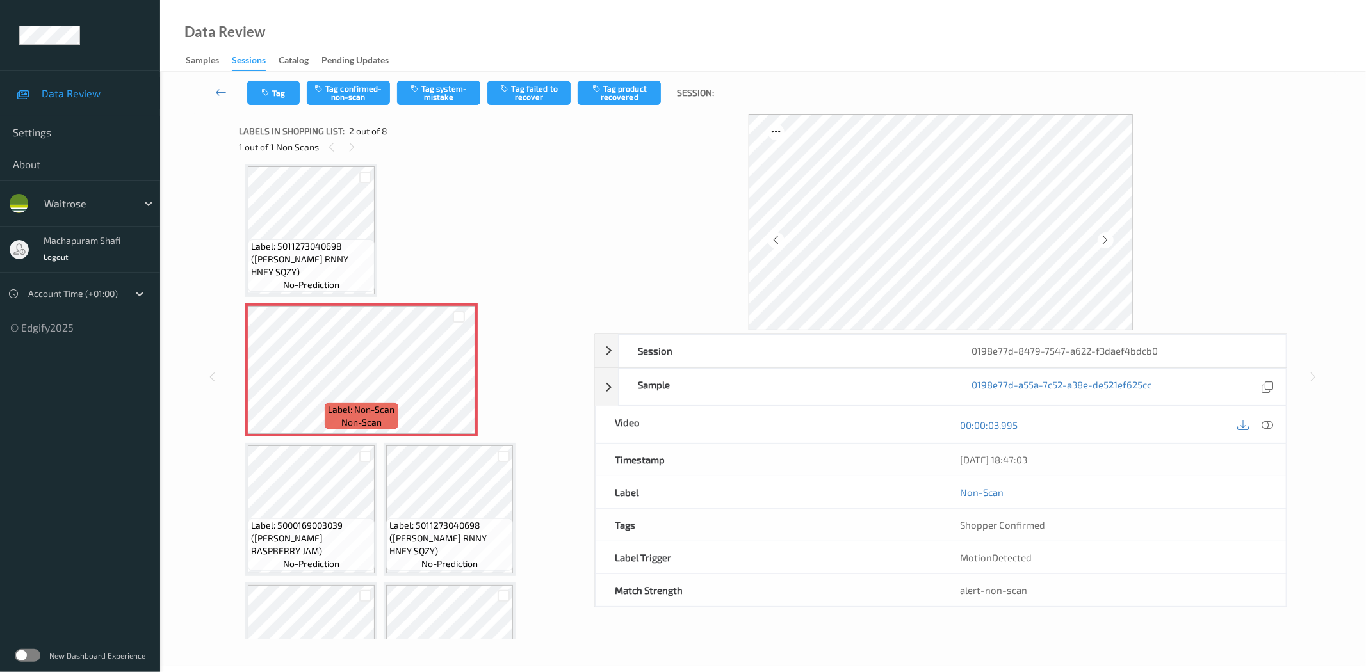
drag, startPoint x: 1265, startPoint y: 423, endPoint x: 1189, endPoint y: 341, distance: 112.8
click at [1265, 423] on icon at bounding box center [1268, 425] width 12 height 12
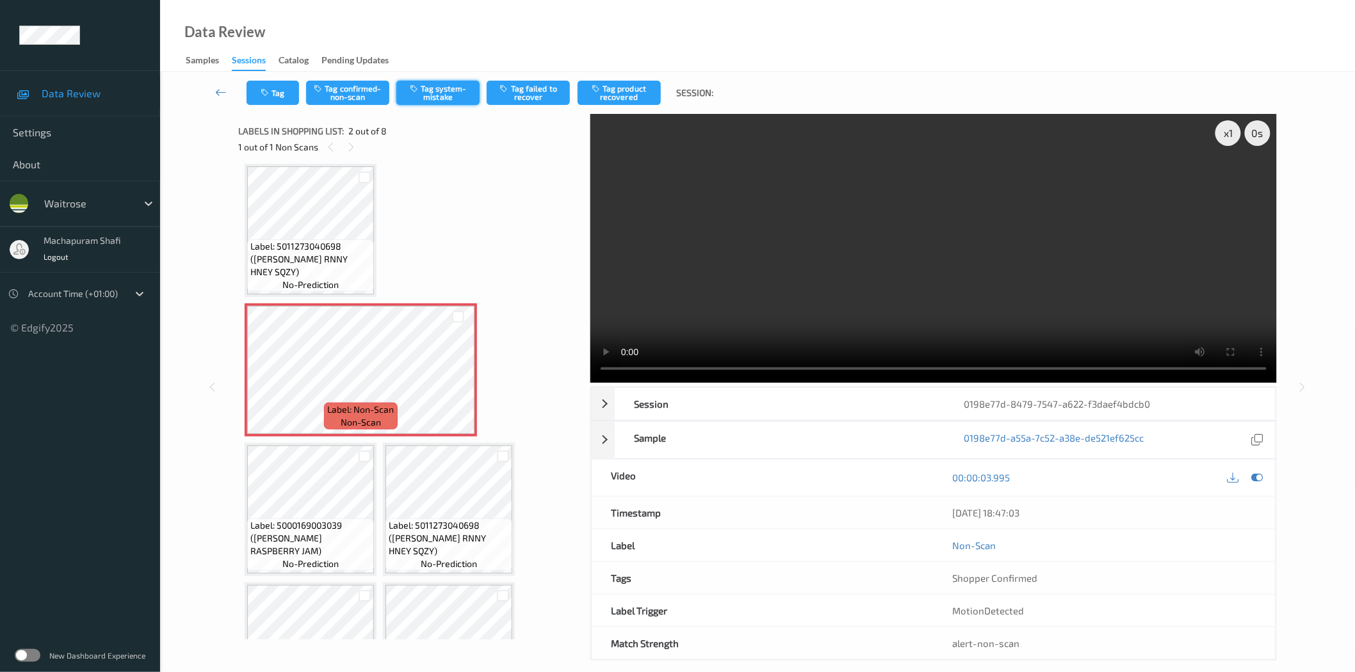
click at [451, 95] on button "Tag system-mistake" at bounding box center [437, 93] width 83 height 24
click at [445, 96] on button "Tag system-mistake" at bounding box center [437, 93] width 83 height 24
click at [434, 87] on button "Tag system-mistake" at bounding box center [437, 93] width 83 height 24
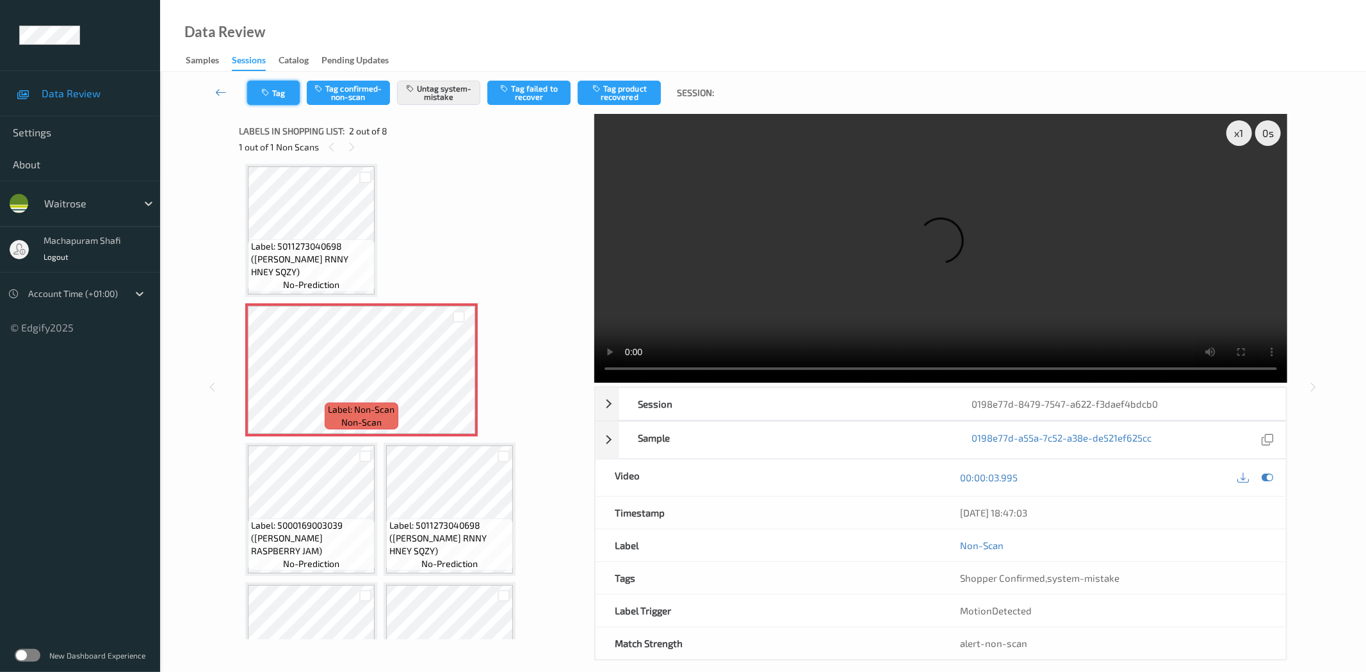
click at [267, 92] on icon "button" at bounding box center [266, 92] width 11 height 9
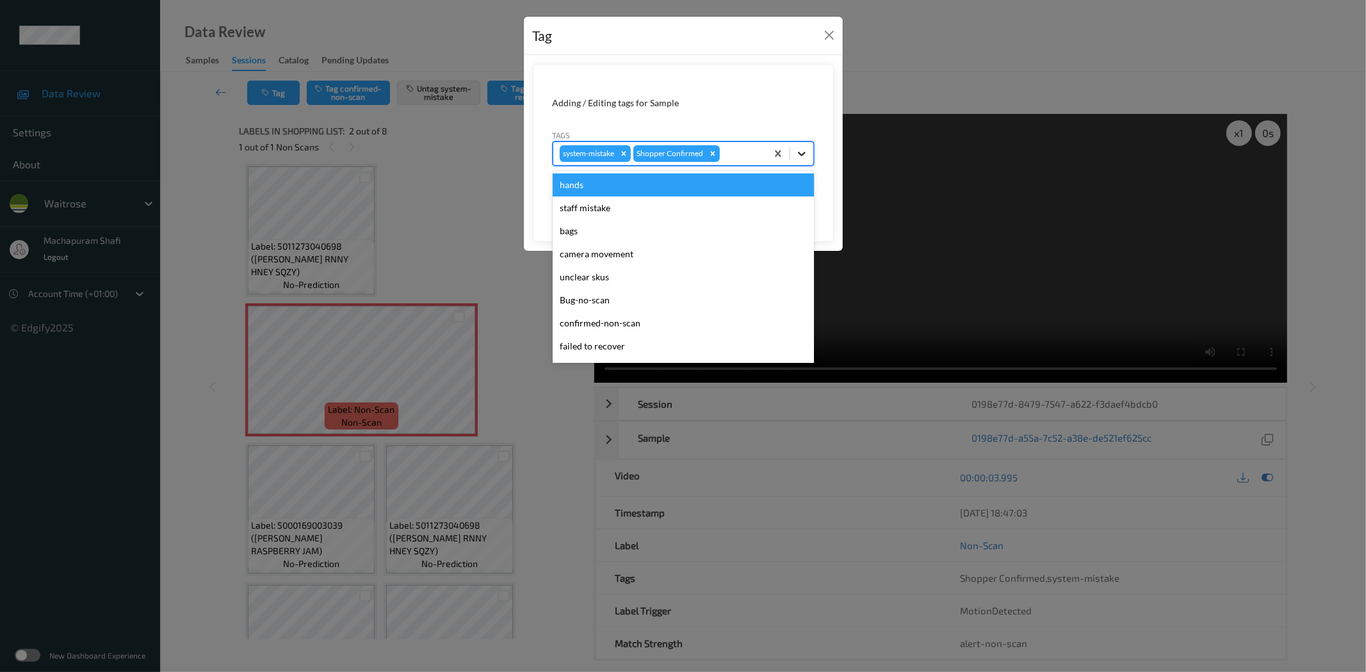
click at [804, 148] on icon at bounding box center [801, 153] width 13 height 13
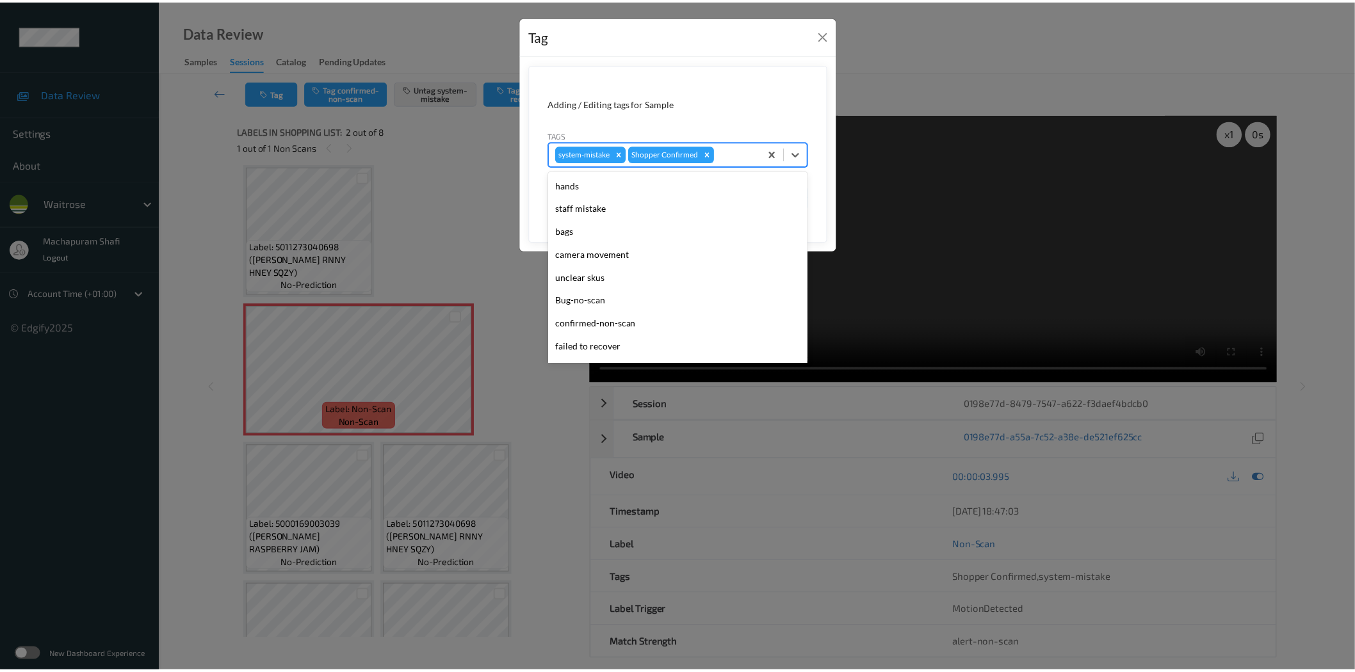
scroll to position [273, 0]
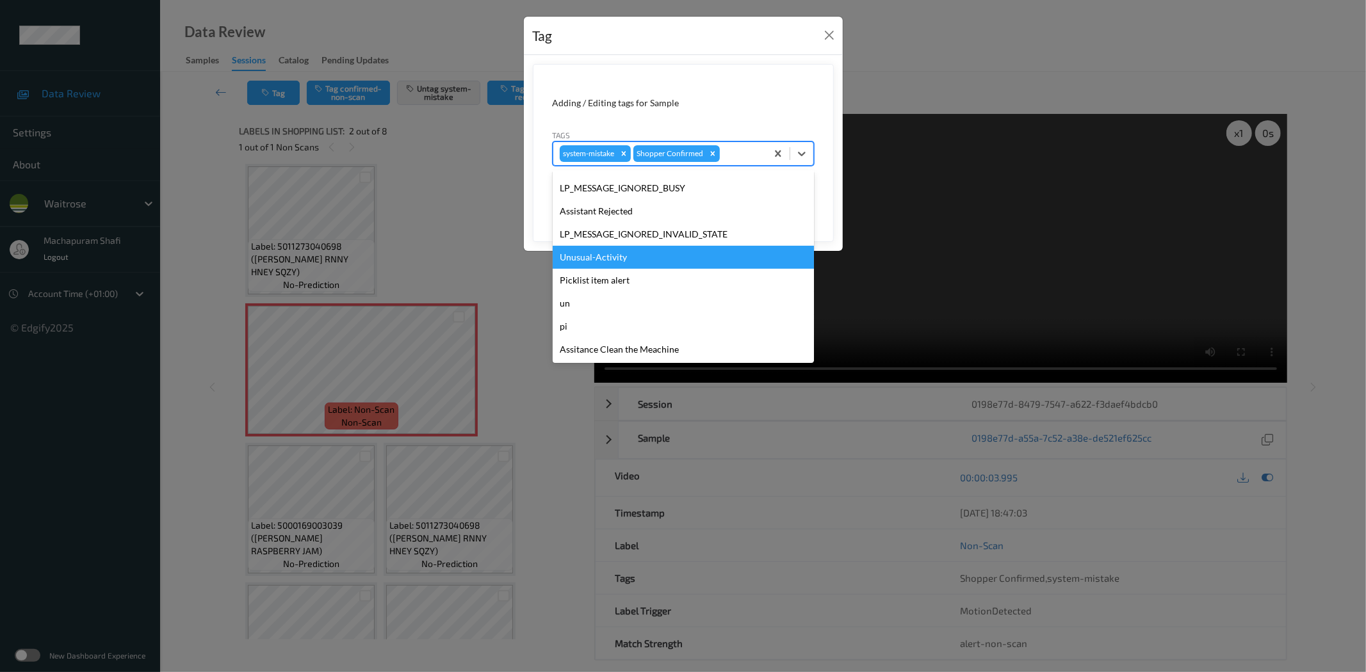
click at [589, 255] on div "Unusual-Activity" at bounding box center [683, 257] width 261 height 23
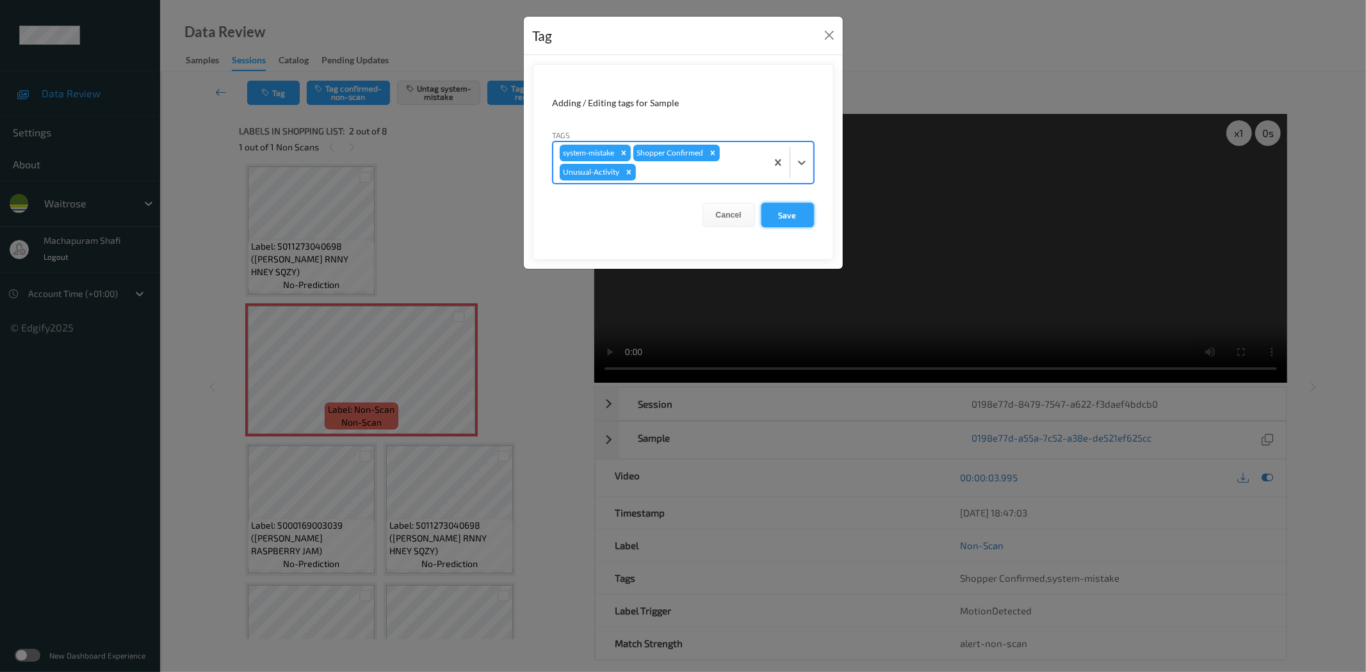
click at [784, 208] on button "Save" at bounding box center [787, 215] width 53 height 24
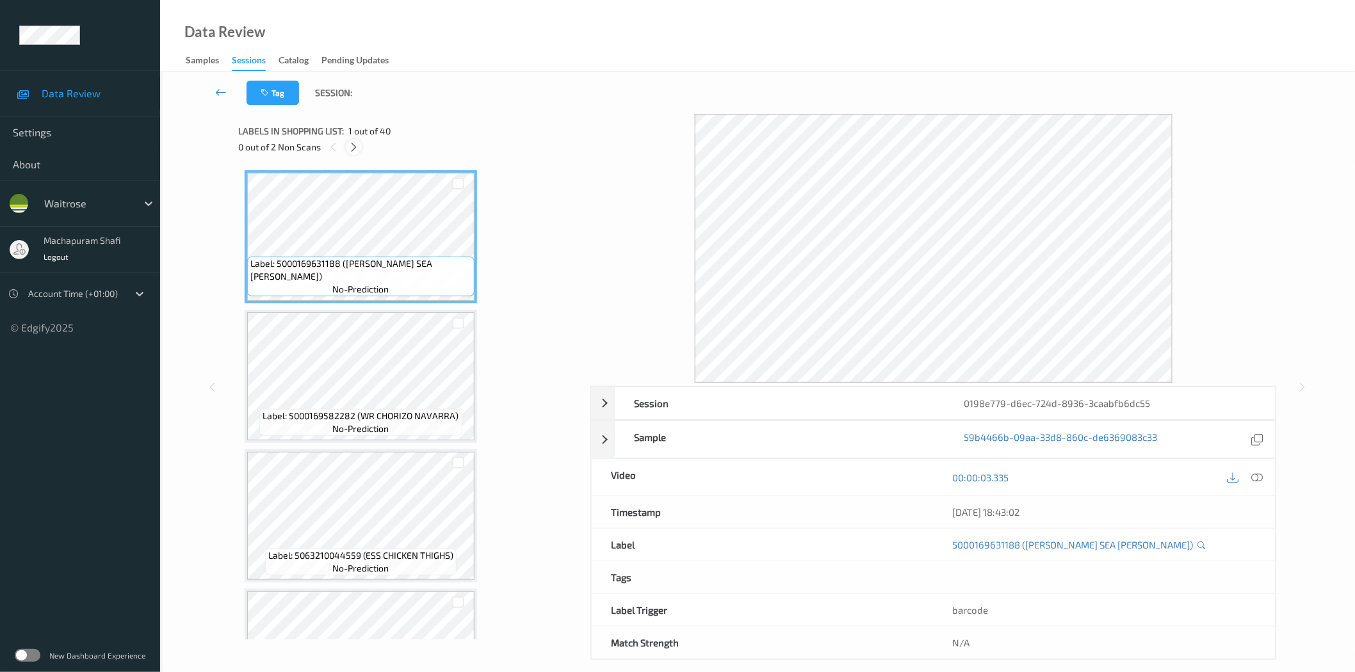
click at [353, 146] on icon at bounding box center [353, 148] width 11 height 12
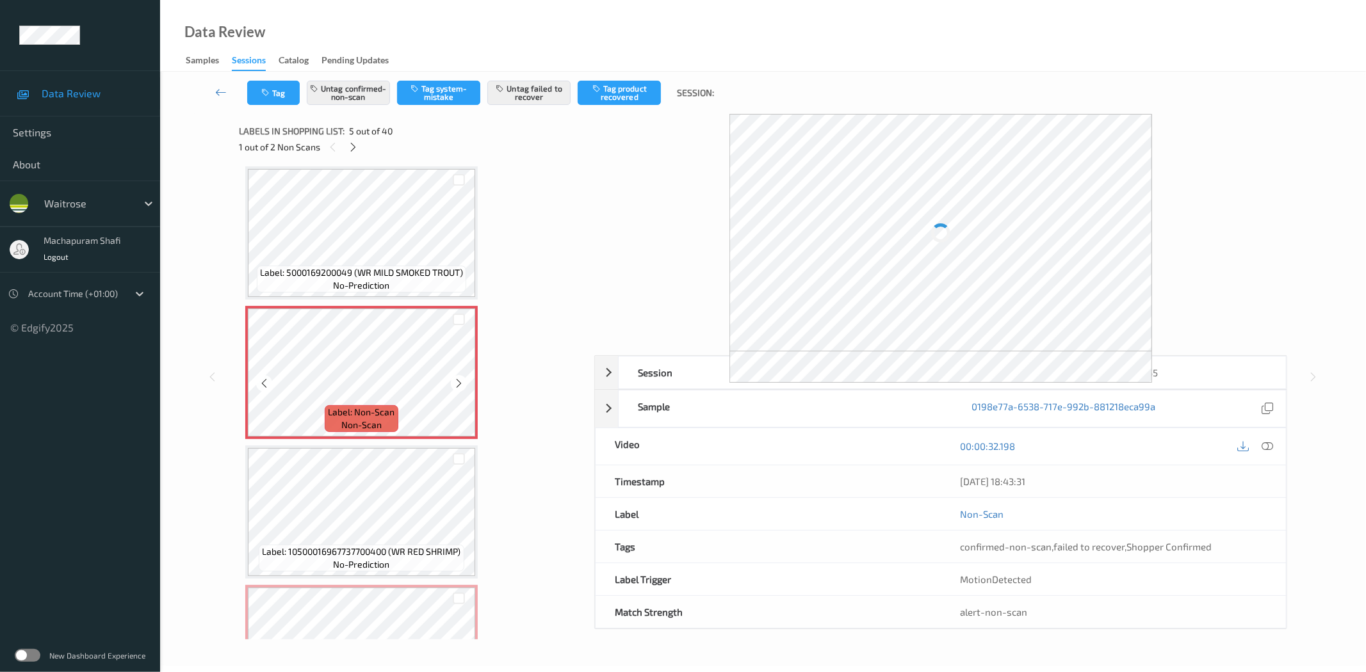
scroll to position [707, 0]
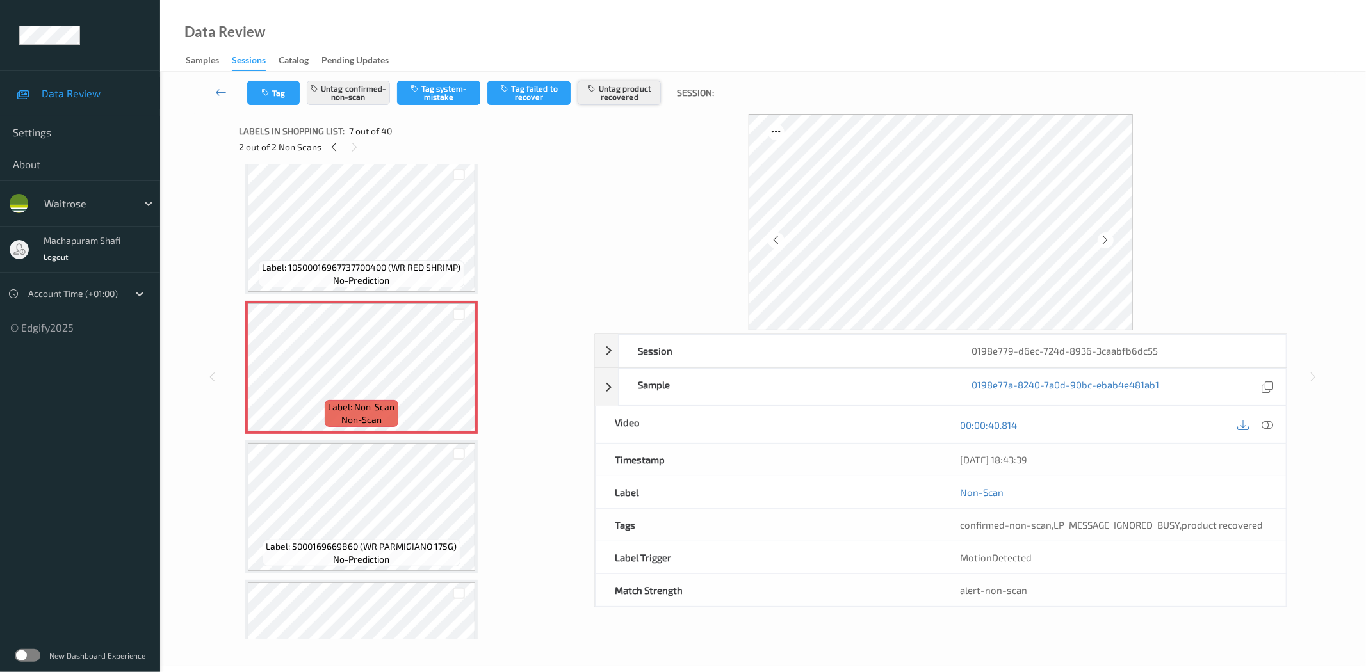
click at [604, 94] on button "Untag product recovered" at bounding box center [619, 93] width 83 height 24
click at [357, 95] on button "Untag confirmed-non-scan" at bounding box center [348, 93] width 83 height 24
click at [357, 92] on button "Tag confirmed-non-scan" at bounding box center [348, 93] width 83 height 24
click at [625, 95] on button "Tag product recovered" at bounding box center [619, 93] width 83 height 24
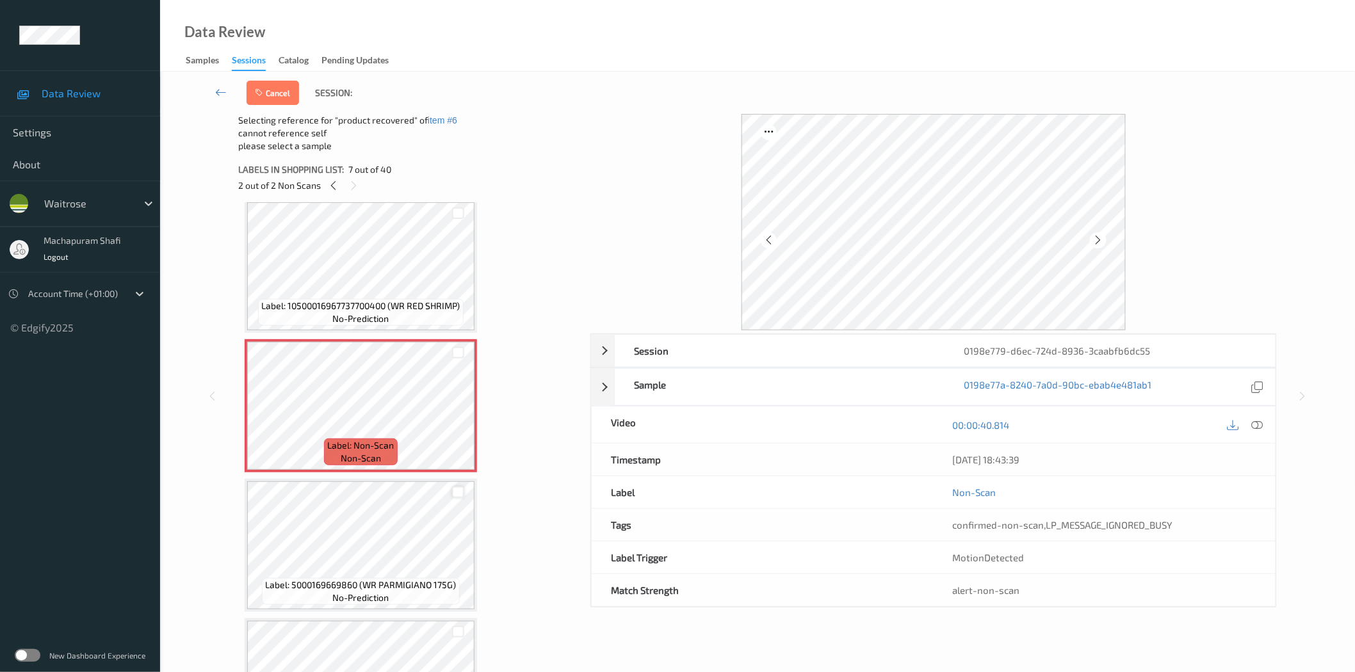
click at [457, 487] on div at bounding box center [458, 493] width 12 height 12
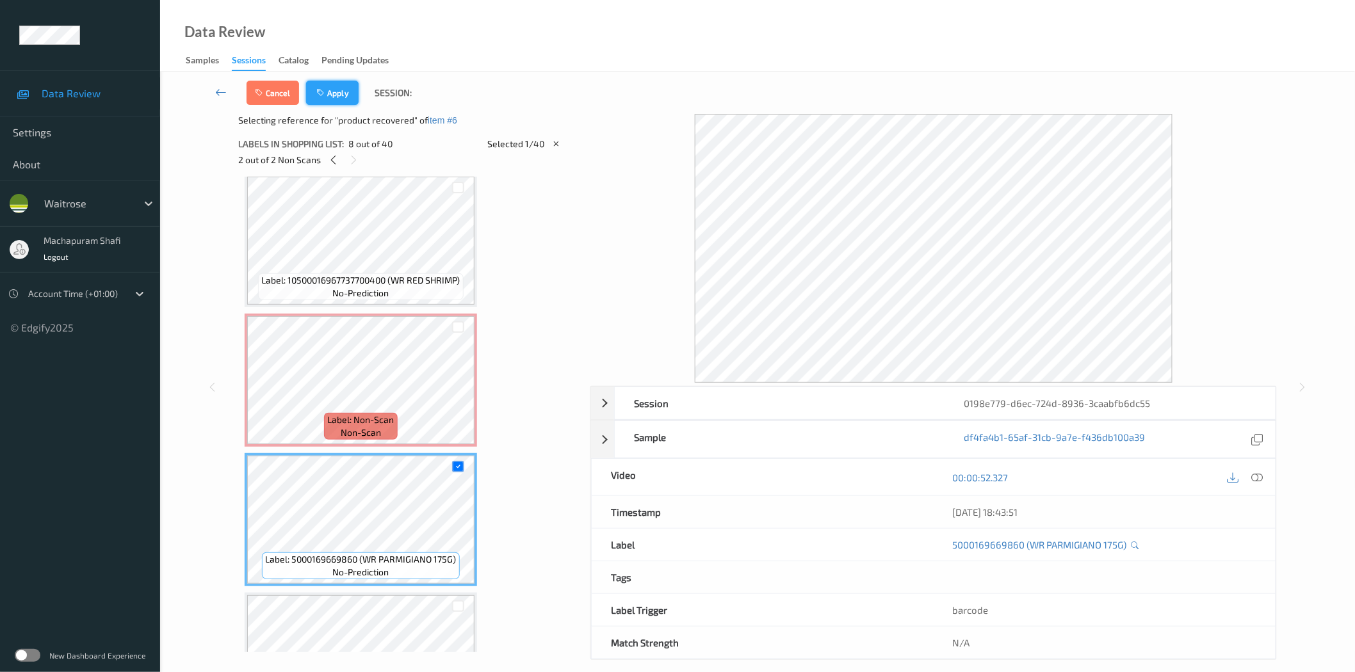
click at [336, 88] on button "Apply" at bounding box center [332, 93] width 53 height 24
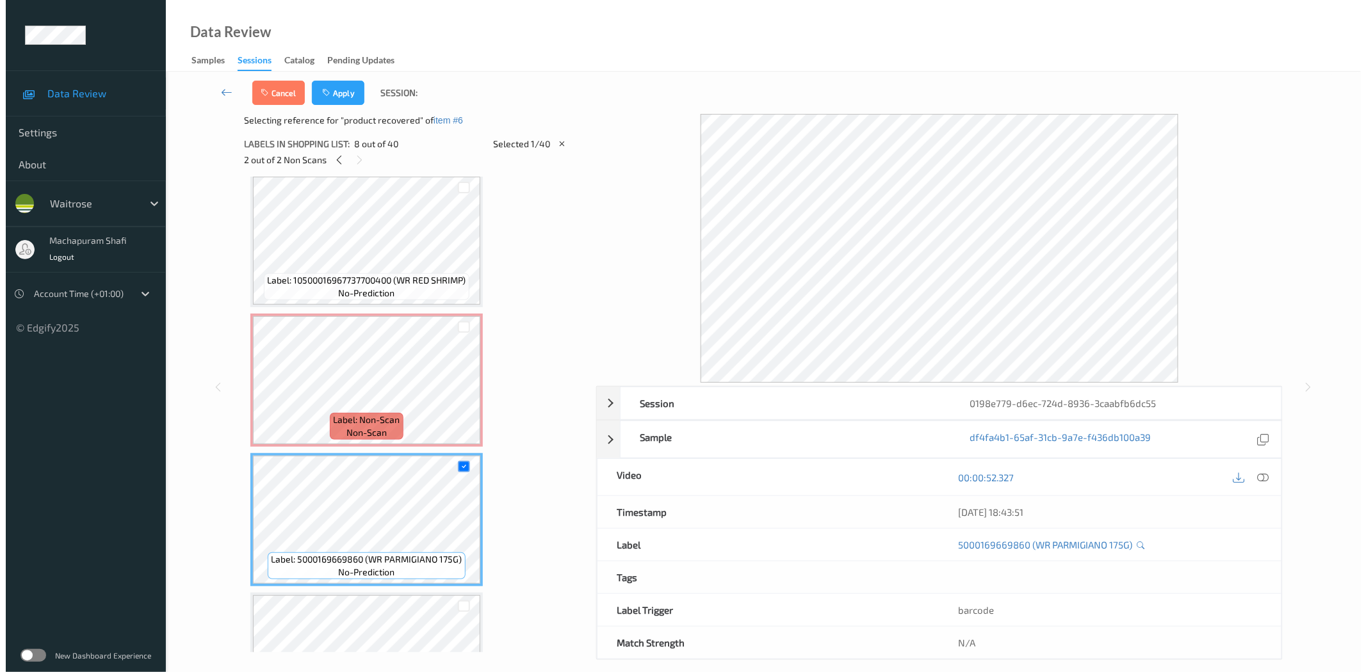
scroll to position [700, 0]
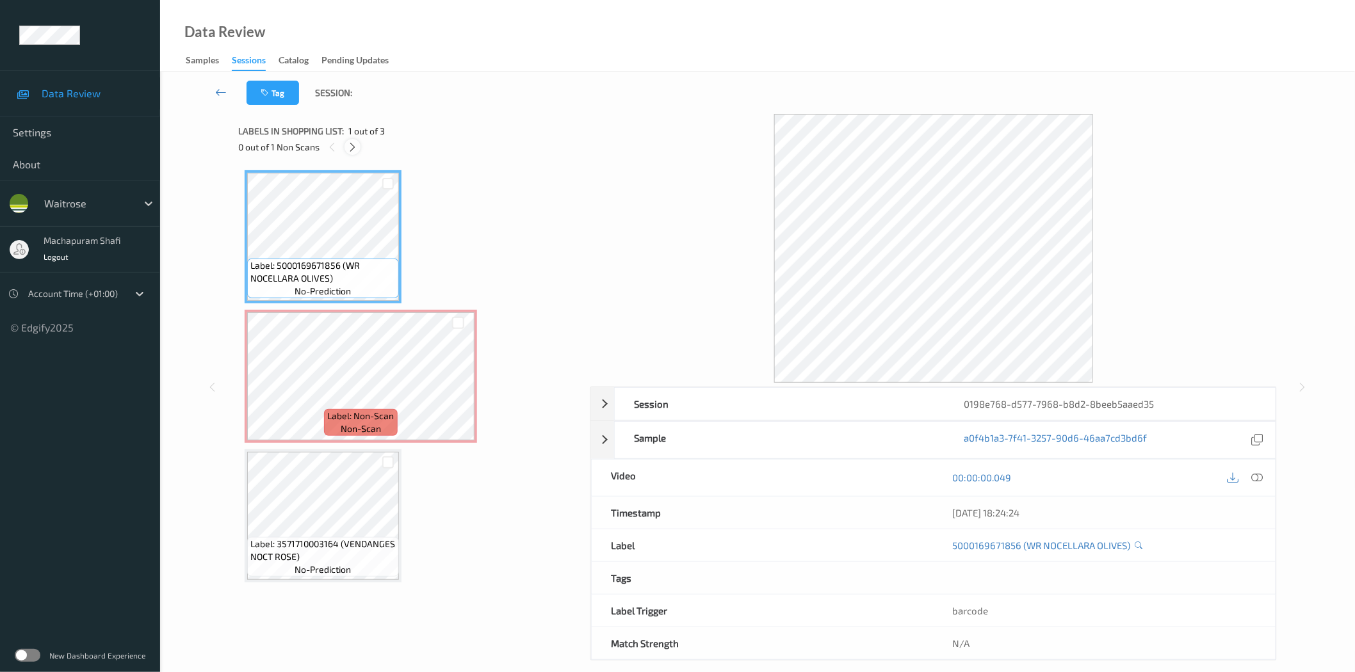
click at [353, 149] on icon at bounding box center [352, 148] width 11 height 12
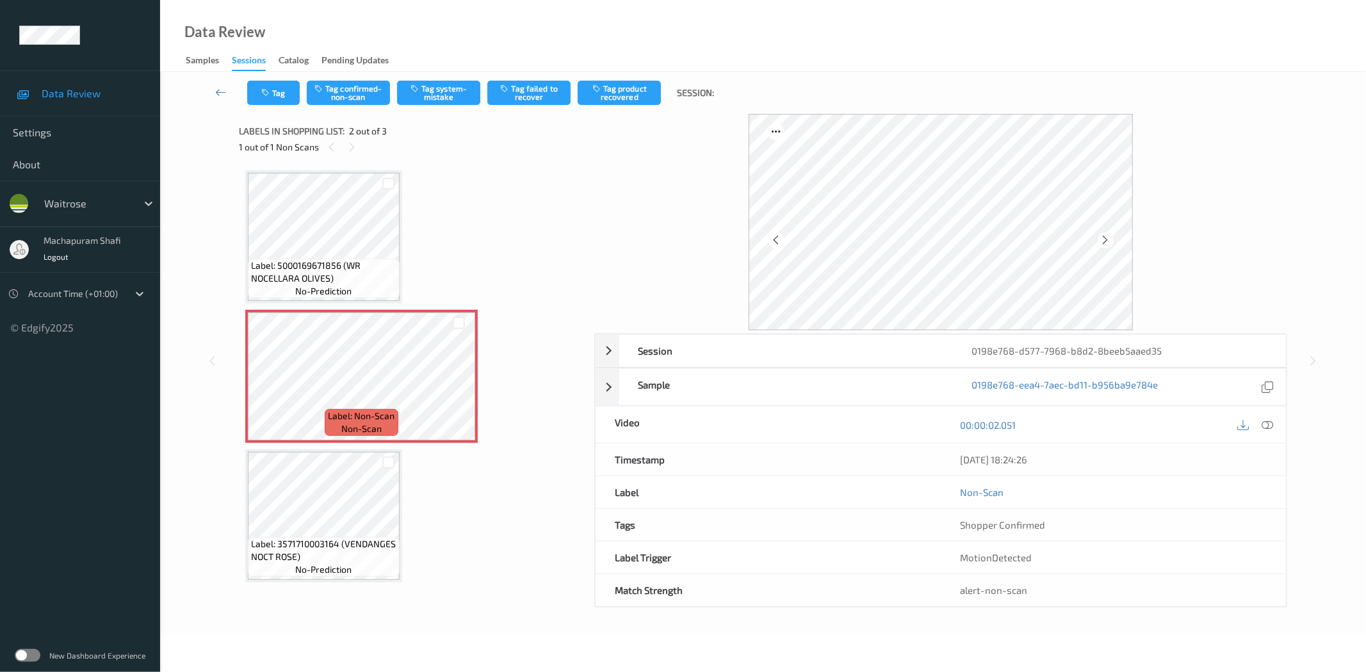
drag, startPoint x: 1270, startPoint y: 425, endPoint x: 1233, endPoint y: 323, distance: 107.8
click at [1270, 425] on icon at bounding box center [1268, 425] width 12 height 12
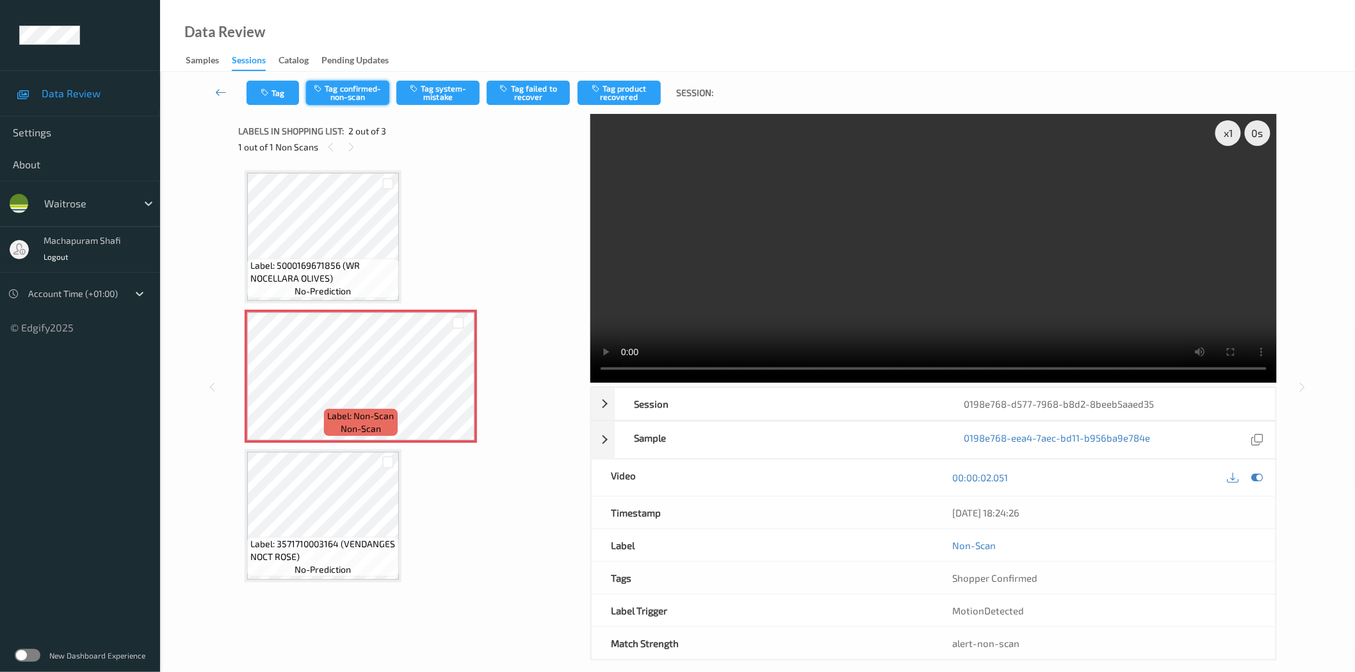
click at [359, 99] on button "Tag confirmed-non-scan" at bounding box center [347, 93] width 83 height 24
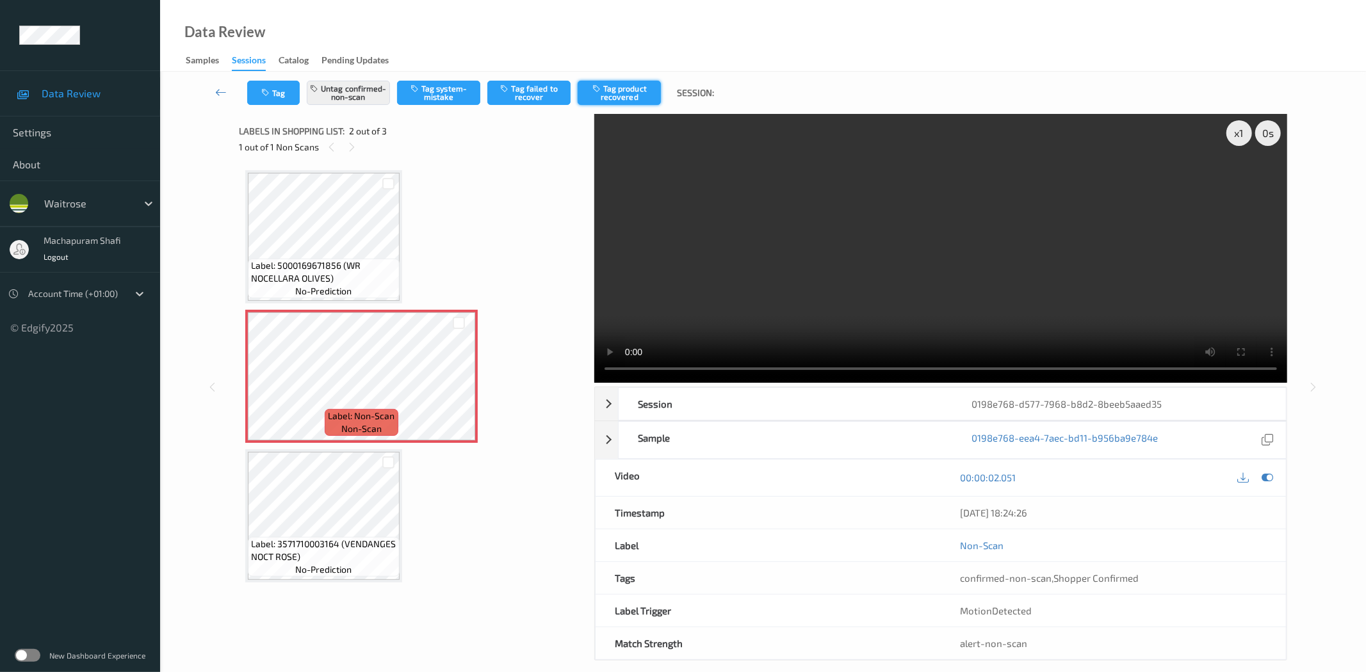
click at [630, 94] on button "Tag product recovered" at bounding box center [619, 93] width 83 height 24
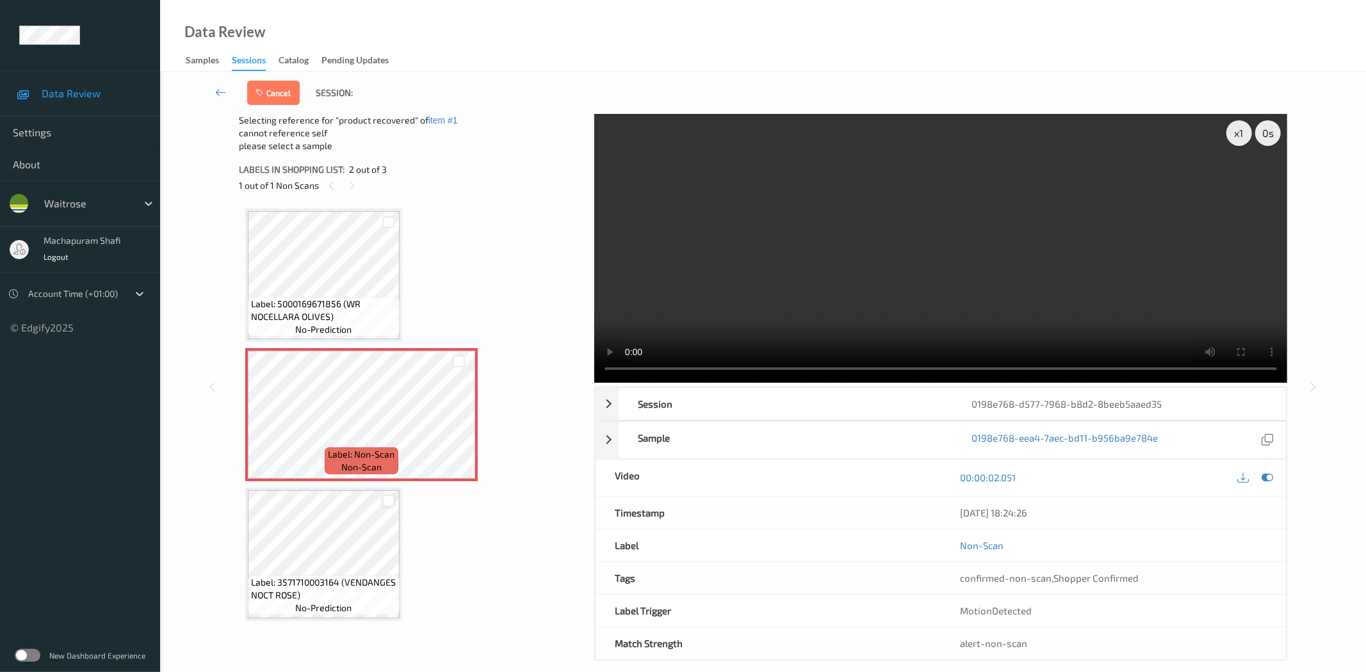
click at [385, 504] on div at bounding box center [388, 501] width 12 height 12
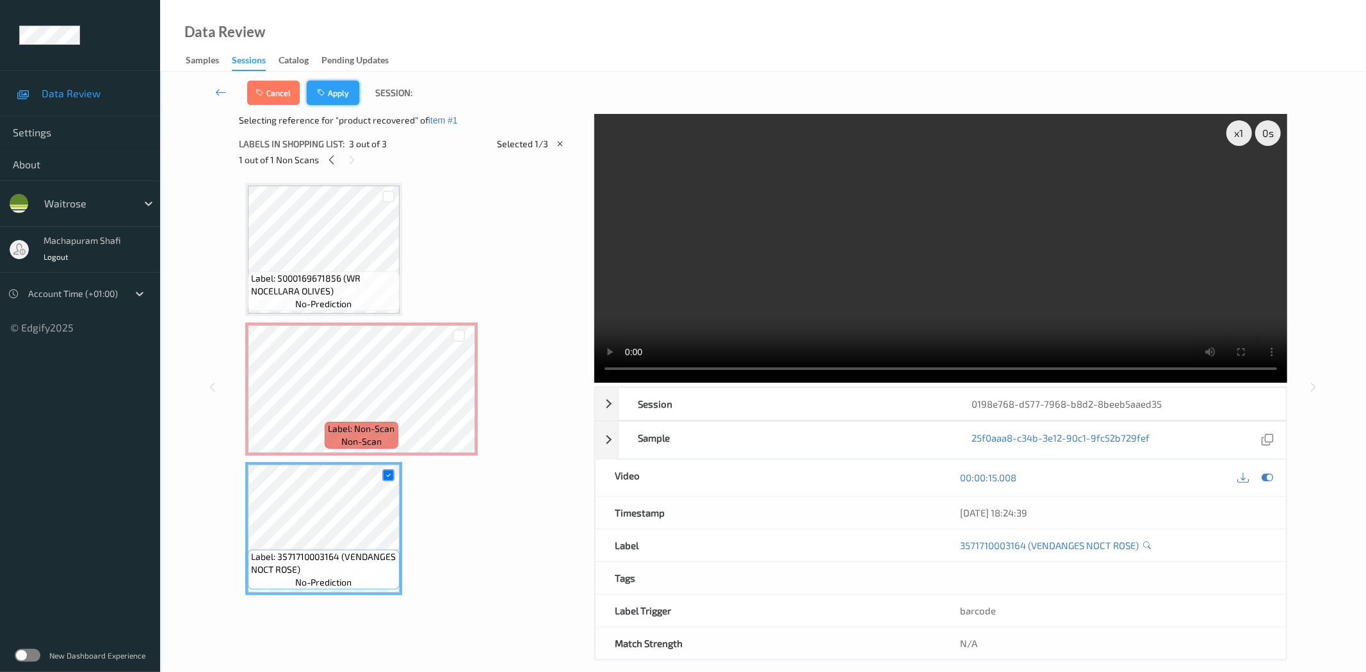
click at [340, 93] on button "Apply" at bounding box center [333, 93] width 53 height 24
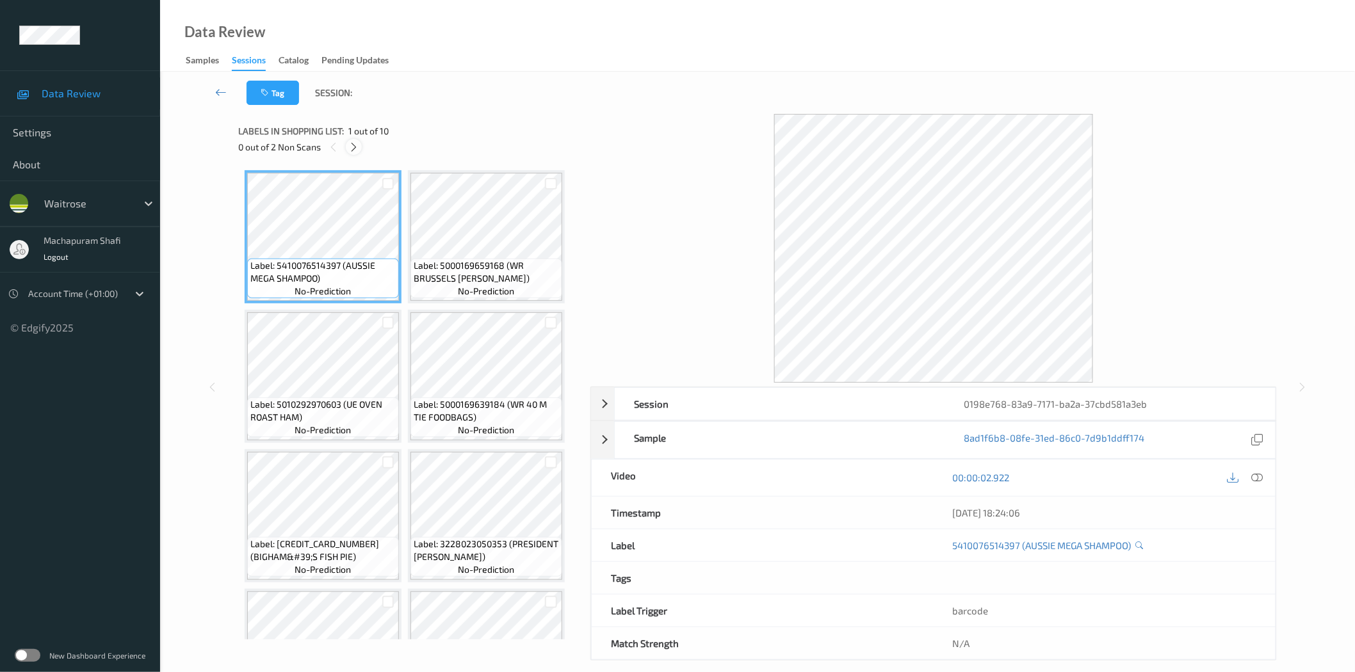
click at [354, 146] on icon at bounding box center [353, 148] width 11 height 12
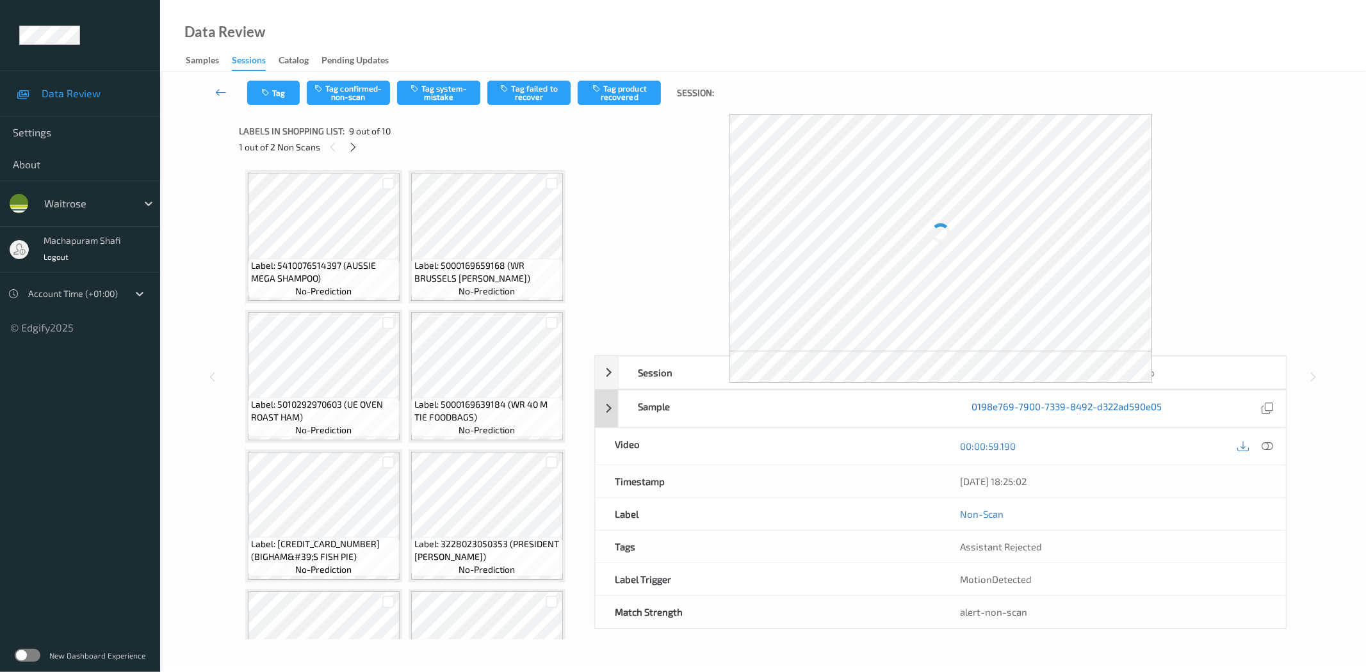
scroll to position [362, 0]
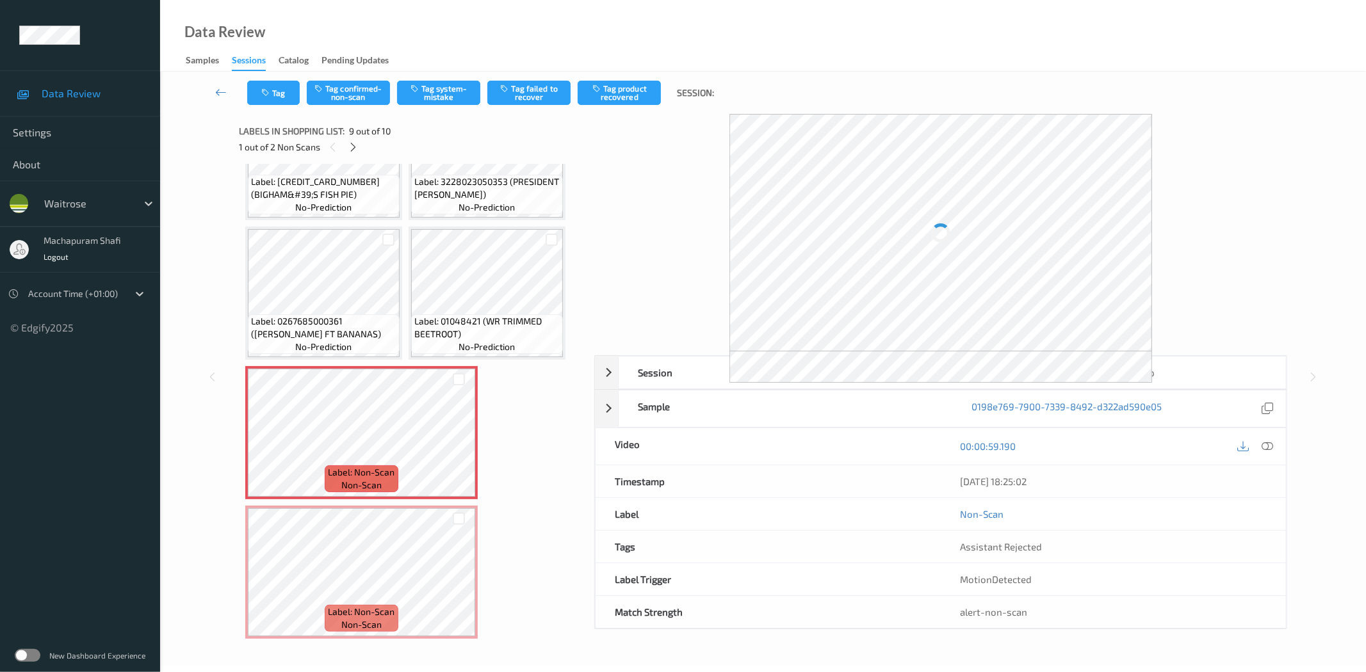
drag, startPoint x: 1264, startPoint y: 444, endPoint x: 1106, endPoint y: 79, distance: 397.8
click at [1264, 444] on icon at bounding box center [1268, 447] width 12 height 12
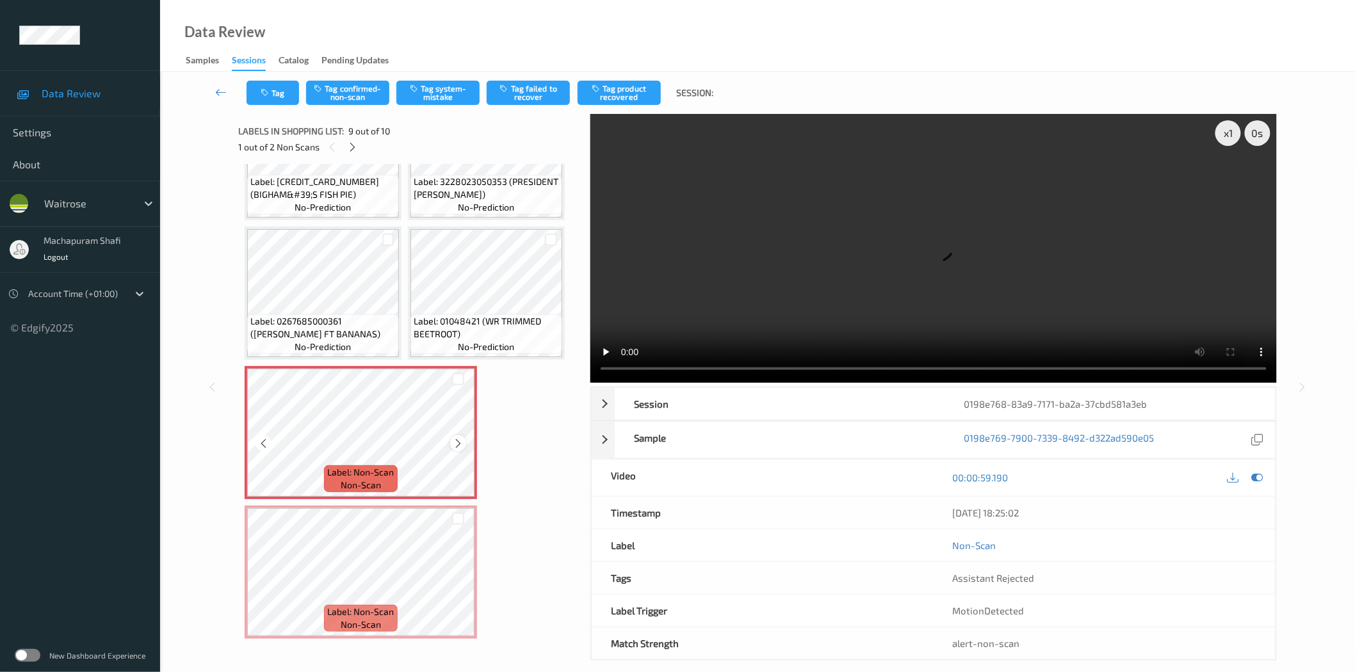
click at [455, 438] on icon at bounding box center [458, 444] width 11 height 12
drag, startPoint x: 478, startPoint y: 316, endPoint x: 507, endPoint y: 336, distance: 34.5
click at [507, 336] on span "Label: 01048421 (WR TRIMMED BEETROOT)" at bounding box center [486, 328] width 145 height 26
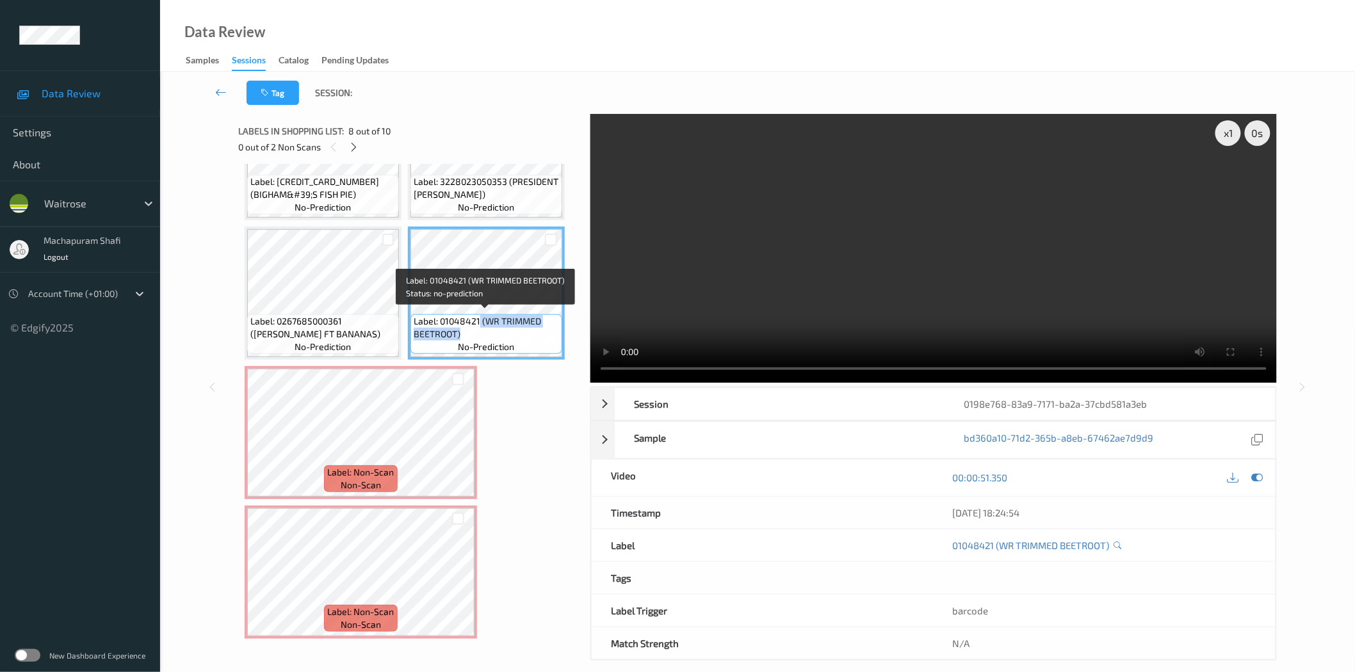
copy span "(WR TRIMMED BEETROOT)"
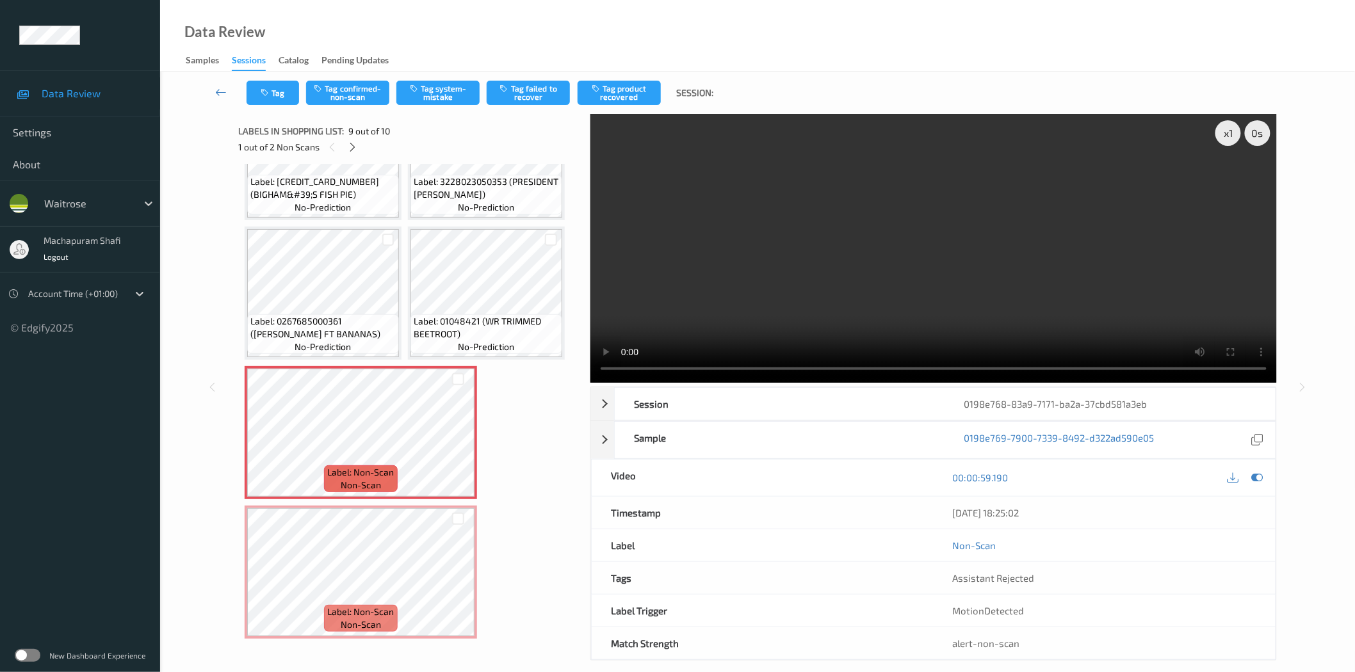
click at [437, 76] on div "Tag Tag confirmed-non-scan Tag system-mistake Tag failed to recover Tag product…" at bounding box center [757, 93] width 1142 height 42
click at [443, 93] on button "Tag system-mistake" at bounding box center [437, 93] width 83 height 24
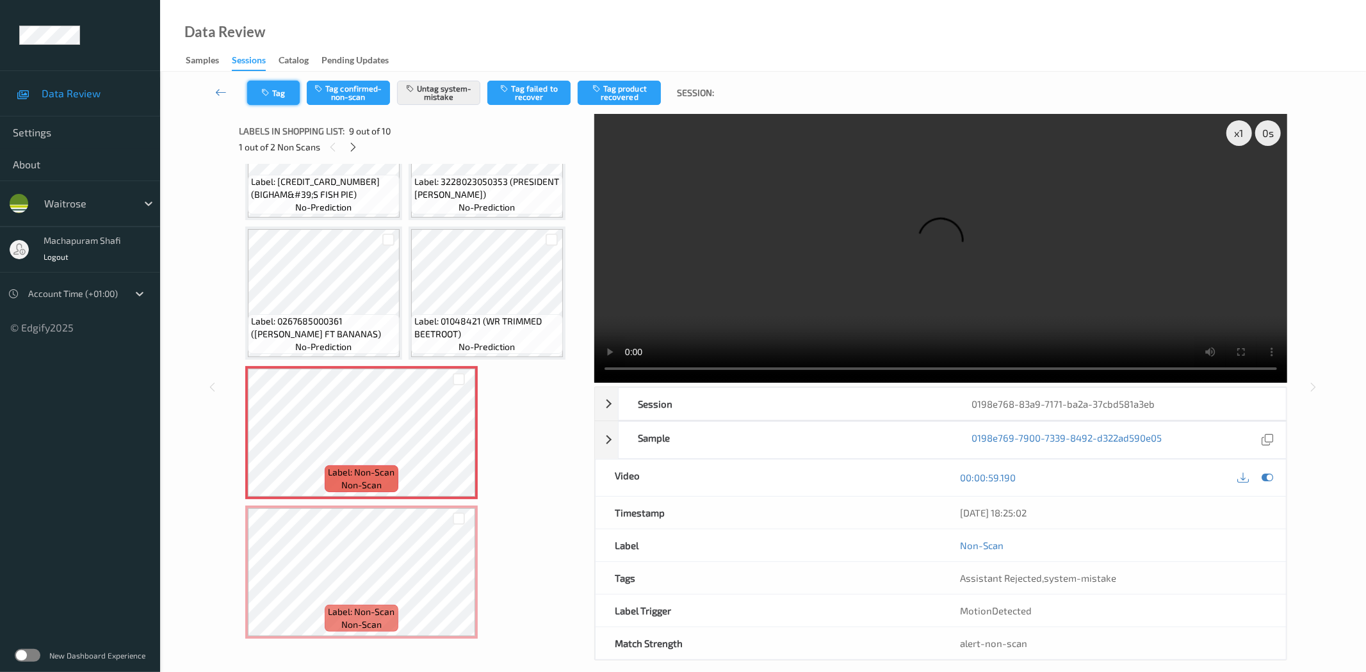
click at [273, 90] on button "Tag" at bounding box center [273, 93] width 53 height 24
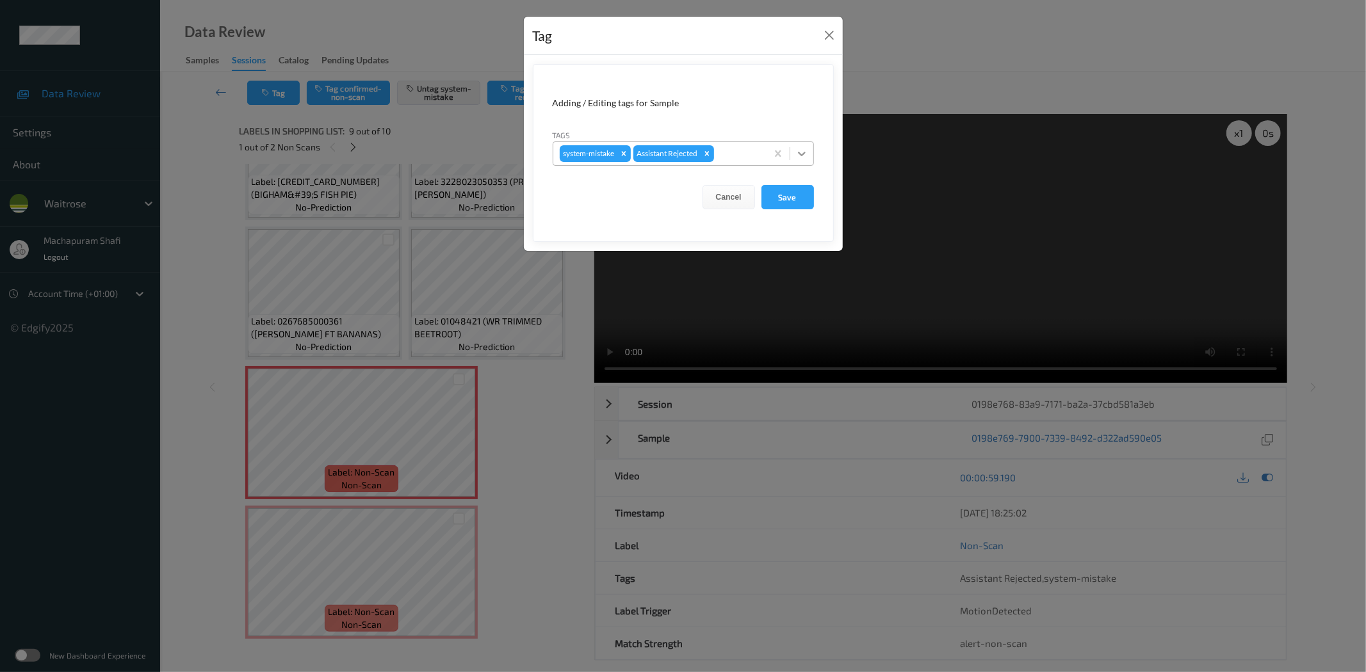
click at [802, 148] on icon at bounding box center [801, 153] width 13 height 13
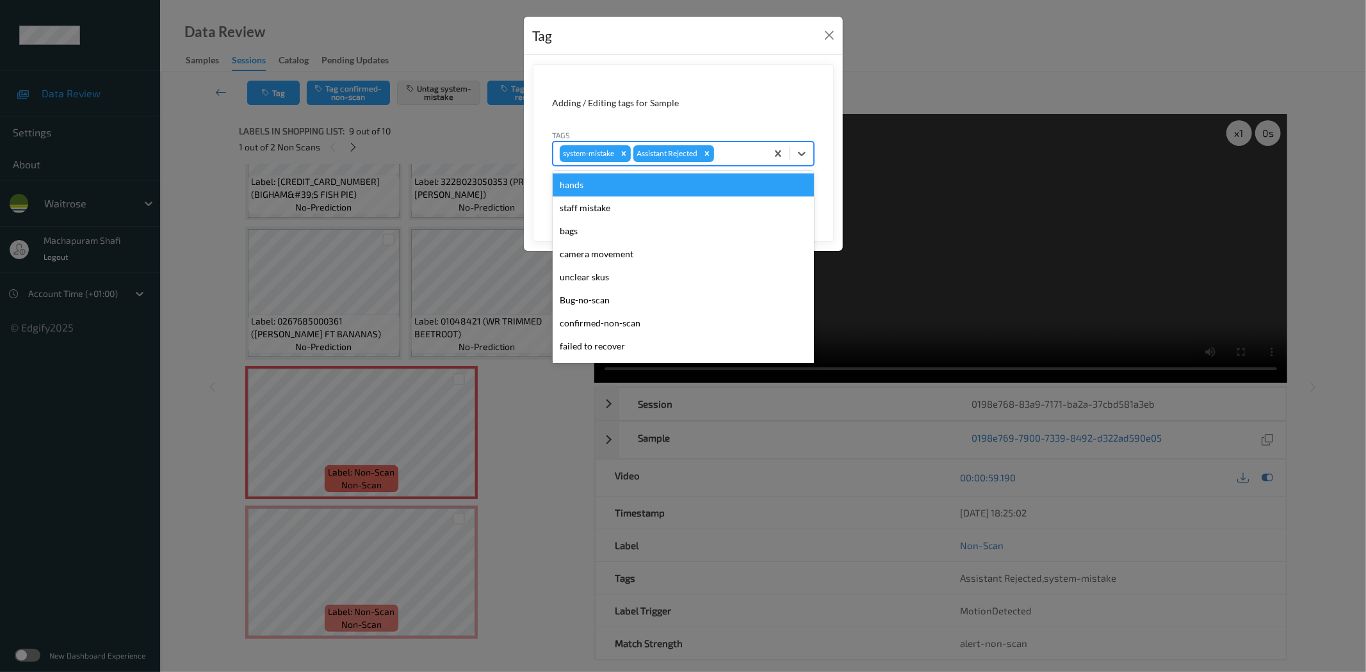
scroll to position [273, 0]
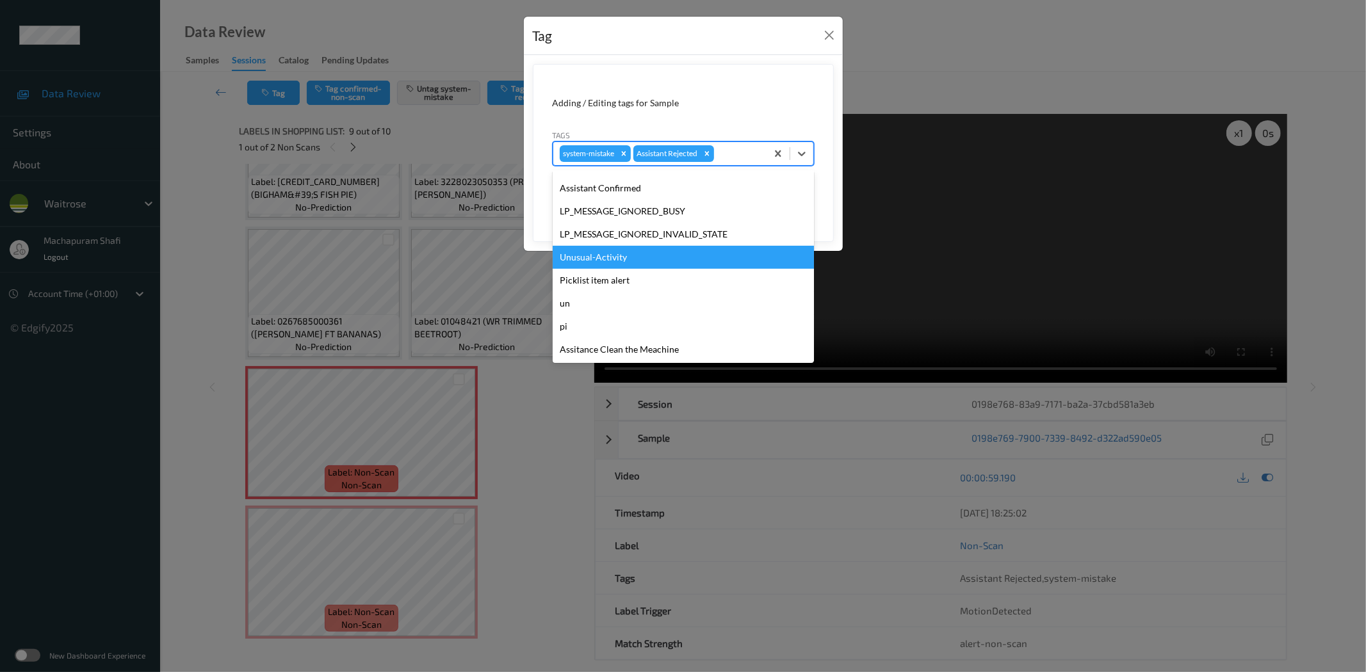
drag, startPoint x: 611, startPoint y: 259, endPoint x: 762, endPoint y: 199, distance: 162.7
click at [611, 259] on div "Unusual-Activity" at bounding box center [683, 257] width 261 height 23
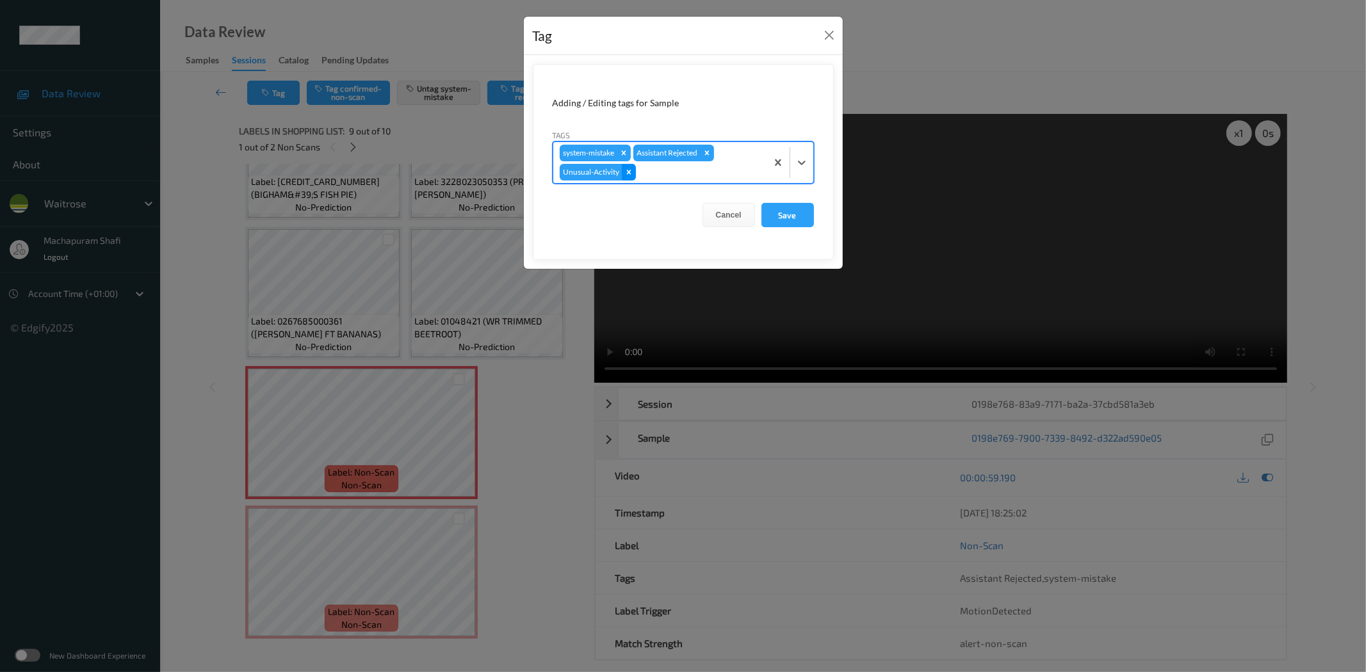
click at [628, 174] on icon "Remove Unusual-Activity" at bounding box center [628, 172] width 9 height 9
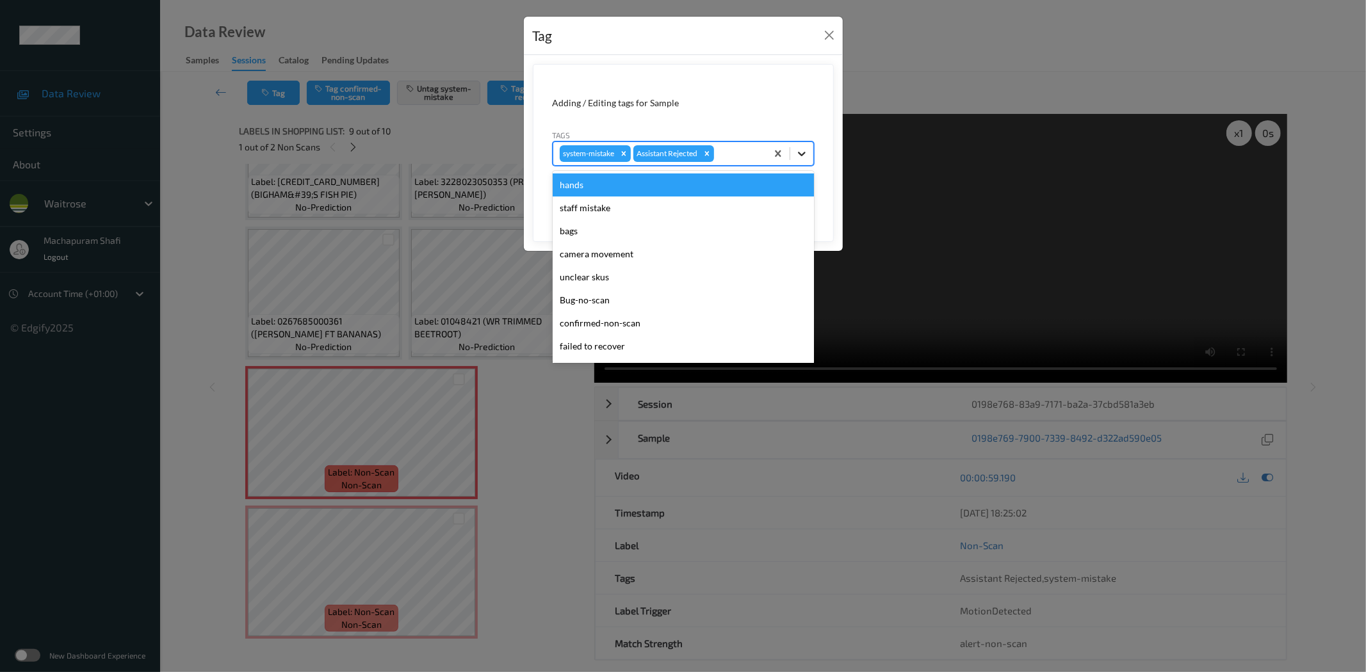
click at [809, 152] on div at bounding box center [801, 153] width 23 height 23
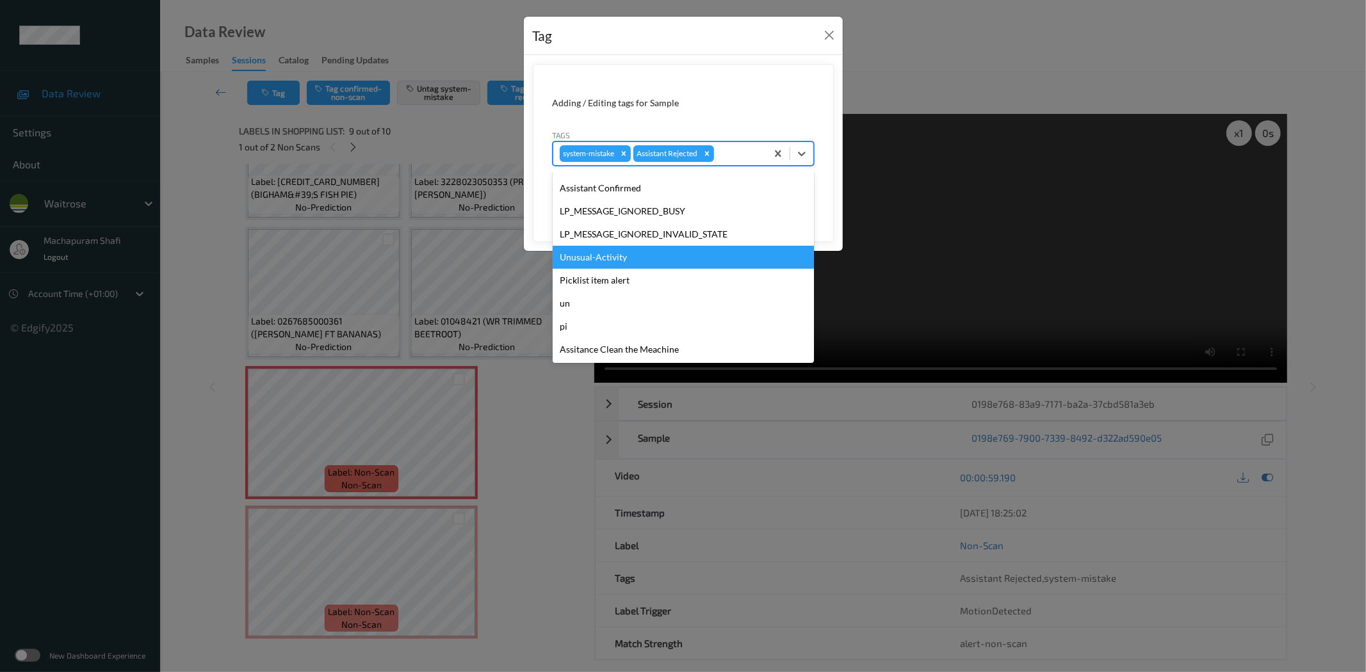
click at [593, 253] on div "Unusual-Activity" at bounding box center [683, 257] width 261 height 23
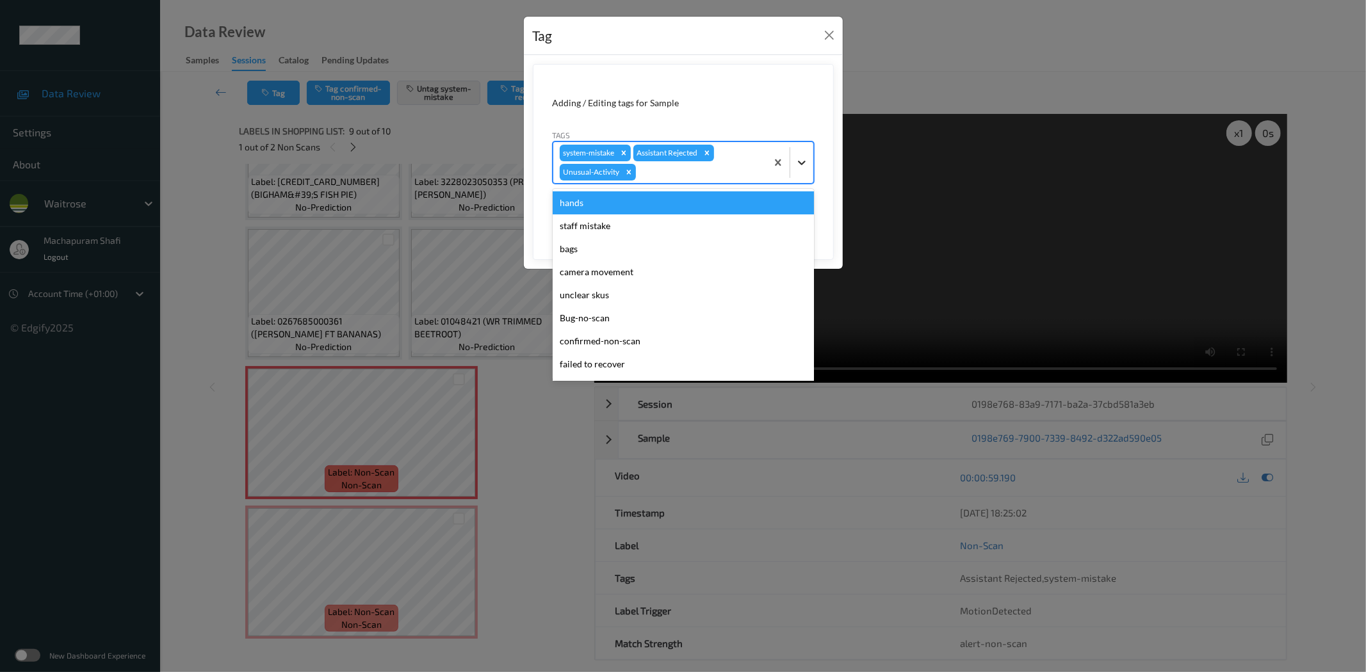
click at [807, 162] on icon at bounding box center [801, 162] width 13 height 13
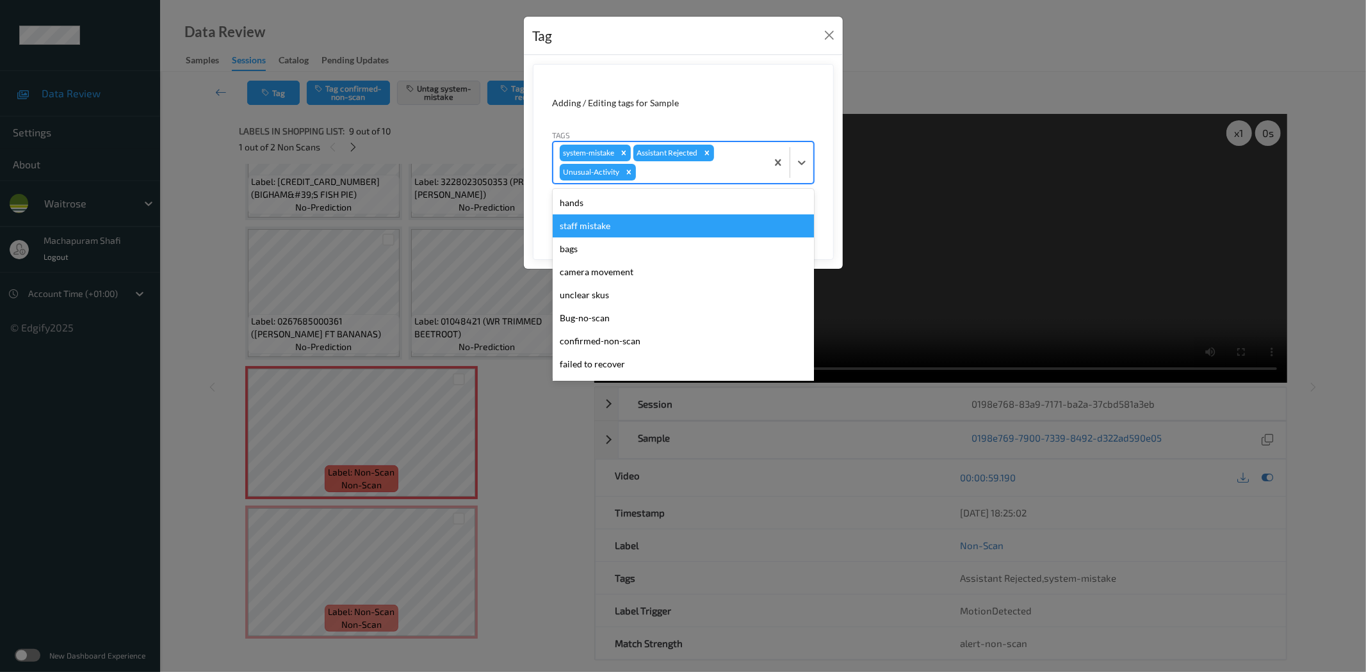
scroll to position [250, 0]
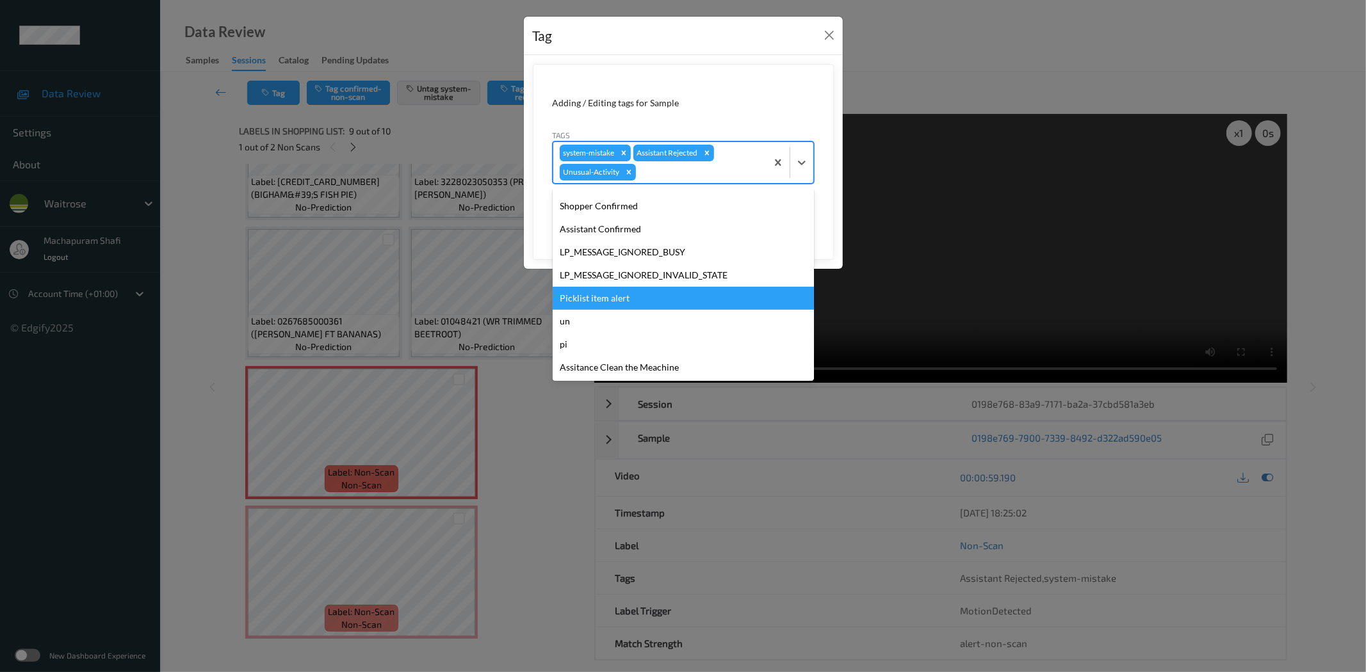
click at [580, 290] on div "Picklist item alert" at bounding box center [683, 298] width 261 height 23
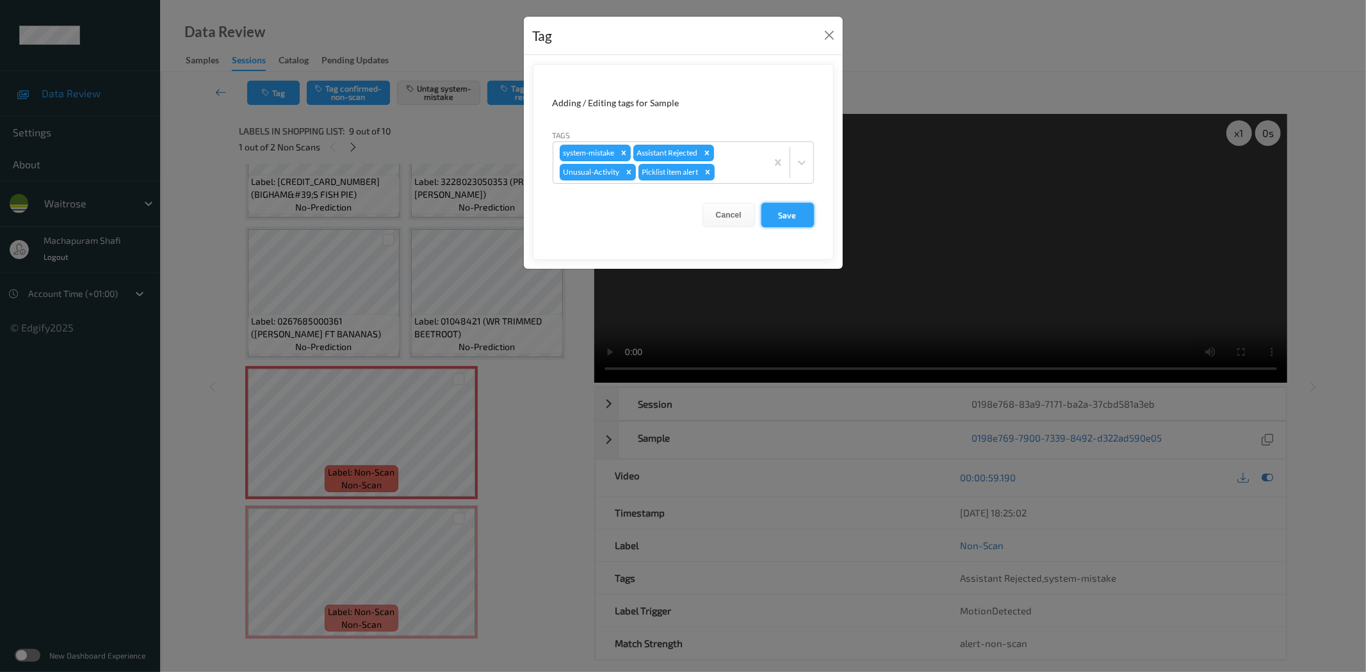
click at [792, 211] on button "Save" at bounding box center [787, 215] width 53 height 24
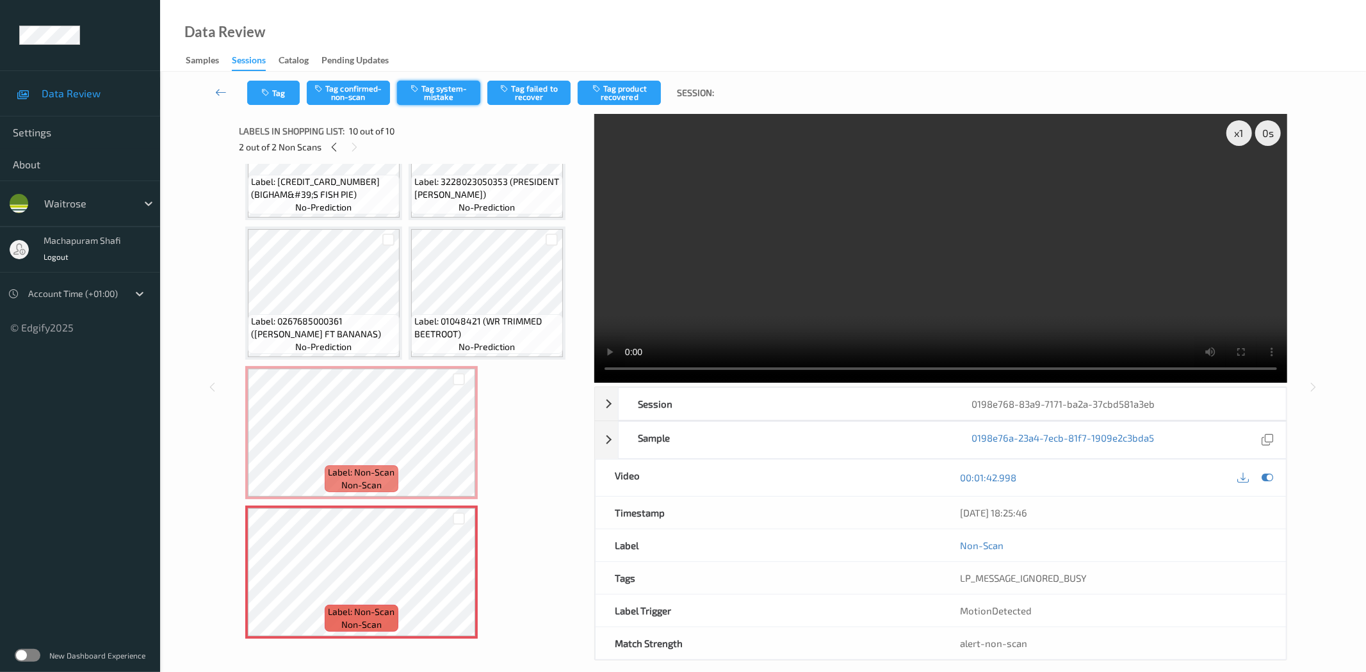
click at [452, 90] on button "Tag system-mistake" at bounding box center [438, 93] width 83 height 24
click at [266, 92] on icon "button" at bounding box center [266, 92] width 11 height 9
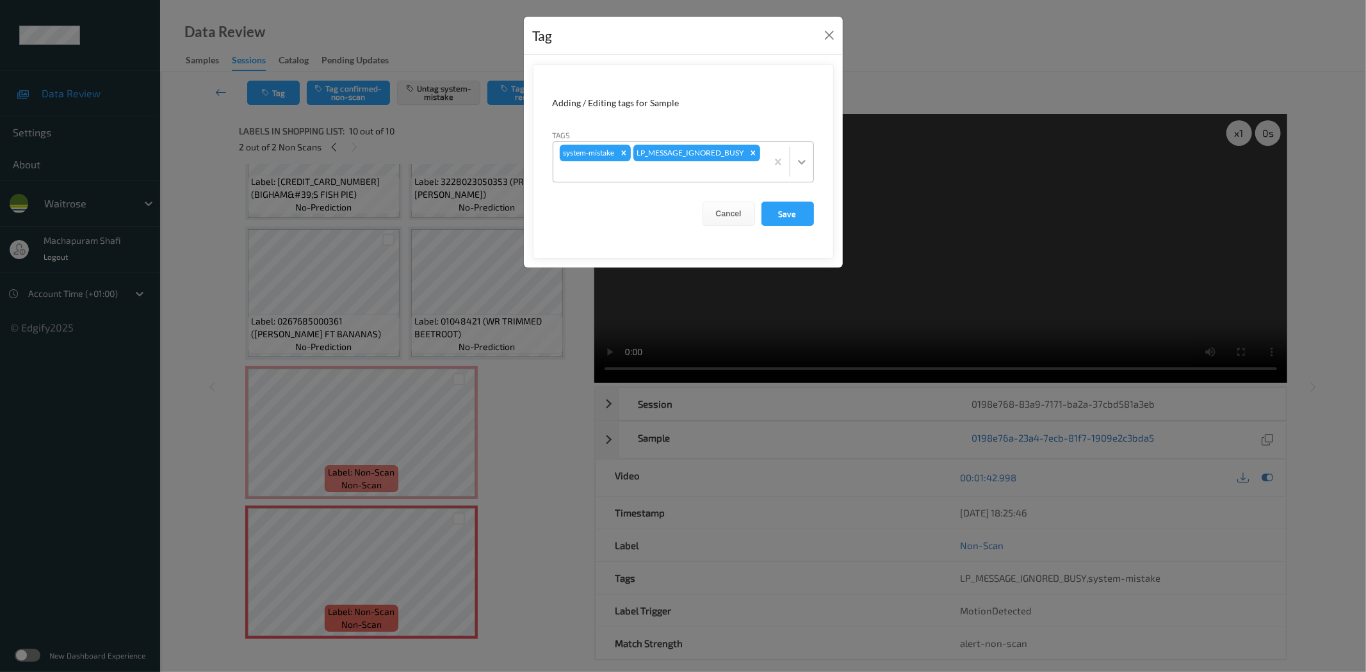
click at [802, 157] on icon at bounding box center [801, 162] width 13 height 13
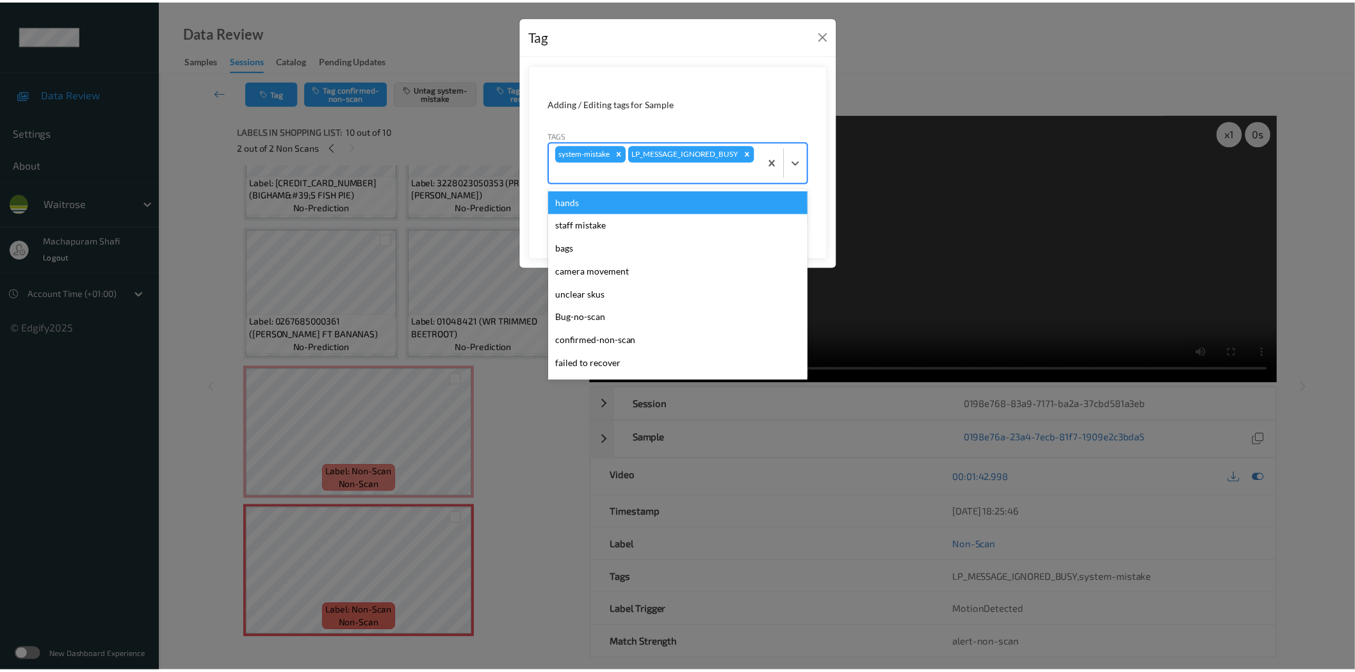
scroll to position [273, 0]
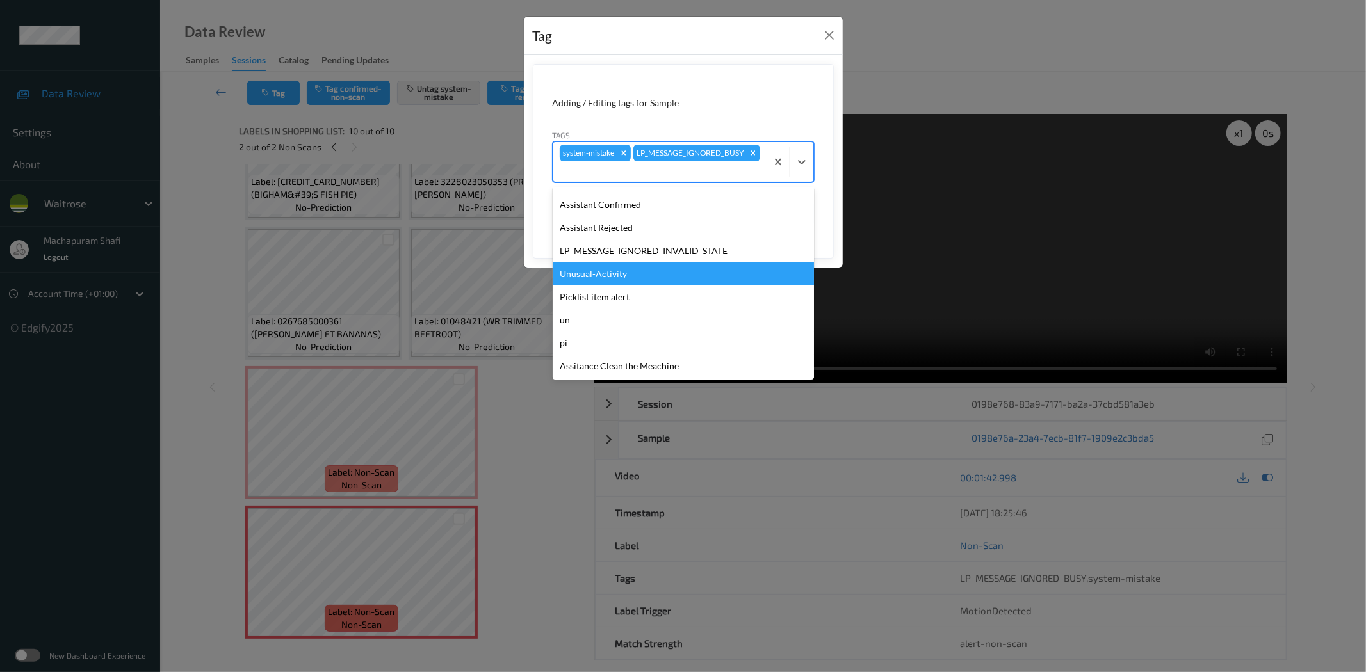
click at [599, 270] on div "Unusual-Activity" at bounding box center [683, 274] width 261 height 23
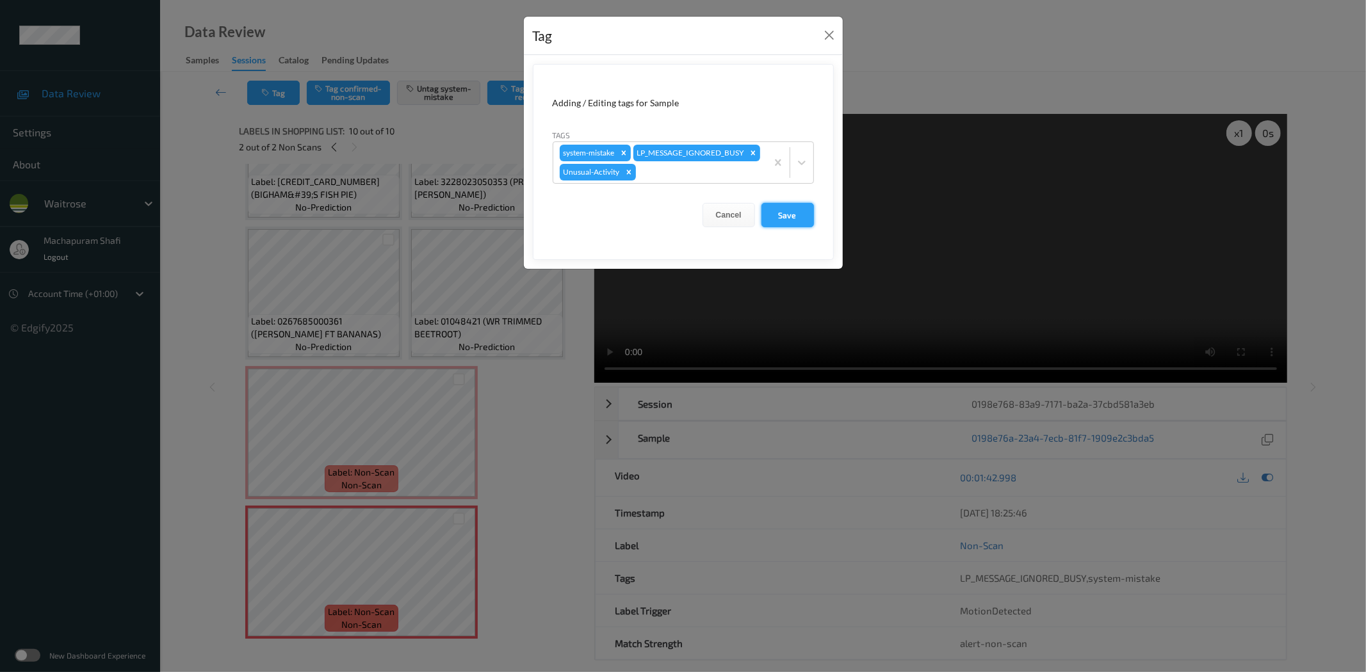
click at [797, 227] on button "Save" at bounding box center [787, 215] width 53 height 24
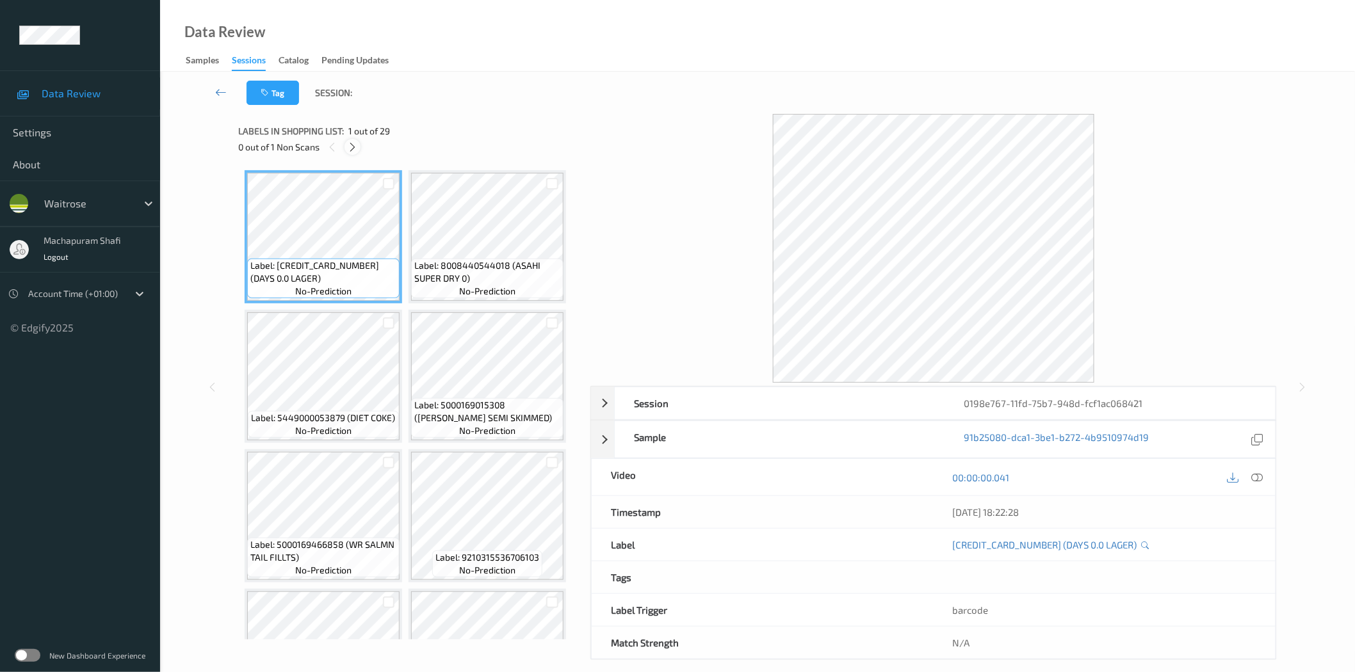
click at [352, 150] on icon at bounding box center [352, 148] width 11 height 12
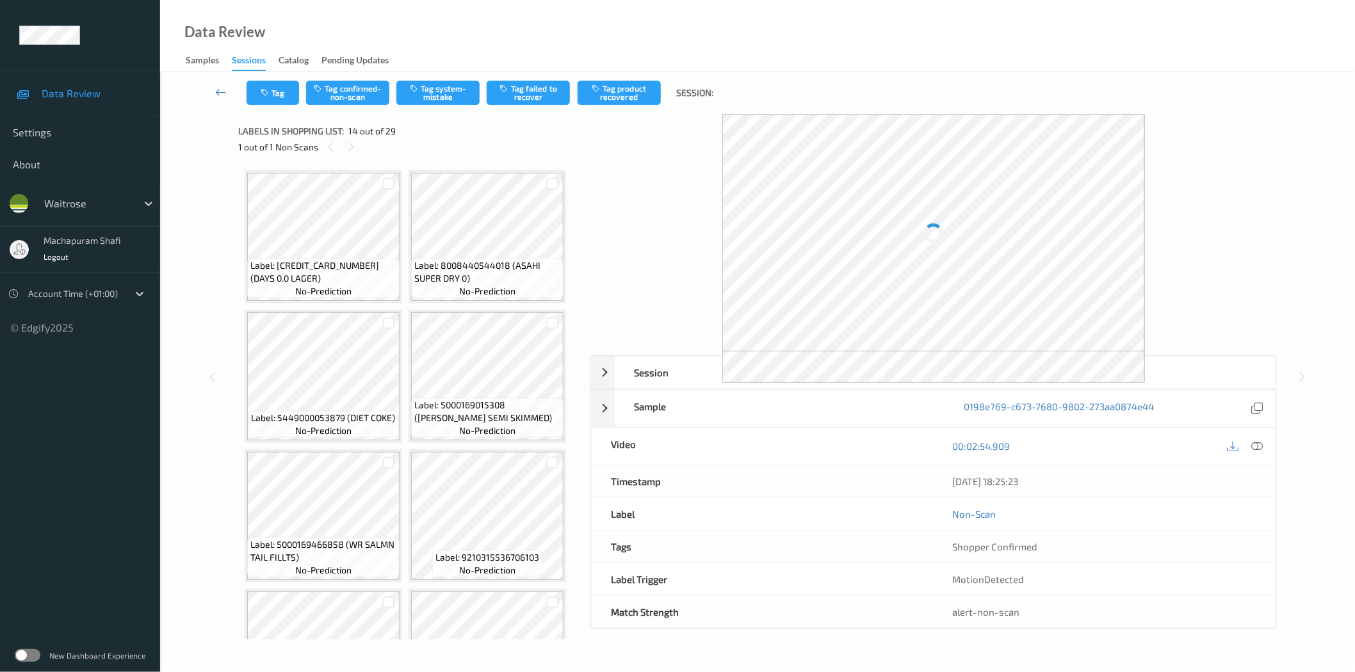
scroll to position [839, 0]
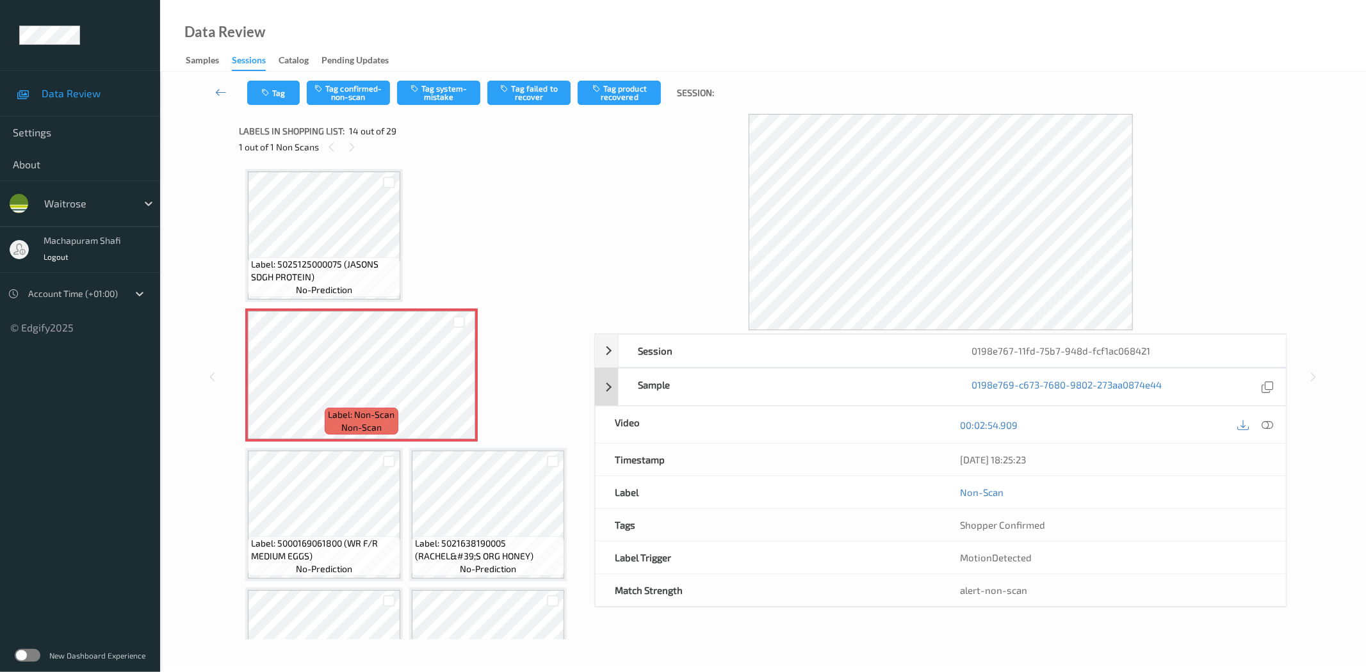
drag, startPoint x: 1274, startPoint y: 425, endPoint x: 1253, endPoint y: 268, distance: 159.0
click at [1273, 425] on div at bounding box center [1267, 424] width 17 height 17
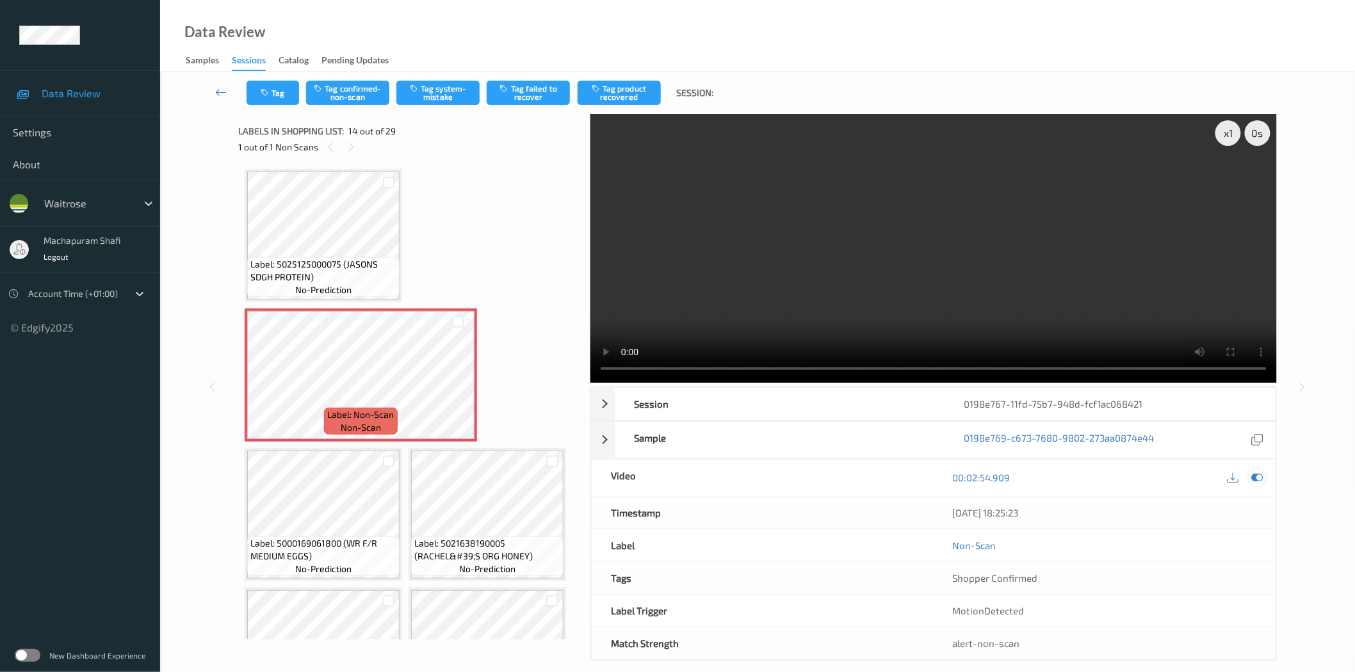
click at [1258, 476] on icon at bounding box center [1257, 478] width 12 height 12
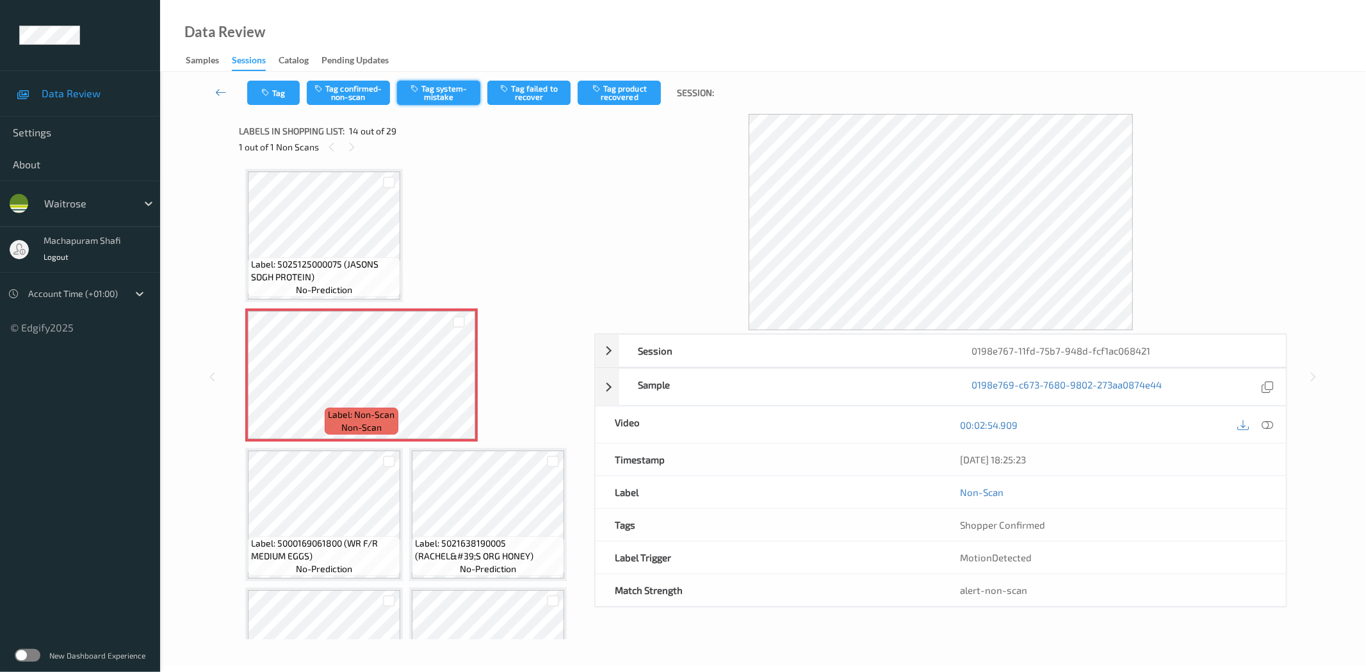
click at [429, 102] on button "Tag system-mistake" at bounding box center [438, 93] width 83 height 24
click at [436, 88] on button "Tag system-mistake" at bounding box center [438, 93] width 83 height 24
click at [421, 97] on button "Tag system-mistake" at bounding box center [438, 93] width 83 height 24
click at [414, 81] on button "Tag system-mistake" at bounding box center [438, 93] width 83 height 24
click at [1263, 426] on icon at bounding box center [1268, 425] width 12 height 12
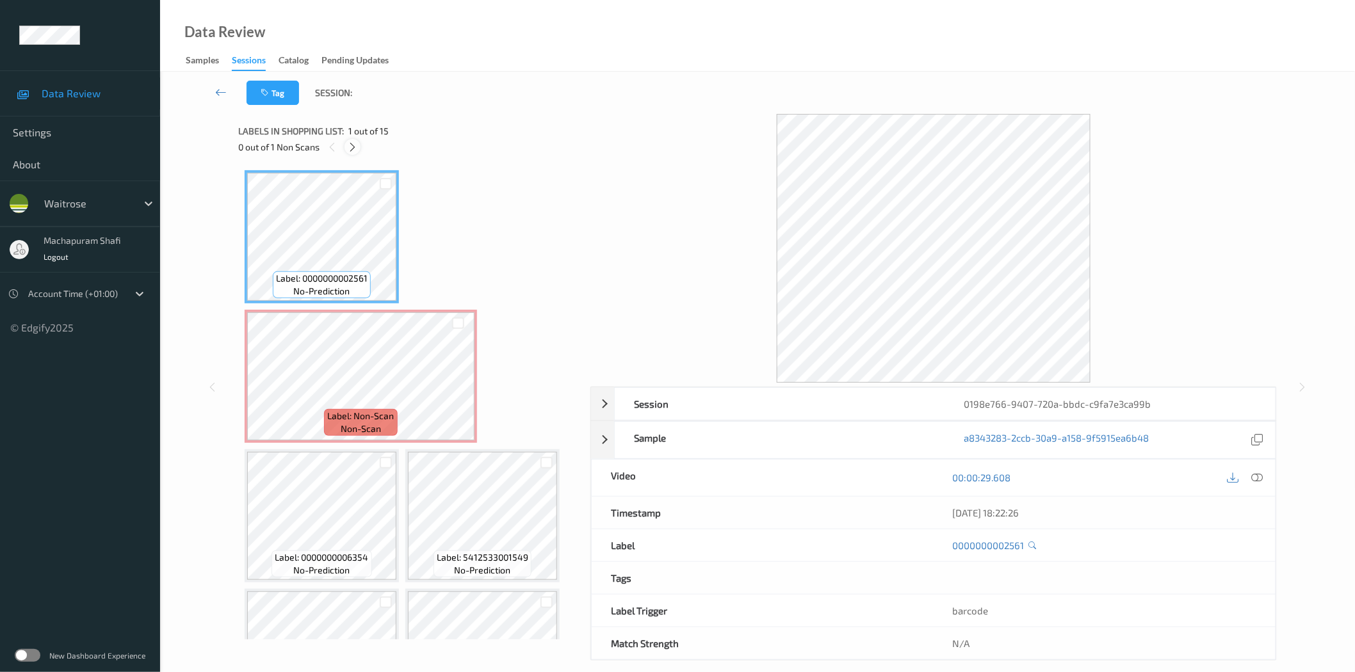
click at [356, 142] on icon at bounding box center [352, 148] width 11 height 12
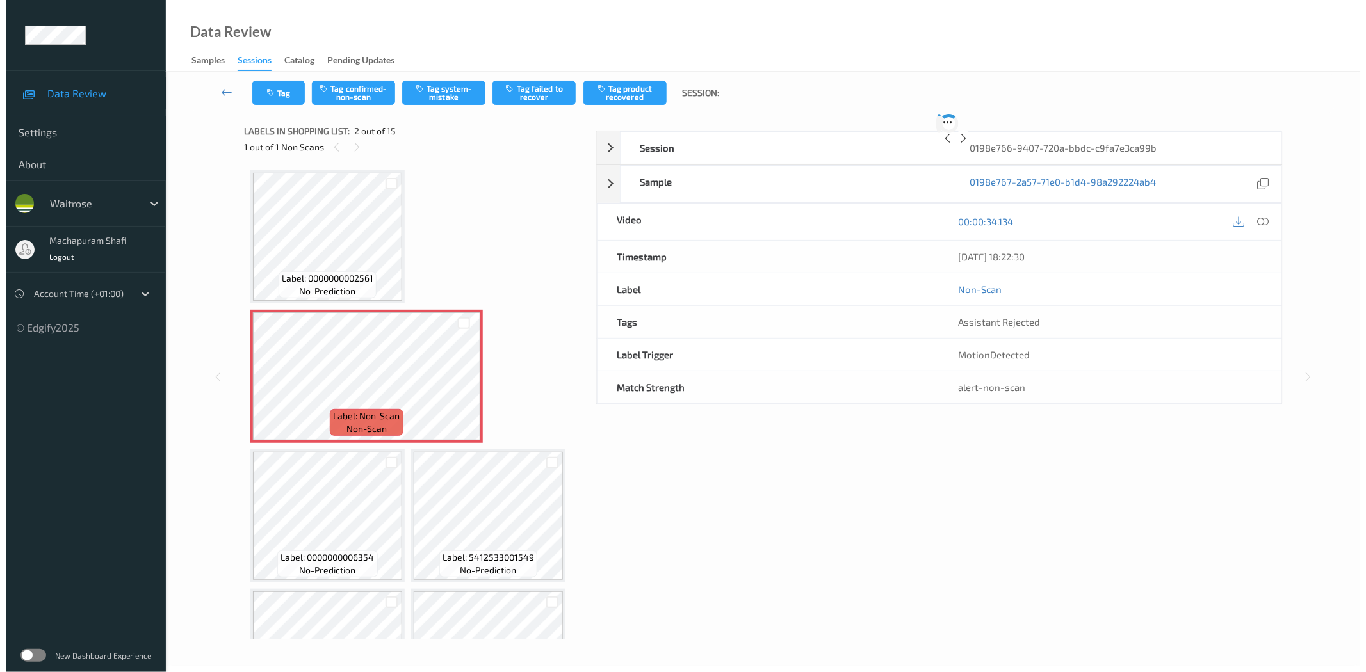
scroll to position [6, 0]
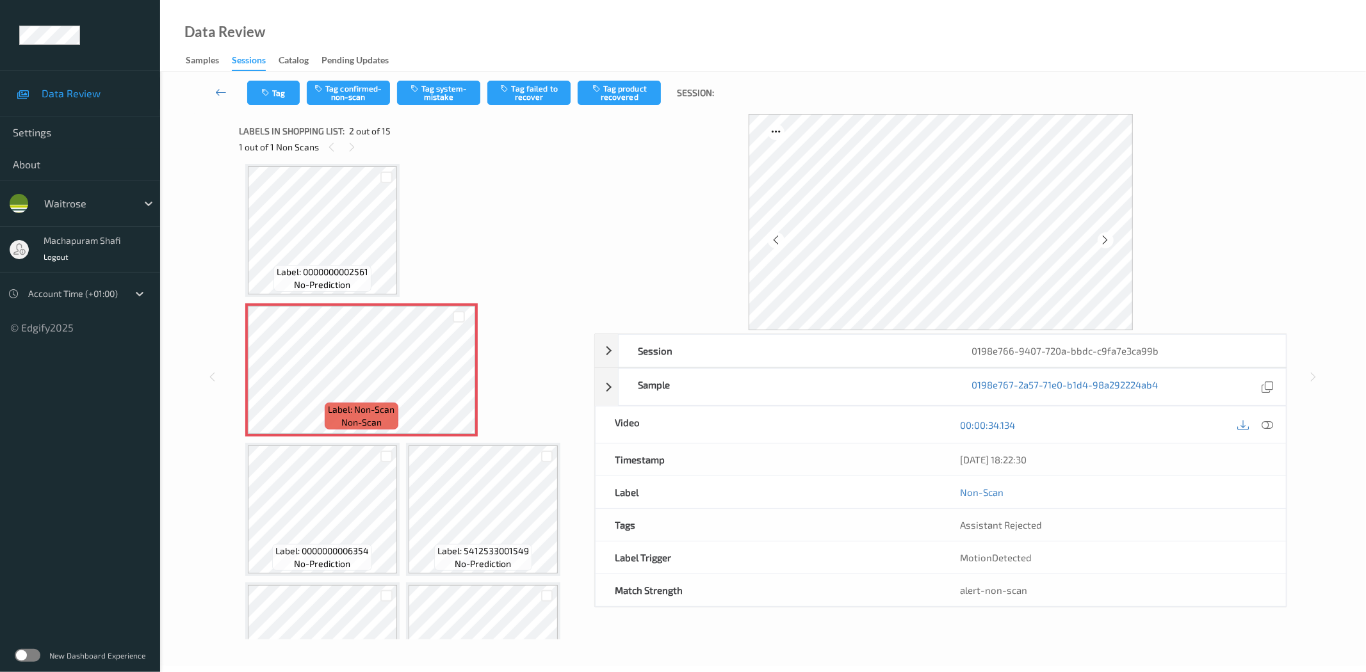
click at [1269, 429] on icon at bounding box center [1268, 425] width 12 height 12
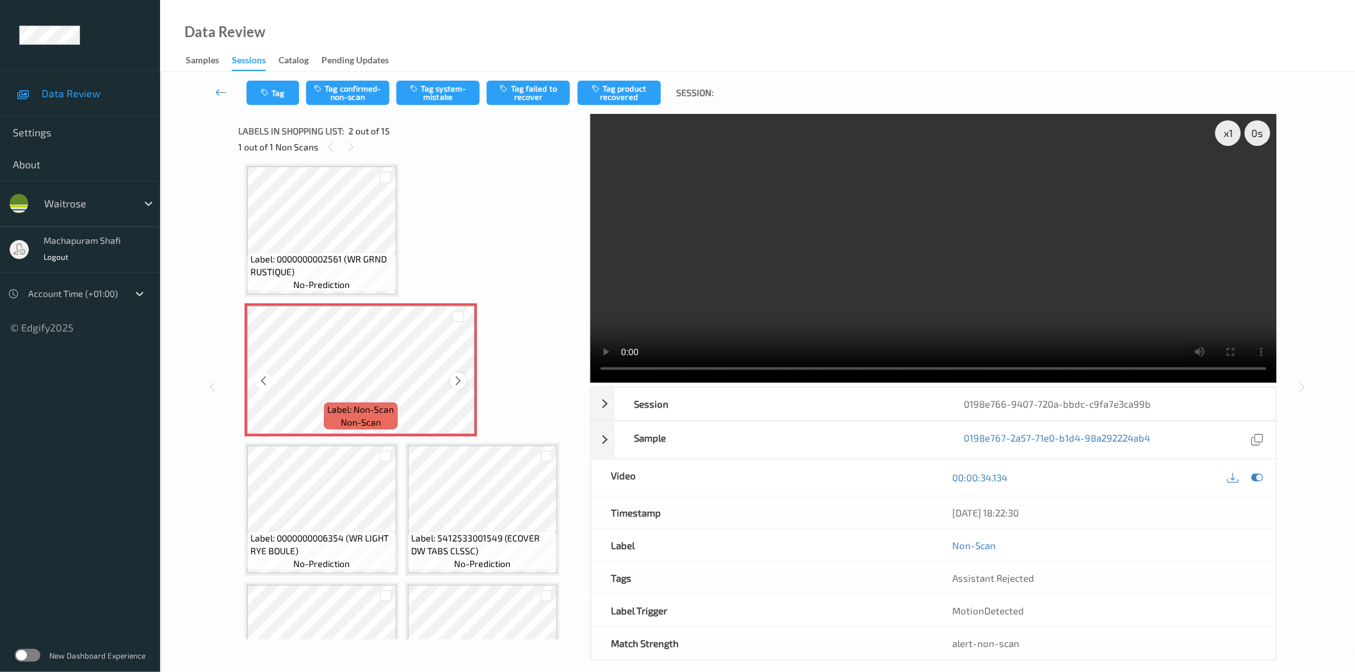
click at [462, 379] on icon at bounding box center [458, 381] width 11 height 12
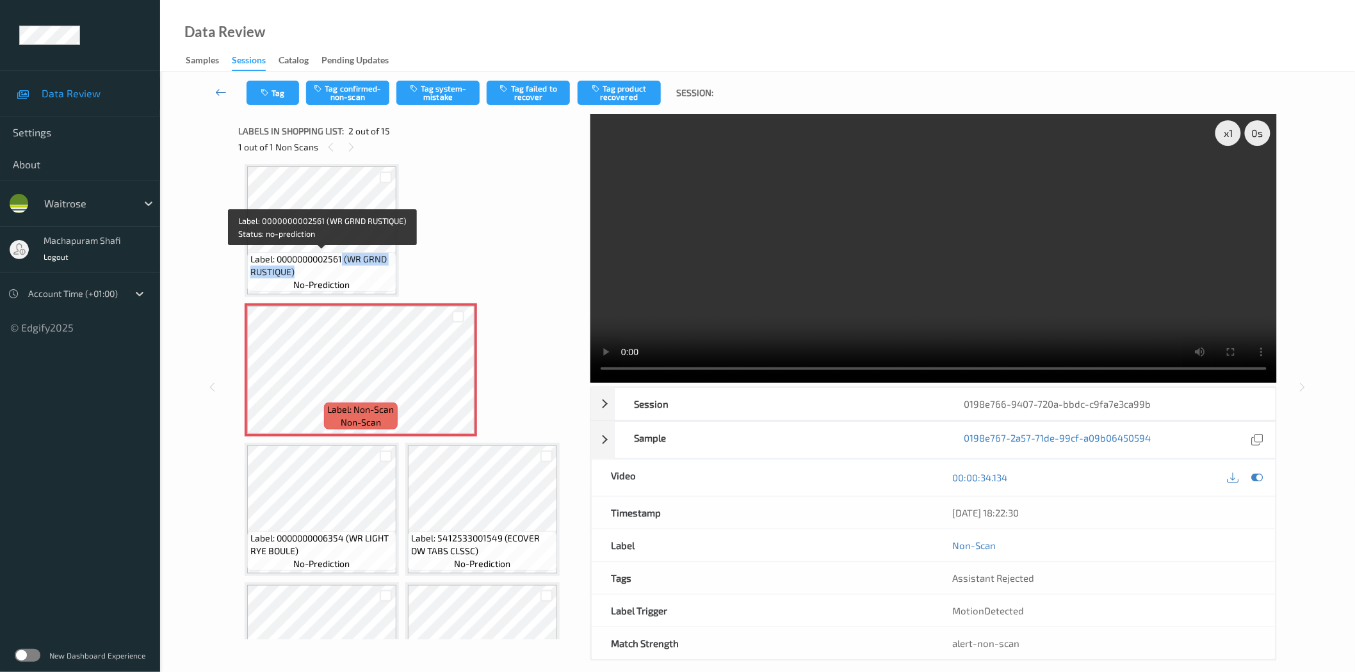
drag, startPoint x: 343, startPoint y: 257, endPoint x: 378, endPoint y: 278, distance: 41.6
click at [378, 278] on div "Label: 0000000002561 (WR GRND RUSTIQUE) no-prediction" at bounding box center [321, 272] width 149 height 40
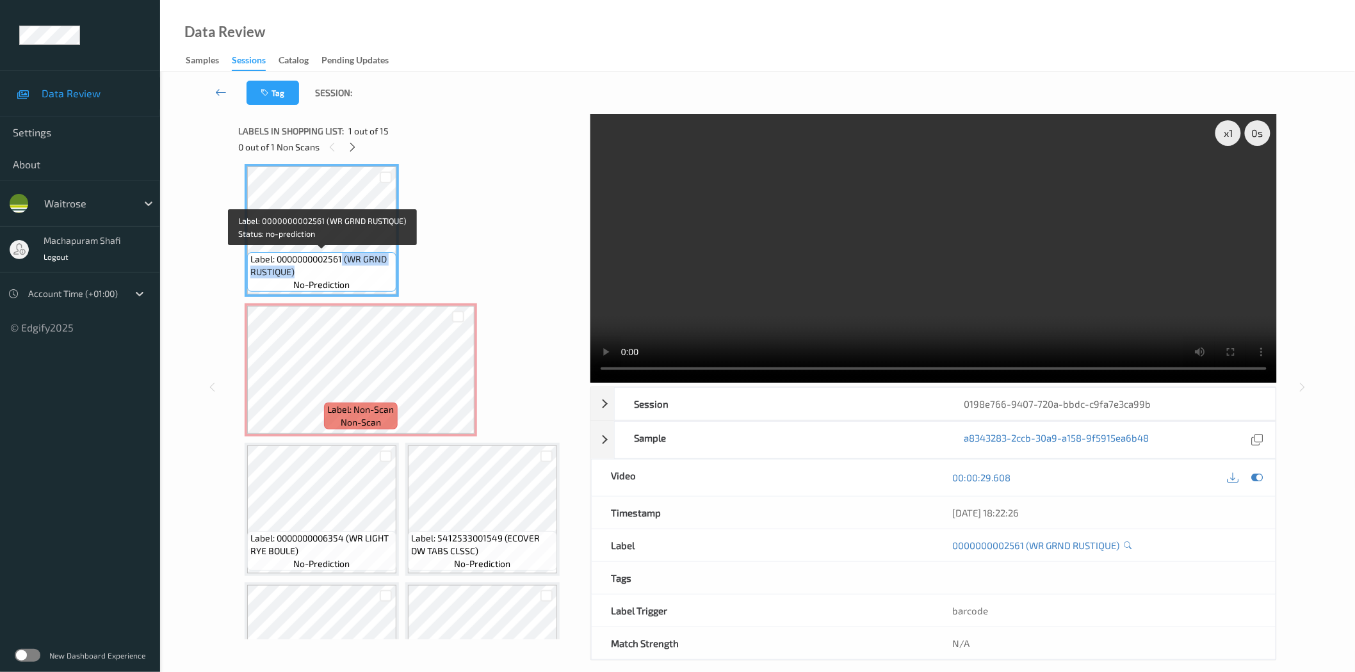
copy span "(WR GRND RUSTIQUE)"
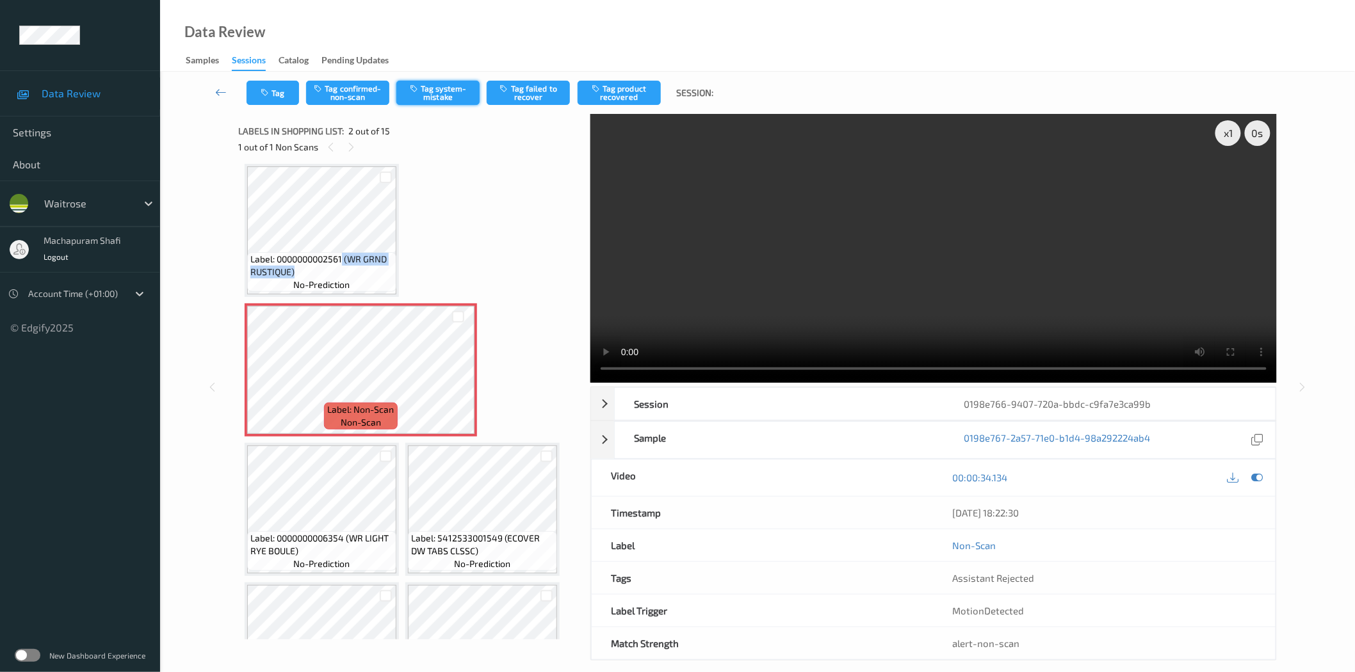
click at [438, 88] on button "Tag system-mistake" at bounding box center [437, 93] width 83 height 24
click at [432, 87] on button "Tag system-mistake" at bounding box center [437, 93] width 83 height 24
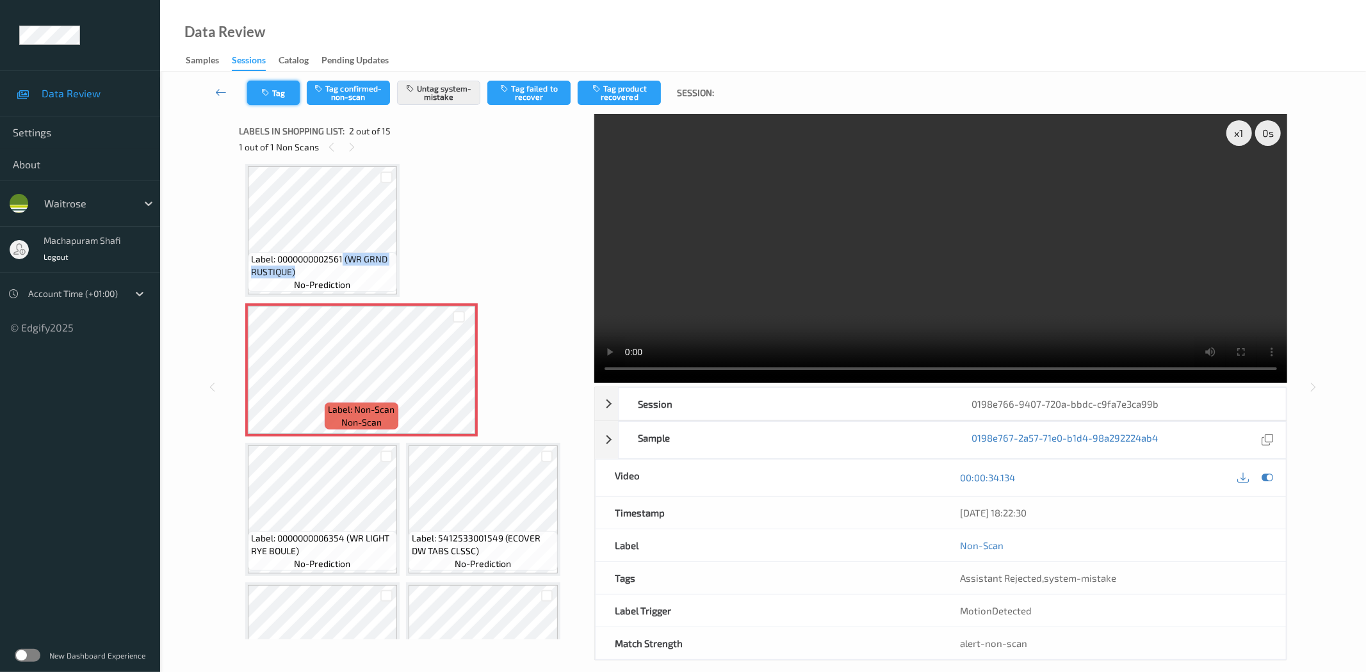
click at [270, 93] on icon "button" at bounding box center [266, 92] width 11 height 9
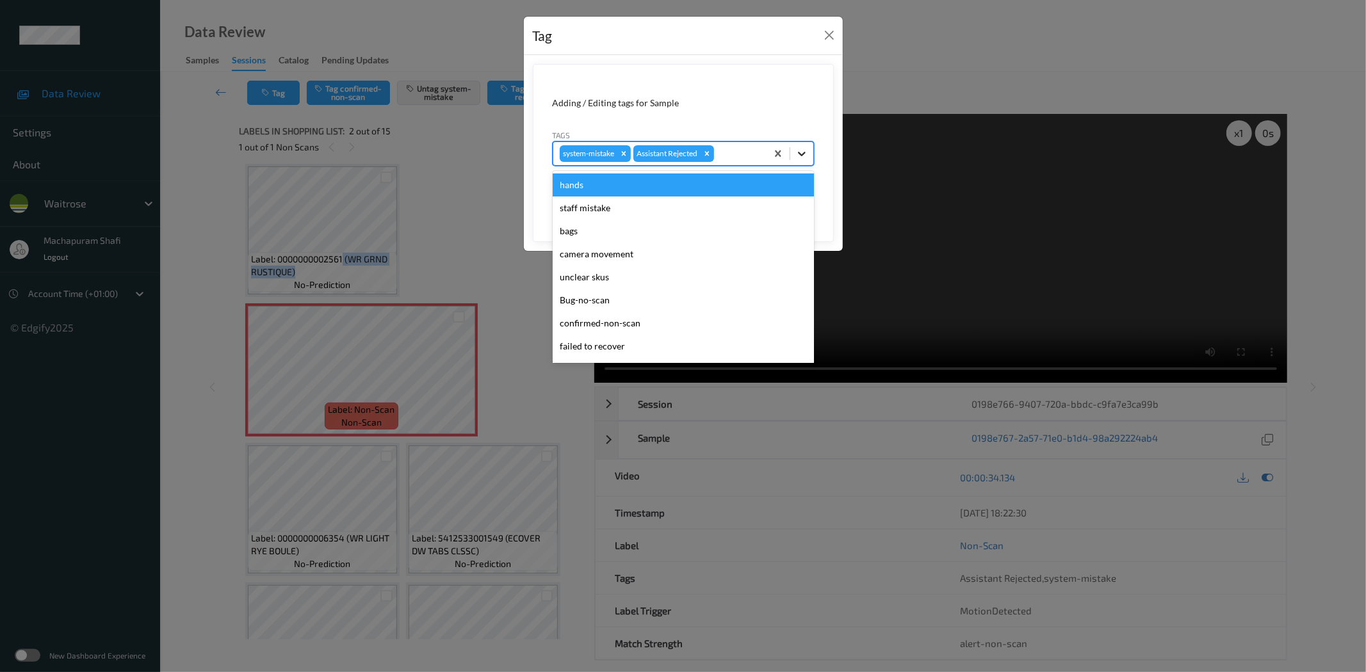
click at [795, 150] on icon at bounding box center [801, 153] width 13 height 13
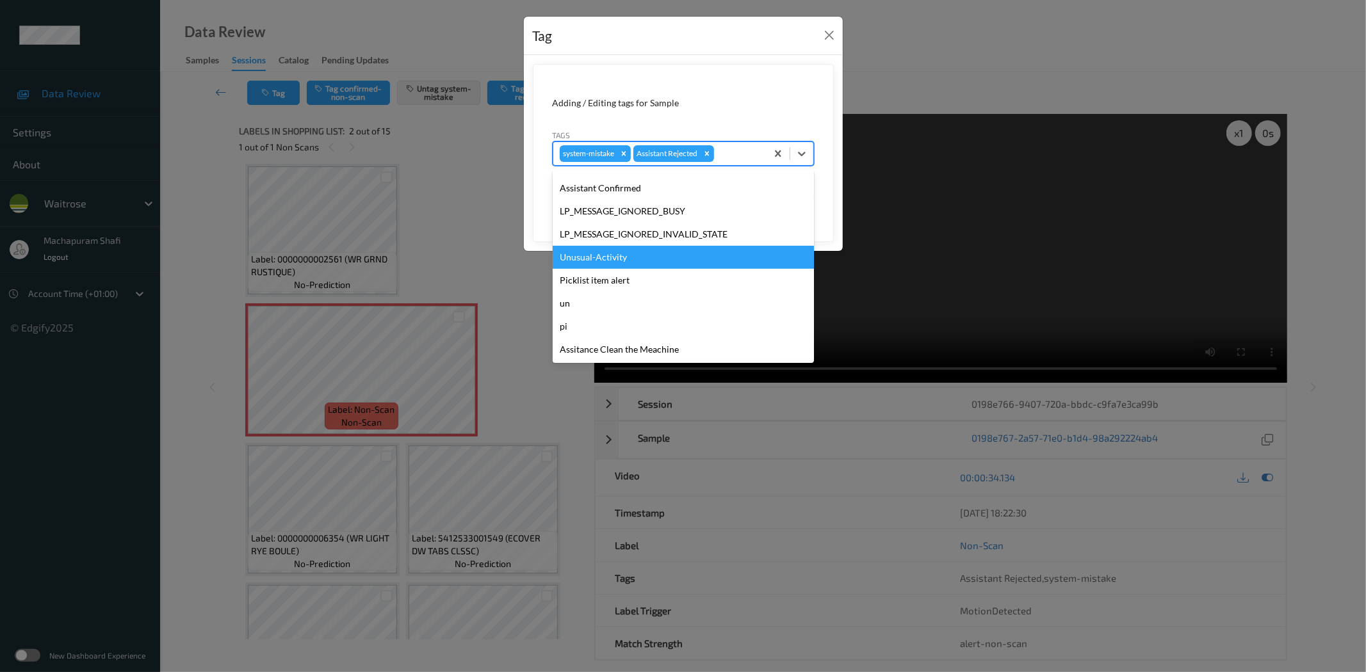
click at [606, 248] on div "Unusual-Activity" at bounding box center [683, 257] width 261 height 23
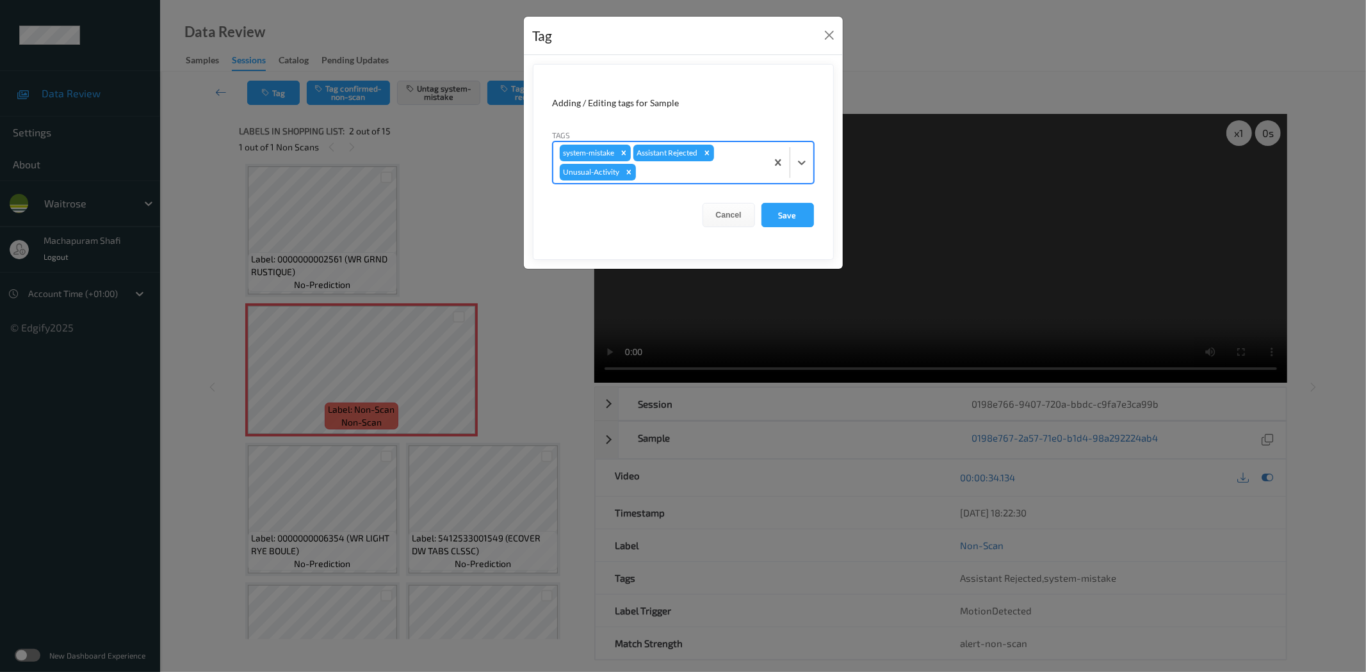
drag, startPoint x: 801, startPoint y: 158, endPoint x: 782, endPoint y: 187, distance: 35.2
click at [799, 158] on icon at bounding box center [801, 162] width 13 height 13
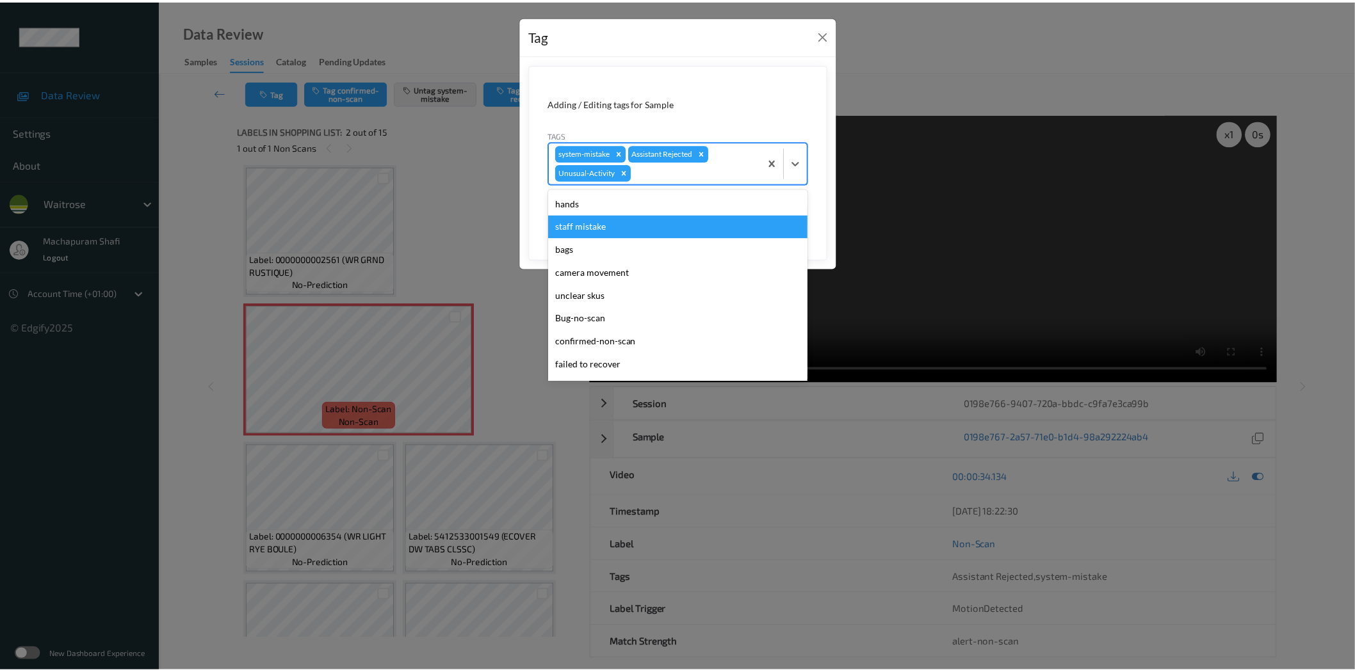
scroll to position [250, 0]
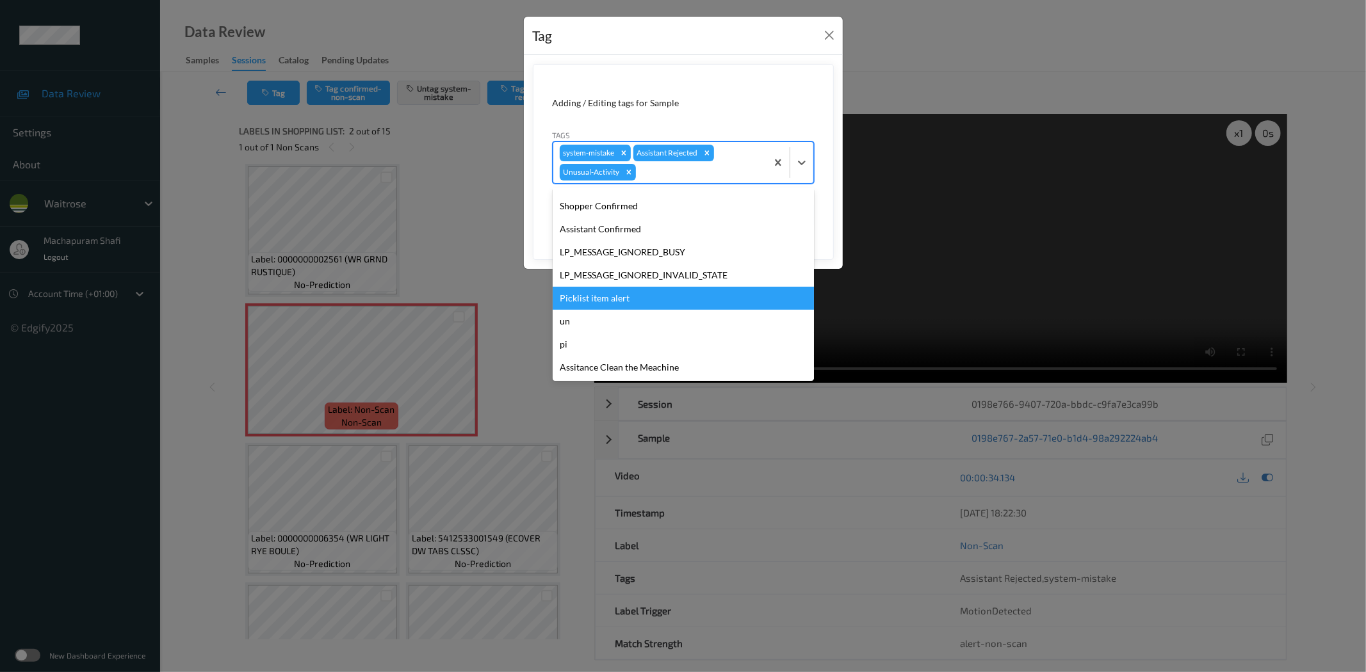
click at [613, 291] on div "Picklist item alert" at bounding box center [683, 298] width 261 height 23
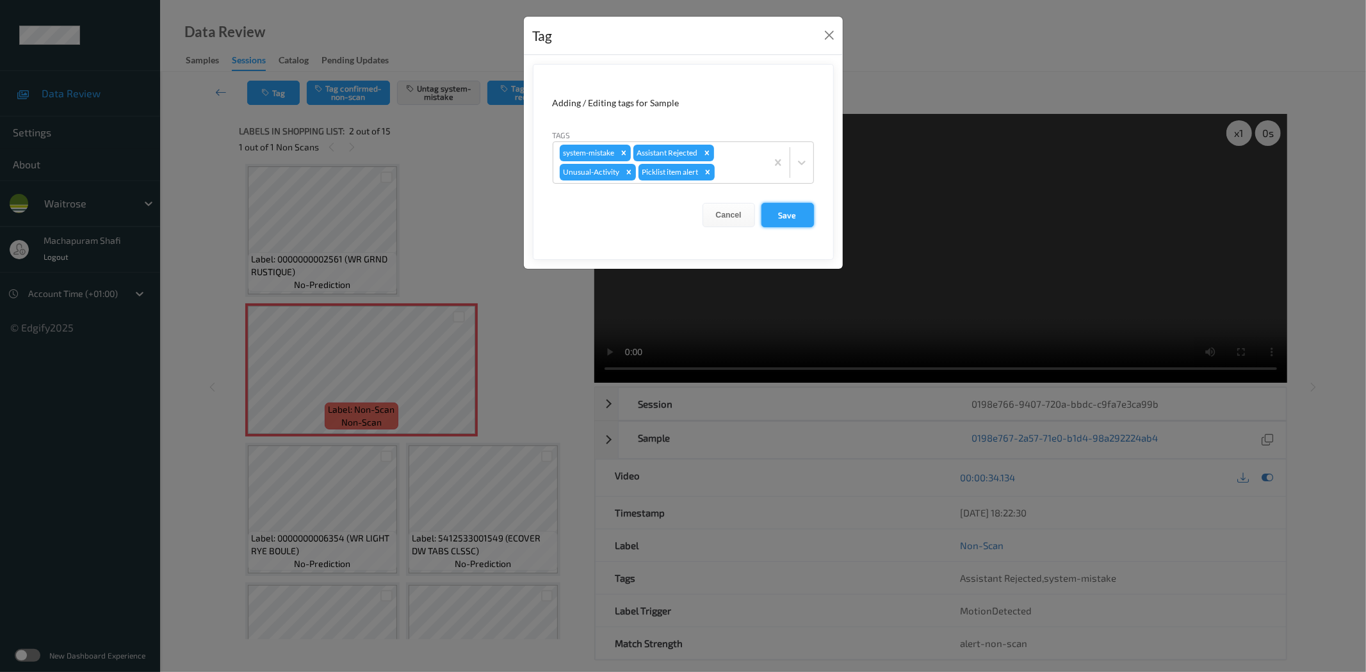
click at [785, 221] on button "Save" at bounding box center [787, 215] width 53 height 24
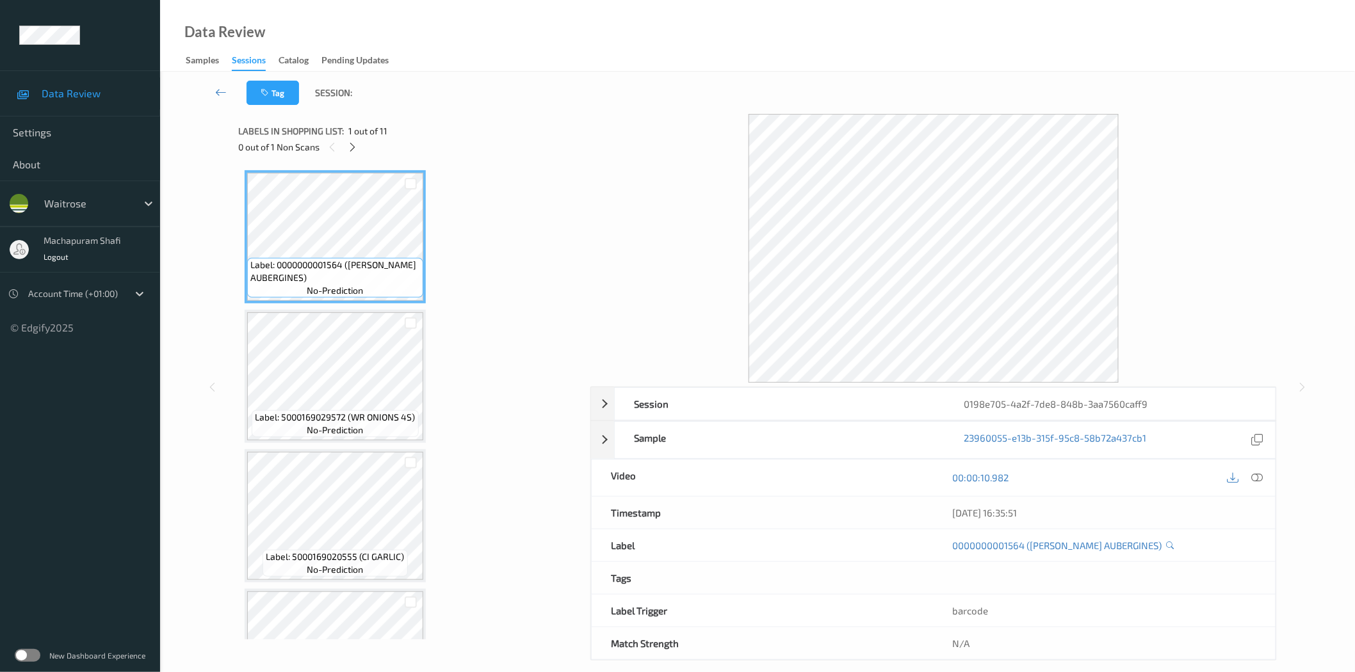
drag, startPoint x: 355, startPoint y: 143, endPoint x: 448, endPoint y: 193, distance: 105.1
click at [355, 145] on icon at bounding box center [352, 148] width 11 height 12
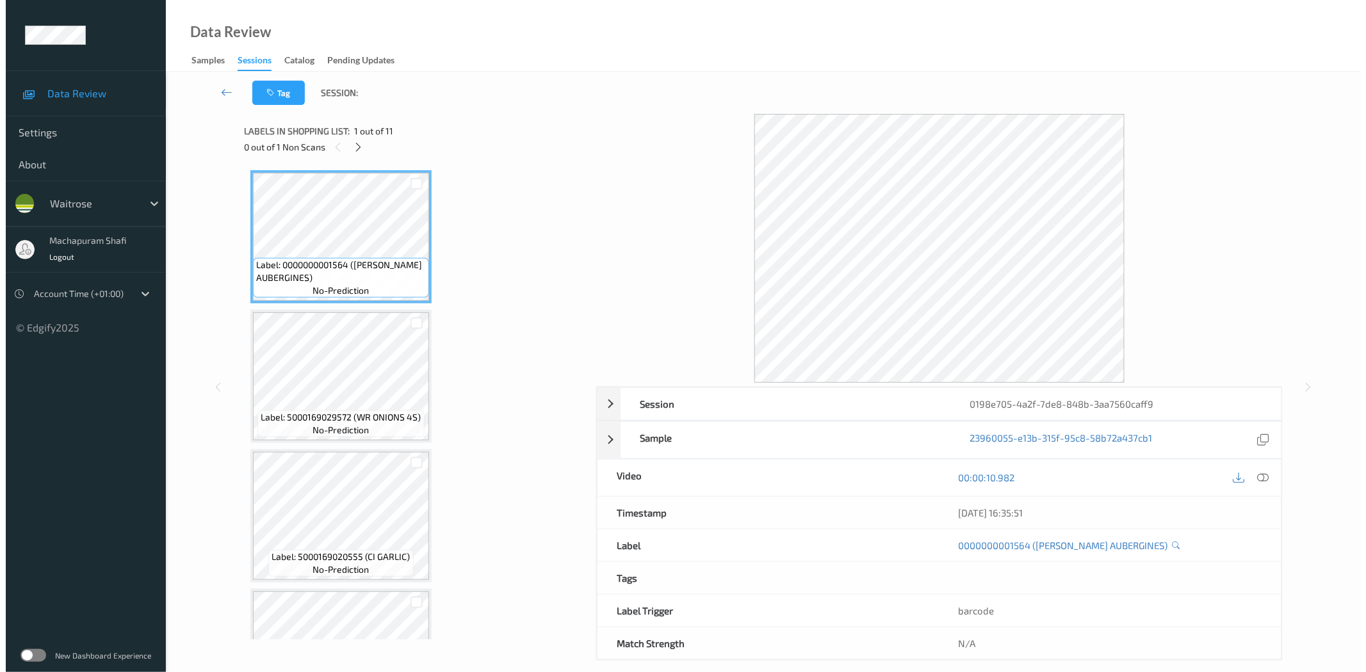
scroll to position [423, 0]
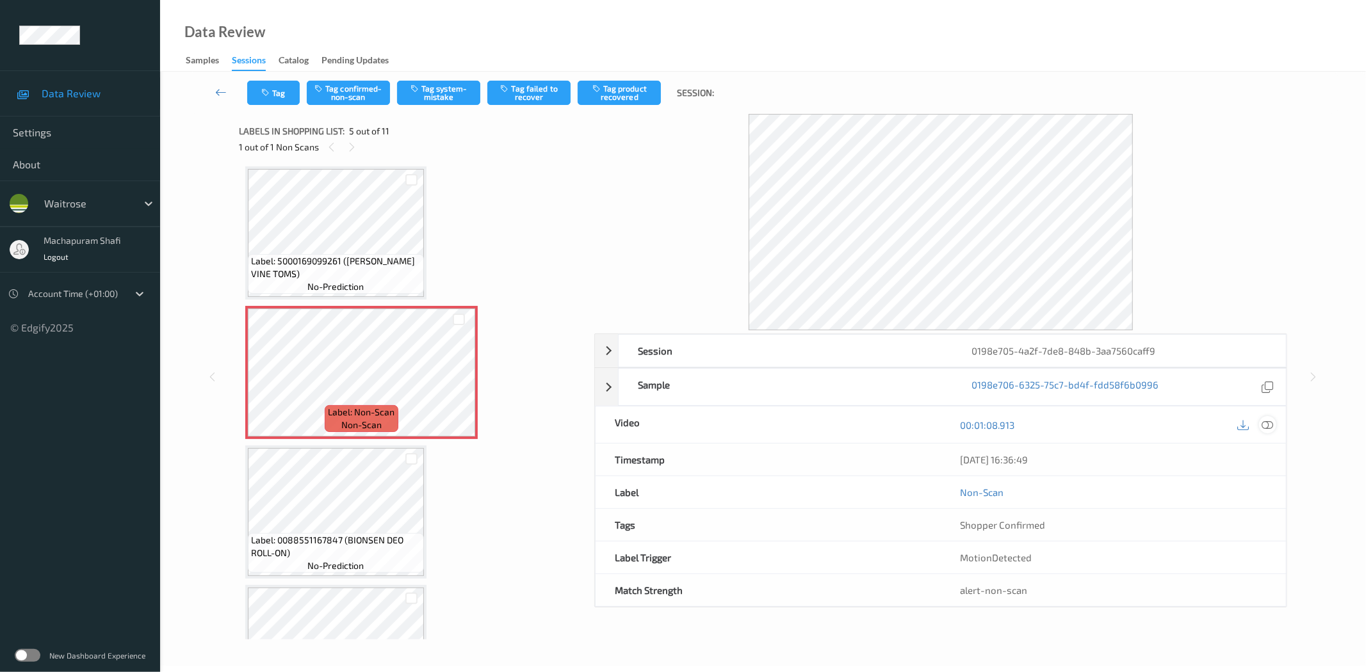
click at [1268, 431] on div at bounding box center [1267, 424] width 17 height 17
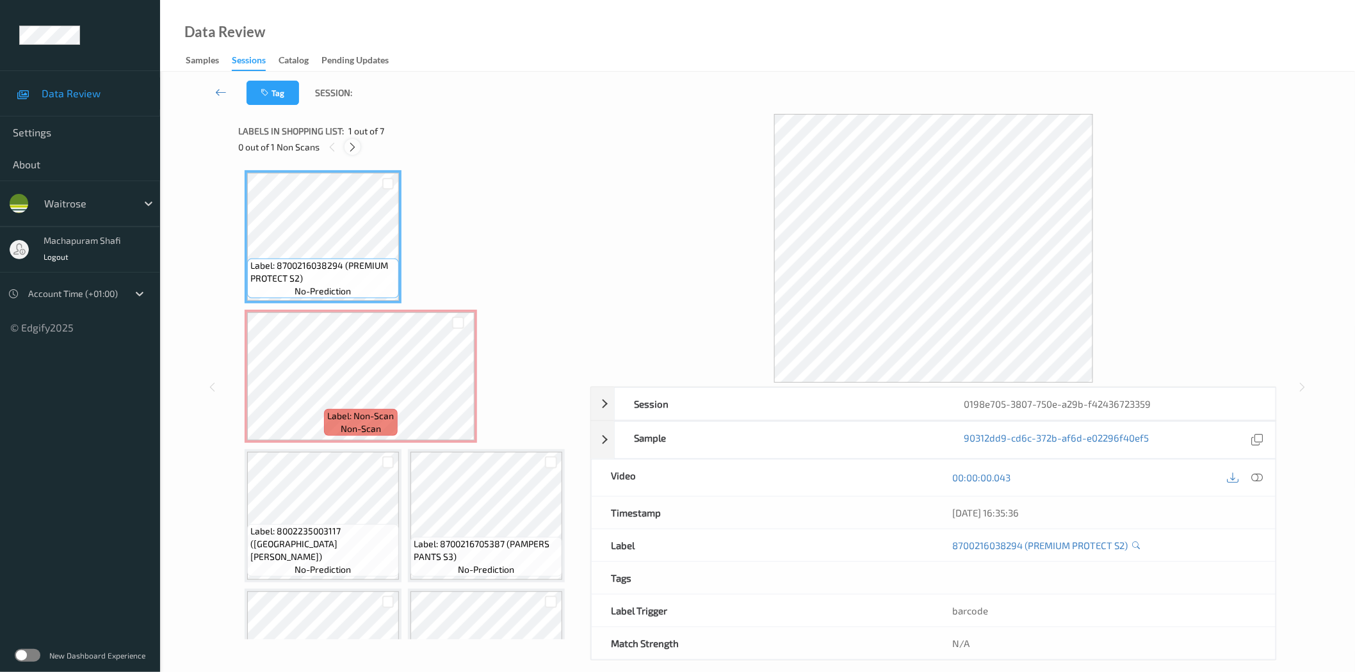
drag, startPoint x: 352, startPoint y: 146, endPoint x: 692, endPoint y: 248, distance: 354.9
click at [352, 148] on icon at bounding box center [352, 148] width 11 height 12
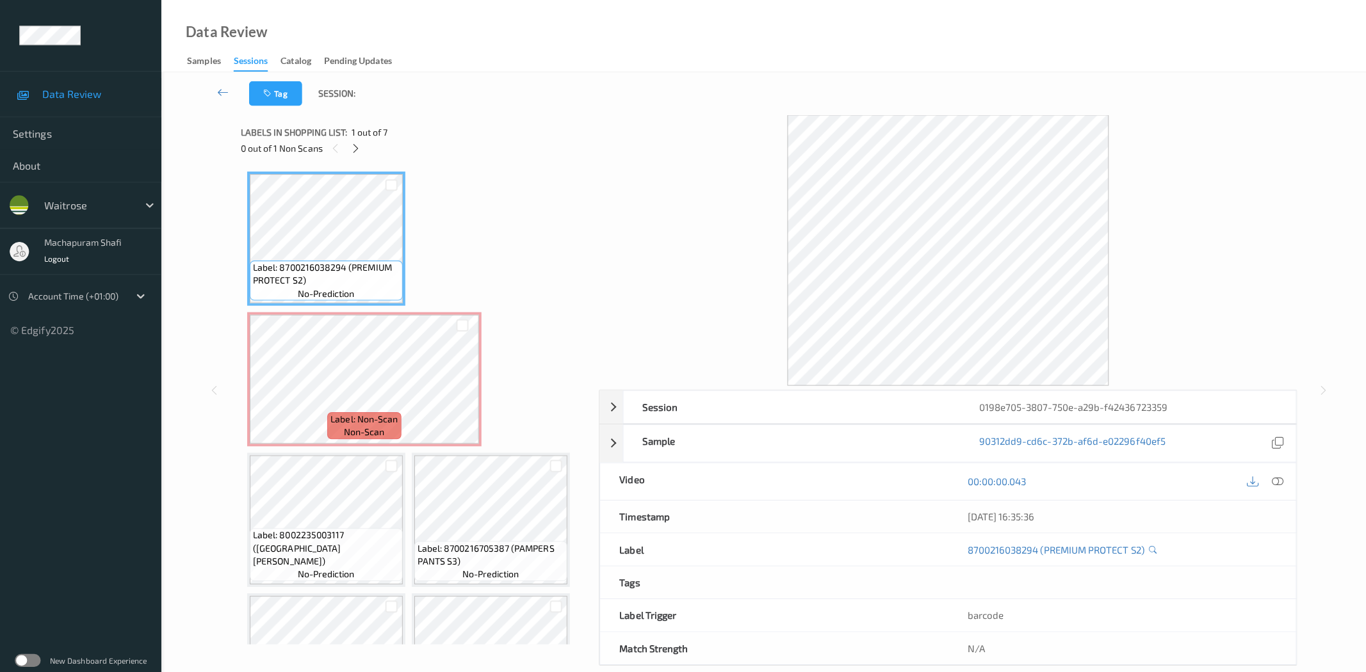
scroll to position [6, 0]
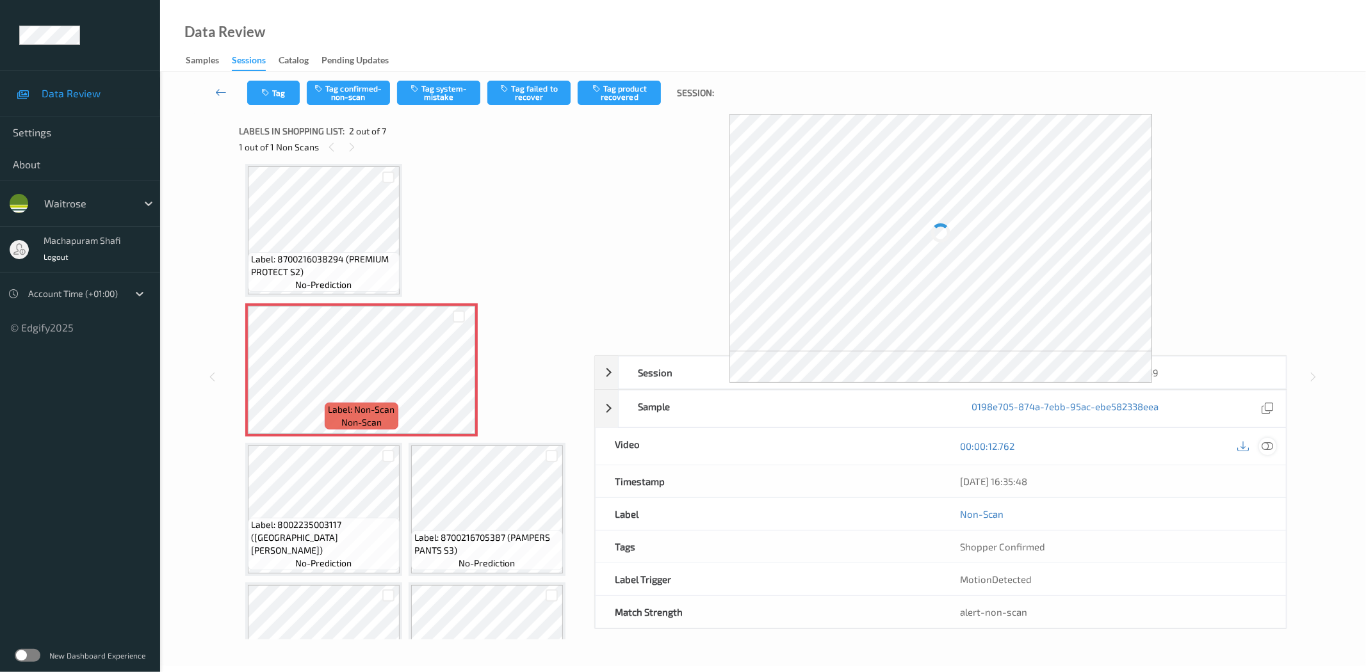
click at [1267, 448] on div "Session 0198e705-3807-750e-a29b-f42436723359 Session ID 0198e705-3807-750e-a29b…" at bounding box center [940, 492] width 693 height 274
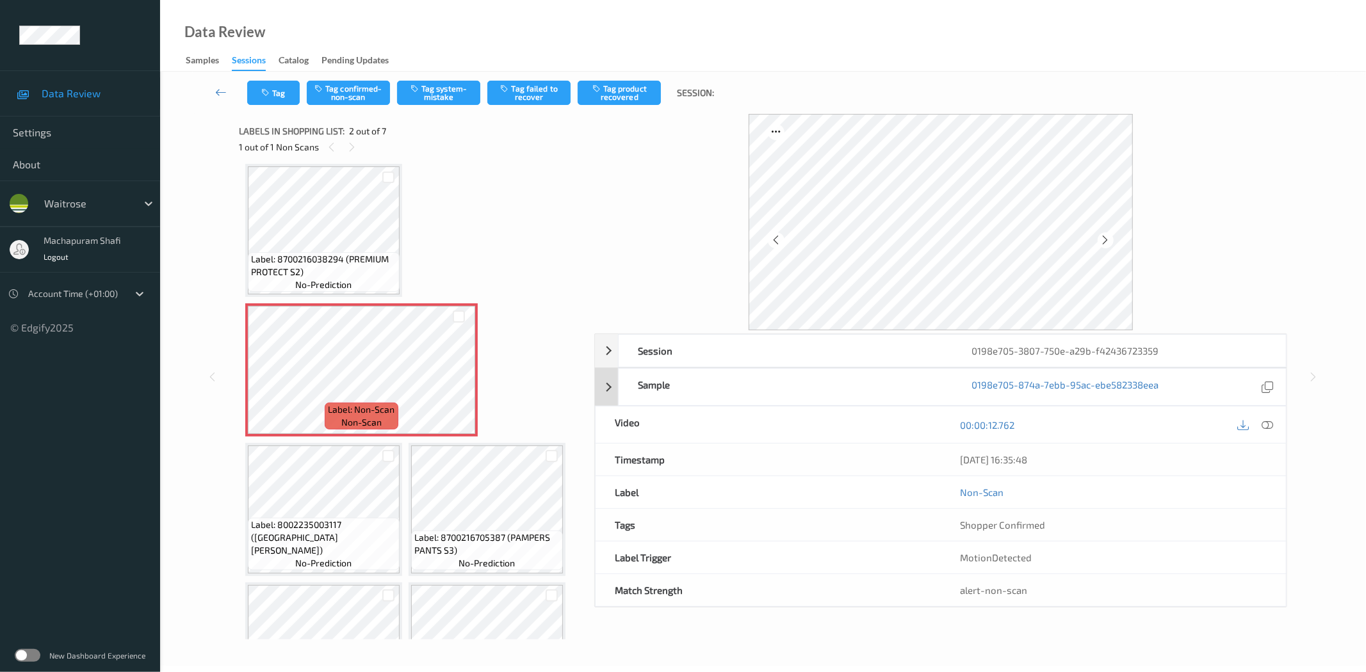
drag, startPoint x: 1269, startPoint y: 425, endPoint x: 1089, endPoint y: 252, distance: 249.1
click at [1269, 425] on icon at bounding box center [1268, 425] width 12 height 12
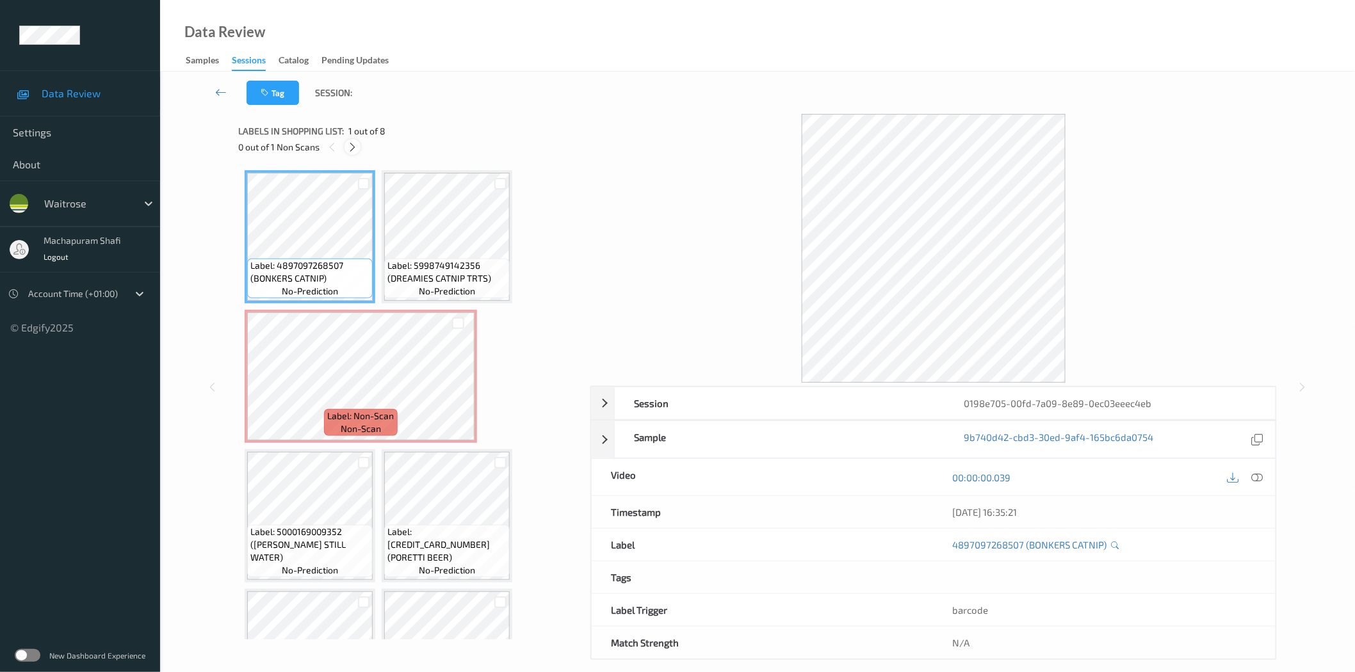
click at [351, 147] on icon at bounding box center [352, 148] width 11 height 12
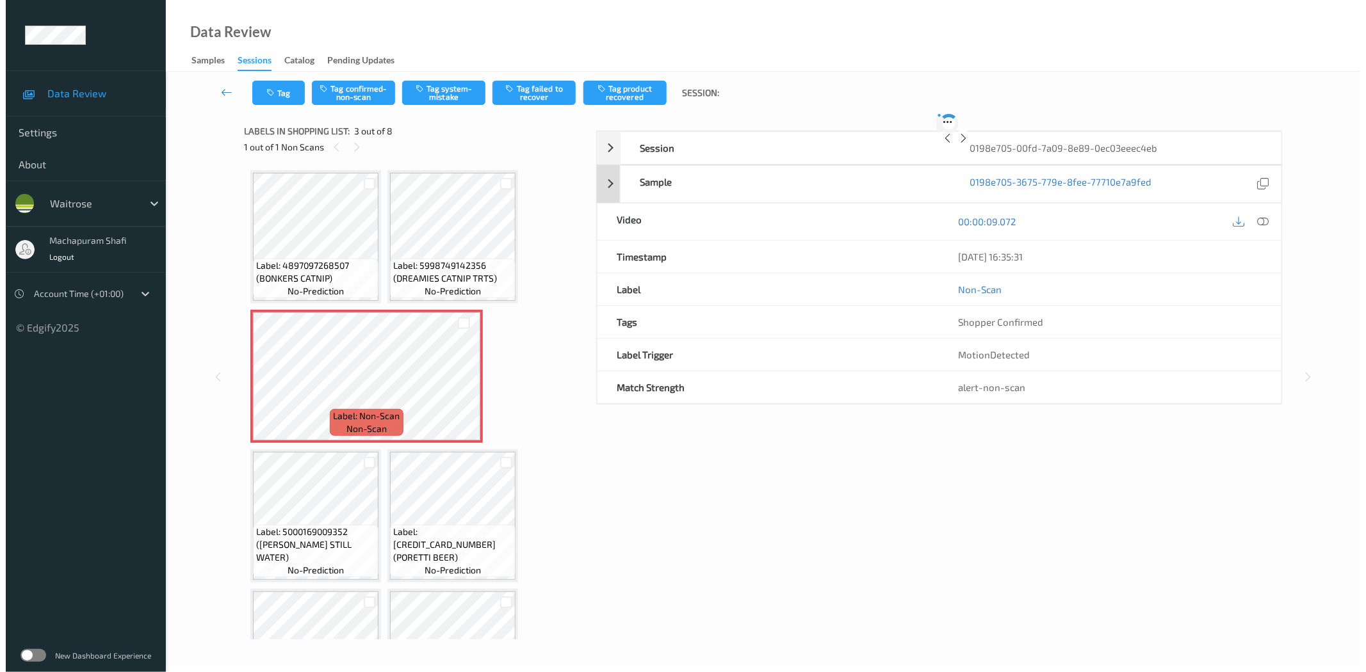
scroll to position [6, 0]
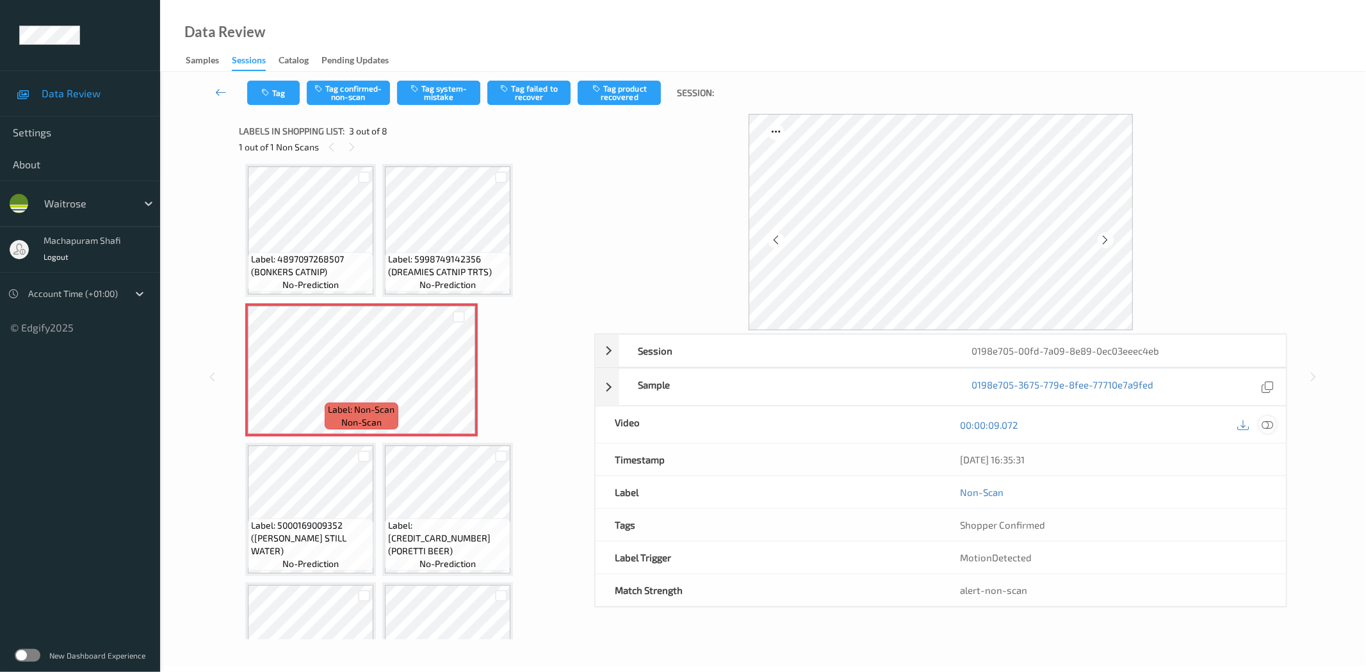
click at [1271, 450] on div "[DATE] 16:35:31" at bounding box center [1113, 460] width 345 height 32
drag, startPoint x: 1266, startPoint y: 424, endPoint x: 1026, endPoint y: 218, distance: 315.6
click at [1267, 419] on icon at bounding box center [1268, 425] width 12 height 12
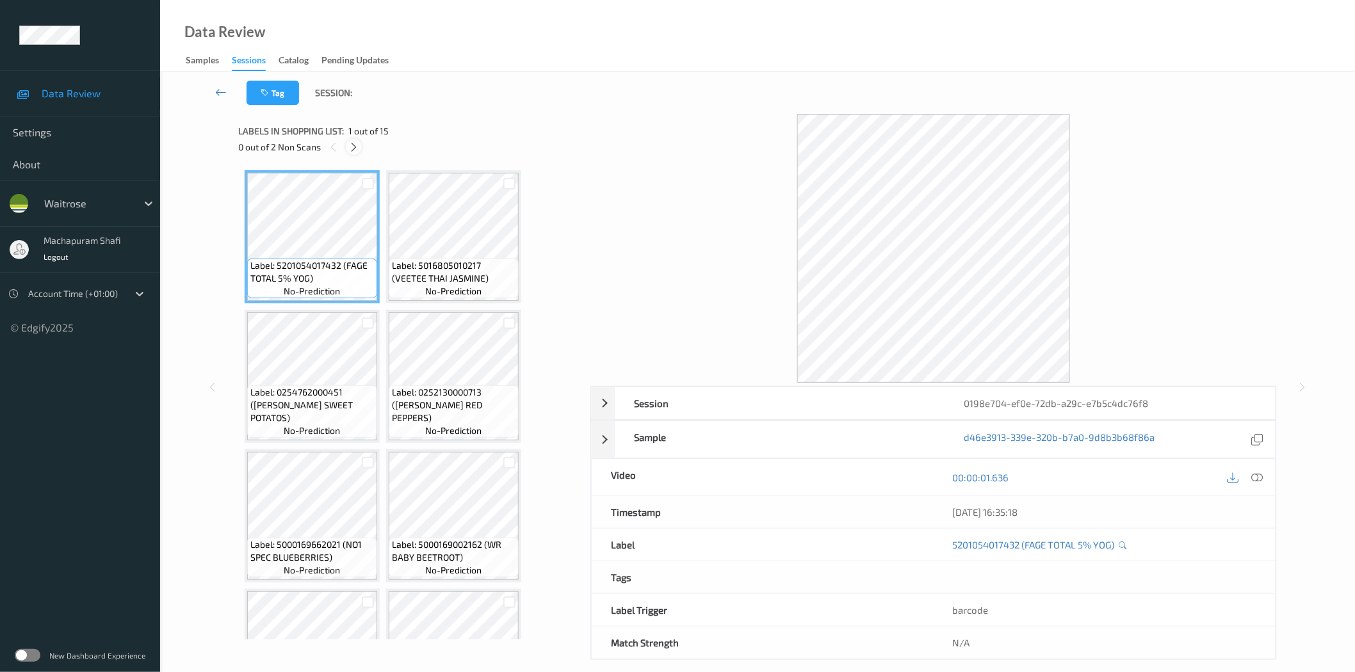
click at [360, 150] on div at bounding box center [354, 147] width 16 height 16
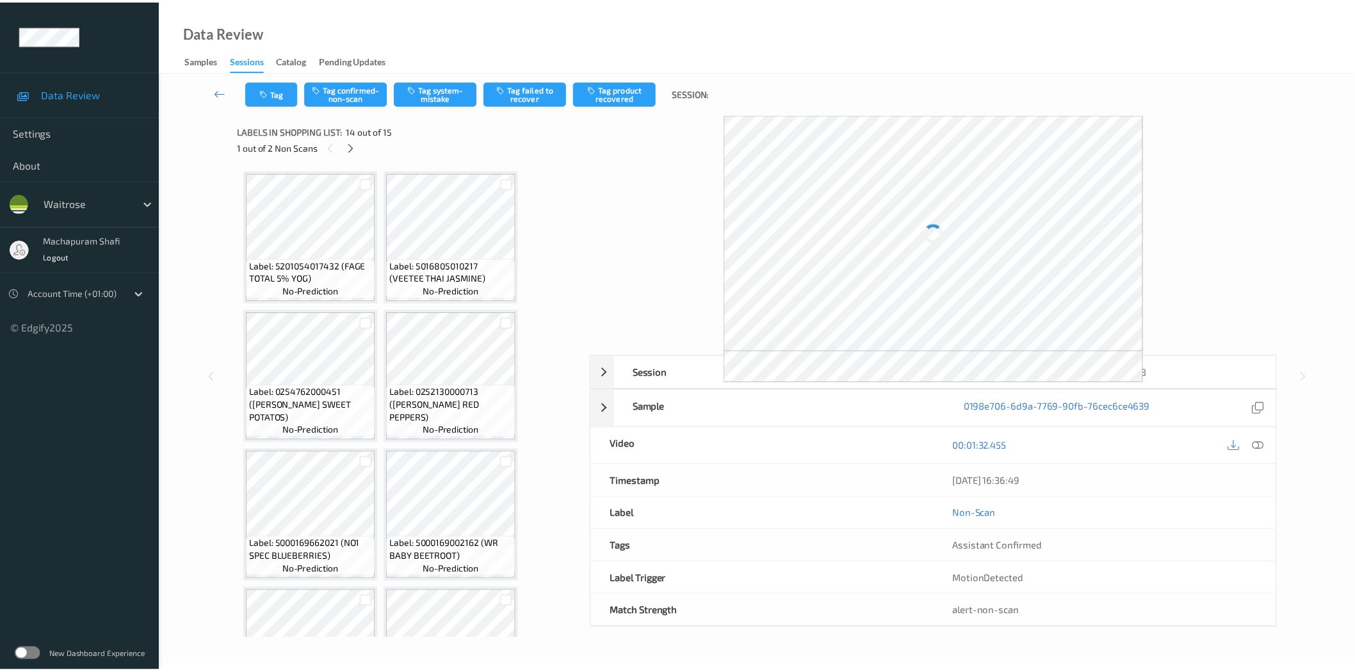
scroll to position [779, 0]
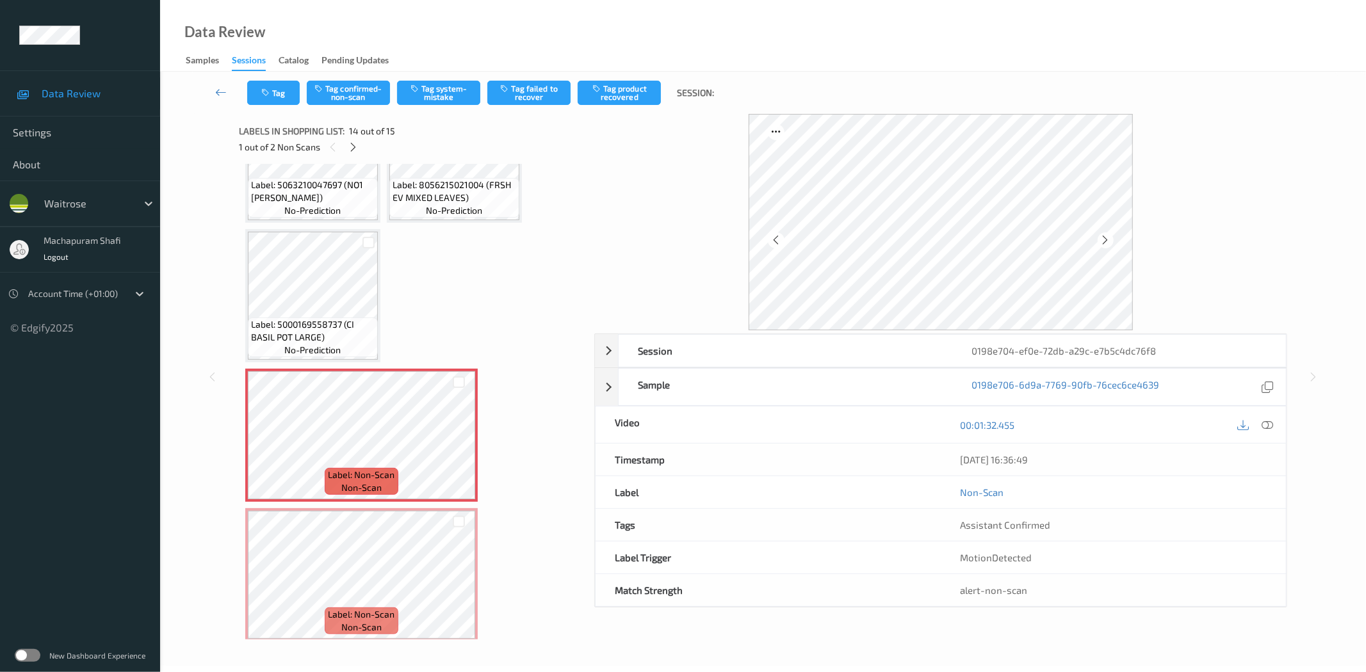
click at [1265, 425] on icon at bounding box center [1268, 425] width 12 height 12
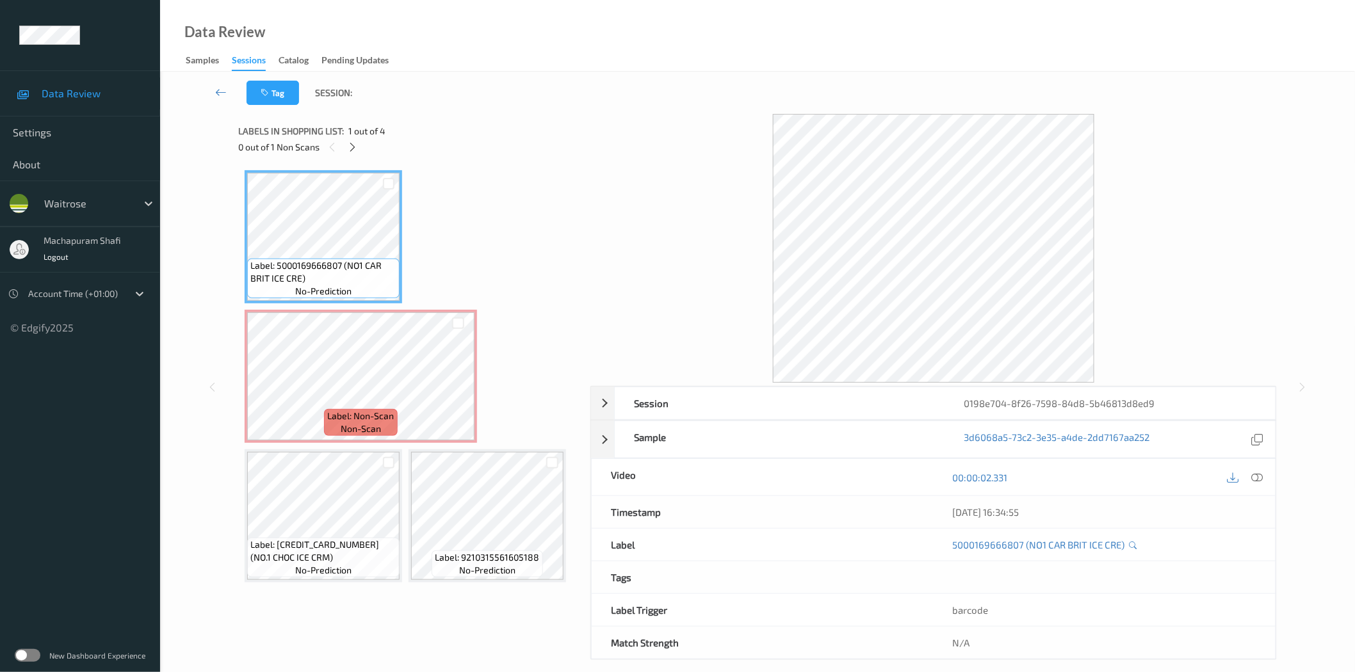
click at [361, 145] on div "0 out of 1 Non Scans" at bounding box center [409, 147] width 343 height 16
click at [349, 149] on icon at bounding box center [352, 148] width 11 height 12
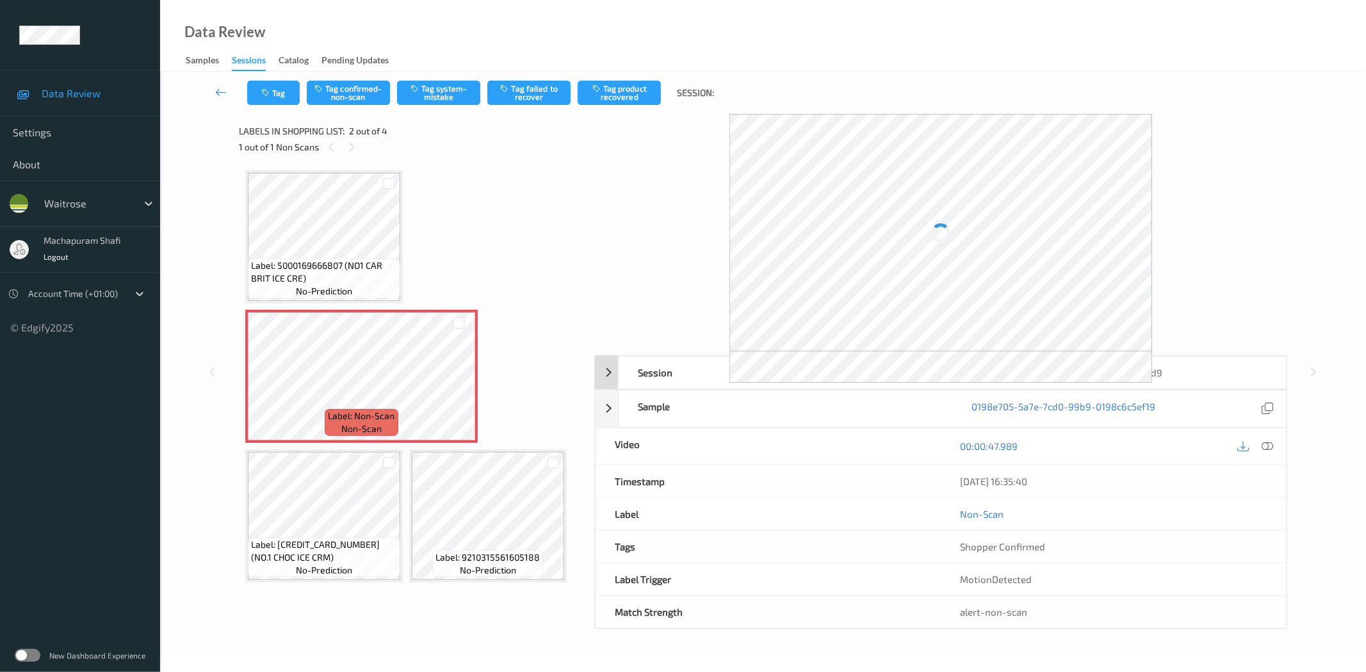
drag, startPoint x: 1263, startPoint y: 442, endPoint x: 1195, endPoint y: 231, distance: 222.1
click at [1263, 442] on icon at bounding box center [1268, 447] width 12 height 12
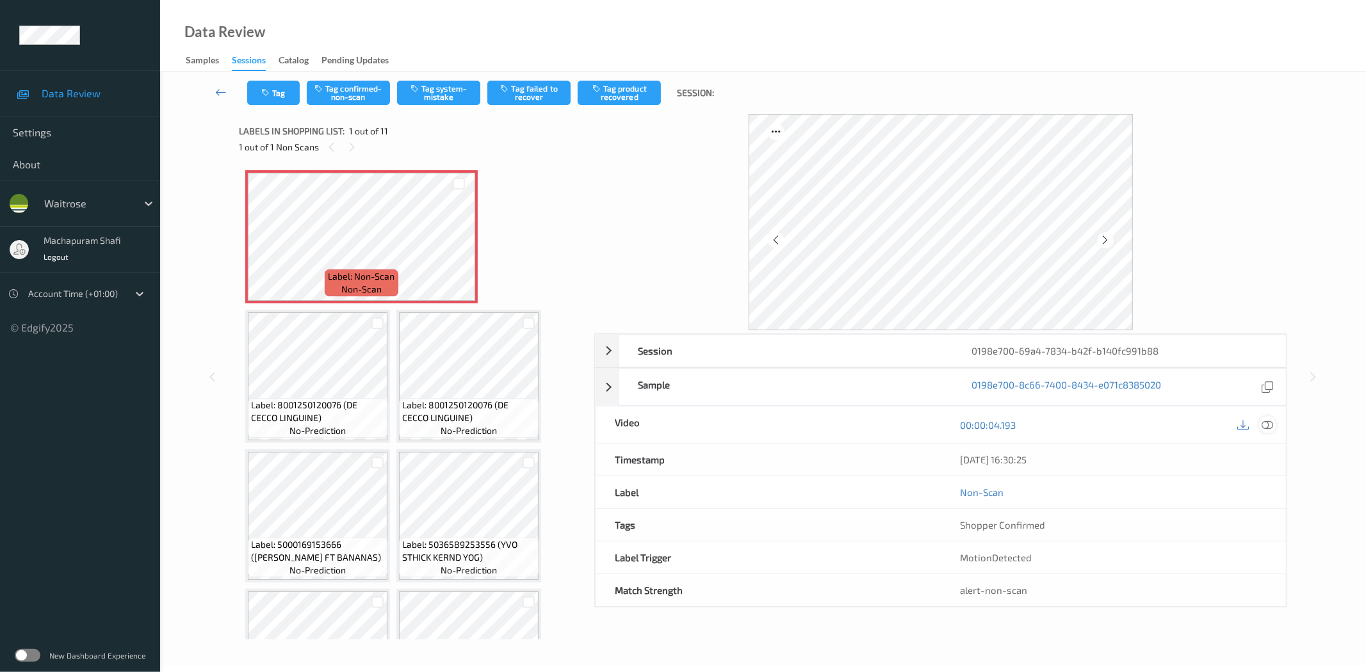
click at [1272, 426] on icon at bounding box center [1268, 425] width 12 height 12
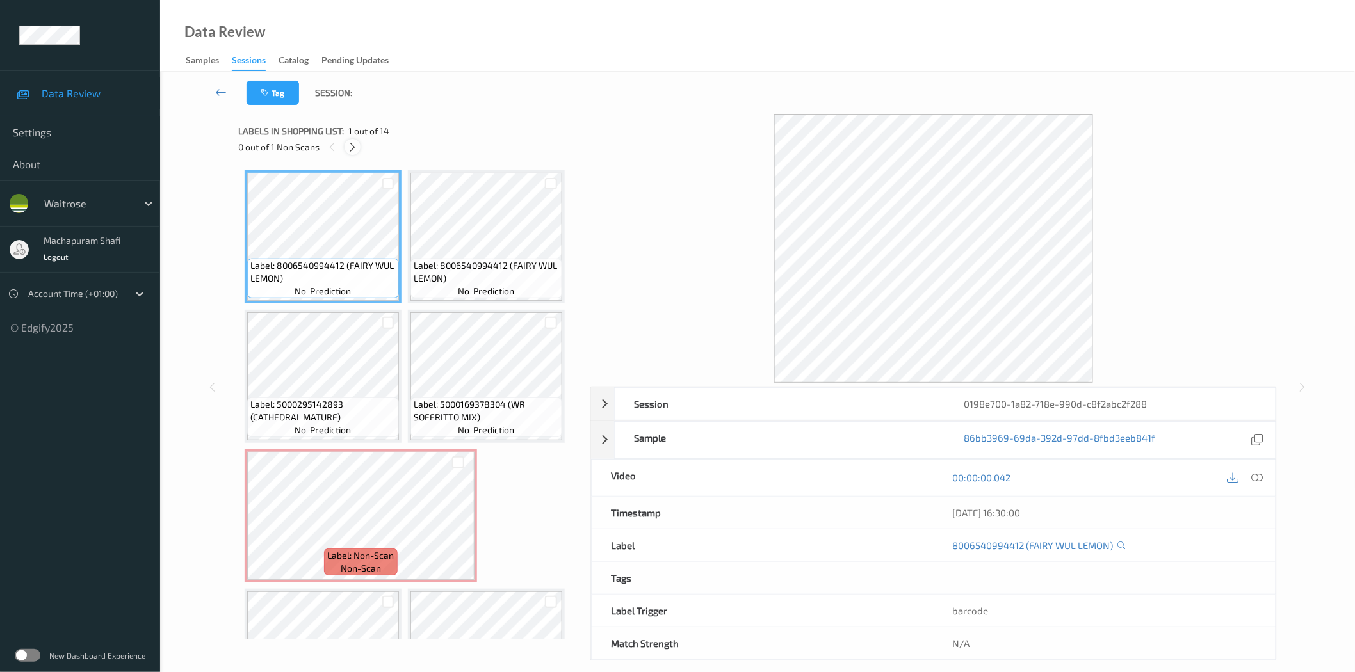
click at [356, 144] on icon at bounding box center [352, 148] width 11 height 12
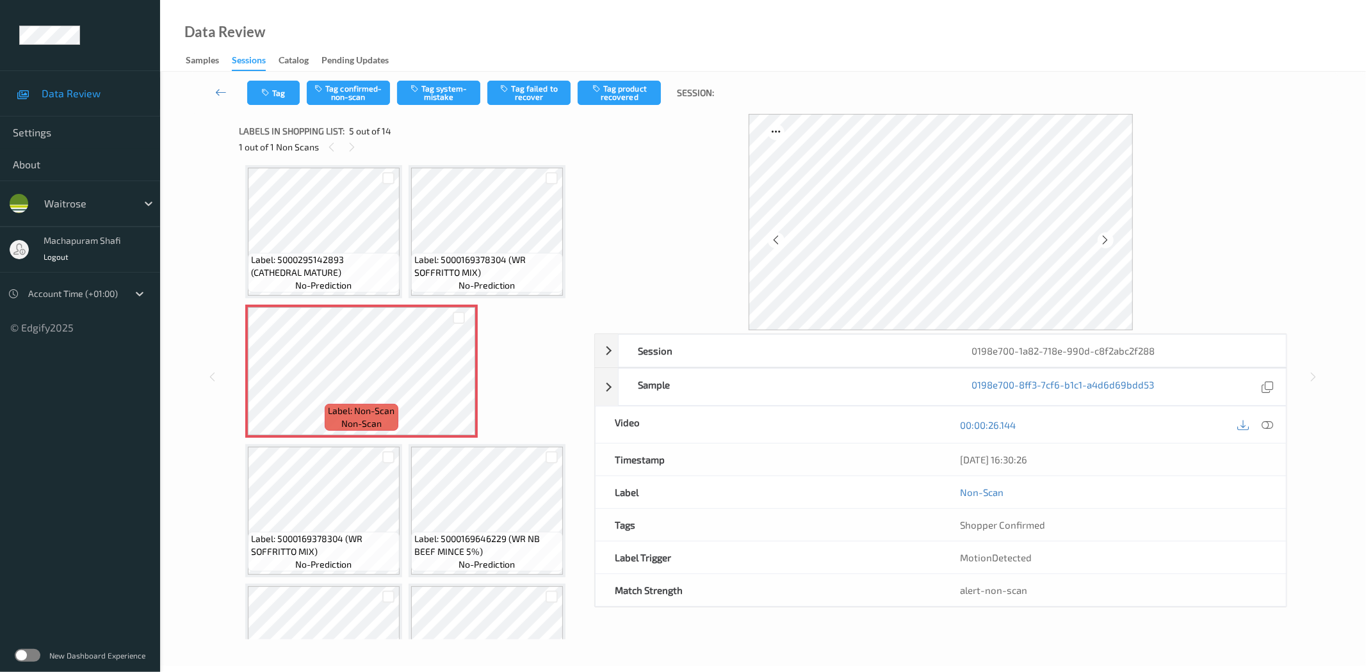
click at [1269, 424] on icon at bounding box center [1268, 425] width 12 height 12
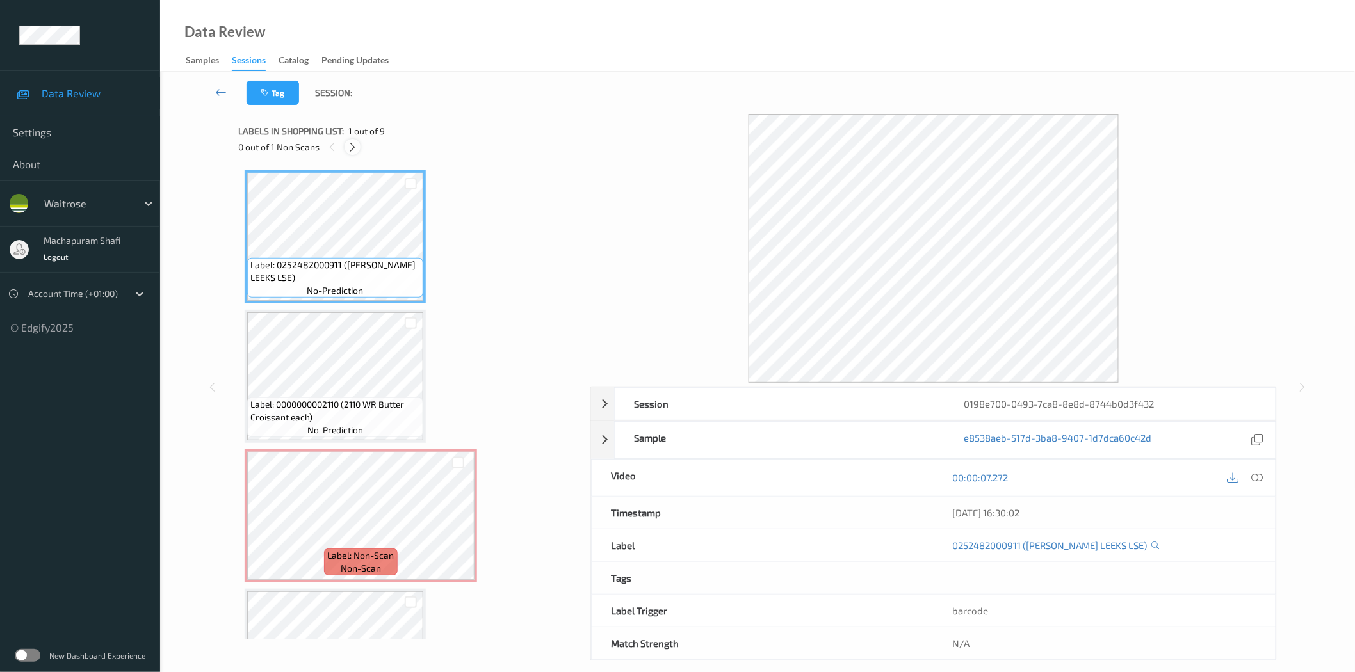
click at [348, 150] on icon at bounding box center [352, 148] width 11 height 12
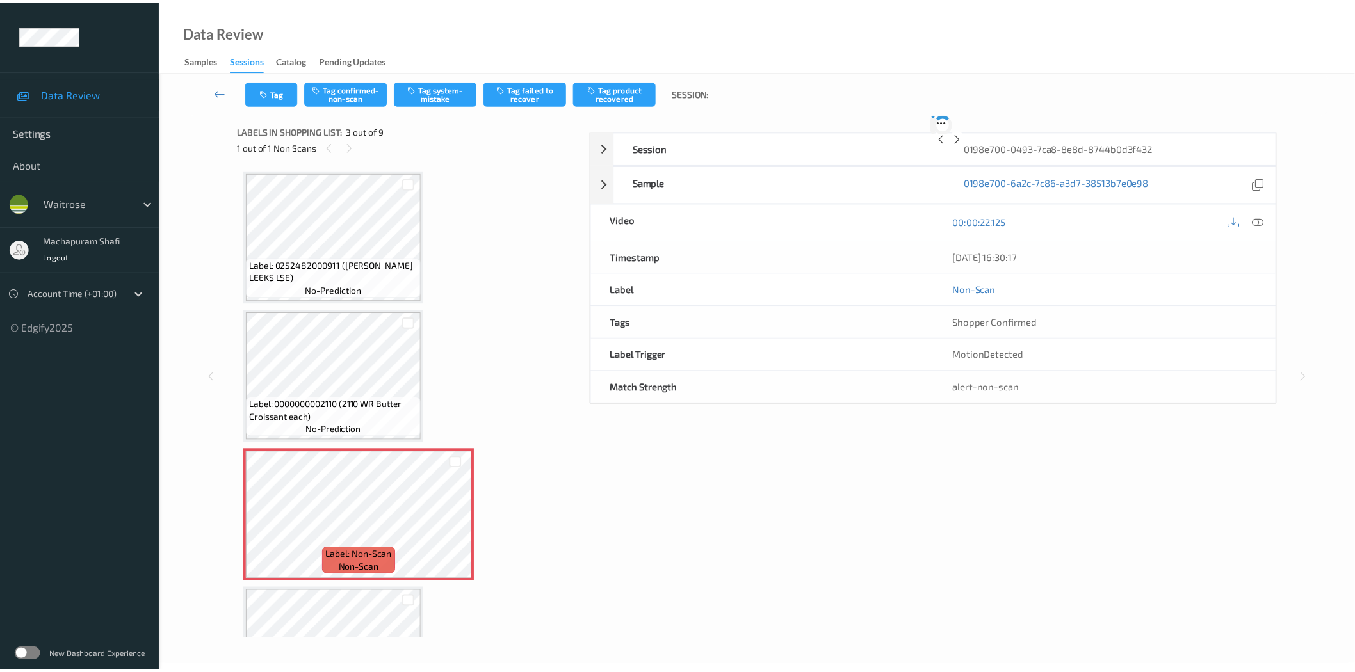
scroll to position [145, 0]
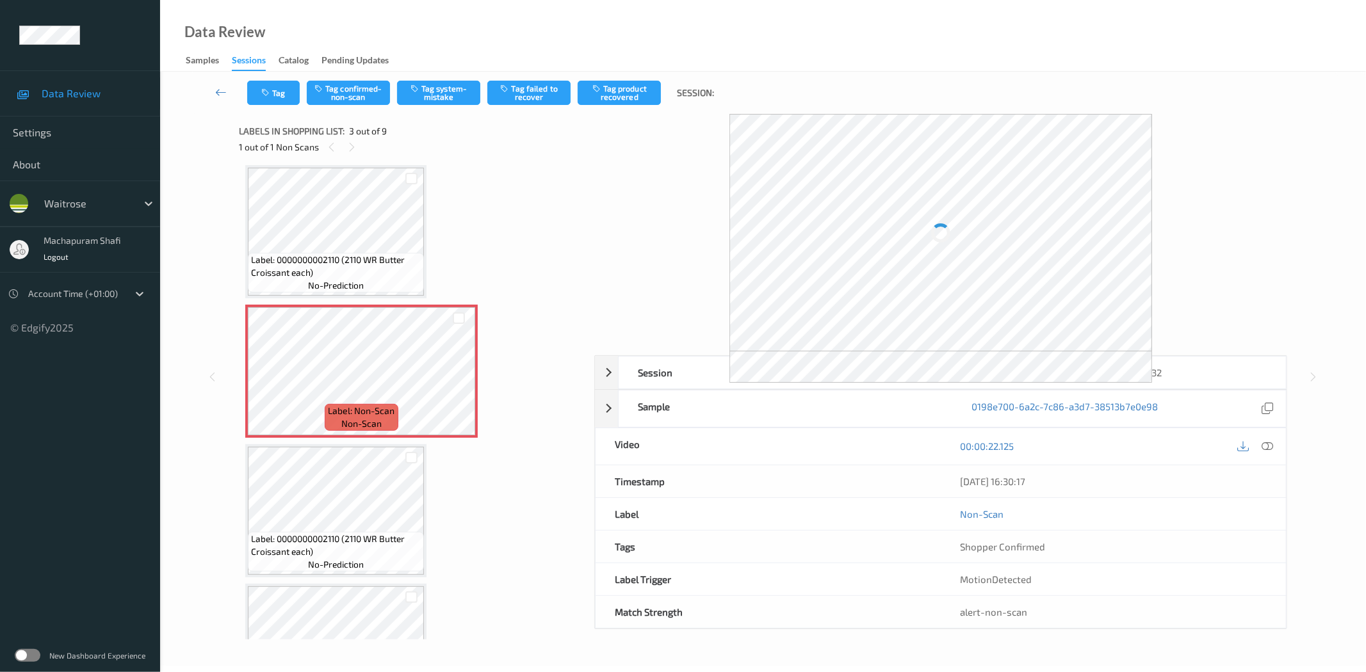
drag, startPoint x: 1269, startPoint y: 446, endPoint x: 1065, endPoint y: 88, distance: 411.6
click at [1269, 446] on icon at bounding box center [1268, 447] width 12 height 12
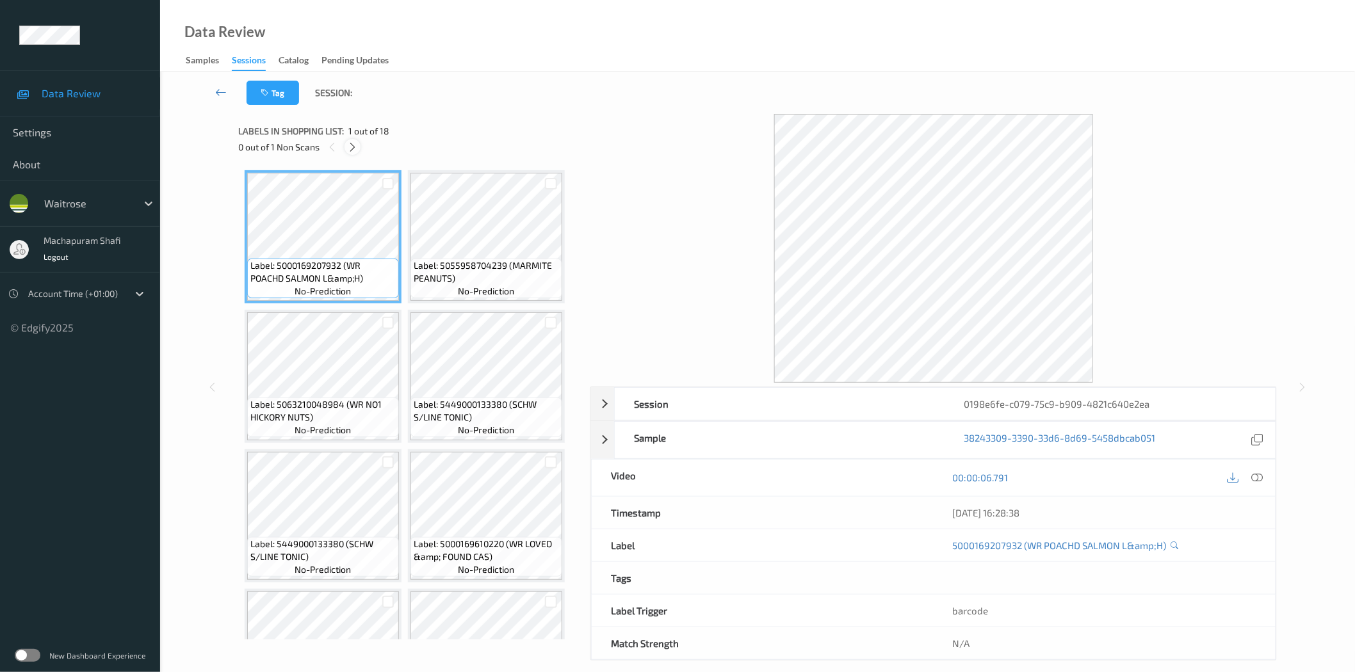
drag, startPoint x: 353, startPoint y: 146, endPoint x: 674, endPoint y: 239, distance: 334.0
click at [353, 147] on icon at bounding box center [352, 148] width 11 height 12
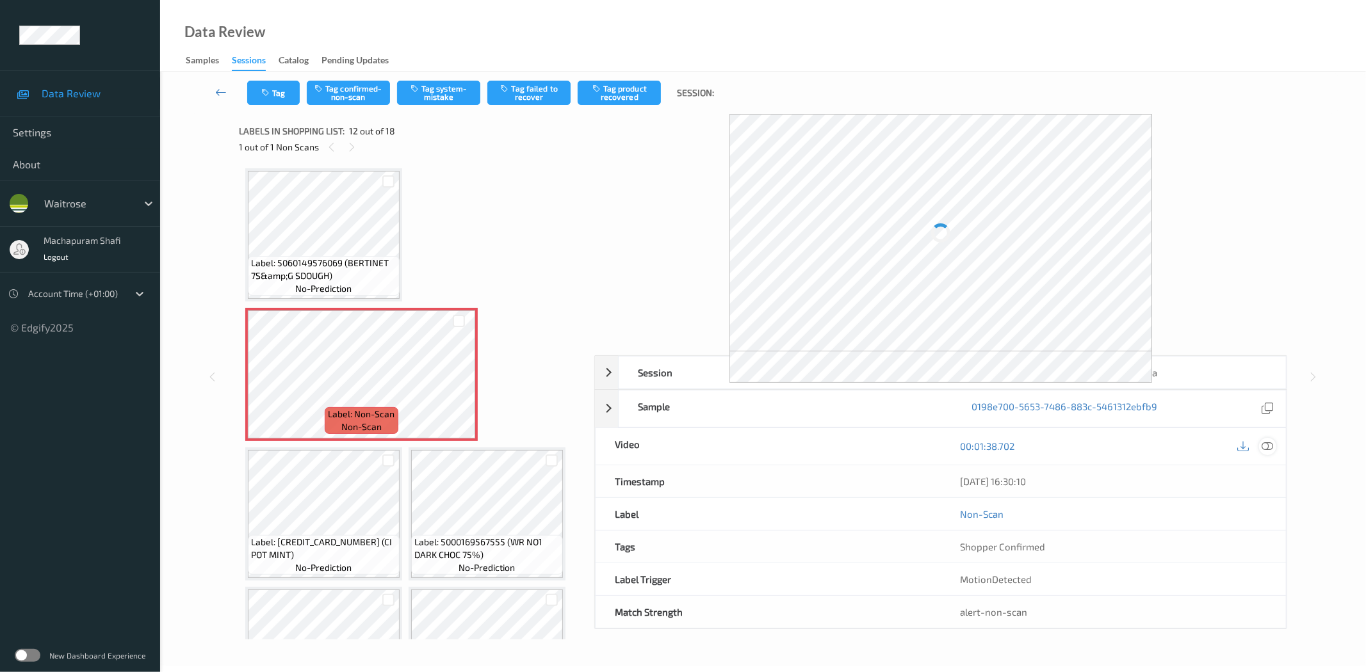
click at [1263, 448] on icon at bounding box center [1268, 447] width 12 height 12
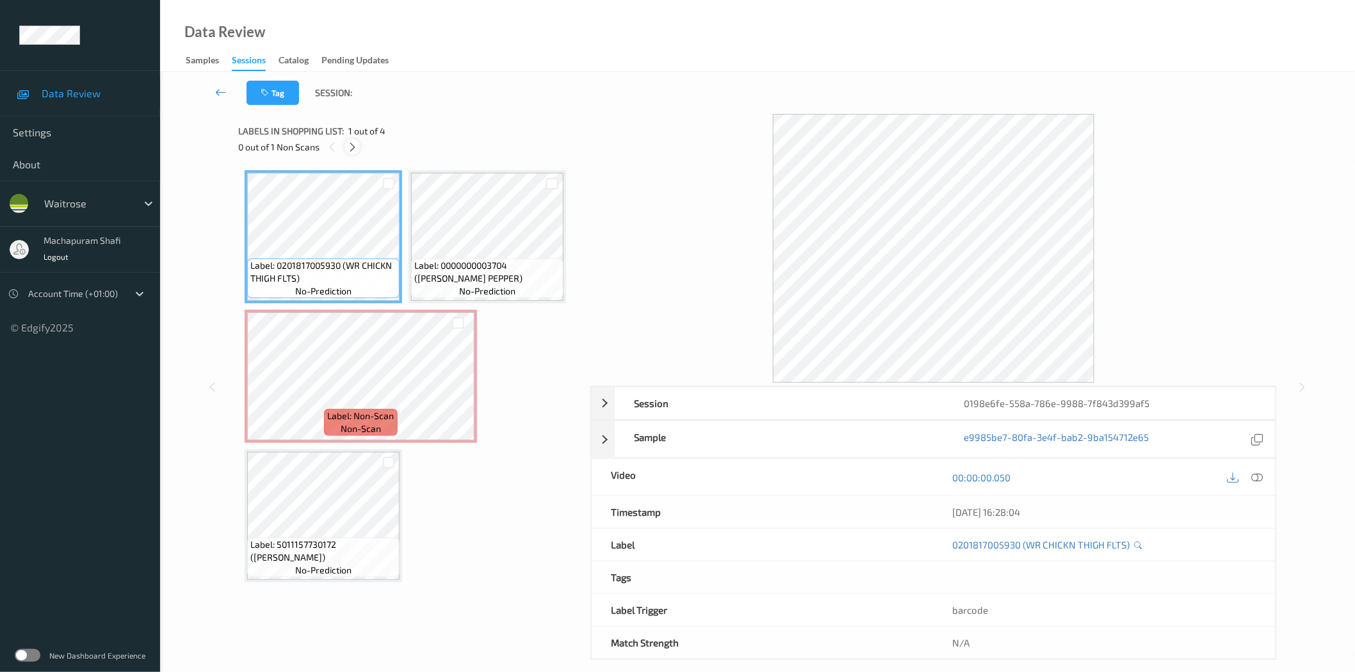
click at [355, 148] on icon at bounding box center [352, 148] width 11 height 12
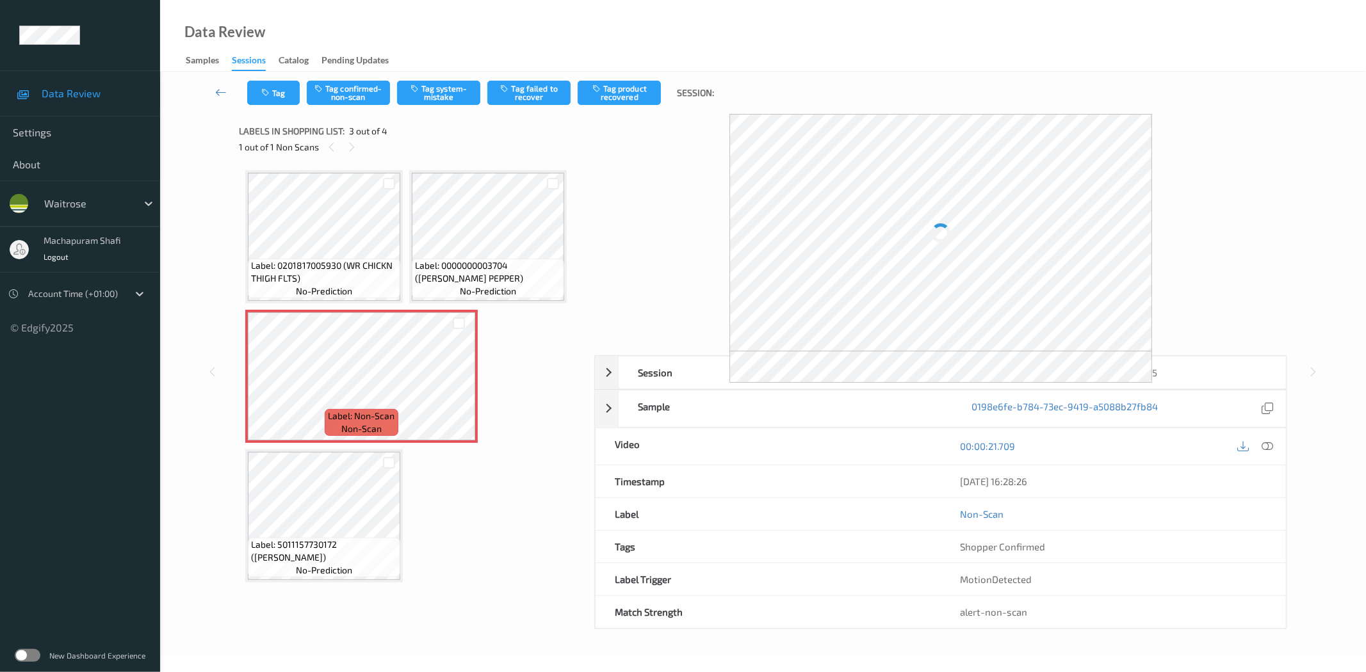
drag, startPoint x: 1269, startPoint y: 448, endPoint x: 1238, endPoint y: 355, distance: 97.6
click at [1269, 448] on icon at bounding box center [1268, 447] width 12 height 12
